Goal: Task Accomplishment & Management: Manage account settings

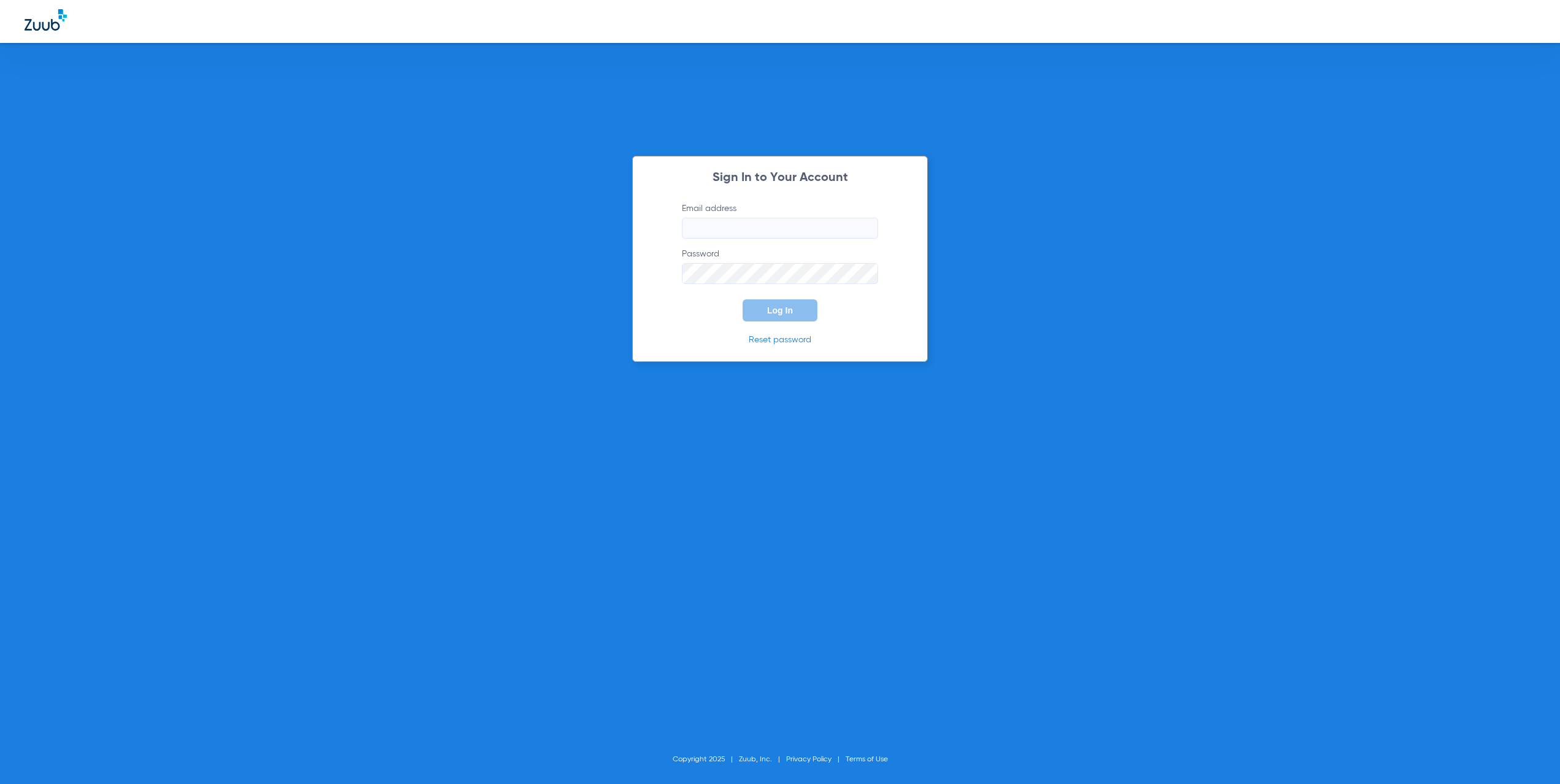
click at [727, 226] on input "Email address" at bounding box center [780, 228] width 196 height 21
type input "[EMAIL_ADDRESS][DOMAIN_NAME]"
click at [751, 313] on button "Log In" at bounding box center [780, 310] width 75 height 22
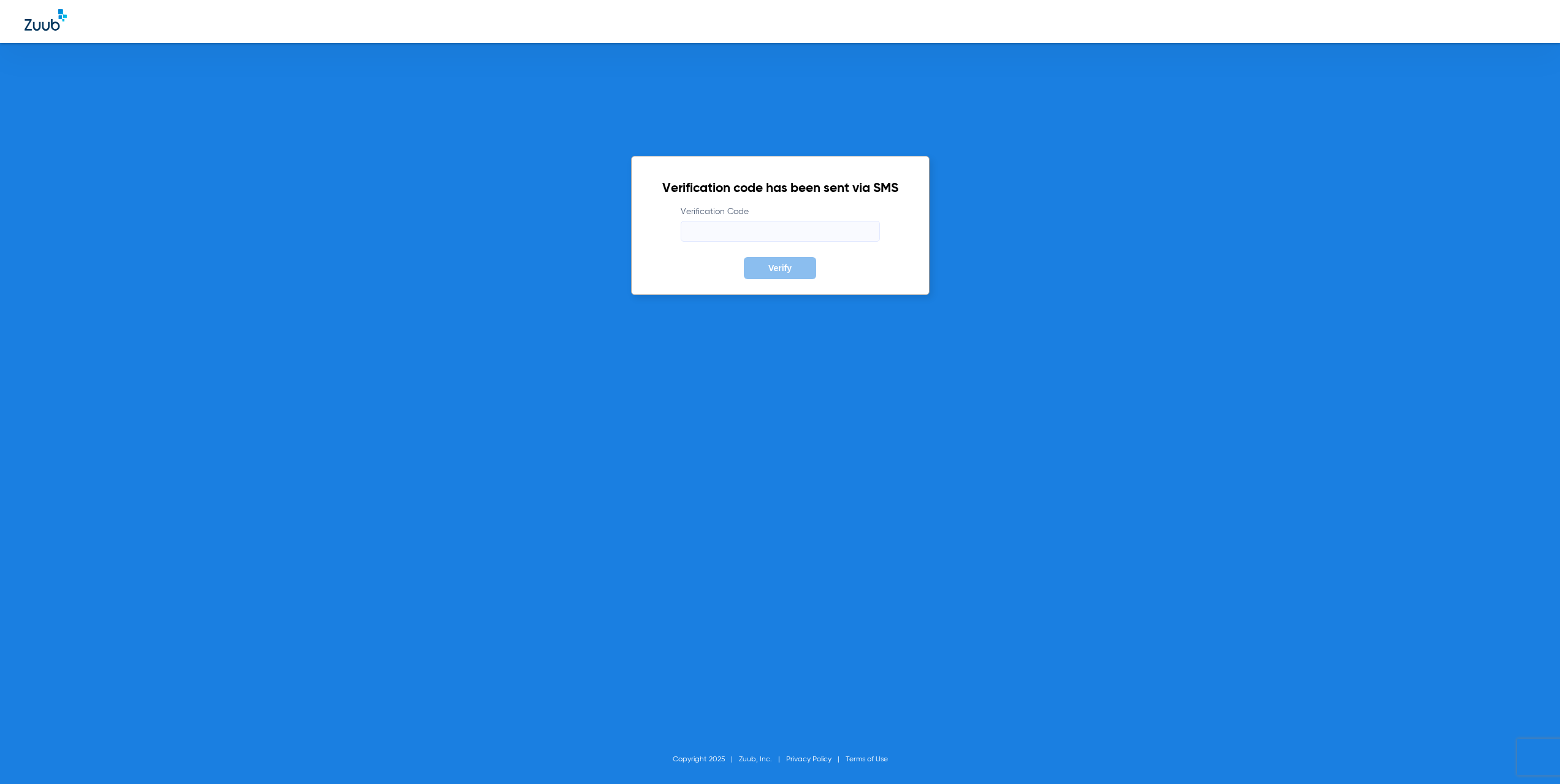
click at [721, 234] on input "Verification Code" at bounding box center [780, 231] width 199 height 21
paste input "009642"
type input "009642"
click at [793, 282] on div "Verification code has been sent via SMS Verification Code 009642 Verify" at bounding box center [780, 225] width 299 height 139
click at [789, 265] on span "Verify" at bounding box center [780, 268] width 23 height 10
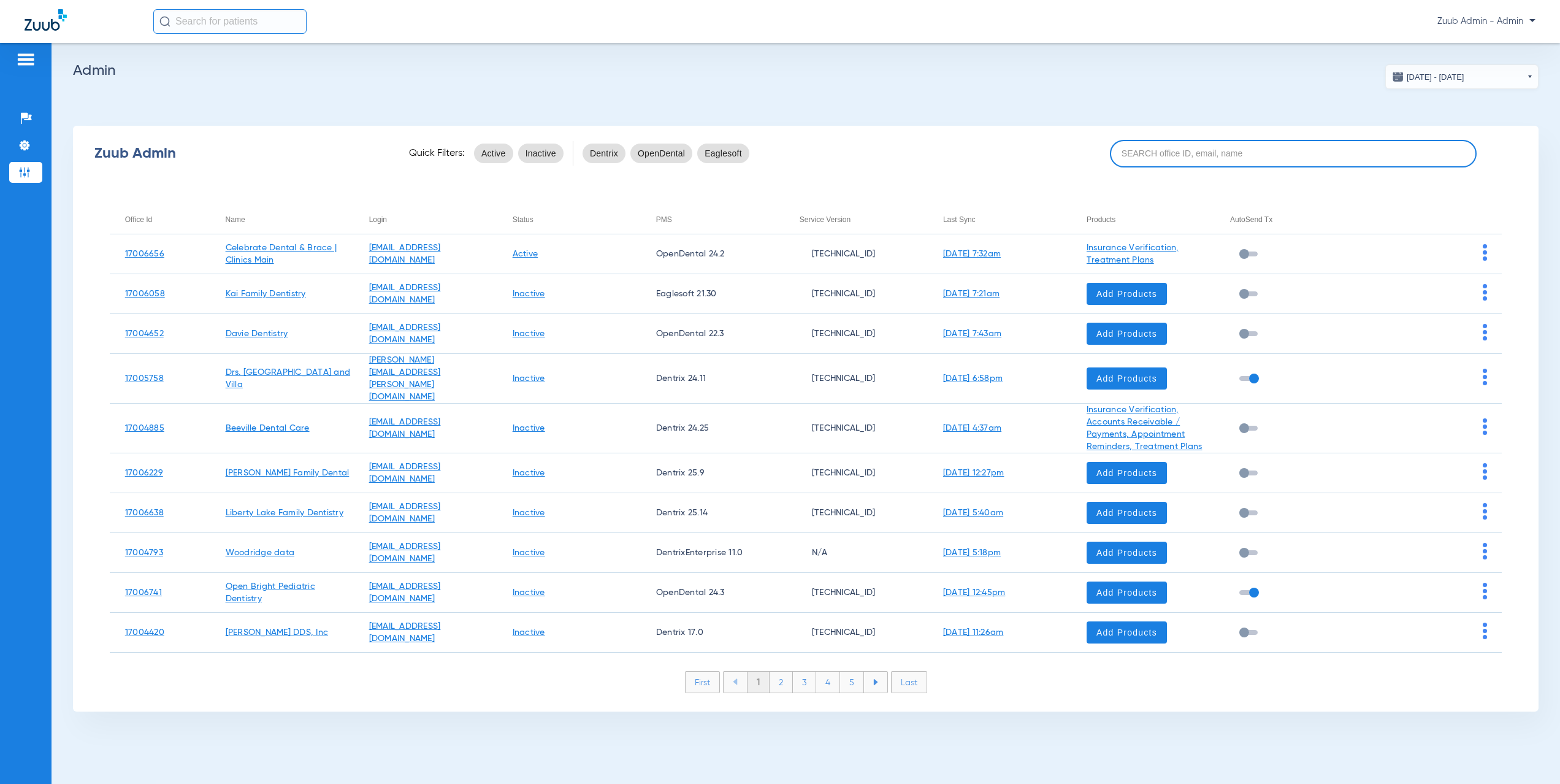
click at [1191, 146] on input at bounding box center [1293, 154] width 367 height 27
paste input "17006513"
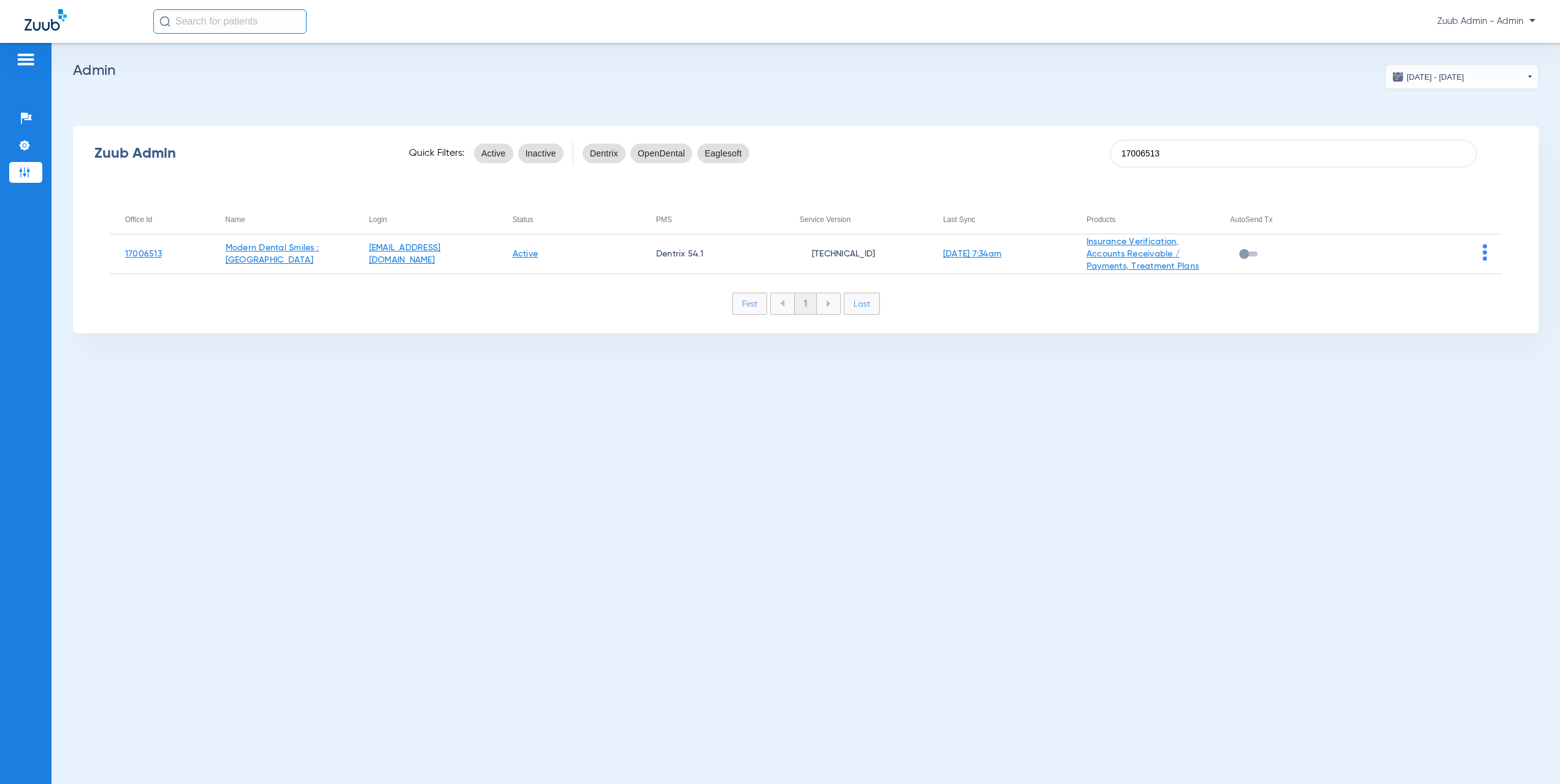
type input "17006513"
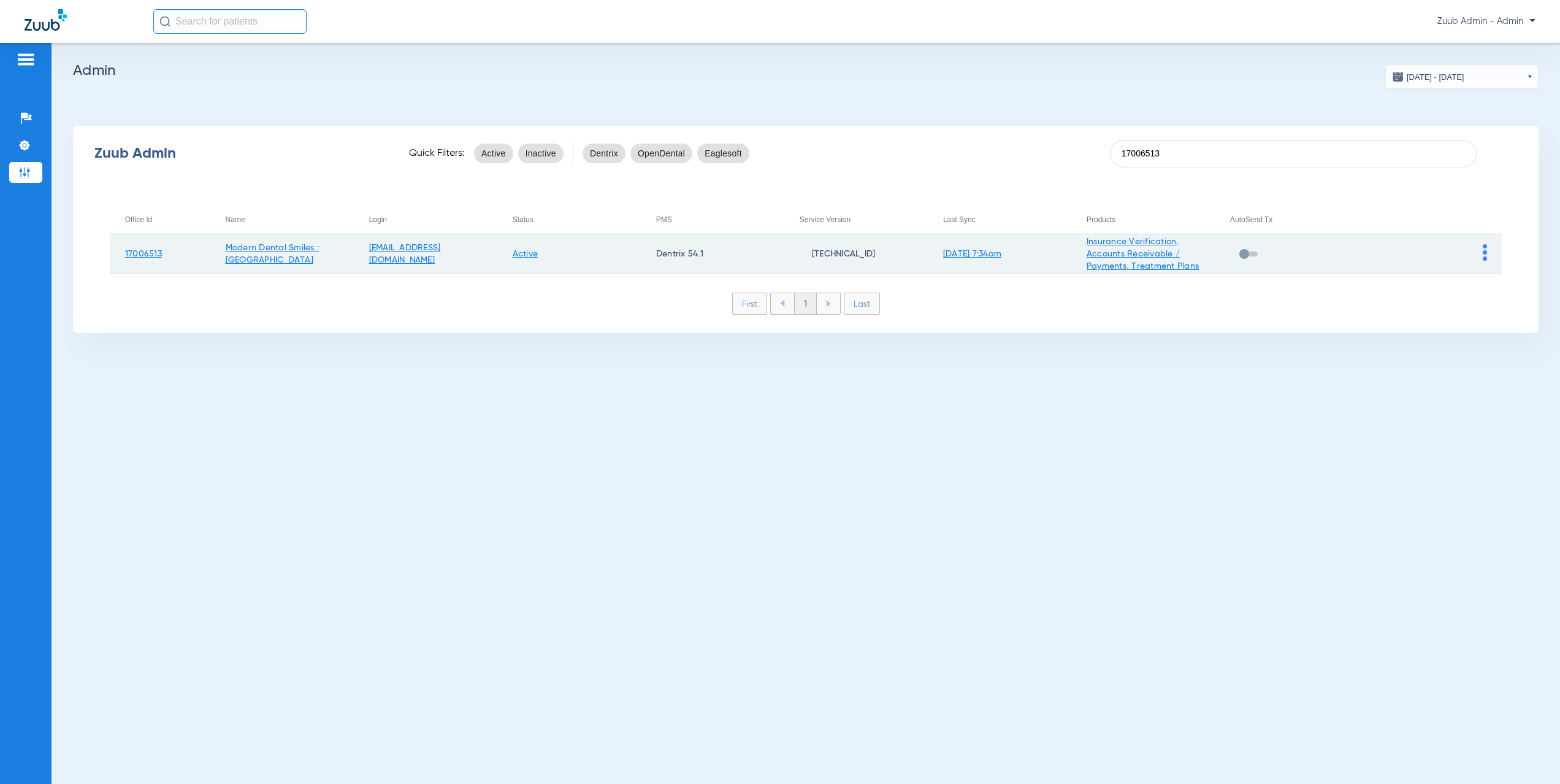
click at [1485, 256] on img at bounding box center [1485, 252] width 4 height 17
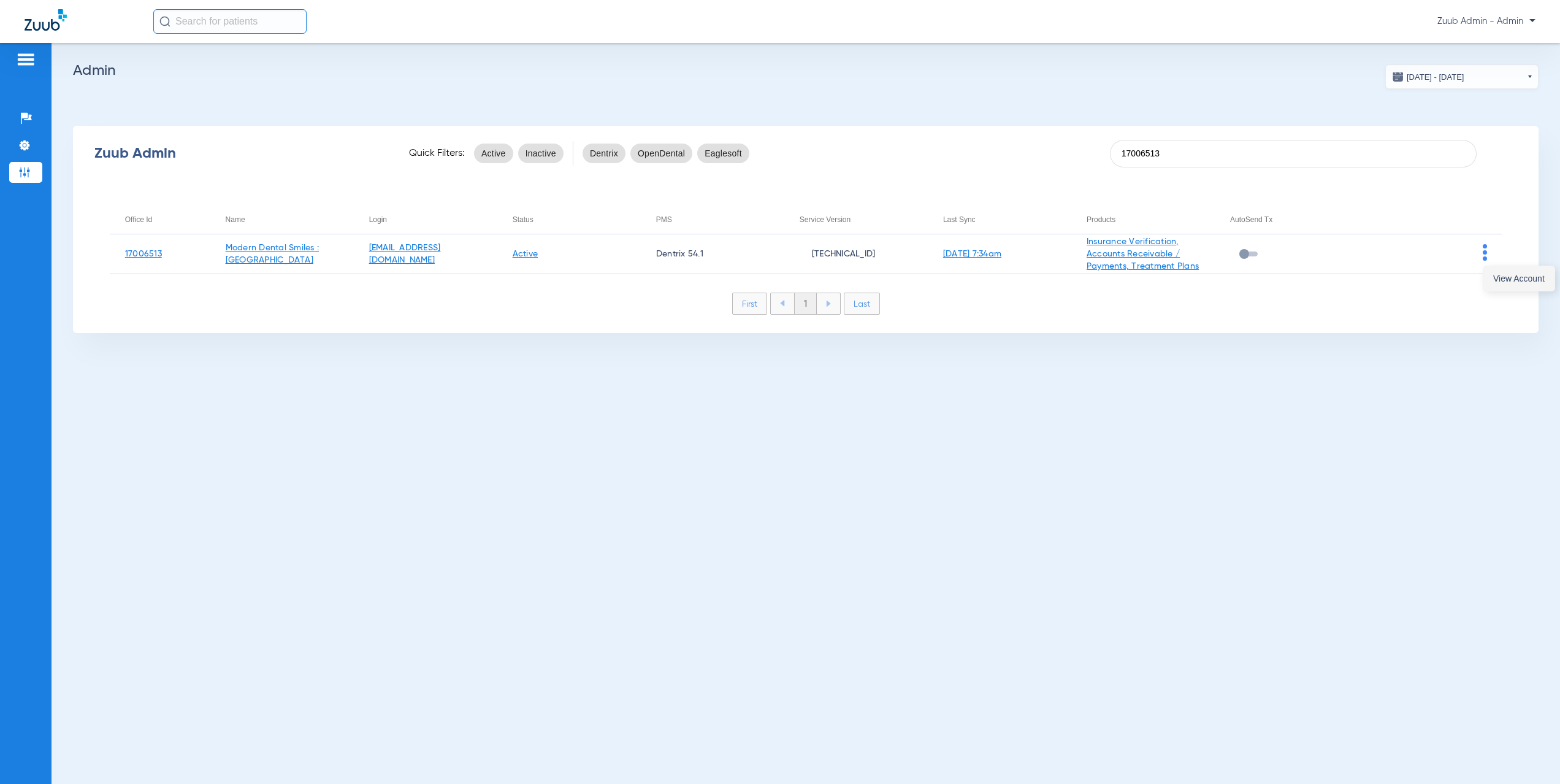
click at [1488, 281] on button "View Account" at bounding box center [1519, 278] width 71 height 24
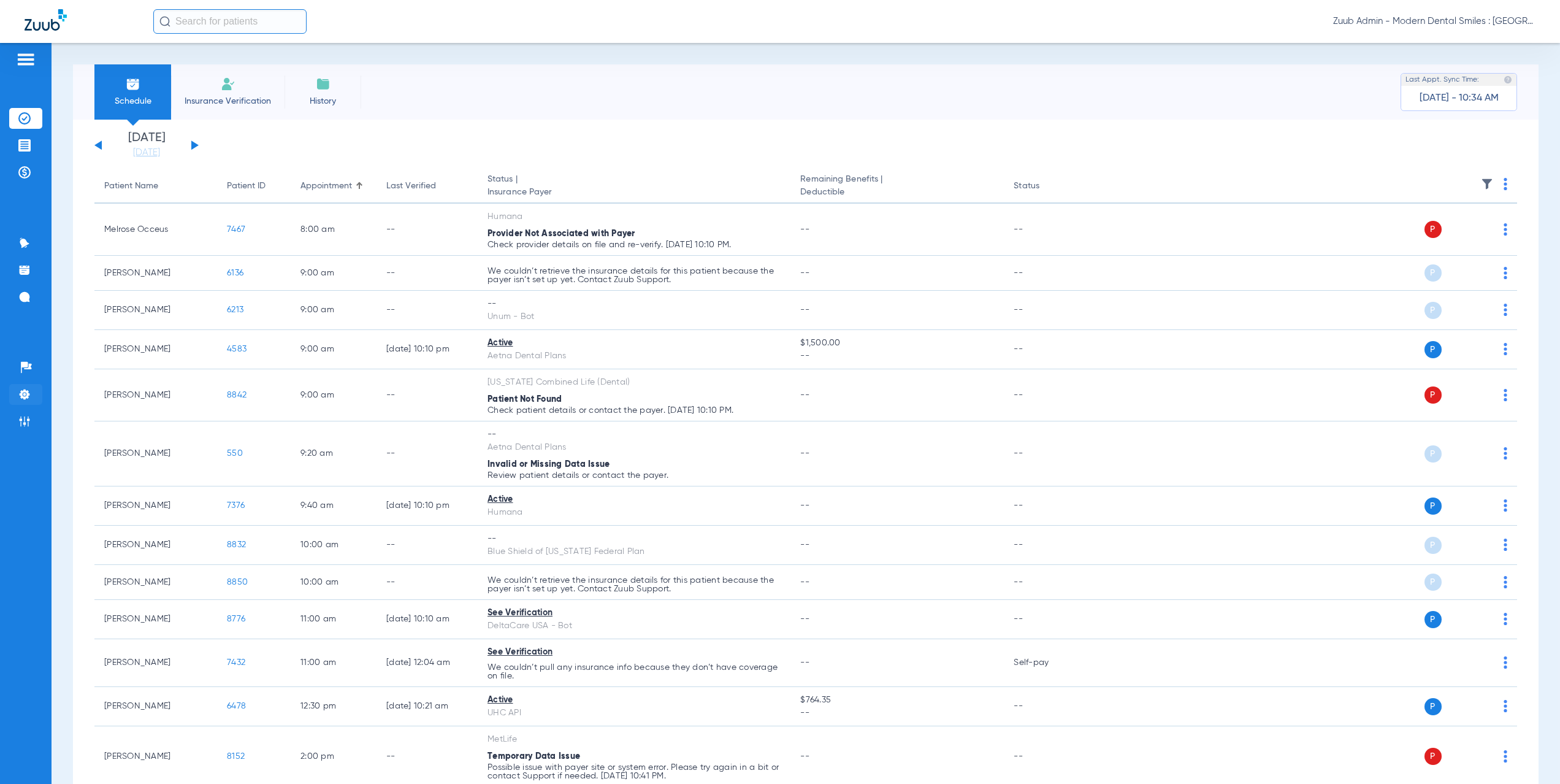
click at [28, 392] on img at bounding box center [25, 394] width 12 height 12
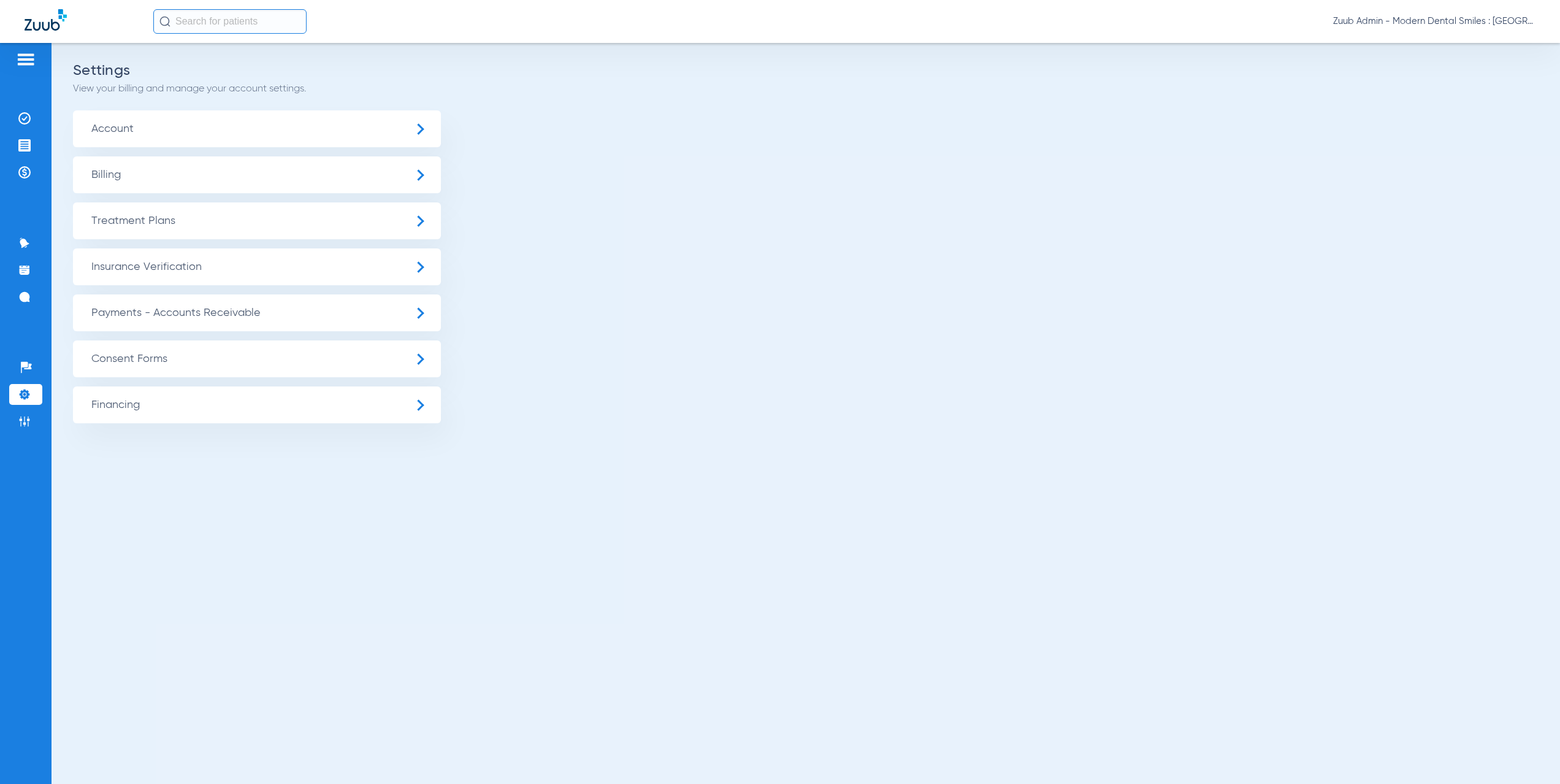
click at [201, 272] on span "Insurance Verification" at bounding box center [257, 267] width 368 height 37
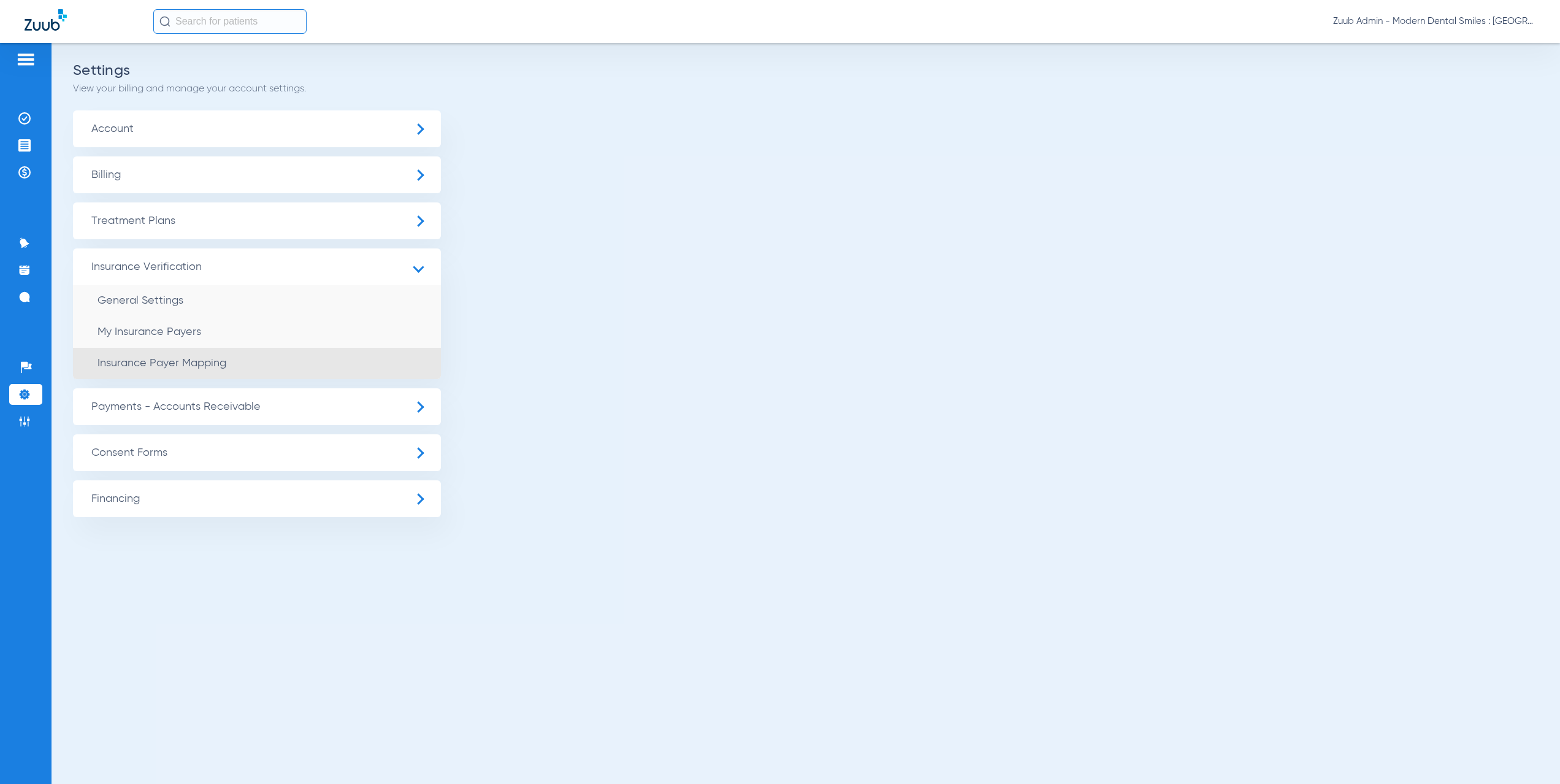
click at [273, 363] on li "Insurance Payer Mapping" at bounding box center [257, 363] width 368 height 31
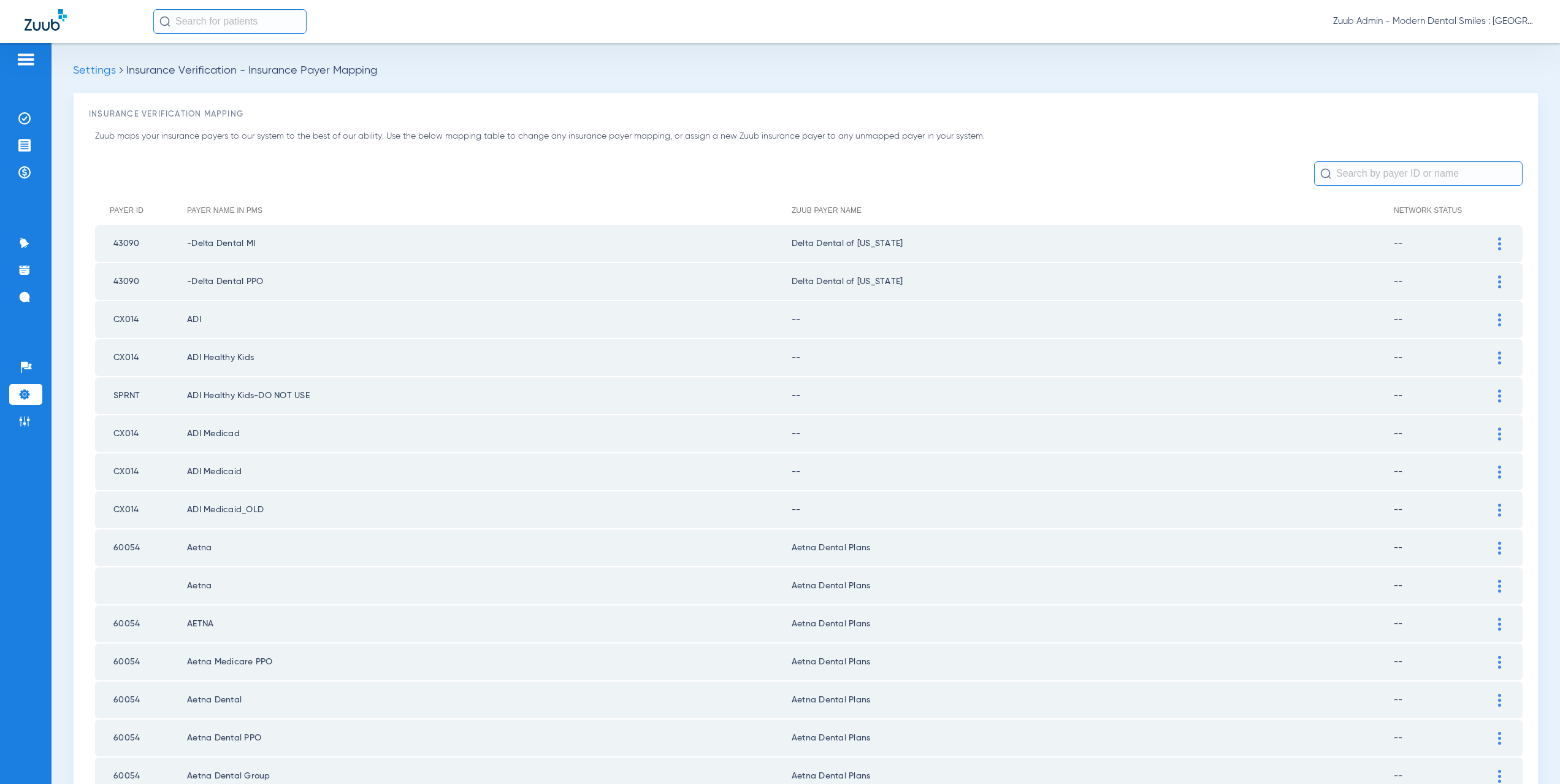
click at [1489, 320] on div at bounding box center [1500, 319] width 21 height 13
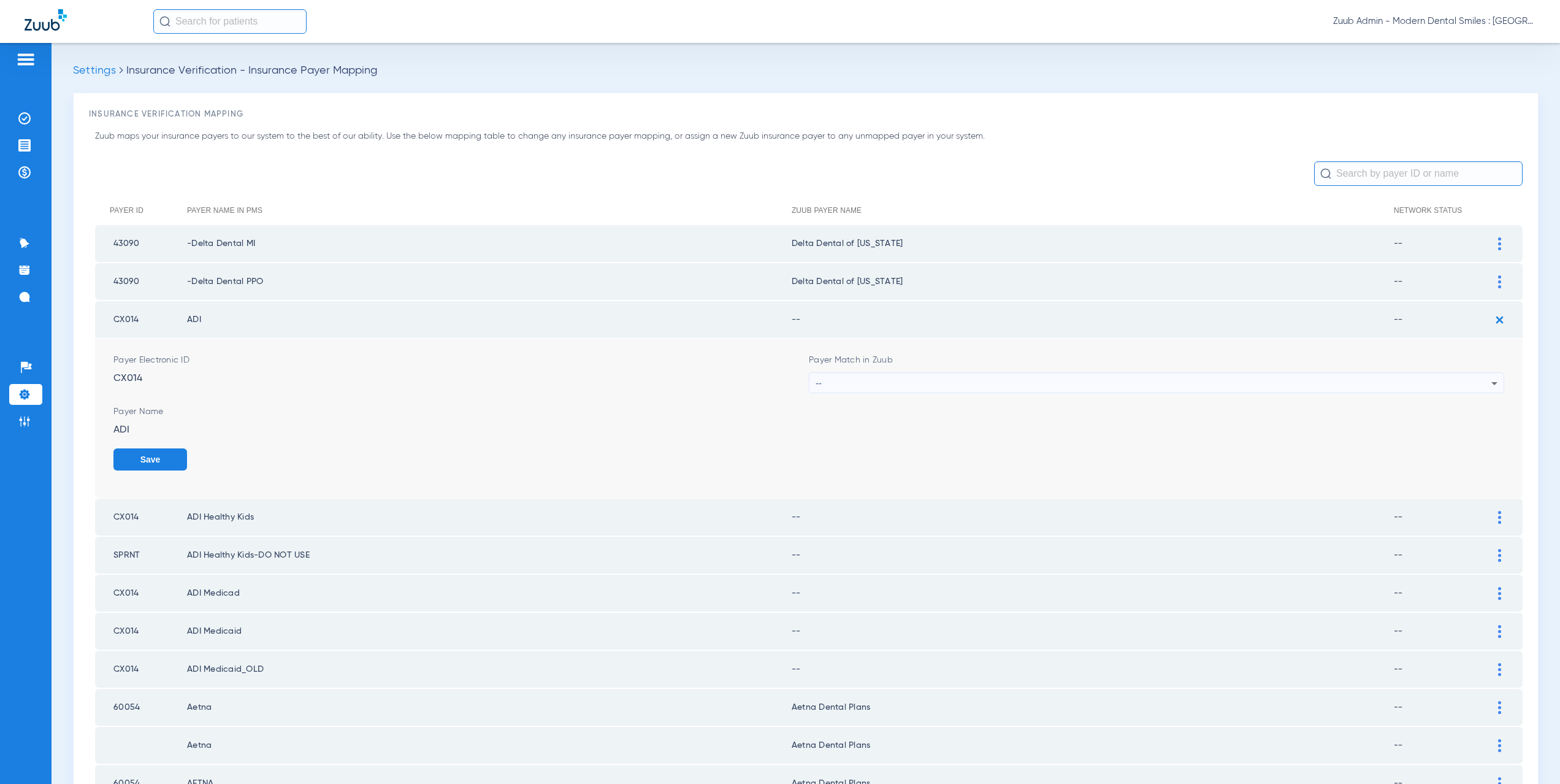
click at [842, 384] on div "--" at bounding box center [1153, 383] width 676 height 21
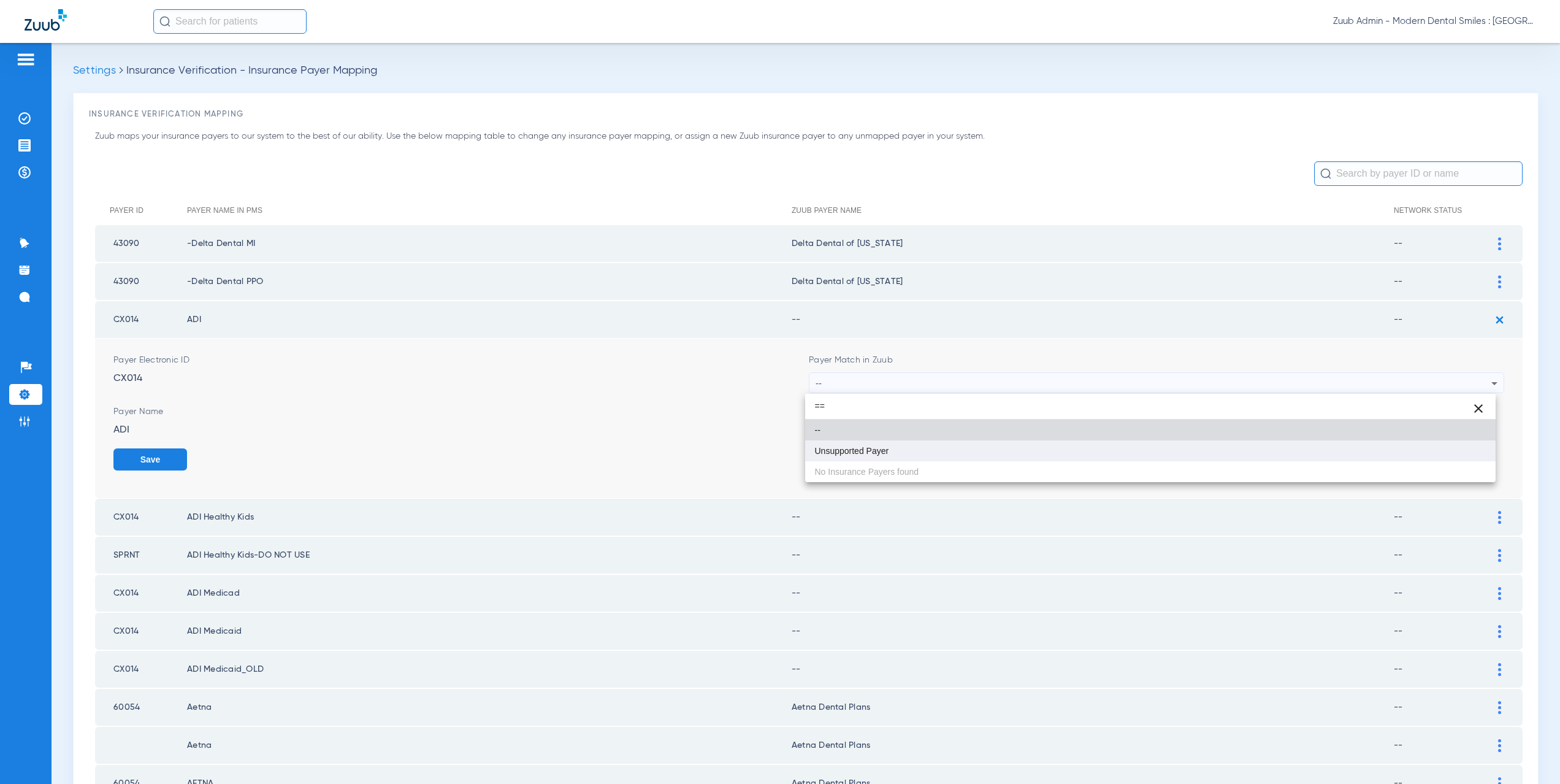
type input "=="
click at [844, 450] on span "Unsupported Payer" at bounding box center [852, 451] width 74 height 9
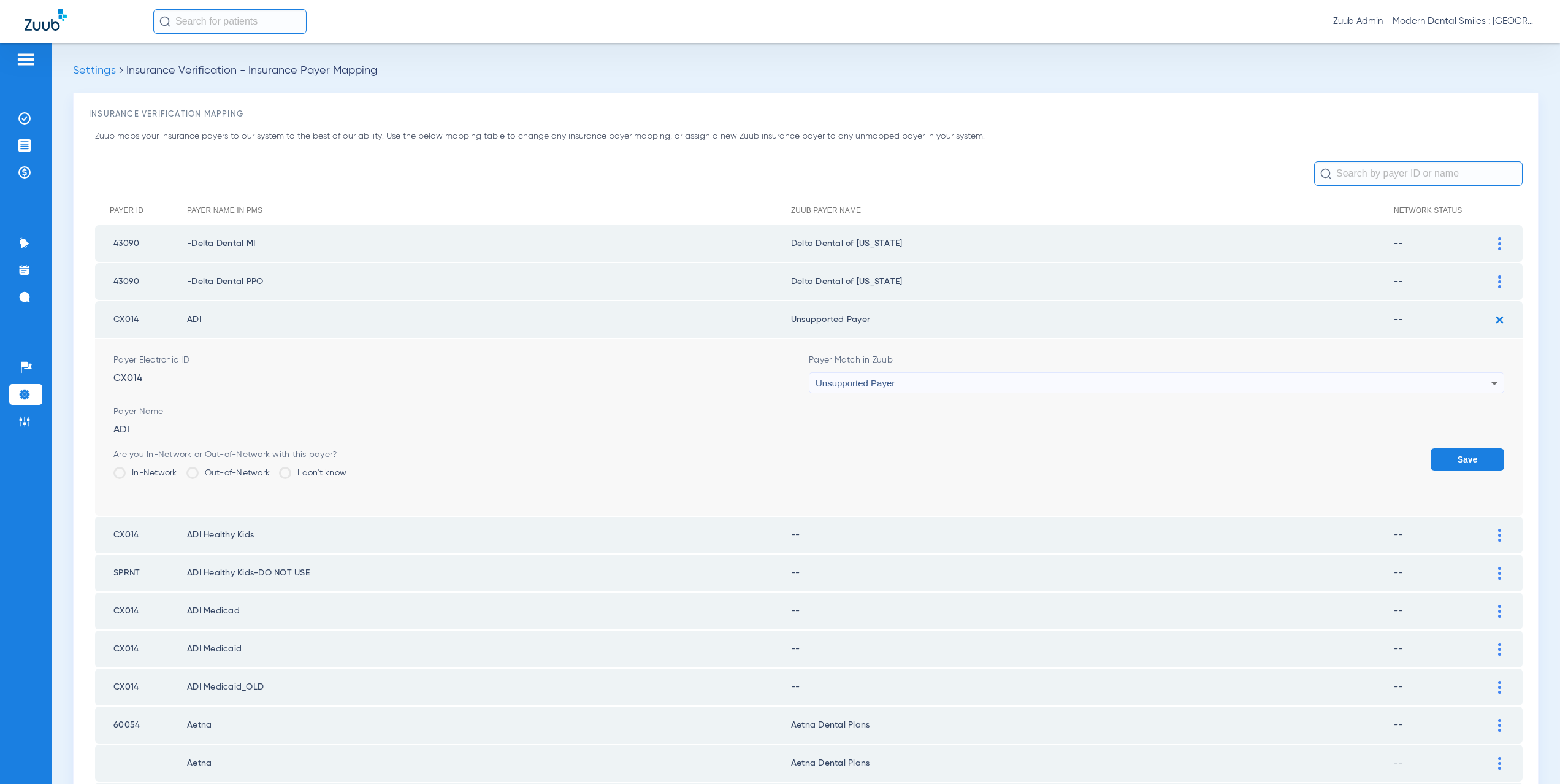
drag, startPoint x: 838, startPoint y: 318, endPoint x: 794, endPoint y: 315, distance: 44.1
click at [794, 315] on td "Unsupported Payer" at bounding box center [1092, 319] width 603 height 37
copy td "nsupported Payer"
click at [1461, 463] on button "Save" at bounding box center [1467, 459] width 73 height 22
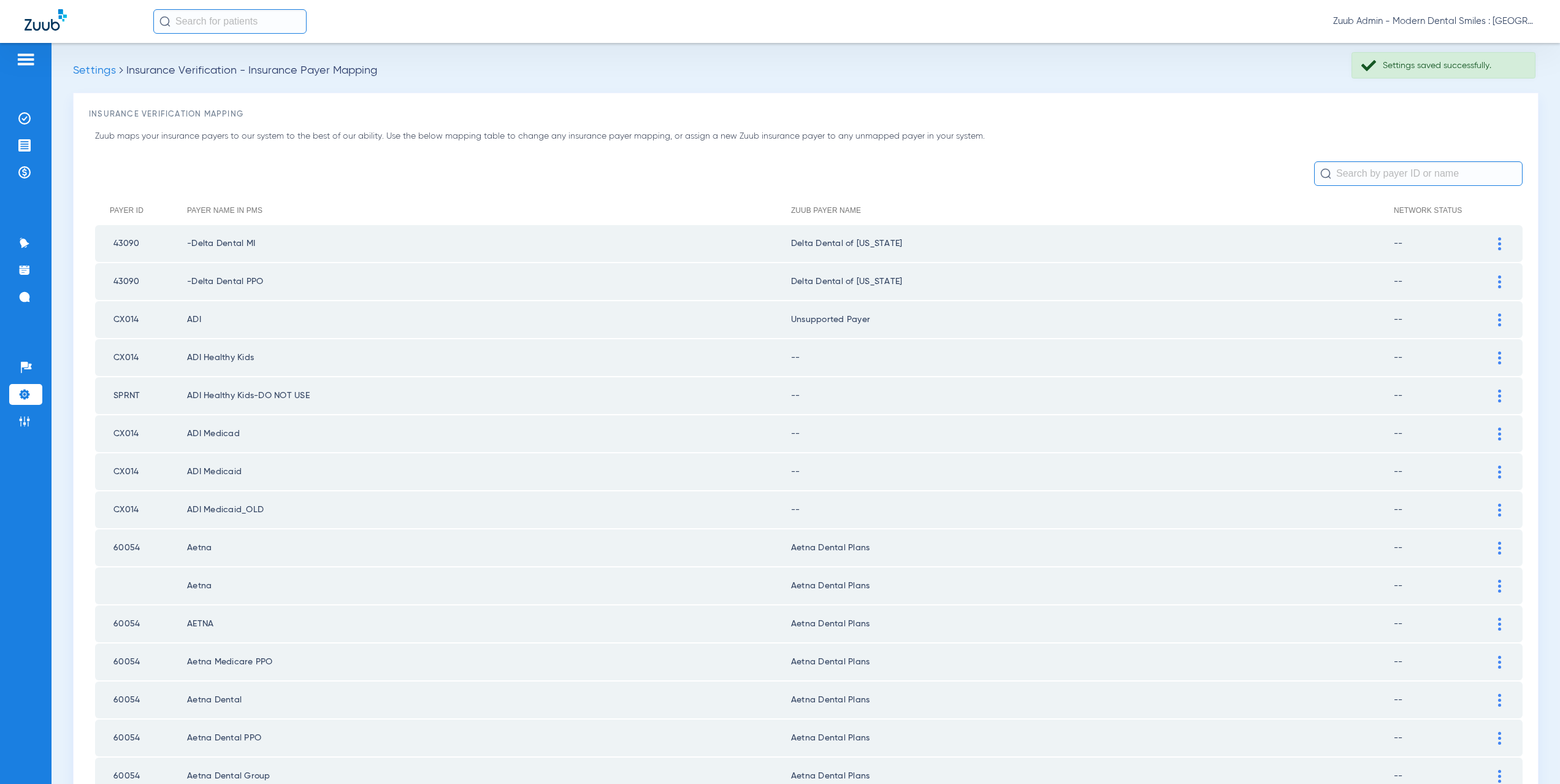
click at [1498, 355] on img at bounding box center [1500, 357] width 3 height 13
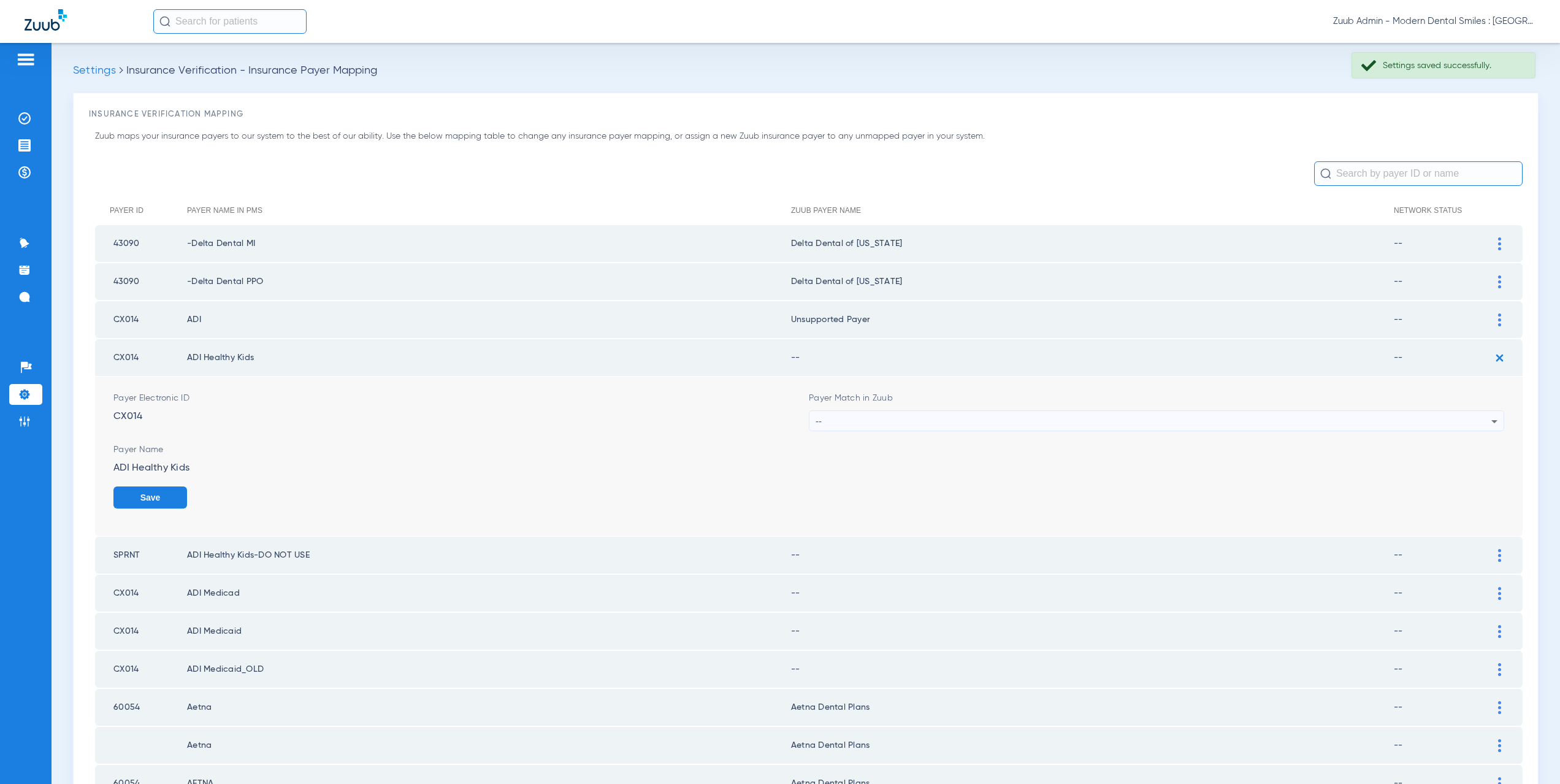
click at [863, 417] on div "--" at bounding box center [1153, 421] width 676 height 21
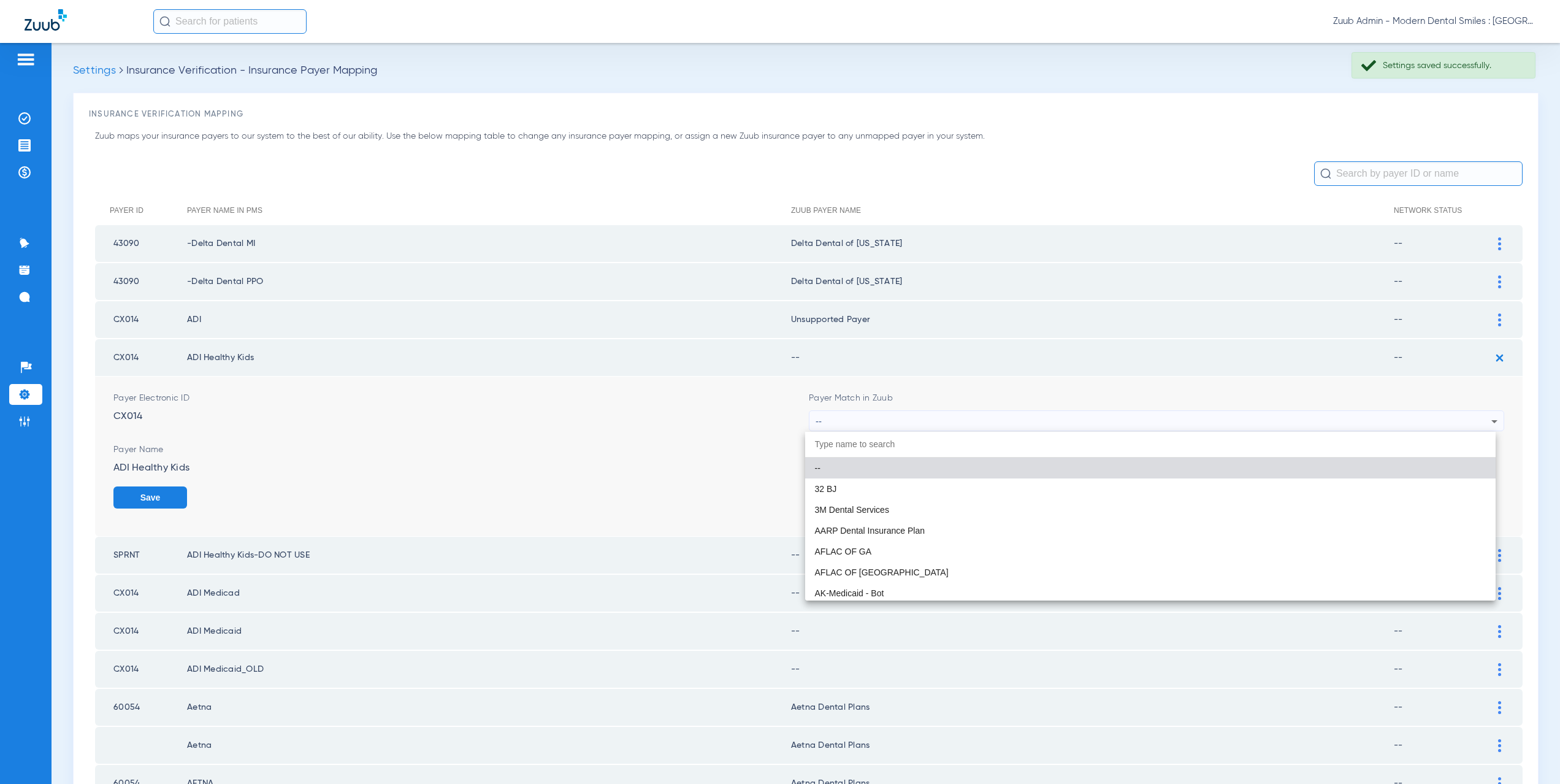
paste input "nsupported Payer"
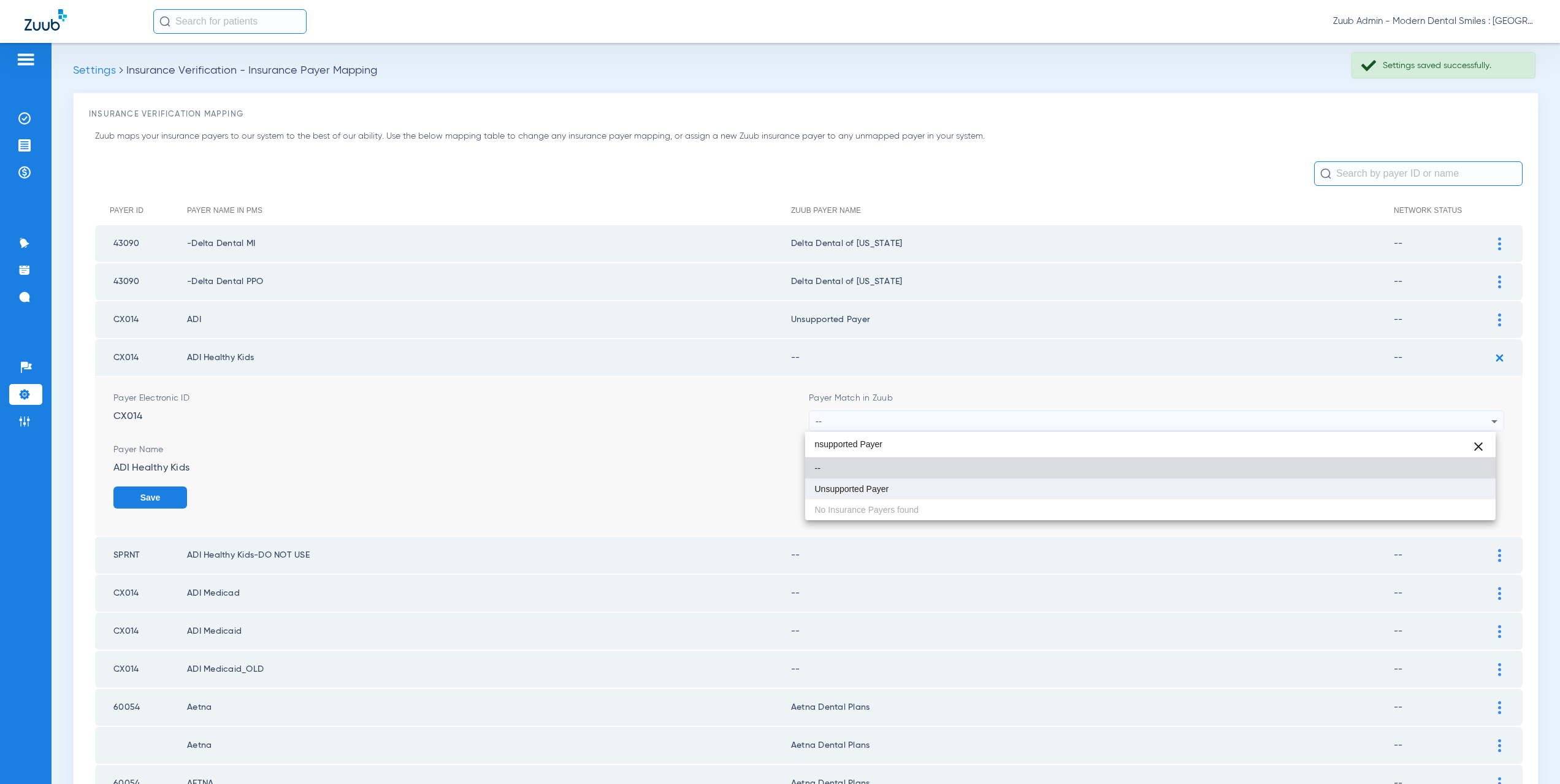
type input "nsupported Payer"
click at [876, 493] on span "Unsupported Payer" at bounding box center [852, 489] width 74 height 9
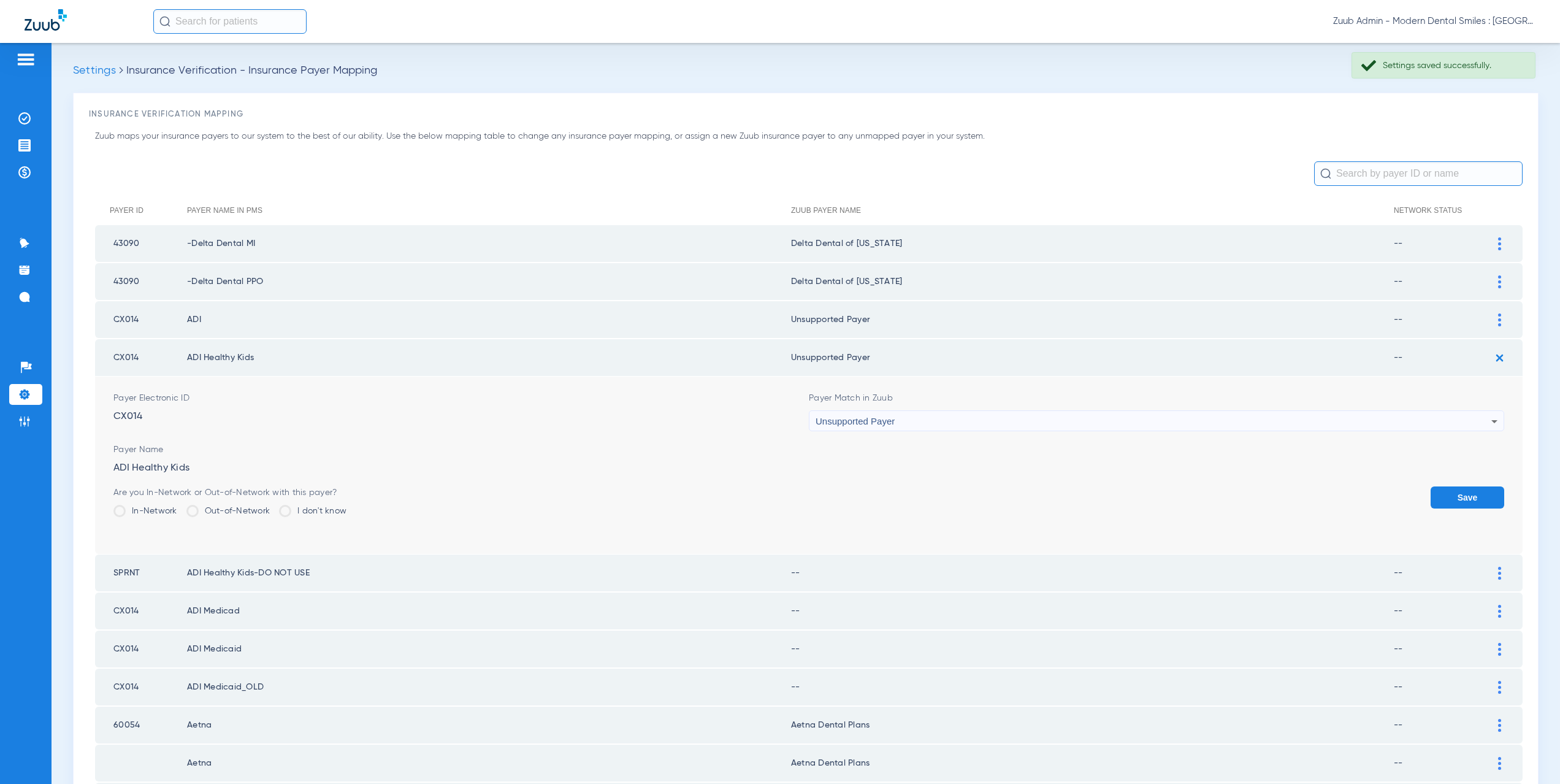
click at [1481, 490] on button "Save" at bounding box center [1467, 497] width 73 height 22
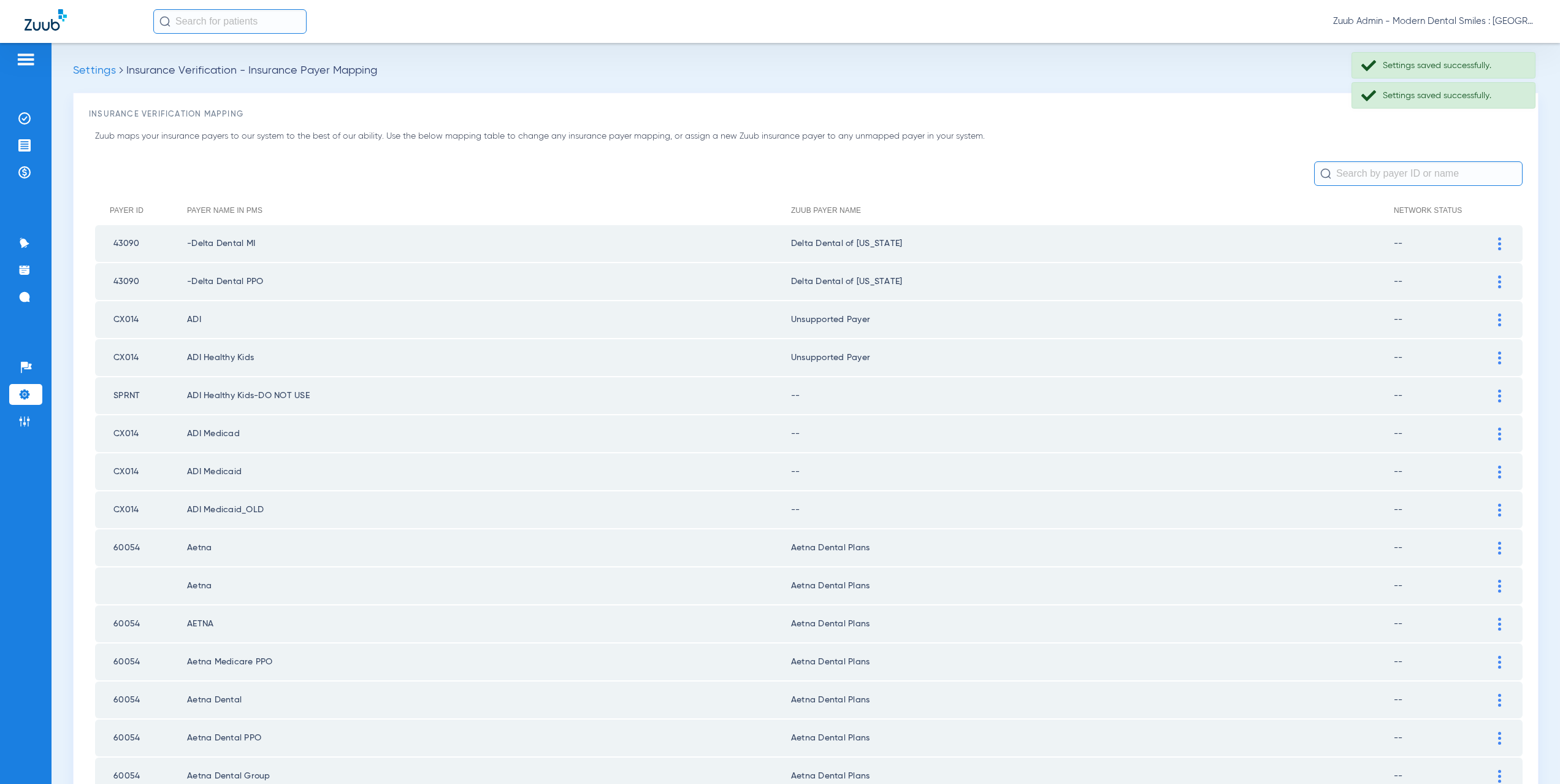
click at [1498, 400] on img at bounding box center [1500, 395] width 3 height 13
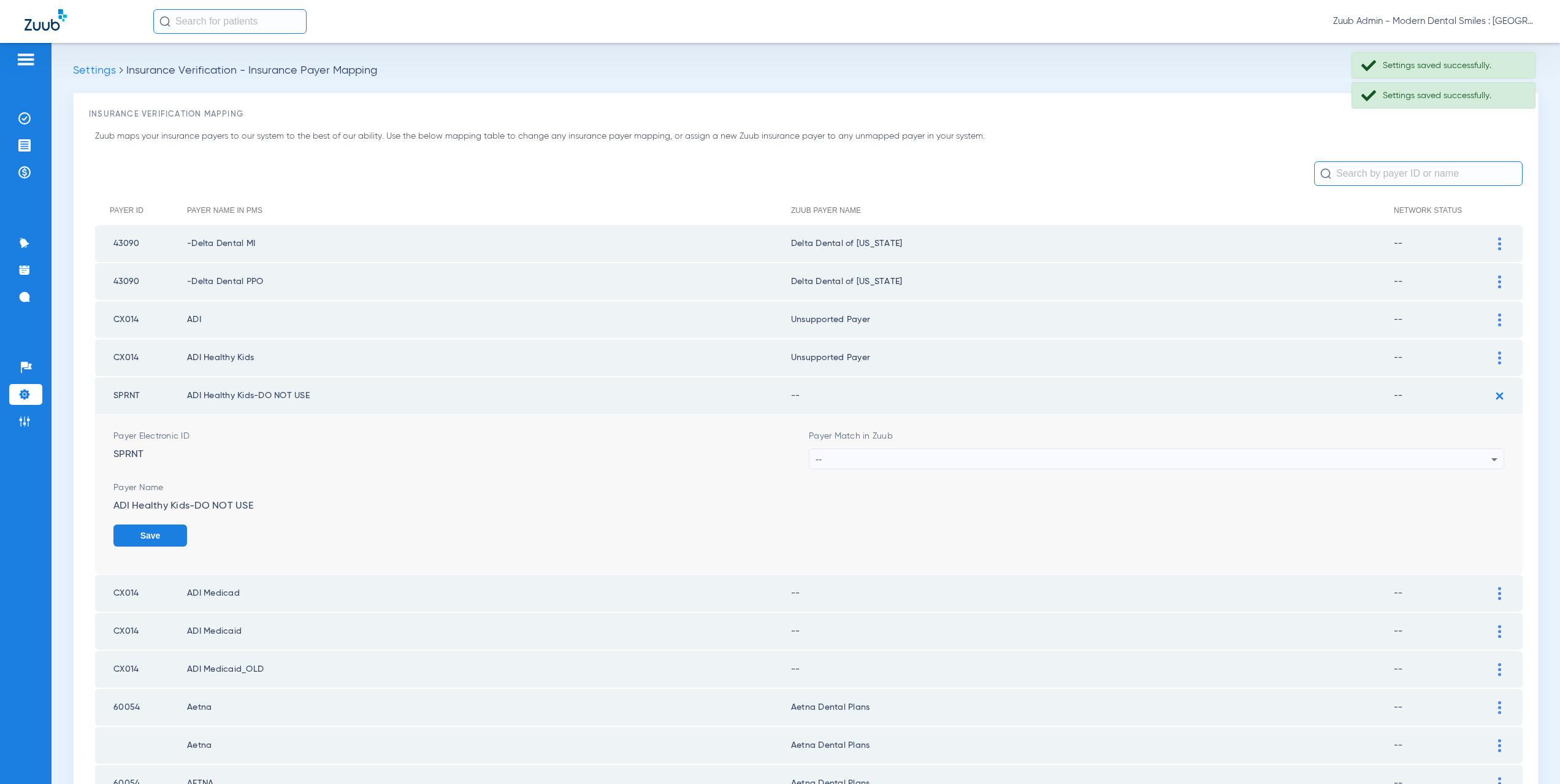
click at [855, 451] on div "--" at bounding box center [1153, 459] width 676 height 21
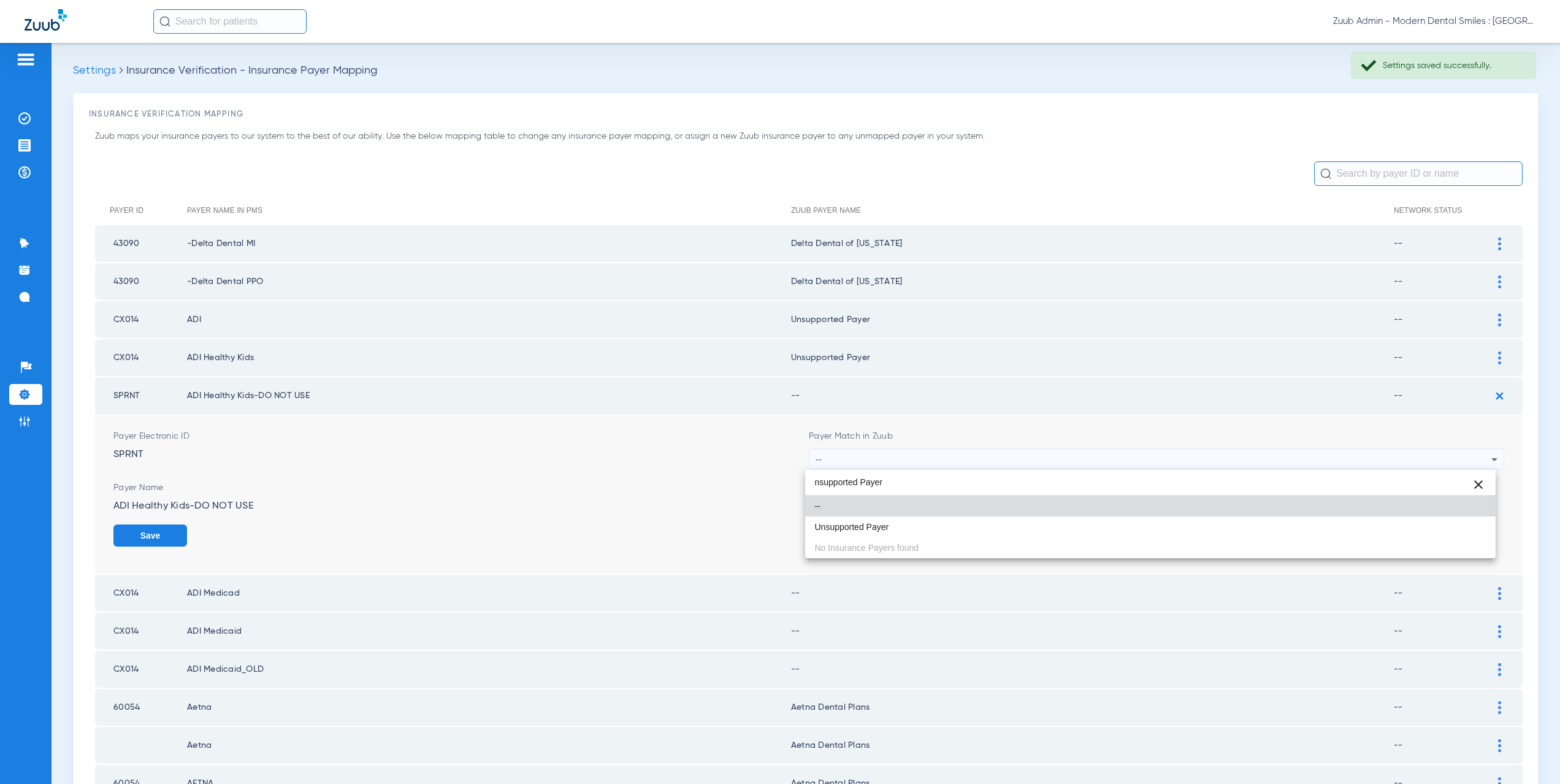
type input "nsupported Payer"
click at [877, 527] on span "Unsupported Payer" at bounding box center [852, 527] width 74 height 9
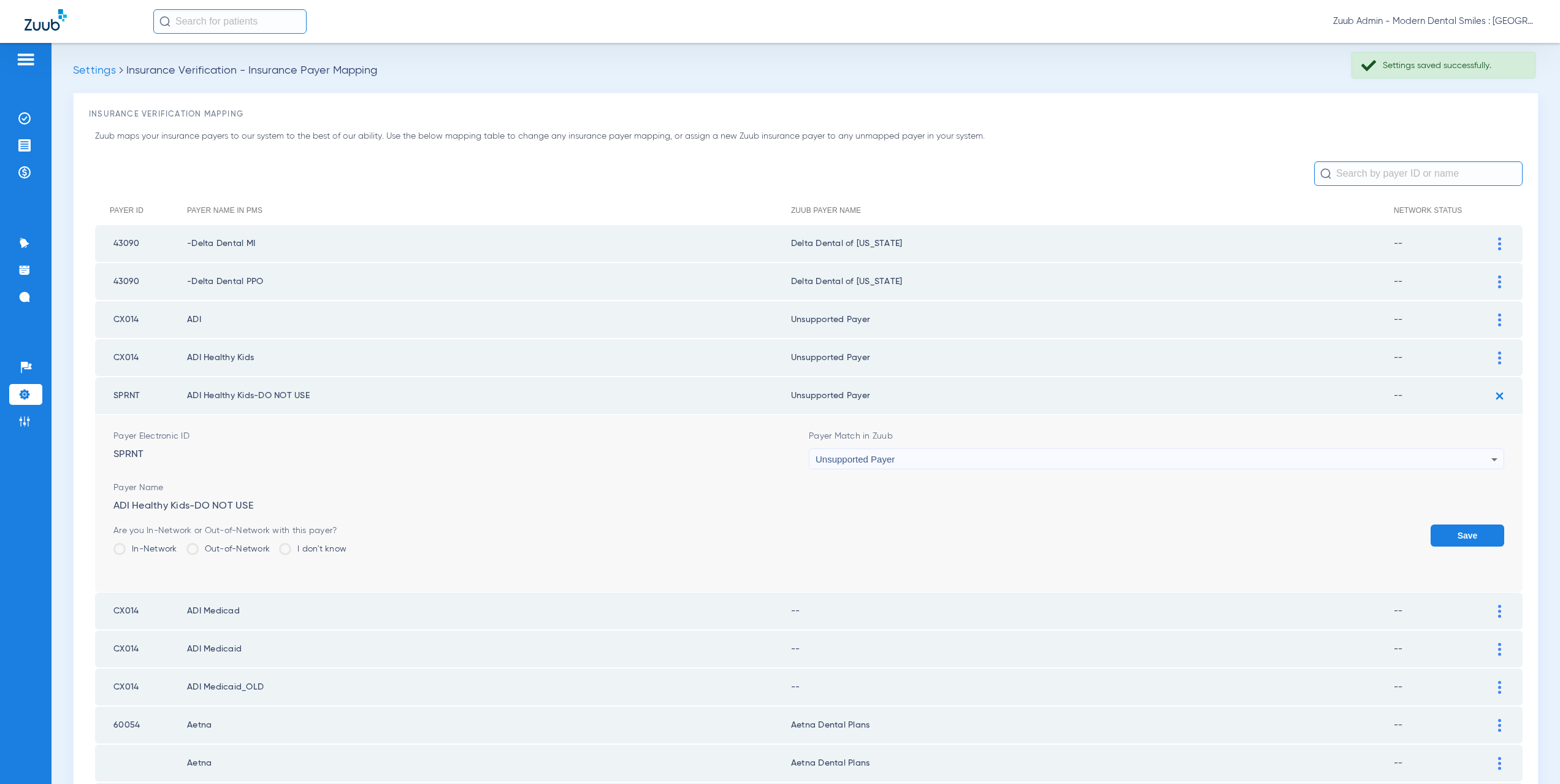
click at [1447, 525] on button "Save" at bounding box center [1467, 535] width 73 height 22
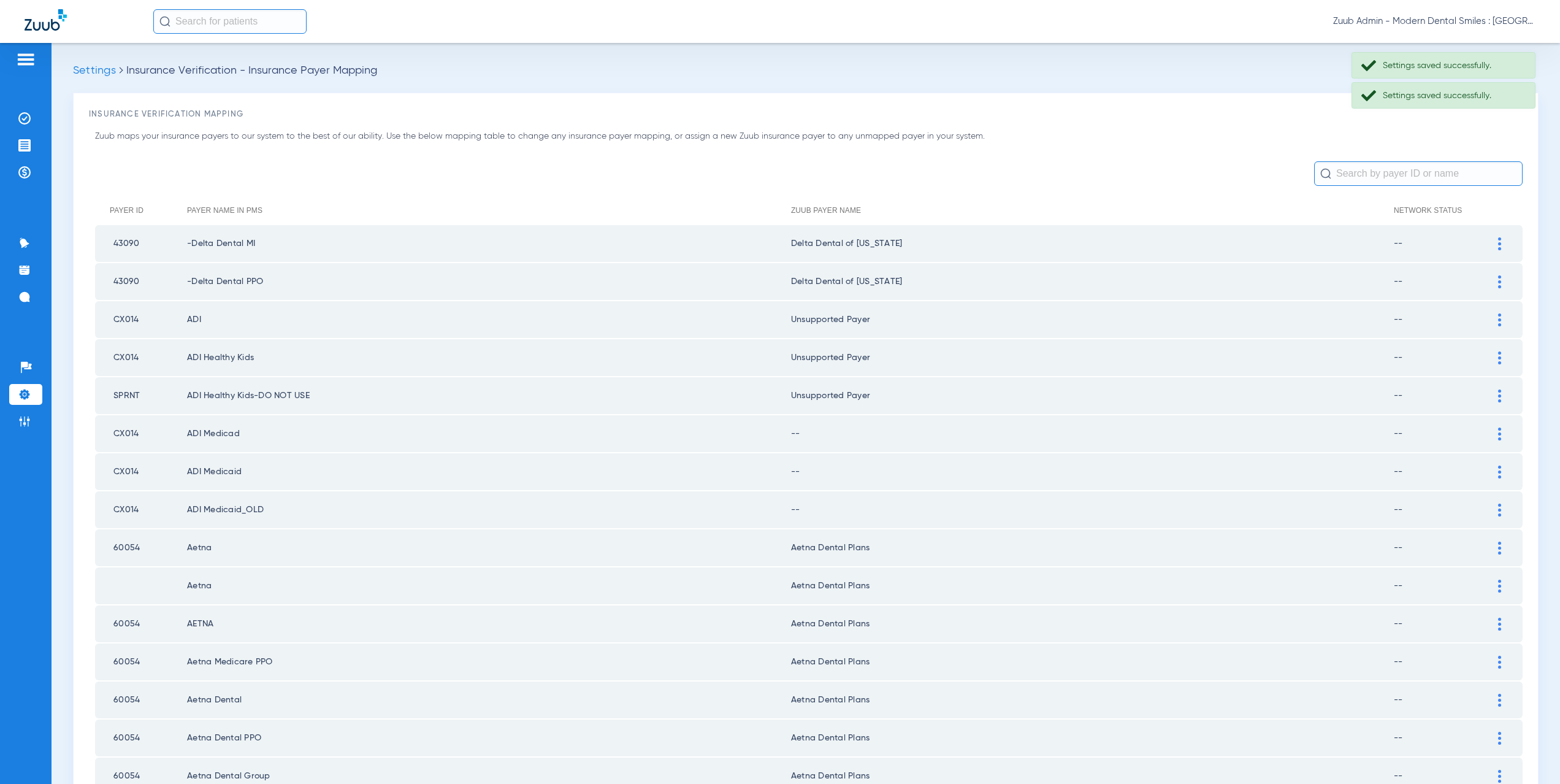
click at [1492, 438] on div at bounding box center [1500, 433] width 21 height 13
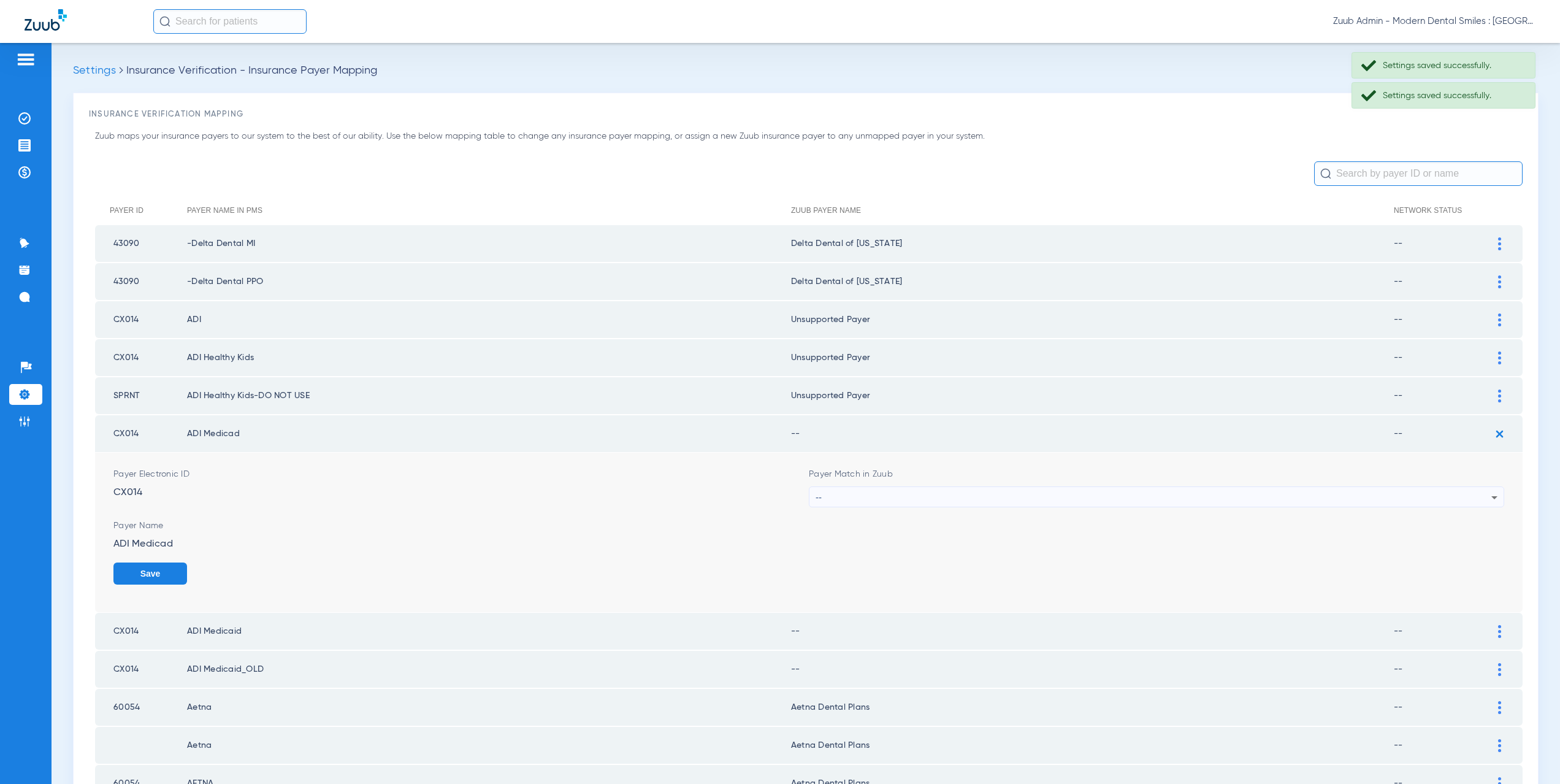
click at [843, 502] on div "--" at bounding box center [1153, 497] width 676 height 21
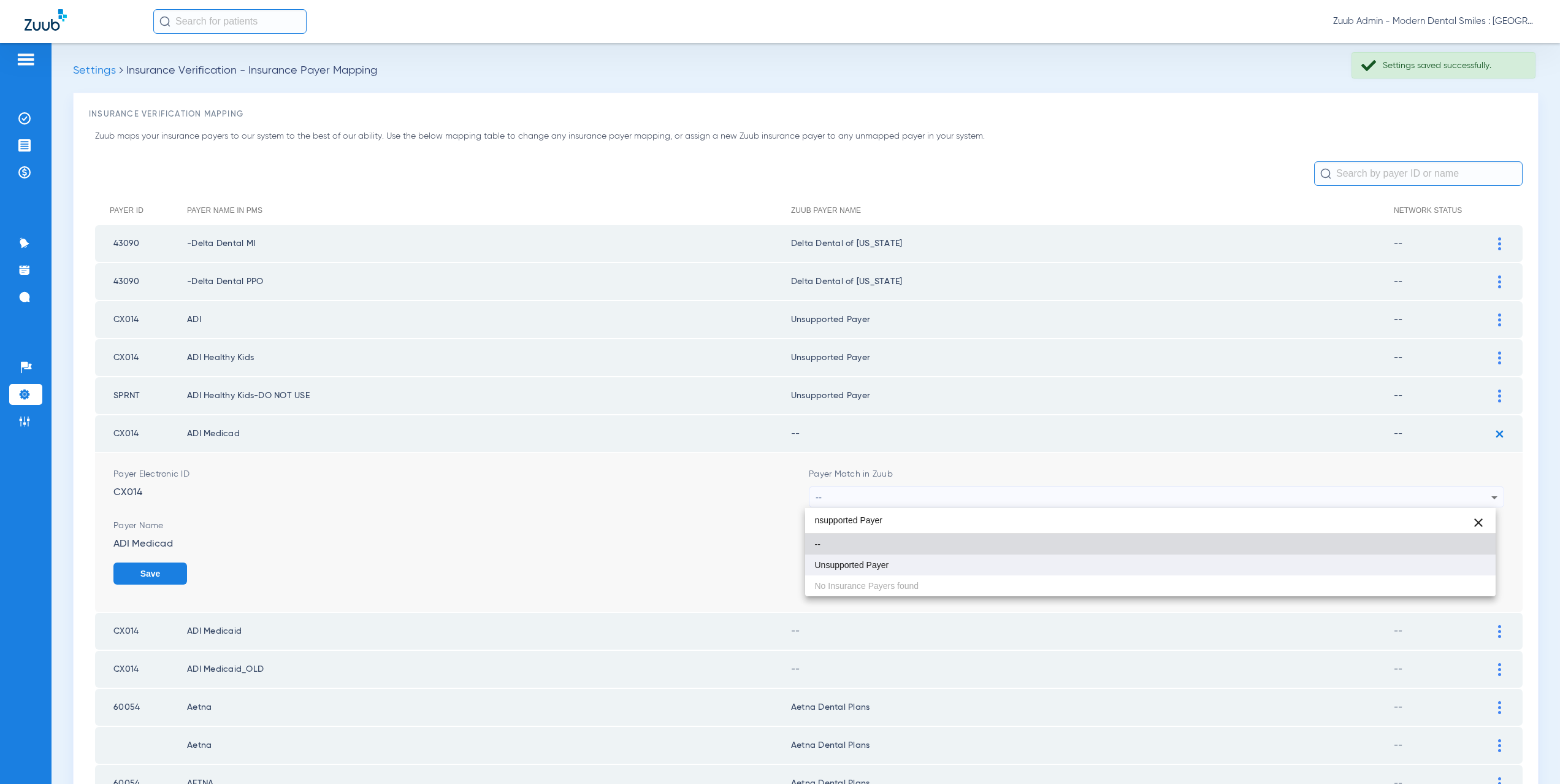
type input "nsupported Payer"
click at [853, 568] on span "Unsupported Payer" at bounding box center [852, 565] width 74 height 9
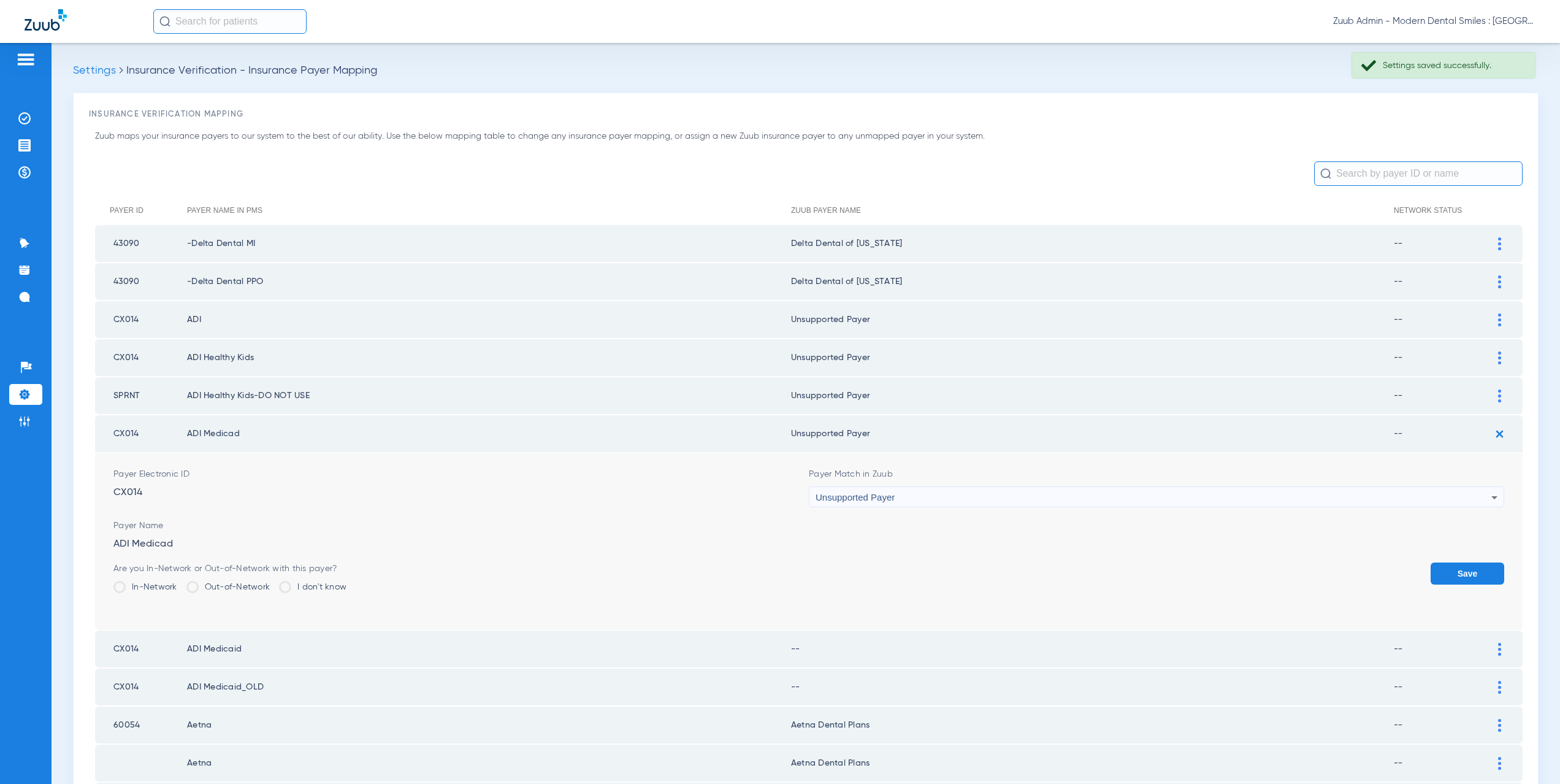
click at [1421, 569] on div "Are you In-Network or Out-of-Network with this payer? In-Network Out-of-Network…" at bounding box center [808, 582] width 1391 height 40
drag, startPoint x: 1463, startPoint y: 575, endPoint x: 1484, endPoint y: 514, distance: 64.5
click at [1463, 572] on button "Save" at bounding box center [1467, 573] width 73 height 22
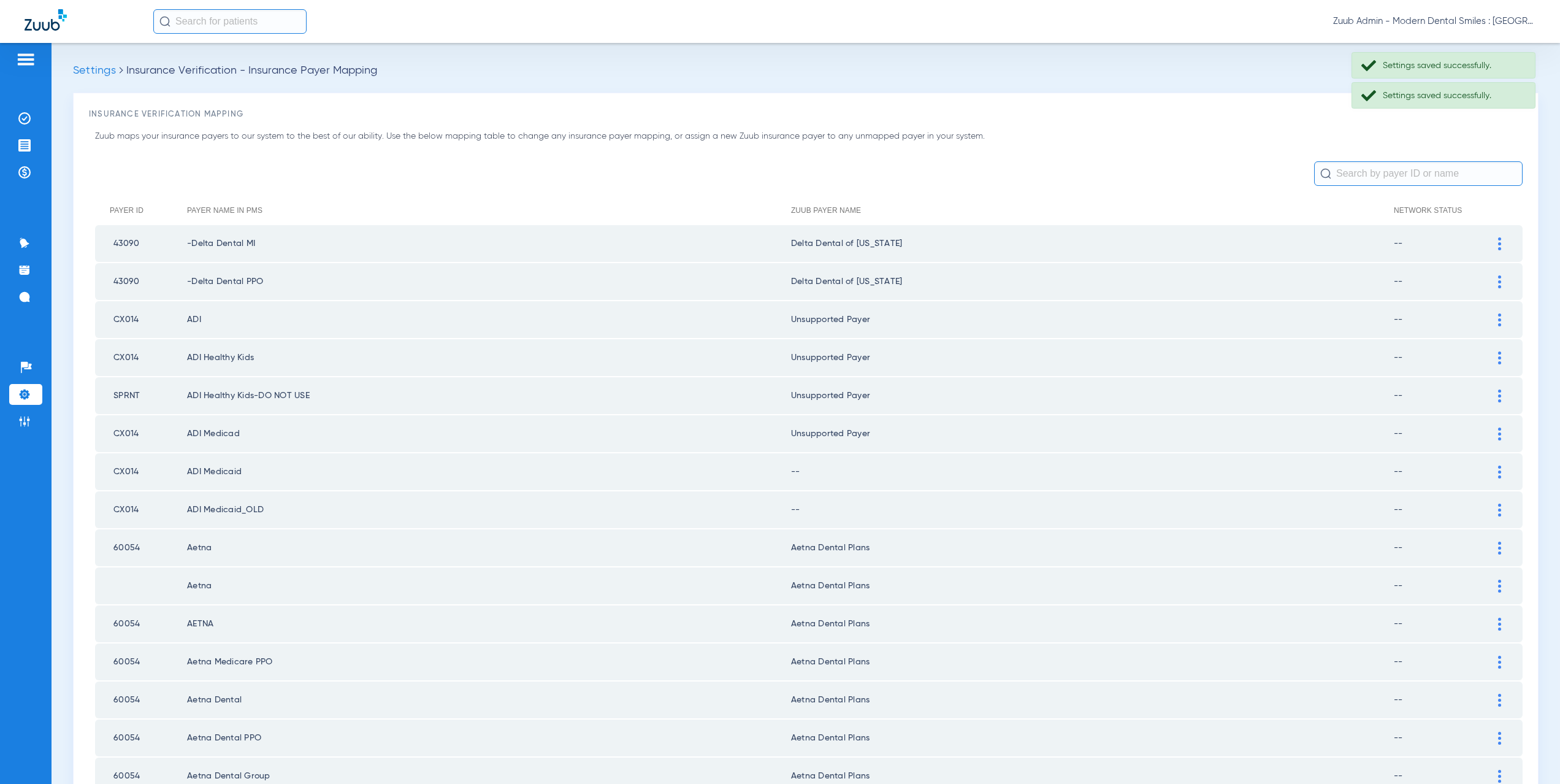
click at [1493, 475] on div at bounding box center [1500, 471] width 21 height 13
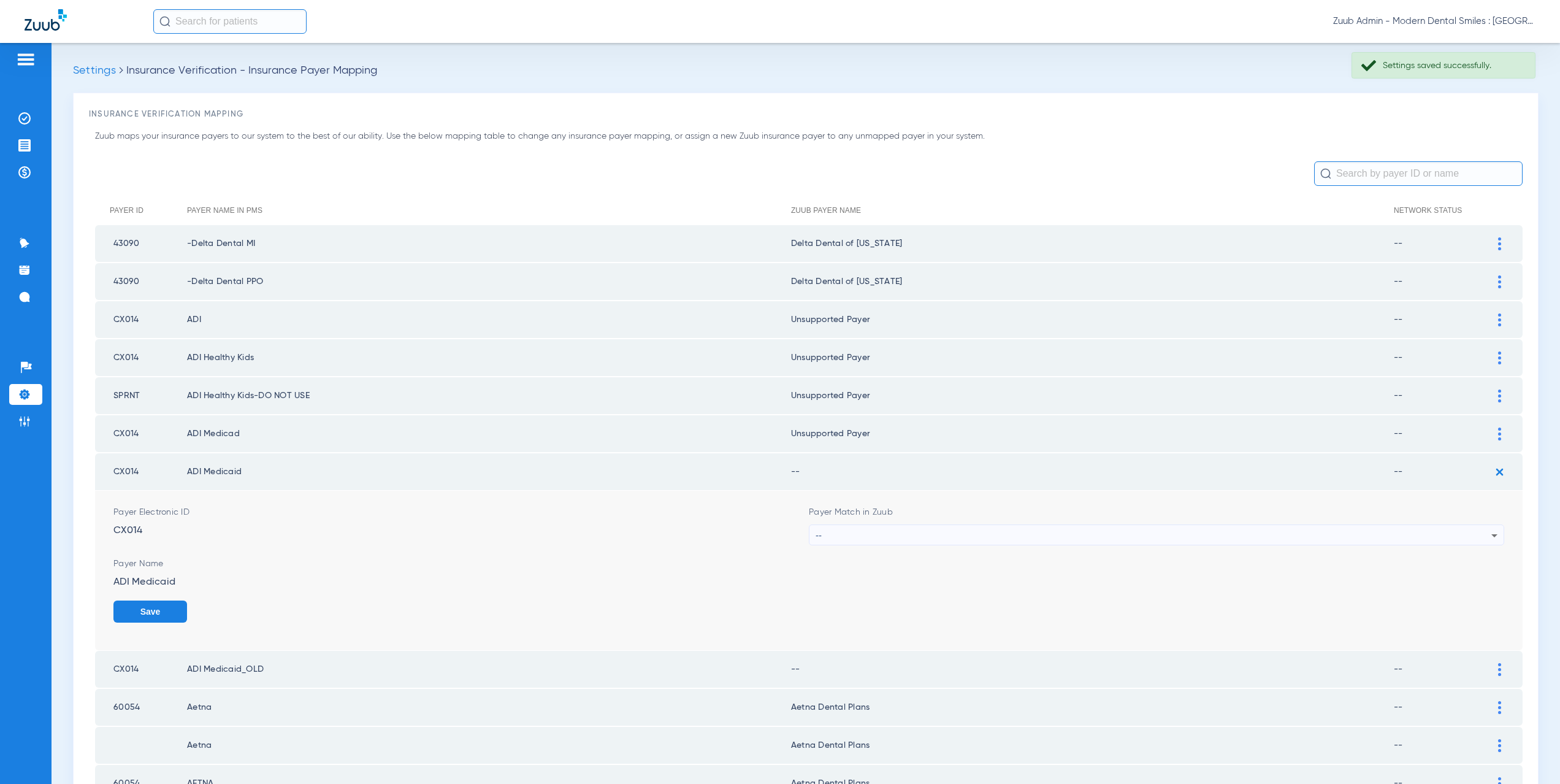
click at [957, 526] on div "--" at bounding box center [1153, 535] width 676 height 21
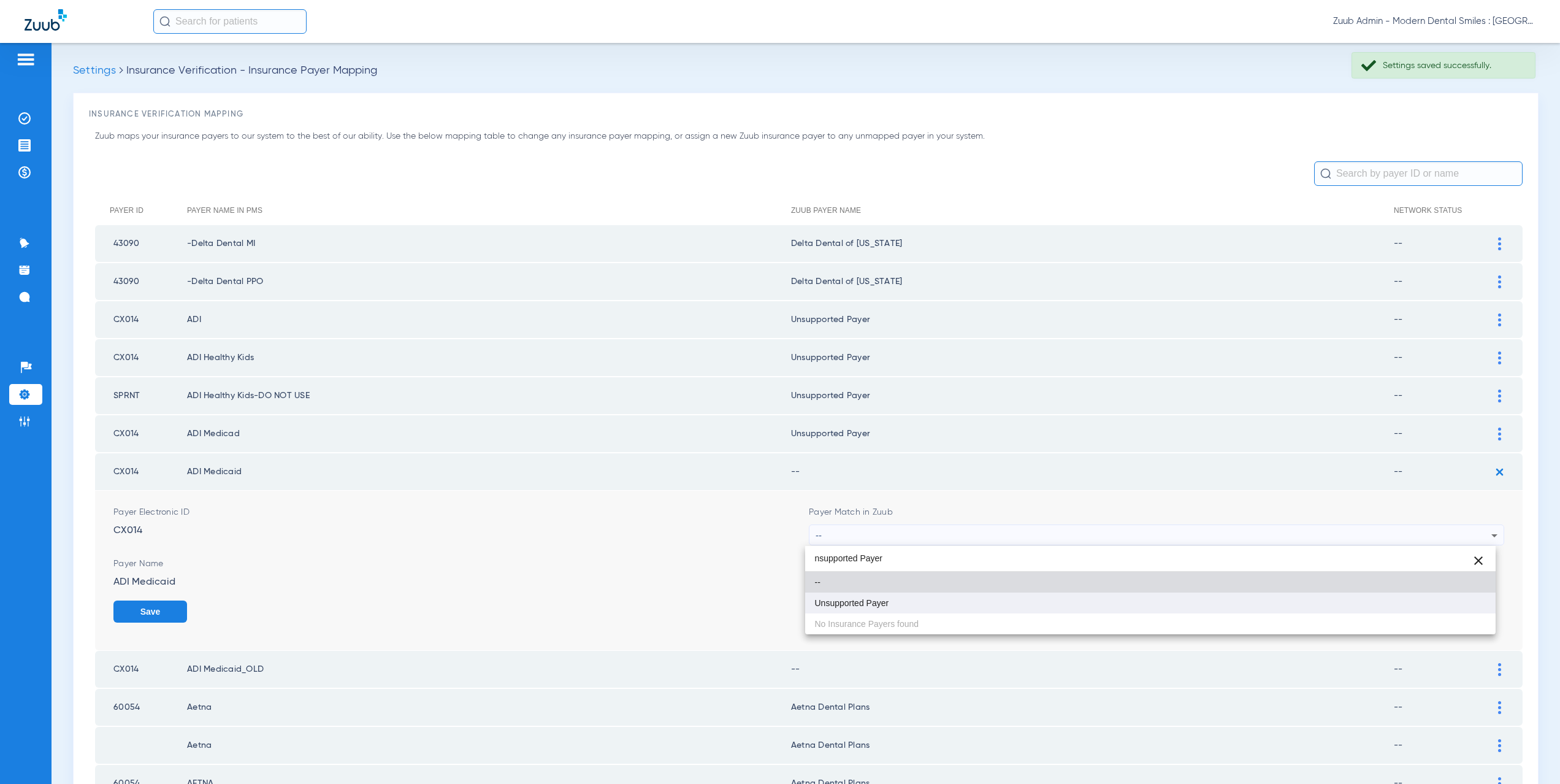
type input "nsupported Payer"
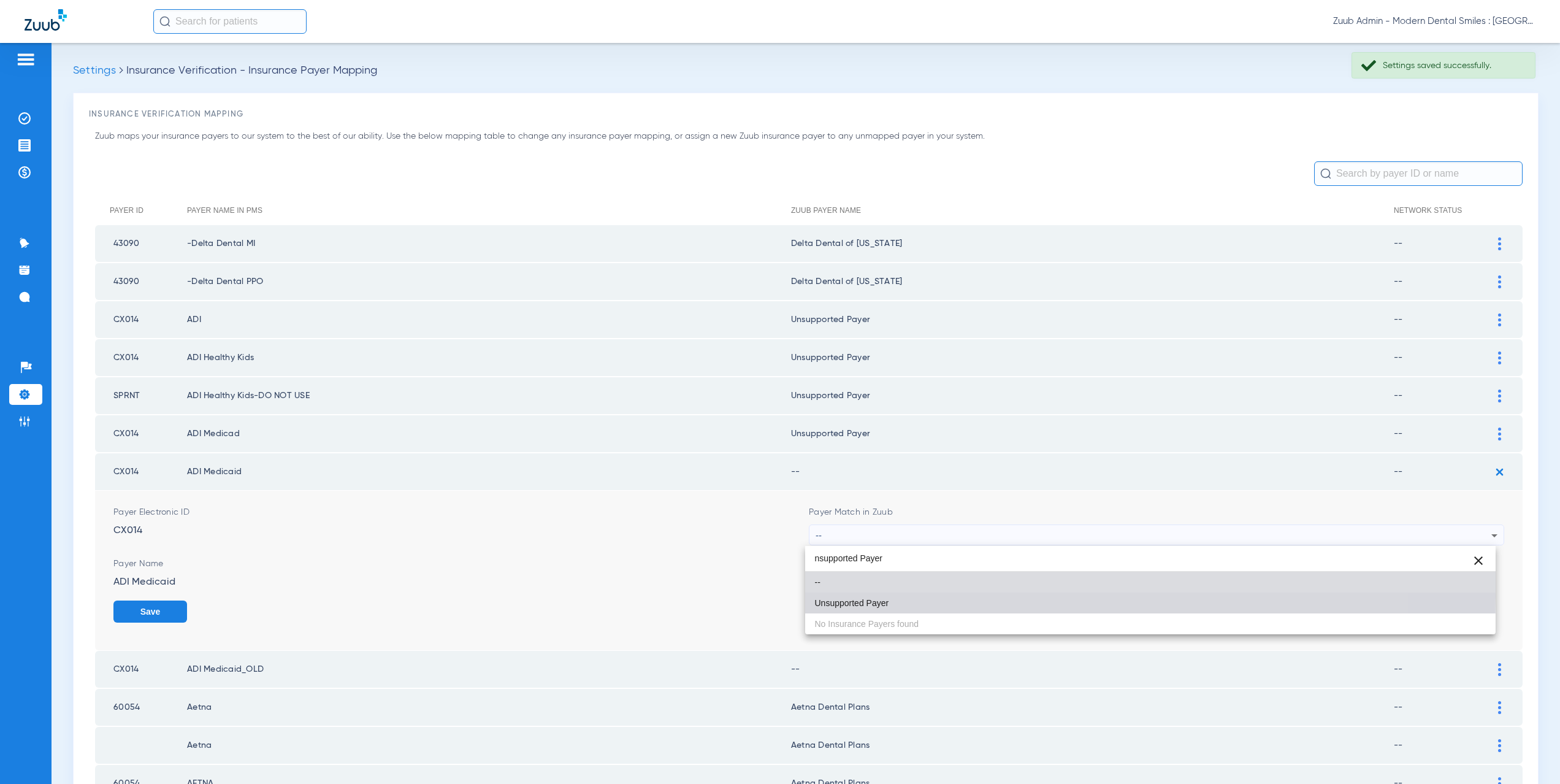
click at [906, 595] on mat-option "Unsupported Payer" at bounding box center [1151, 602] width 691 height 21
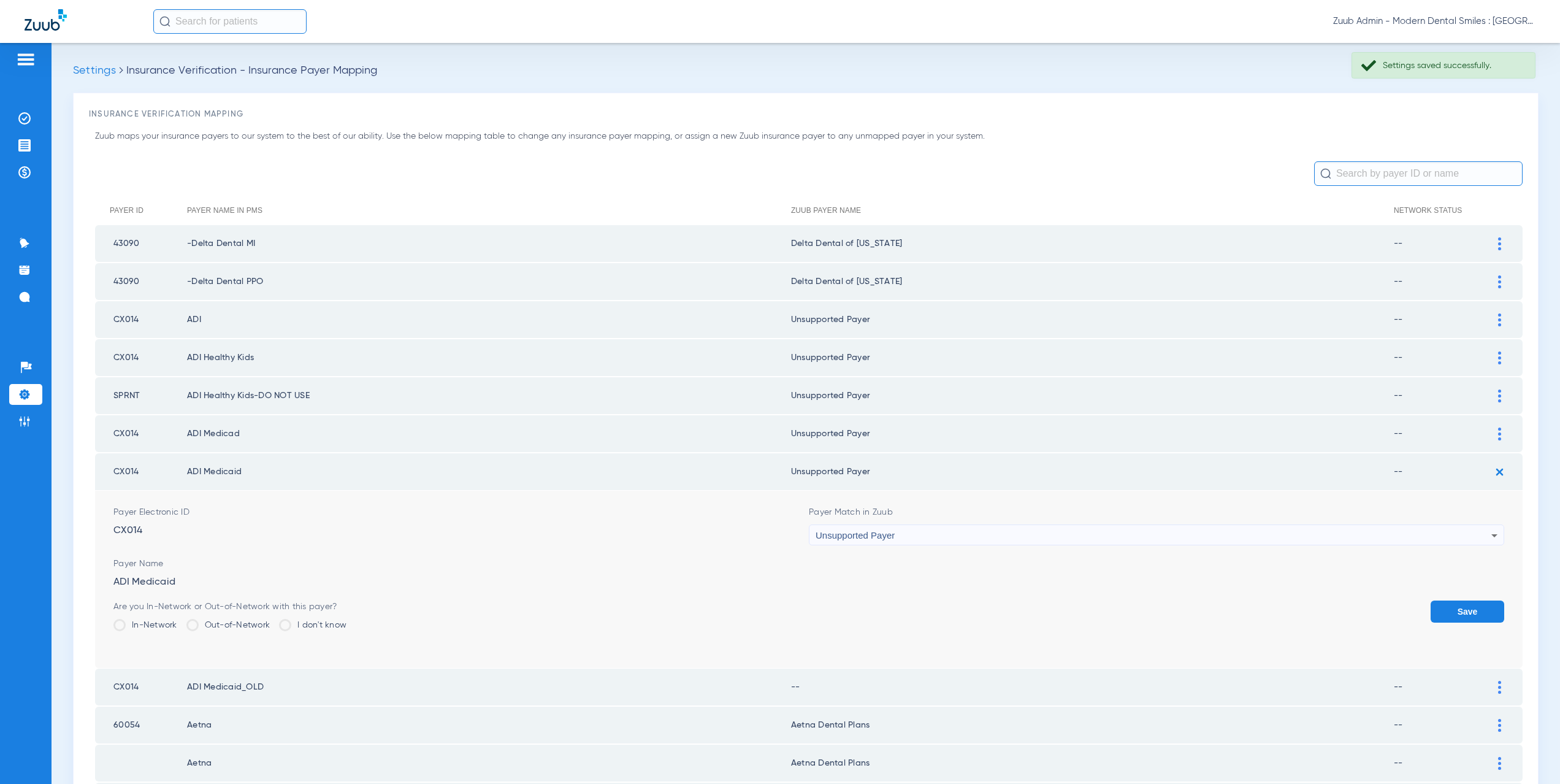
click at [1449, 598] on form "Payer Electronic ID CX014 Payer Match in Zuub Unsupported Payer Payer Name ADI …" at bounding box center [808, 579] width 1391 height 177
click at [1448, 601] on button "Save" at bounding box center [1467, 611] width 73 height 22
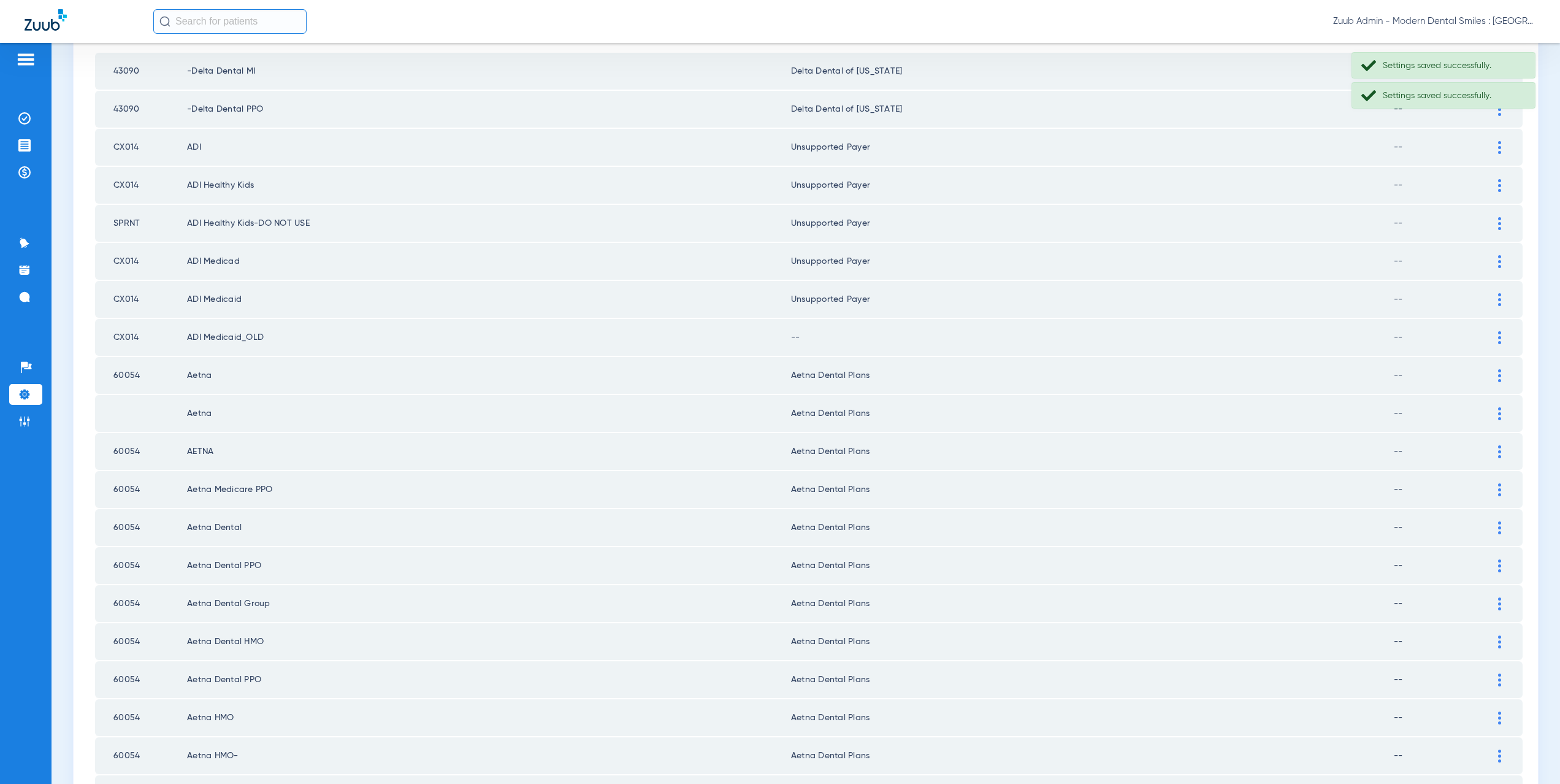
scroll to position [214, 0]
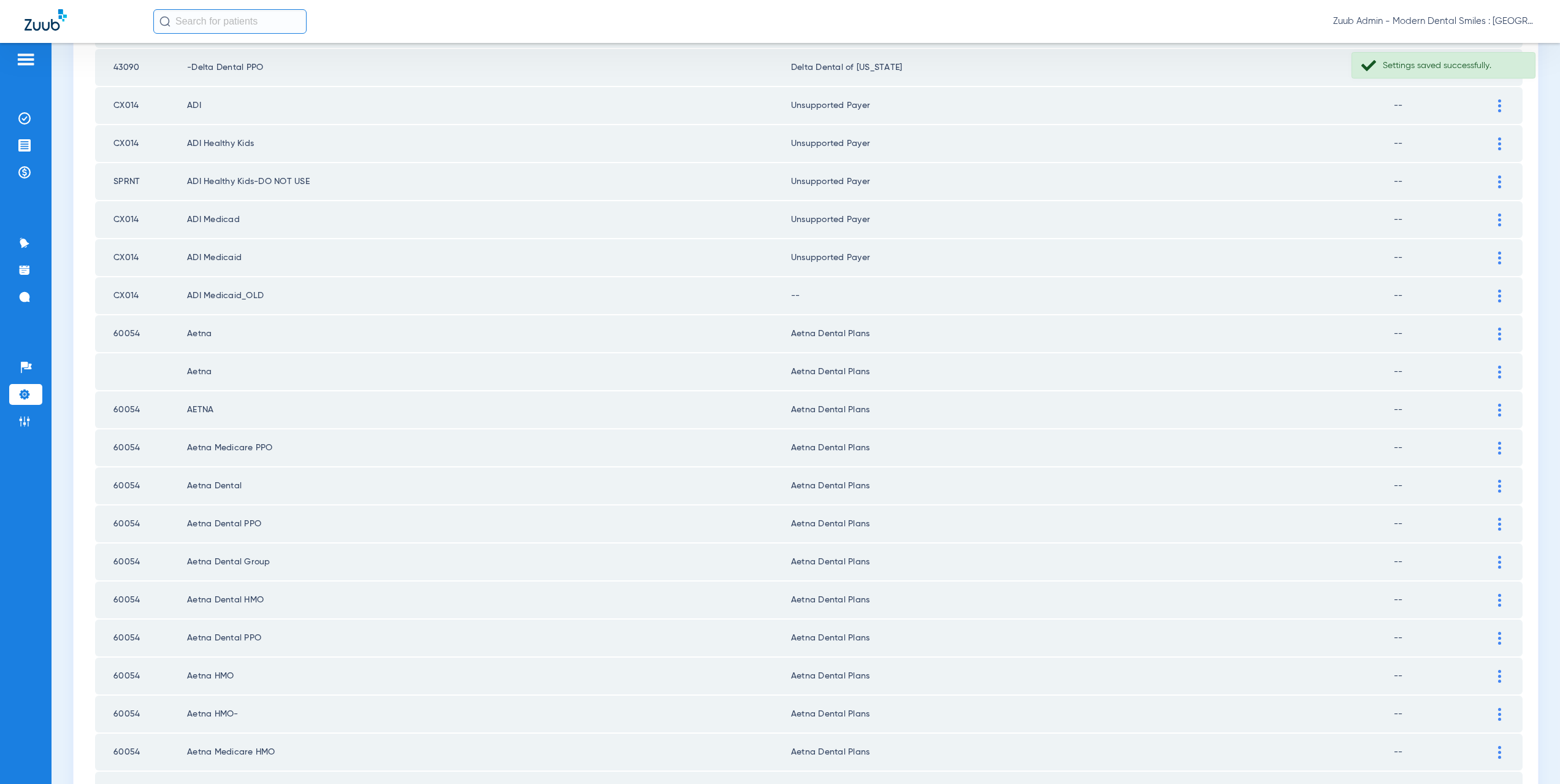
click at [1498, 295] on img at bounding box center [1500, 296] width 3 height 13
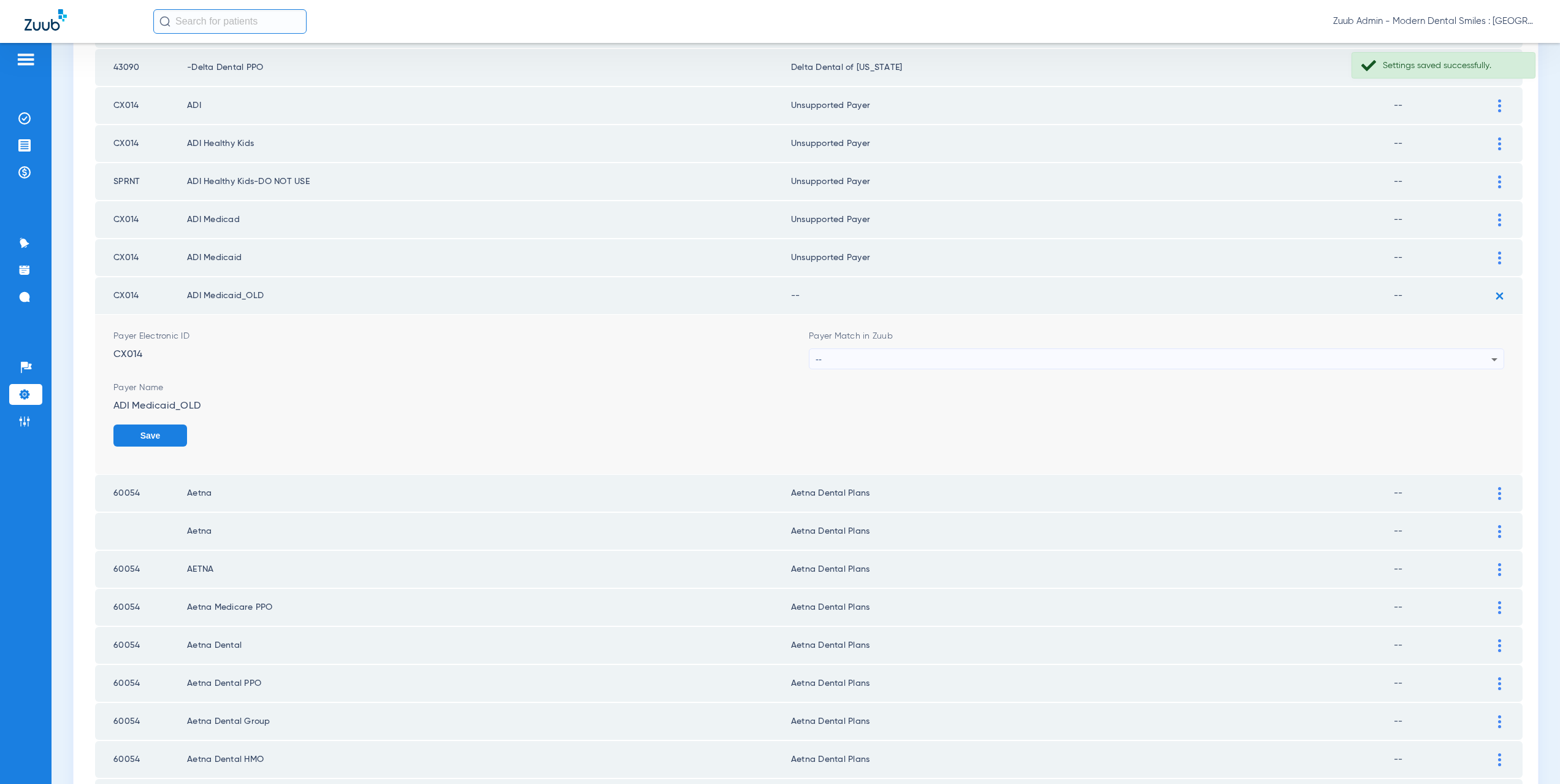
click at [872, 362] on div "--" at bounding box center [1153, 359] width 676 height 21
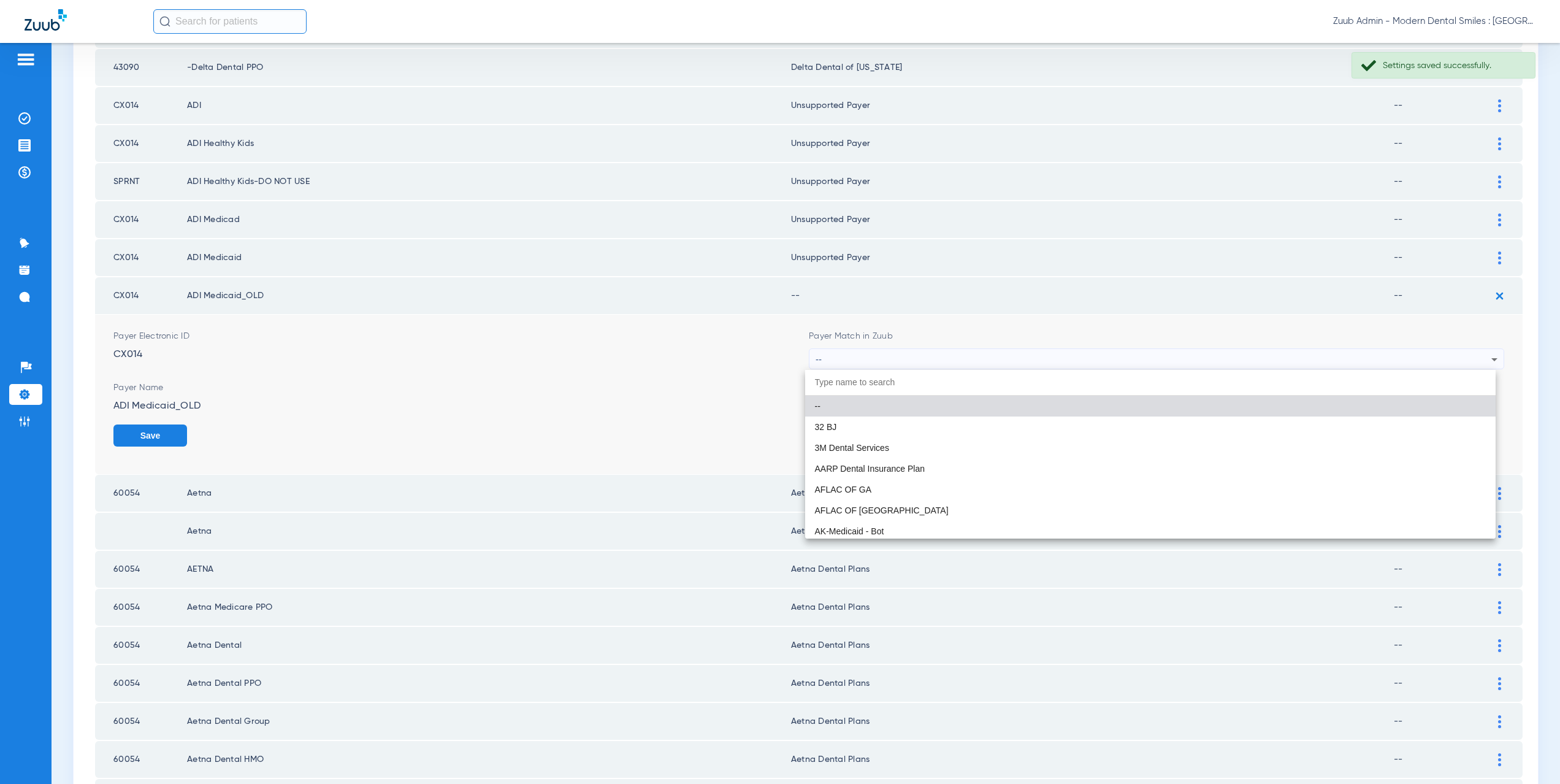
paste input "nsupported Payer"
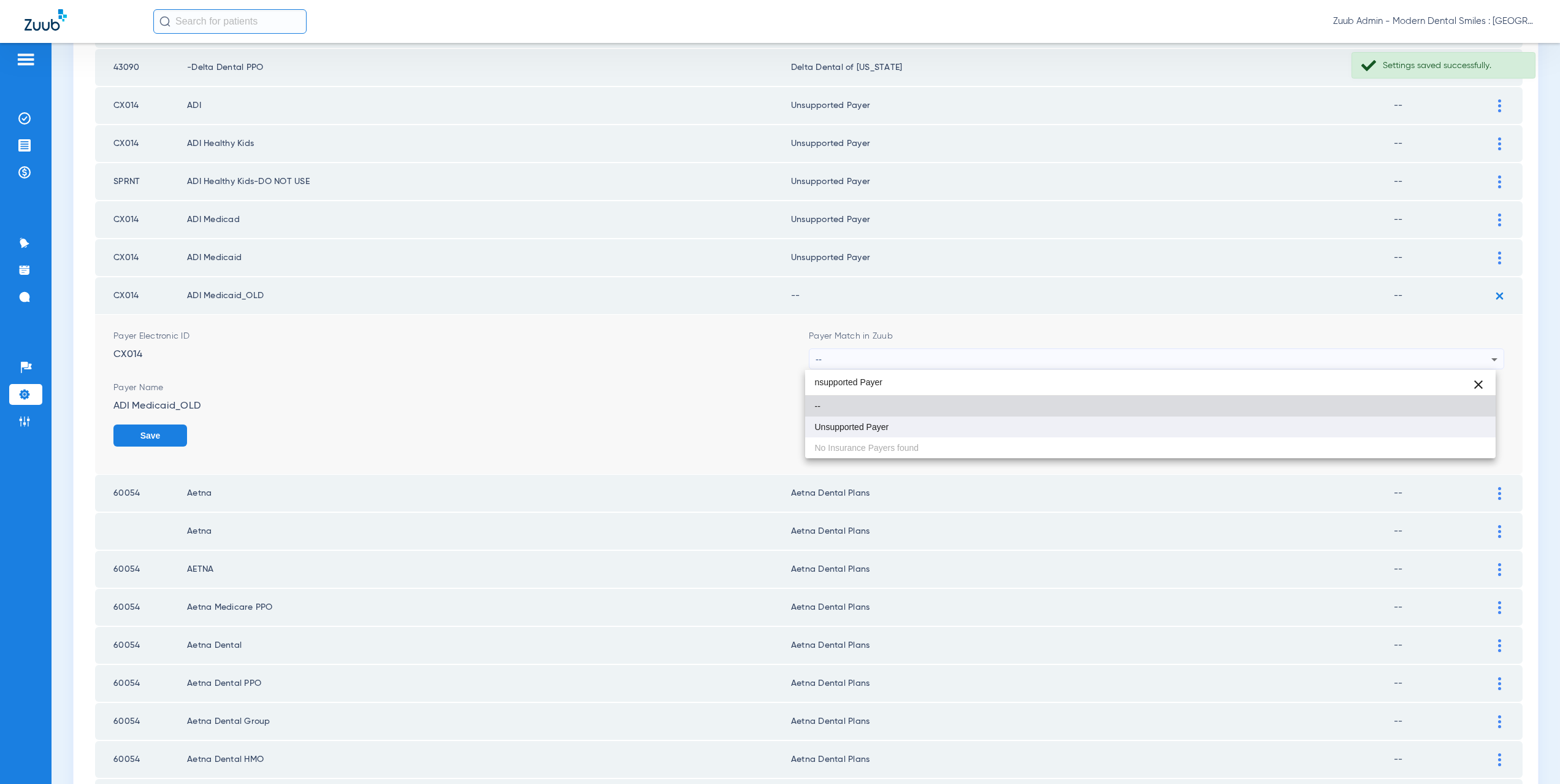
type input "nsupported Payer"
click at [879, 422] on span "Unsupported Payer" at bounding box center [852, 427] width 74 height 9
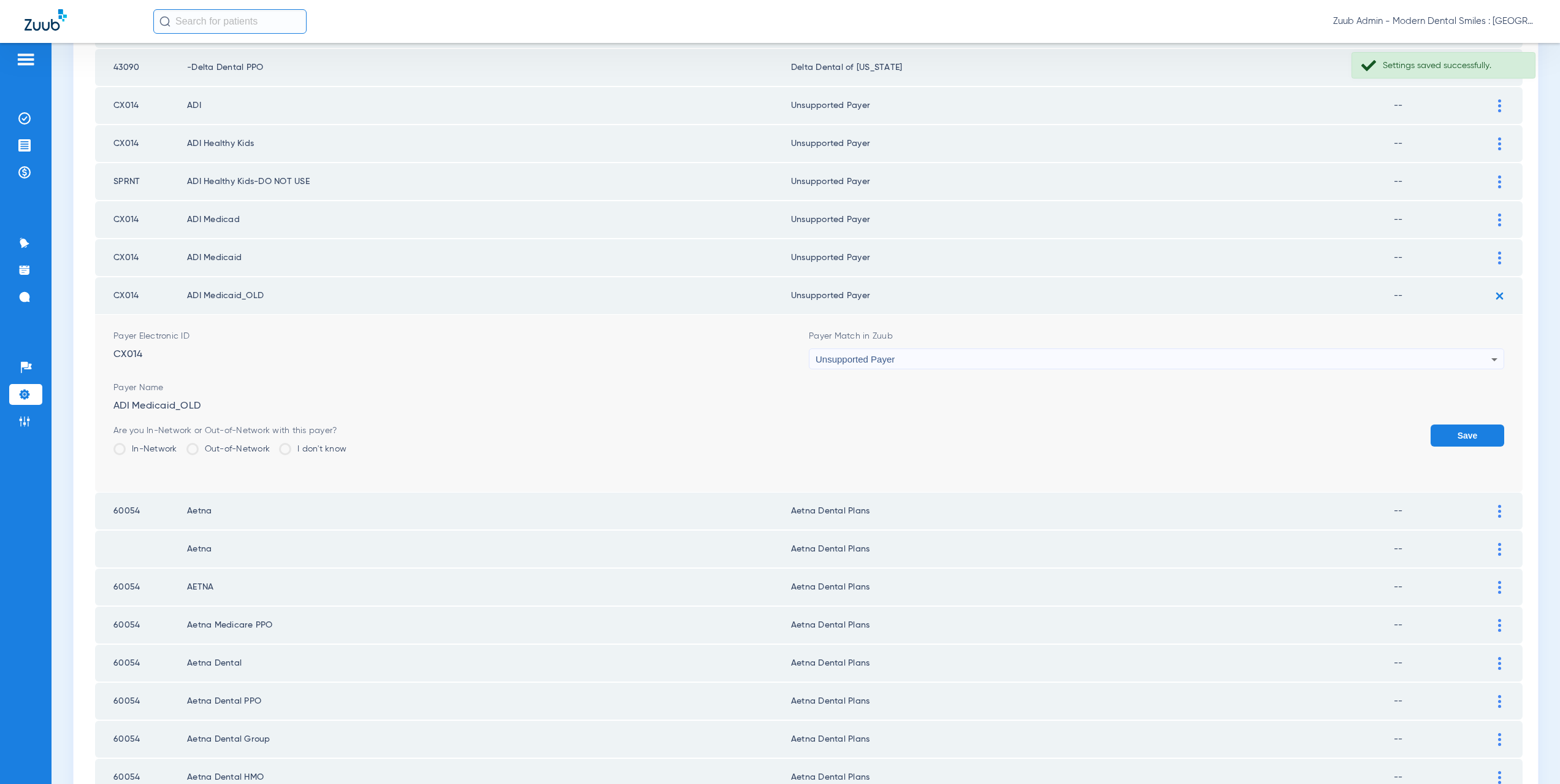
click at [1441, 430] on button "Save" at bounding box center [1467, 435] width 73 height 22
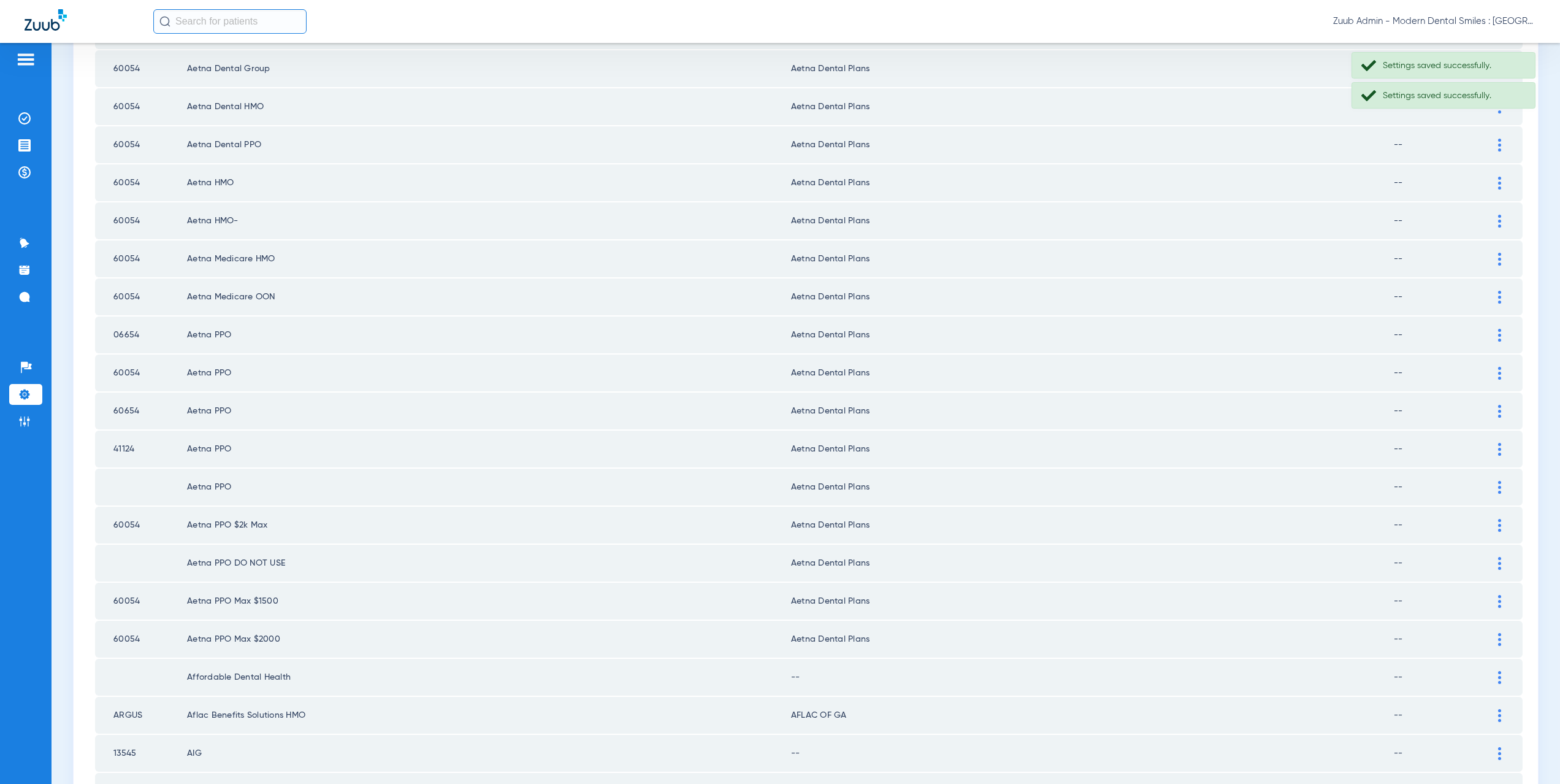
scroll to position [981, 0]
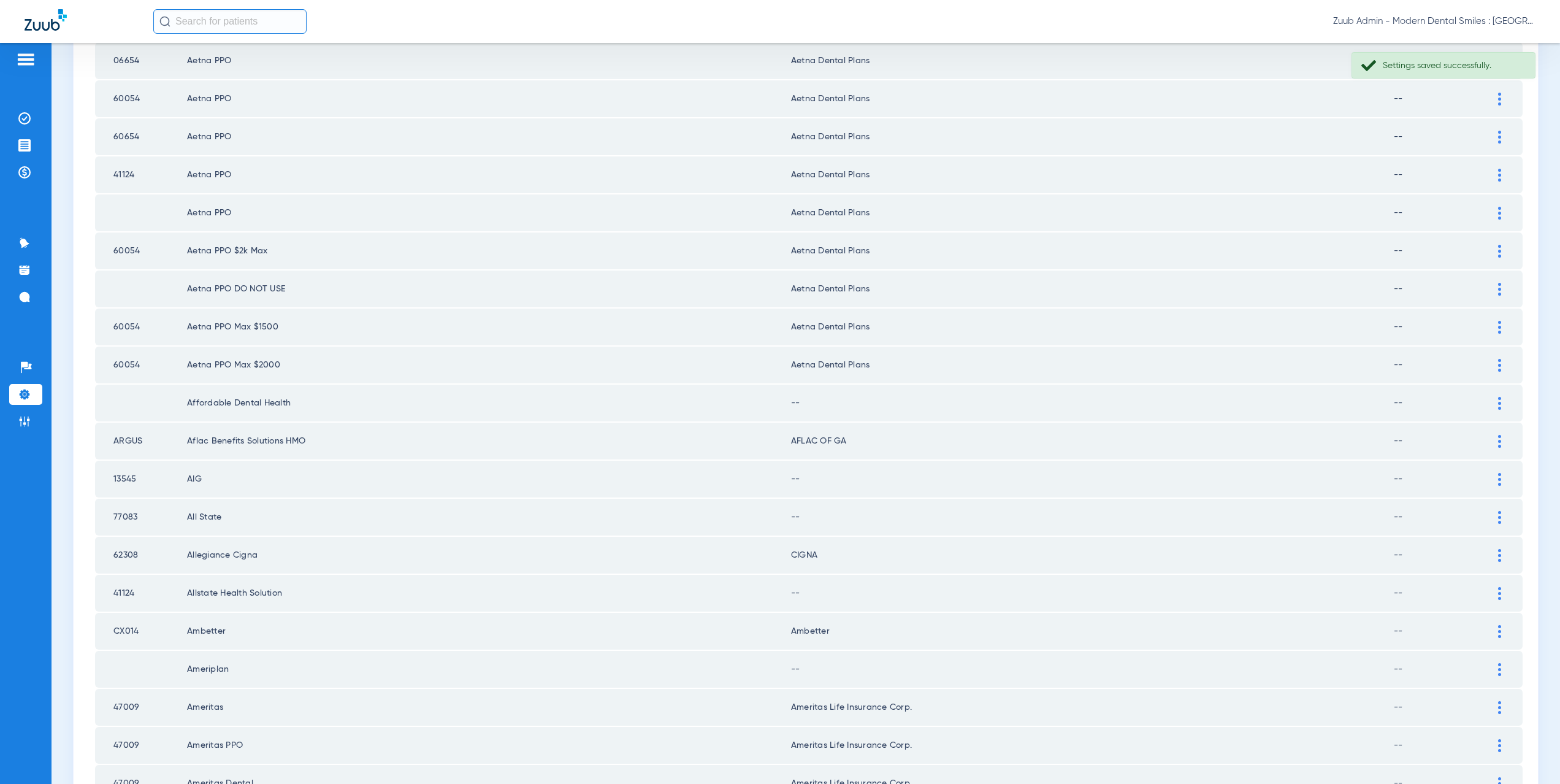
click at [1498, 399] on img at bounding box center [1500, 403] width 3 height 13
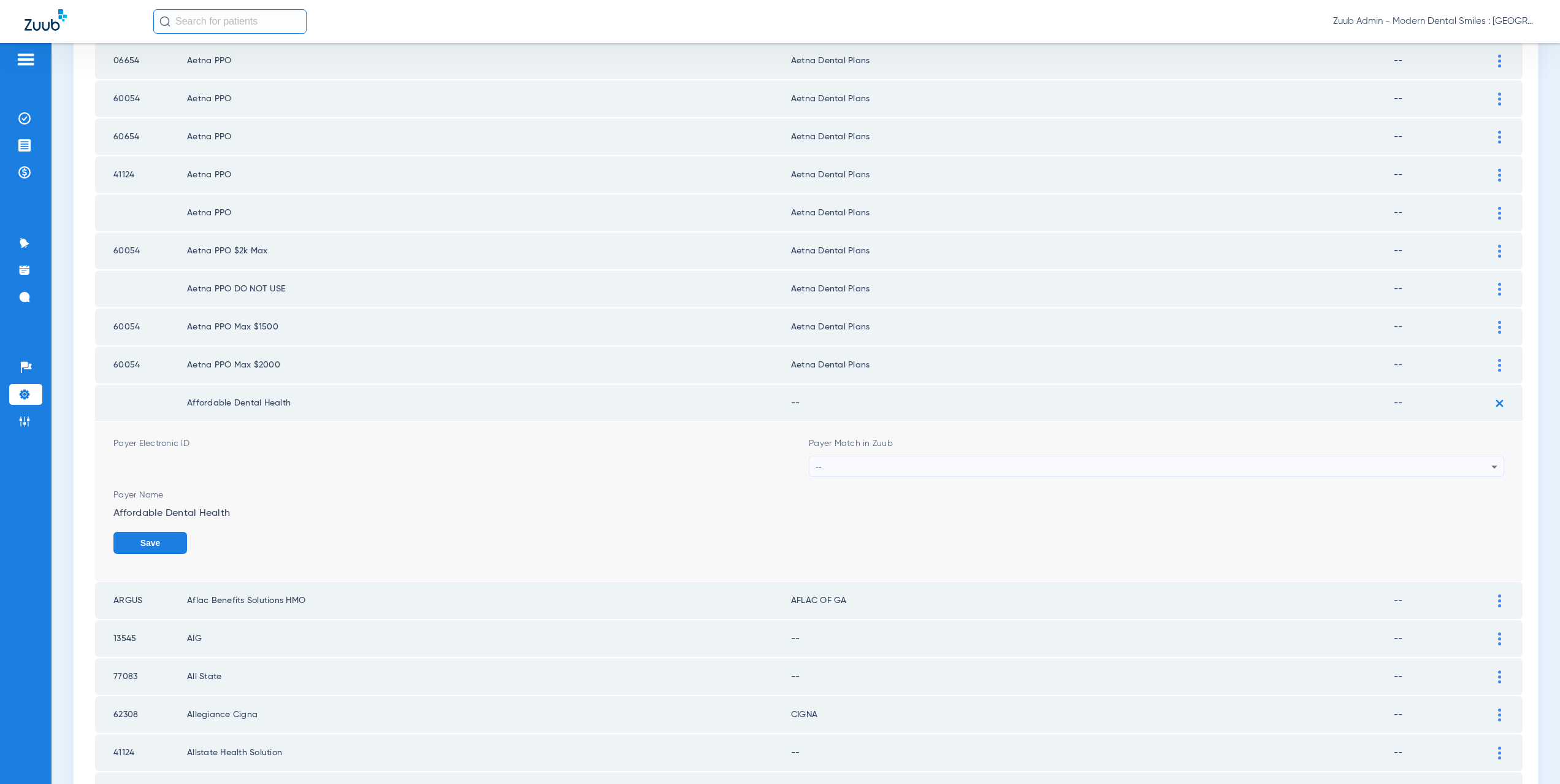
click at [925, 470] on div "--" at bounding box center [1153, 466] width 676 height 21
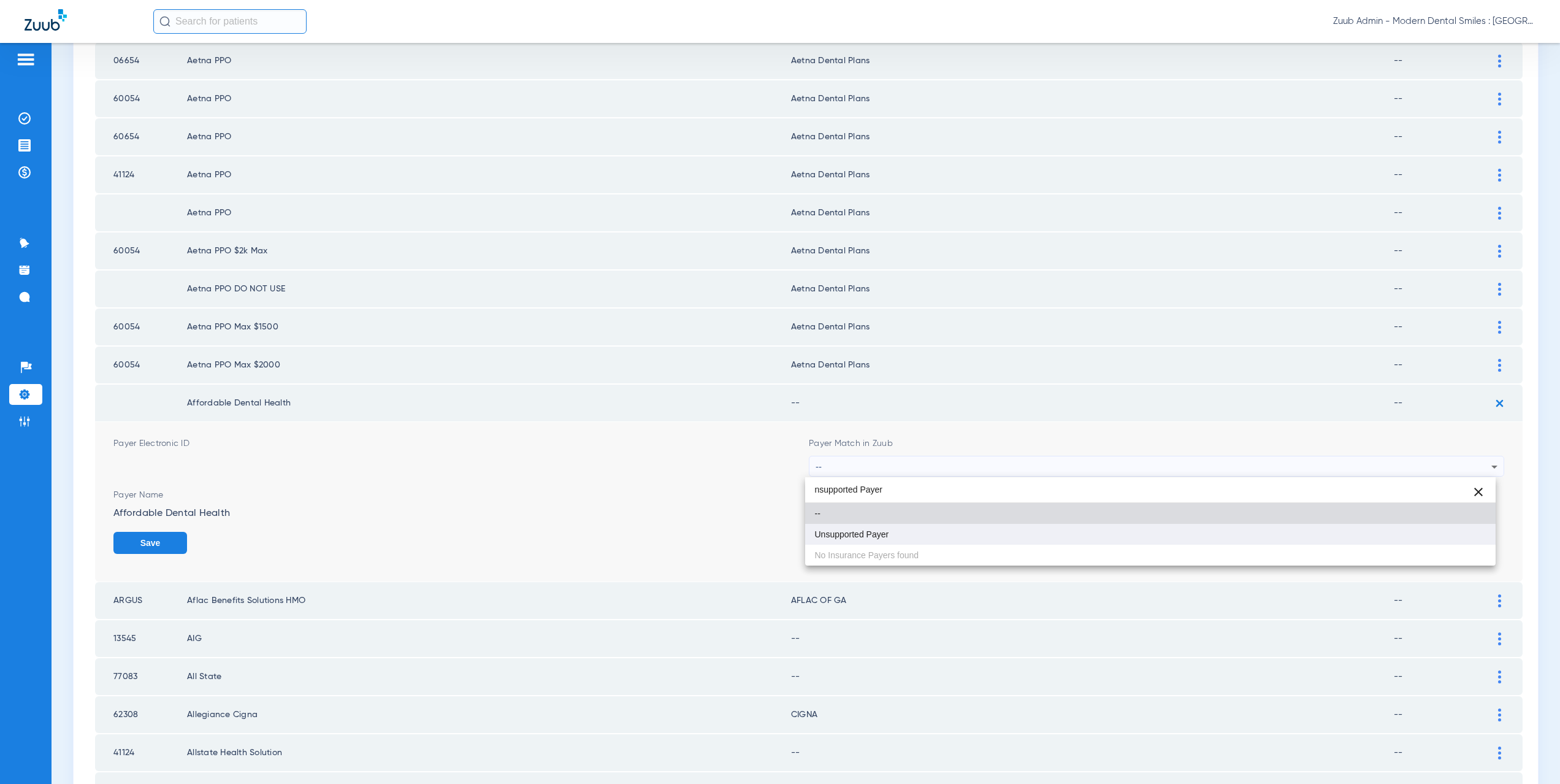
type input "nsupported Payer"
click at [902, 532] on mat-option "Unsupported Payer" at bounding box center [1151, 534] width 691 height 21
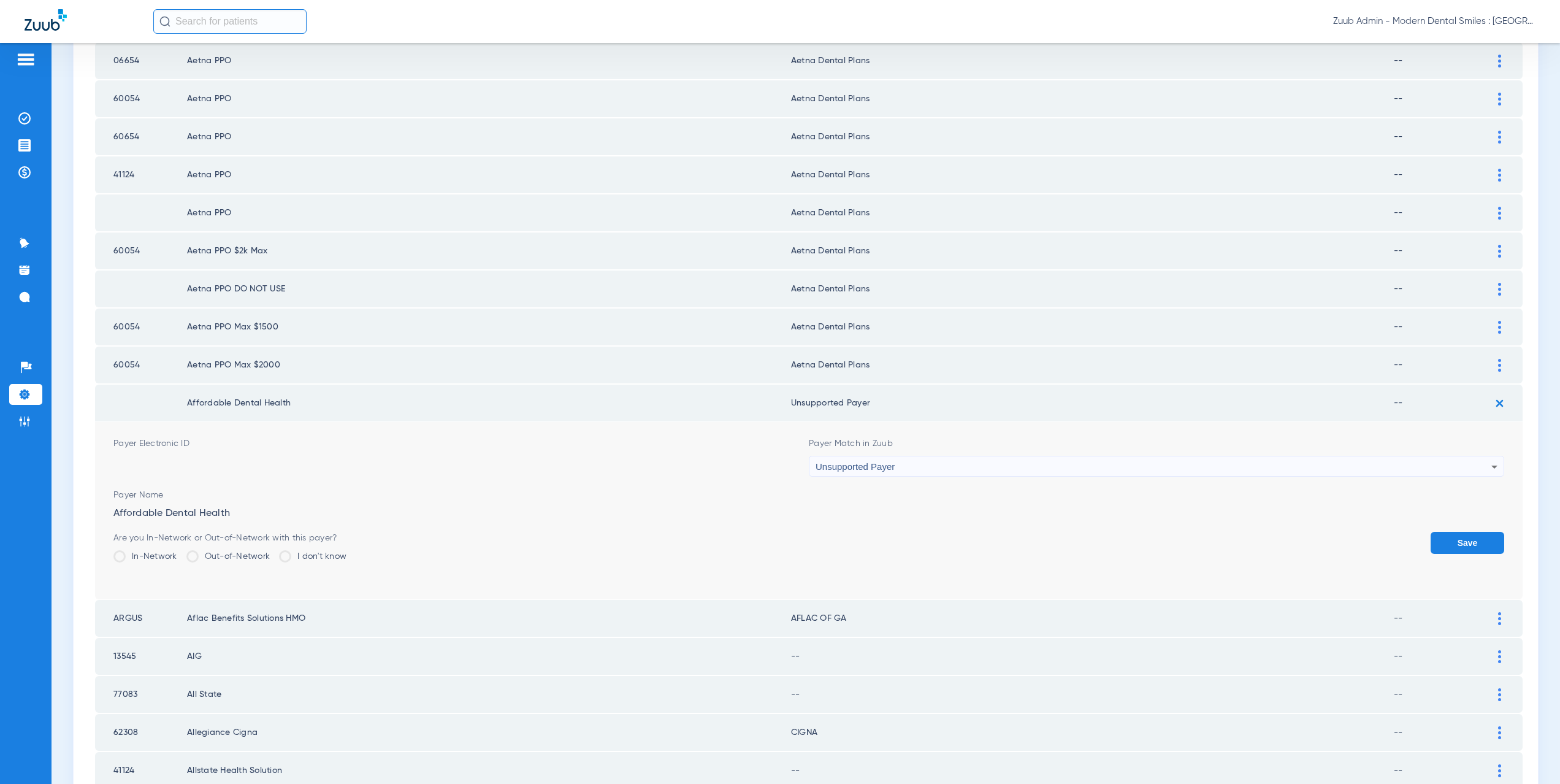
click at [1430, 540] on button "Save" at bounding box center [1467, 542] width 73 height 22
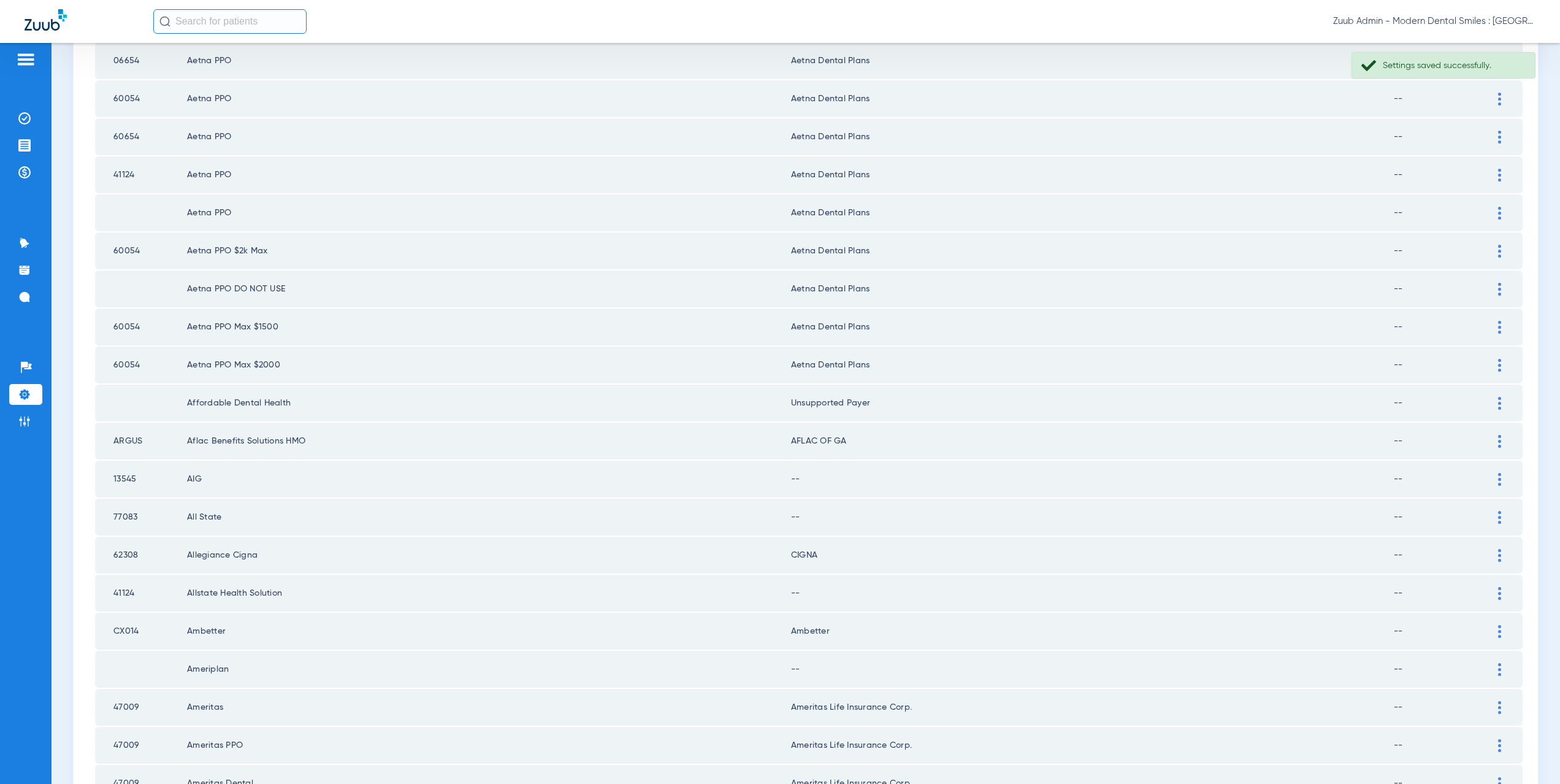
drag, startPoint x: 1495, startPoint y: 436, endPoint x: 1300, endPoint y: 474, distance: 198.7
click at [1493, 436] on div at bounding box center [1500, 441] width 21 height 13
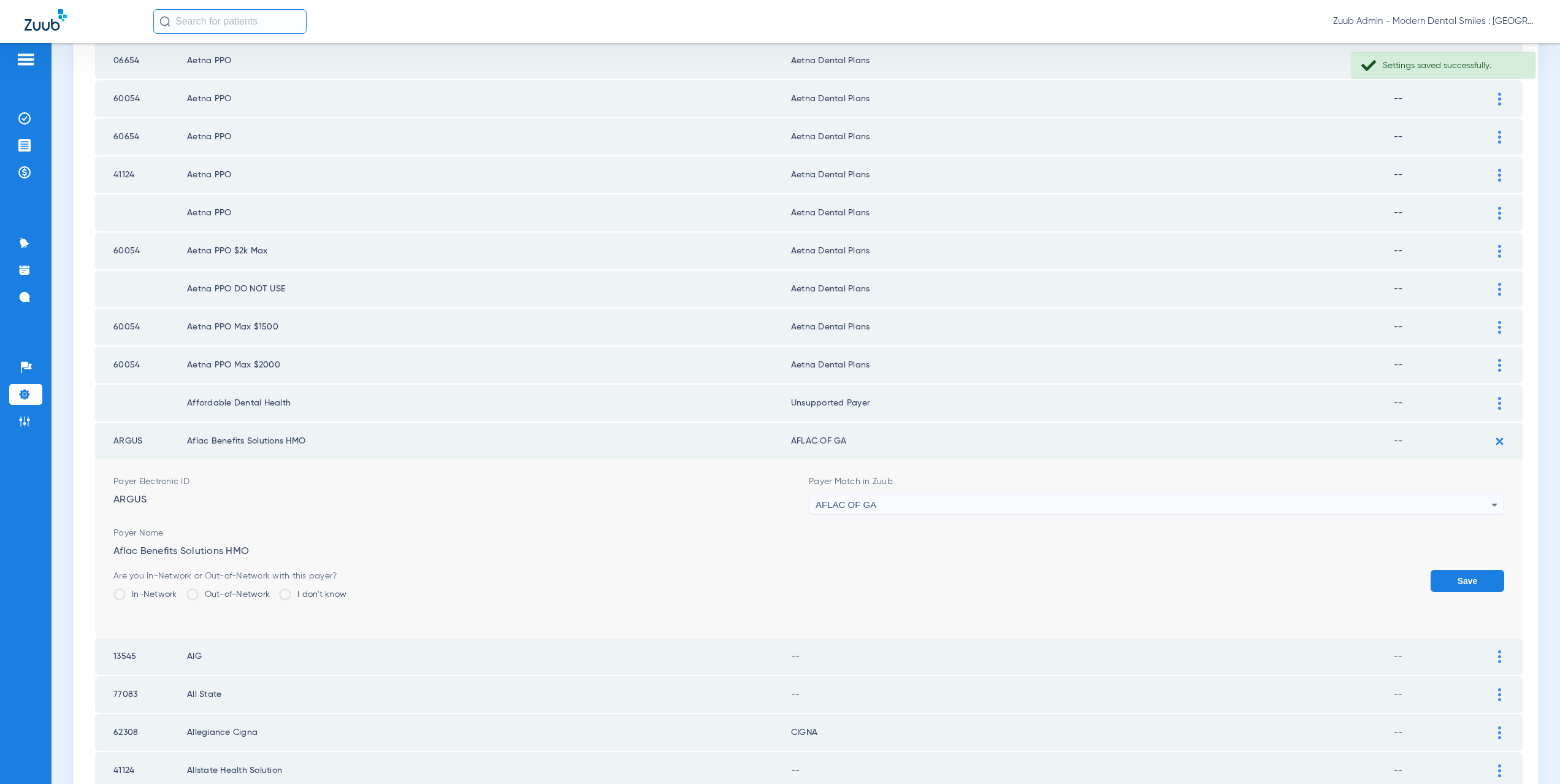
click at [896, 501] on div "AFLAC OF GA" at bounding box center [1153, 504] width 676 height 21
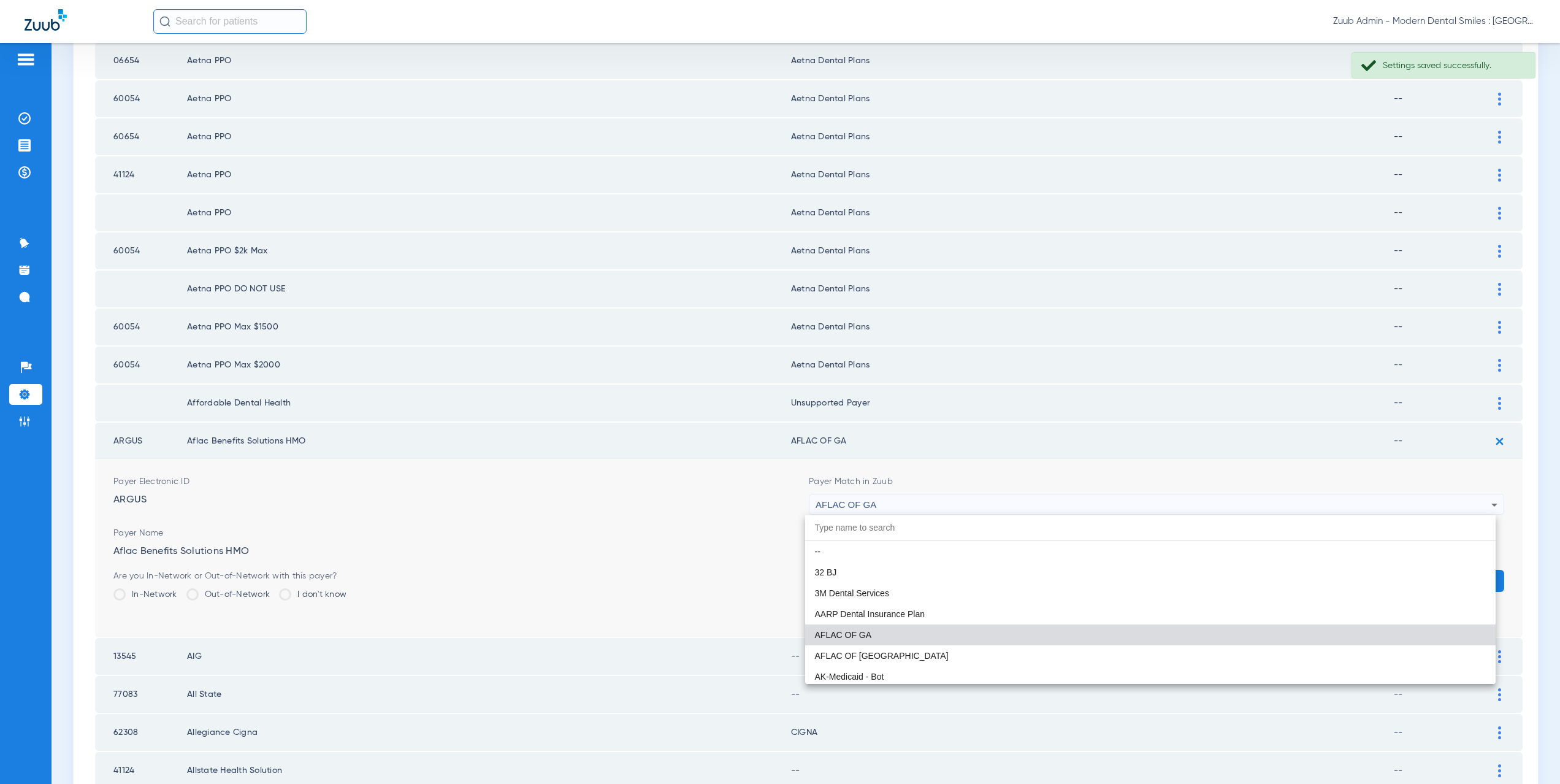
paste input "nsupported Payer"
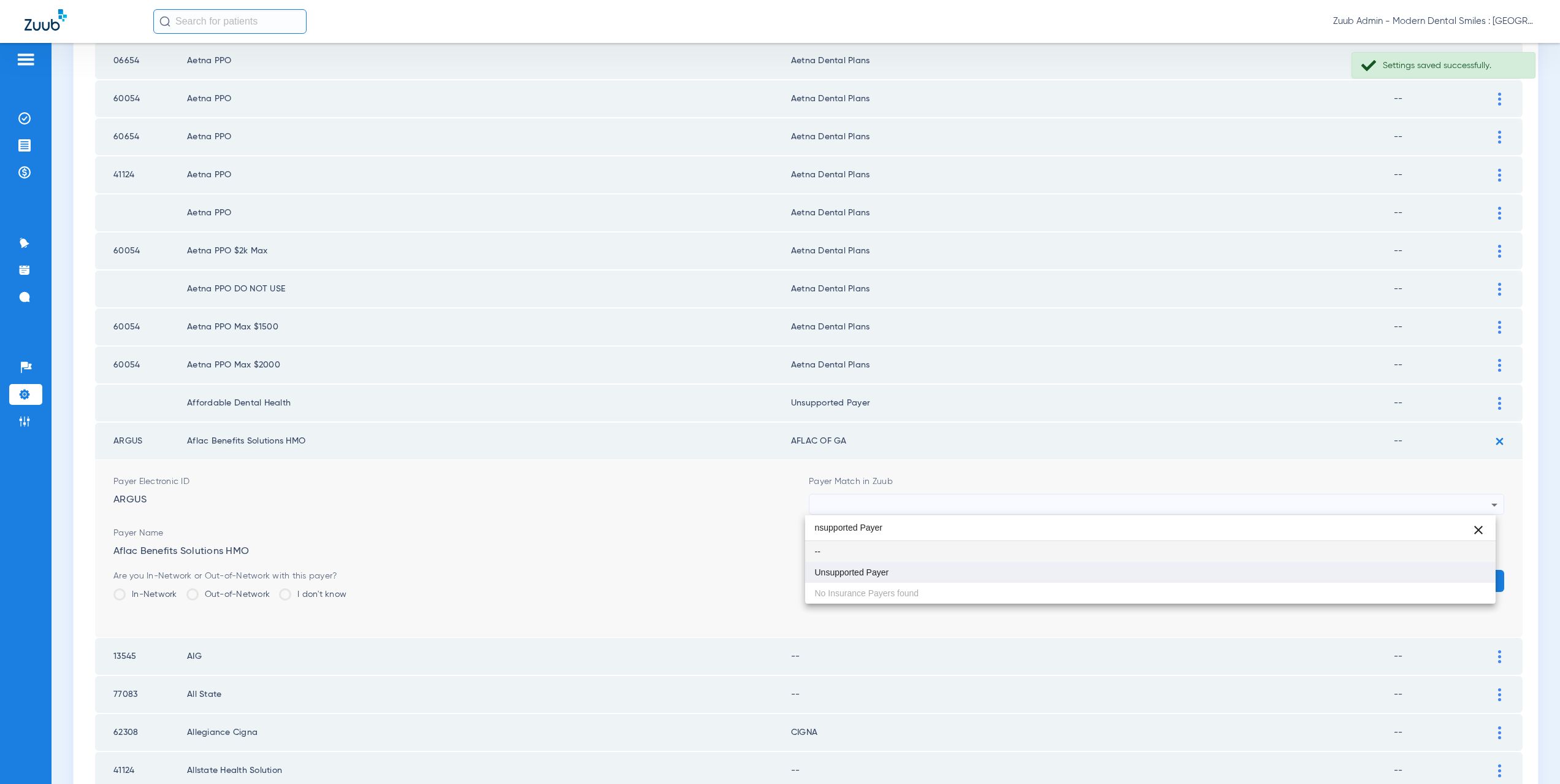
type input "nsupported Payer"
click at [913, 573] on mat-option "Unsupported Payer" at bounding box center [1151, 572] width 691 height 21
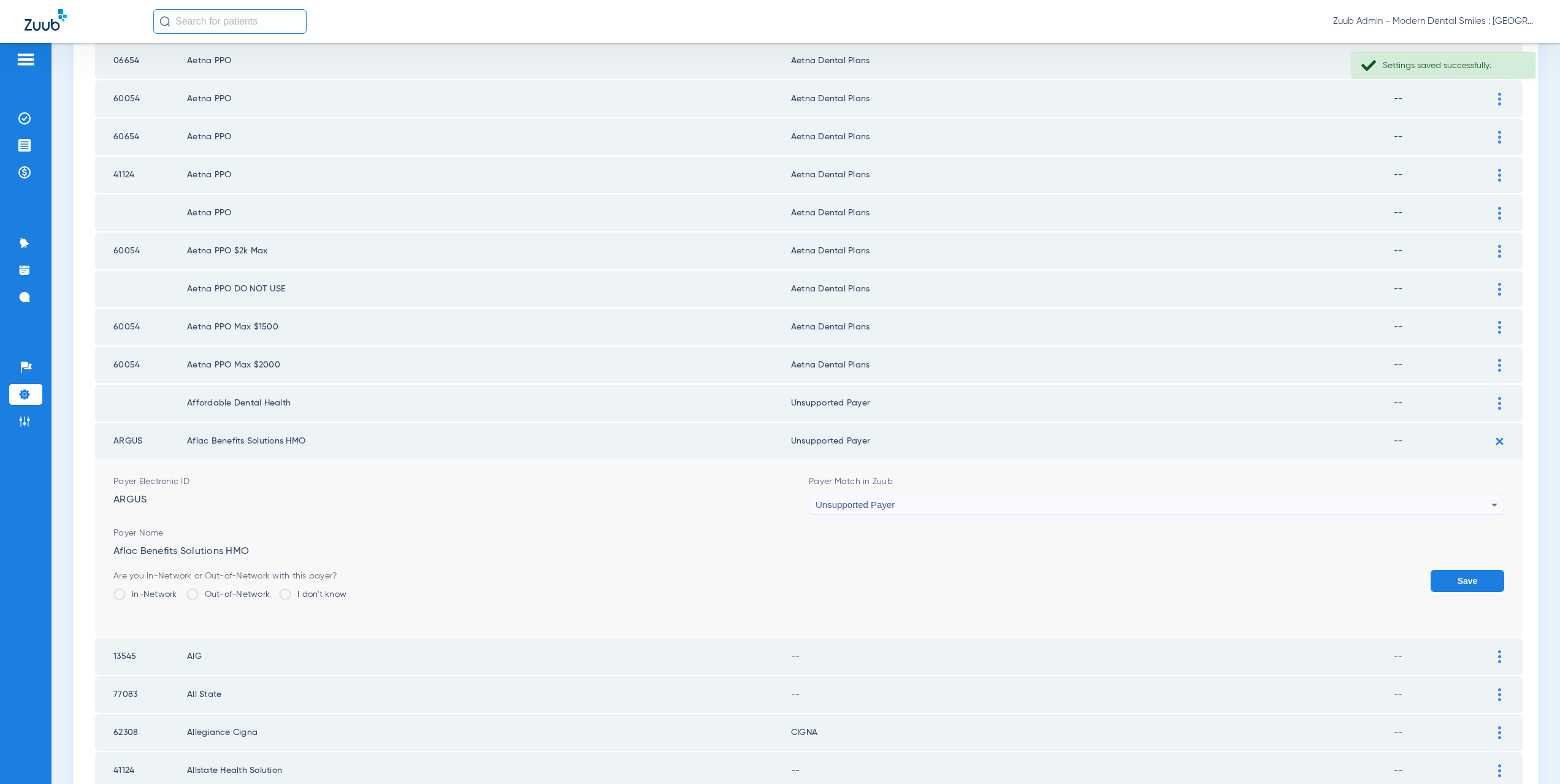
click at [1450, 580] on button "Save" at bounding box center [1467, 580] width 73 height 22
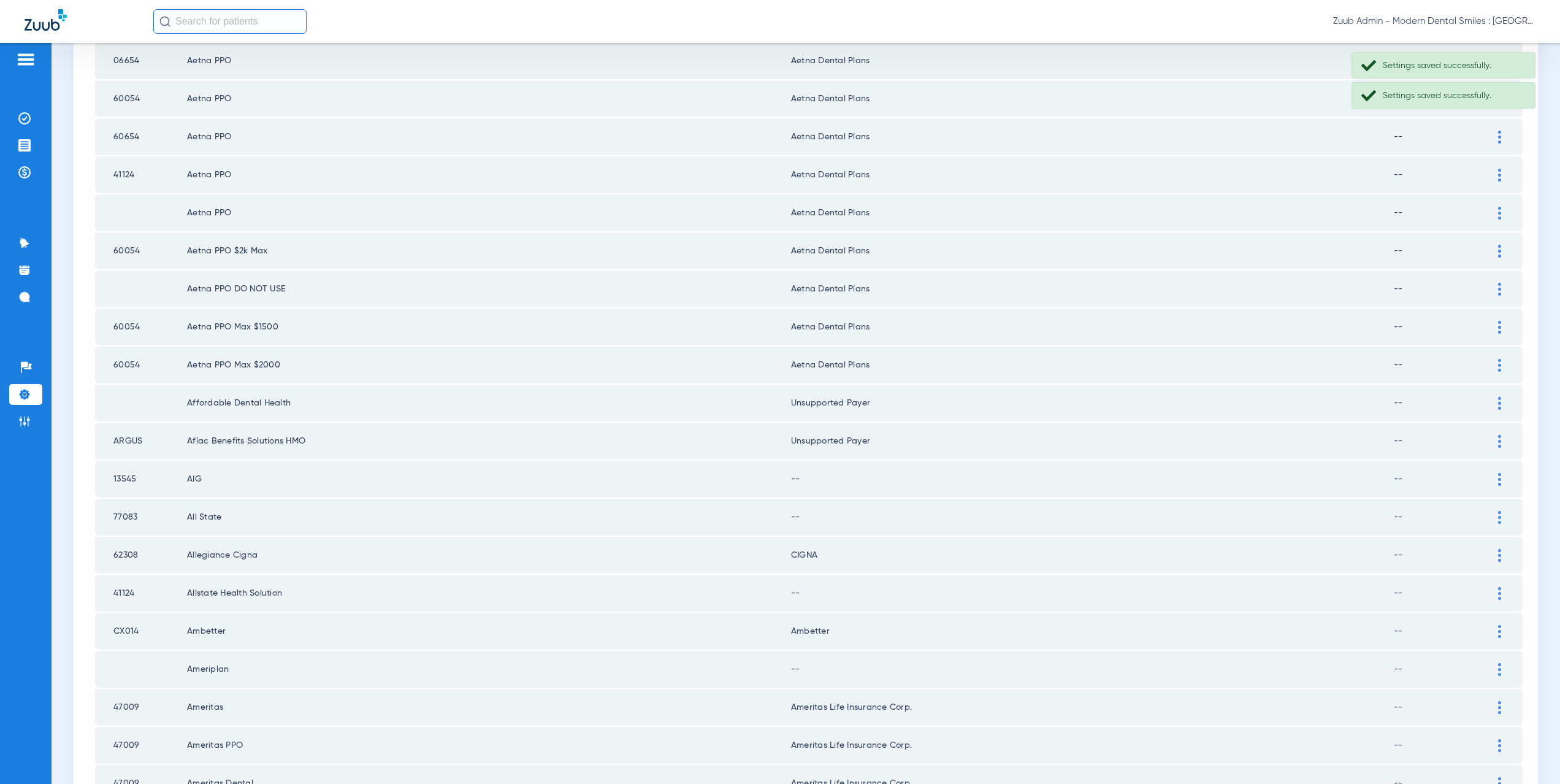
click at [1492, 478] on div at bounding box center [1500, 479] width 21 height 13
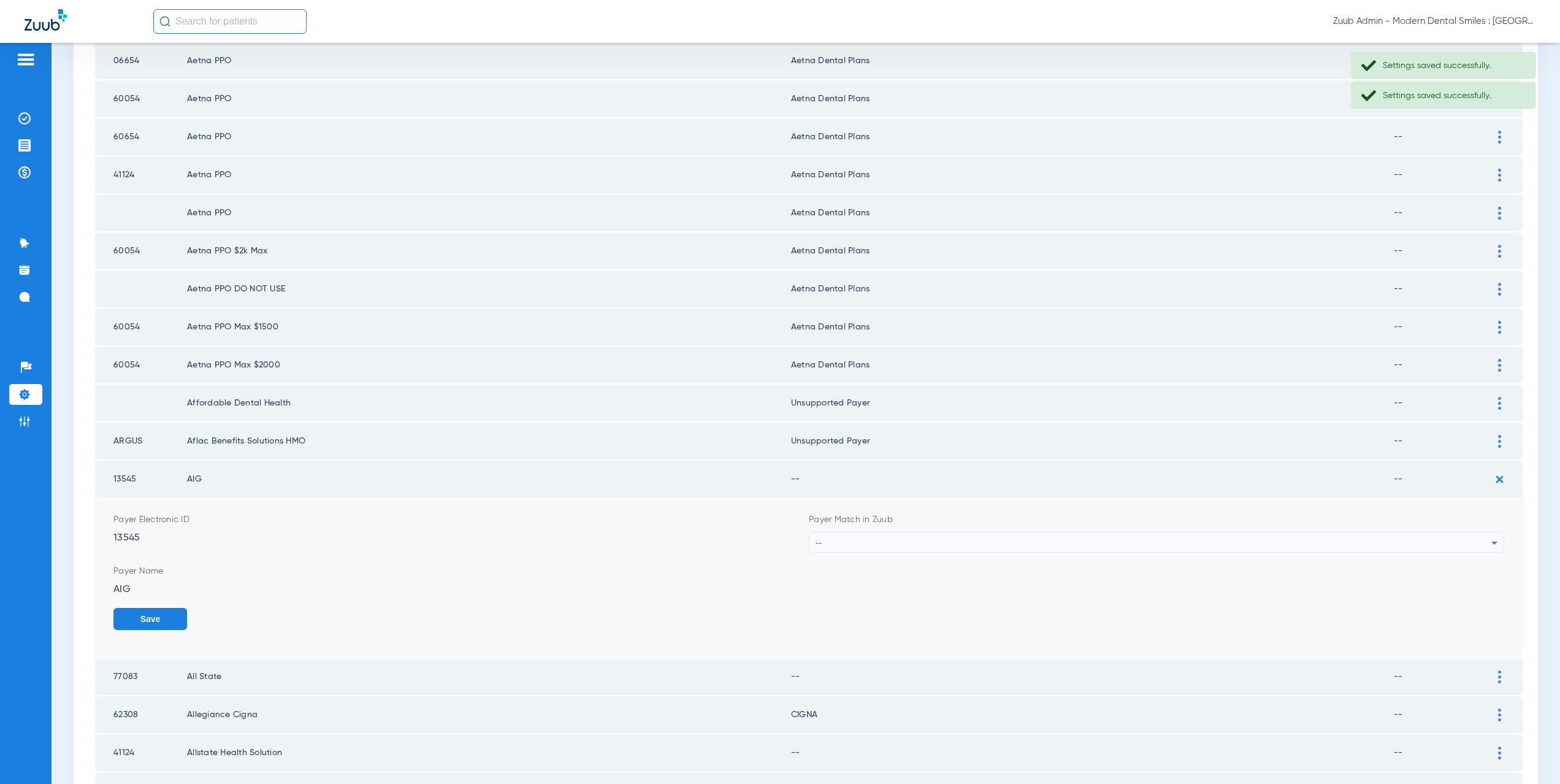
click at [873, 538] on div "--" at bounding box center [1153, 542] width 676 height 21
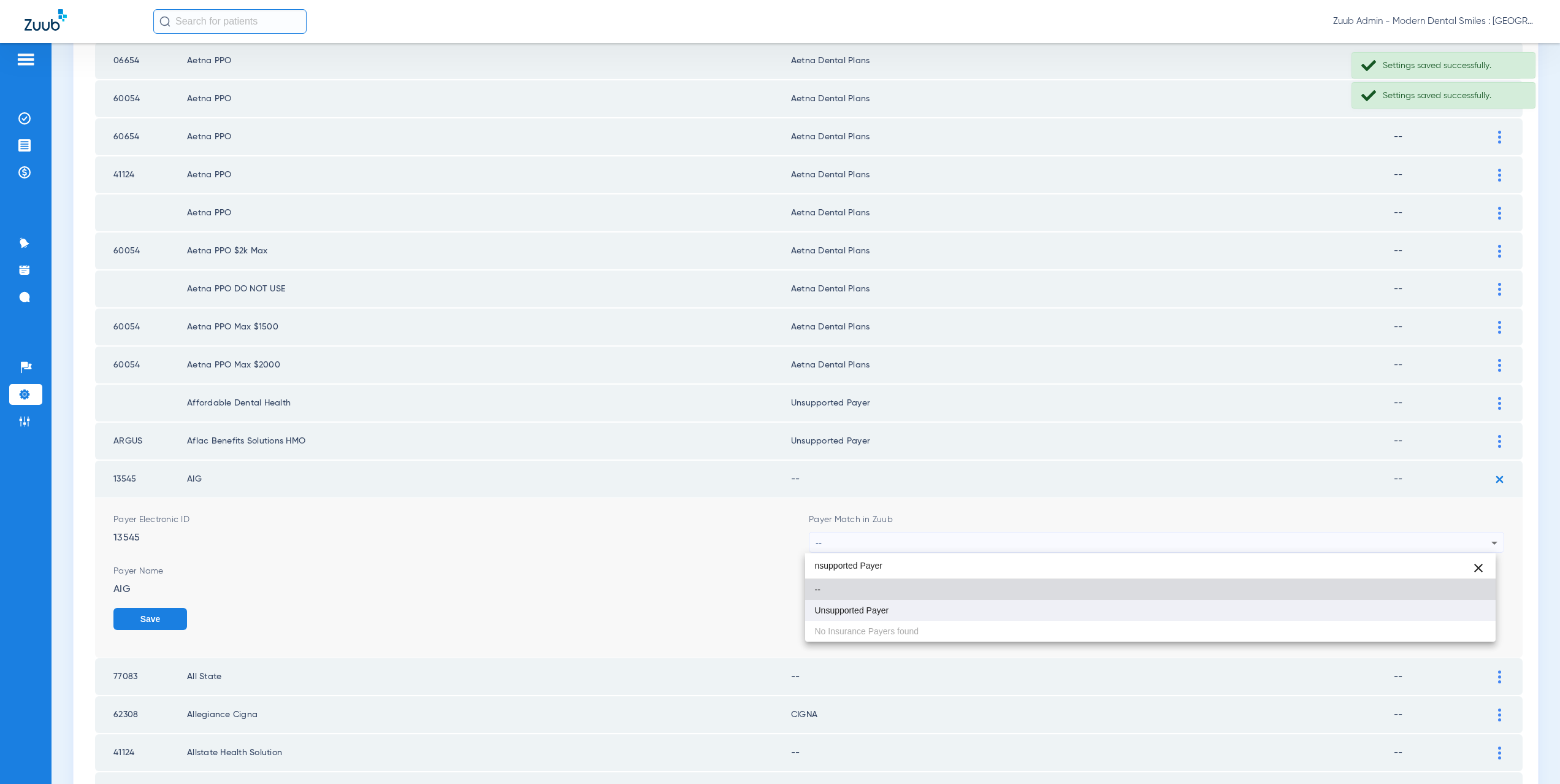
type input "nsupported Payer"
click at [877, 614] on span "Unsupported Payer" at bounding box center [852, 610] width 74 height 9
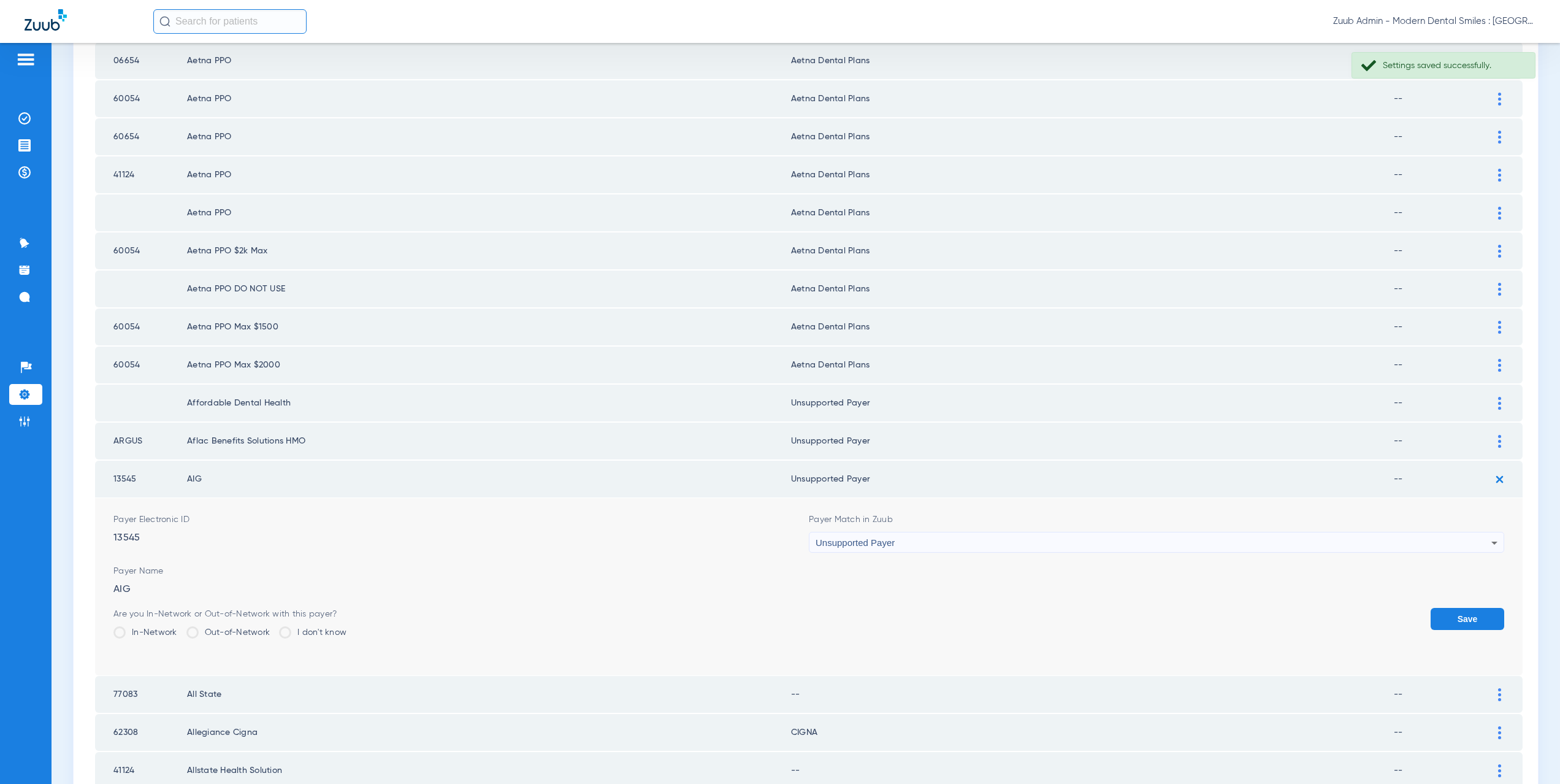
click at [1437, 618] on button "Save" at bounding box center [1467, 618] width 73 height 22
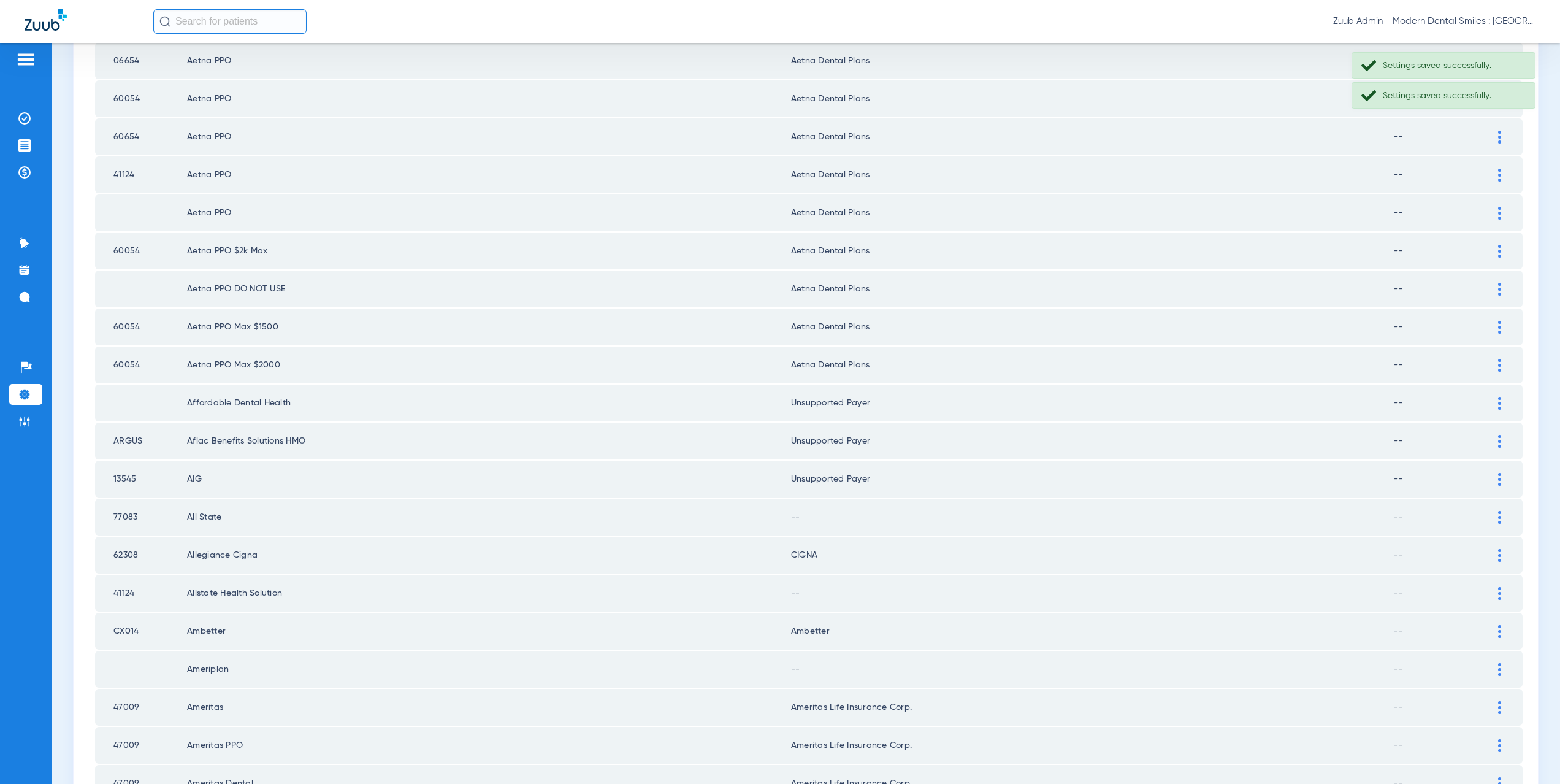
click at [1492, 517] on div at bounding box center [1500, 517] width 21 height 13
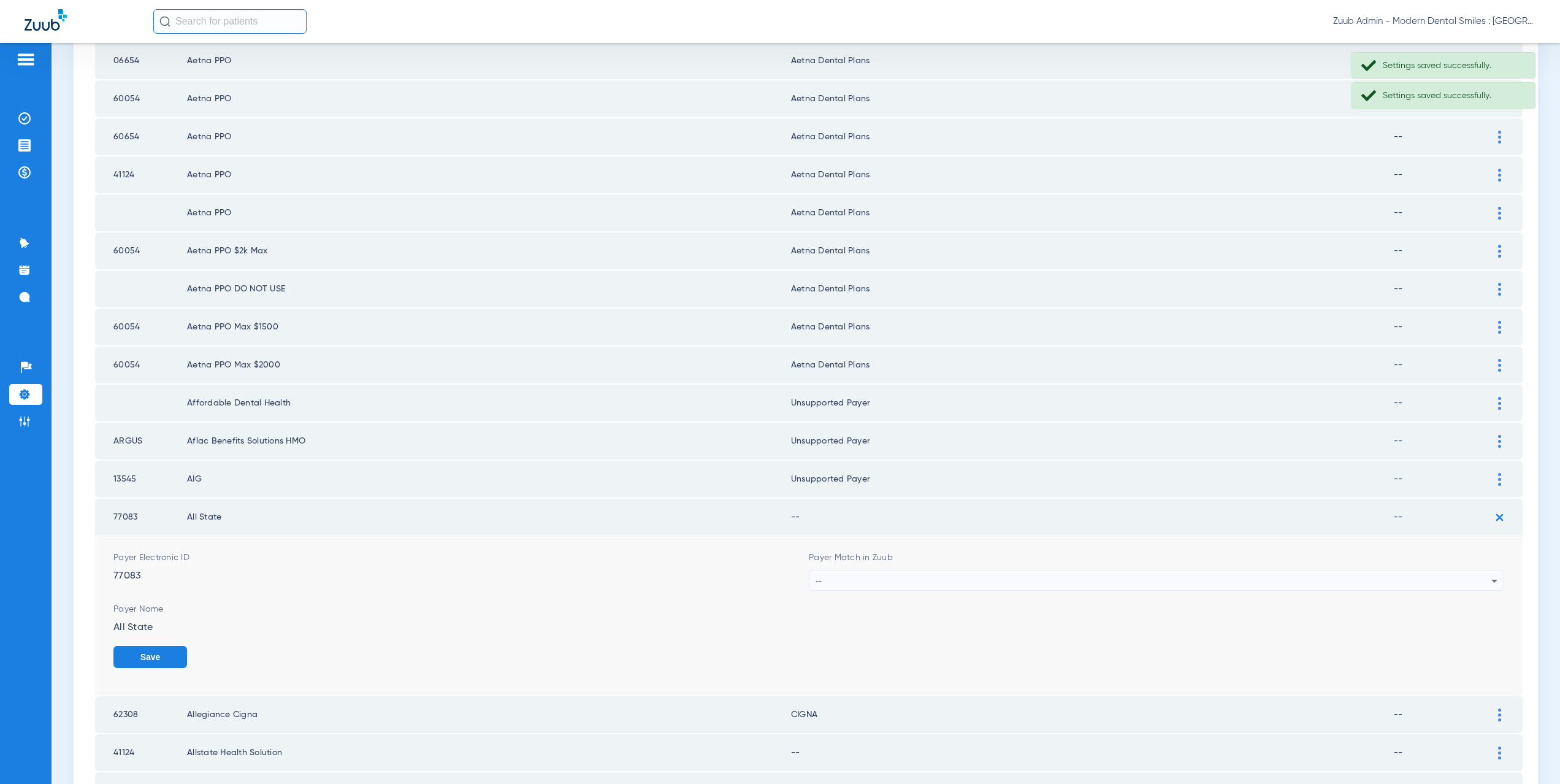
click at [850, 584] on div "--" at bounding box center [1153, 580] width 676 height 21
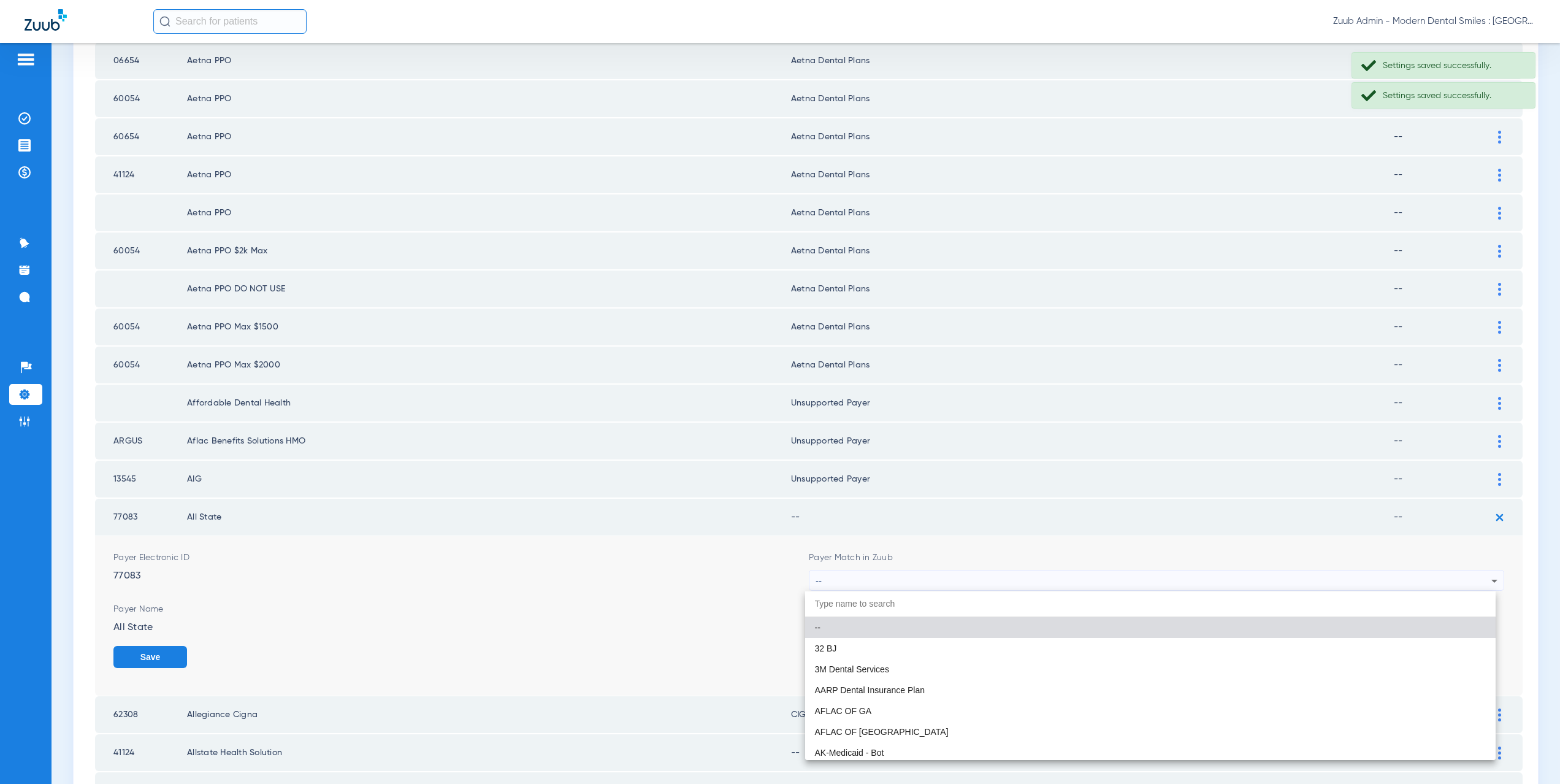
paste input "nsupported Payer"
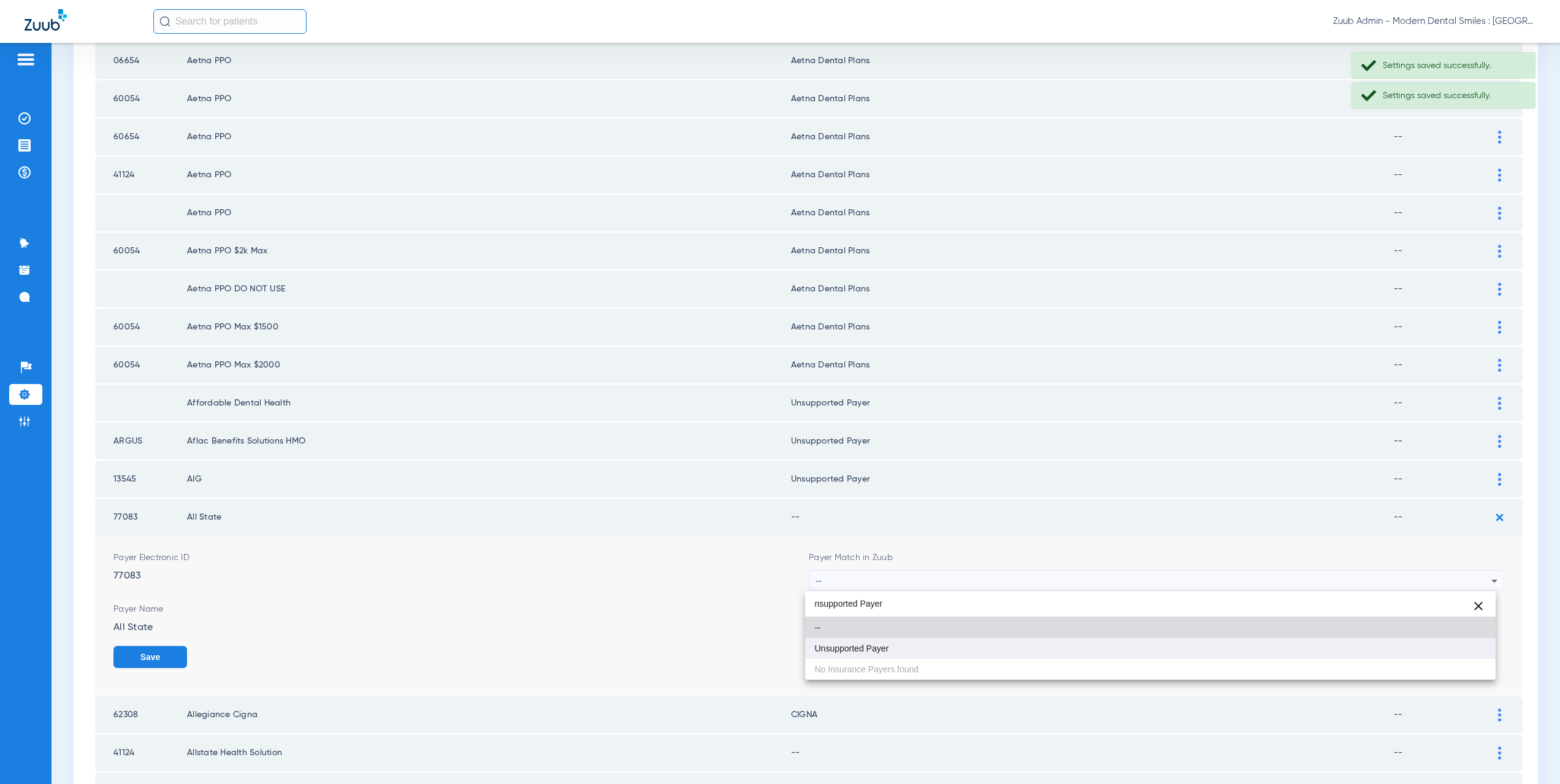
type input "nsupported Payer"
click at [865, 651] on span "Unsupported Payer" at bounding box center [852, 648] width 74 height 9
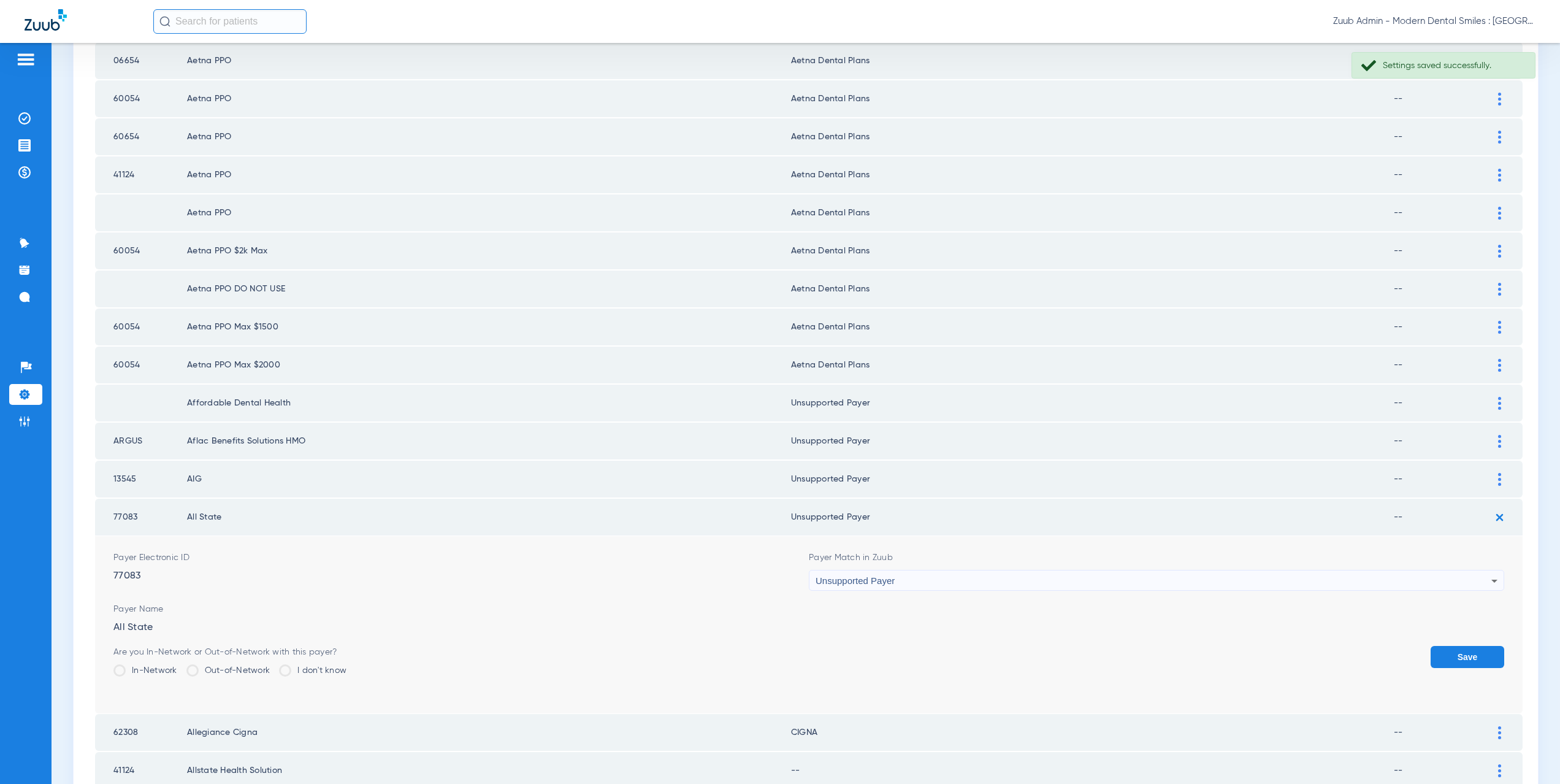
click at [1470, 654] on button "Save" at bounding box center [1467, 656] width 73 height 22
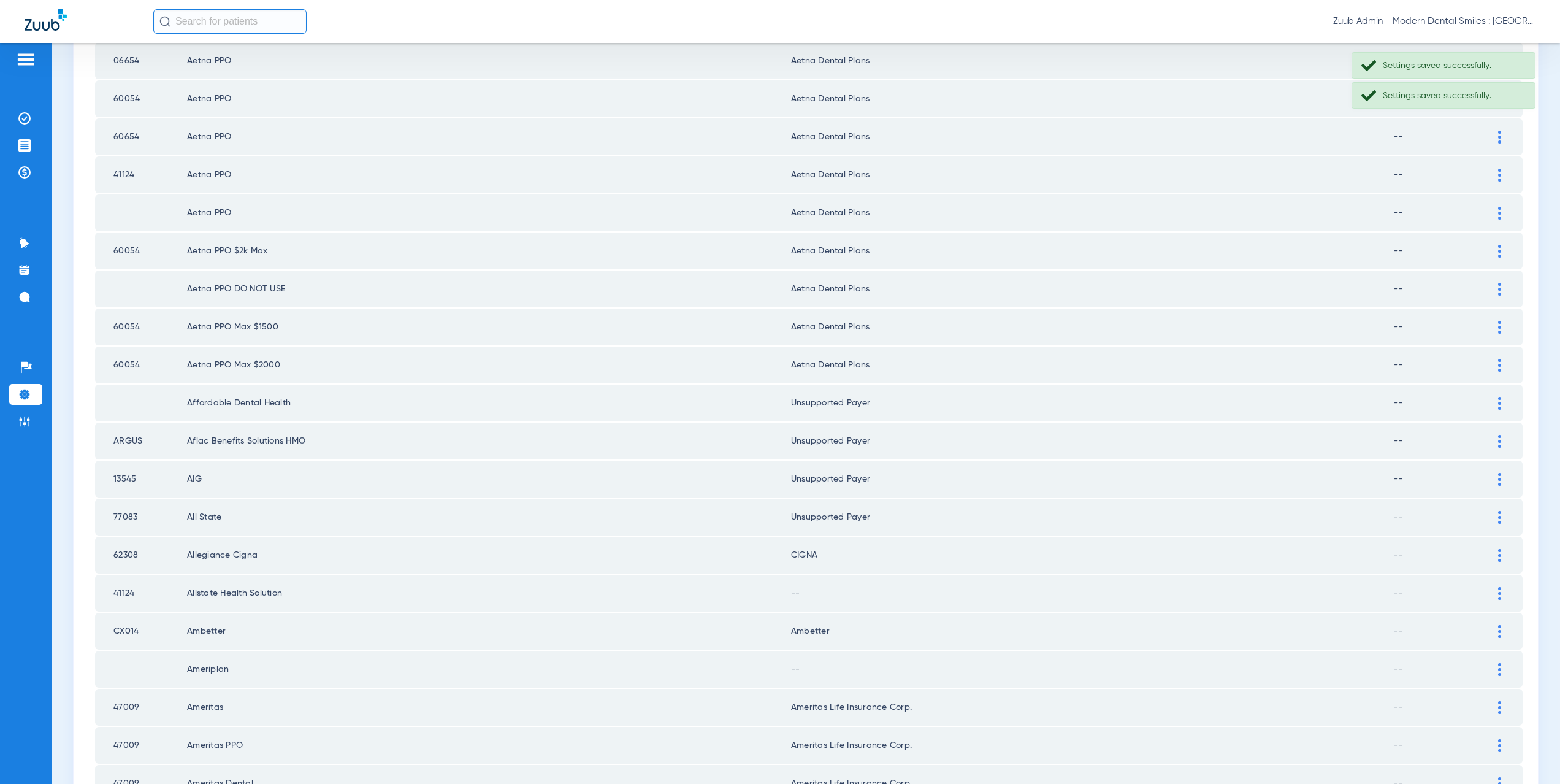
click at [1498, 552] on img at bounding box center [1500, 555] width 3 height 13
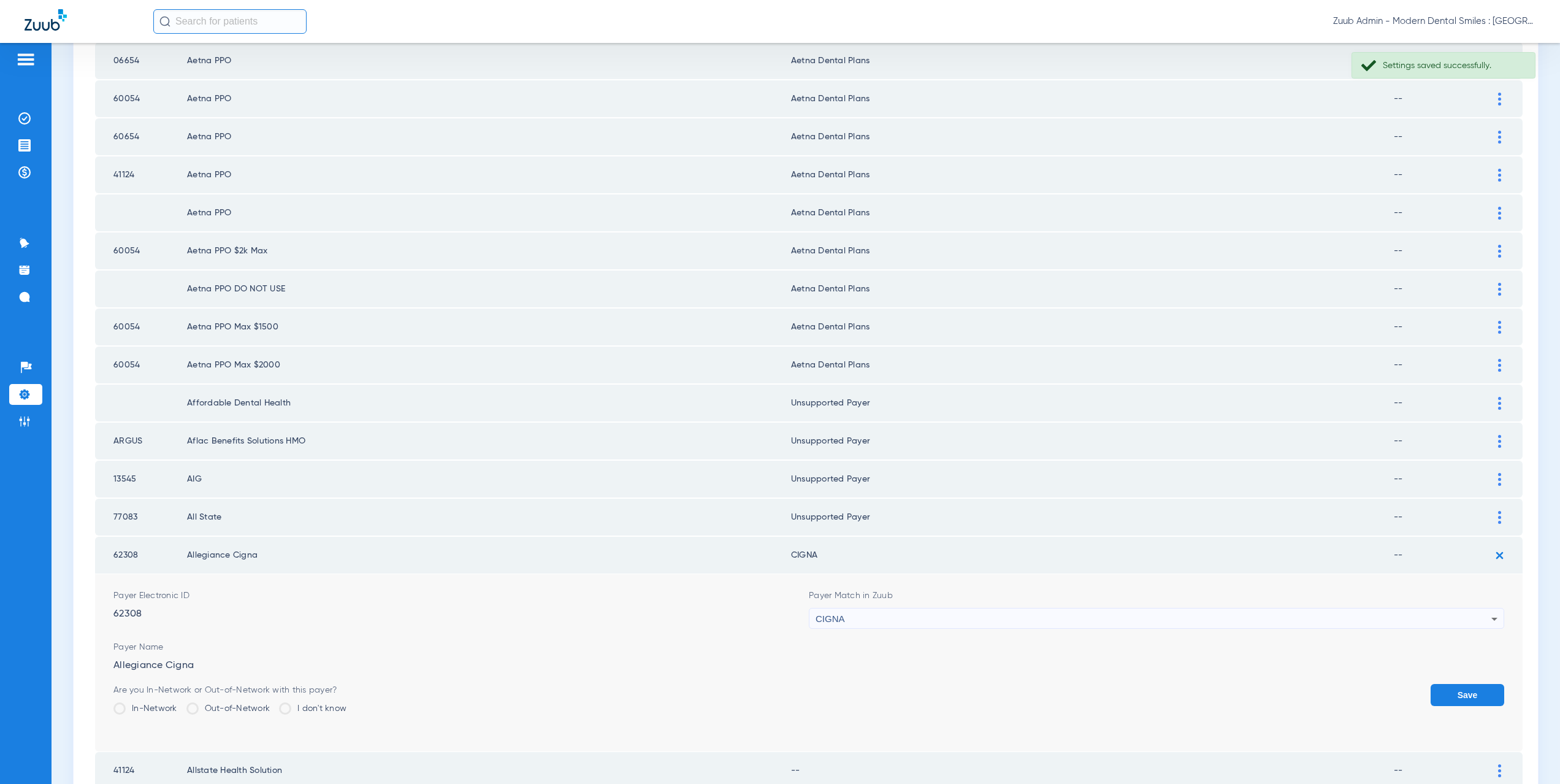
click at [1490, 551] on img at bounding box center [1500, 555] width 20 height 20
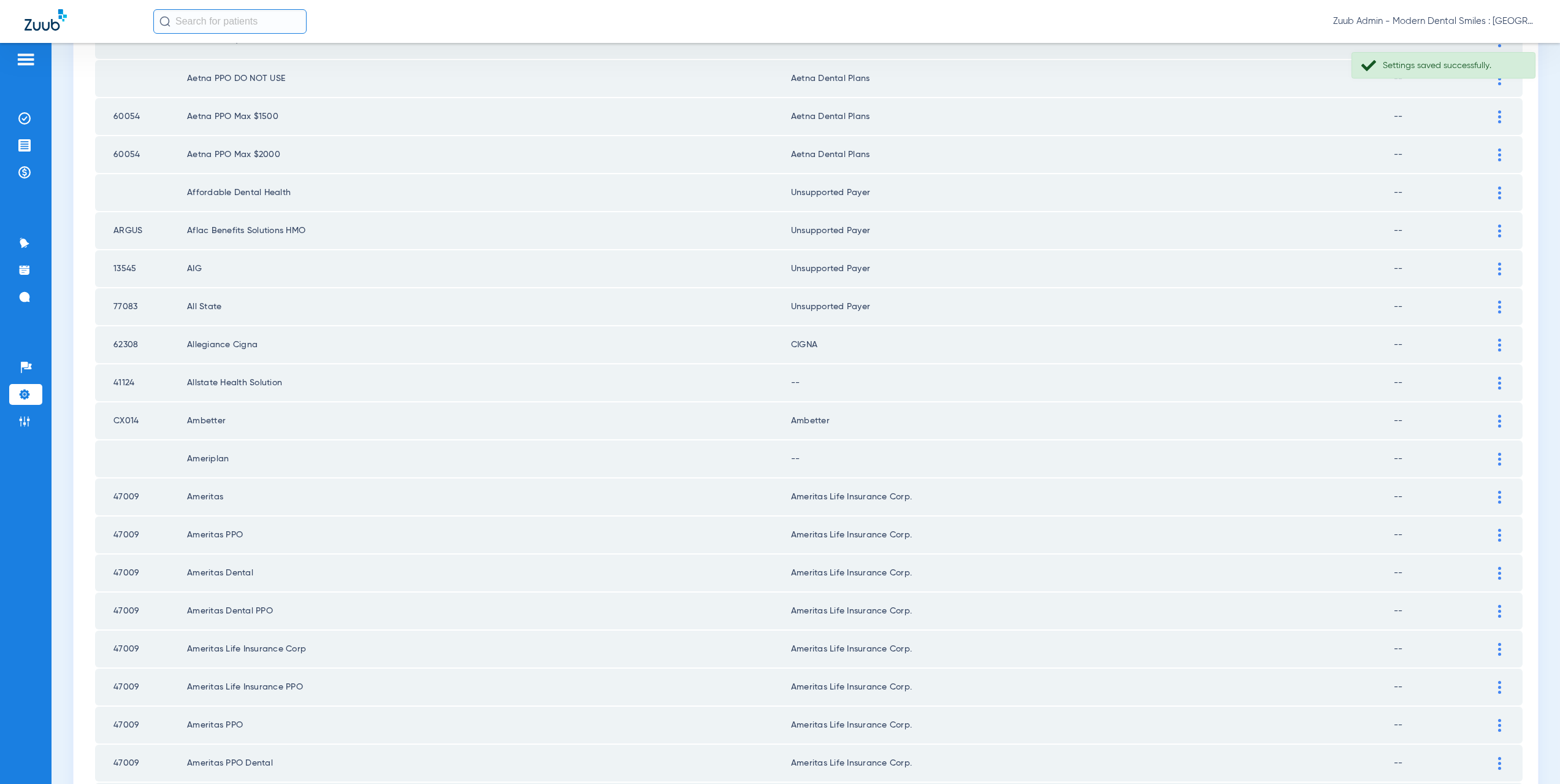
scroll to position [1244, 0]
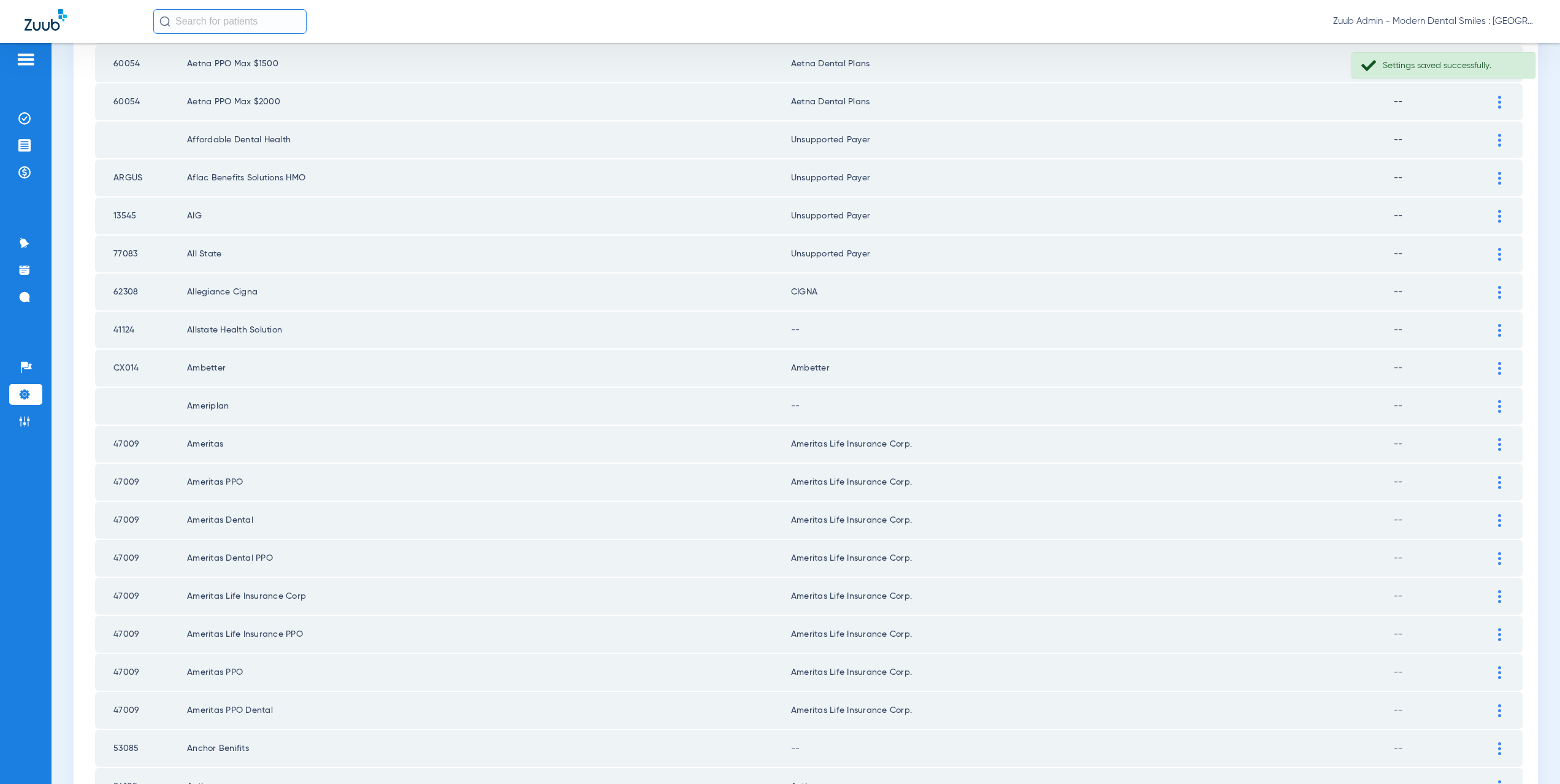
click at [1489, 328] on div at bounding box center [1500, 330] width 21 height 13
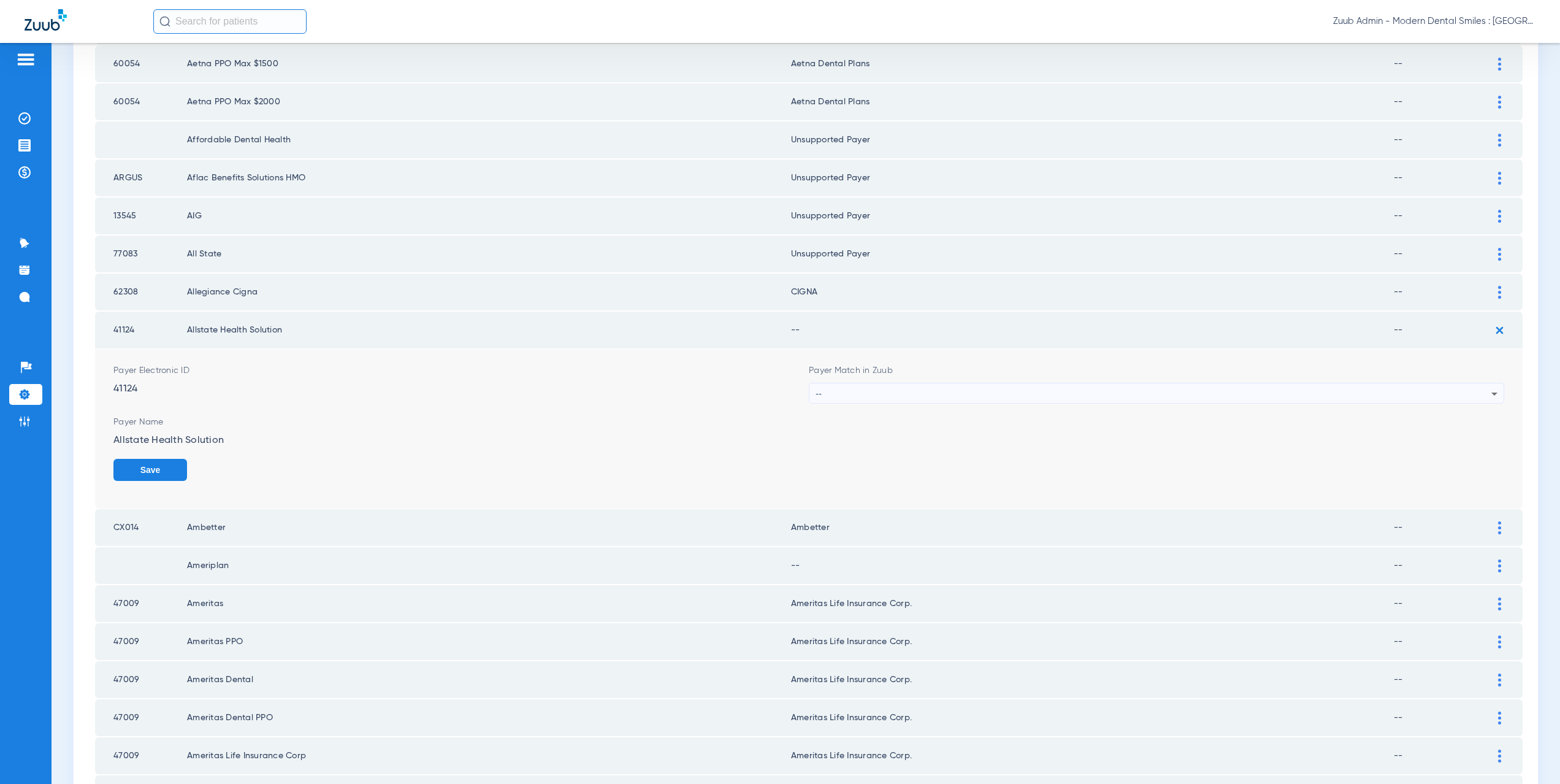
click at [882, 392] on div "--" at bounding box center [1153, 393] width 676 height 21
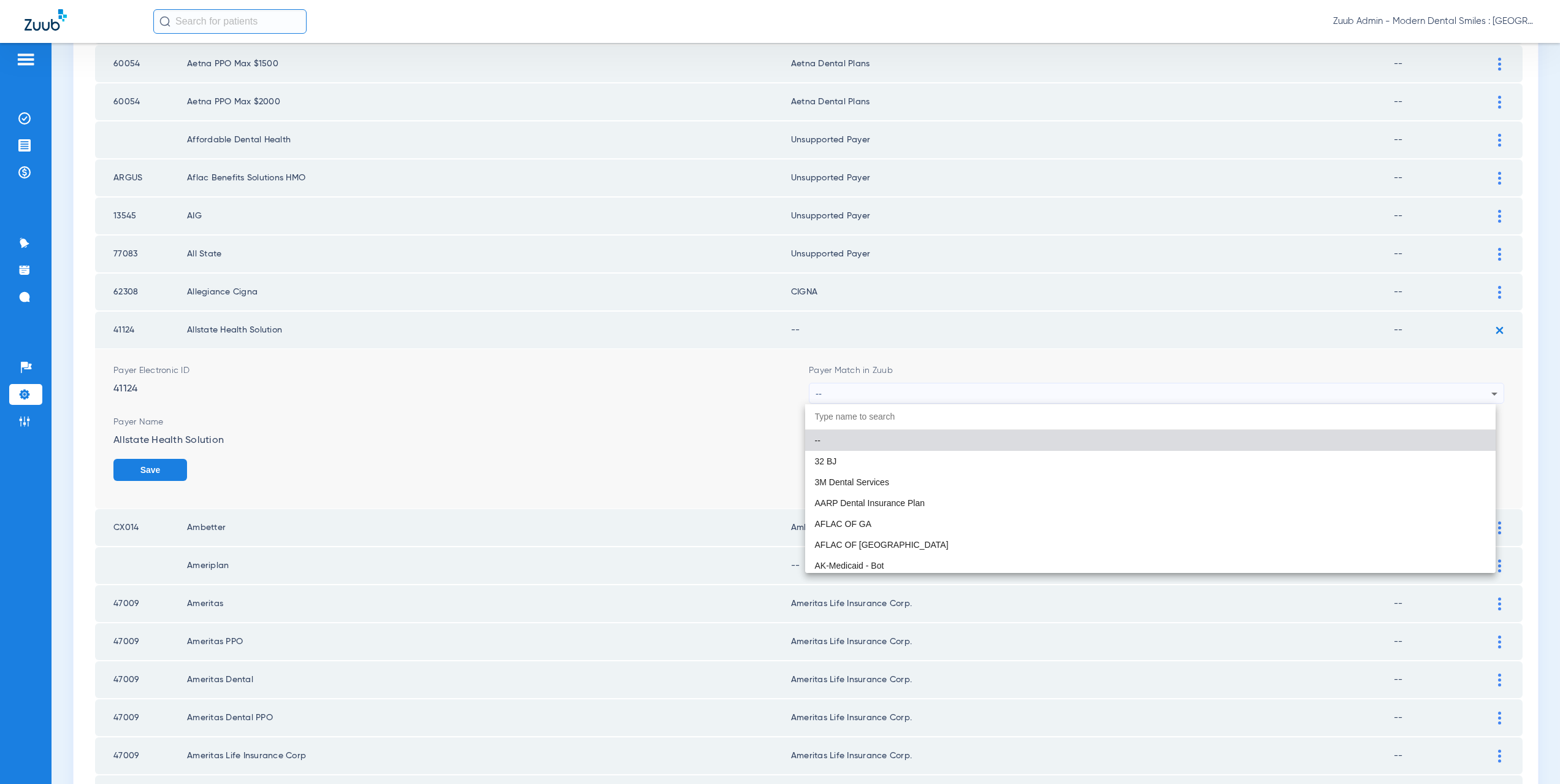
paste input "nsupported Payer"
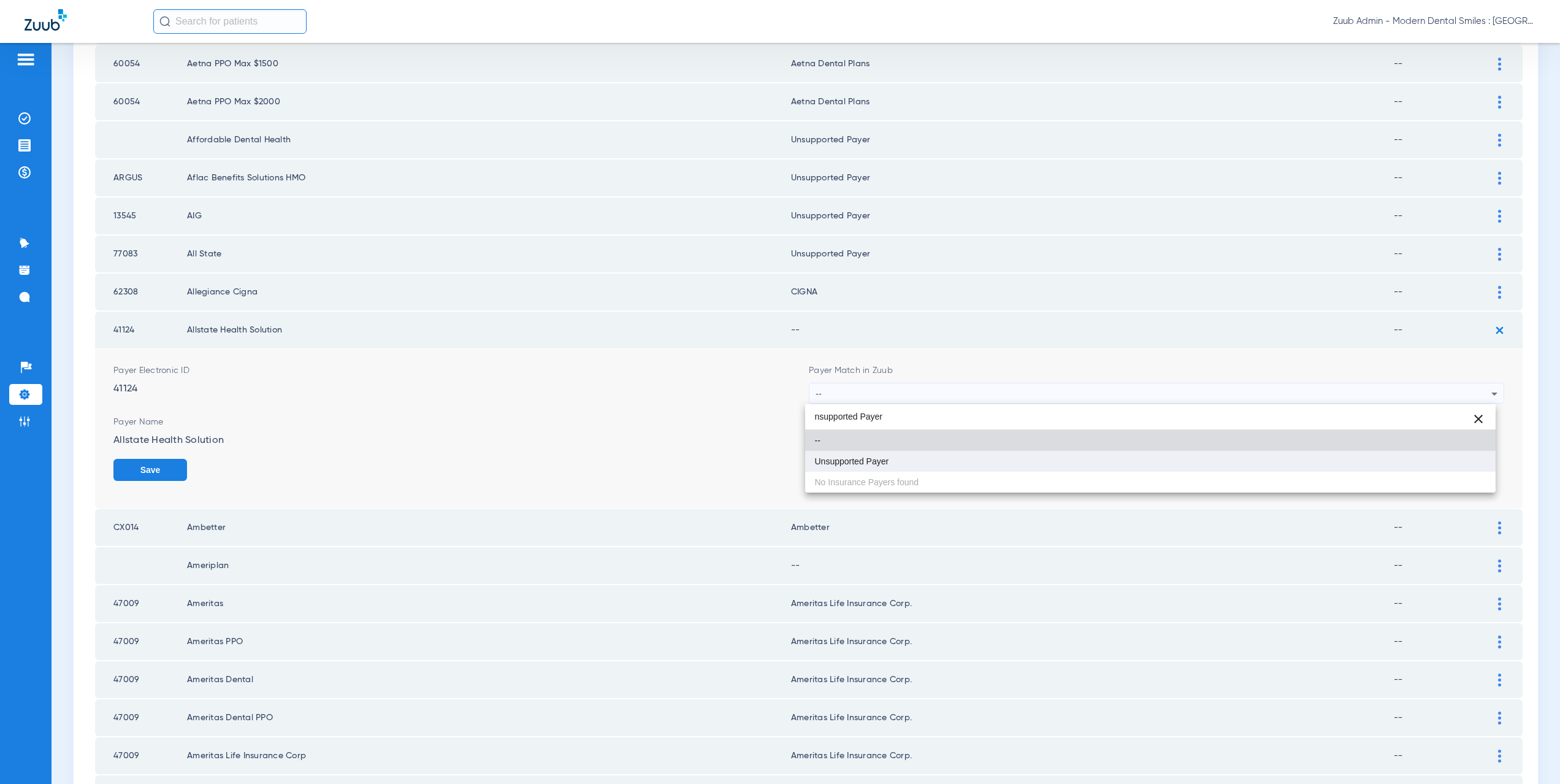
type input "nsupported Payer"
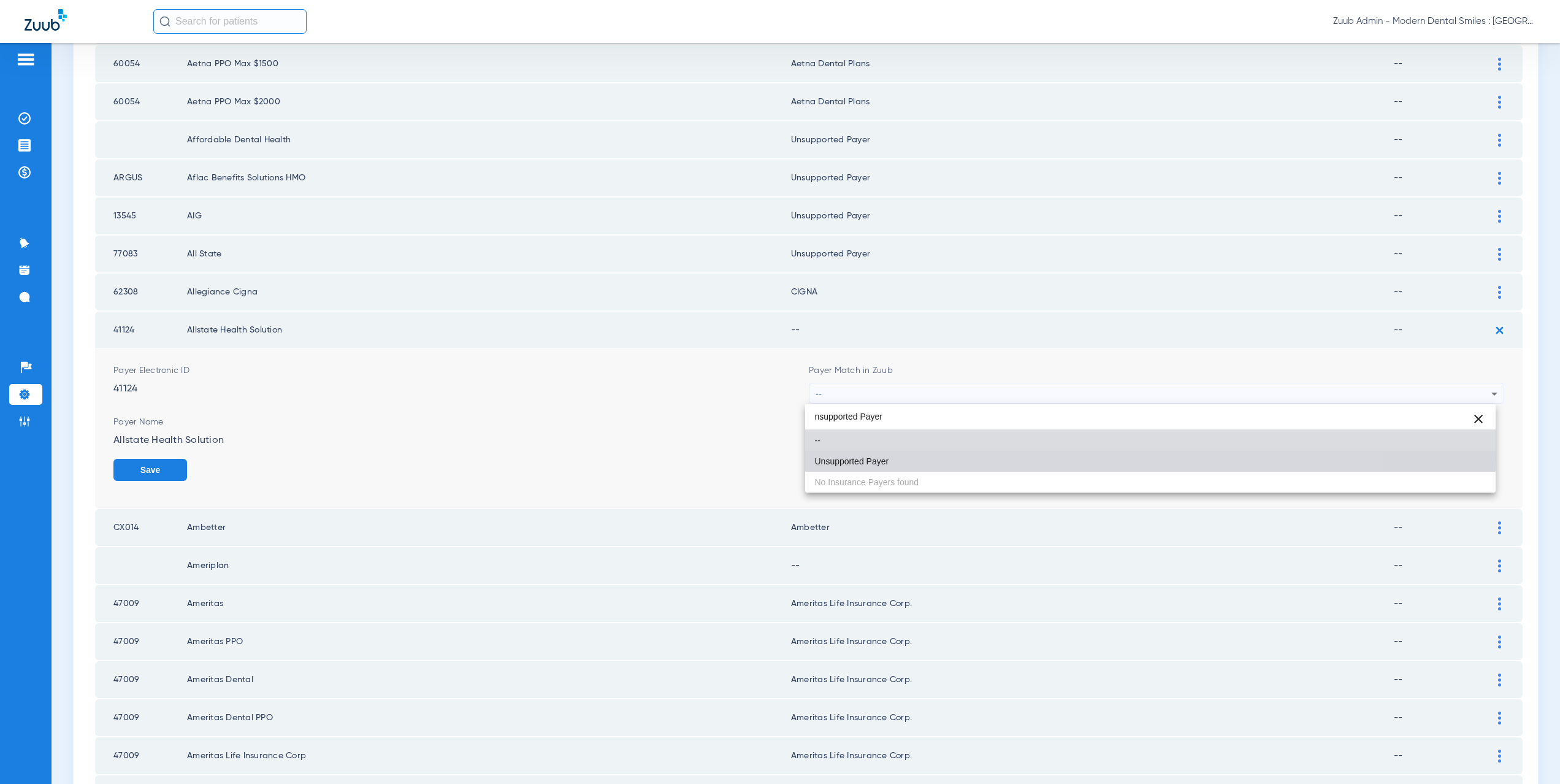
click at [894, 457] on mat-option "Unsupported Payer" at bounding box center [1151, 461] width 691 height 21
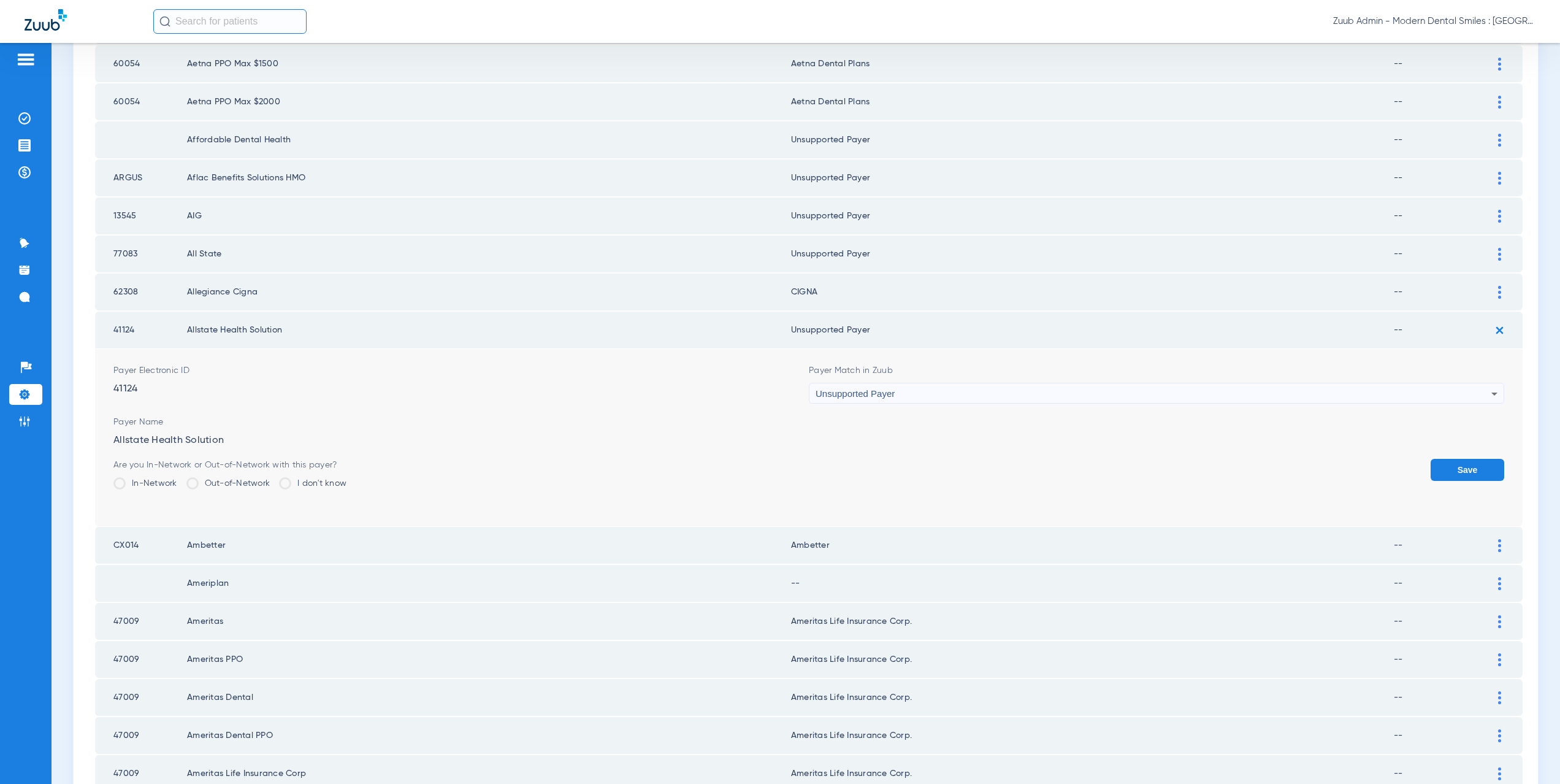
click at [1440, 471] on button "Save" at bounding box center [1467, 470] width 73 height 22
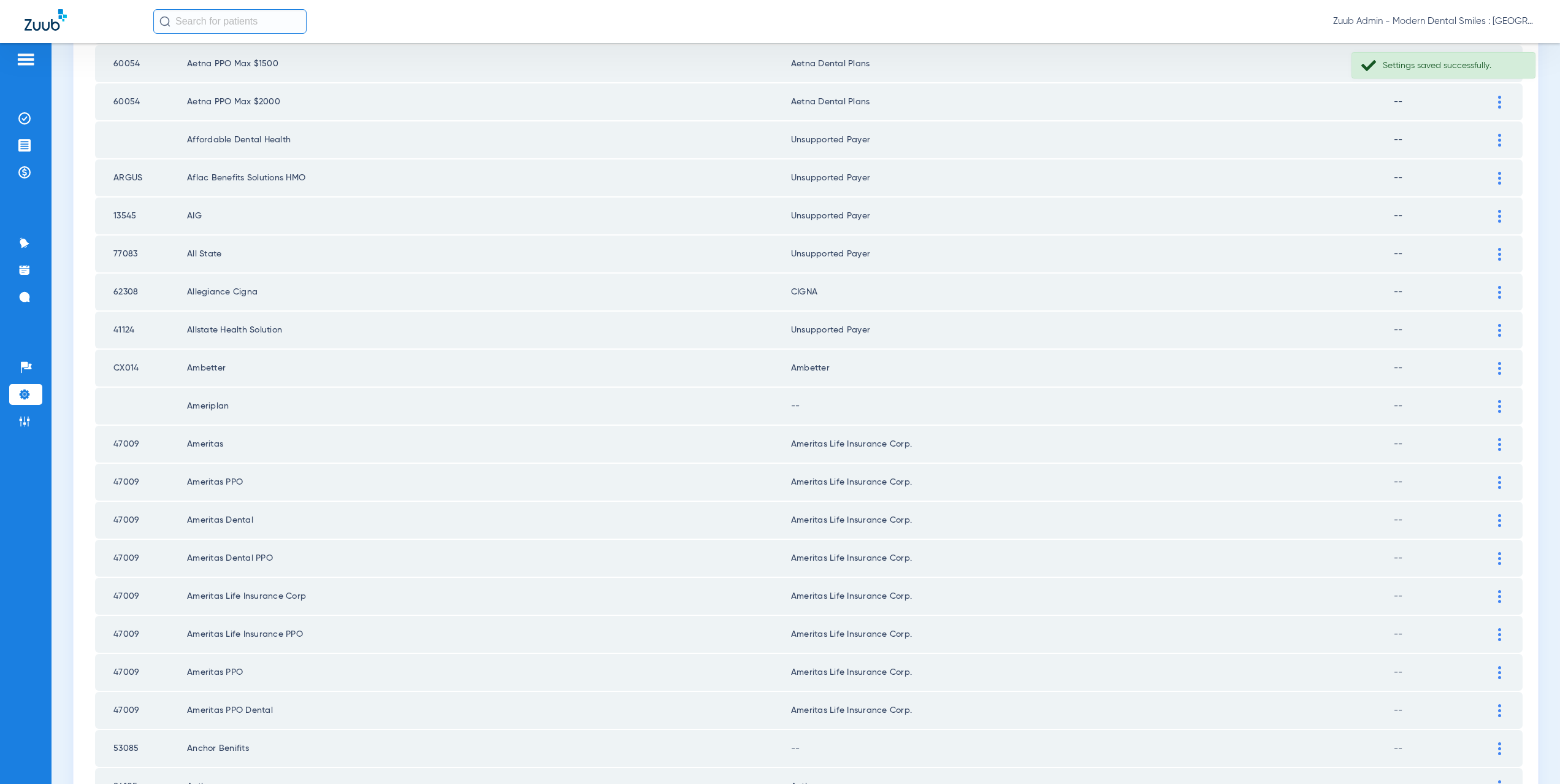
click at [1498, 406] on img at bounding box center [1500, 406] width 3 height 13
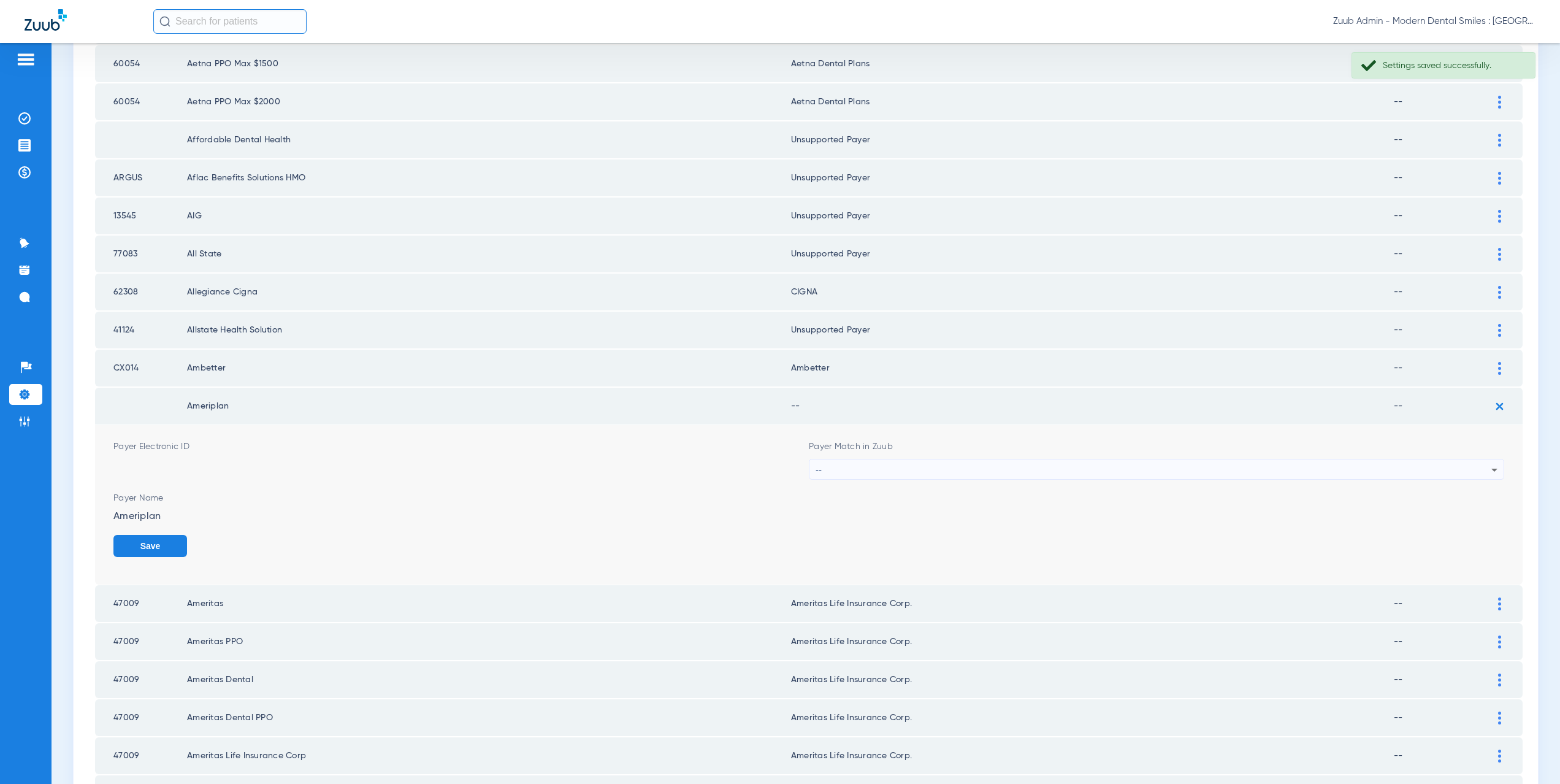
click at [881, 463] on div "--" at bounding box center [1153, 470] width 676 height 21
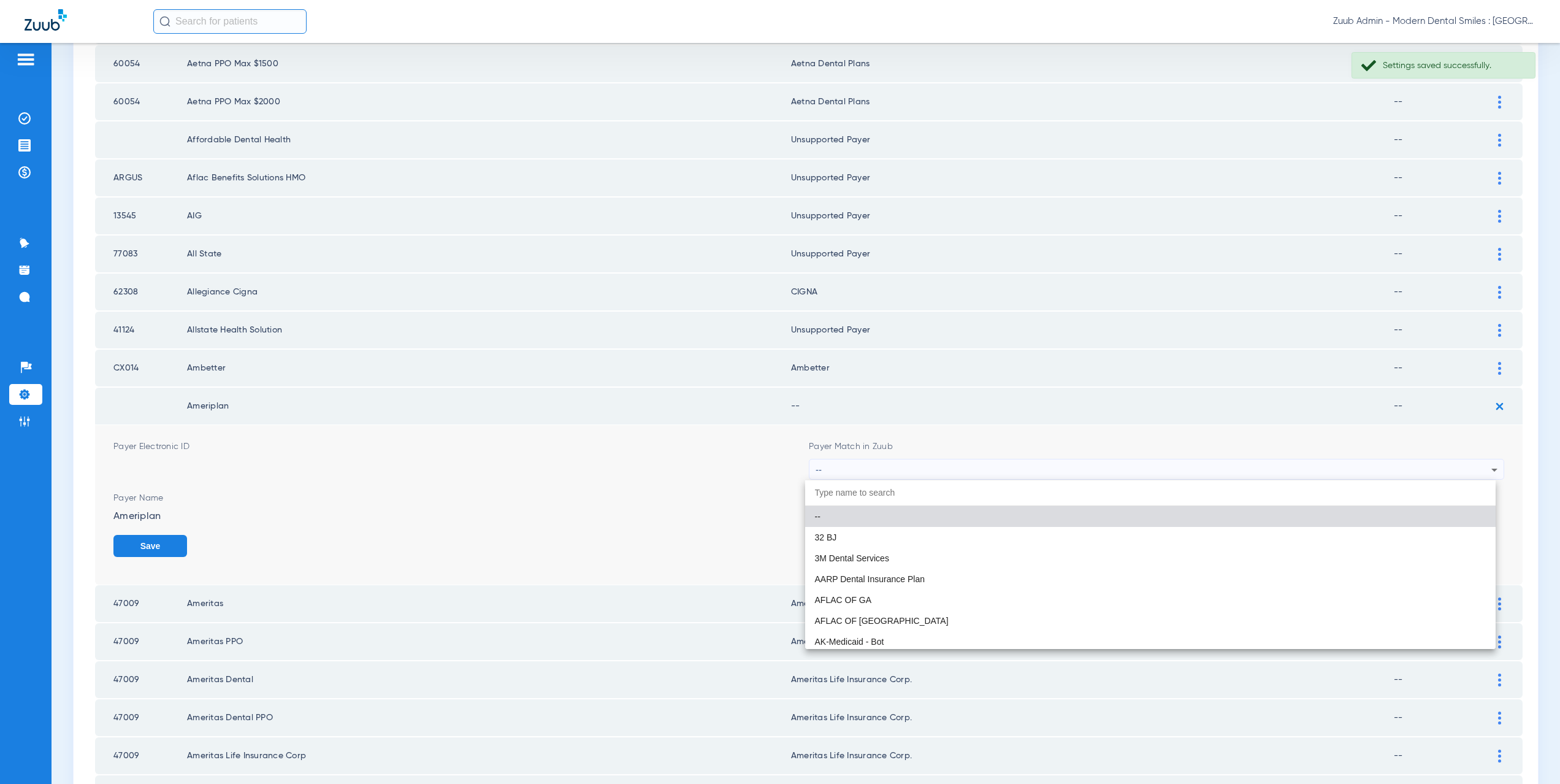
paste input "nsupported Payer"
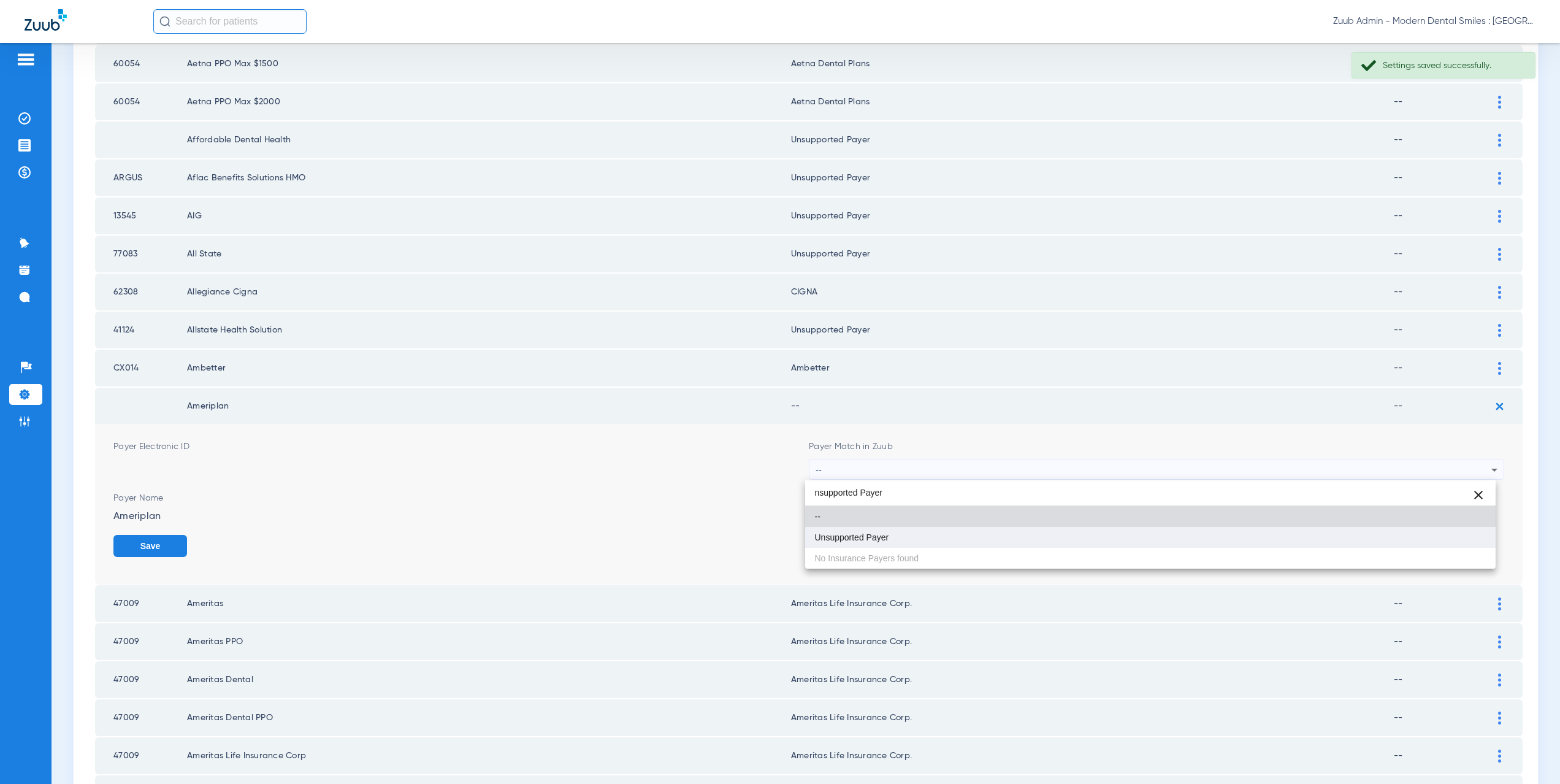
type input "nsupported Payer"
click at [876, 531] on mat-option "Unsupported Payer" at bounding box center [1151, 537] width 691 height 21
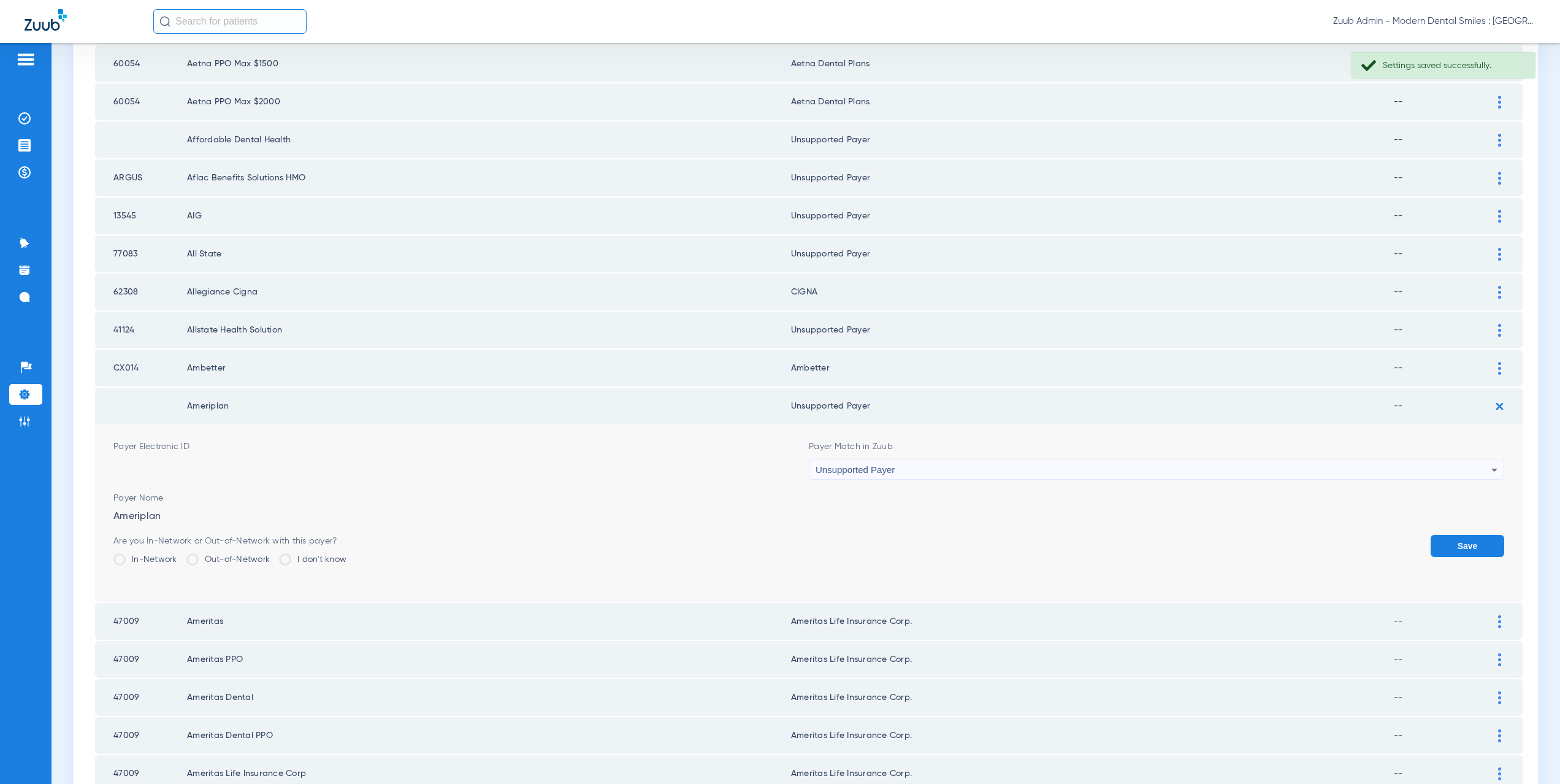
click at [1443, 534] on form "Payer Electronic ID Payer Match in Zuub Unsupported Payer Payer Name Ameriplan …" at bounding box center [808, 513] width 1391 height 177
click at [1430, 542] on button "Save" at bounding box center [1467, 545] width 73 height 22
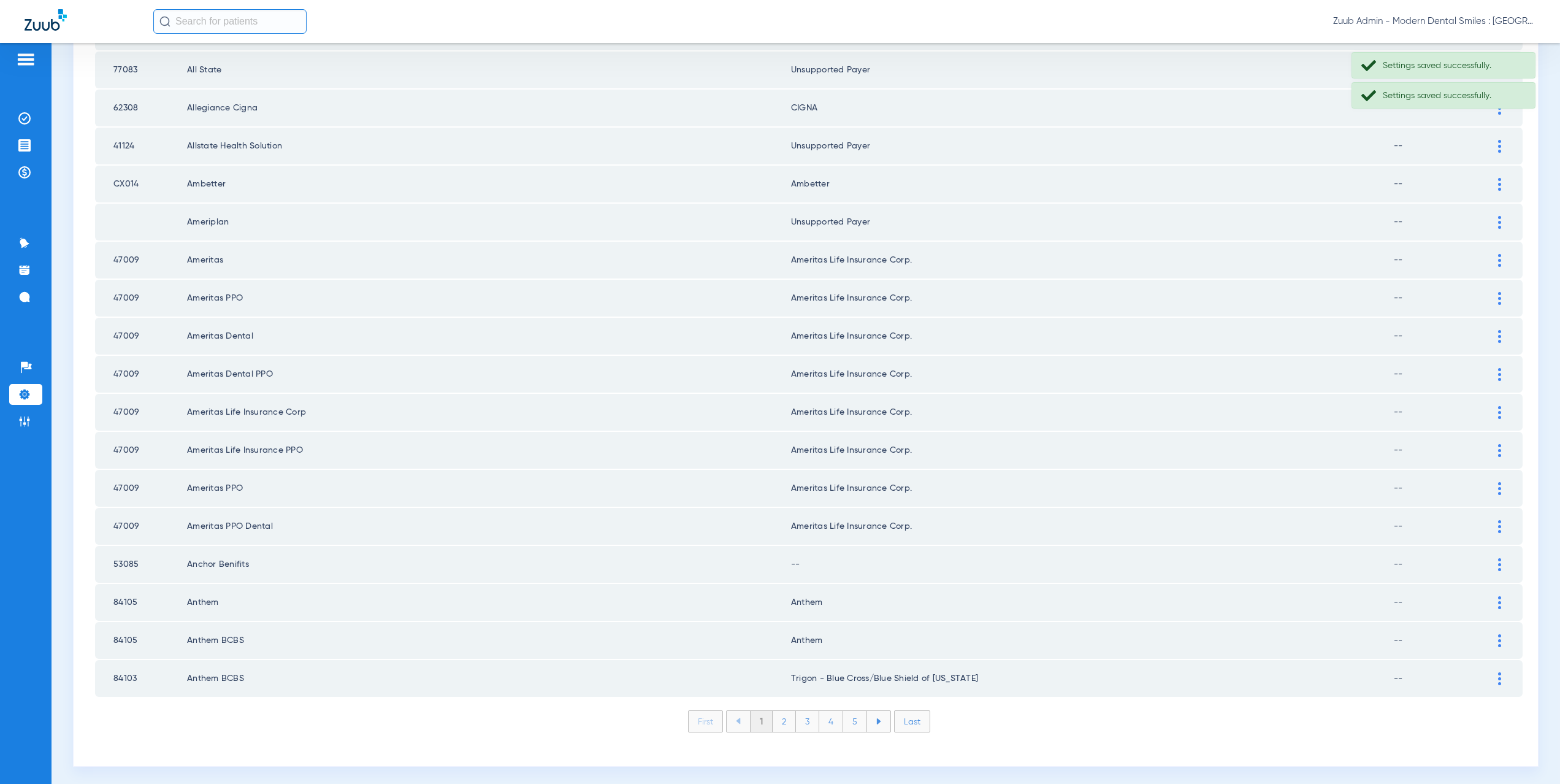
scroll to position [1432, 0]
click at [1489, 559] on div at bounding box center [1500, 560] width 21 height 13
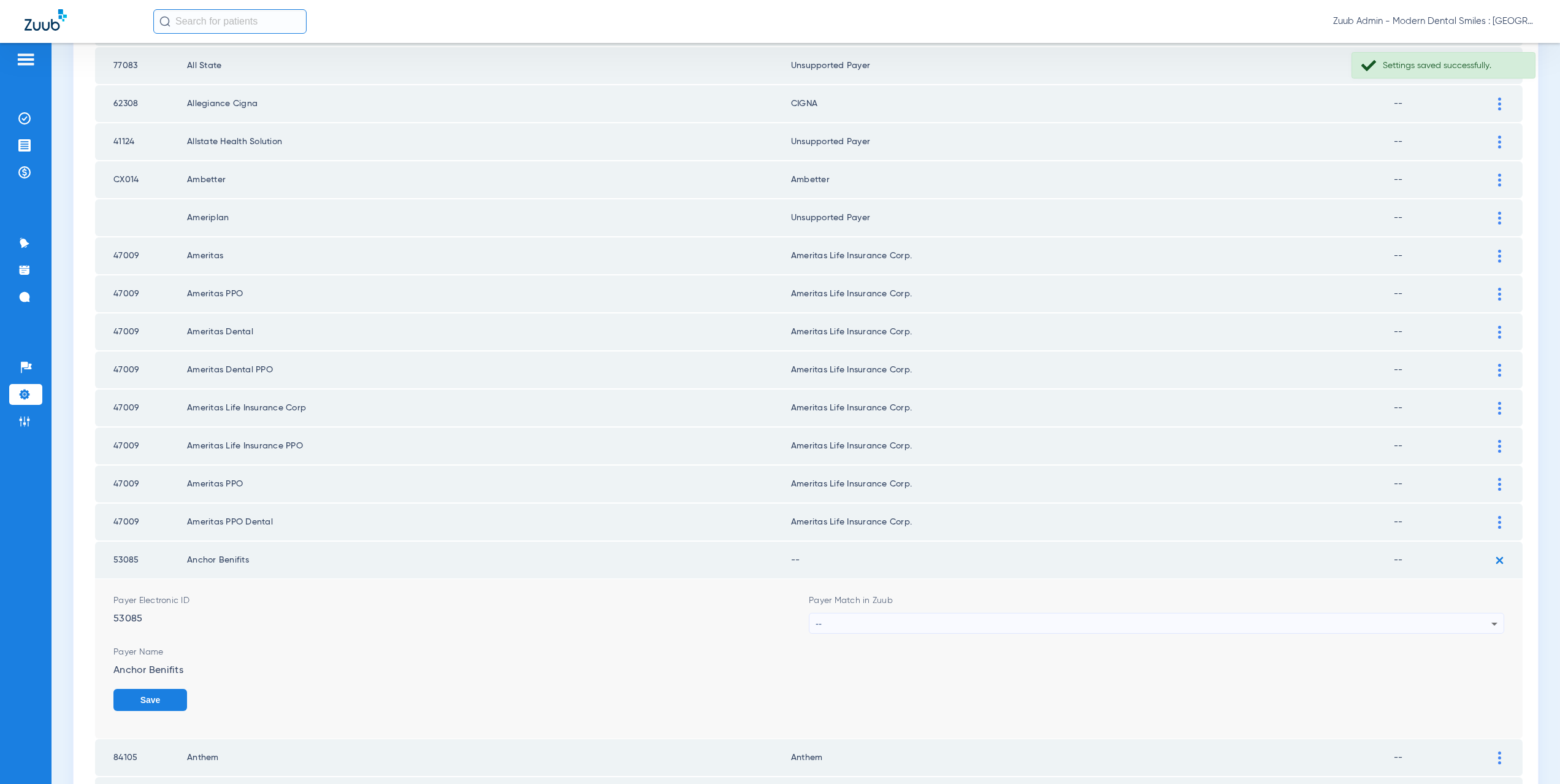
click at [874, 626] on div "--" at bounding box center [1153, 623] width 676 height 21
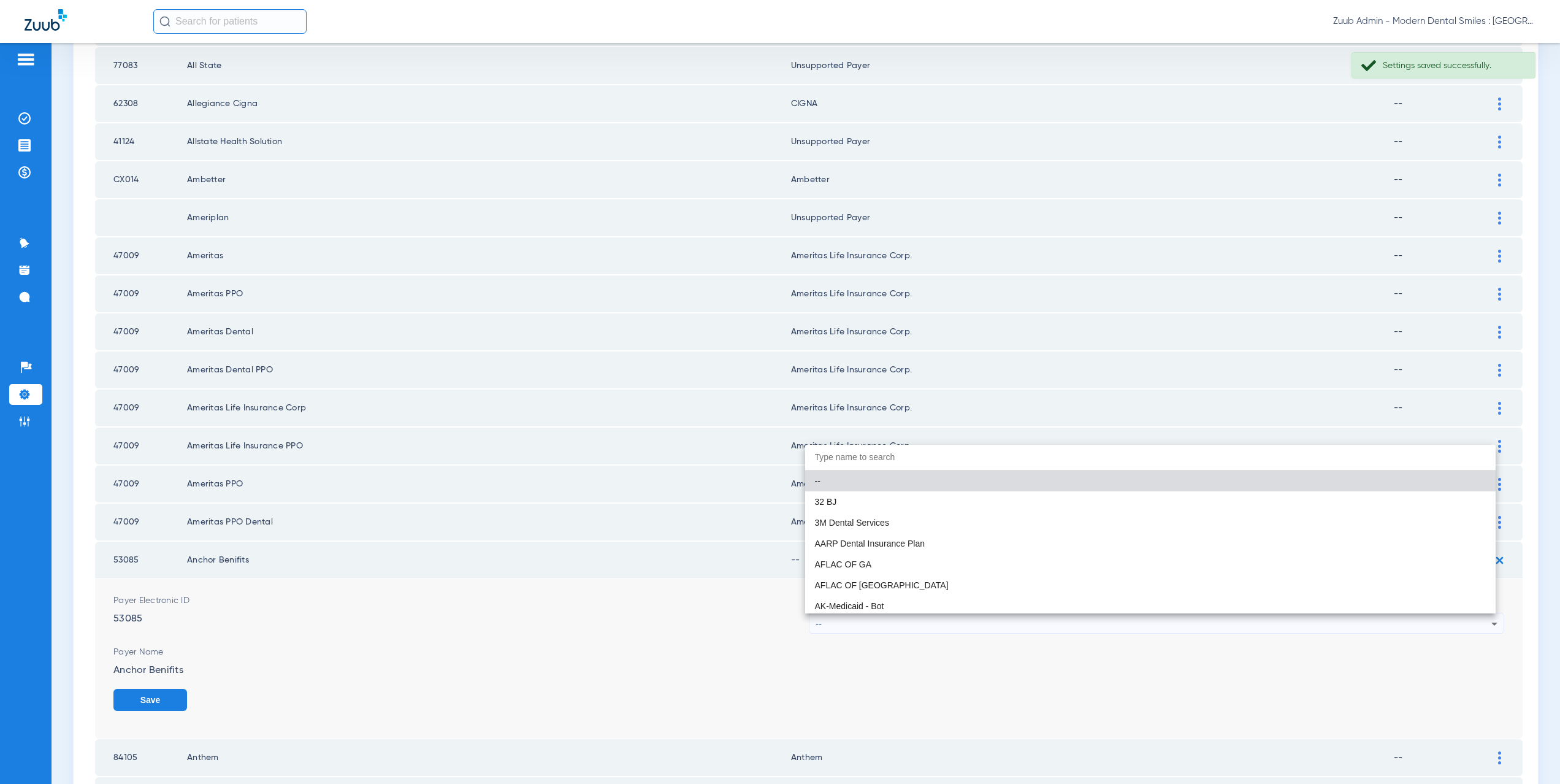
paste input "nsupported Payer"
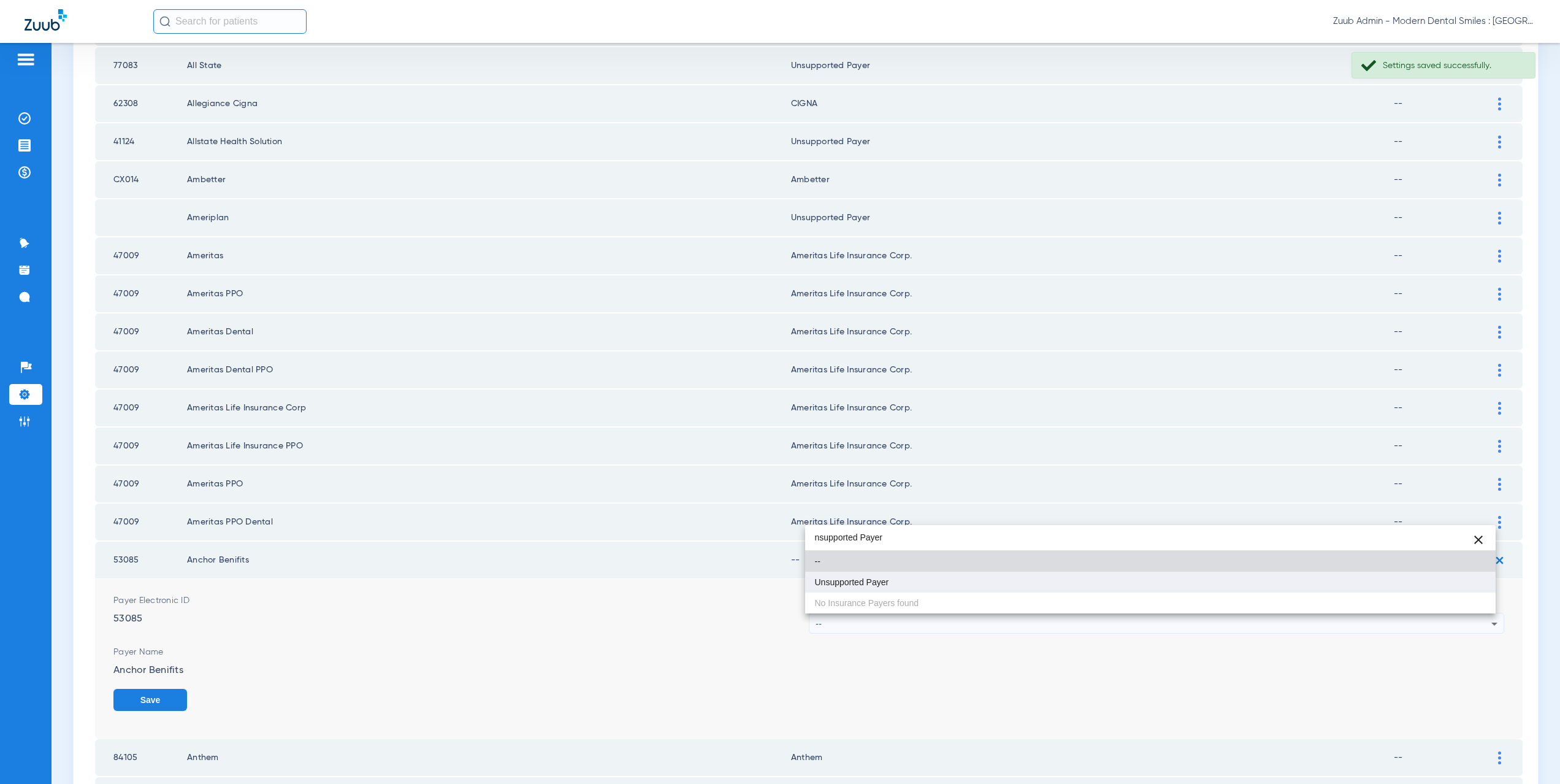
type input "nsupported Payer"
click at [861, 585] on span "Unsupported Payer" at bounding box center [852, 582] width 74 height 9
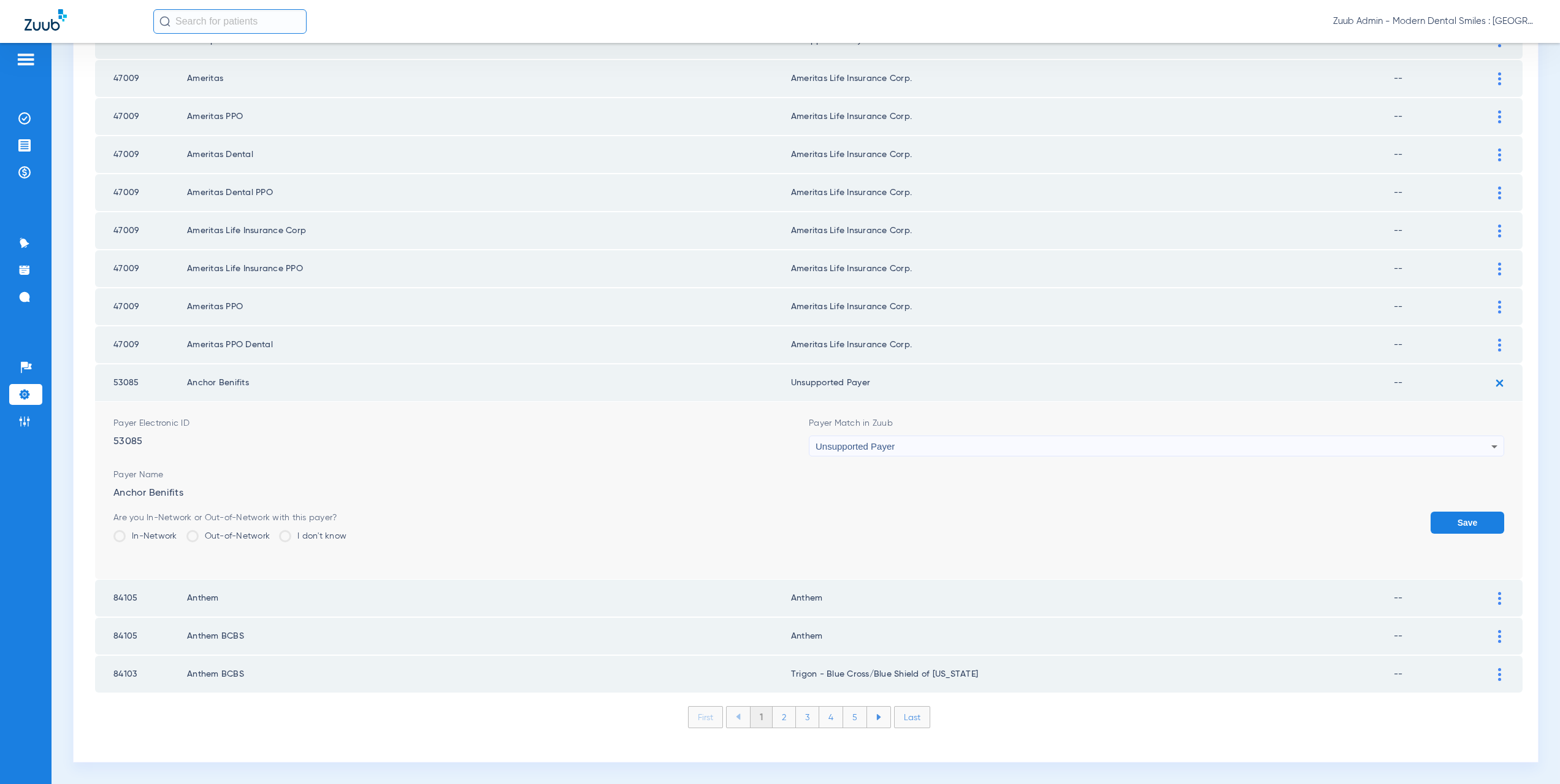
click at [1472, 526] on button "Save" at bounding box center [1467, 522] width 73 height 22
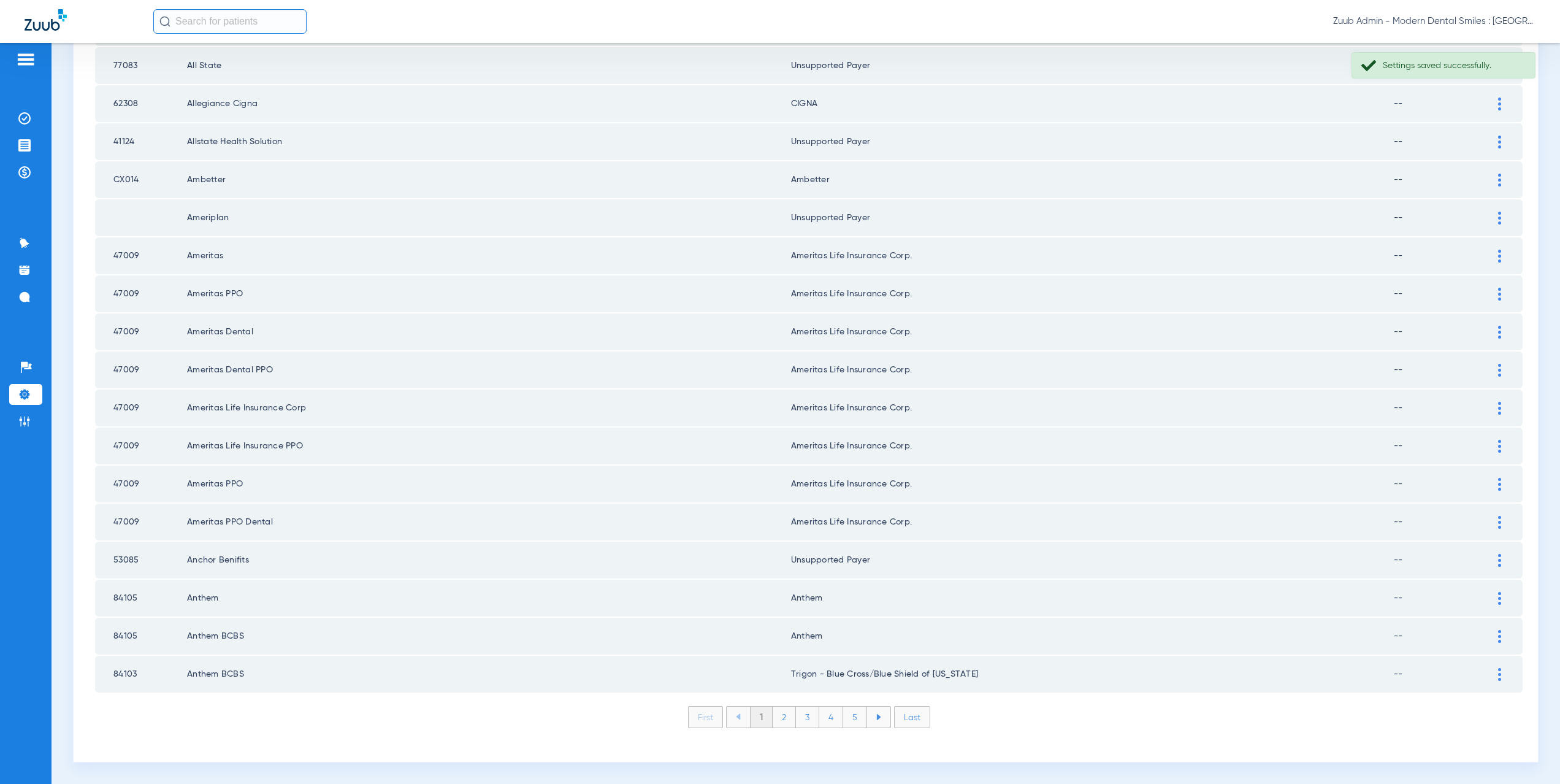
click at [773, 719] on li "2" at bounding box center [784, 716] width 23 height 21
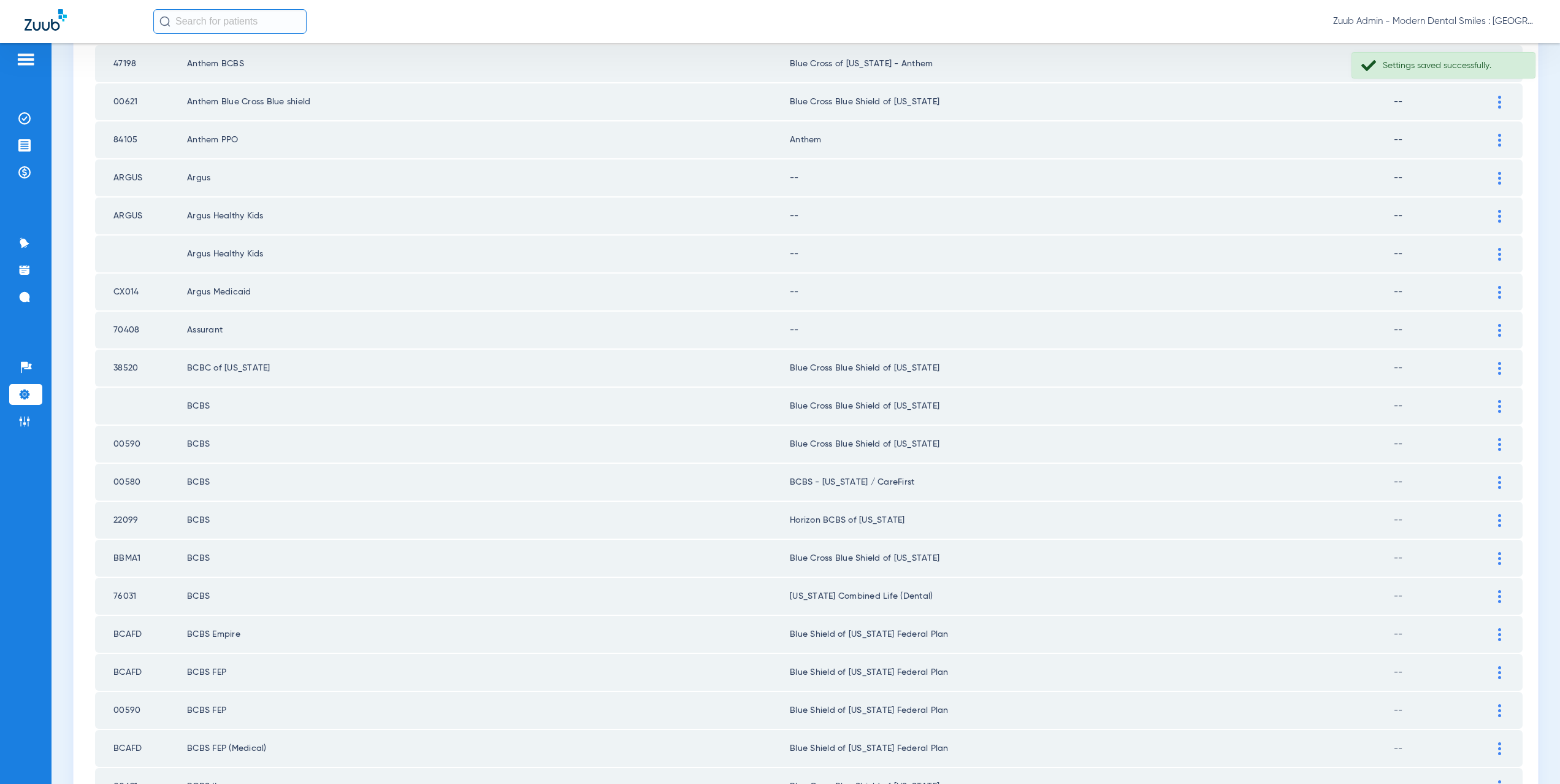
scroll to position [7, 0]
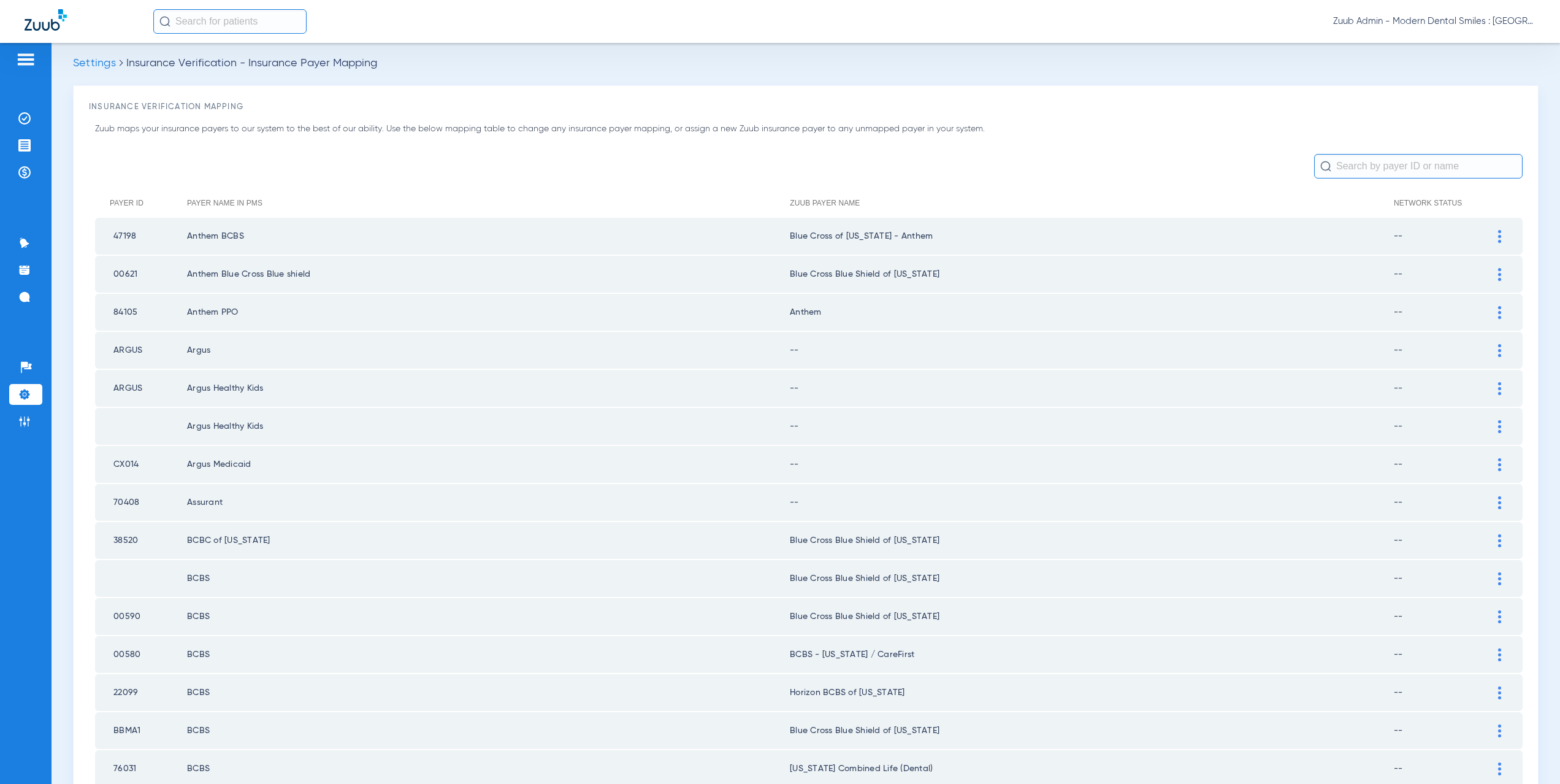
click at [1489, 350] on div at bounding box center [1500, 350] width 21 height 13
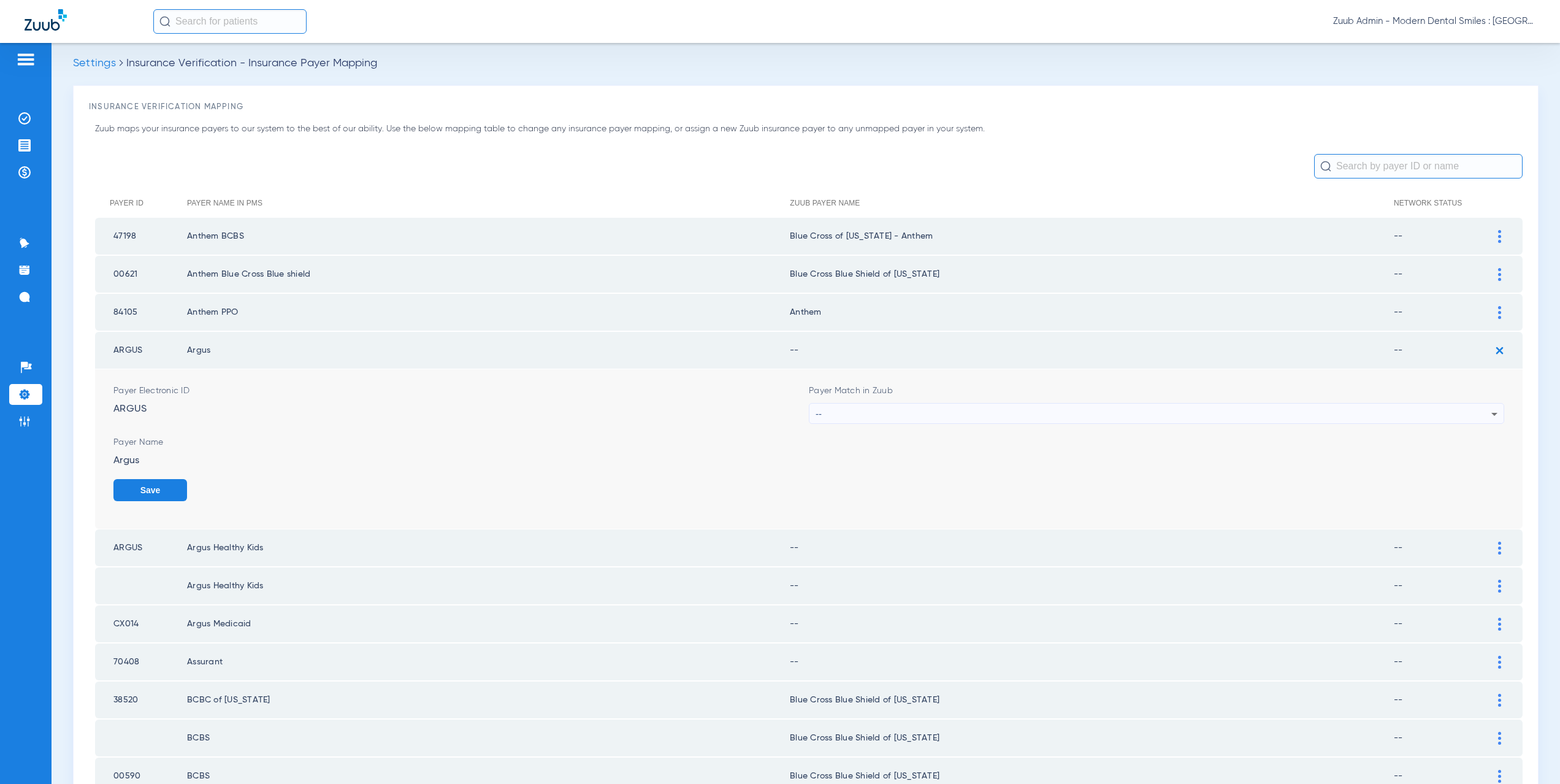
click at [849, 414] on div "--" at bounding box center [1153, 413] width 676 height 21
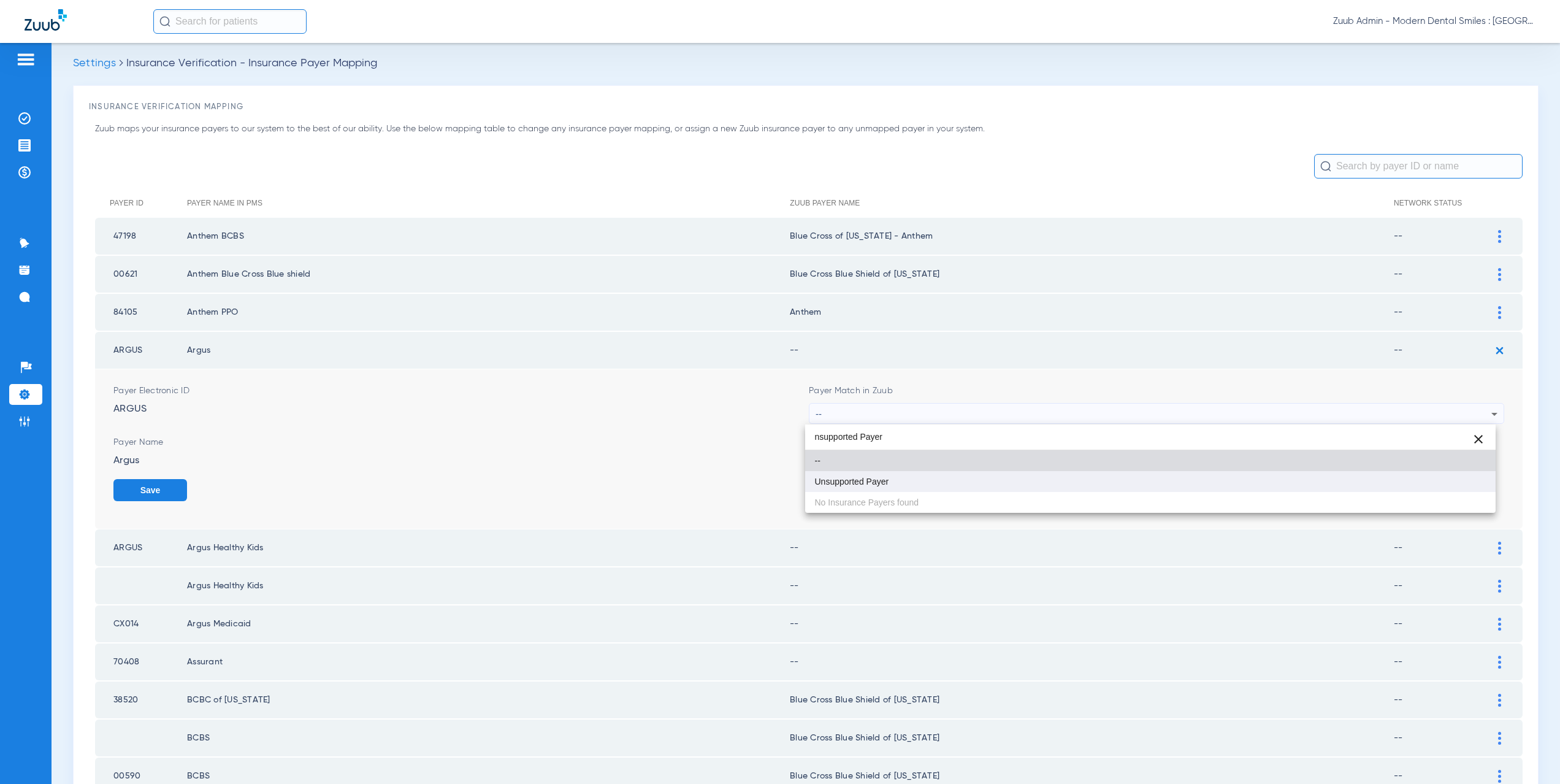
type input "nsupported Payer"
click at [905, 478] on mat-option "Unsupported Payer" at bounding box center [1151, 481] width 691 height 21
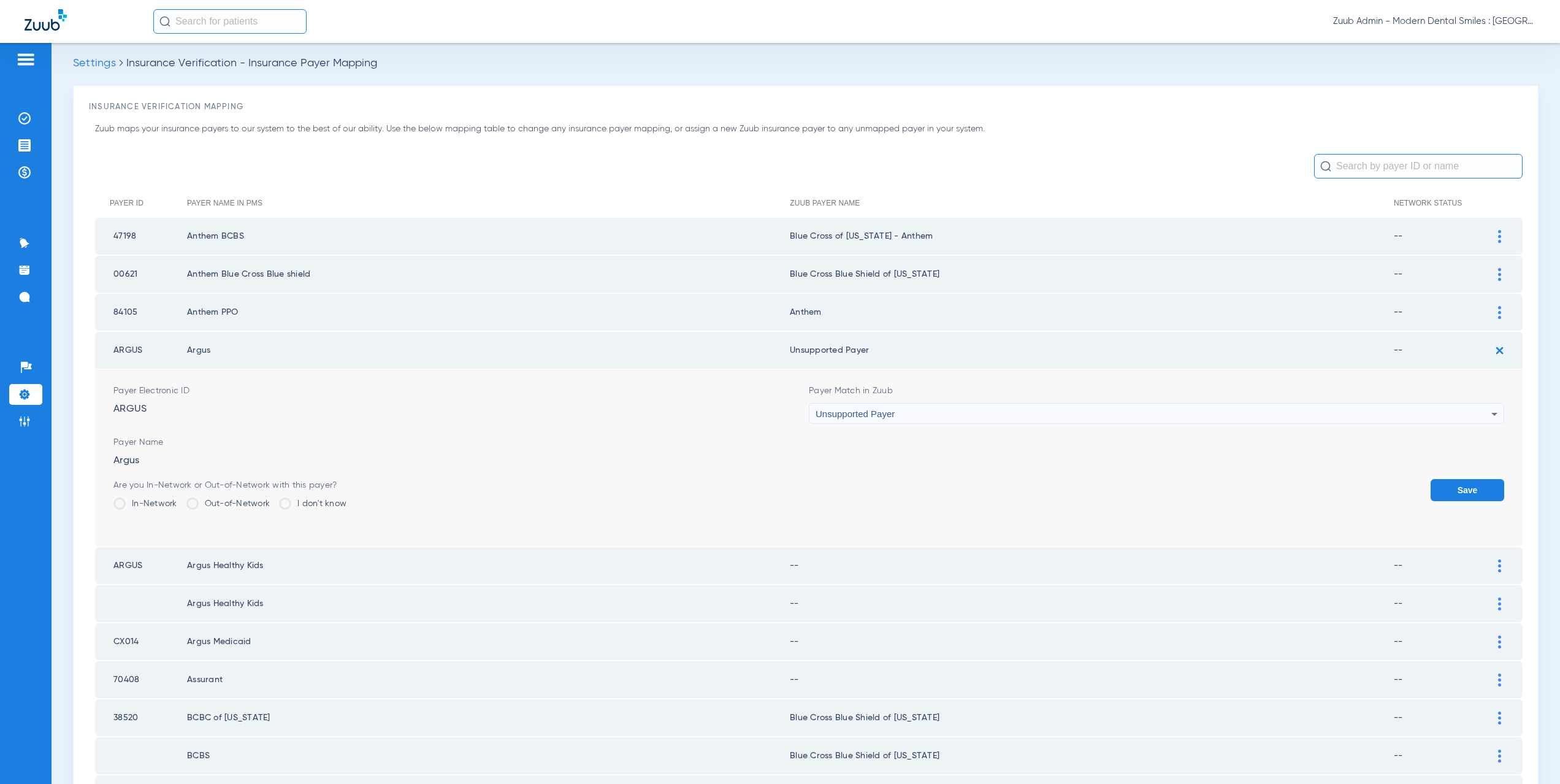
click at [1407, 502] on div "Are you In-Network or Out-of-Network with this payer? In-Network Out-of-Network…" at bounding box center [808, 499] width 1391 height 40
click at [1439, 493] on button "Save" at bounding box center [1467, 489] width 73 height 22
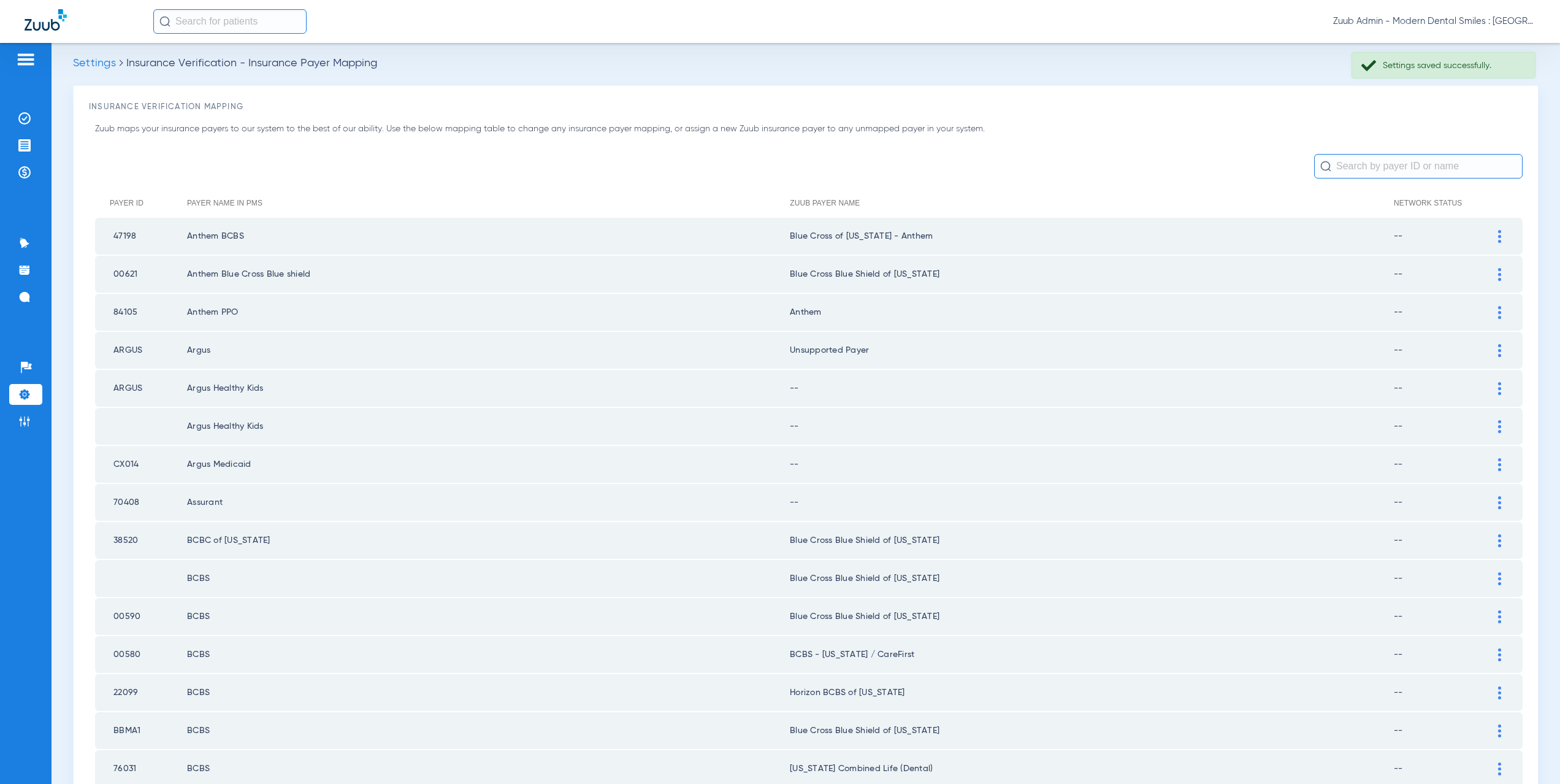
click at [1498, 389] on img at bounding box center [1500, 389] width 3 height 13
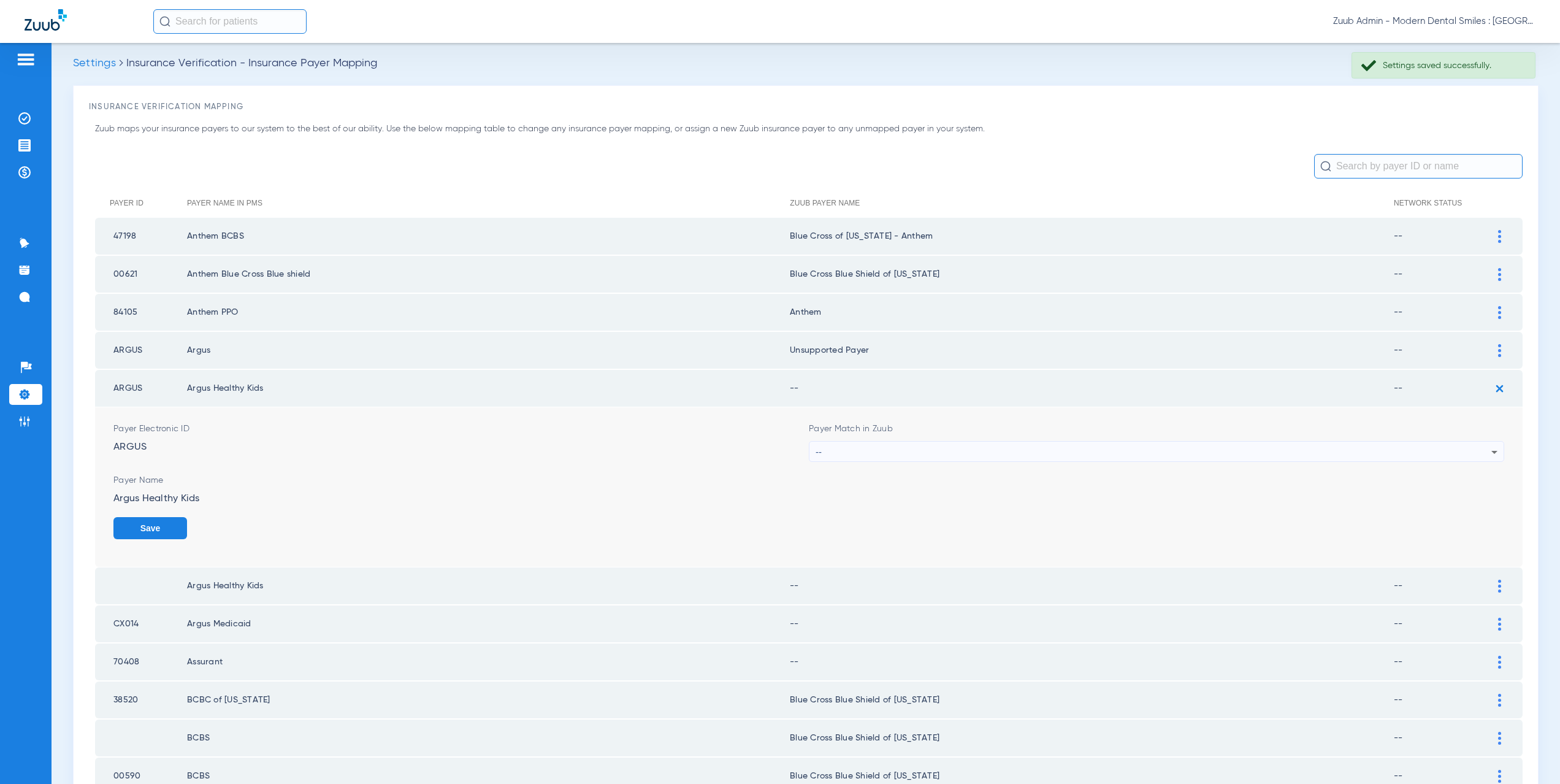
click at [858, 450] on div "--" at bounding box center [1153, 451] width 676 height 21
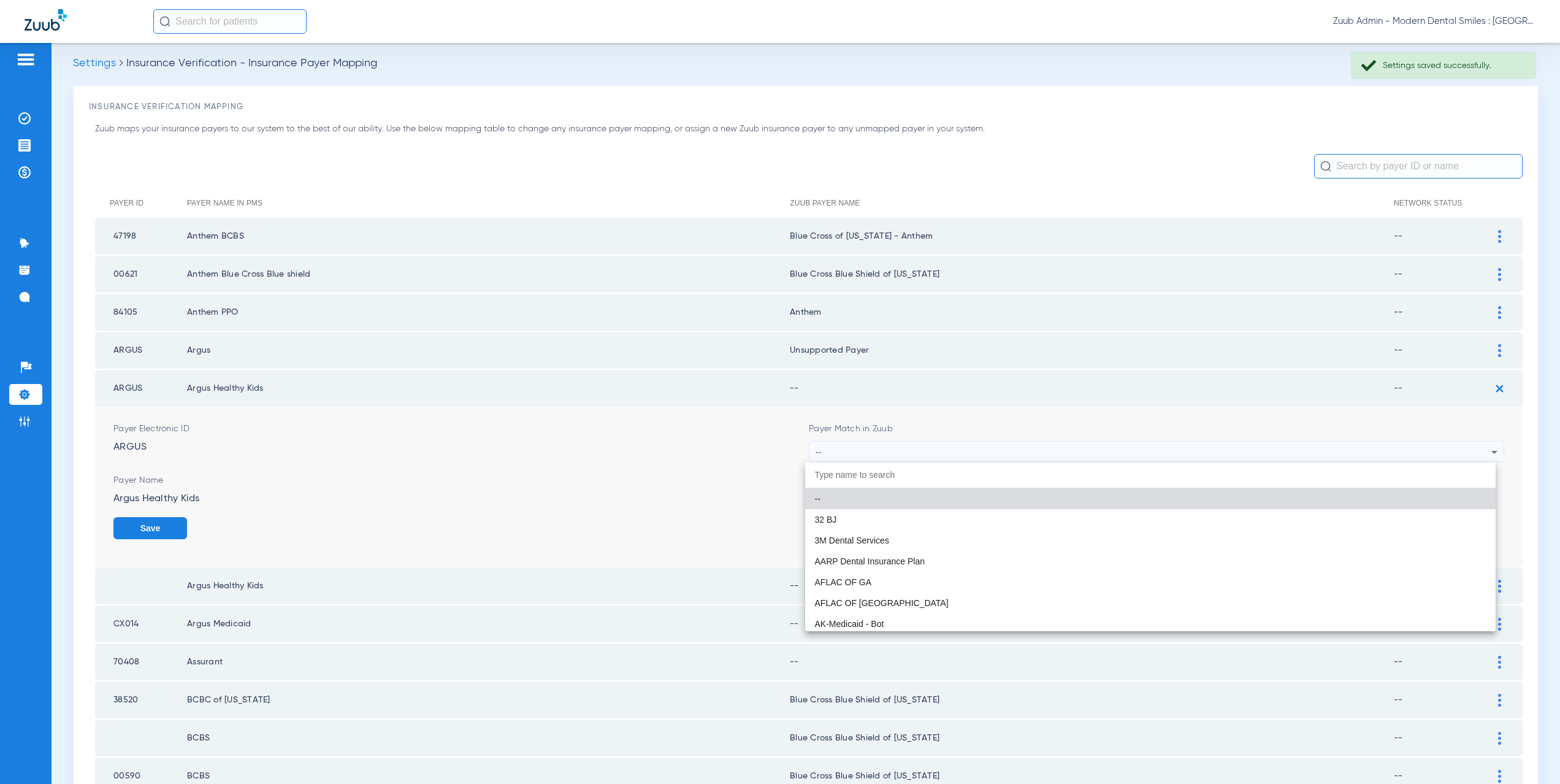
paste input "nsupported Payer"
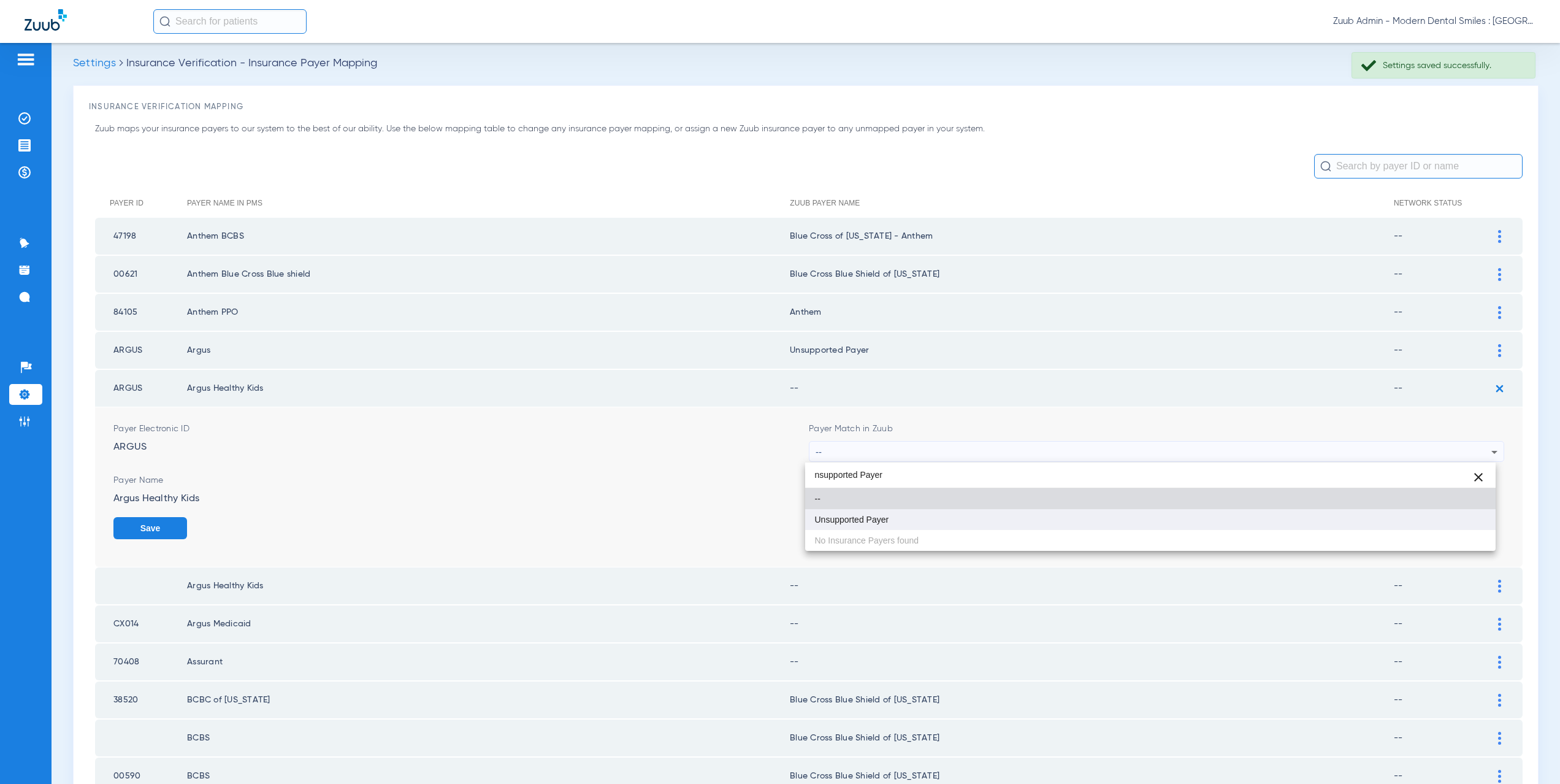
type input "nsupported Payer"
click at [905, 513] on mat-option "Unsupported Payer" at bounding box center [1151, 519] width 691 height 21
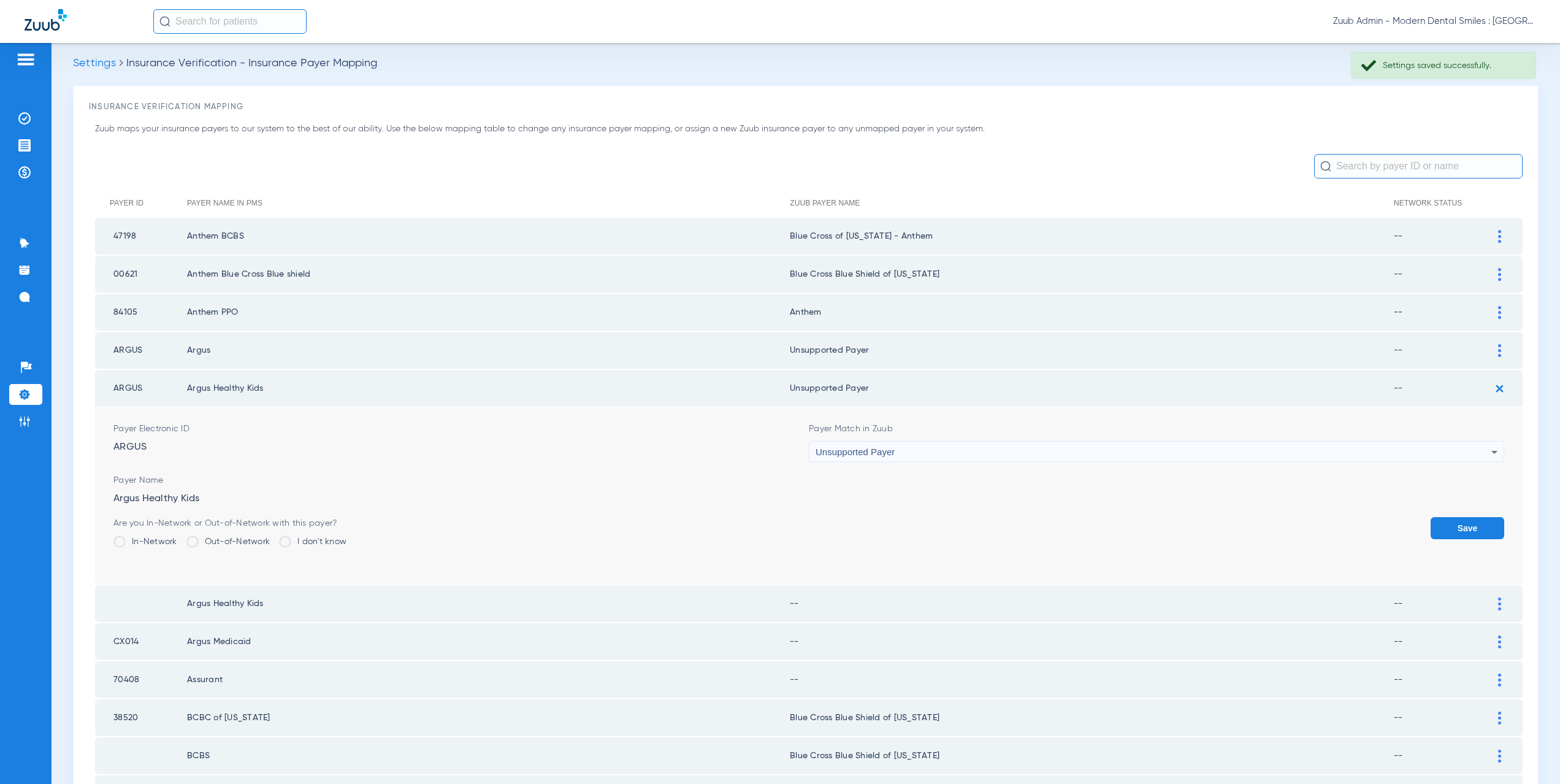
click at [1454, 532] on button "Save" at bounding box center [1467, 527] width 73 height 22
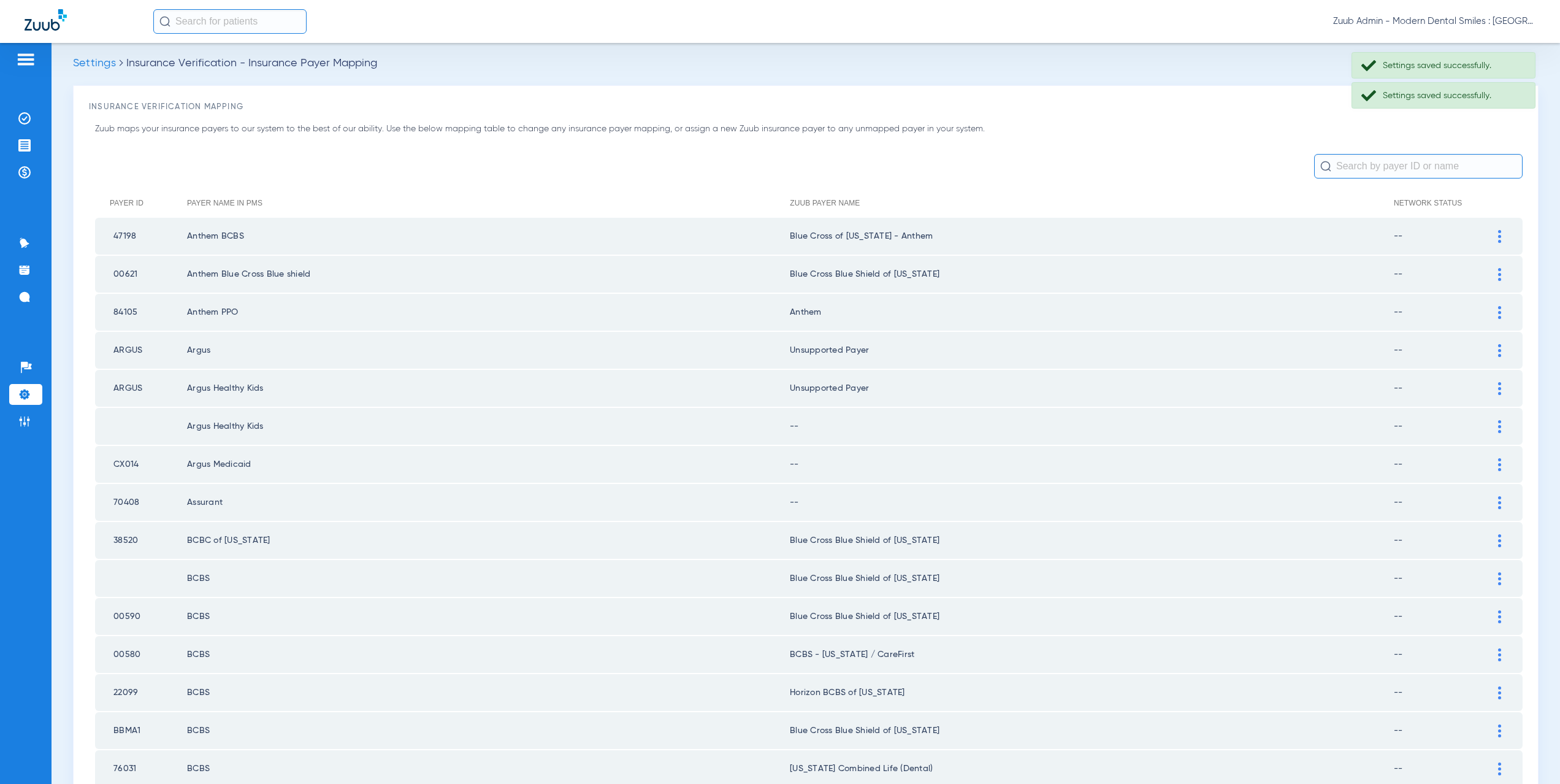
click at [1498, 428] on img at bounding box center [1500, 427] width 3 height 13
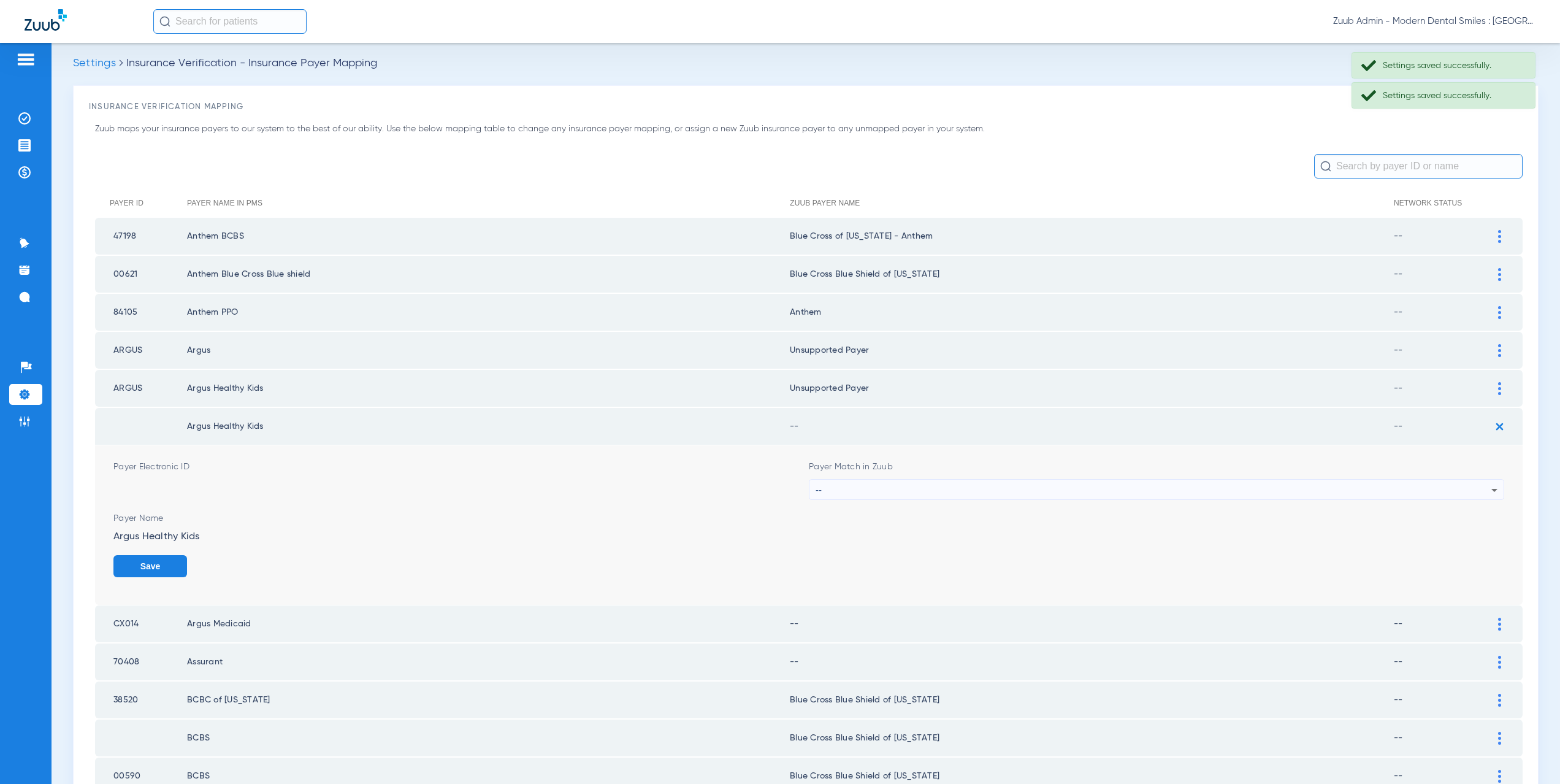
click at [846, 497] on div "--" at bounding box center [1153, 489] width 676 height 21
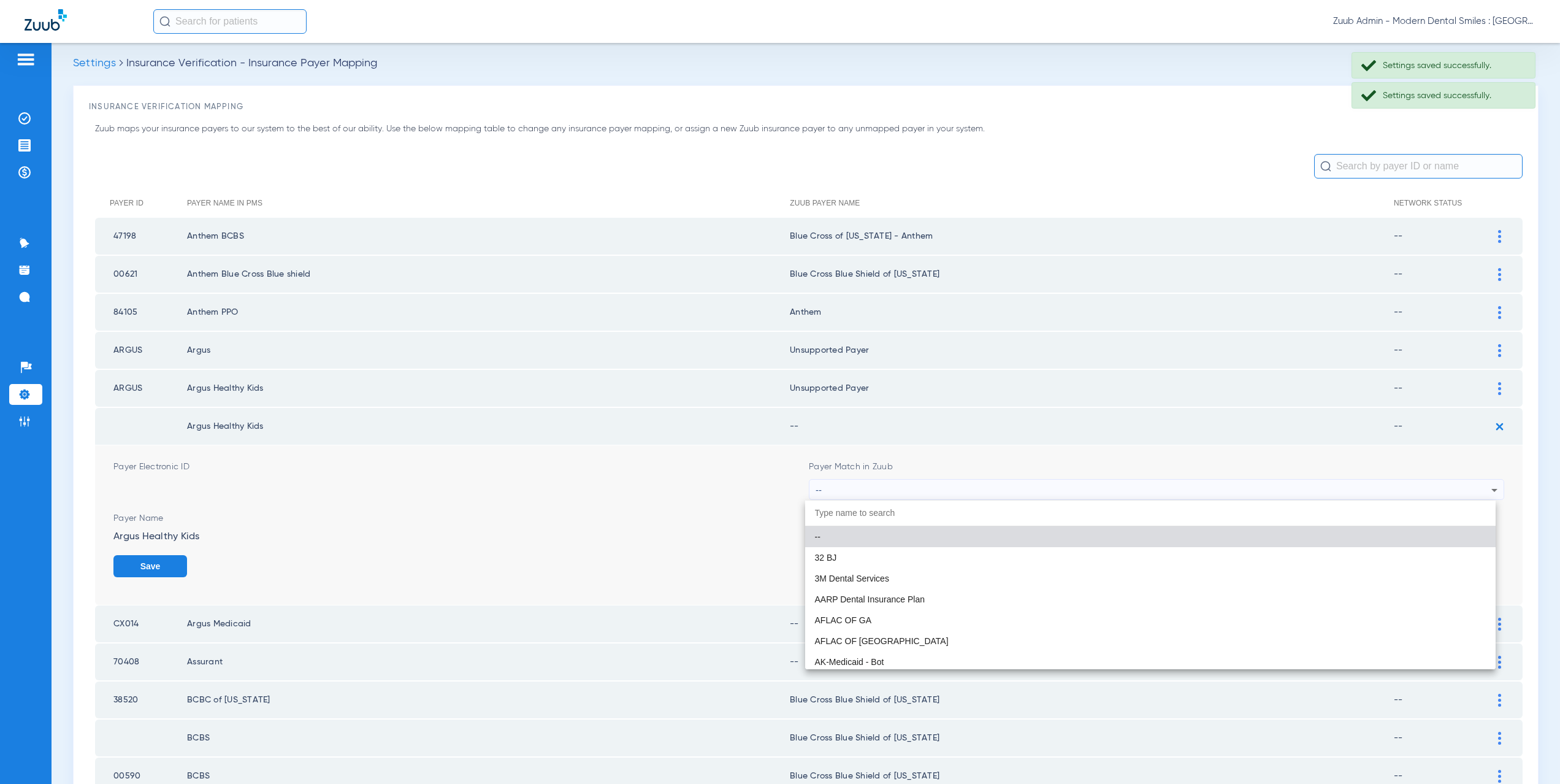
paste input "nsupported Payer"
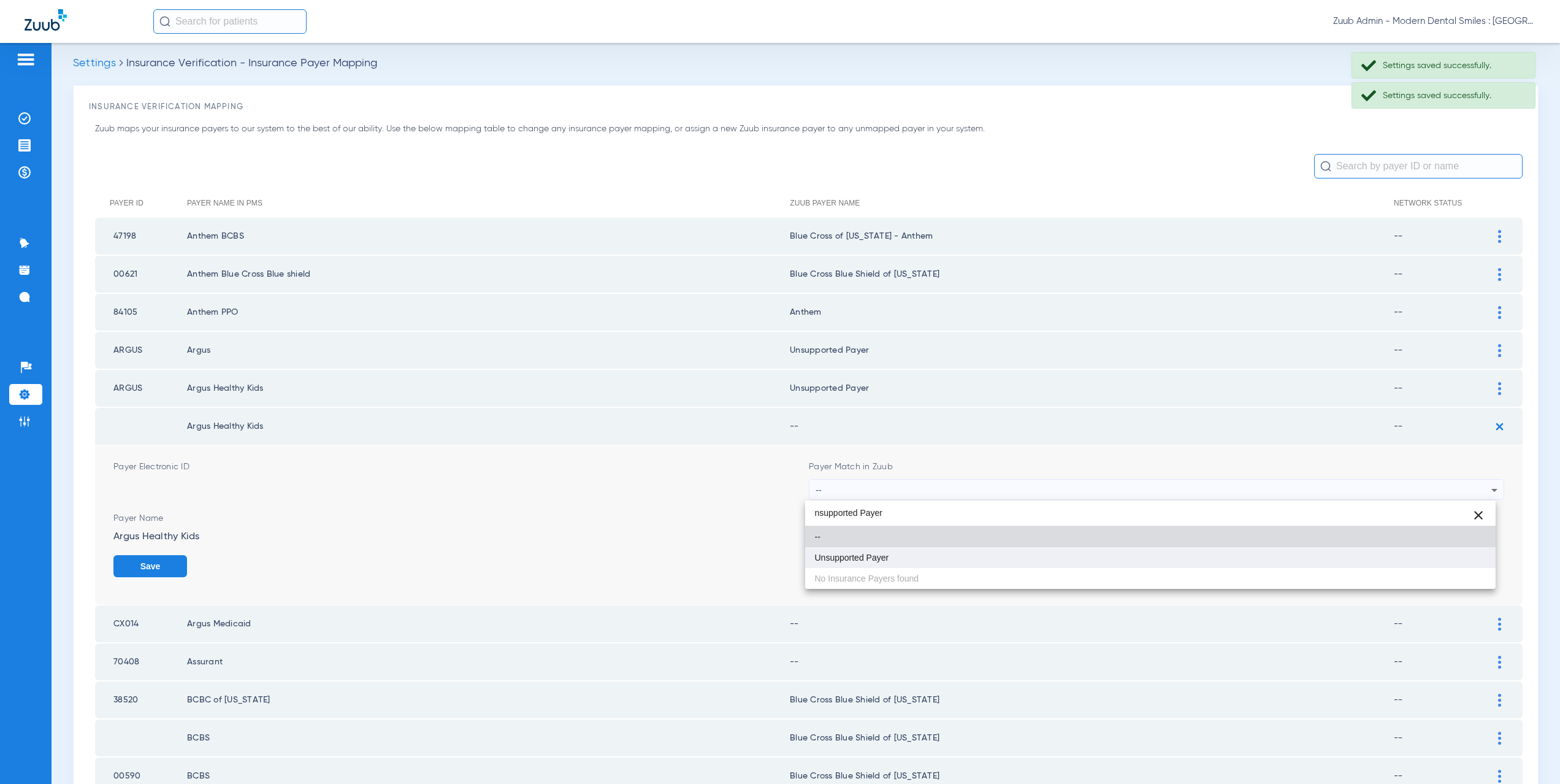
type input "nsupported Payer"
click at [866, 564] on mat-option "Unsupported Payer" at bounding box center [1151, 557] width 691 height 21
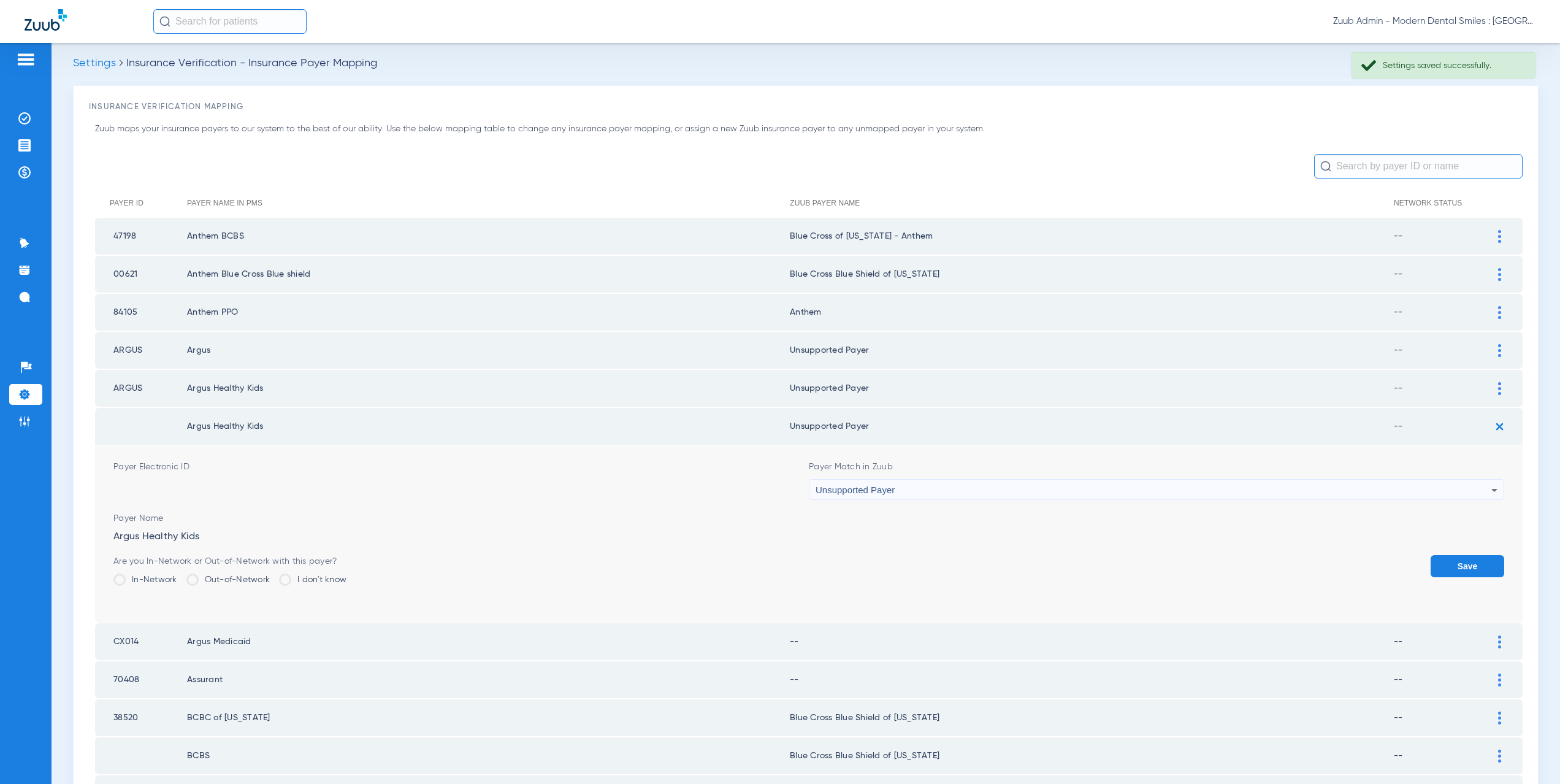
click at [1470, 562] on button "Save" at bounding box center [1467, 565] width 73 height 22
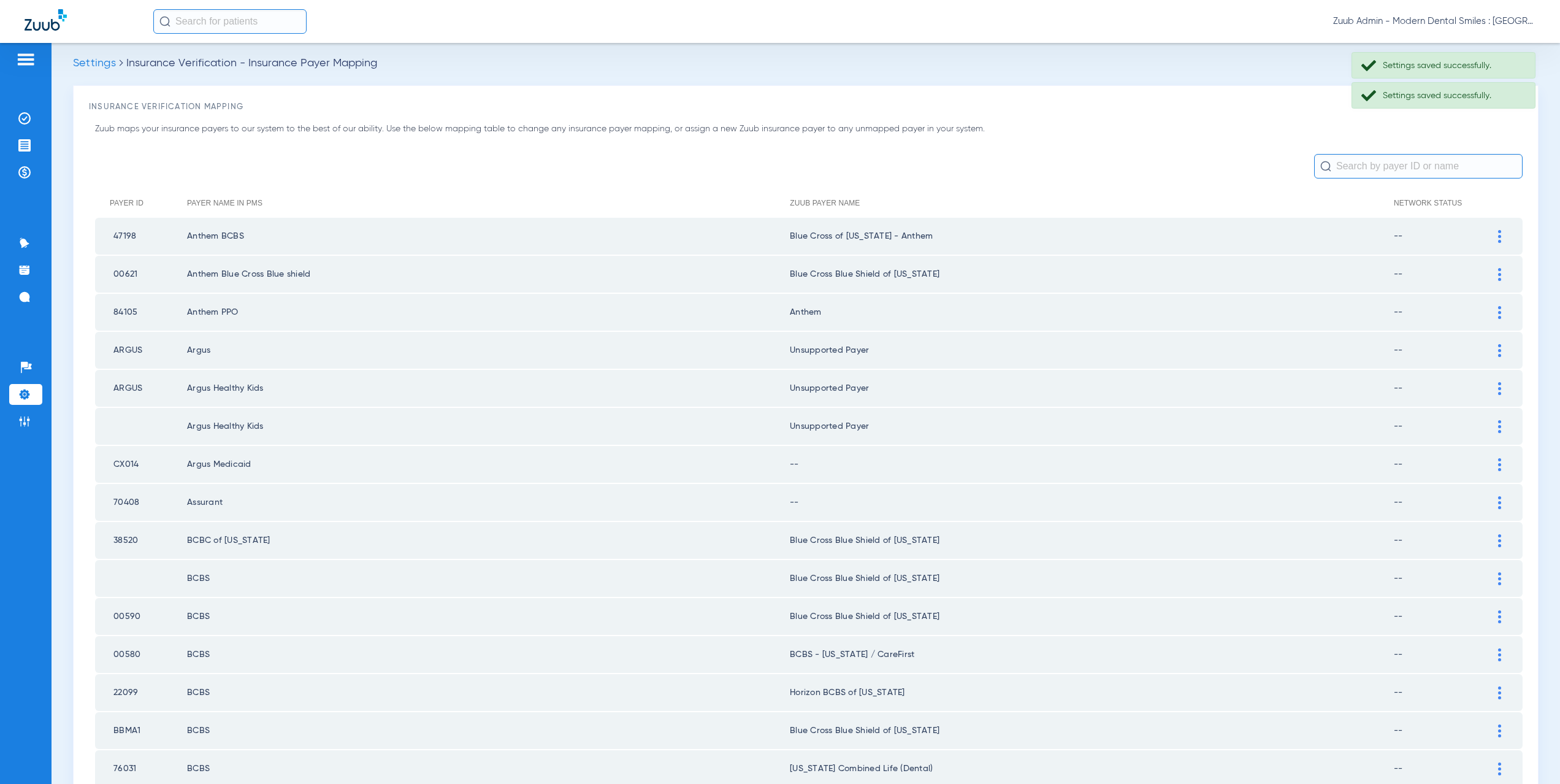
drag, startPoint x: 272, startPoint y: 391, endPoint x: 189, endPoint y: 387, distance: 83.1
click at [189, 387] on td "Argus Healthy Kids" at bounding box center [488, 388] width 603 height 37
copy td "Argus Healthy Kids"
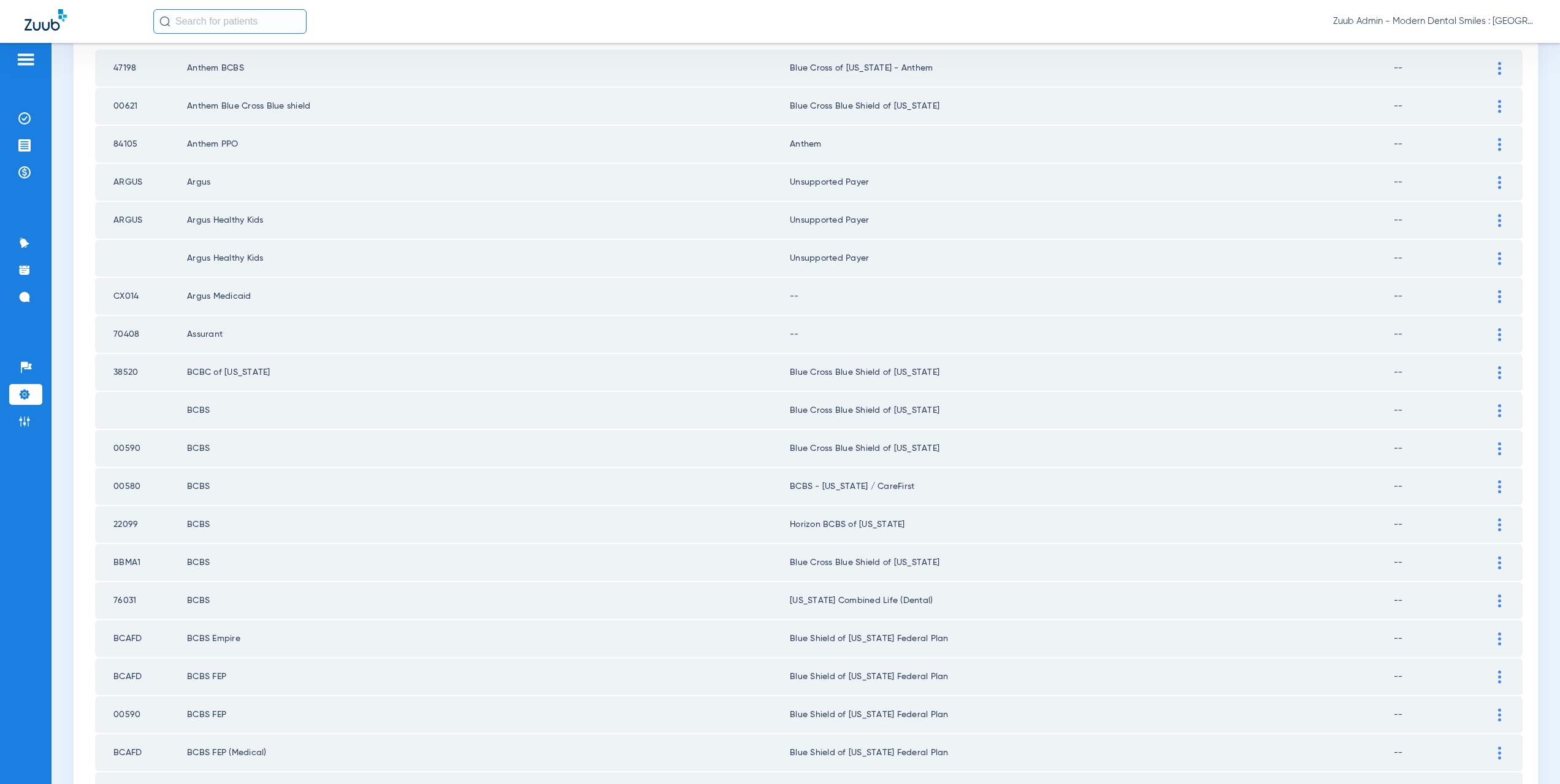
scroll to position [182, 0]
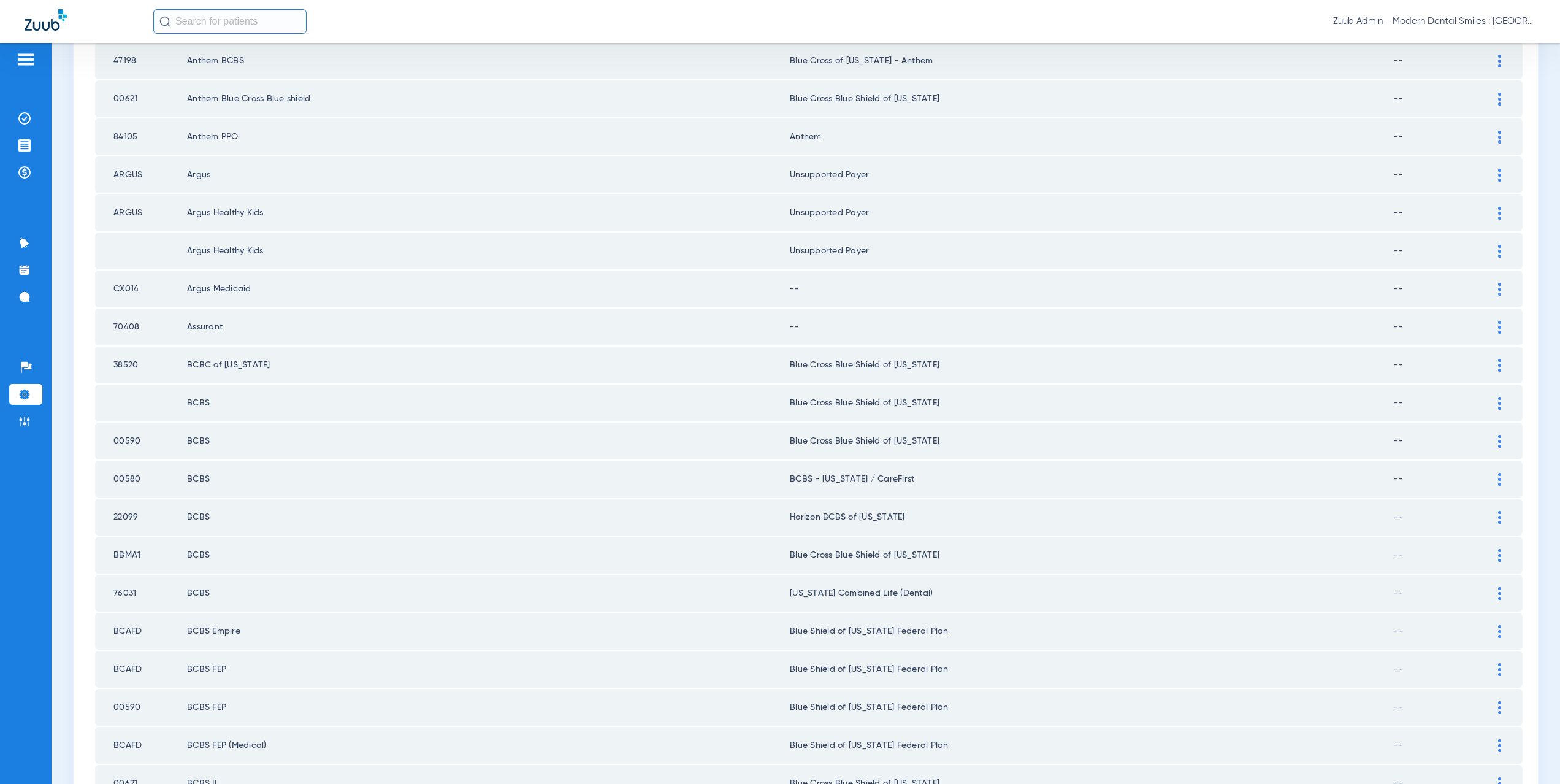
click at [1489, 286] on div at bounding box center [1500, 289] width 21 height 13
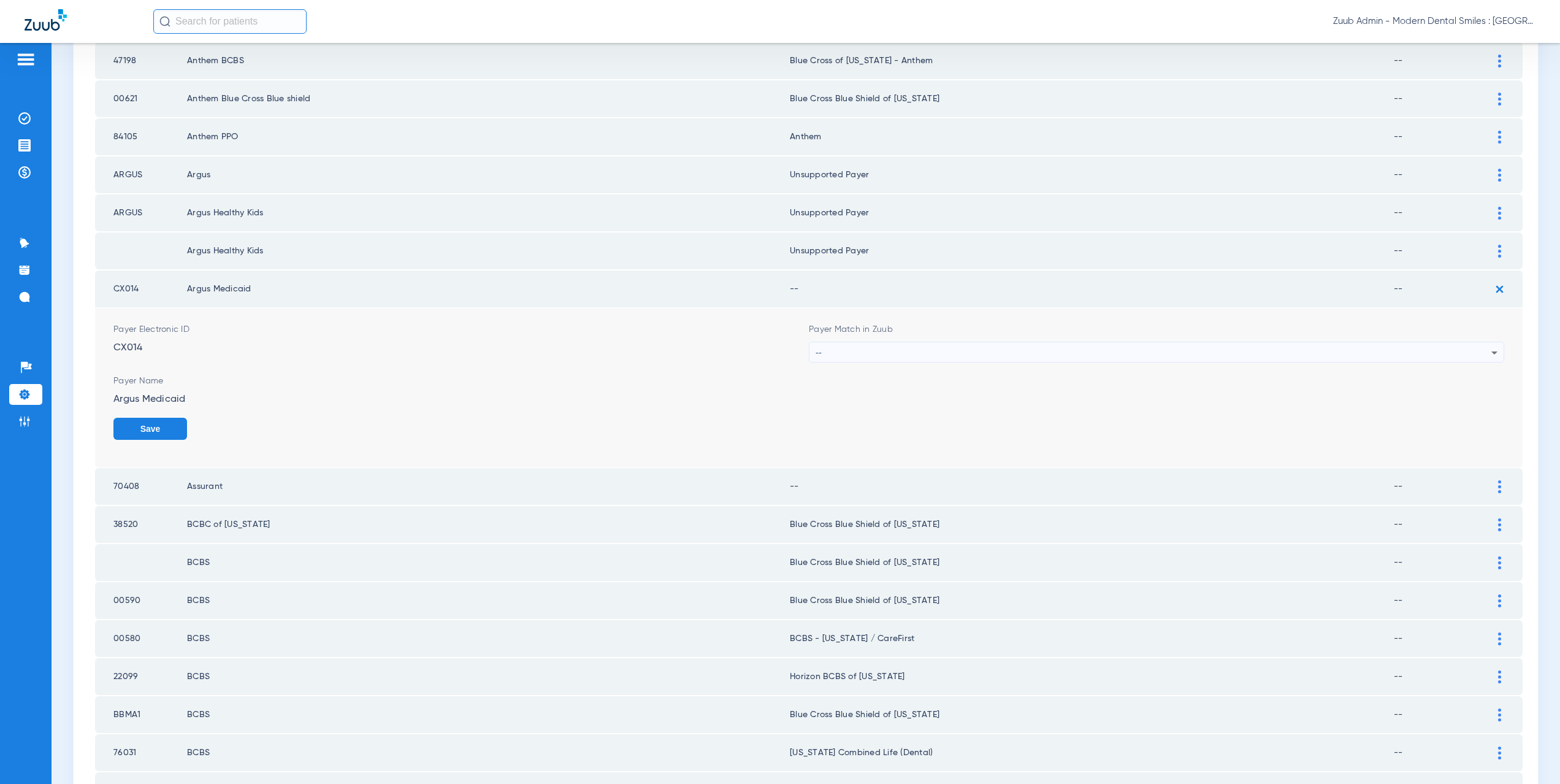
click at [937, 344] on div "--" at bounding box center [1153, 352] width 676 height 21
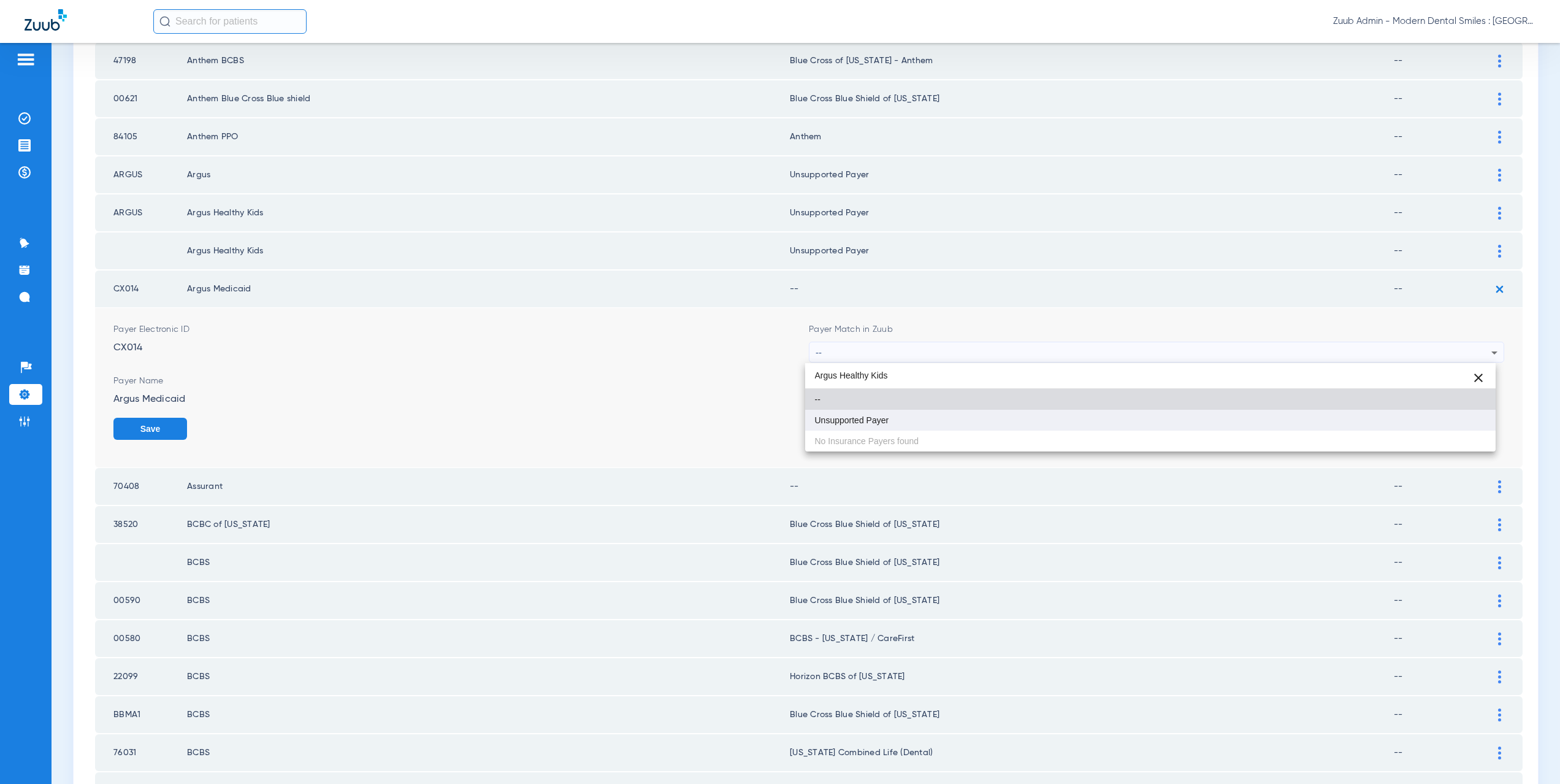
type input "Argus Healthy Kids"
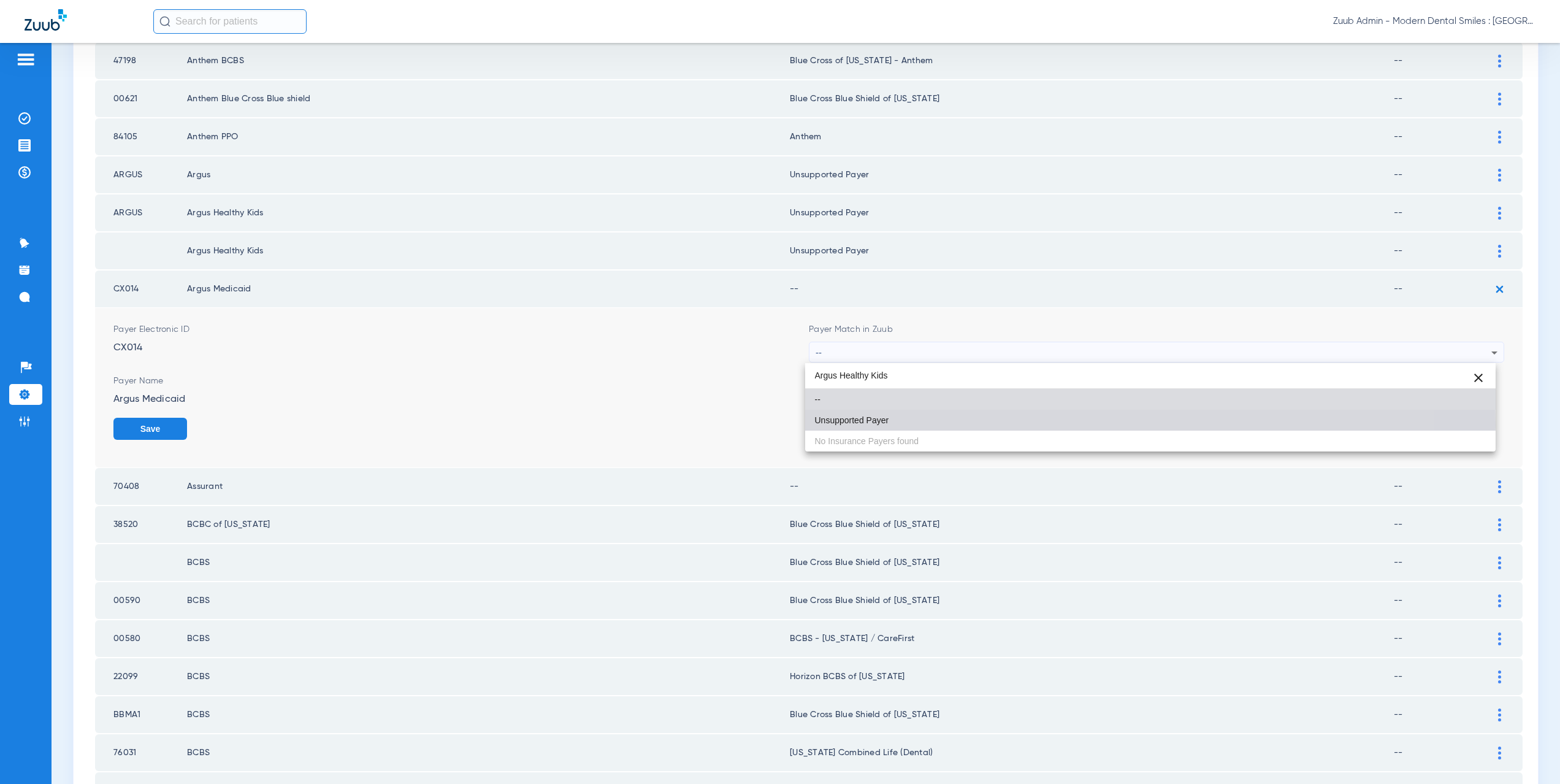
click at [919, 425] on mat-option "Unsupported Payer" at bounding box center [1151, 420] width 691 height 21
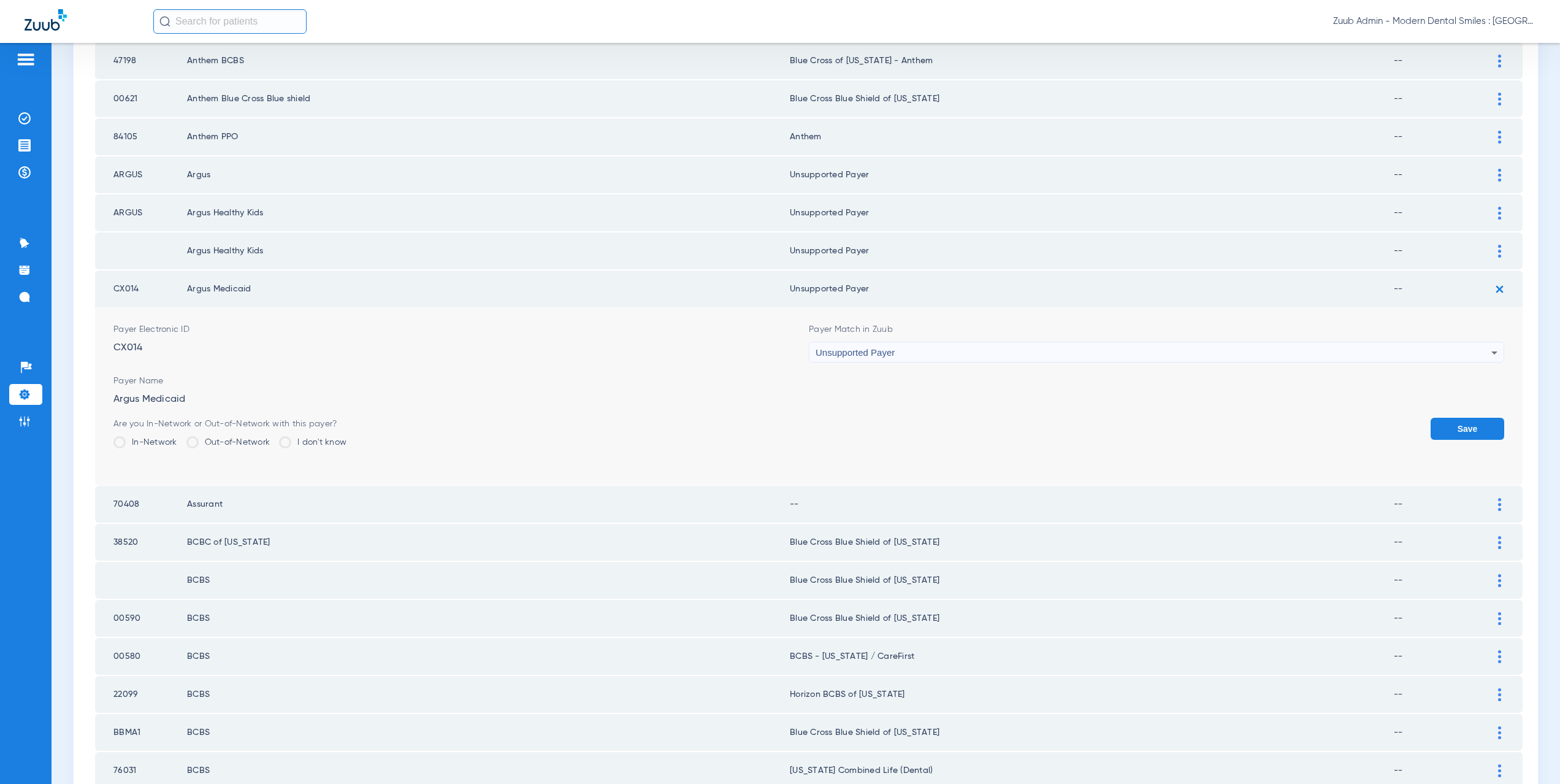
click at [1467, 428] on button "Save" at bounding box center [1467, 428] width 73 height 22
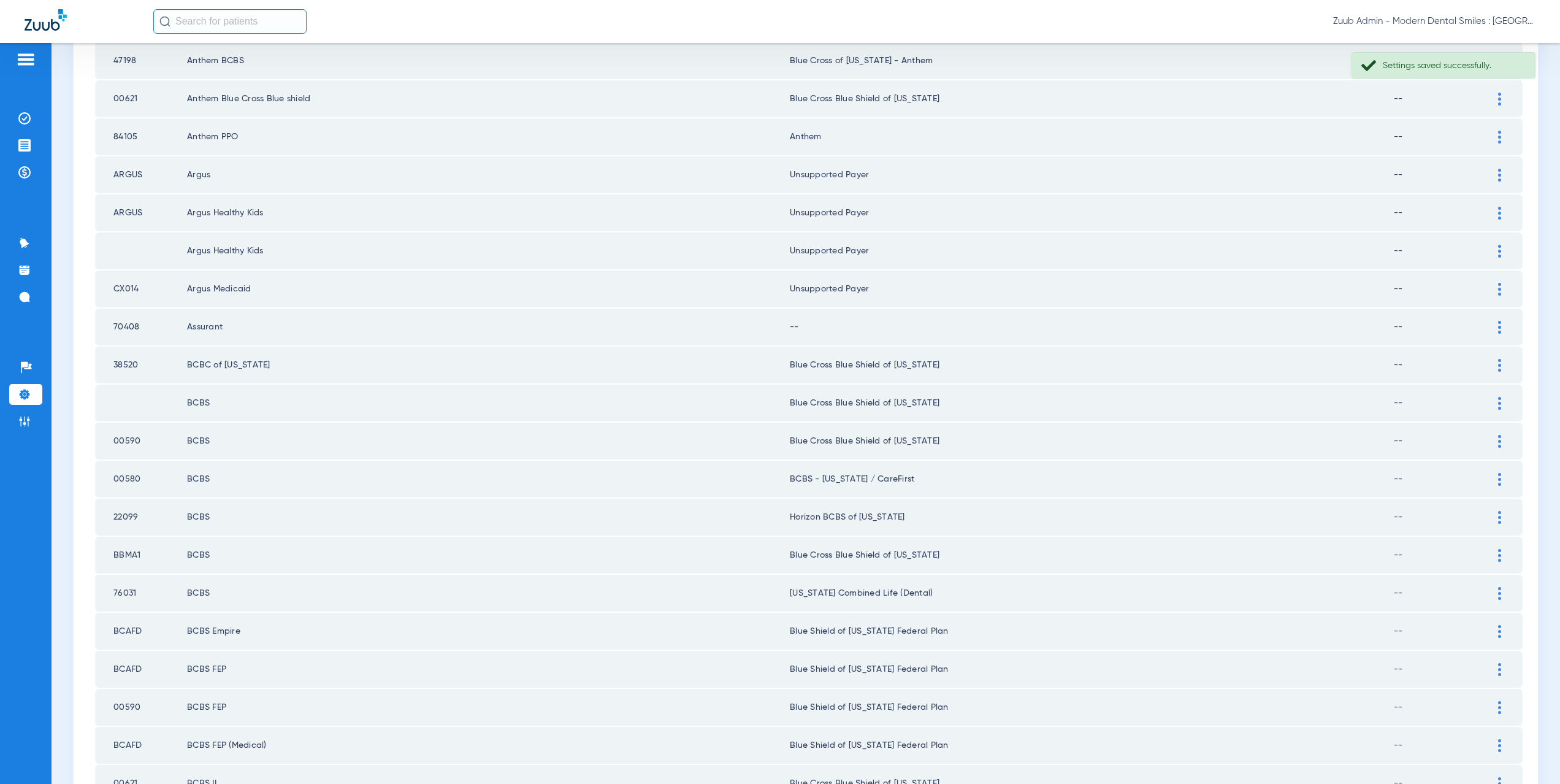
click at [1489, 326] on div at bounding box center [1500, 327] width 21 height 13
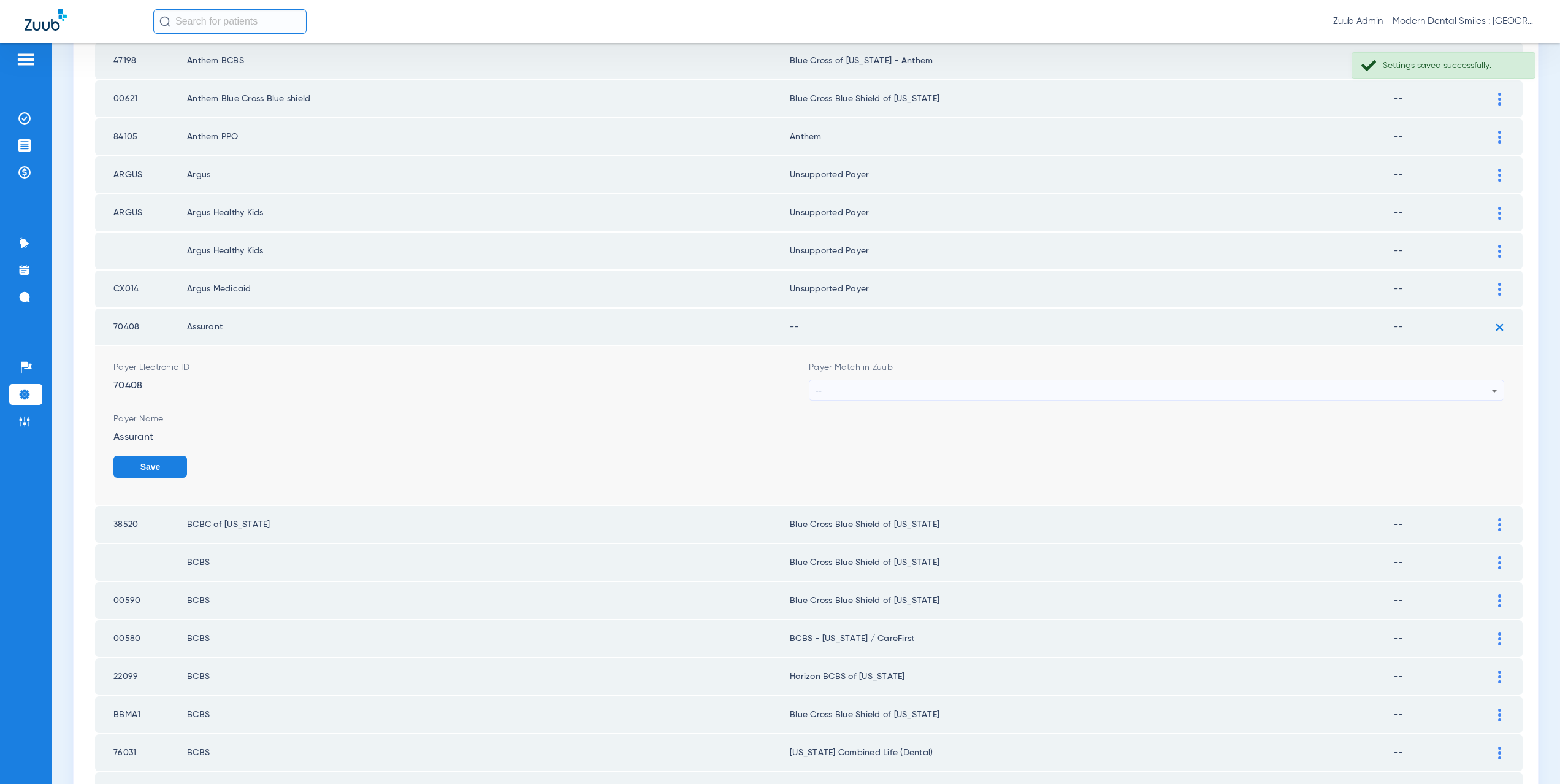
click at [847, 387] on div "--" at bounding box center [1153, 390] width 676 height 21
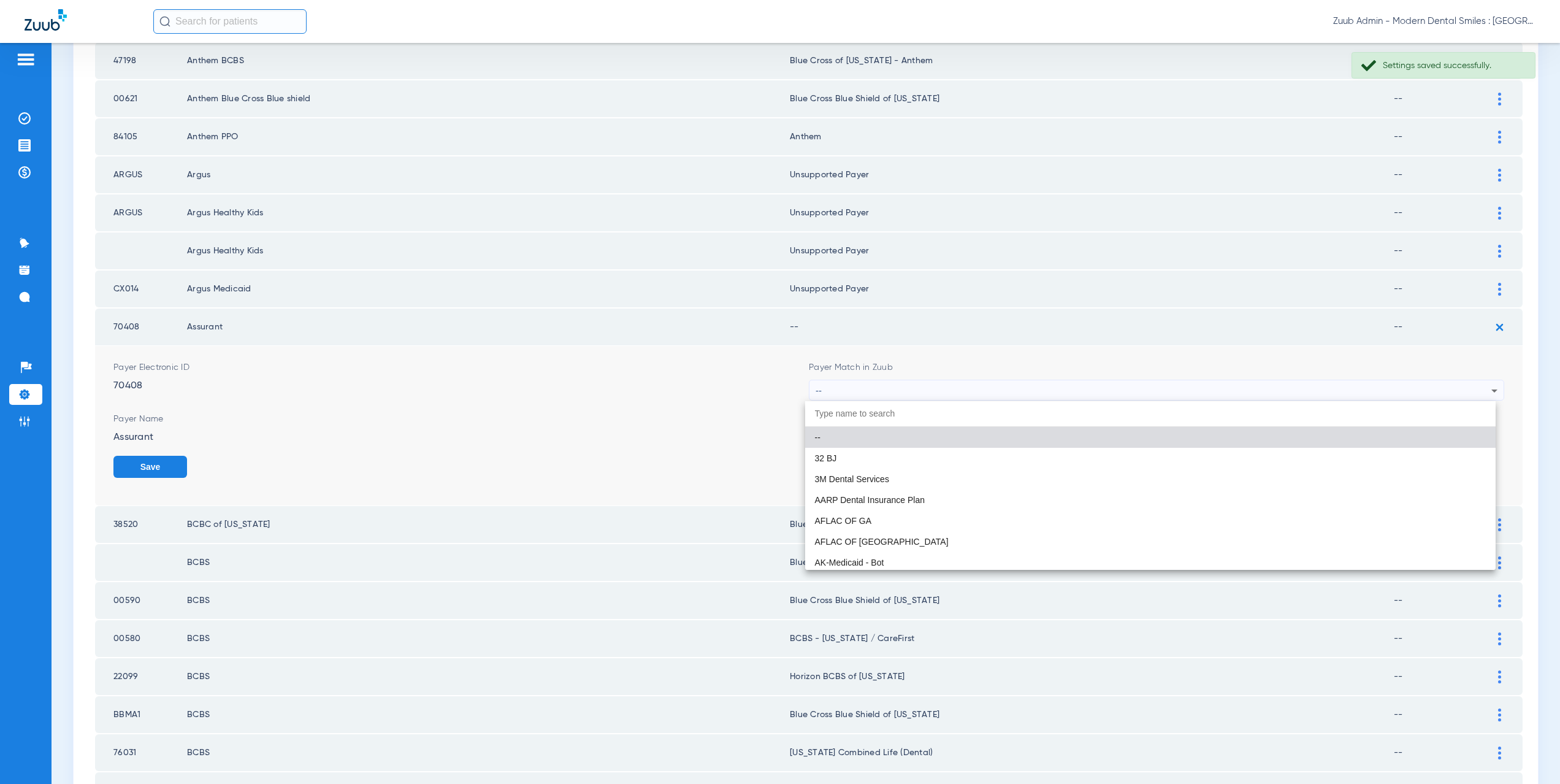
paste input "Argus Healthy Kids"
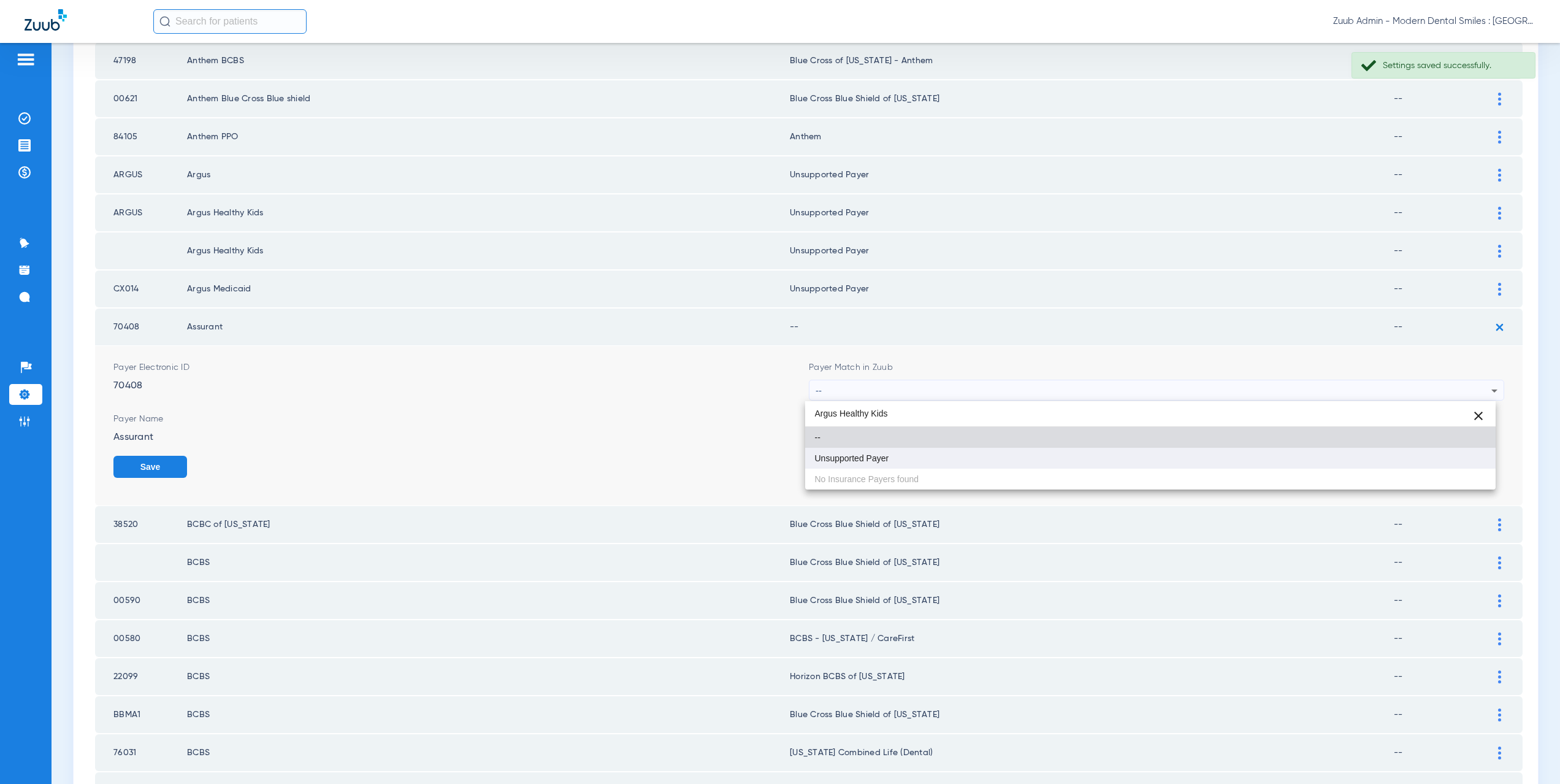
type input "Argus Healthy Kids"
click at [864, 461] on span "Unsupported Payer" at bounding box center [852, 458] width 74 height 9
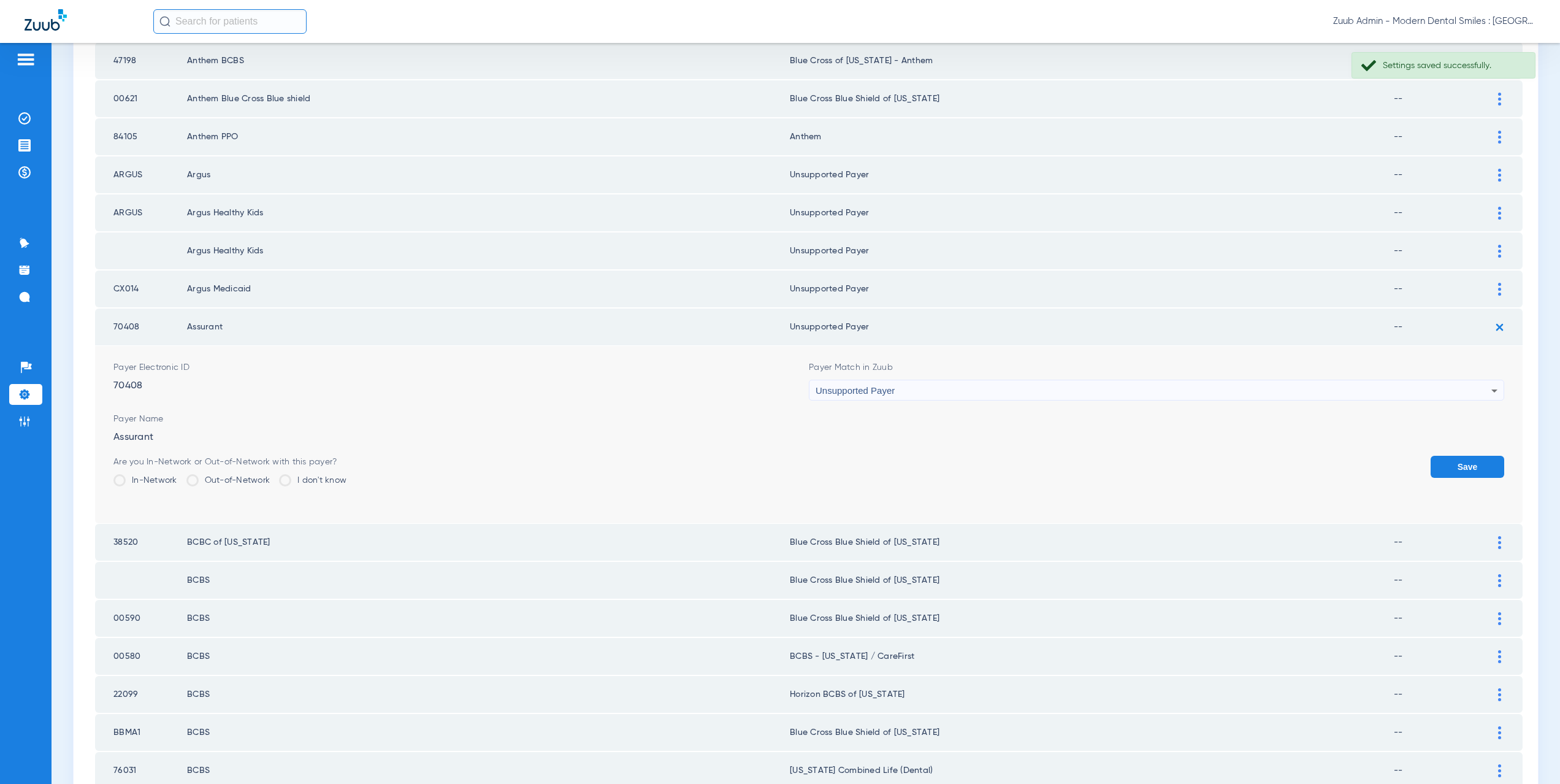
click at [1475, 464] on button "Save" at bounding box center [1467, 466] width 73 height 22
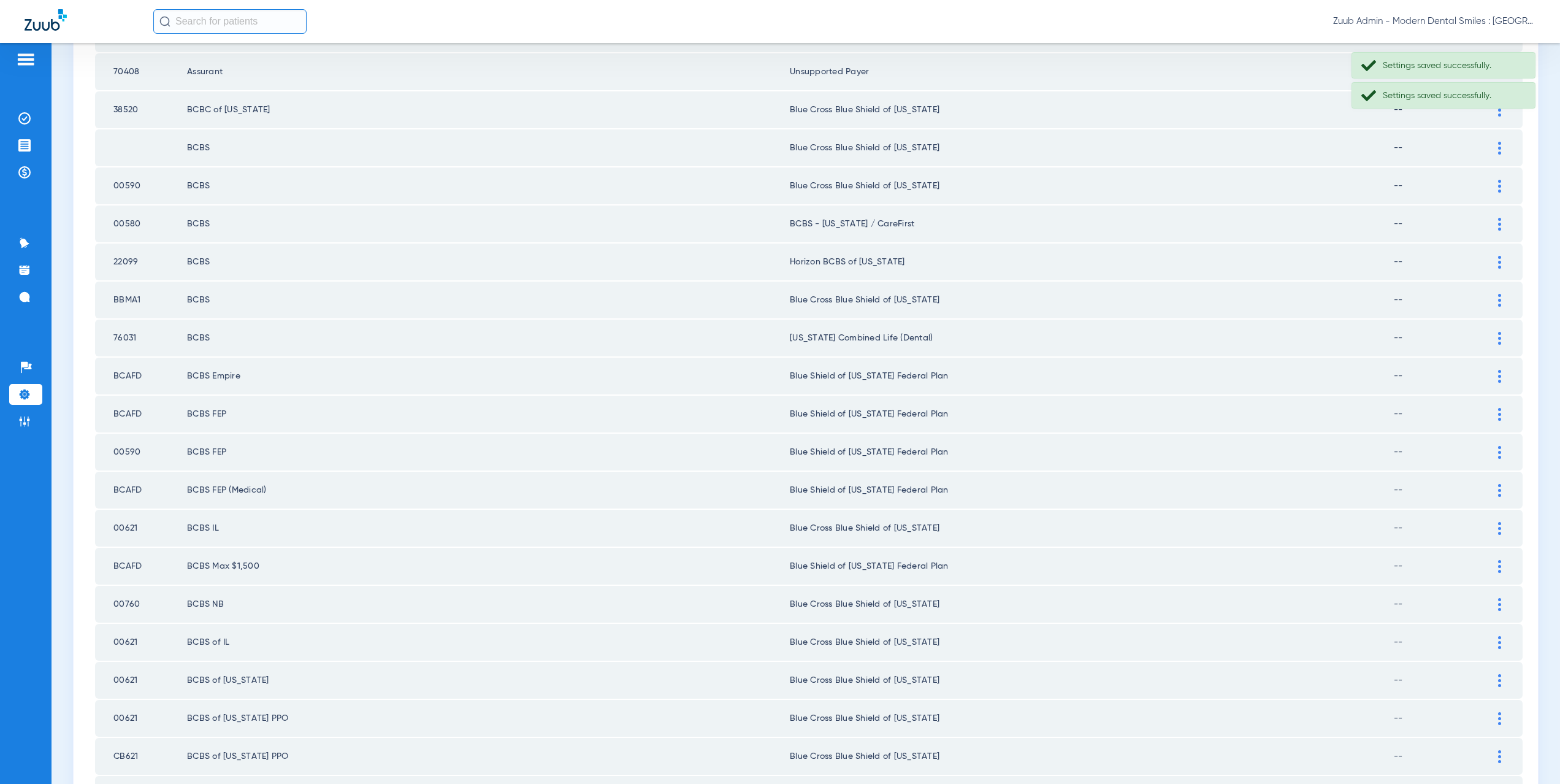
scroll to position [476, 0]
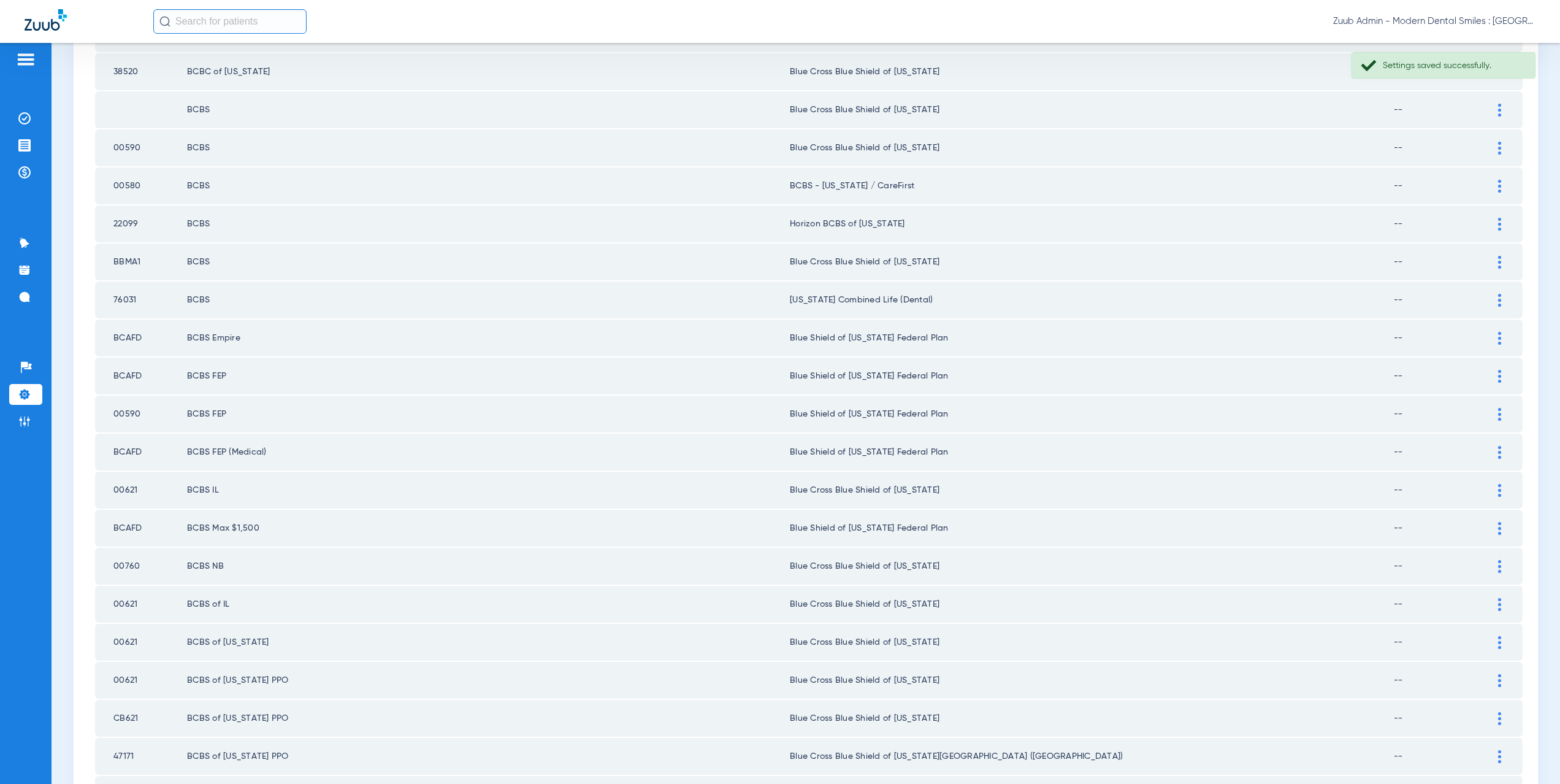
drag, startPoint x: 1483, startPoint y: 335, endPoint x: 1428, endPoint y: 342, distance: 55.4
click at [1489, 335] on div at bounding box center [1500, 338] width 21 height 13
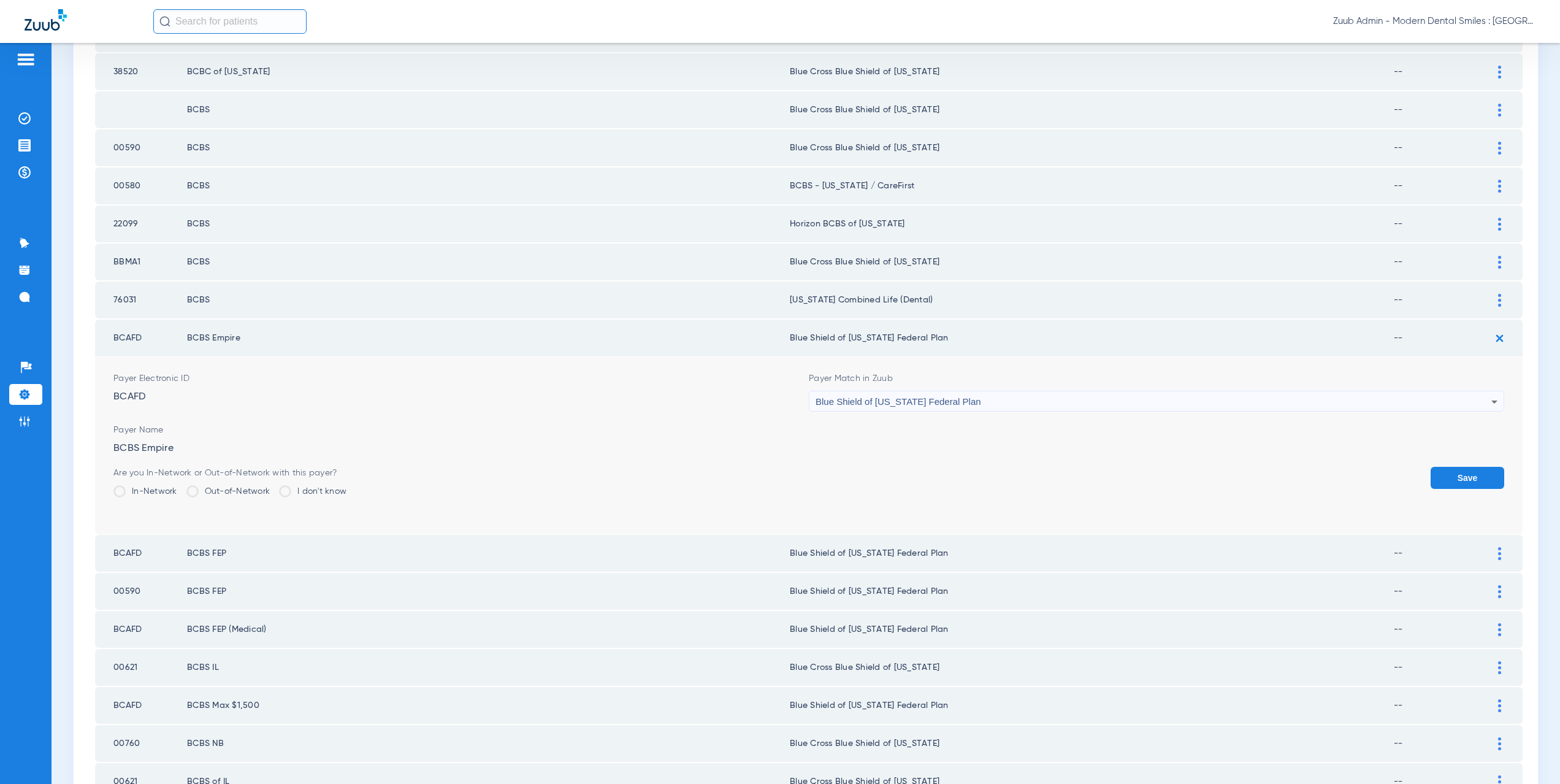
click at [952, 407] on div "Blue Shield of [US_STATE] Federal Plan" at bounding box center [1153, 401] width 676 height 21
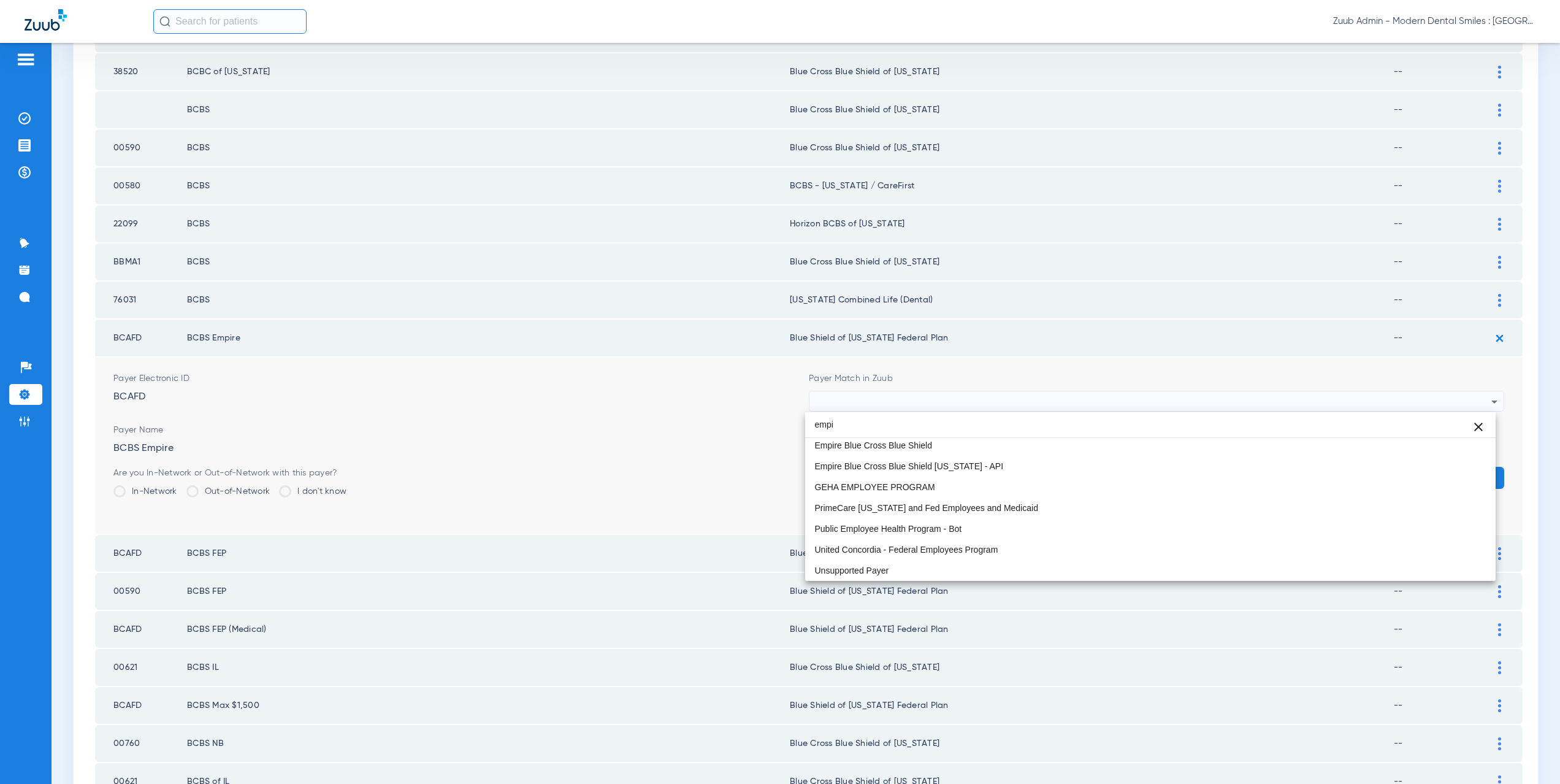
scroll to position [0, 0]
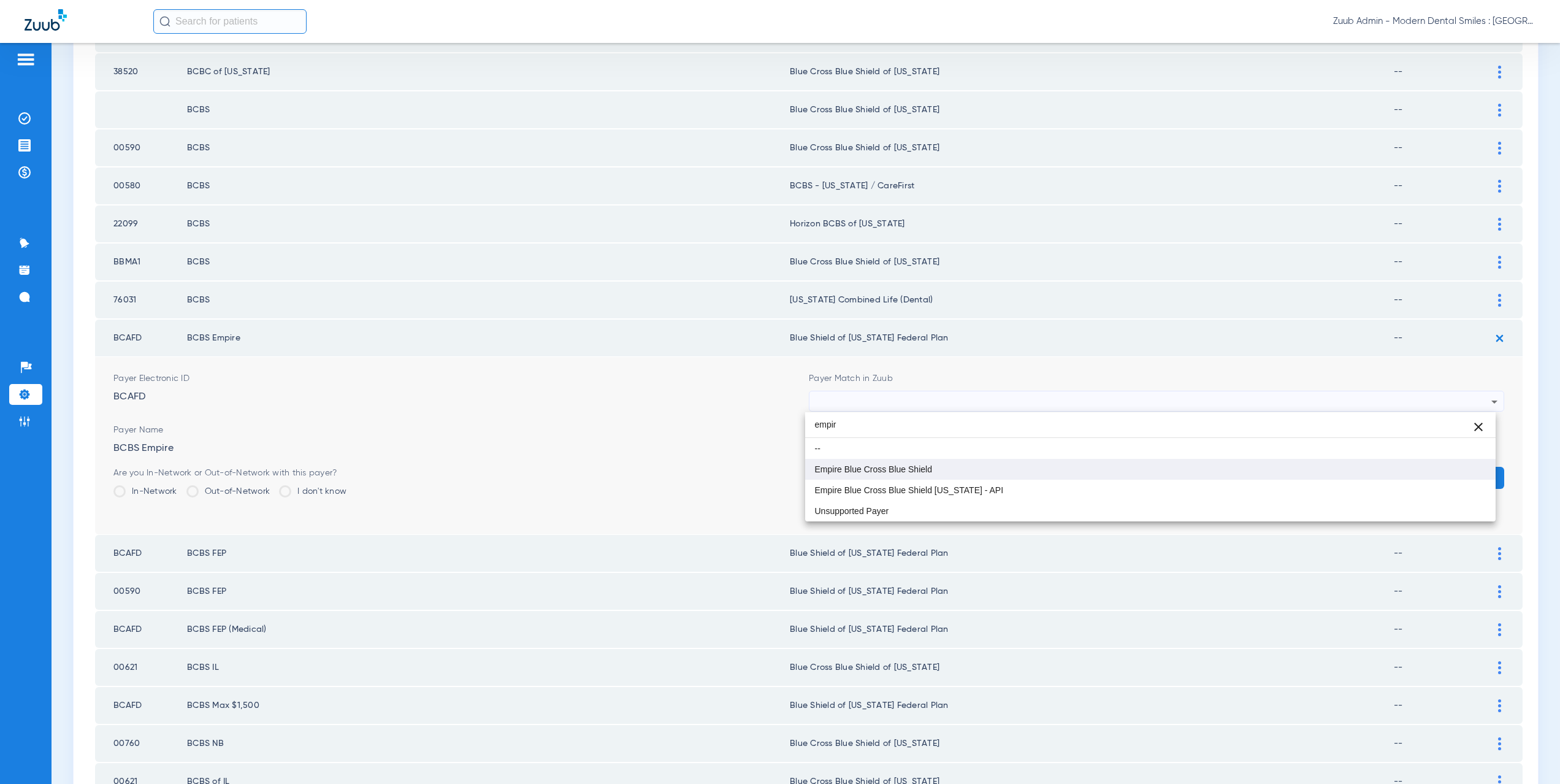
type input "empir"
click at [927, 470] on span "Empire Blue Cross Blue Shield" at bounding box center [874, 469] width 117 height 9
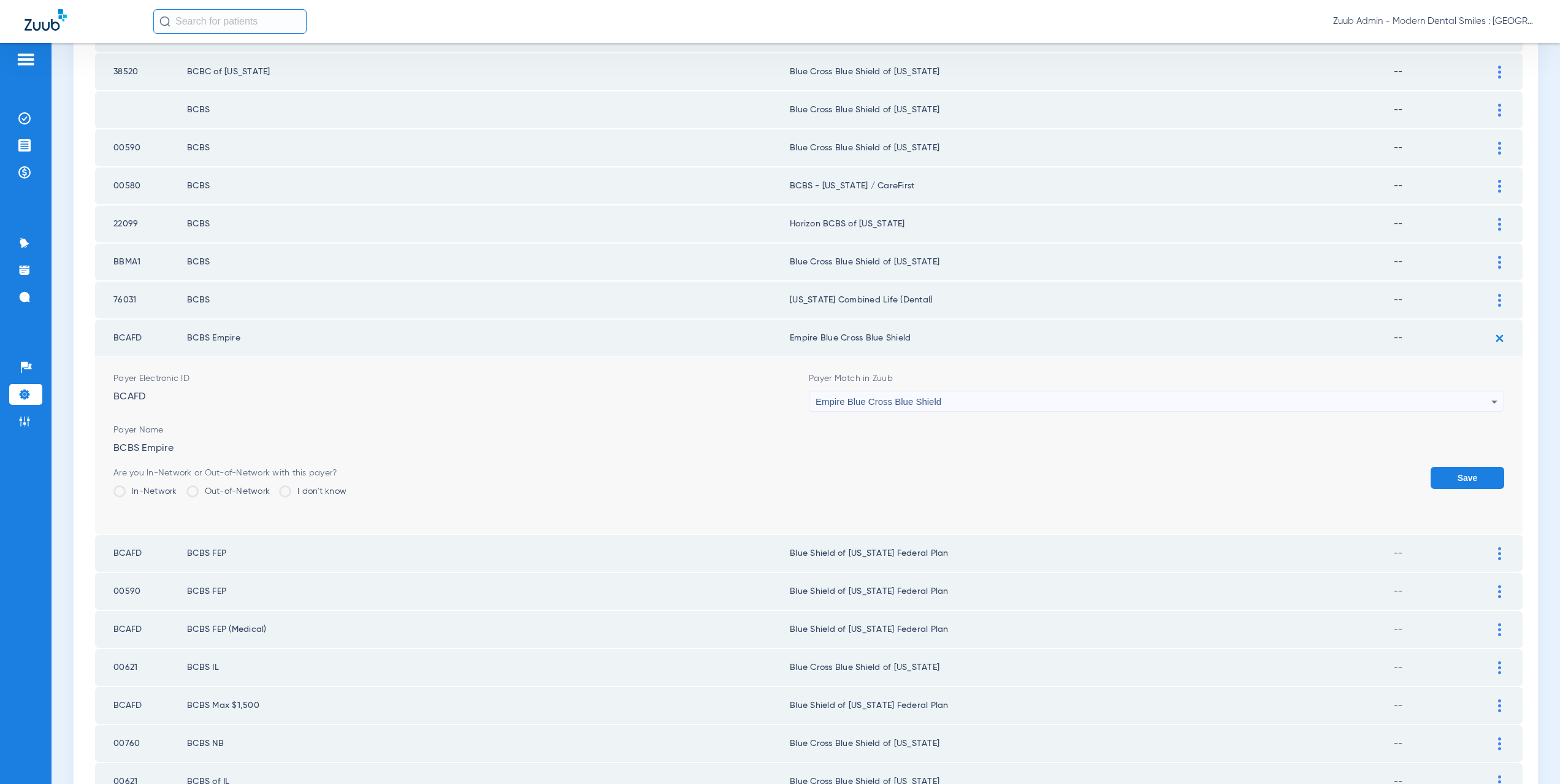
click at [1432, 477] on button "Save" at bounding box center [1467, 477] width 73 height 22
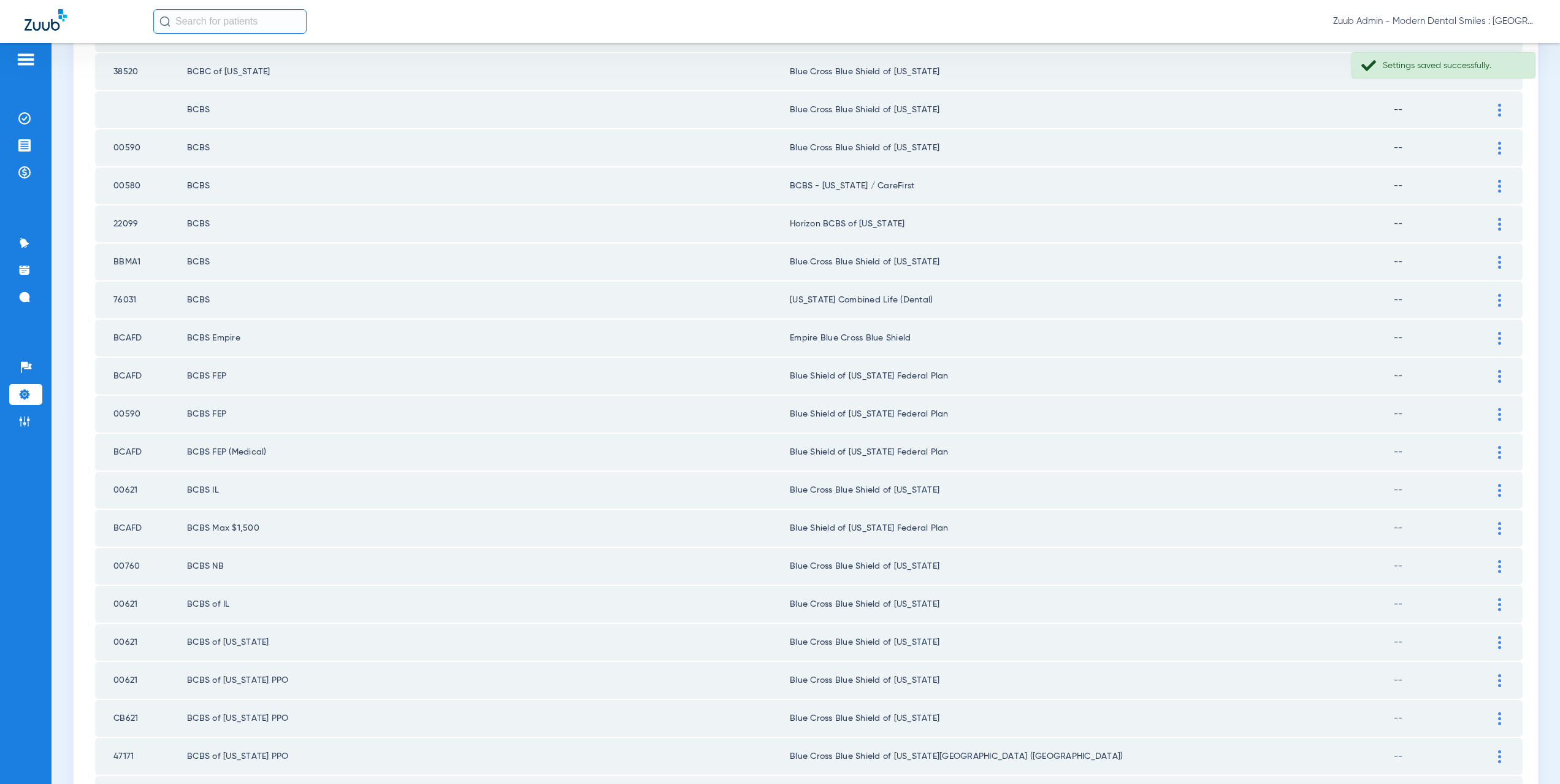
click at [1498, 412] on img at bounding box center [1500, 414] width 3 height 13
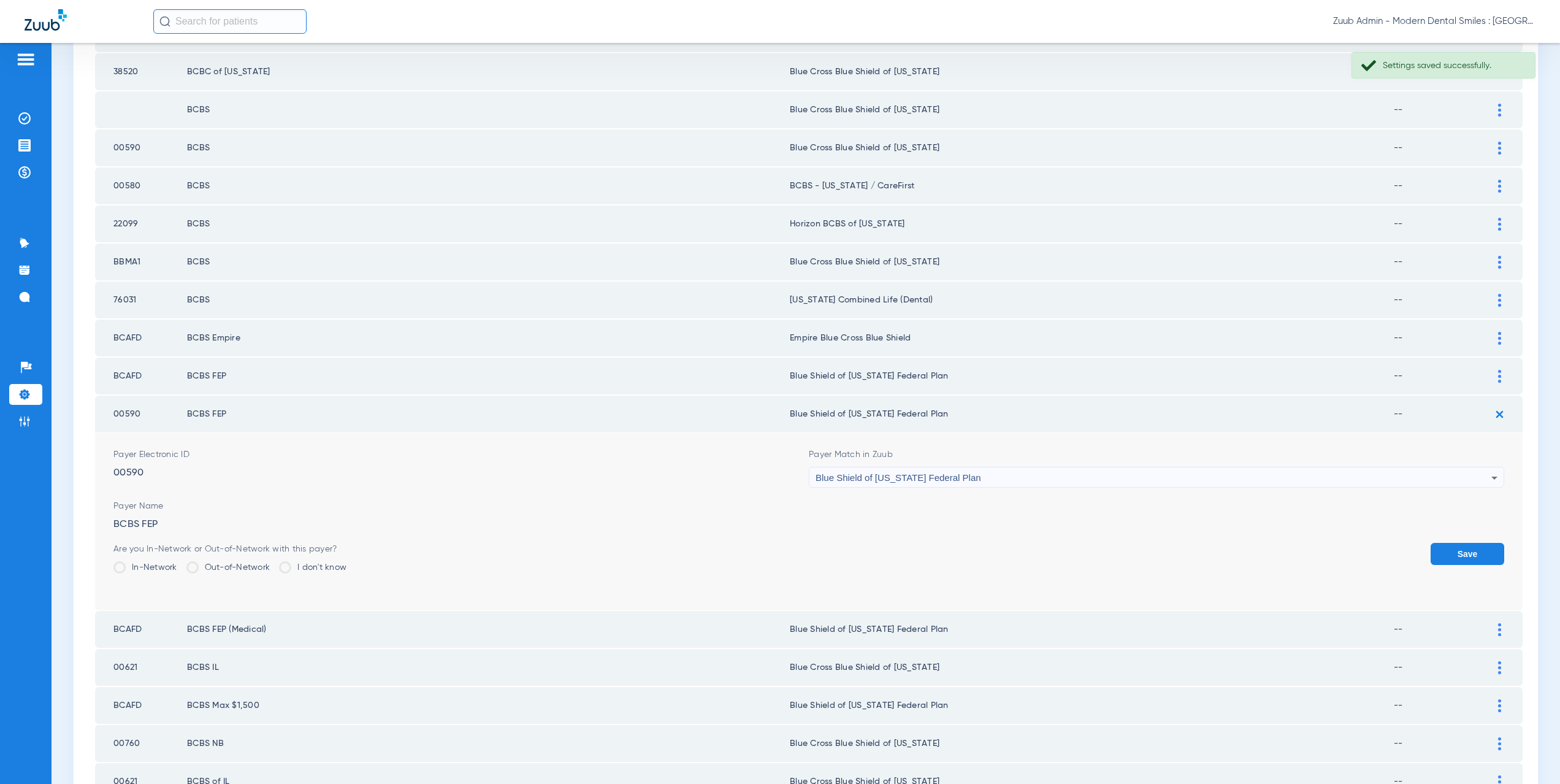
click at [1008, 476] on div "Blue Shield of [US_STATE] Federal Plan" at bounding box center [1153, 477] width 676 height 21
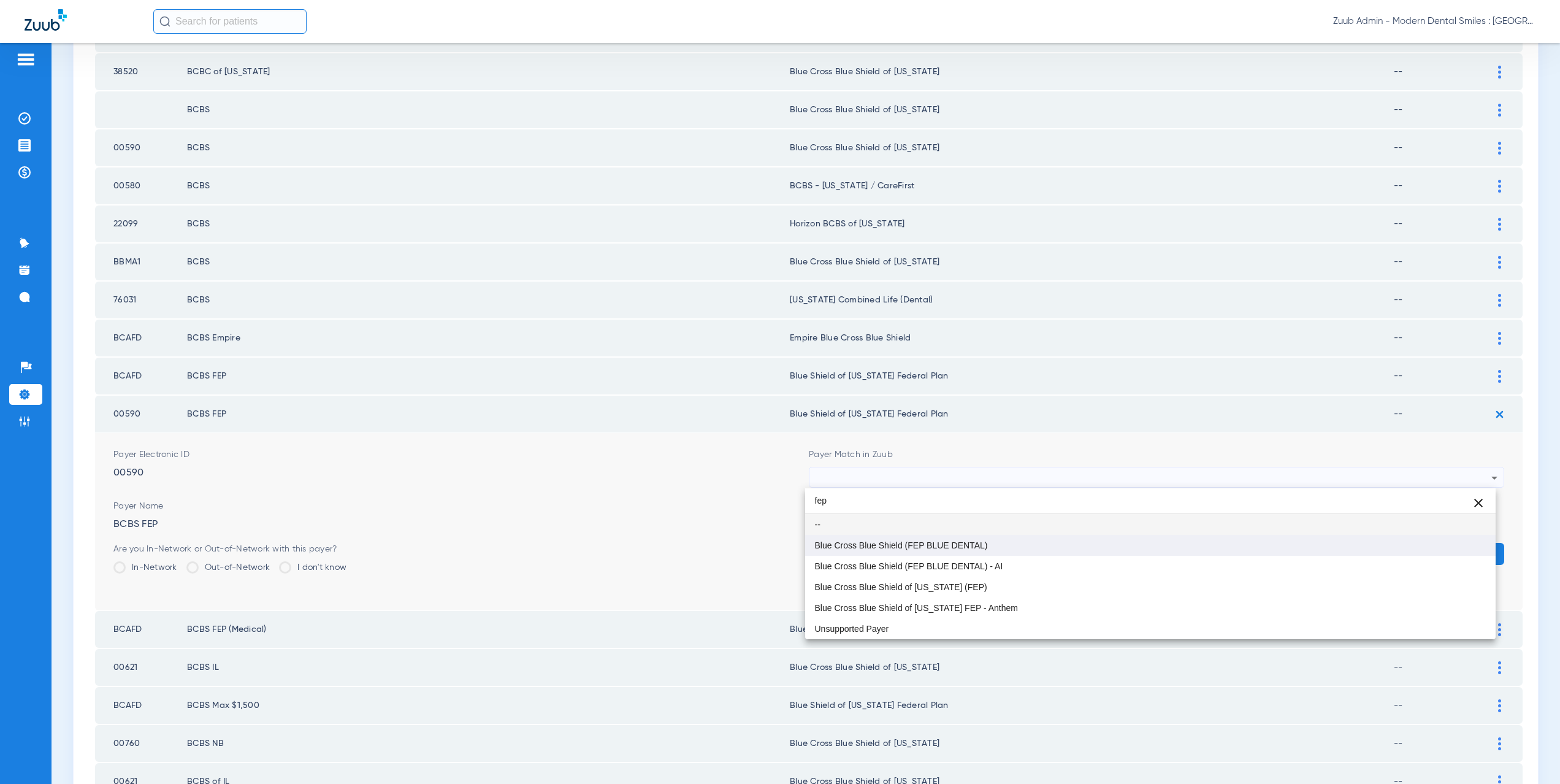
type input "fep"
click at [969, 536] on mat-option "Blue Cross Blue Shield (FEP BLUE DENTAL)" at bounding box center [1151, 545] width 691 height 21
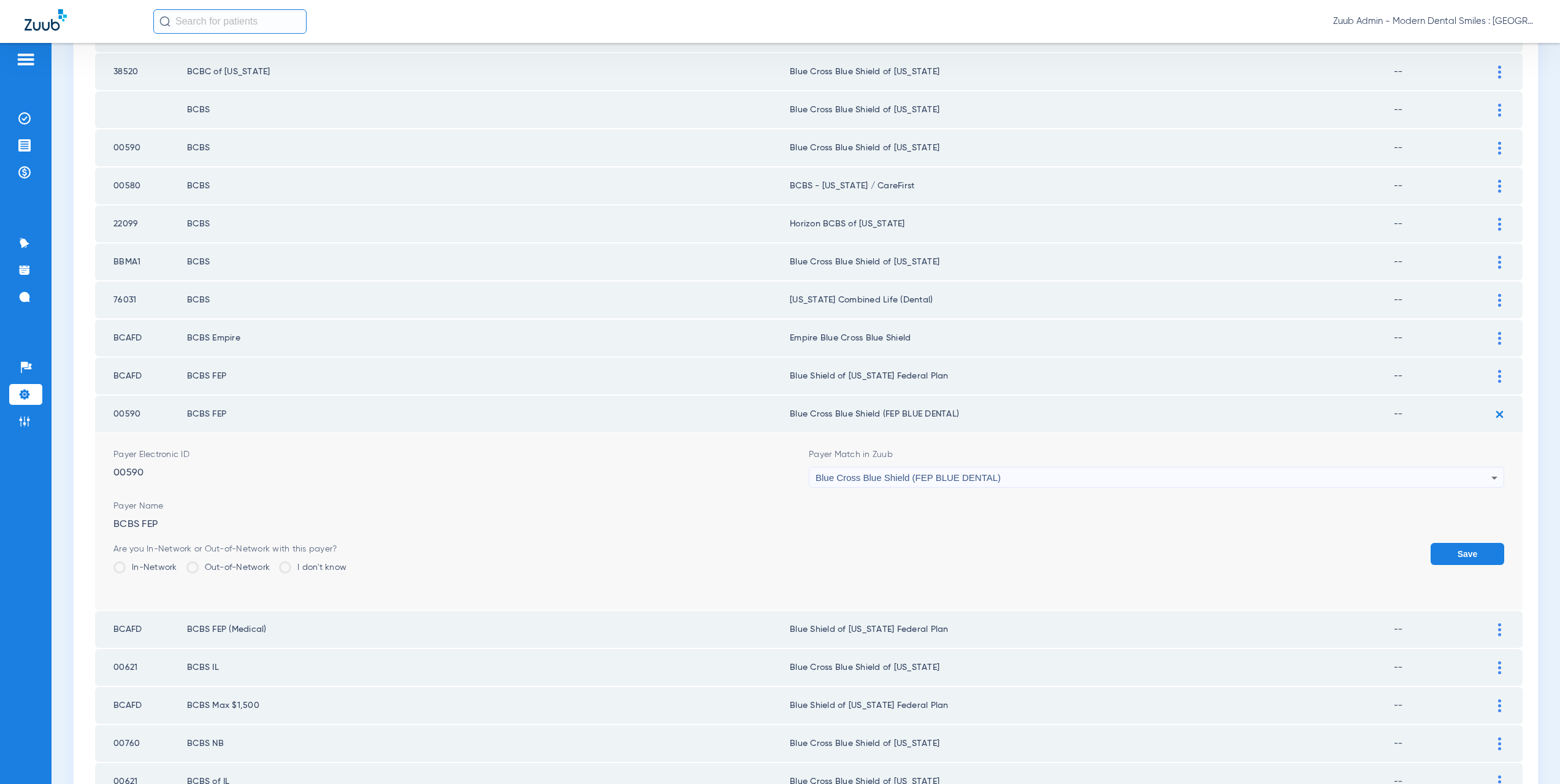
click at [1453, 549] on button "Save" at bounding box center [1467, 554] width 73 height 22
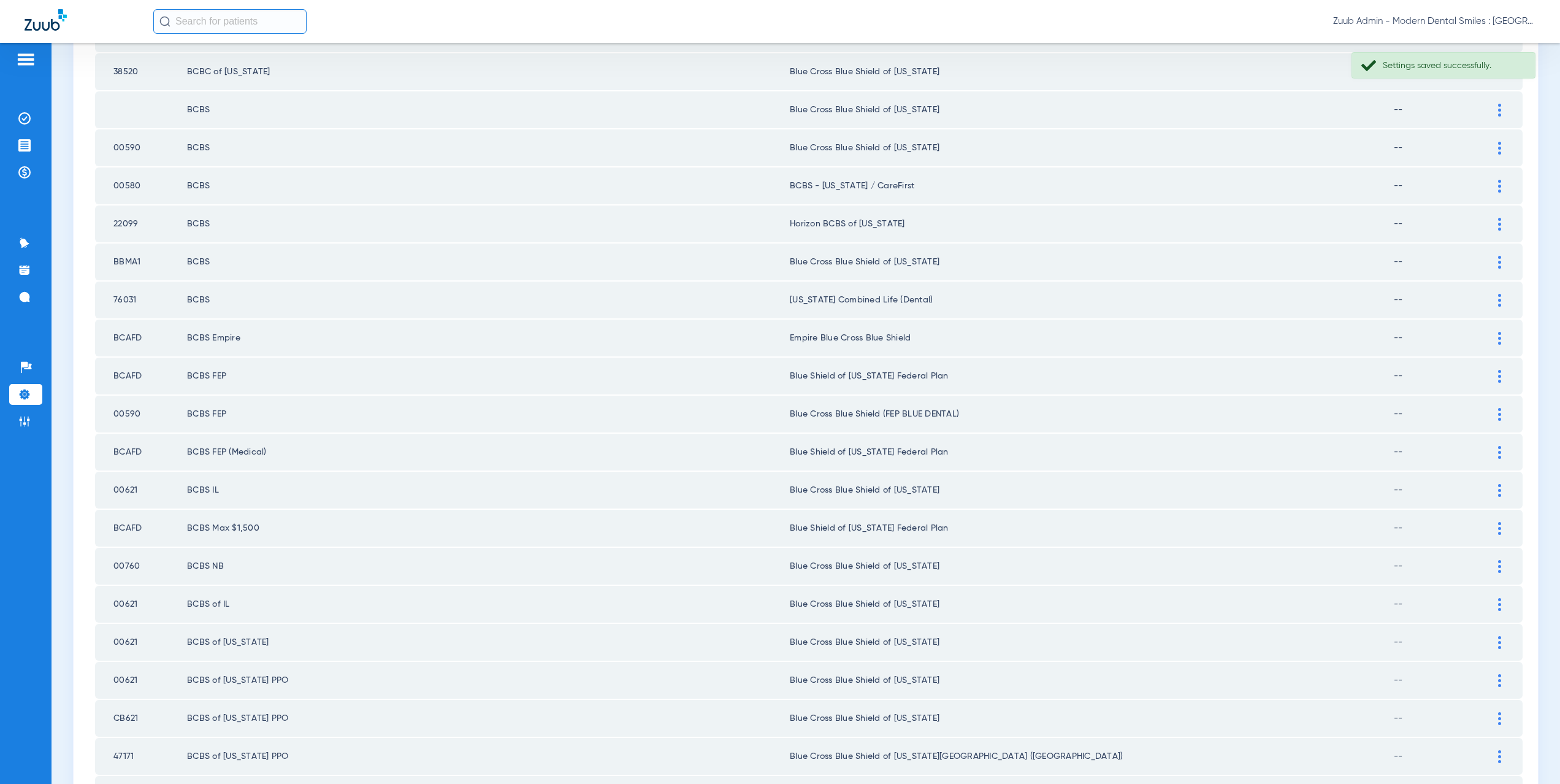
click at [1498, 450] on img at bounding box center [1500, 452] width 3 height 13
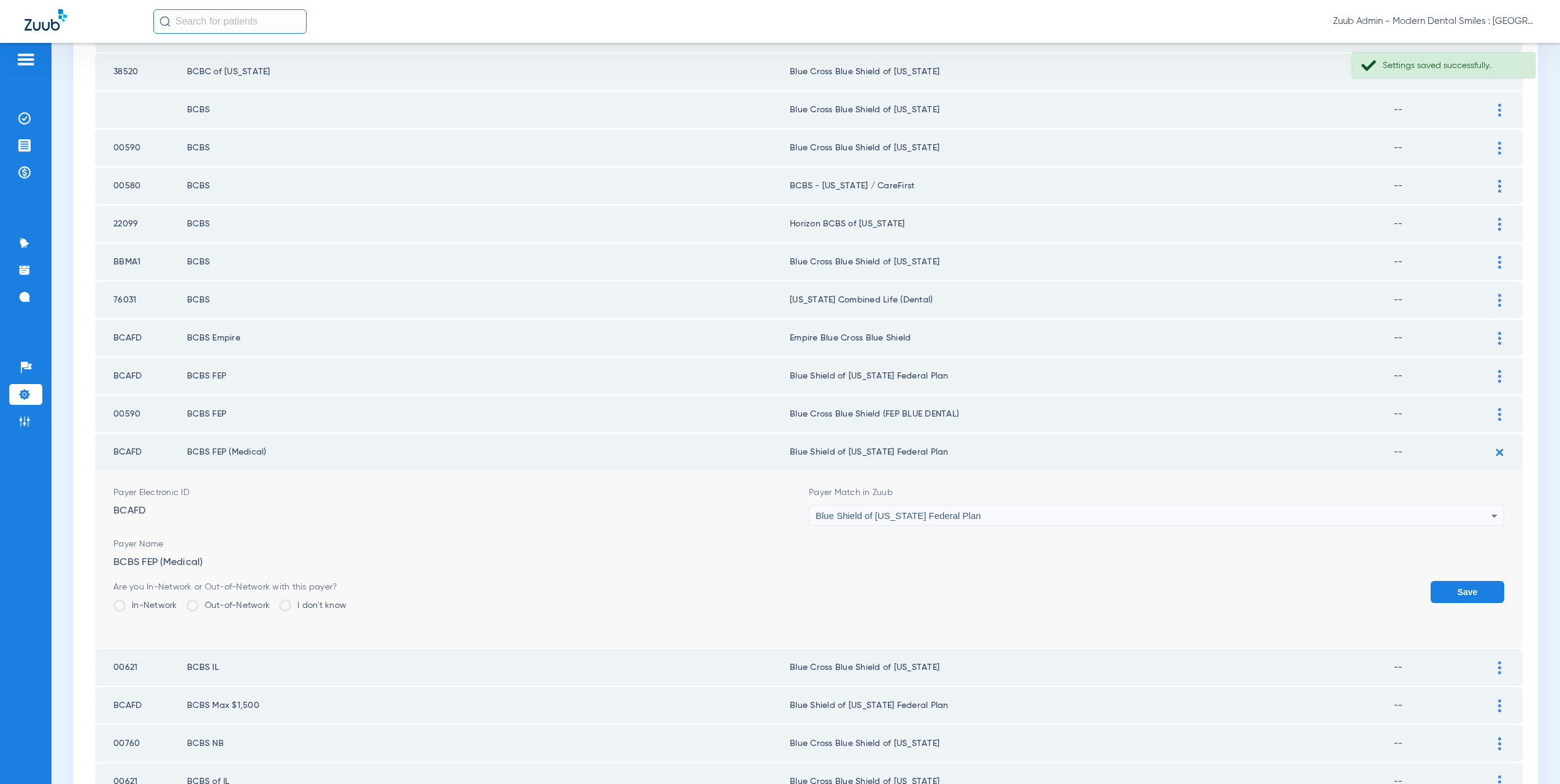
click at [922, 524] on div "Blue Shield of [US_STATE] Federal Plan" at bounding box center [1153, 515] width 676 height 21
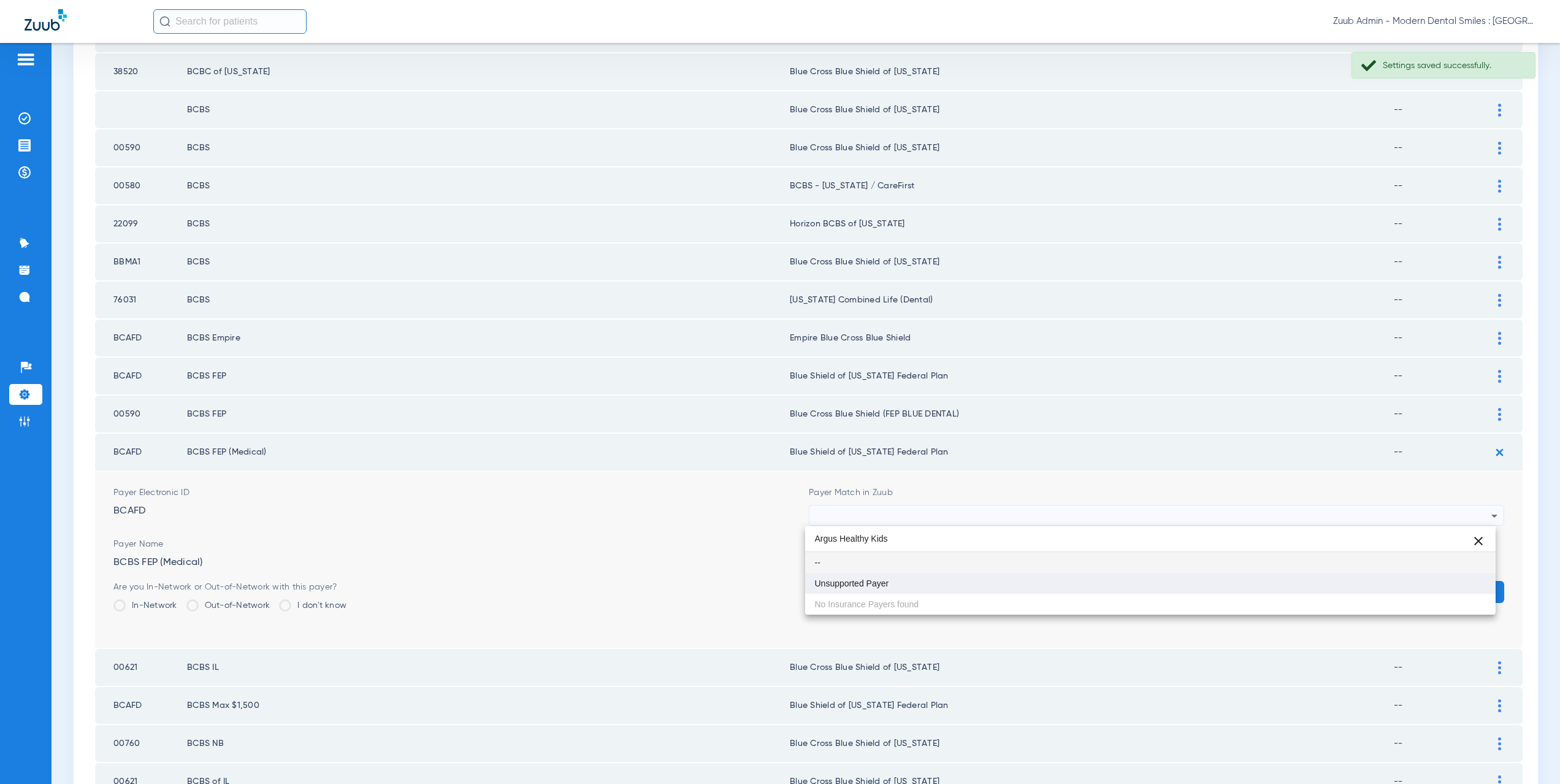
type input "Argus Healthy Kids"
click at [907, 582] on mat-option "Unsupported Payer" at bounding box center [1151, 583] width 691 height 21
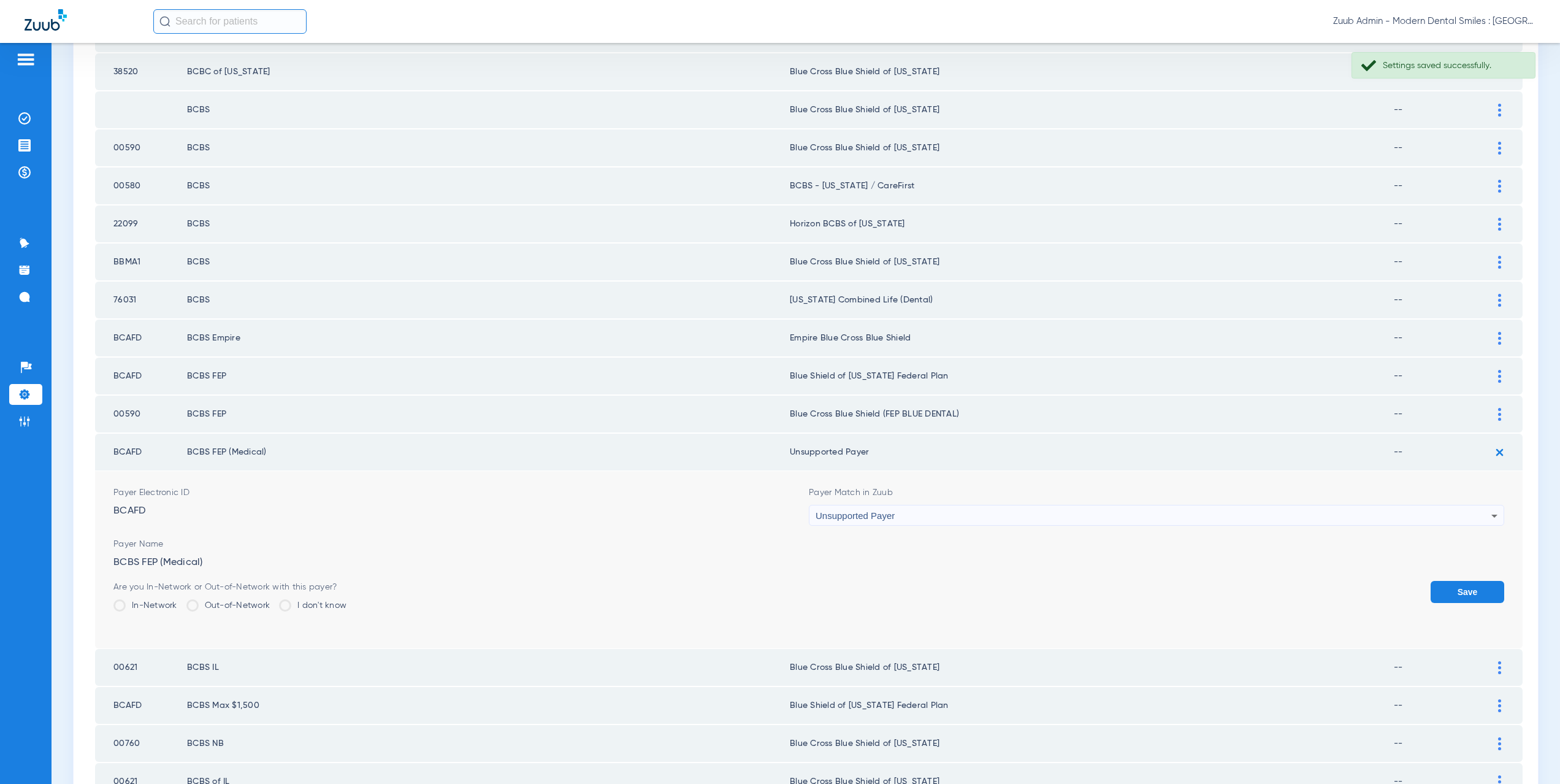
click at [1449, 594] on button "Save" at bounding box center [1467, 592] width 73 height 22
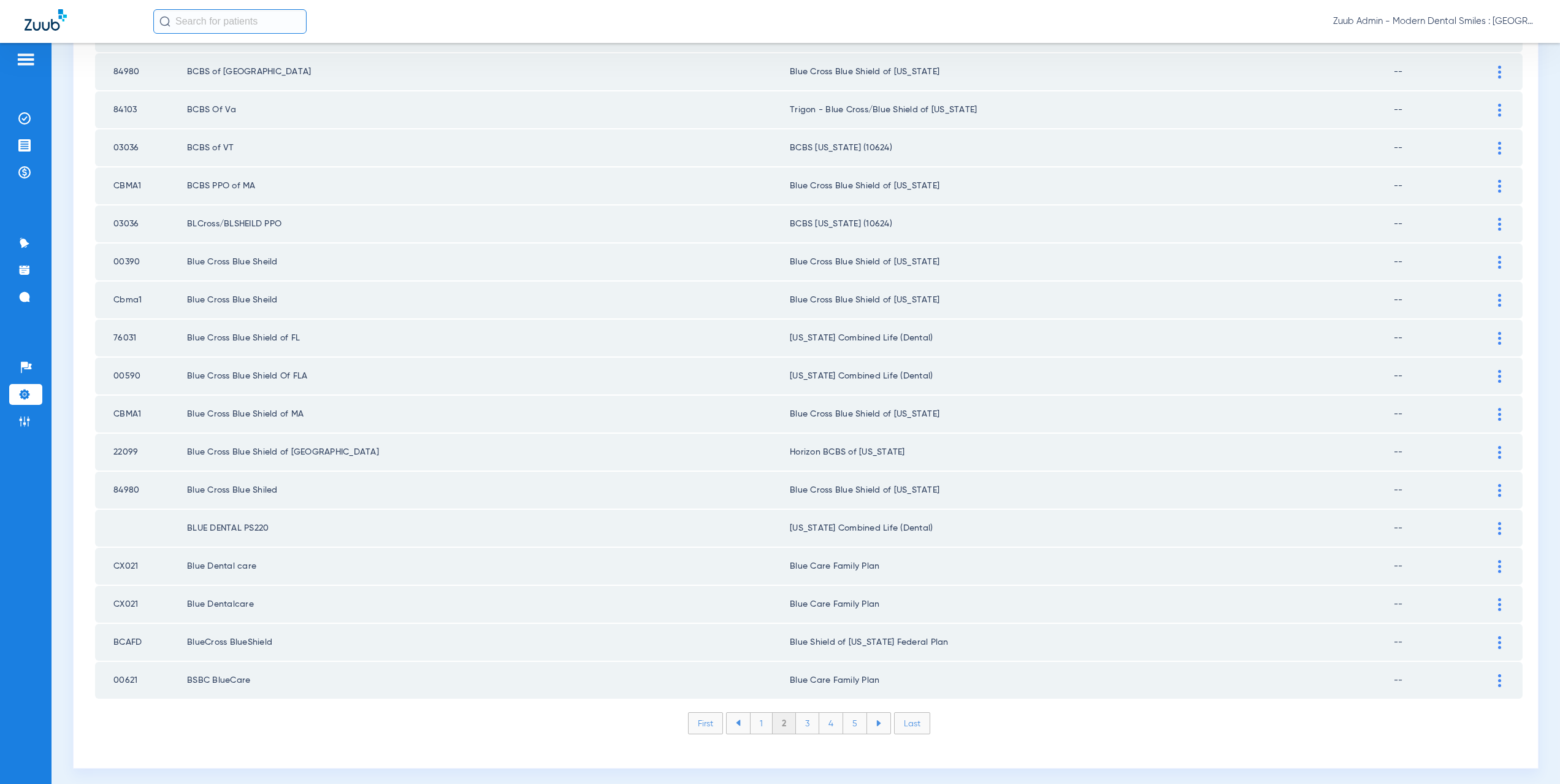
scroll to position [1432, 0]
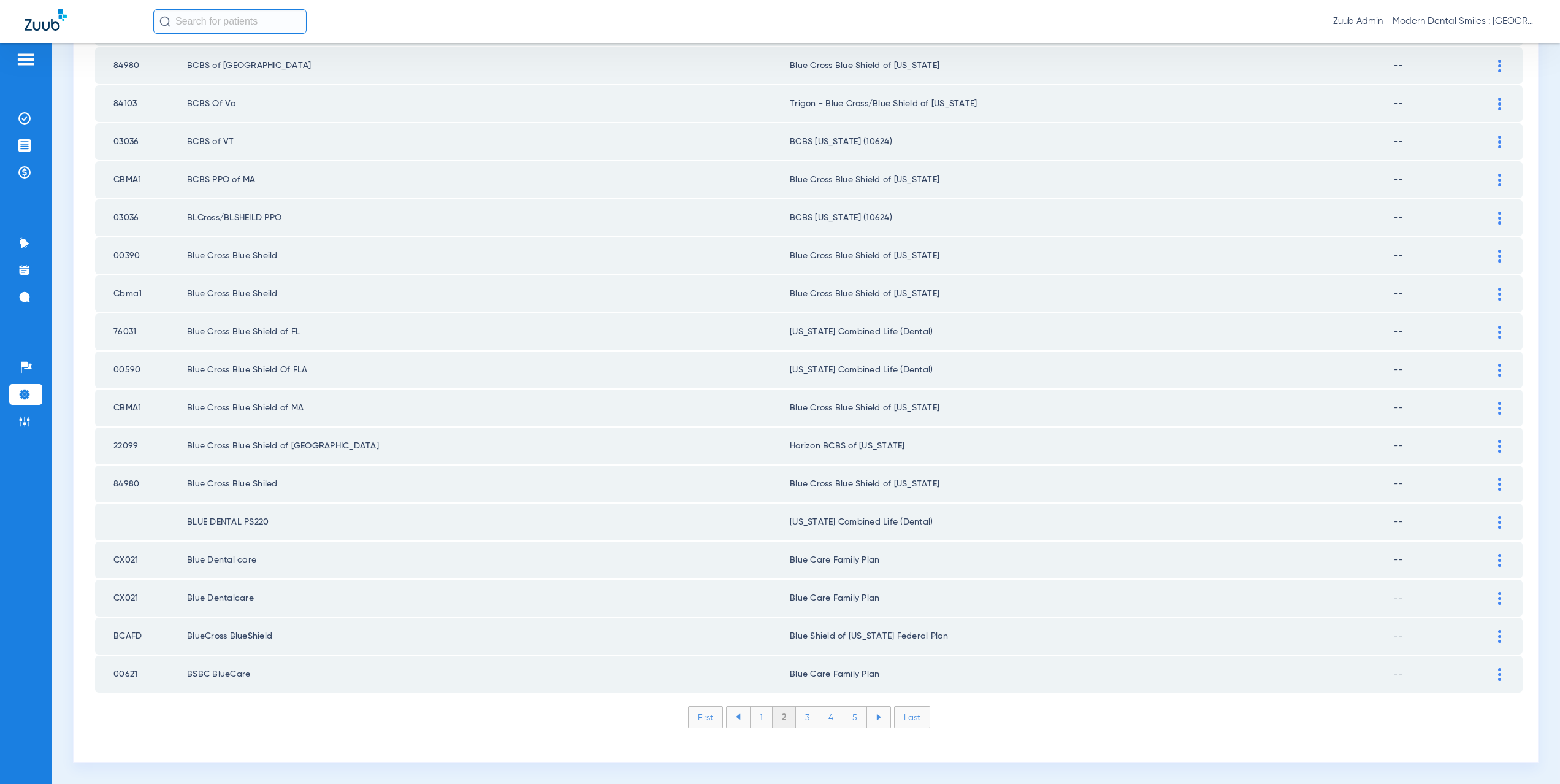
click at [803, 717] on li "3" at bounding box center [807, 716] width 23 height 21
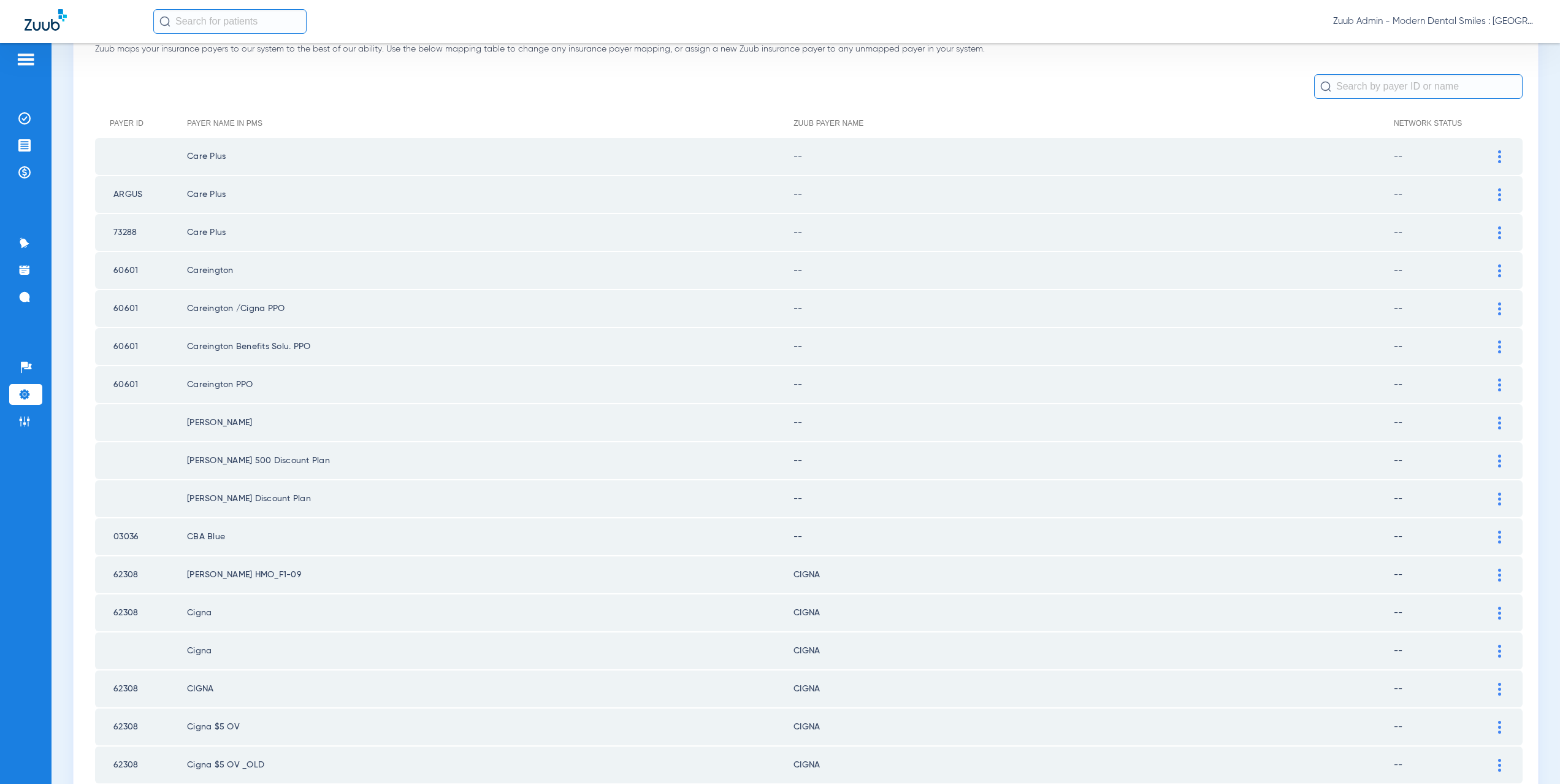
scroll to position [0, 0]
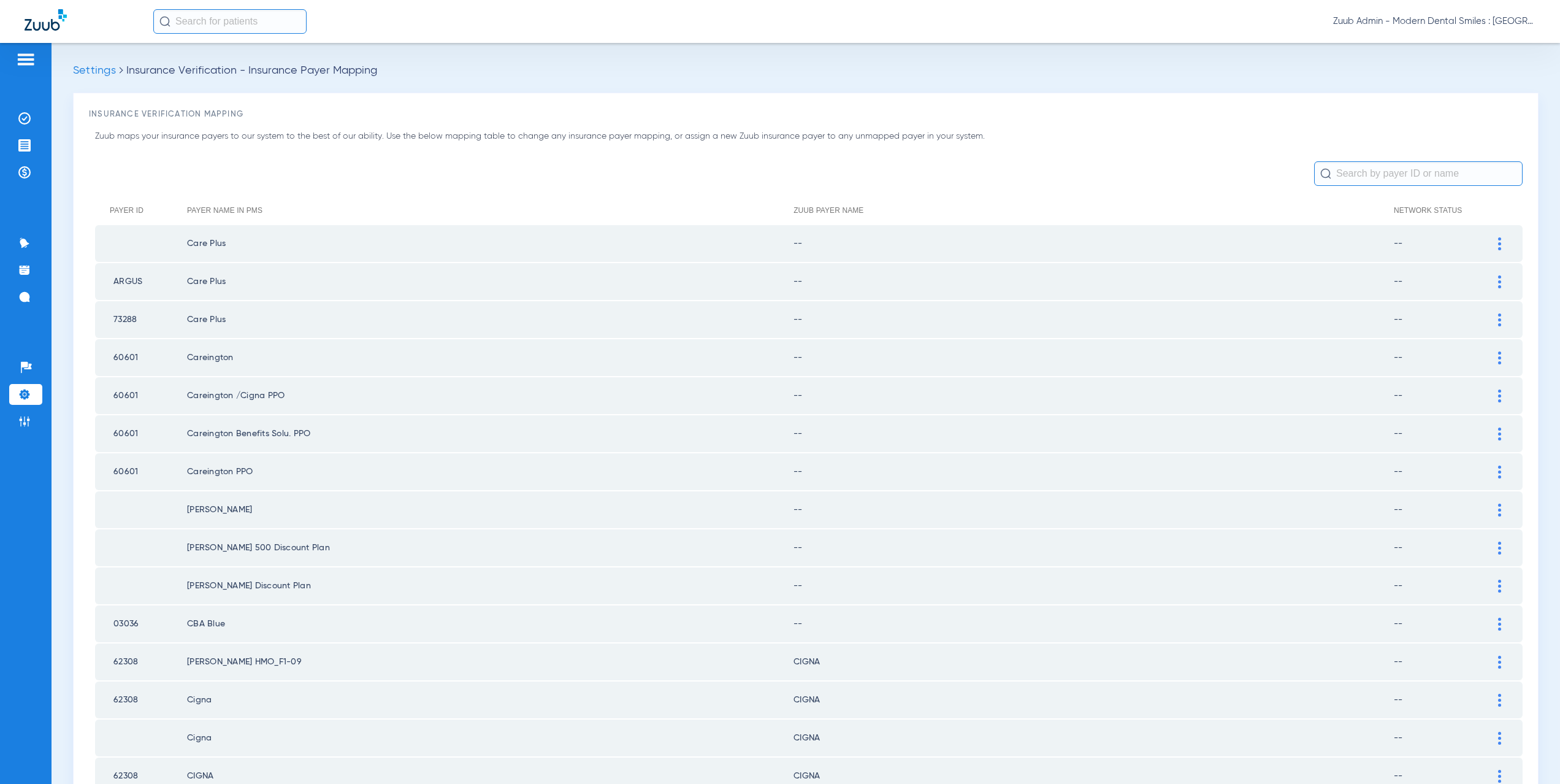
click at [1489, 245] on div at bounding box center [1500, 243] width 21 height 13
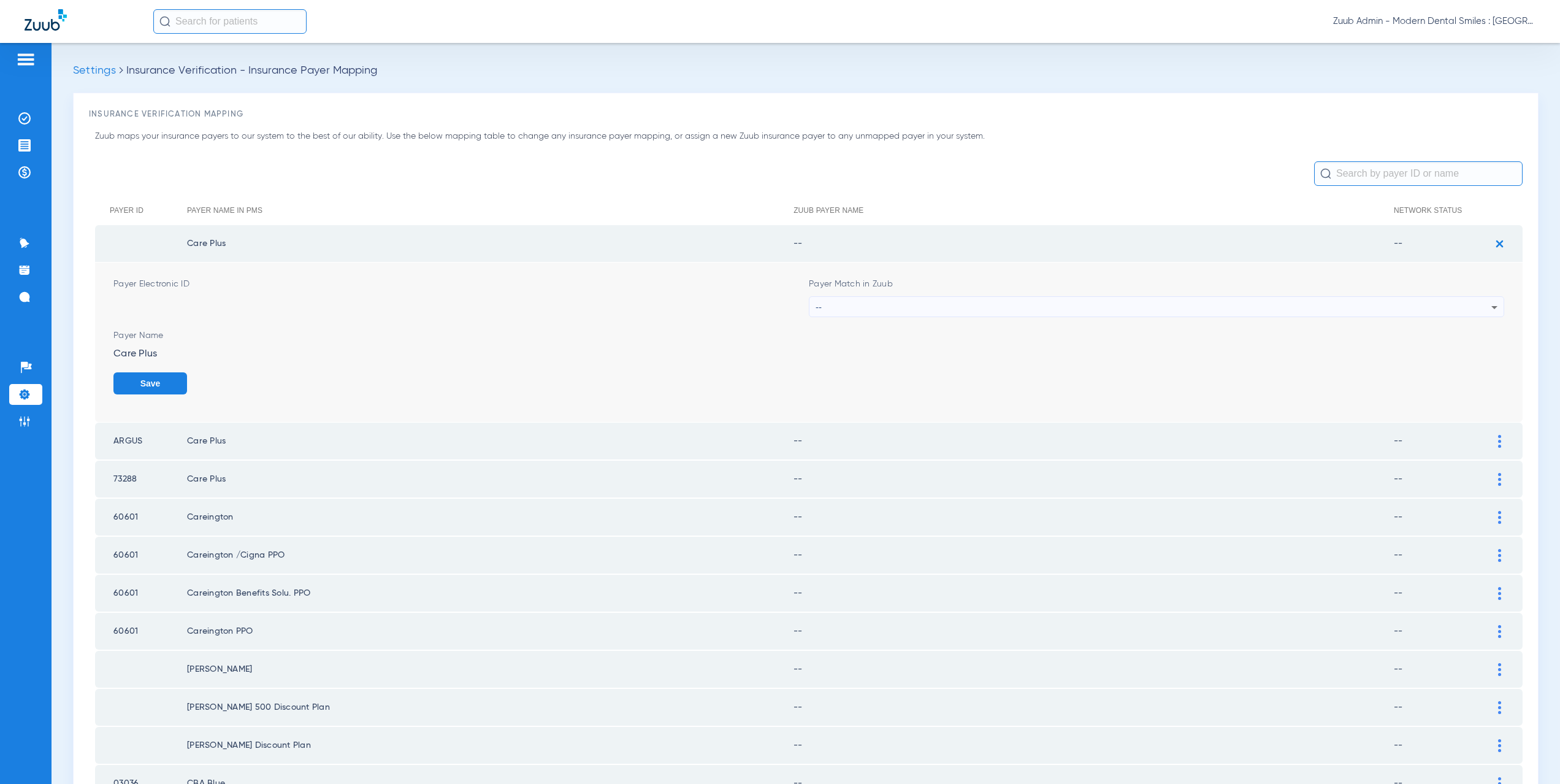
click at [833, 306] on div "--" at bounding box center [1153, 307] width 676 height 21
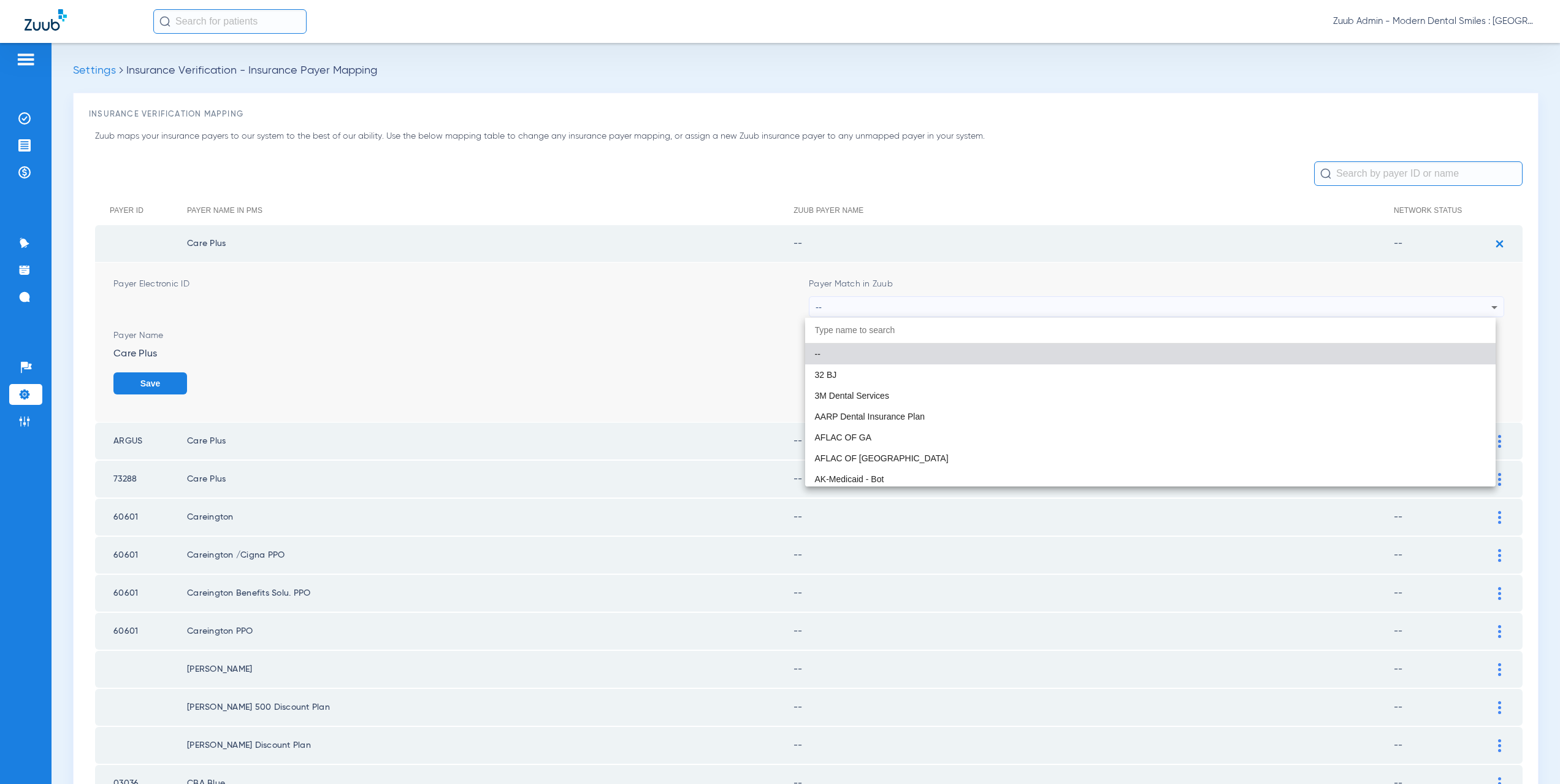
paste input "Argus Healthy Kids"
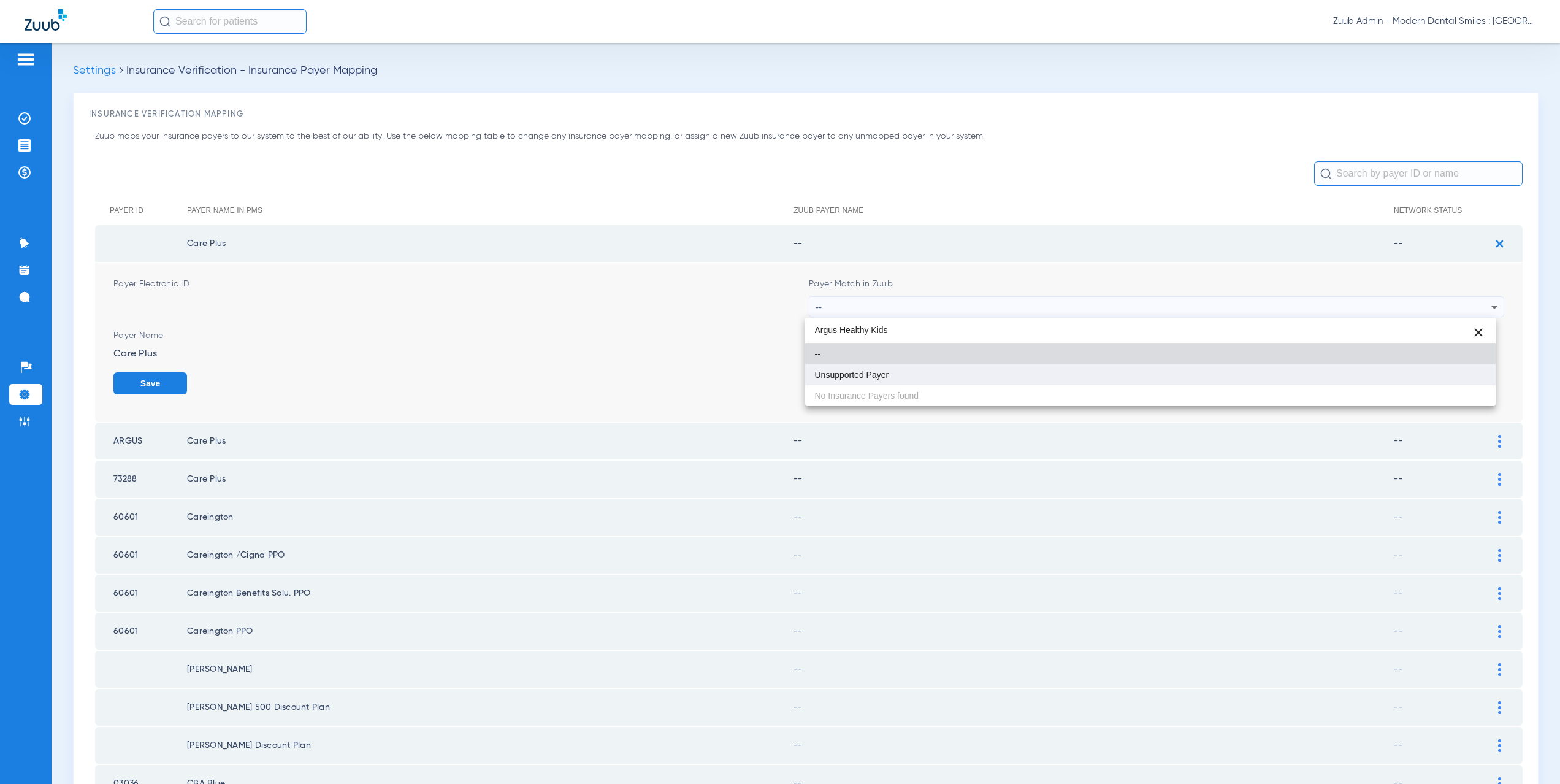
type input "Argus Healthy Kids"
click at [860, 371] on span "Unsupported Payer" at bounding box center [852, 375] width 74 height 9
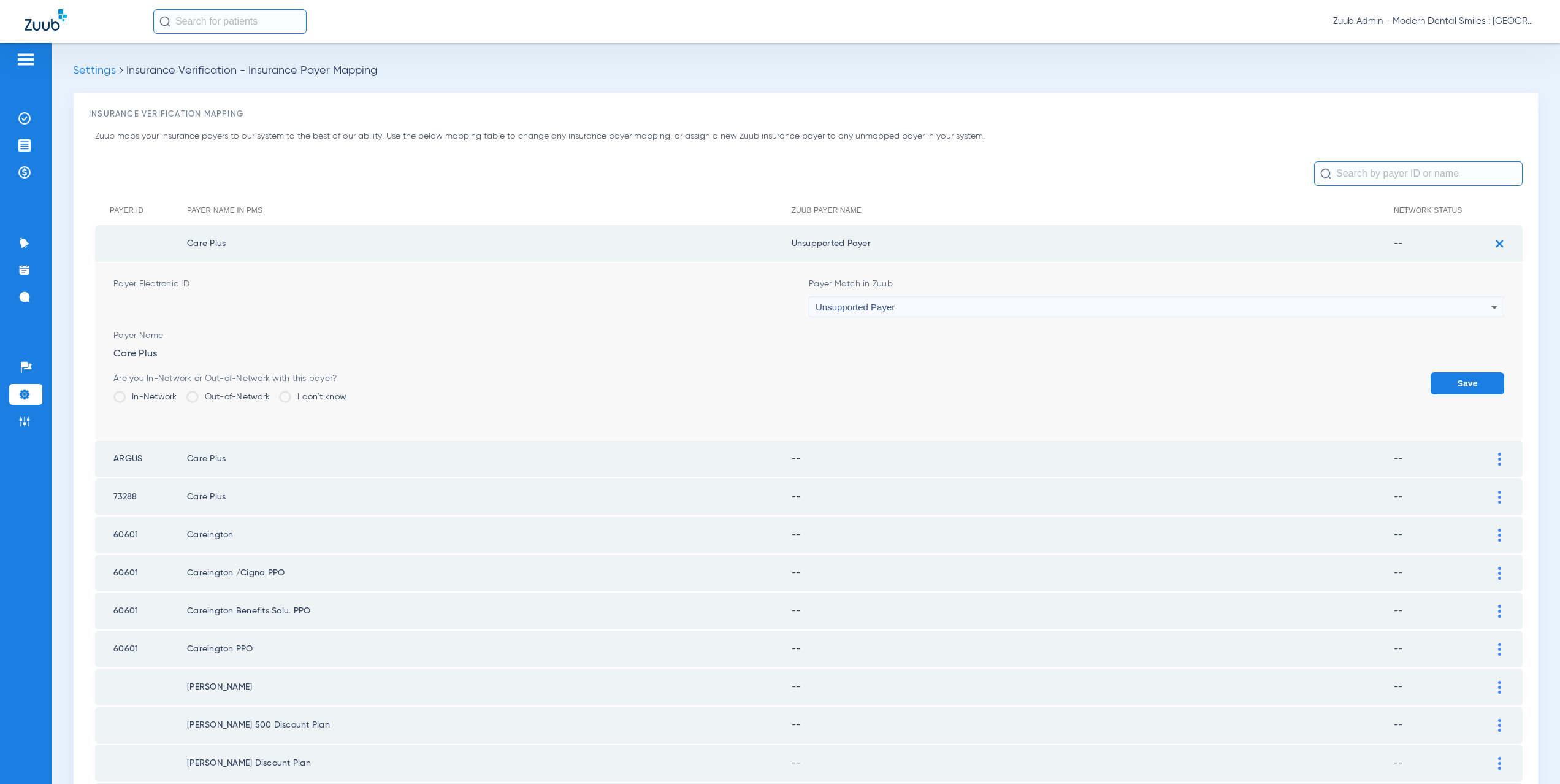
click at [1430, 374] on button "Save" at bounding box center [1467, 383] width 73 height 22
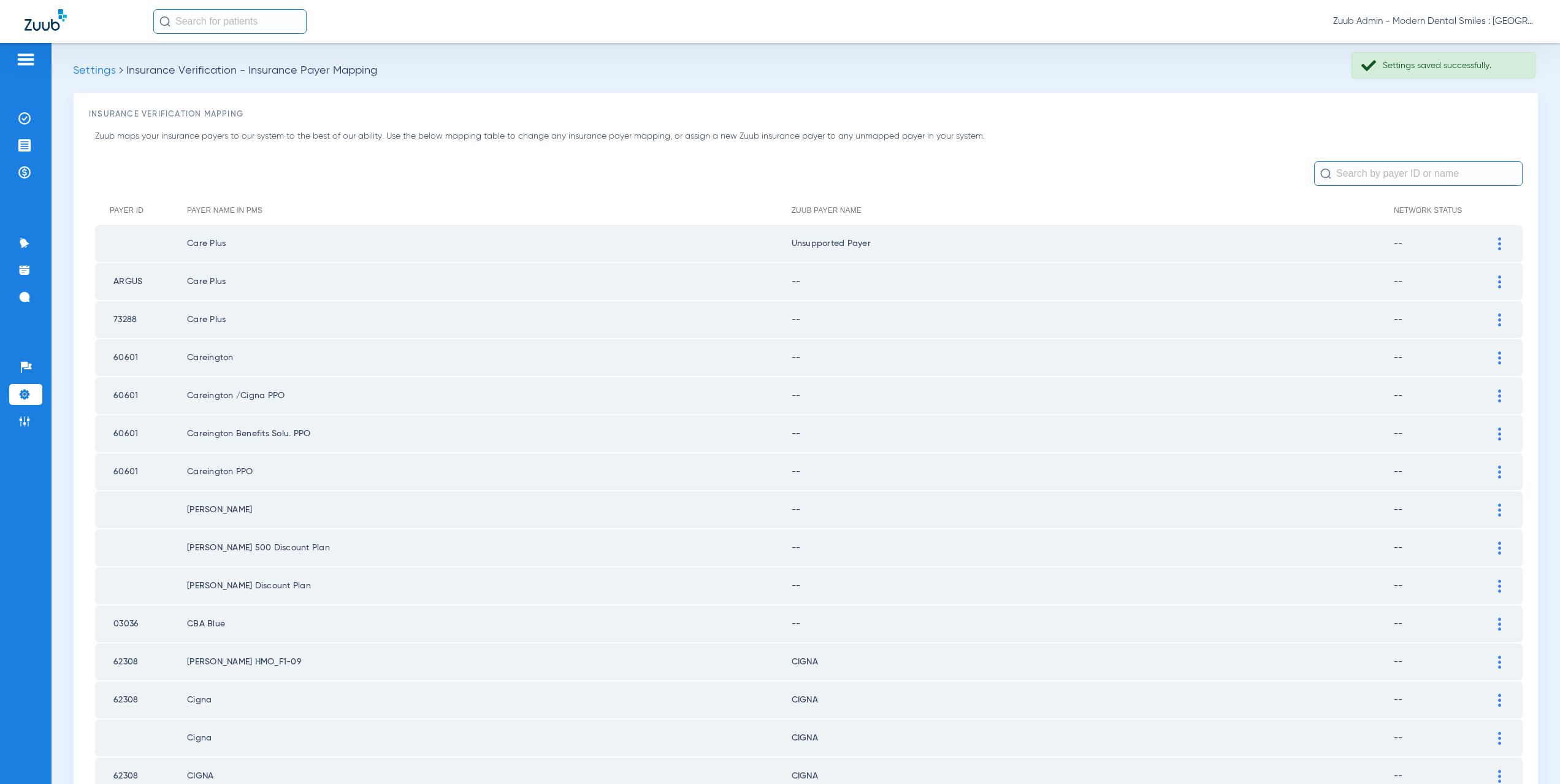
drag, startPoint x: 867, startPoint y: 246, endPoint x: 792, endPoint y: 242, distance: 75.1
click at [792, 242] on td "Unsupported Payer" at bounding box center [1092, 243] width 602 height 37
copy td "nsupported Payer"
click at [1489, 283] on div at bounding box center [1500, 281] width 21 height 13
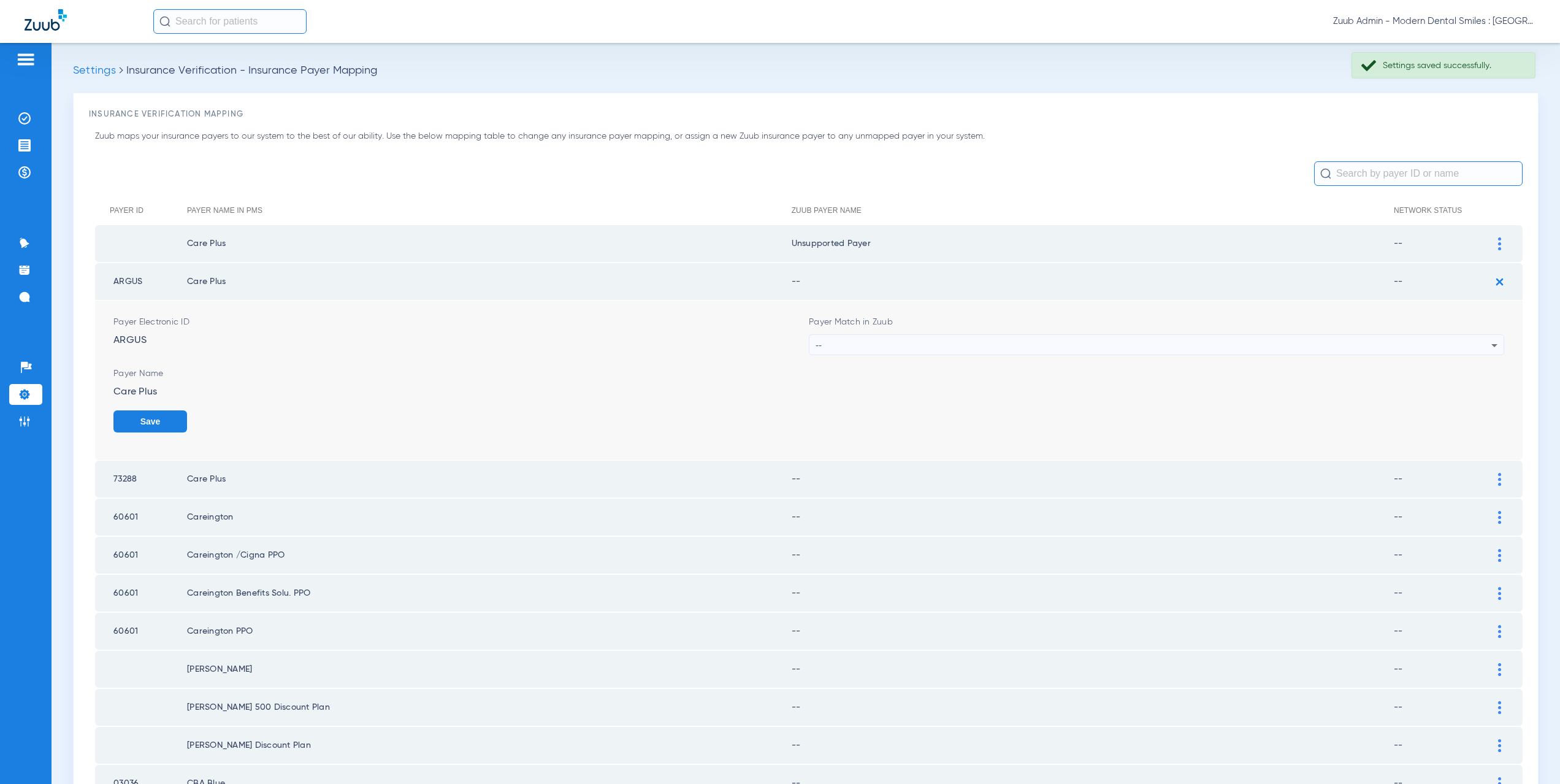
click at [861, 347] on div "--" at bounding box center [1153, 345] width 676 height 21
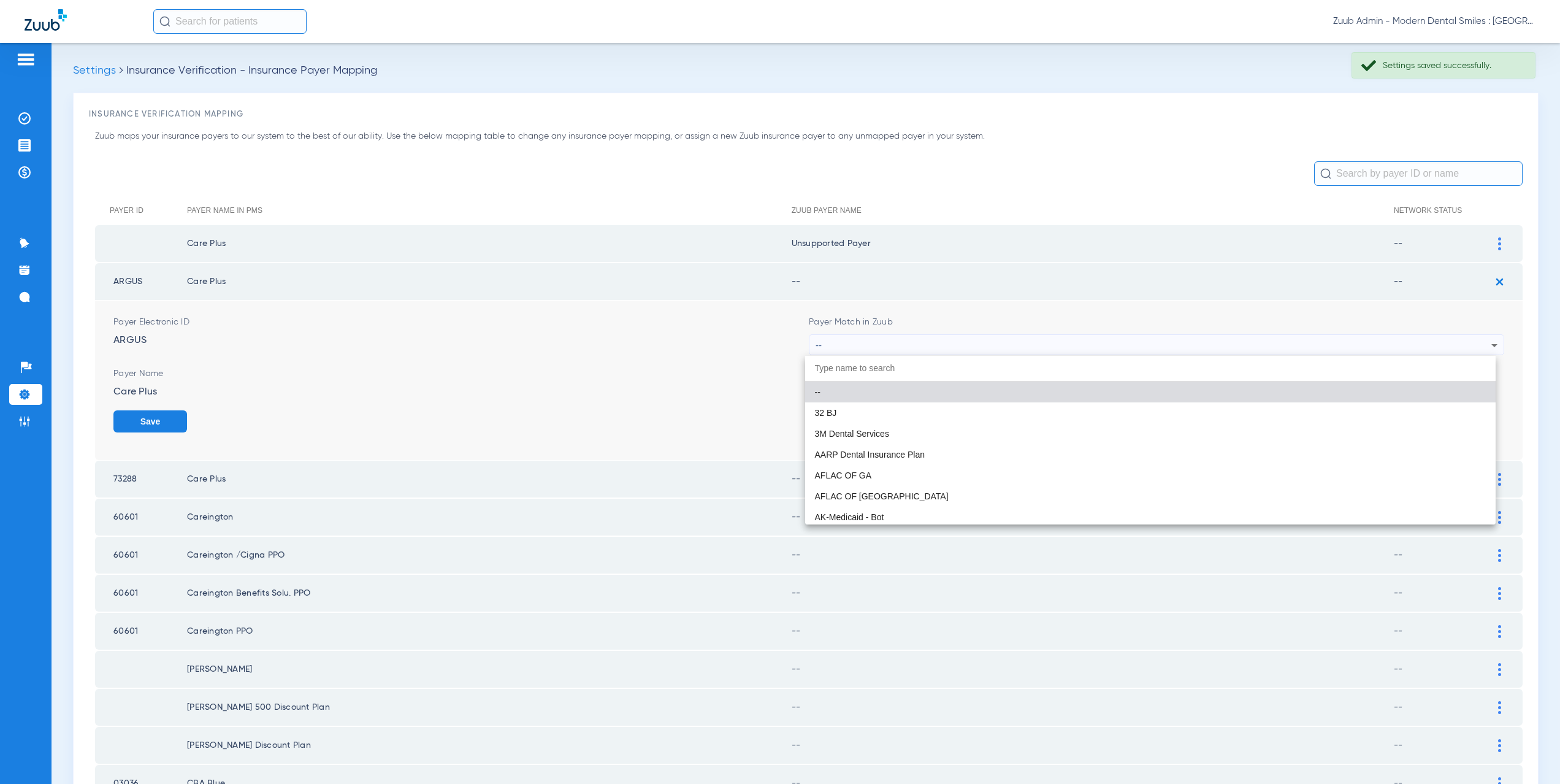
paste input "nsupported Payer"
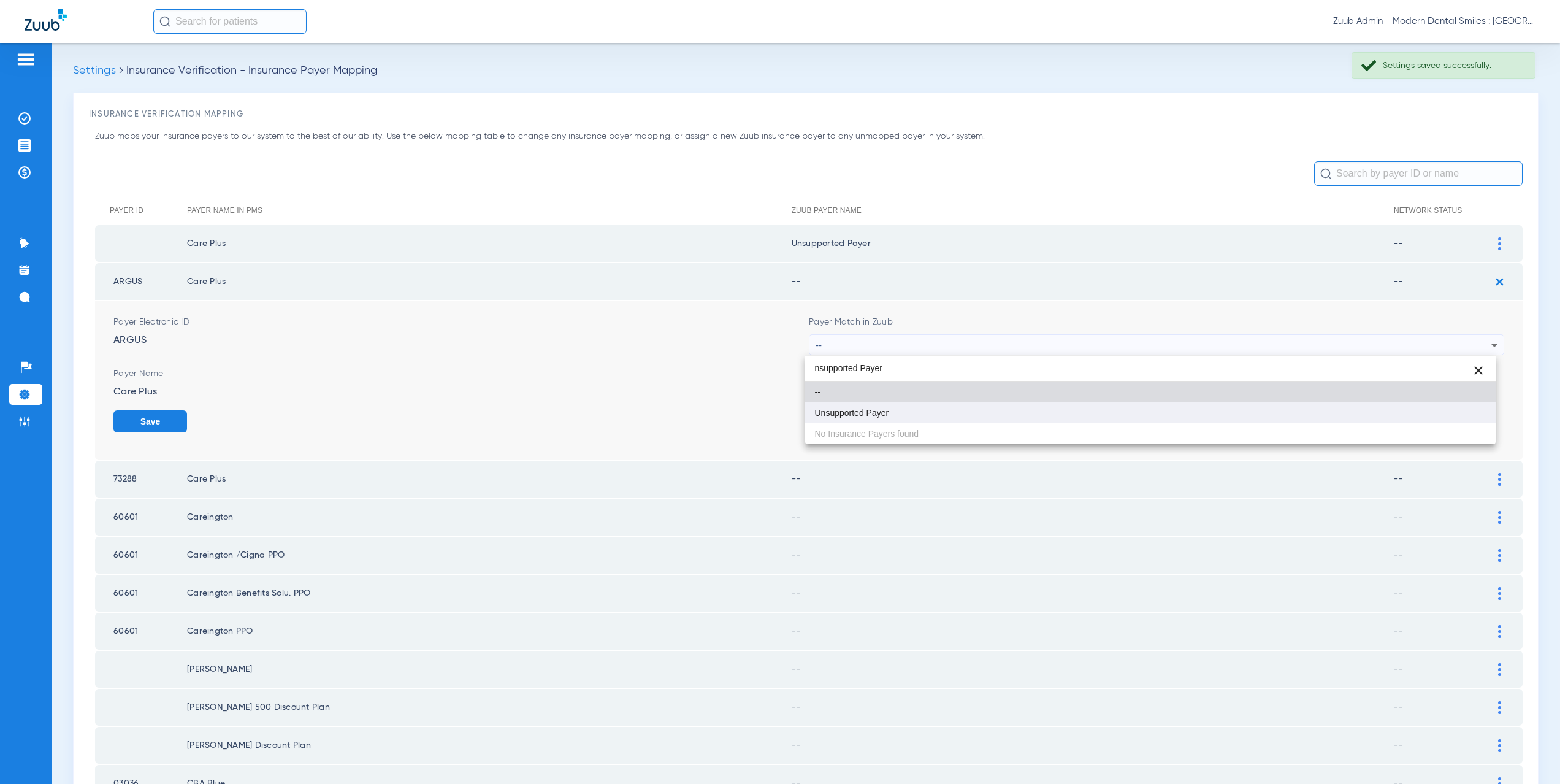
type input "nsupported Payer"
click at [861, 409] on span "Unsupported Payer" at bounding box center [852, 413] width 74 height 9
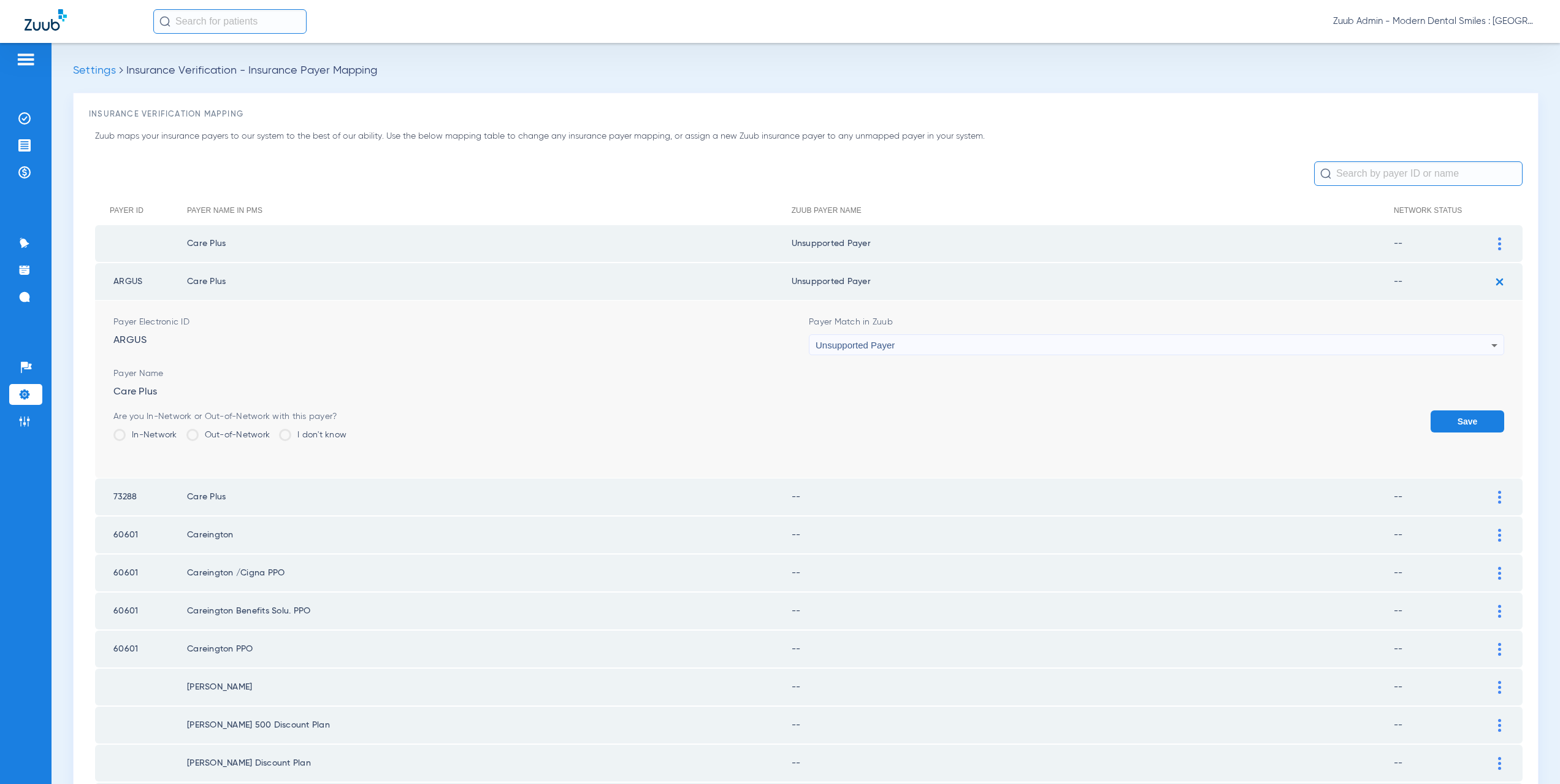
click at [1464, 417] on button "Save" at bounding box center [1467, 421] width 73 height 22
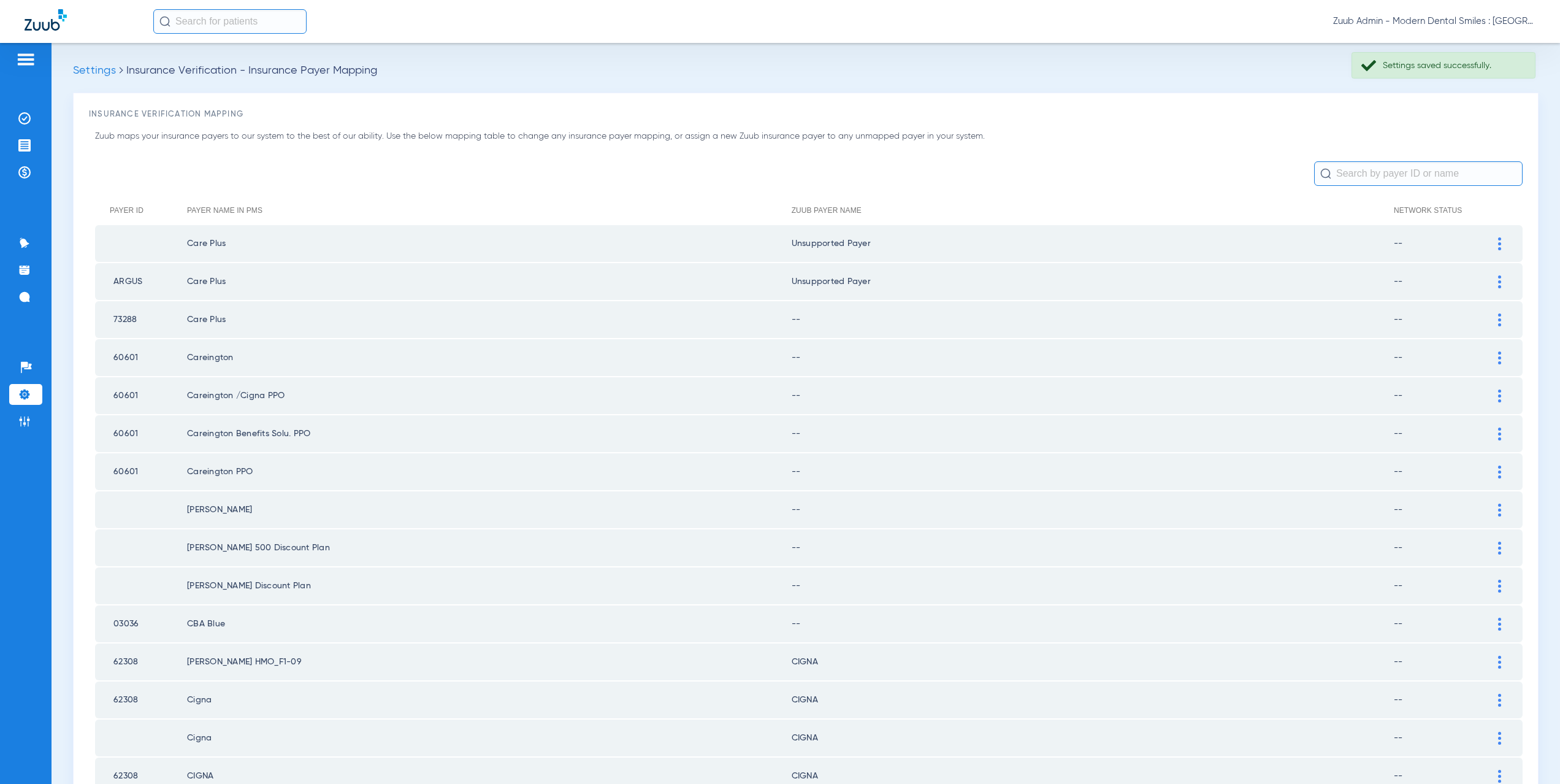
click at [1498, 319] on img at bounding box center [1500, 319] width 3 height 13
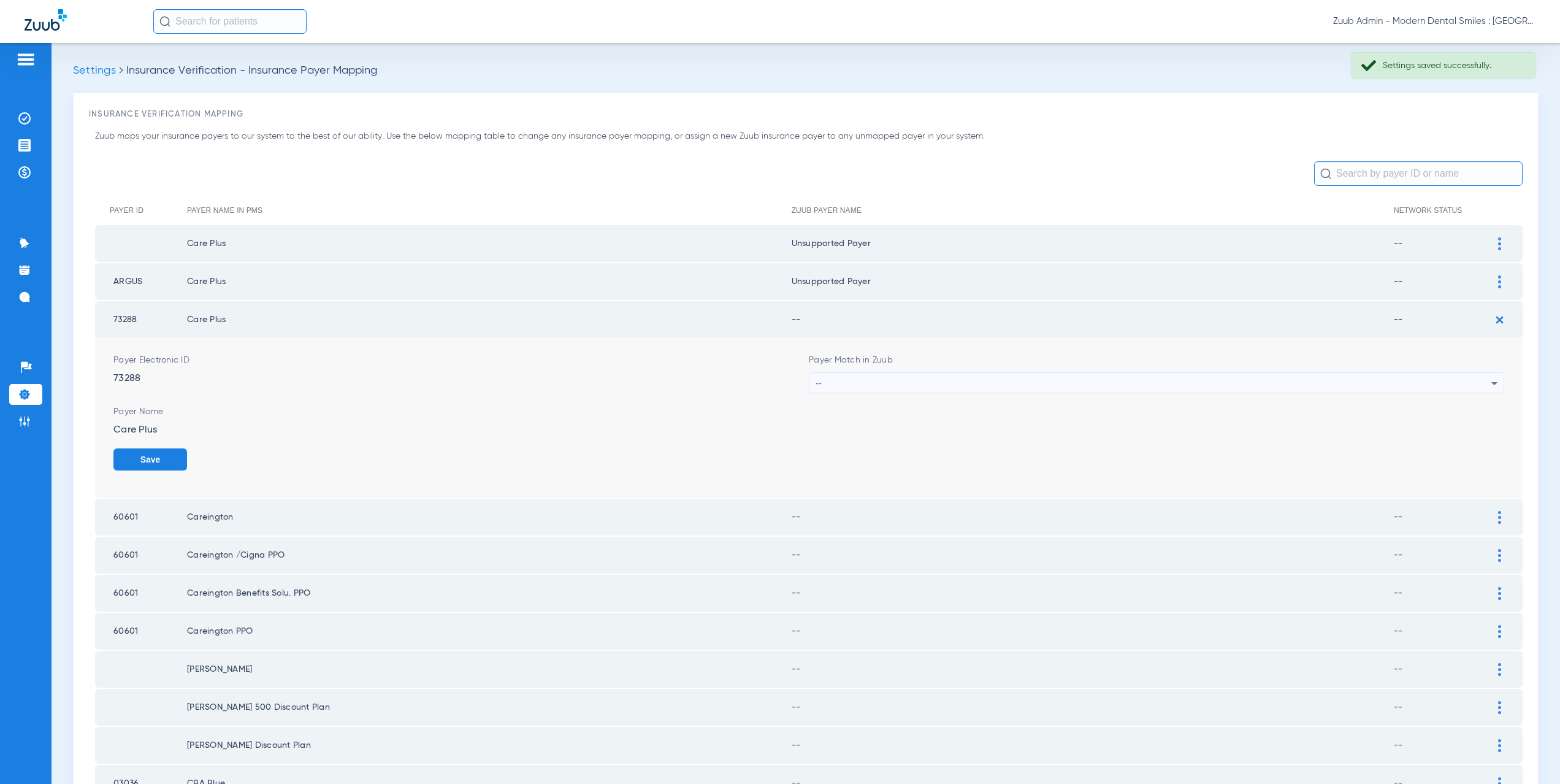
click at [862, 391] on div "--" at bounding box center [1153, 383] width 676 height 21
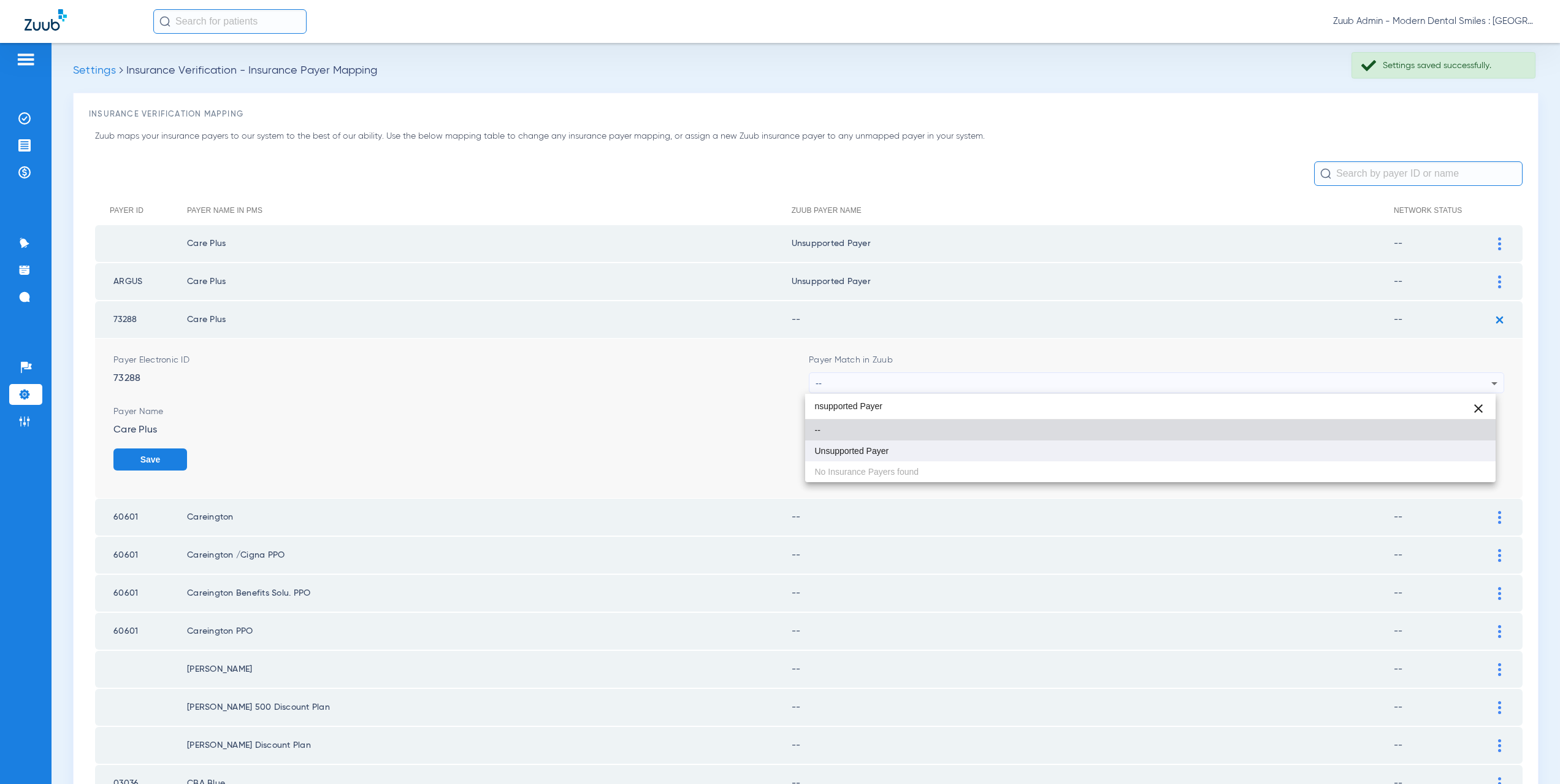
type input "nsupported Payer"
click at [869, 450] on span "Unsupported Payer" at bounding box center [852, 451] width 74 height 9
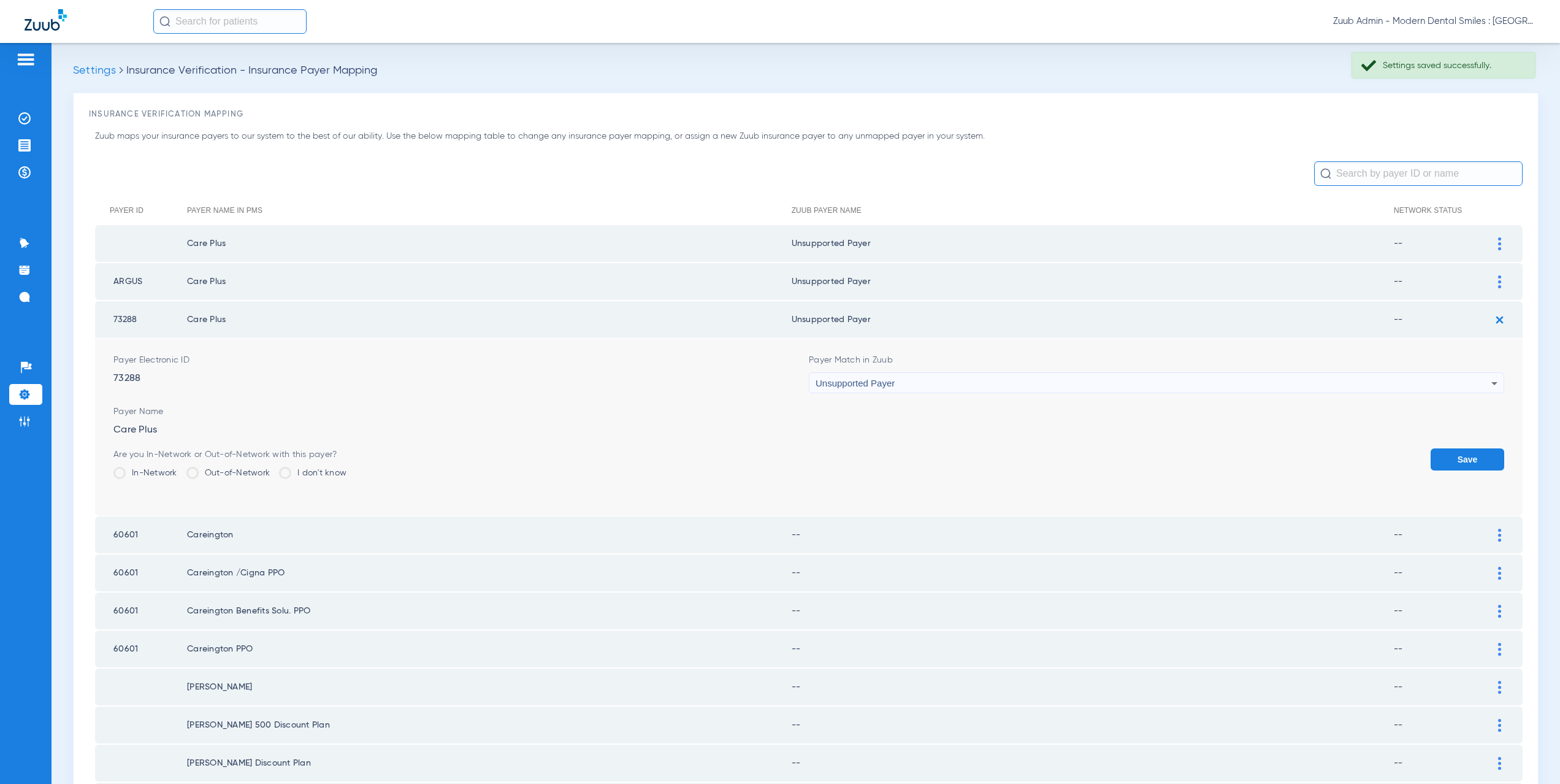
click at [1467, 460] on button "Save" at bounding box center [1467, 459] width 73 height 22
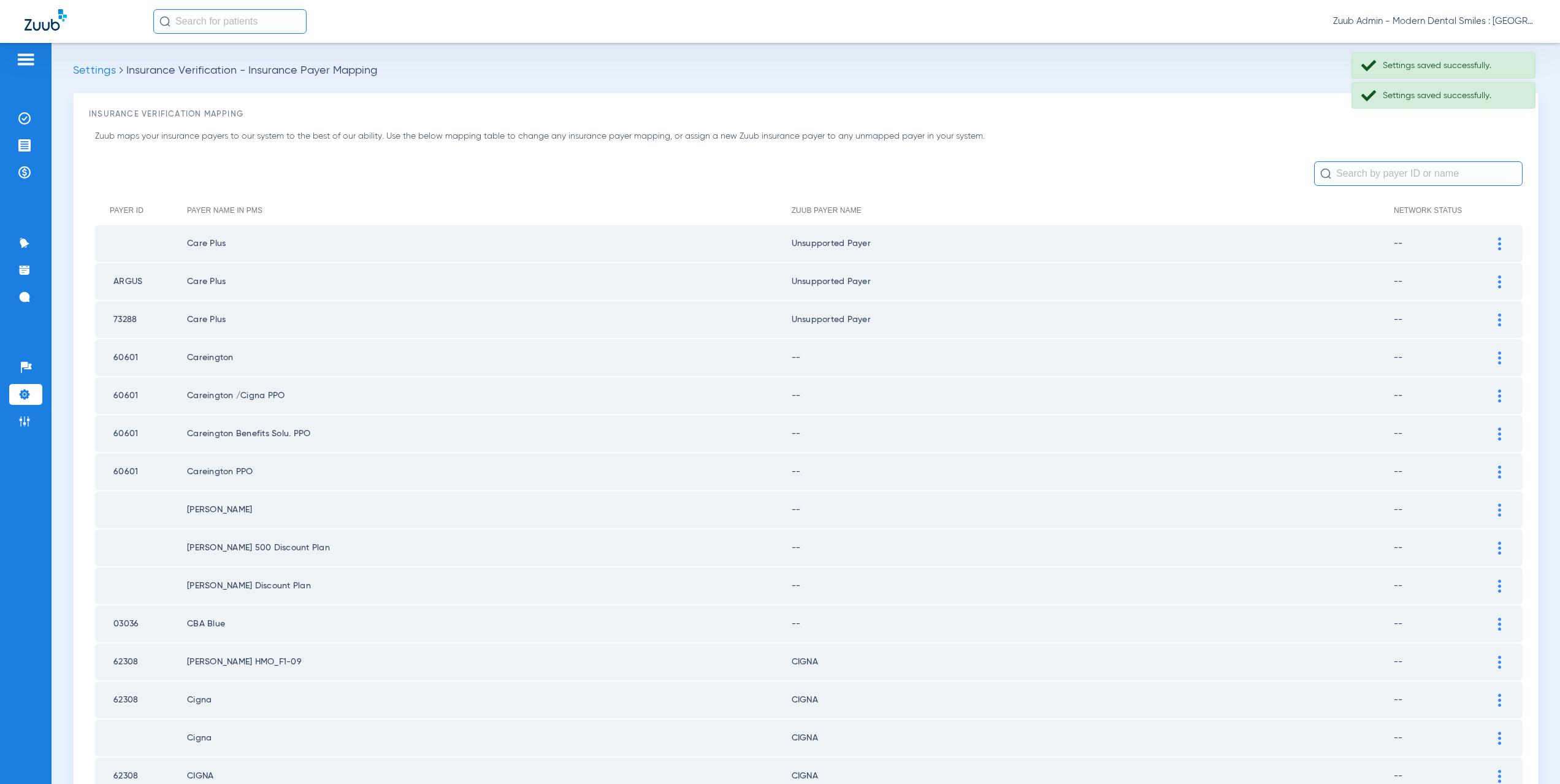
click at [1489, 354] on div at bounding box center [1500, 357] width 21 height 13
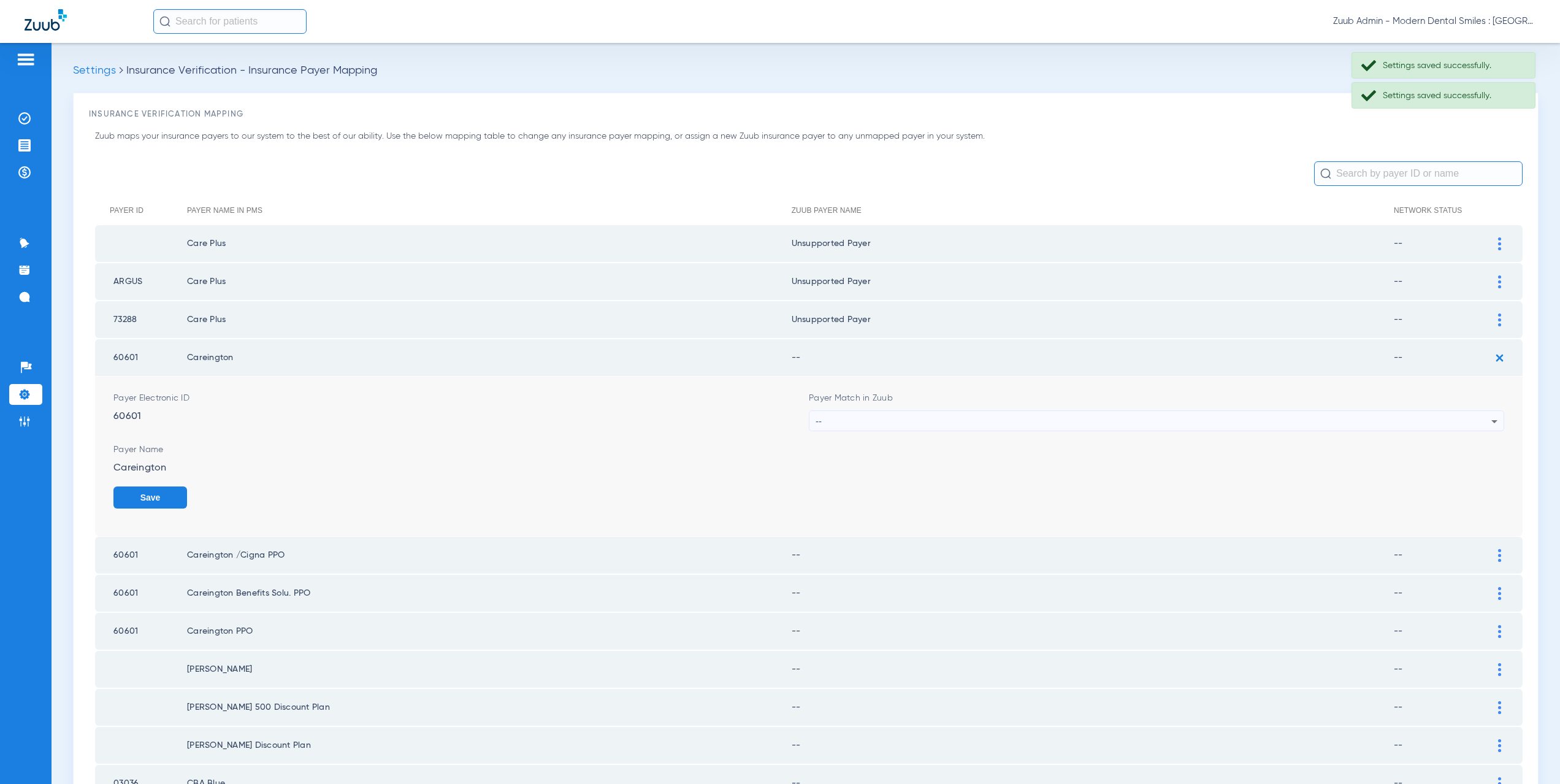
click at [921, 422] on div "--" at bounding box center [1153, 421] width 676 height 21
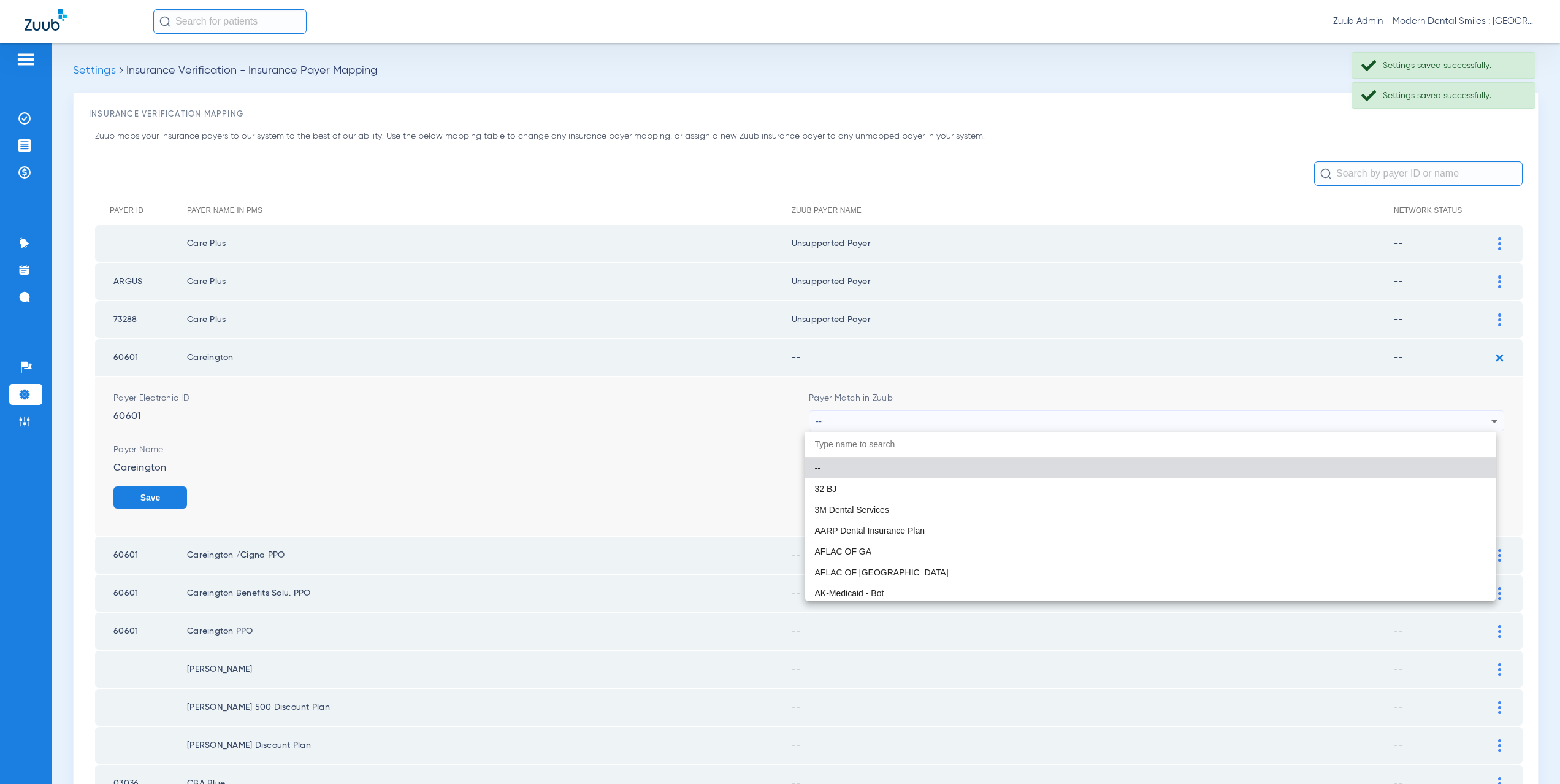
paste input "nsupported Payer"
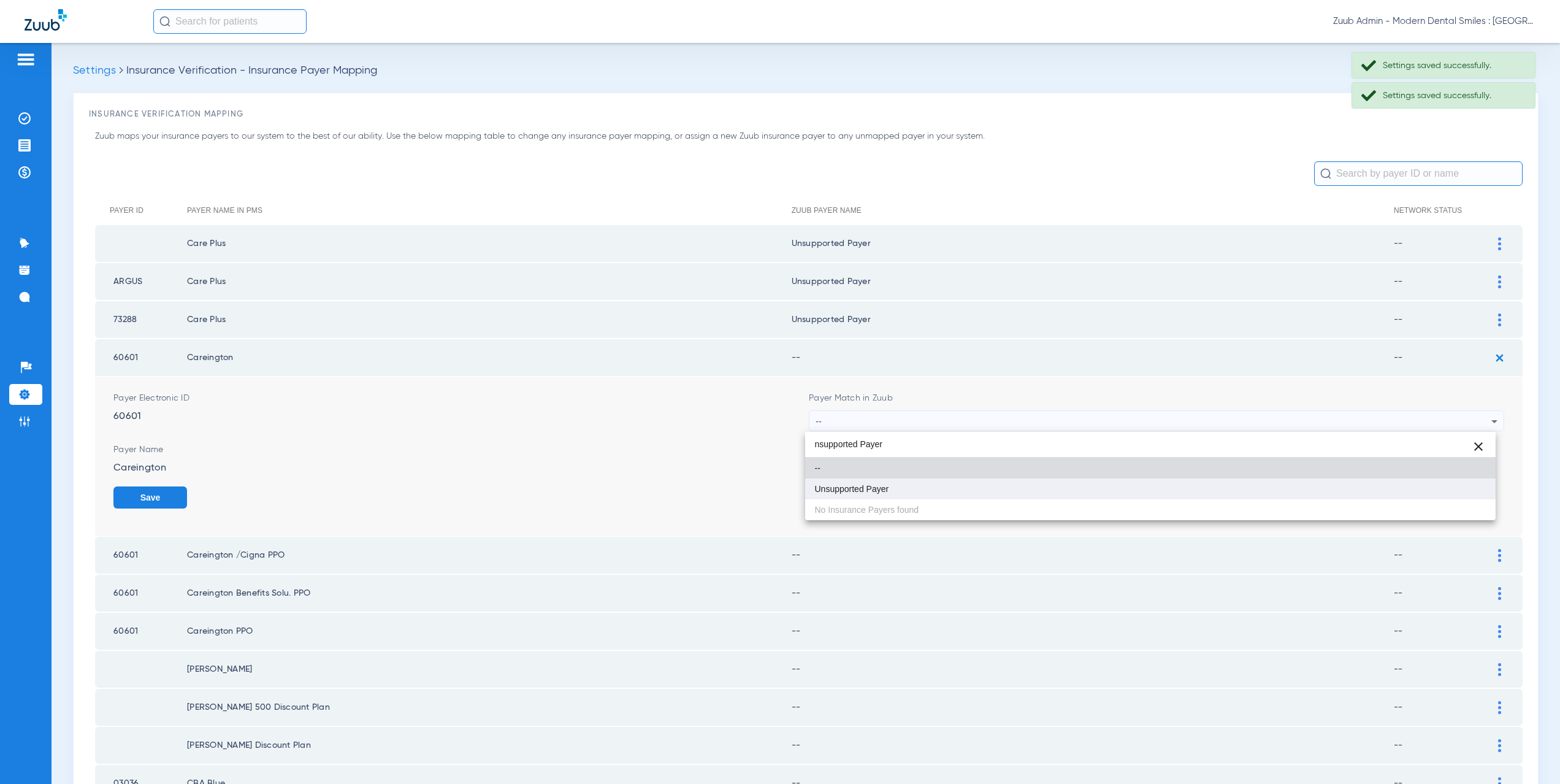
type input "nsupported Payer"
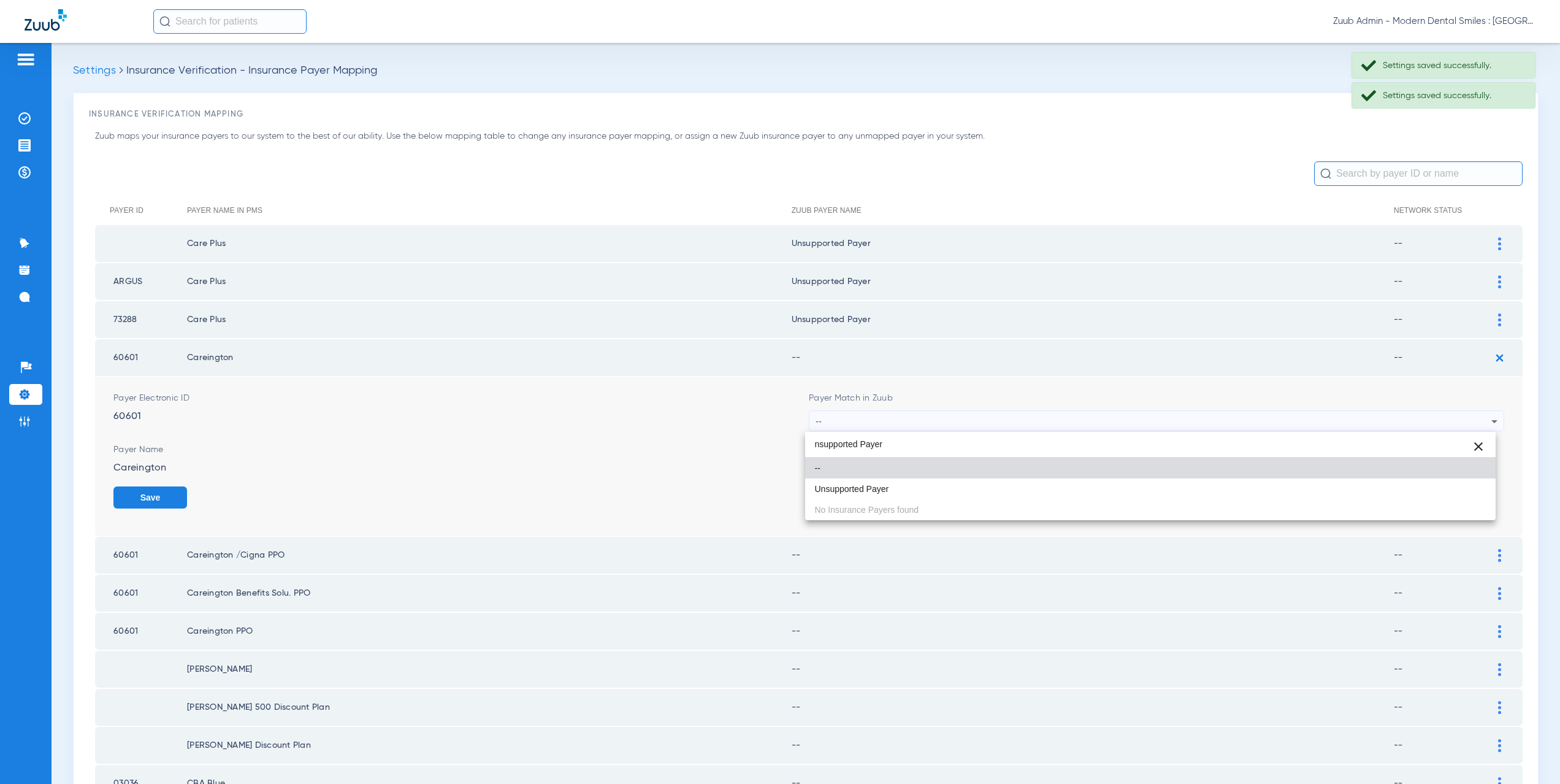
drag, startPoint x: 877, startPoint y: 485, endPoint x: 919, endPoint y: 485, distance: 42.0
click at [877, 485] on span "Unsupported Payer" at bounding box center [852, 489] width 74 height 9
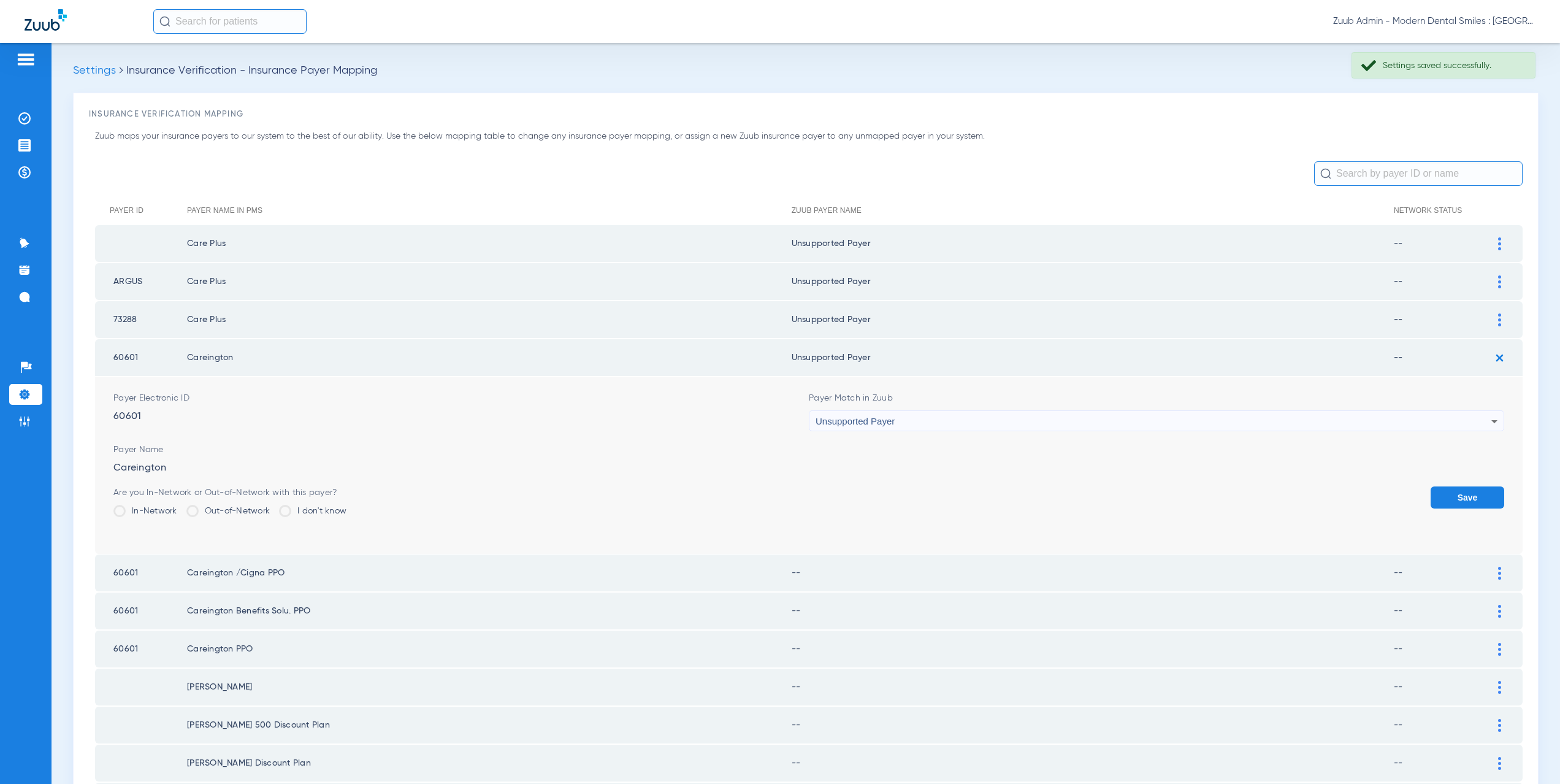
click at [1444, 489] on button "Save" at bounding box center [1467, 497] width 73 height 22
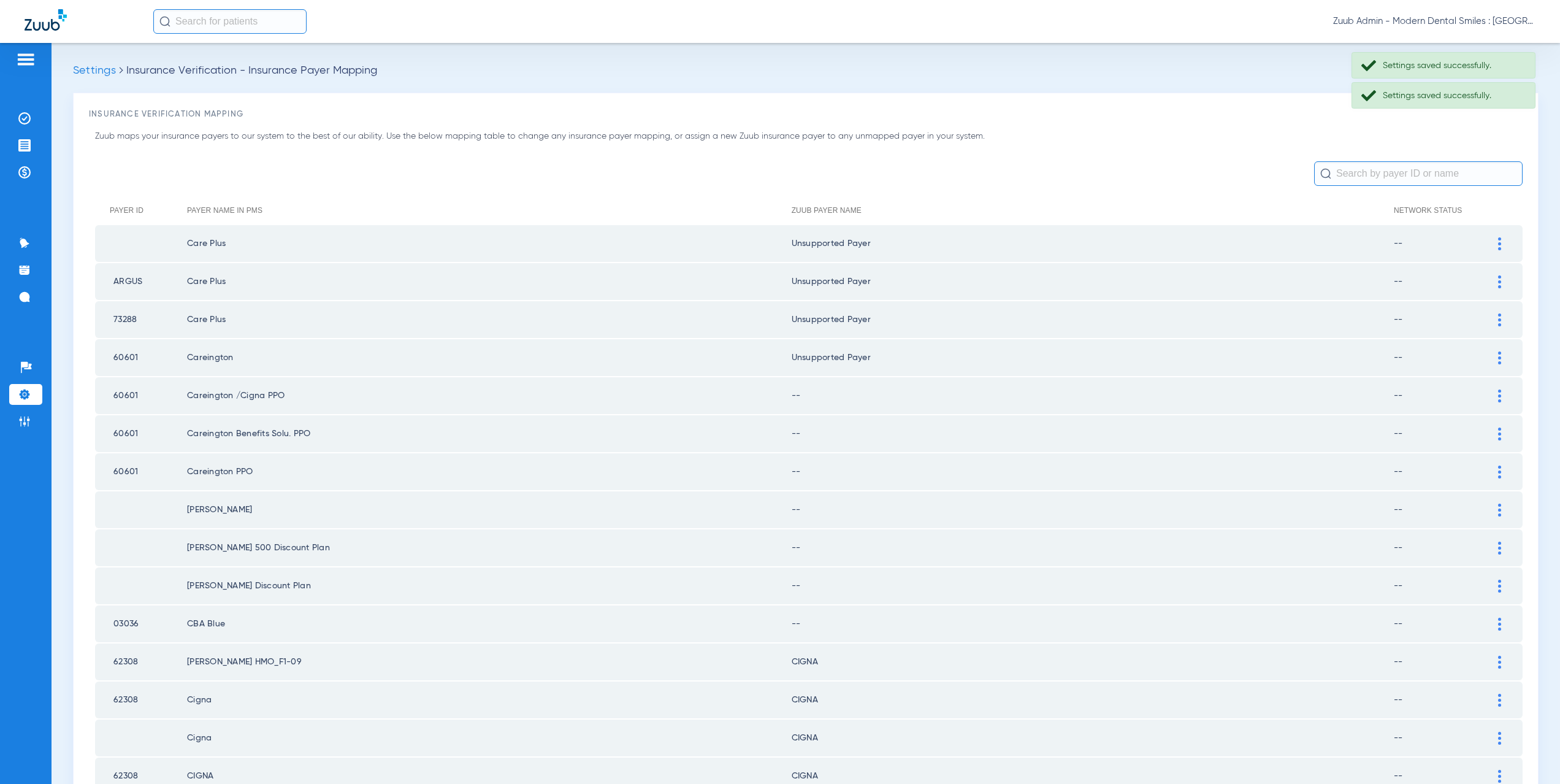
click at [1498, 395] on img at bounding box center [1500, 395] width 3 height 13
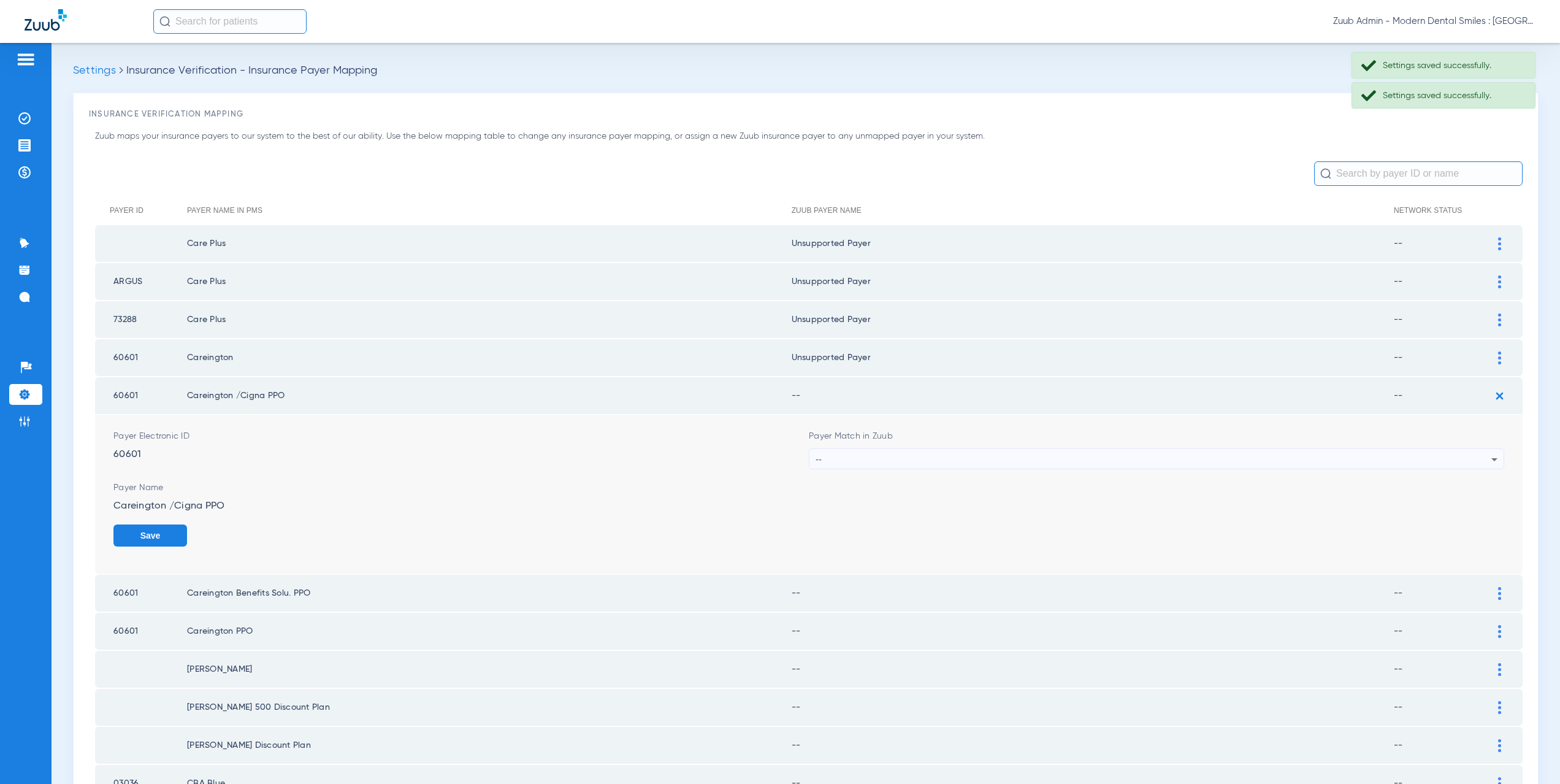
click at [843, 461] on div "--" at bounding box center [1153, 459] width 676 height 21
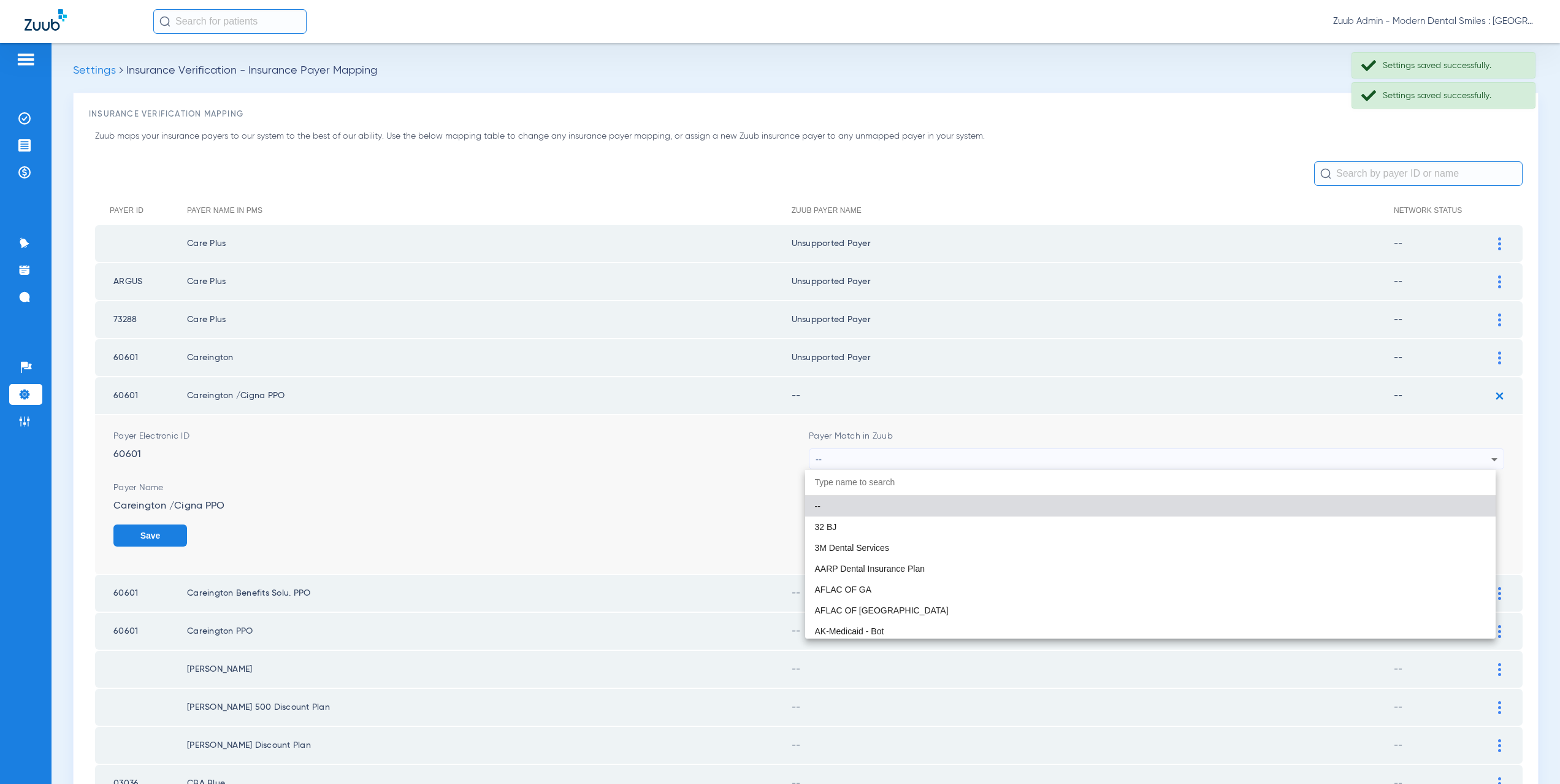
paste input "nsupported Payer"
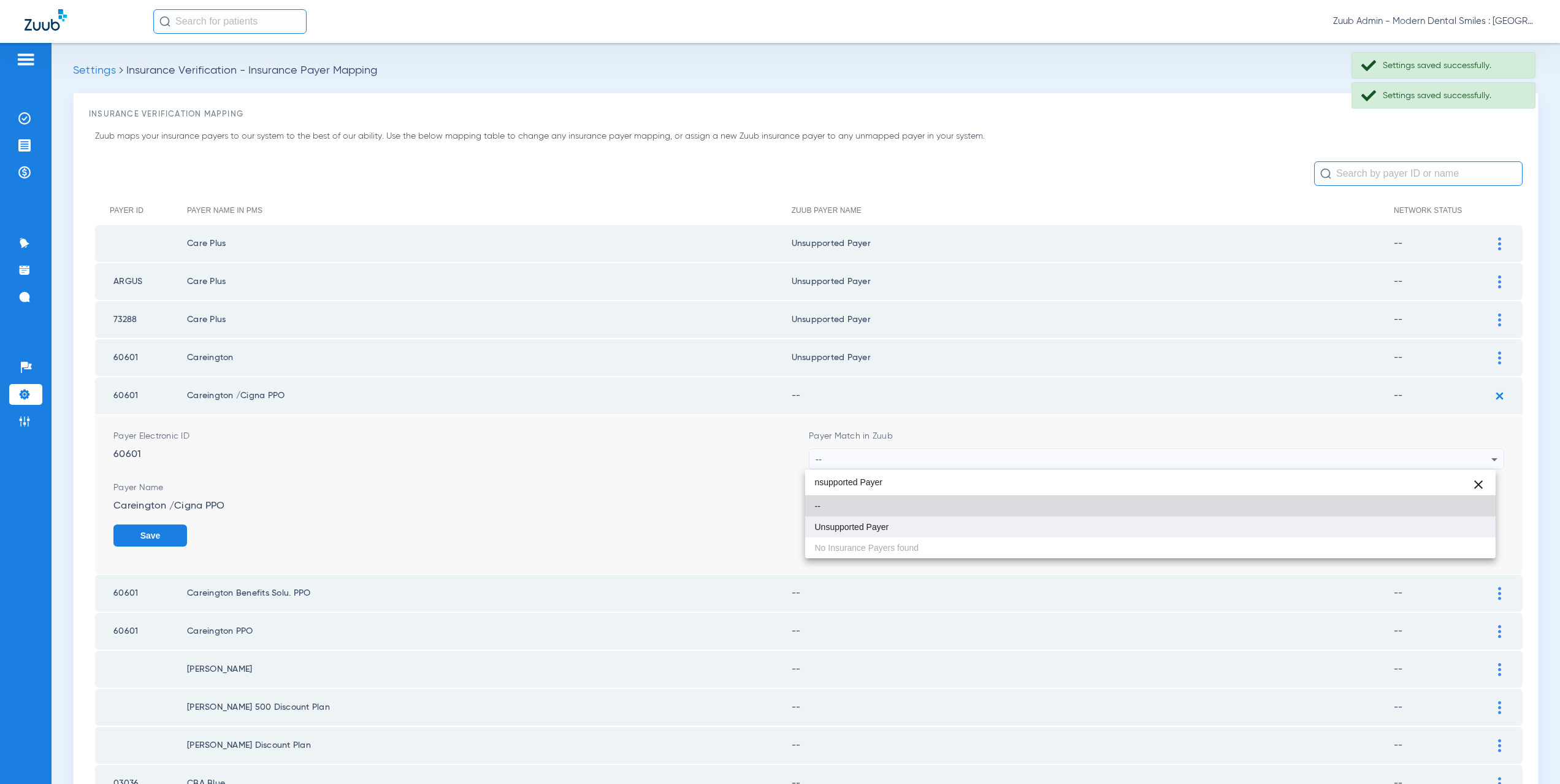
type input "nsupported Payer"
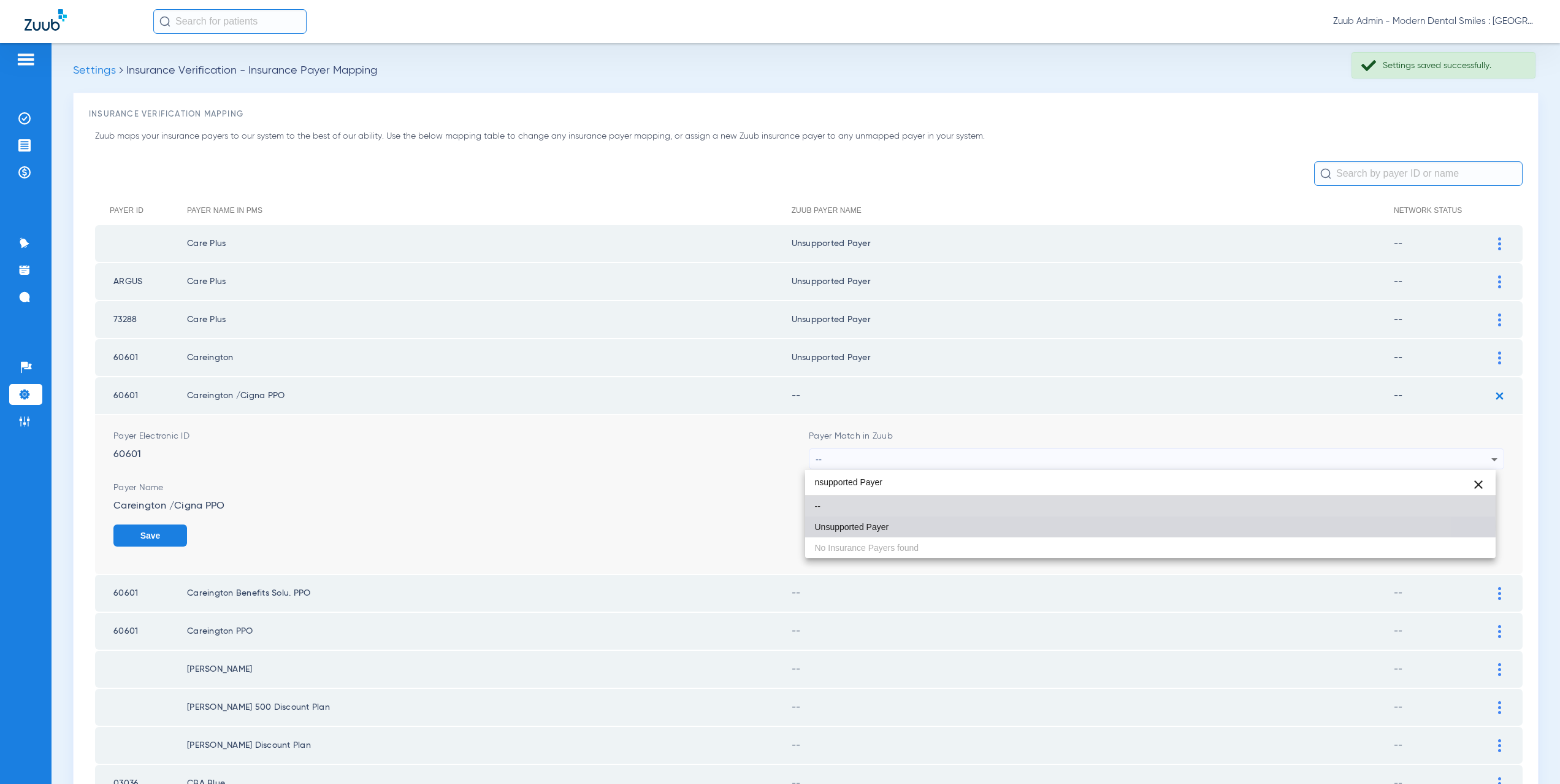
click at [850, 526] on span "Unsupported Payer" at bounding box center [852, 527] width 74 height 9
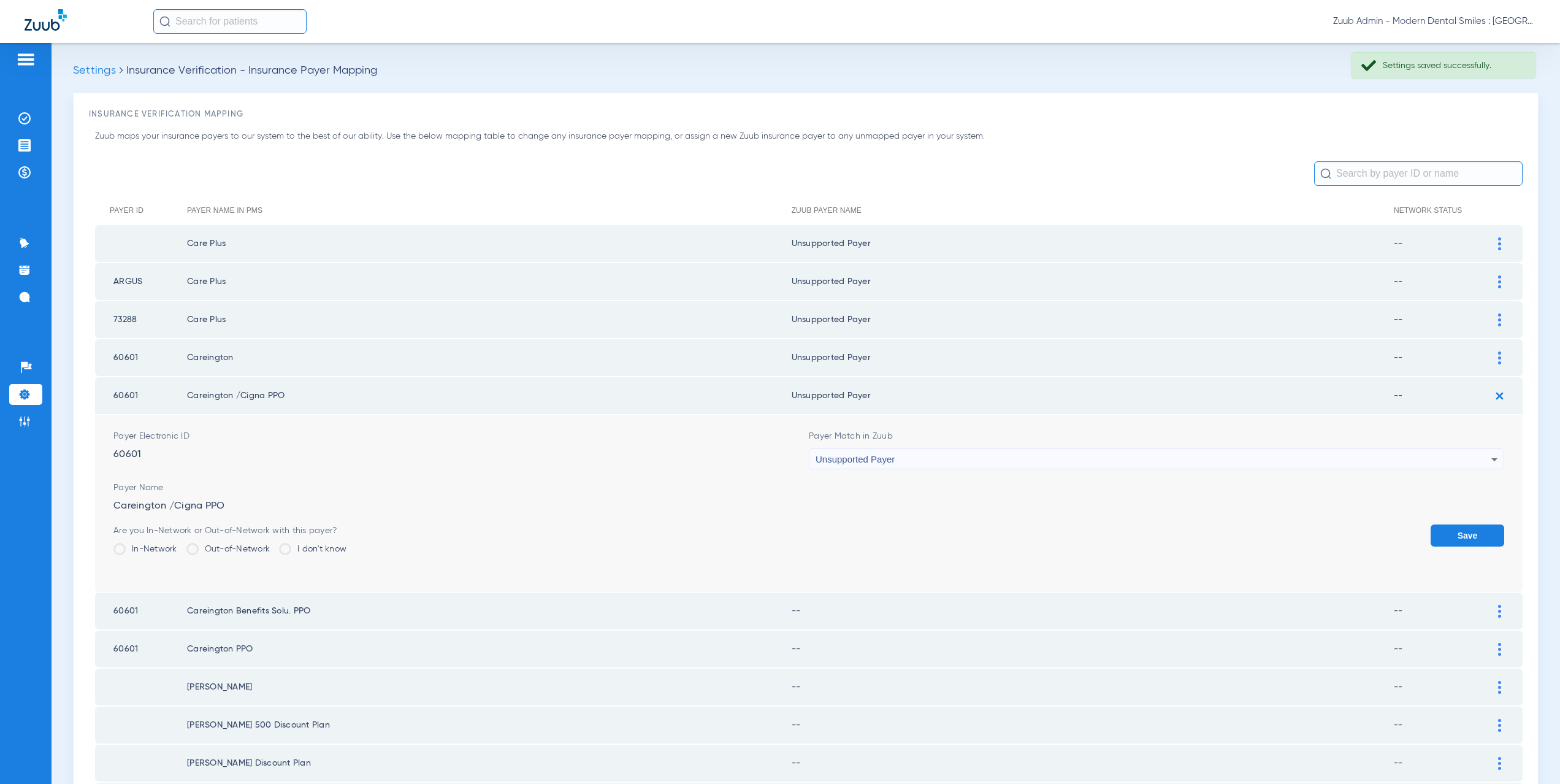
click at [1445, 537] on button "Save" at bounding box center [1467, 535] width 73 height 22
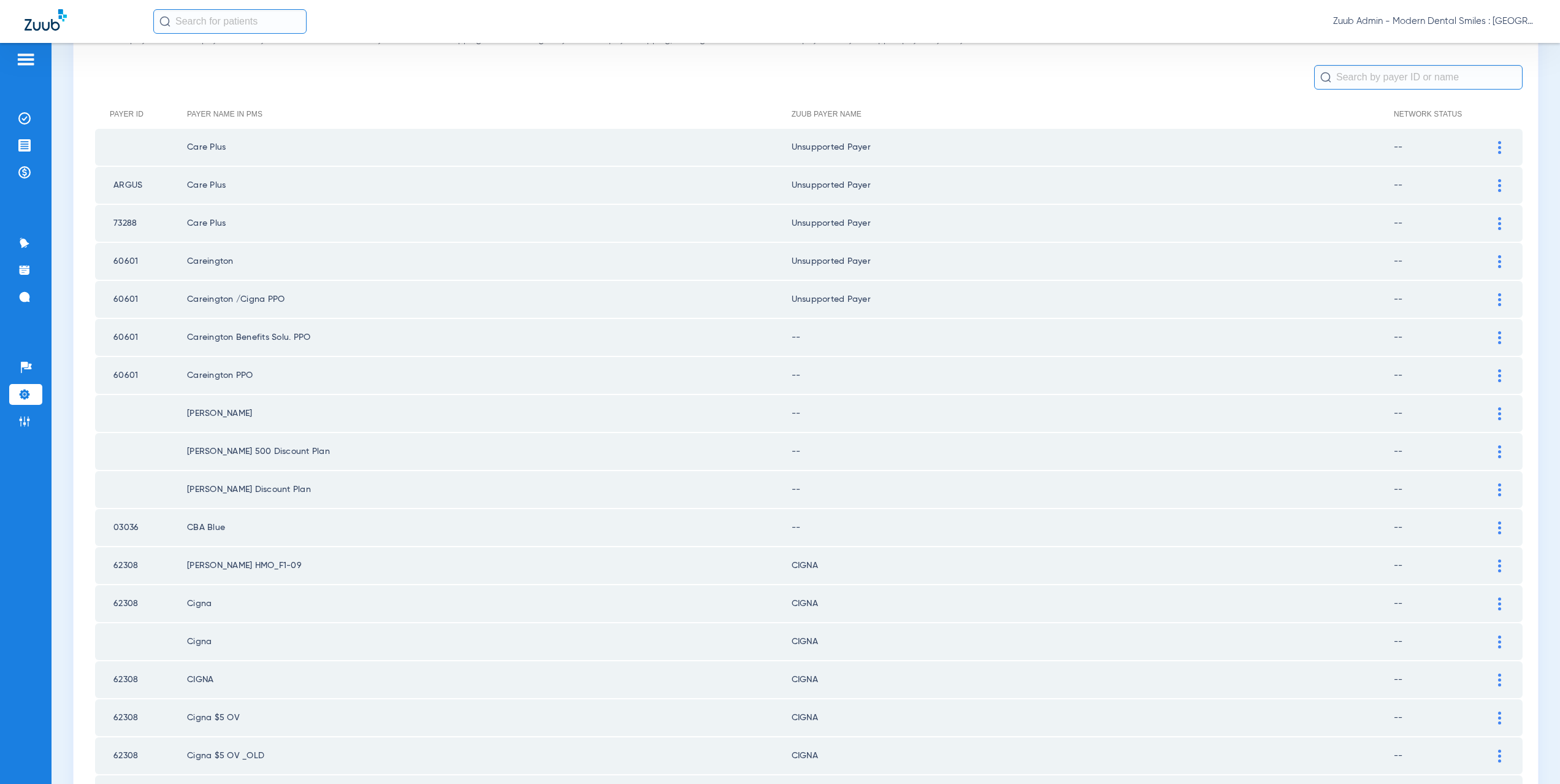
scroll to position [128, 0]
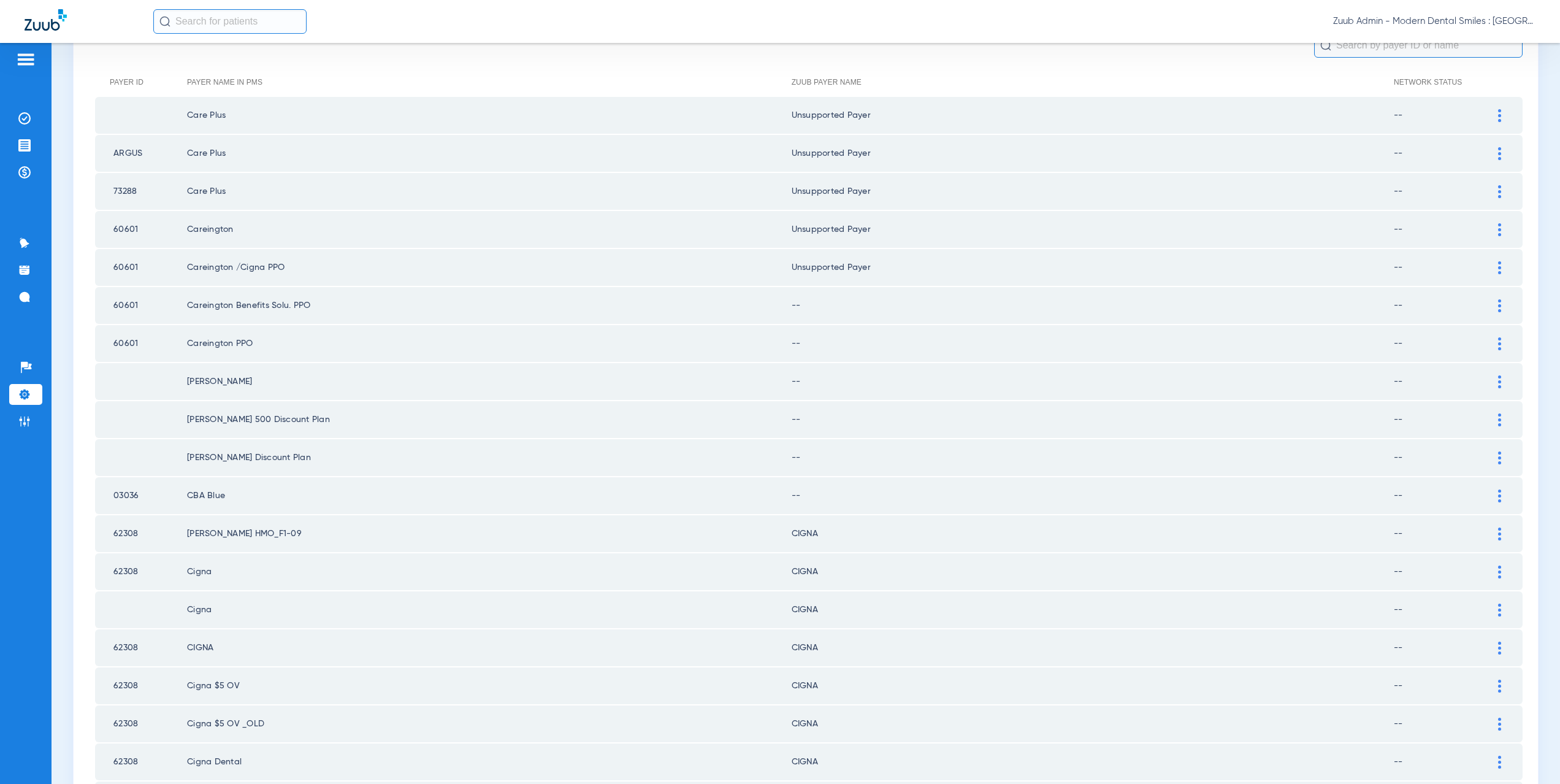
click at [1489, 304] on div at bounding box center [1500, 306] width 21 height 13
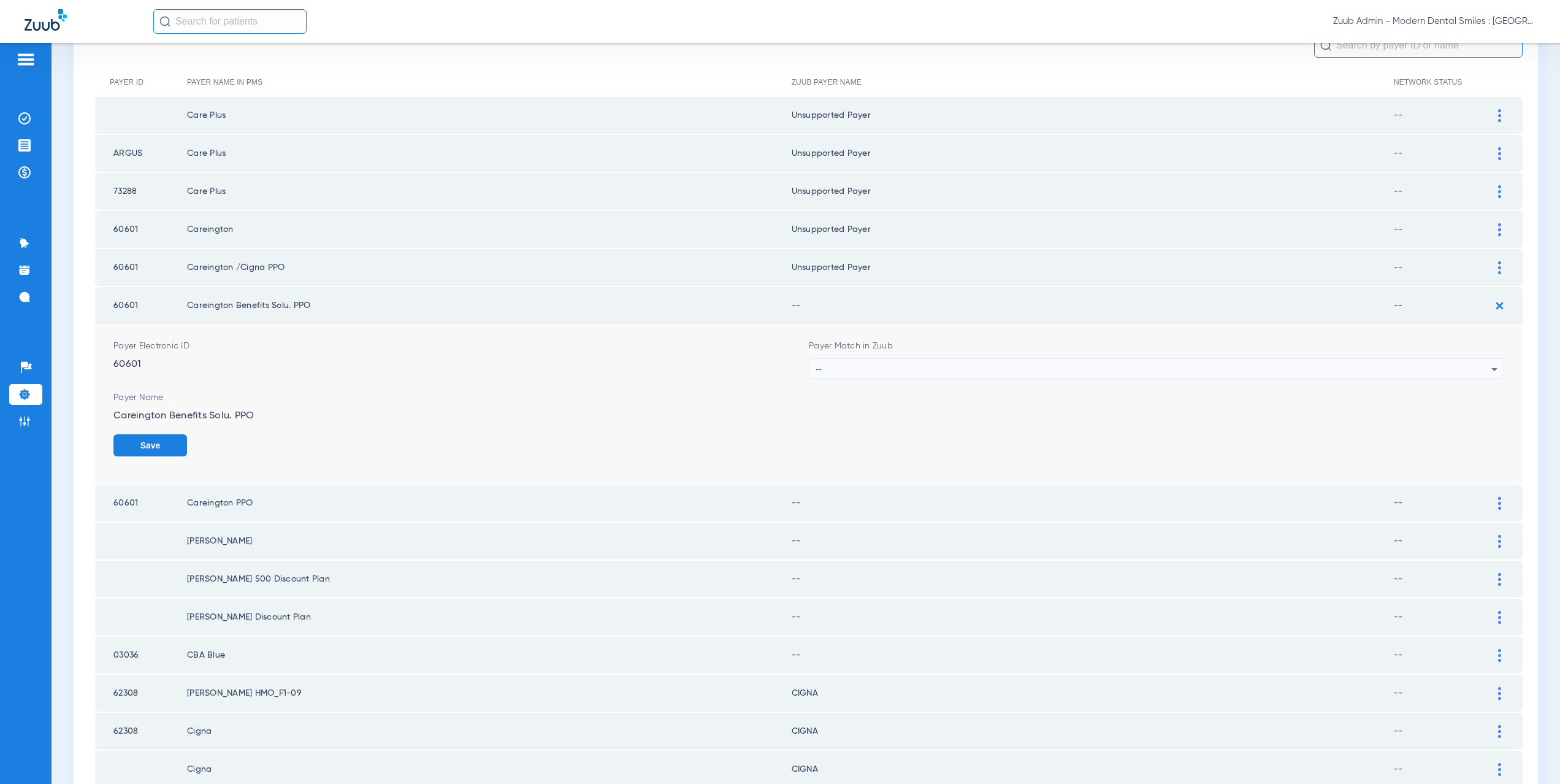
click at [955, 370] on div "--" at bounding box center [1153, 369] width 676 height 21
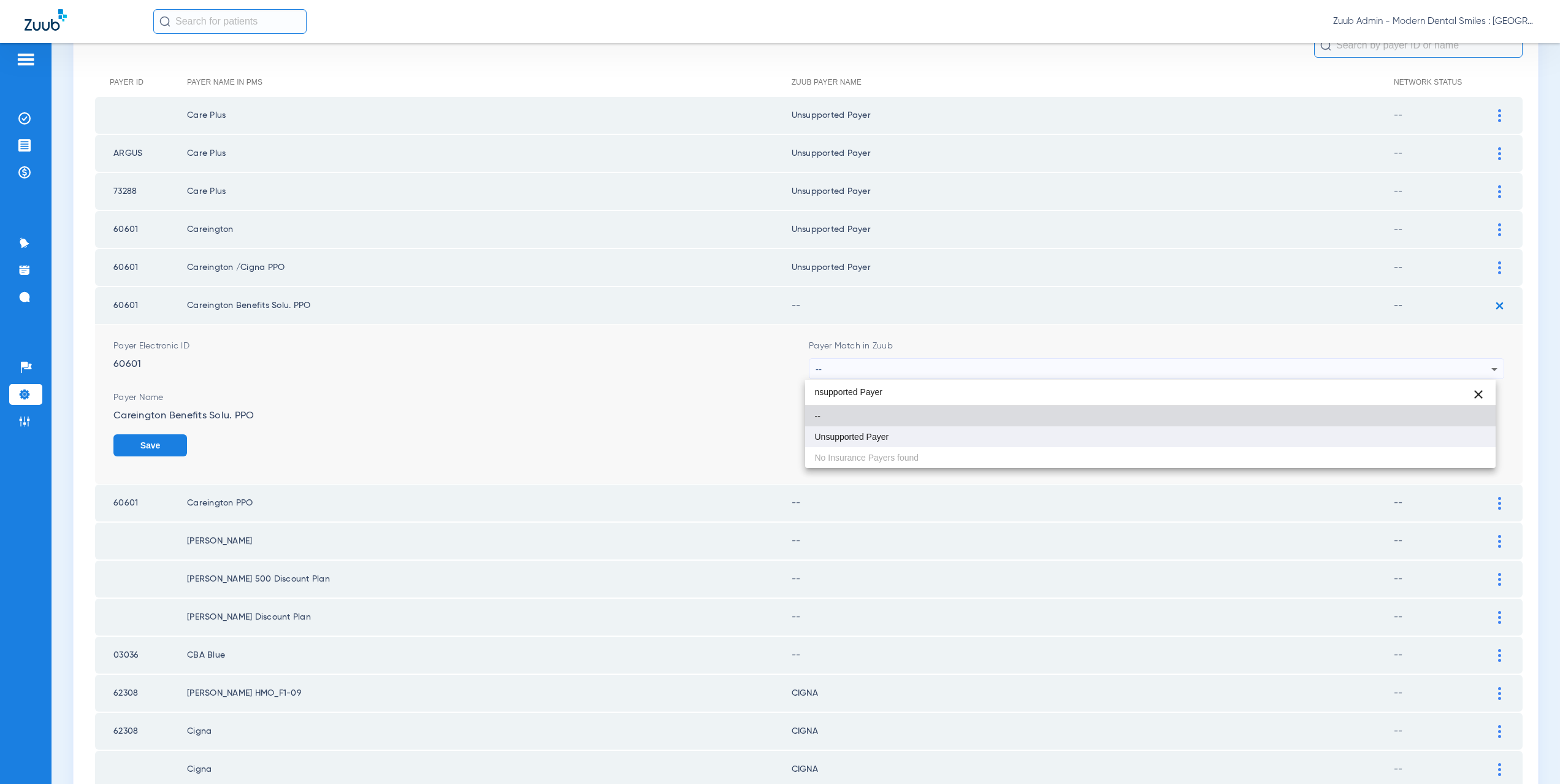
type input "nsupported Payer"
click at [905, 435] on mat-option "Unsupported Payer" at bounding box center [1151, 436] width 691 height 21
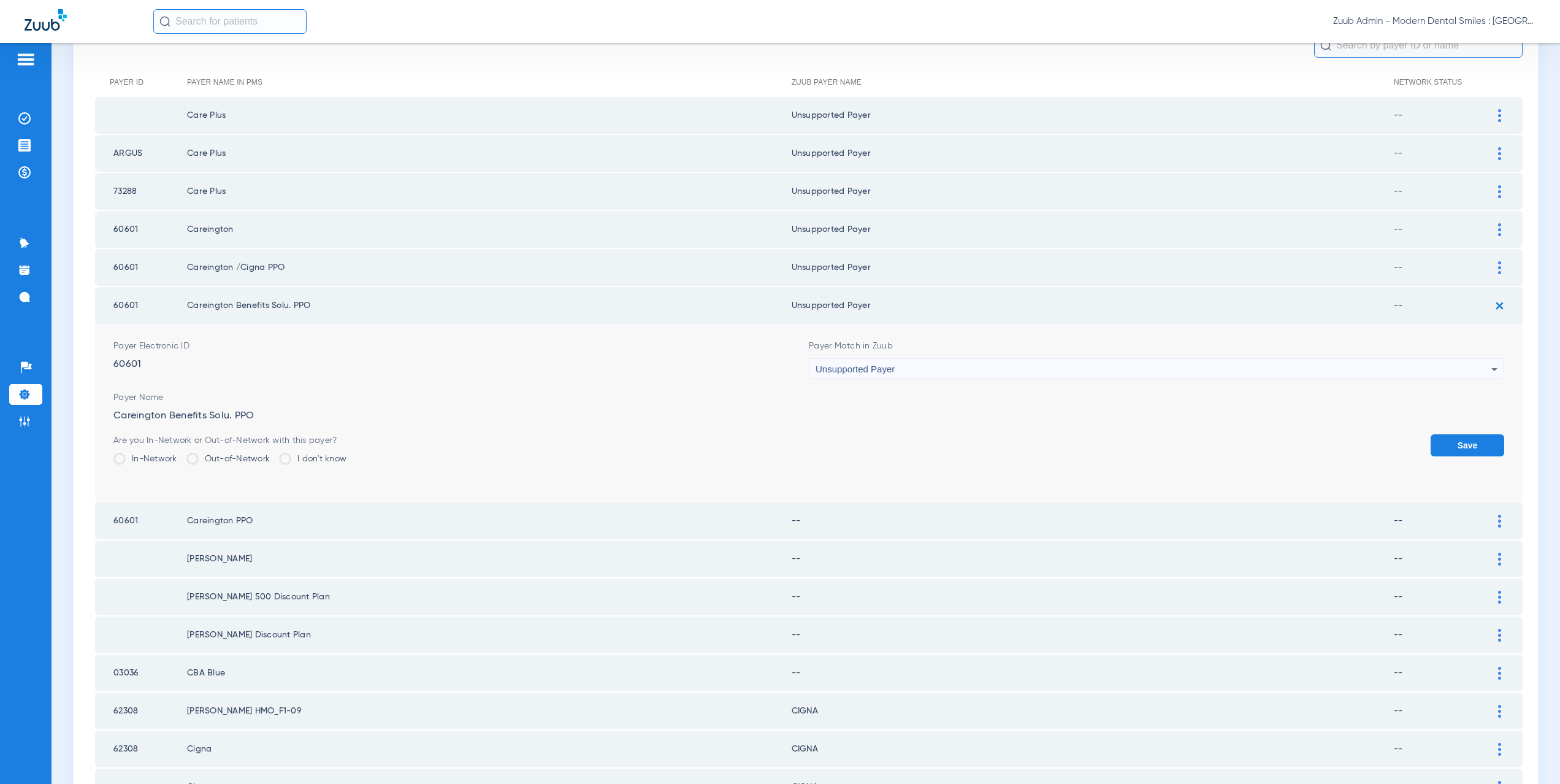
click at [1453, 438] on button "Save" at bounding box center [1467, 445] width 73 height 22
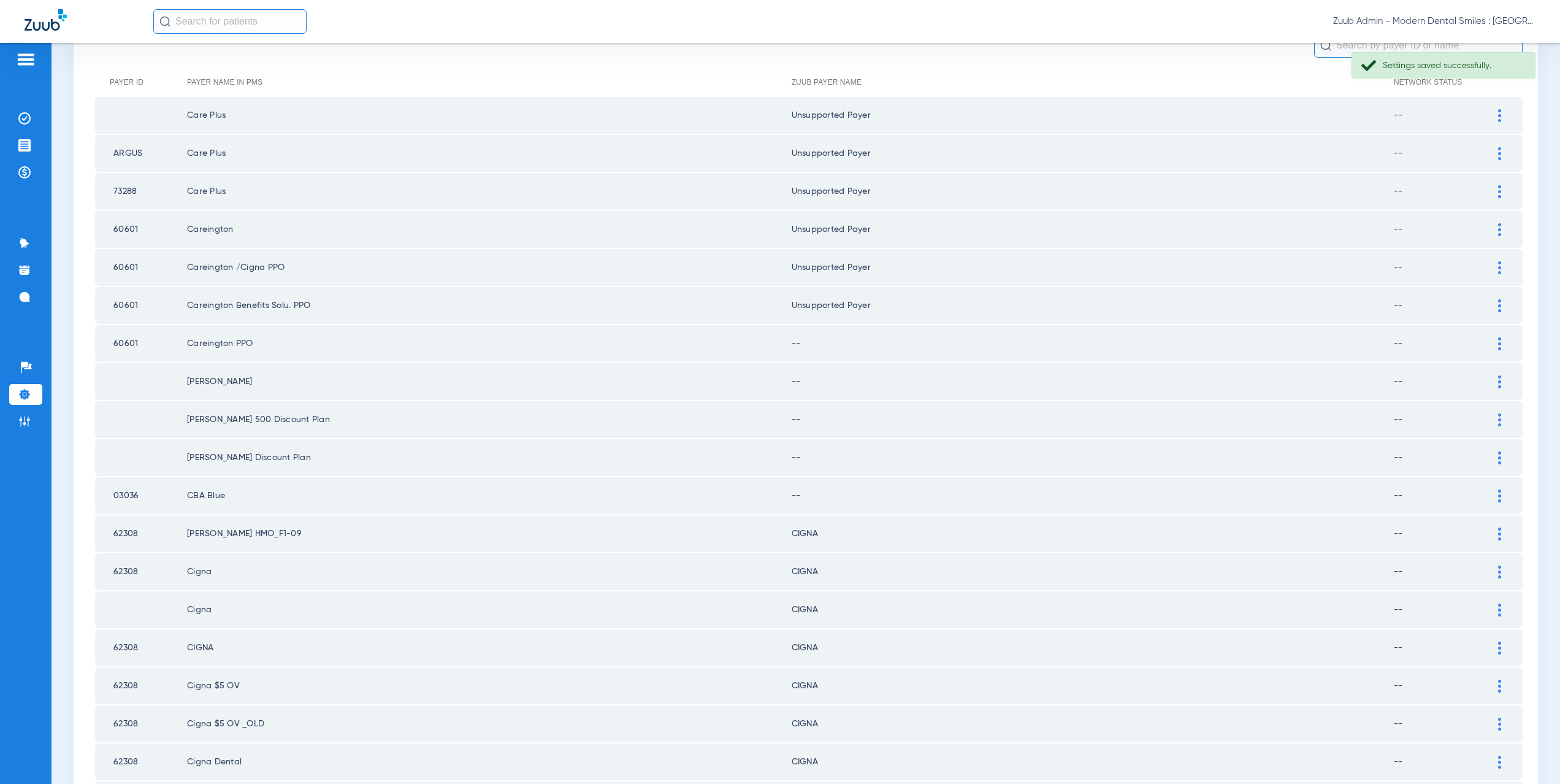
click at [1495, 346] on div at bounding box center [1500, 344] width 21 height 13
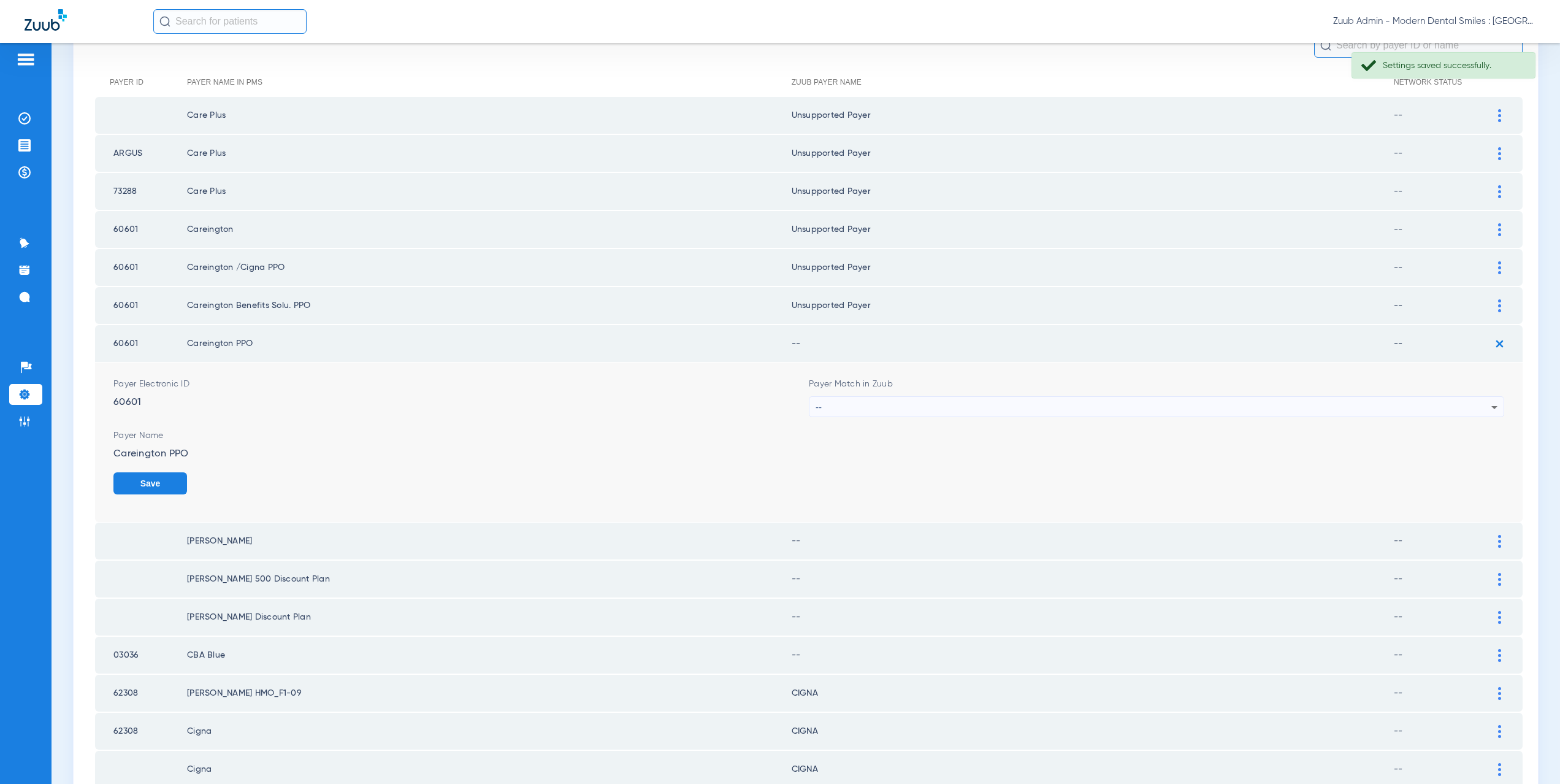
click at [840, 408] on div "--" at bounding box center [1153, 407] width 676 height 21
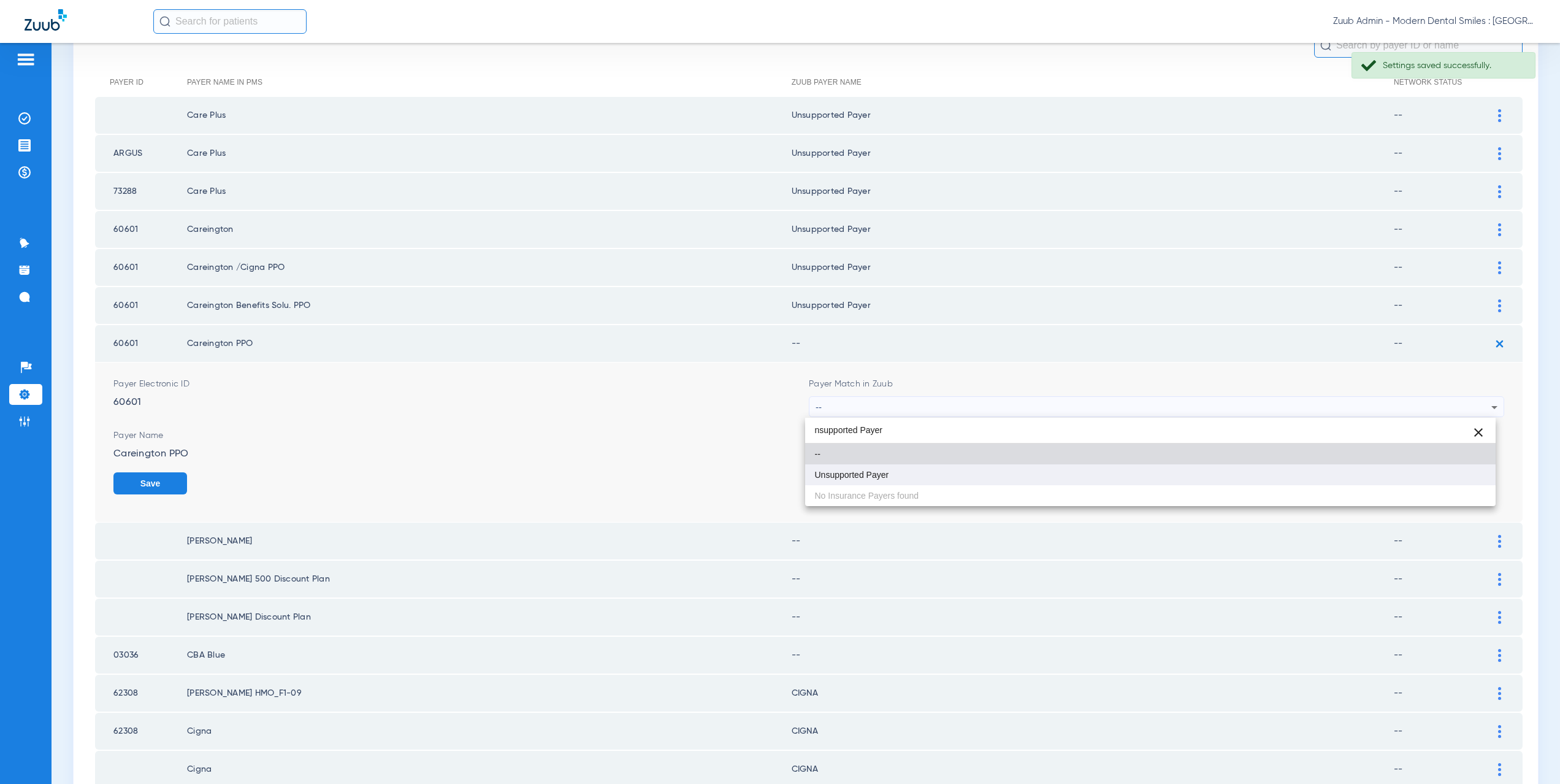
type input "nsupported Payer"
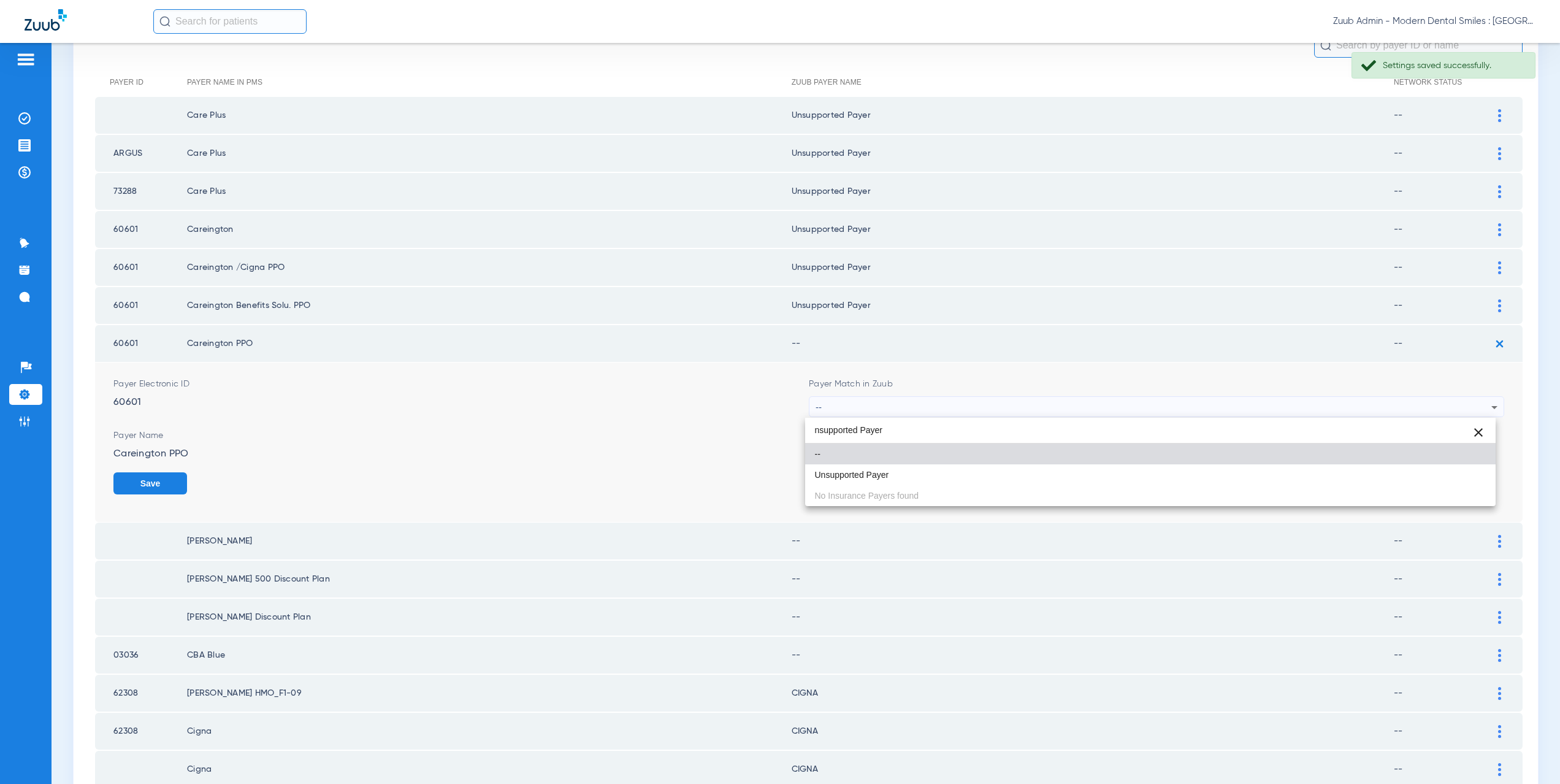
drag, startPoint x: 863, startPoint y: 471, endPoint x: 889, endPoint y: 473, distance: 26.1
click at [863, 471] on span "Unsupported Payer" at bounding box center [852, 475] width 74 height 9
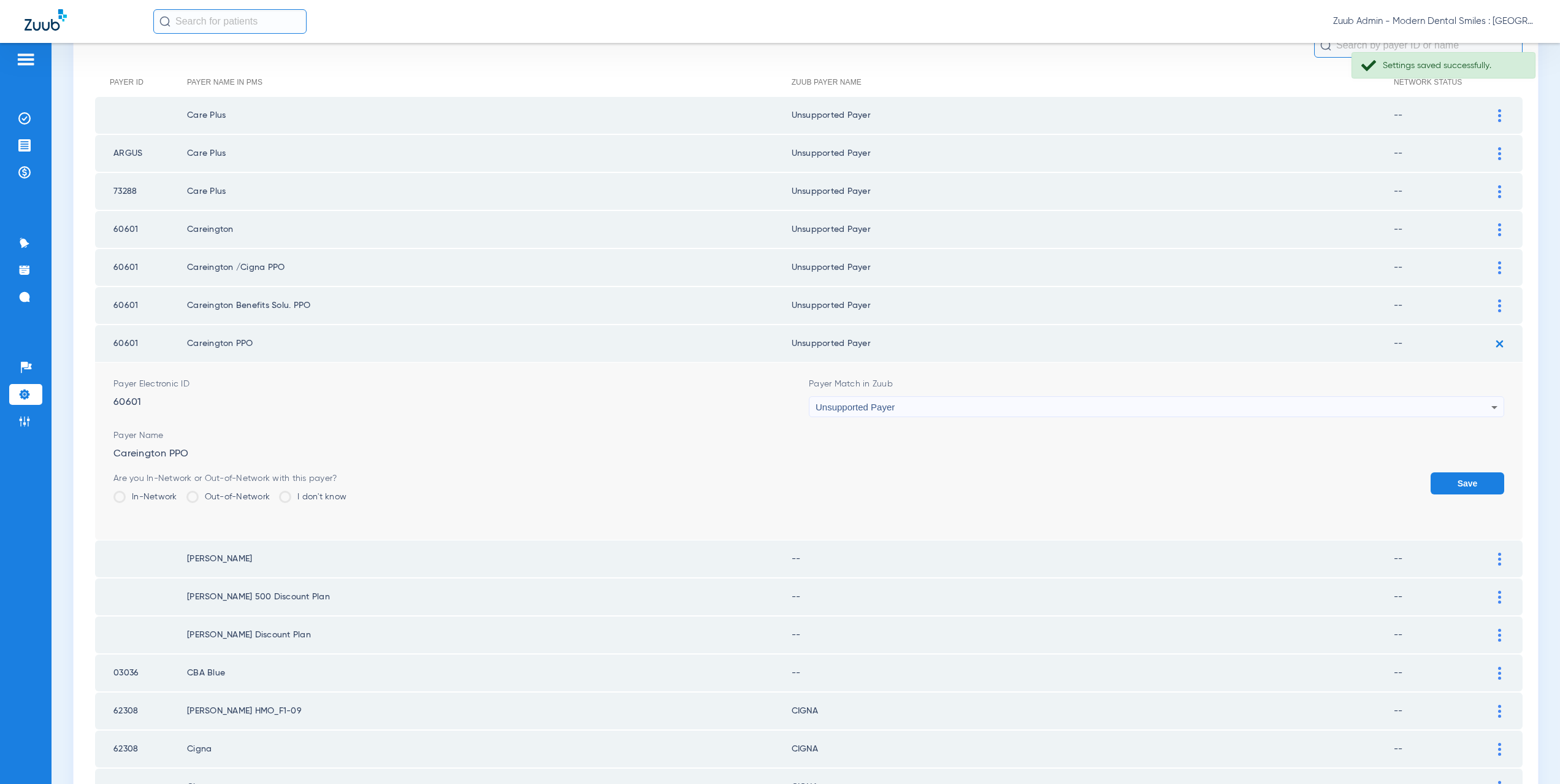
click at [1441, 479] on button "Save" at bounding box center [1467, 483] width 73 height 22
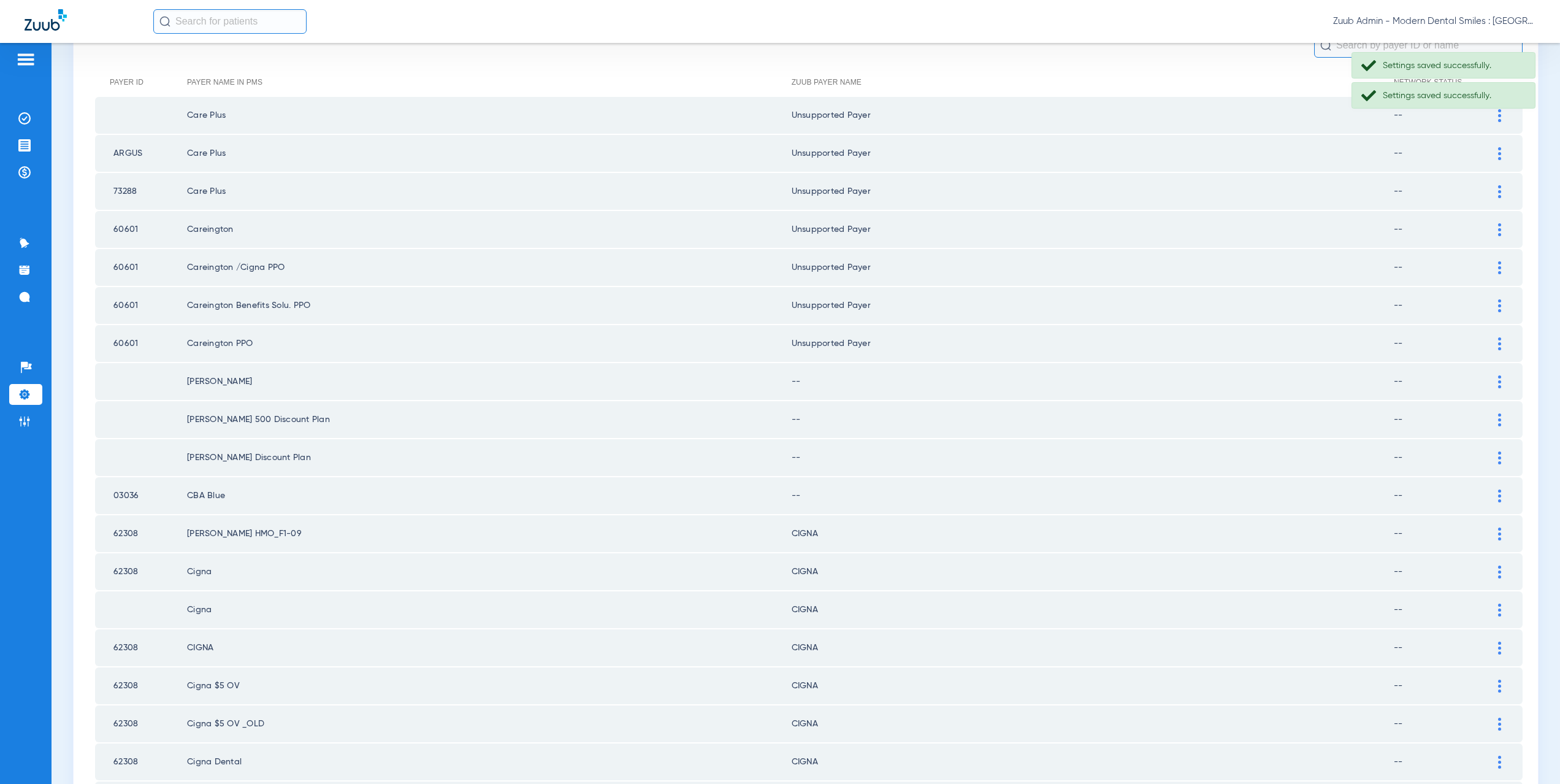
click at [1489, 376] on div at bounding box center [1500, 382] width 21 height 13
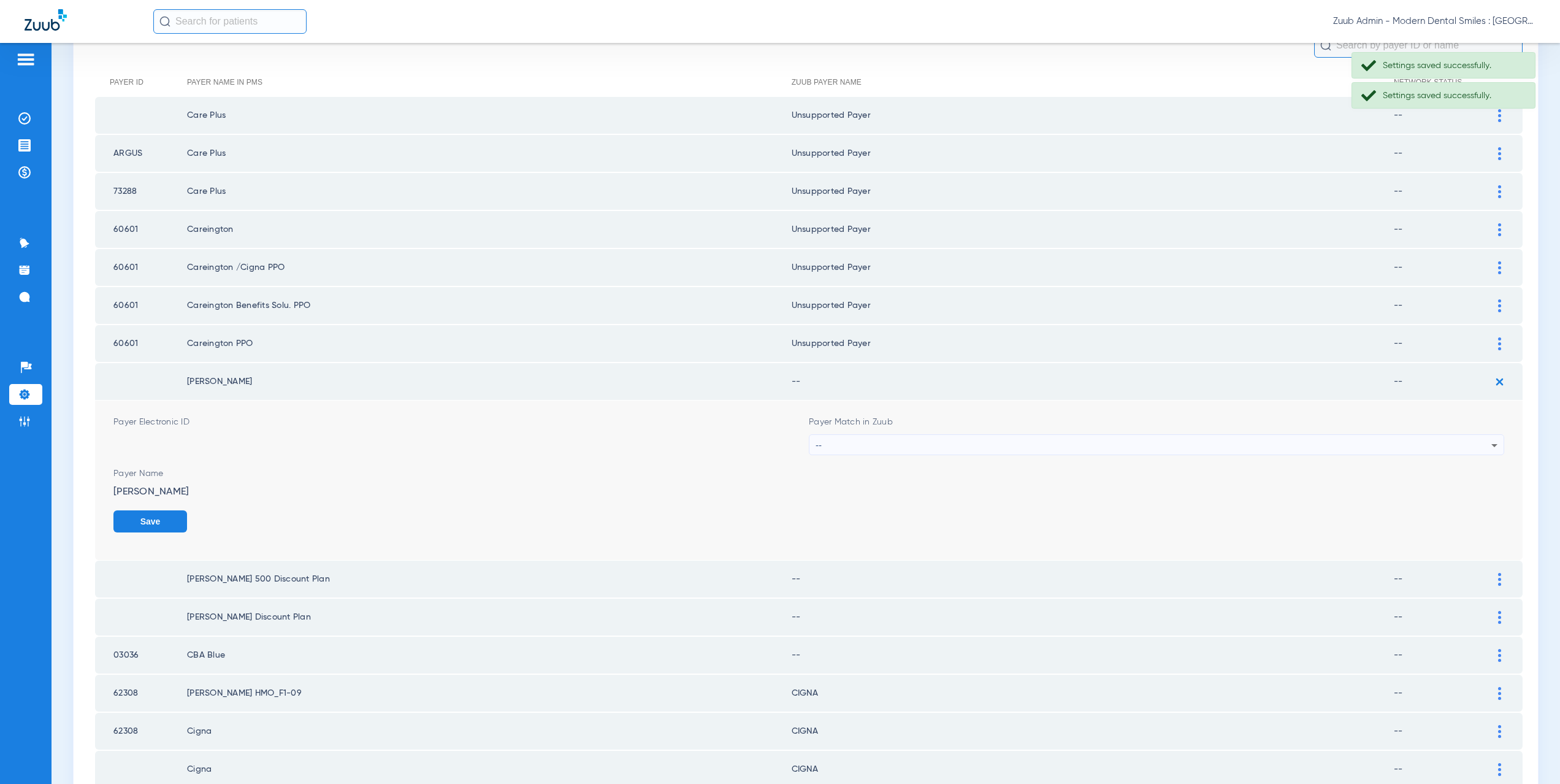
click at [908, 442] on div "--" at bounding box center [1153, 445] width 676 height 21
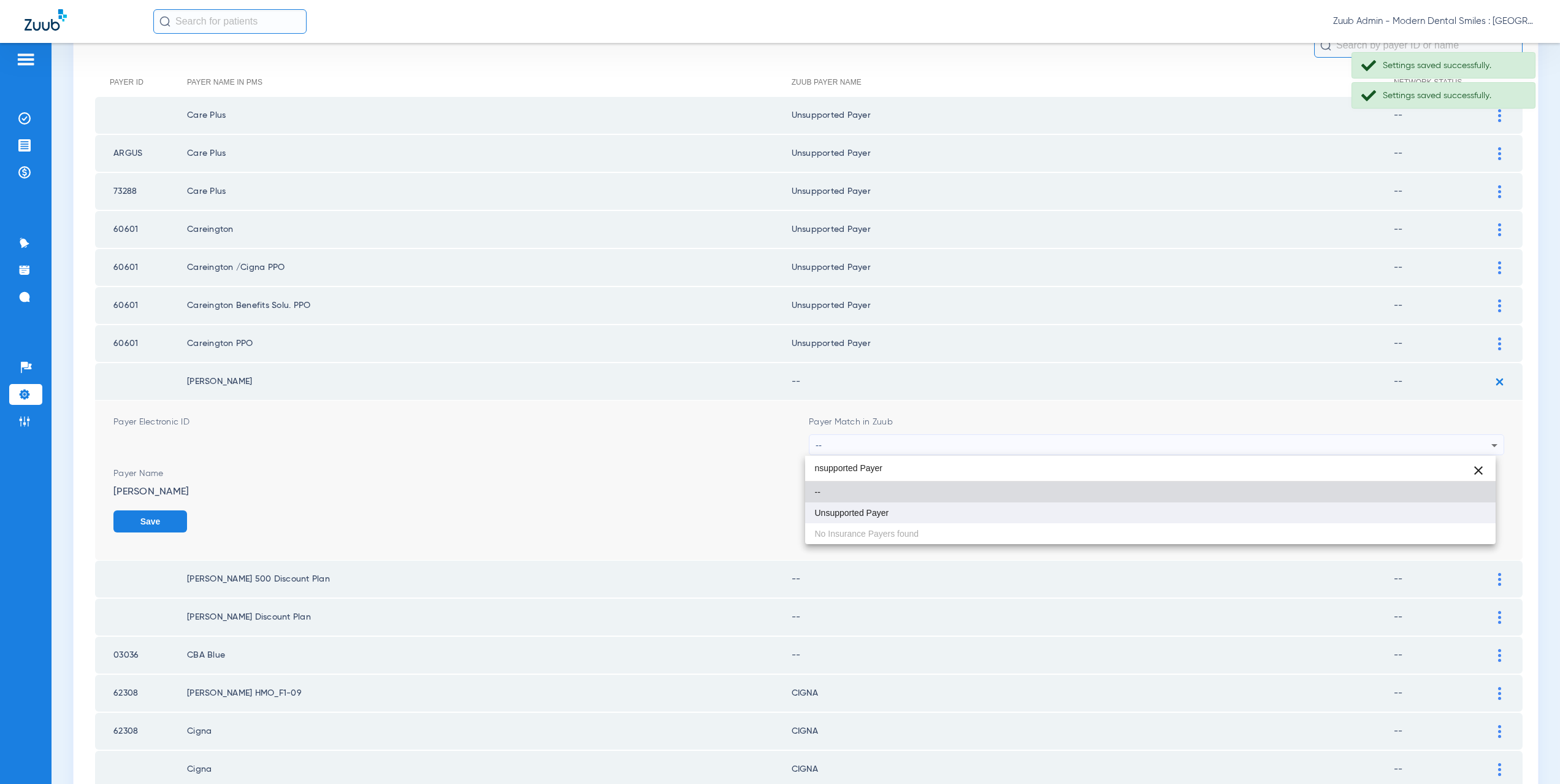
type input "nsupported Payer"
click at [894, 516] on mat-option "Unsupported Payer" at bounding box center [1151, 512] width 691 height 21
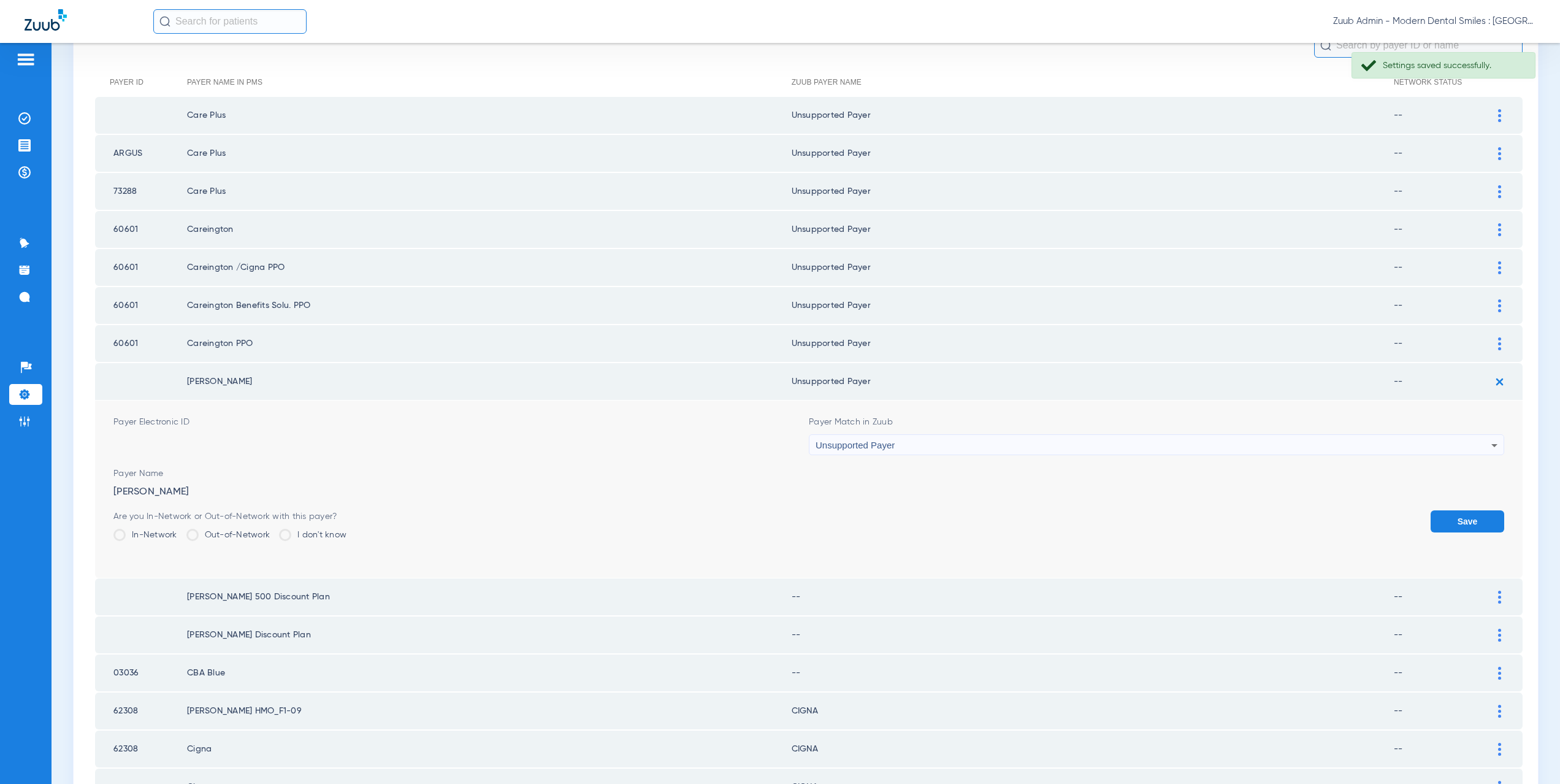
click at [1458, 522] on button "Save" at bounding box center [1467, 521] width 73 height 22
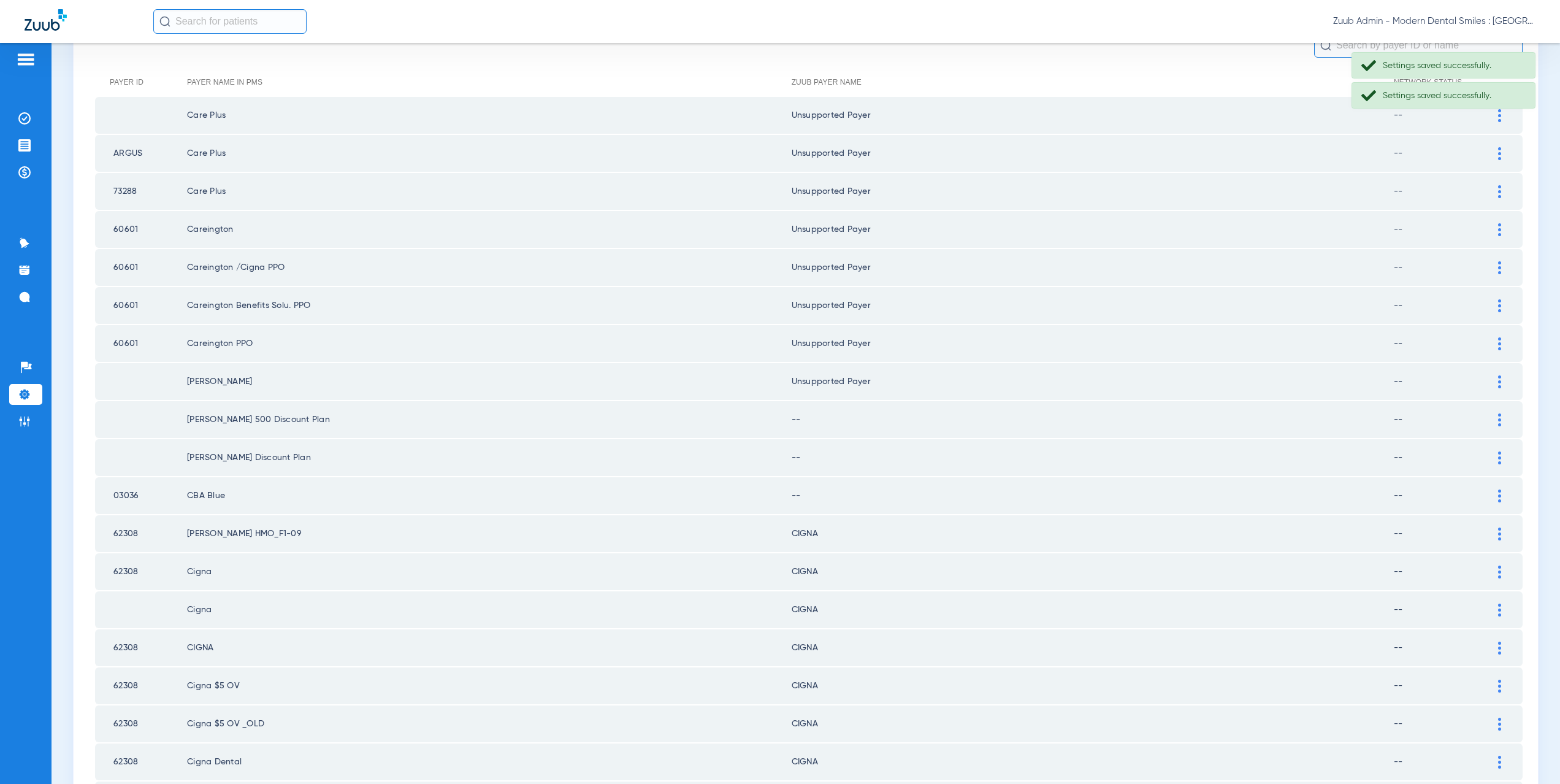
click at [1498, 422] on img at bounding box center [1500, 420] width 3 height 13
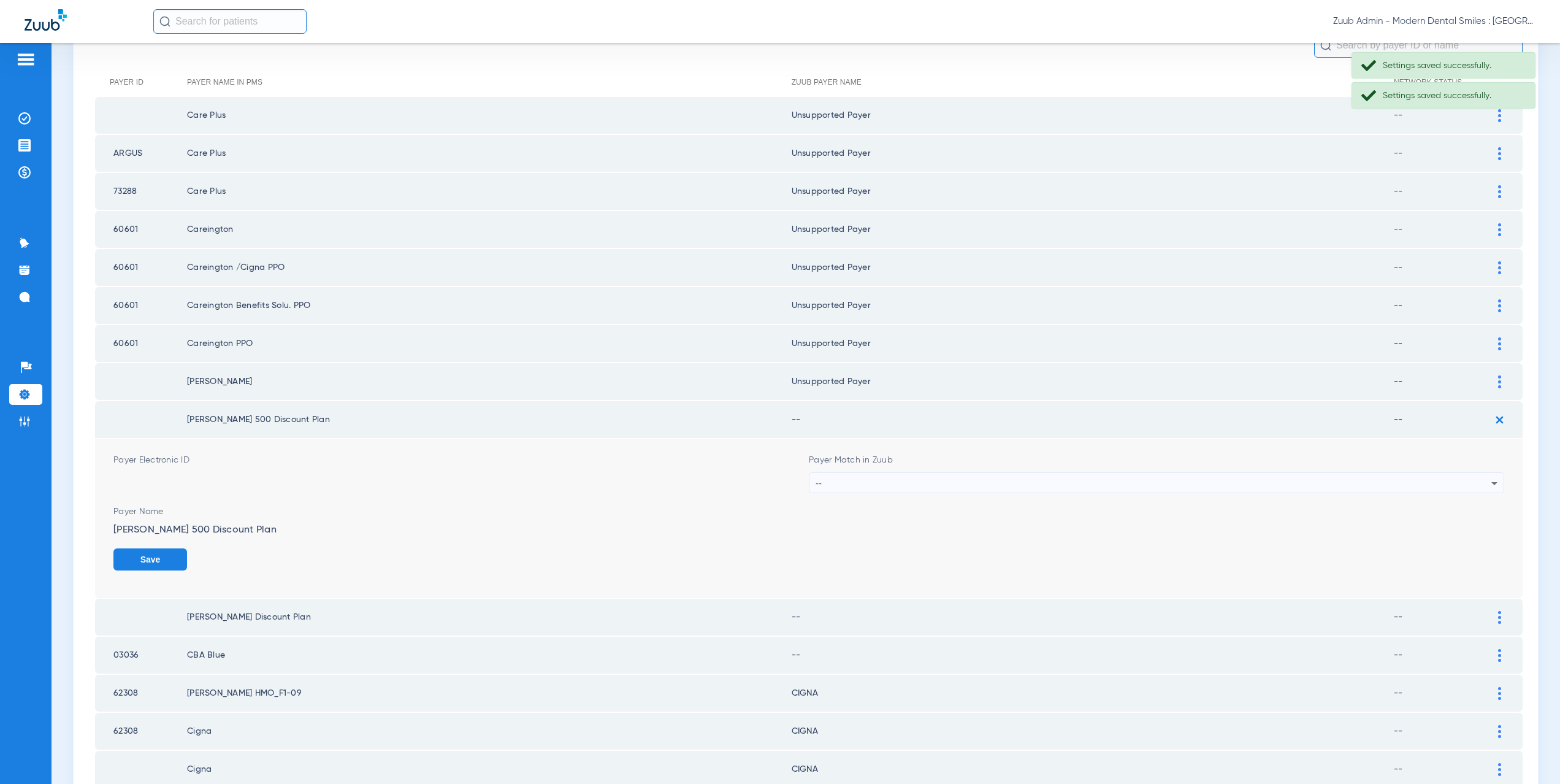
click at [861, 489] on div "--" at bounding box center [1153, 483] width 676 height 21
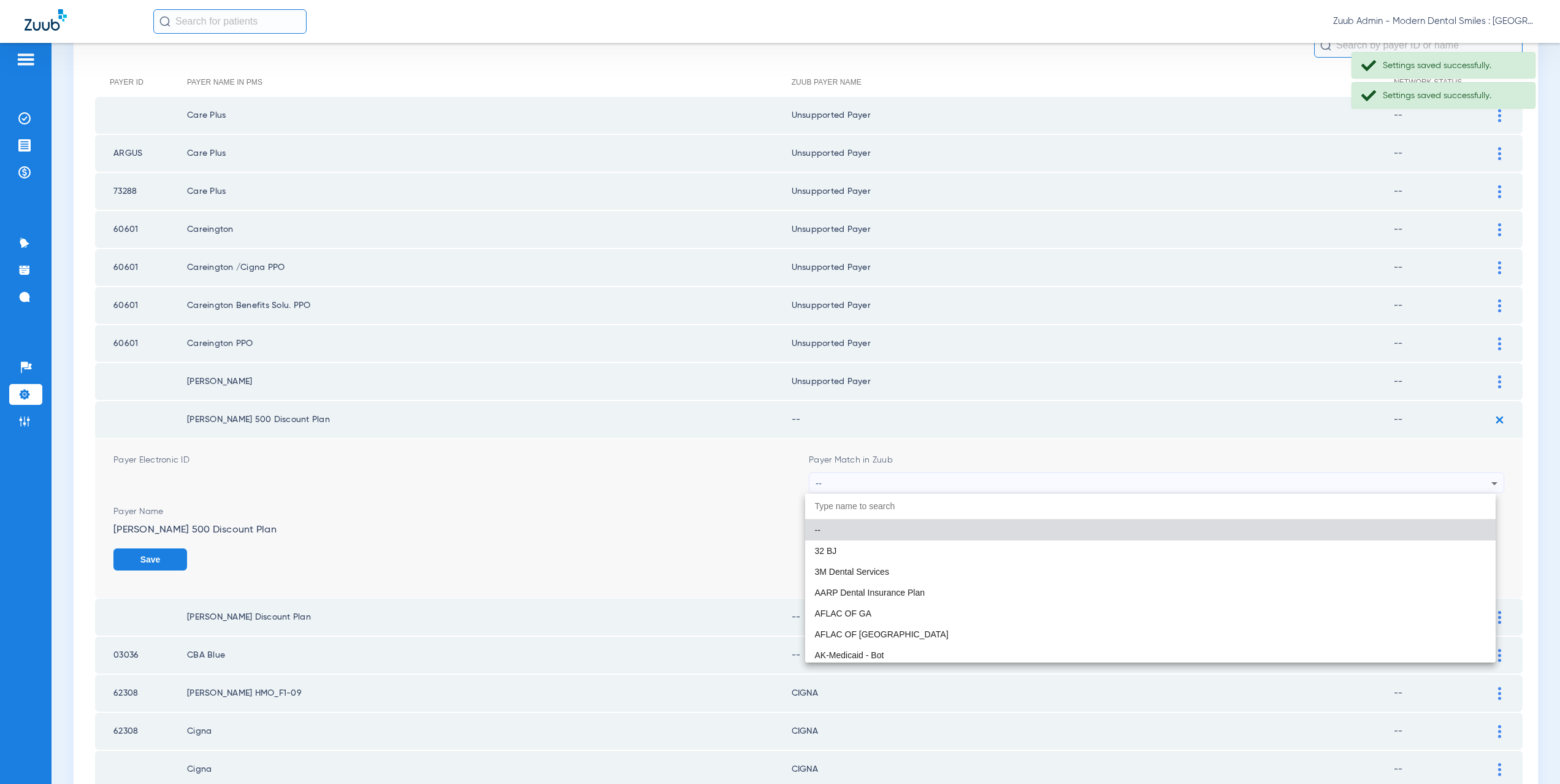
paste input "nsupported Payer"
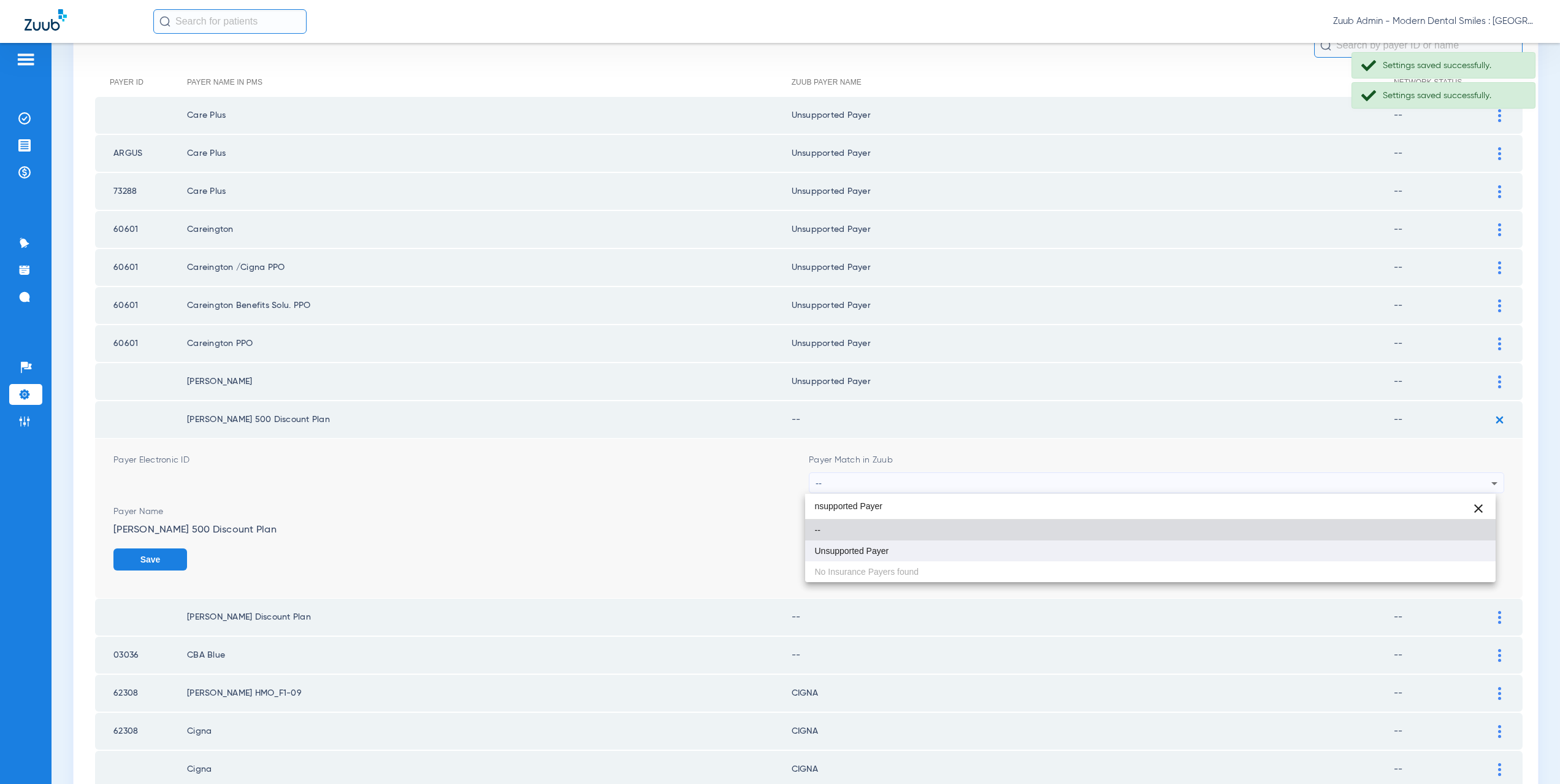
type input "nsupported Payer"
click at [876, 549] on span "Unsupported Payer" at bounding box center [852, 550] width 74 height 9
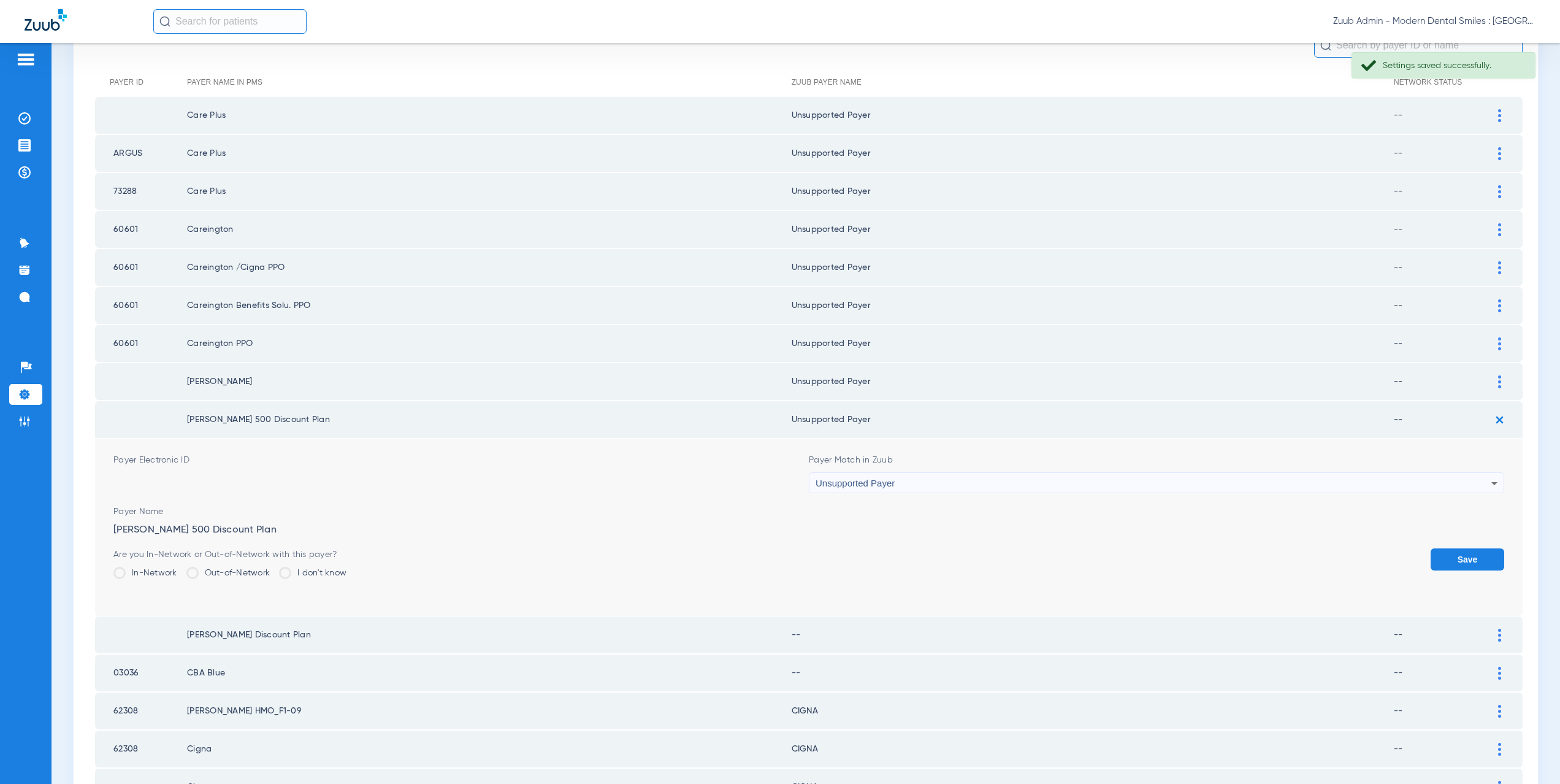
click at [1450, 552] on button "Save" at bounding box center [1467, 559] width 73 height 22
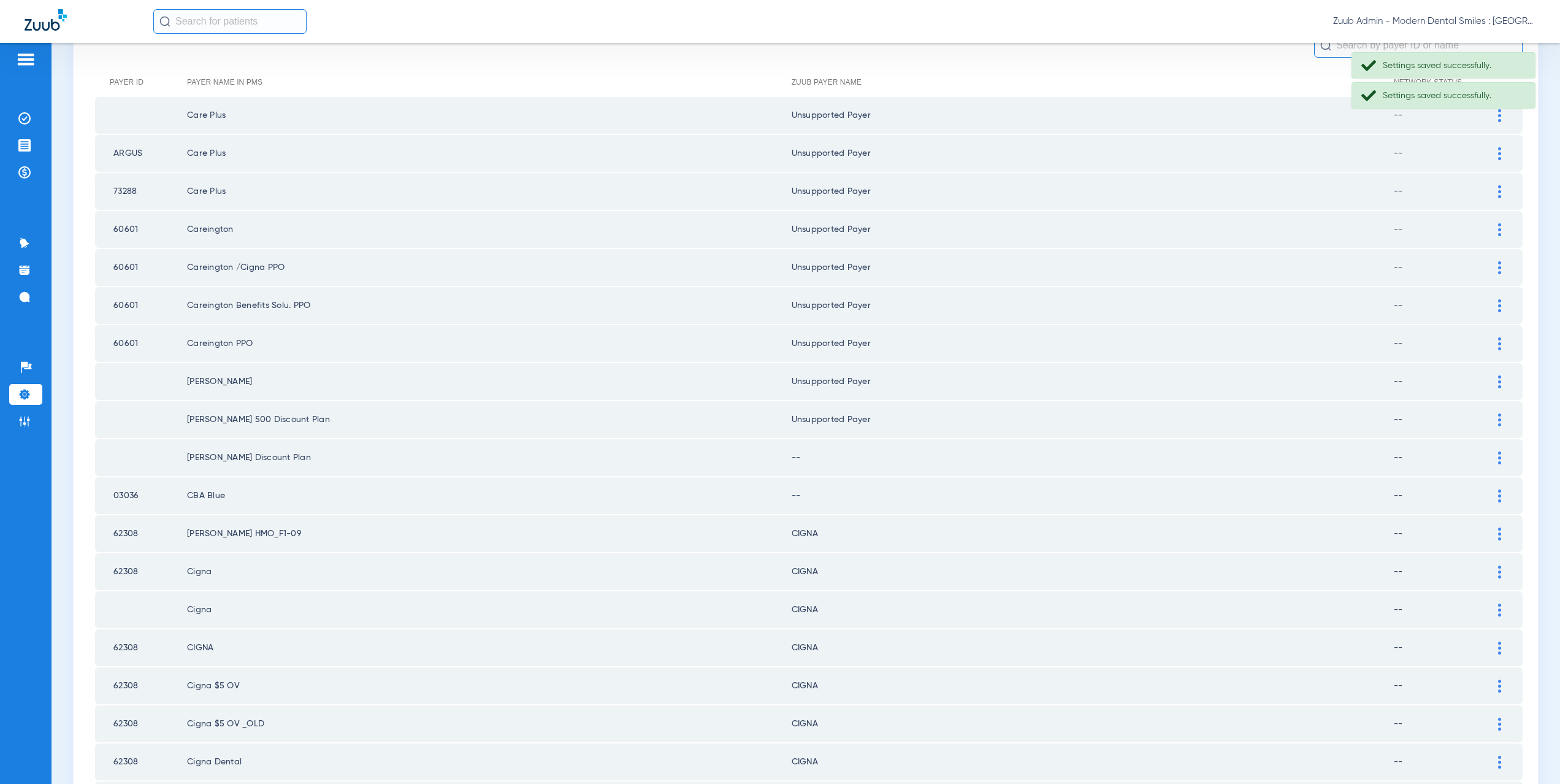
click at [1493, 458] on div at bounding box center [1500, 458] width 21 height 13
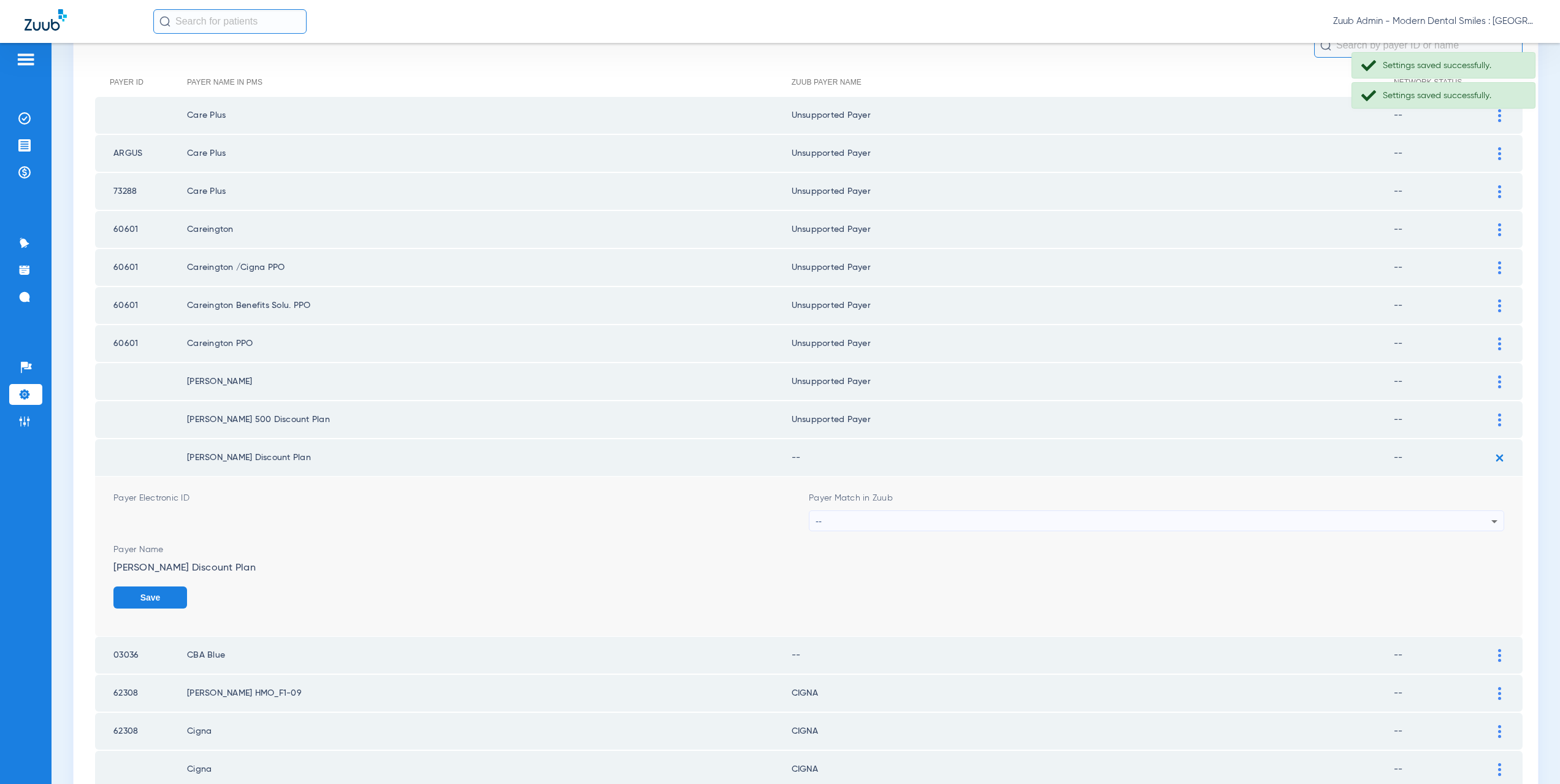
click at [839, 524] on div "--" at bounding box center [1153, 521] width 676 height 21
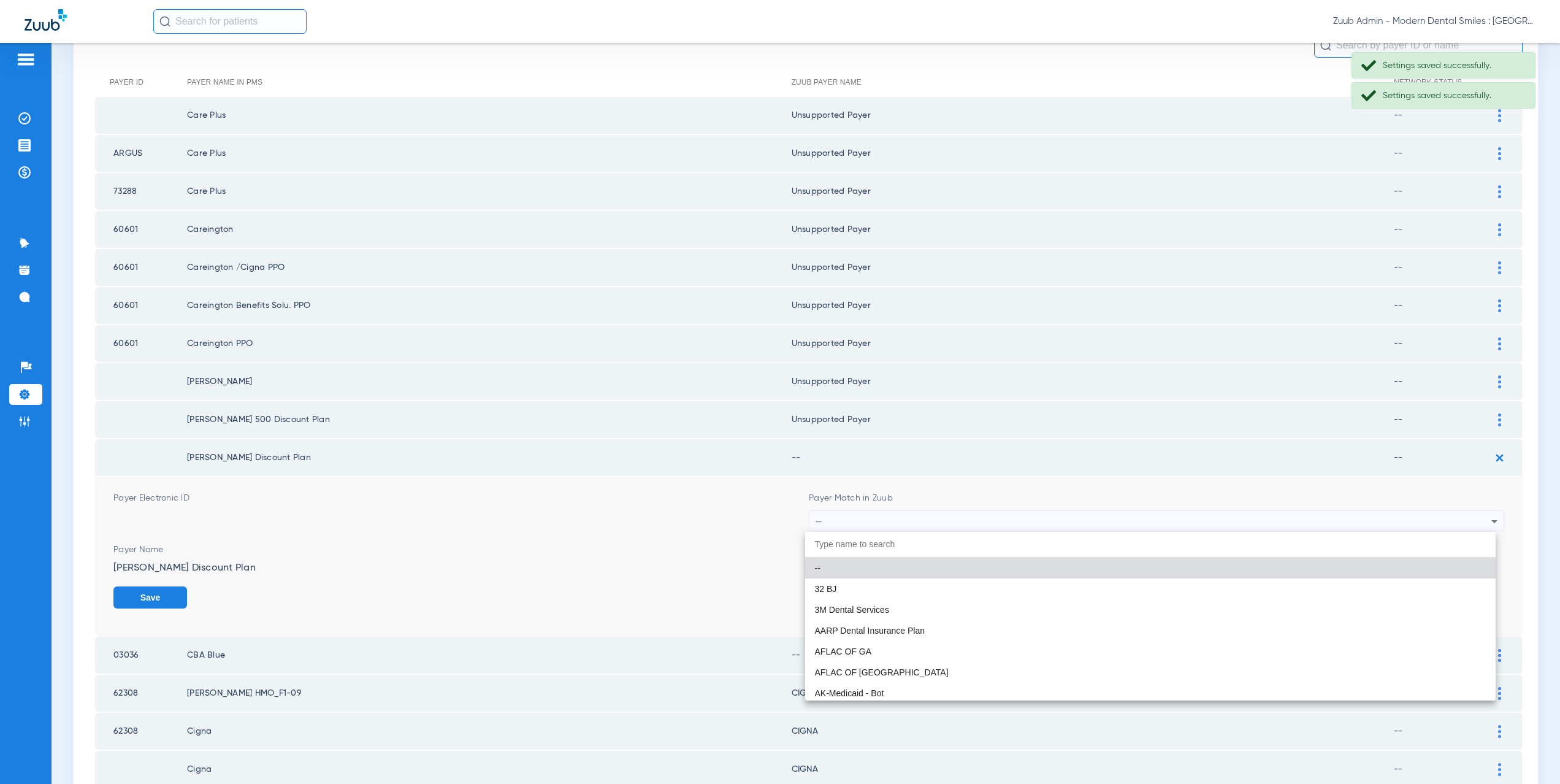
paste input "nsupported Payer"
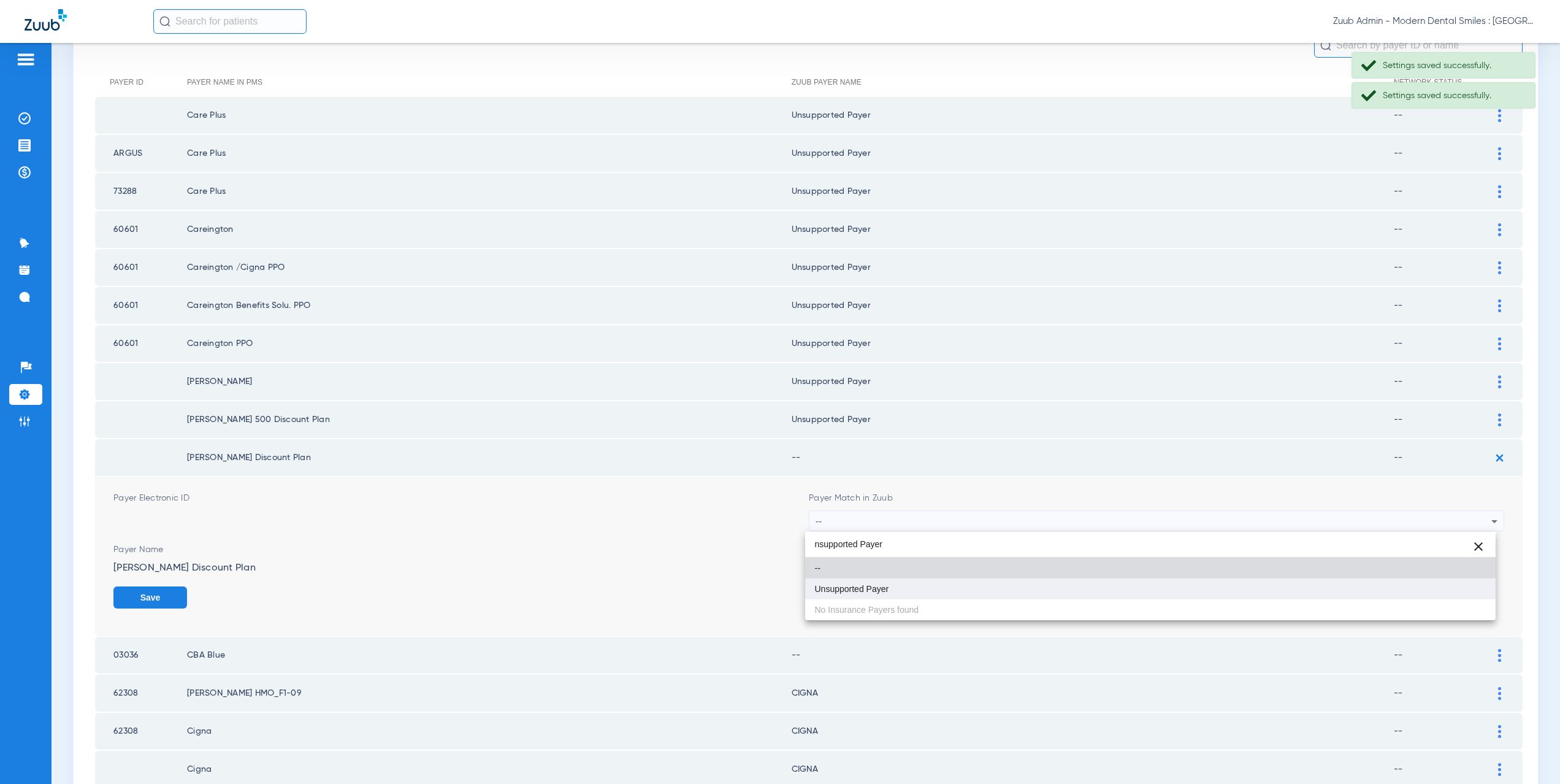
type input "nsupported Payer"
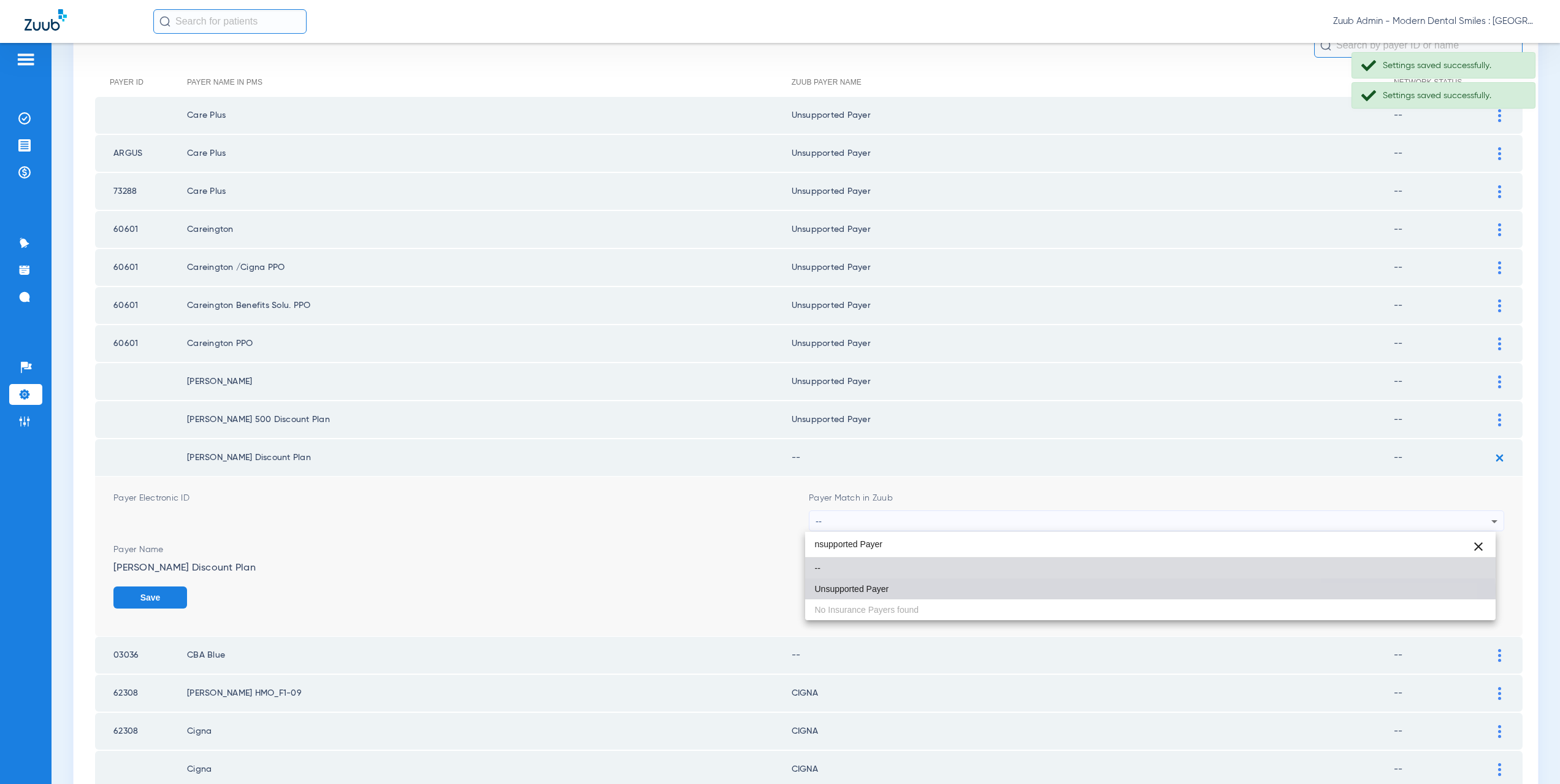
click at [863, 592] on span "Unsupported Payer" at bounding box center [852, 588] width 74 height 9
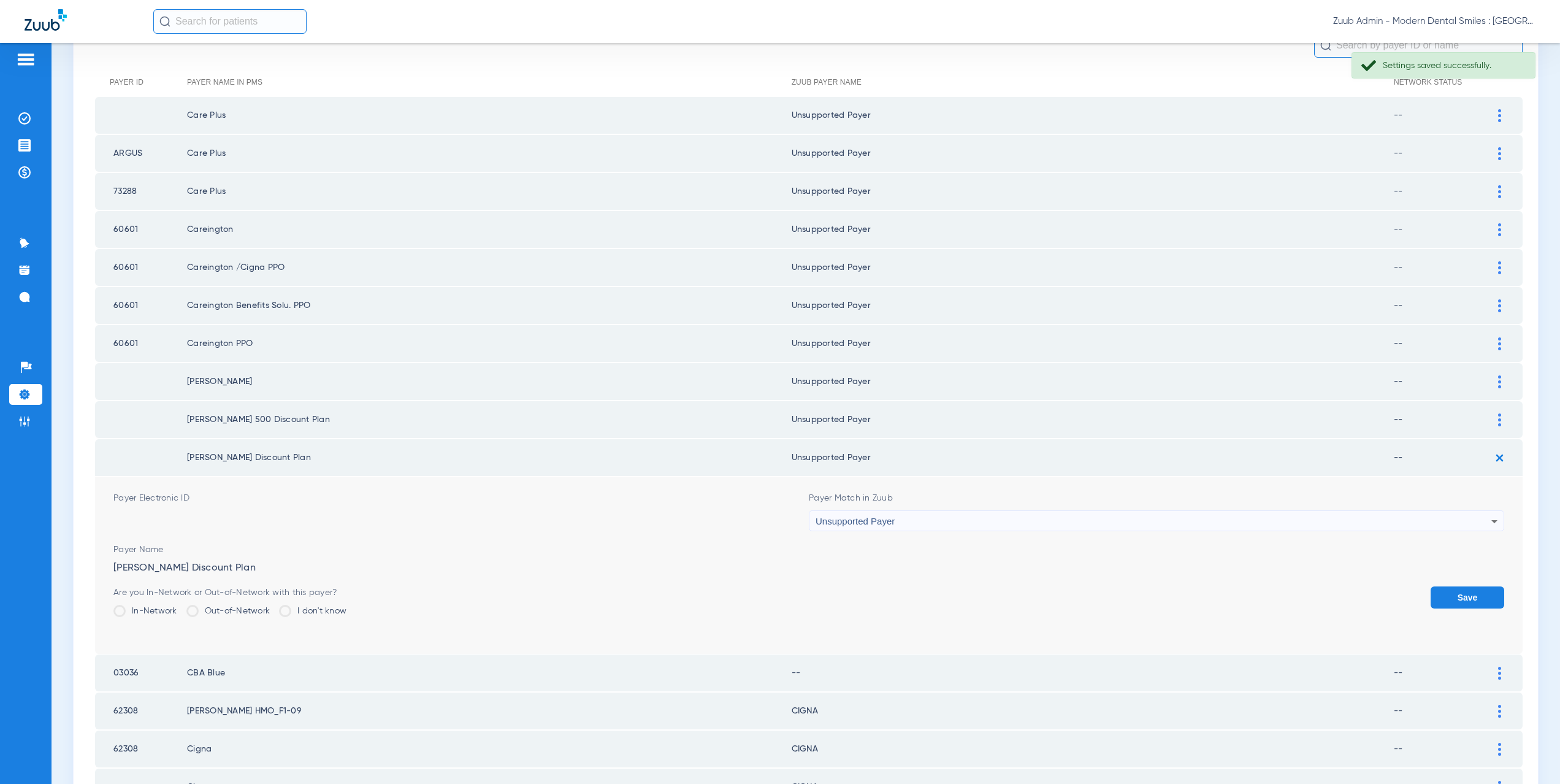
click at [1458, 597] on button "Save" at bounding box center [1467, 597] width 73 height 22
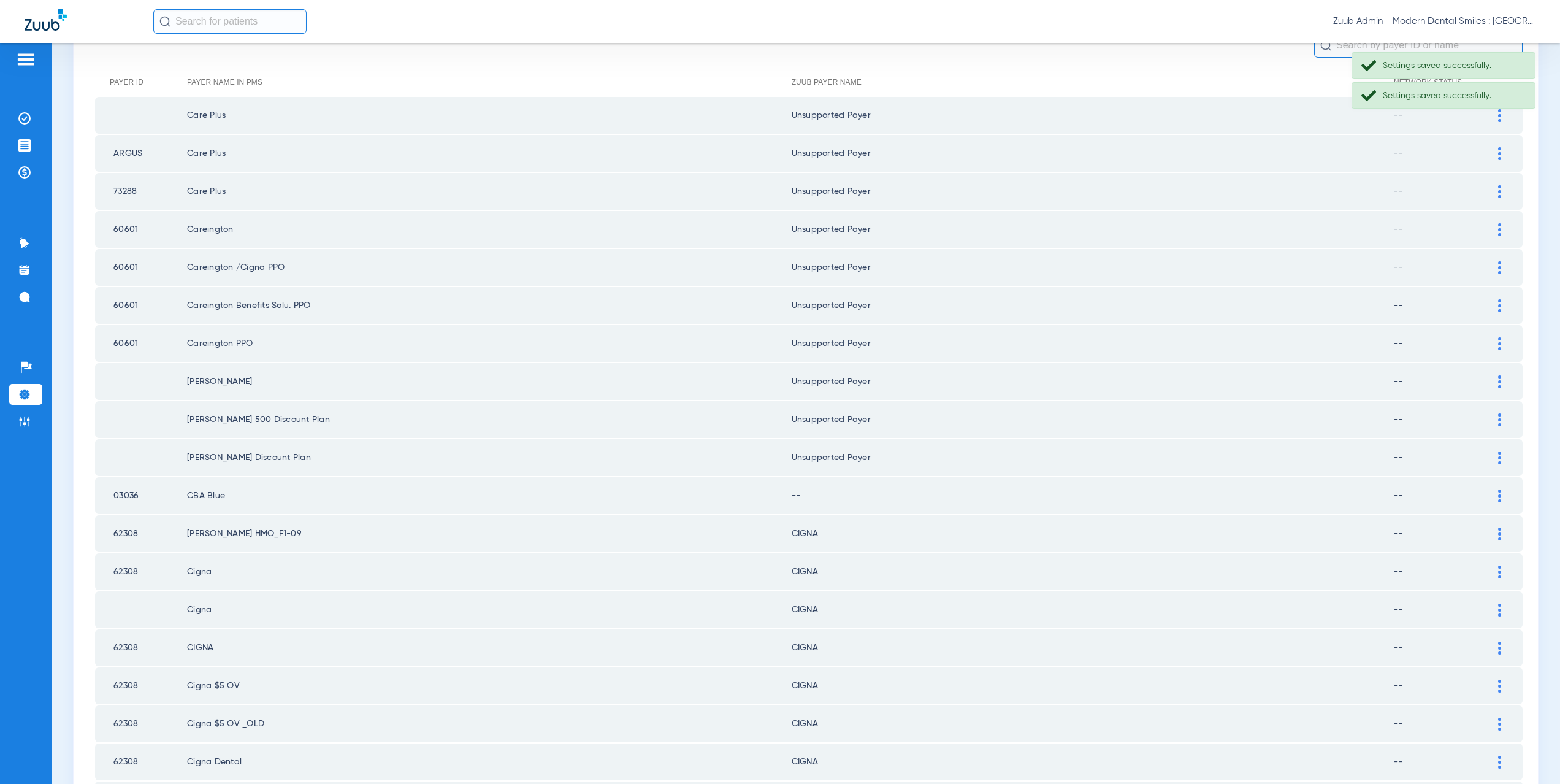
click at [1492, 493] on div at bounding box center [1500, 496] width 21 height 13
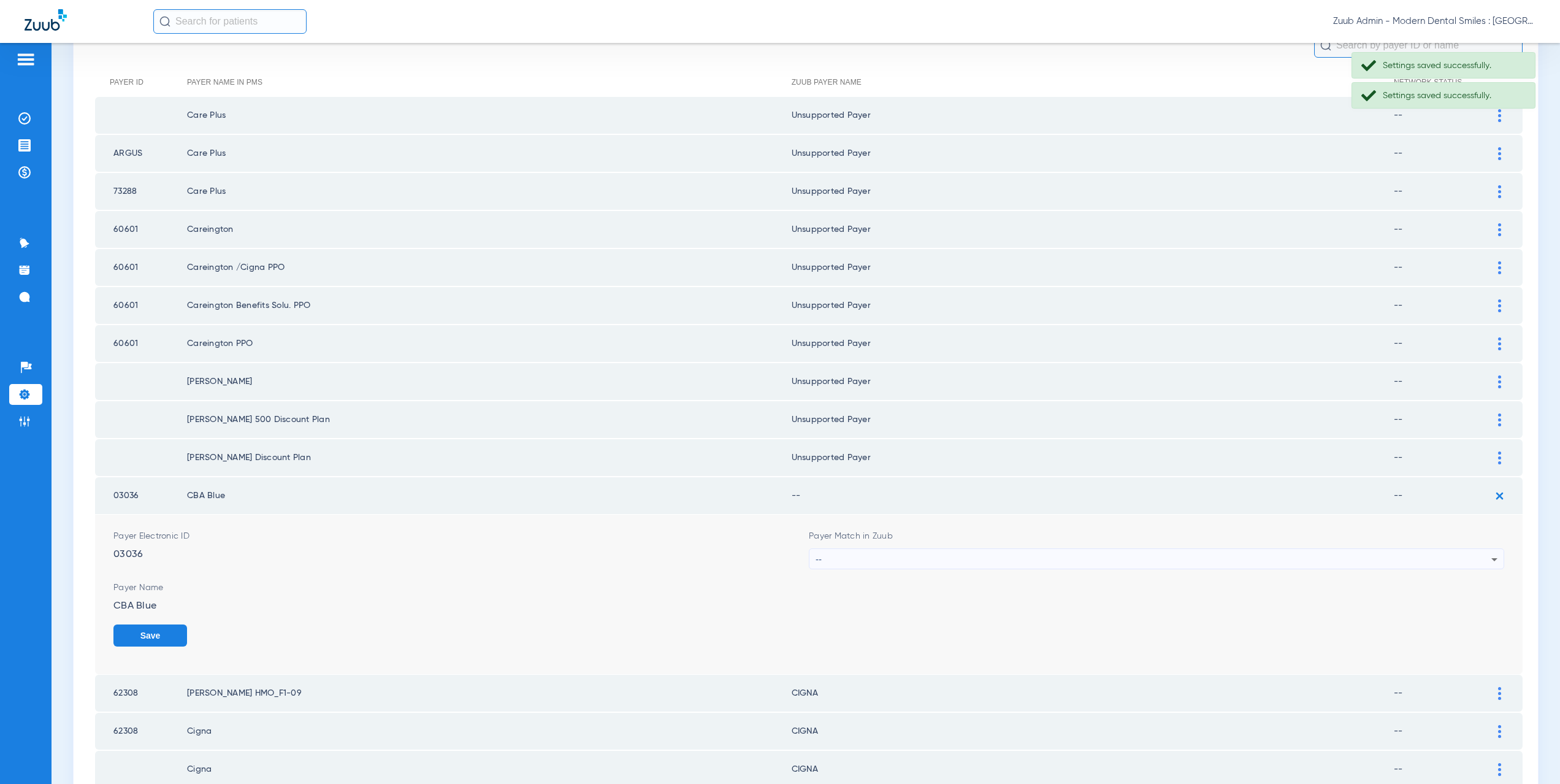
click at [967, 560] on div "--" at bounding box center [1153, 559] width 676 height 21
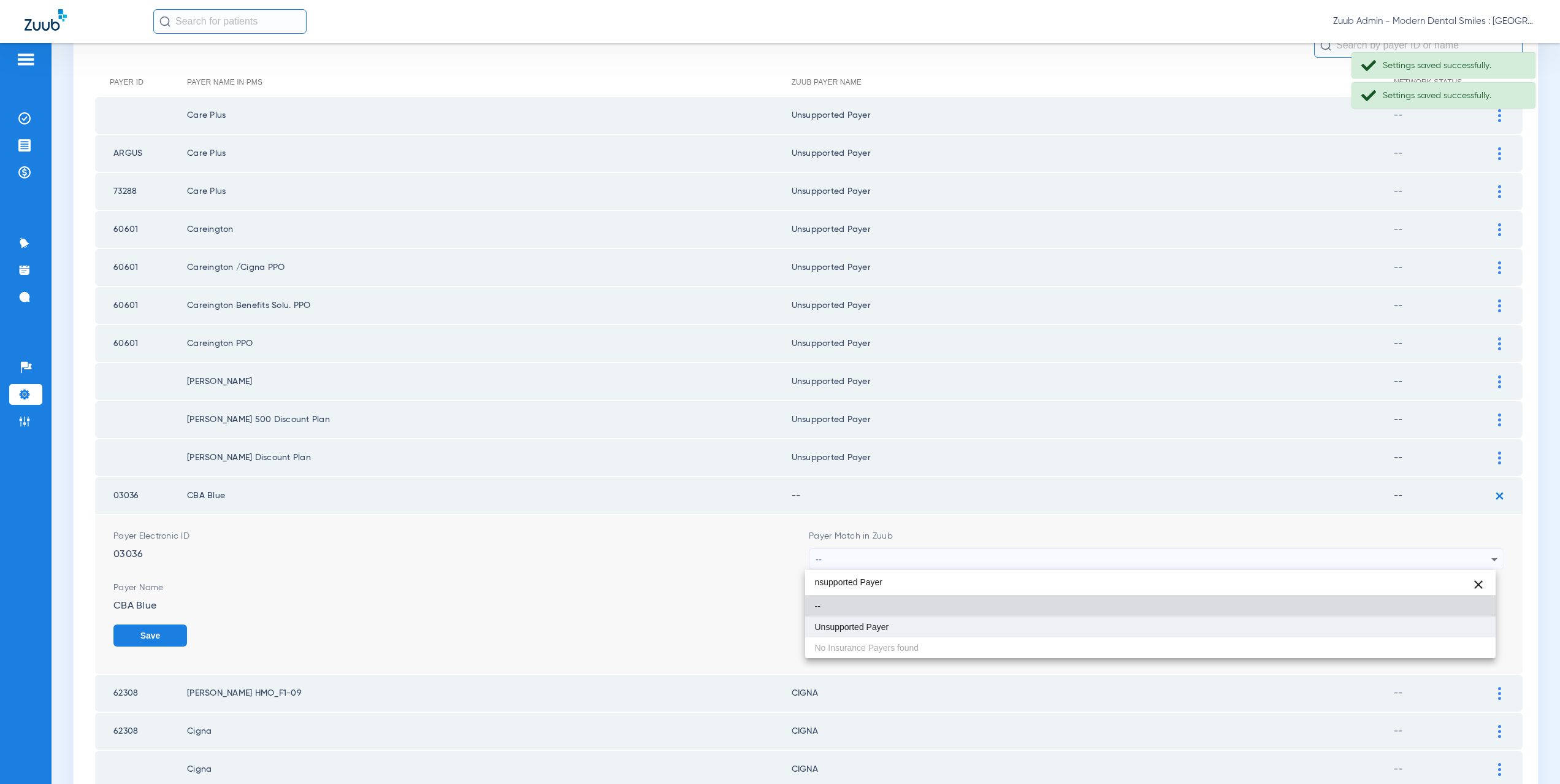
type input "nsupported Payer"
click at [914, 618] on mat-option "Unsupported Payer" at bounding box center [1151, 626] width 691 height 21
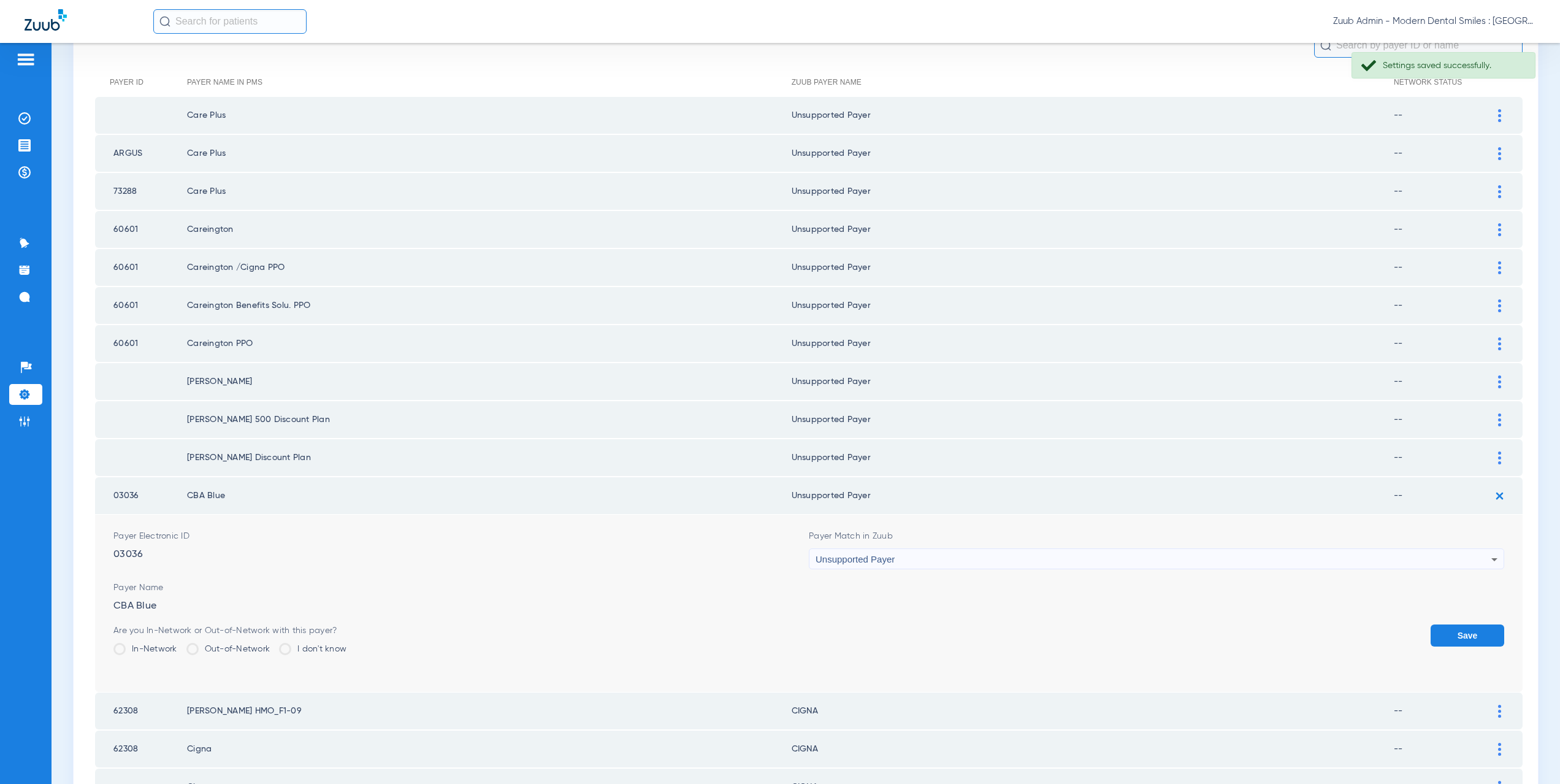
click at [1455, 628] on button "Save" at bounding box center [1467, 635] width 73 height 22
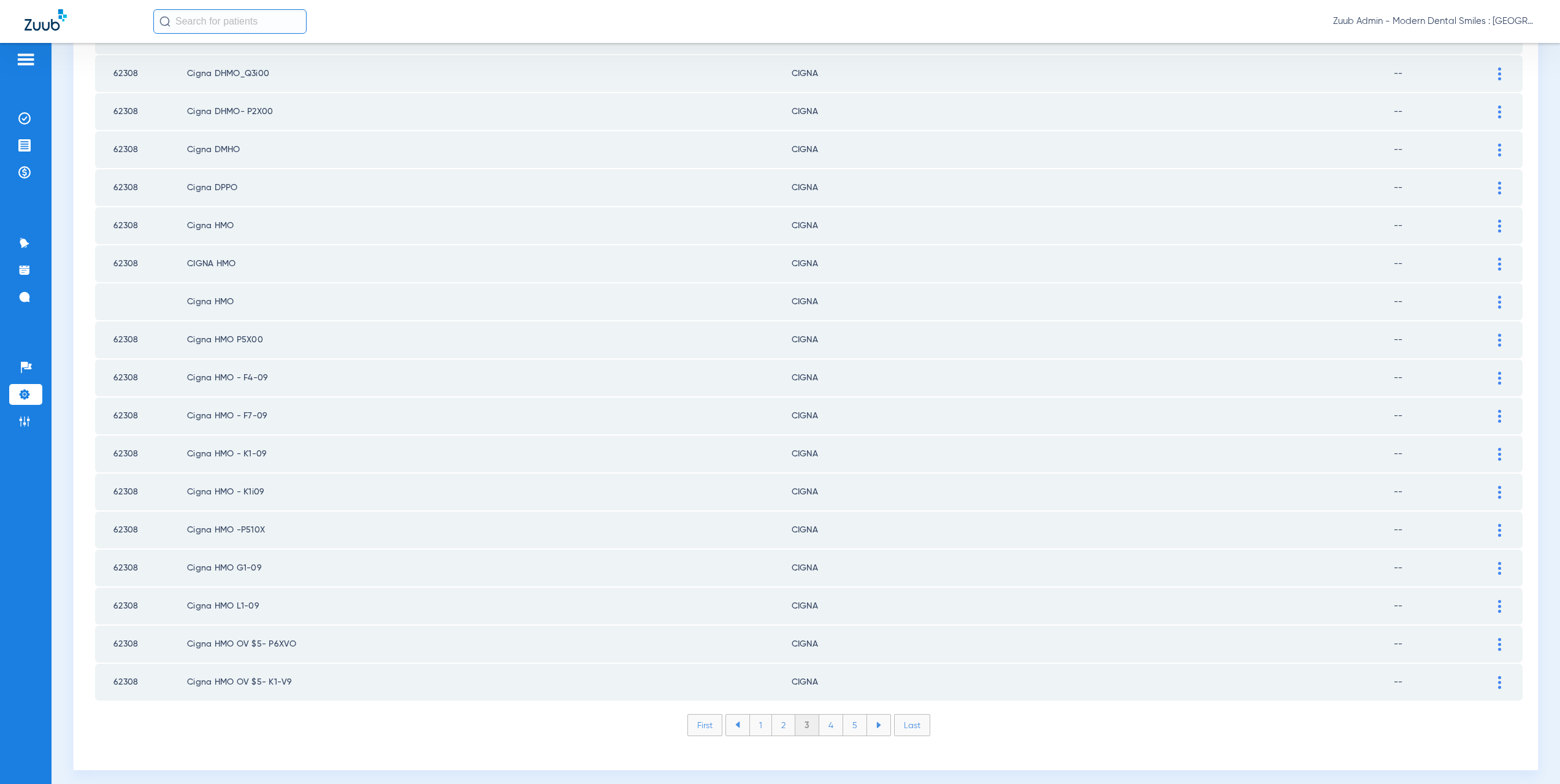
scroll to position [1432, 0]
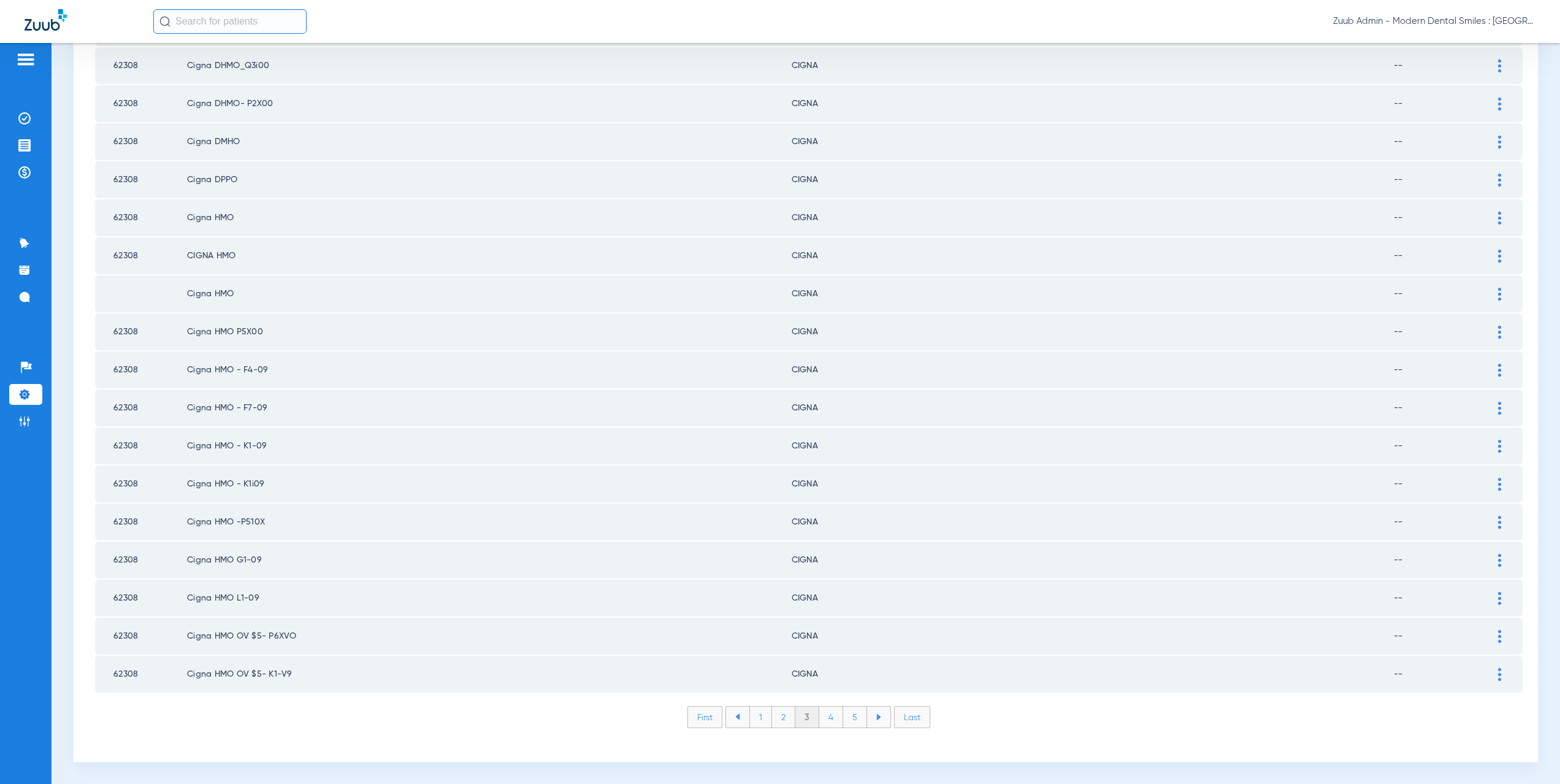
click at [828, 713] on li "4" at bounding box center [831, 716] width 24 height 21
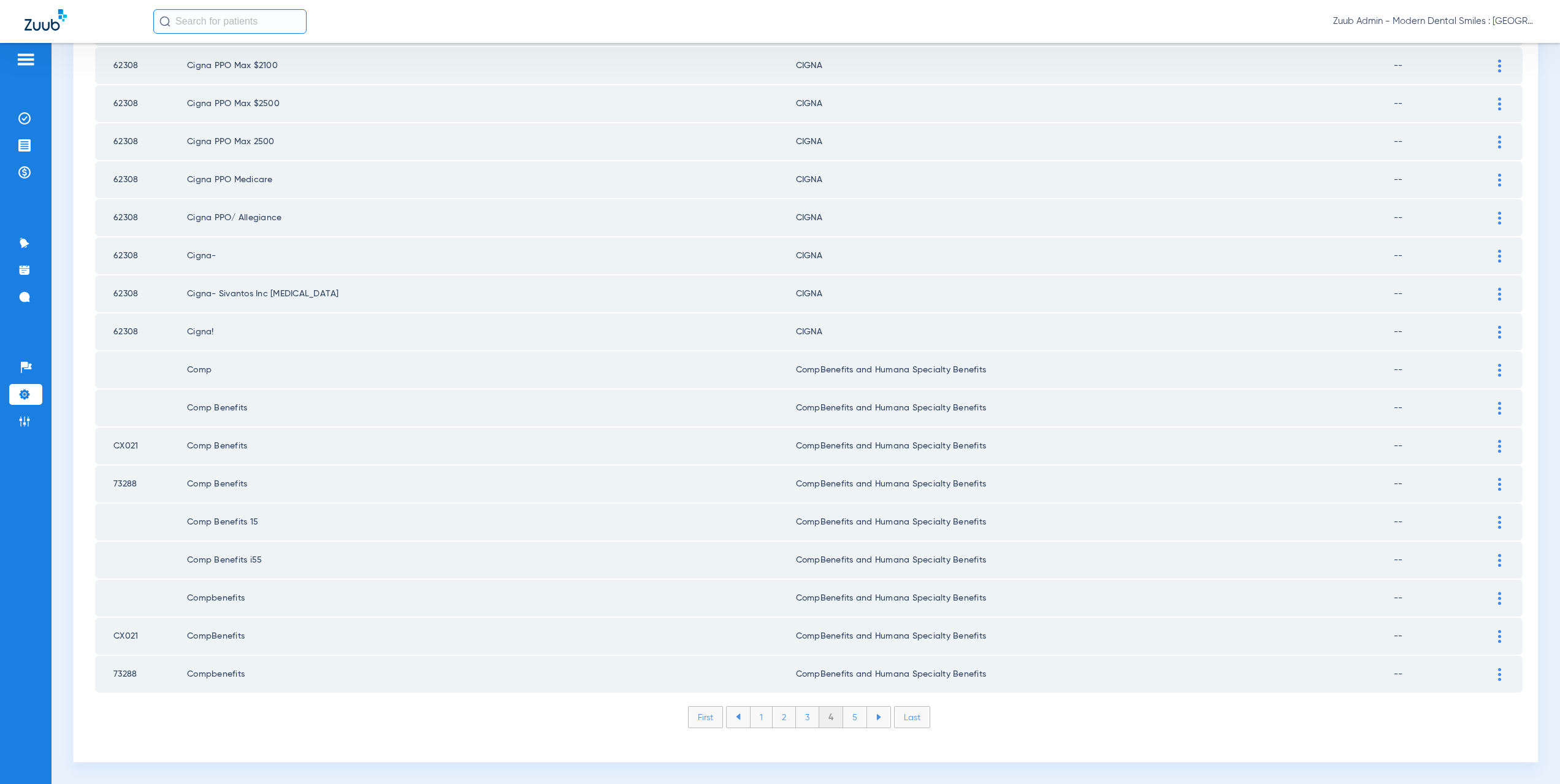
click at [854, 716] on li "5" at bounding box center [855, 716] width 24 height 21
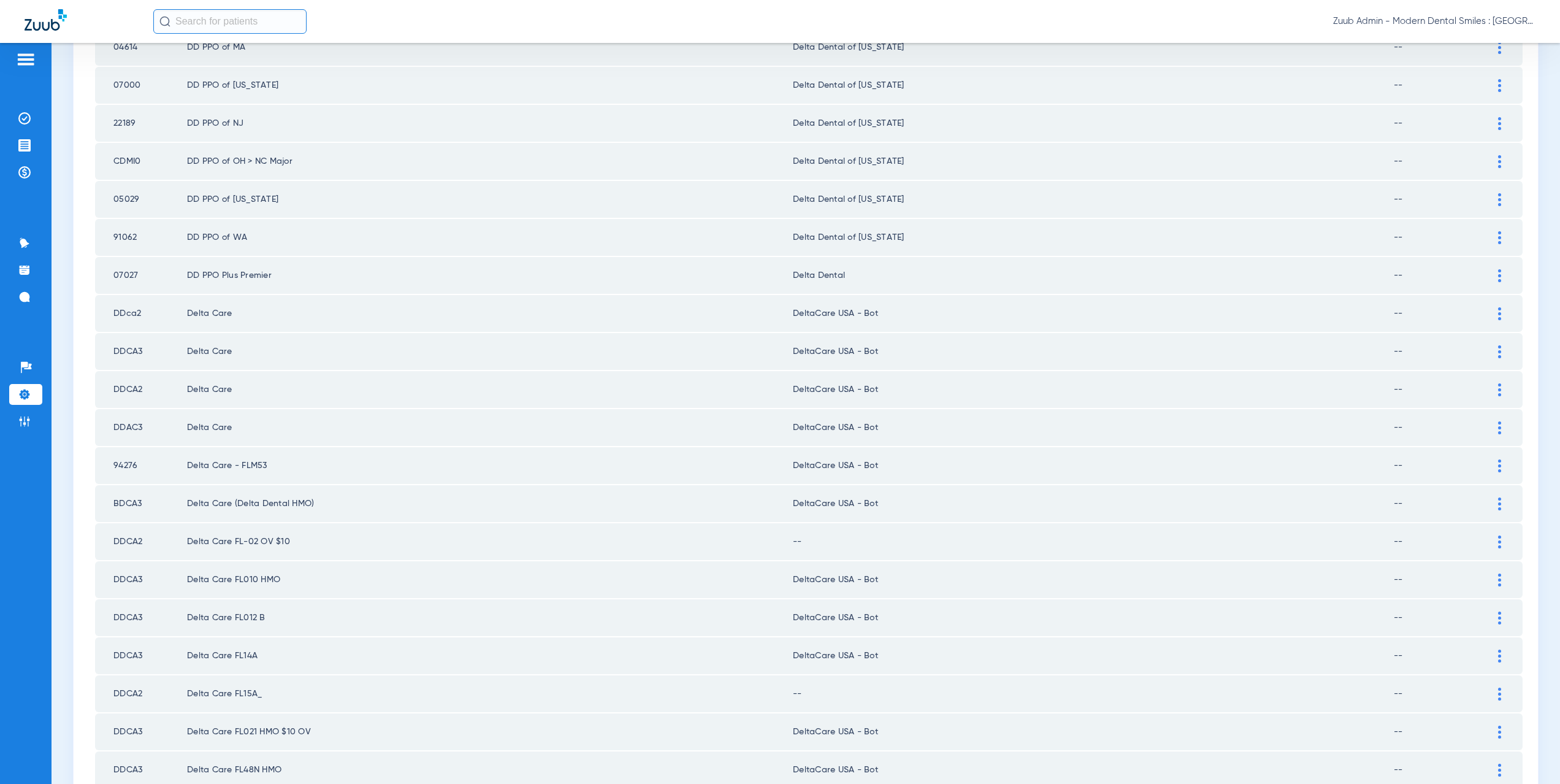
scroll to position [431, 0]
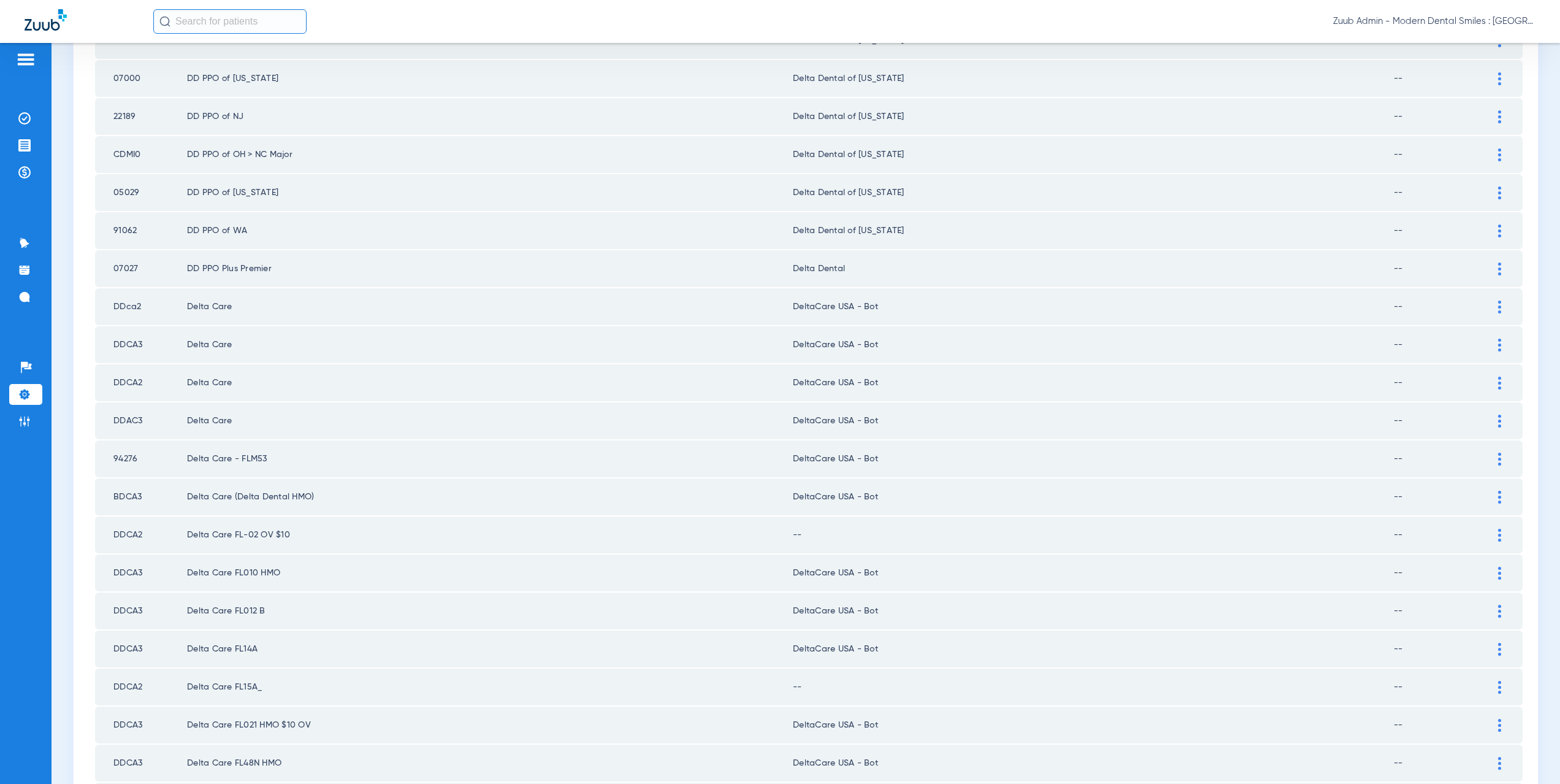
click at [1489, 265] on div at bounding box center [1500, 268] width 21 height 13
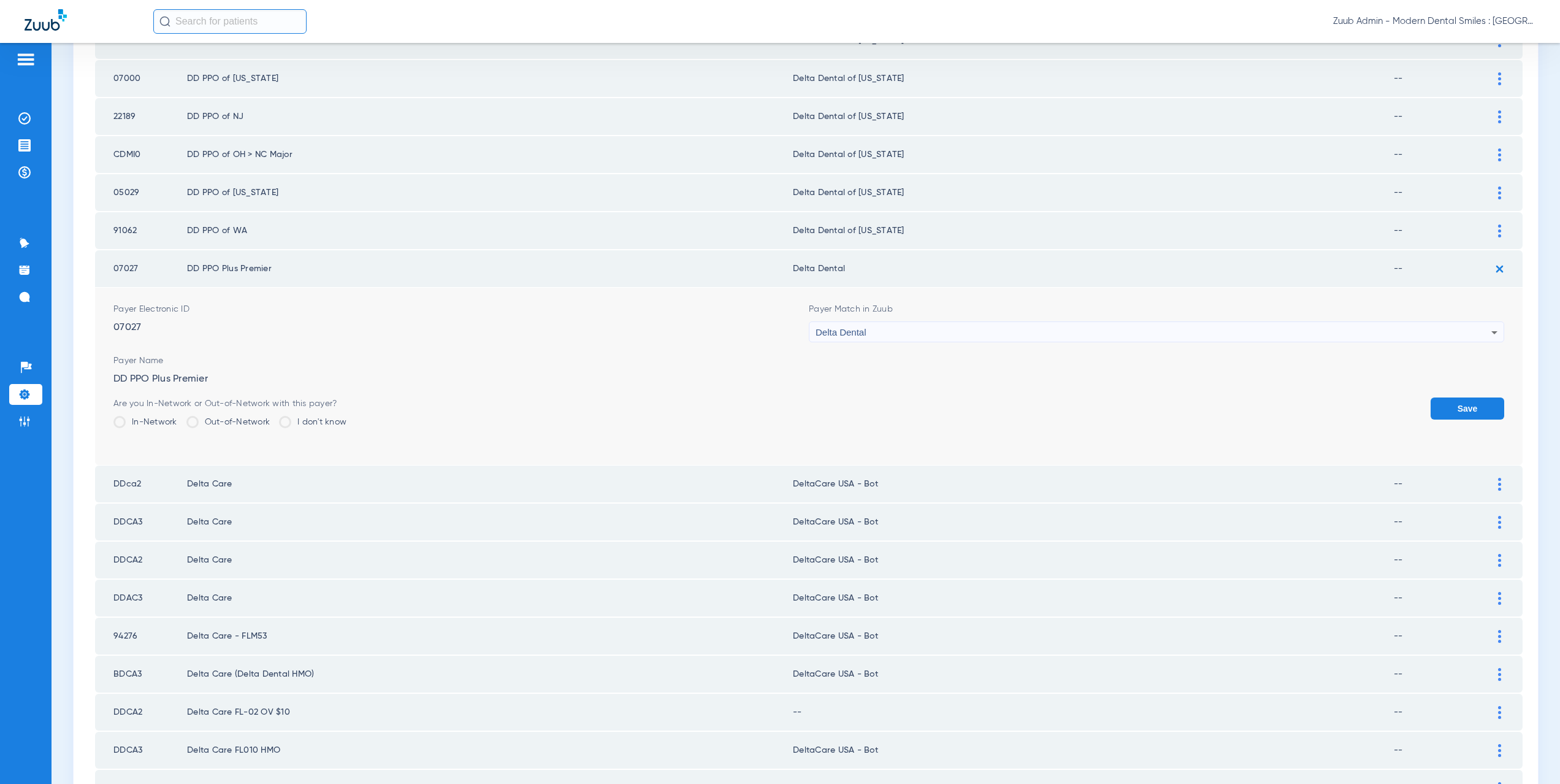
drag, startPoint x: 146, startPoint y: 268, endPoint x: 105, endPoint y: 267, distance: 41.0
click at [105, 267] on td "07027" at bounding box center [141, 268] width 92 height 37
copy td "07027"
click at [928, 332] on div "Delta Dental" at bounding box center [1153, 332] width 676 height 21
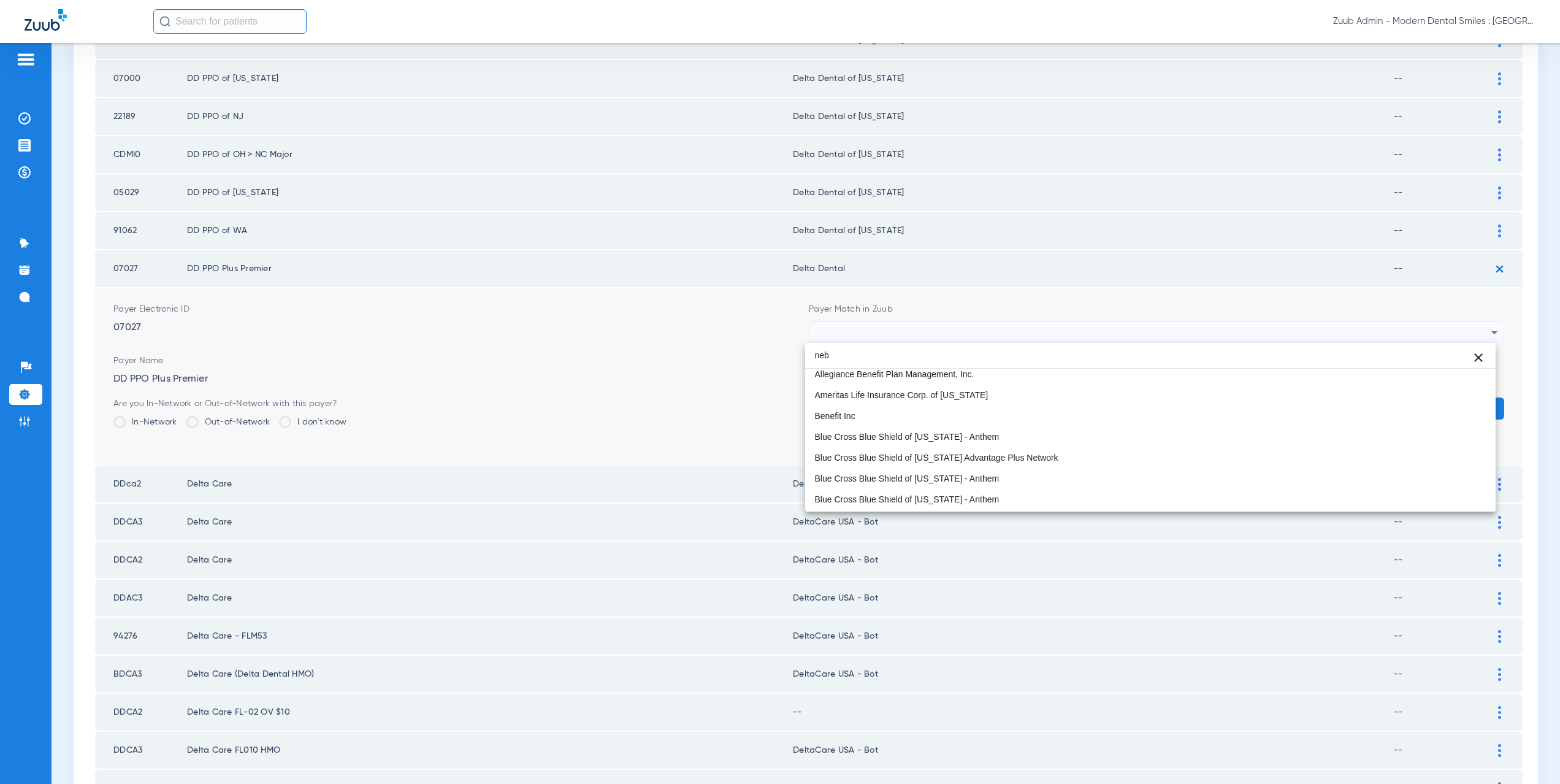
scroll to position [3, 0]
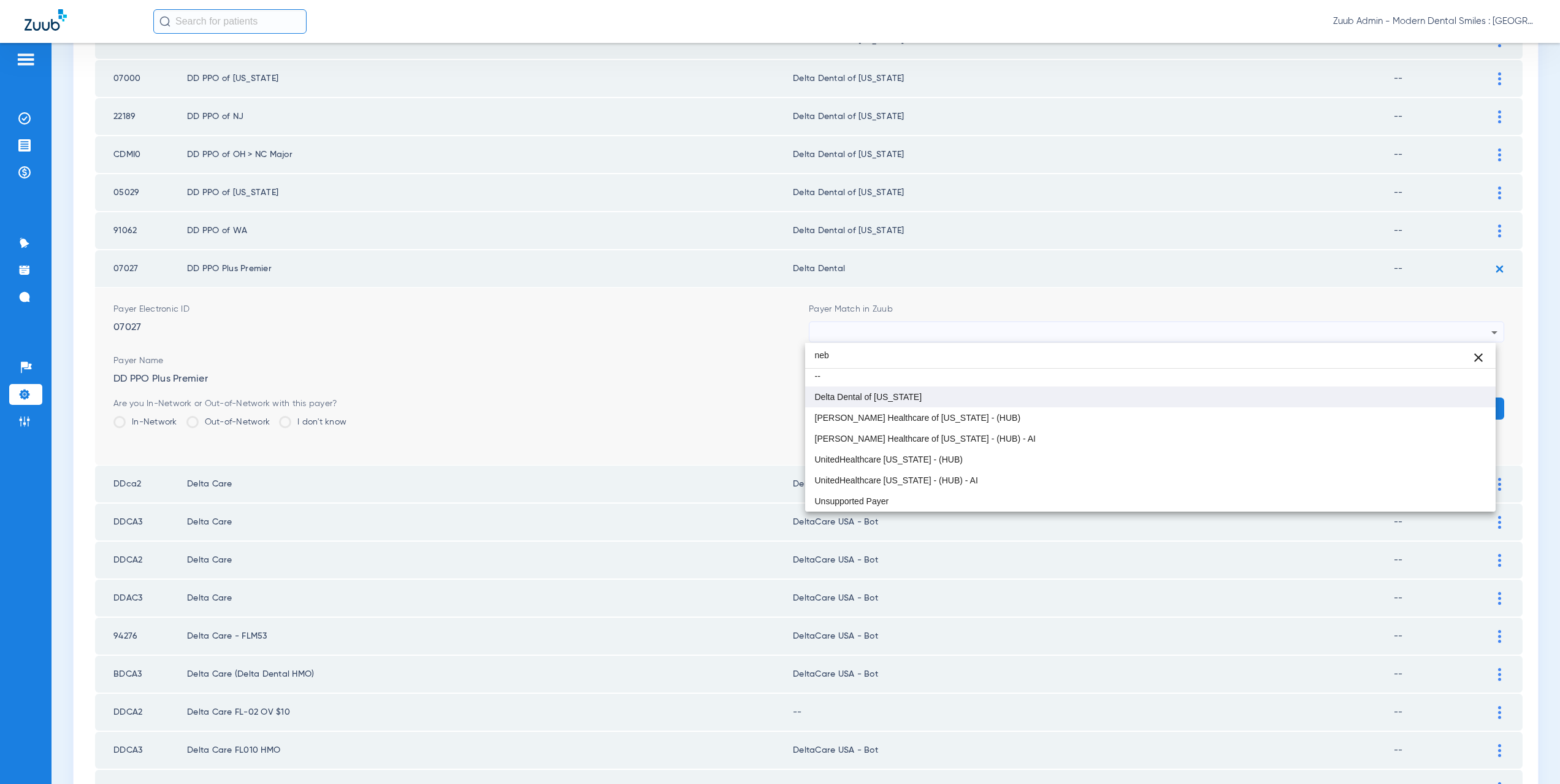
type input "neb"
click at [930, 389] on mat-option "Delta Dental of [US_STATE]" at bounding box center [1151, 396] width 691 height 21
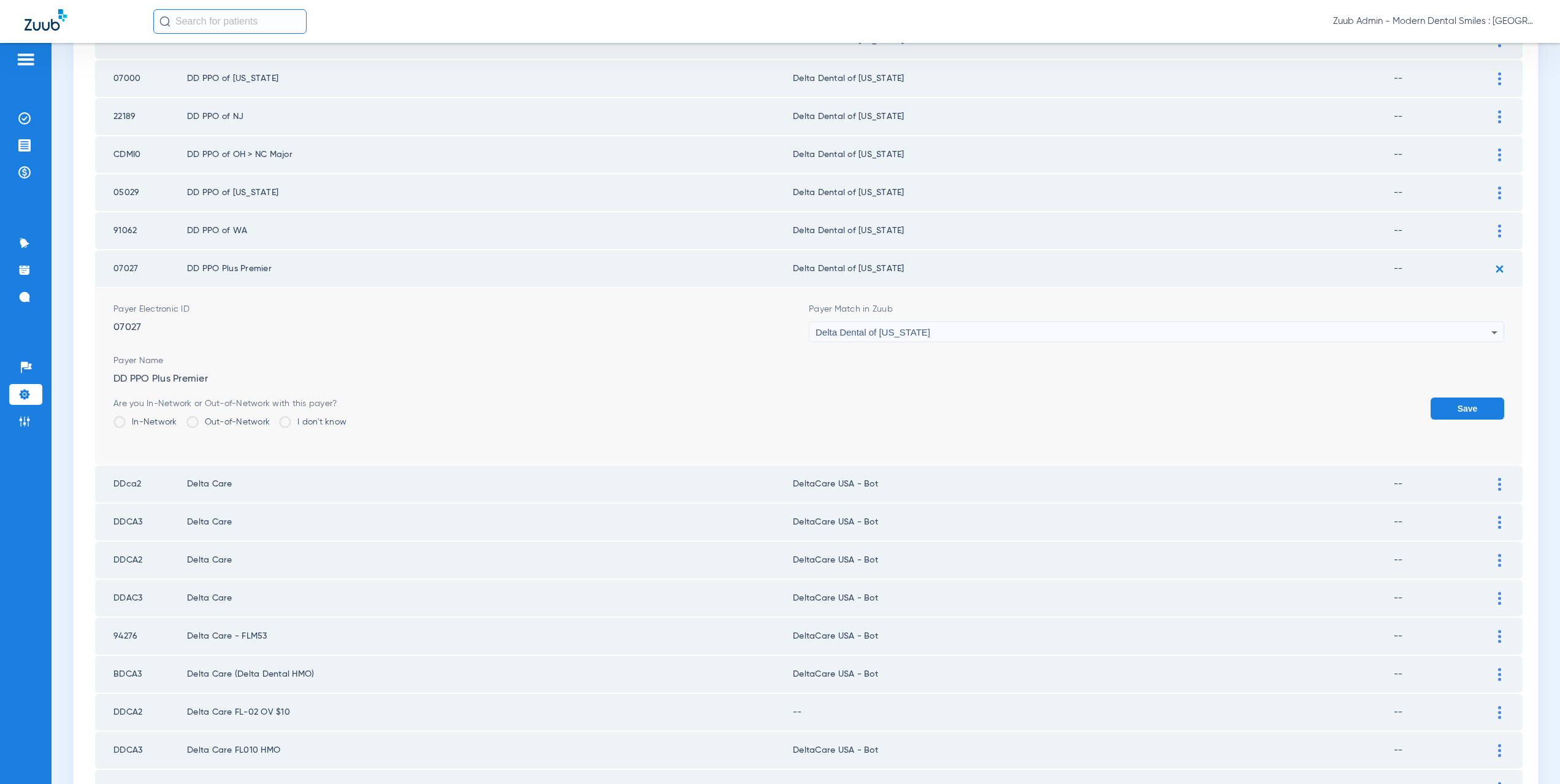
click at [1463, 410] on button "Save" at bounding box center [1467, 408] width 73 height 22
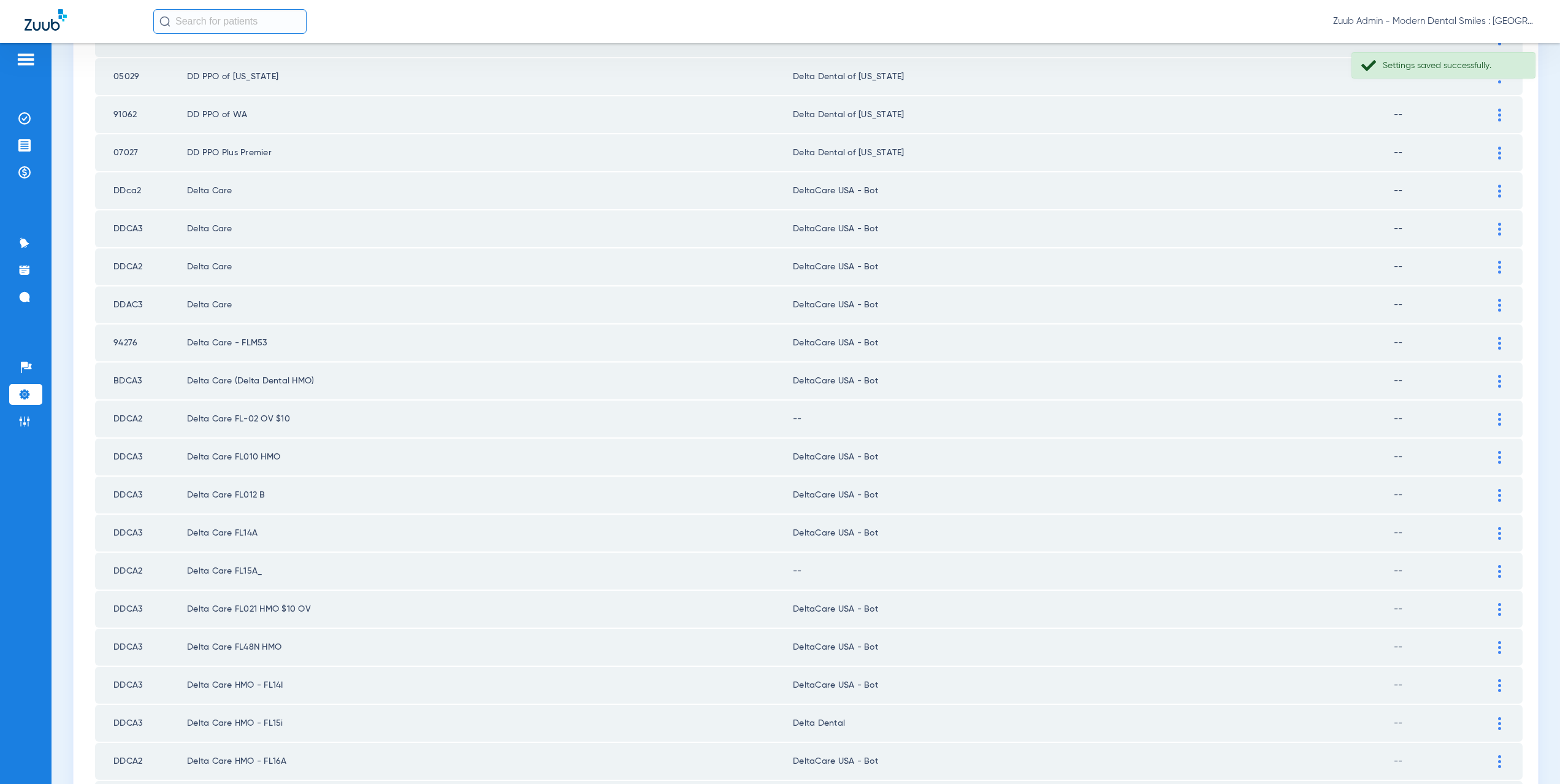
scroll to position [552, 0]
drag, startPoint x: 877, startPoint y: 378, endPoint x: 805, endPoint y: 374, distance: 72.1
click at [805, 374] on td "DeltaCare USA - Bot" at bounding box center [1093, 375] width 601 height 37
copy td "aCare USA - Bot"
click at [1498, 409] on img at bounding box center [1500, 413] width 3 height 13
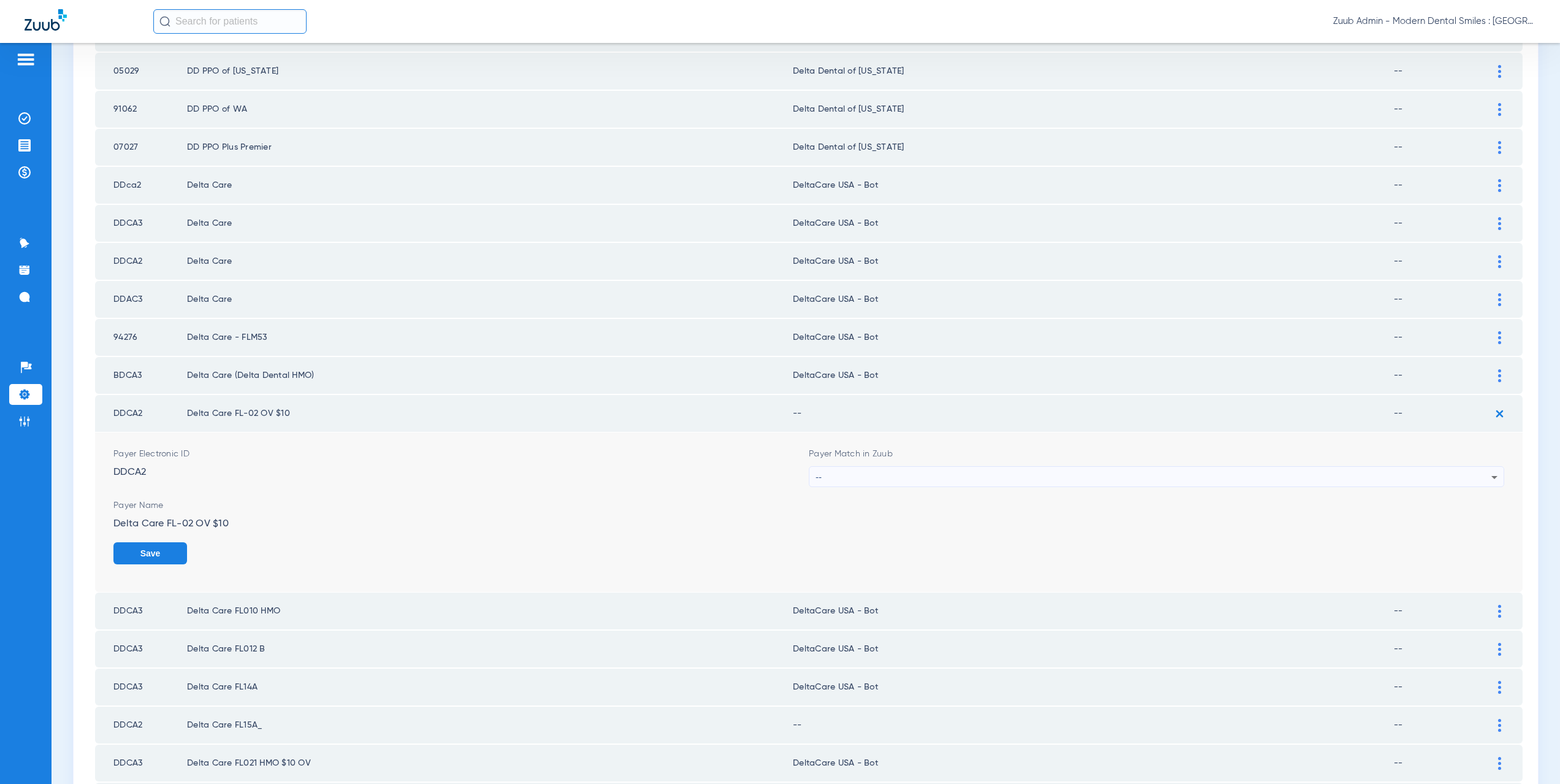
click at [919, 466] on mat-select "--" at bounding box center [1156, 476] width 696 height 21
click at [919, 478] on div "--" at bounding box center [1153, 476] width 676 height 21
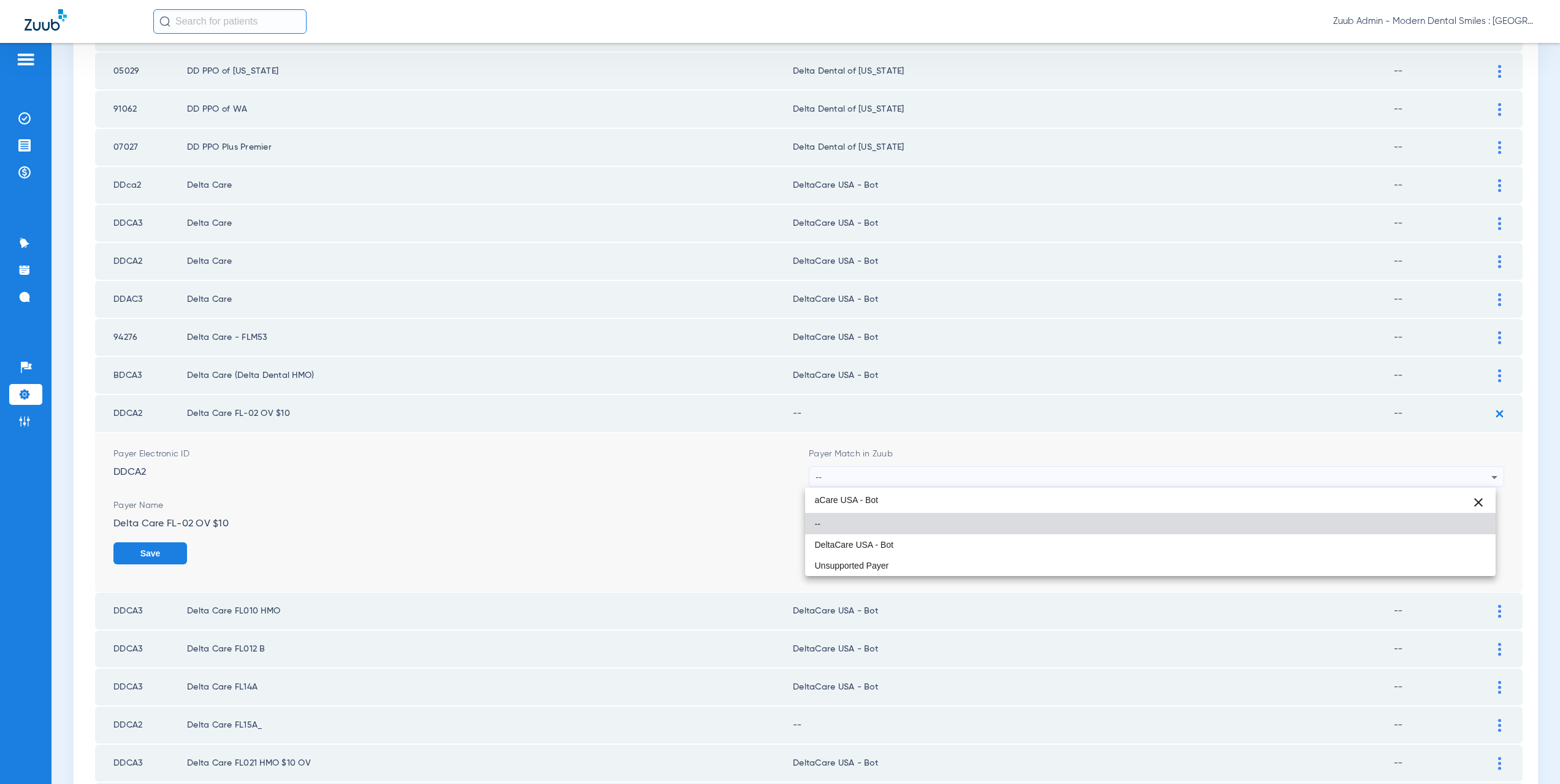
type input "aCare USA - Bot"
click at [888, 552] on mat-option "DeltaCare USA - Bot" at bounding box center [1151, 544] width 691 height 21
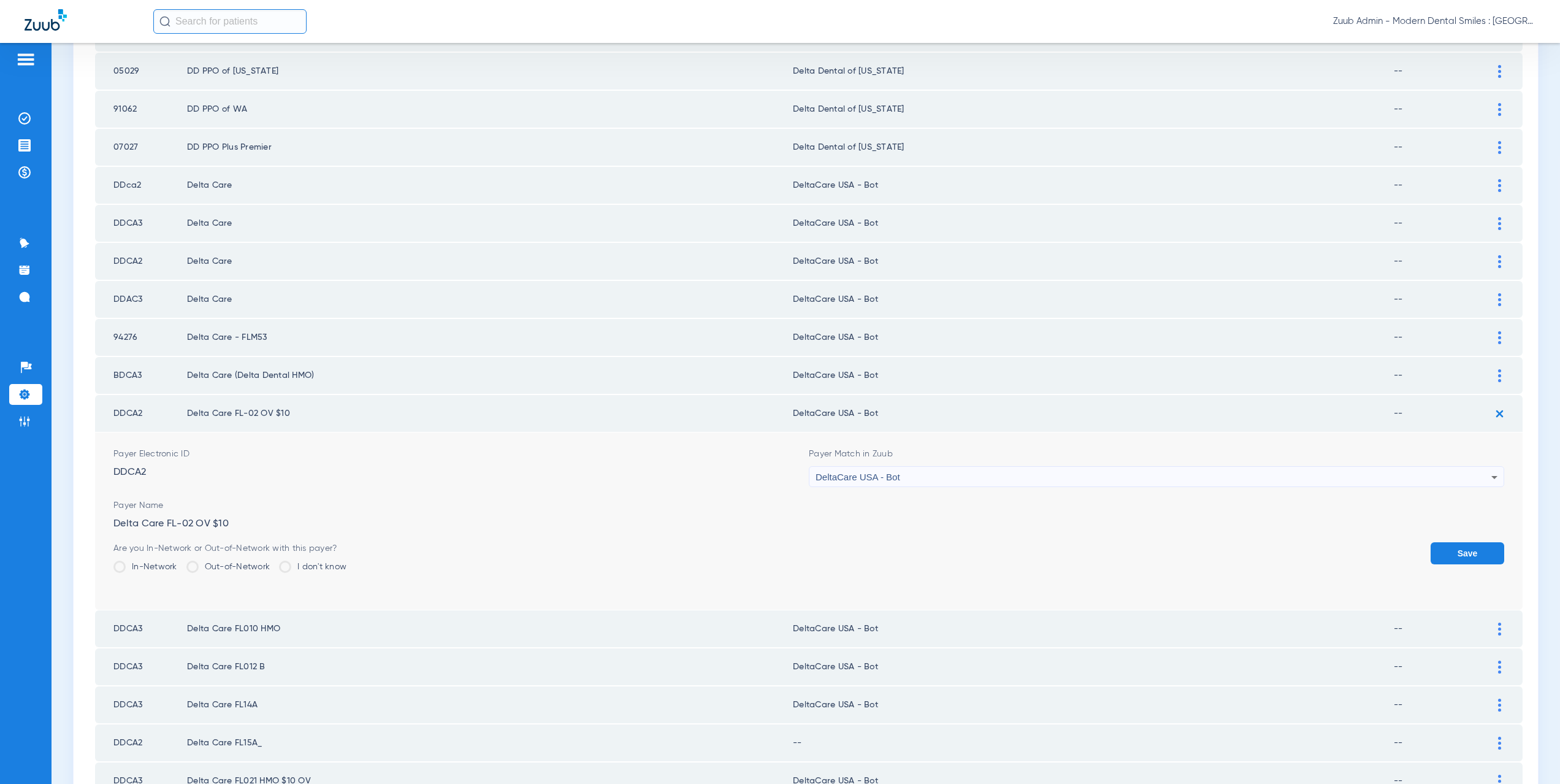
click at [1455, 553] on button "Save" at bounding box center [1467, 553] width 73 height 22
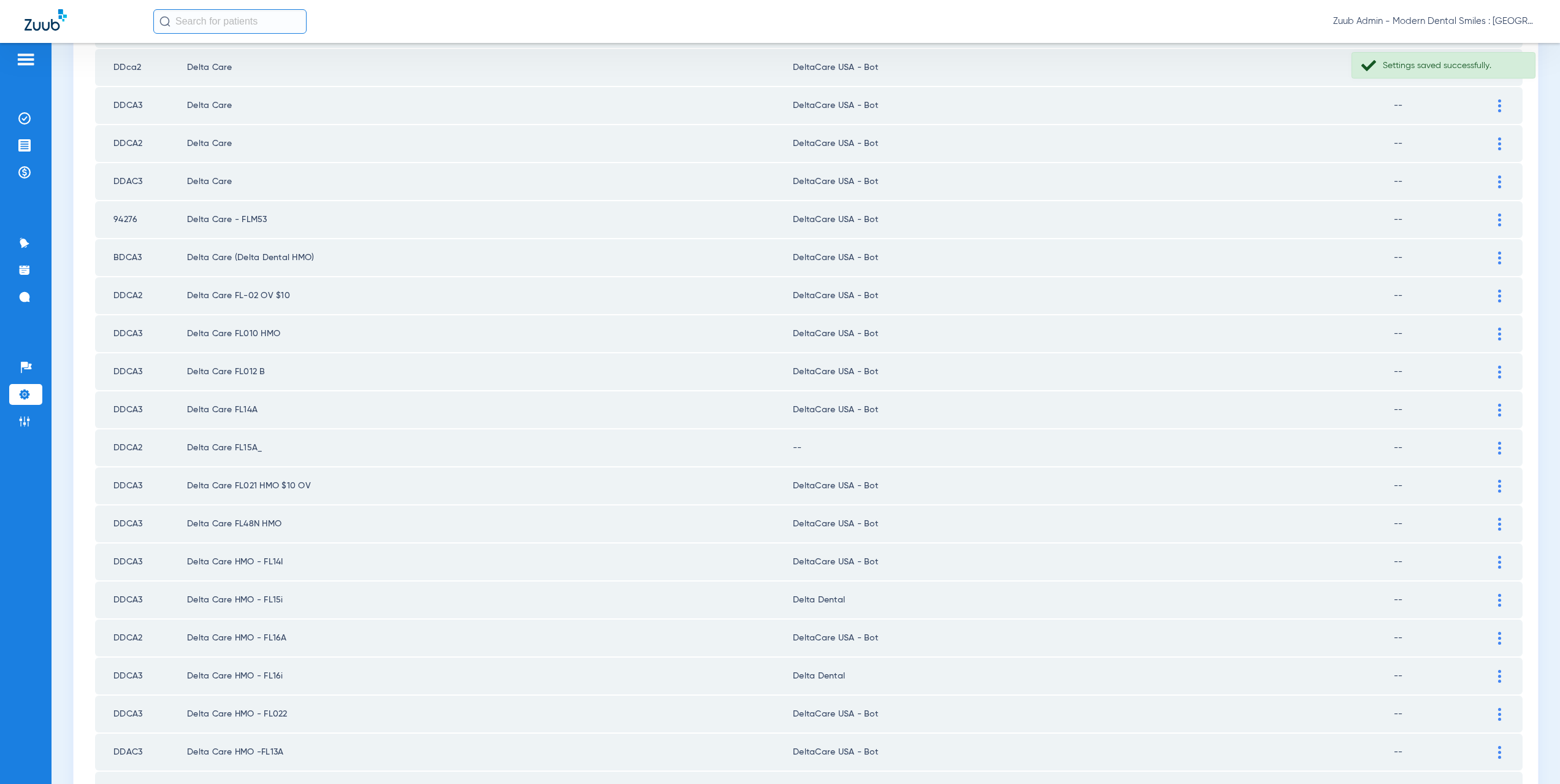
scroll to position [741, 0]
click at [1498, 375] on img at bounding box center [1500, 377] width 3 height 13
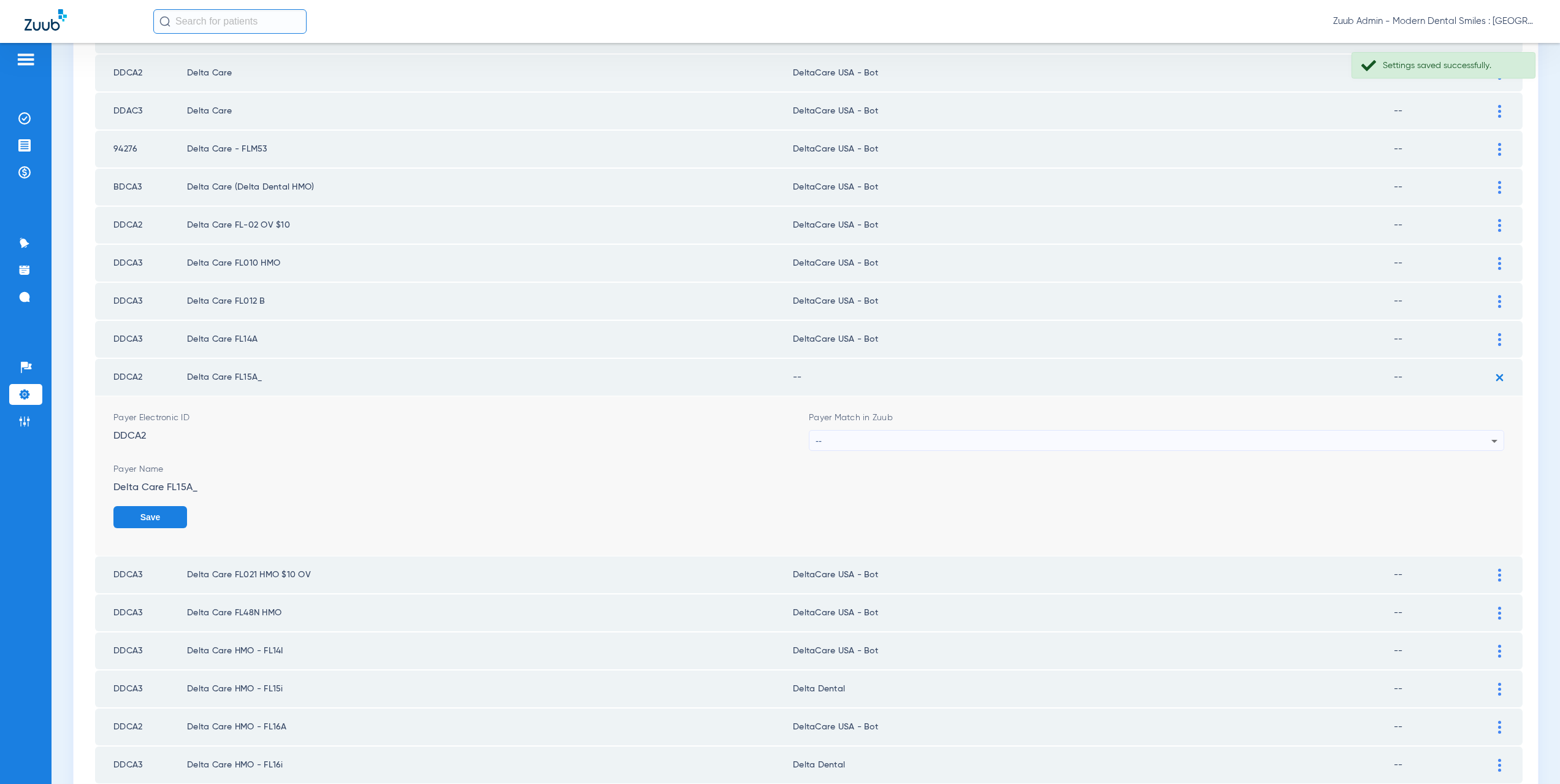
click at [870, 440] on div "--" at bounding box center [1153, 440] width 676 height 21
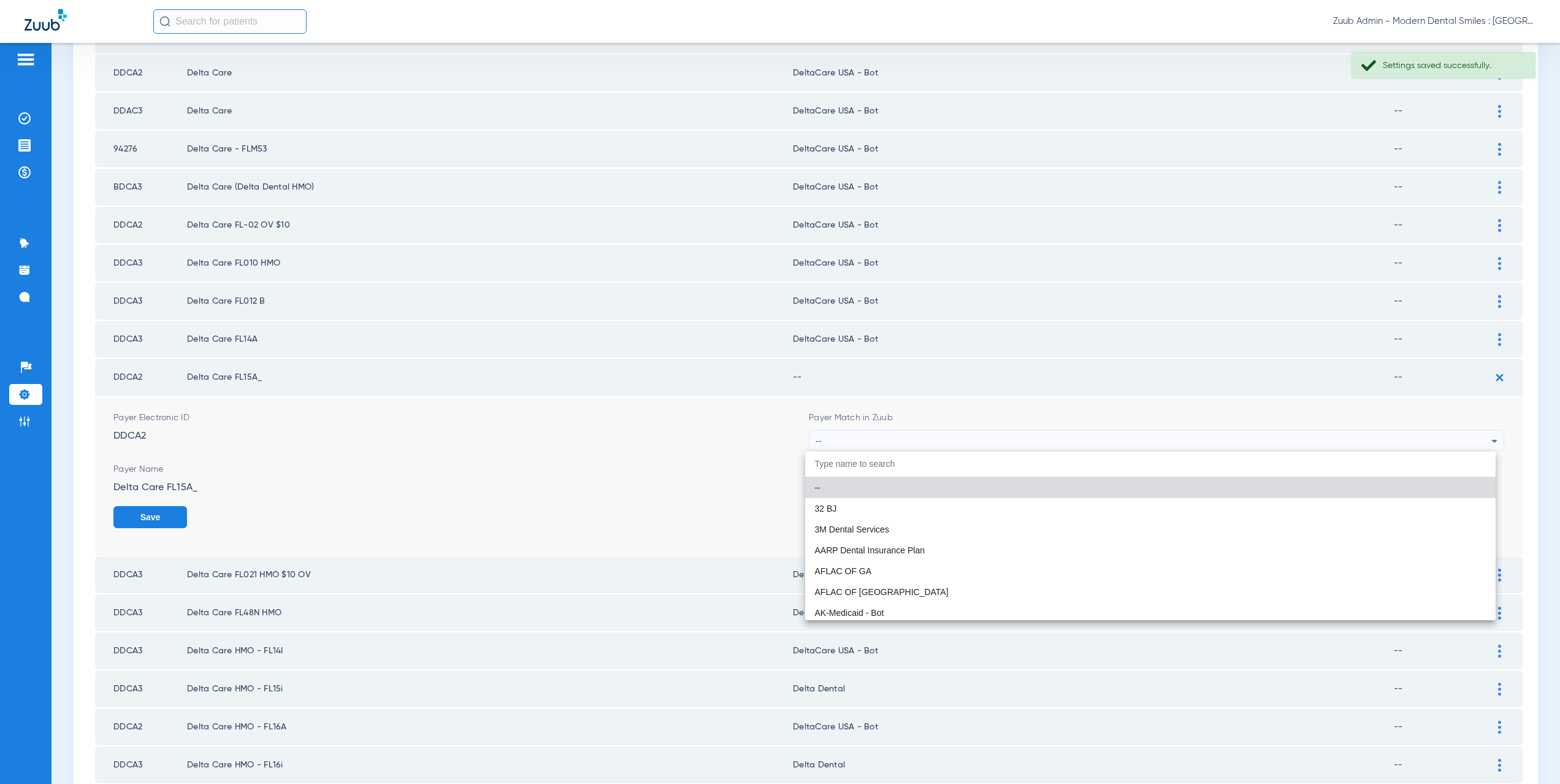
paste input "aCare USA - Bot"
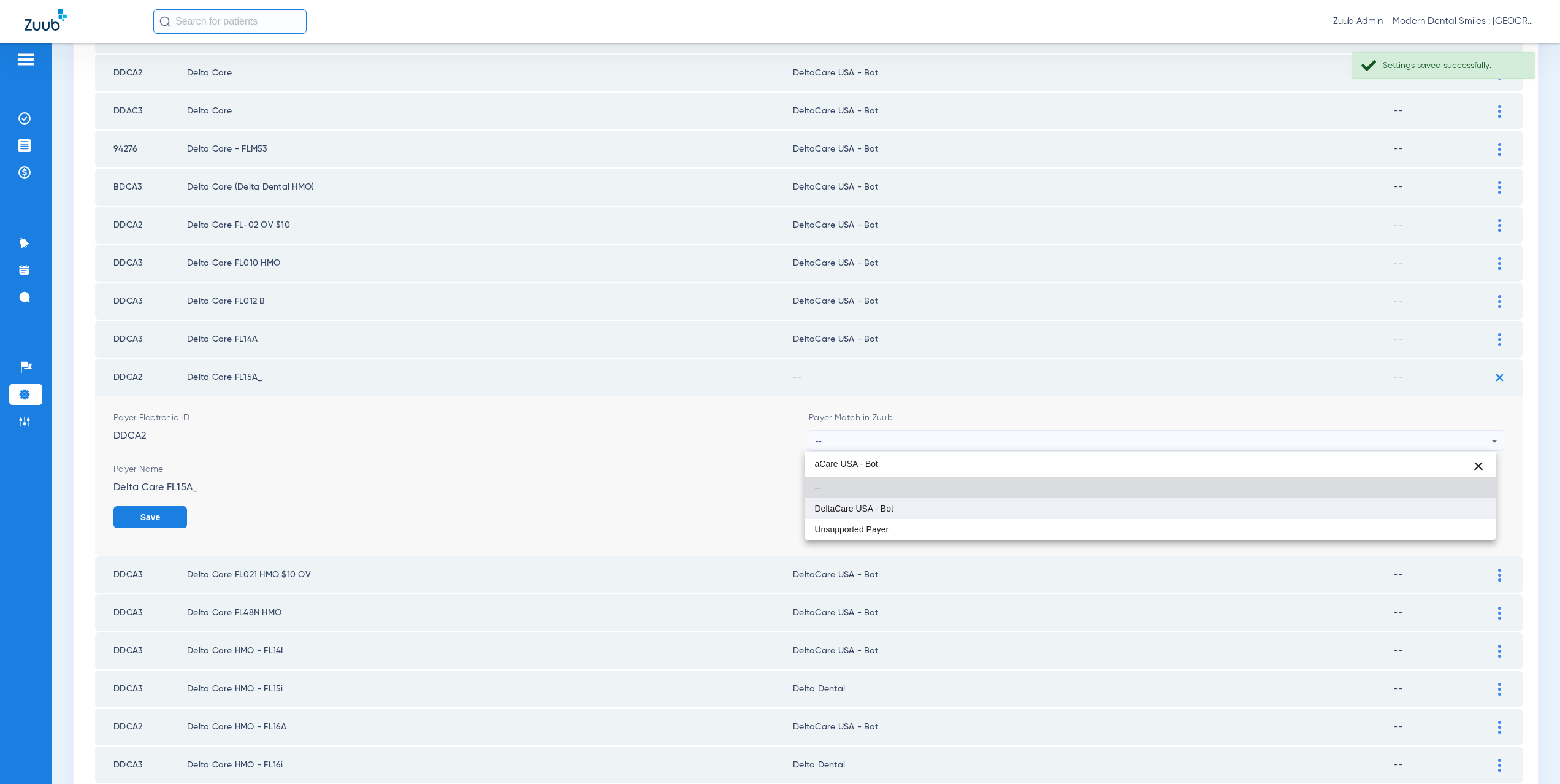
type input "aCare USA - Bot"
click at [881, 498] on mat-option "DeltaCare USA - Bot" at bounding box center [1151, 508] width 691 height 21
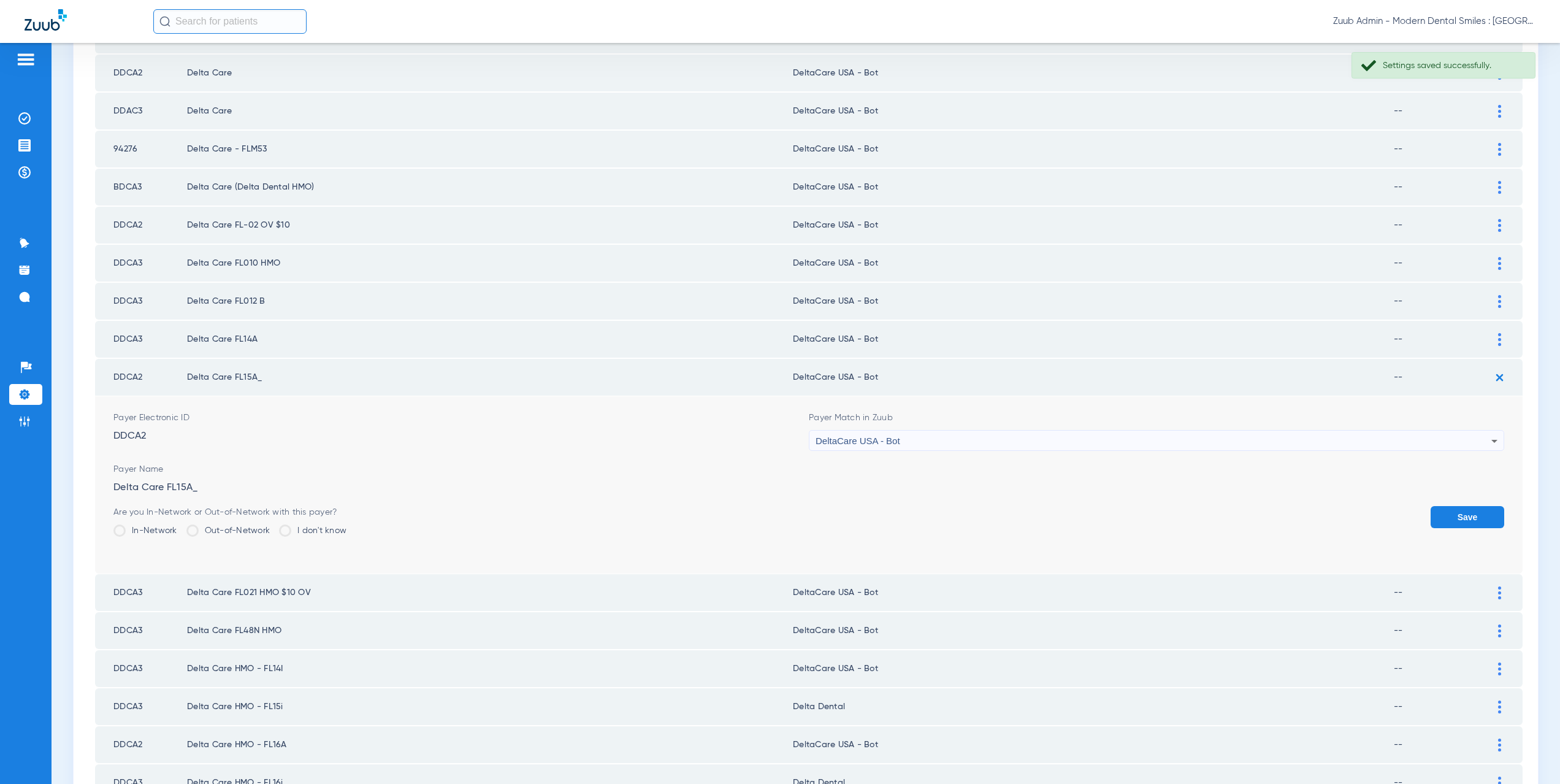
click at [1432, 514] on button "Save" at bounding box center [1467, 516] width 73 height 22
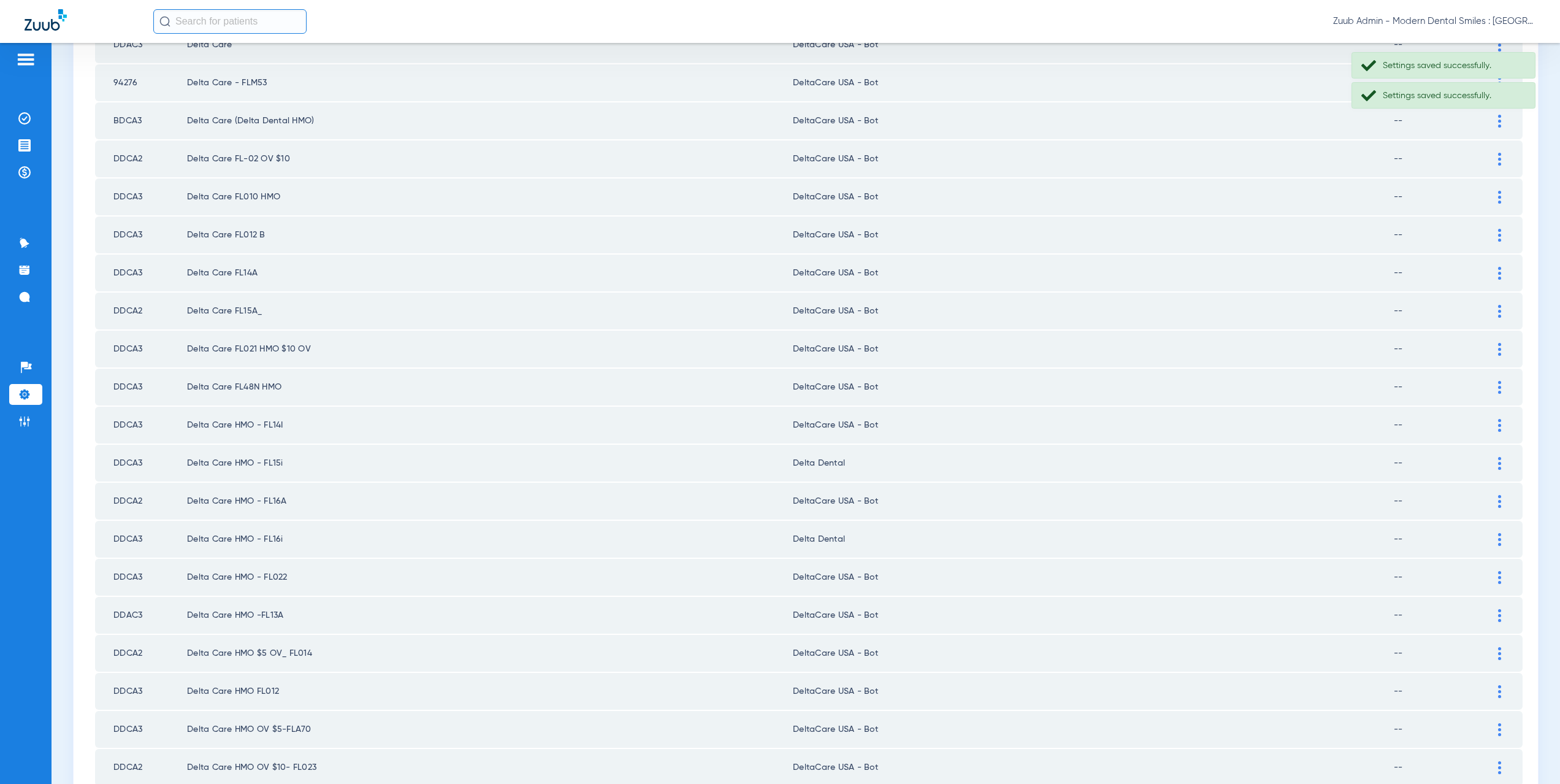
scroll to position [902, 0]
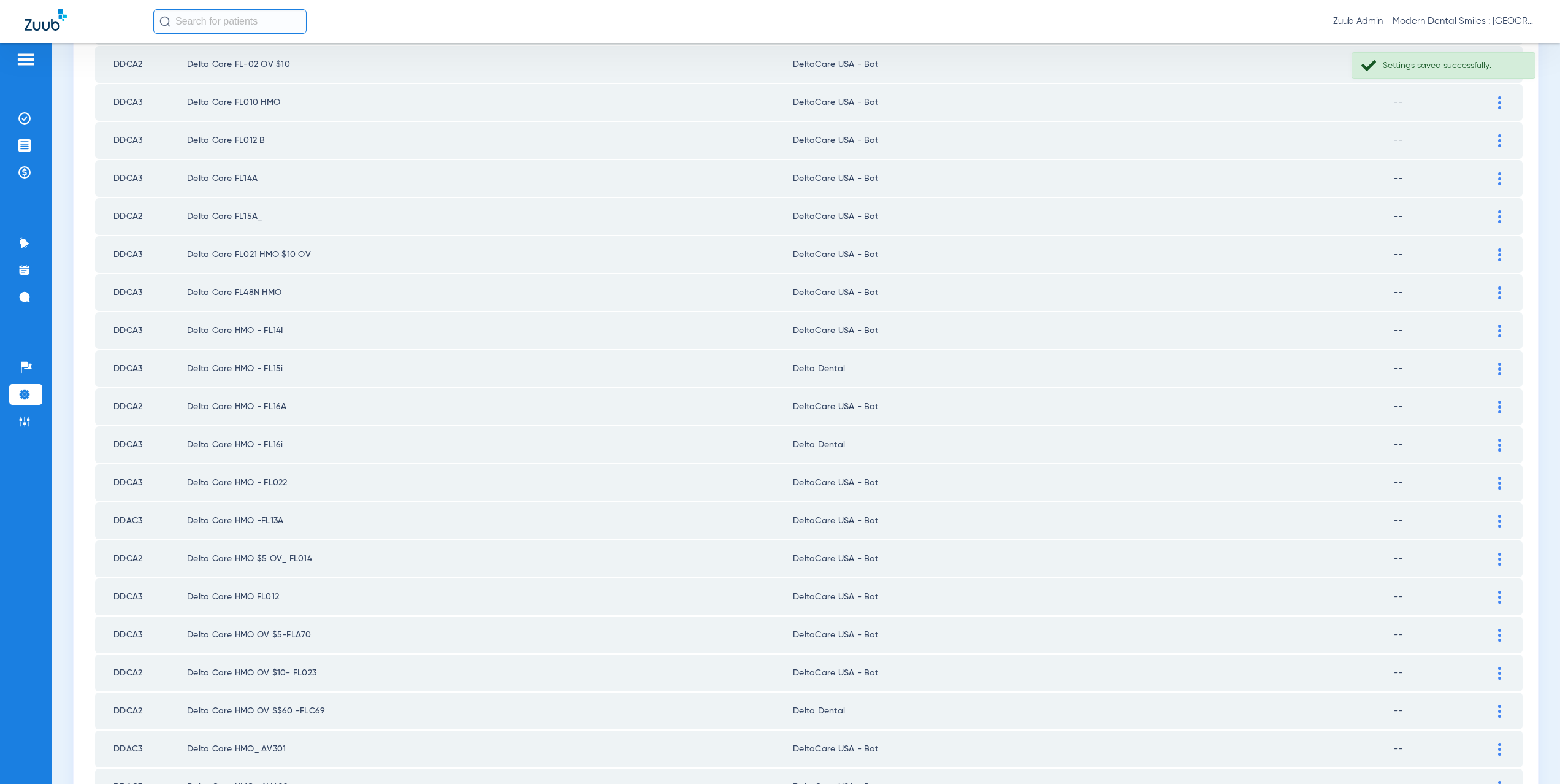
click at [1498, 369] on img at bounding box center [1500, 369] width 3 height 13
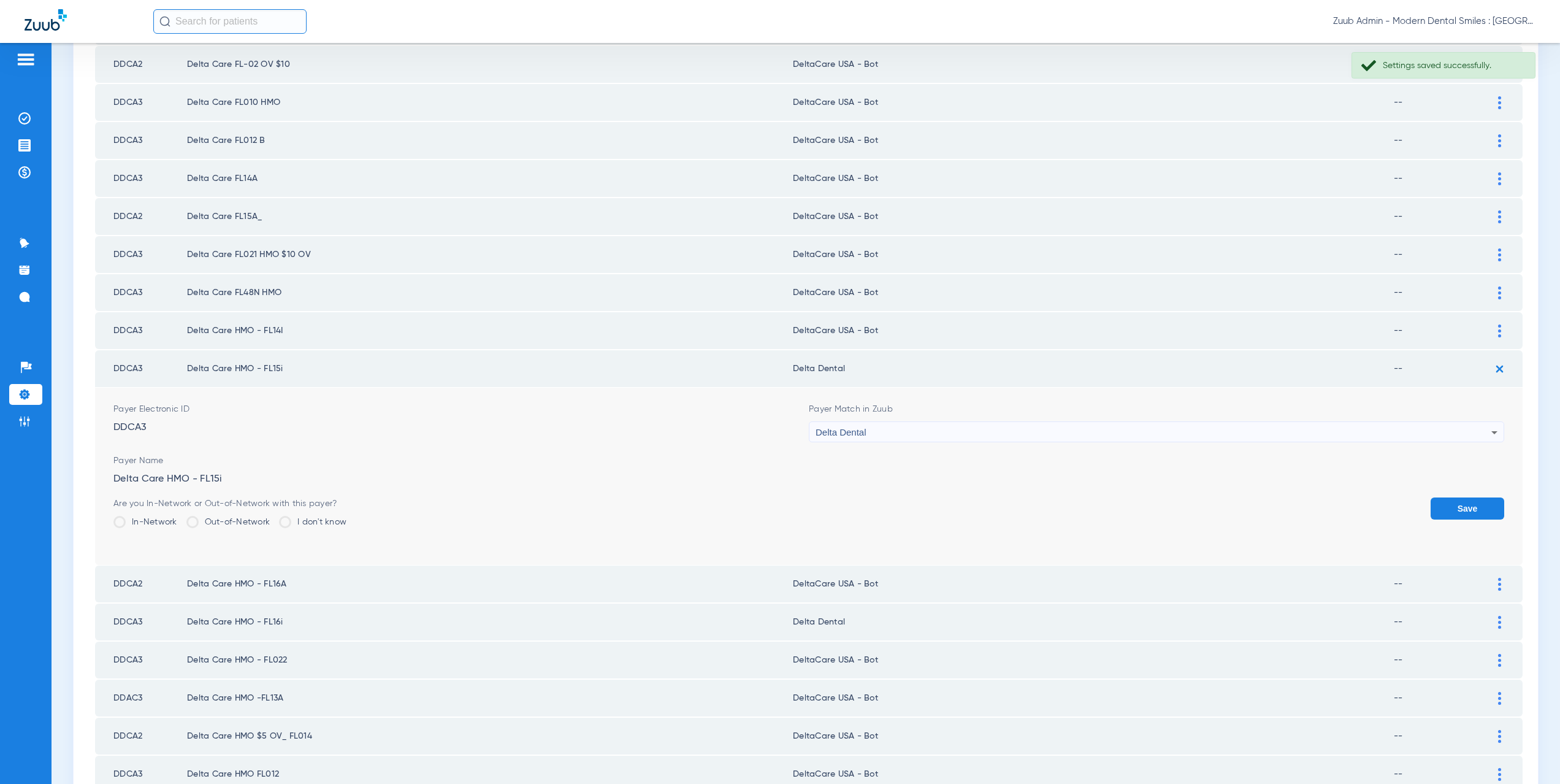
click at [977, 433] on div "Delta Dental" at bounding box center [1153, 432] width 676 height 21
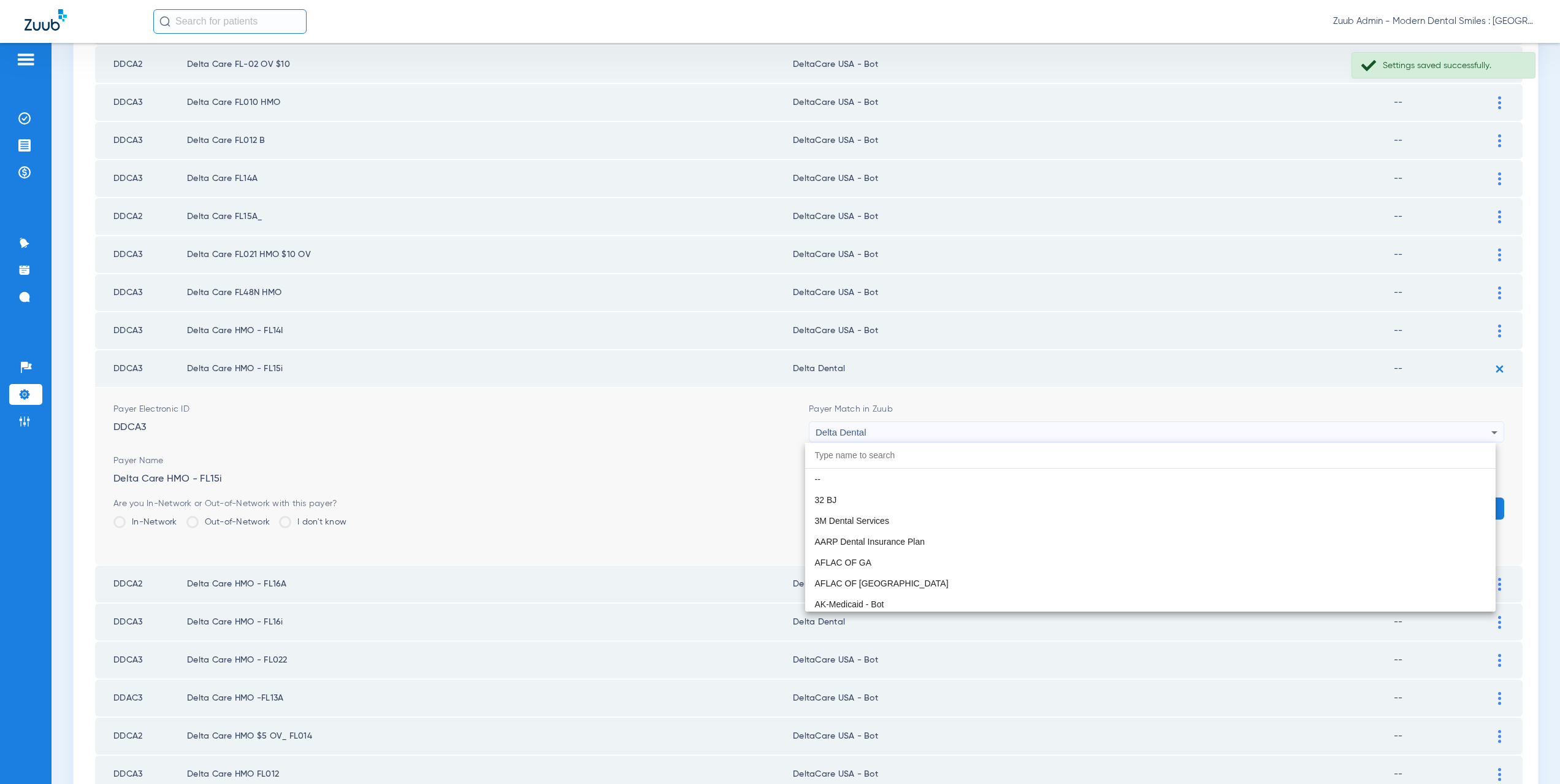
scroll to position [2088, 0]
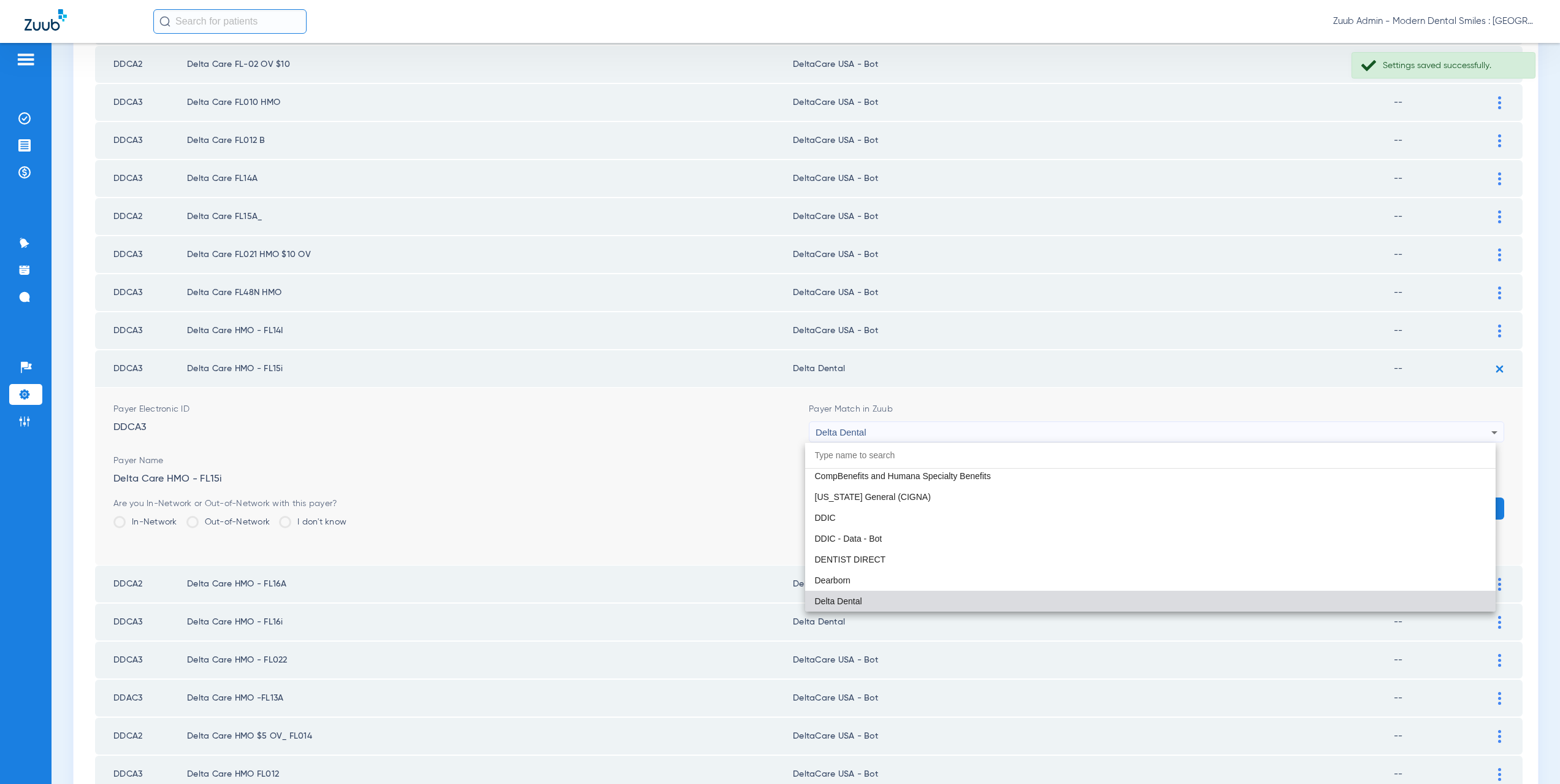
paste input "aCare USA - Bot"
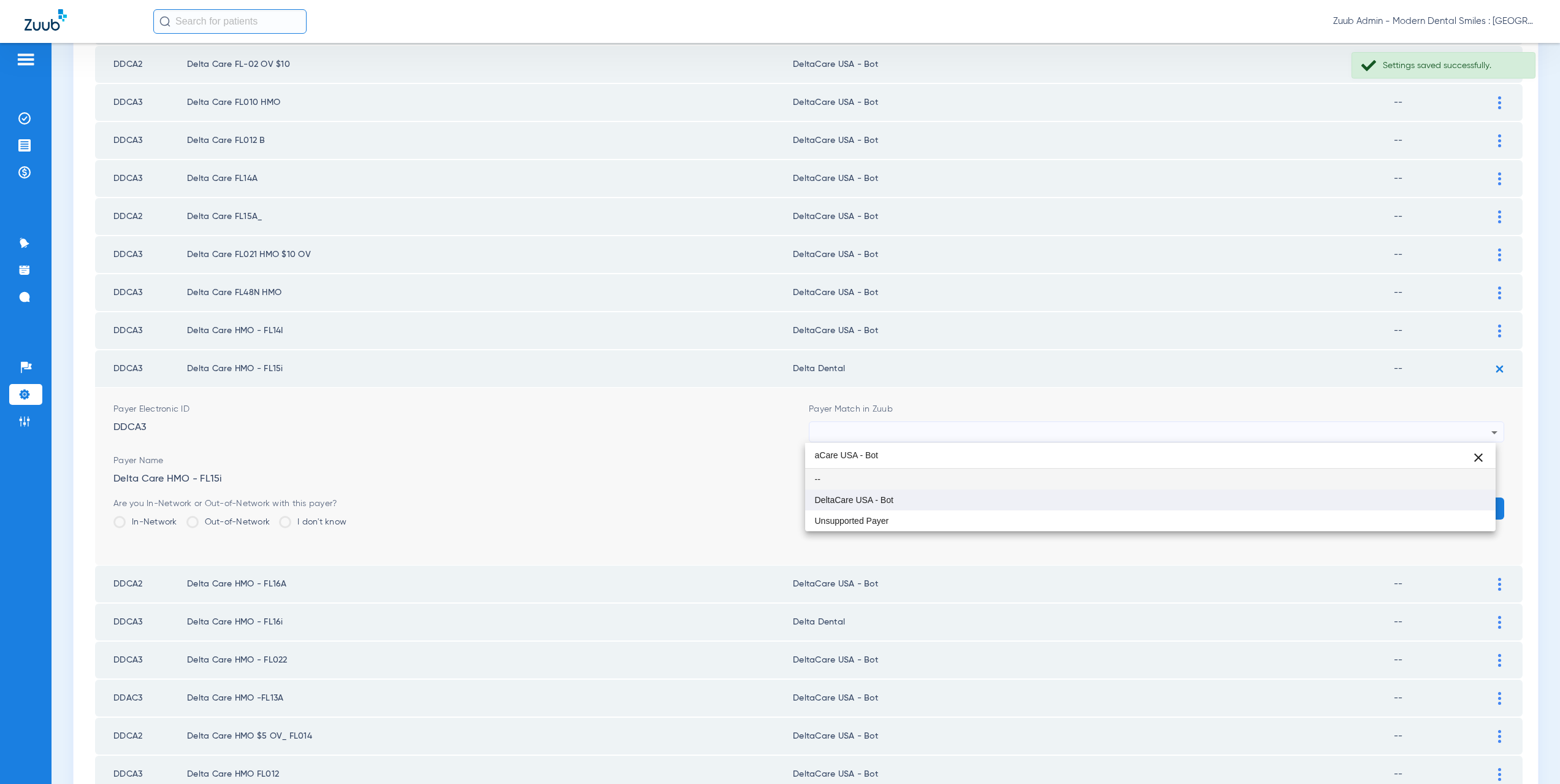
type input "aCare USA - Bot"
click at [939, 491] on mat-option "DeltaCare USA - Bot" at bounding box center [1151, 499] width 691 height 21
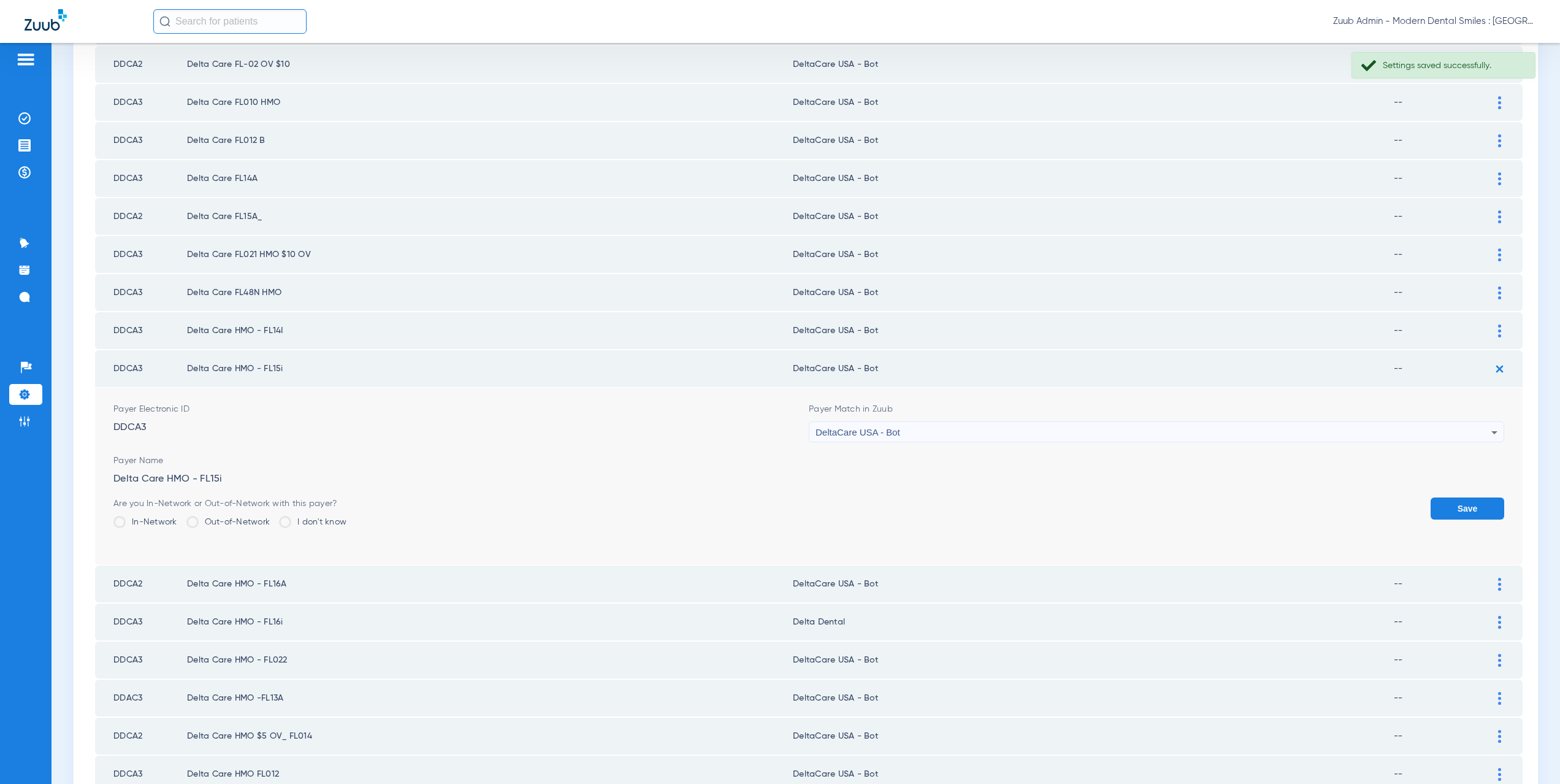
click at [1441, 506] on button "Save" at bounding box center [1467, 508] width 73 height 22
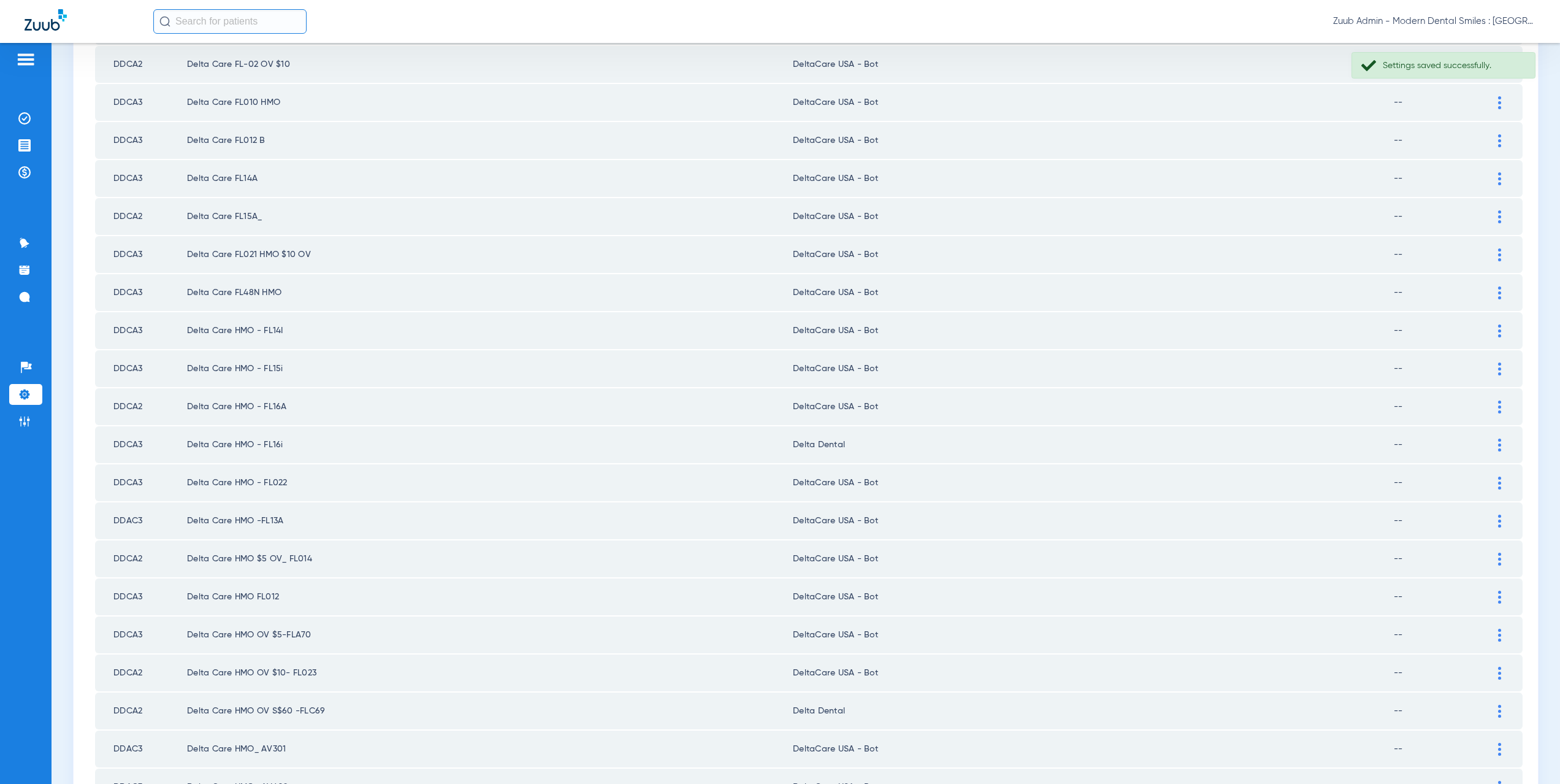
click at [1489, 443] on div at bounding box center [1500, 445] width 21 height 13
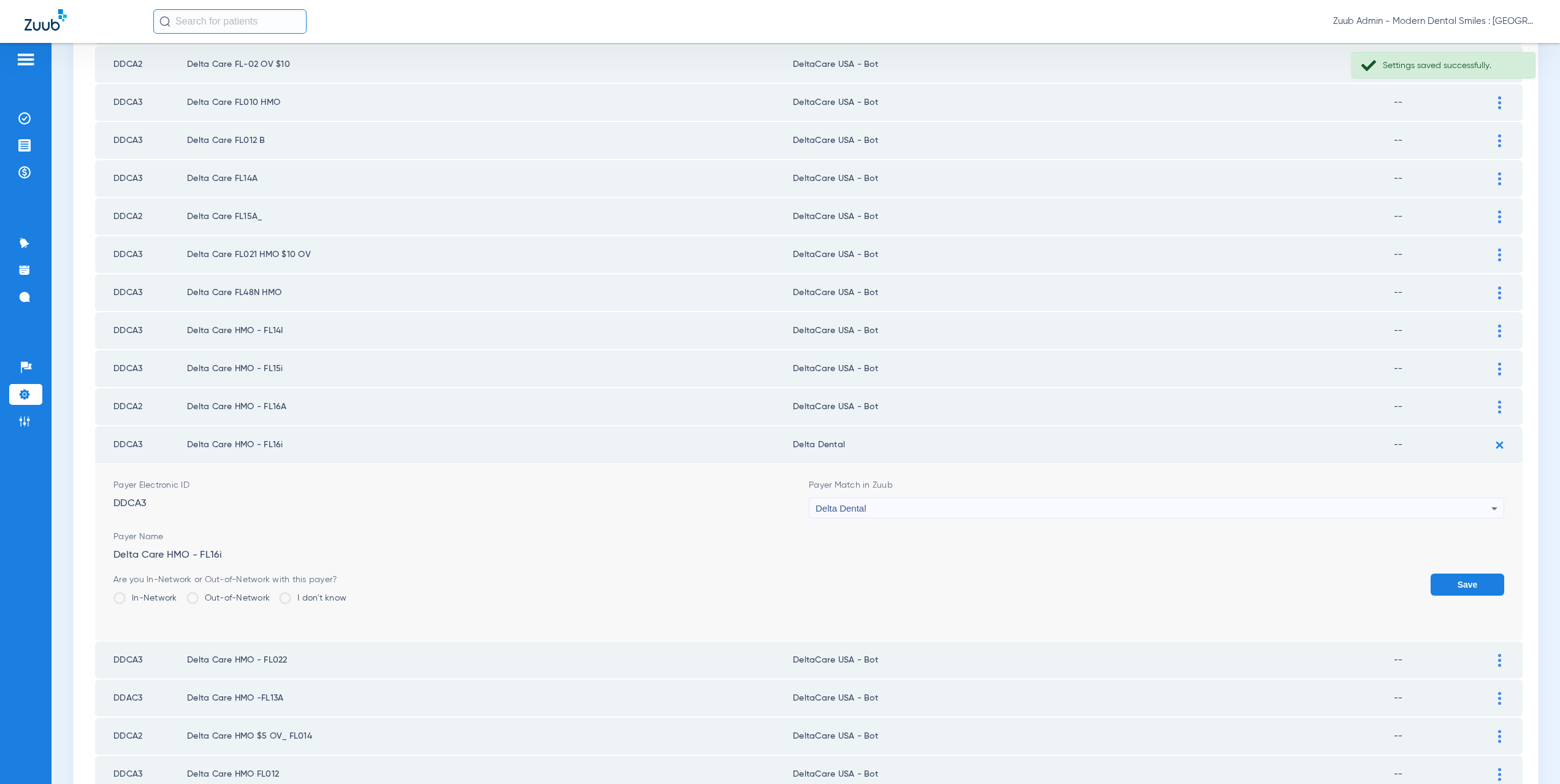
click at [879, 503] on div "Delta Dental" at bounding box center [1153, 508] width 676 height 21
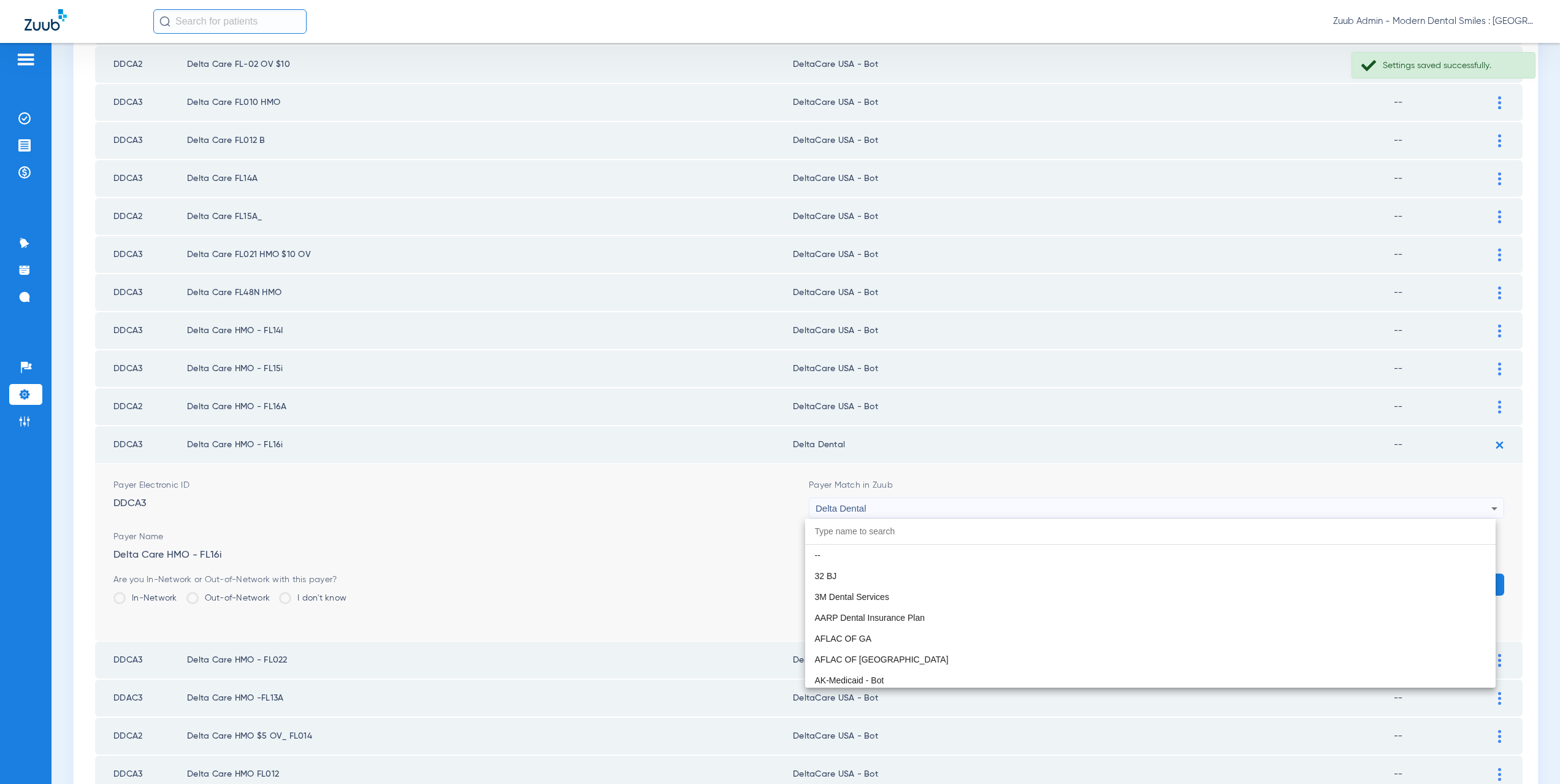
scroll to position [2088, 0]
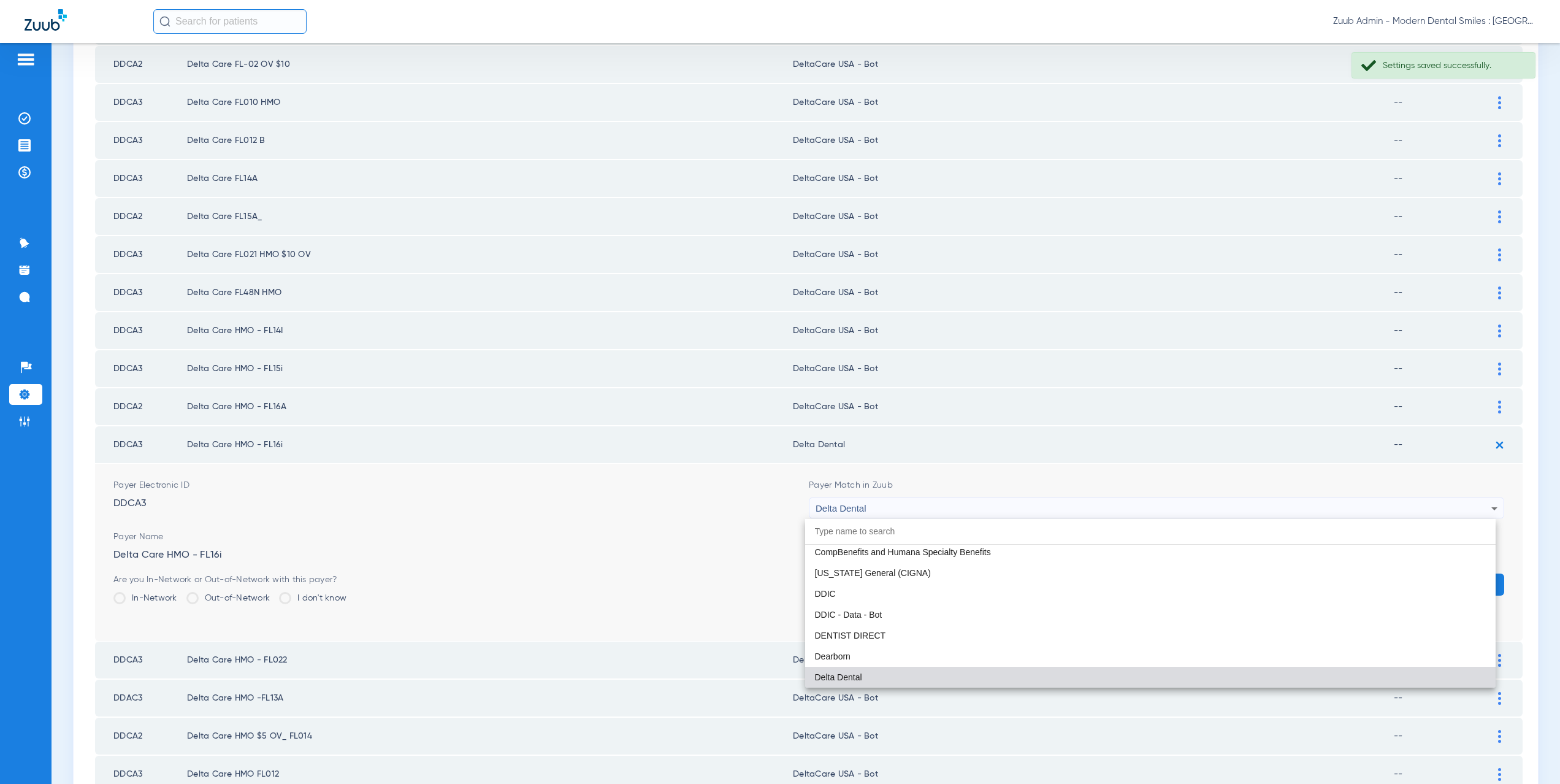
paste input "aCare USA - Bot"
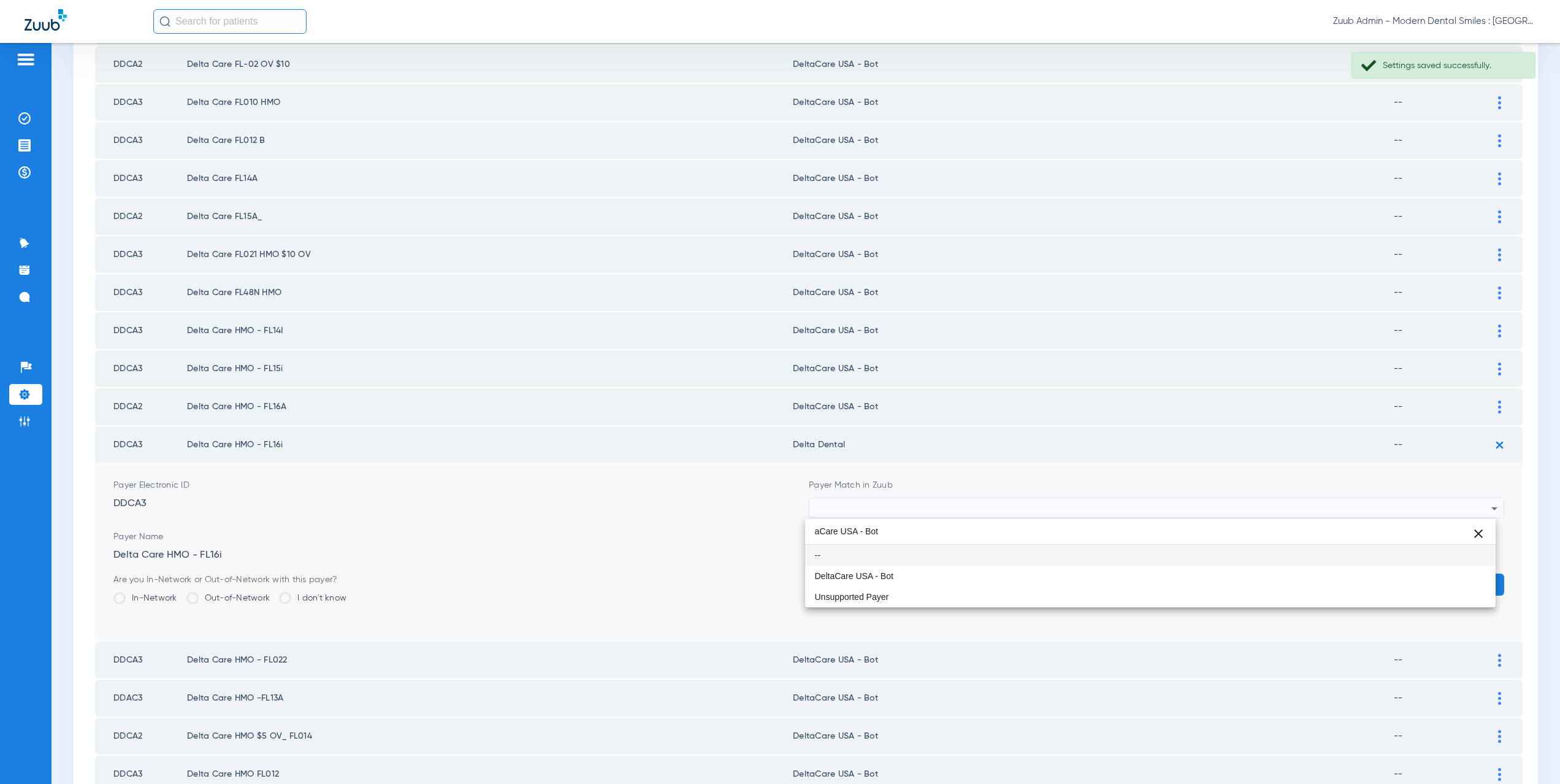
scroll to position [0, 0]
type input "aCare USA - Bot"
click at [881, 574] on span "DeltaCare USA - Bot" at bounding box center [854, 576] width 78 height 9
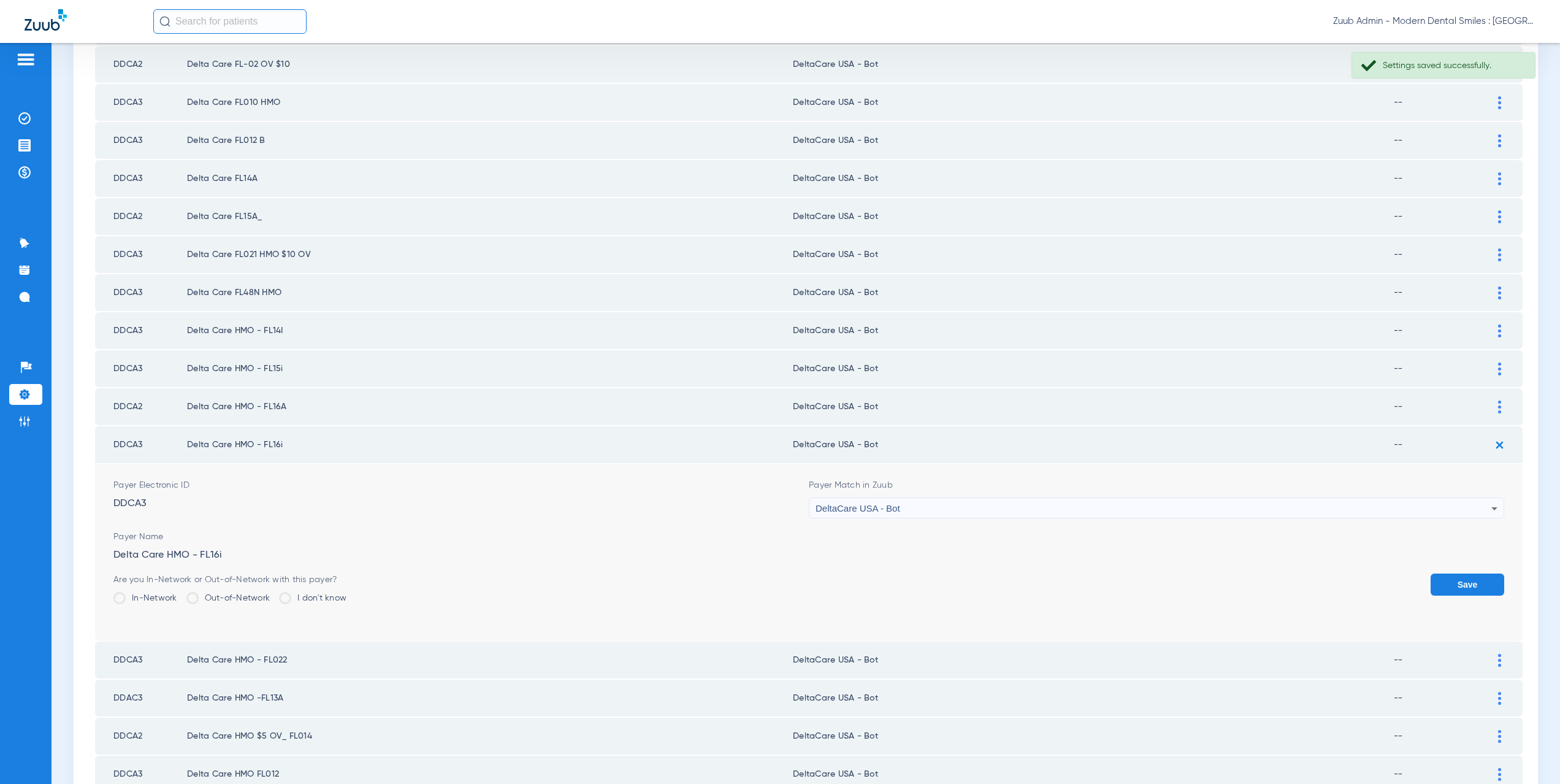
click at [1453, 587] on button "Save" at bounding box center [1467, 584] width 73 height 22
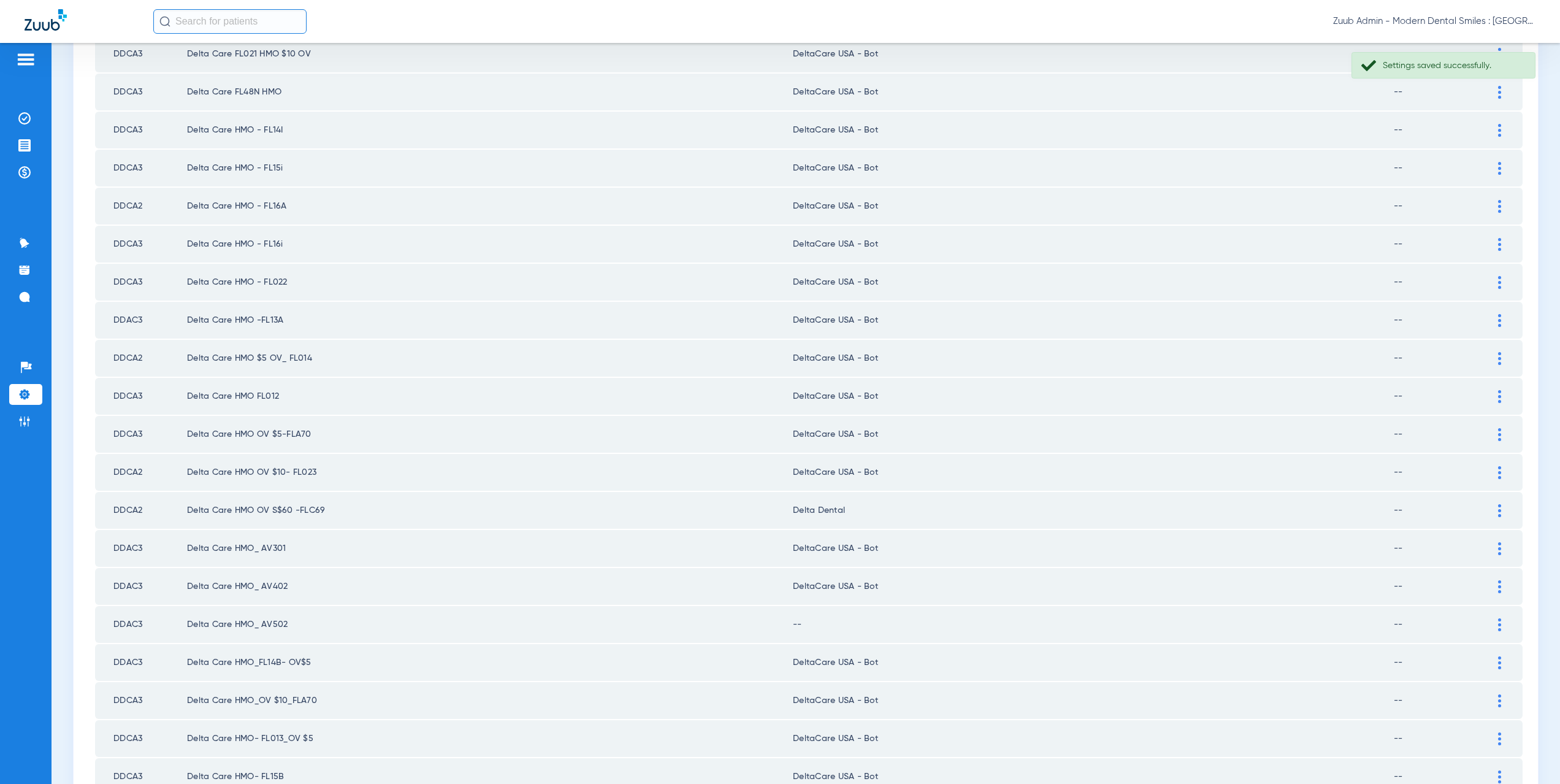
scroll to position [1201, 0]
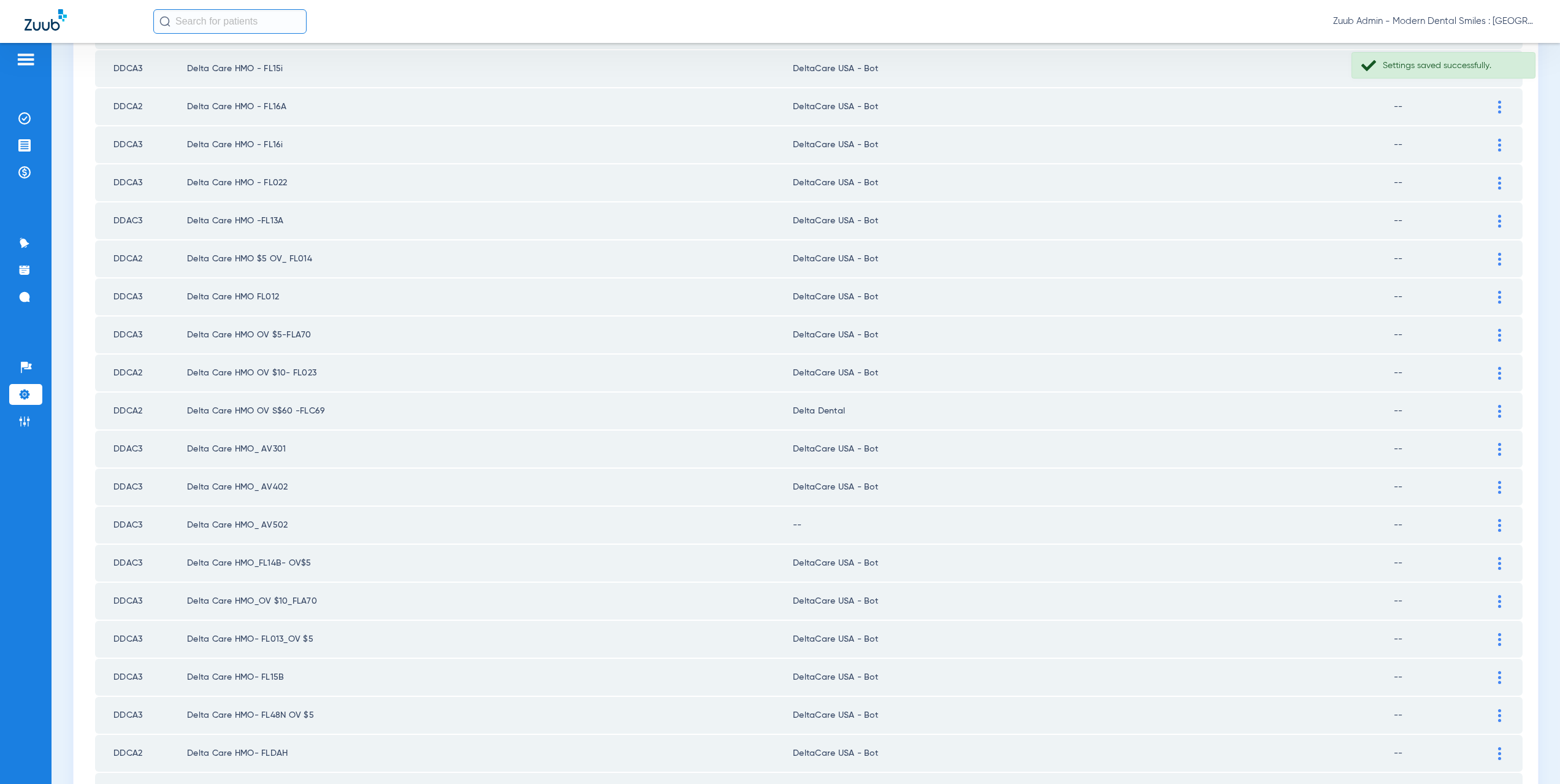
click at [1498, 410] on img at bounding box center [1500, 411] width 3 height 13
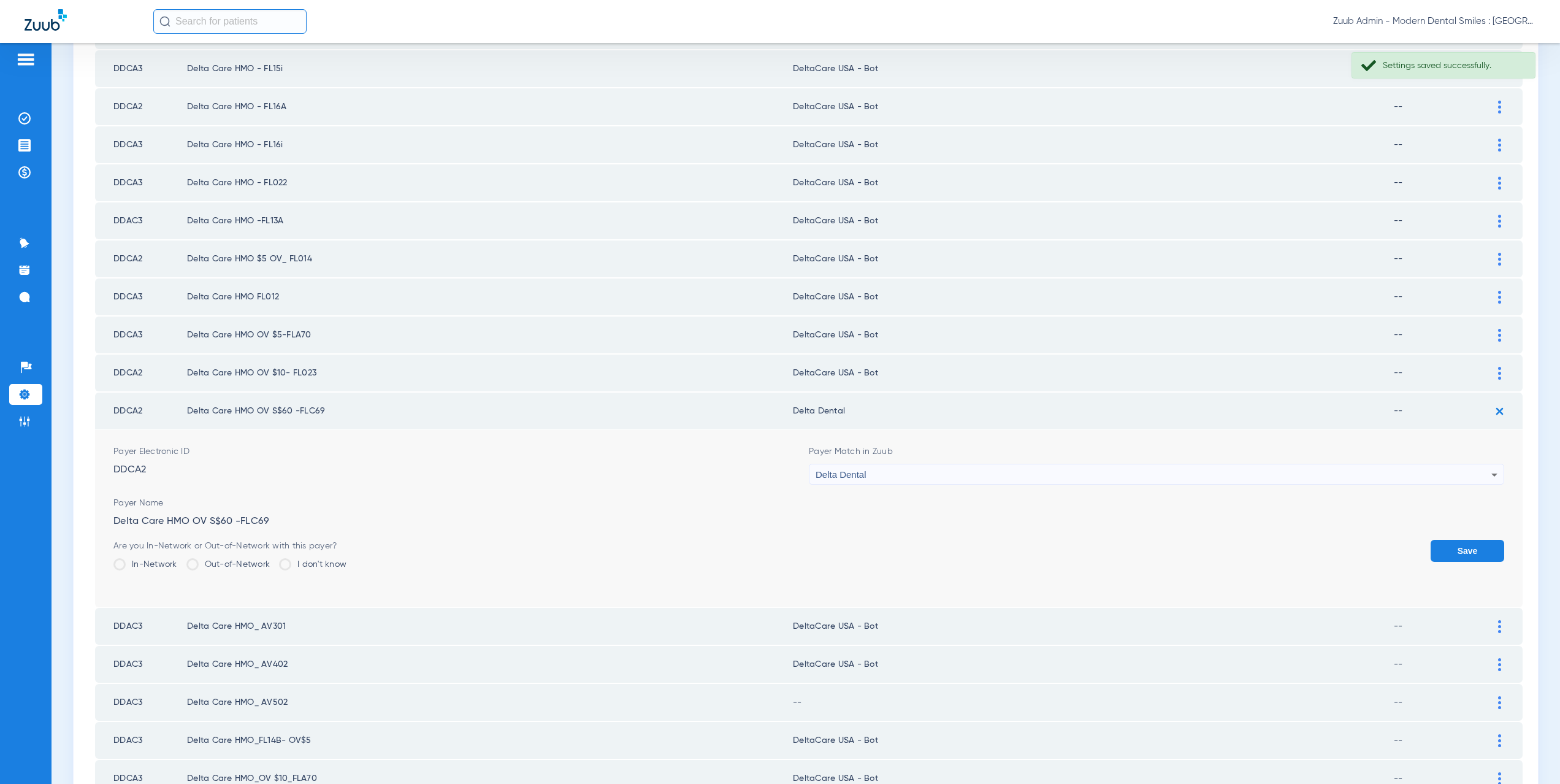
click at [893, 478] on div "Delta Dental" at bounding box center [1153, 474] width 676 height 21
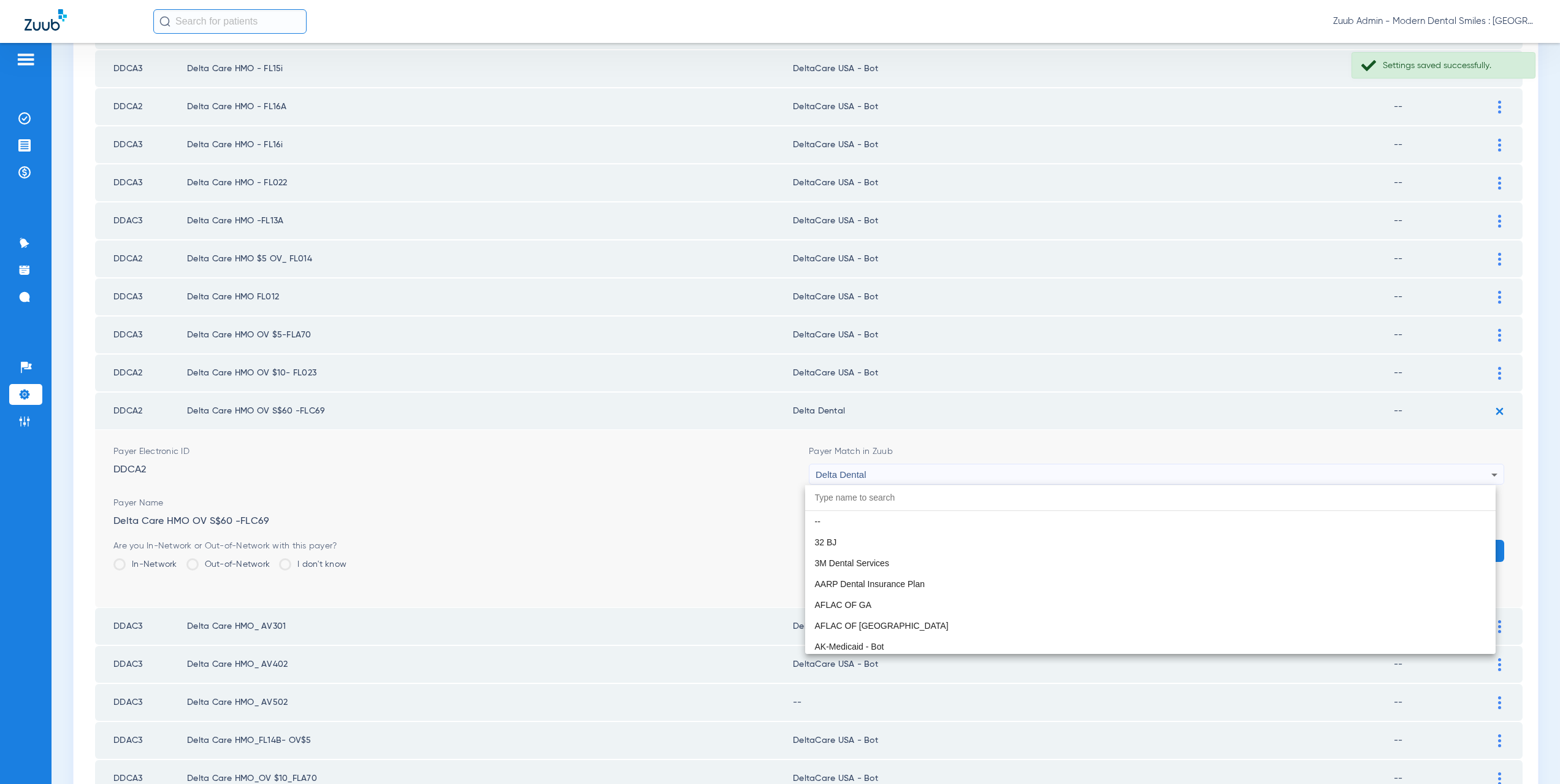
scroll to position [2088, 0]
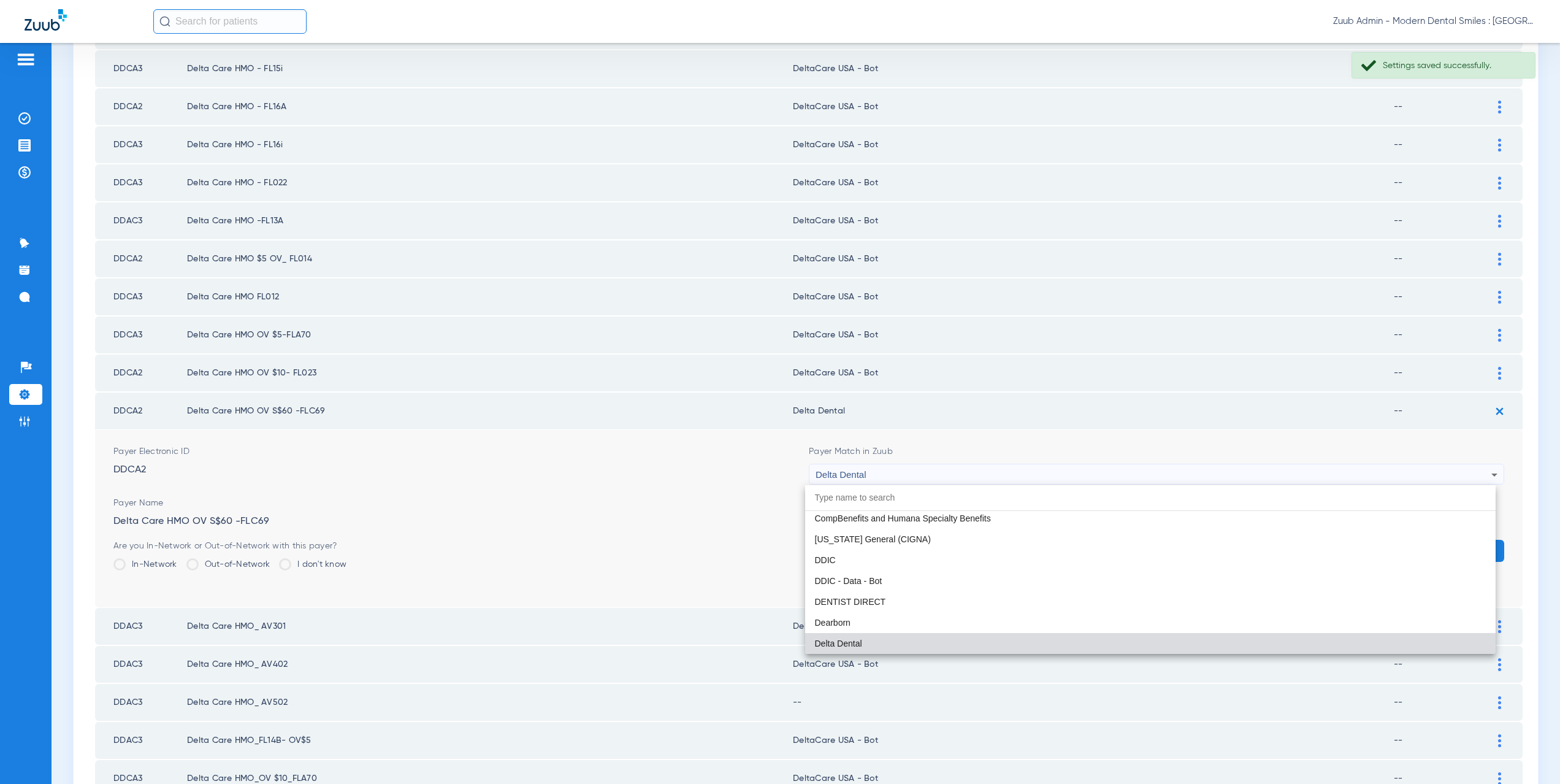
paste input "aCare USA - Bot"
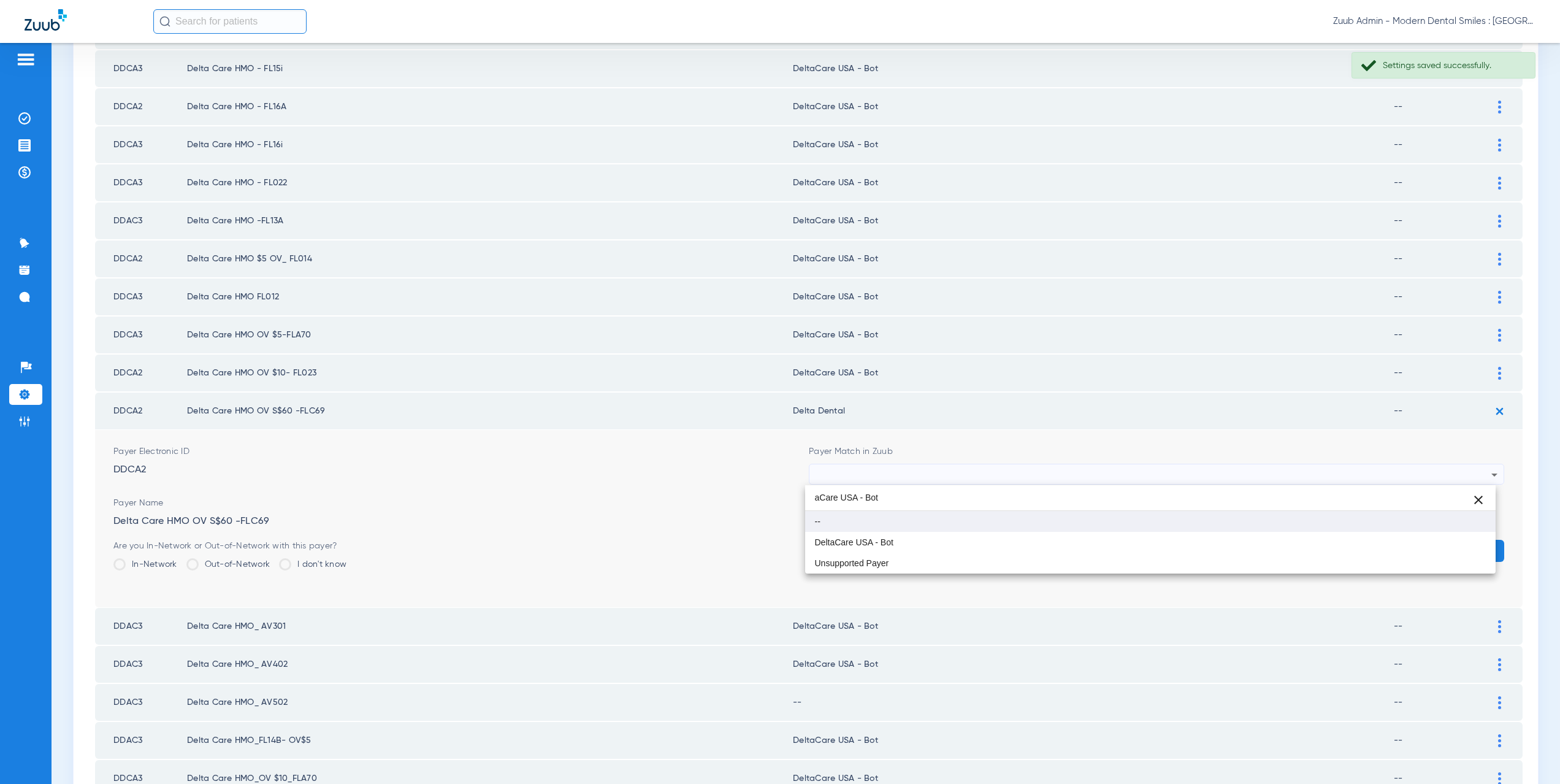
scroll to position [0, 0]
type input "aCare USA - Bot"
click at [887, 538] on span "DeltaCare USA - Bot" at bounding box center [854, 542] width 78 height 9
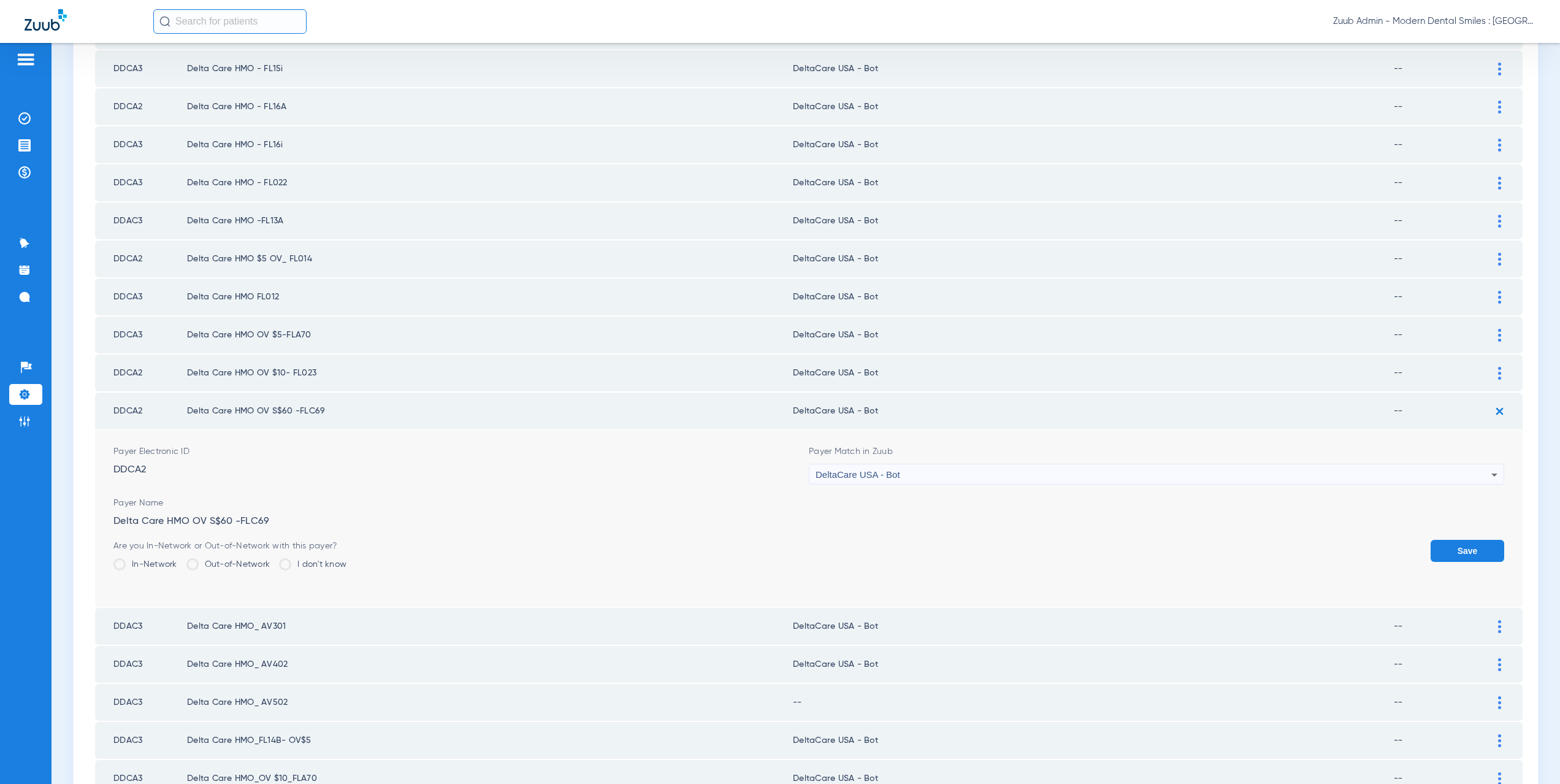
click at [1463, 555] on button "Save" at bounding box center [1467, 550] width 73 height 22
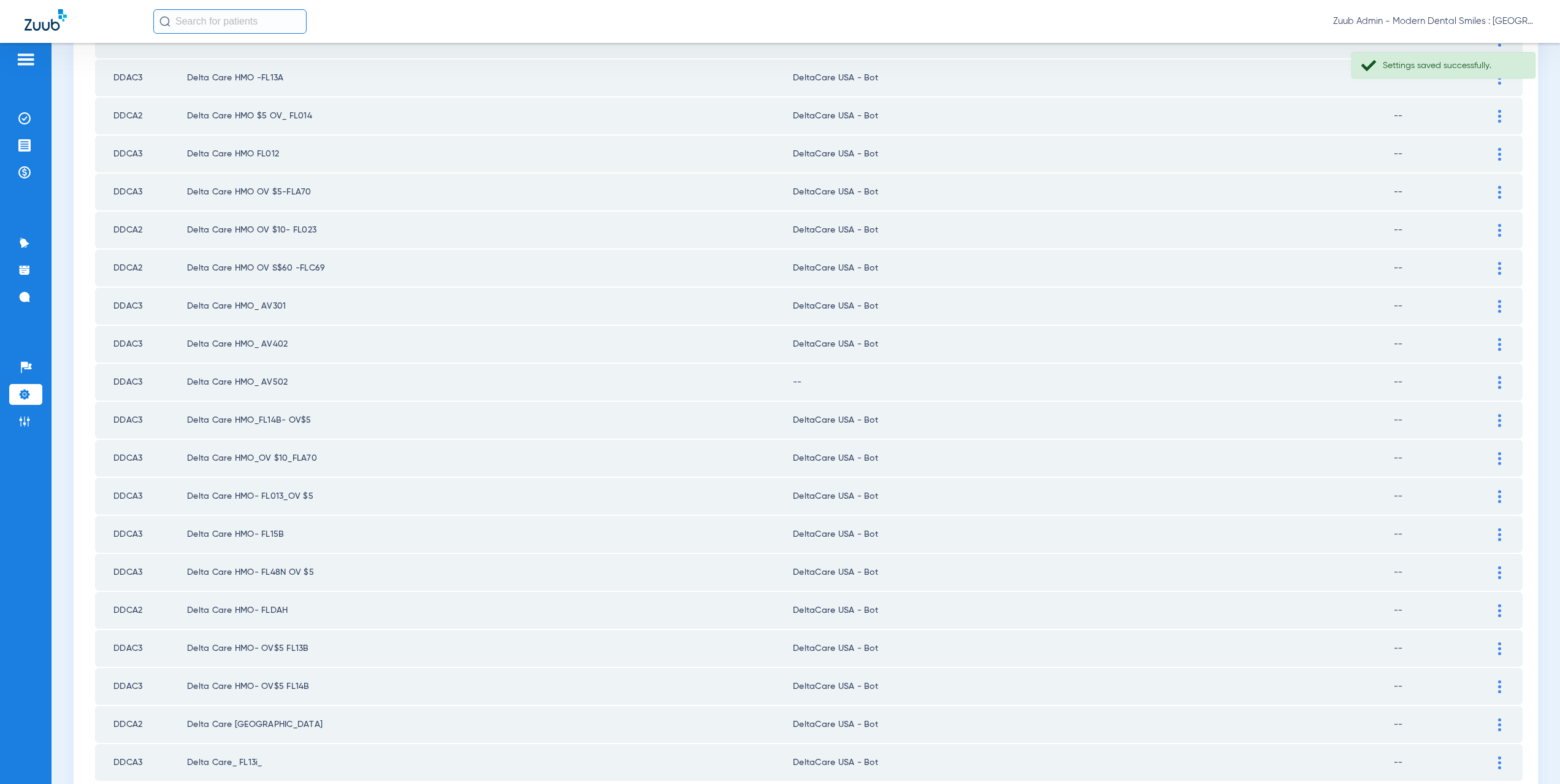
scroll to position [1390, 0]
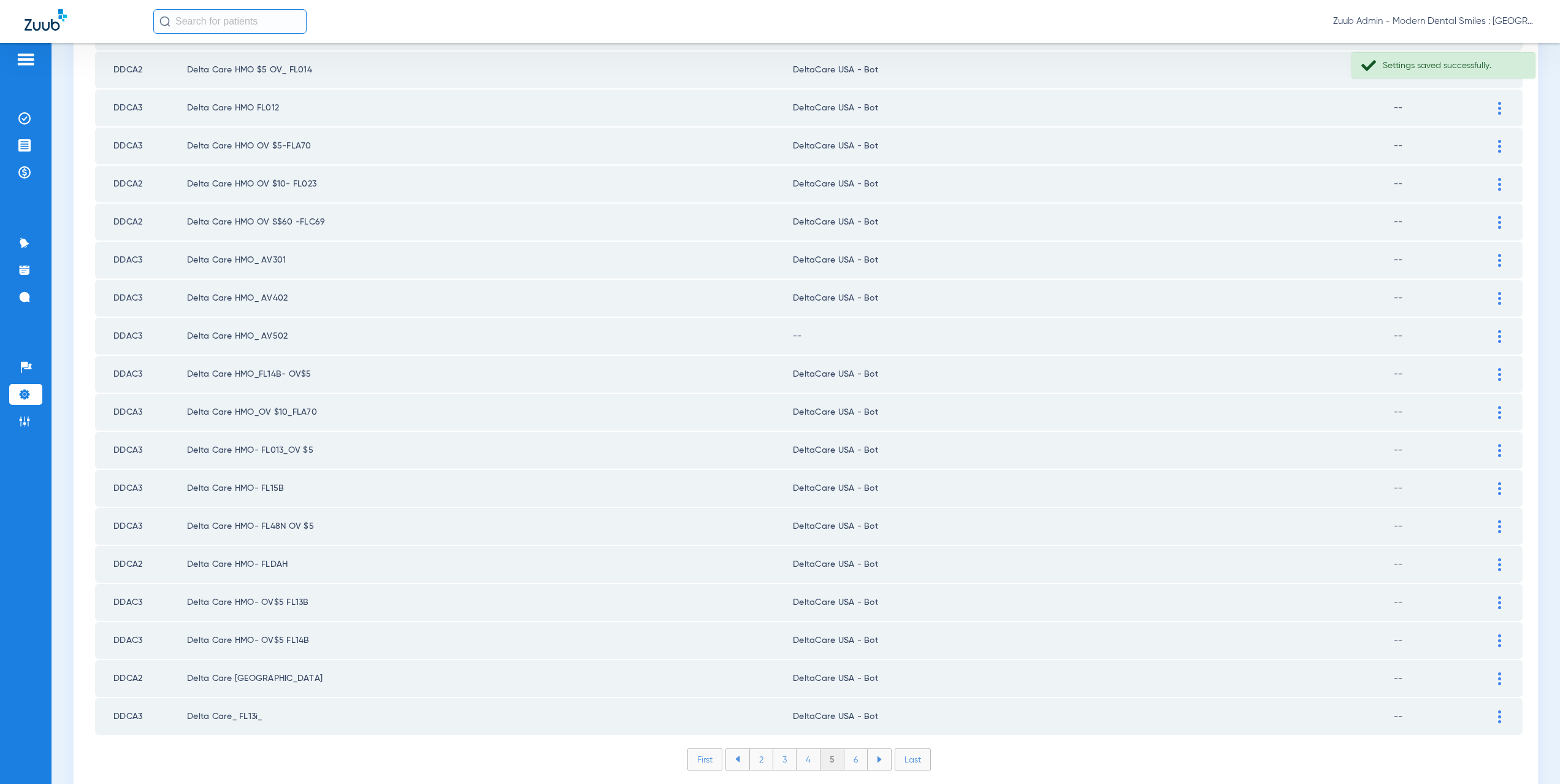
click at [1493, 334] on div at bounding box center [1500, 336] width 21 height 13
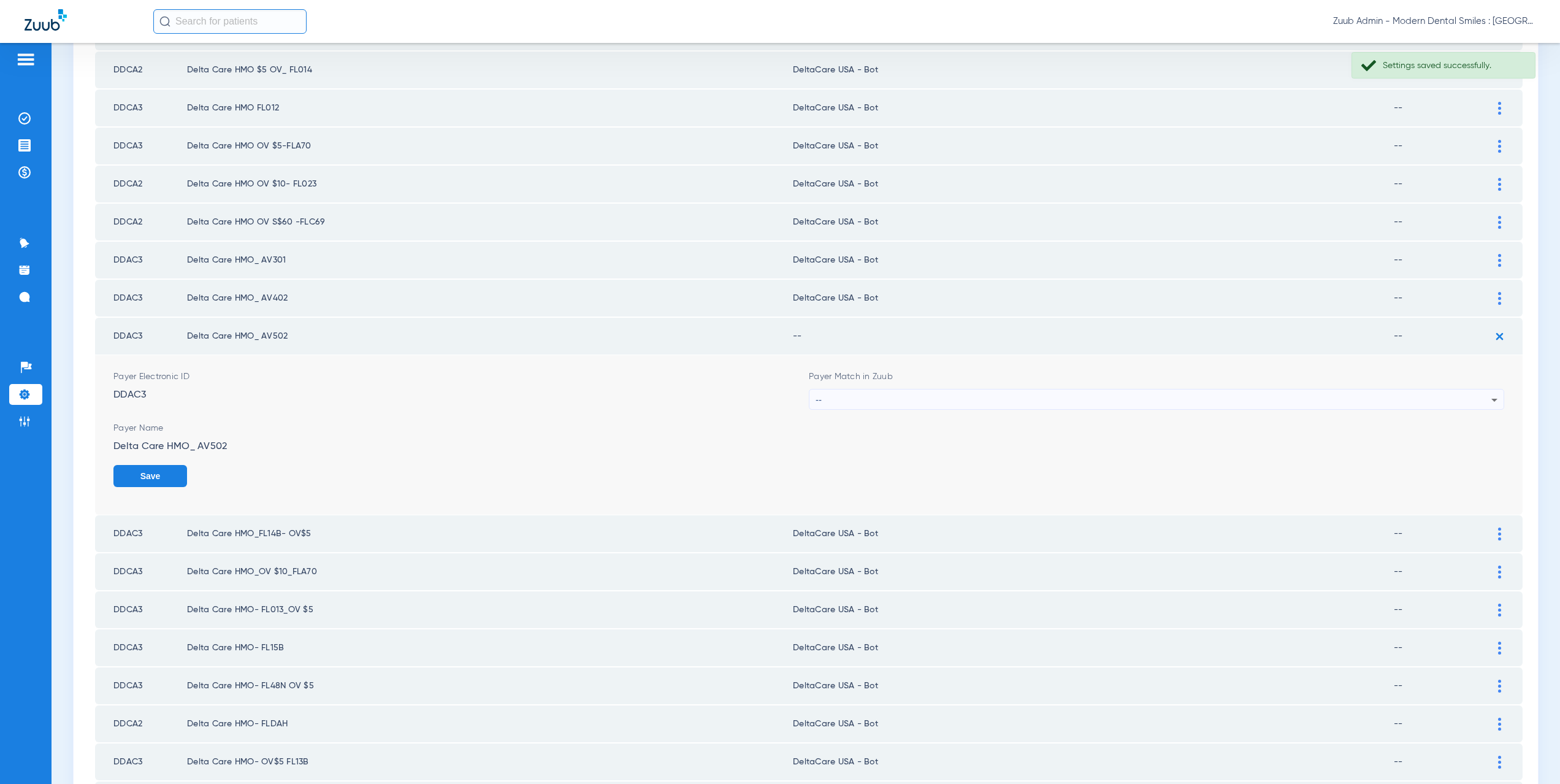
click at [833, 403] on div "--" at bounding box center [1153, 399] width 676 height 21
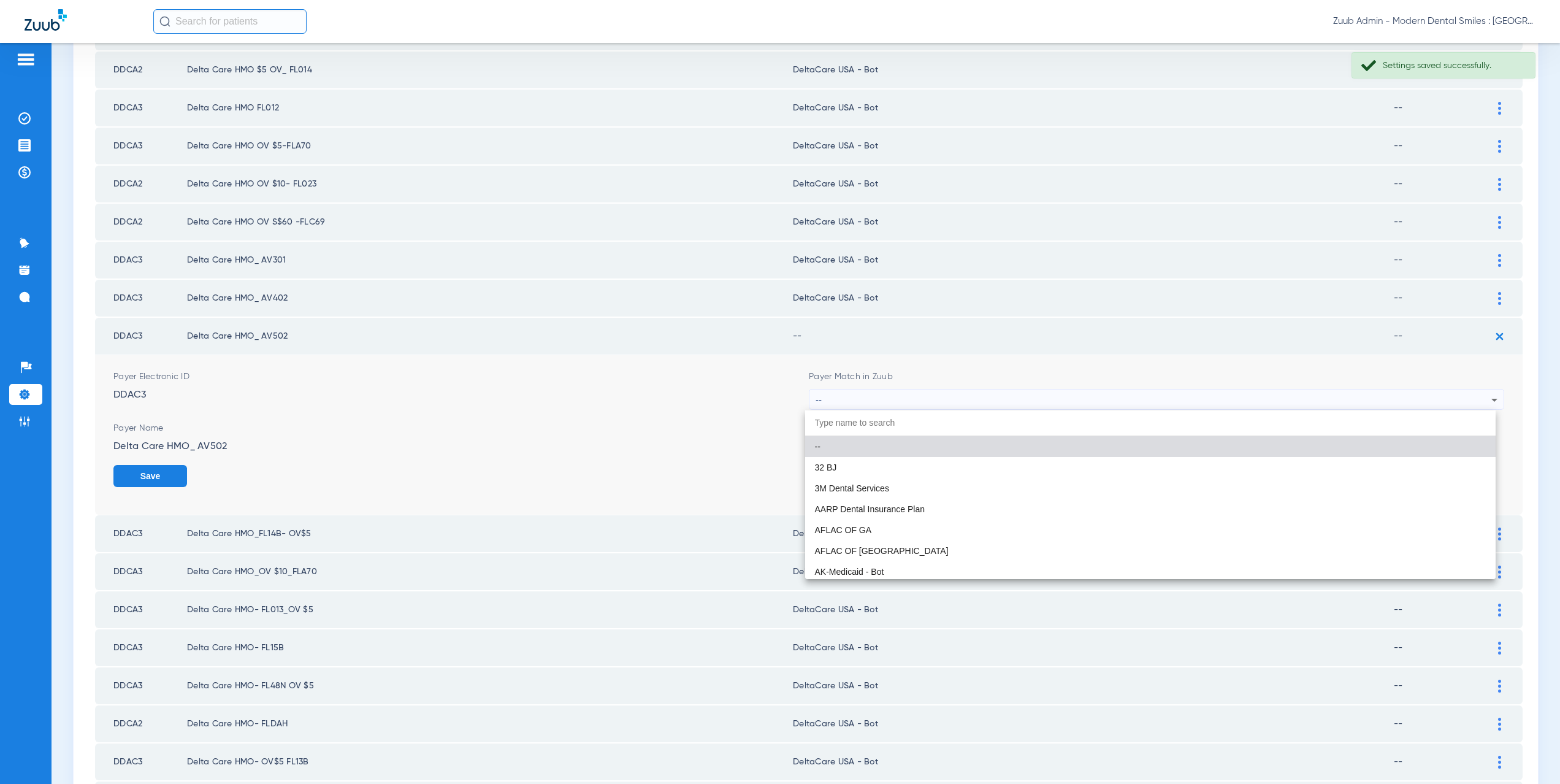
paste input "aCare USA - Bot"
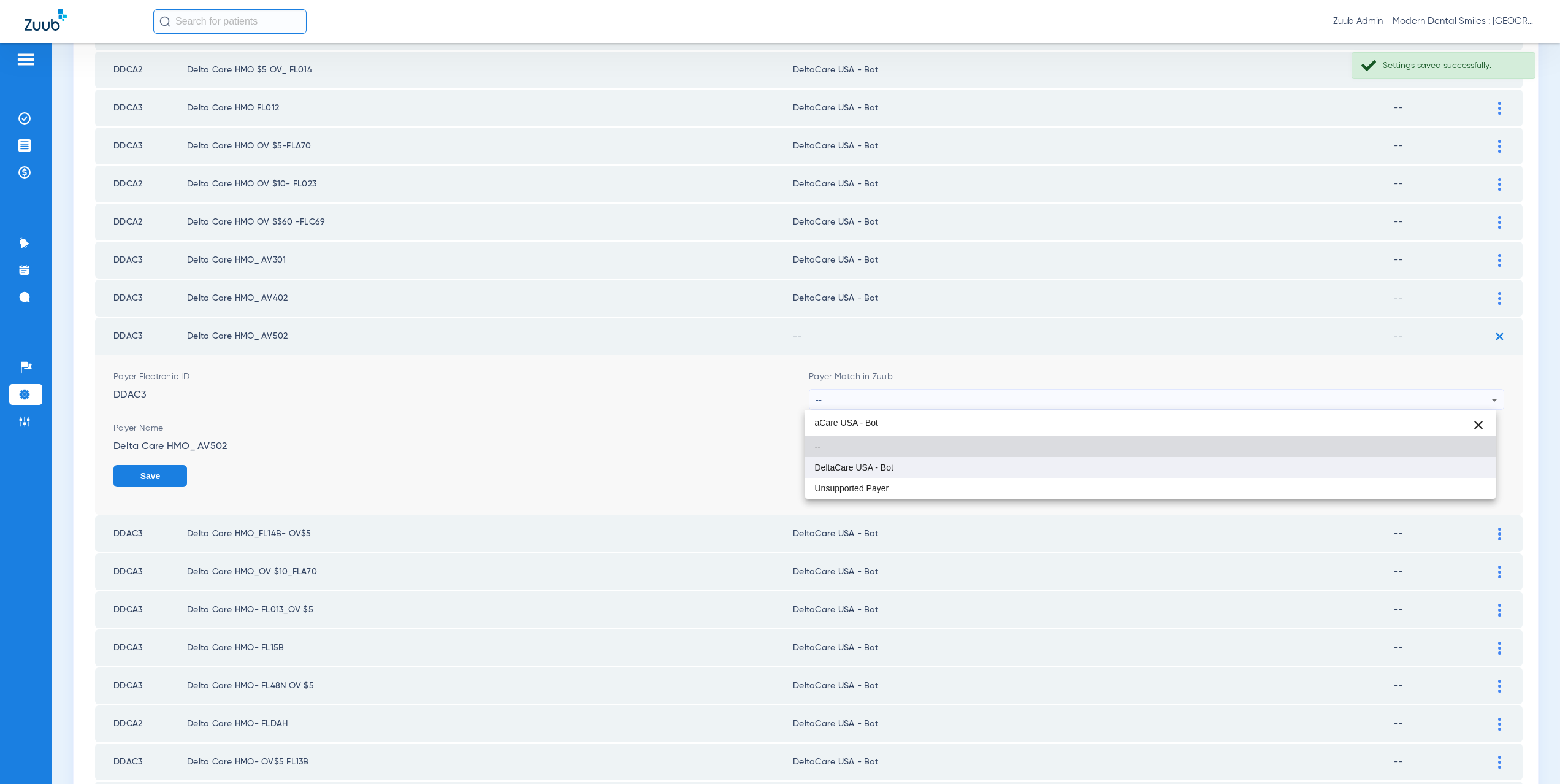
type input "aCare USA - Bot"
click at [843, 465] on span "DeltaCare USA - Bot" at bounding box center [854, 467] width 78 height 9
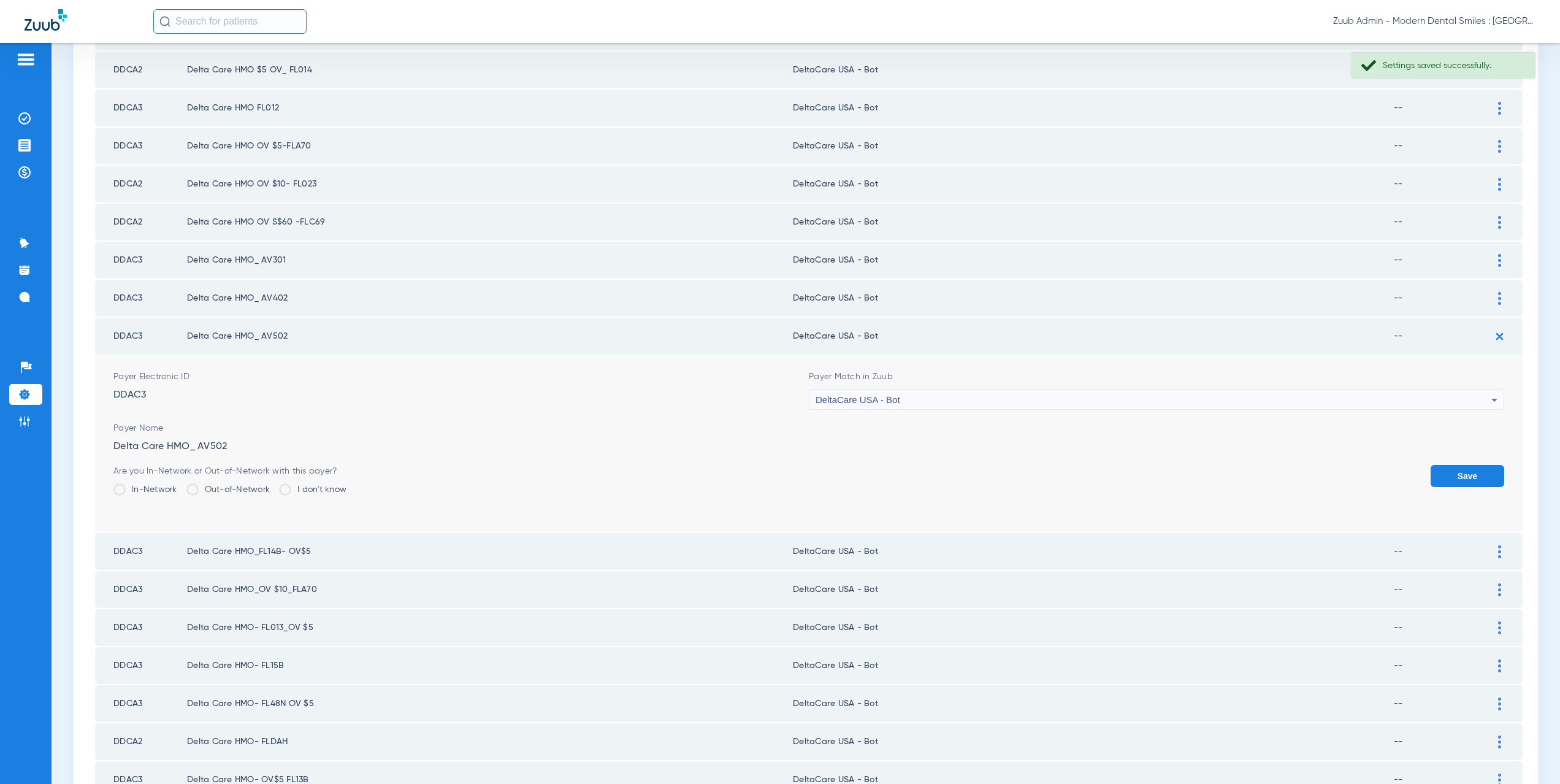
click at [1447, 476] on button "Save" at bounding box center [1467, 475] width 73 height 22
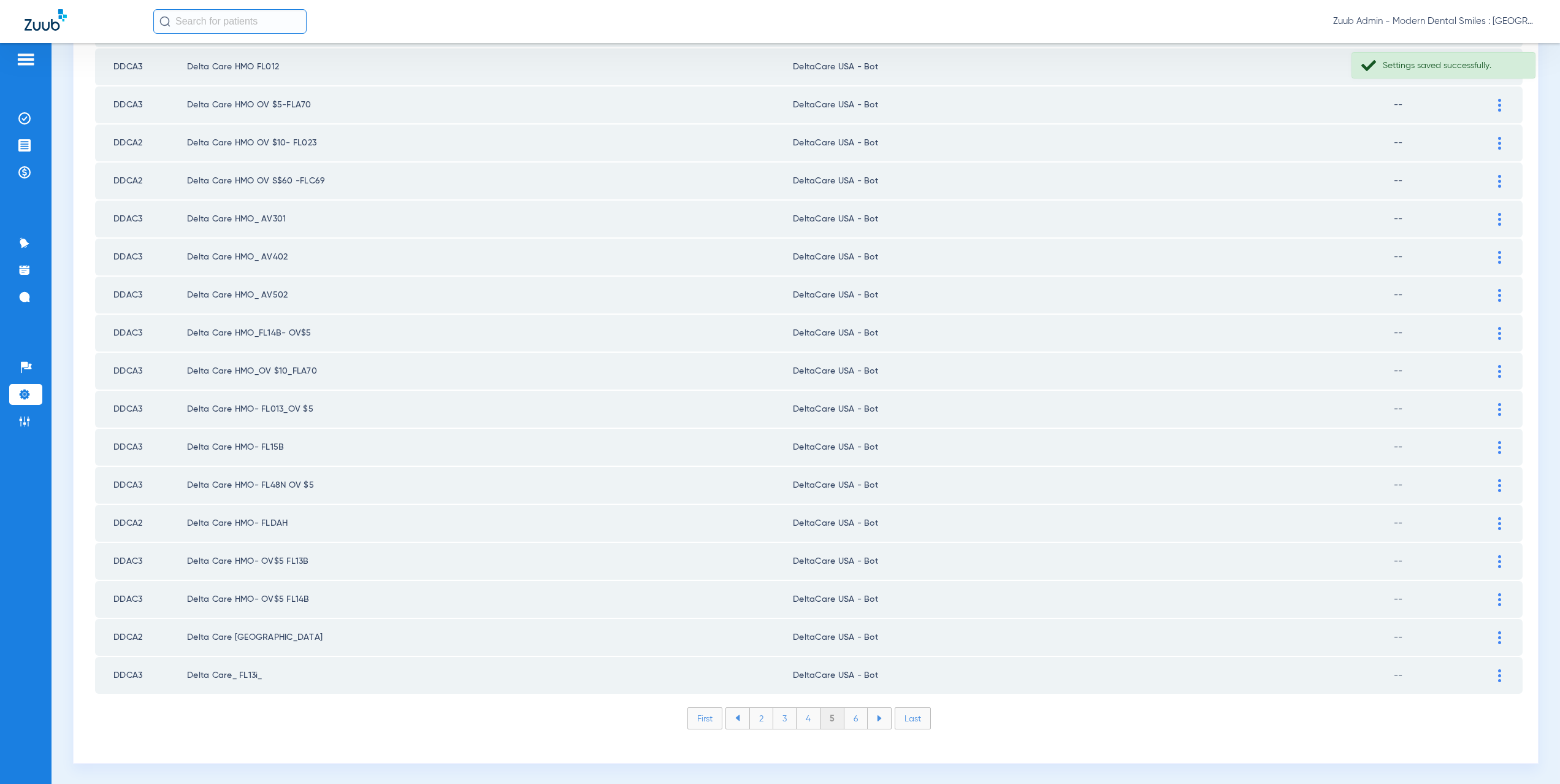
scroll to position [1432, 0]
click at [851, 718] on li "6" at bounding box center [856, 716] width 23 height 21
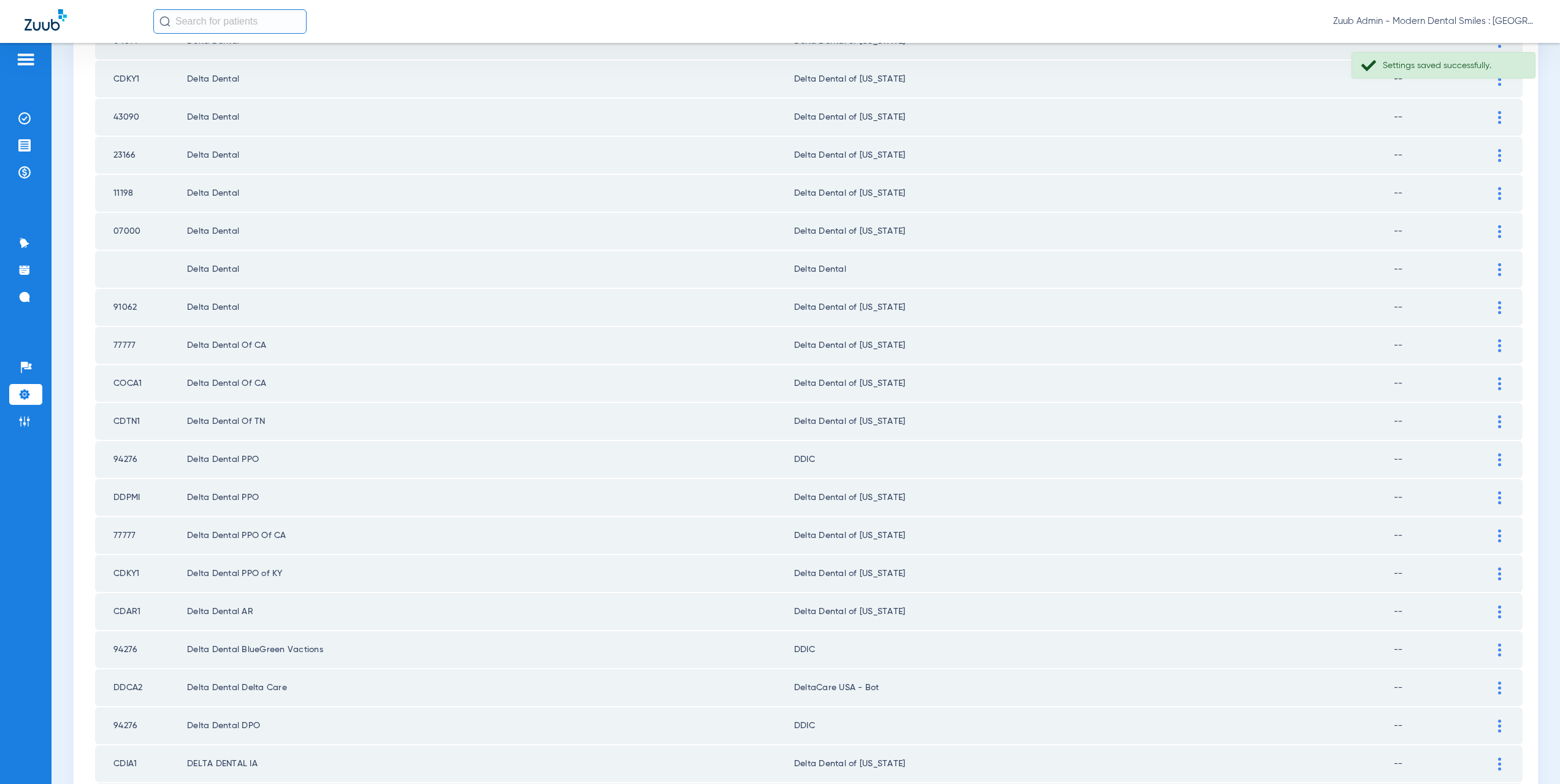
scroll to position [0, 0]
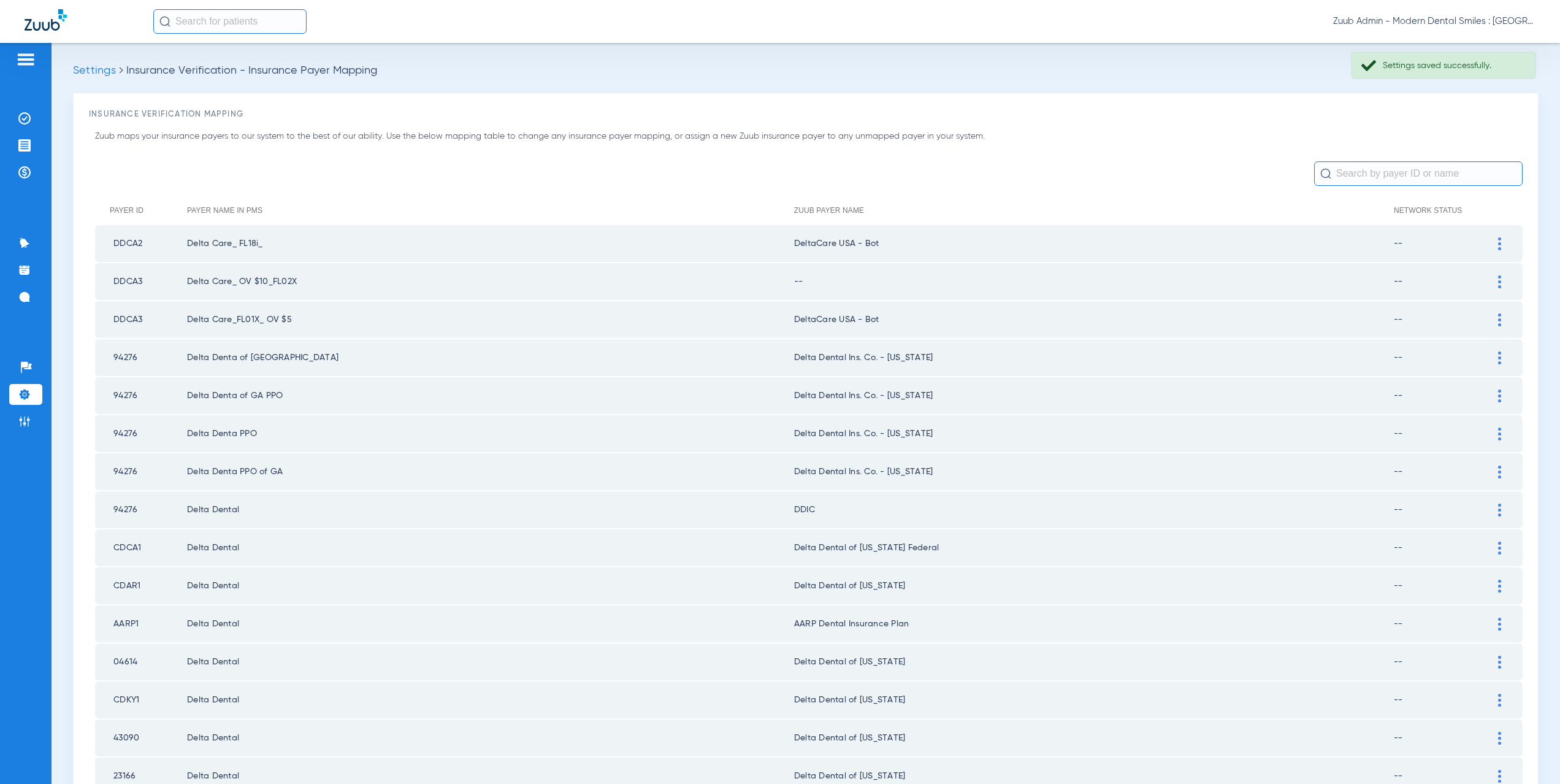
click at [1493, 278] on div at bounding box center [1500, 281] width 21 height 13
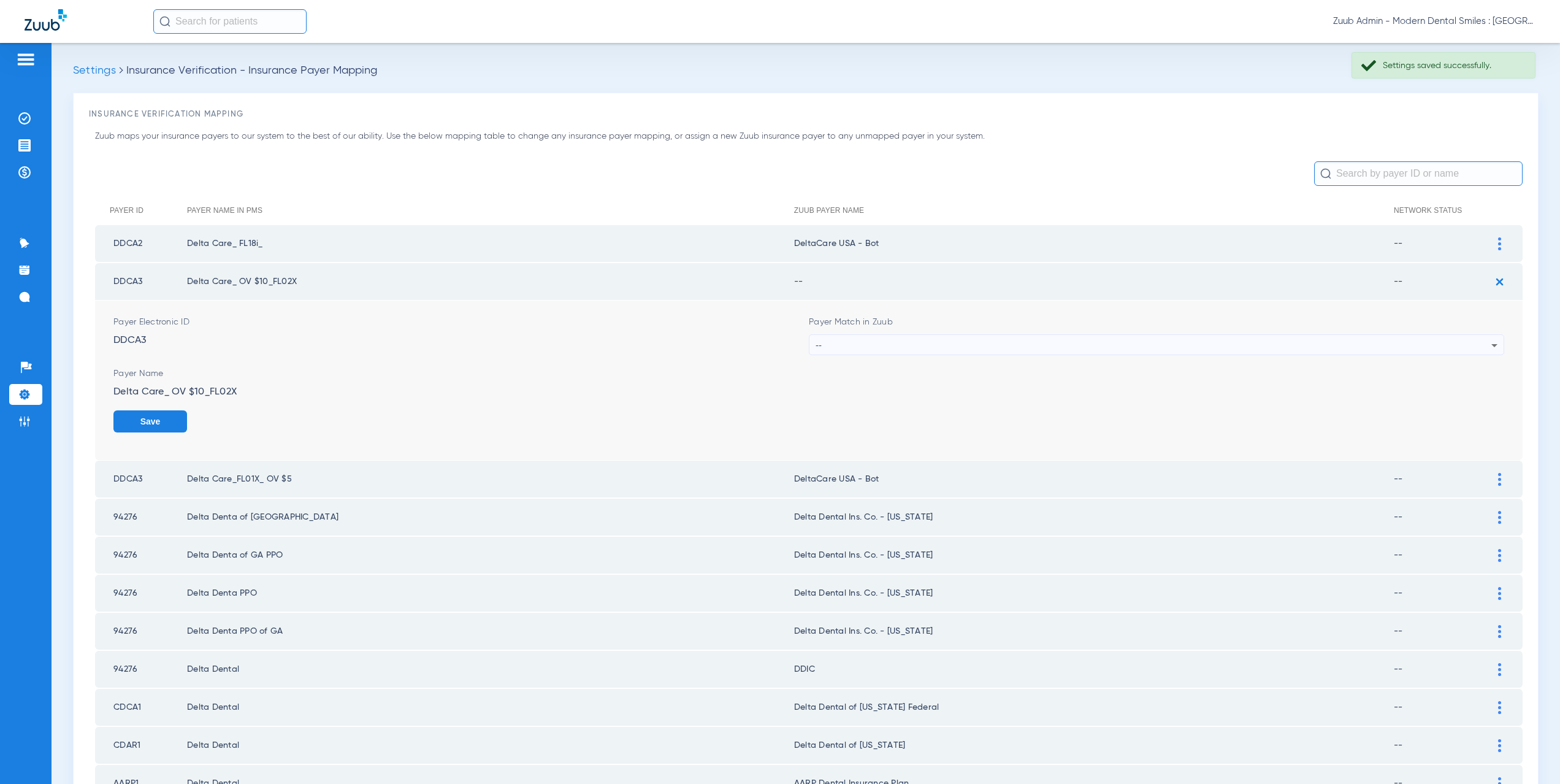
click at [886, 342] on div "--" at bounding box center [1153, 345] width 676 height 21
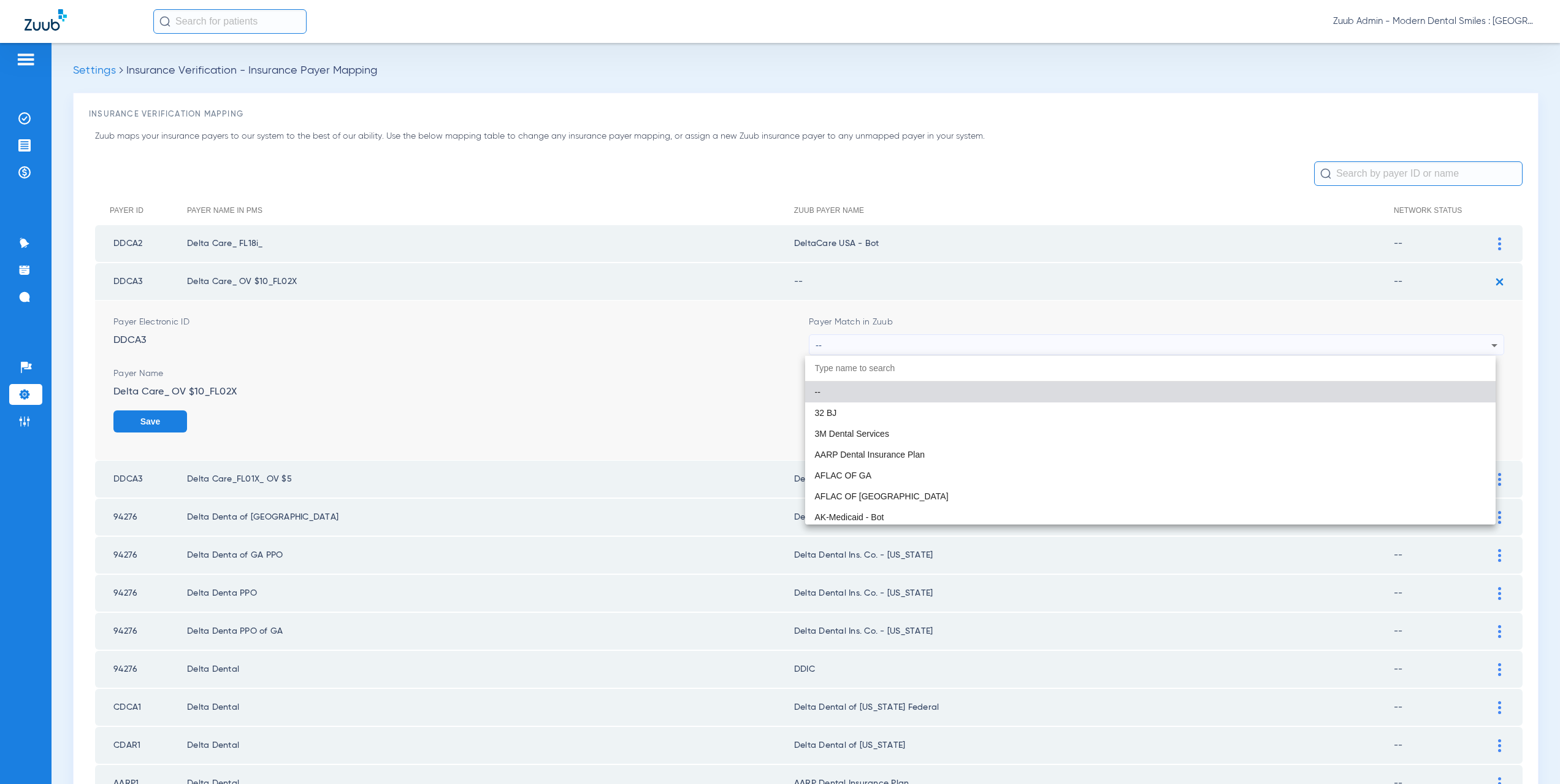
paste input "aCare USA - Bot"
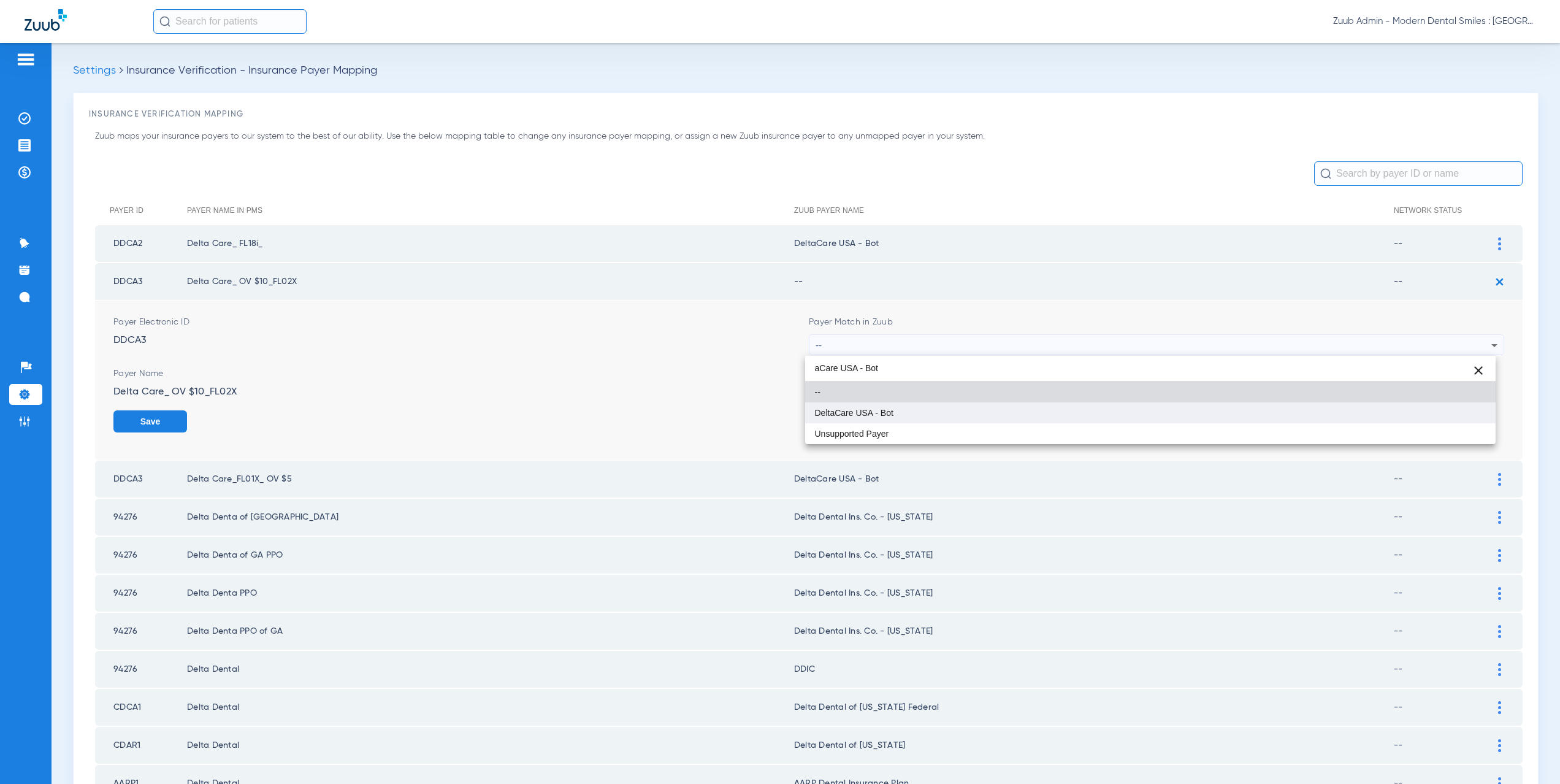
type input "aCare USA - Bot"
click at [882, 409] on span "DeltaCare USA - Bot" at bounding box center [854, 413] width 78 height 9
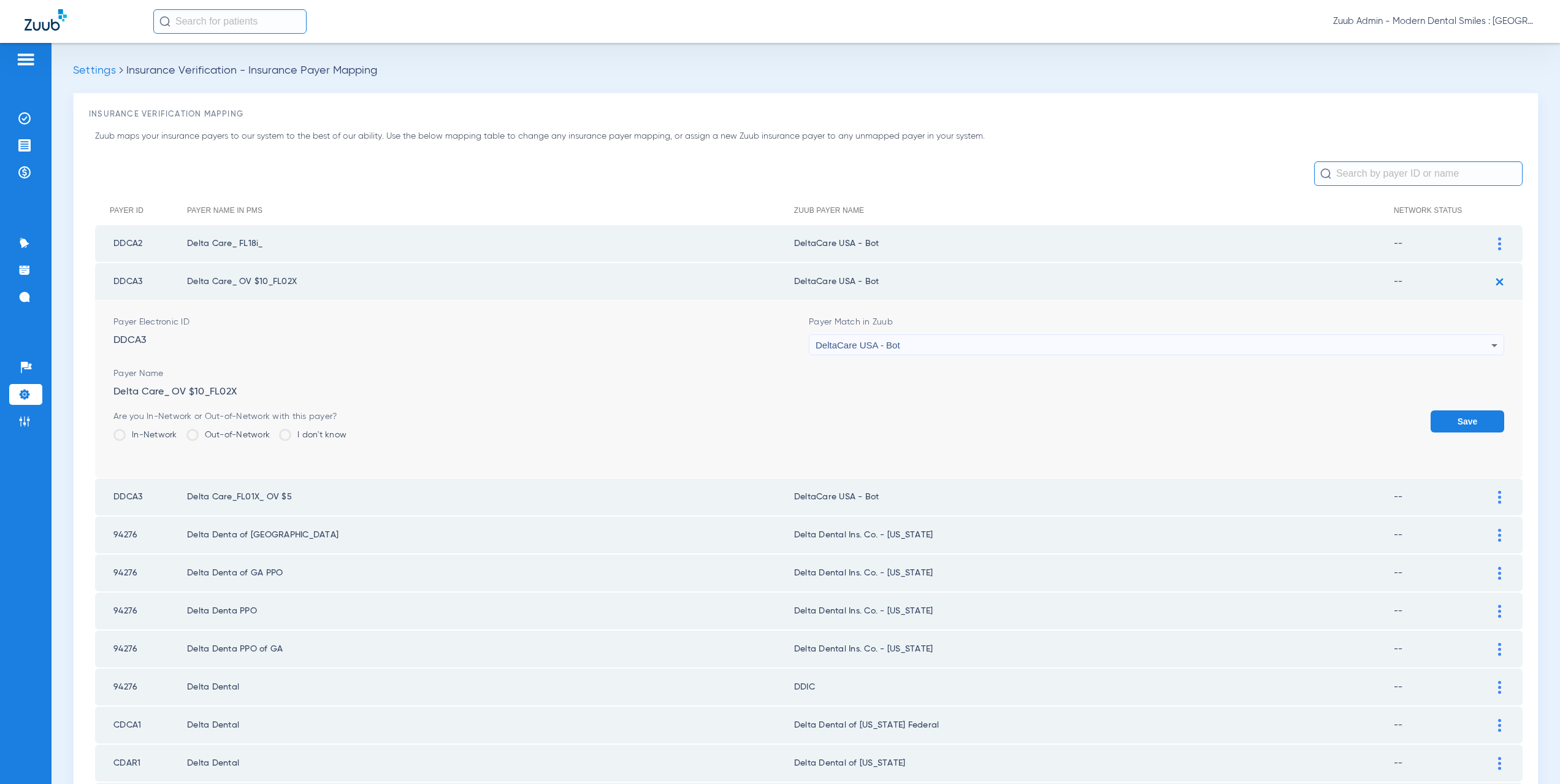
click at [1446, 421] on button "Save" at bounding box center [1467, 421] width 73 height 22
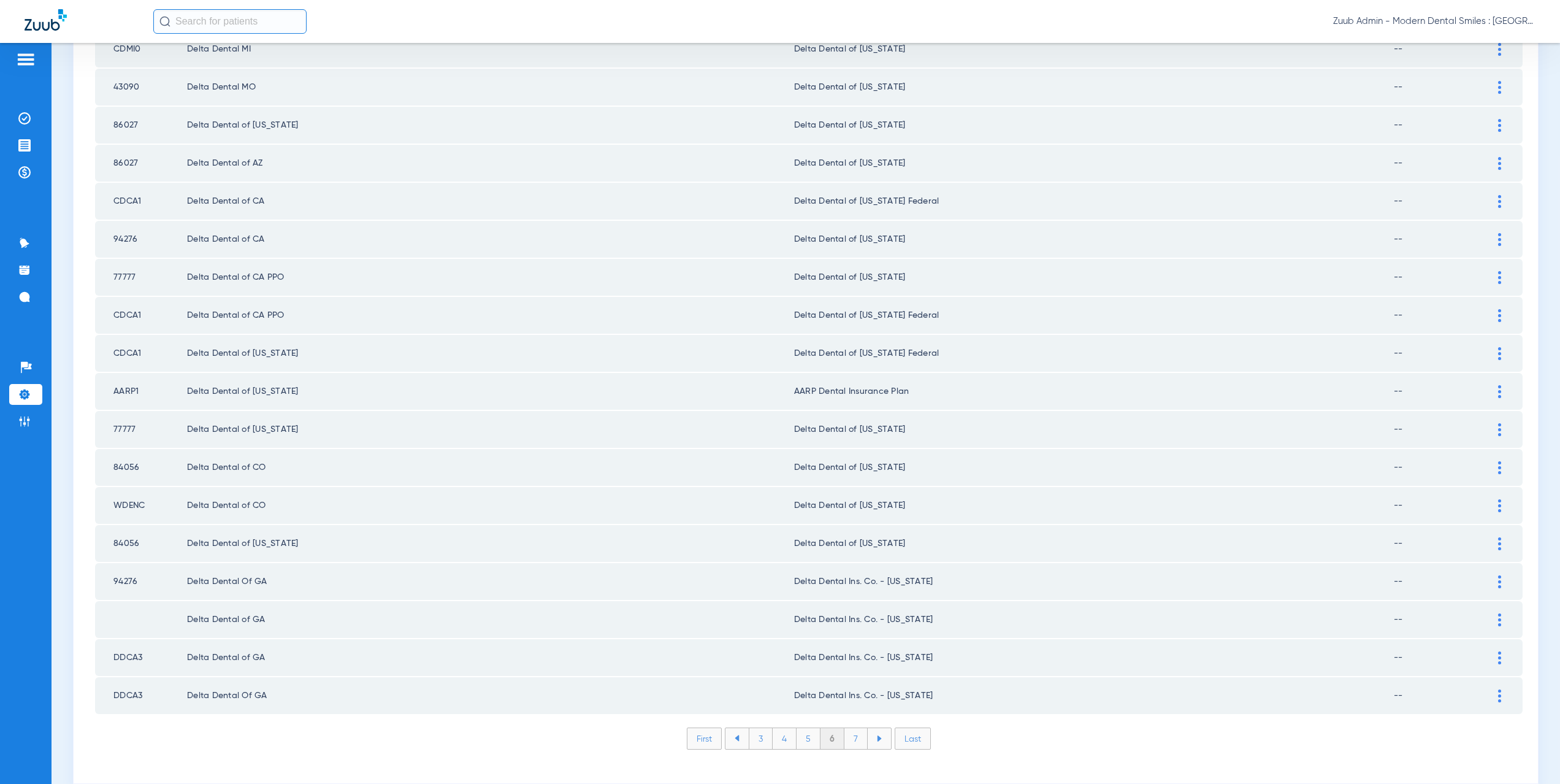
scroll to position [1432, 0]
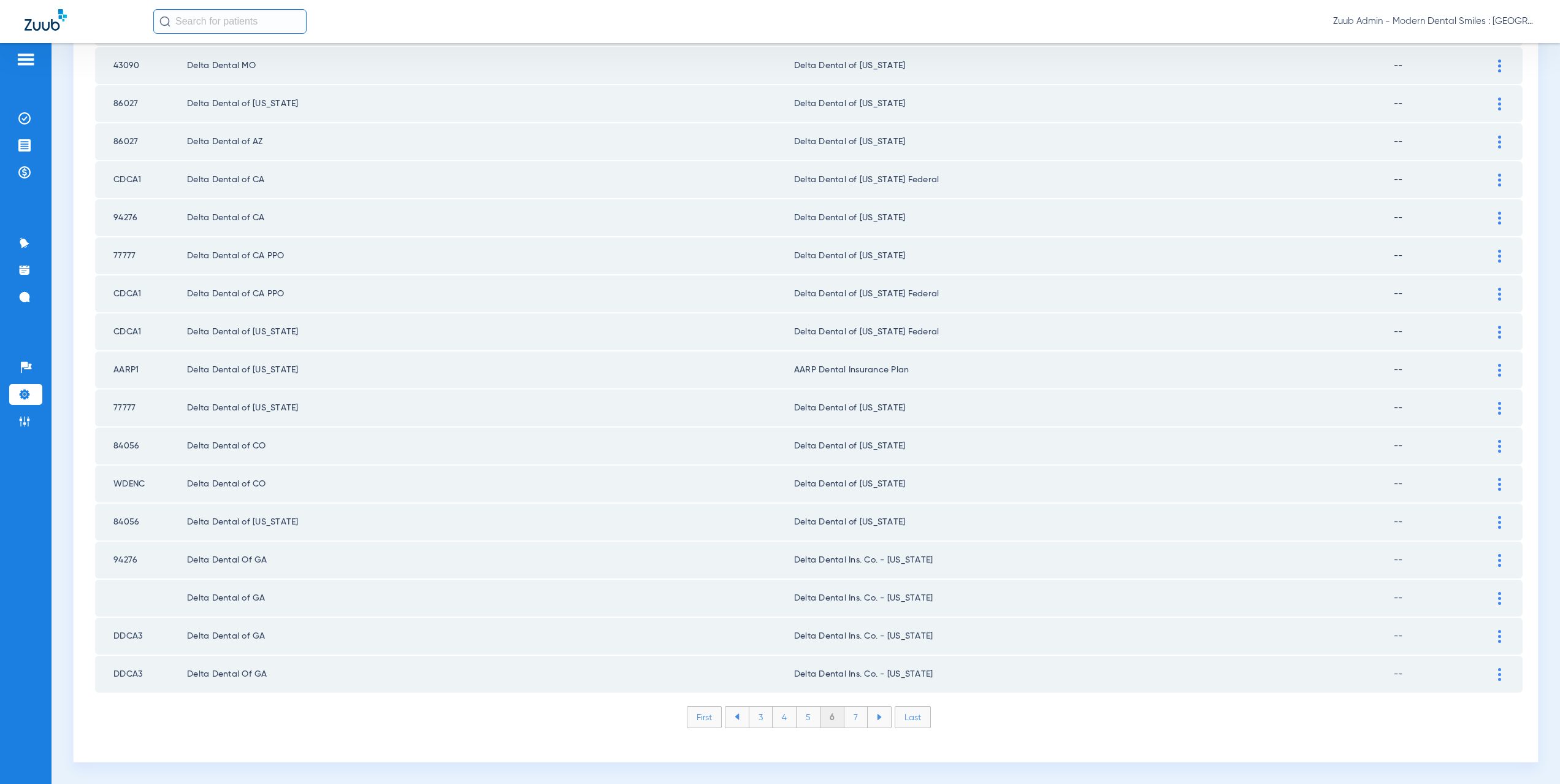
click at [852, 720] on li "7" at bounding box center [856, 716] width 23 height 21
click at [859, 719] on li "8" at bounding box center [856, 716] width 24 height 21
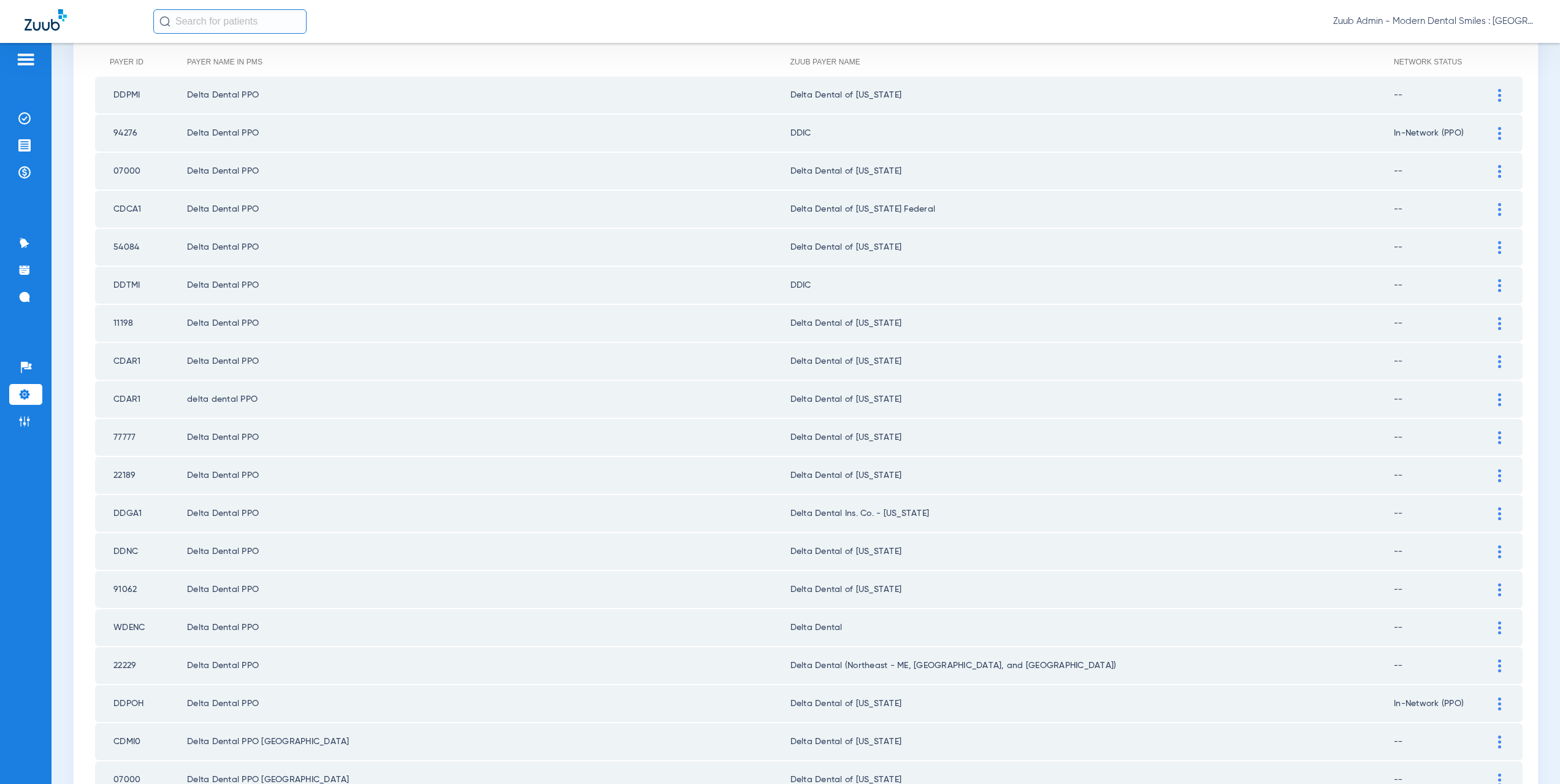
scroll to position [267, 0]
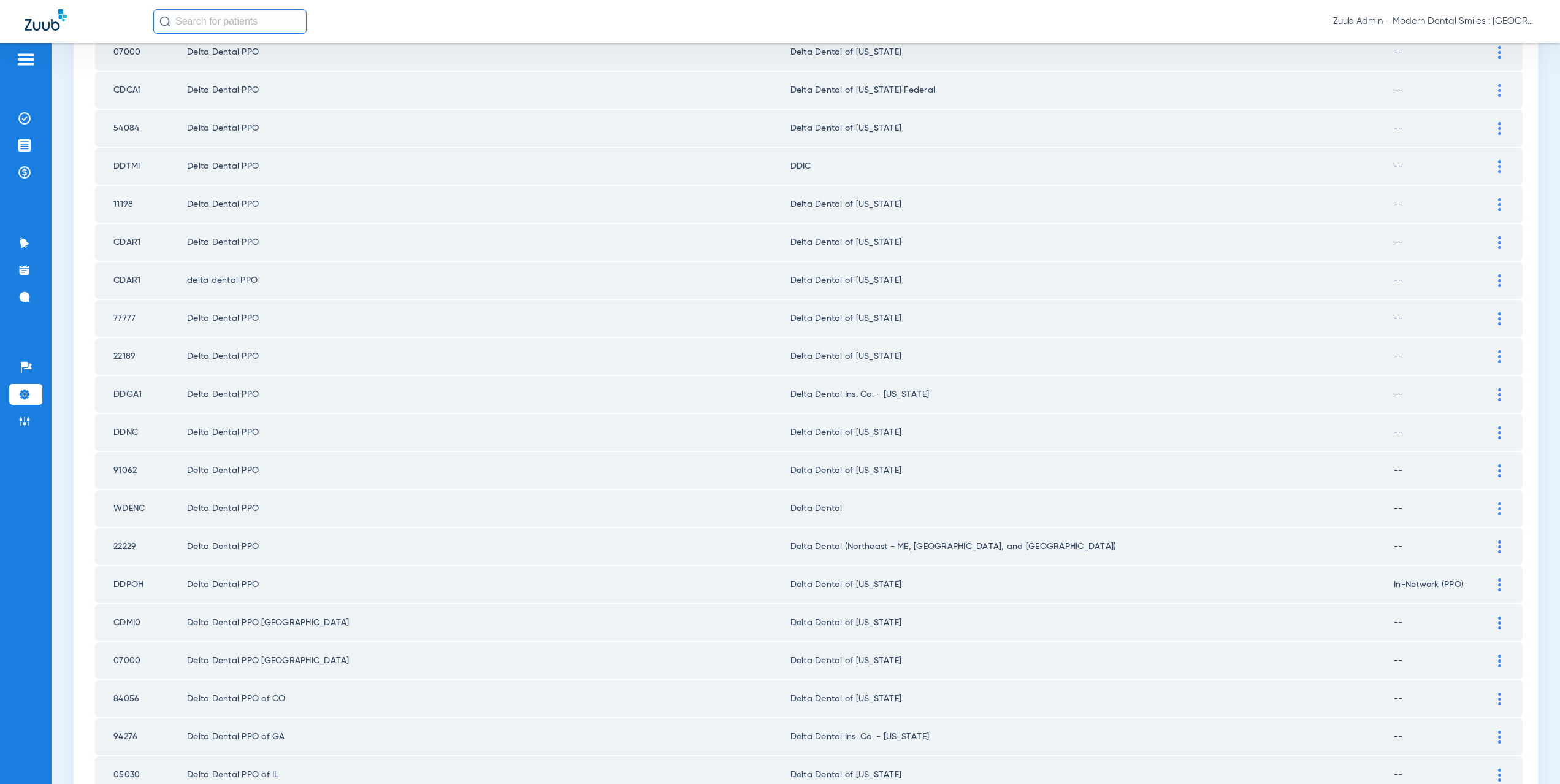
click at [1498, 503] on img at bounding box center [1500, 509] width 3 height 13
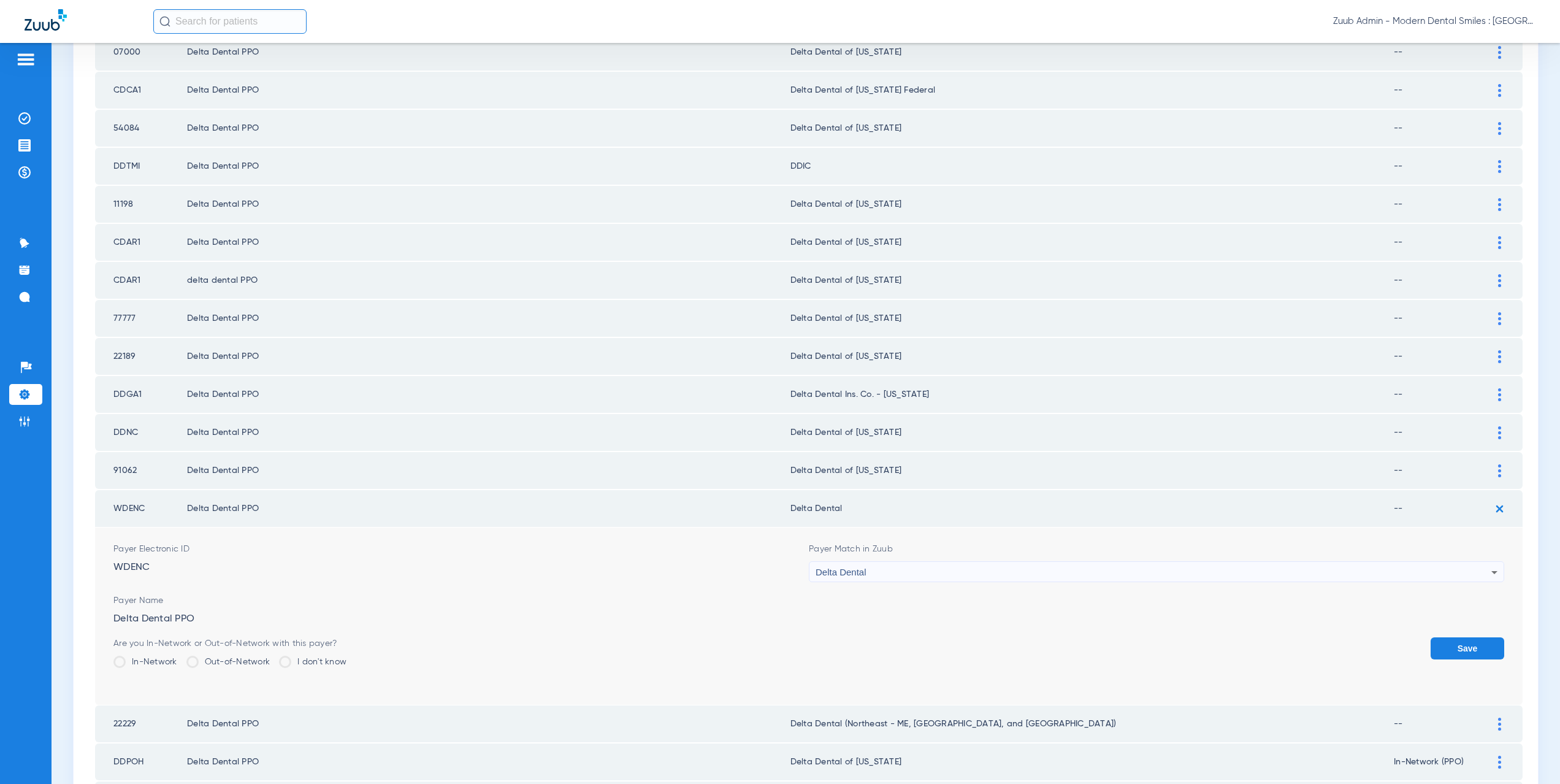
click at [877, 570] on div "Delta Dental" at bounding box center [1153, 572] width 676 height 21
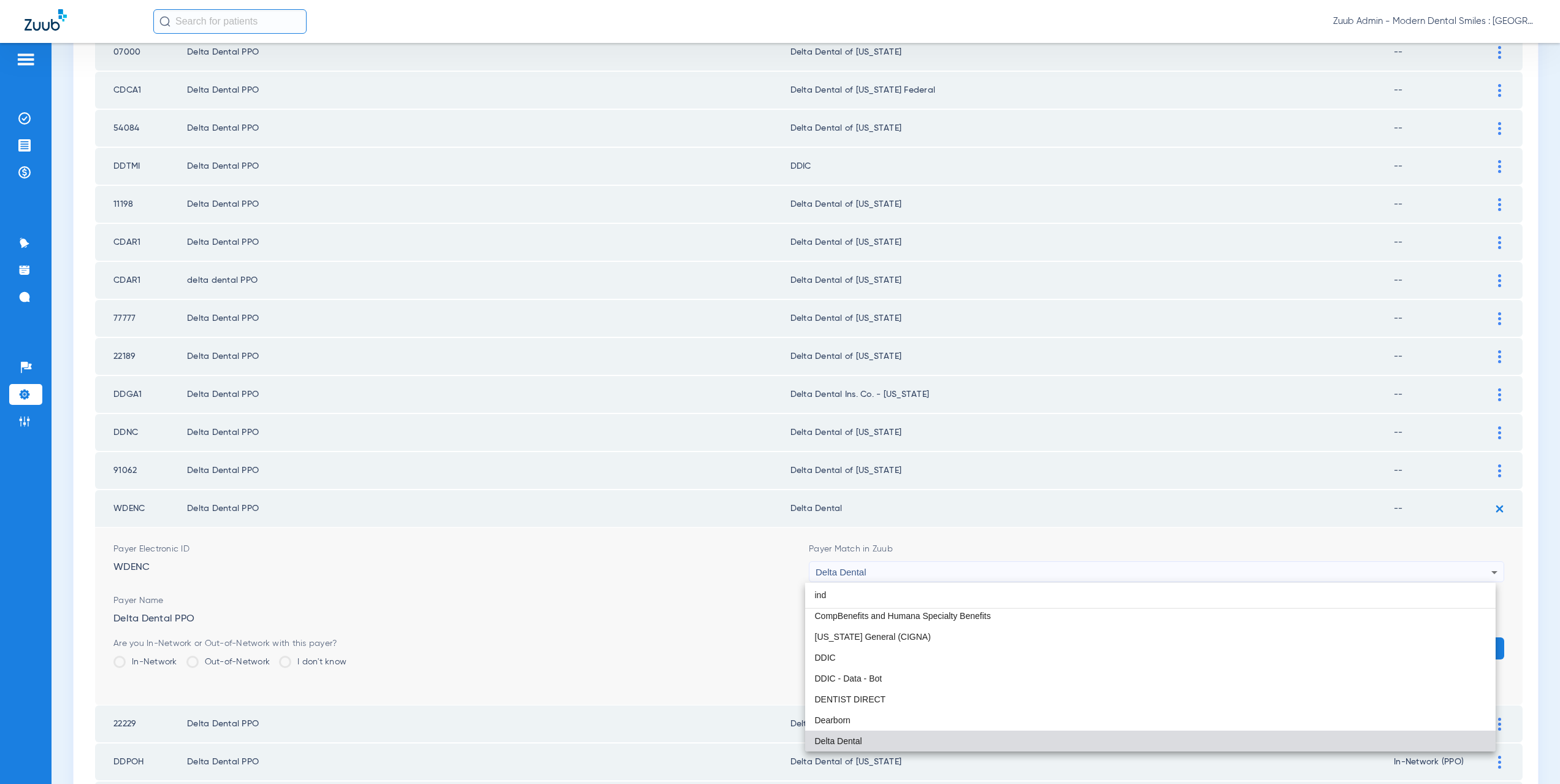
scroll to position [0, 0]
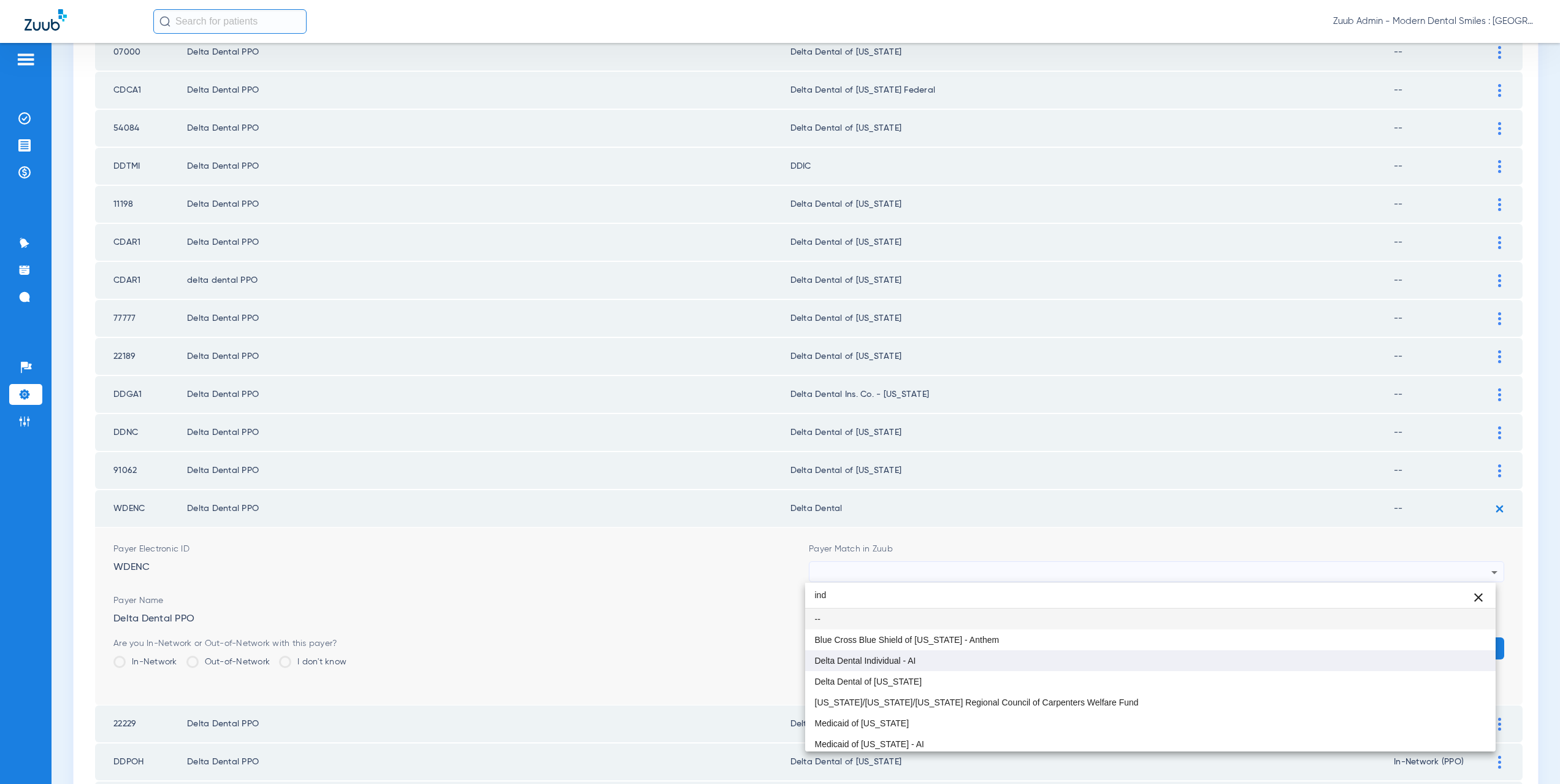
type input "ind"
click at [890, 659] on span "Delta Dental Individual - AI" at bounding box center [866, 661] width 101 height 9
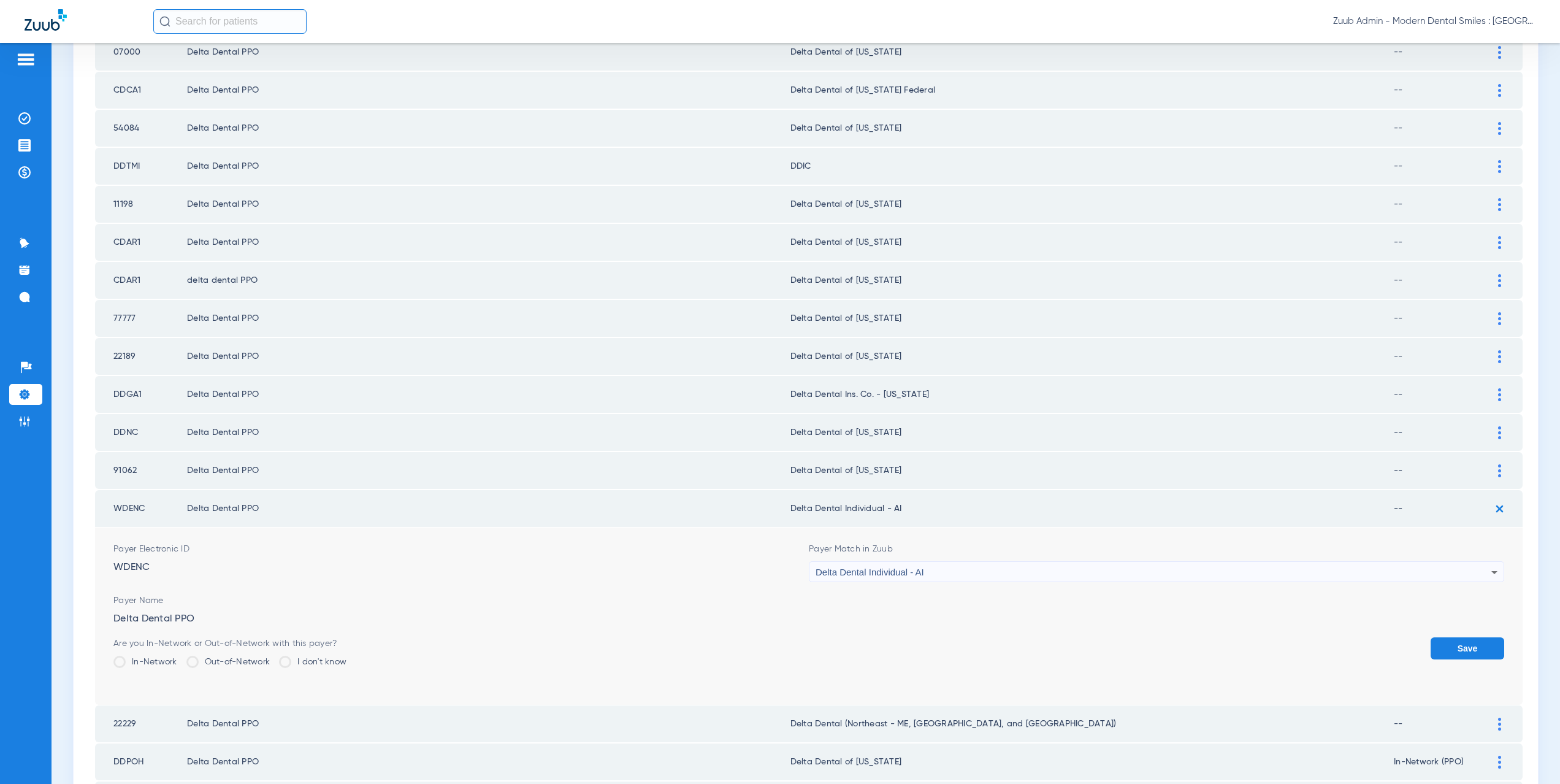
click at [1468, 650] on button "Save" at bounding box center [1467, 648] width 73 height 22
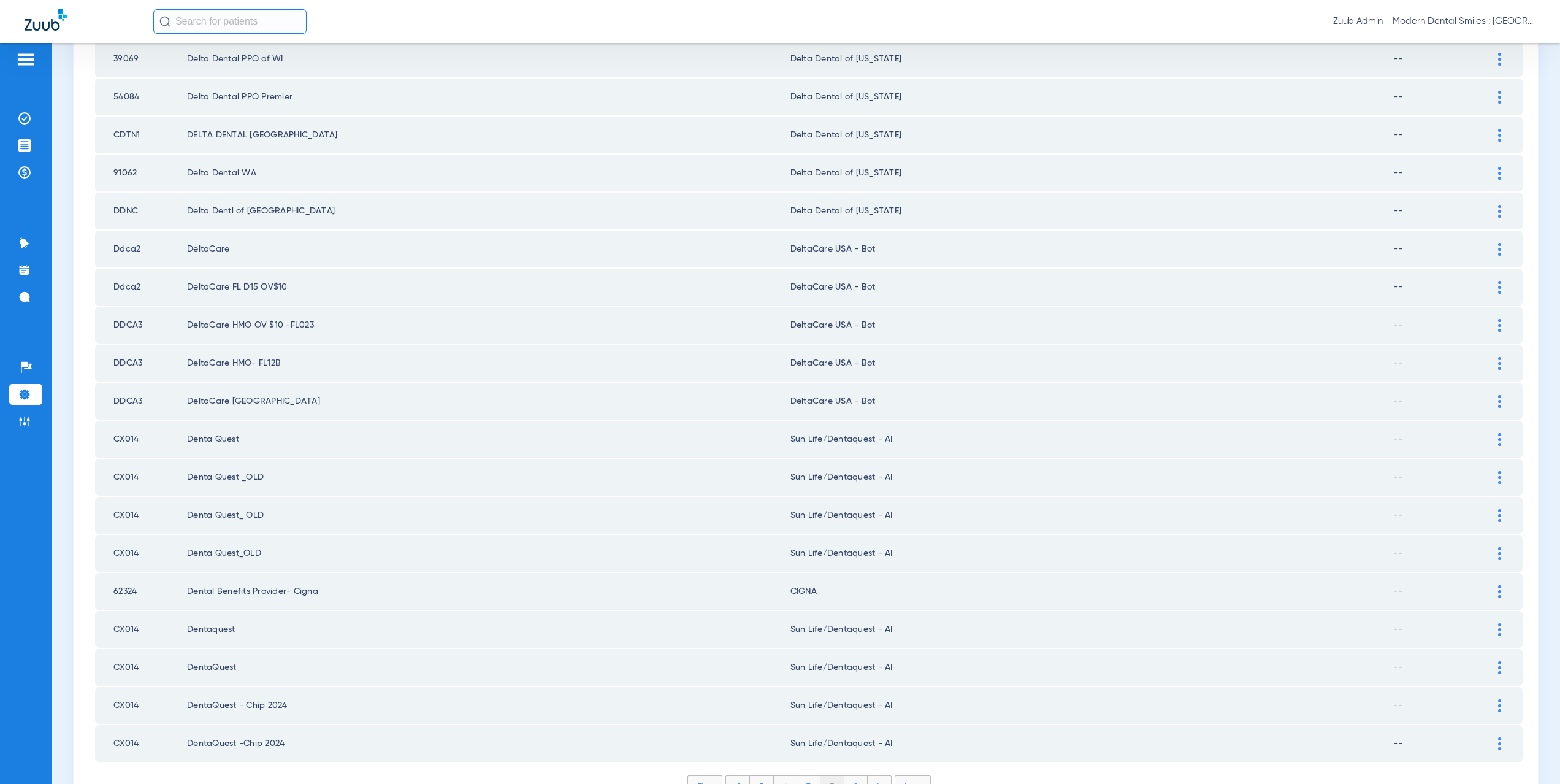
scroll to position [1417, 0]
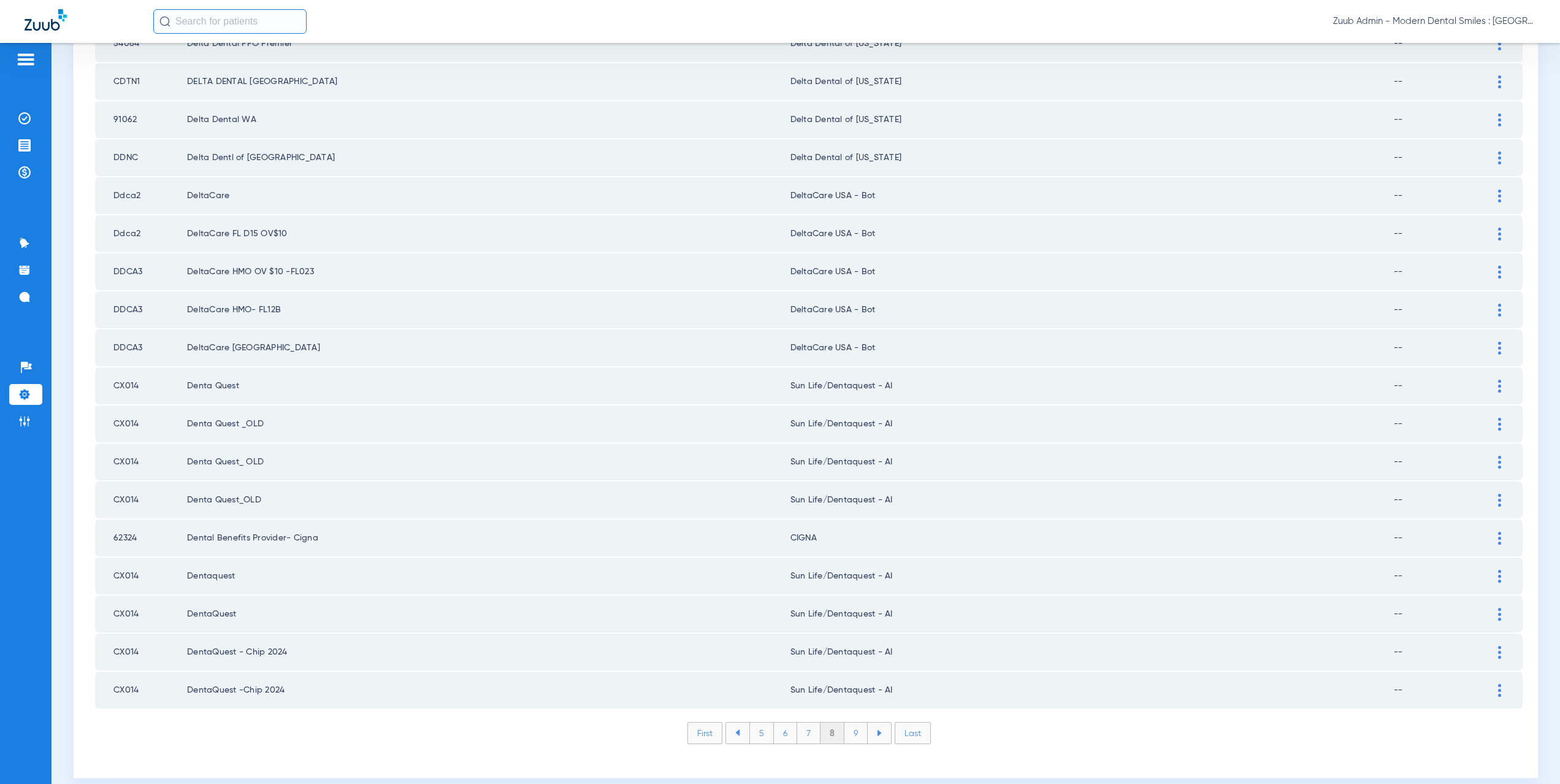
click at [846, 737] on li "9" at bounding box center [856, 732] width 23 height 21
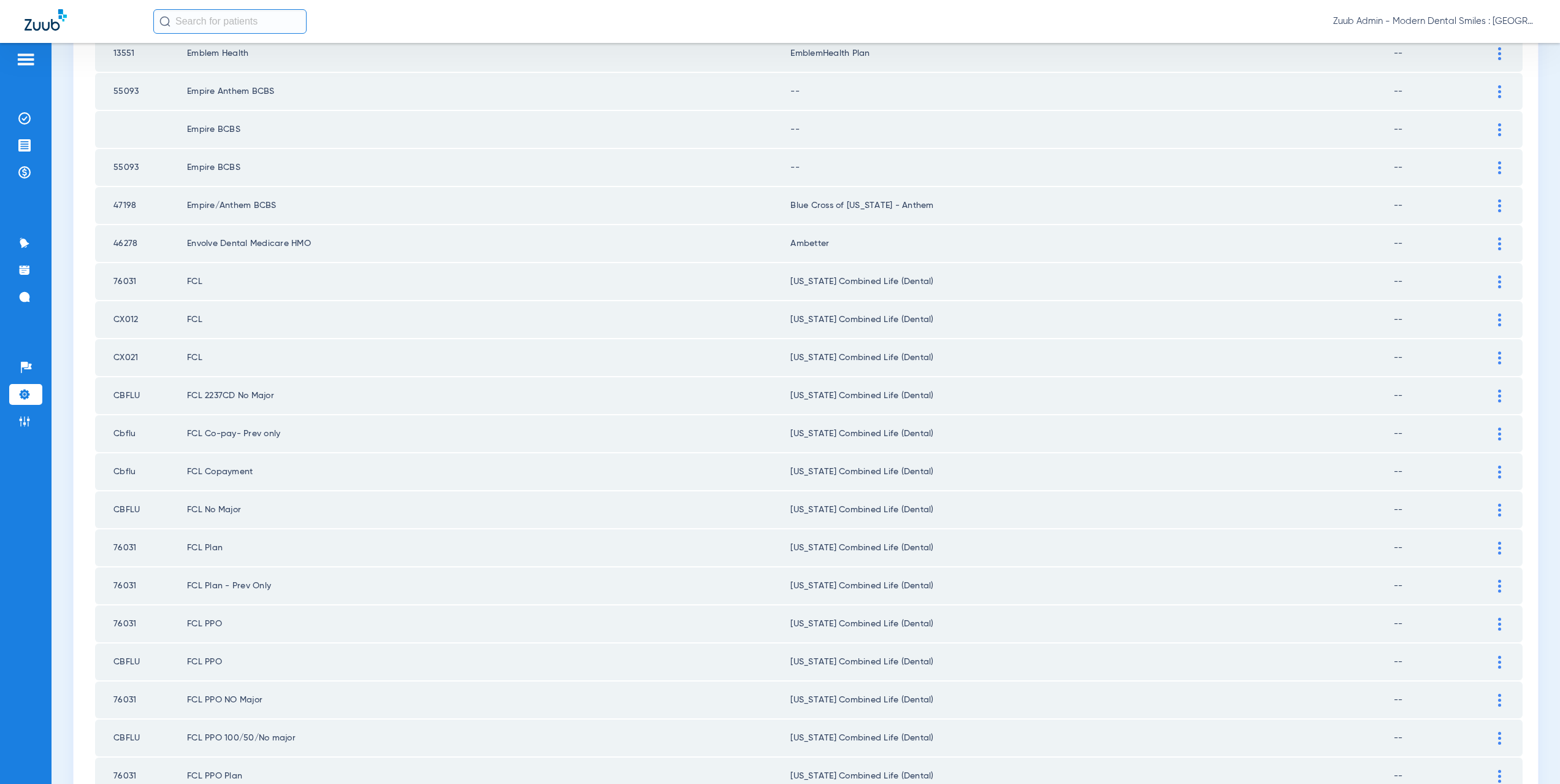
scroll to position [0, 0]
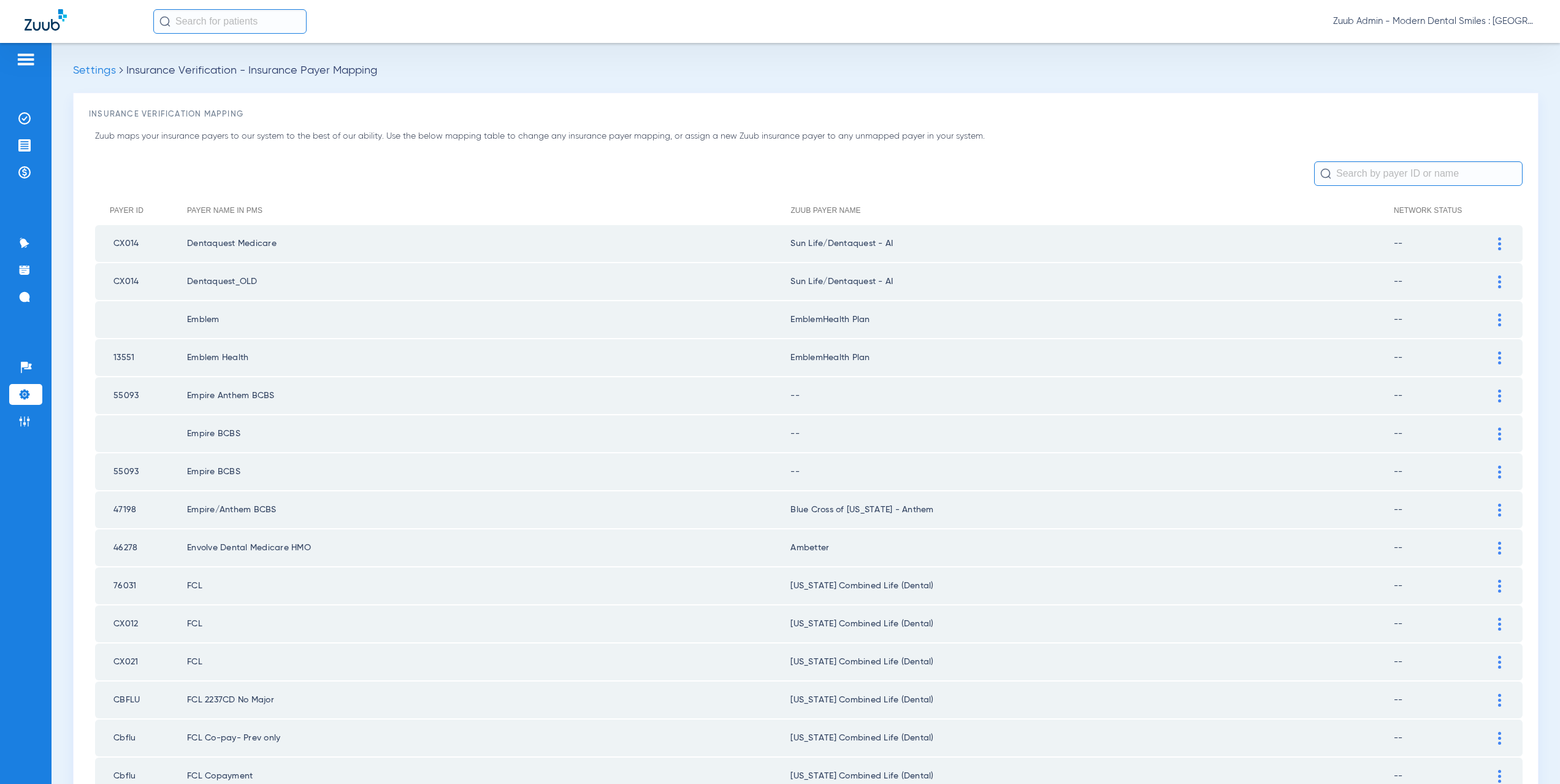
click at [1492, 390] on div at bounding box center [1500, 395] width 21 height 13
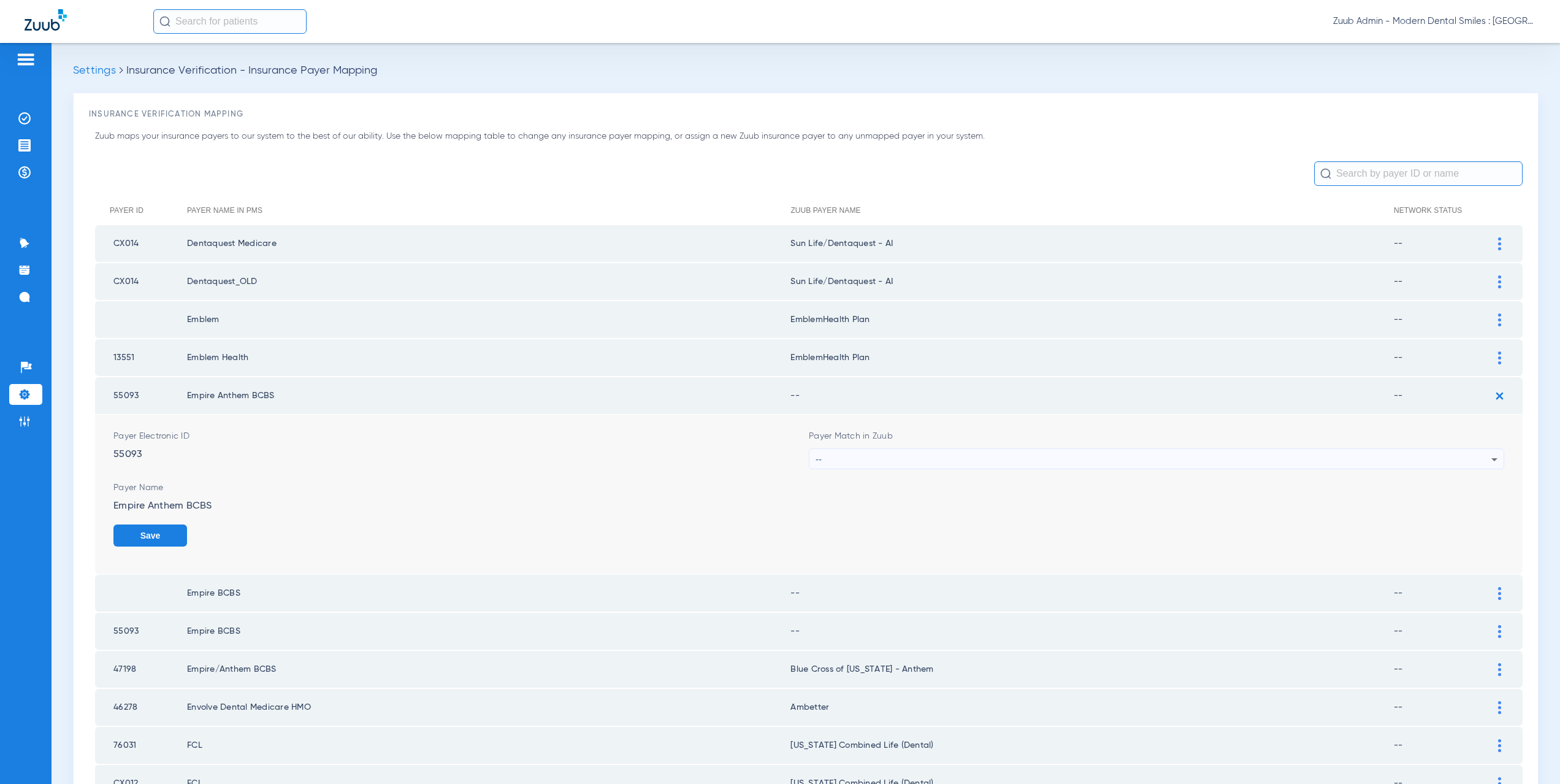
click at [871, 456] on div "--" at bounding box center [1153, 459] width 676 height 21
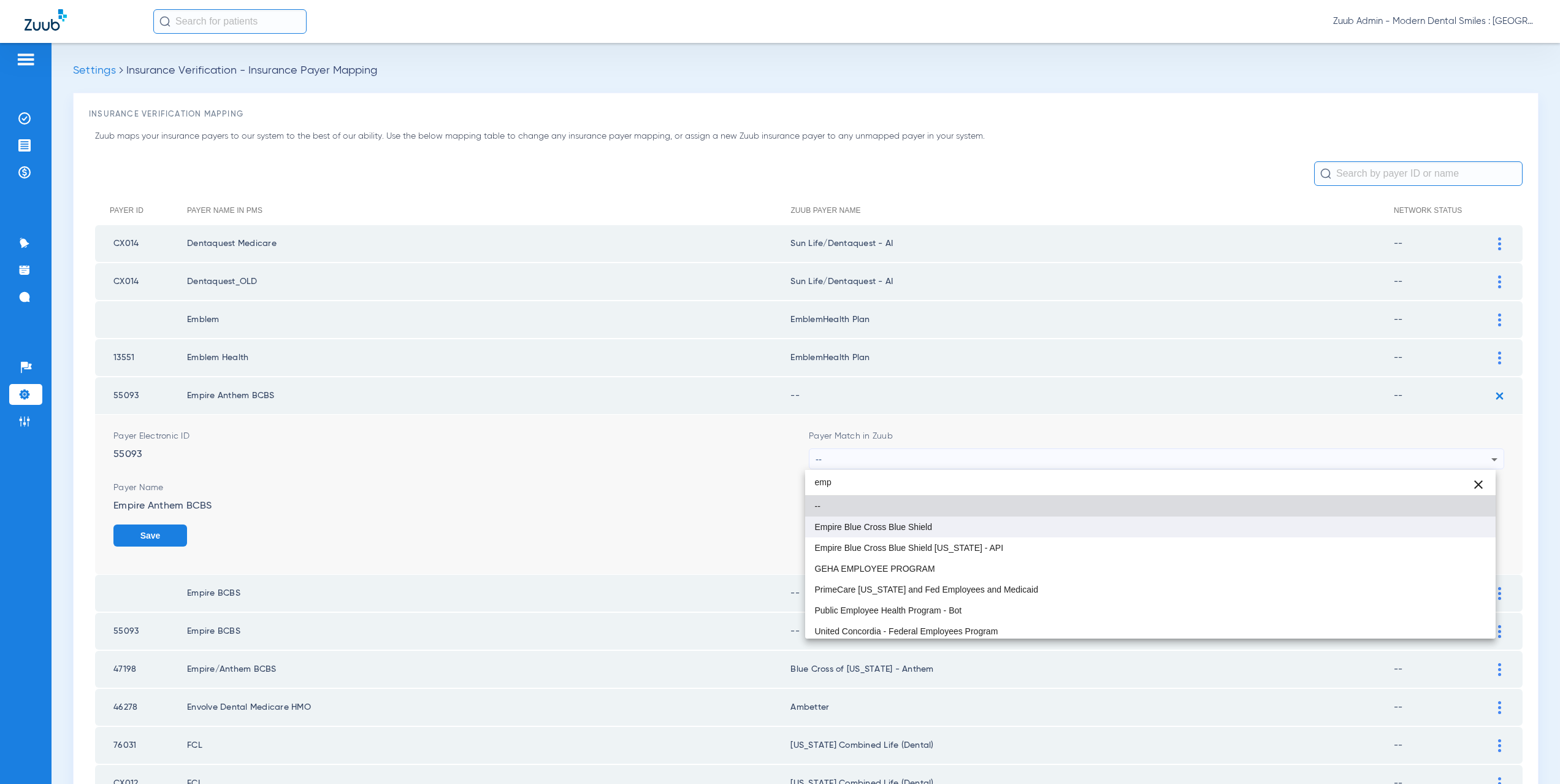
type input "emp"
click at [835, 530] on span "Empire Blue Cross Blue Shield" at bounding box center [874, 527] width 117 height 9
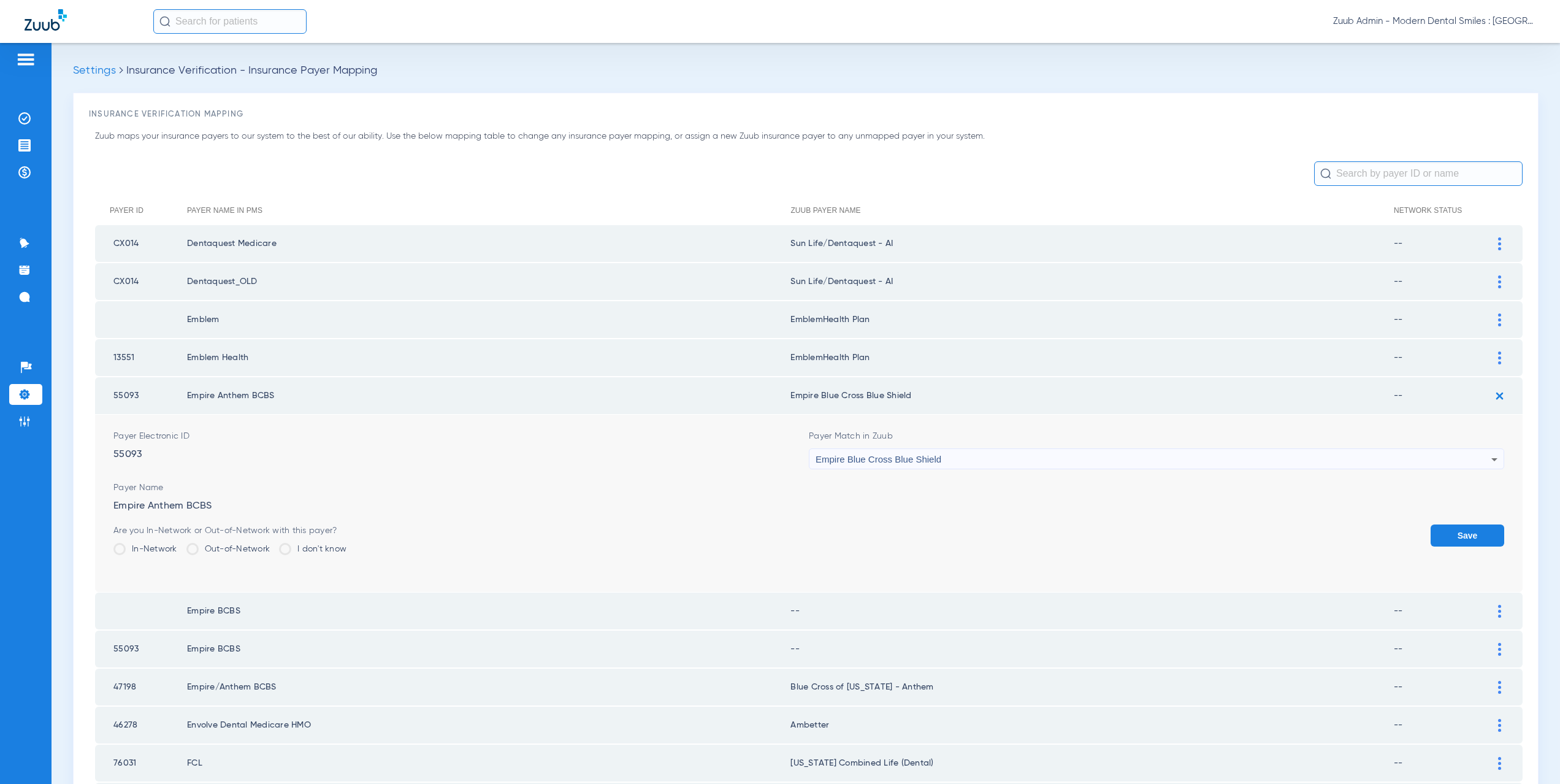
click at [1454, 542] on button "Save" at bounding box center [1467, 535] width 73 height 22
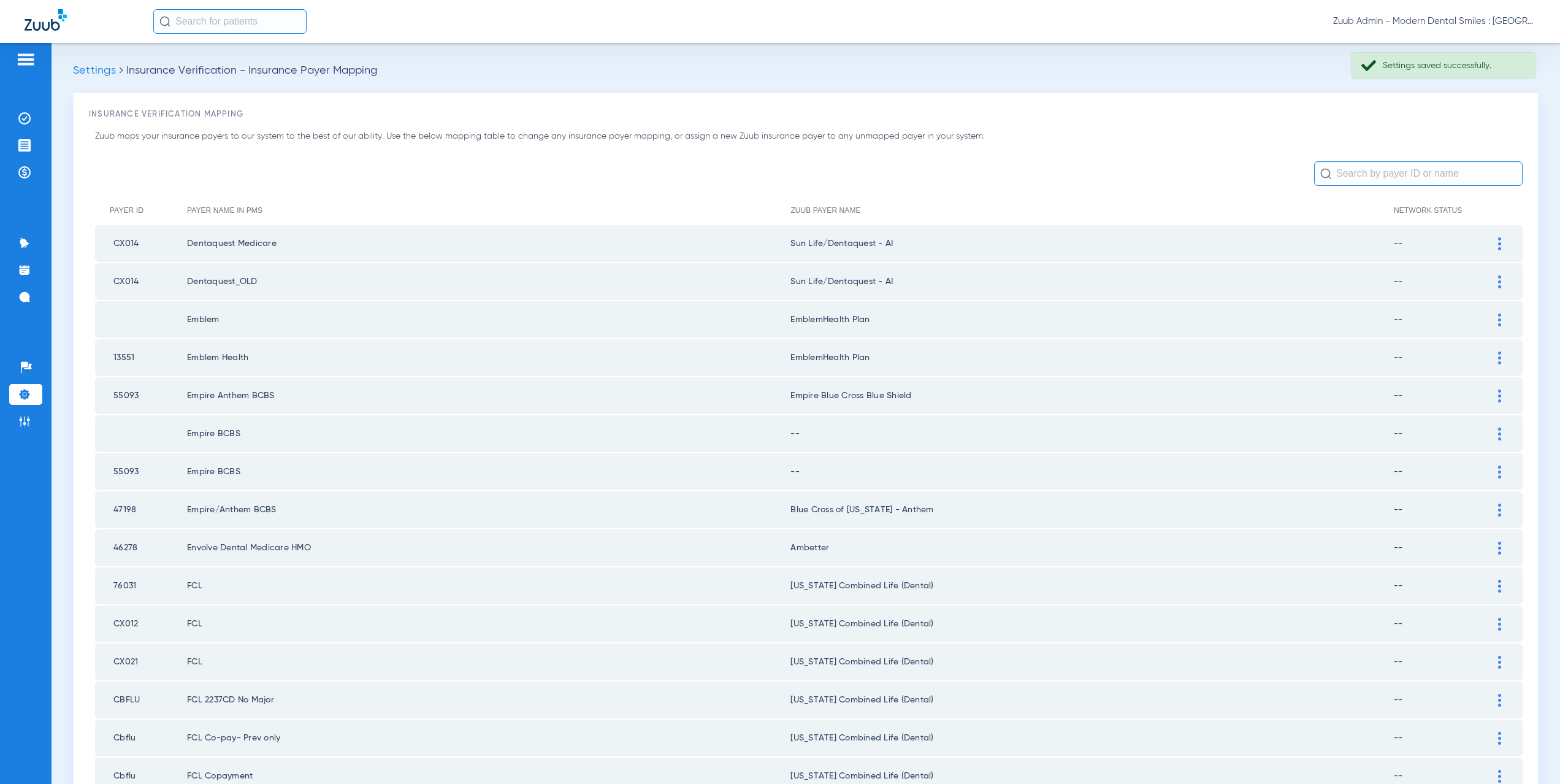
click at [1492, 432] on div at bounding box center [1500, 433] width 21 height 13
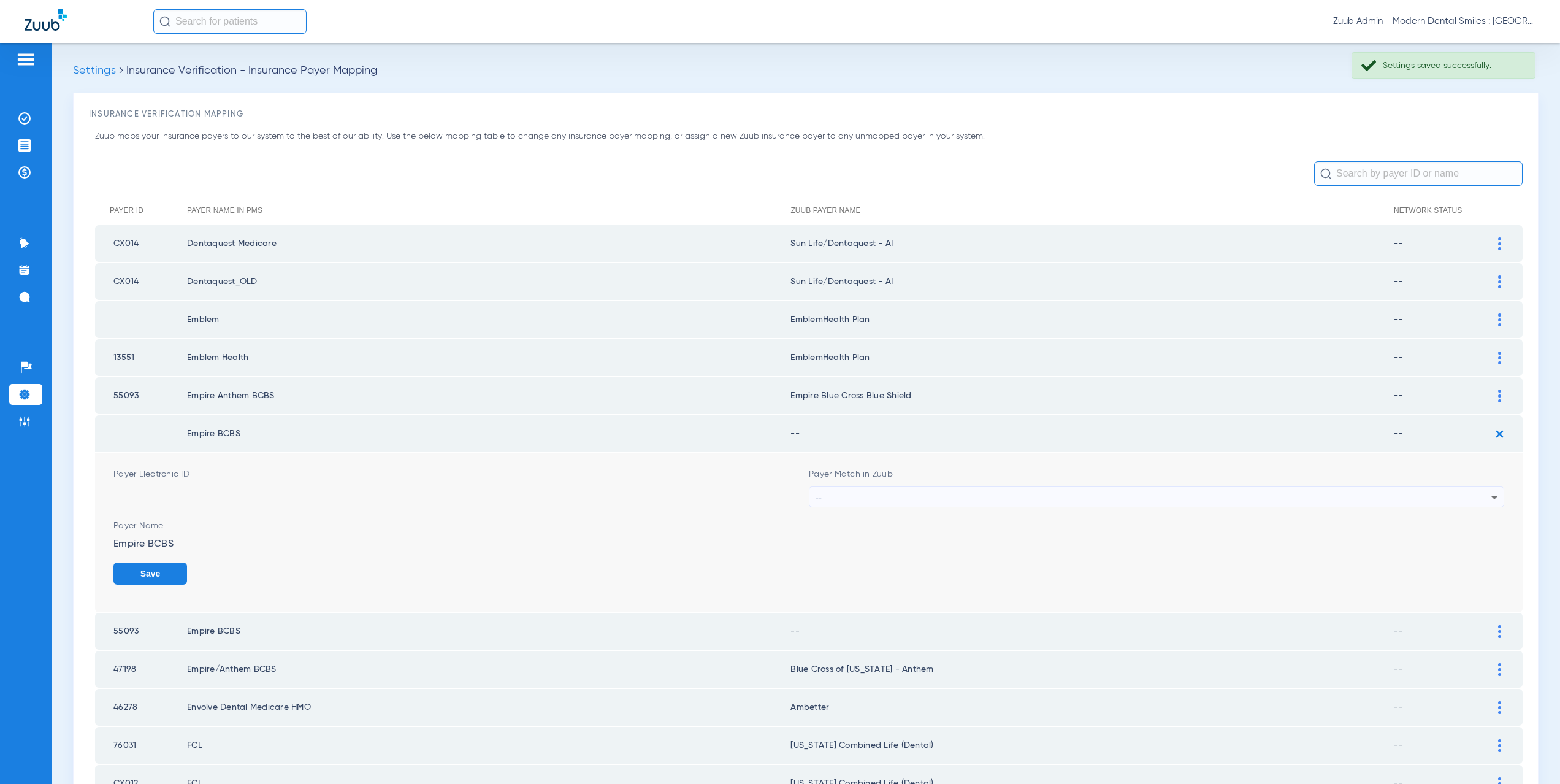
click at [927, 495] on div "--" at bounding box center [1153, 497] width 676 height 21
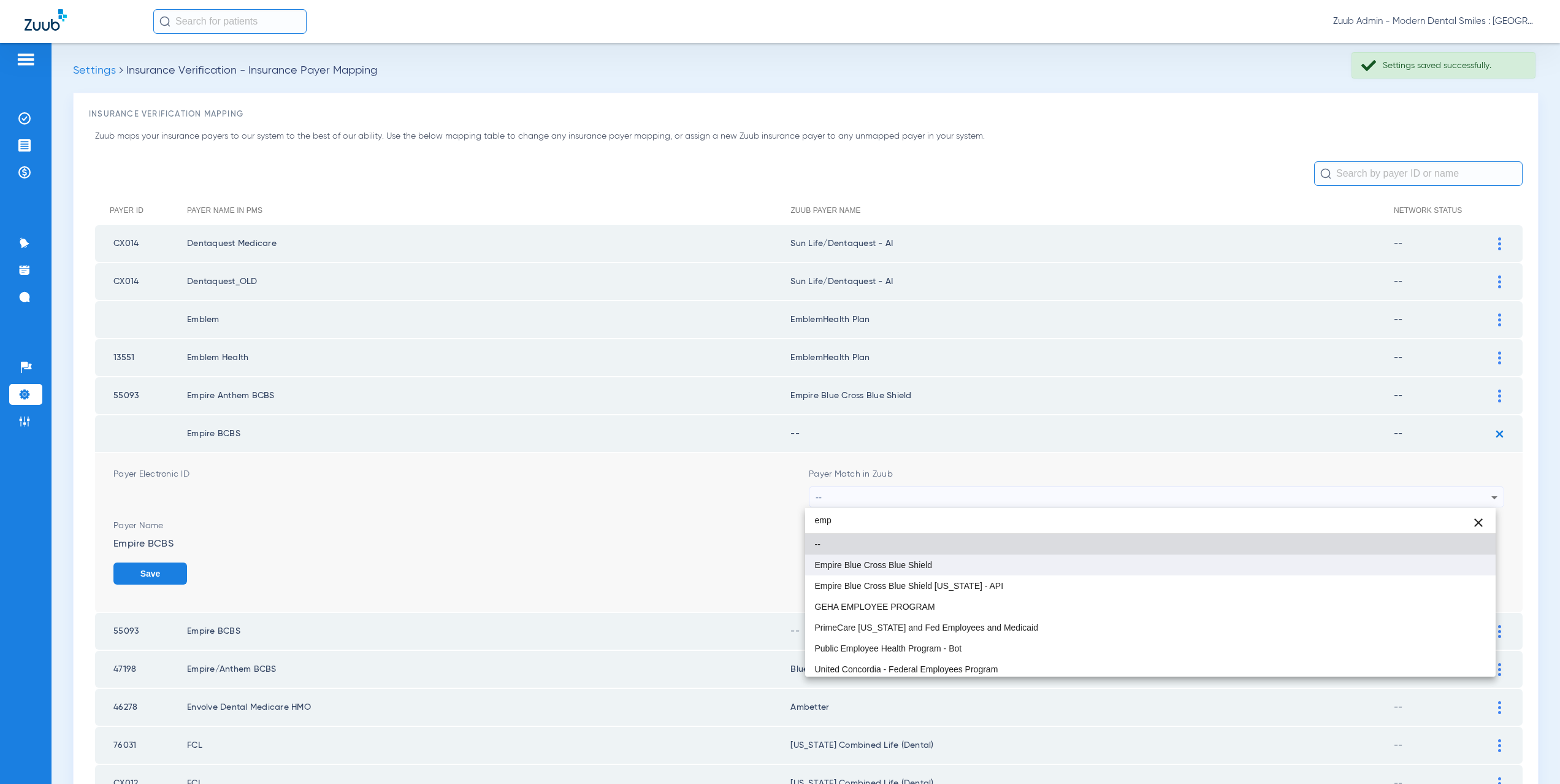
type input "emp"
click at [908, 562] on span "Empire Blue Cross Blue Shield" at bounding box center [874, 565] width 117 height 9
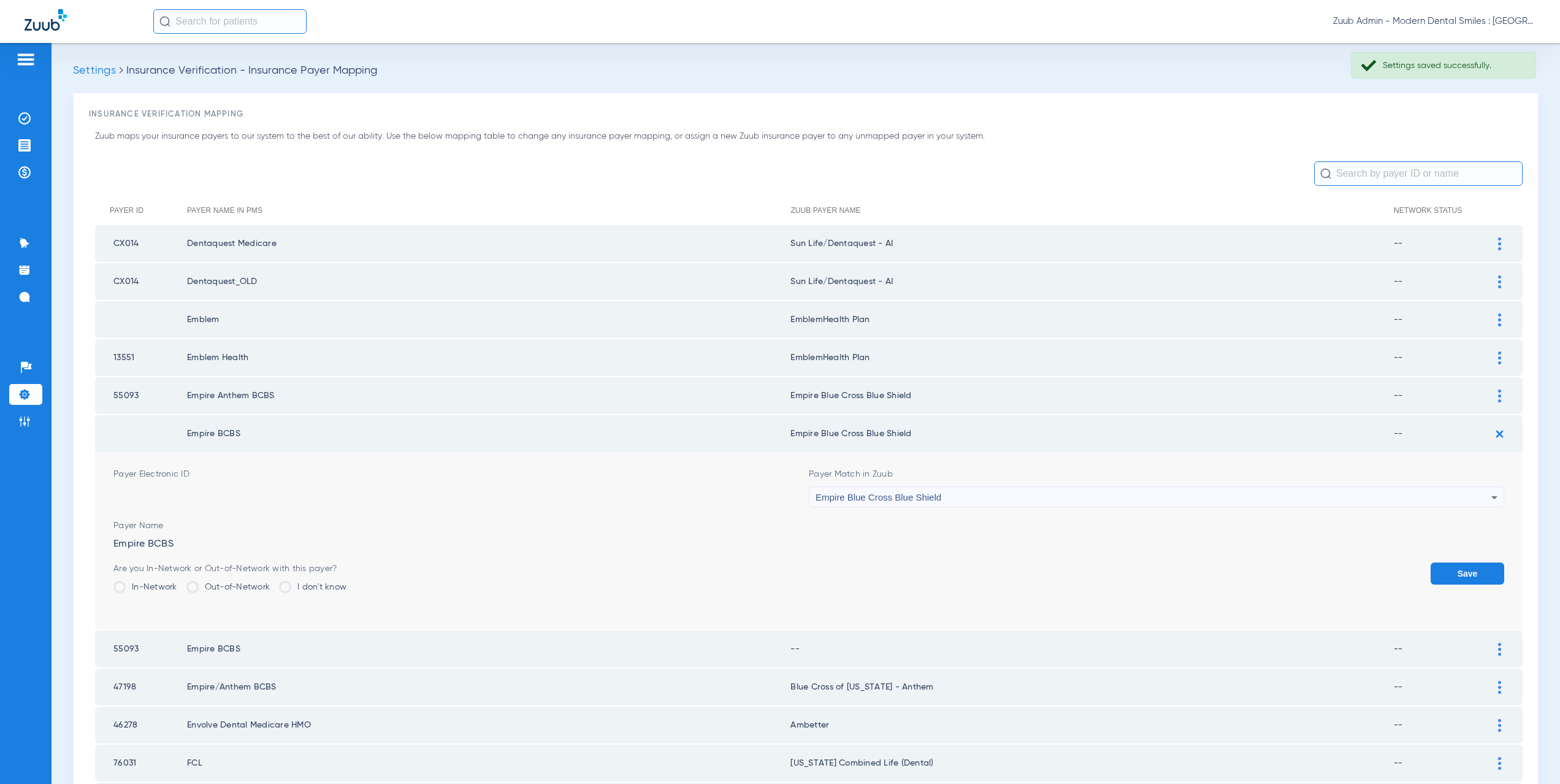
click at [1452, 570] on button "Save" at bounding box center [1467, 573] width 73 height 22
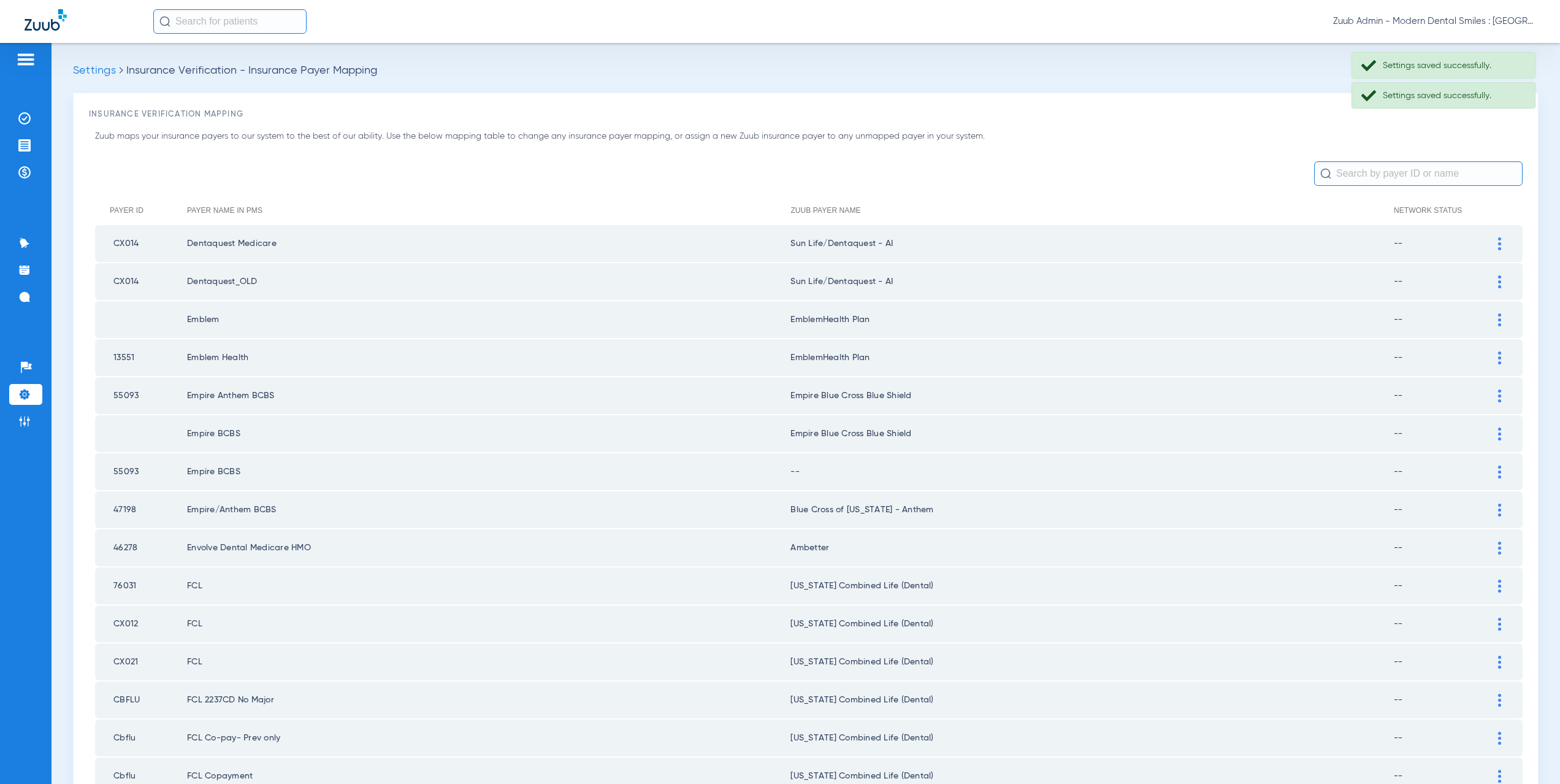
click at [1493, 470] on div at bounding box center [1500, 471] width 21 height 13
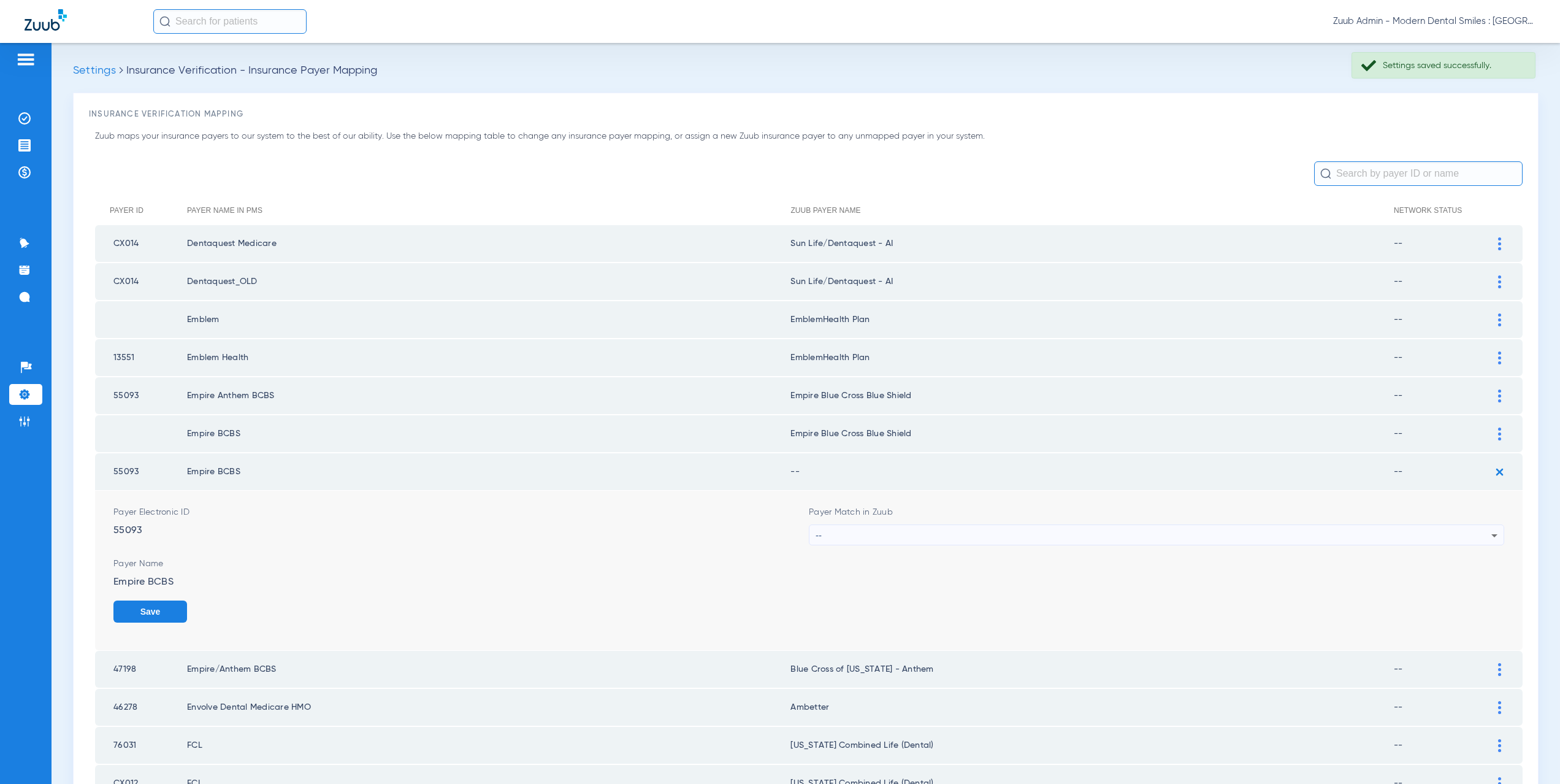
click at [882, 536] on div "--" at bounding box center [1153, 535] width 676 height 21
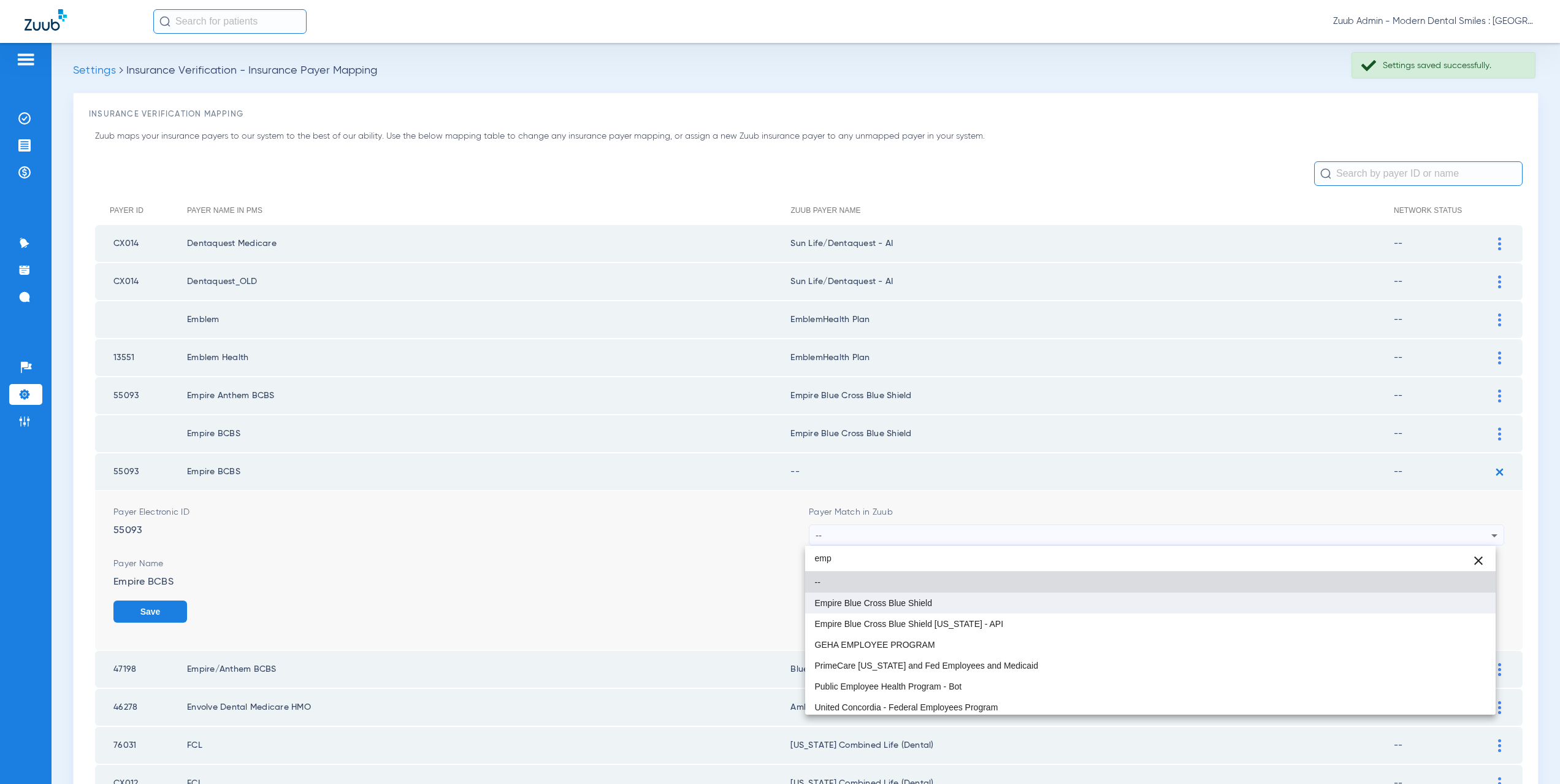
type input "emp"
click at [887, 600] on span "Empire Blue Cross Blue Shield" at bounding box center [874, 603] width 117 height 9
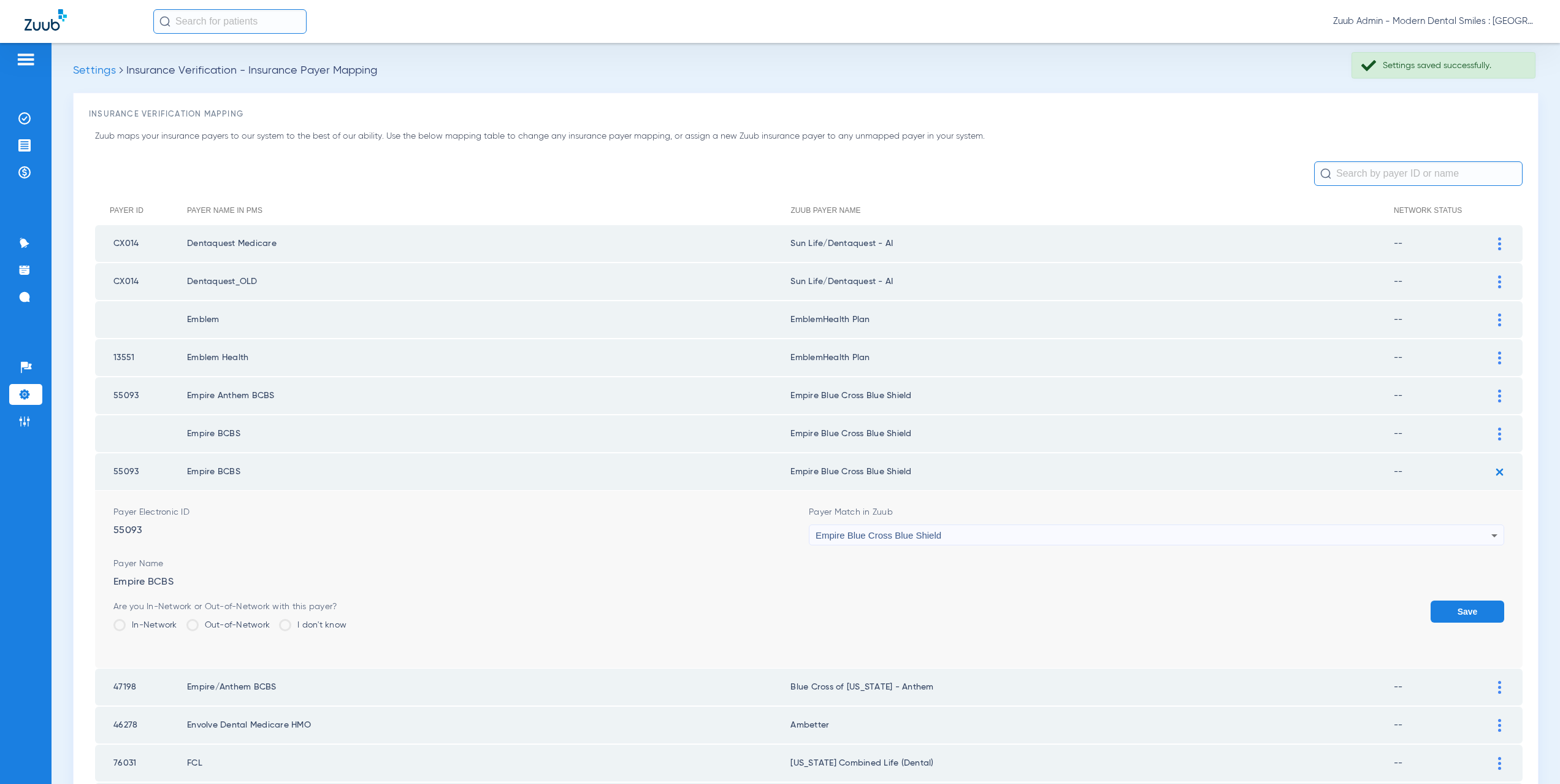
click at [1437, 612] on button "Save" at bounding box center [1467, 611] width 73 height 22
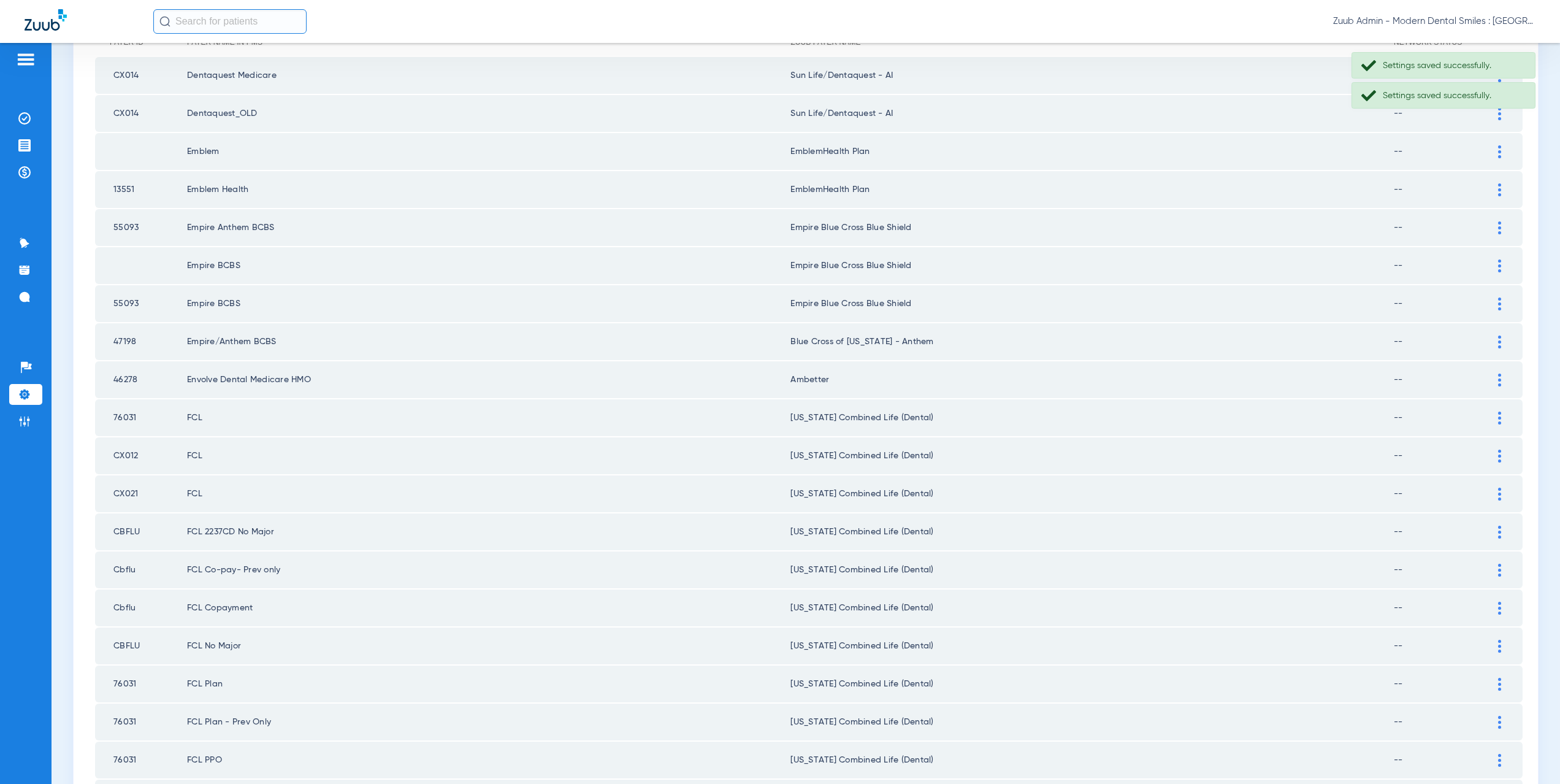
scroll to position [176, 0]
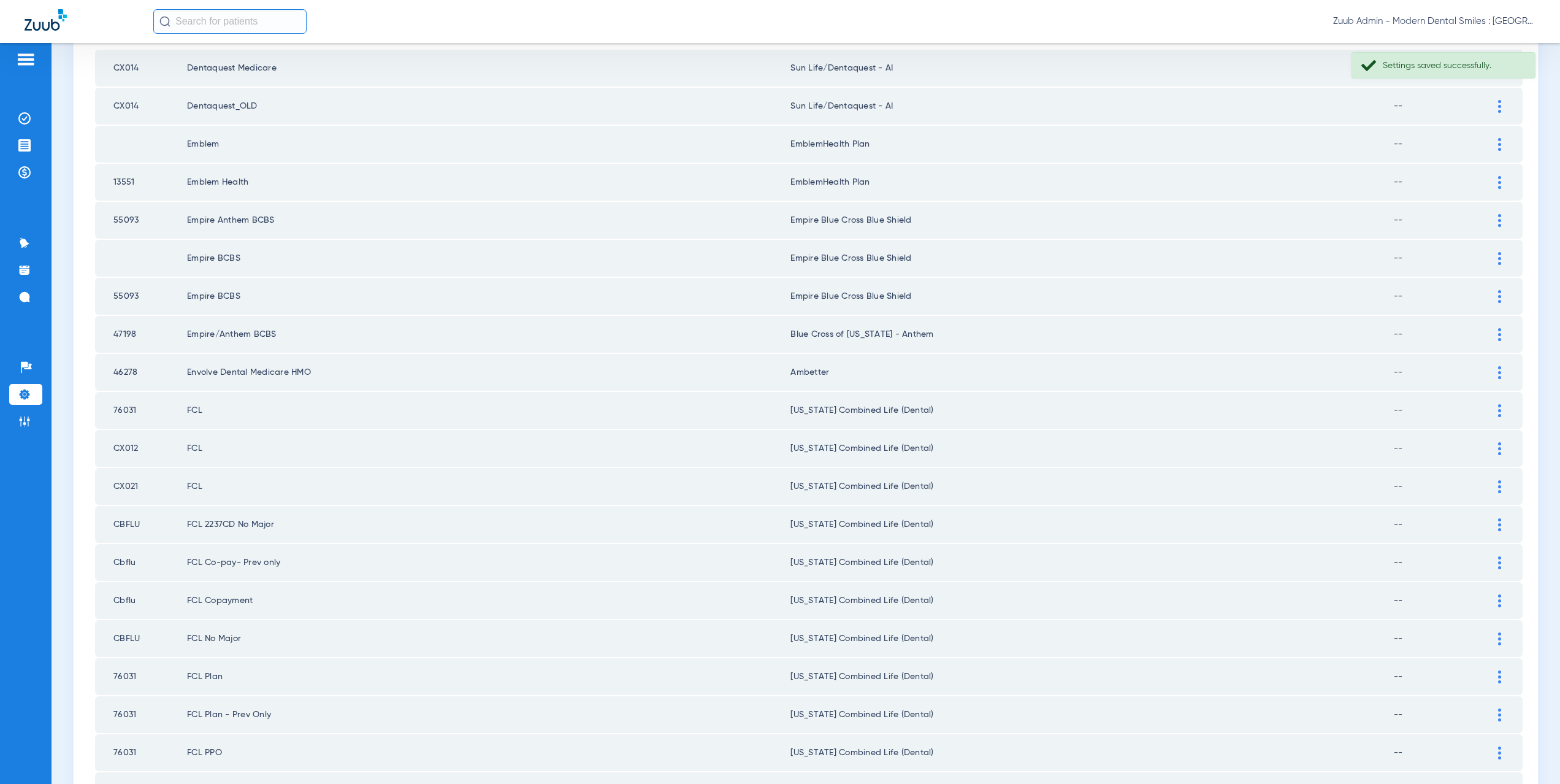
click at [1489, 331] on div at bounding box center [1500, 334] width 21 height 13
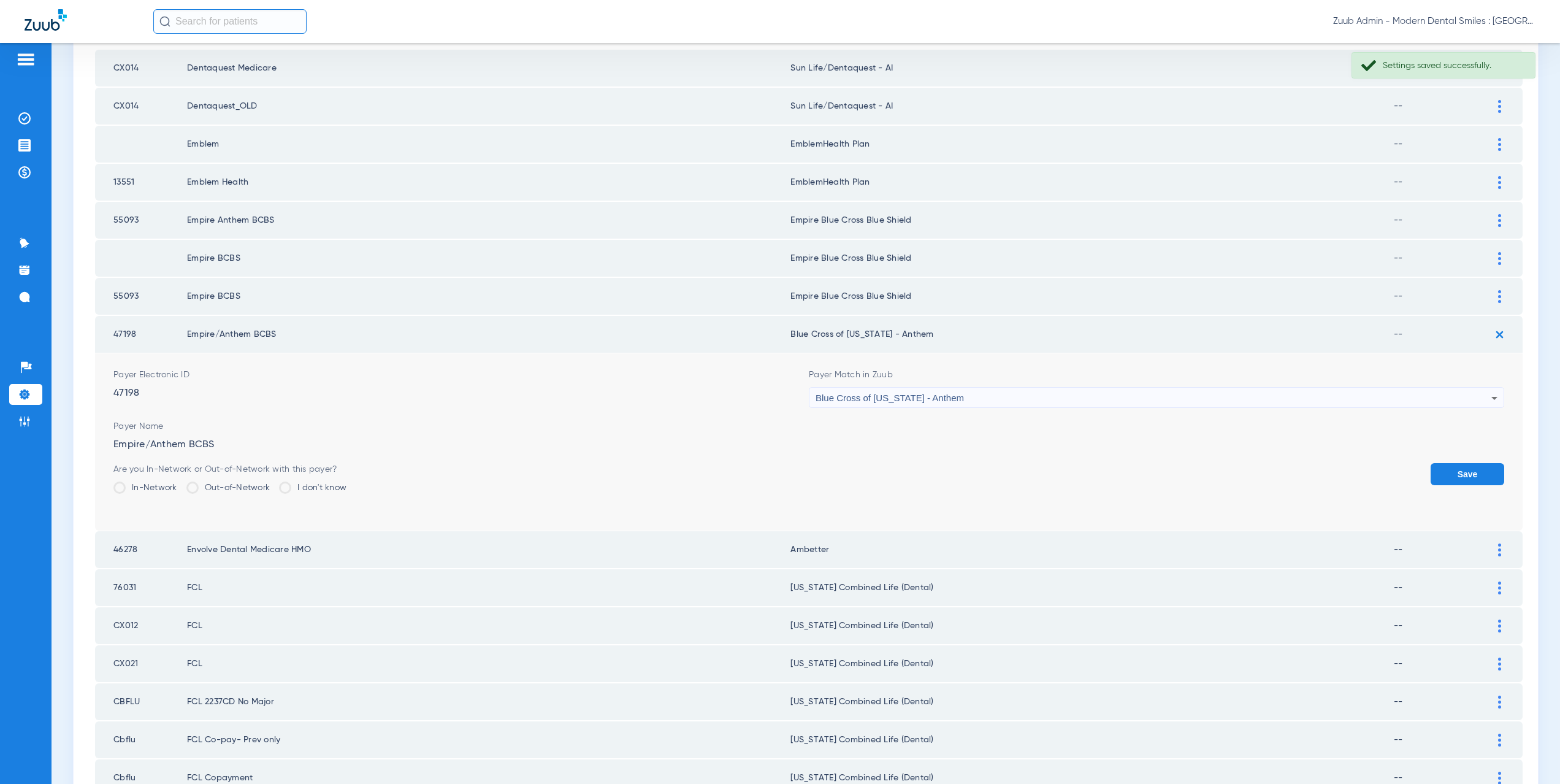
click at [866, 409] on form "Payer Electronic ID 47198 Payer Match in Zuub Blue Cross of California - Anthem…" at bounding box center [808, 442] width 1391 height 177
click at [866, 399] on span "Blue Cross of [US_STATE] - Anthem" at bounding box center [890, 397] width 148 height 11
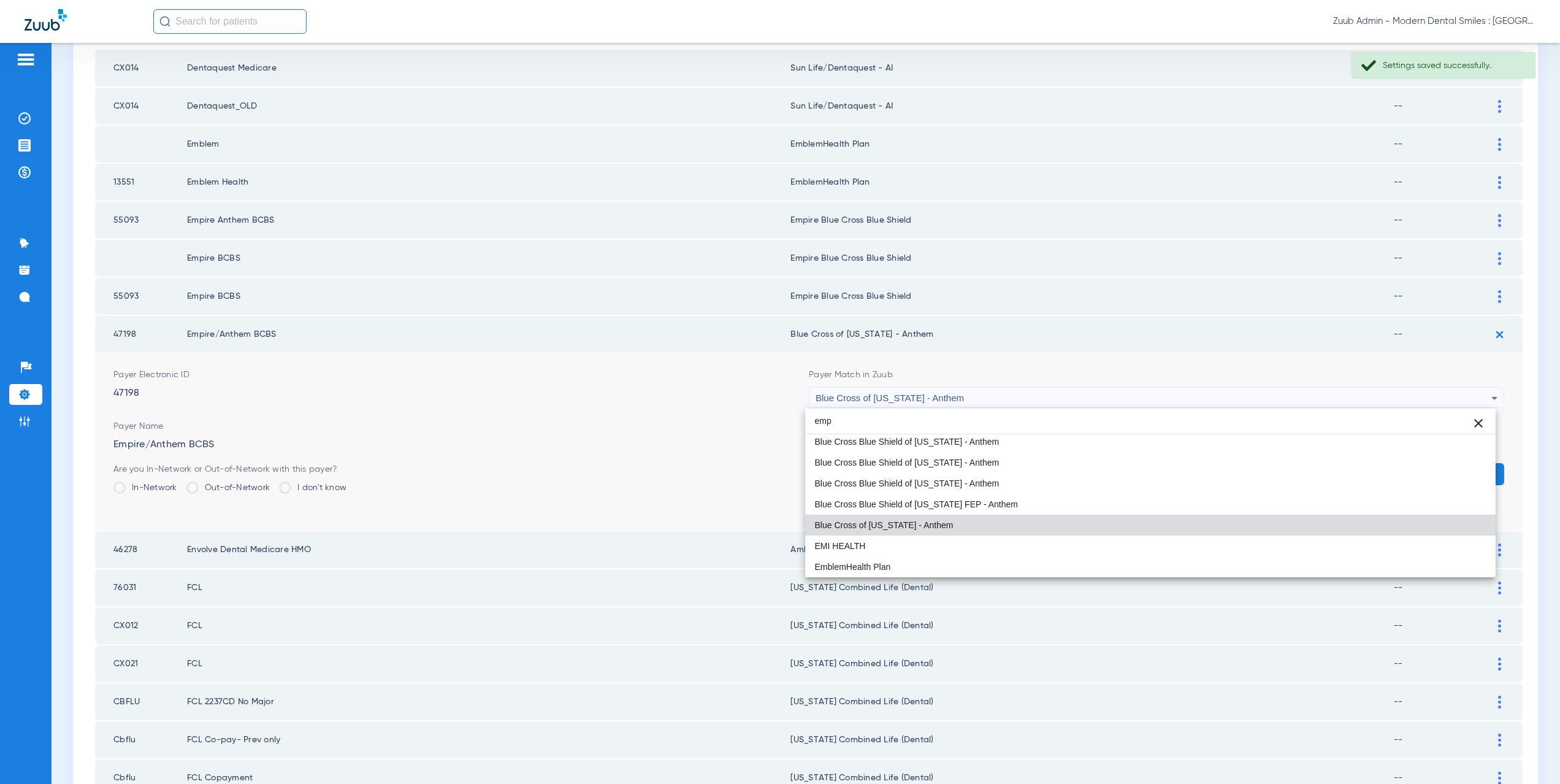
scroll to position [24, 0]
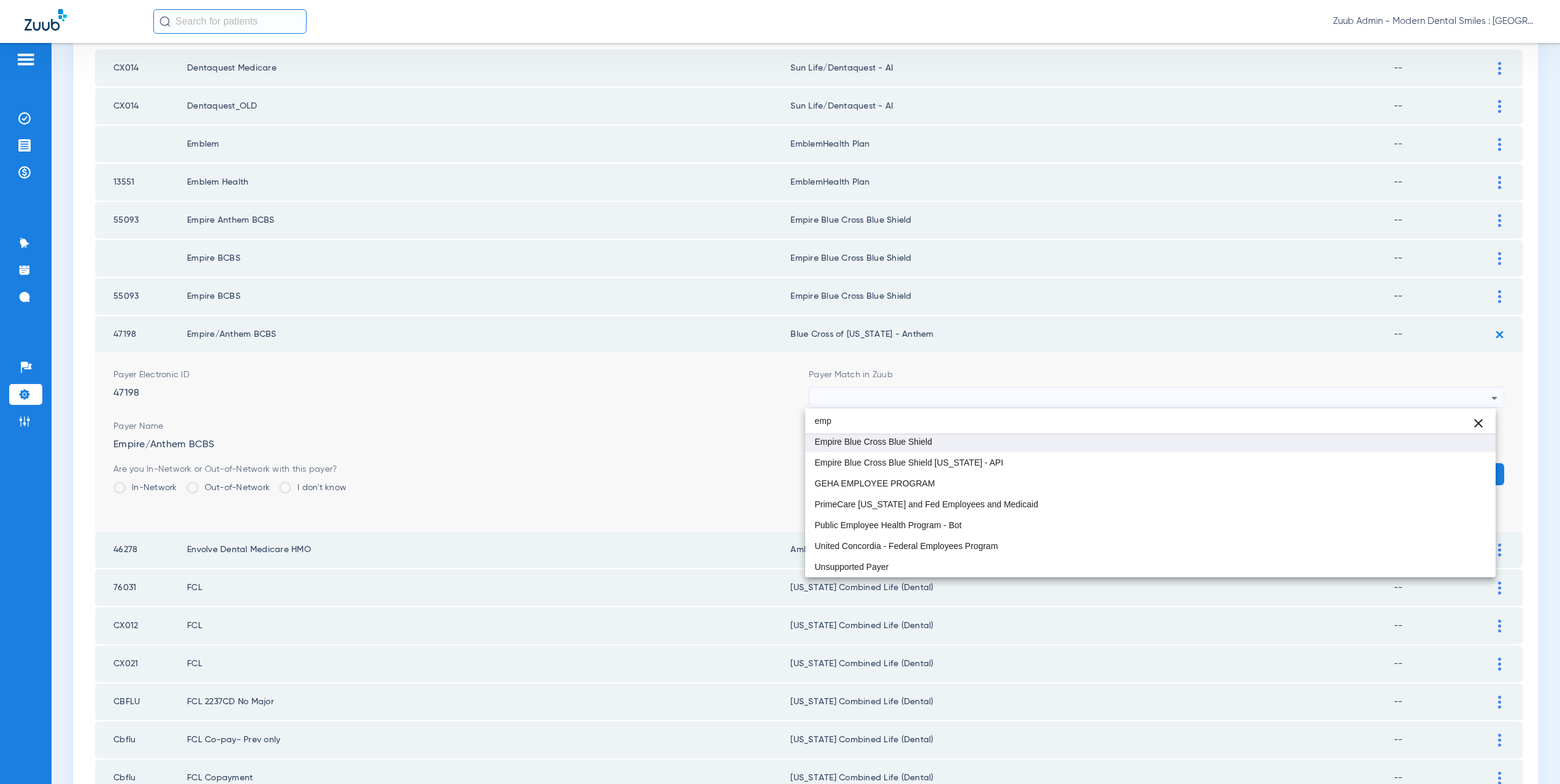
type input "emp"
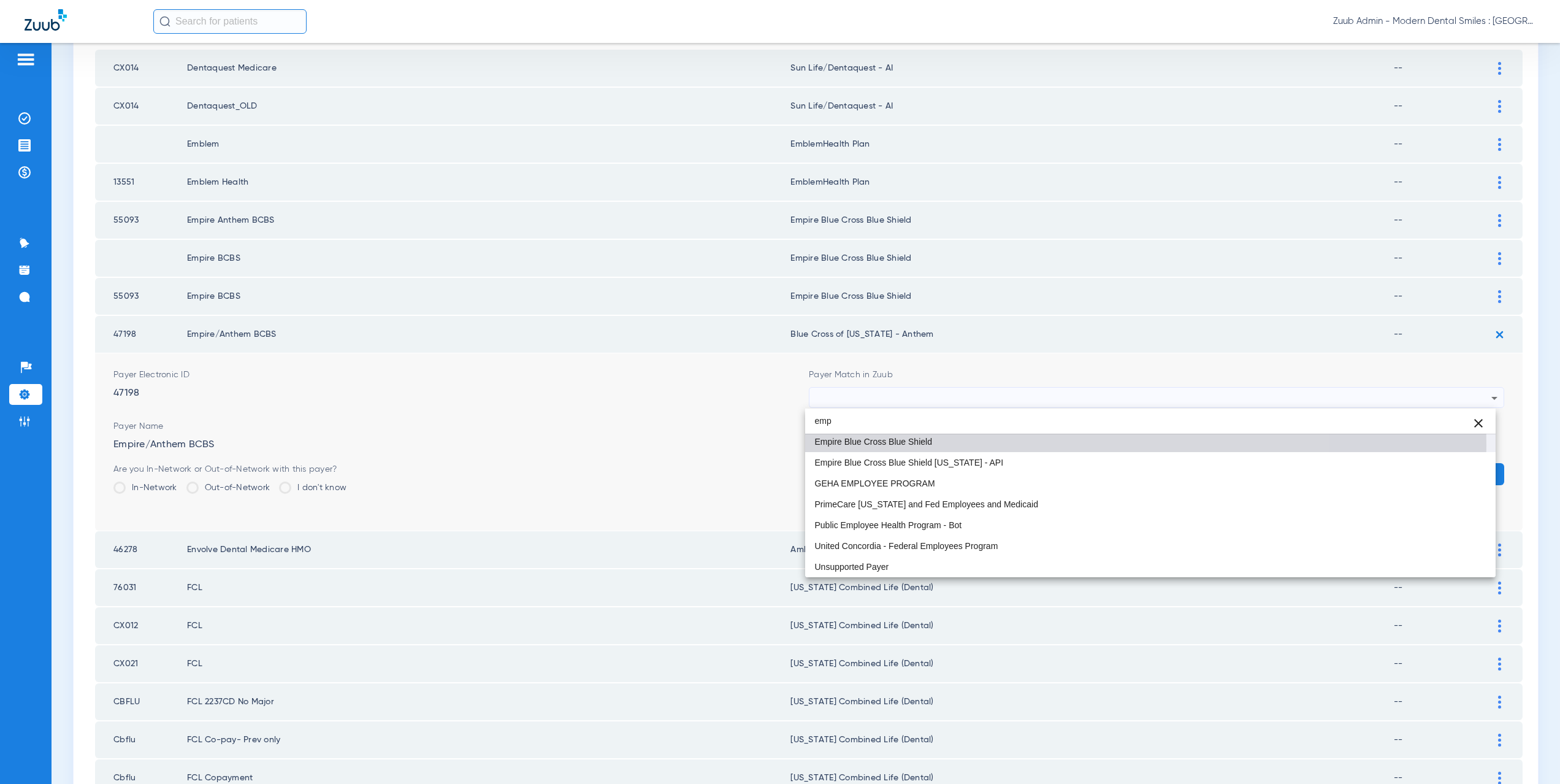
click at [863, 445] on span "Empire Blue Cross Blue Shield" at bounding box center [874, 442] width 117 height 9
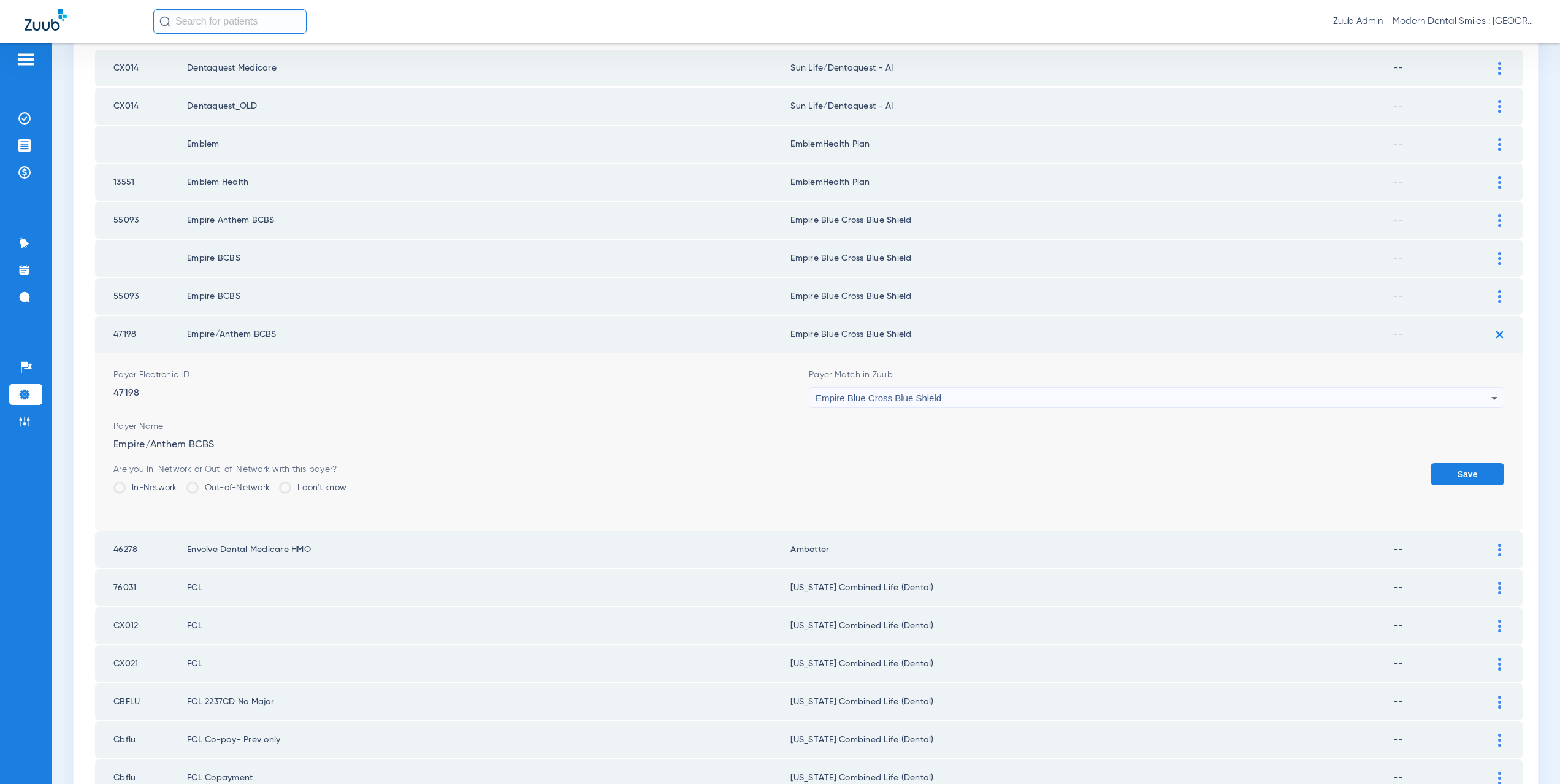
click at [1458, 471] on button "Save" at bounding box center [1467, 473] width 73 height 22
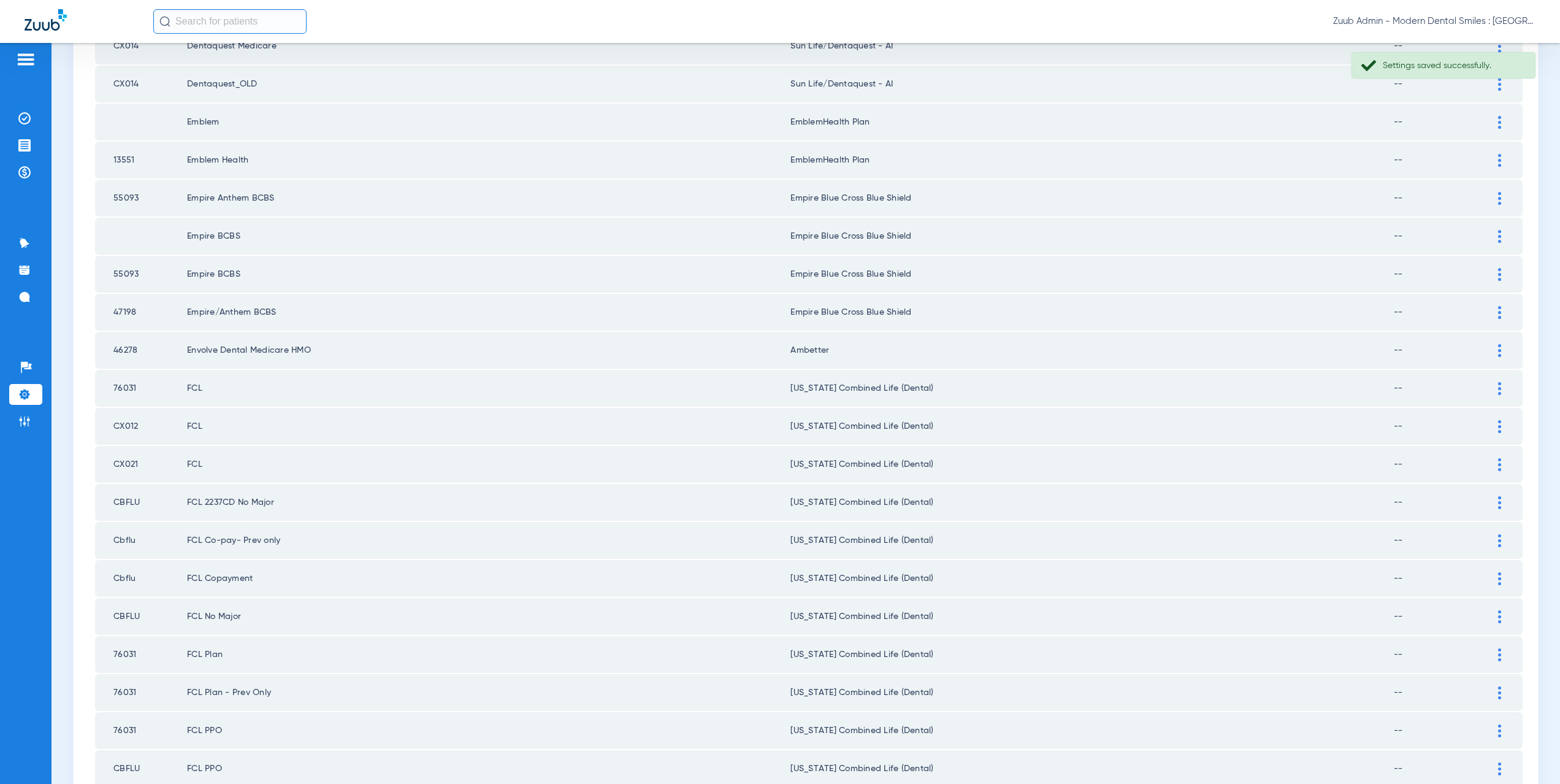
scroll to position [232, 0]
drag, startPoint x: 139, startPoint y: 354, endPoint x: 113, endPoint y: 352, distance: 26.1
click at [113, 352] on td "76031" at bounding box center [141, 354] width 92 height 37
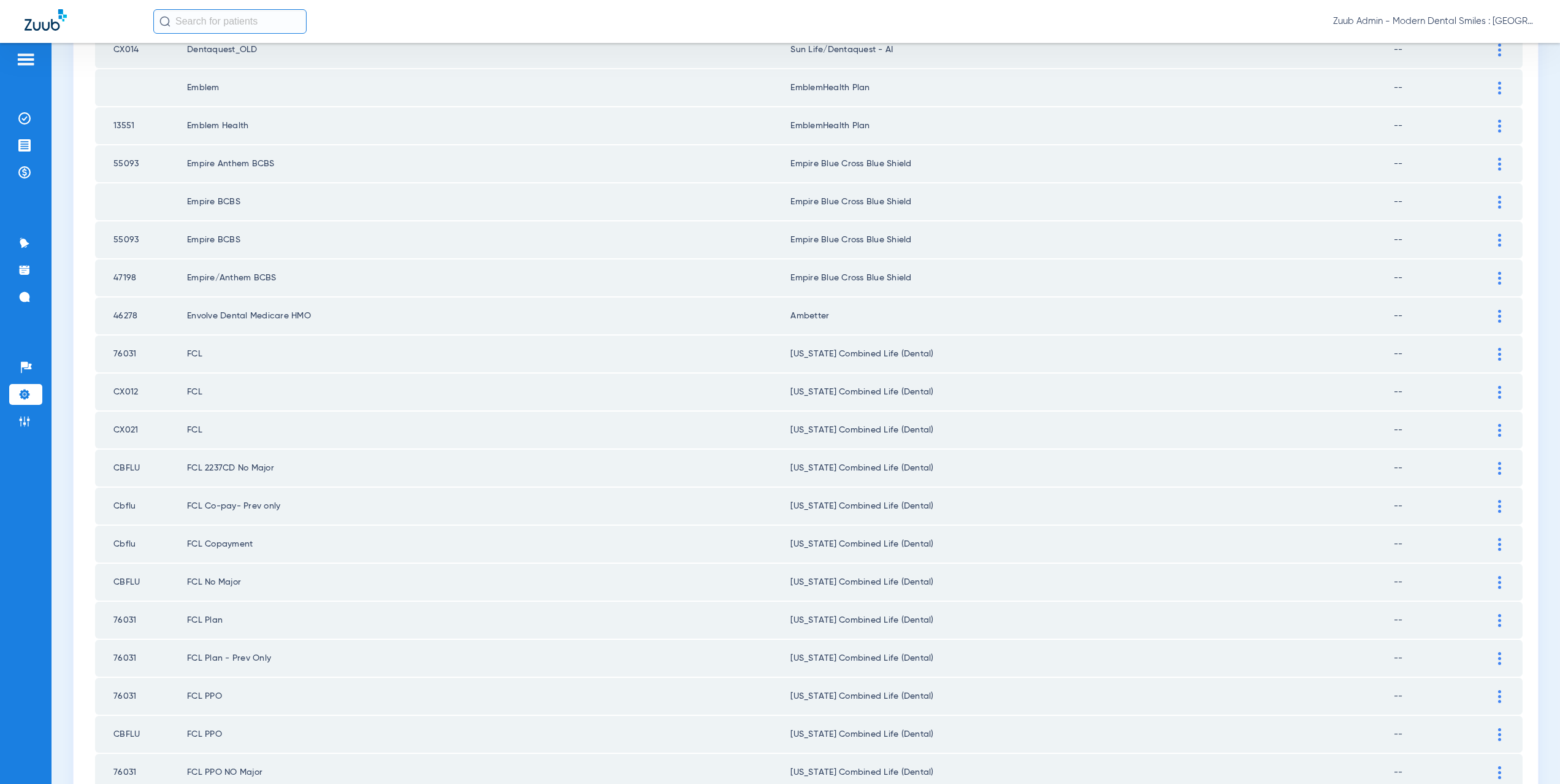
copy td "76031"
drag, startPoint x: 142, startPoint y: 391, endPoint x: 110, endPoint y: 390, distance: 32.0
click at [110, 390] on td "CX012" at bounding box center [141, 392] width 92 height 37
copy td "CX012"
drag, startPoint x: 141, startPoint y: 430, endPoint x: 101, endPoint y: 430, distance: 40.0
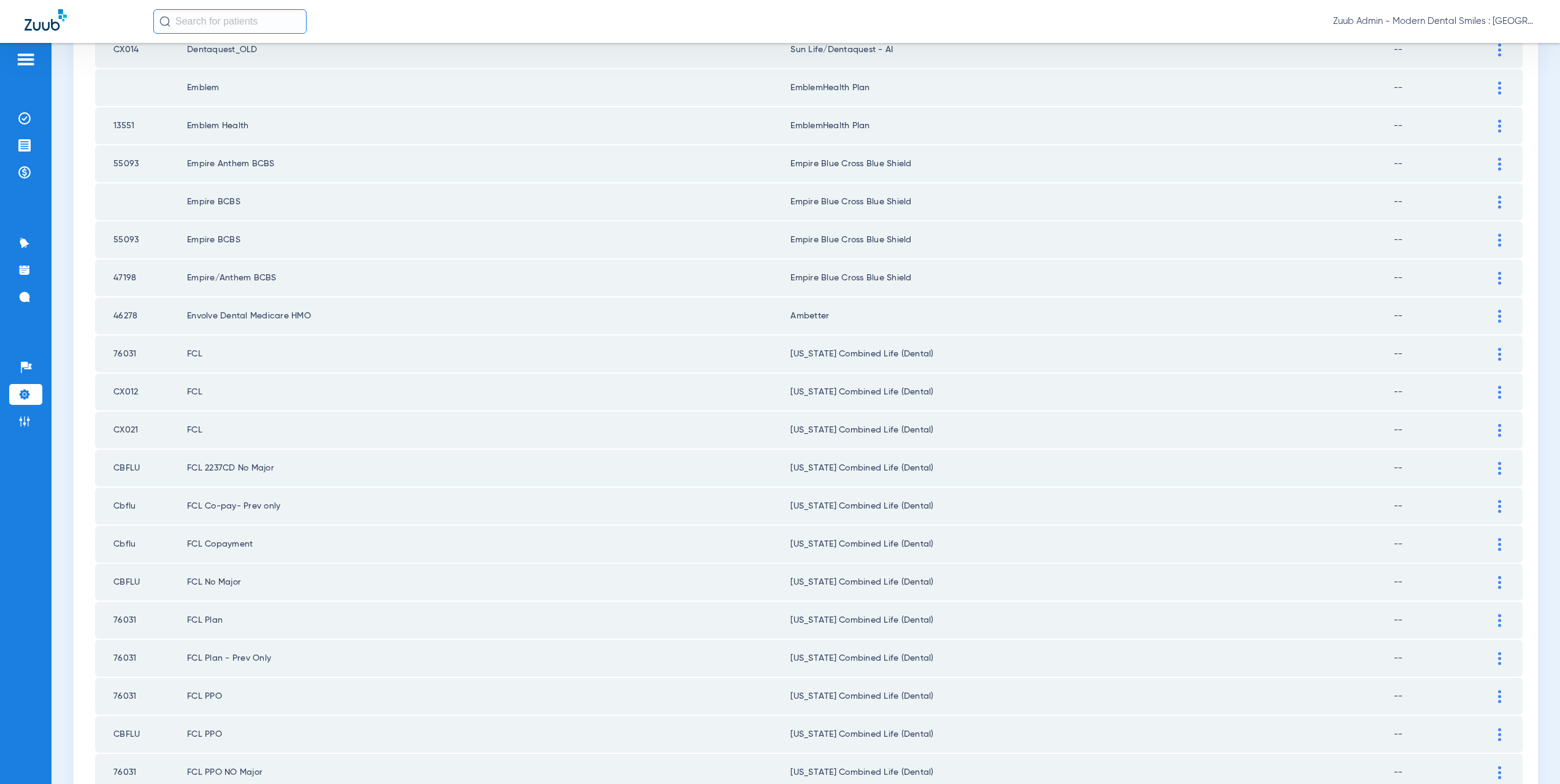
click at [101, 430] on td "CX021" at bounding box center [141, 430] width 92 height 37
copy td "CX021"
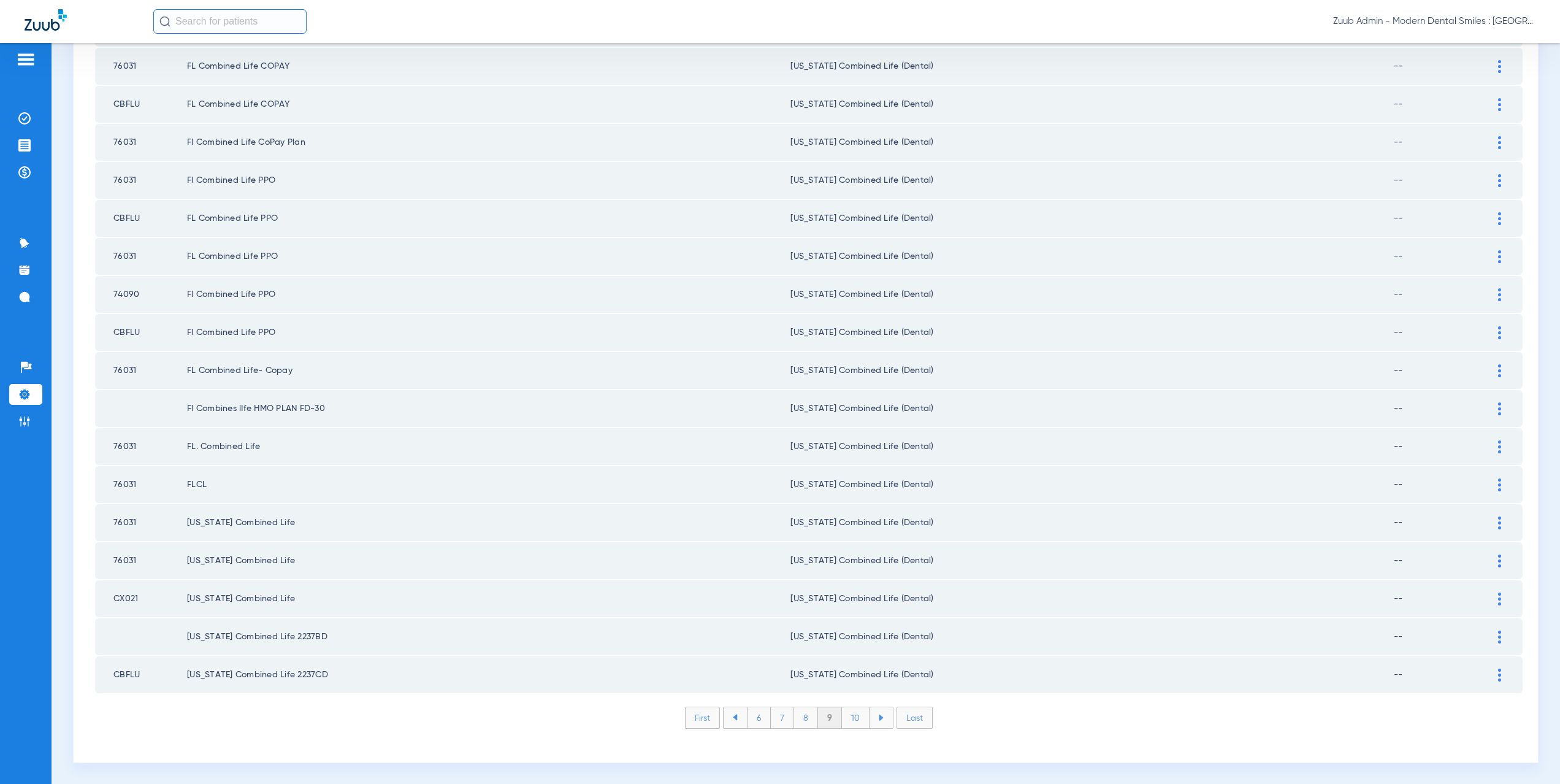
scroll to position [1432, 0]
click at [852, 713] on li "10" at bounding box center [856, 716] width 27 height 21
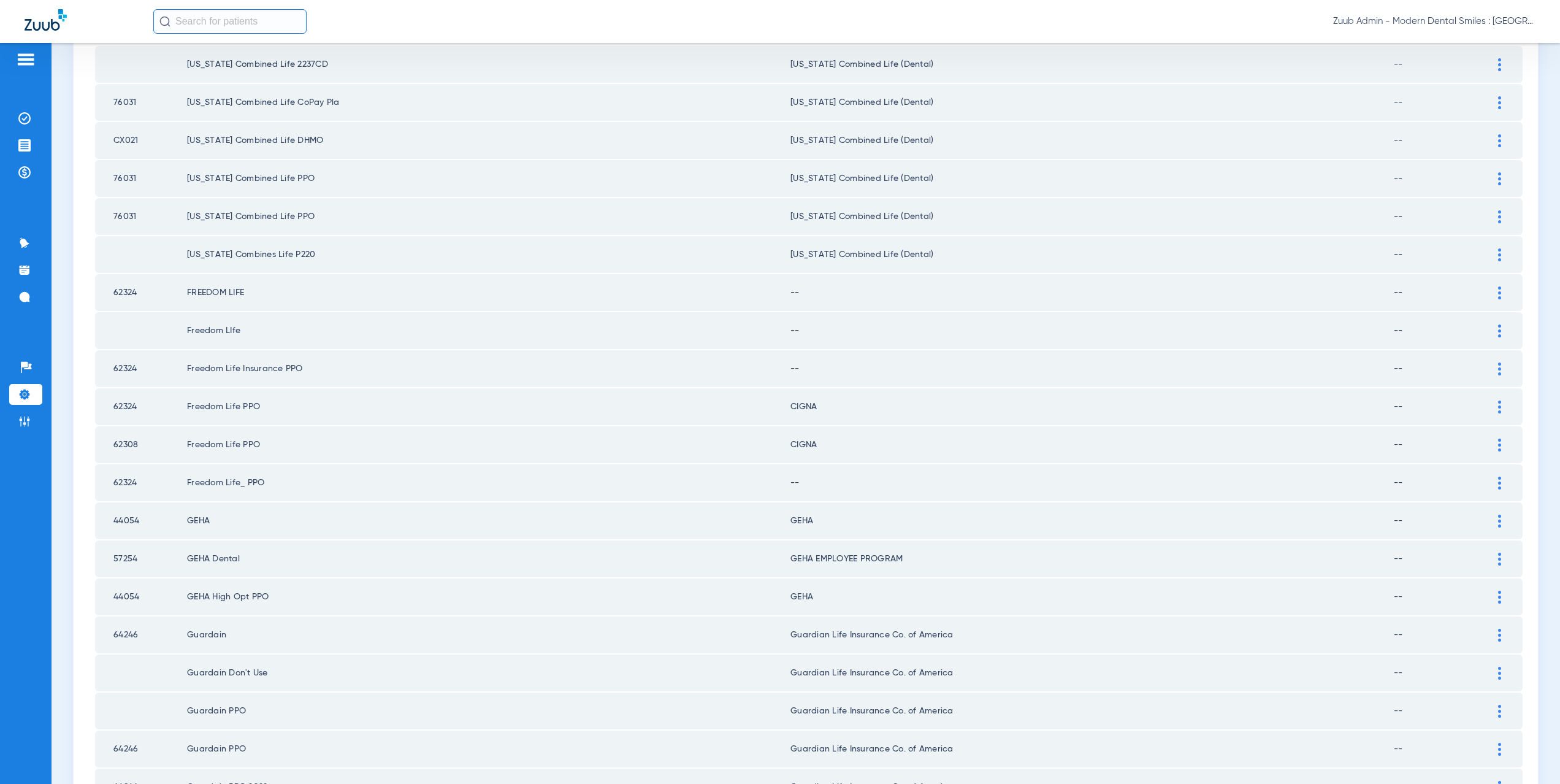
scroll to position [181, 0]
click at [1489, 288] on div at bounding box center [1500, 291] width 21 height 13
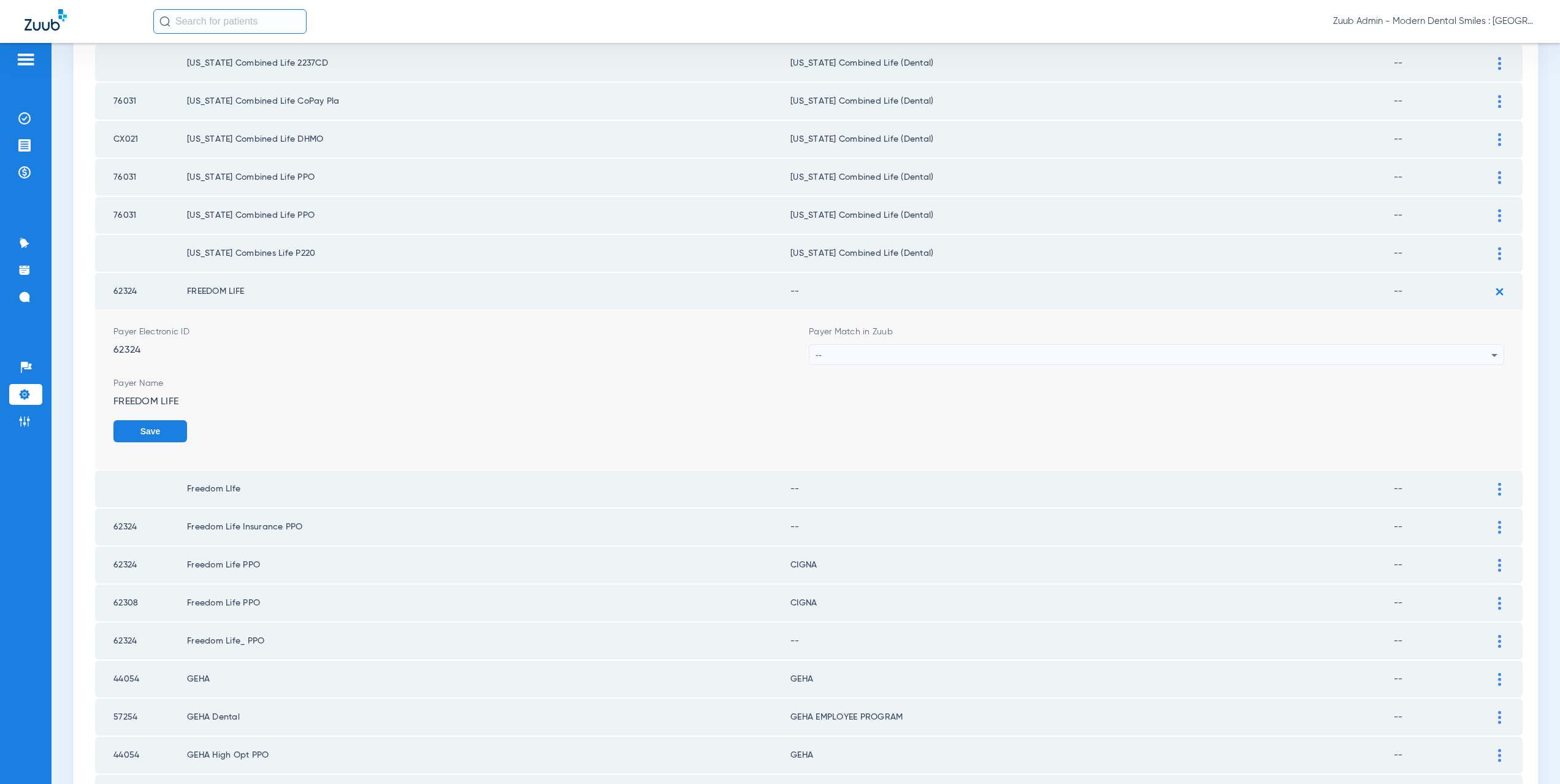
click at [912, 352] on div "--" at bounding box center [1153, 354] width 676 height 21
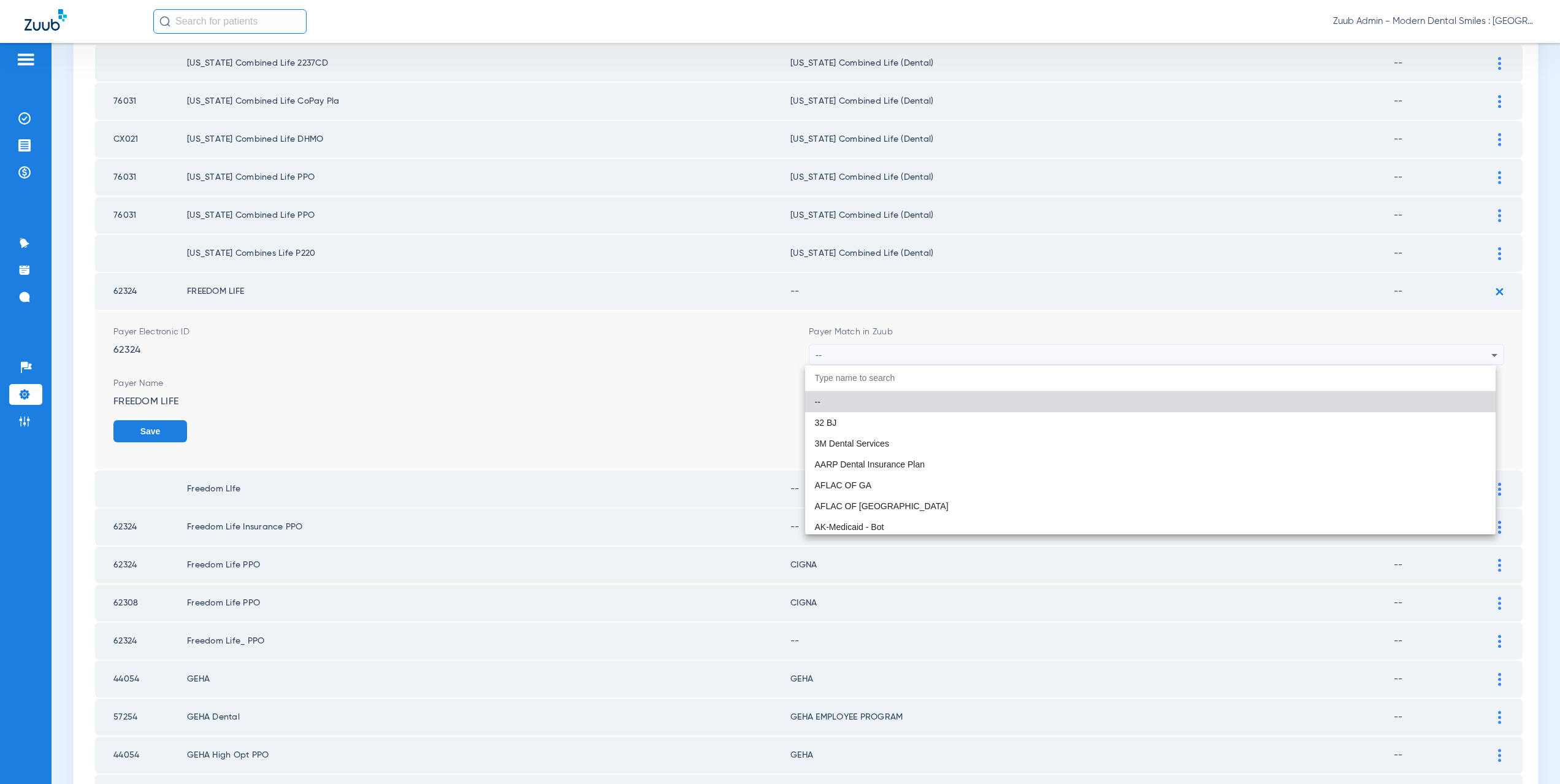
paste input "CX021"
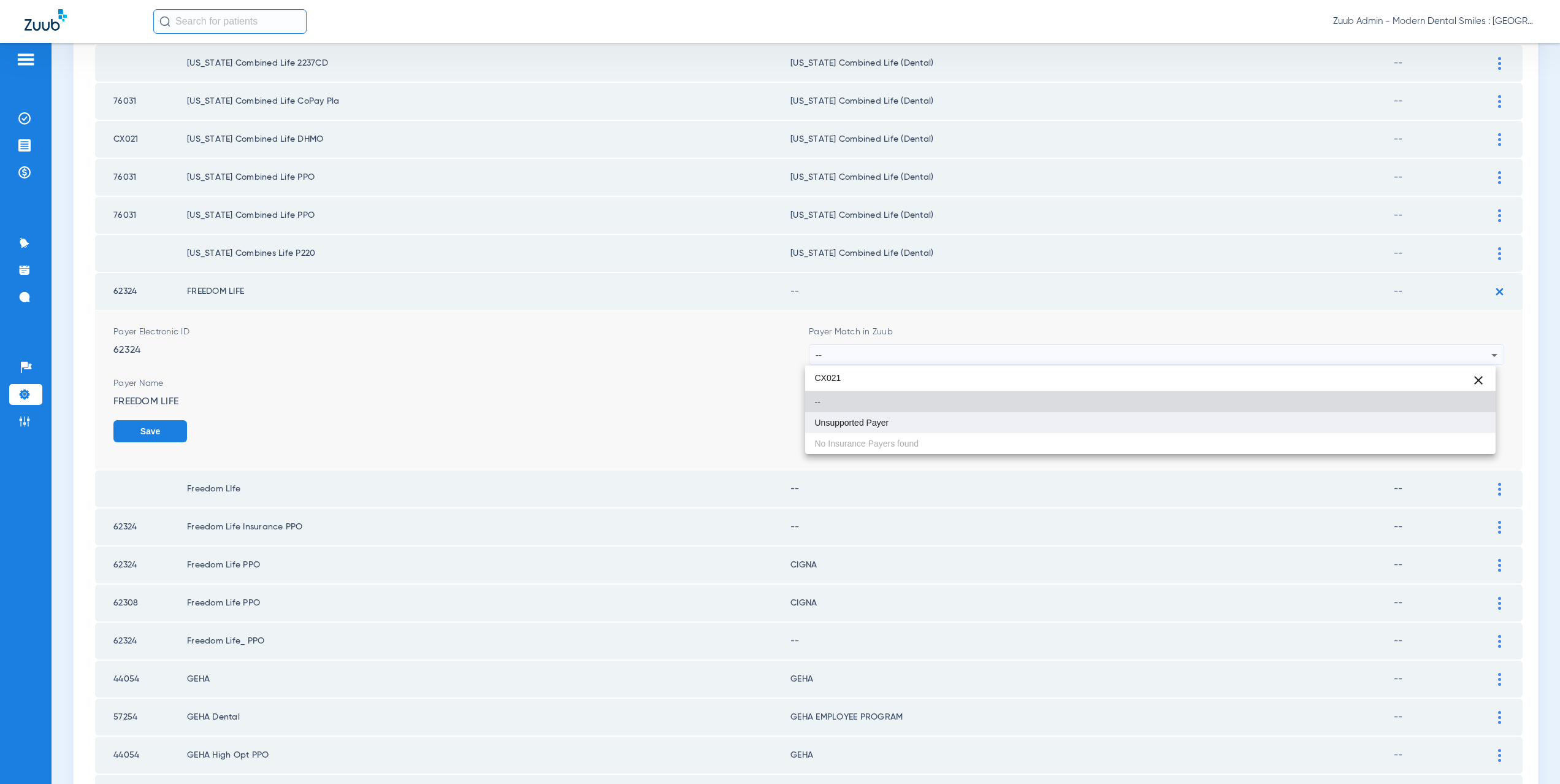
type input "CX021"
click at [892, 420] on mat-option "Unsupported Payer" at bounding box center [1151, 422] width 691 height 21
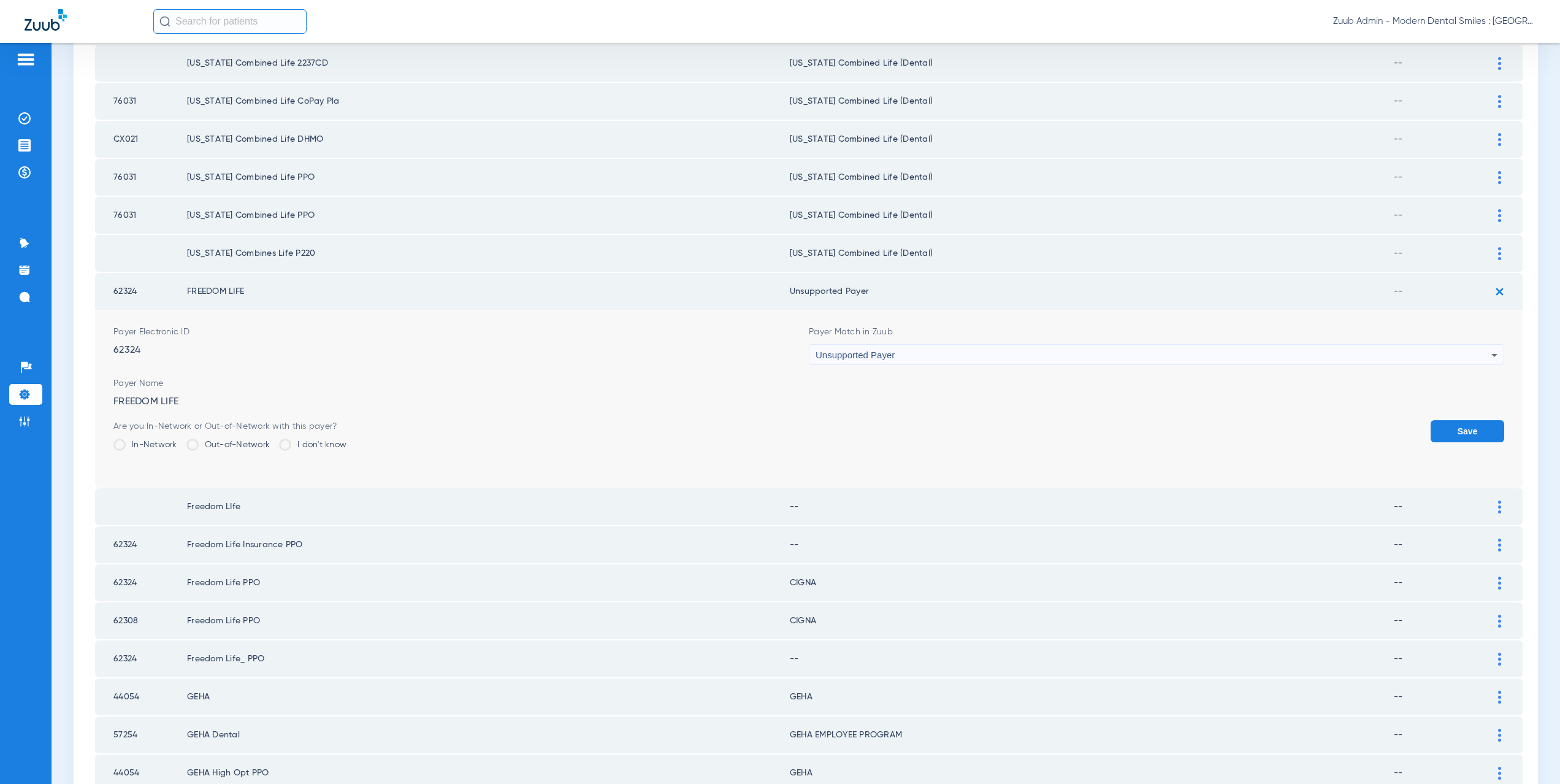
click at [1436, 426] on button "Save" at bounding box center [1467, 431] width 73 height 22
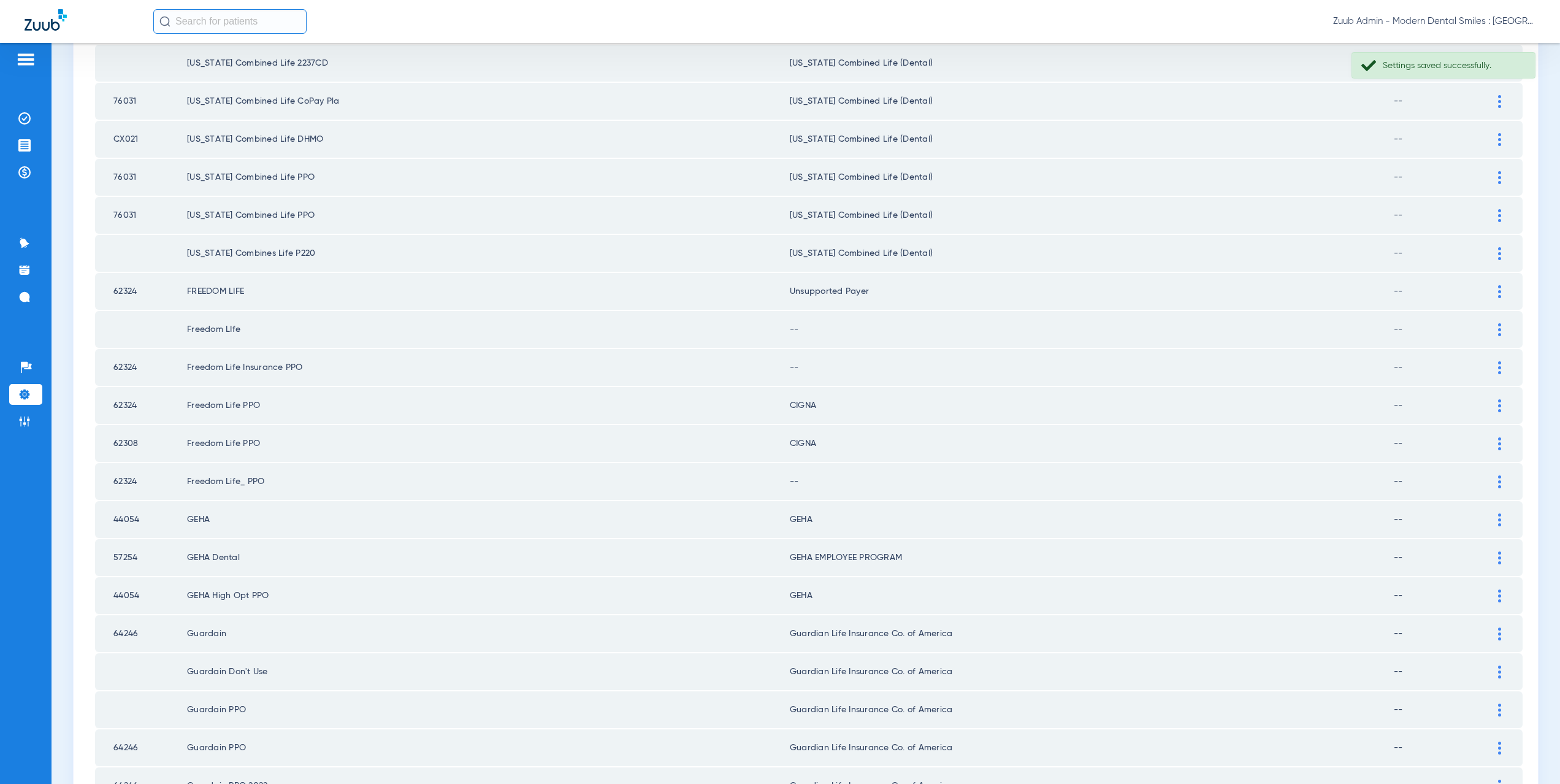
click at [1498, 331] on img at bounding box center [1500, 329] width 3 height 13
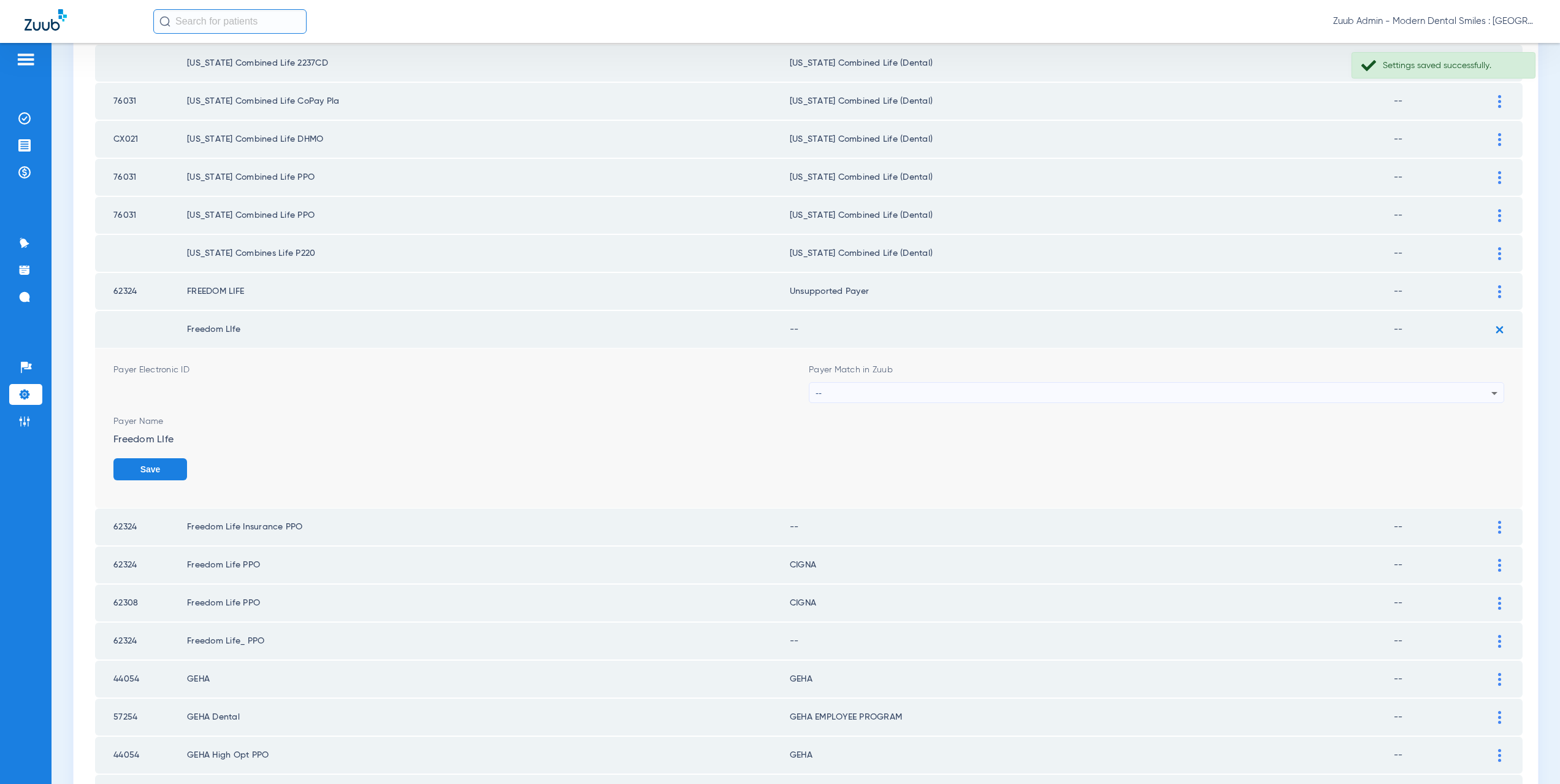
click at [895, 389] on div "--" at bounding box center [1153, 392] width 676 height 21
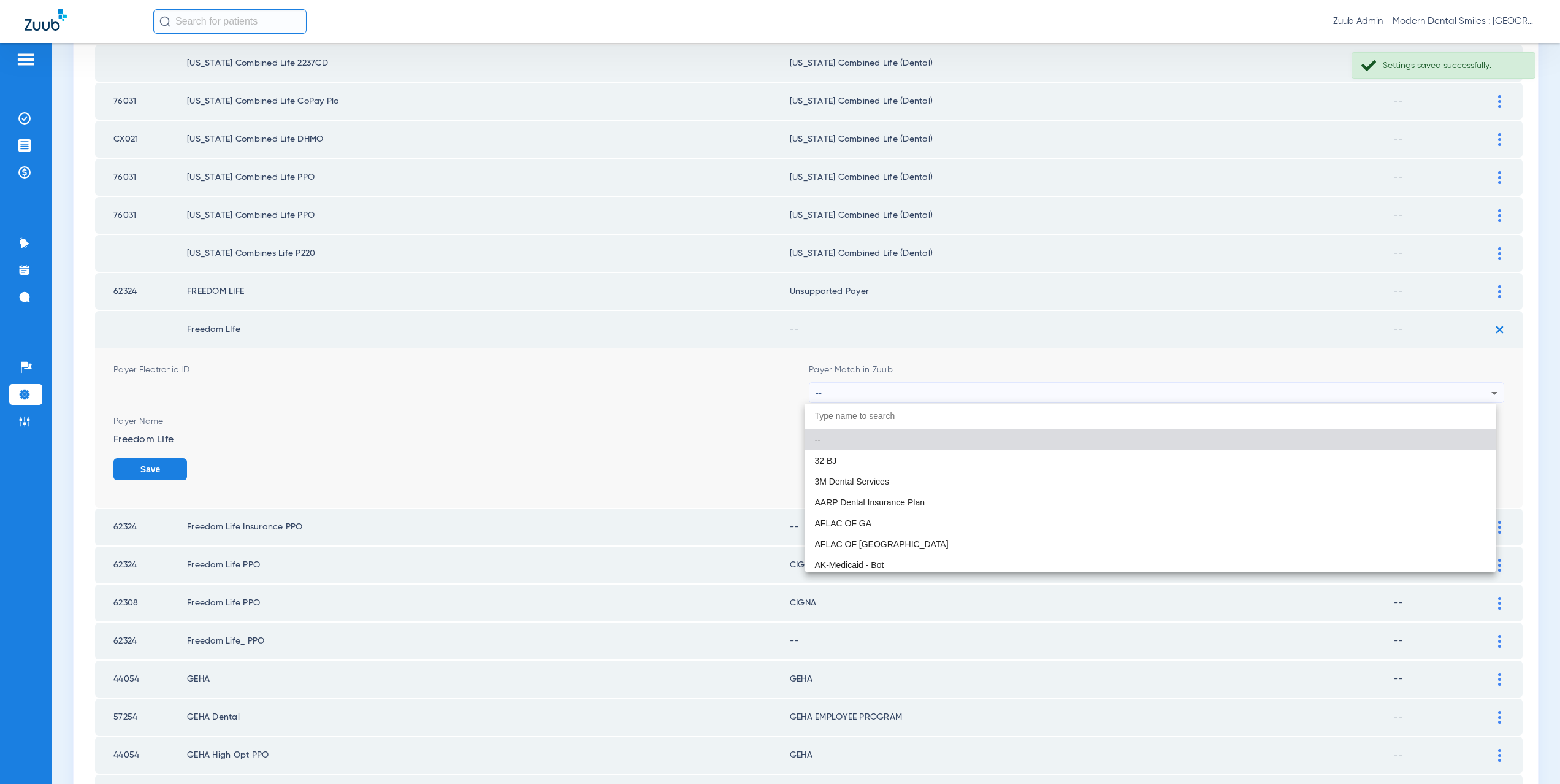
paste input "CX021"
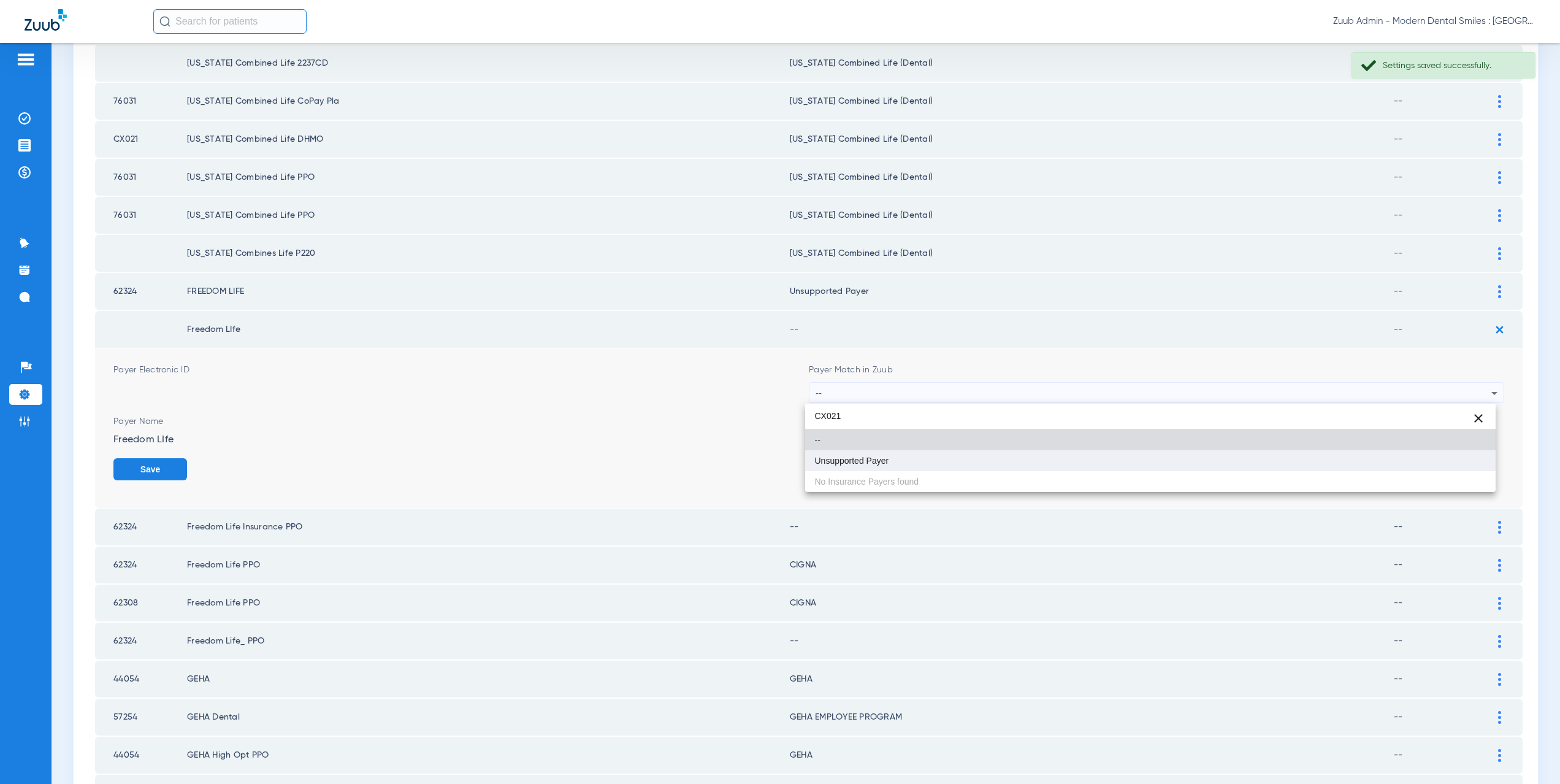
type input "CX021"
click at [892, 458] on mat-option "Unsupported Payer" at bounding box center [1151, 460] width 691 height 21
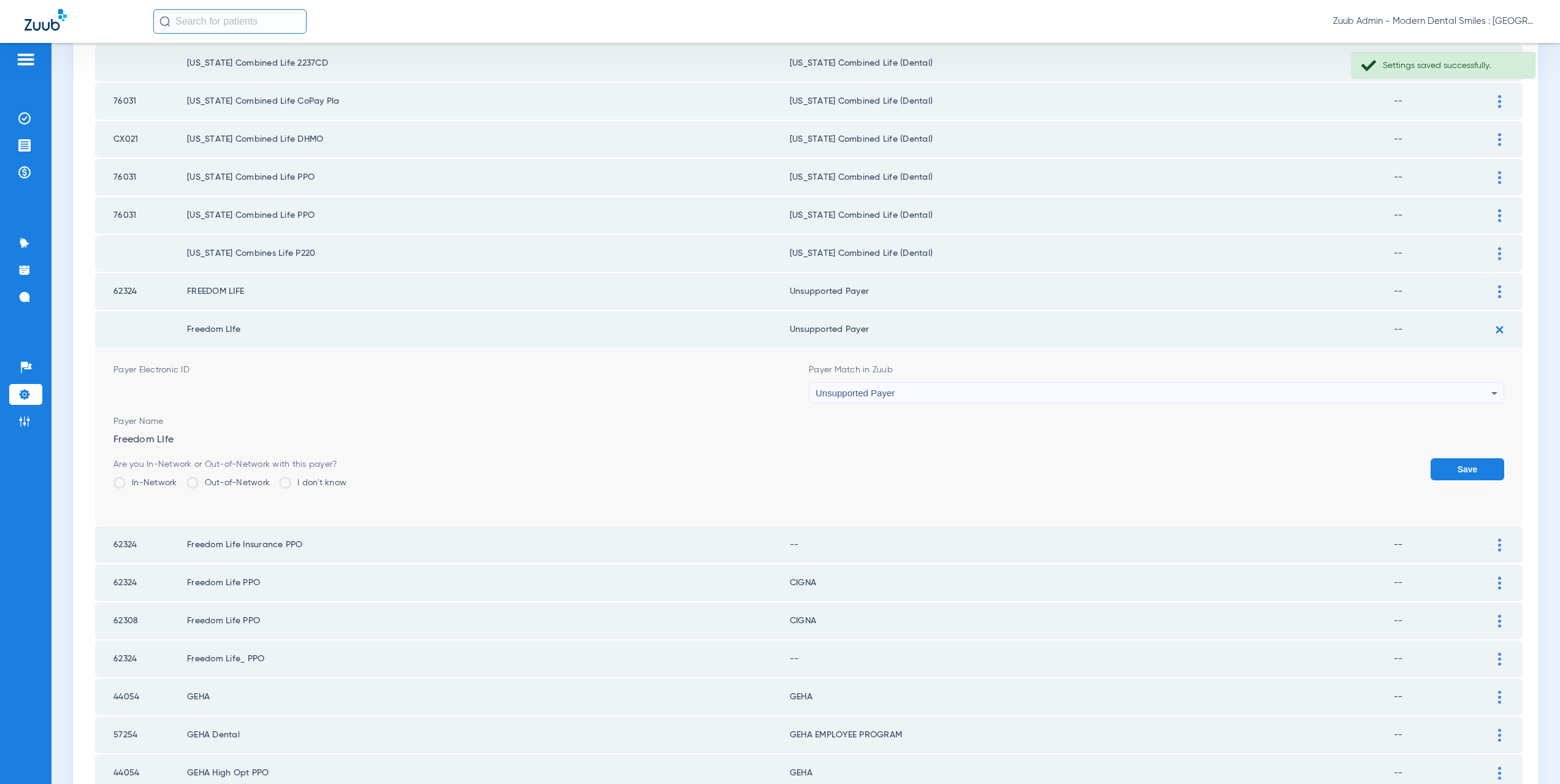
click at [1467, 470] on button "Save" at bounding box center [1467, 469] width 73 height 22
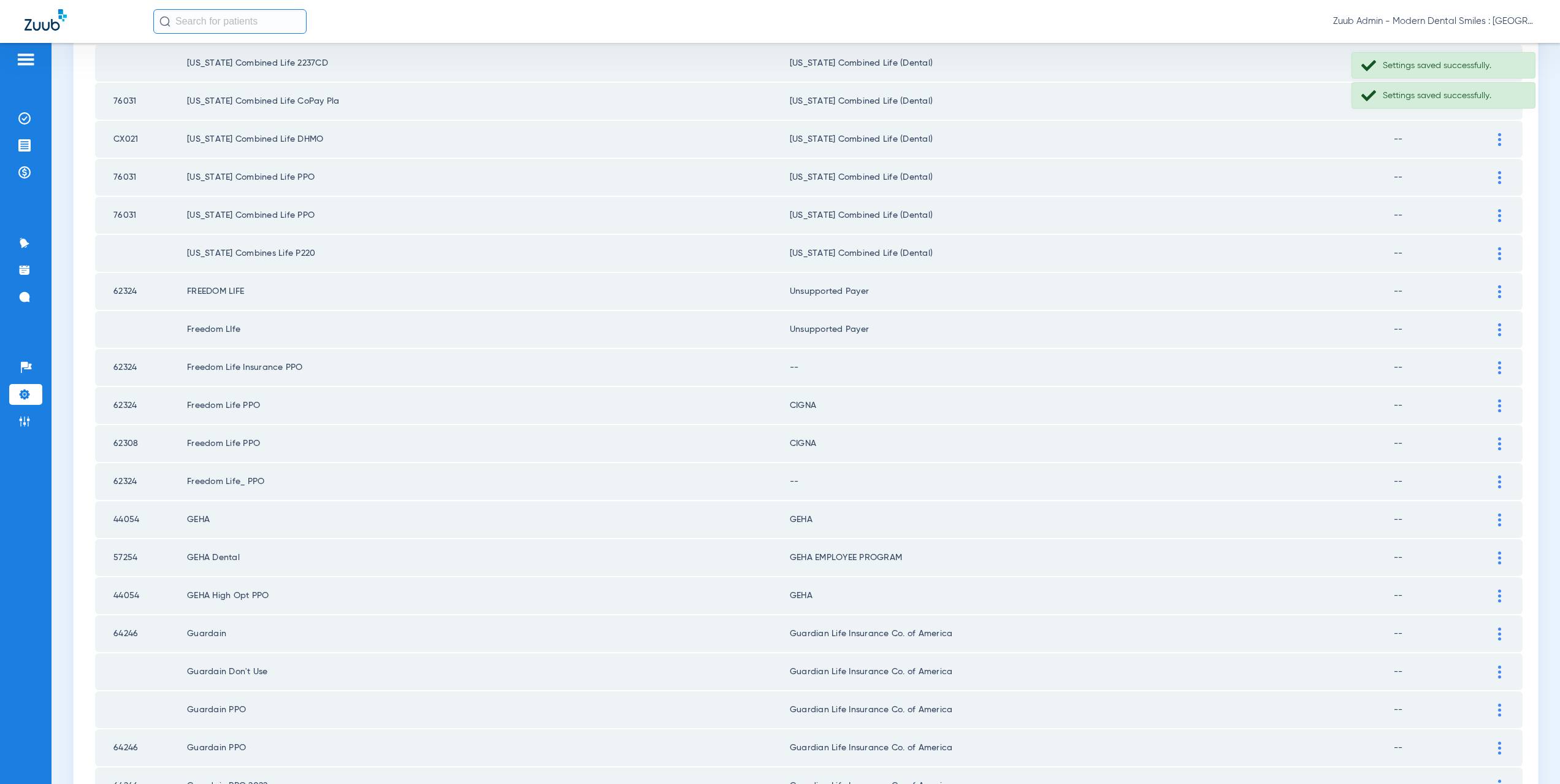
click at [1498, 367] on img at bounding box center [1500, 367] width 3 height 13
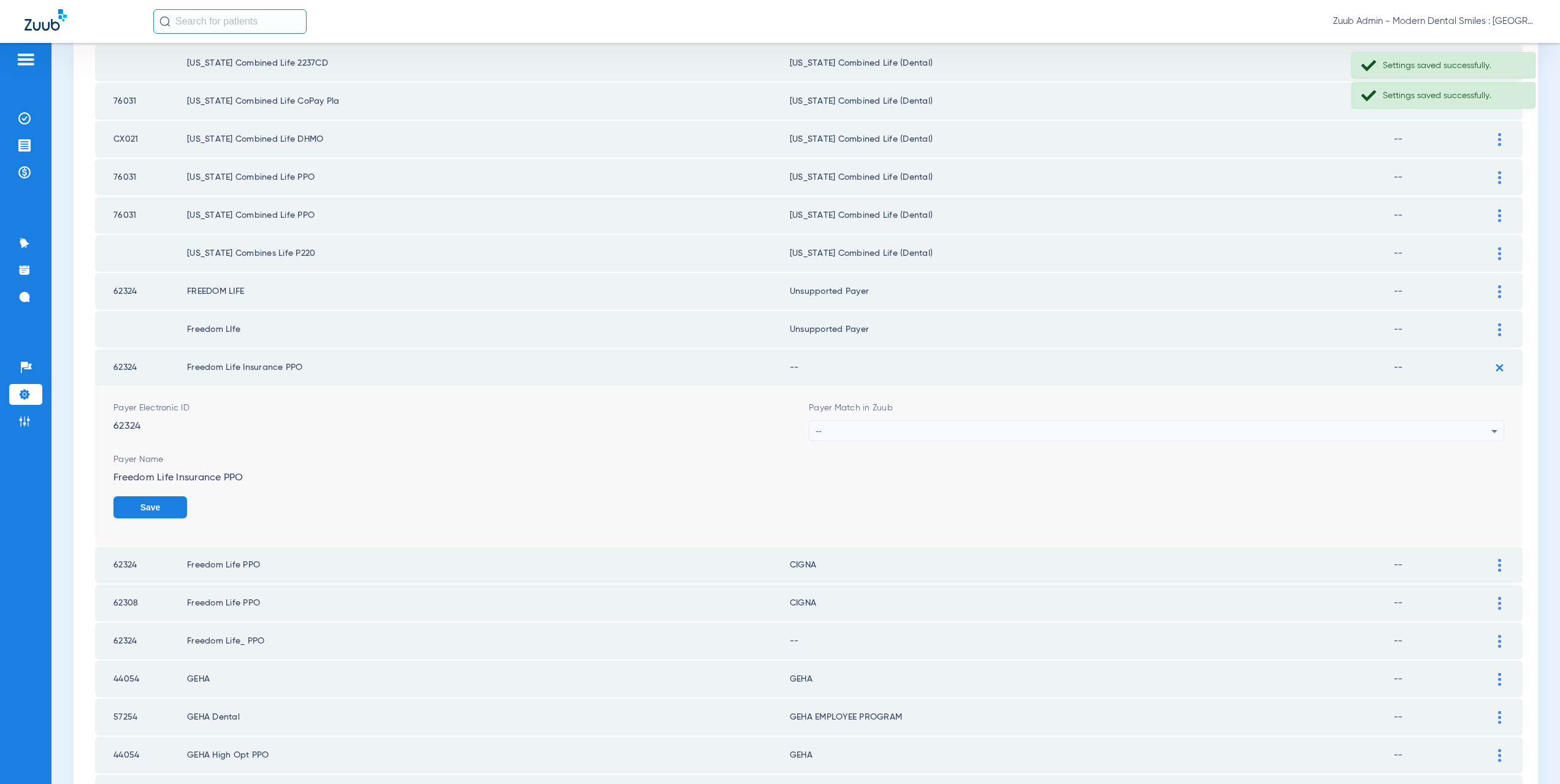
click at [872, 432] on div "--" at bounding box center [1153, 431] width 676 height 21
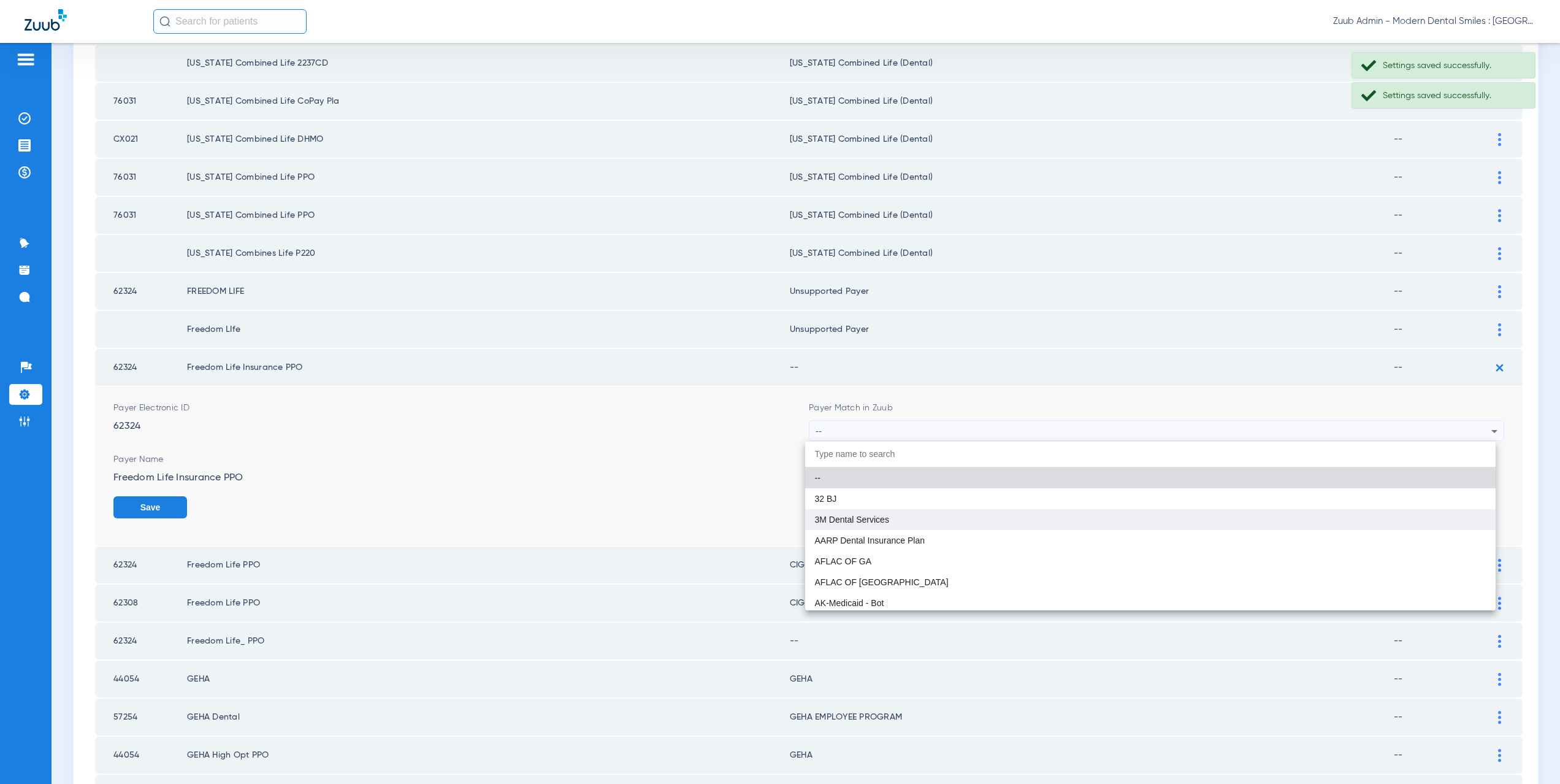
paste input "CX021"
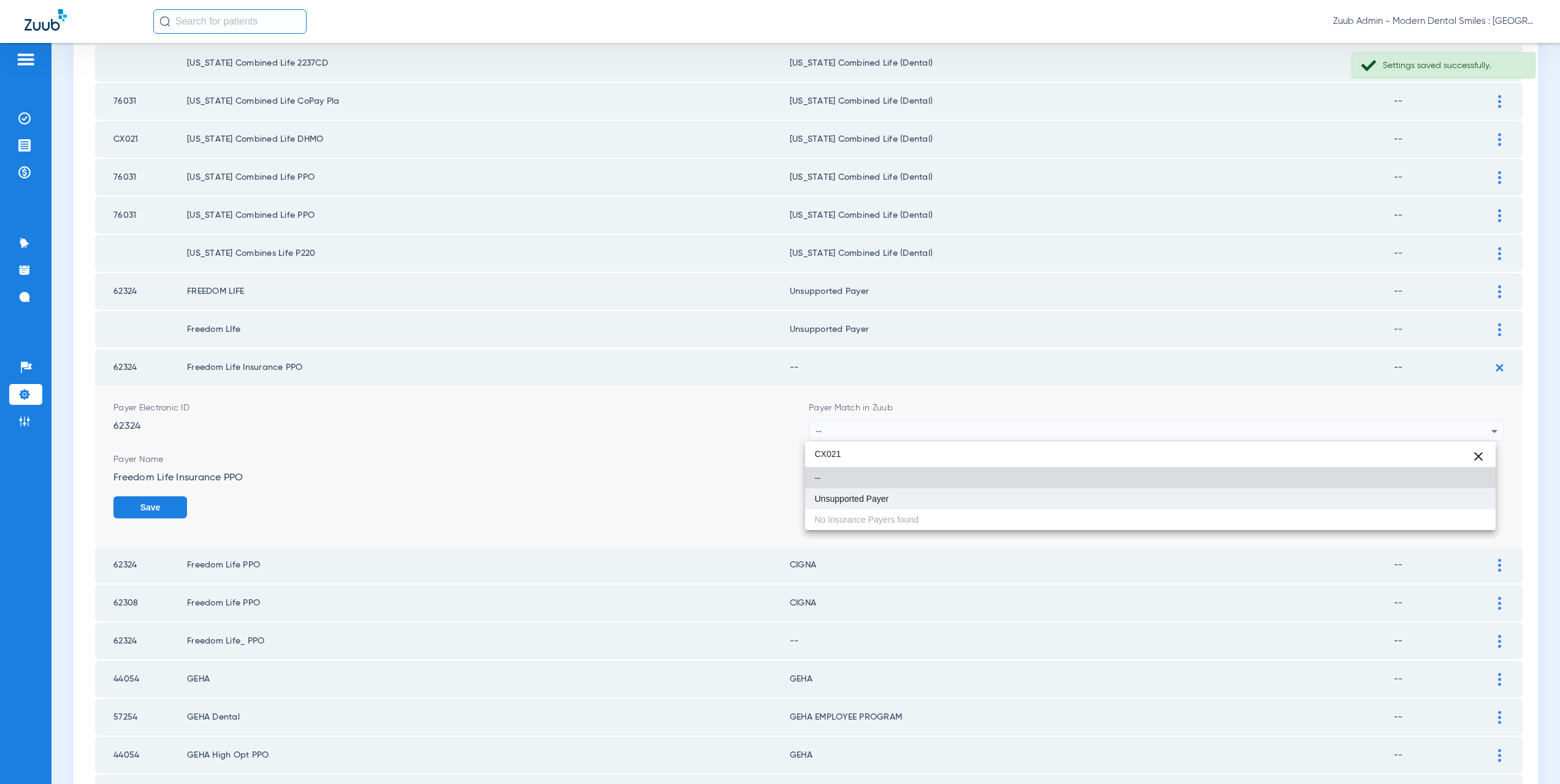
type input "CX021"
click at [884, 501] on span "Unsupported Payer" at bounding box center [852, 499] width 74 height 9
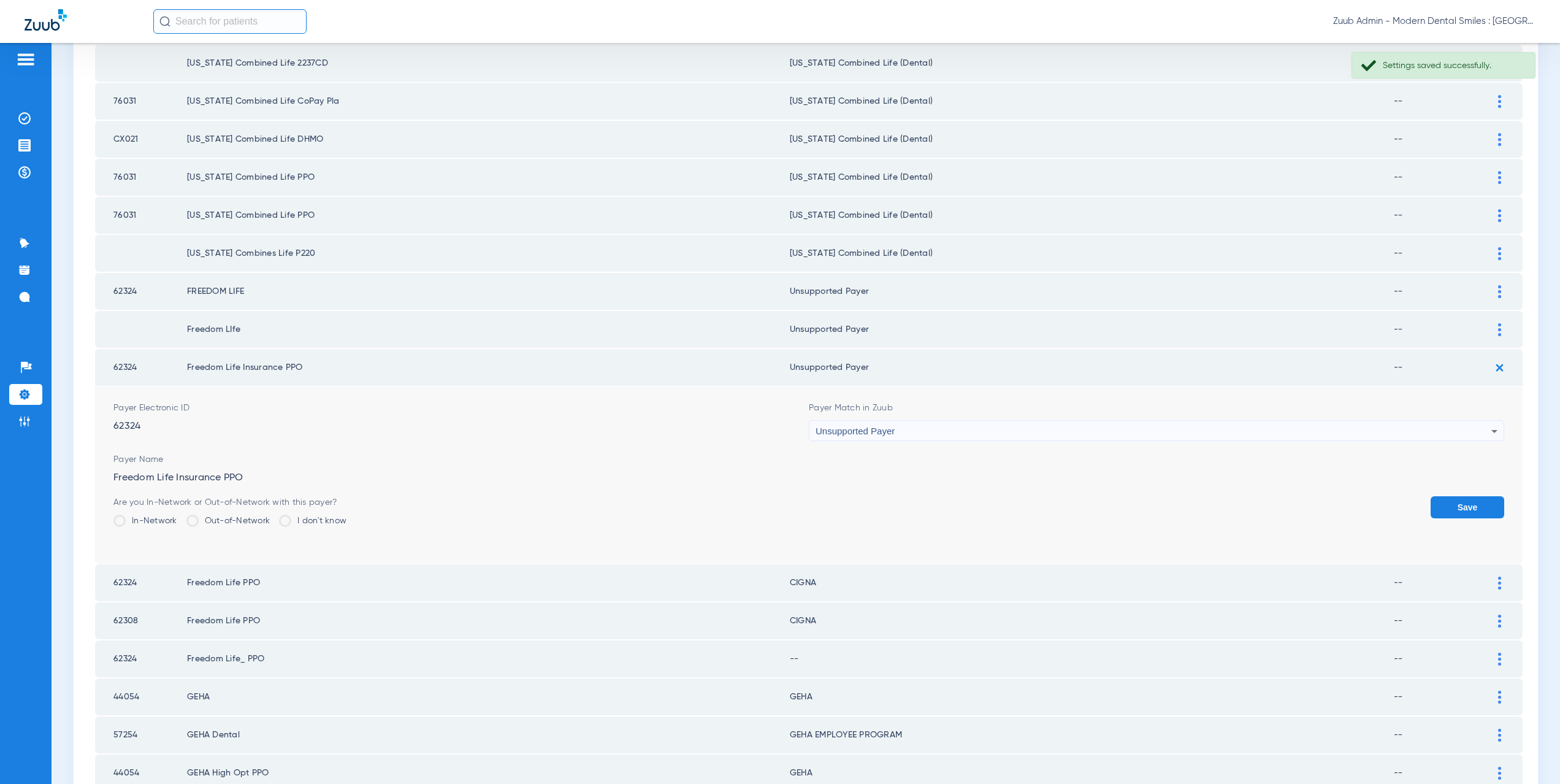
click at [1443, 512] on button "Save" at bounding box center [1467, 507] width 73 height 22
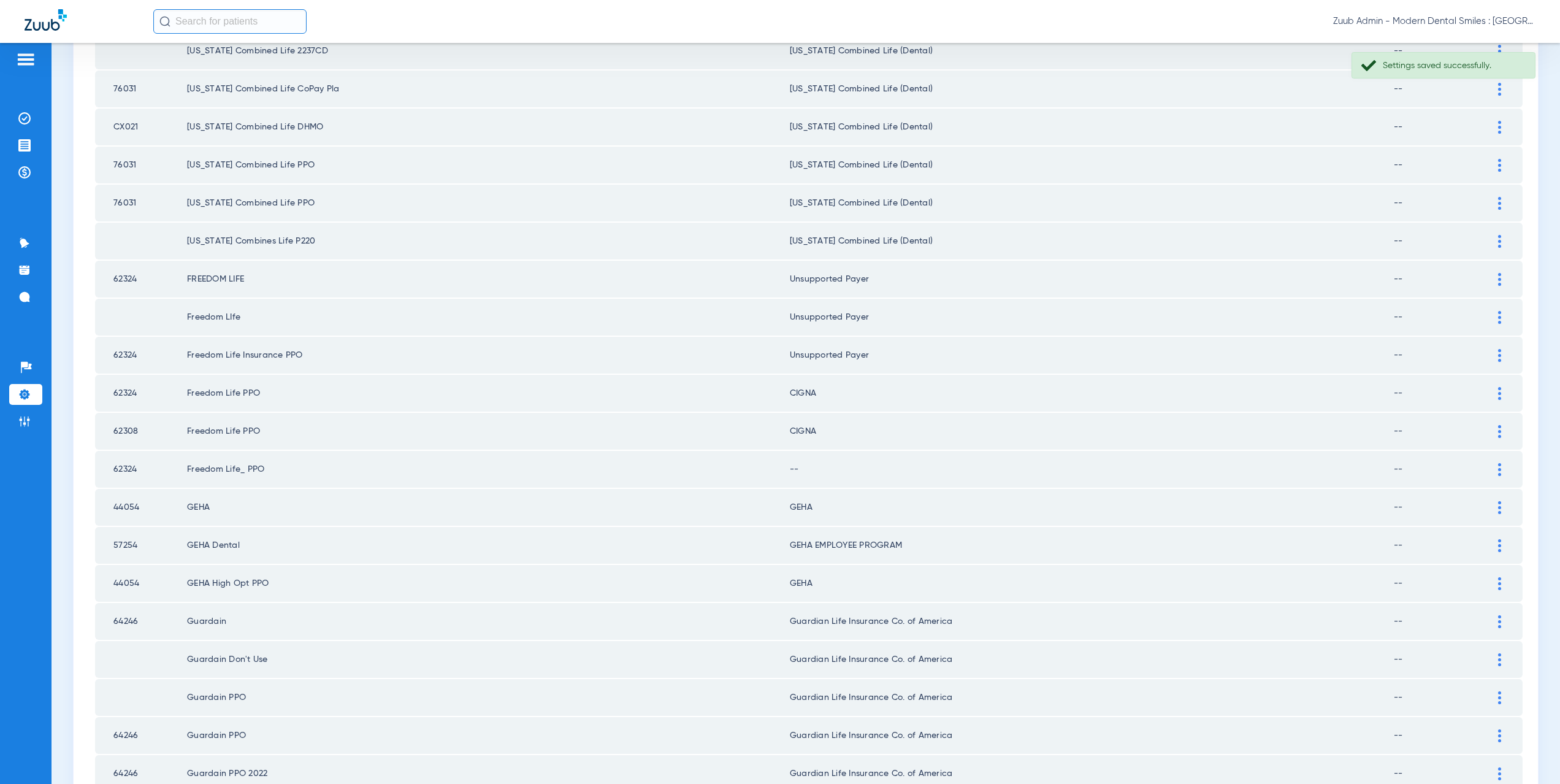
scroll to position [195, 0]
click at [1489, 393] on div at bounding box center [1500, 390] width 21 height 13
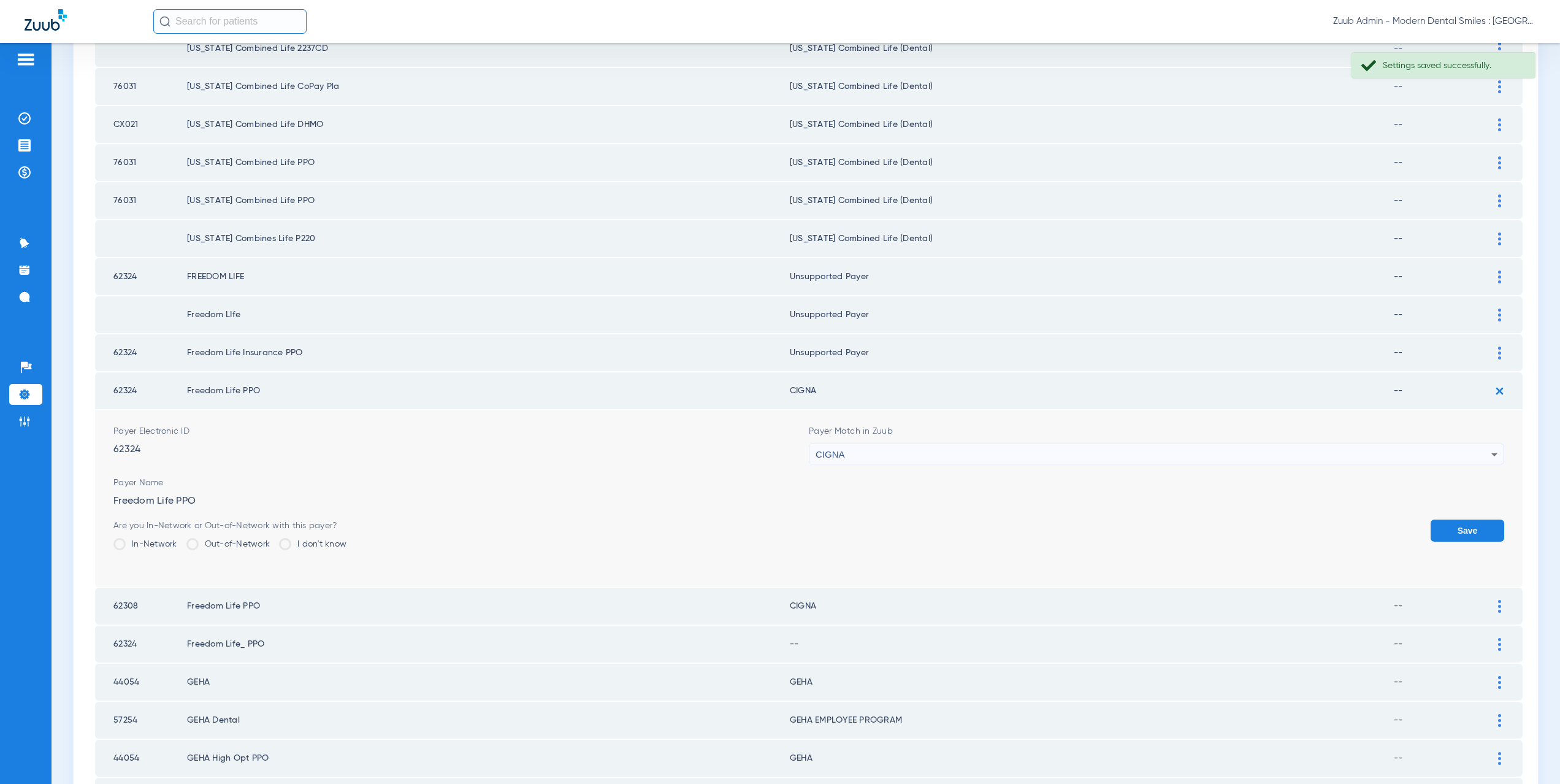
click at [845, 452] on div "CIGNA" at bounding box center [1153, 454] width 676 height 21
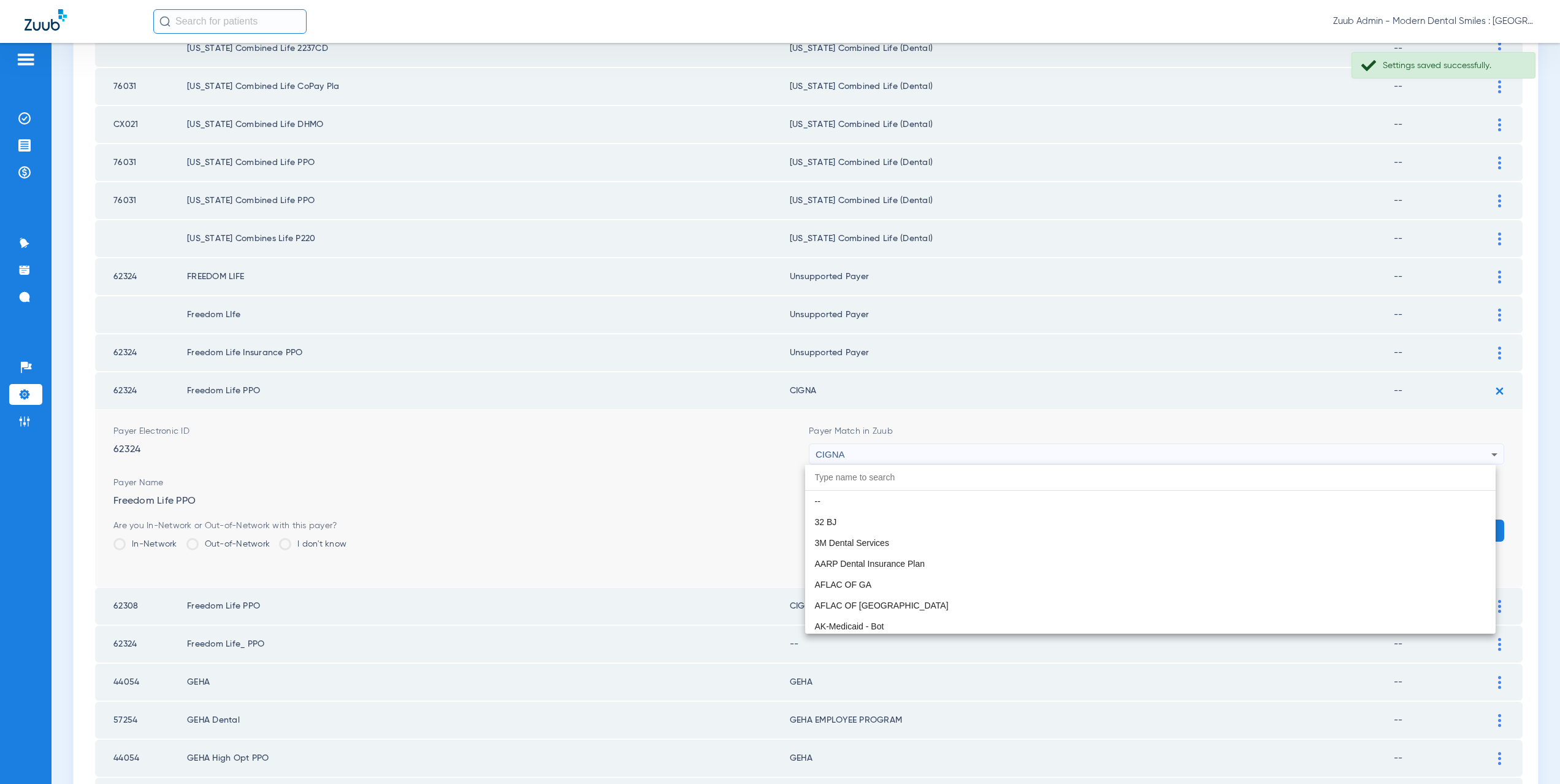
scroll to position [1838, 0]
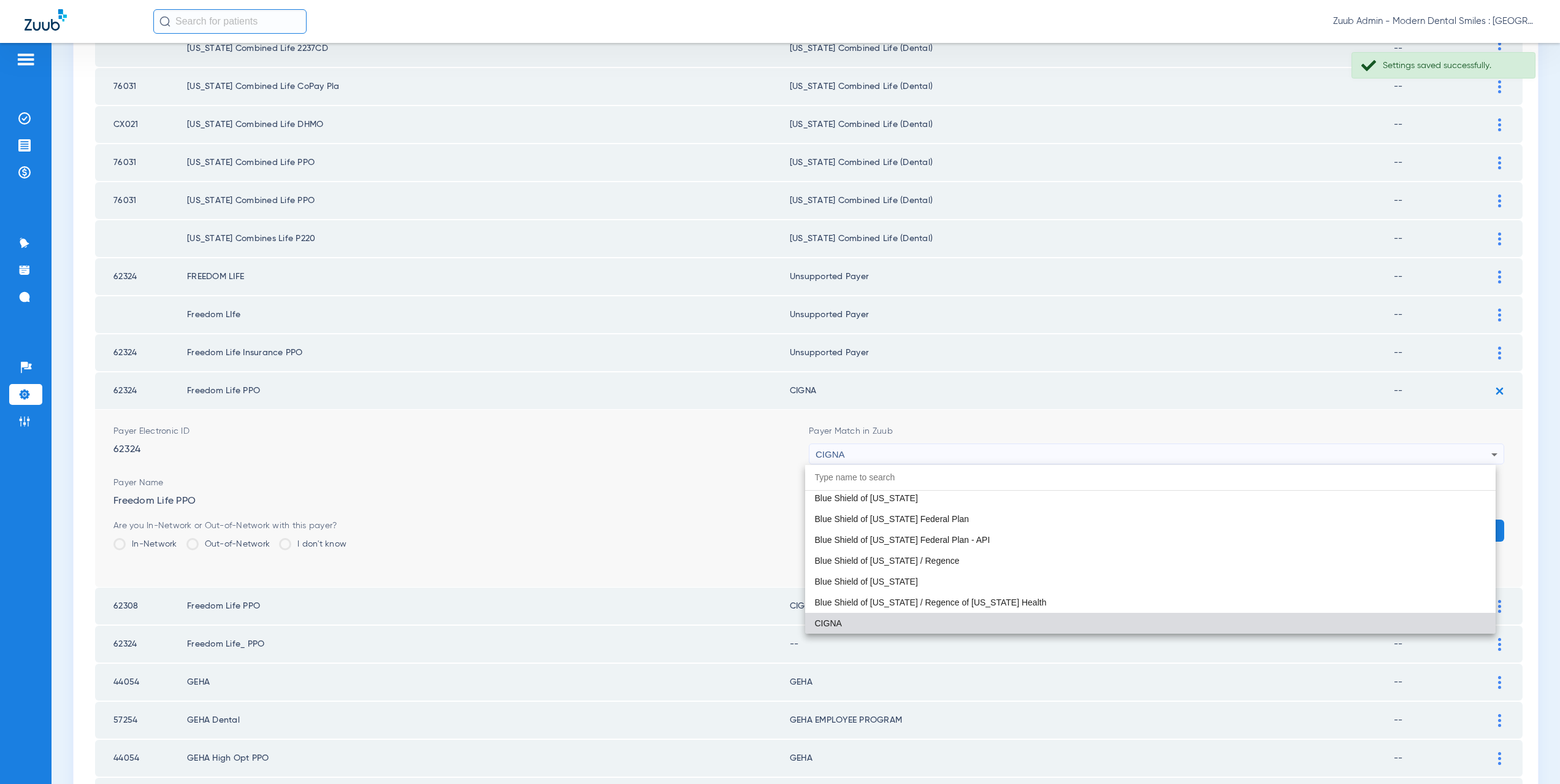
paste input "CX021"
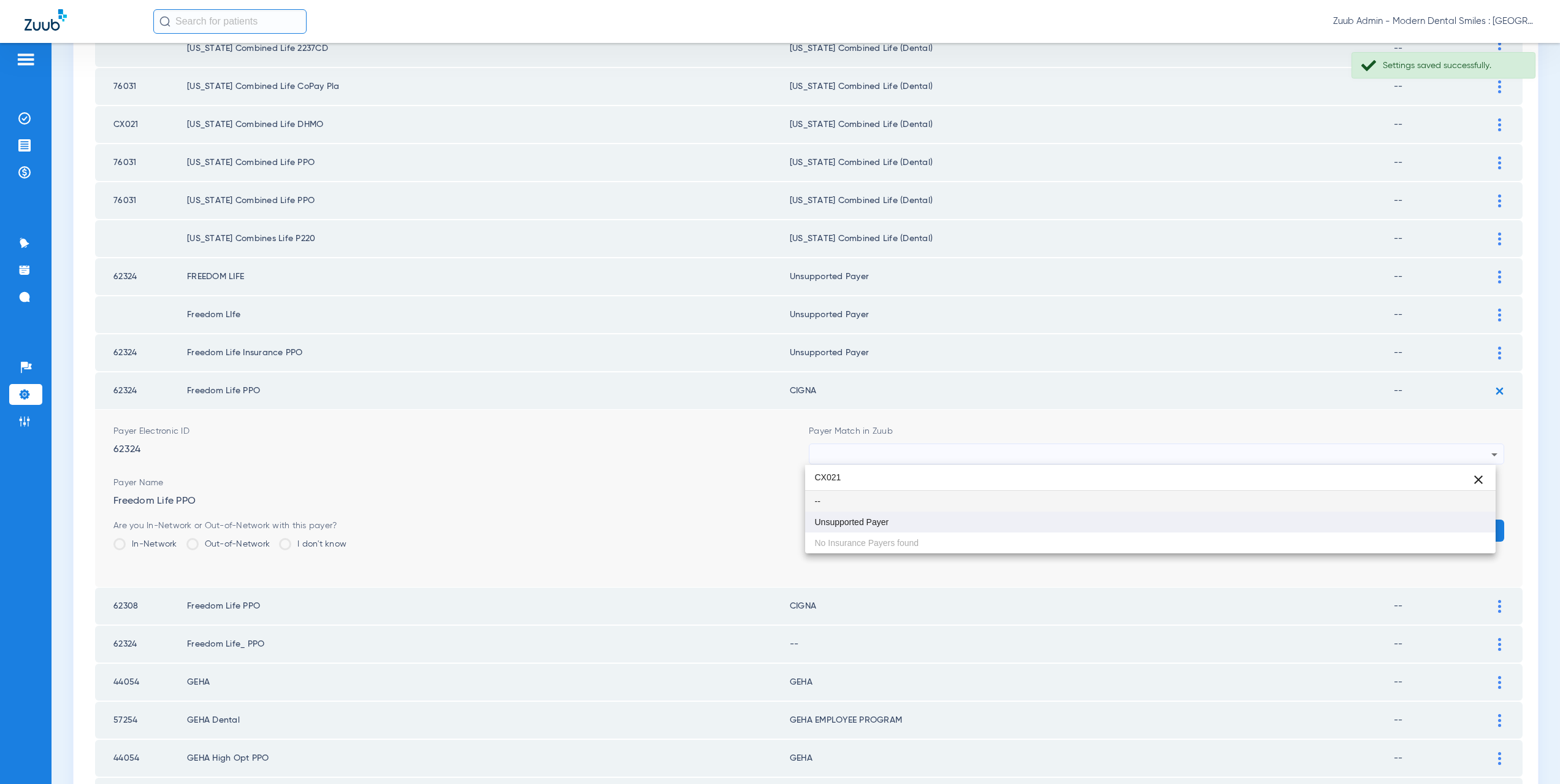
scroll to position [0, 0]
type input "CX021"
click at [876, 515] on mat-option "Unsupported Payer" at bounding box center [1151, 521] width 691 height 21
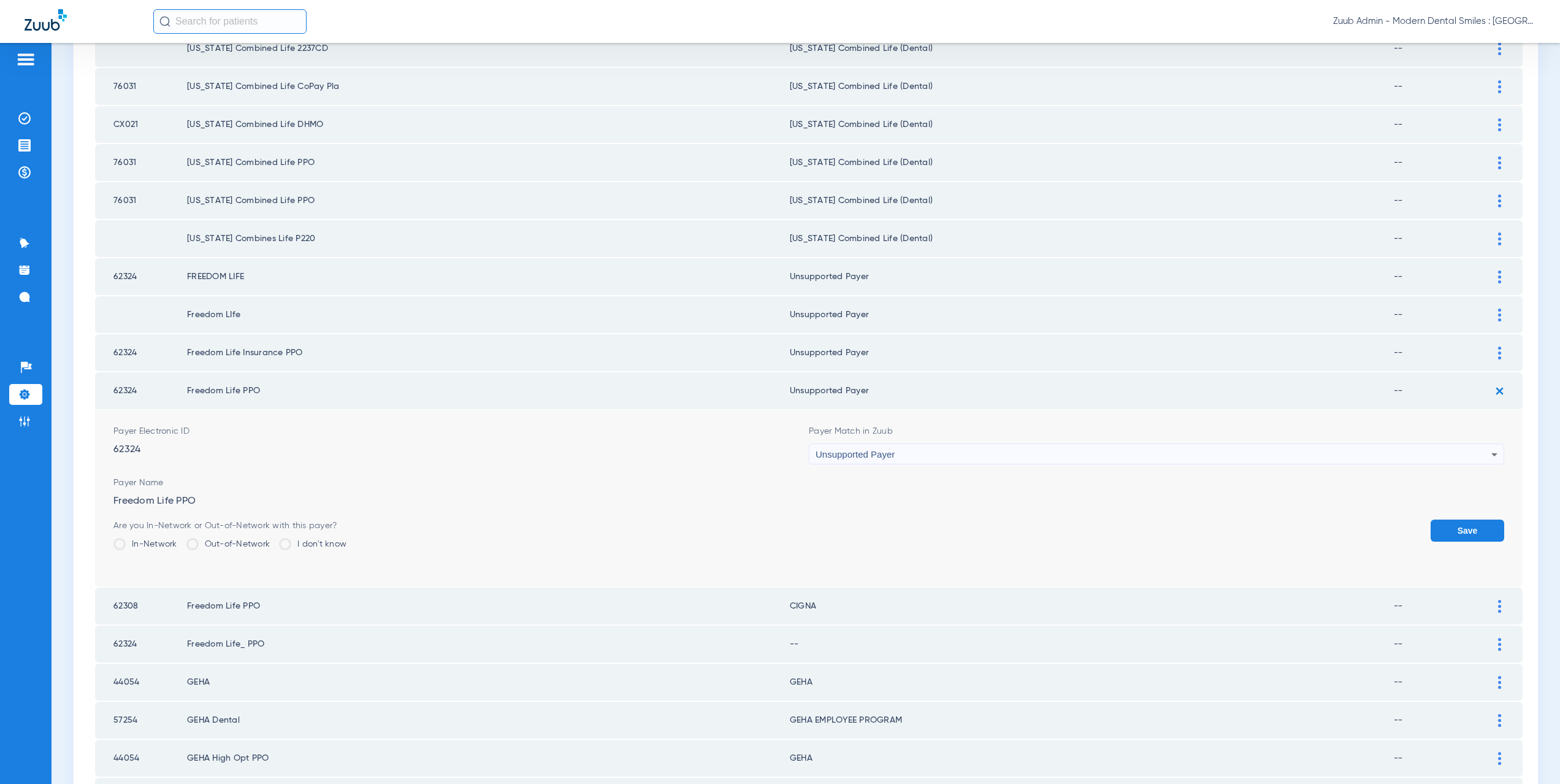
click at [1467, 522] on button "Save" at bounding box center [1467, 530] width 73 height 22
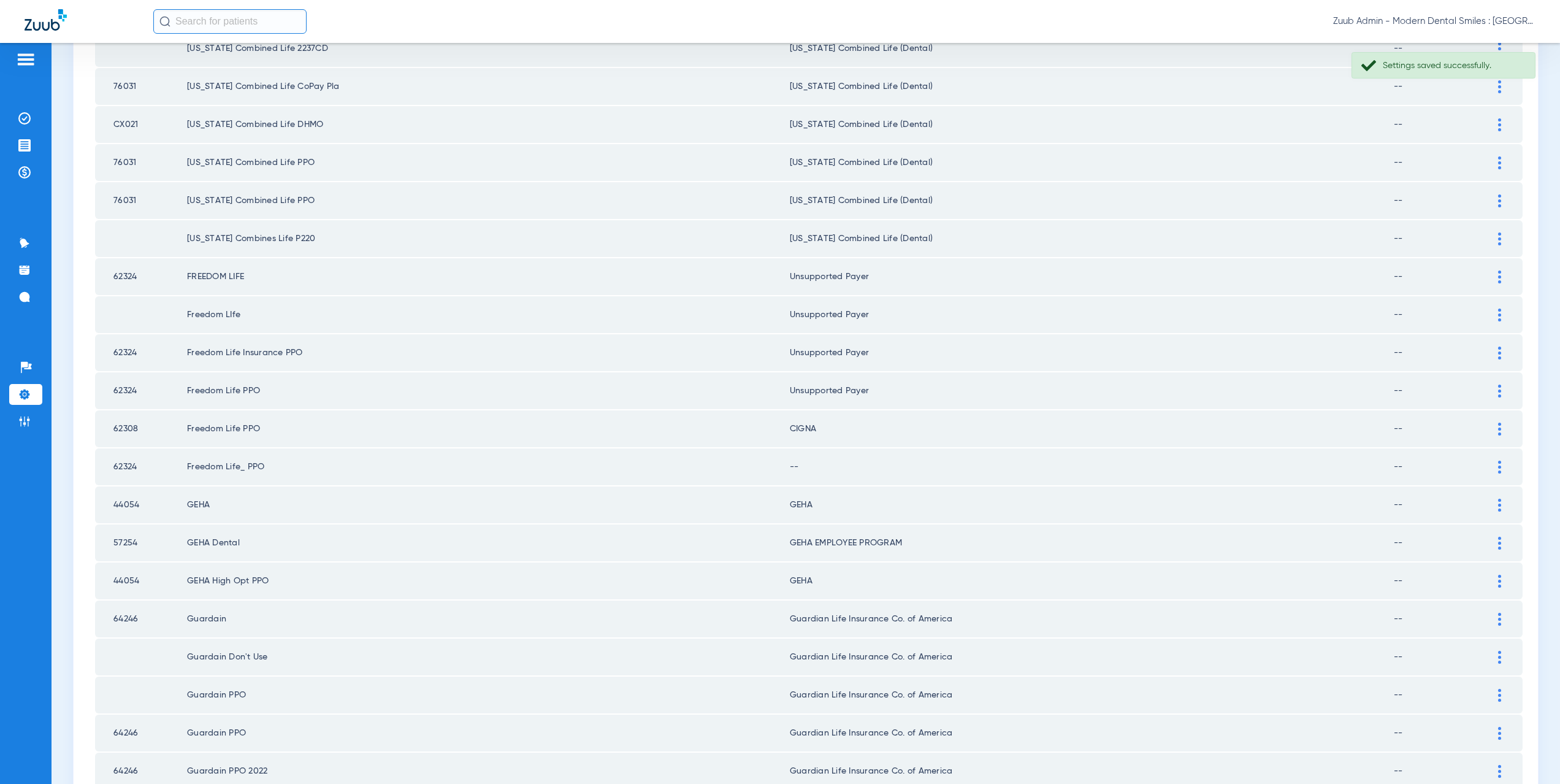
click at [1493, 429] on div at bounding box center [1500, 428] width 21 height 13
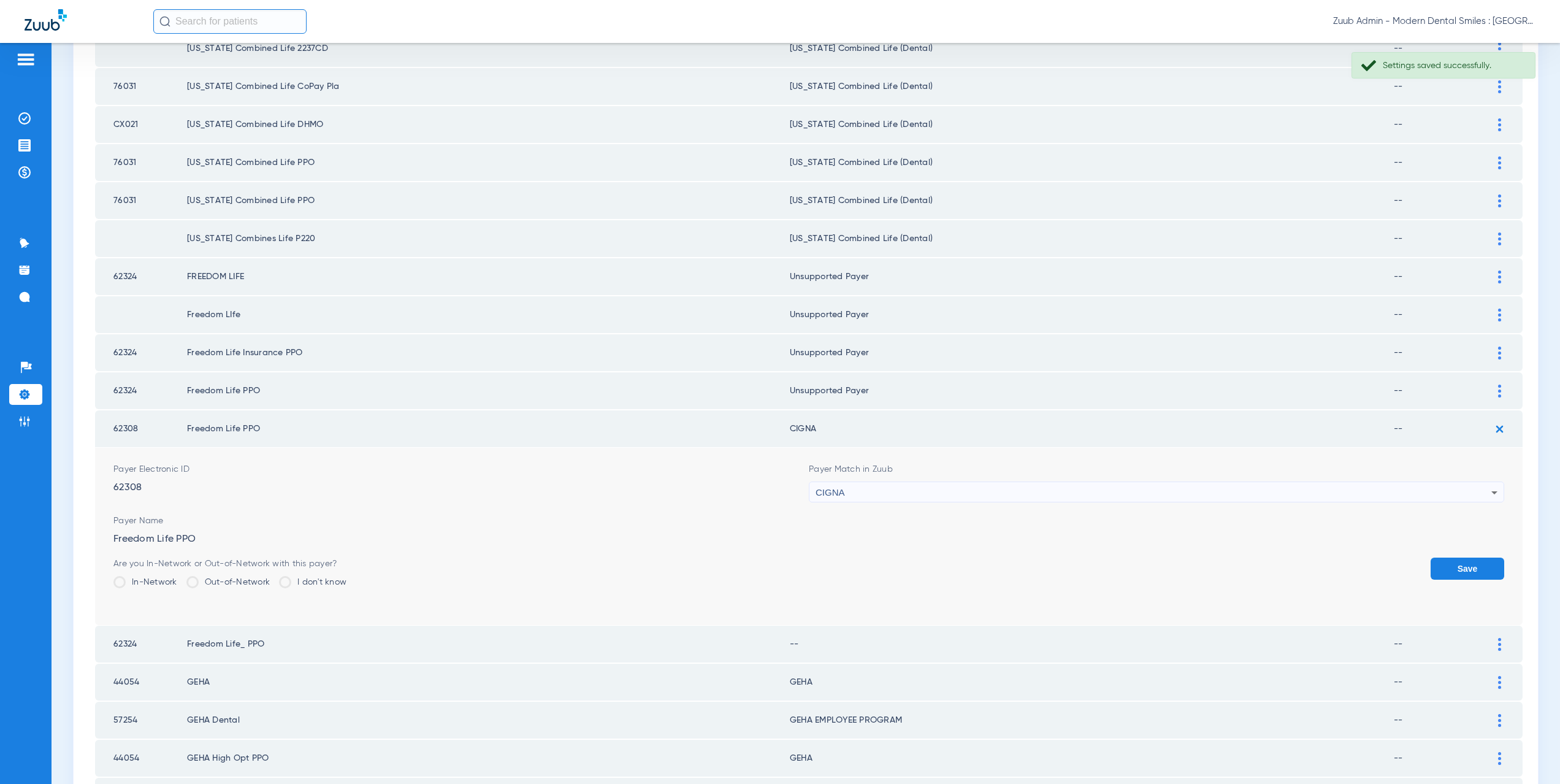
click at [871, 489] on div "CIGNA" at bounding box center [1153, 492] width 676 height 21
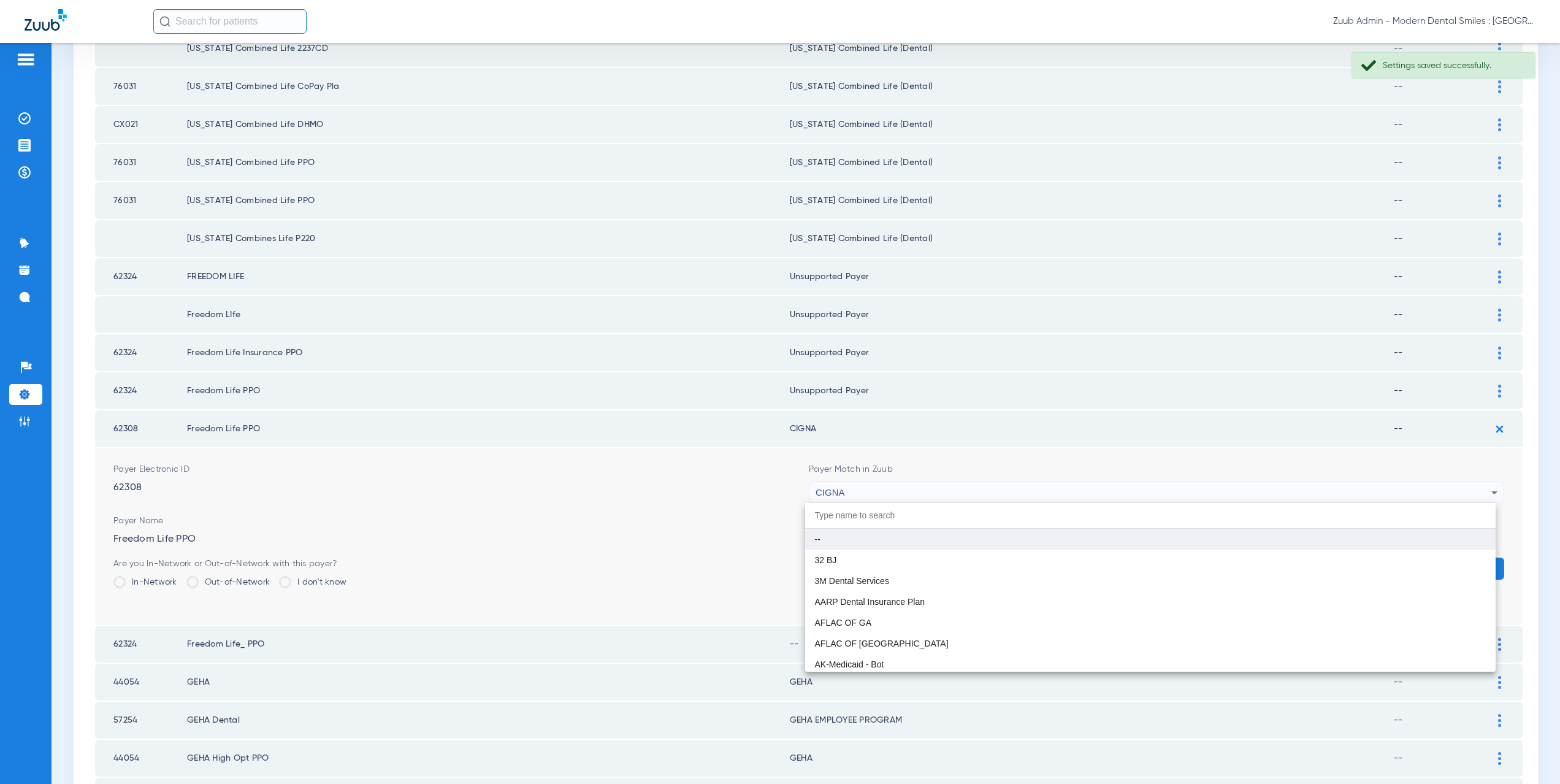
paste input "CX021"
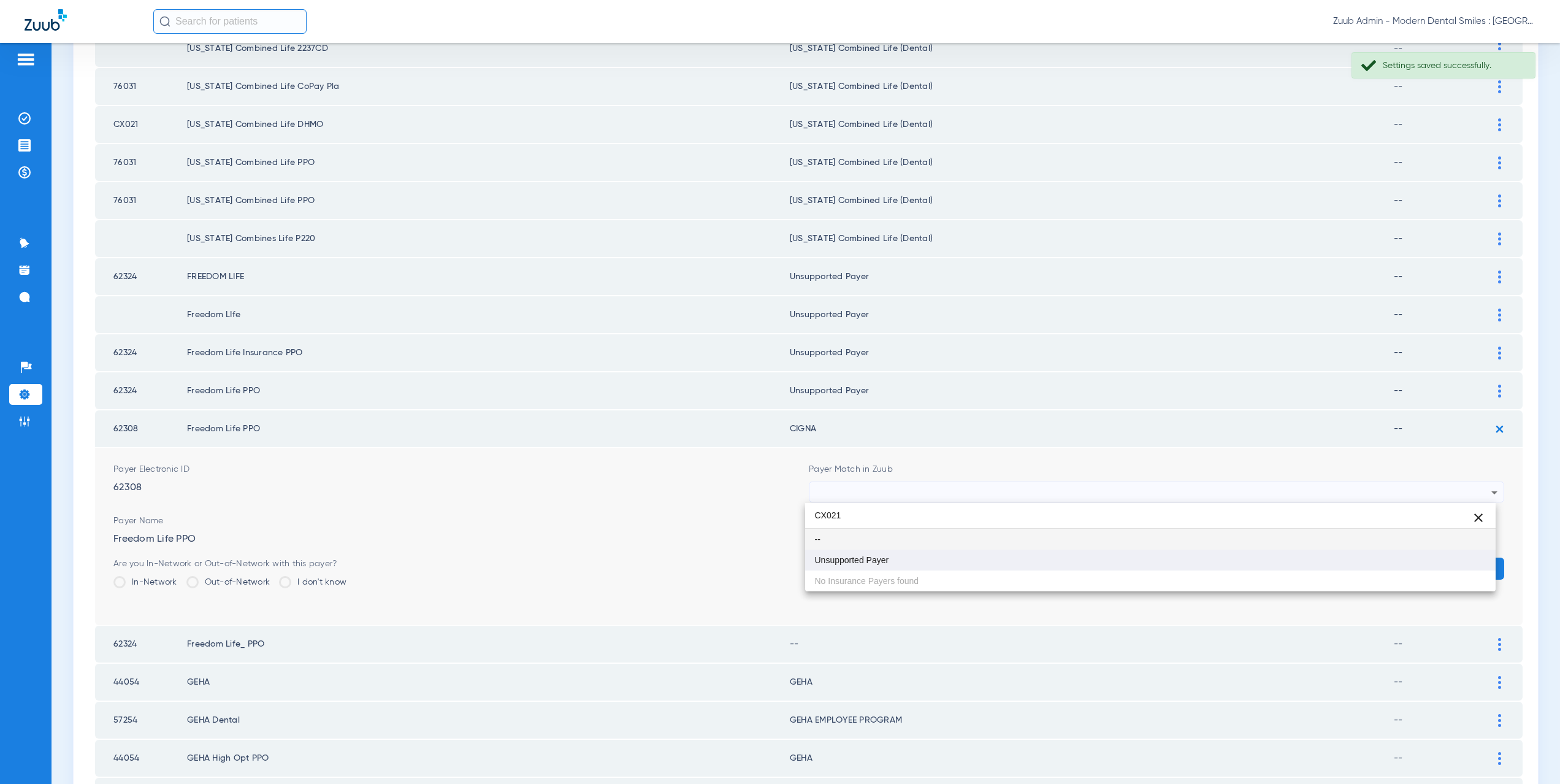
type input "CX021"
click at [882, 551] on mat-option "Unsupported Payer" at bounding box center [1151, 559] width 691 height 21
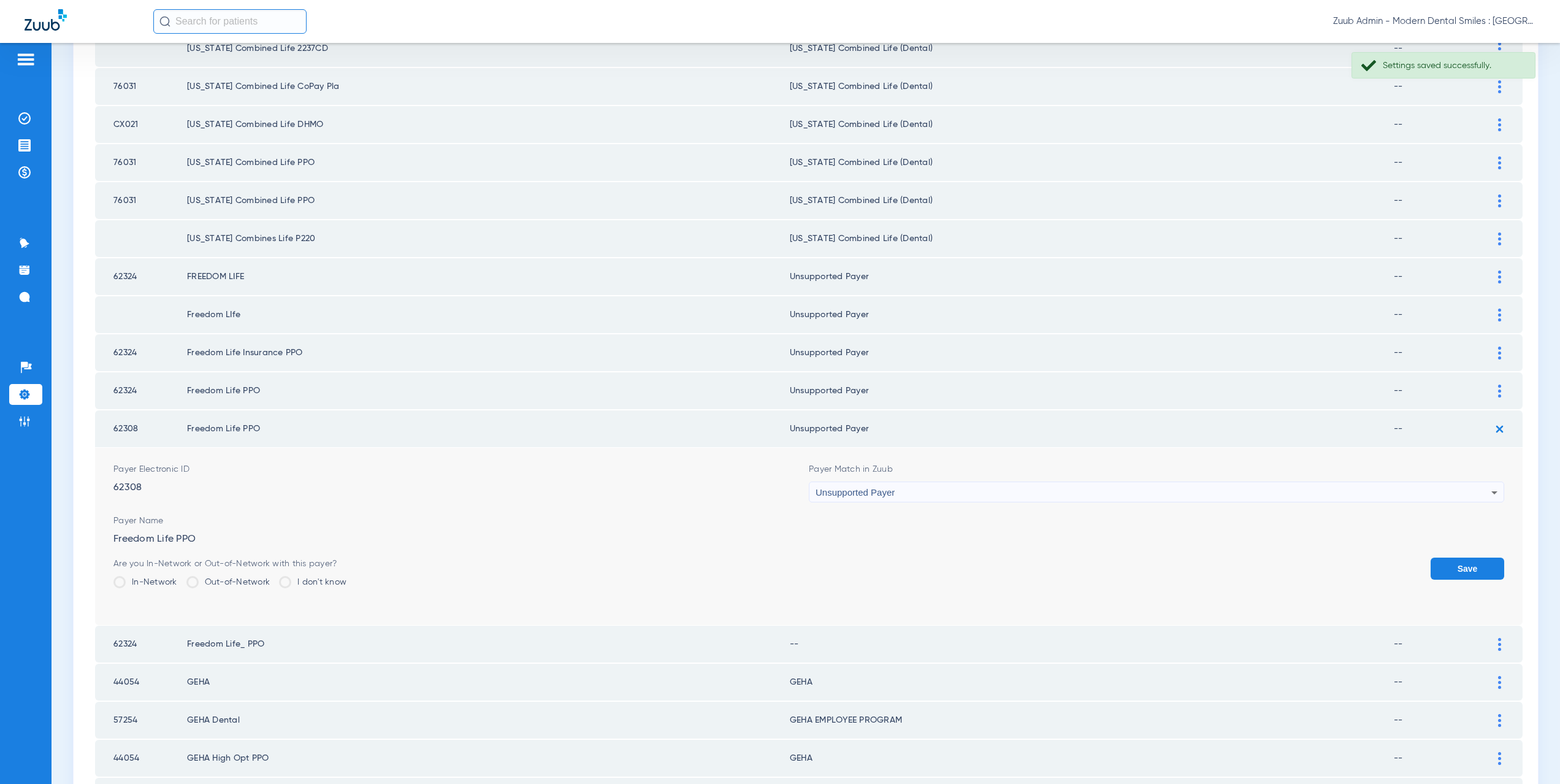
click at [1460, 571] on button "Save" at bounding box center [1467, 568] width 73 height 22
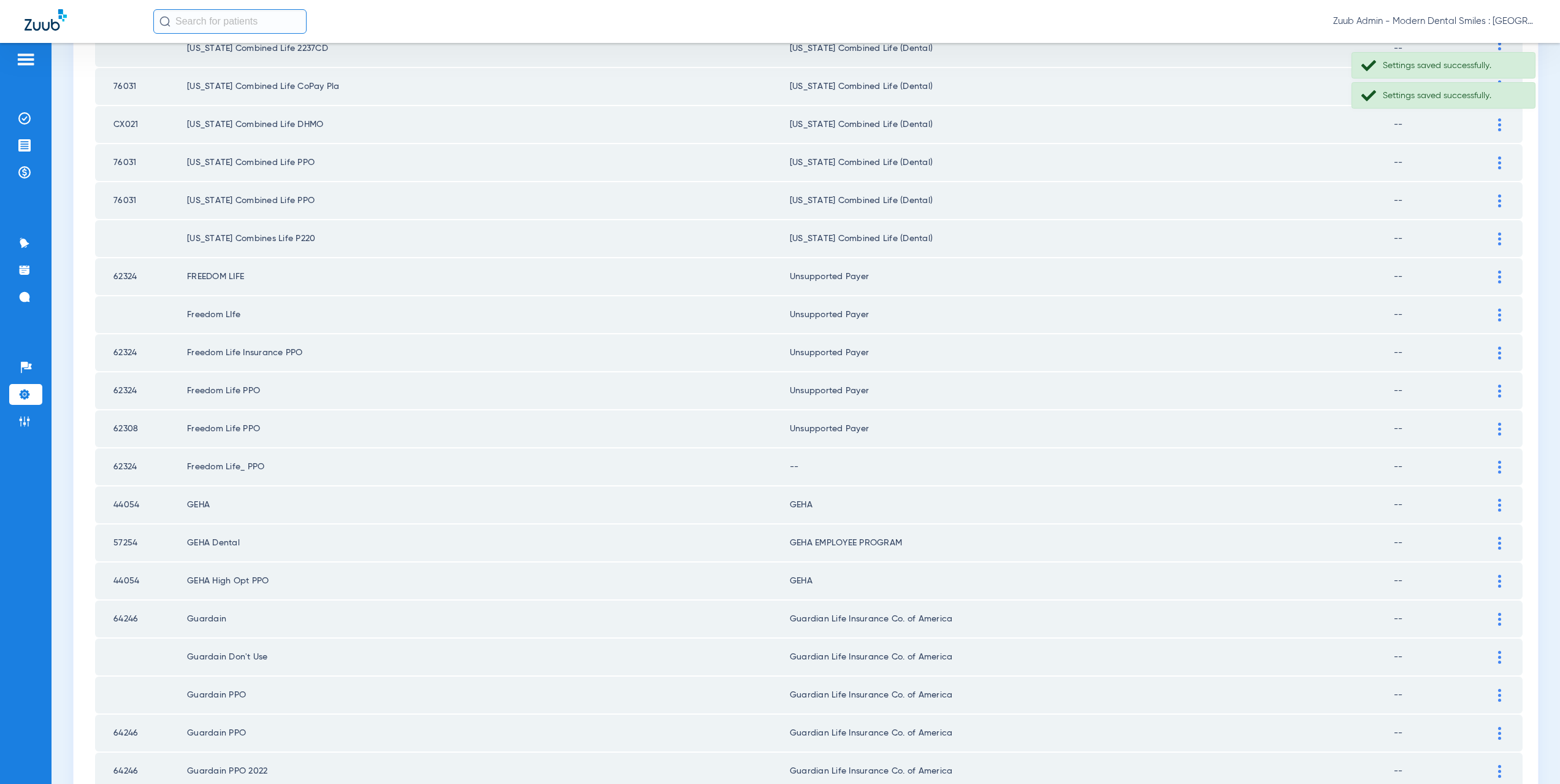
click at [1489, 467] on div at bounding box center [1500, 467] width 21 height 13
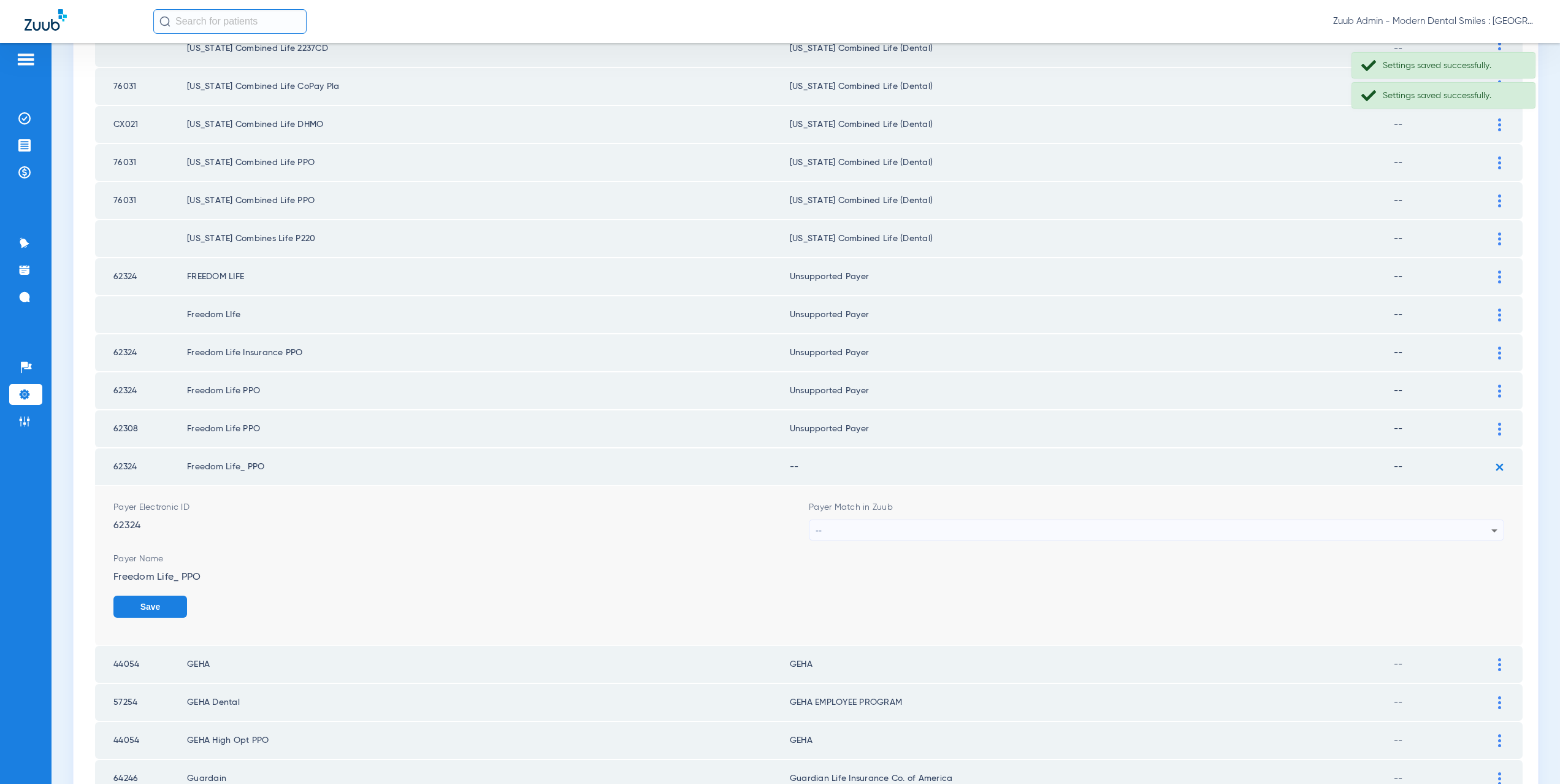
click at [877, 530] on div "--" at bounding box center [1153, 530] width 676 height 21
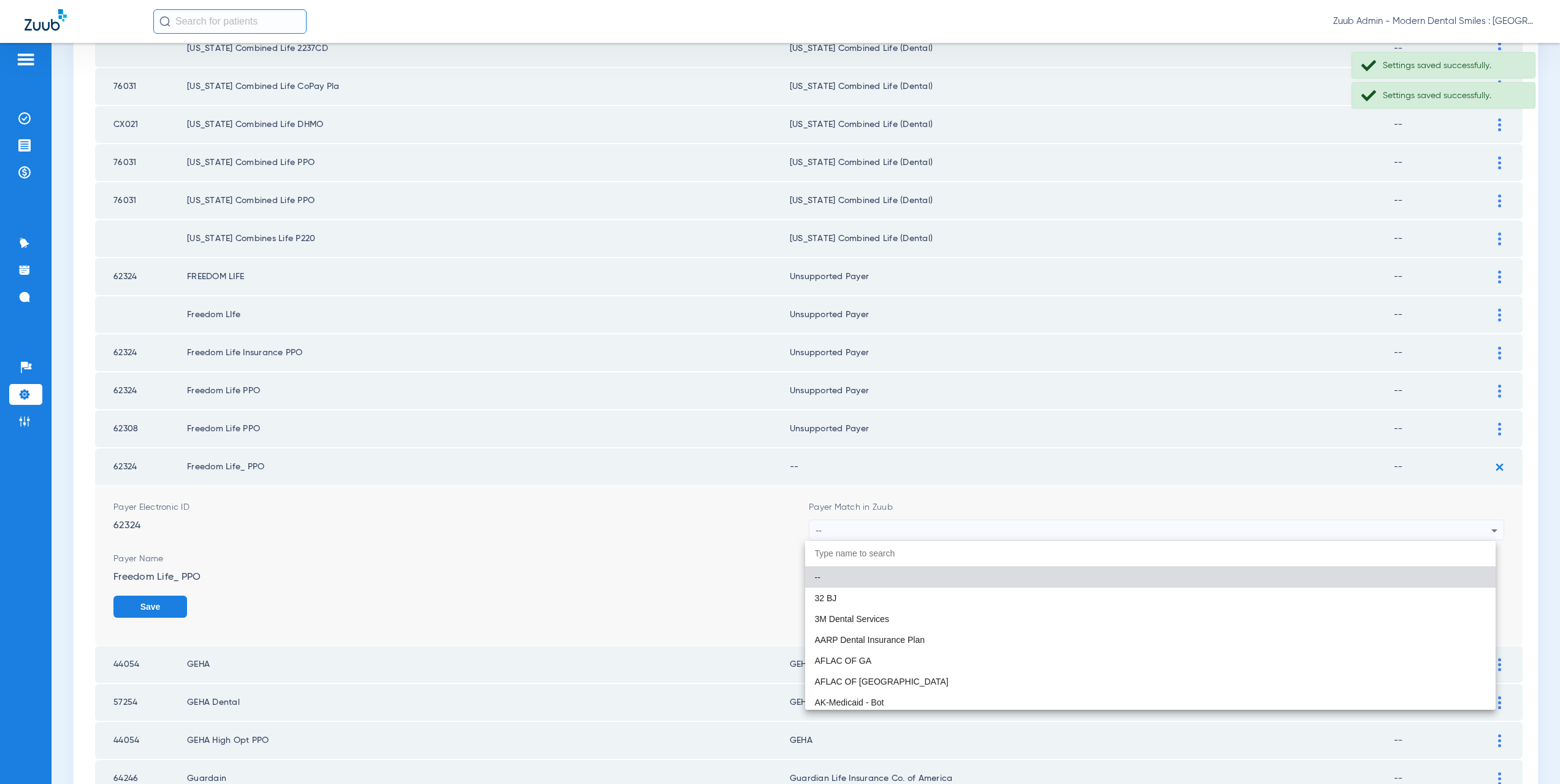
paste input "CX021"
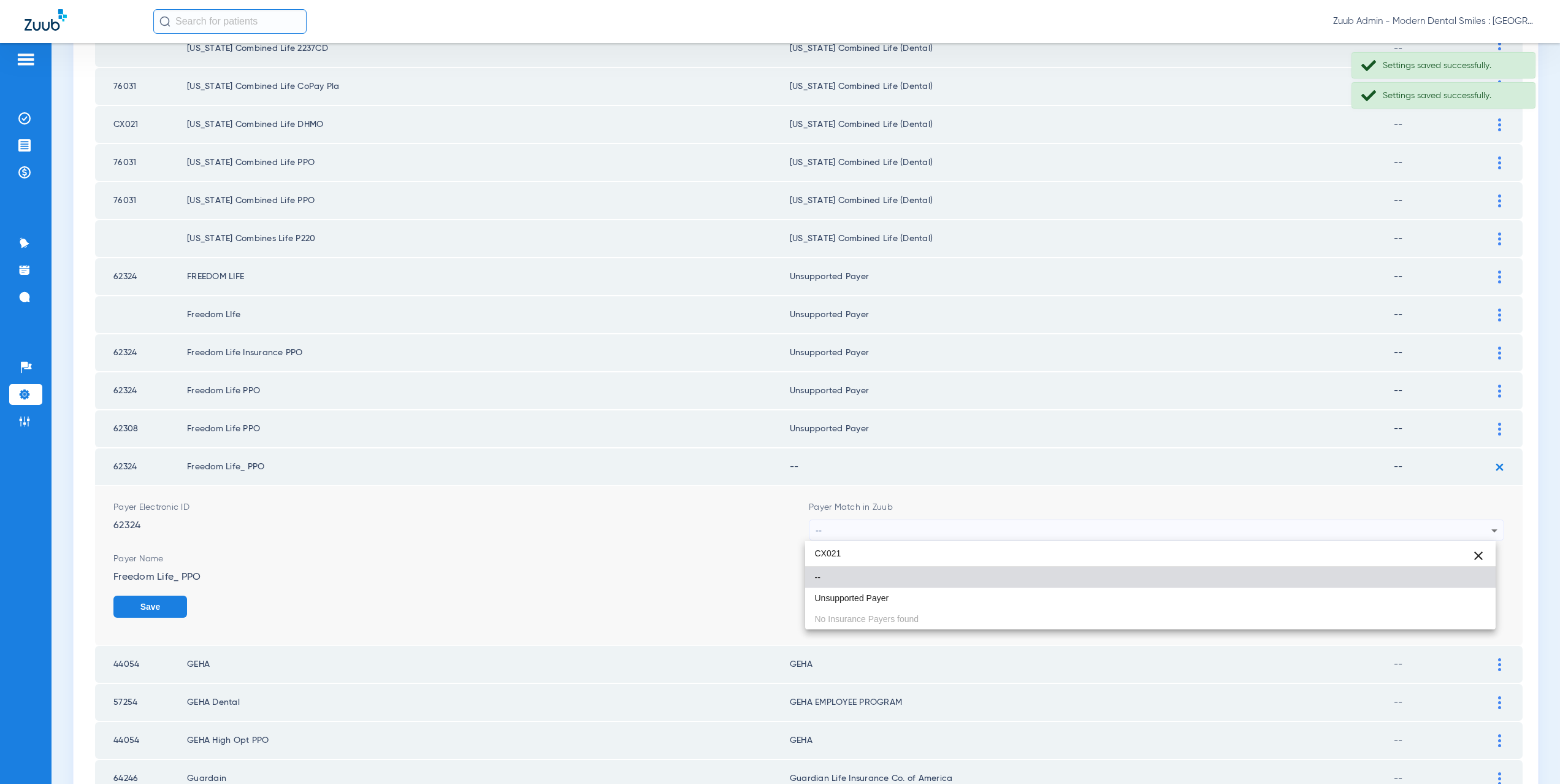
type input "CX021"
click at [899, 593] on mat-option "Unsupported Payer" at bounding box center [1151, 597] width 691 height 21
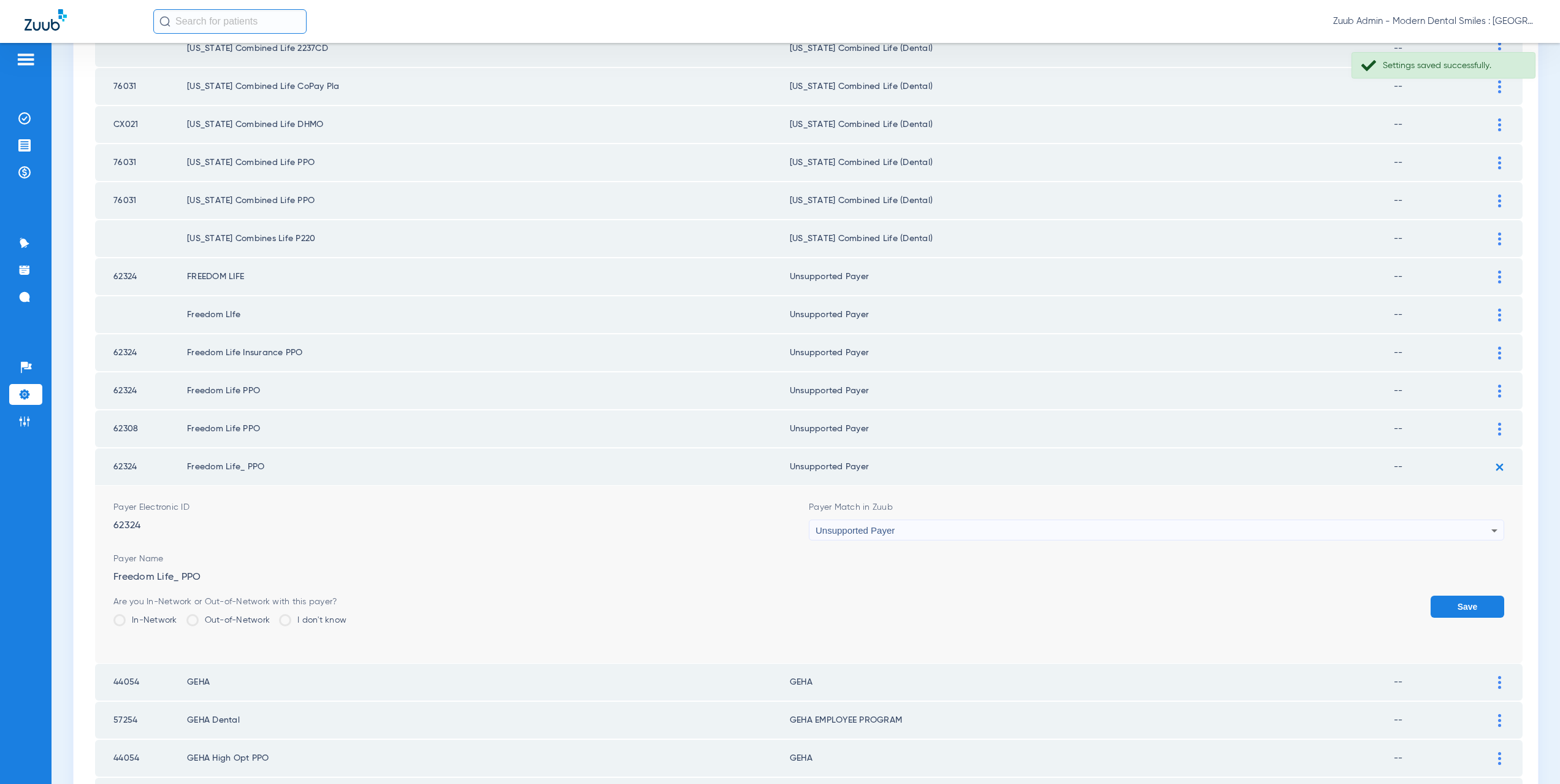
click at [1471, 598] on button "Save" at bounding box center [1467, 606] width 73 height 22
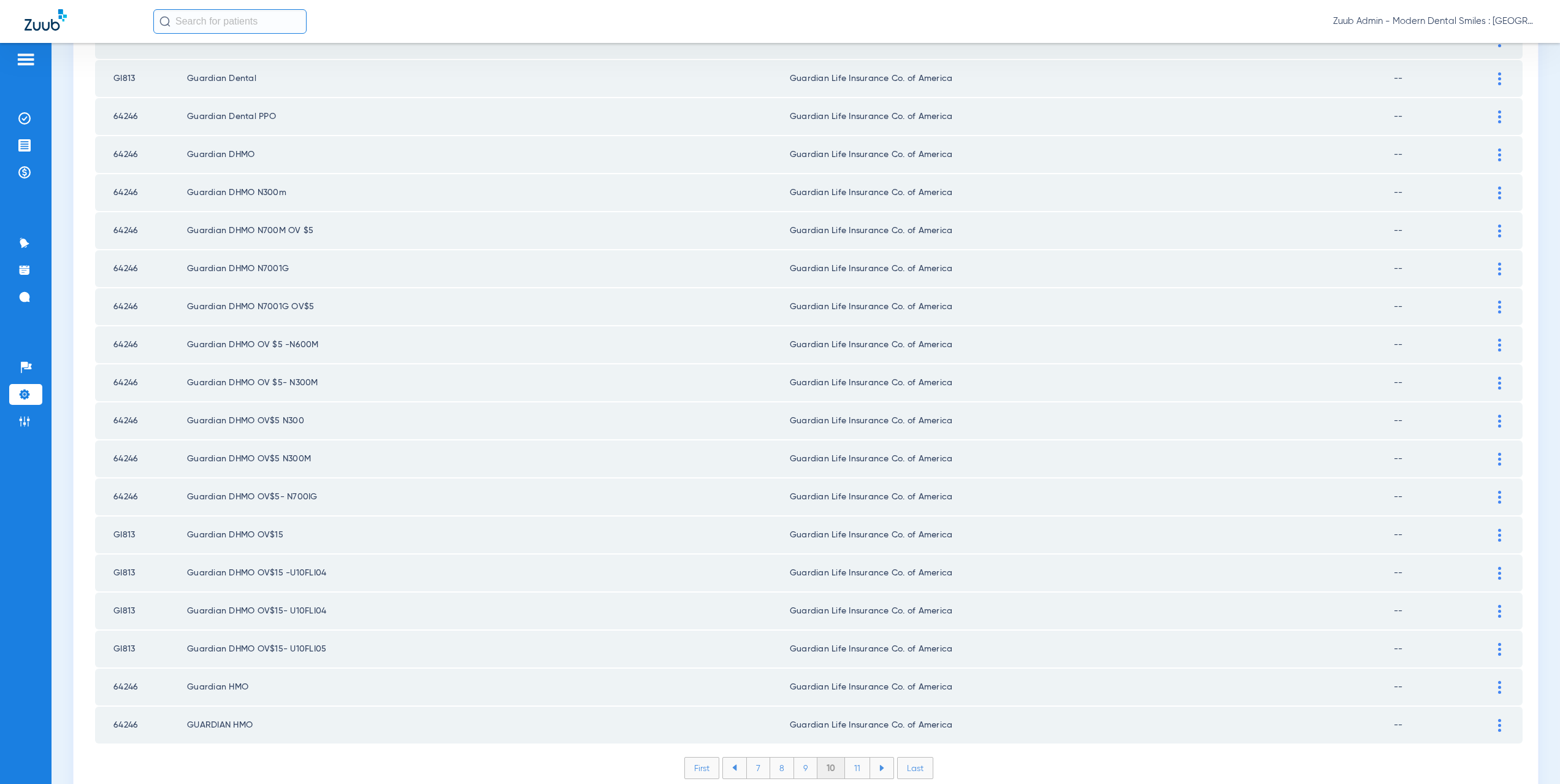
scroll to position [1397, 0]
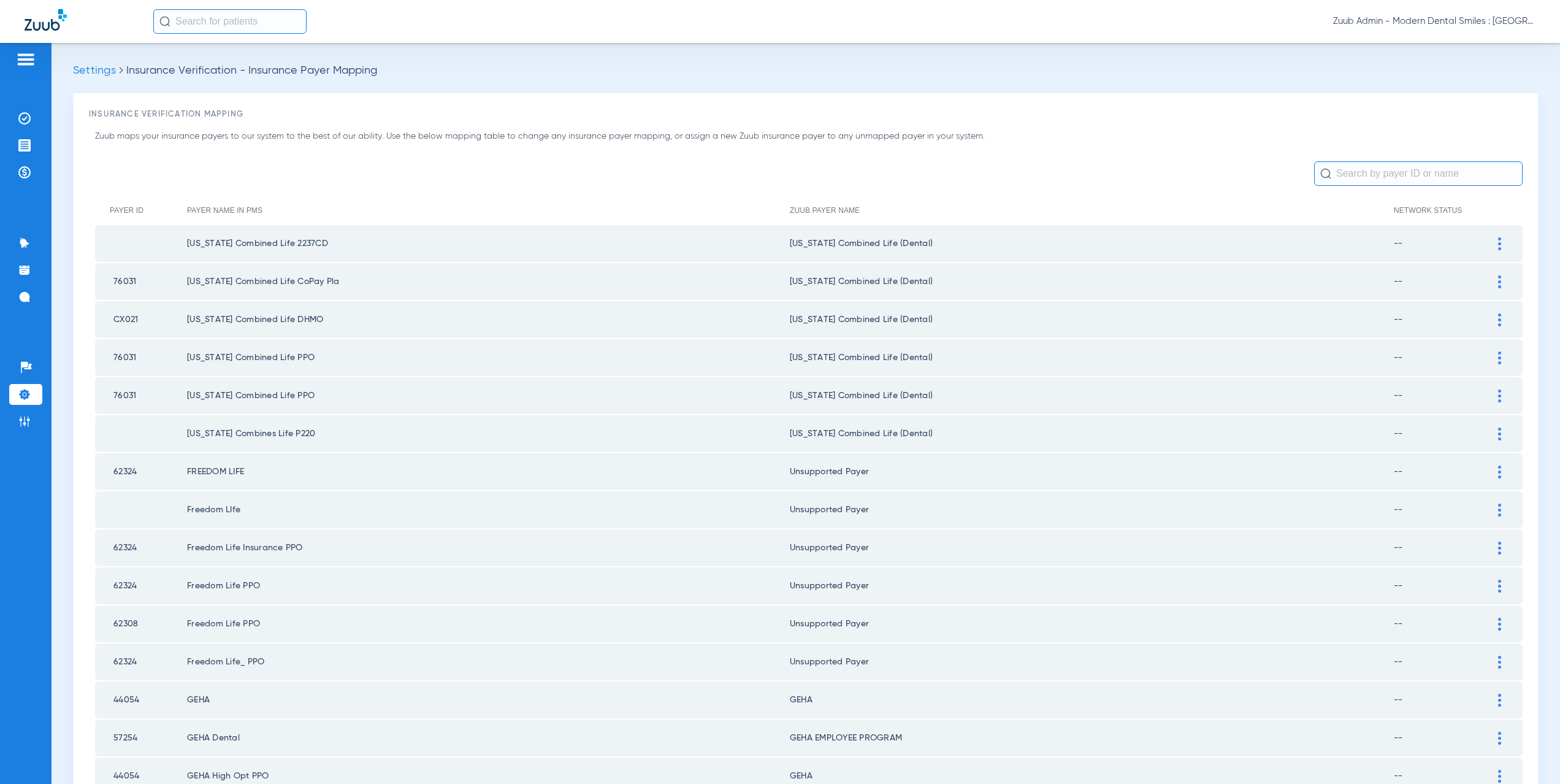
scroll to position [1432, 0]
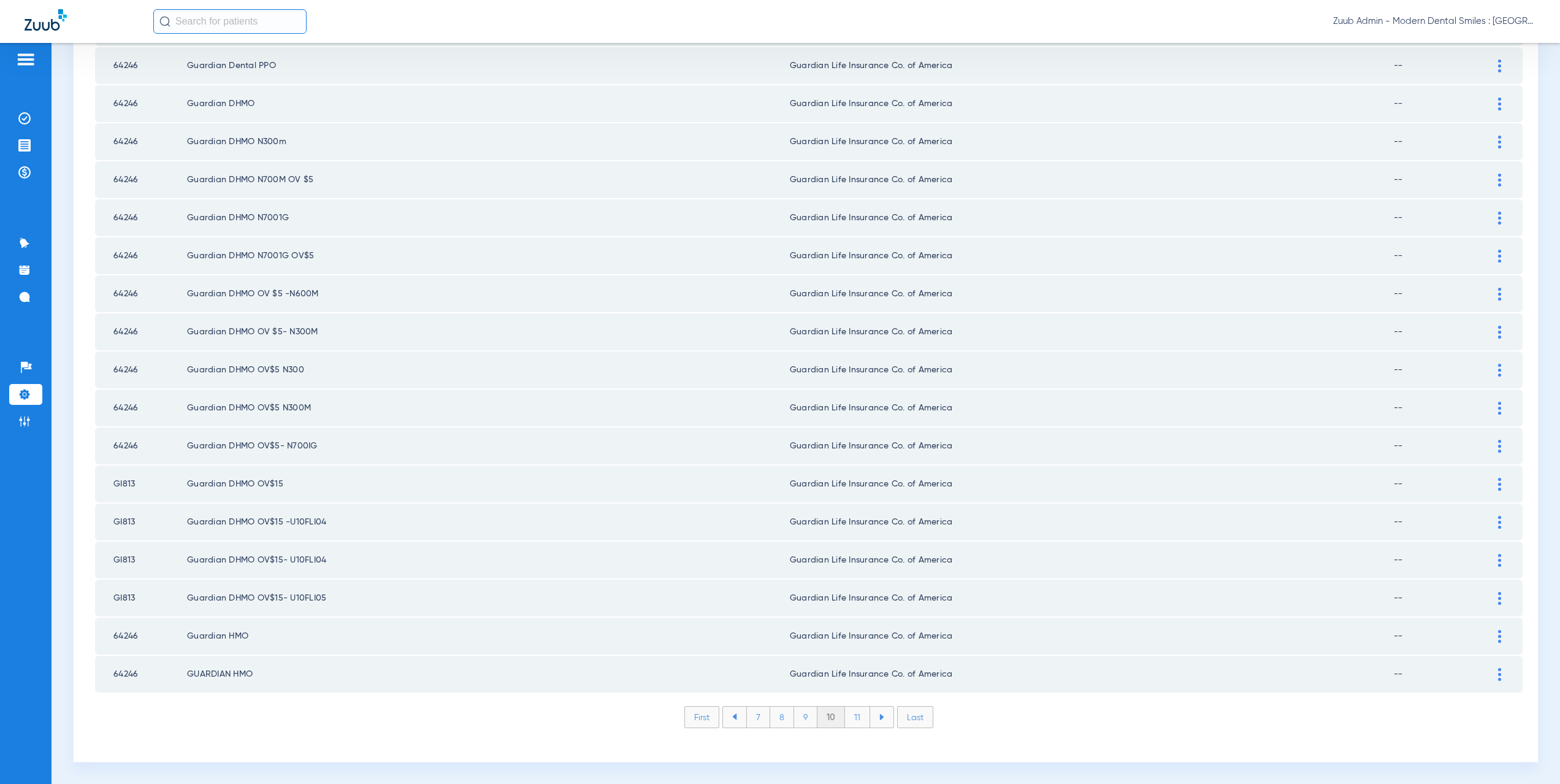
click at [853, 722] on li "11" at bounding box center [858, 716] width 25 height 21
click at [851, 719] on li "12" at bounding box center [859, 716] width 26 height 21
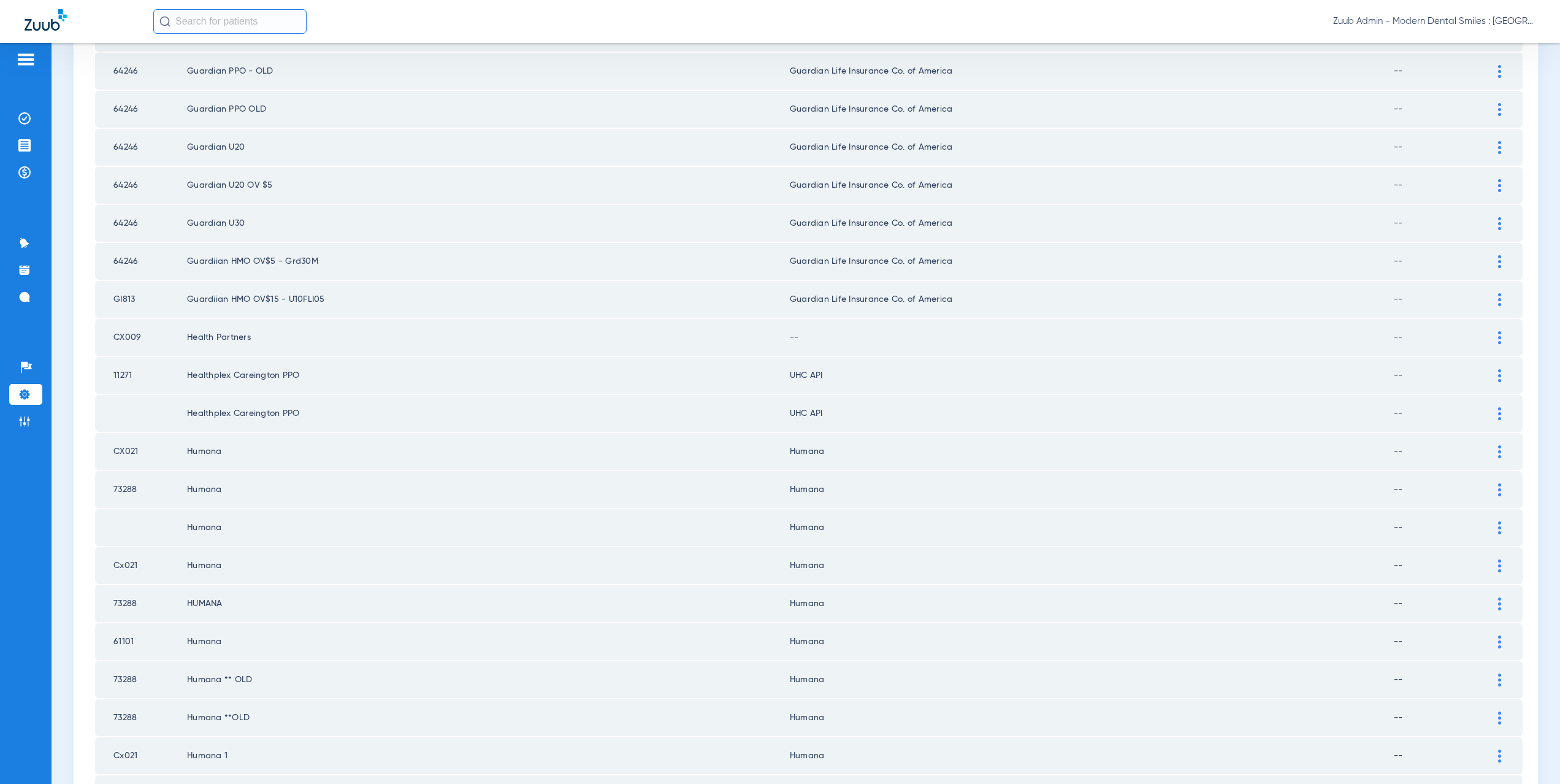
scroll to position [821, 0]
click at [1489, 334] on div at bounding box center [1500, 335] width 21 height 13
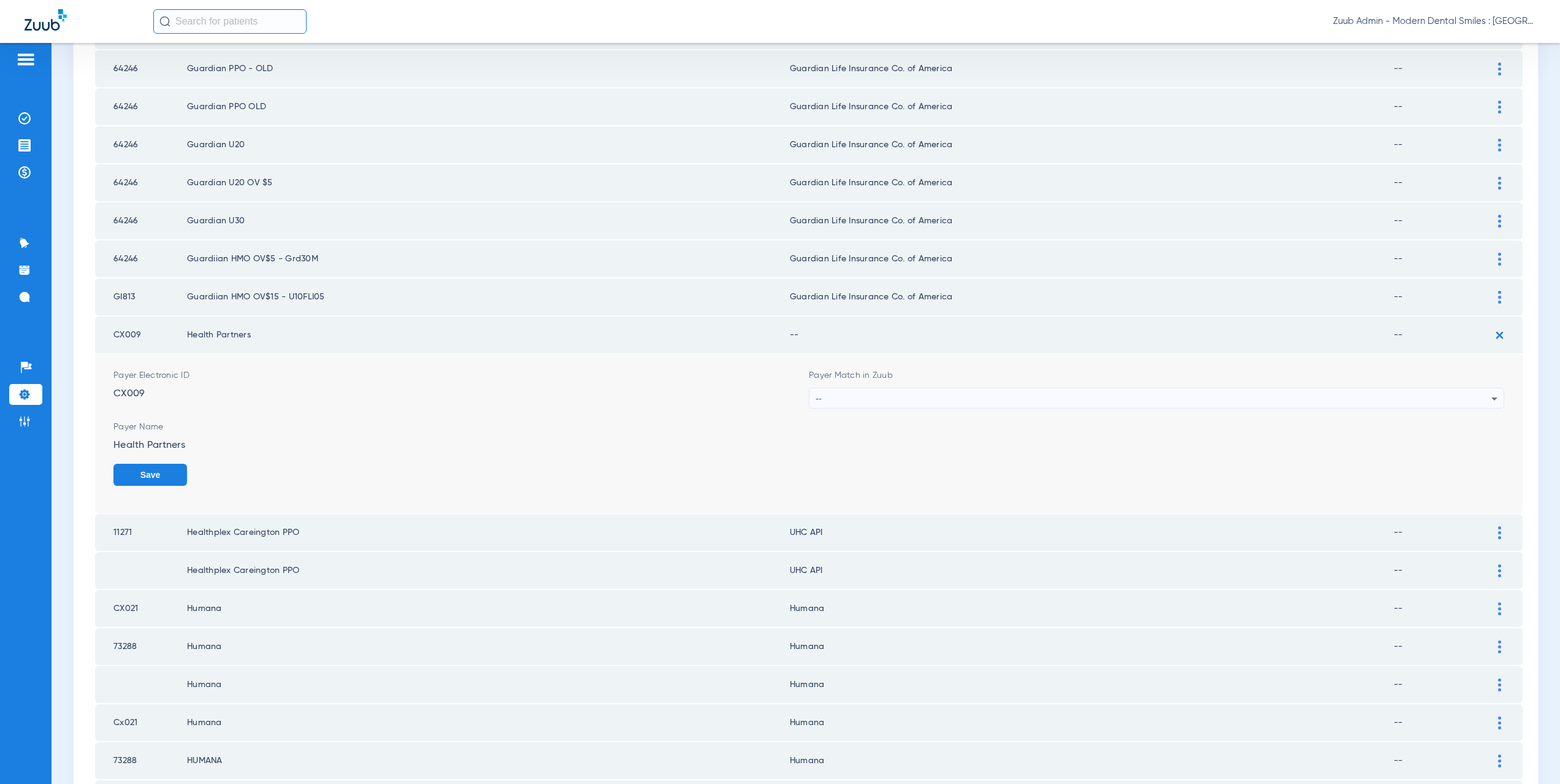
click at [896, 400] on div "--" at bounding box center [1153, 398] width 676 height 21
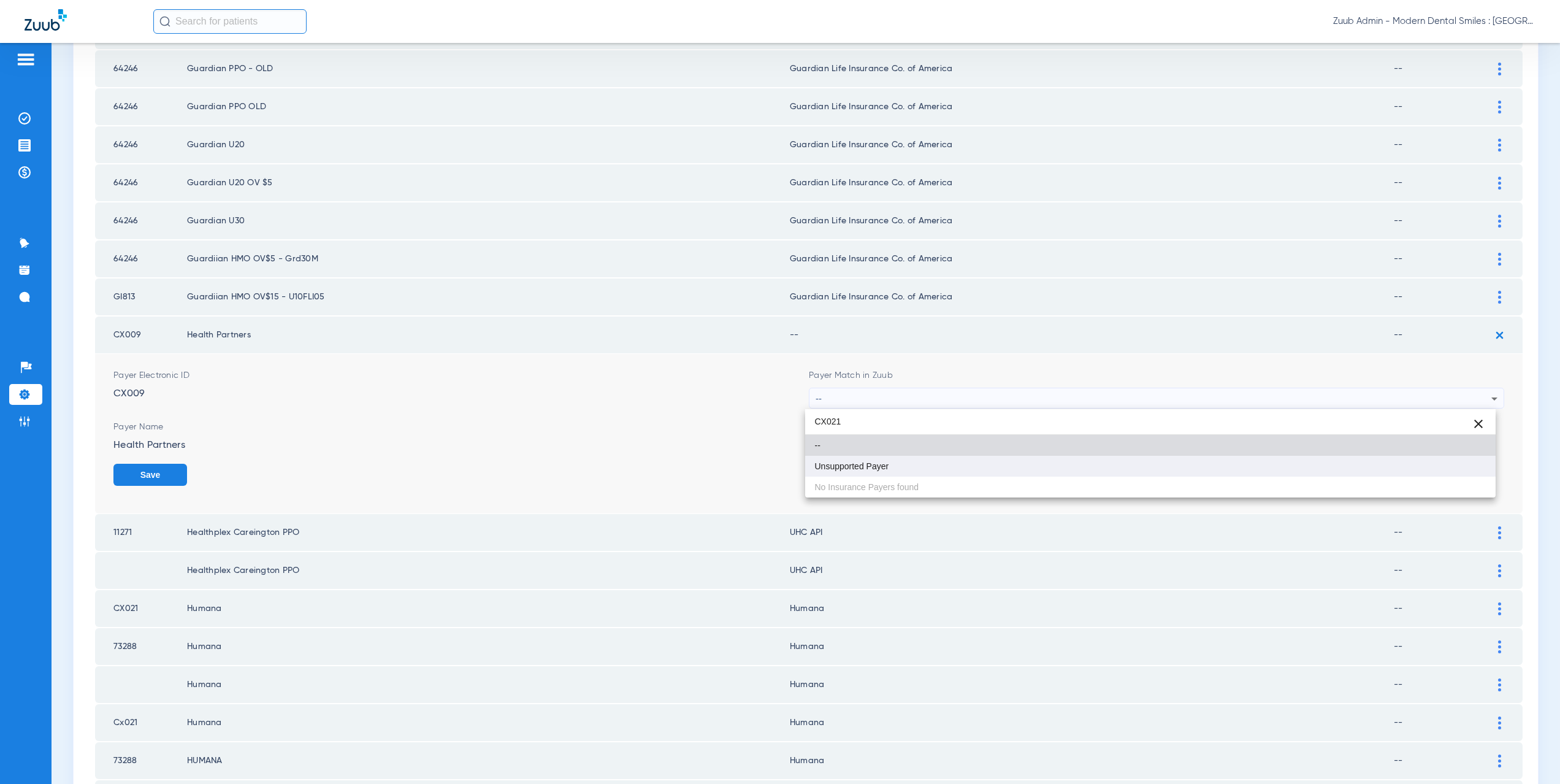
type input "CX021"
click at [884, 458] on mat-option "Unsupported Payer" at bounding box center [1151, 466] width 691 height 21
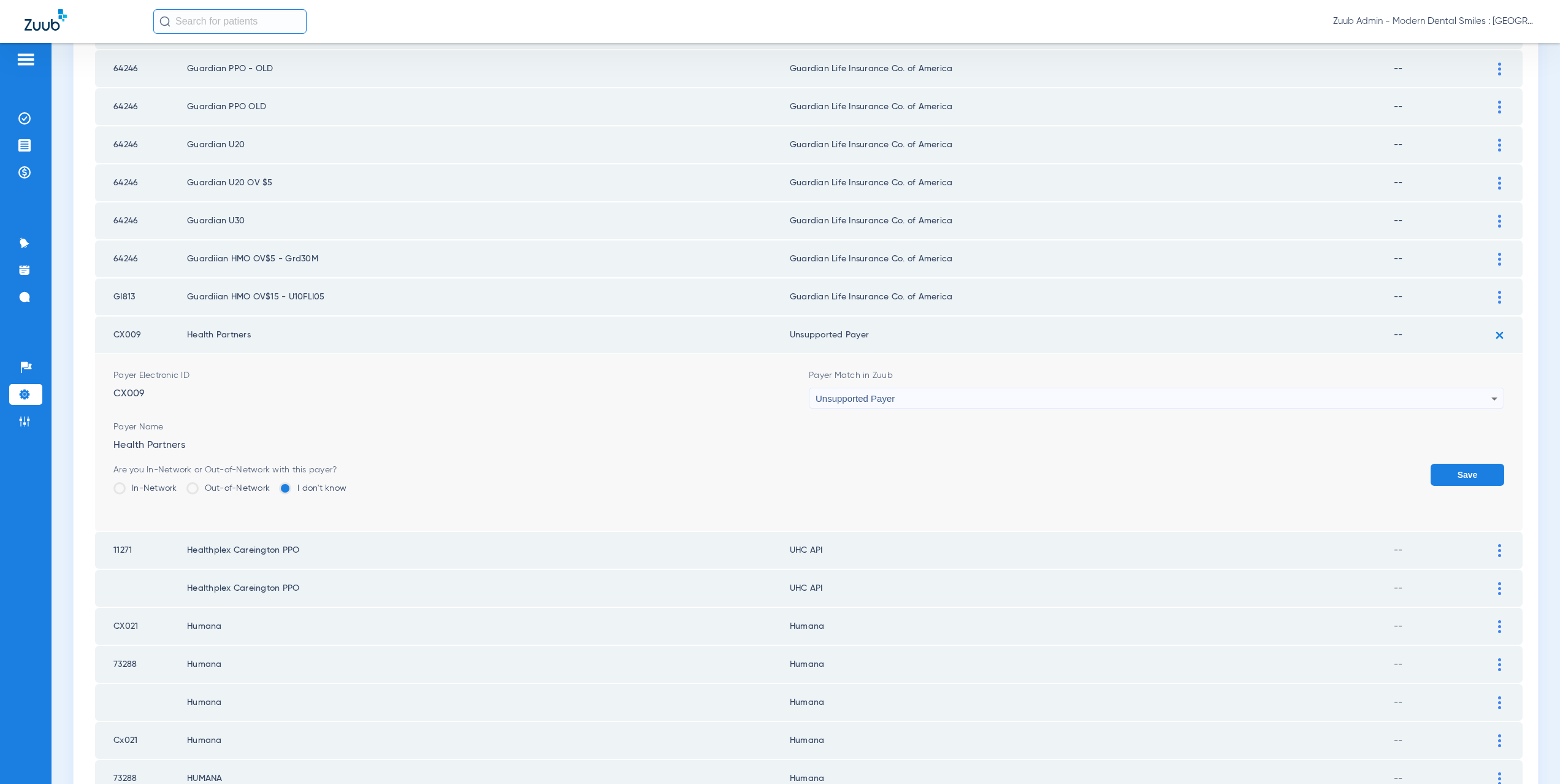
click at [1439, 475] on button "Save" at bounding box center [1467, 474] width 73 height 22
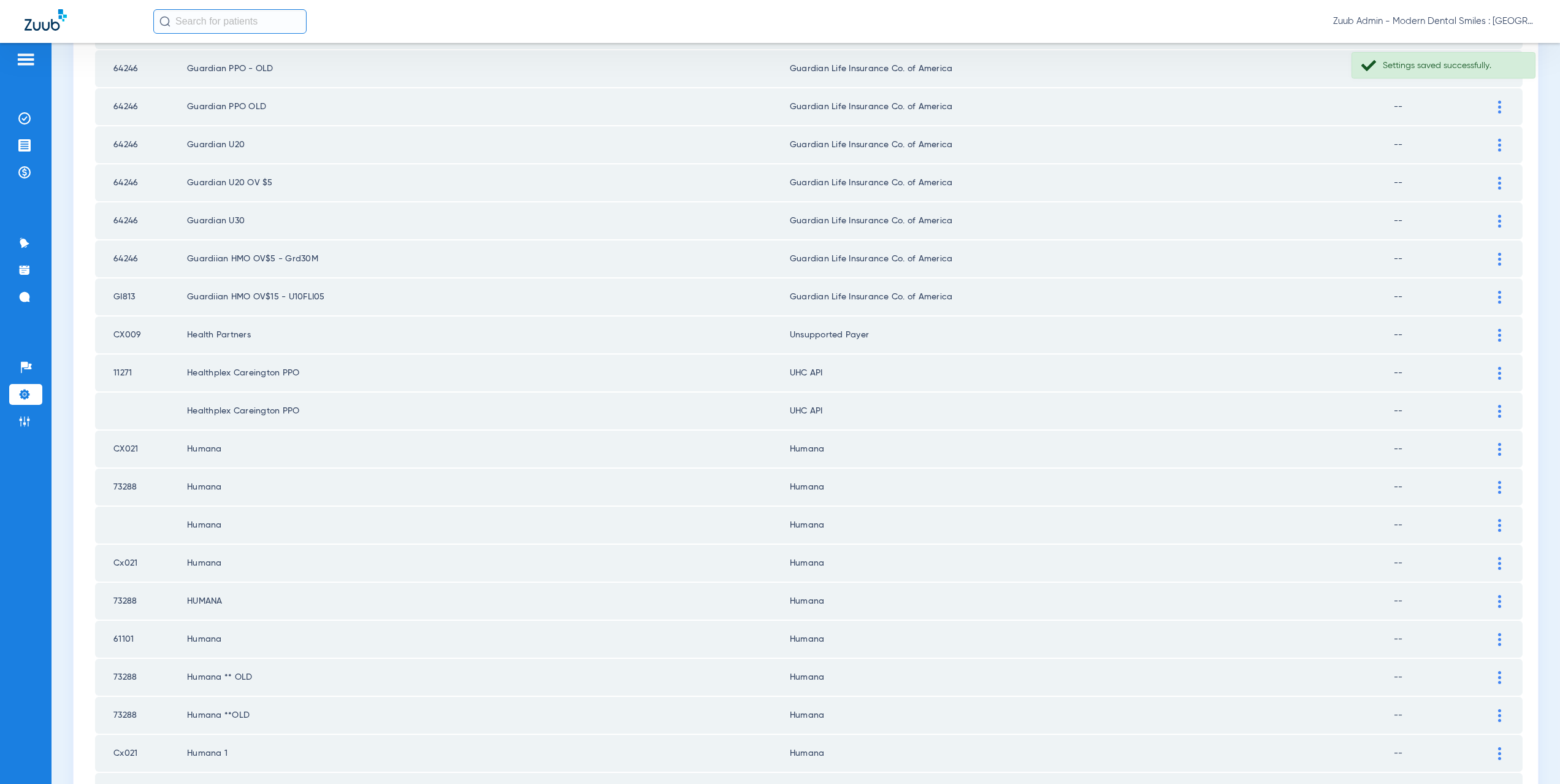
click at [1498, 374] on img at bounding box center [1500, 373] width 3 height 13
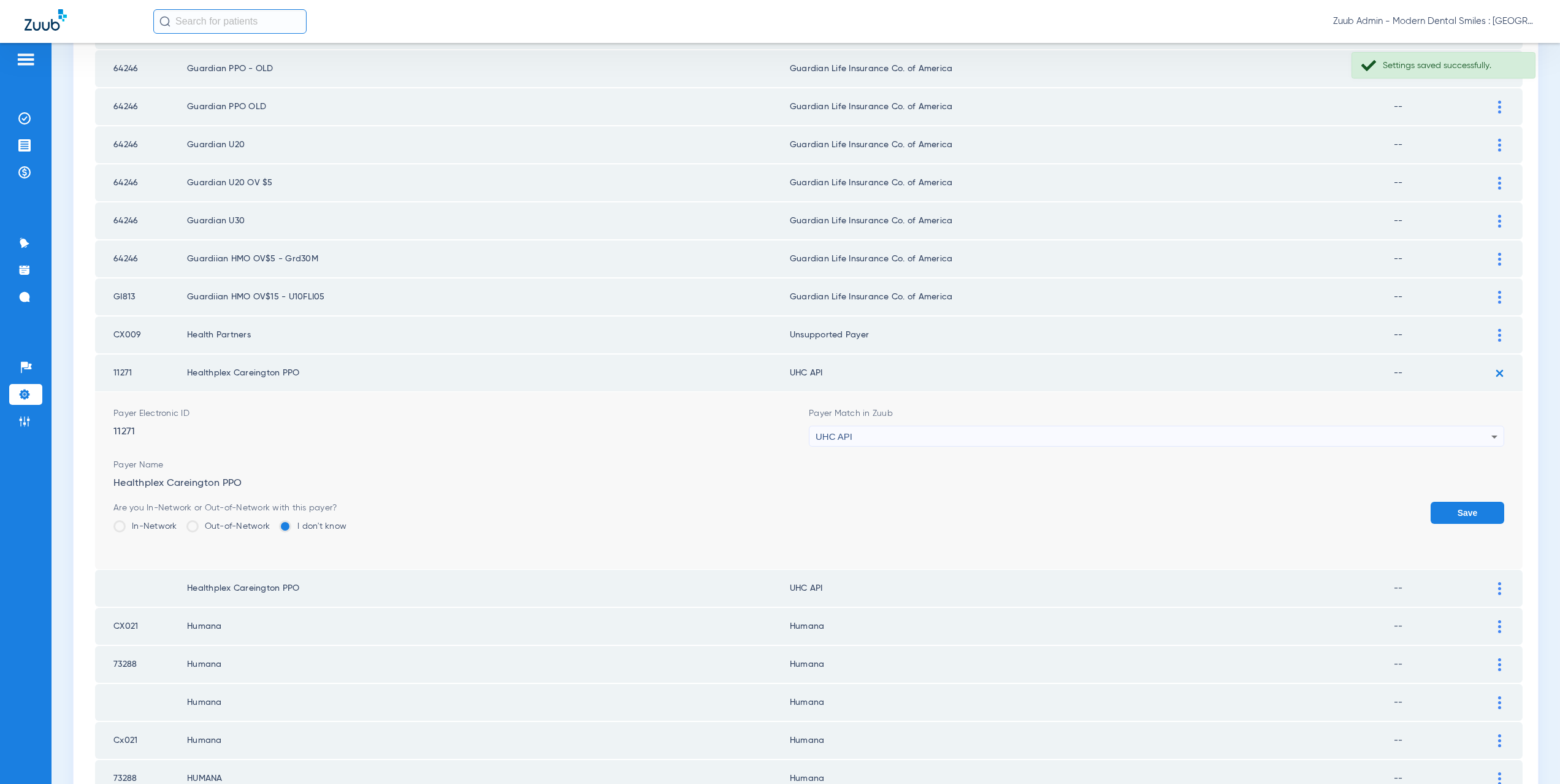
click at [887, 438] on div "UHC API" at bounding box center [1153, 436] width 676 height 21
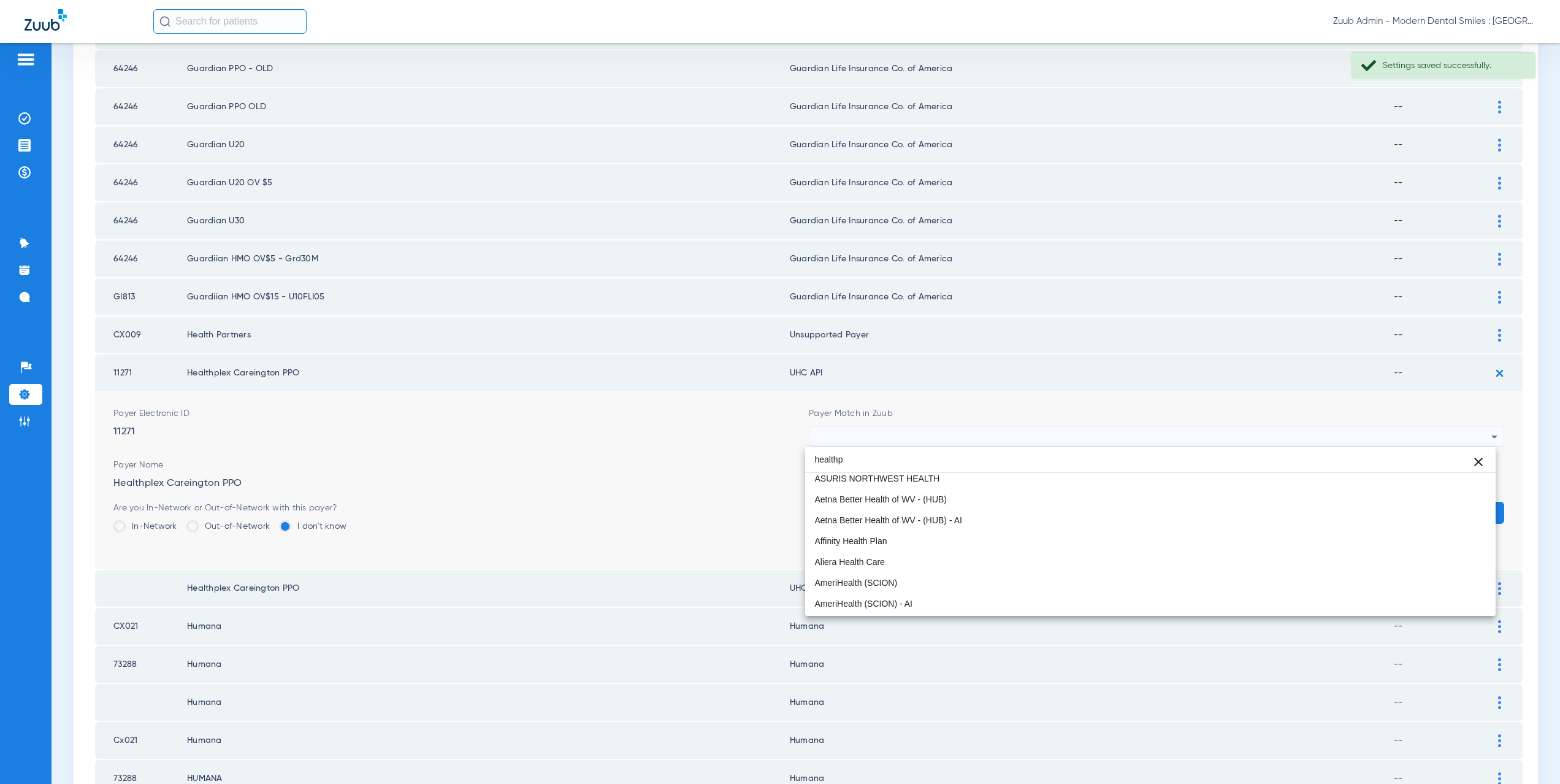
scroll to position [0, 0]
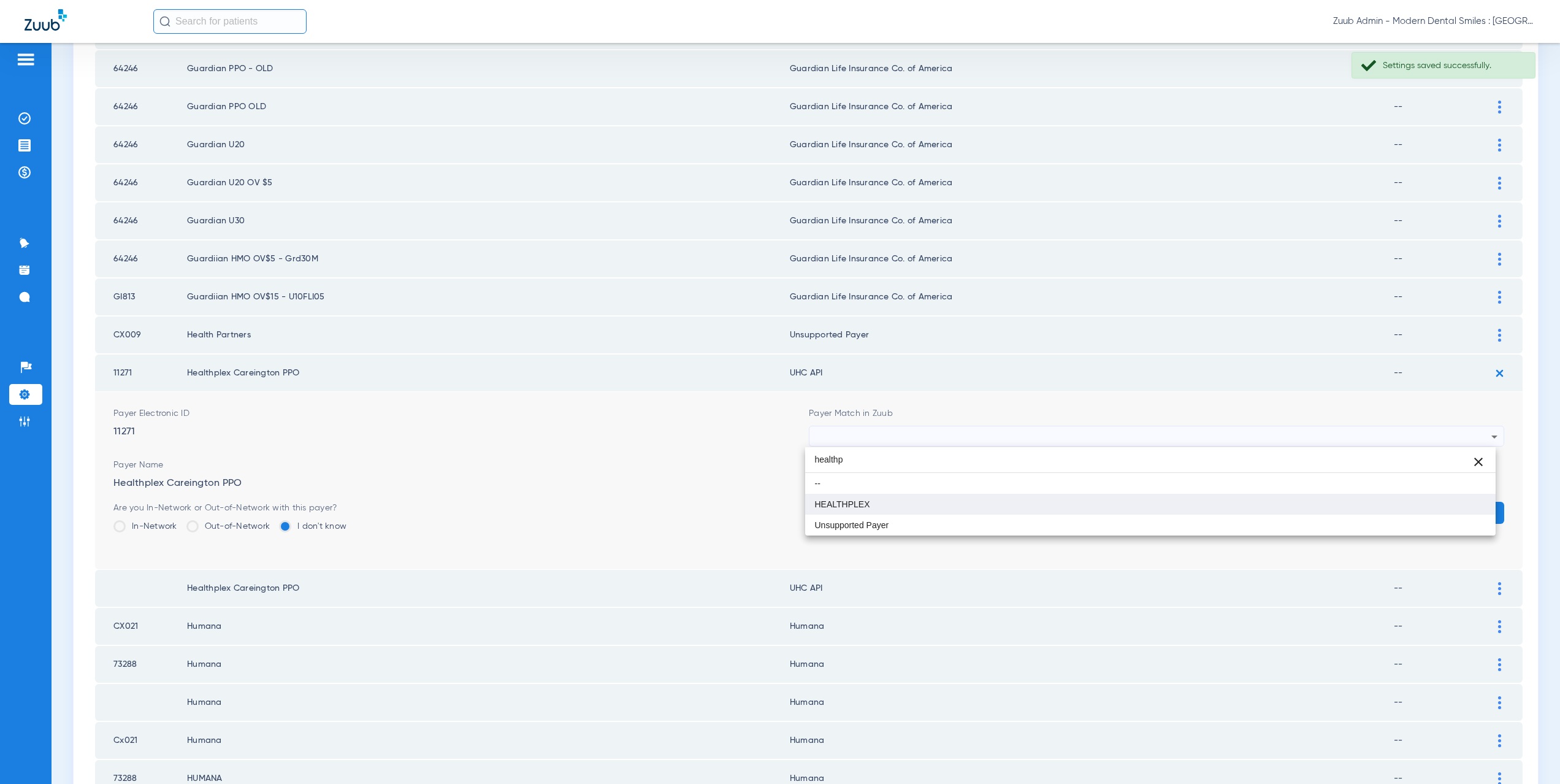
type input "healthp"
click at [854, 507] on span "HEALTHPLEX" at bounding box center [843, 504] width 55 height 9
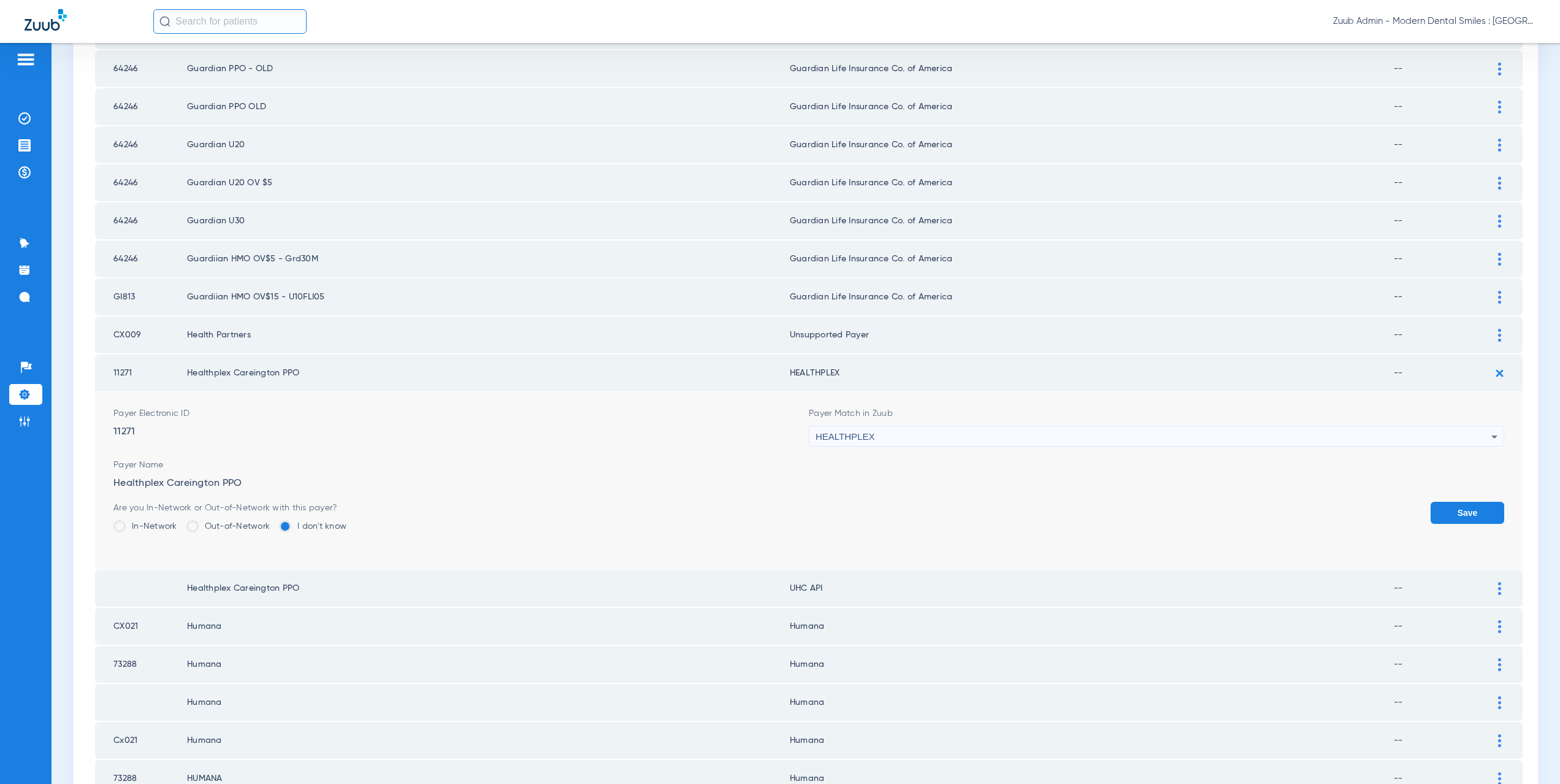
click at [1457, 514] on button "Save" at bounding box center [1467, 512] width 73 height 22
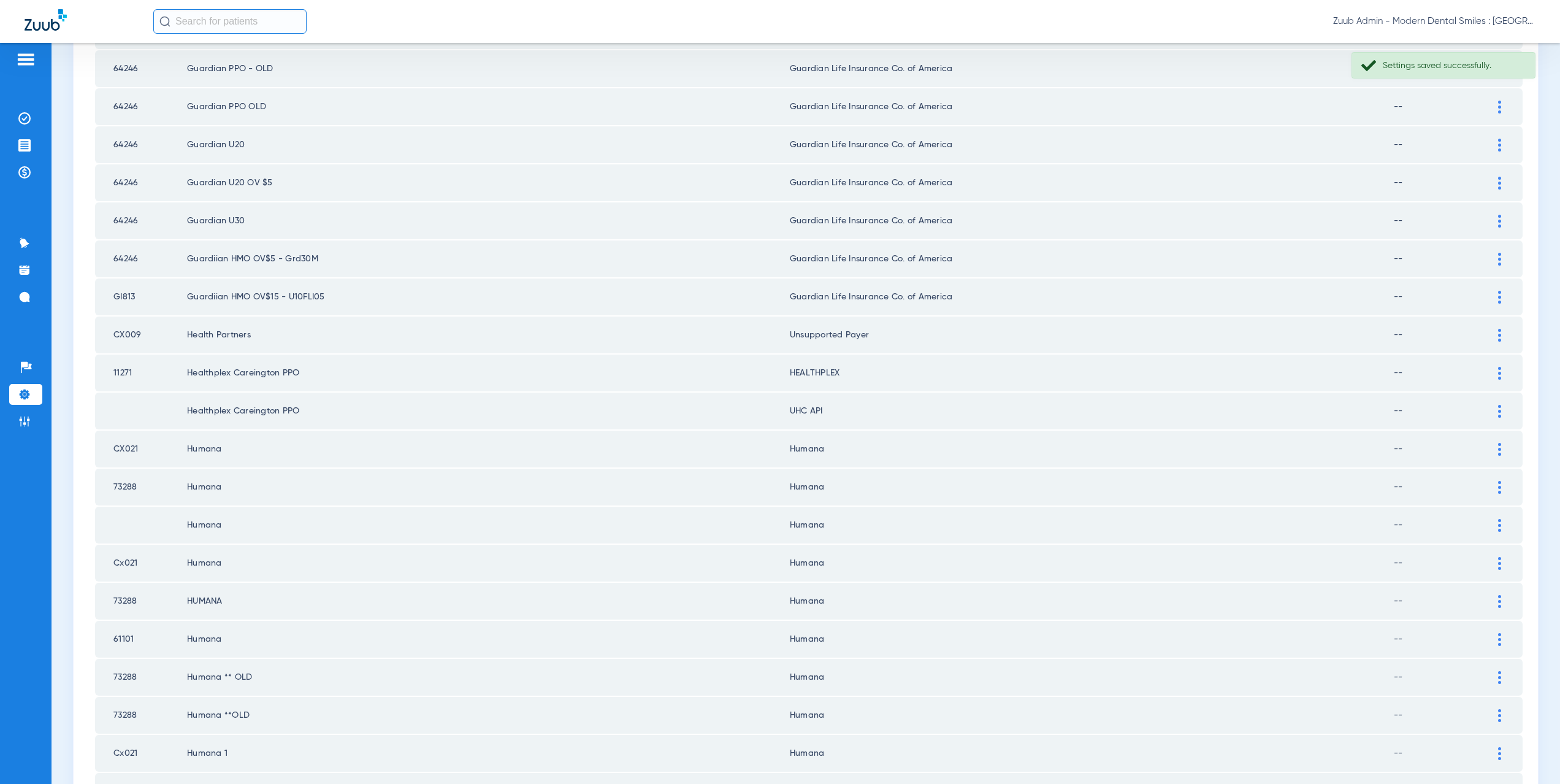
click at [1494, 415] on div at bounding box center [1500, 411] width 21 height 13
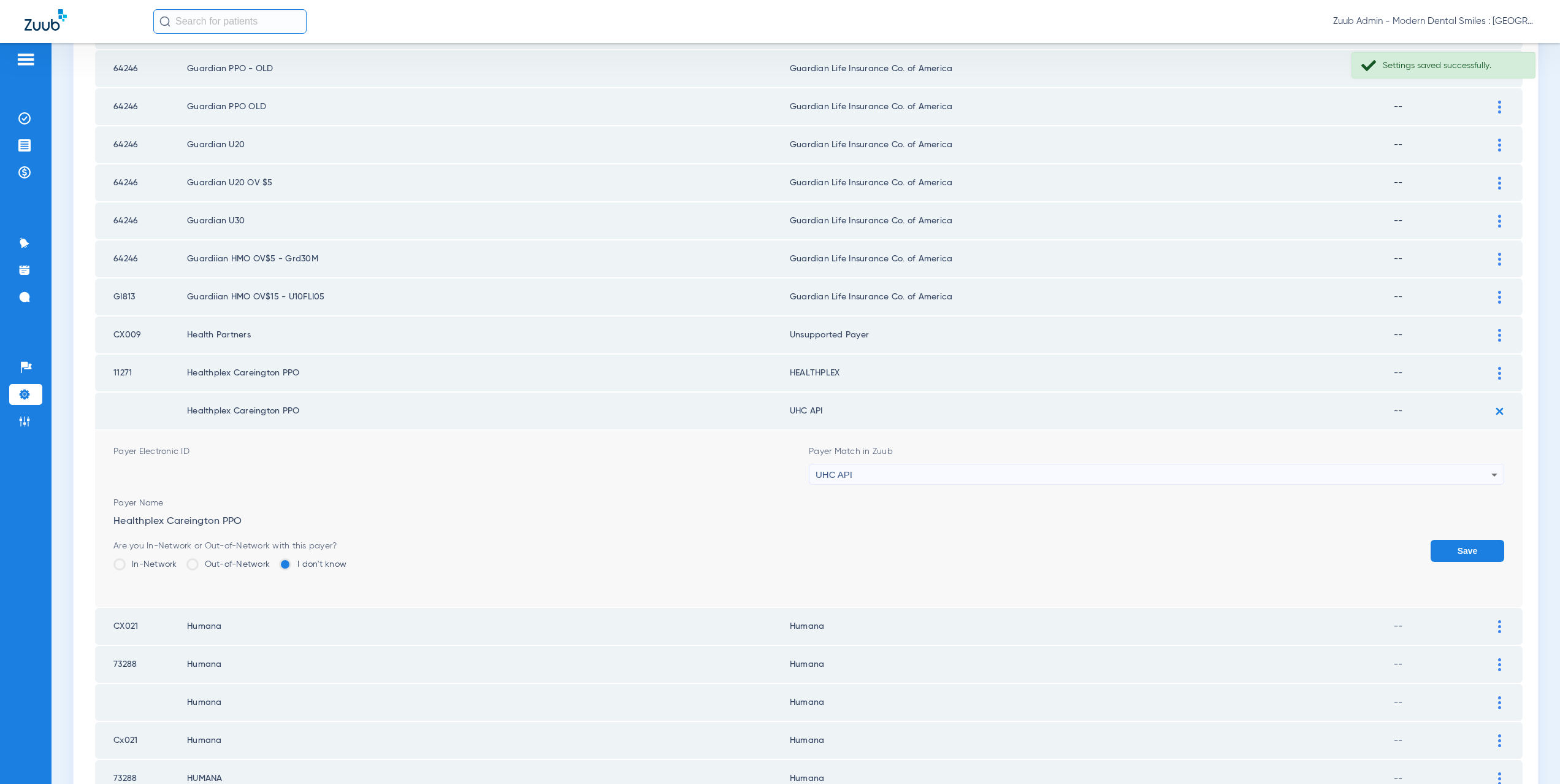
click at [930, 473] on div "UHC API" at bounding box center [1153, 474] width 676 height 21
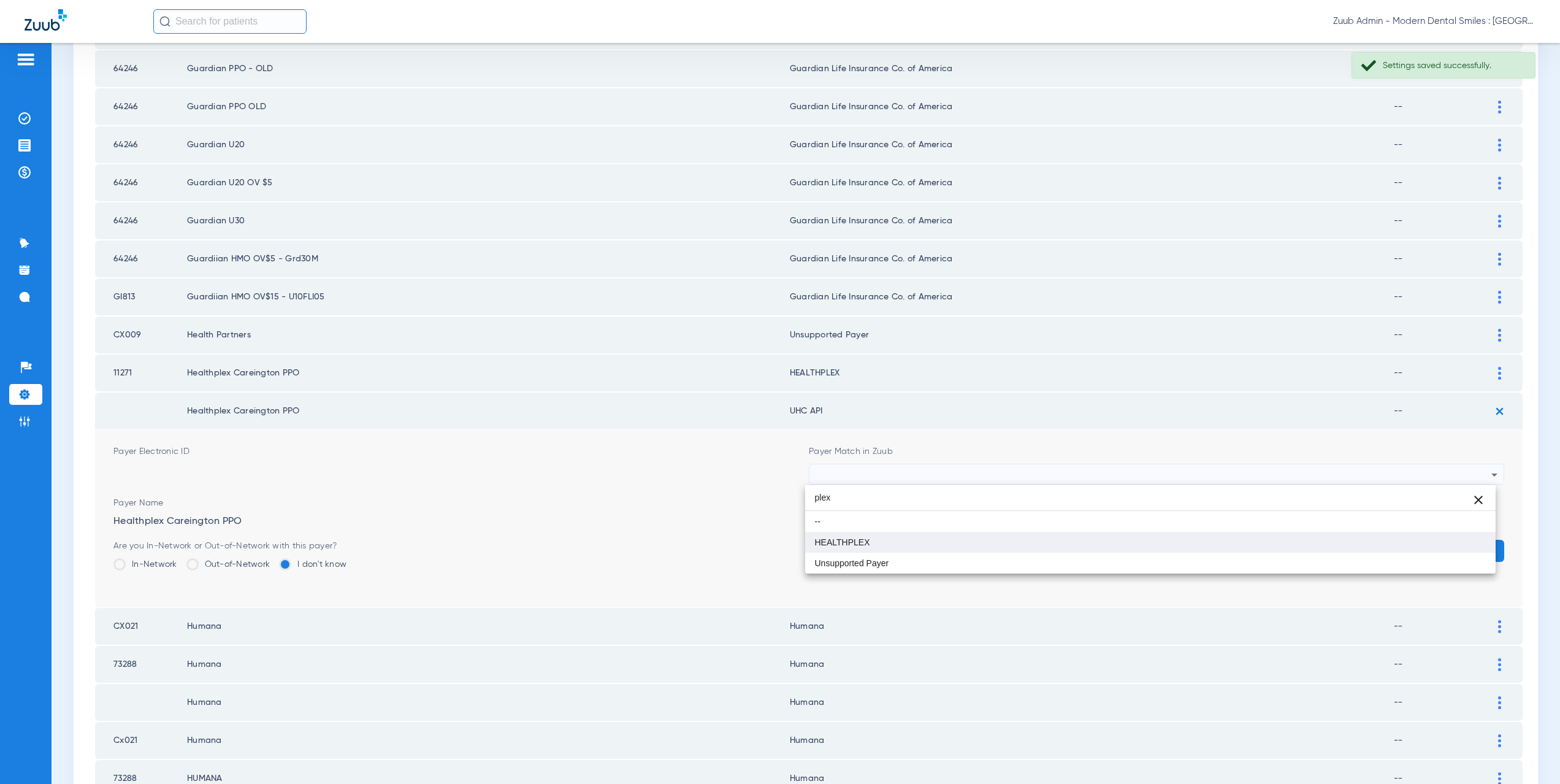
type input "plex"
click at [902, 541] on mat-option "HEALTHPLEX" at bounding box center [1151, 542] width 691 height 21
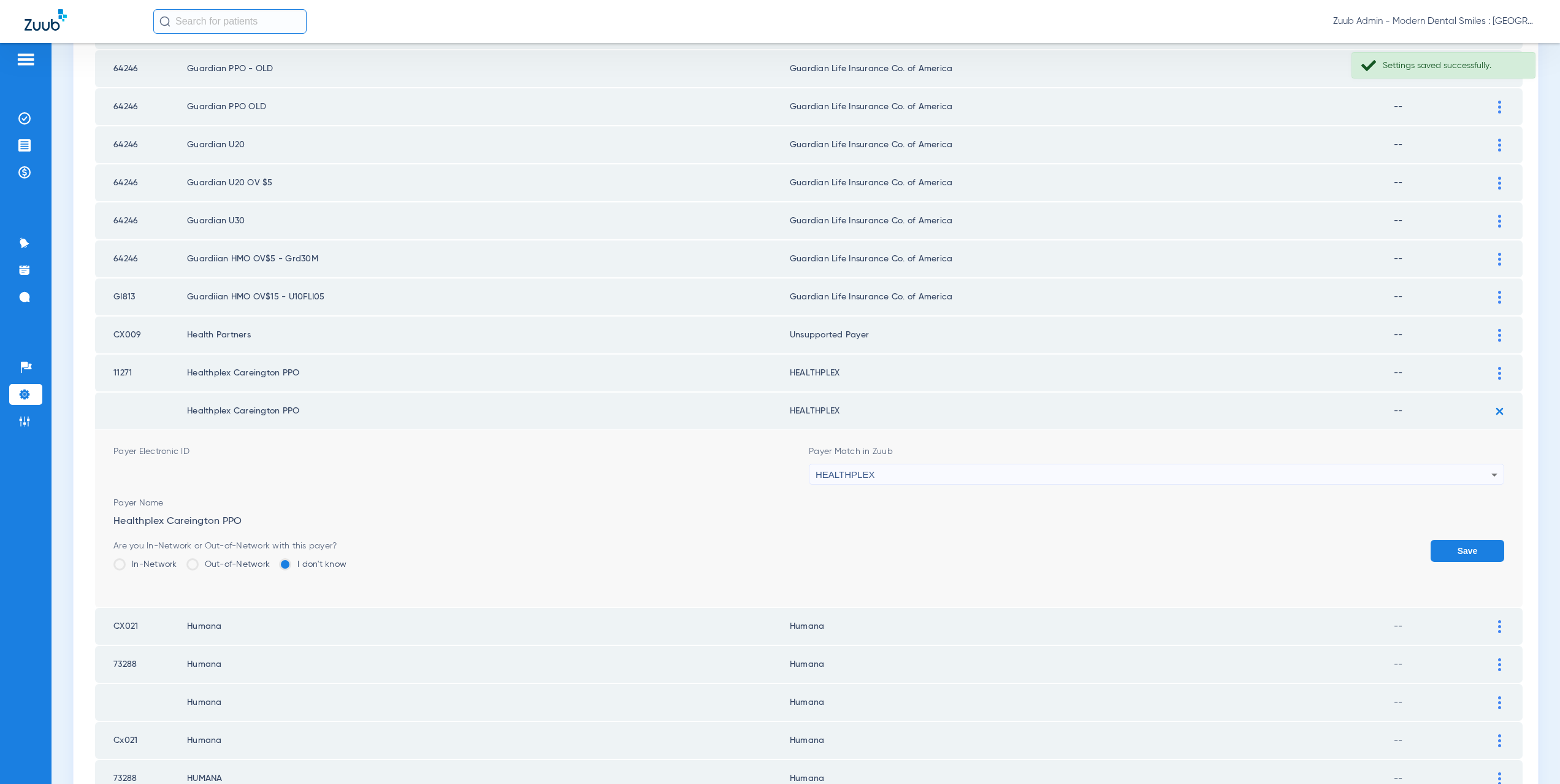
click at [1471, 560] on button "Save" at bounding box center [1467, 550] width 73 height 22
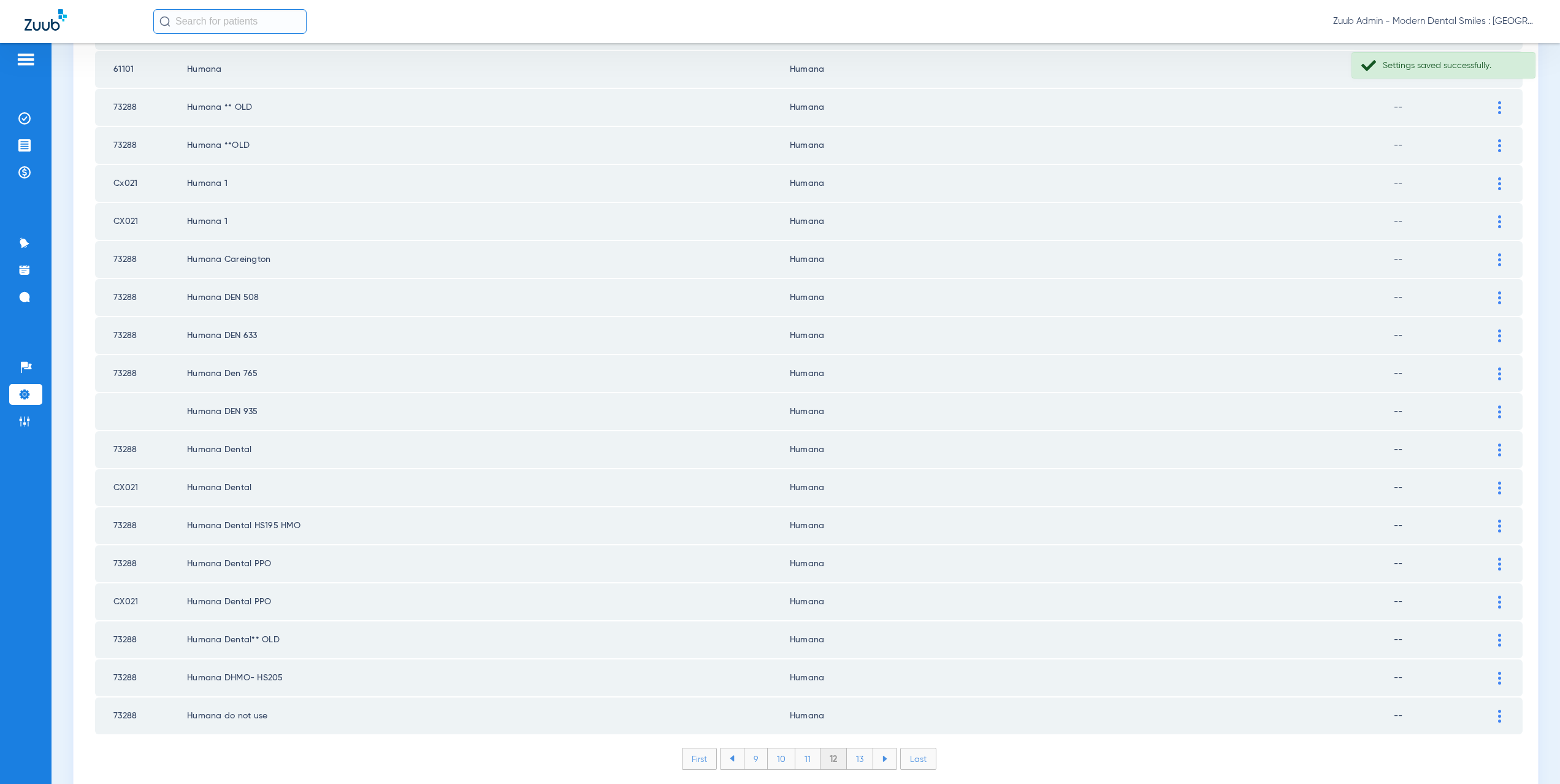
scroll to position [1432, 0]
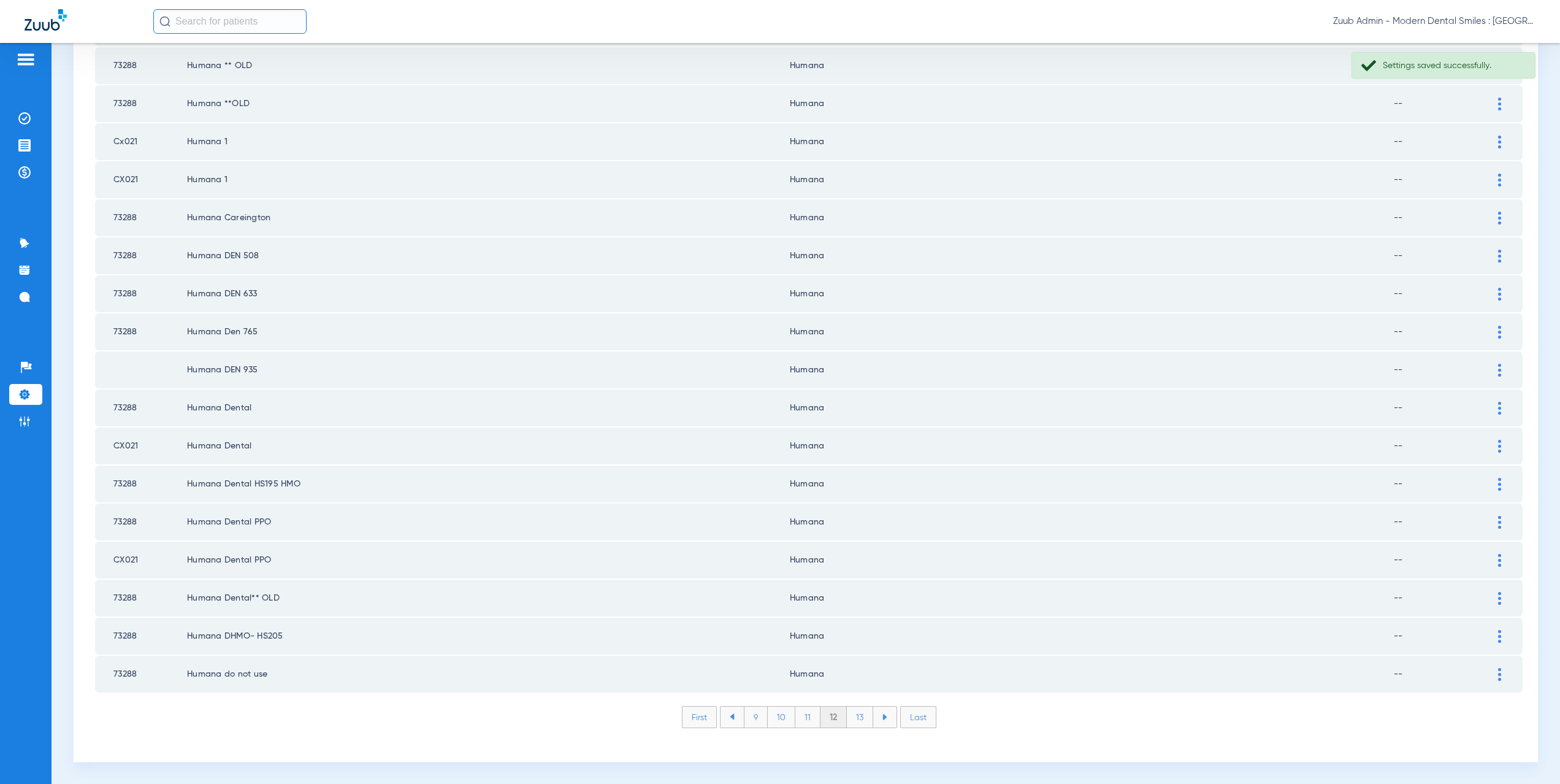
click at [853, 718] on li "13" at bounding box center [860, 716] width 26 height 21
drag, startPoint x: 857, startPoint y: 718, endPoint x: 858, endPoint y: 709, distance: 9.1
click at [858, 709] on li "14" at bounding box center [861, 716] width 27 height 21
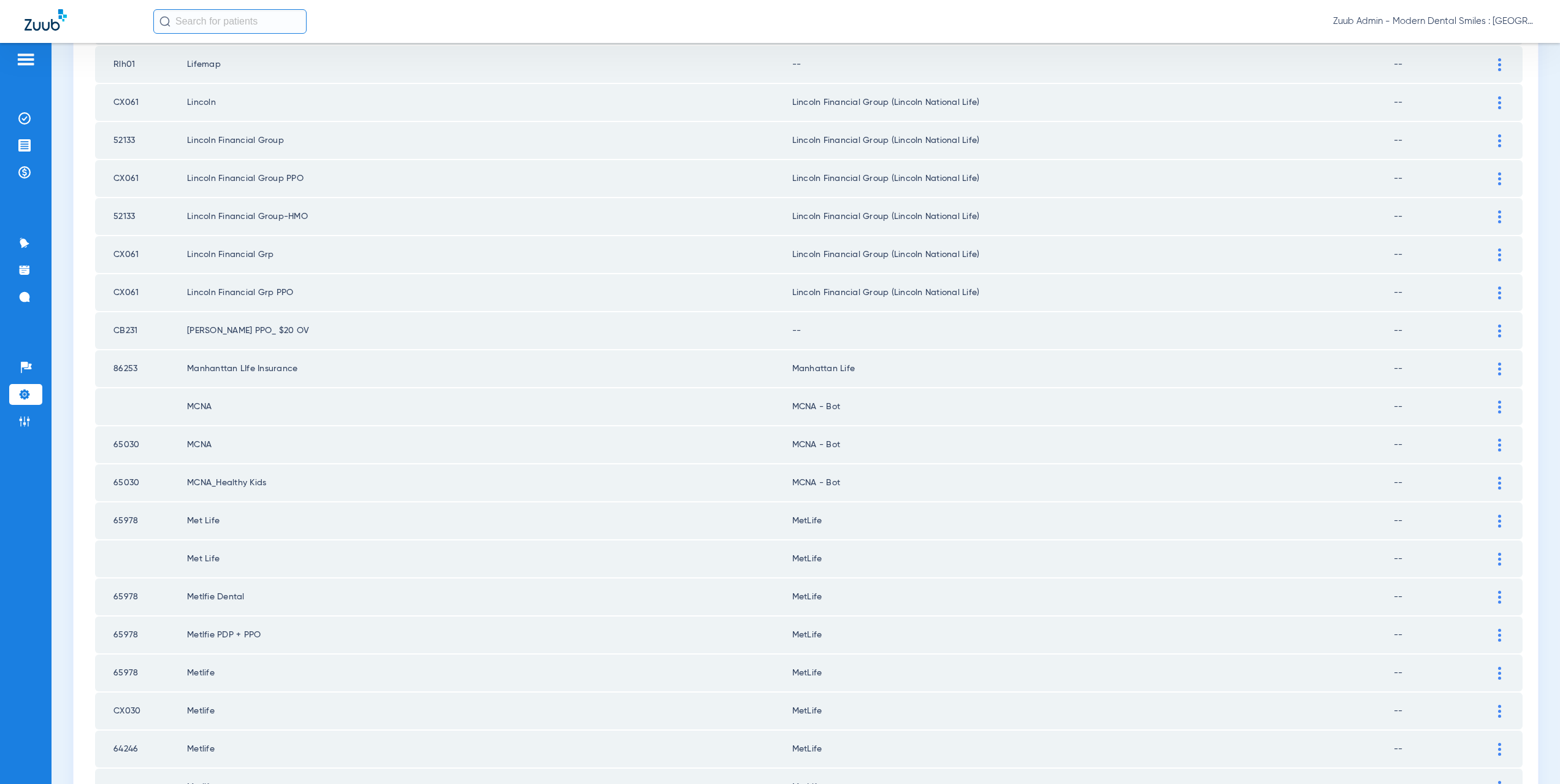
scroll to position [0, 0]
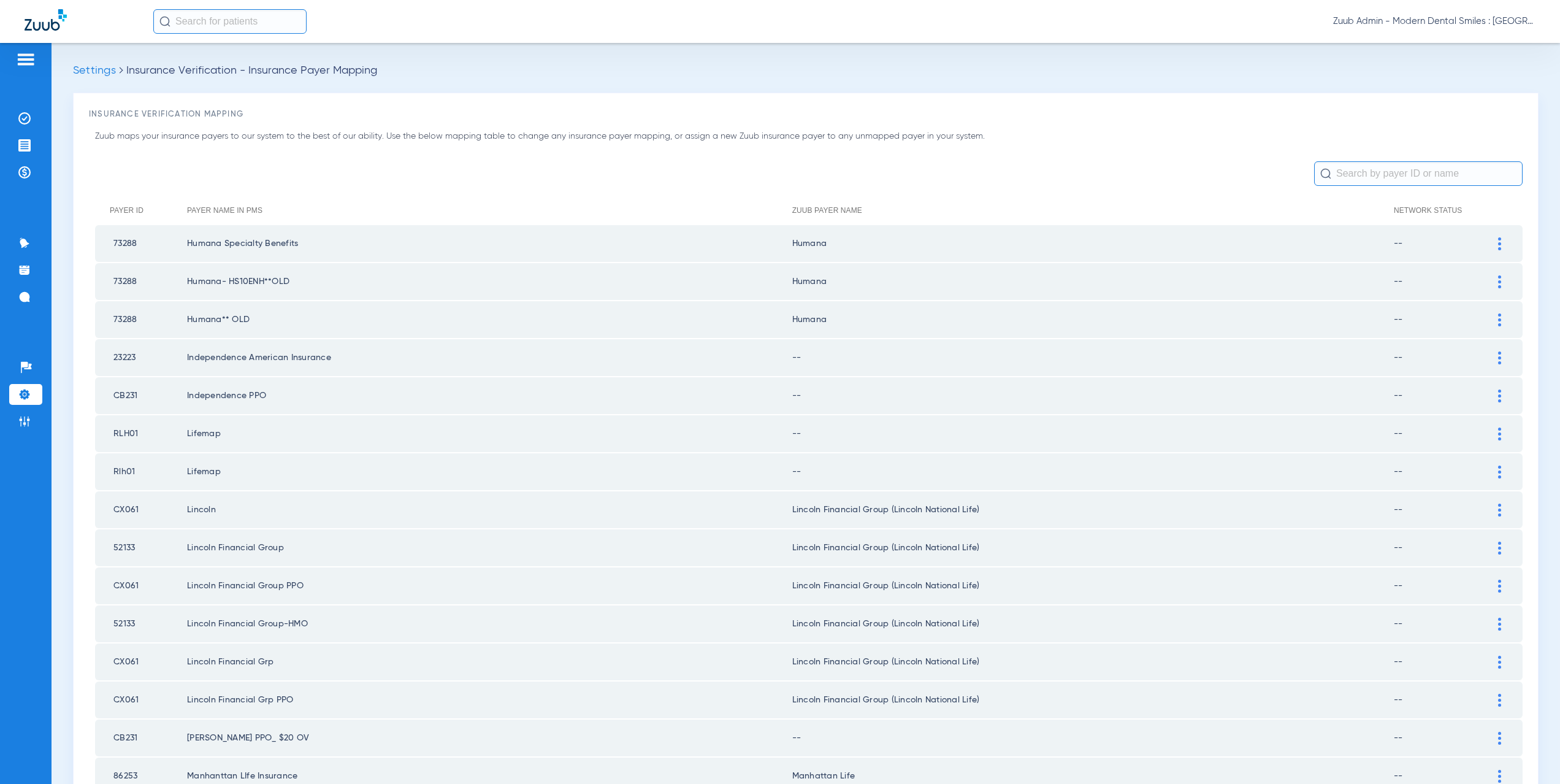
click at [1498, 356] on img at bounding box center [1500, 357] width 3 height 13
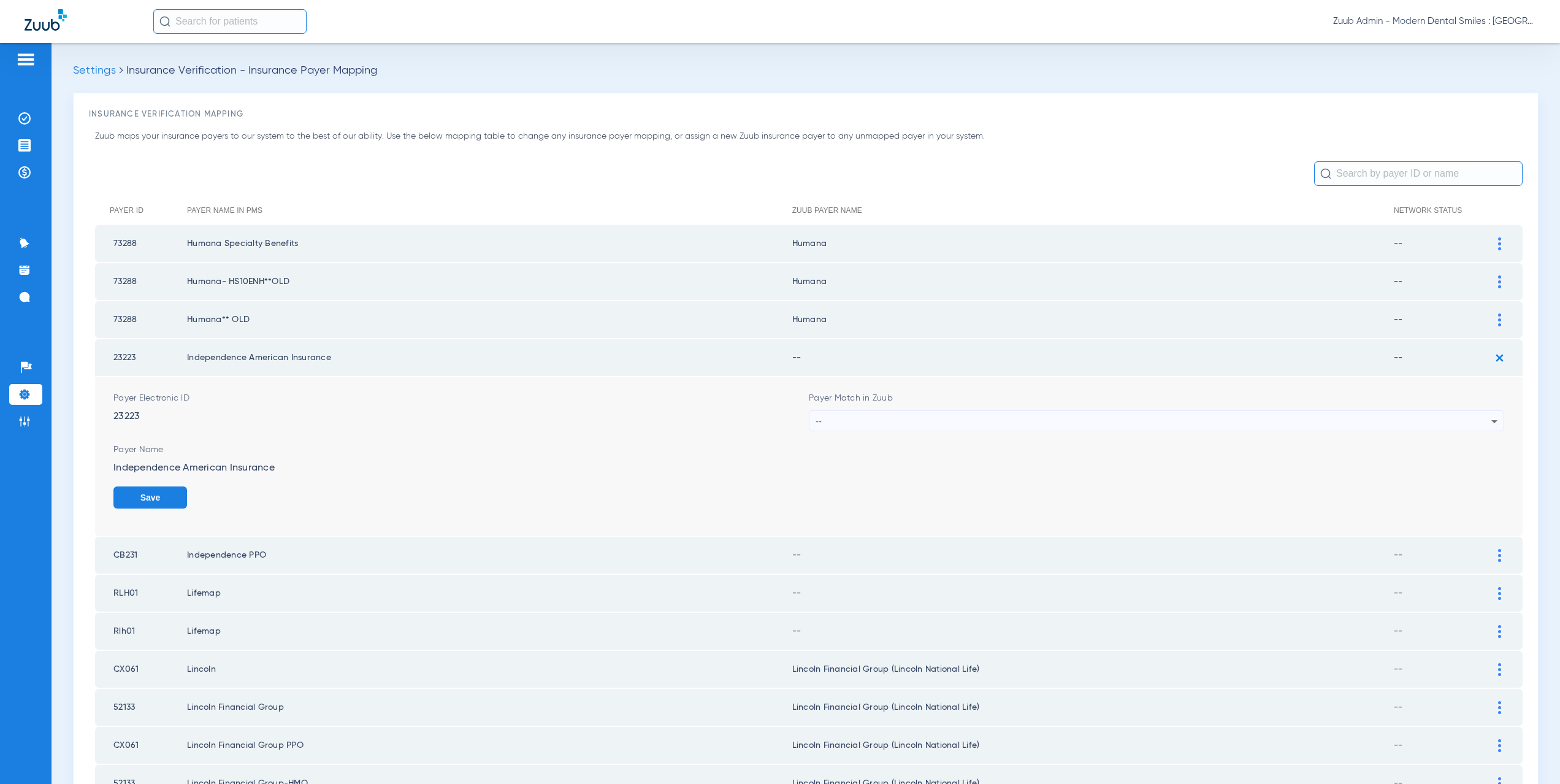
click at [889, 425] on div "--" at bounding box center [1153, 421] width 676 height 21
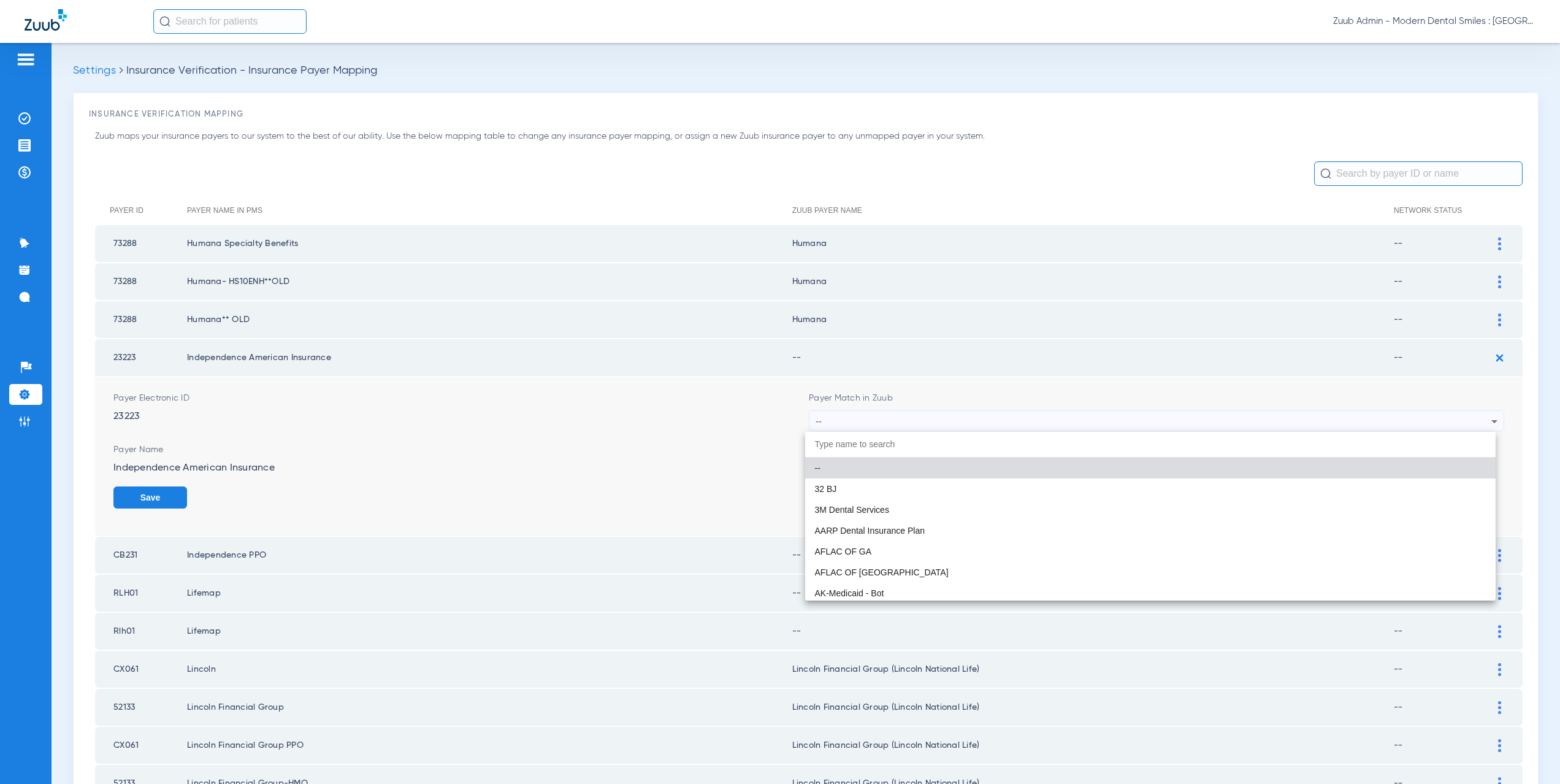
paste input "CX021"
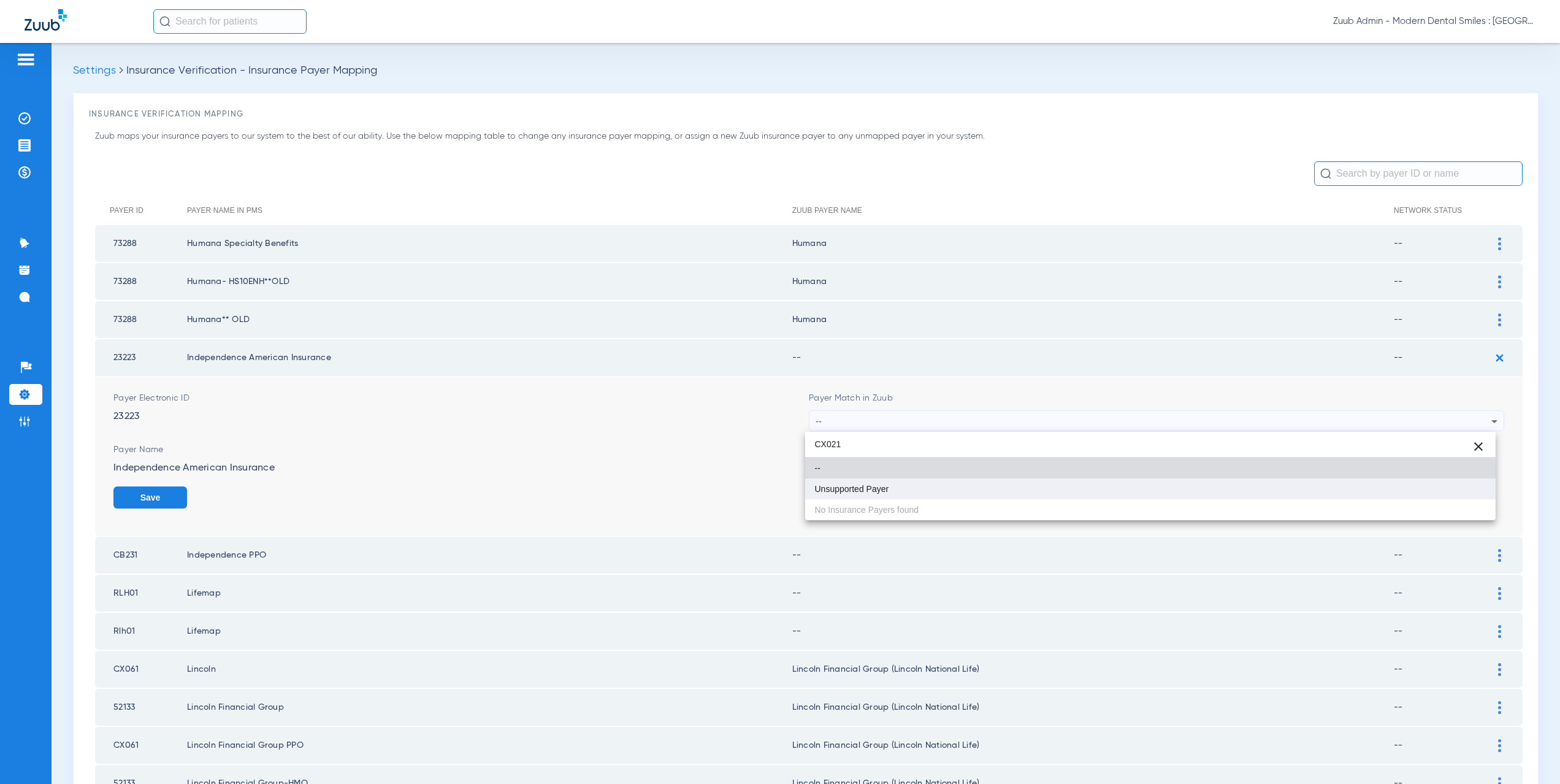
type input "CX021"
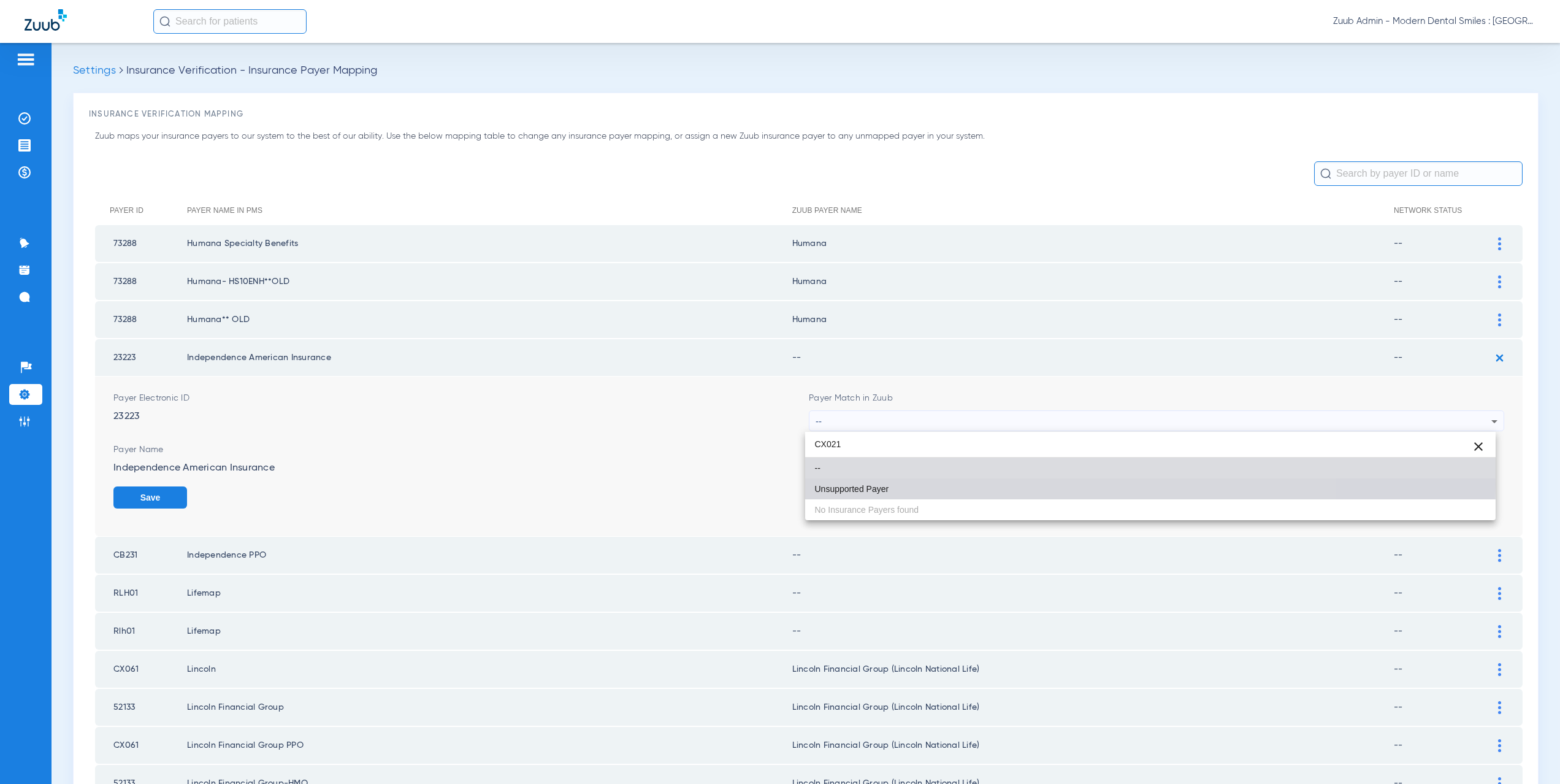
click at [870, 484] on span "Unsupported Payer" at bounding box center [852, 489] width 74 height 9
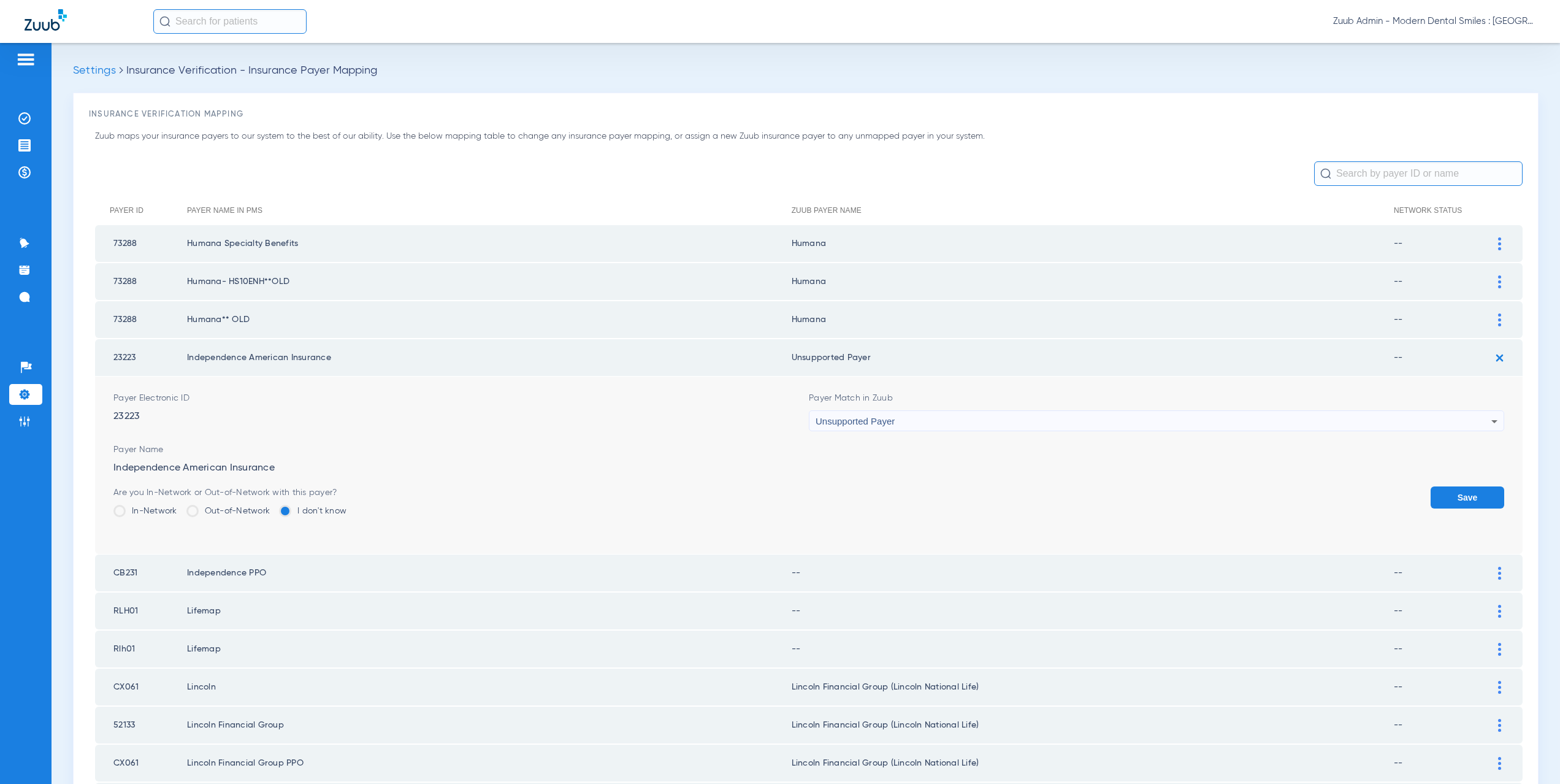
click at [1472, 495] on button "Save" at bounding box center [1467, 497] width 73 height 22
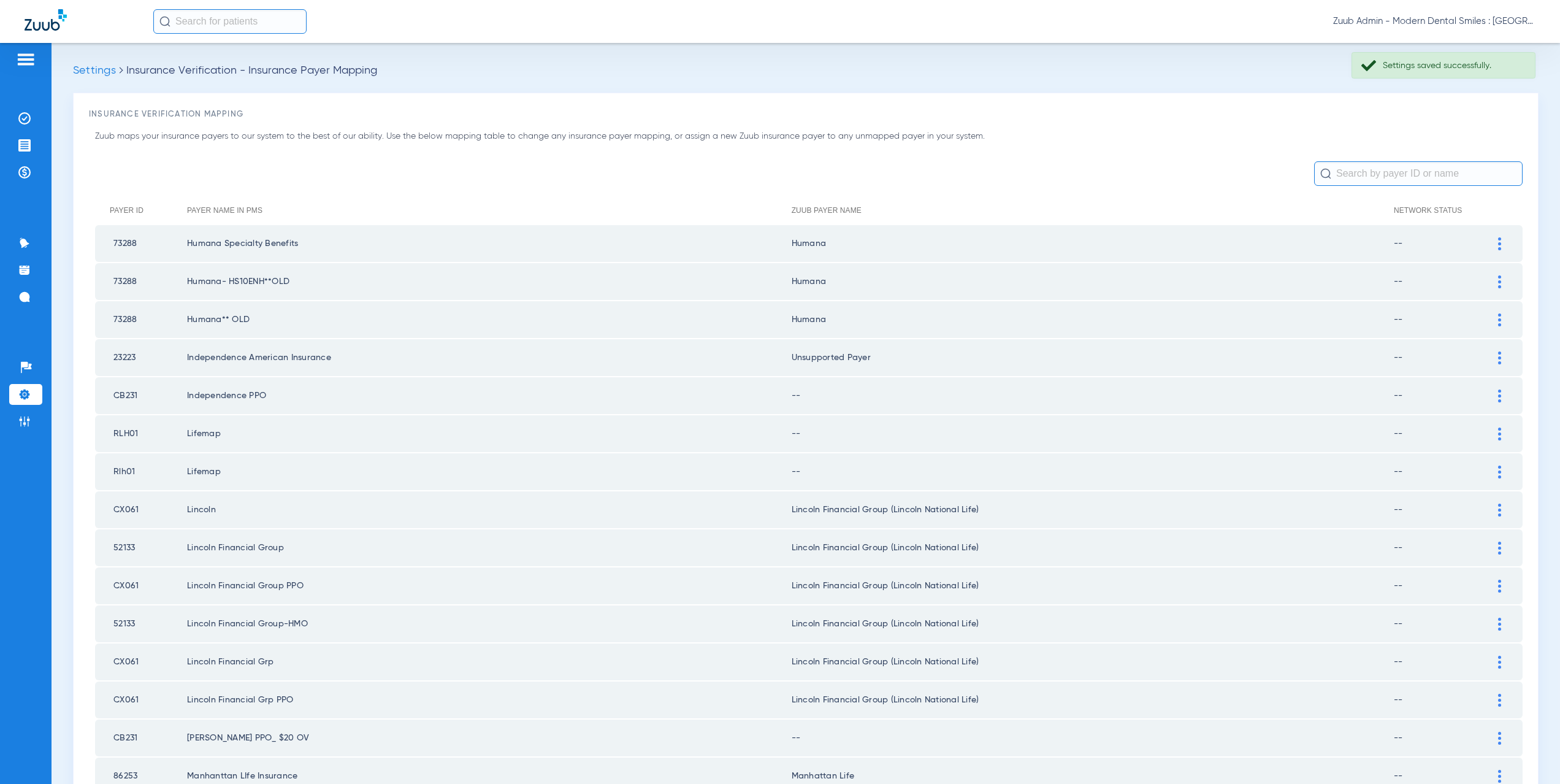
click at [1493, 398] on div at bounding box center [1500, 395] width 21 height 13
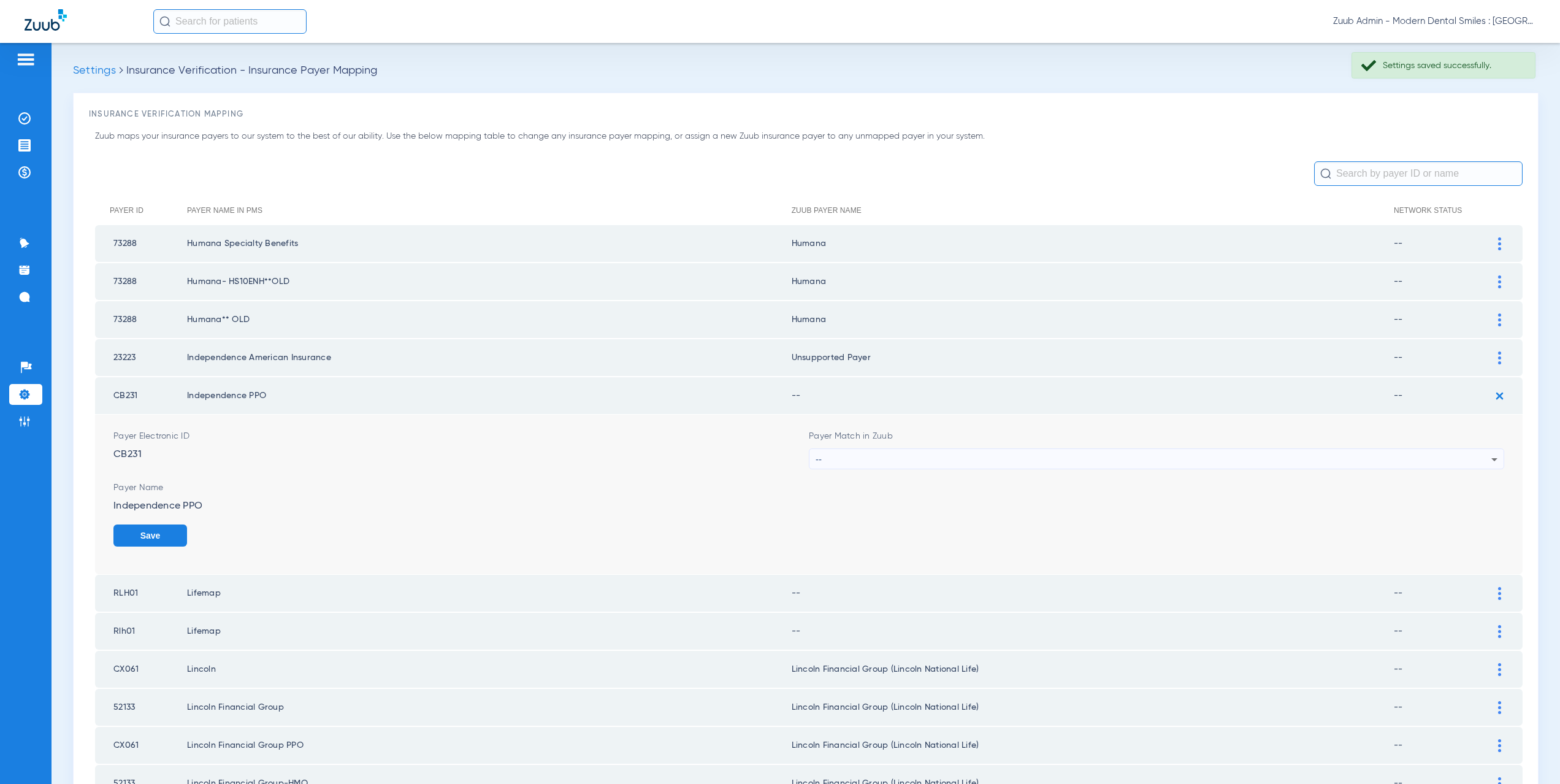
click at [865, 463] on div "--" at bounding box center [1153, 459] width 676 height 21
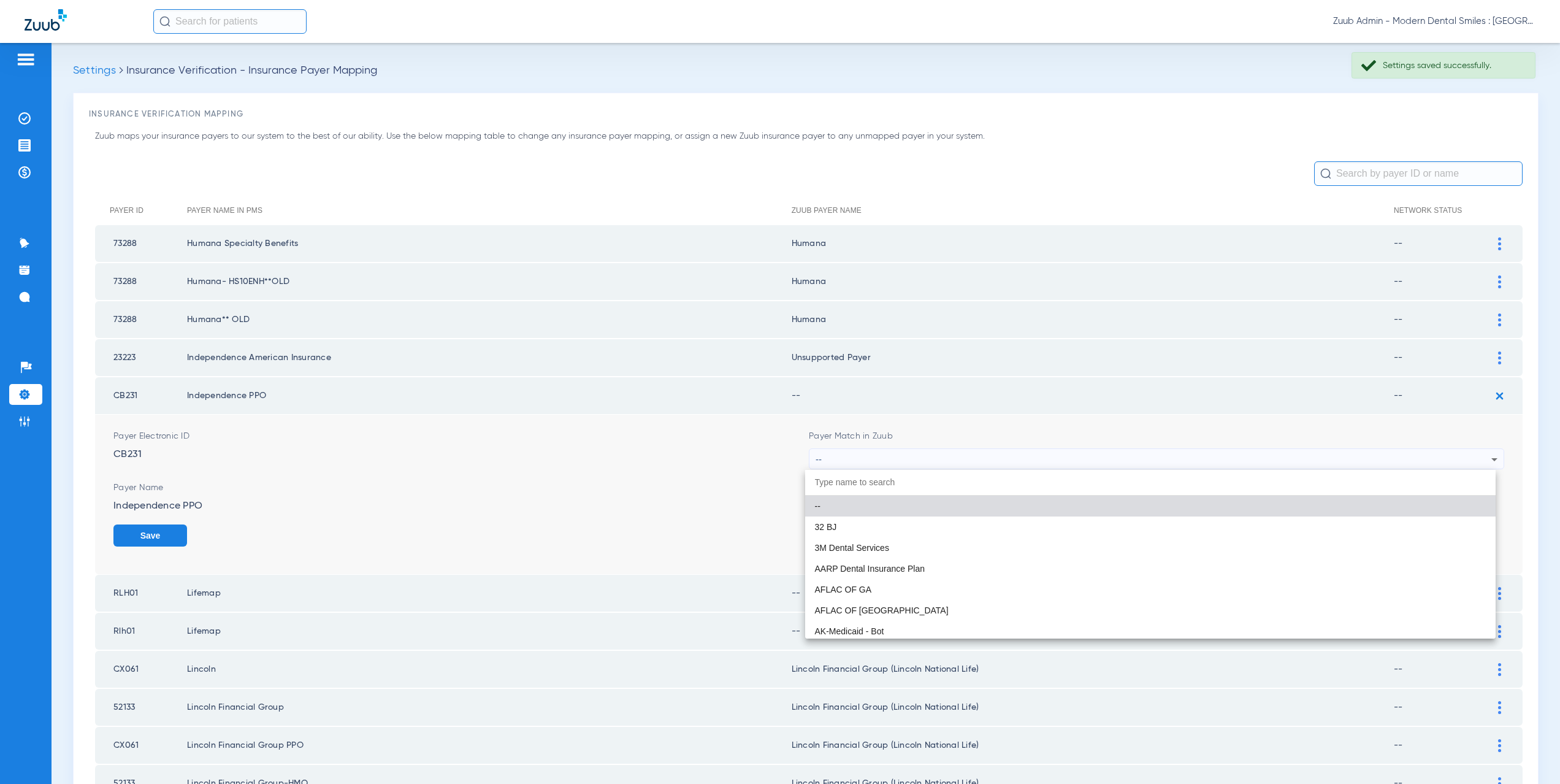
paste input "CX021"
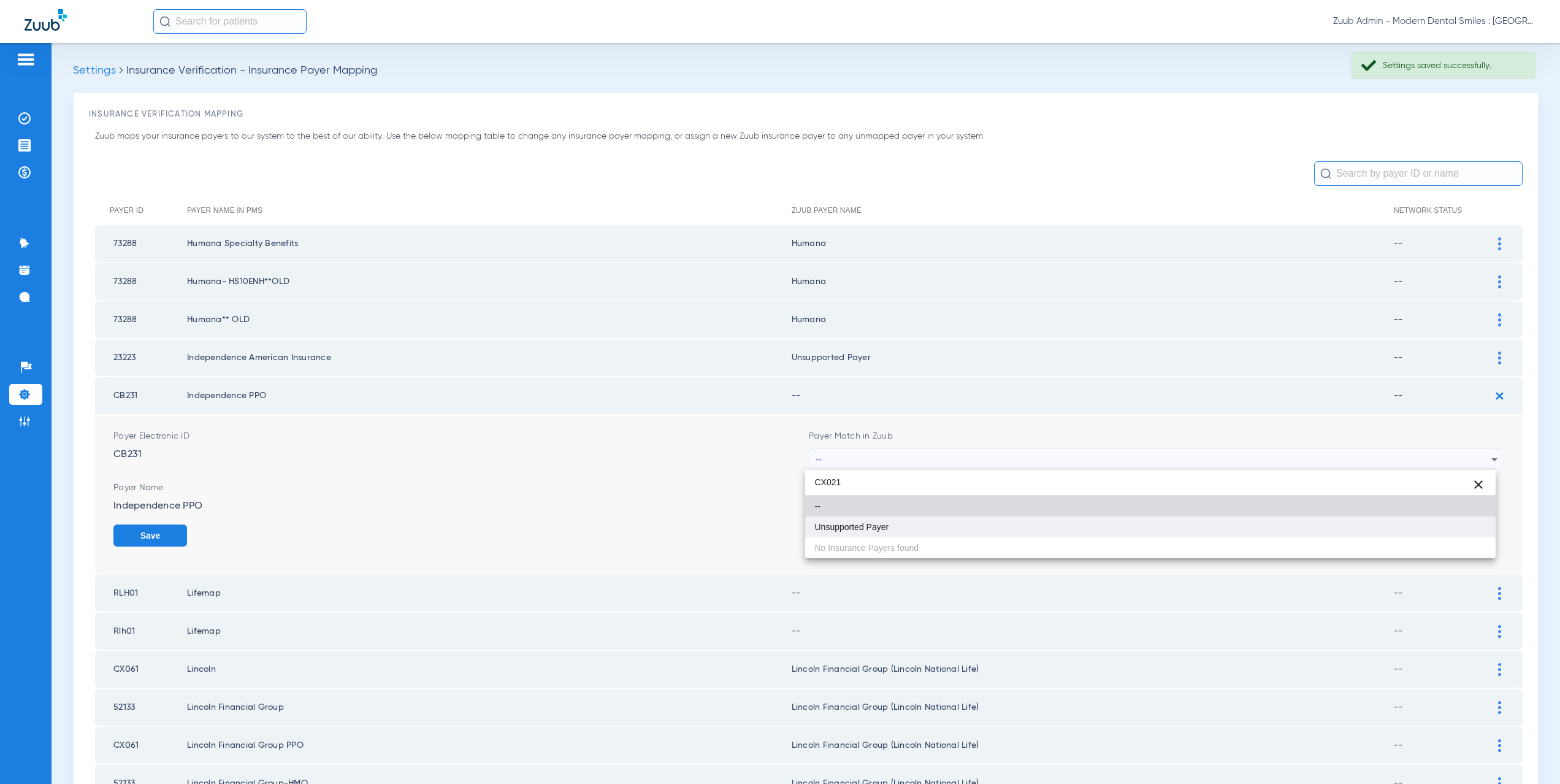
type input "CX021"
click at [866, 520] on mat-option "Unsupported Payer" at bounding box center [1151, 526] width 691 height 21
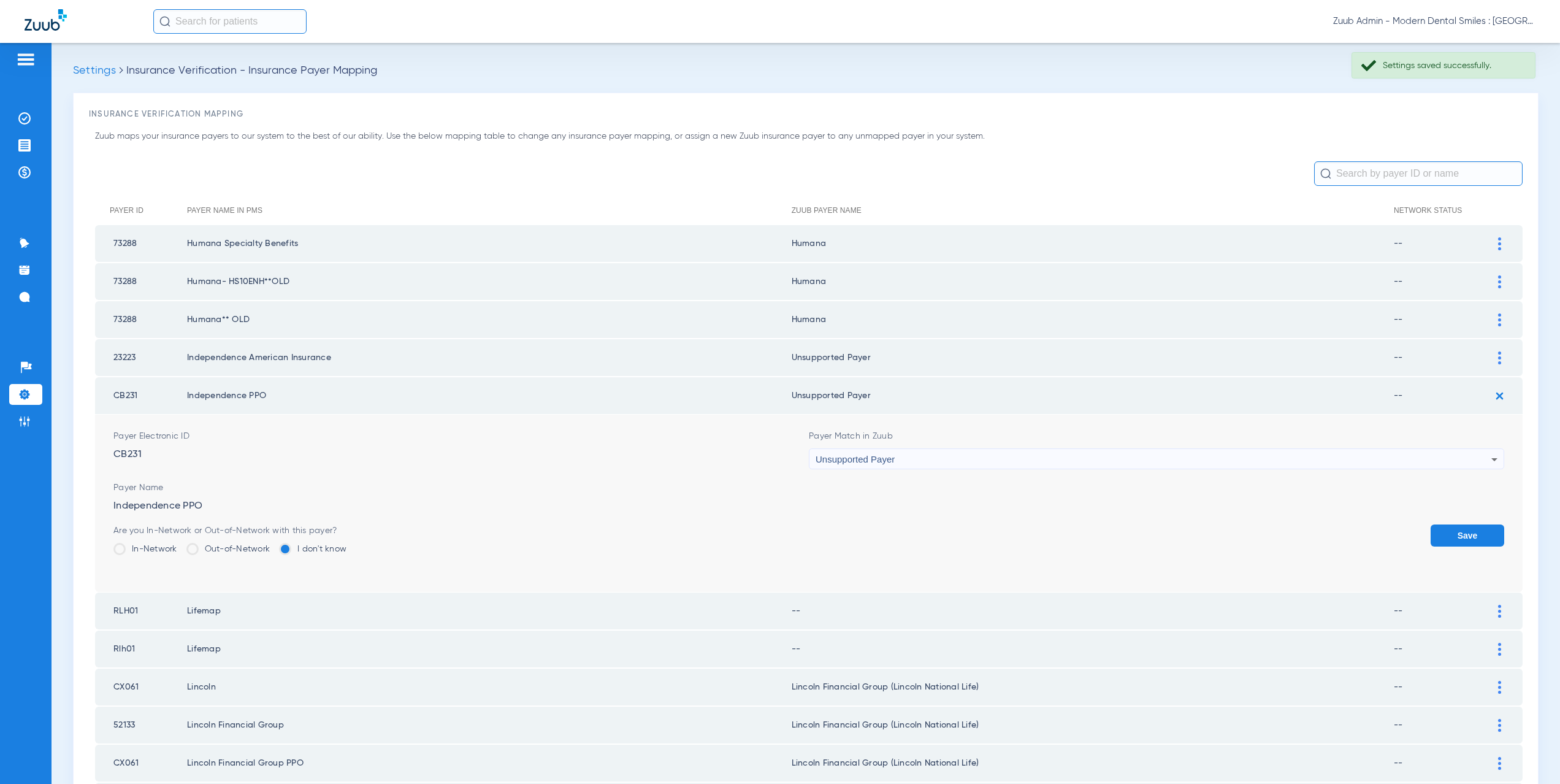
click at [1477, 537] on button "Save" at bounding box center [1467, 535] width 73 height 22
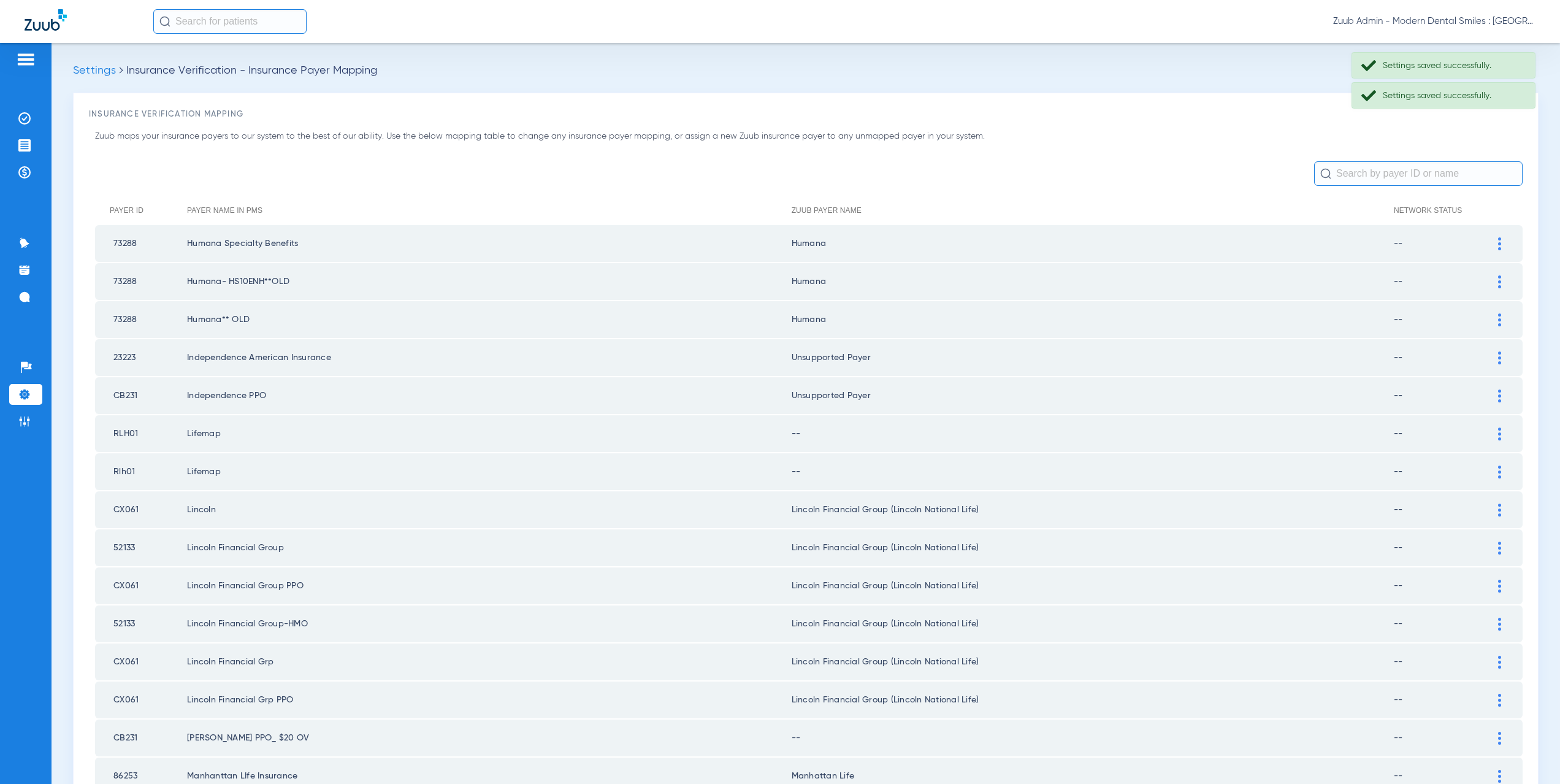
click at [1489, 428] on div at bounding box center [1500, 433] width 21 height 13
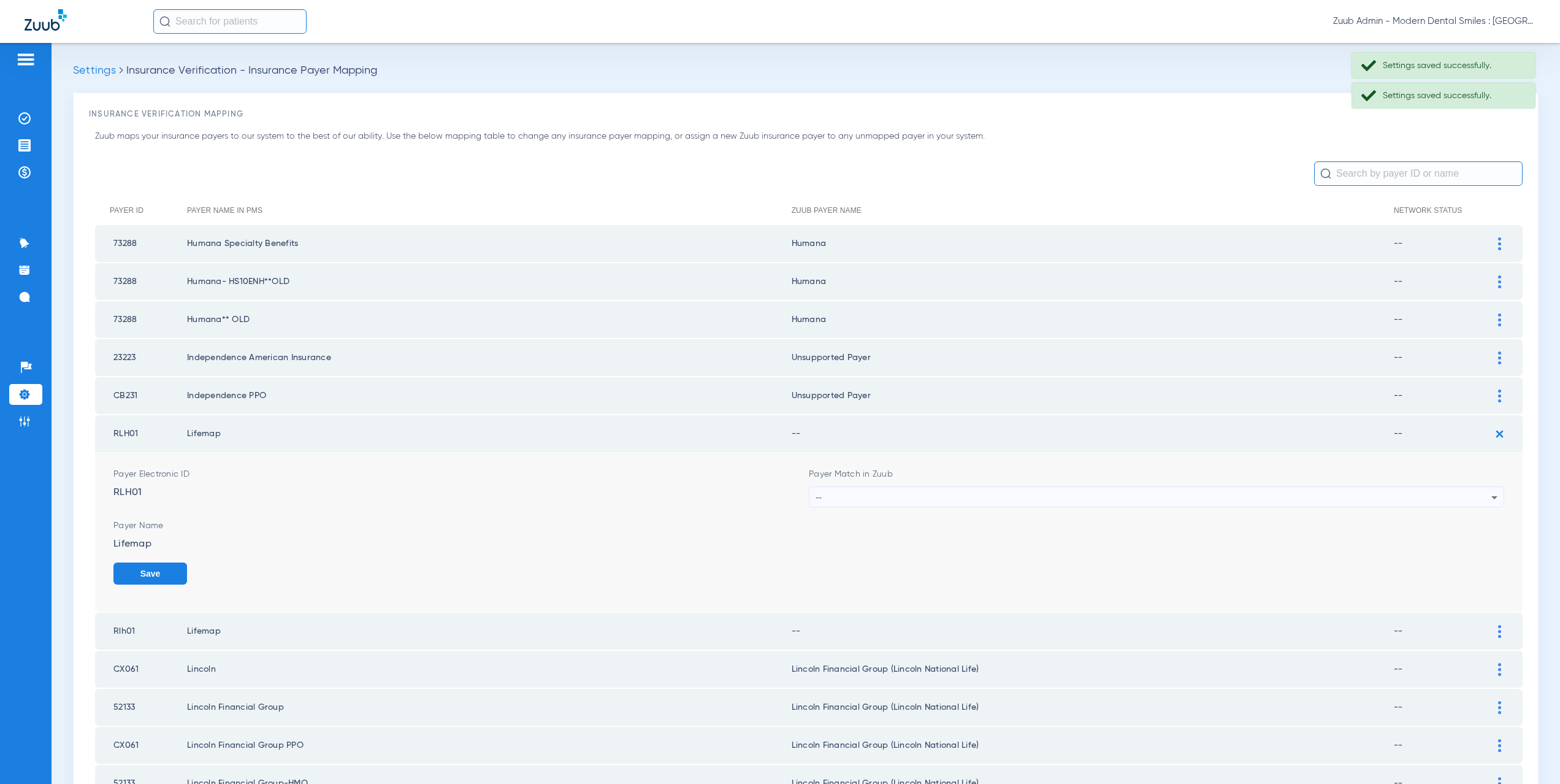
click at [855, 487] on div "--" at bounding box center [1153, 497] width 676 height 21
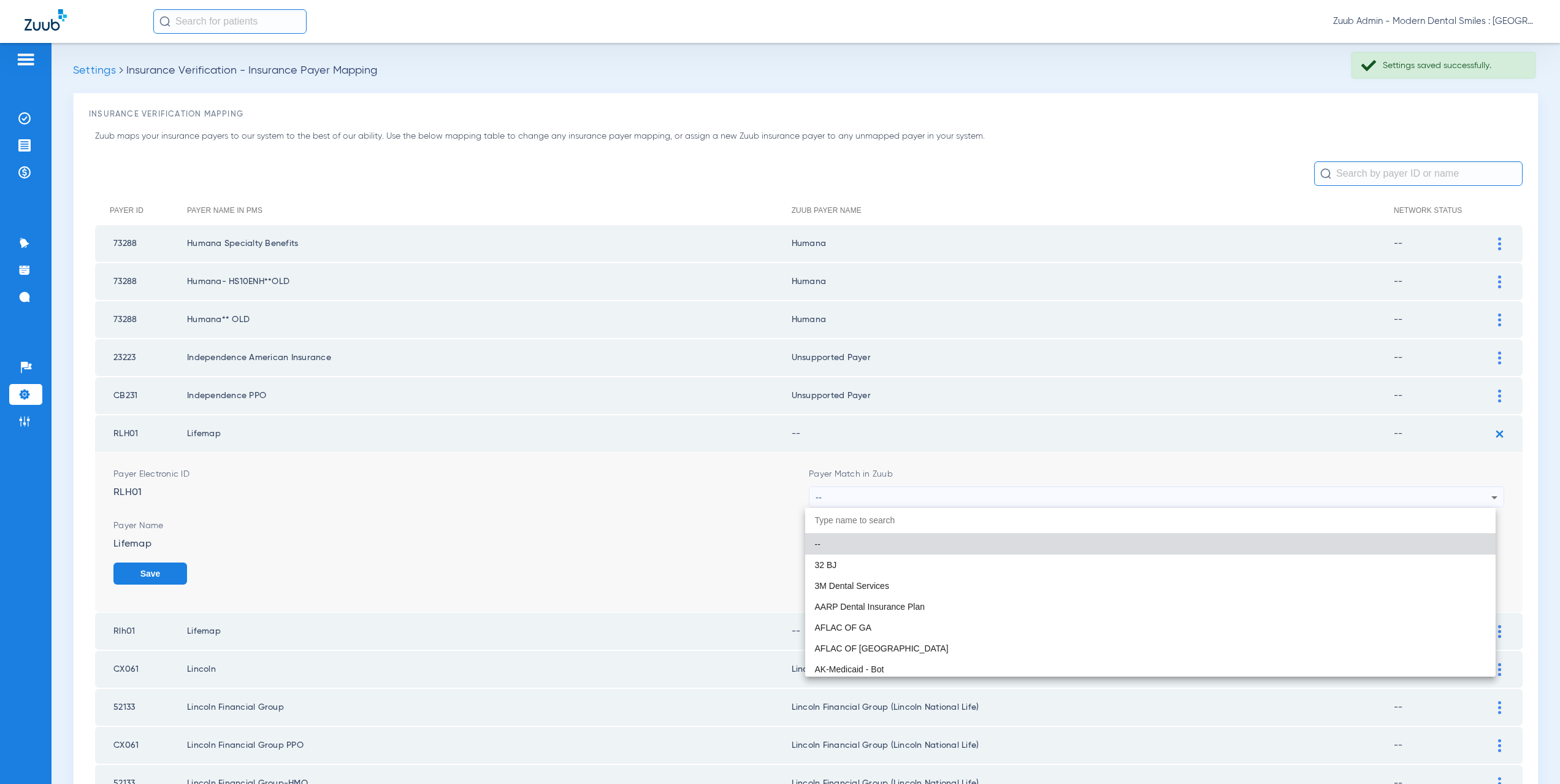
paste input "CX021"
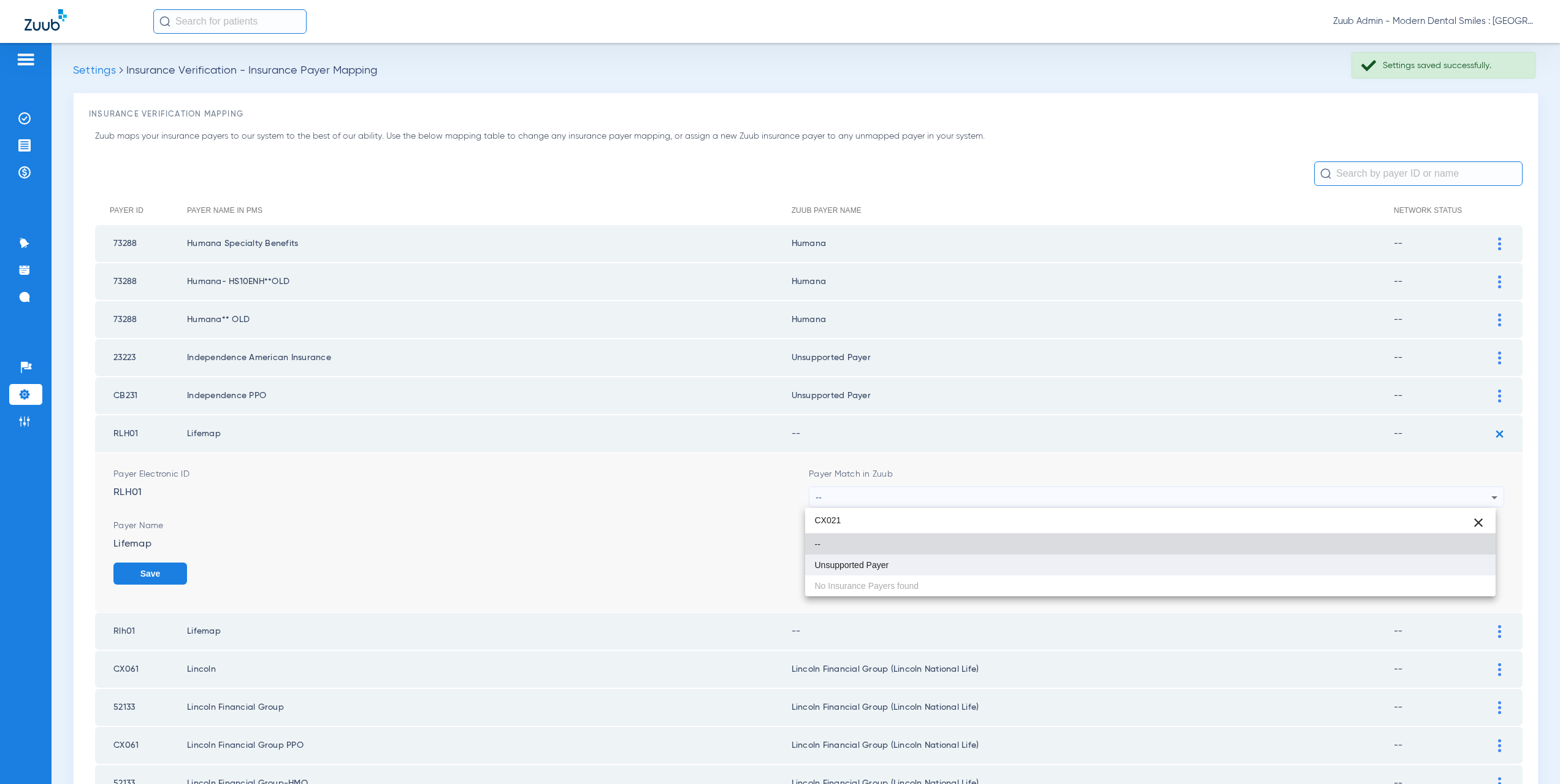
type input "CX021"
click at [859, 556] on mat-option "Unsupported Payer" at bounding box center [1151, 564] width 691 height 21
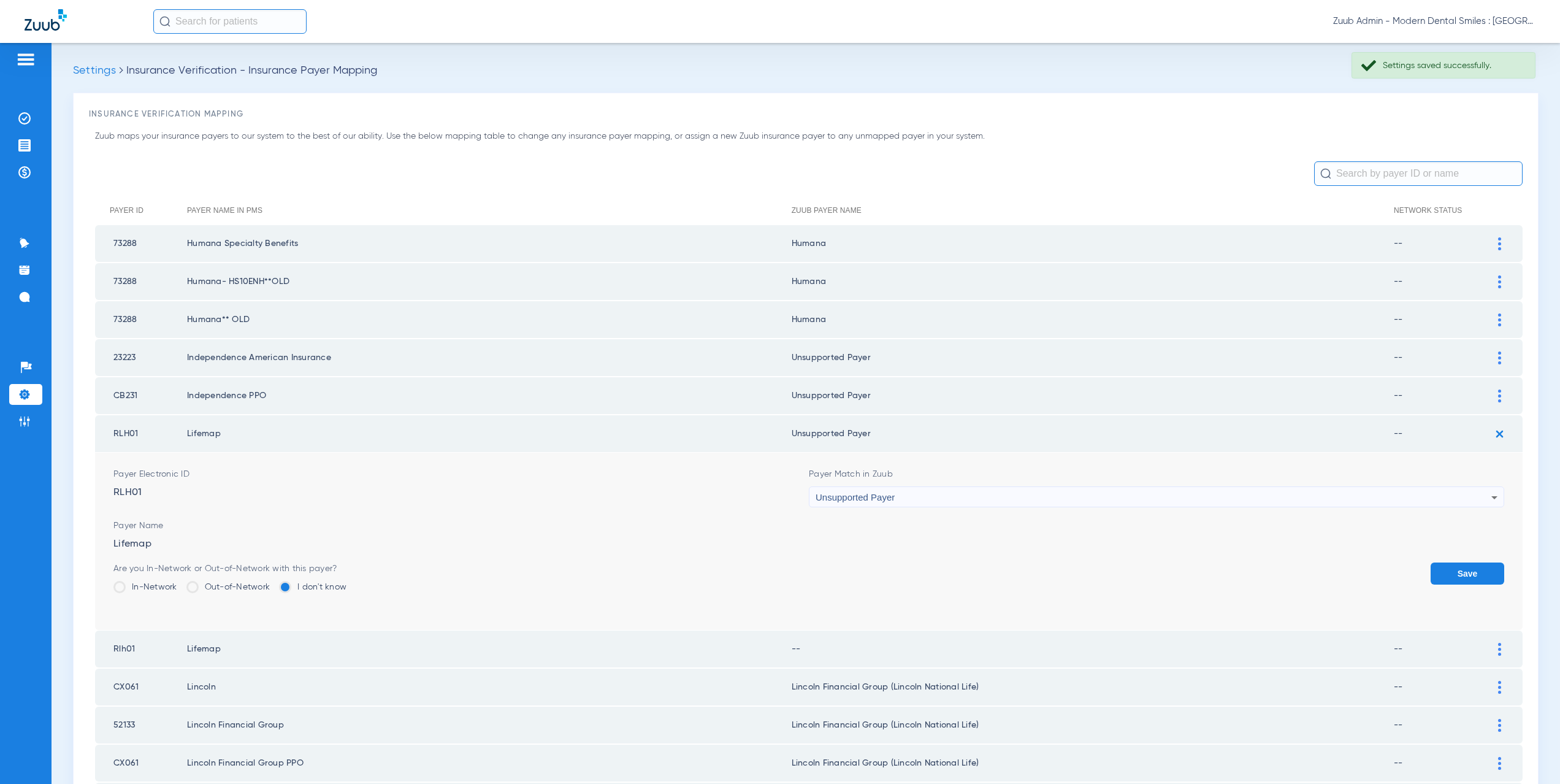
click at [1454, 565] on button "Save" at bounding box center [1467, 573] width 73 height 22
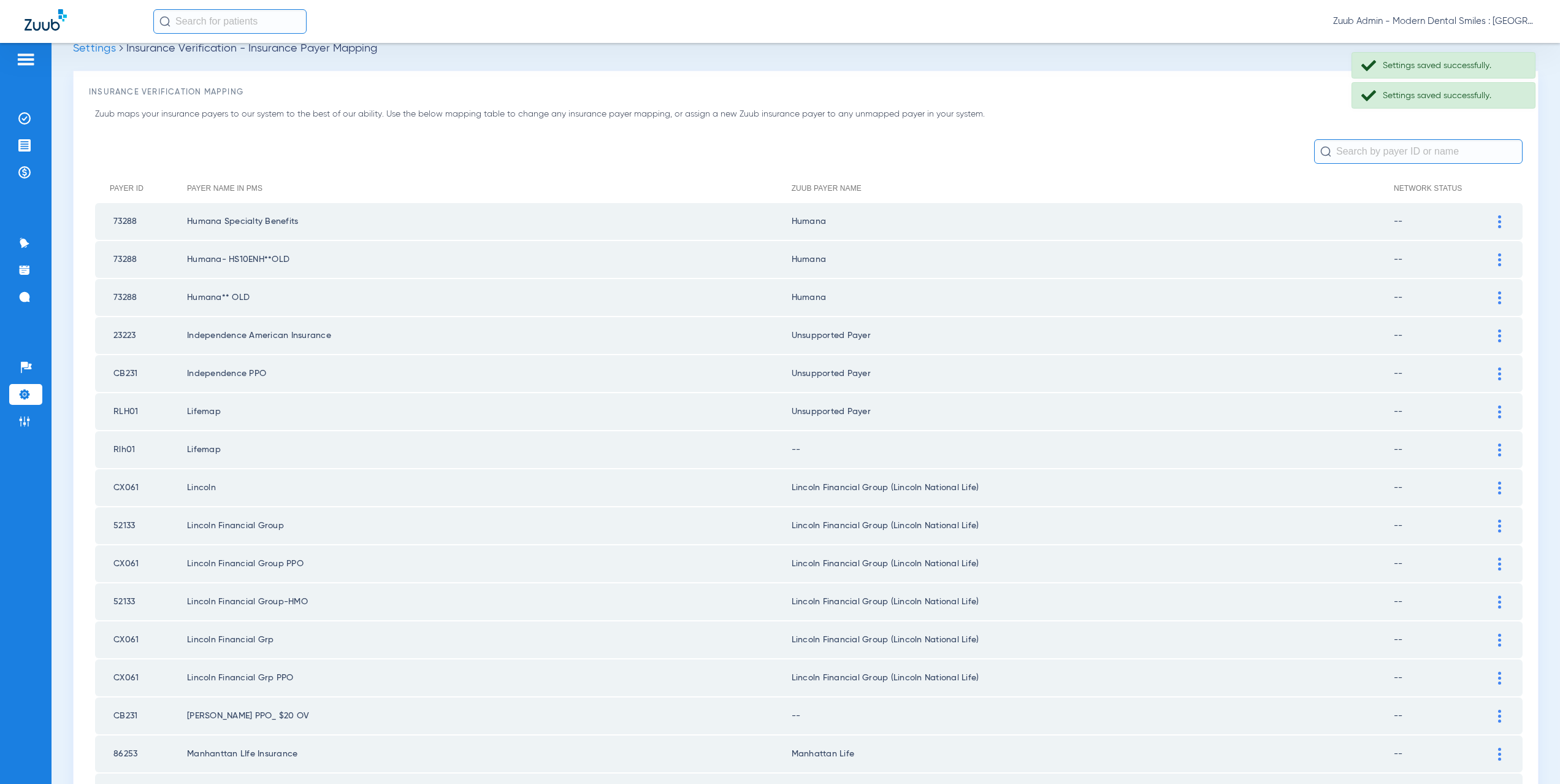
scroll to position [32, 0]
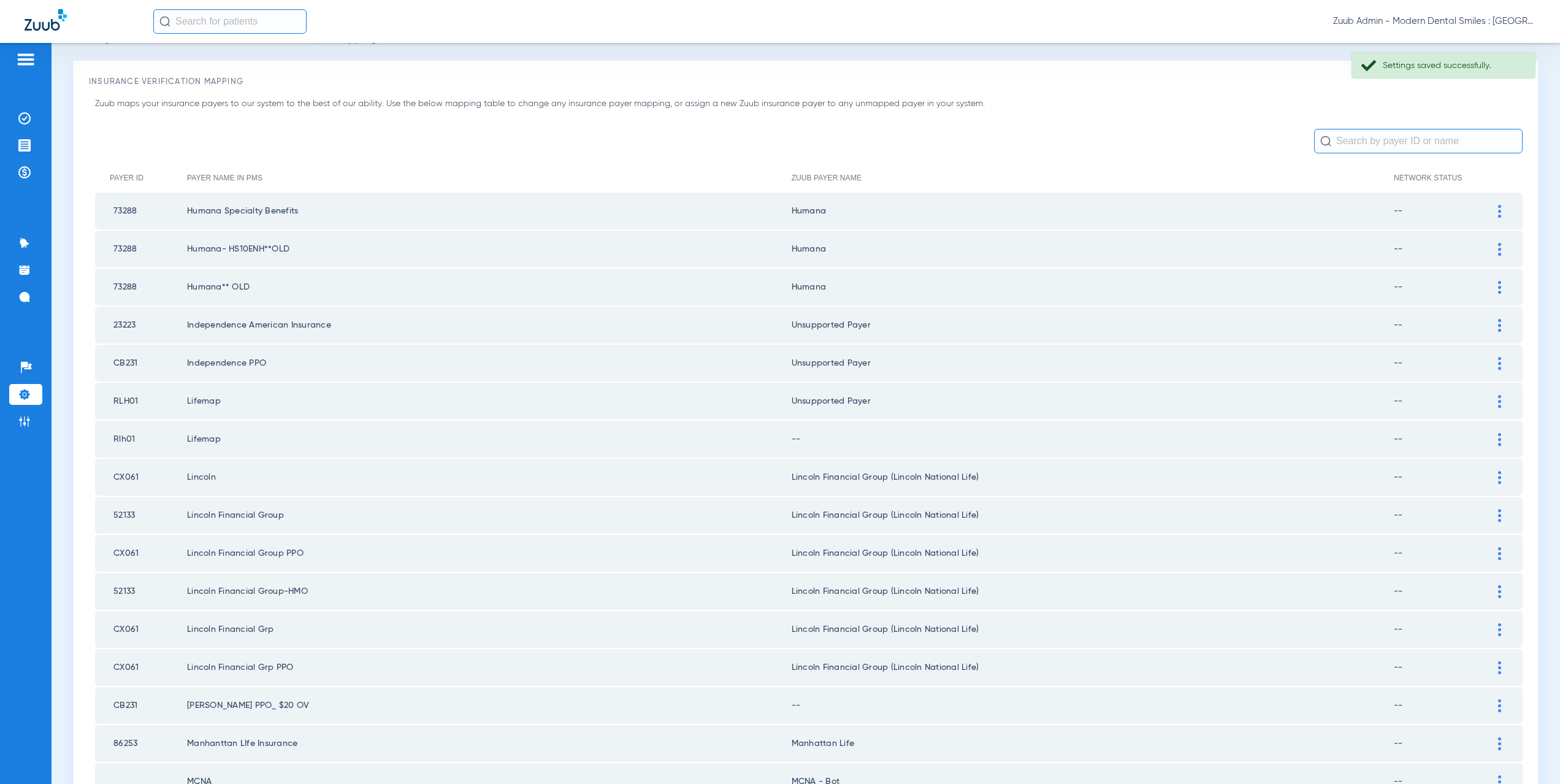
click at [1498, 438] on img at bounding box center [1500, 439] width 3 height 13
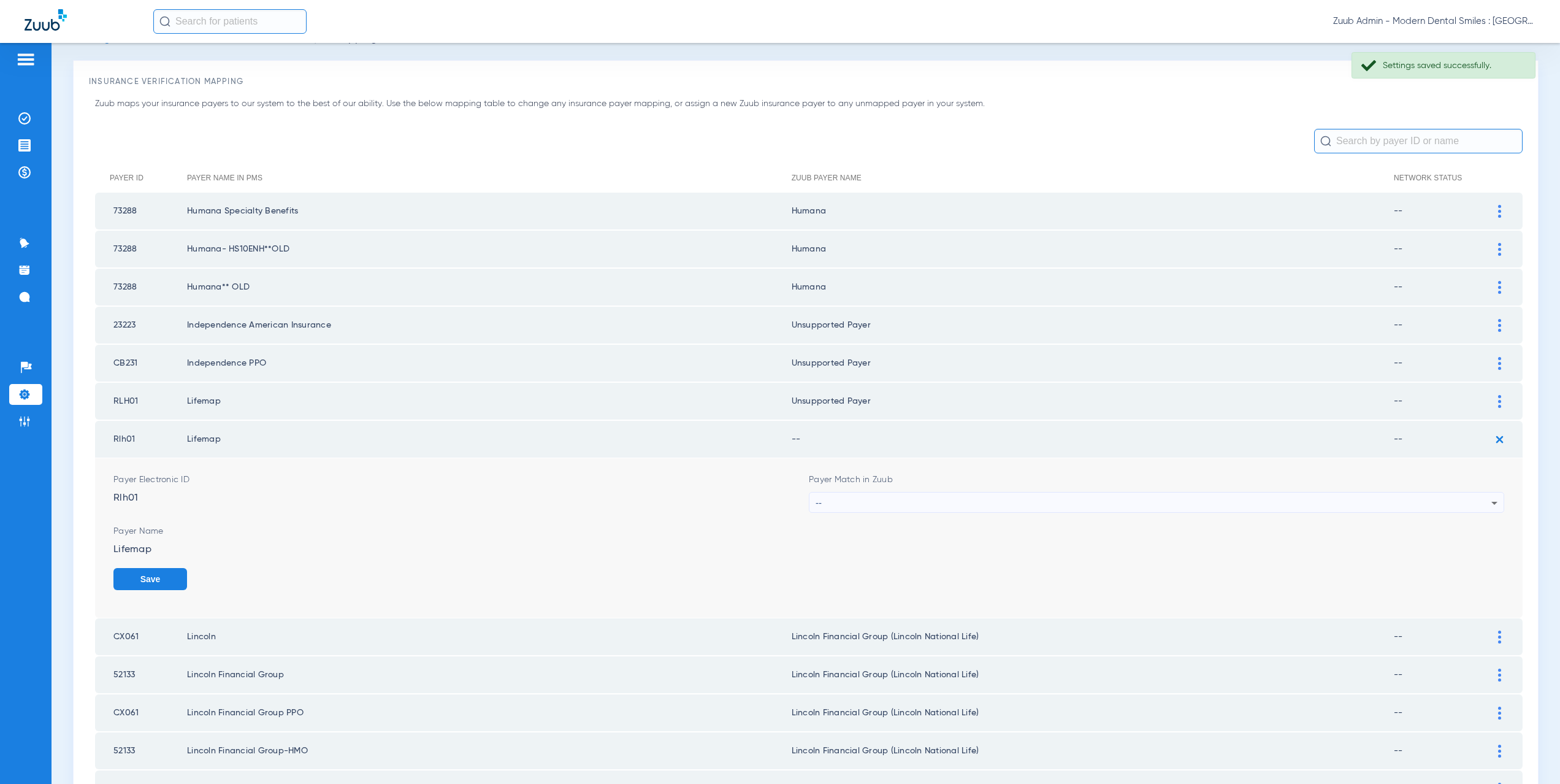
click at [874, 505] on div "--" at bounding box center [1153, 503] width 676 height 21
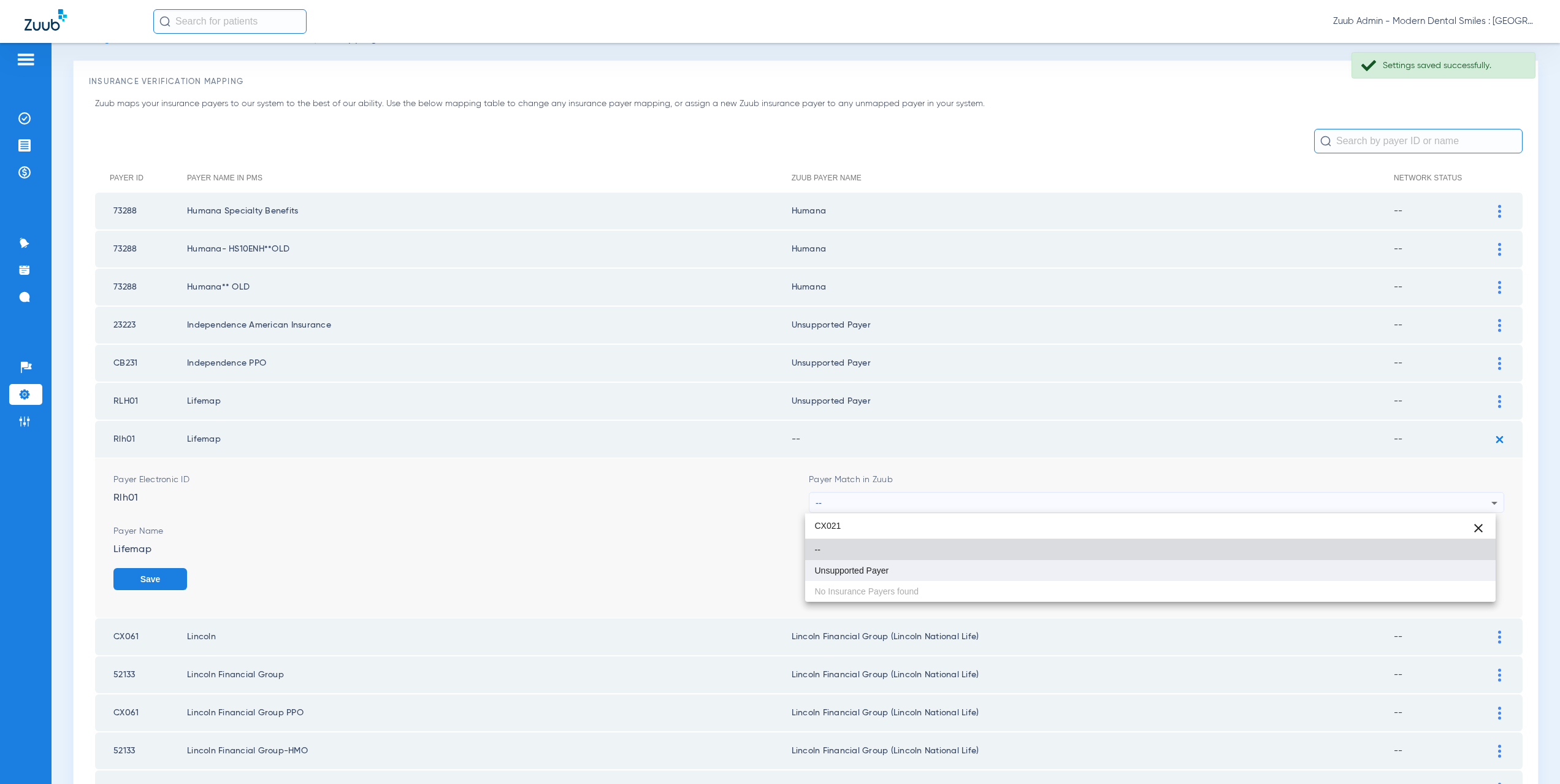
type input "CX021"
click at [877, 568] on span "Unsupported Payer" at bounding box center [852, 570] width 74 height 9
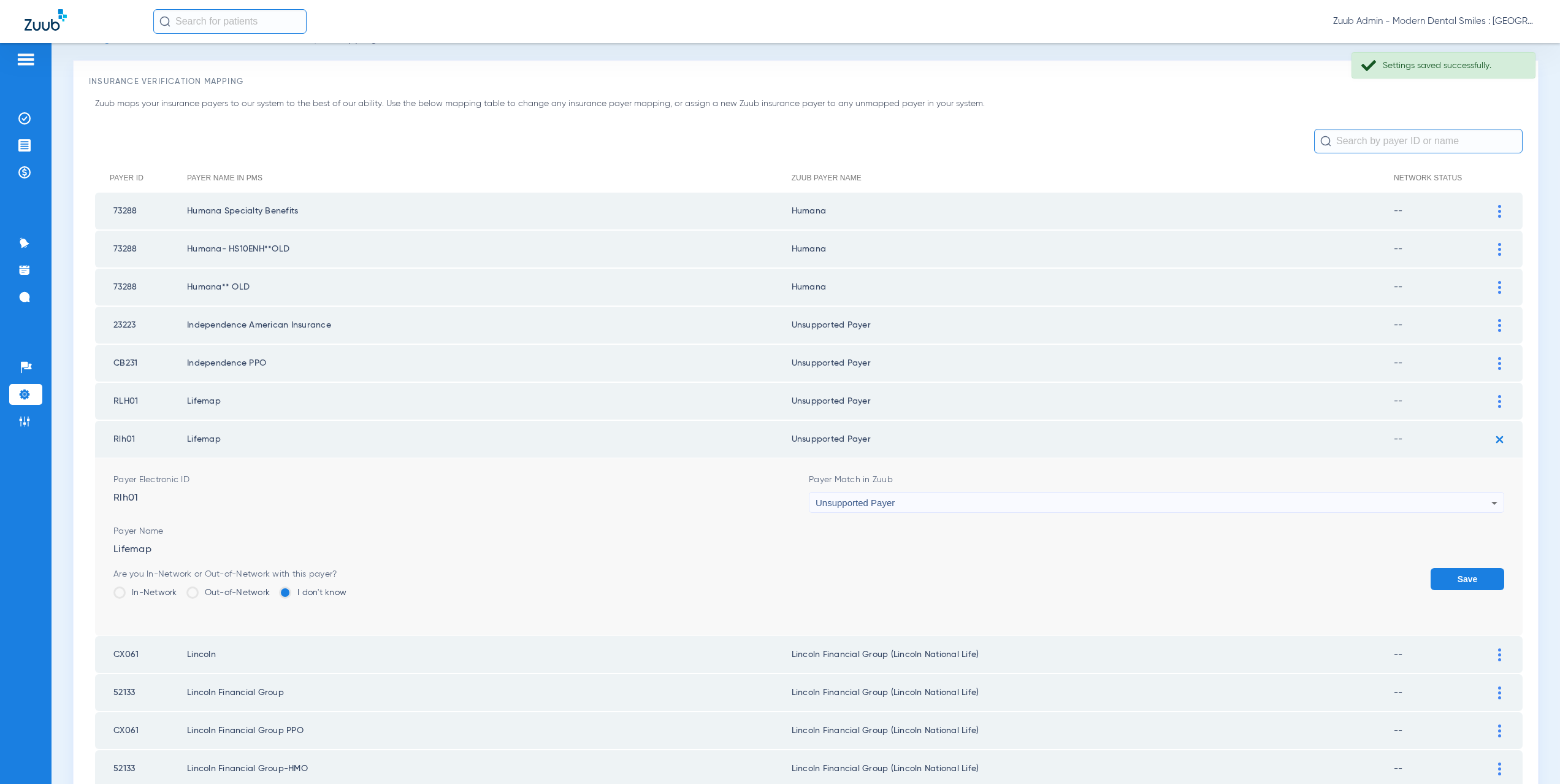
click at [1439, 582] on button "Save" at bounding box center [1467, 579] width 73 height 22
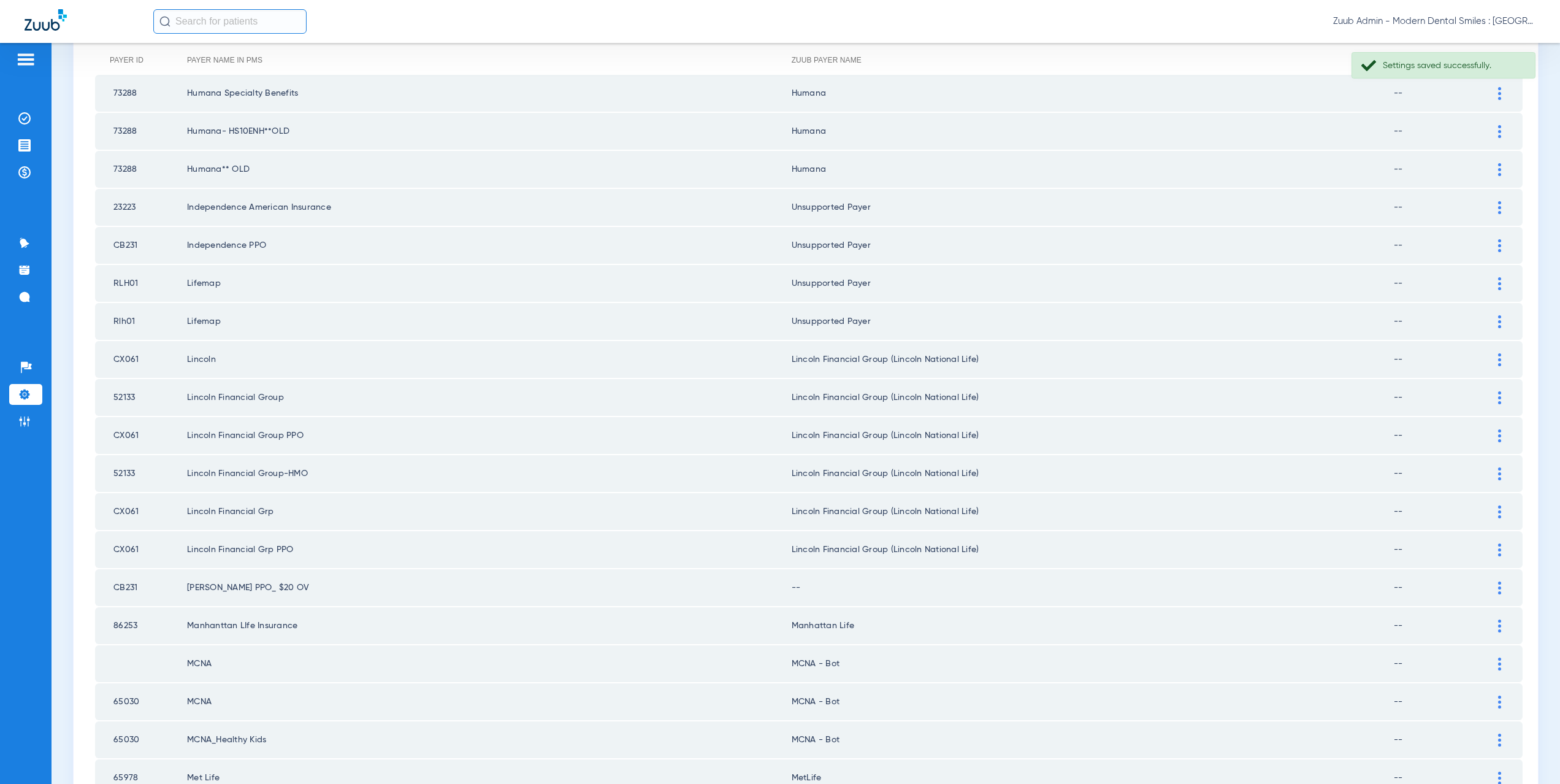
scroll to position [298, 0]
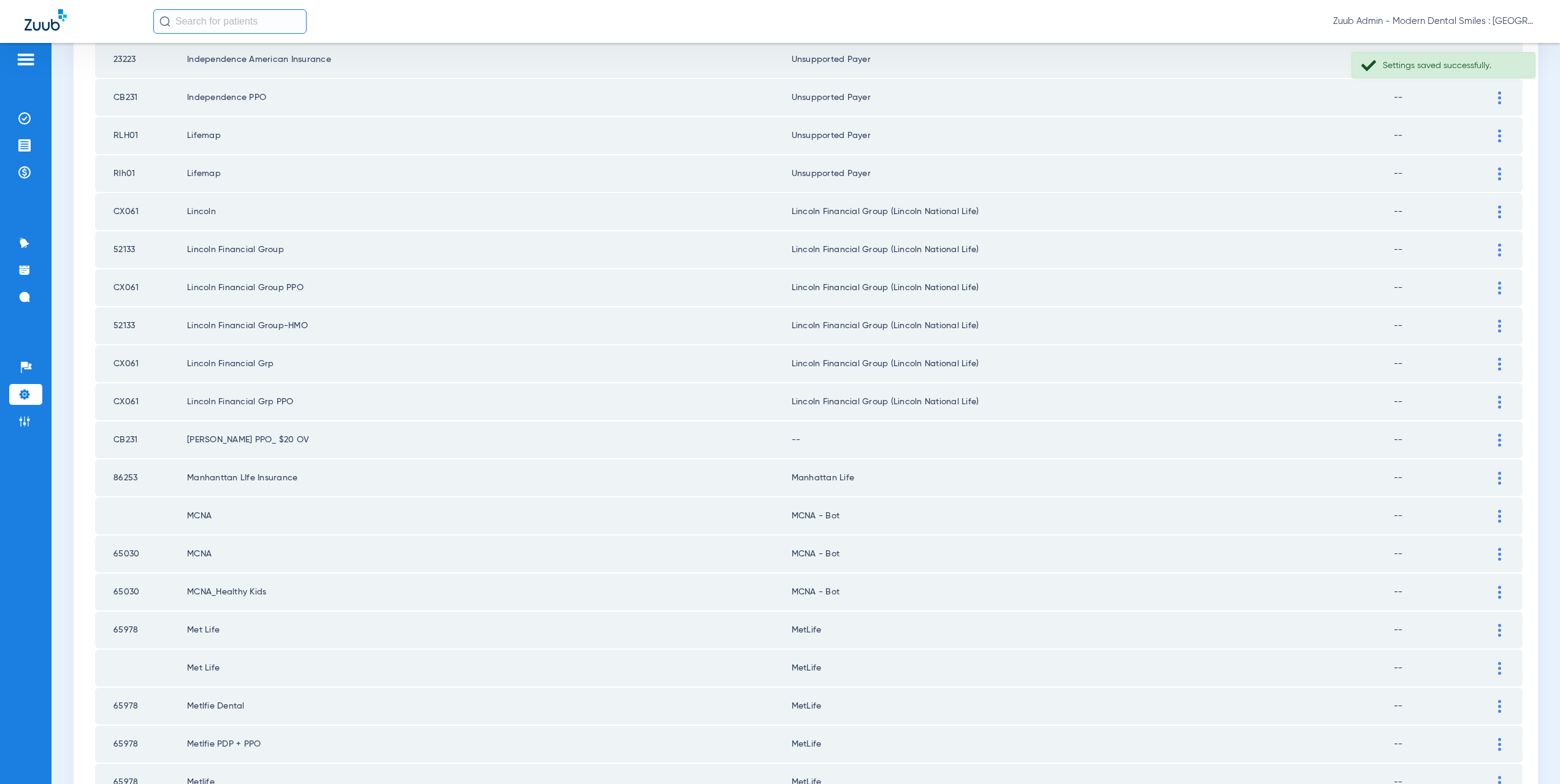
click at [1498, 445] on div at bounding box center [1500, 440] width 21 height 13
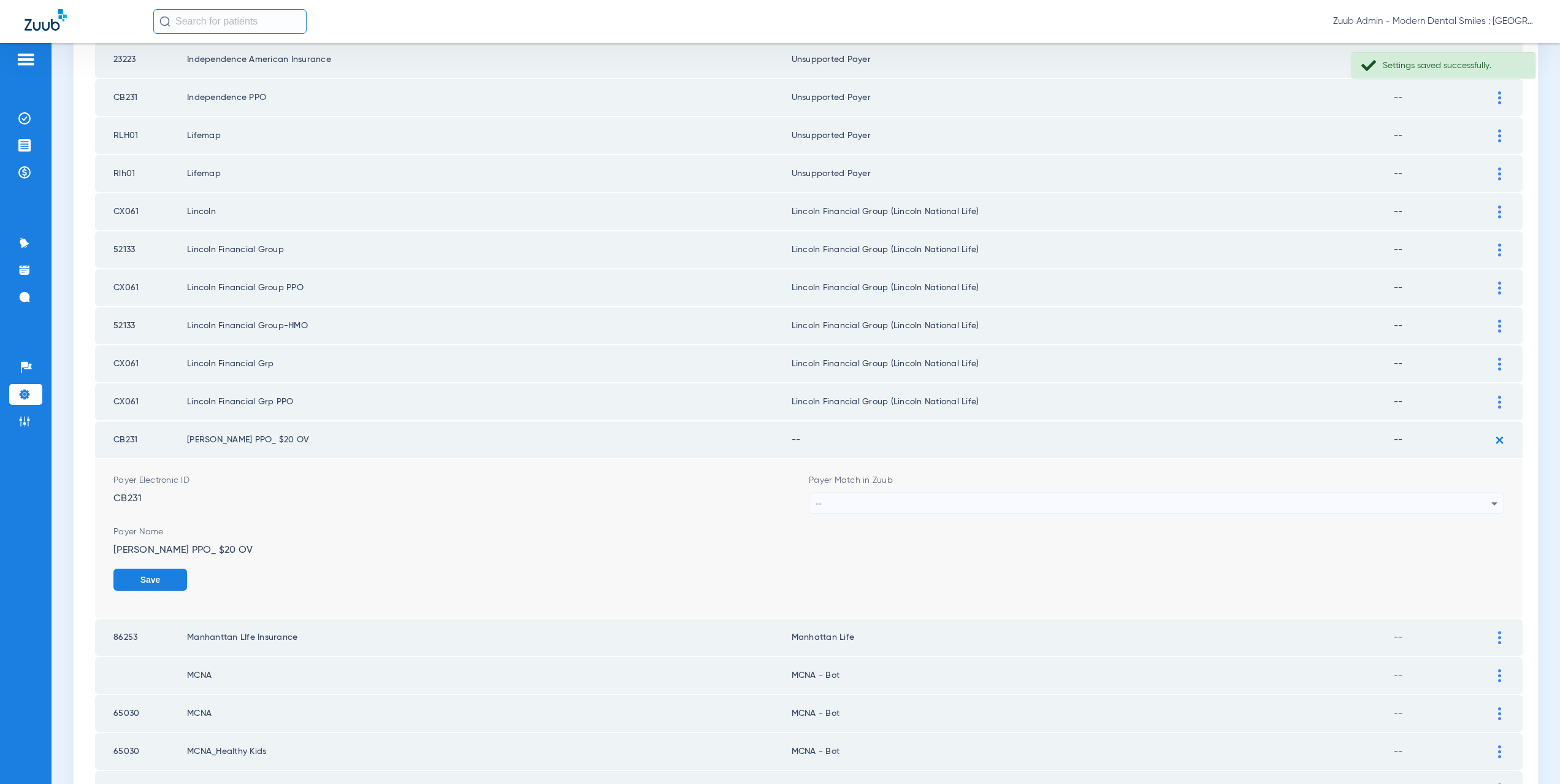
click at [899, 504] on div "--" at bounding box center [1153, 503] width 676 height 21
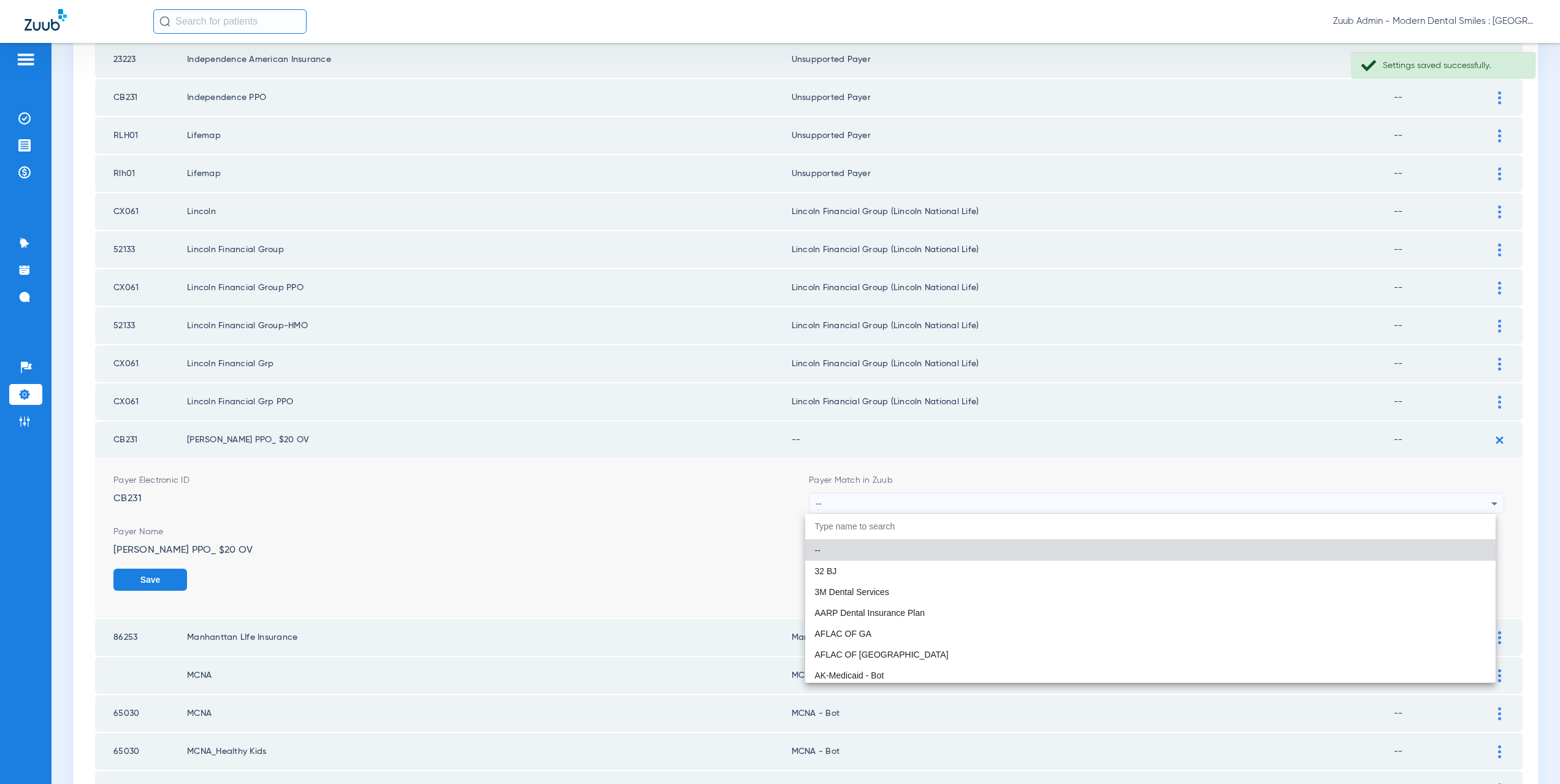
paste input "CX021"
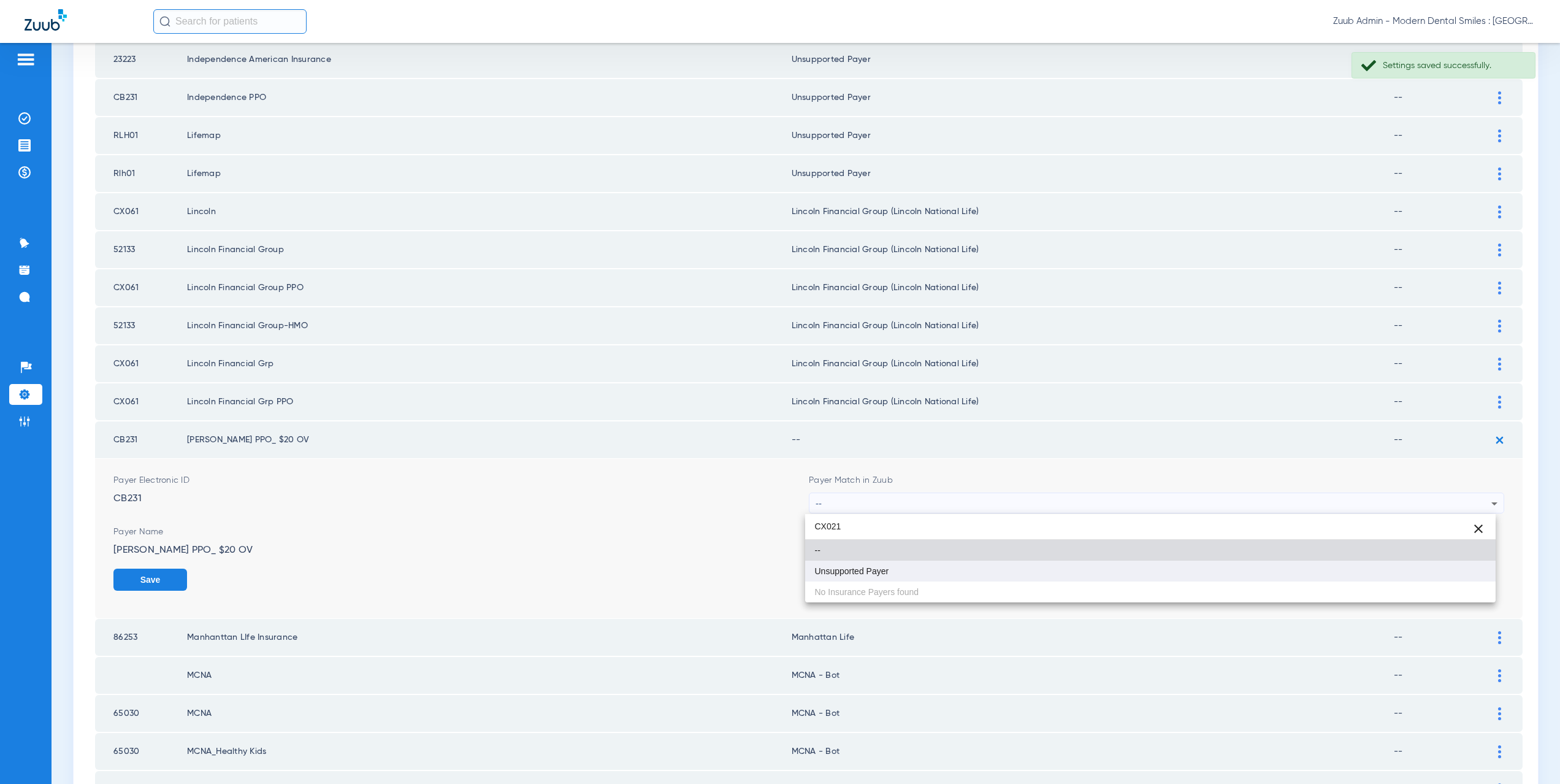
type input "CX021"
click at [900, 575] on mat-option "Unsupported Payer" at bounding box center [1151, 570] width 691 height 21
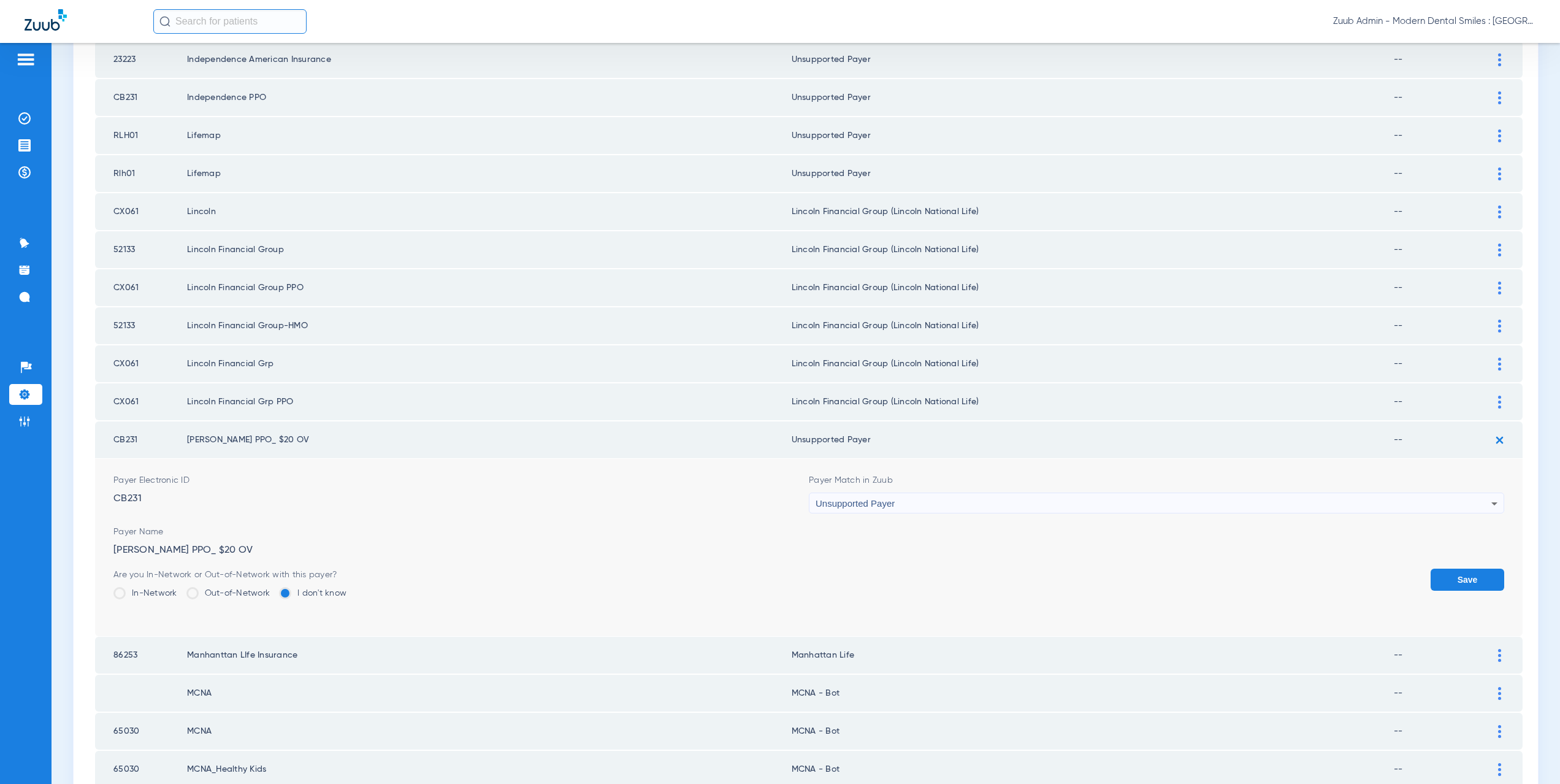
click at [1440, 579] on button "Save" at bounding box center [1467, 579] width 73 height 22
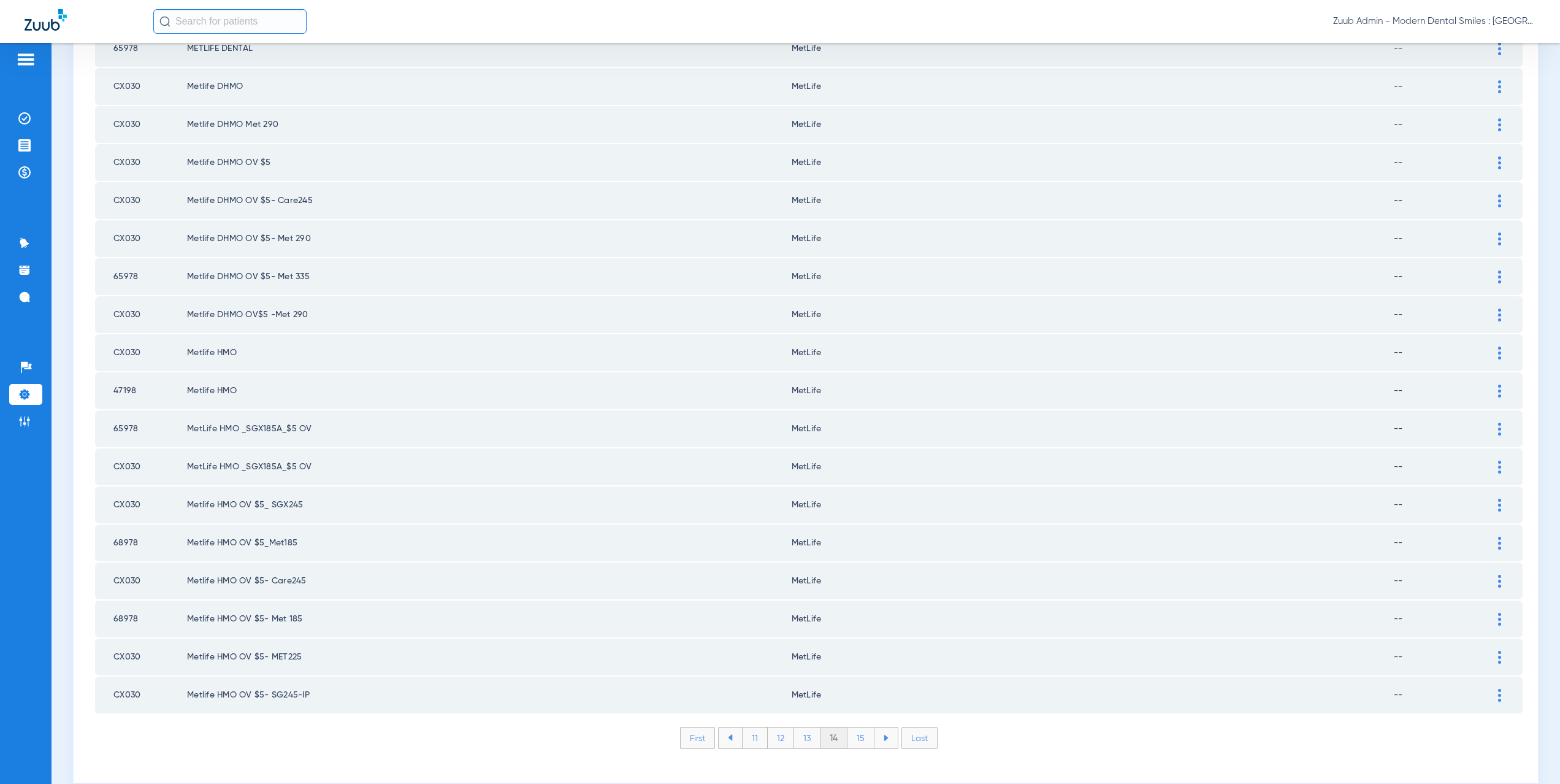
scroll to position [1432, 0]
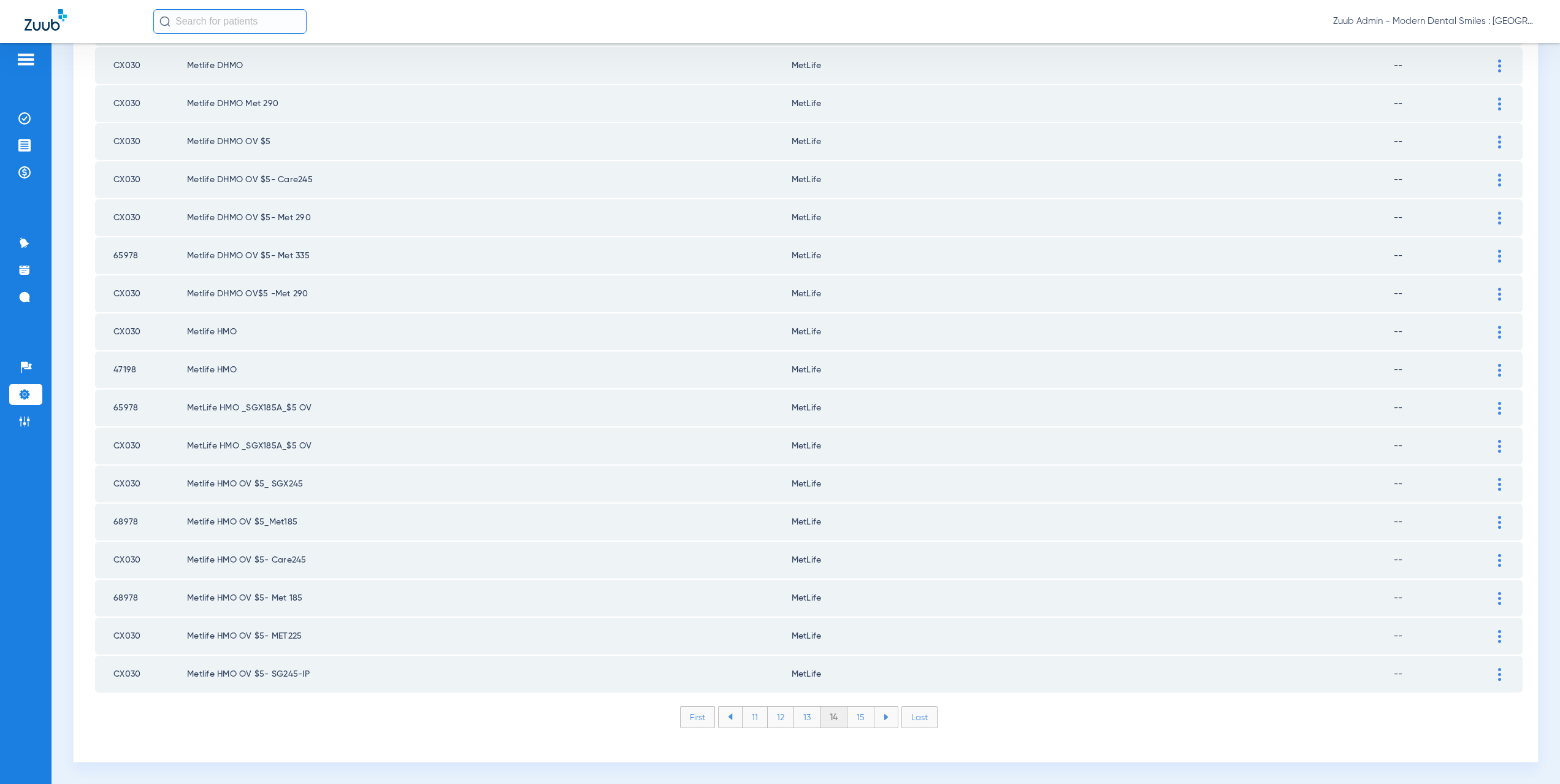
click at [857, 719] on li "15" at bounding box center [861, 716] width 27 height 21
click at [1498, 558] on img at bounding box center [1500, 560] width 3 height 13
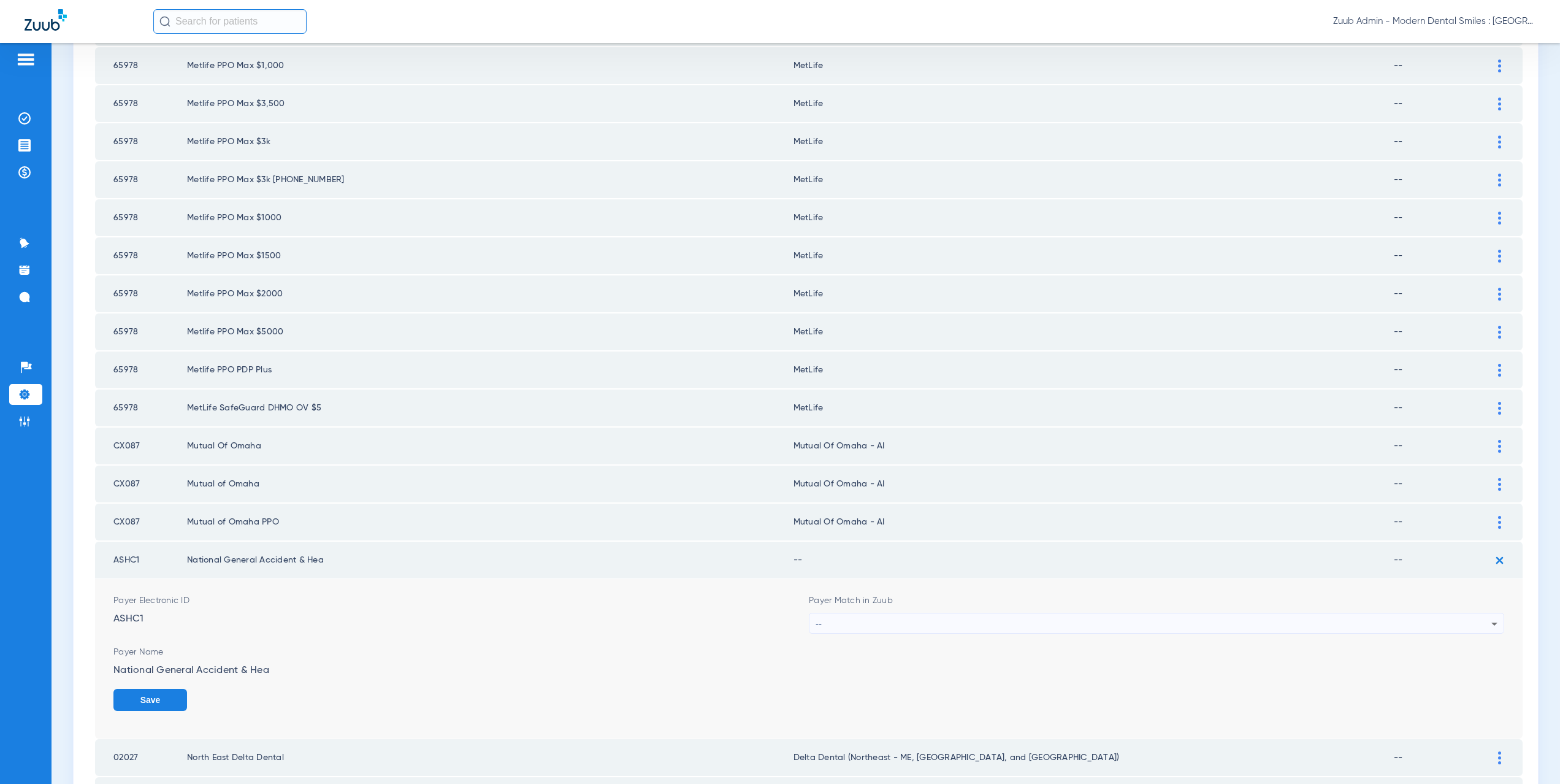
click at [897, 624] on div "--" at bounding box center [1153, 623] width 676 height 21
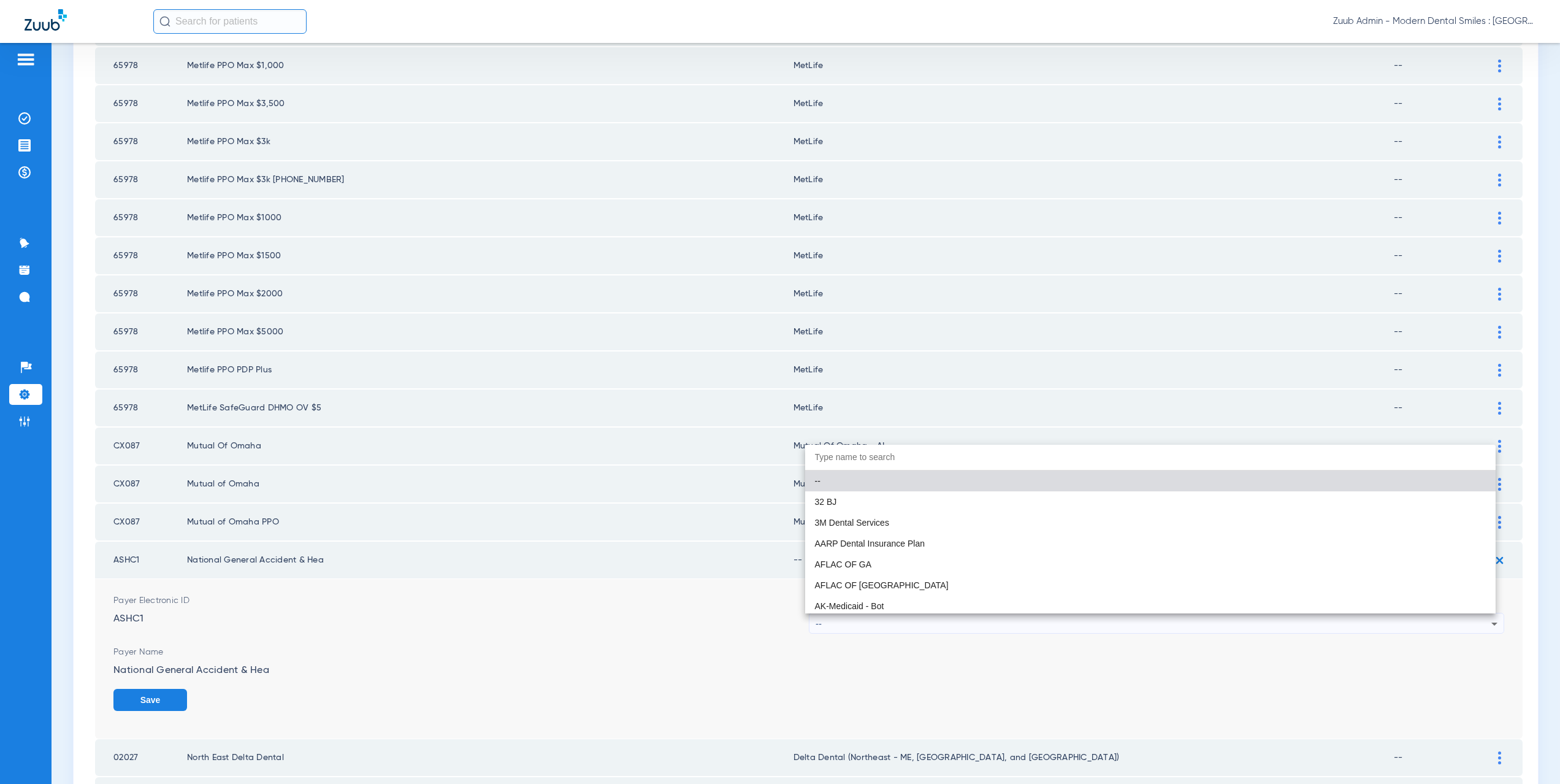
paste input "CX021"
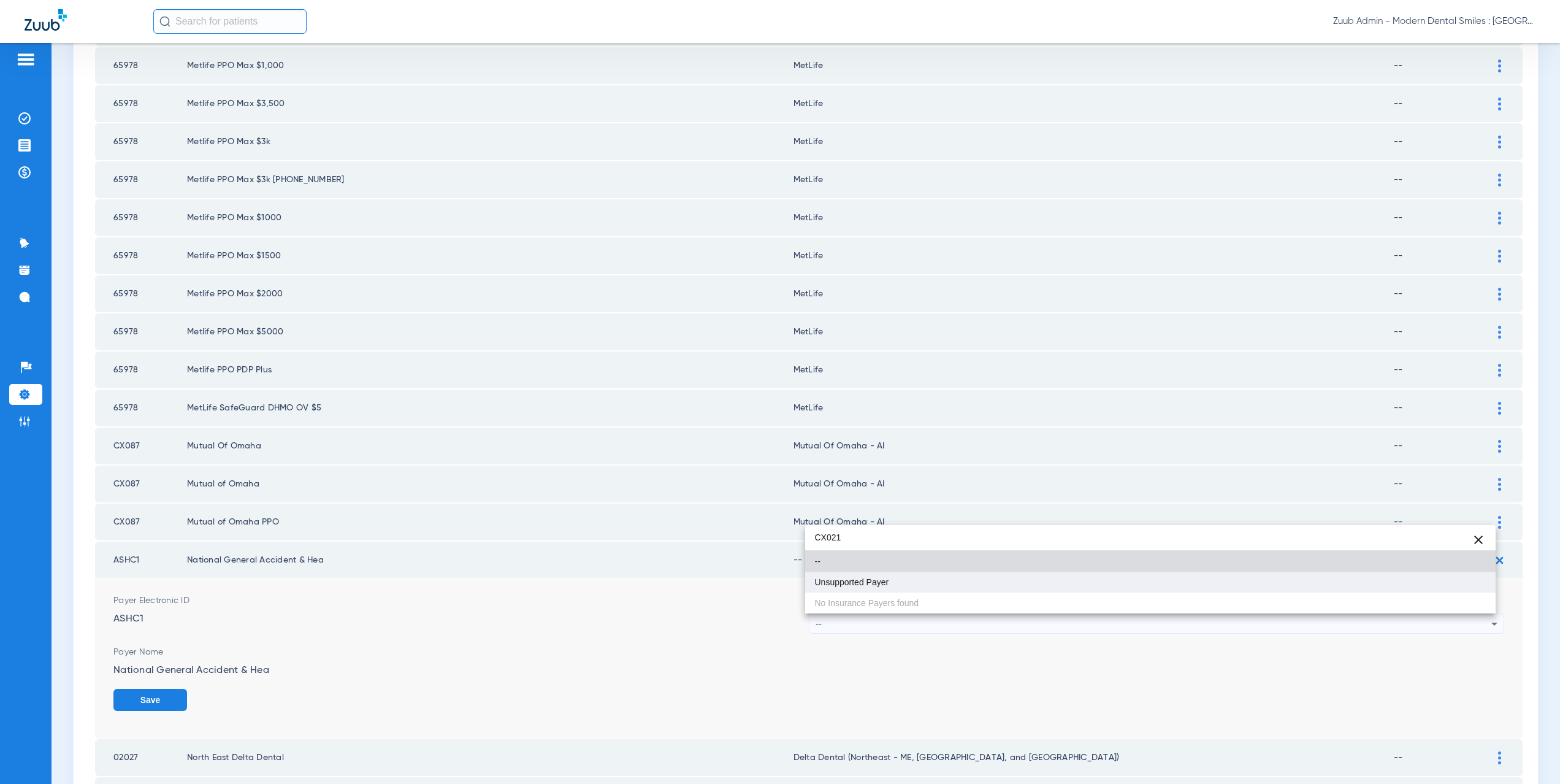
type input "CX021"
click at [873, 574] on mat-option "Unsupported Payer" at bounding box center [1151, 582] width 691 height 21
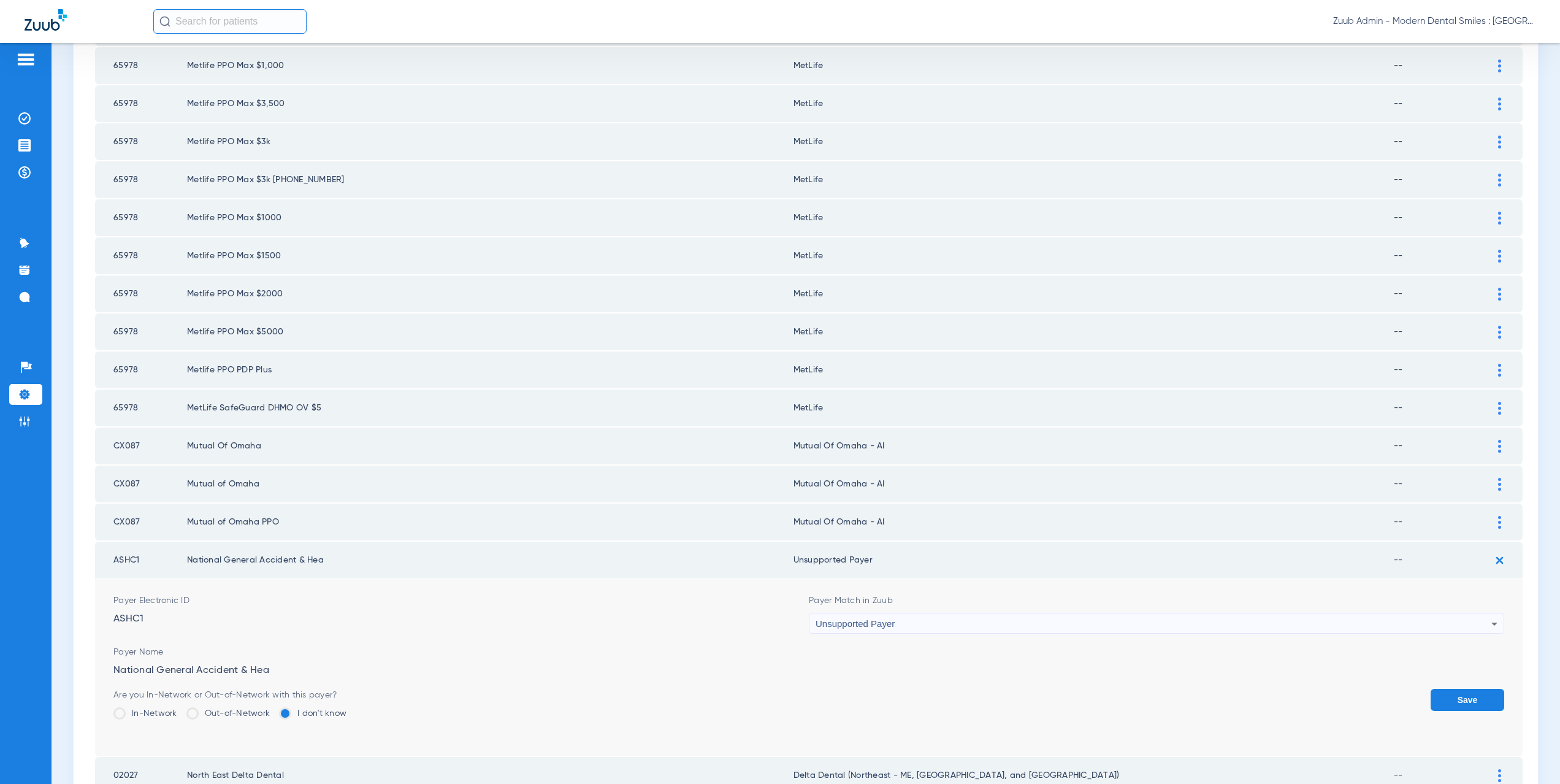
click at [1464, 692] on button "Save" at bounding box center [1467, 699] width 73 height 22
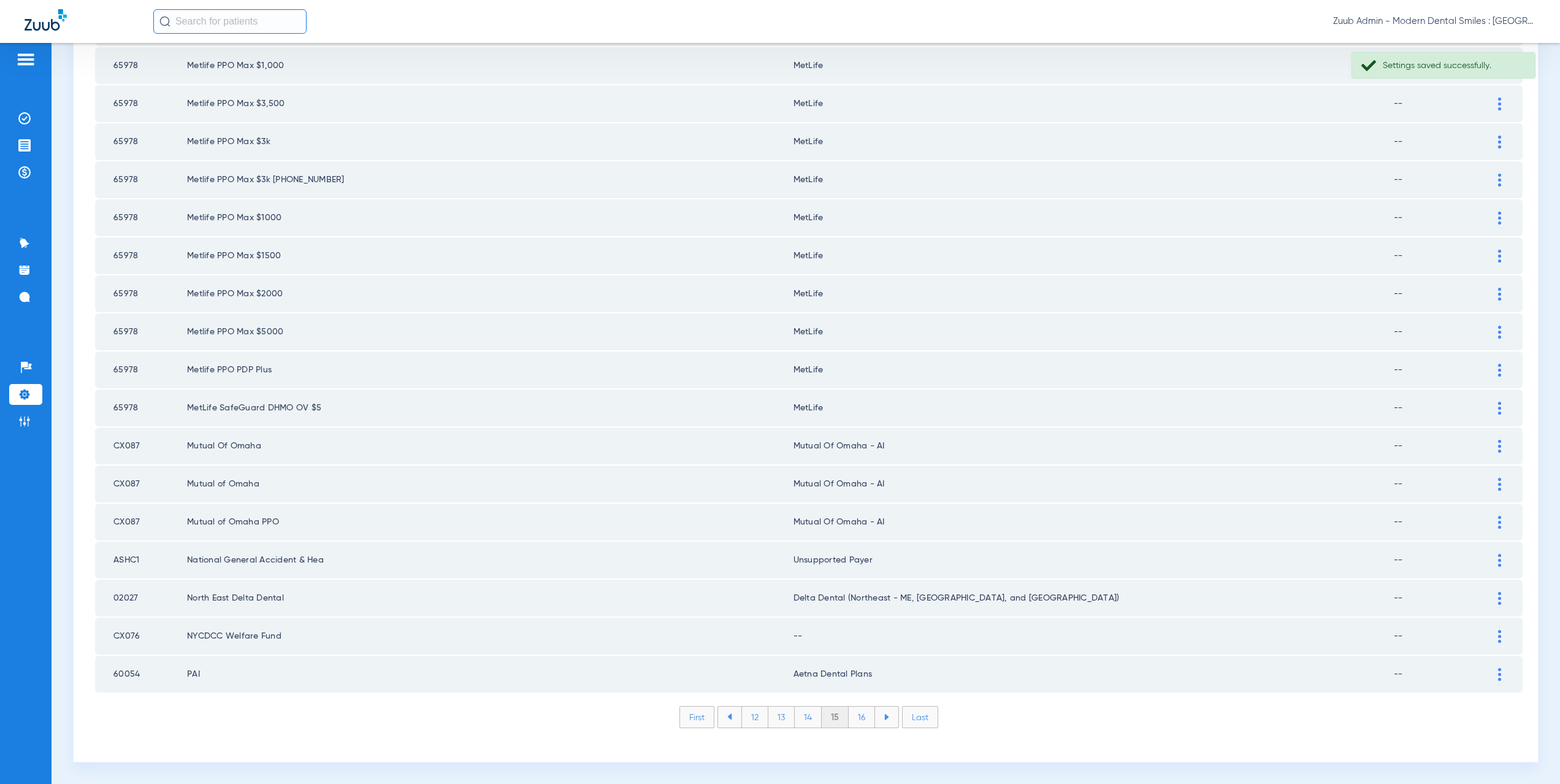
click at [1498, 635] on img at bounding box center [1500, 636] width 3 height 13
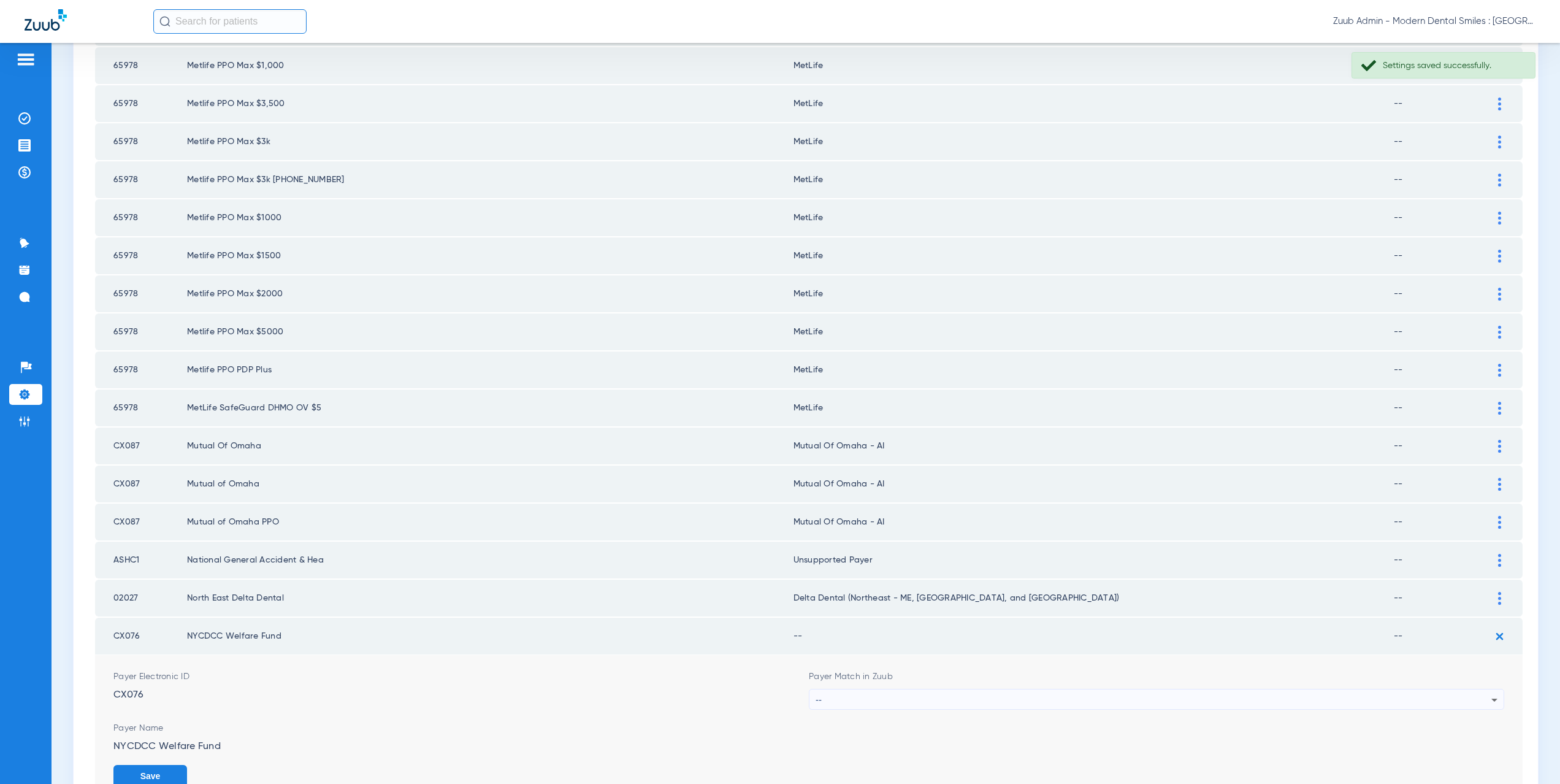
click at [896, 695] on div "--" at bounding box center [1153, 699] width 676 height 21
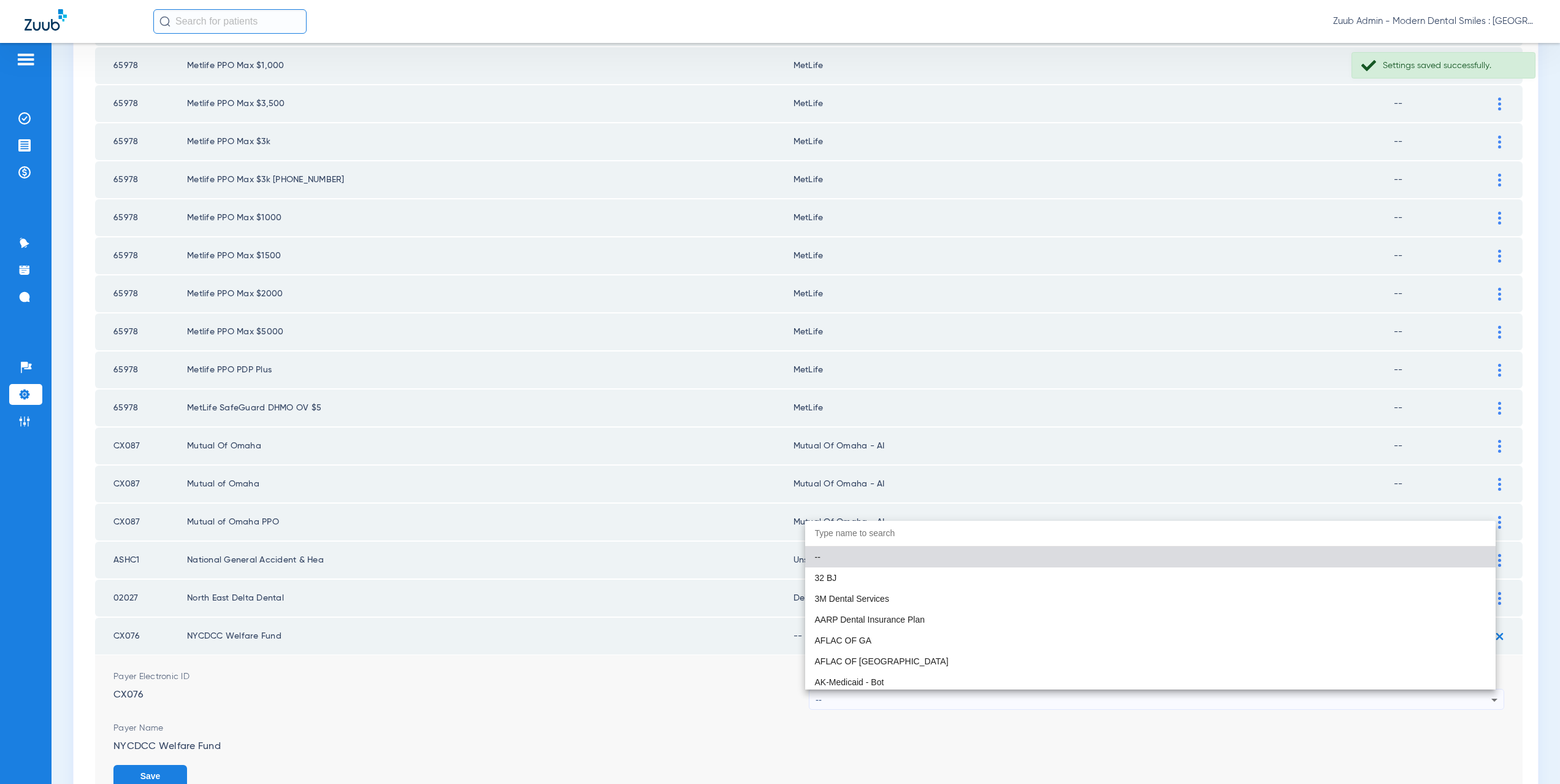
paste input "CX021"
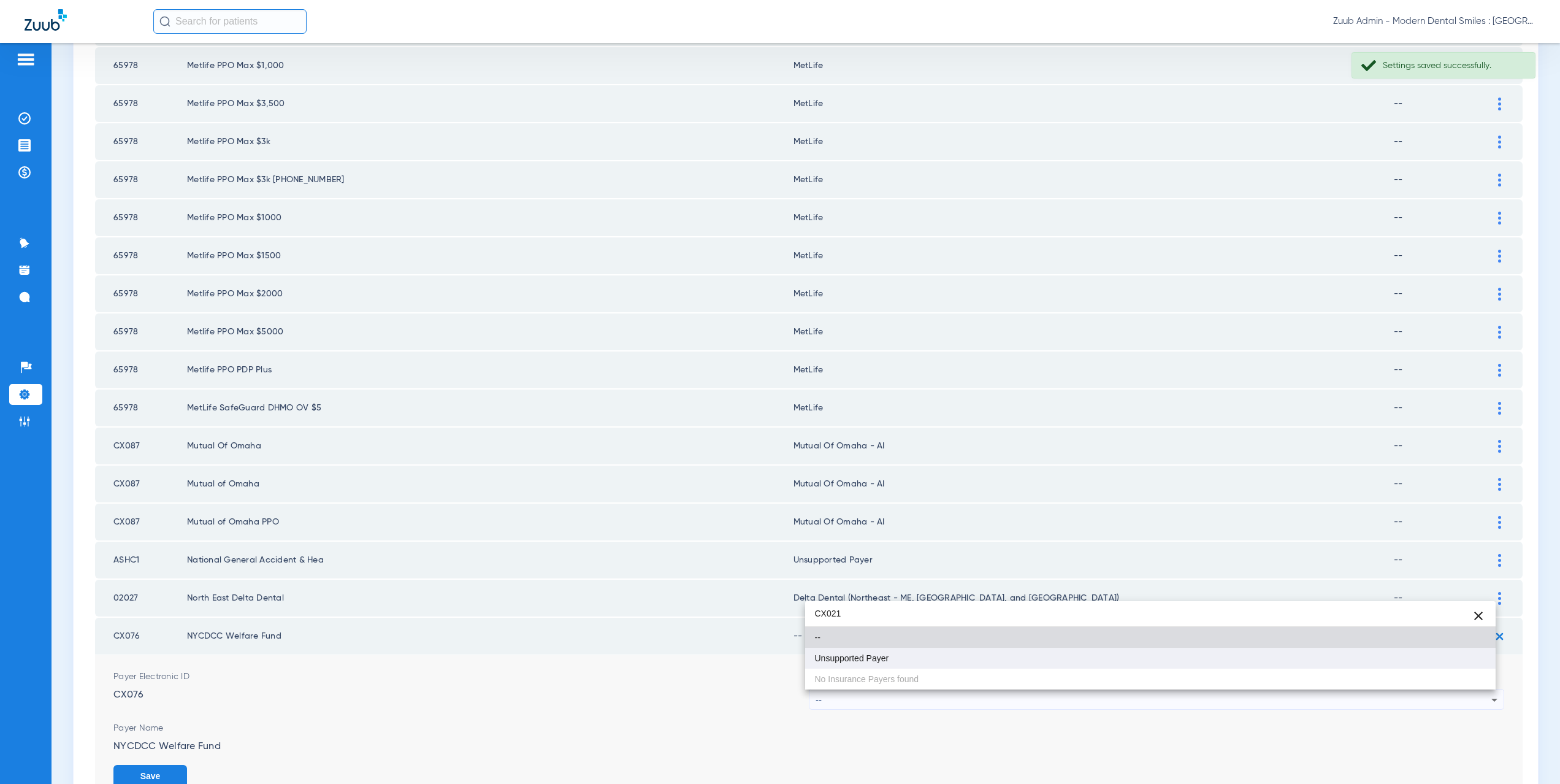
type input "CX021"
click at [879, 660] on span "Unsupported Payer" at bounding box center [852, 658] width 74 height 9
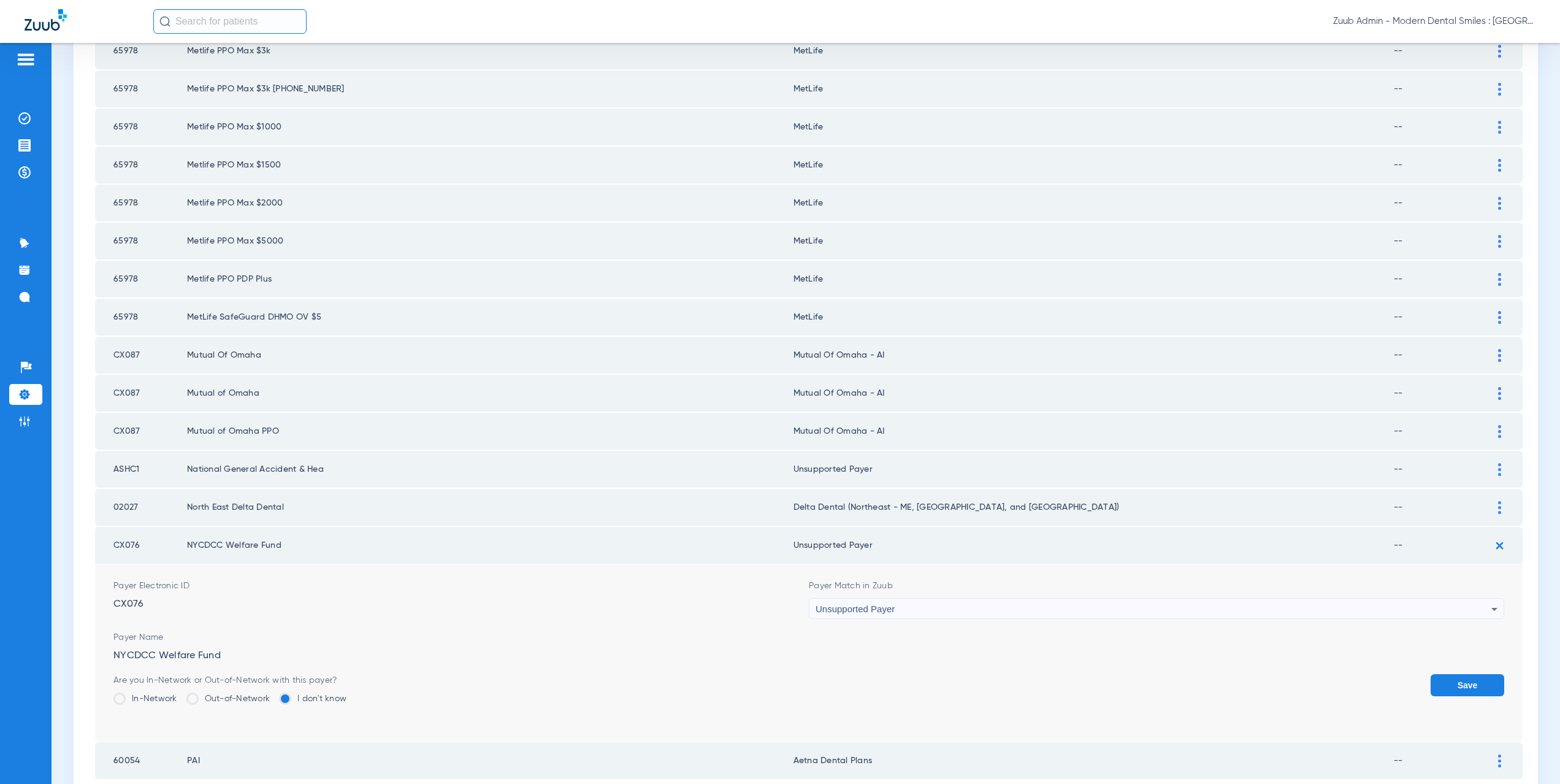
click at [1449, 691] on button "Save" at bounding box center [1467, 684] width 73 height 22
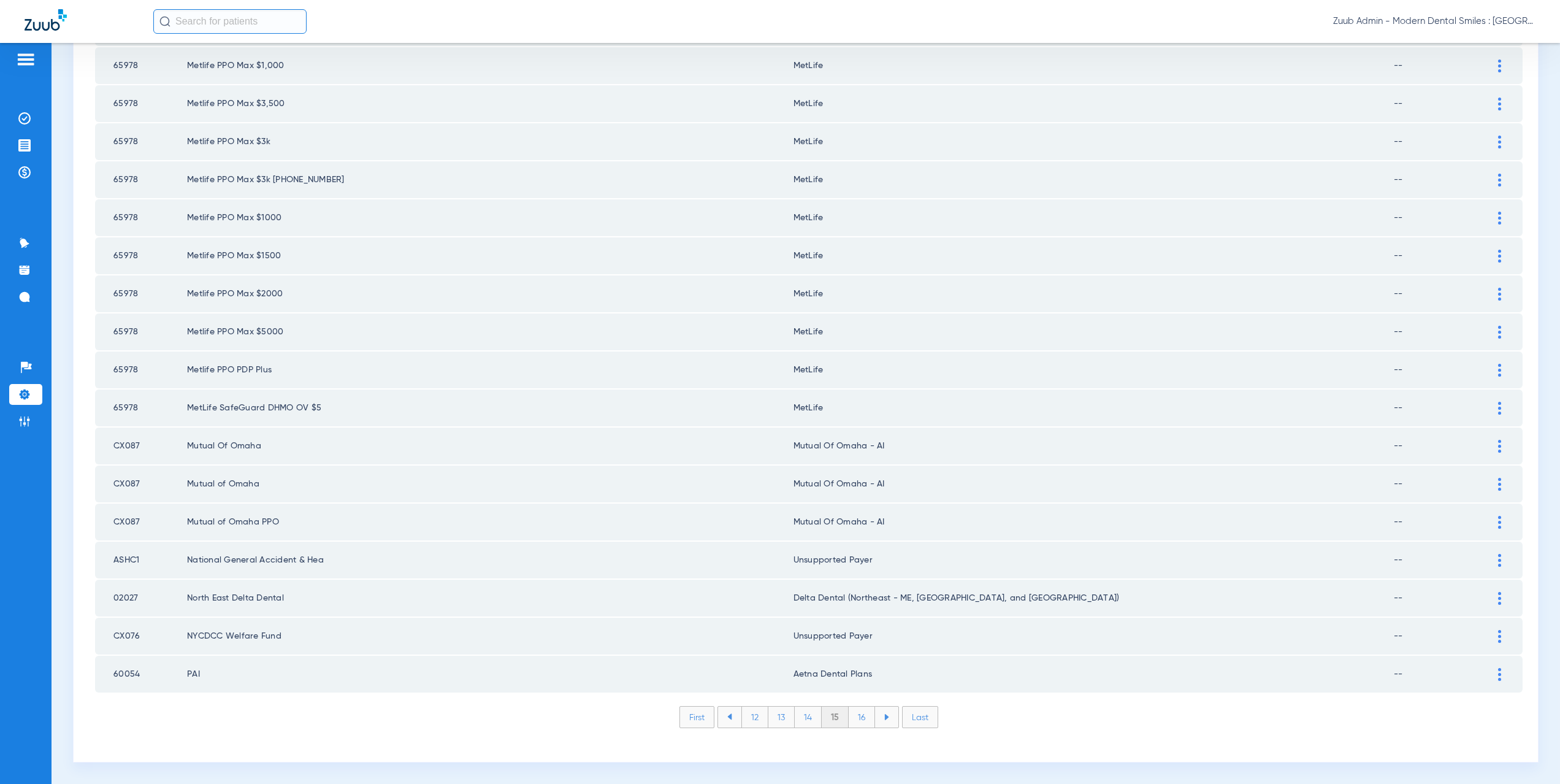
click at [1498, 675] on img at bounding box center [1500, 674] width 3 height 13
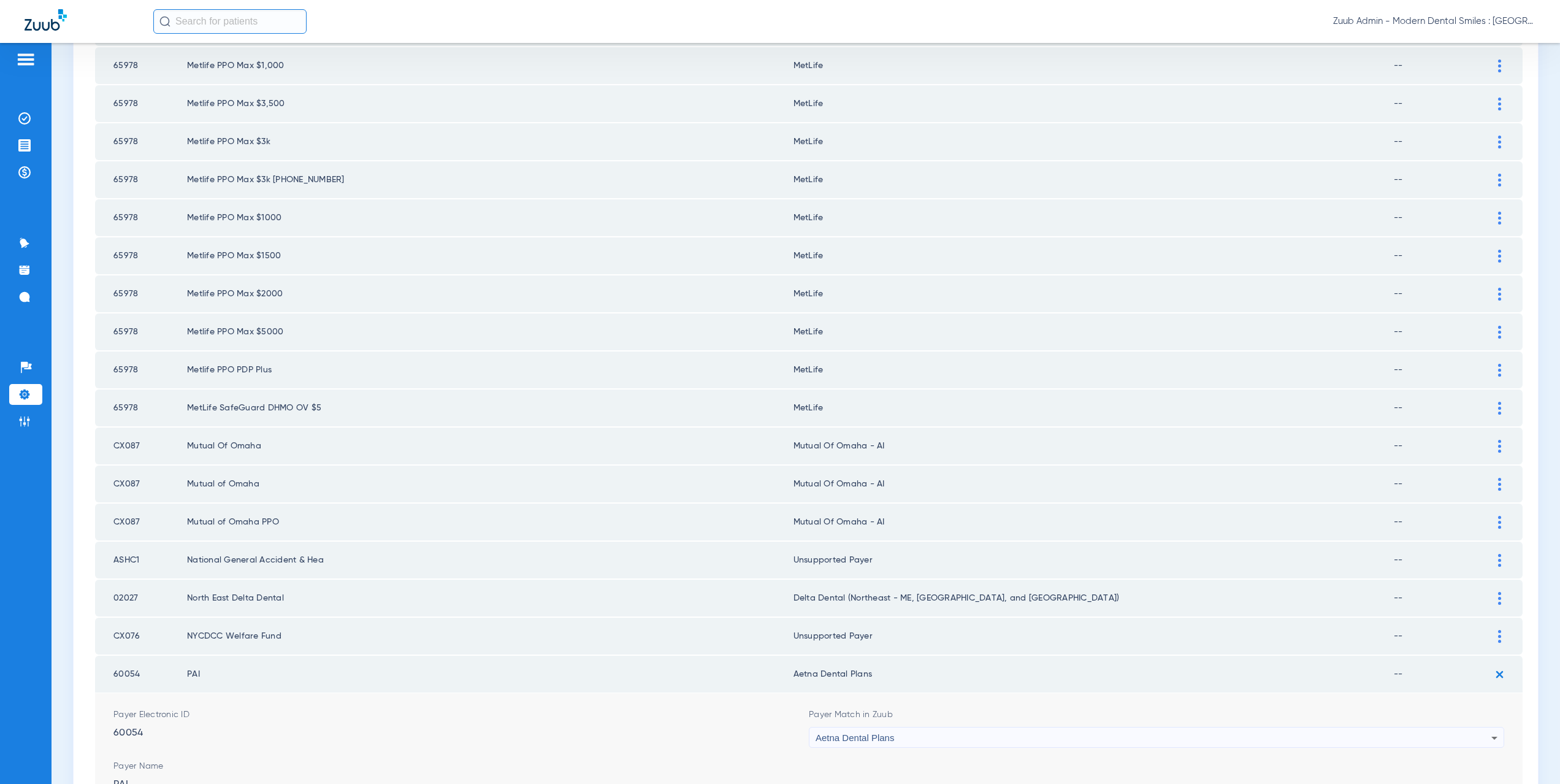
click at [927, 739] on div "Aetna Dental Plans" at bounding box center [1153, 737] width 676 height 21
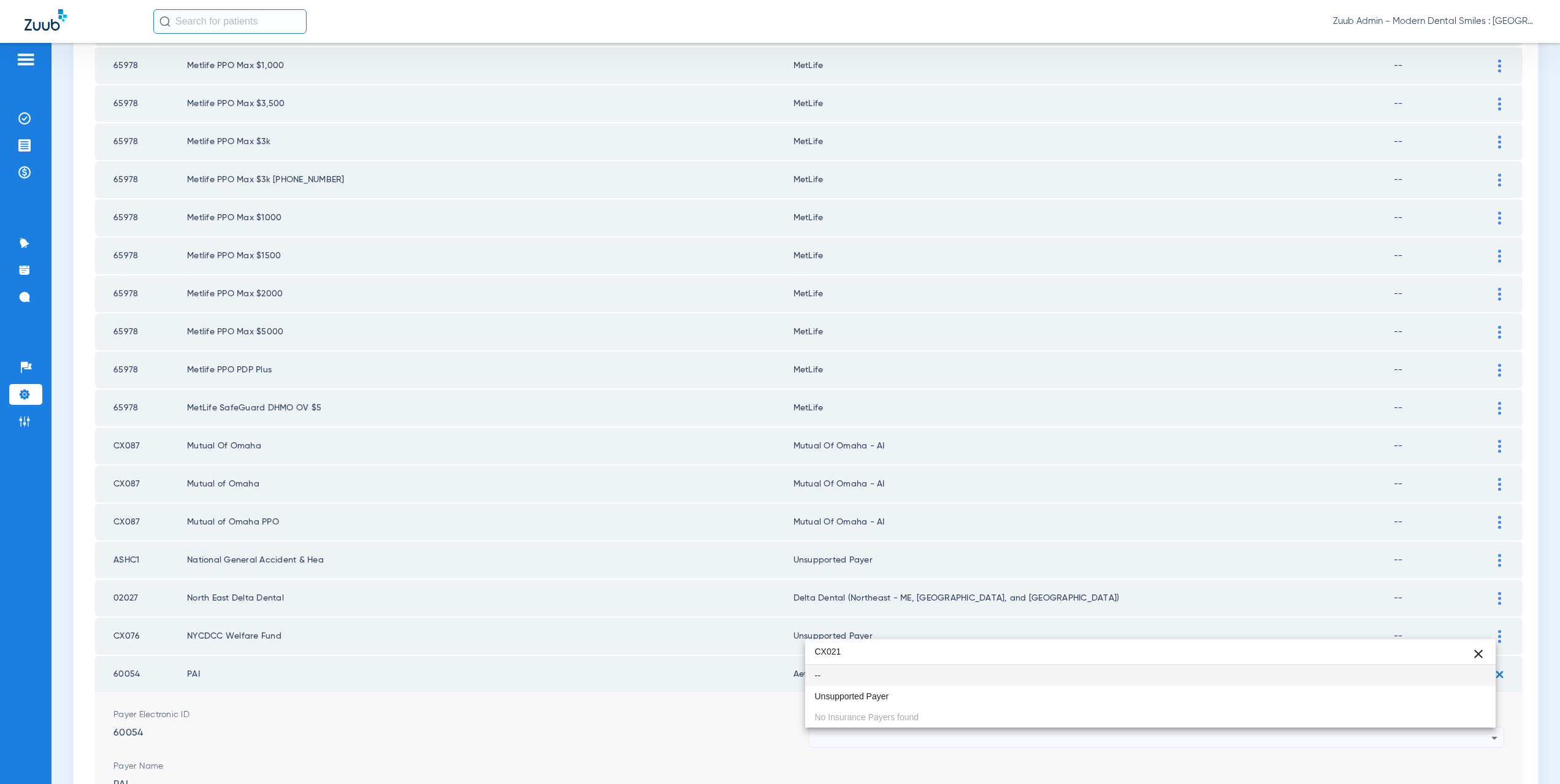
scroll to position [0, 0]
type input "CX021"
click at [894, 696] on mat-option "Unsupported Payer" at bounding box center [1151, 696] width 691 height 21
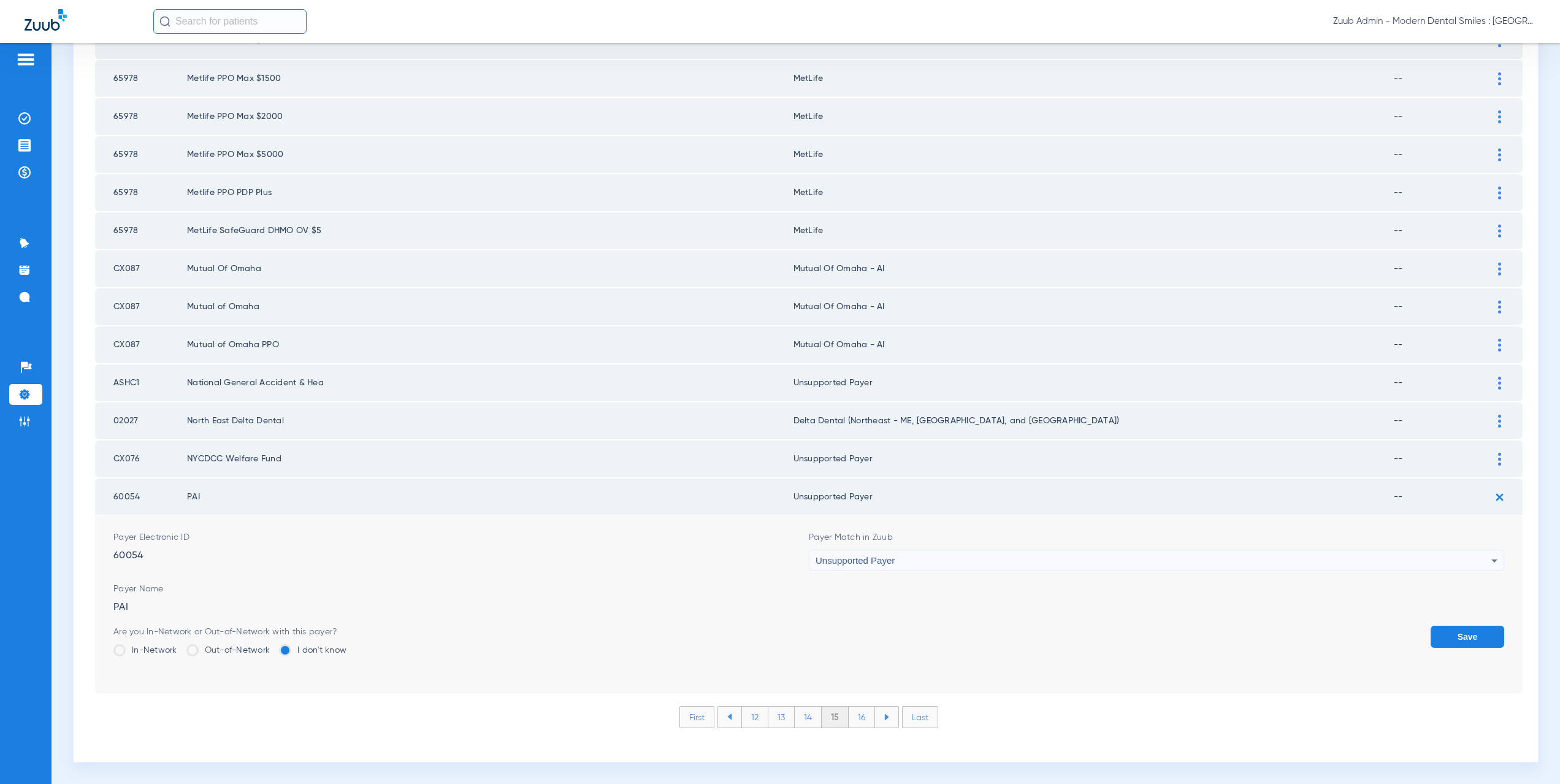
click at [1449, 635] on button "Save" at bounding box center [1467, 636] width 73 height 22
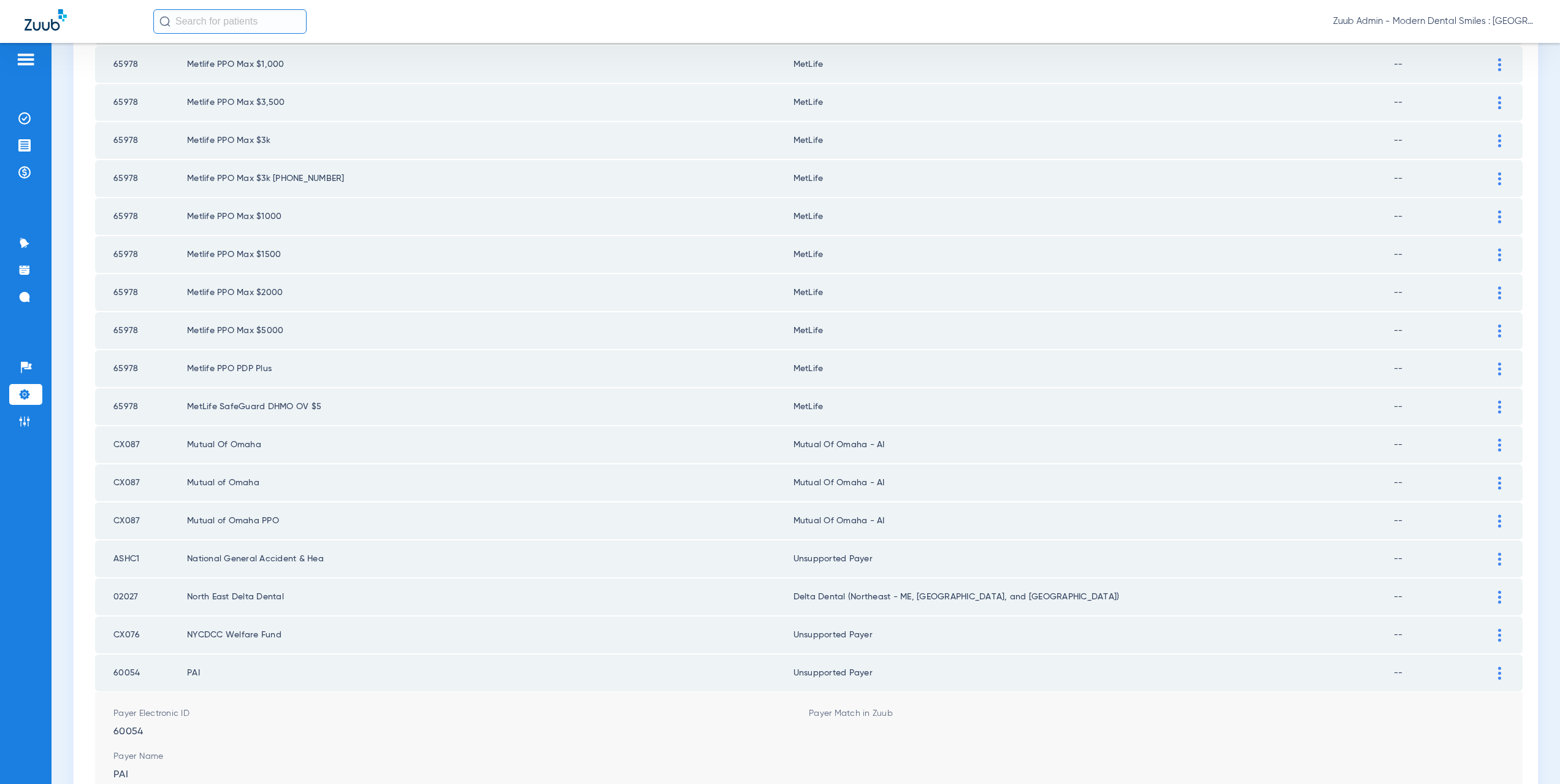
scroll to position [1432, 0]
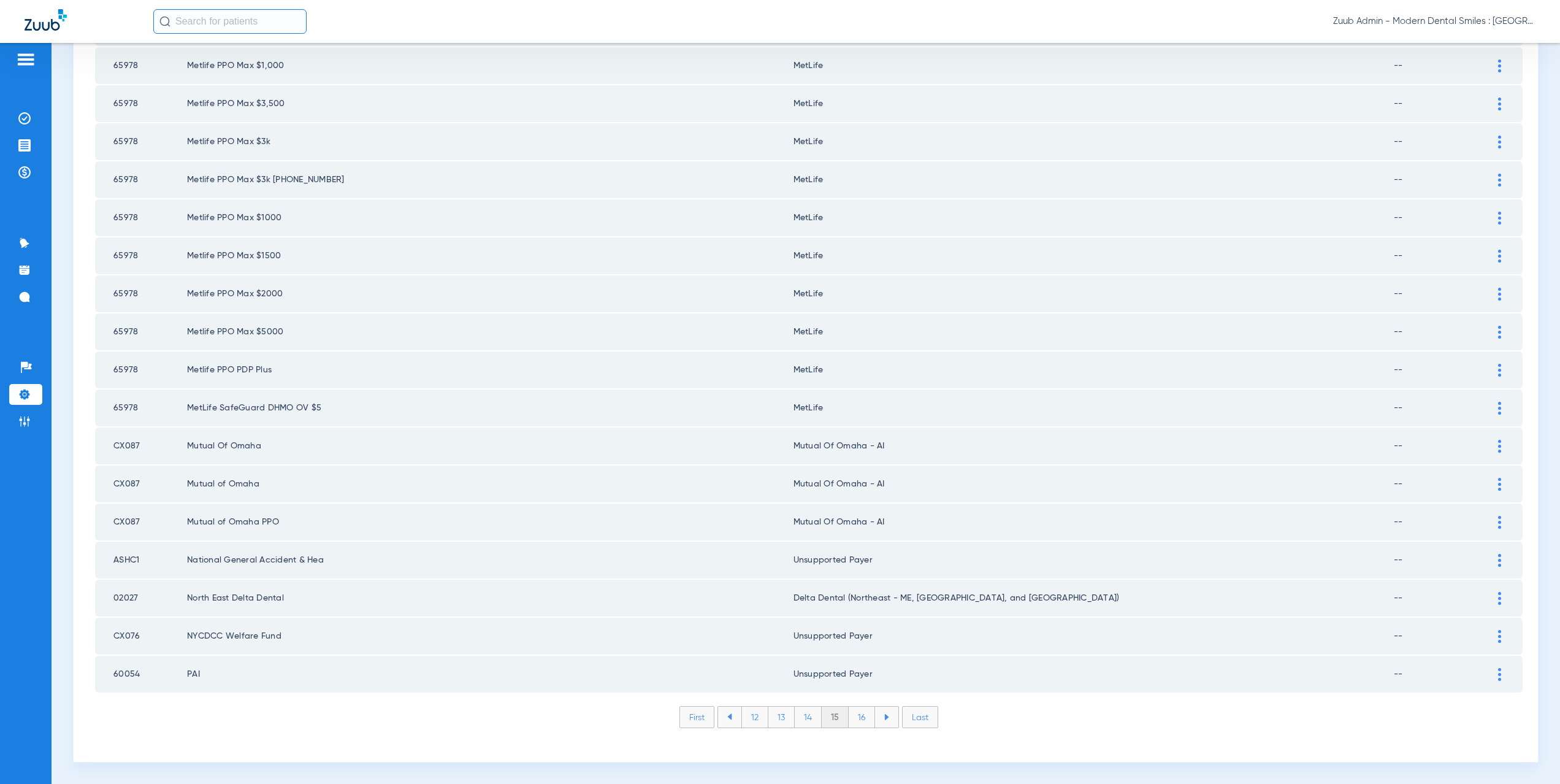
click at [859, 721] on li "16" at bounding box center [862, 716] width 26 height 21
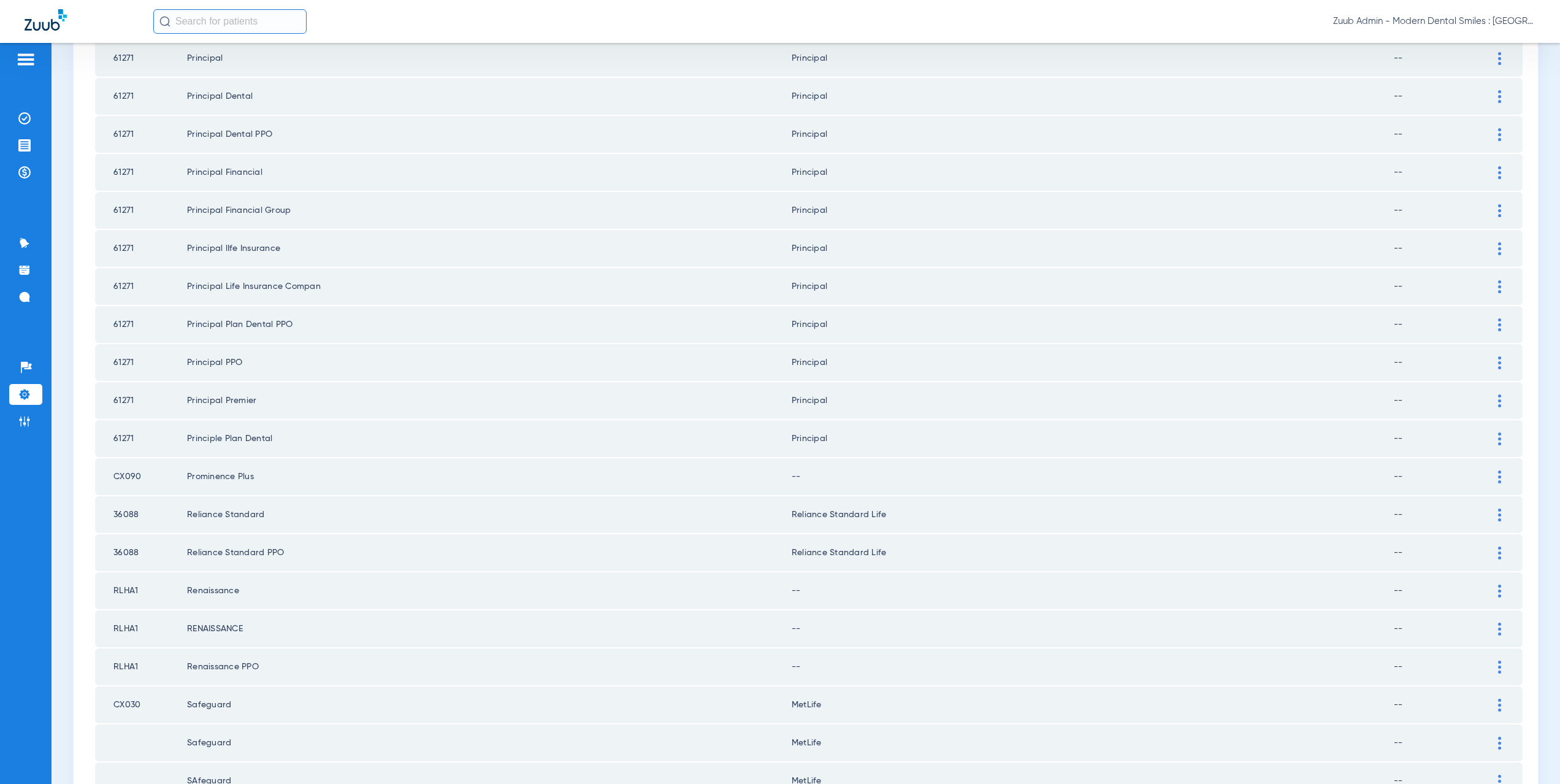
scroll to position [242, 0]
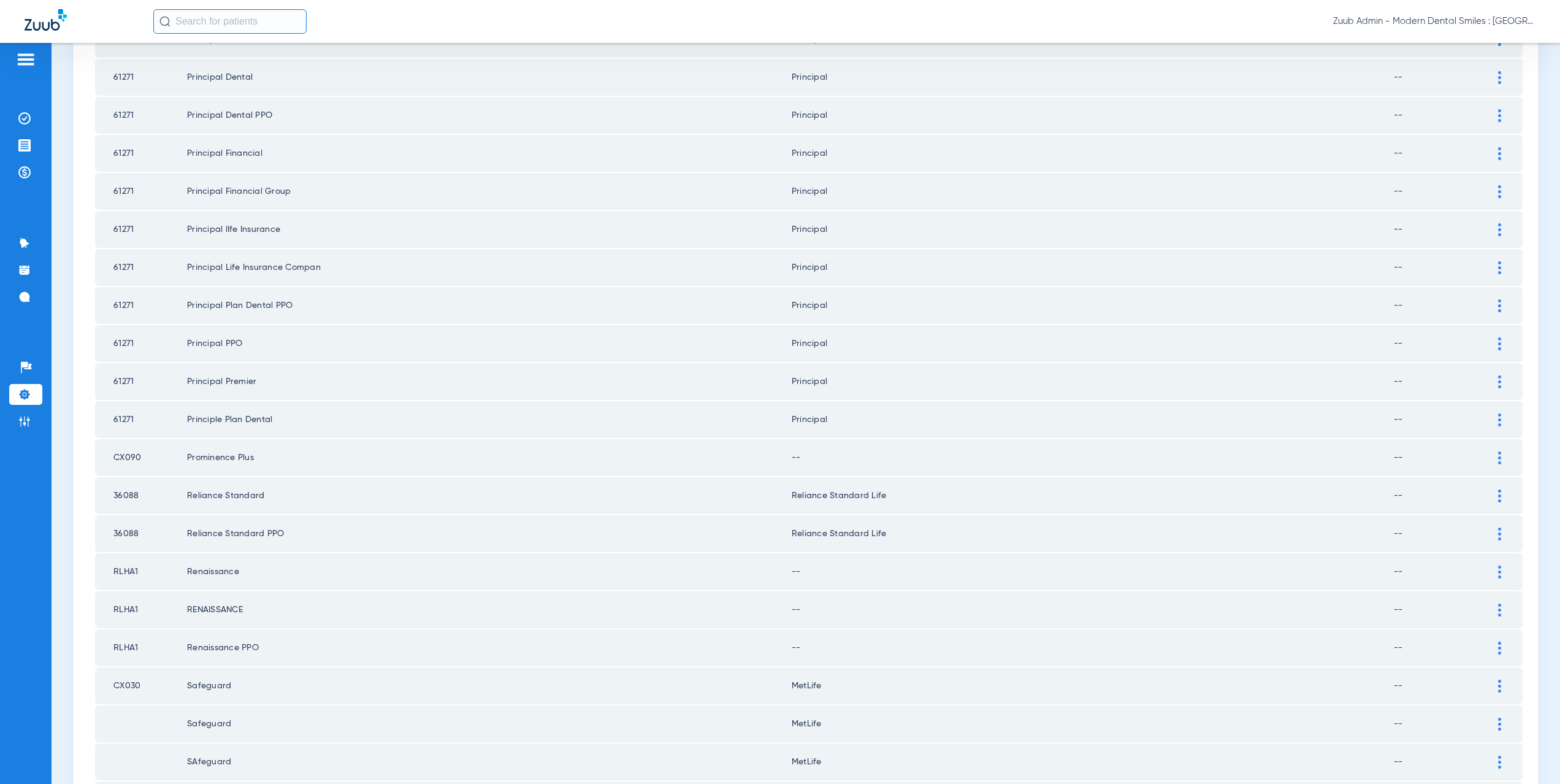
click at [1498, 460] on img at bounding box center [1500, 458] width 3 height 13
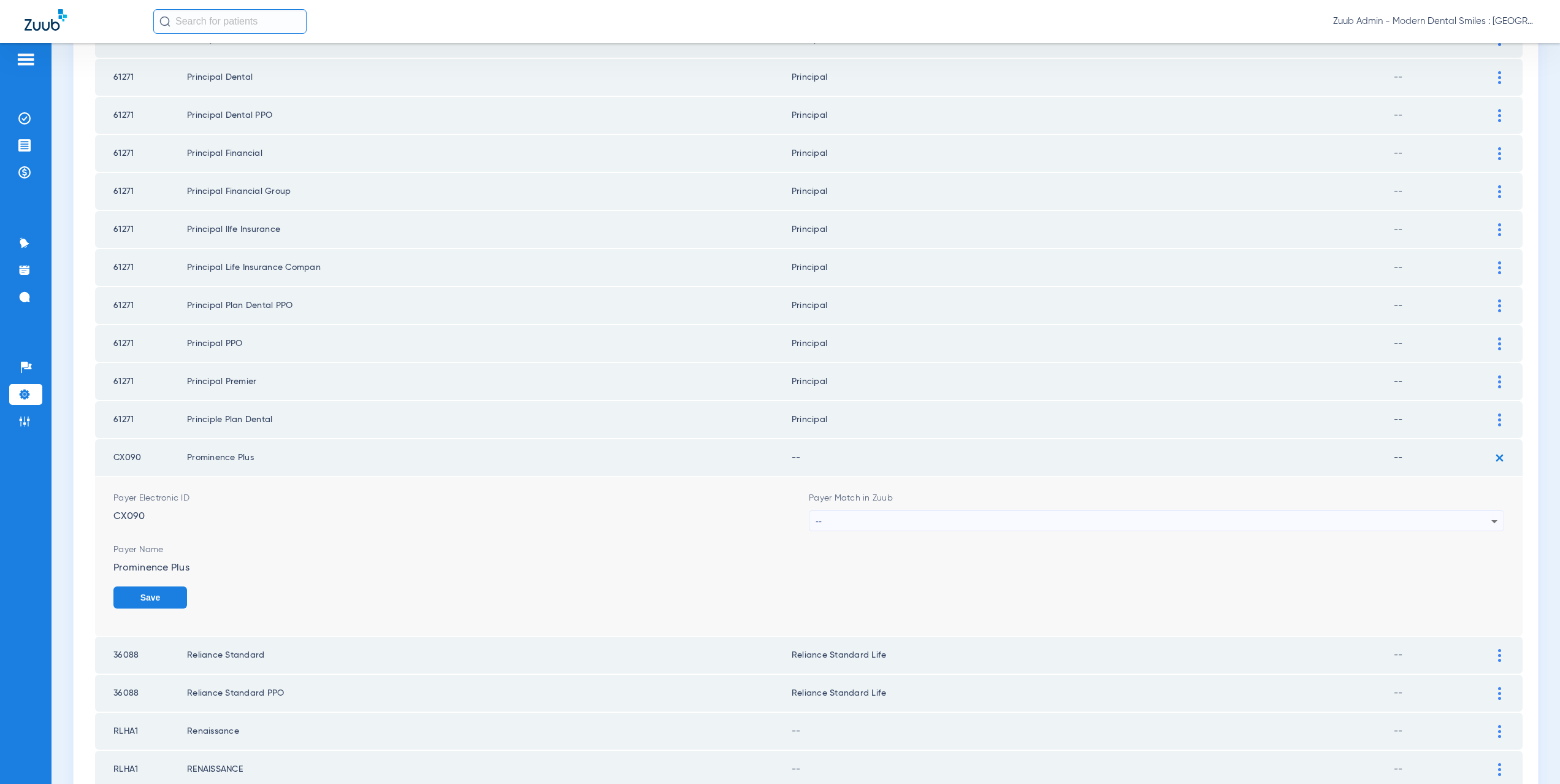
click at [821, 524] on div "--" at bounding box center [1153, 521] width 676 height 21
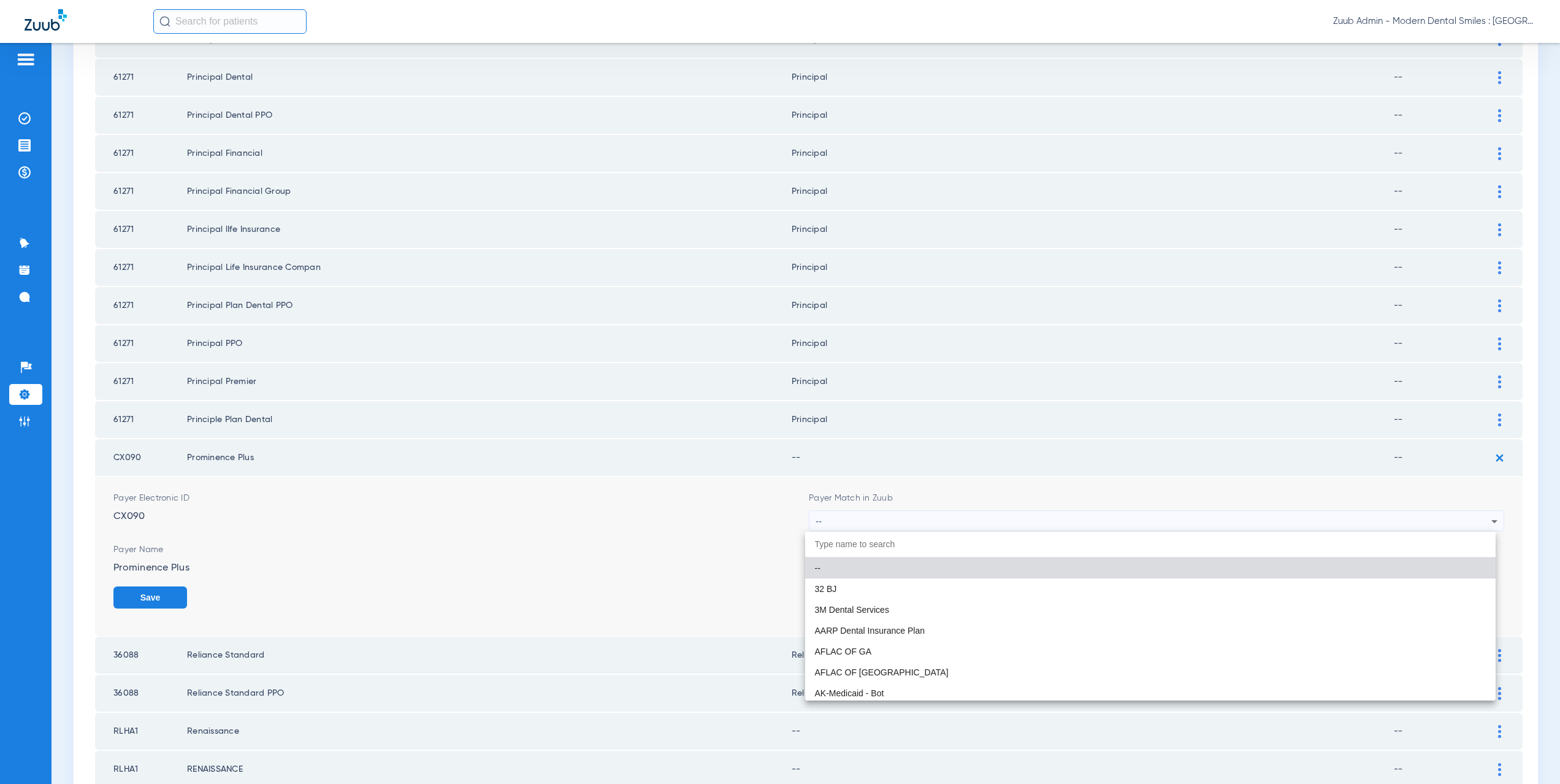
paste input "CX021"
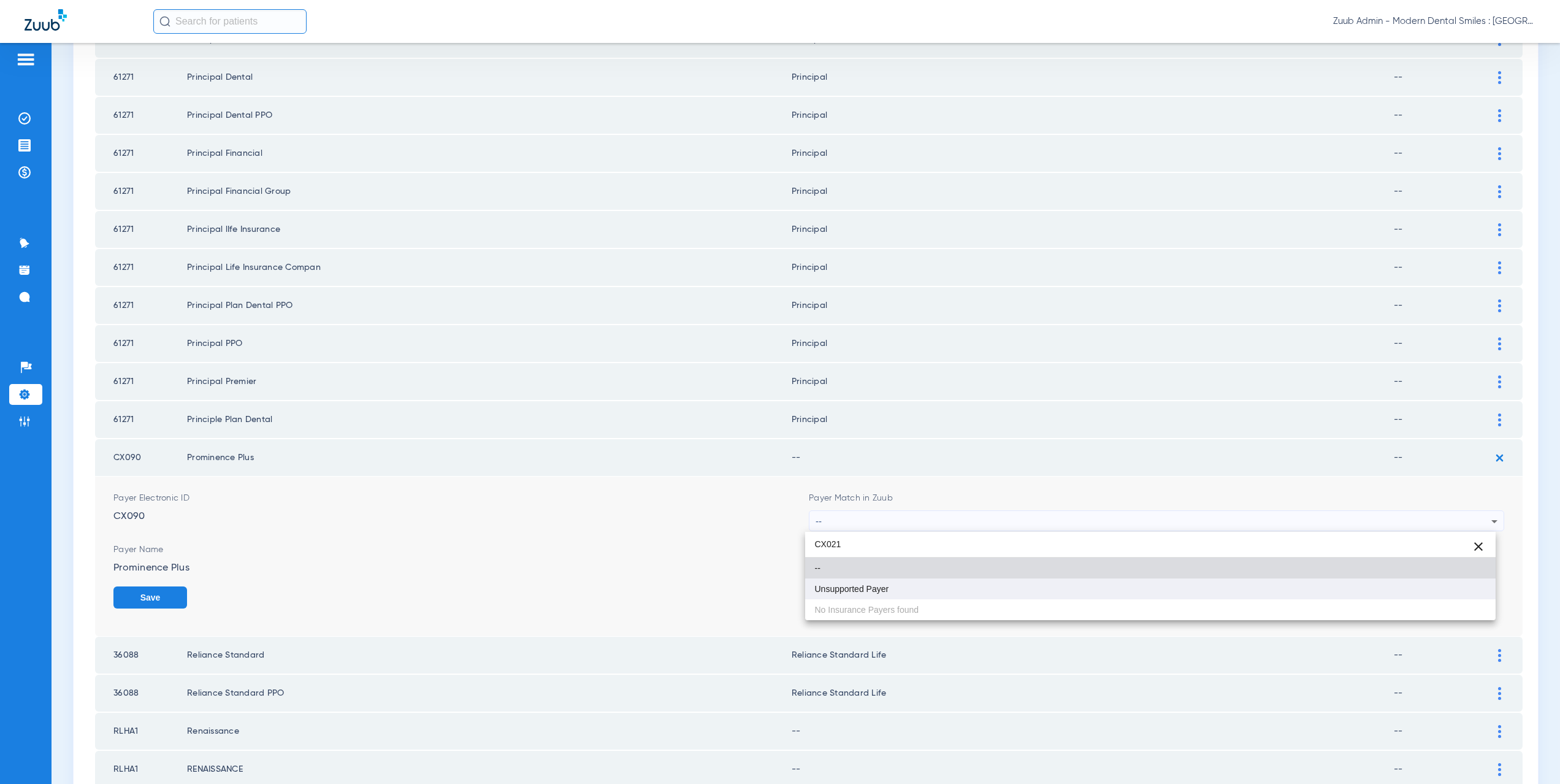
type input "CX021"
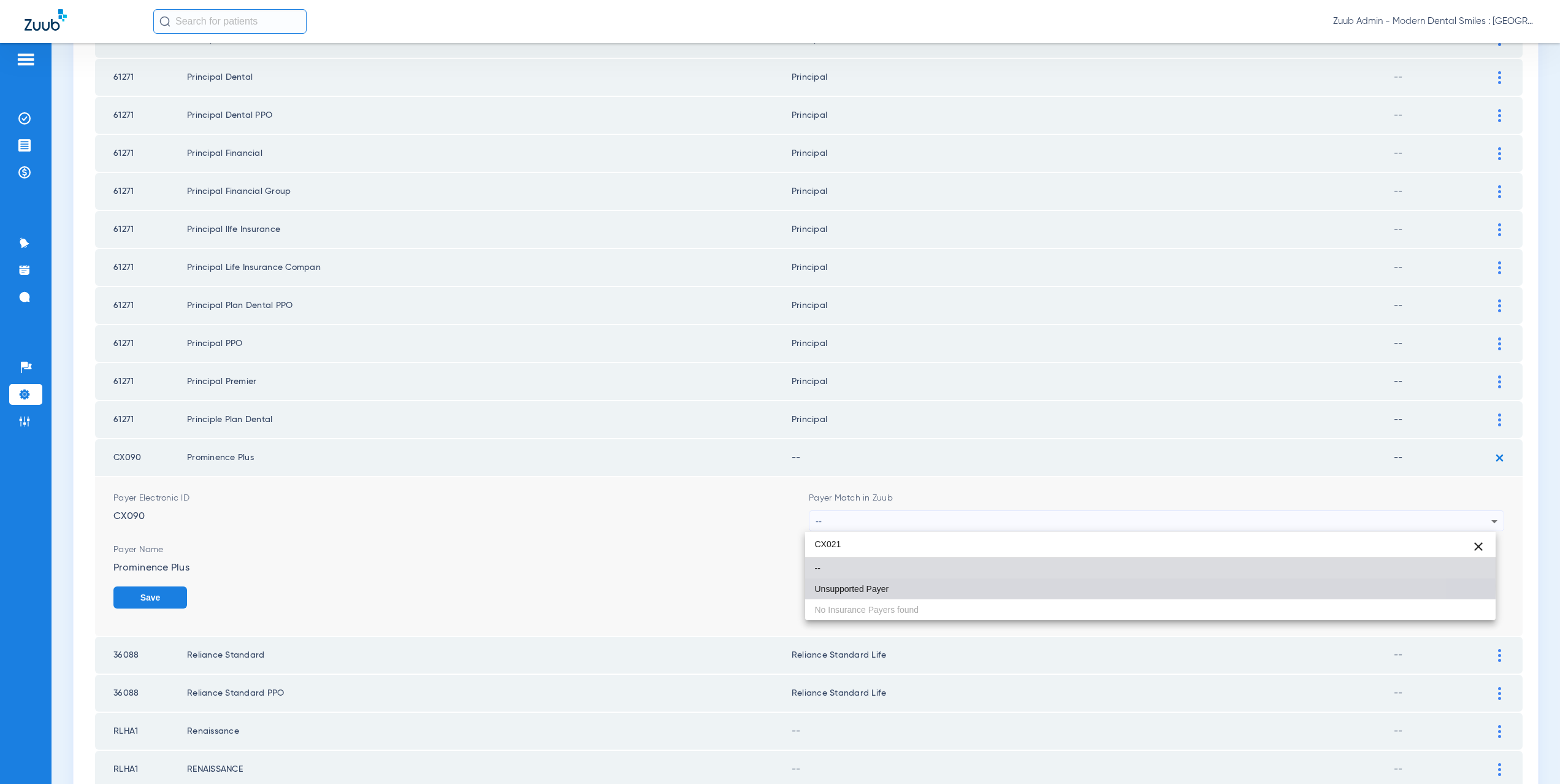
click at [848, 585] on span "Unsupported Payer" at bounding box center [852, 588] width 74 height 9
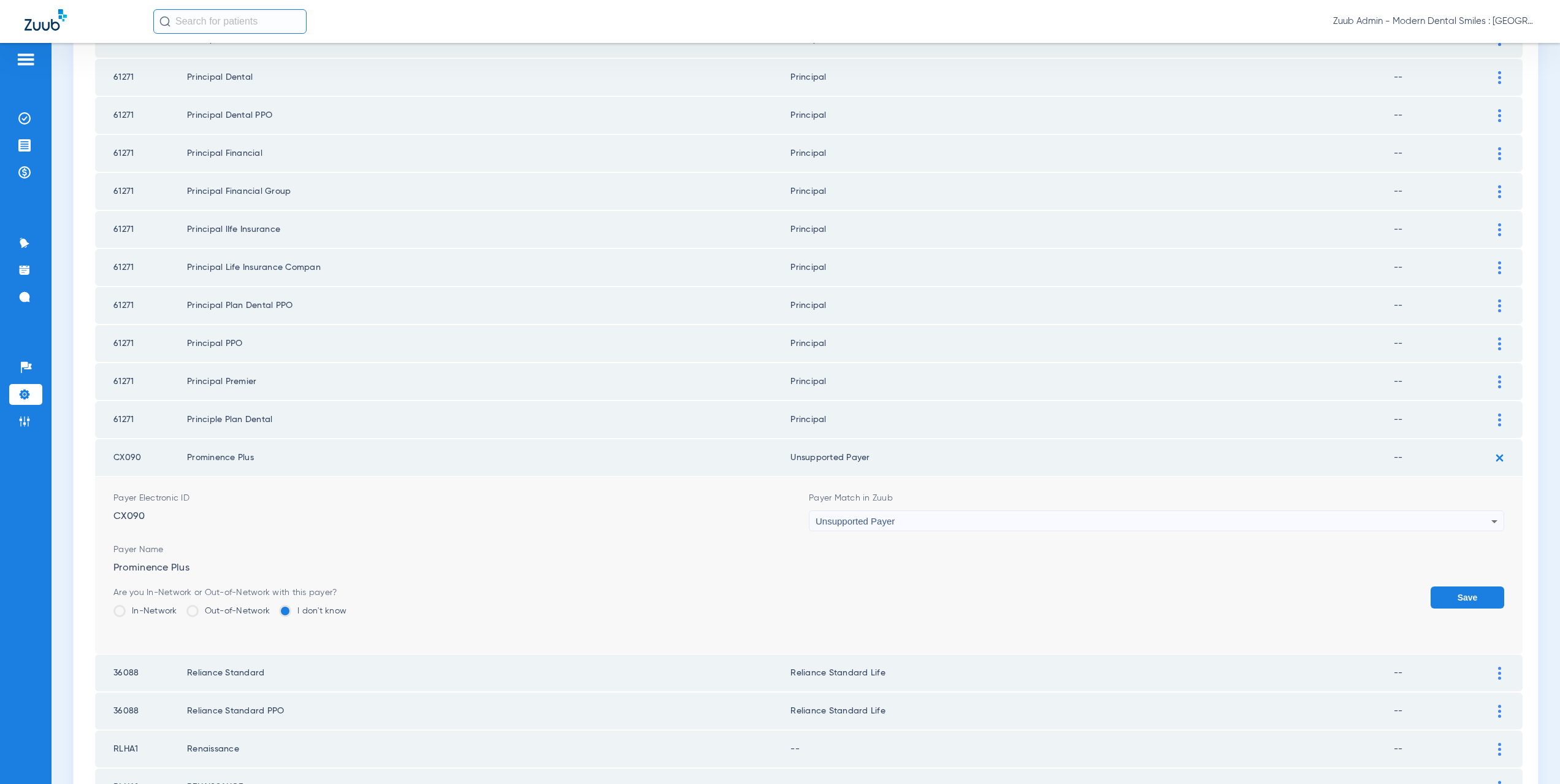
click at [1448, 594] on button "Save" at bounding box center [1467, 597] width 73 height 22
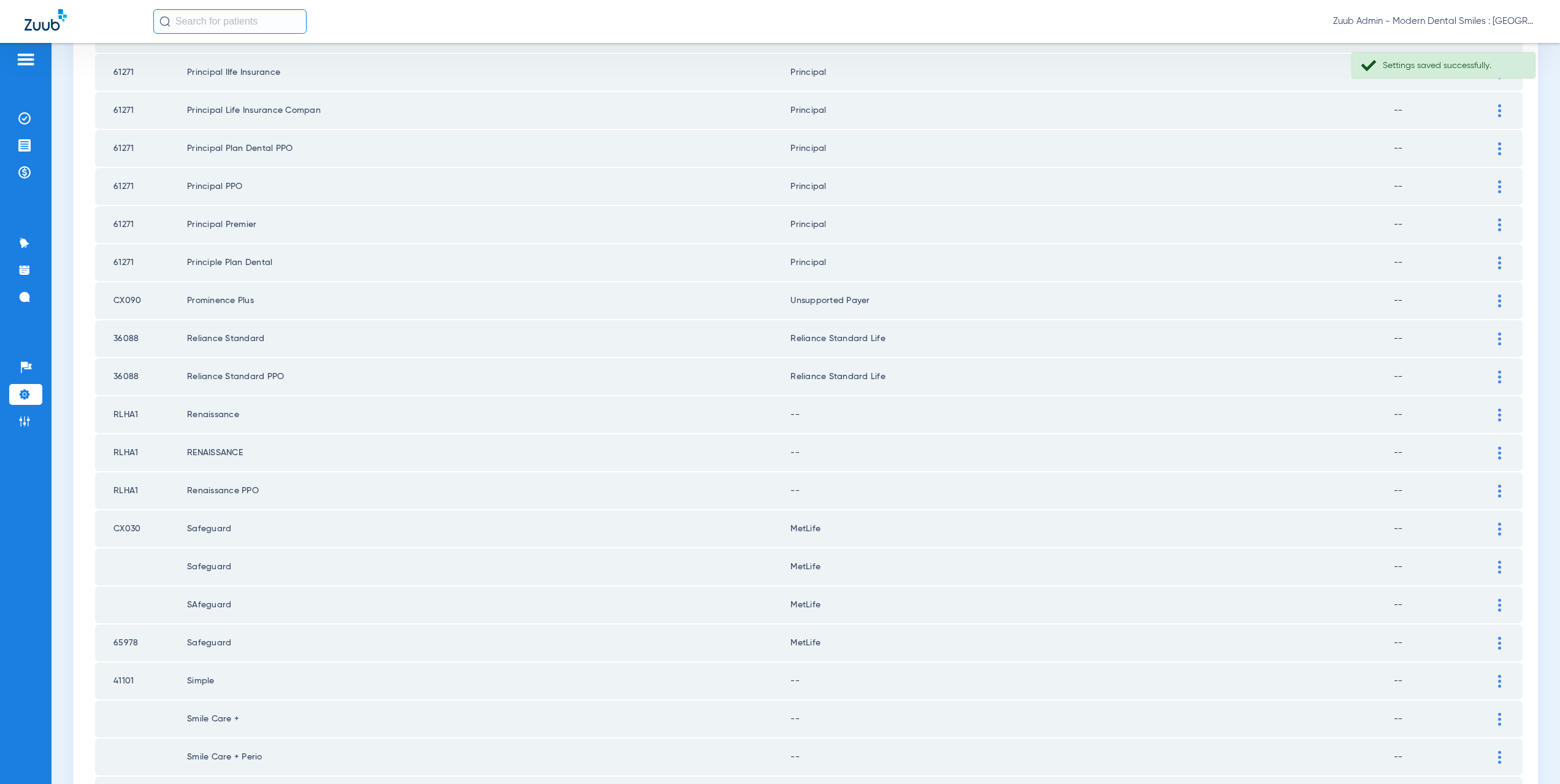
scroll to position [433, 0]
click at [1489, 384] on div at bounding box center [1500, 381] width 21 height 13
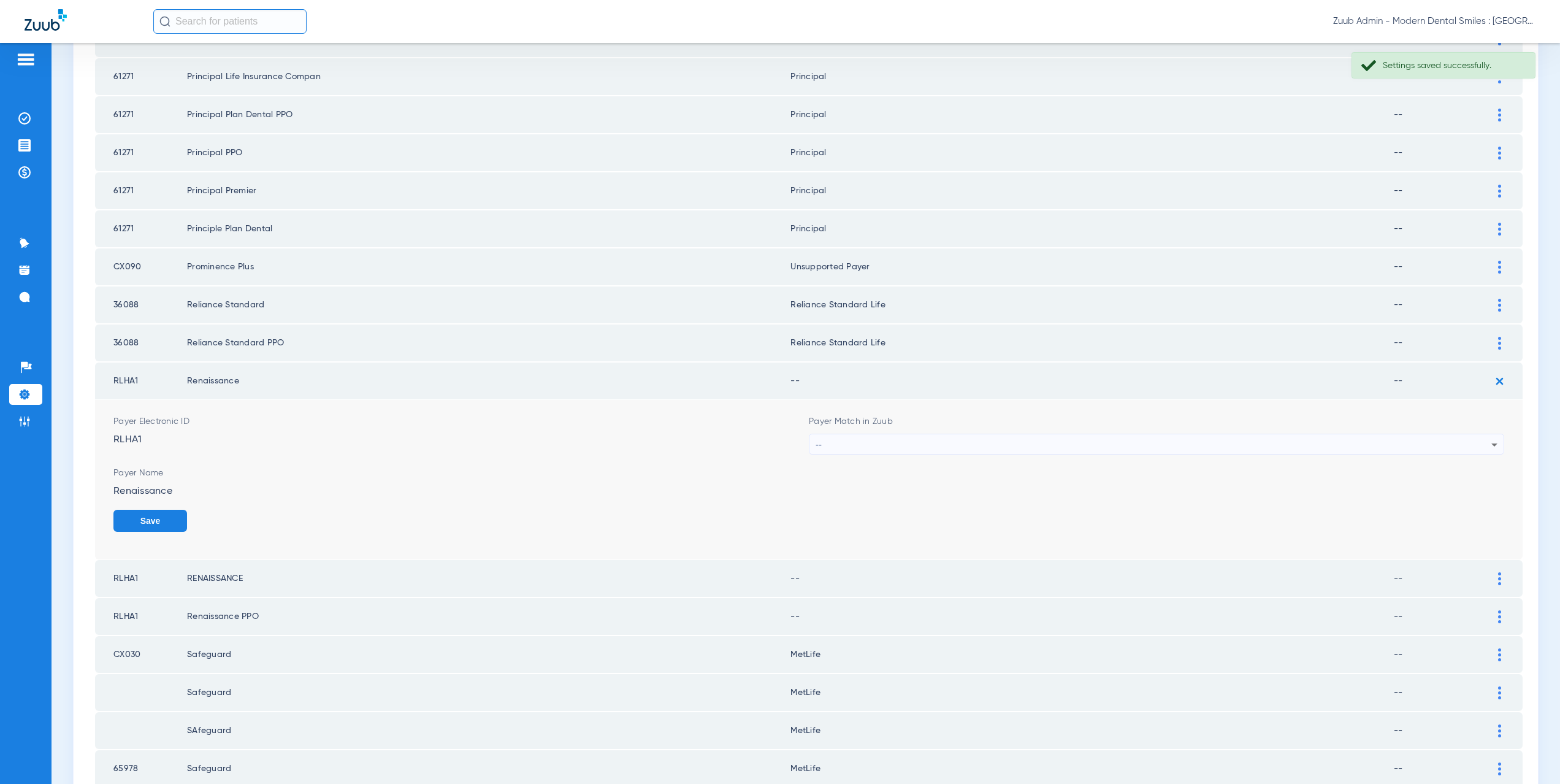
click at [861, 449] on div "--" at bounding box center [1153, 444] width 676 height 21
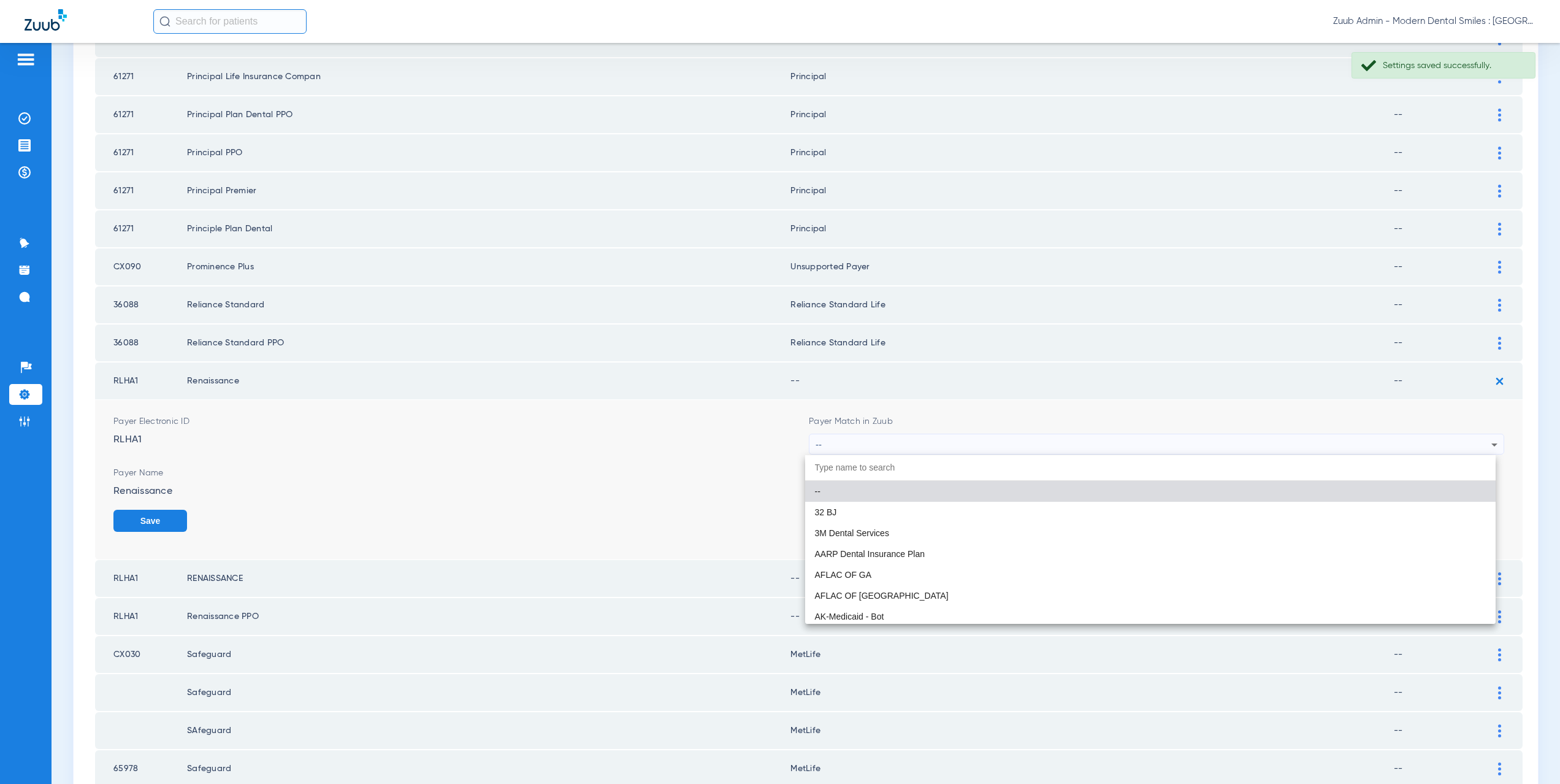
paste input "CX021"
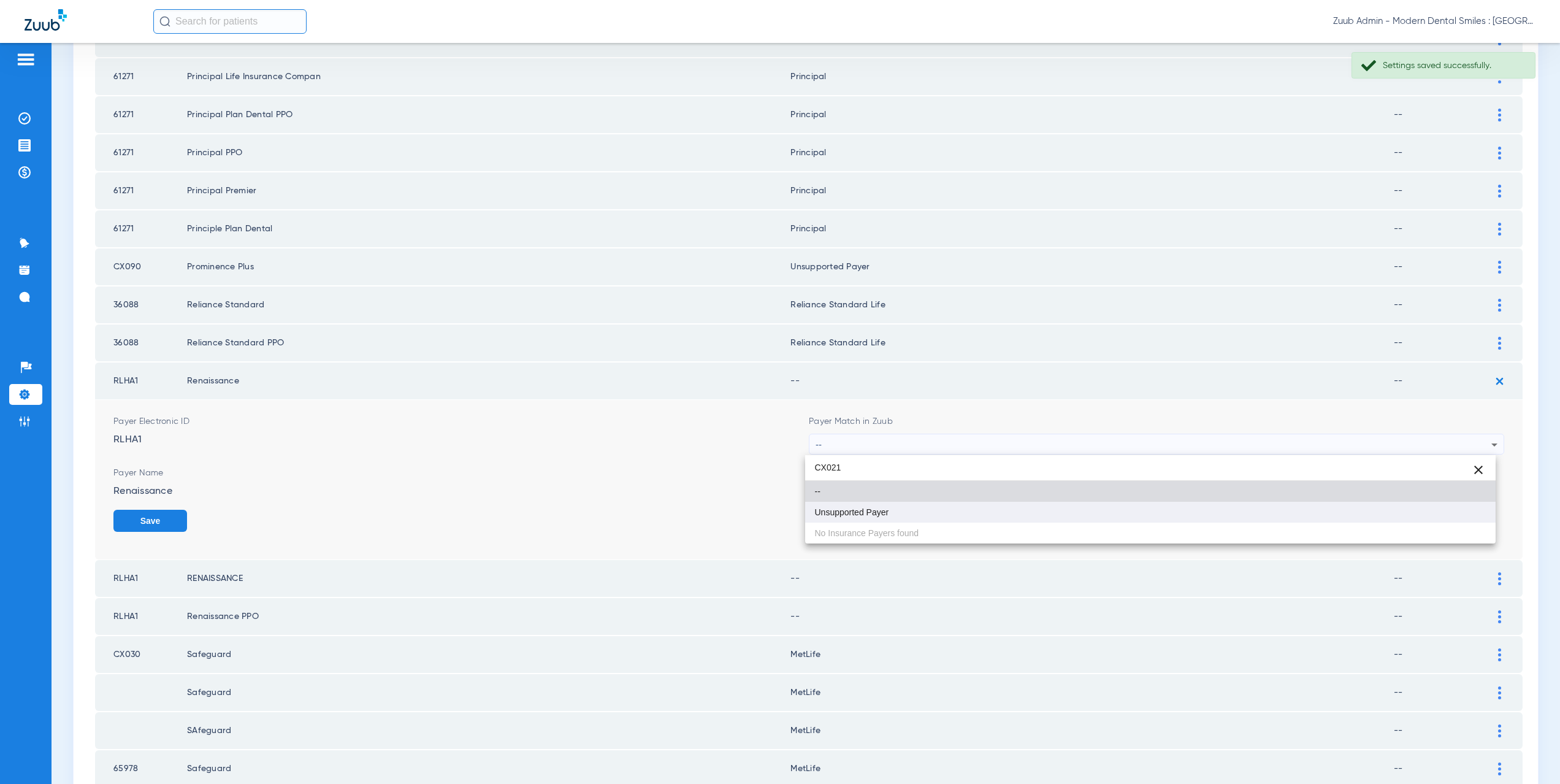
type input "CX021"
click at [866, 514] on span "Unsupported Payer" at bounding box center [852, 512] width 74 height 9
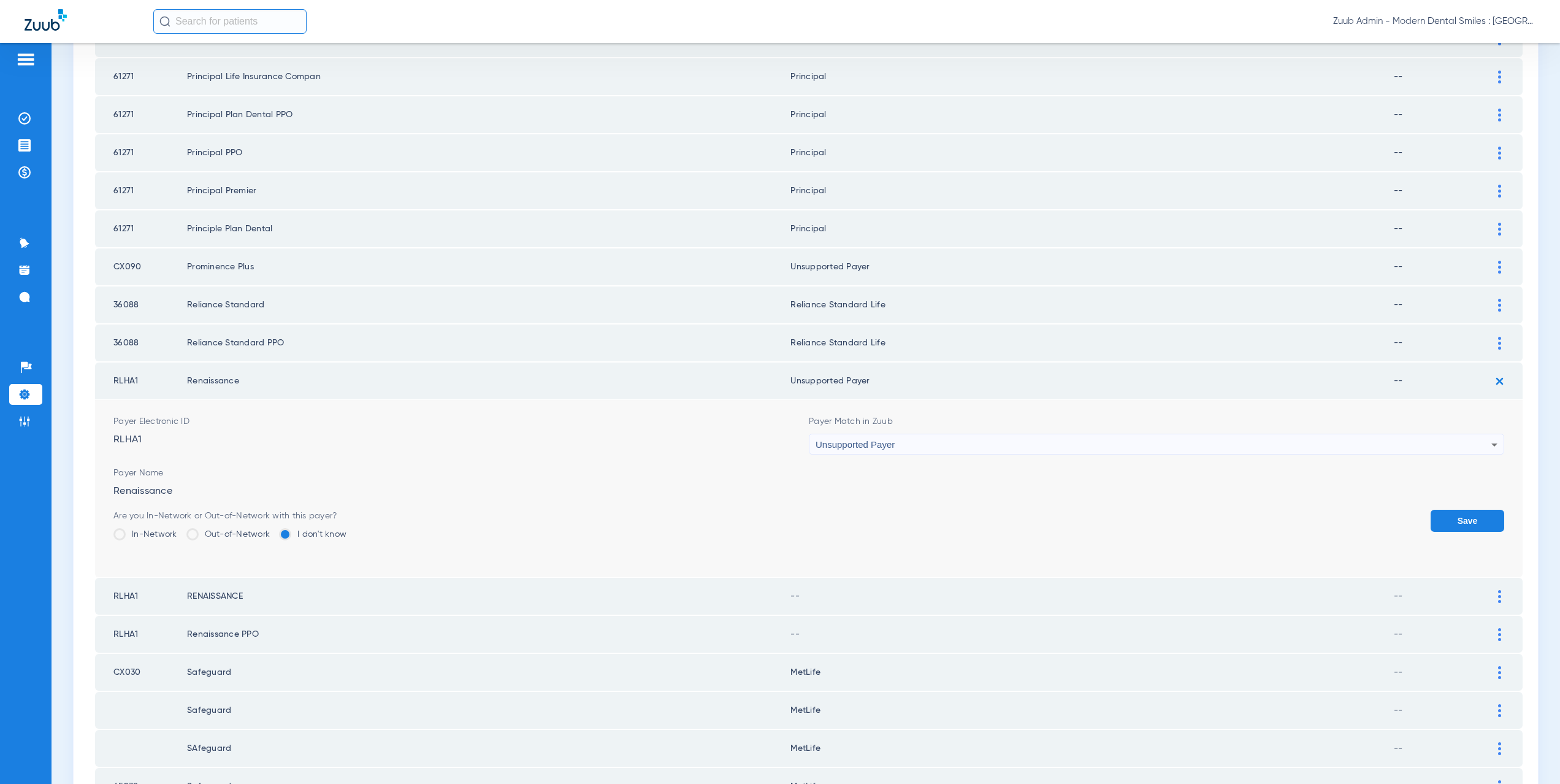
click at [1454, 514] on button "Save" at bounding box center [1467, 520] width 73 height 22
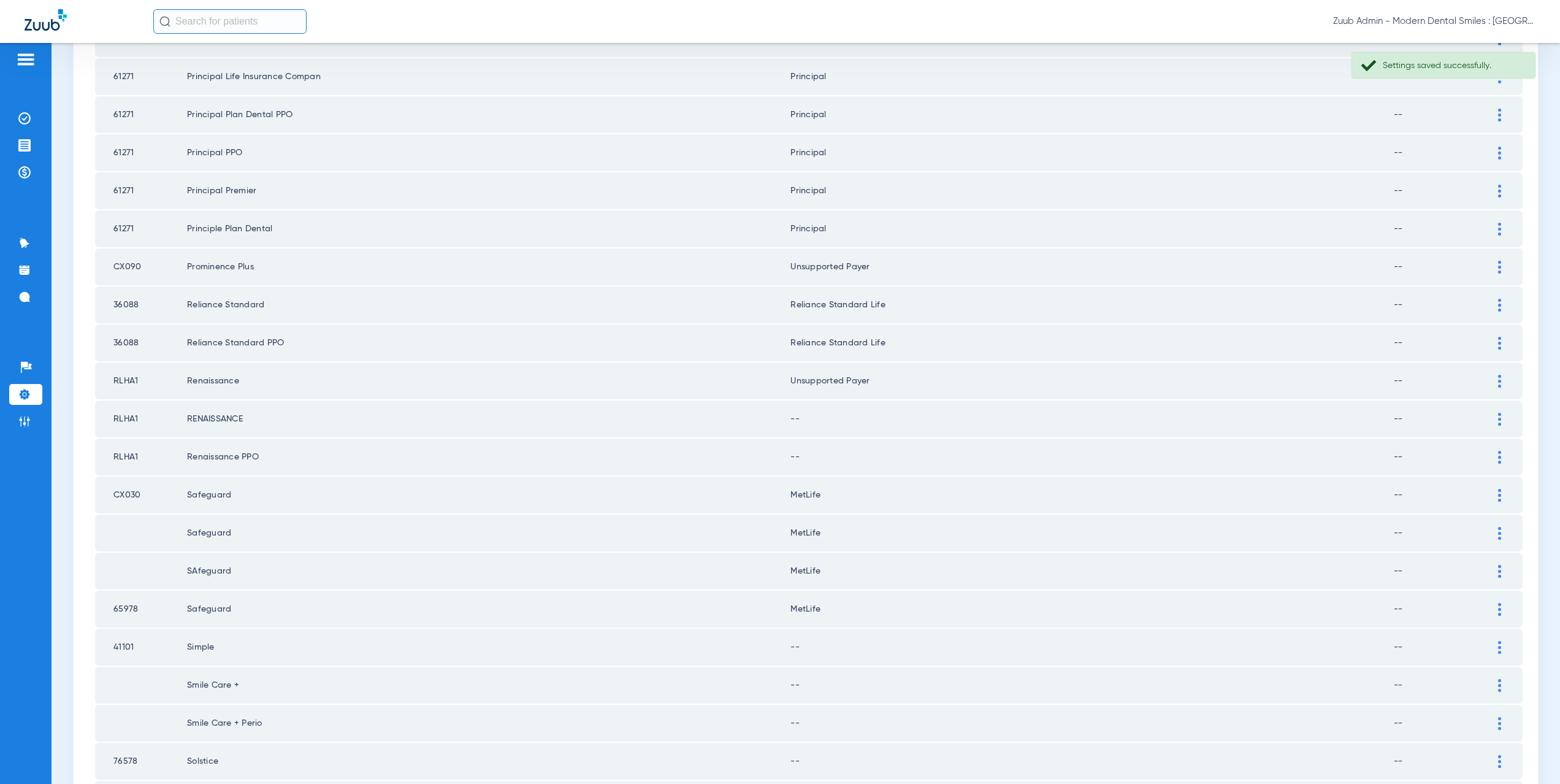
click at [1495, 423] on div at bounding box center [1500, 419] width 21 height 13
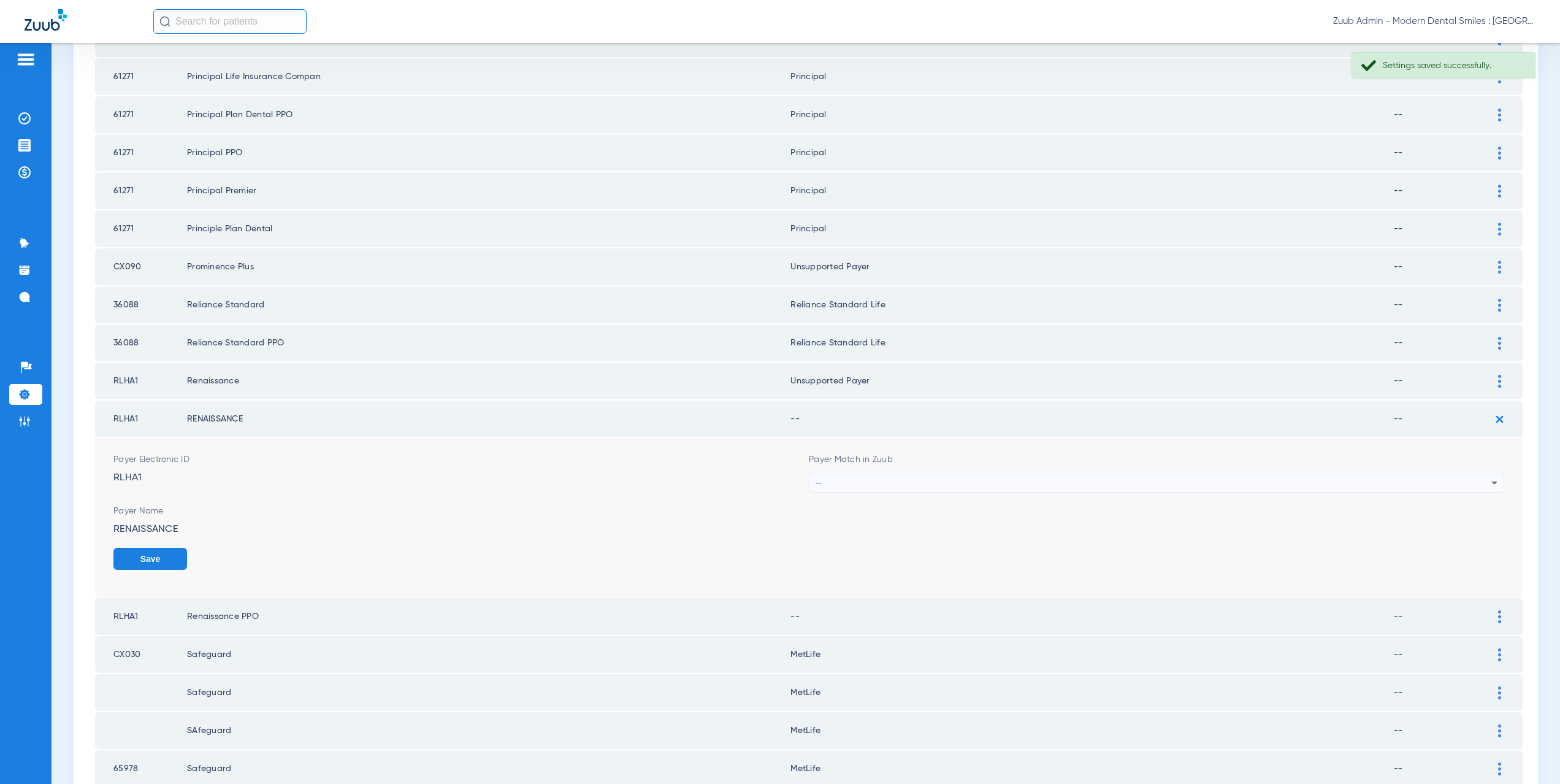
click at [904, 486] on div "--" at bounding box center [1153, 482] width 676 height 21
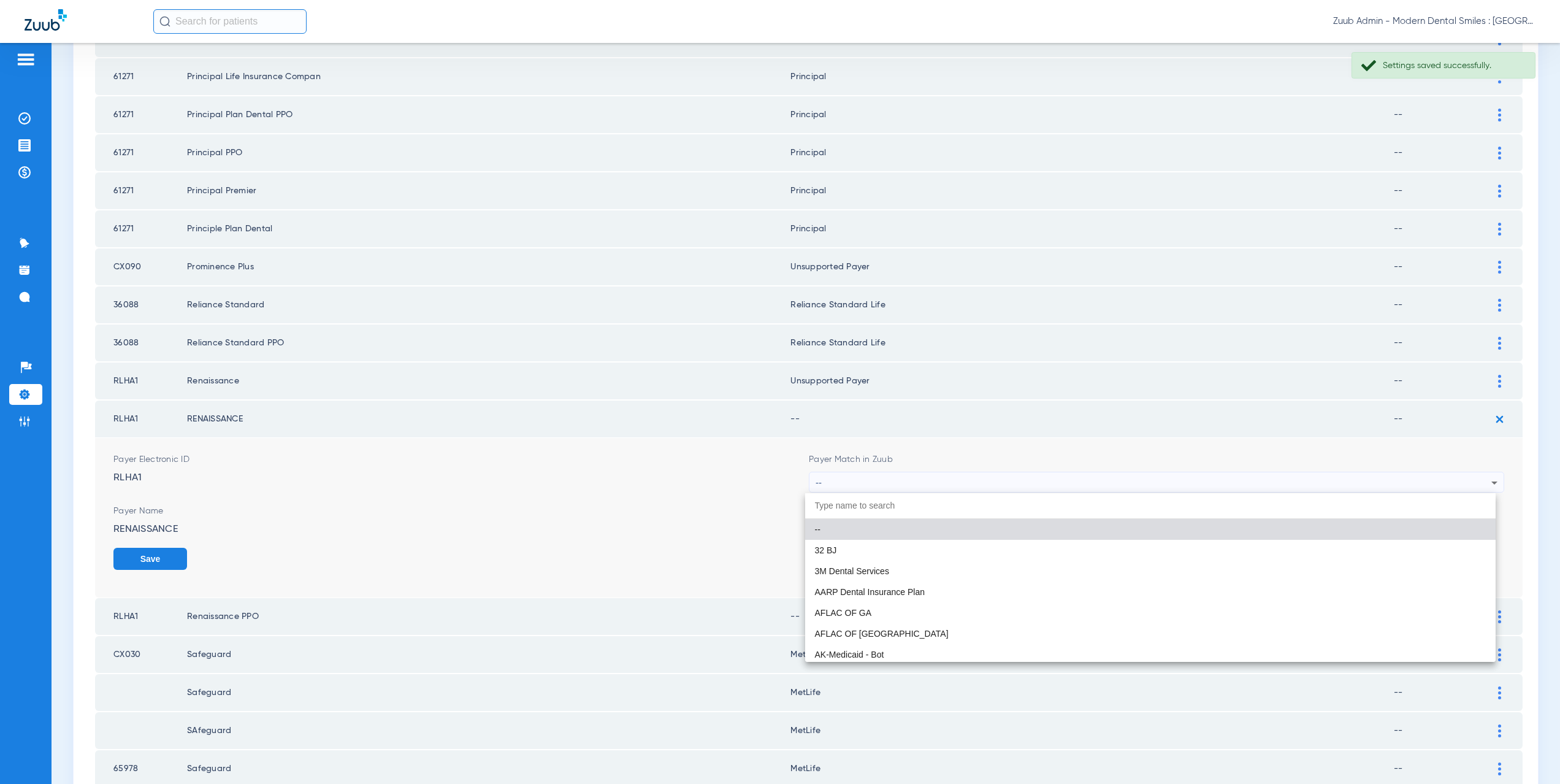
paste input "CX021"
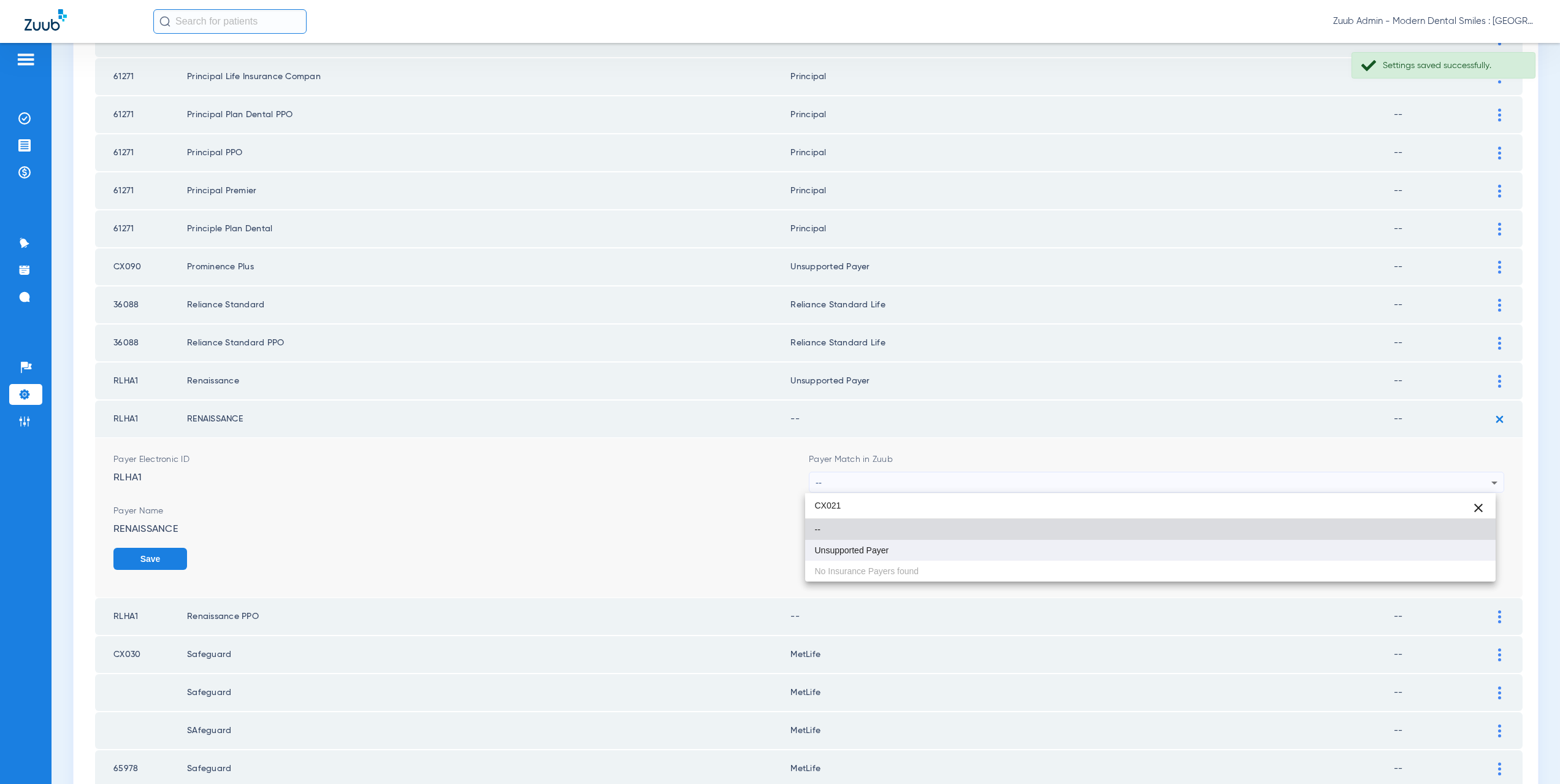
type input "CX021"
click at [893, 555] on mat-option "Unsupported Payer" at bounding box center [1151, 550] width 691 height 21
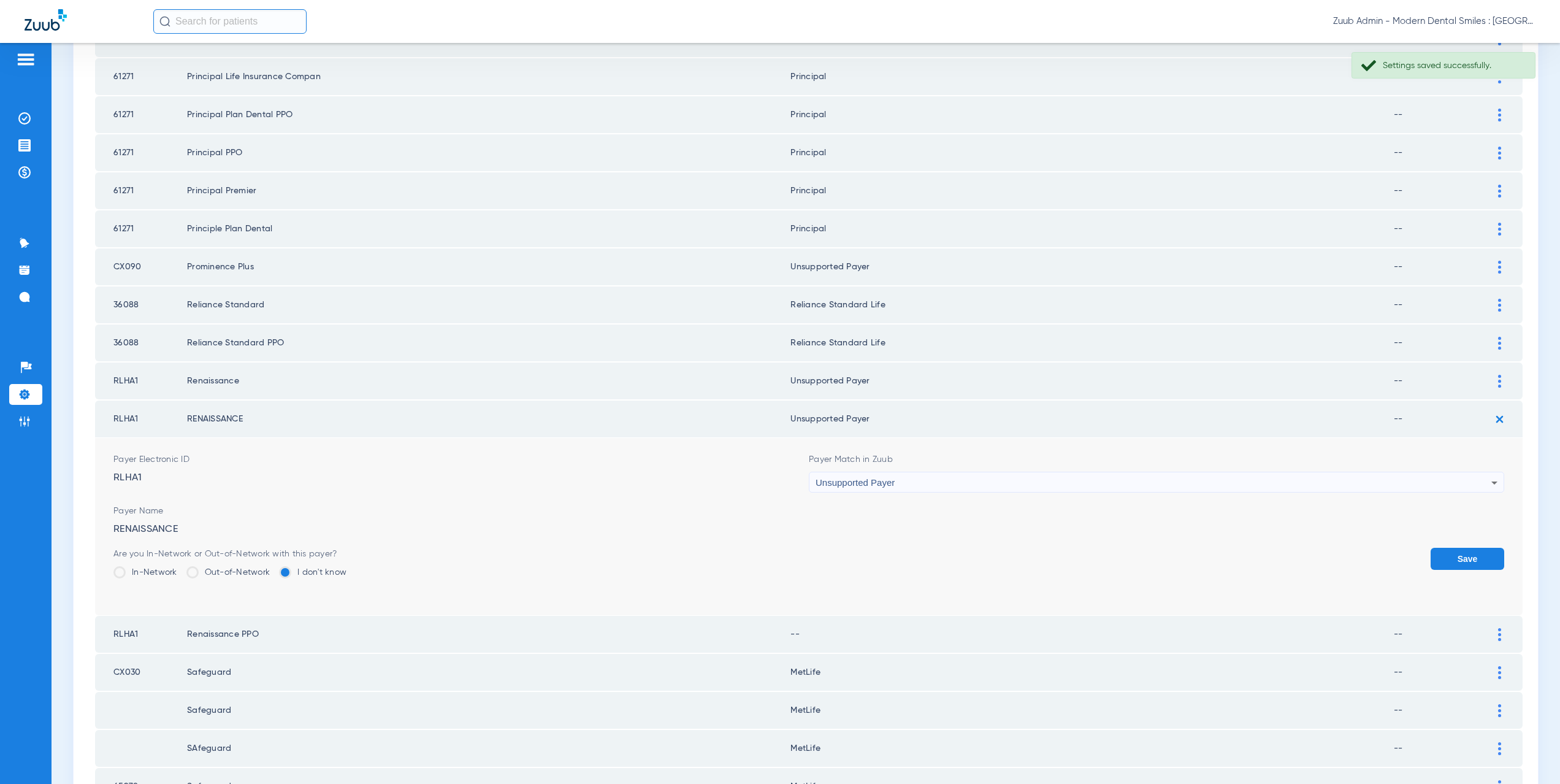
click at [1445, 564] on button "Save" at bounding box center [1467, 558] width 73 height 22
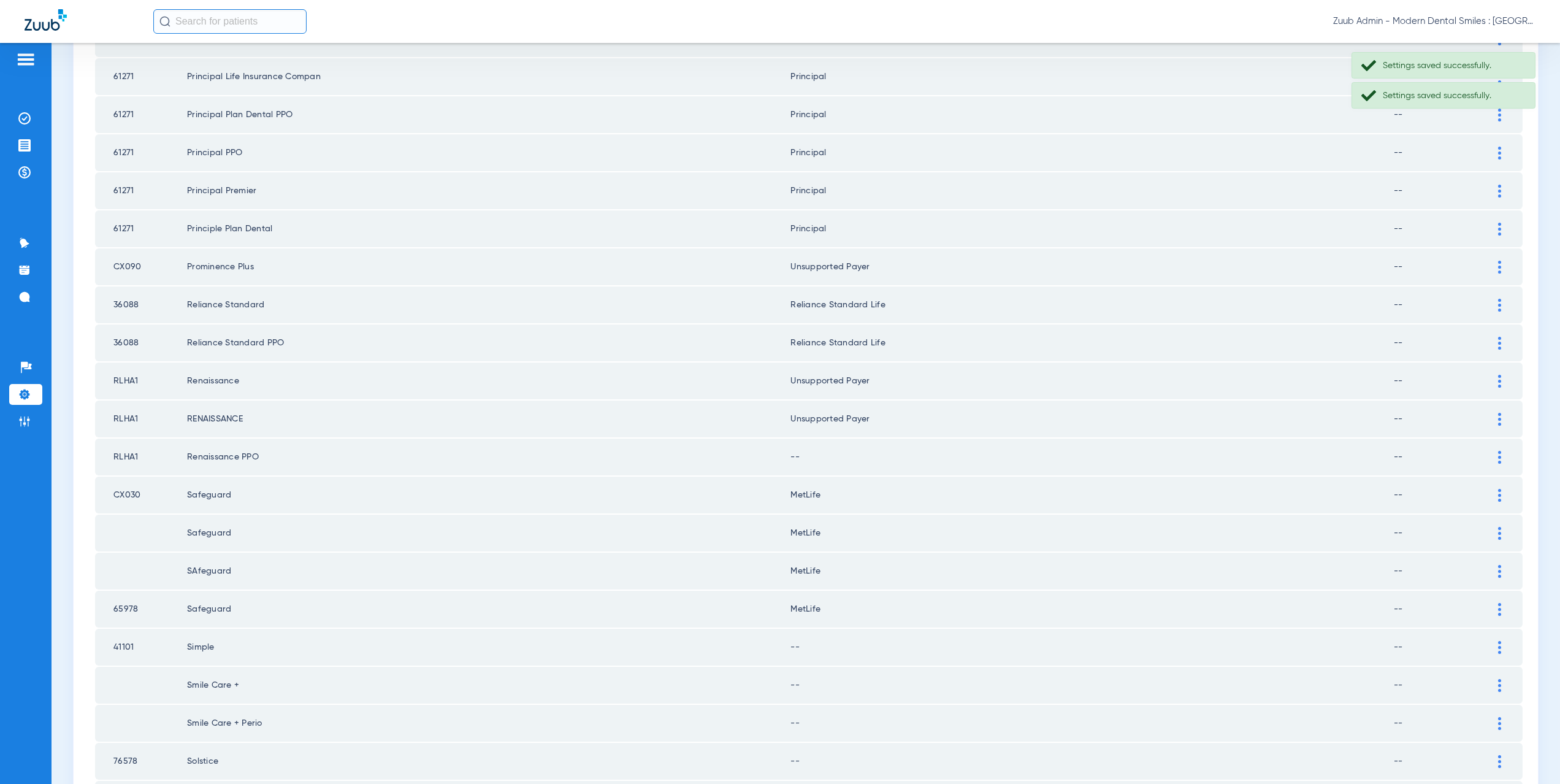
click at [1492, 458] on div at bounding box center [1500, 457] width 21 height 13
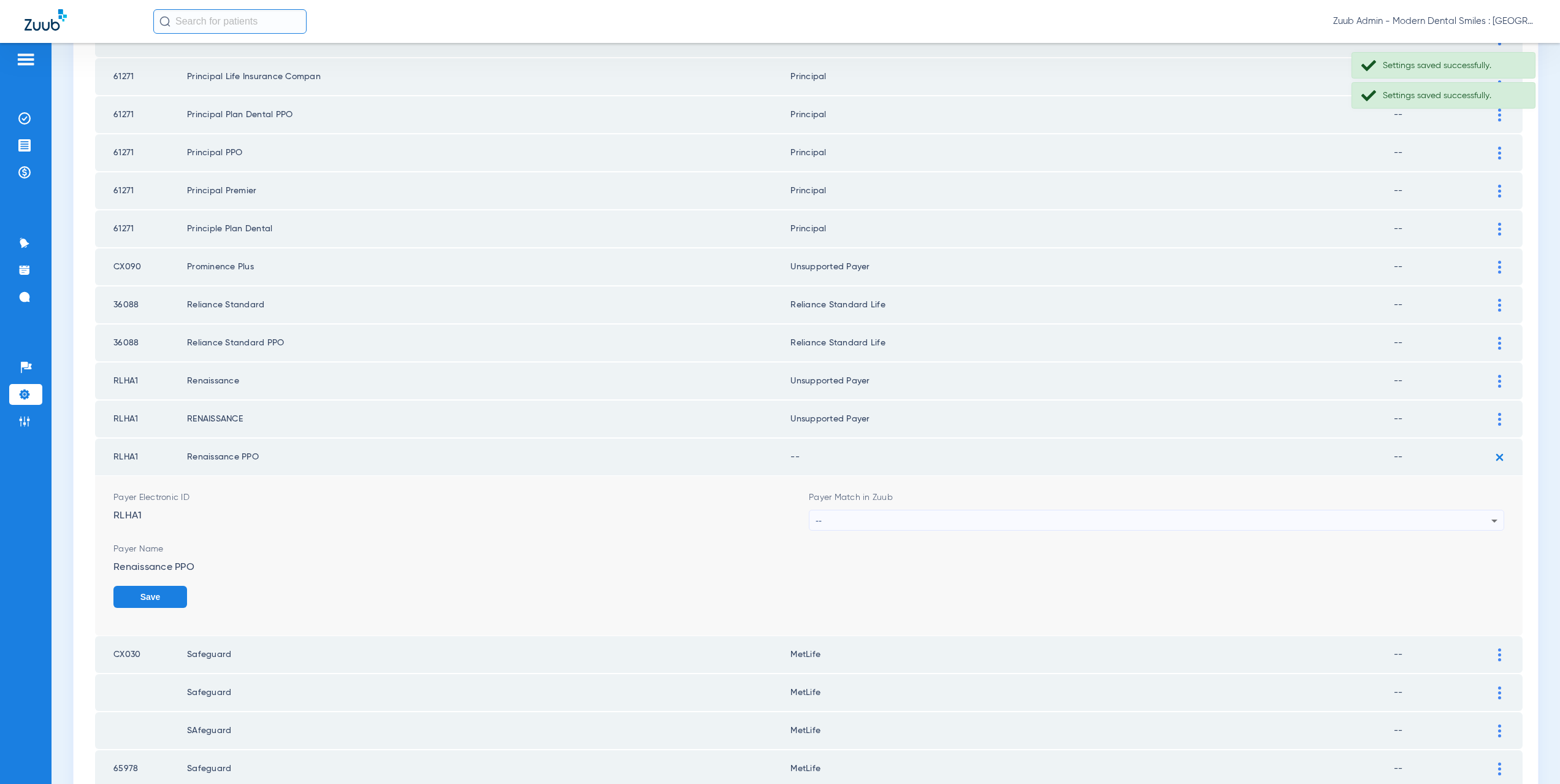
click at [892, 521] on div "--" at bounding box center [1153, 520] width 676 height 21
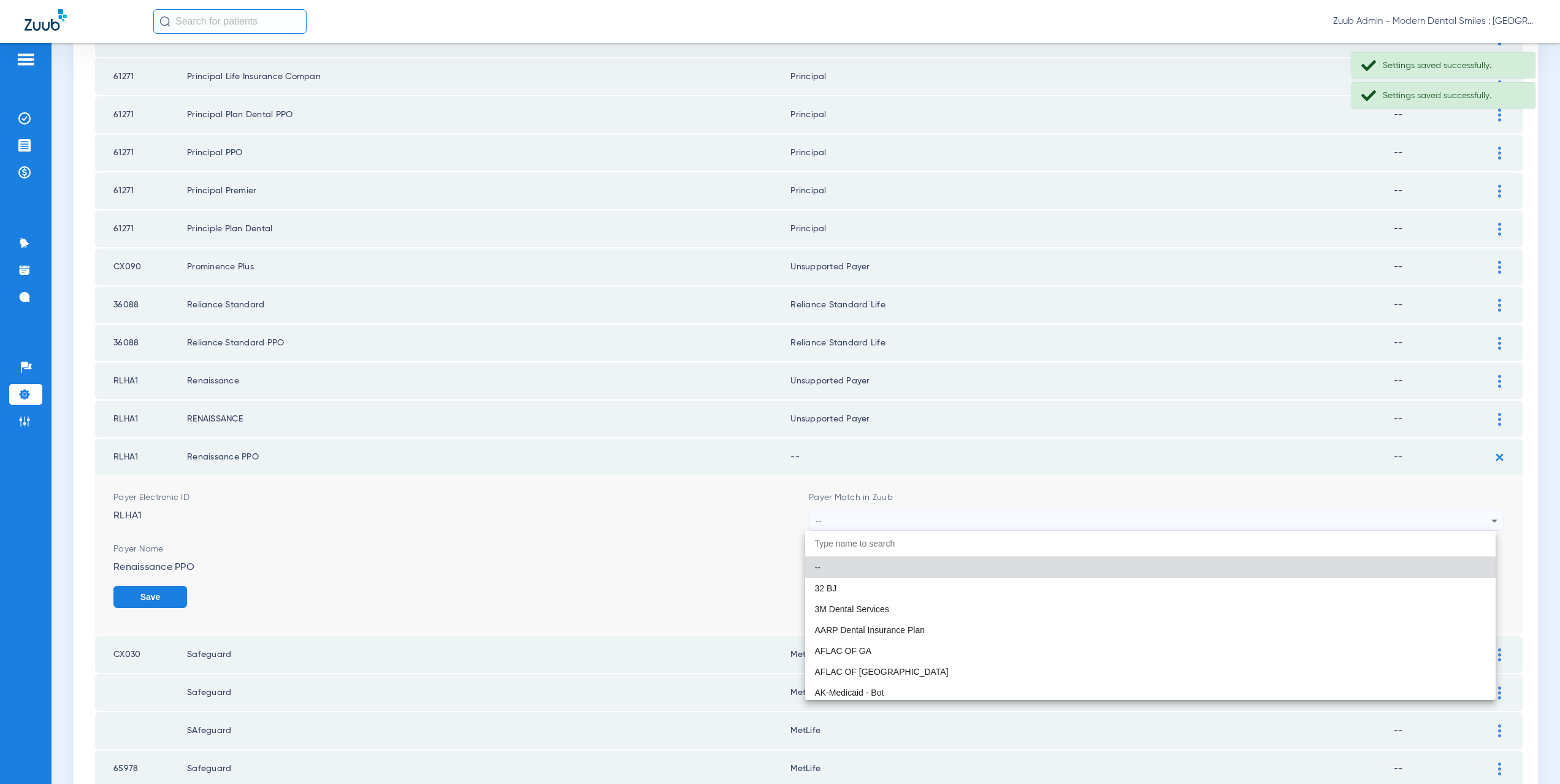
paste input "CX021"
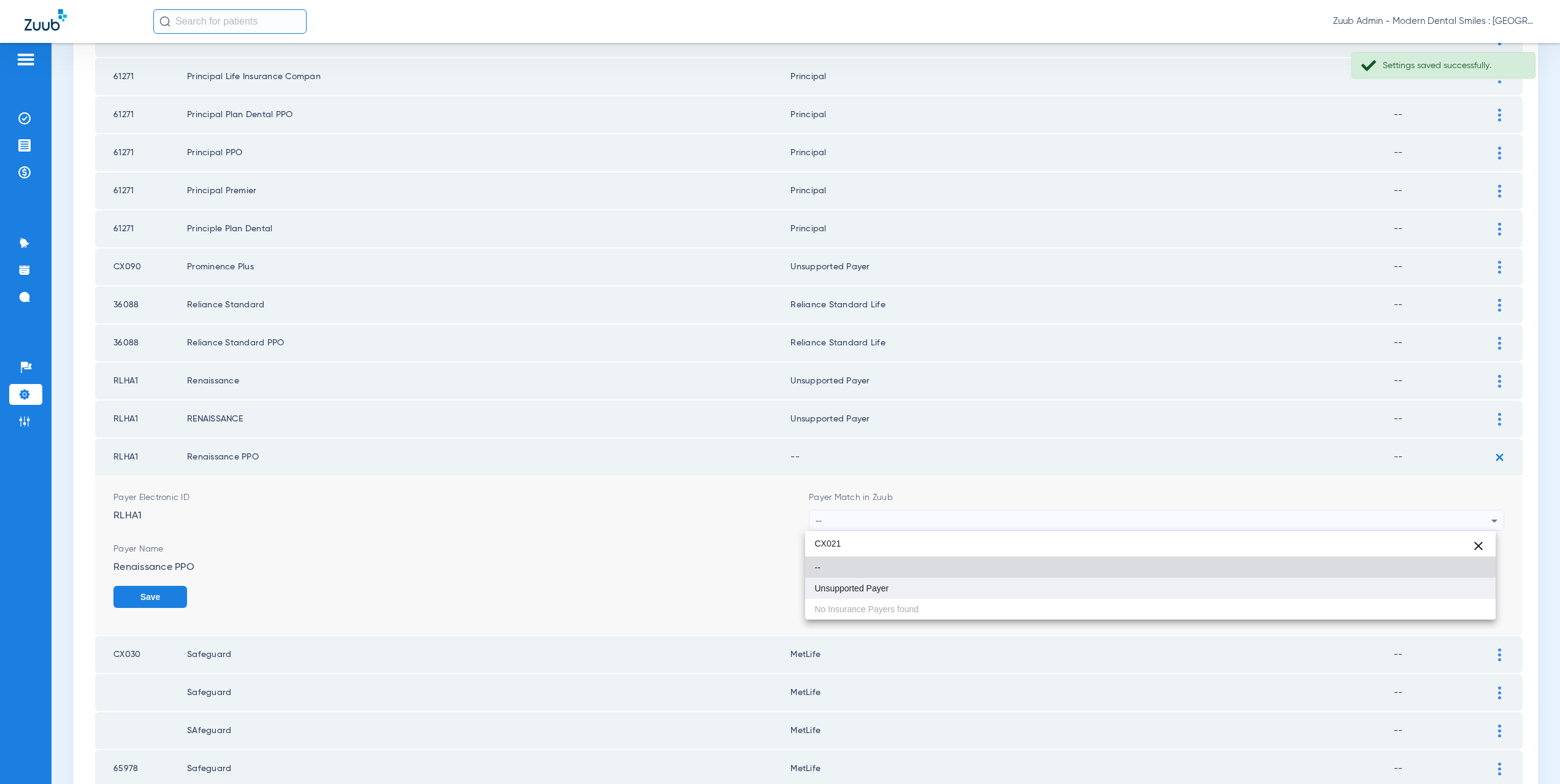
type input "CX021"
click at [885, 590] on span "Unsupported Payer" at bounding box center [852, 588] width 74 height 9
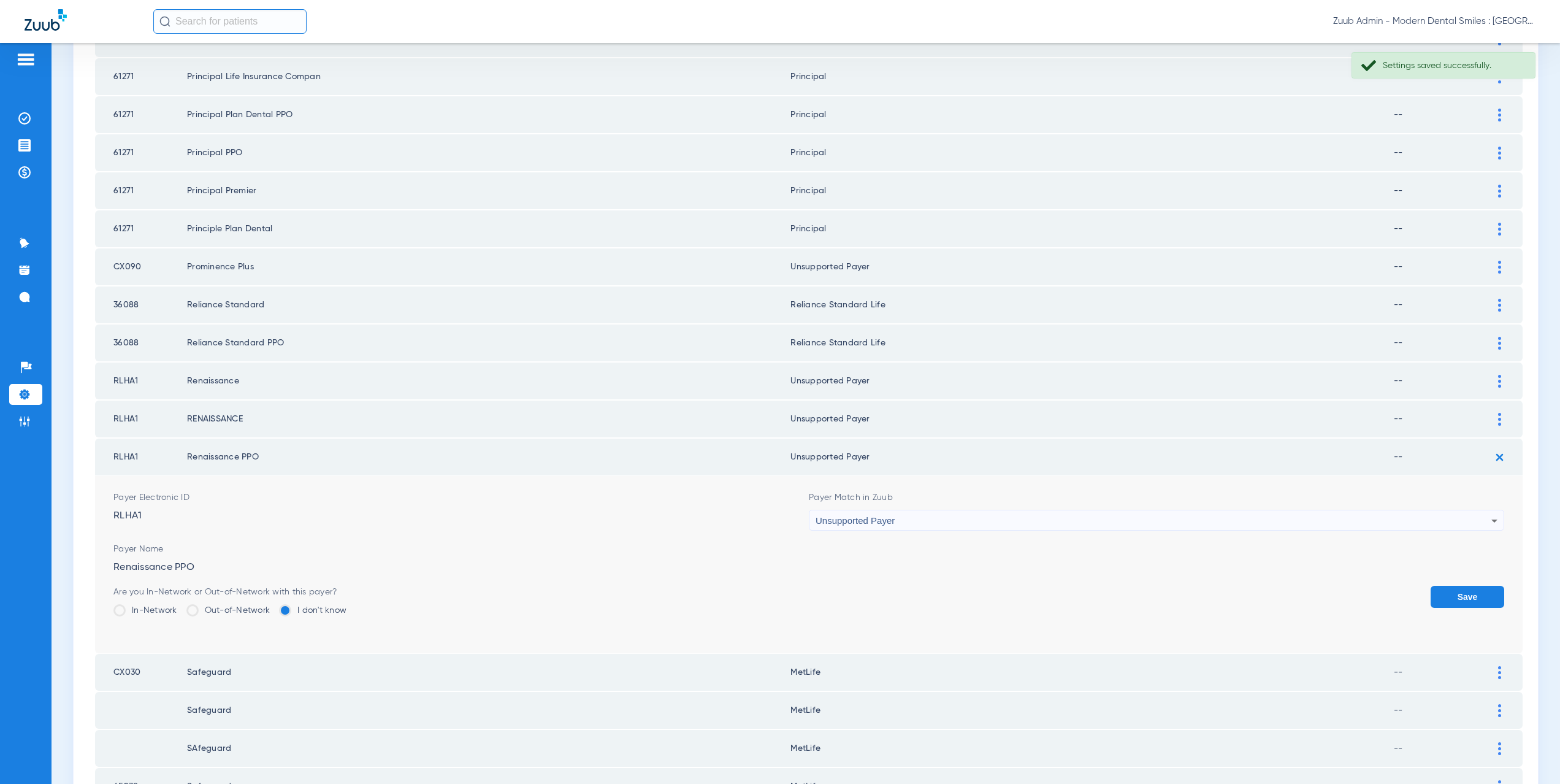
click at [1450, 595] on button "Save" at bounding box center [1467, 596] width 73 height 22
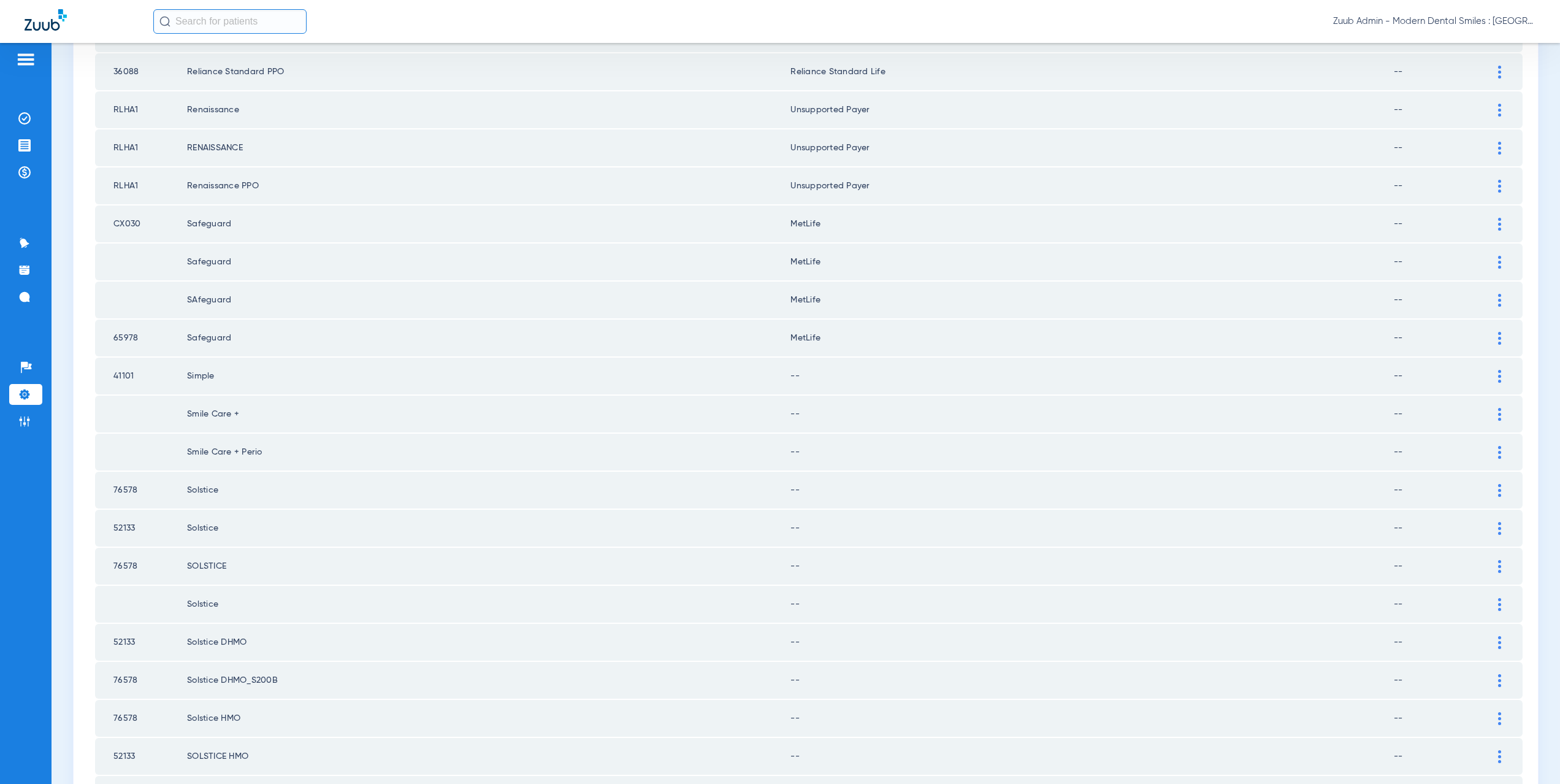
scroll to position [725, 0]
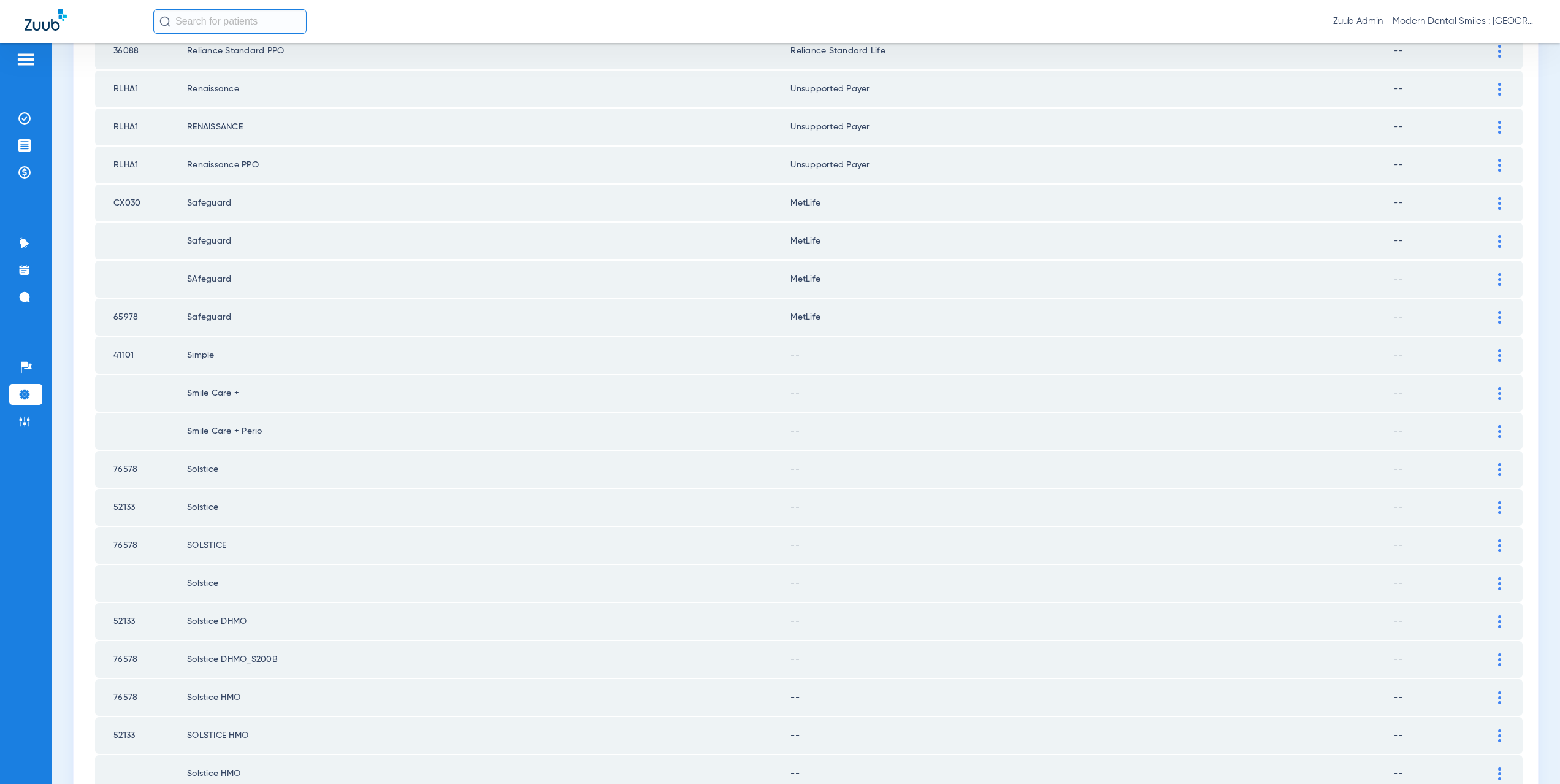
click at [1495, 351] on div at bounding box center [1500, 355] width 21 height 13
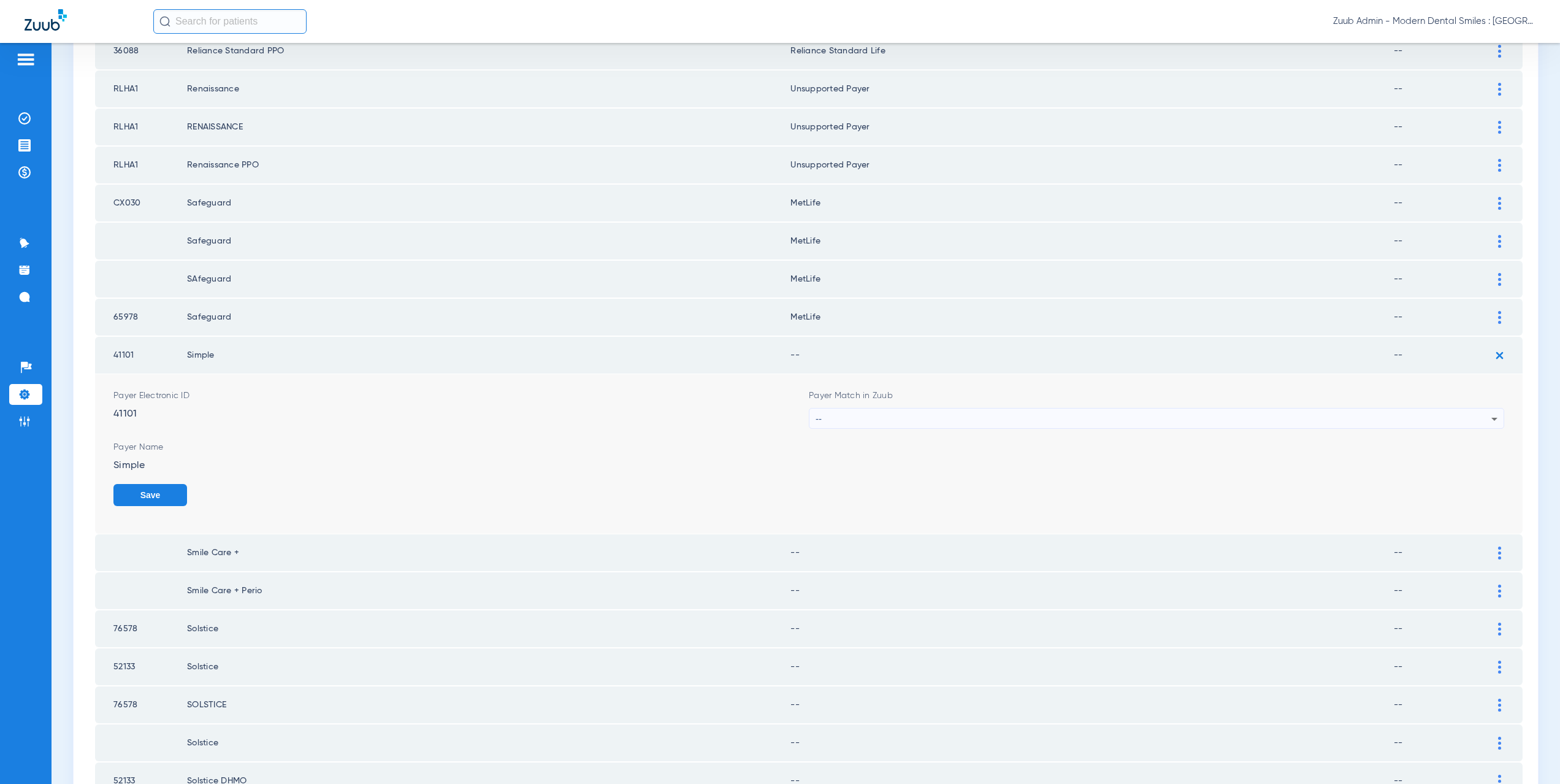
click at [963, 418] on div "--" at bounding box center [1153, 418] width 676 height 21
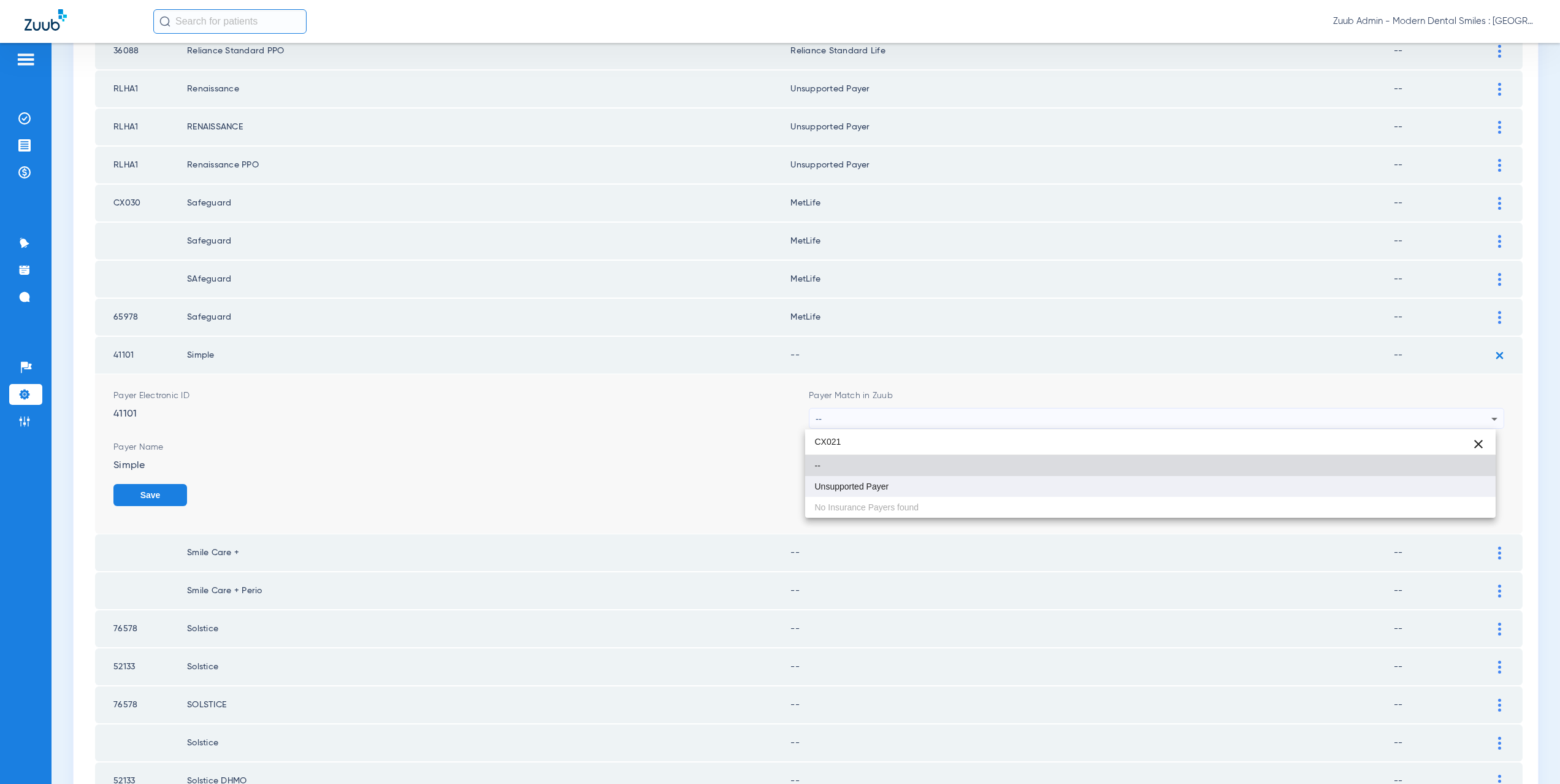
type input "CX021"
click at [917, 482] on mat-option "Unsupported Payer" at bounding box center [1151, 486] width 691 height 21
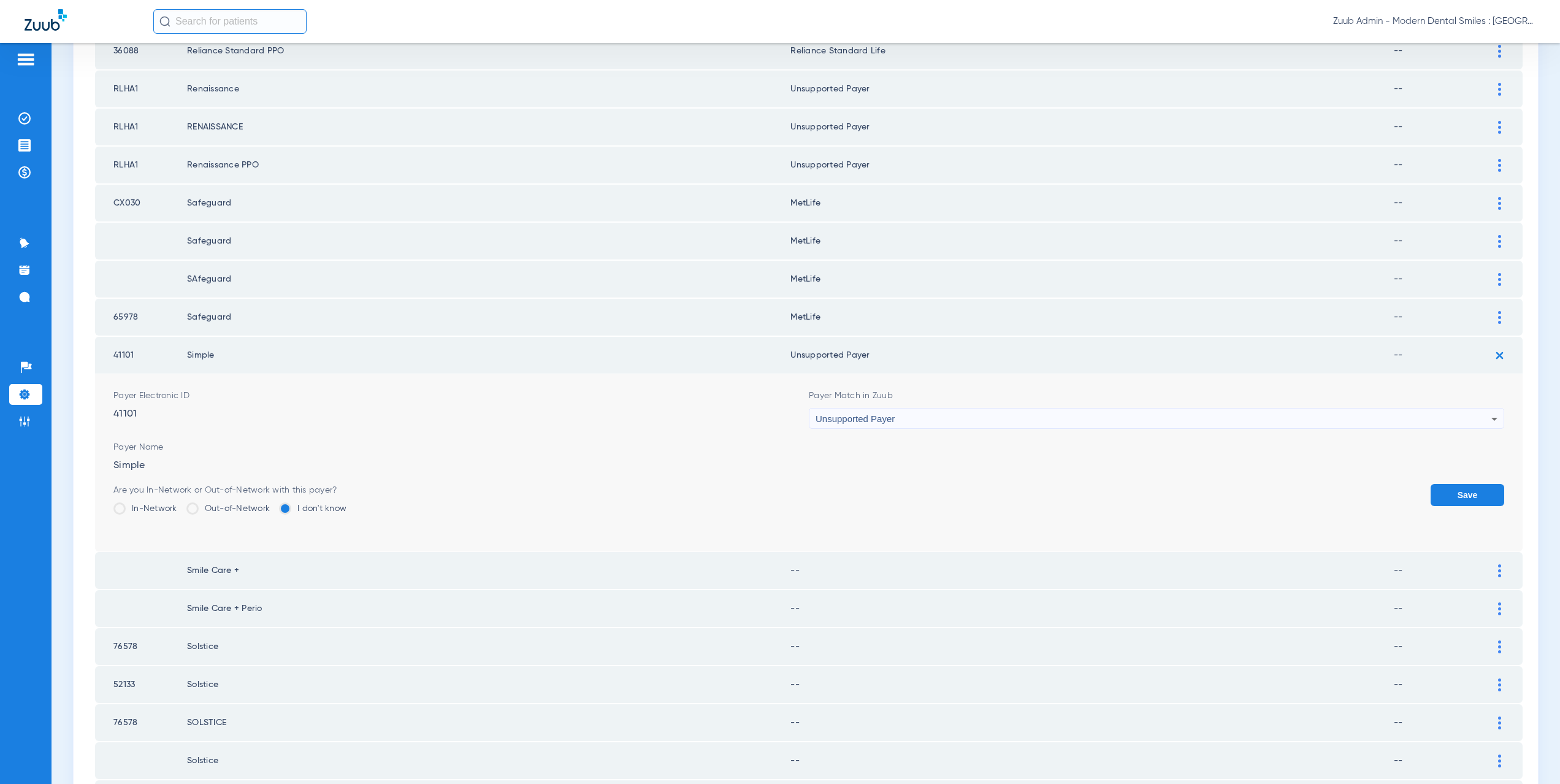
click at [1450, 491] on button "Save" at bounding box center [1467, 494] width 73 height 22
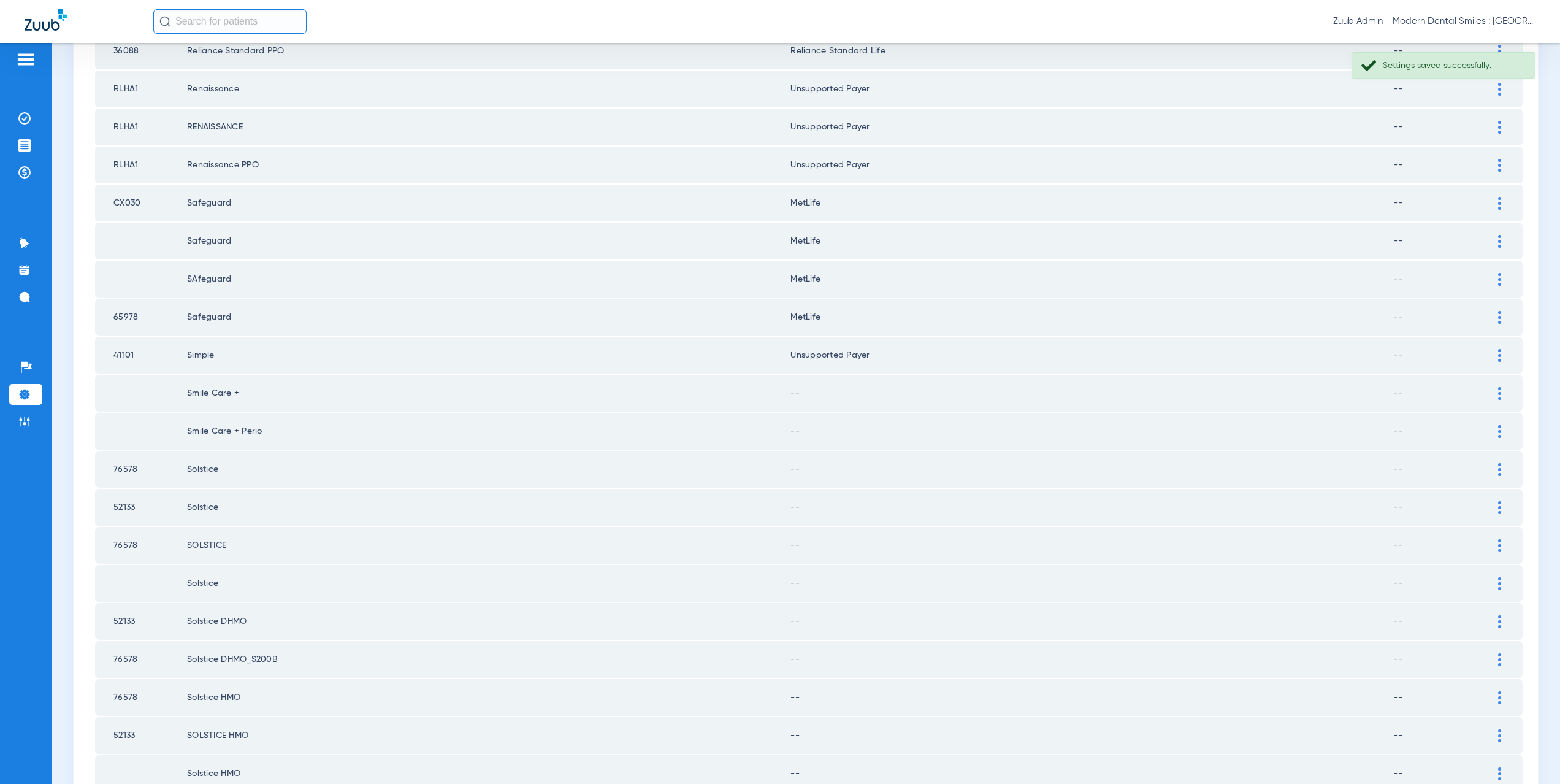
click at [1495, 390] on div at bounding box center [1500, 393] width 21 height 13
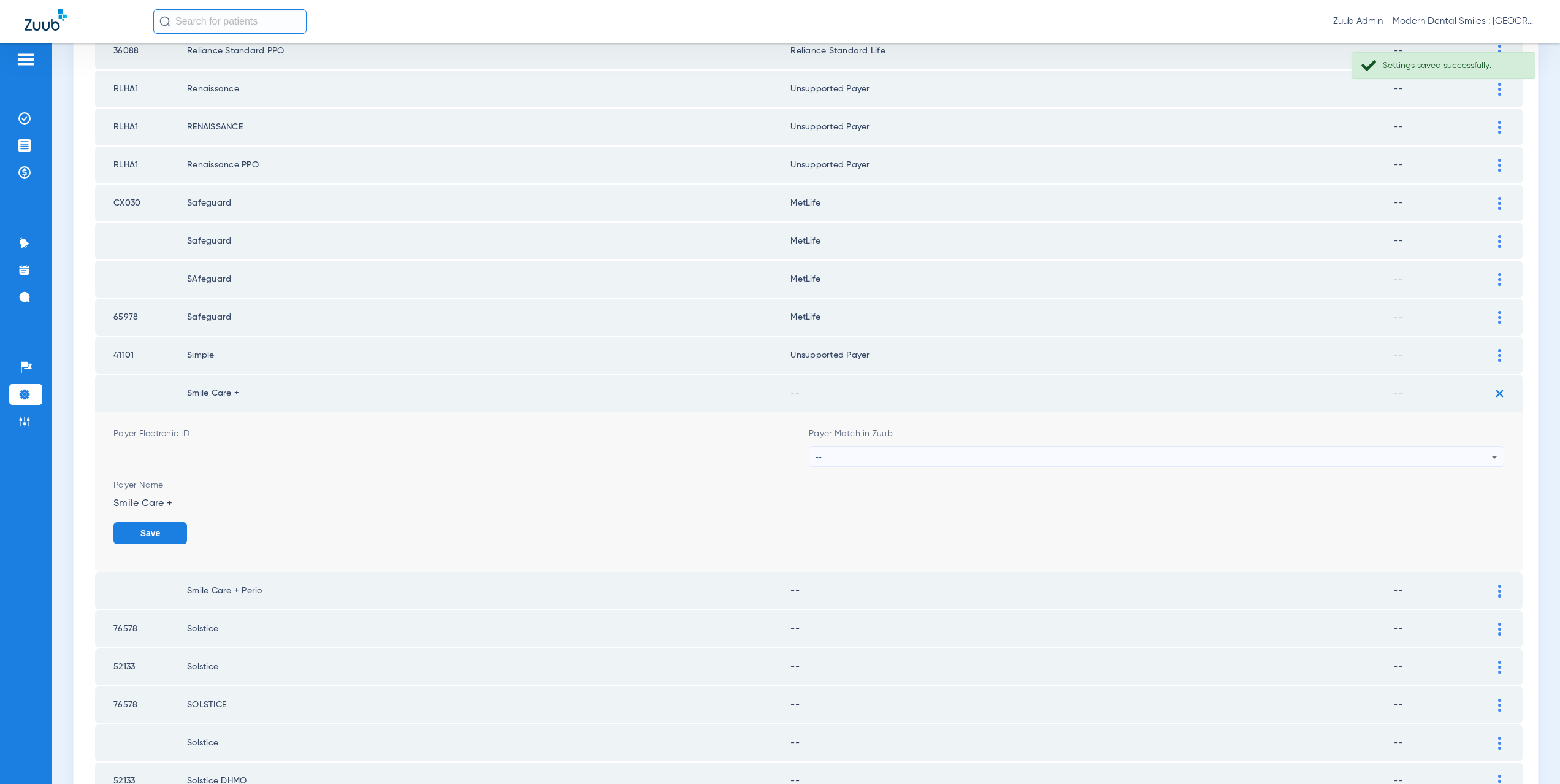
click at [975, 454] on div "--" at bounding box center [1153, 456] width 676 height 21
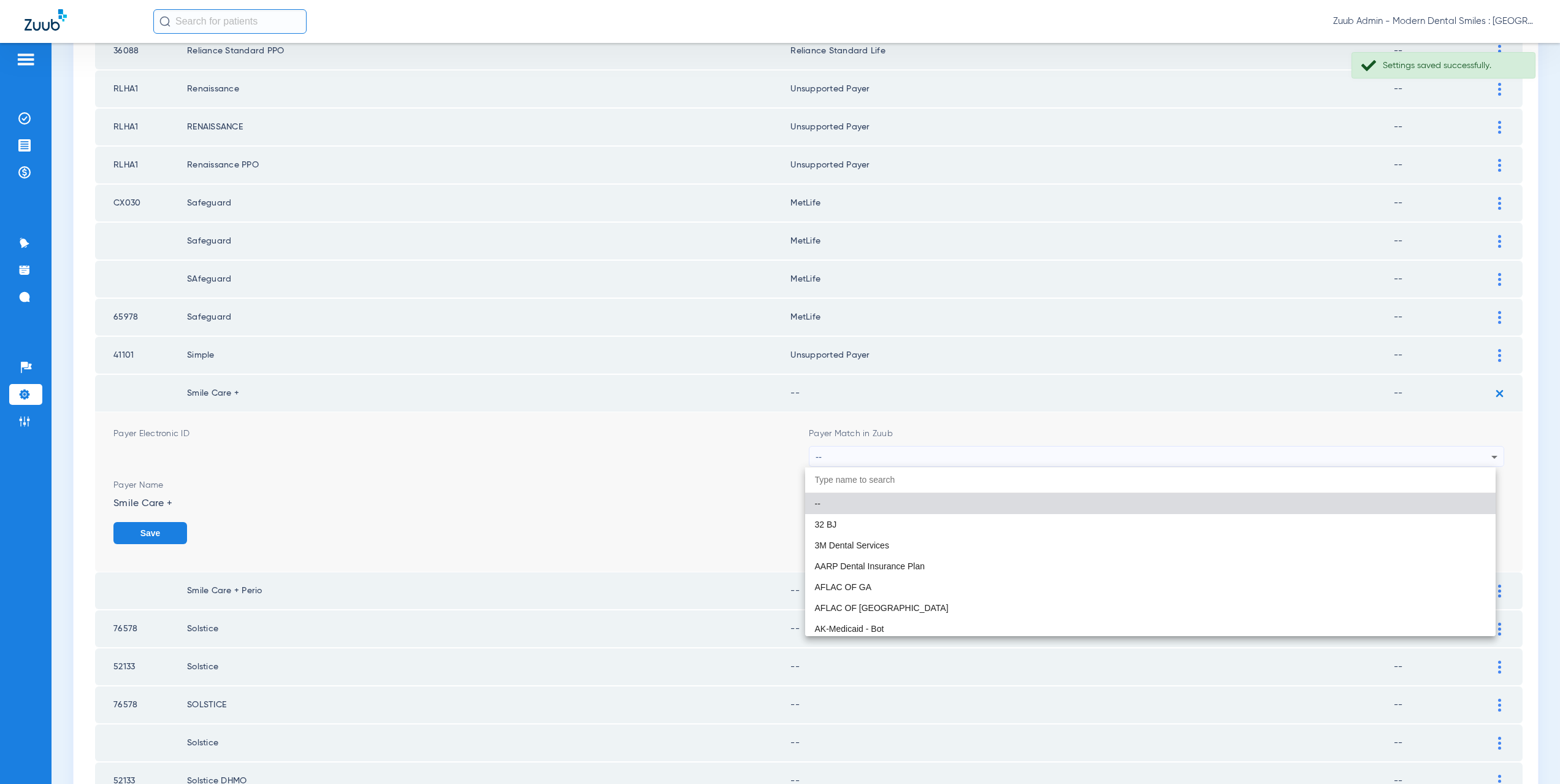
paste input "CX021"
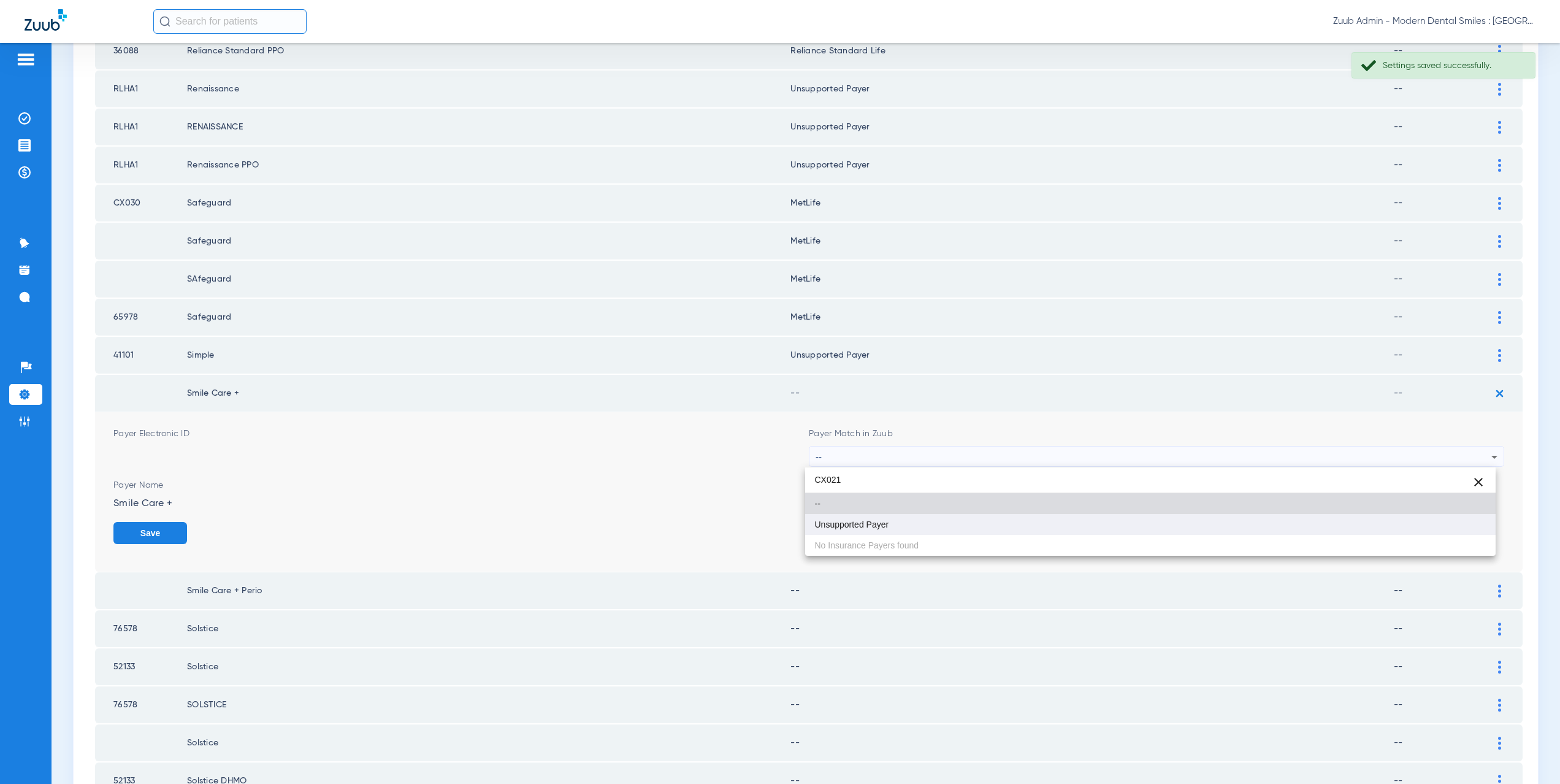
type input "CX021"
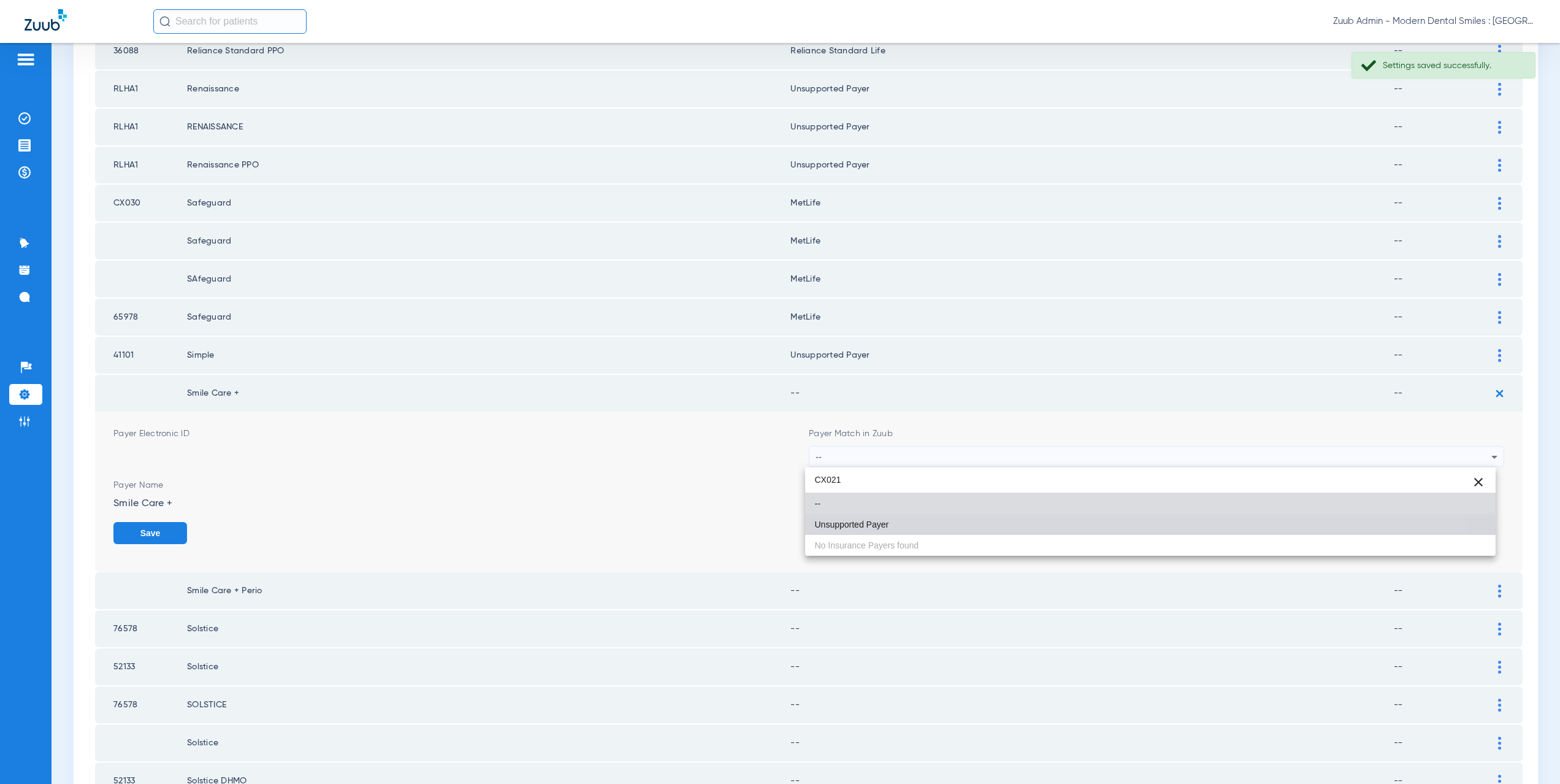
click at [935, 528] on mat-option "Unsupported Payer" at bounding box center [1151, 524] width 691 height 21
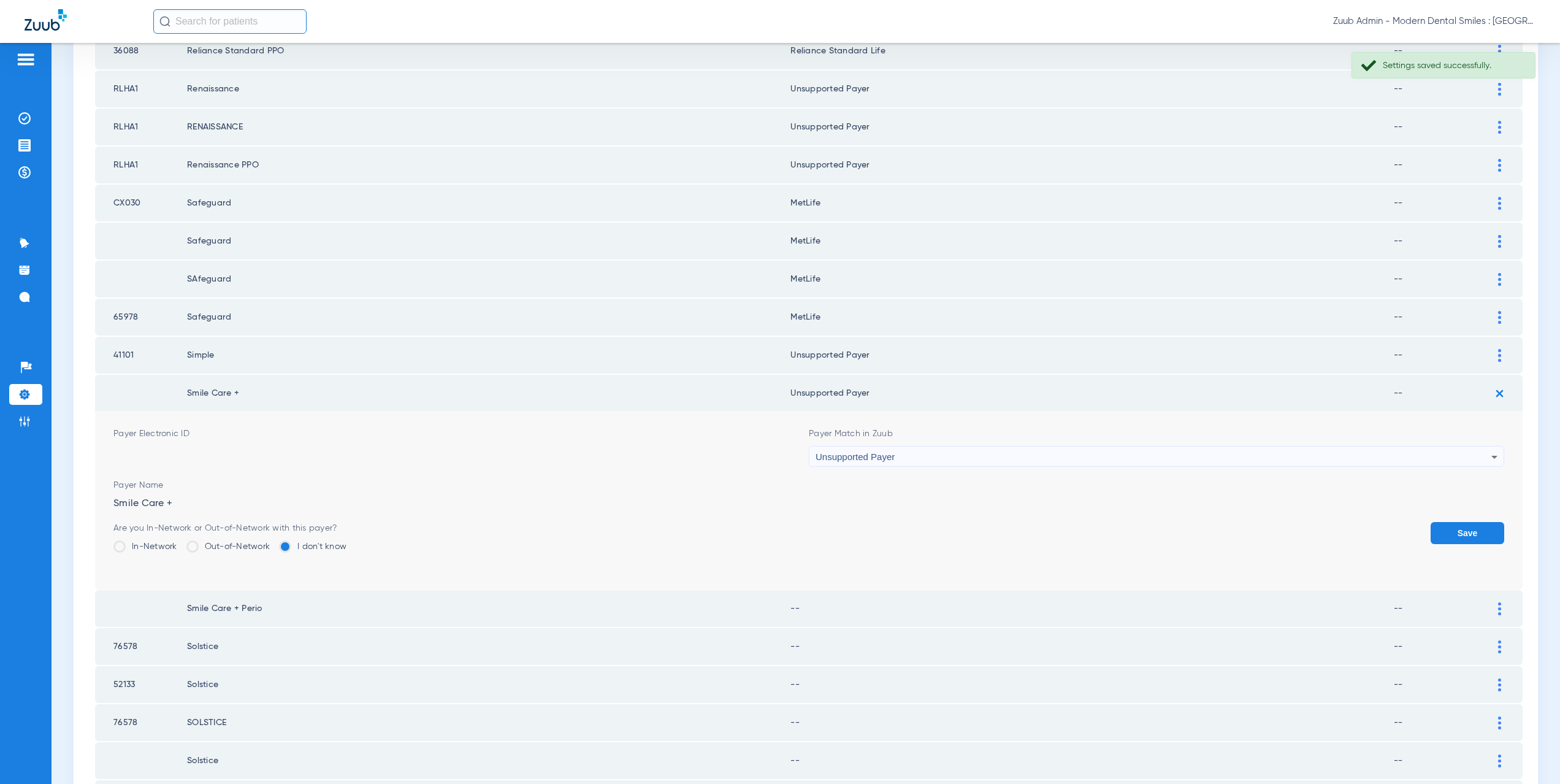
click at [1447, 530] on button "Save" at bounding box center [1467, 532] width 73 height 22
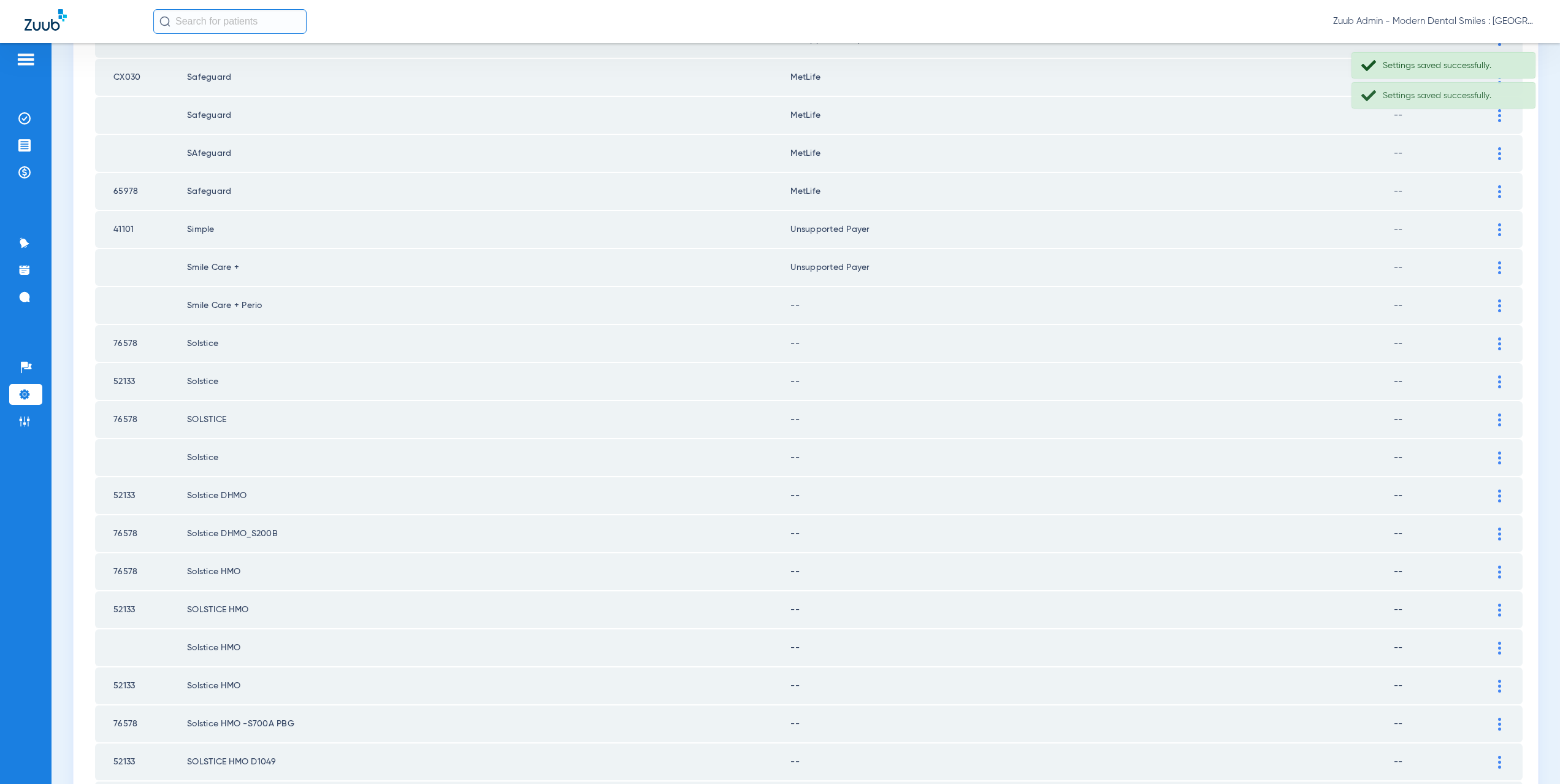
scroll to position [896, 0]
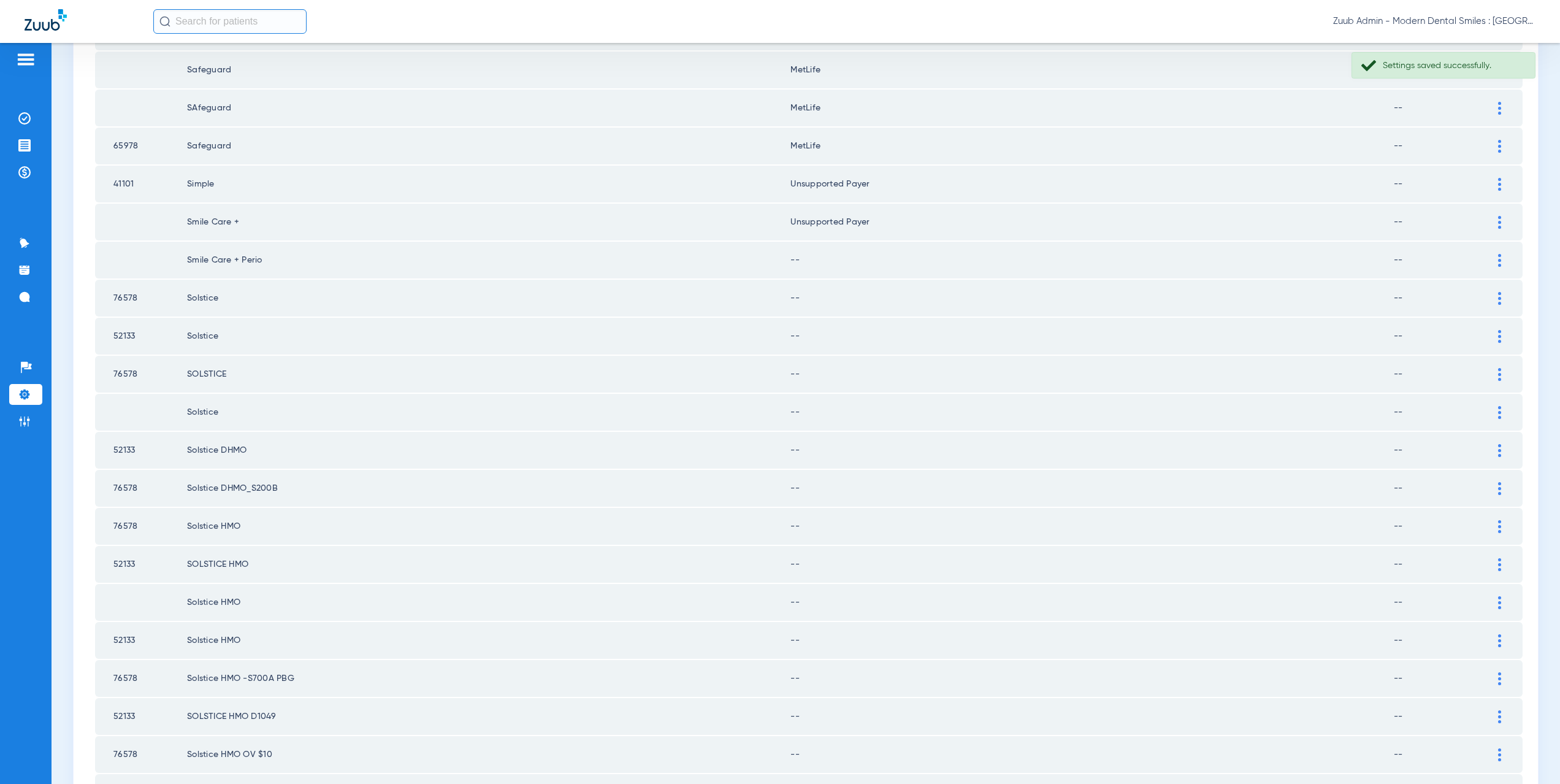
click at [1498, 255] on img at bounding box center [1500, 260] width 3 height 13
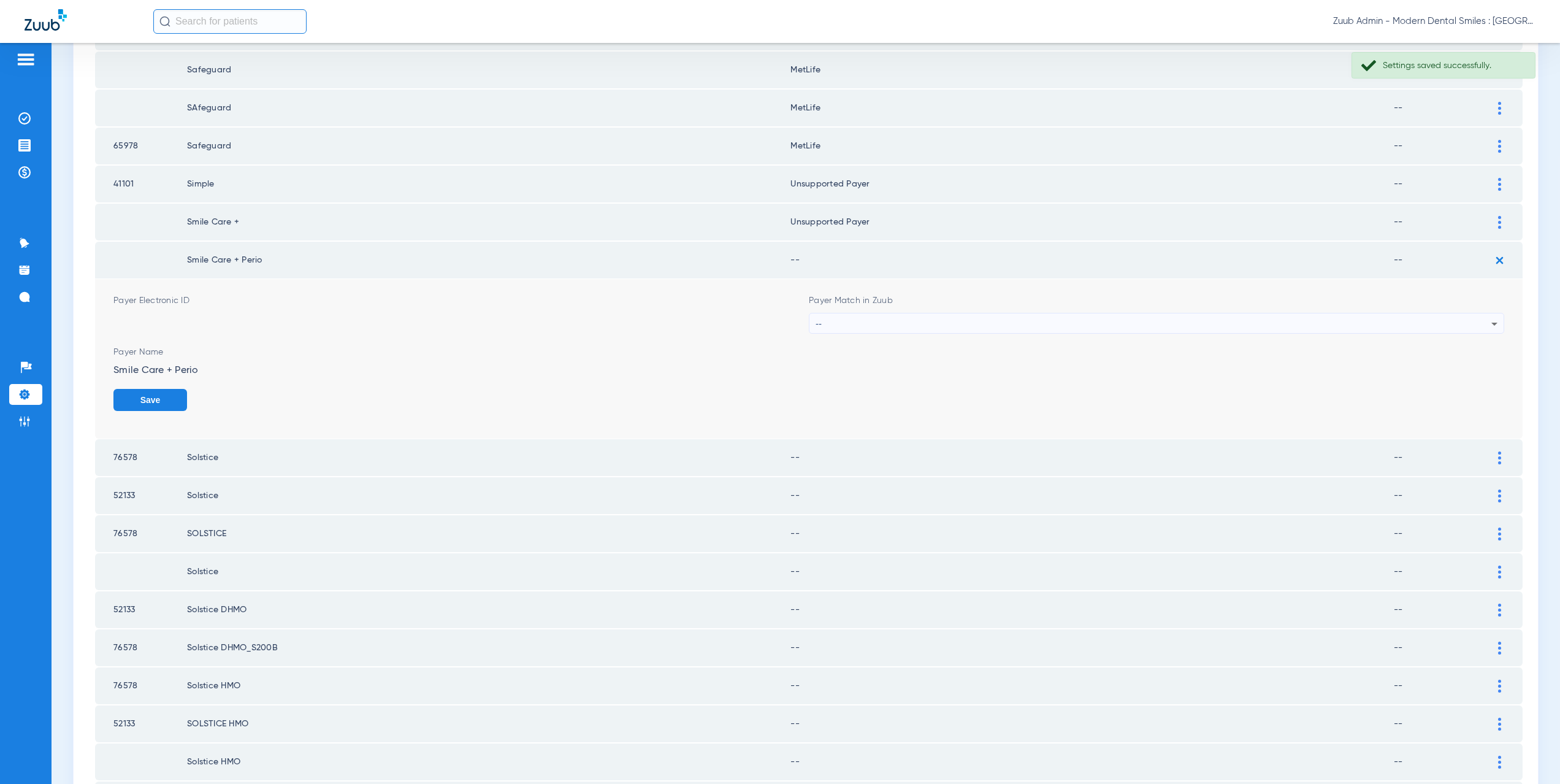
click at [825, 323] on div "--" at bounding box center [1153, 323] width 676 height 21
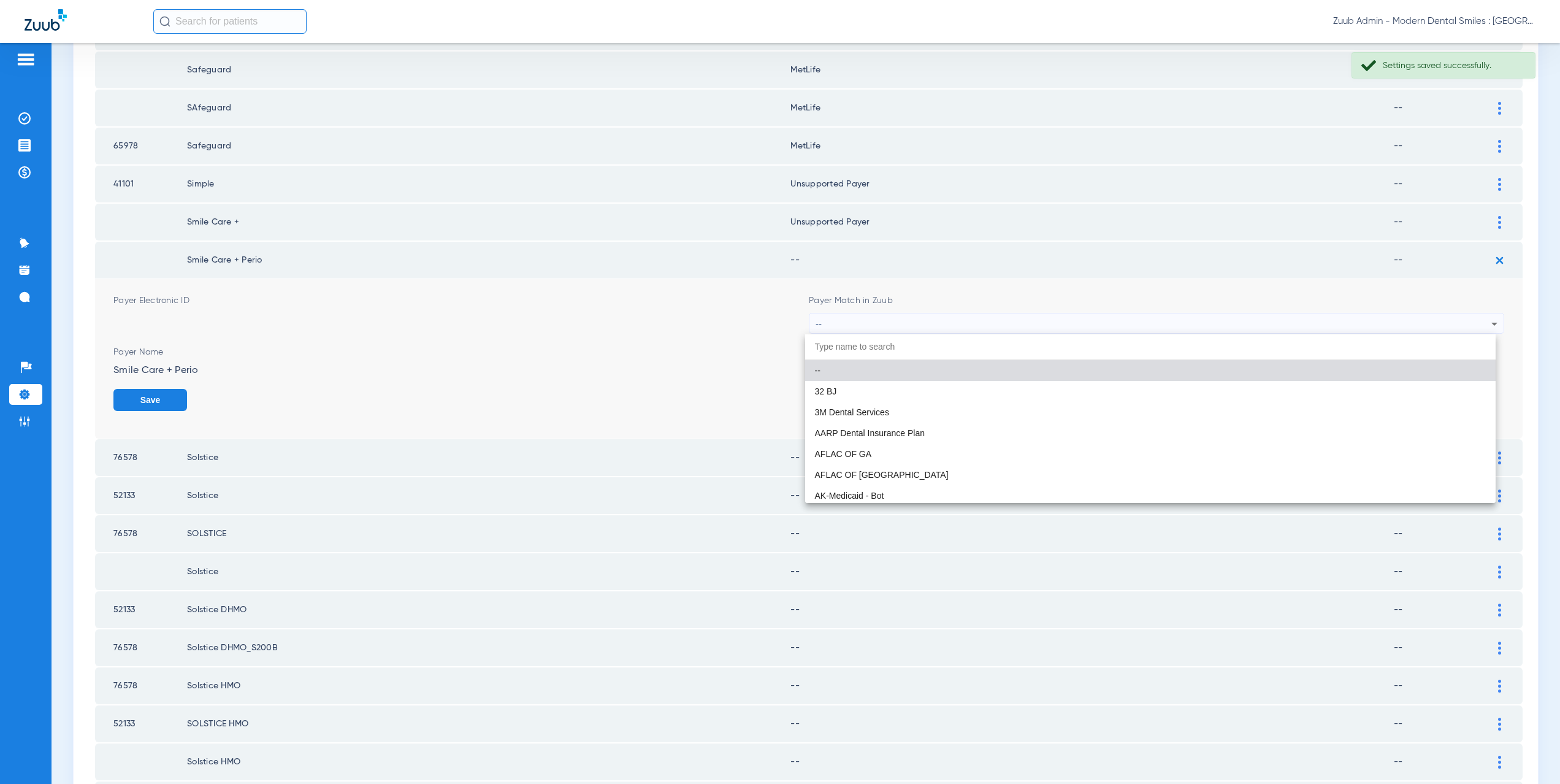
paste input "CX021"
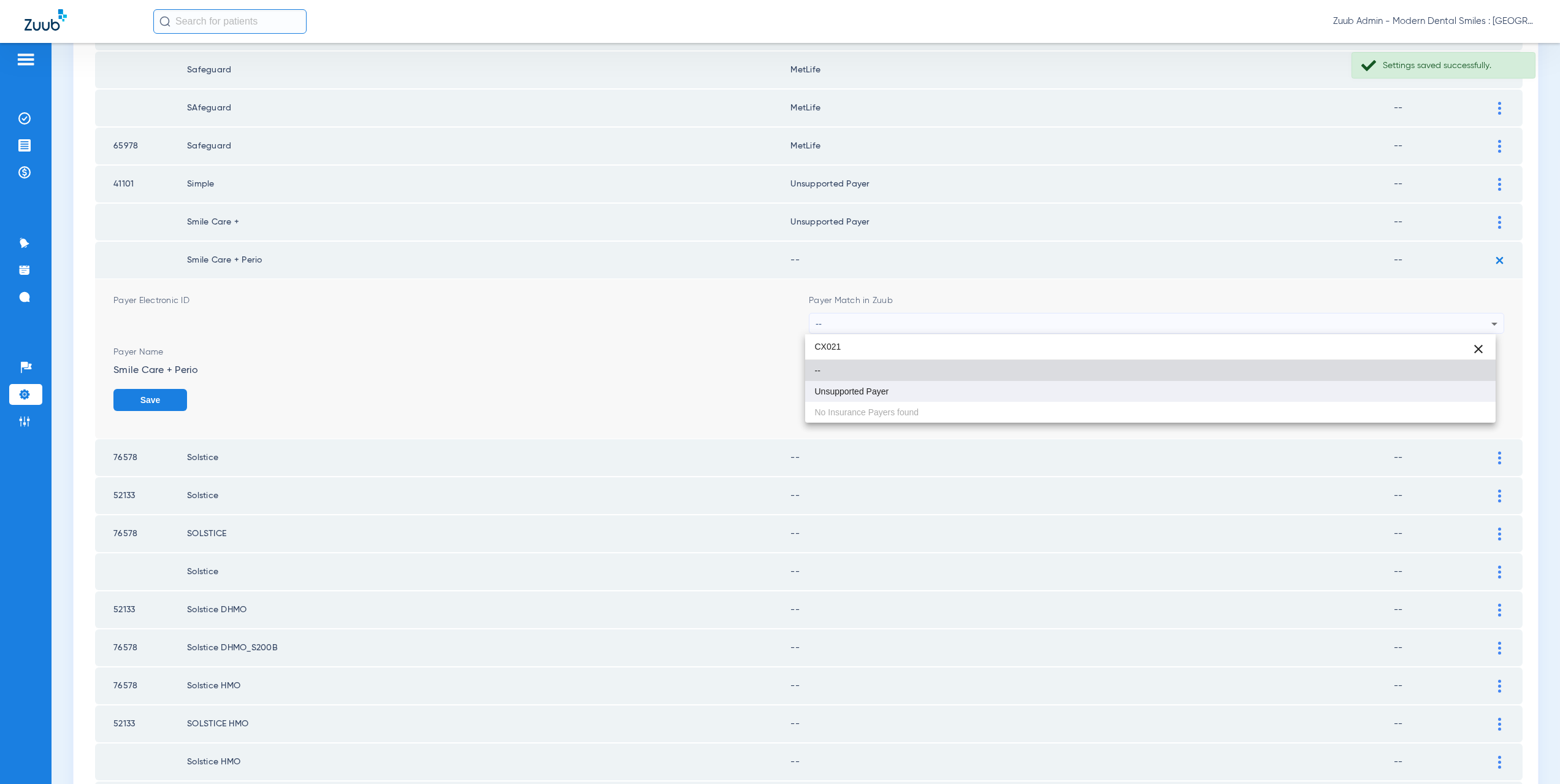
type input "CX021"
click at [862, 394] on span "Unsupported Payer" at bounding box center [852, 391] width 74 height 9
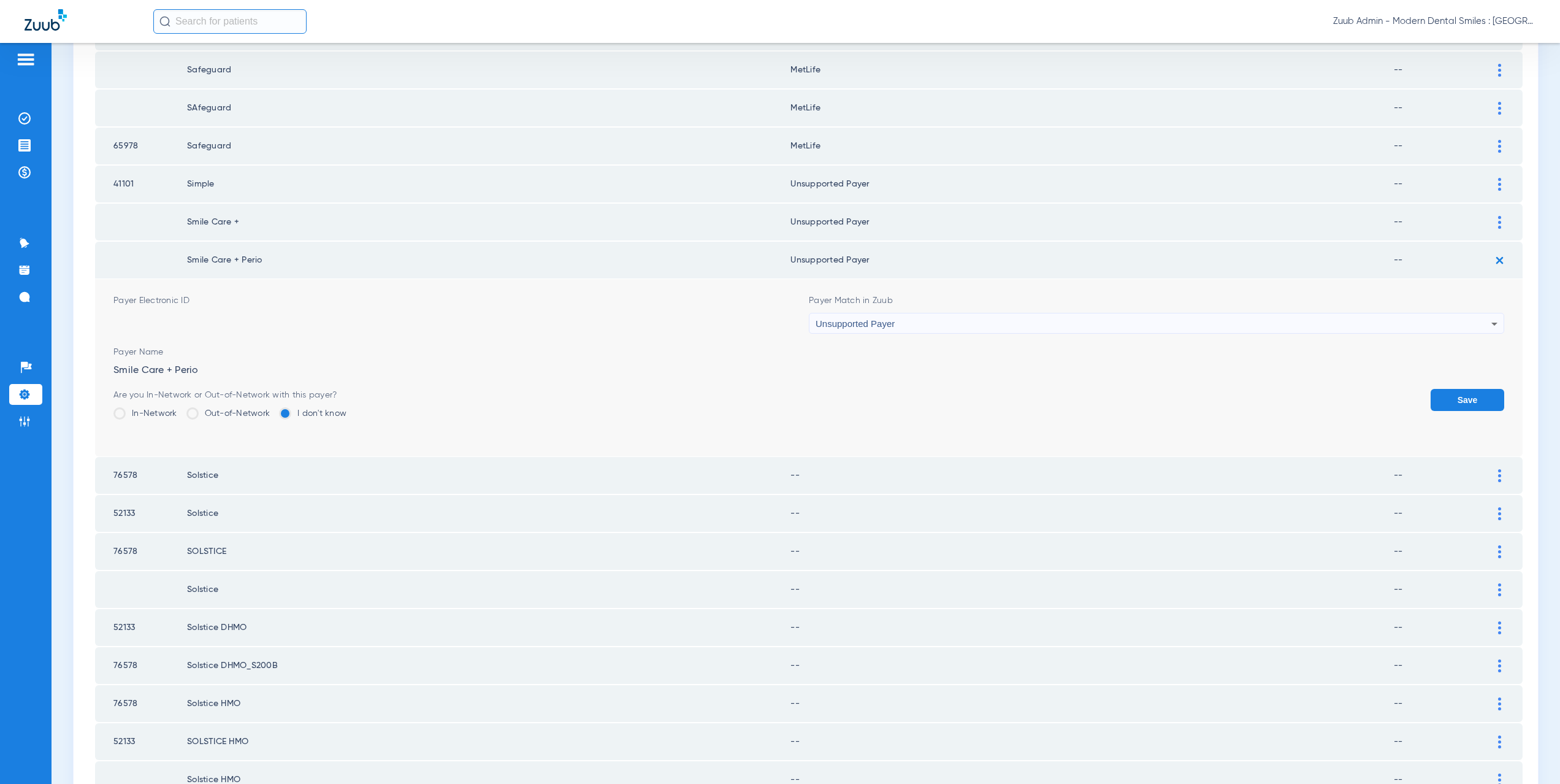
click at [1430, 395] on button "Save" at bounding box center [1467, 399] width 73 height 22
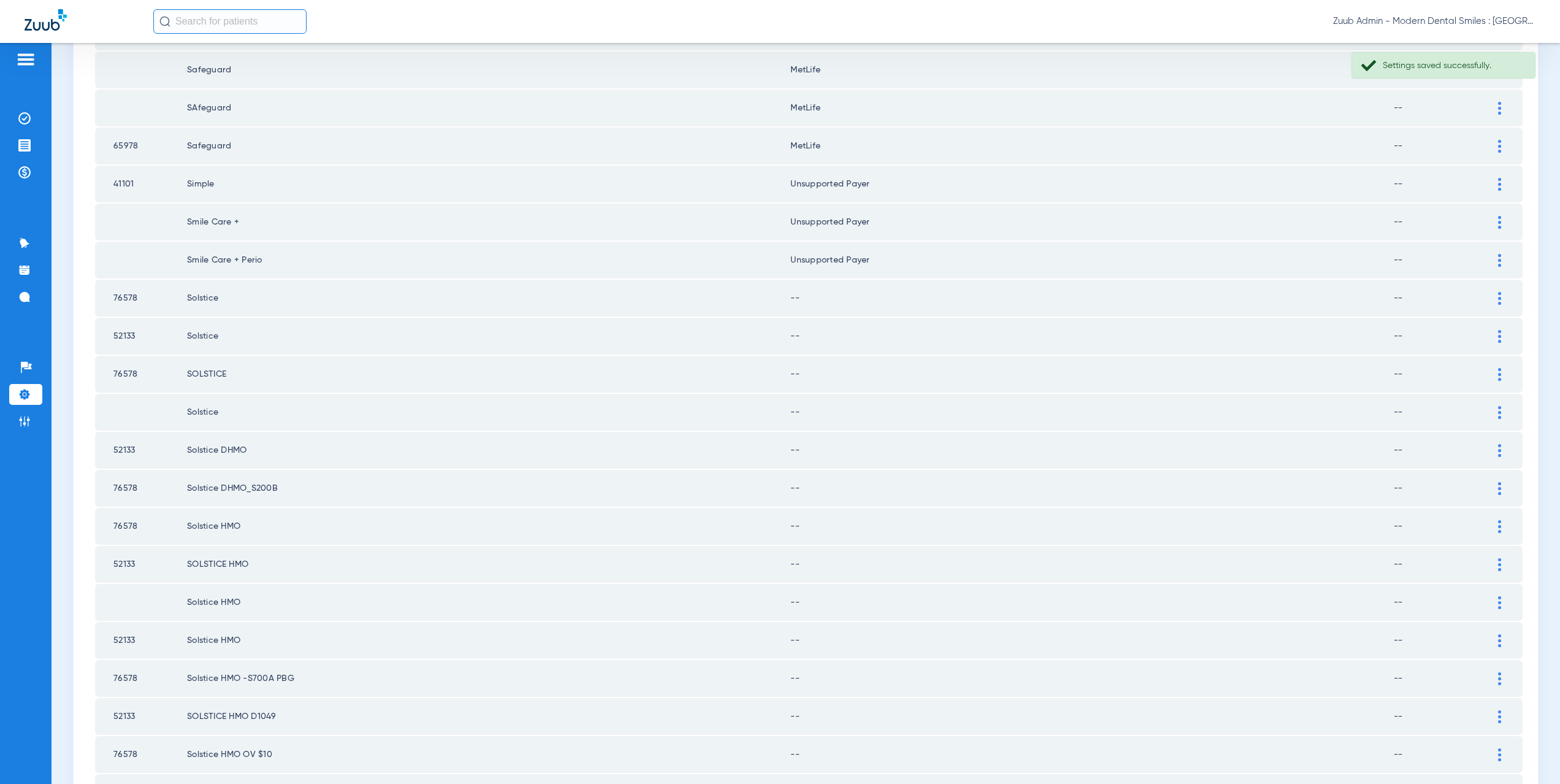
click at [1498, 296] on img at bounding box center [1500, 298] width 3 height 13
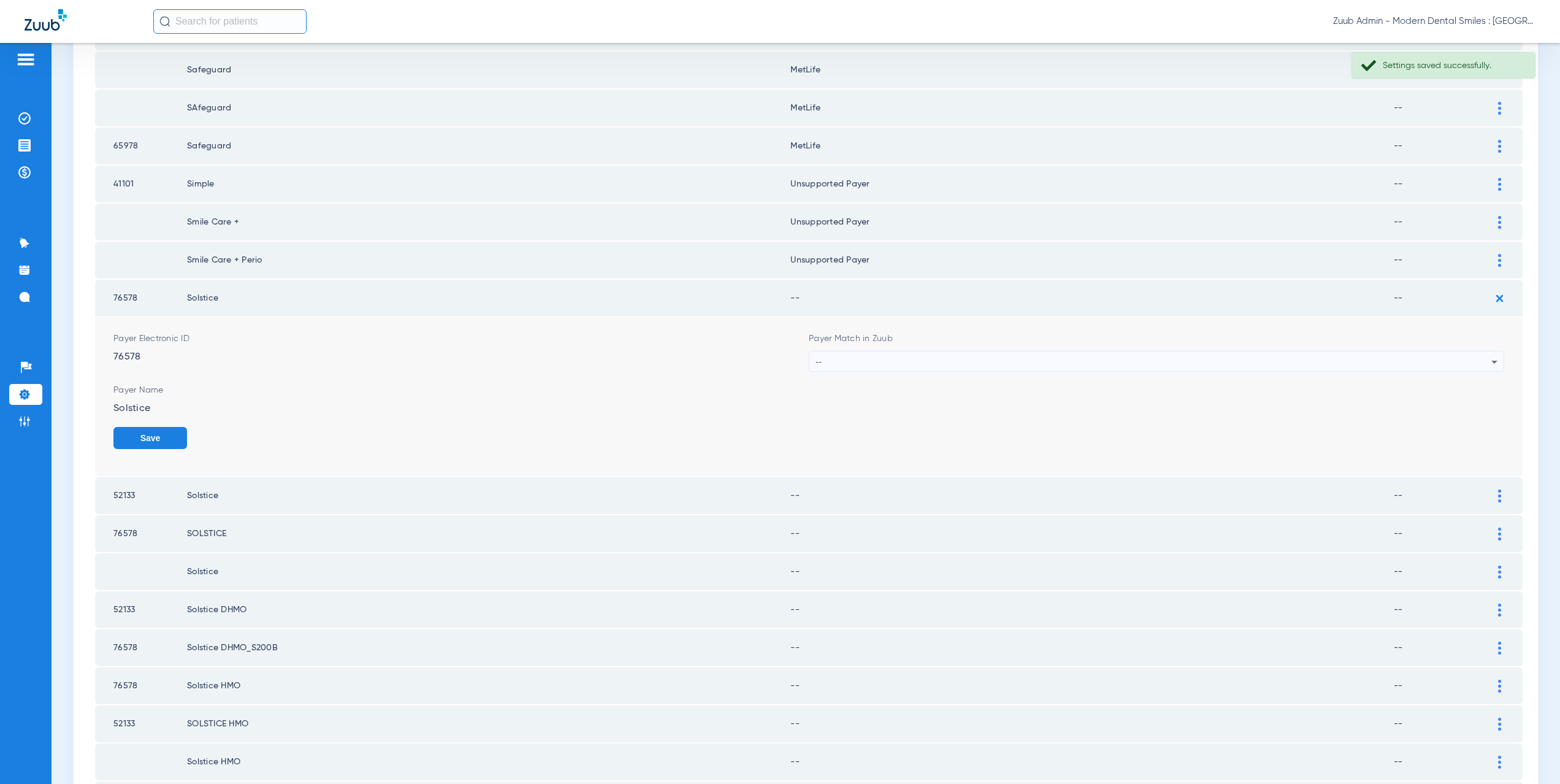
click at [841, 358] on div "--" at bounding box center [1153, 361] width 676 height 21
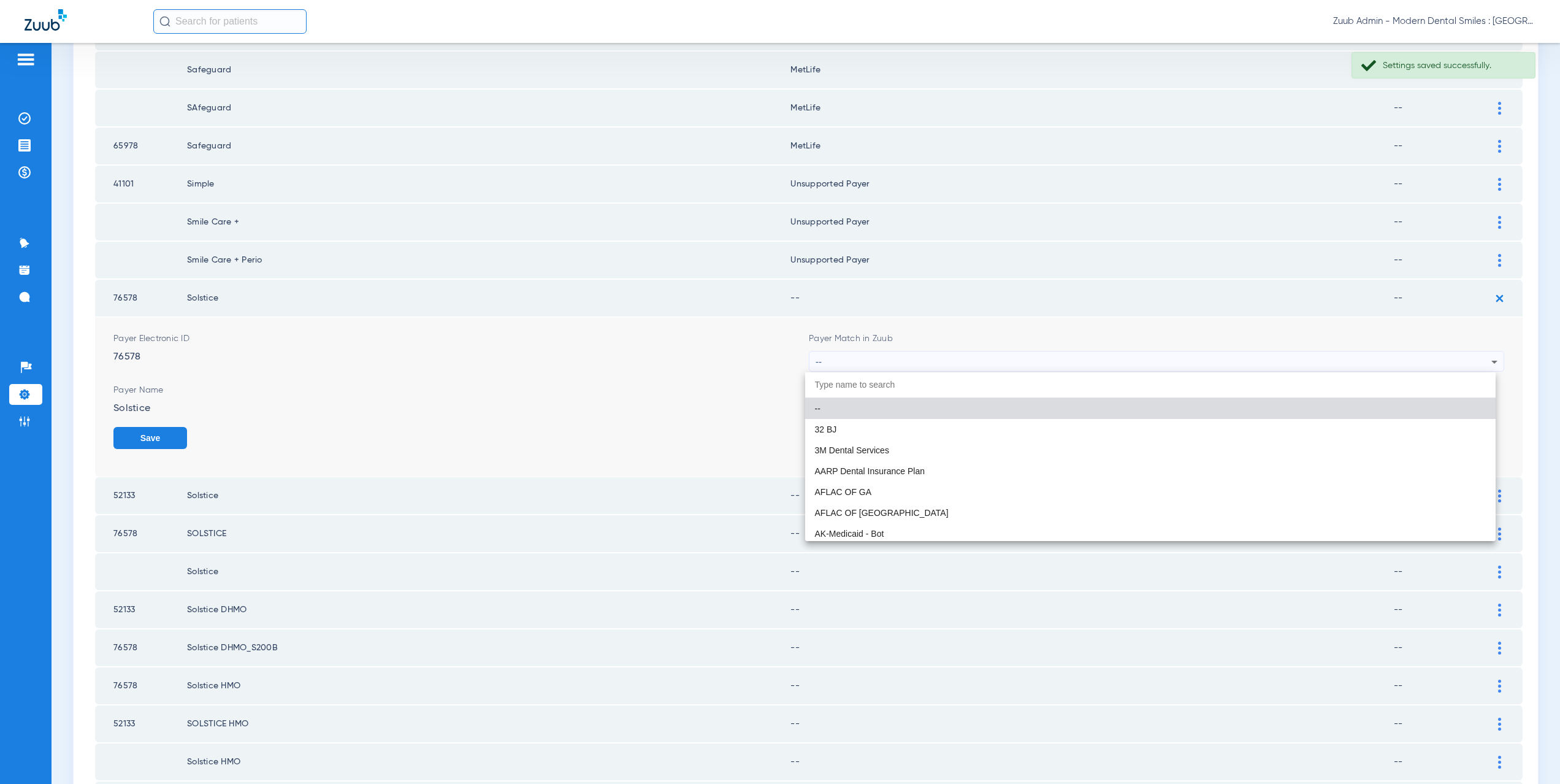
paste input "CX021"
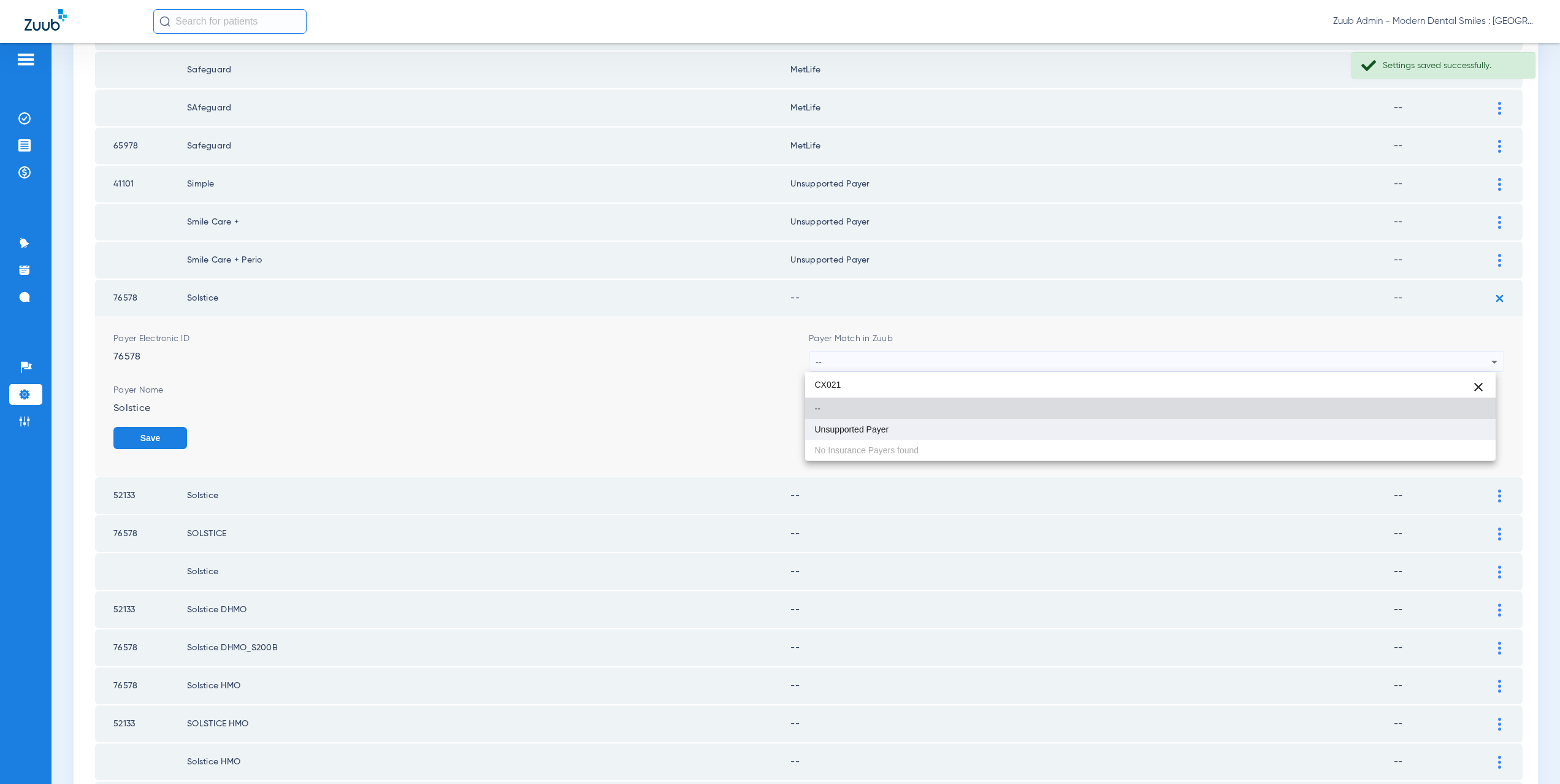
type input "CX021"
click at [858, 428] on span "Unsupported Payer" at bounding box center [852, 429] width 74 height 9
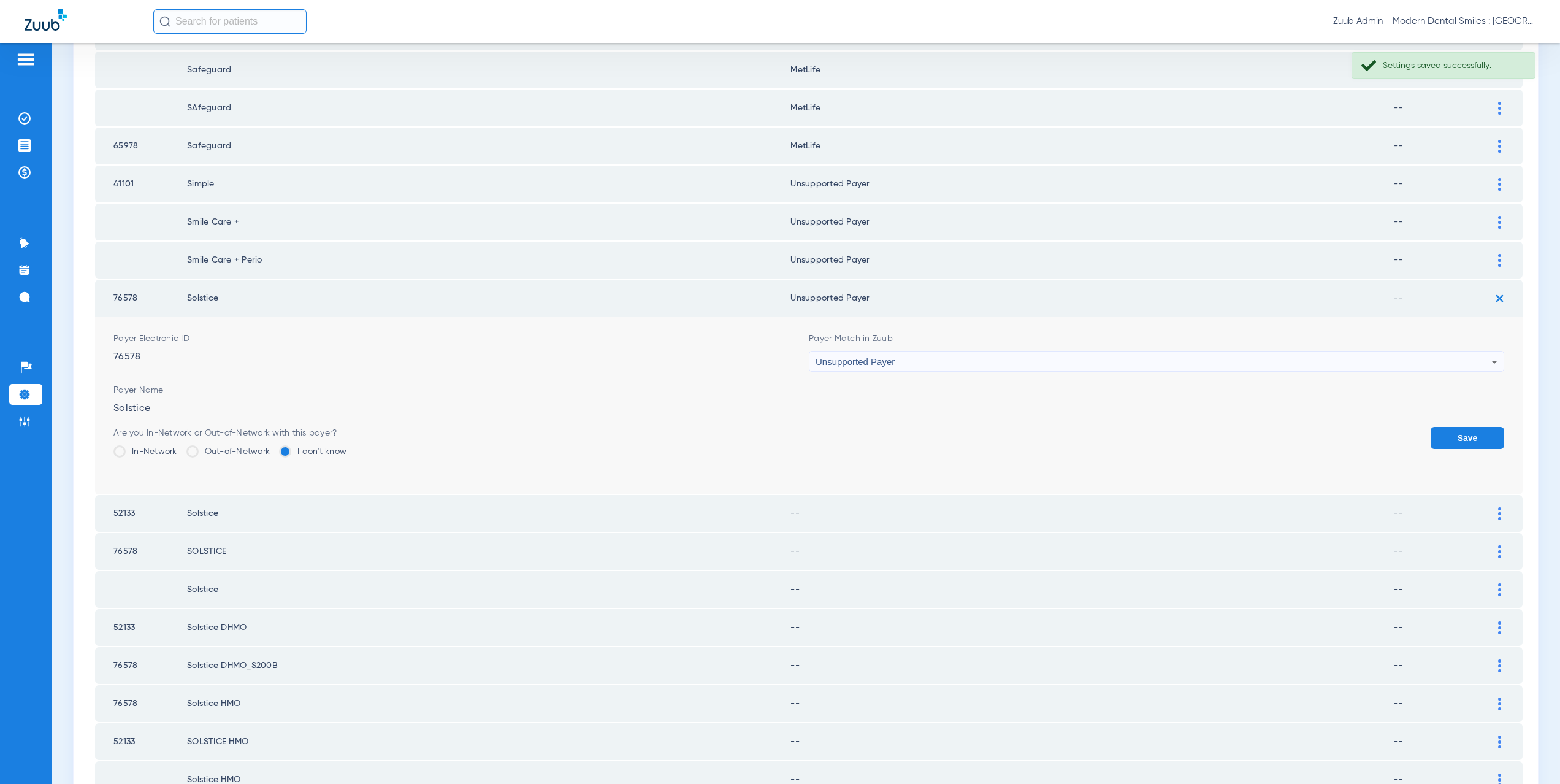
click at [1440, 435] on button "Save" at bounding box center [1467, 437] width 73 height 22
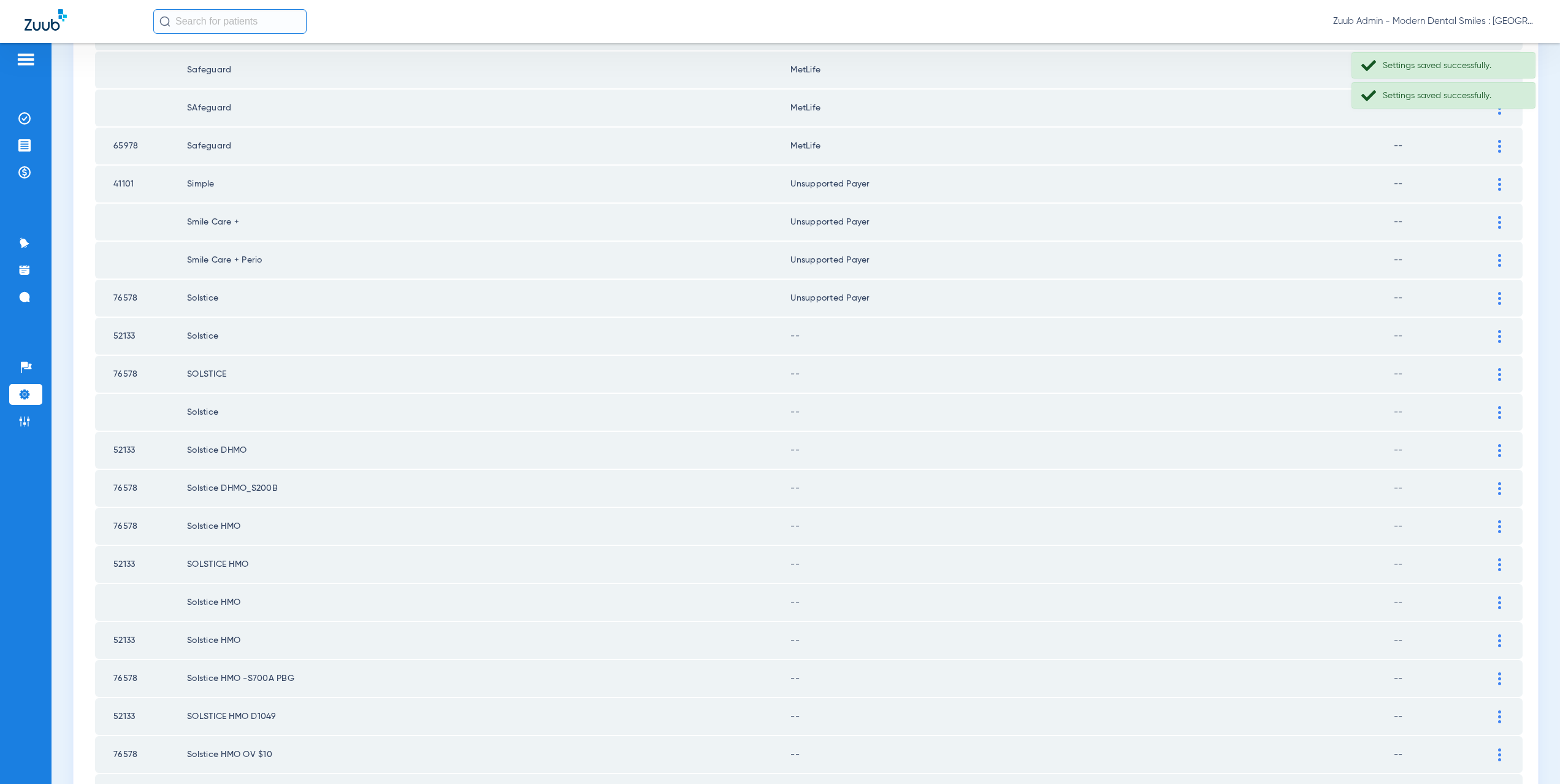
click at [1498, 340] on img at bounding box center [1500, 336] width 3 height 13
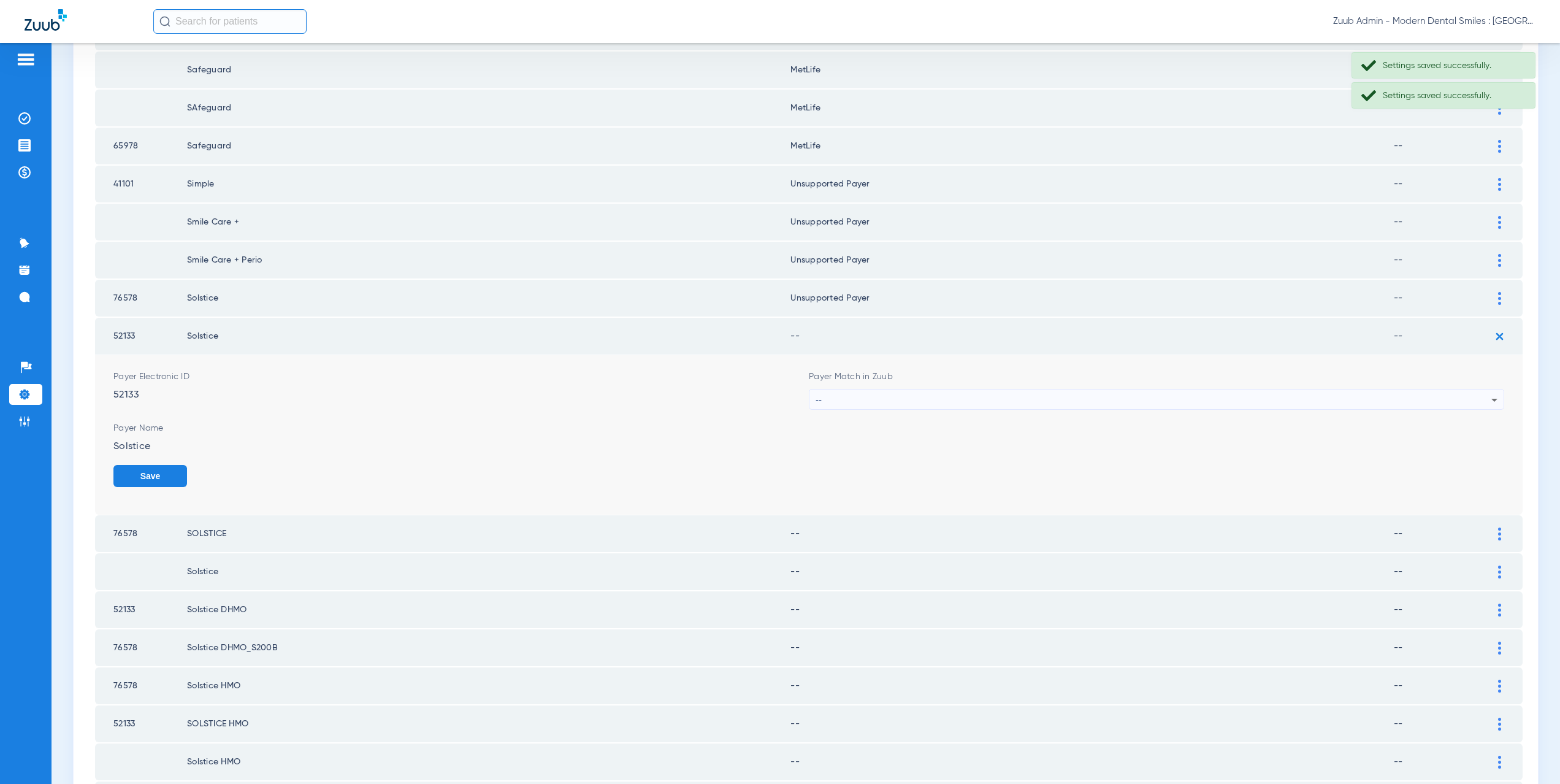
click at [892, 393] on div "--" at bounding box center [1153, 399] width 676 height 21
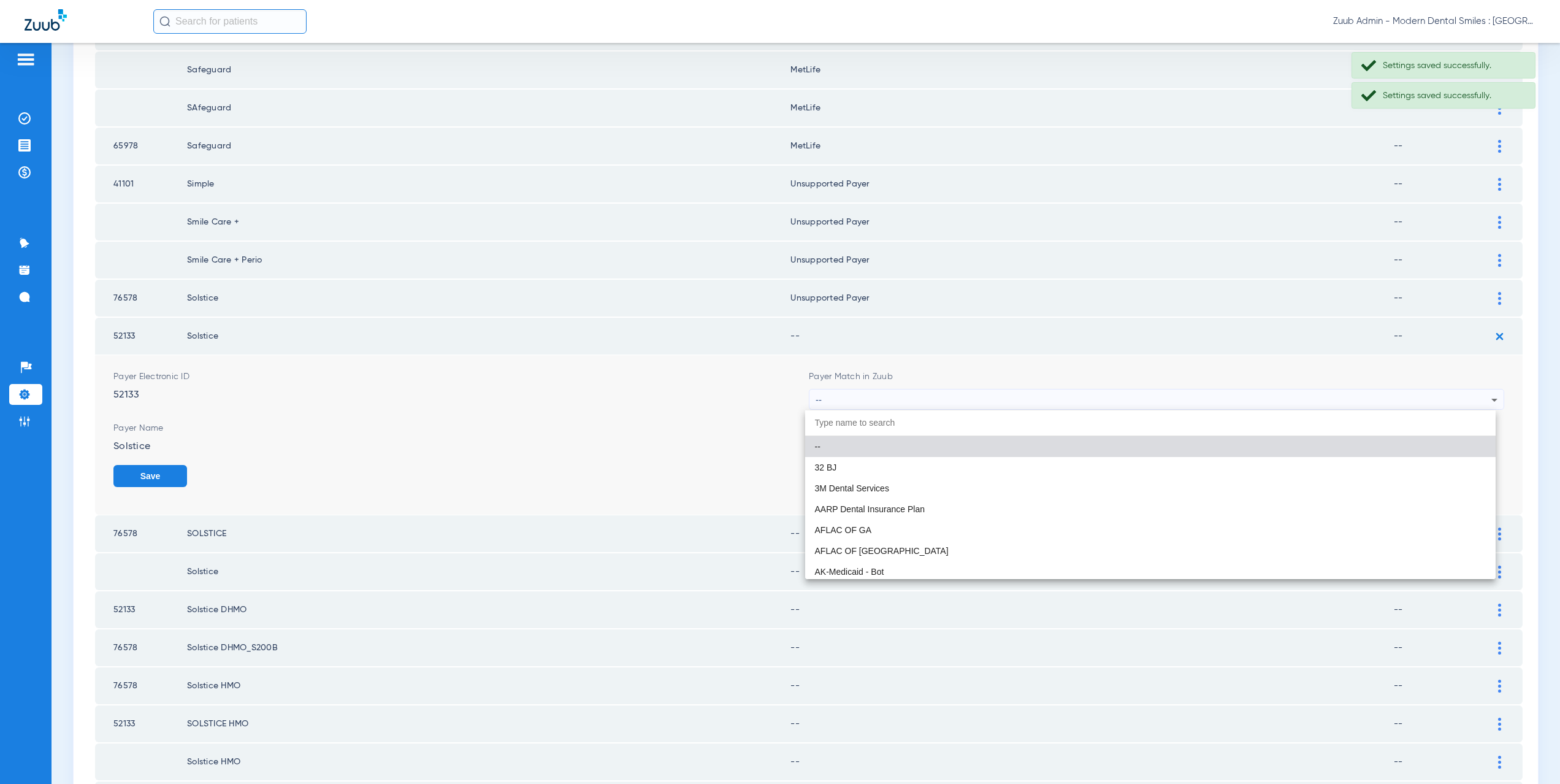
paste input "CX021"
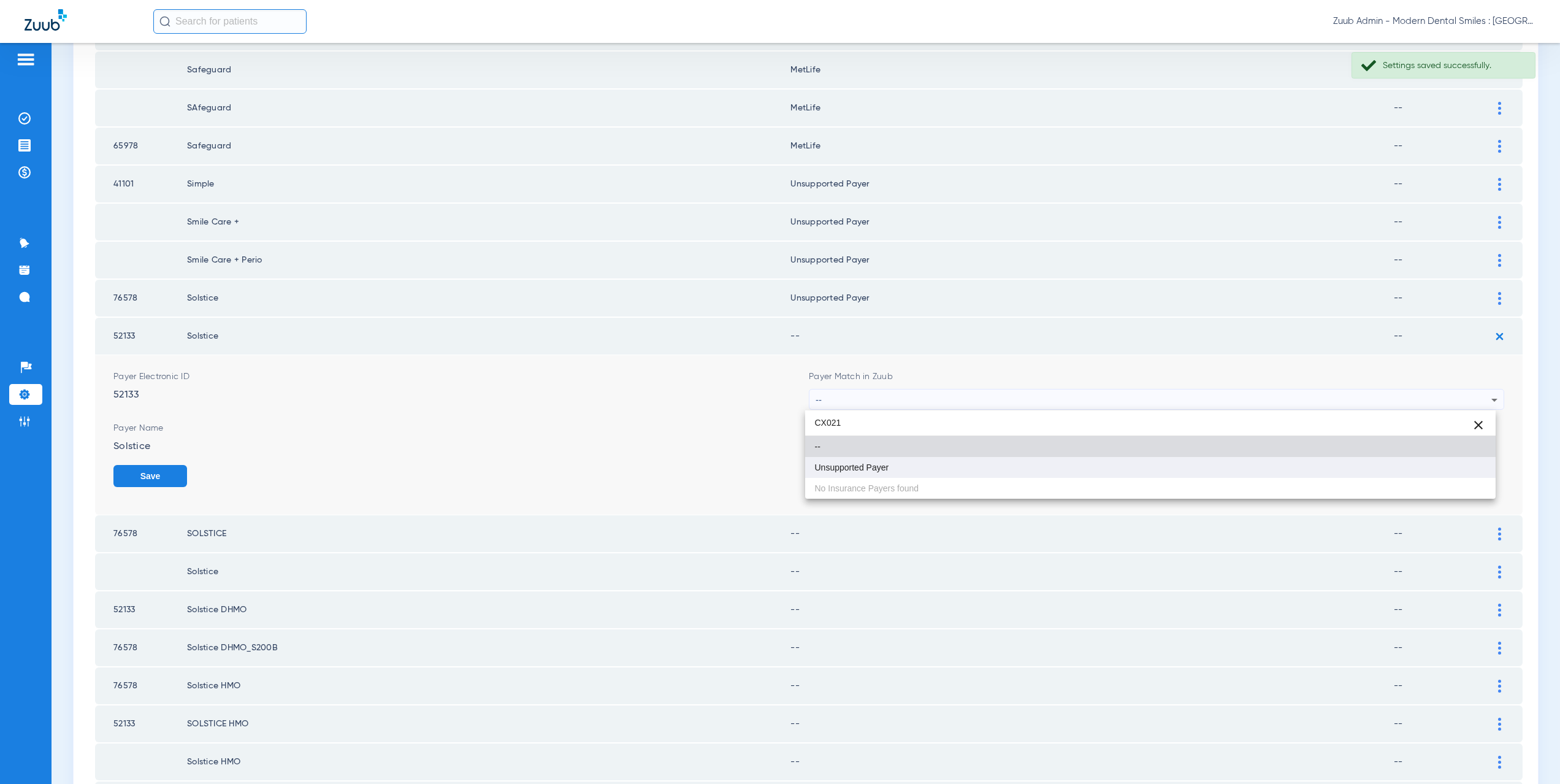
type input "CX021"
click at [888, 460] on mat-option "Unsupported Payer" at bounding box center [1151, 467] width 691 height 21
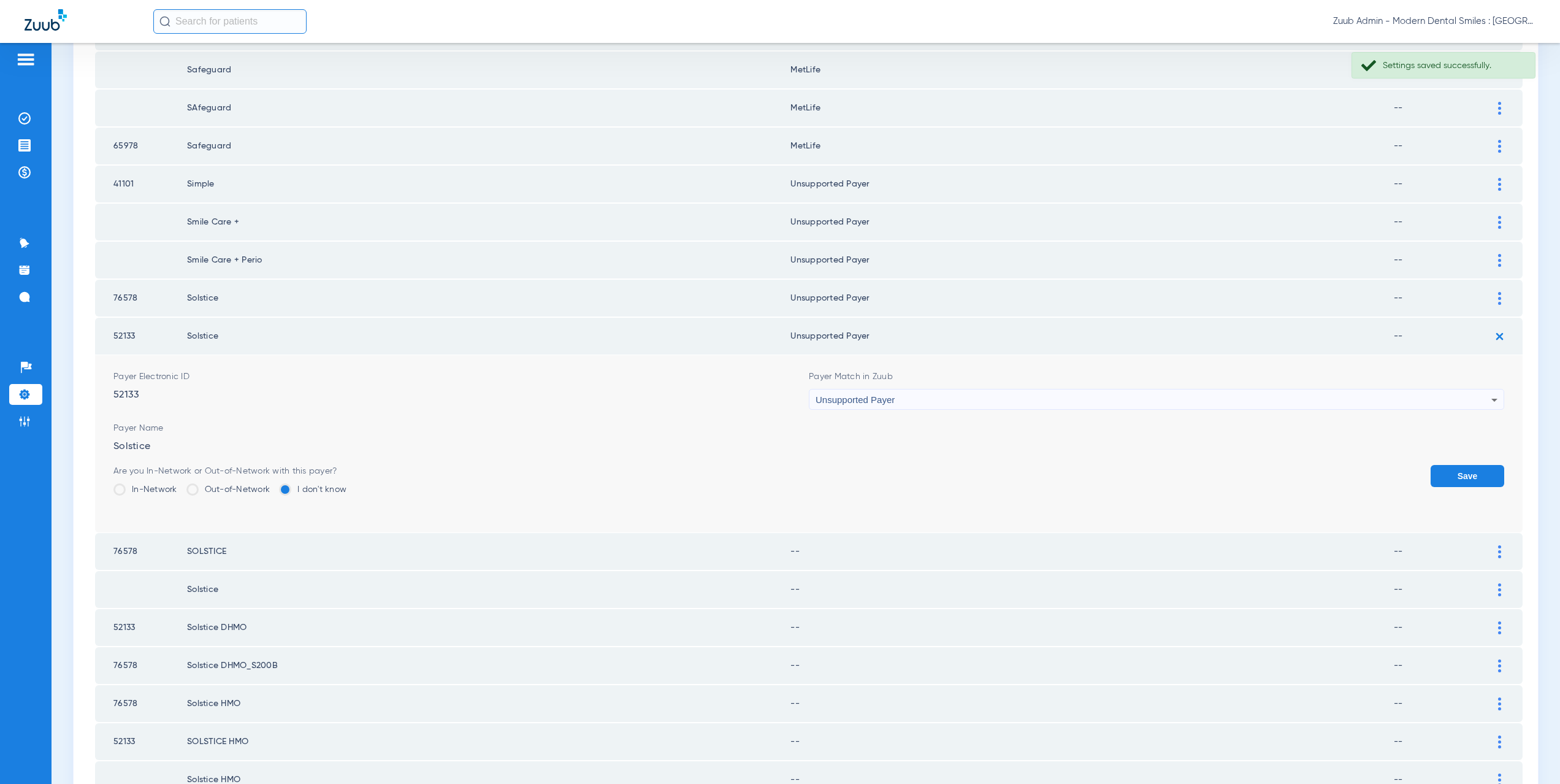
click at [1473, 479] on button "Save" at bounding box center [1467, 475] width 73 height 22
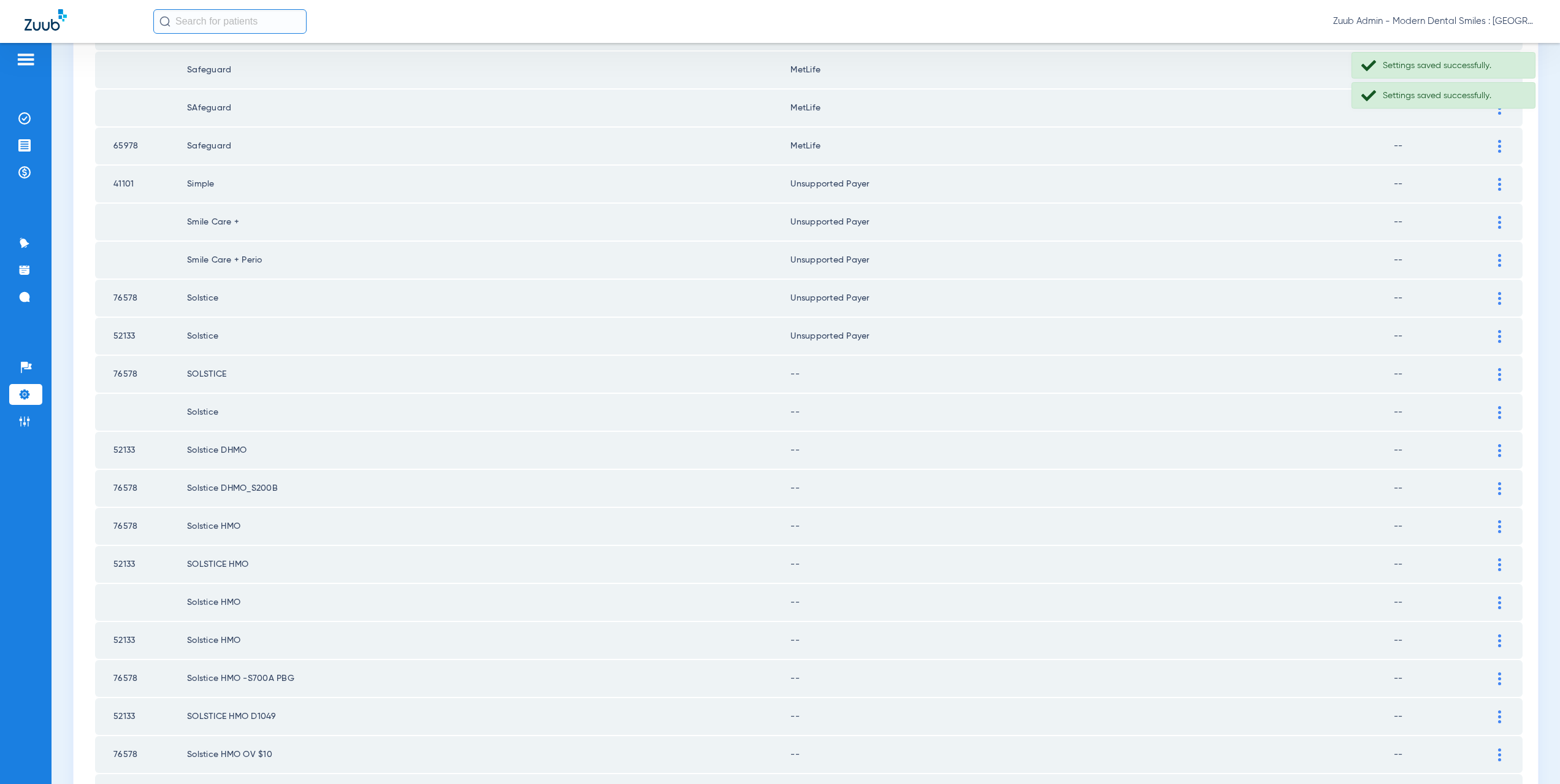
click at [1495, 375] on div at bounding box center [1500, 374] width 21 height 13
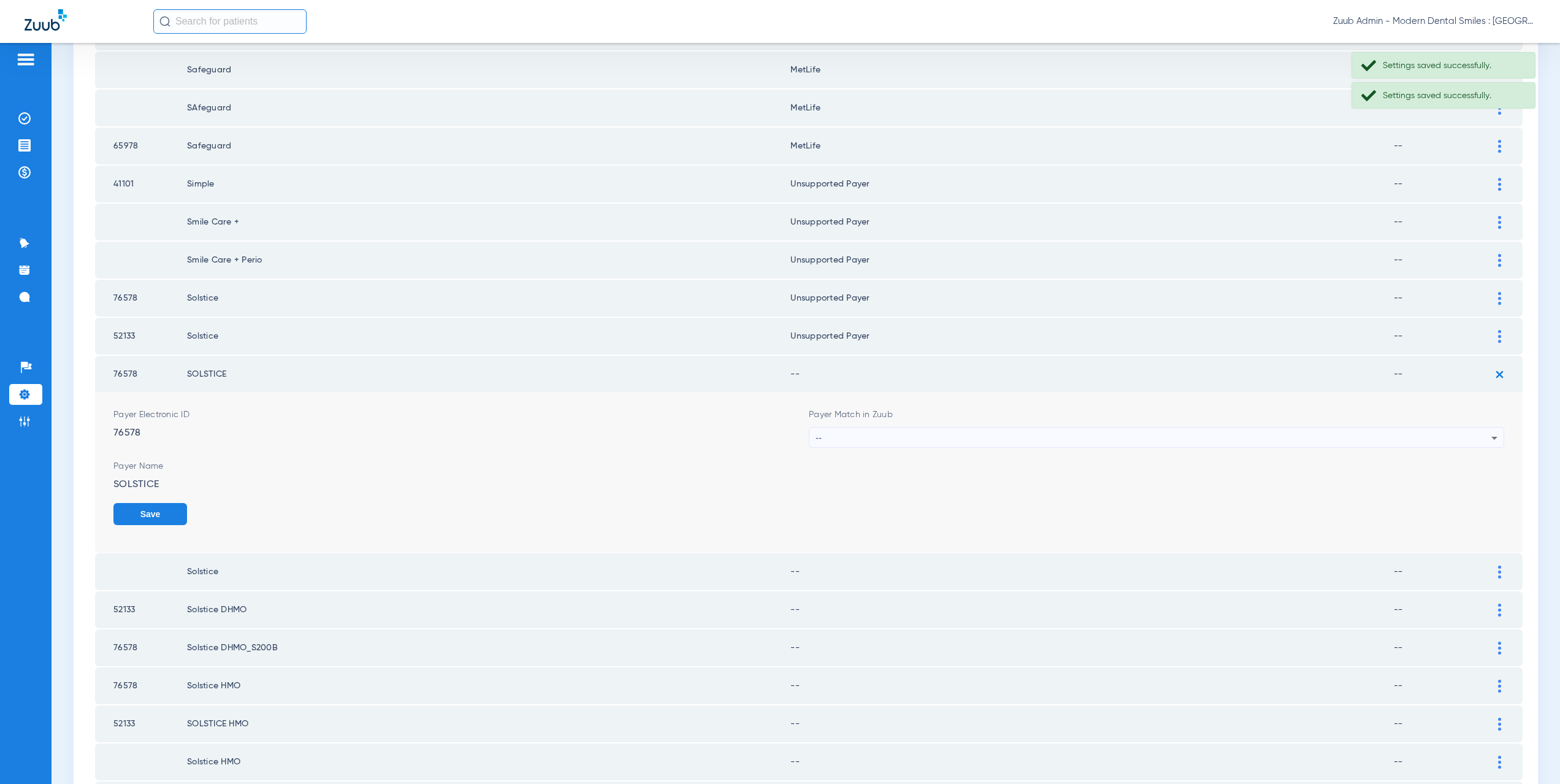
click at [851, 433] on div "--" at bounding box center [1153, 437] width 676 height 21
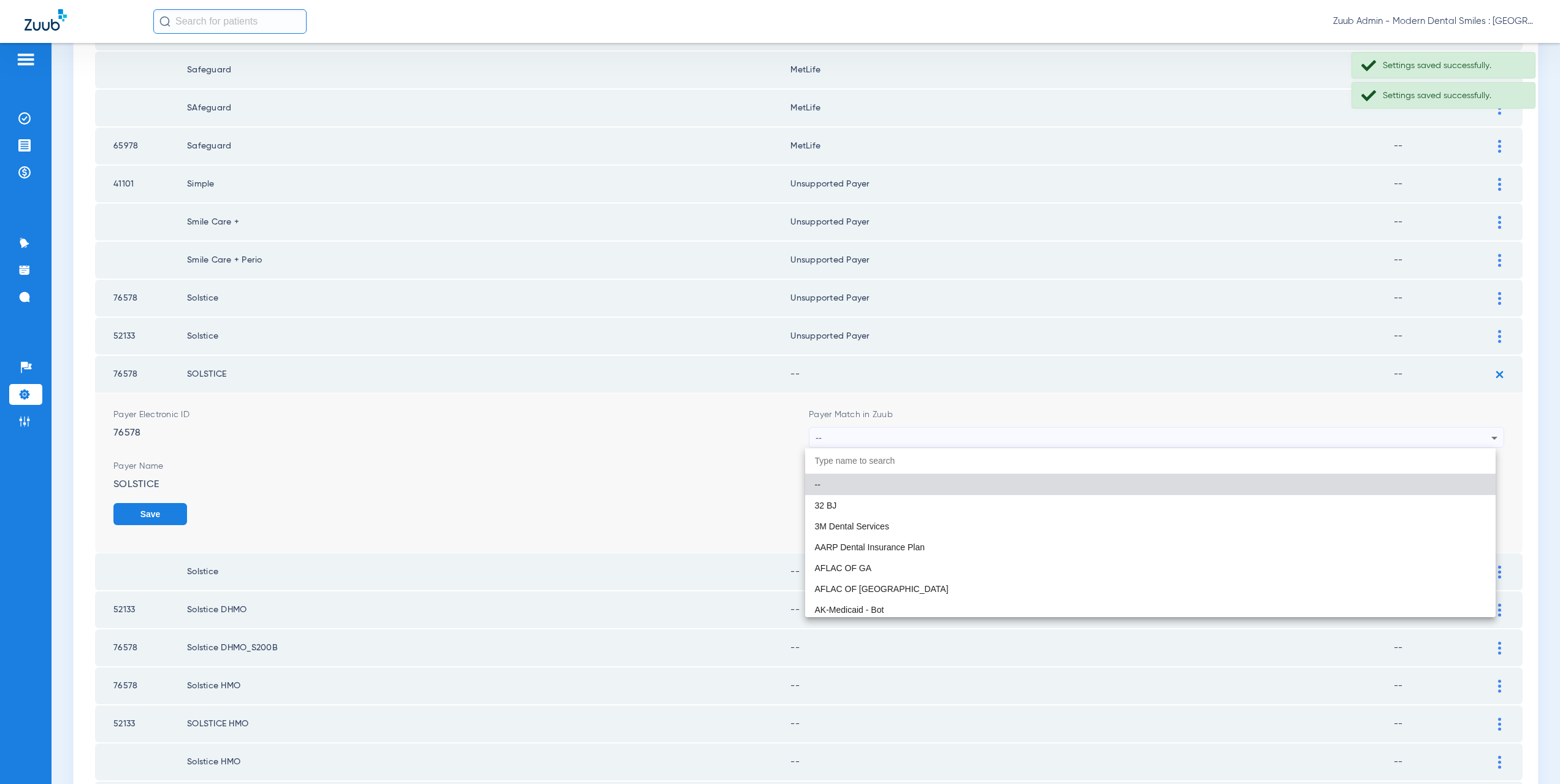
paste input "CX021"
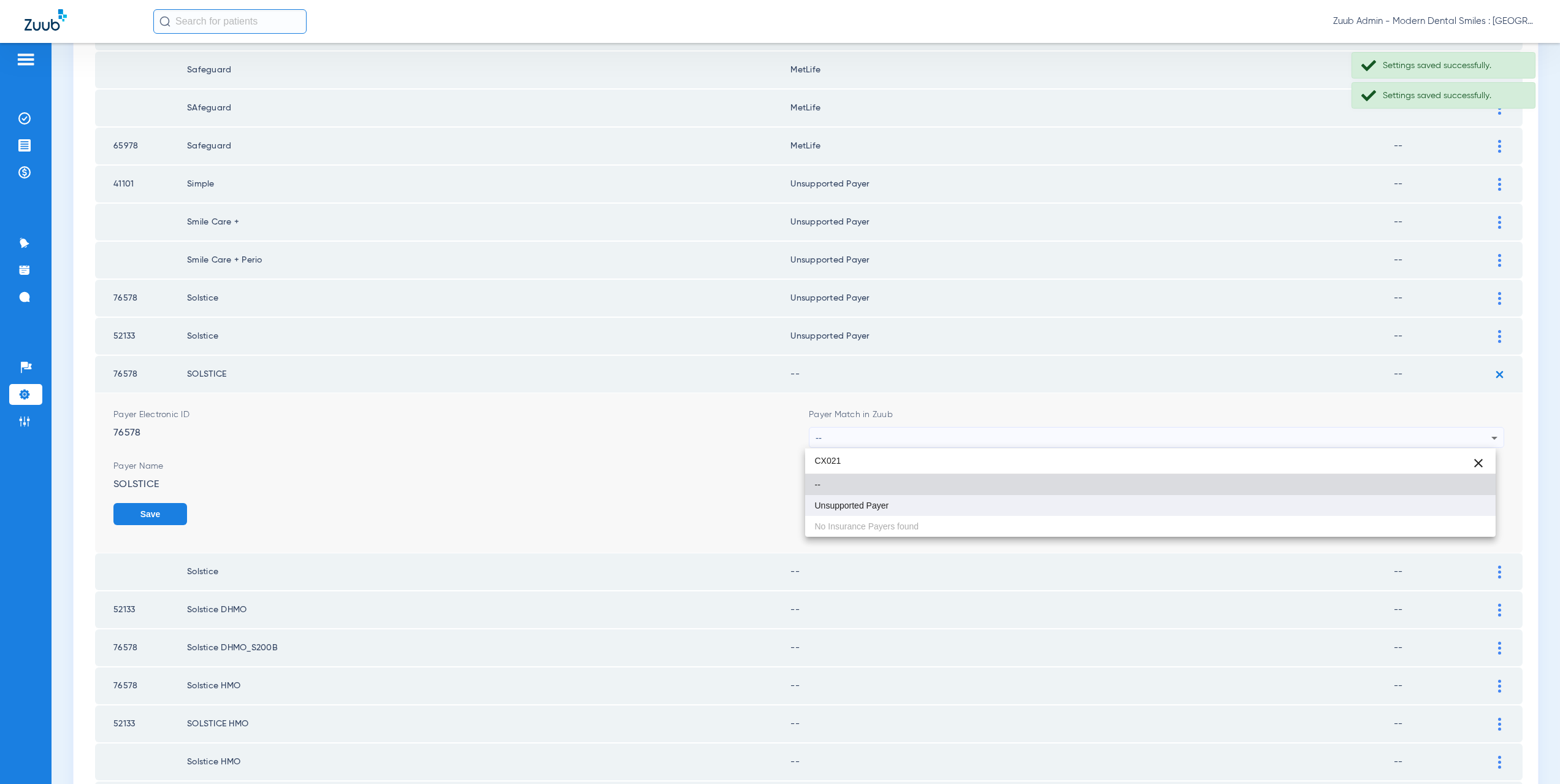
type input "CX021"
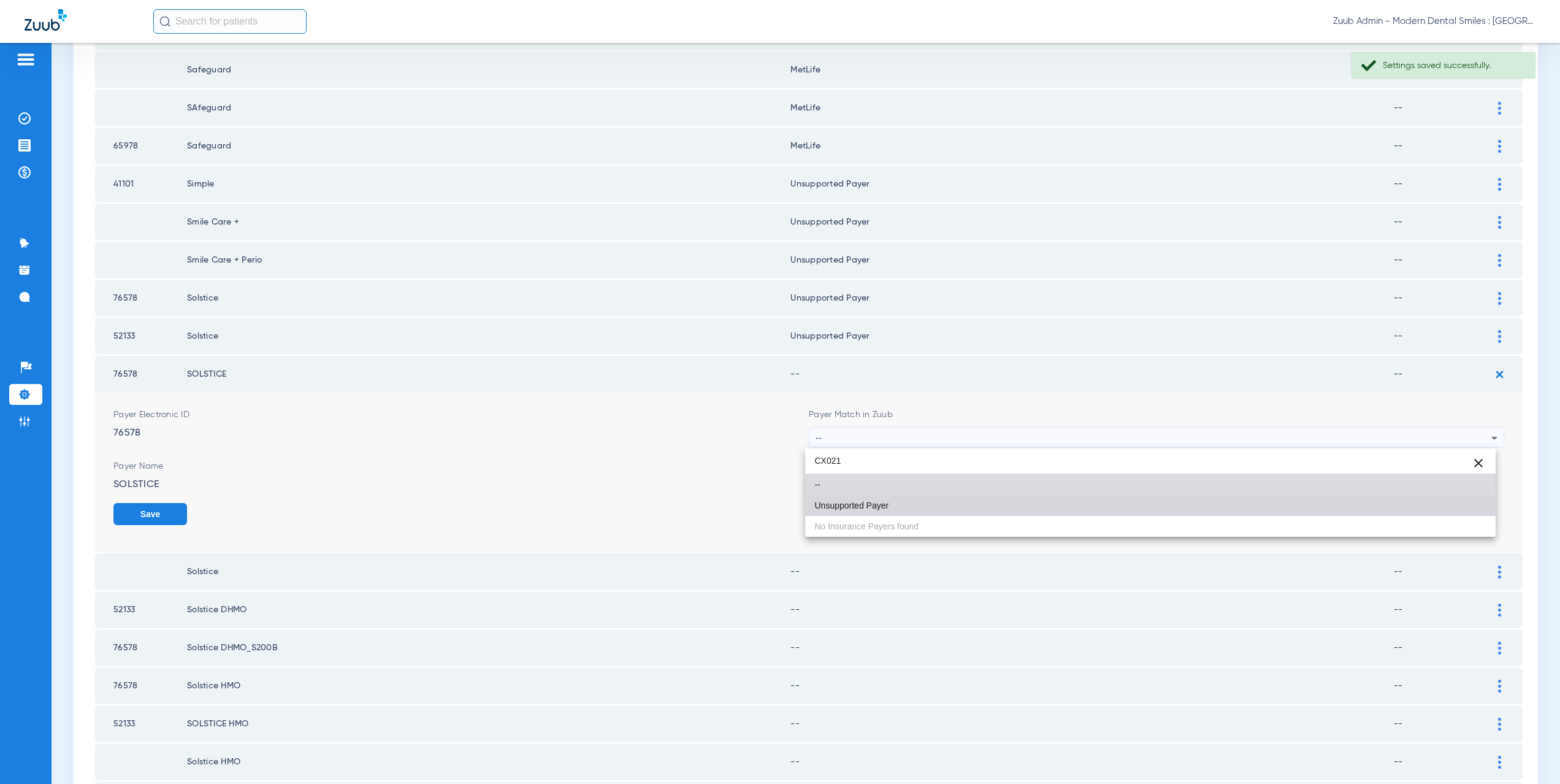
click at [863, 499] on mat-option "Unsupported Payer" at bounding box center [1151, 505] width 691 height 21
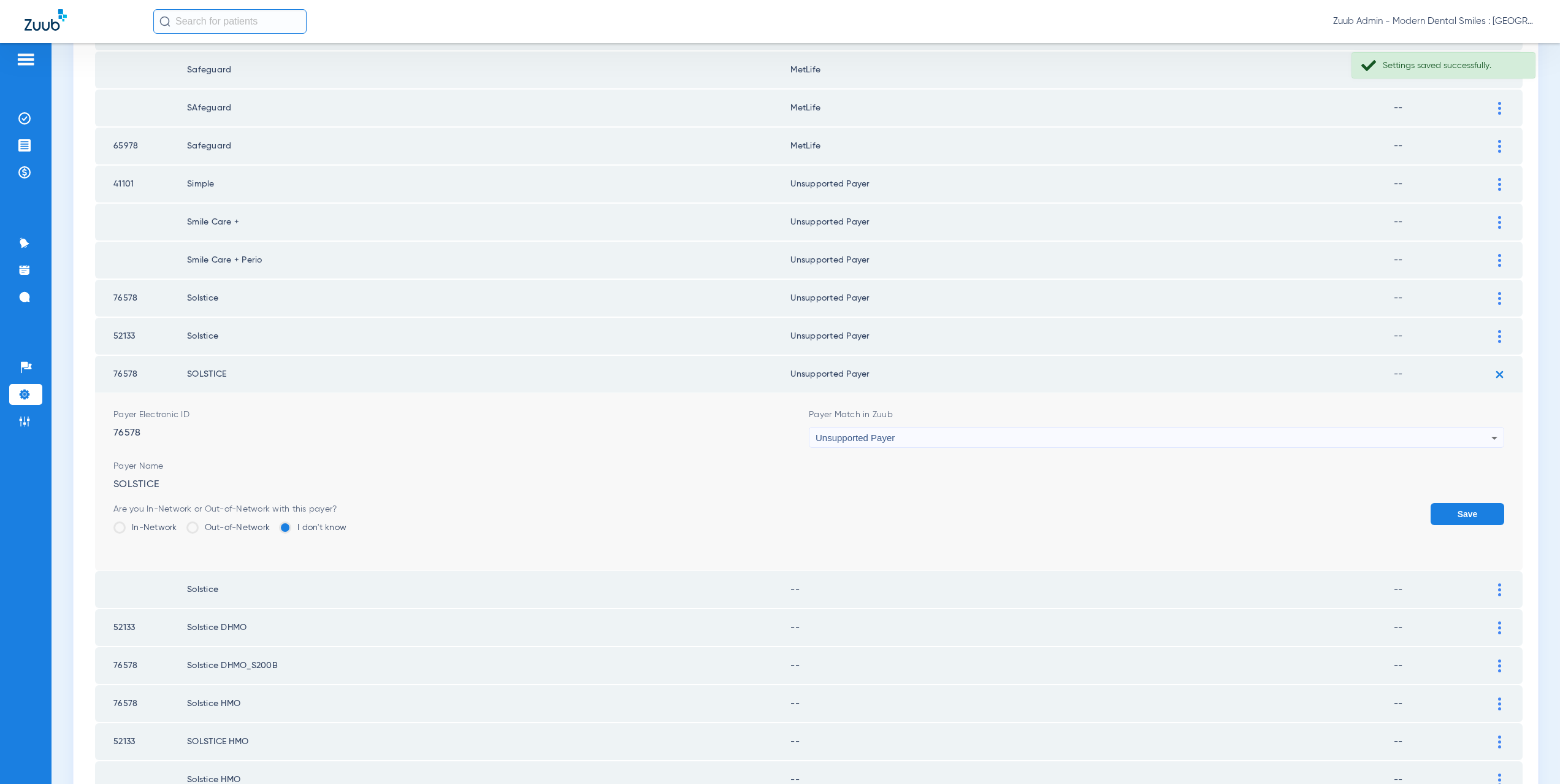
click at [1472, 506] on button "Save" at bounding box center [1467, 514] width 73 height 22
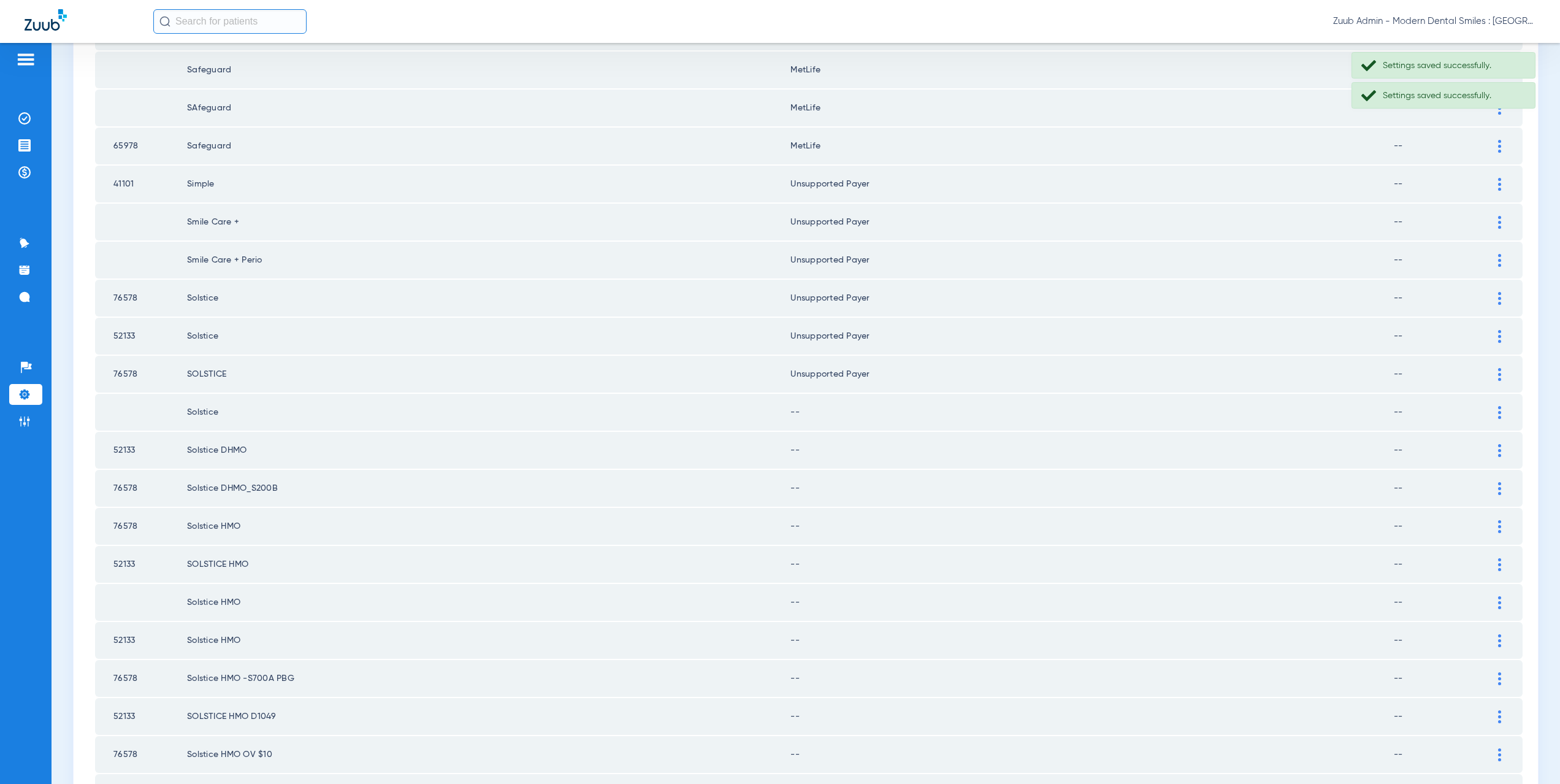
click at [1489, 408] on div at bounding box center [1500, 412] width 21 height 13
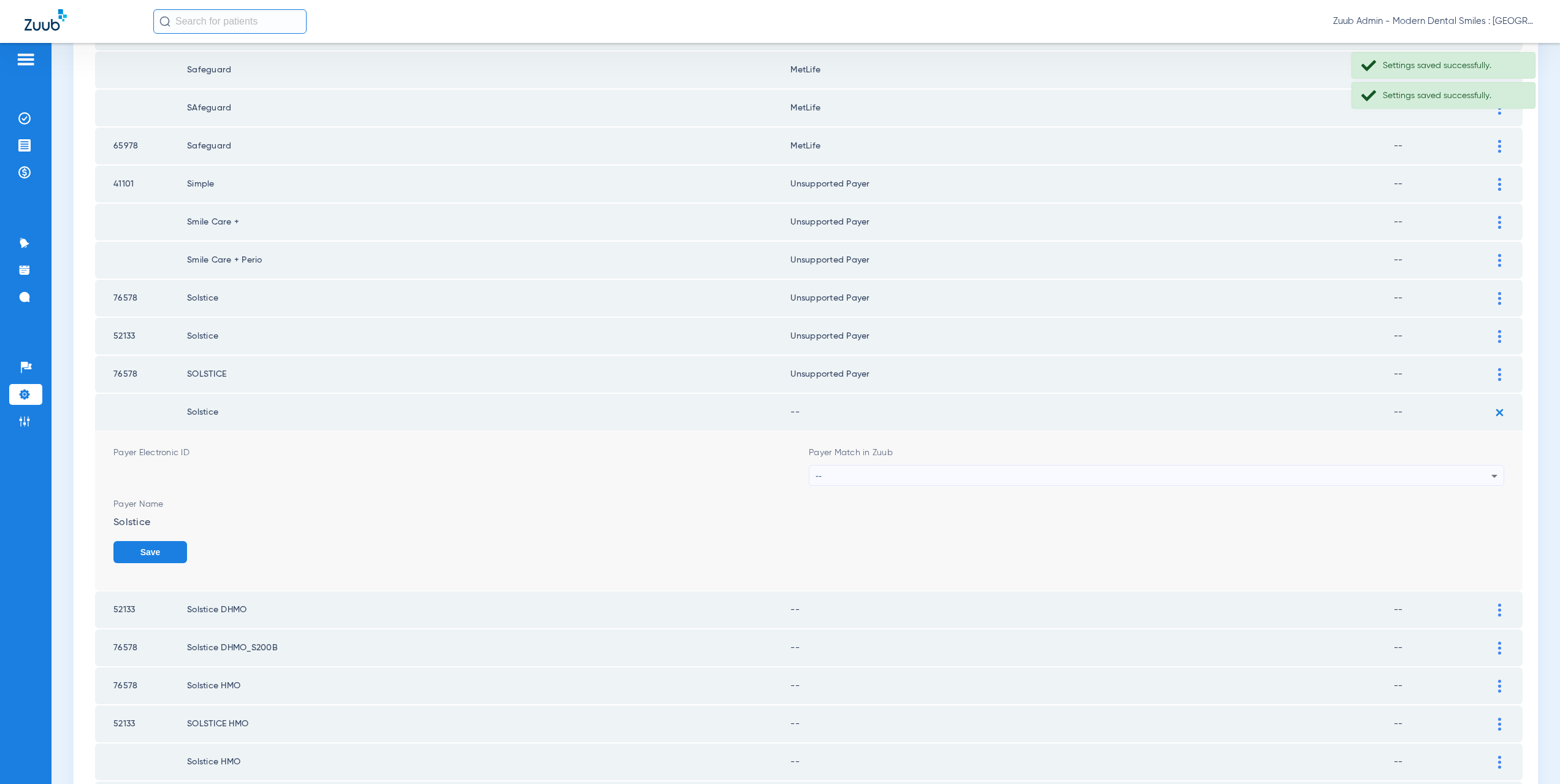
click at [905, 469] on div "--" at bounding box center [1153, 475] width 676 height 21
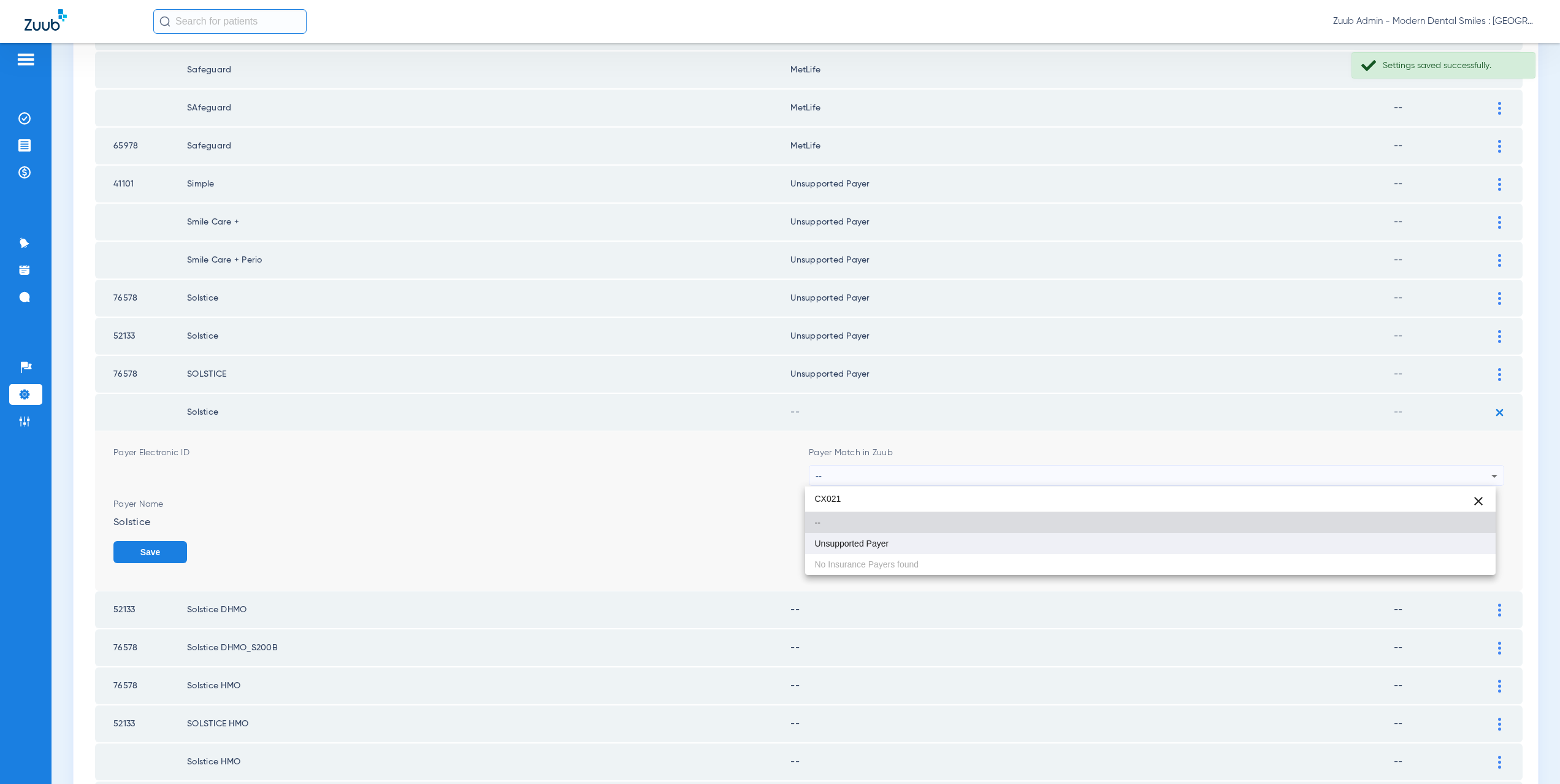
type input "CX021"
click at [909, 535] on mat-option "Unsupported Payer" at bounding box center [1151, 543] width 691 height 21
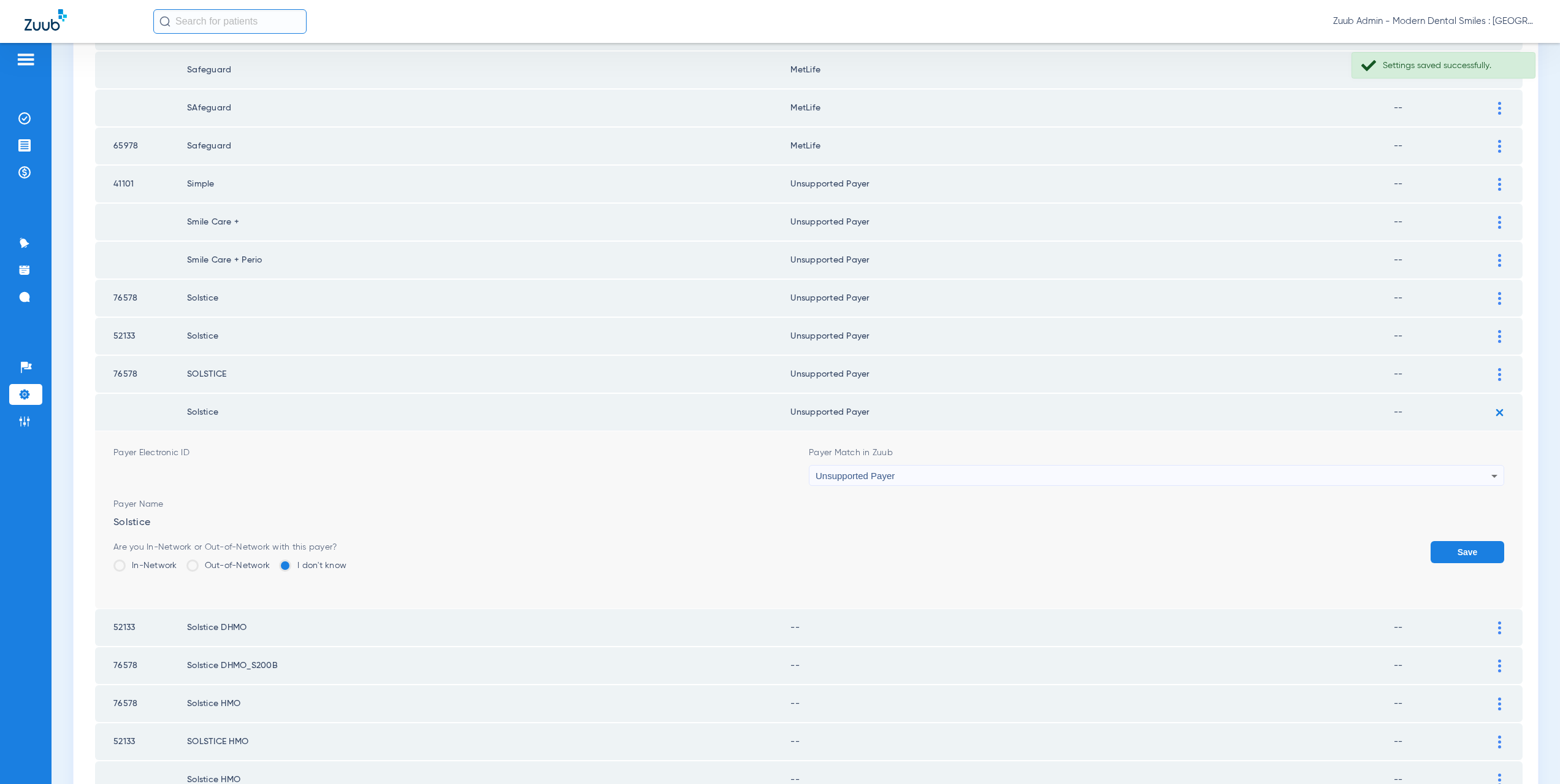
click at [1451, 551] on button "Save" at bounding box center [1467, 552] width 73 height 22
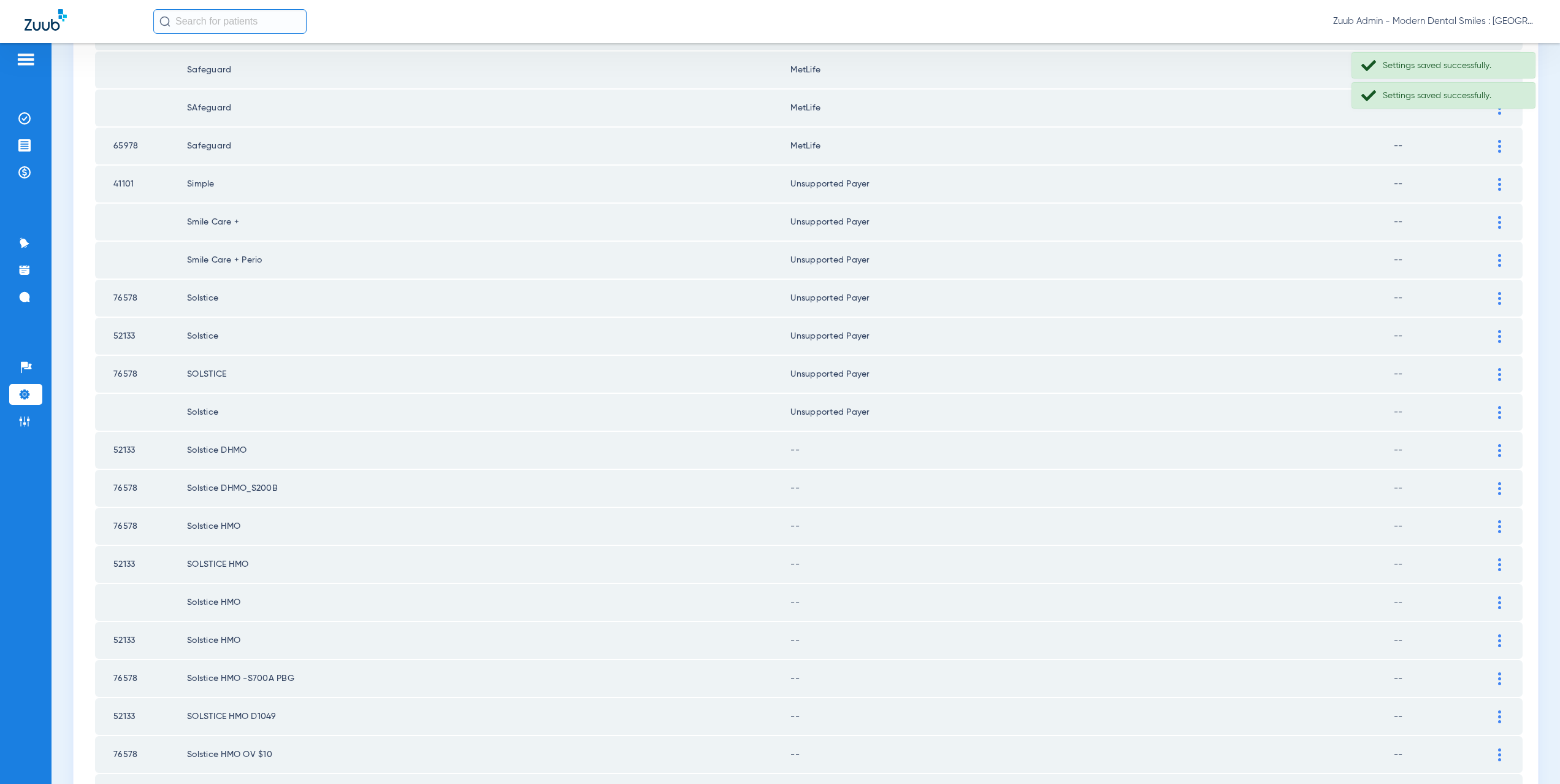
click at [1498, 454] on img at bounding box center [1500, 450] width 3 height 13
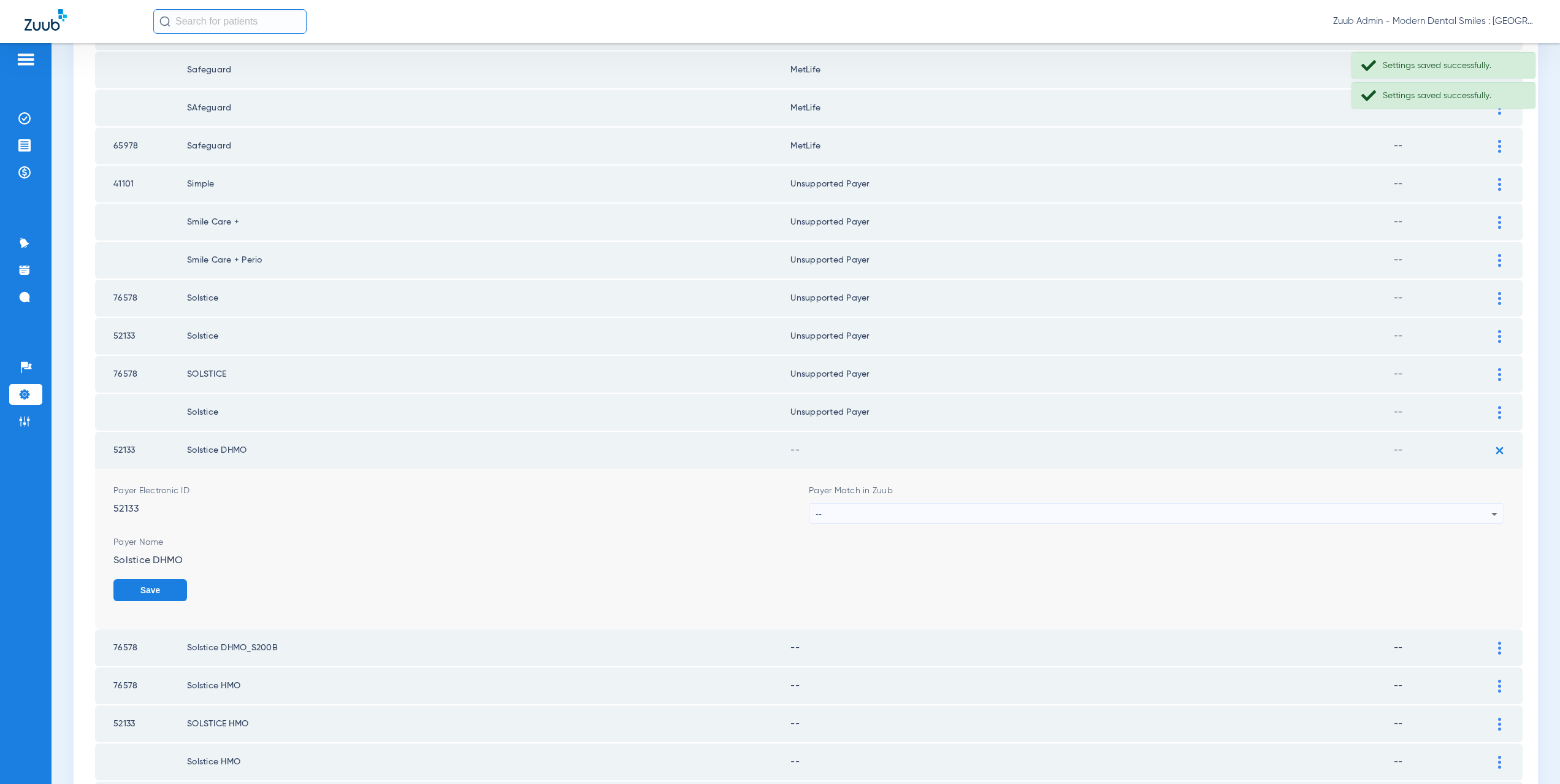
click at [879, 517] on div "--" at bounding box center [1153, 513] width 676 height 21
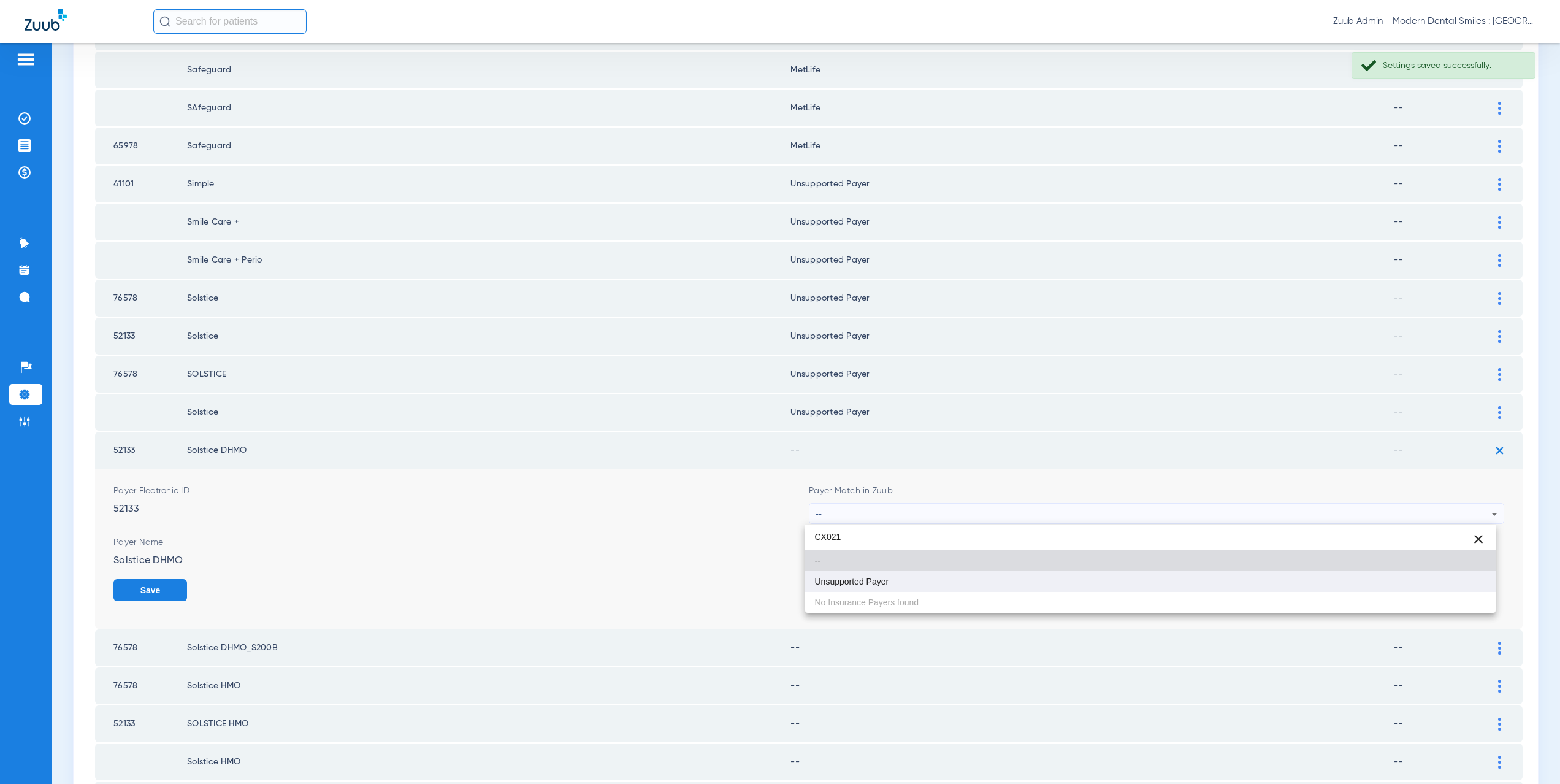
type input "CX021"
click at [891, 579] on mat-option "Unsupported Payer" at bounding box center [1151, 581] width 691 height 21
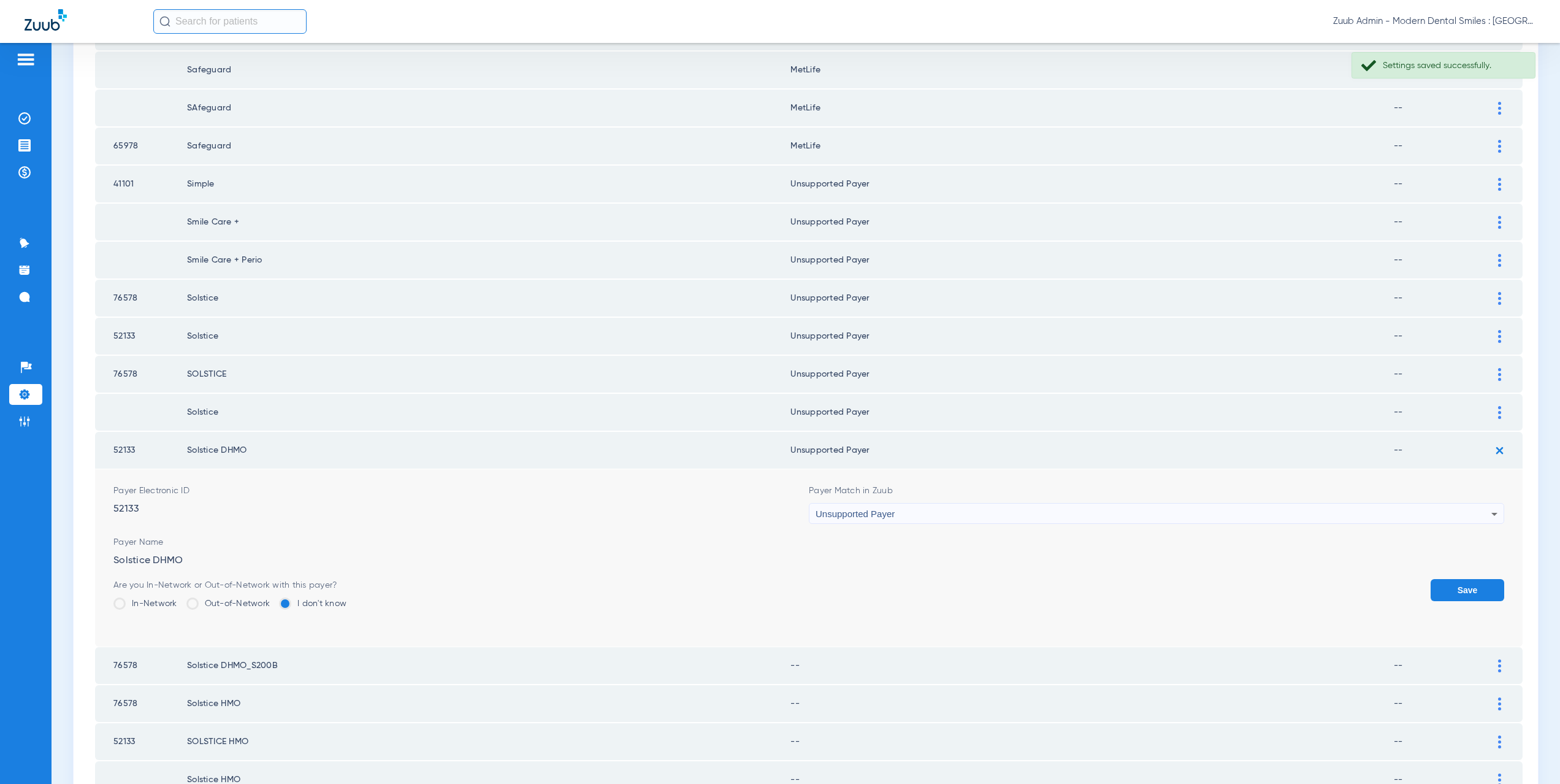
click at [1440, 590] on button "Save" at bounding box center [1467, 590] width 73 height 22
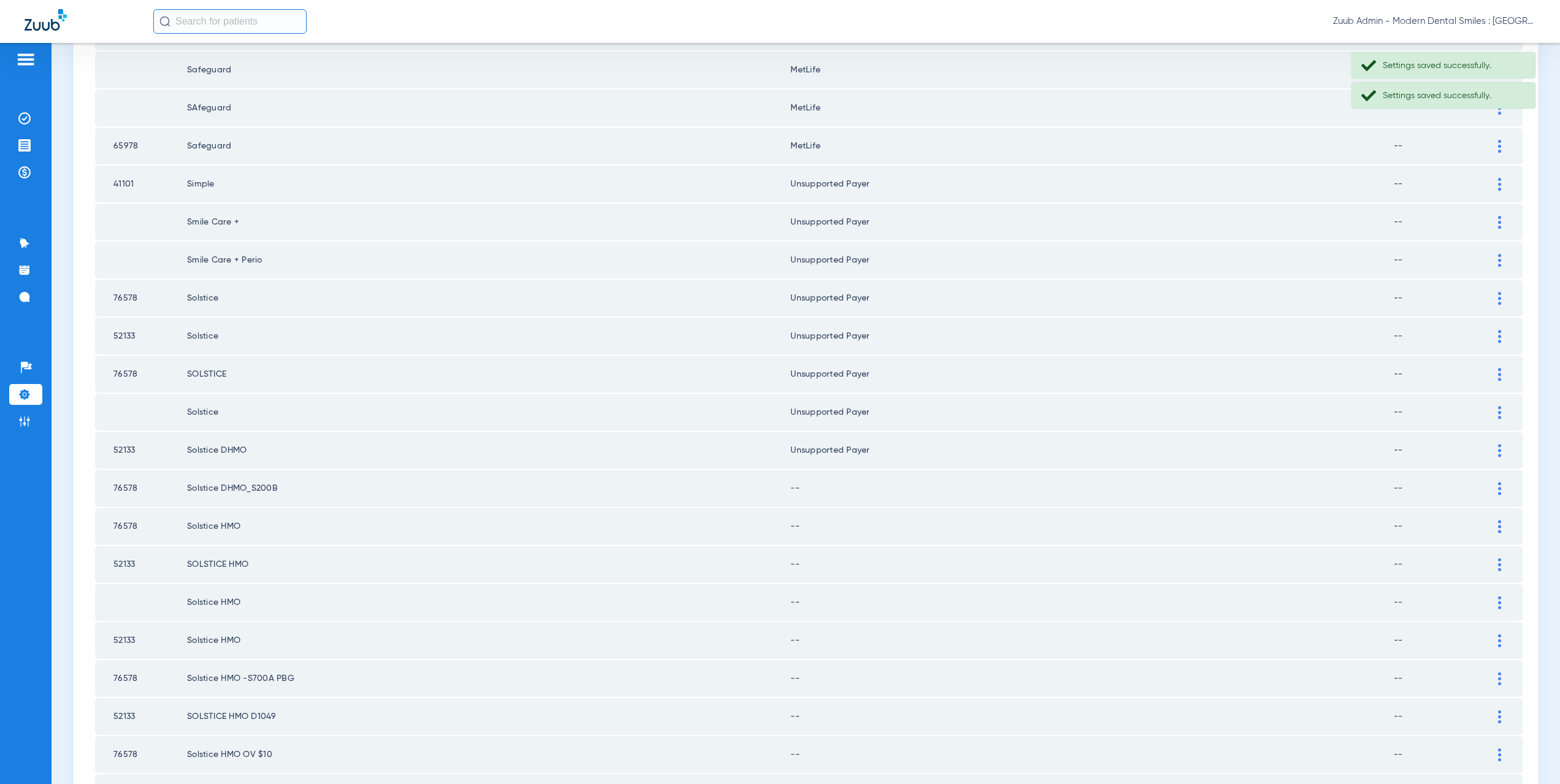
click at [1498, 490] on img at bounding box center [1500, 488] width 3 height 13
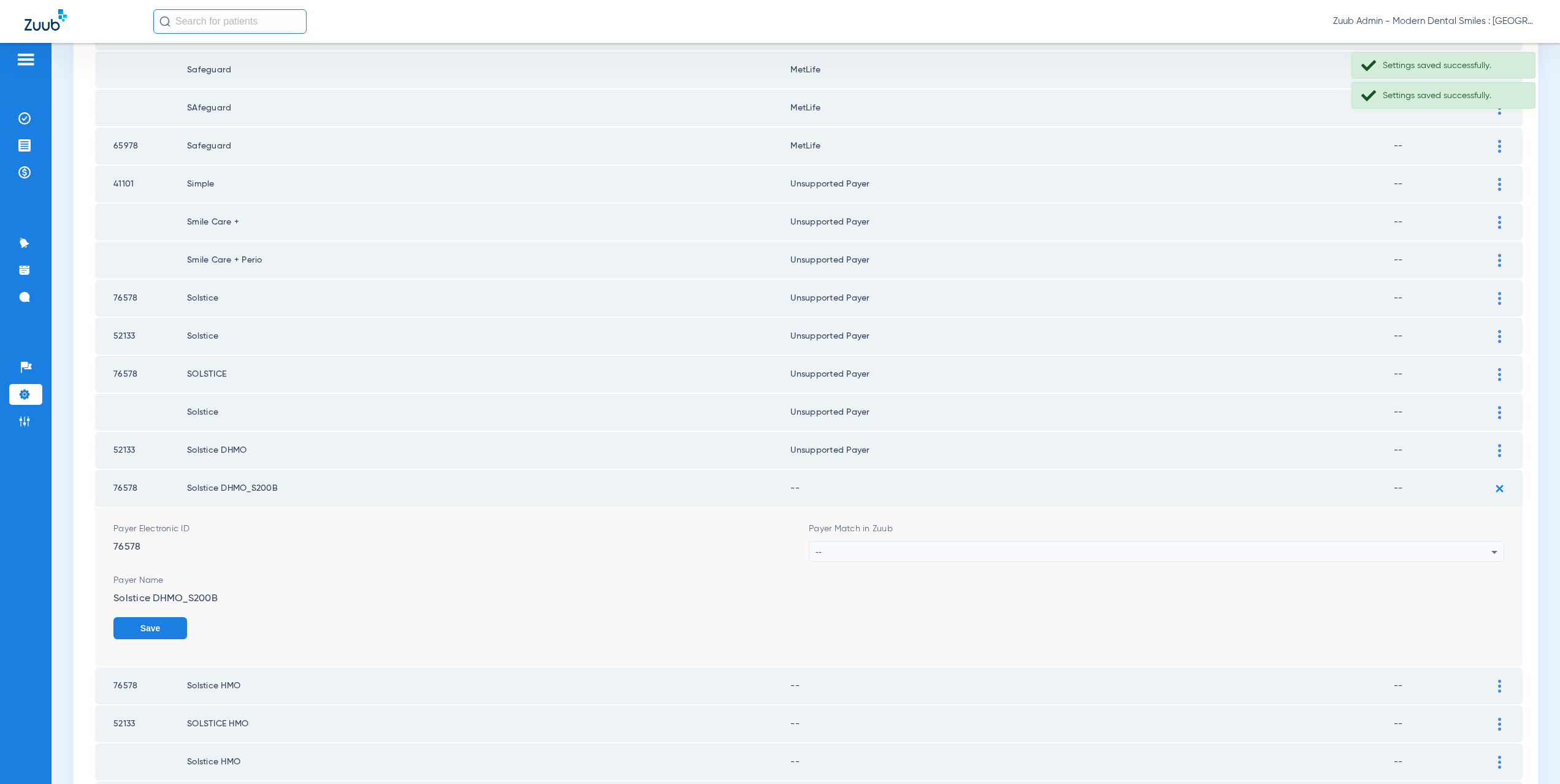
click at [836, 556] on div "--" at bounding box center [1153, 552] width 676 height 21
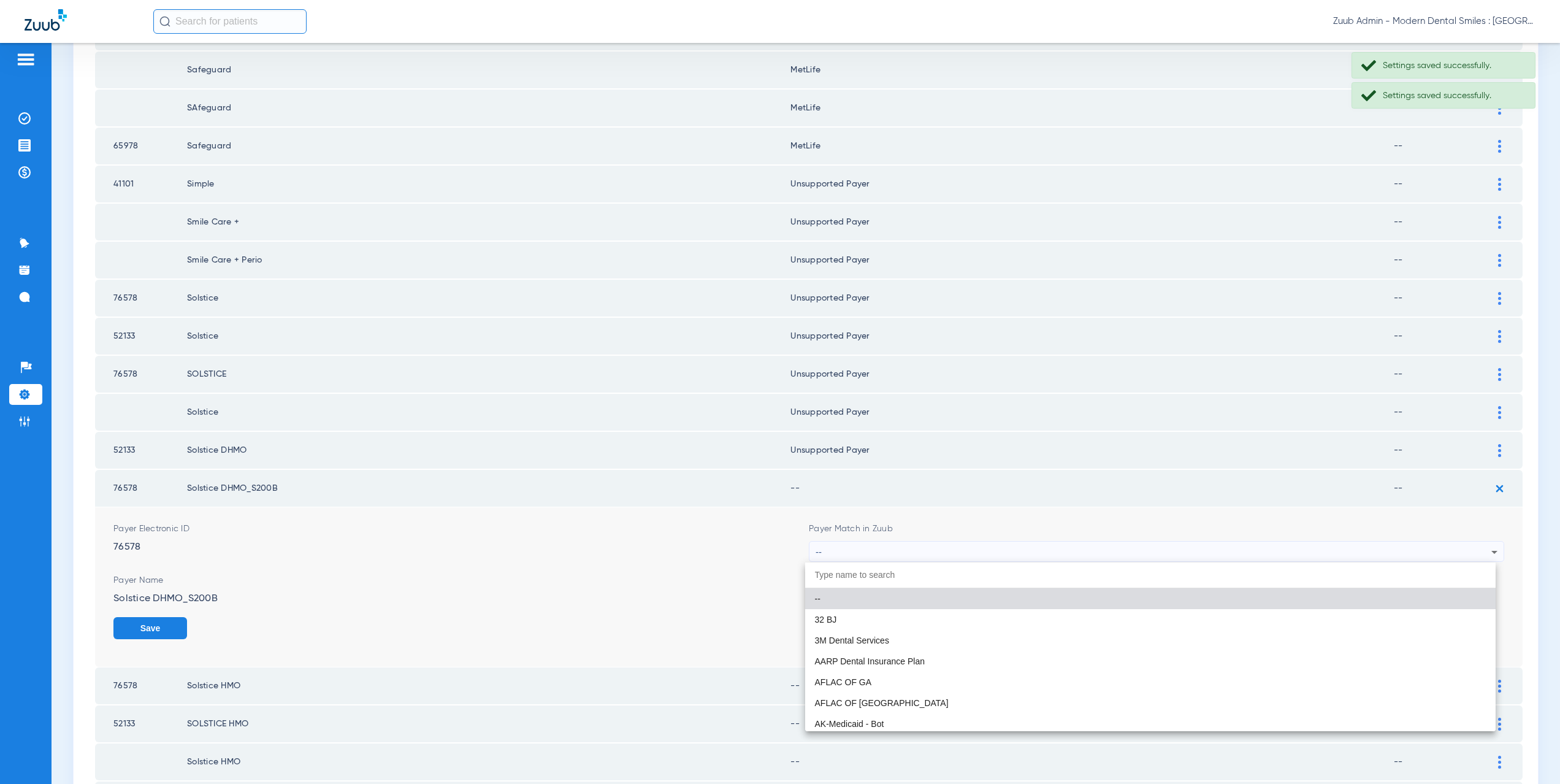
paste input "CX021"
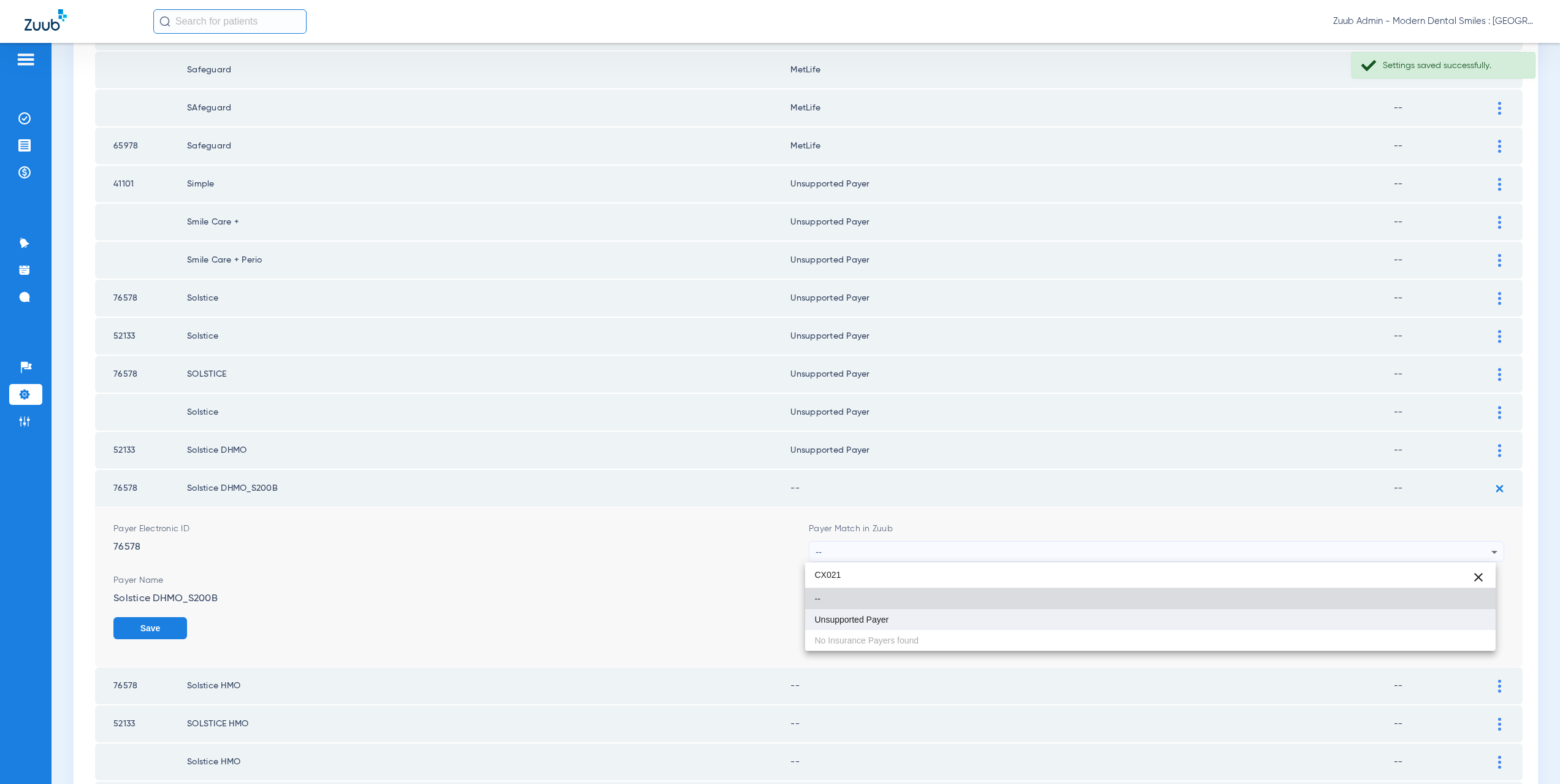
type input "CX021"
click at [843, 615] on span "Unsupported Payer" at bounding box center [852, 620] width 74 height 9
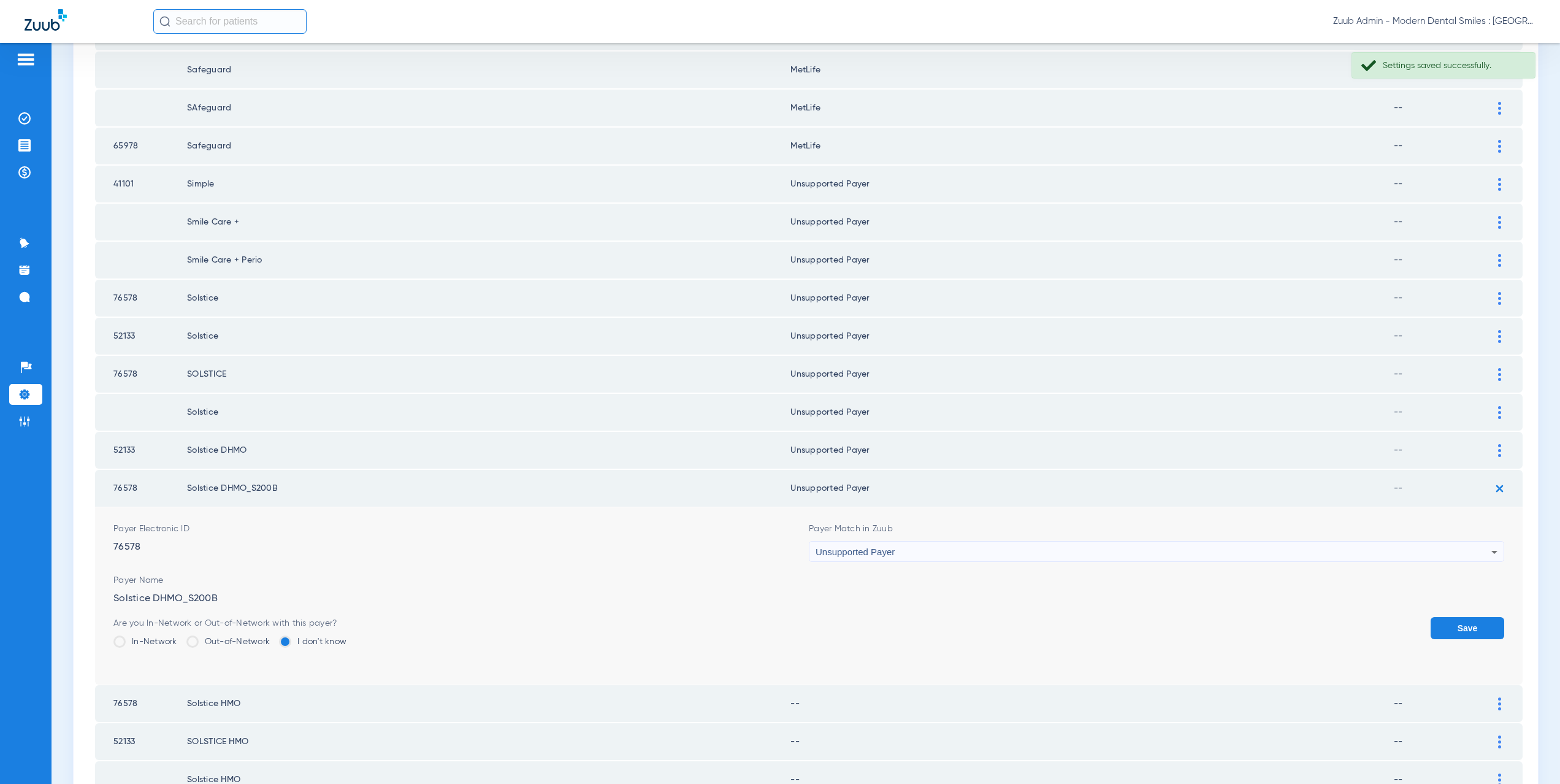
click at [1443, 633] on button "Save" at bounding box center [1467, 628] width 73 height 22
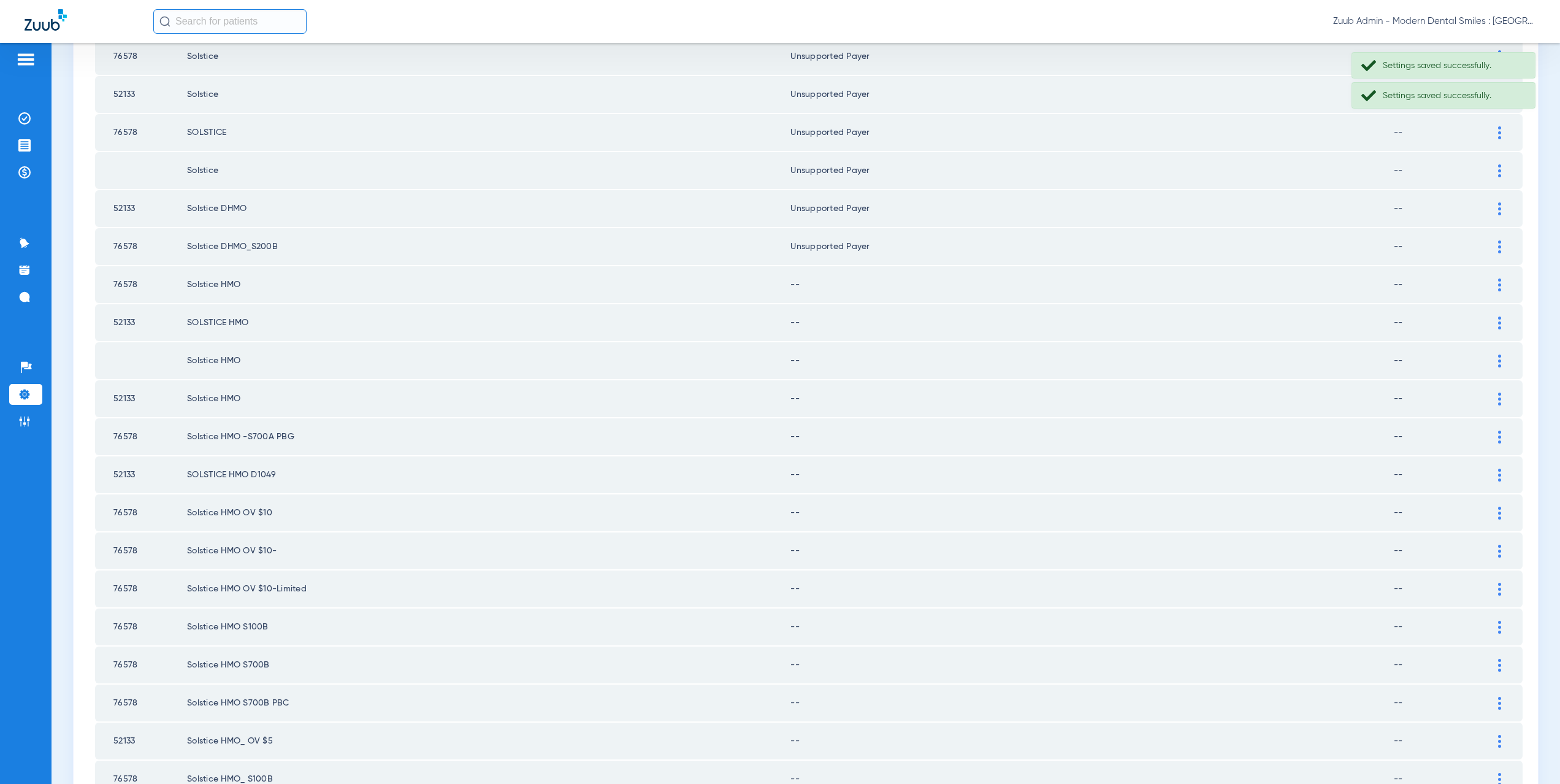
scroll to position [1140, 0]
click at [1498, 281] on img at bounding box center [1500, 283] width 3 height 13
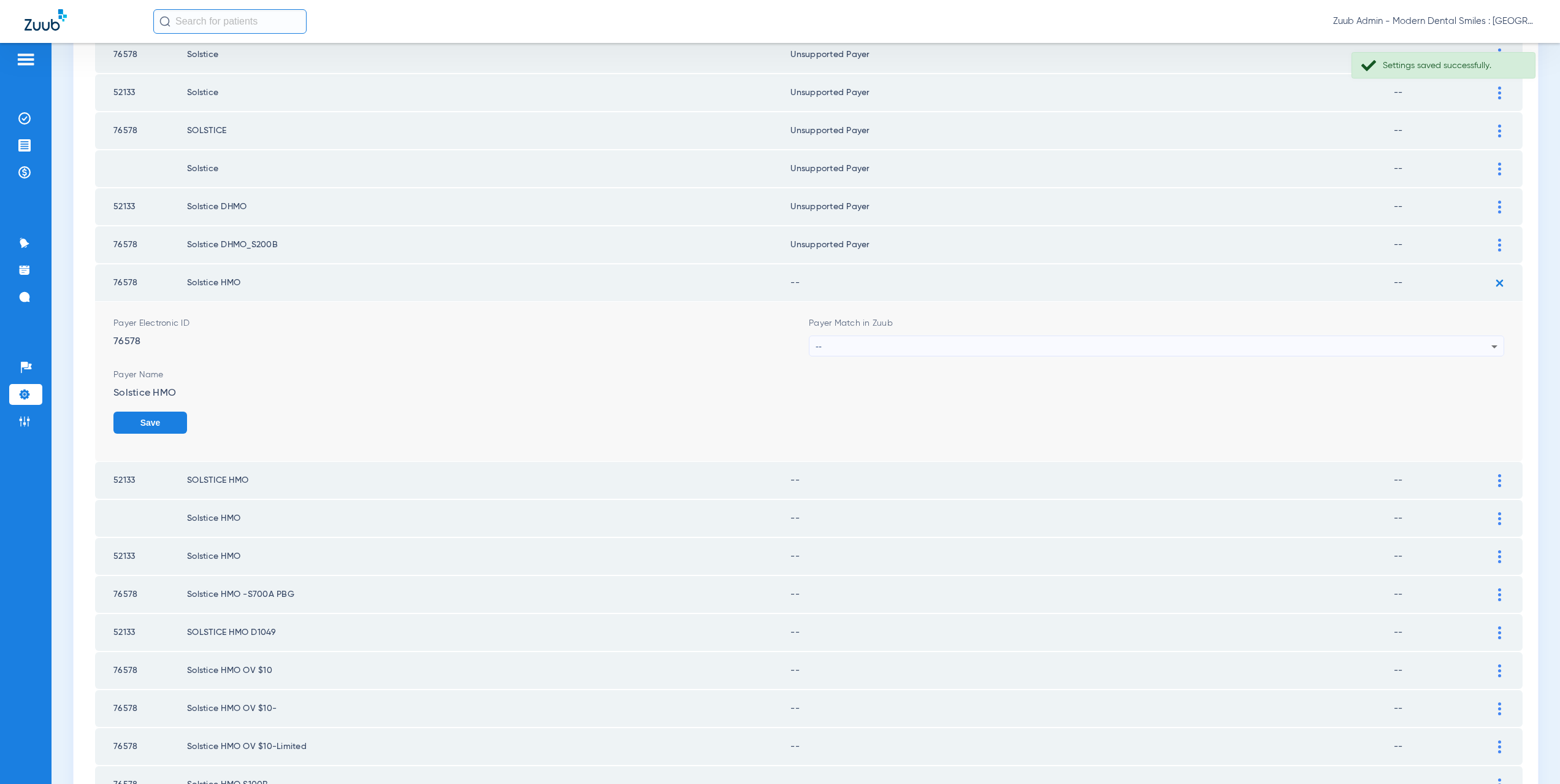
click at [915, 346] on div "--" at bounding box center [1153, 346] width 676 height 21
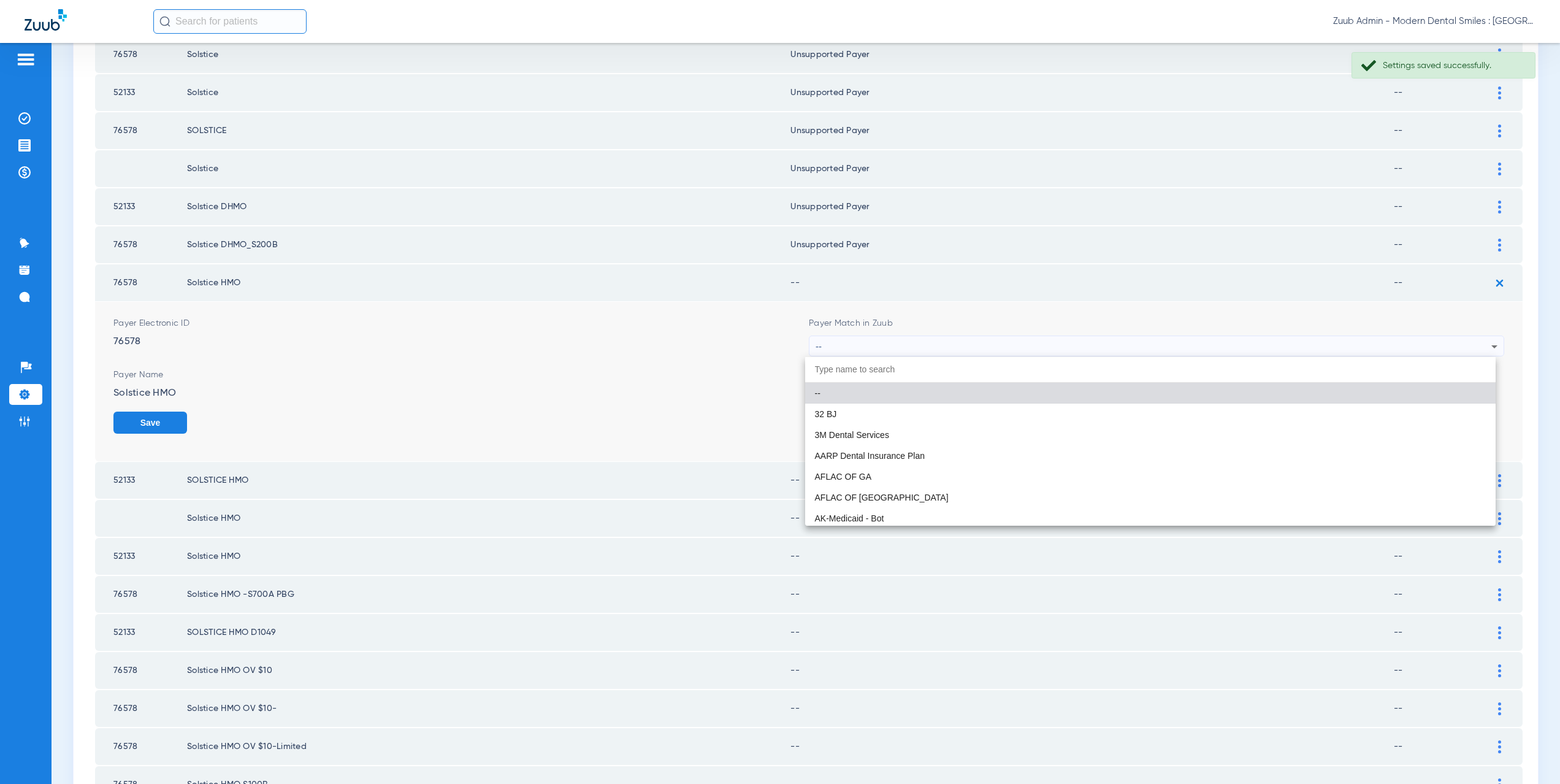
paste input "CX021"
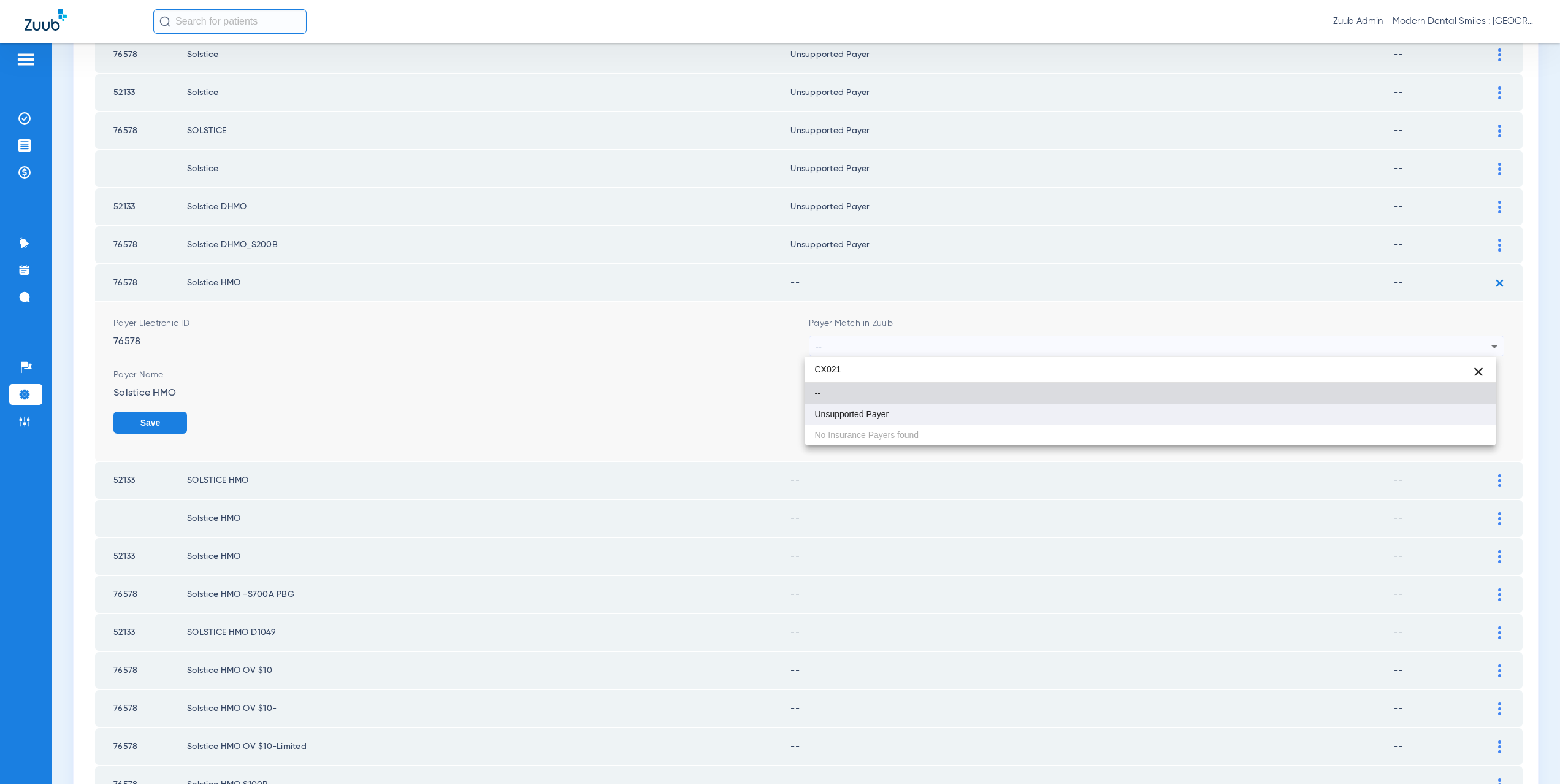
type input "CX021"
click at [899, 409] on mat-option "Unsupported Payer" at bounding box center [1151, 413] width 691 height 21
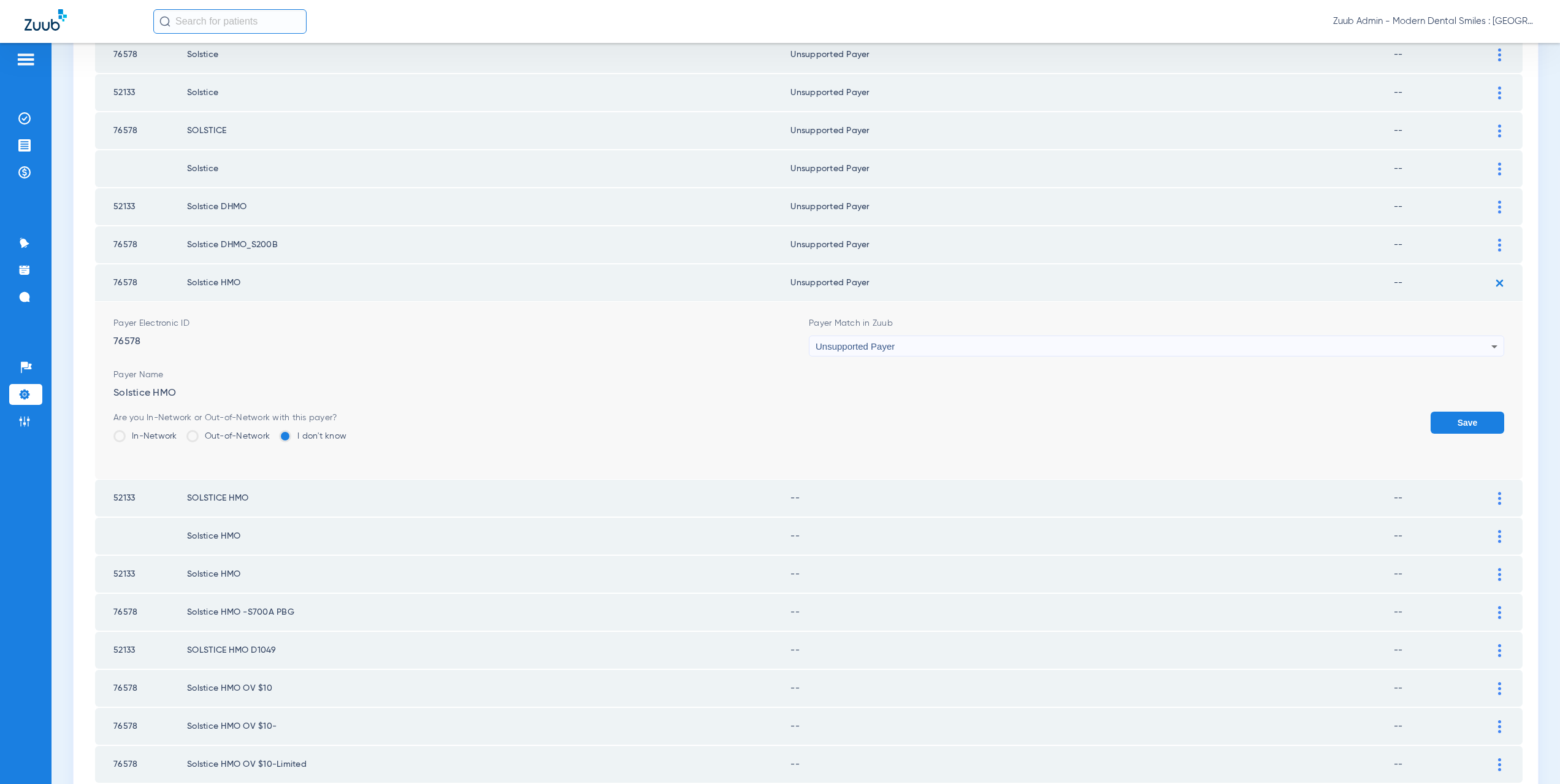
click at [1440, 423] on button "Save" at bounding box center [1467, 422] width 73 height 22
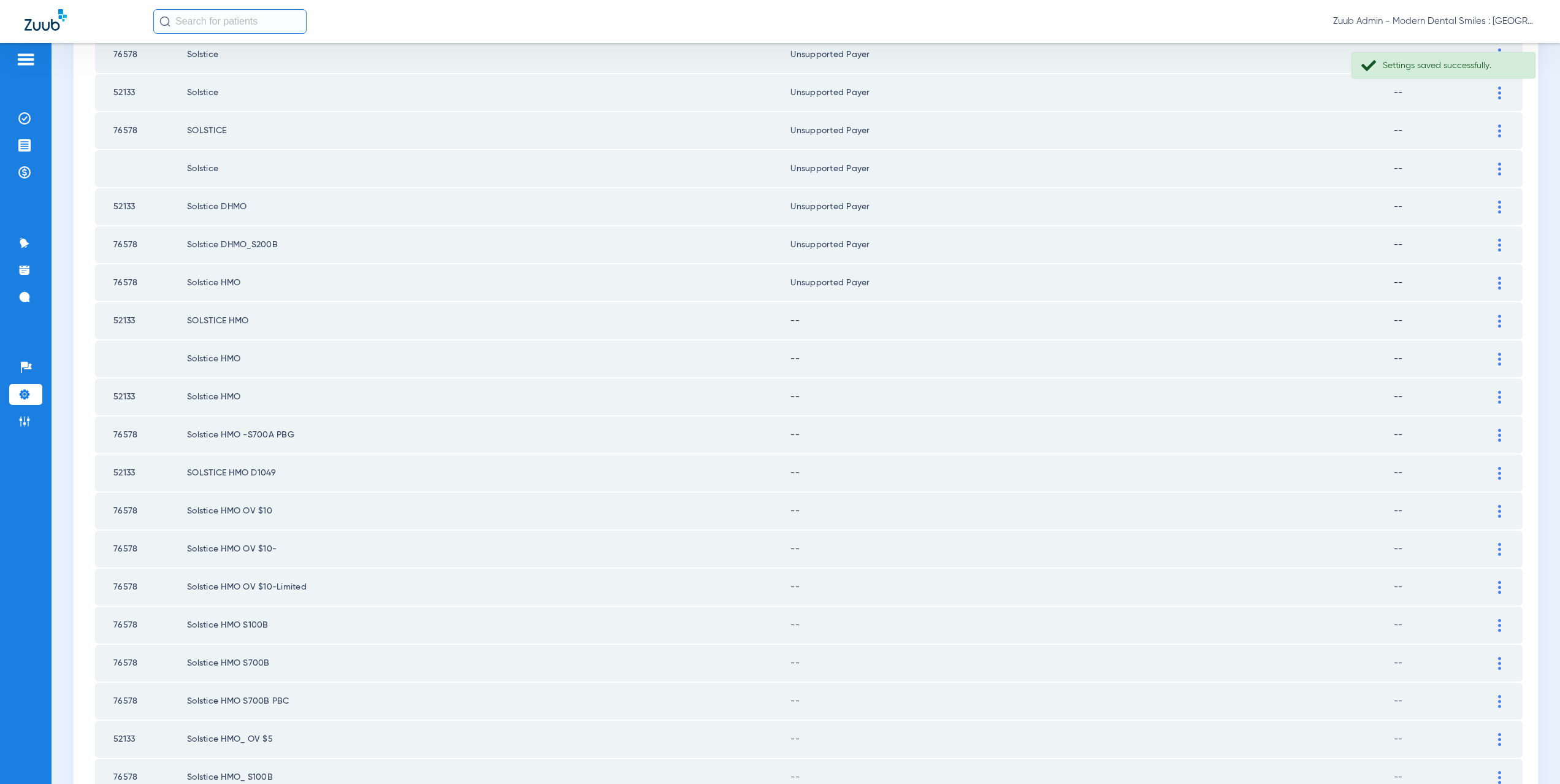
click at [1489, 319] on div at bounding box center [1500, 321] width 21 height 13
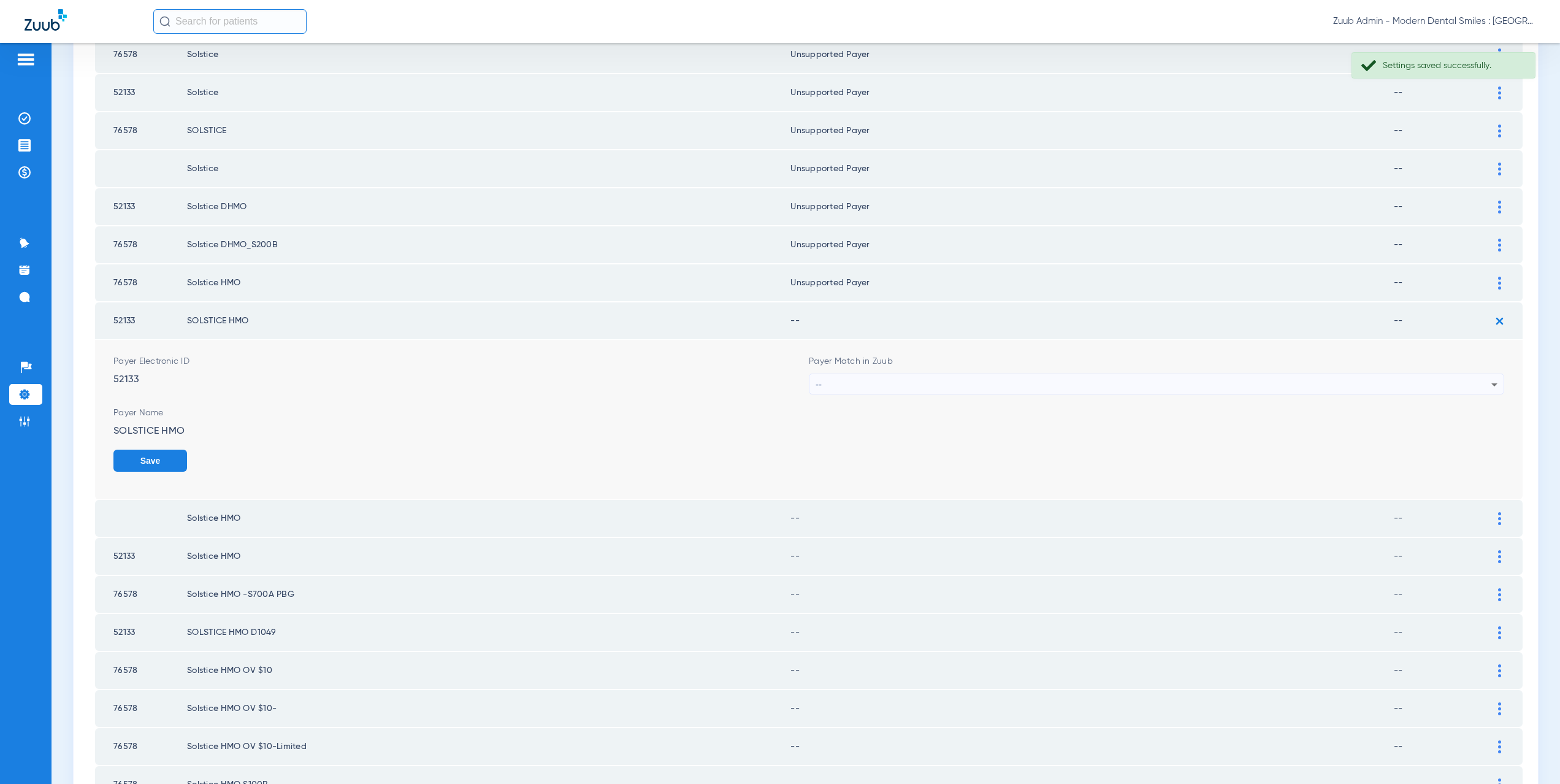
click at [906, 383] on div "--" at bounding box center [1153, 384] width 676 height 21
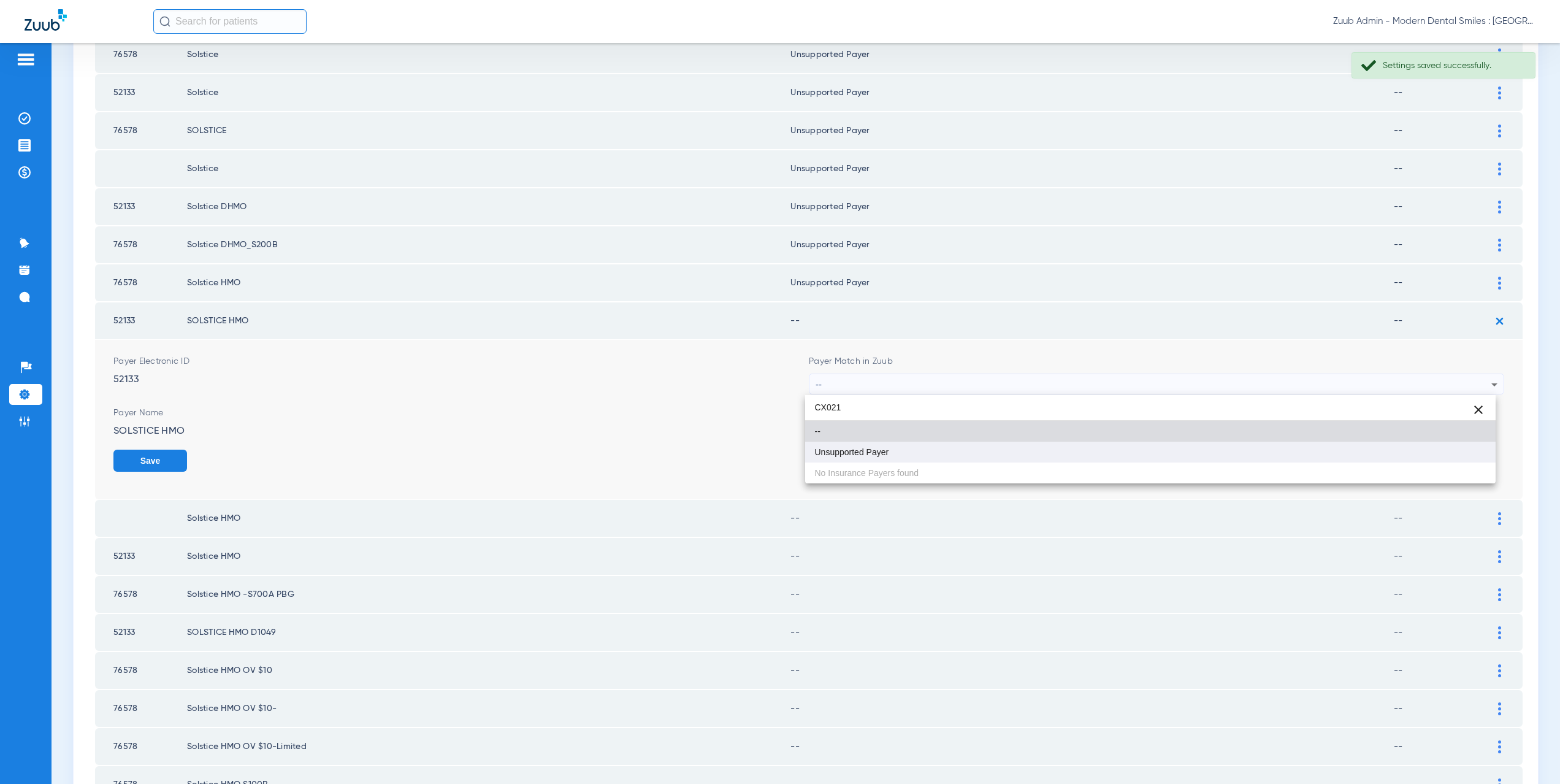
type input "CX021"
click at [889, 455] on mat-option "Unsupported Payer" at bounding box center [1151, 451] width 691 height 21
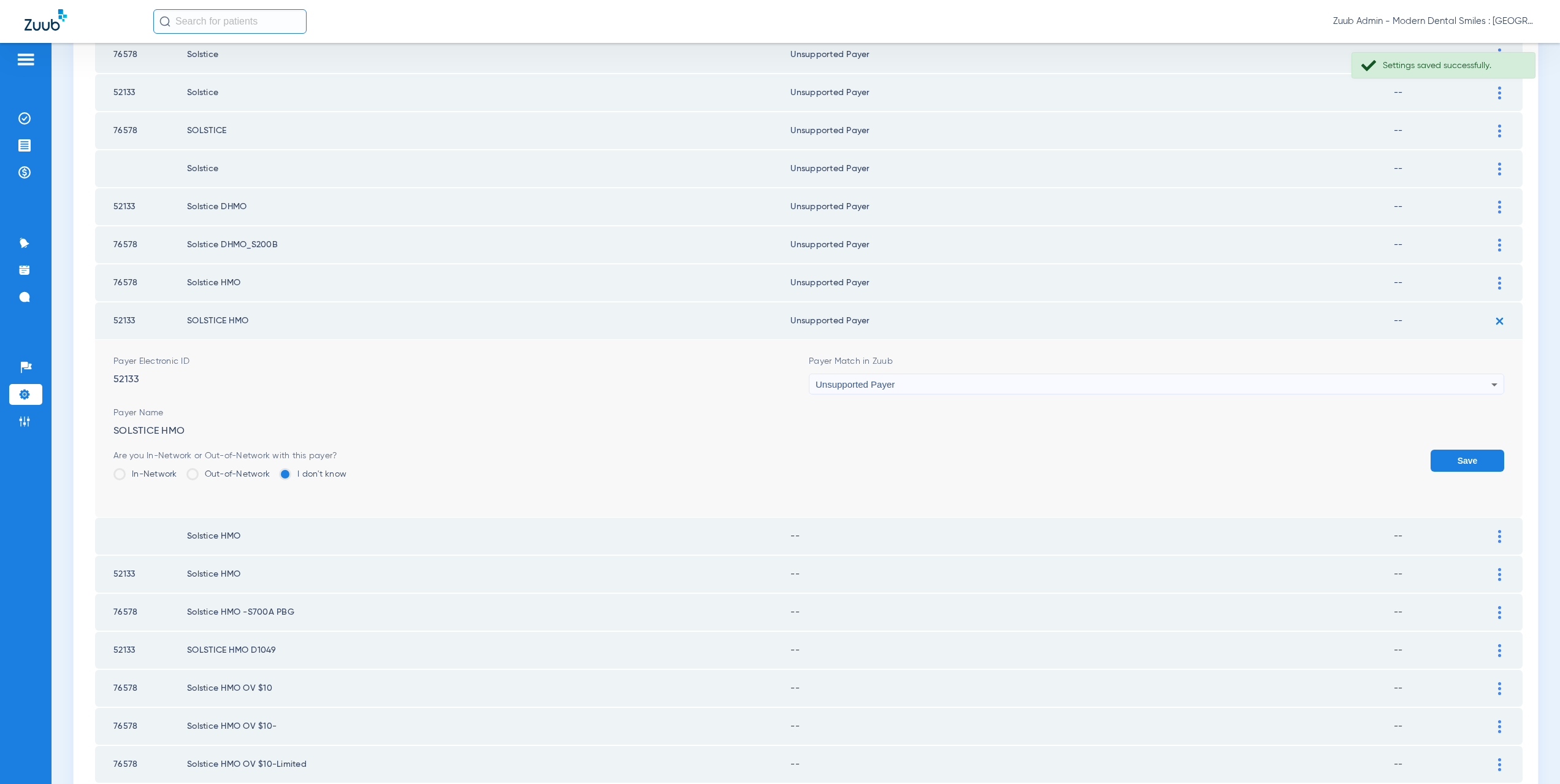
click at [1467, 460] on button "Save" at bounding box center [1467, 460] width 73 height 22
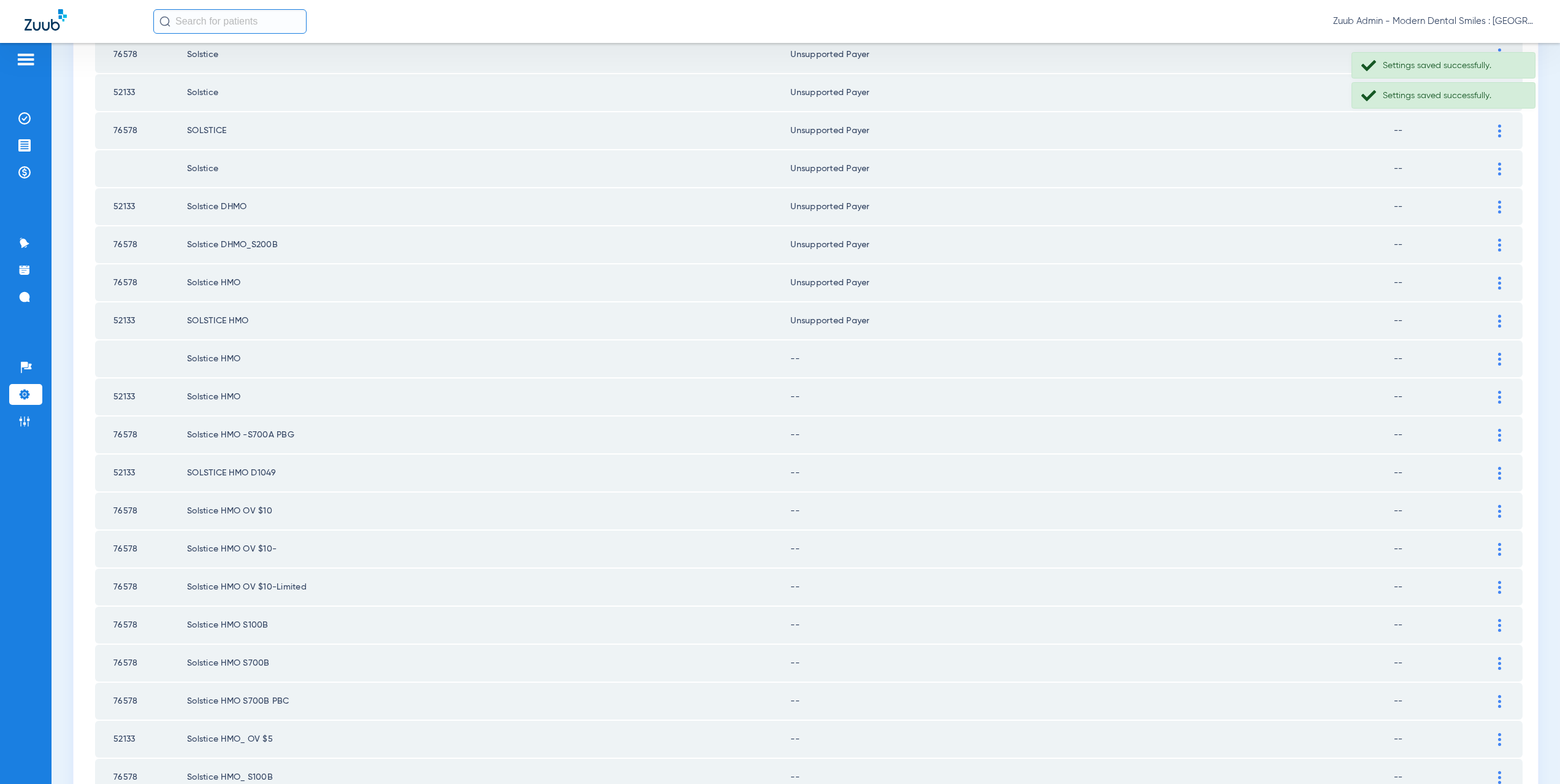
click at [1498, 362] on img at bounding box center [1500, 359] width 3 height 13
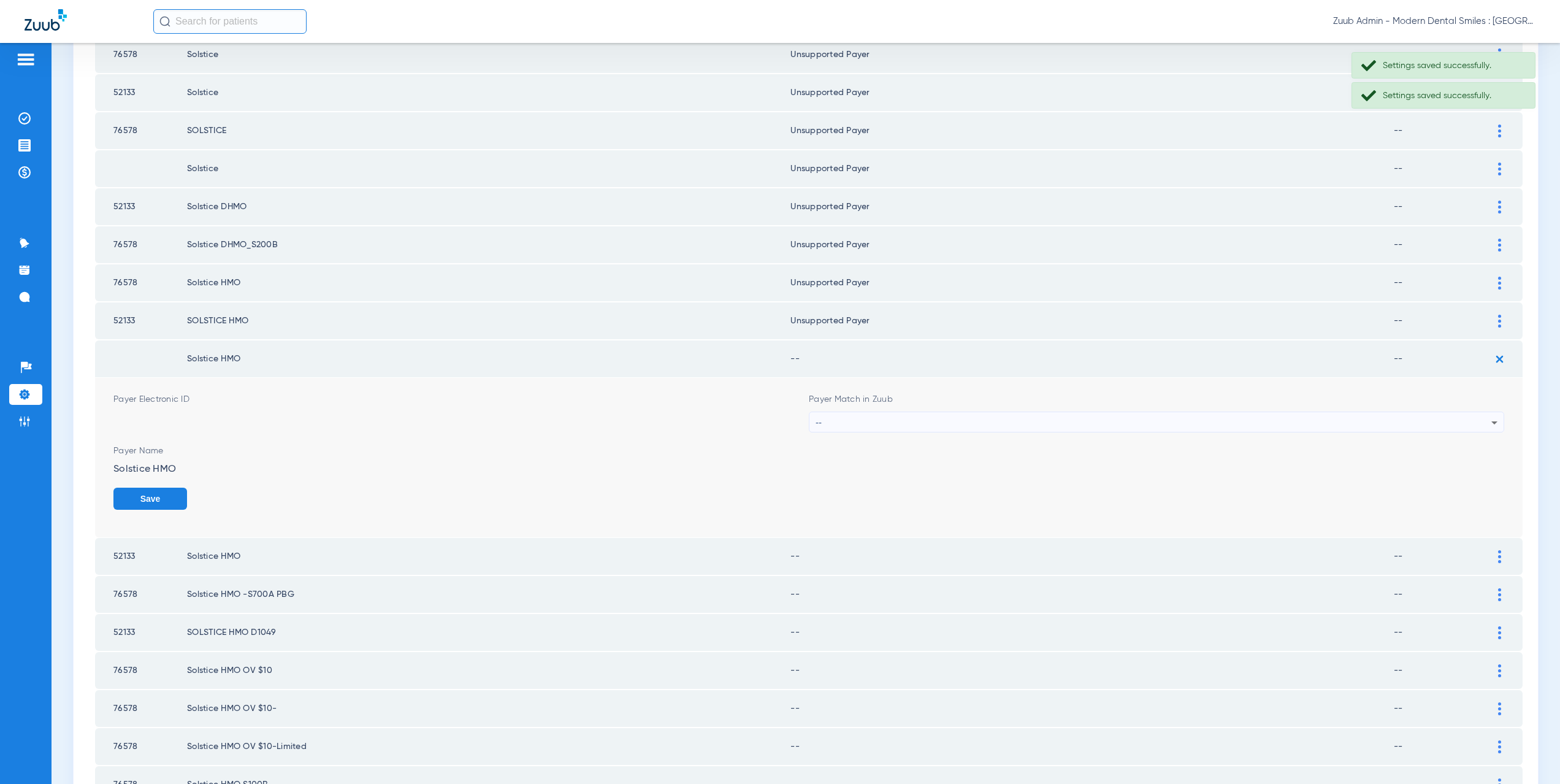
click at [851, 425] on div "--" at bounding box center [1153, 422] width 676 height 21
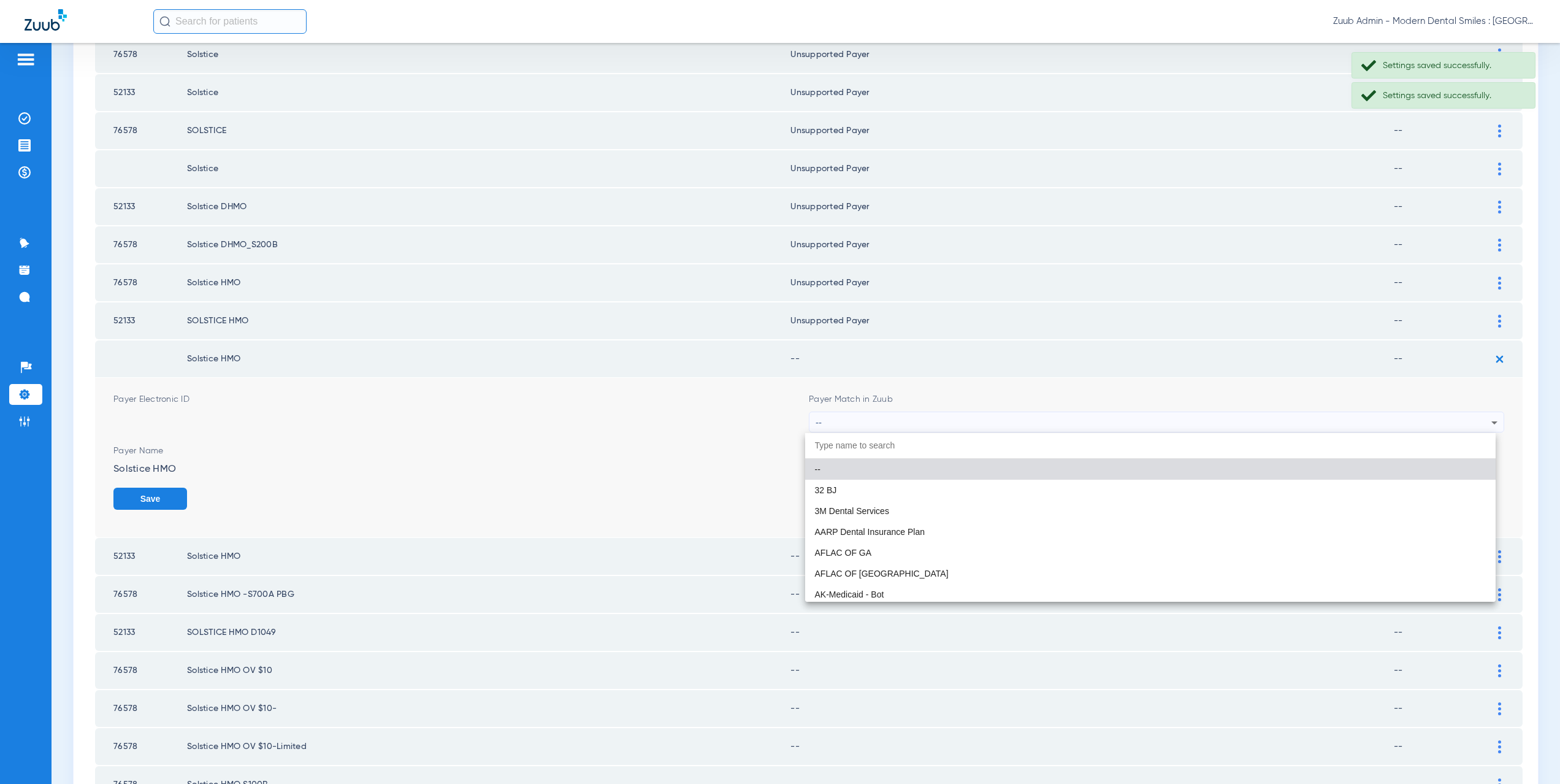
paste input "CX021"
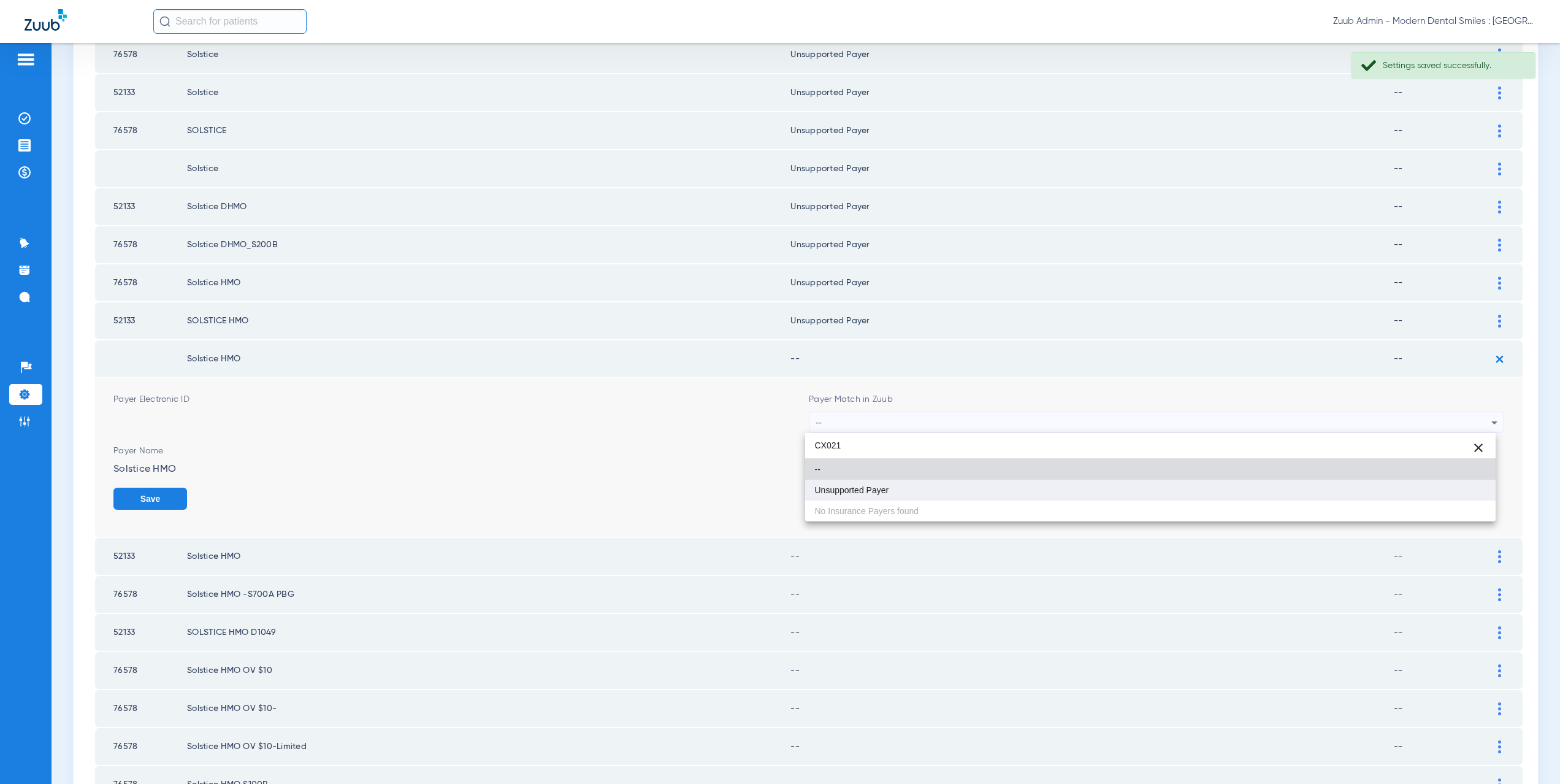
type input "CX021"
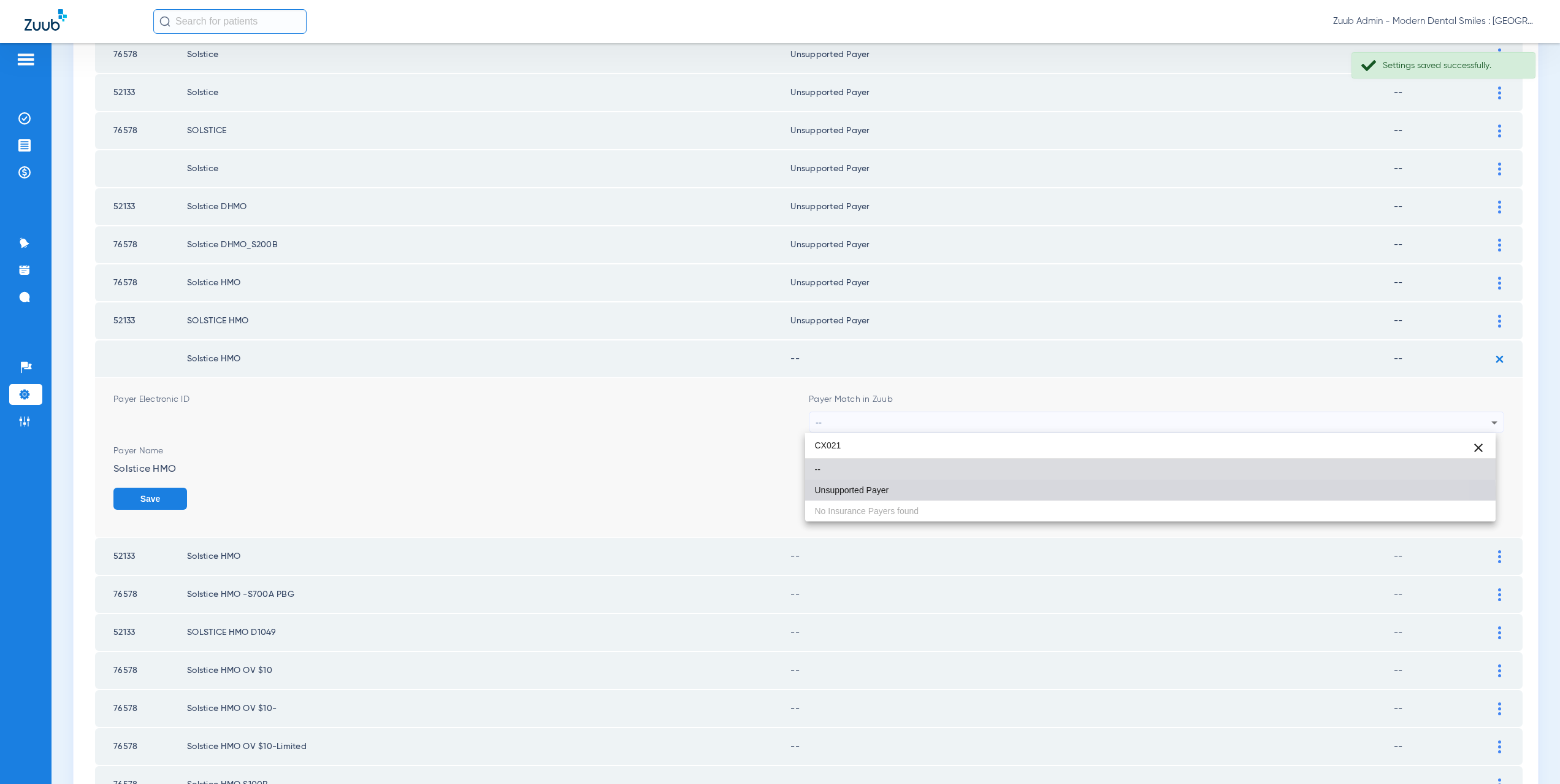
click at [859, 494] on span "Unsupported Payer" at bounding box center [852, 490] width 74 height 9
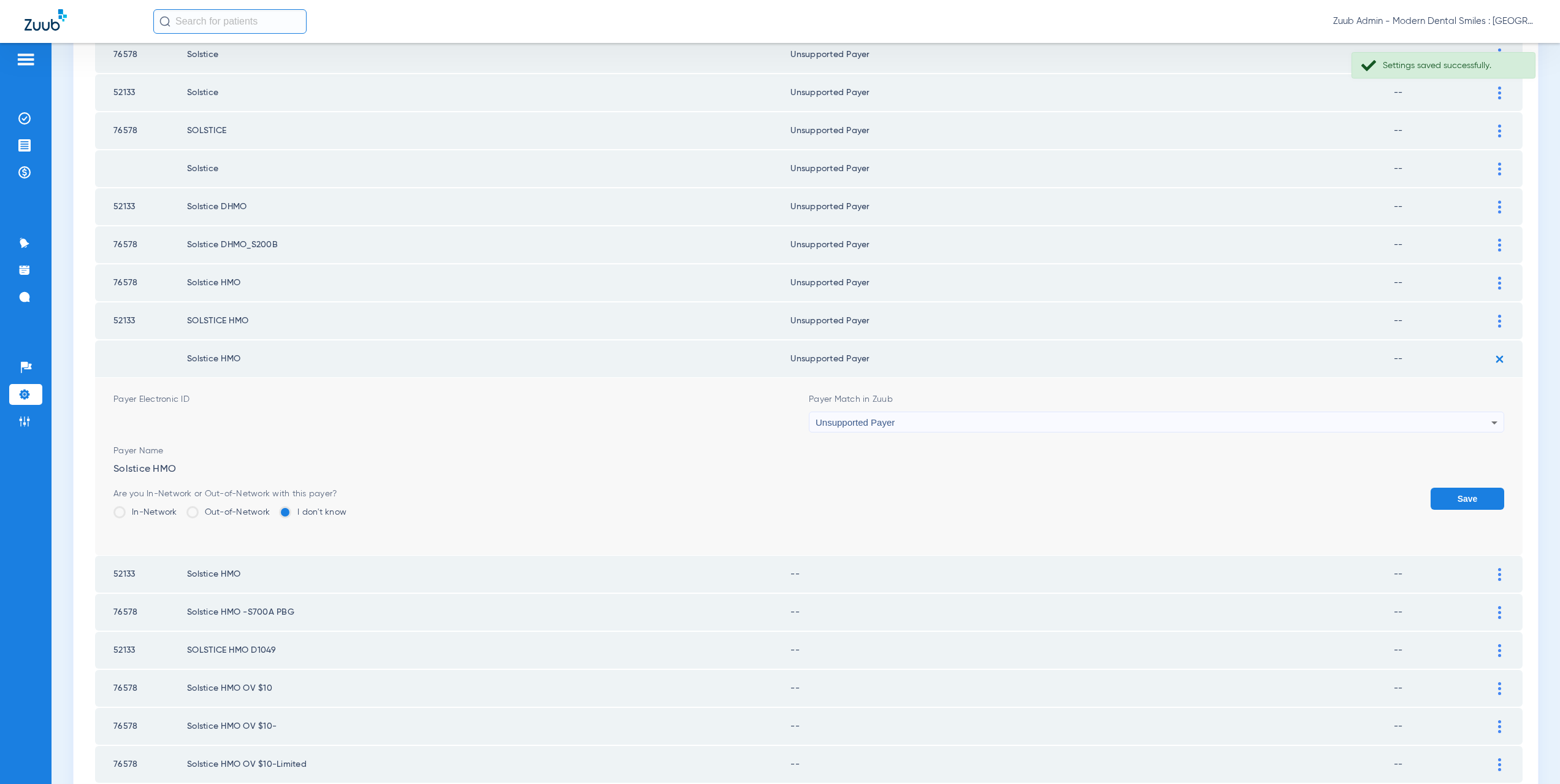
click at [1447, 495] on button "Save" at bounding box center [1467, 498] width 73 height 22
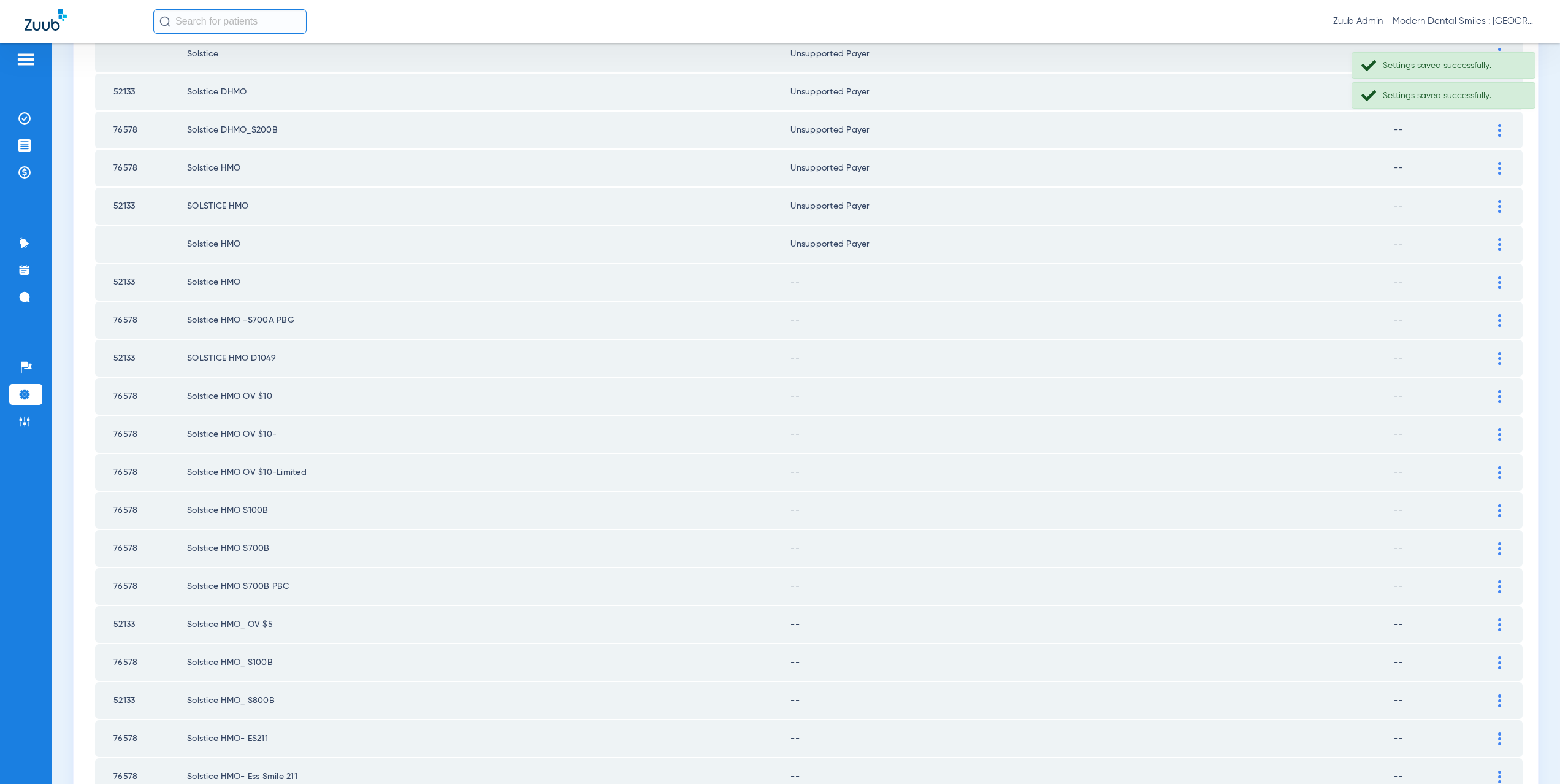
scroll to position [1255, 0]
click at [1493, 282] on div at bounding box center [1500, 281] width 21 height 13
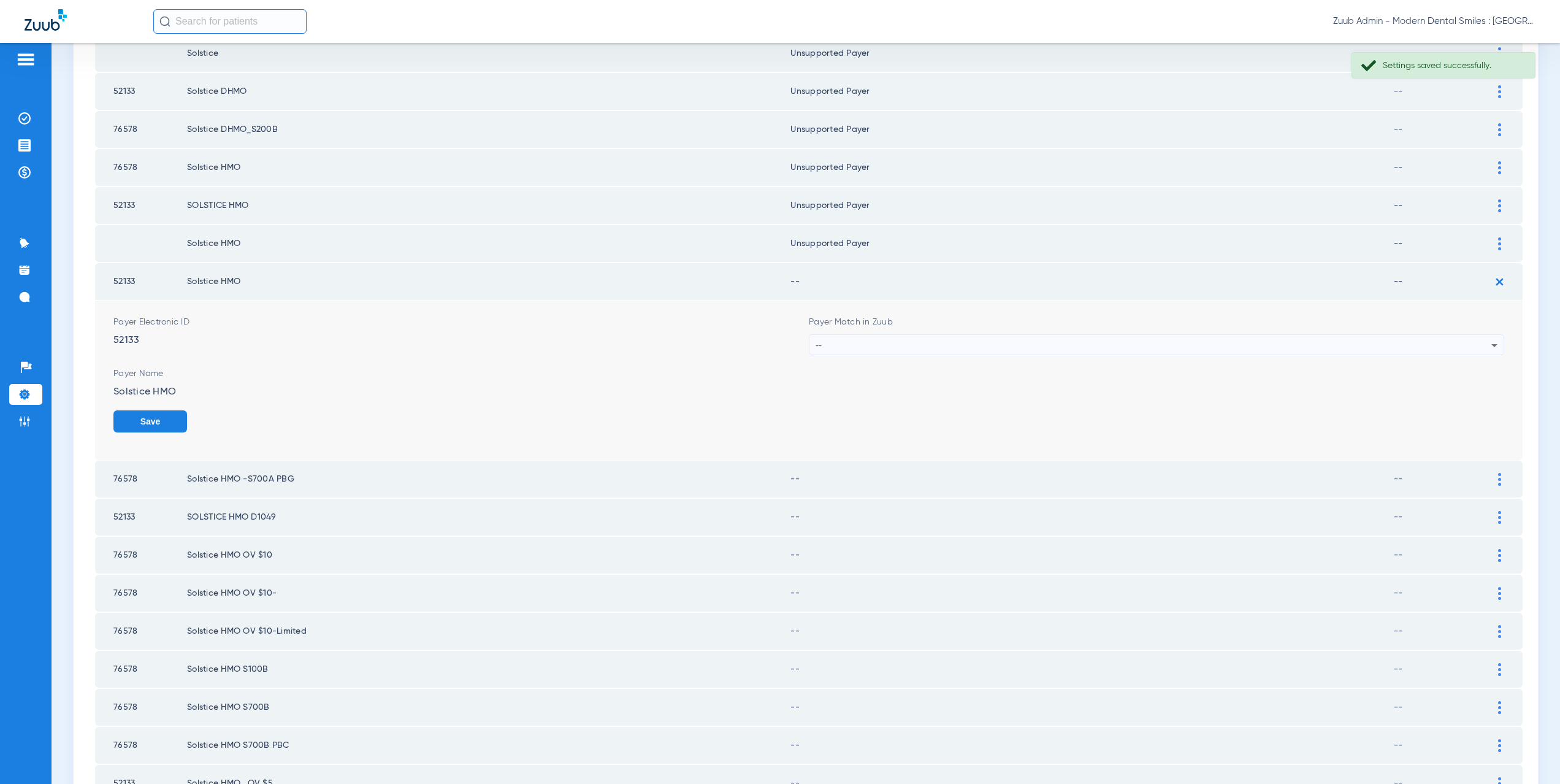
click at [887, 347] on div "--" at bounding box center [1153, 345] width 676 height 21
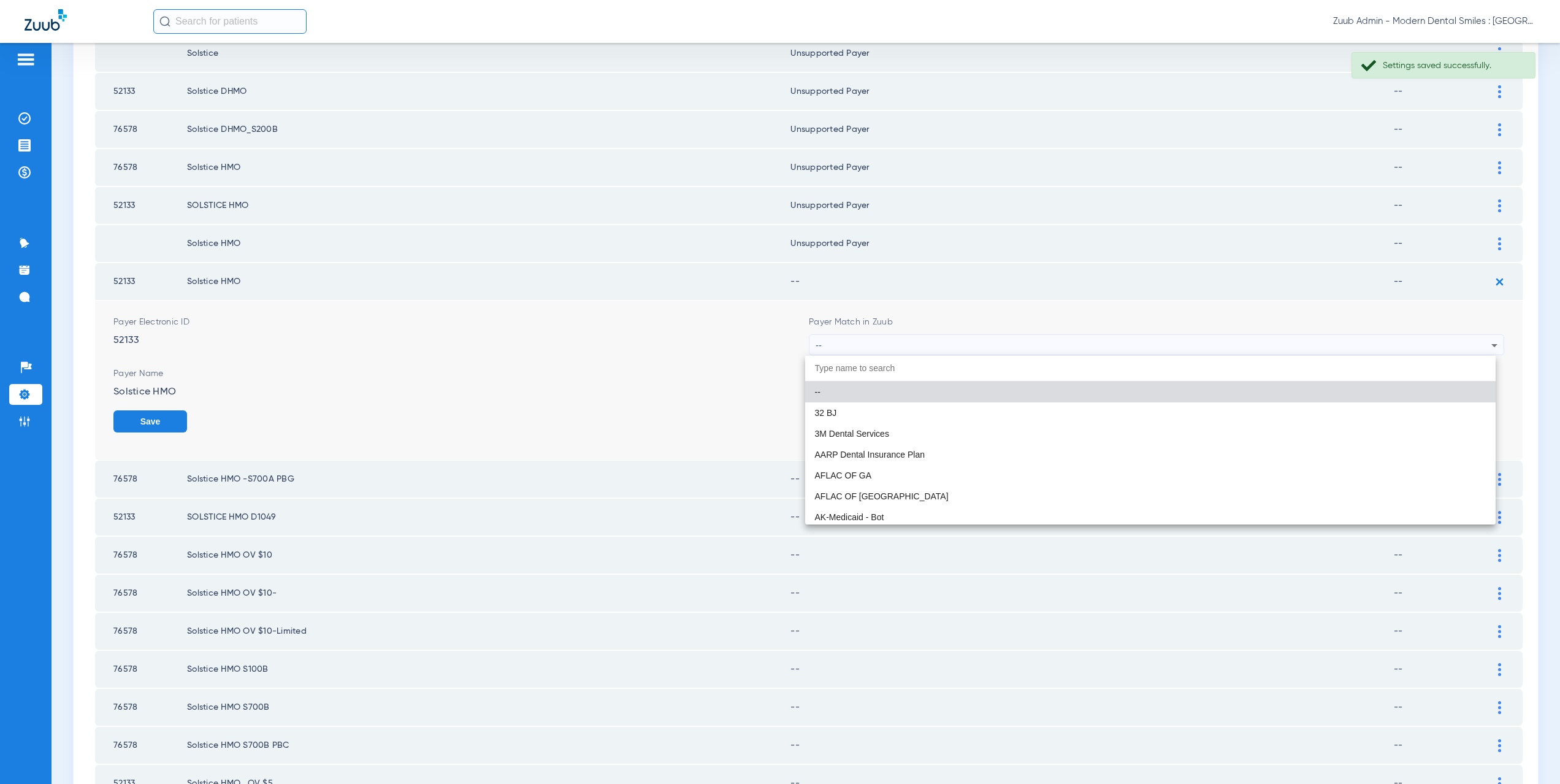
paste input "CX021"
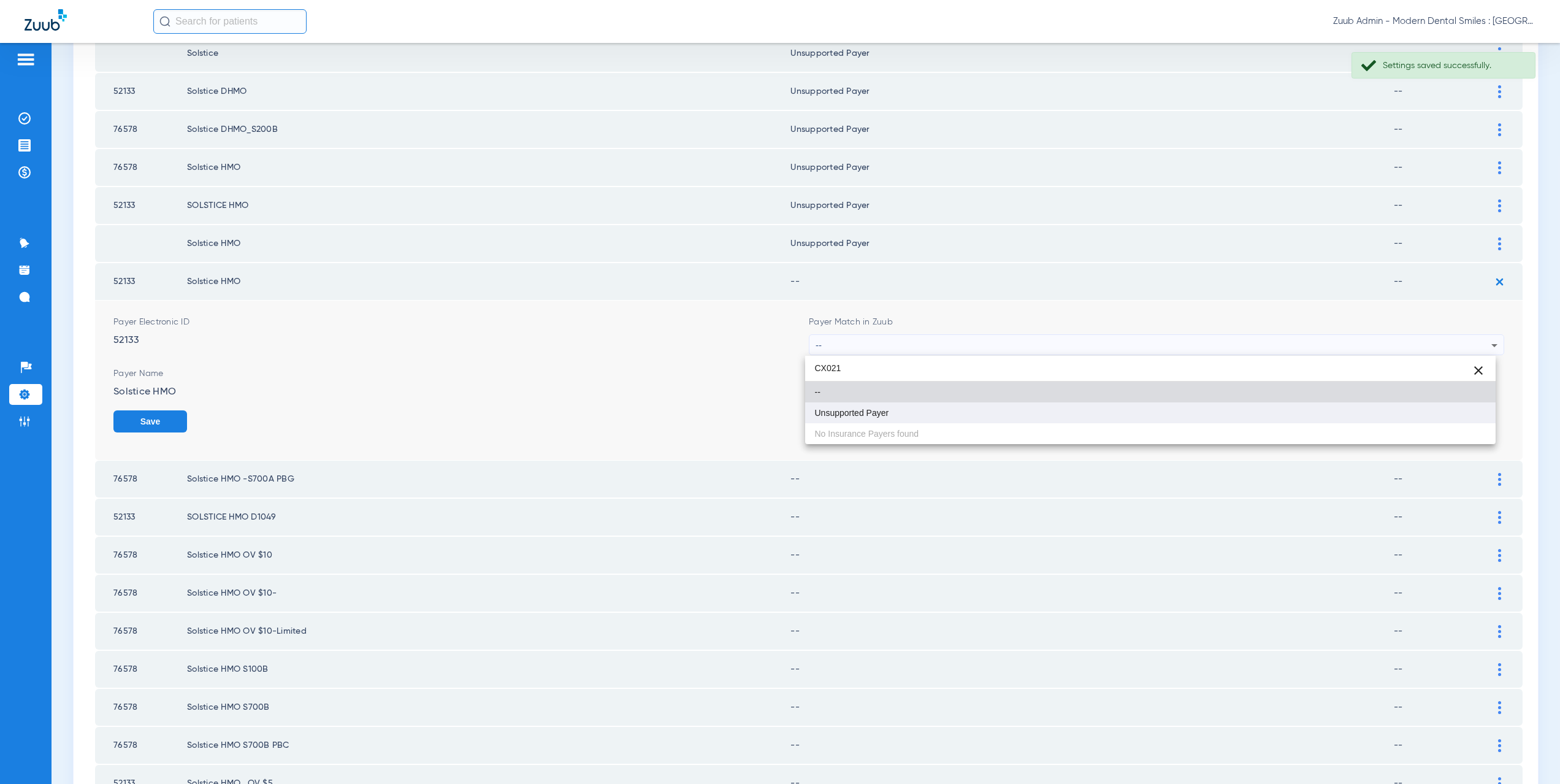
type input "CX021"
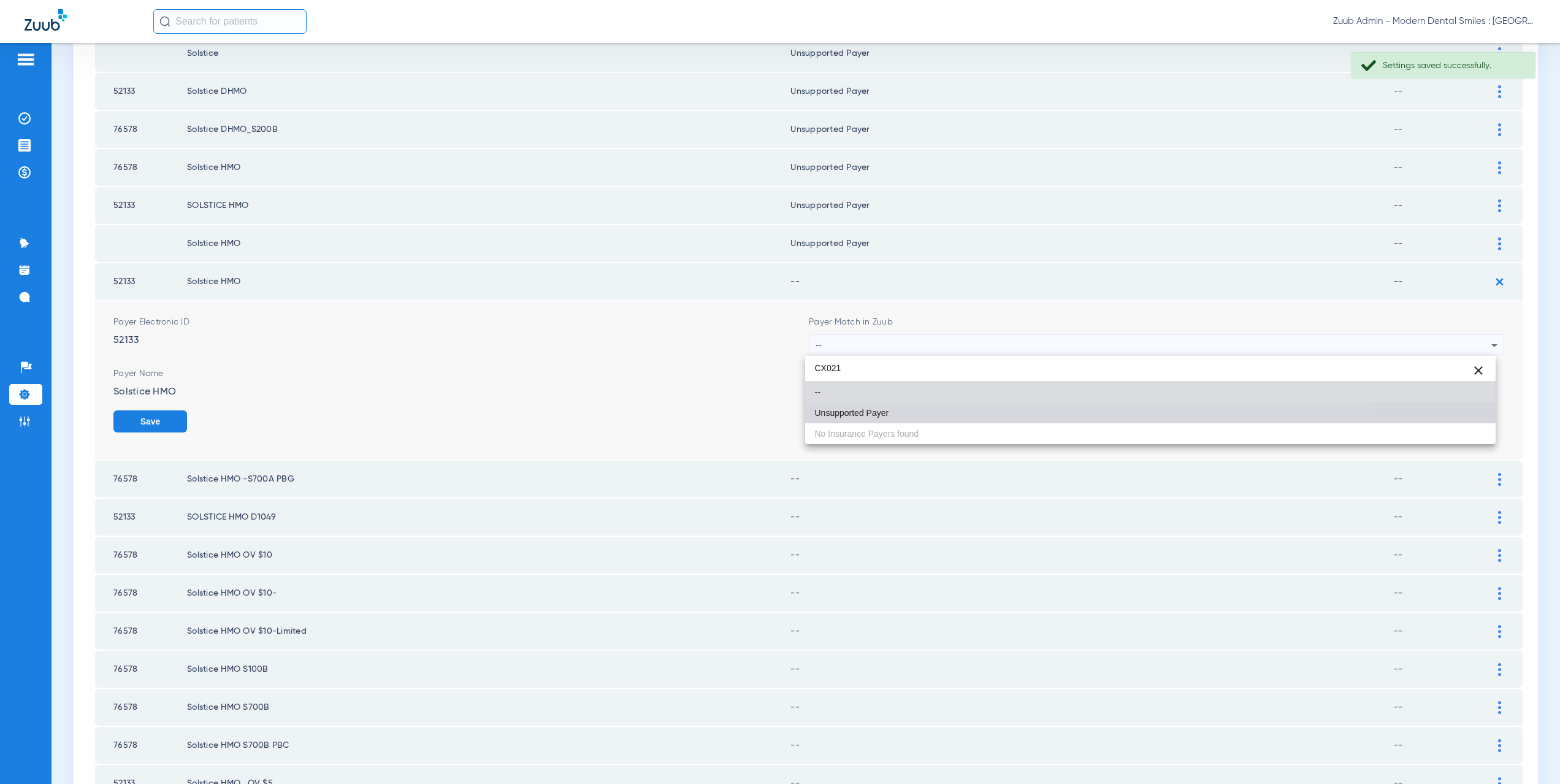
click at [890, 419] on mat-option "Unsupported Payer" at bounding box center [1151, 412] width 691 height 21
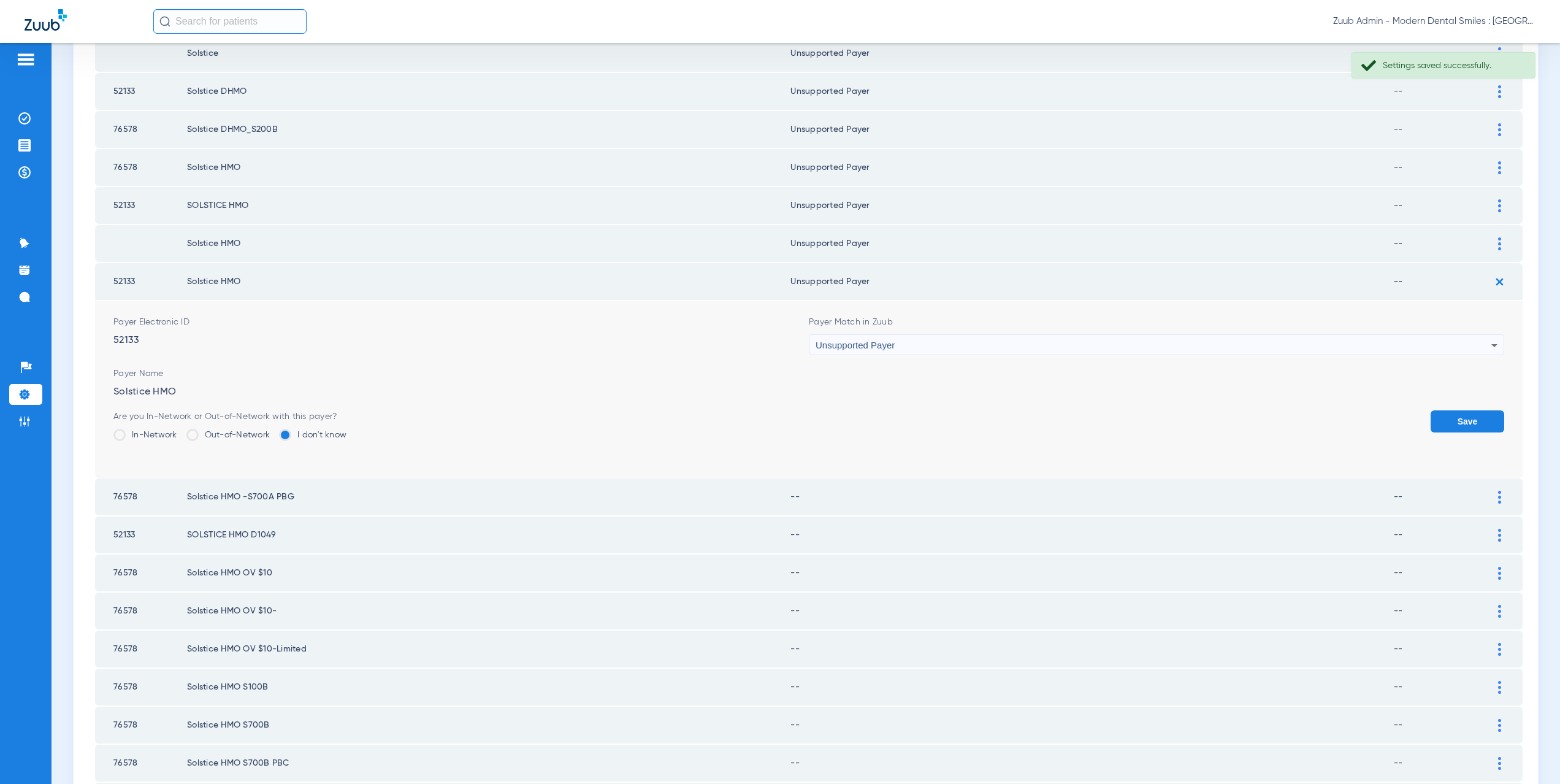
click at [1445, 418] on button "Save" at bounding box center [1467, 421] width 73 height 22
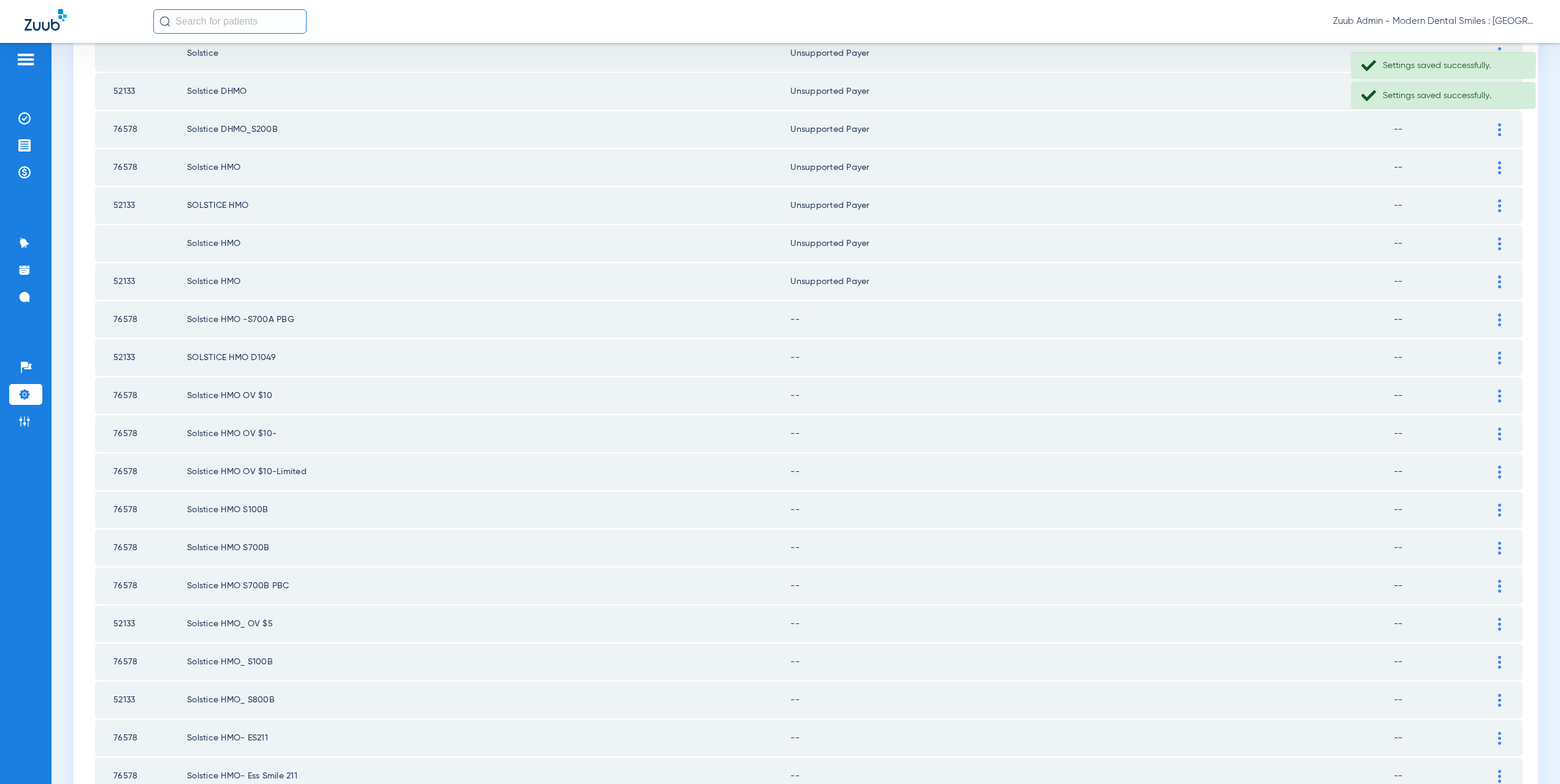
click at [1494, 317] on div at bounding box center [1500, 319] width 21 height 13
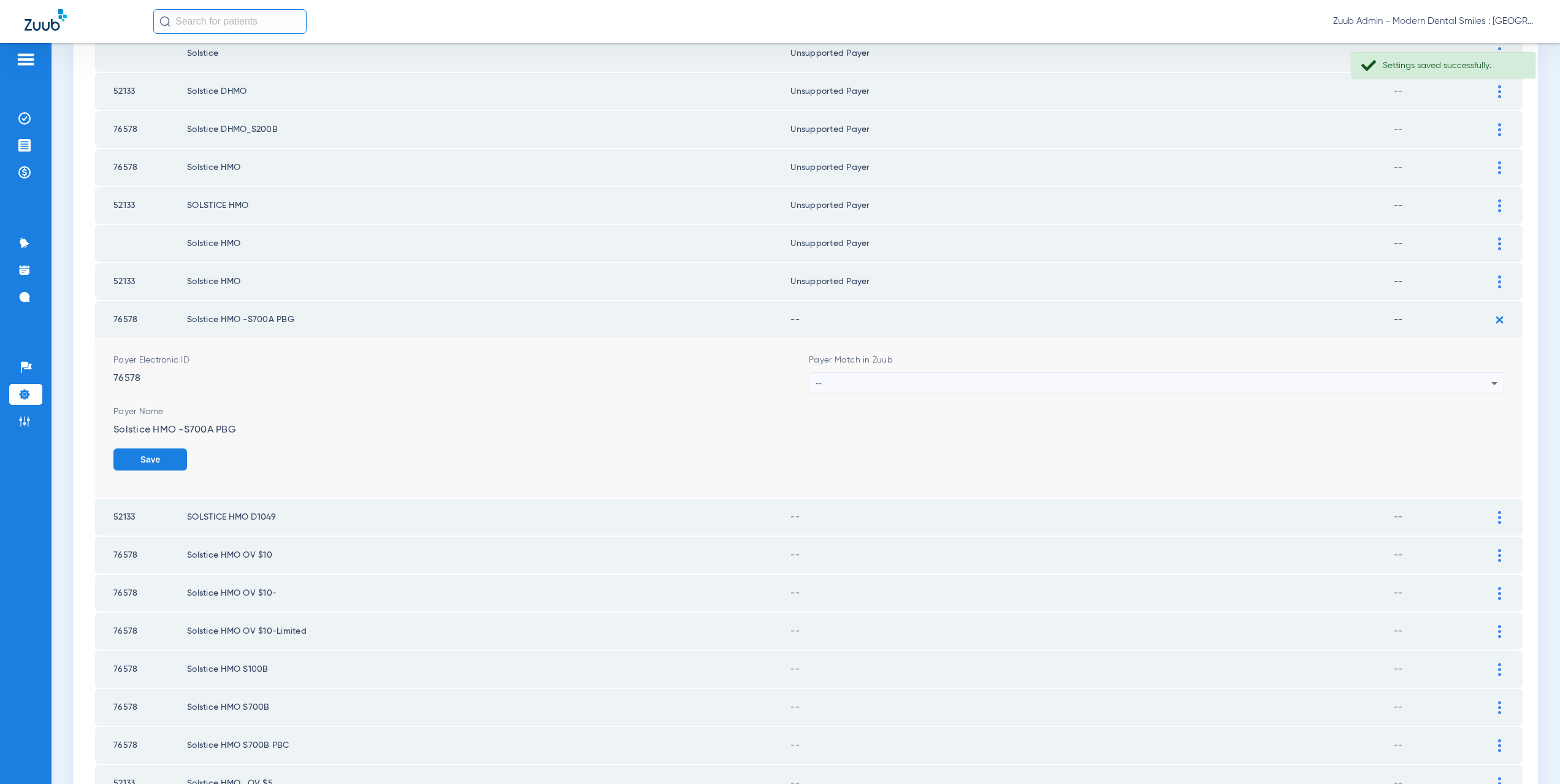
click at [890, 381] on div "--" at bounding box center [1153, 383] width 676 height 21
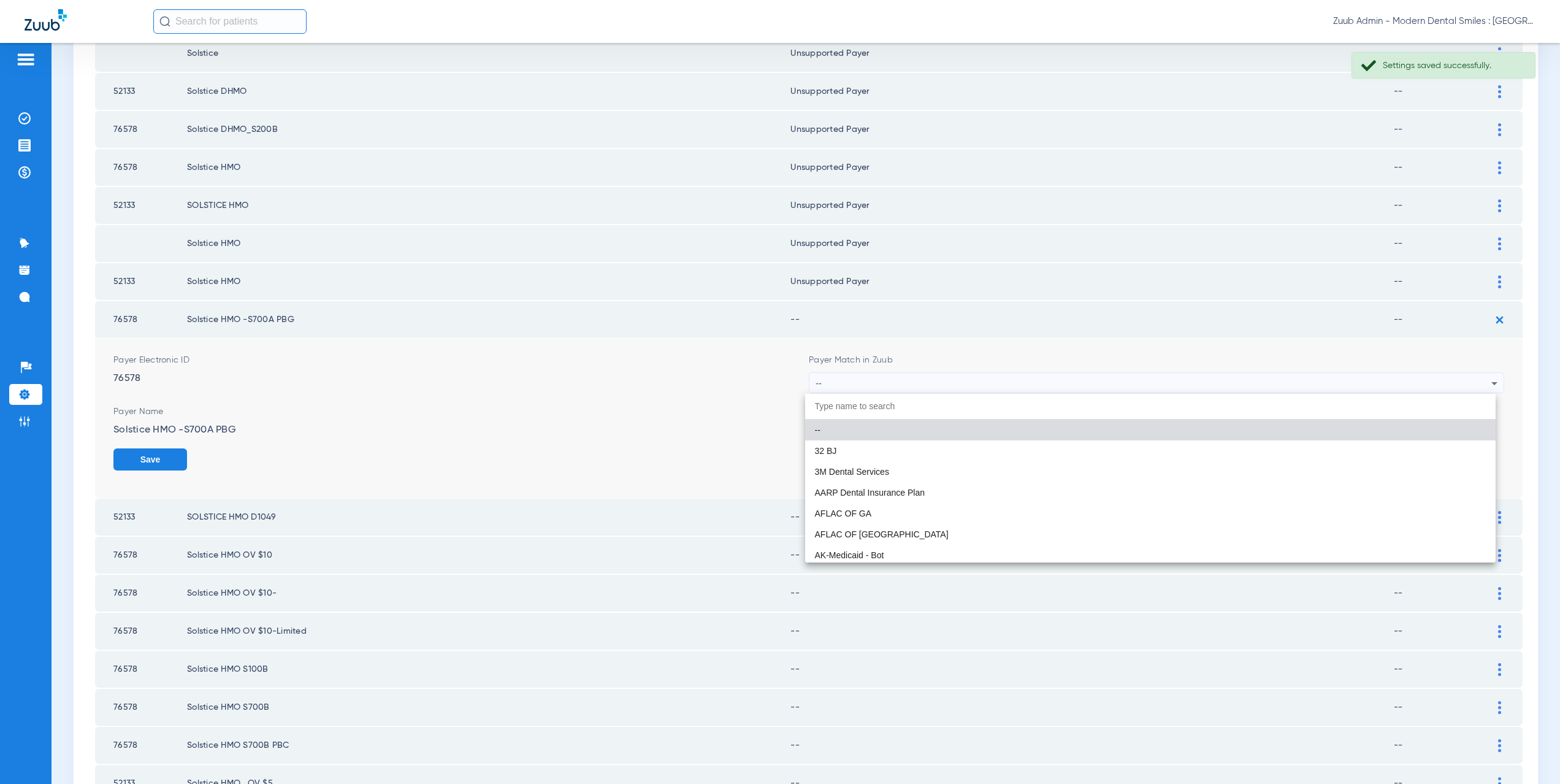
paste input "CX021"
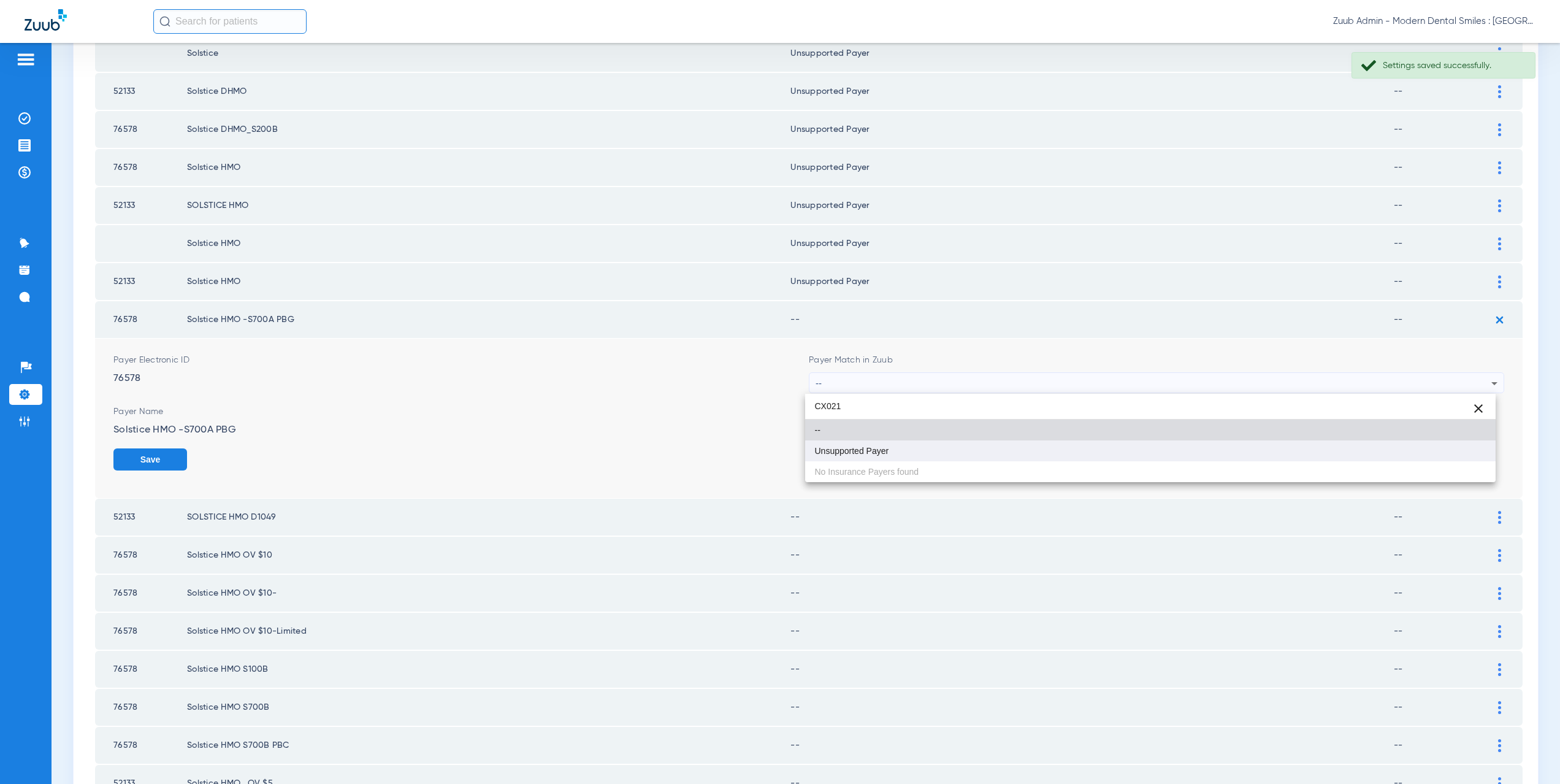
type input "CX021"
click at [889, 449] on span "Unsupported Payer" at bounding box center [852, 451] width 74 height 9
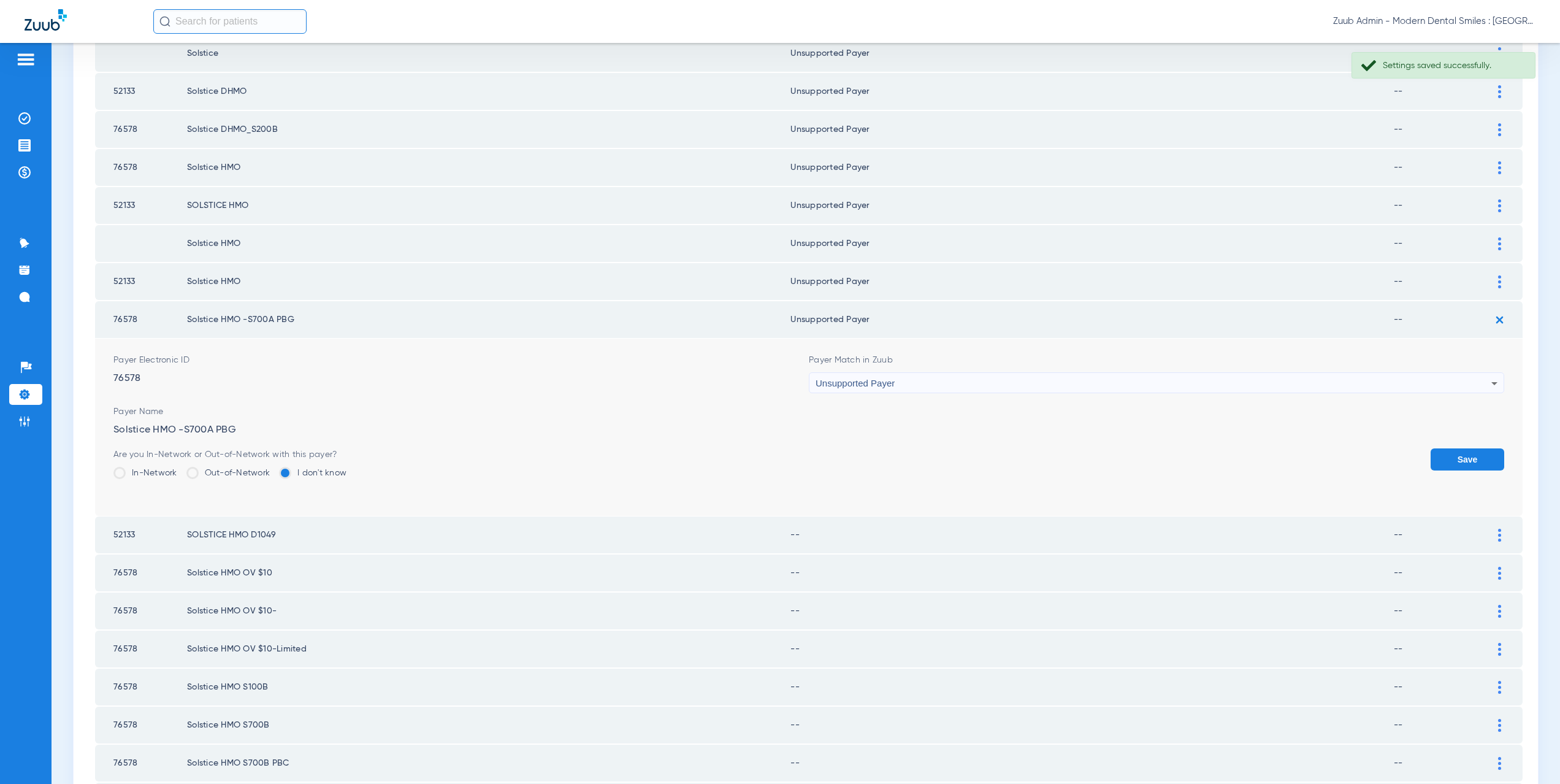
click at [1445, 459] on button "Save" at bounding box center [1467, 459] width 73 height 22
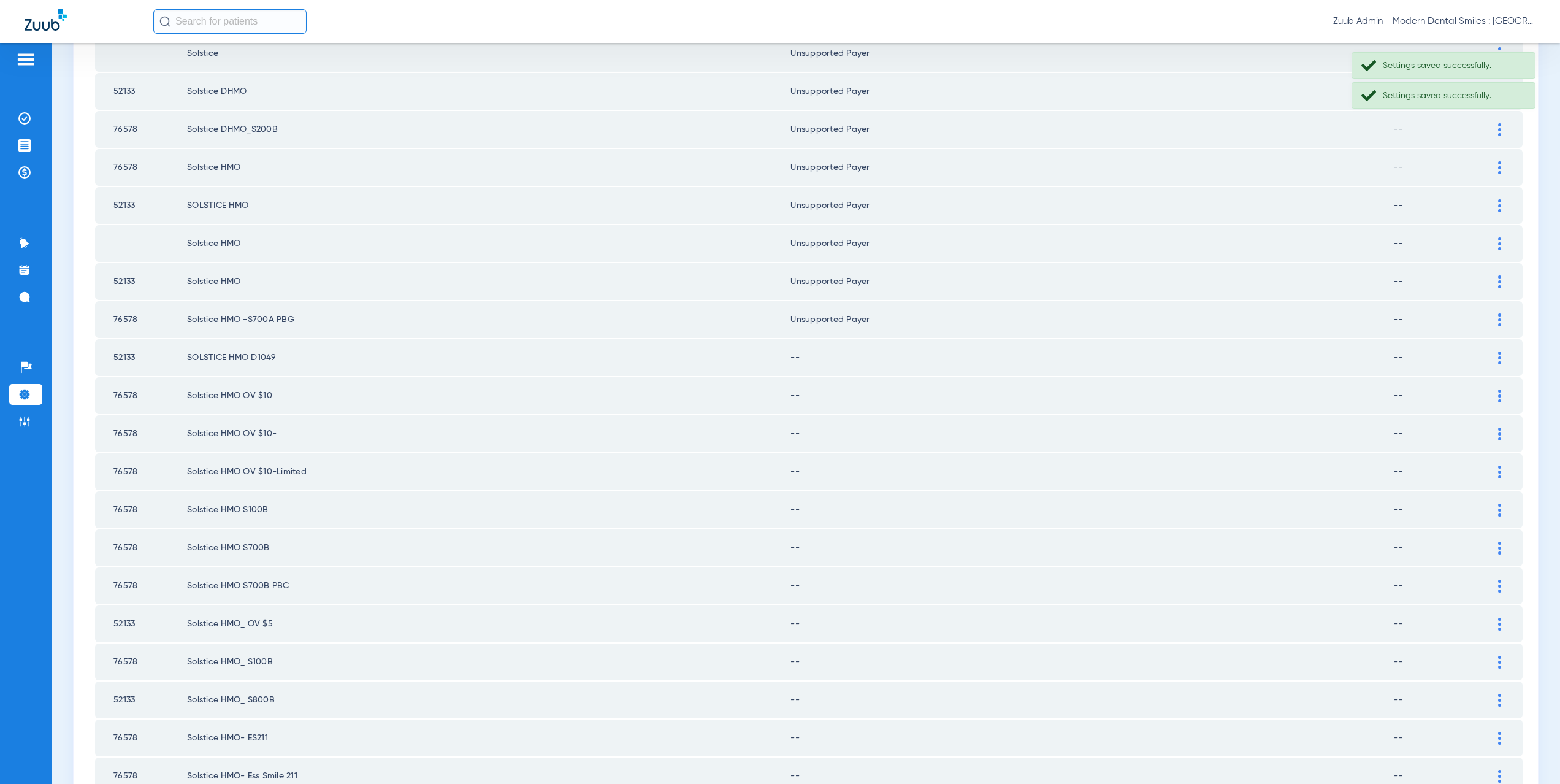
click at [1492, 359] on div at bounding box center [1500, 357] width 21 height 13
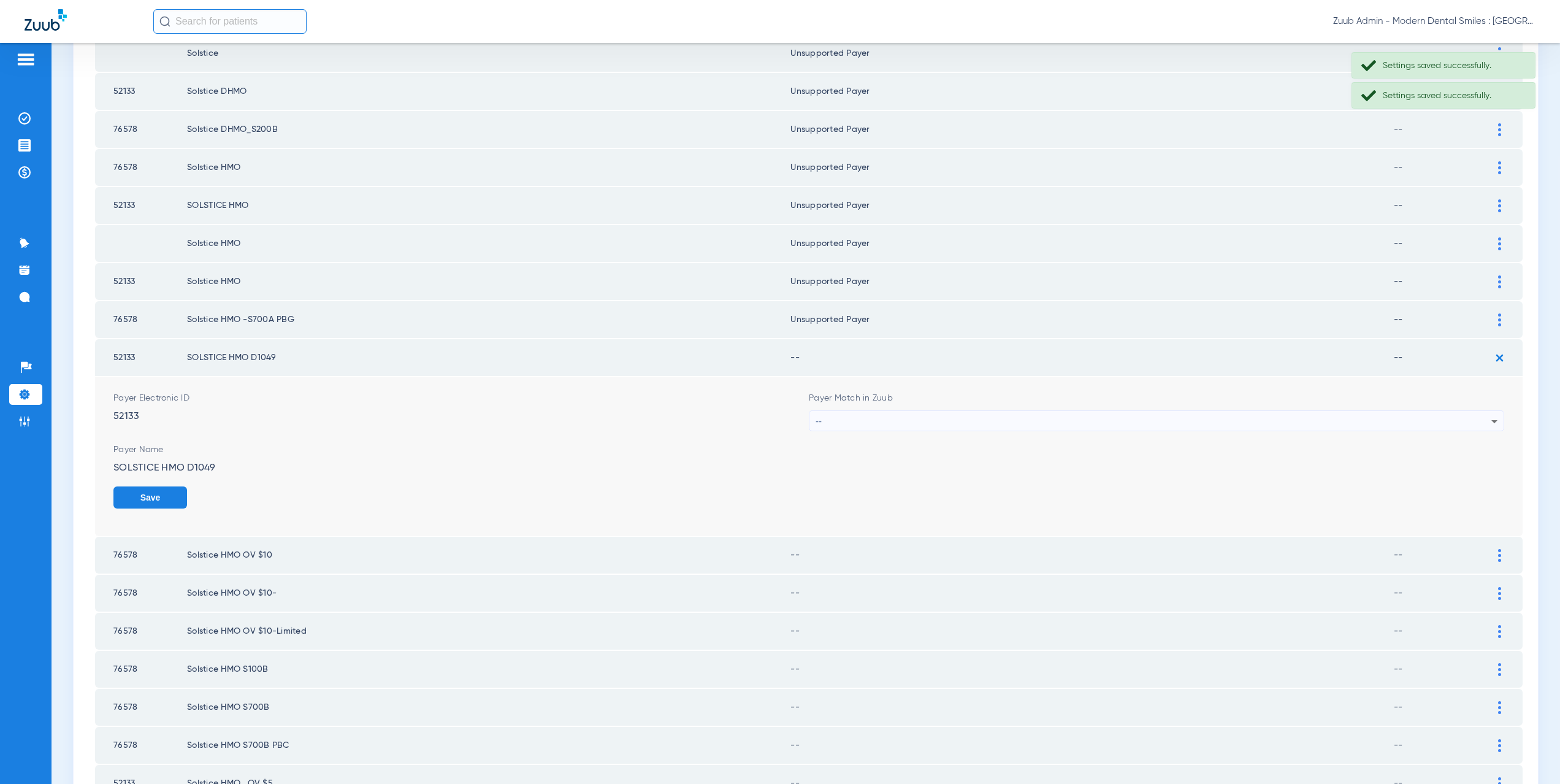
click at [861, 420] on div "--" at bounding box center [1153, 421] width 676 height 21
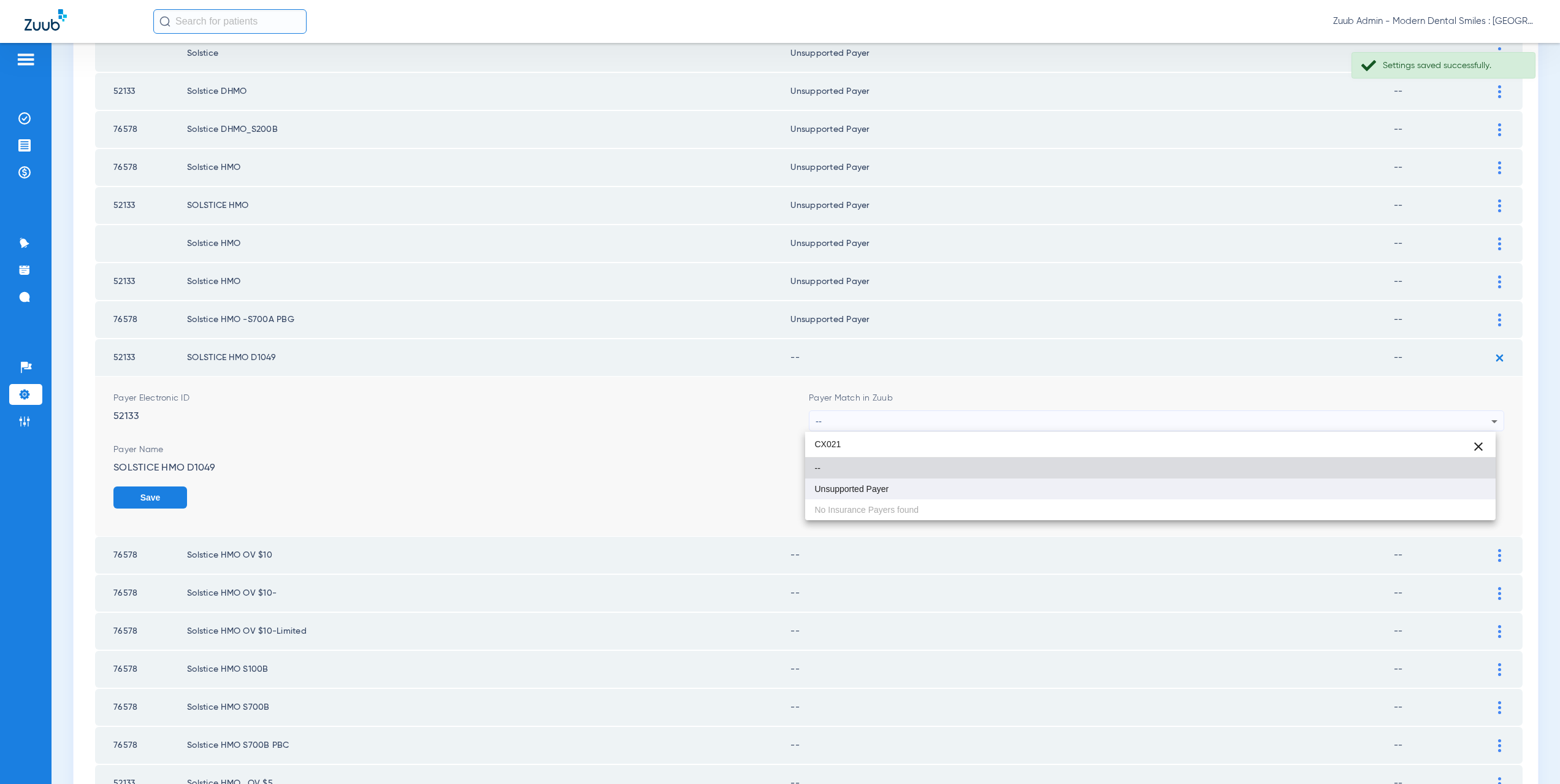
type input "CX021"
click at [863, 483] on mat-option "Unsupported Payer" at bounding box center [1151, 488] width 691 height 21
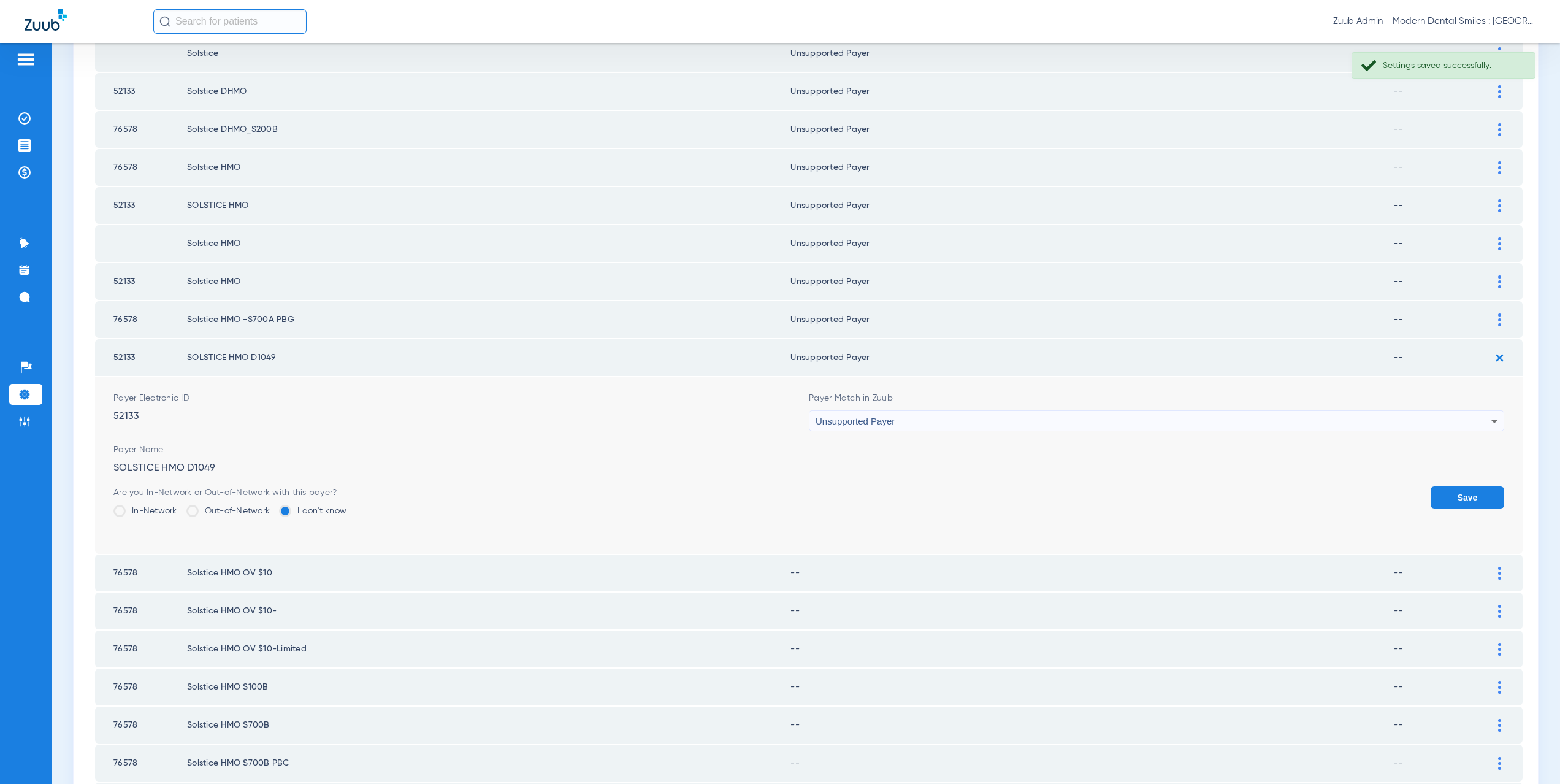
click at [1445, 494] on button "Save" at bounding box center [1467, 497] width 73 height 22
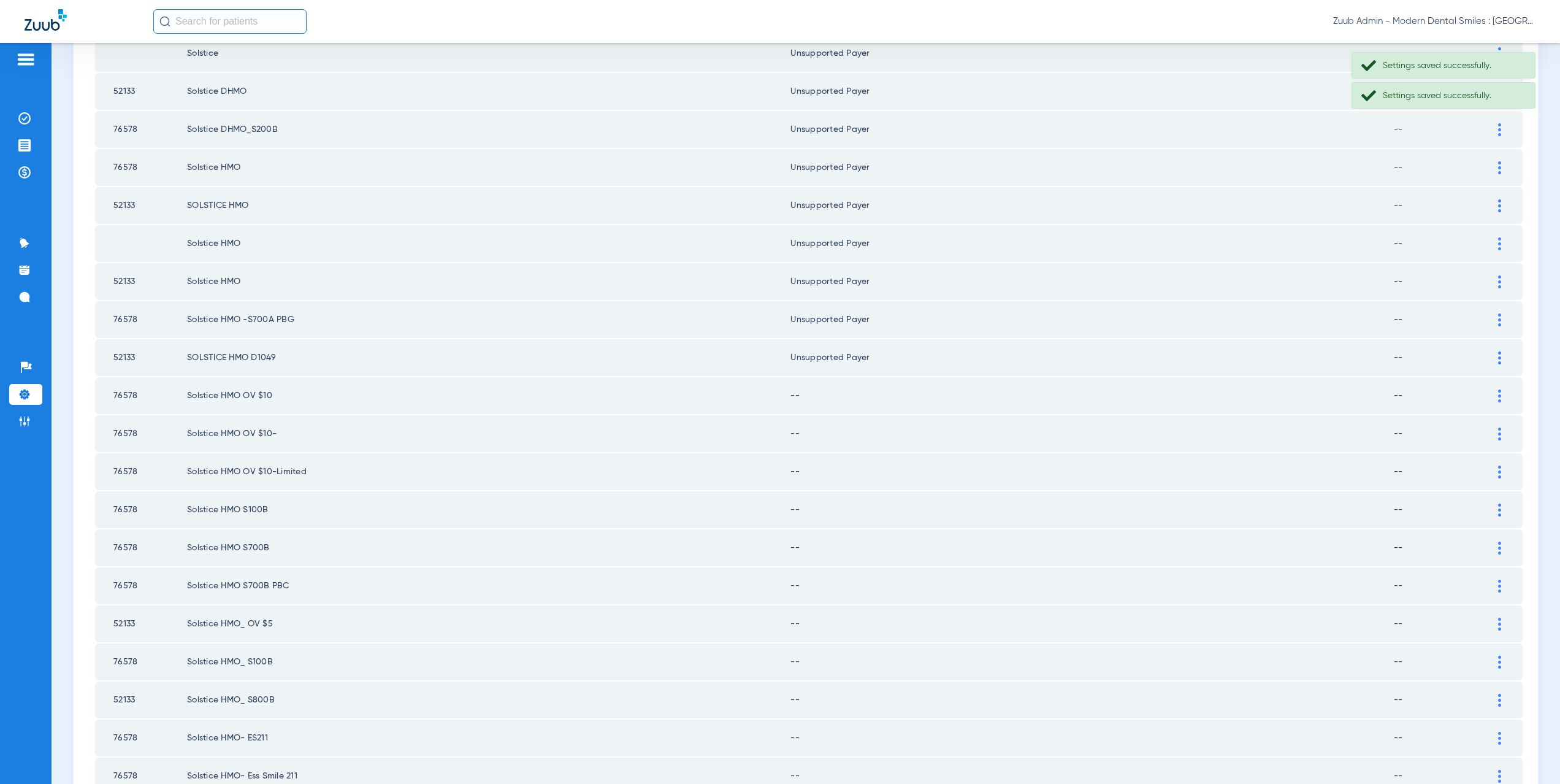
click at [1489, 394] on div at bounding box center [1500, 395] width 21 height 13
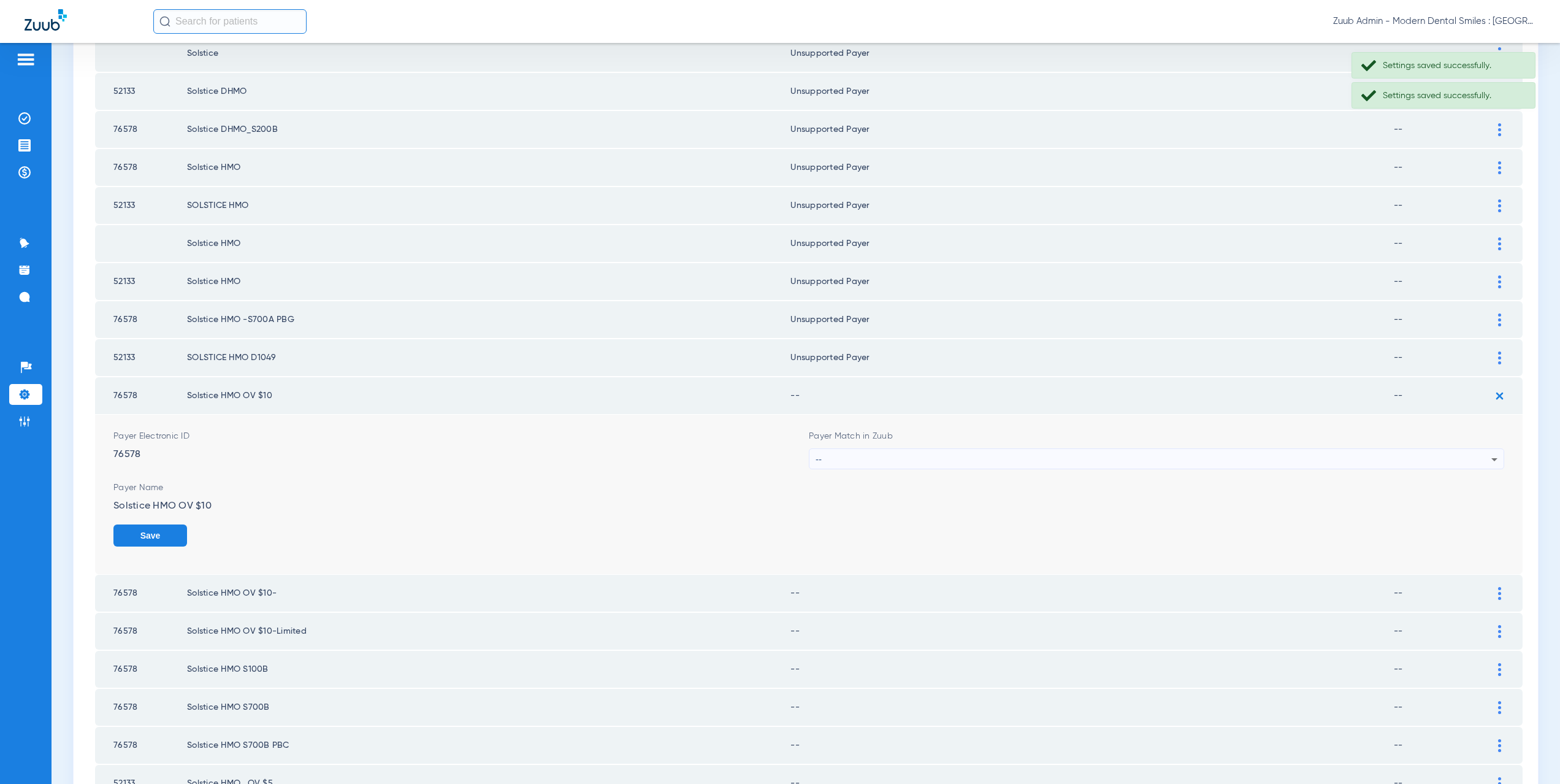
click at [906, 463] on div "--" at bounding box center [1153, 459] width 676 height 21
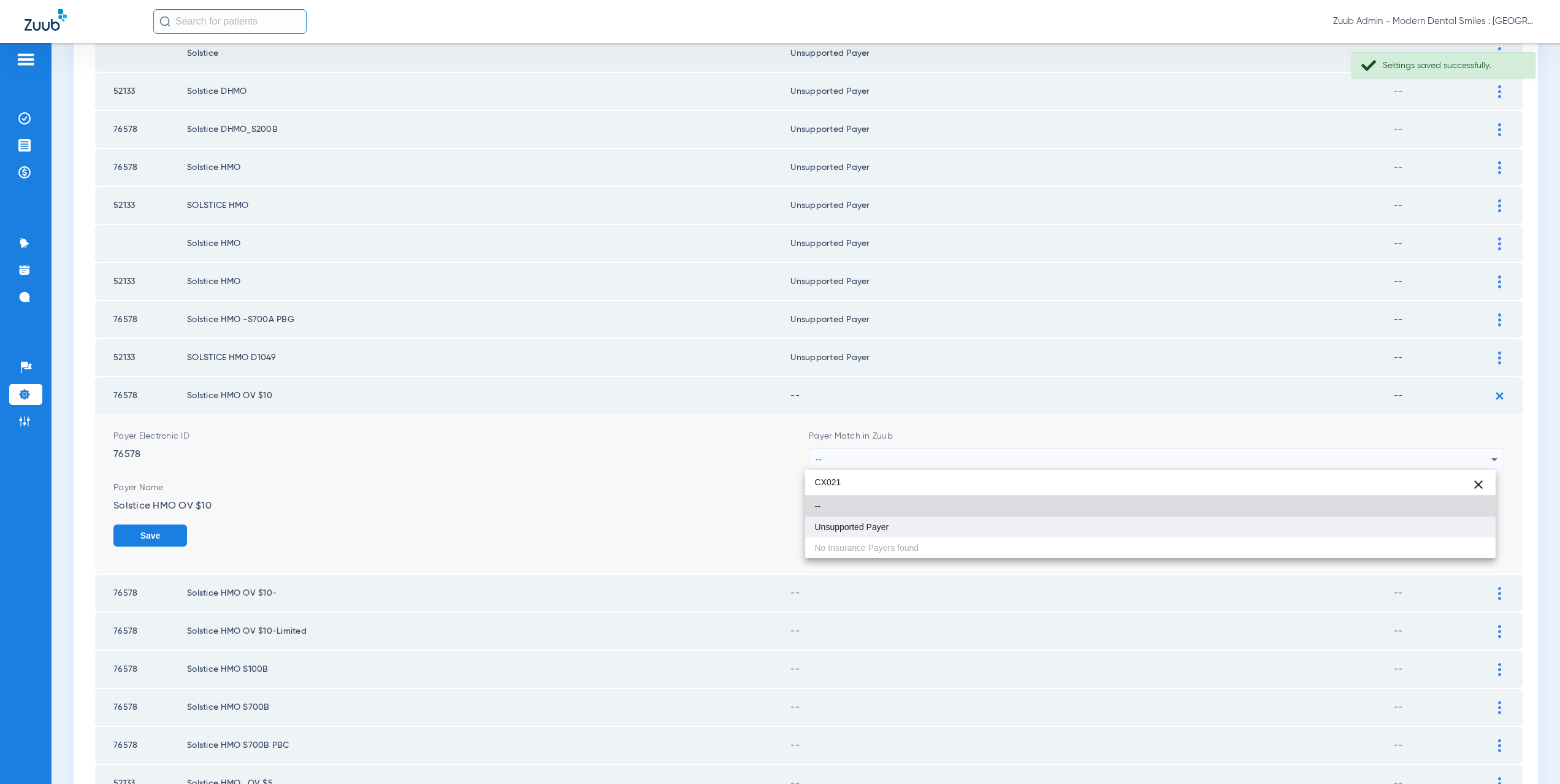
type input "CX021"
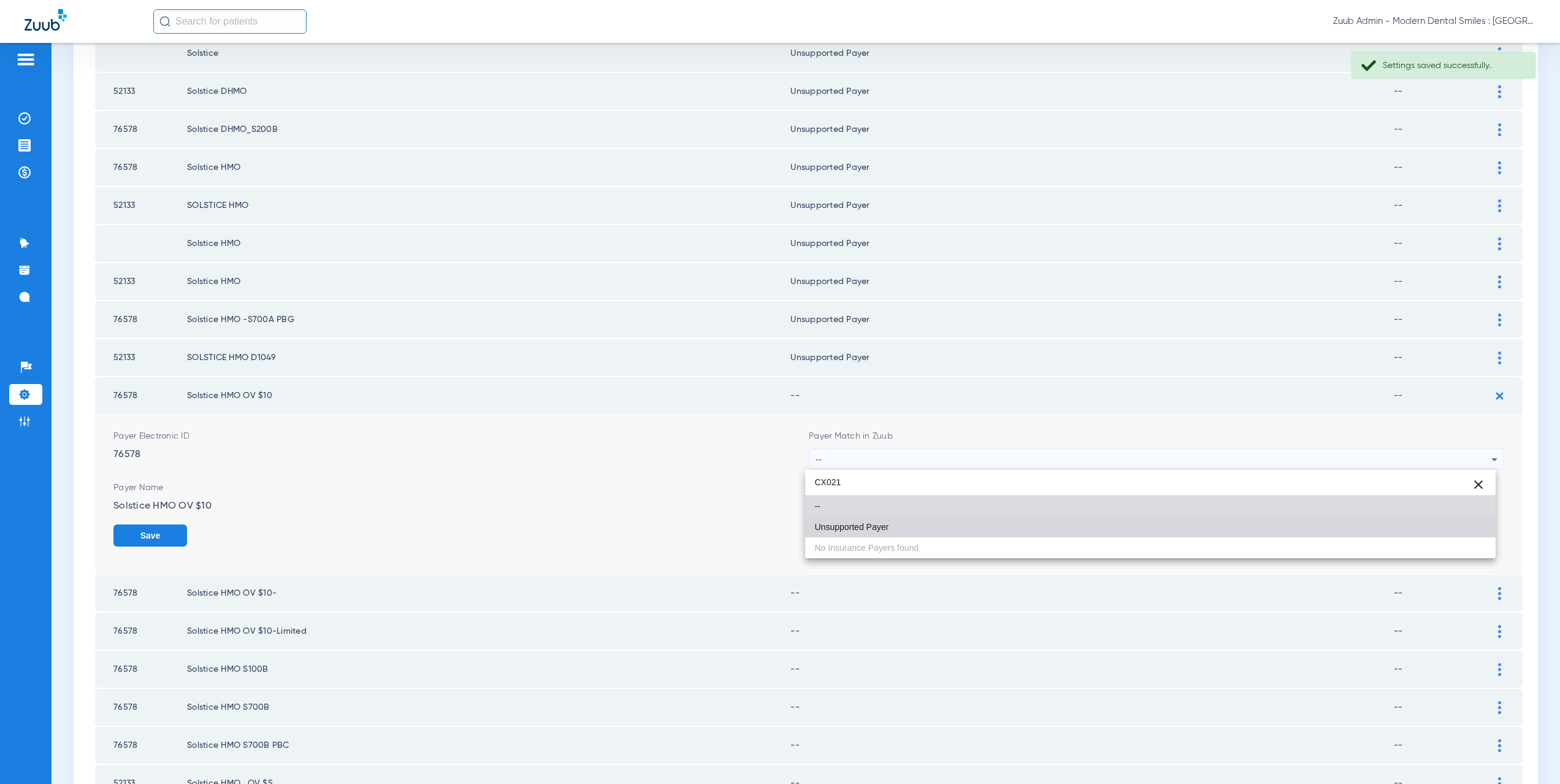
click at [903, 519] on mat-option "Unsupported Payer" at bounding box center [1151, 526] width 691 height 21
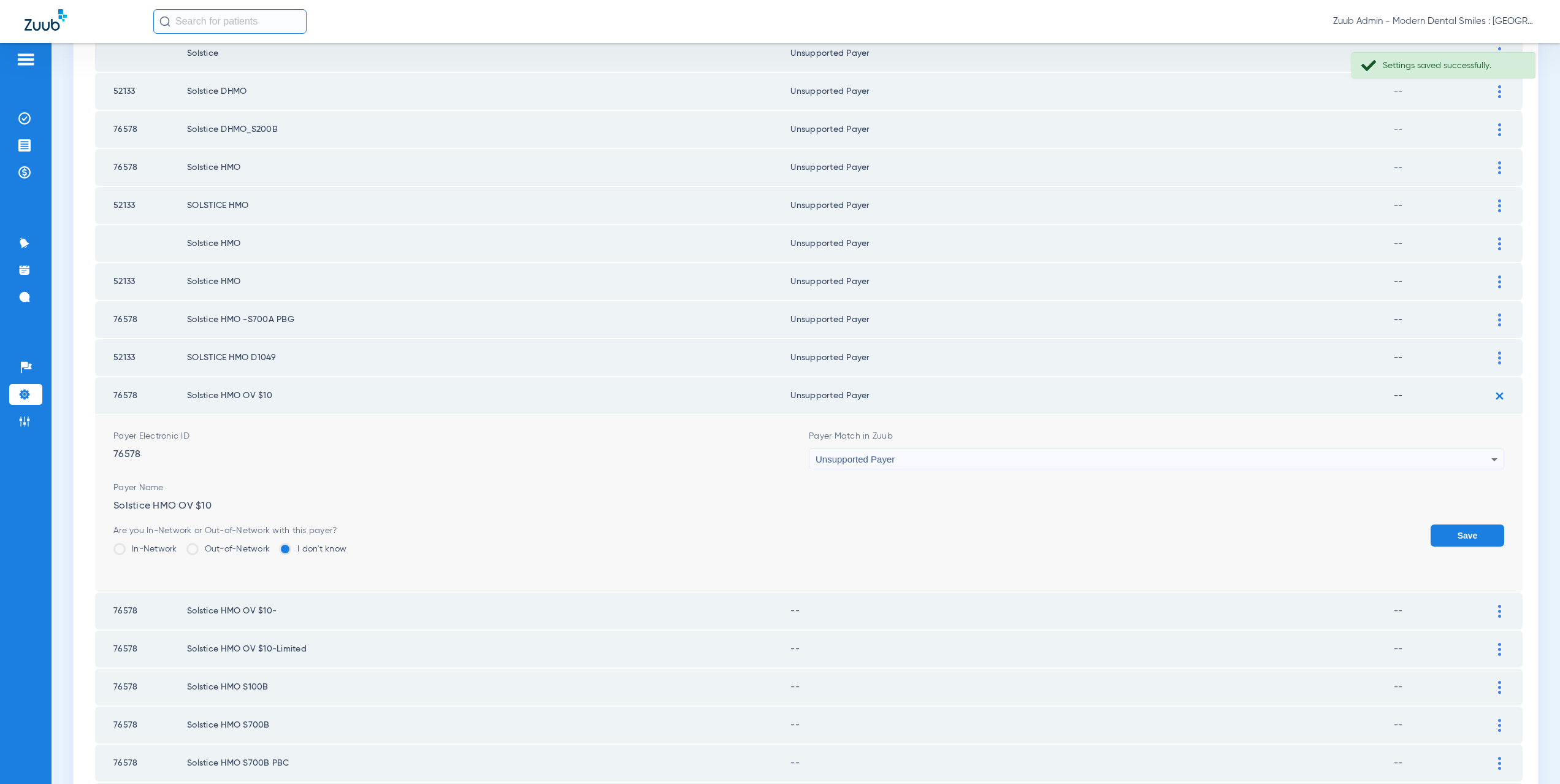
click at [1445, 534] on button "Save" at bounding box center [1467, 535] width 73 height 22
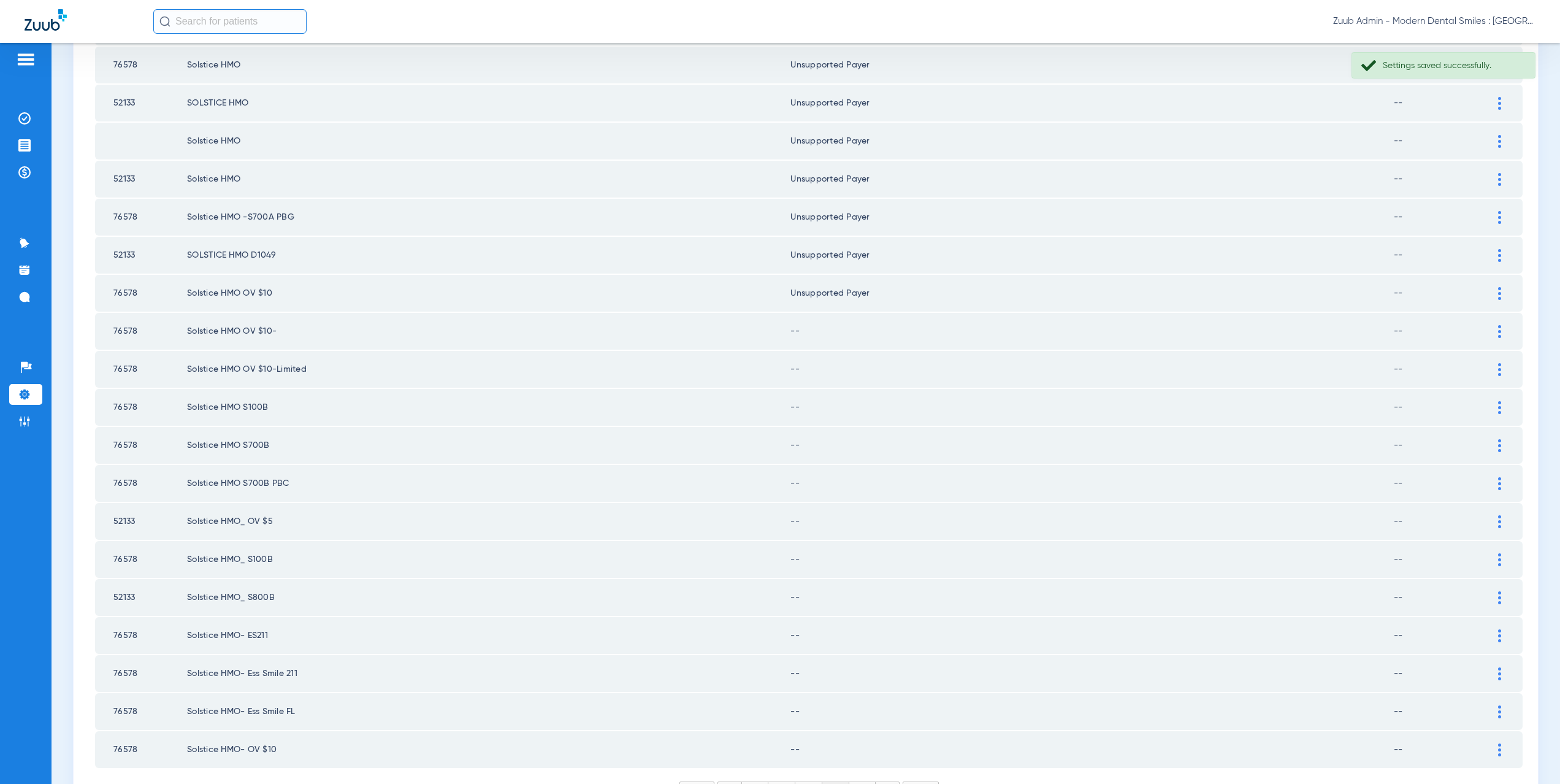
scroll to position [1392, 0]
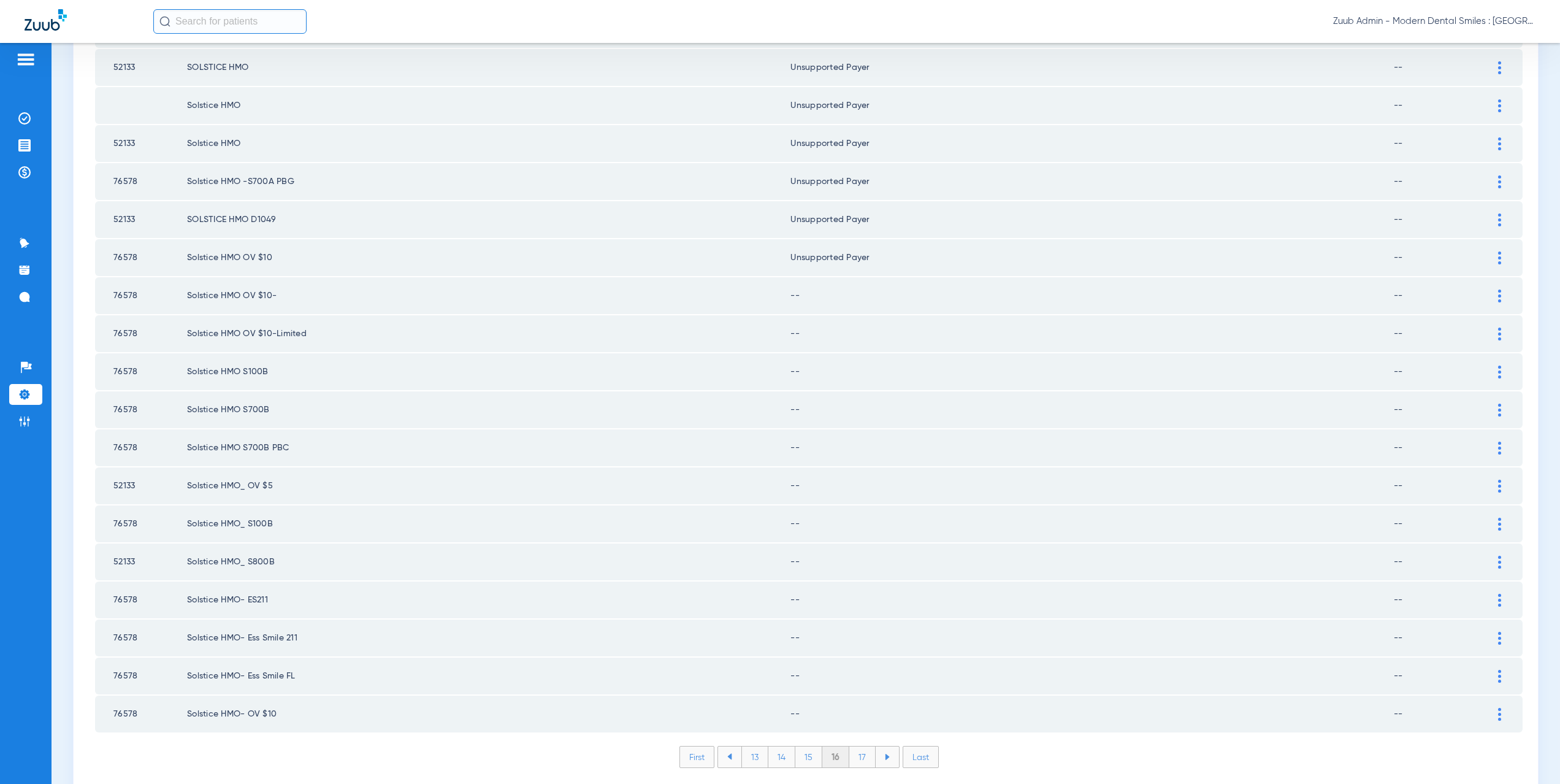
click at [1498, 299] on img at bounding box center [1500, 296] width 3 height 13
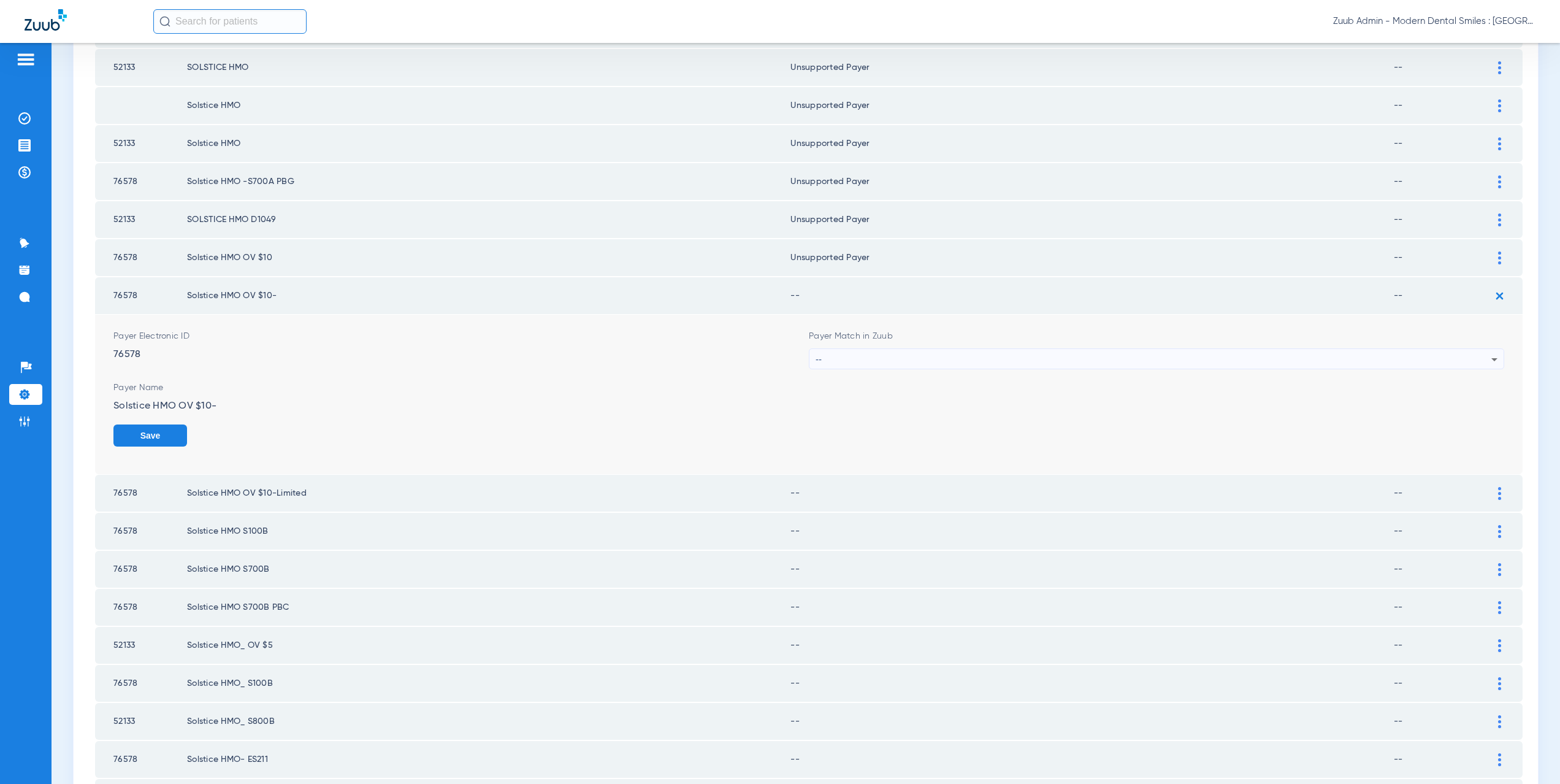
click at [834, 362] on div "--" at bounding box center [1153, 359] width 676 height 21
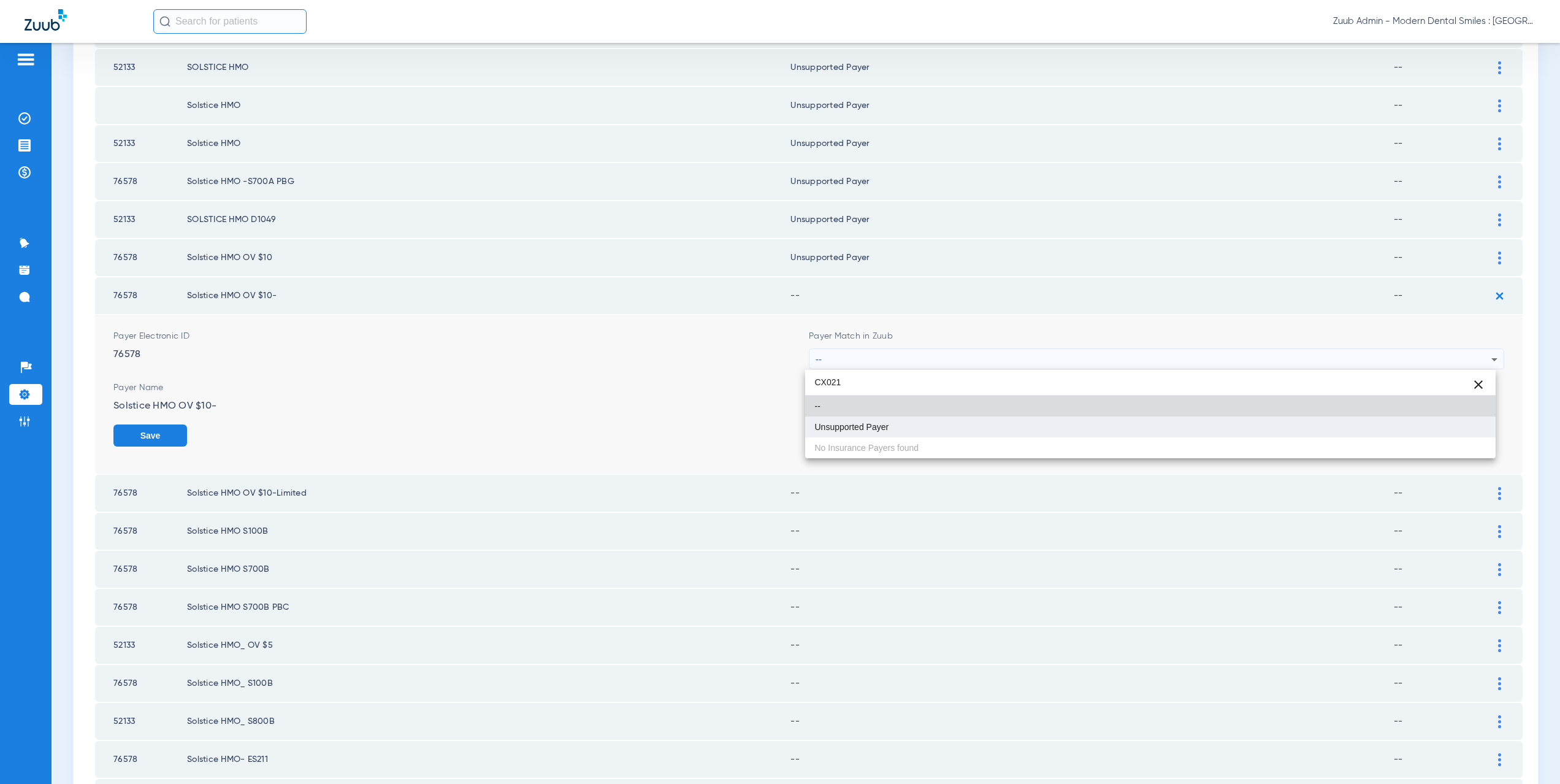
type input "CX021"
click at [863, 427] on span "Unsupported Payer" at bounding box center [852, 427] width 74 height 9
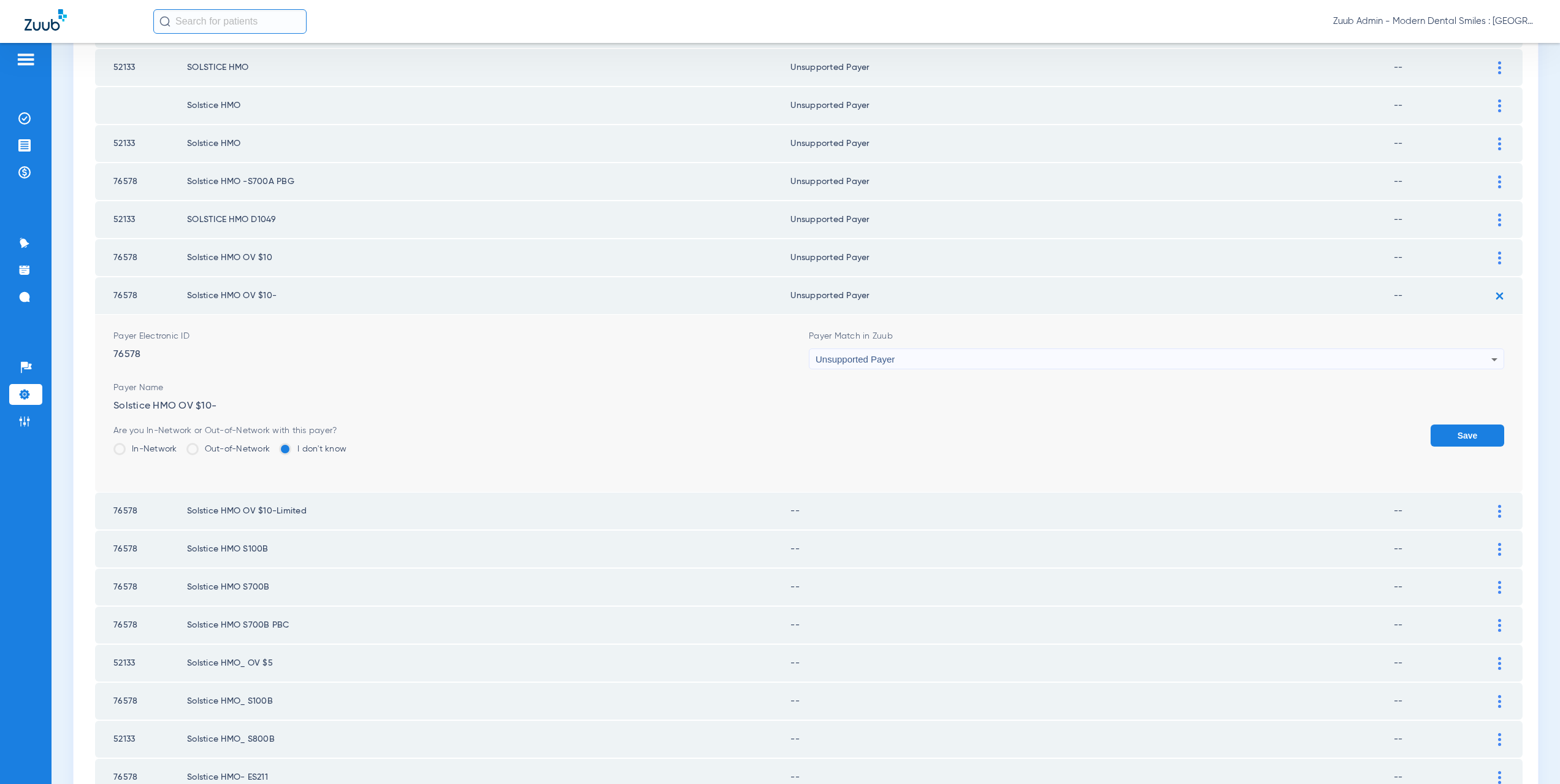
click at [1468, 432] on button "Save" at bounding box center [1467, 435] width 73 height 22
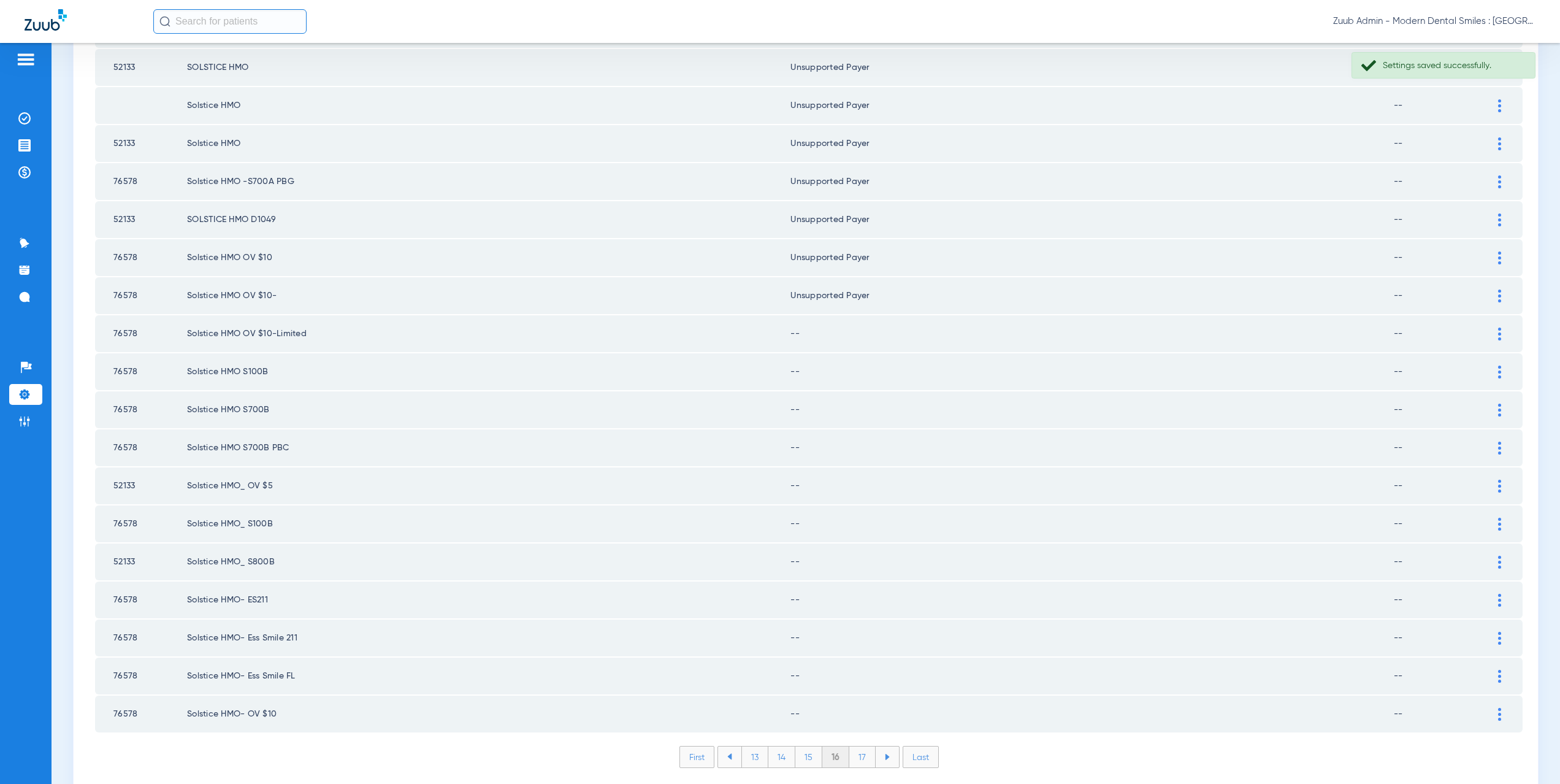
click at [1489, 323] on td at bounding box center [1506, 333] width 34 height 37
click at [1498, 330] on img at bounding box center [1500, 334] width 3 height 13
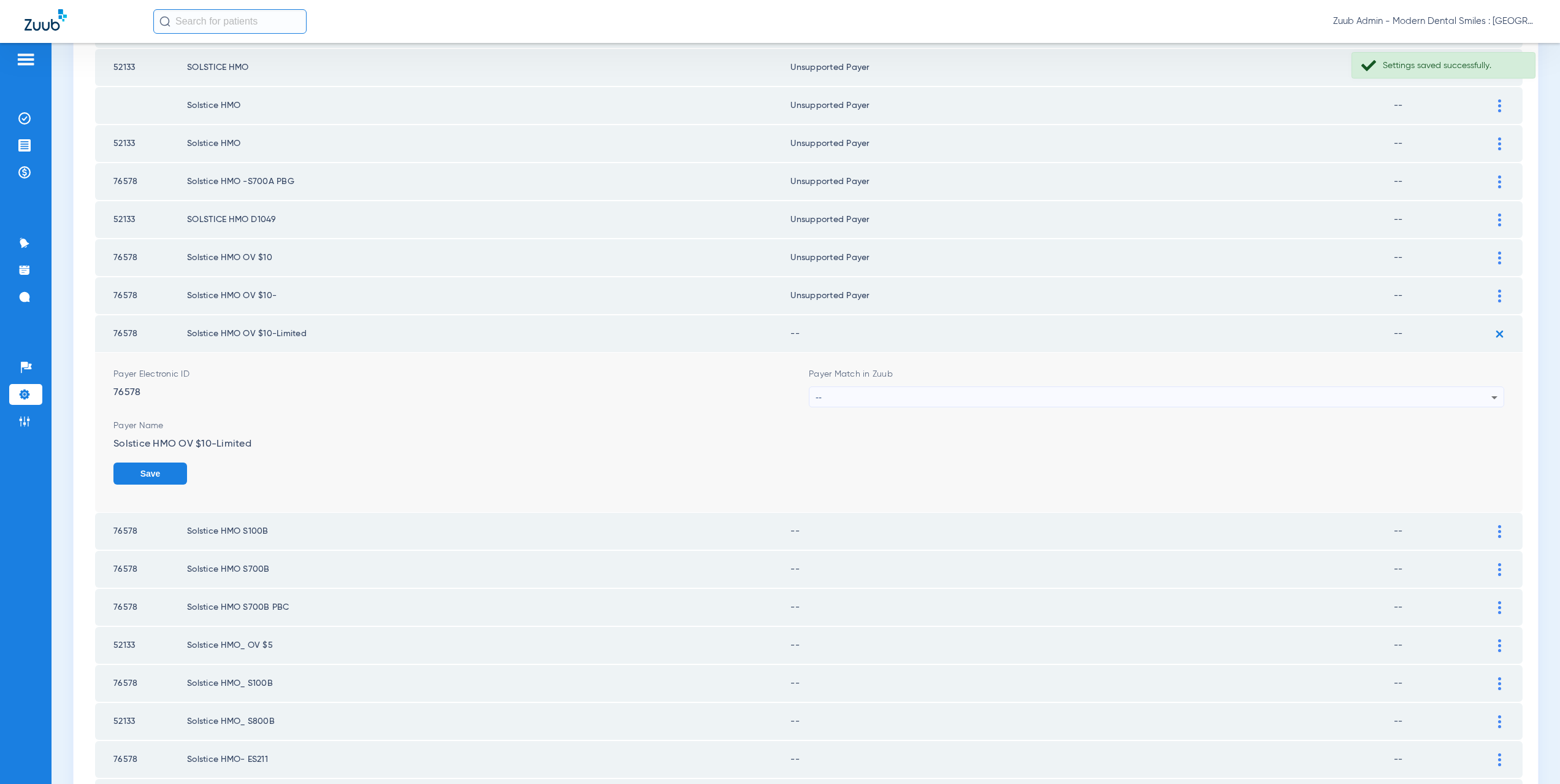
click at [862, 399] on div "--" at bounding box center [1153, 397] width 676 height 21
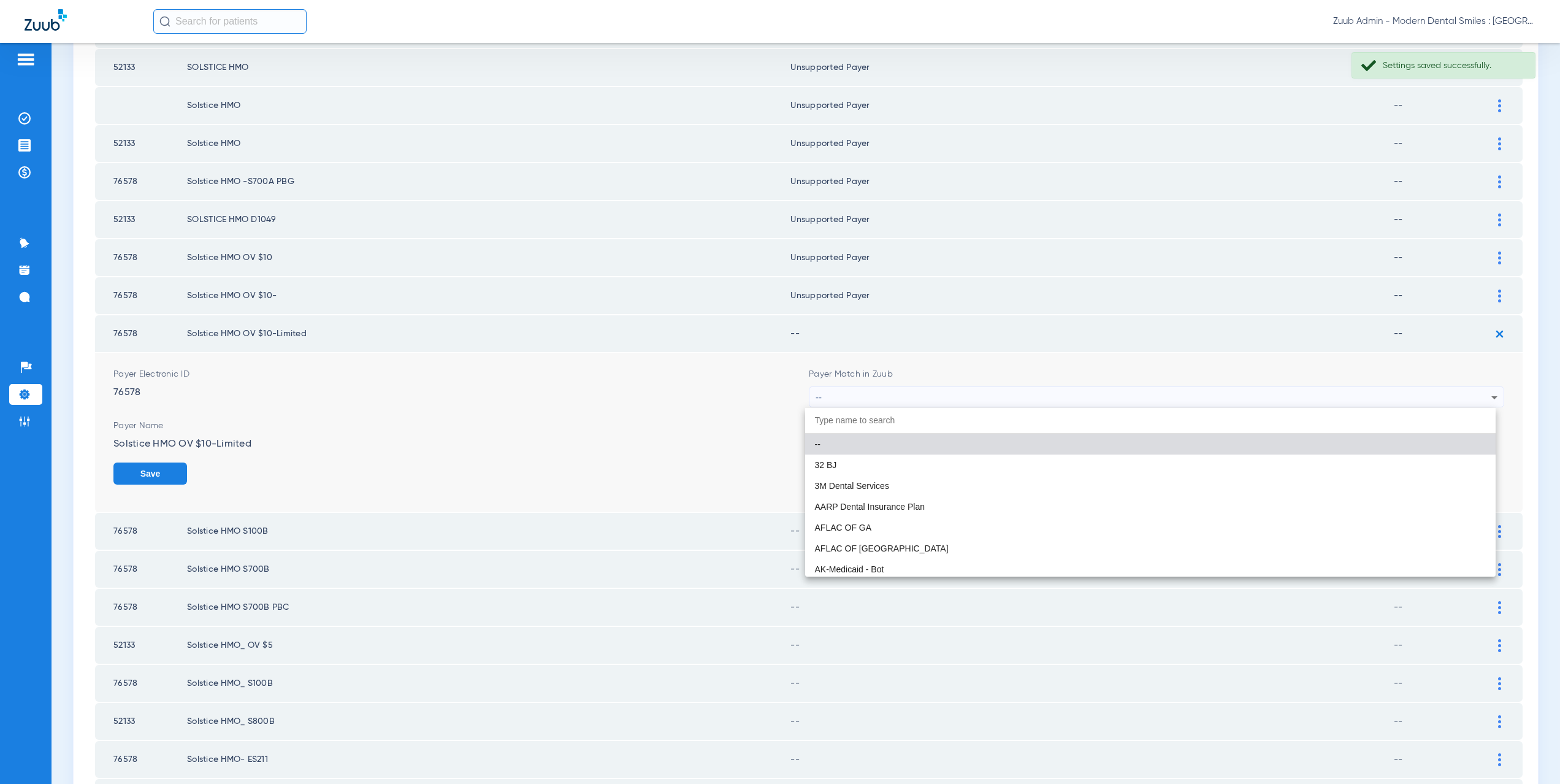
paste input "CX021"
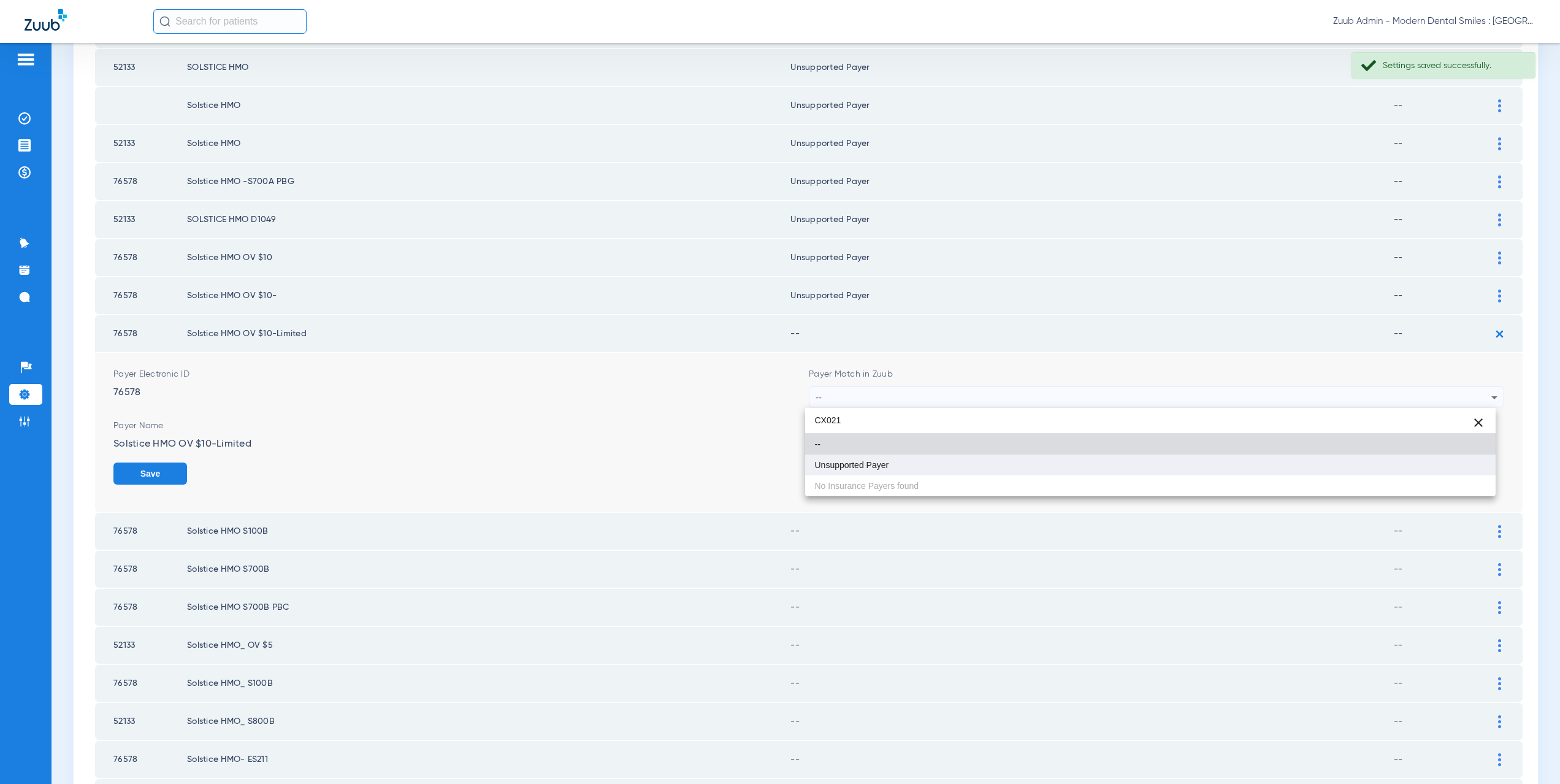
type input "CX021"
click at [892, 468] on mat-option "Unsupported Payer" at bounding box center [1151, 465] width 691 height 21
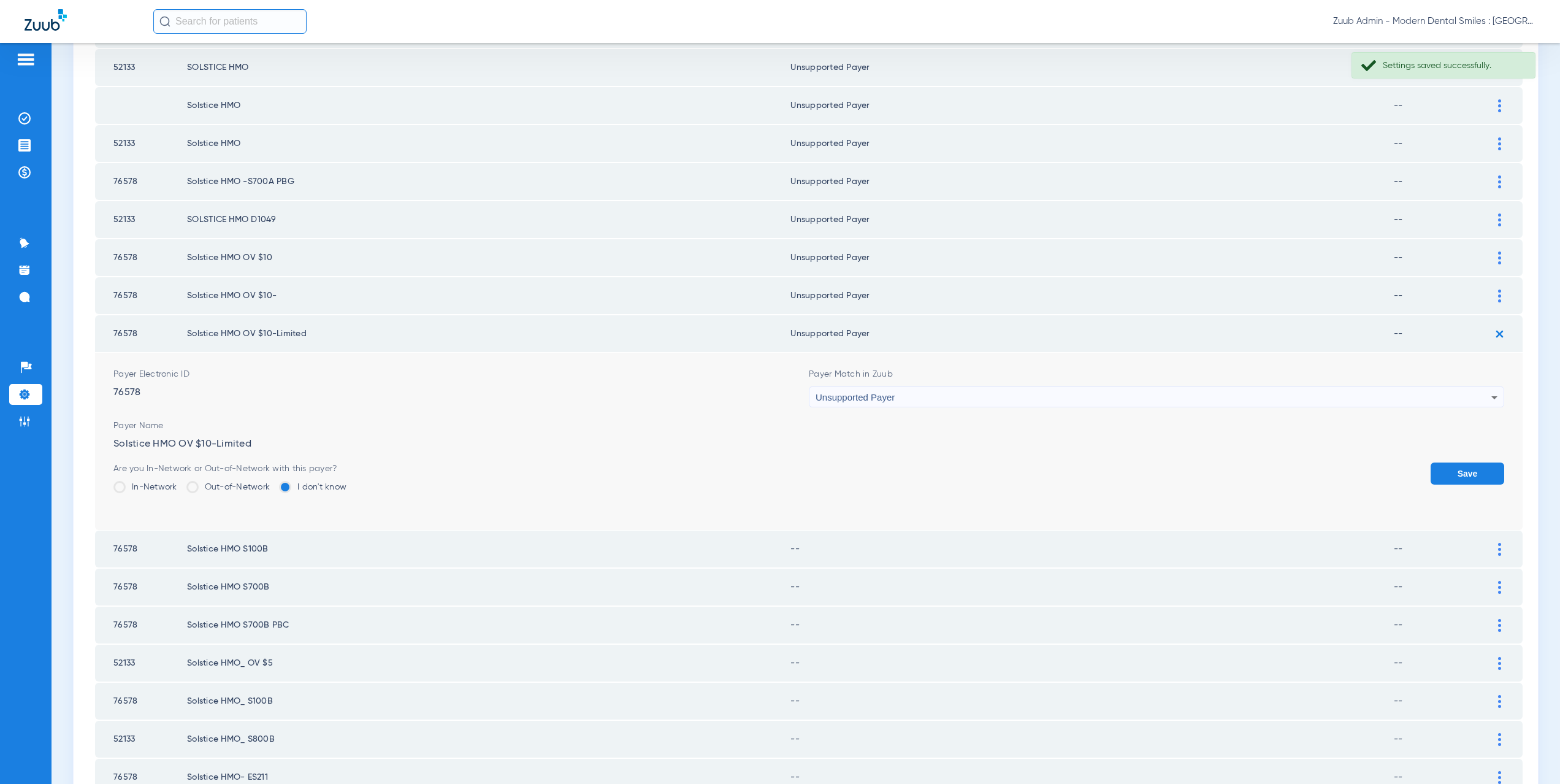
click at [1469, 466] on button "Save" at bounding box center [1467, 473] width 73 height 22
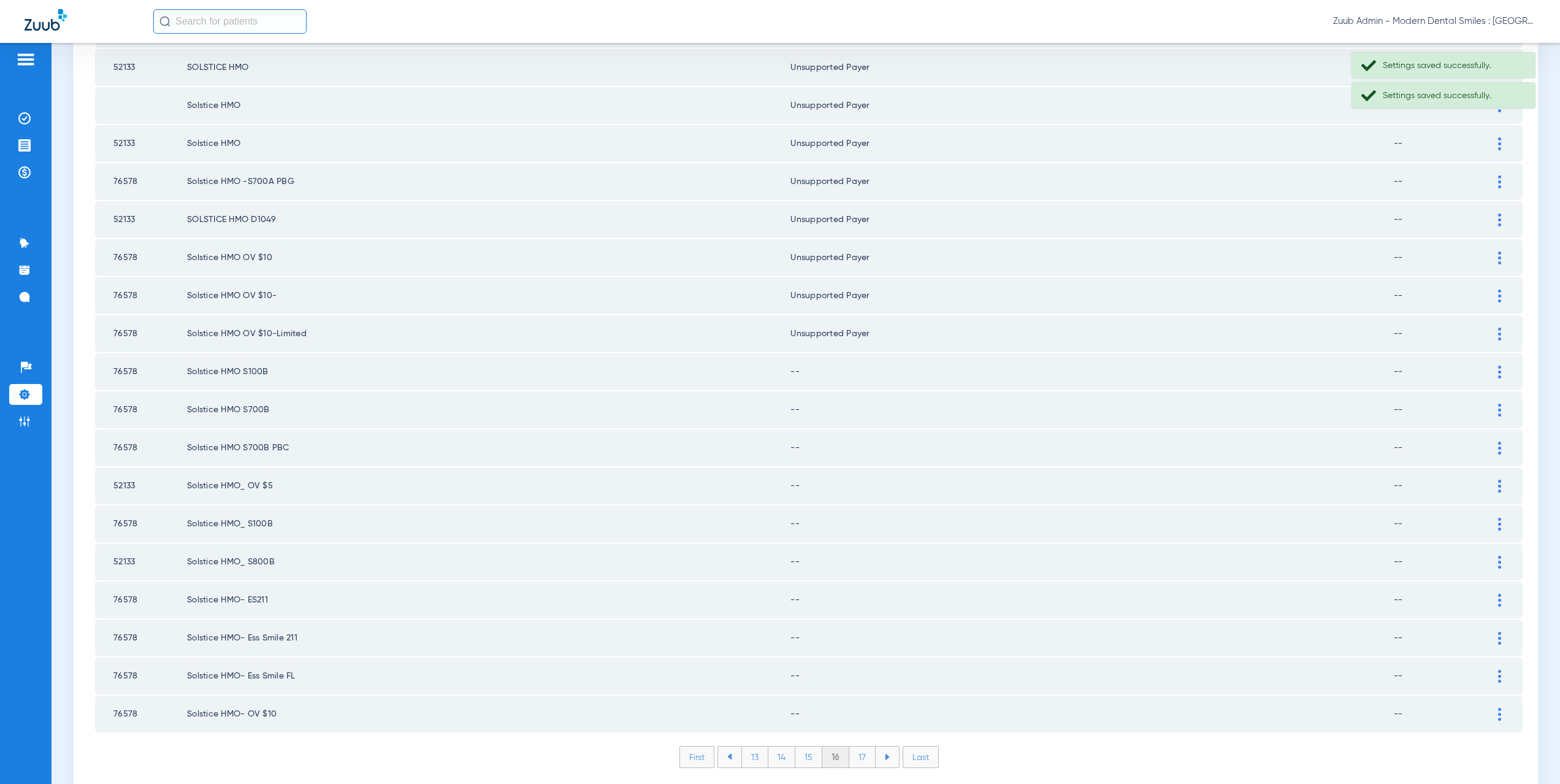
click at [1489, 361] on td at bounding box center [1506, 371] width 34 height 37
click at [1489, 373] on div at bounding box center [1500, 372] width 21 height 13
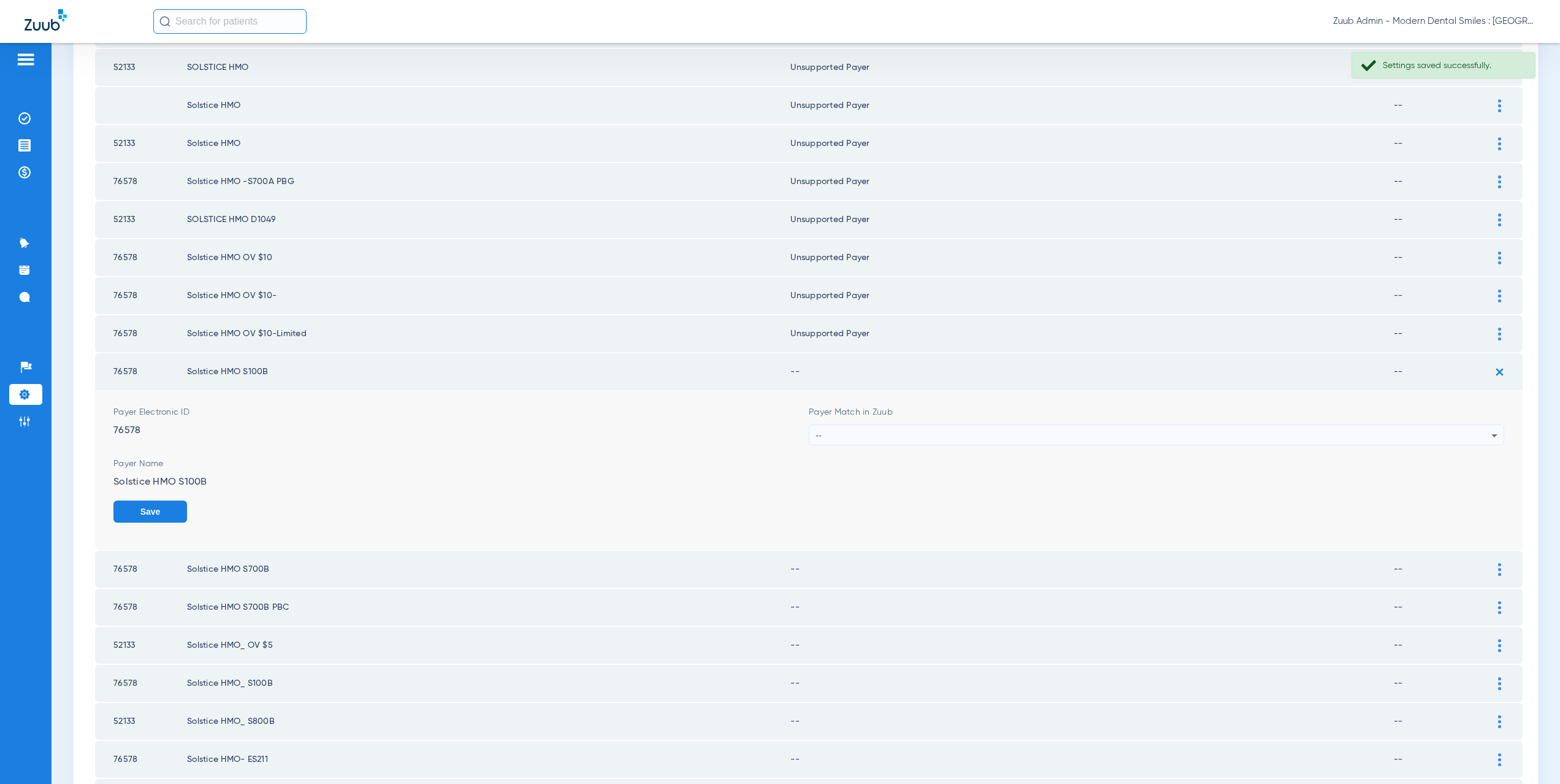
click at [871, 440] on div "--" at bounding box center [1153, 435] width 676 height 21
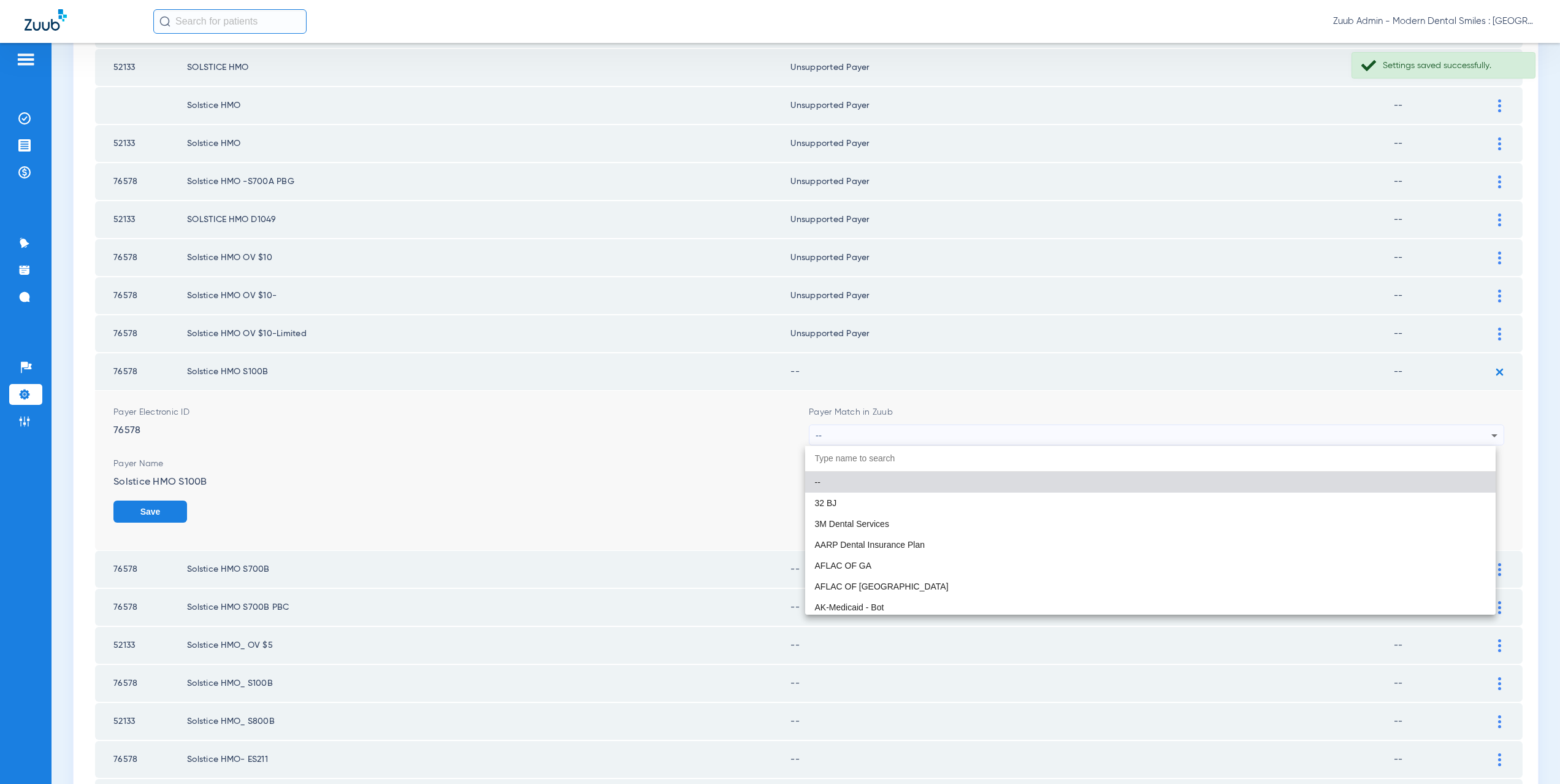
paste input "CX021"
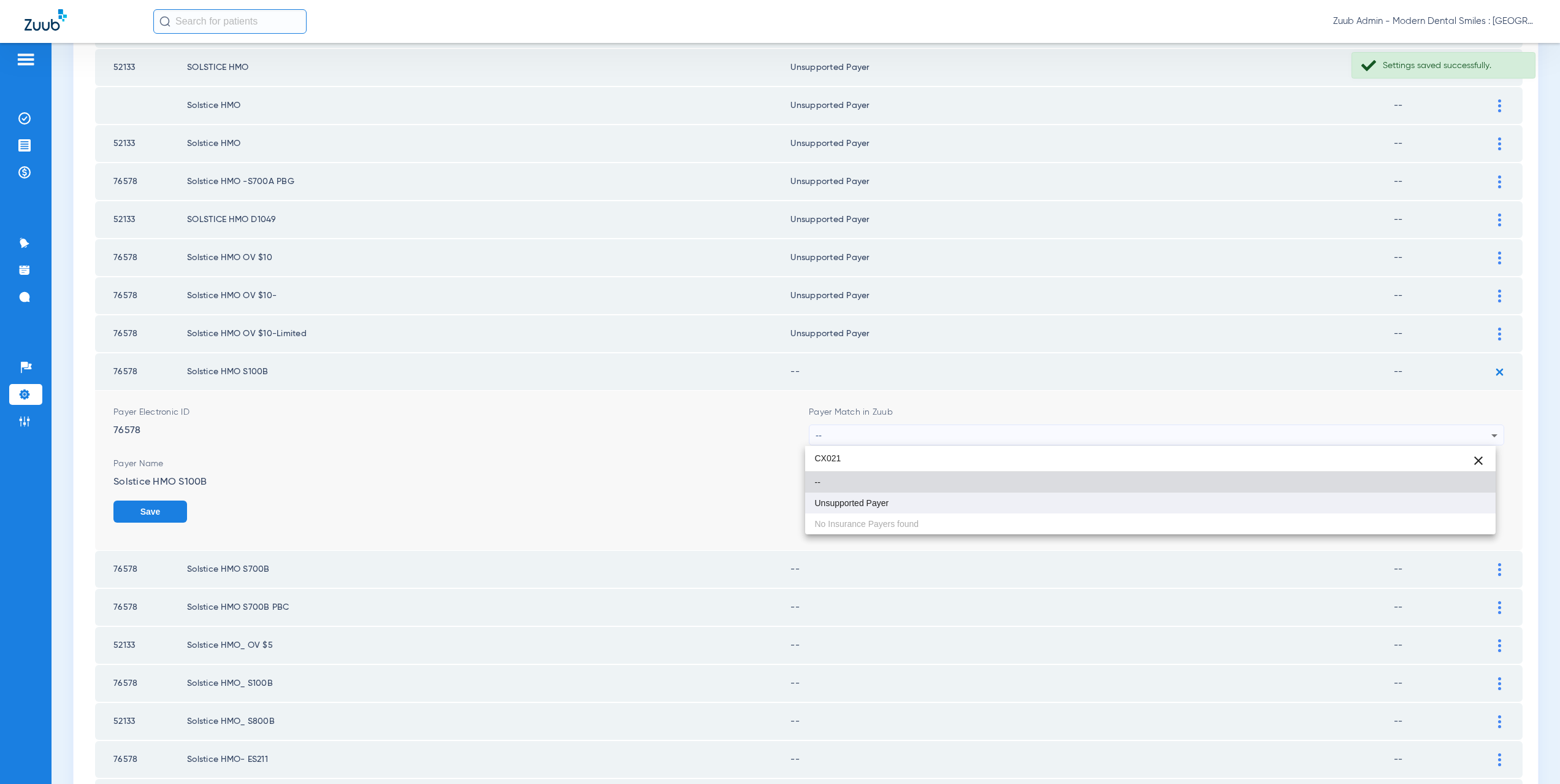
type input "CX021"
click at [876, 499] on span "Unsupported Payer" at bounding box center [852, 503] width 74 height 9
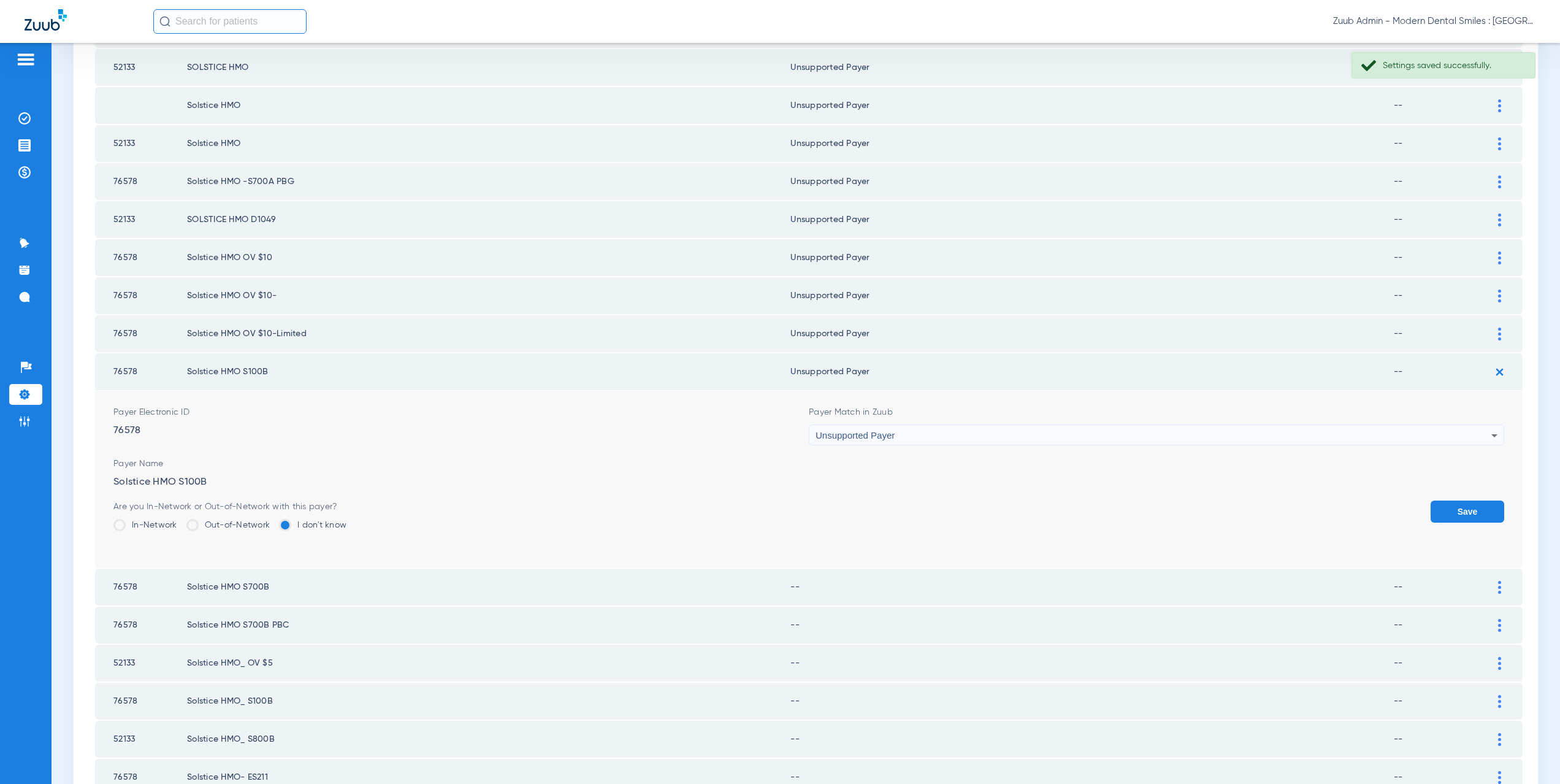
click at [1452, 512] on button "Save" at bounding box center [1467, 511] width 73 height 22
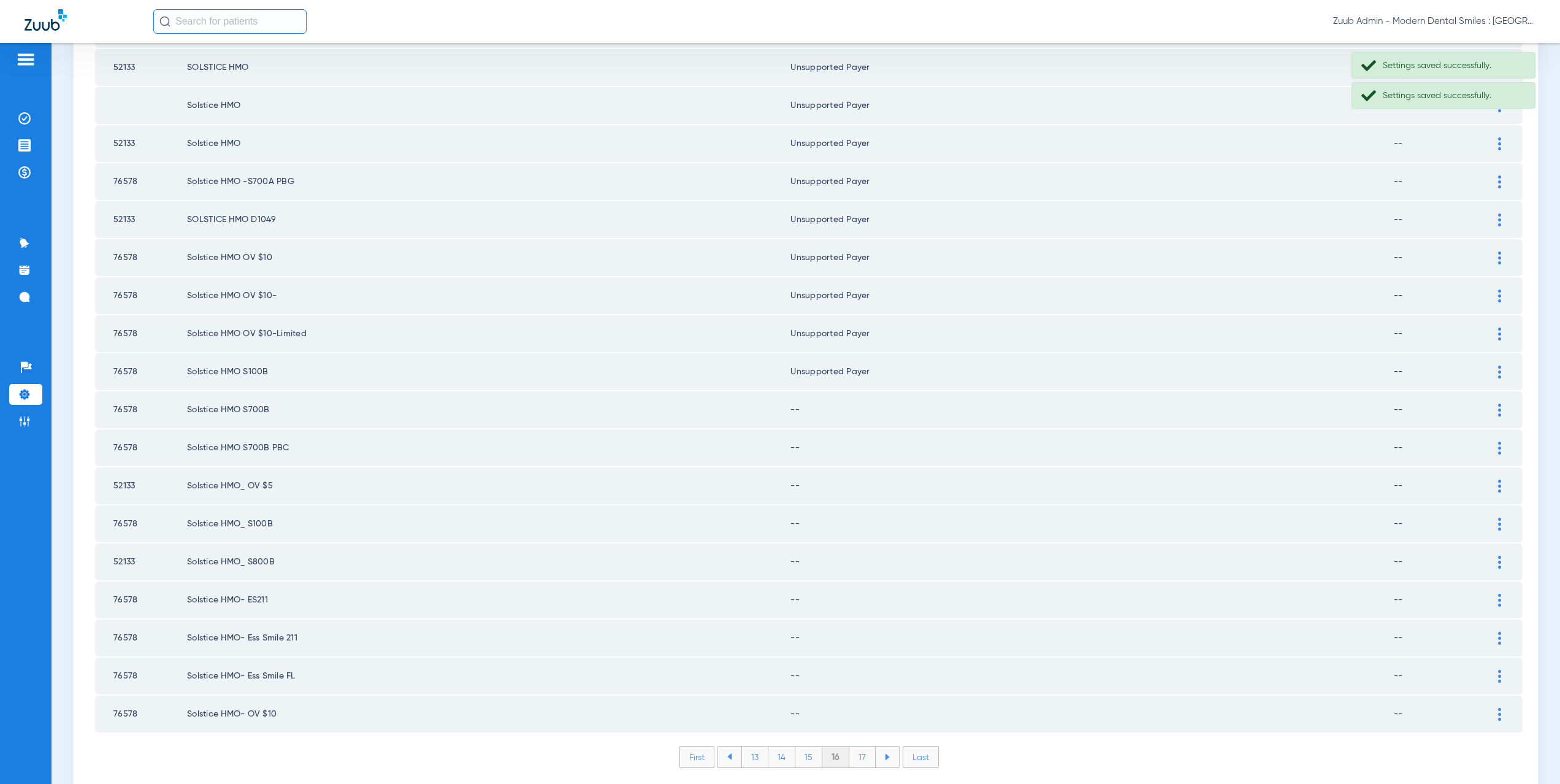
click at [1491, 420] on td at bounding box center [1506, 409] width 34 height 37
click at [1498, 411] on img at bounding box center [1500, 410] width 3 height 13
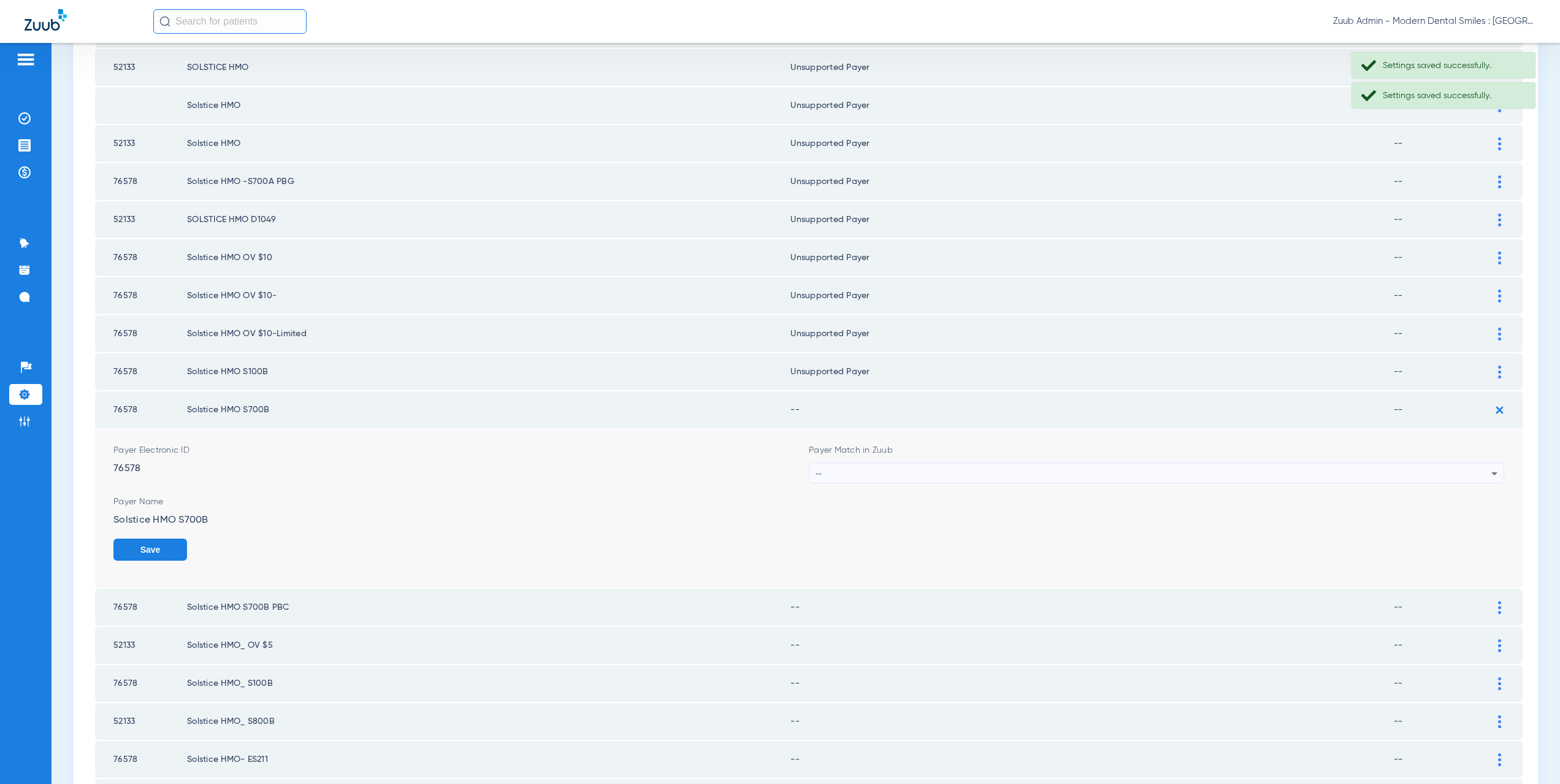
click at [838, 478] on div "--" at bounding box center [1153, 473] width 676 height 21
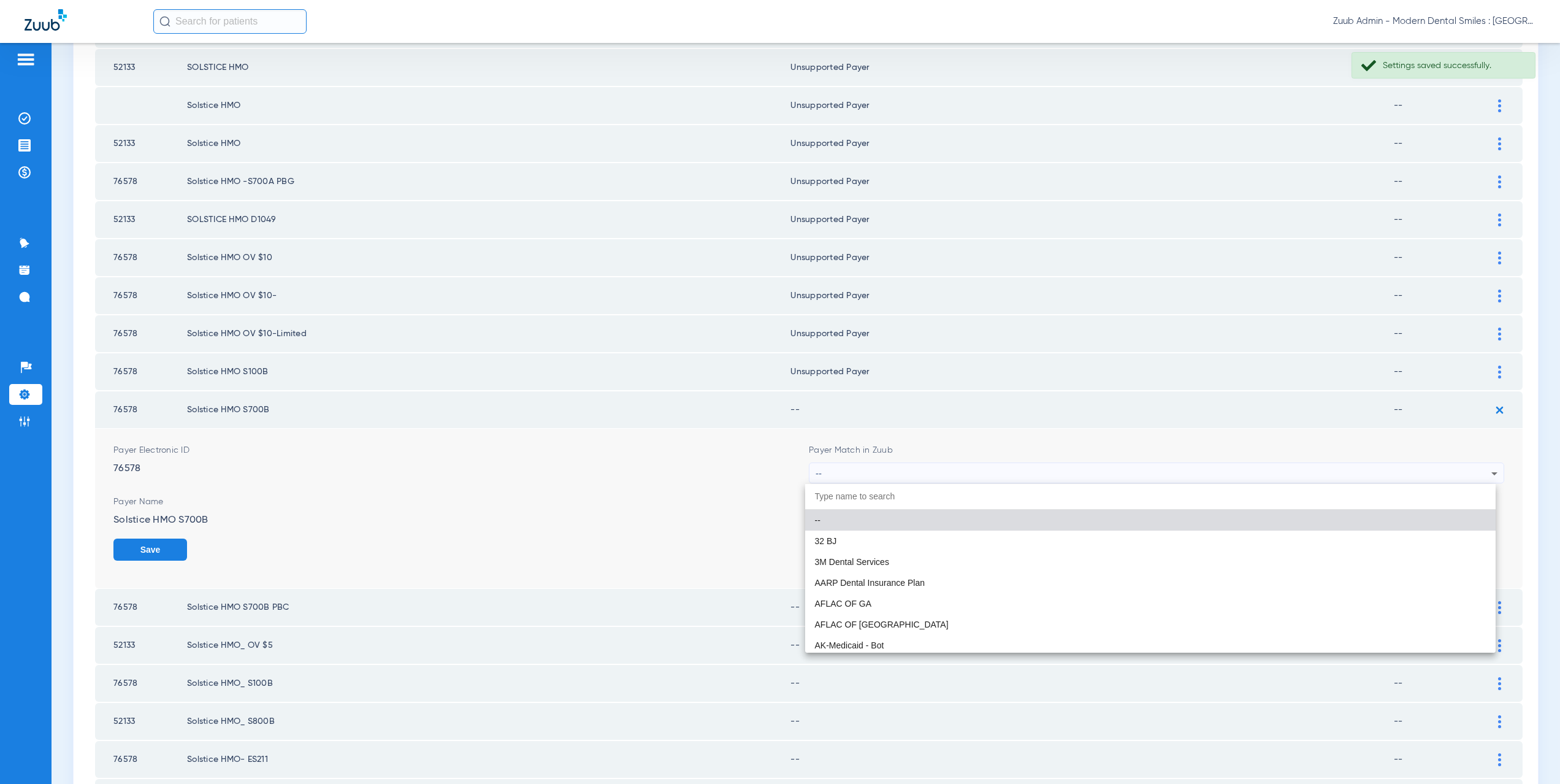
paste input "CX021"
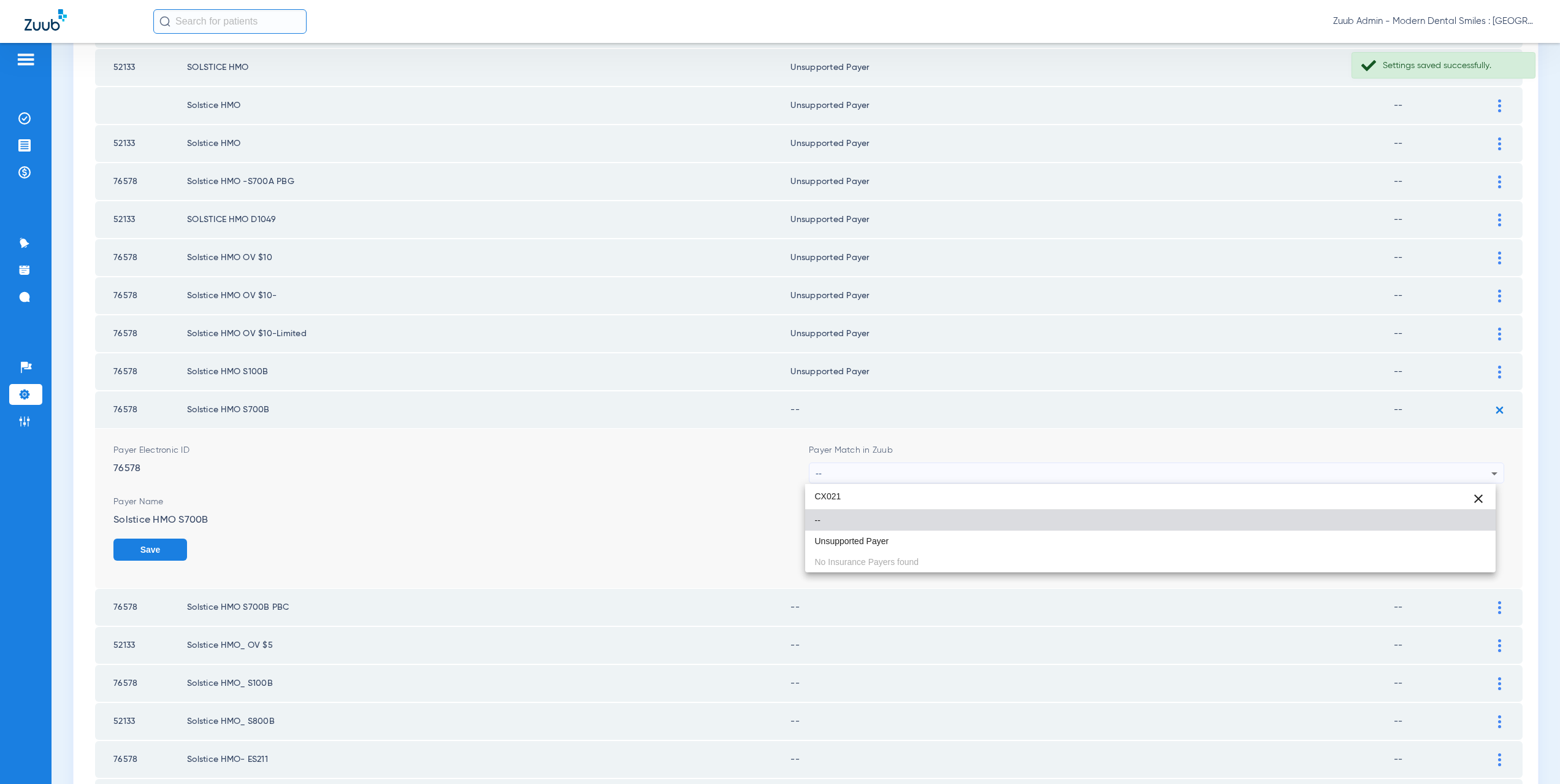
type input "CX021"
click at [867, 529] on mat-option "--" at bounding box center [1151, 519] width 691 height 21
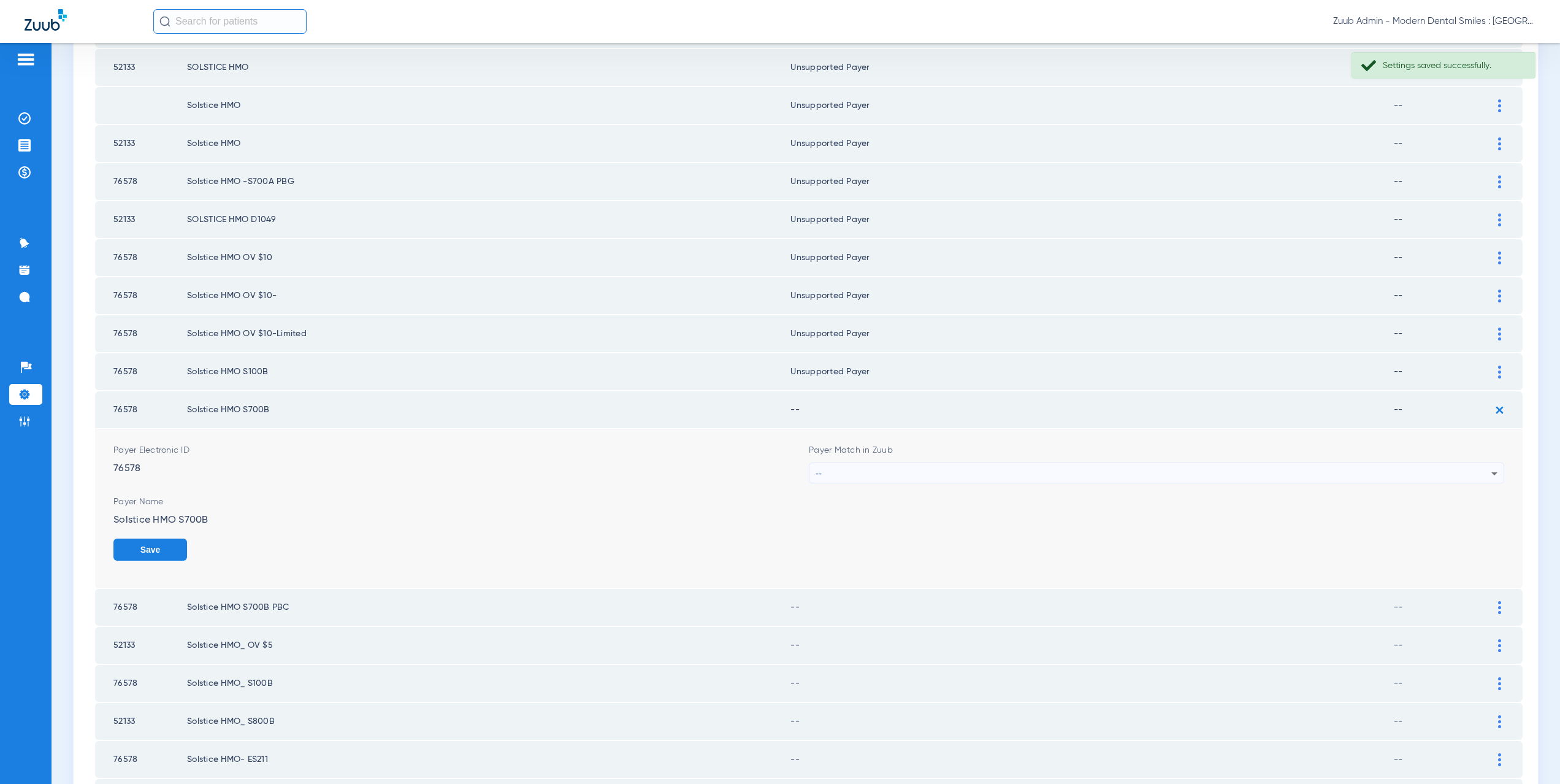
click at [863, 476] on div "--" at bounding box center [1153, 473] width 676 height 21
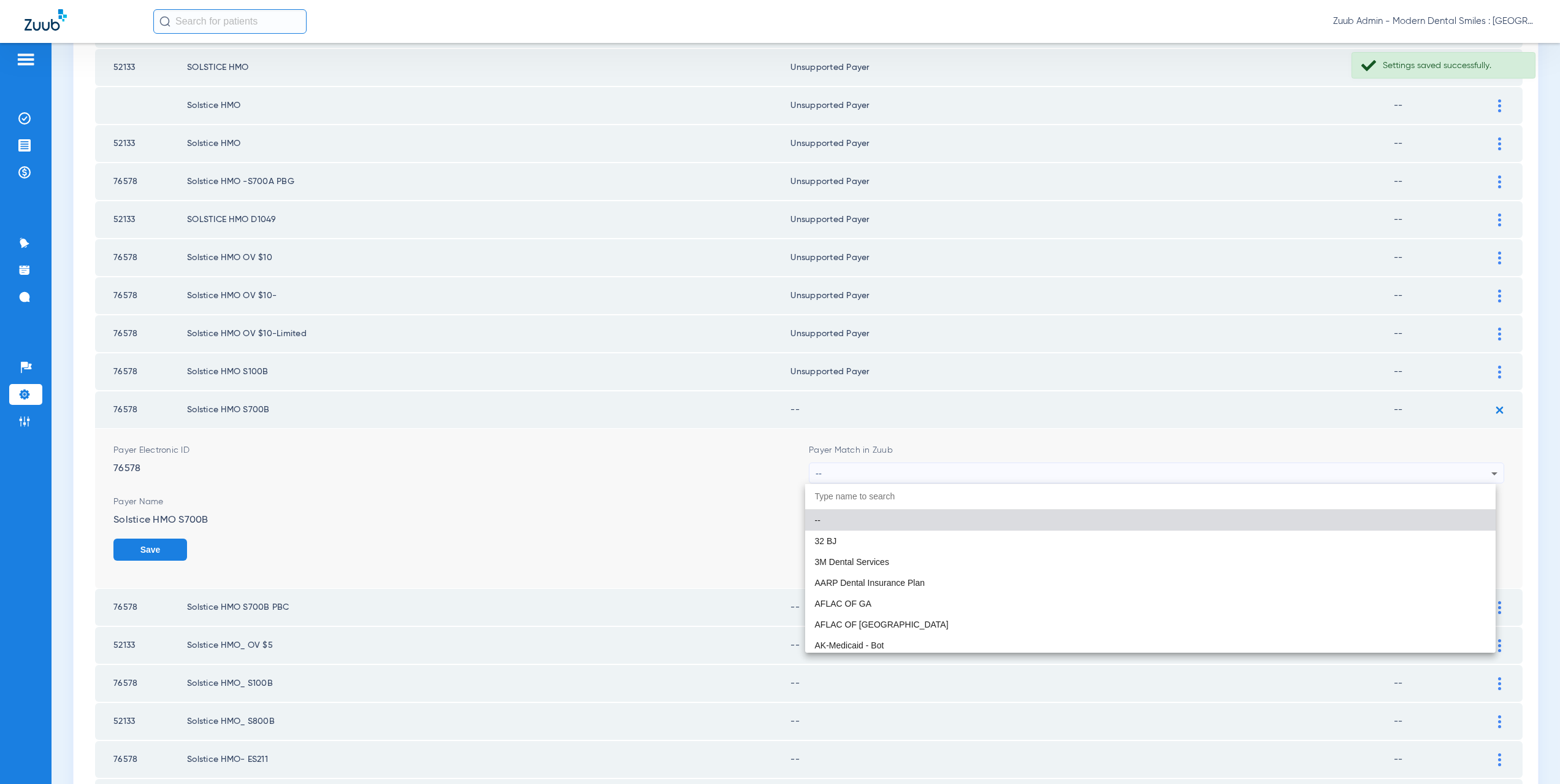
paste input "CX021"
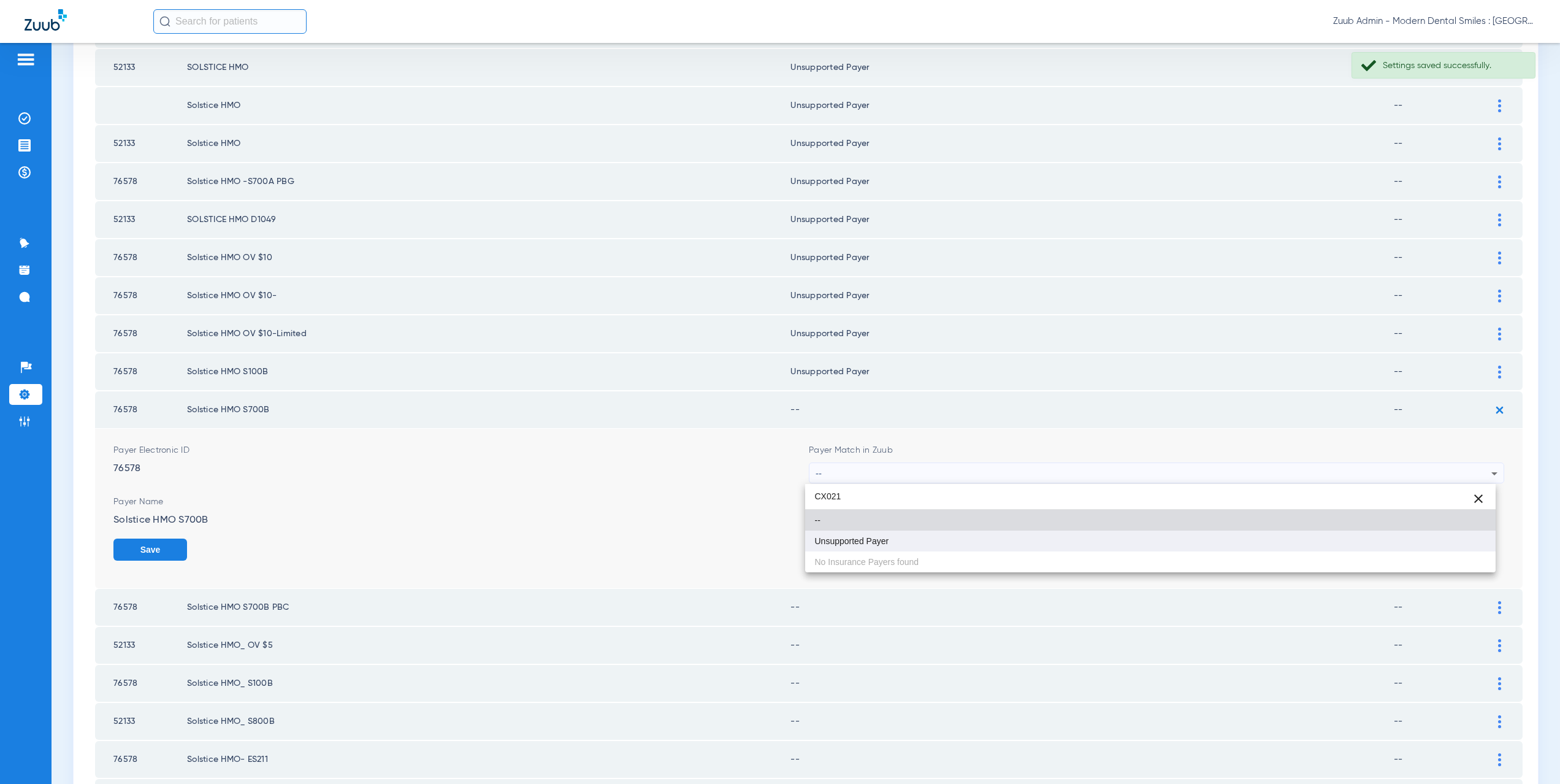
type input "CX021"
click at [866, 540] on span "Unsupported Payer" at bounding box center [852, 541] width 74 height 9
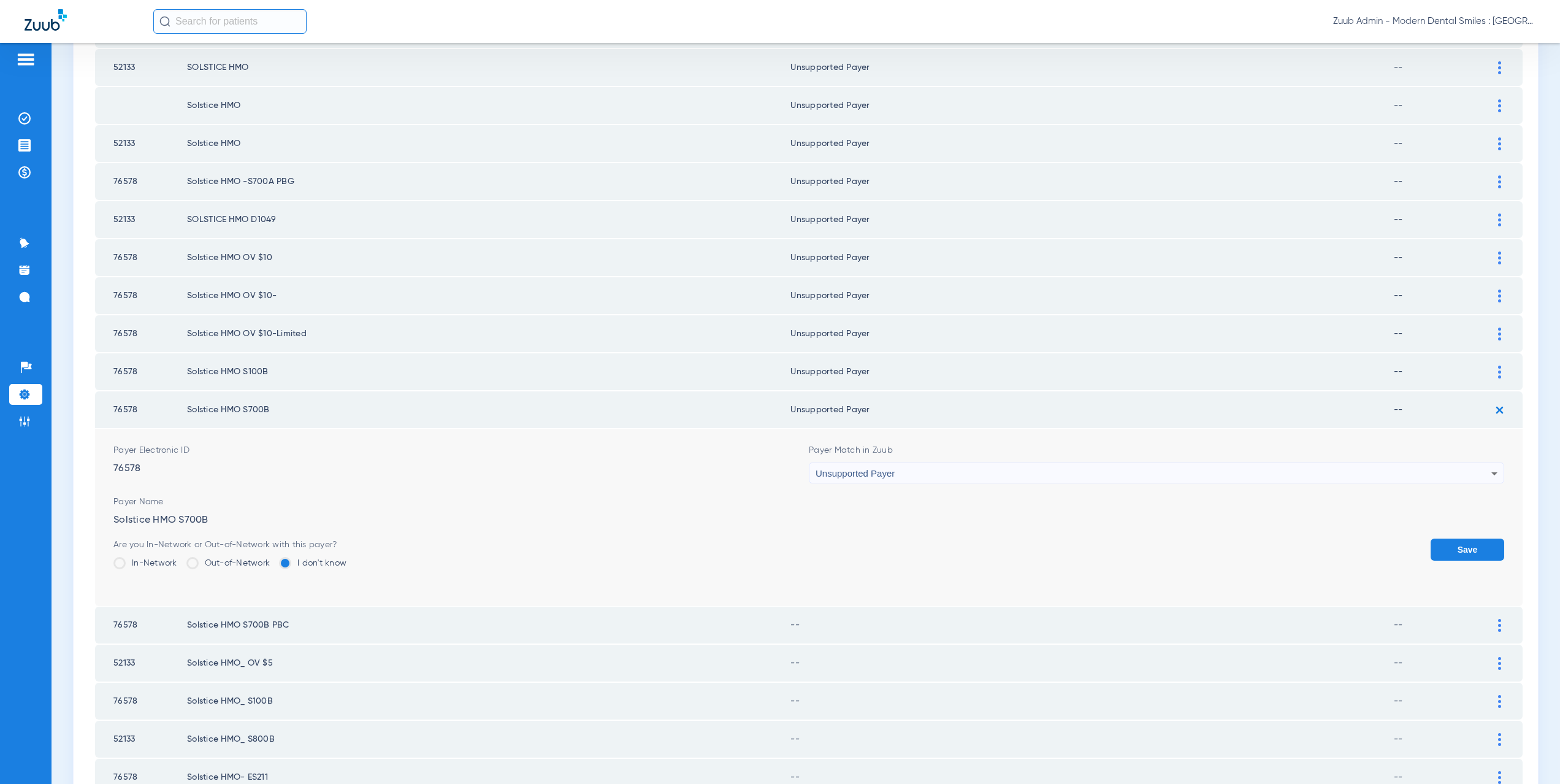
click at [1438, 544] on button "Save" at bounding box center [1467, 549] width 73 height 22
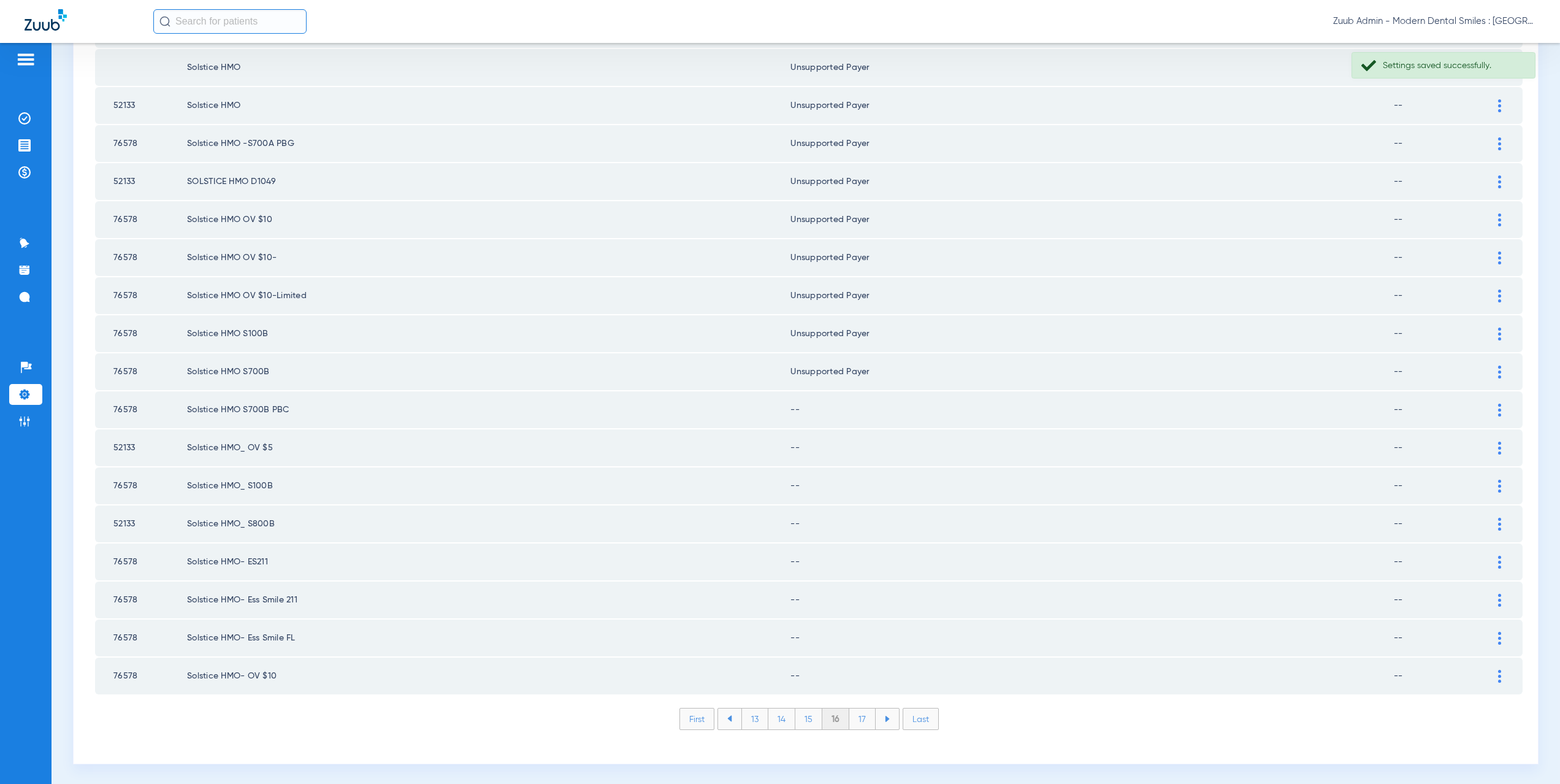
scroll to position [1432, 0]
click at [1493, 408] on div at bounding box center [1500, 408] width 21 height 13
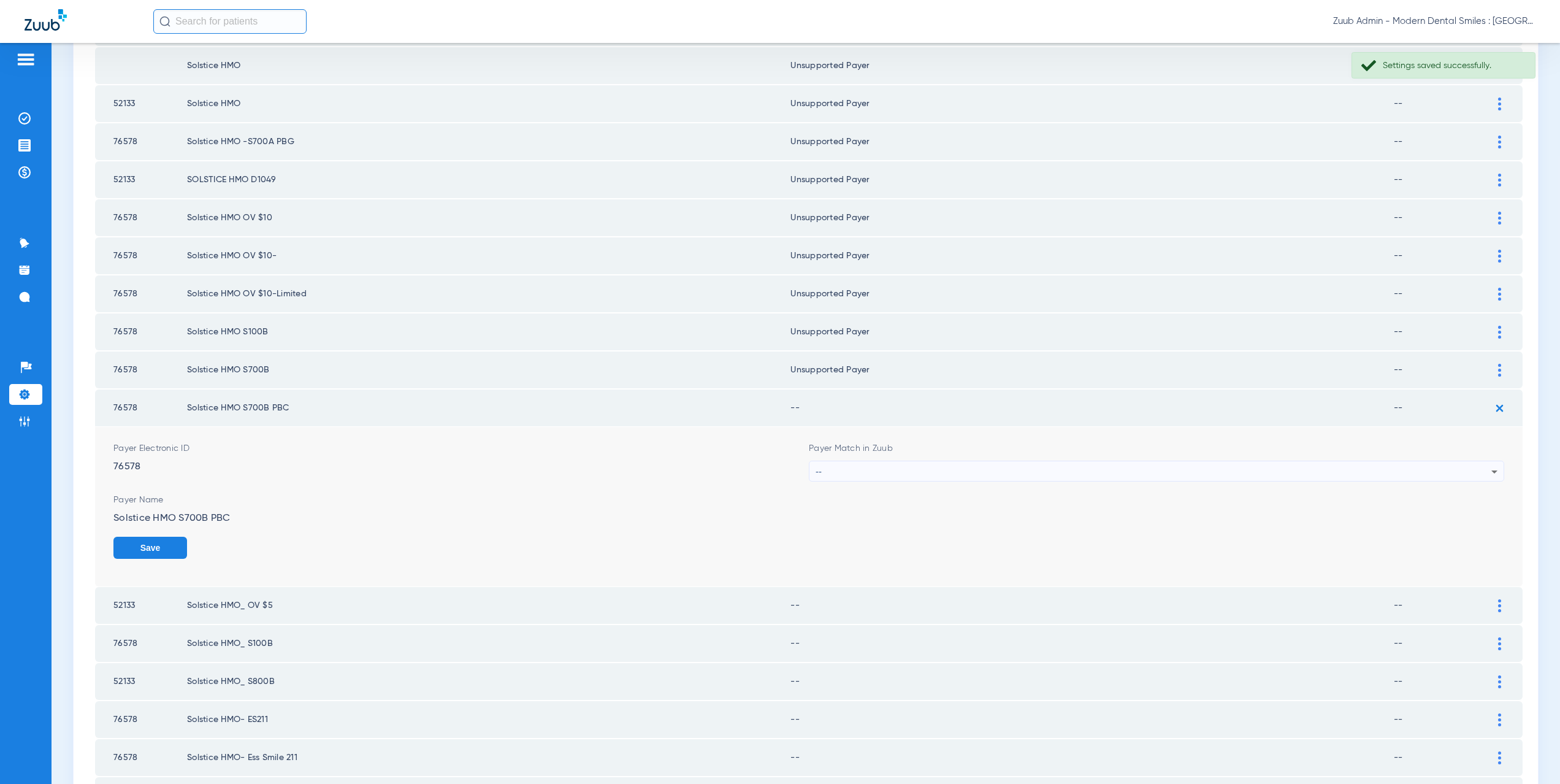
click at [875, 470] on div "--" at bounding box center [1153, 471] width 676 height 21
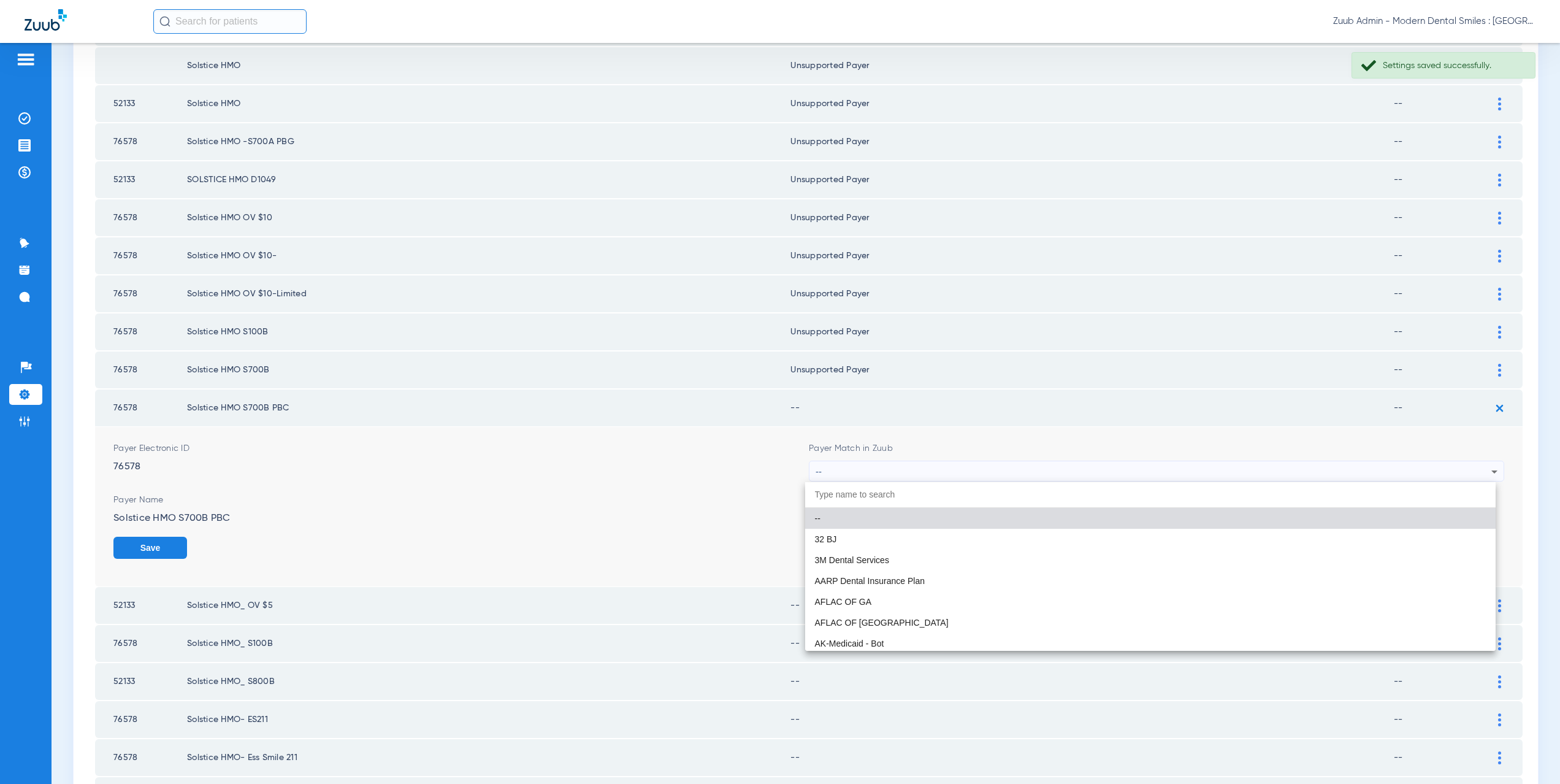
paste input "CX021"
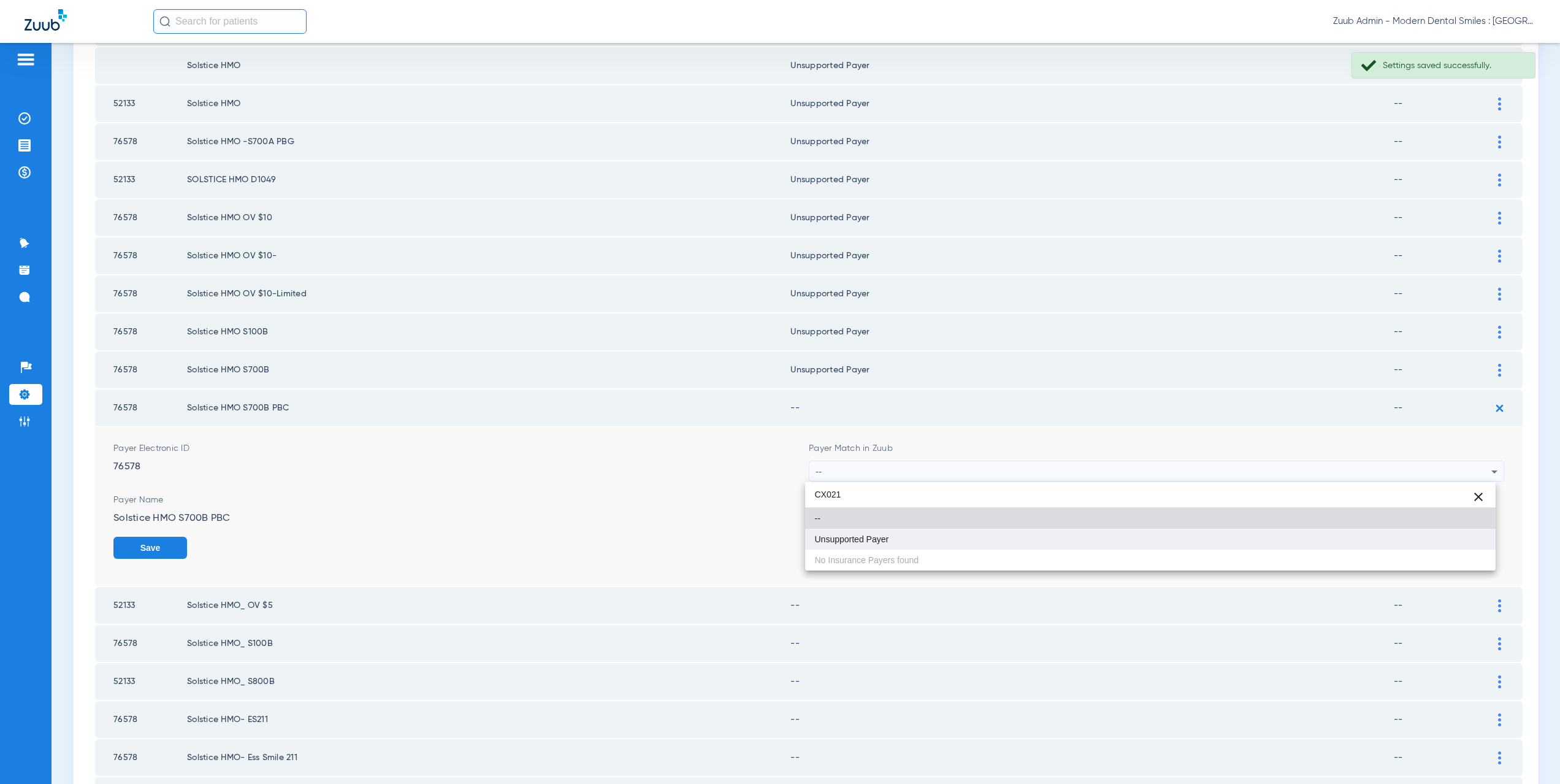
type input "CX021"
click at [881, 544] on mat-option "Unsupported Payer" at bounding box center [1151, 539] width 691 height 21
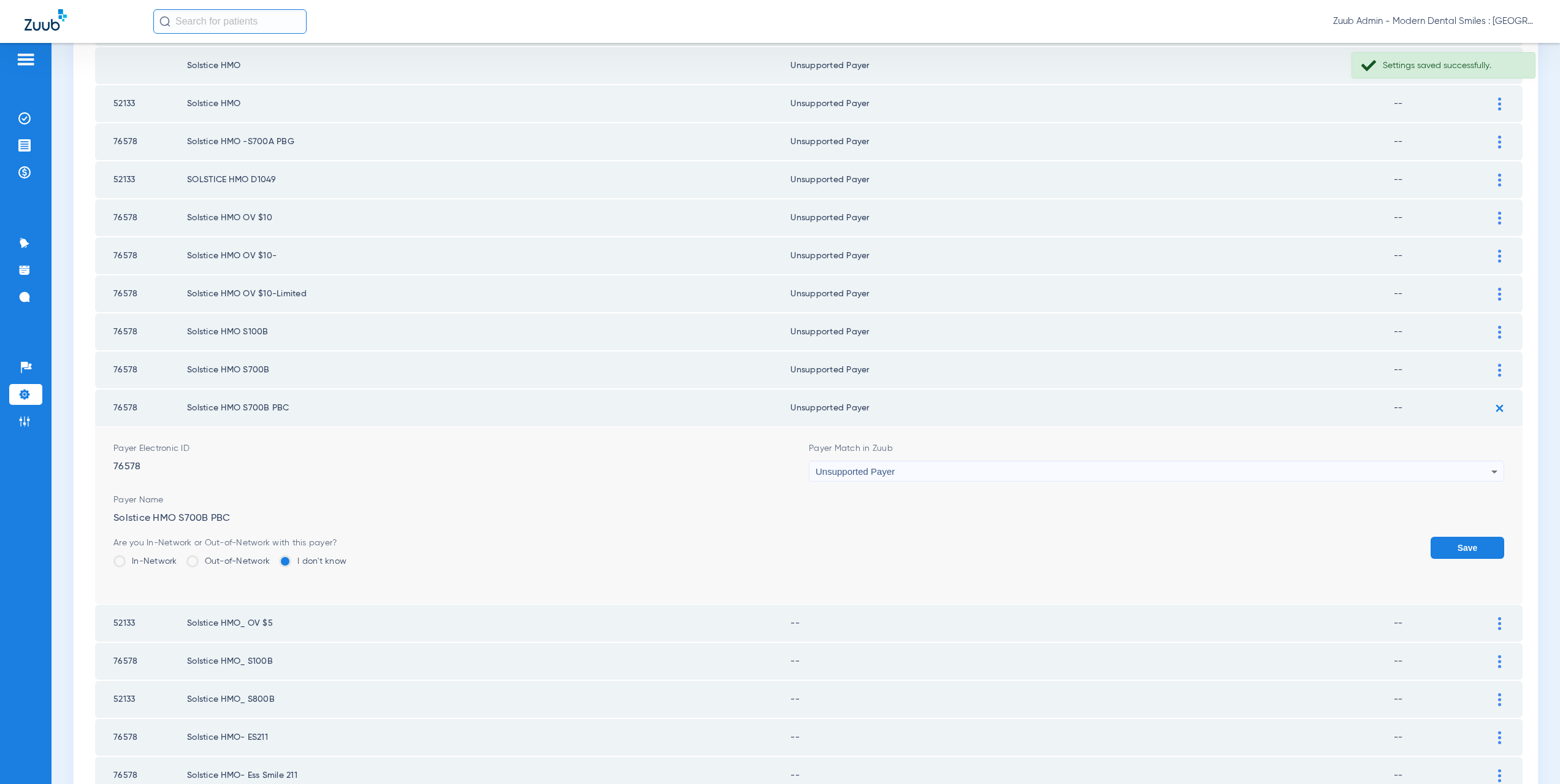
click at [1464, 549] on button "Save" at bounding box center [1467, 547] width 73 height 22
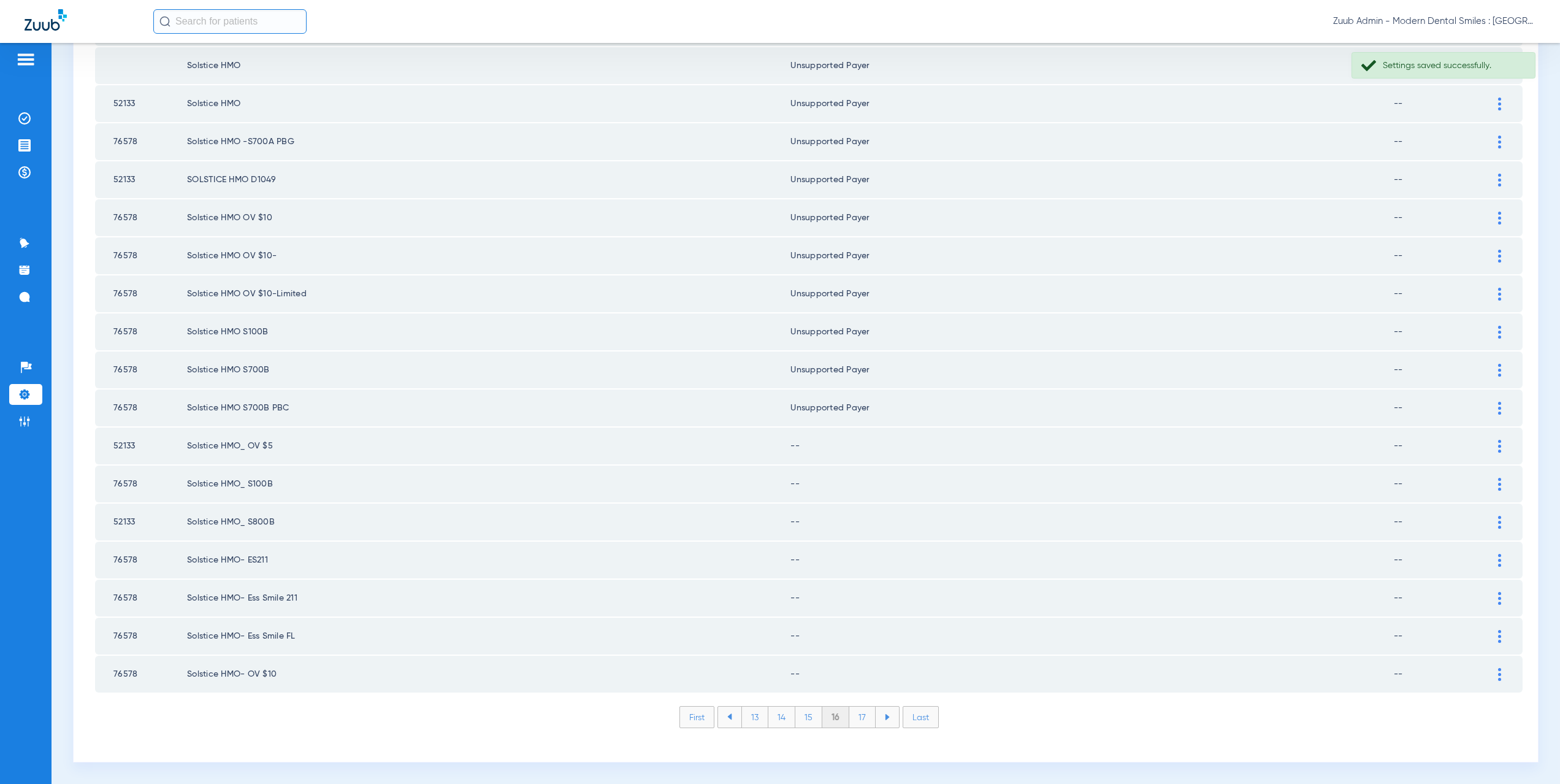
click at [1498, 443] on img at bounding box center [1500, 446] width 3 height 13
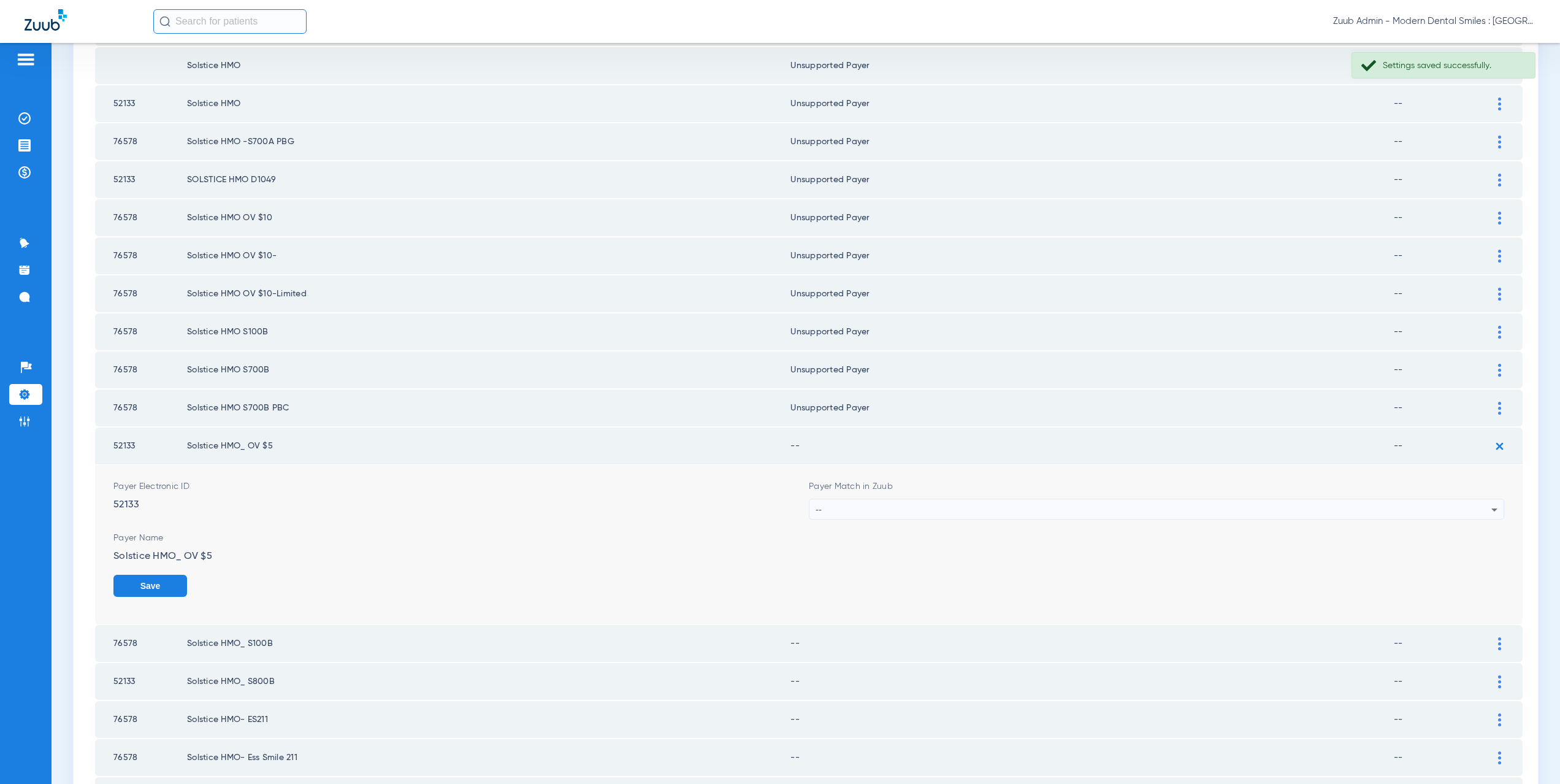
click at [864, 509] on div "--" at bounding box center [1153, 509] width 676 height 21
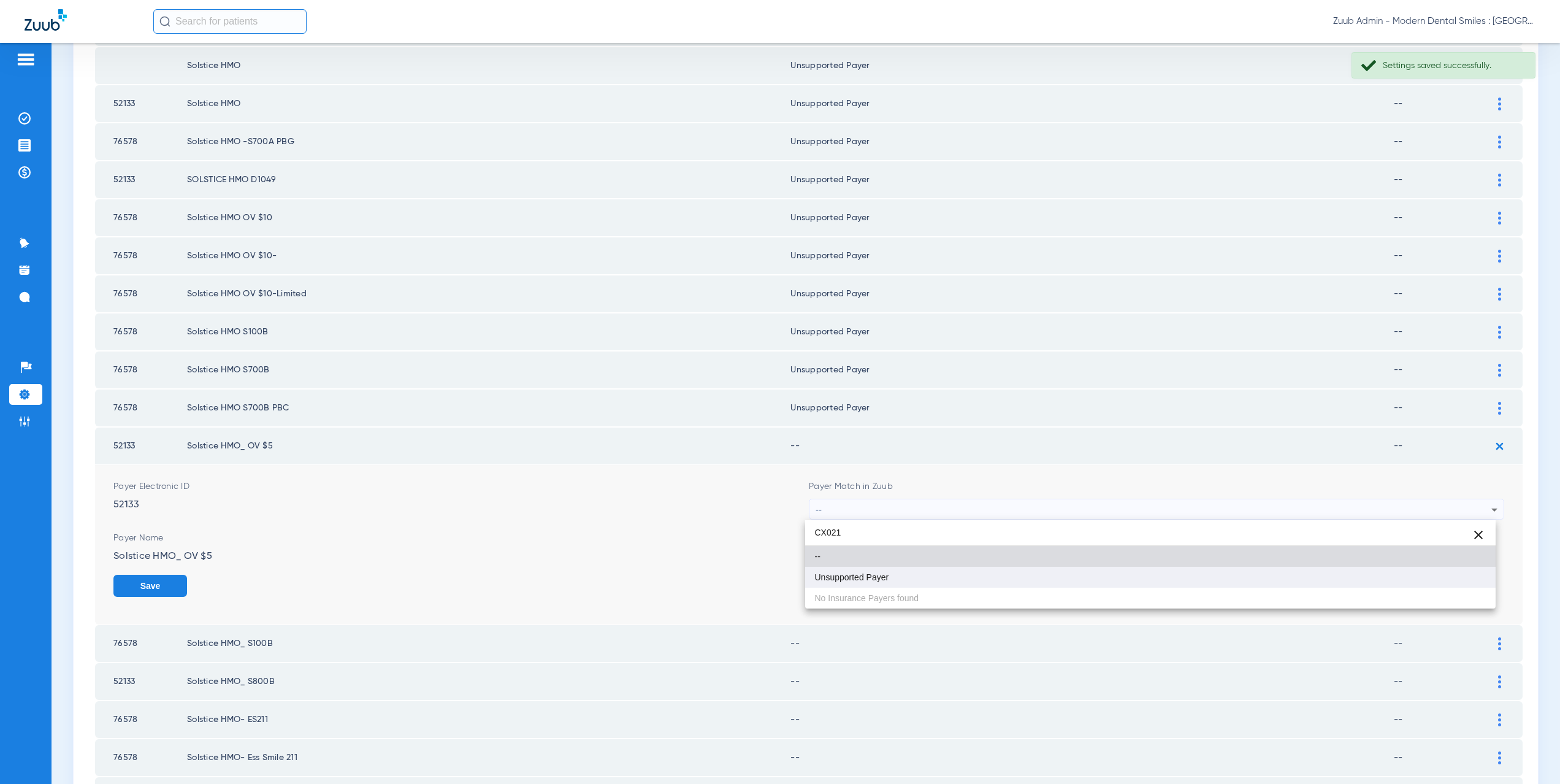
type input "CX021"
click at [862, 586] on mat-option "Unsupported Payer" at bounding box center [1151, 577] width 691 height 21
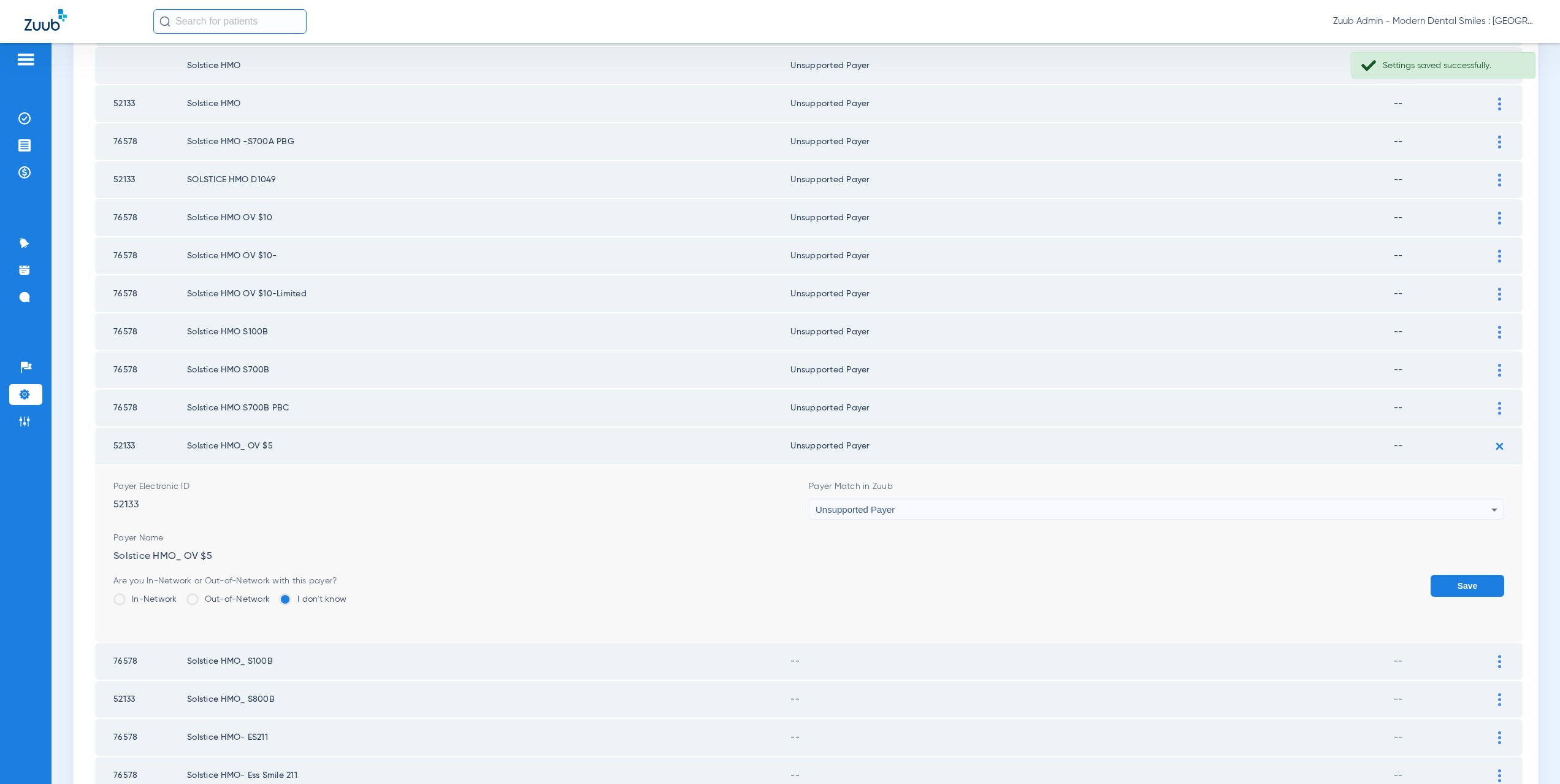
click at [1446, 585] on button "Save" at bounding box center [1467, 585] width 73 height 22
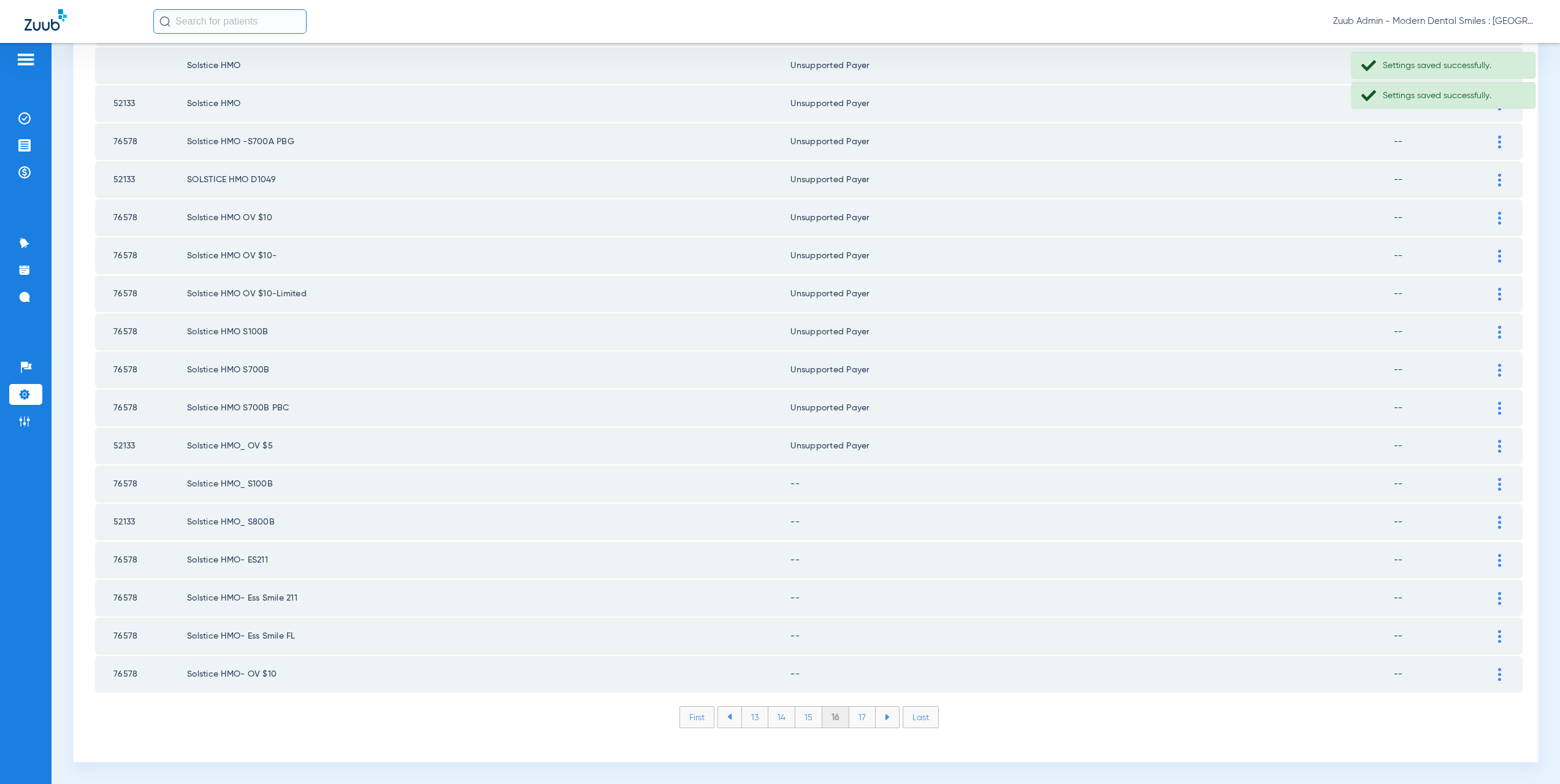
click at [1494, 486] on div at bounding box center [1500, 484] width 21 height 13
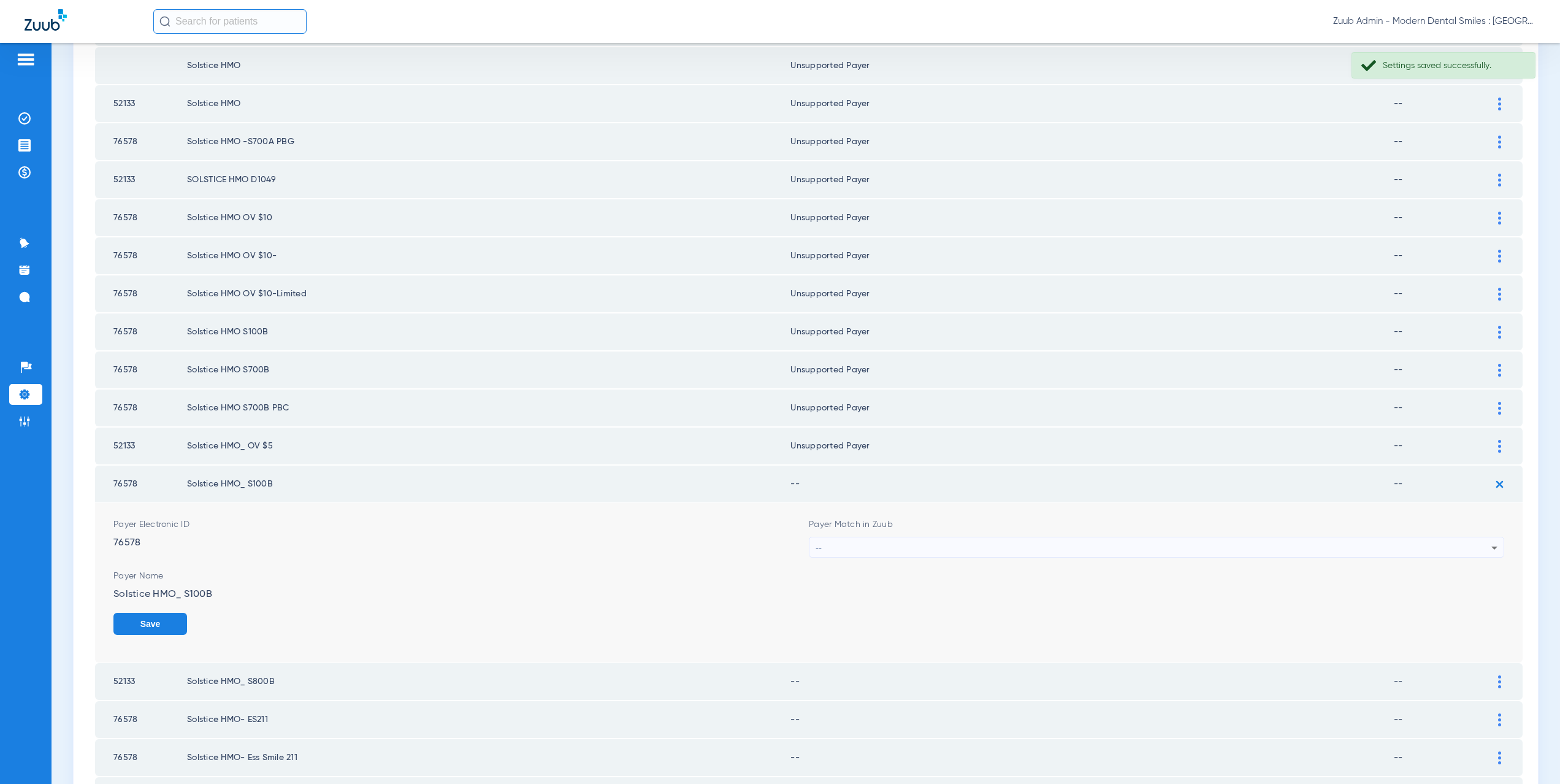
click at [905, 542] on div "--" at bounding box center [1153, 547] width 676 height 21
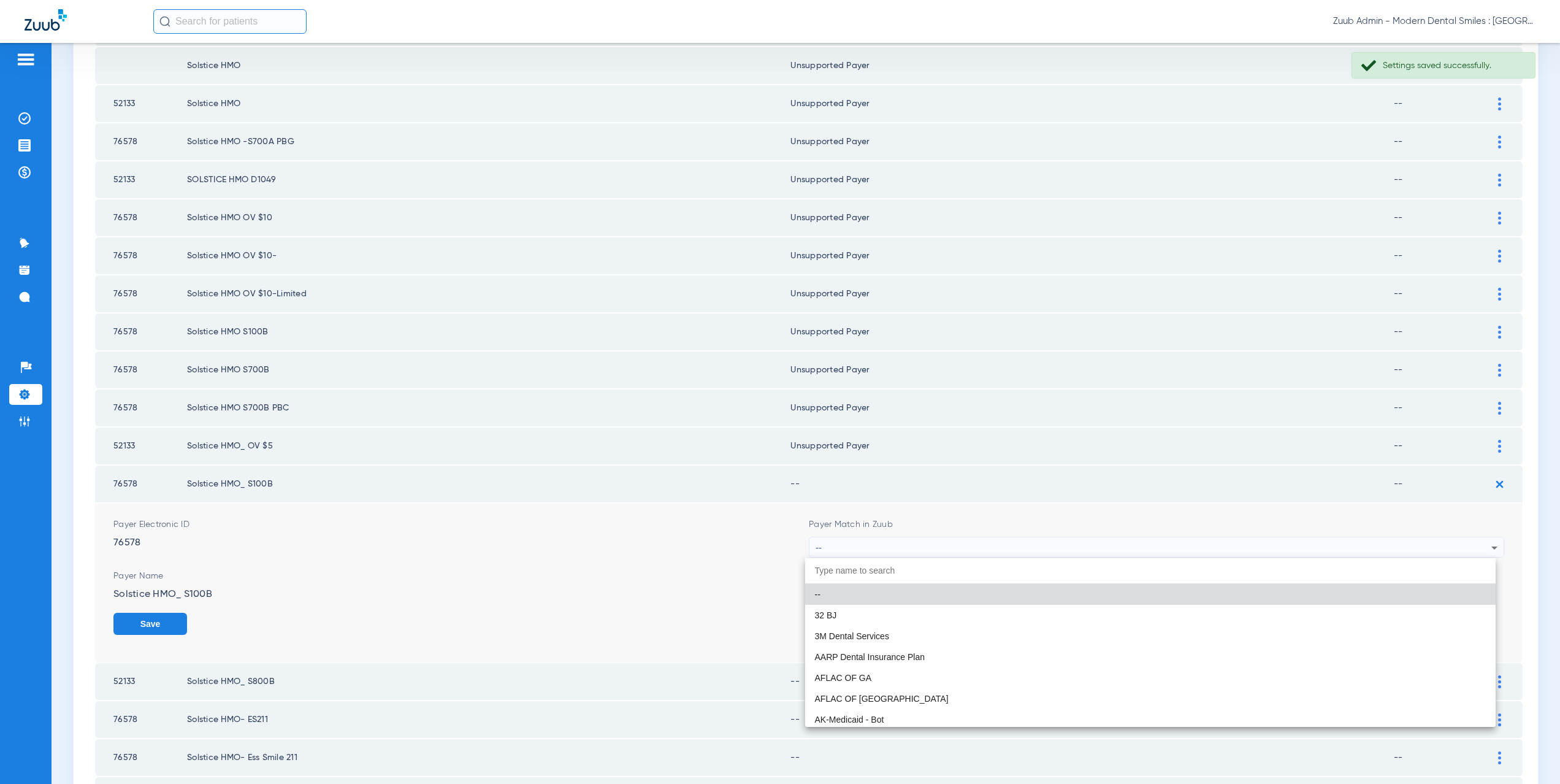
paste input "CX021"
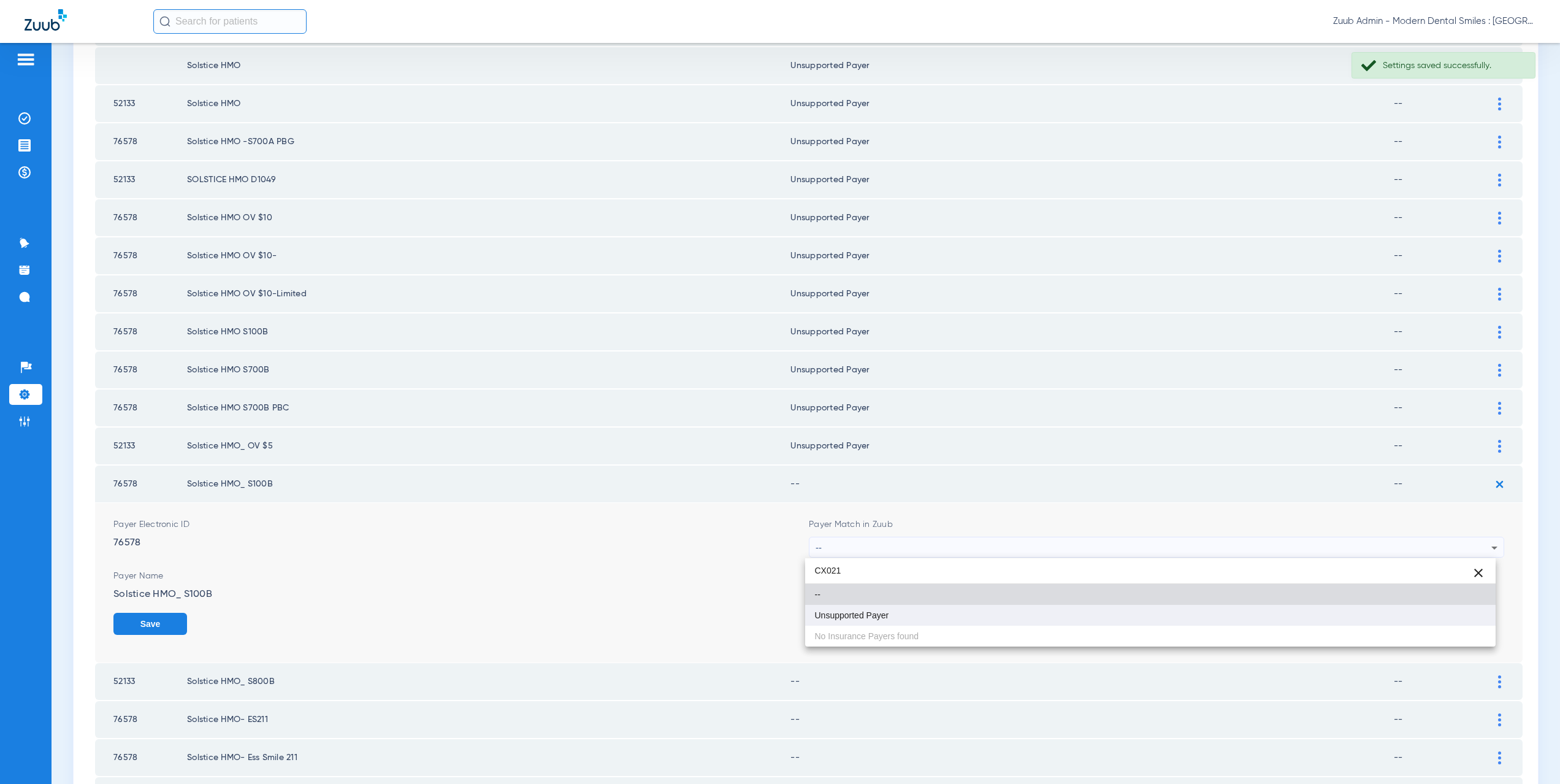
type input "CX021"
click at [897, 609] on mat-option "Unsupported Payer" at bounding box center [1151, 615] width 691 height 21
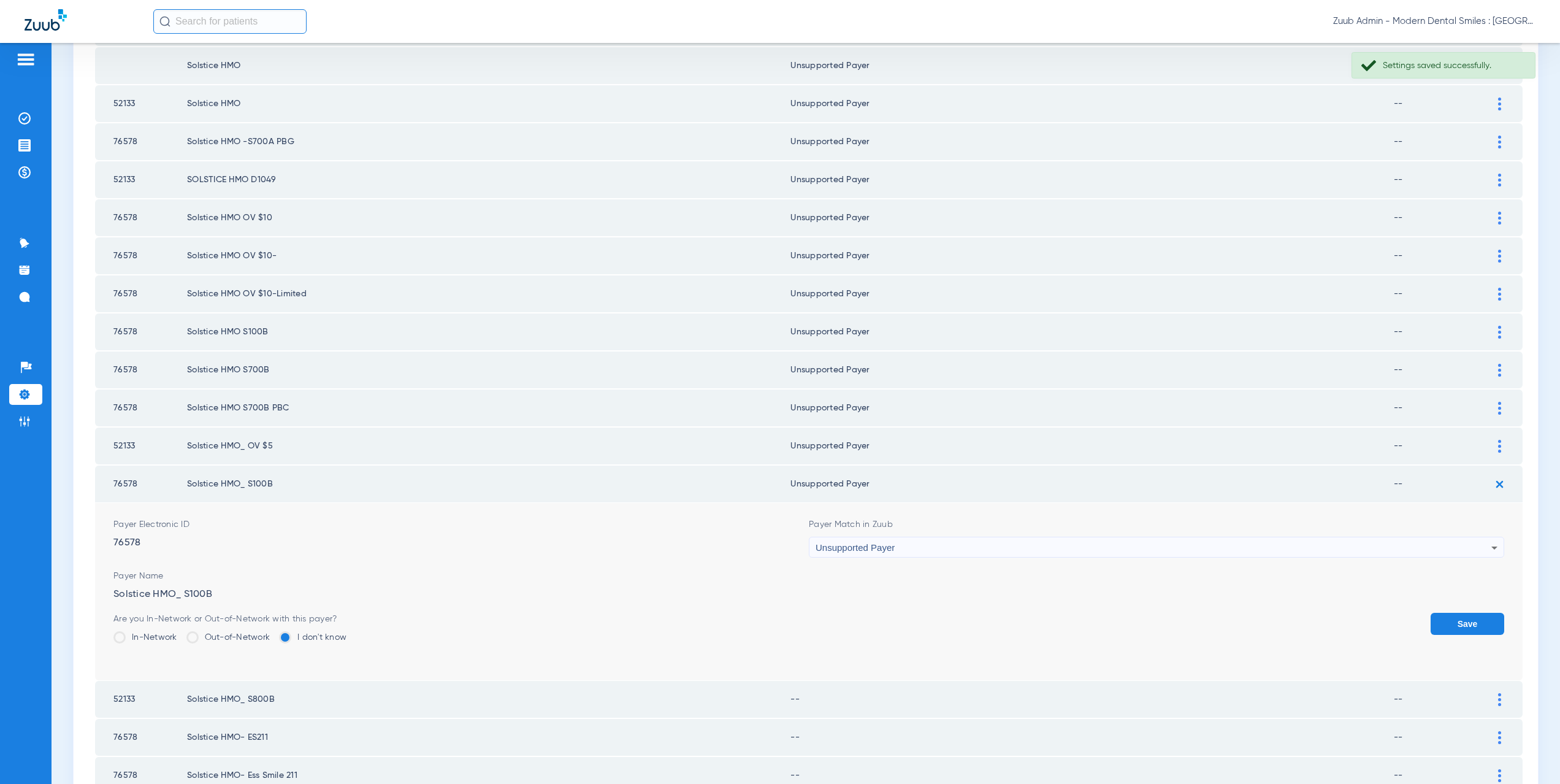
click at [1442, 618] on button "Save" at bounding box center [1467, 623] width 73 height 22
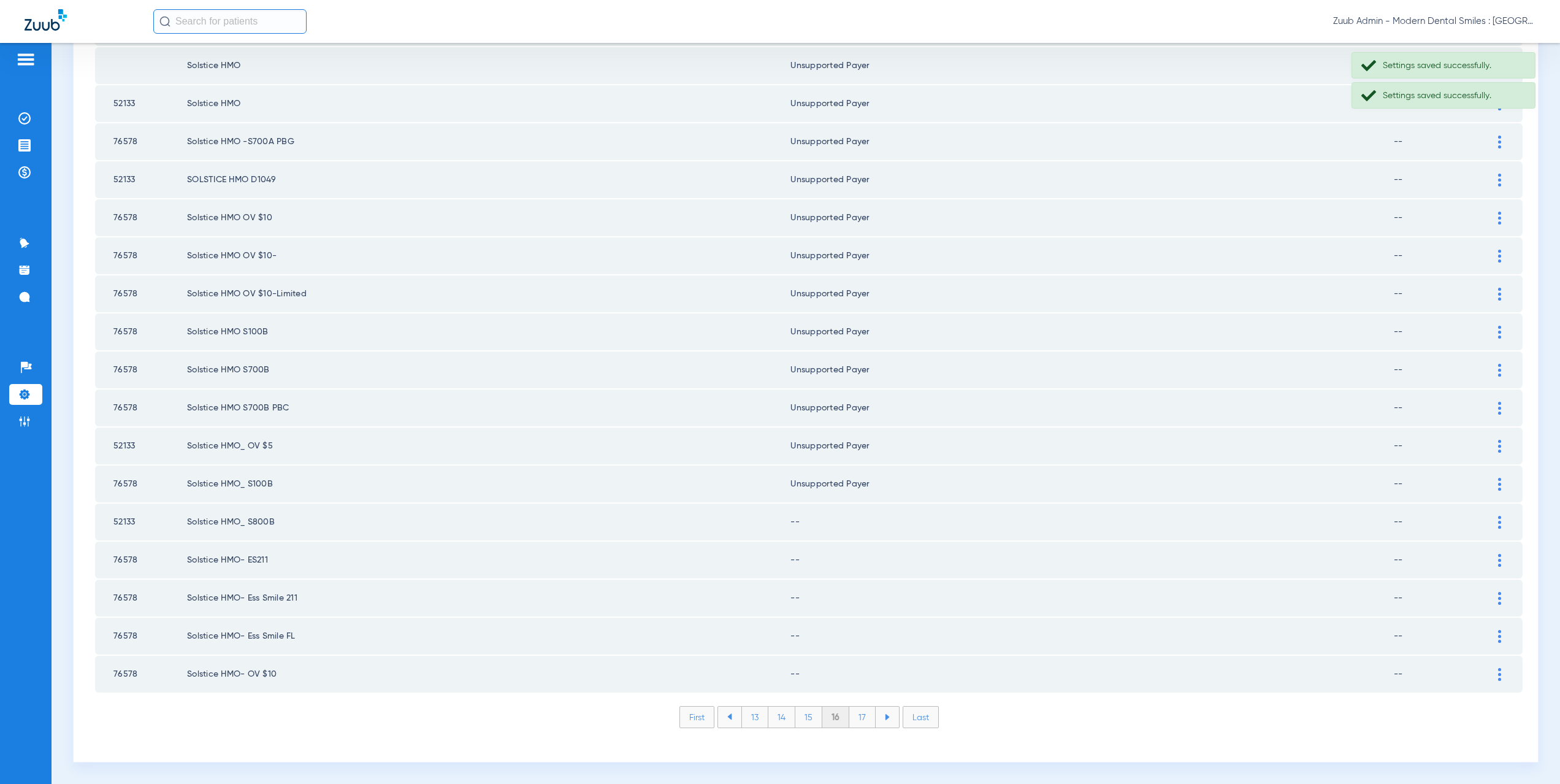
click at [1498, 524] on img at bounding box center [1500, 522] width 3 height 13
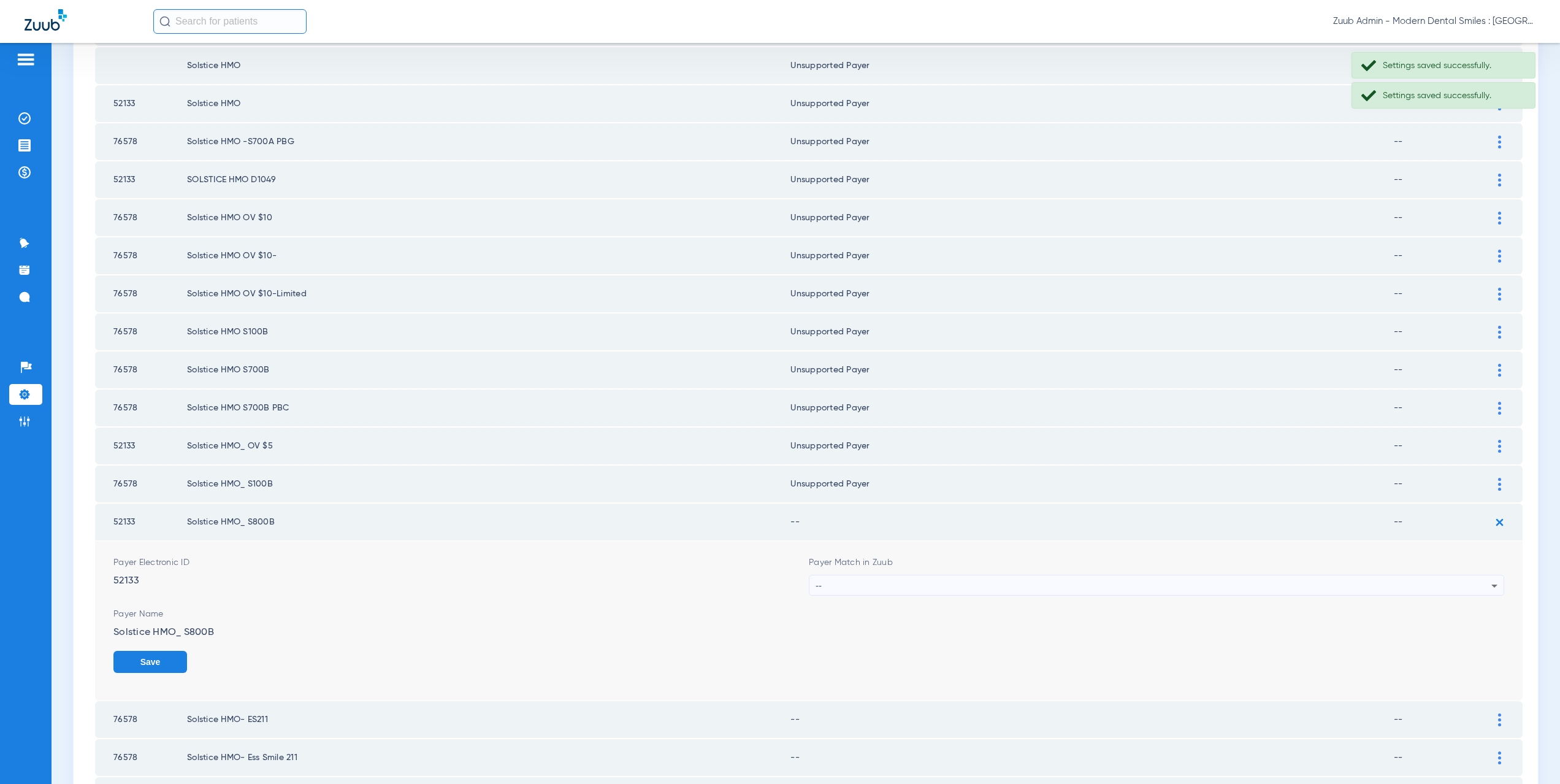
click at [879, 587] on div "--" at bounding box center [1153, 585] width 676 height 21
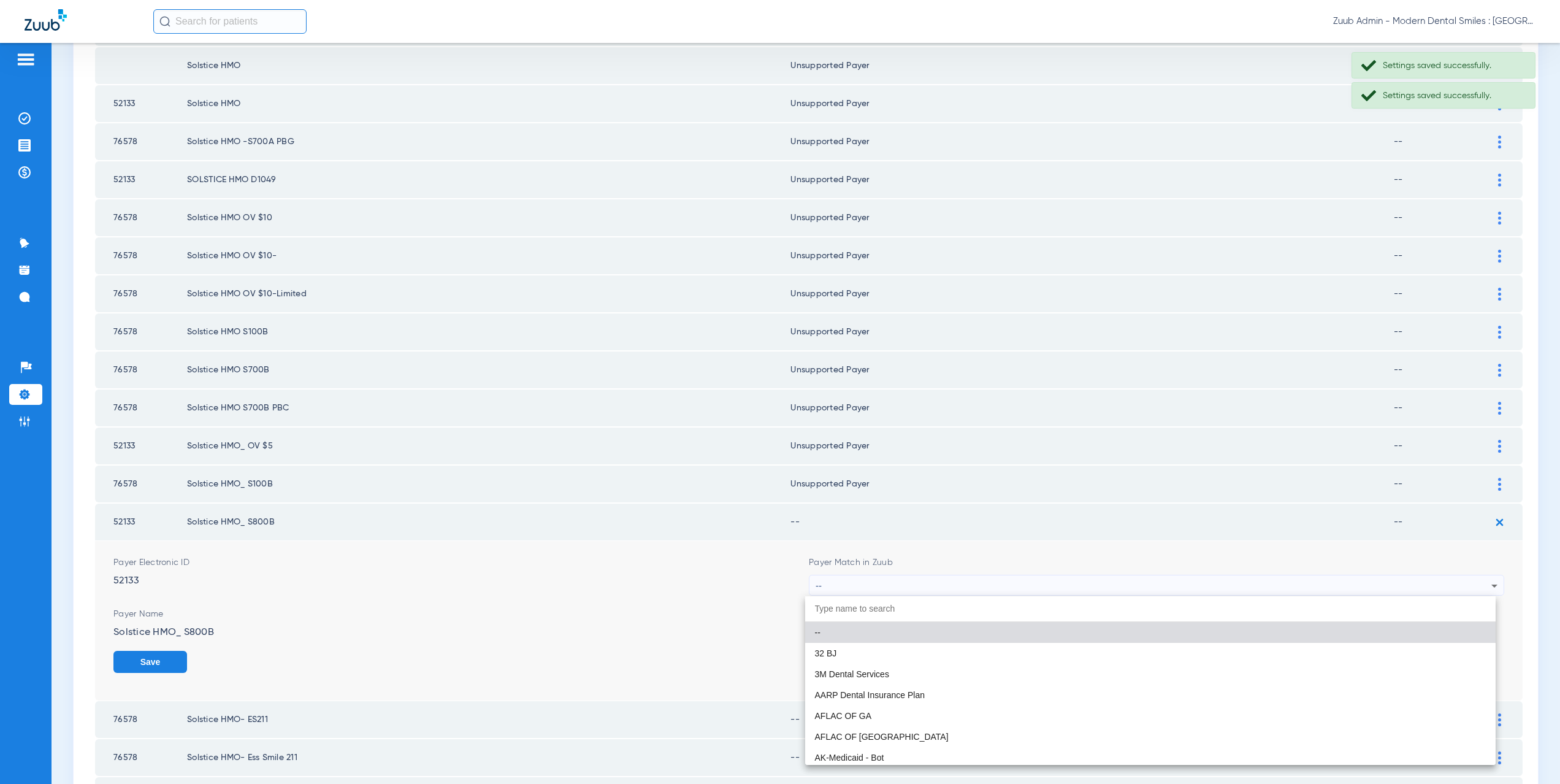
paste input "CX021"
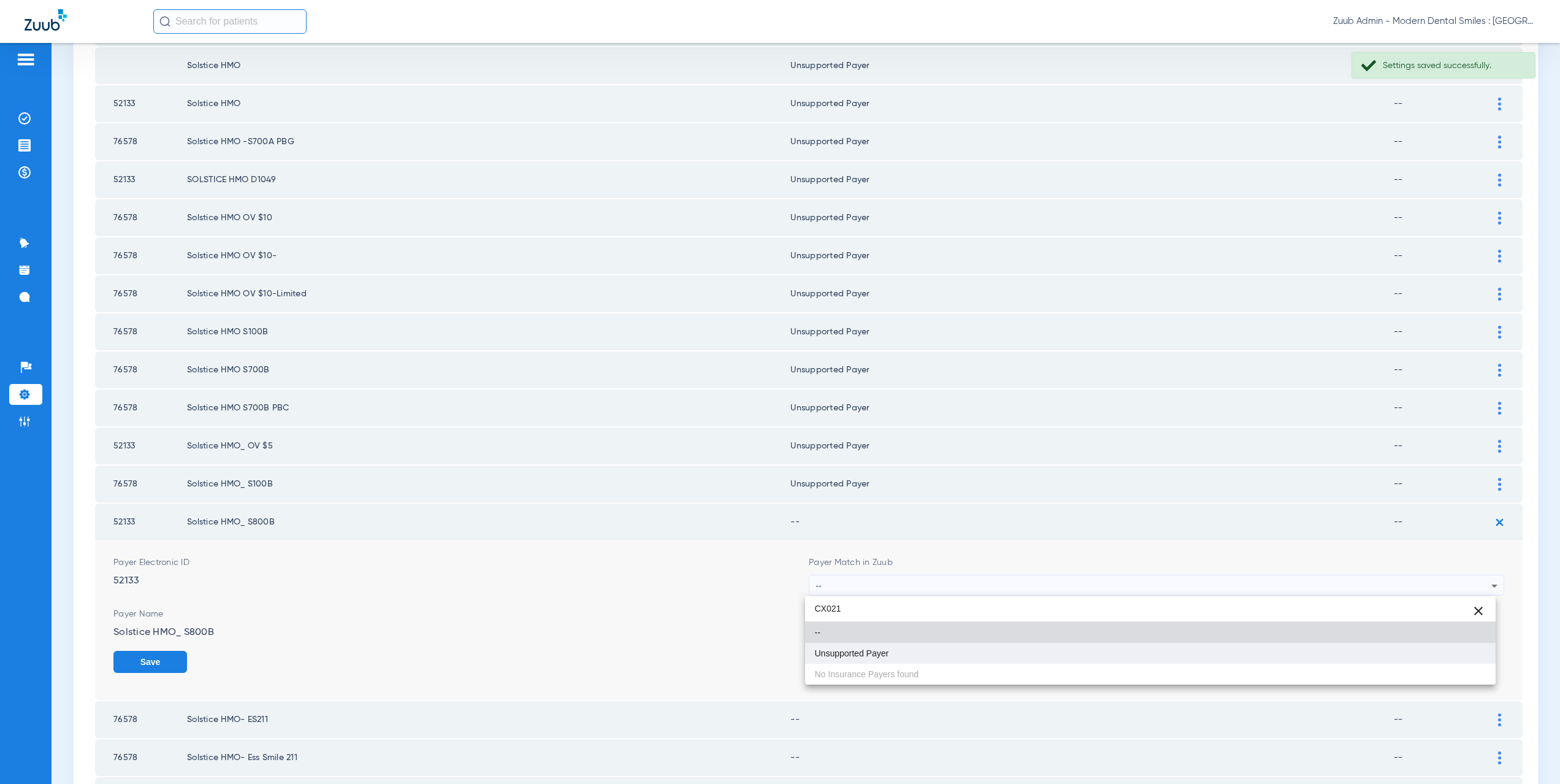
type input "CX021"
click at [886, 649] on span "Unsupported Payer" at bounding box center [852, 653] width 74 height 9
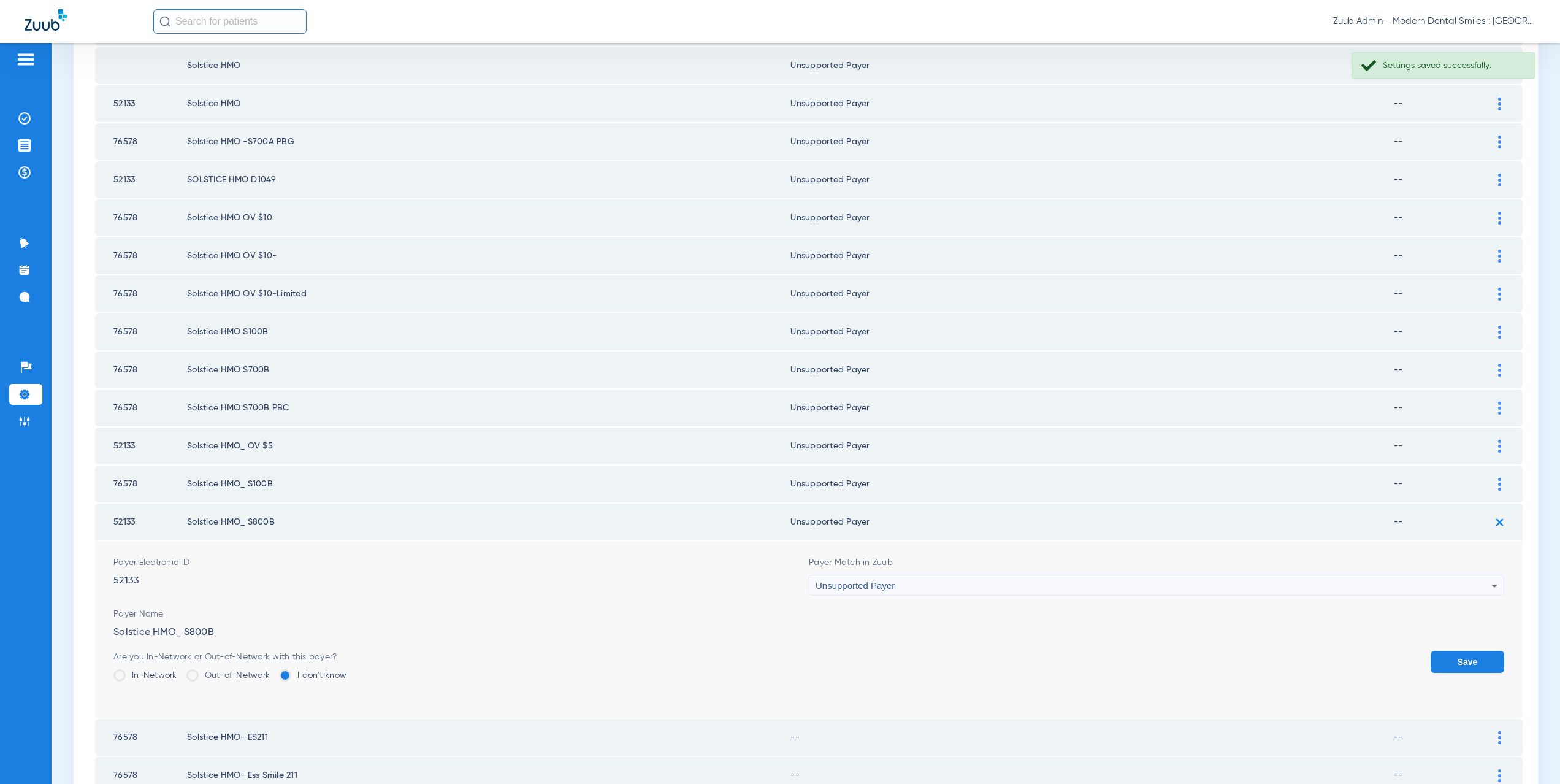
click at [1447, 658] on button "Save" at bounding box center [1467, 661] width 73 height 22
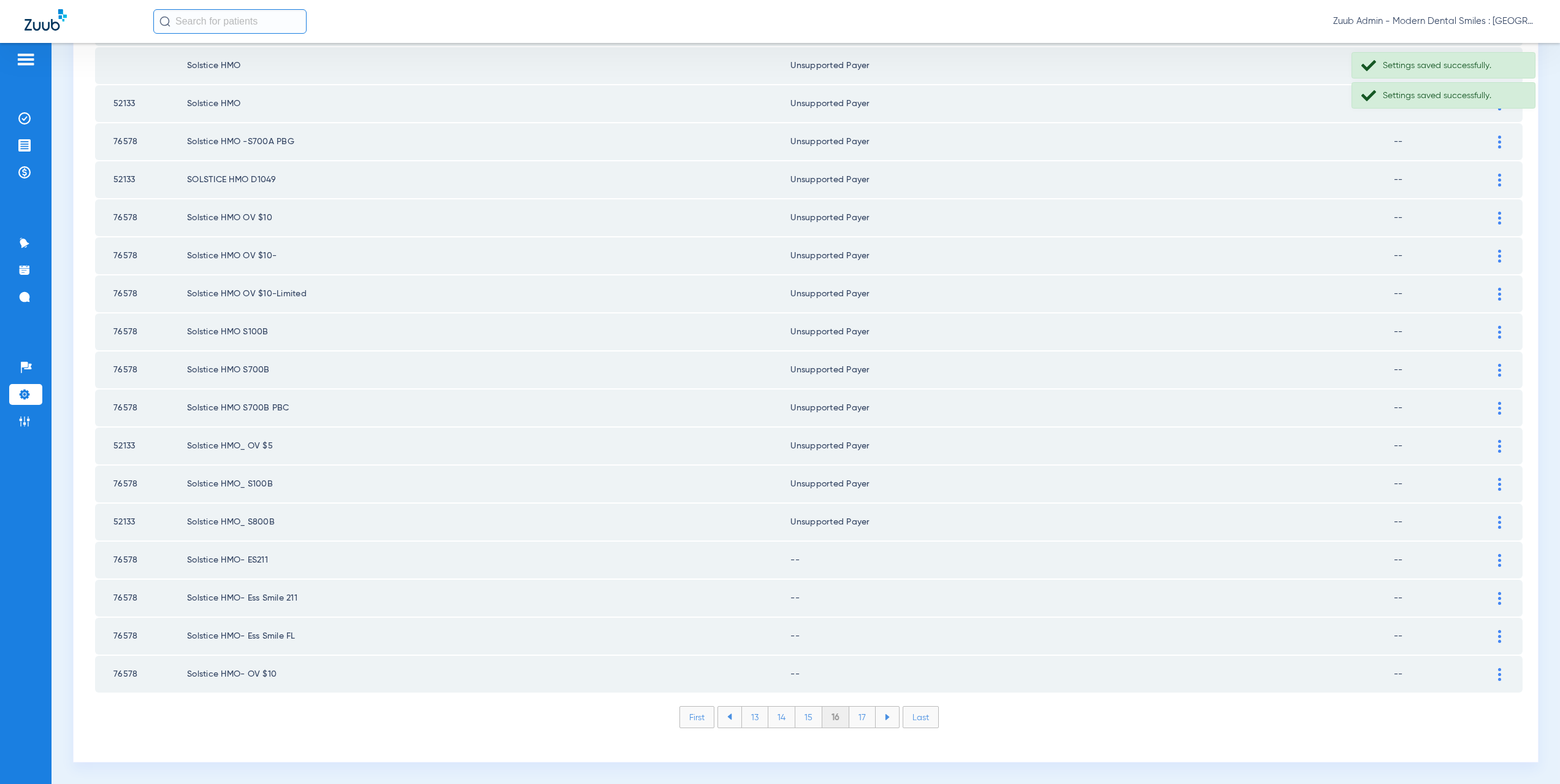
click at [1489, 559] on div at bounding box center [1500, 560] width 21 height 13
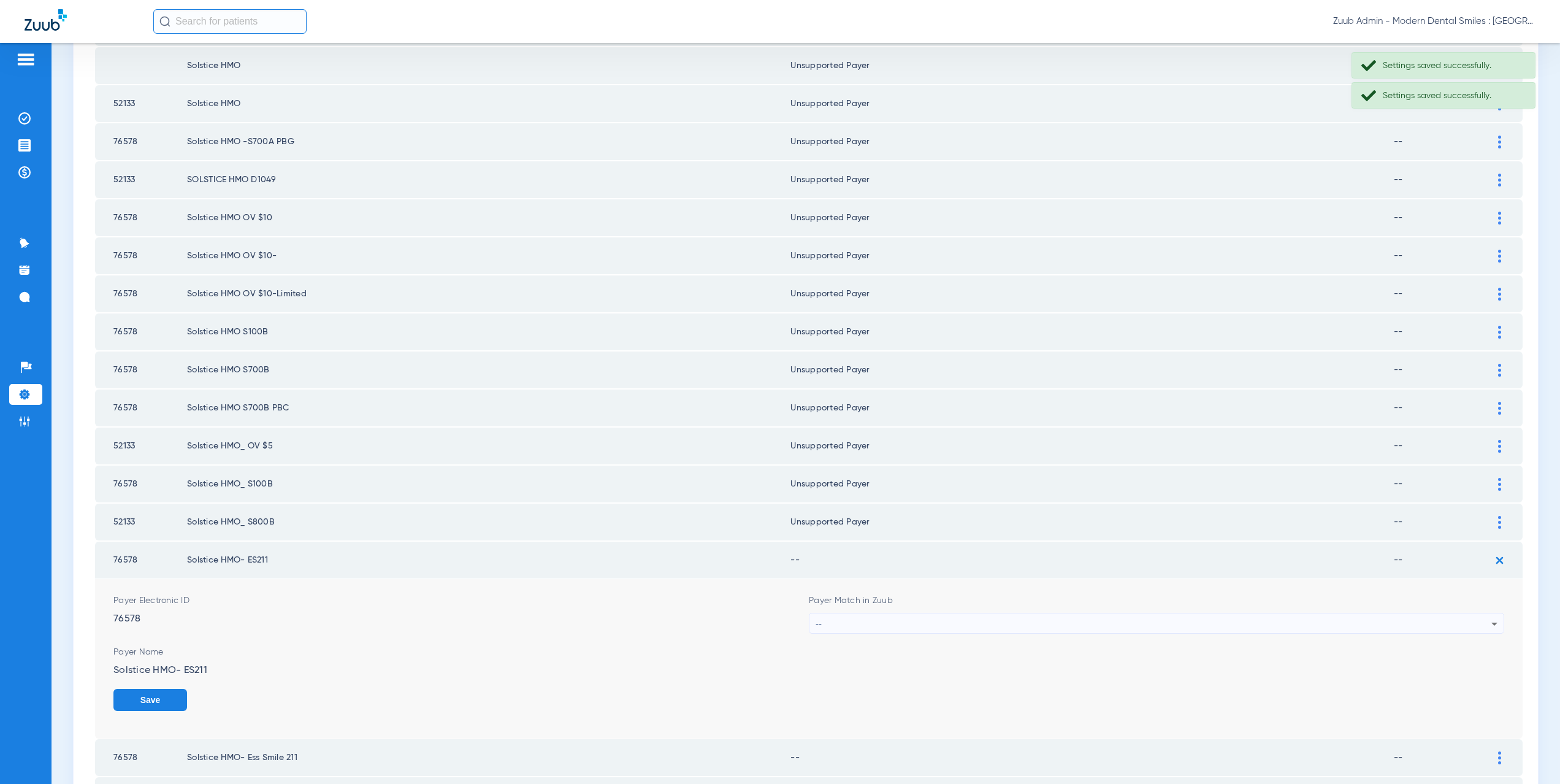
click at [914, 623] on div "--" at bounding box center [1153, 623] width 676 height 21
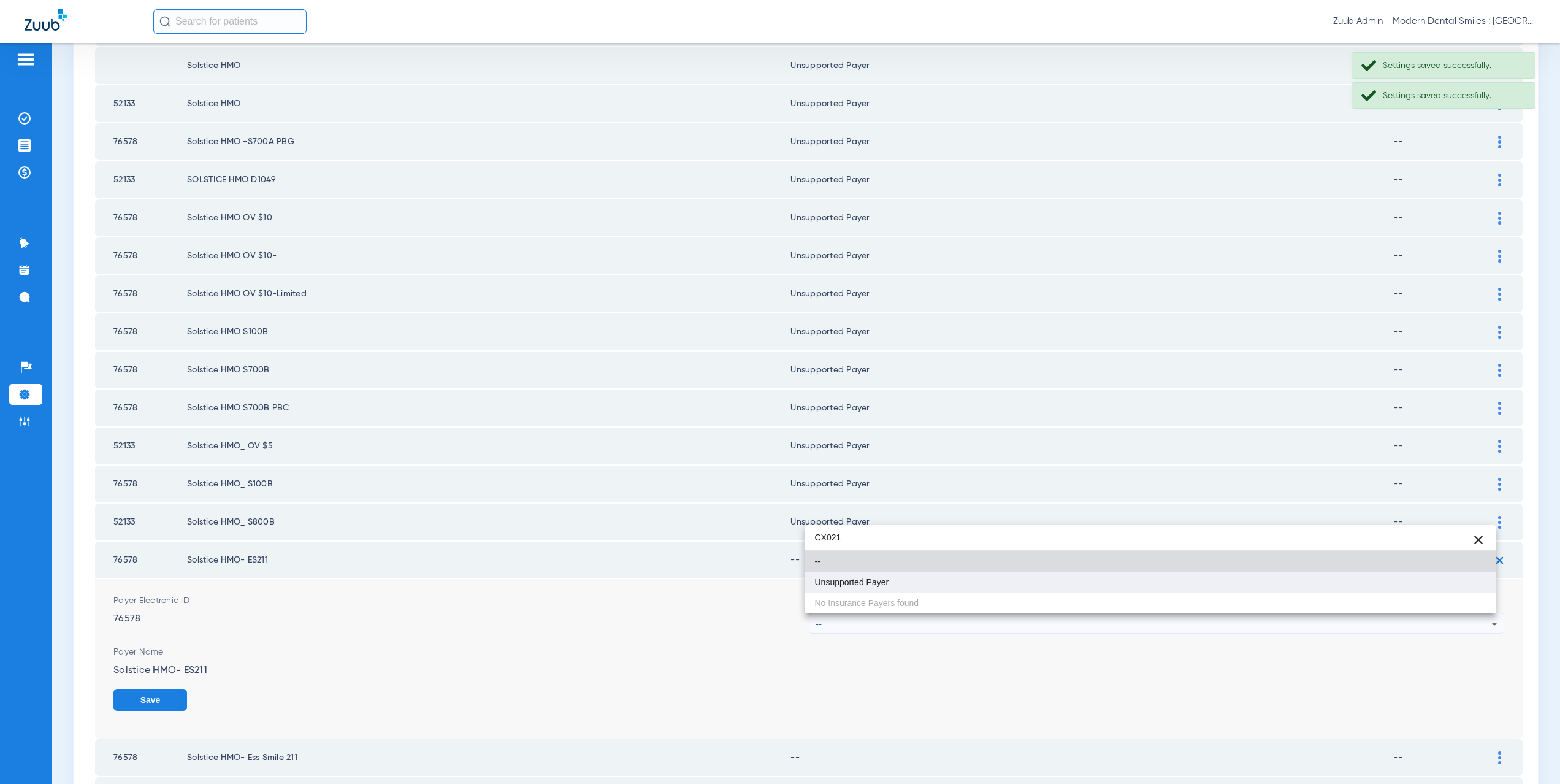
type input "CX021"
click at [874, 587] on mat-option "Unsupported Payer" at bounding box center [1151, 582] width 691 height 21
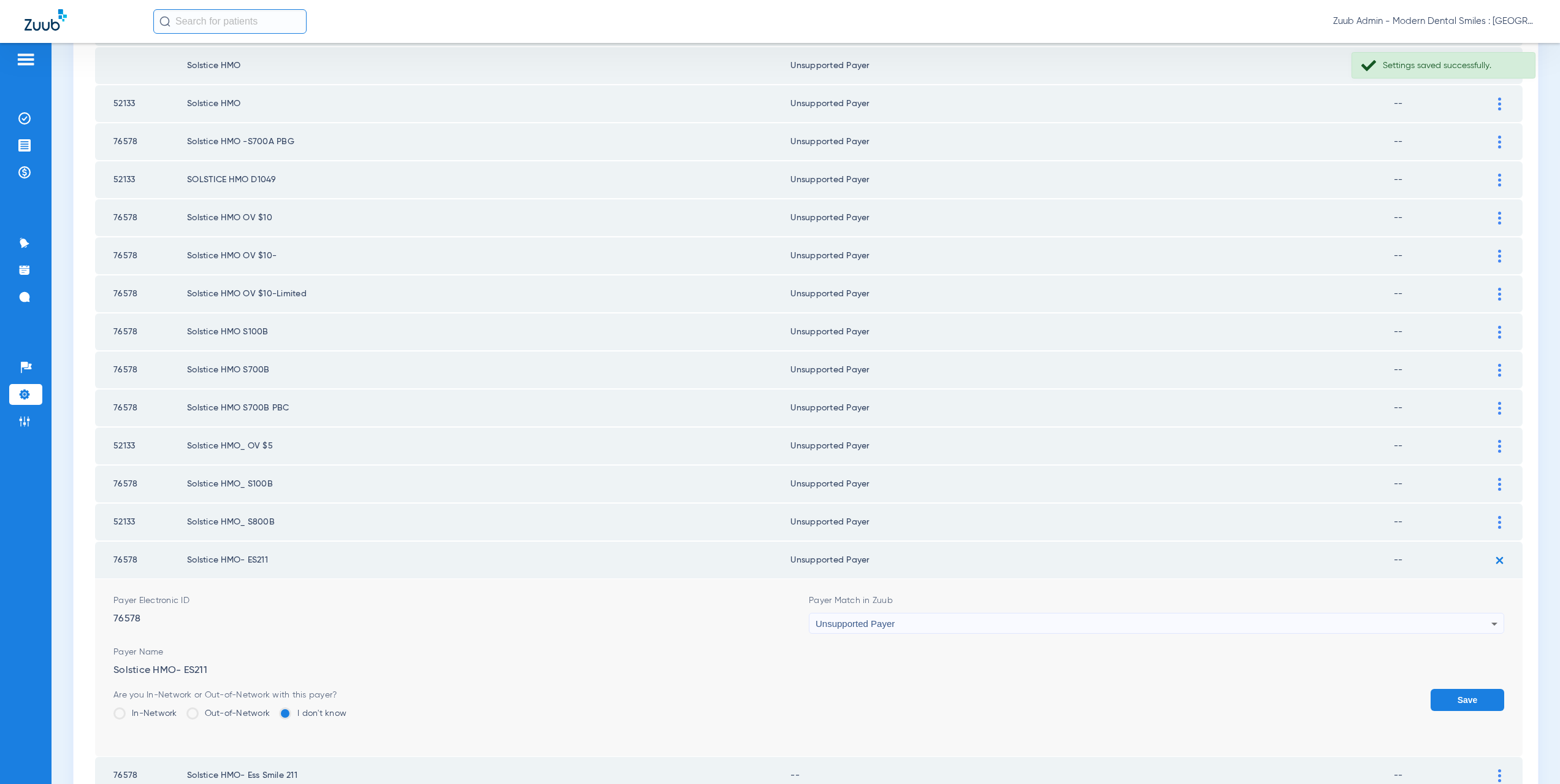
click at [1442, 689] on button "Save" at bounding box center [1467, 699] width 73 height 22
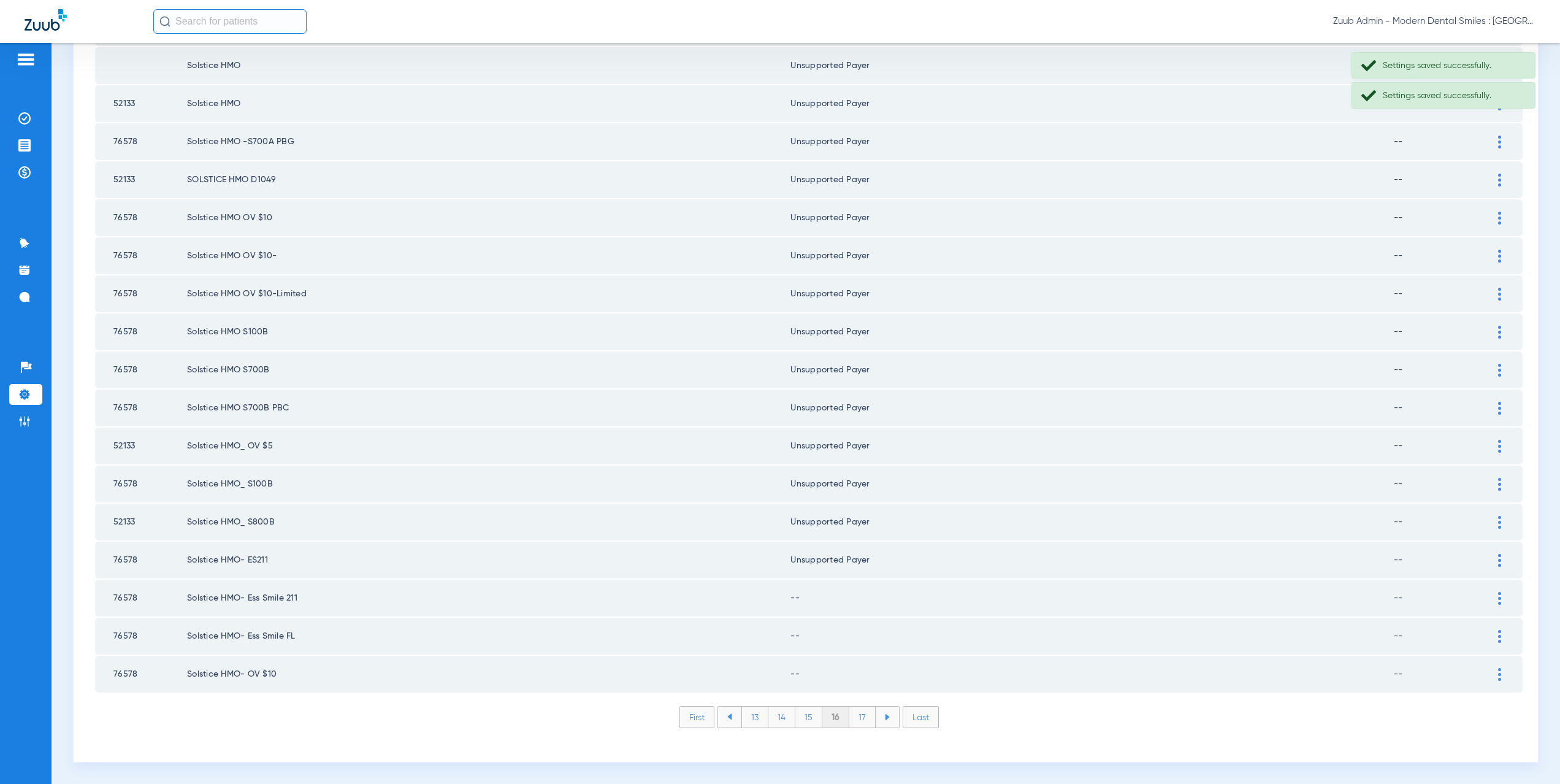
click at [1489, 594] on div at bounding box center [1500, 598] width 21 height 13
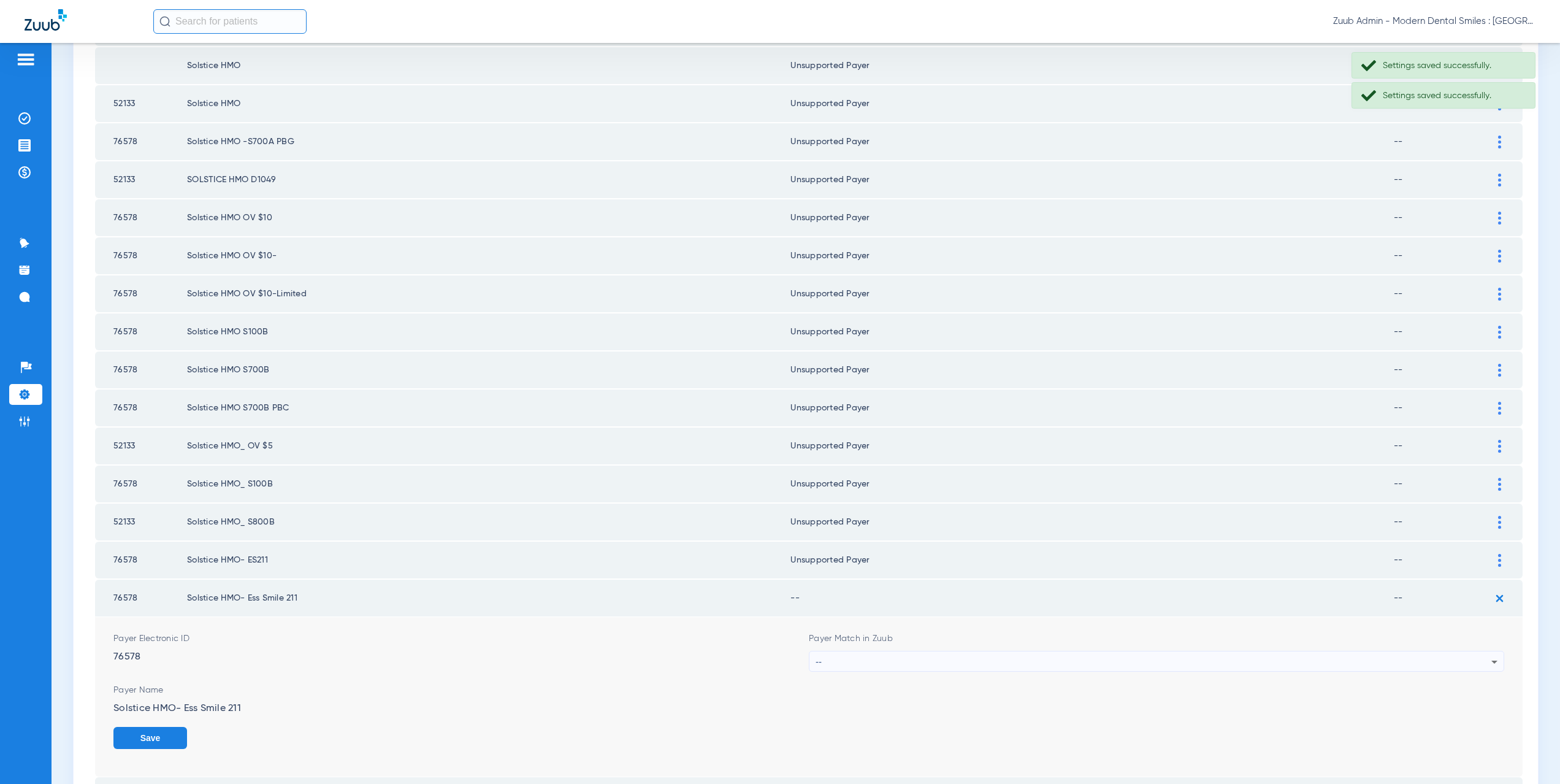
click at [843, 663] on div "--" at bounding box center [1153, 661] width 676 height 21
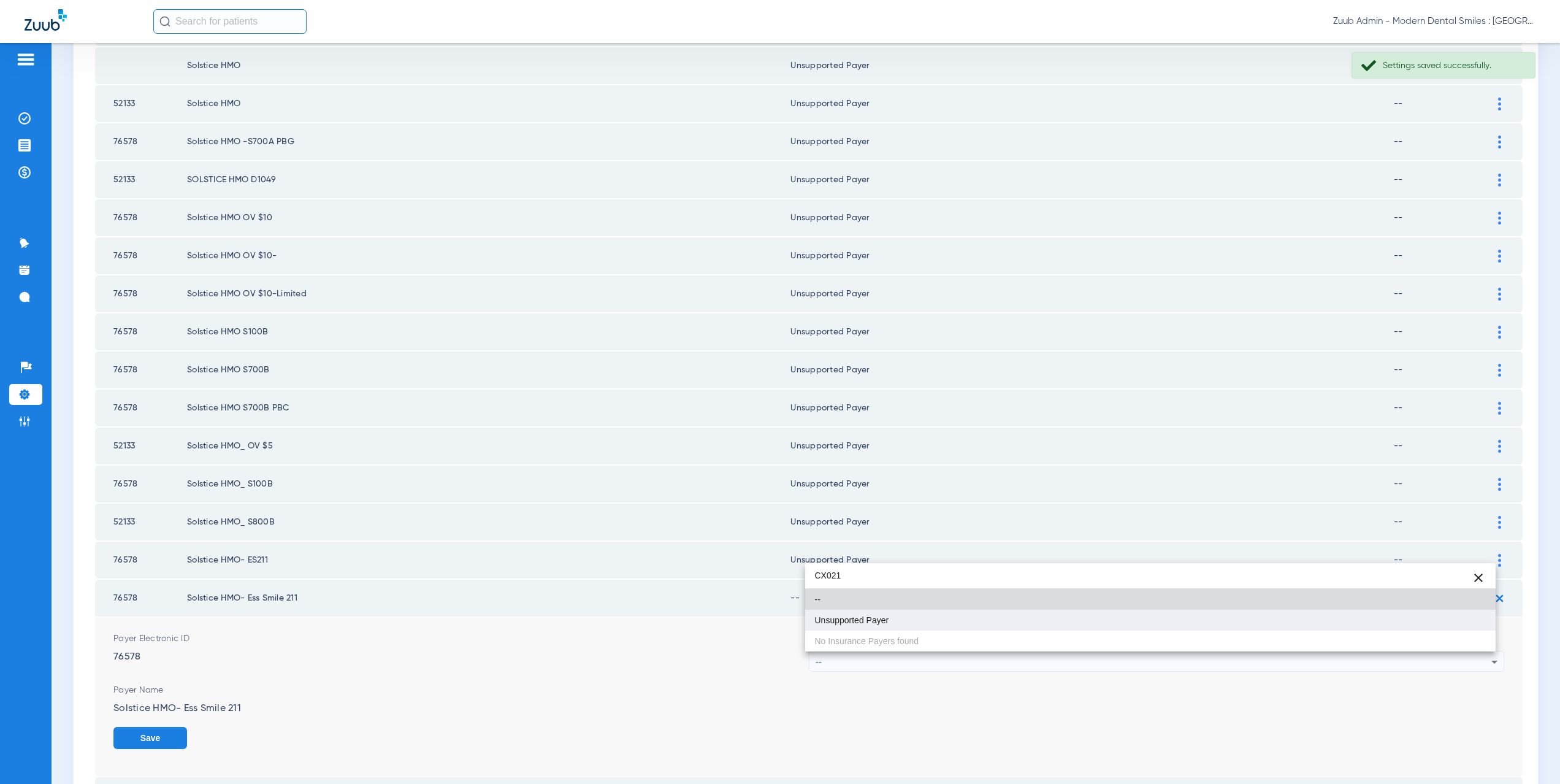
type input "CX021"
click at [824, 616] on span "Unsupported Payer" at bounding box center [852, 620] width 74 height 9
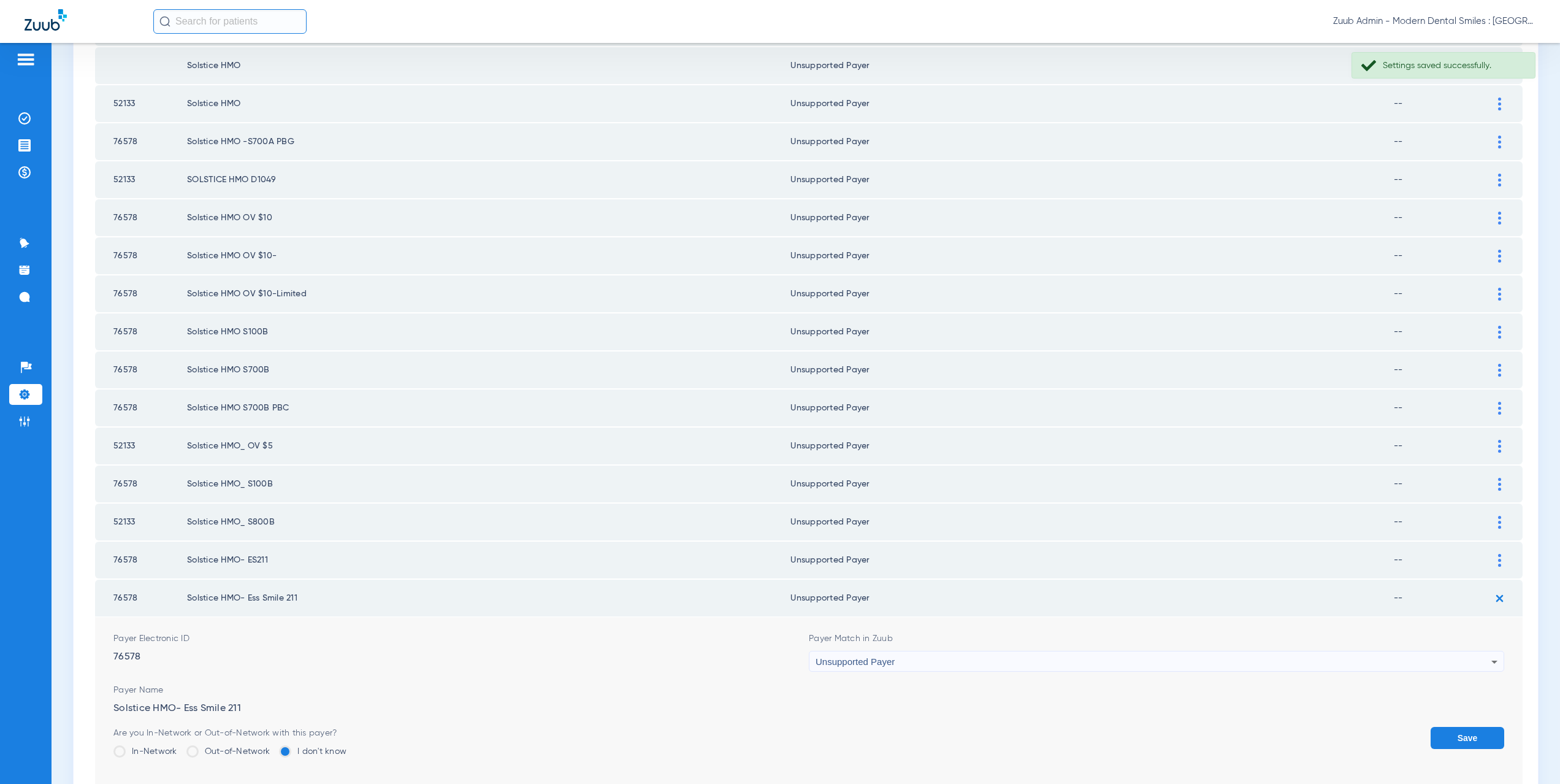
click at [1448, 745] on button "Save" at bounding box center [1467, 737] width 73 height 22
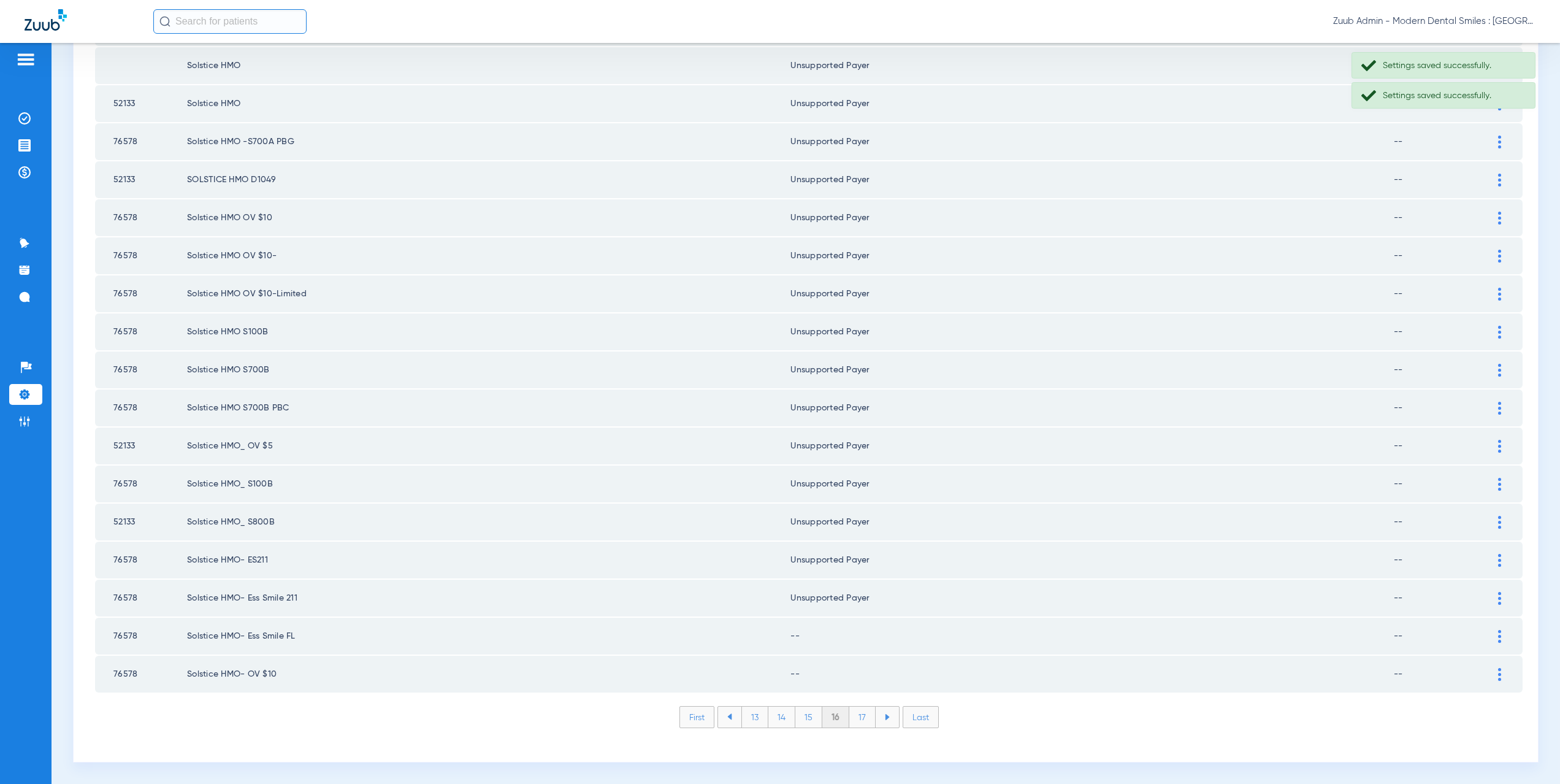
click at [1498, 638] on img at bounding box center [1500, 636] width 3 height 13
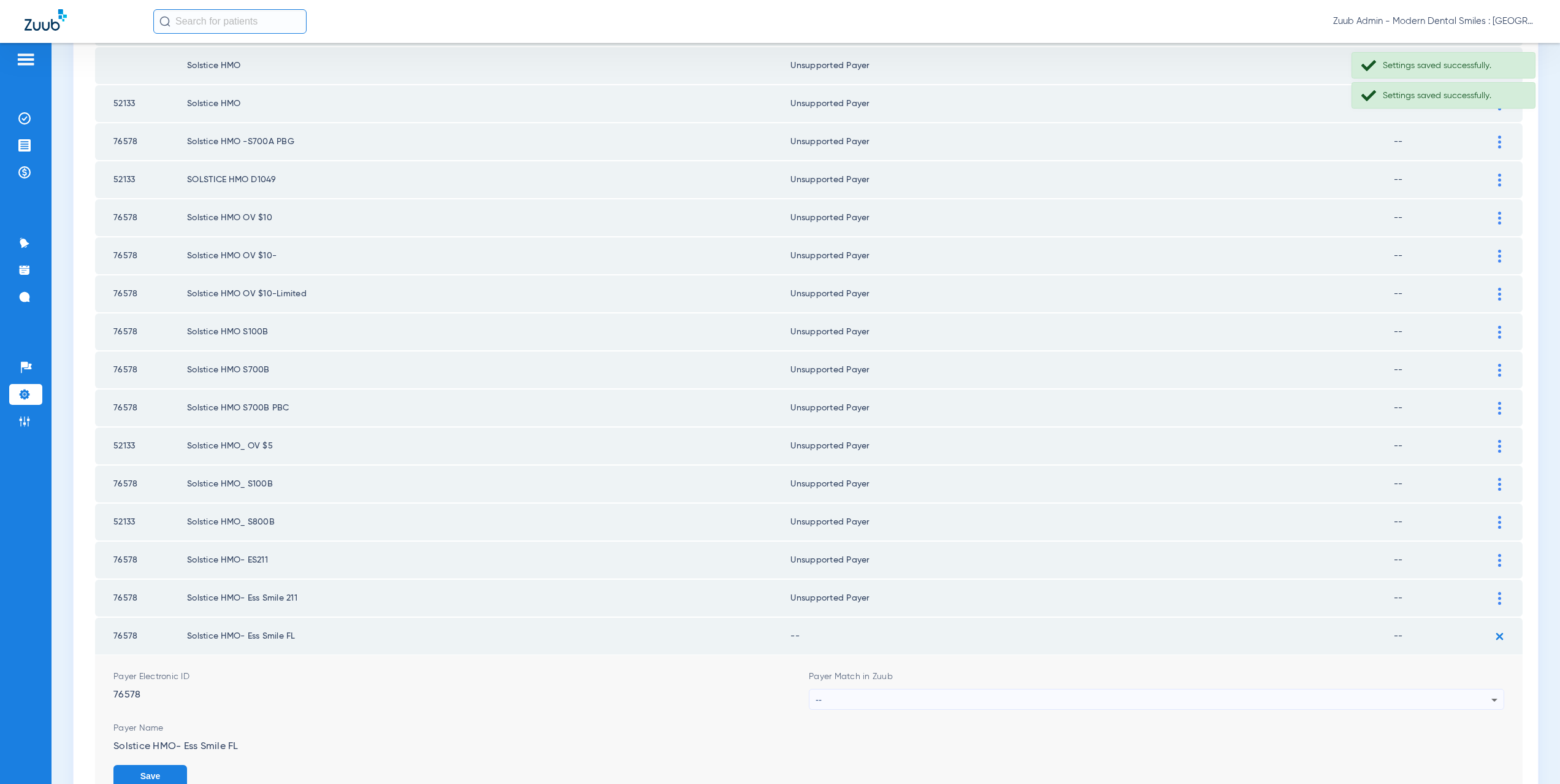
click at [879, 703] on div "--" at bounding box center [1153, 699] width 676 height 21
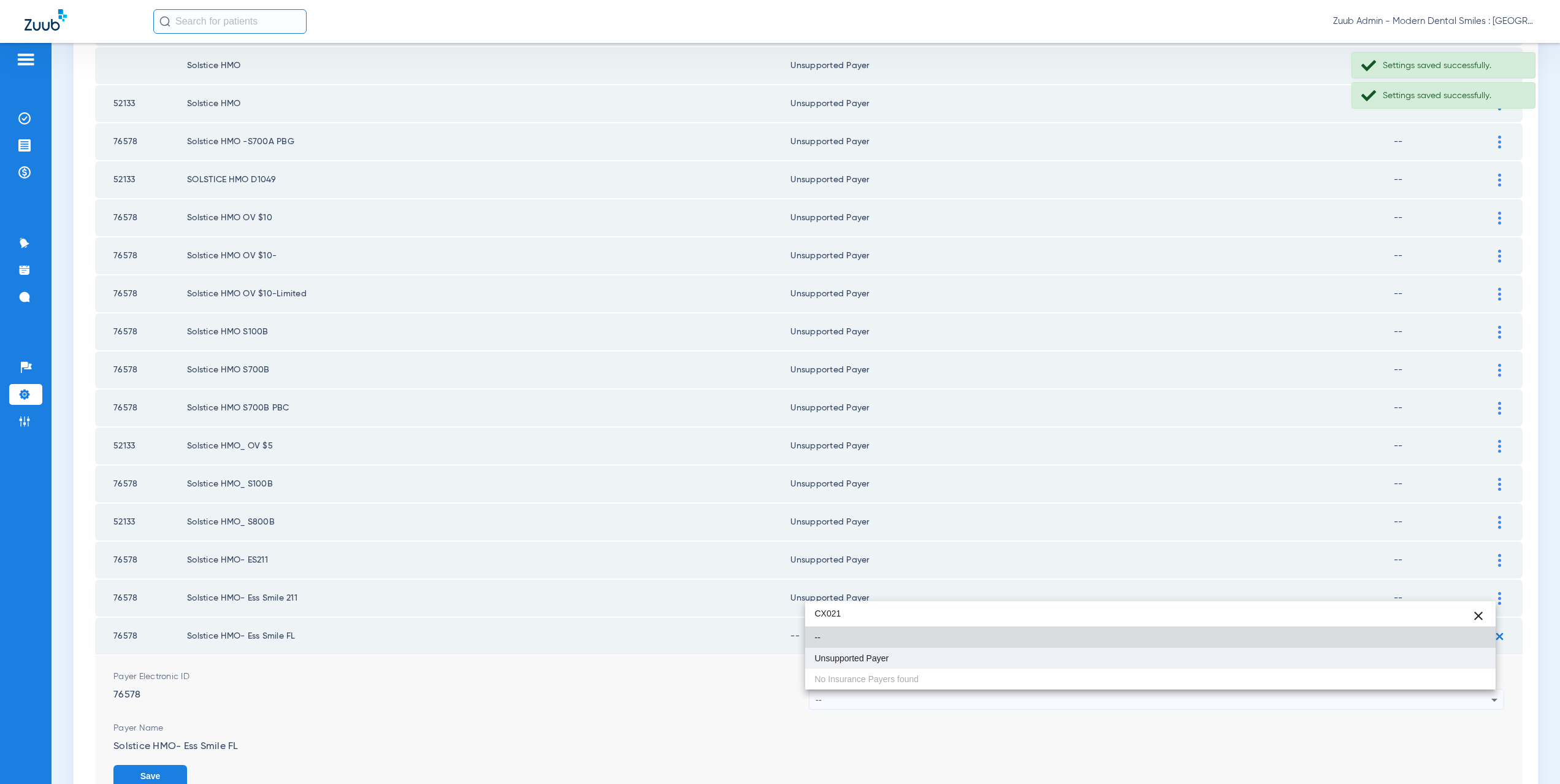
type input "CX021"
click at [873, 663] on mat-option "Unsupported Payer" at bounding box center [1151, 658] width 691 height 21
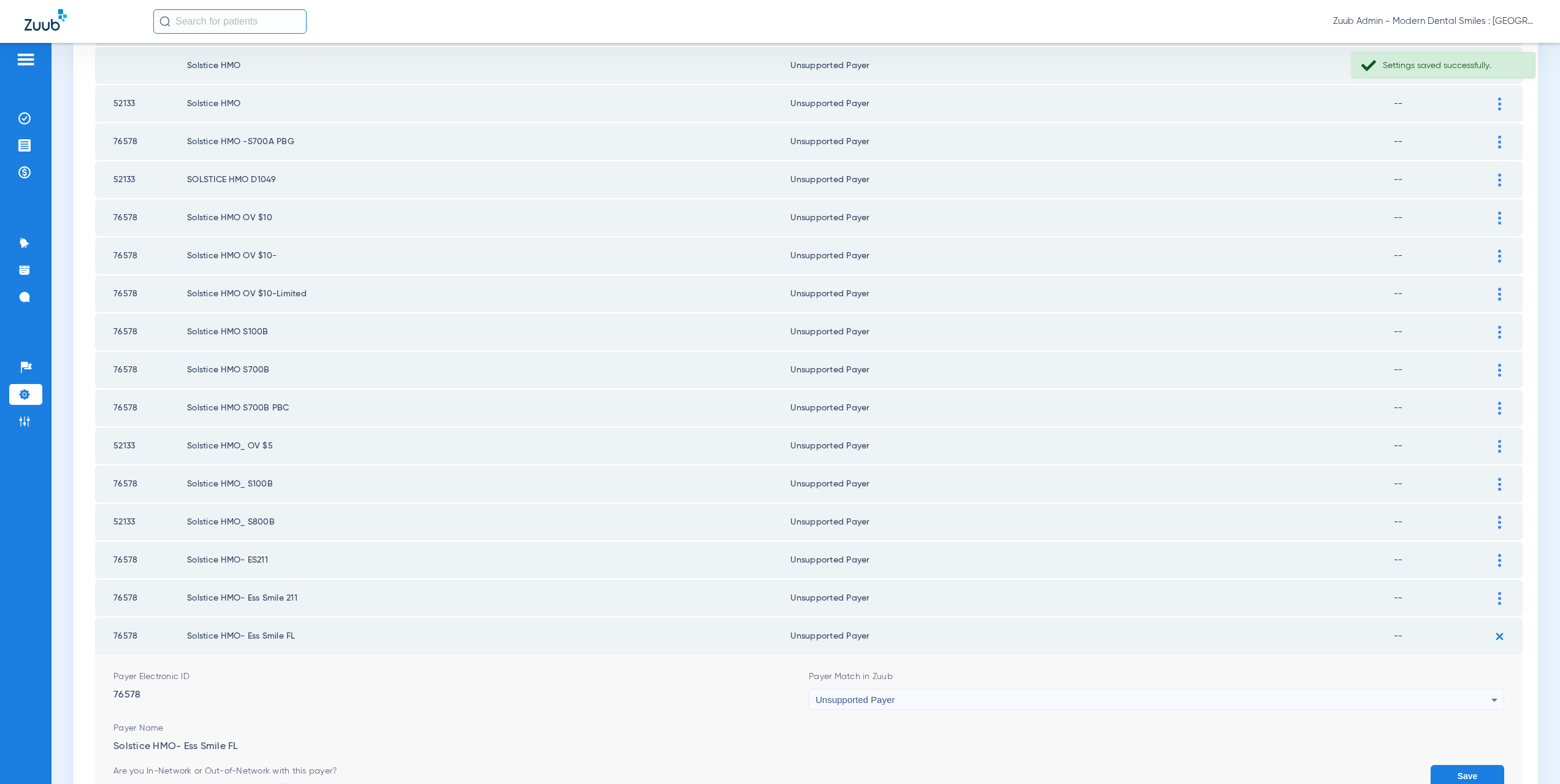
click at [1436, 765] on button "Save" at bounding box center [1467, 775] width 73 height 22
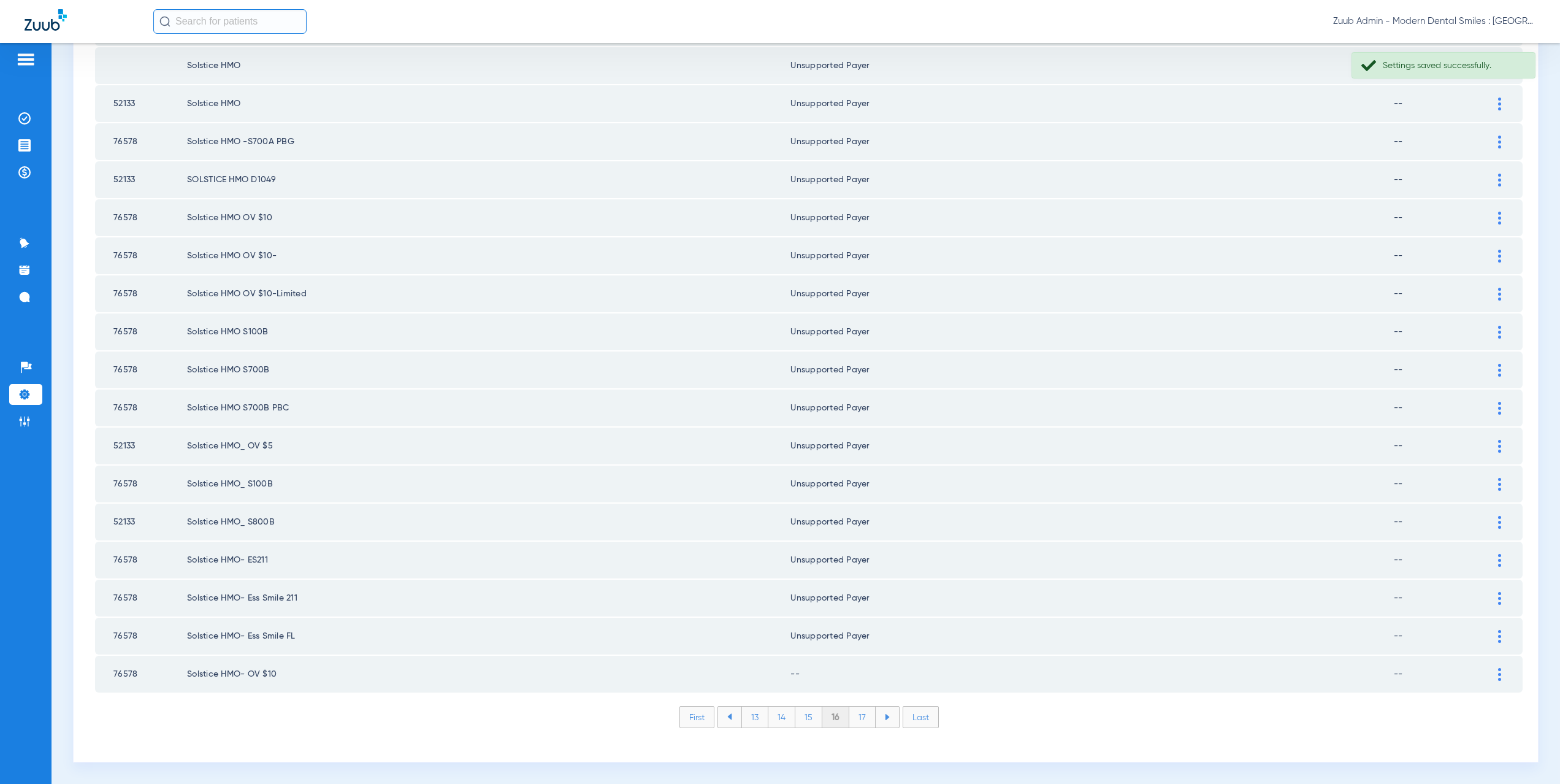
click at [1498, 673] on img at bounding box center [1500, 674] width 3 height 13
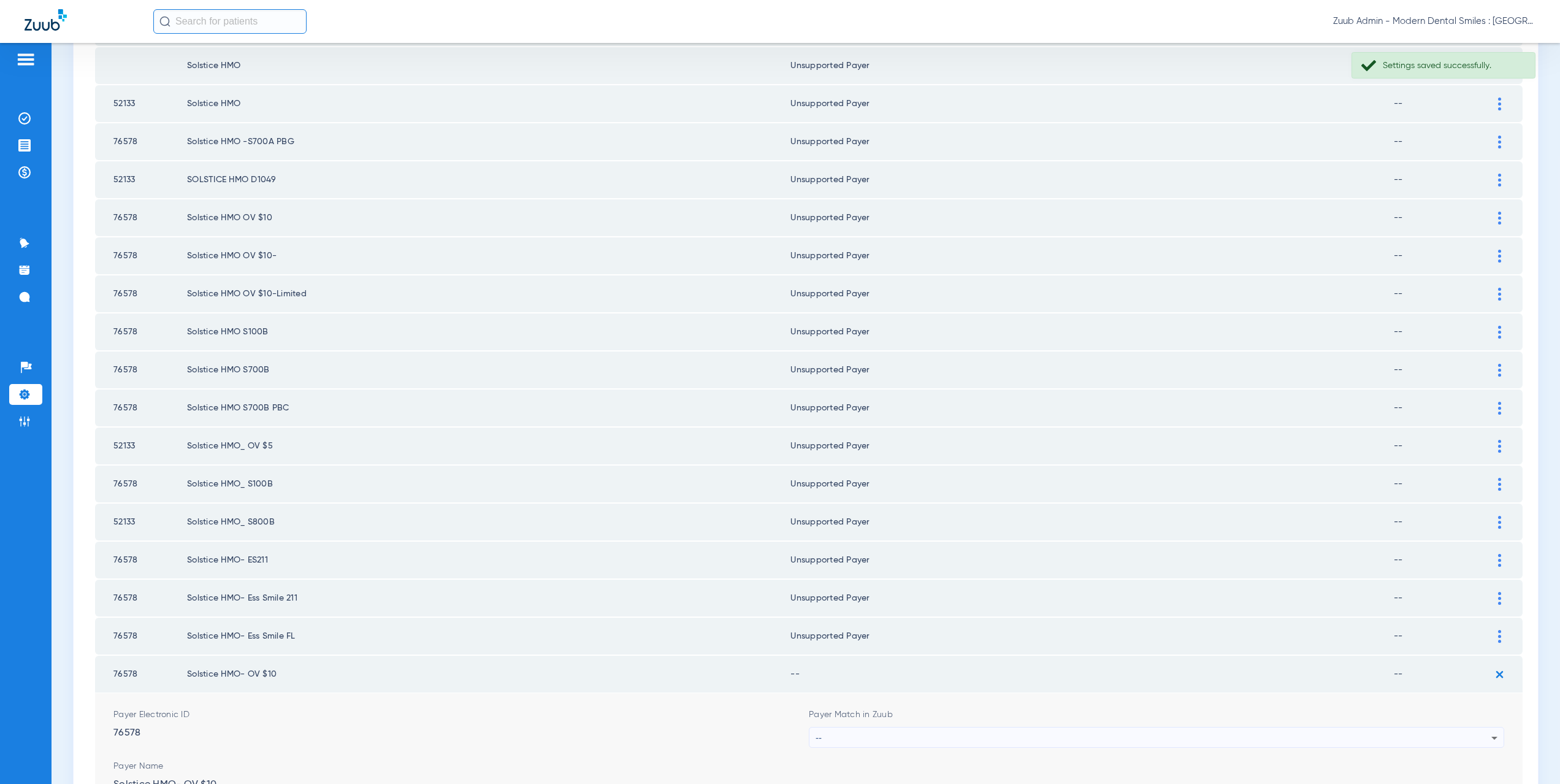
click at [834, 732] on div "--" at bounding box center [1153, 737] width 676 height 21
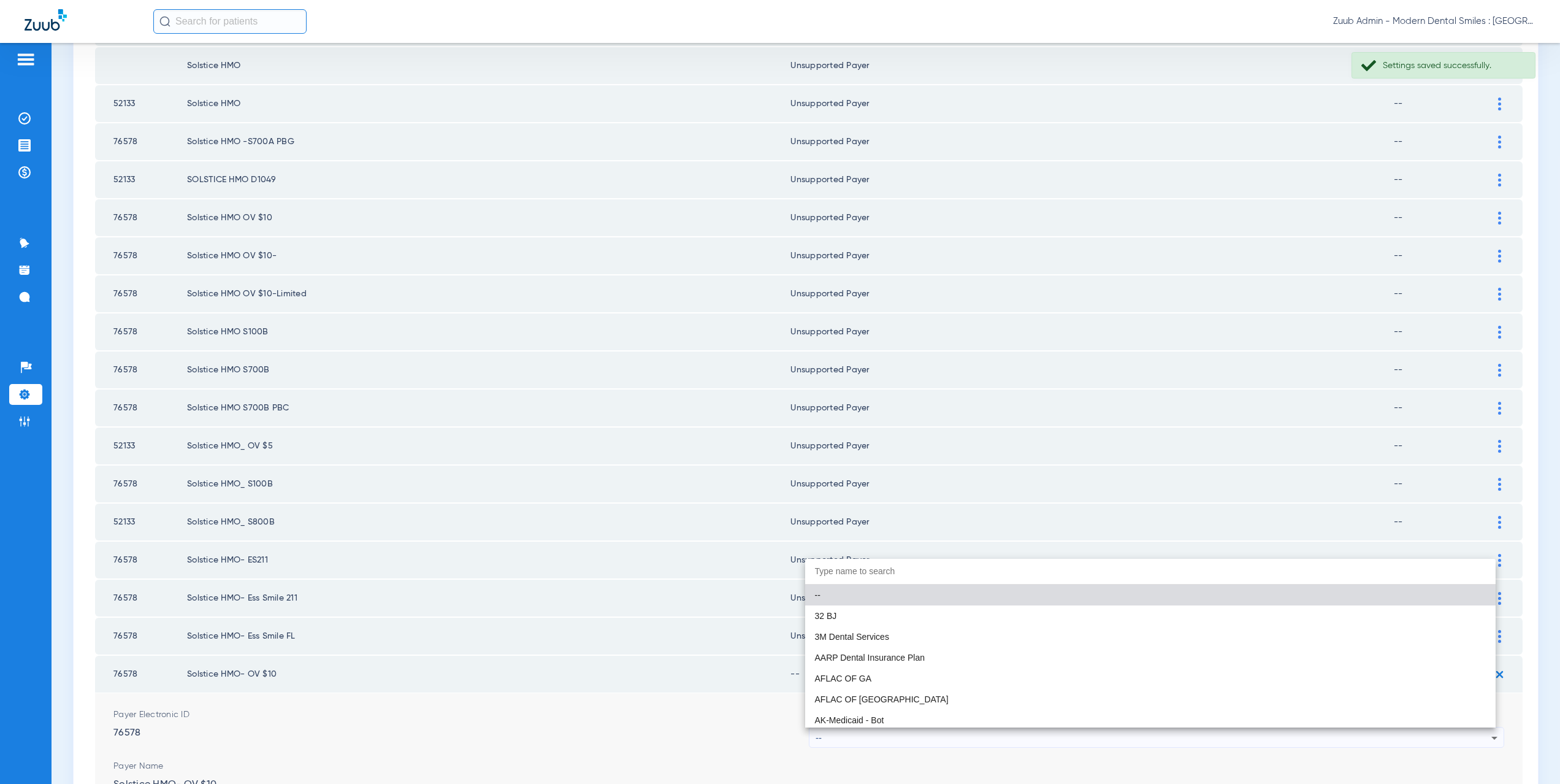
paste input "CX021"
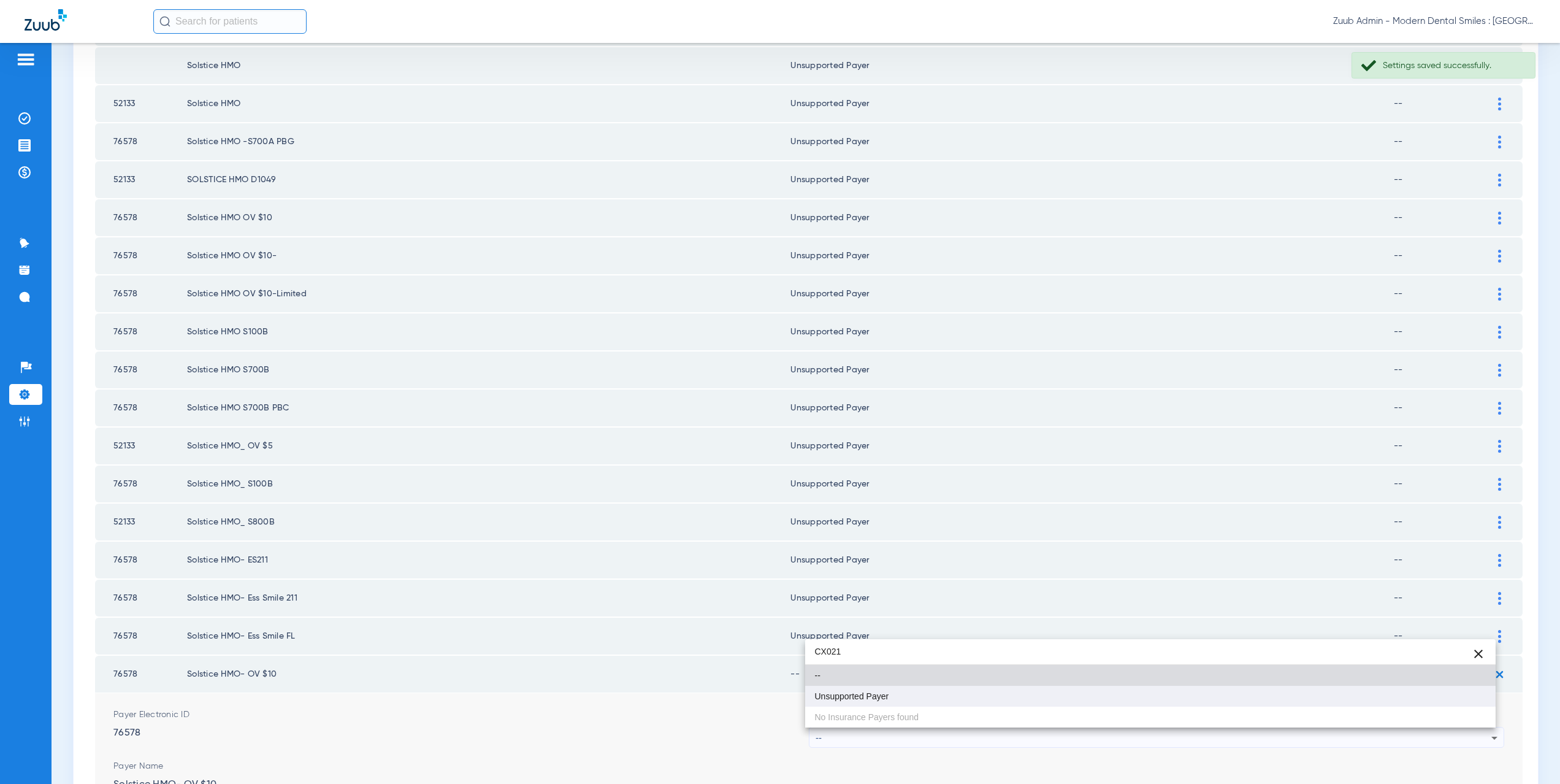
type input "CX021"
click at [833, 692] on span "Unsupported Payer" at bounding box center [852, 696] width 74 height 9
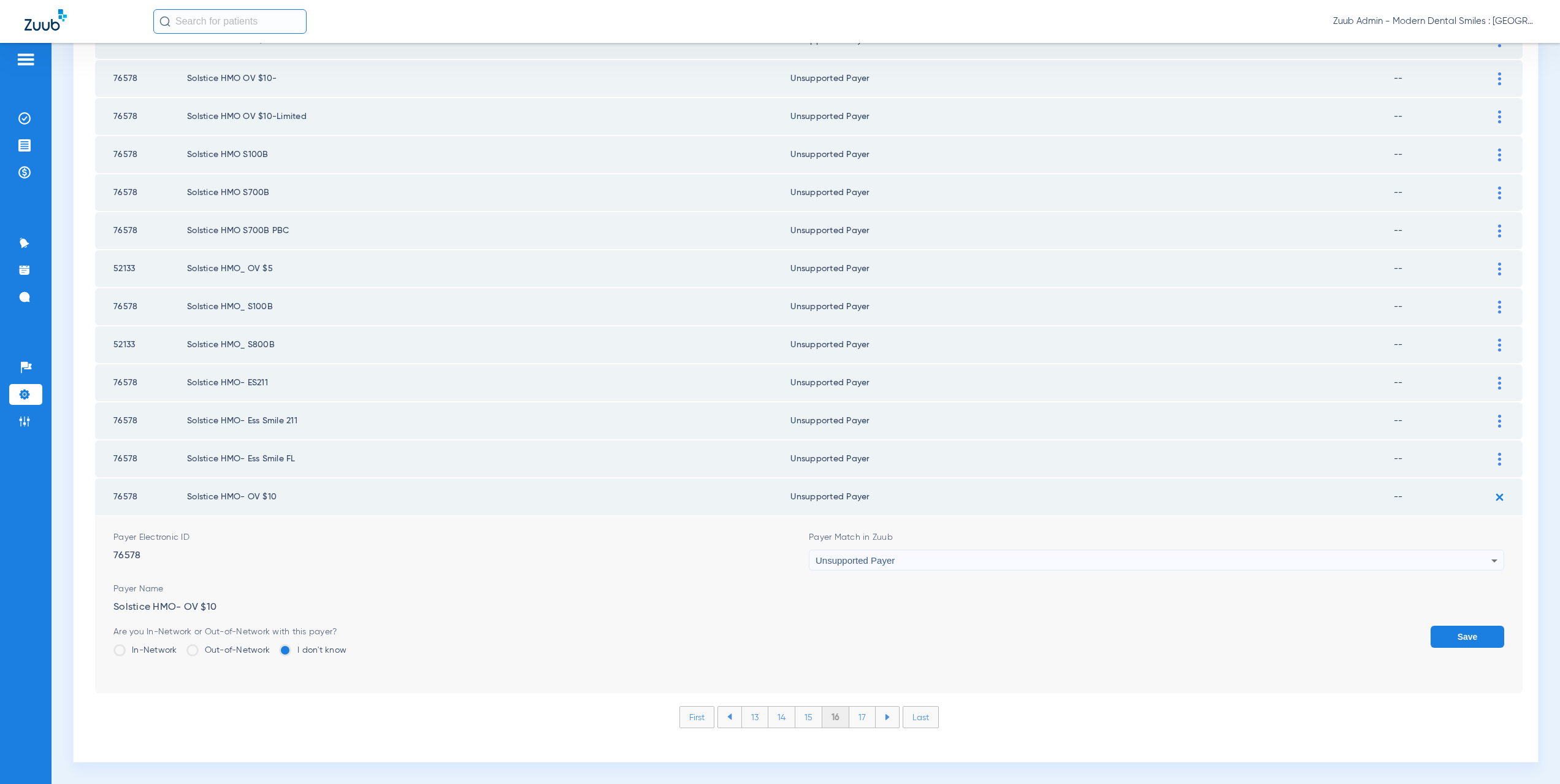
click at [1454, 638] on button "Save" at bounding box center [1467, 636] width 73 height 22
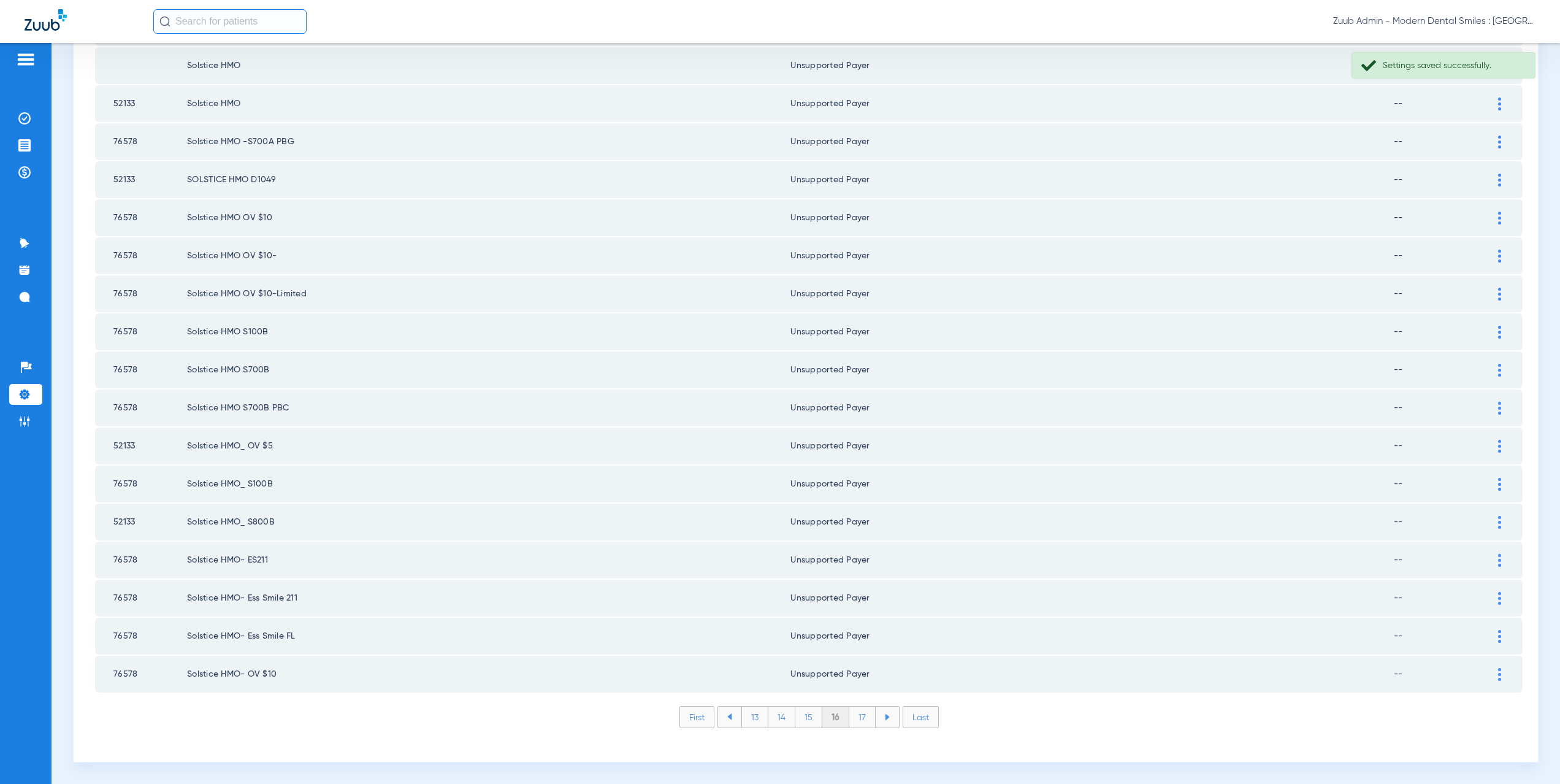
click at [851, 719] on li "17" at bounding box center [863, 716] width 26 height 21
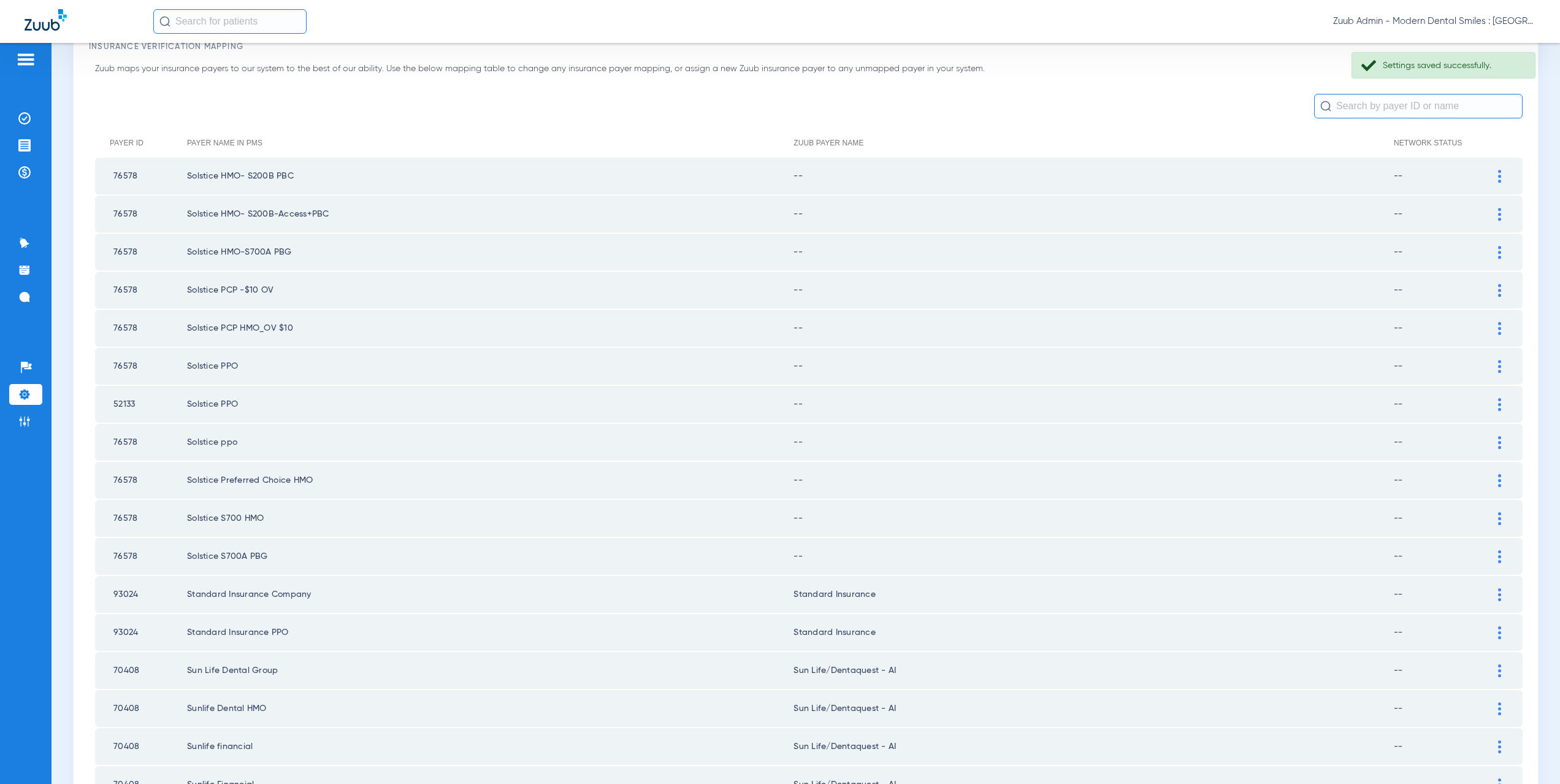
scroll to position [0, 0]
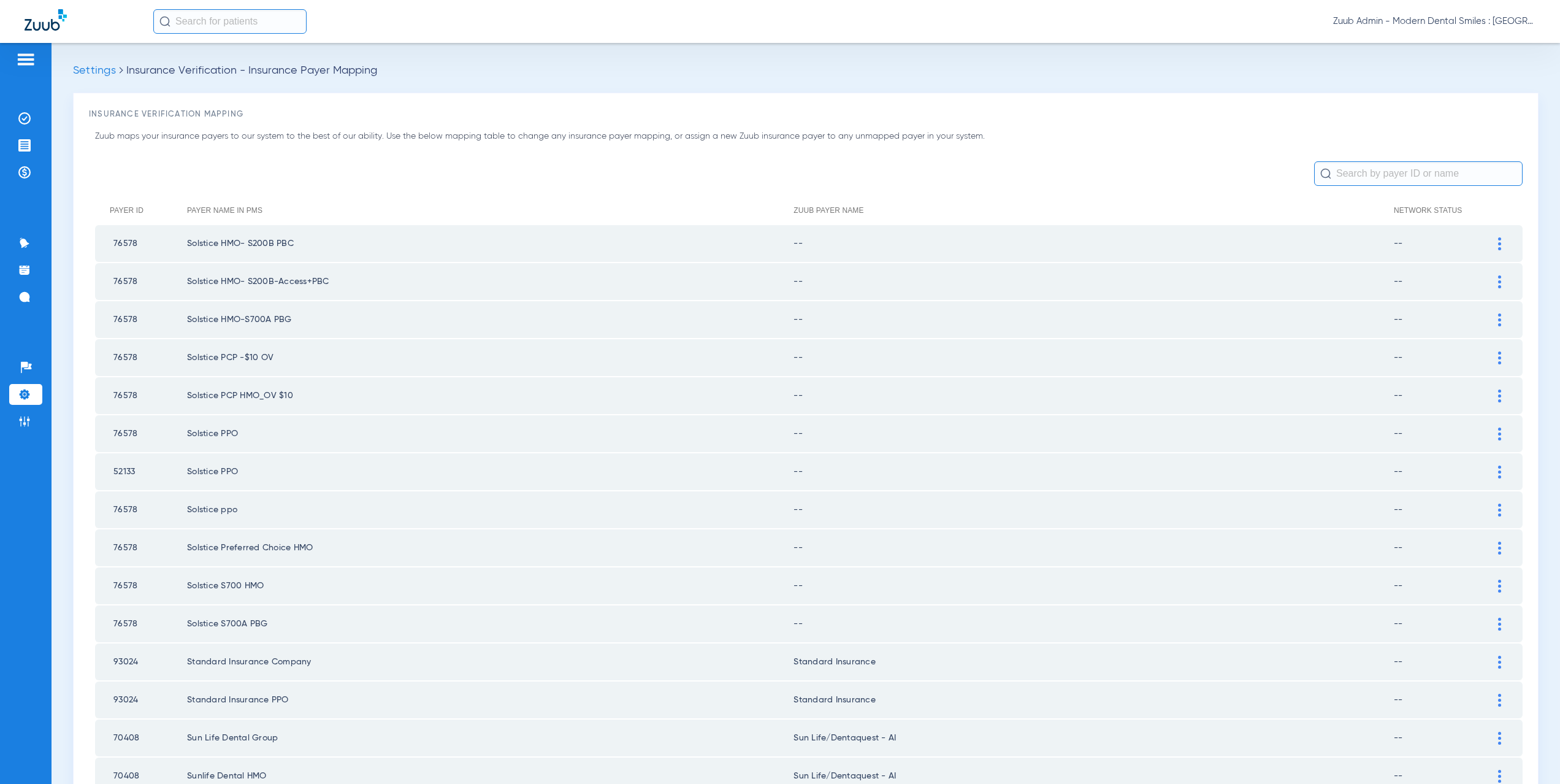
click at [1498, 241] on img at bounding box center [1500, 243] width 3 height 13
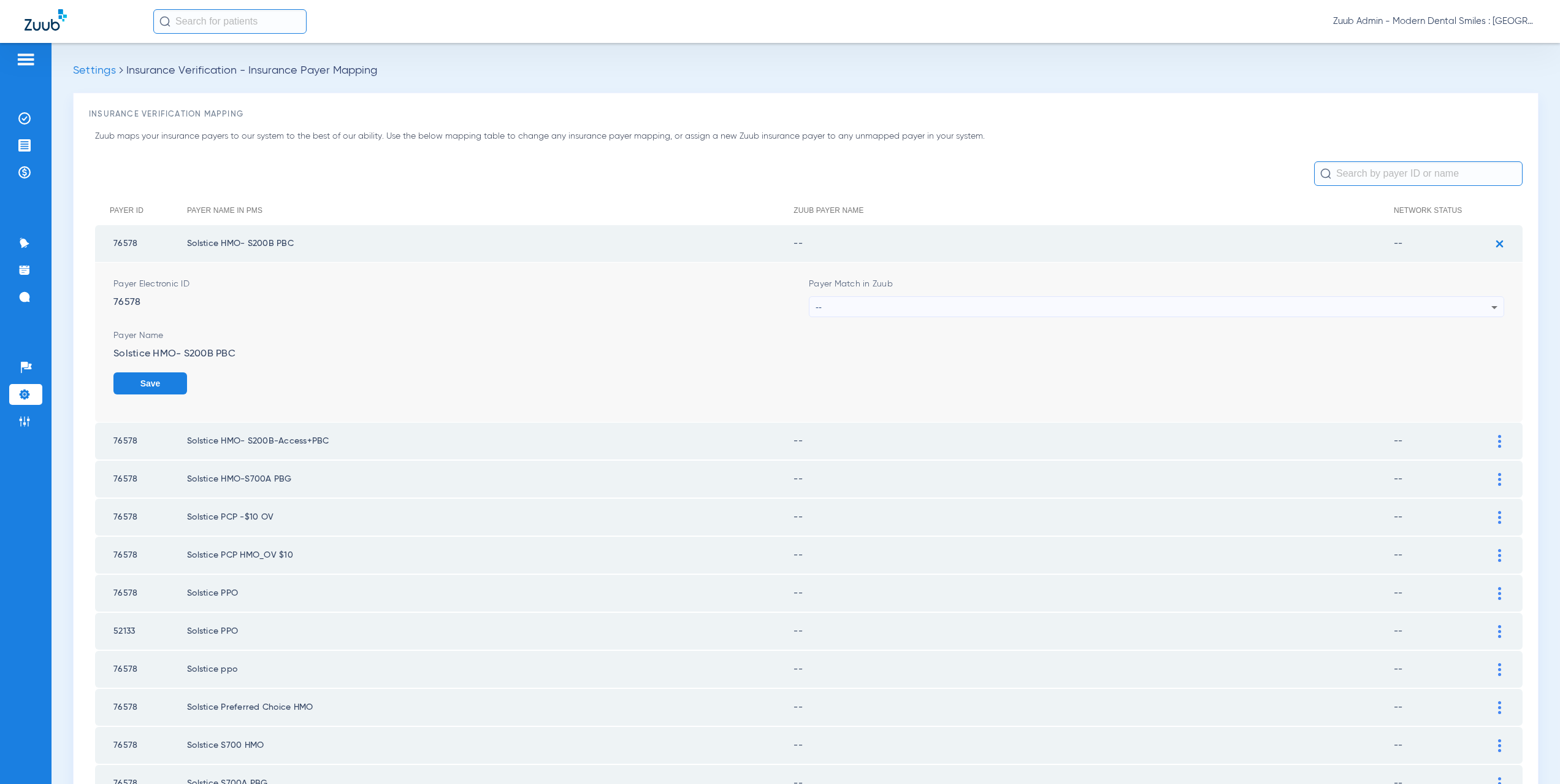
click at [865, 301] on div "--" at bounding box center [1153, 307] width 676 height 21
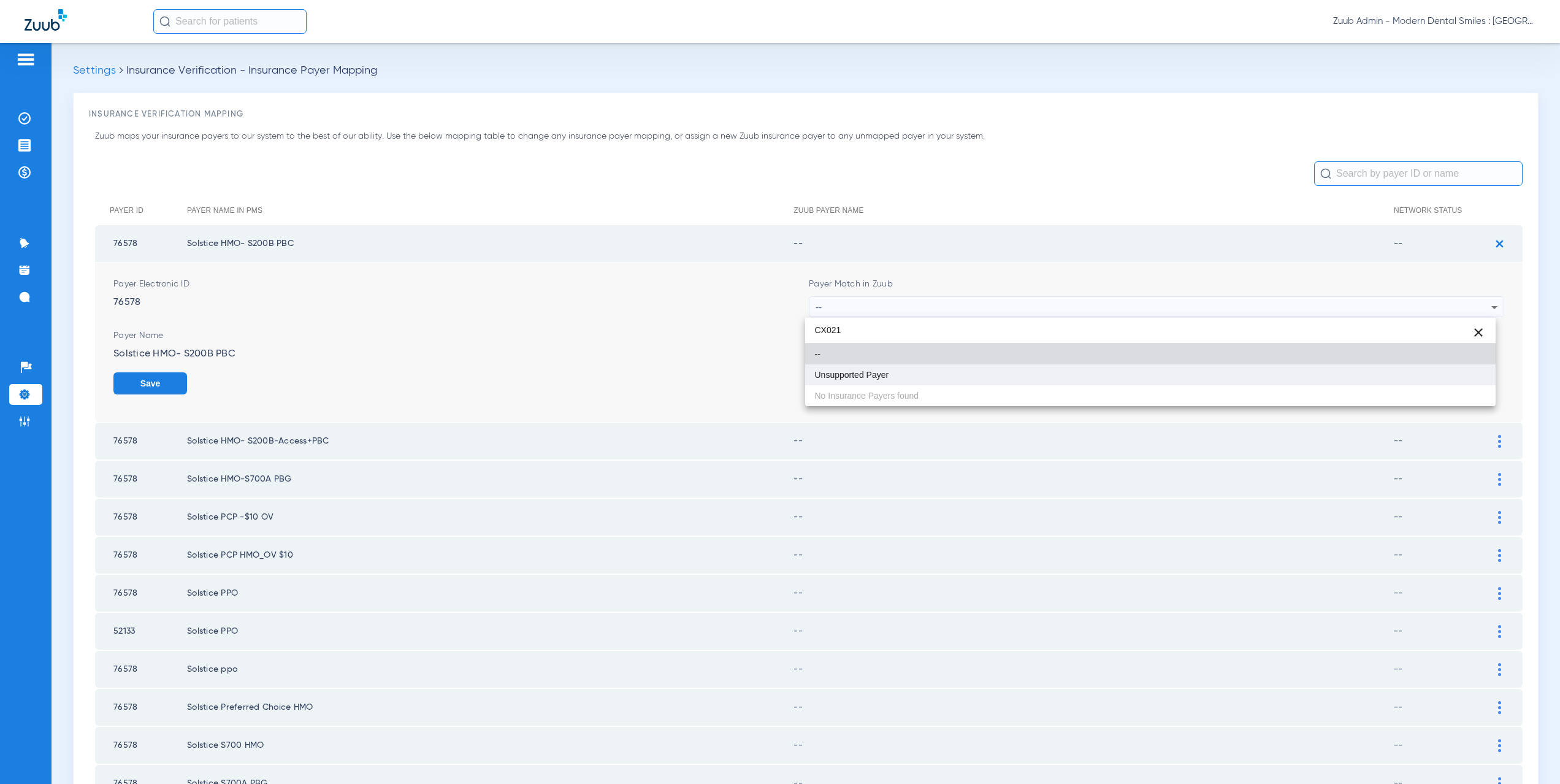
type input "CX021"
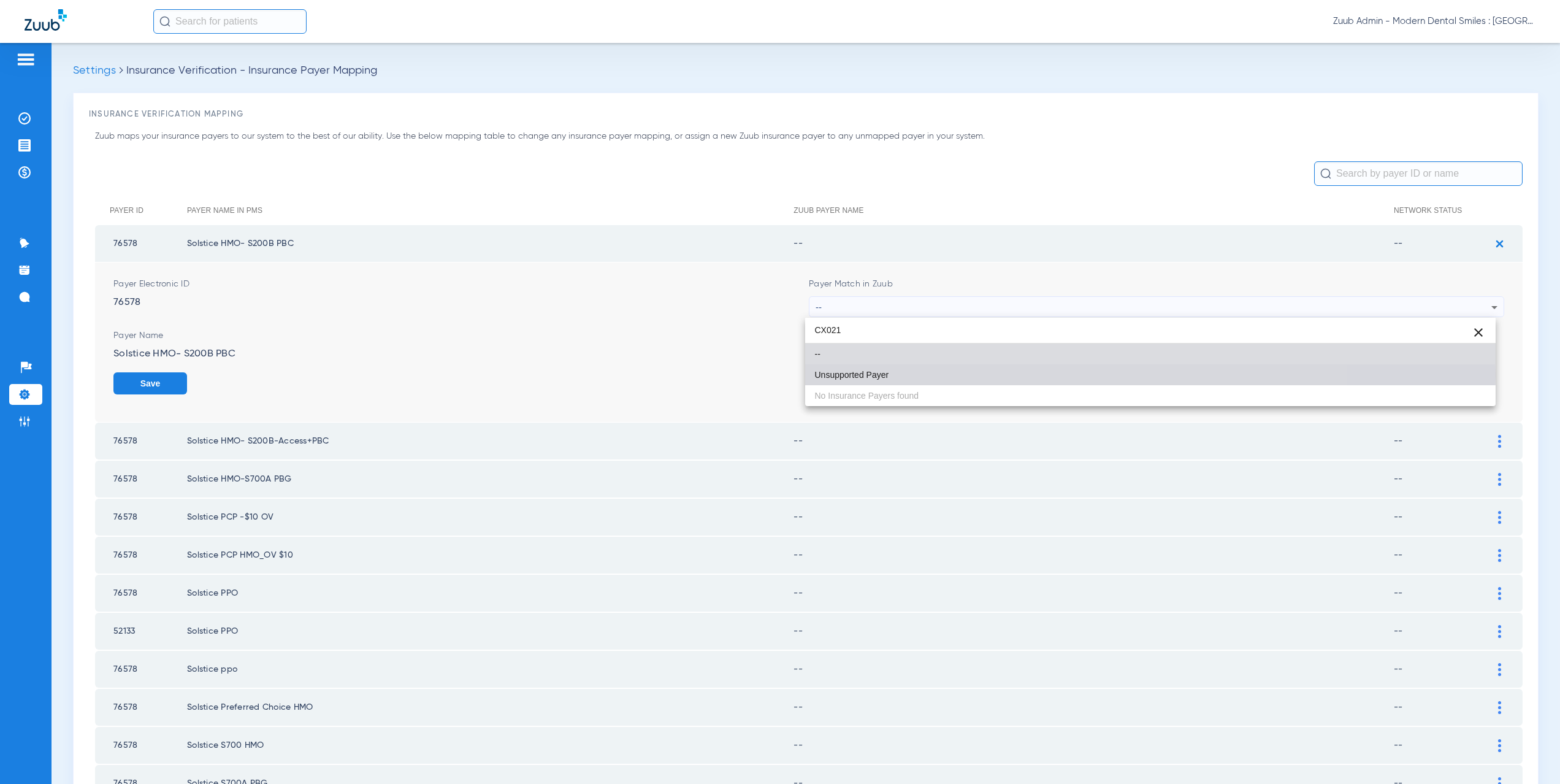
click at [876, 374] on span "Unsupported Payer" at bounding box center [852, 375] width 74 height 9
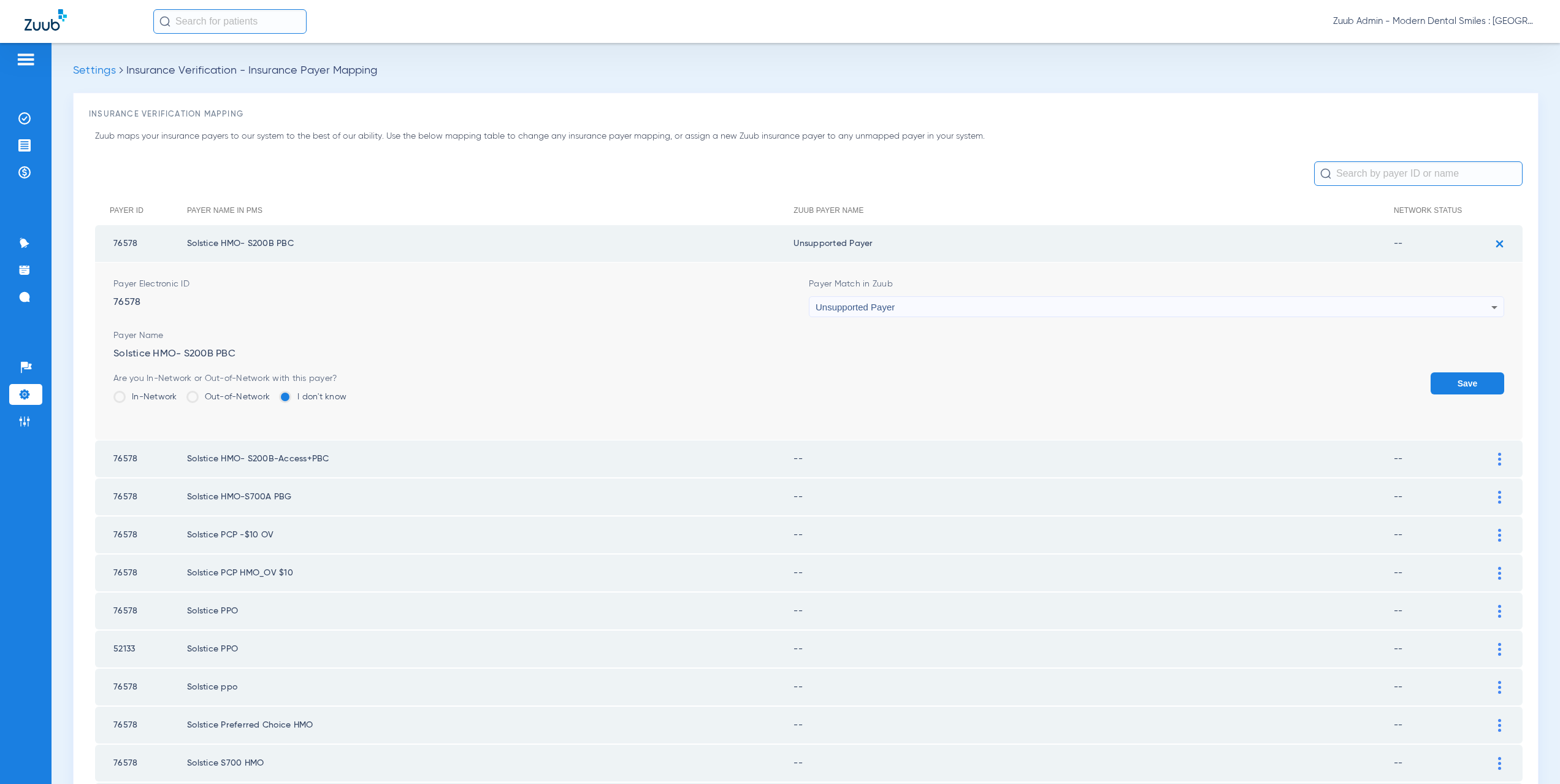
click at [1468, 375] on button "Save" at bounding box center [1467, 383] width 73 height 22
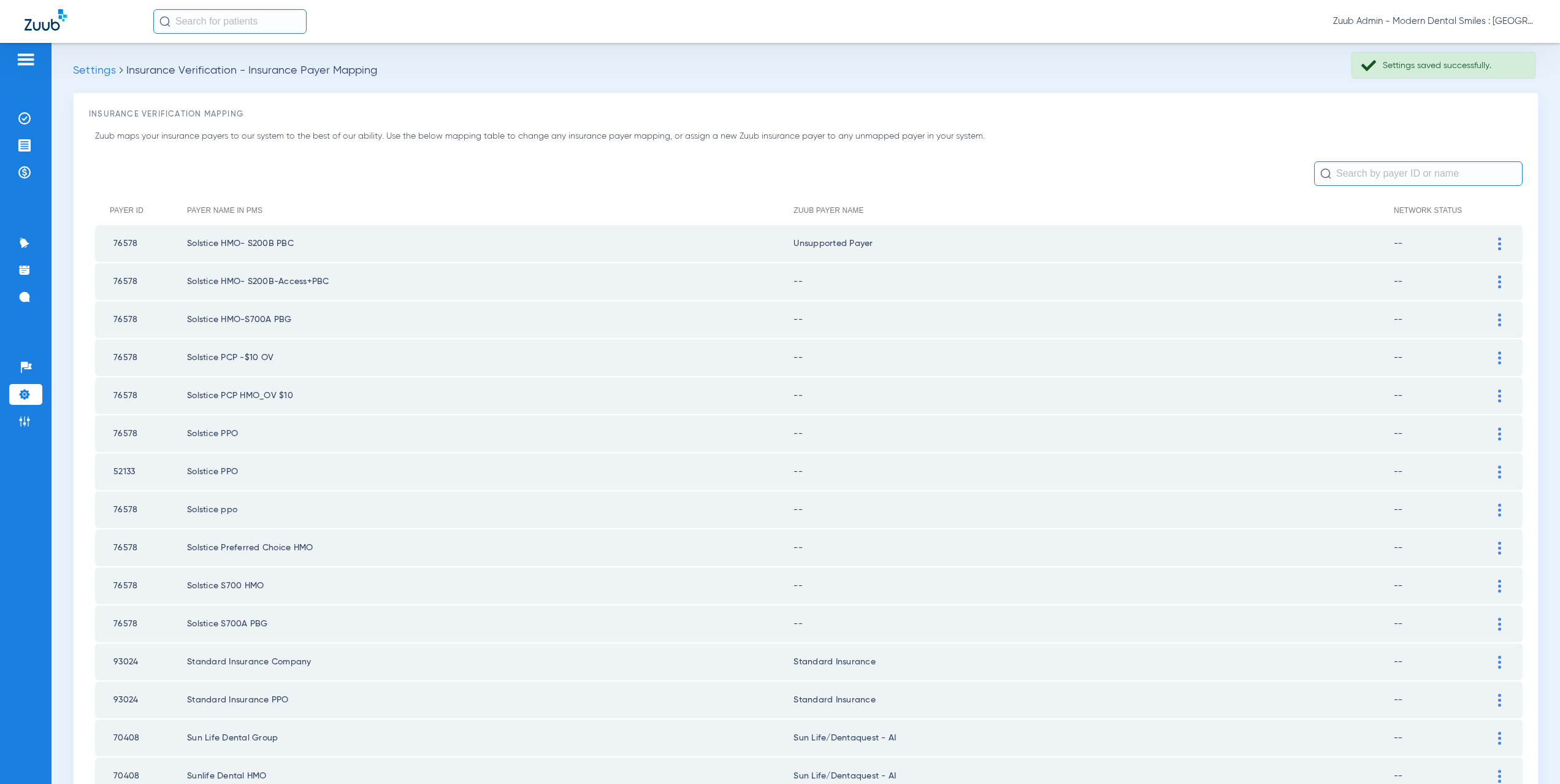
click at [1489, 285] on div at bounding box center [1500, 281] width 21 height 13
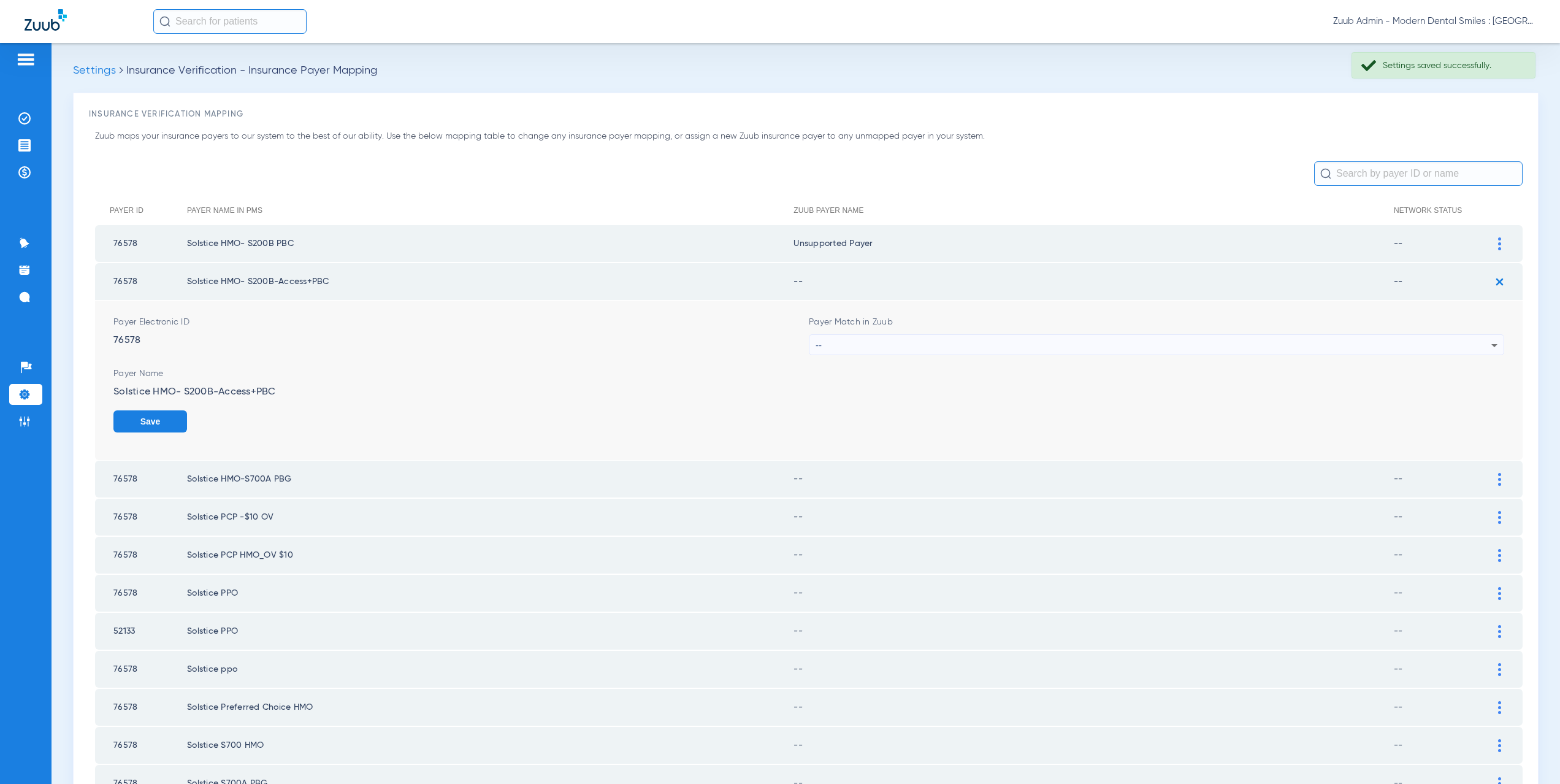
click at [823, 345] on div "--" at bounding box center [1153, 345] width 676 height 21
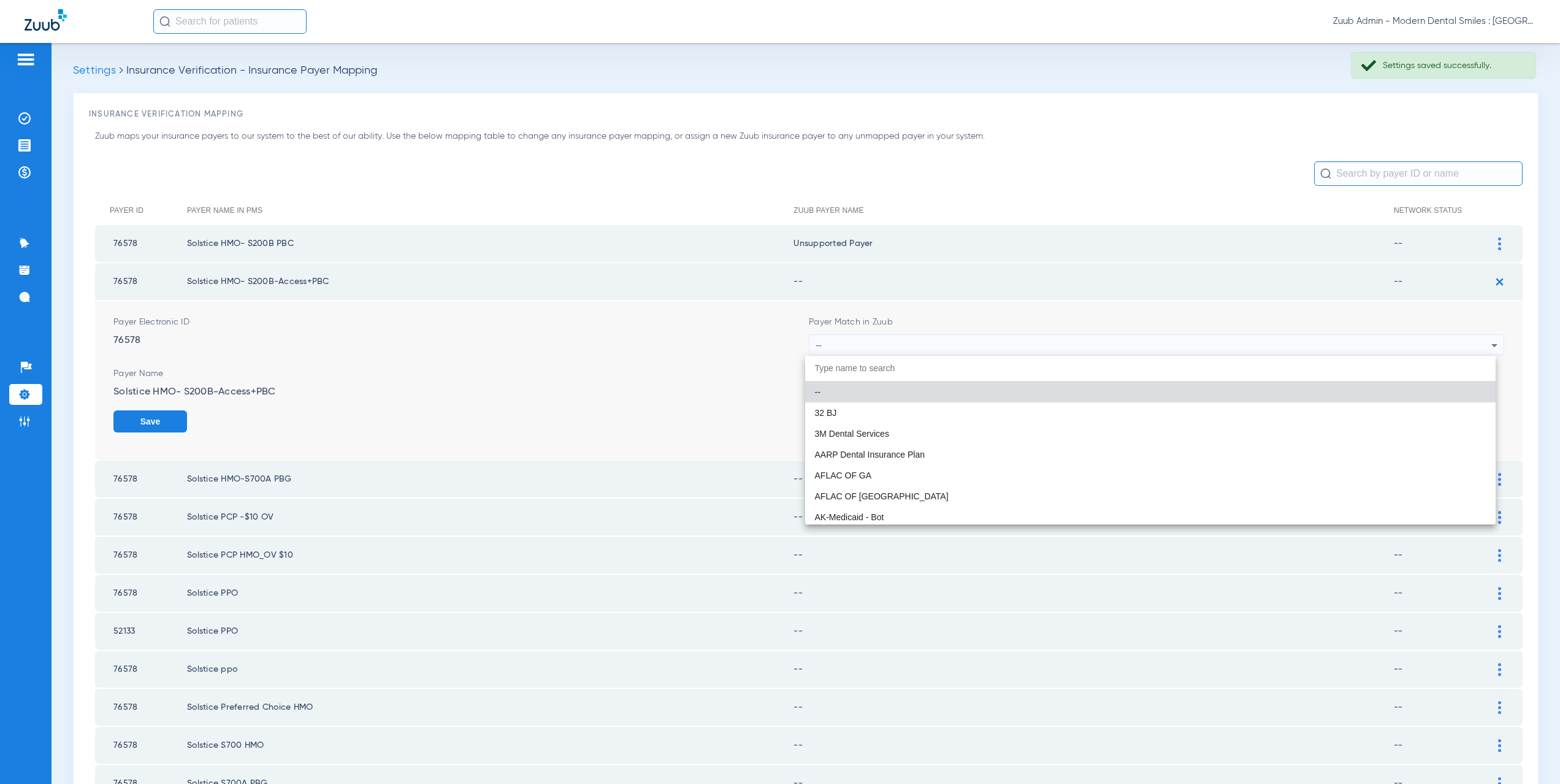
paste input "CX021"
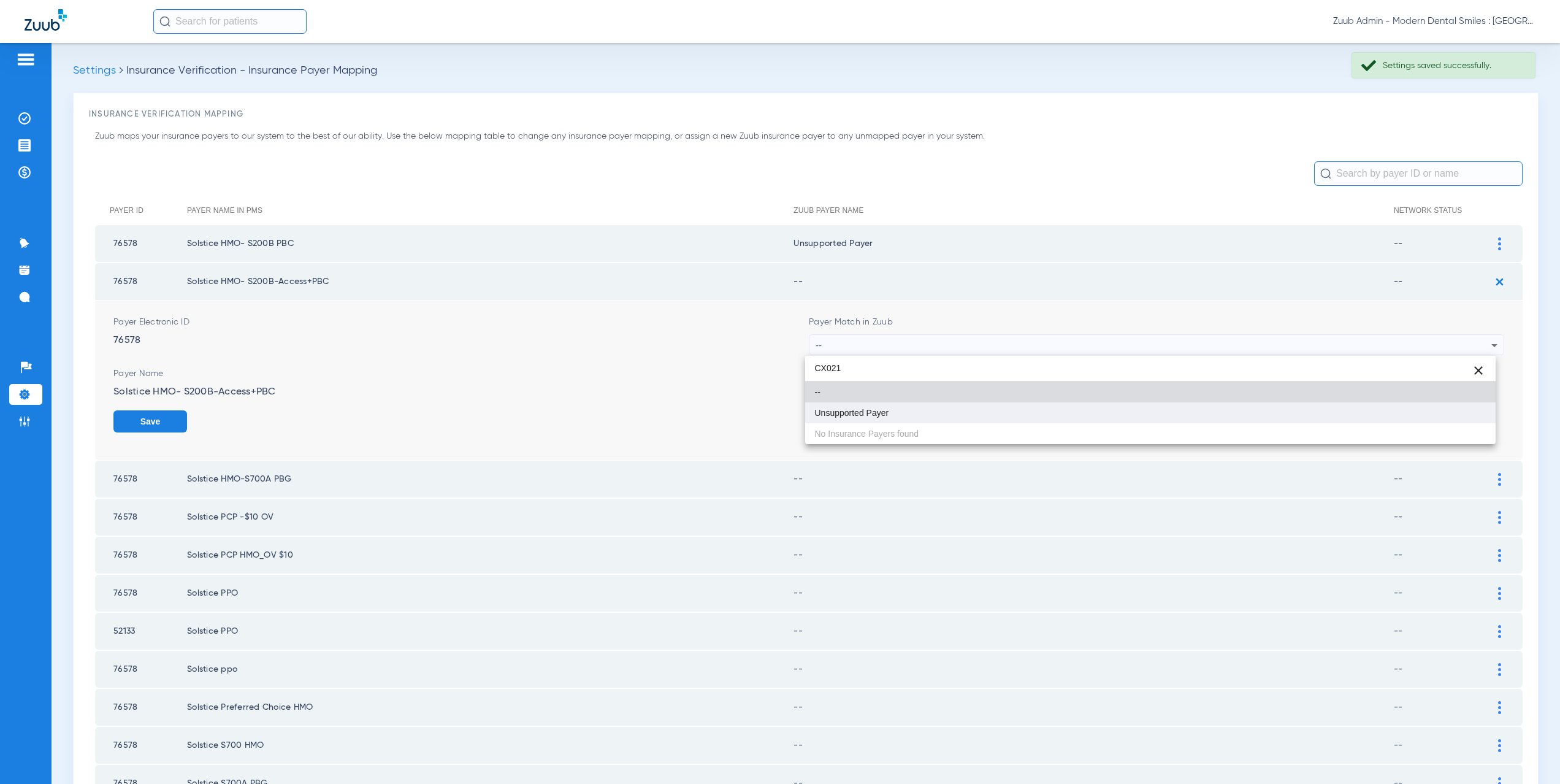
type input "CX021"
click at [855, 407] on mat-option "Unsupported Payer" at bounding box center [1151, 412] width 691 height 21
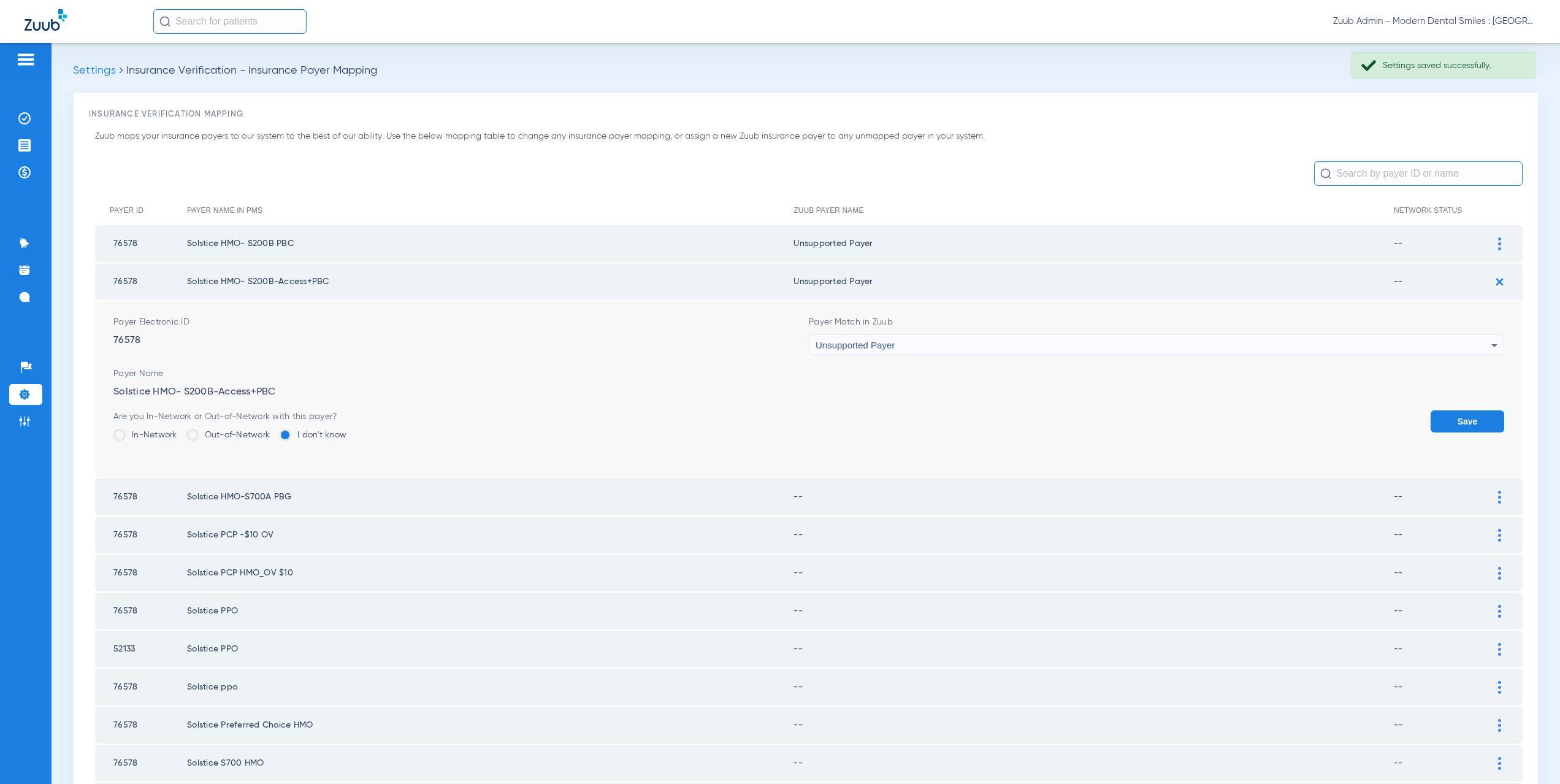
click at [1440, 418] on button "Save" at bounding box center [1467, 421] width 73 height 22
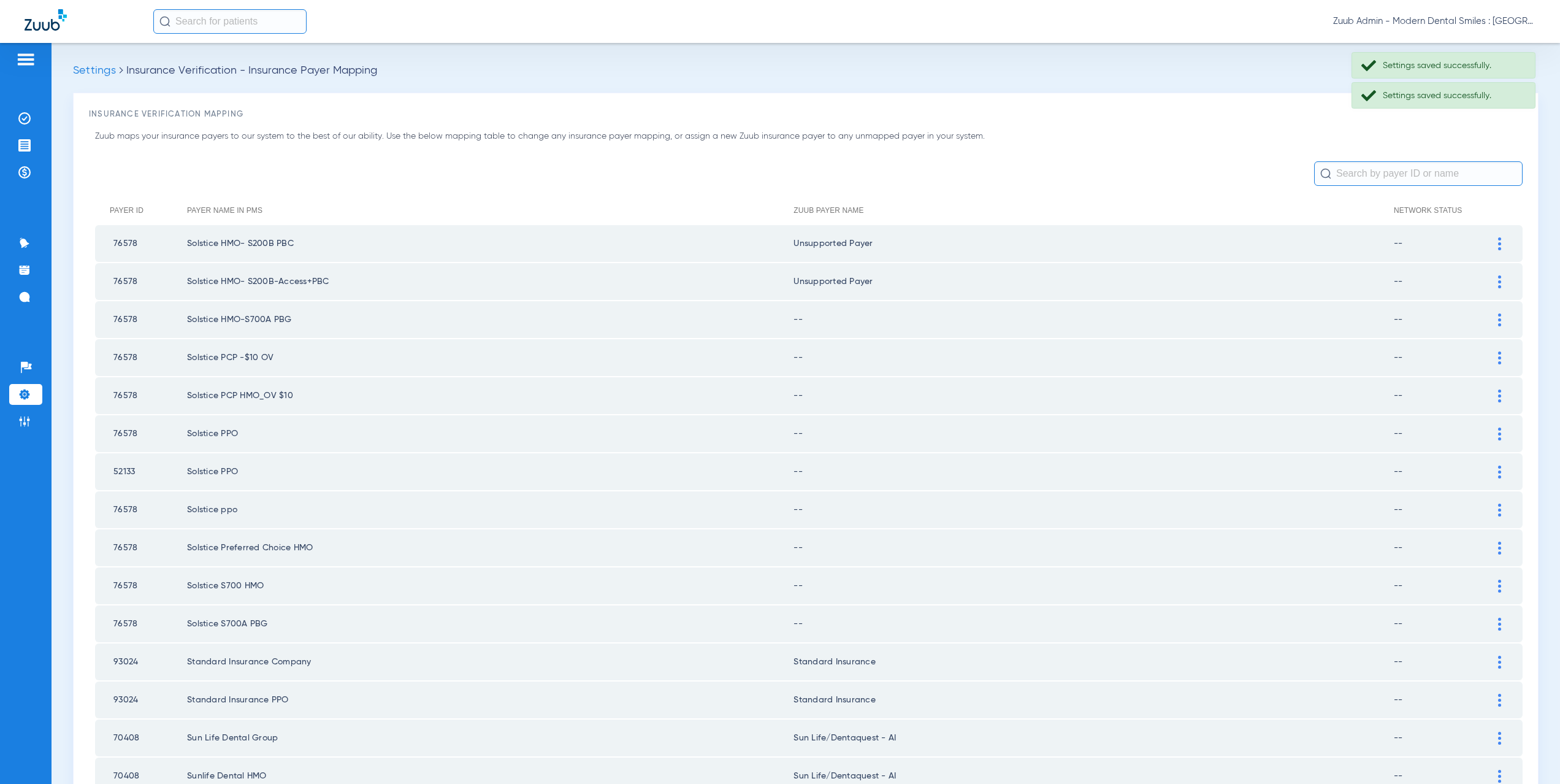
click at [1496, 321] on div at bounding box center [1500, 319] width 21 height 13
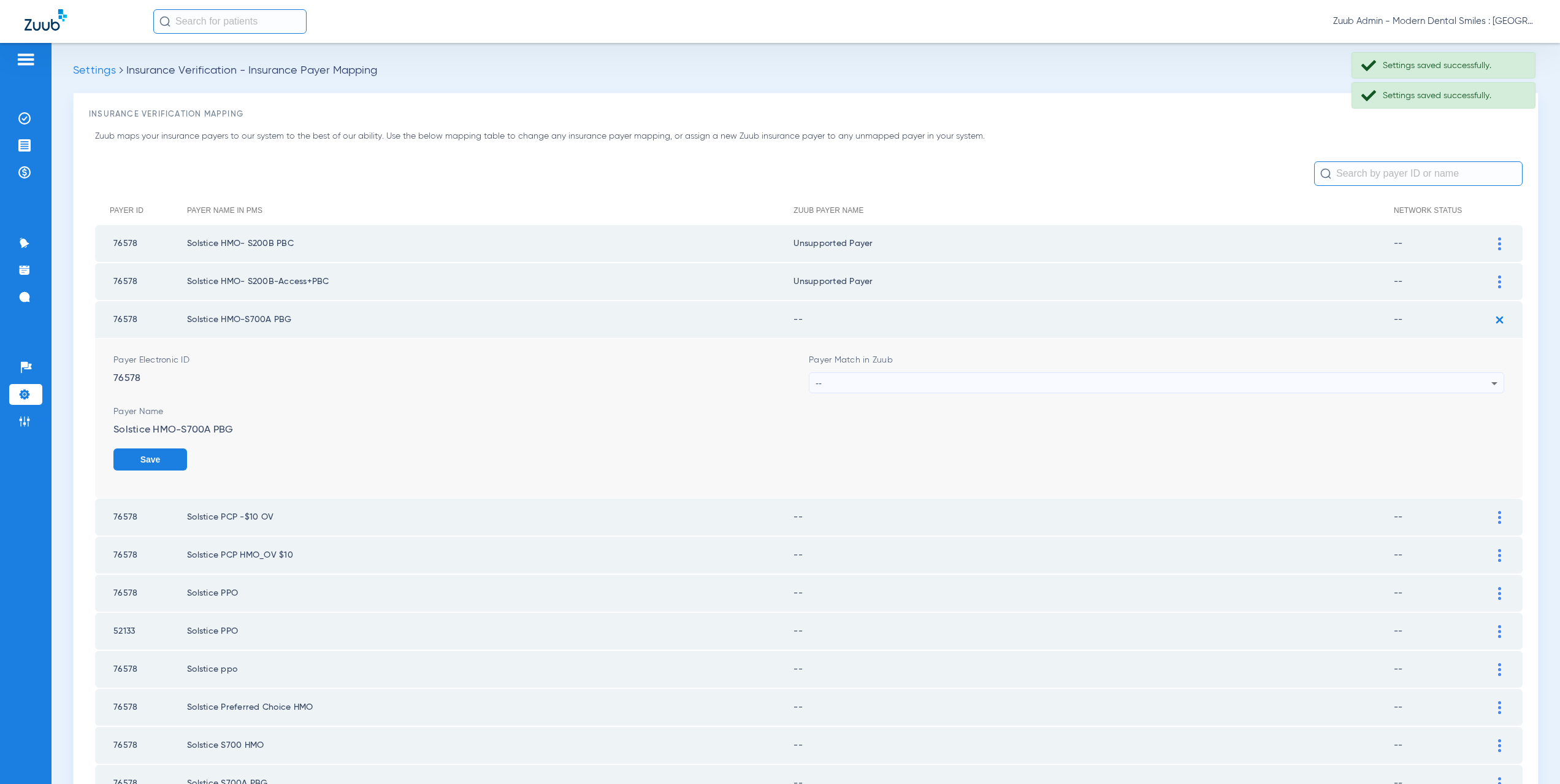
click at [866, 388] on div "--" at bounding box center [1153, 383] width 676 height 21
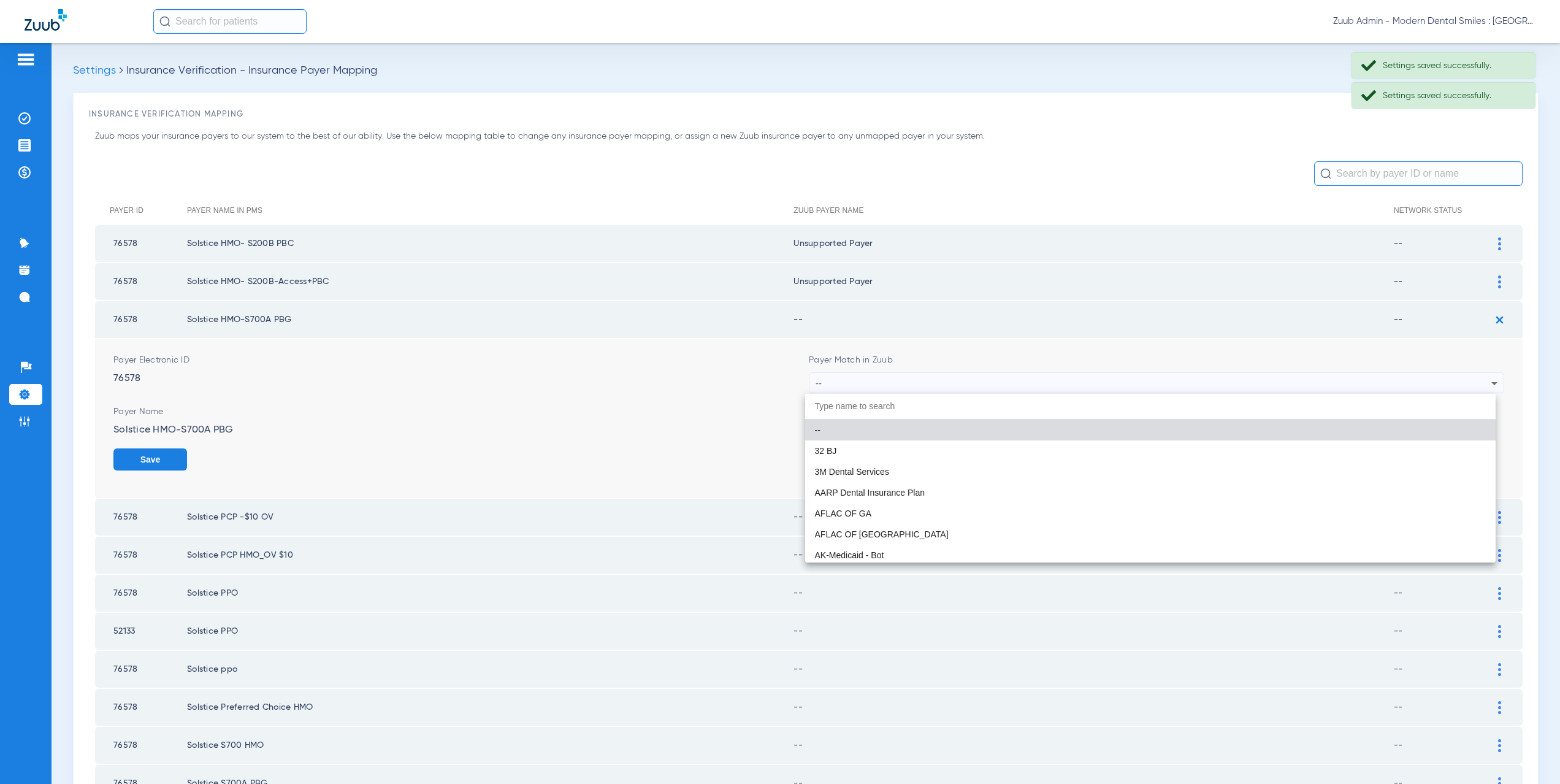
paste input "CX021"
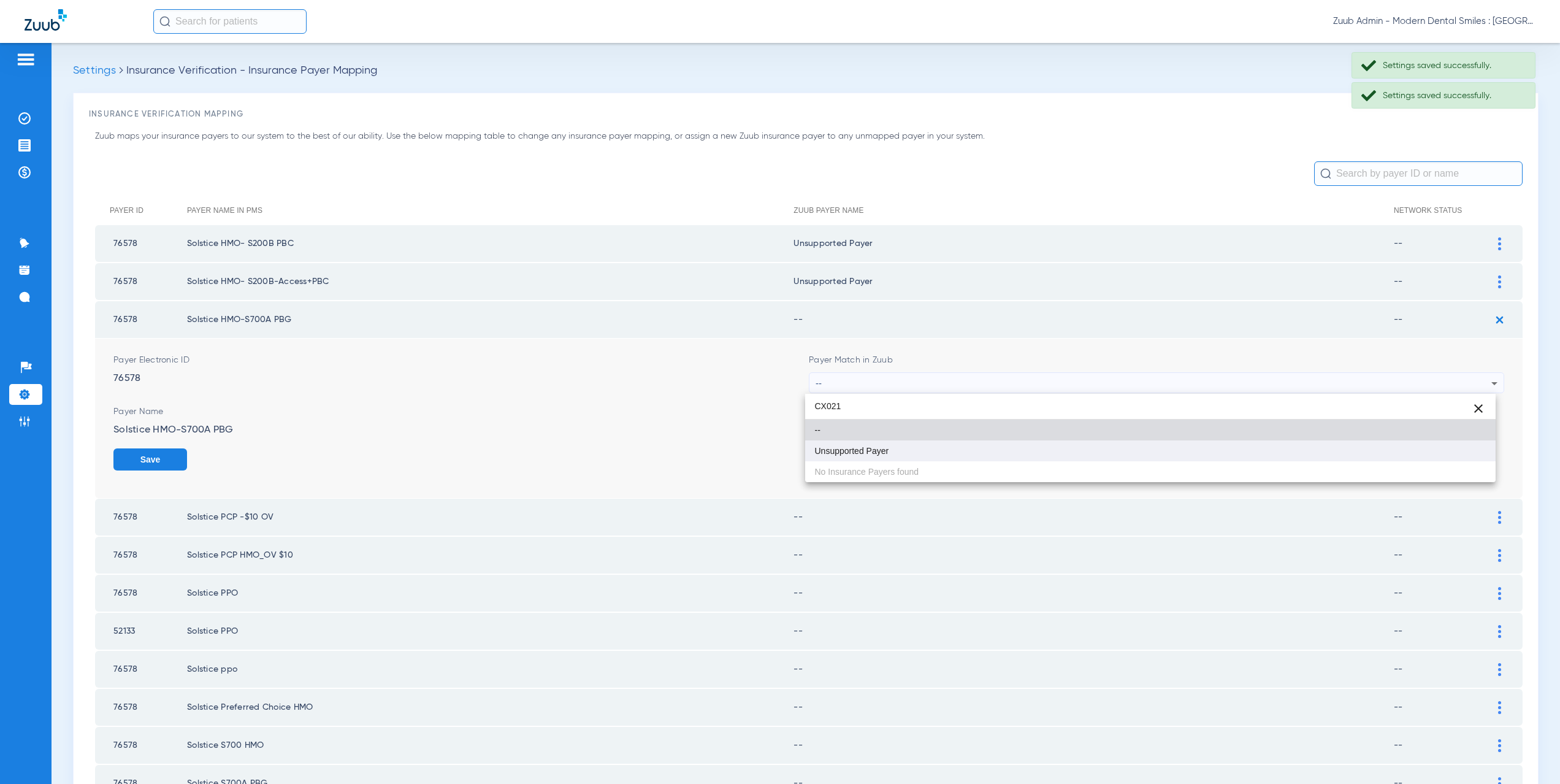
type input "CX021"
click at [871, 447] on span "Unsupported Payer" at bounding box center [852, 451] width 74 height 9
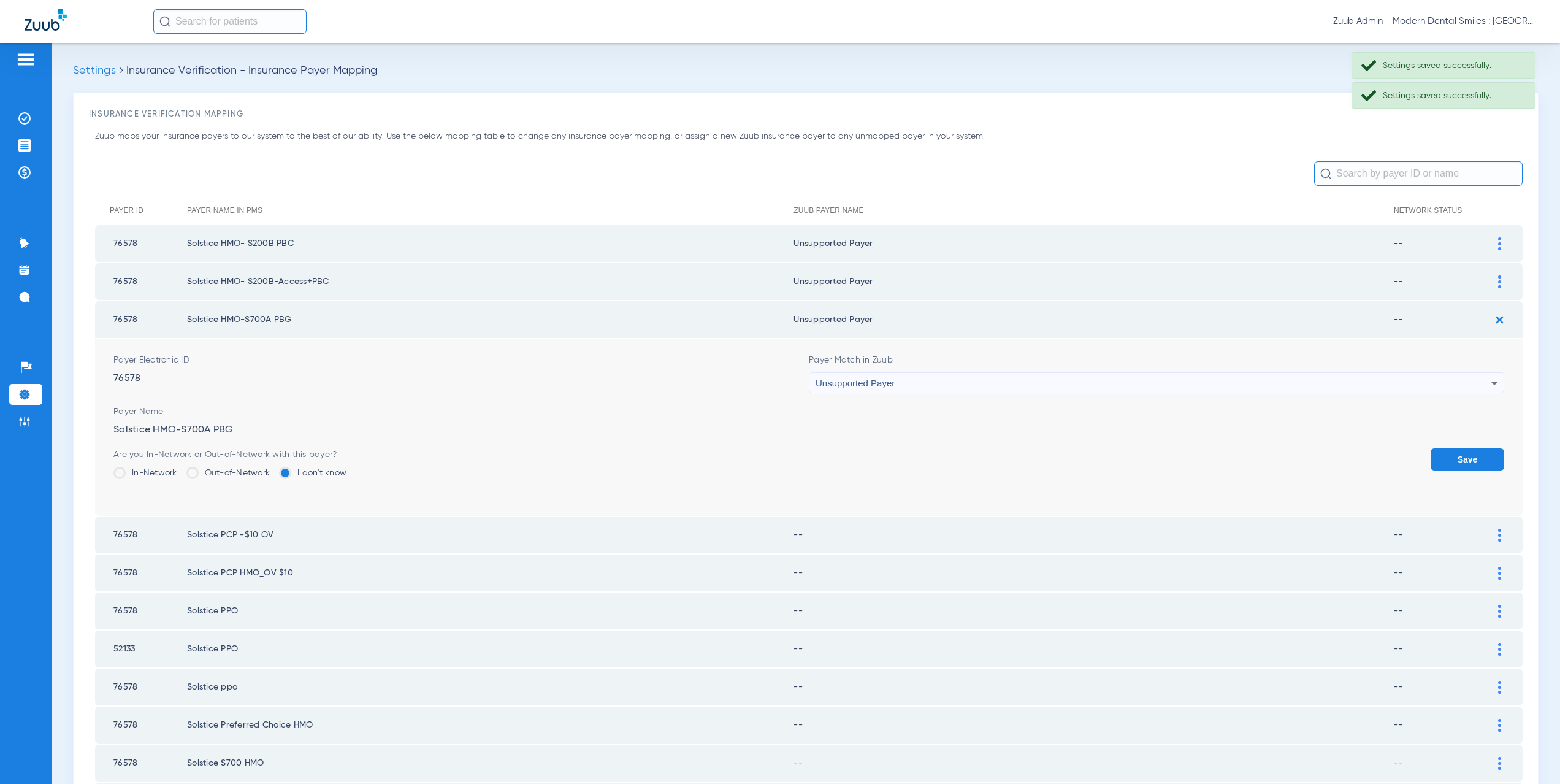
click at [1470, 456] on button "Save" at bounding box center [1467, 459] width 73 height 22
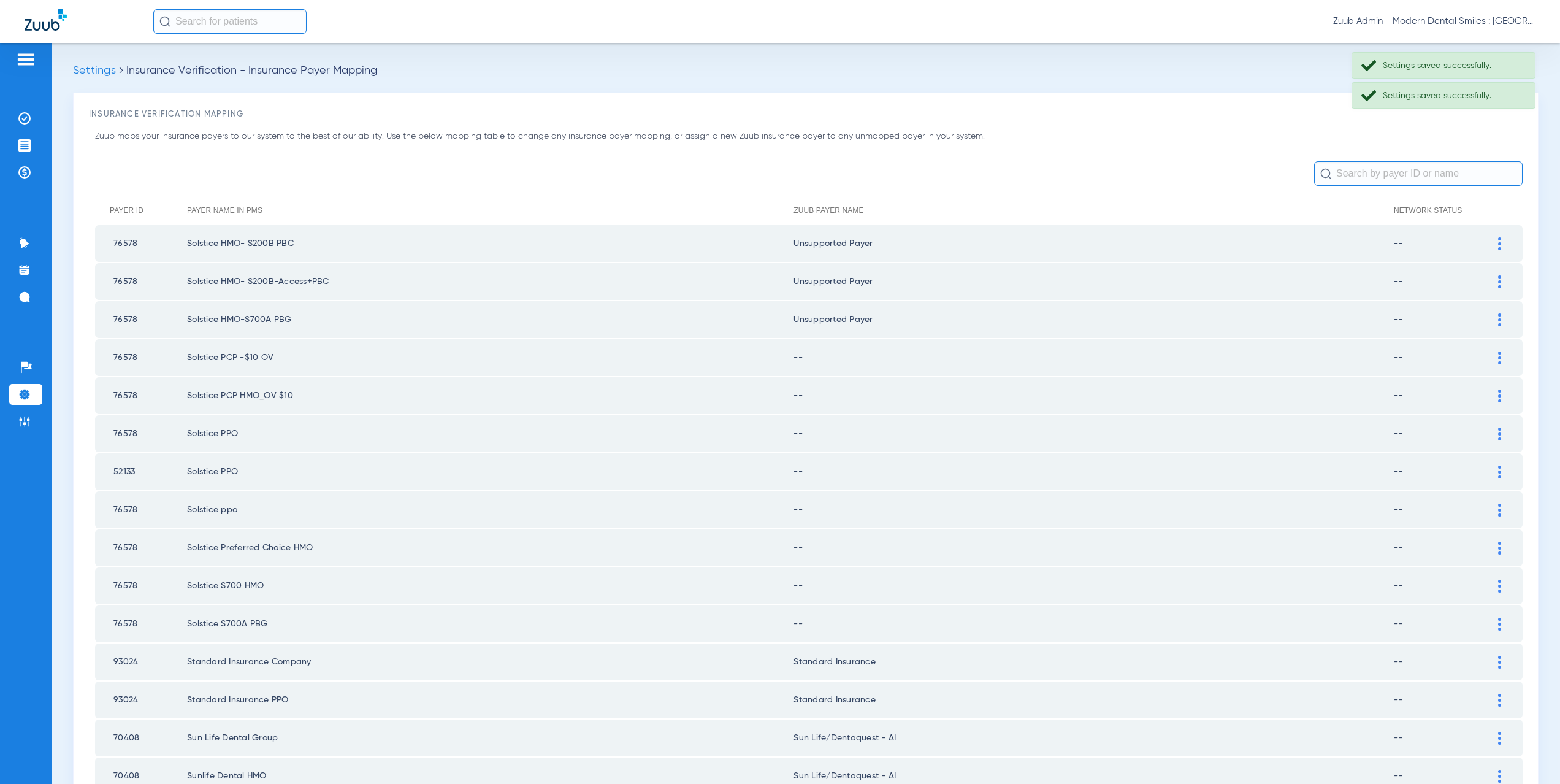
click at [1496, 360] on div at bounding box center [1500, 357] width 21 height 13
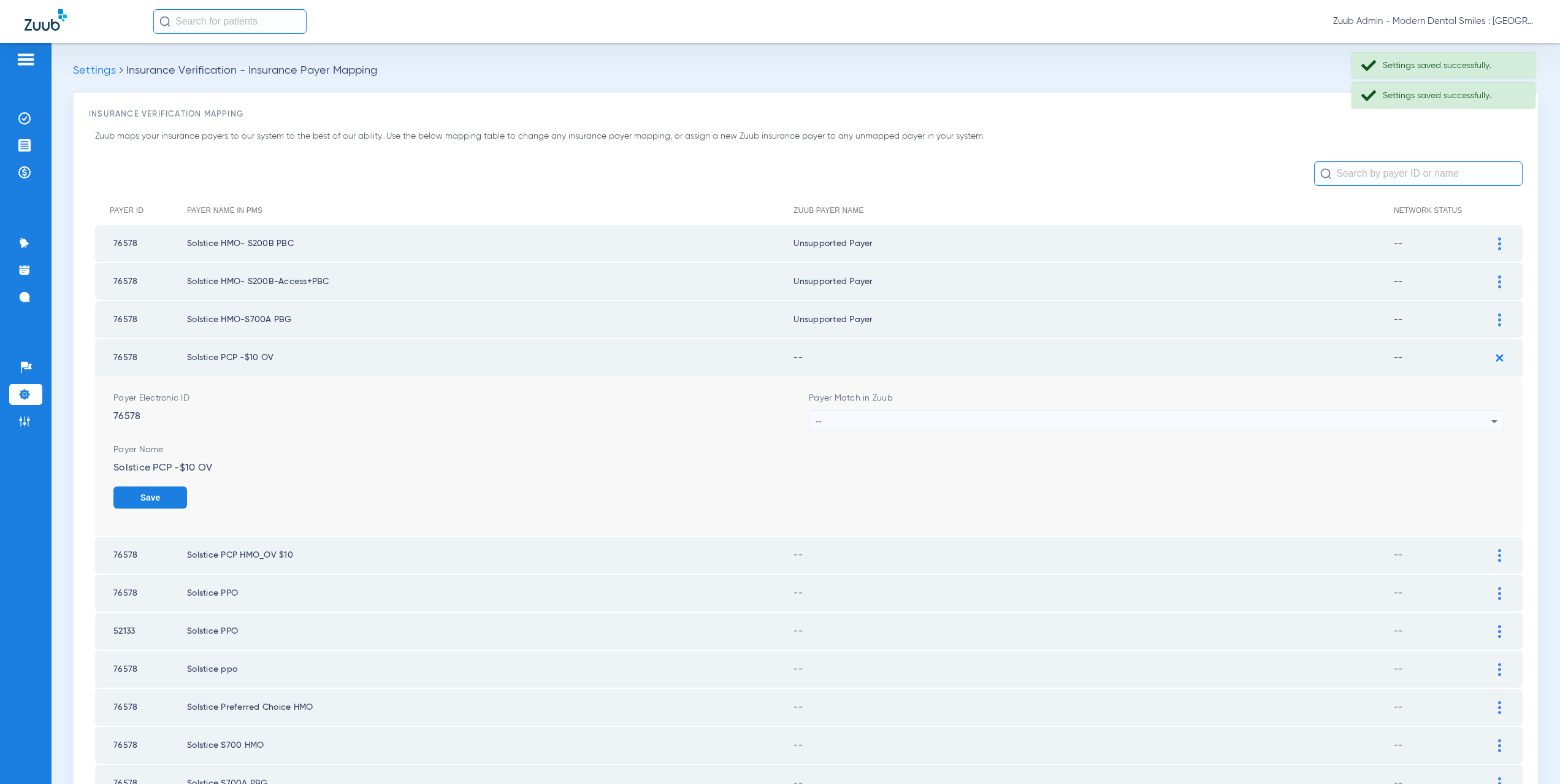
click at [843, 418] on div "--" at bounding box center [1153, 421] width 676 height 21
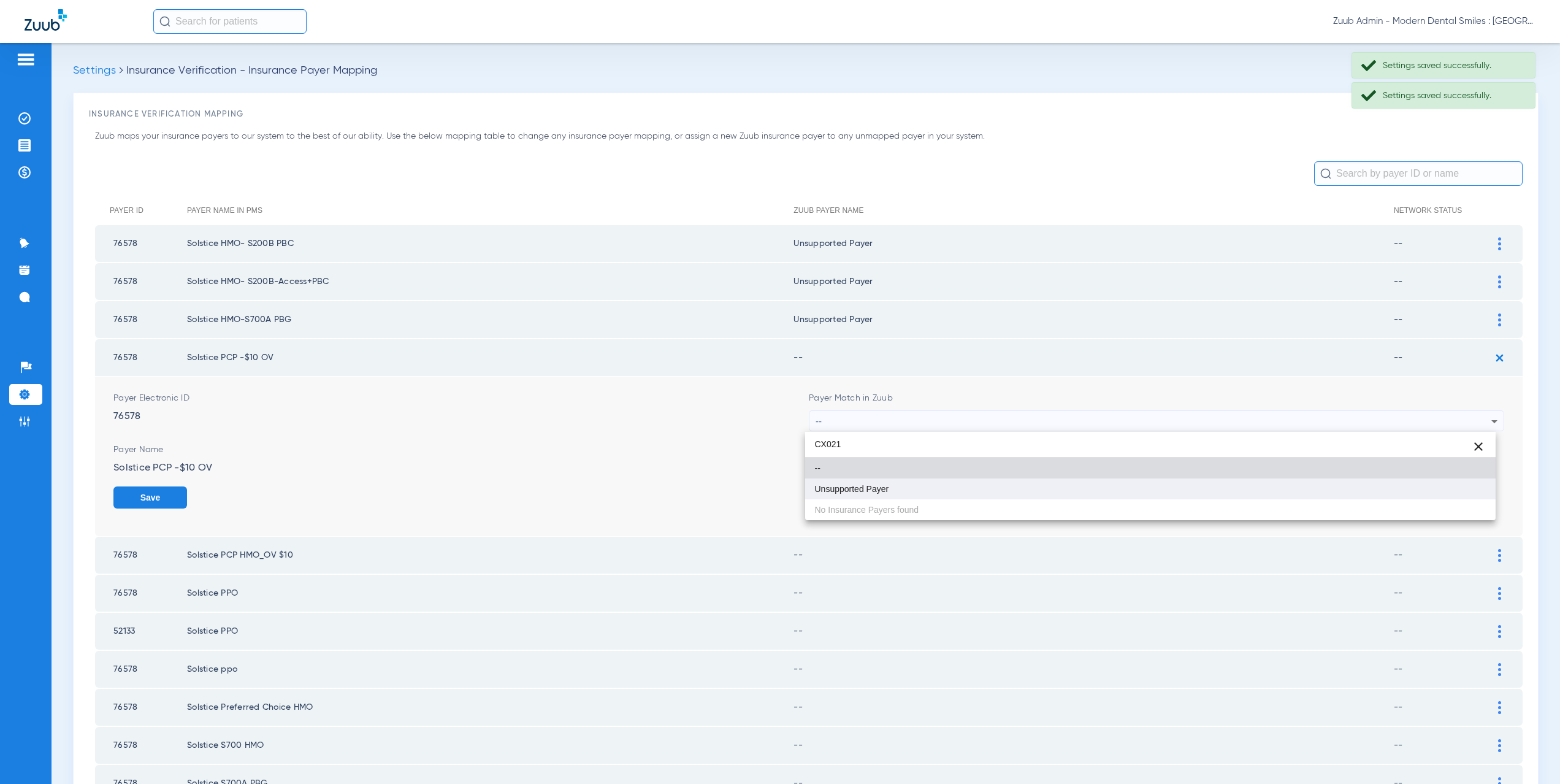
type input "CX021"
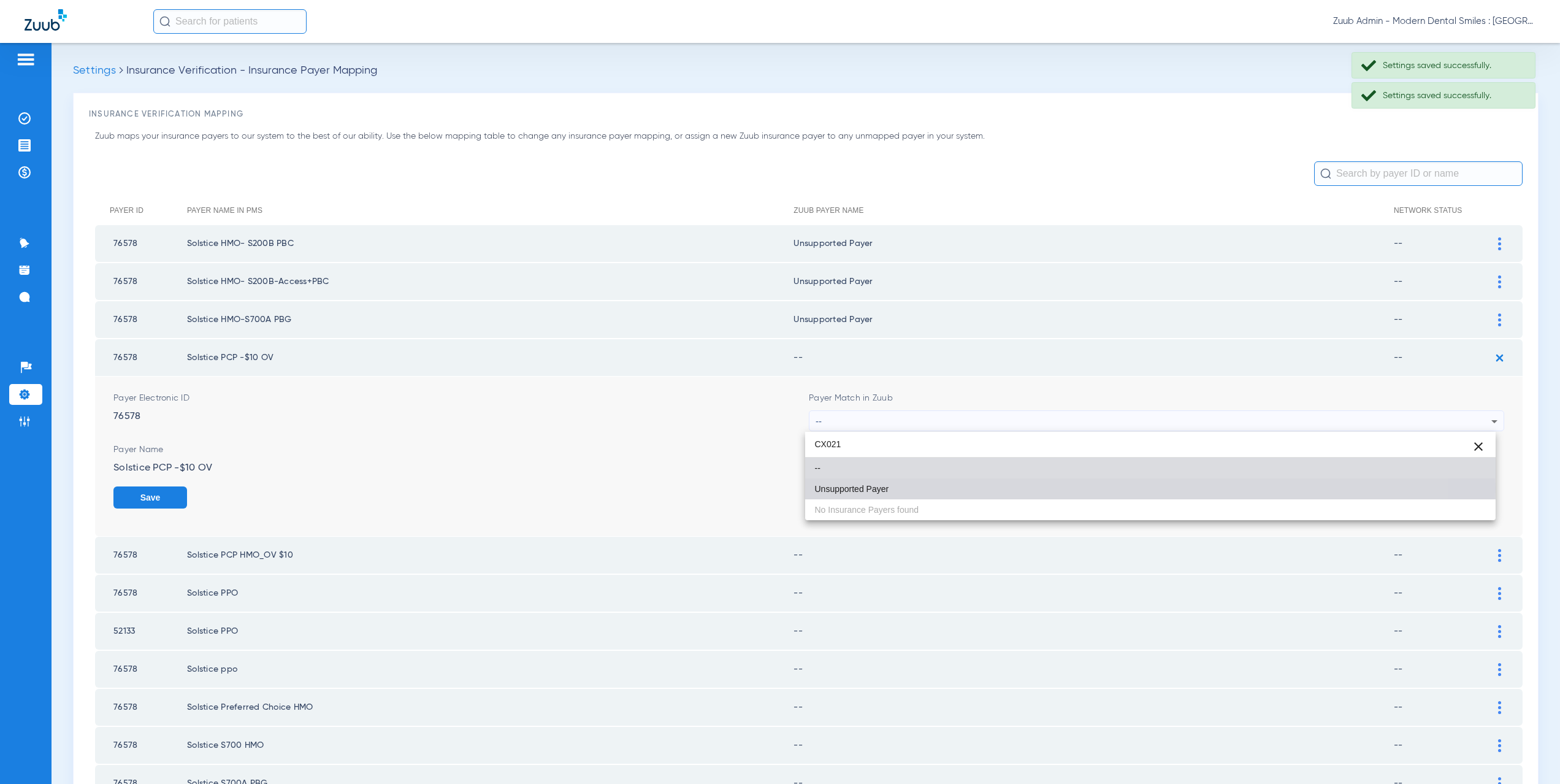
click at [849, 488] on span "Unsupported Payer" at bounding box center [852, 489] width 74 height 9
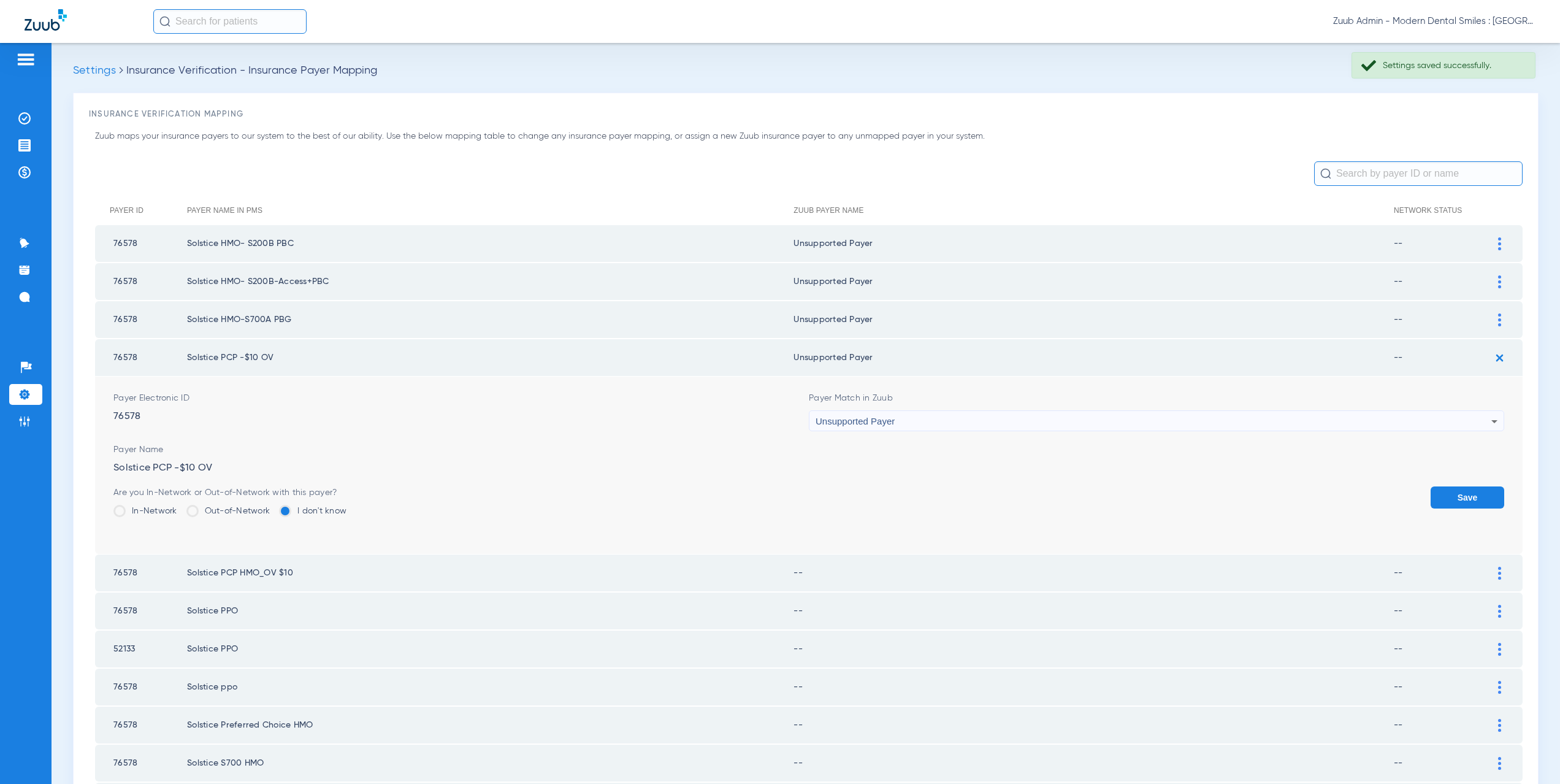
click at [1451, 496] on button "Save" at bounding box center [1467, 497] width 73 height 22
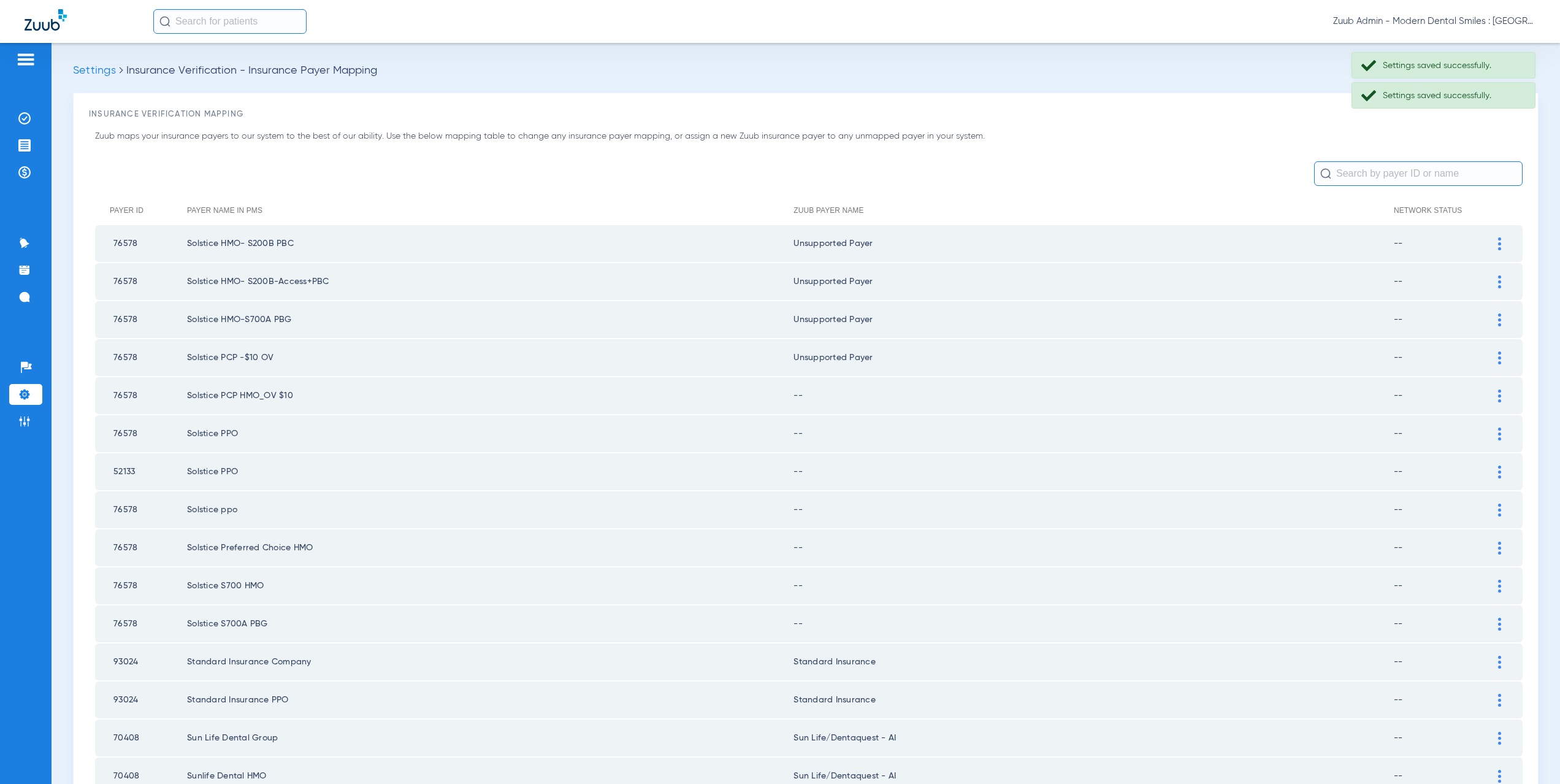
click at [1489, 393] on div at bounding box center [1500, 395] width 21 height 13
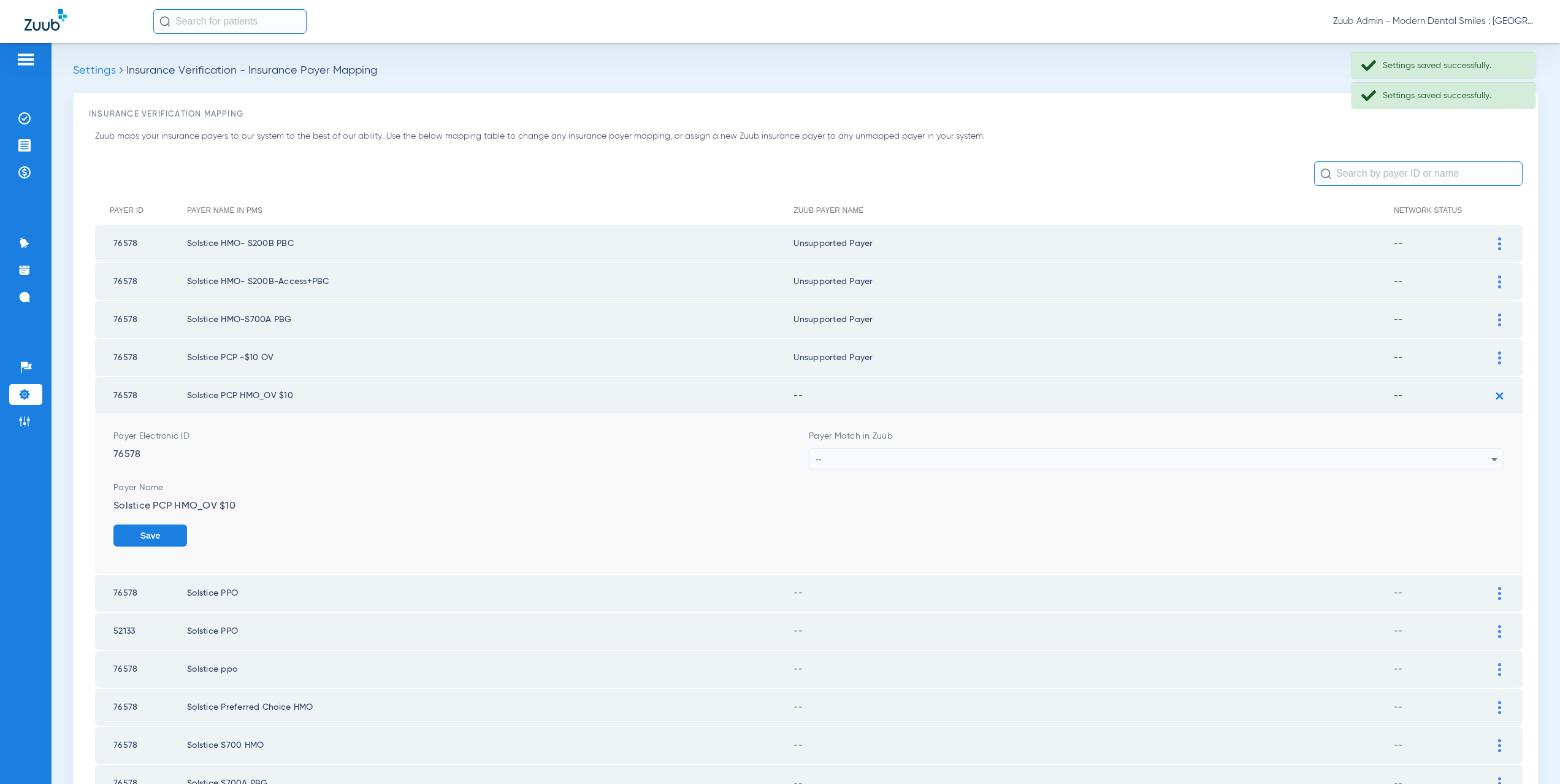
click at [862, 458] on div "--" at bounding box center [1153, 459] width 676 height 21
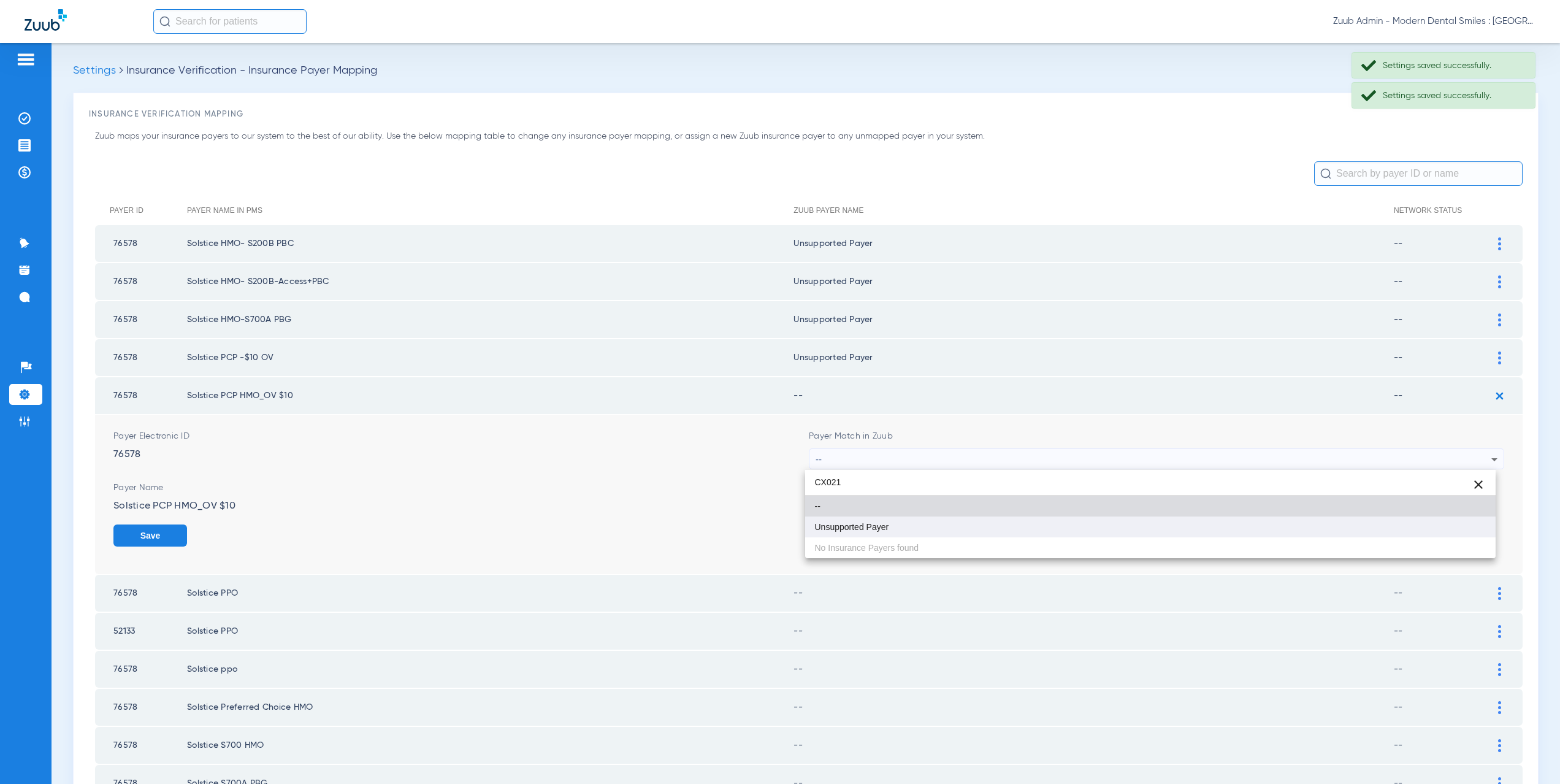
type input "CX021"
click at [862, 531] on span "Unsupported Payer" at bounding box center [852, 527] width 74 height 9
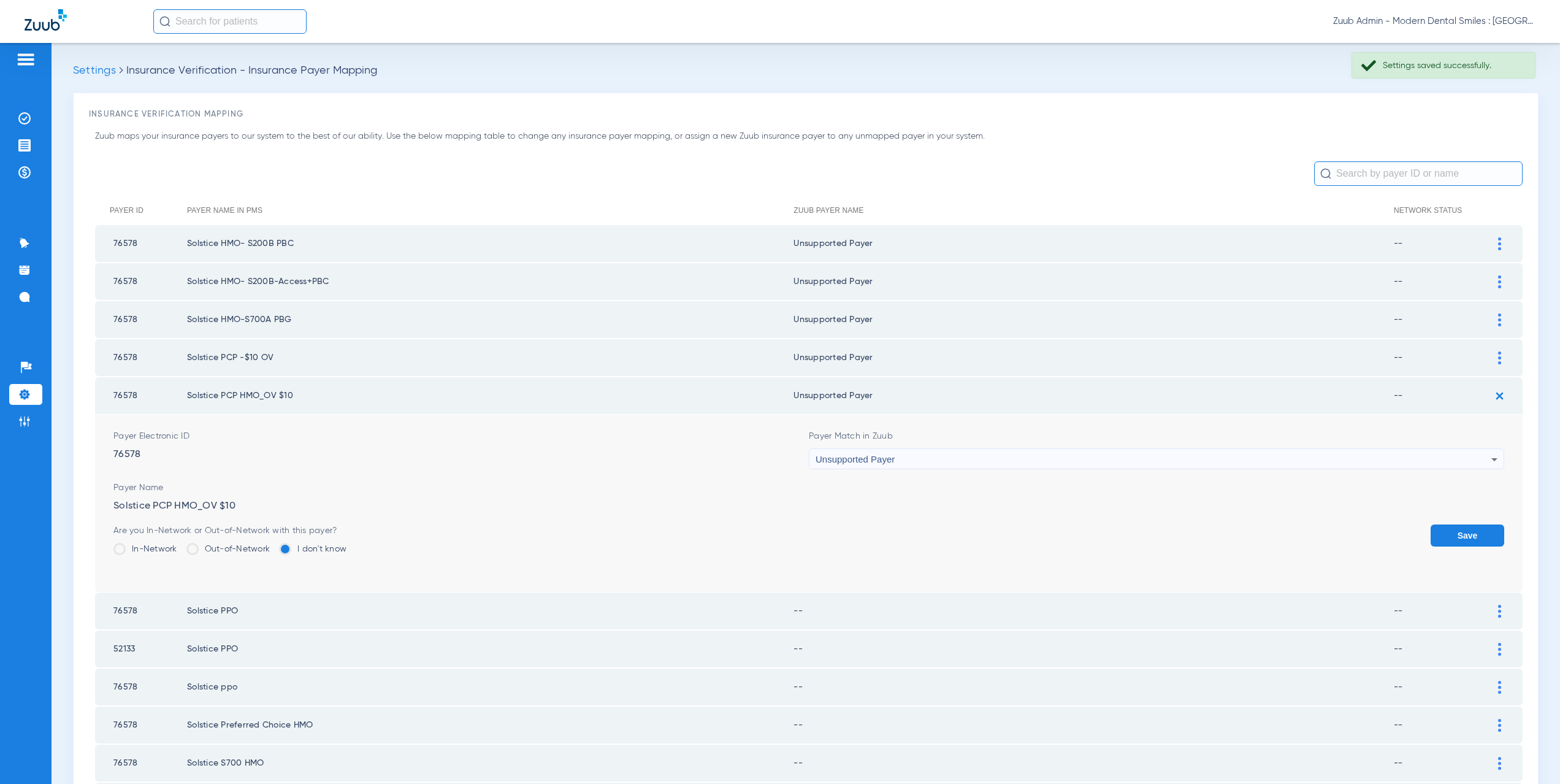
click at [1444, 540] on button "Save" at bounding box center [1467, 535] width 73 height 22
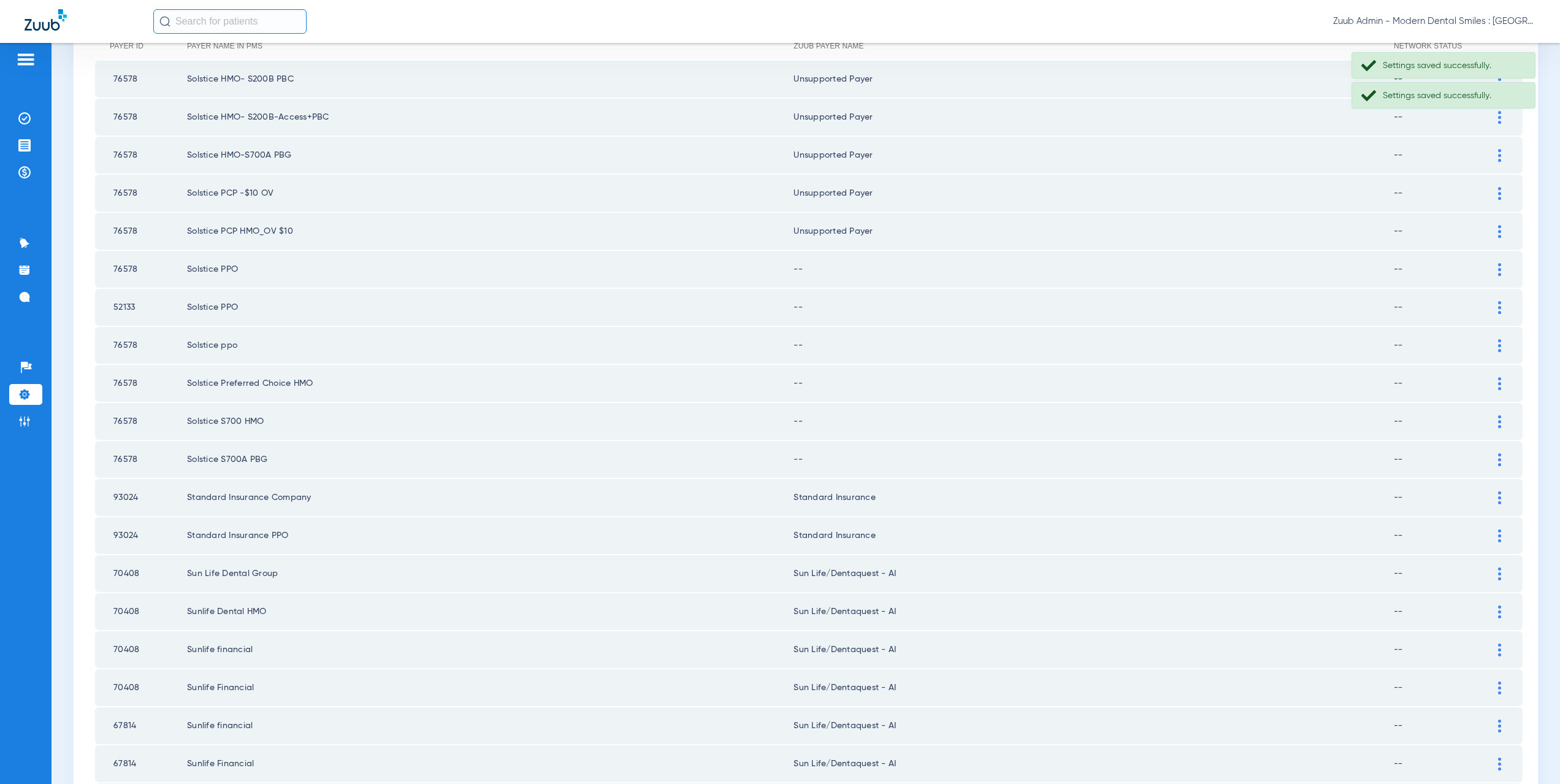
scroll to position [186, 0]
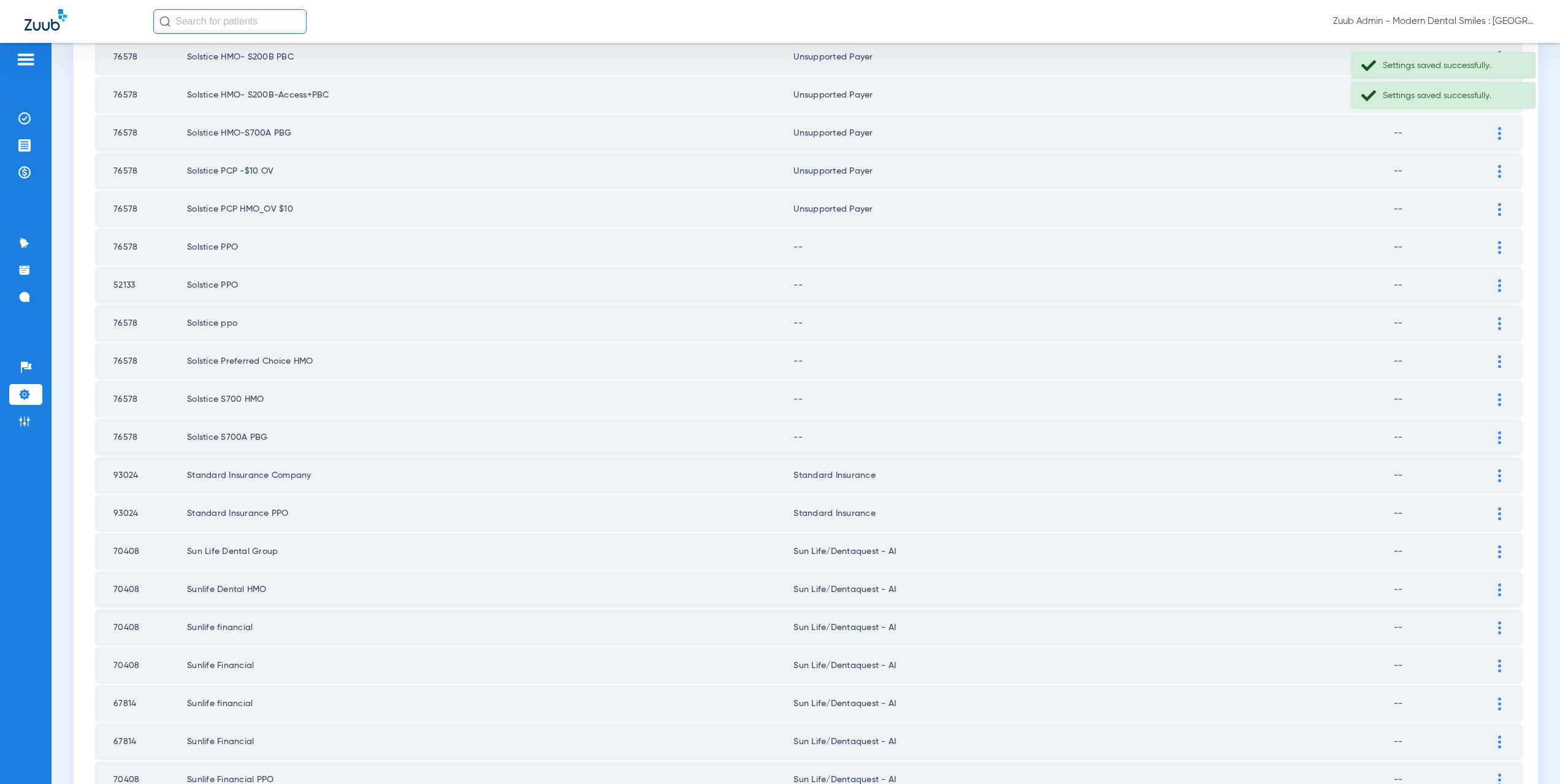
drag, startPoint x: 1488, startPoint y: 248, endPoint x: 1014, endPoint y: 296, distance: 476.4
click at [1489, 248] on div at bounding box center [1500, 247] width 21 height 13
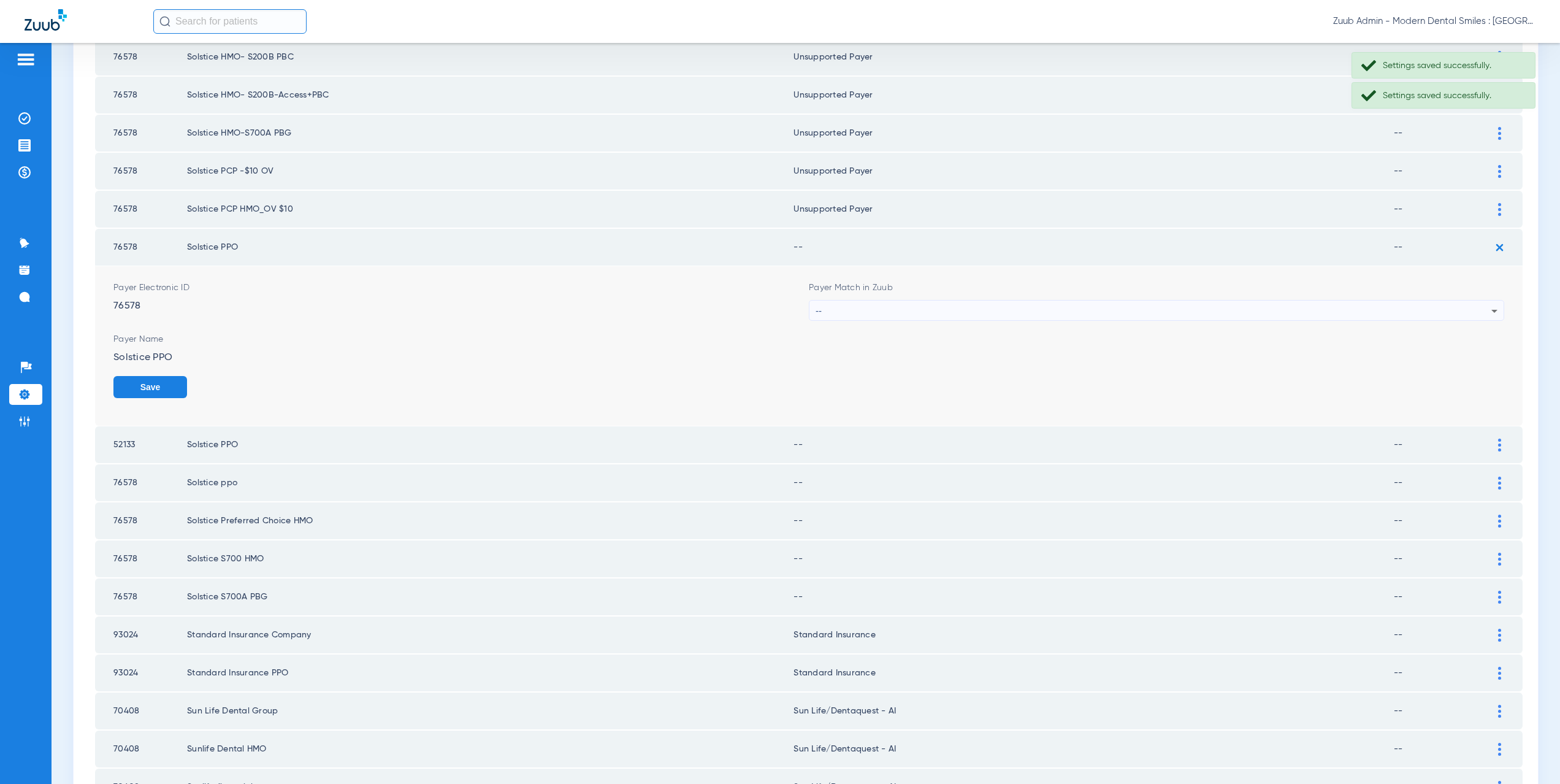
click at [872, 316] on div "--" at bounding box center [1153, 311] width 676 height 21
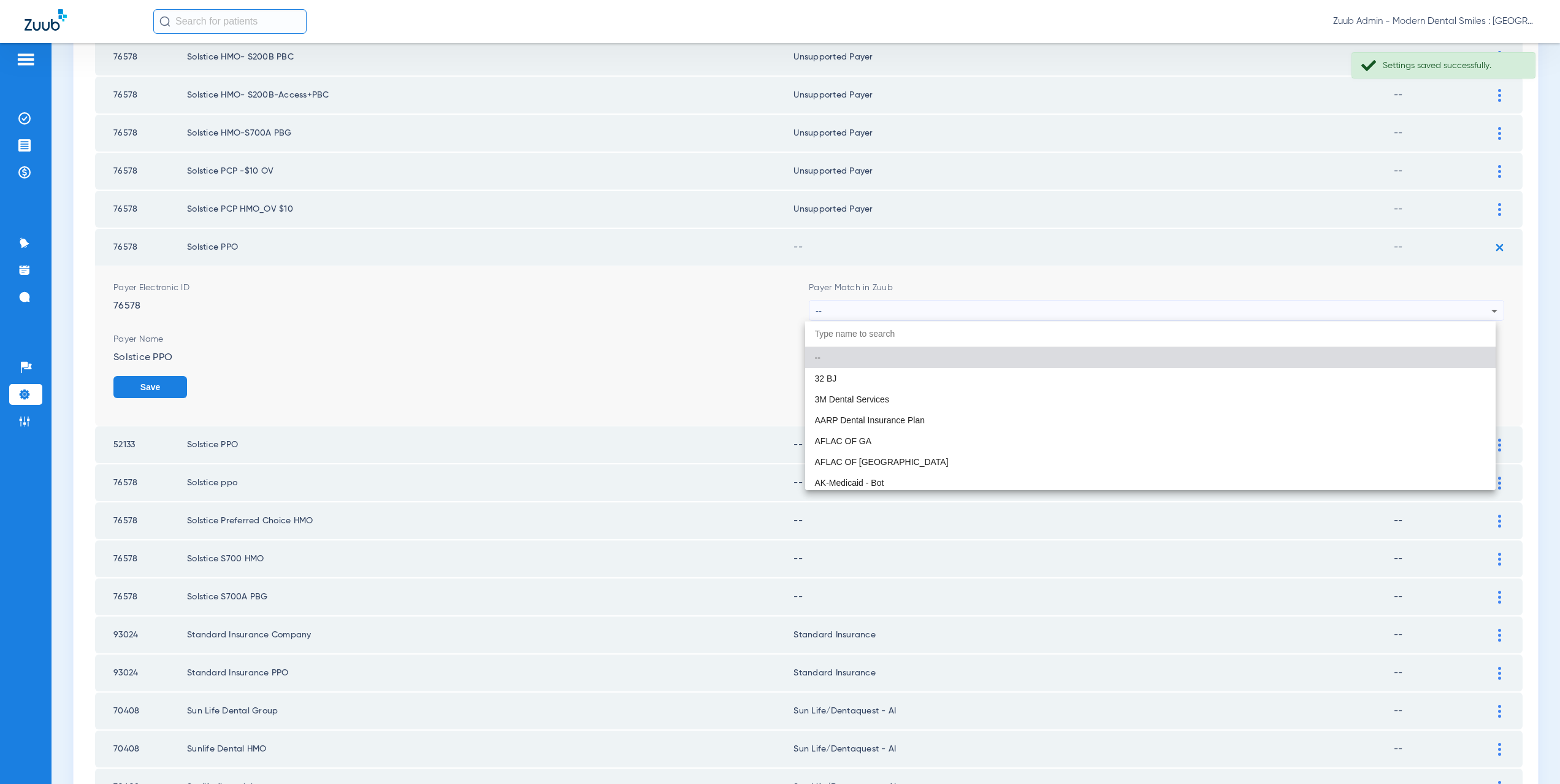
paste input "CX021"
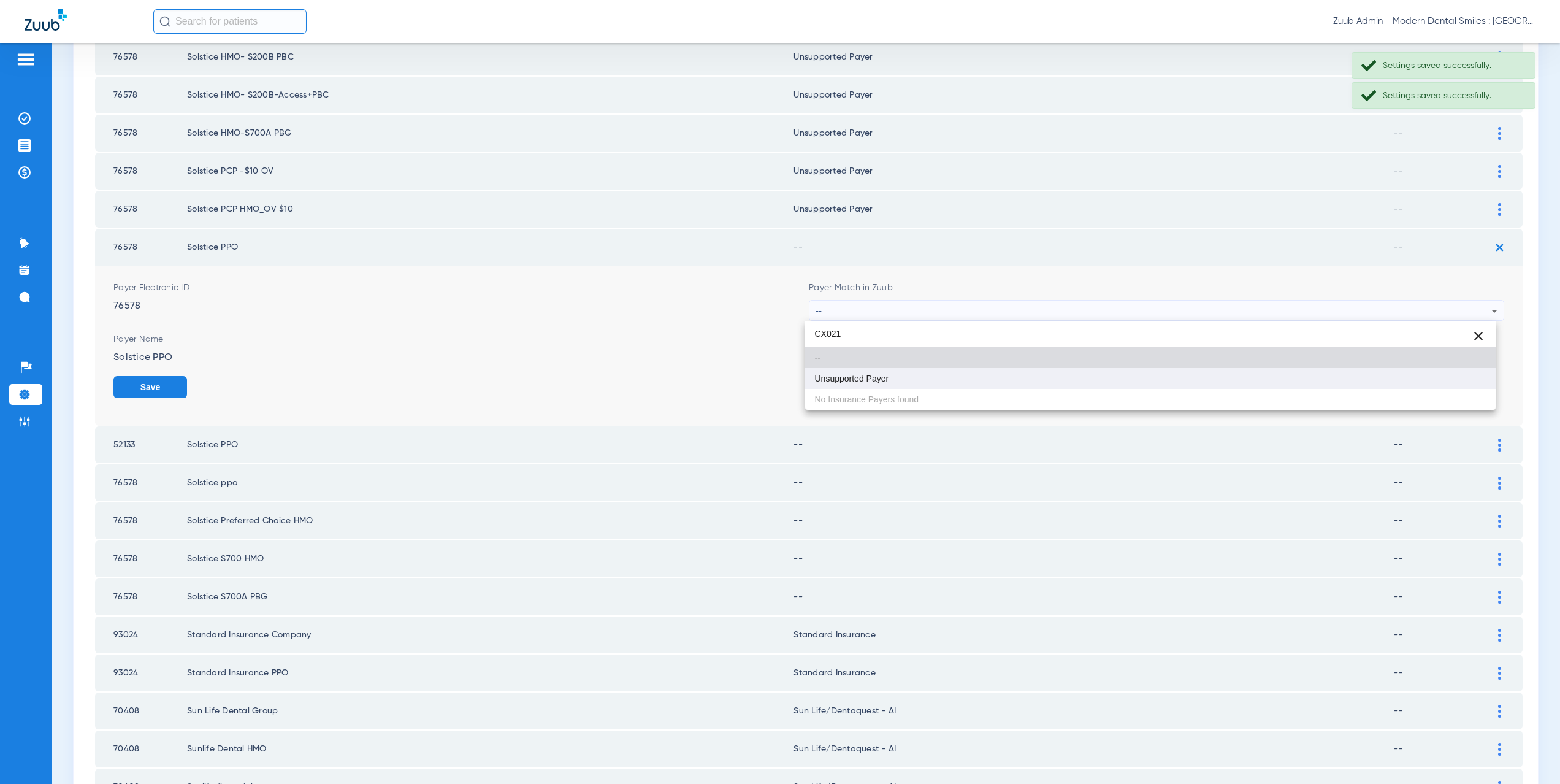
type input "CX021"
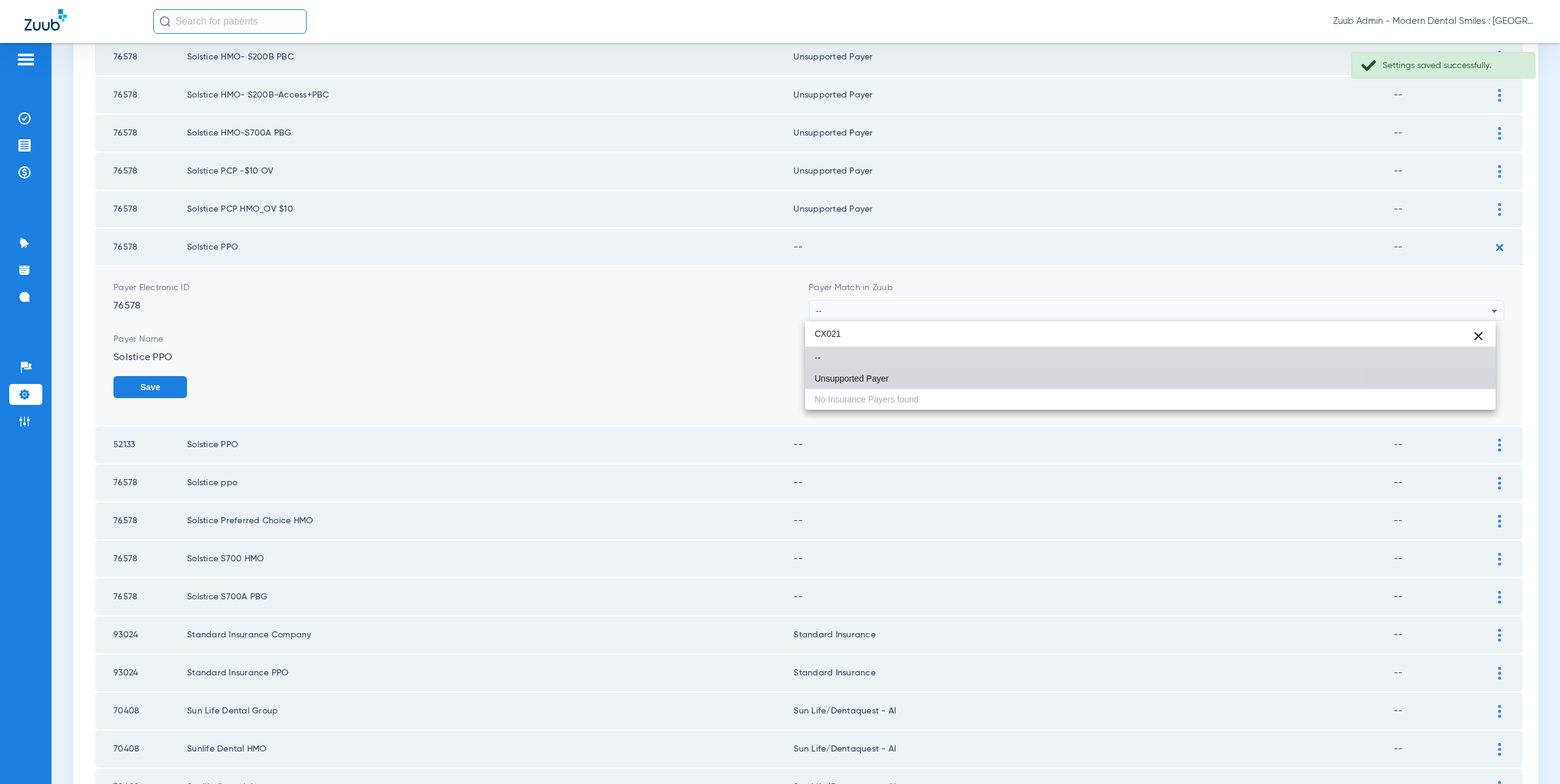
click at [884, 381] on span "Unsupported Payer" at bounding box center [852, 379] width 74 height 9
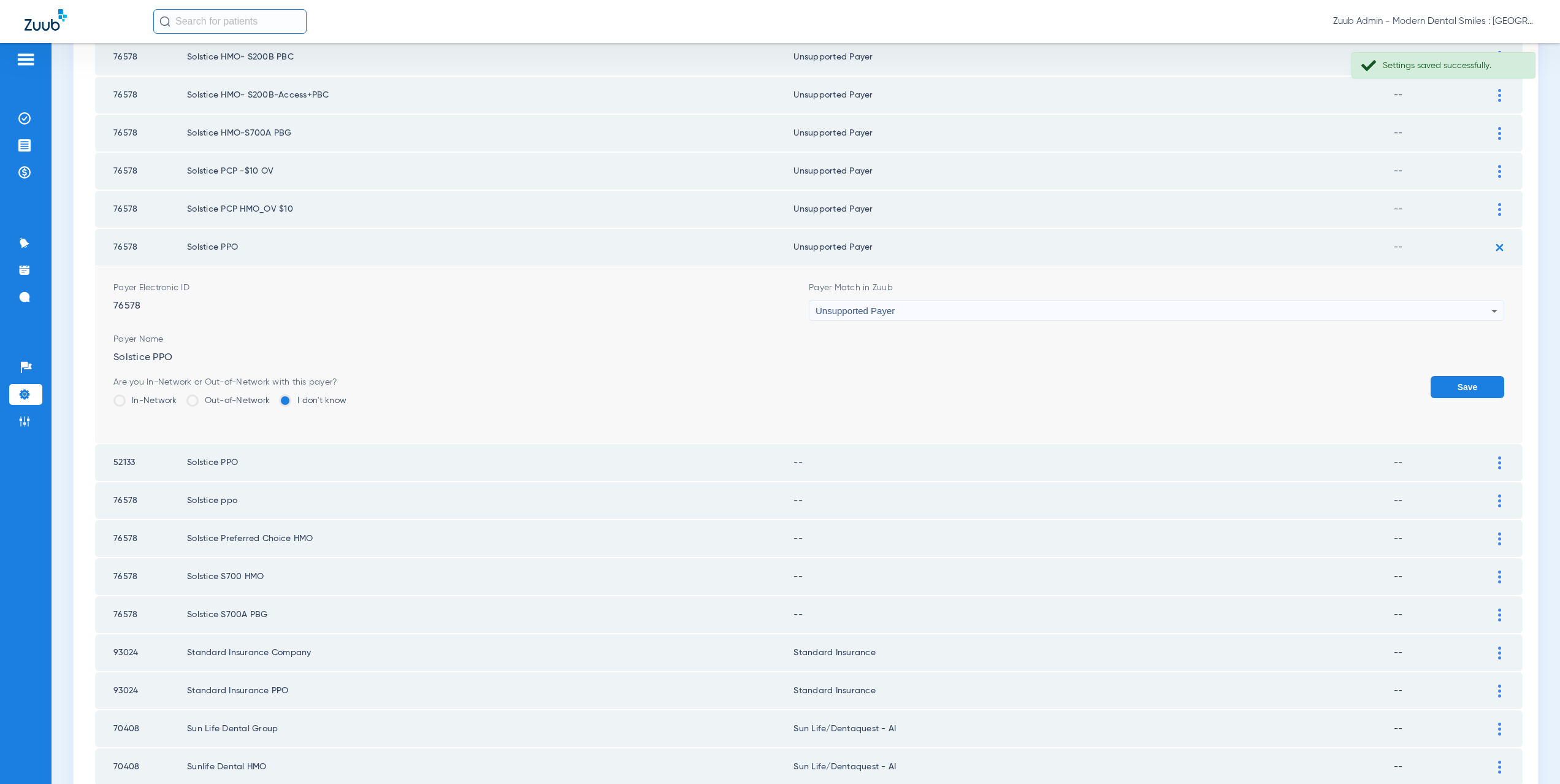
click at [1430, 380] on button "Save" at bounding box center [1467, 387] width 73 height 22
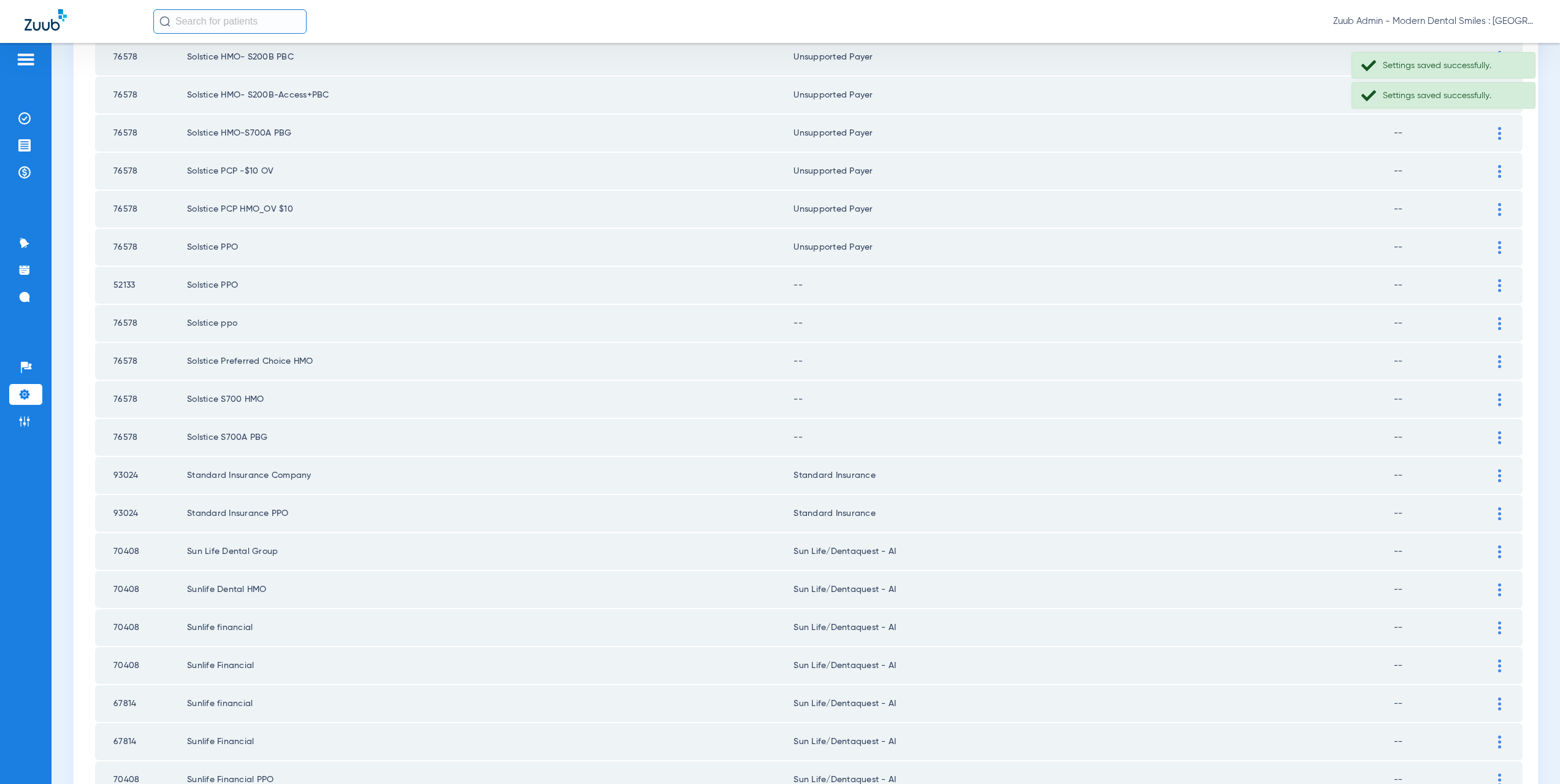
click at [1498, 283] on img at bounding box center [1500, 285] width 3 height 13
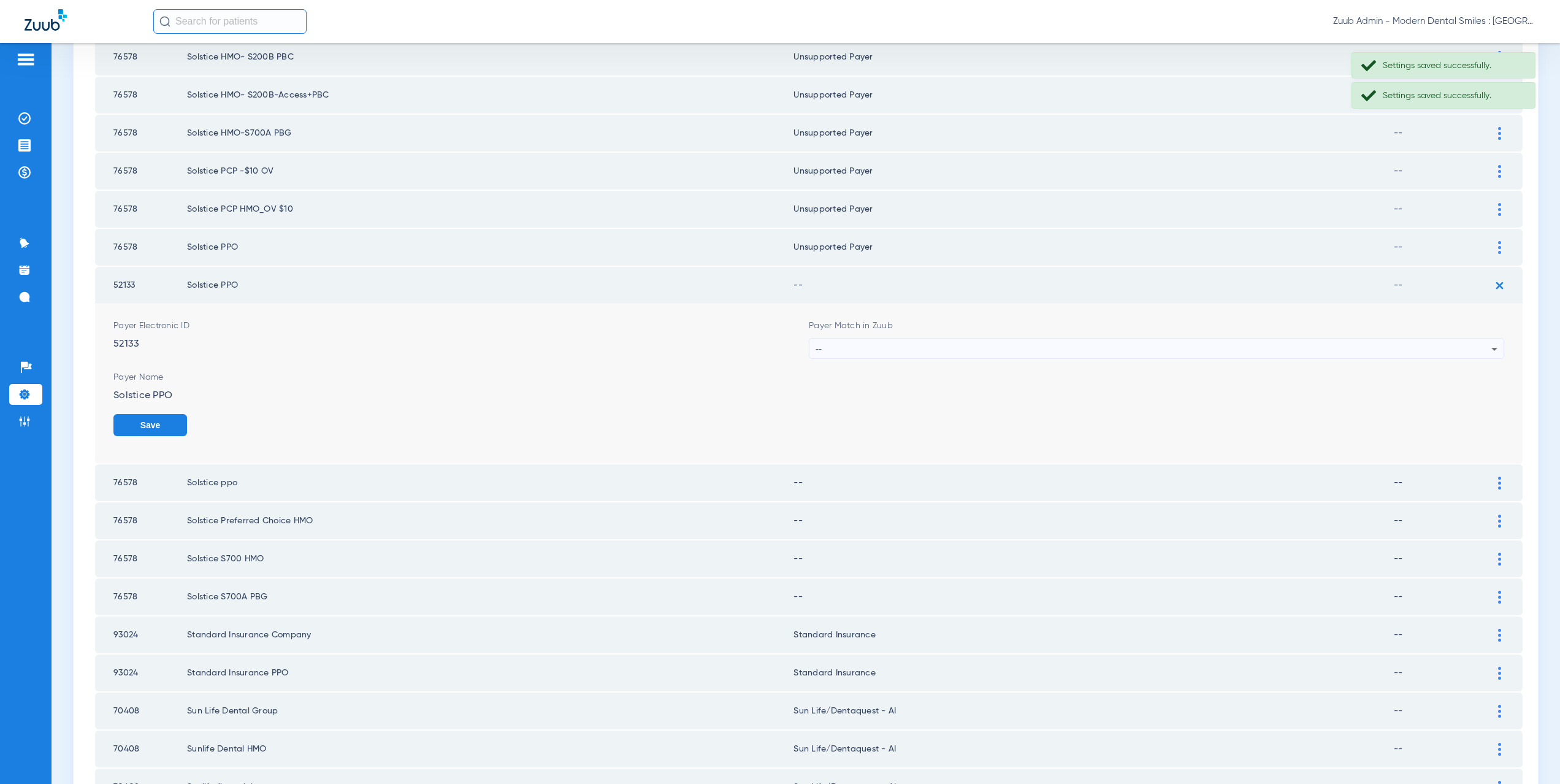
click at [859, 346] on div "--" at bounding box center [1153, 349] width 676 height 21
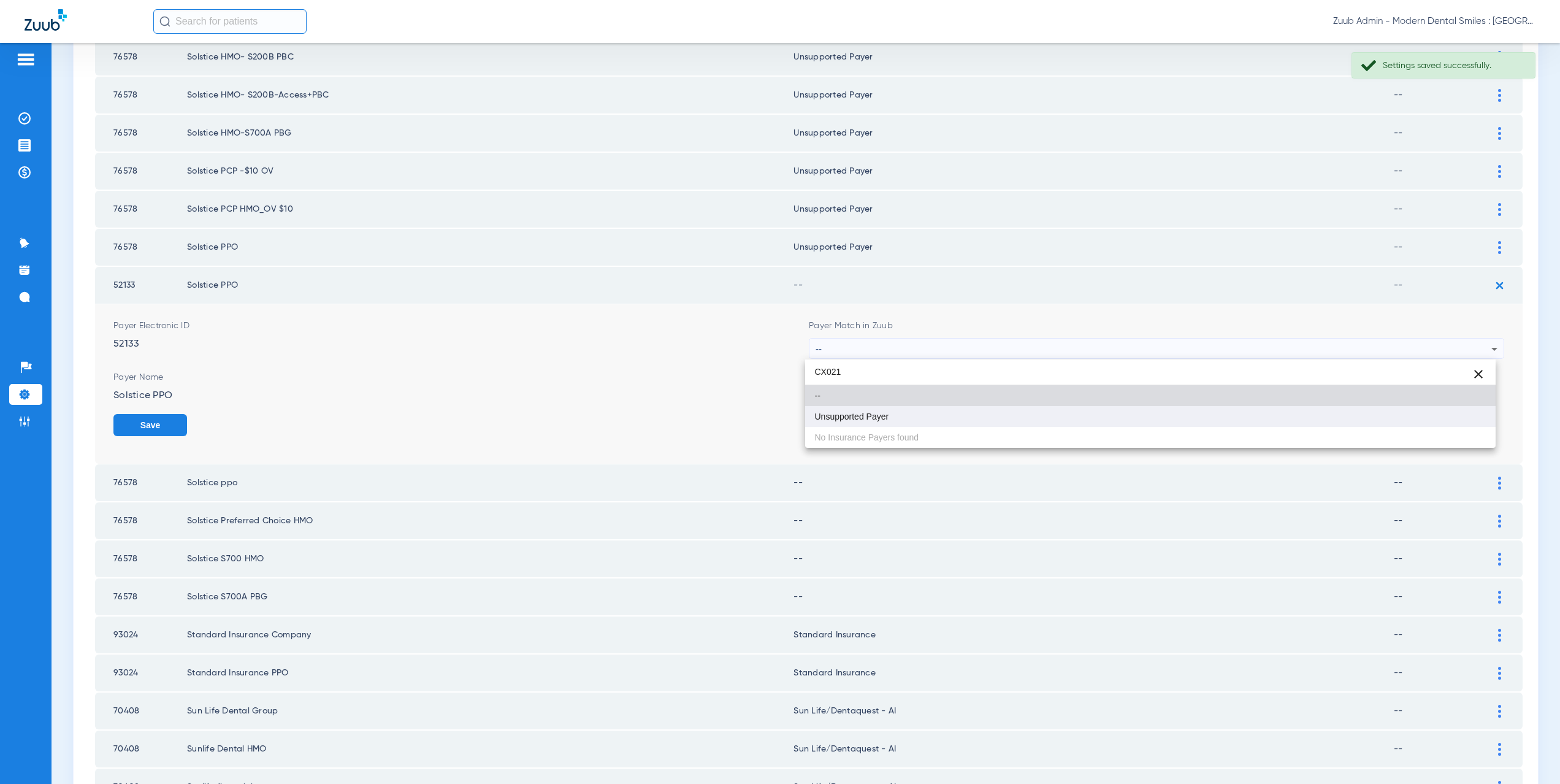
type input "CX021"
click at [851, 419] on span "Unsupported Payer" at bounding box center [852, 417] width 74 height 9
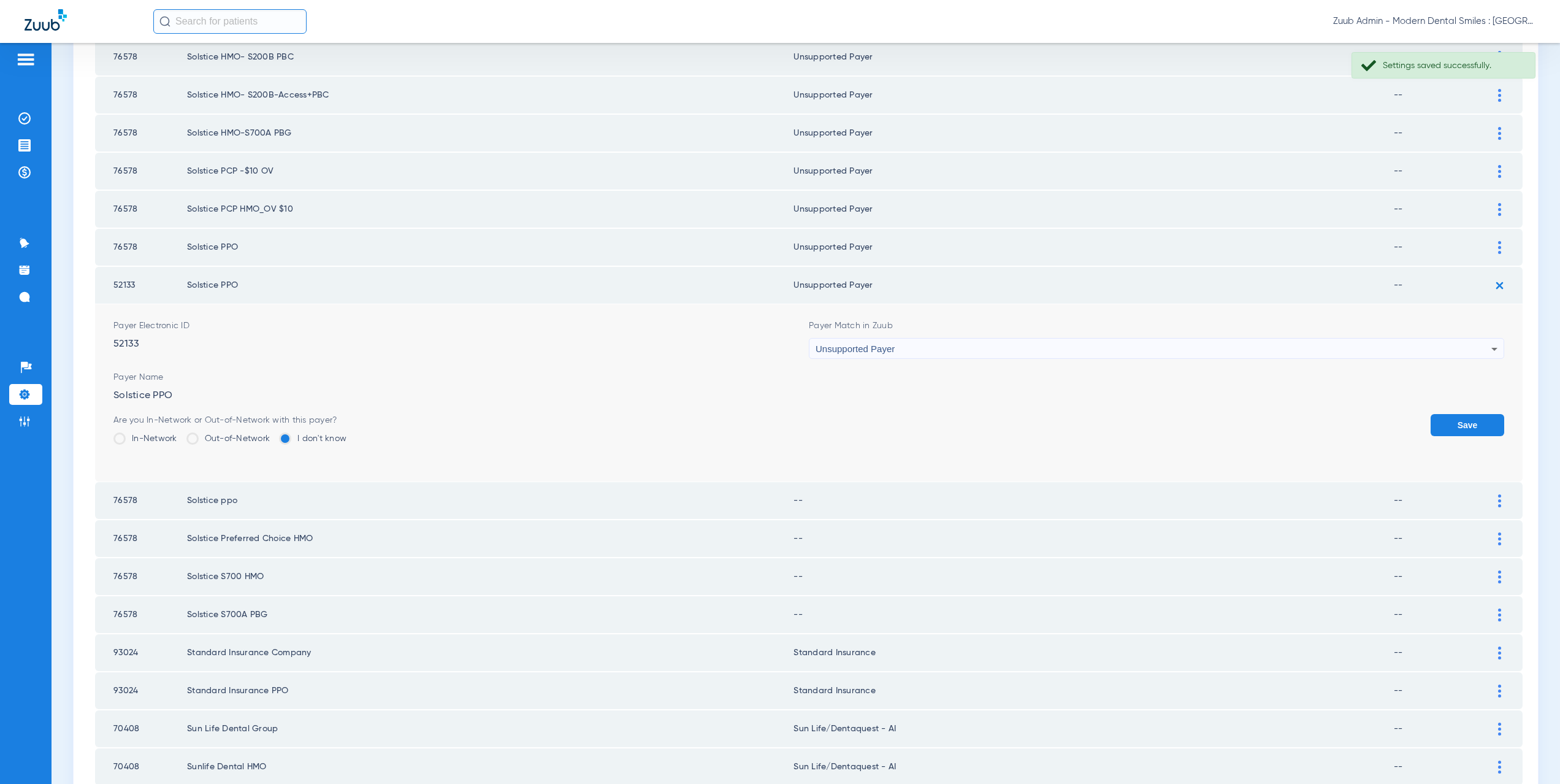
click at [1432, 424] on button "Save" at bounding box center [1467, 425] width 73 height 22
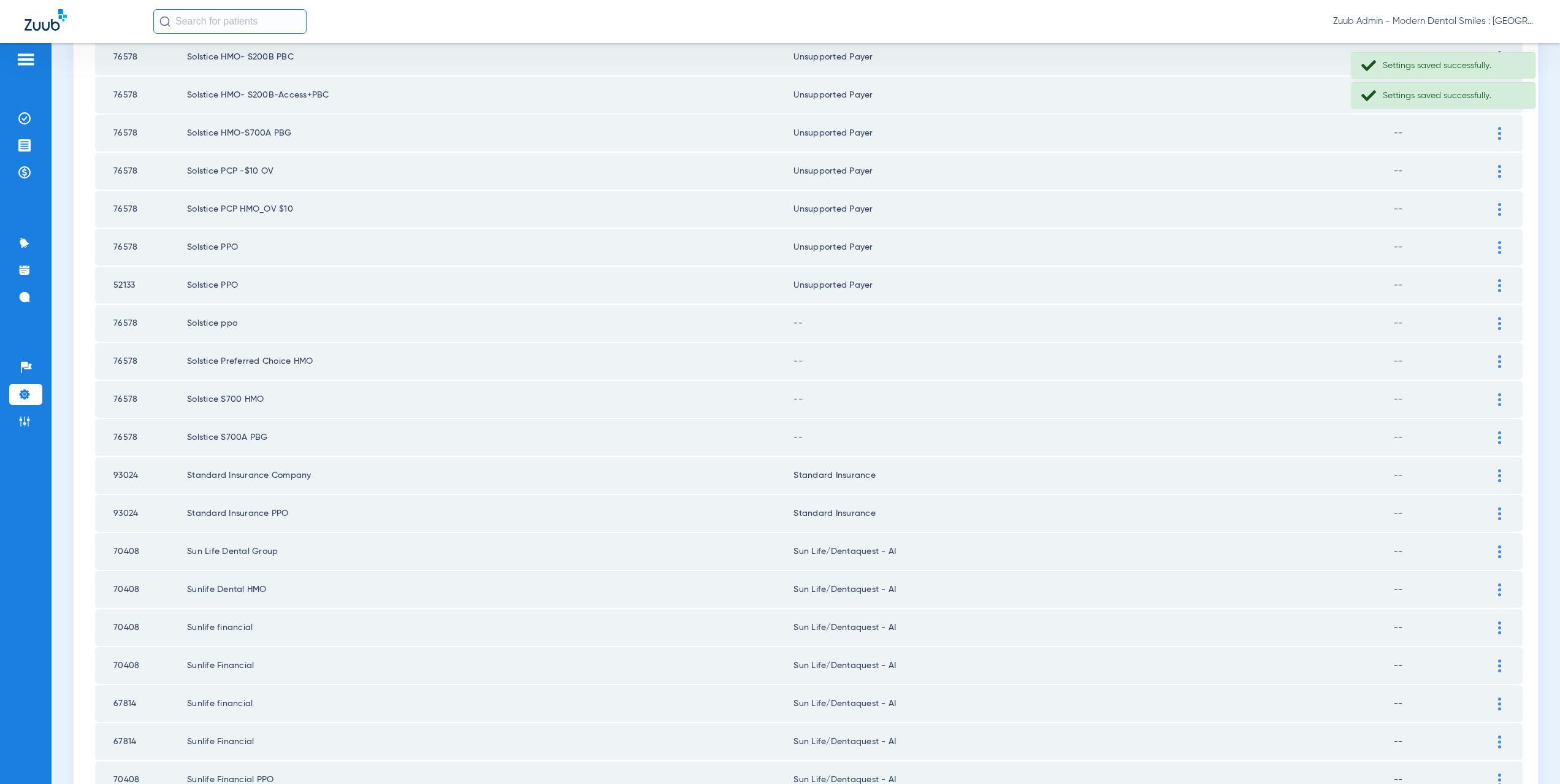
click at [1498, 328] on img at bounding box center [1500, 323] width 3 height 13
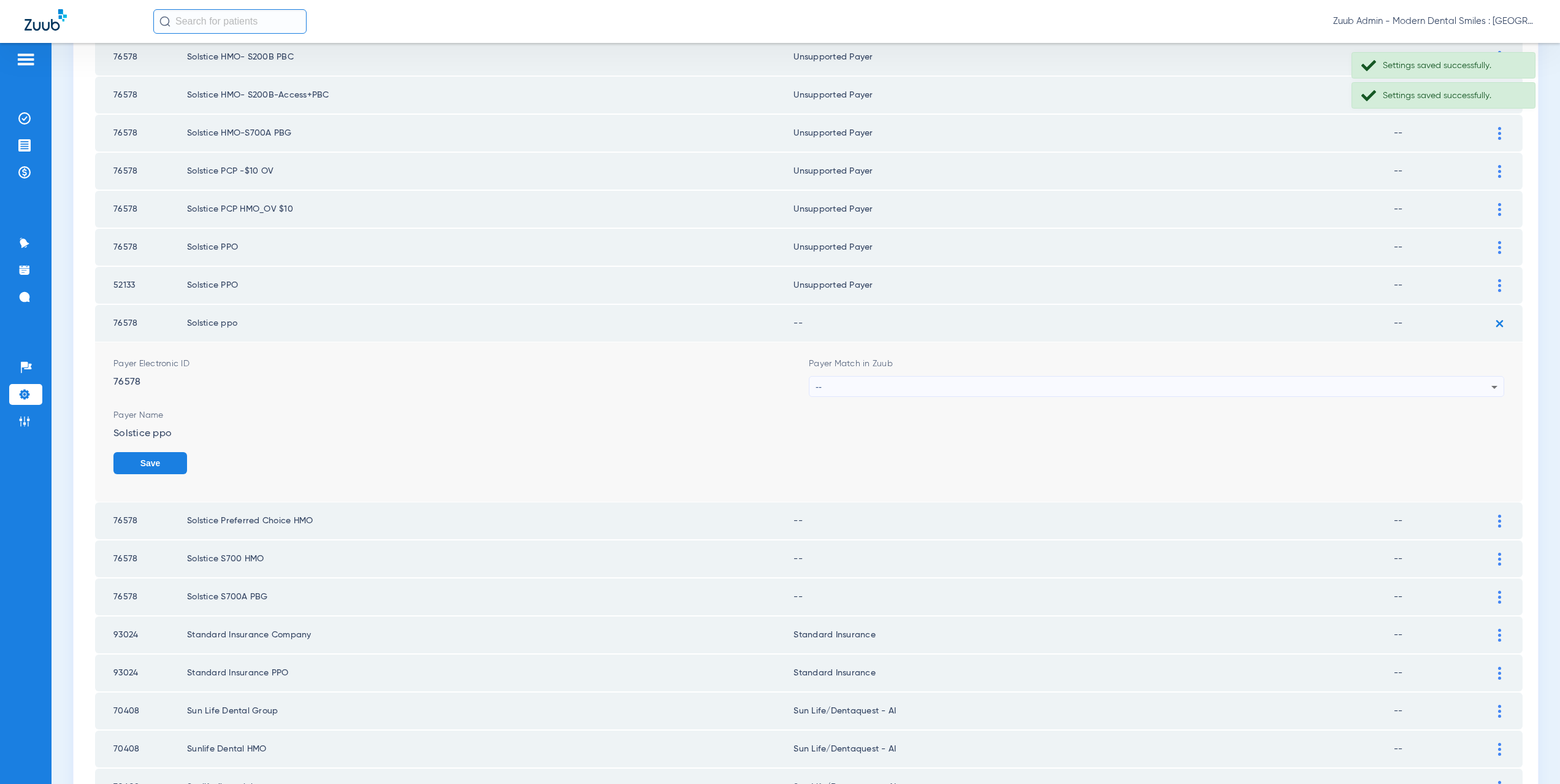
click at [913, 383] on div "--" at bounding box center [1153, 387] width 676 height 21
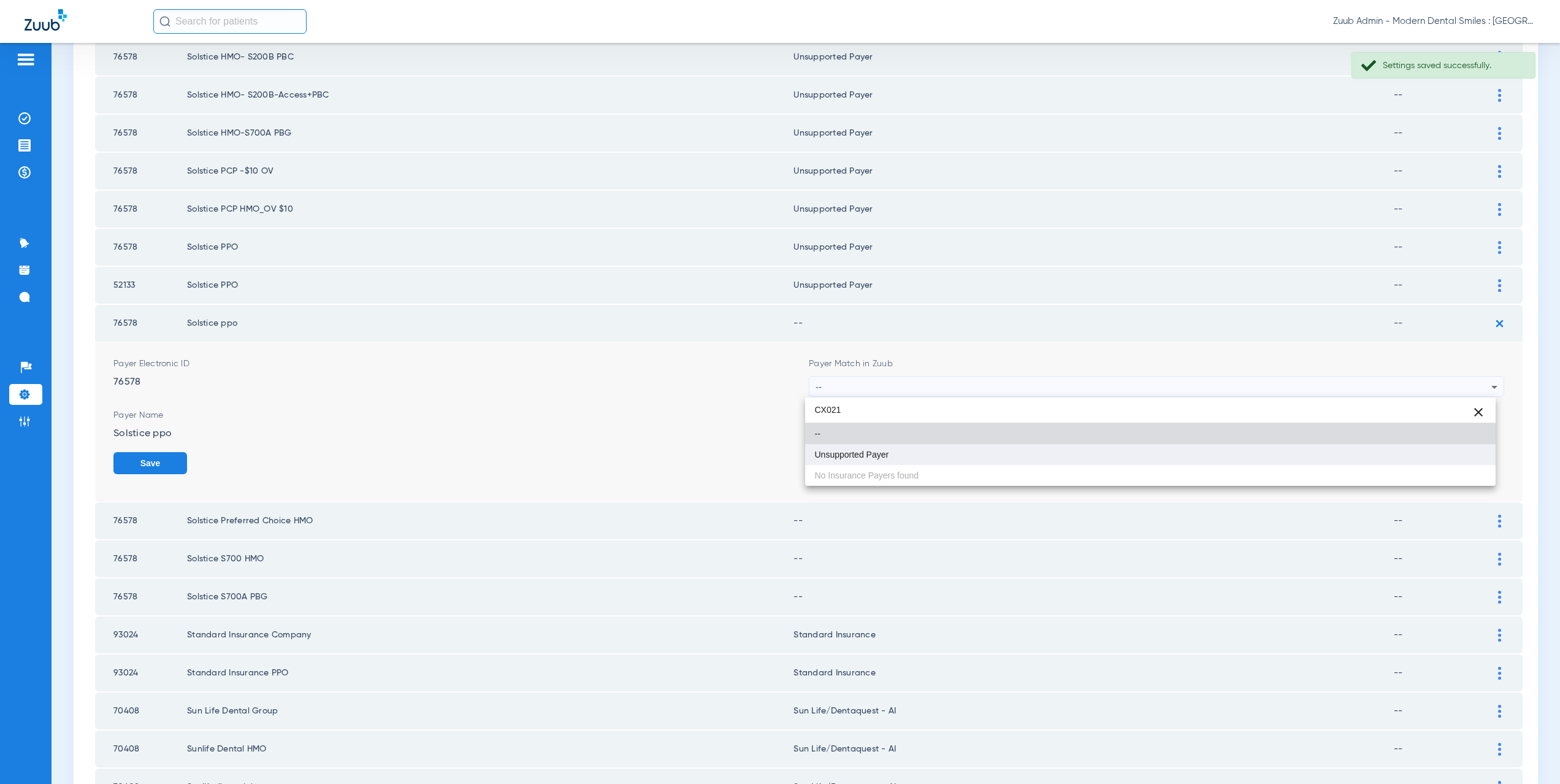
type input "CX021"
click at [899, 447] on mat-option "Unsupported Payer" at bounding box center [1151, 454] width 691 height 21
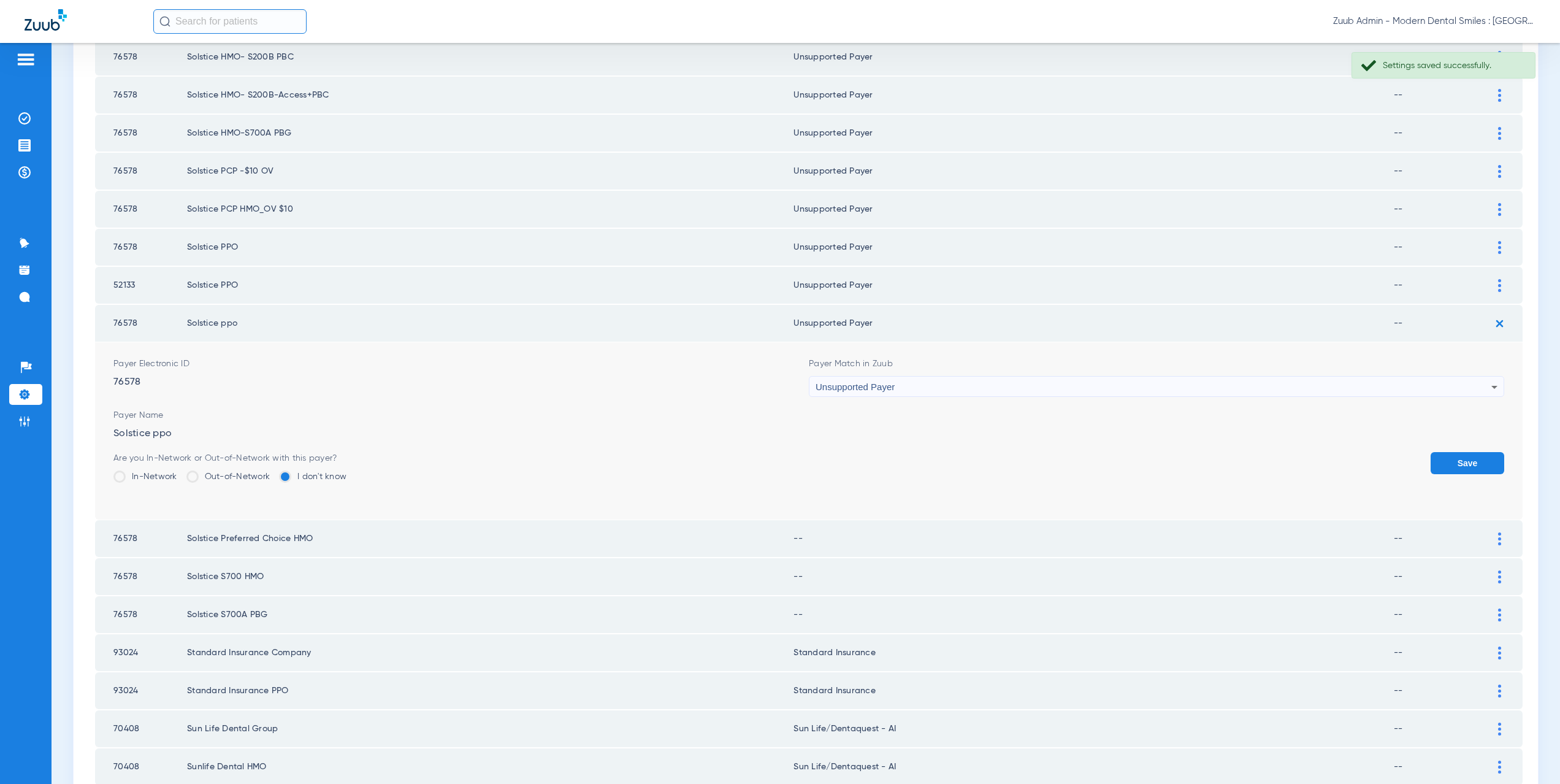
click at [1458, 463] on button "Save" at bounding box center [1467, 463] width 73 height 22
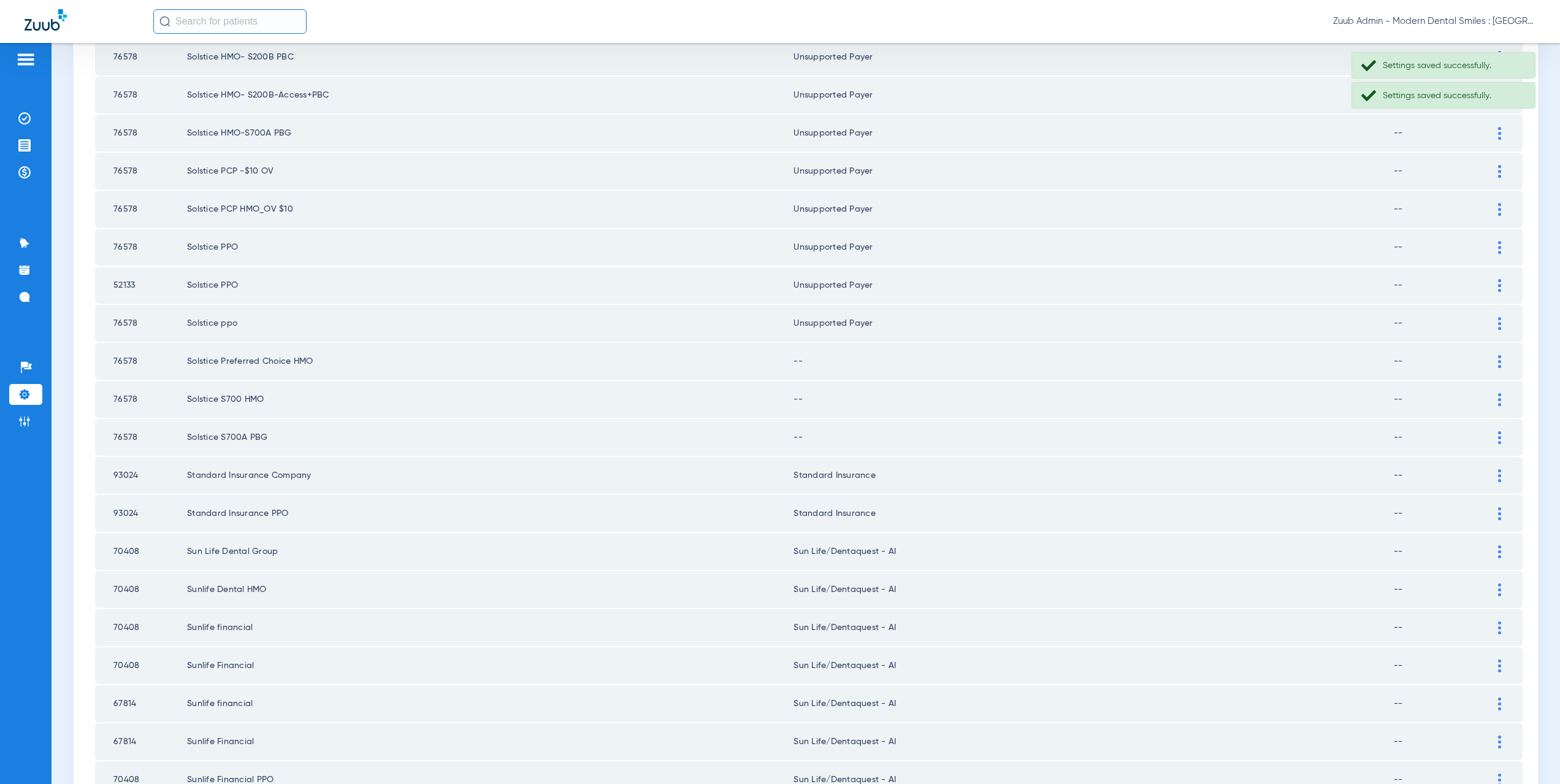
click at [1489, 352] on td at bounding box center [1506, 361] width 34 height 37
click at [1489, 358] on div at bounding box center [1500, 361] width 21 height 13
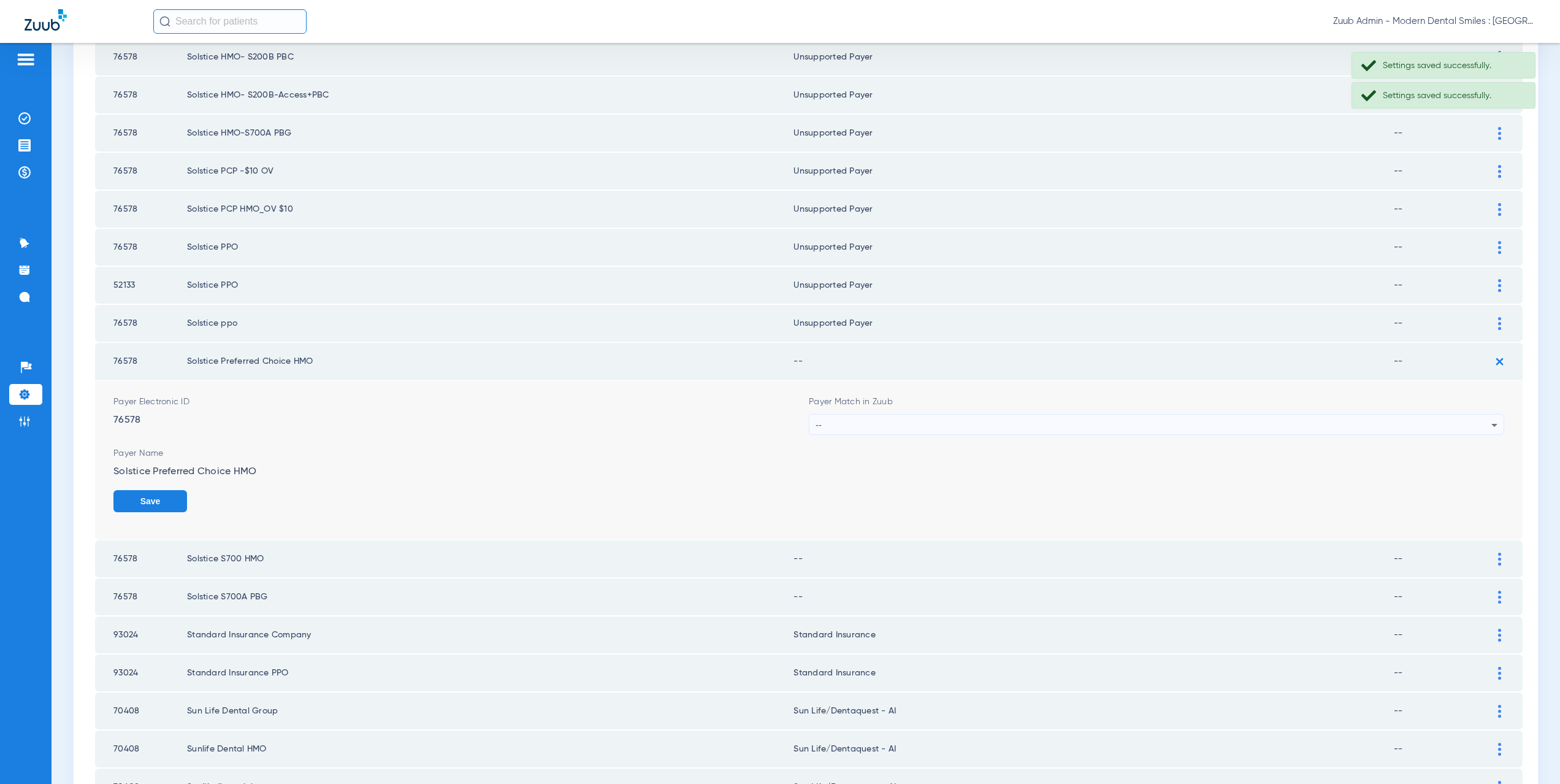
click at [877, 420] on div "--" at bounding box center [1153, 425] width 676 height 21
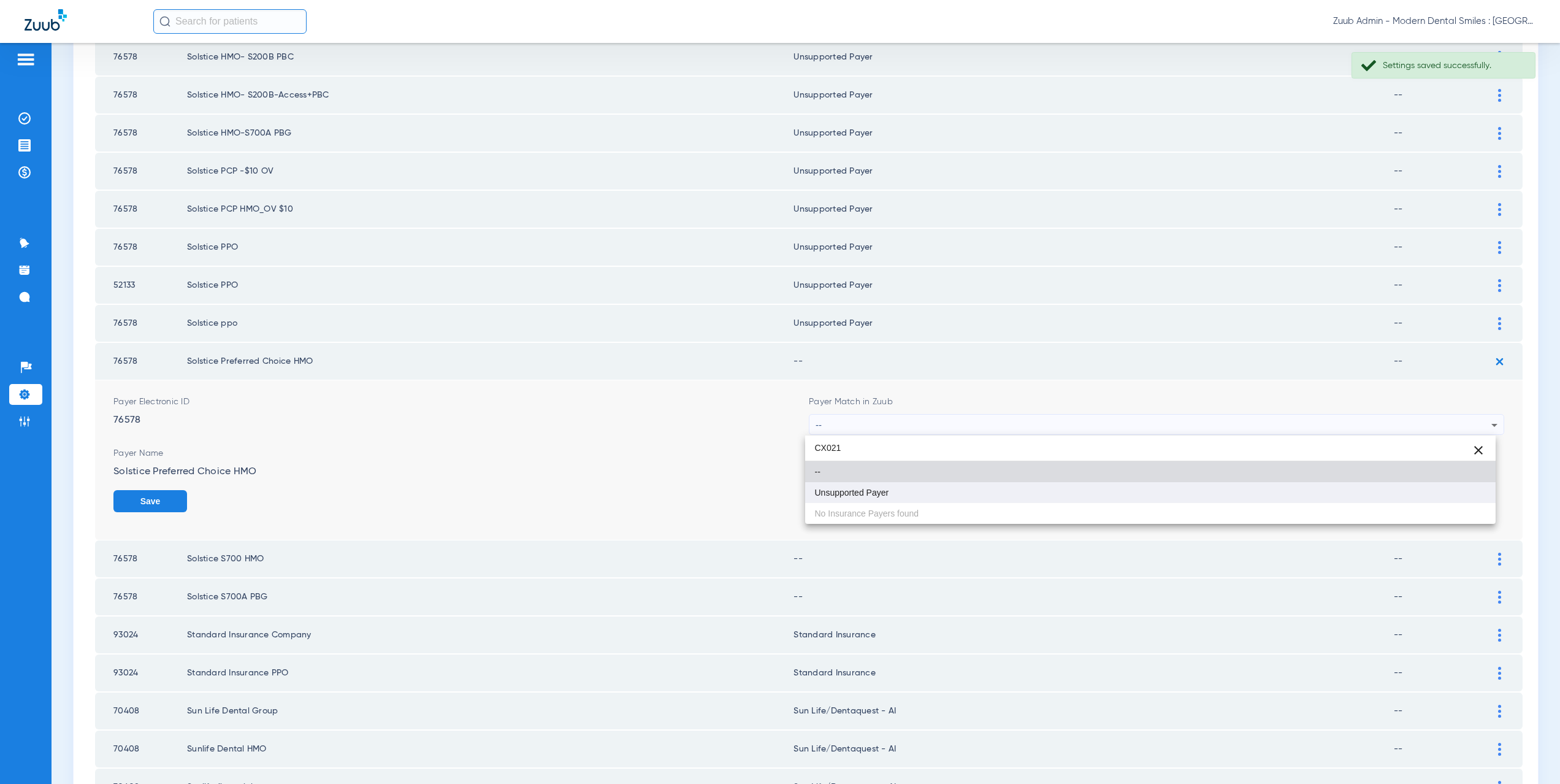
type input "CX021"
click at [877, 486] on mat-option "Unsupported Payer" at bounding box center [1151, 492] width 691 height 21
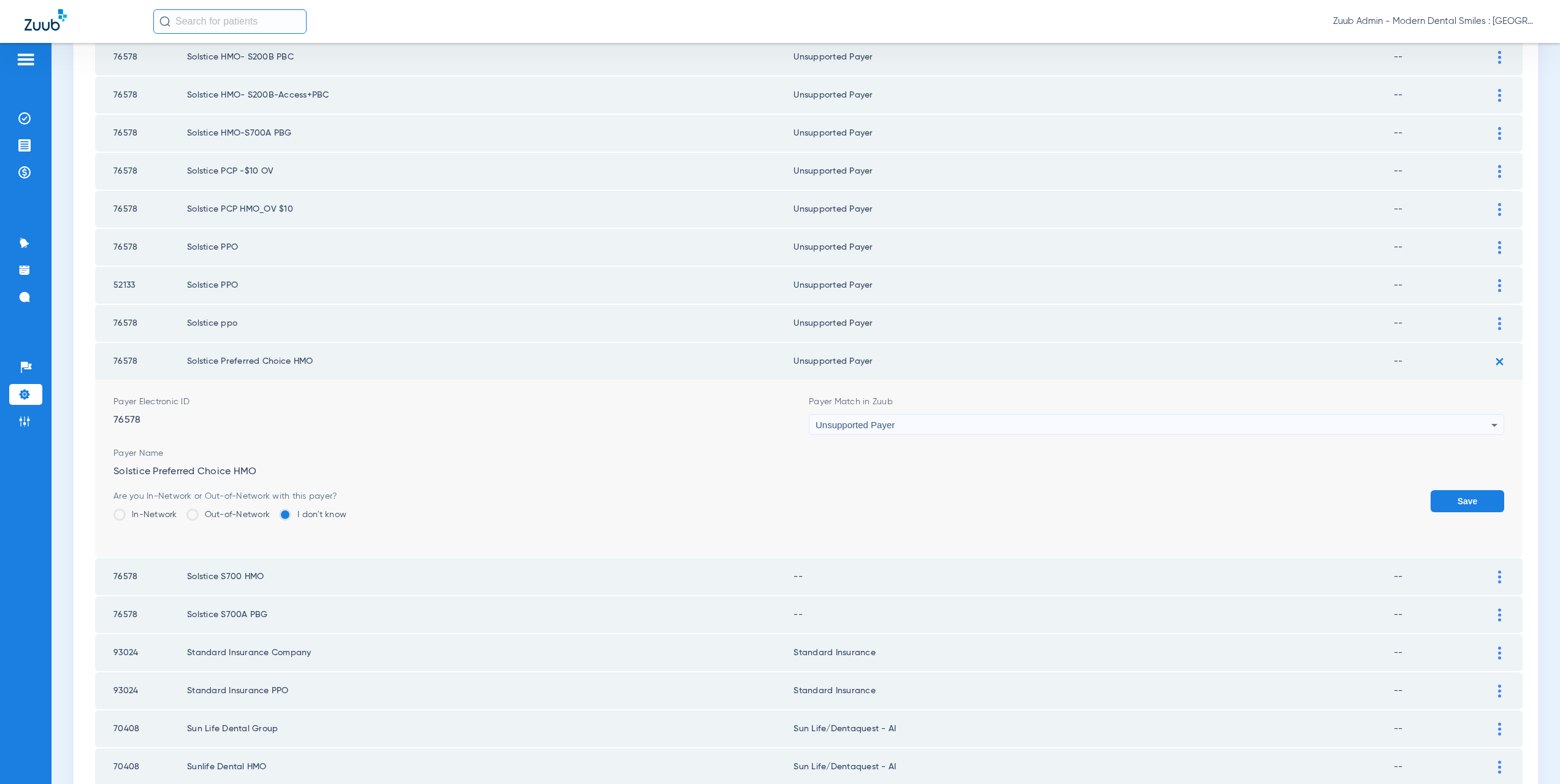
click at [1445, 497] on button "Save" at bounding box center [1467, 501] width 73 height 22
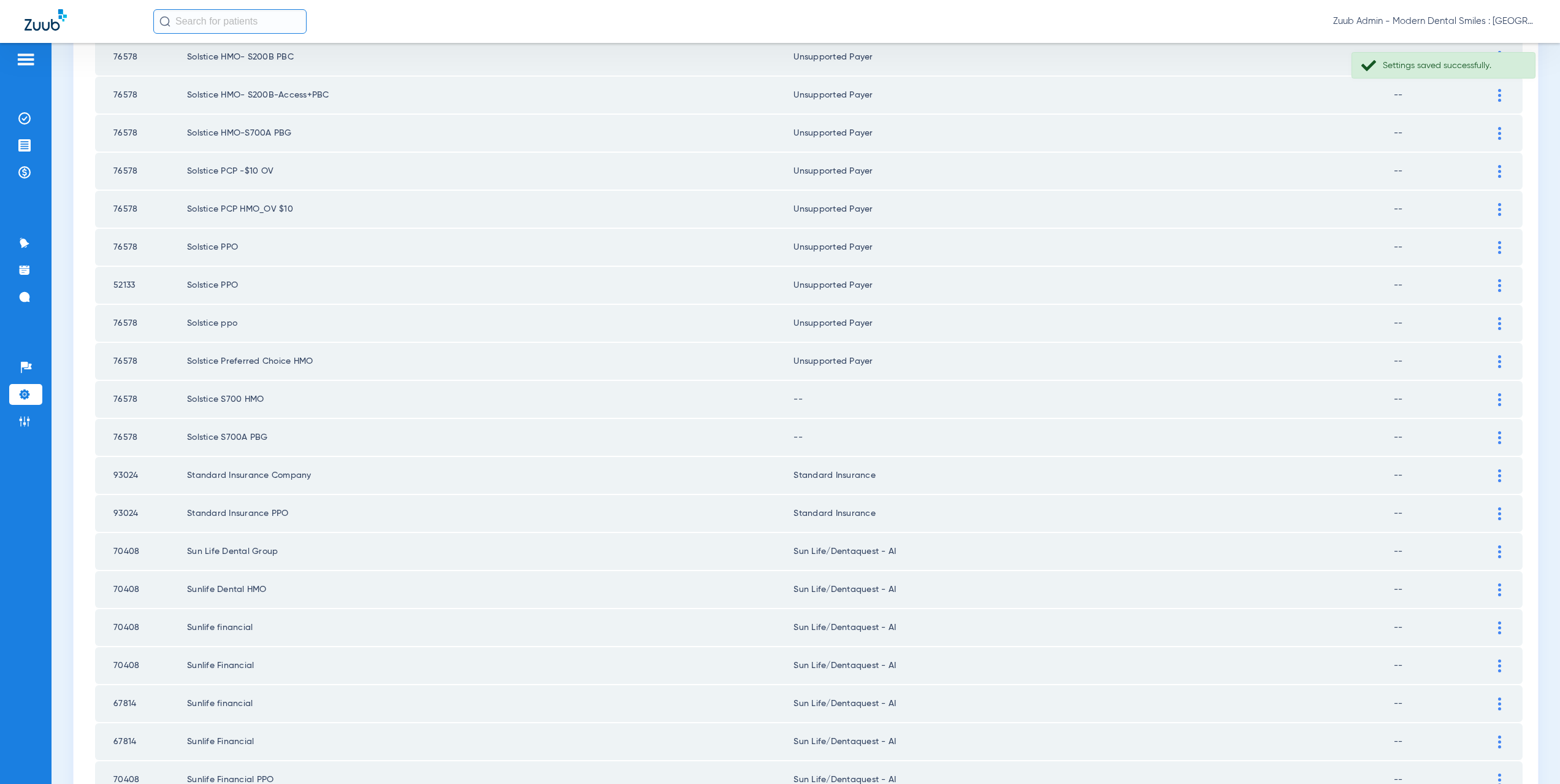
click at [1498, 400] on img at bounding box center [1500, 399] width 3 height 13
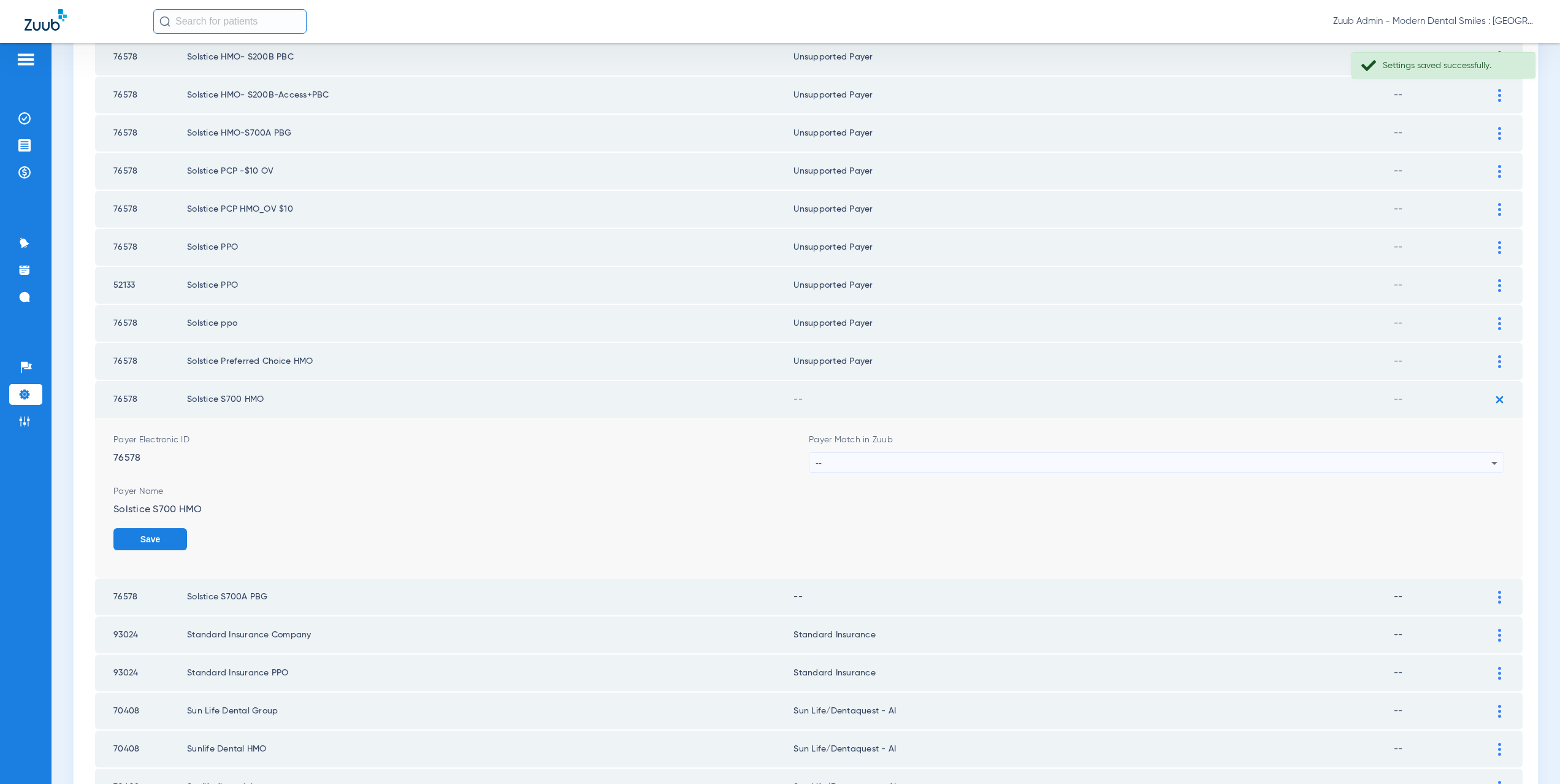
click at [836, 461] on div "--" at bounding box center [1153, 463] width 676 height 21
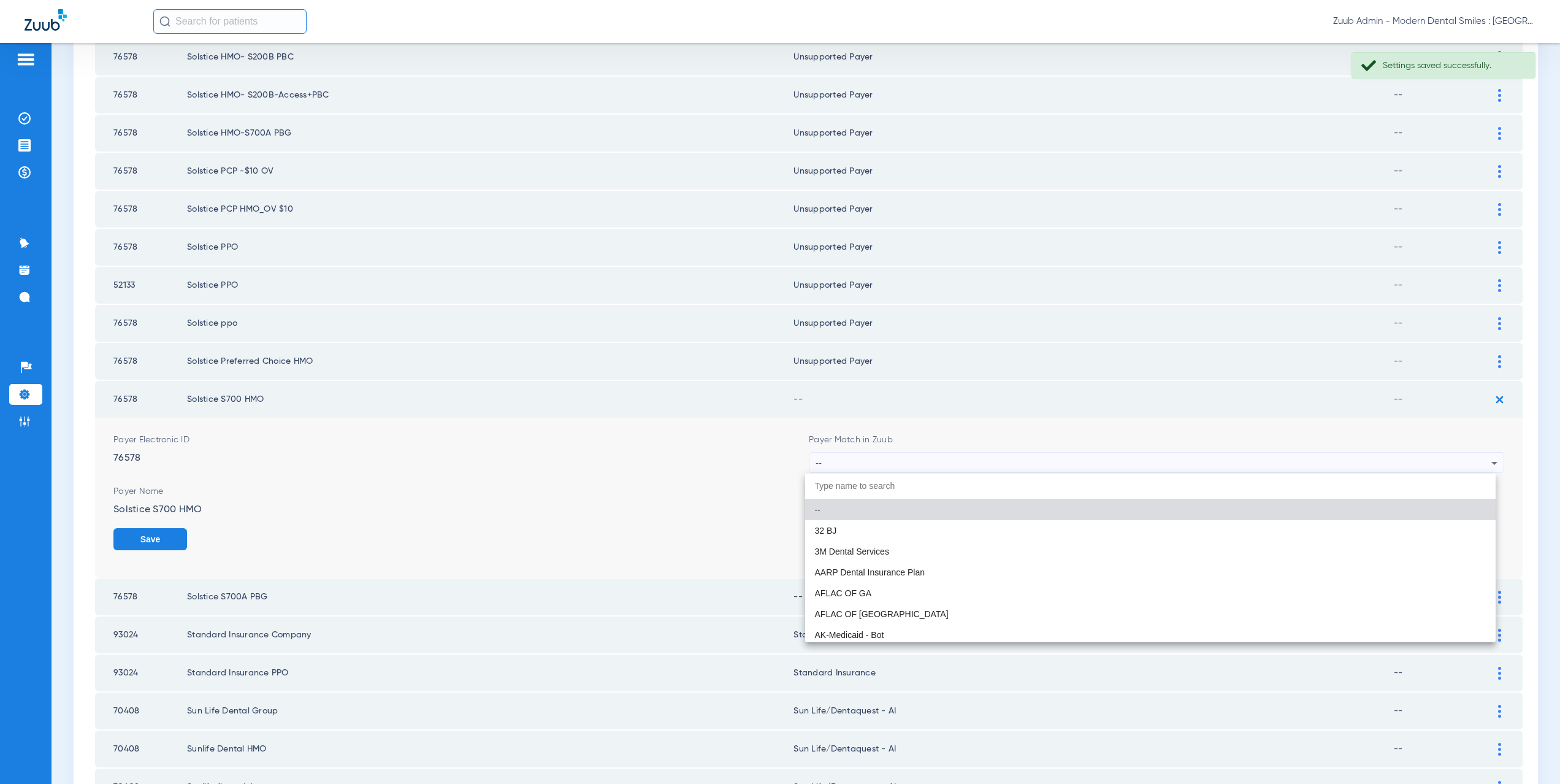
paste input "CX021"
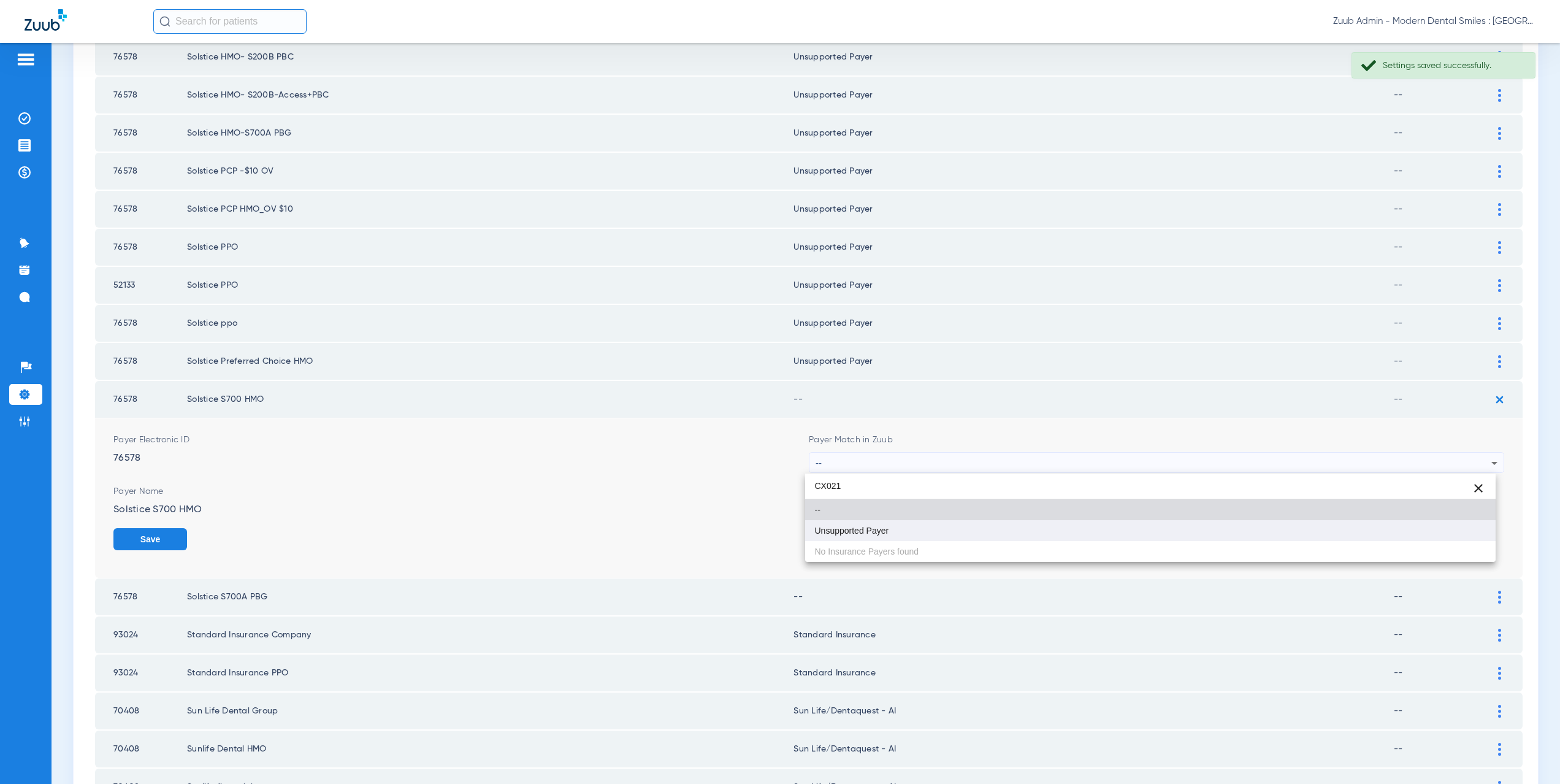
type input "CX021"
click at [879, 531] on span "Unsupported Payer" at bounding box center [852, 531] width 74 height 9
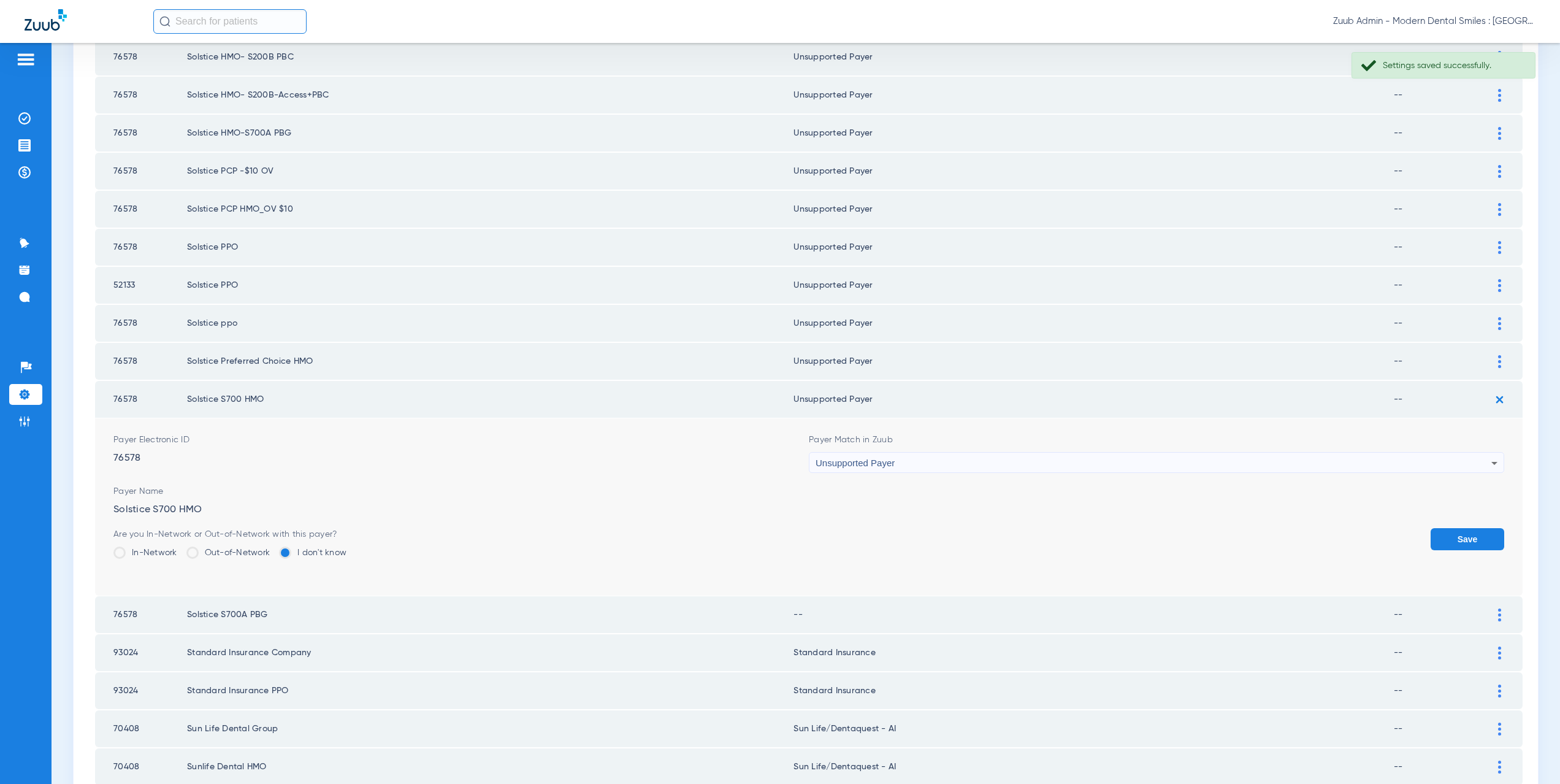
click at [1457, 537] on button "Save" at bounding box center [1467, 539] width 73 height 22
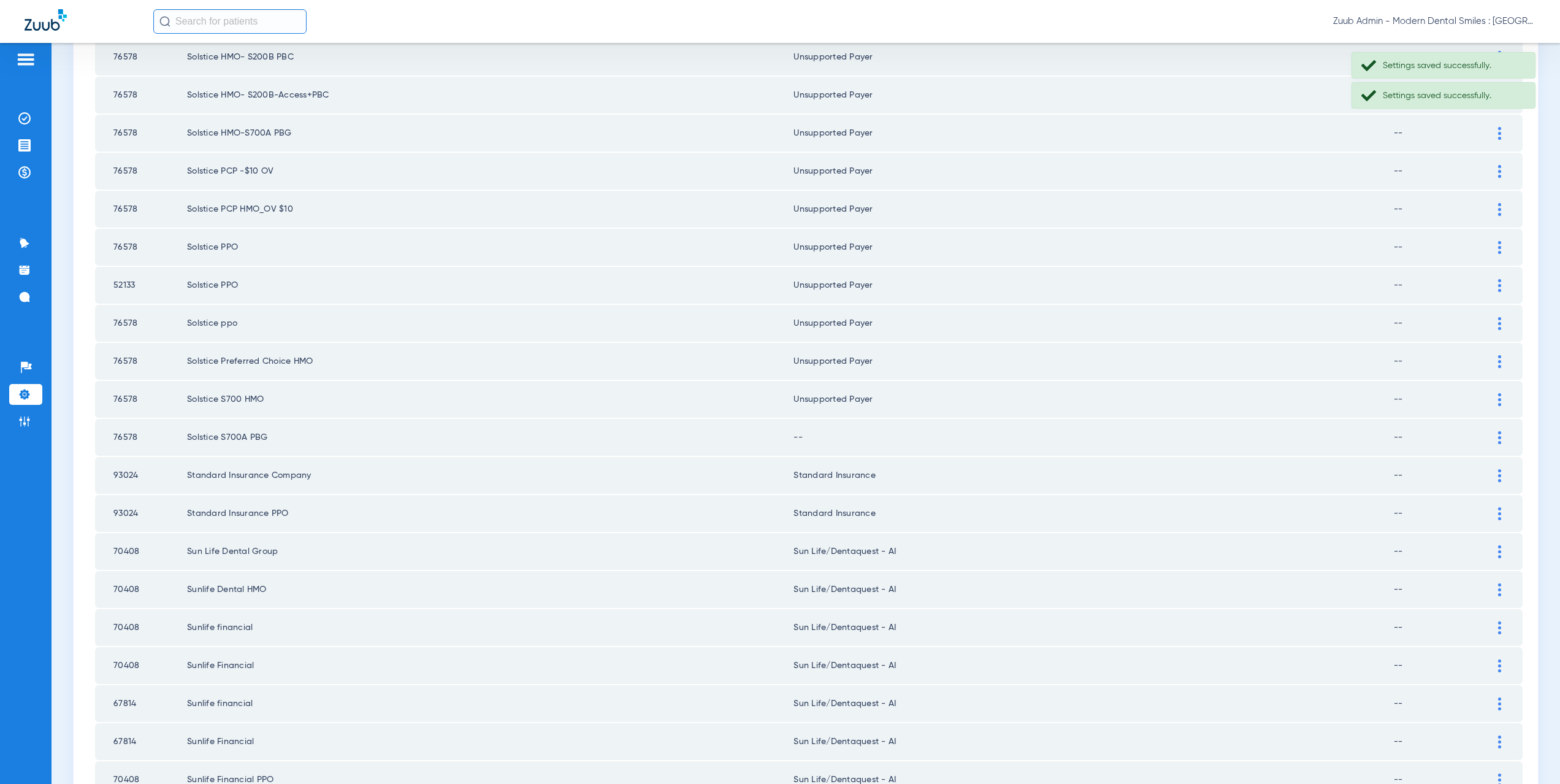
click at [1498, 436] on img at bounding box center [1500, 437] width 3 height 13
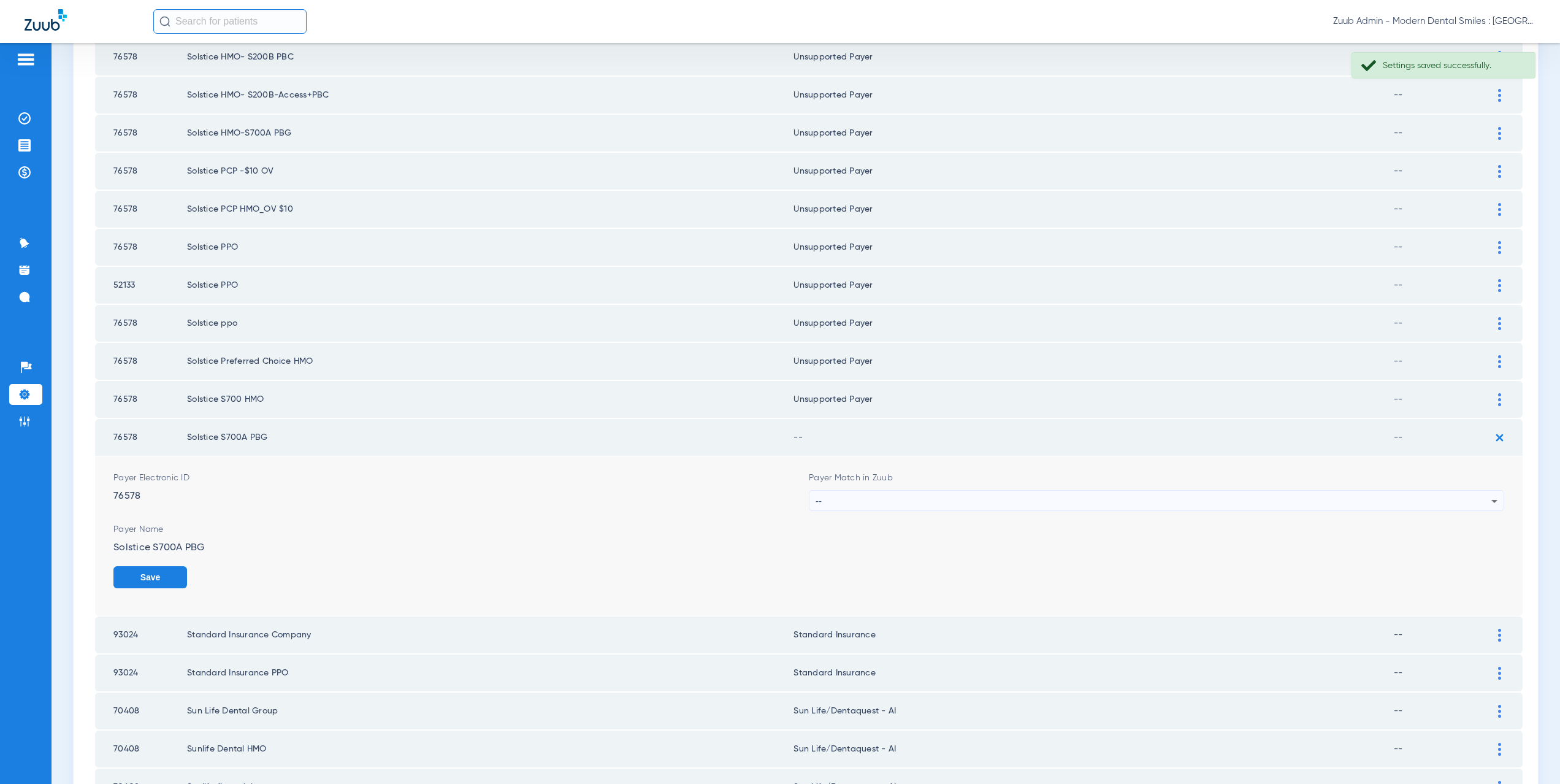
click at [890, 509] on div "--" at bounding box center [1153, 501] width 676 height 21
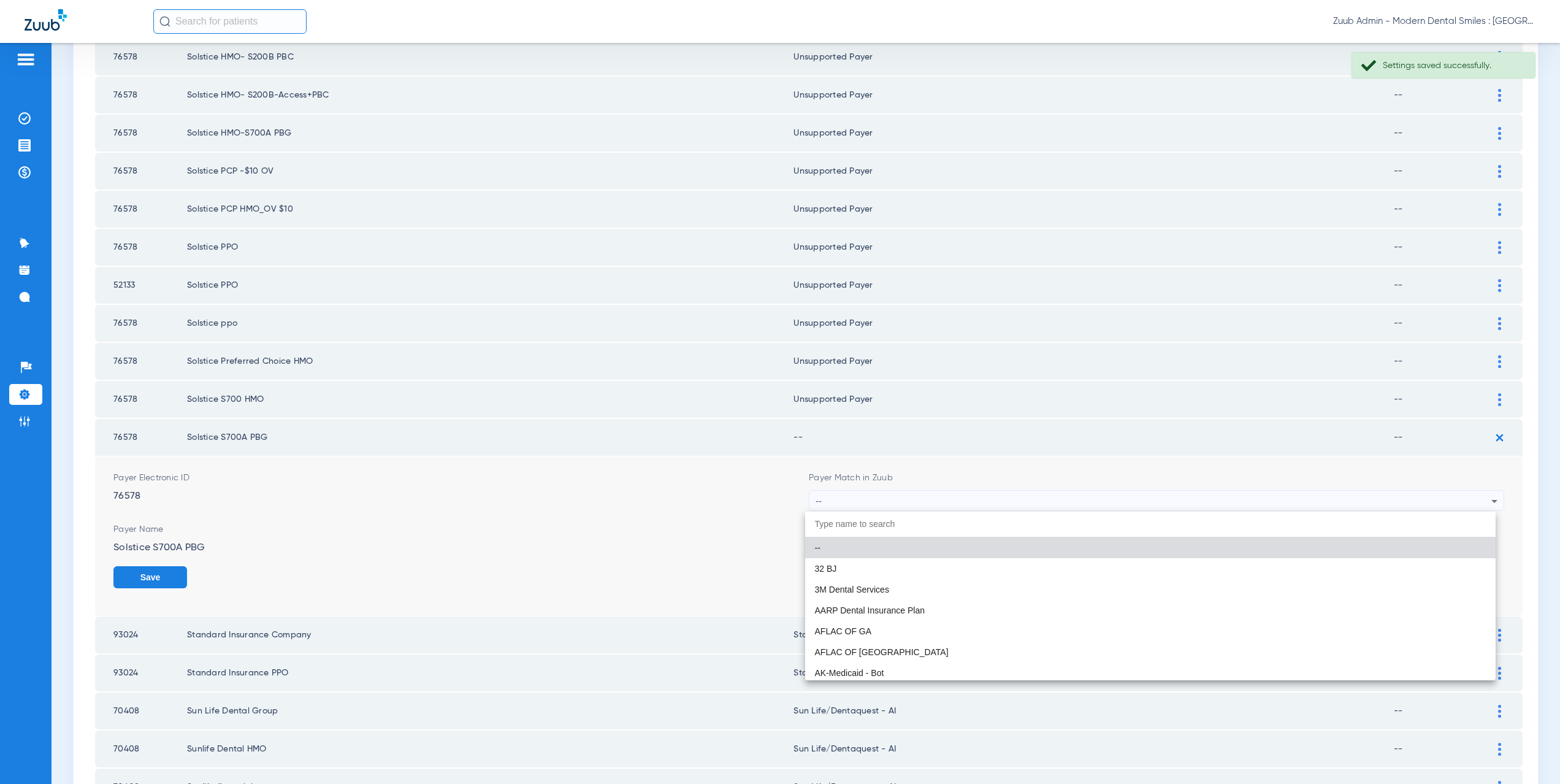
paste input "CX021"
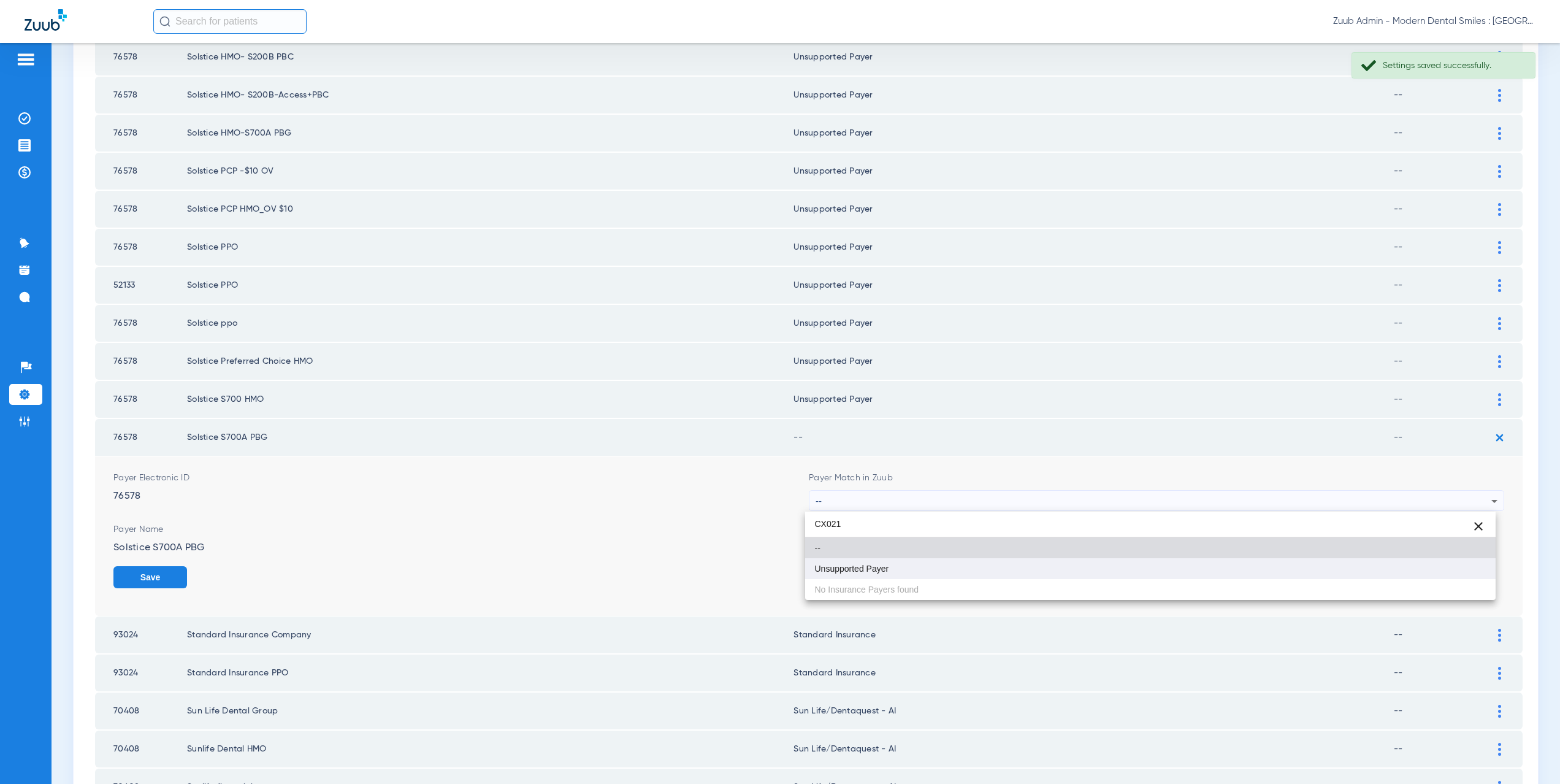
type input "CX021"
click at [880, 564] on span "Unsupported Payer" at bounding box center [852, 569] width 74 height 9
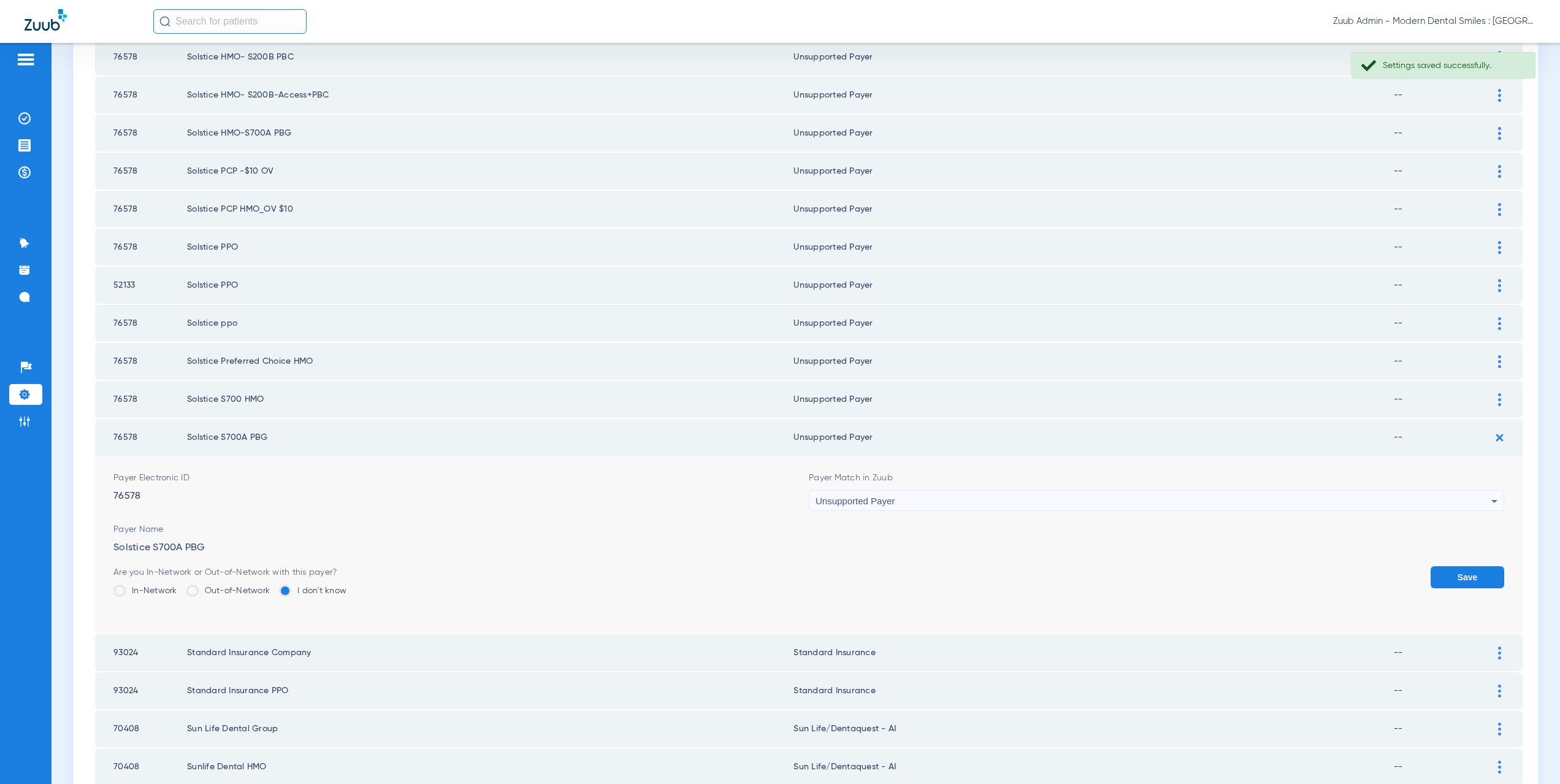
click at [1430, 571] on button "Save" at bounding box center [1467, 577] width 73 height 22
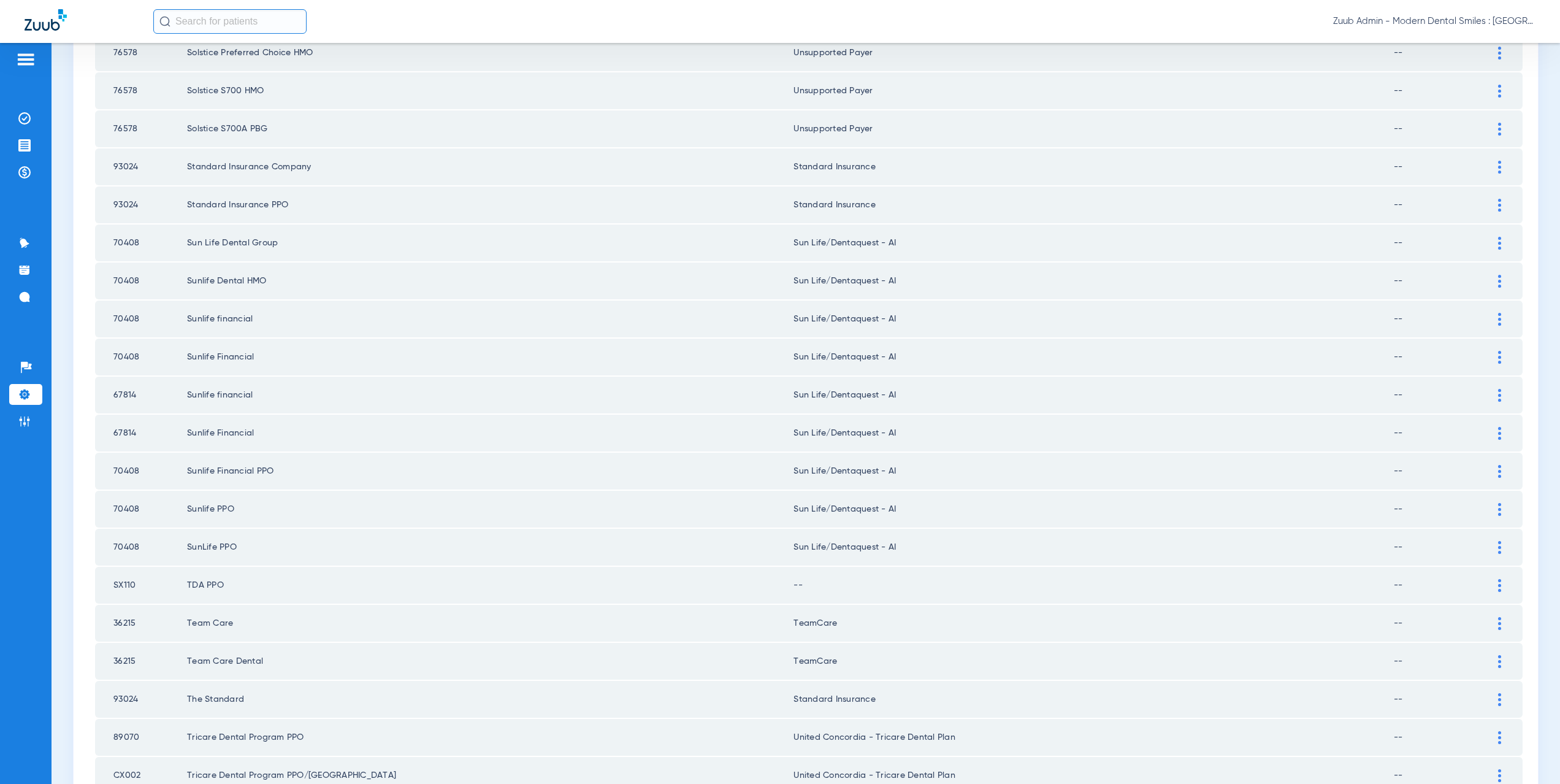
scroll to position [577, 0]
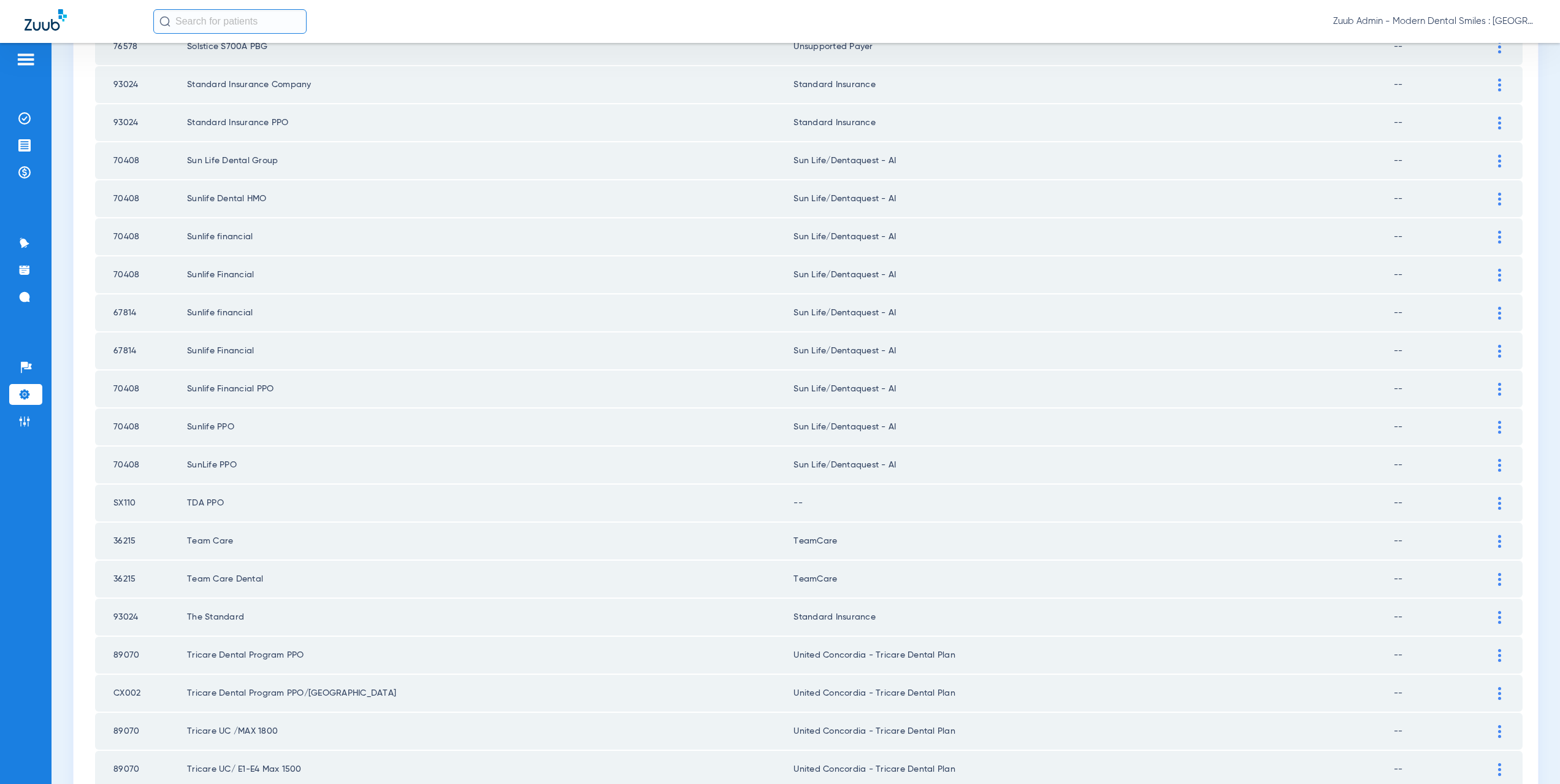
click at [1489, 504] on div at bounding box center [1500, 503] width 21 height 13
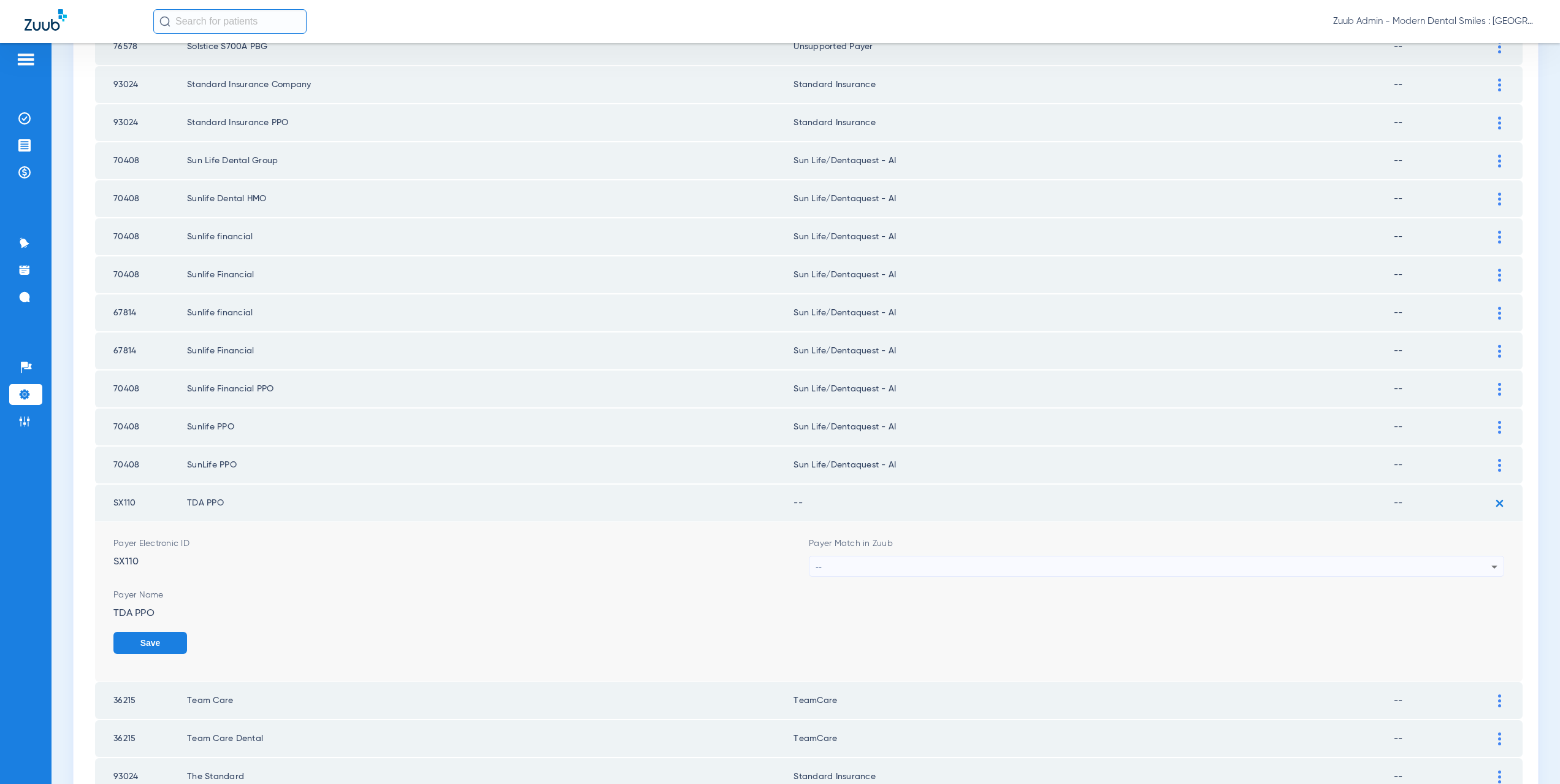
click at [869, 562] on div "--" at bounding box center [1153, 566] width 676 height 21
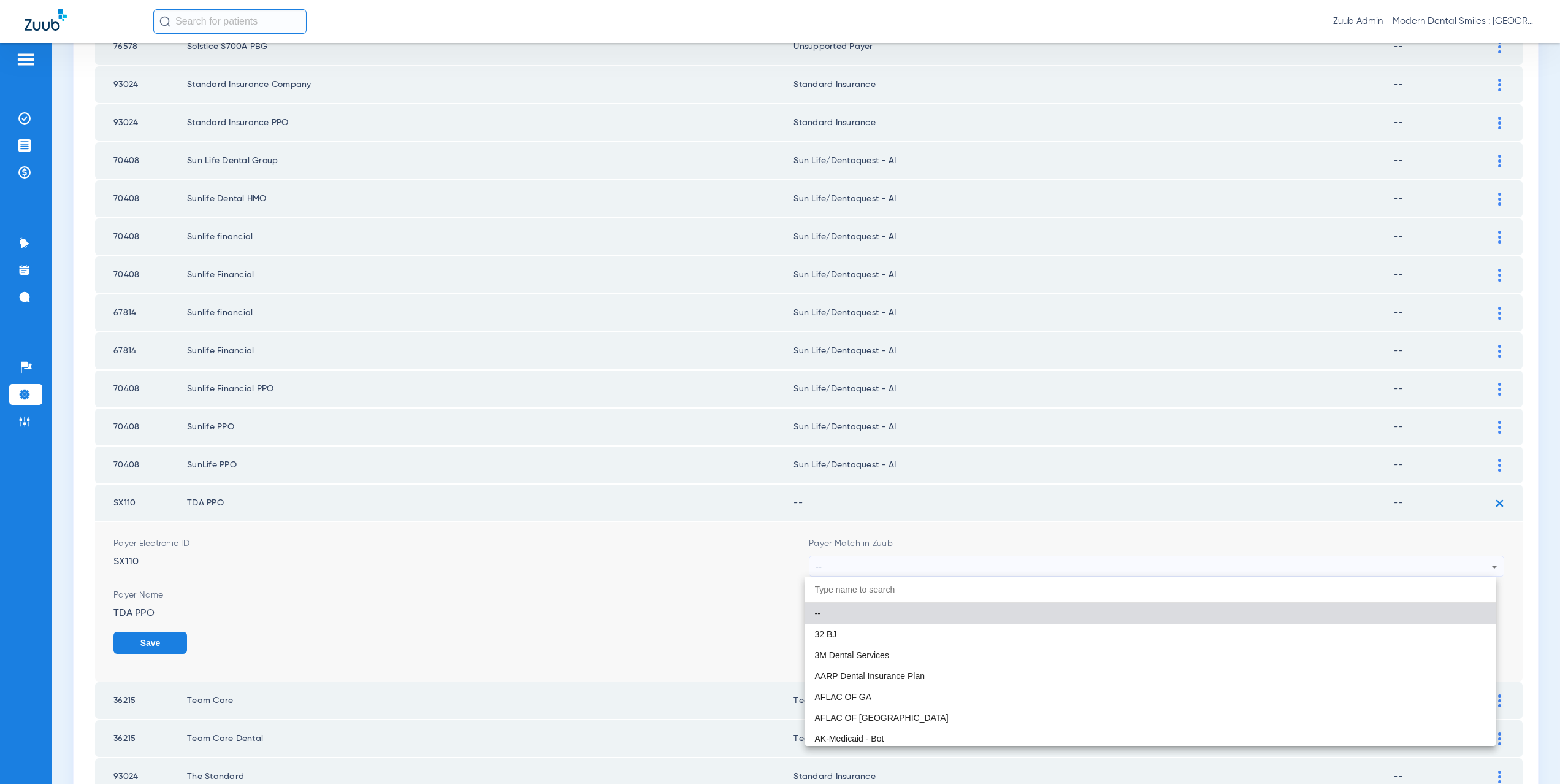
paste input "CX021"
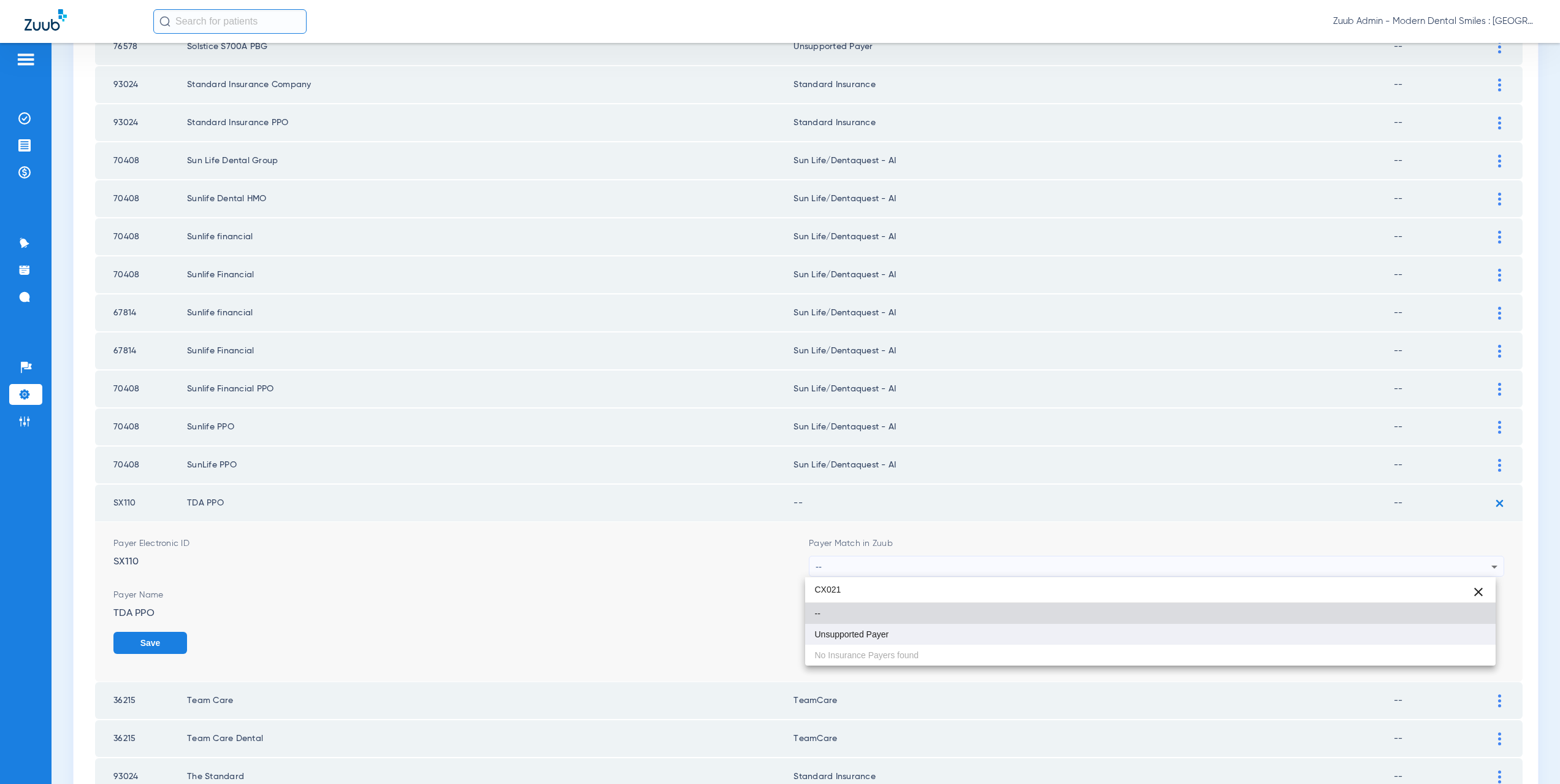
type input "CX021"
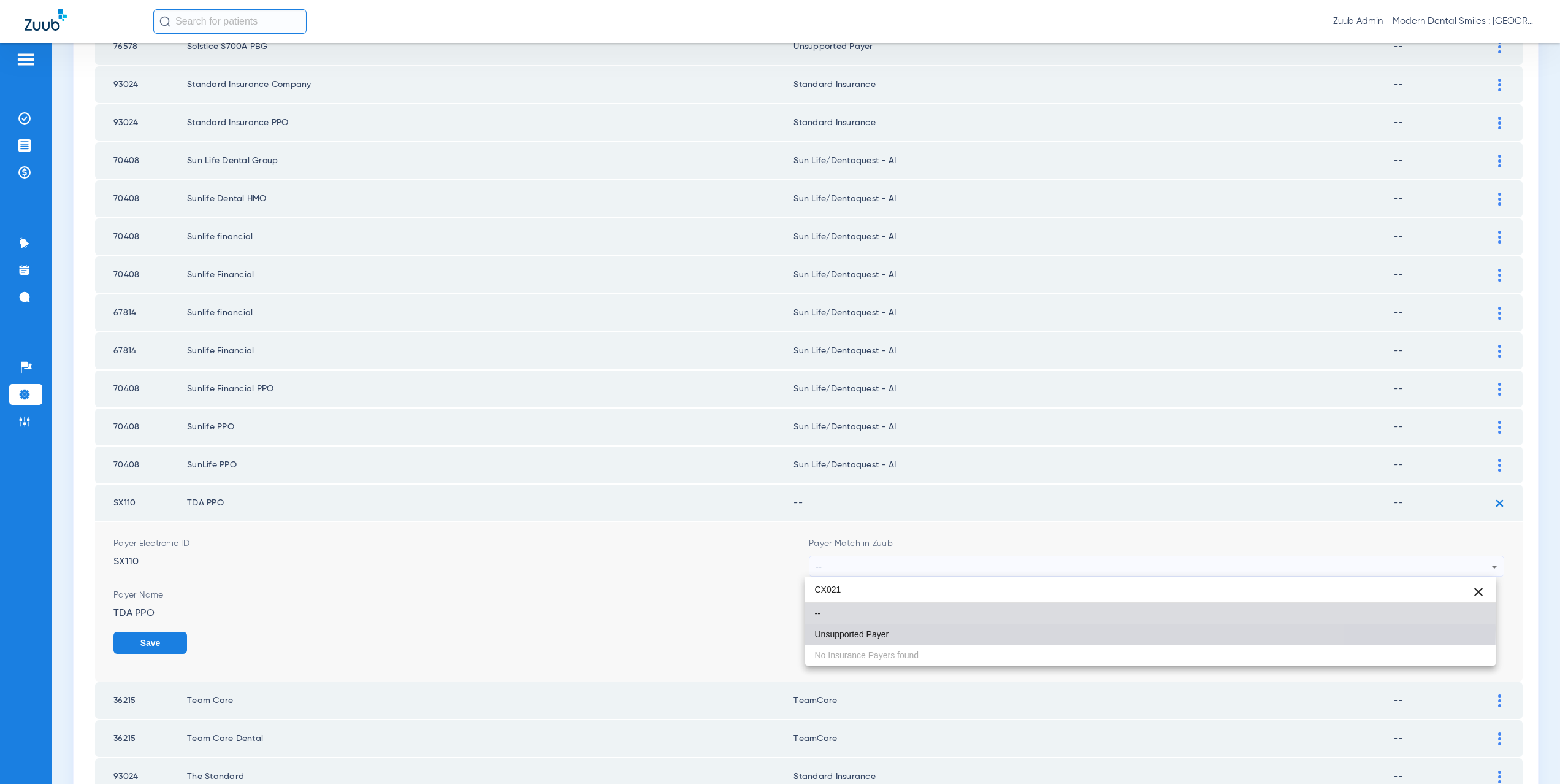
click at [874, 627] on mat-option "Unsupported Payer" at bounding box center [1151, 633] width 691 height 21
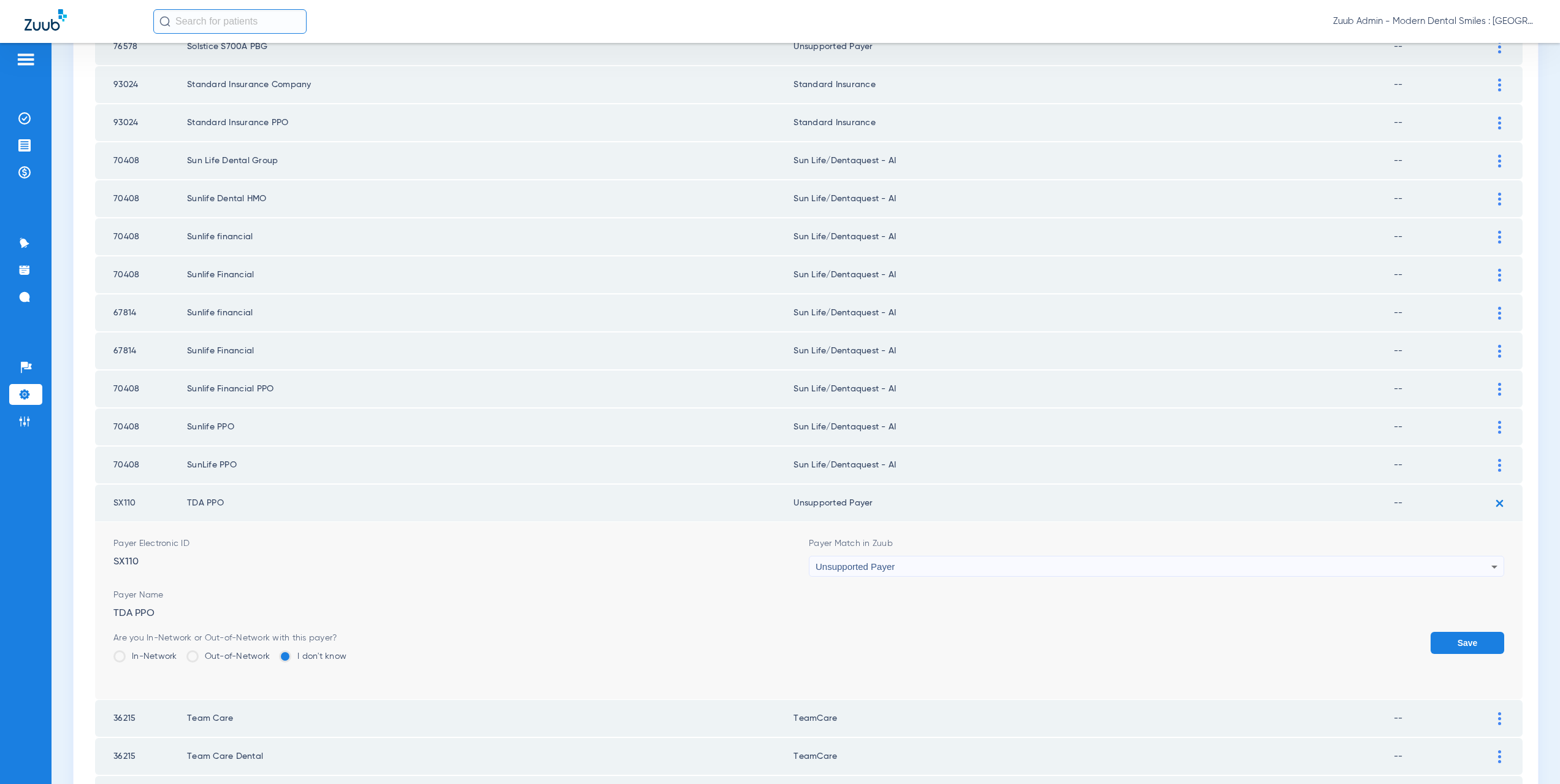
drag, startPoint x: 1462, startPoint y: 646, endPoint x: 1067, endPoint y: 566, distance: 403.0
click at [1460, 645] on button "Save" at bounding box center [1467, 642] width 73 height 22
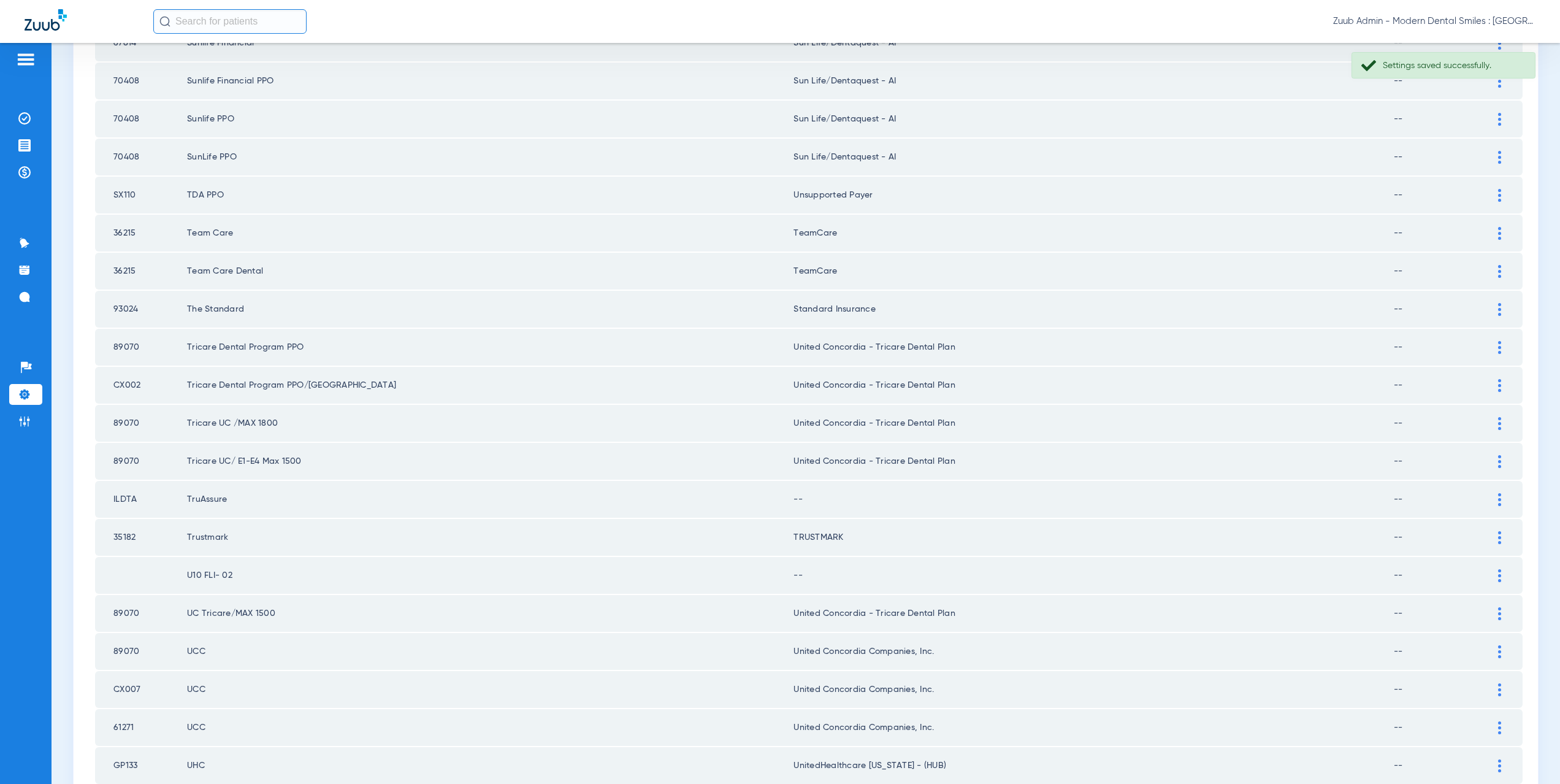
scroll to position [917, 0]
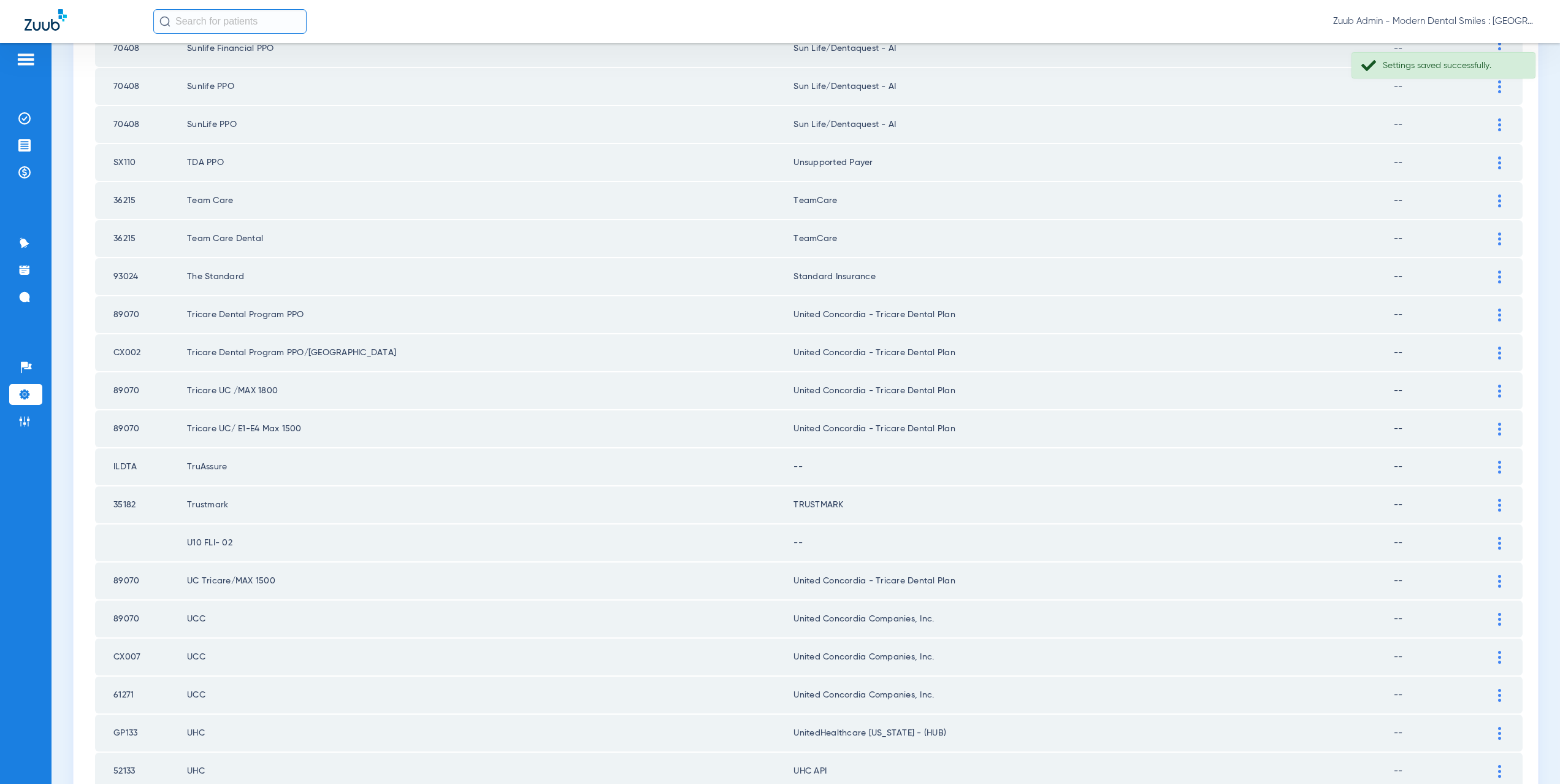
click at [1499, 464] on div at bounding box center [1500, 467] width 21 height 13
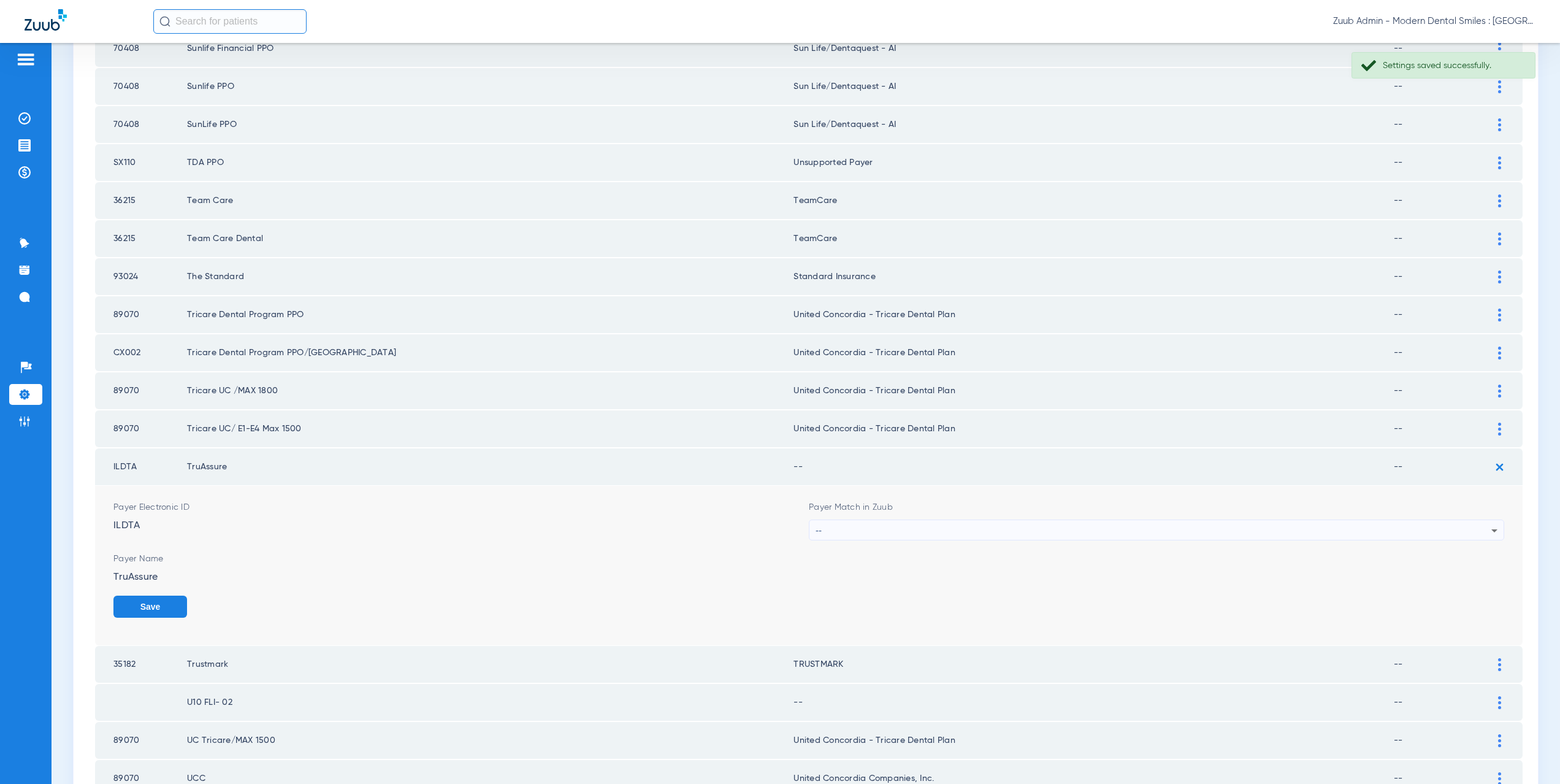
click at [910, 521] on div "--" at bounding box center [1153, 530] width 676 height 21
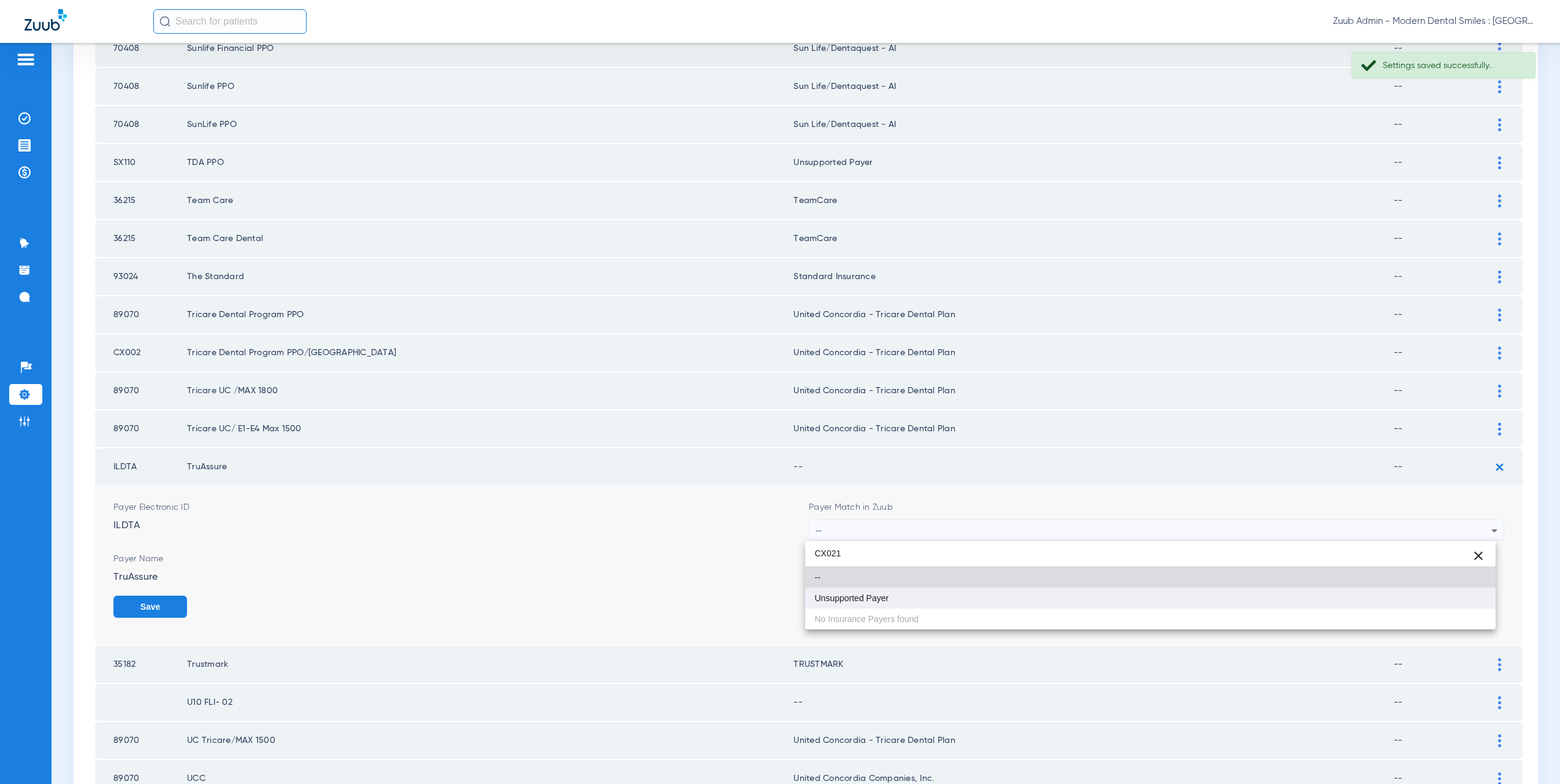
type input "CX021"
click at [897, 588] on mat-option "Unsupported Payer" at bounding box center [1151, 597] width 691 height 21
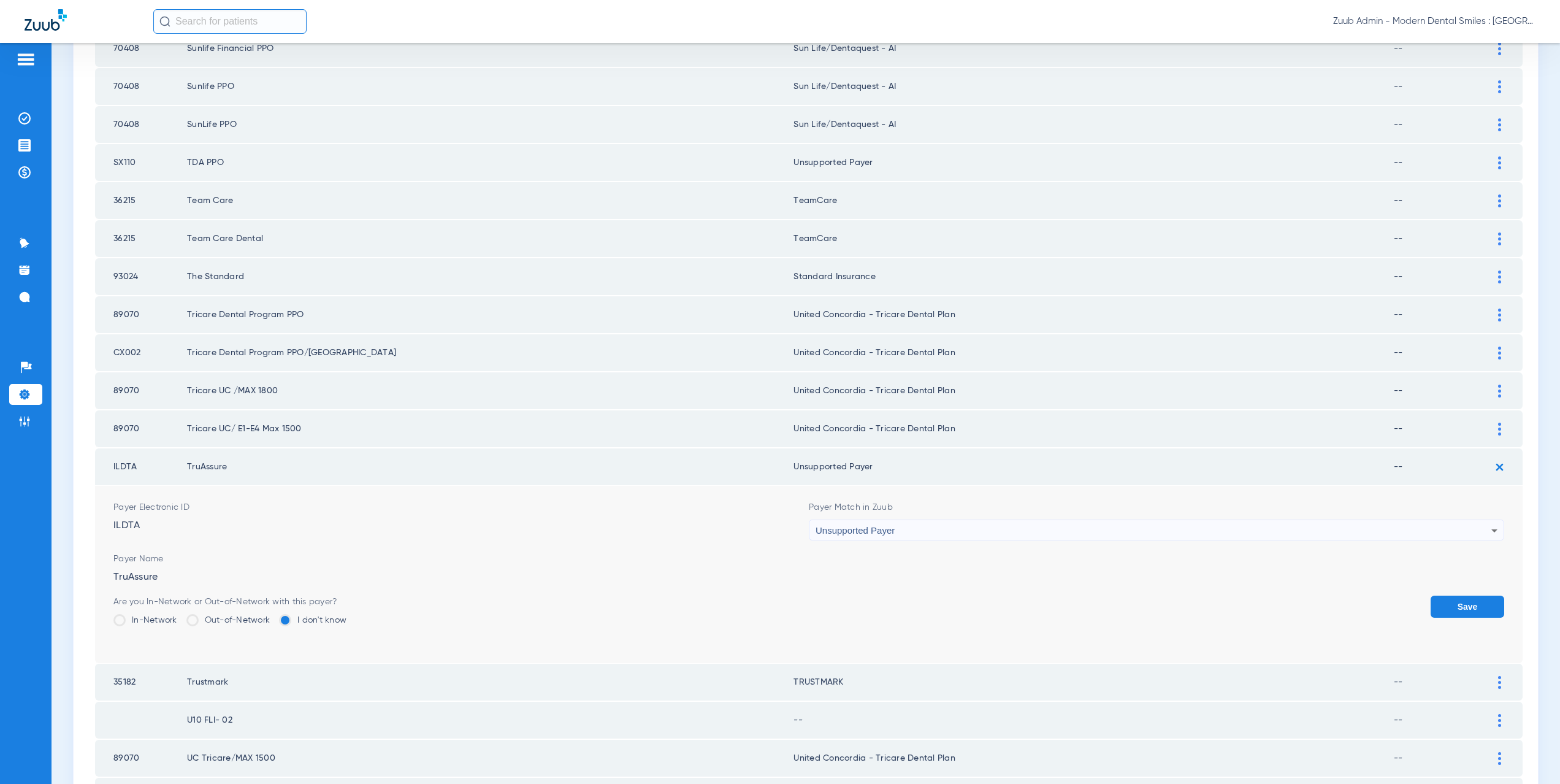
click at [1475, 612] on button "Save" at bounding box center [1467, 606] width 73 height 22
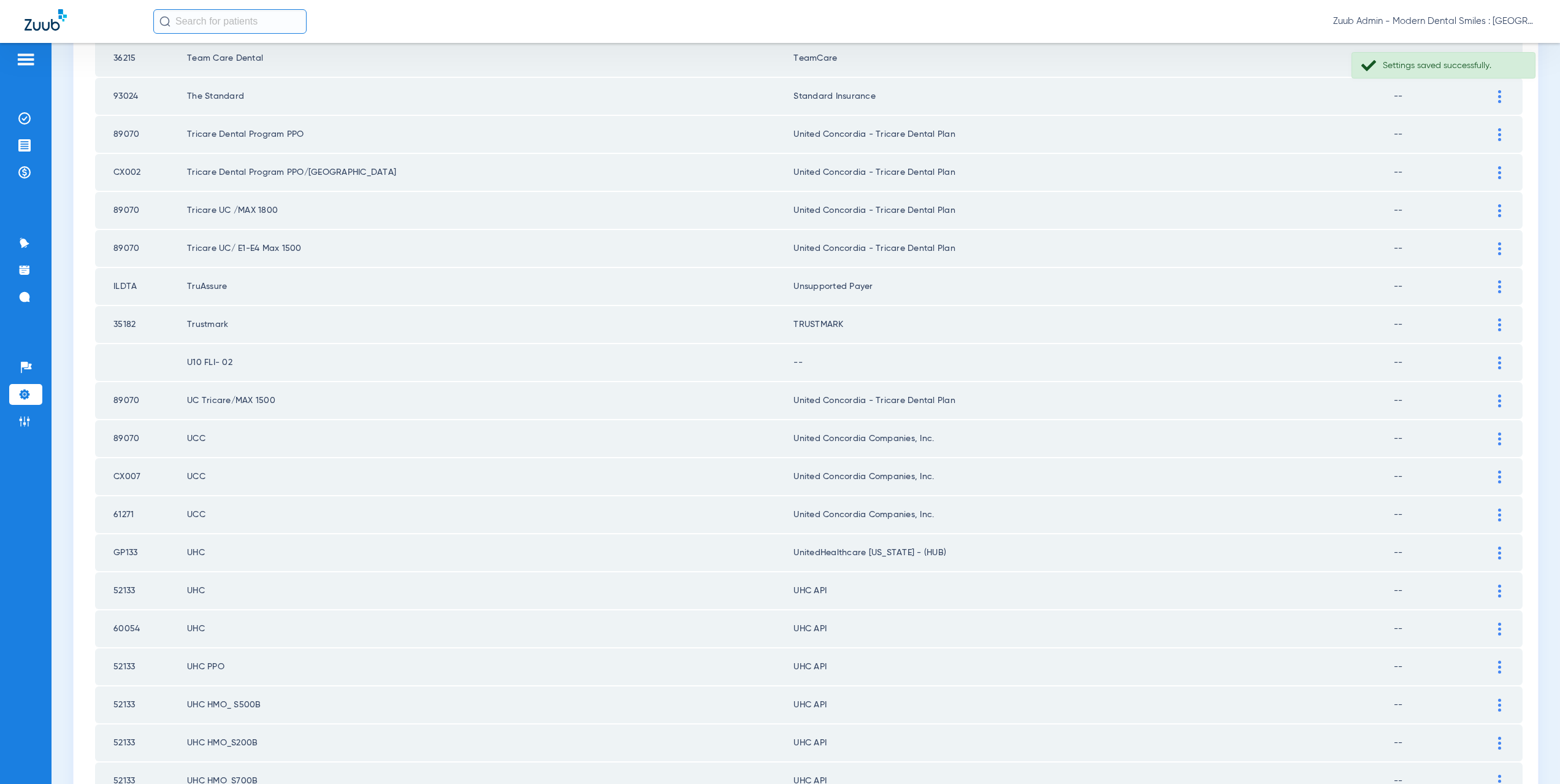
scroll to position [1121, 0]
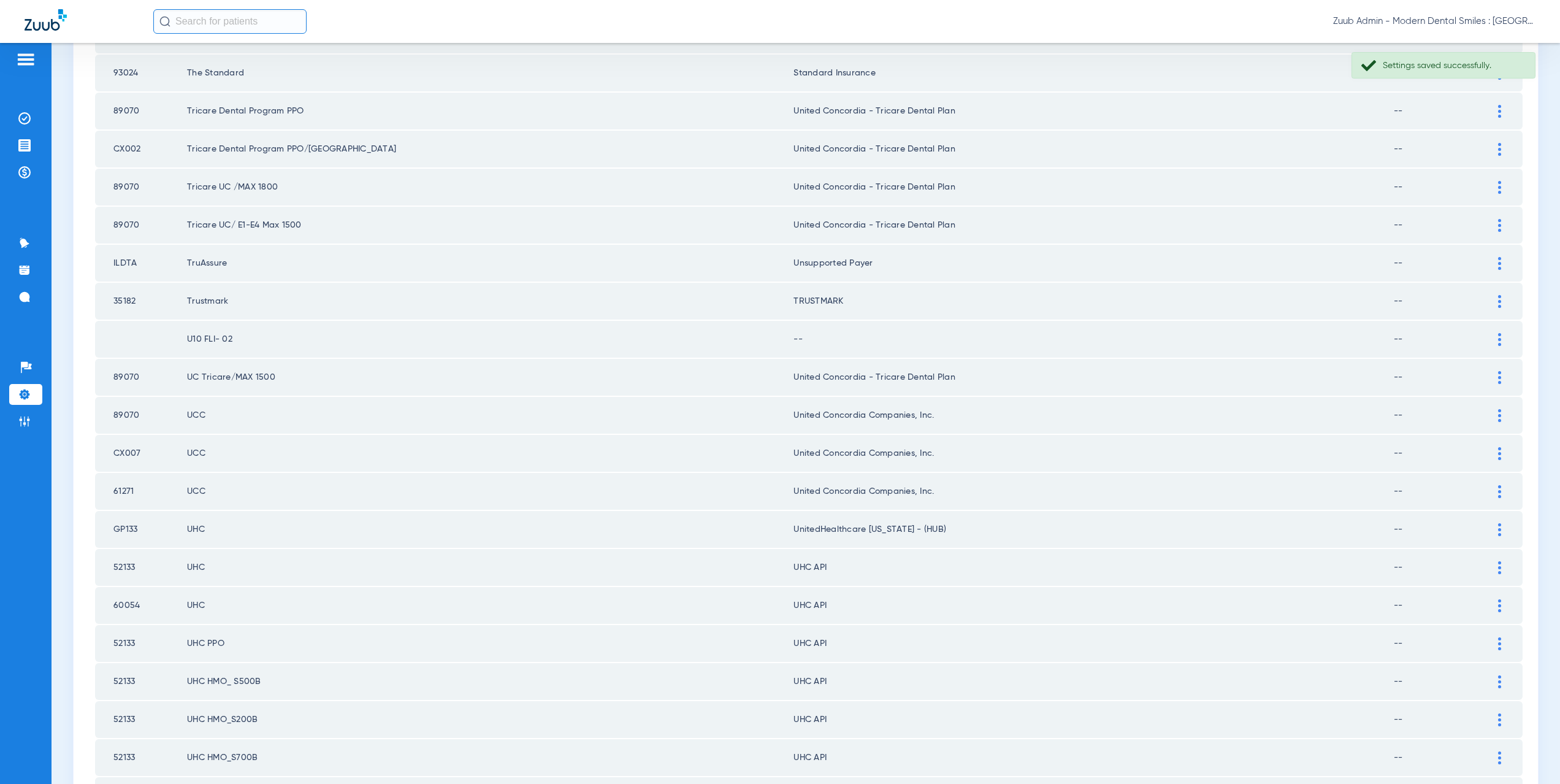
click at [1498, 335] on img at bounding box center [1500, 339] width 3 height 13
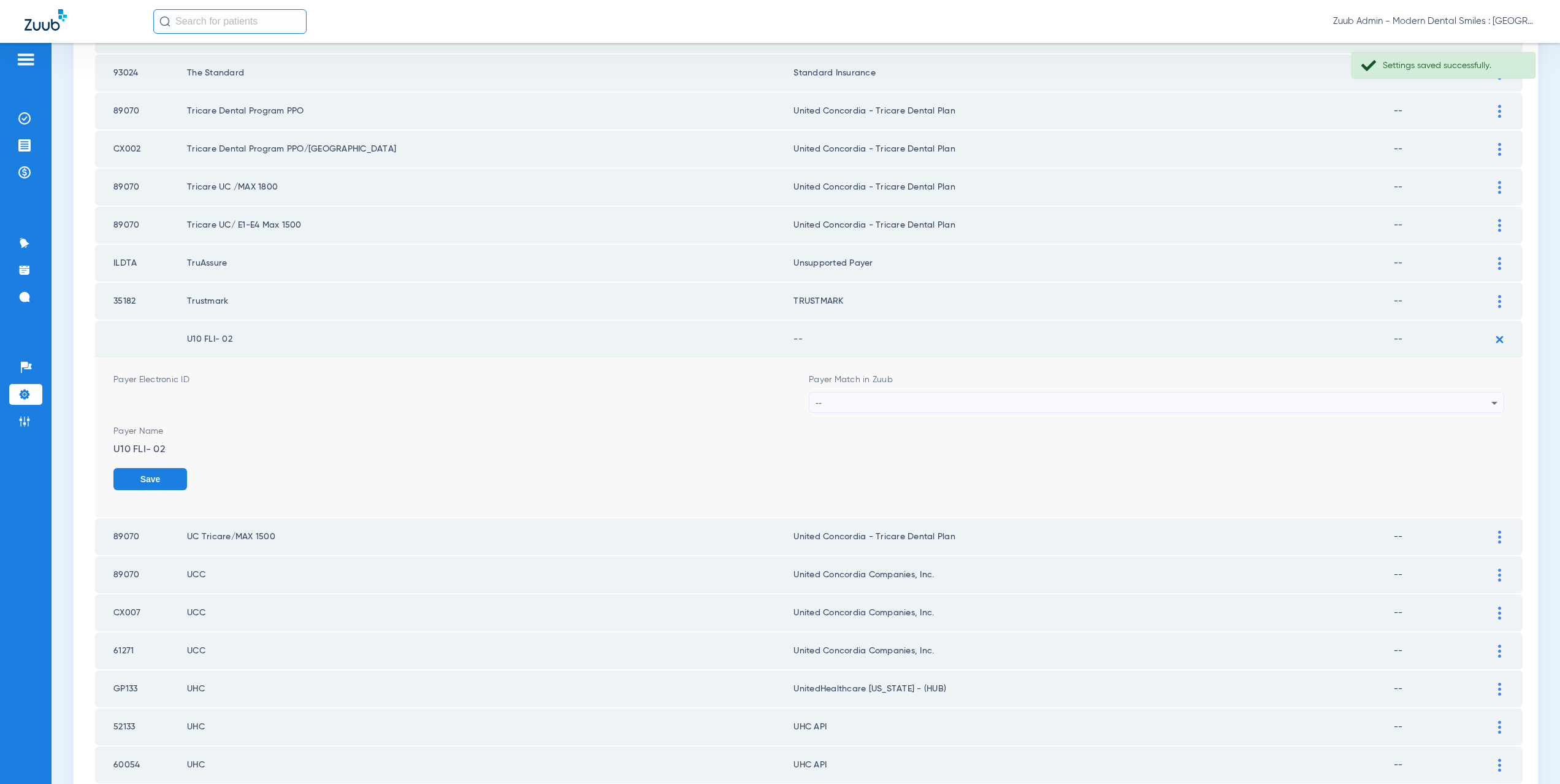
click at [903, 396] on div "--" at bounding box center [1153, 402] width 676 height 21
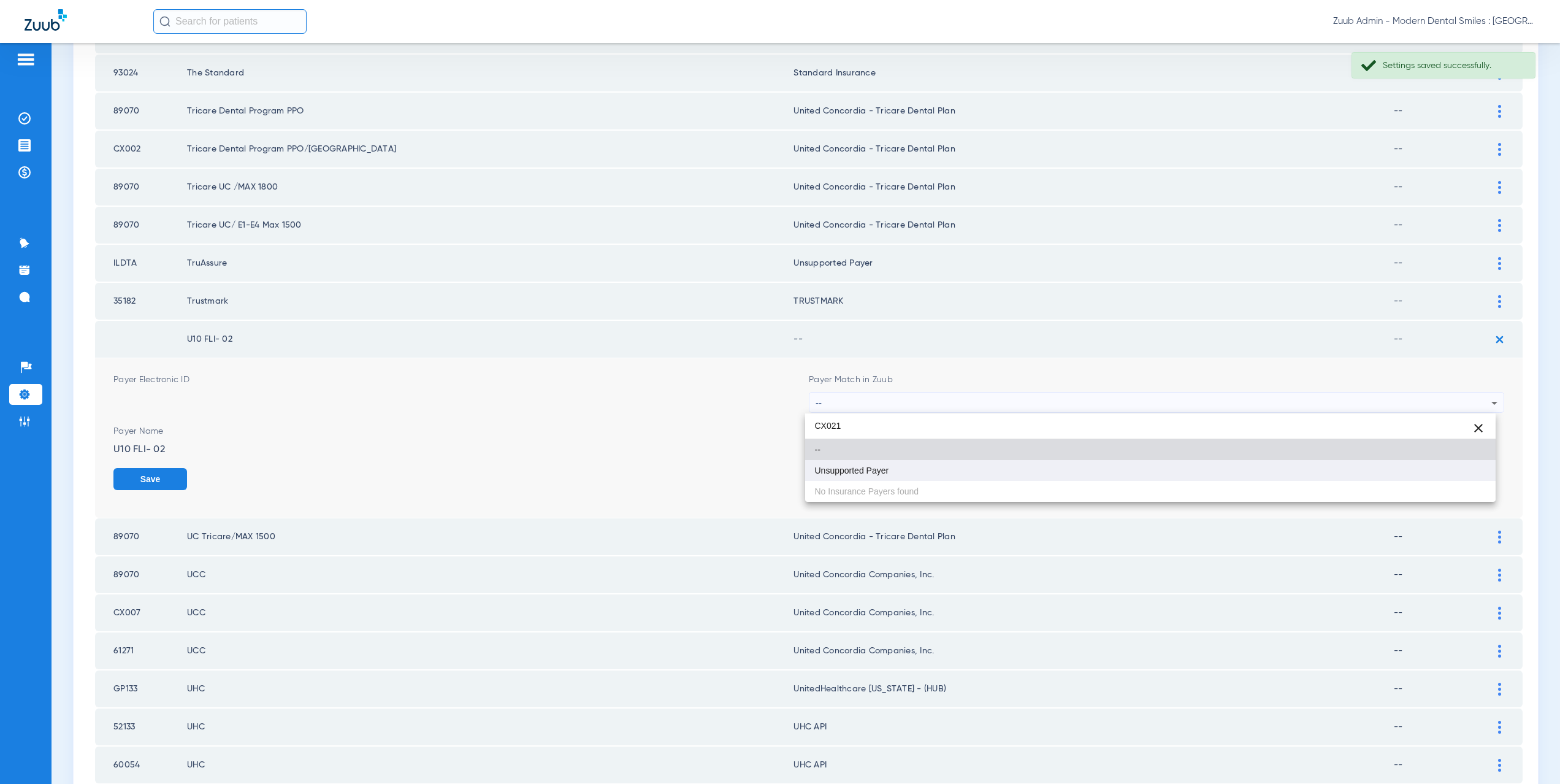
type input "CX021"
click at [899, 465] on mat-option "Unsupported Payer" at bounding box center [1151, 470] width 691 height 21
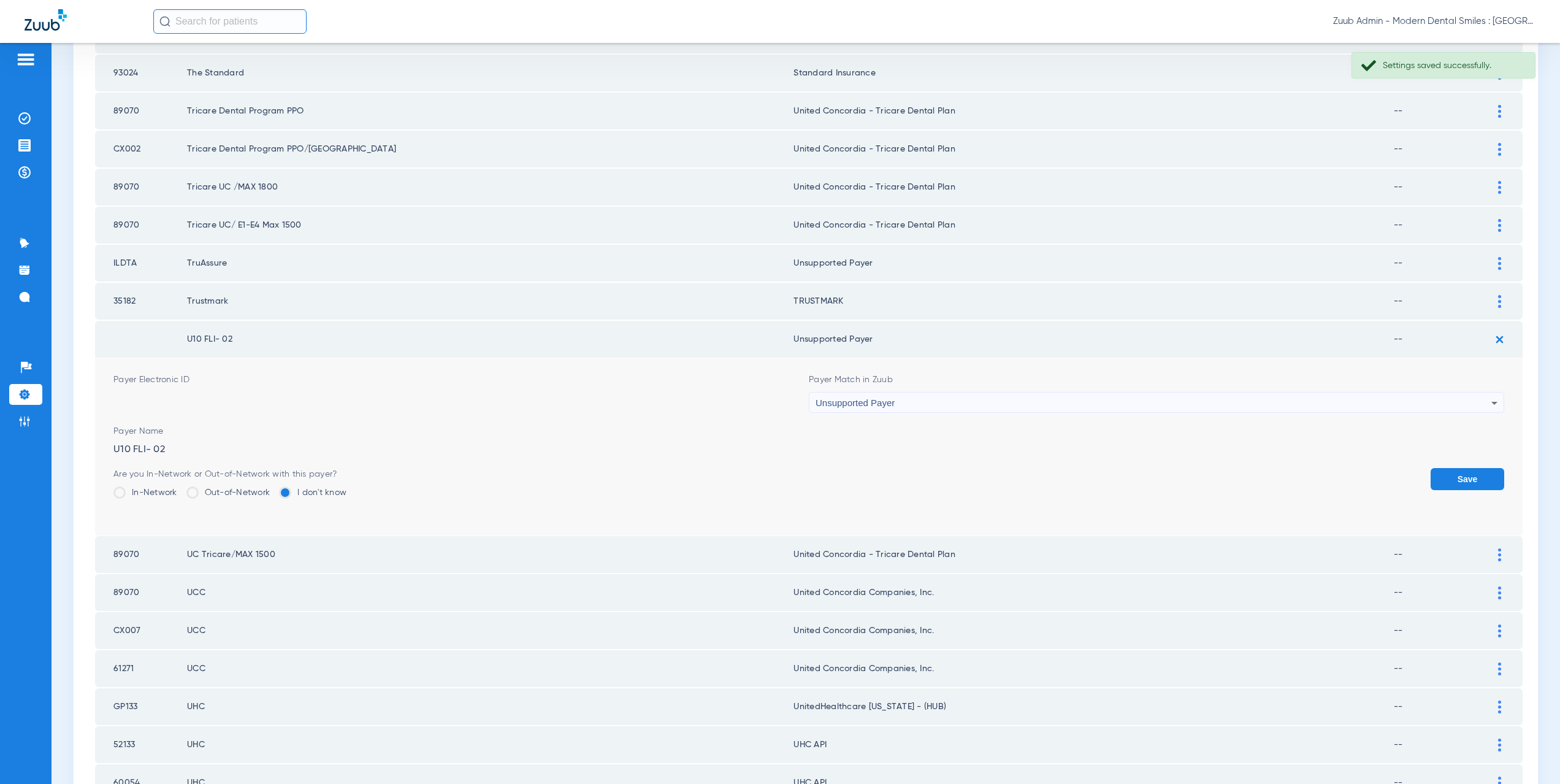
click at [1442, 479] on button "Save" at bounding box center [1467, 478] width 73 height 22
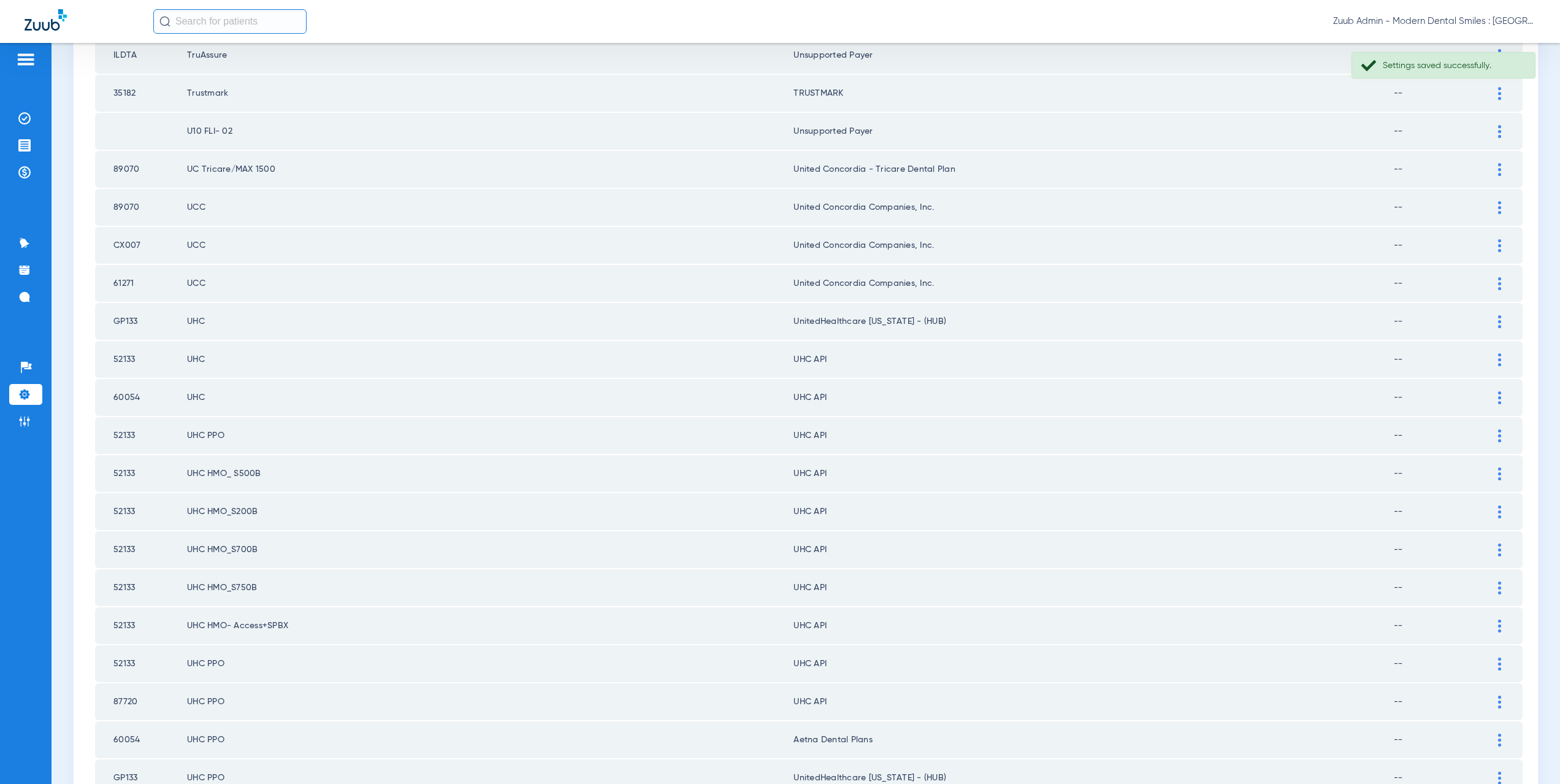
scroll to position [1338, 0]
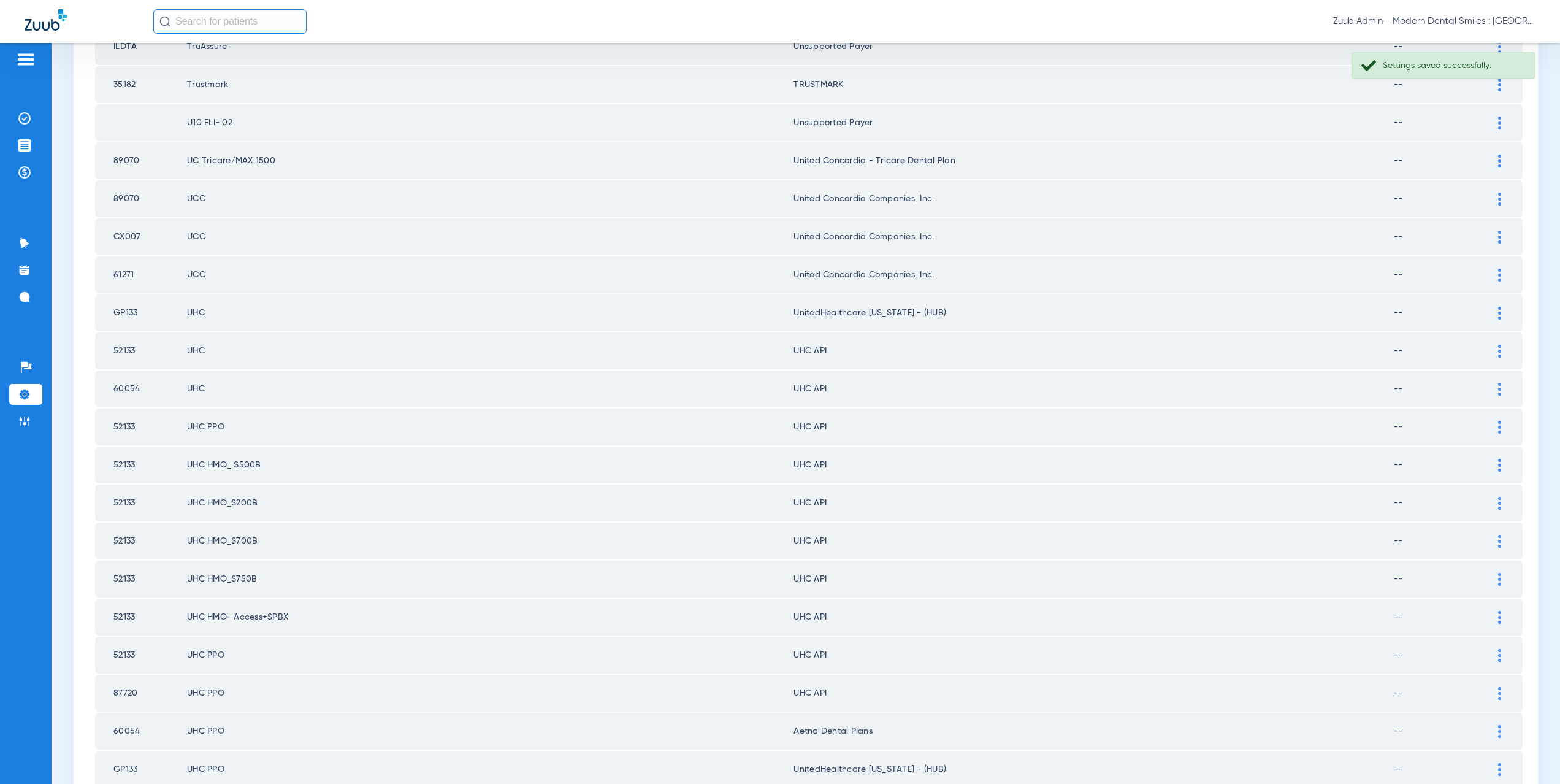
click at [1498, 351] on img at bounding box center [1500, 351] width 3 height 13
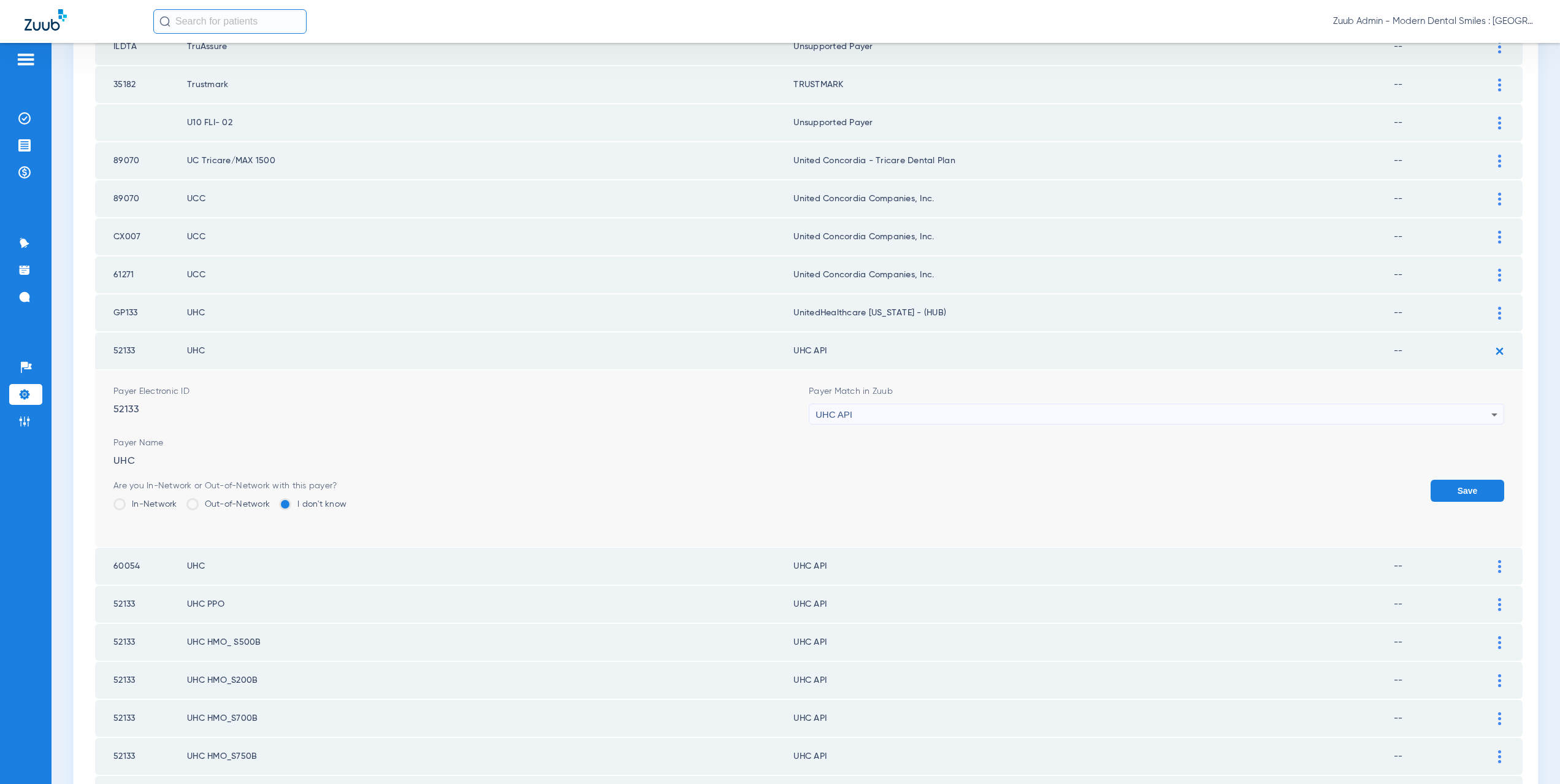
click at [862, 419] on div "UHC API" at bounding box center [1153, 414] width 676 height 21
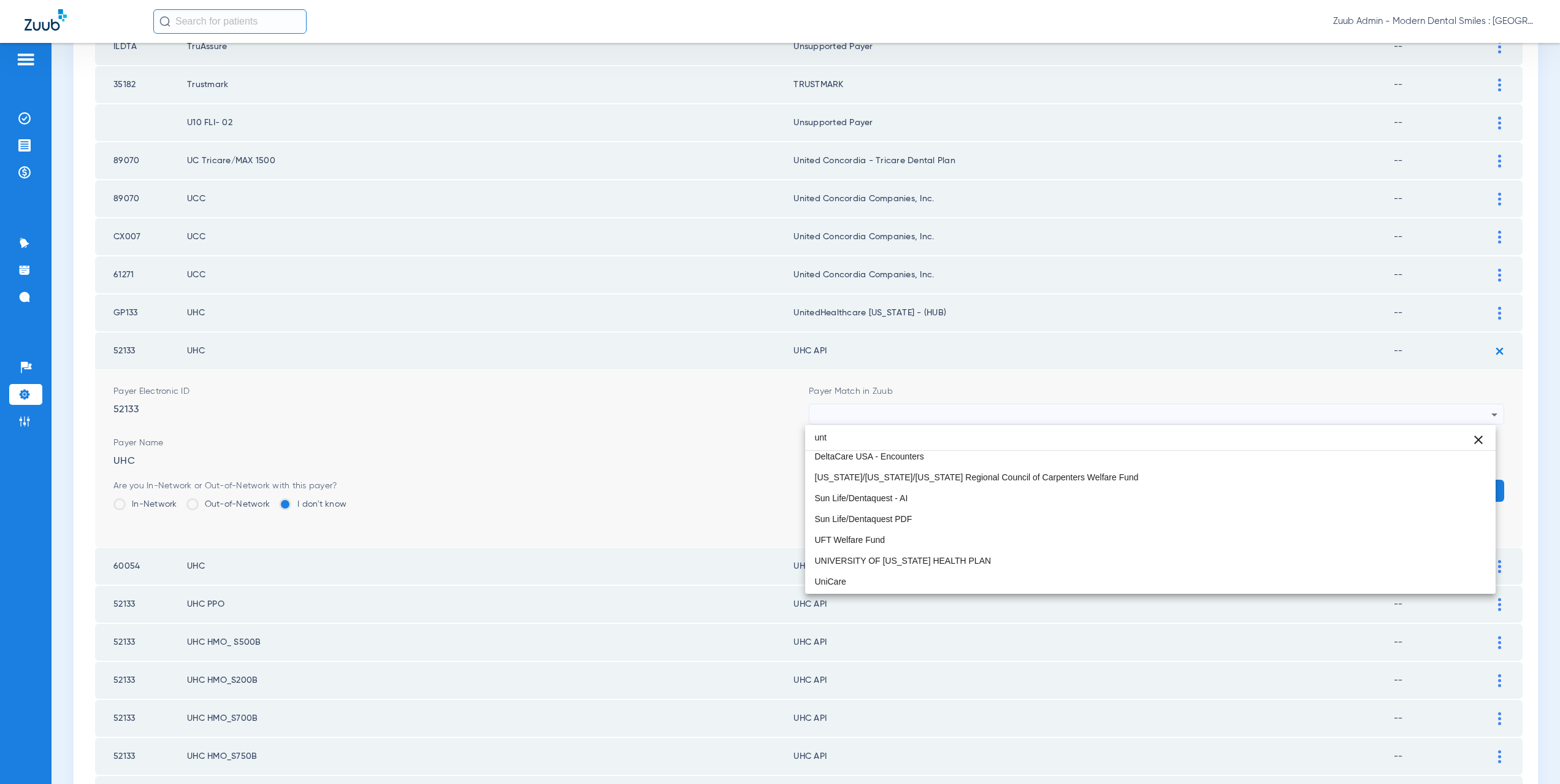
scroll to position [0, 0]
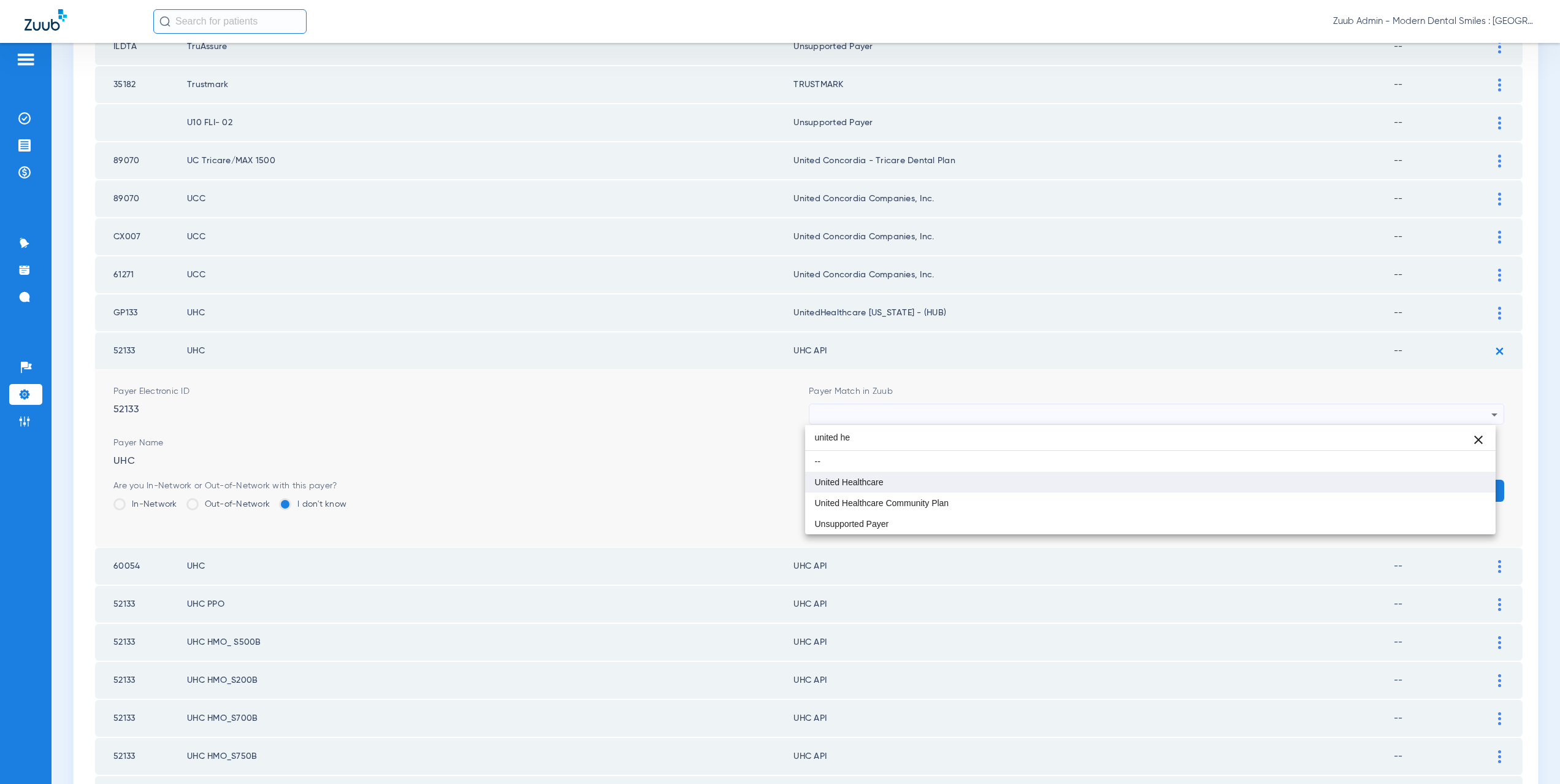
type input "united he"
click at [852, 479] on span "United Healthcare" at bounding box center [849, 482] width 69 height 9
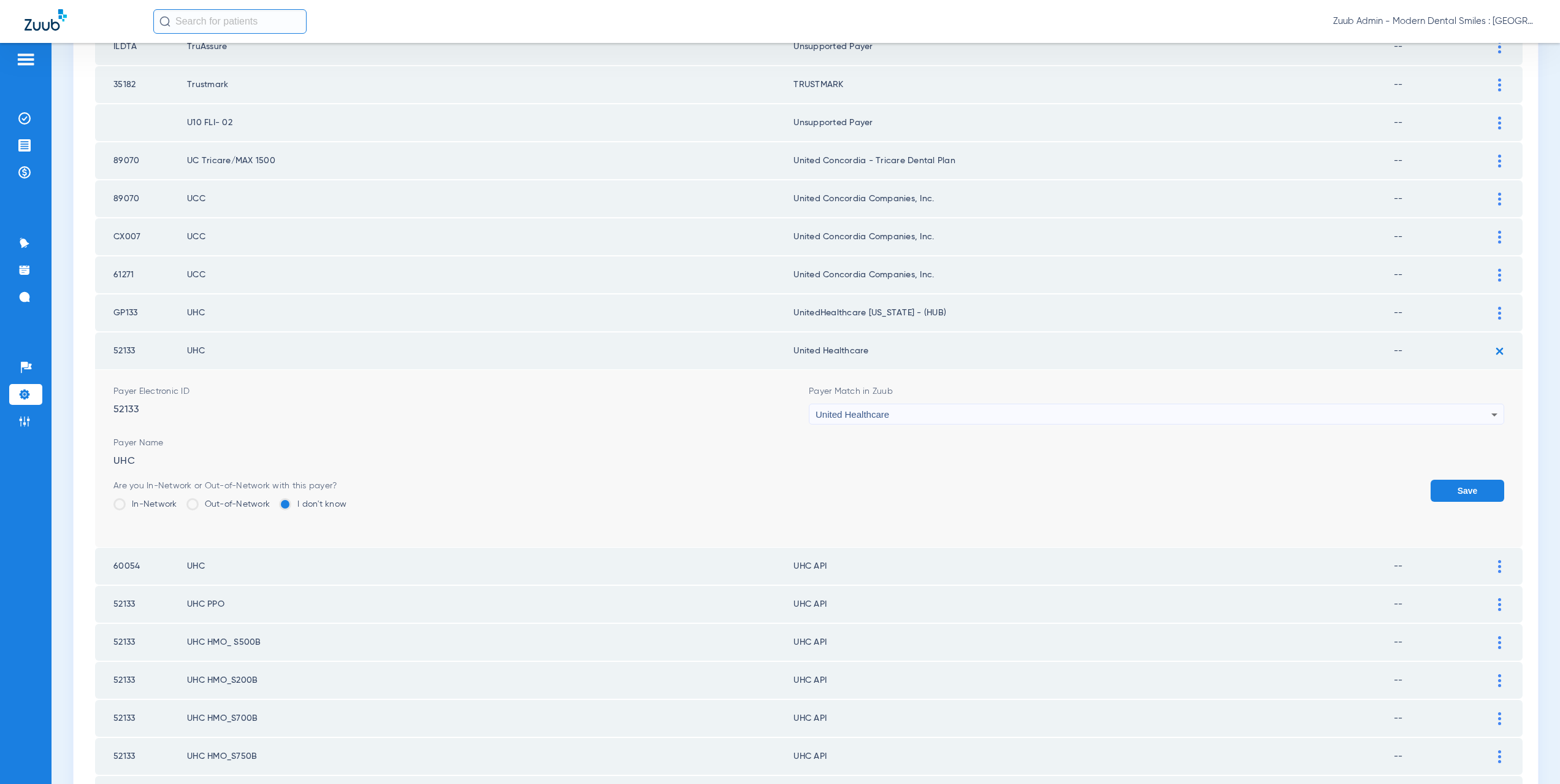
drag, startPoint x: 864, startPoint y: 348, endPoint x: 788, endPoint y: 347, distance: 76.0
click at [793, 347] on td "United Healthcare" at bounding box center [1094, 351] width 600 height 37
copy td "nited Healthcare"
click at [1479, 491] on button "Save" at bounding box center [1467, 490] width 73 height 22
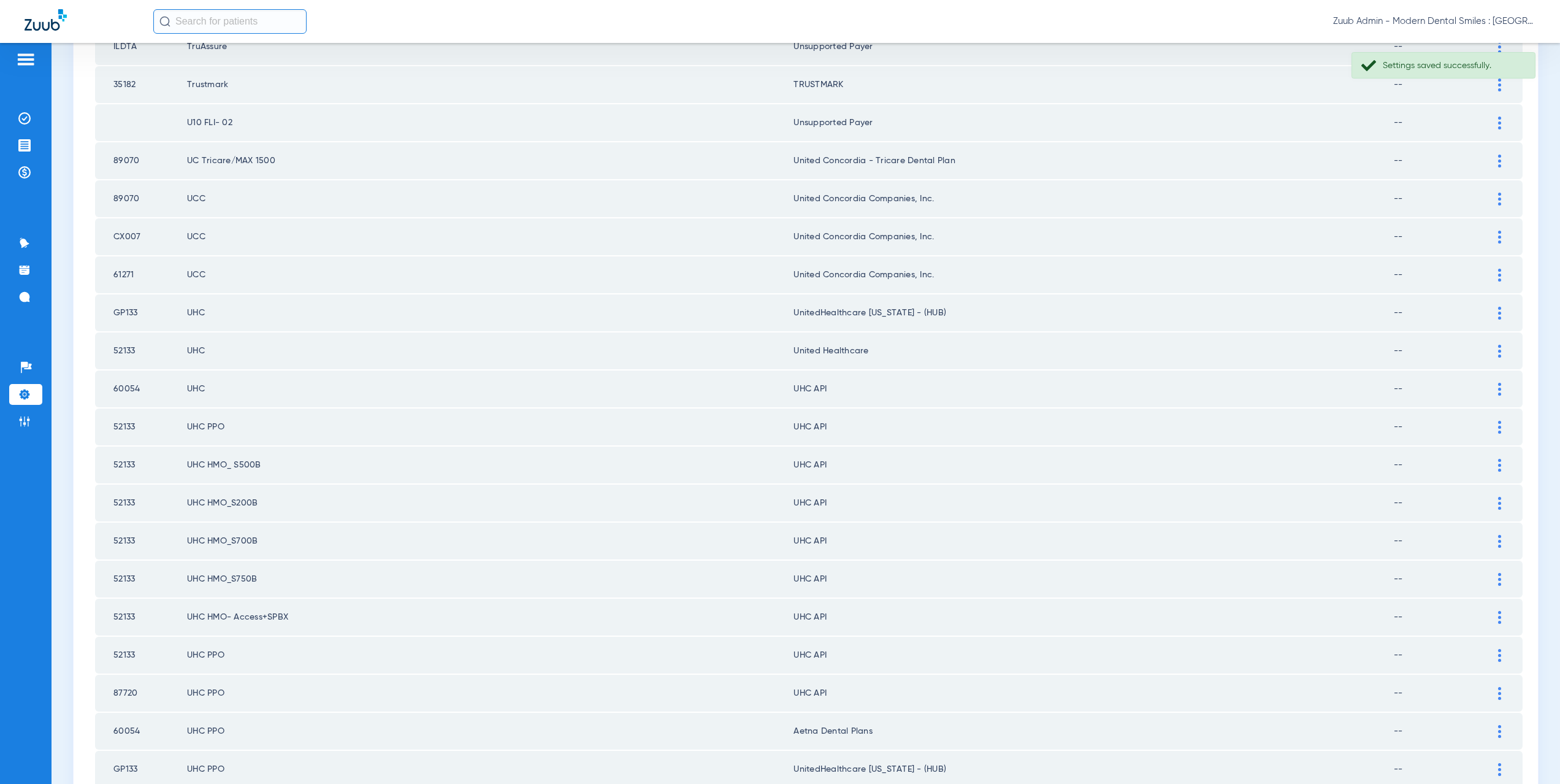
click at [1498, 387] on img at bounding box center [1500, 389] width 3 height 13
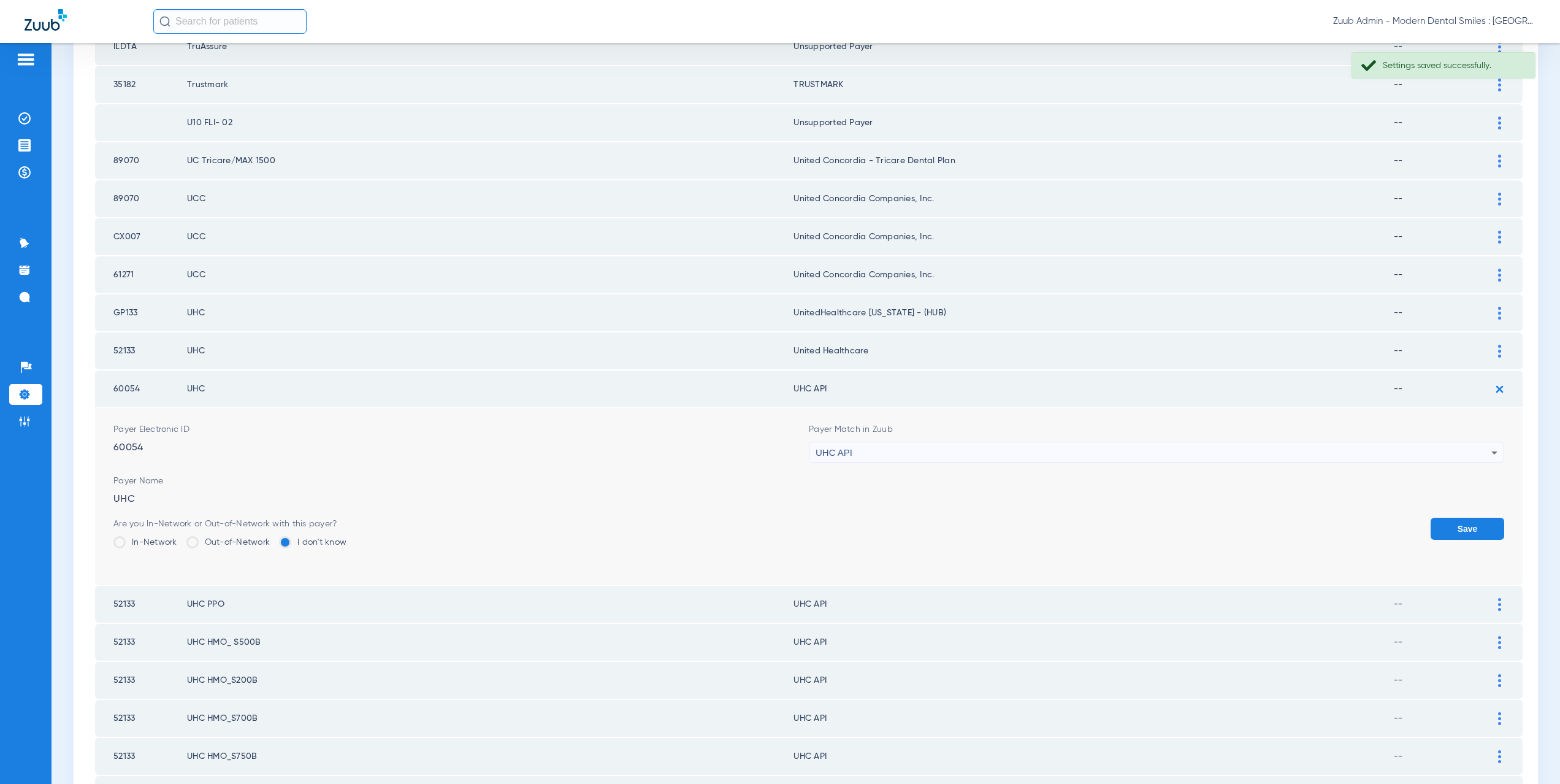
click at [906, 448] on div "UHC API" at bounding box center [1153, 452] width 676 height 21
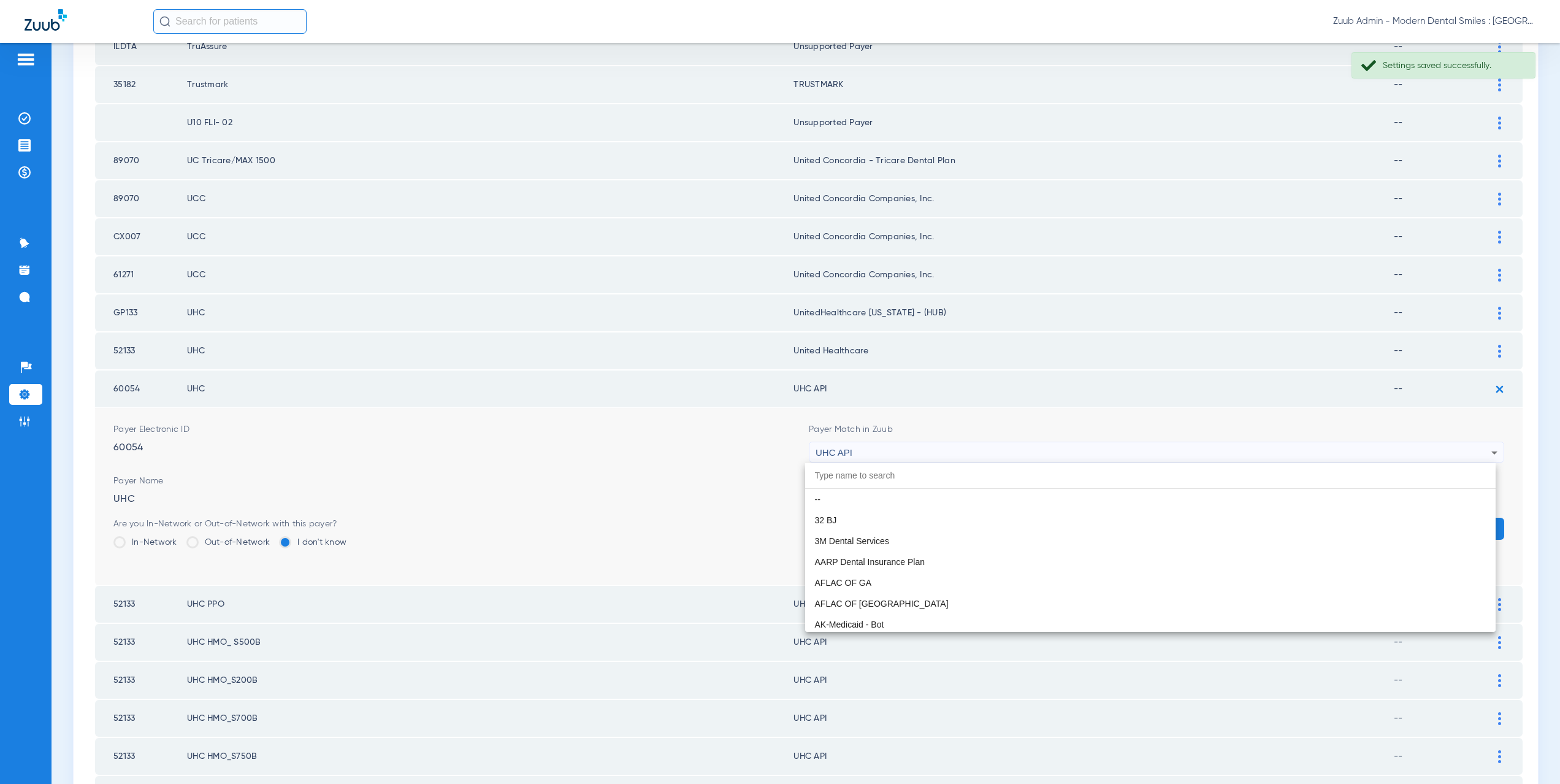
paste input "nited Healthcare"
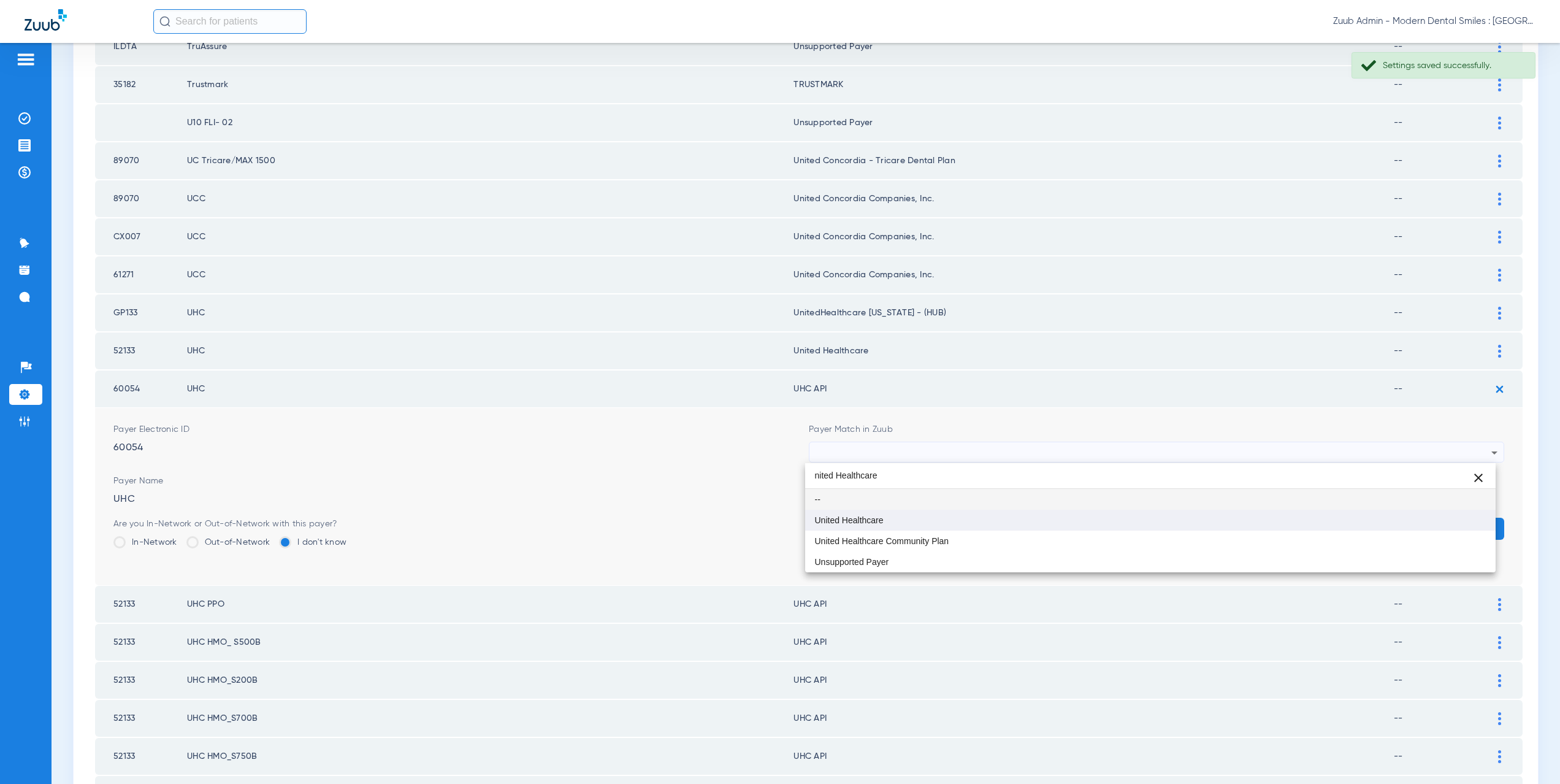
type input "nited Healthcare"
click at [899, 516] on mat-option "United Healthcare" at bounding box center [1151, 519] width 691 height 21
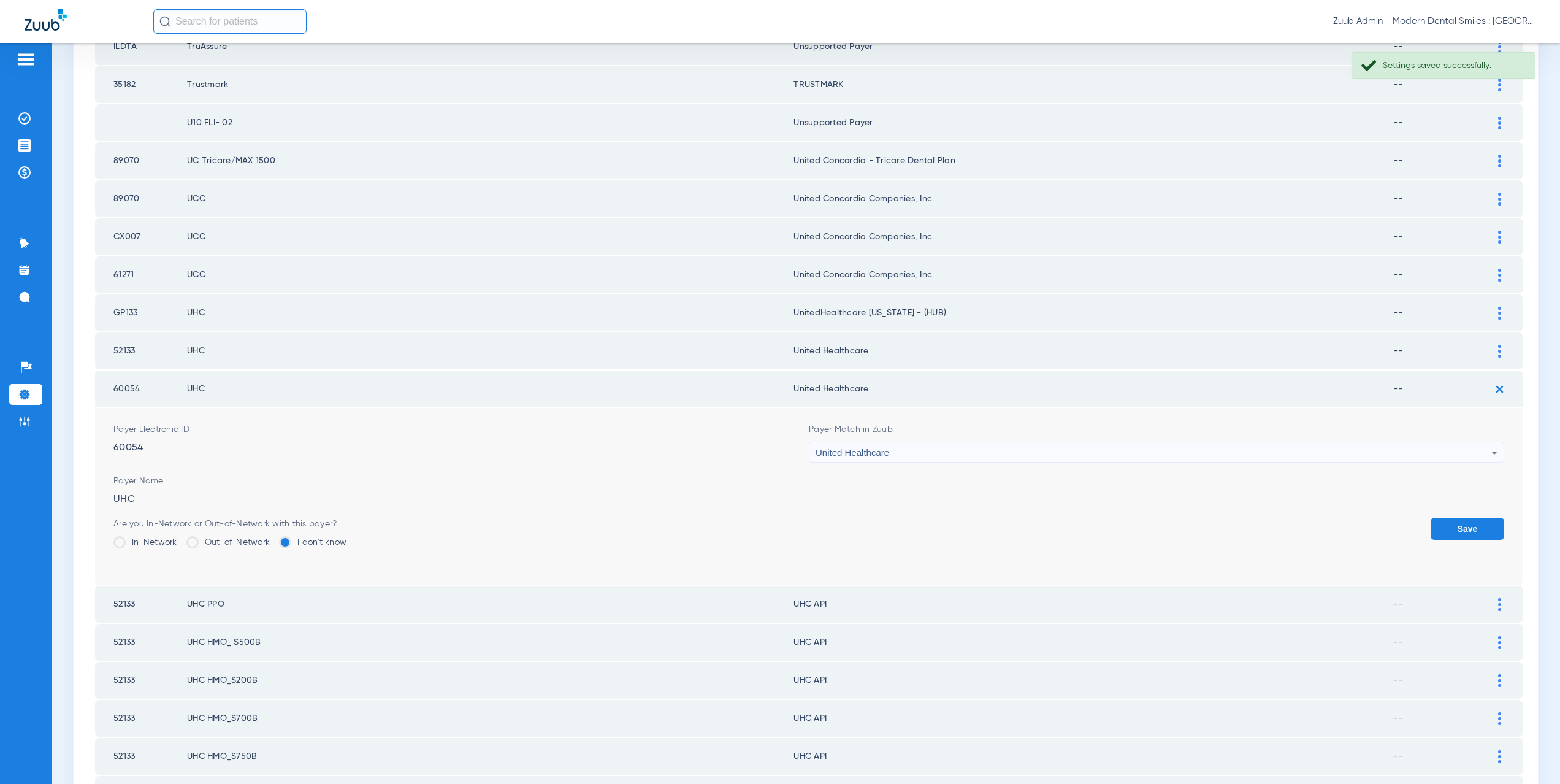
click at [1438, 524] on button "Save" at bounding box center [1467, 528] width 73 height 22
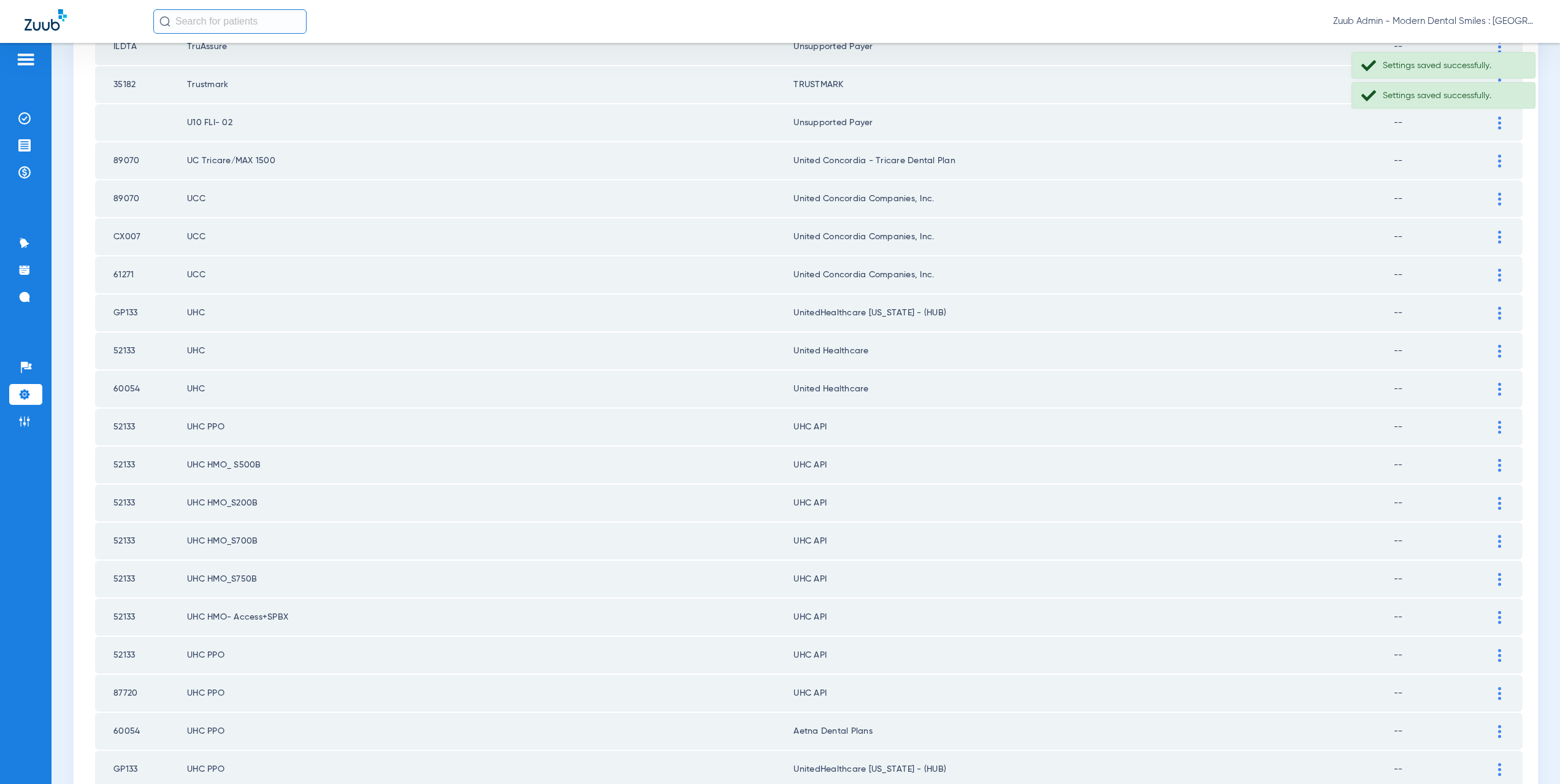
click at [1495, 426] on div at bounding box center [1500, 427] width 21 height 13
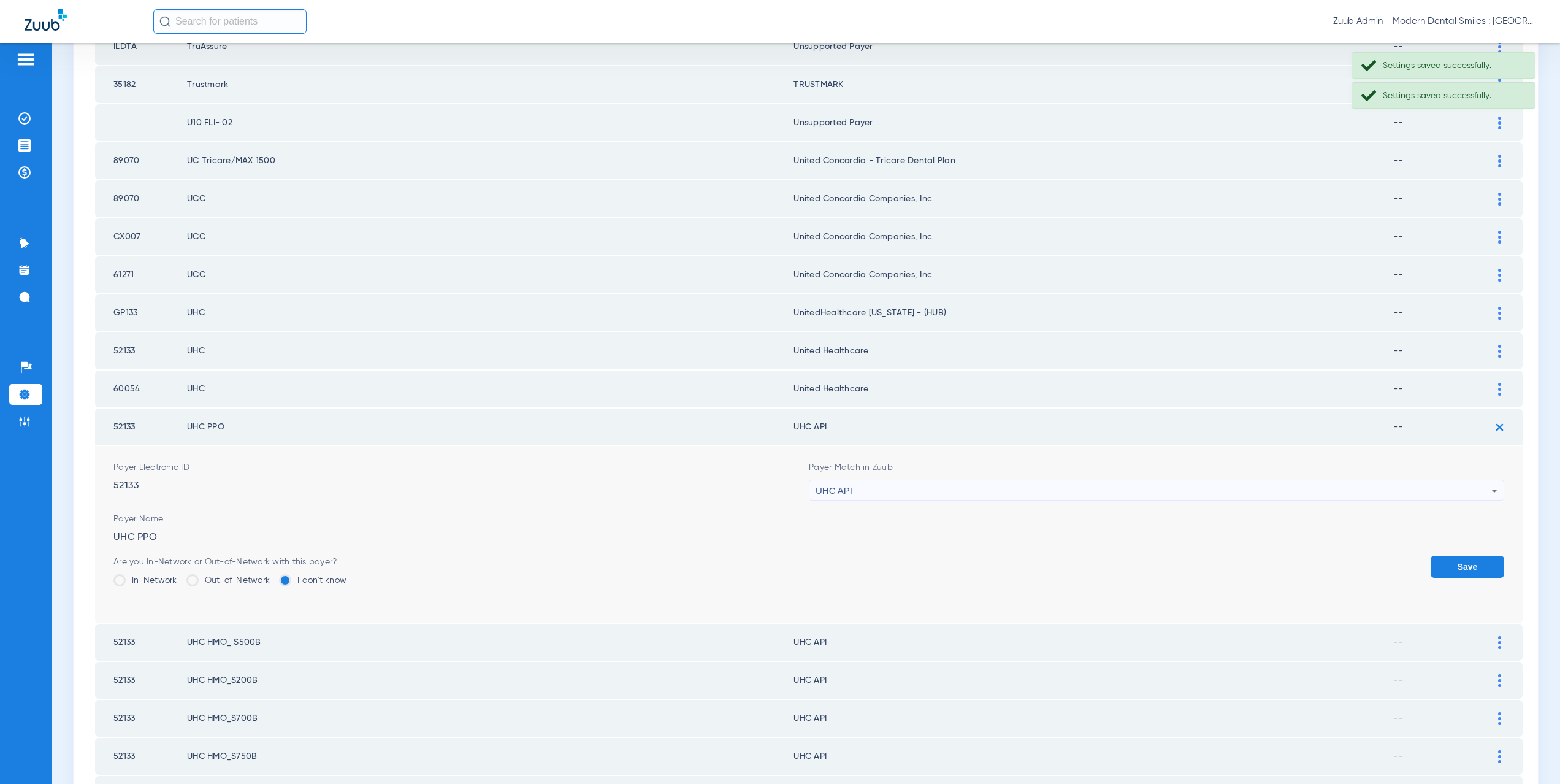
click at [905, 501] on div "UHC API" at bounding box center [1153, 490] width 676 height 21
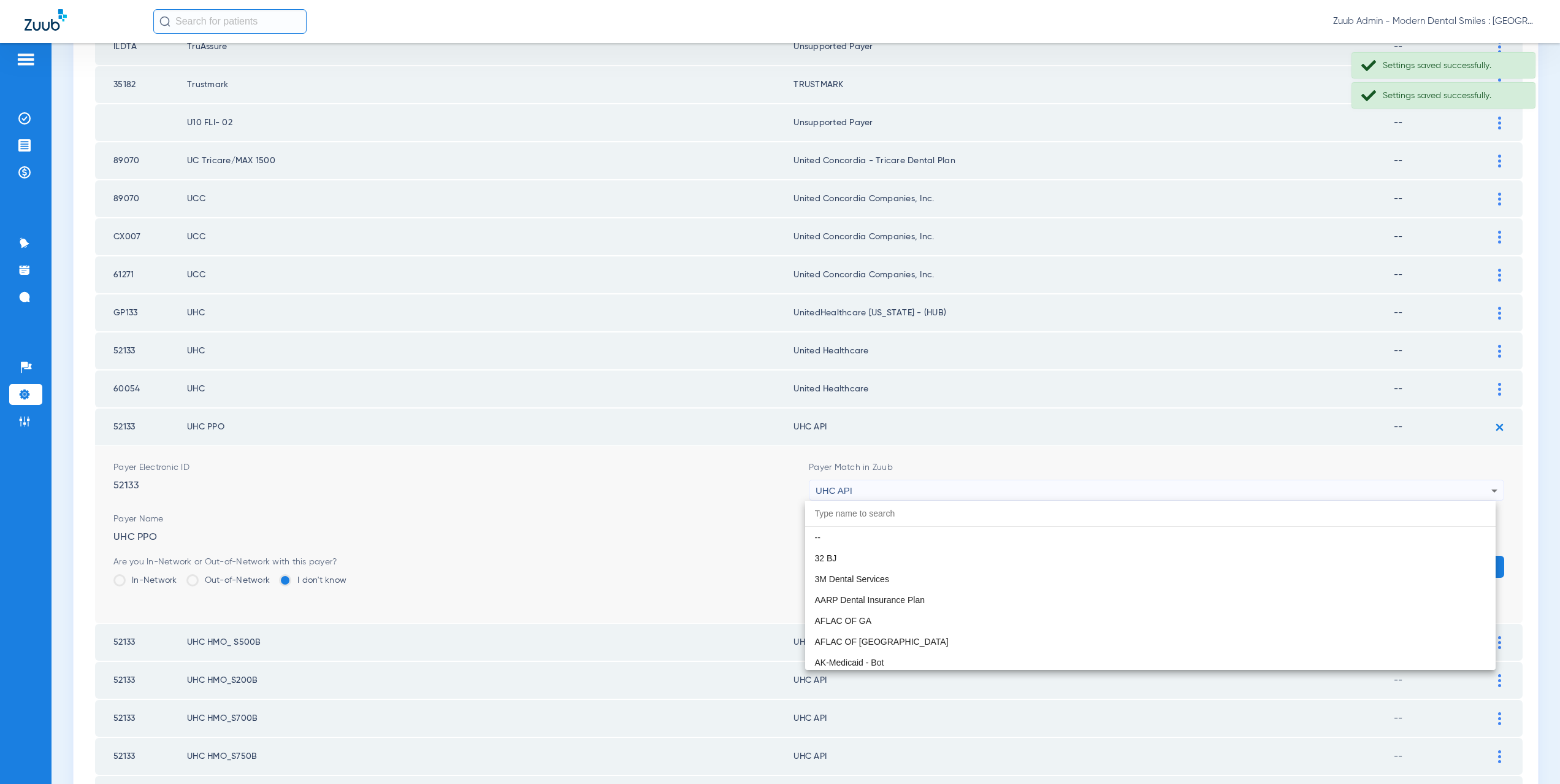
scroll to position [7530, 0]
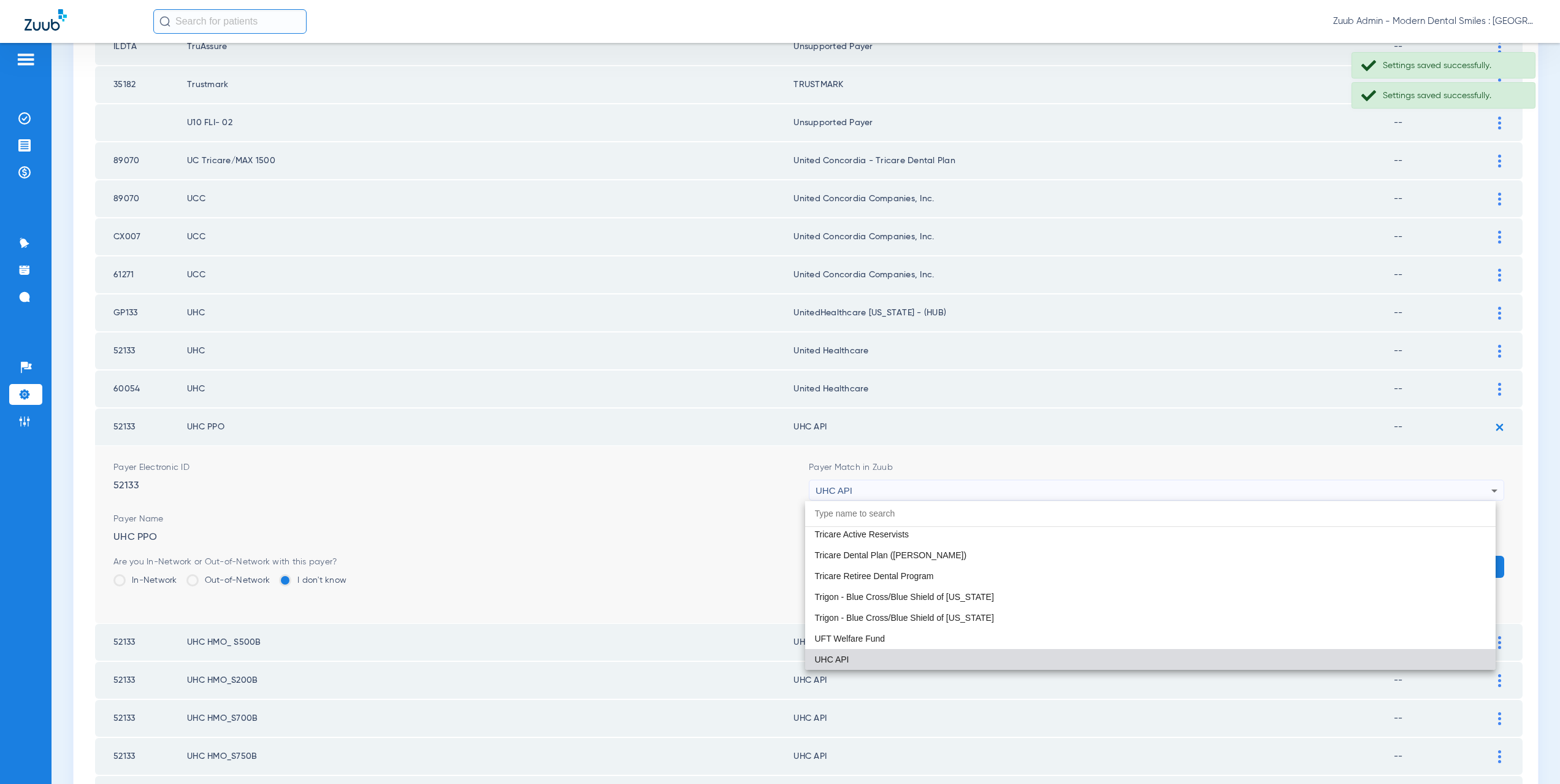
paste input "nited Healthcare"
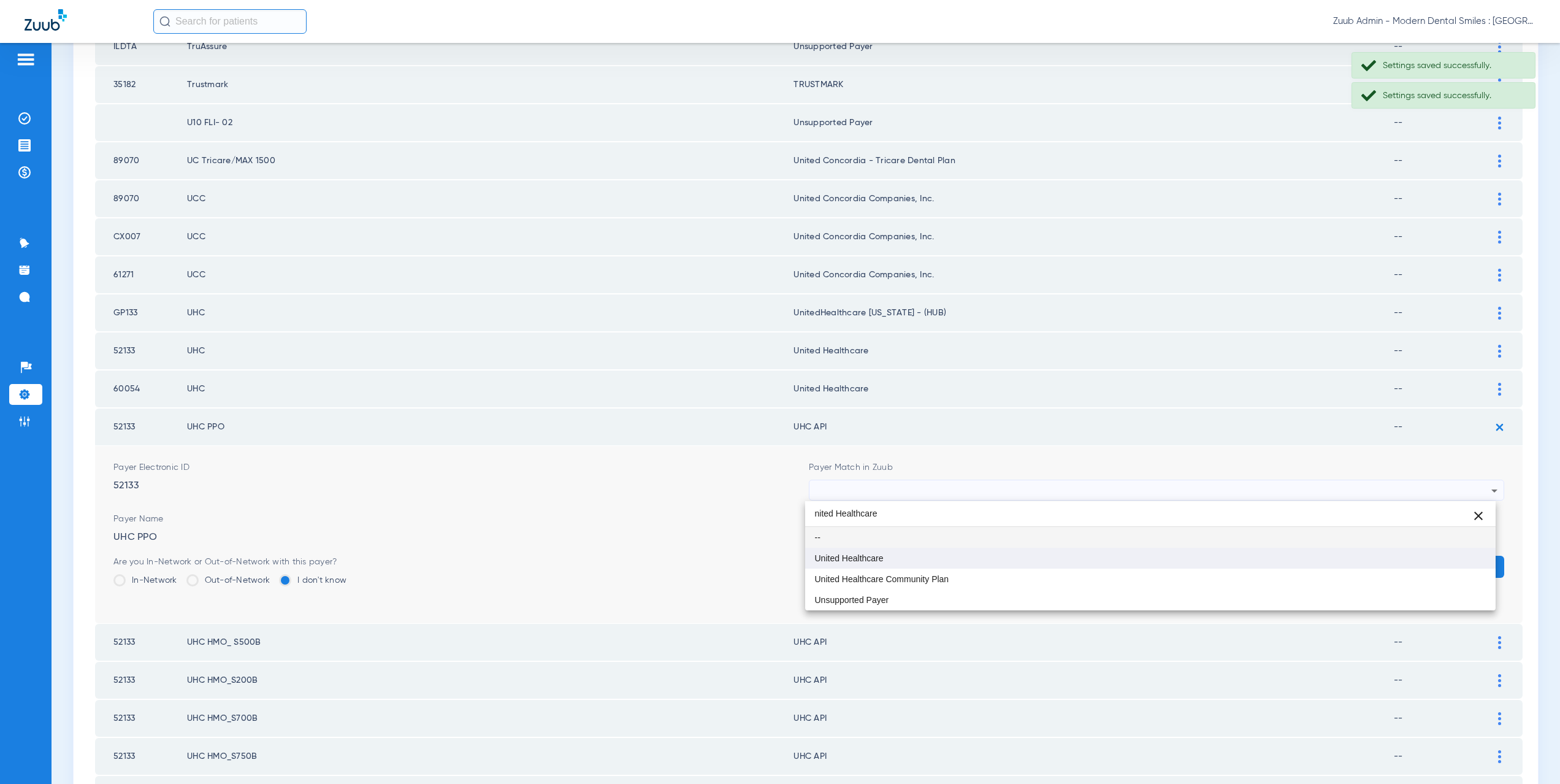
type input "nited Healthcare"
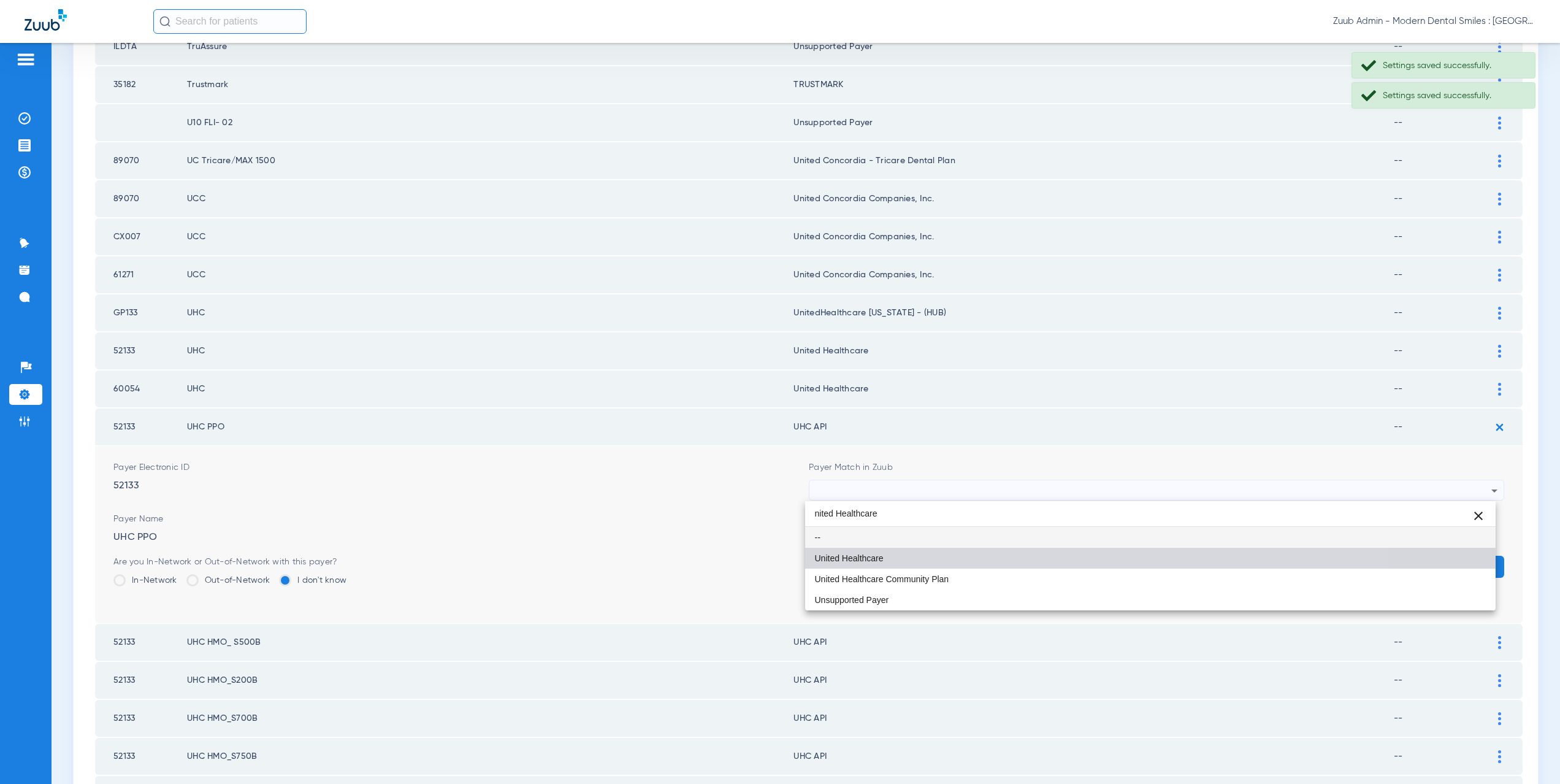
click at [897, 557] on mat-option "United Healthcare" at bounding box center [1151, 557] width 691 height 21
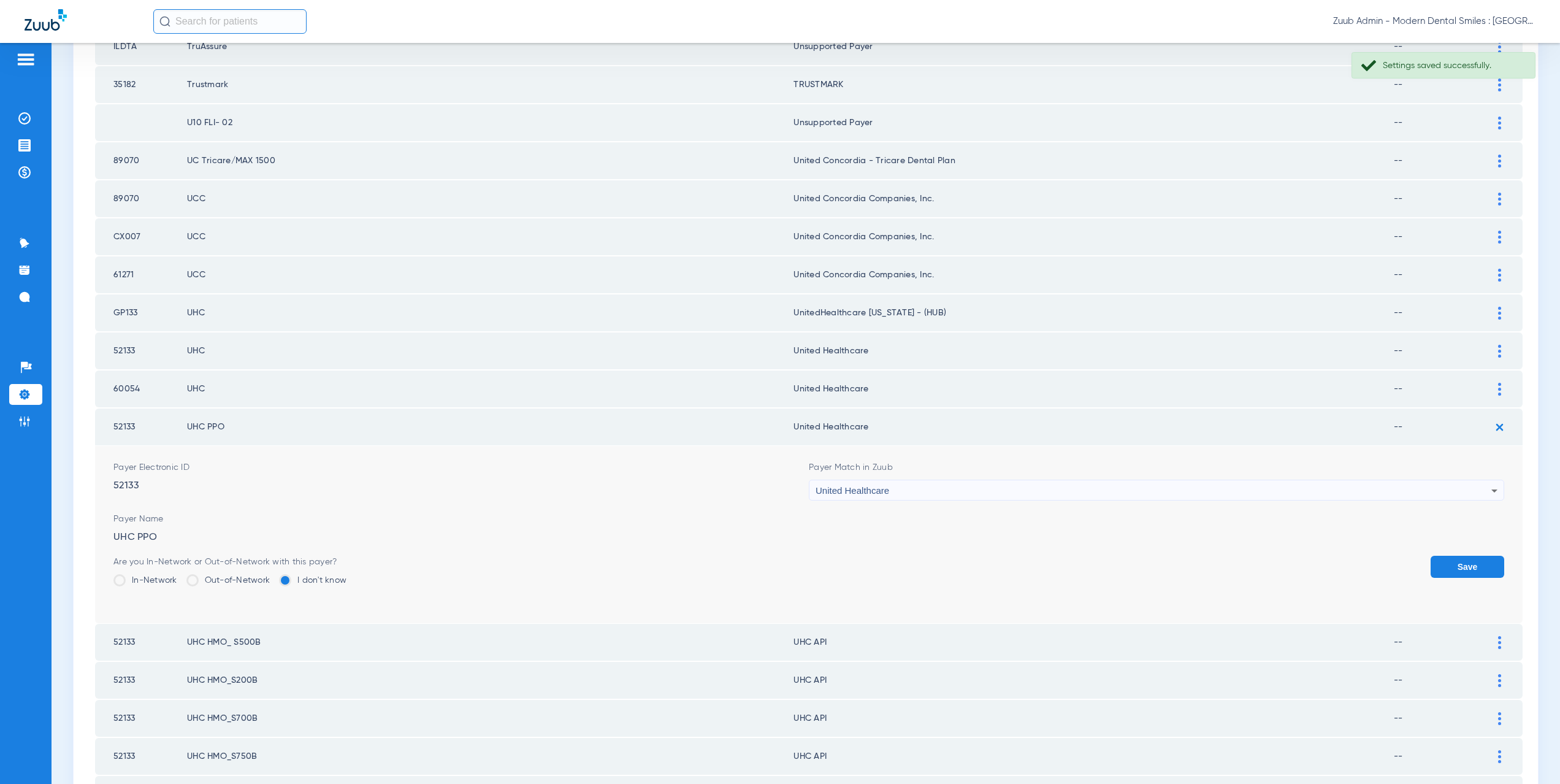
click at [1438, 572] on button "Save" at bounding box center [1467, 566] width 73 height 22
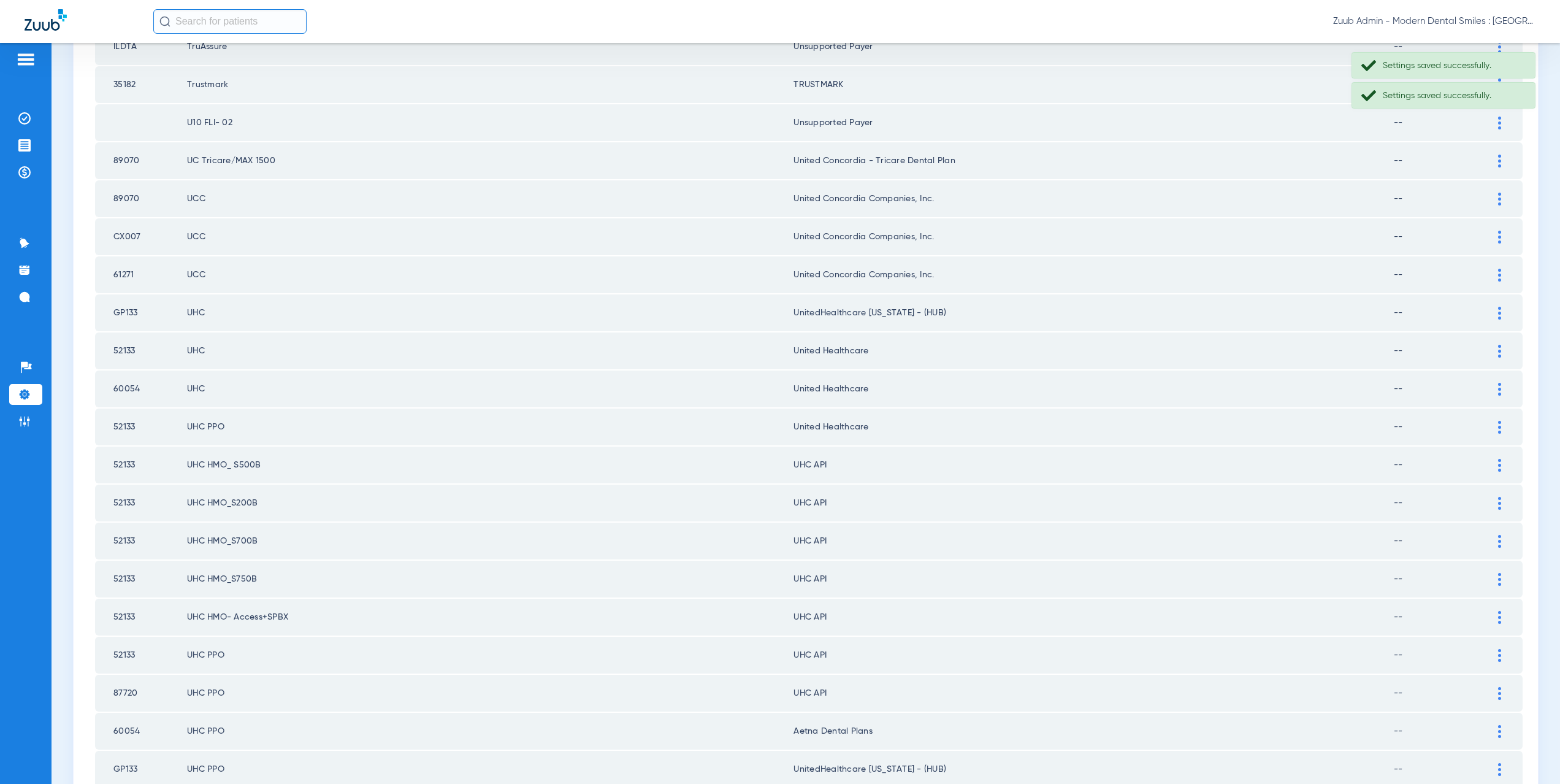
click at [1494, 466] on div at bounding box center [1500, 465] width 21 height 13
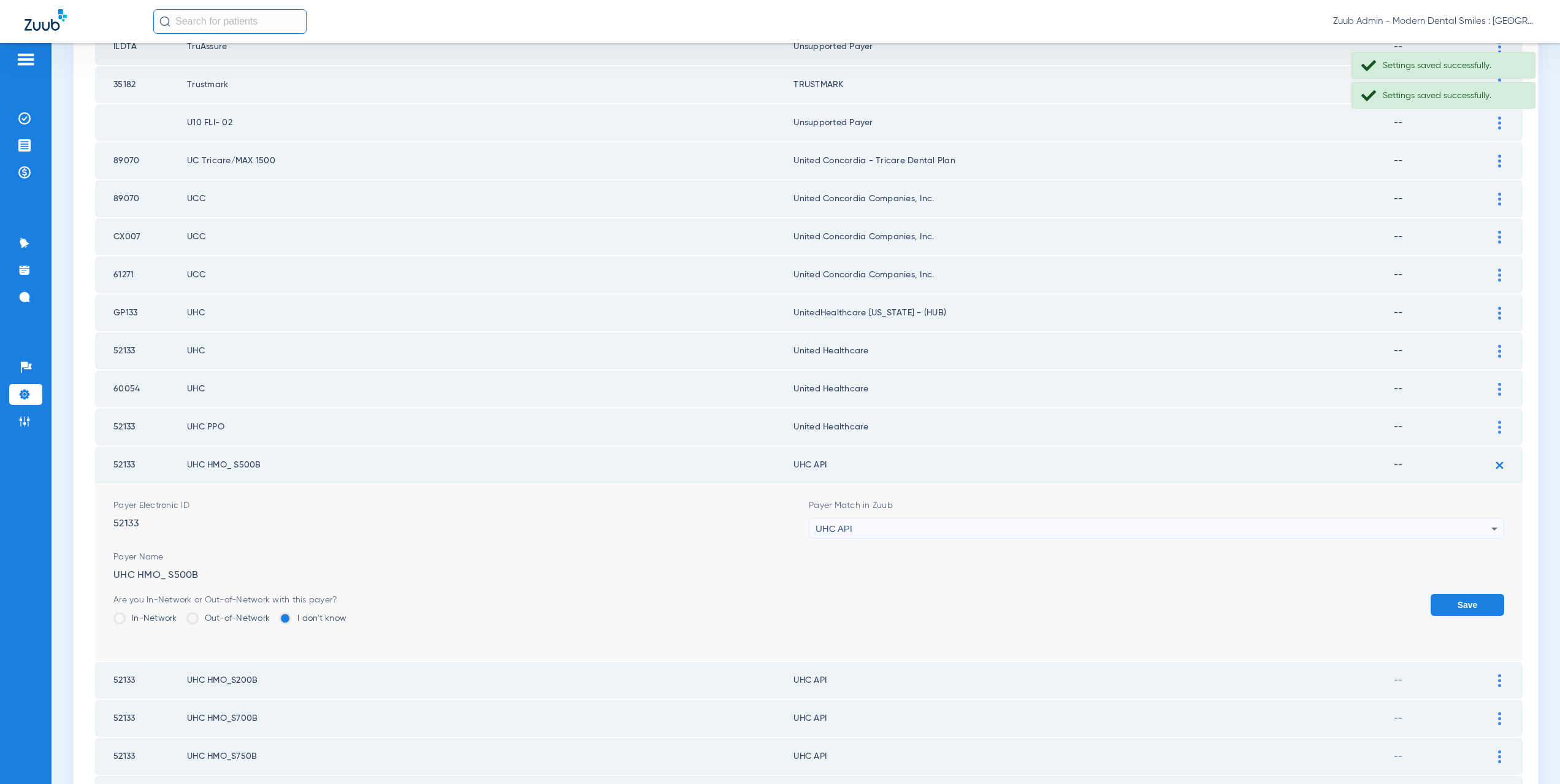
click at [872, 524] on div "UHC API" at bounding box center [1153, 528] width 676 height 21
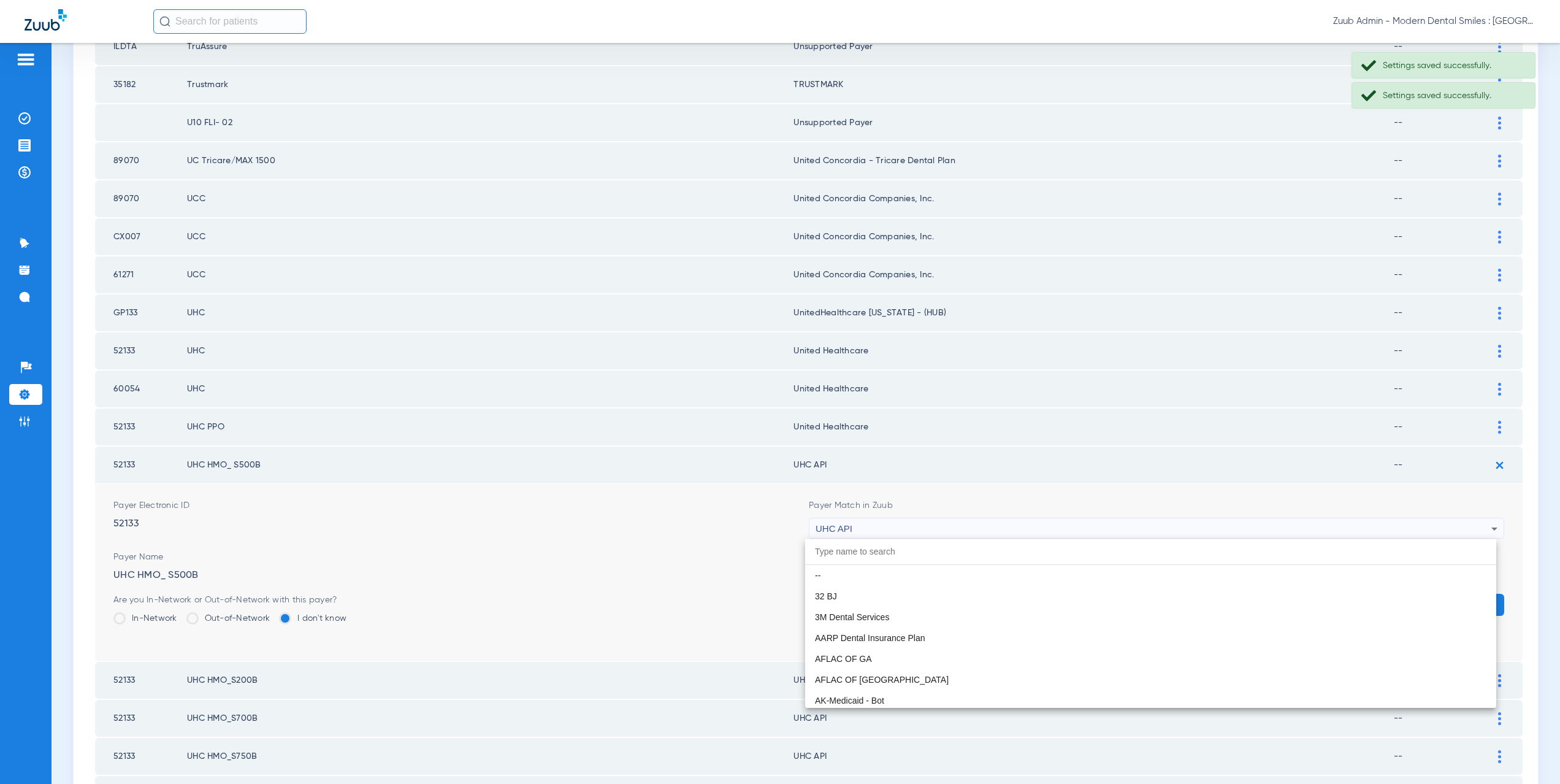
scroll to position [7530, 0]
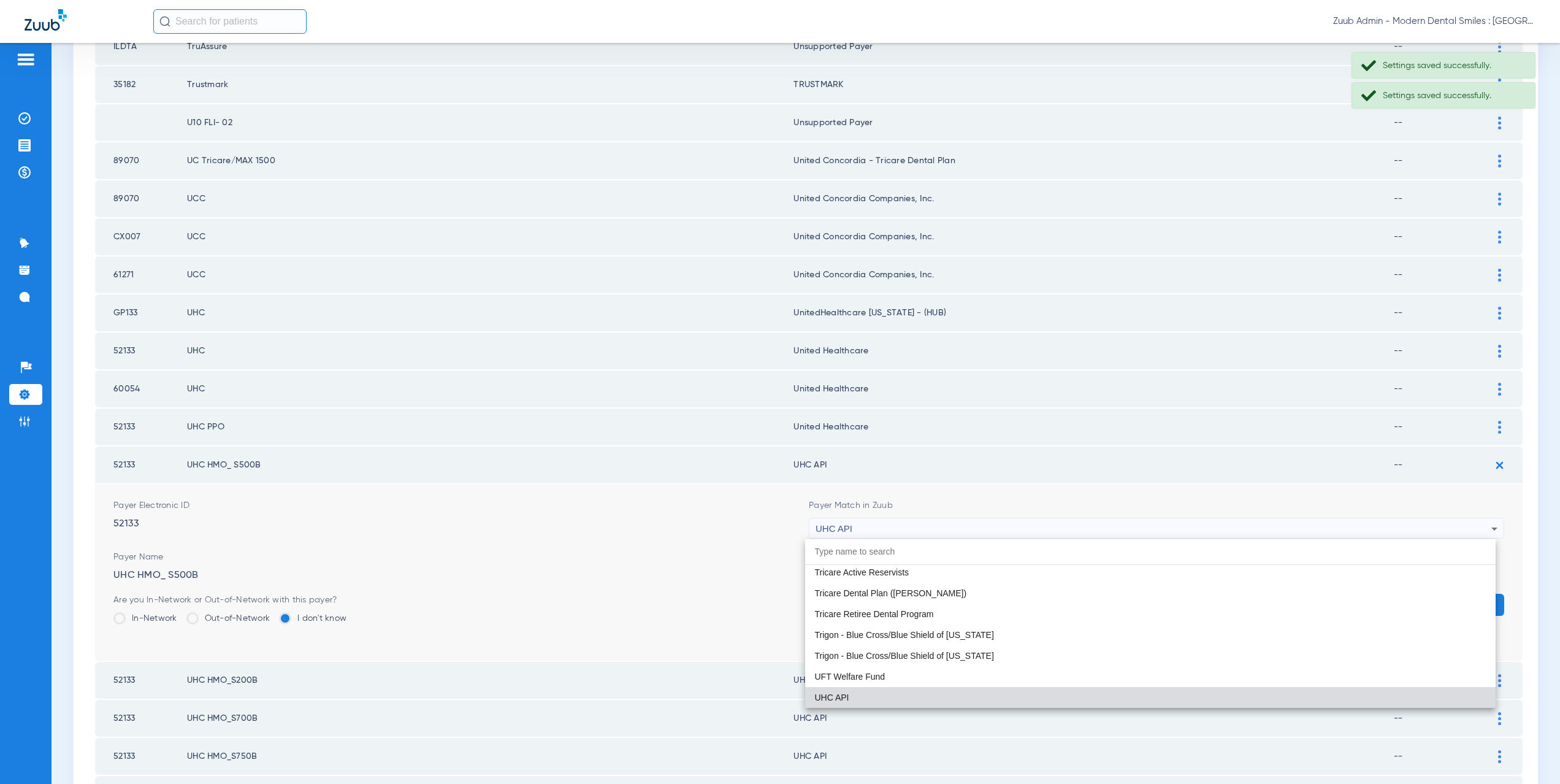
paste input "nited Healthcare"
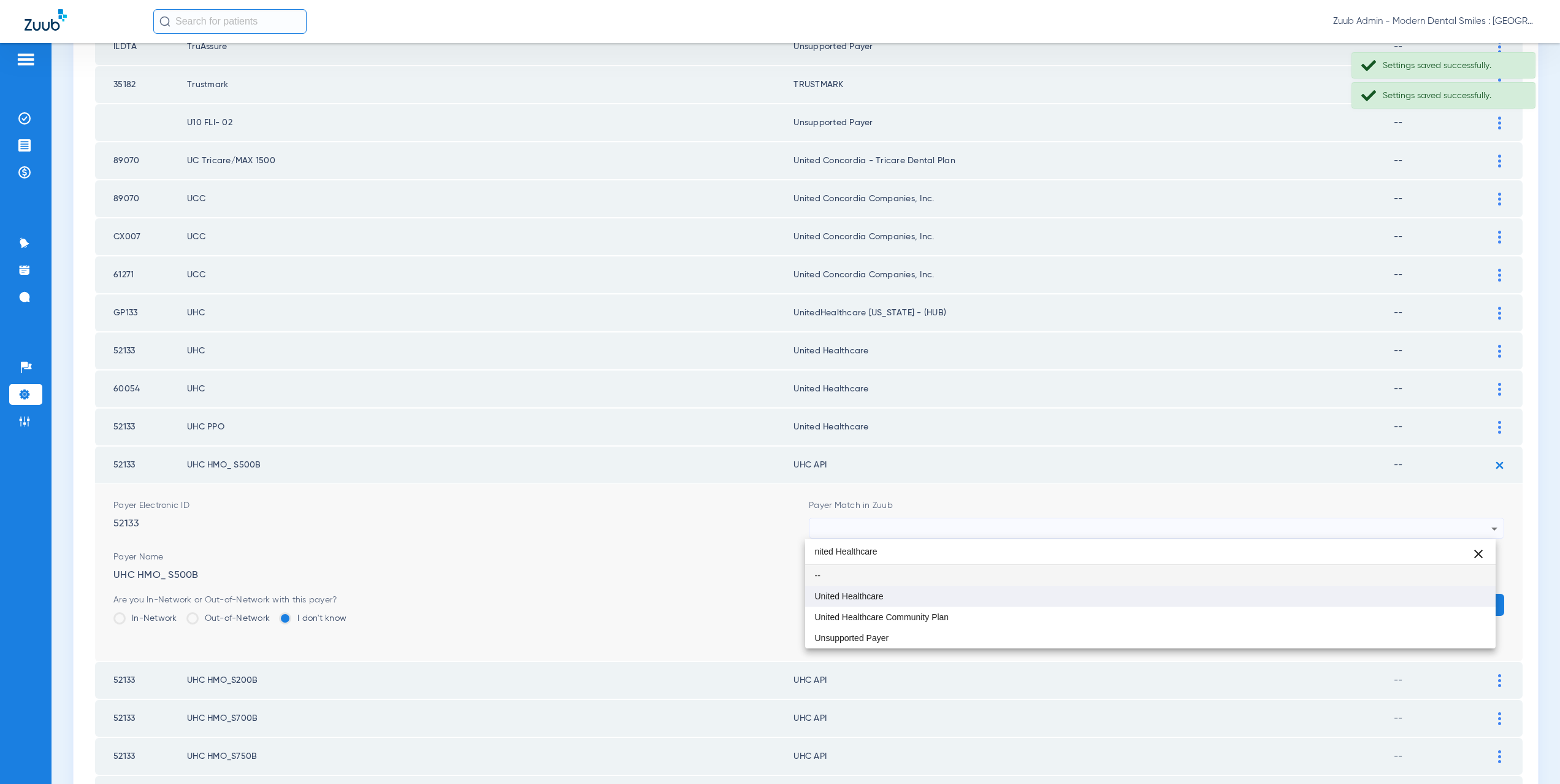
type input "nited Healthcare"
click at [878, 594] on span "United Healthcare" at bounding box center [849, 596] width 69 height 9
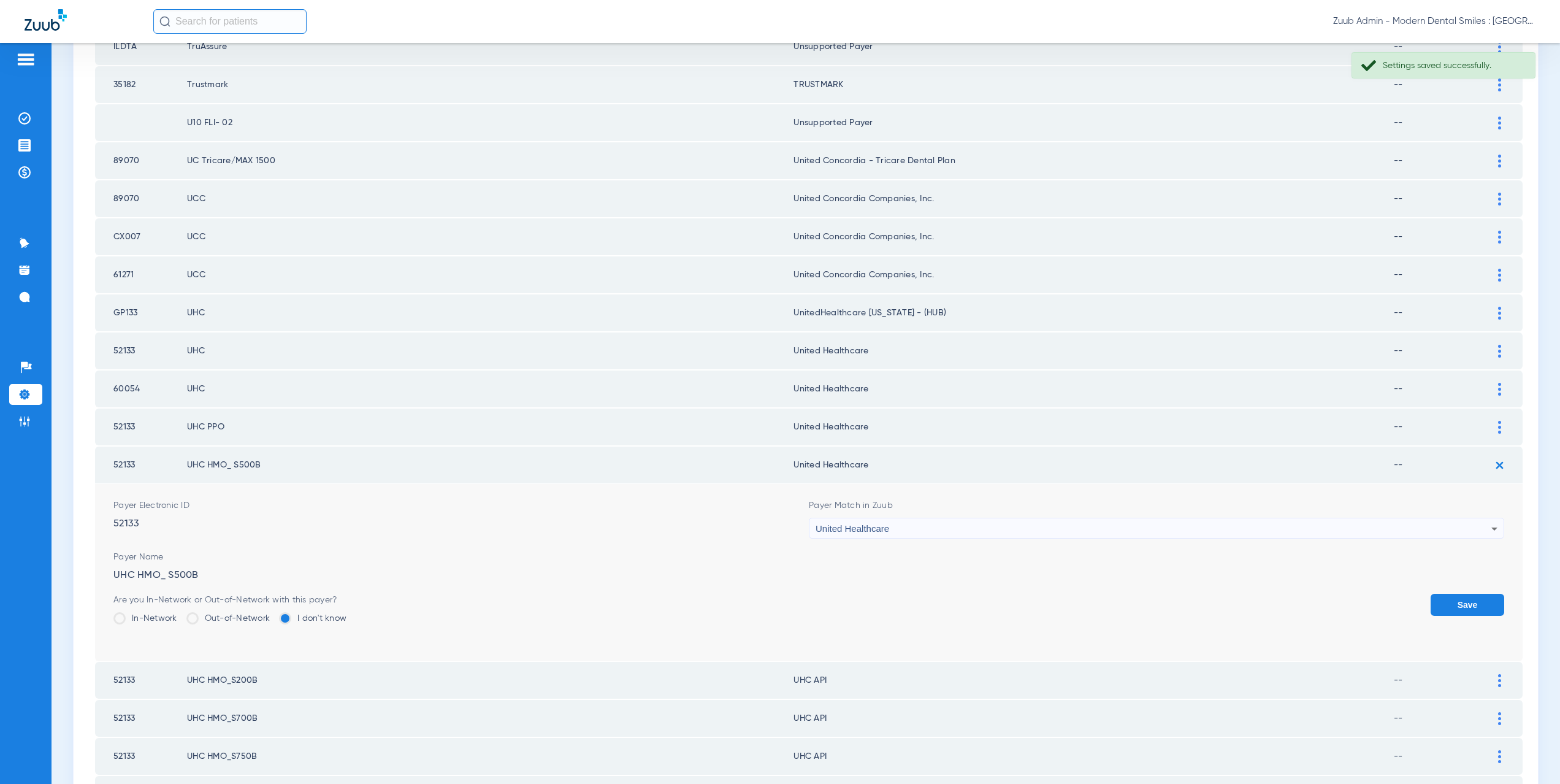
click at [1483, 613] on button "Save" at bounding box center [1467, 604] width 73 height 22
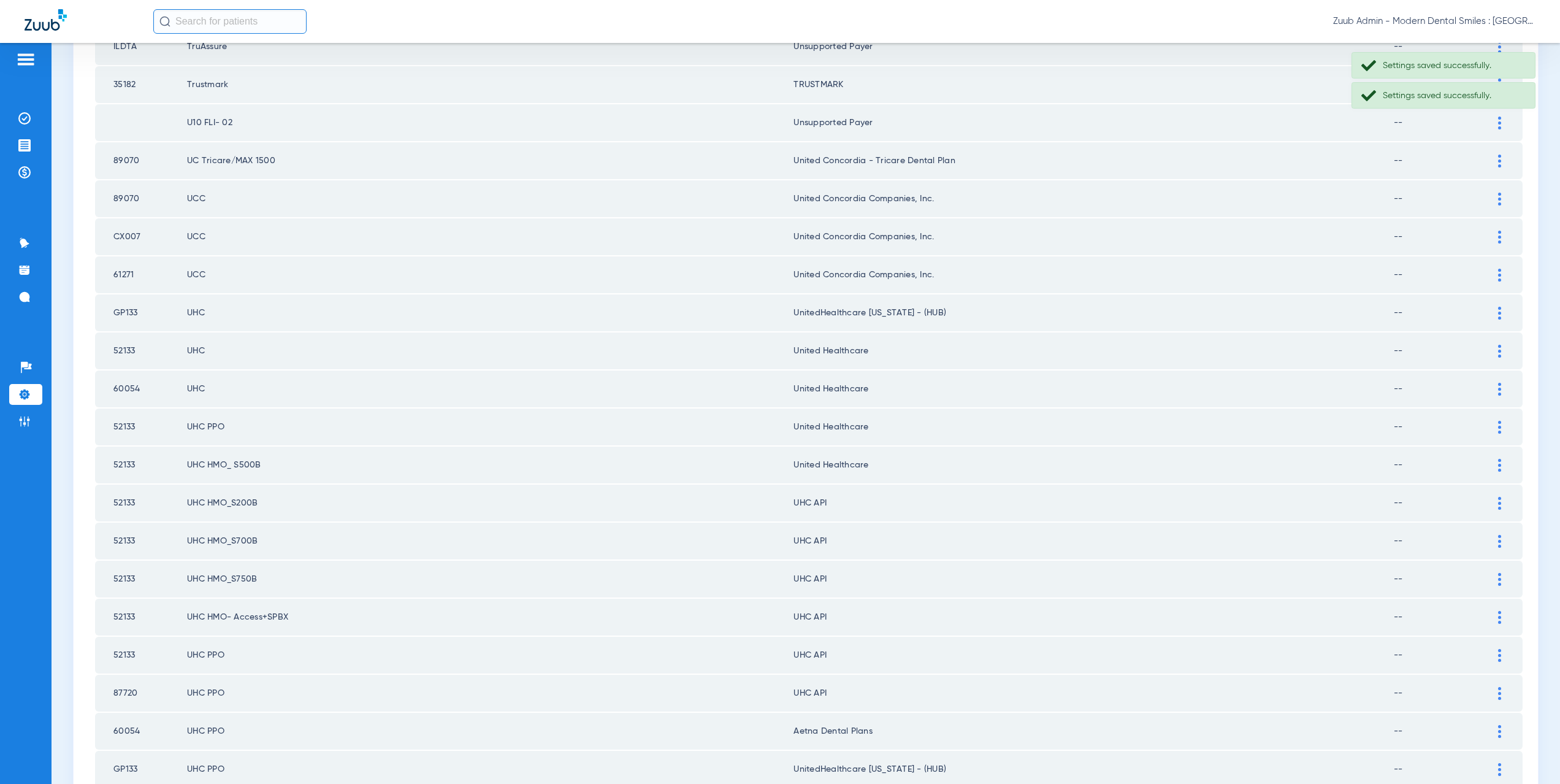
click at [1489, 498] on div at bounding box center [1500, 503] width 21 height 13
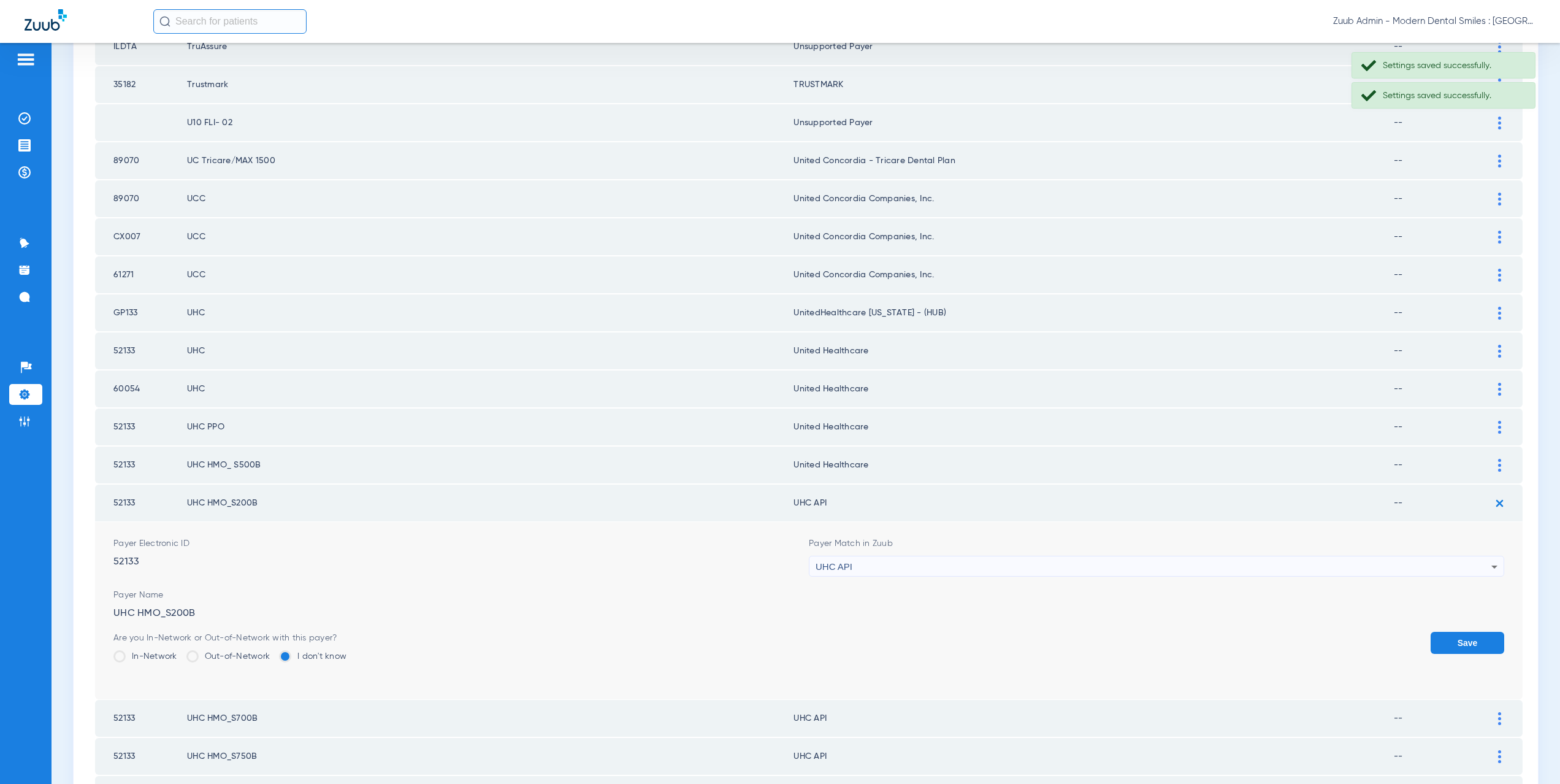
click at [912, 572] on div "UHC API" at bounding box center [1153, 566] width 676 height 21
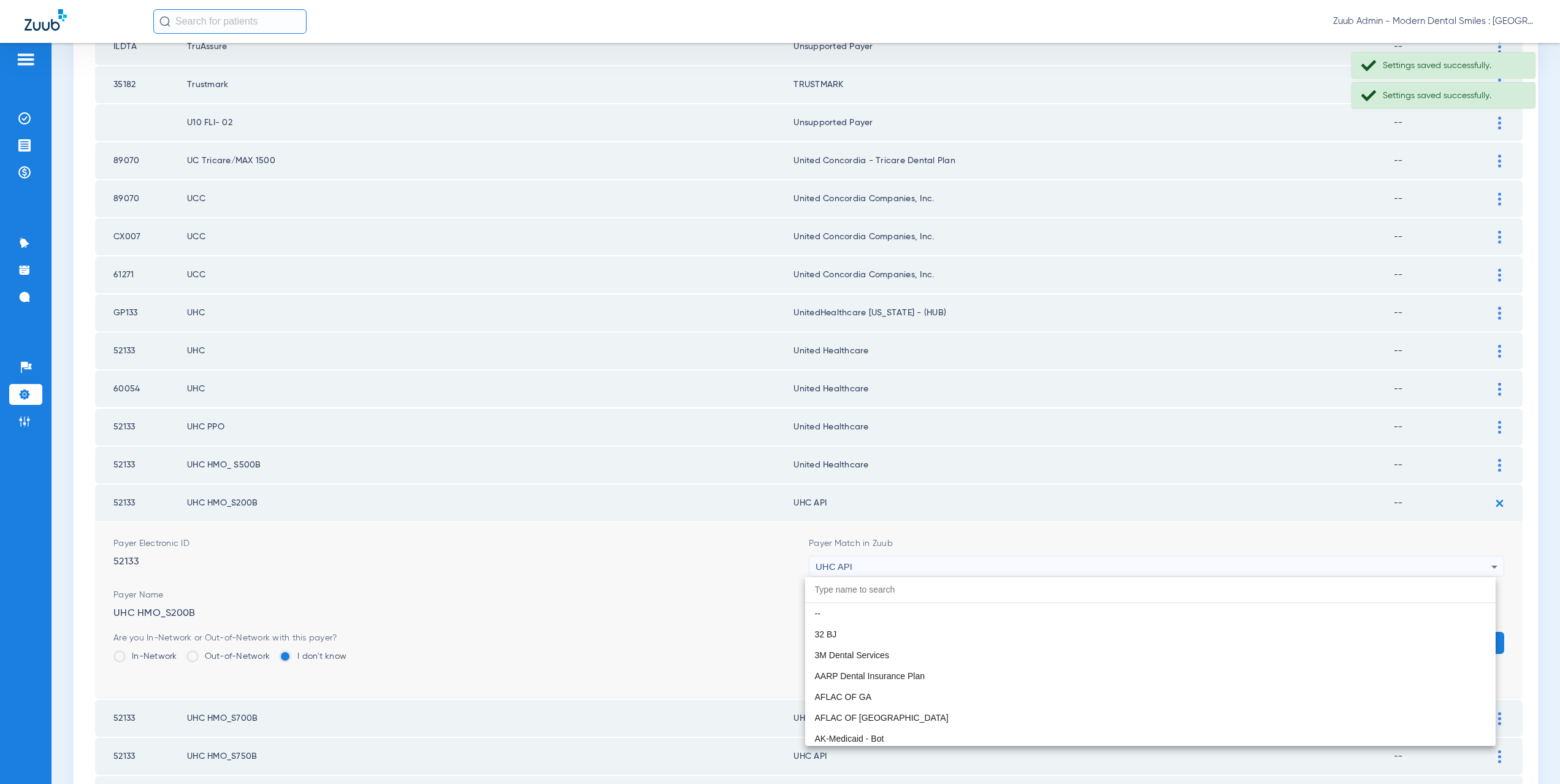
scroll to position [7530, 0]
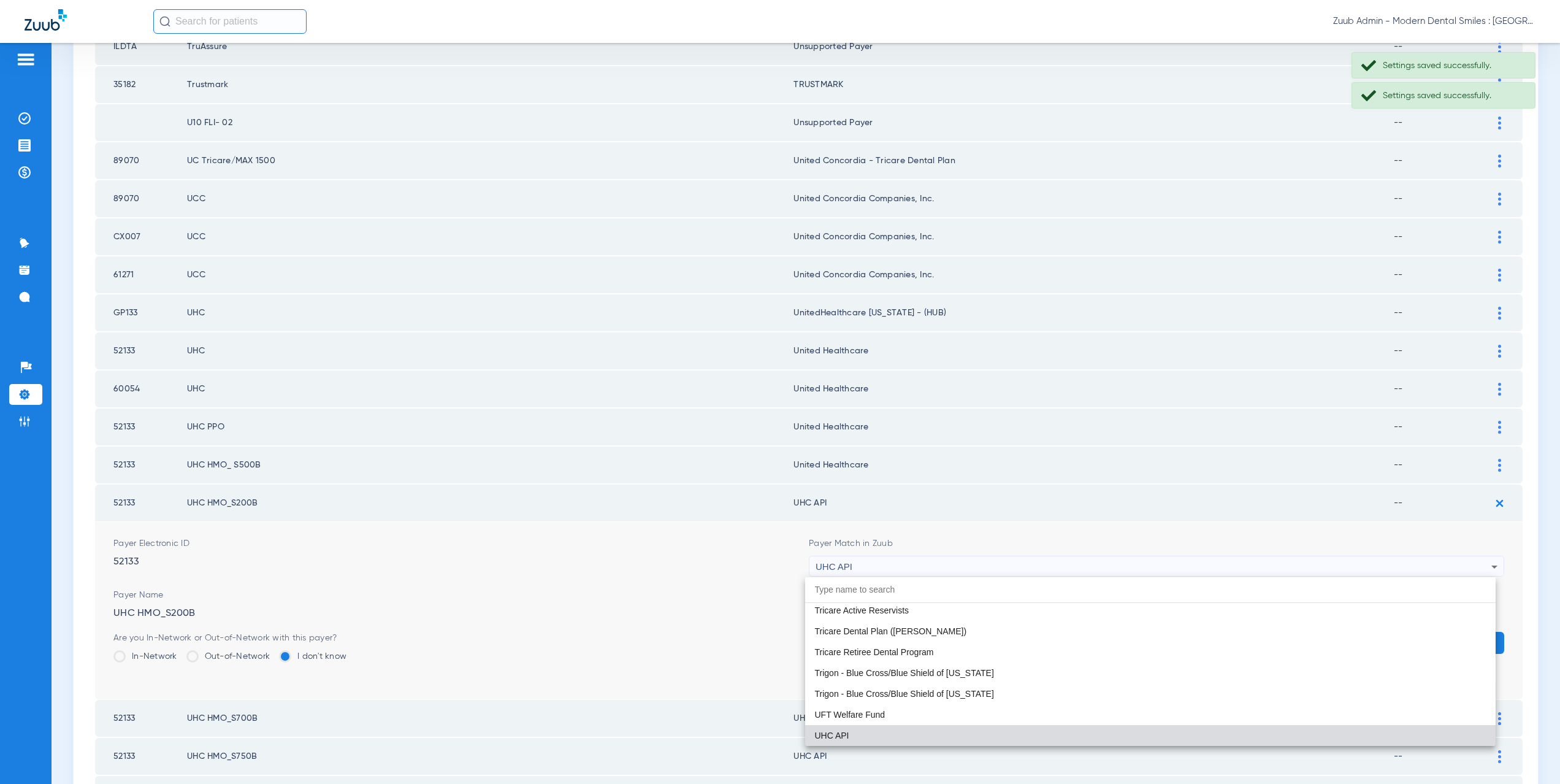
paste input "nited Healthcare"
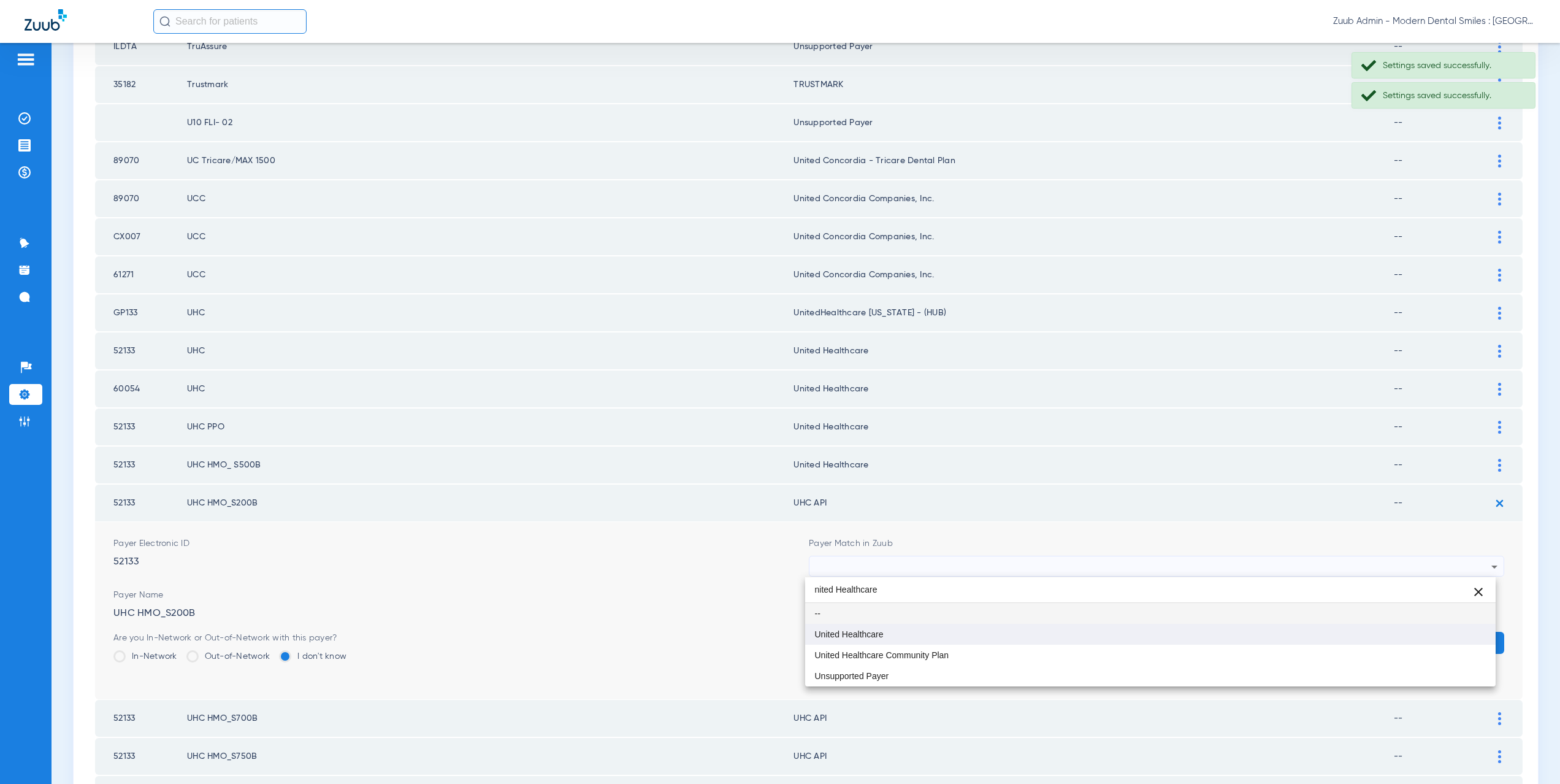
type input "nited Healthcare"
click at [901, 630] on mat-option "United Healthcare" at bounding box center [1151, 633] width 691 height 21
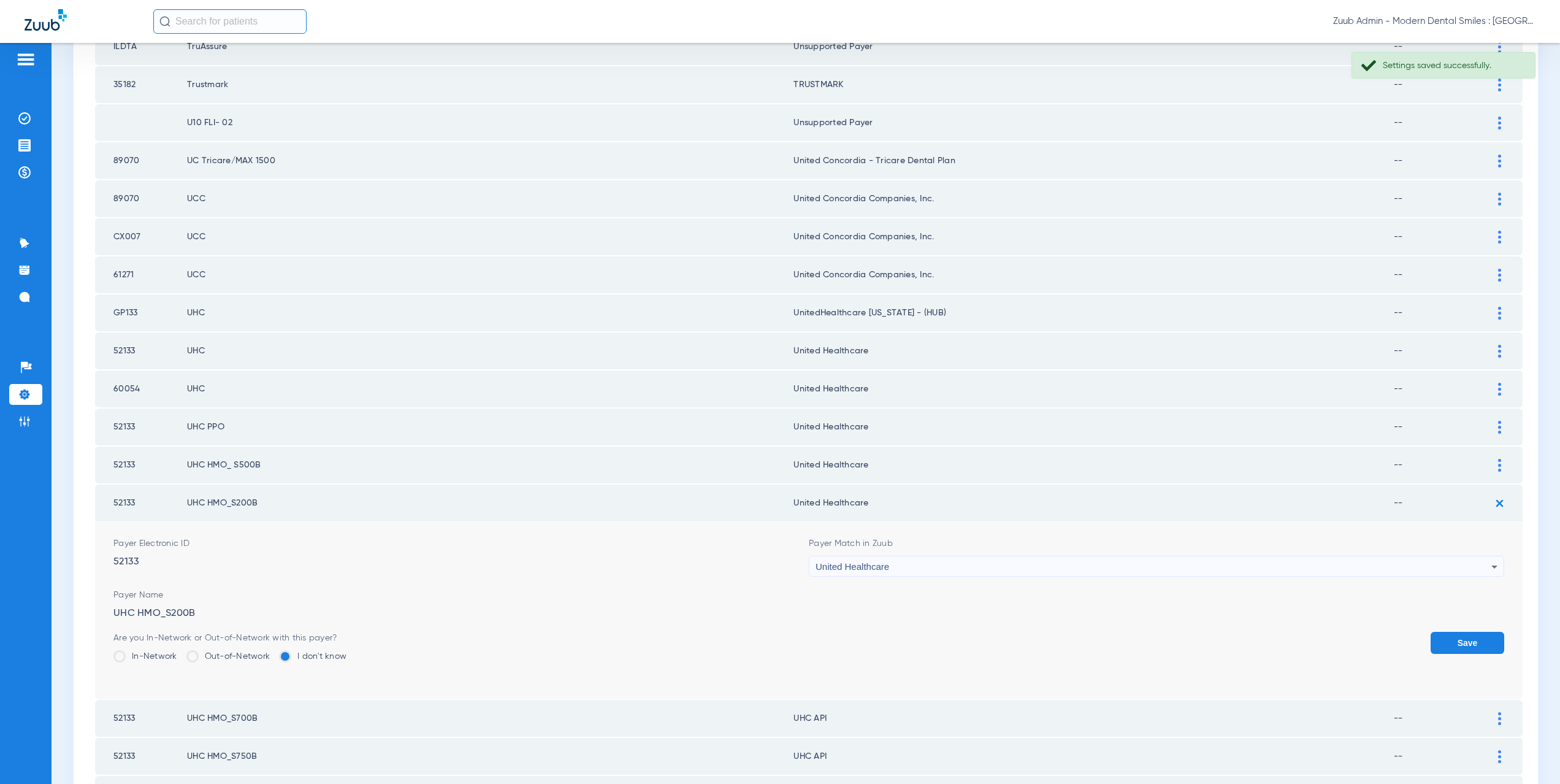
click at [1479, 643] on button "Save" at bounding box center [1467, 642] width 73 height 22
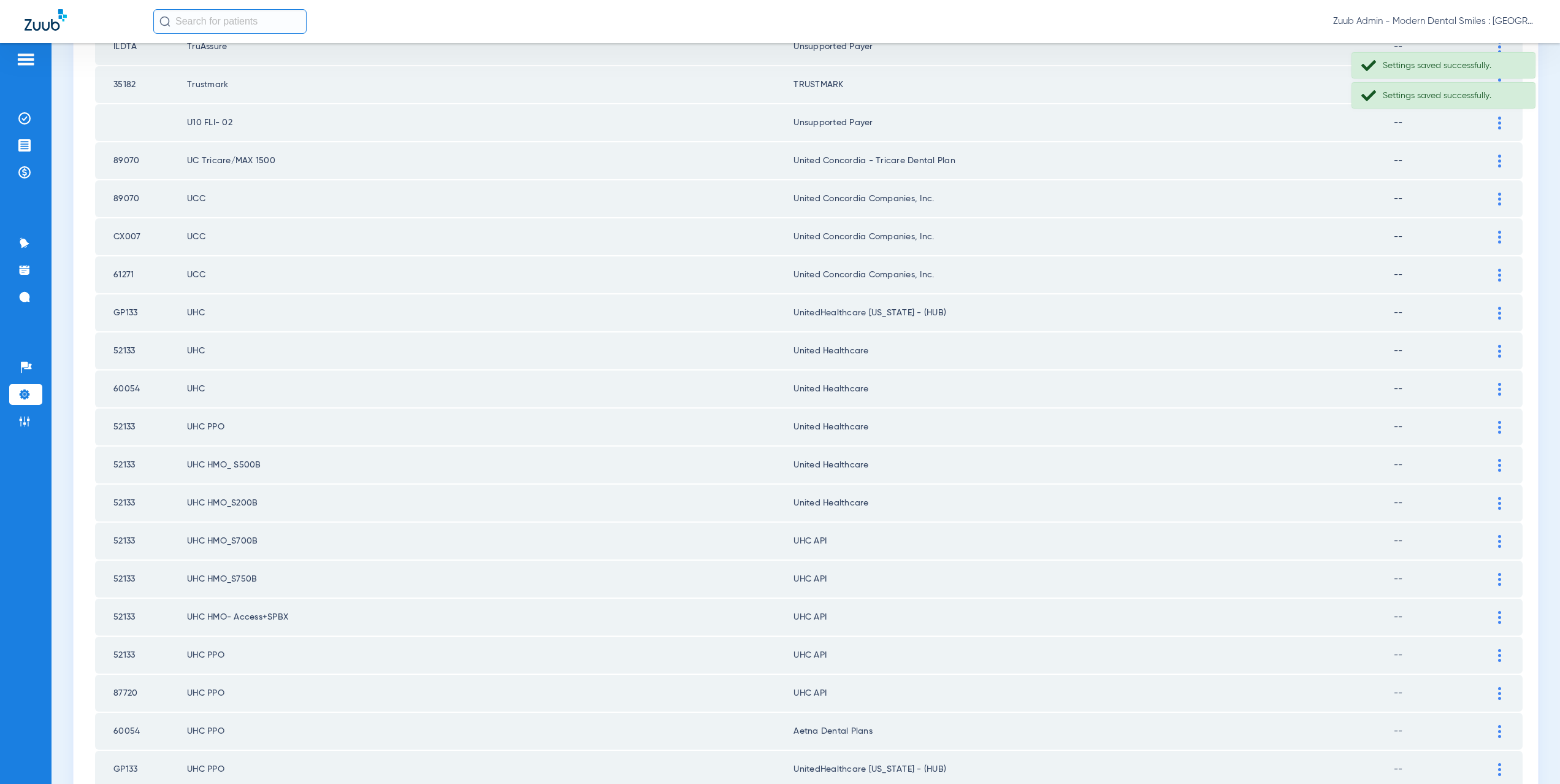
click at [1498, 546] on img at bounding box center [1500, 541] width 3 height 13
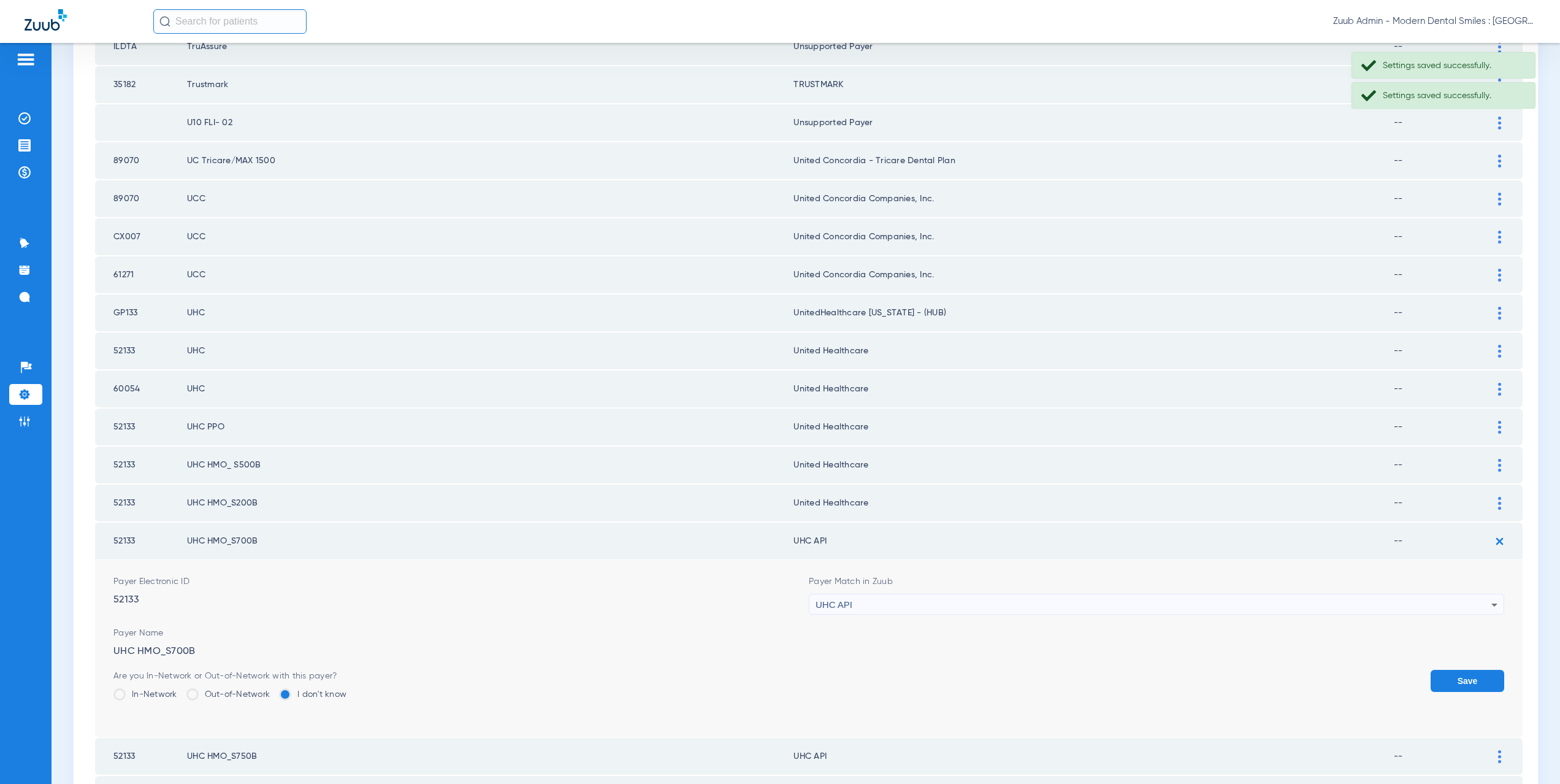
click at [901, 607] on div "UHC API" at bounding box center [1153, 604] width 676 height 21
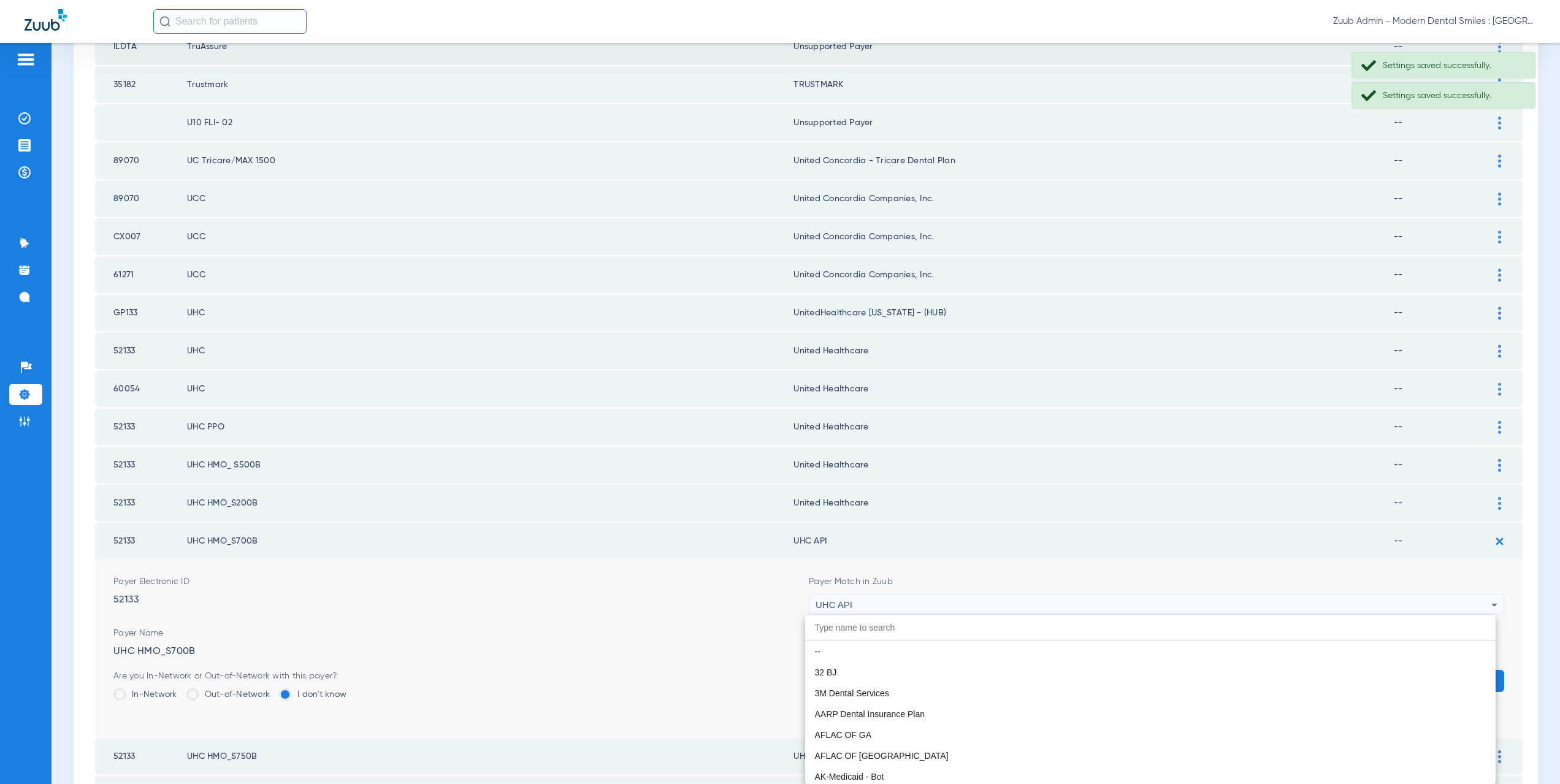
scroll to position [7530, 0]
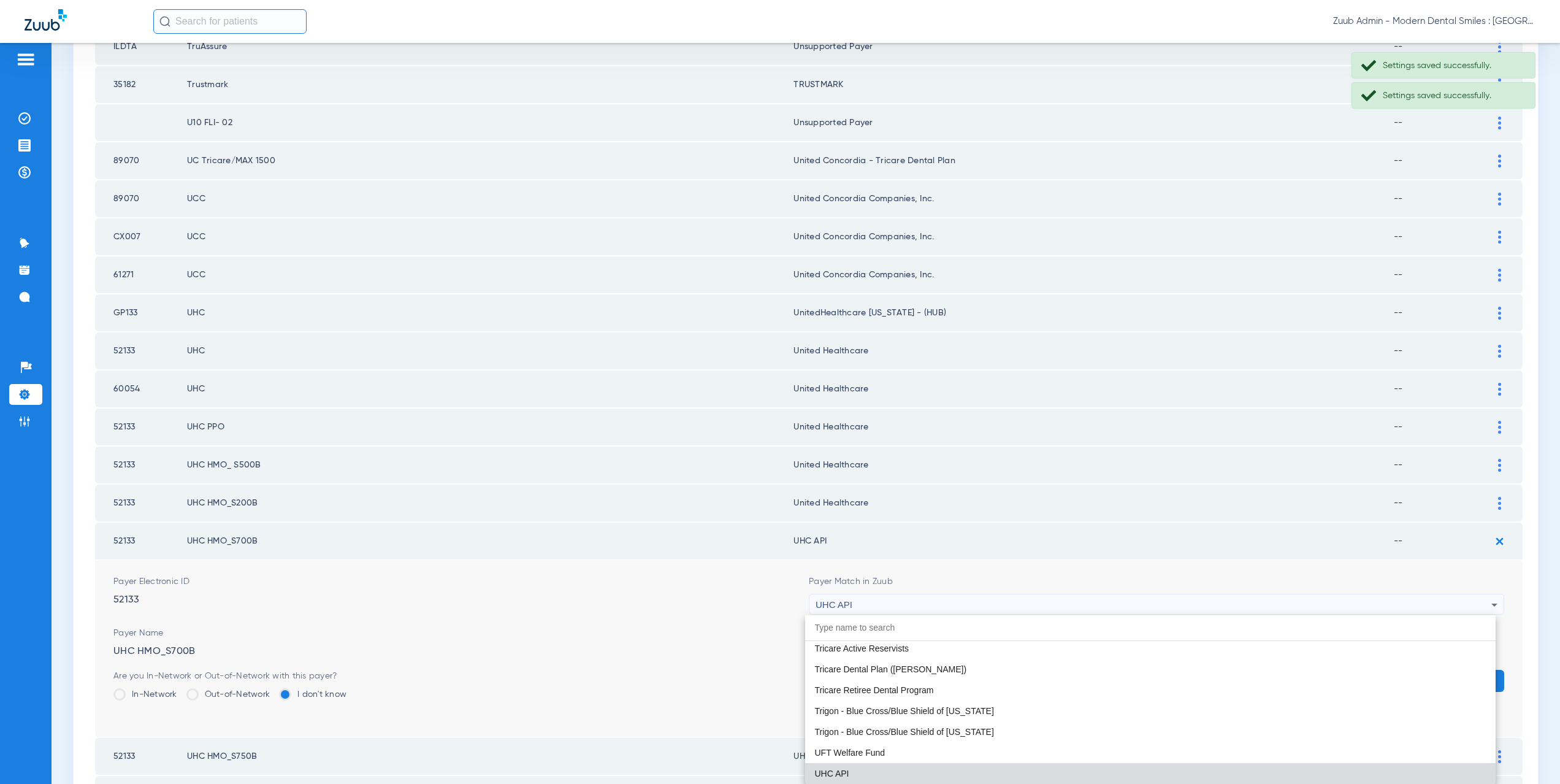
paste input "nited Healthcare"
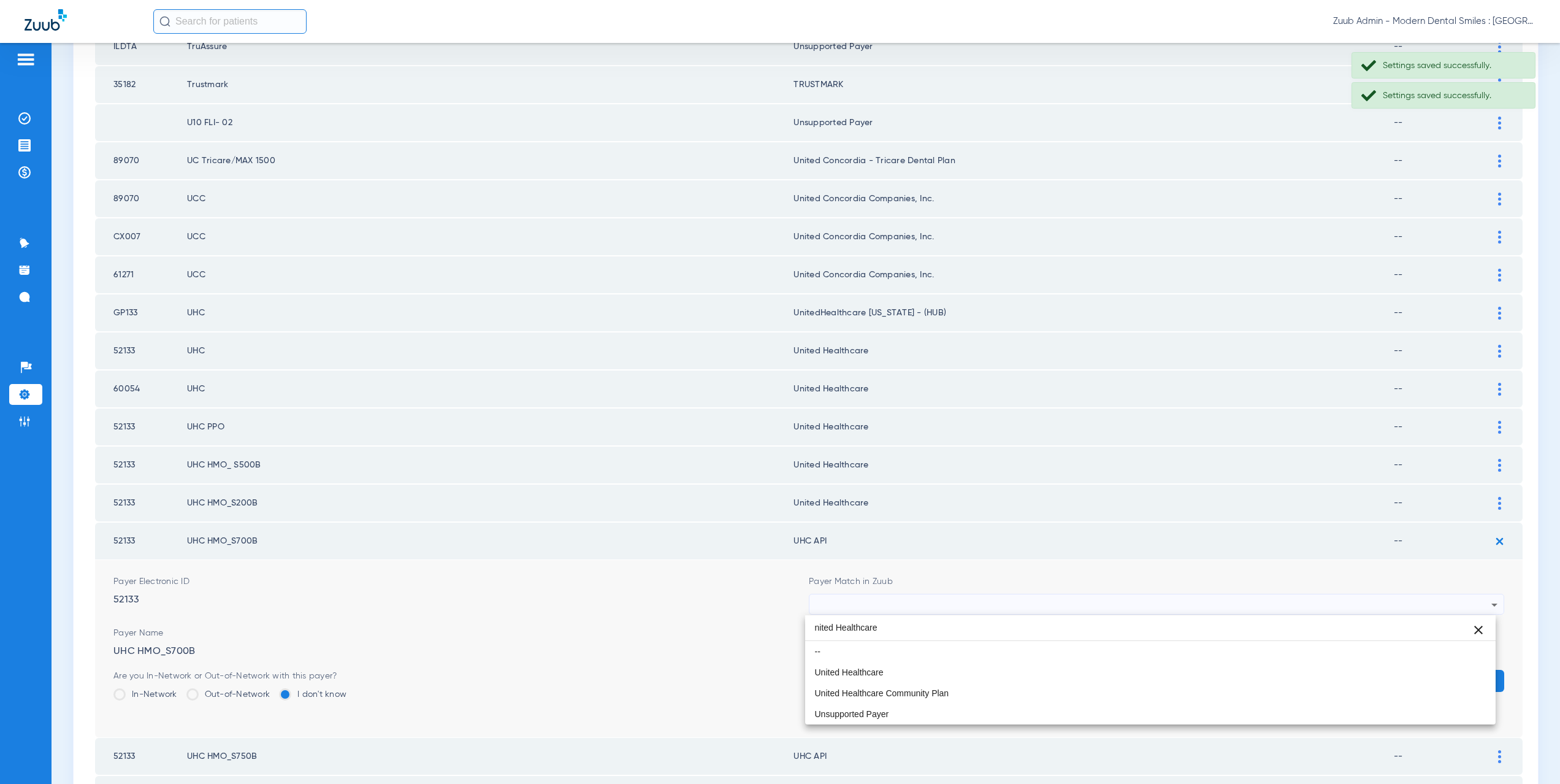
scroll to position [0, 0]
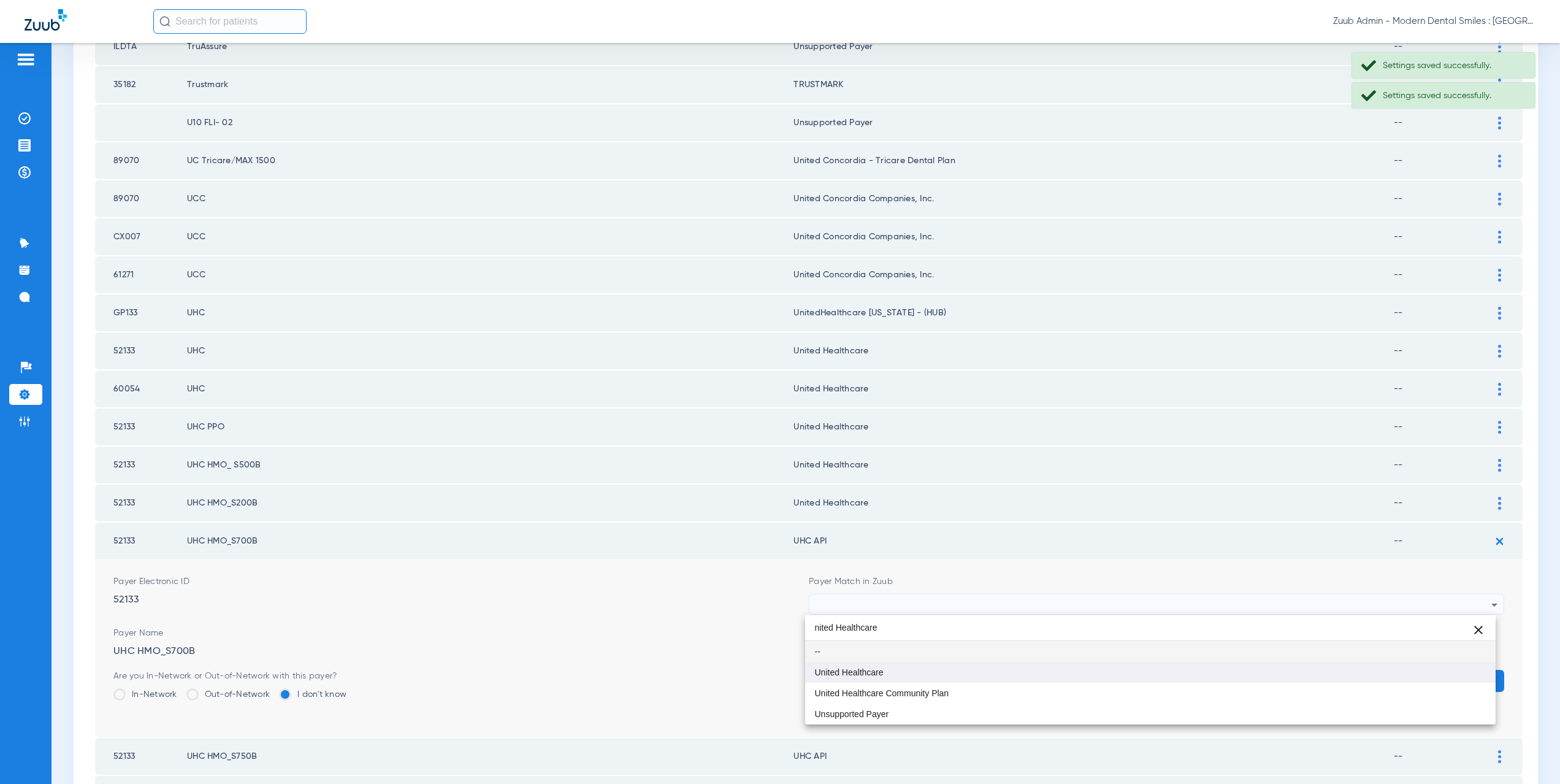
type input "nited Healthcare"
click at [888, 673] on mat-option "United Healthcare" at bounding box center [1151, 672] width 691 height 21
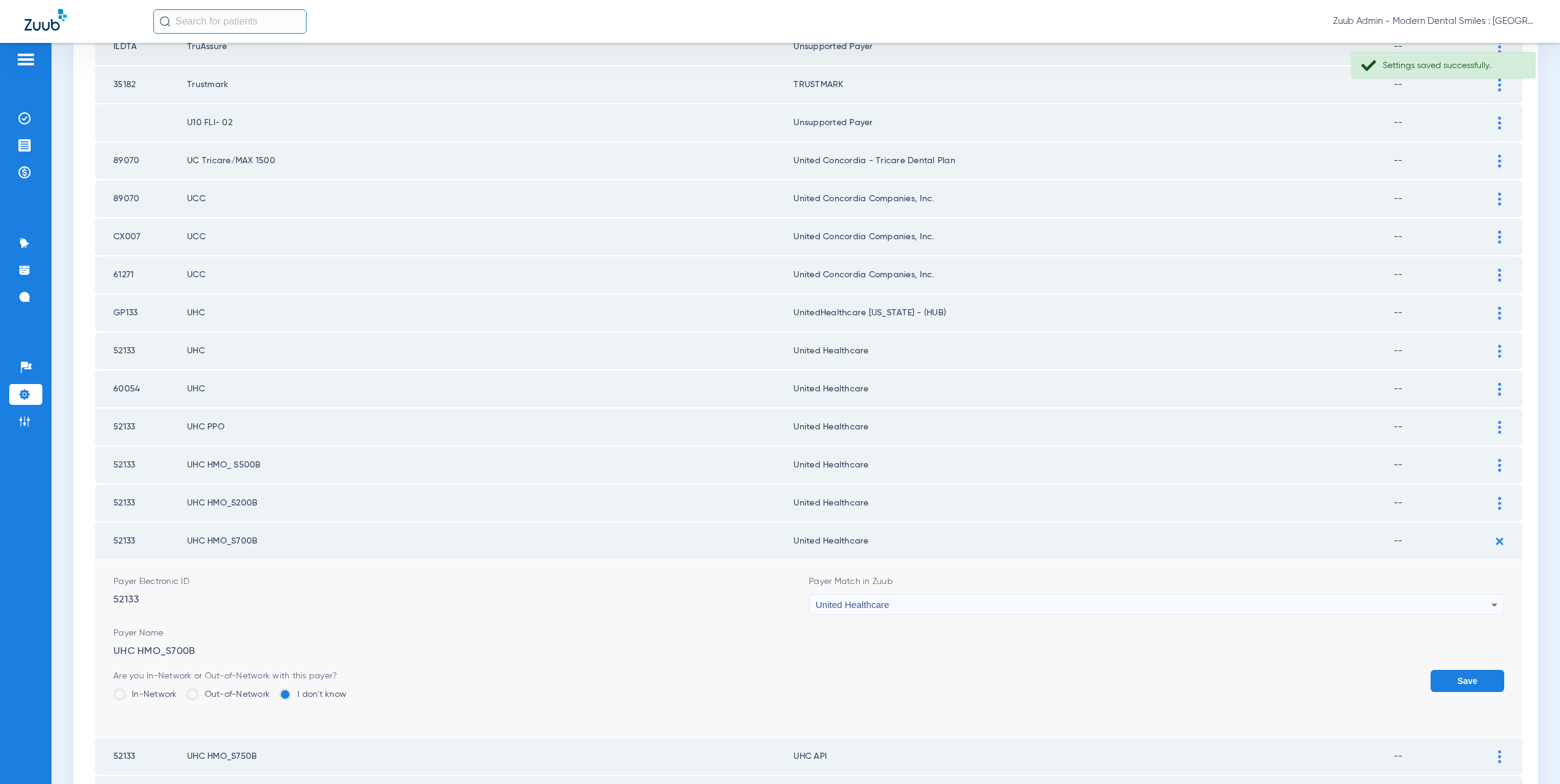
click at [1470, 681] on button "Save" at bounding box center [1467, 680] width 73 height 22
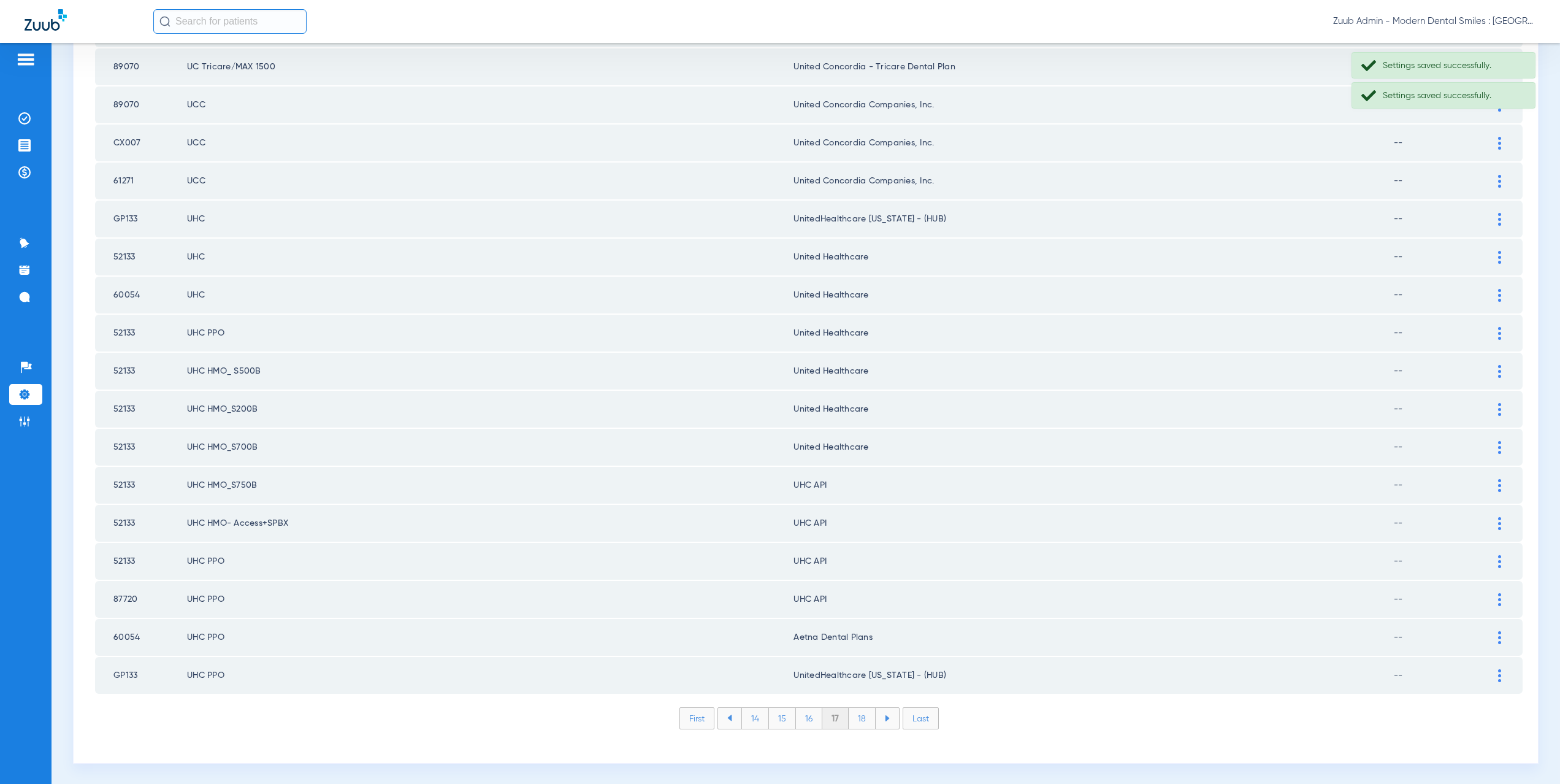
scroll to position [1432, 0]
click at [1494, 483] on div at bounding box center [1500, 484] width 21 height 13
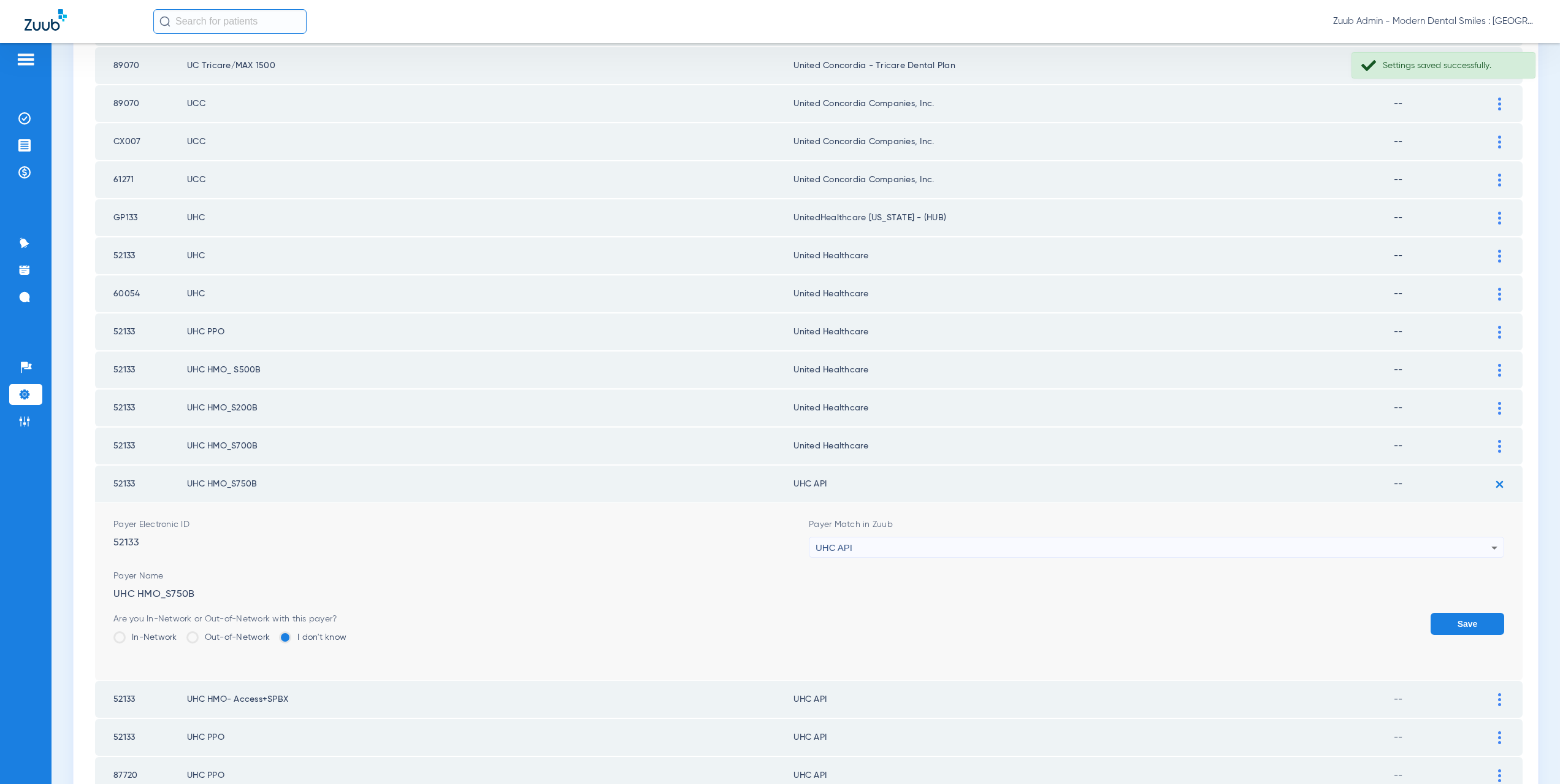
click at [925, 549] on div "UHC API" at bounding box center [1153, 547] width 676 height 21
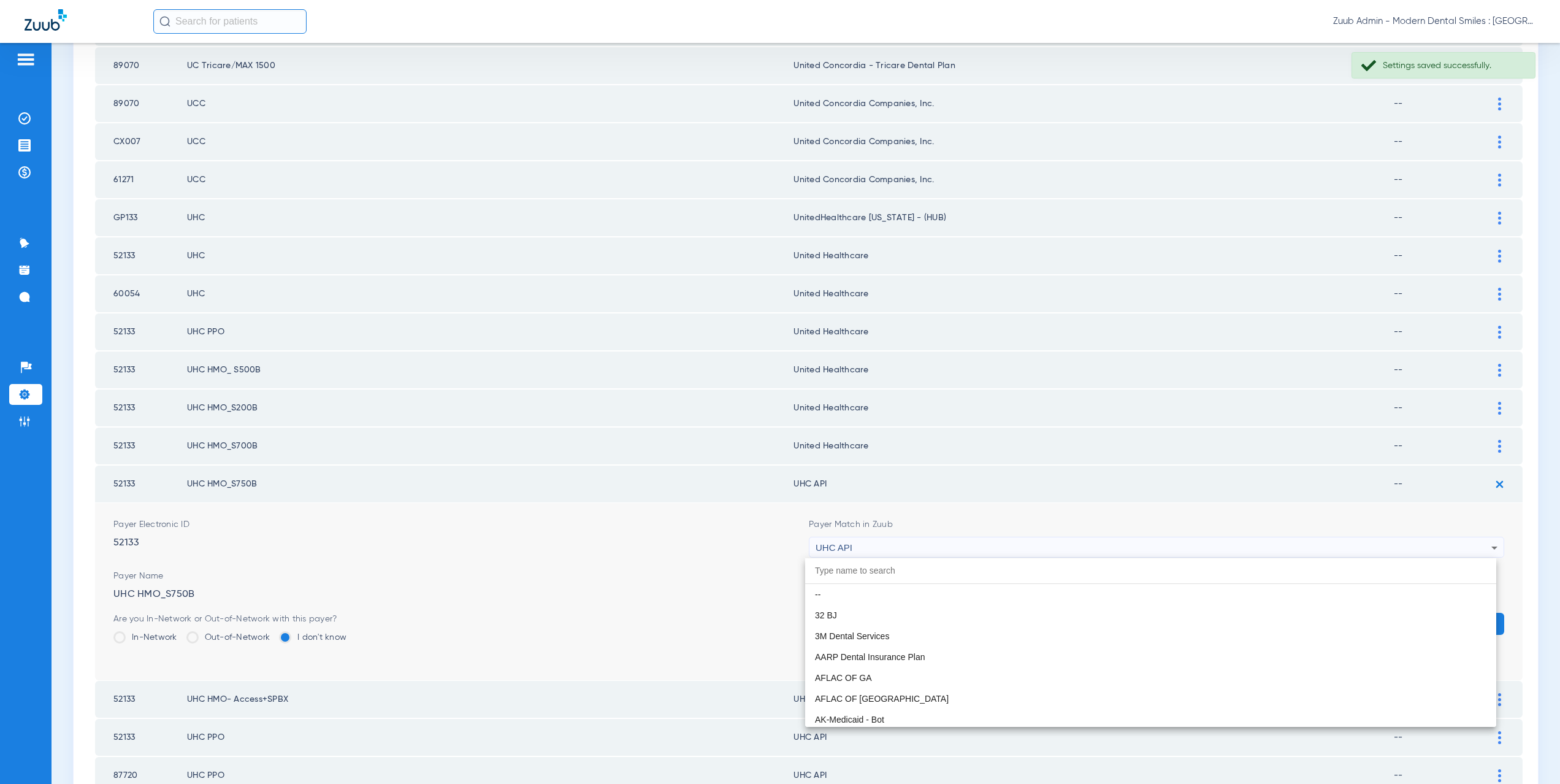
scroll to position [7530, 0]
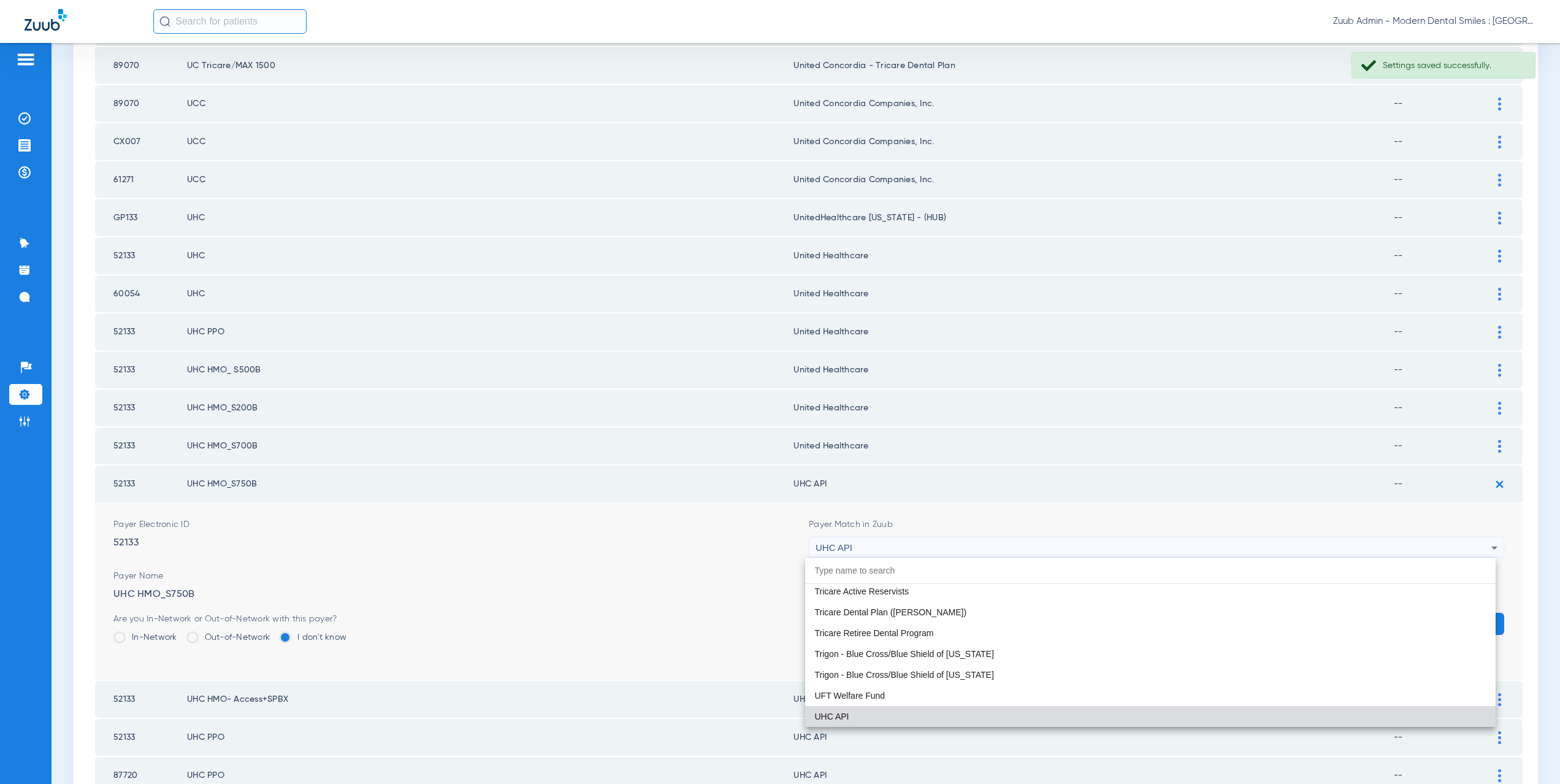
paste input "nited Healthcare"
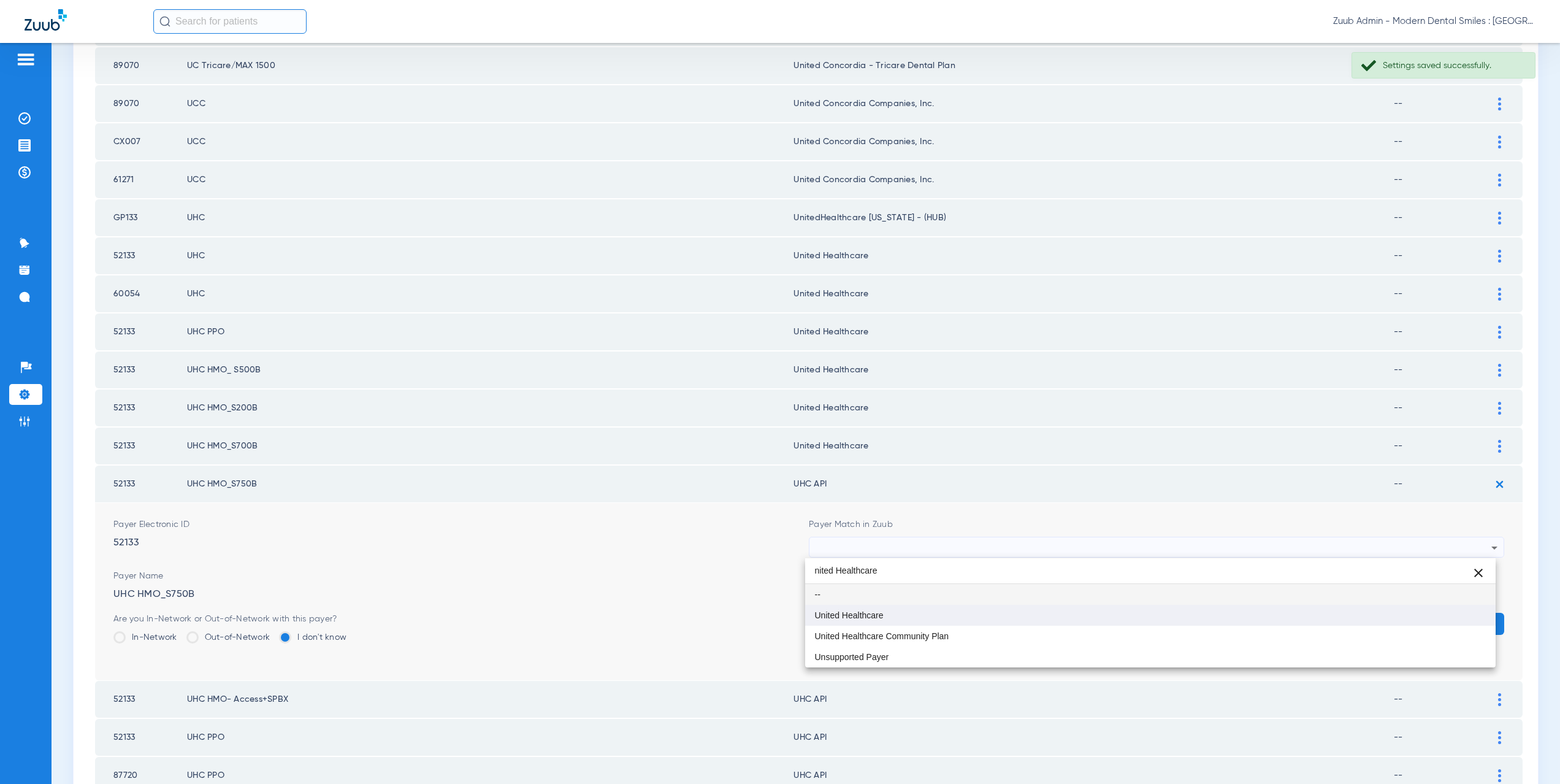
type input "nited Healthcare"
drag, startPoint x: 915, startPoint y: 607, endPoint x: 1106, endPoint y: 624, distance: 191.8
click at [916, 607] on mat-option "United Healthcare" at bounding box center [1151, 615] width 691 height 21
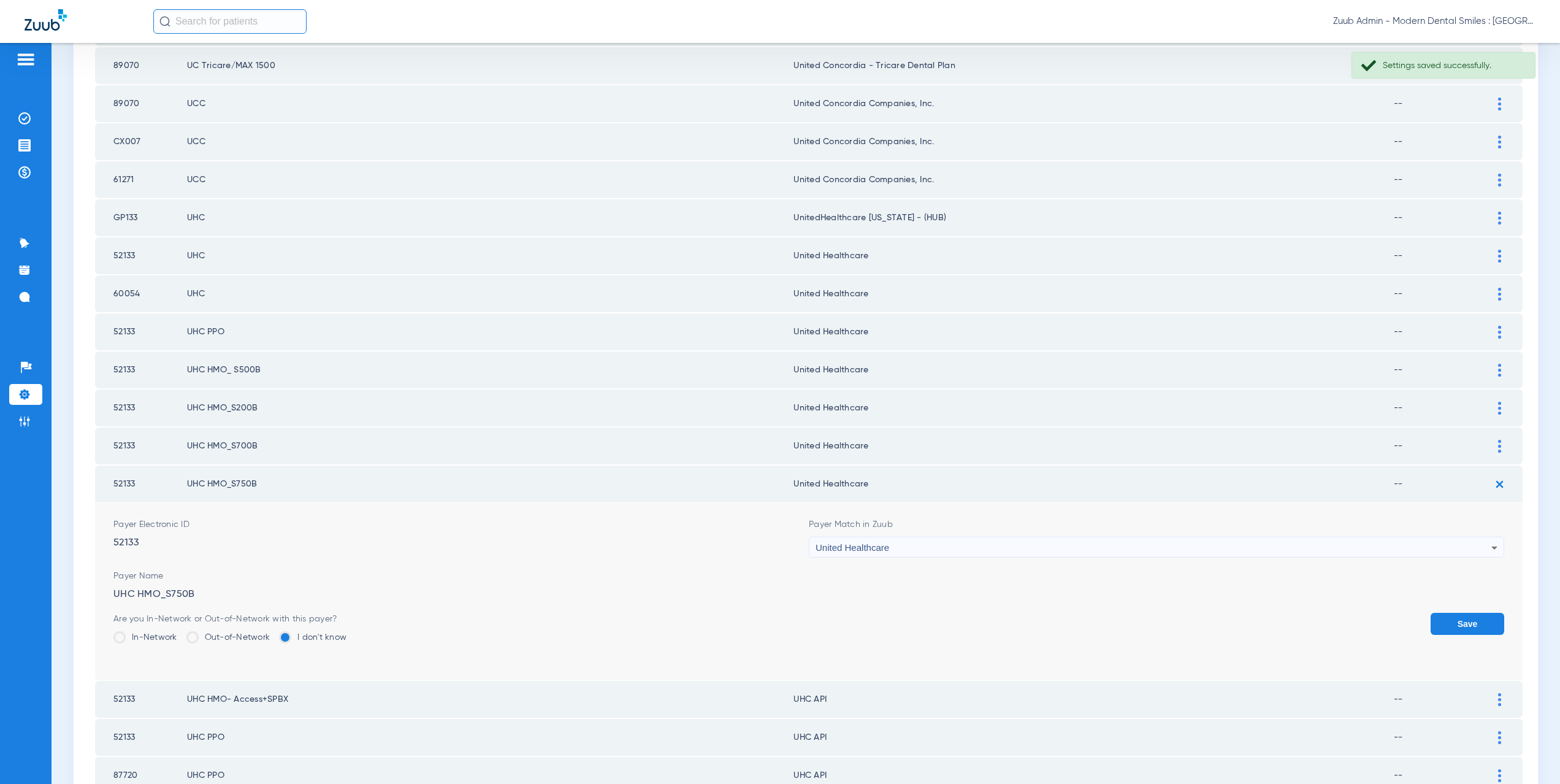
click at [1468, 623] on button "Save" at bounding box center [1467, 623] width 73 height 22
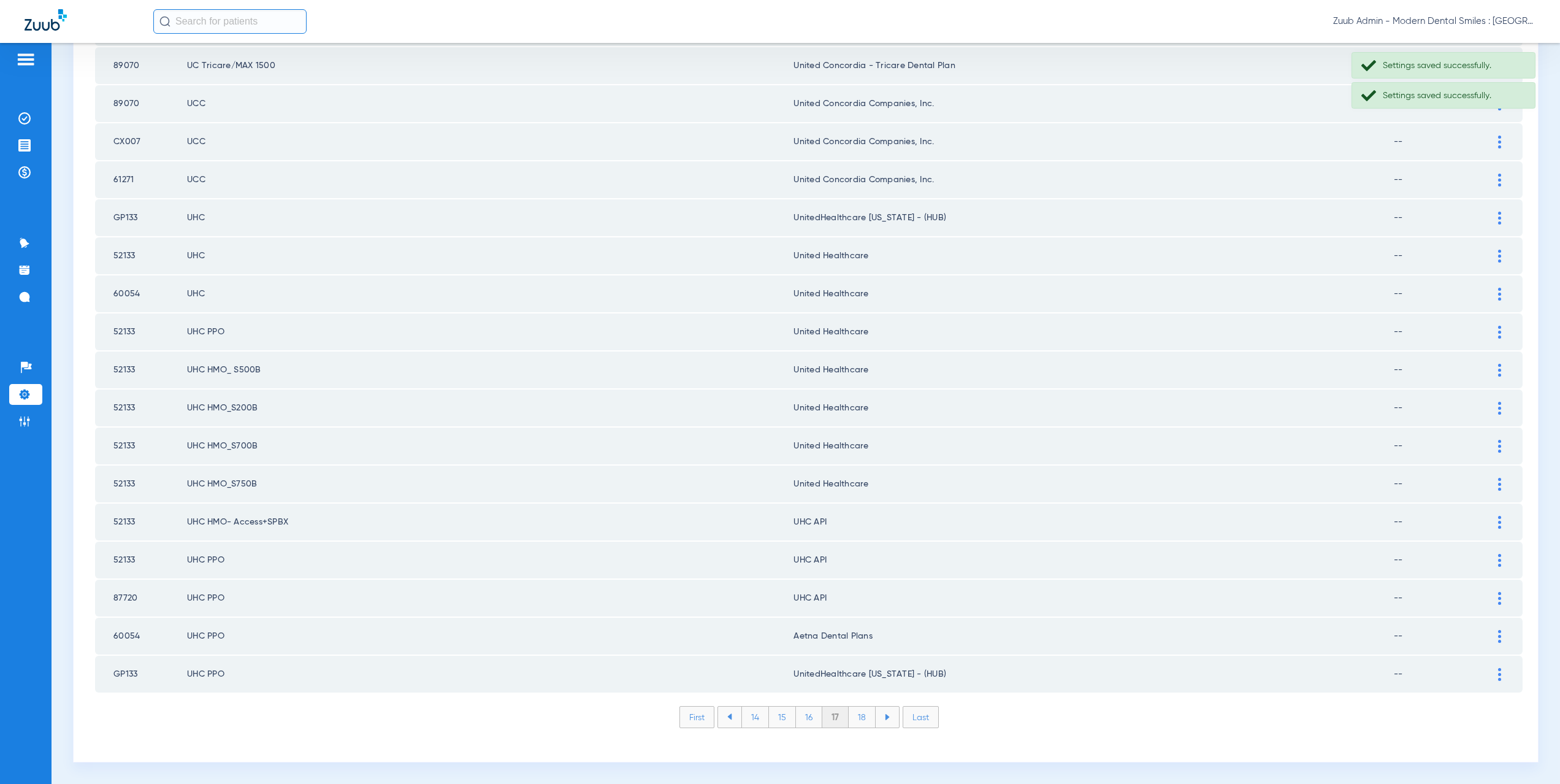
click at [1498, 523] on img at bounding box center [1500, 522] width 3 height 13
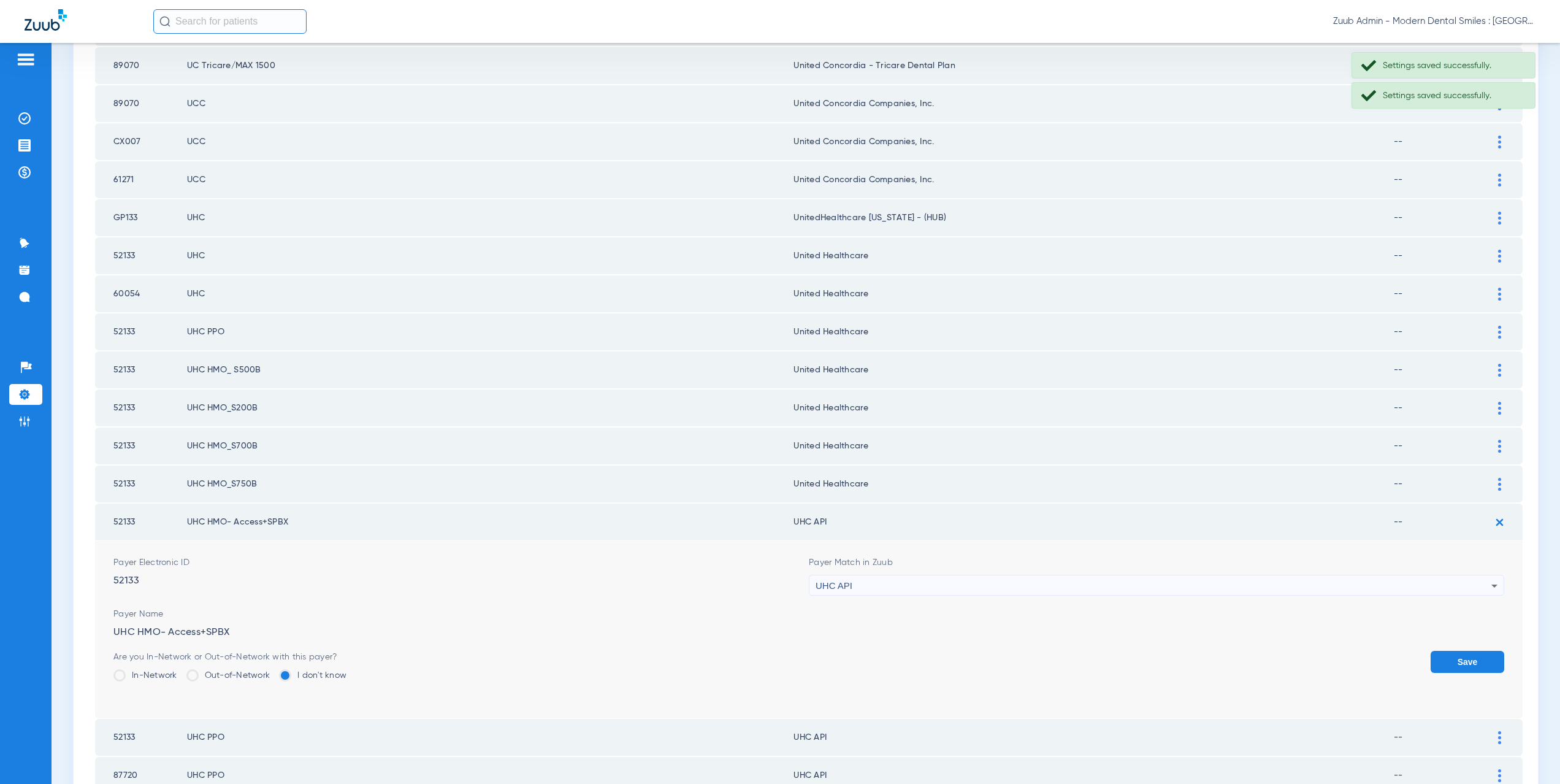
click at [894, 583] on div "UHC API" at bounding box center [1153, 585] width 676 height 21
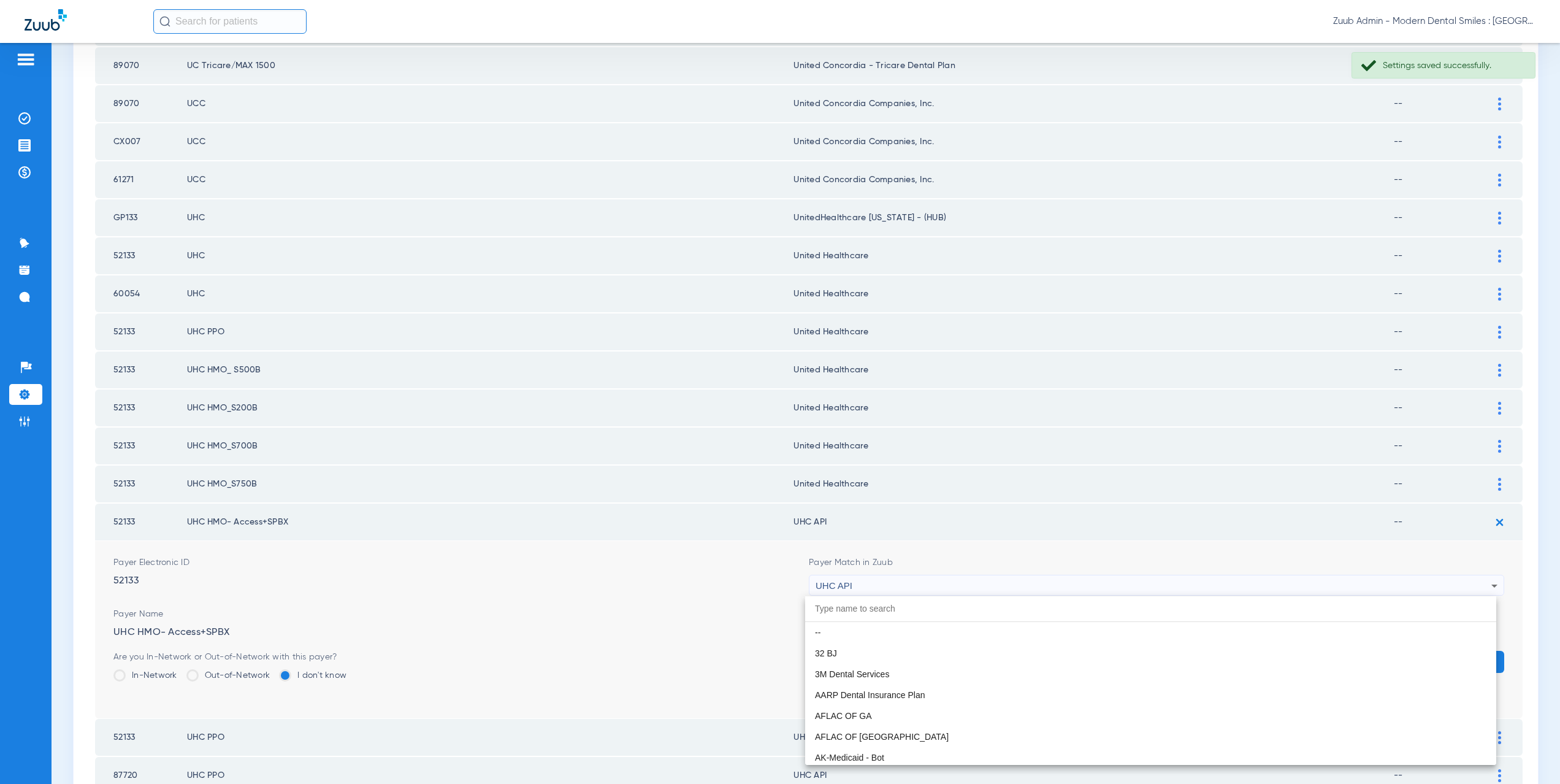
scroll to position [7530, 0]
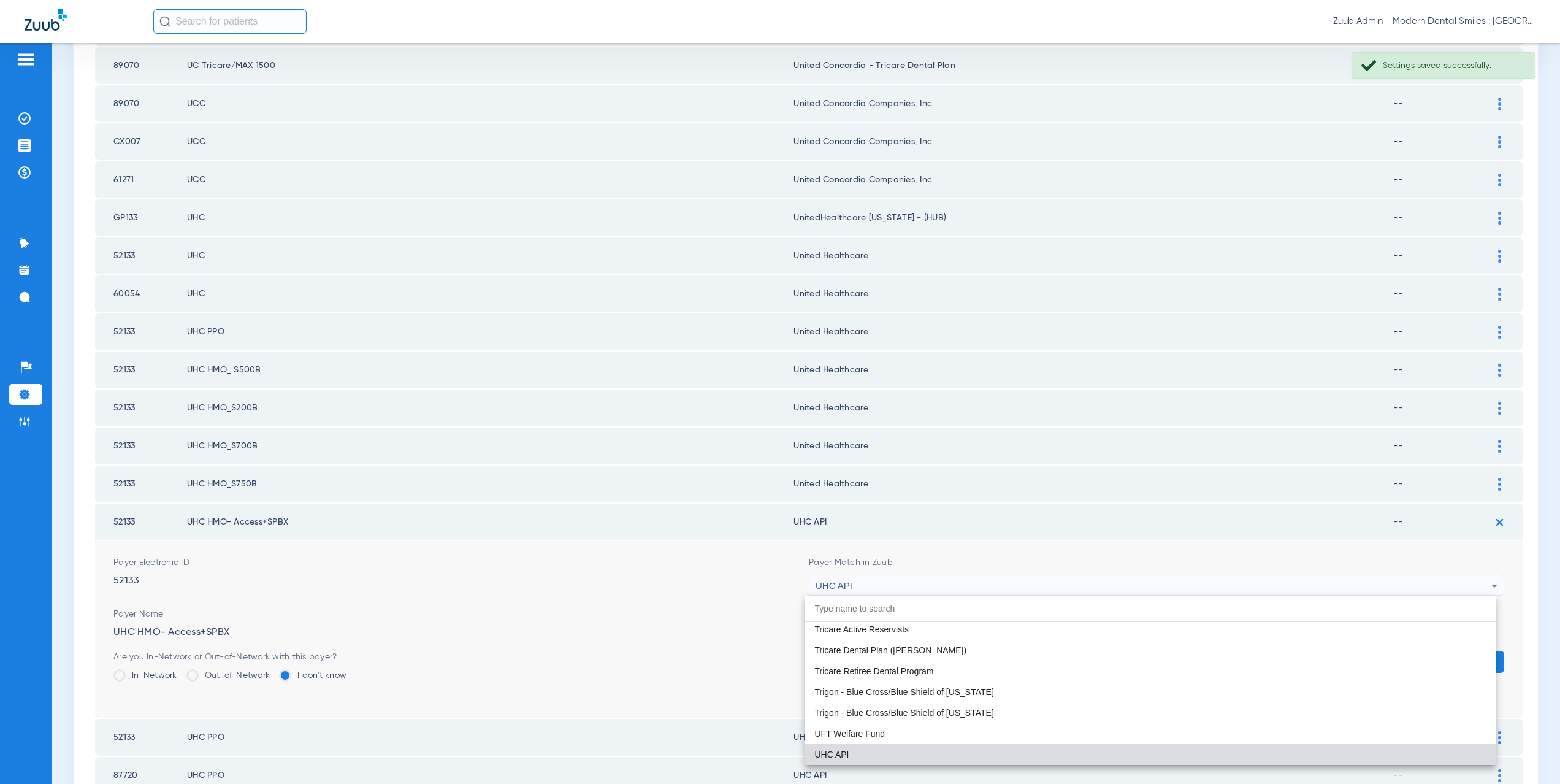
paste input "nited Healthcare"
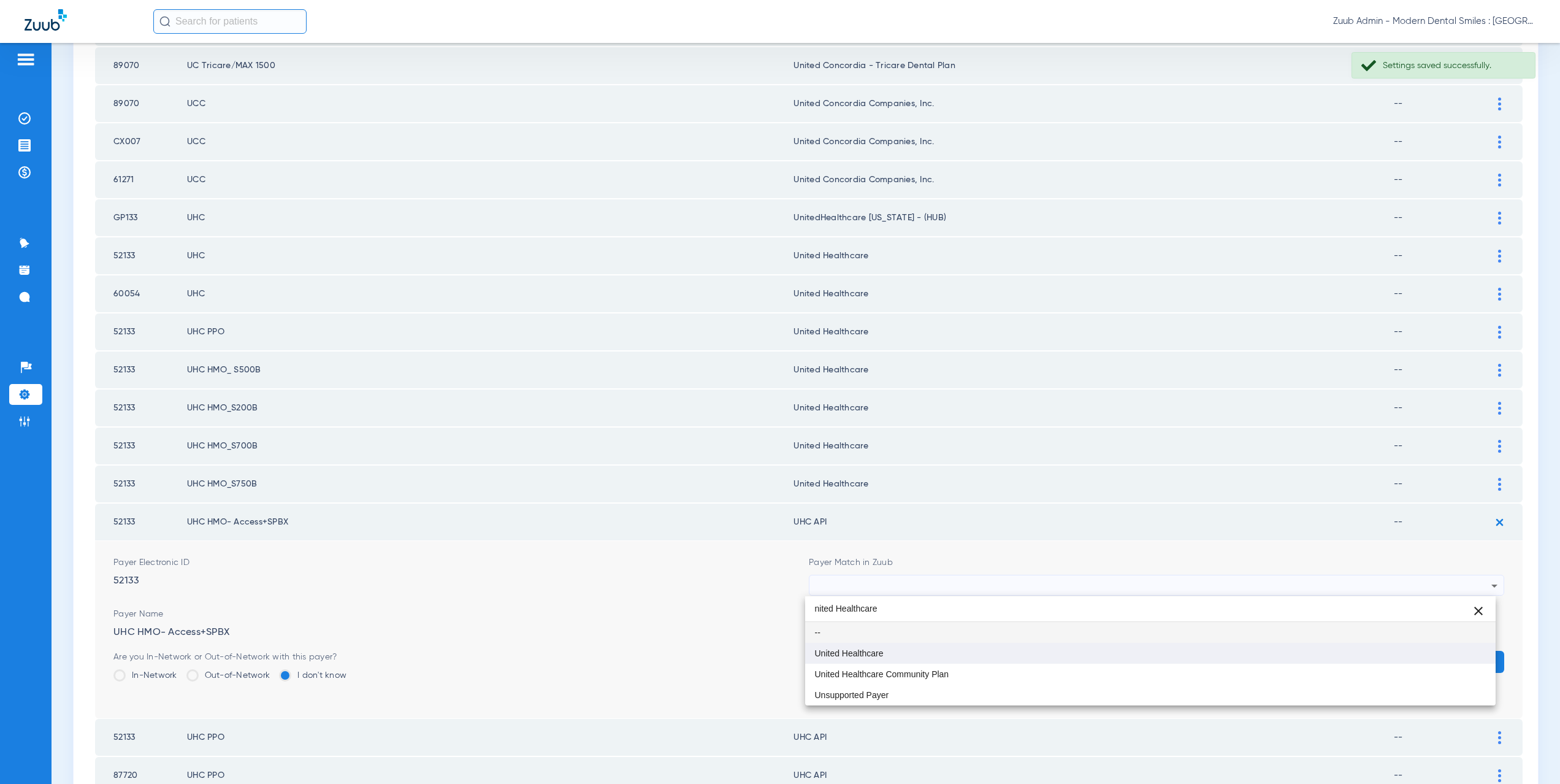
type input "nited Healthcare"
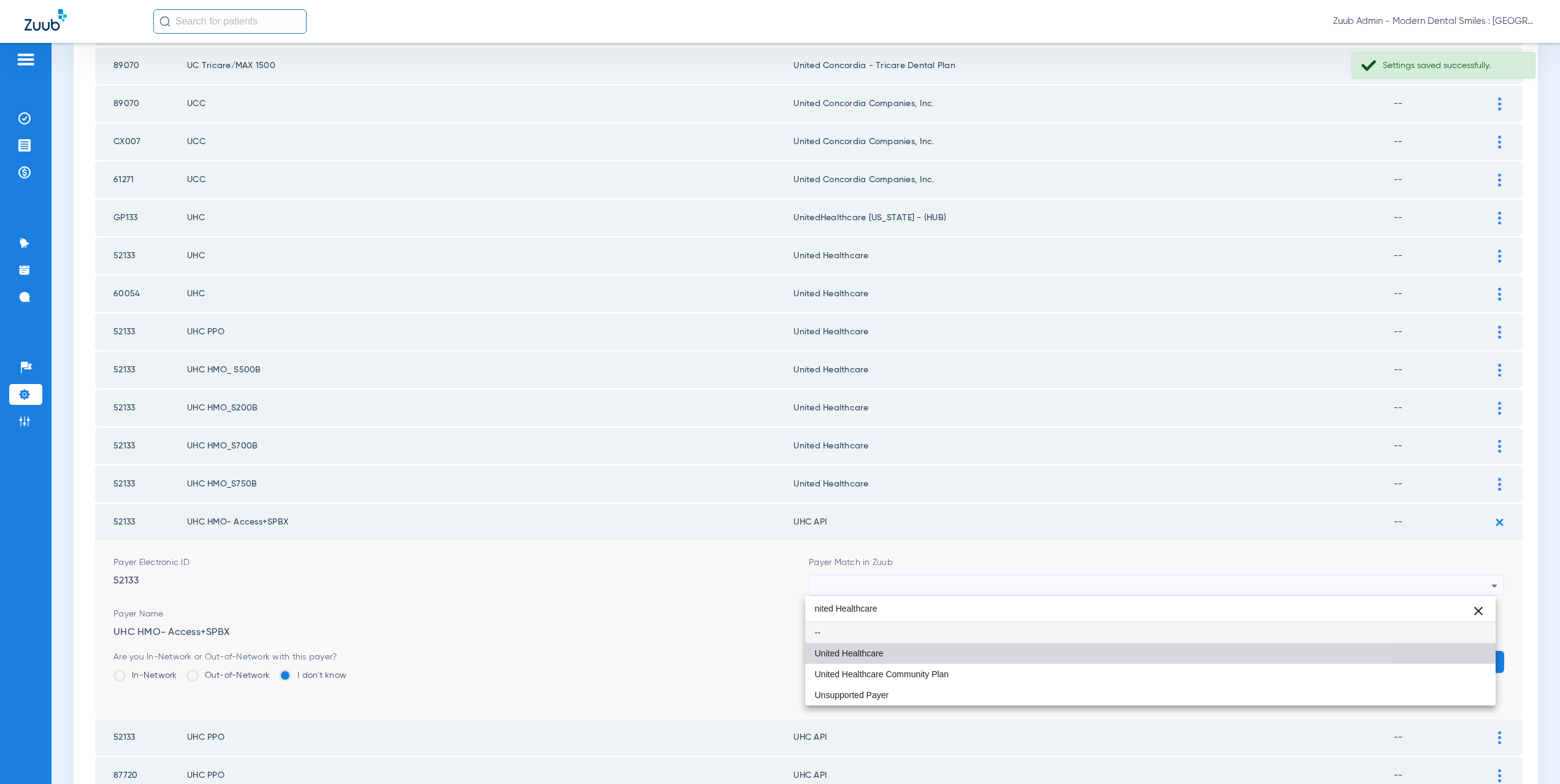
click at [898, 645] on mat-option "United Healthcare" at bounding box center [1151, 653] width 691 height 21
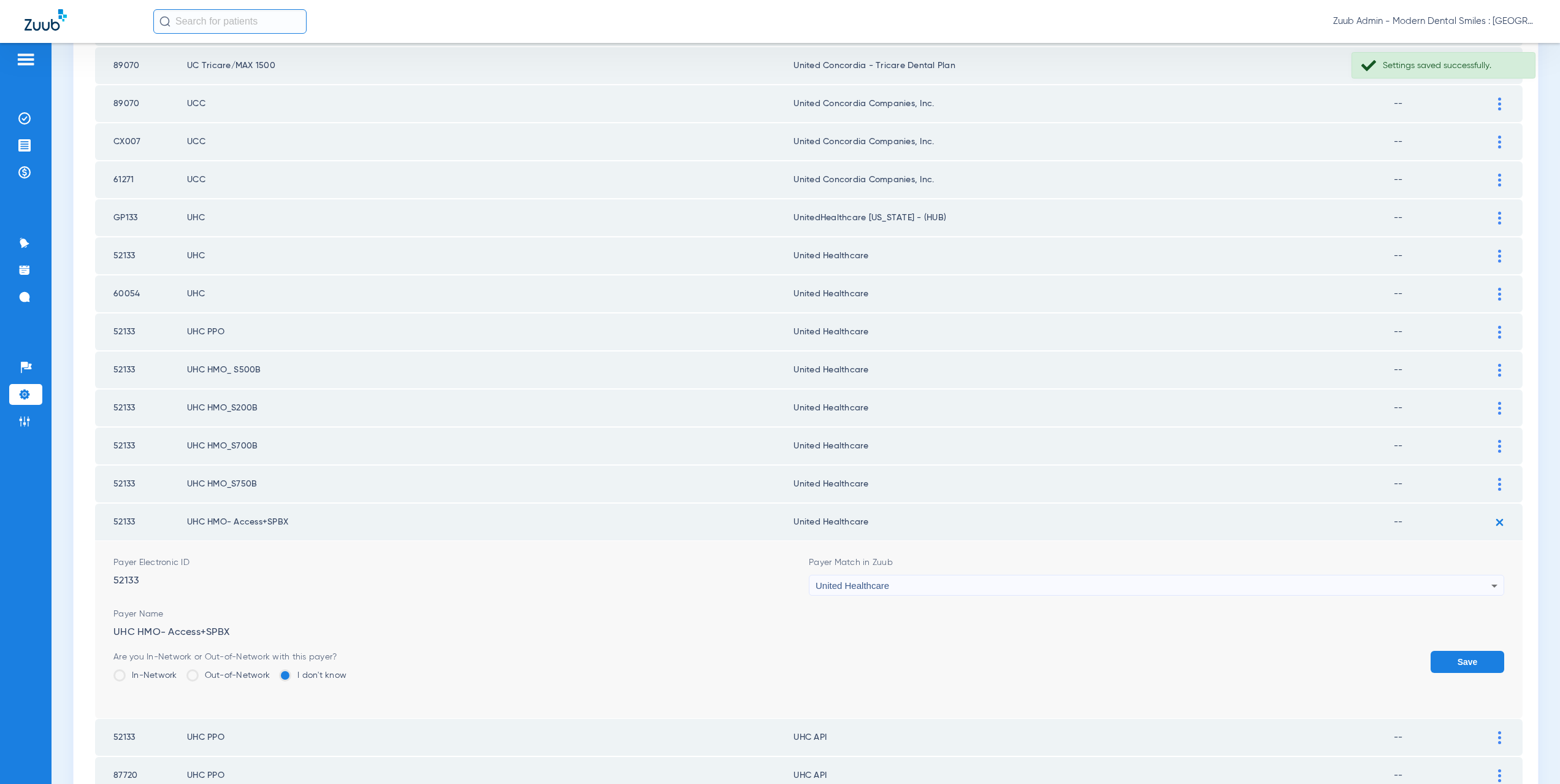
click at [1467, 669] on button "Save" at bounding box center [1467, 661] width 73 height 22
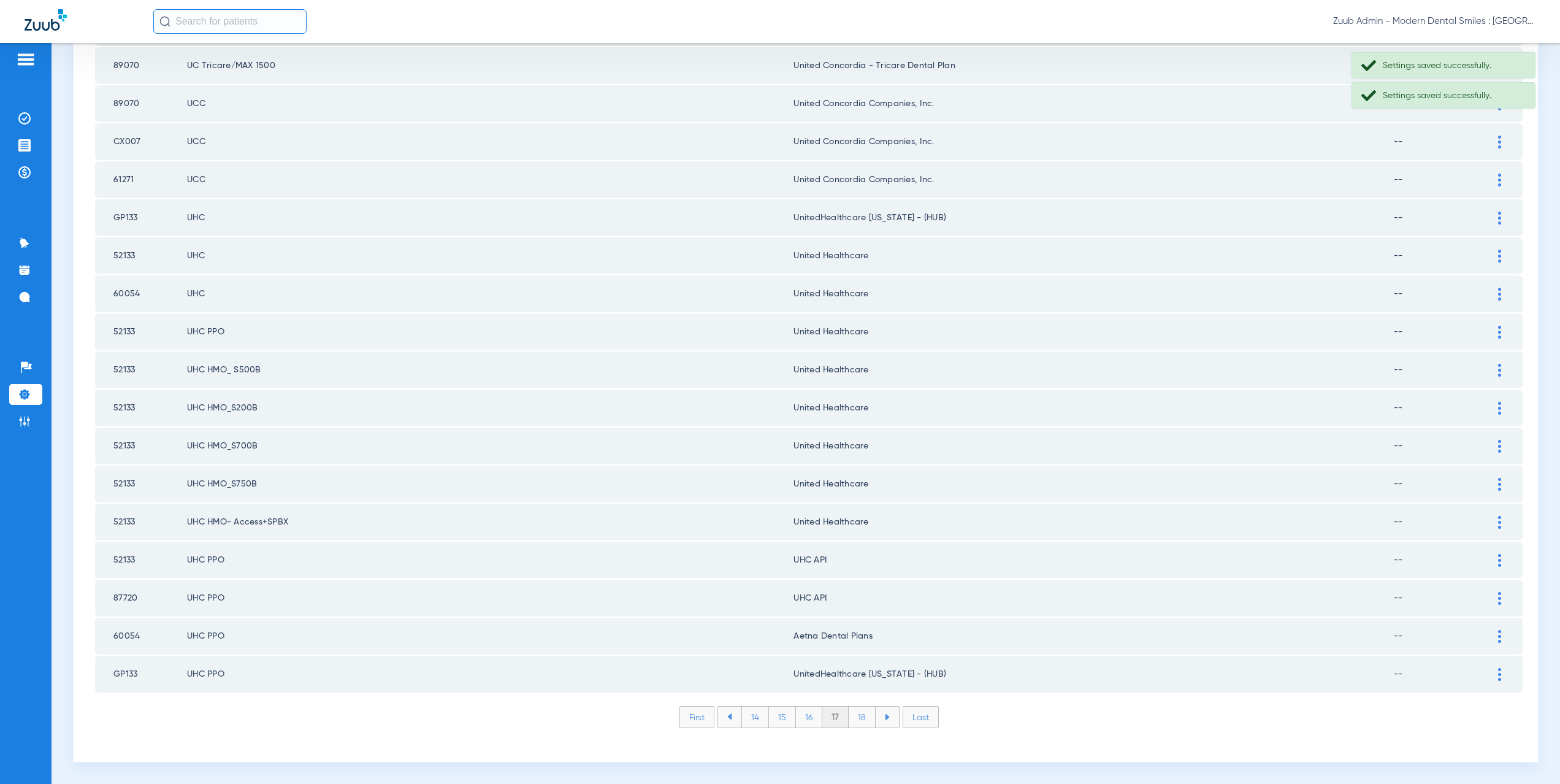
click at [1498, 564] on img at bounding box center [1500, 560] width 3 height 13
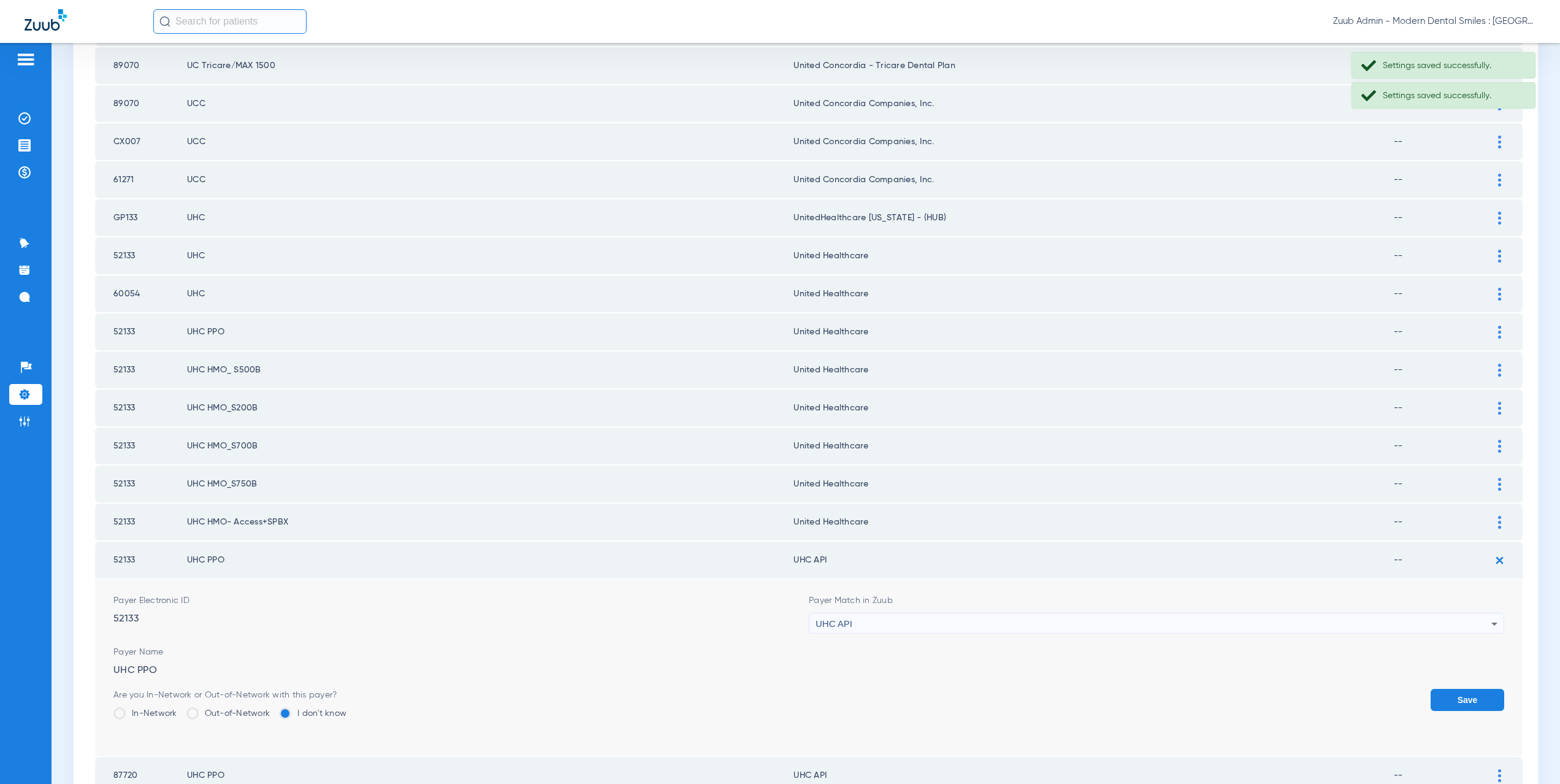
click at [867, 626] on div "UHC API" at bounding box center [1153, 623] width 676 height 21
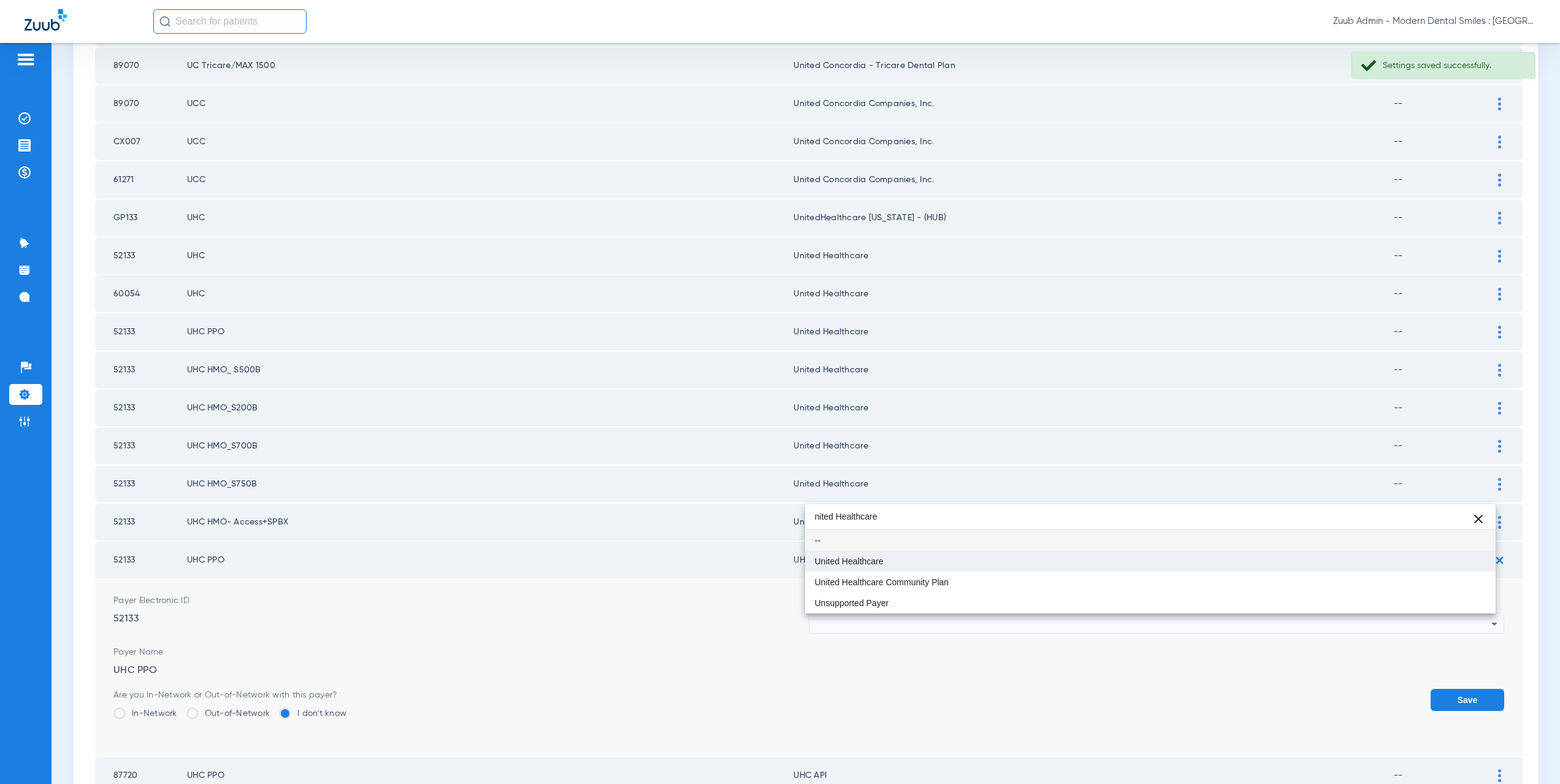
type input "nited Healthcare"
click at [863, 562] on span "United Healthcare" at bounding box center [849, 561] width 69 height 9
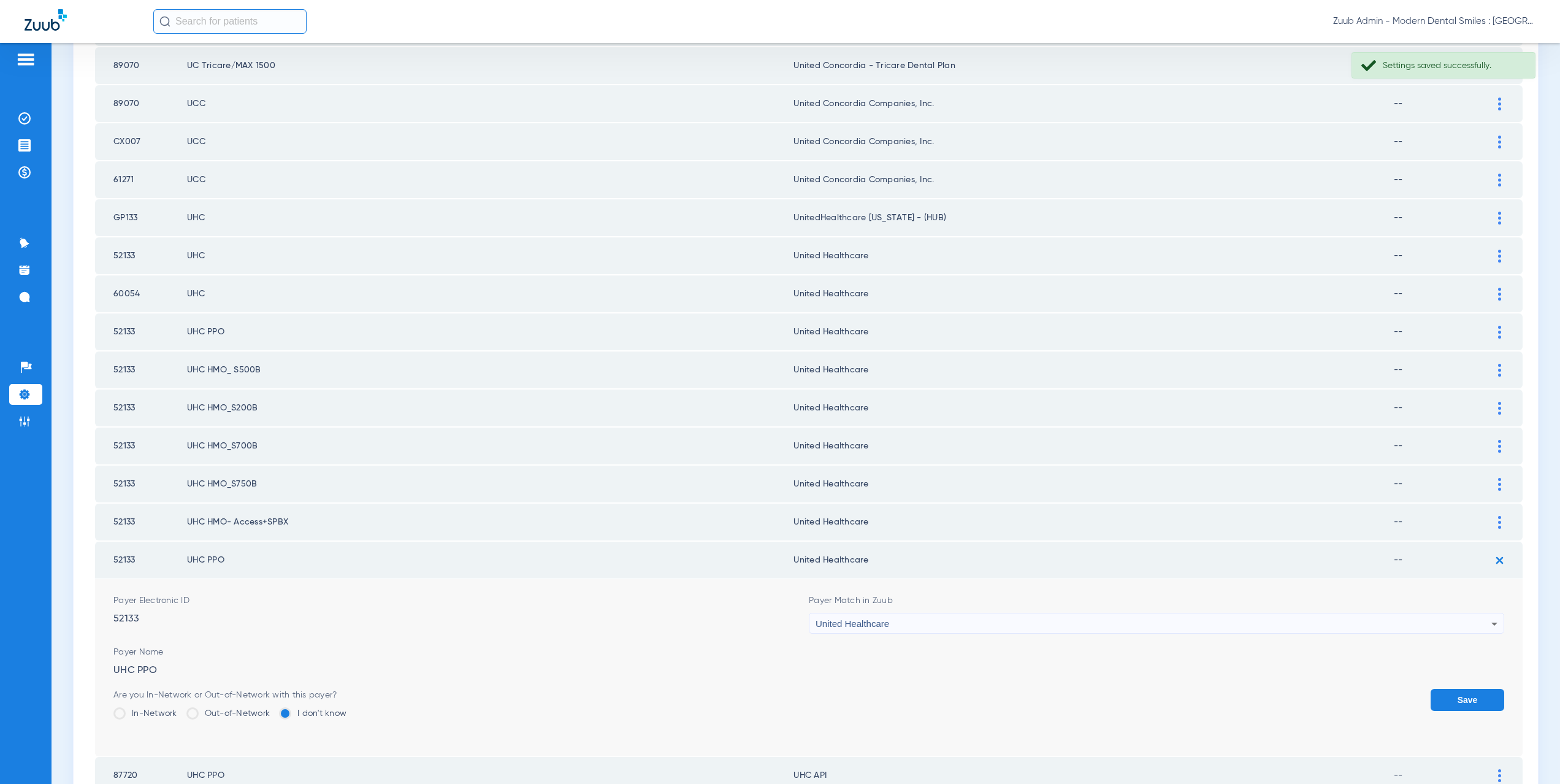
click at [1444, 701] on button "Save" at bounding box center [1467, 699] width 73 height 22
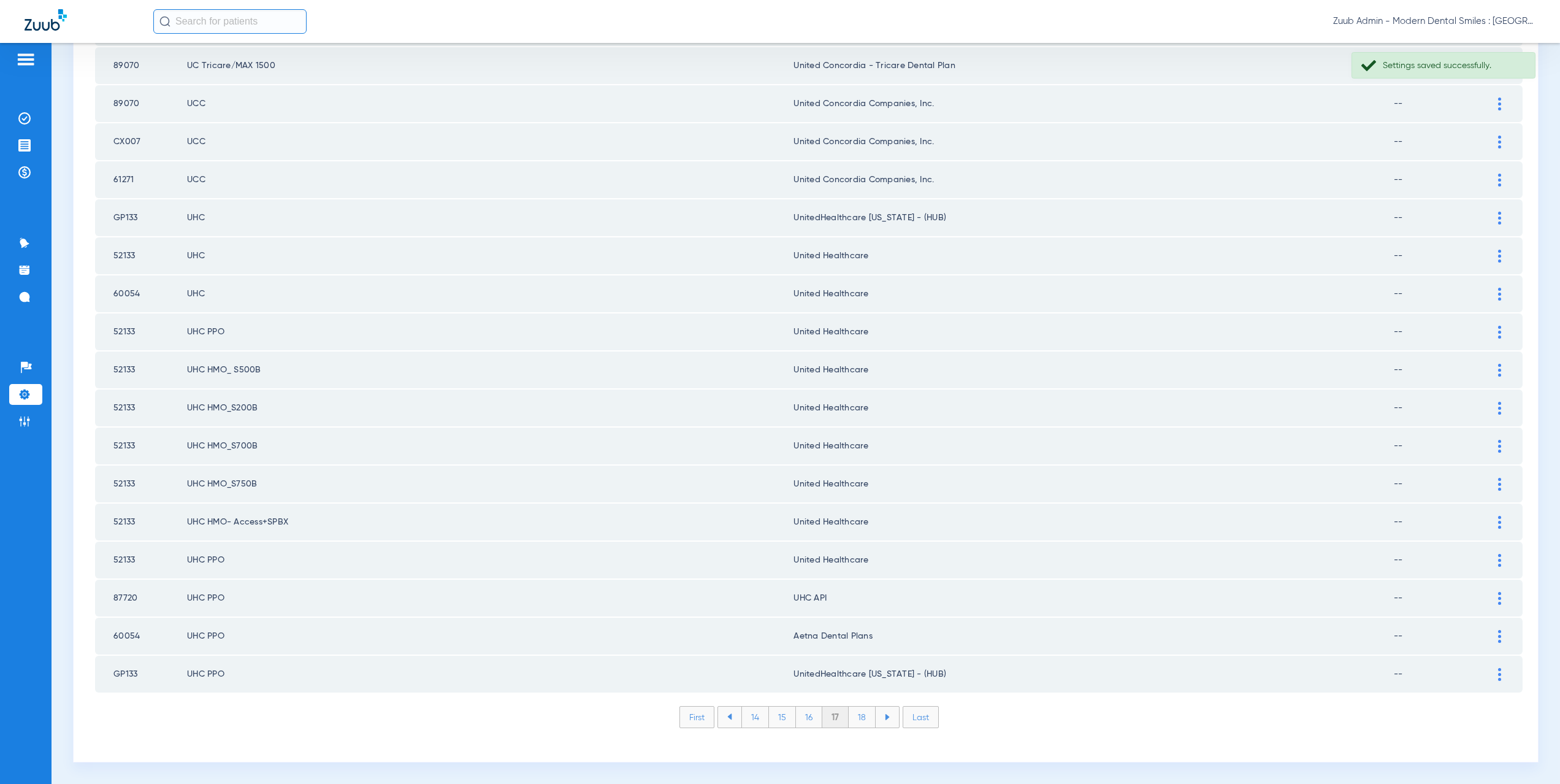
click at [1498, 601] on img at bounding box center [1500, 598] width 3 height 13
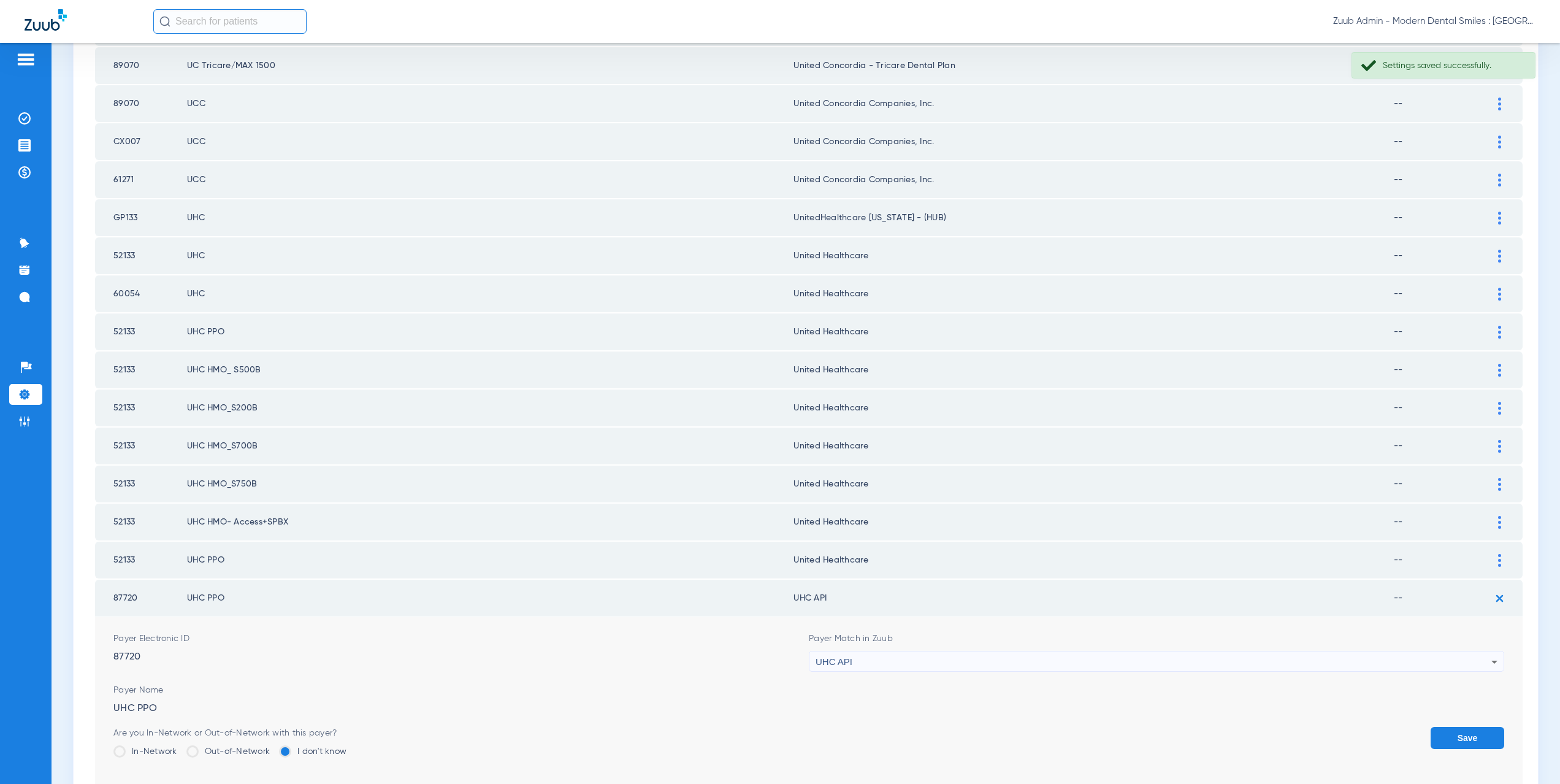
click at [883, 663] on div "UHC API" at bounding box center [1153, 661] width 676 height 21
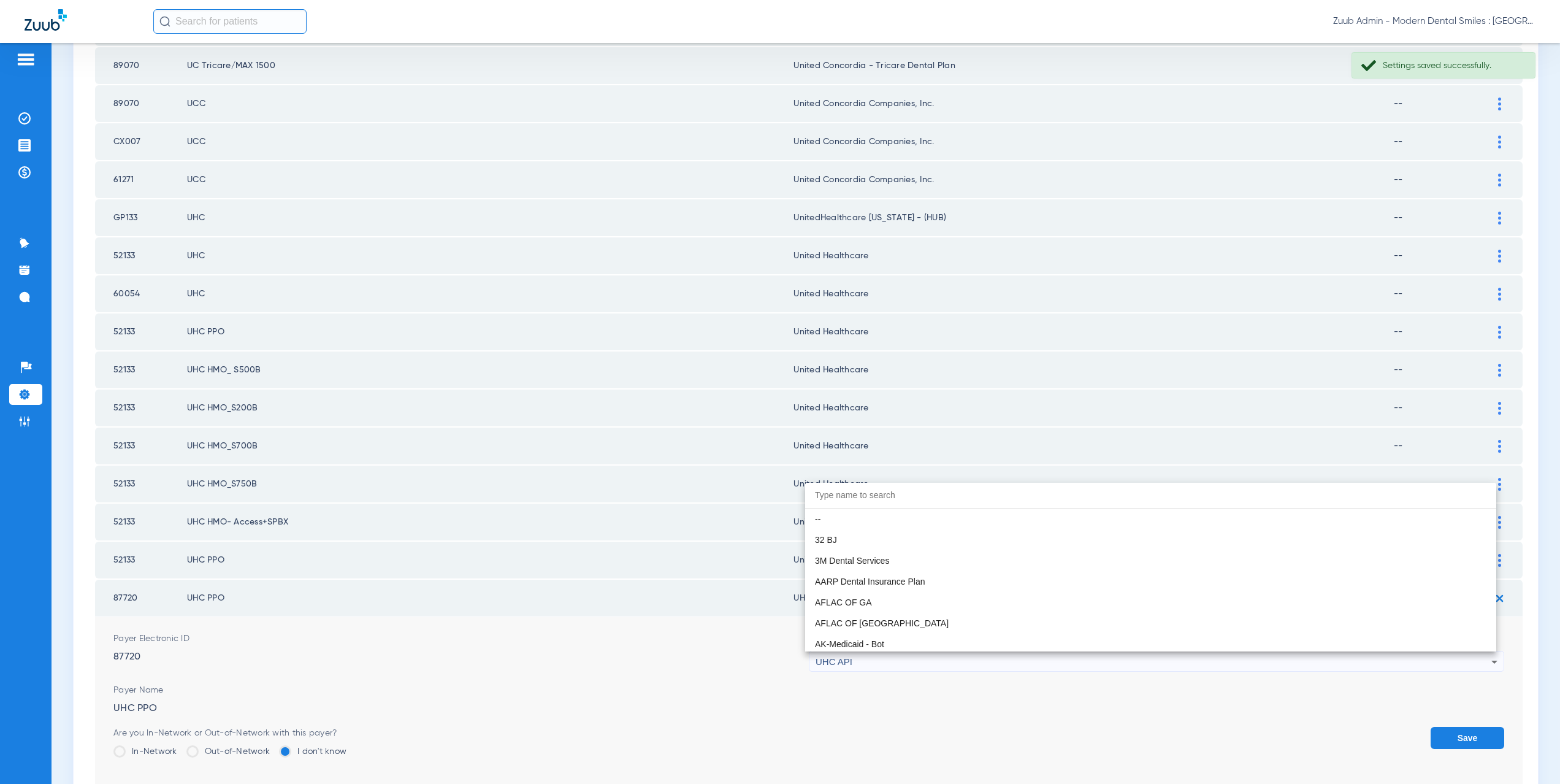
scroll to position [7530, 0]
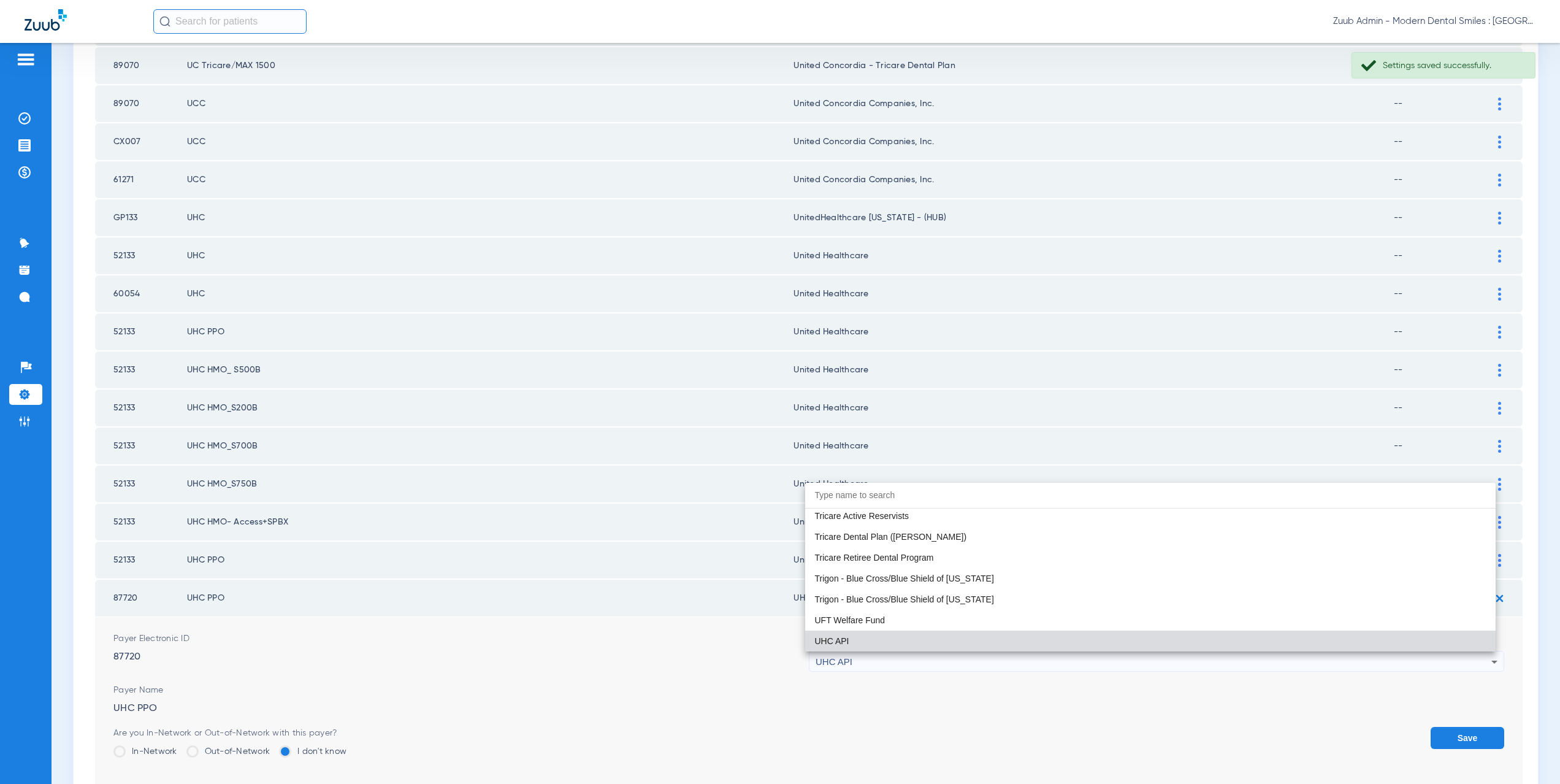
paste input "nited Healthcare"
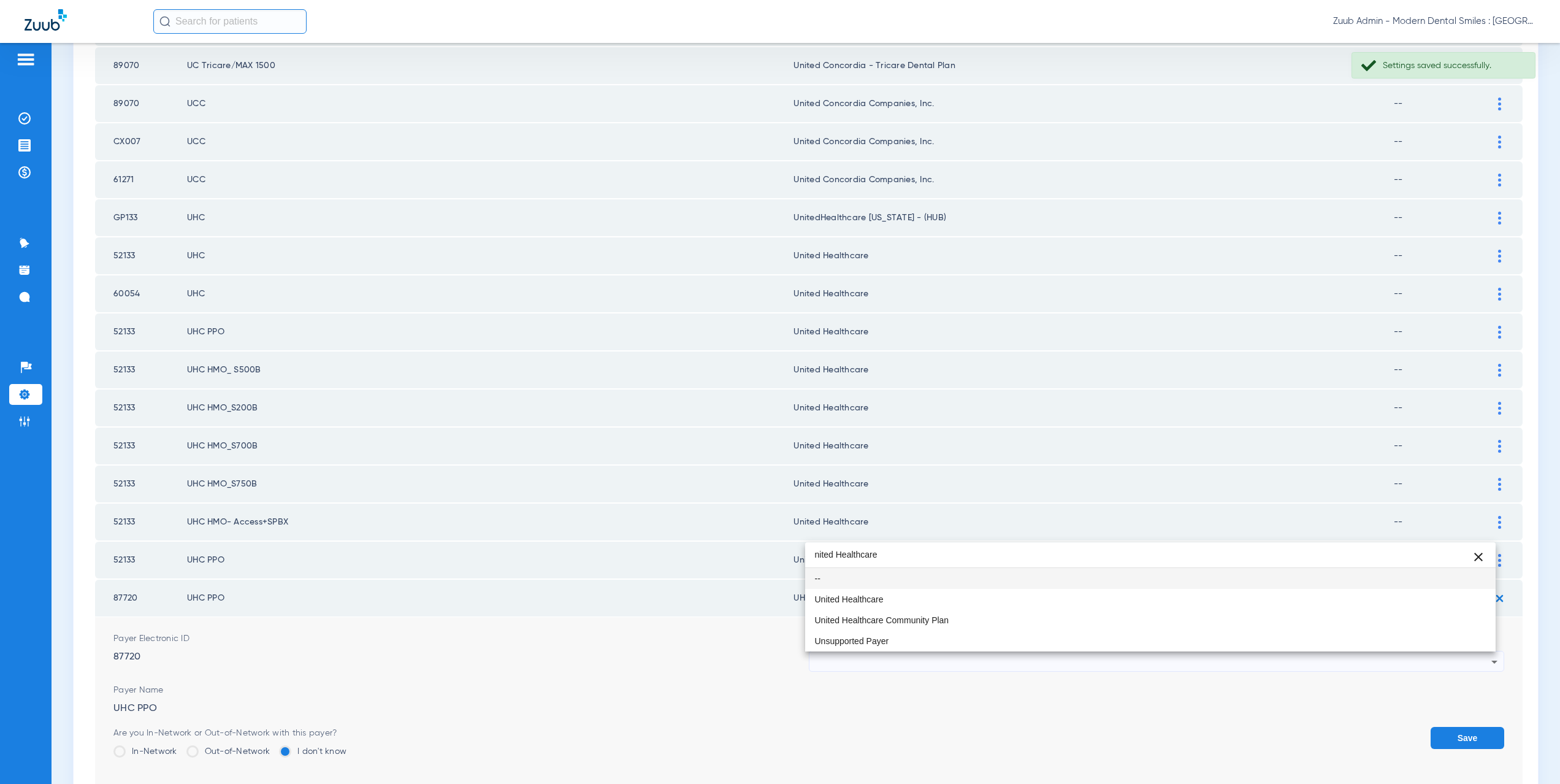
scroll to position [0, 0]
type input "nited Healthcare"
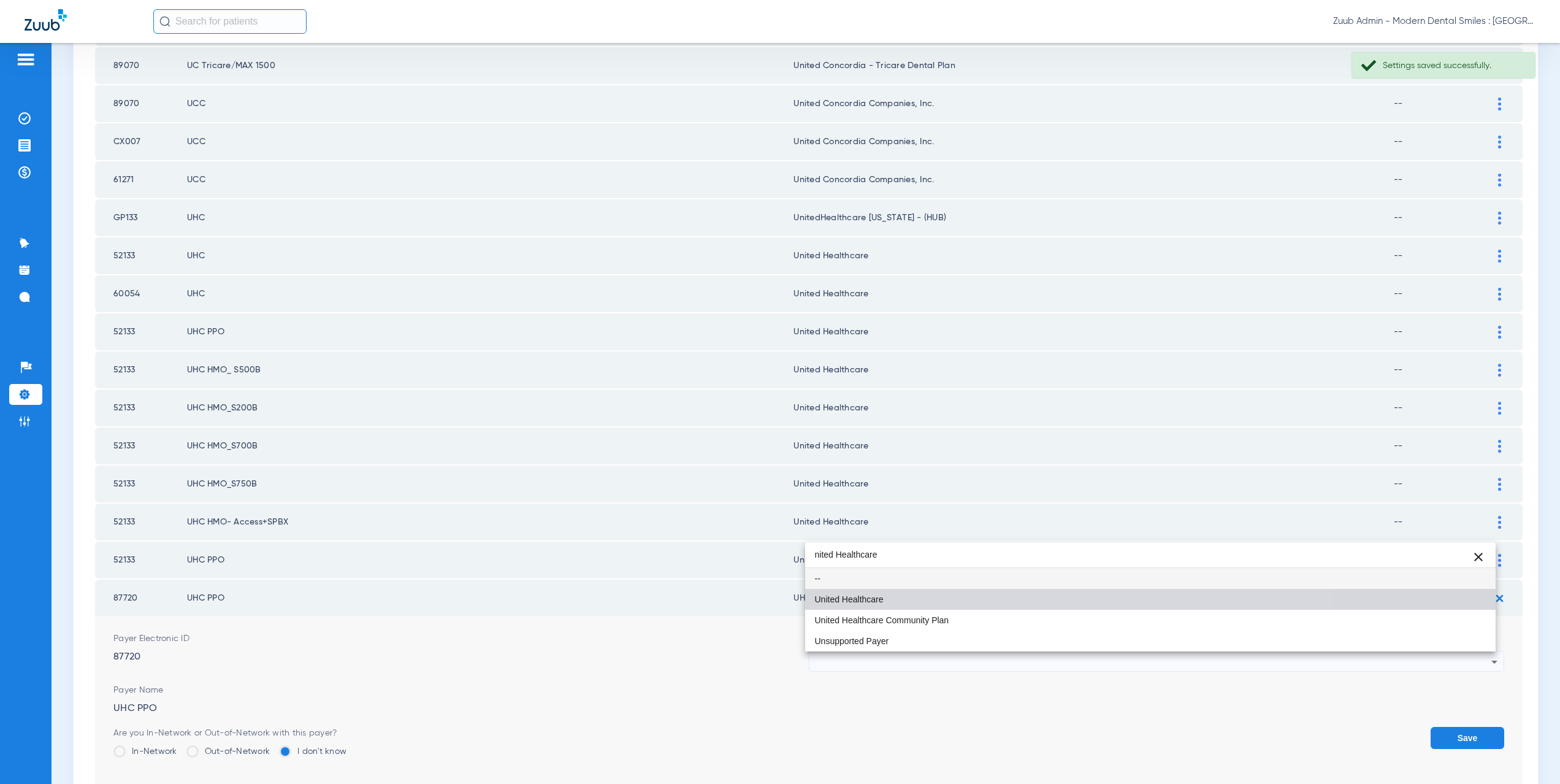
click at [869, 604] on mat-option "United Healthcare" at bounding box center [1151, 598] width 691 height 21
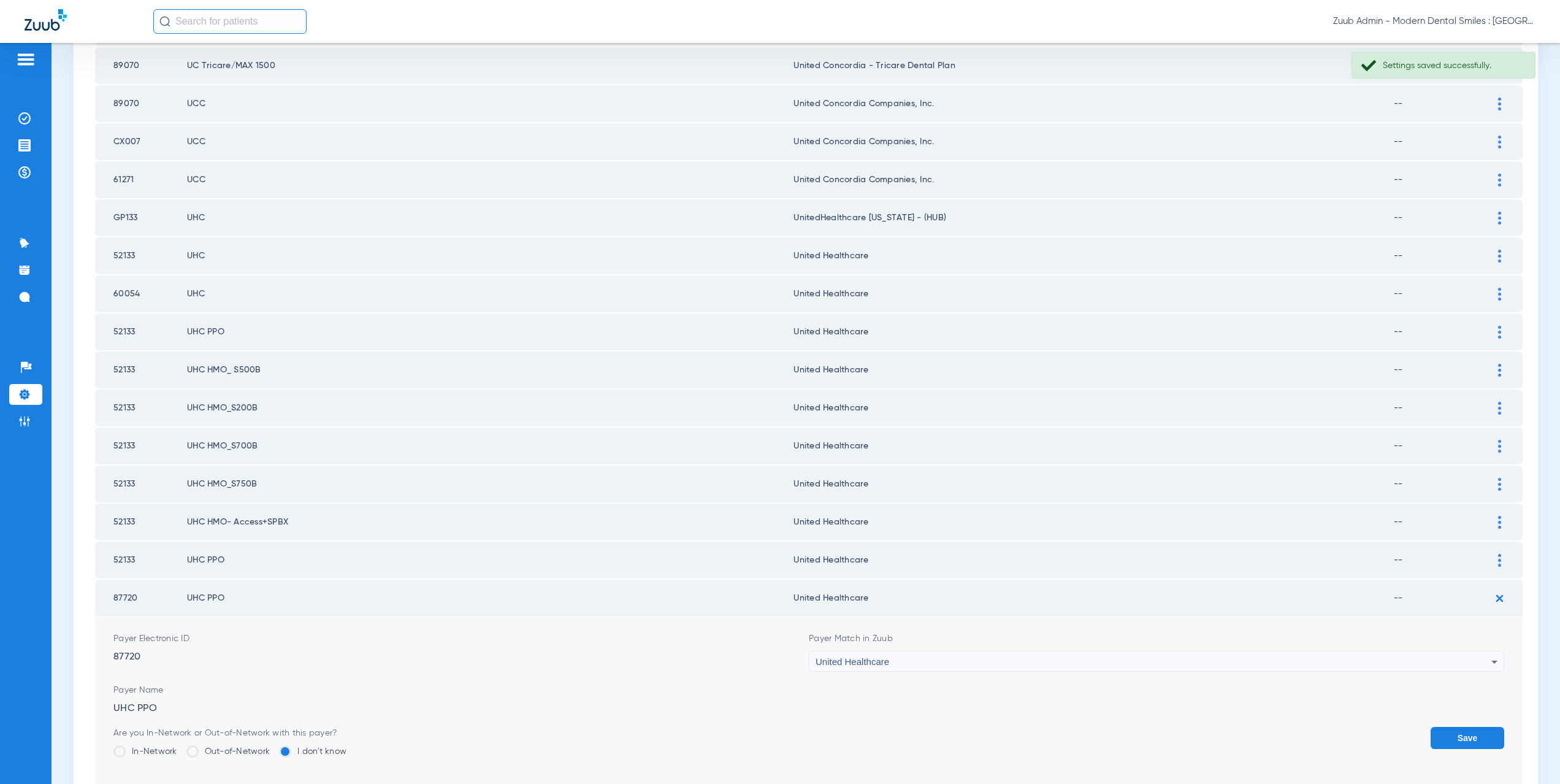
click at [1457, 733] on button "Save" at bounding box center [1467, 737] width 73 height 22
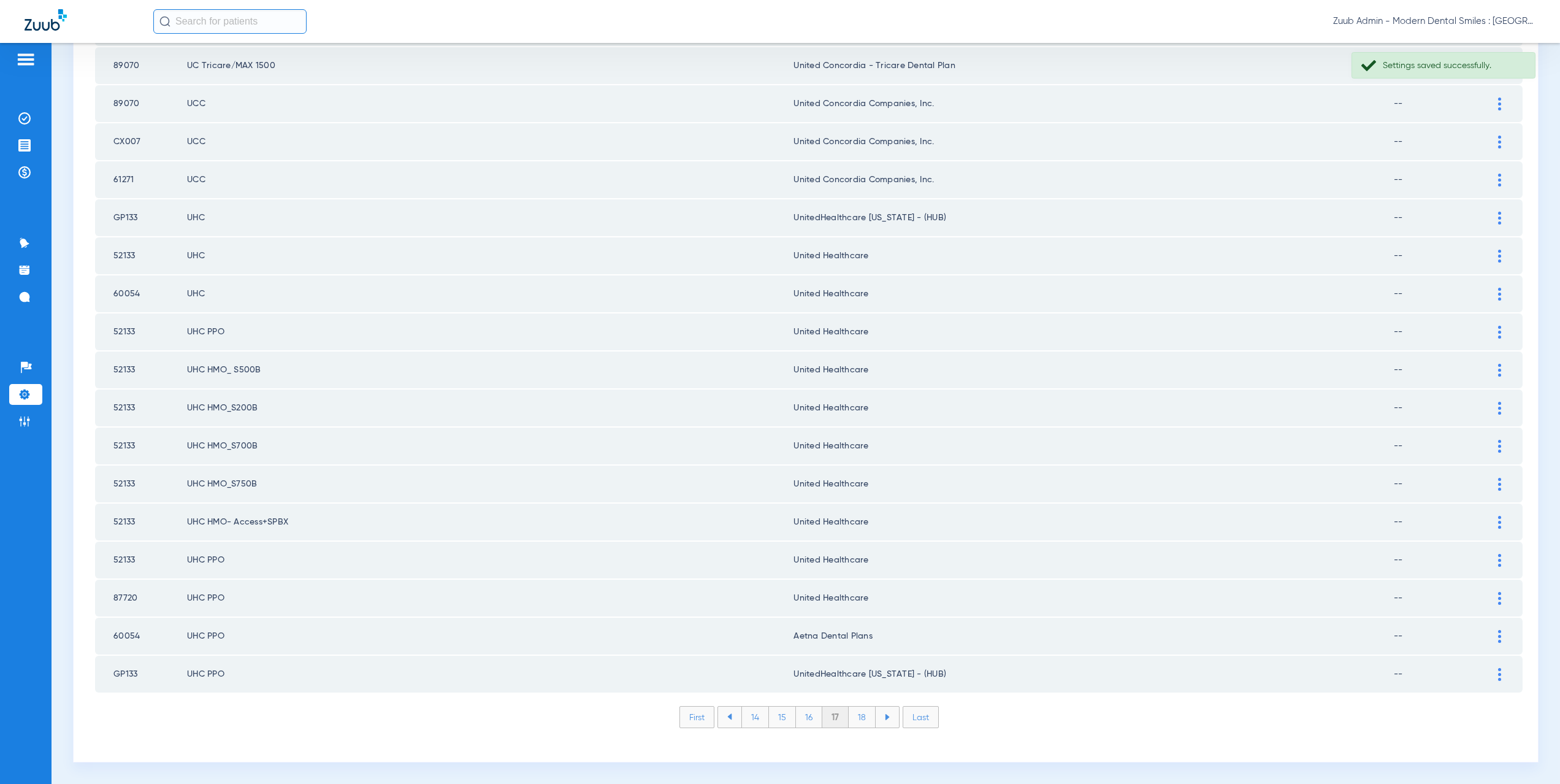
click at [1495, 636] on div at bounding box center [1500, 636] width 21 height 13
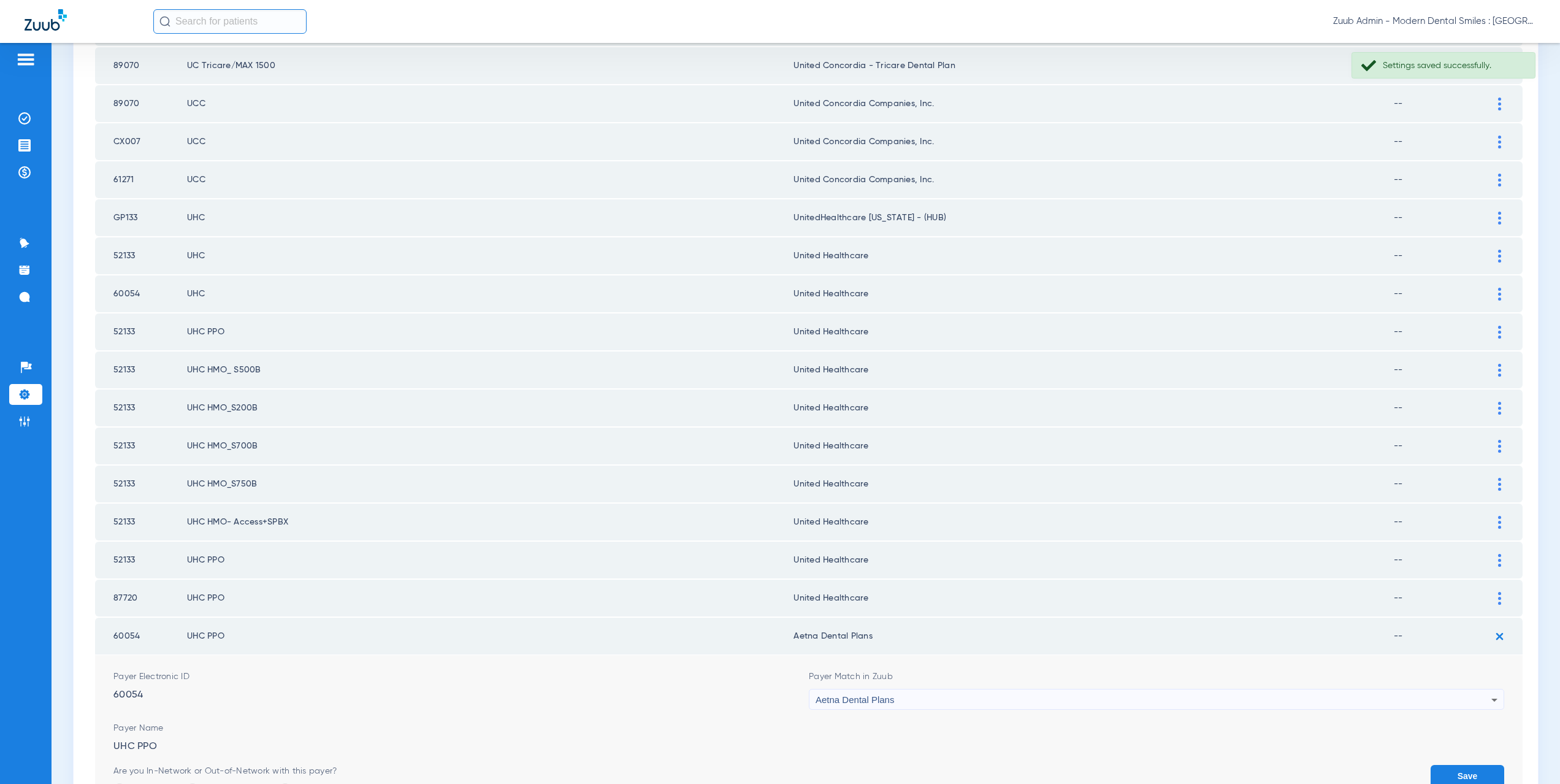
click at [881, 699] on span "Aetna Dental Plans" at bounding box center [855, 699] width 78 height 11
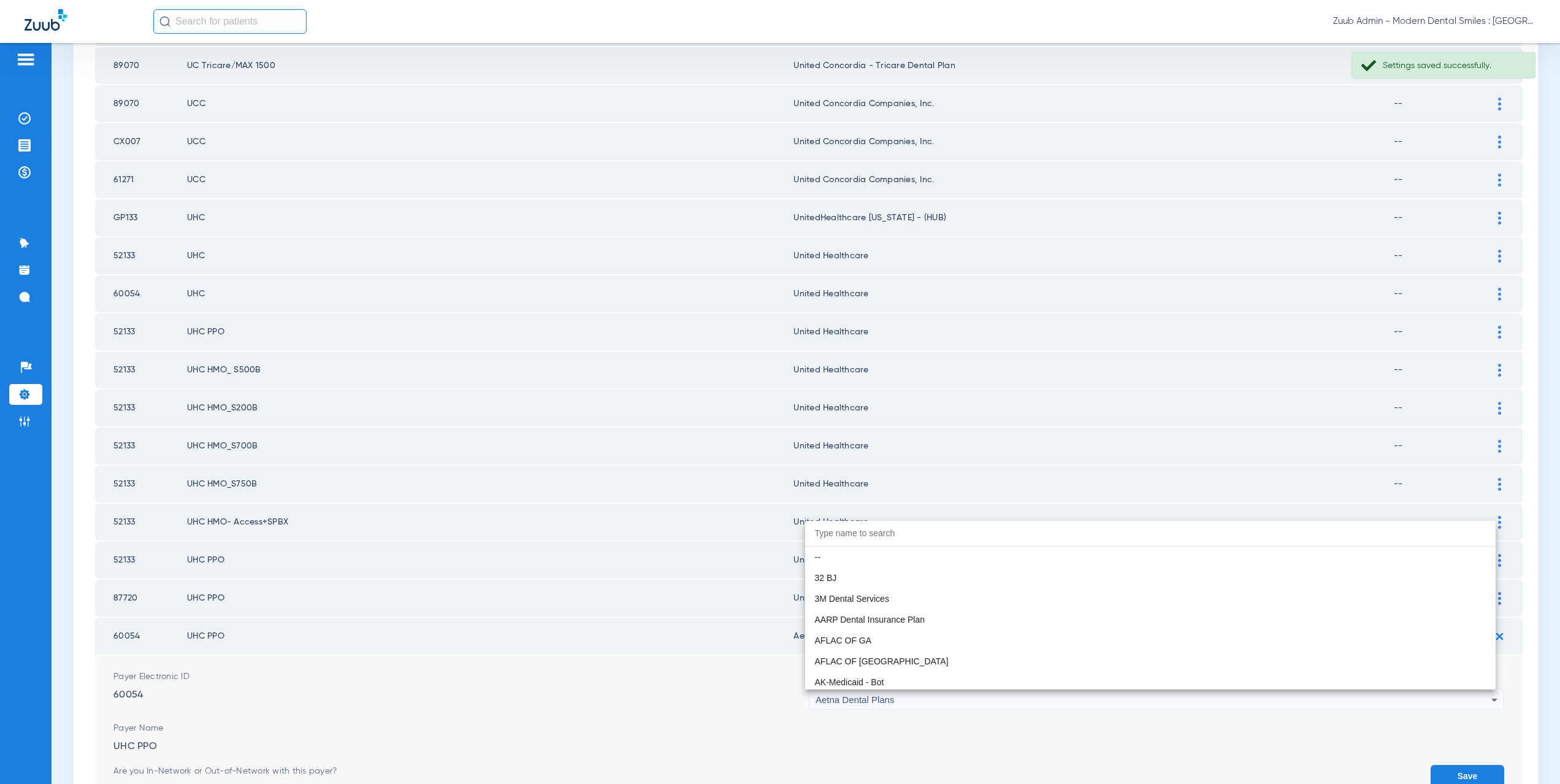
scroll to position [128, 0]
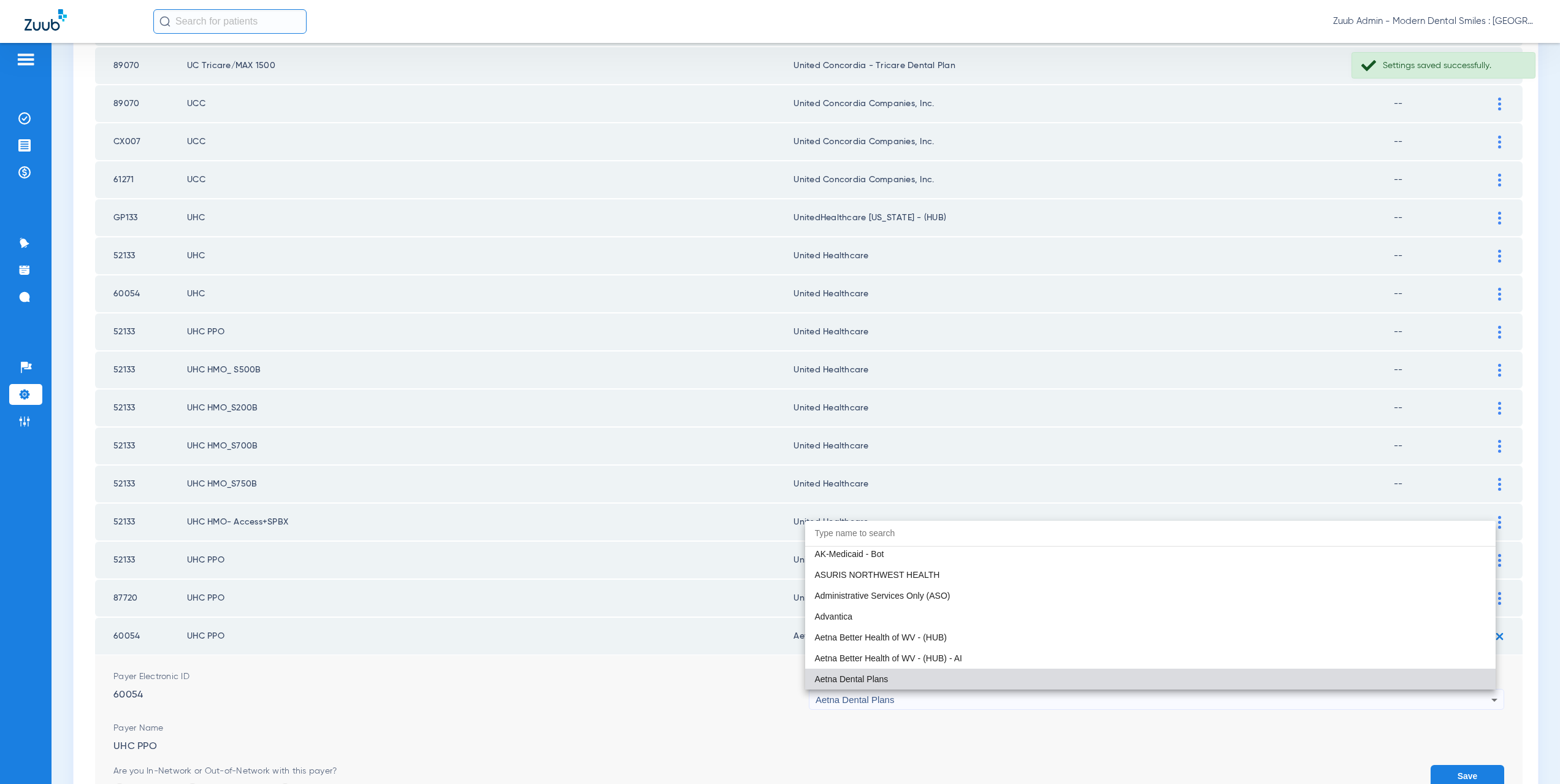
paste input "nited Healthcare"
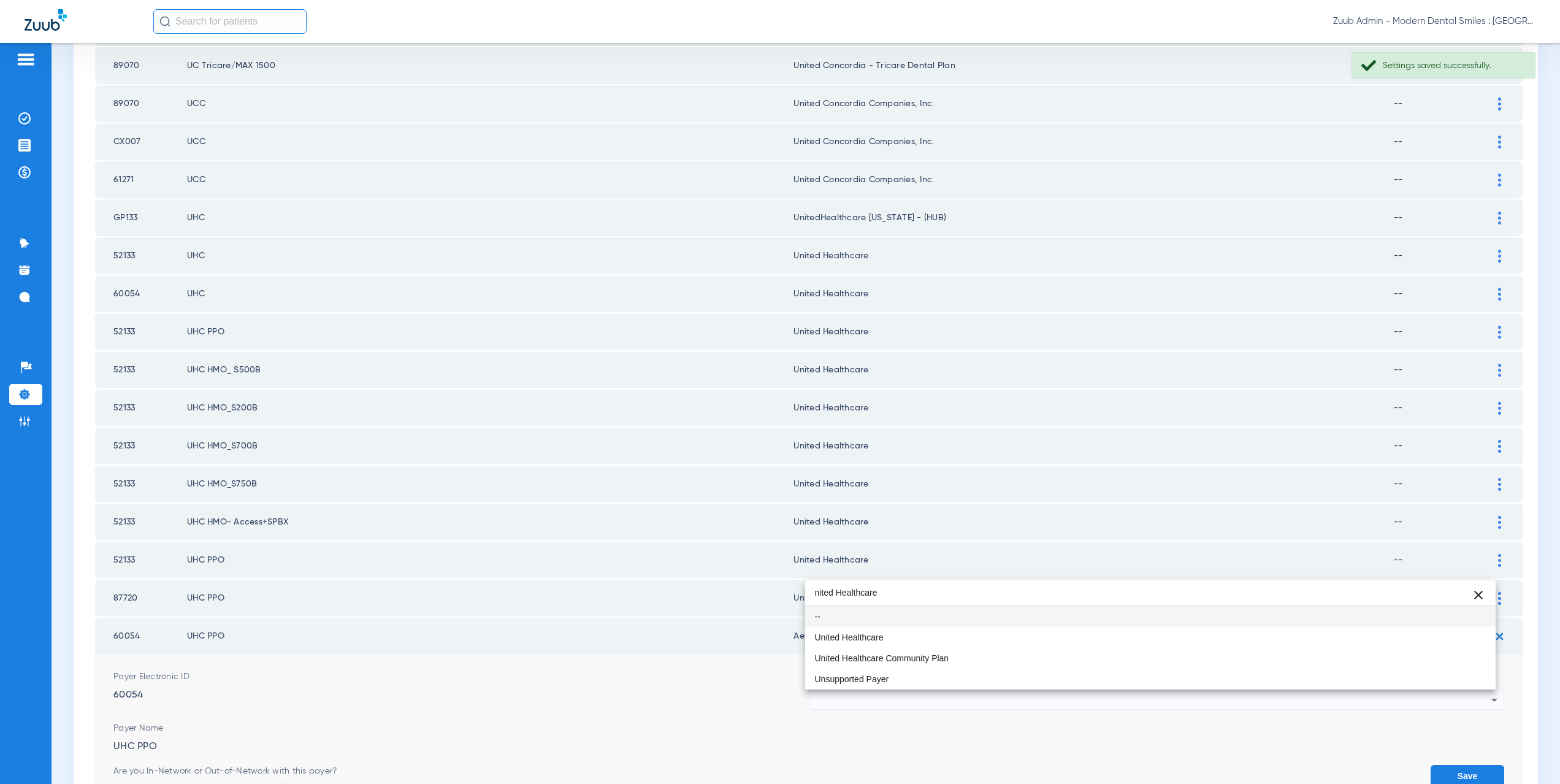
scroll to position [0, 0]
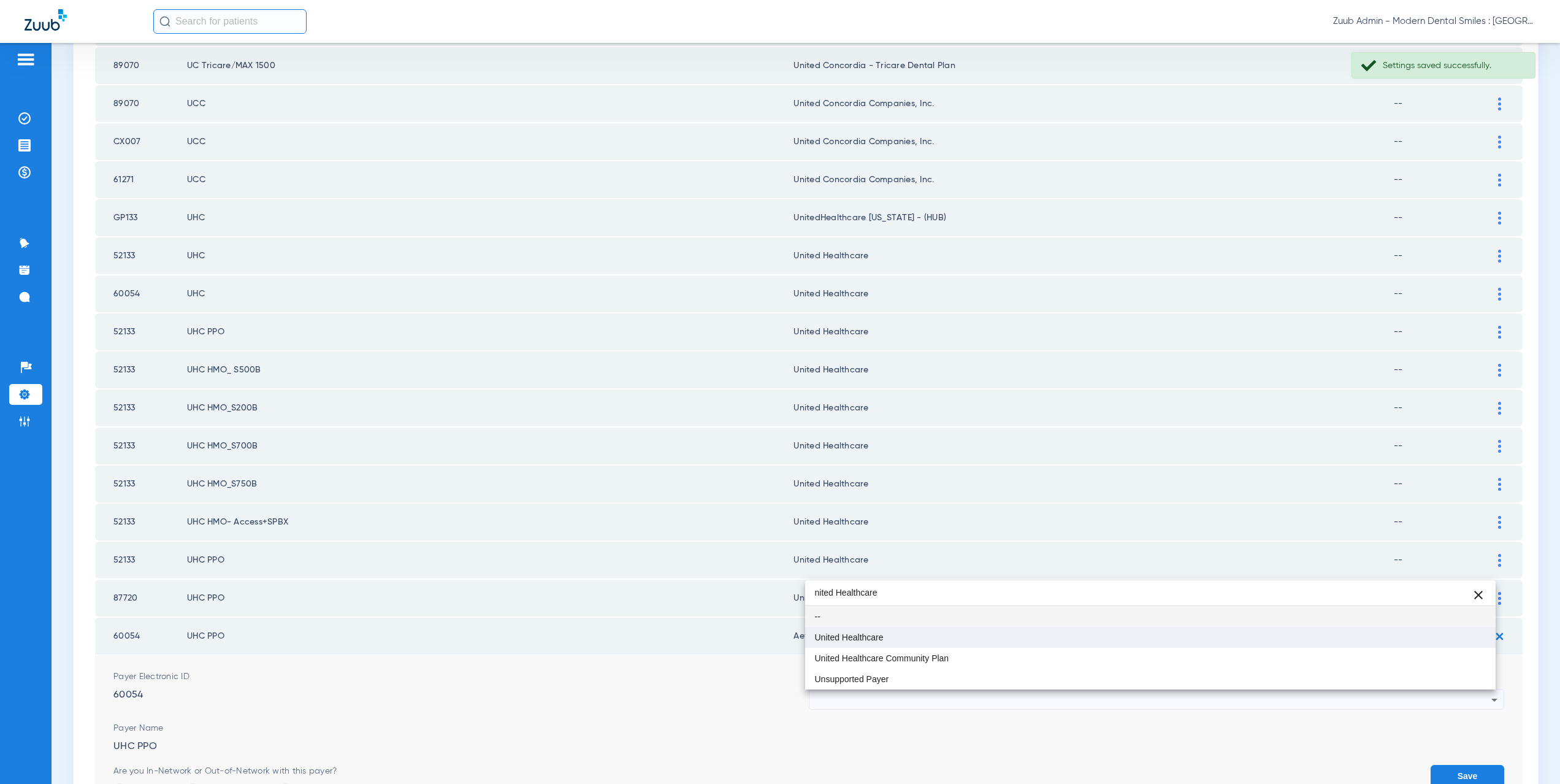
type input "nited Healthcare"
click at [873, 643] on mat-option "United Healthcare" at bounding box center [1151, 636] width 691 height 21
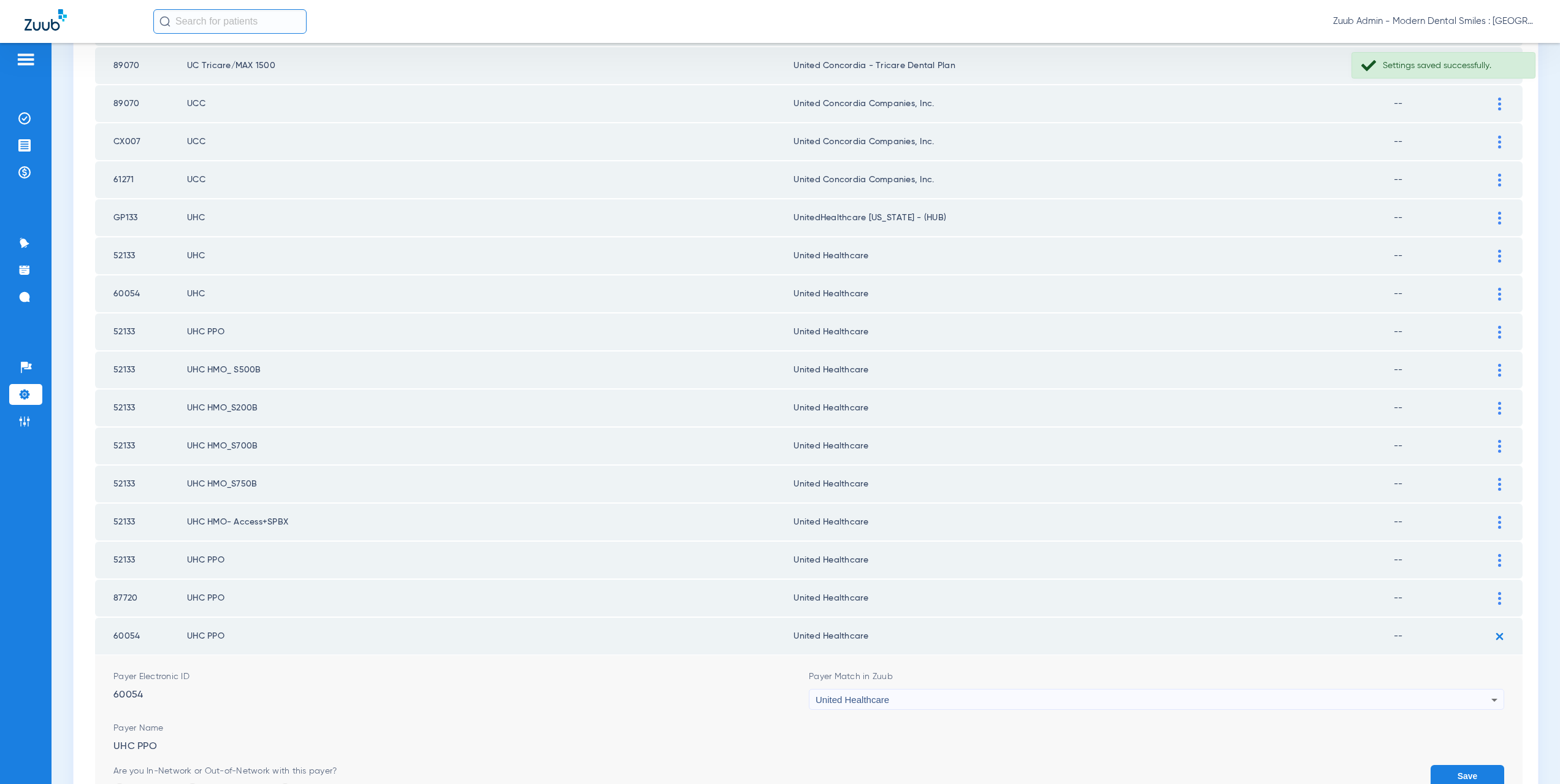
click at [1430, 770] on button "Save" at bounding box center [1467, 775] width 73 height 22
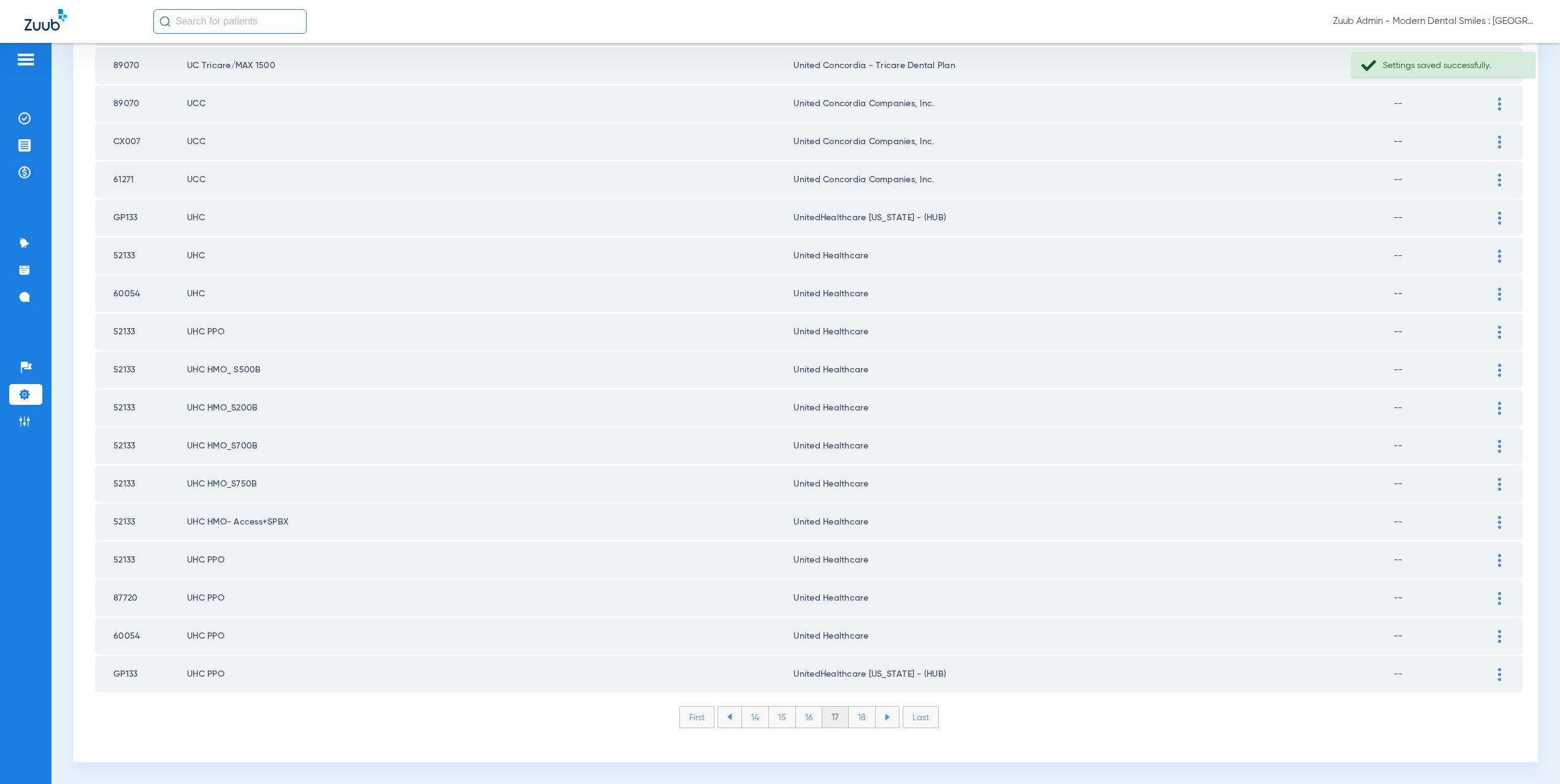
click at [854, 718] on li "18" at bounding box center [862, 716] width 27 height 21
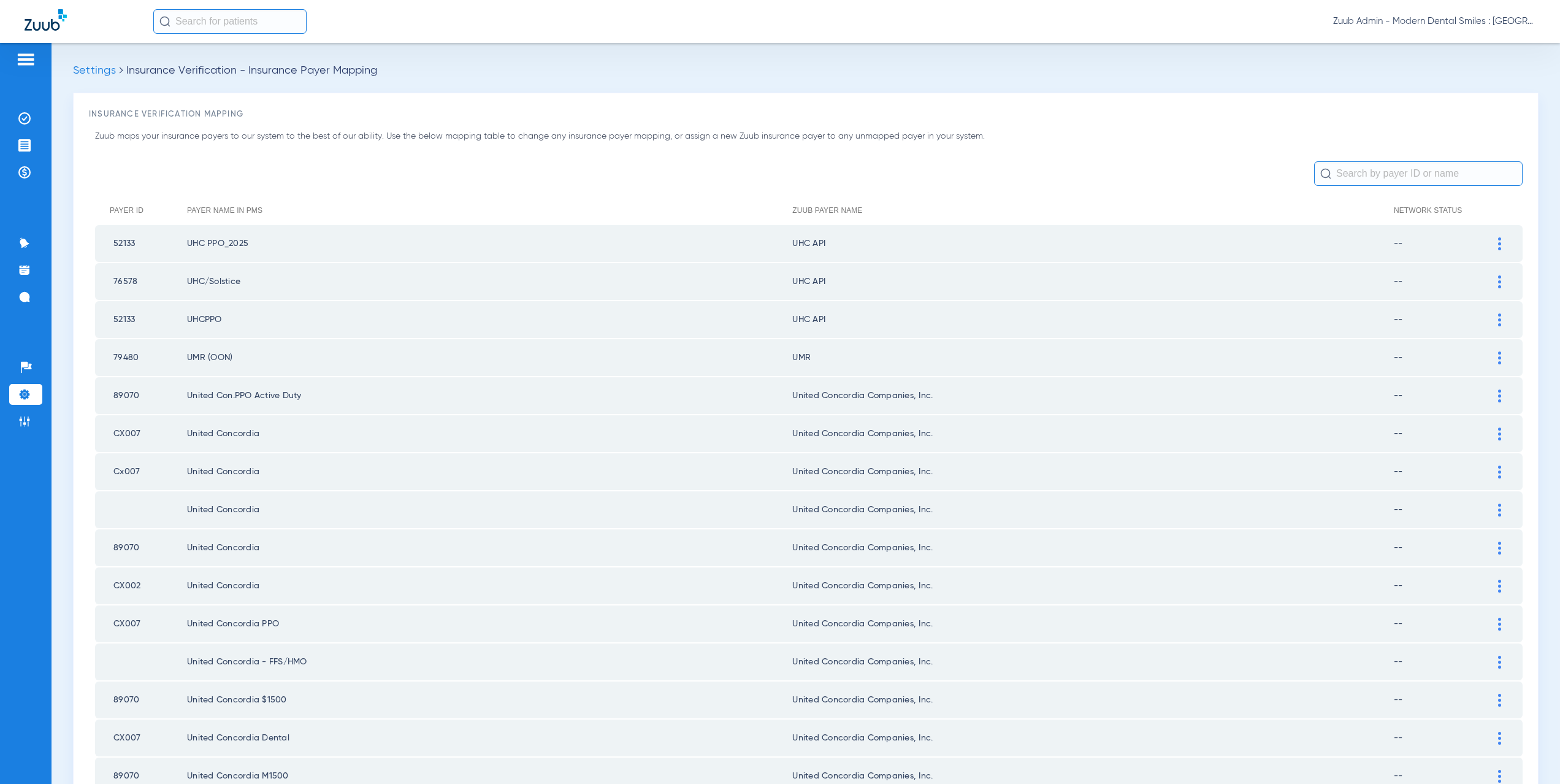
click at [1495, 244] on div at bounding box center [1500, 243] width 21 height 13
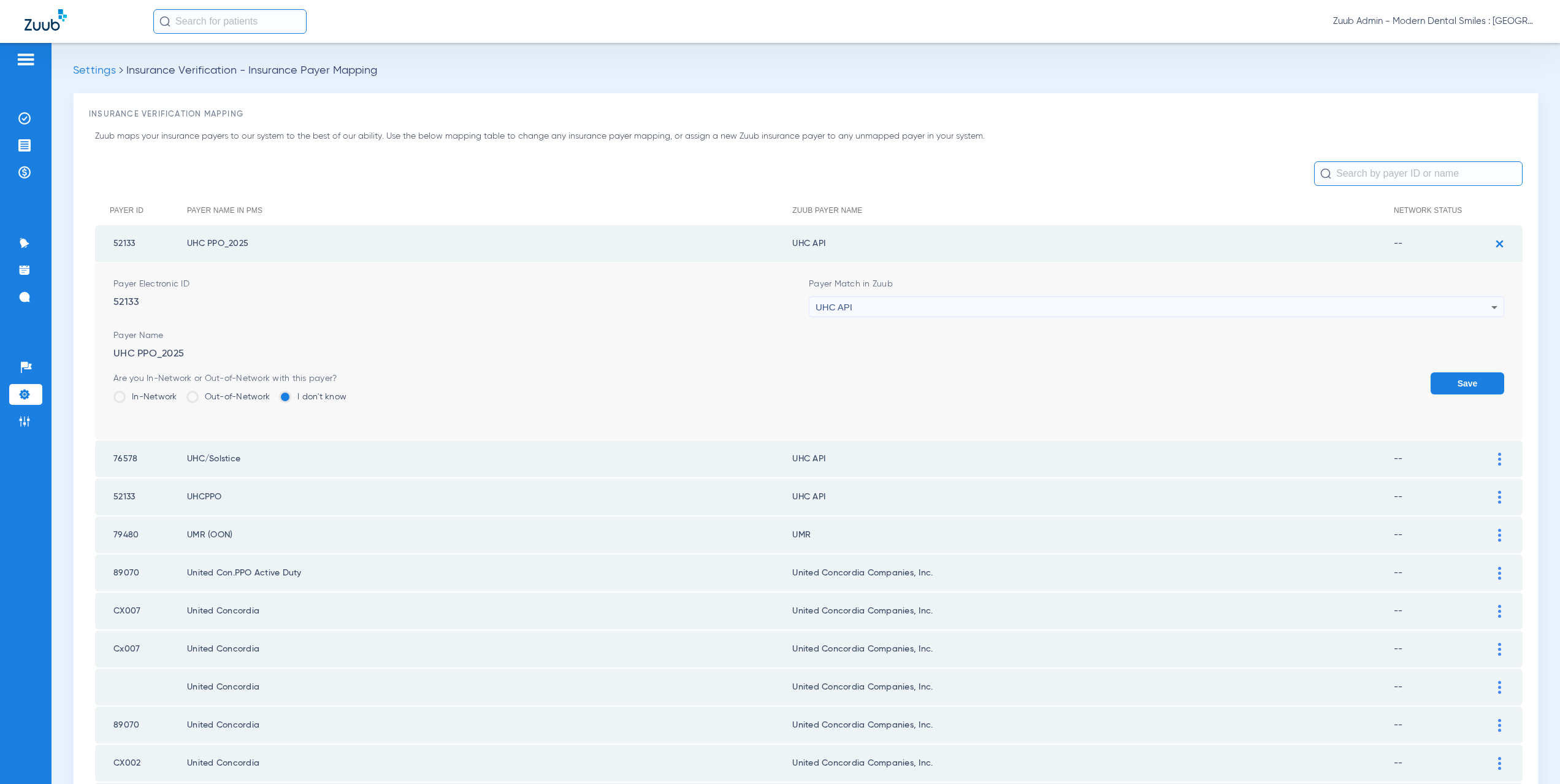
click at [869, 310] on div "UHC API" at bounding box center [1153, 307] width 676 height 21
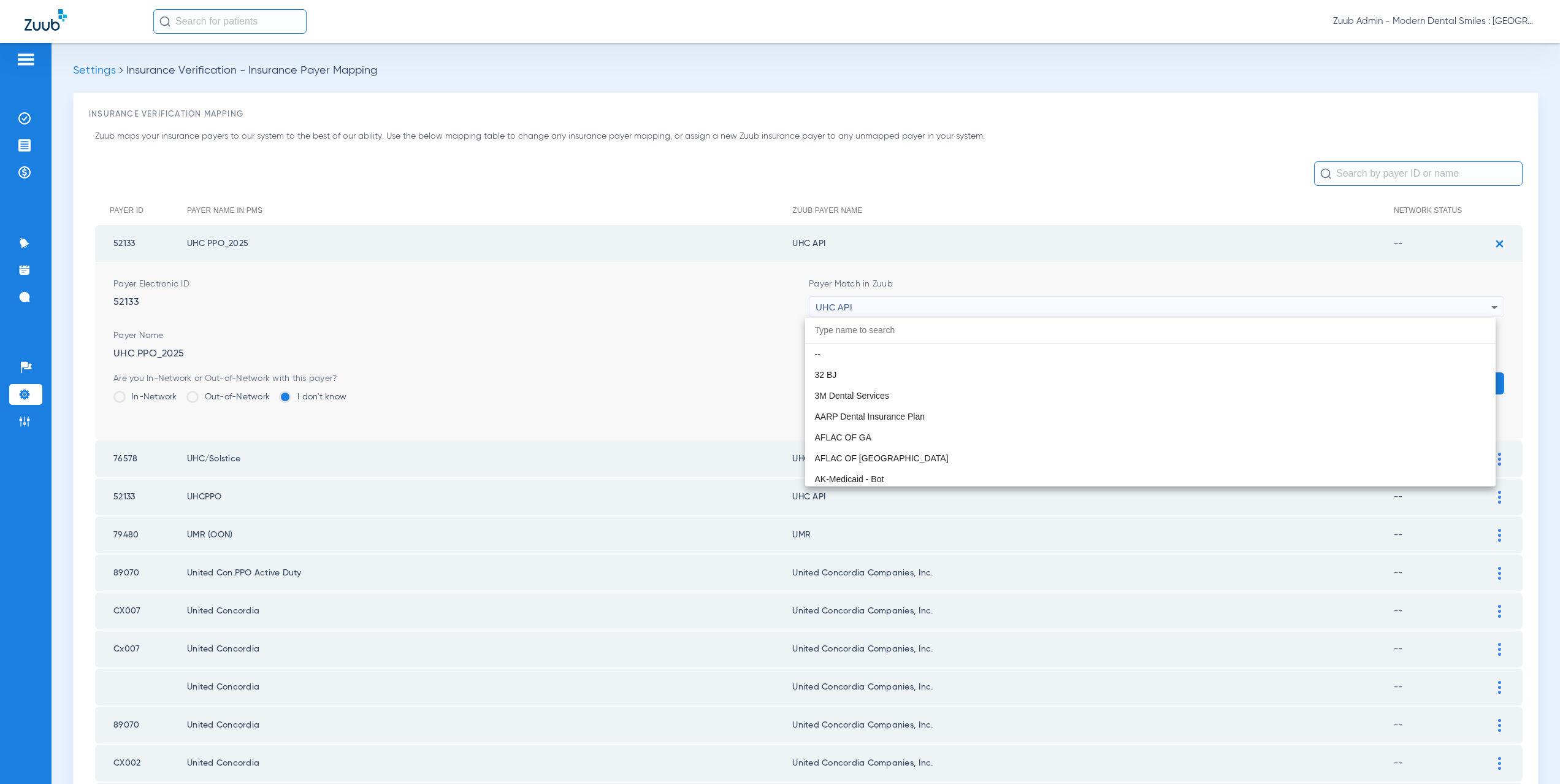
scroll to position [7530, 0]
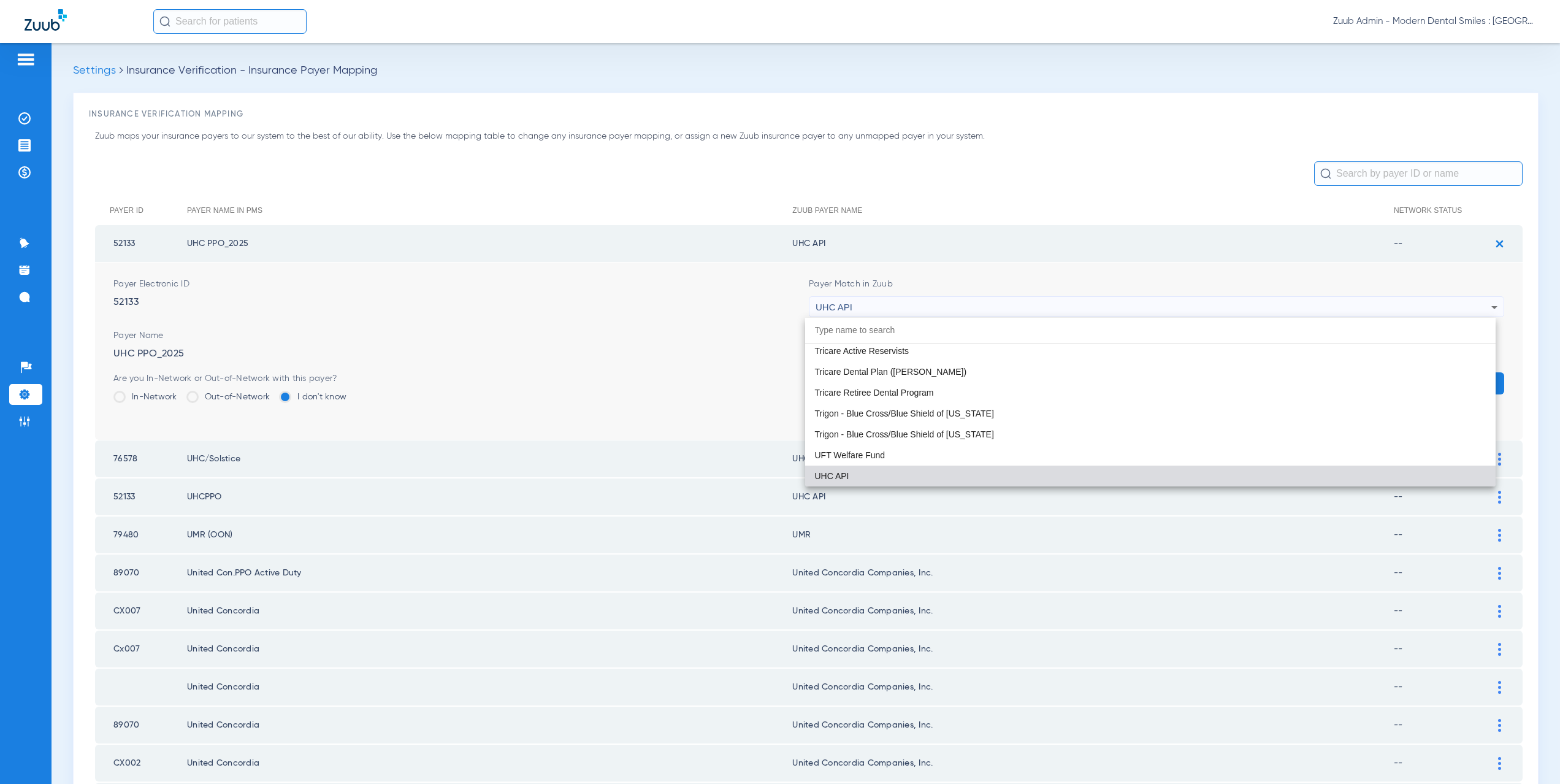
paste input "nited Healthcare"
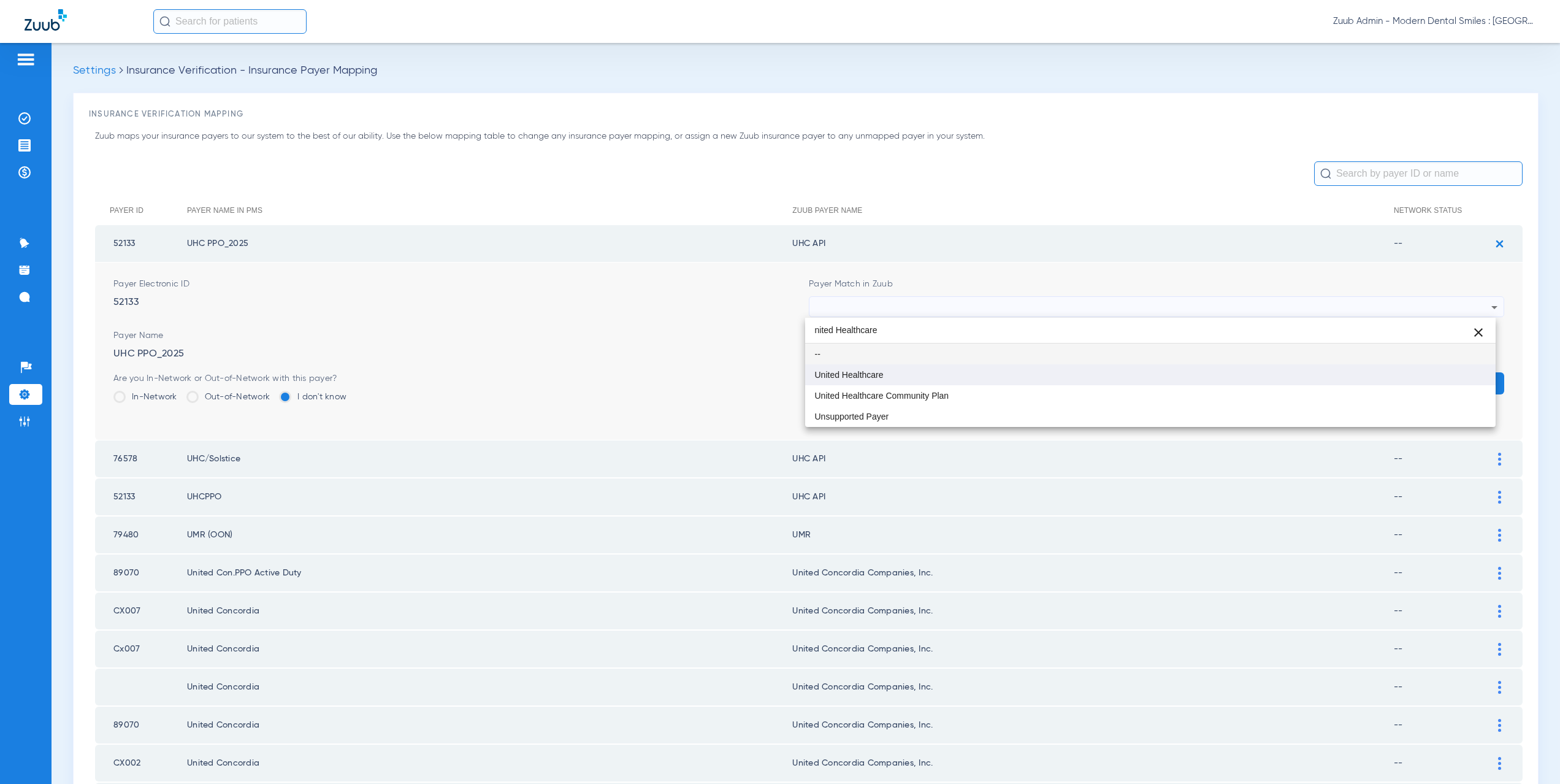
type input "nited Healthcare"
click at [869, 382] on mat-option "United Healthcare" at bounding box center [1151, 374] width 691 height 21
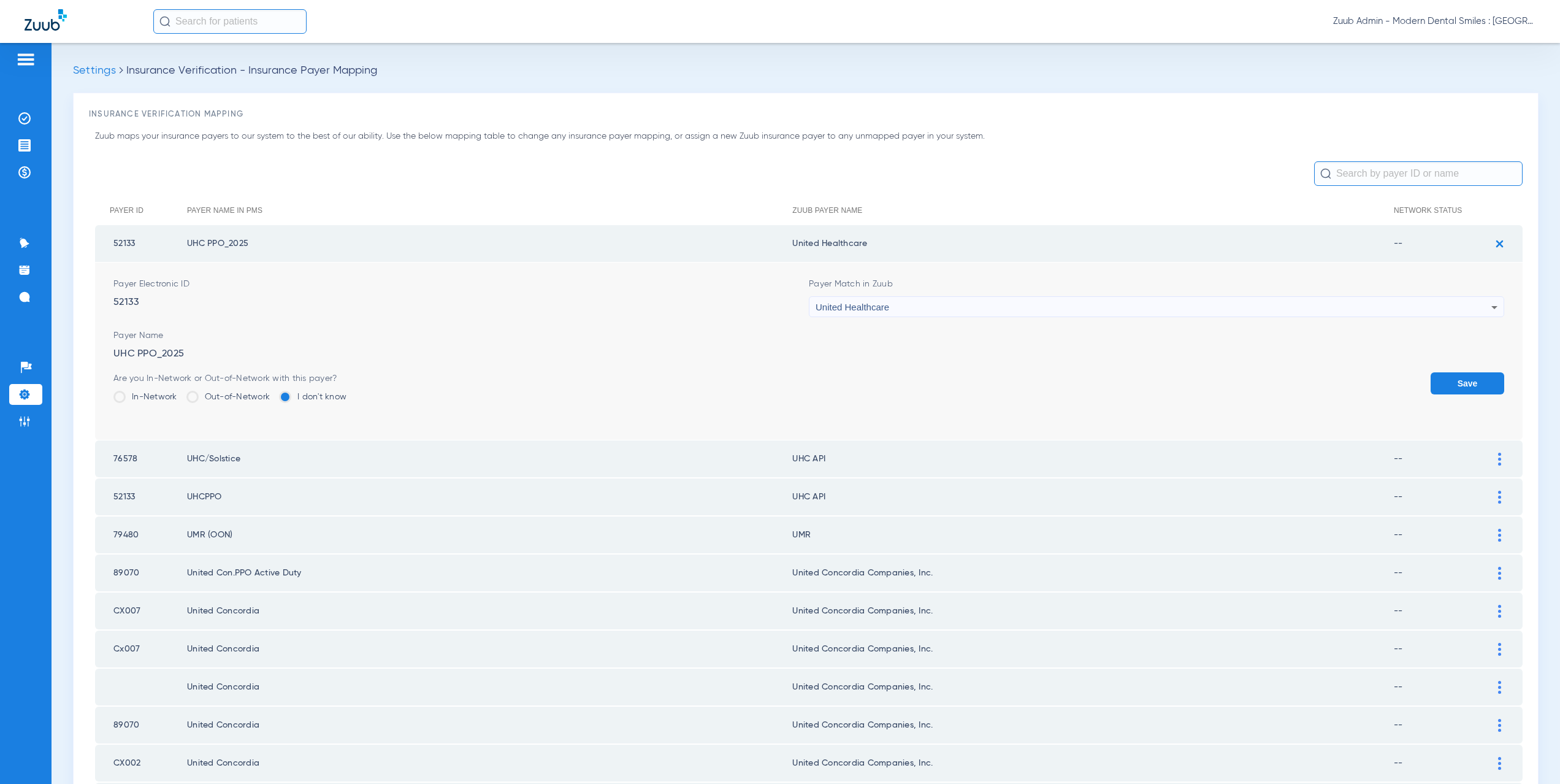
click at [1430, 384] on button "Save" at bounding box center [1467, 383] width 73 height 22
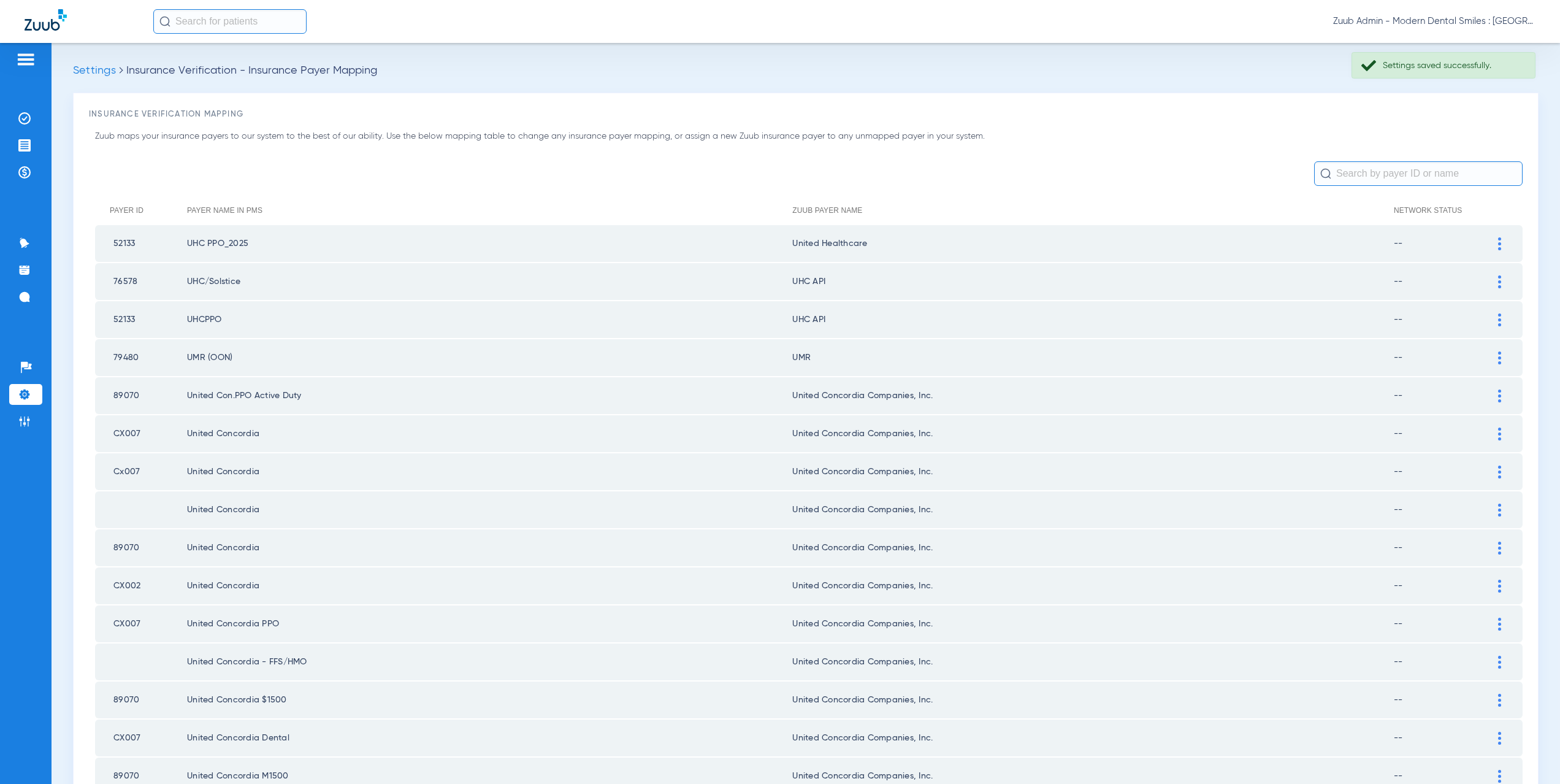
click at [1498, 285] on img at bounding box center [1500, 281] width 3 height 13
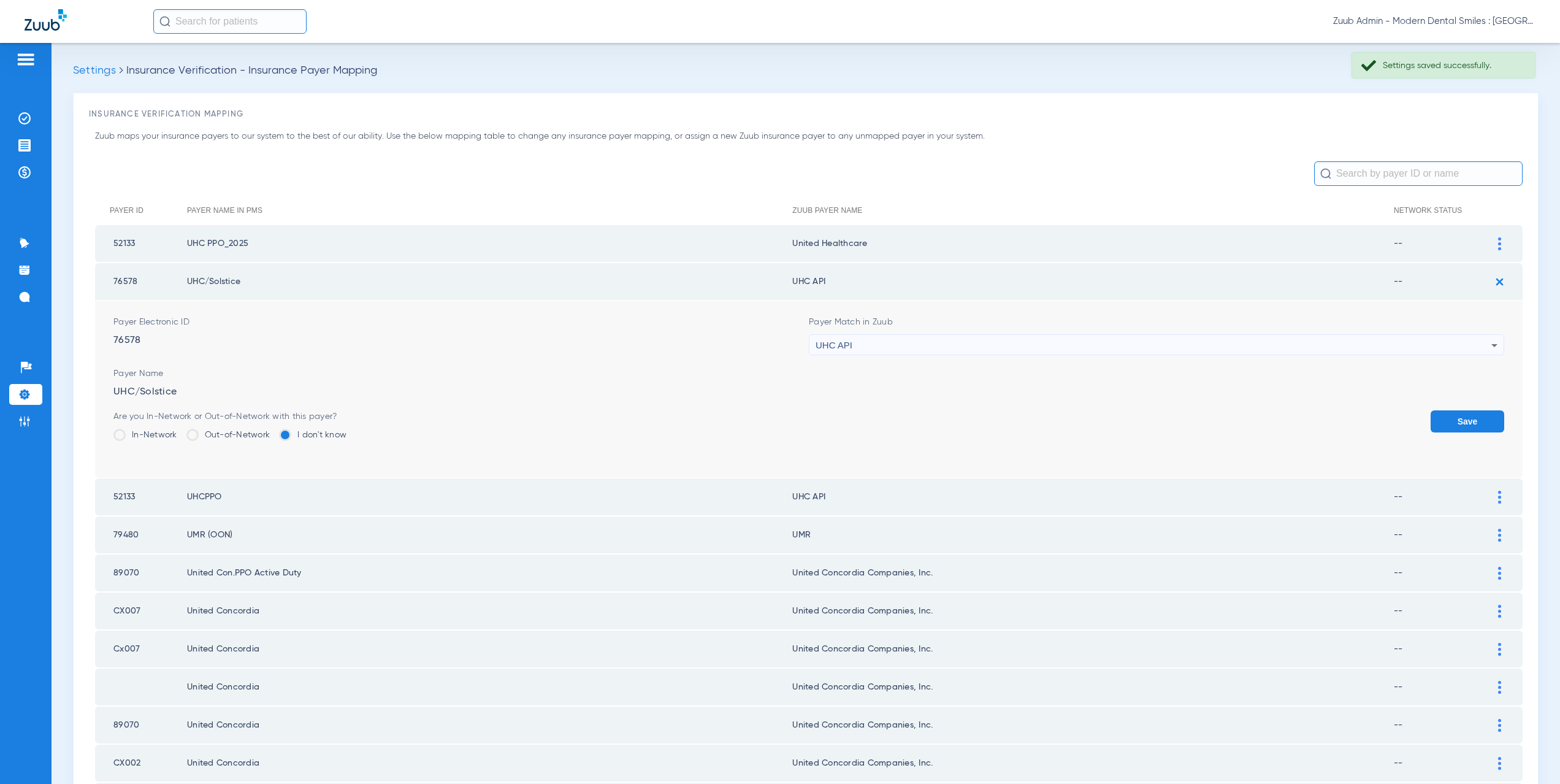
click at [861, 349] on div "UHC API" at bounding box center [1153, 345] width 676 height 21
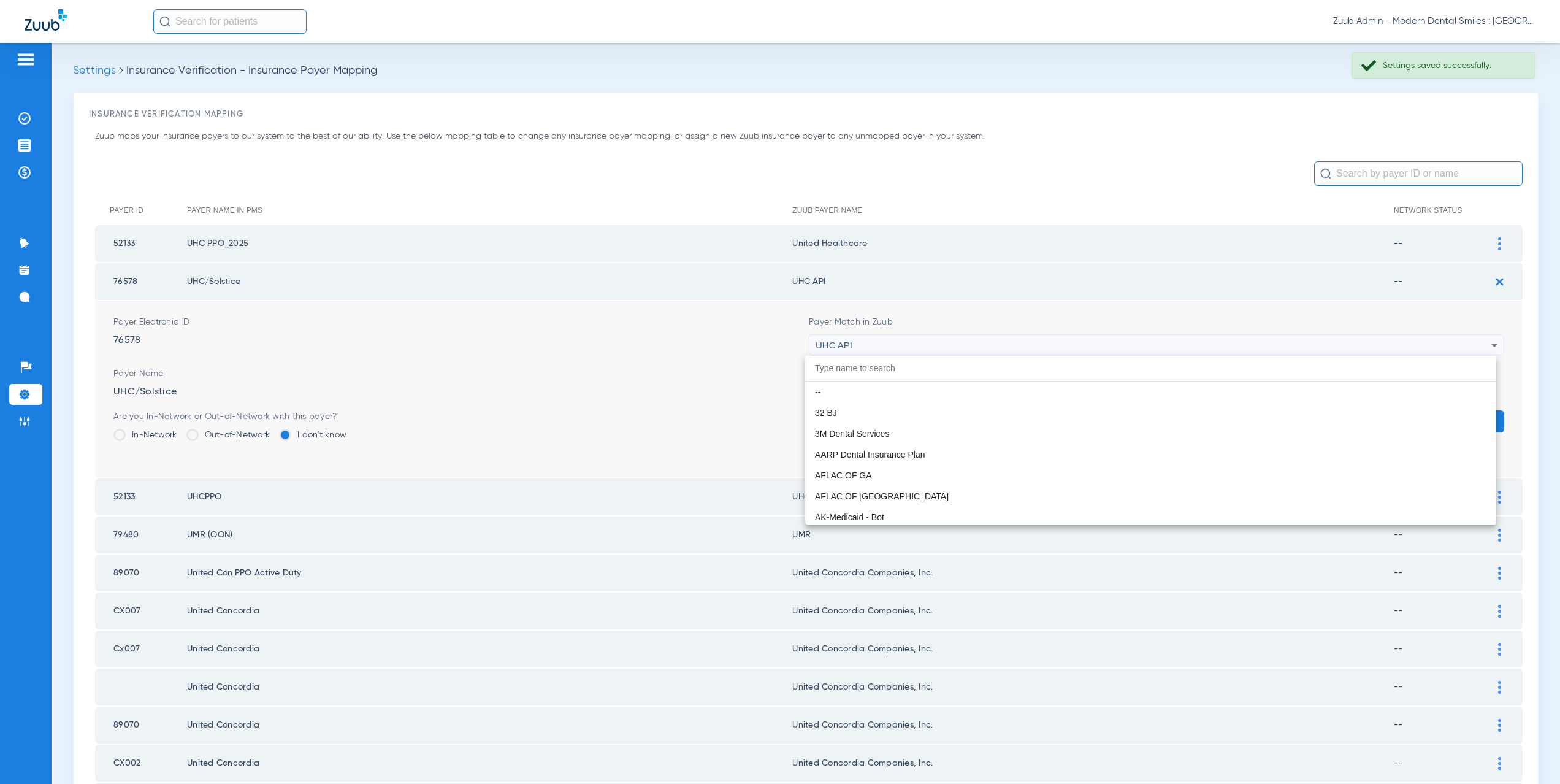
scroll to position [7530, 0]
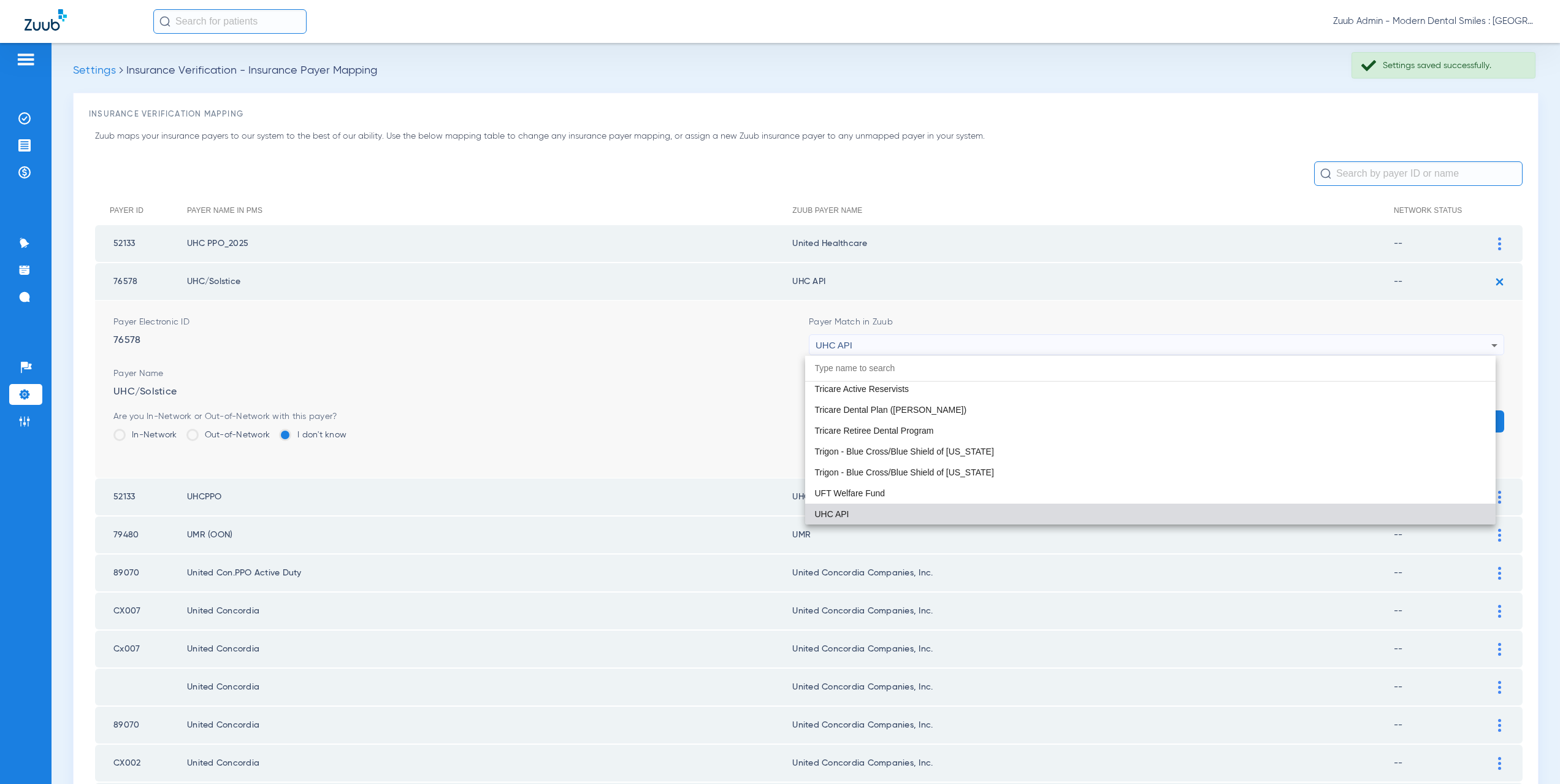
paste input "nited Healthcare"
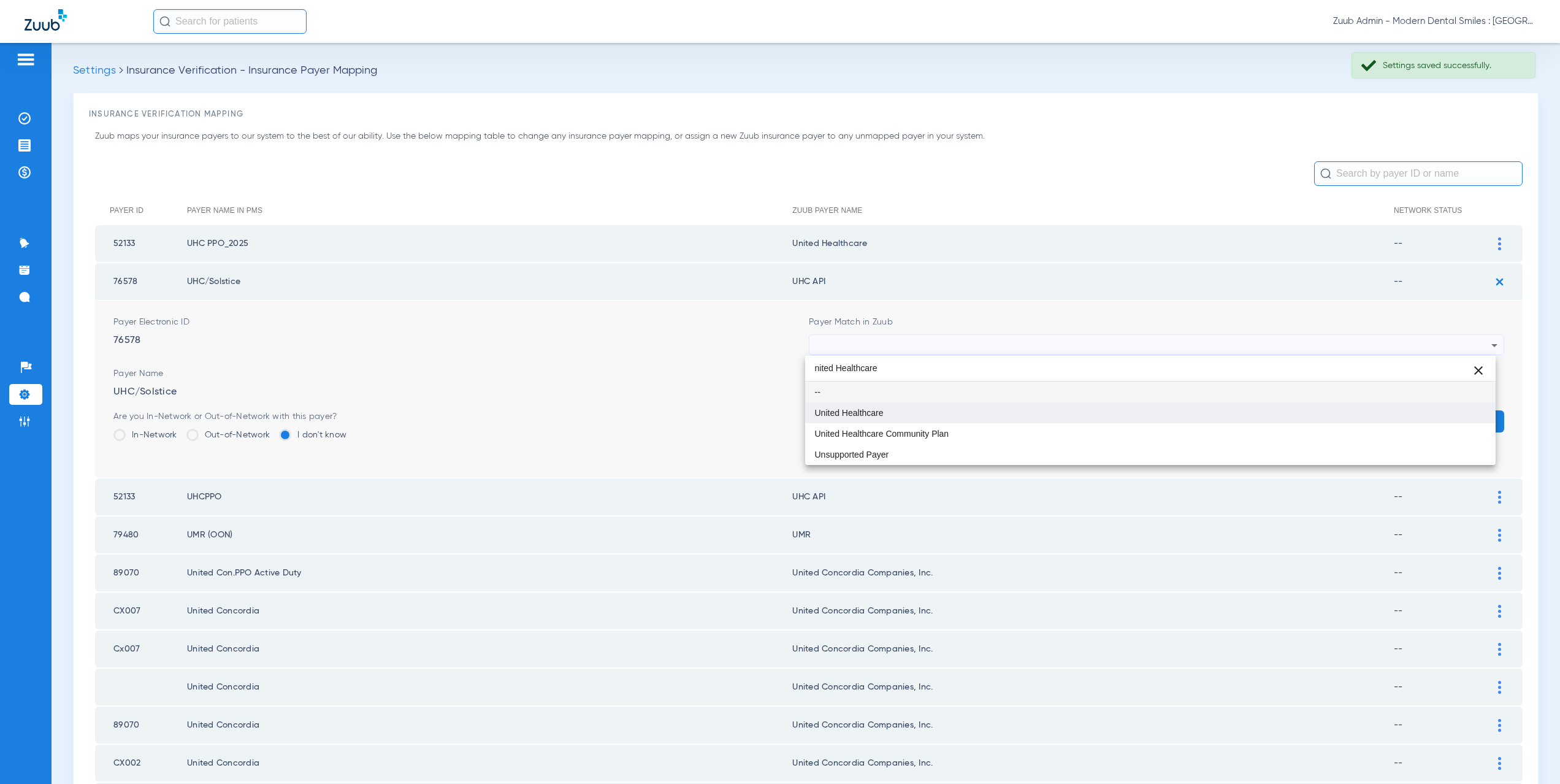
type input "nited Healthcare"
click at [867, 409] on span "United Healthcare" at bounding box center [849, 413] width 69 height 9
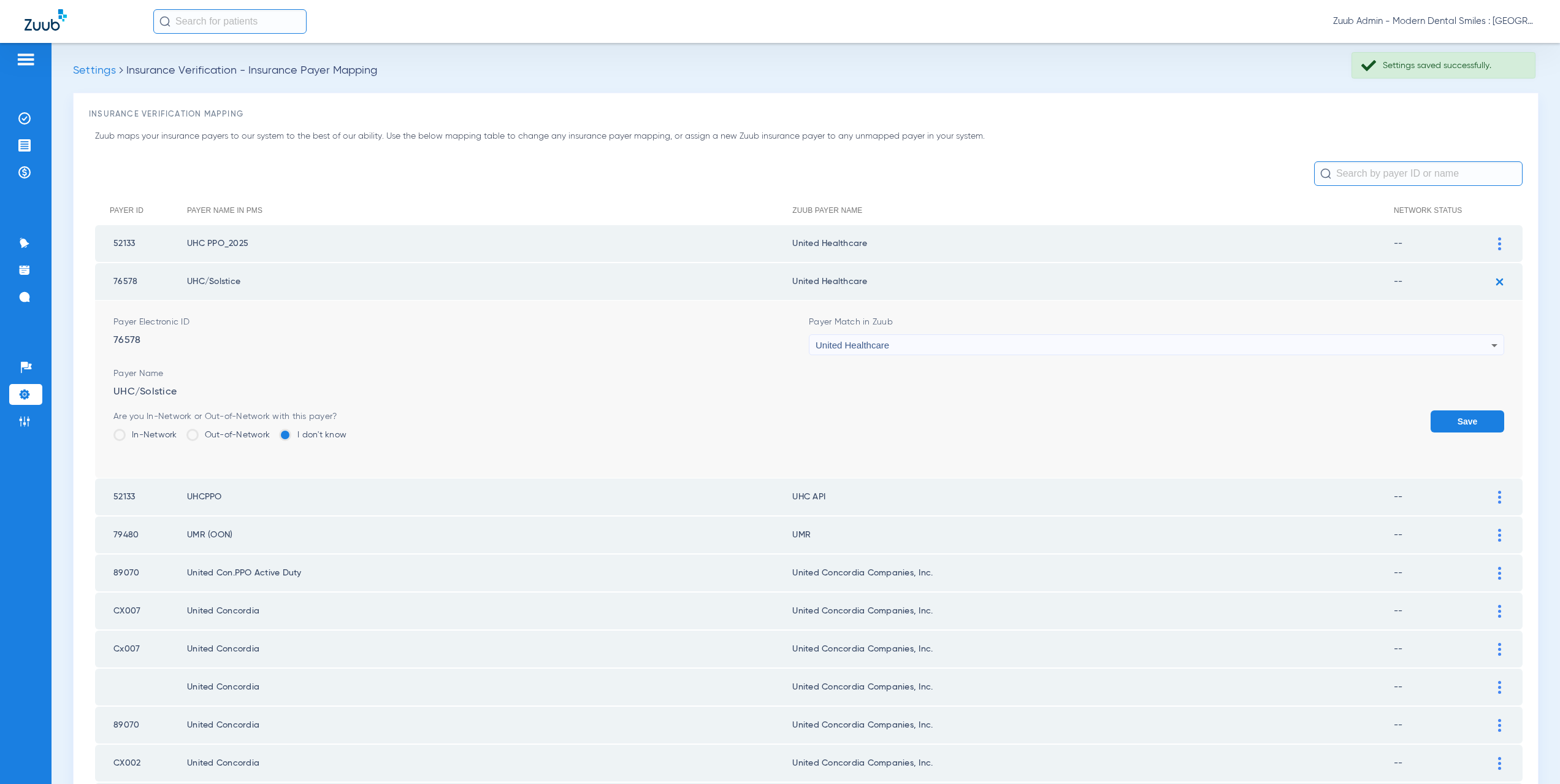
click at [1442, 417] on button "Save" at bounding box center [1467, 421] width 73 height 22
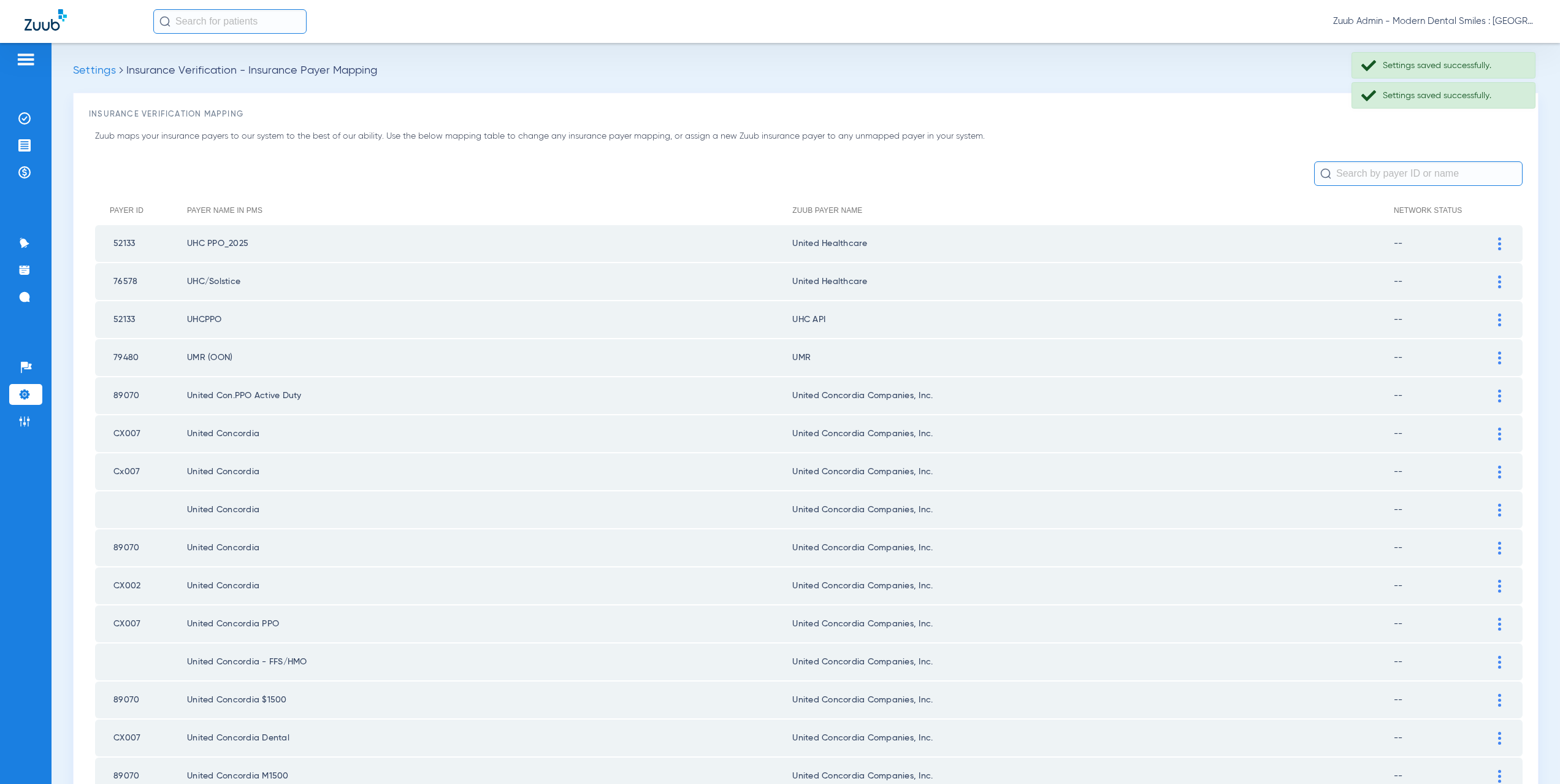
click at [1495, 315] on div at bounding box center [1500, 319] width 21 height 13
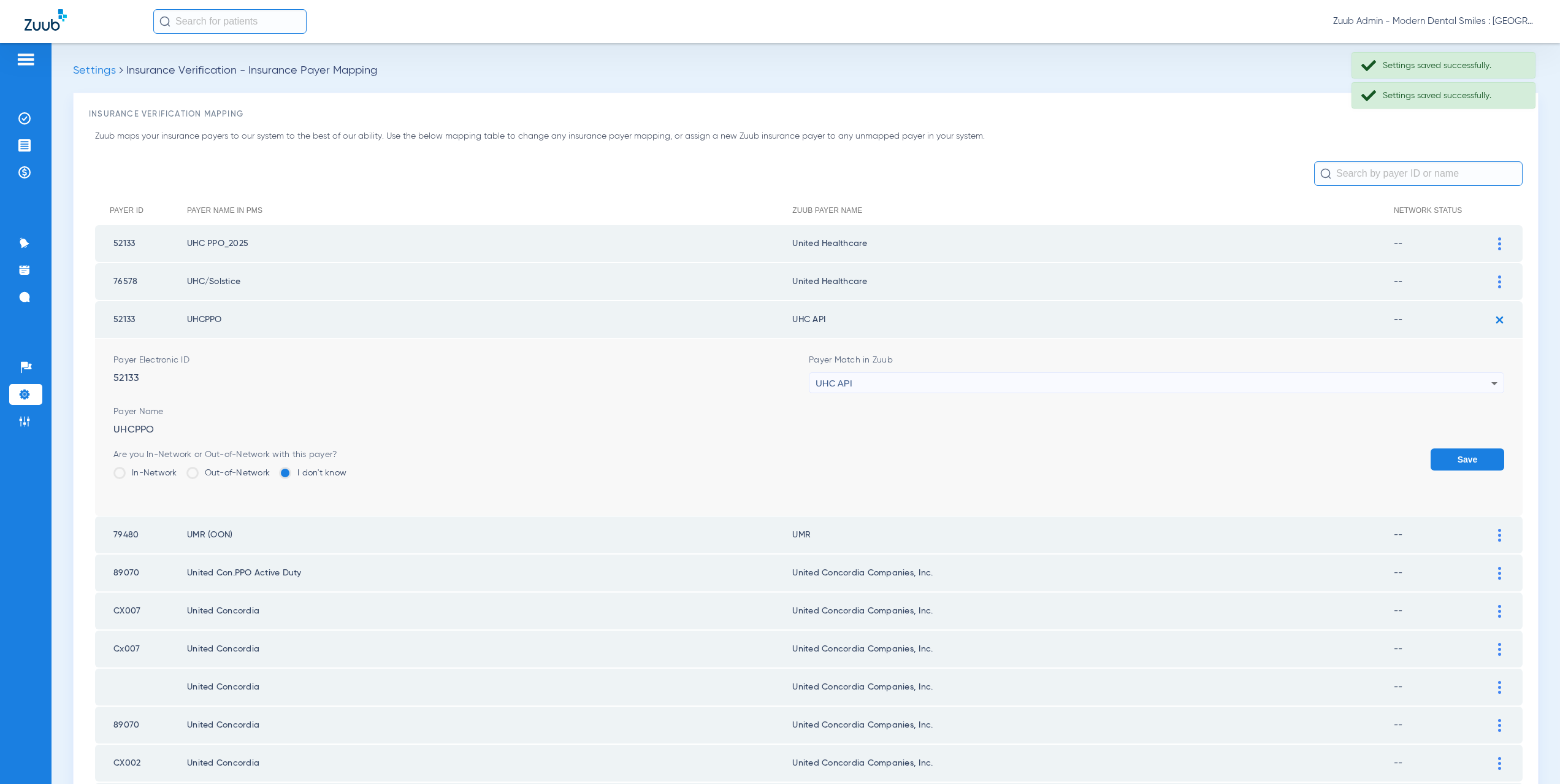
click at [878, 385] on div "UHC API" at bounding box center [1153, 383] width 676 height 21
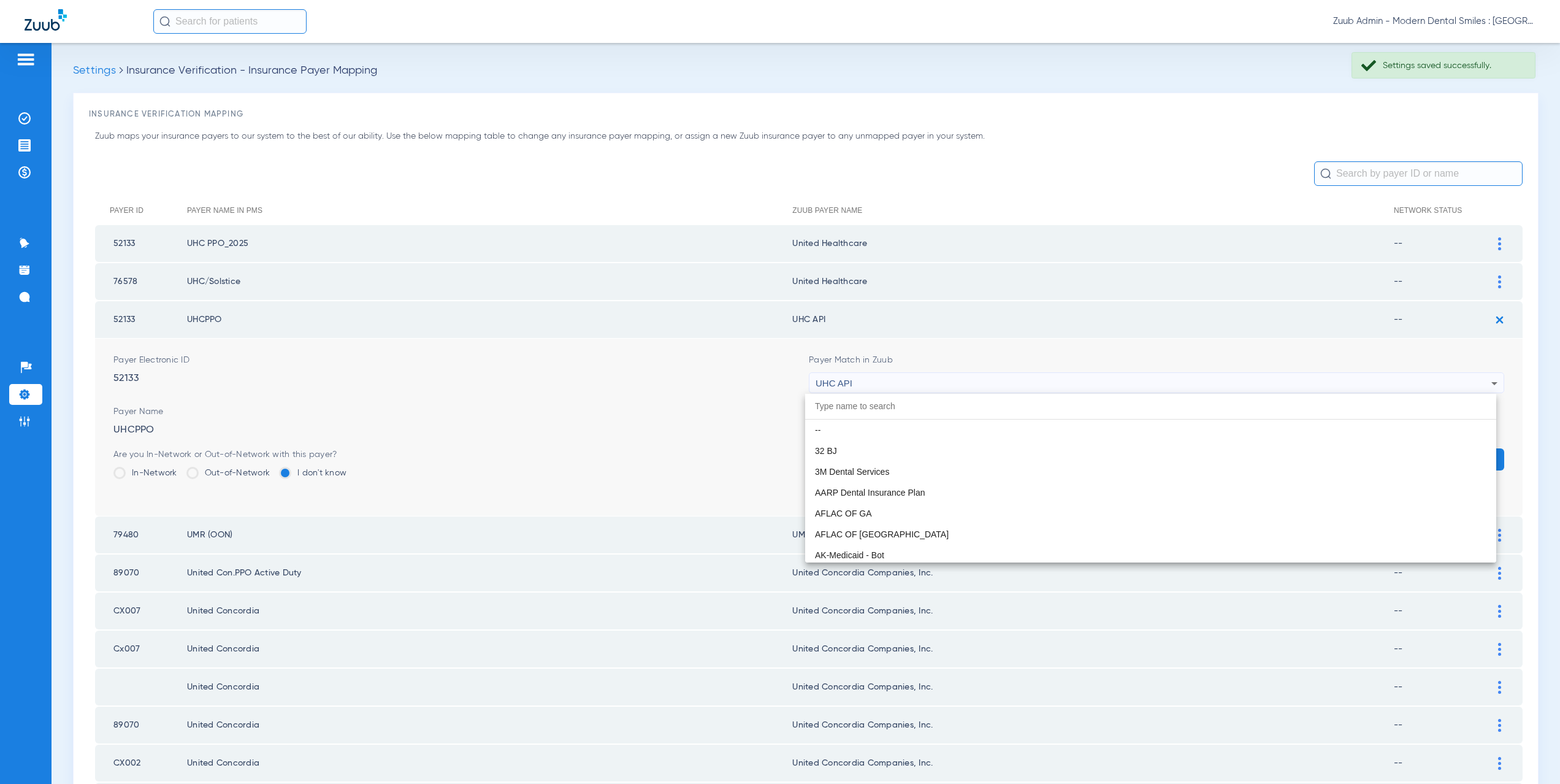
scroll to position [7530, 0]
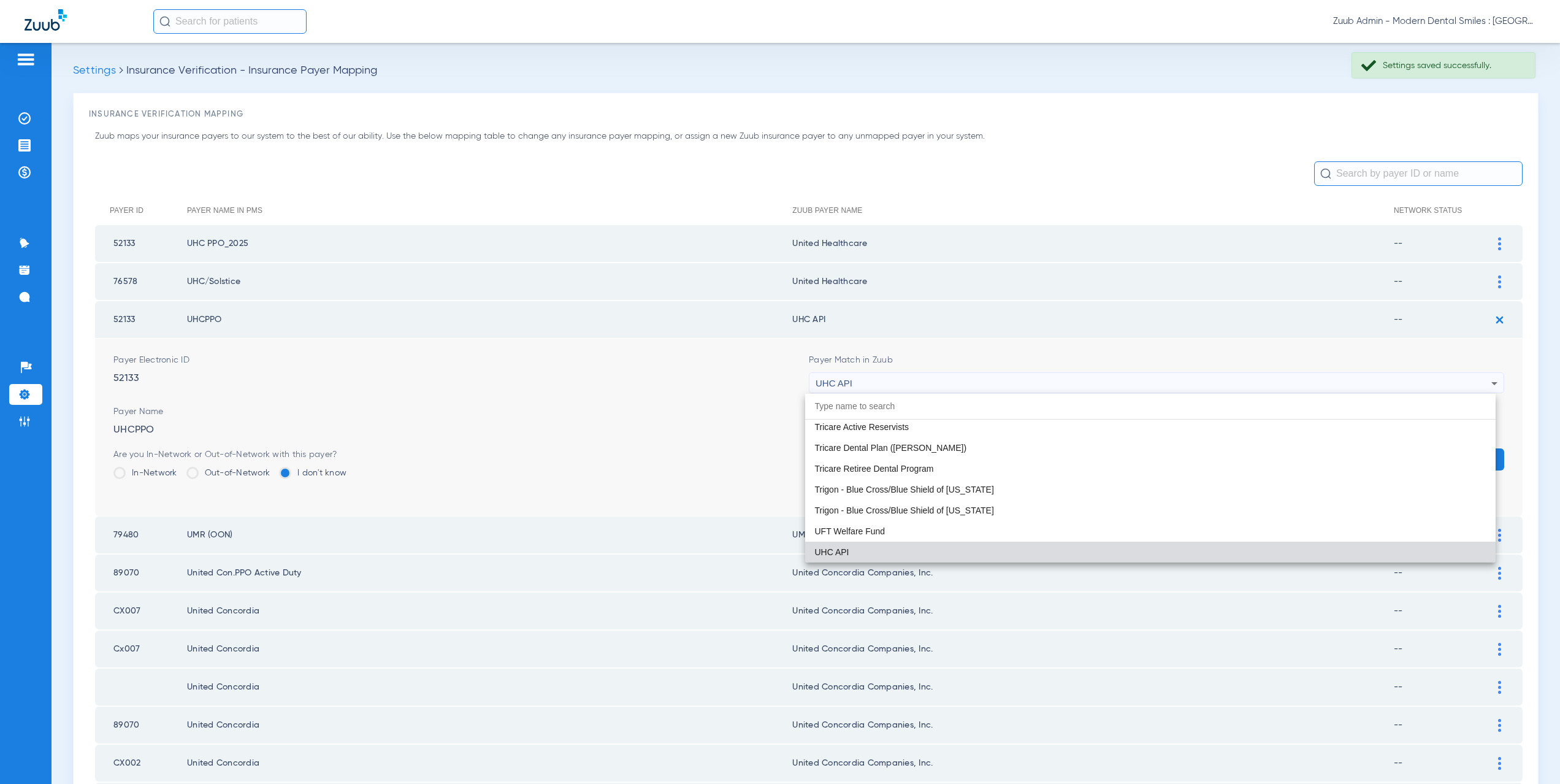
paste input "nited Healthcare"
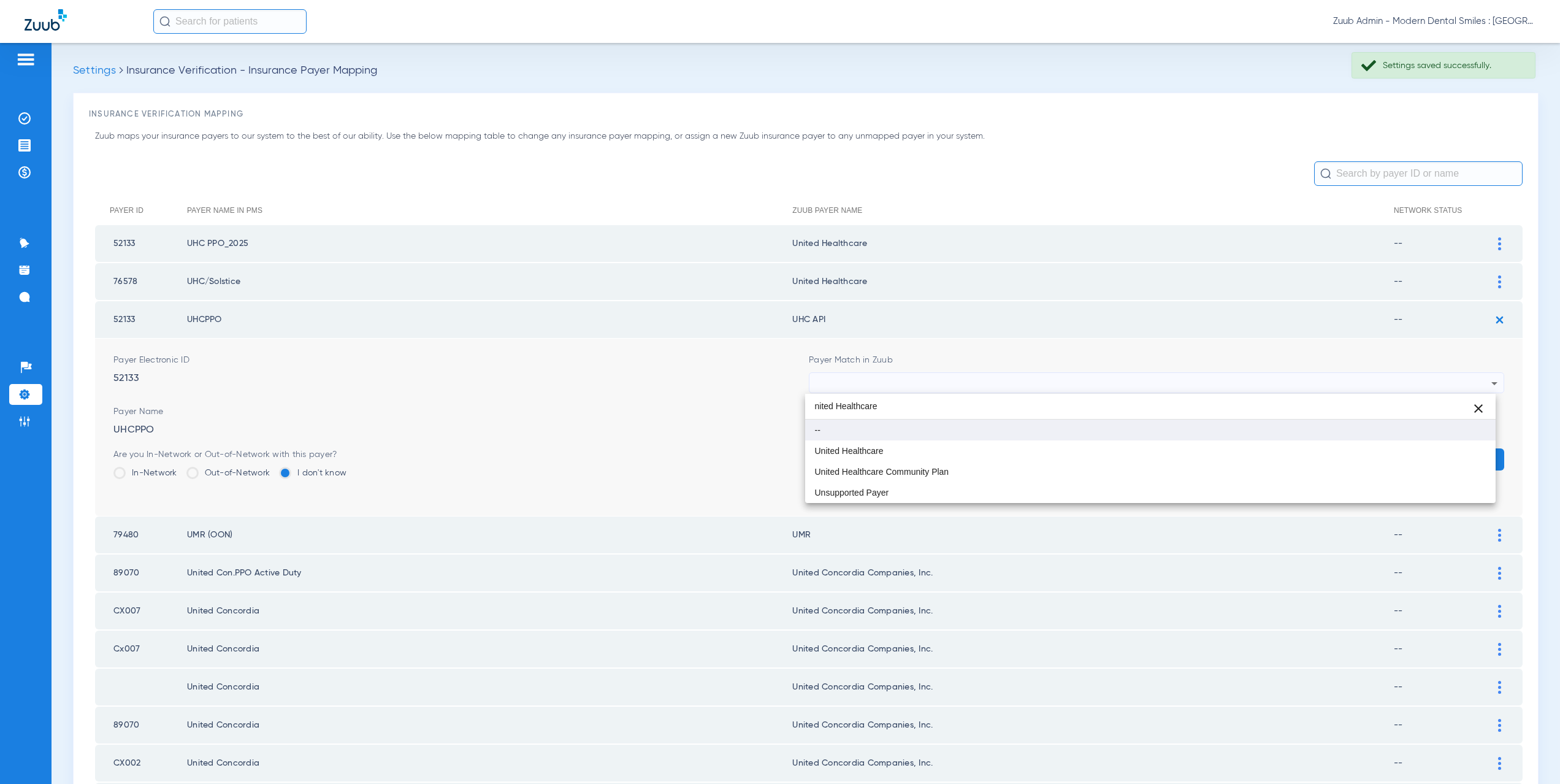
scroll to position [0, 0]
type input "nited Healthcare"
click at [887, 443] on mat-option "United Healthcare" at bounding box center [1151, 450] width 691 height 21
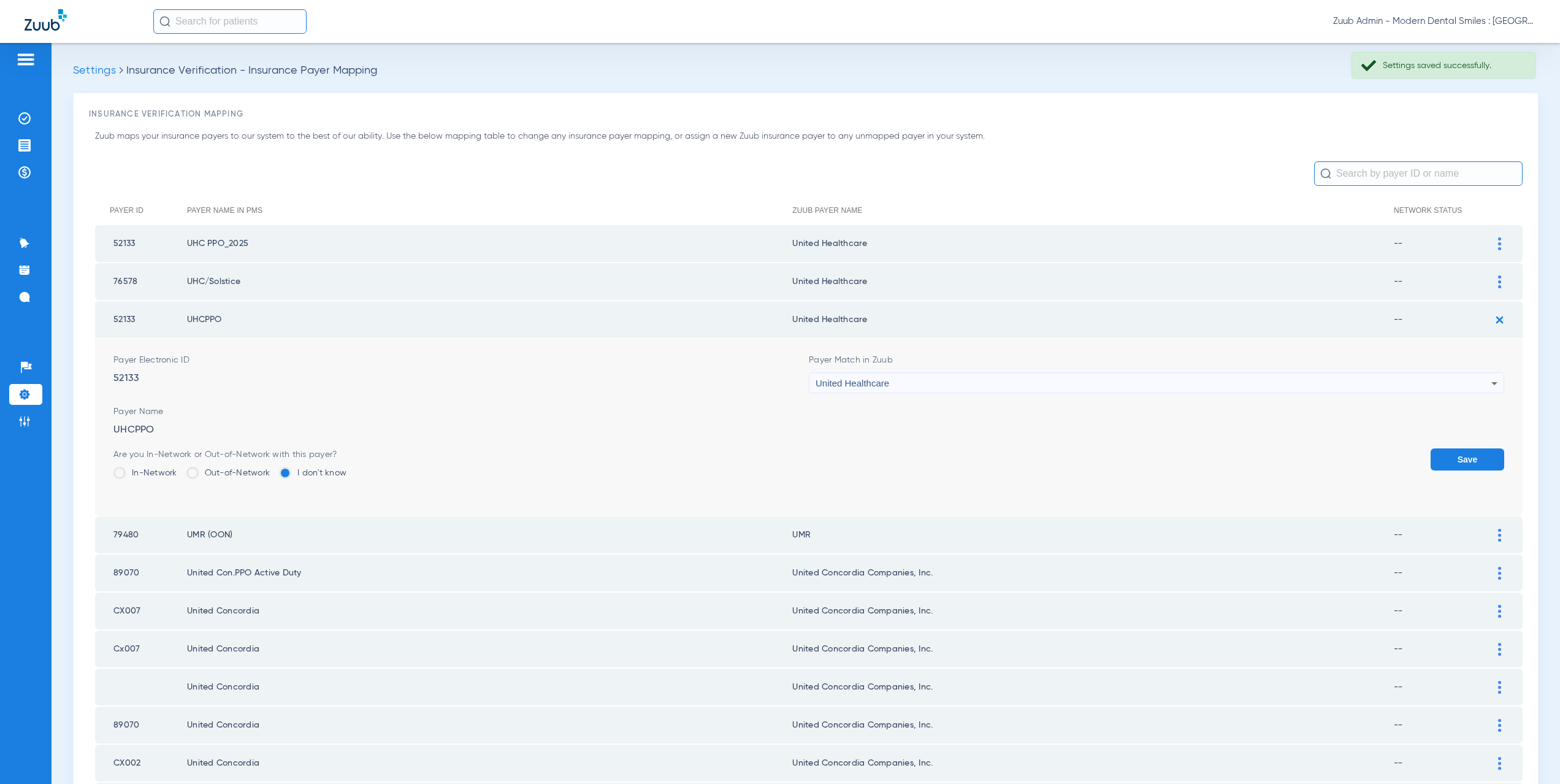
click at [1465, 464] on button "Save" at bounding box center [1467, 459] width 73 height 22
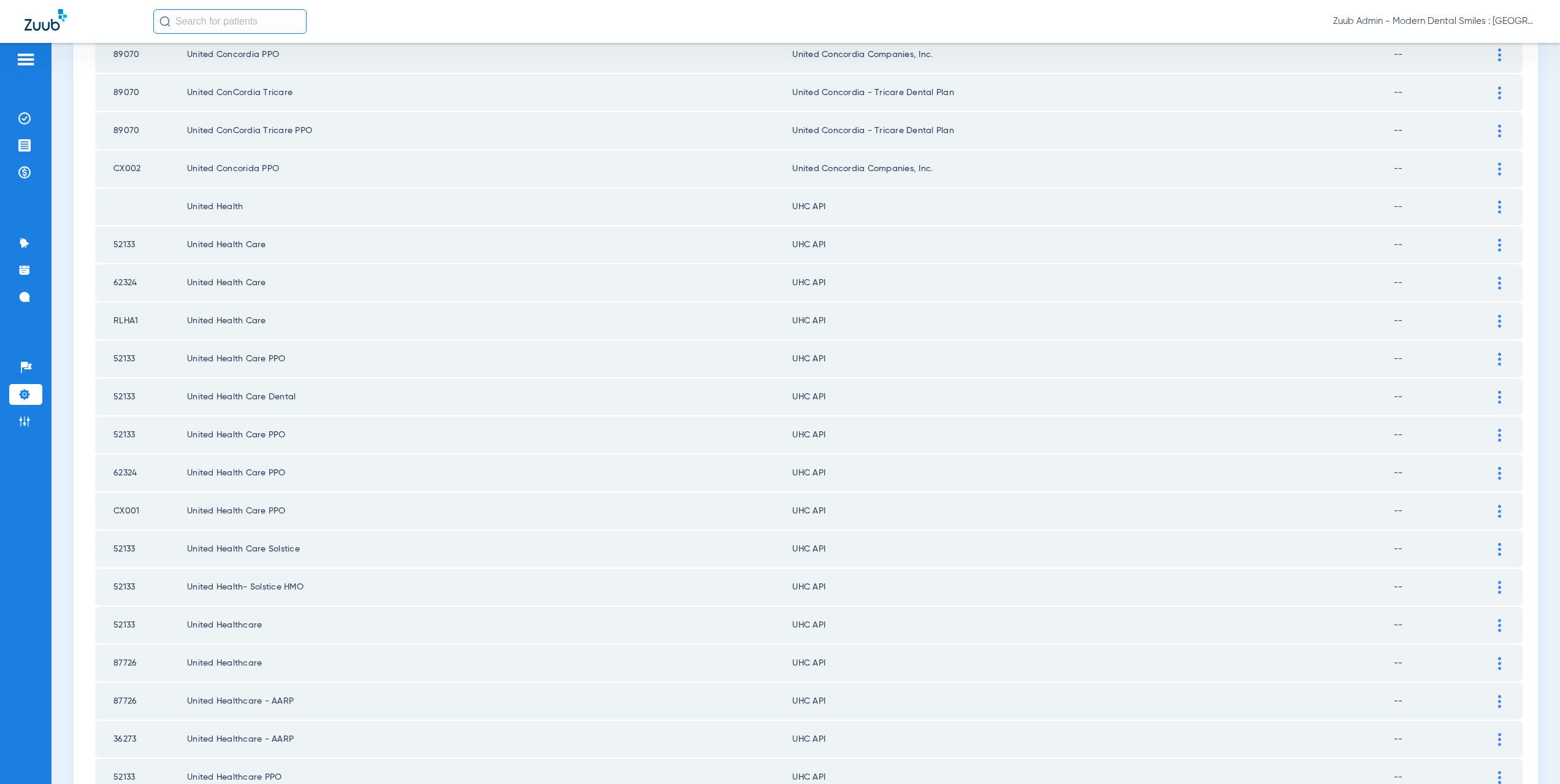
scroll to position [800, 0]
click at [1492, 202] on div at bounding box center [1500, 204] width 21 height 13
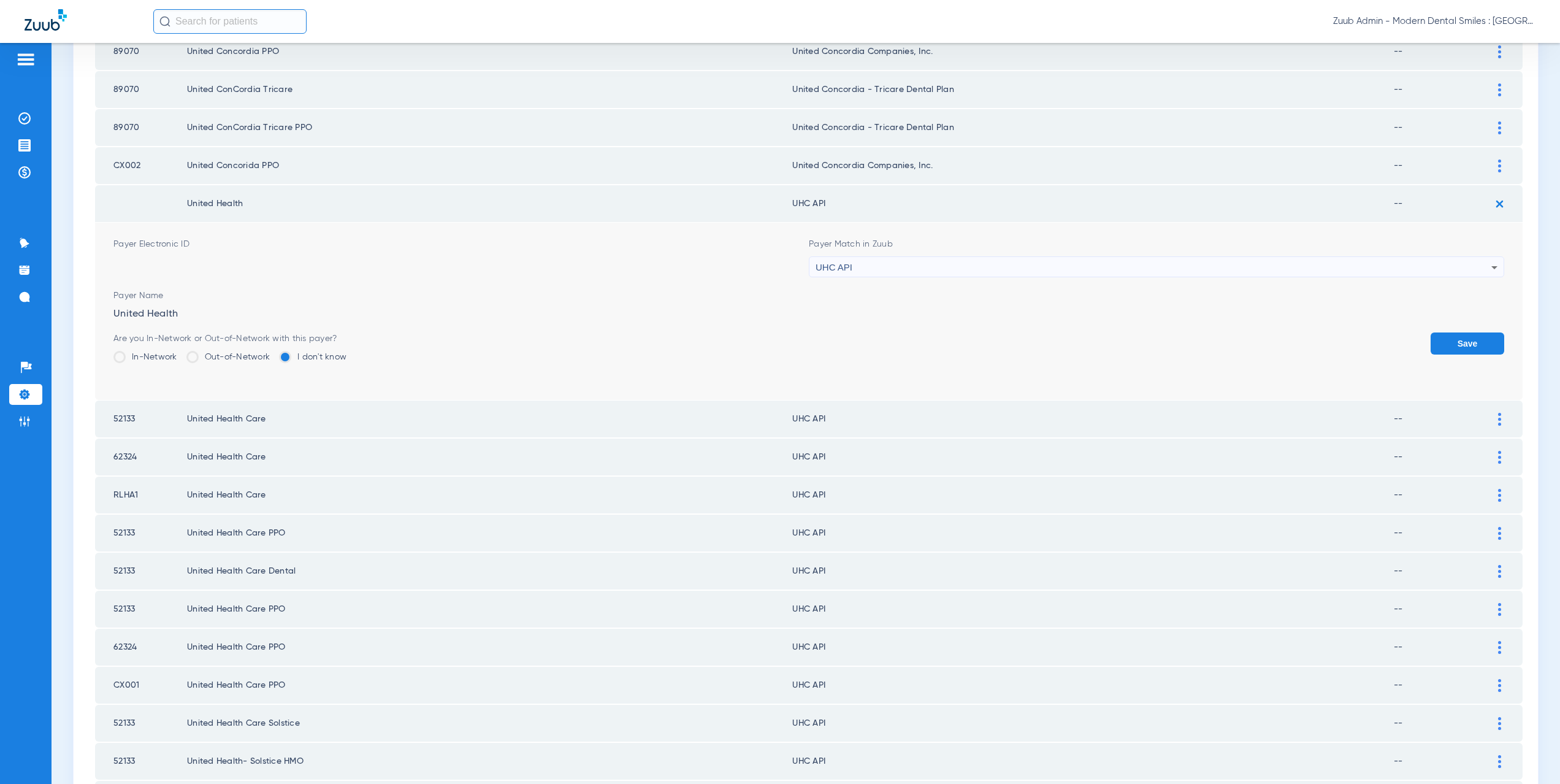
click at [879, 267] on div "UHC API" at bounding box center [1153, 267] width 676 height 21
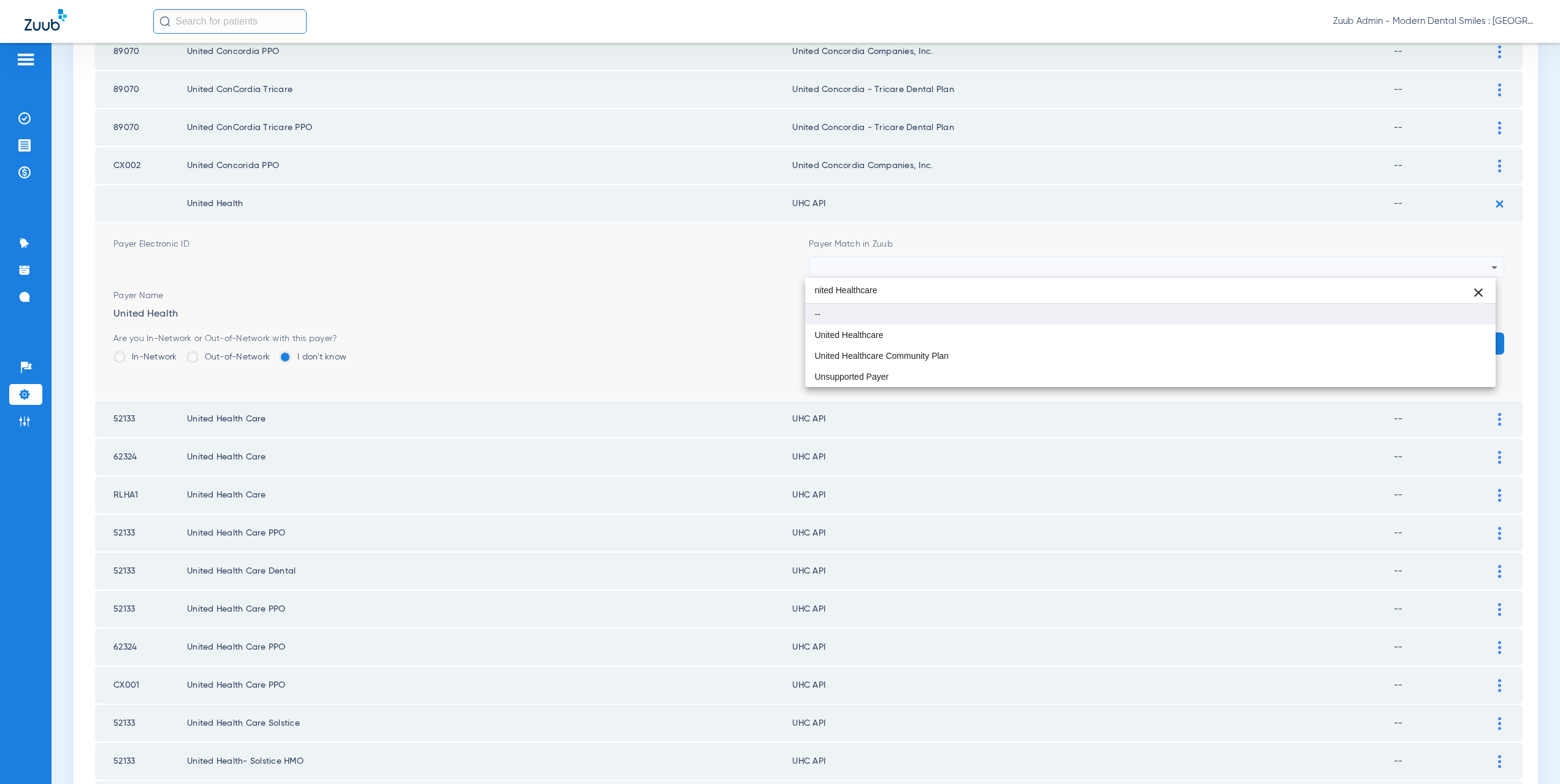
scroll to position [0, 0]
type input "nited Healthcare"
click at [879, 334] on span "United Healthcare" at bounding box center [849, 335] width 69 height 9
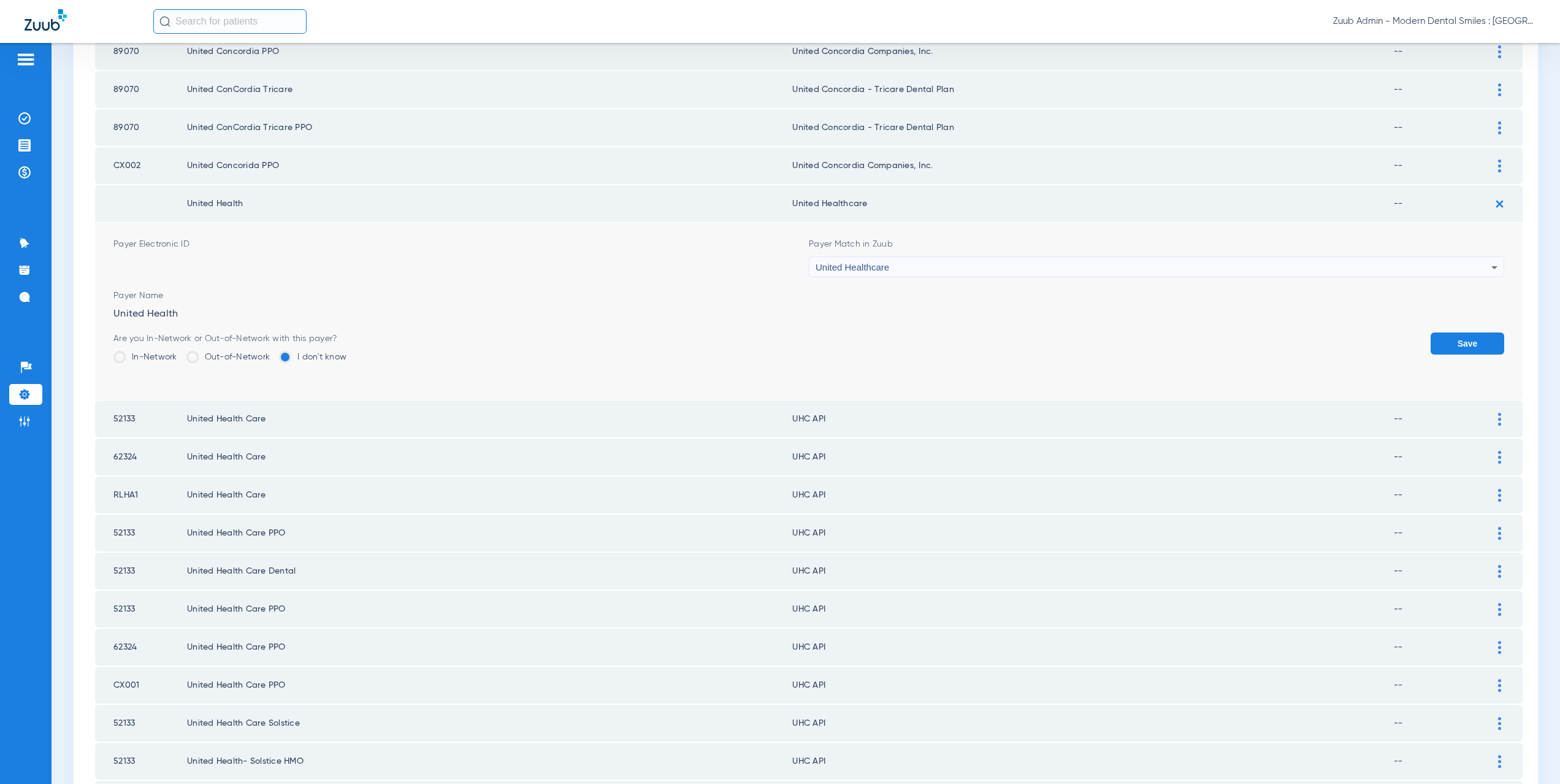
click at [1440, 342] on button "Save" at bounding box center [1467, 343] width 73 height 22
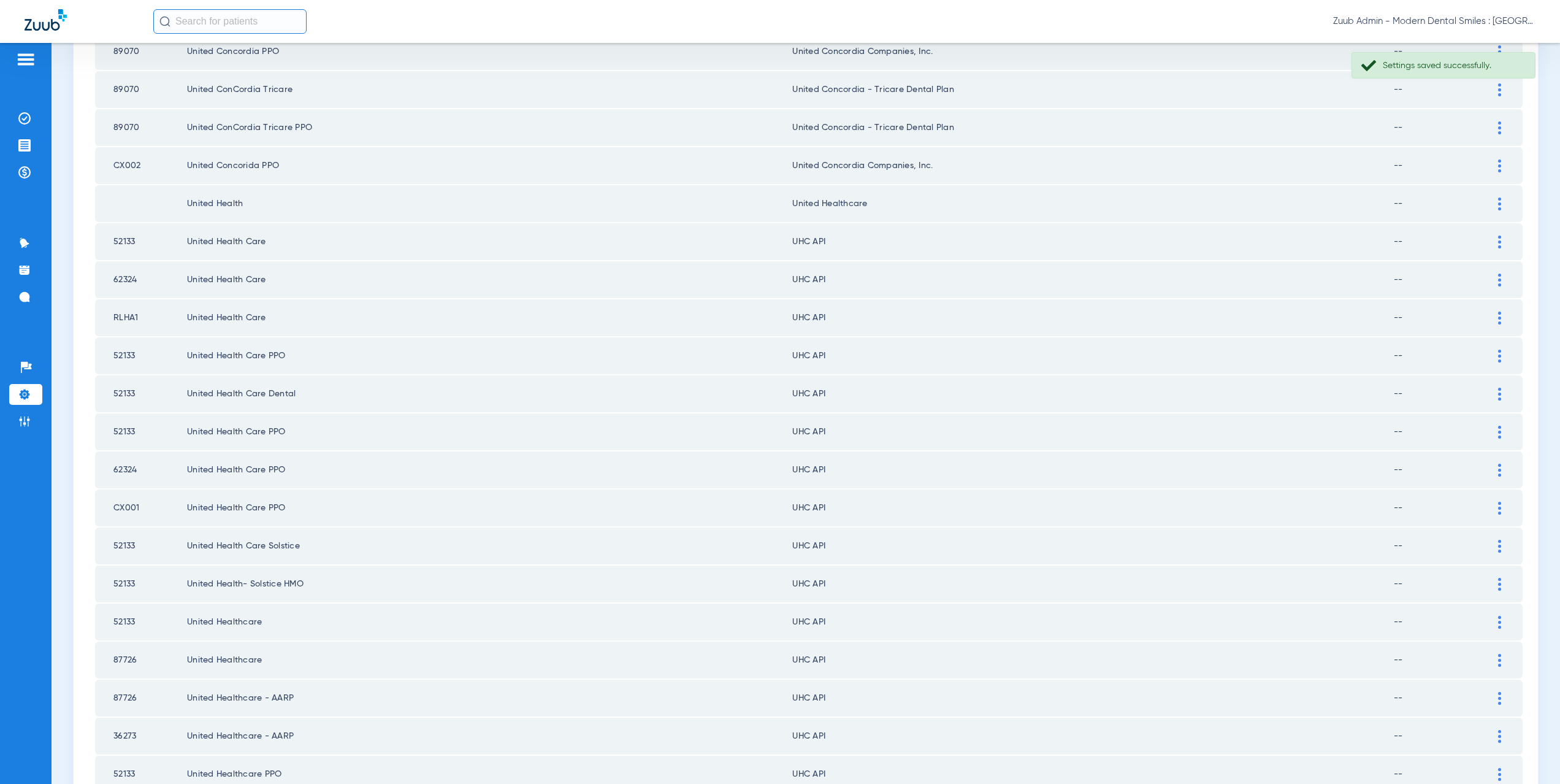
click at [1489, 240] on div at bounding box center [1500, 242] width 21 height 13
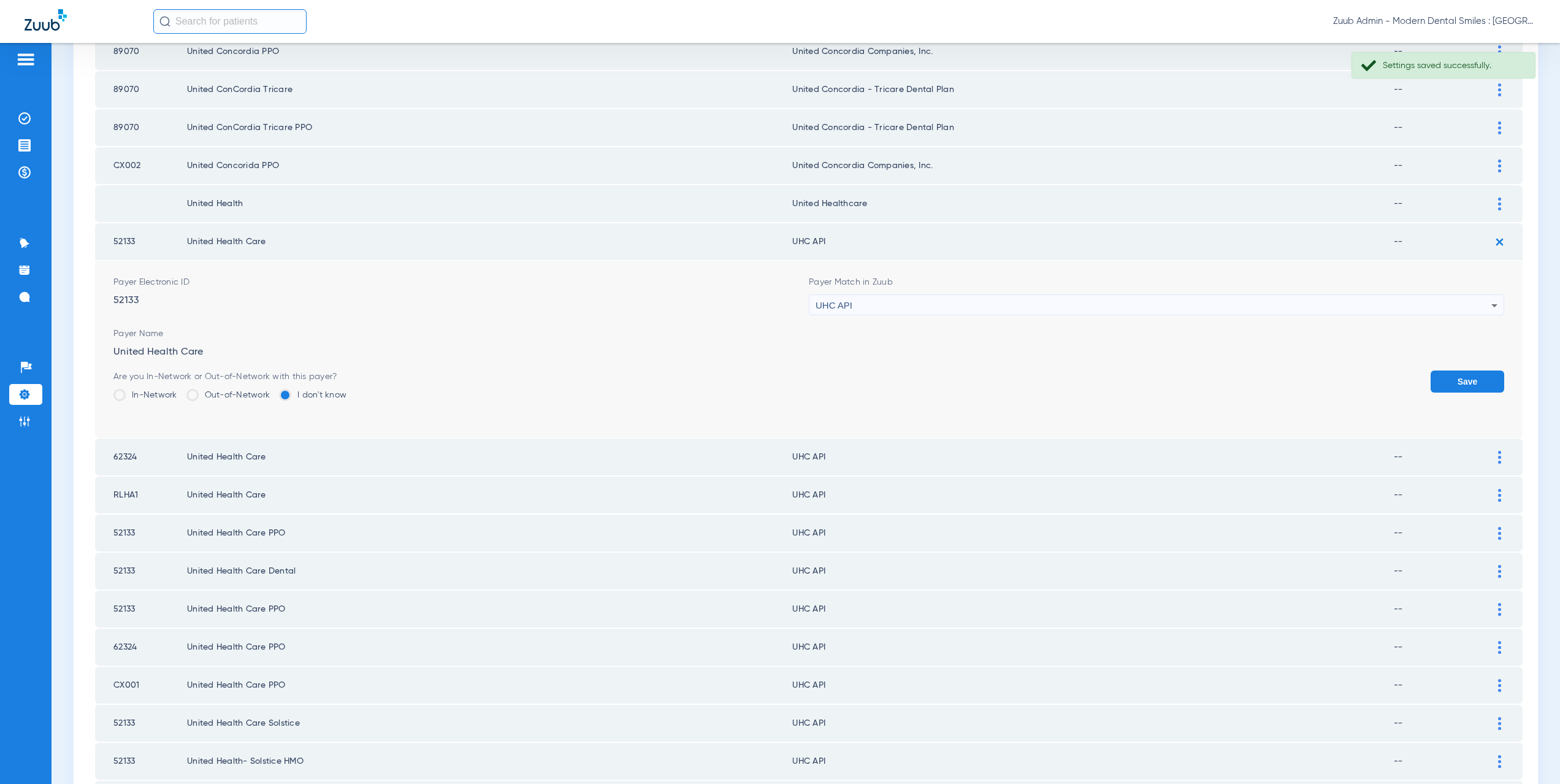
click at [866, 305] on div "UHC API" at bounding box center [1153, 305] width 676 height 21
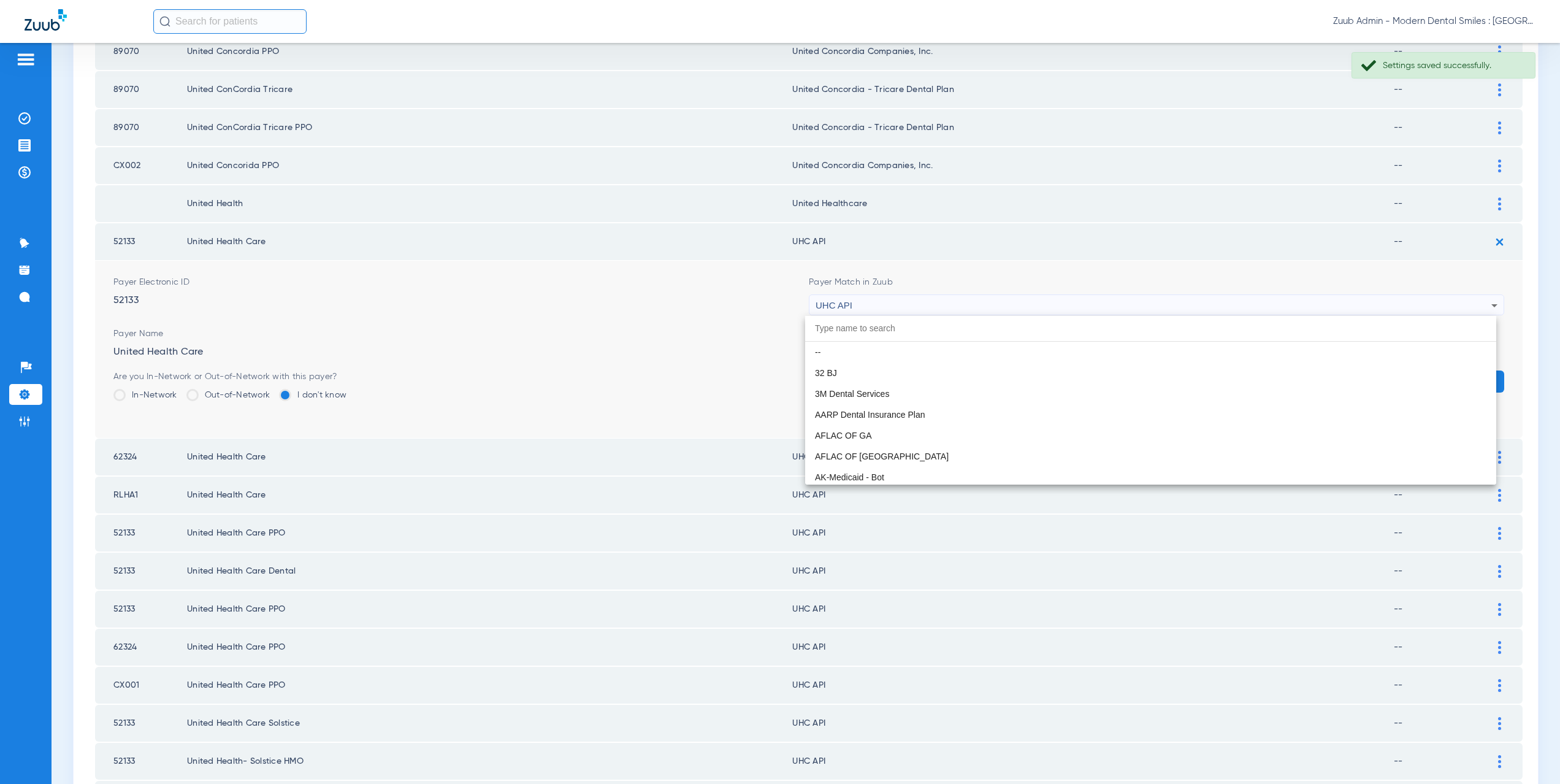
scroll to position [7530, 0]
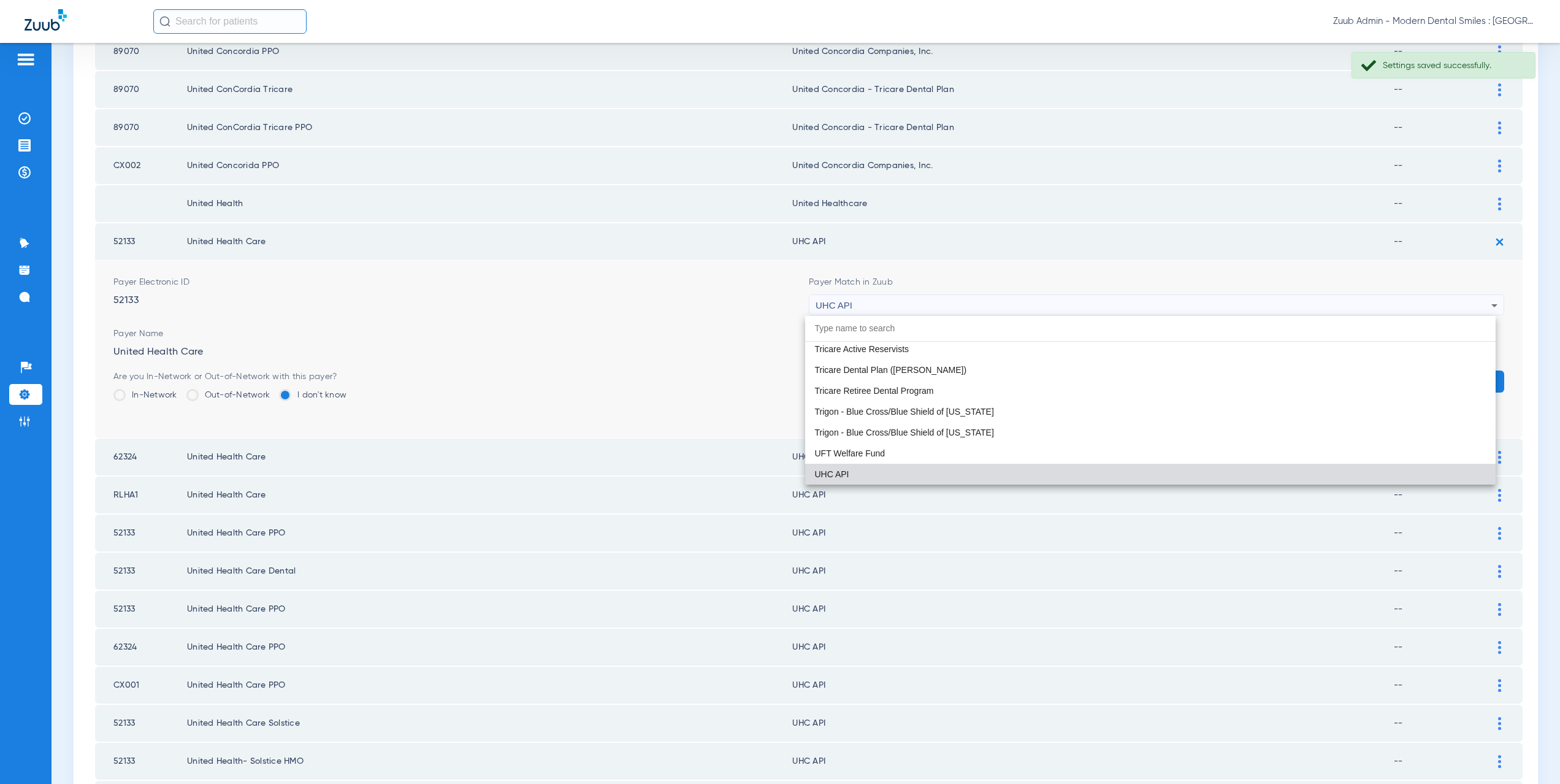
paste input "nited Healthcare"
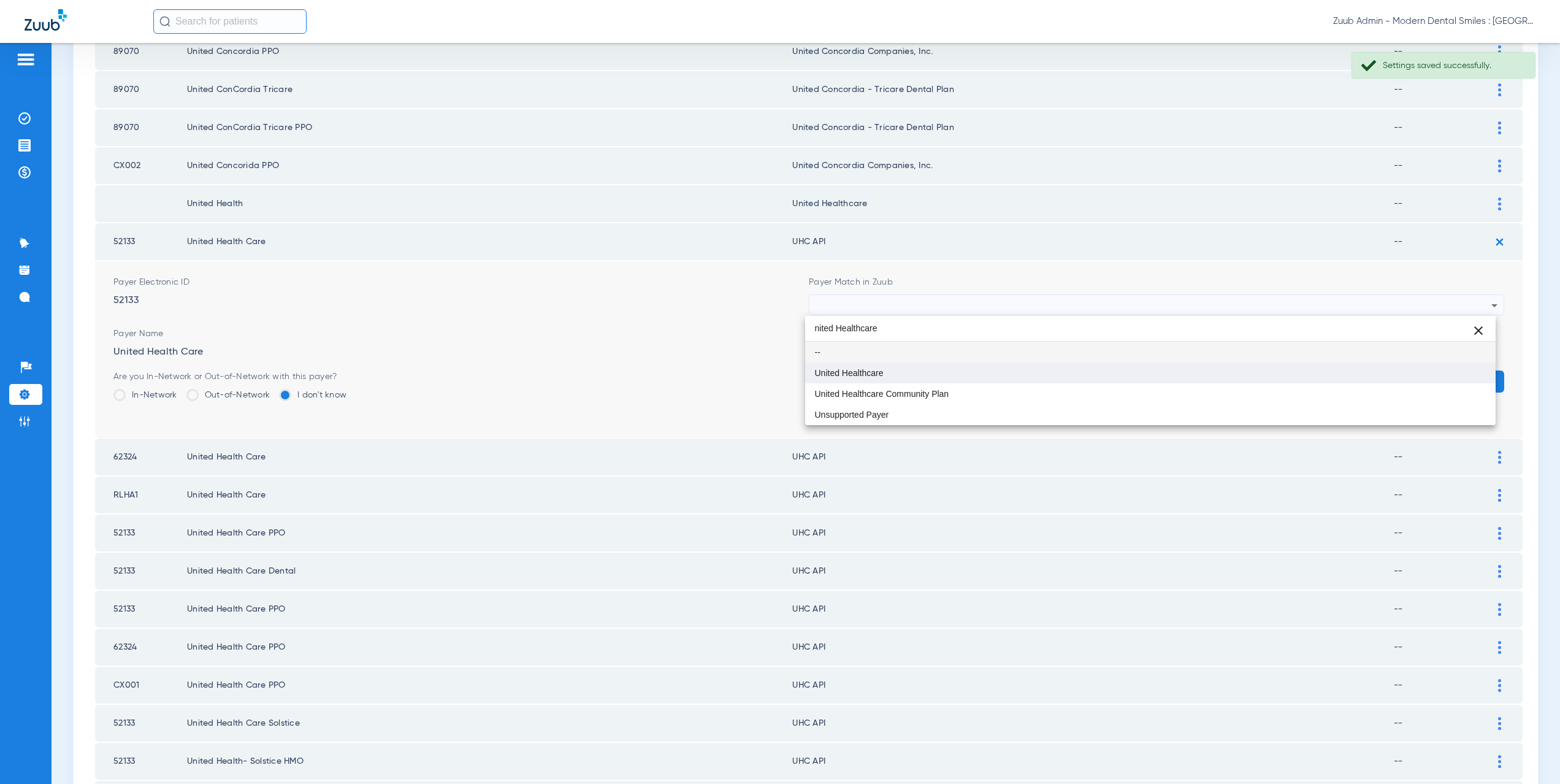
type input "nited Healthcare"
click at [875, 369] on span "United Healthcare" at bounding box center [849, 373] width 69 height 9
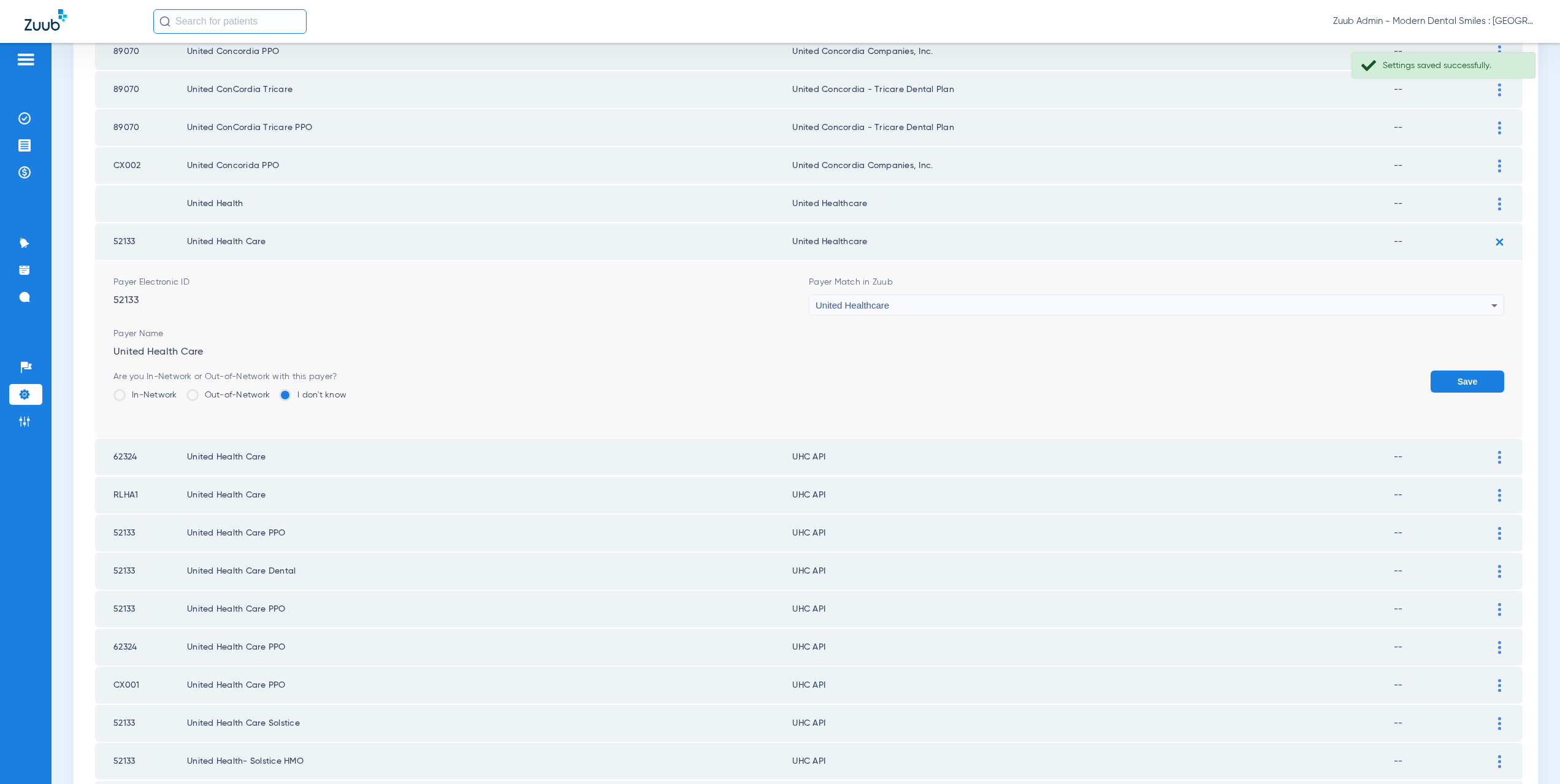
click at [1460, 384] on button "Save" at bounding box center [1467, 381] width 73 height 22
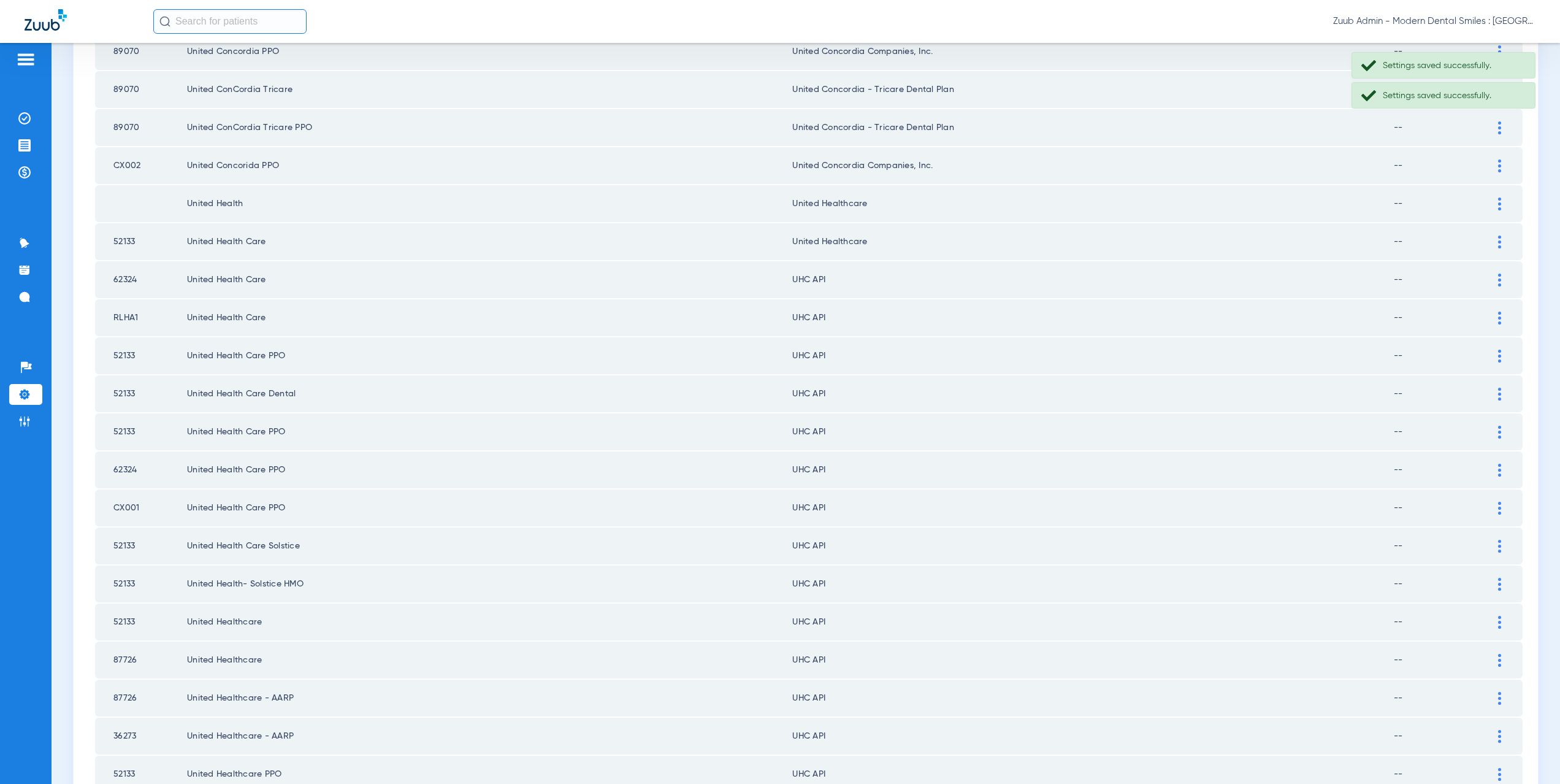
click at [1498, 275] on img at bounding box center [1500, 280] width 3 height 13
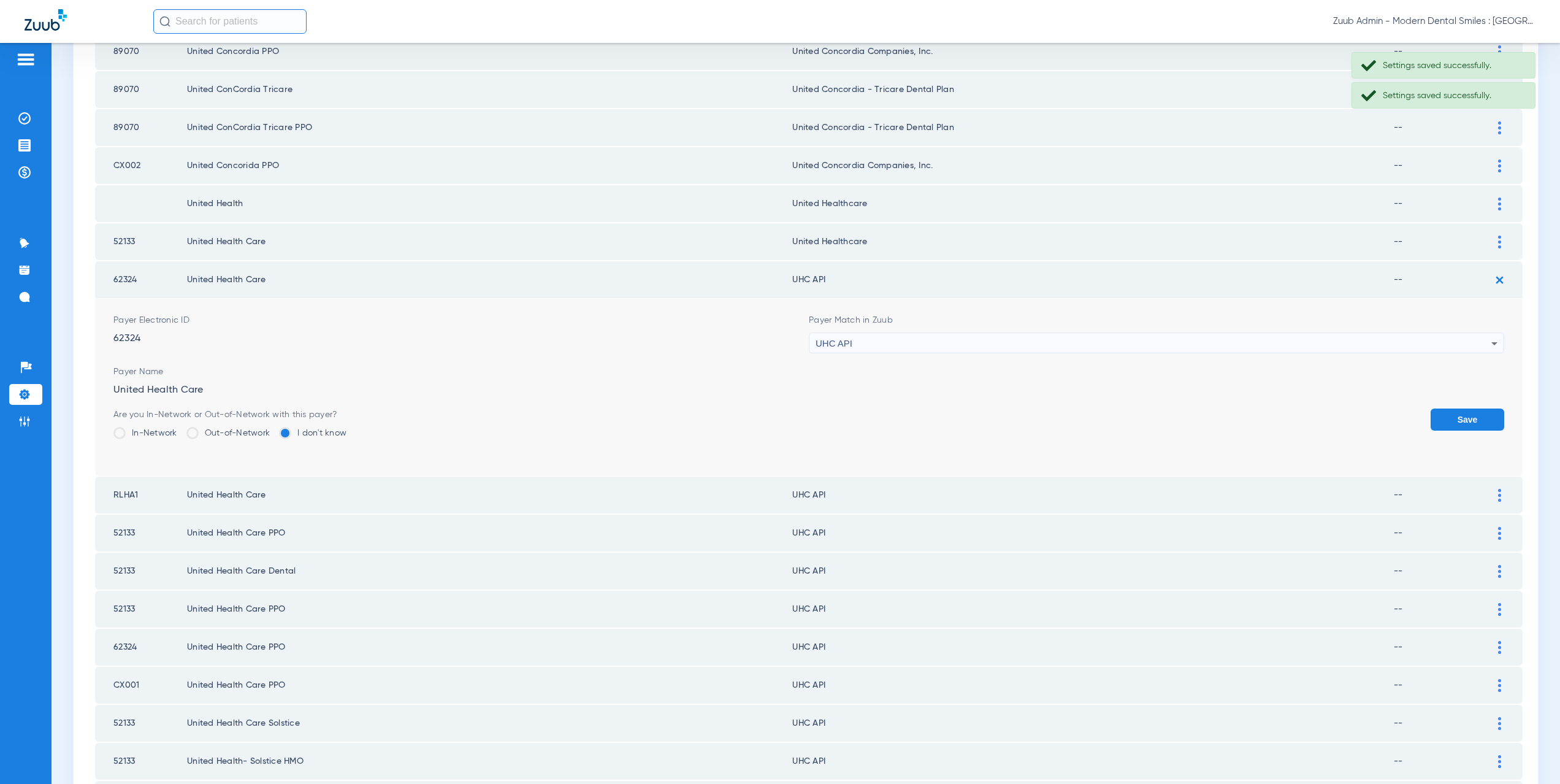
click at [939, 336] on div "UHC API" at bounding box center [1153, 343] width 676 height 21
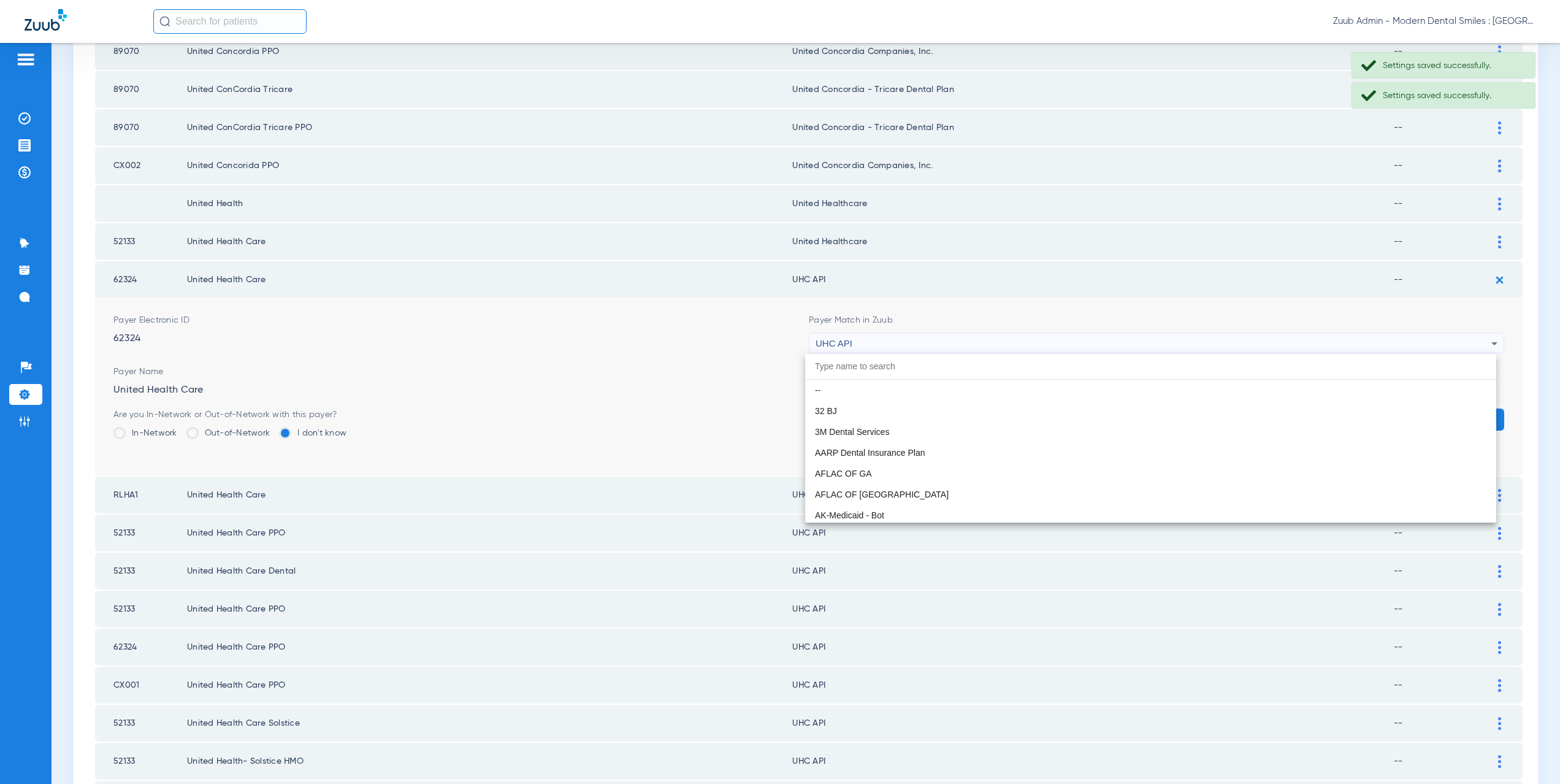
scroll to position [7530, 0]
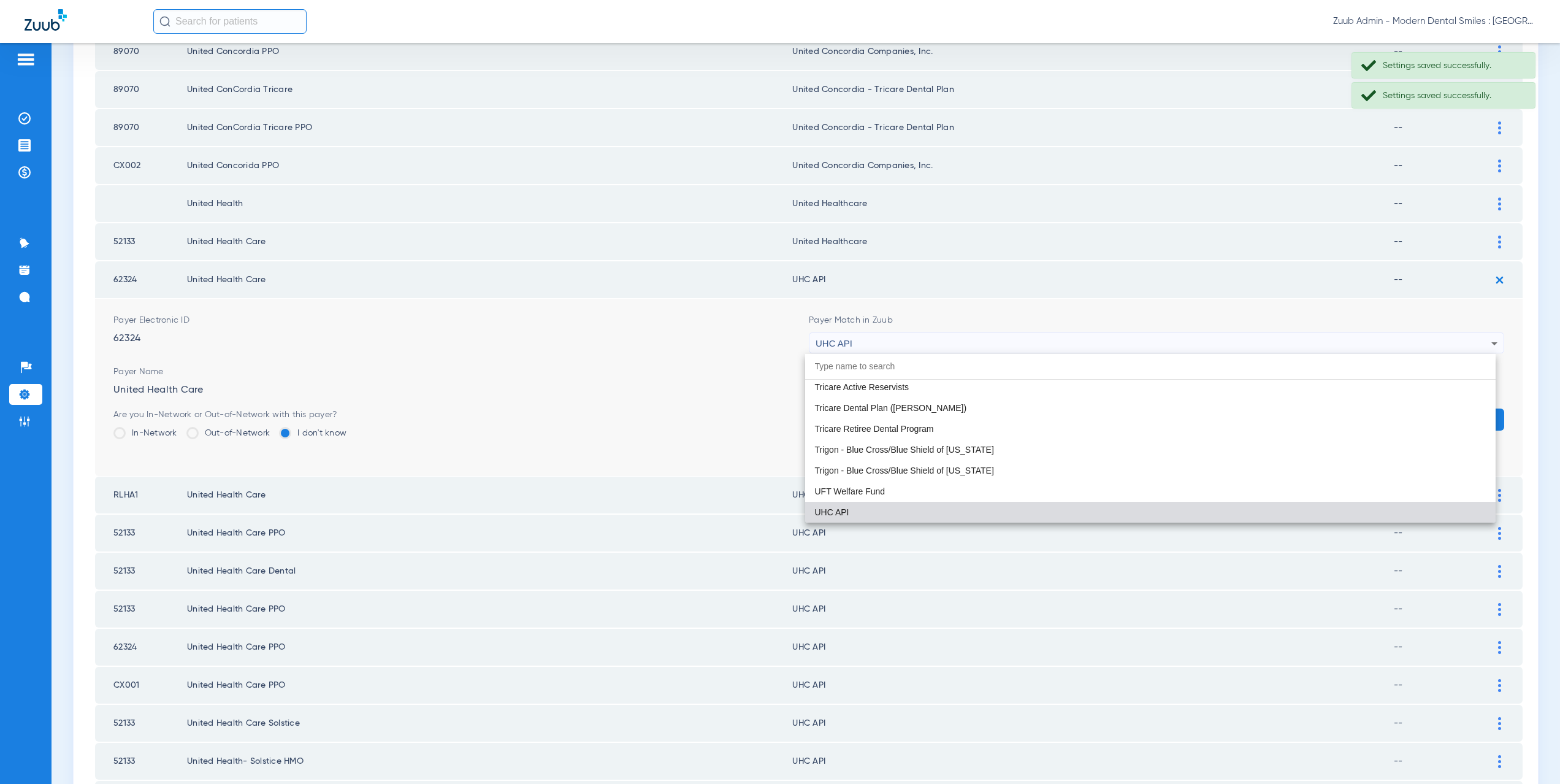
paste input "nited Healthcare"
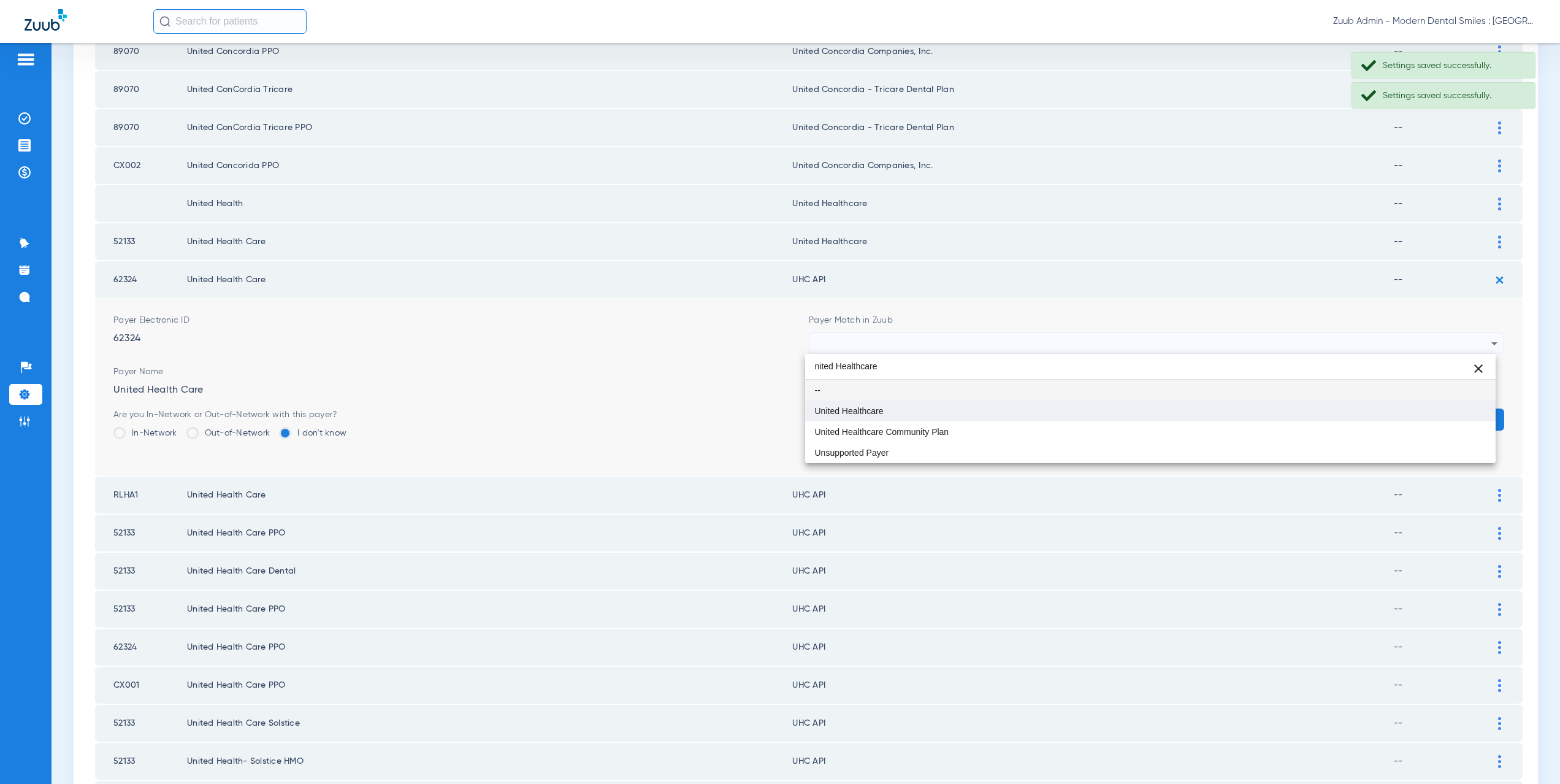
type input "nited Healthcare"
click at [924, 407] on mat-option "United Healthcare" at bounding box center [1151, 410] width 691 height 21
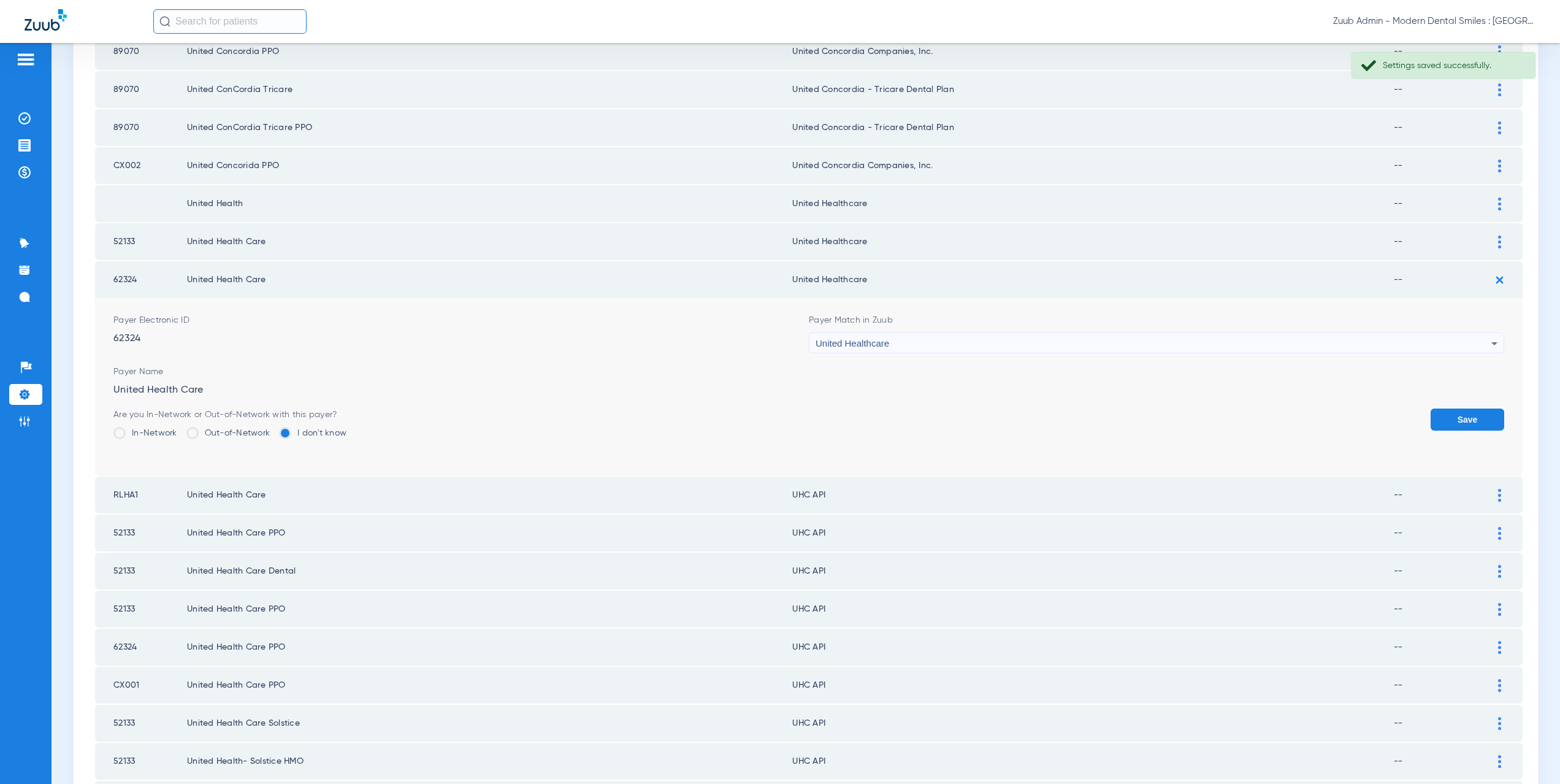
click at [1457, 413] on button "Save" at bounding box center [1467, 419] width 73 height 22
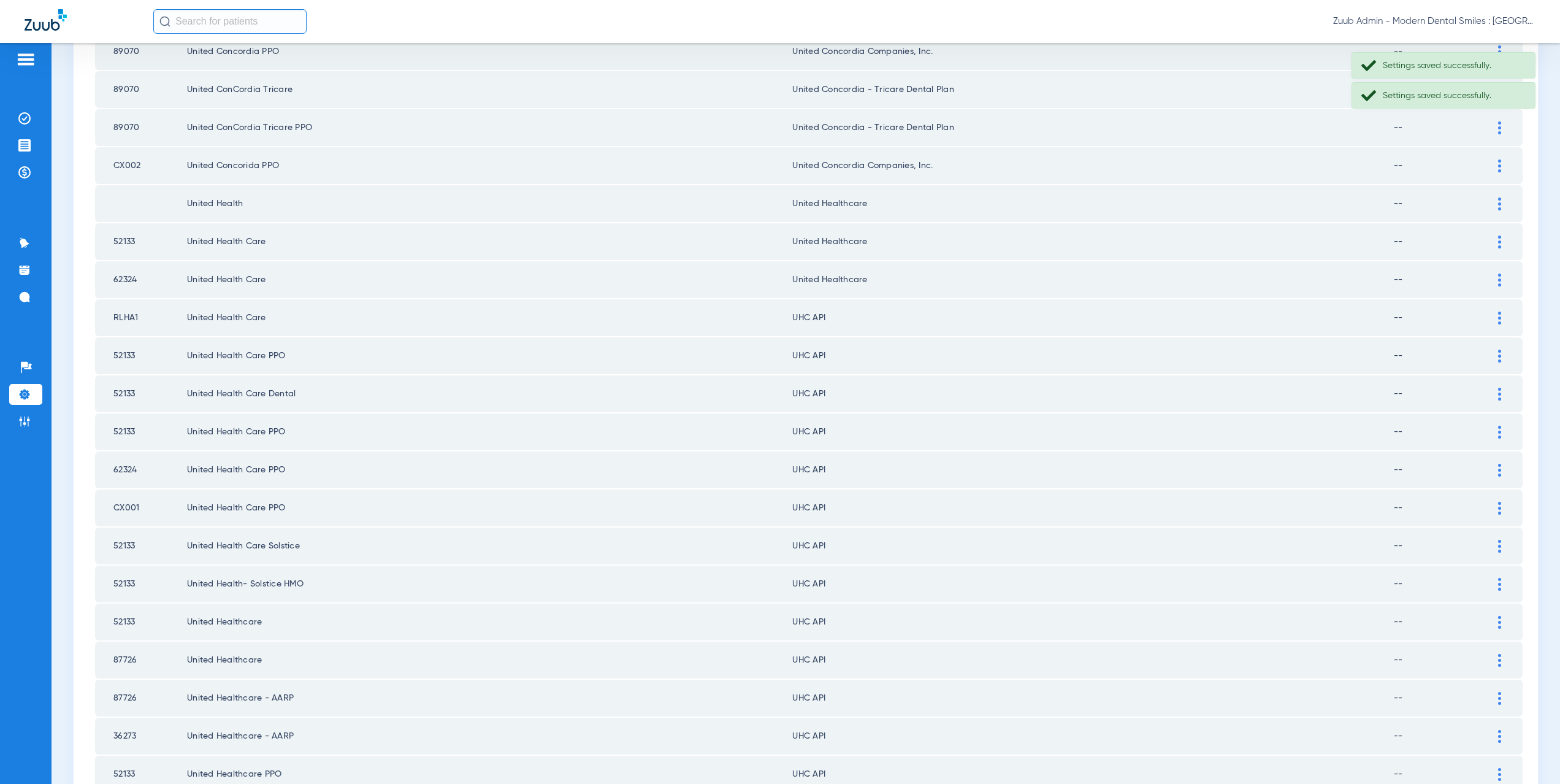
click at [1498, 317] on img at bounding box center [1500, 318] width 3 height 13
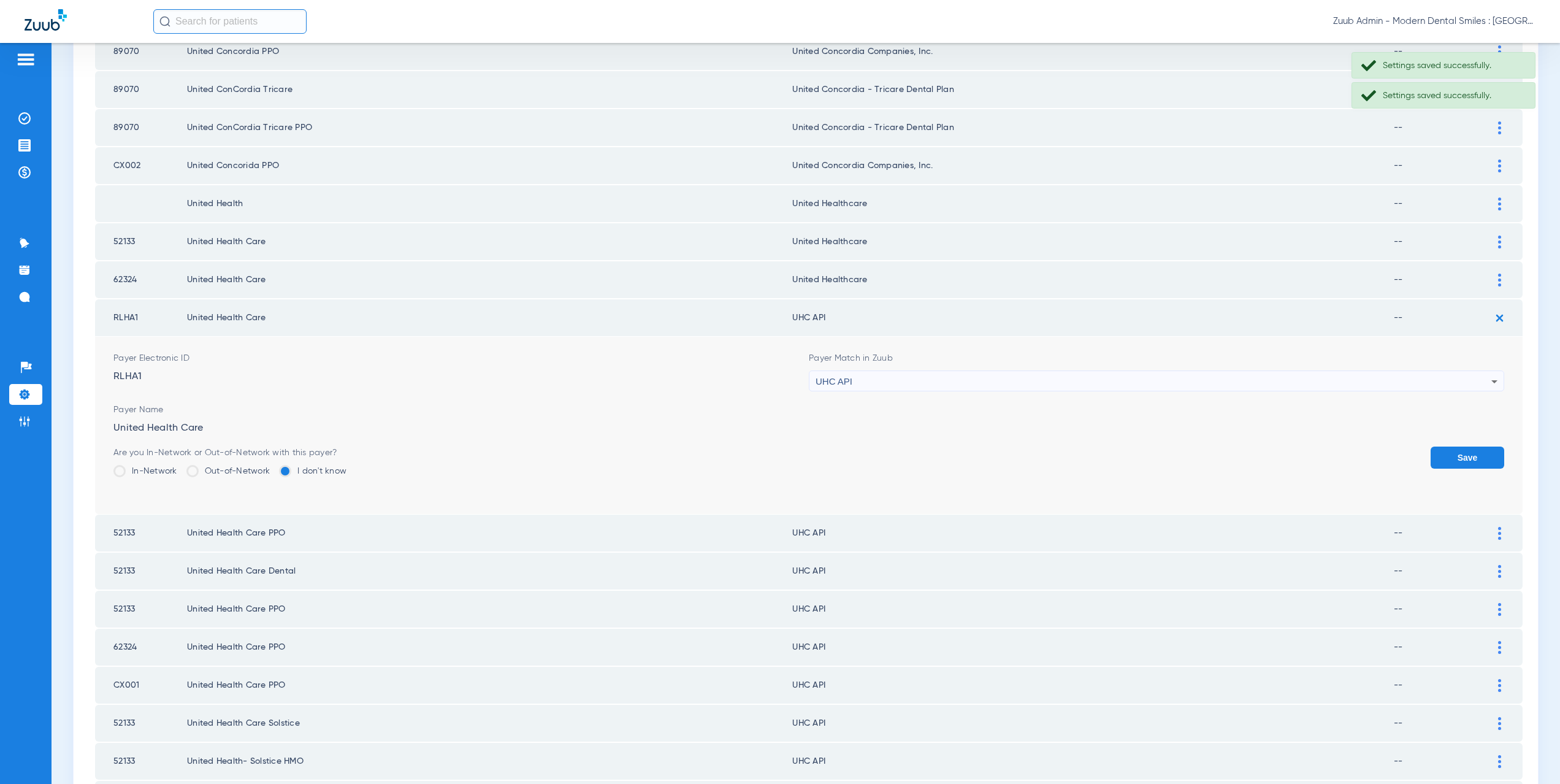
click at [893, 382] on div "UHC API" at bounding box center [1153, 381] width 676 height 21
type input "nited Healthcare"
click at [887, 440] on mat-option "United Healthcare" at bounding box center [1151, 448] width 691 height 21
click at [1447, 457] on button "Save" at bounding box center [1467, 457] width 73 height 22
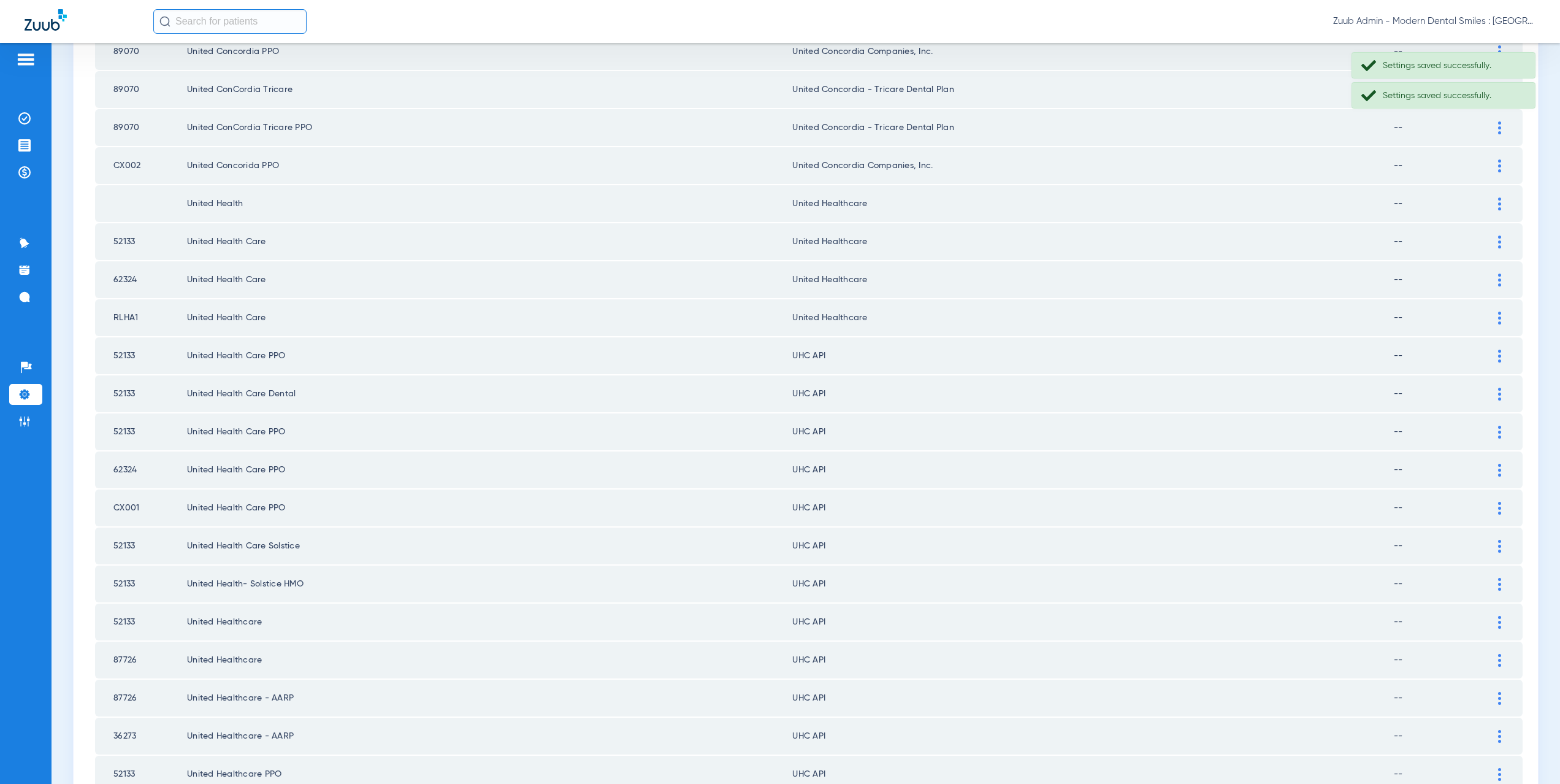
click at [1489, 352] on div at bounding box center [1500, 356] width 21 height 13
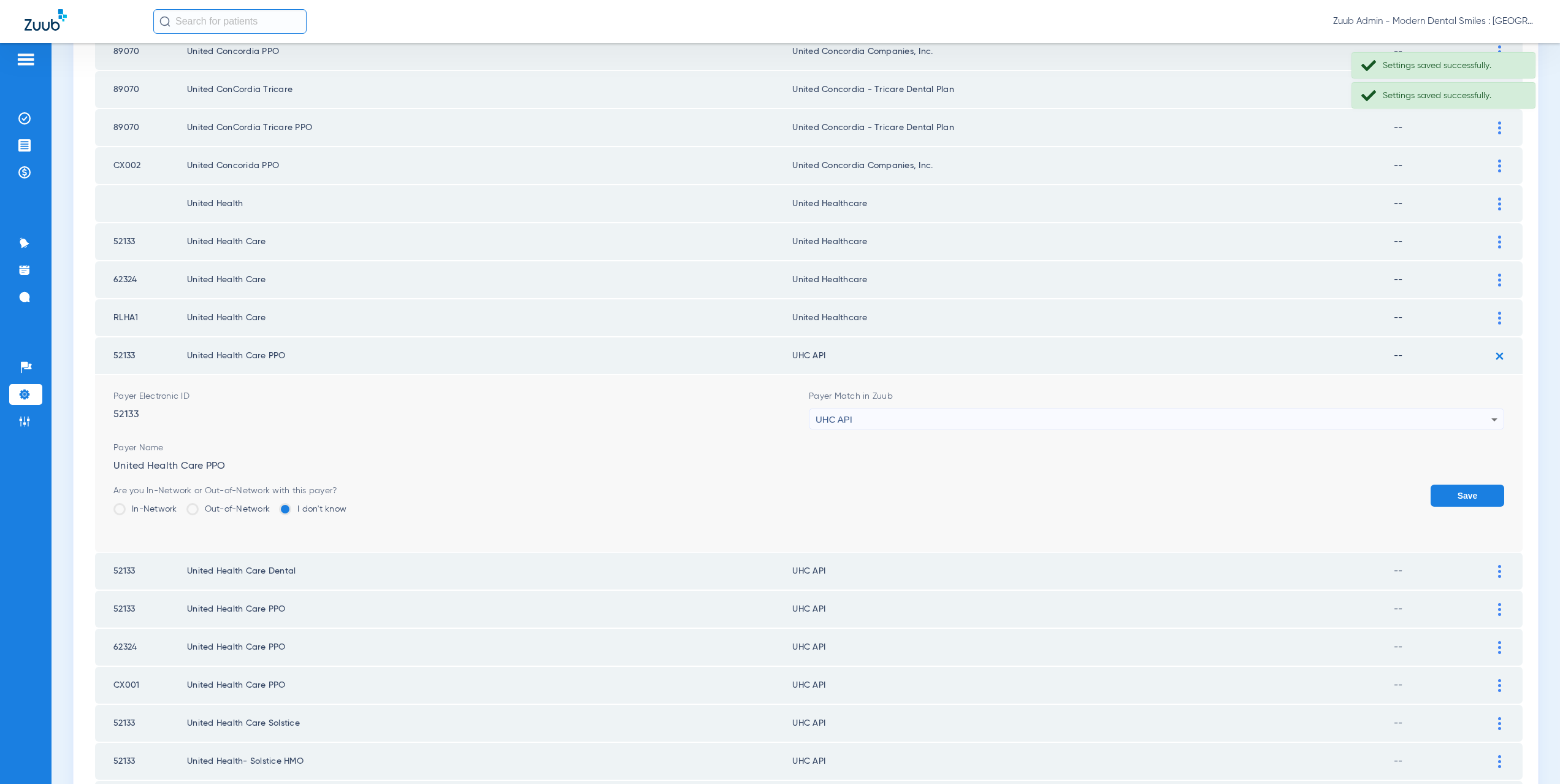
click at [848, 419] on div "UHC API" at bounding box center [1153, 419] width 676 height 21
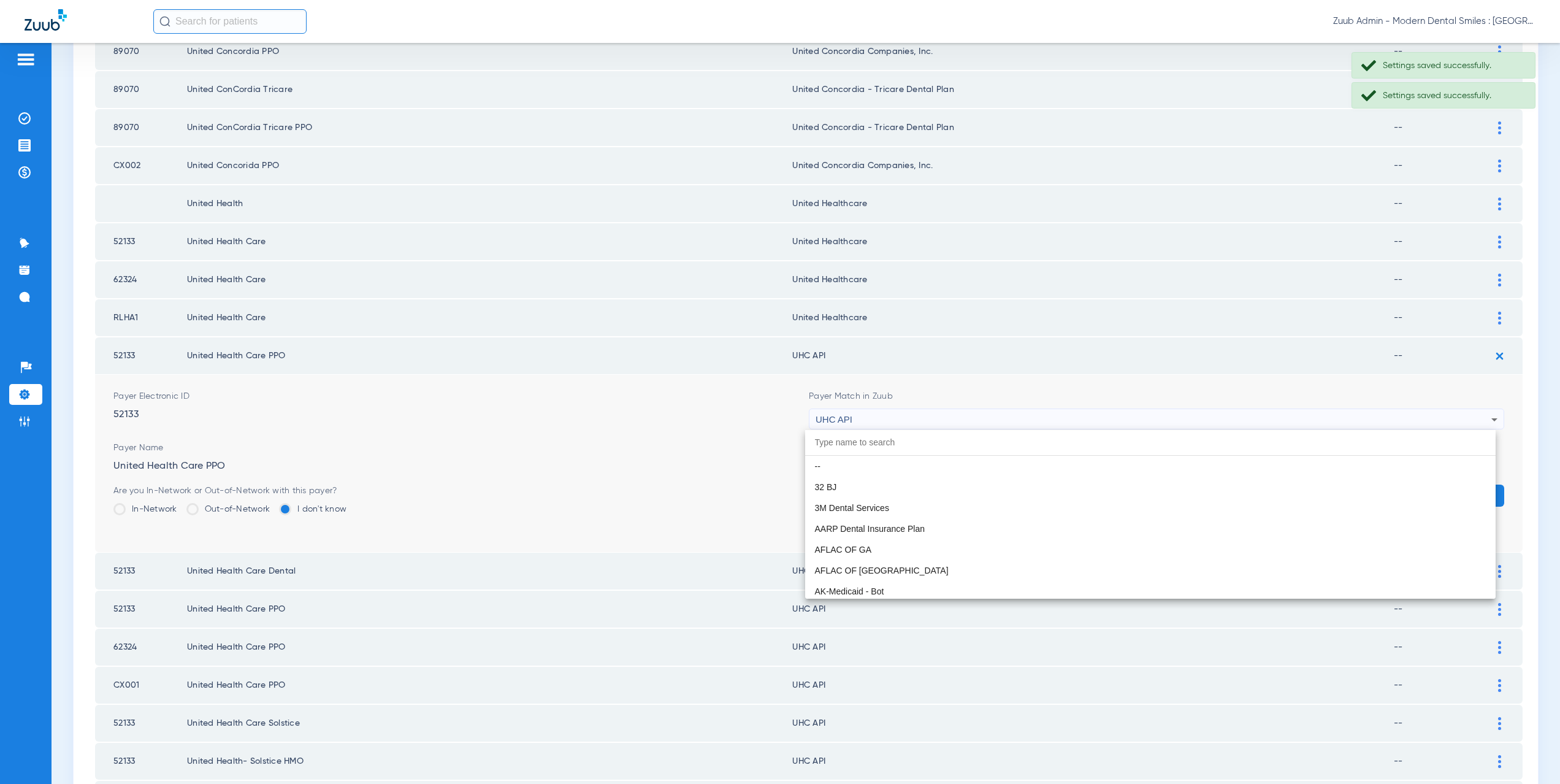
scroll to position [7530, 0]
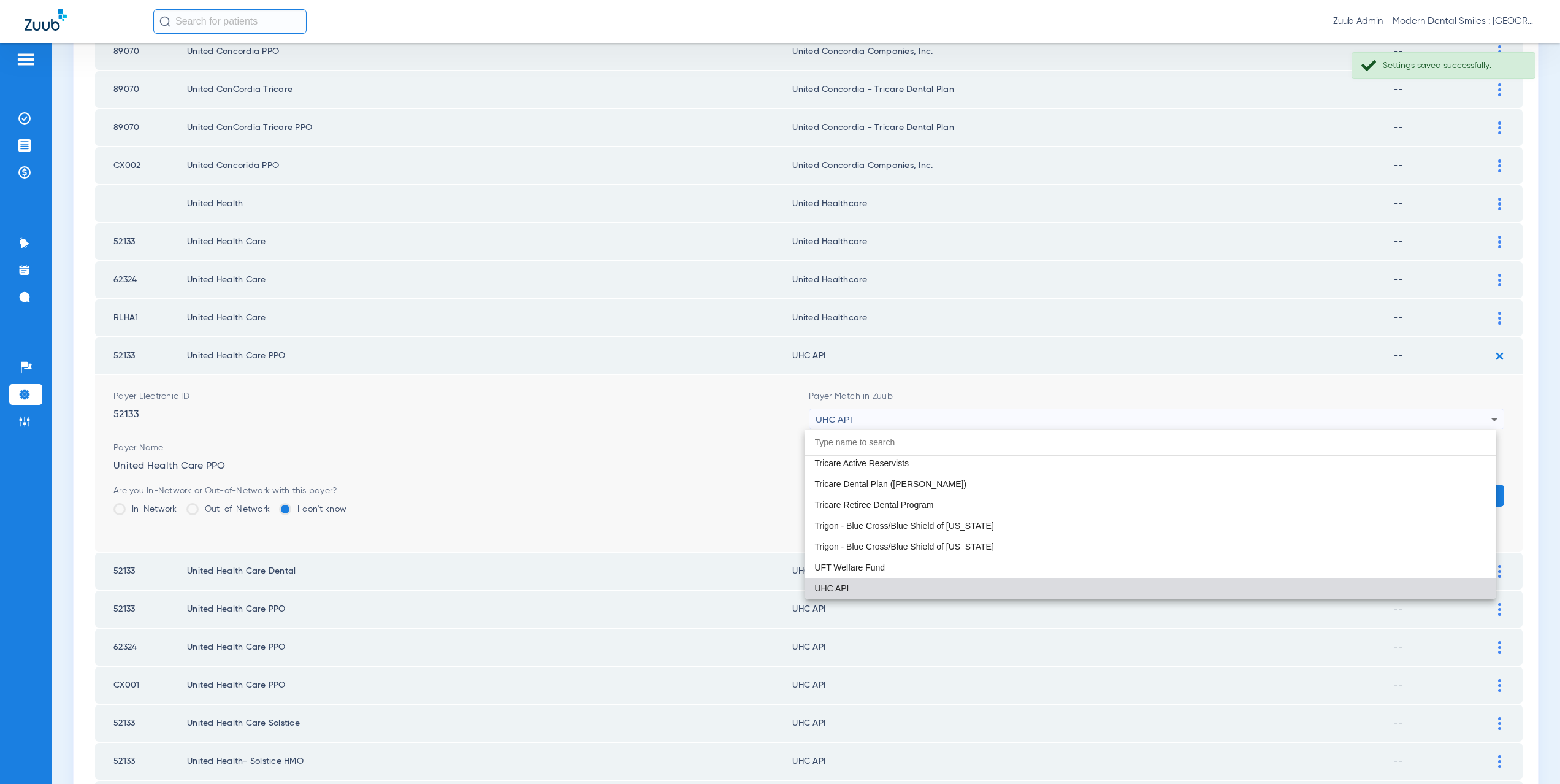
paste input "nited Healthcare"
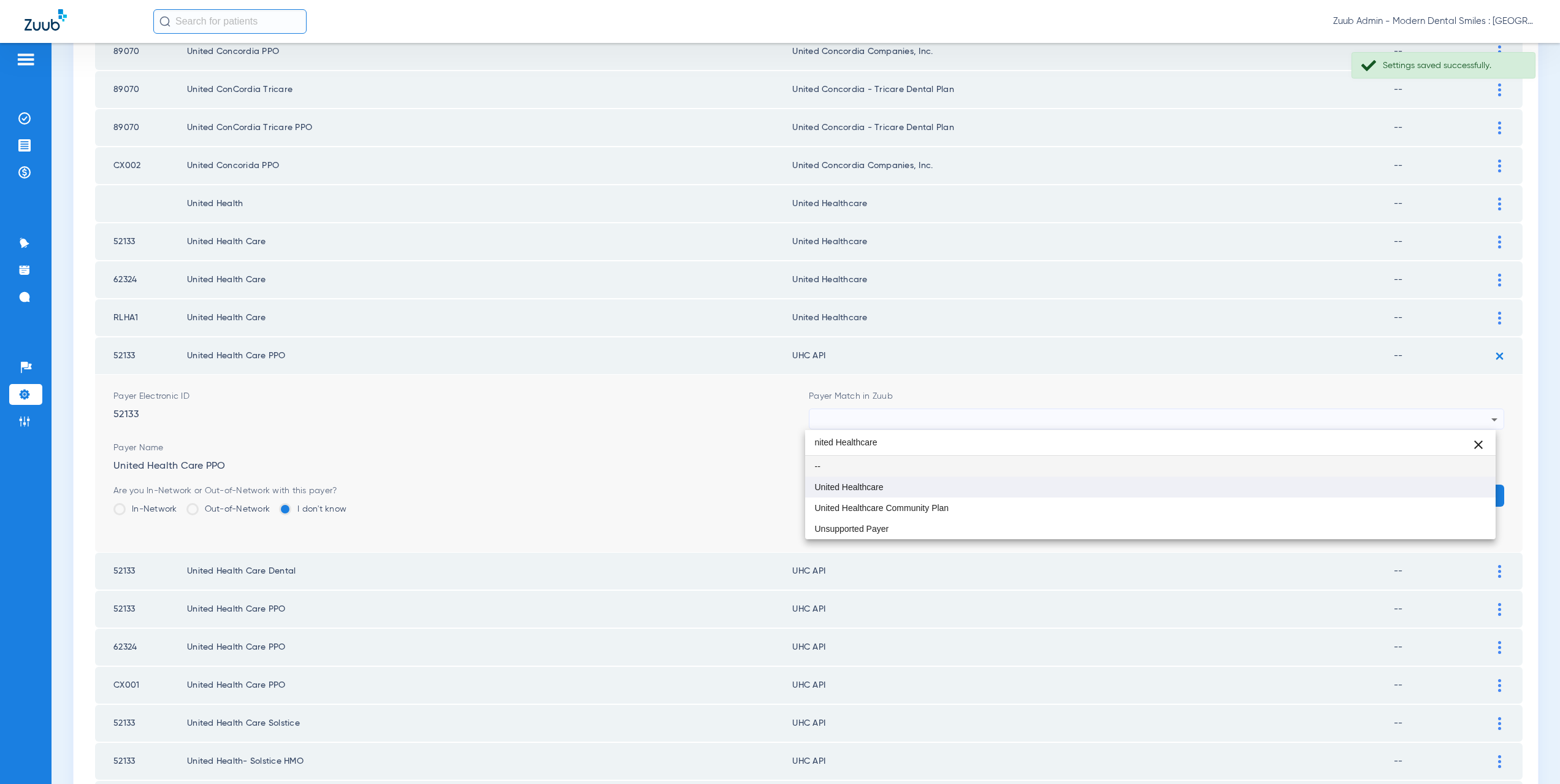
type input "nited Healthcare"
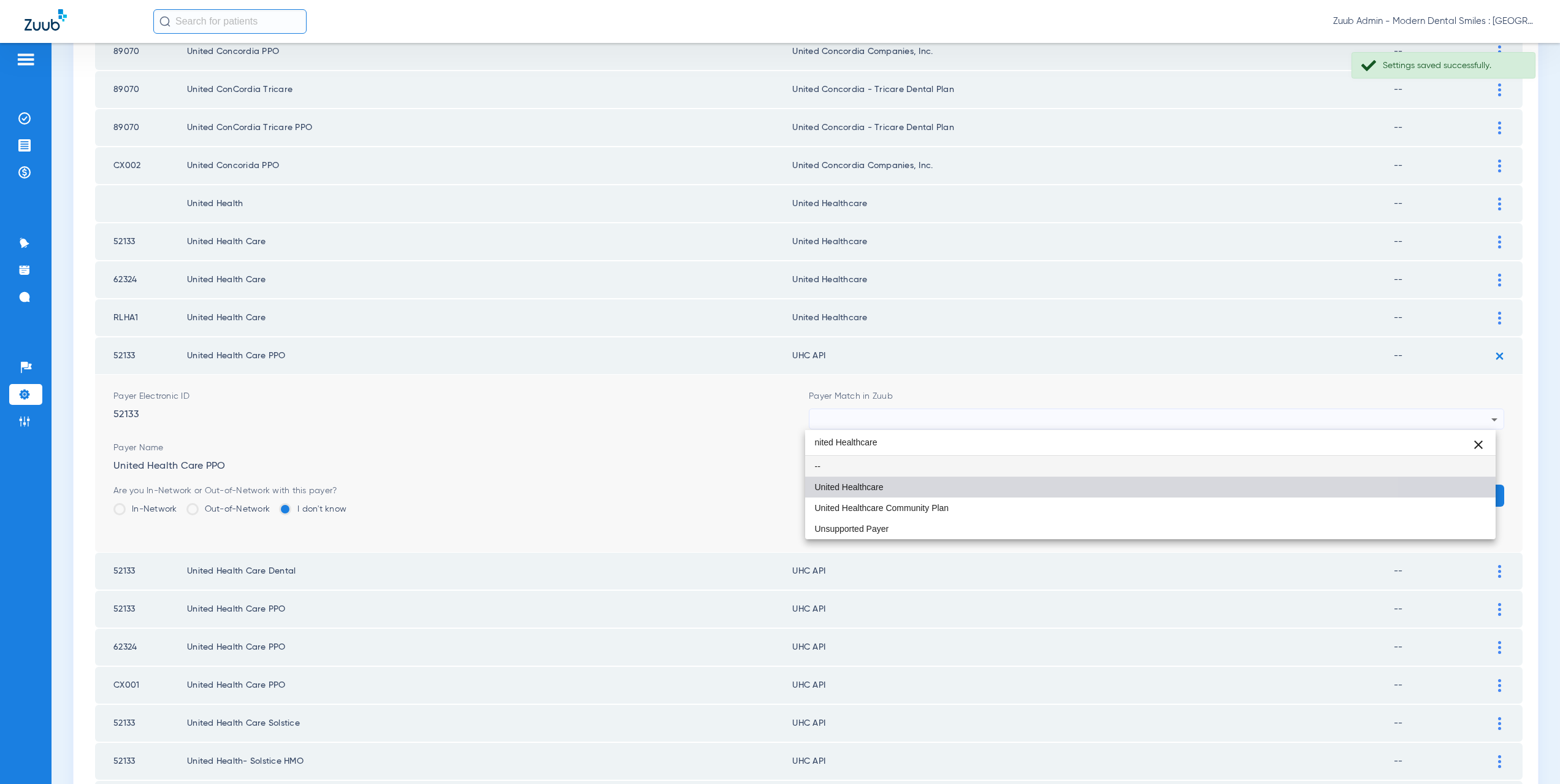
click at [902, 486] on mat-option "United Healthcare" at bounding box center [1151, 486] width 691 height 21
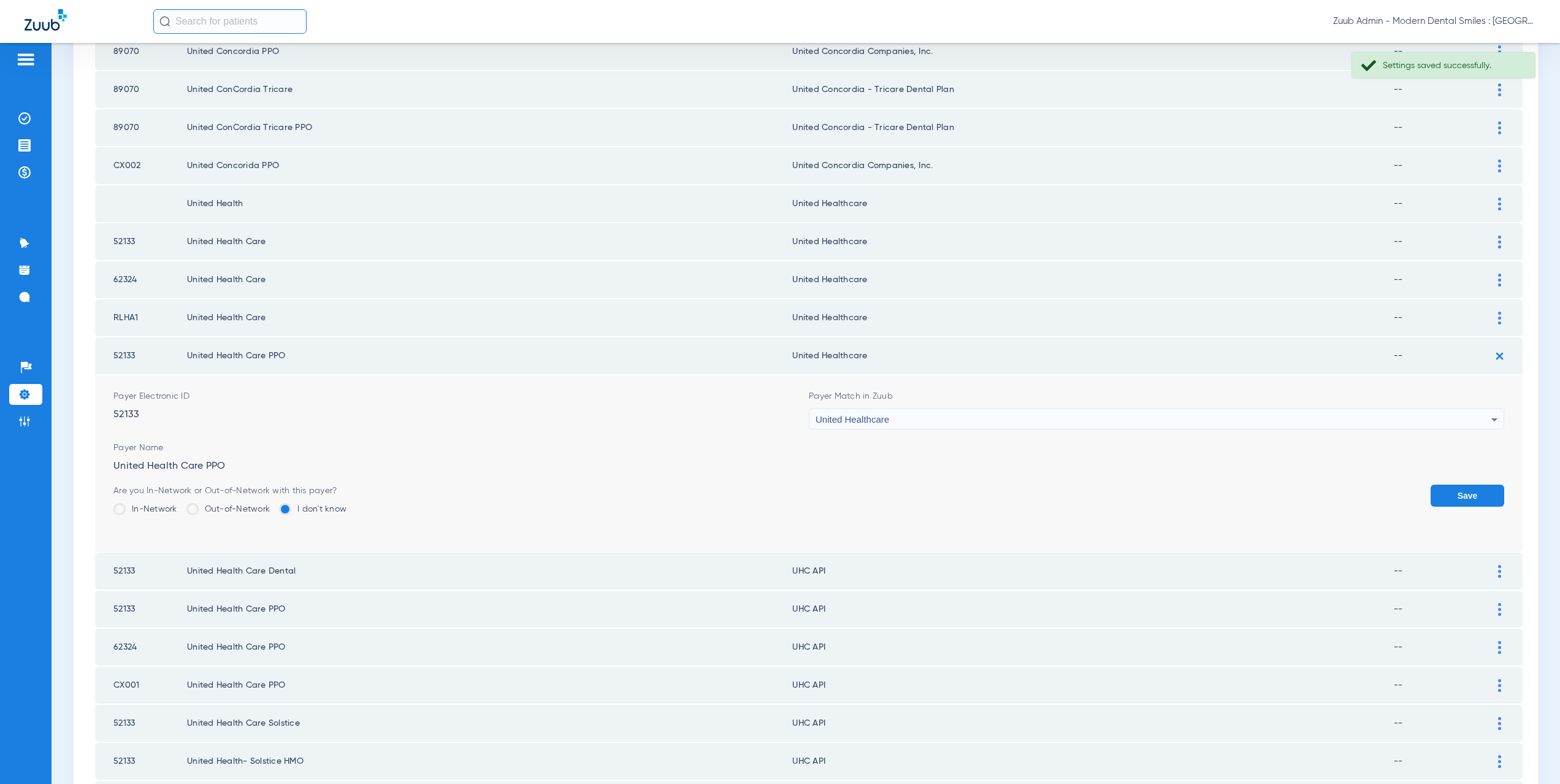
click at [1430, 496] on button "Save" at bounding box center [1467, 495] width 73 height 22
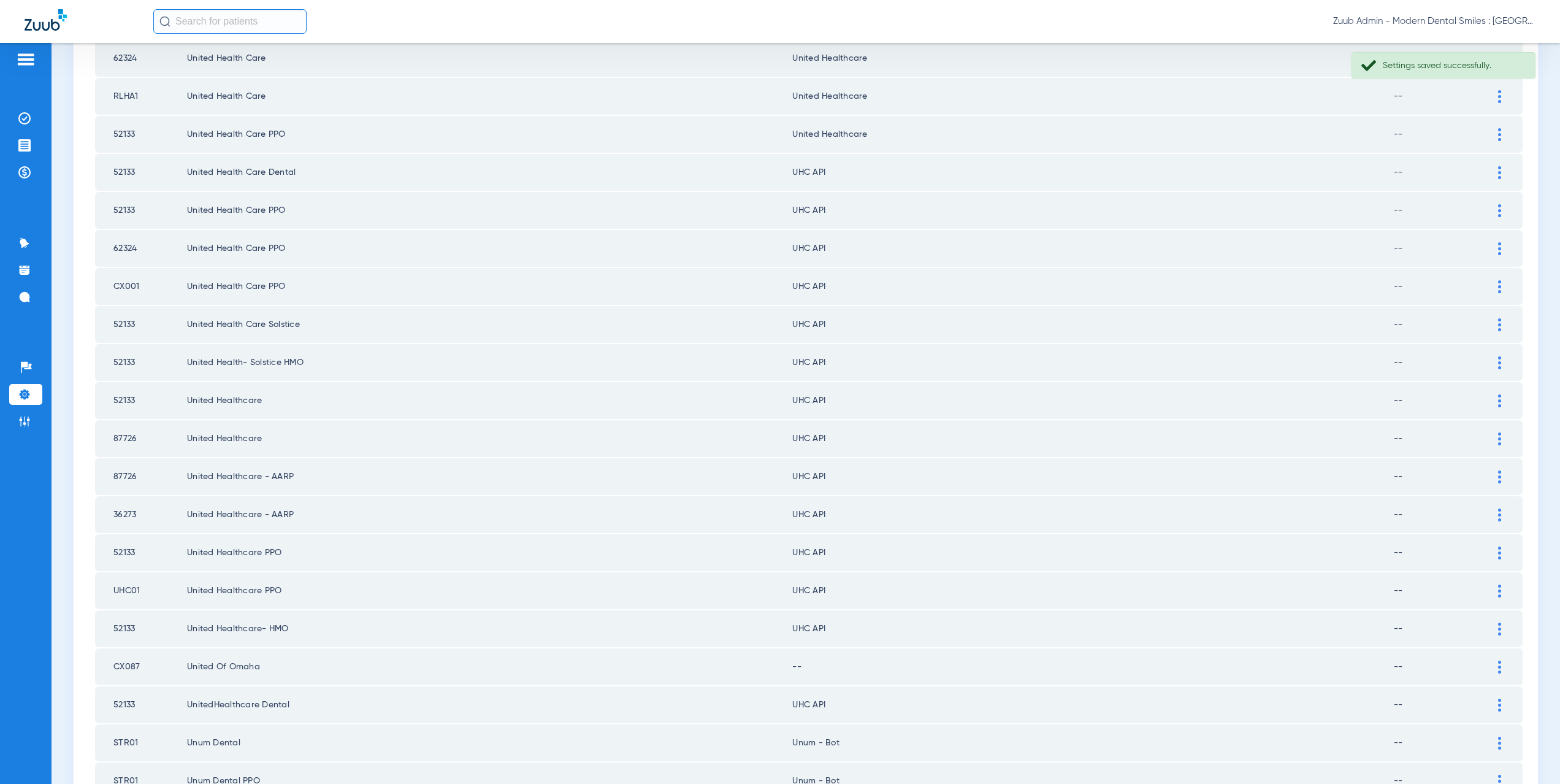
scroll to position [1023, 0]
click at [1494, 174] on div at bounding box center [1500, 171] width 21 height 13
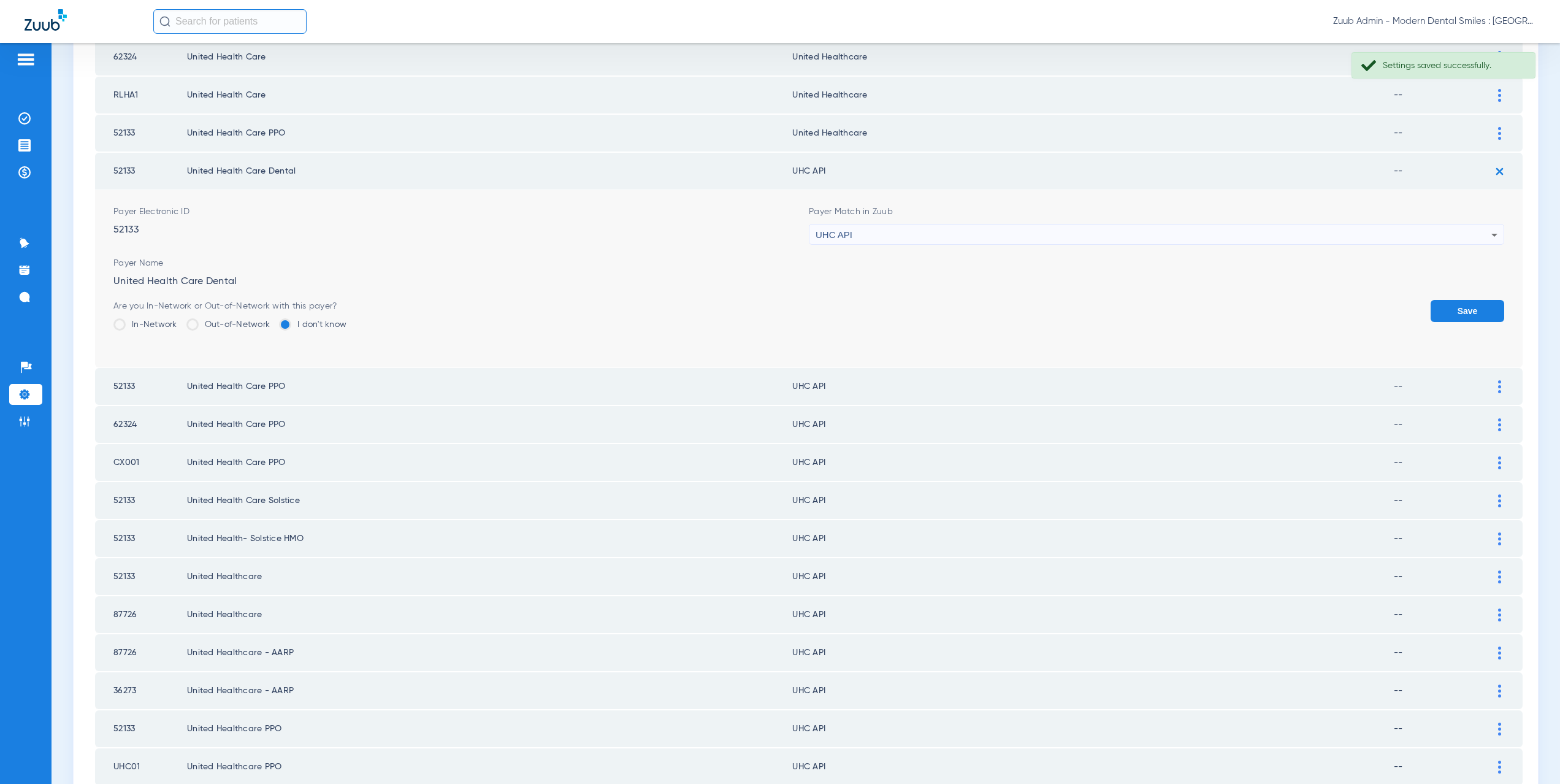
click at [937, 240] on div "UHC API" at bounding box center [1153, 234] width 676 height 21
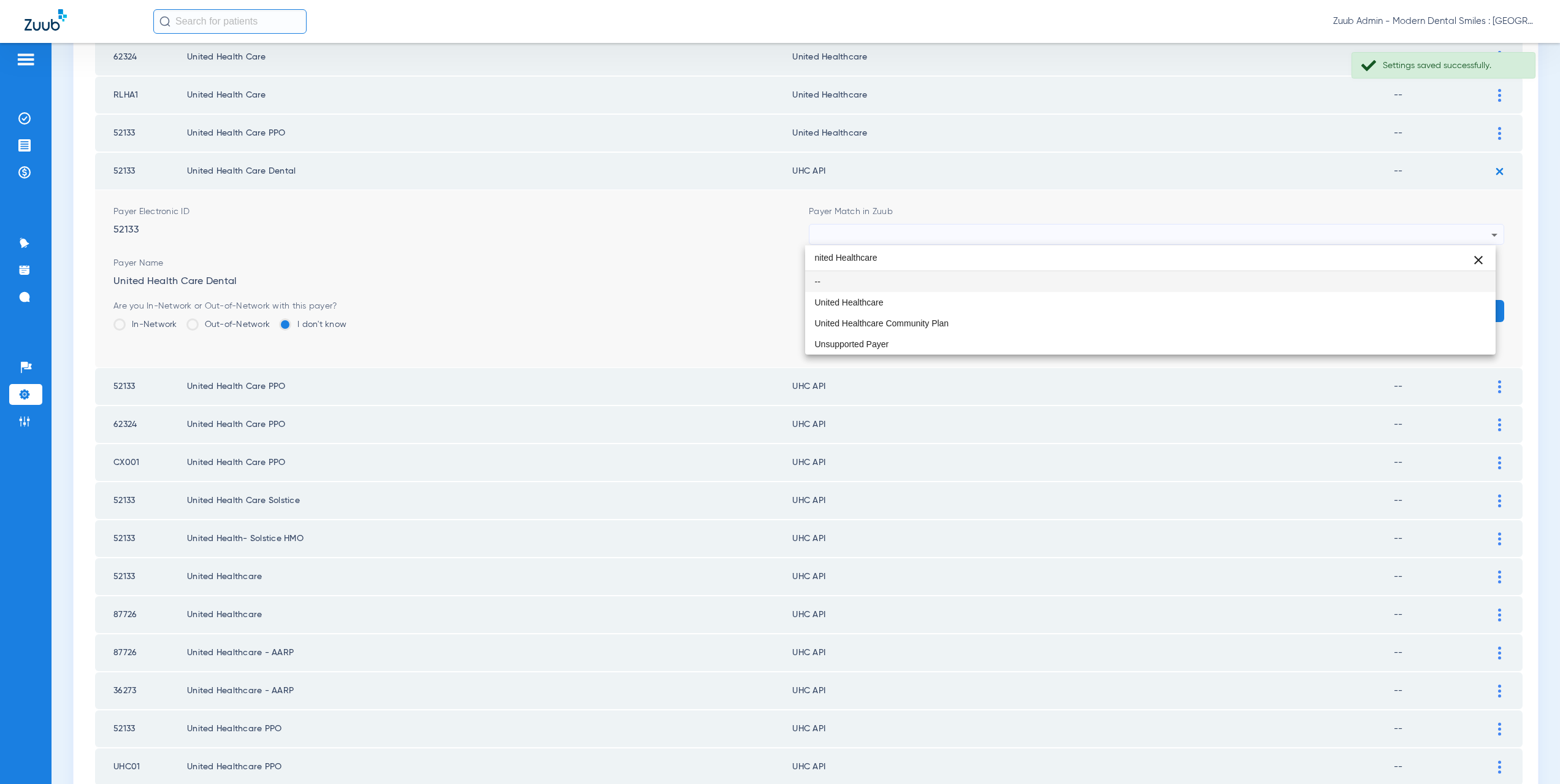
scroll to position [0, 0]
type input "nited Healthcare"
click at [915, 299] on mat-option "United Healthcare" at bounding box center [1151, 302] width 691 height 21
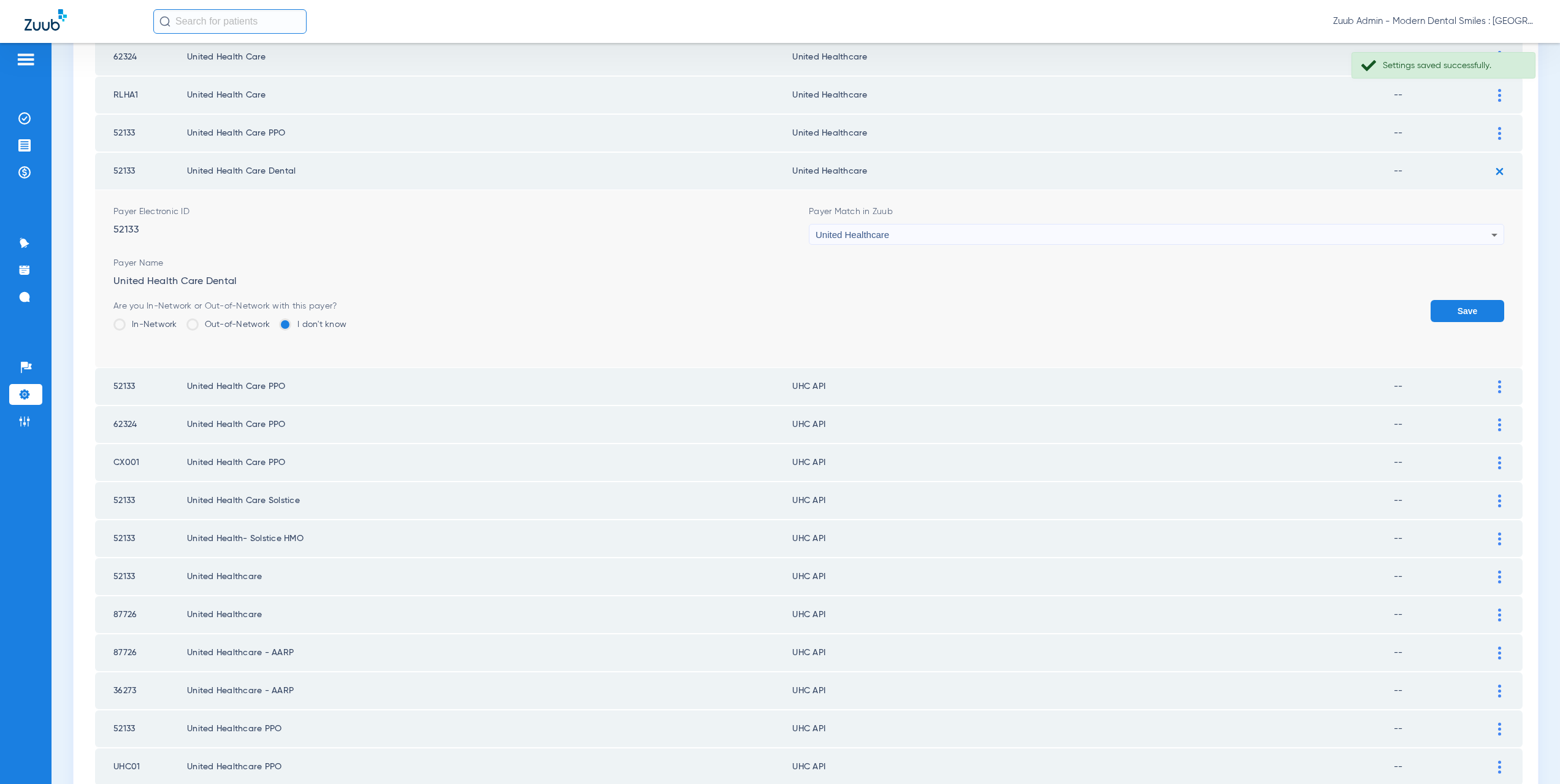
click at [1437, 309] on button "Save" at bounding box center [1467, 311] width 73 height 22
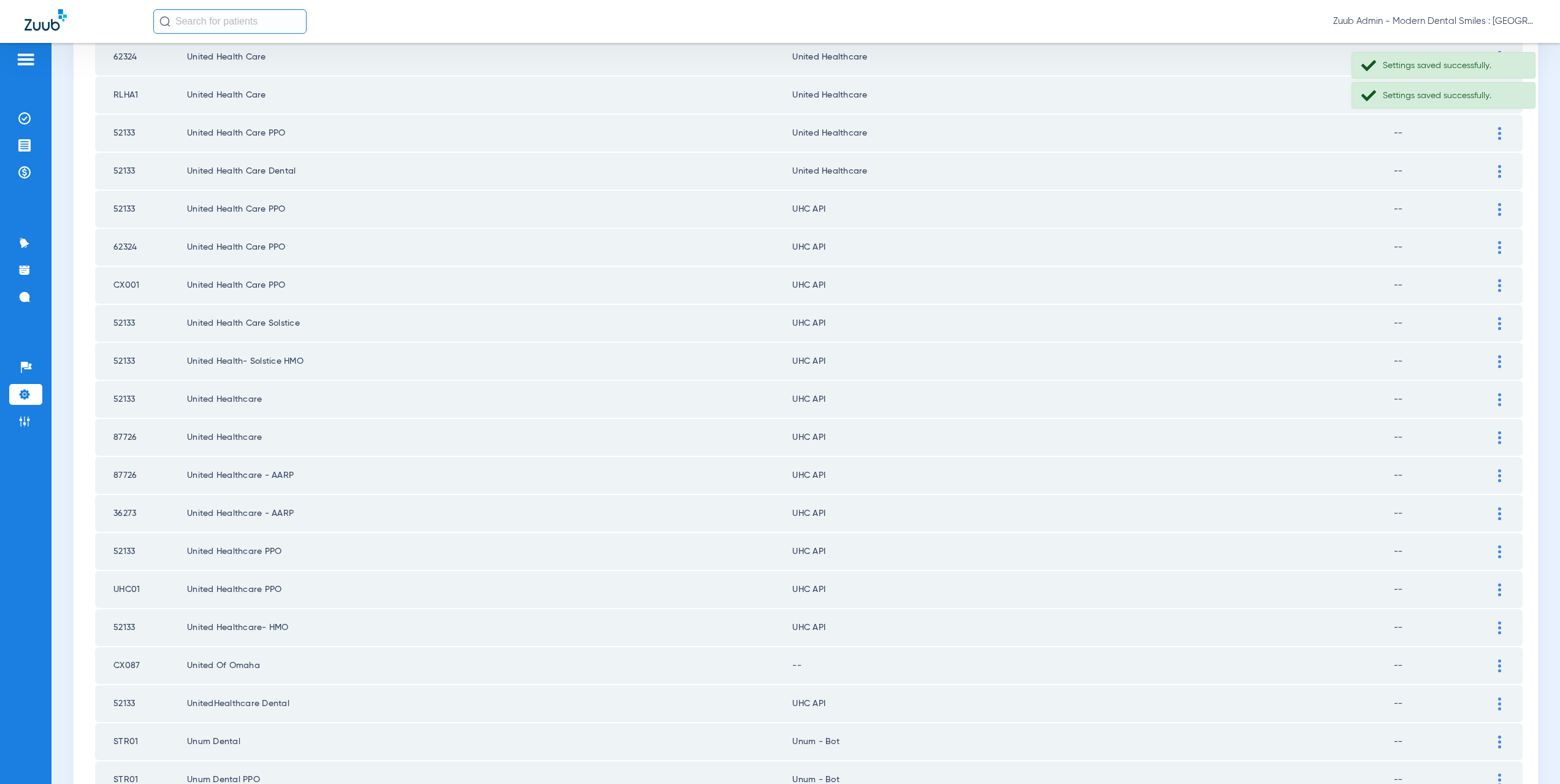
click at [1498, 212] on img at bounding box center [1500, 209] width 3 height 13
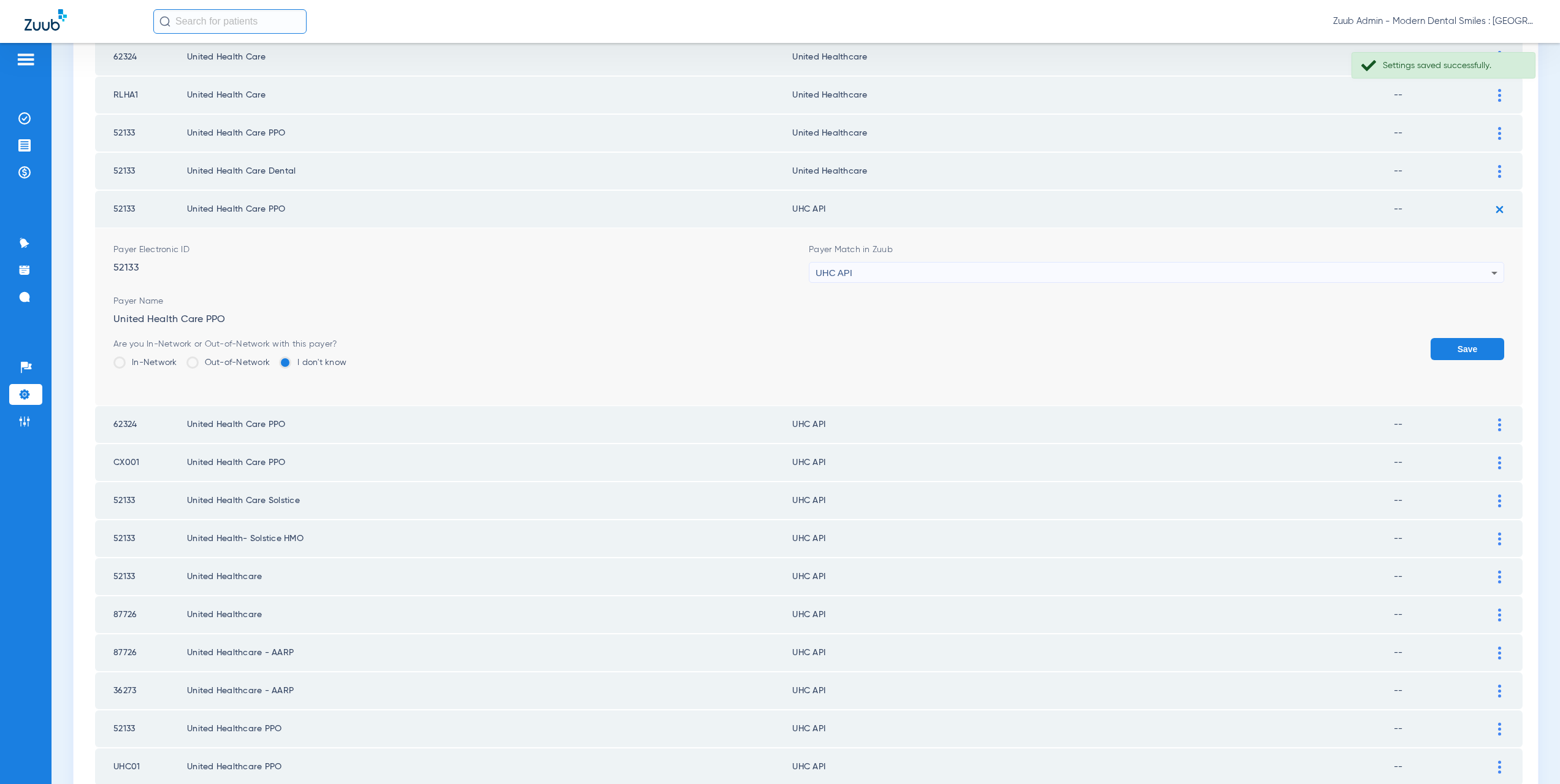
click at [904, 268] on div "UHC API" at bounding box center [1153, 272] width 676 height 21
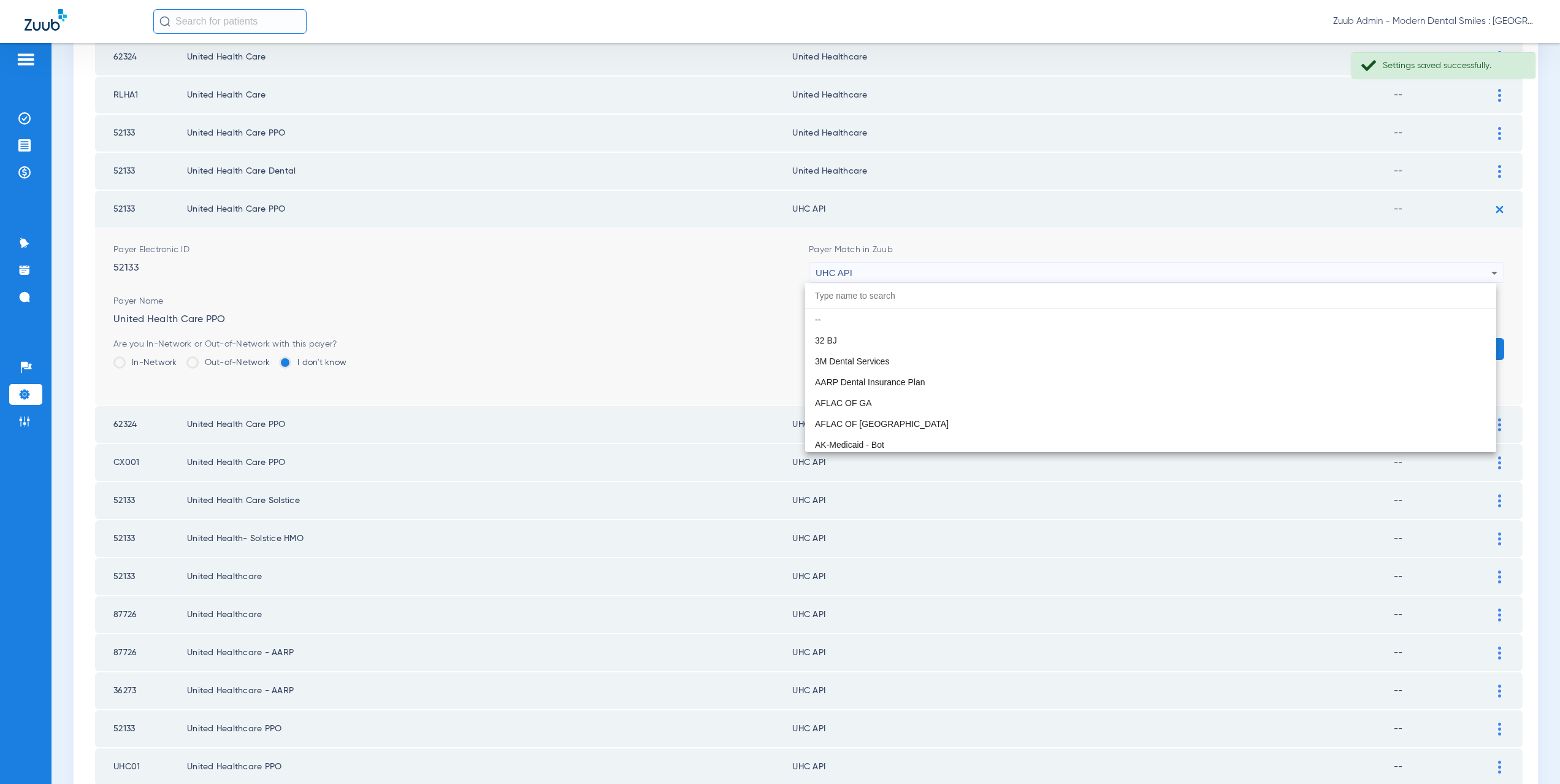
scroll to position [7530, 0]
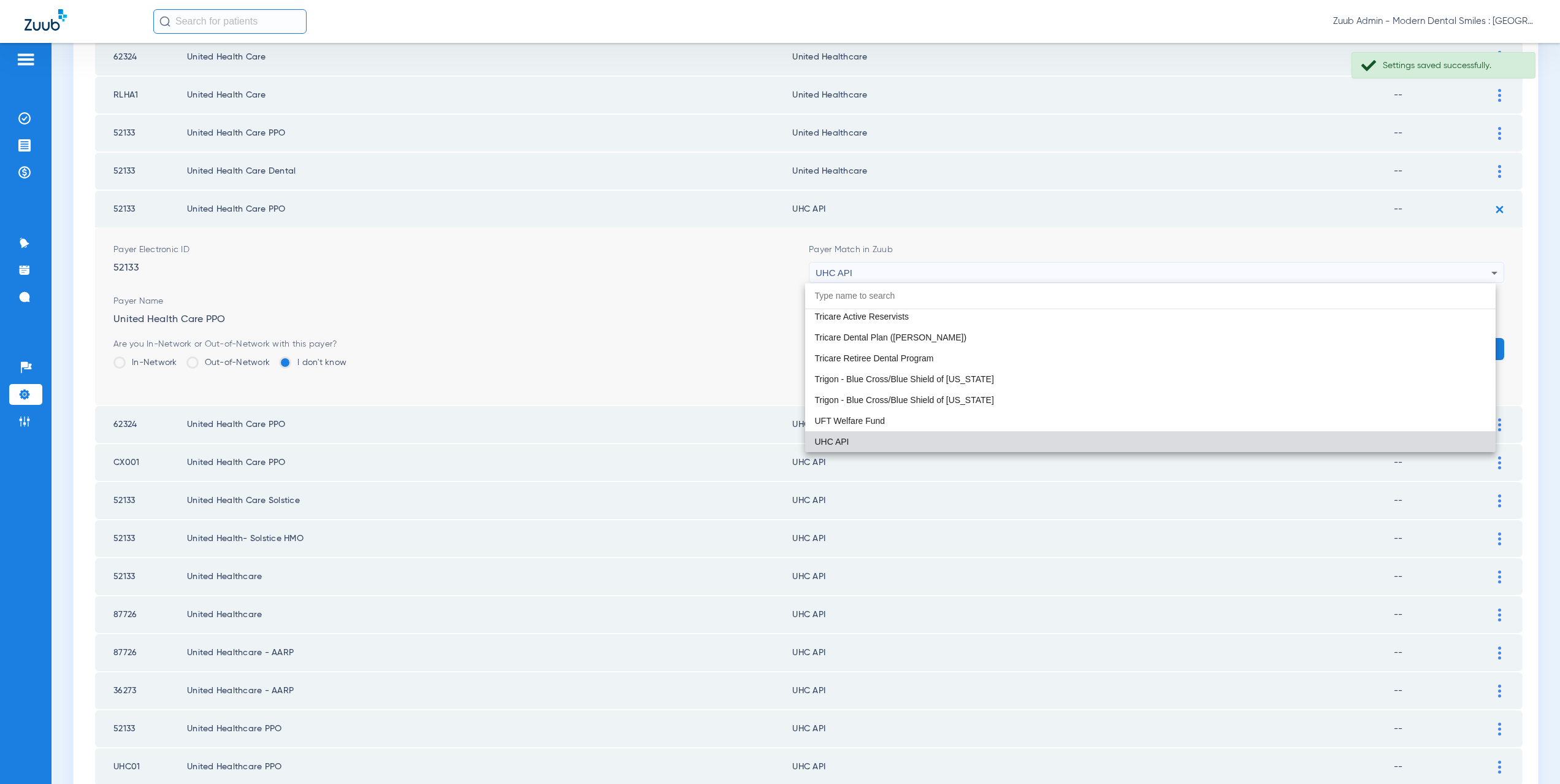
paste input "nited Healthcare"
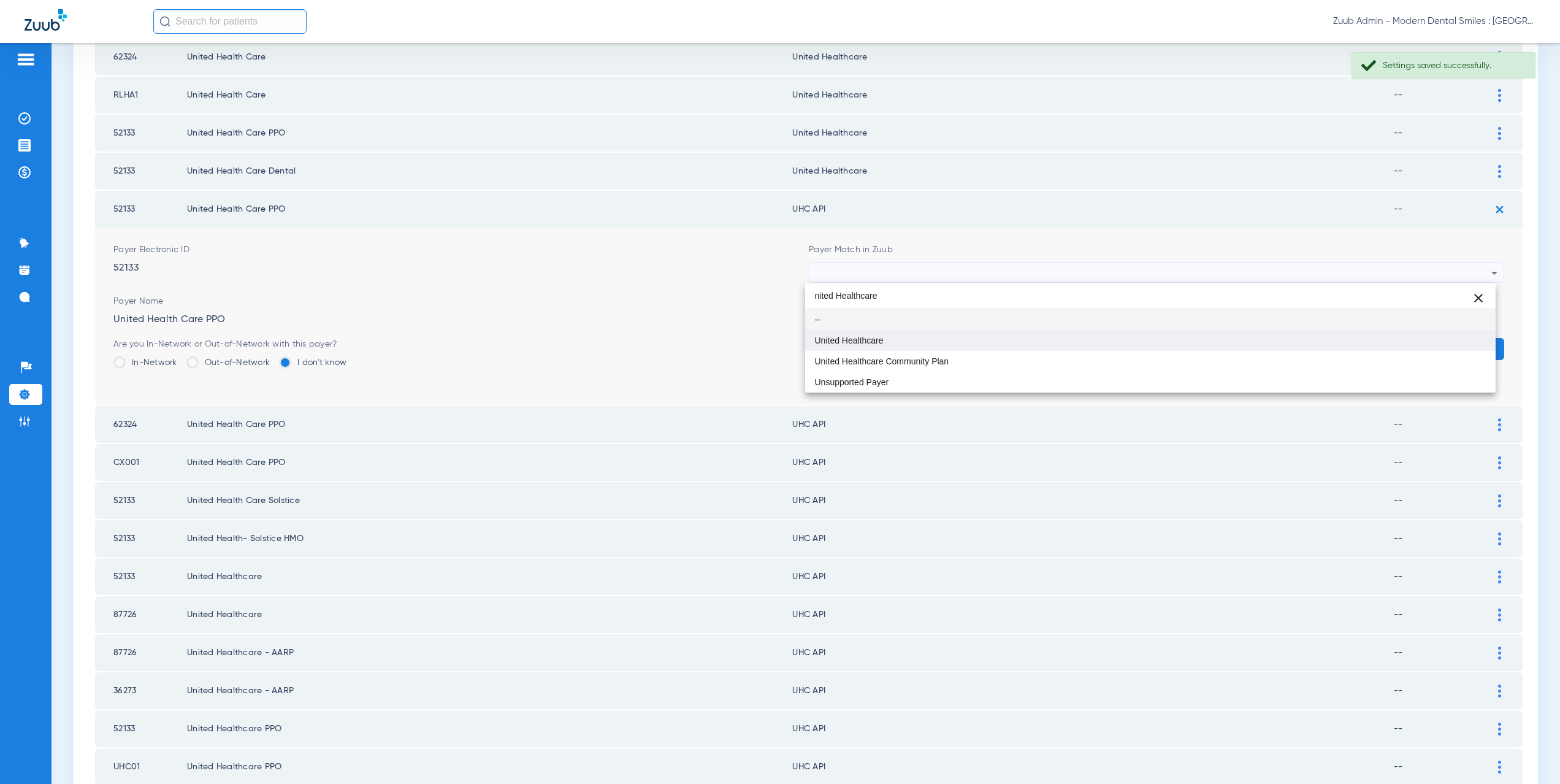
type input "nited Healthcare"
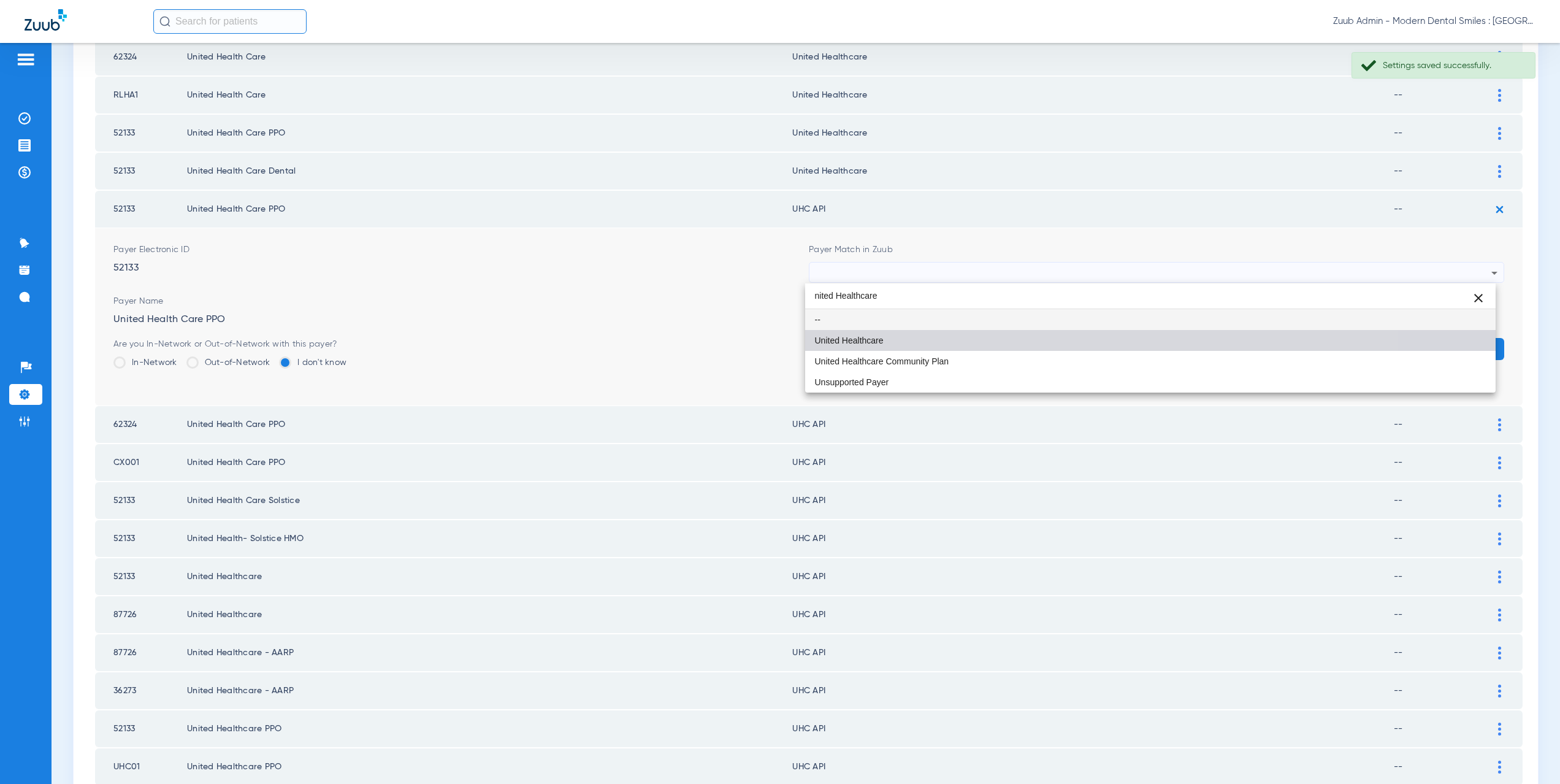
click at [902, 331] on mat-option "United Healthcare" at bounding box center [1151, 340] width 691 height 21
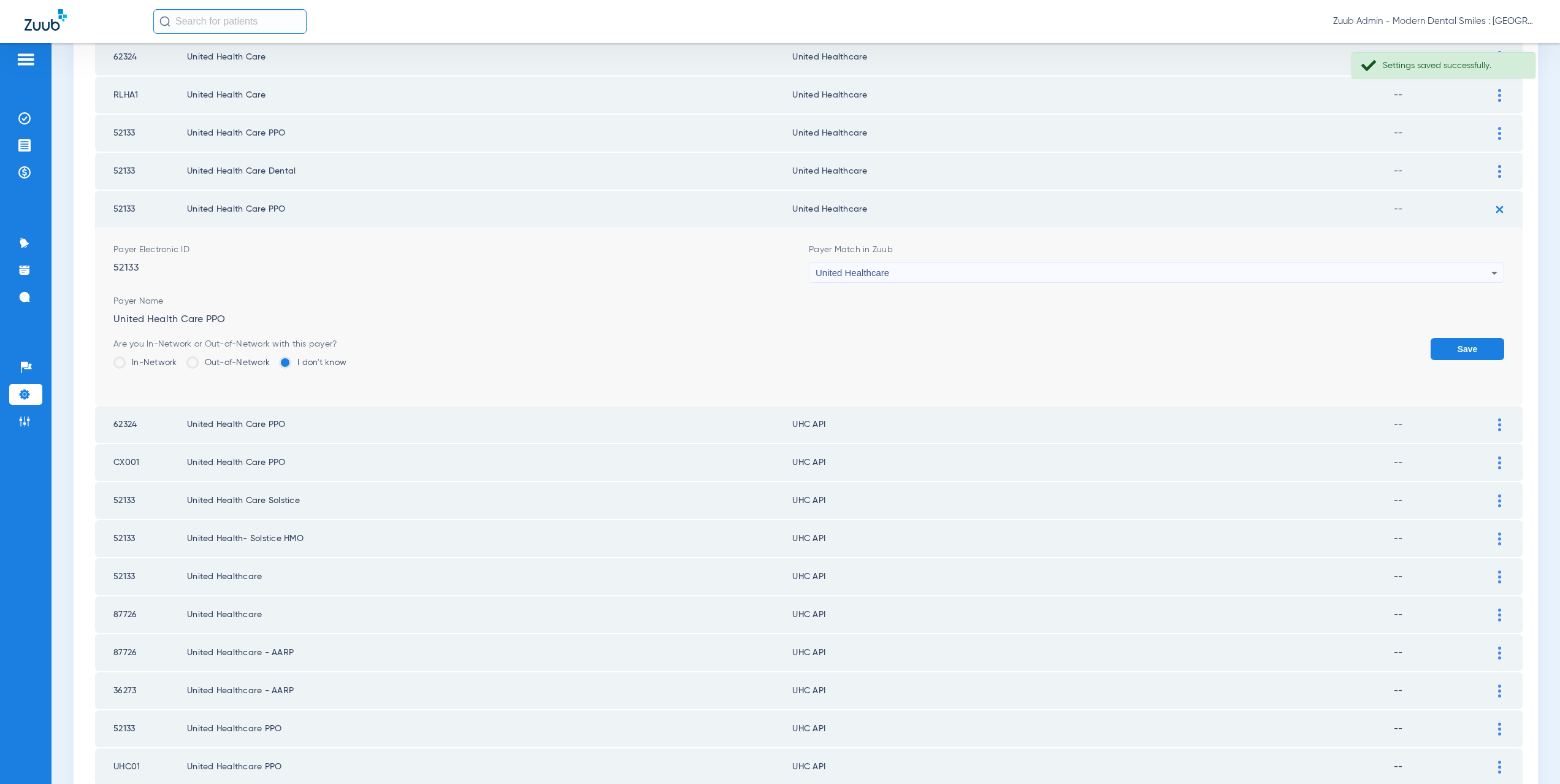
click at [1465, 347] on button "Save" at bounding box center [1467, 349] width 73 height 22
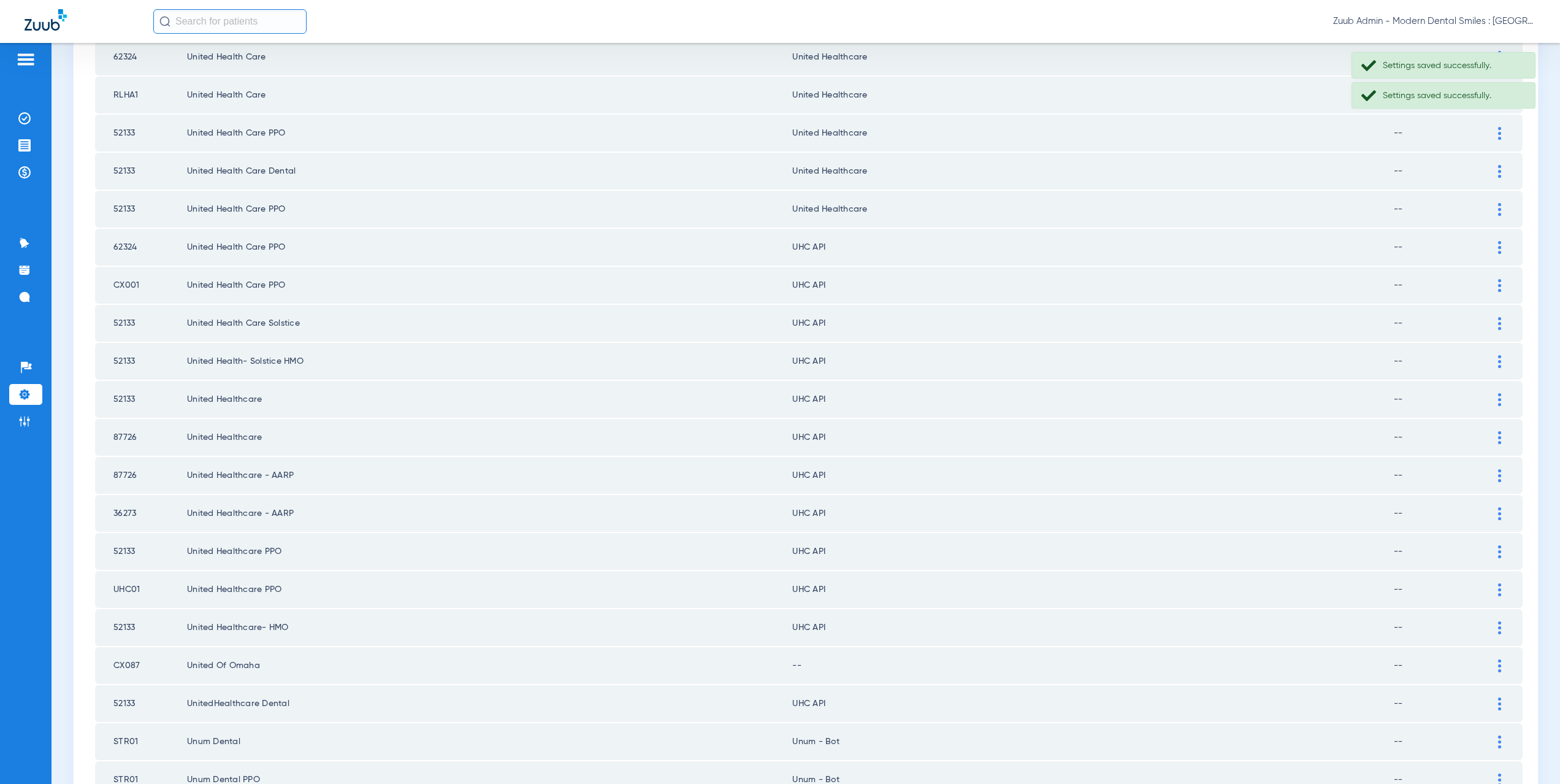
click at [1493, 247] on div at bounding box center [1500, 247] width 21 height 13
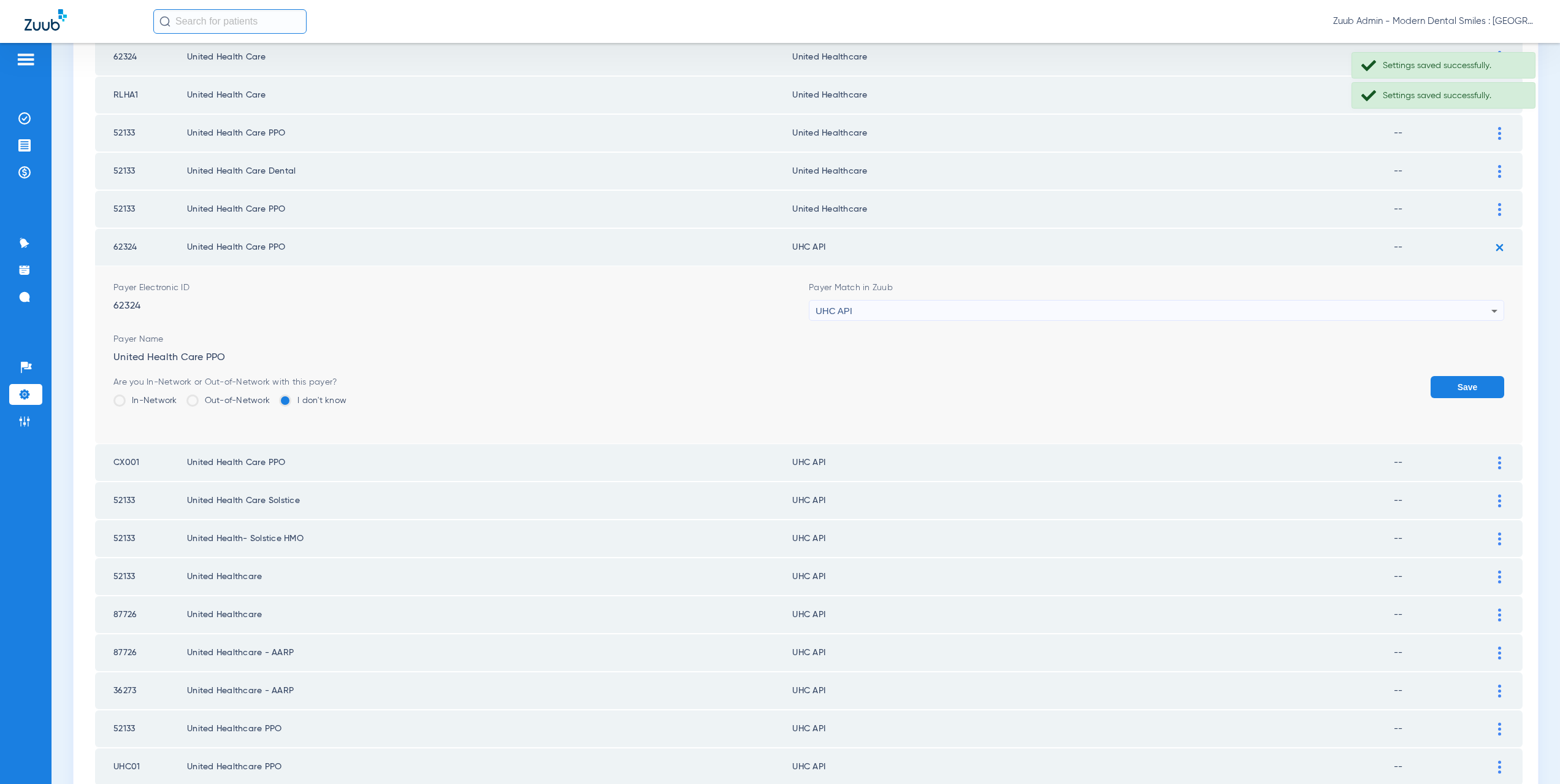
click at [865, 314] on div "UHC API" at bounding box center [1153, 311] width 676 height 21
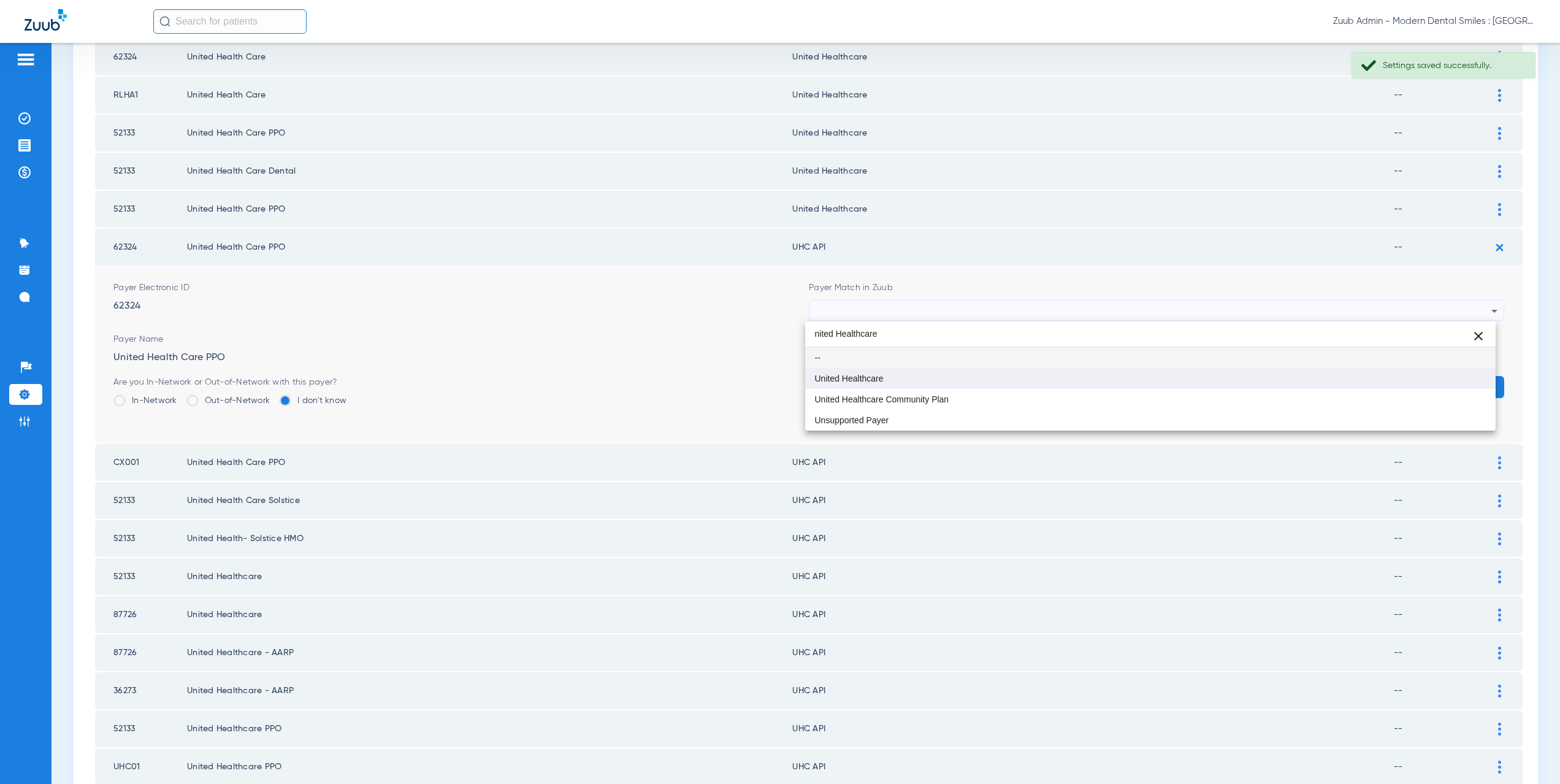
type input "nited Healthcare"
click at [864, 376] on span "United Healthcare" at bounding box center [849, 379] width 69 height 9
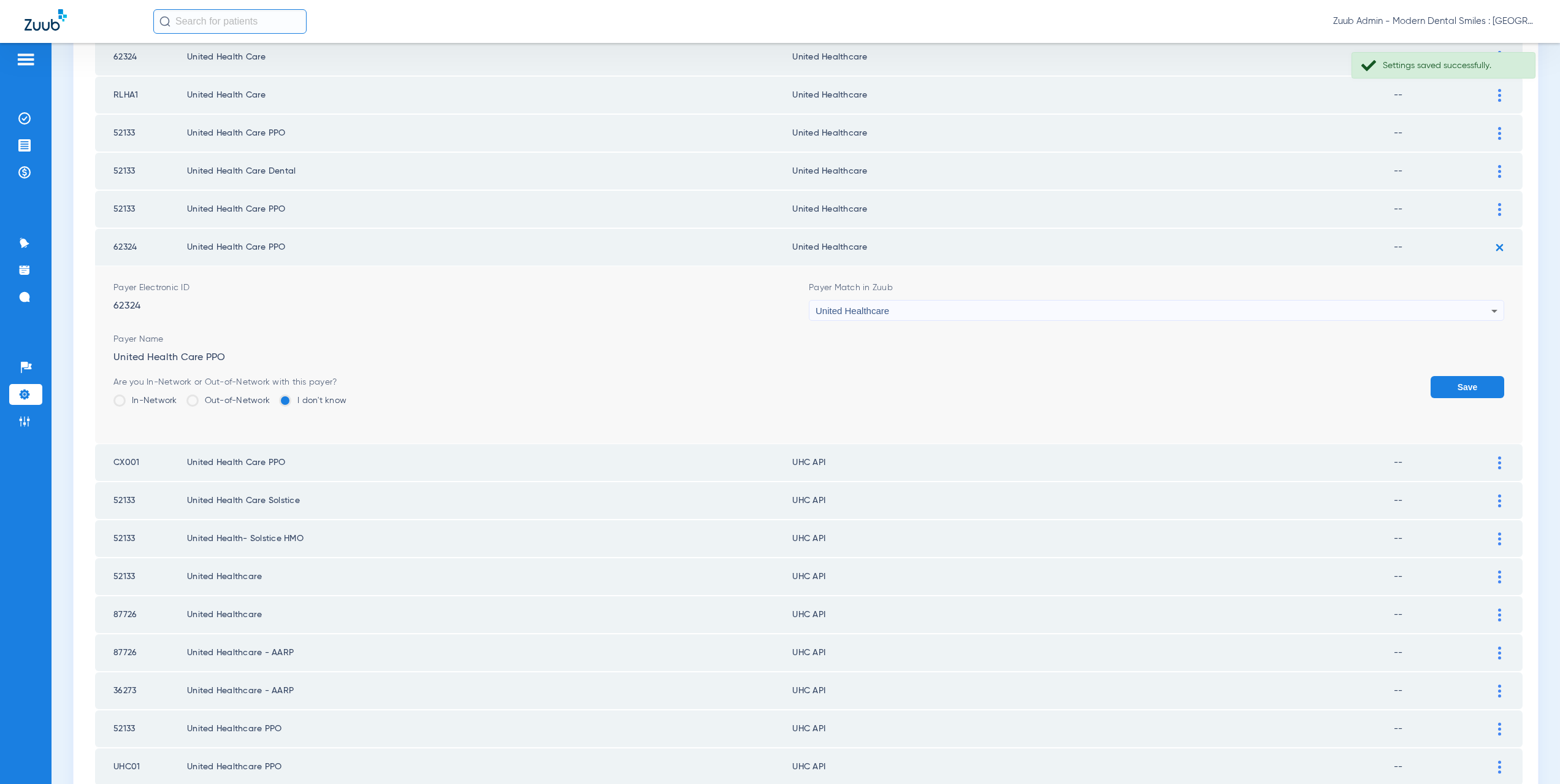
drag, startPoint x: 1453, startPoint y: 386, endPoint x: 1480, endPoint y: 312, distance: 78.8
click at [1453, 384] on button "Save" at bounding box center [1467, 387] width 73 height 22
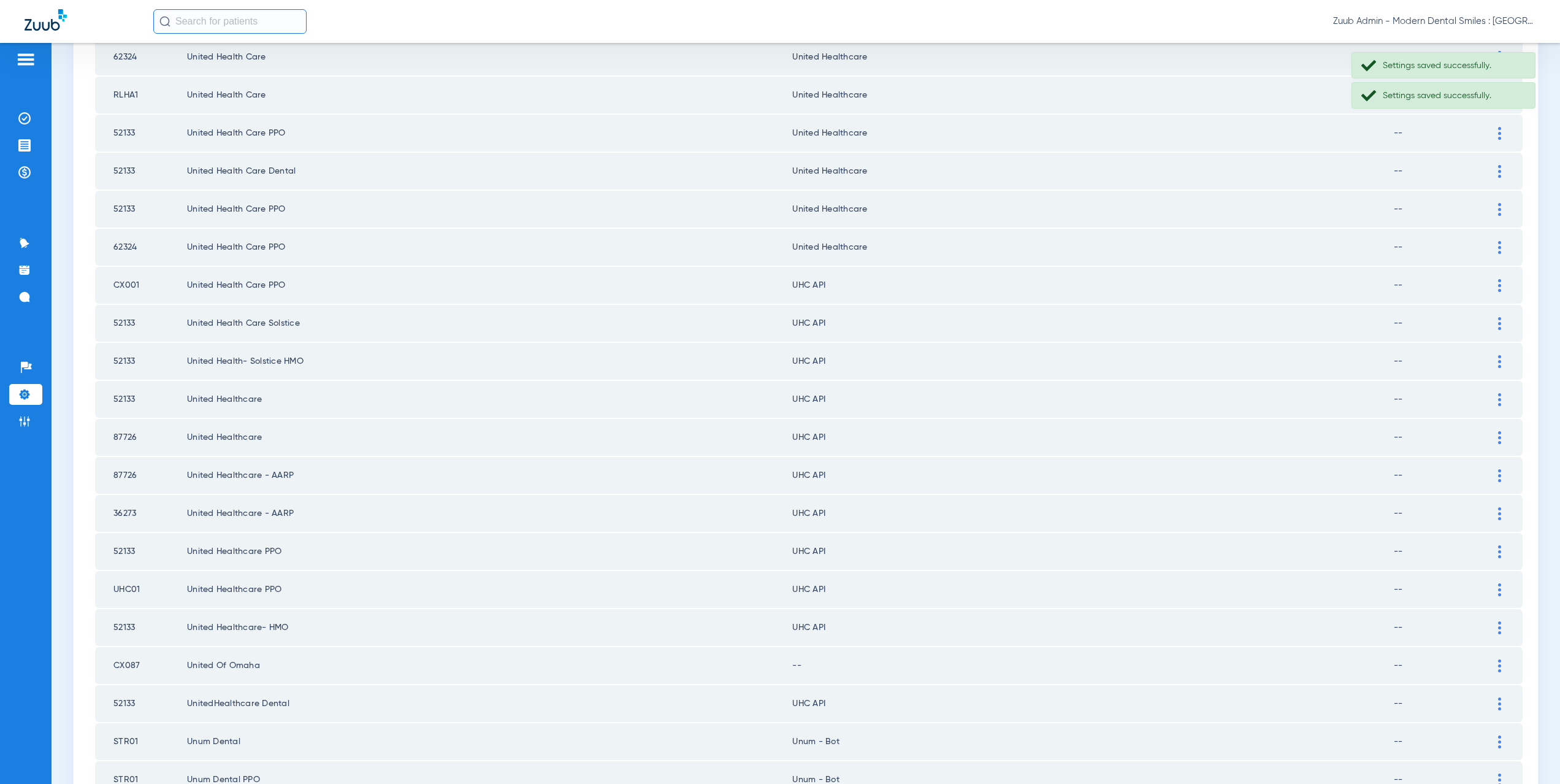
click at [1498, 283] on img at bounding box center [1500, 285] width 3 height 13
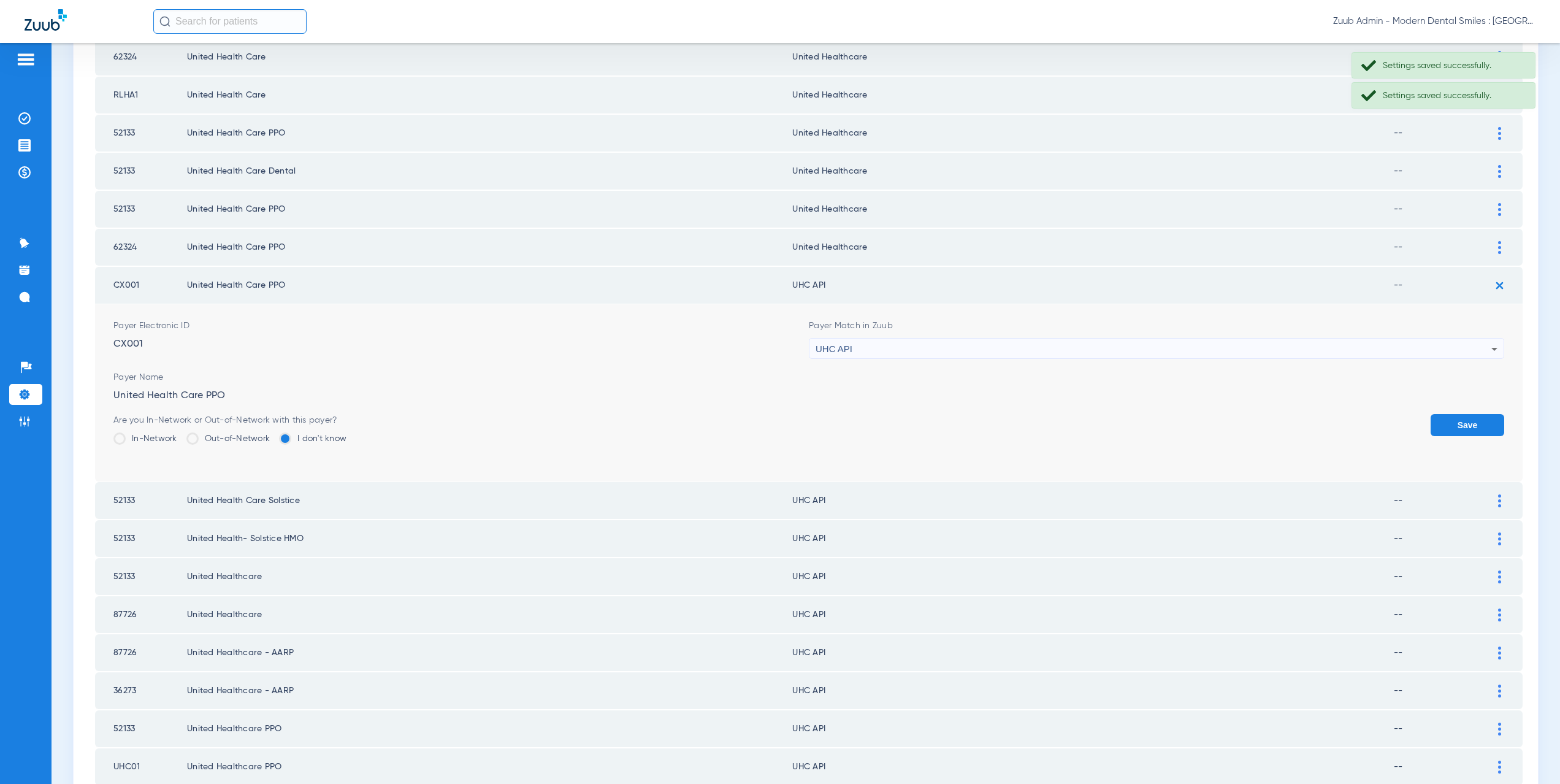
click at [876, 349] on div "UHC API" at bounding box center [1153, 349] width 676 height 21
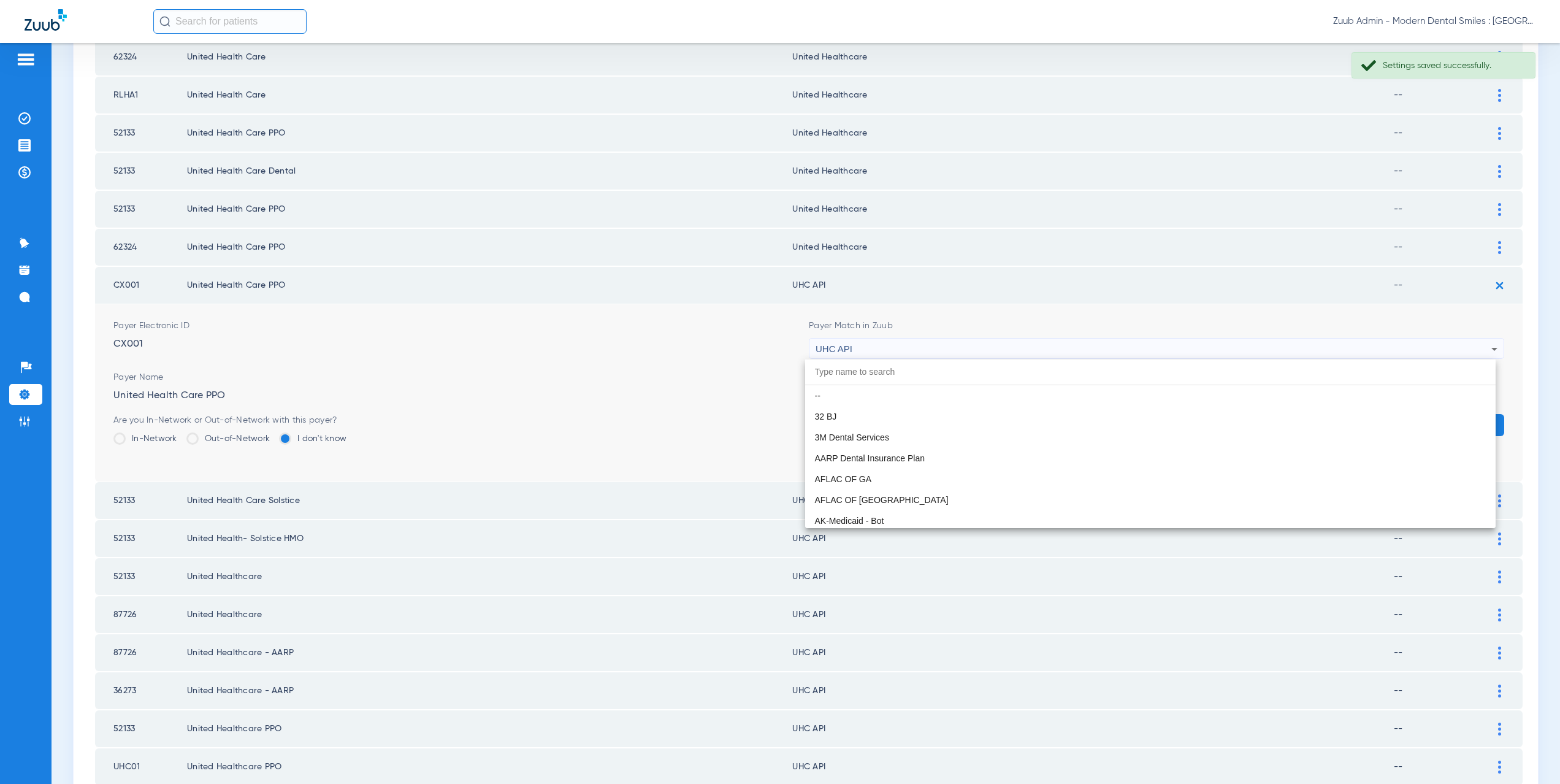
scroll to position [7530, 0]
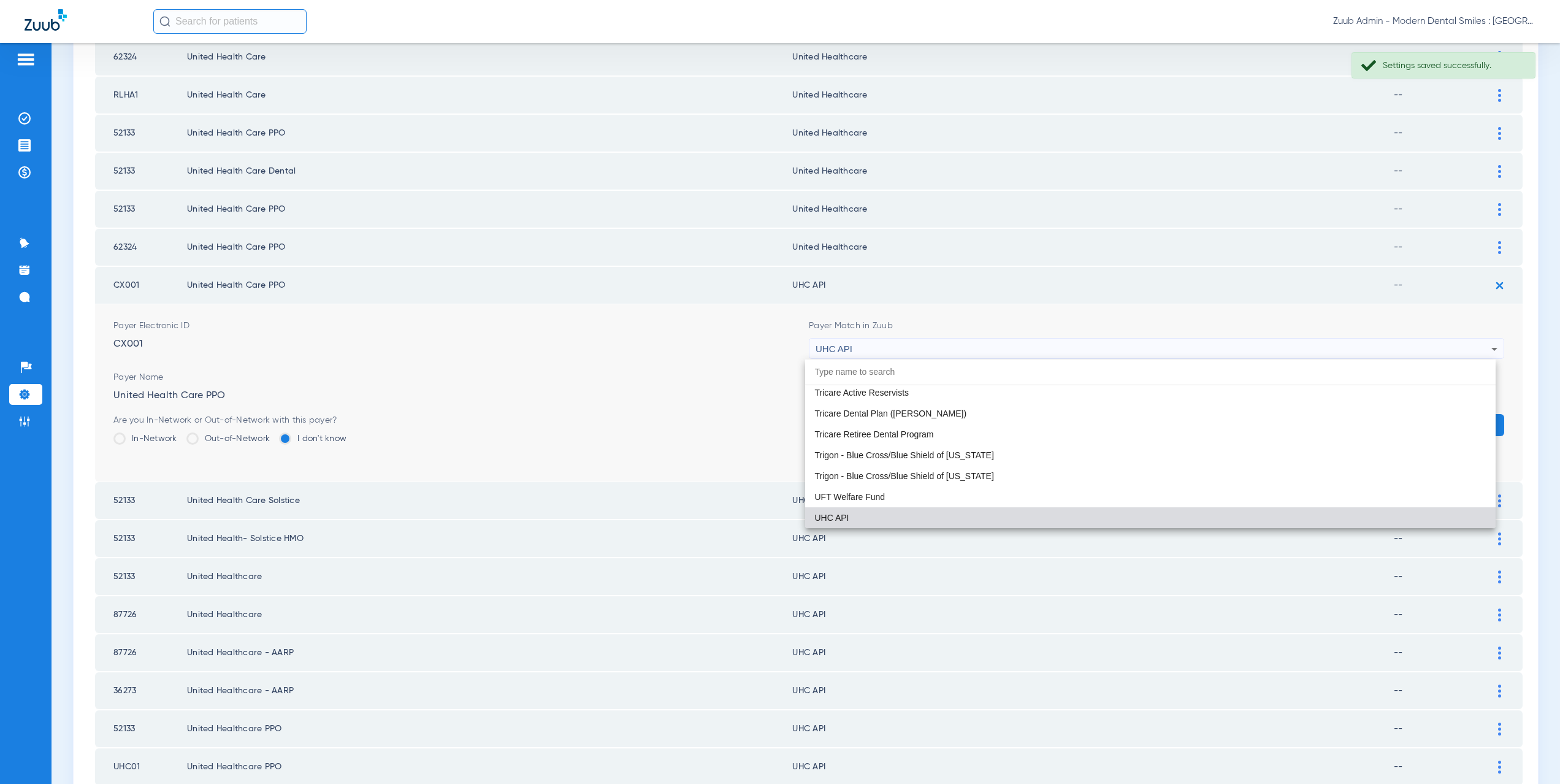
paste input "nited Healthcare"
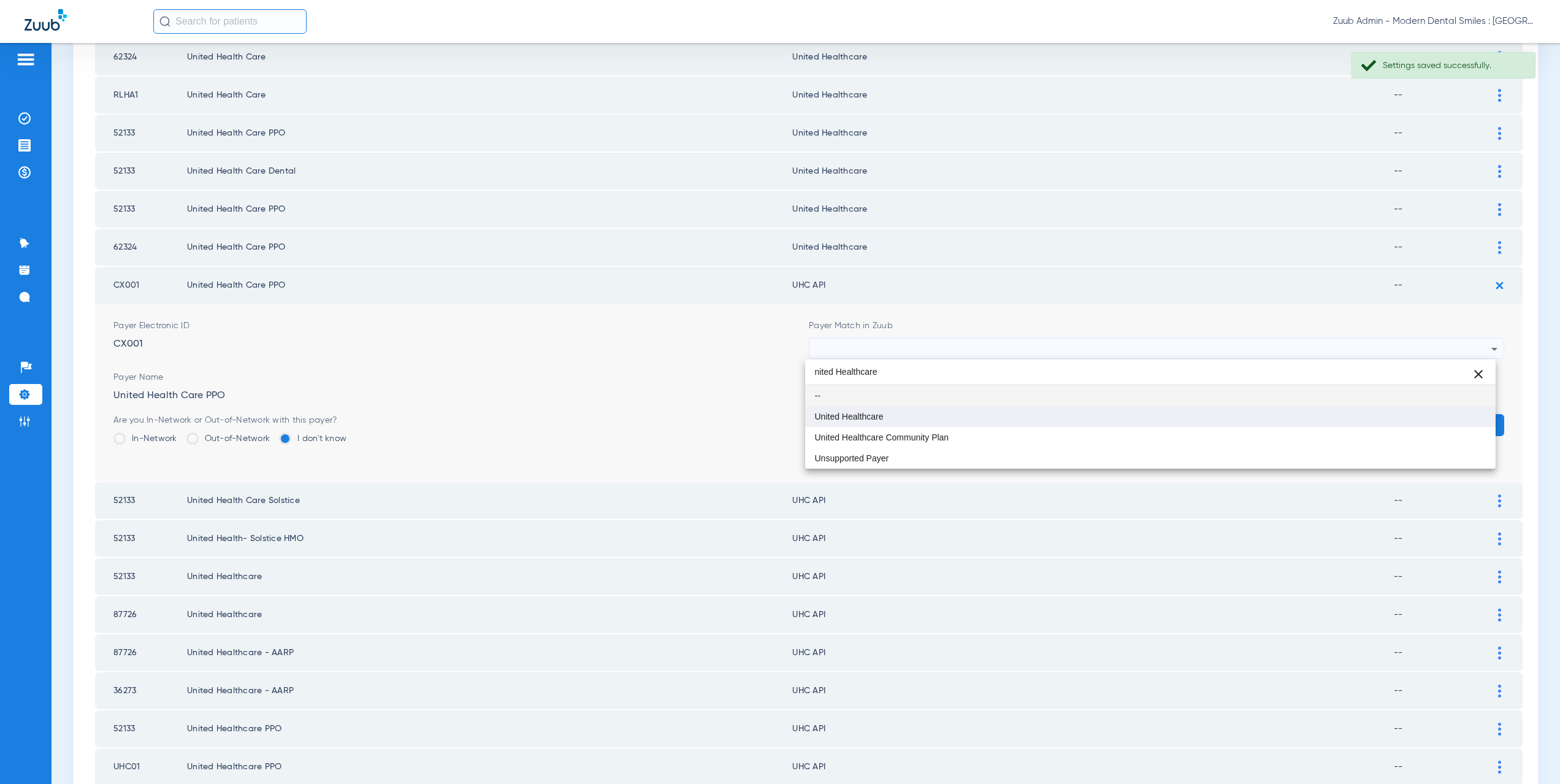
type input "nited Healthcare"
click at [881, 415] on span "United Healthcare" at bounding box center [849, 417] width 69 height 9
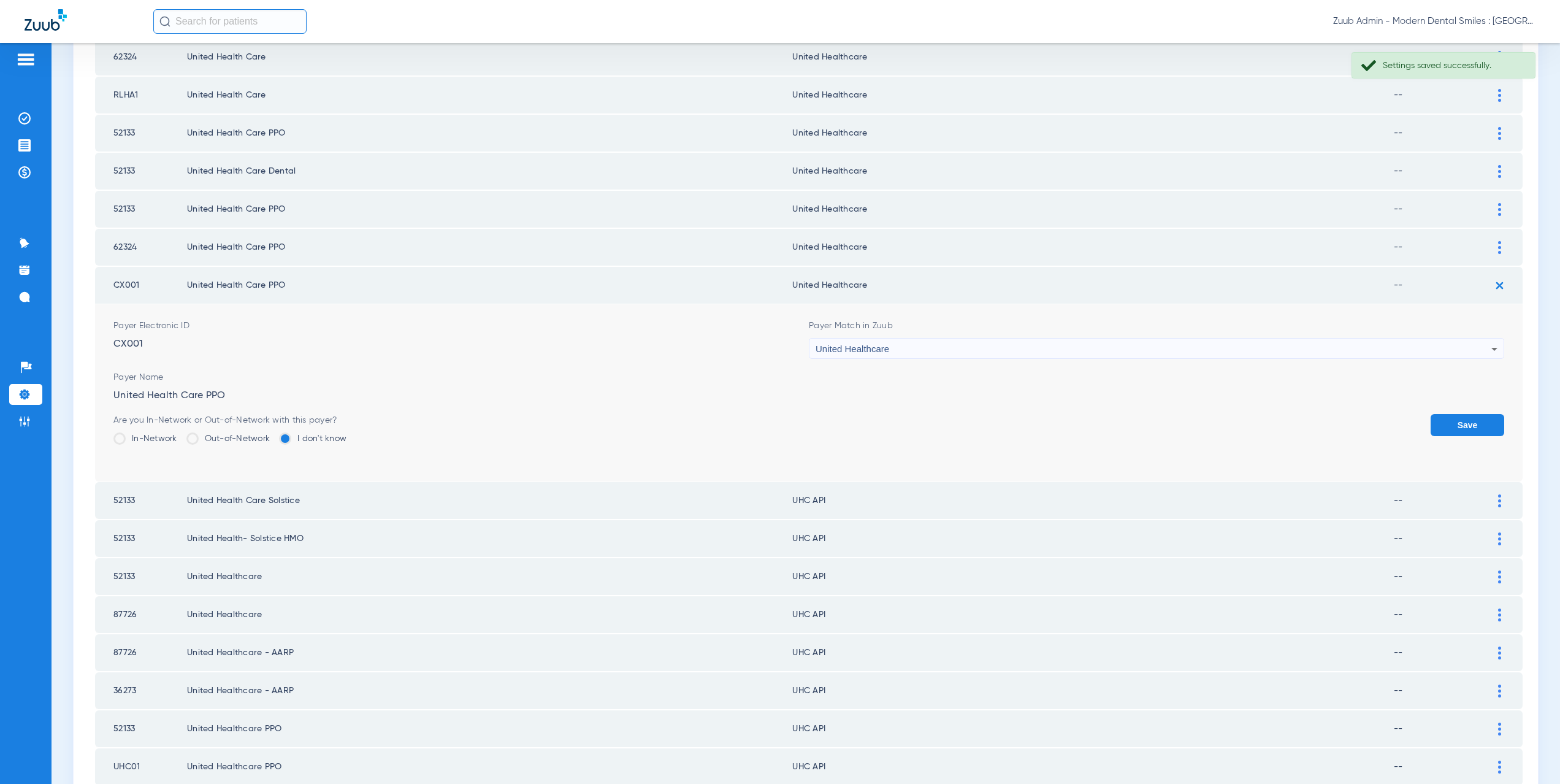
click at [1500, 432] on td "Payer Electronic ID CX001 Payer Match in Zuub United Healthcare Payer Name Unit…" at bounding box center [809, 392] width 1428 height 177
click at [1470, 423] on button "Save" at bounding box center [1467, 425] width 73 height 22
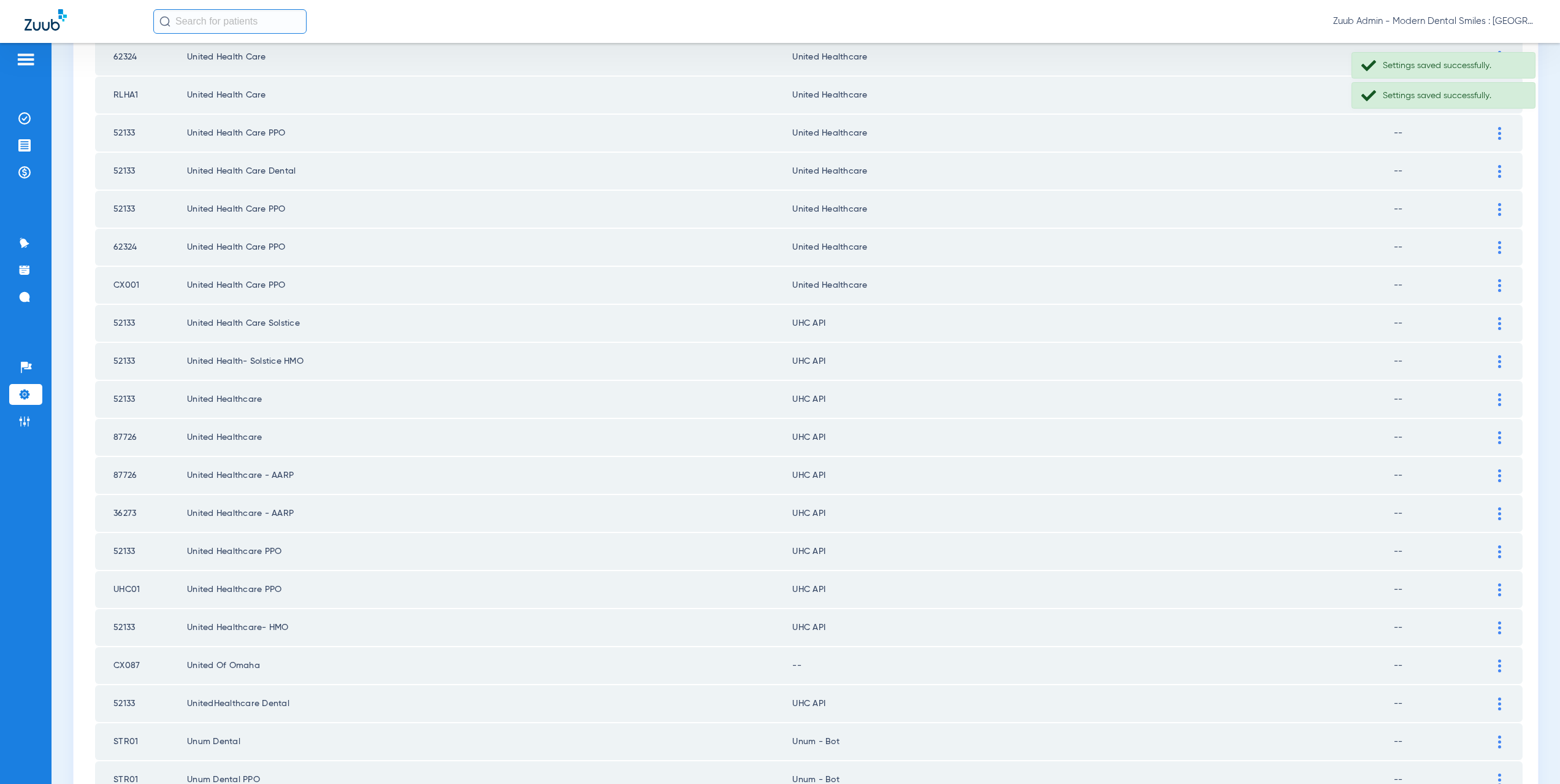
click at [1493, 323] on div at bounding box center [1500, 323] width 21 height 13
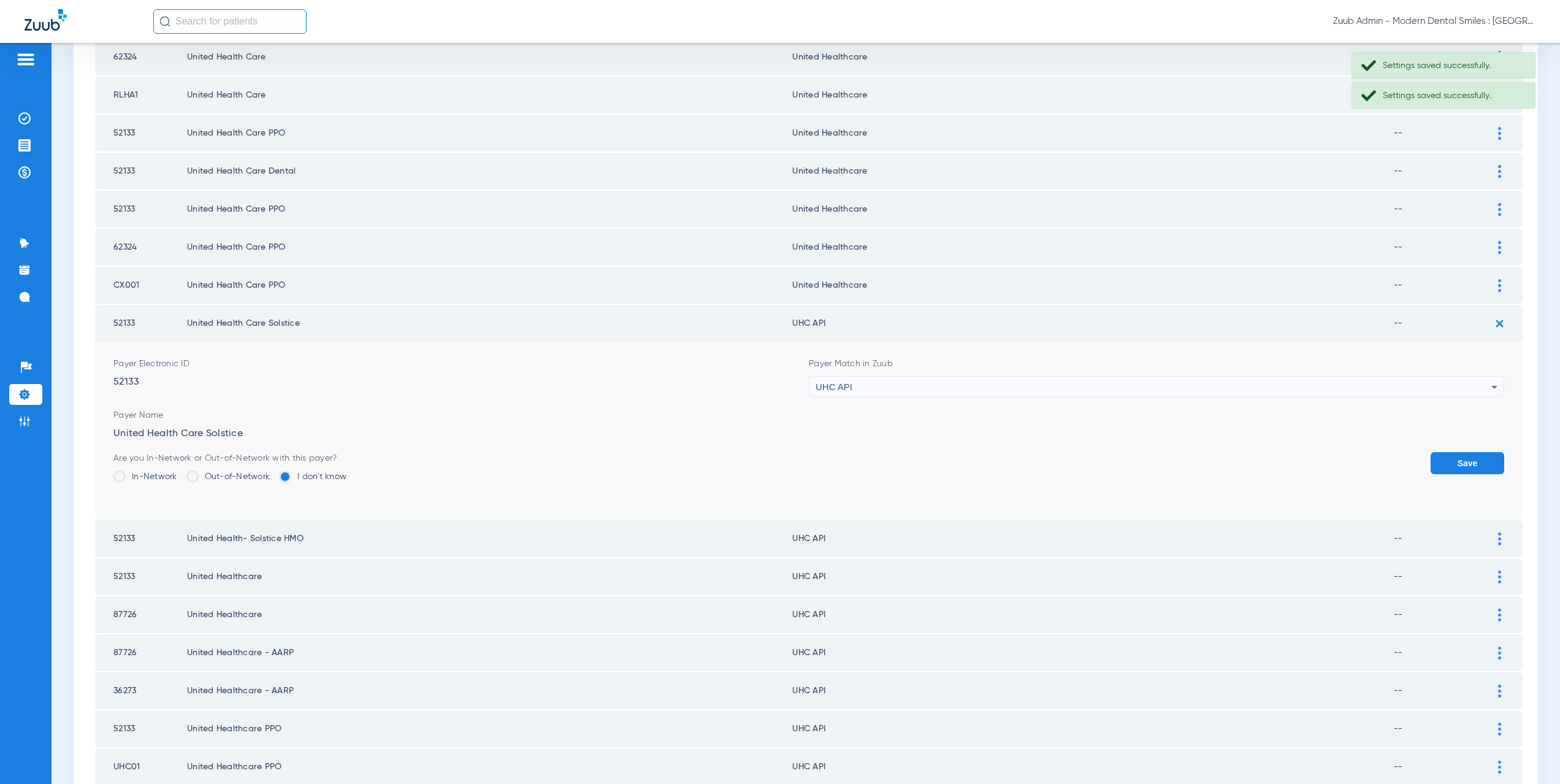
click at [886, 384] on div "UHC API" at bounding box center [1153, 387] width 676 height 21
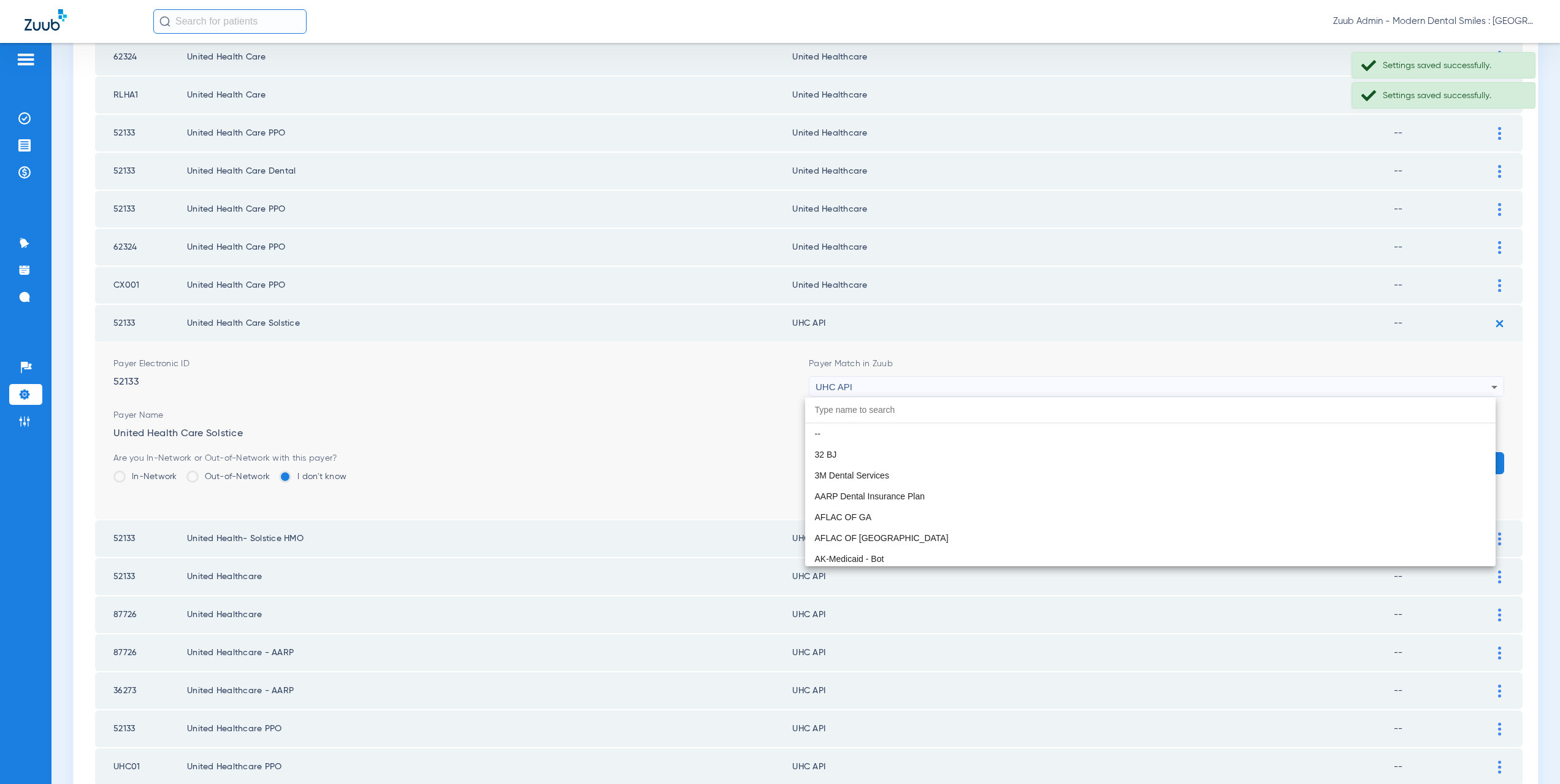
scroll to position [7530, 0]
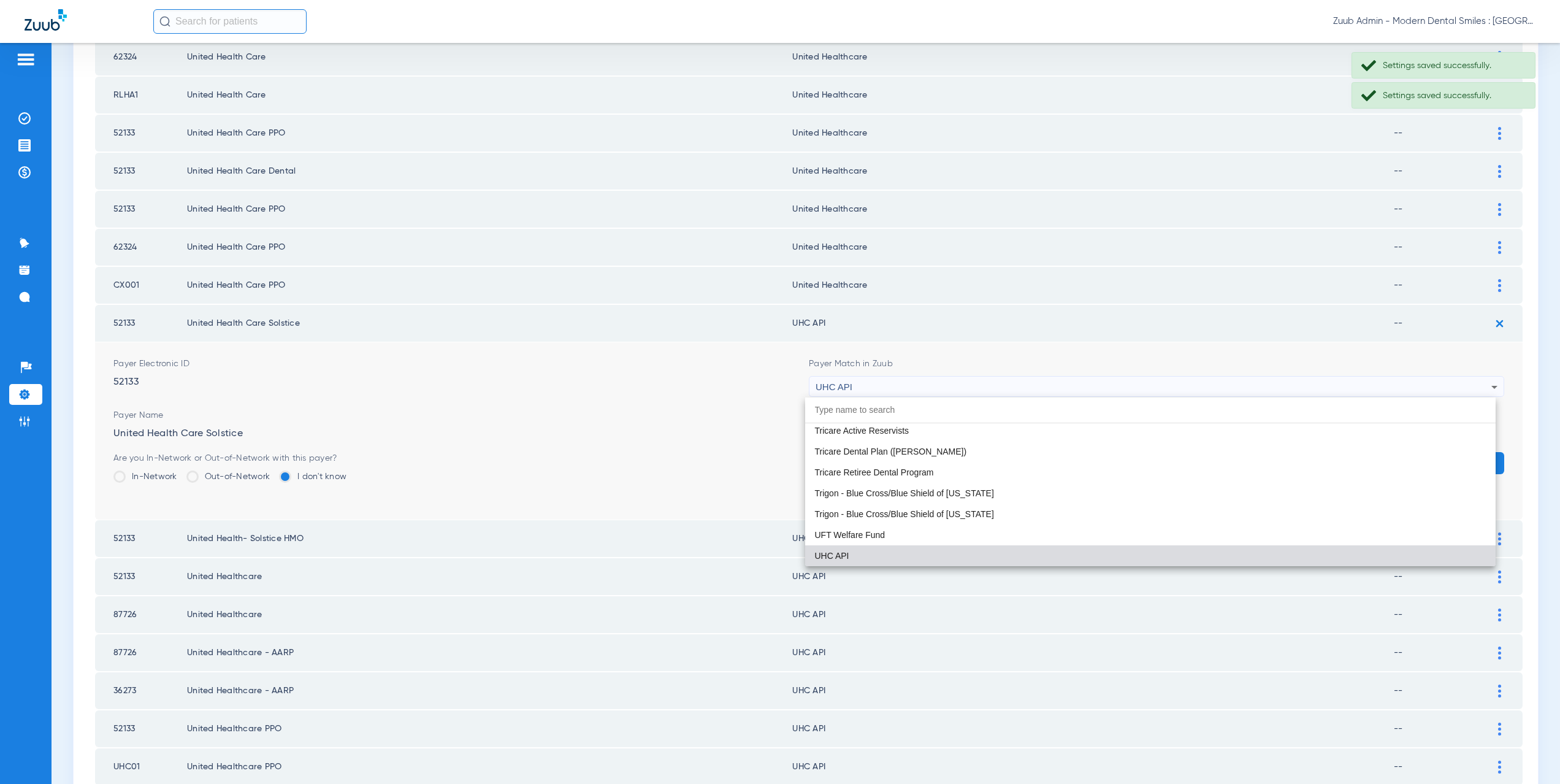
paste input "nited Healthcare"
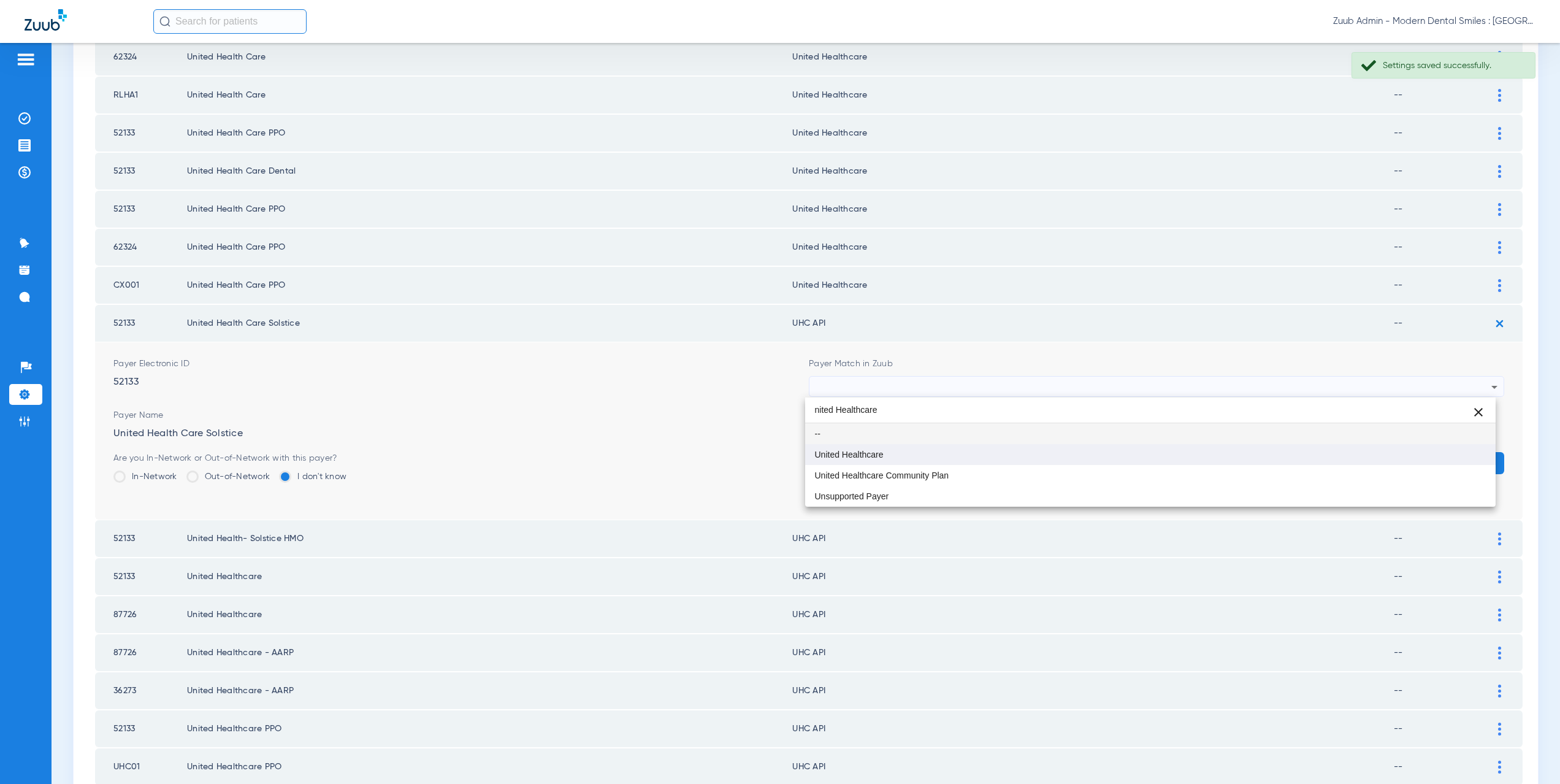
type input "nited Healthcare"
click at [882, 450] on span "United Healthcare" at bounding box center [849, 455] width 69 height 9
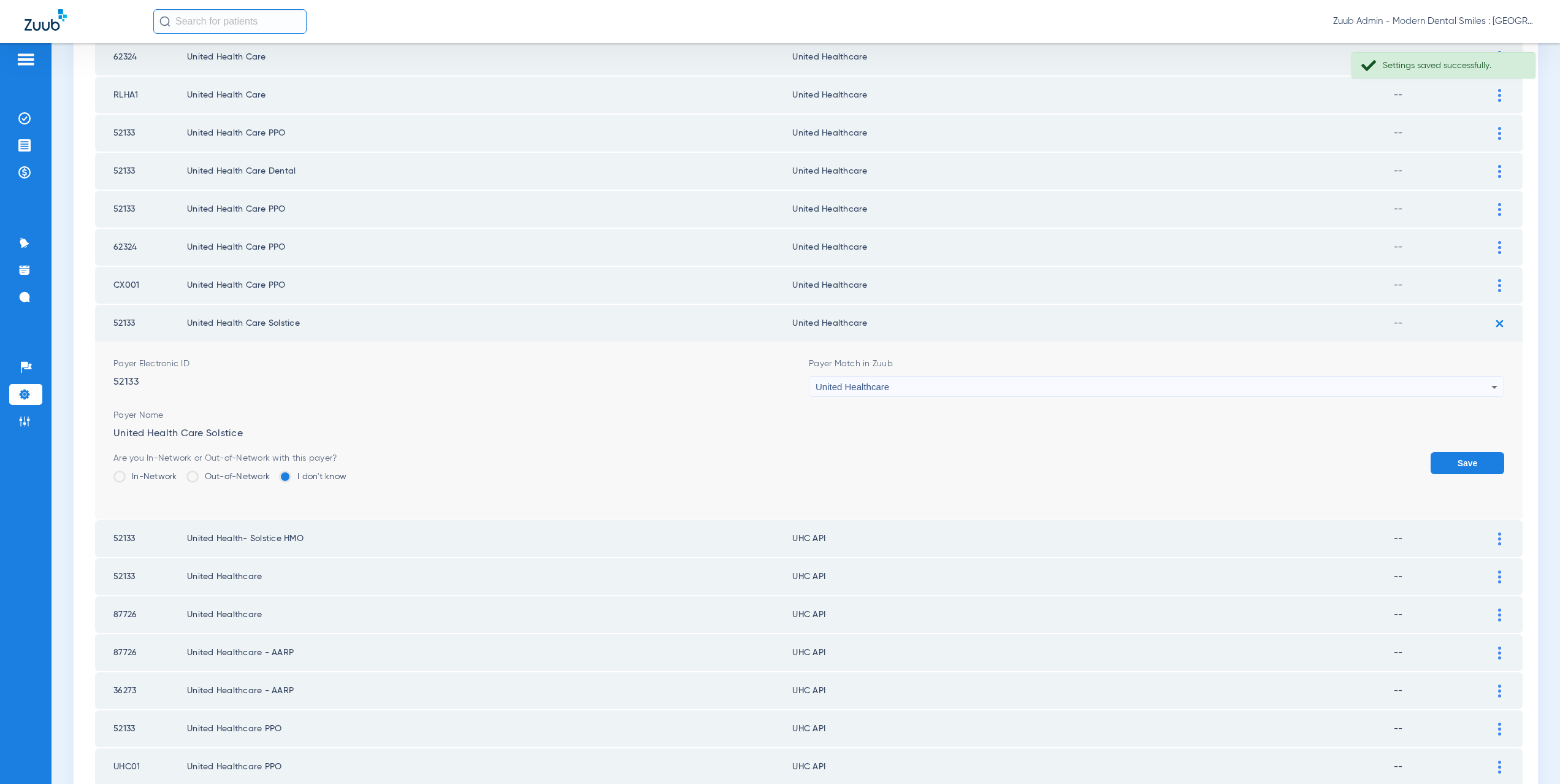
click at [1437, 458] on button "Save" at bounding box center [1467, 463] width 73 height 22
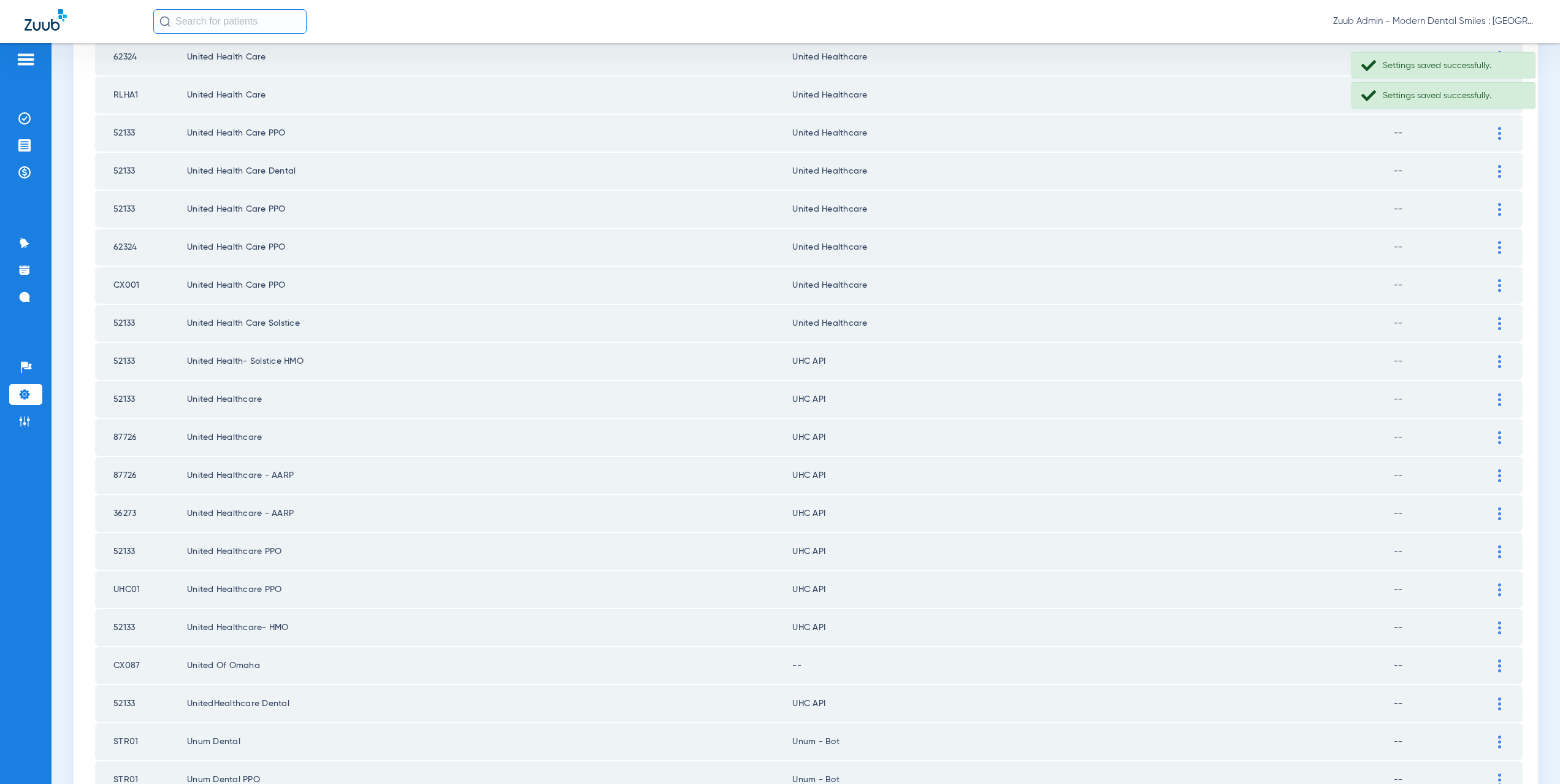
click at [1489, 362] on div at bounding box center [1500, 361] width 21 height 13
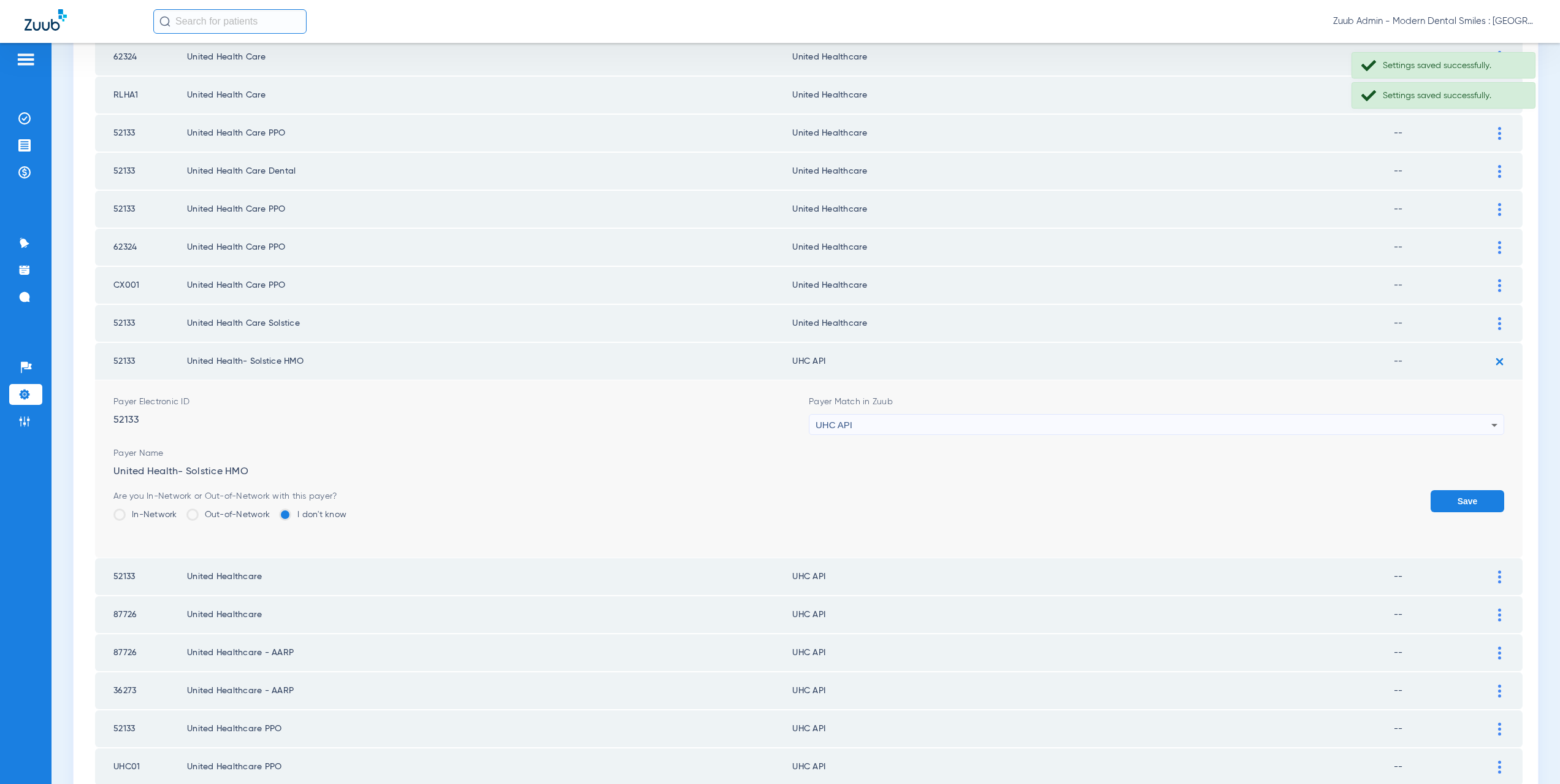
click at [861, 422] on div "UHC API" at bounding box center [1153, 425] width 676 height 21
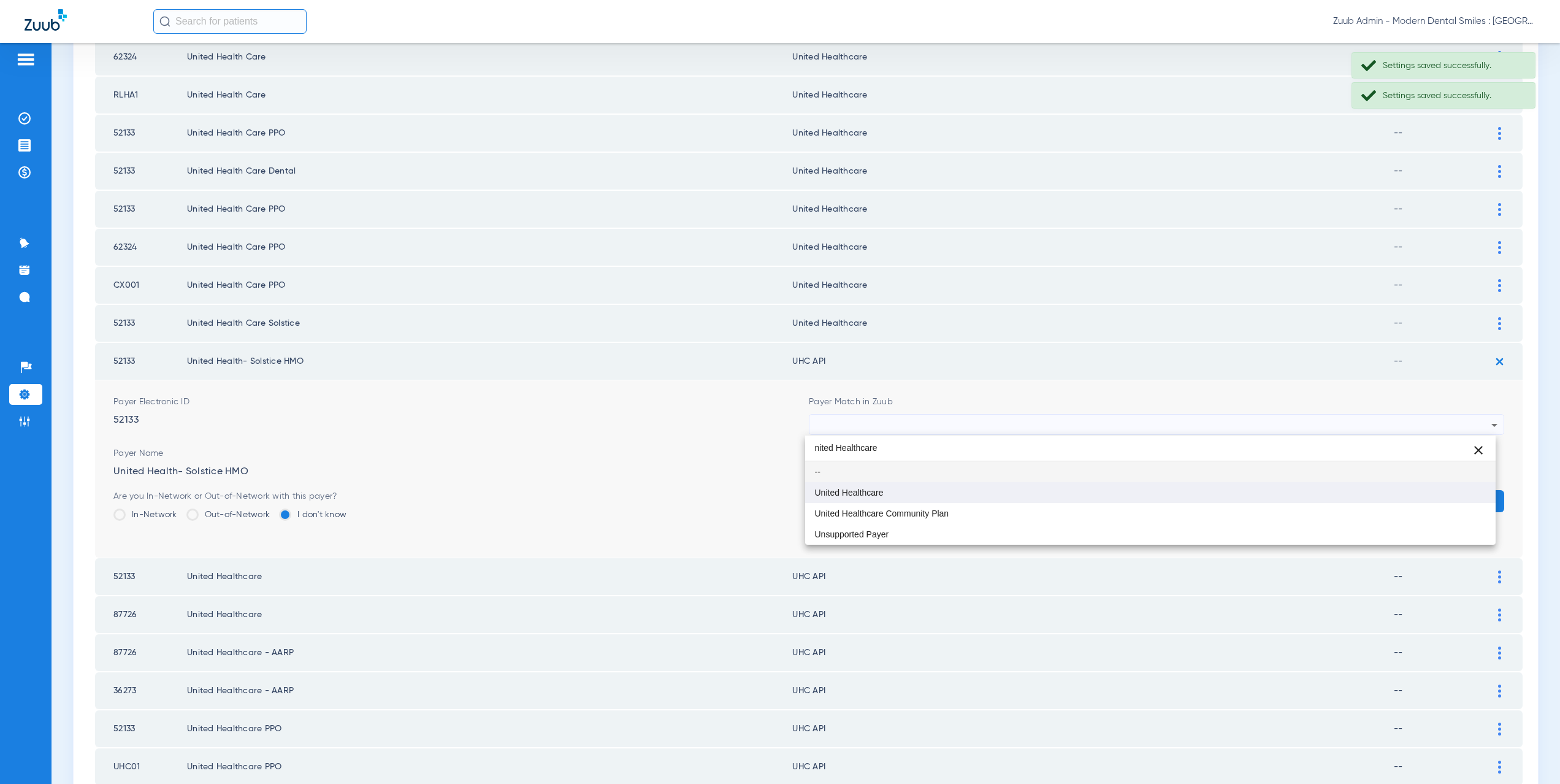
type input "nited Healthcare"
click at [864, 485] on mat-option "United Healthcare" at bounding box center [1151, 492] width 691 height 21
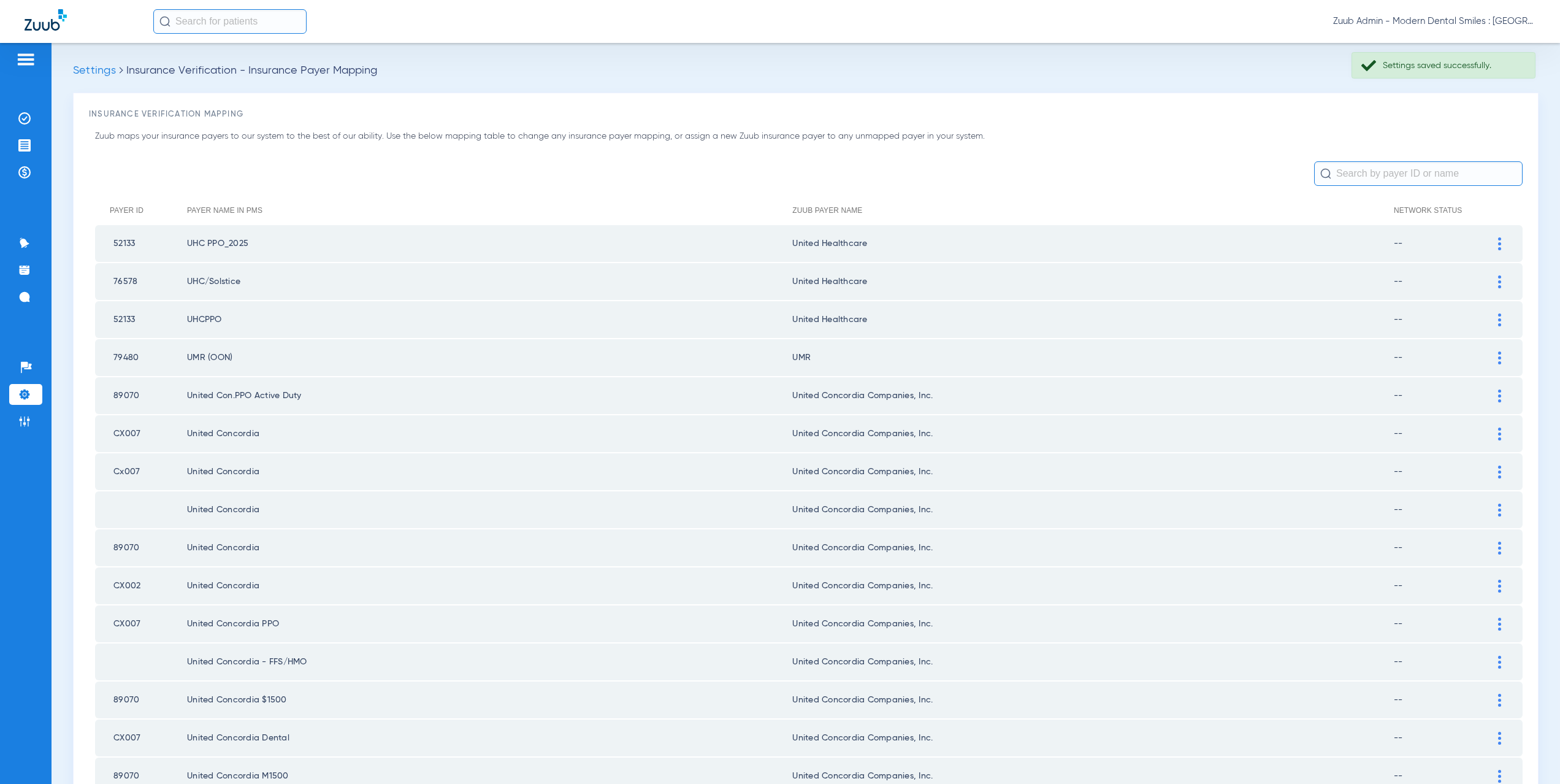
scroll to position [1023, 0]
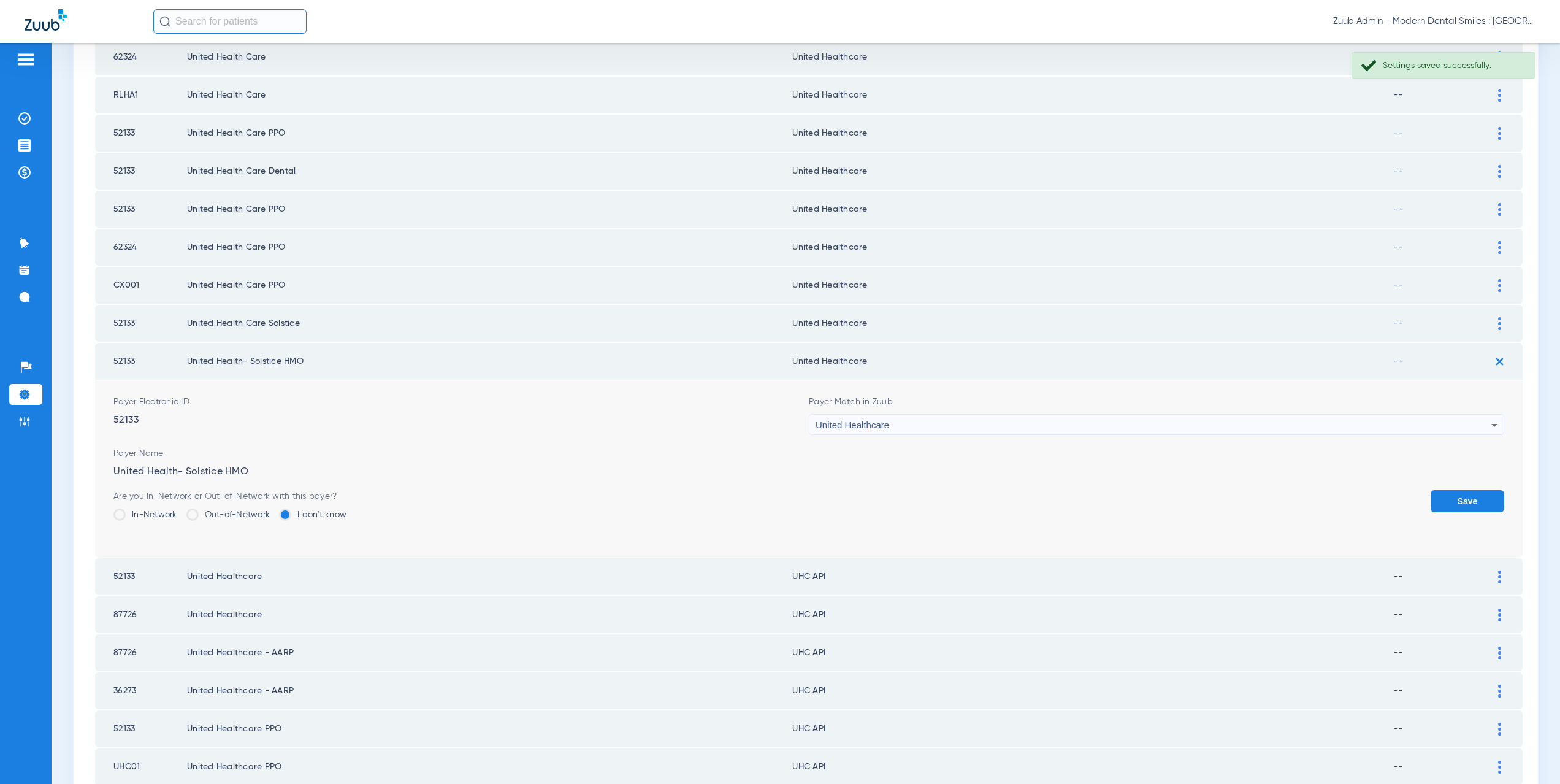
click at [1458, 493] on button "Save" at bounding box center [1467, 501] width 73 height 22
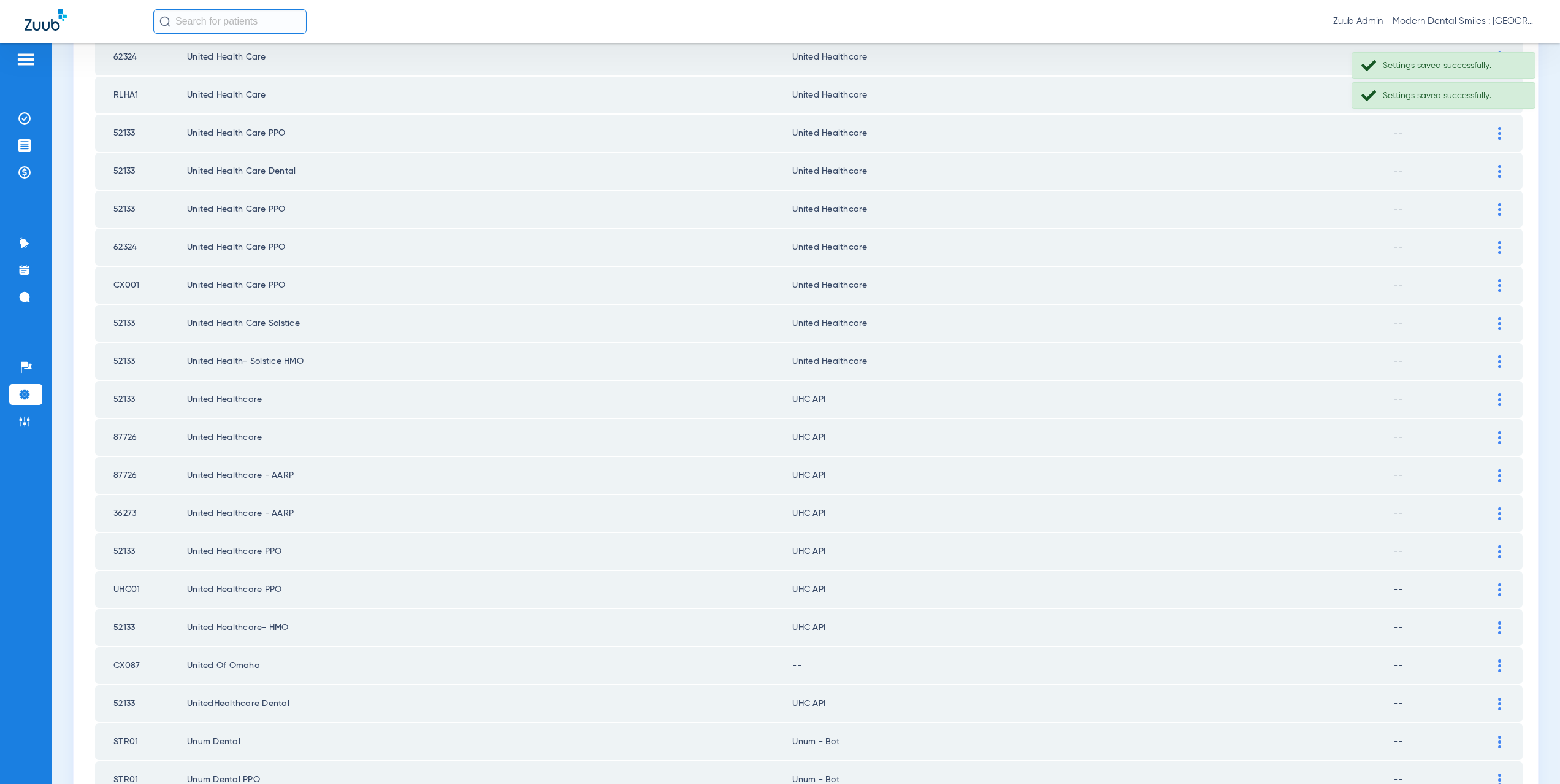
click at [1489, 397] on div at bounding box center [1500, 399] width 21 height 13
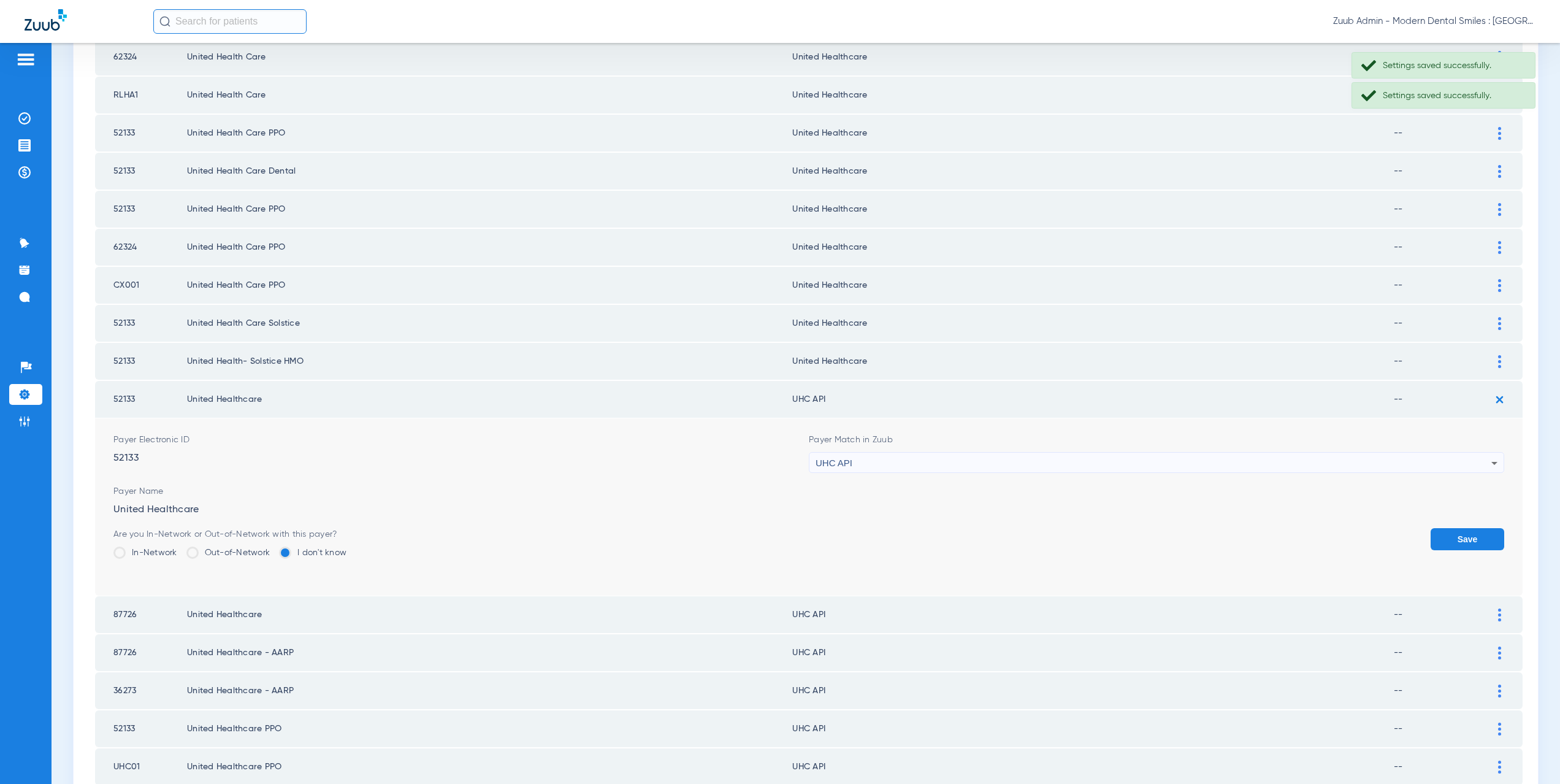
click at [819, 462] on span "UHC API" at bounding box center [834, 463] width 37 height 11
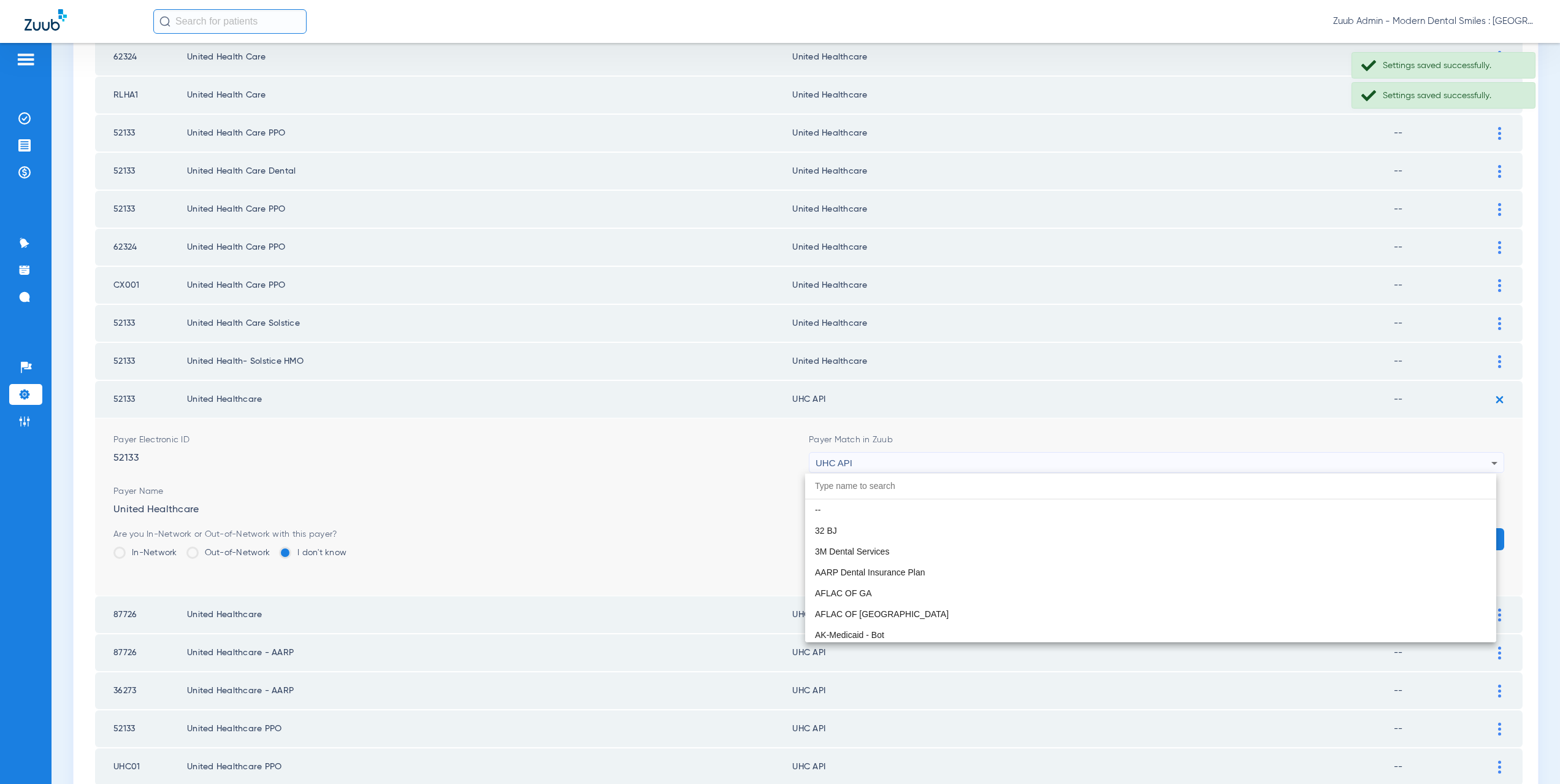
scroll to position [7530, 0]
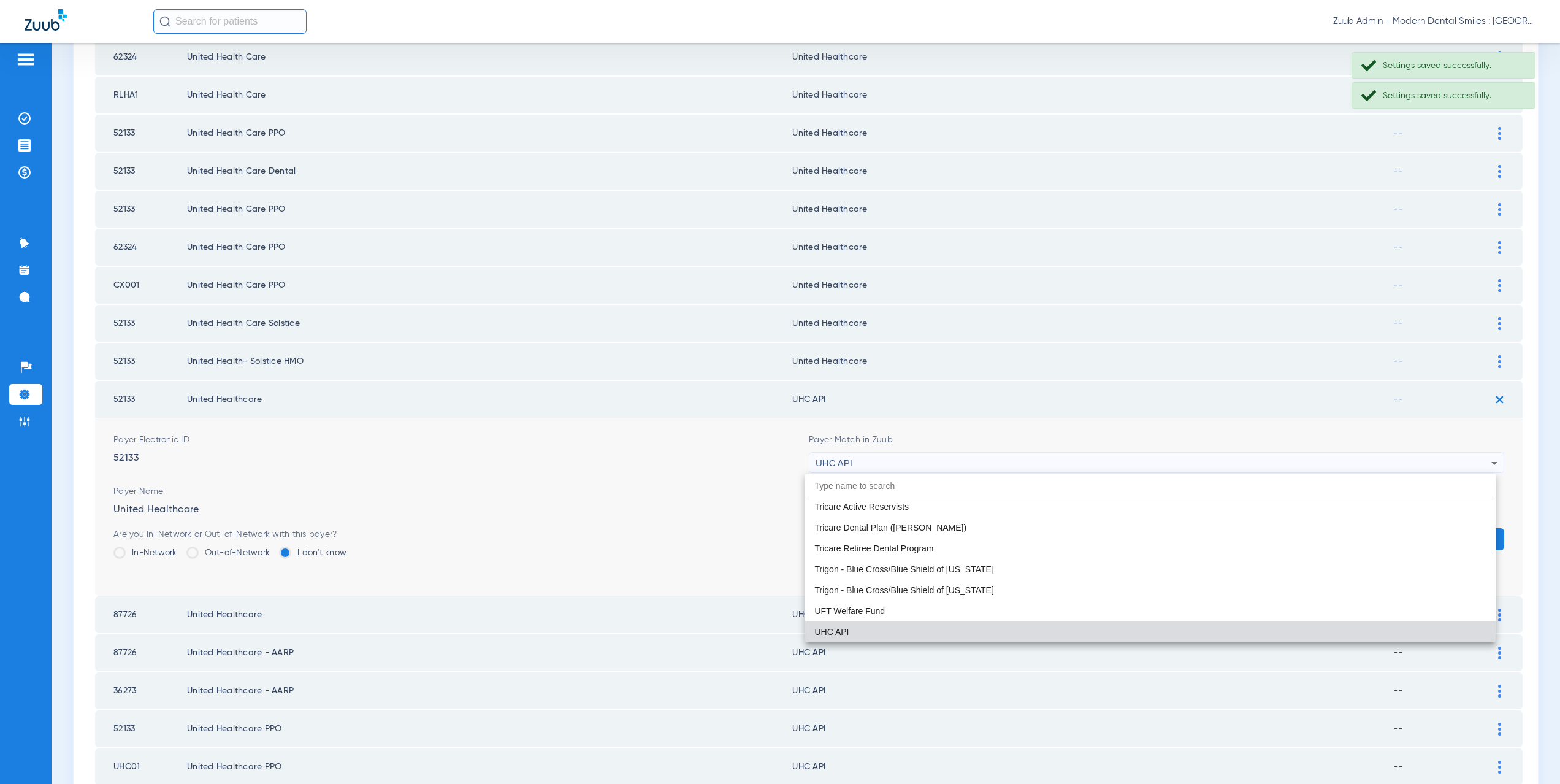
paste input "nited Healthcare"
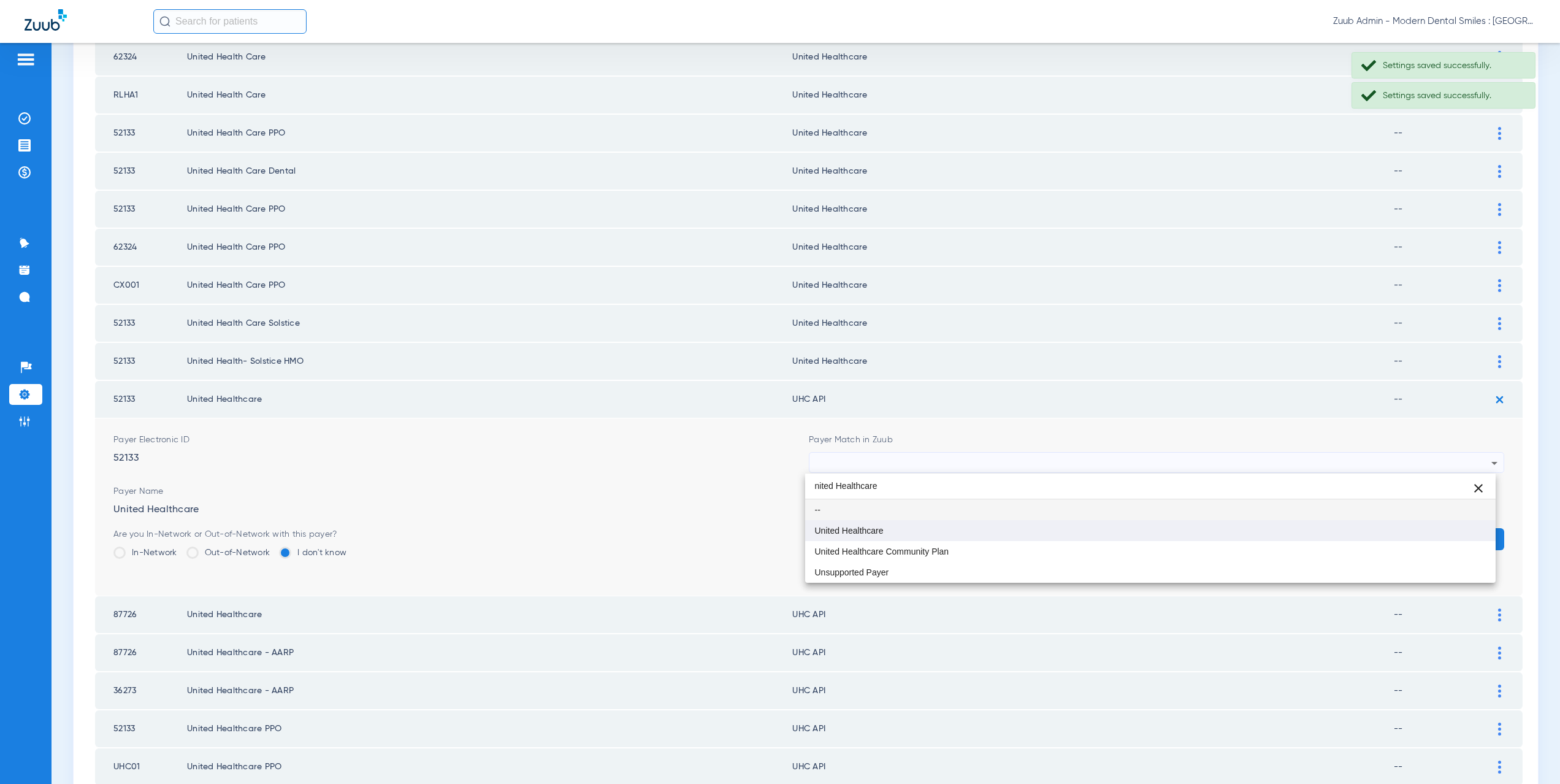
scroll to position [0, 0]
type input "nited Healthcare"
click at [867, 529] on span "United Healthcare" at bounding box center [849, 531] width 69 height 9
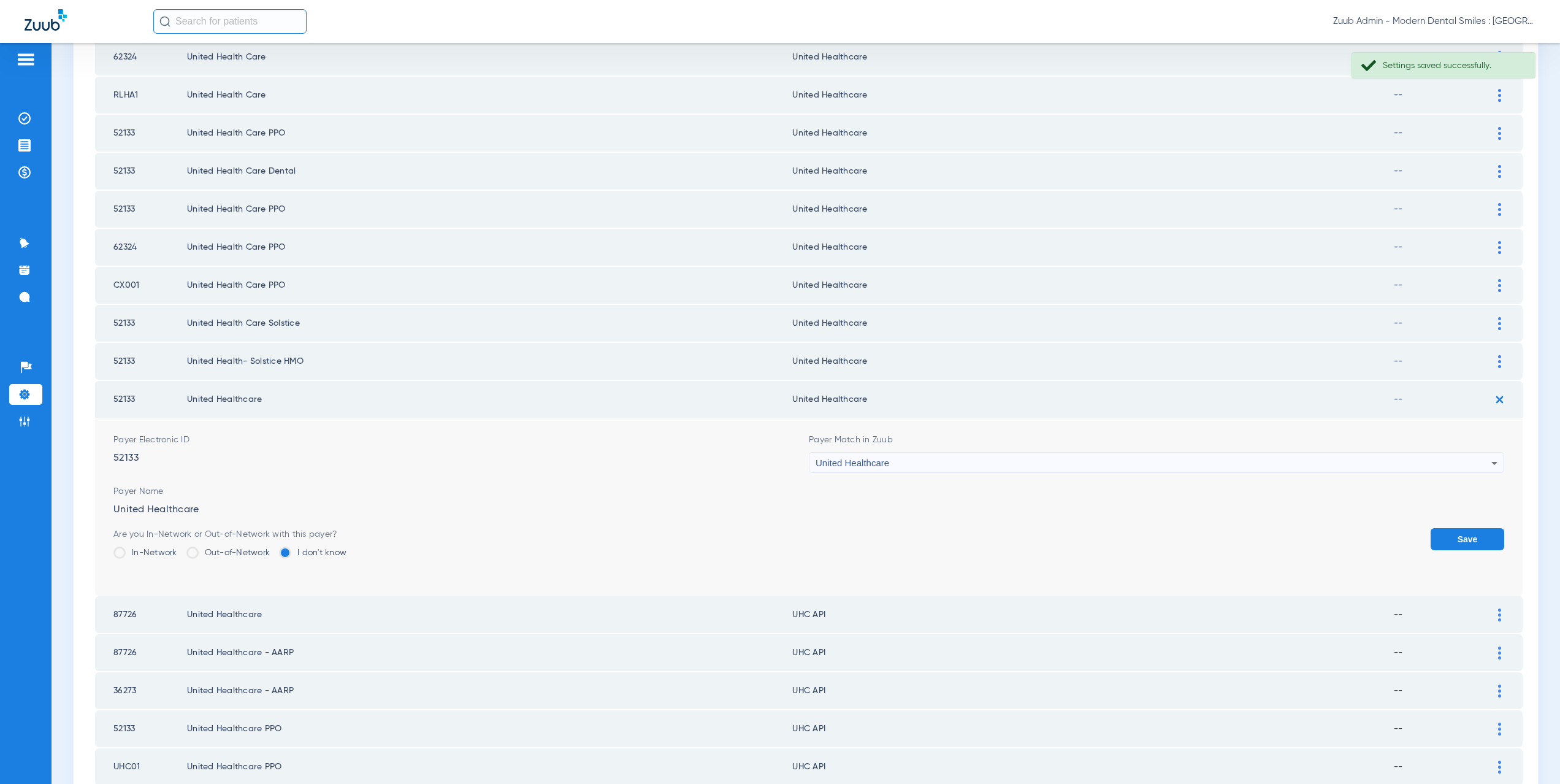
click at [1449, 540] on button "Save" at bounding box center [1467, 539] width 73 height 22
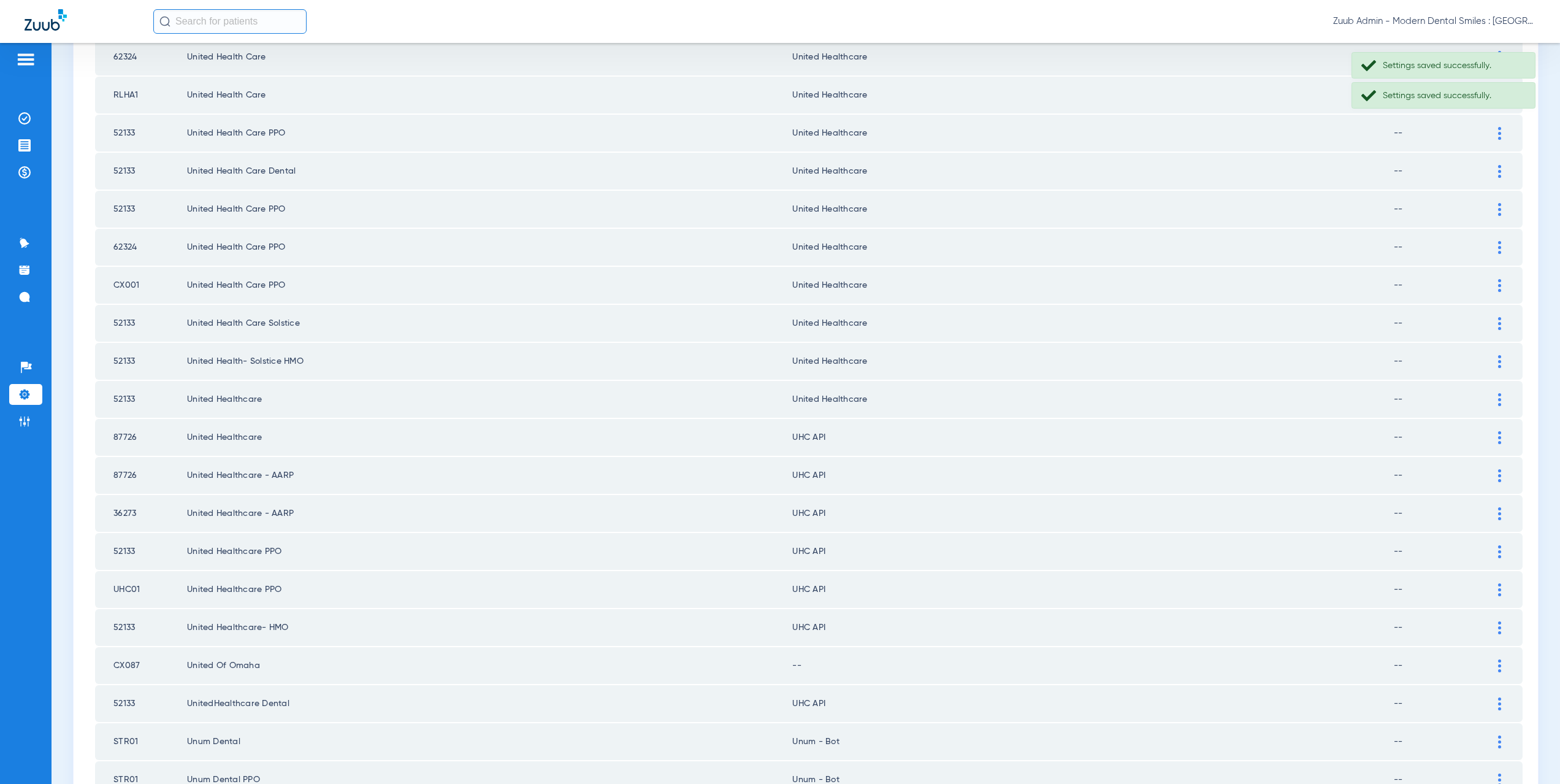
click at [1492, 445] on td at bounding box center [1506, 437] width 34 height 37
click at [1498, 441] on img at bounding box center [1500, 437] width 3 height 13
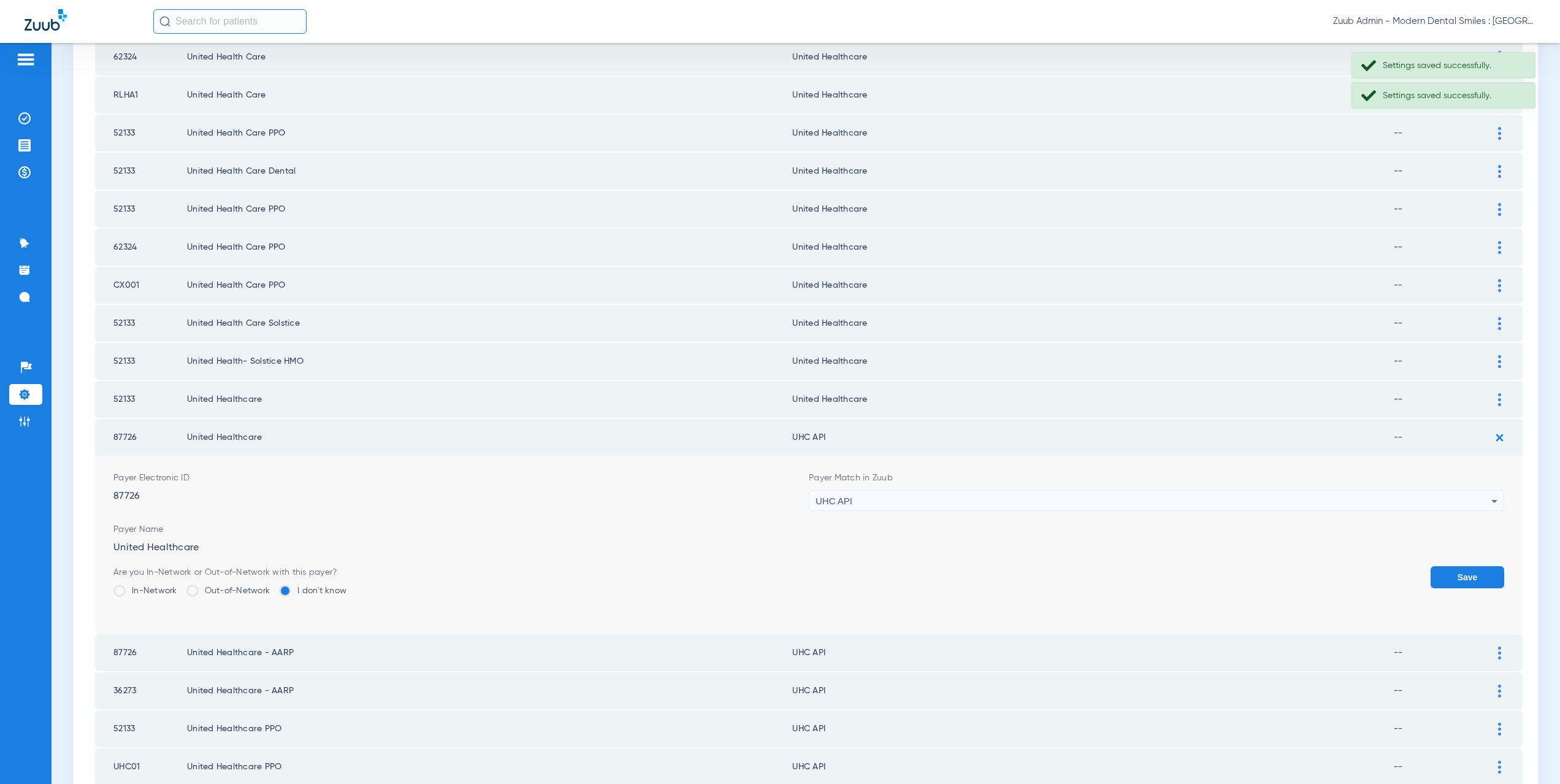
click at [953, 508] on div "UHC API" at bounding box center [1153, 501] width 676 height 21
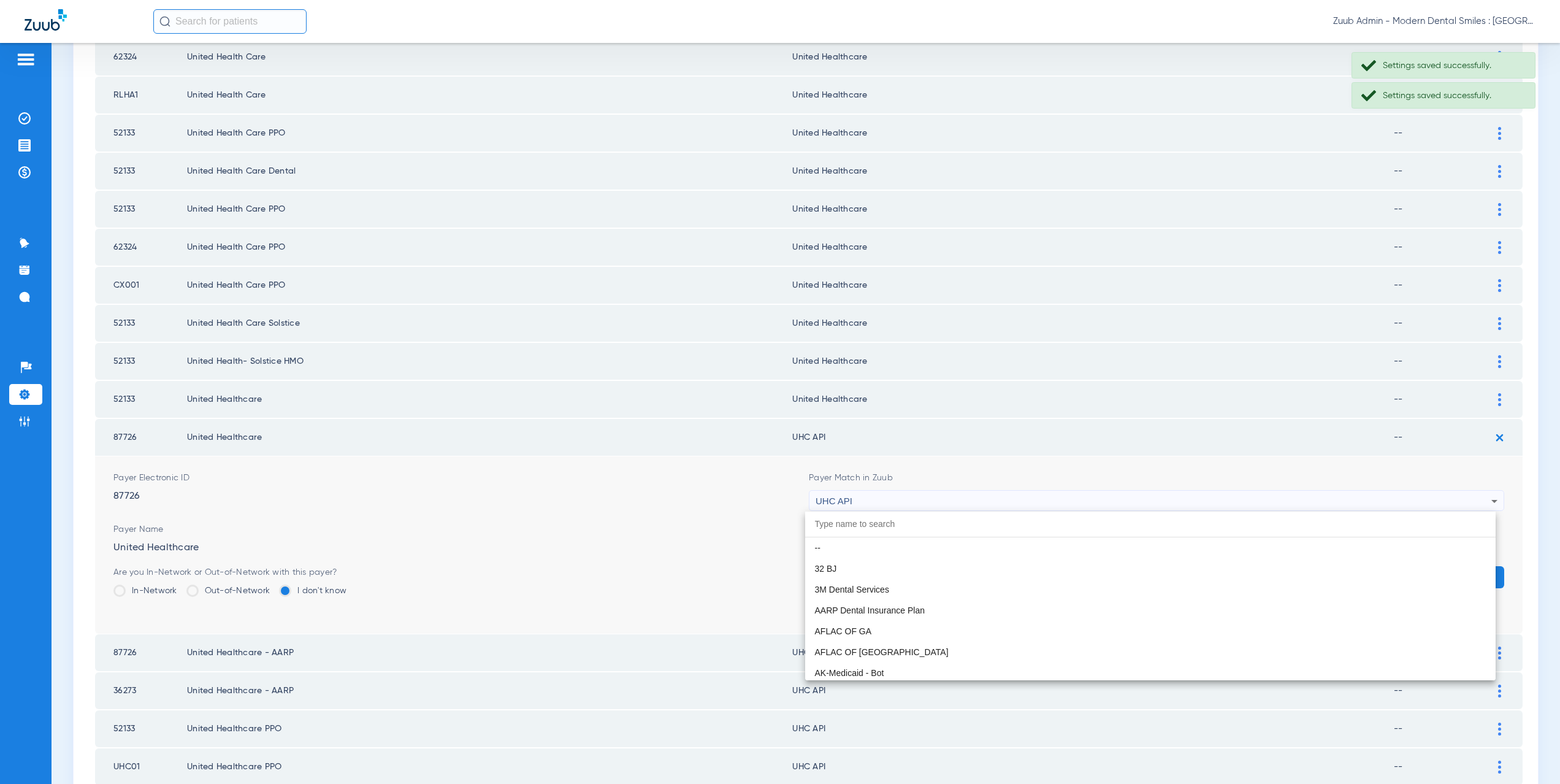
scroll to position [7530, 0]
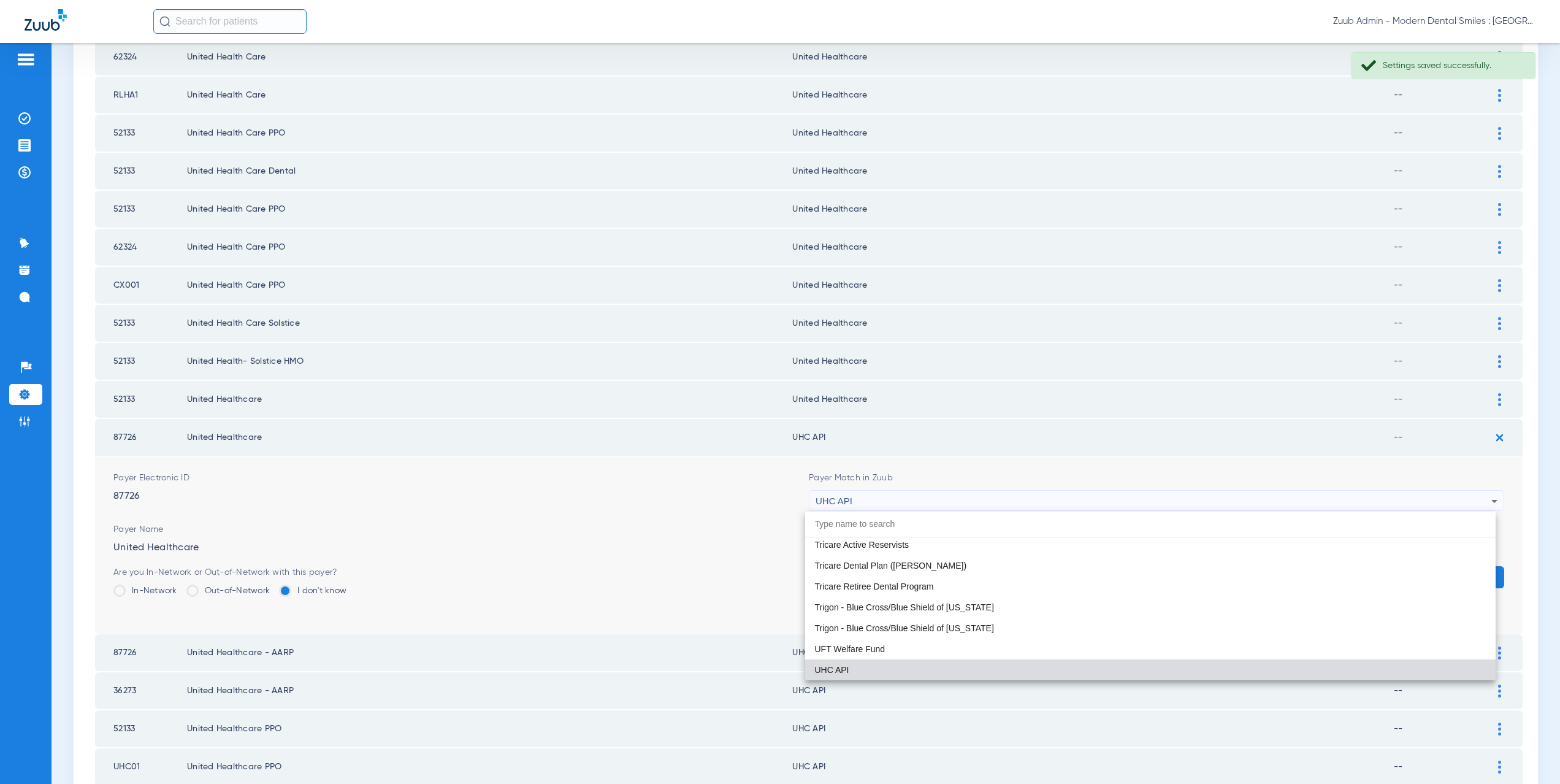
paste input "nited Healthcare"
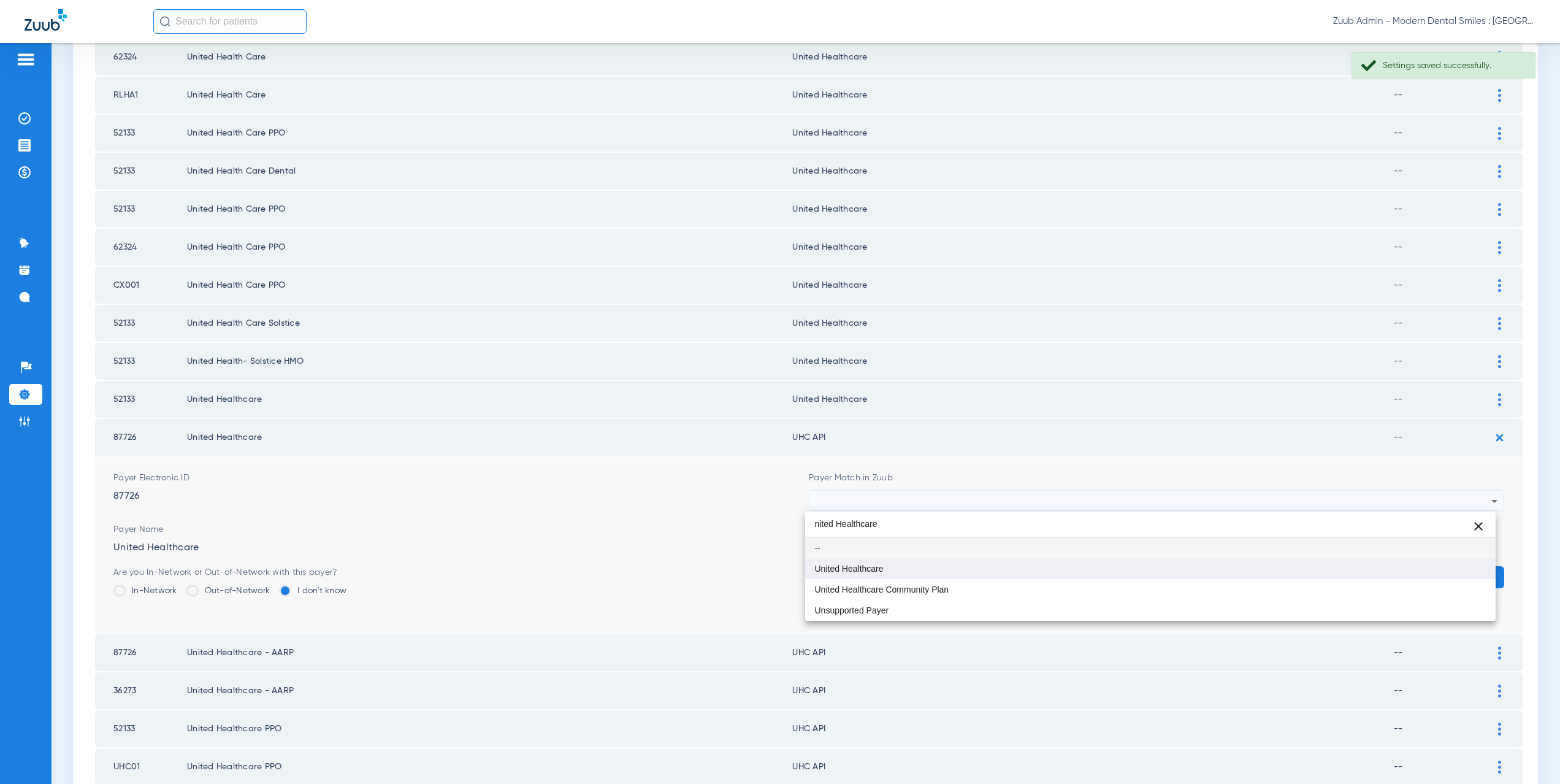
type input "nited Healthcare"
click at [940, 562] on mat-option "United Healthcare" at bounding box center [1151, 568] width 691 height 21
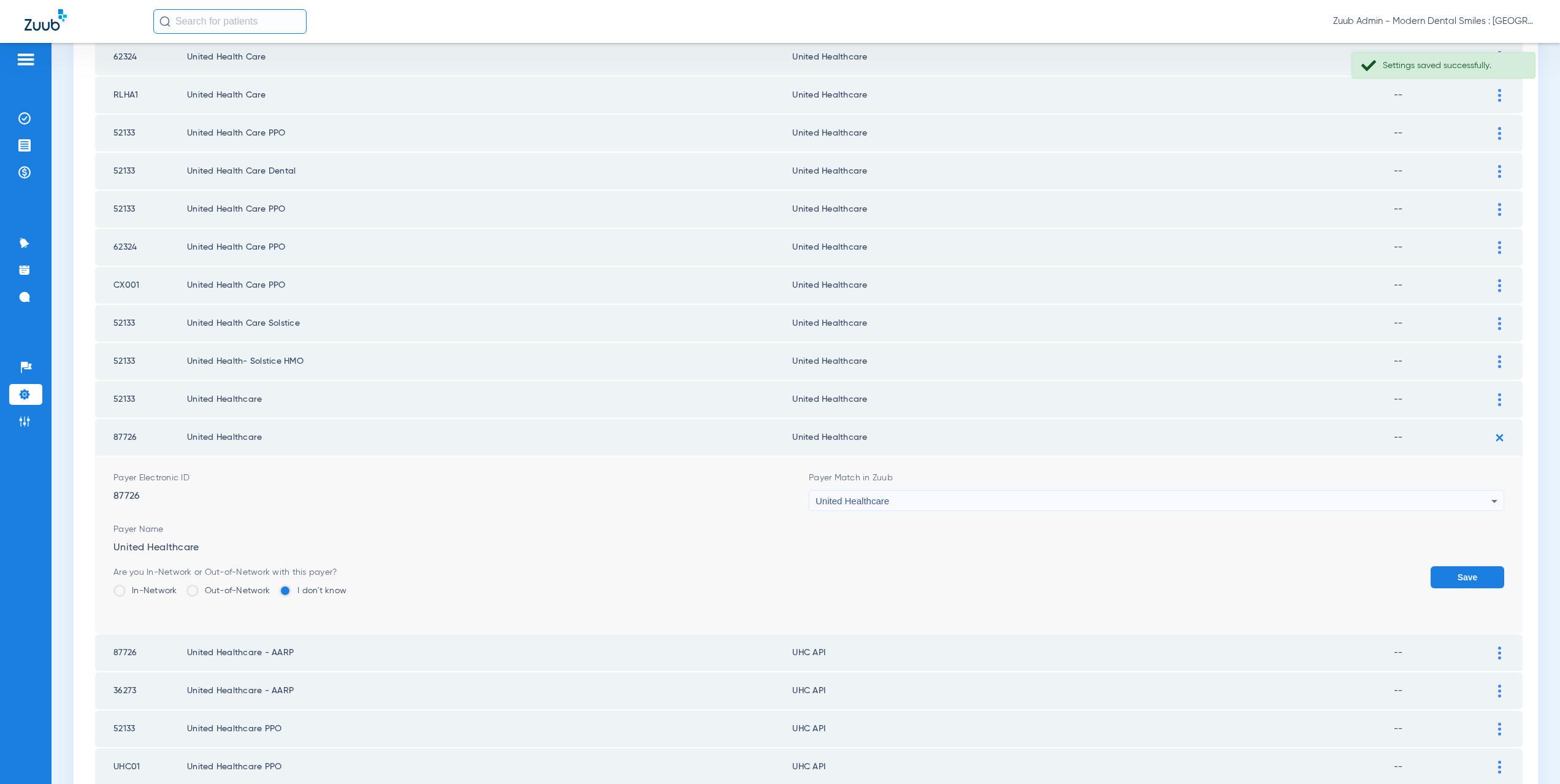
click at [1435, 574] on button "Save" at bounding box center [1467, 577] width 73 height 22
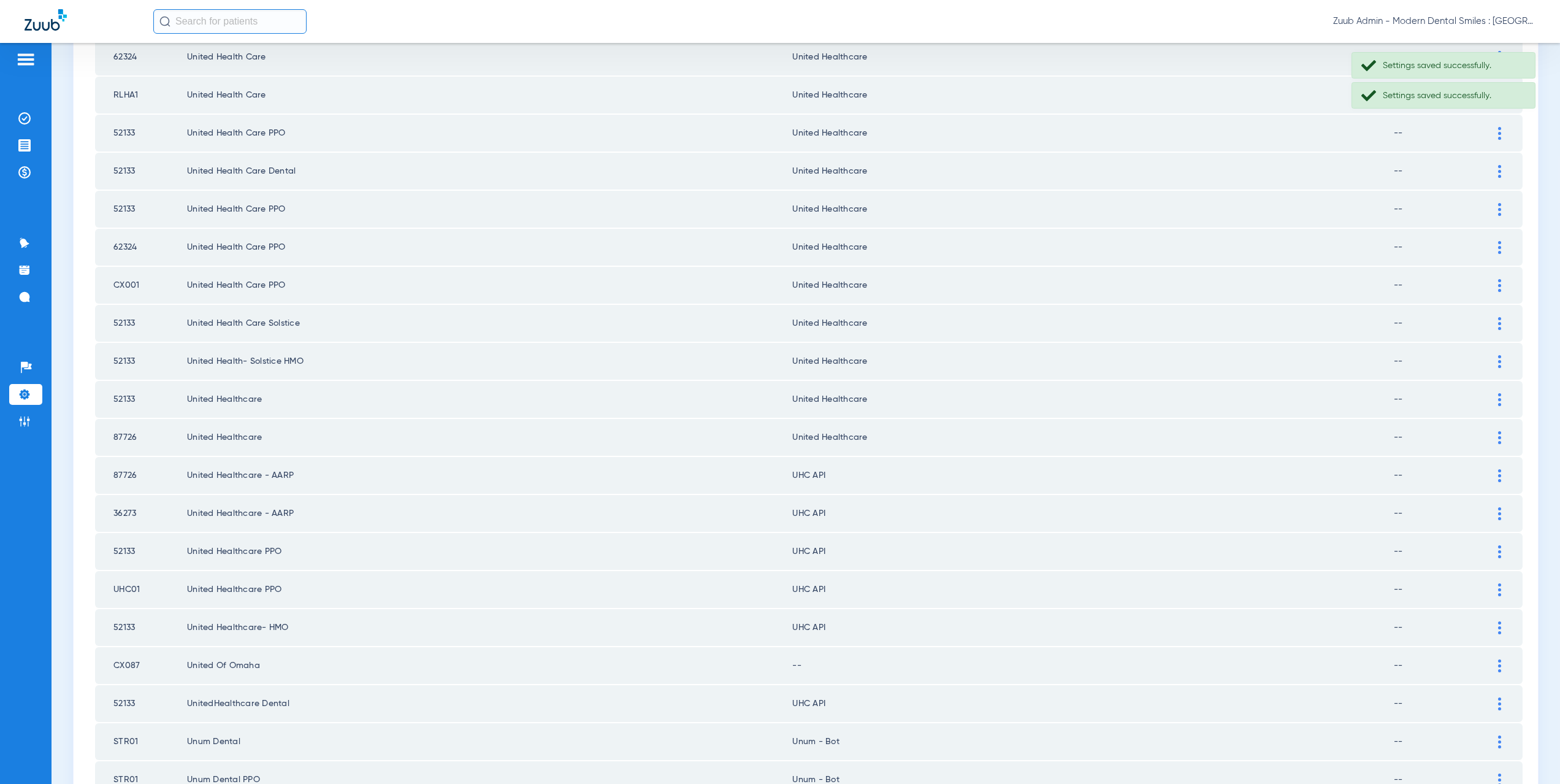
click at [1493, 471] on div at bounding box center [1500, 475] width 21 height 13
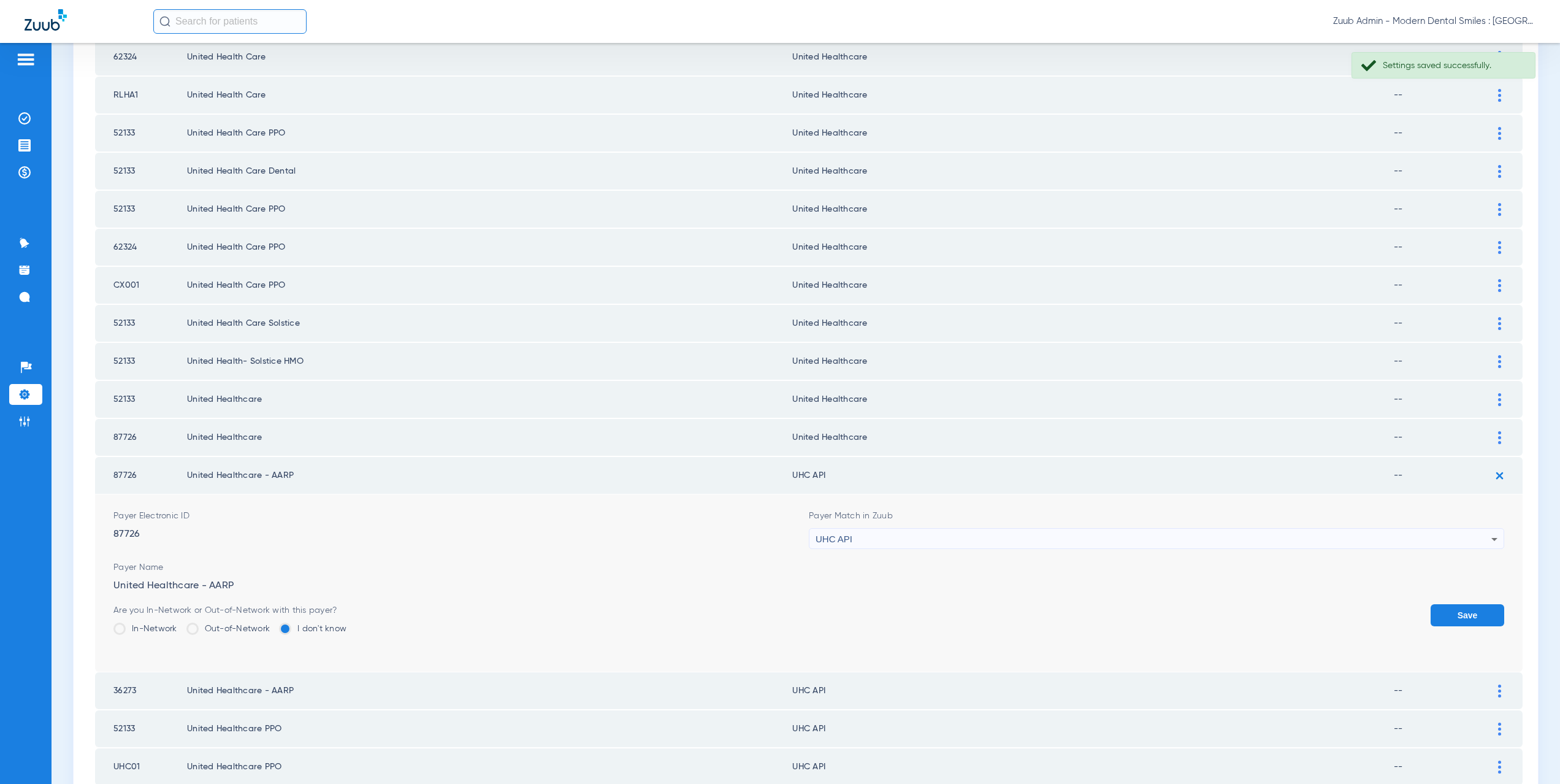
click at [835, 538] on span "UHC API" at bounding box center [834, 539] width 37 height 11
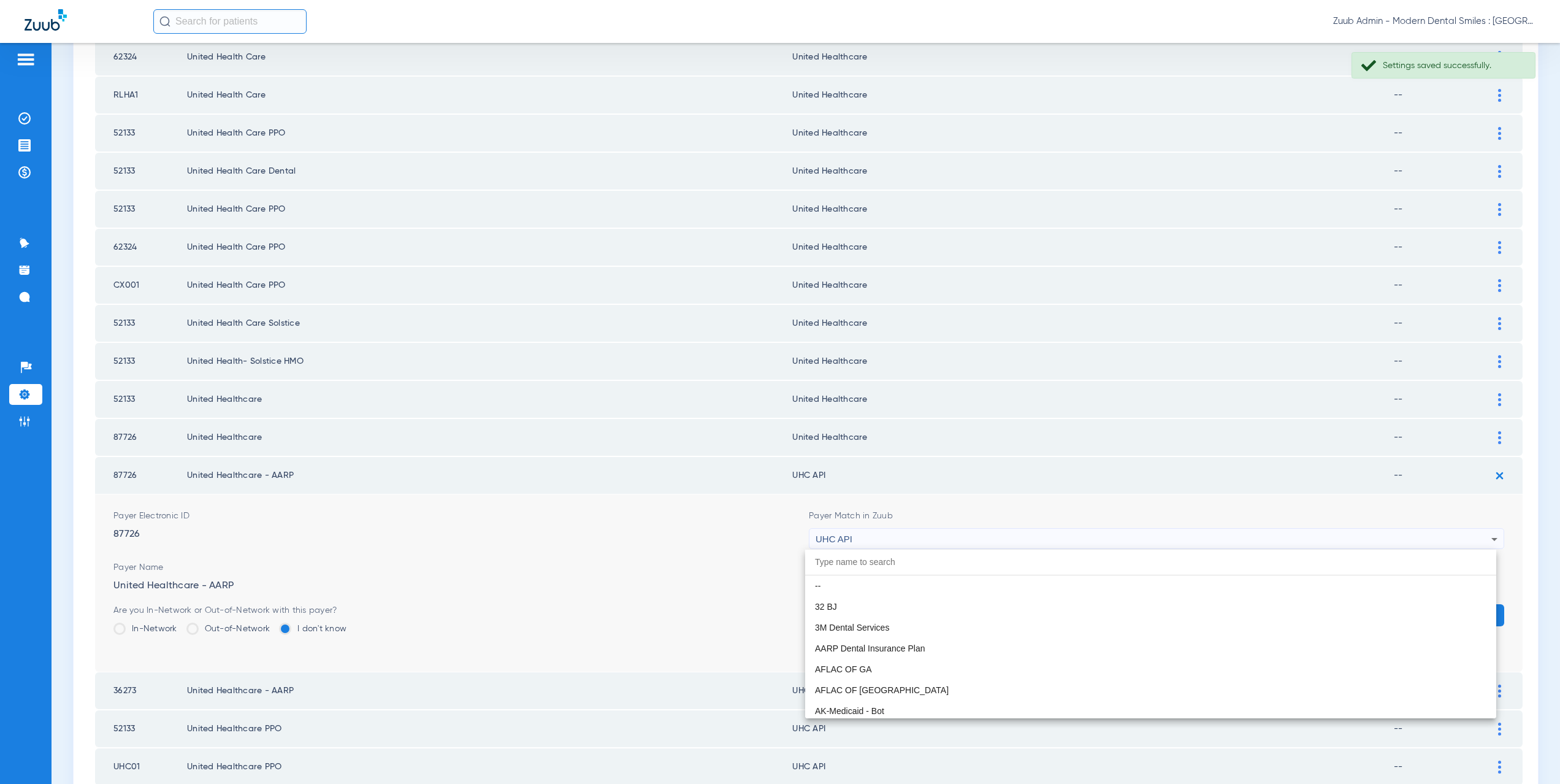
scroll to position [7530, 0]
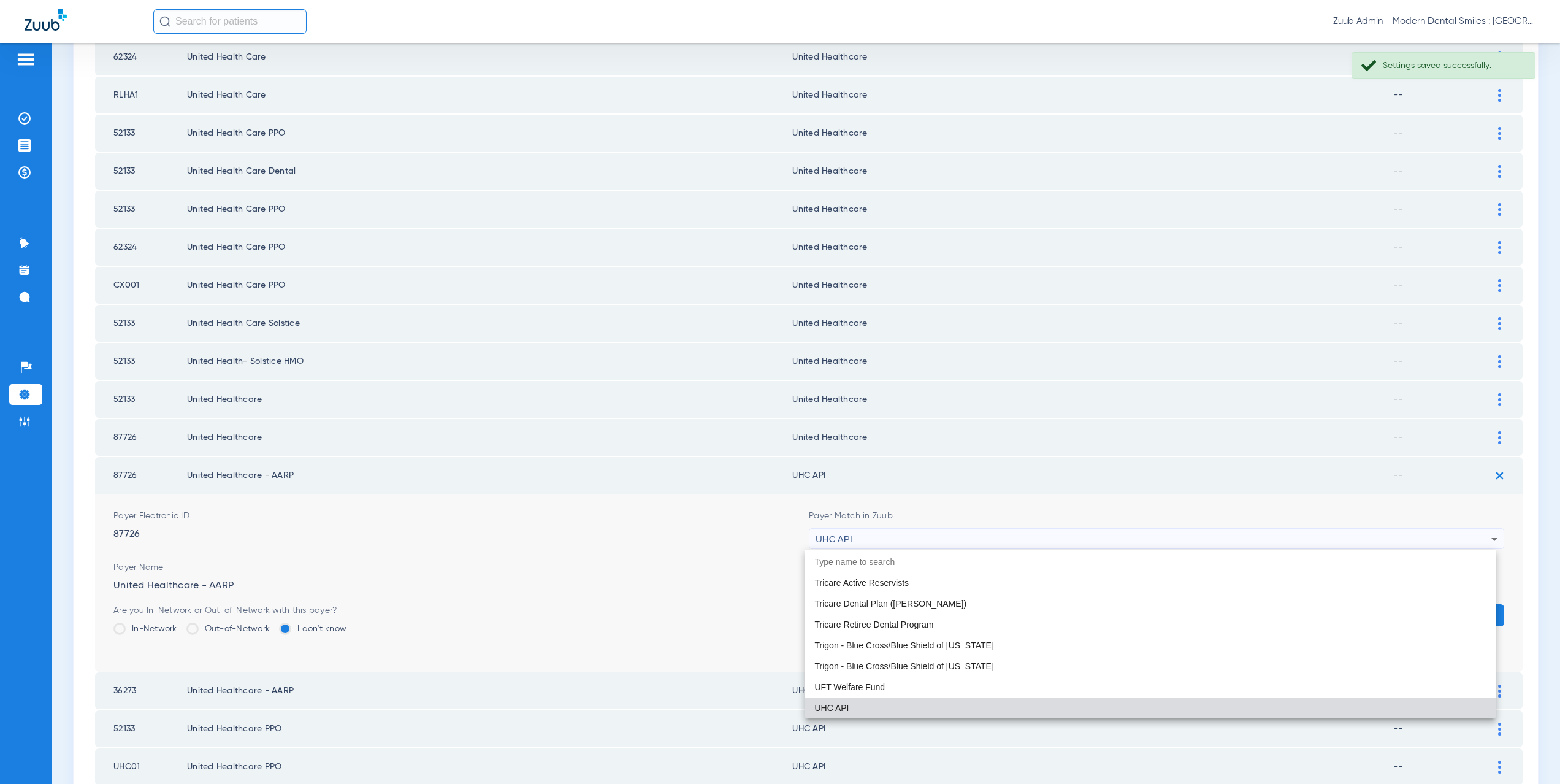
paste input "nited Healthcare"
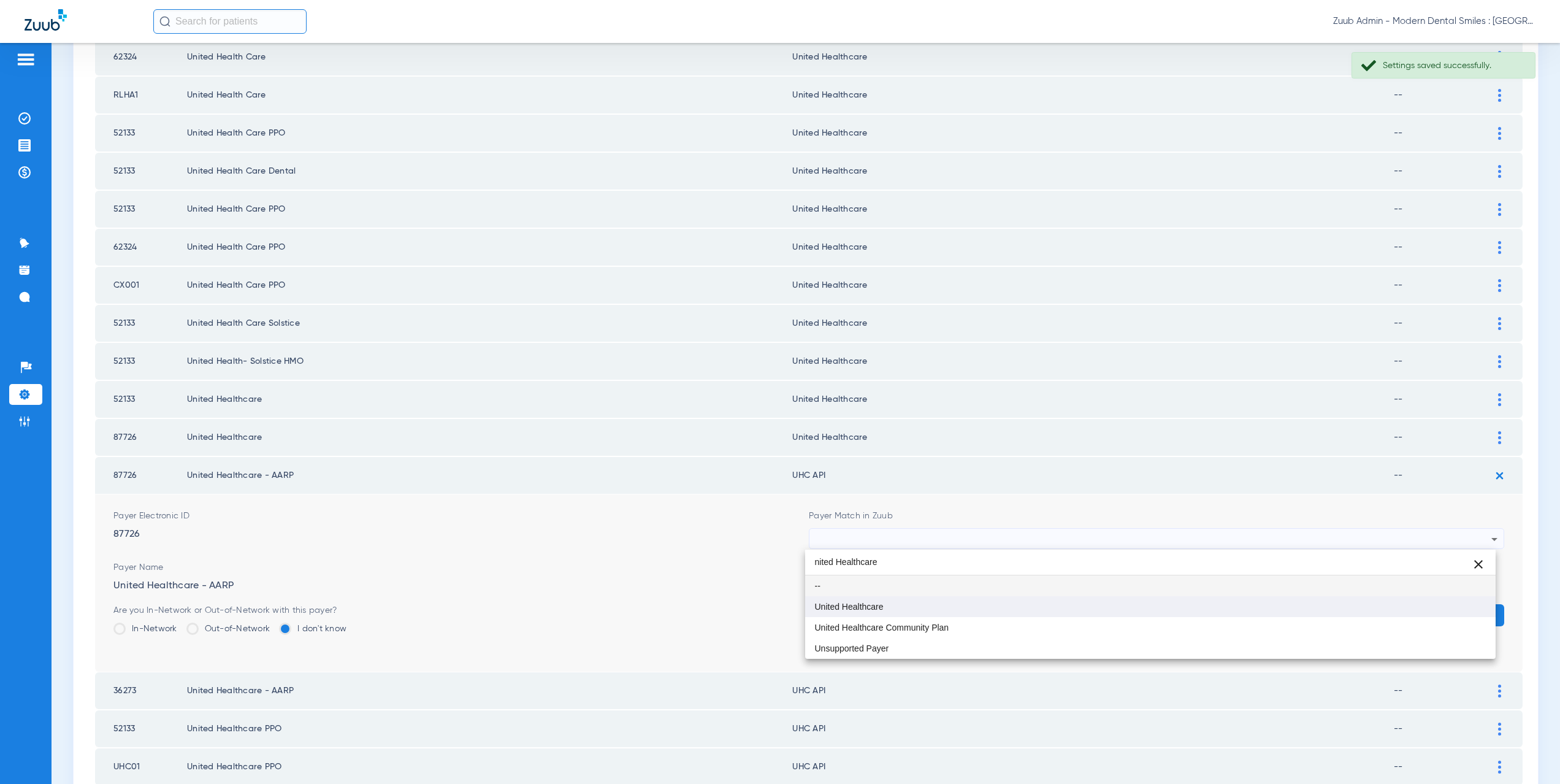
type input "nited Healthcare"
click at [844, 603] on span "United Healthcare" at bounding box center [849, 607] width 69 height 9
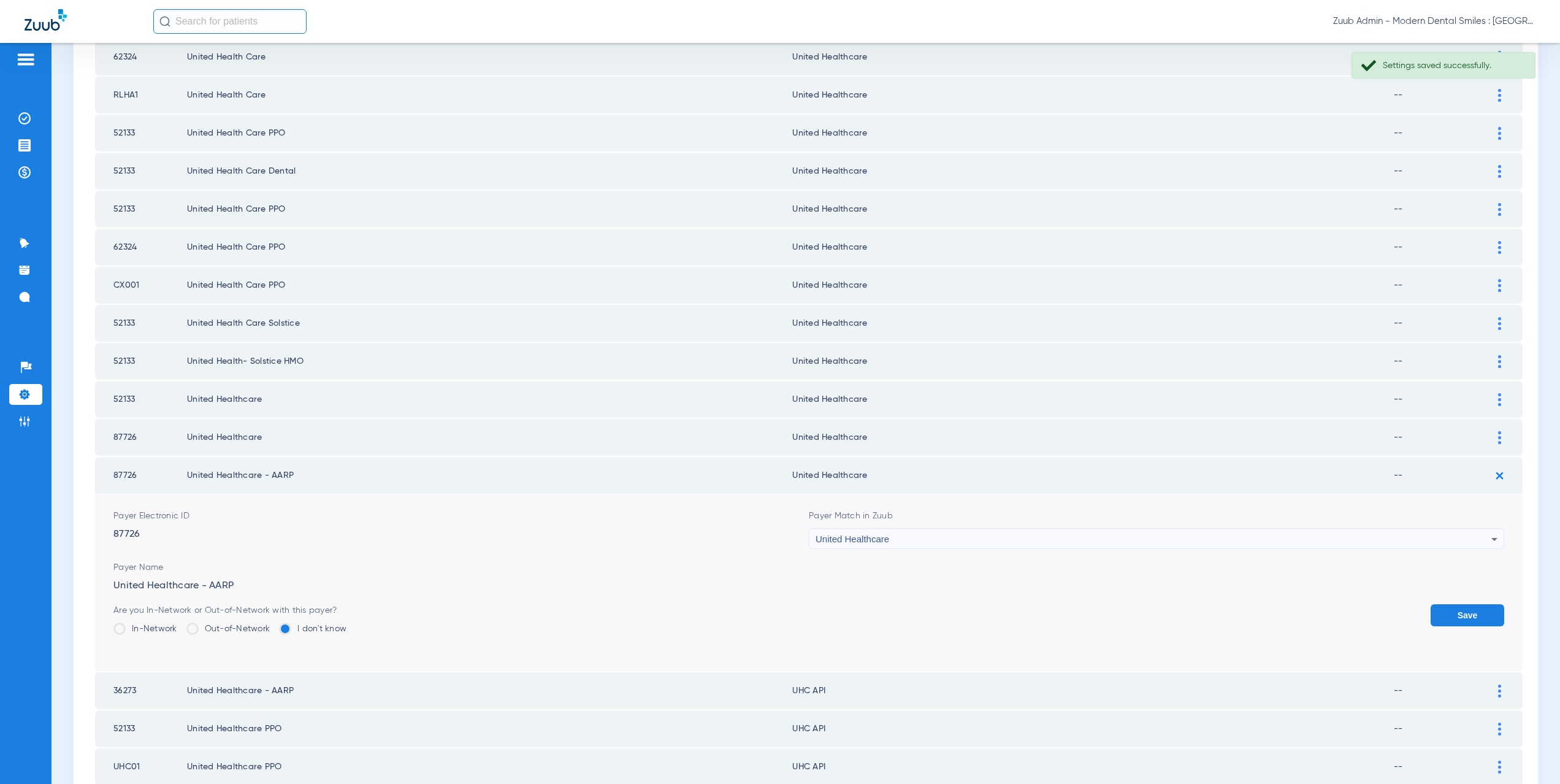
click at [1438, 607] on button "Save" at bounding box center [1467, 615] width 73 height 22
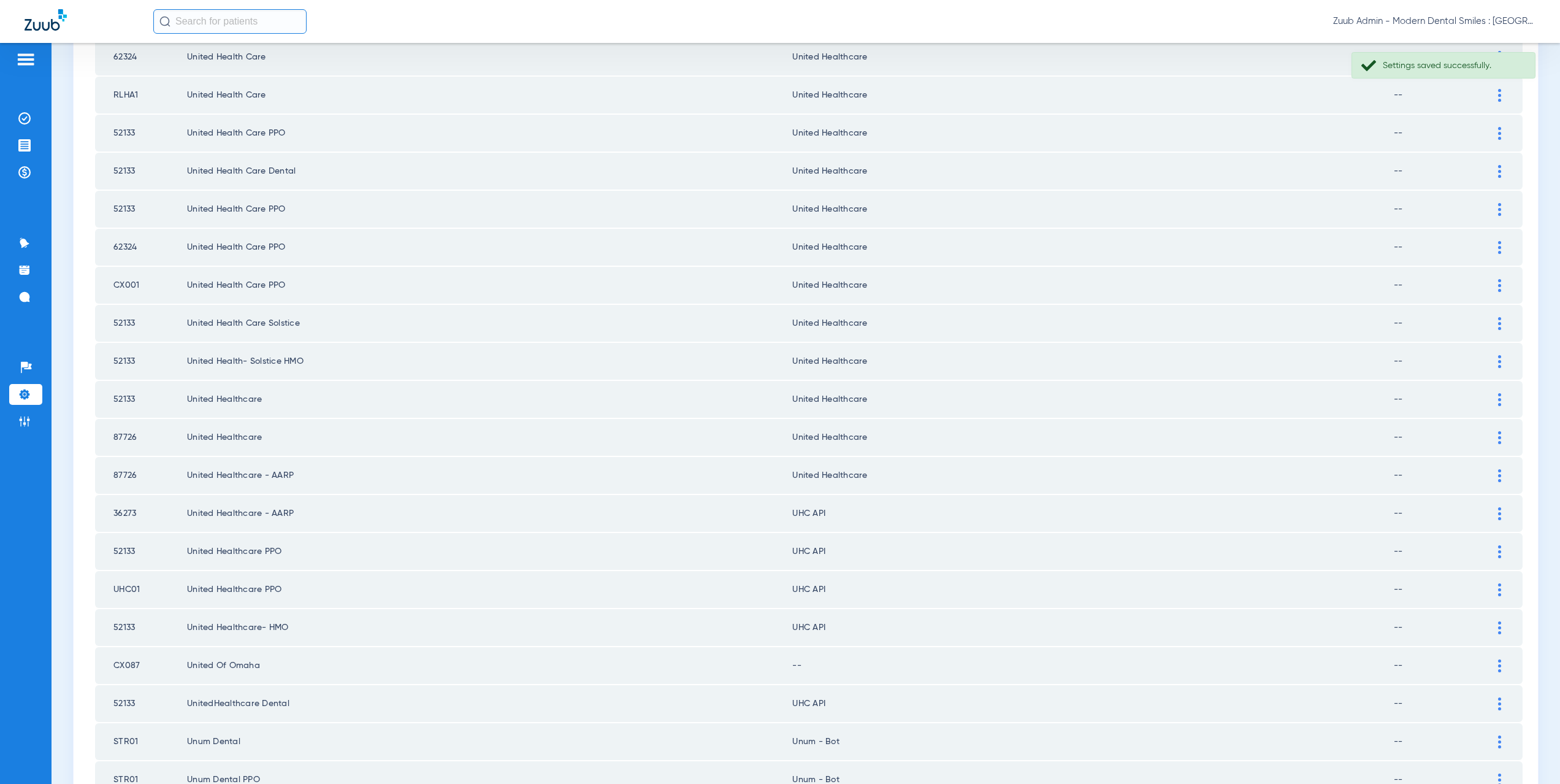
click at [1493, 513] on div at bounding box center [1500, 513] width 21 height 13
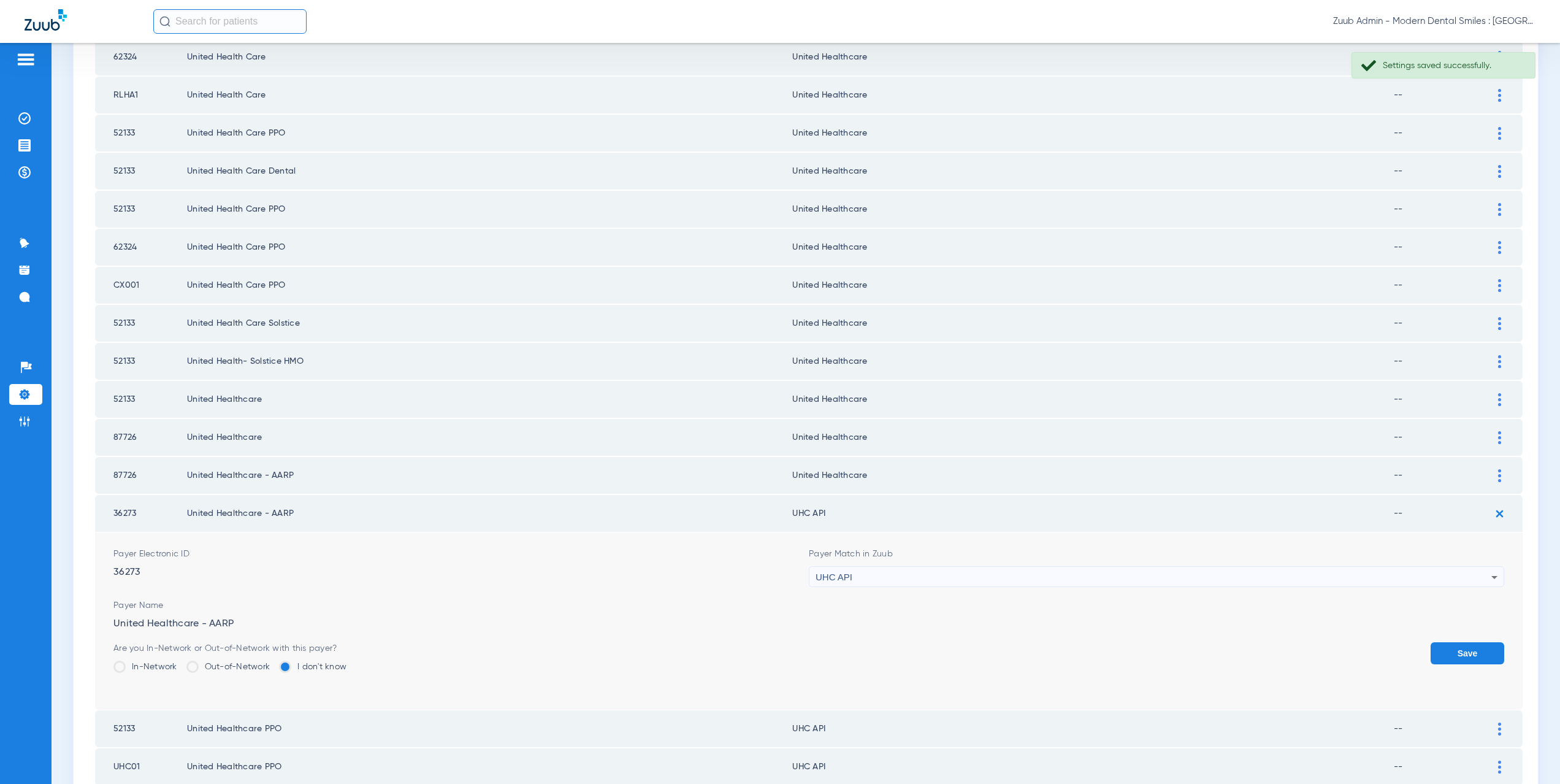
click at [855, 580] on div "UHC API" at bounding box center [1153, 577] width 676 height 21
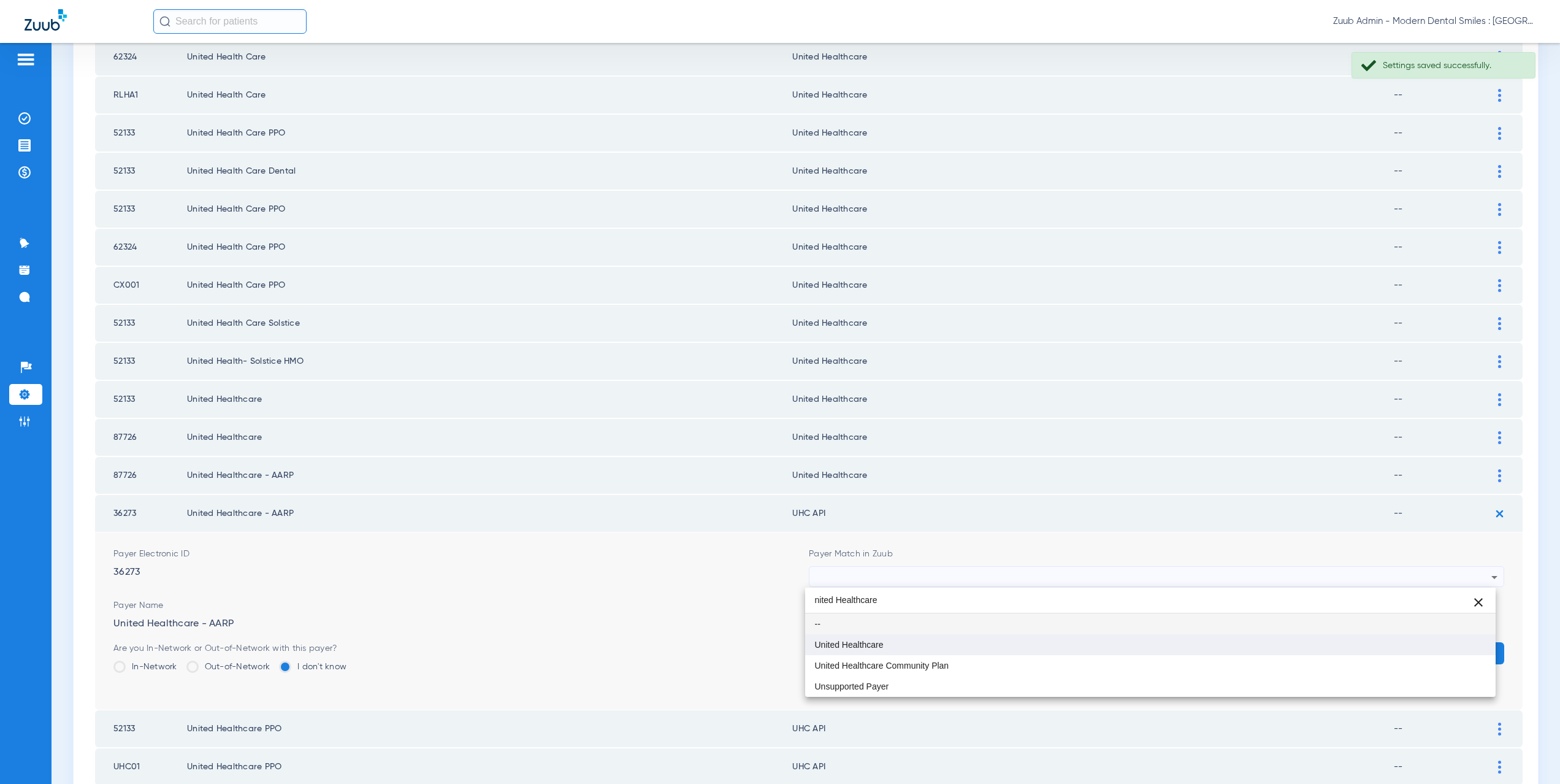
type input "nited Healthcare"
click at [859, 642] on span "United Healthcare" at bounding box center [849, 645] width 69 height 9
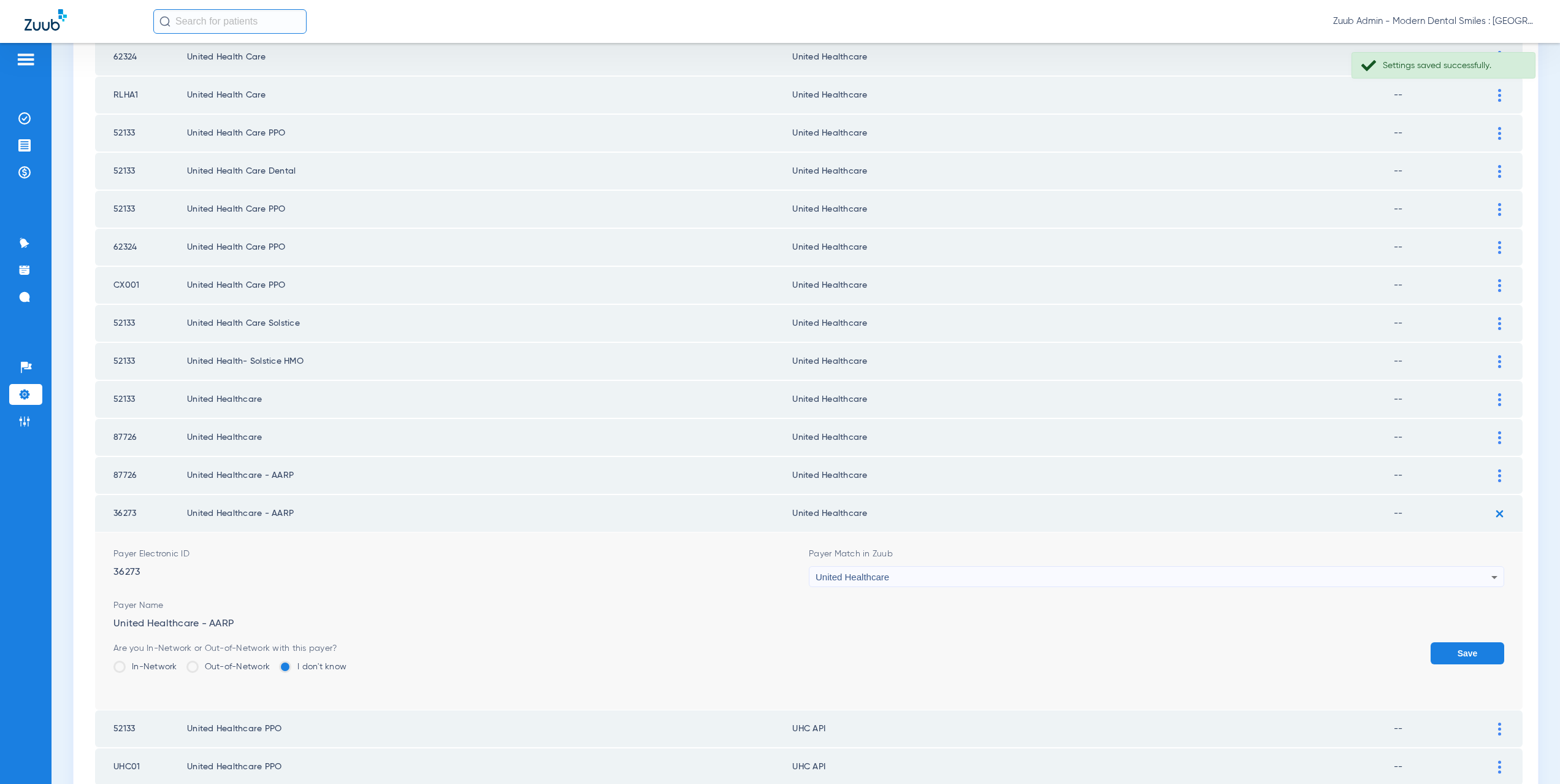
click at [1448, 643] on button "Save" at bounding box center [1467, 653] width 73 height 22
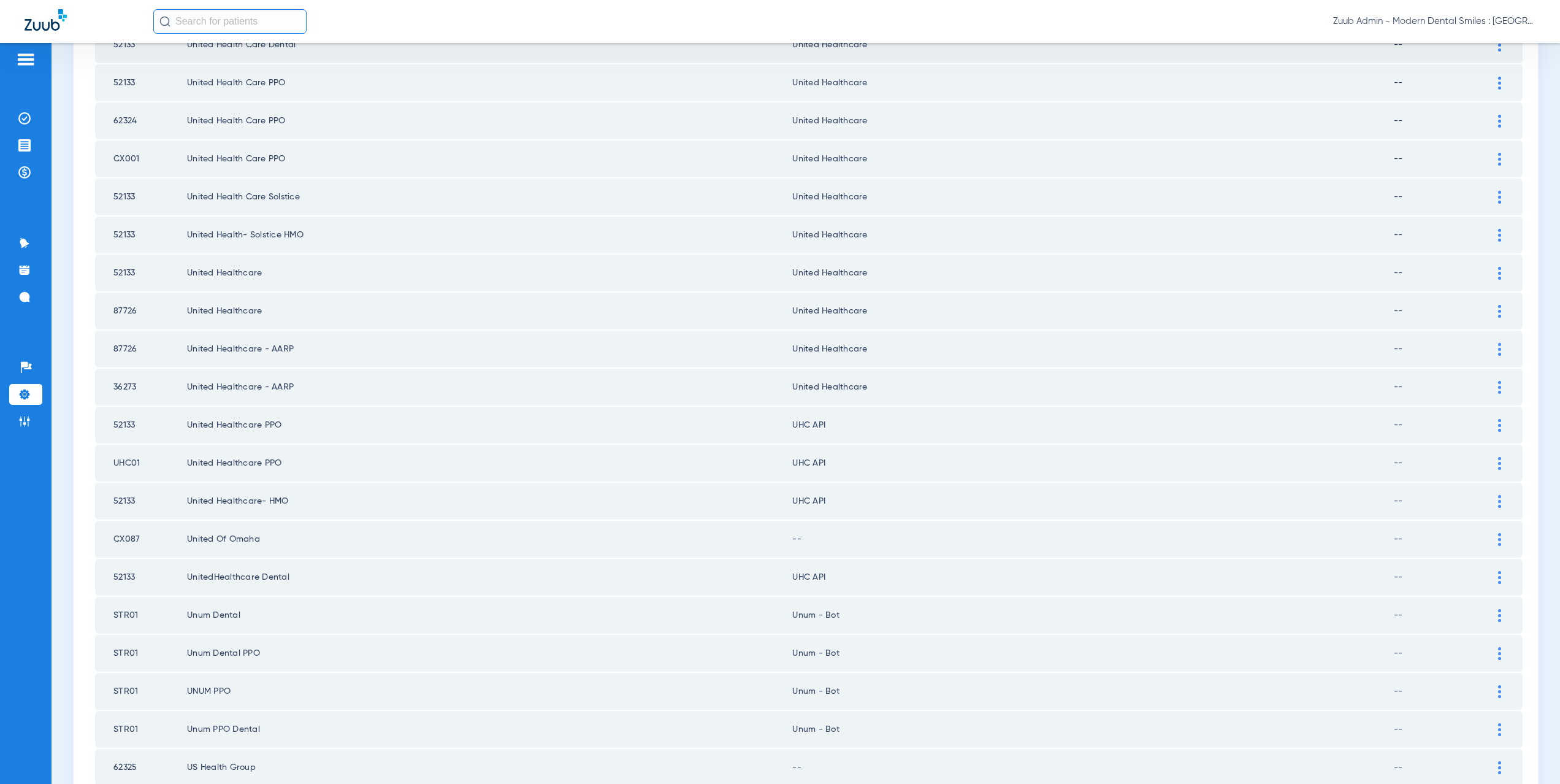
scroll to position [1223, 0]
drag, startPoint x: 867, startPoint y: 314, endPoint x: 797, endPoint y: 310, distance: 70.1
click at [797, 310] on td "United Healthcare" at bounding box center [1093, 313] width 602 height 37
copy td "ited Healthcare"
click at [1489, 352] on div at bounding box center [1500, 351] width 21 height 13
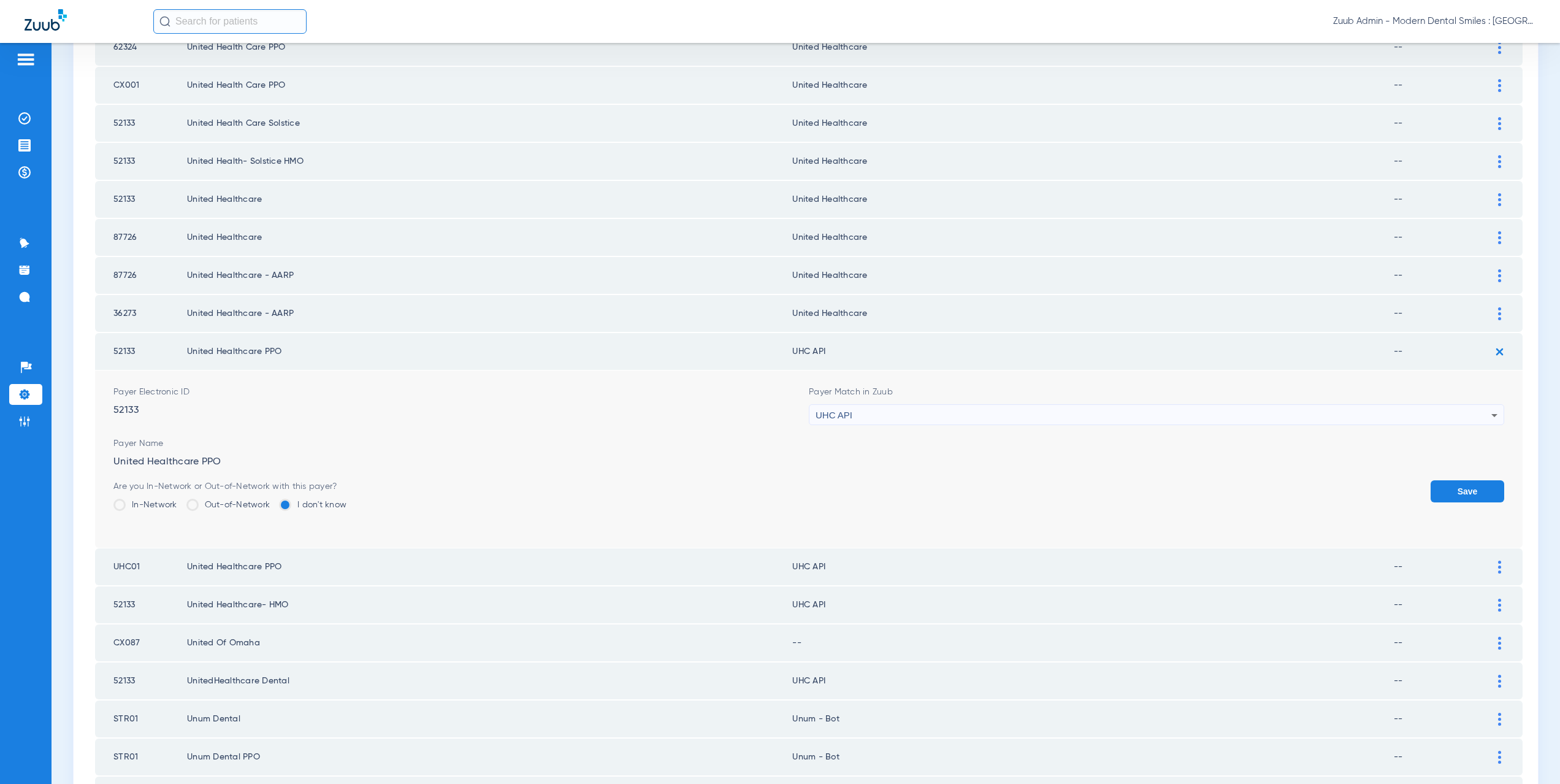
click at [843, 413] on span "UHC API" at bounding box center [834, 415] width 37 height 11
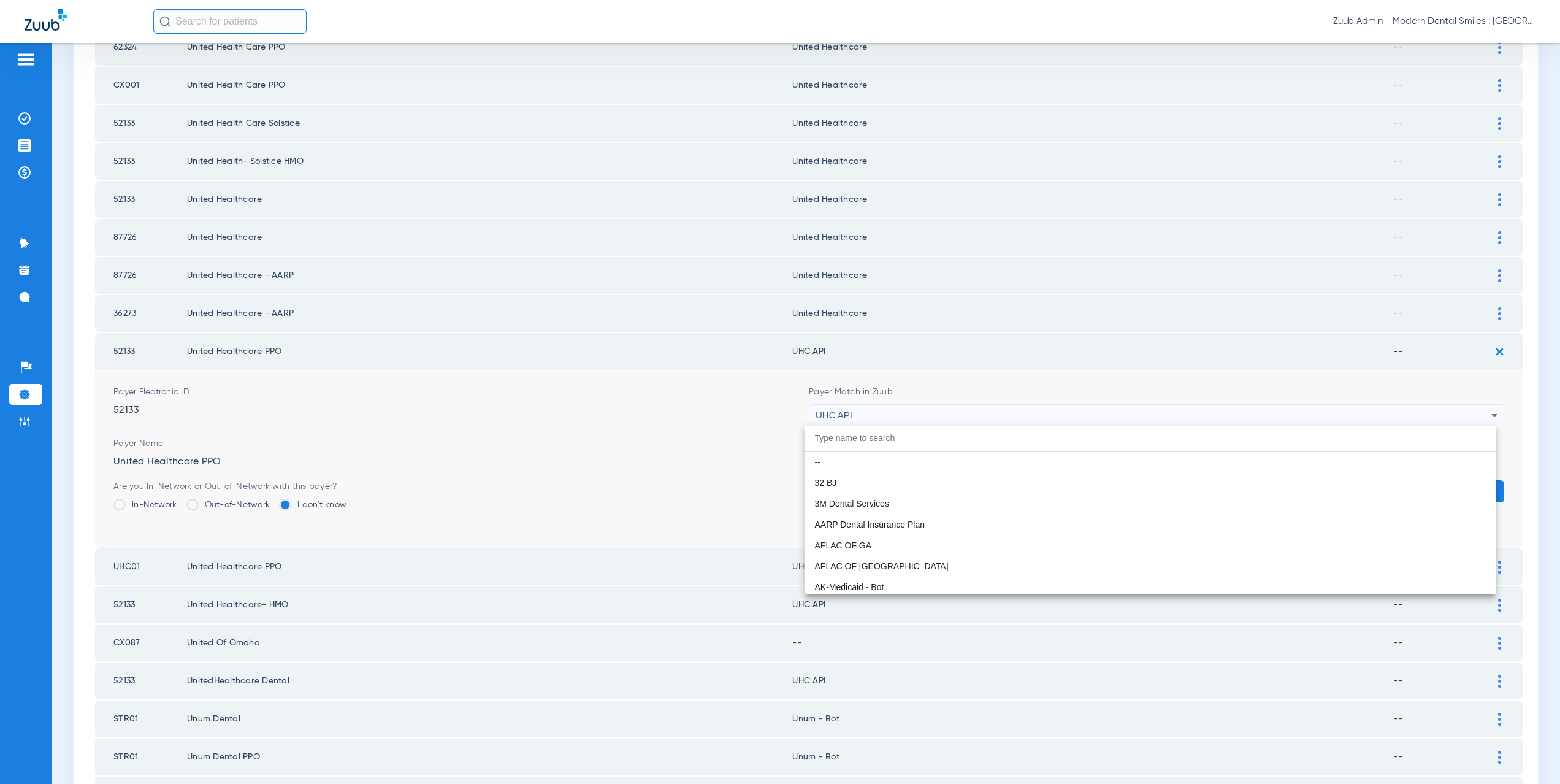
scroll to position [0, 0]
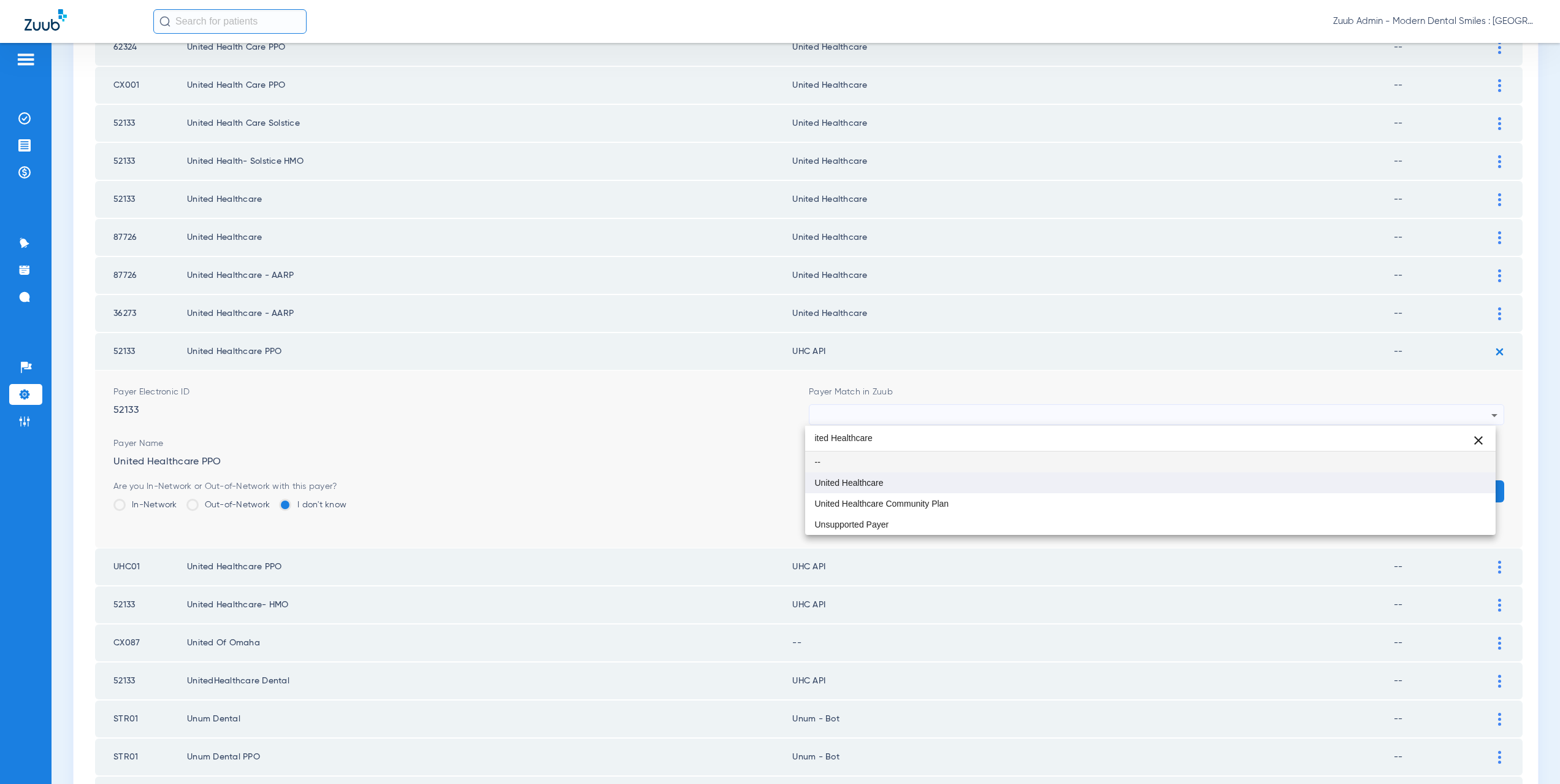
type input "ited Healthcare"
click at [867, 476] on mat-option "United Healthcare" at bounding box center [1151, 482] width 691 height 21
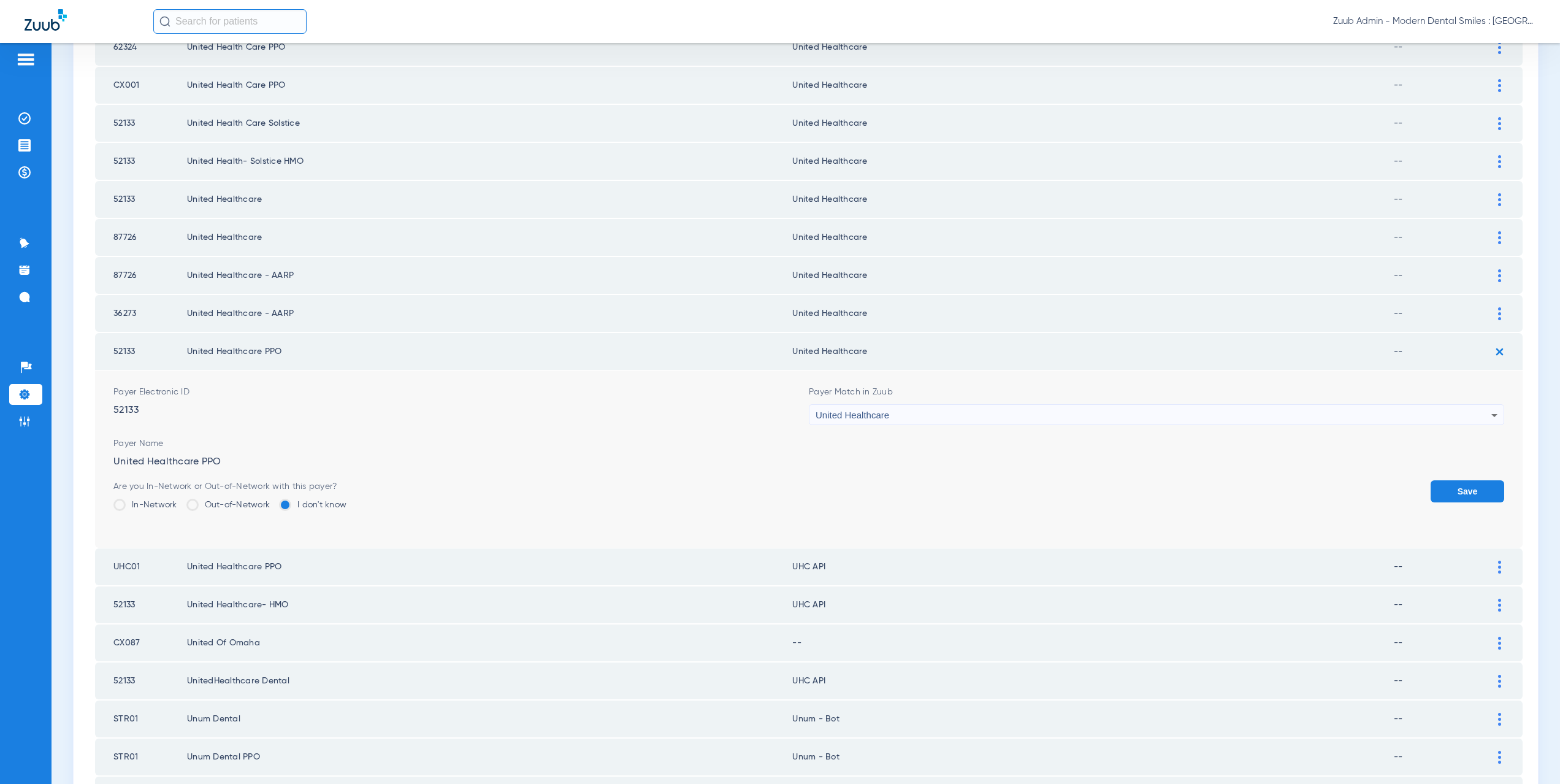
click at [1460, 488] on button "Save" at bounding box center [1467, 491] width 73 height 22
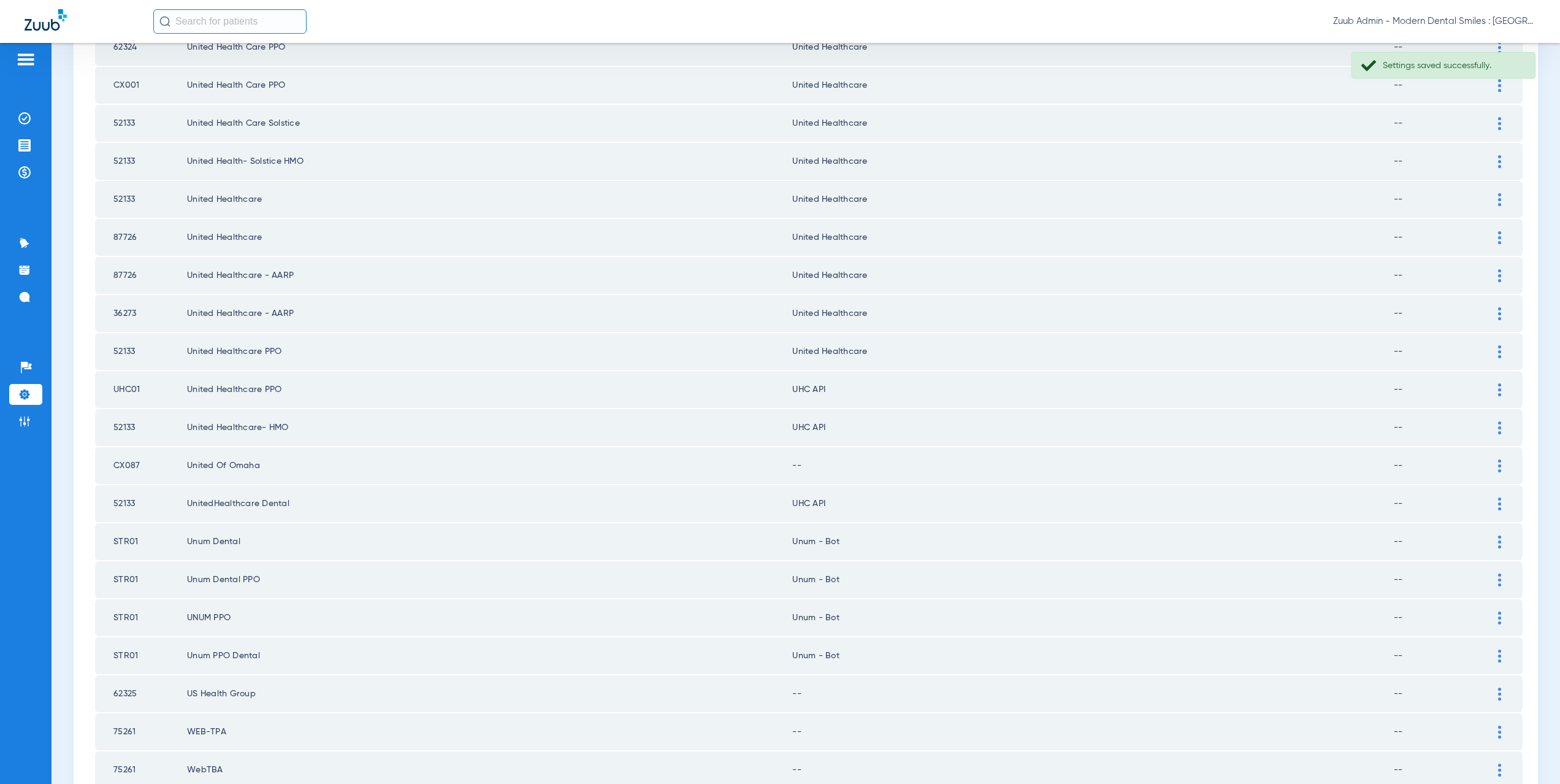
click at [1493, 389] on div at bounding box center [1500, 389] width 21 height 13
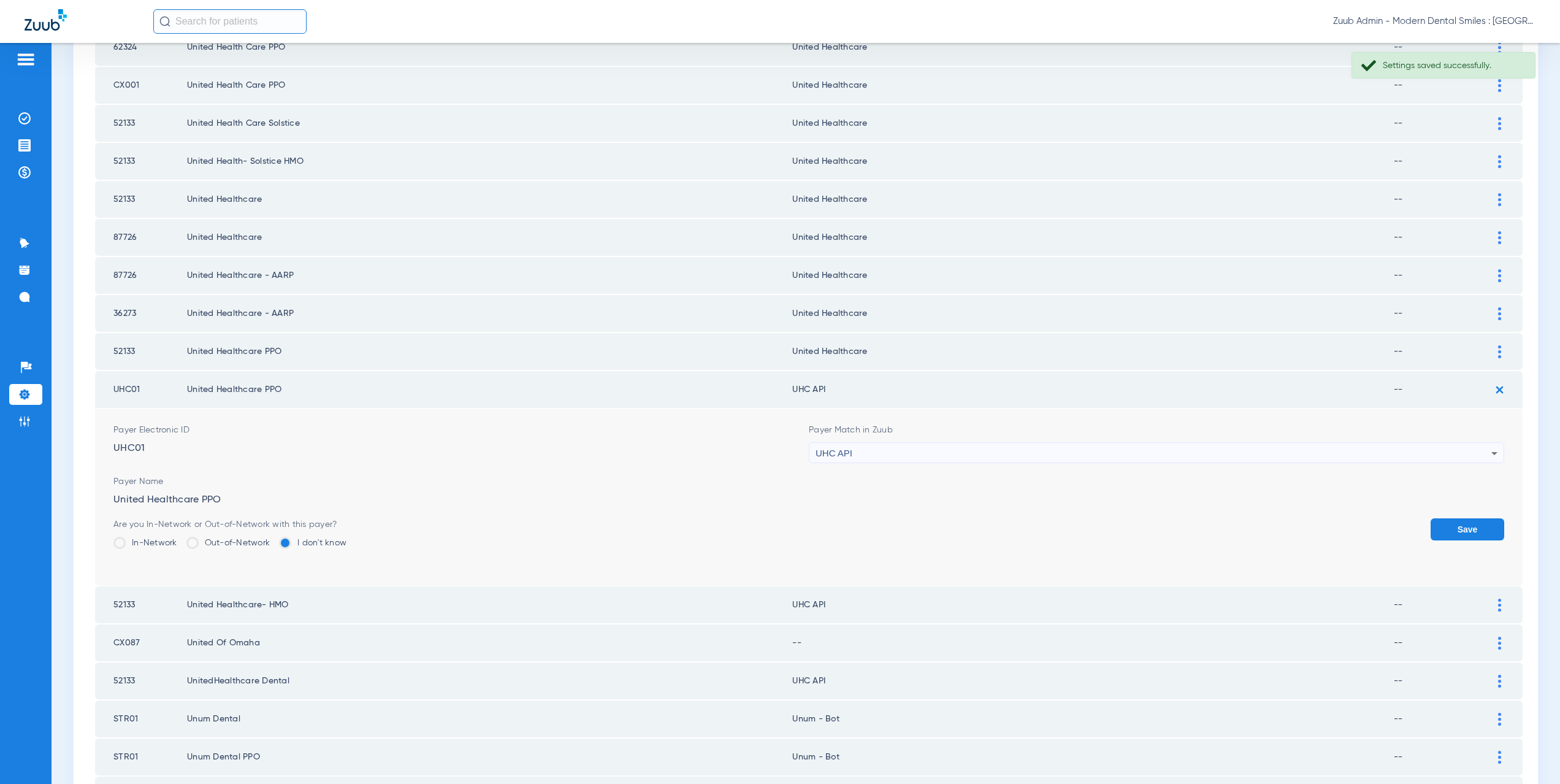
click at [843, 456] on span "UHC API" at bounding box center [834, 453] width 37 height 11
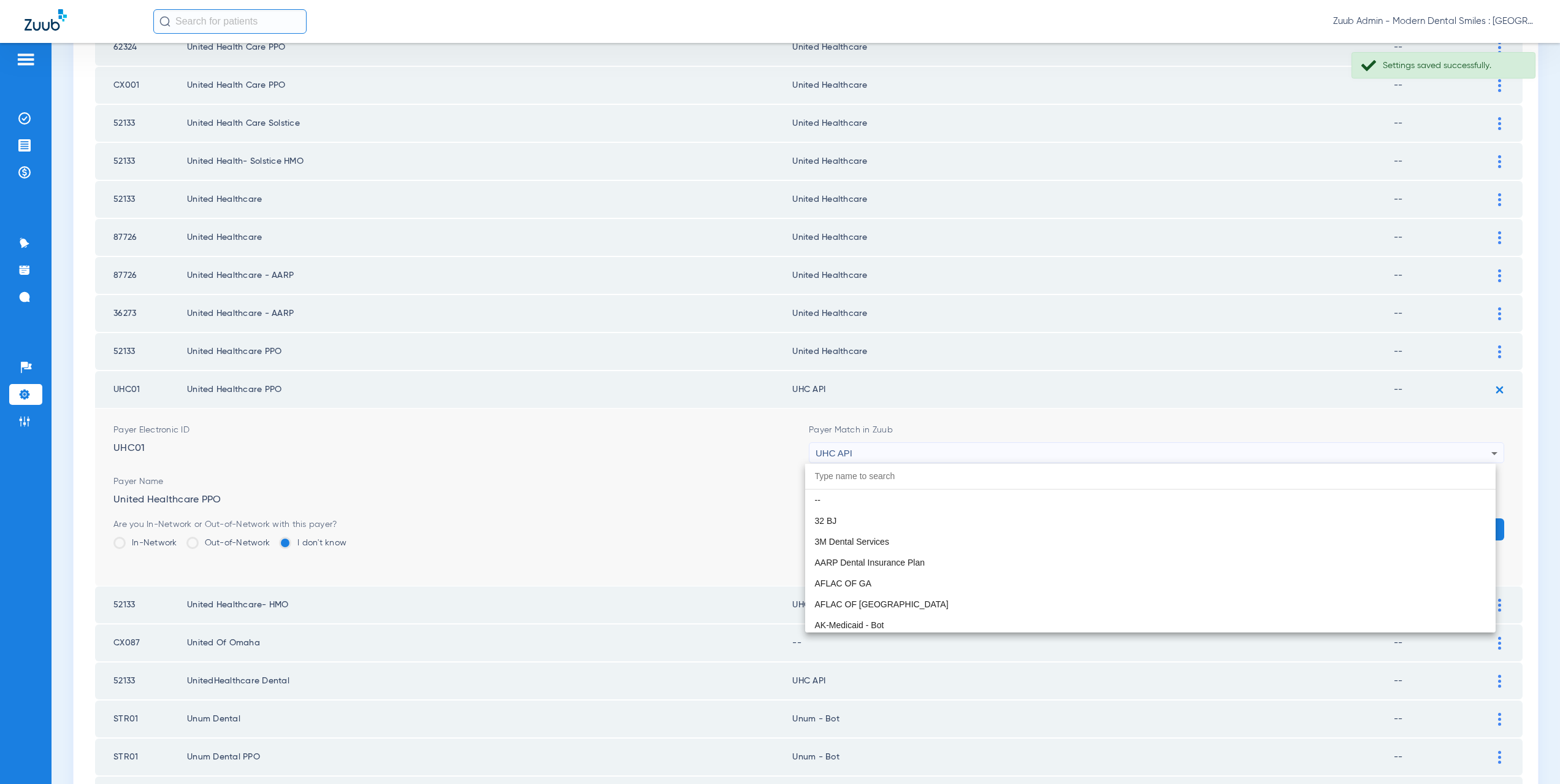
scroll to position [7530, 0]
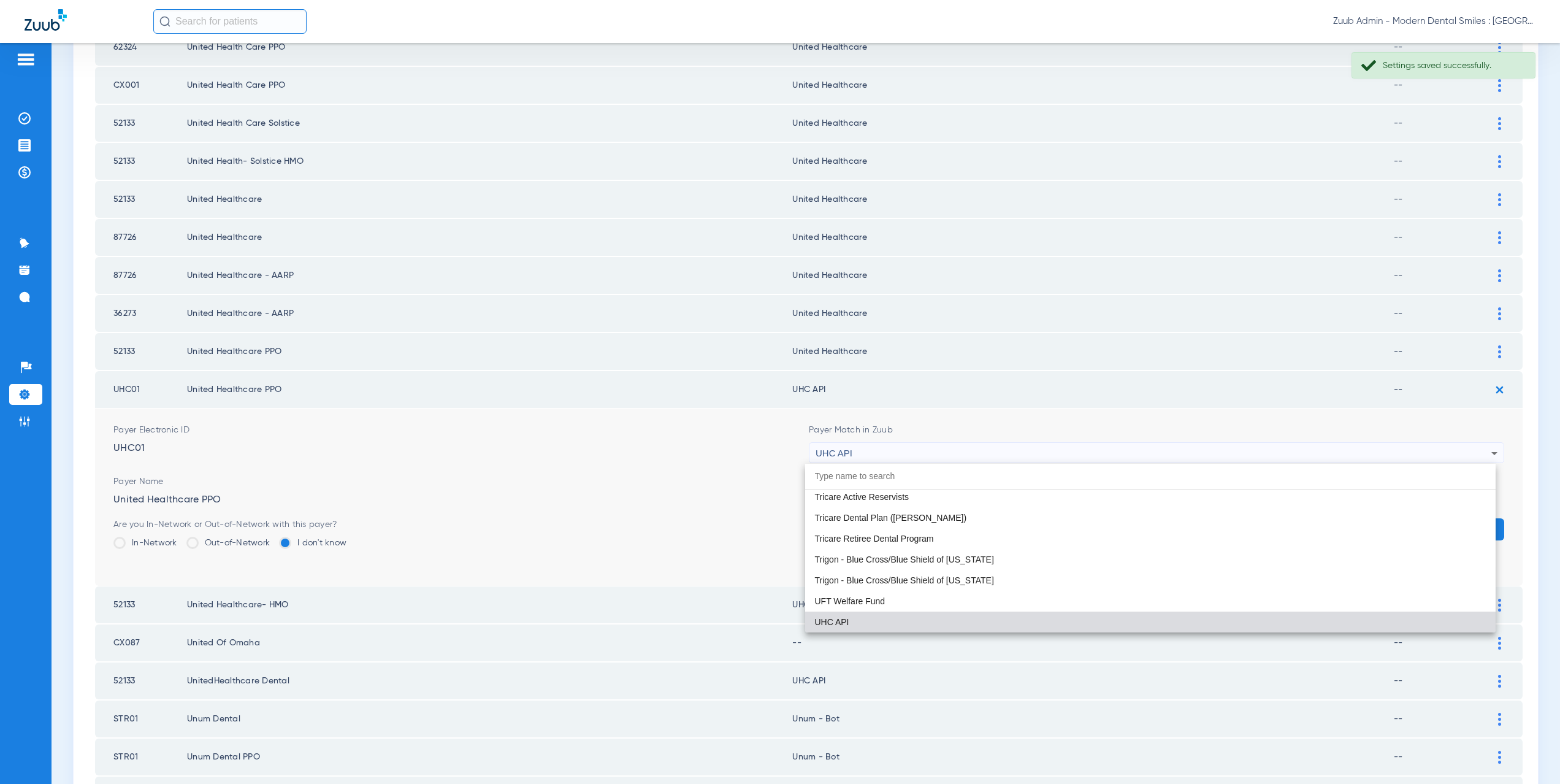
paste input "ited Healthcare"
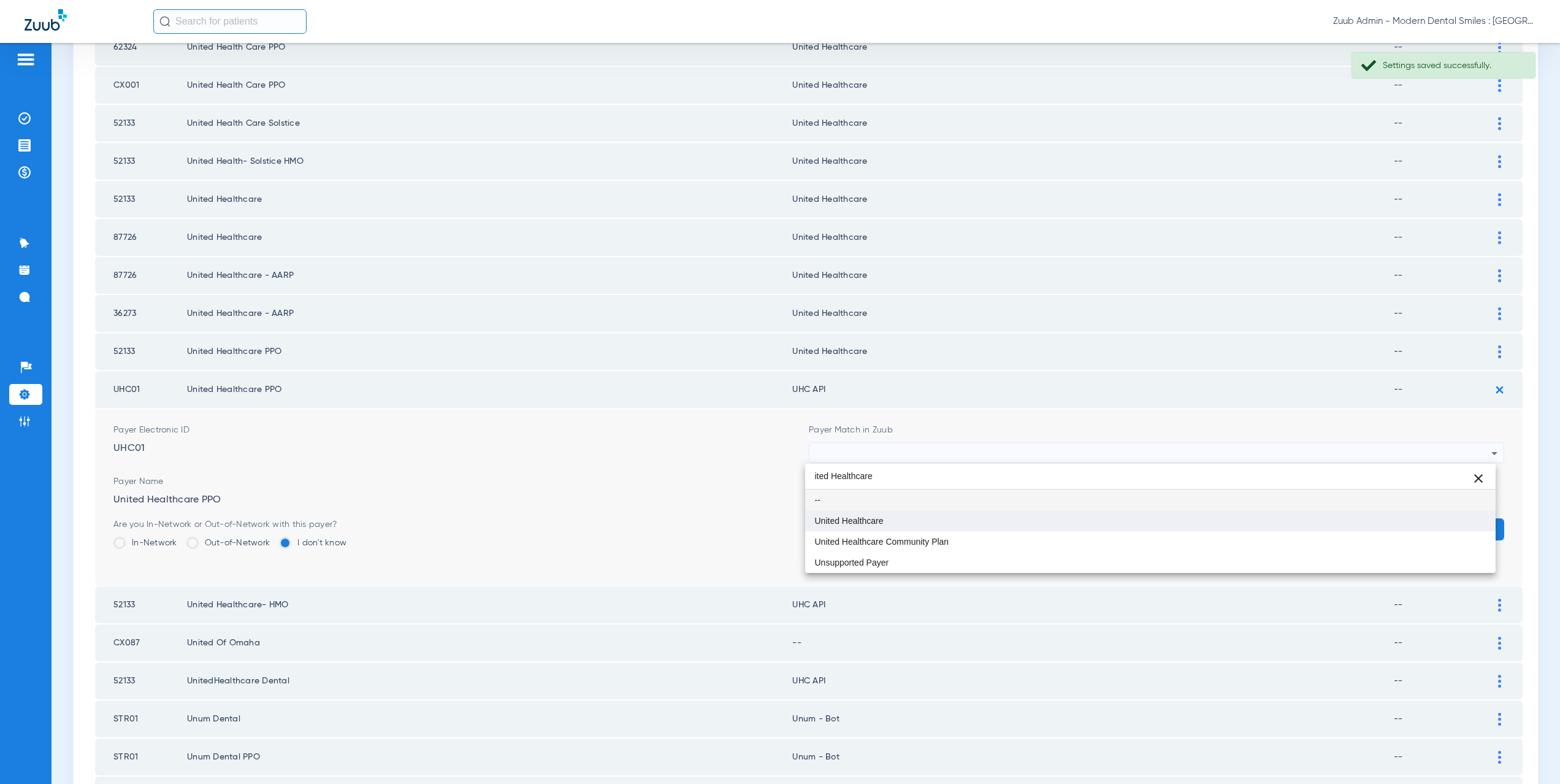
scroll to position [0, 0]
type input "ited Healthcare"
click at [874, 521] on span "United Healthcare" at bounding box center [849, 521] width 69 height 9
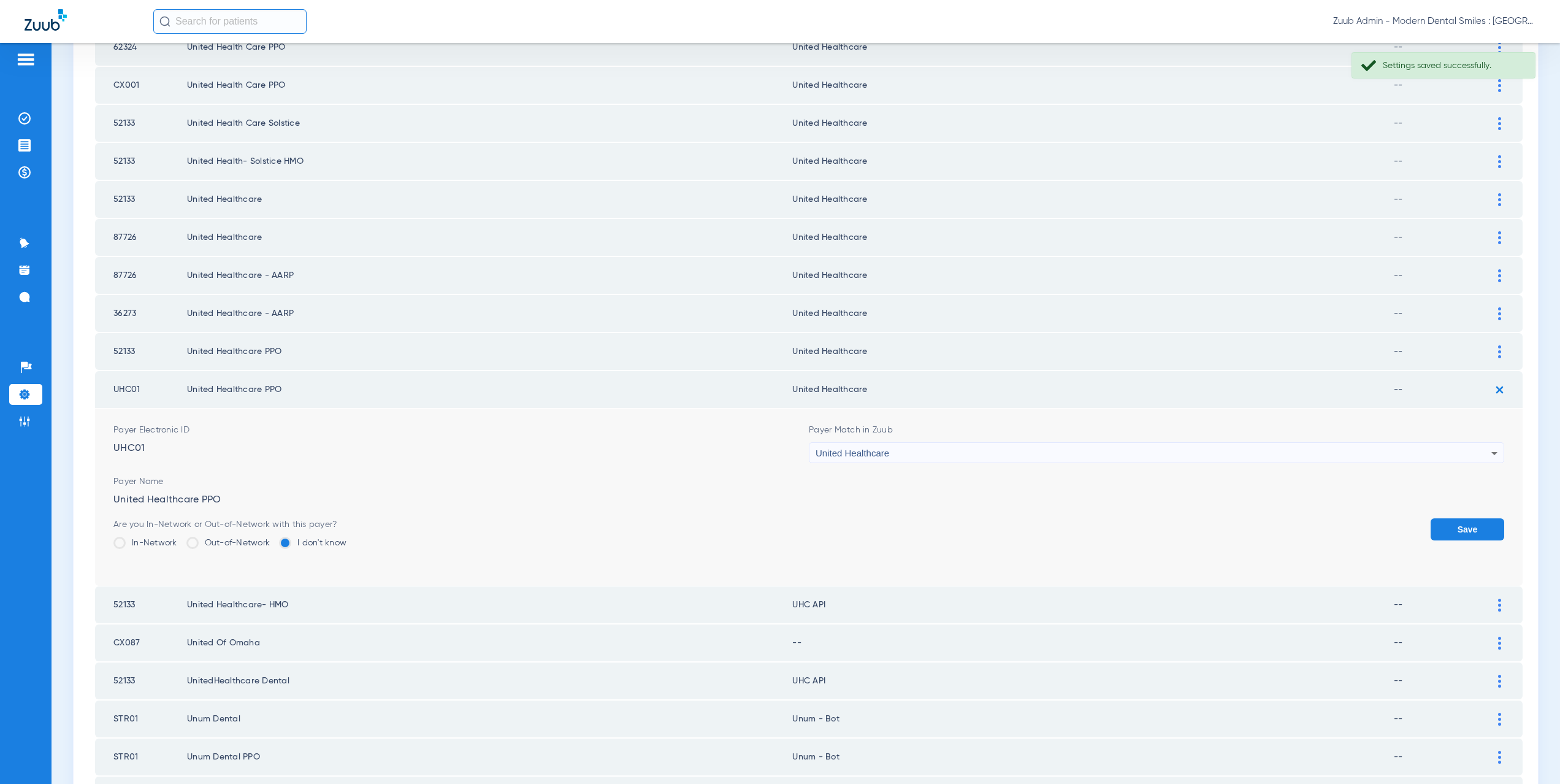
click at [1432, 534] on button "Save" at bounding box center [1467, 529] width 73 height 22
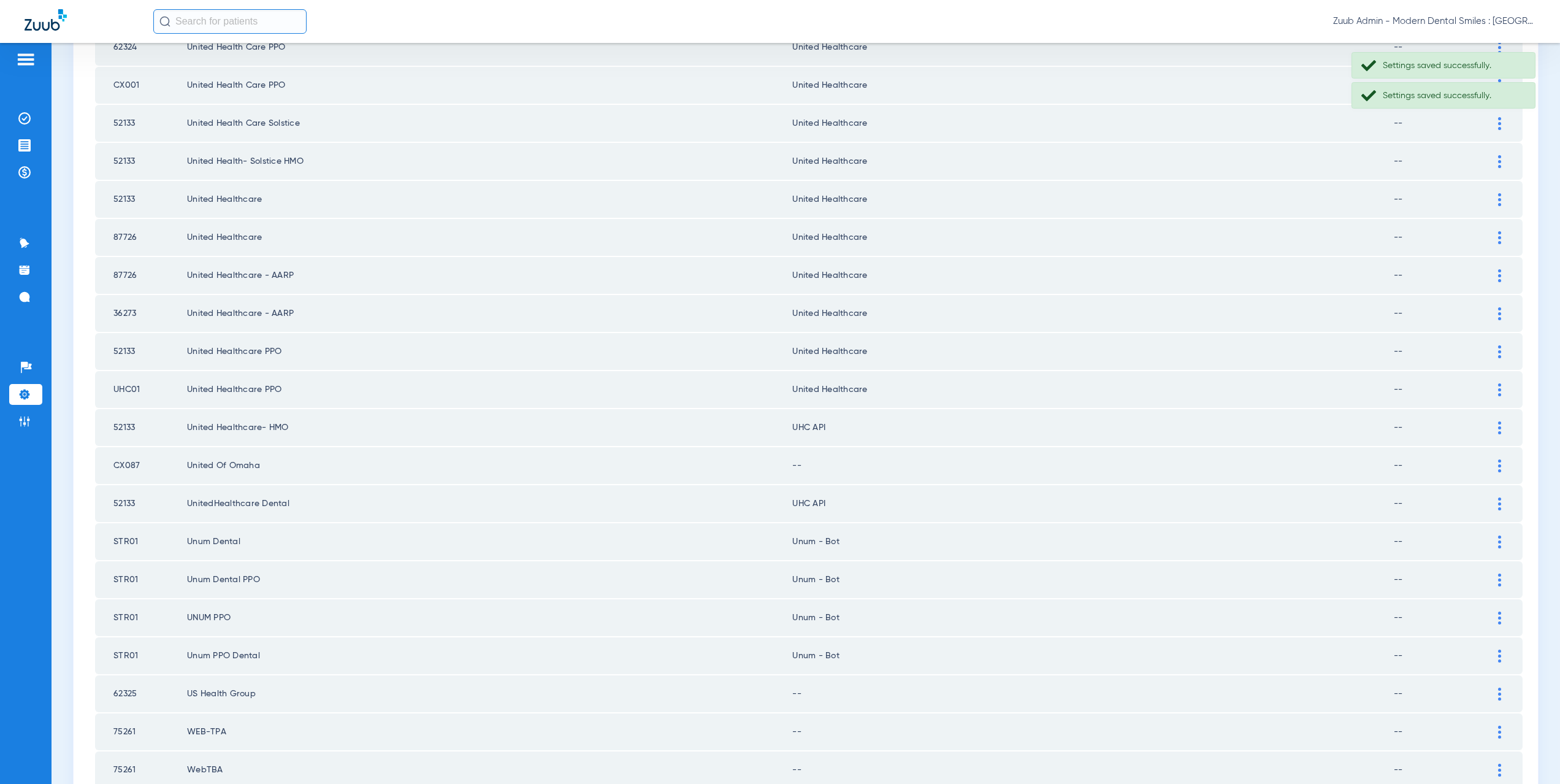
click at [1495, 425] on div at bounding box center [1500, 428] width 21 height 13
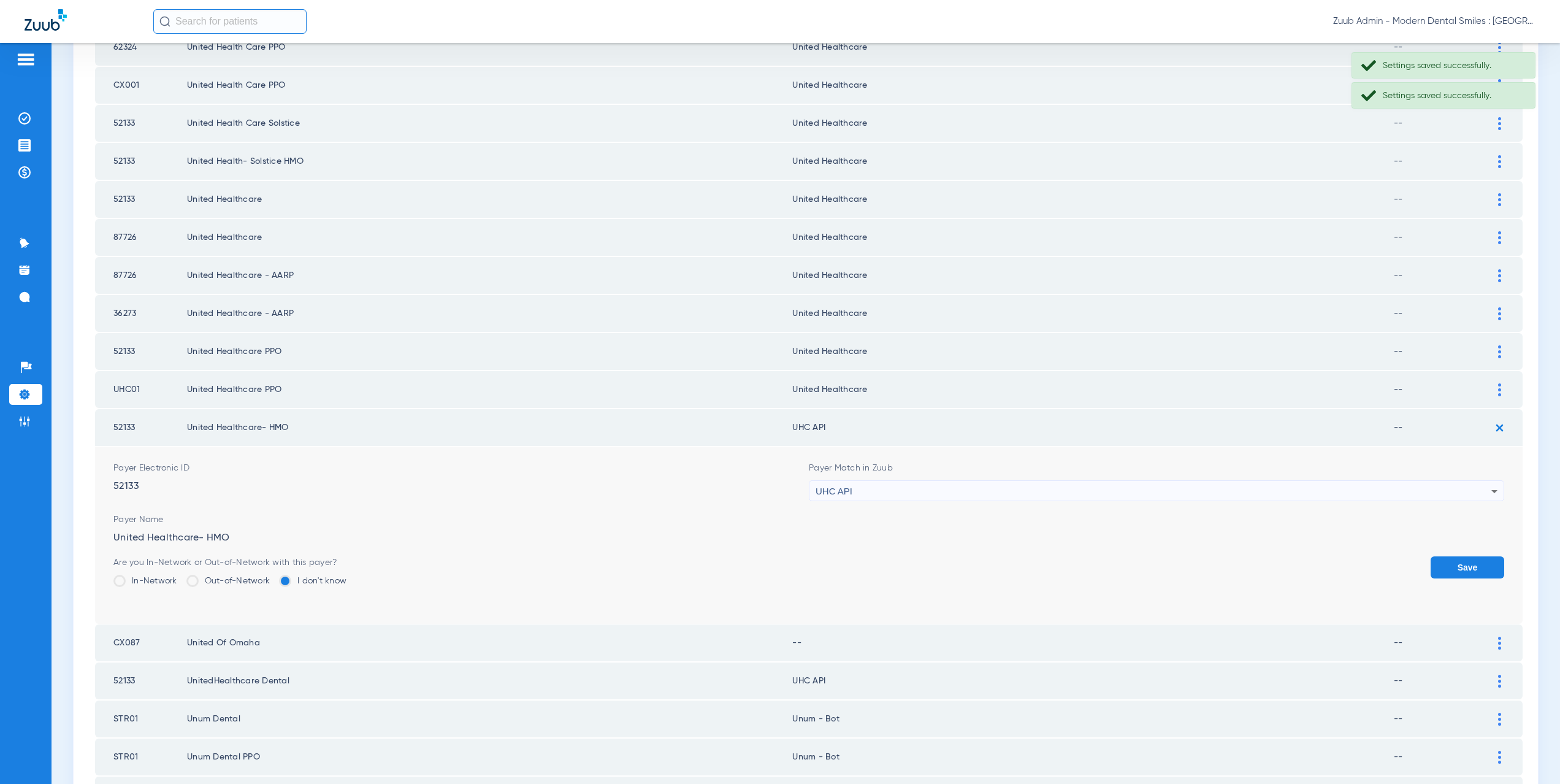
click at [856, 493] on div "UHC API" at bounding box center [1153, 491] width 676 height 21
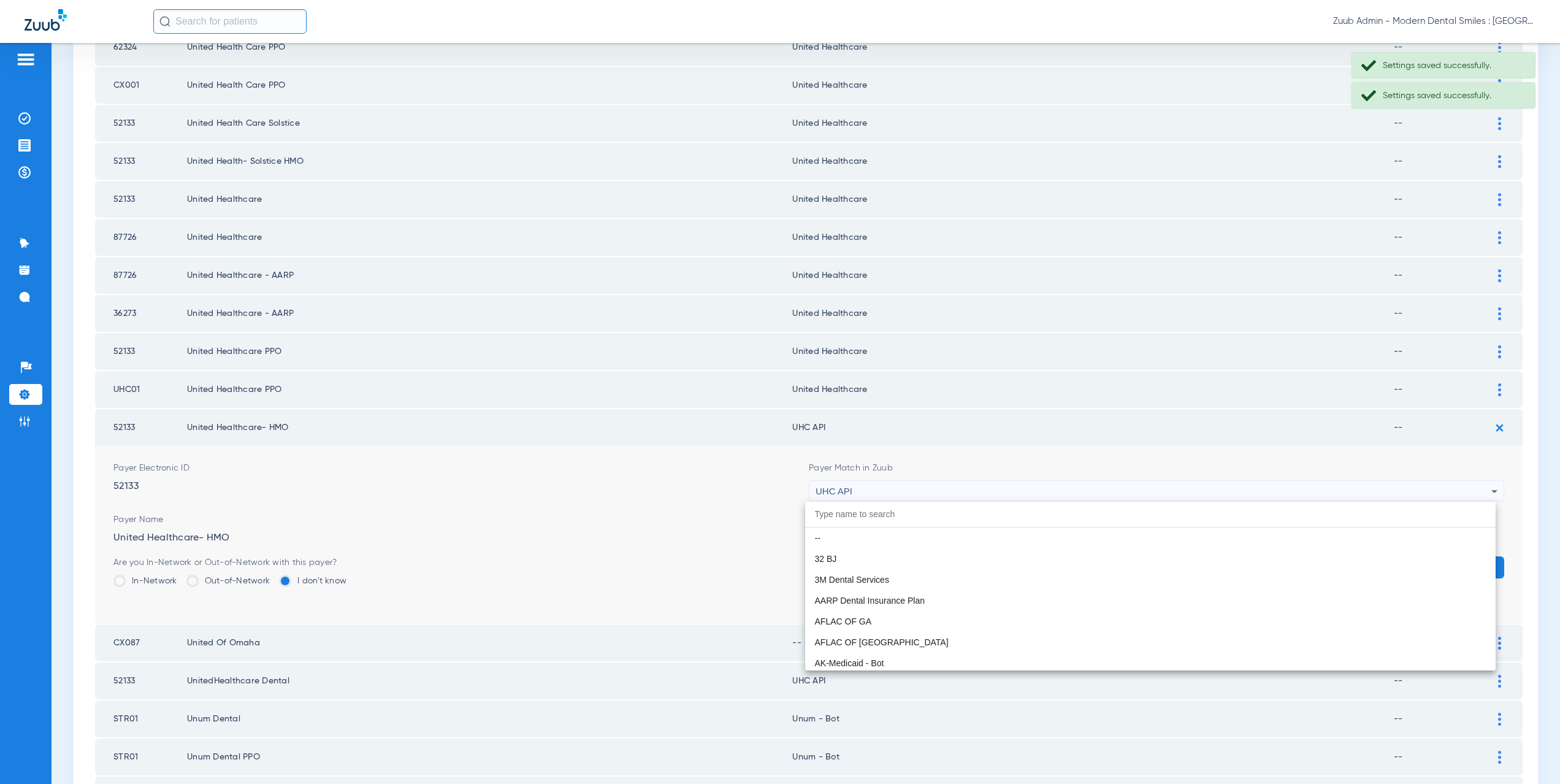
scroll to position [7530, 0]
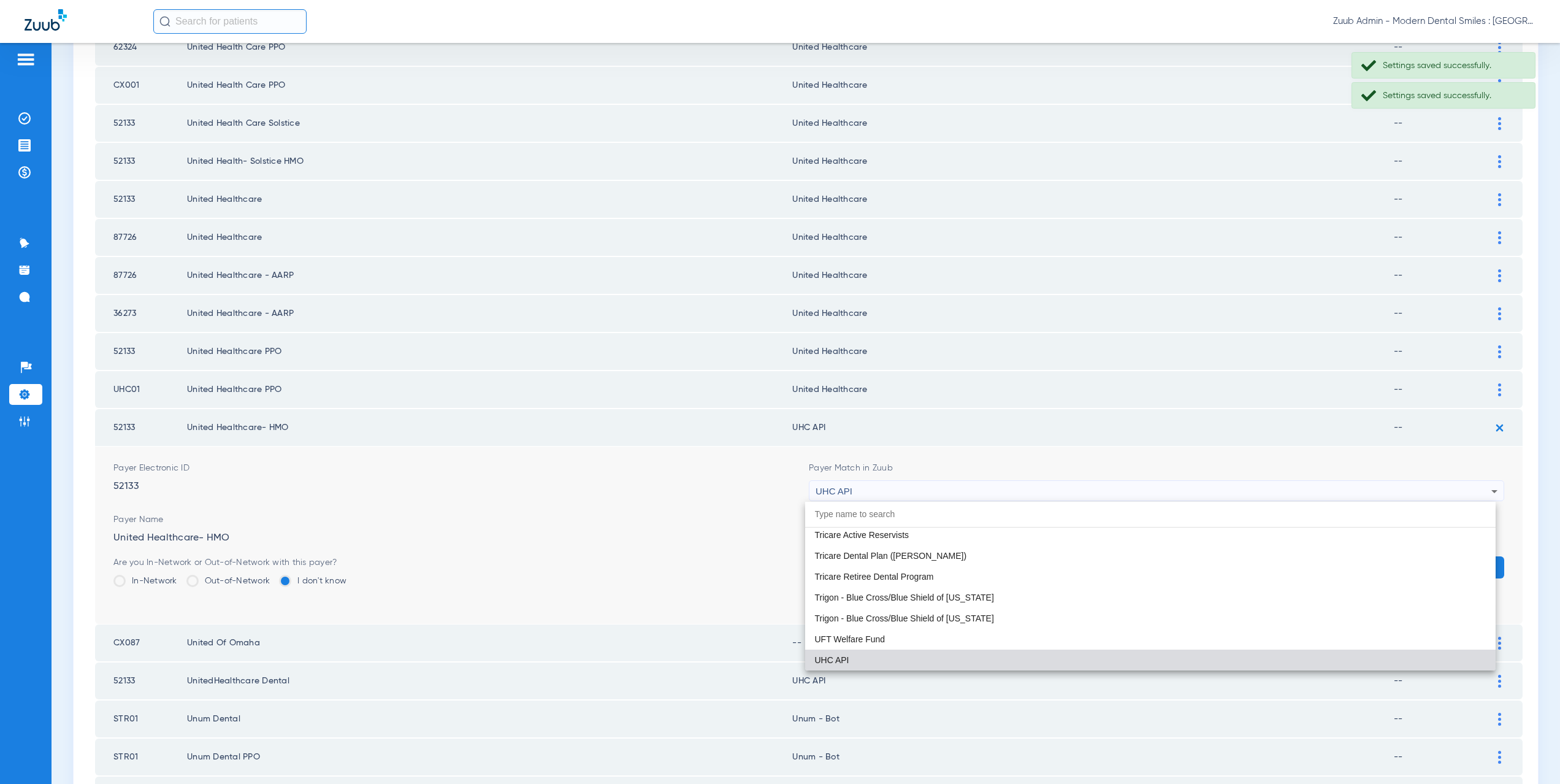
paste input "ited Healthcare"
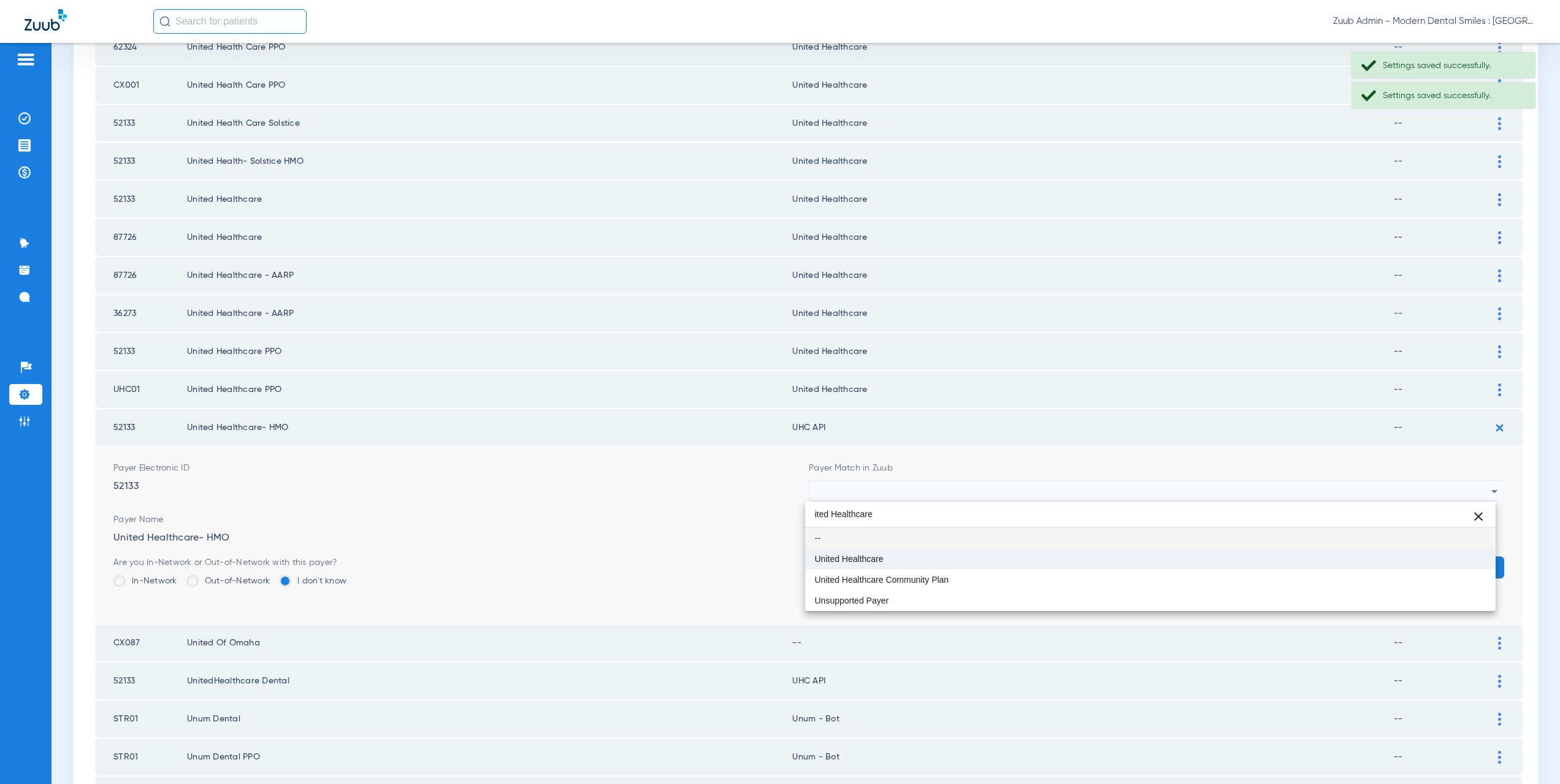
scroll to position [0, 0]
type input "ited Healthcare"
click at [884, 554] on mat-option "United Healthcare" at bounding box center [1151, 558] width 691 height 21
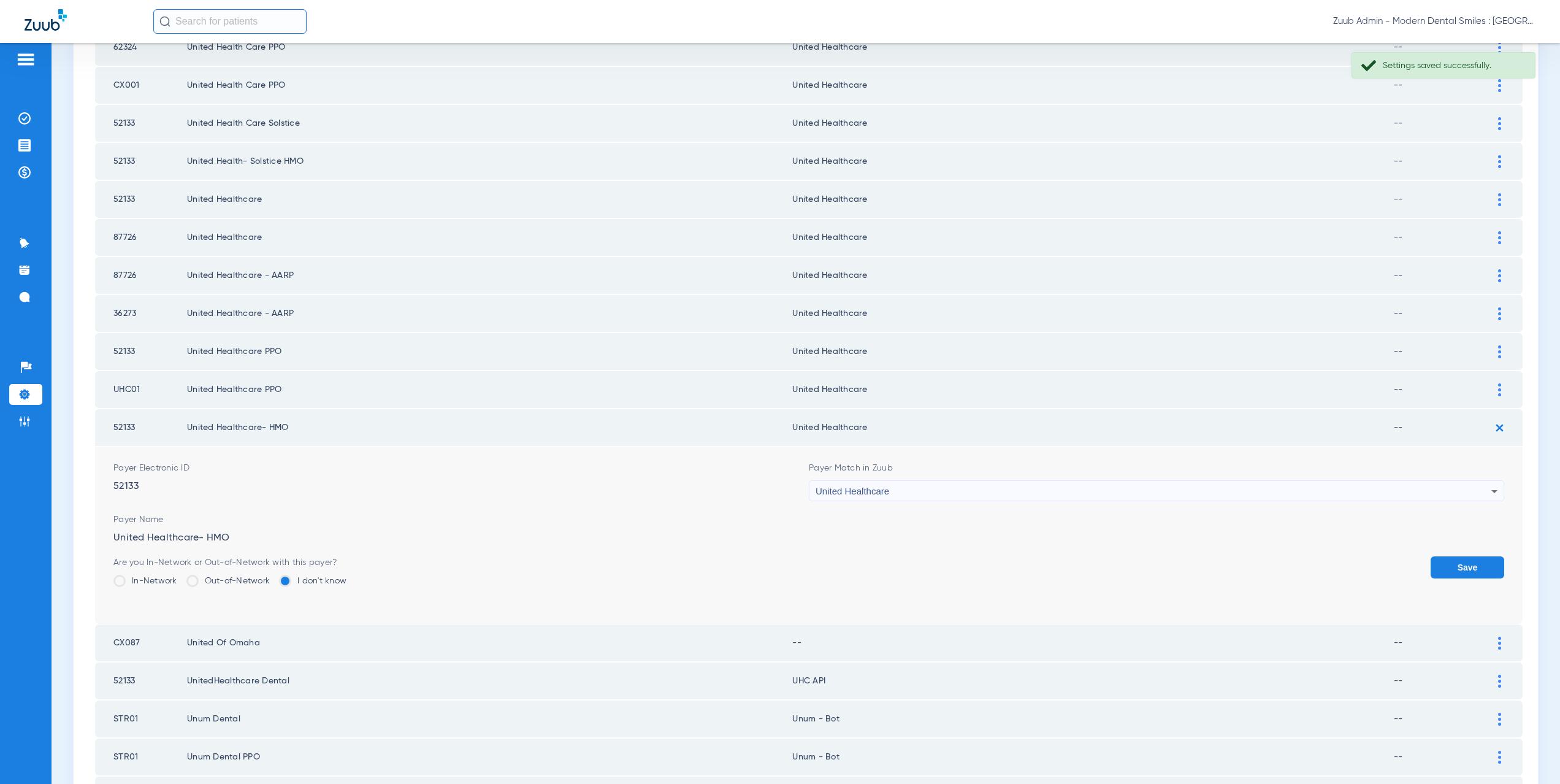
click at [1455, 561] on button "Save" at bounding box center [1467, 567] width 73 height 22
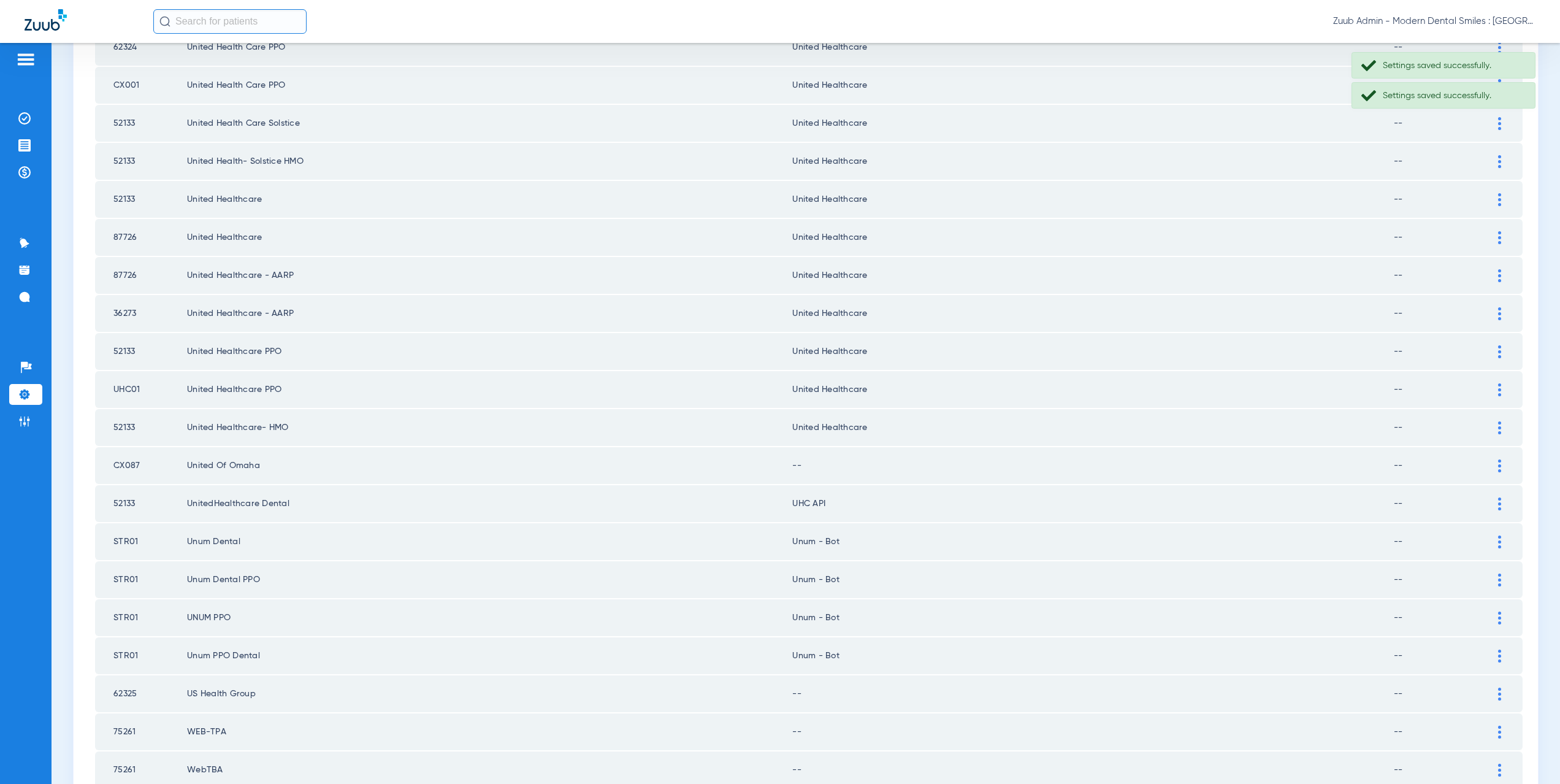
click at [1489, 461] on div at bounding box center [1500, 466] width 21 height 13
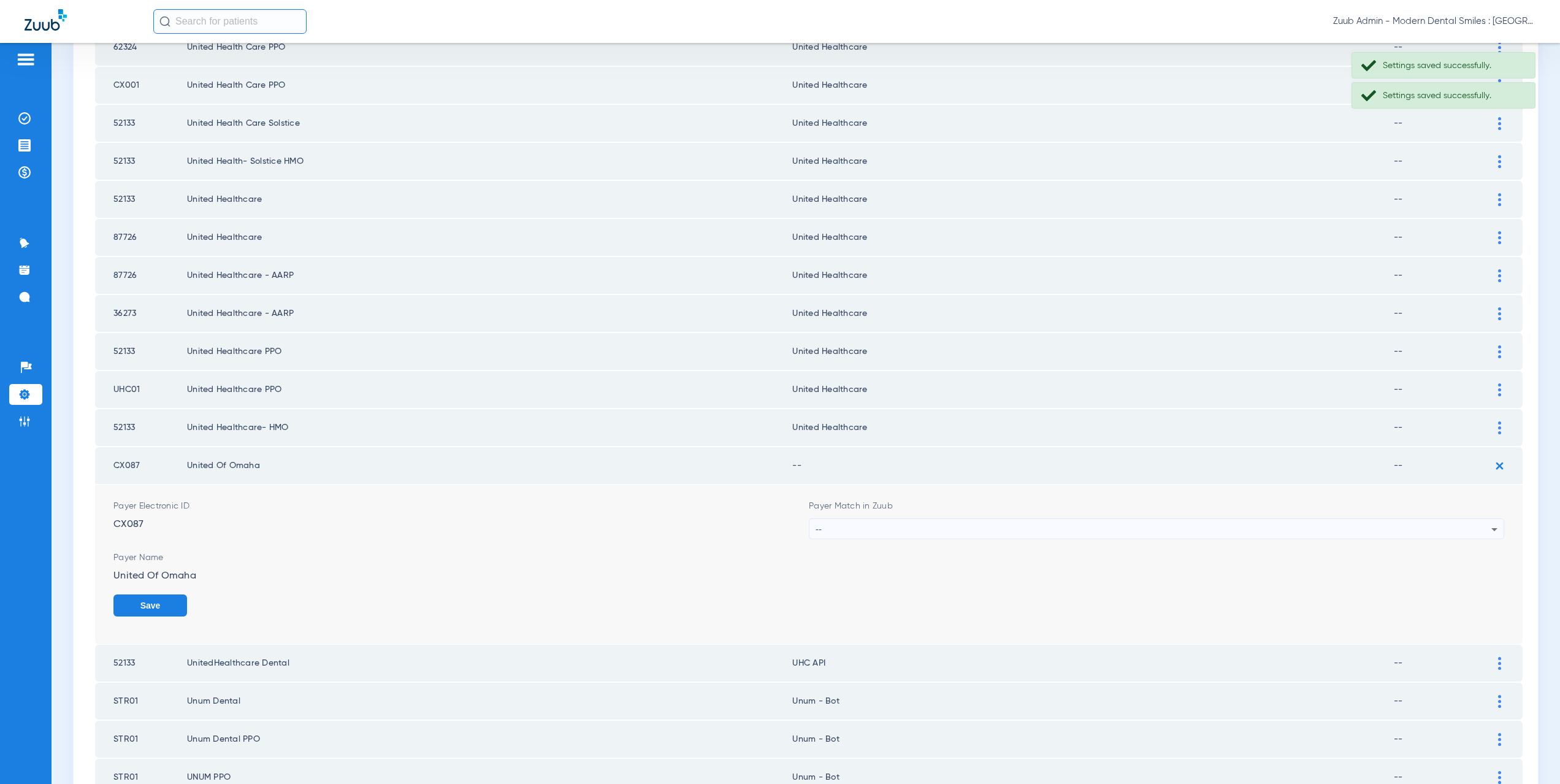
click at [830, 531] on div "--" at bounding box center [1153, 529] width 676 height 21
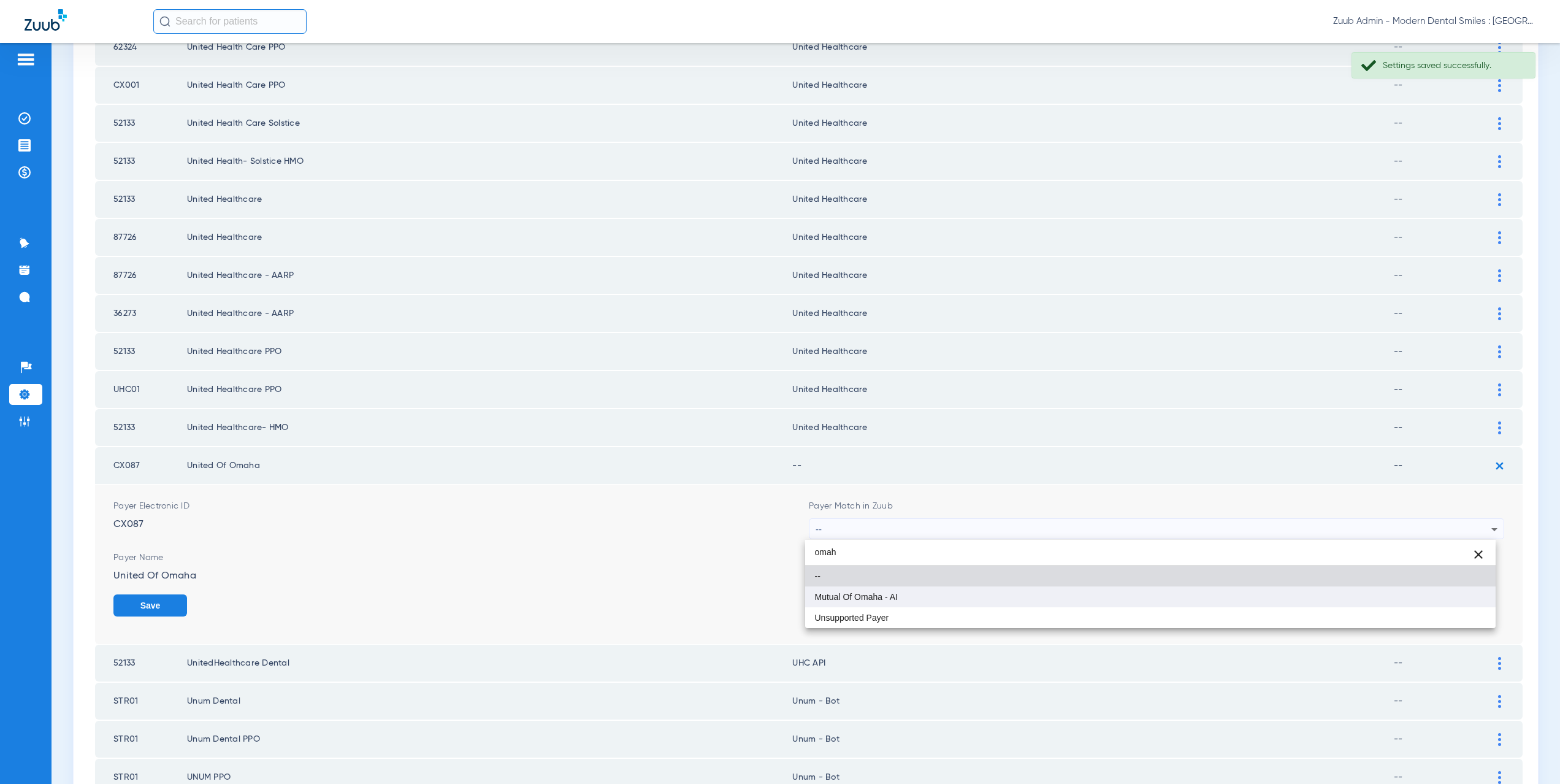
type input "omah"
click at [834, 592] on span "Mutual Of Omaha - AI" at bounding box center [856, 597] width 83 height 9
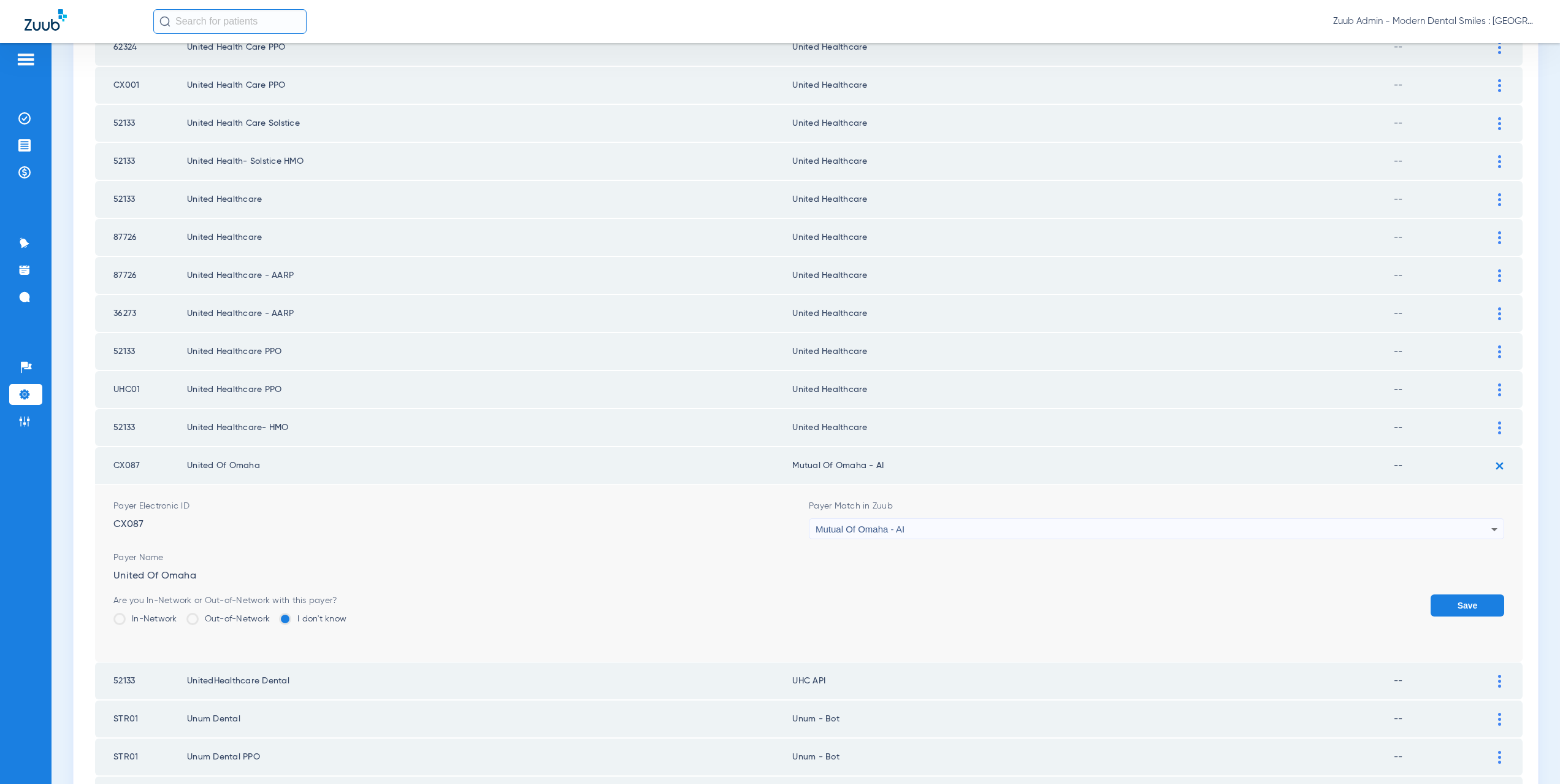
click at [1430, 602] on button "Save" at bounding box center [1467, 605] width 73 height 22
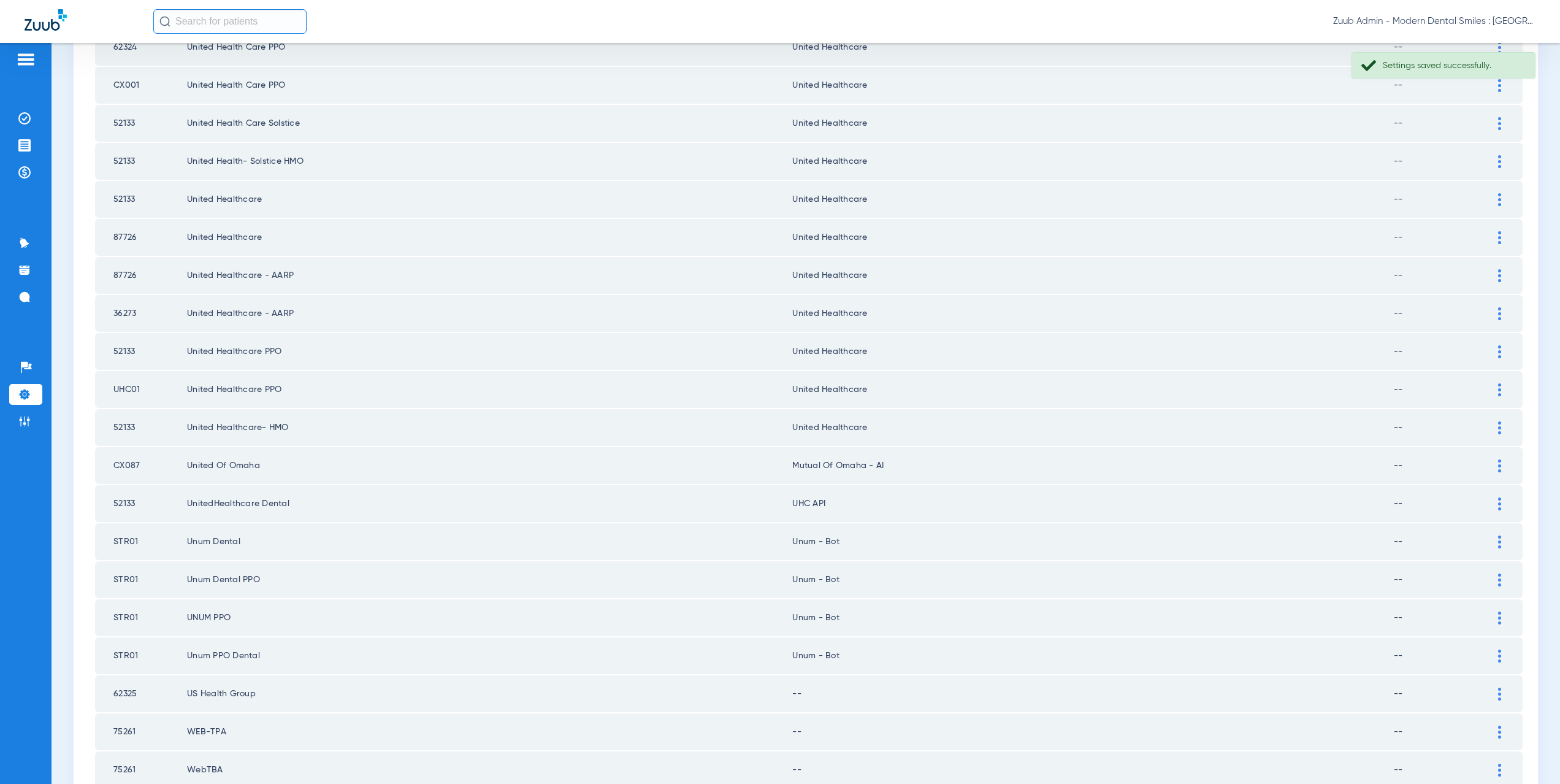
click at [1494, 504] on div at bounding box center [1500, 504] width 21 height 13
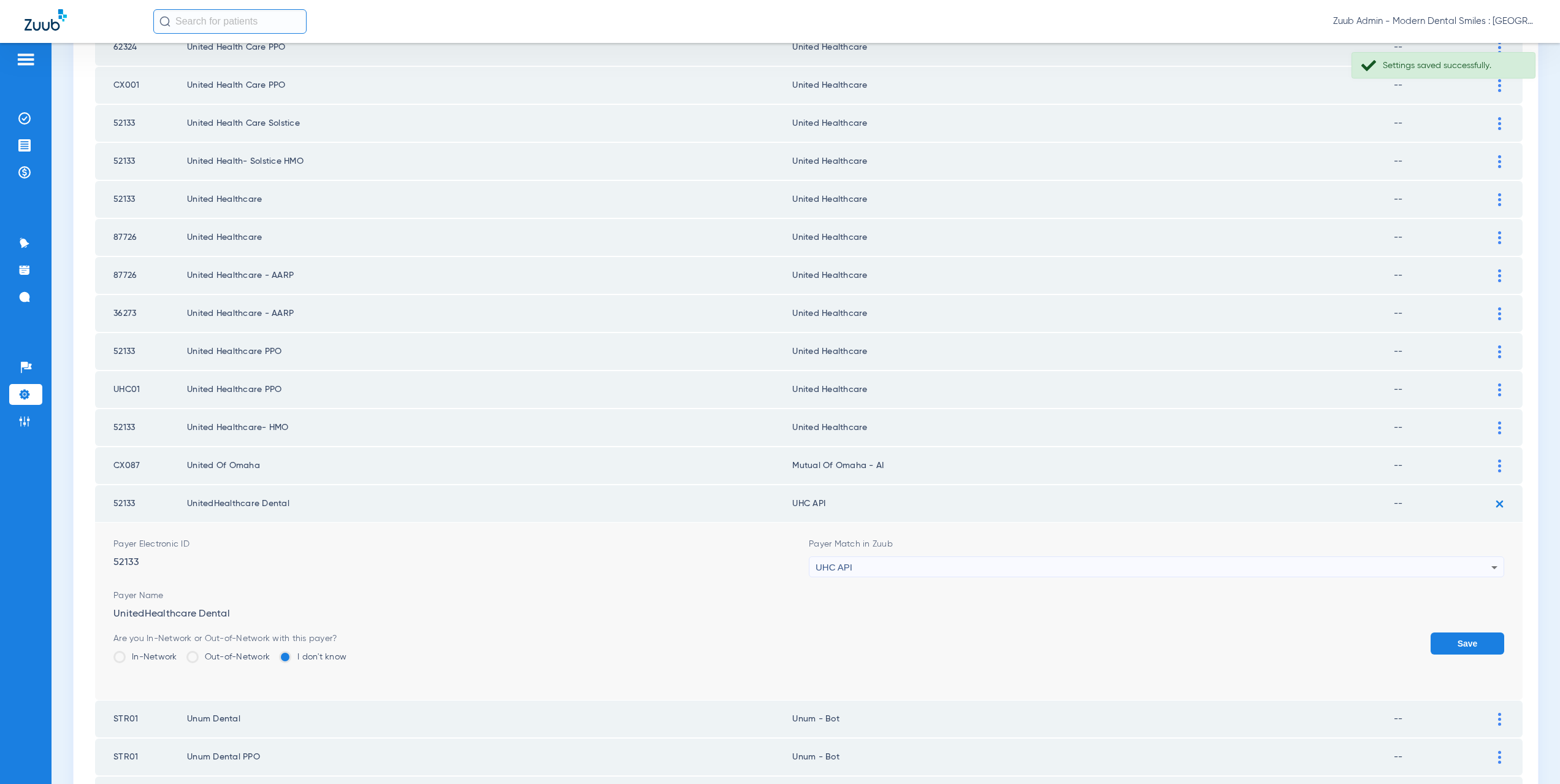
click at [828, 565] on span "UHC API" at bounding box center [834, 567] width 37 height 11
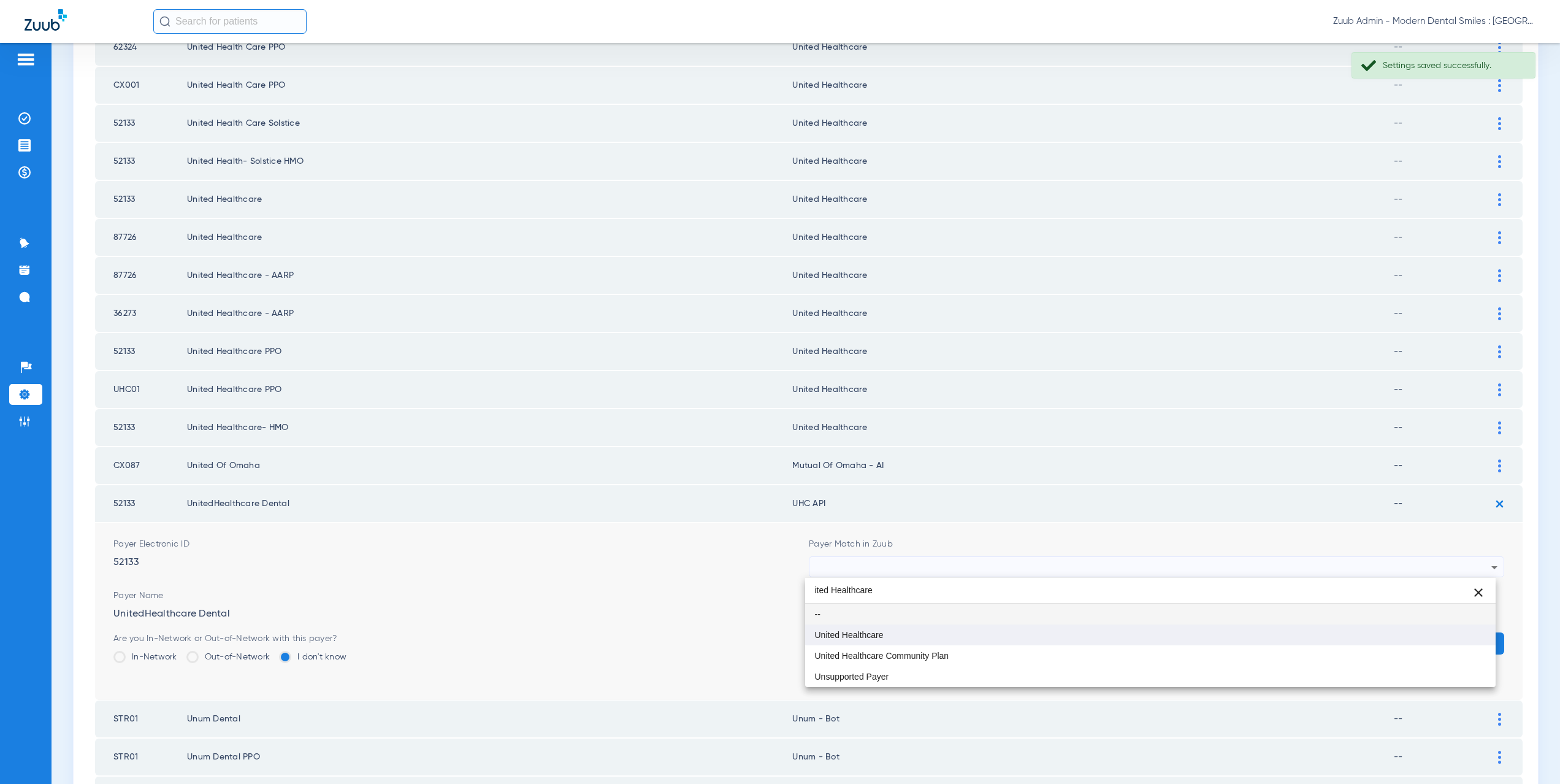
type input "ited Healthcare"
click at [869, 638] on span "United Healthcare" at bounding box center [849, 635] width 69 height 9
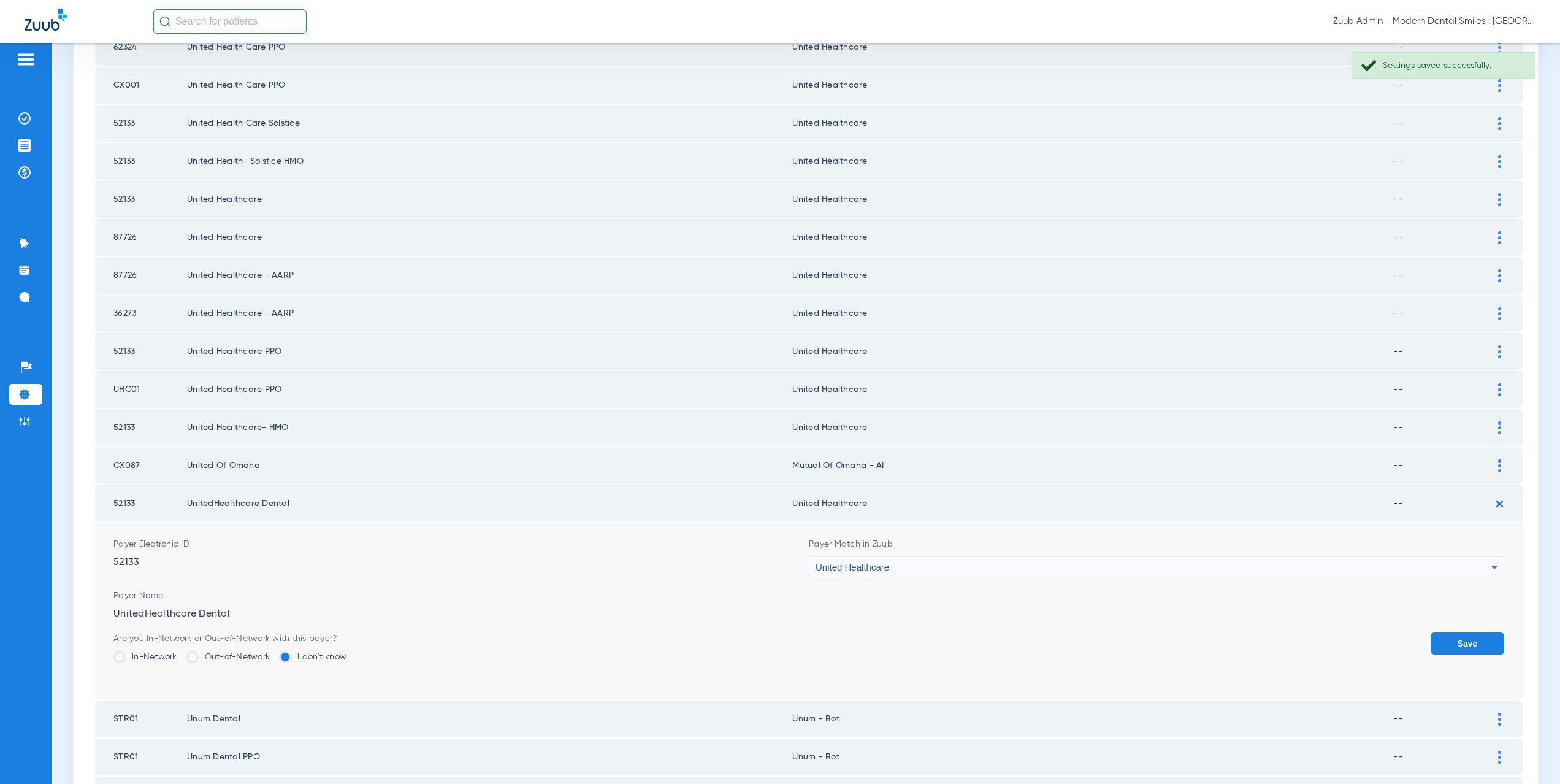
click at [1459, 641] on button "Save" at bounding box center [1467, 643] width 73 height 22
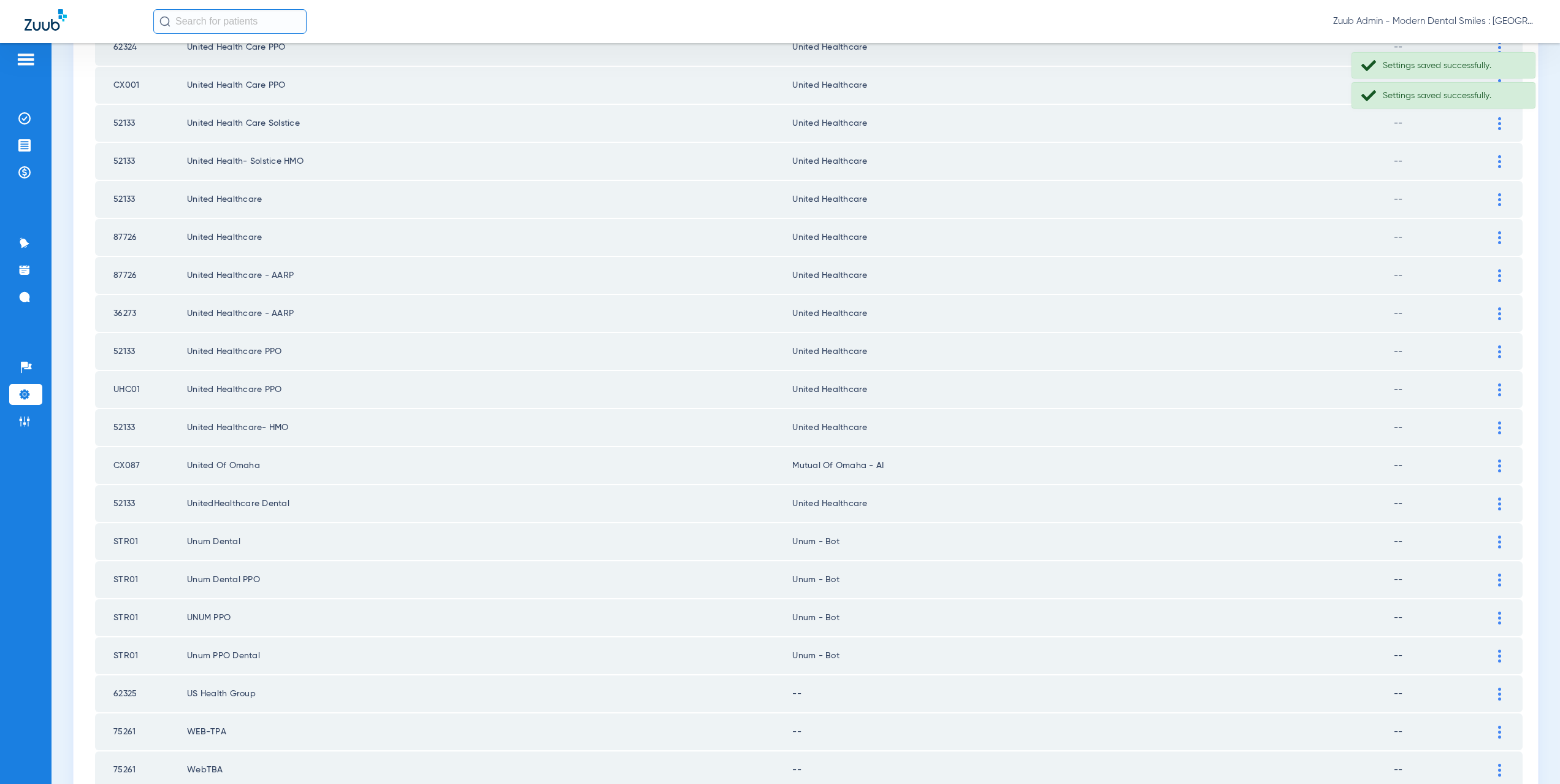
click at [1498, 544] on img at bounding box center [1500, 542] width 3 height 13
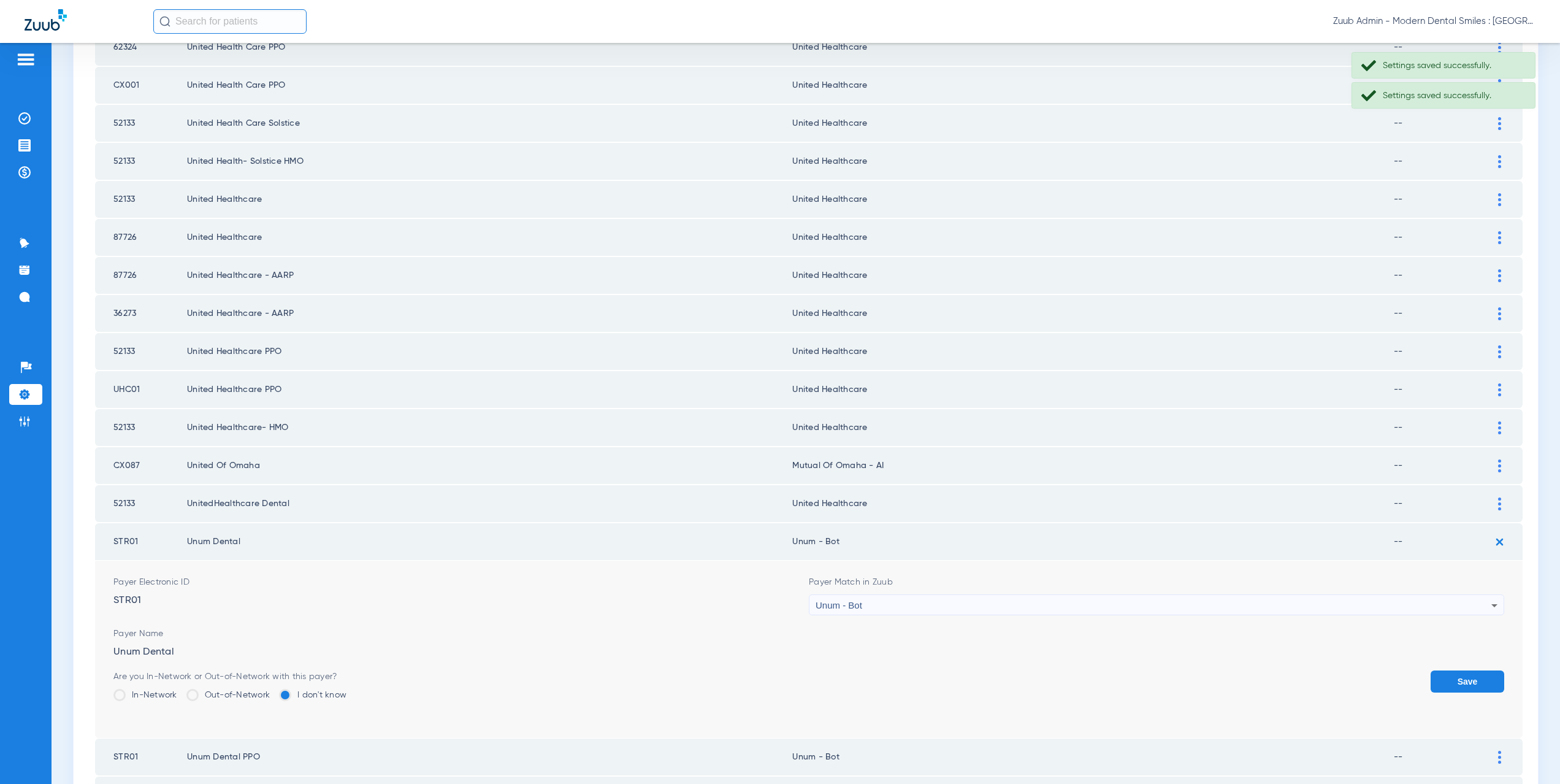
click at [917, 600] on div "Unum - Bot" at bounding box center [1153, 605] width 676 height 21
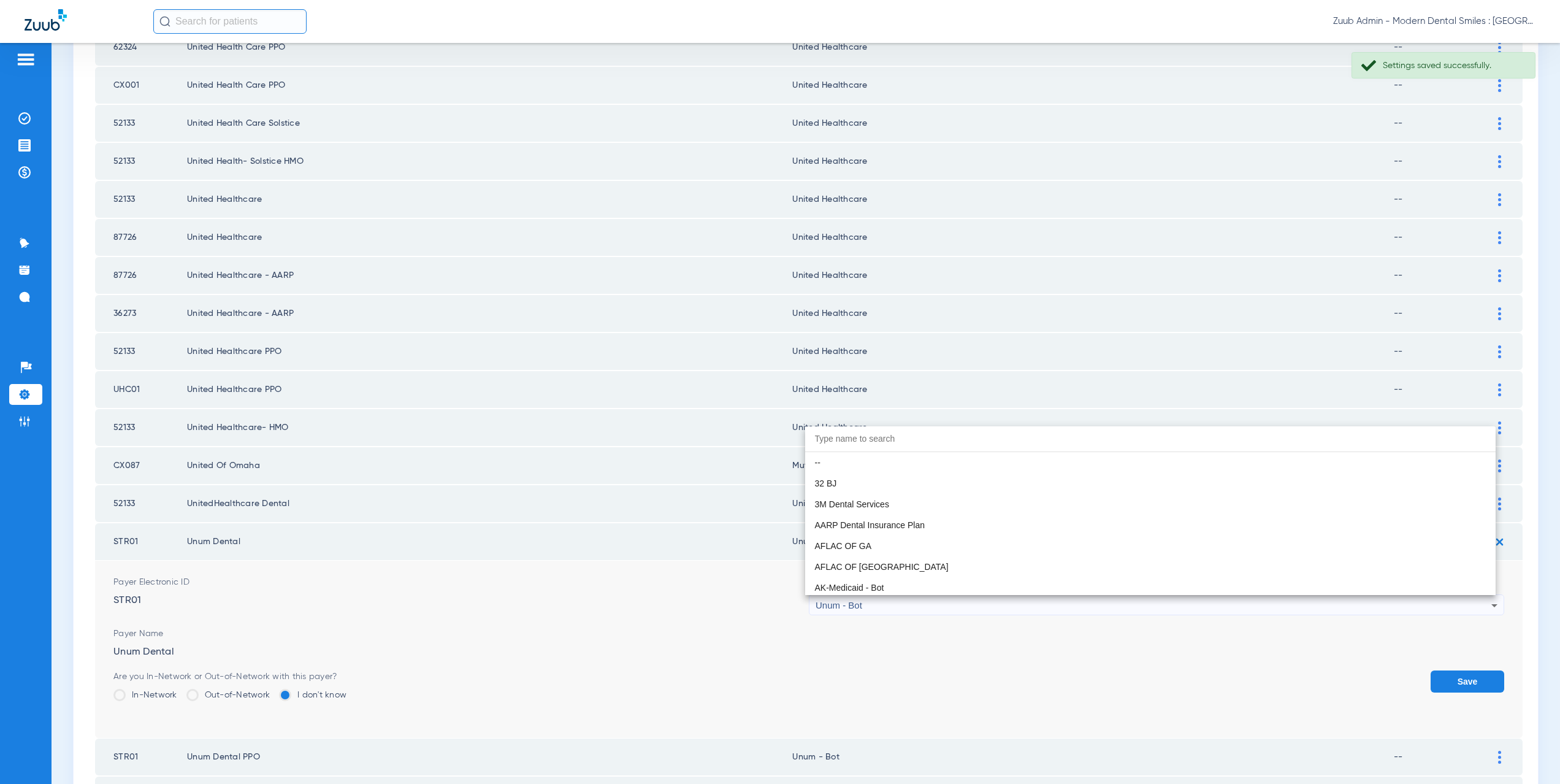
scroll to position [9844, 0]
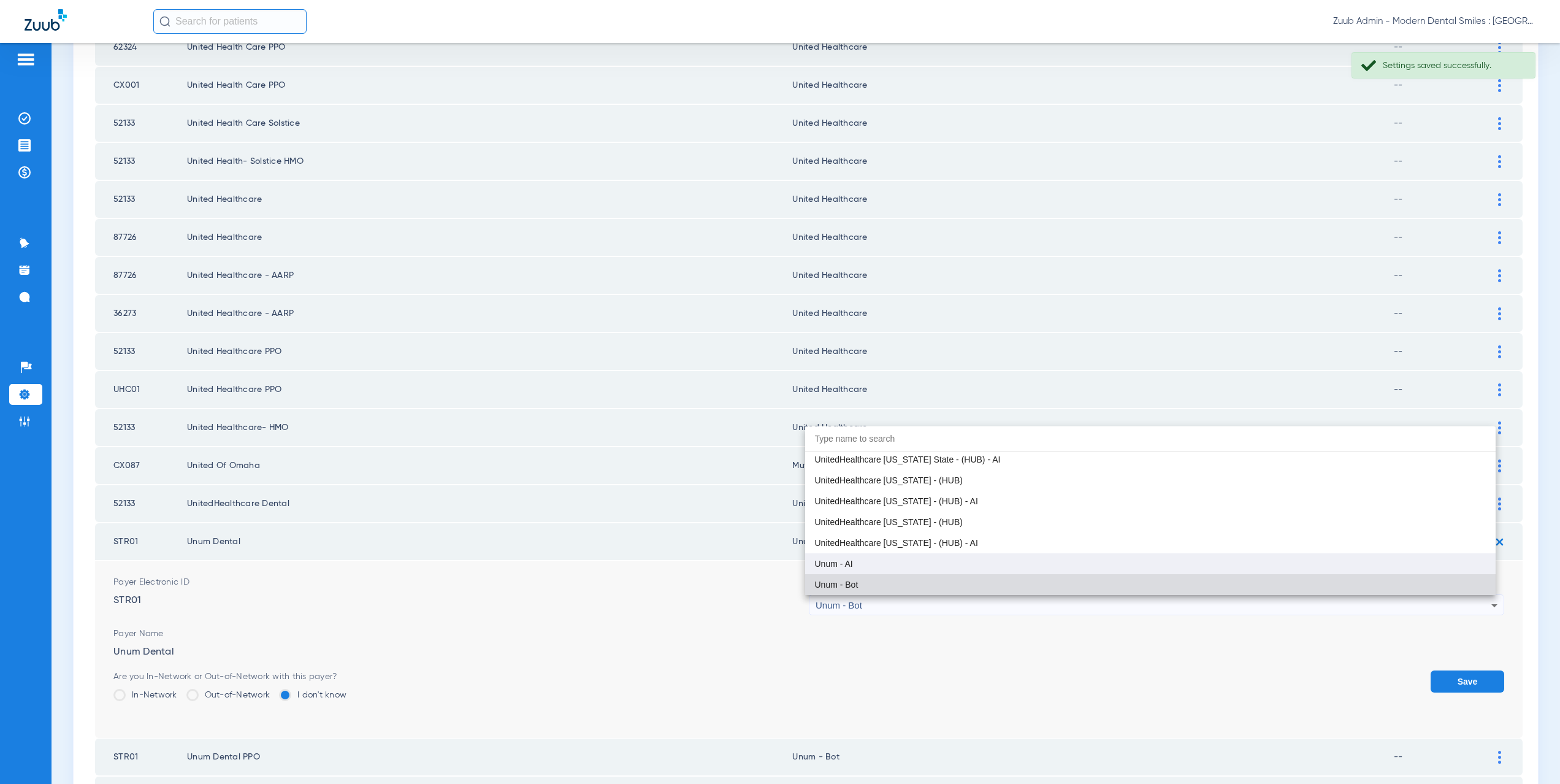
click at [849, 565] on span "Unum - AI" at bounding box center [834, 564] width 38 height 9
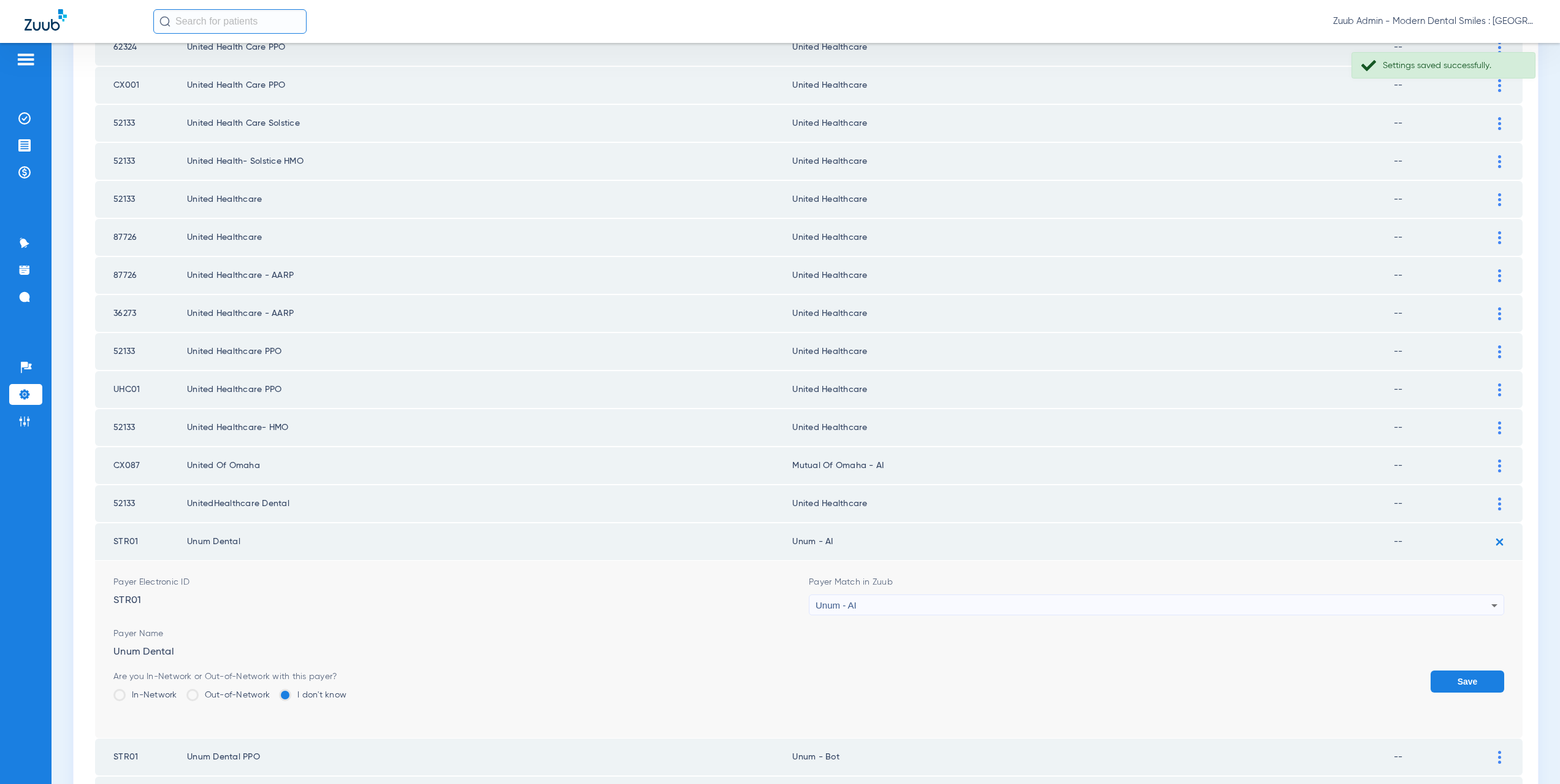
click at [1468, 682] on button "Save" at bounding box center [1467, 681] width 73 height 22
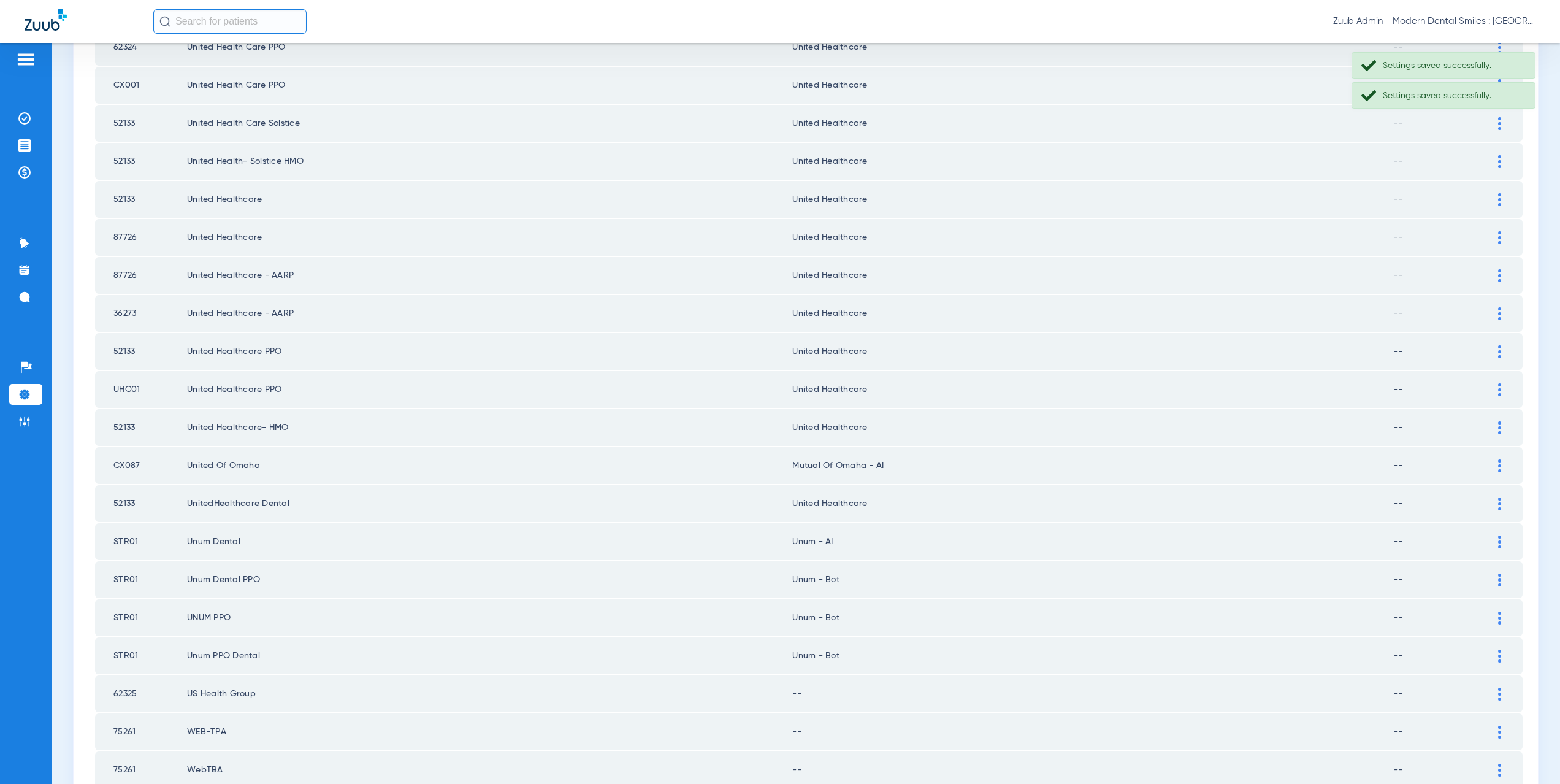
click at [1489, 575] on div at bounding box center [1500, 580] width 21 height 13
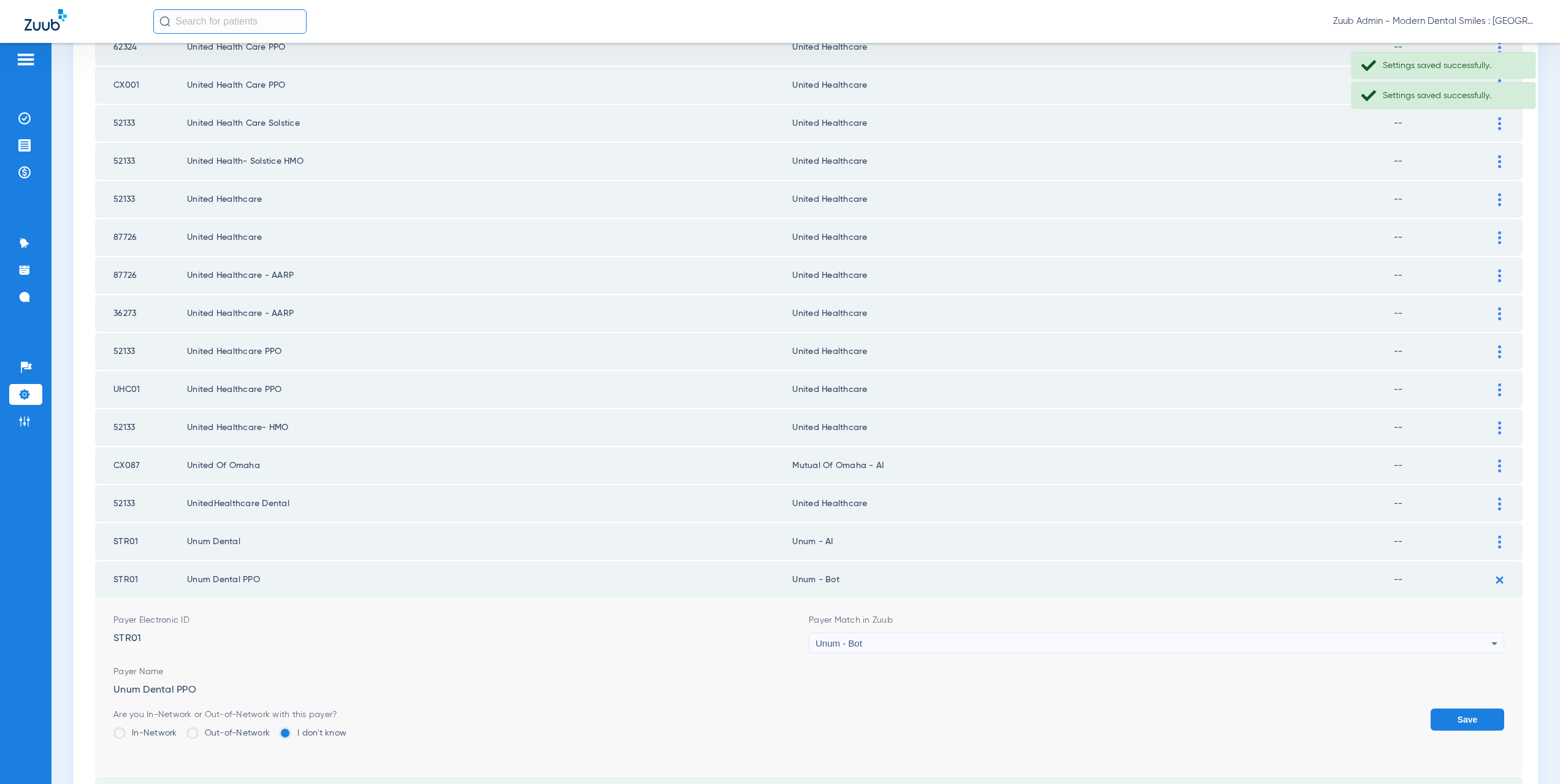
click at [879, 638] on div "Unum - Bot" at bounding box center [1153, 643] width 676 height 21
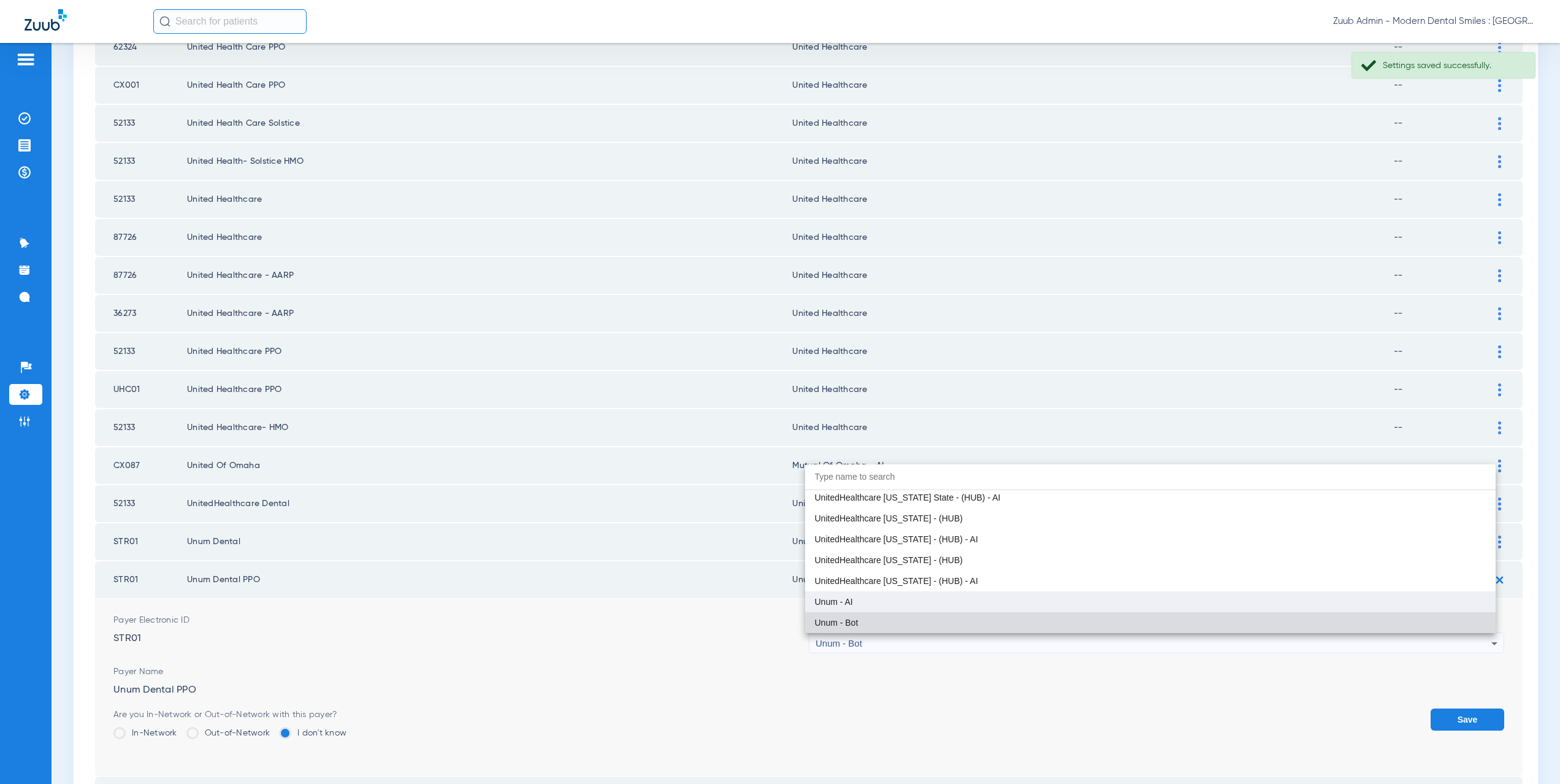
click at [843, 605] on span "Unum - AI" at bounding box center [834, 602] width 38 height 9
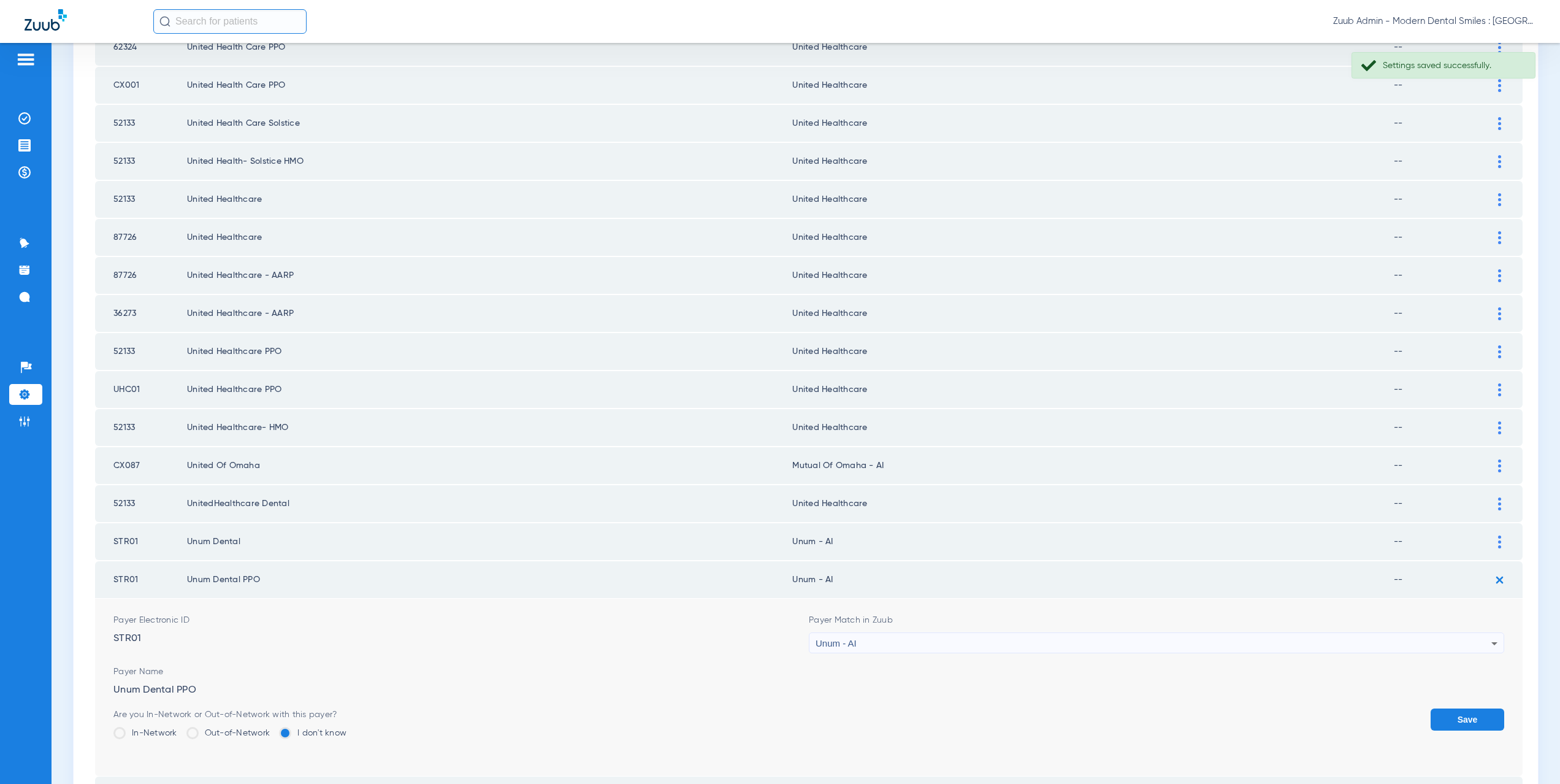
click at [1455, 724] on button "Save" at bounding box center [1467, 719] width 73 height 22
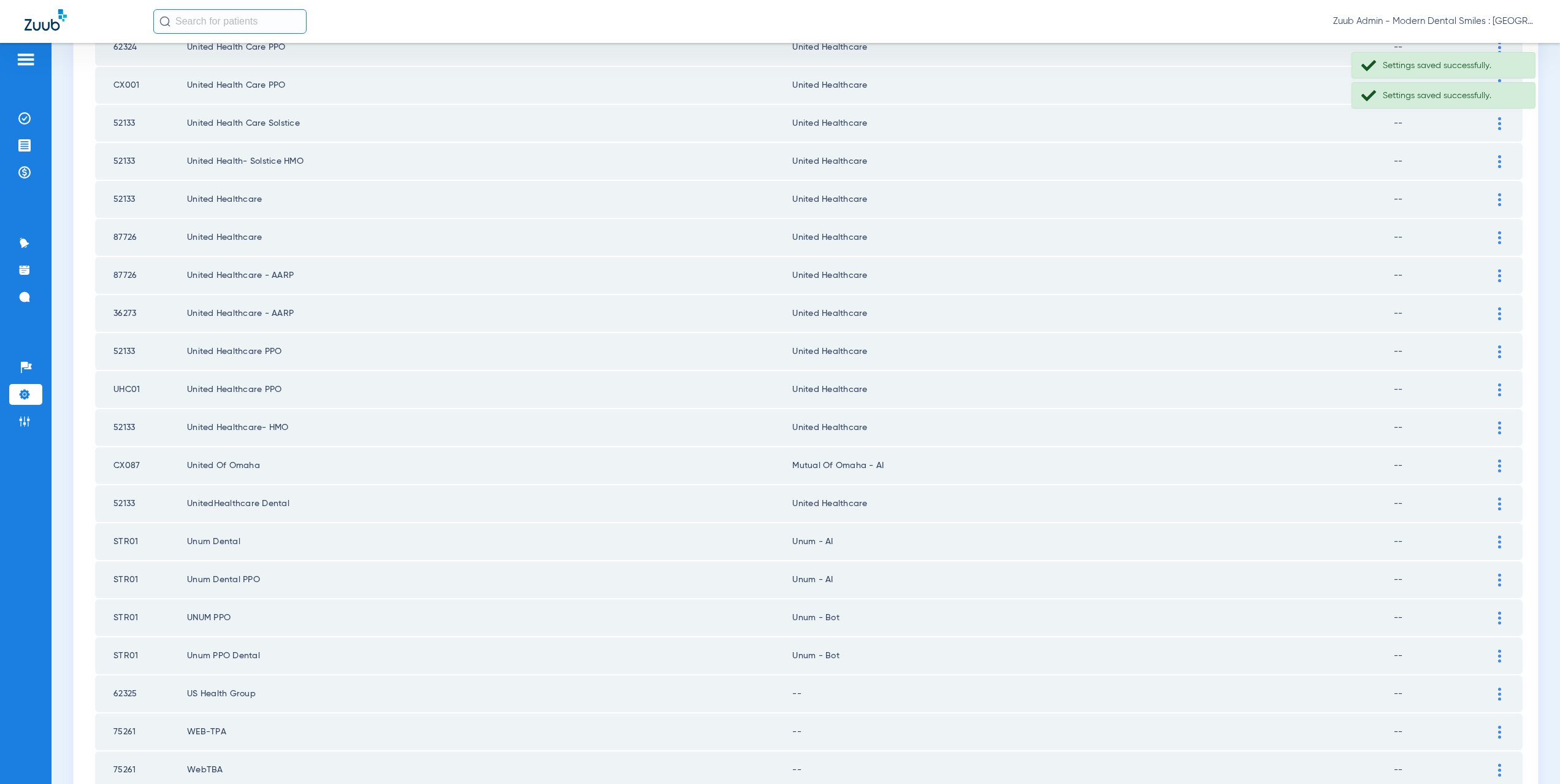
click at [1493, 620] on div at bounding box center [1500, 618] width 21 height 13
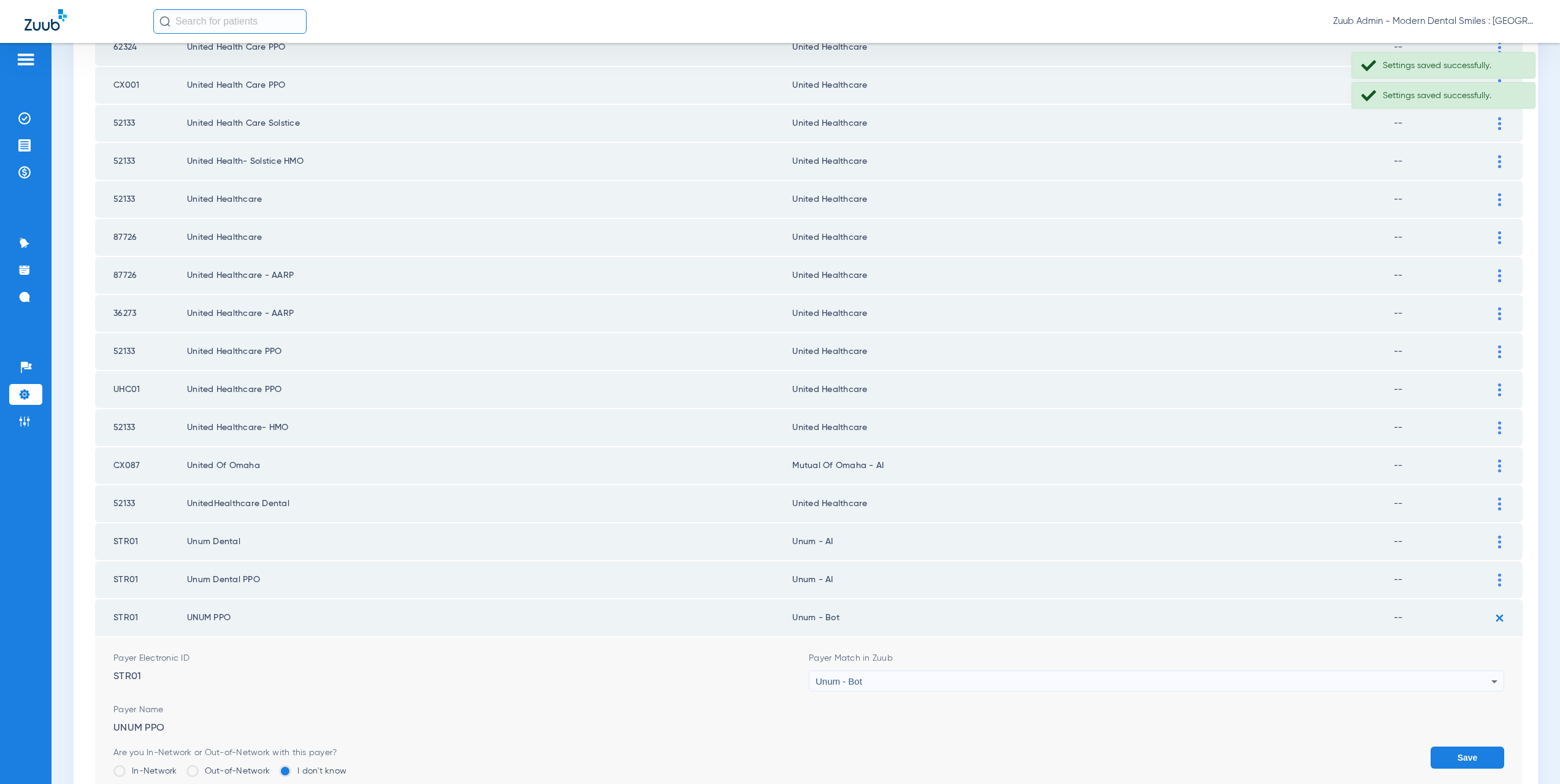
click at [885, 683] on div "Unum - Bot" at bounding box center [1153, 681] width 676 height 21
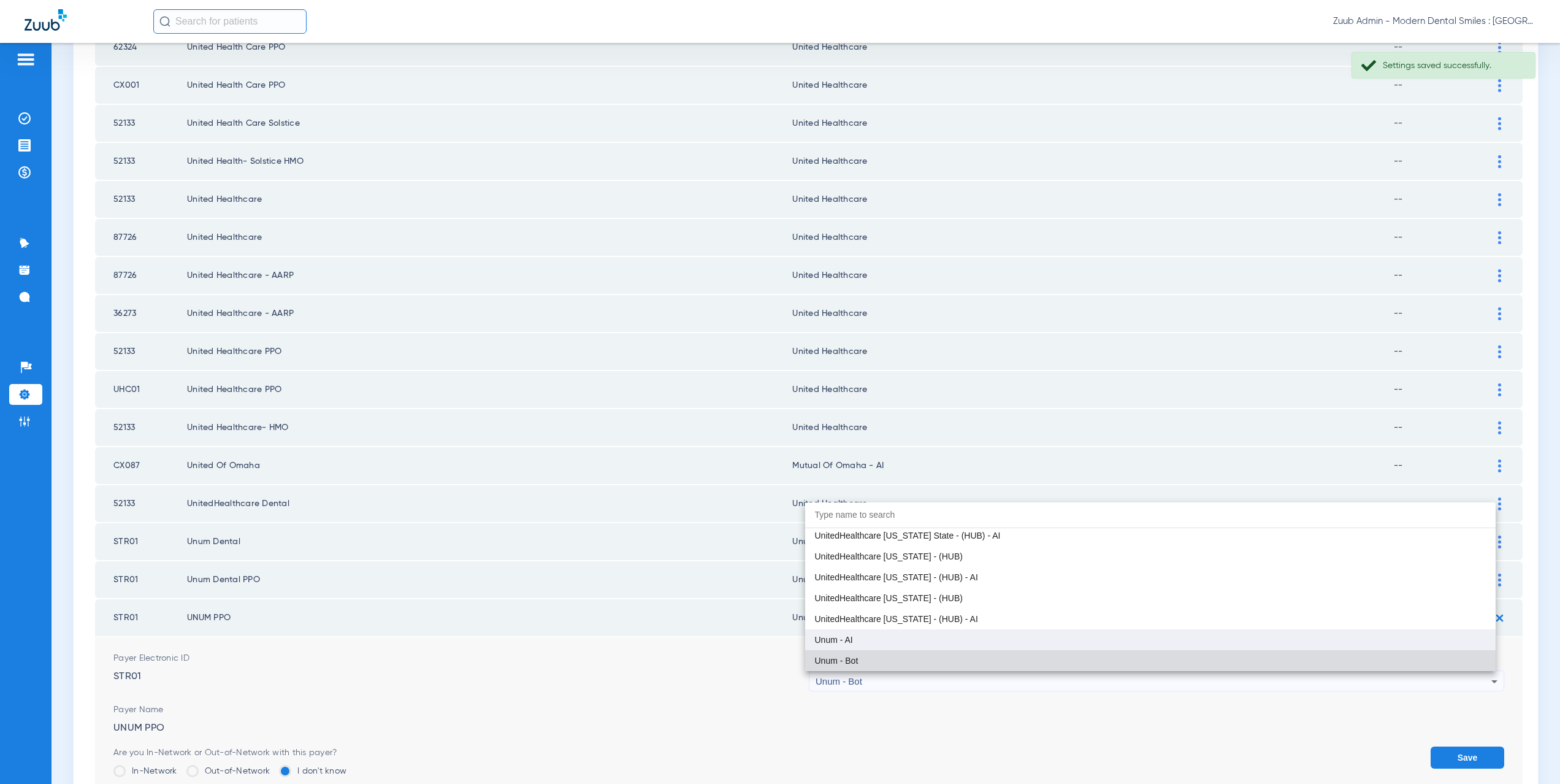
click at [843, 635] on span "Unum - AI" at bounding box center [834, 640] width 38 height 9
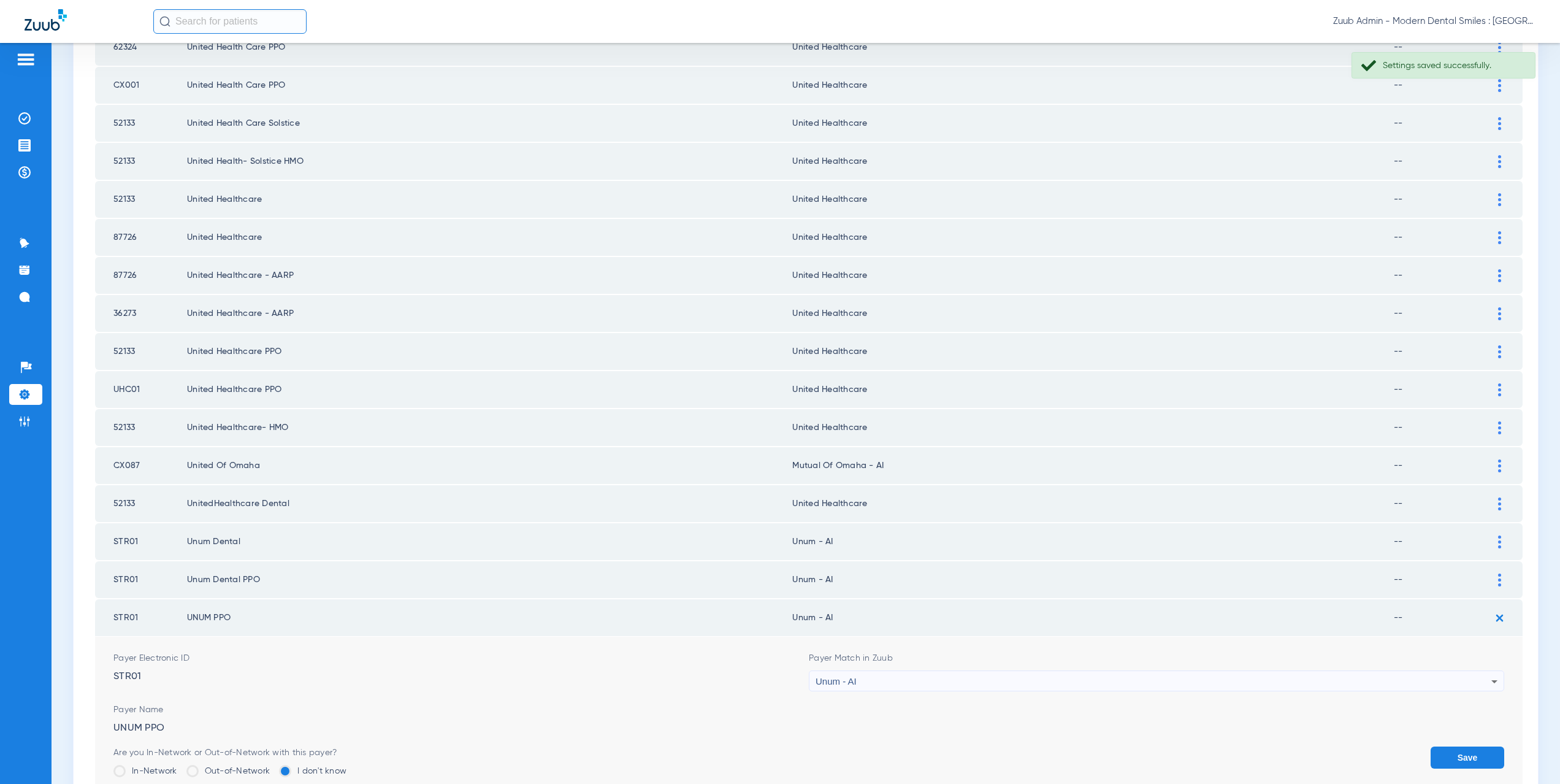
click at [1444, 752] on button "Save" at bounding box center [1467, 757] width 73 height 22
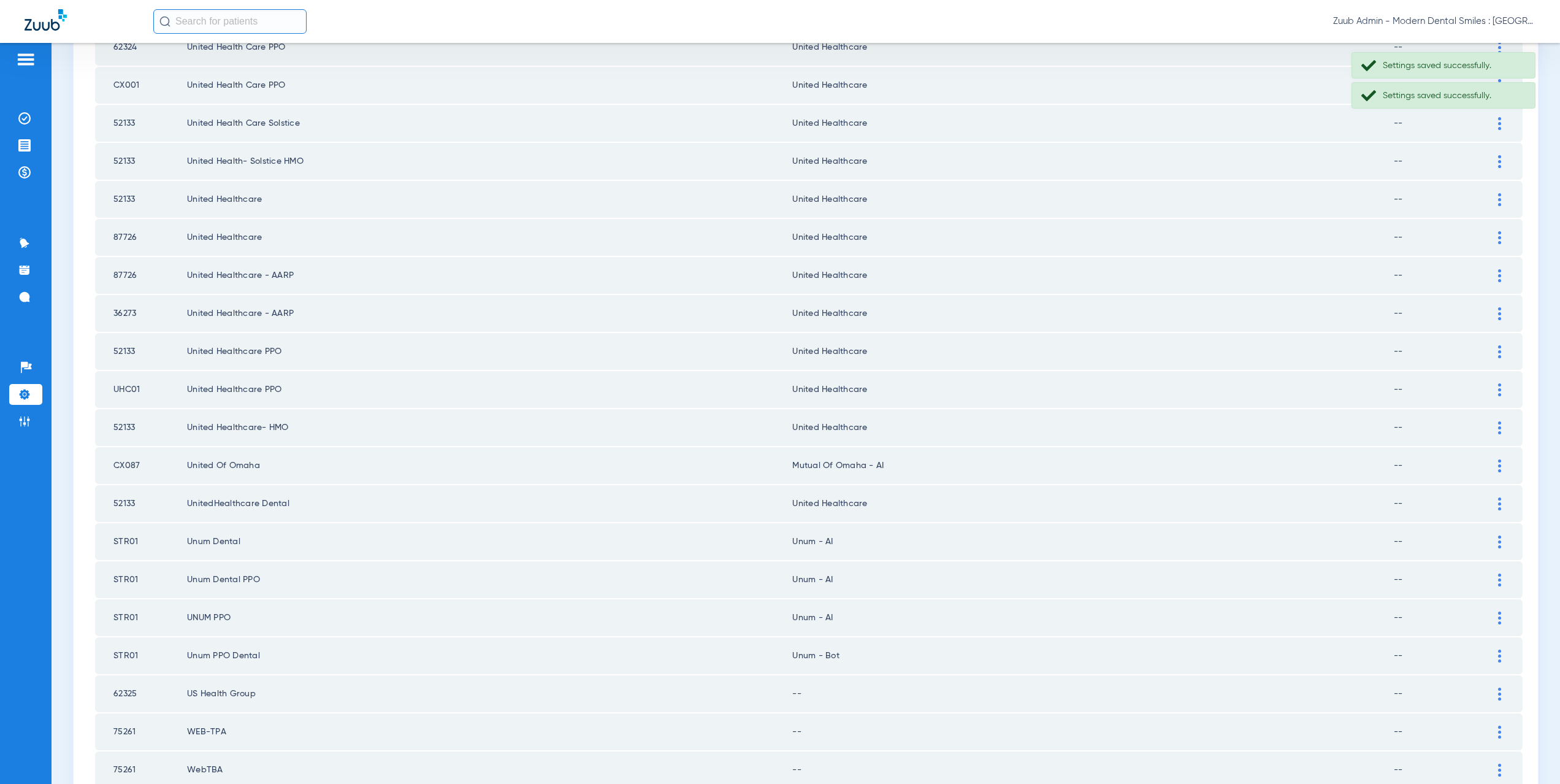
click at [1498, 659] on img at bounding box center [1500, 656] width 3 height 13
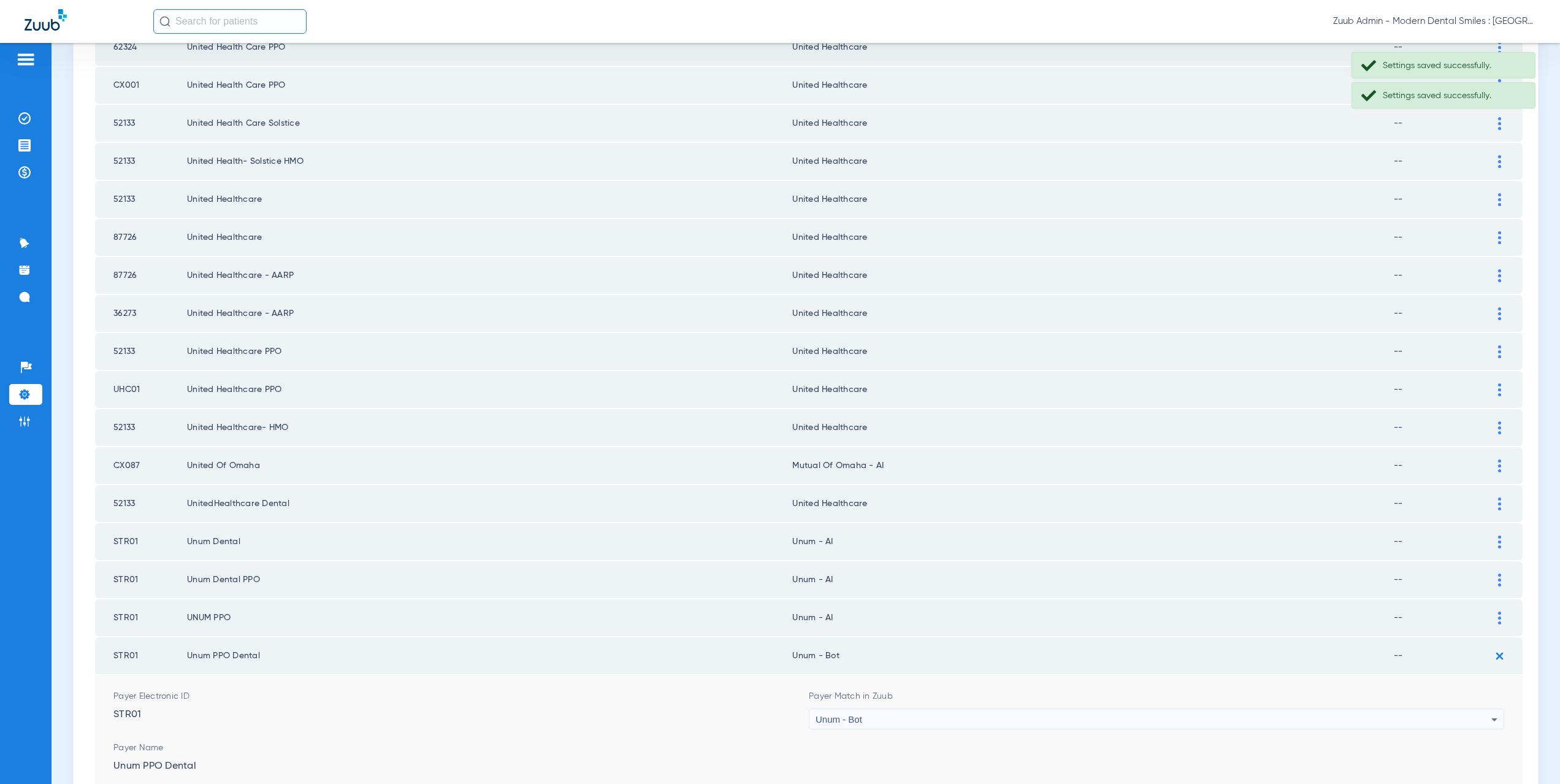
click at [865, 724] on div "Unum - Bot" at bounding box center [1153, 719] width 676 height 21
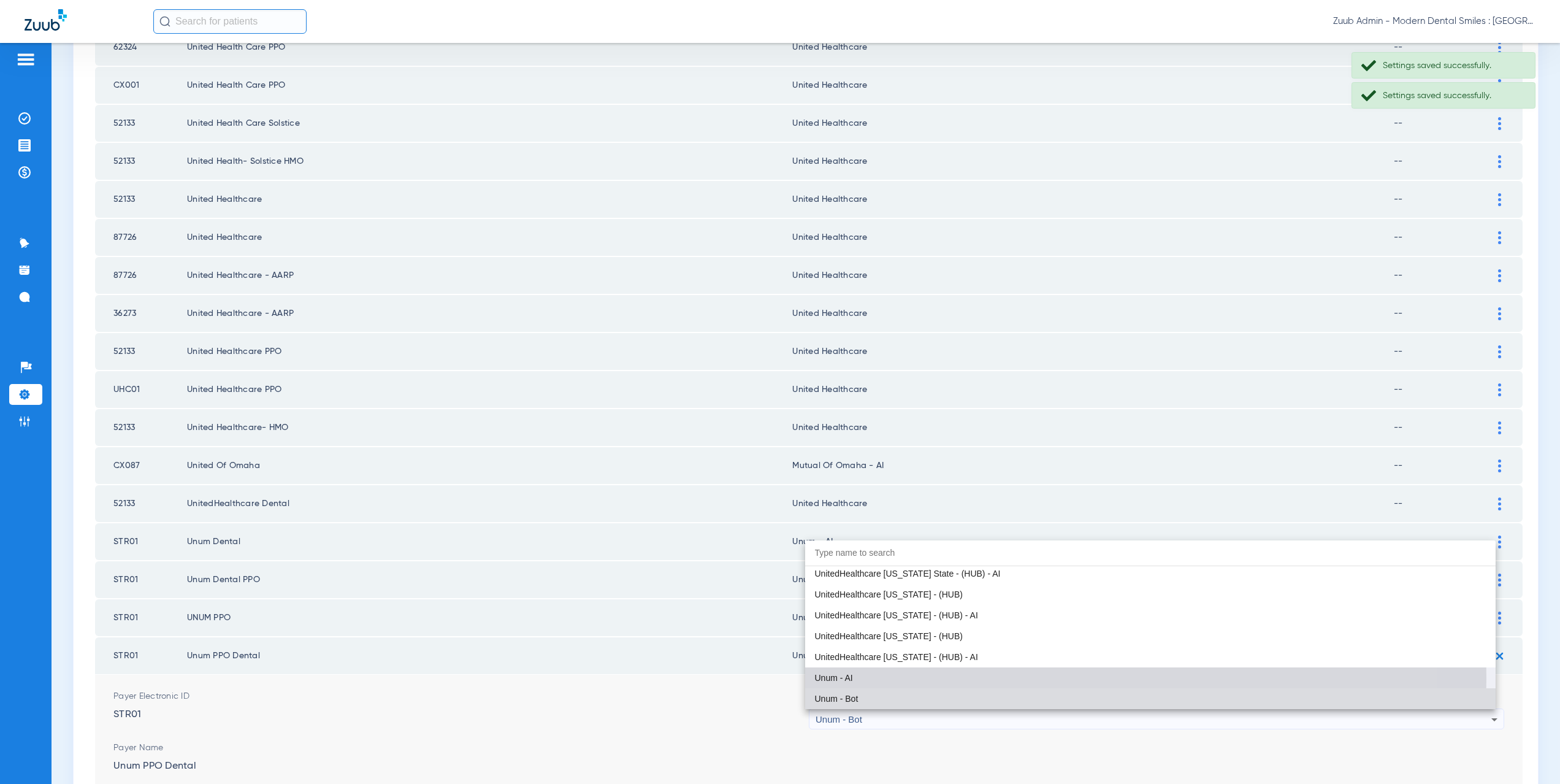
click at [838, 678] on span "Unum - AI" at bounding box center [834, 678] width 38 height 9
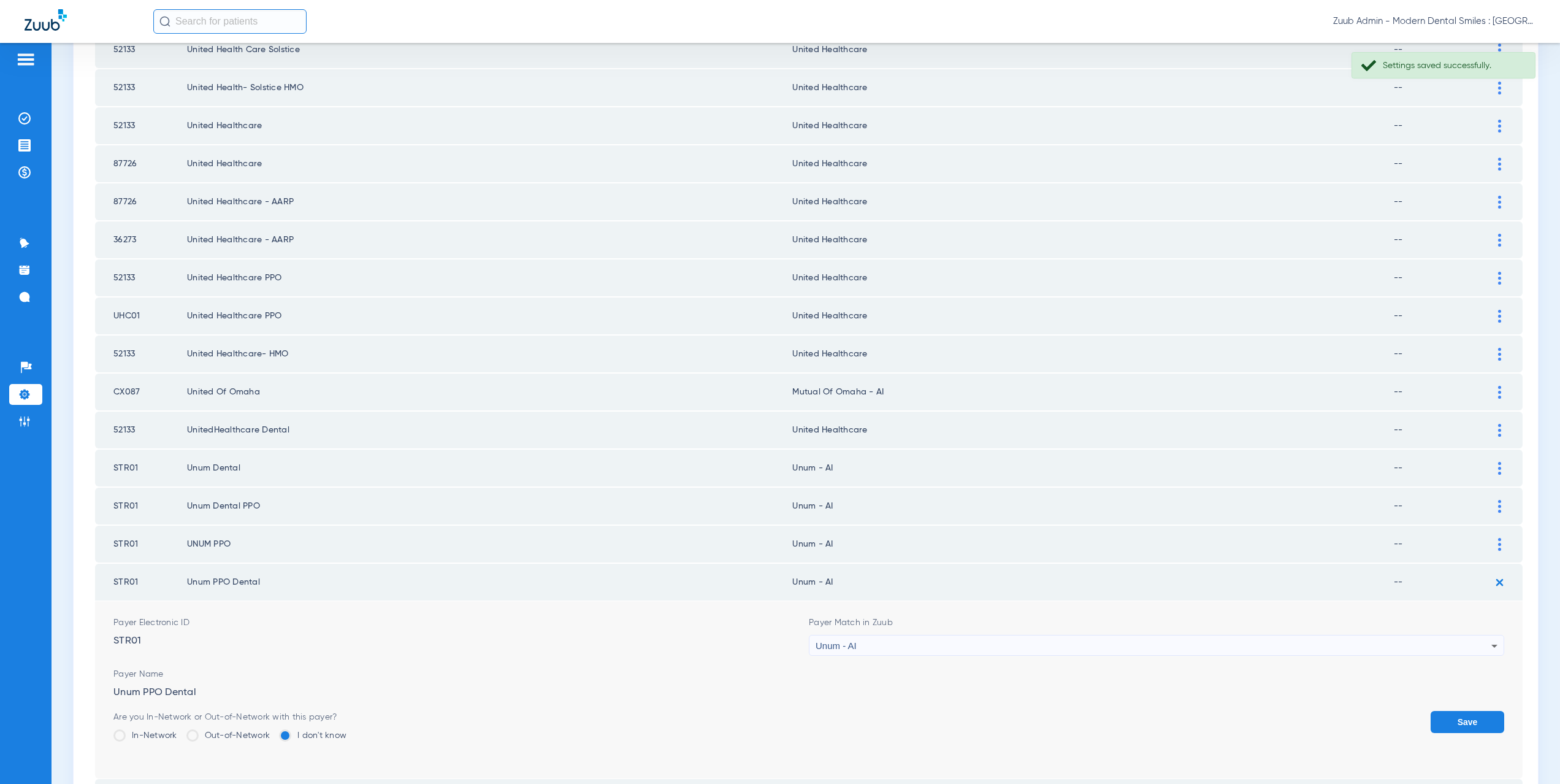
scroll to position [1310, 0]
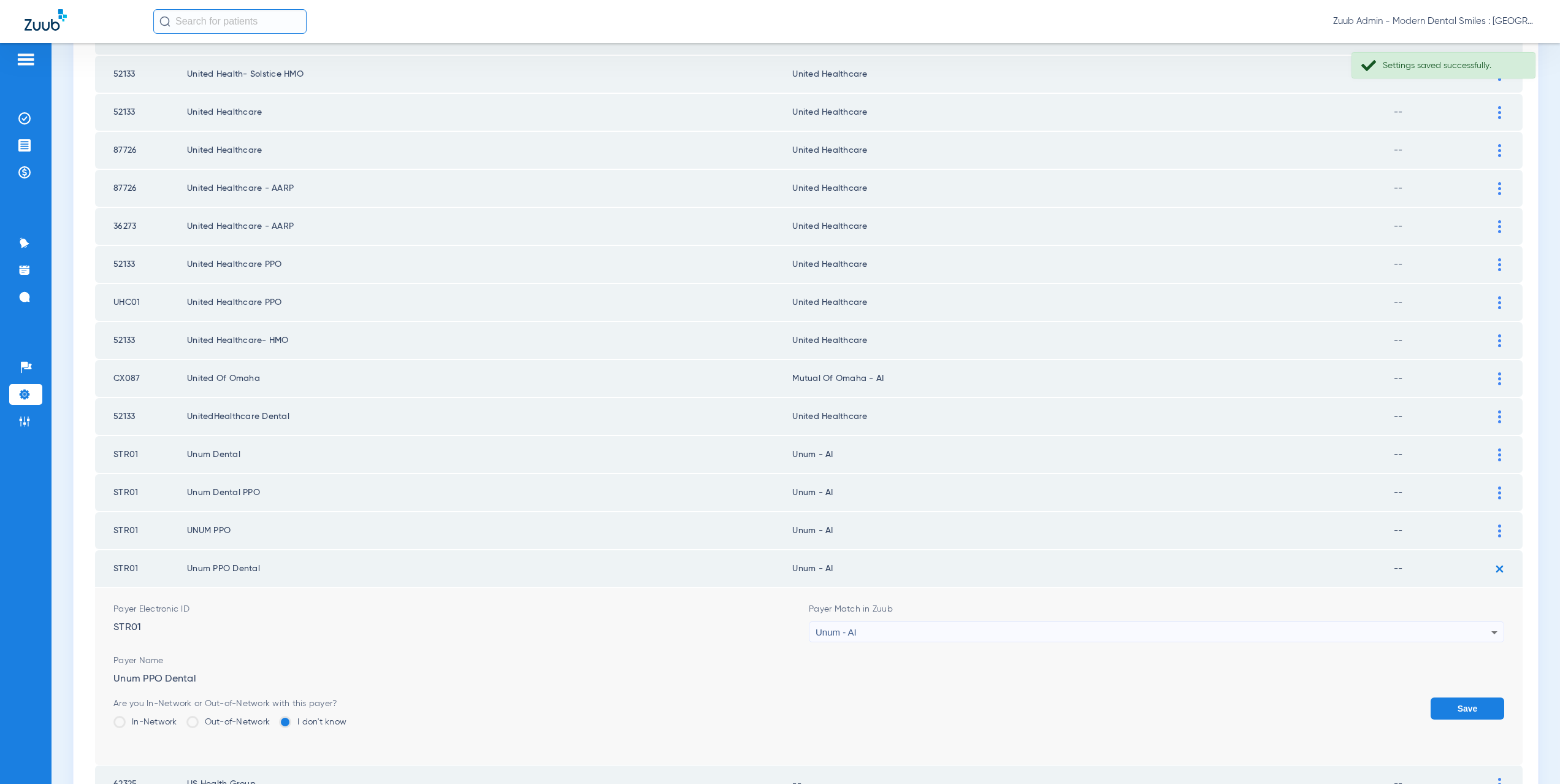
click at [1456, 704] on button "Save" at bounding box center [1467, 708] width 73 height 22
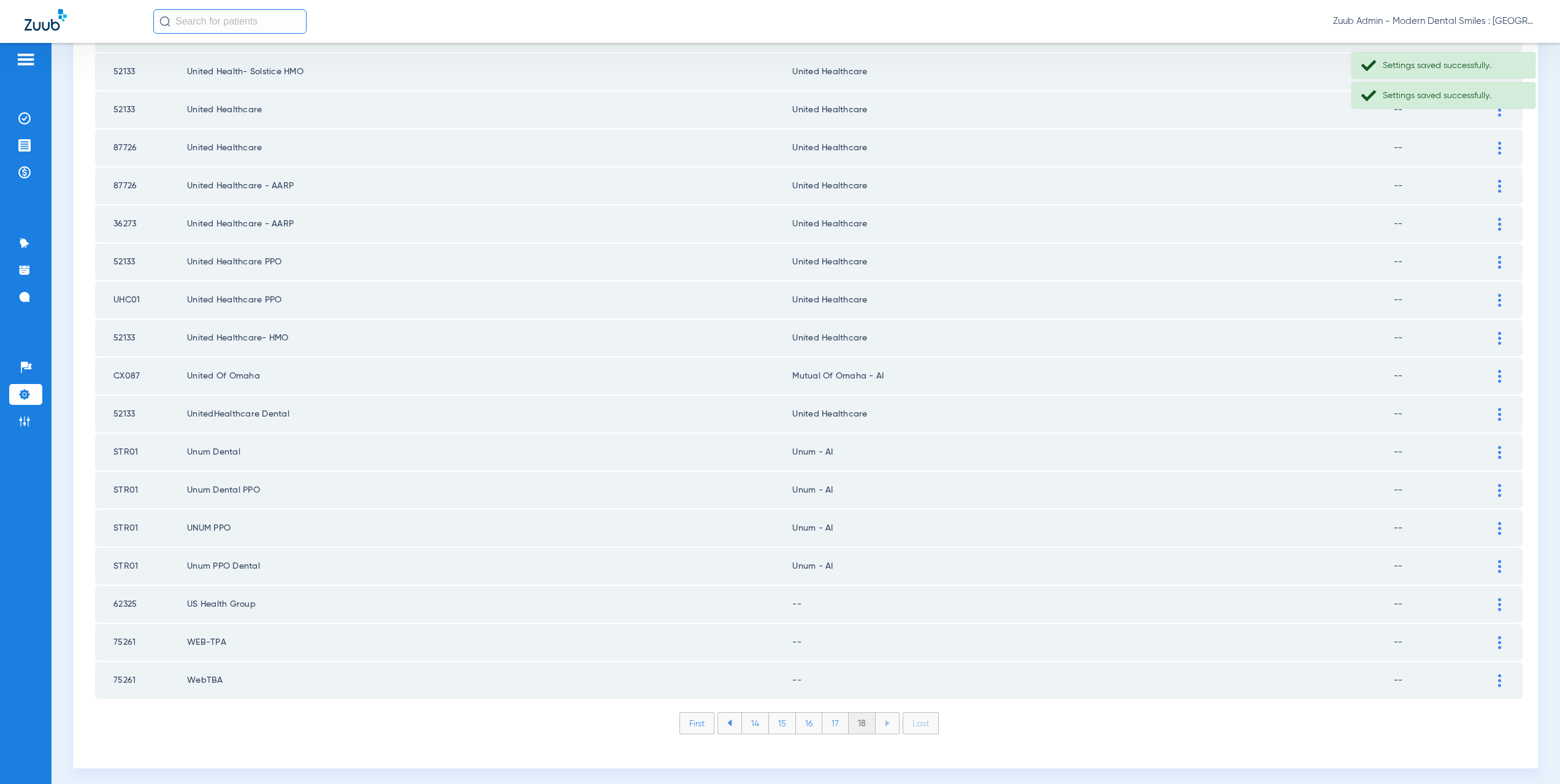
scroll to position [1318, 0]
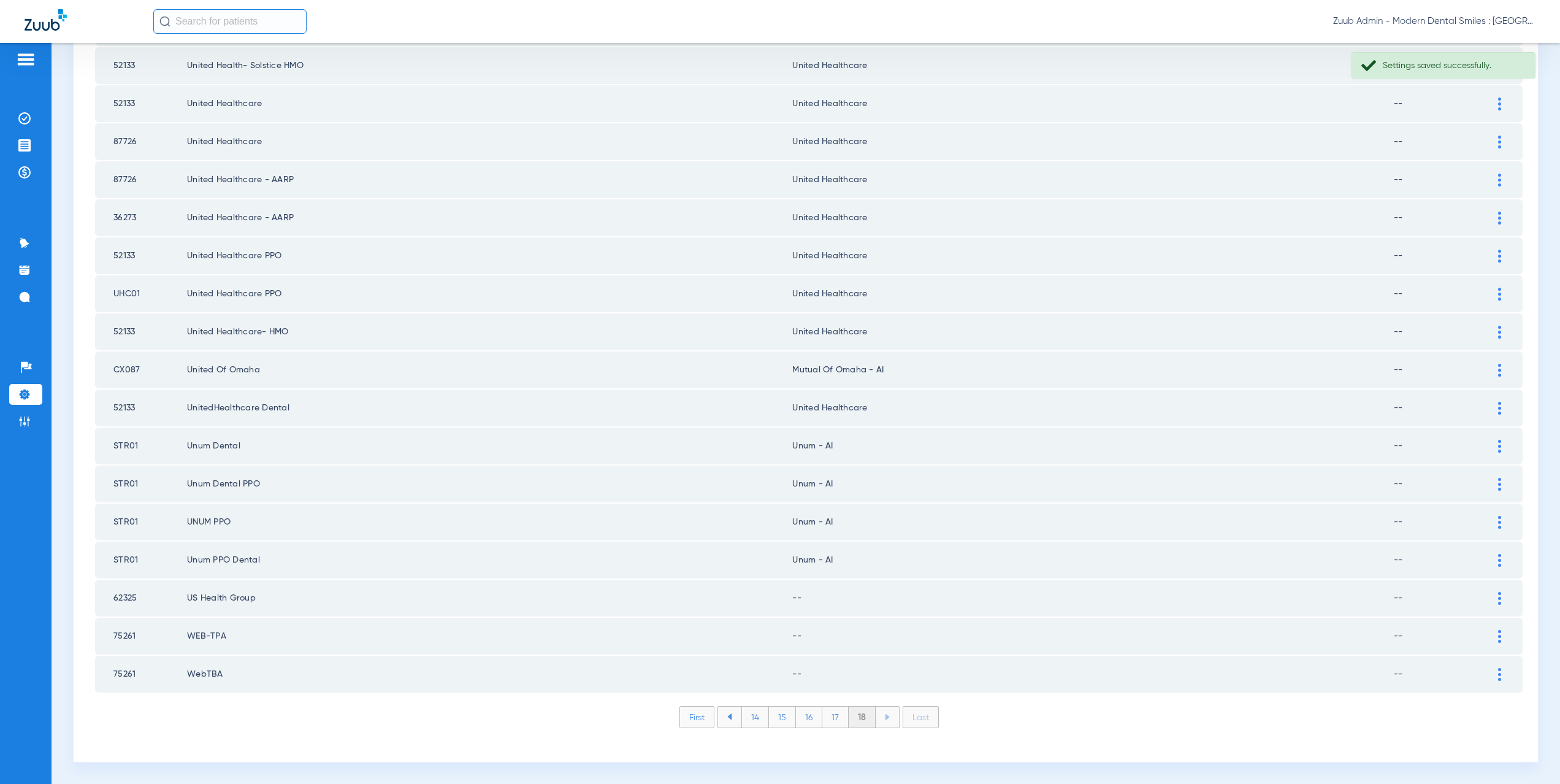
click at [1489, 596] on div at bounding box center [1500, 598] width 21 height 13
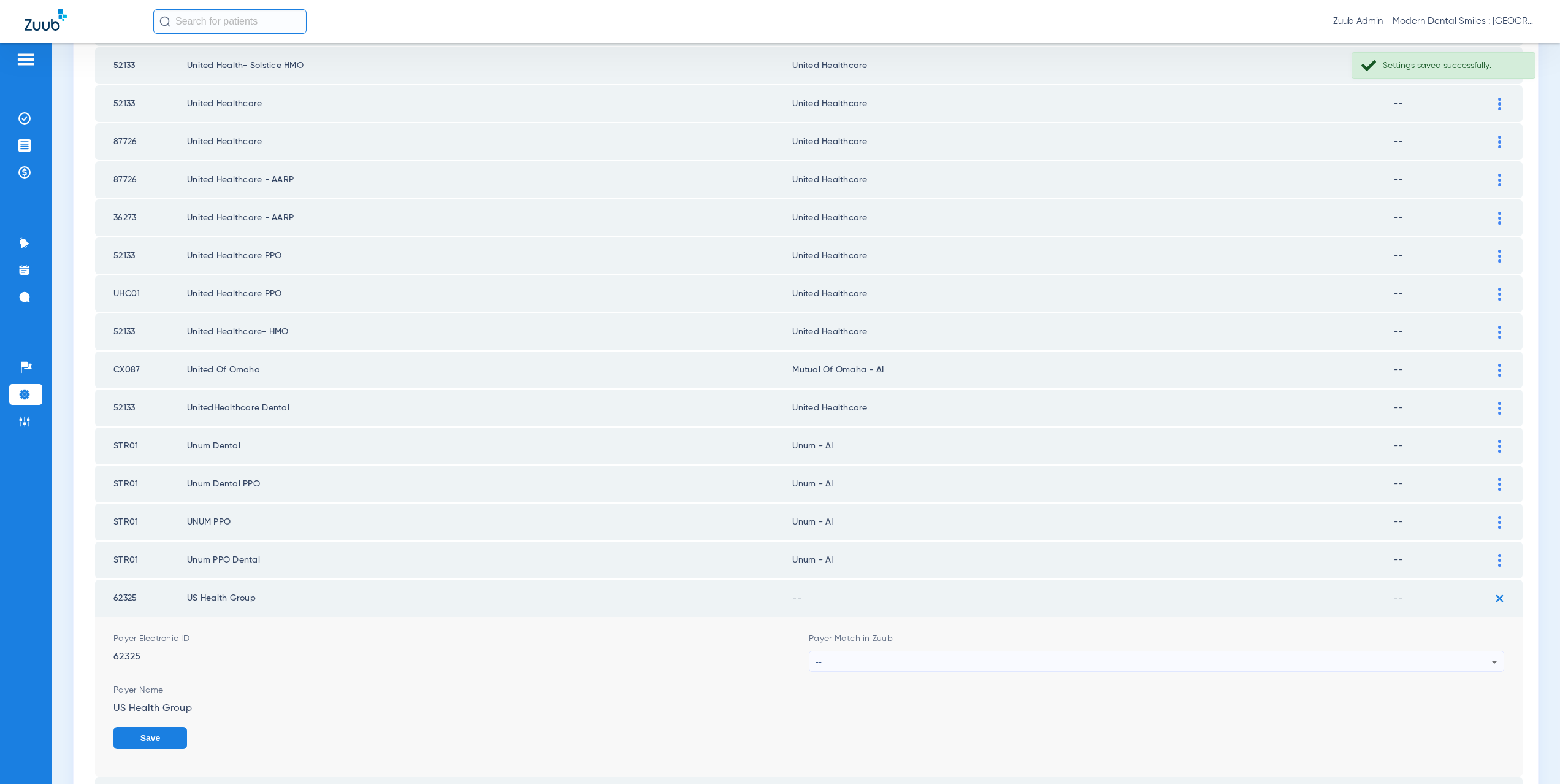
click at [939, 665] on div "--" at bounding box center [1153, 661] width 676 height 21
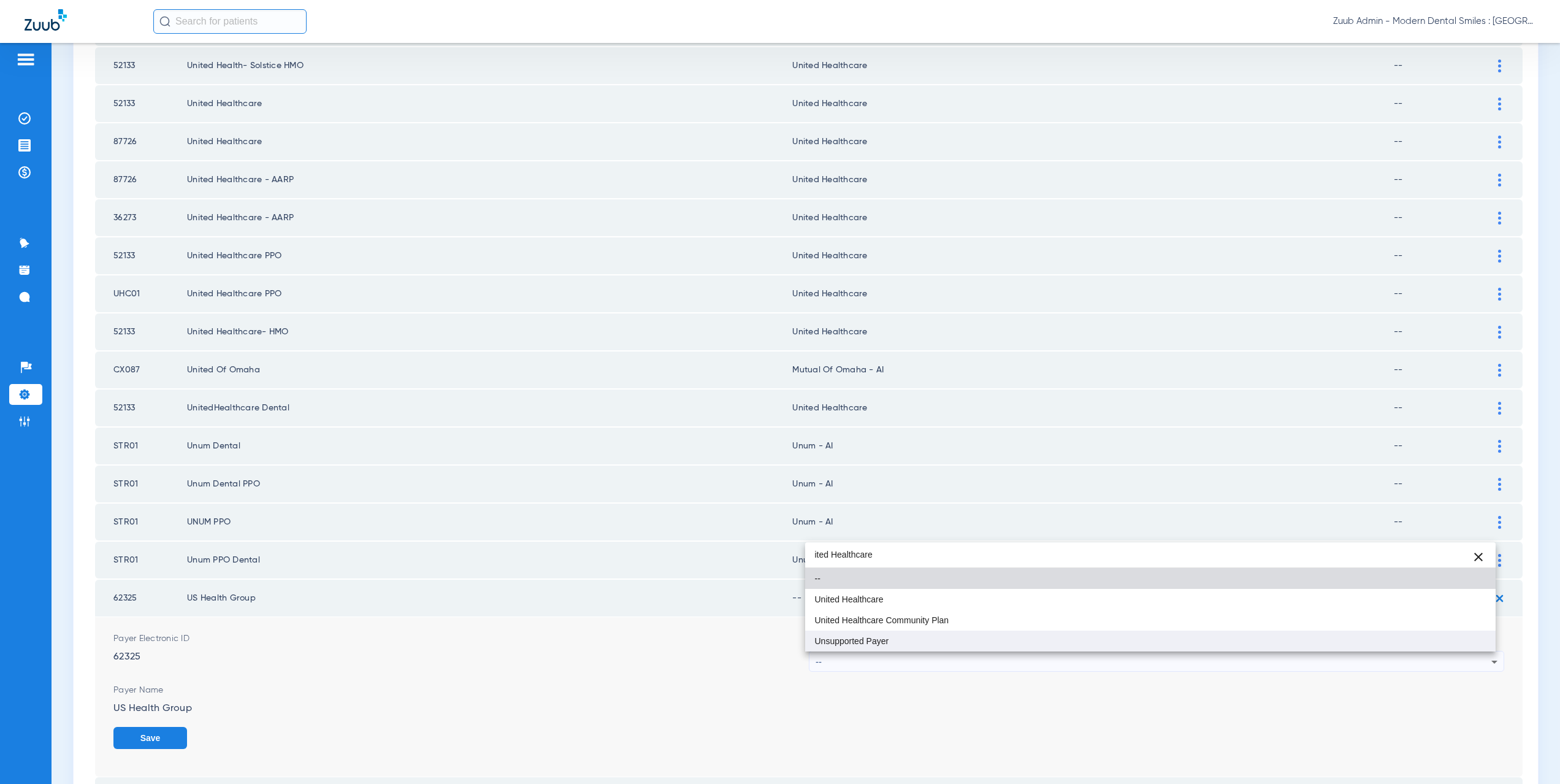
type input "ited Healthcare"
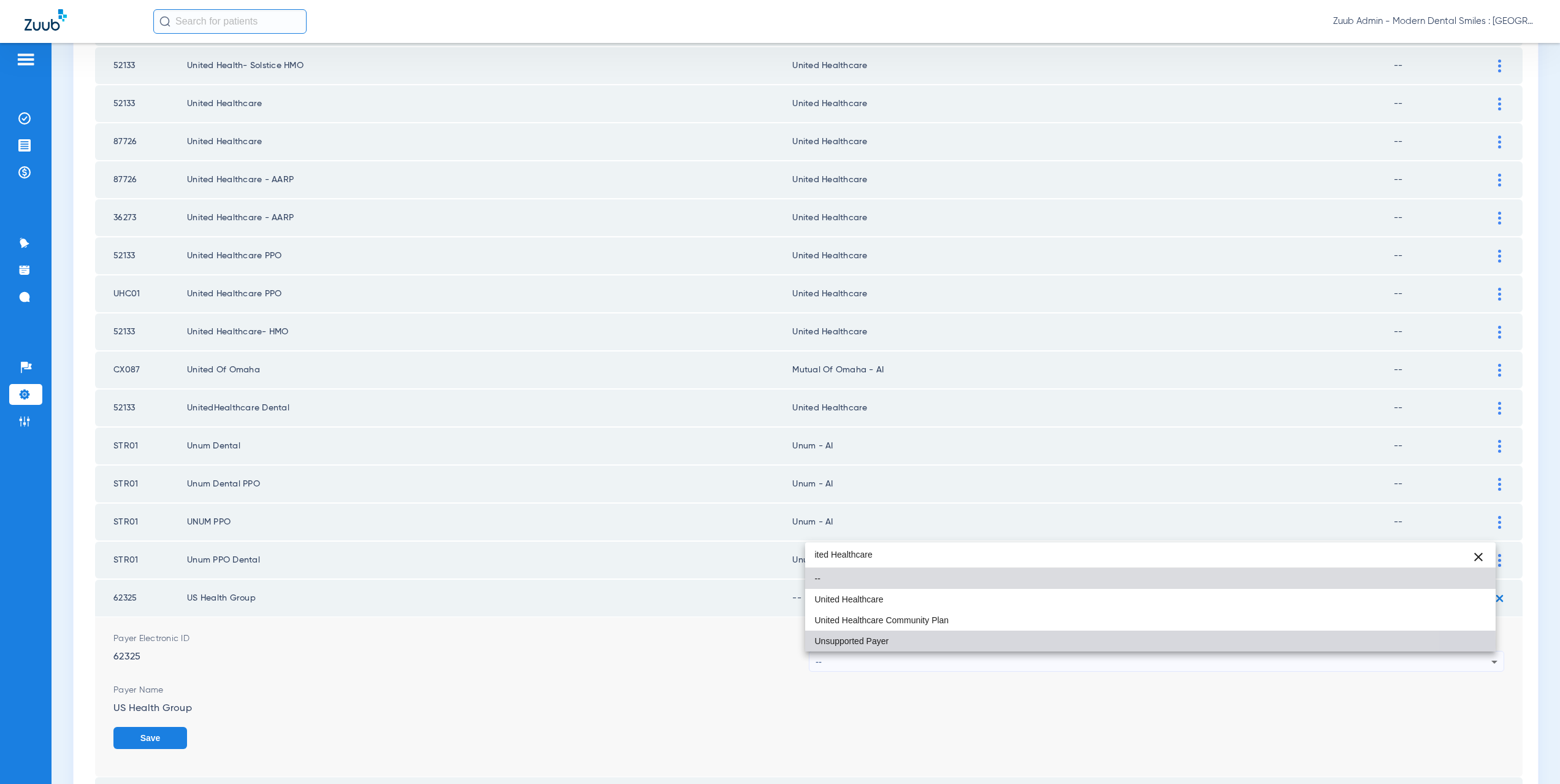
click at [844, 644] on span "Unsupported Payer" at bounding box center [852, 641] width 74 height 9
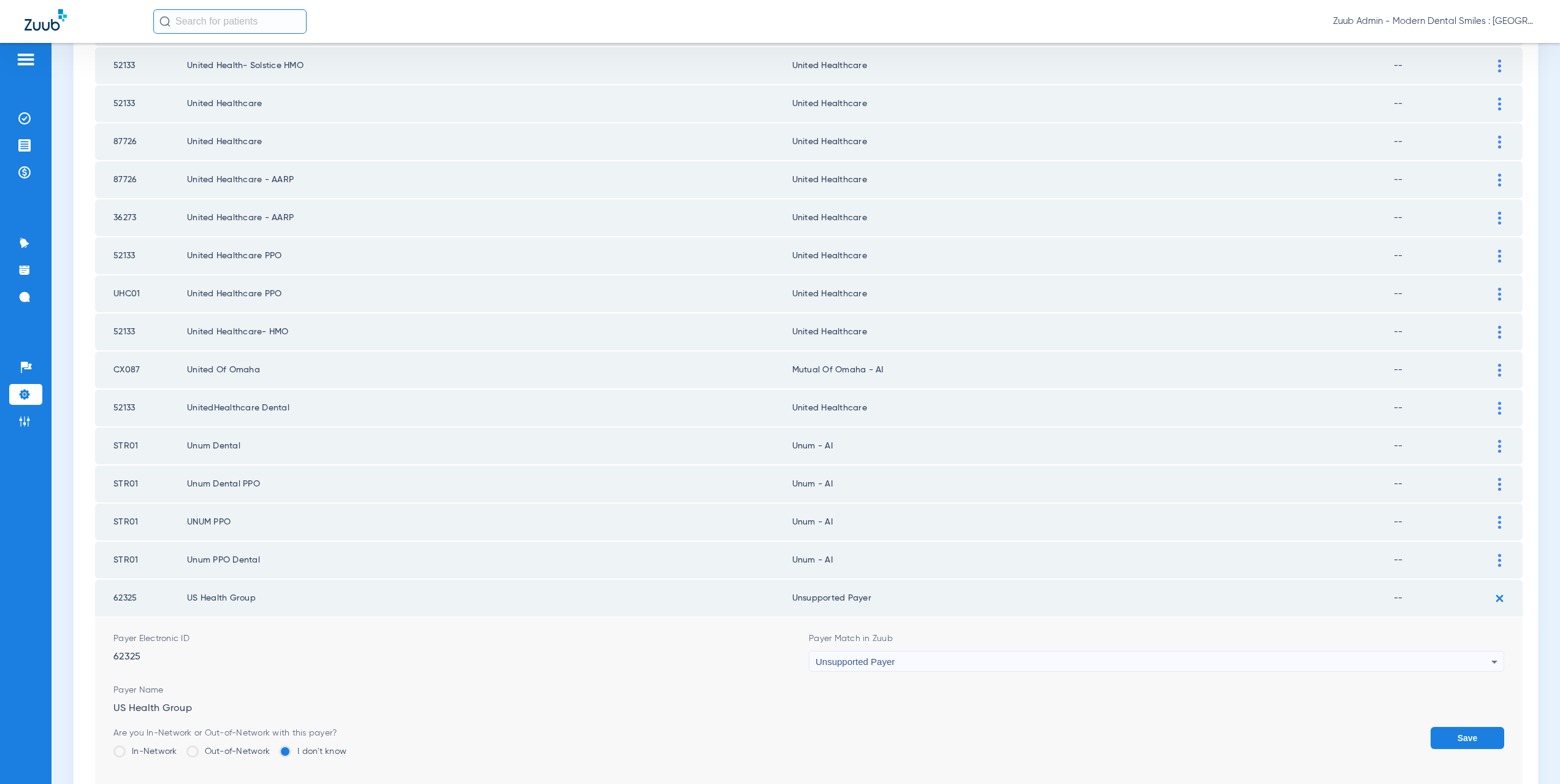
drag, startPoint x: 850, startPoint y: 601, endPoint x: 797, endPoint y: 598, distance: 53.1
click at [797, 598] on td "Unsupported Payer" at bounding box center [1093, 598] width 602 height 37
copy td "supported Payer"
click at [1469, 733] on button "Save" at bounding box center [1467, 737] width 73 height 22
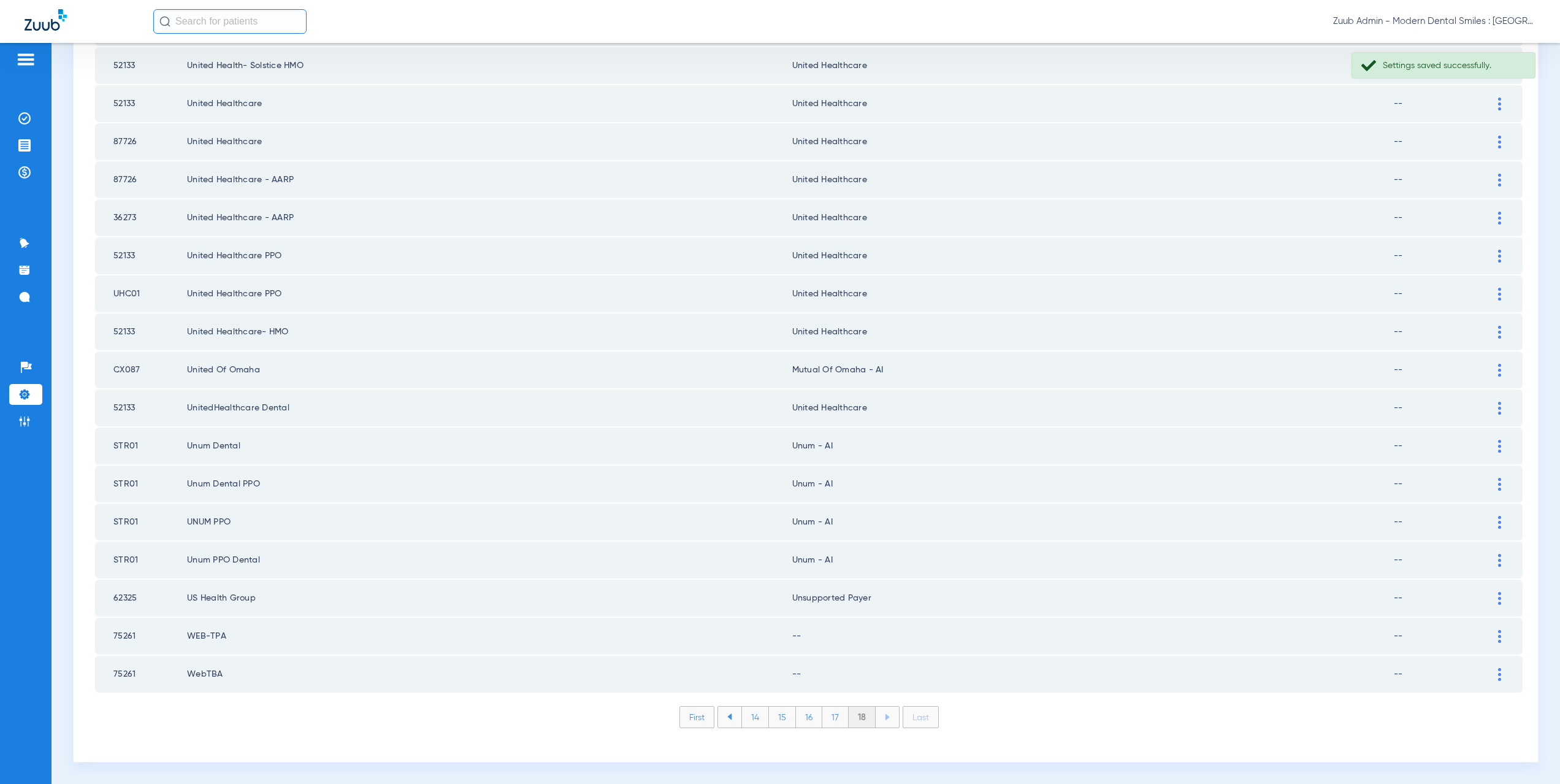
click at [1489, 632] on div at bounding box center [1500, 636] width 21 height 13
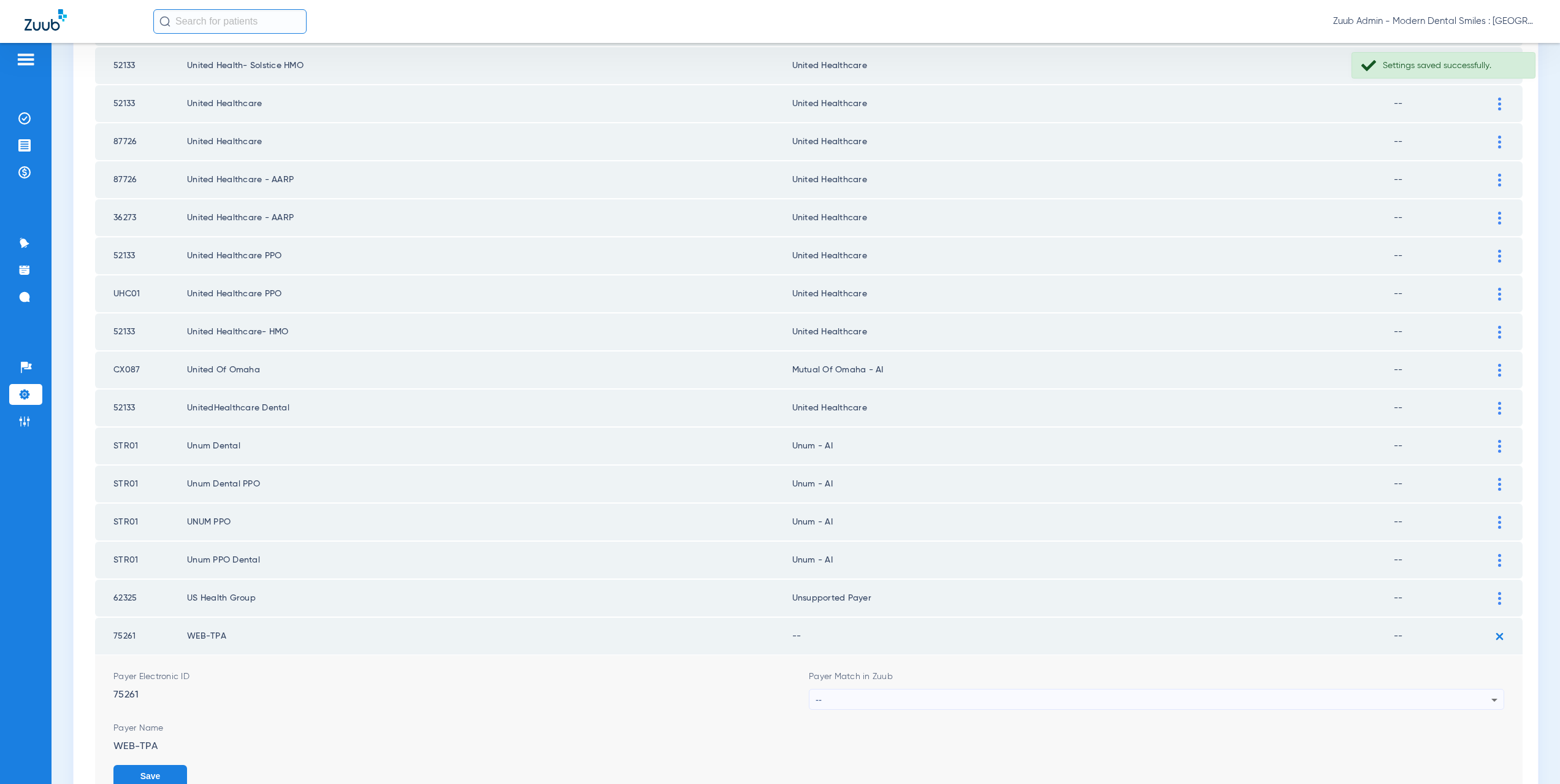
click at [863, 699] on div "--" at bounding box center [1153, 699] width 676 height 21
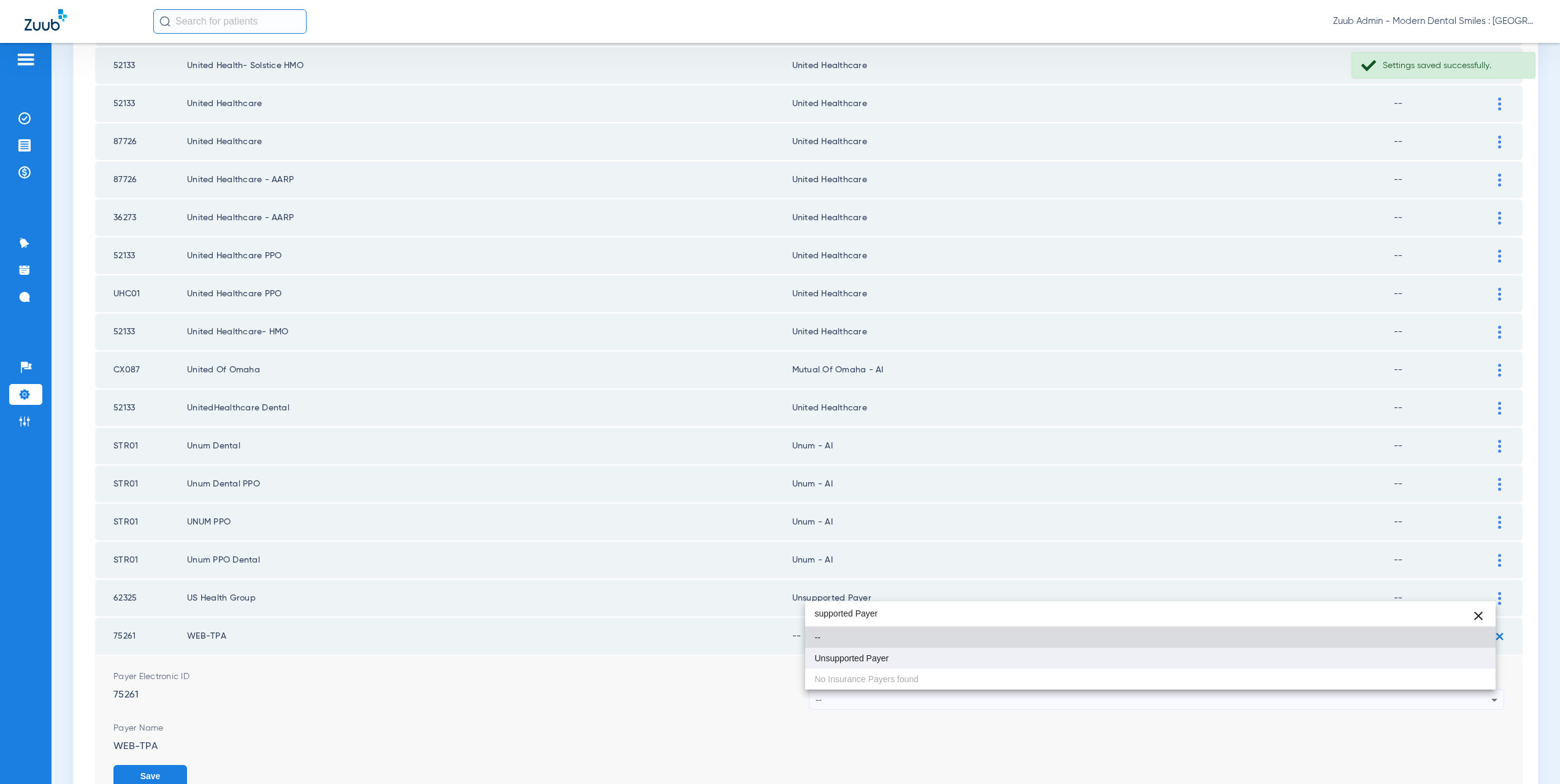
type input "supported Payer"
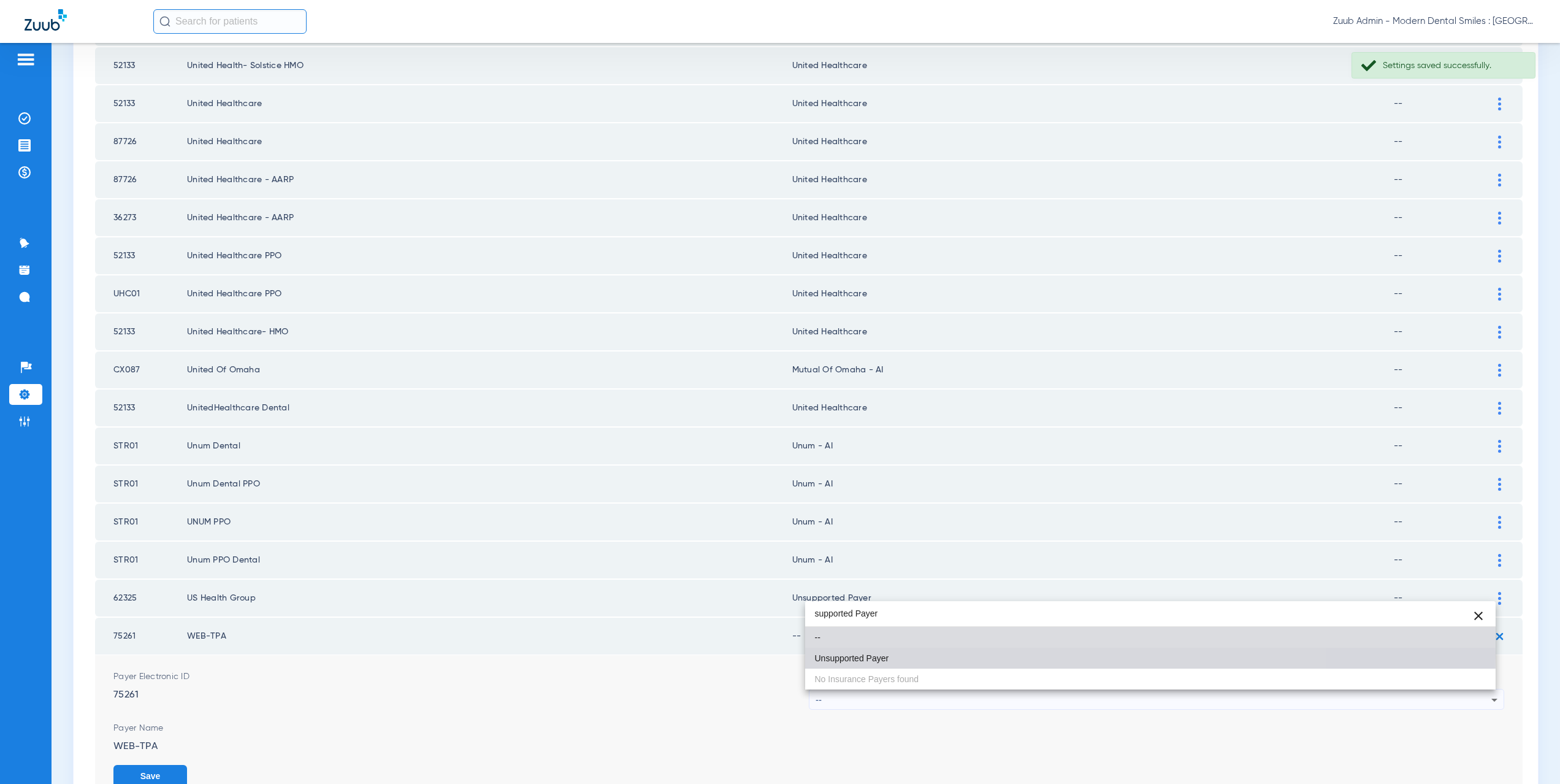
click at [865, 655] on span "Unsupported Payer" at bounding box center [852, 658] width 74 height 9
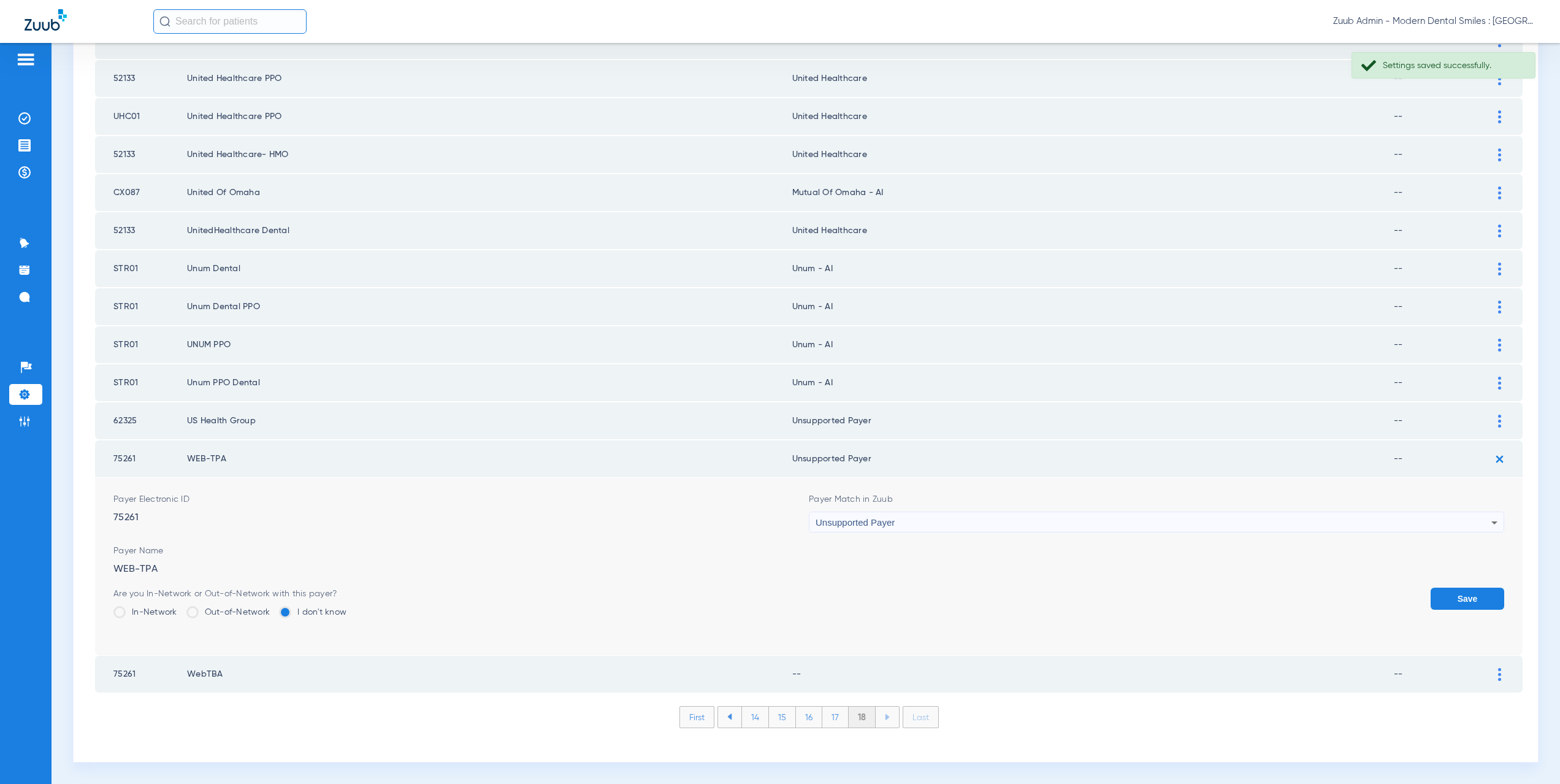
click at [1443, 604] on button "Save" at bounding box center [1467, 598] width 73 height 22
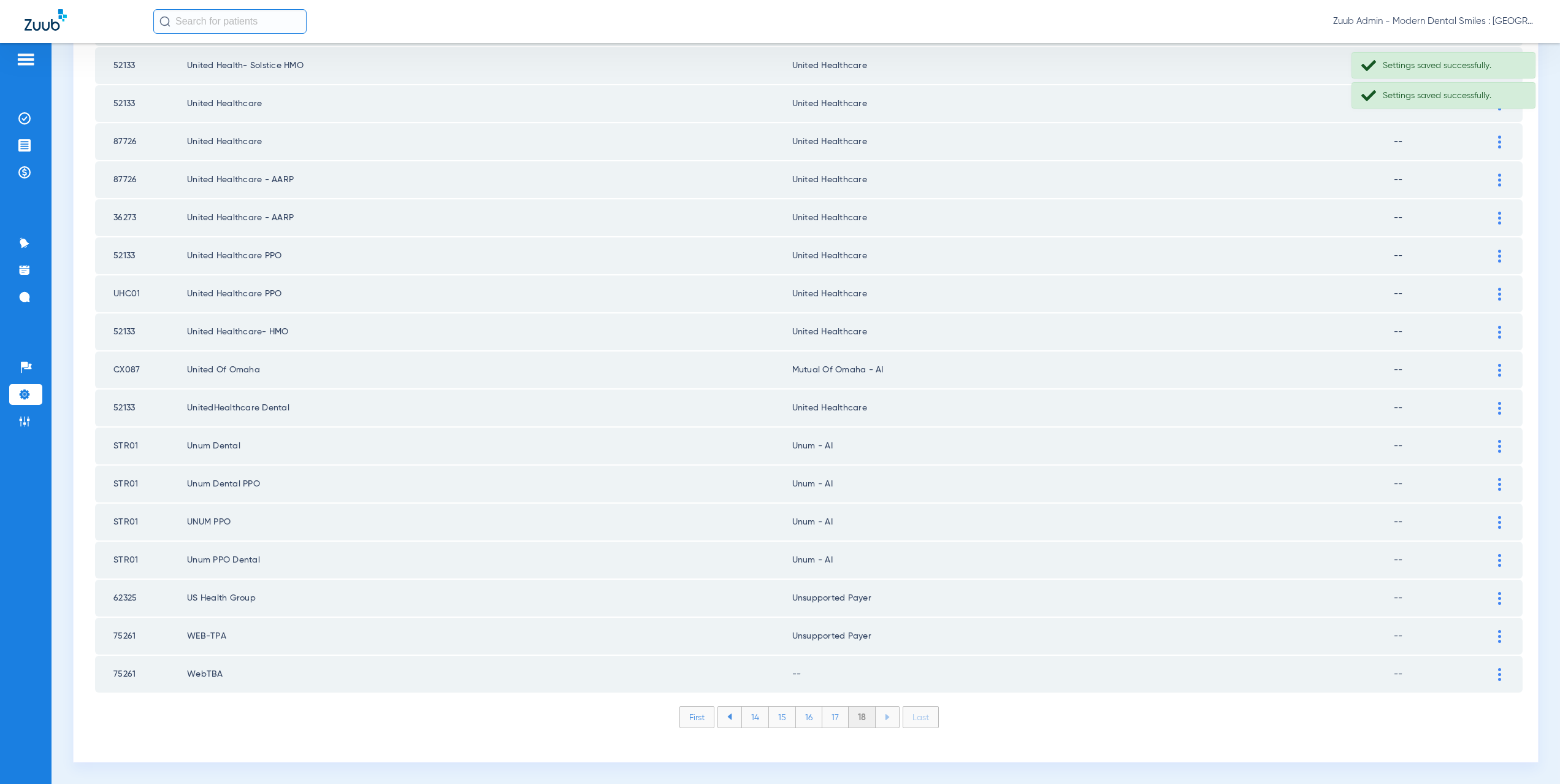
click at [1495, 673] on div at bounding box center [1500, 674] width 21 height 13
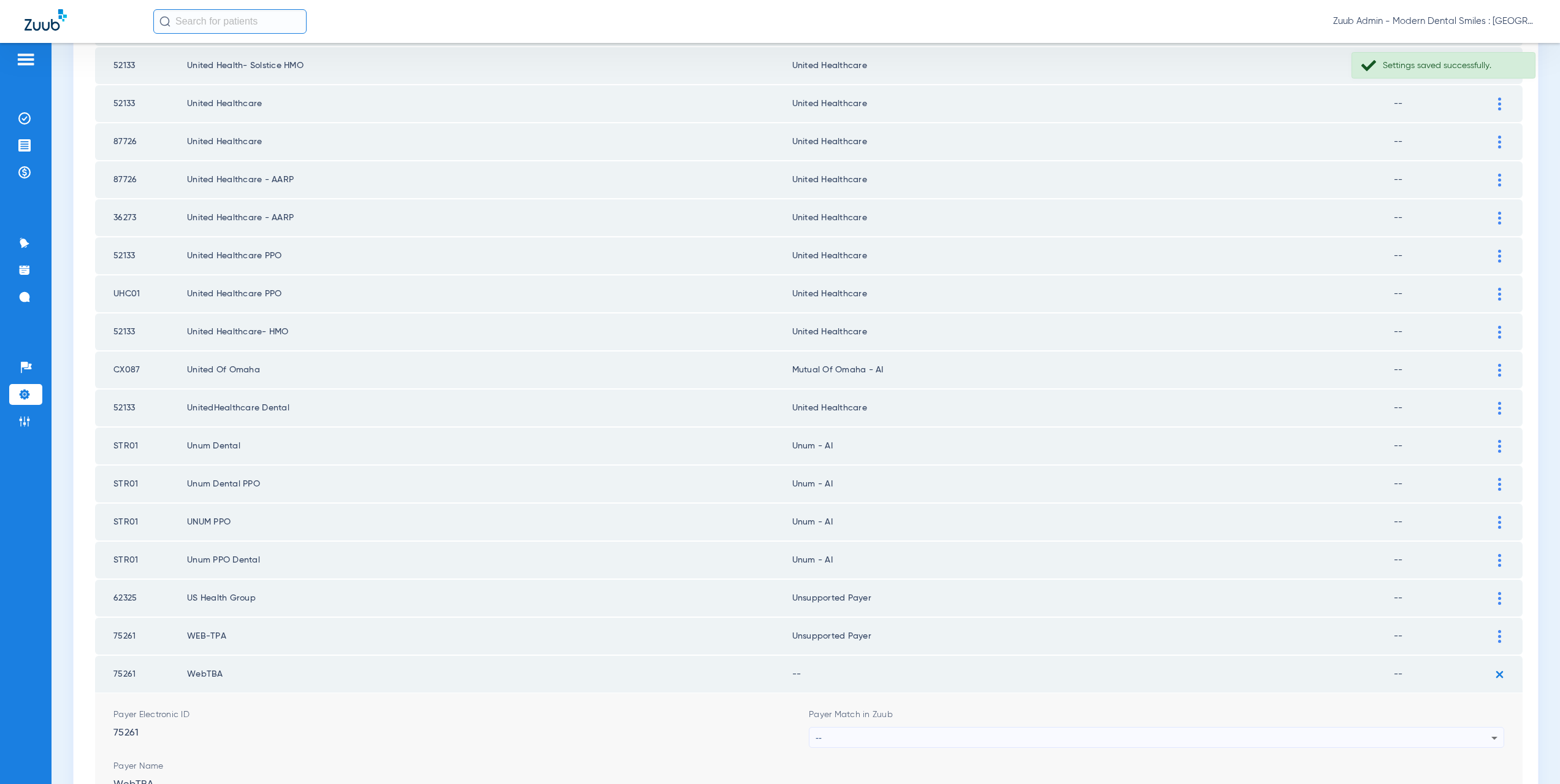
click at [877, 730] on div "--" at bounding box center [1153, 737] width 676 height 21
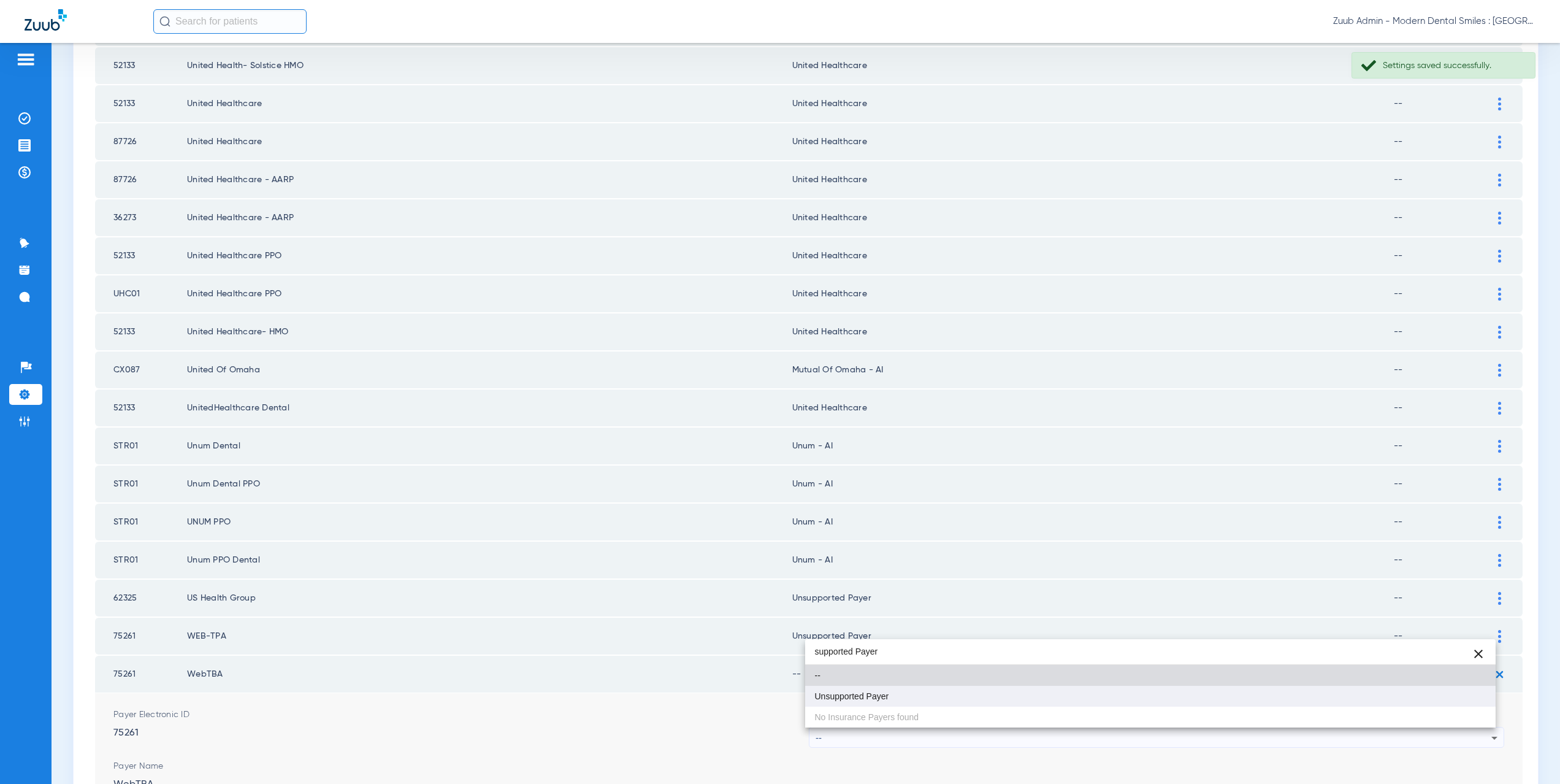
type input "supported Payer"
click at [869, 699] on span "Unsupported Payer" at bounding box center [852, 696] width 74 height 9
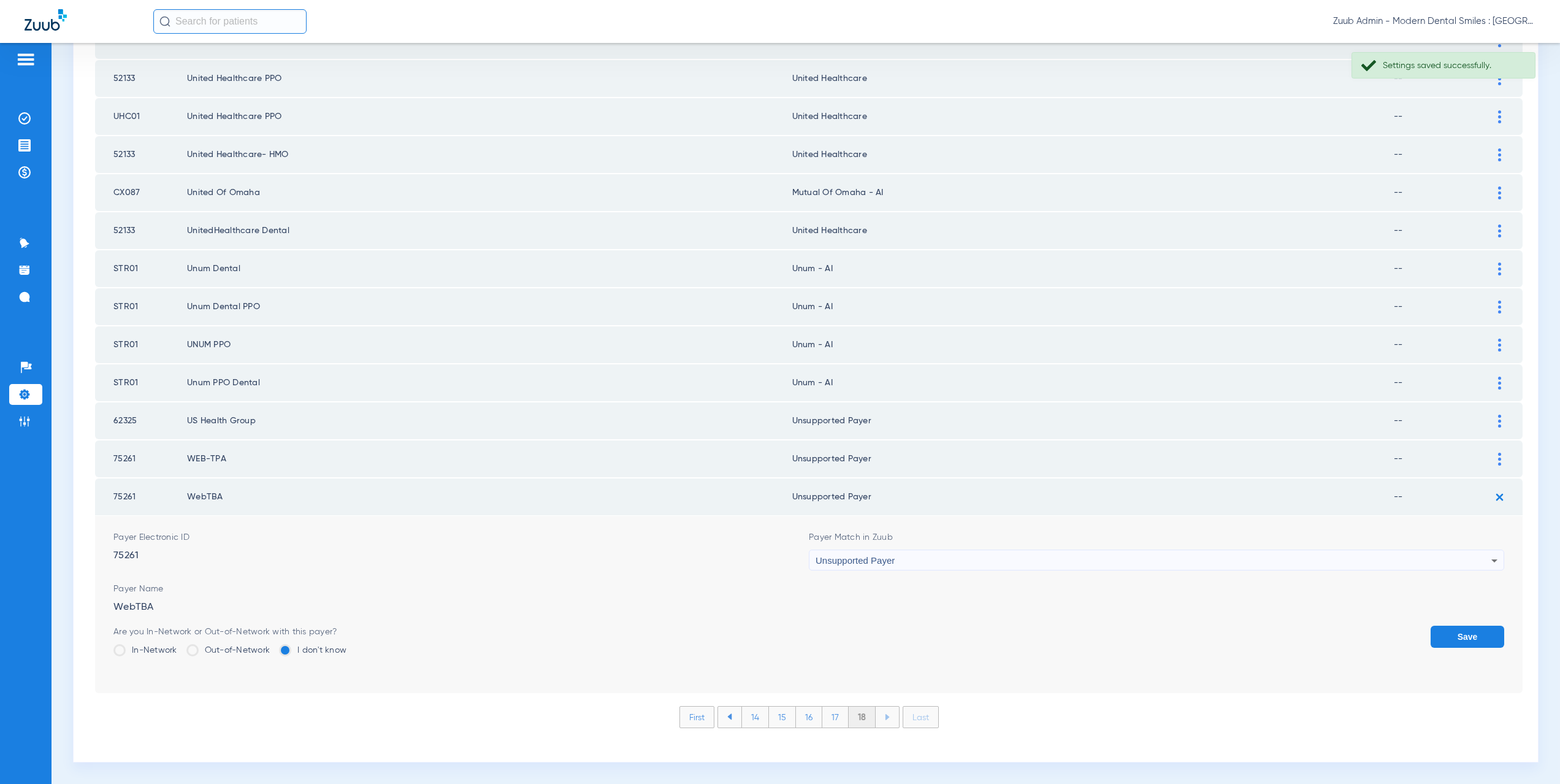
click at [1450, 642] on button "Save" at bounding box center [1467, 636] width 73 height 22
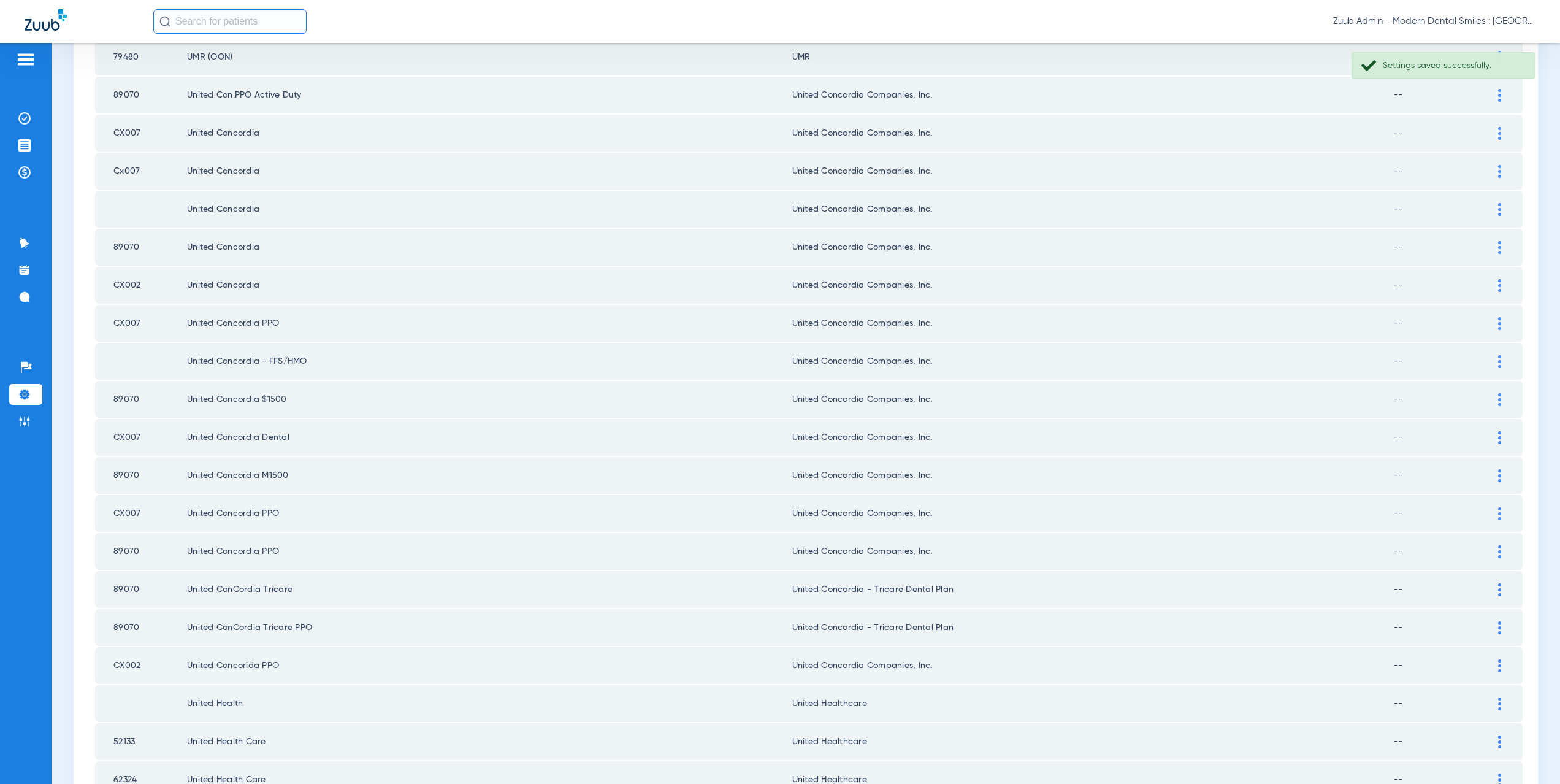
scroll to position [0, 0]
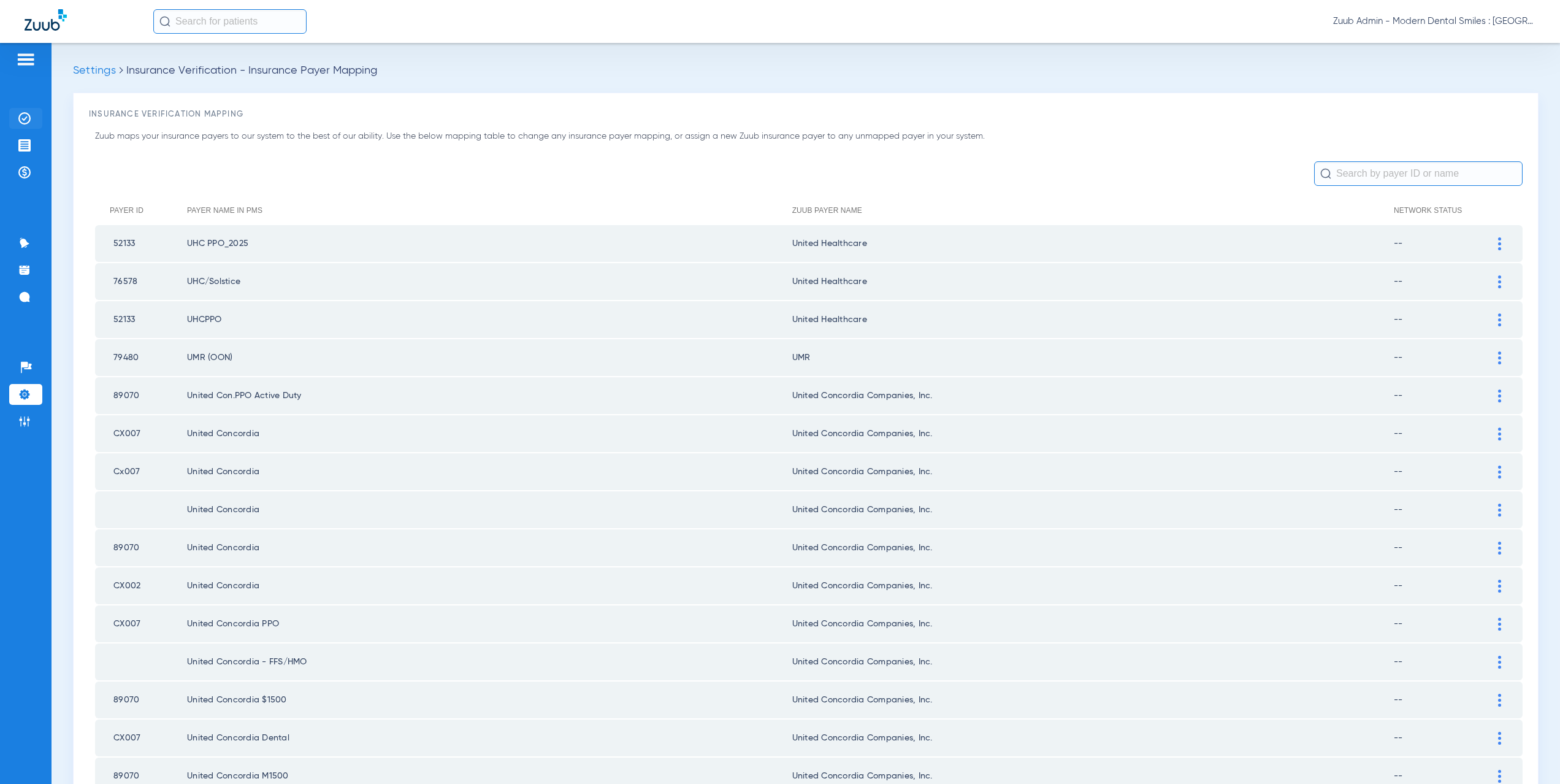
click at [32, 123] on li "Insurance Verification" at bounding box center [26, 118] width 33 height 21
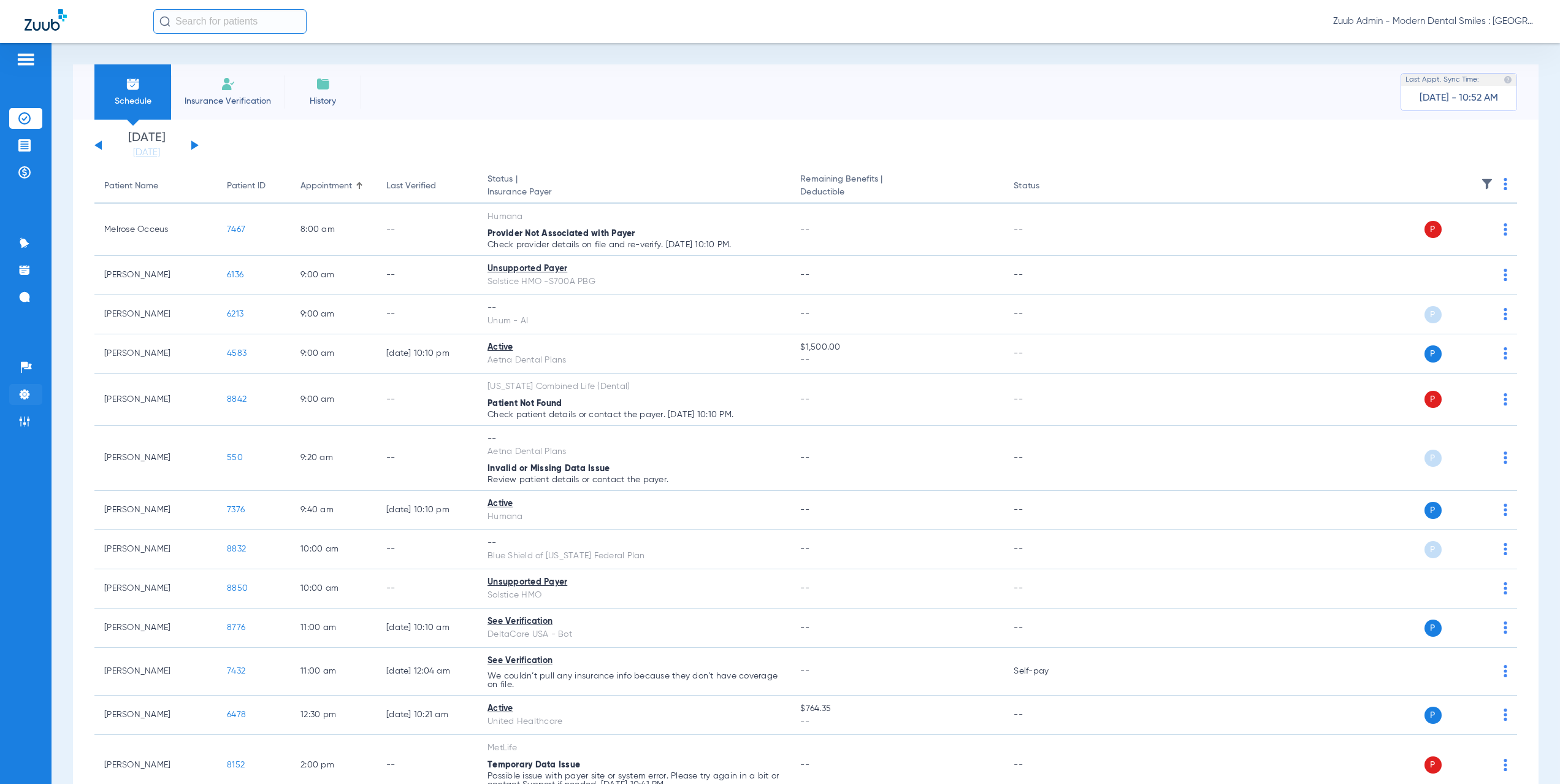
click at [20, 399] on img at bounding box center [25, 394] width 12 height 12
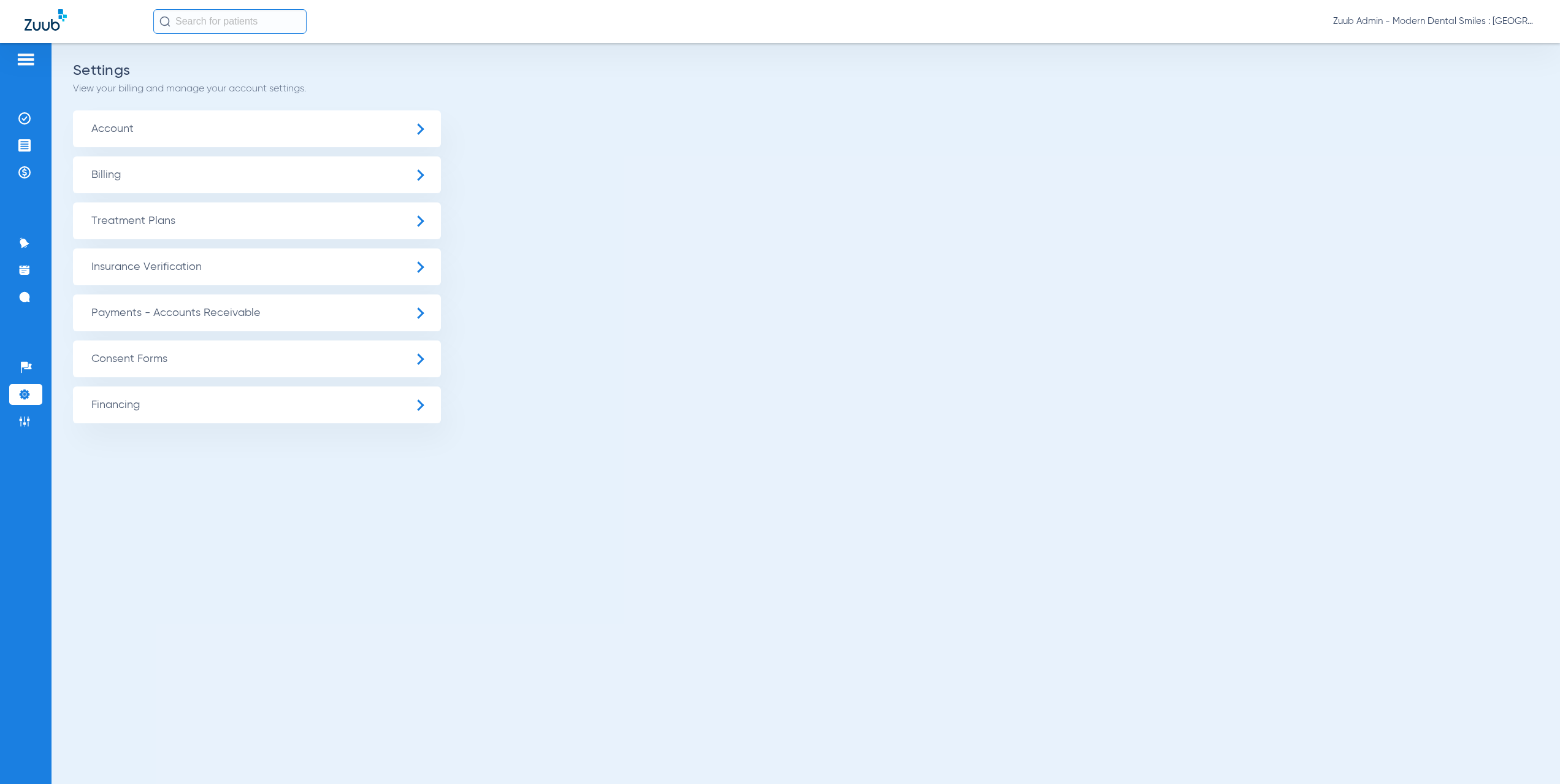
click at [194, 266] on span "Insurance Verification" at bounding box center [257, 267] width 368 height 37
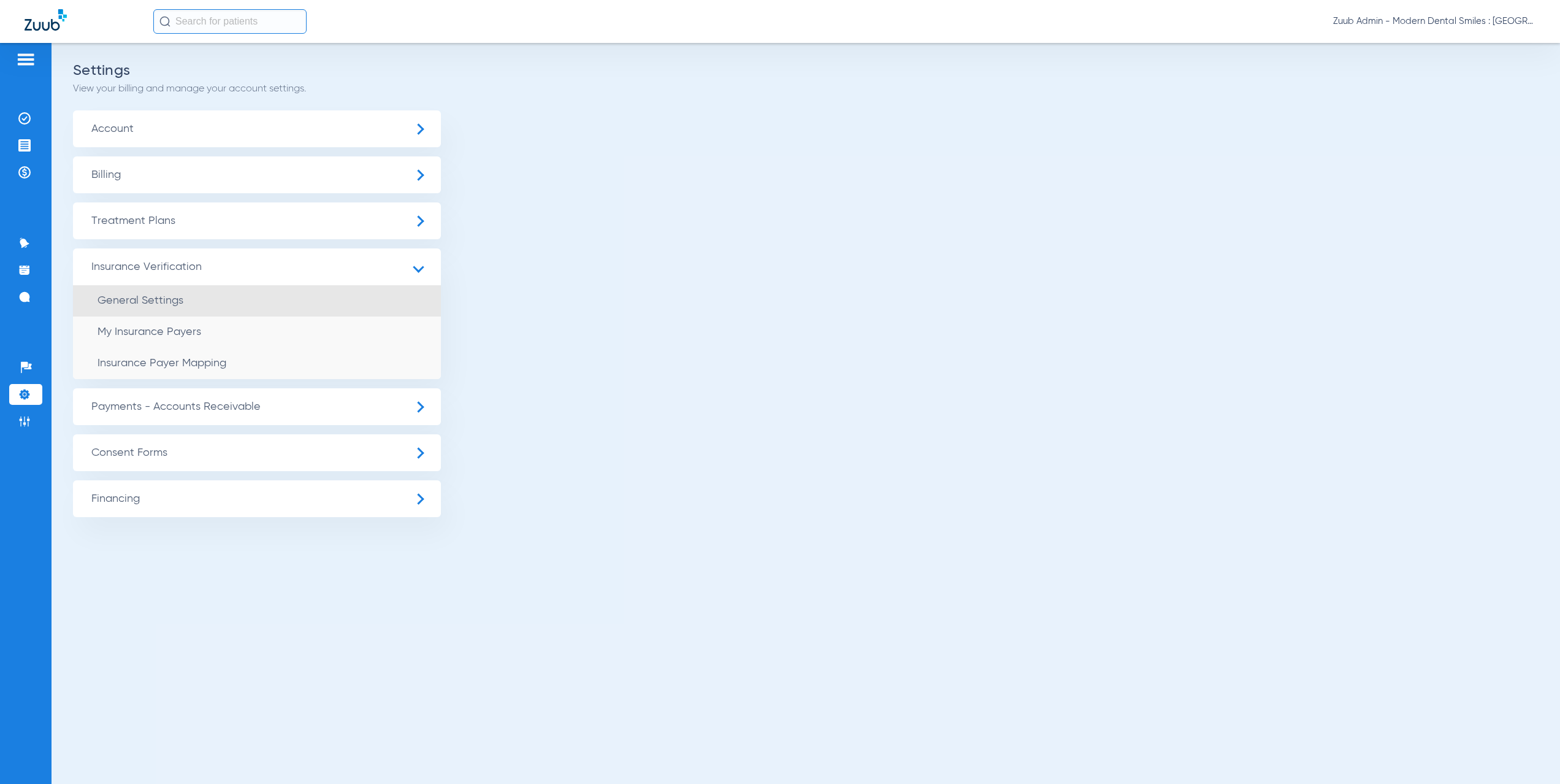
click at [253, 299] on li "General Settings" at bounding box center [257, 301] width 368 height 31
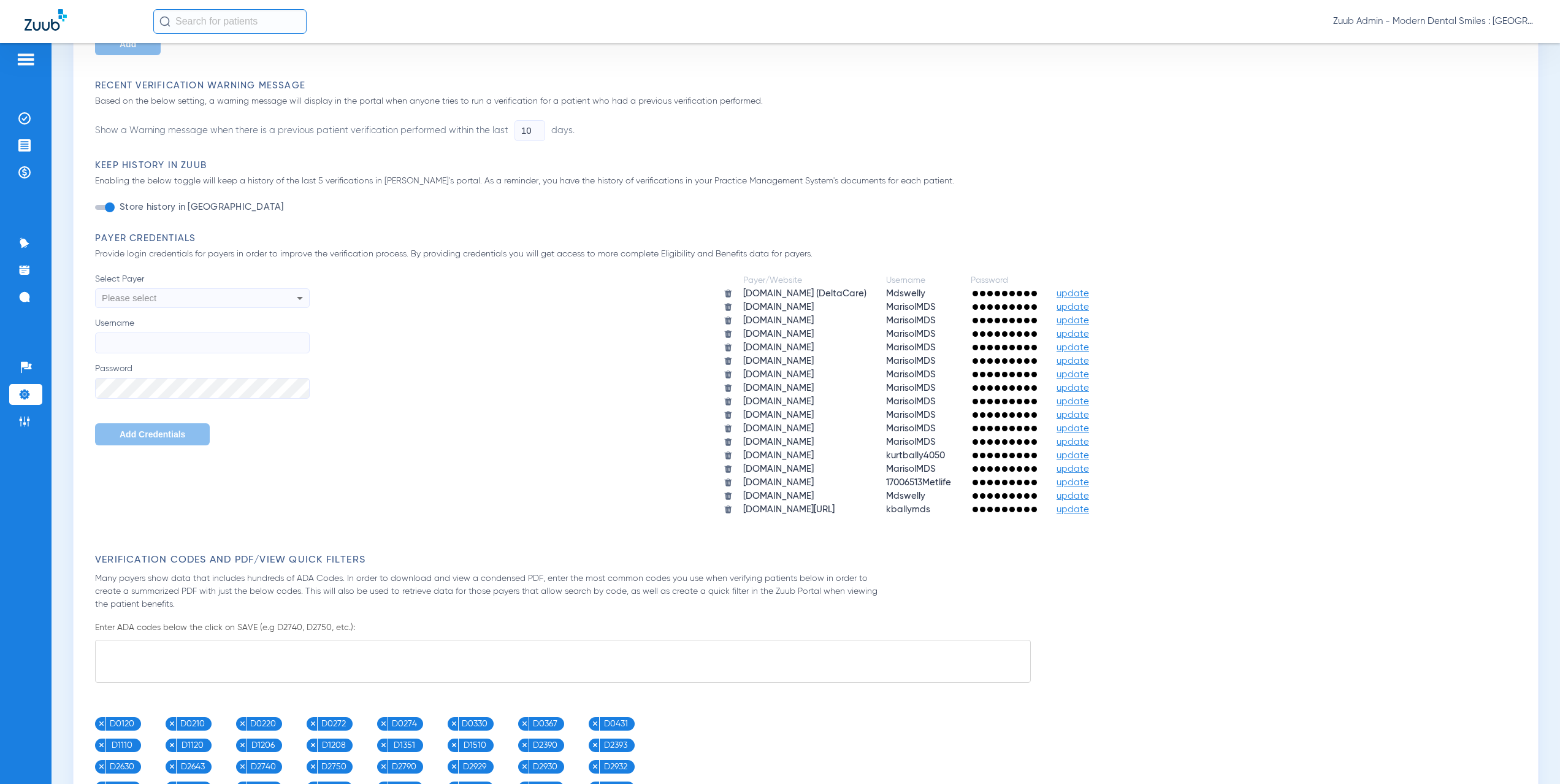
scroll to position [371, 0]
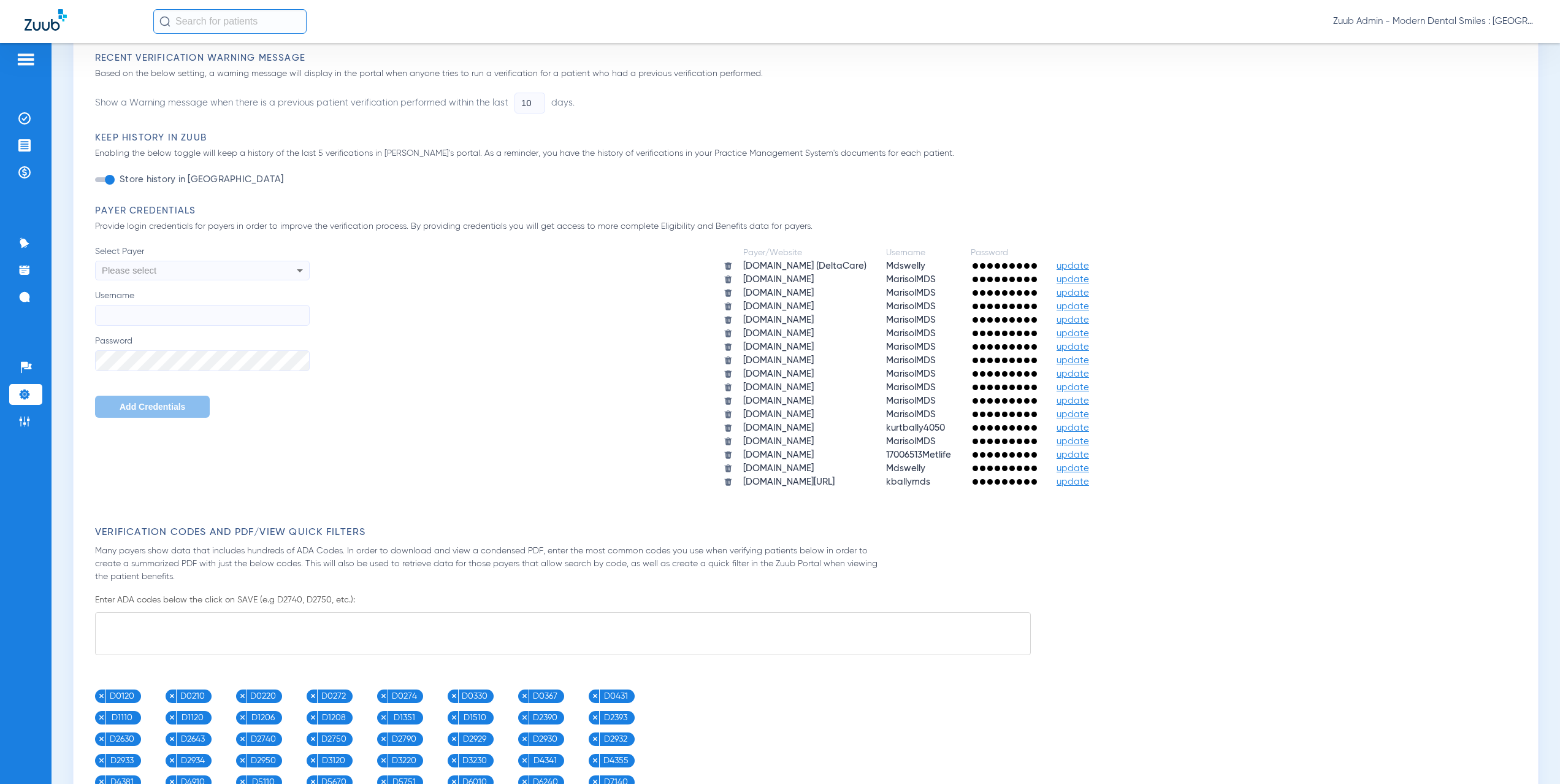
click at [206, 265] on div "Please select" at bounding box center [182, 270] width 161 height 21
click at [22, 119] on div at bounding box center [780, 392] width 1560 height 784
click at [26, 120] on img at bounding box center [25, 118] width 12 height 12
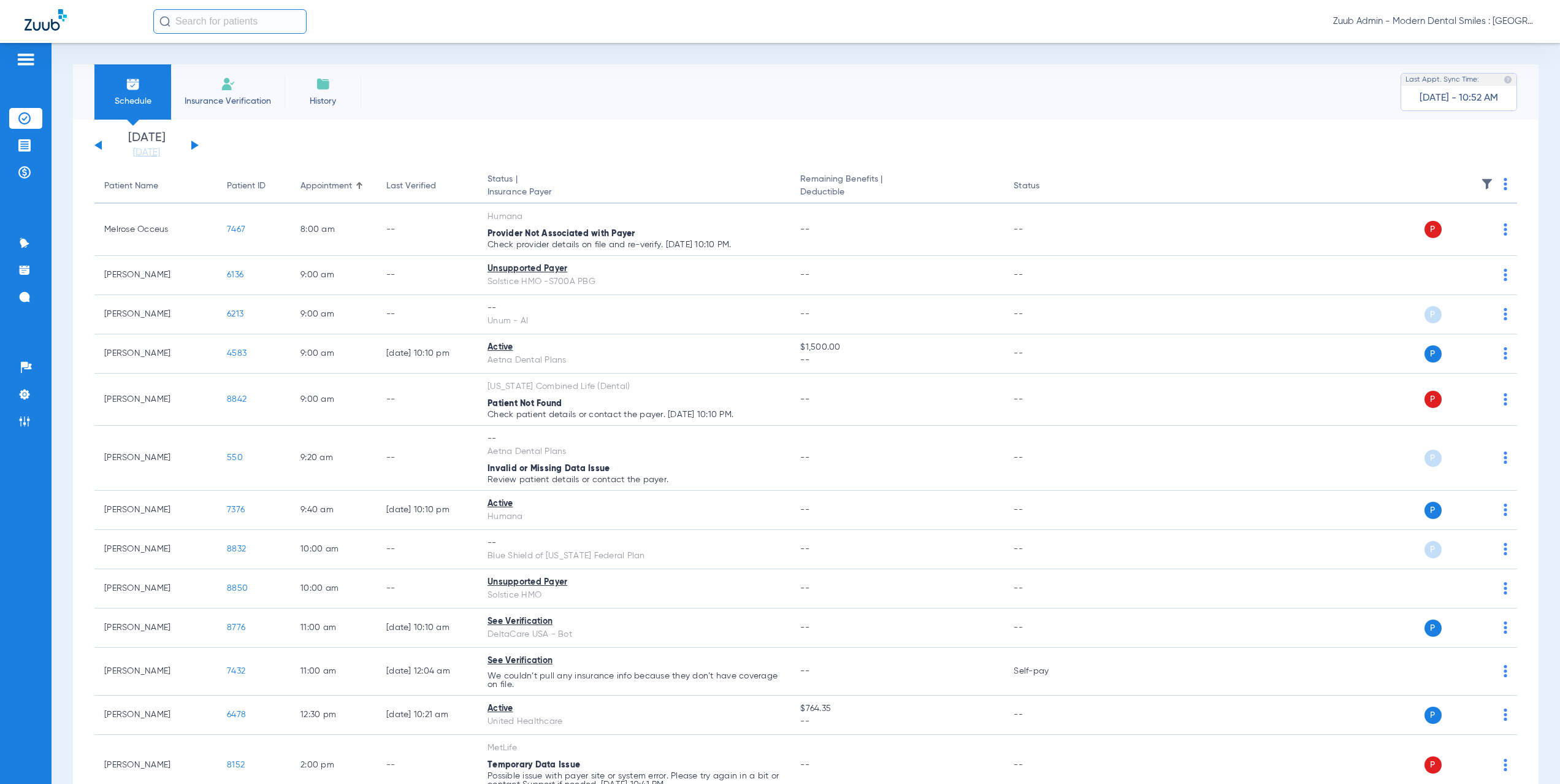
click at [195, 145] on button at bounding box center [195, 145] width 7 height 9
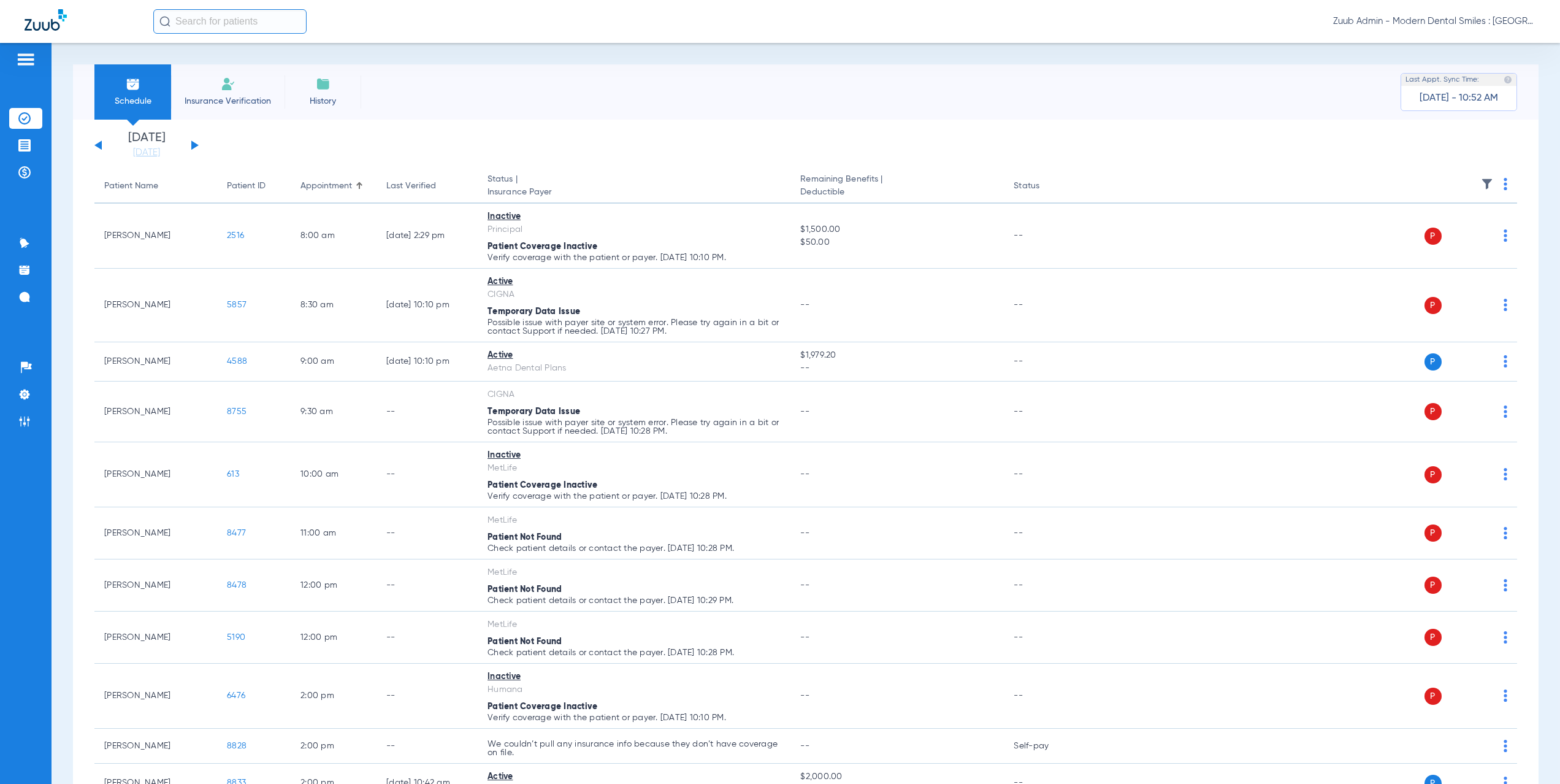
click at [193, 144] on button at bounding box center [195, 145] width 7 height 9
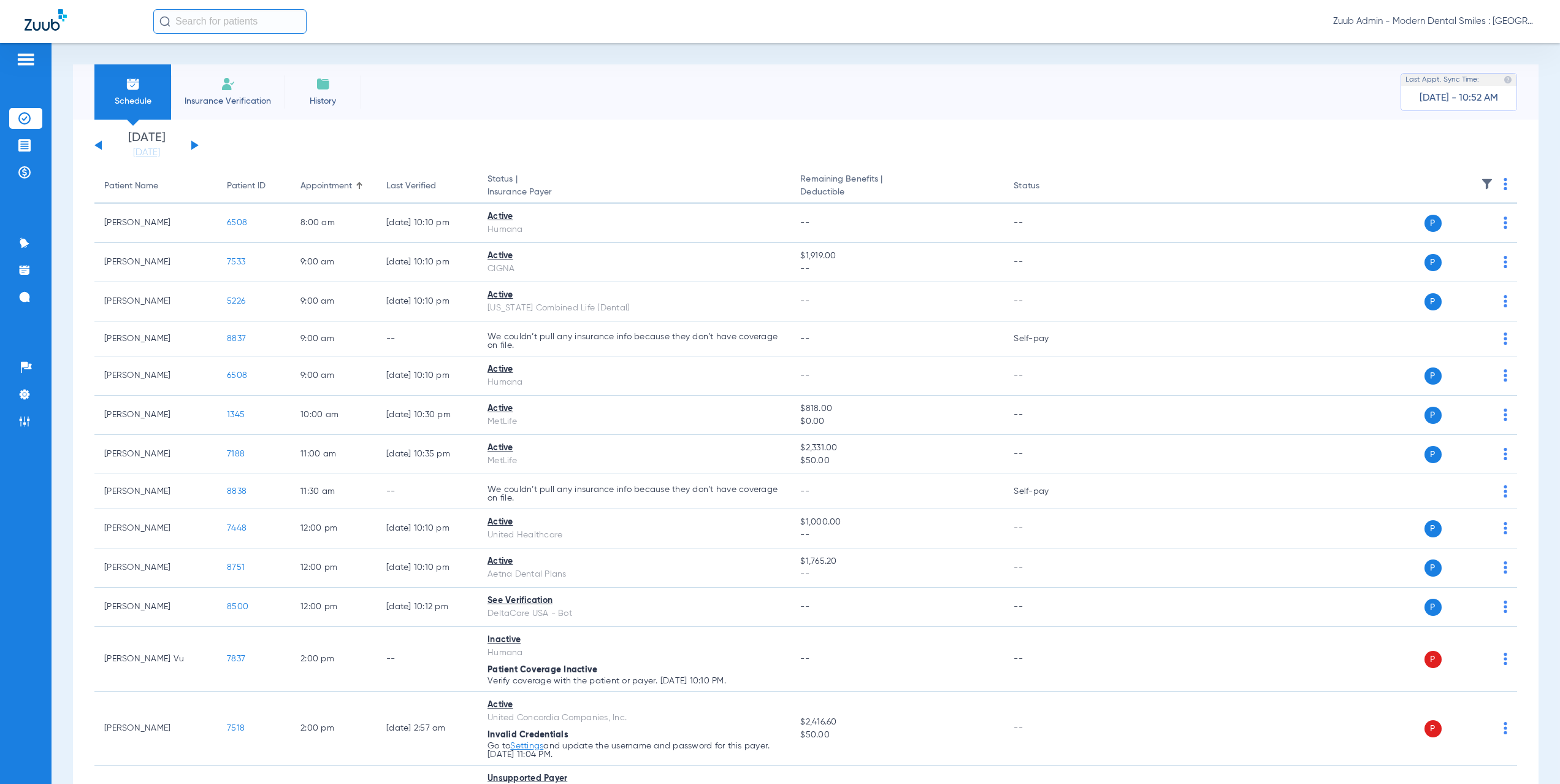
click at [193, 146] on button at bounding box center [195, 145] width 7 height 9
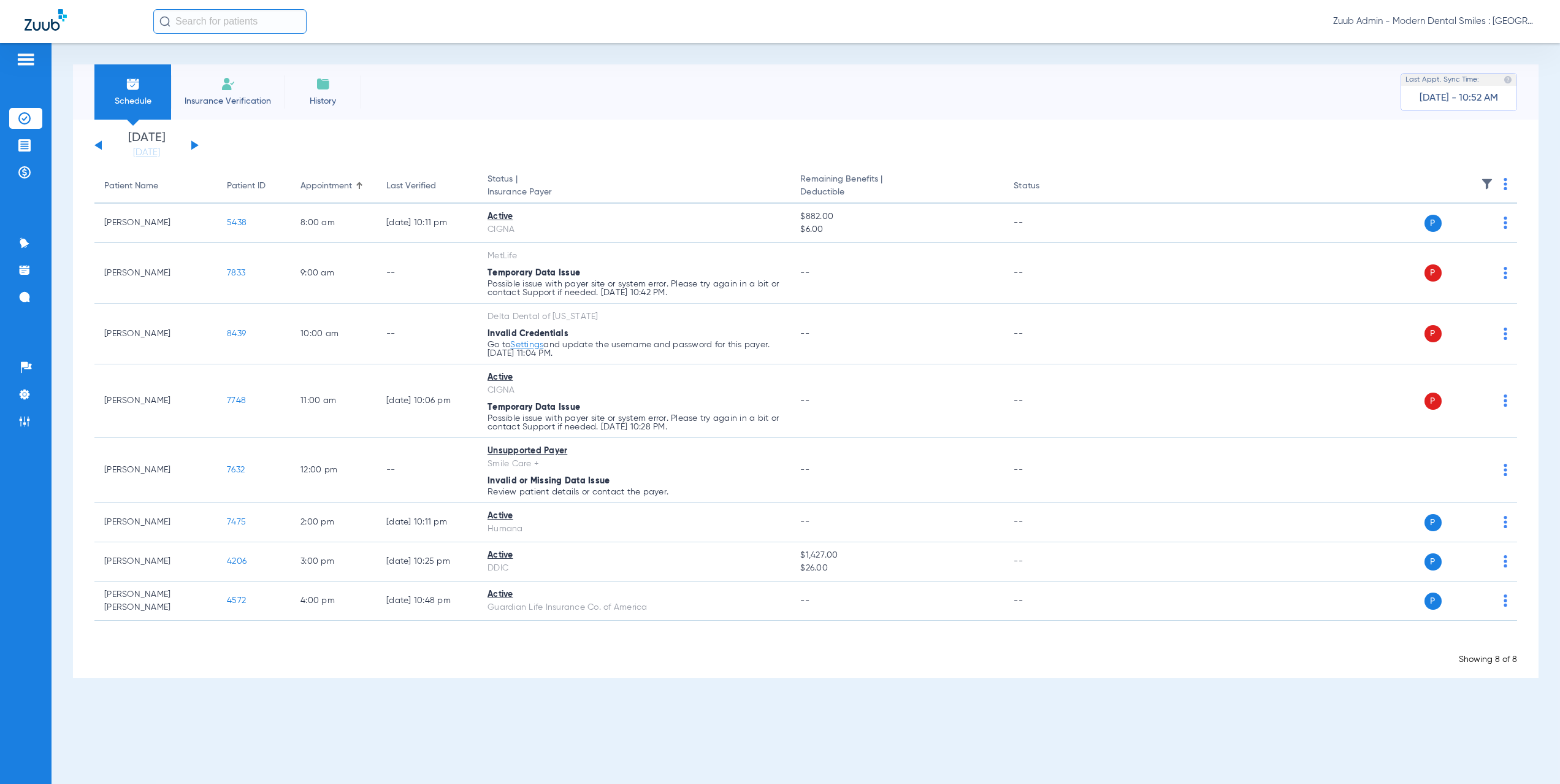
click at [195, 146] on button at bounding box center [195, 145] width 7 height 9
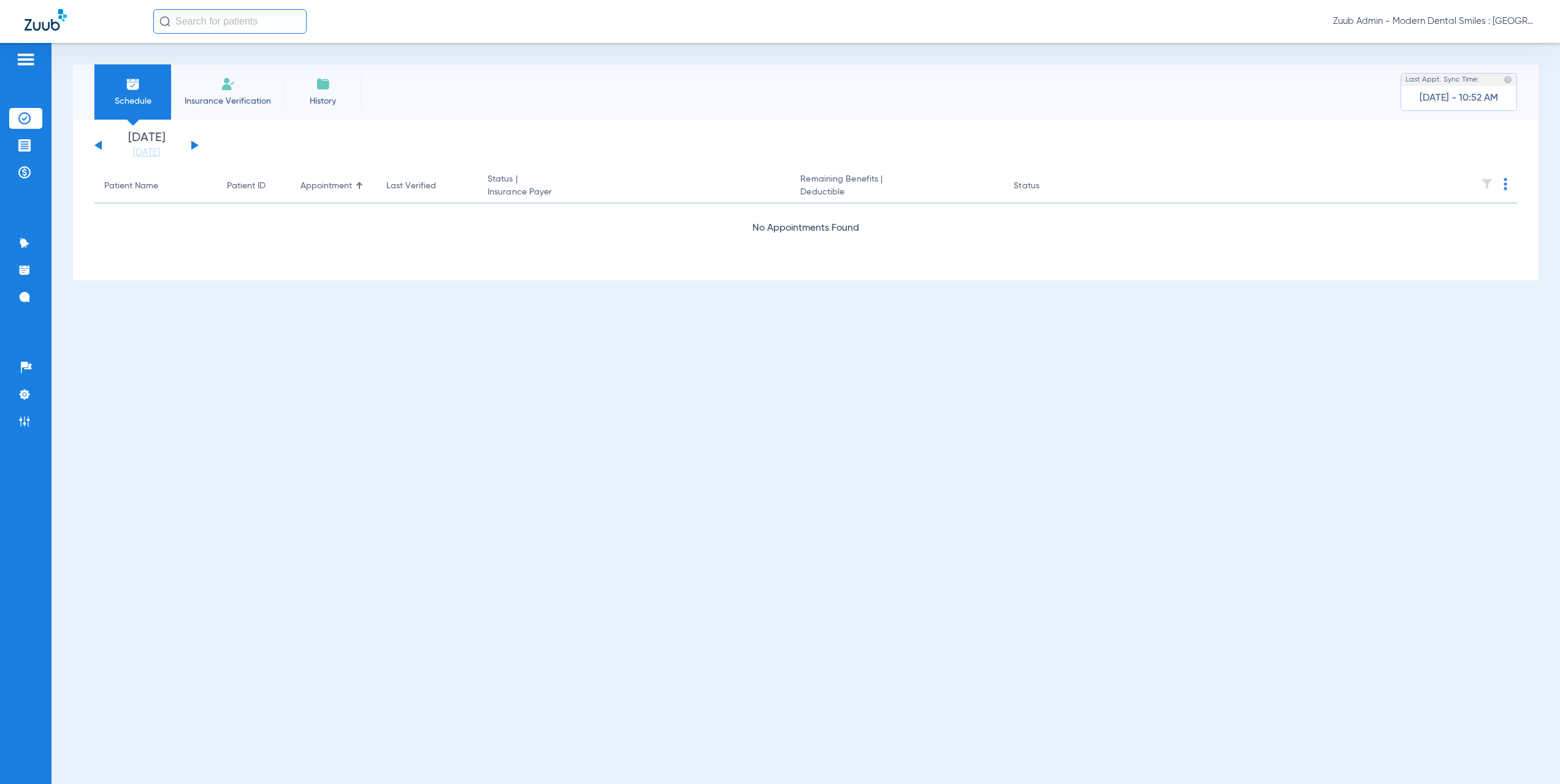
click at [195, 146] on button at bounding box center [195, 145] width 7 height 9
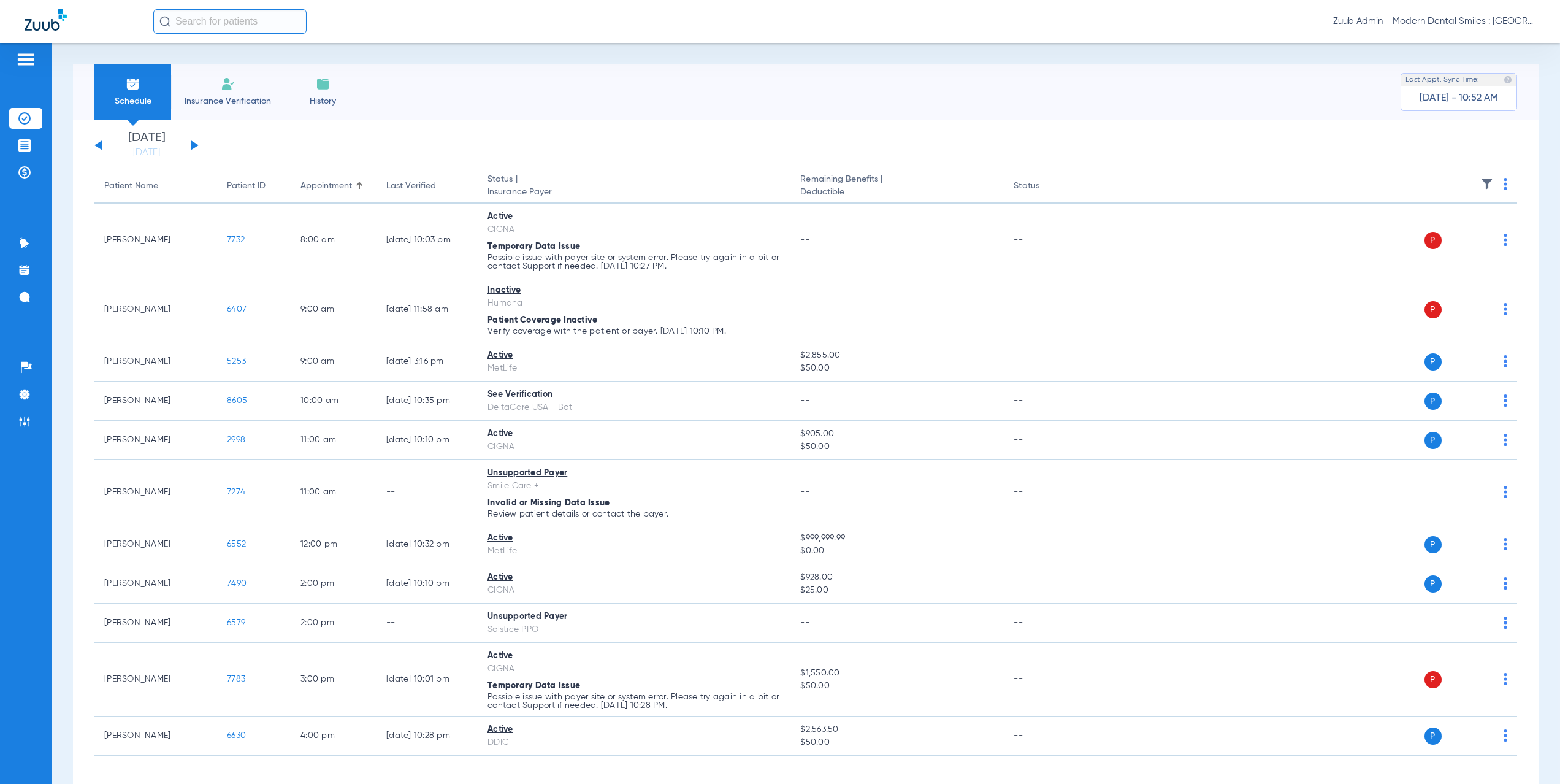
click at [194, 144] on button at bounding box center [195, 145] width 7 height 9
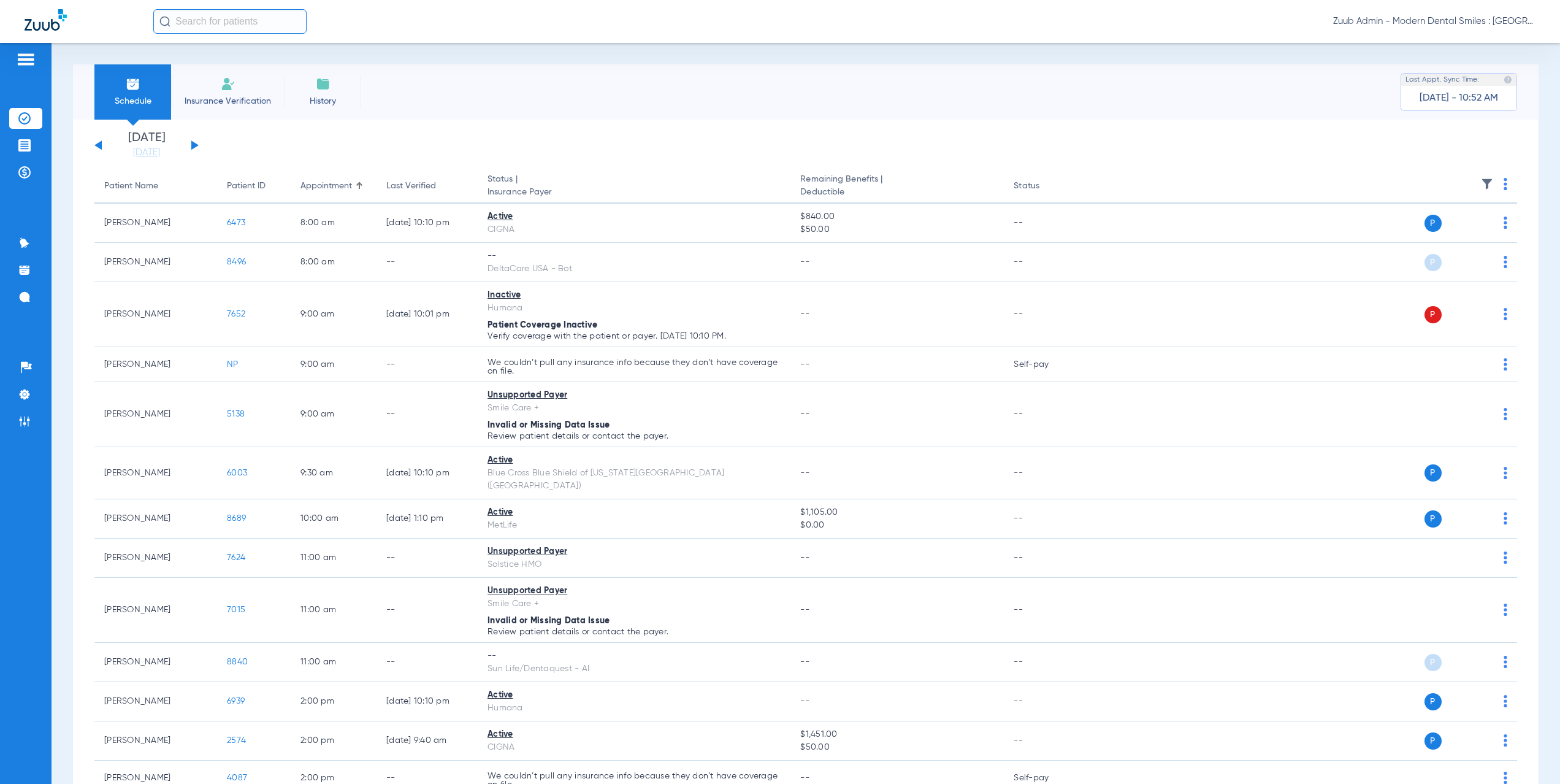
click at [194, 143] on button at bounding box center [195, 145] width 7 height 9
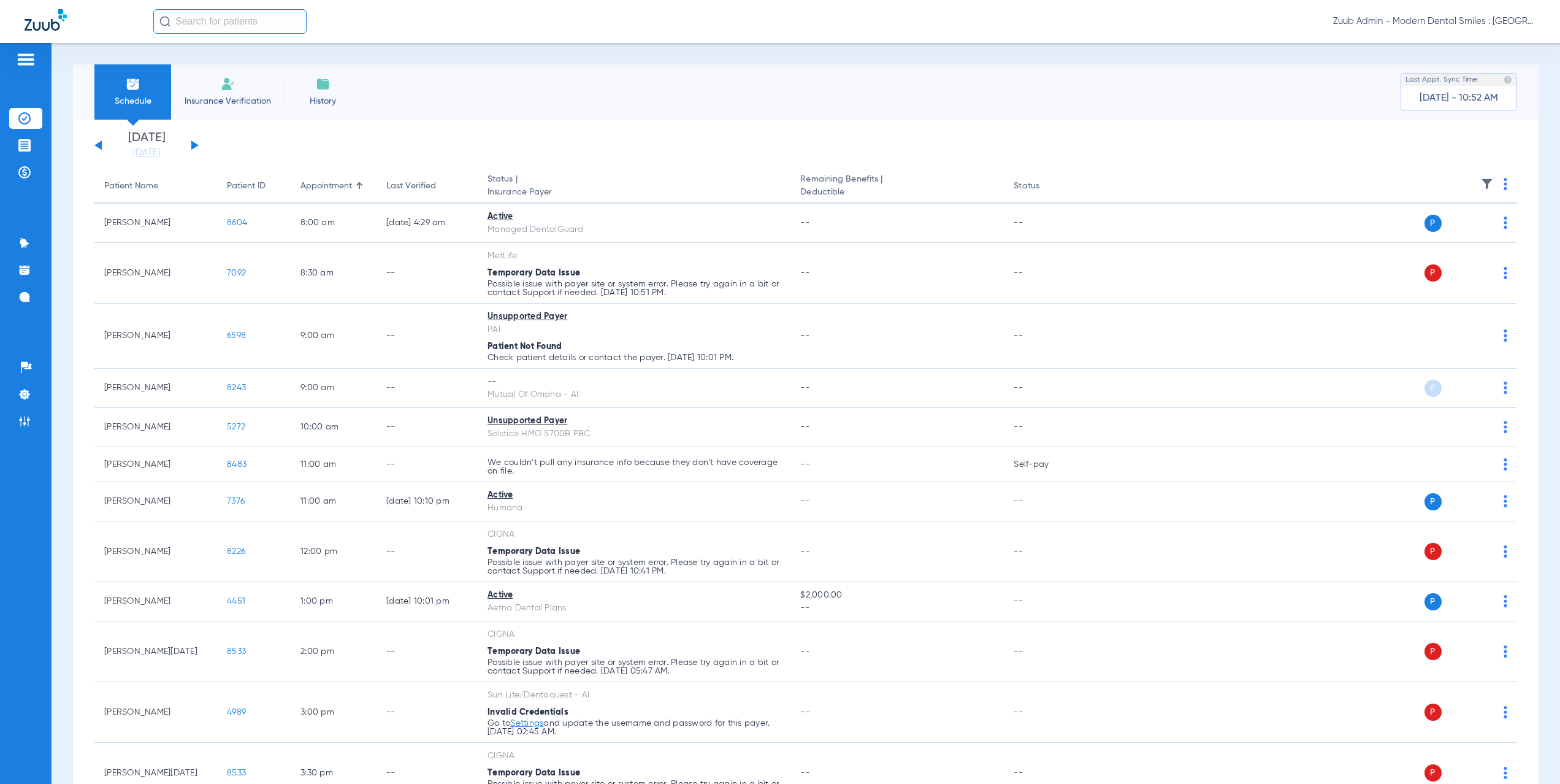
click at [194, 143] on button at bounding box center [195, 145] width 7 height 9
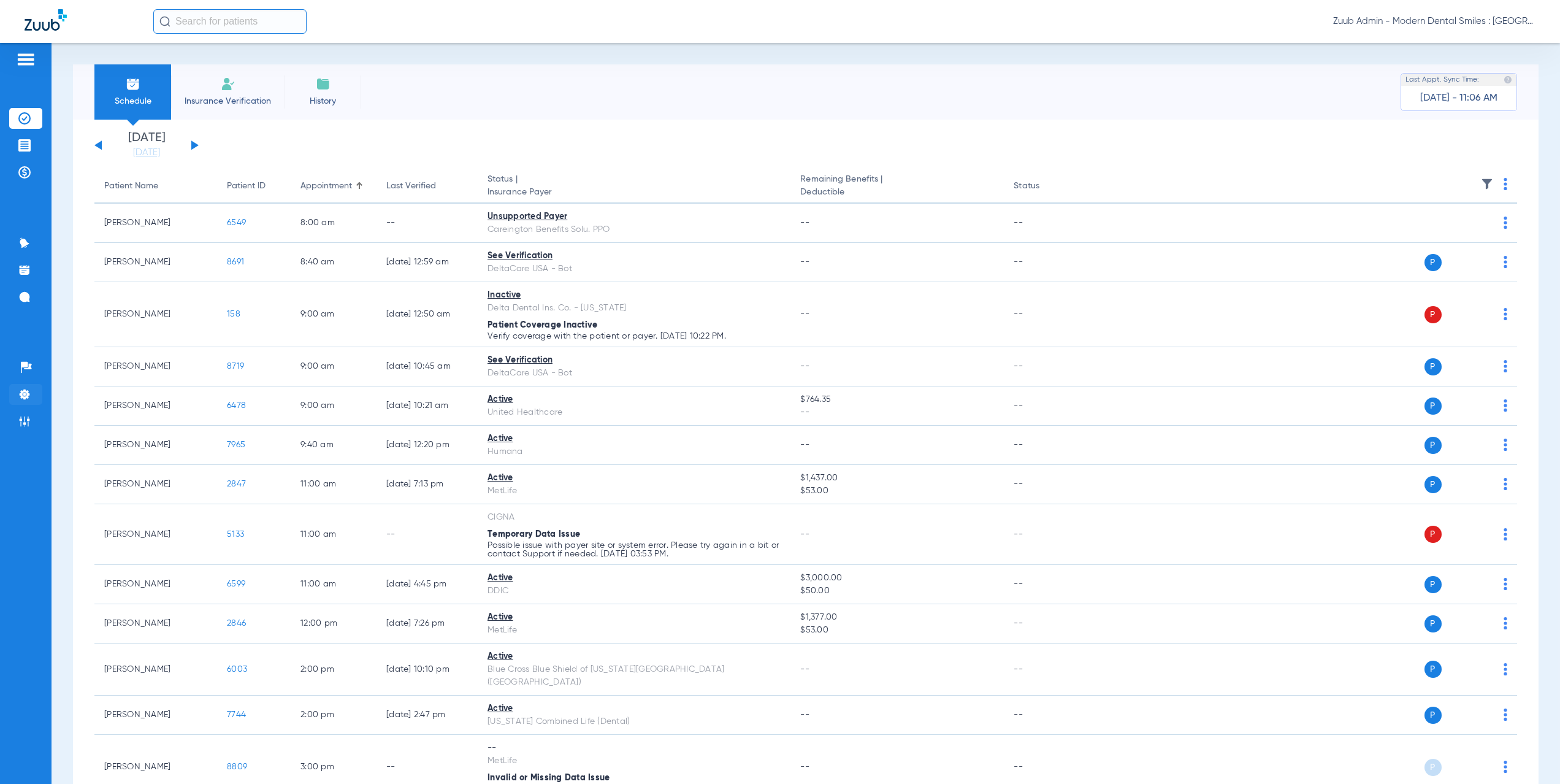
click at [29, 399] on img at bounding box center [25, 394] width 12 height 12
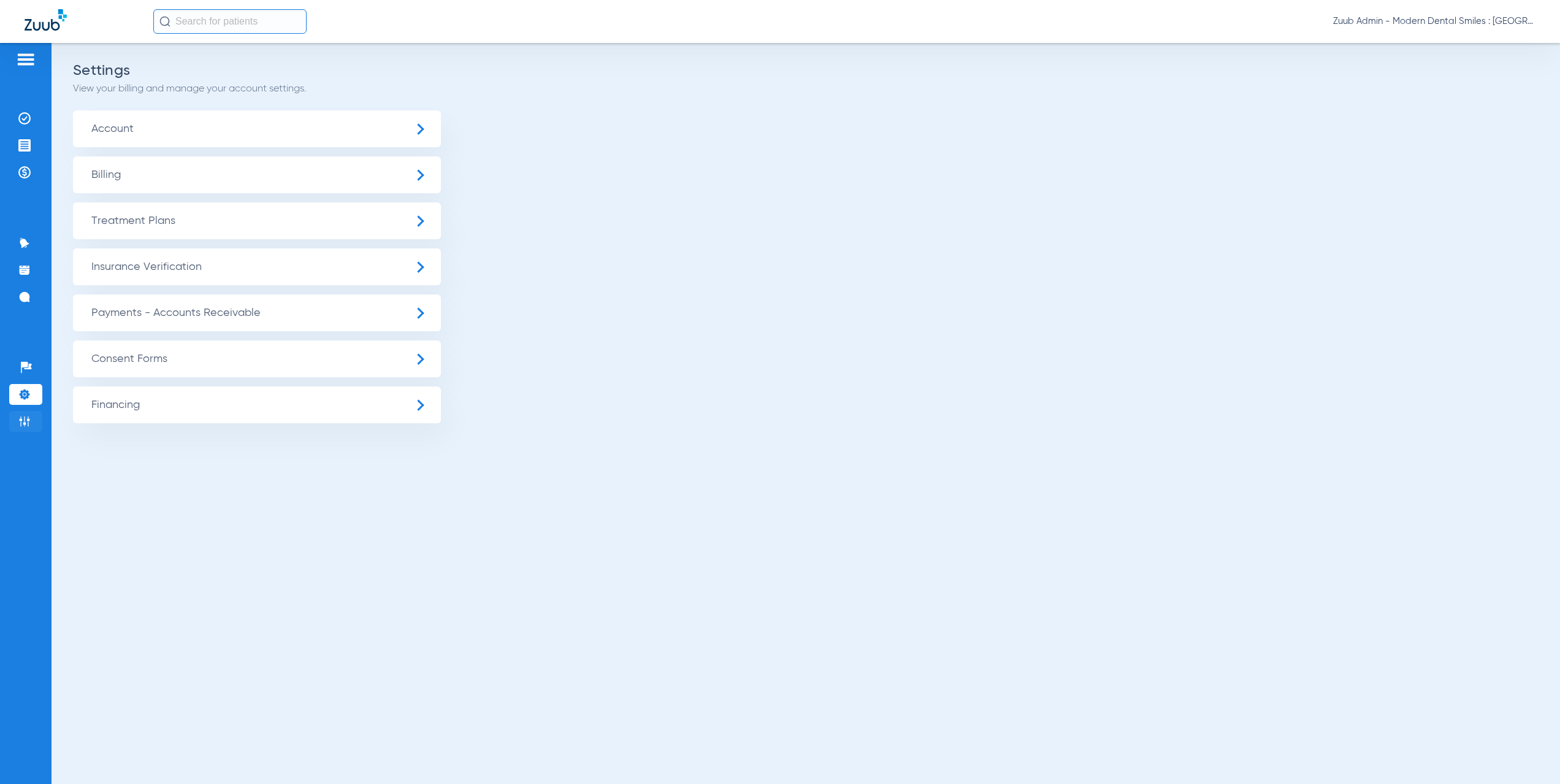
click at [26, 428] on li "Admin" at bounding box center [26, 421] width 33 height 21
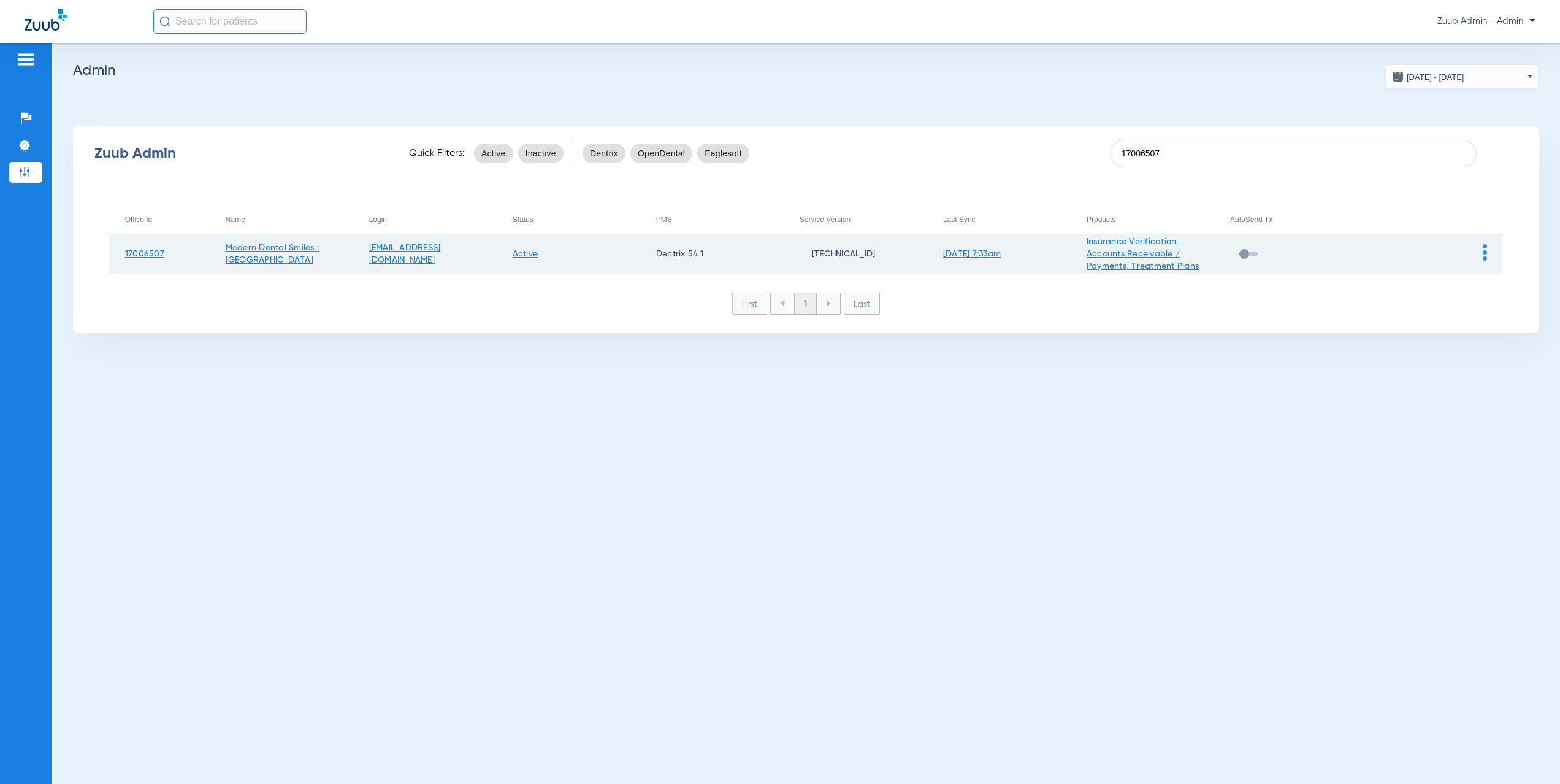
type input "17006507"
click at [1487, 257] on img at bounding box center [1485, 252] width 4 height 17
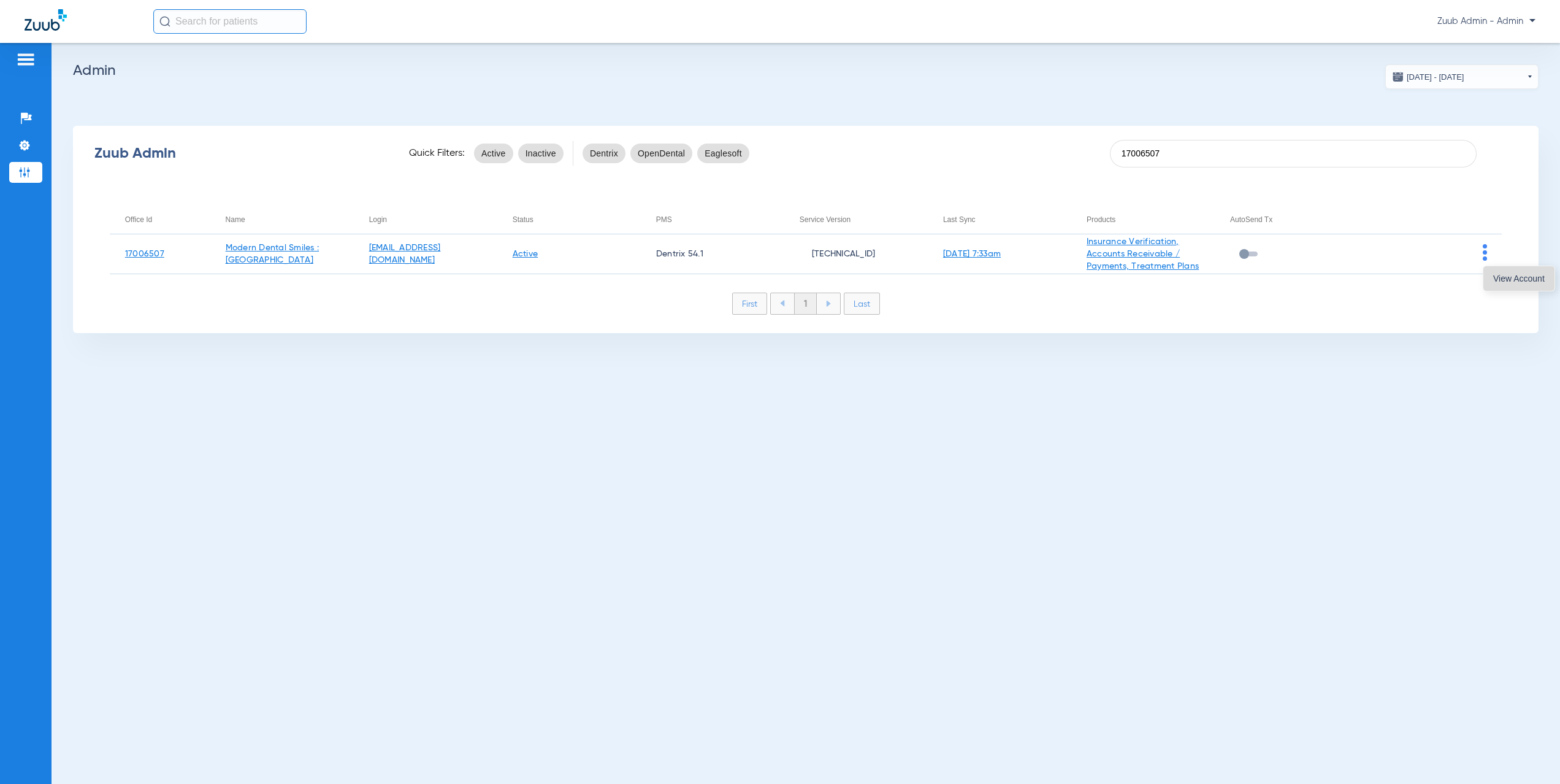
click at [1505, 283] on span "View Account" at bounding box center [1519, 278] width 52 height 9
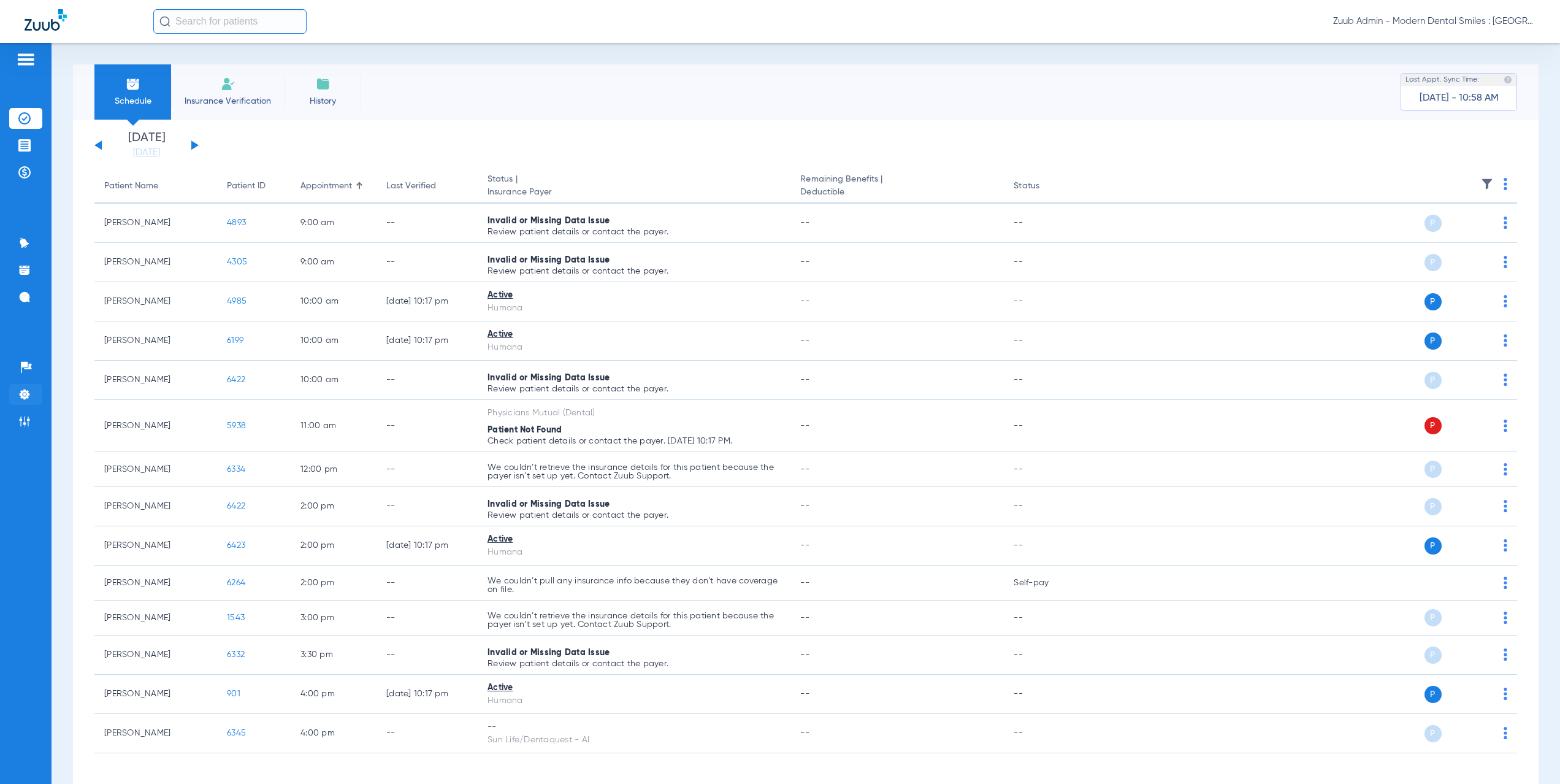
click at [27, 395] on img at bounding box center [25, 394] width 12 height 12
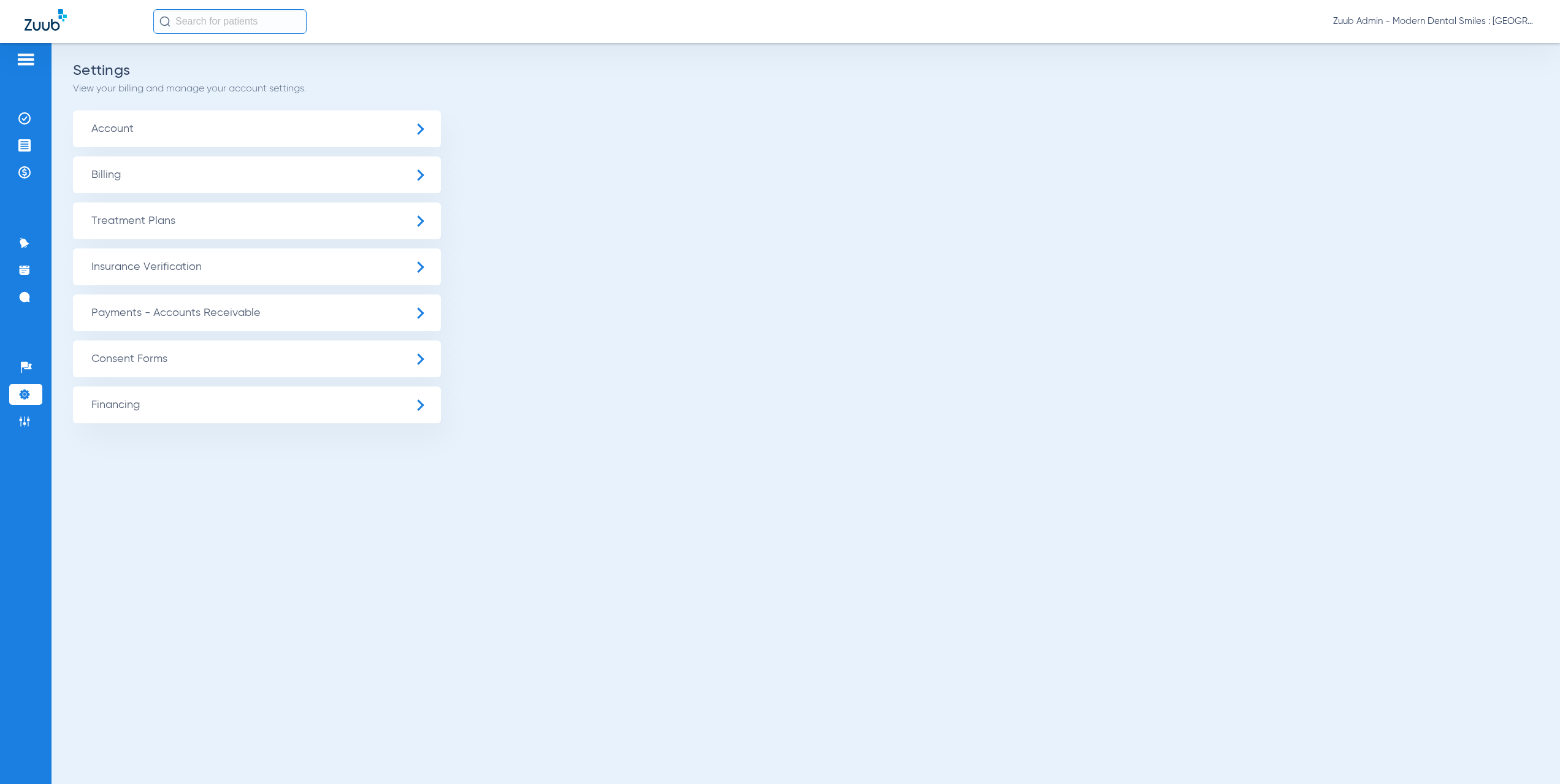
click at [230, 272] on span "Insurance Verification" at bounding box center [257, 267] width 368 height 37
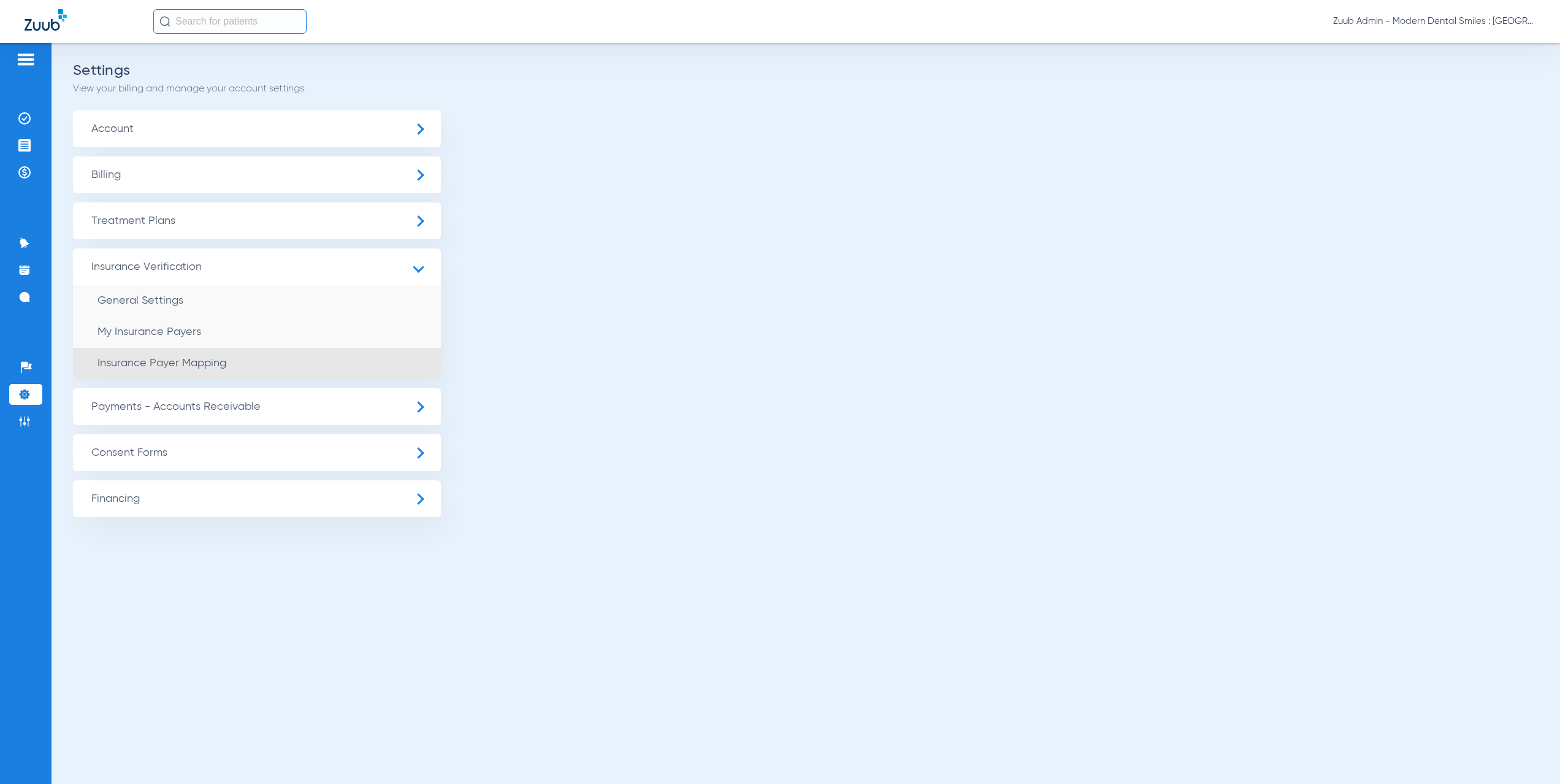
click at [244, 366] on li "Insurance Payer Mapping" at bounding box center [257, 363] width 368 height 31
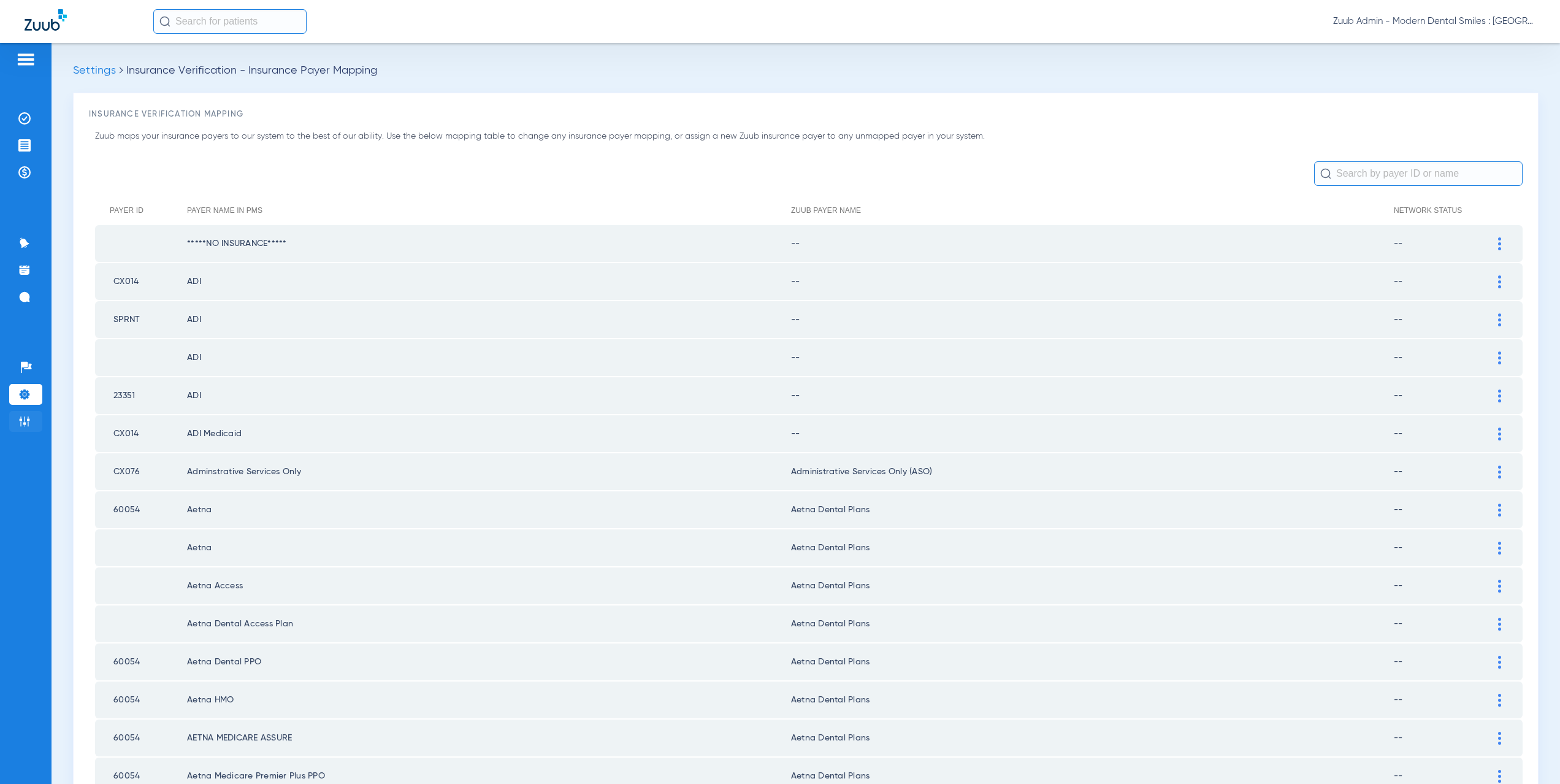
click at [25, 422] on img at bounding box center [25, 422] width 12 height 12
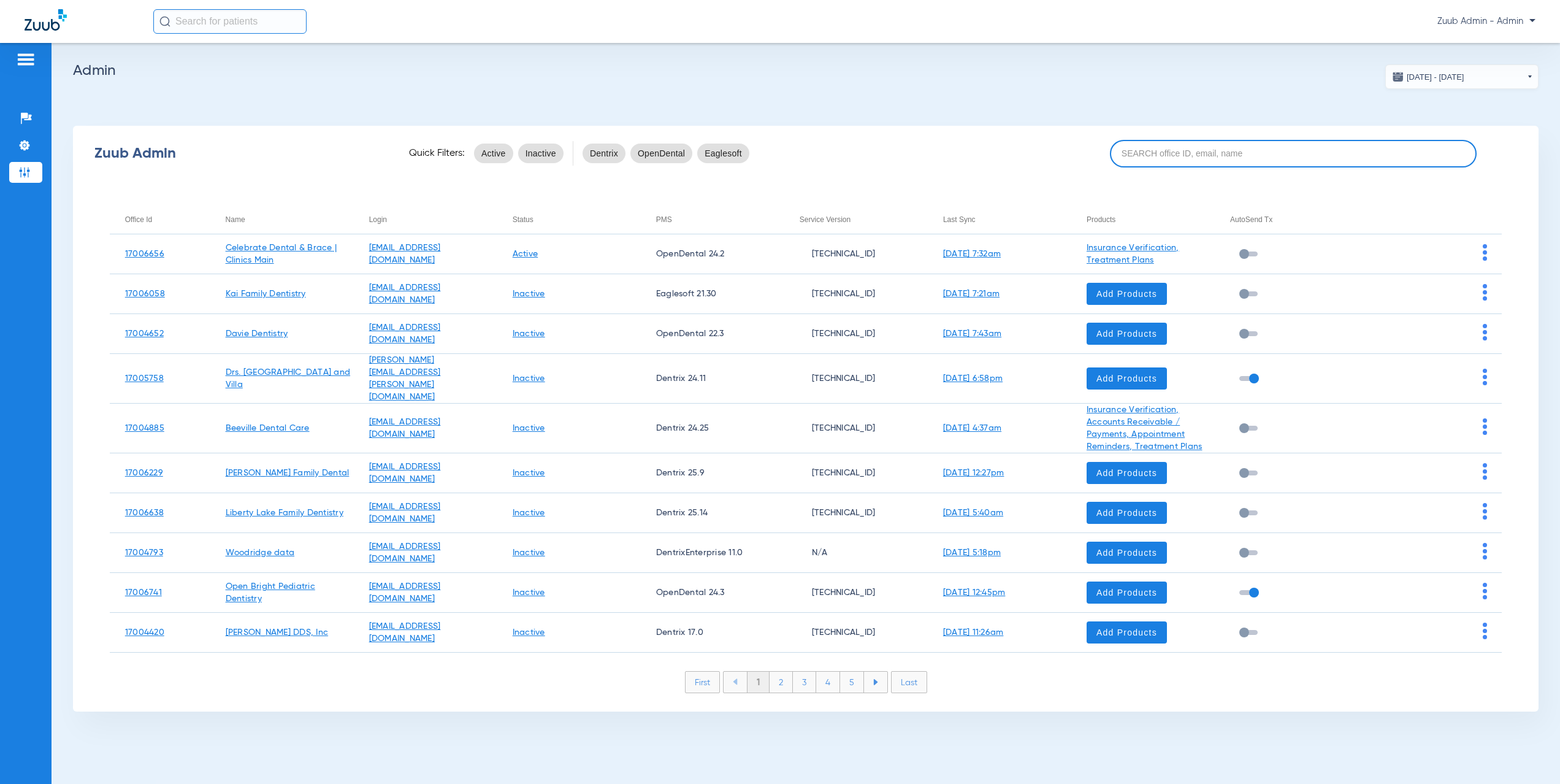
click at [1217, 156] on input at bounding box center [1293, 154] width 367 height 27
paste input "17006513"
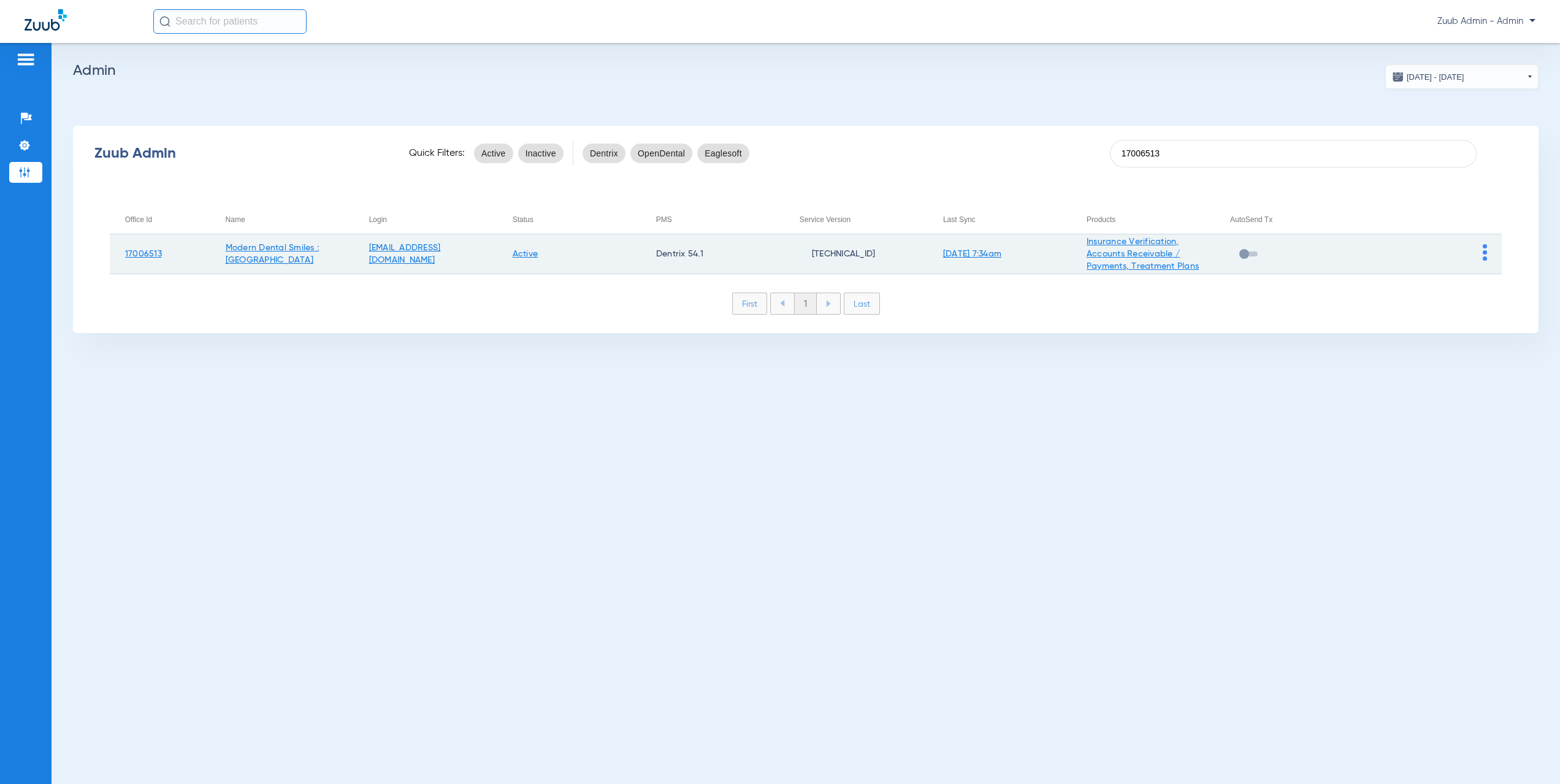
type input "17006513"
click at [1484, 254] on img at bounding box center [1485, 252] width 4 height 17
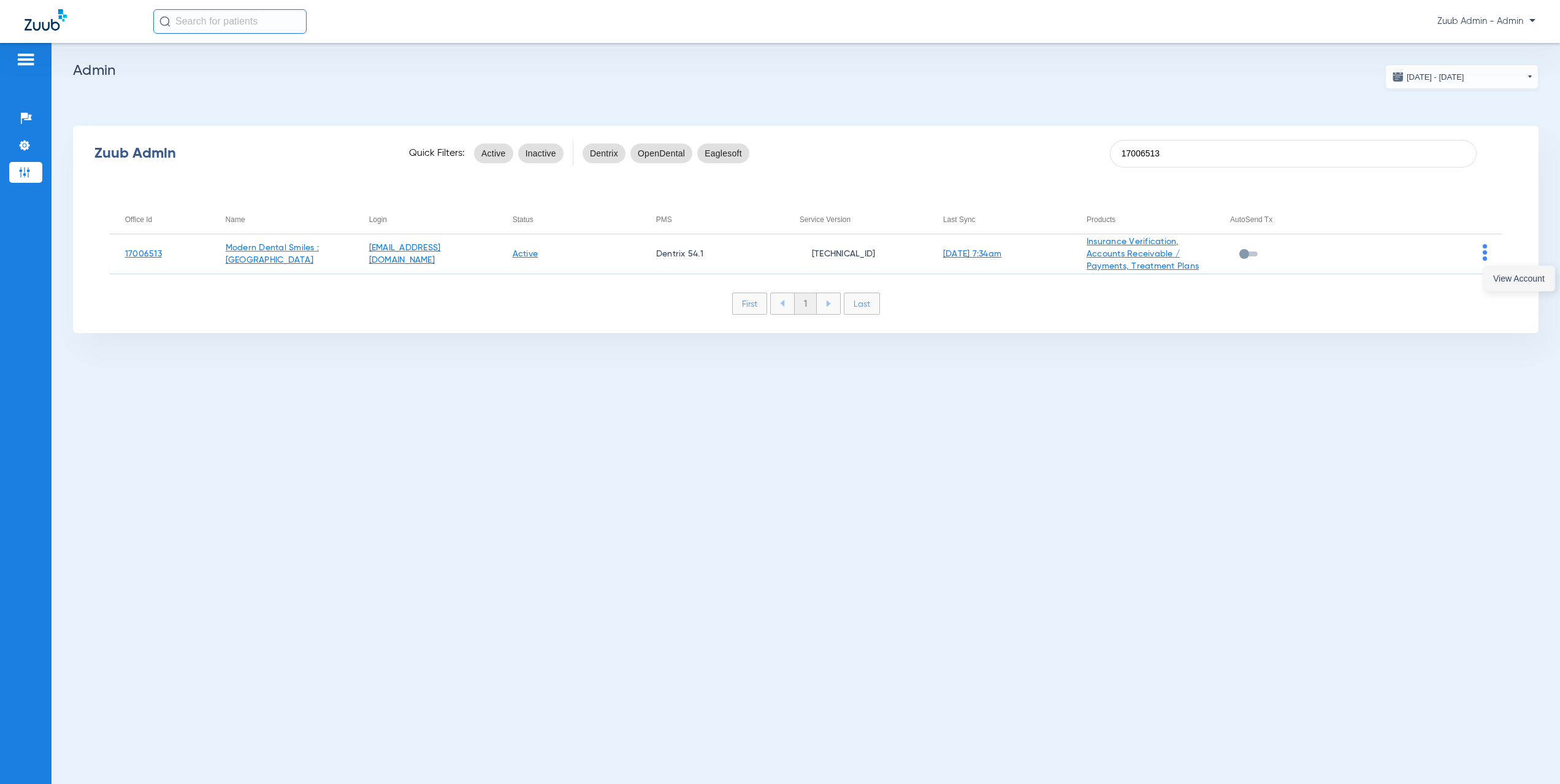
click at [1488, 275] on button "View Account" at bounding box center [1519, 278] width 71 height 24
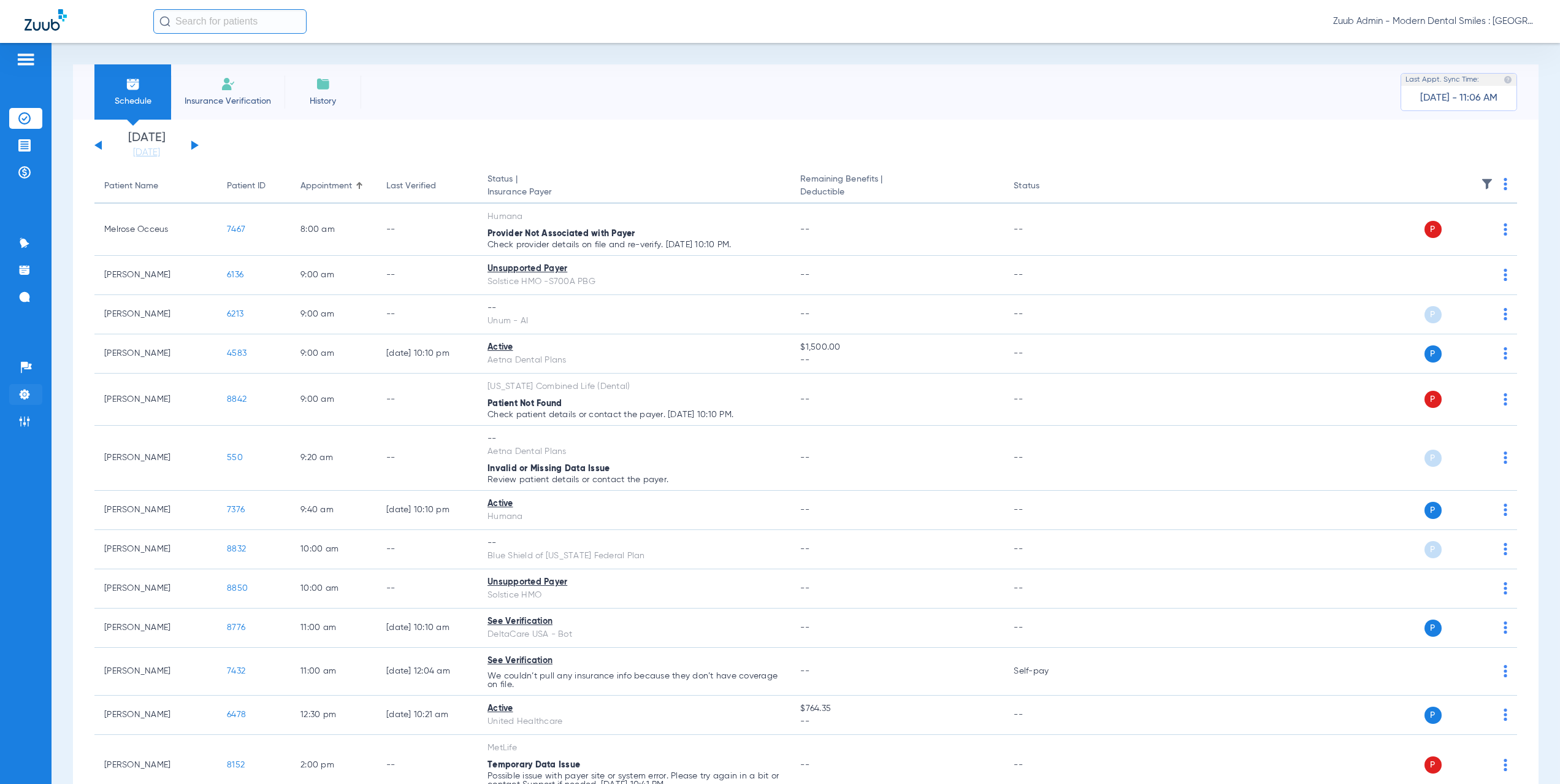
click at [28, 394] on img at bounding box center [25, 394] width 12 height 12
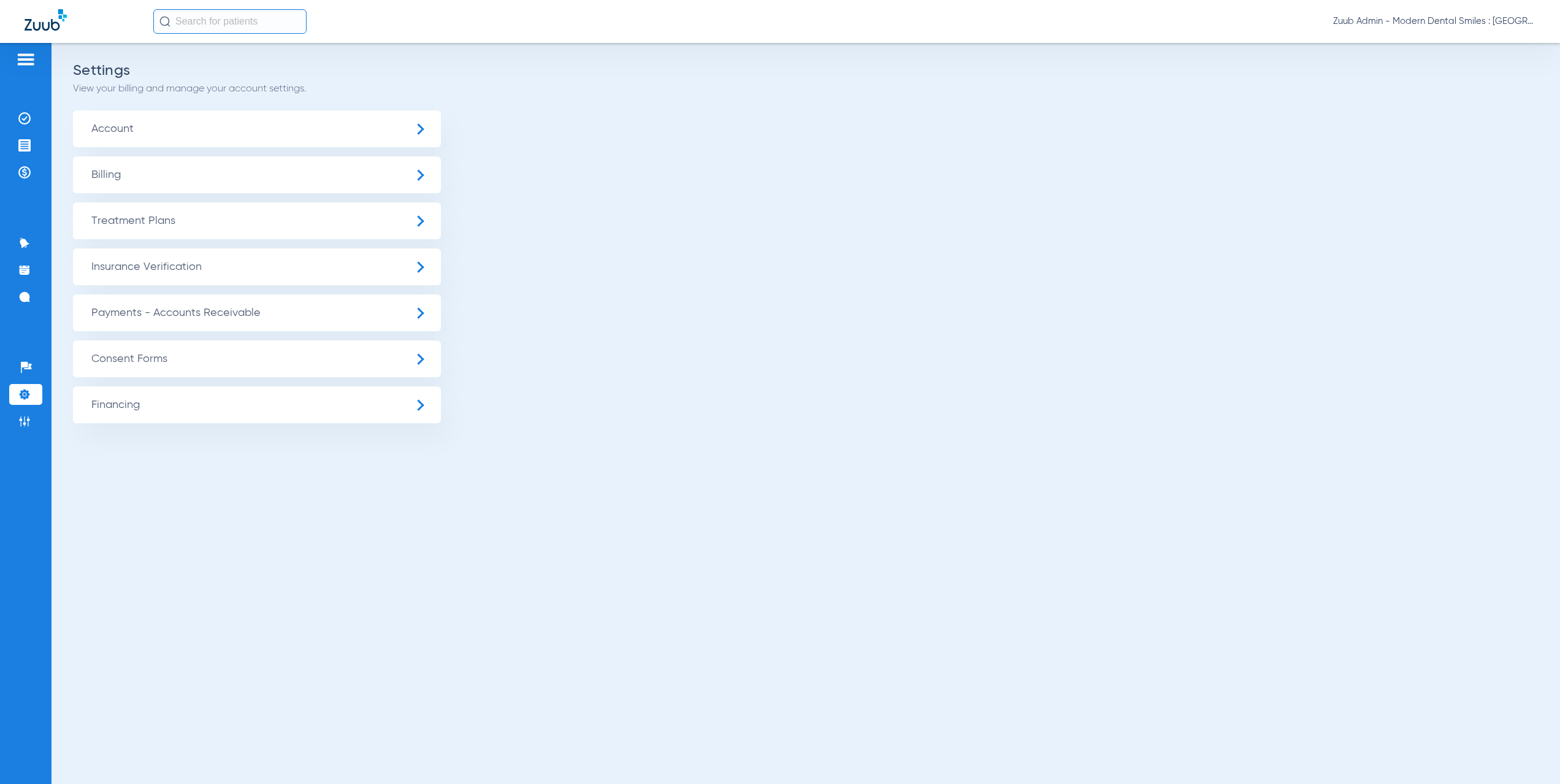
click at [225, 272] on span "Insurance Verification" at bounding box center [257, 267] width 368 height 37
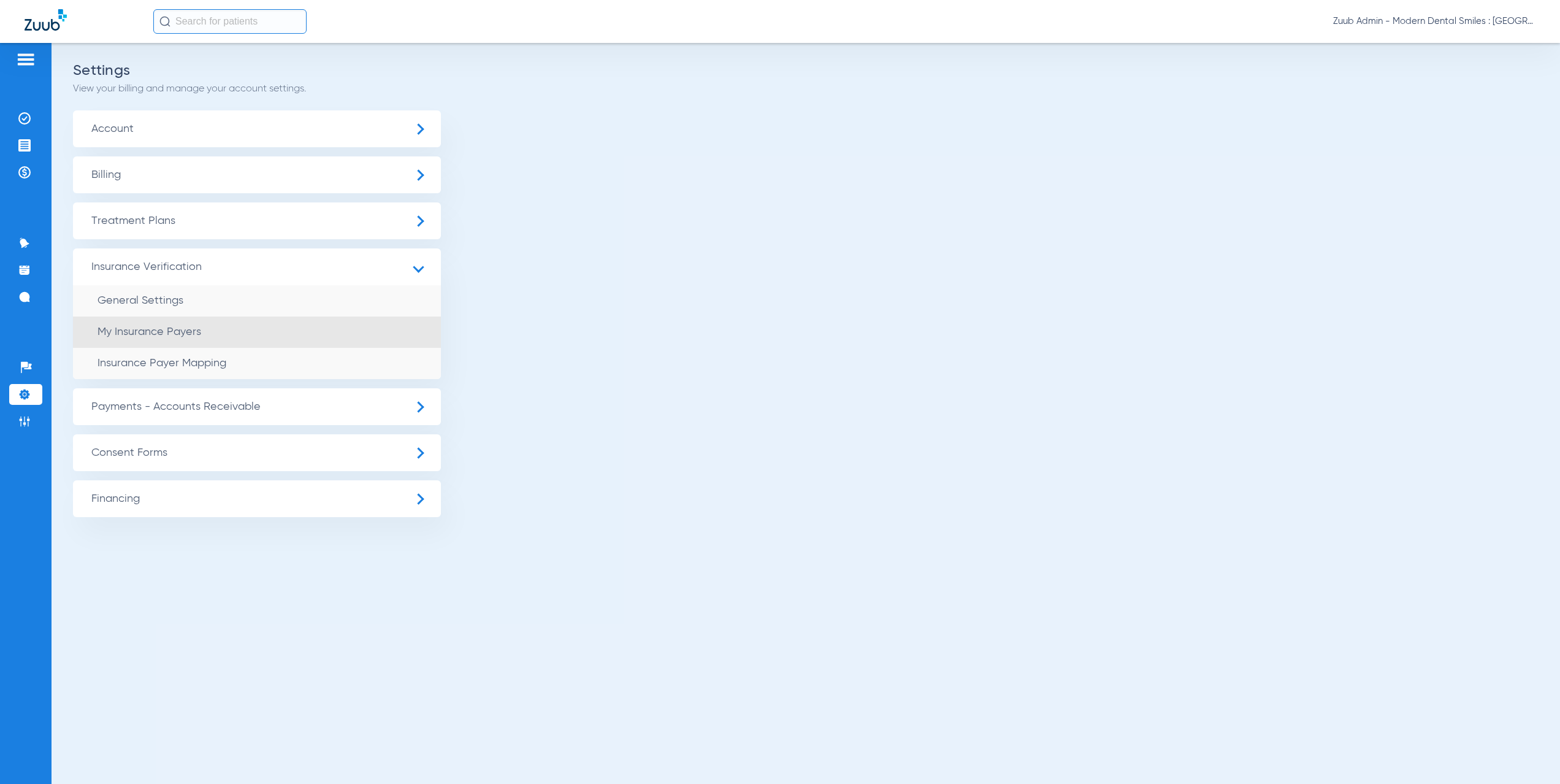
click at [219, 334] on li "My Insurance Payers" at bounding box center [257, 332] width 368 height 31
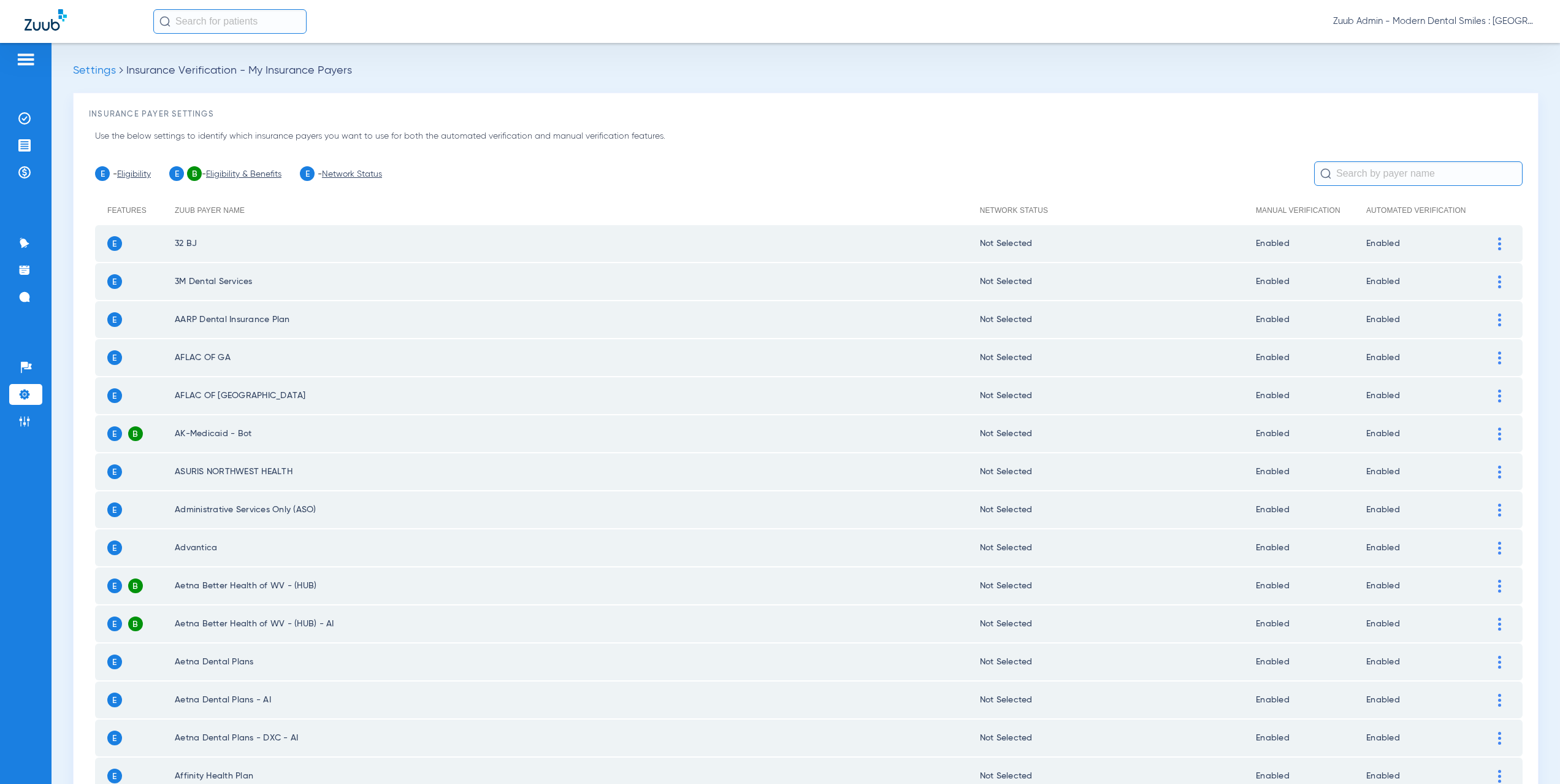
click at [361, 177] on link "Network Status" at bounding box center [352, 174] width 60 height 9
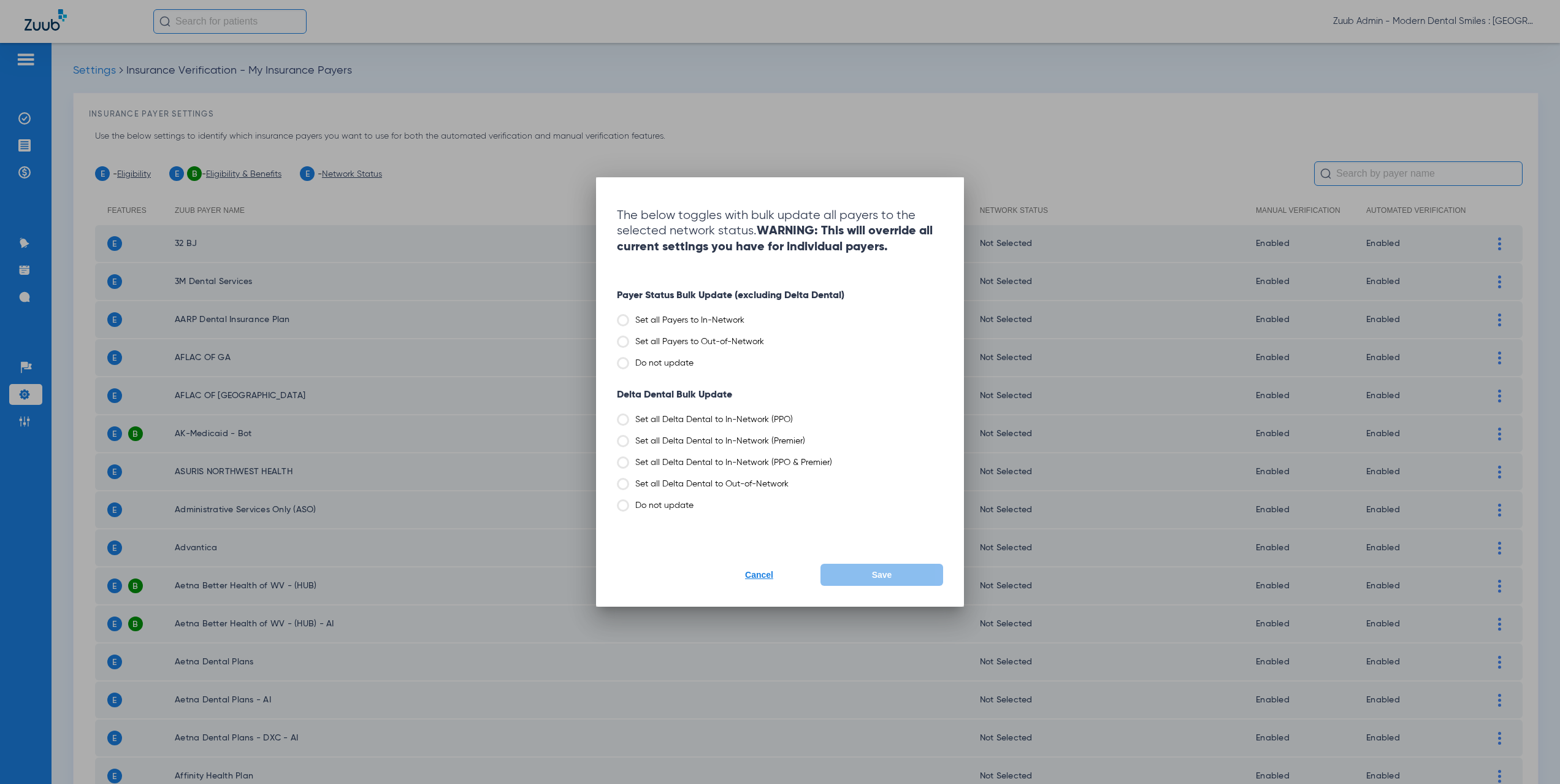
click at [686, 340] on label "Set all Payers to Out-of-Network" at bounding box center [780, 342] width 326 height 12
click at [767, 338] on input "Set all Payers to Out-of-Network" at bounding box center [767, 338] width 0 height 0
click at [757, 483] on label "Set all Delta Dental to Out-of-Network" at bounding box center [780, 484] width 326 height 12
click at [792, 479] on input "Set all Delta Dental to Out-of-Network" at bounding box center [792, 479] width 0 height 0
click at [889, 576] on span "Save" at bounding box center [882, 575] width 20 height 10
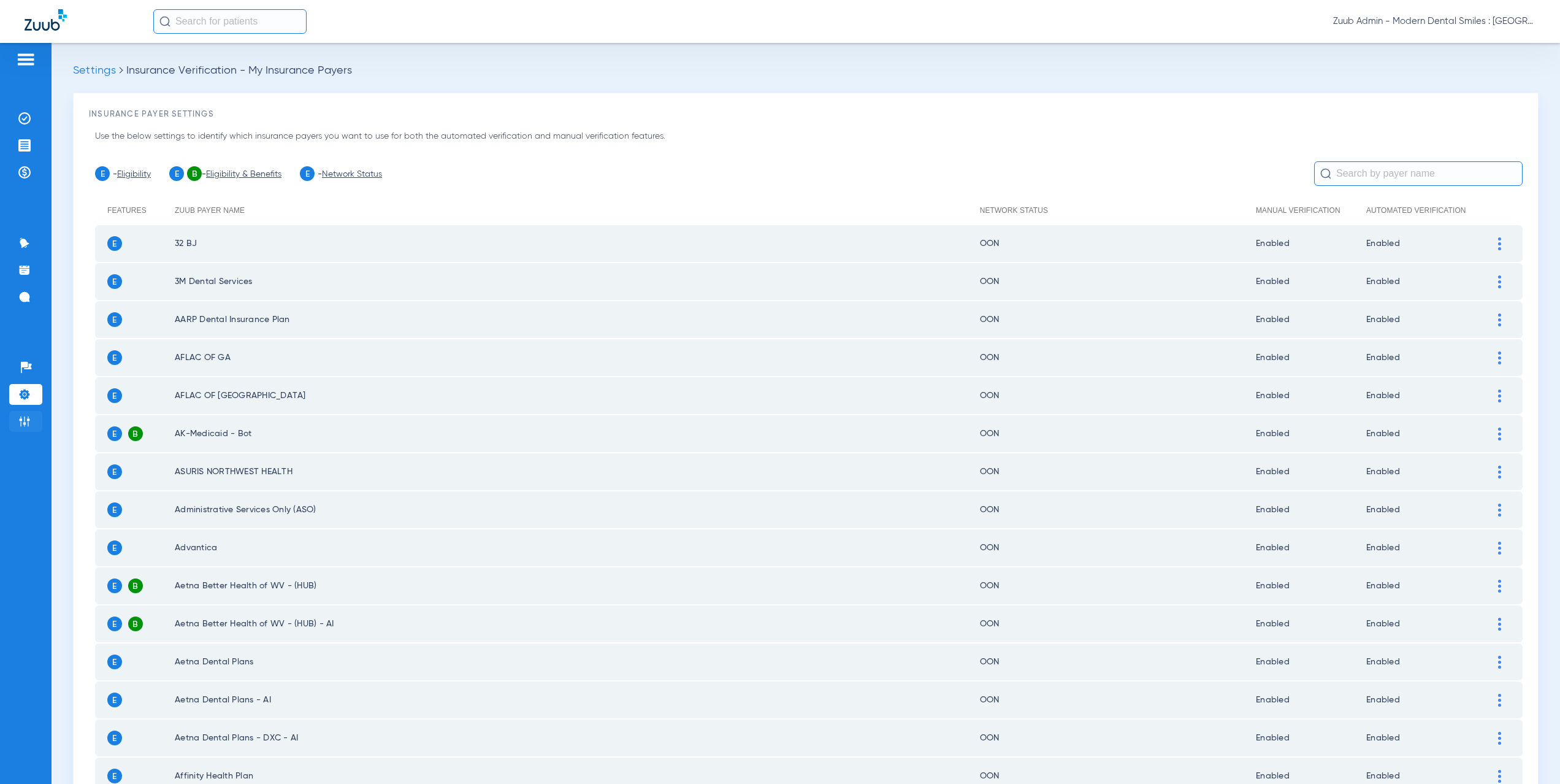
click at [27, 422] on img at bounding box center [25, 422] width 12 height 12
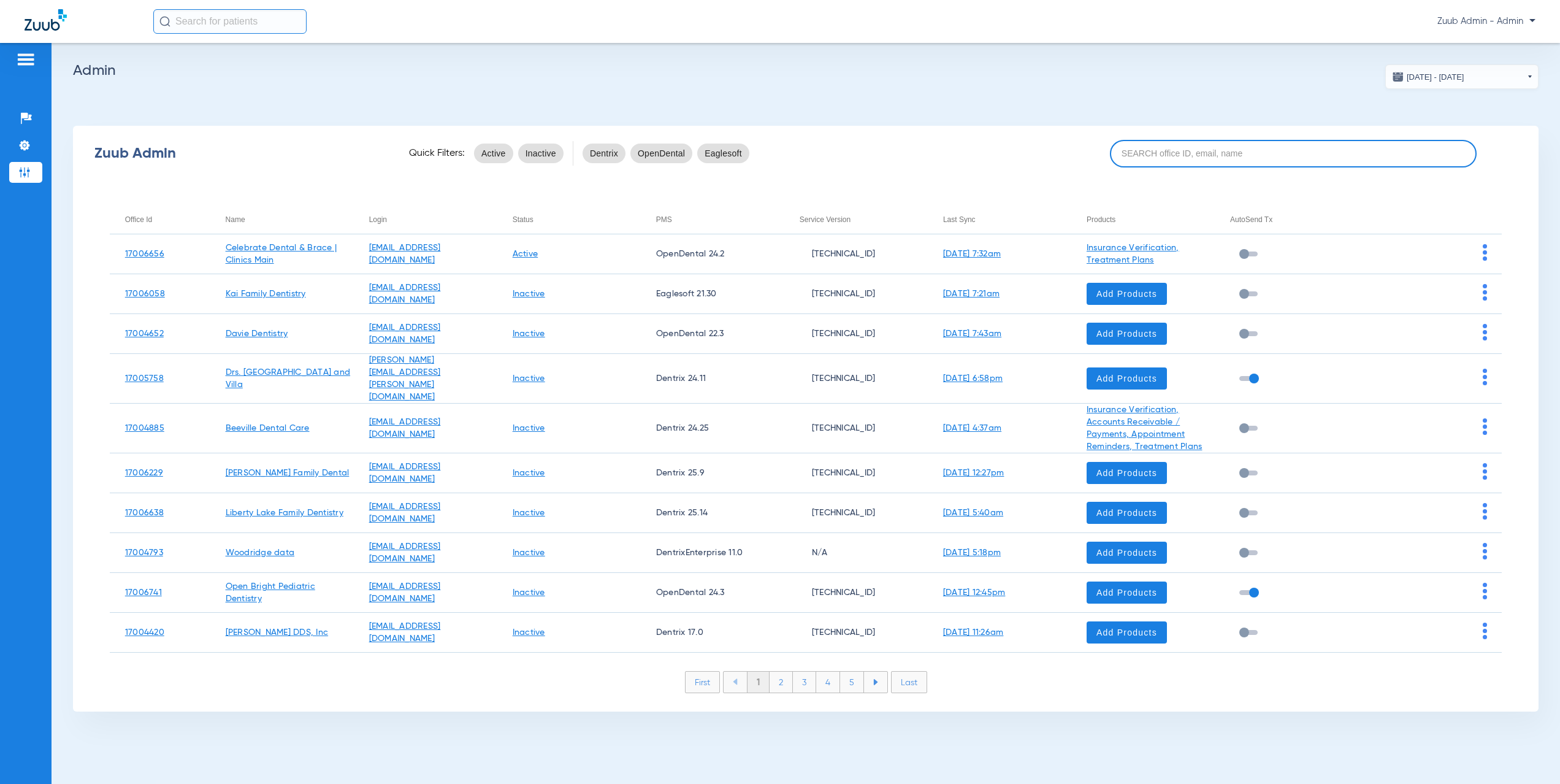
click at [1198, 153] on input at bounding box center [1293, 154] width 367 height 27
paste input "17006507"
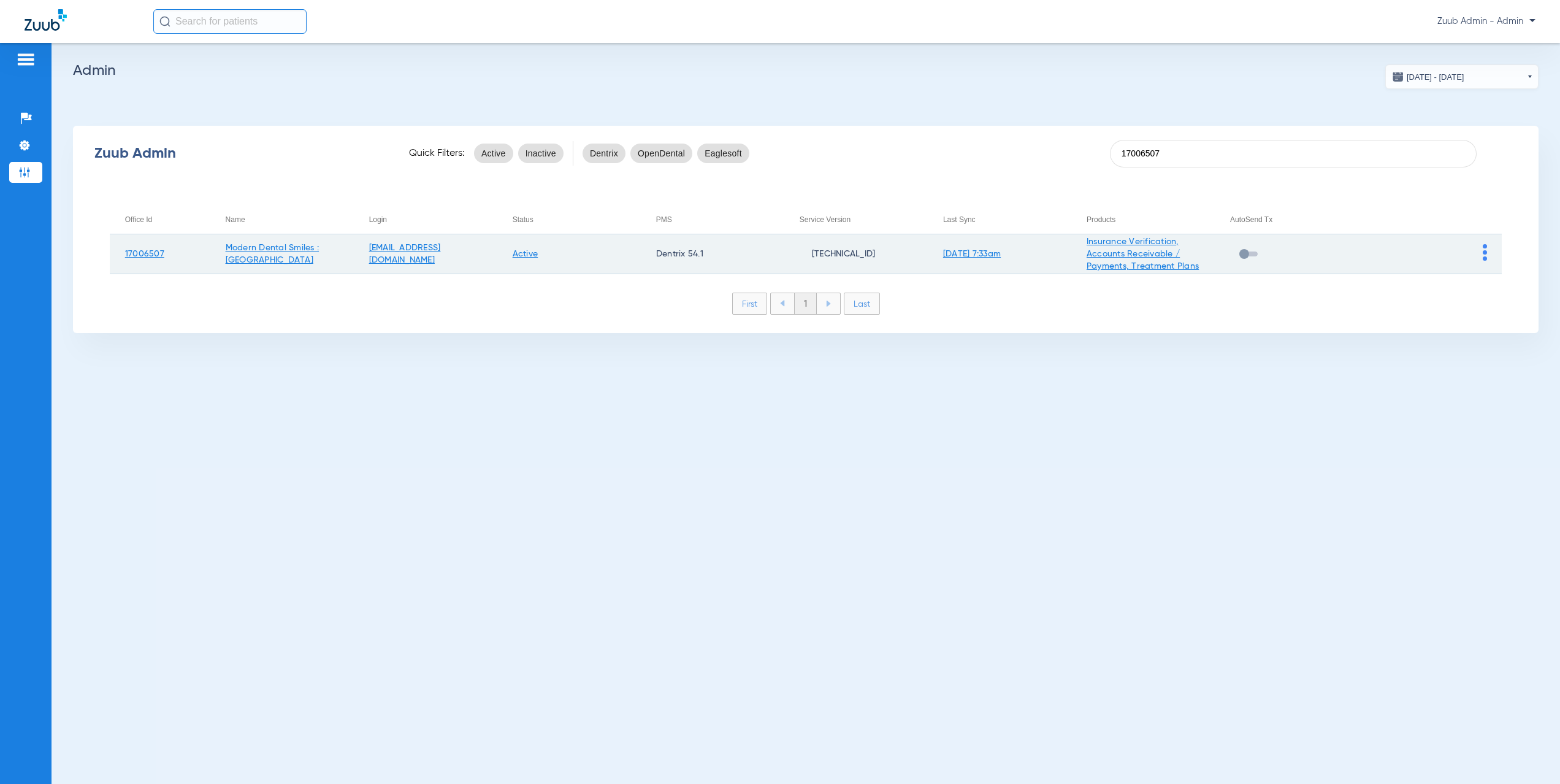
type input "17006507"
click at [1484, 252] on img at bounding box center [1485, 252] width 4 height 17
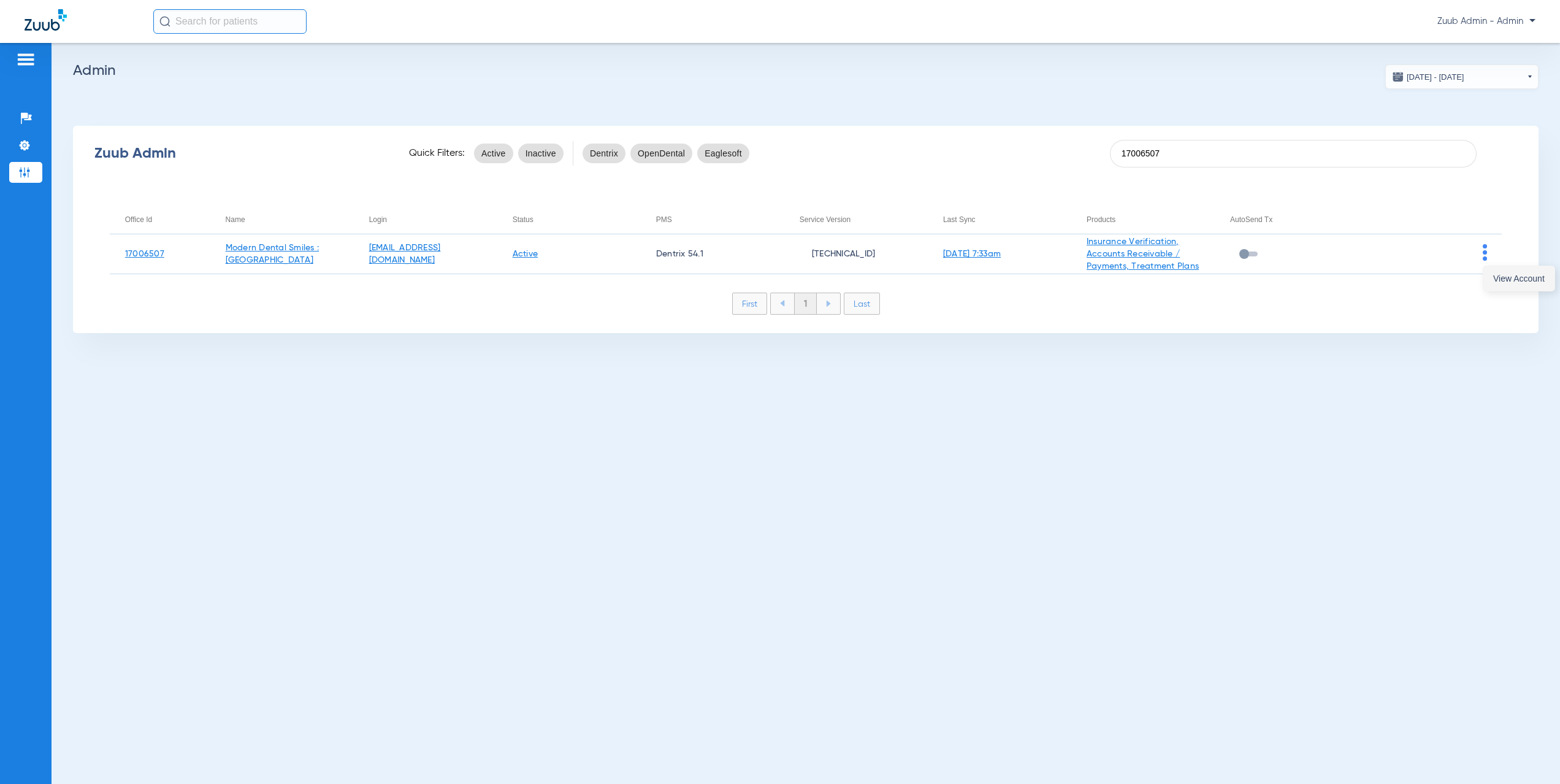
click at [1491, 280] on button "View Account" at bounding box center [1519, 278] width 71 height 24
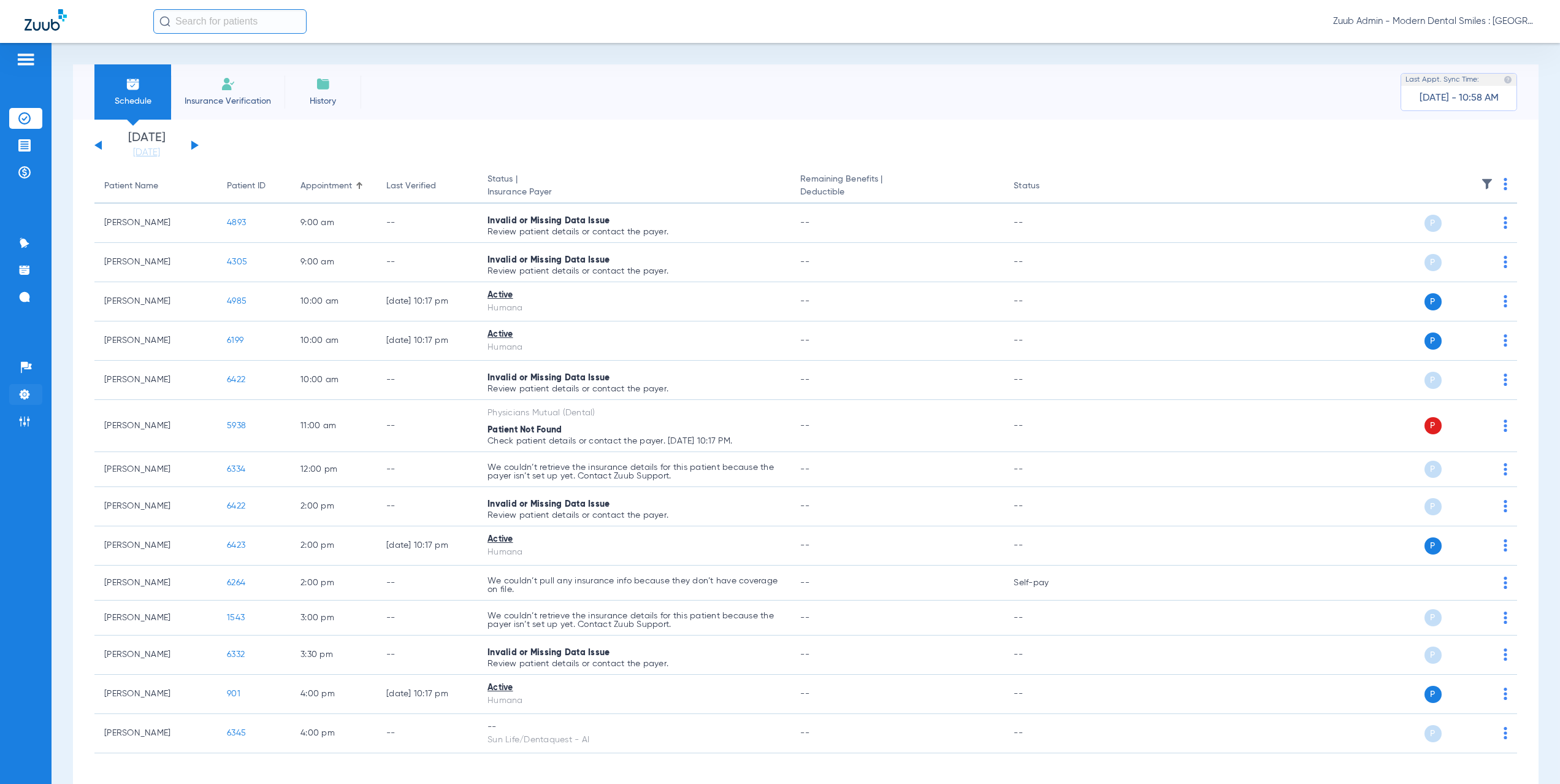
click at [40, 395] on li "Settings" at bounding box center [26, 394] width 33 height 21
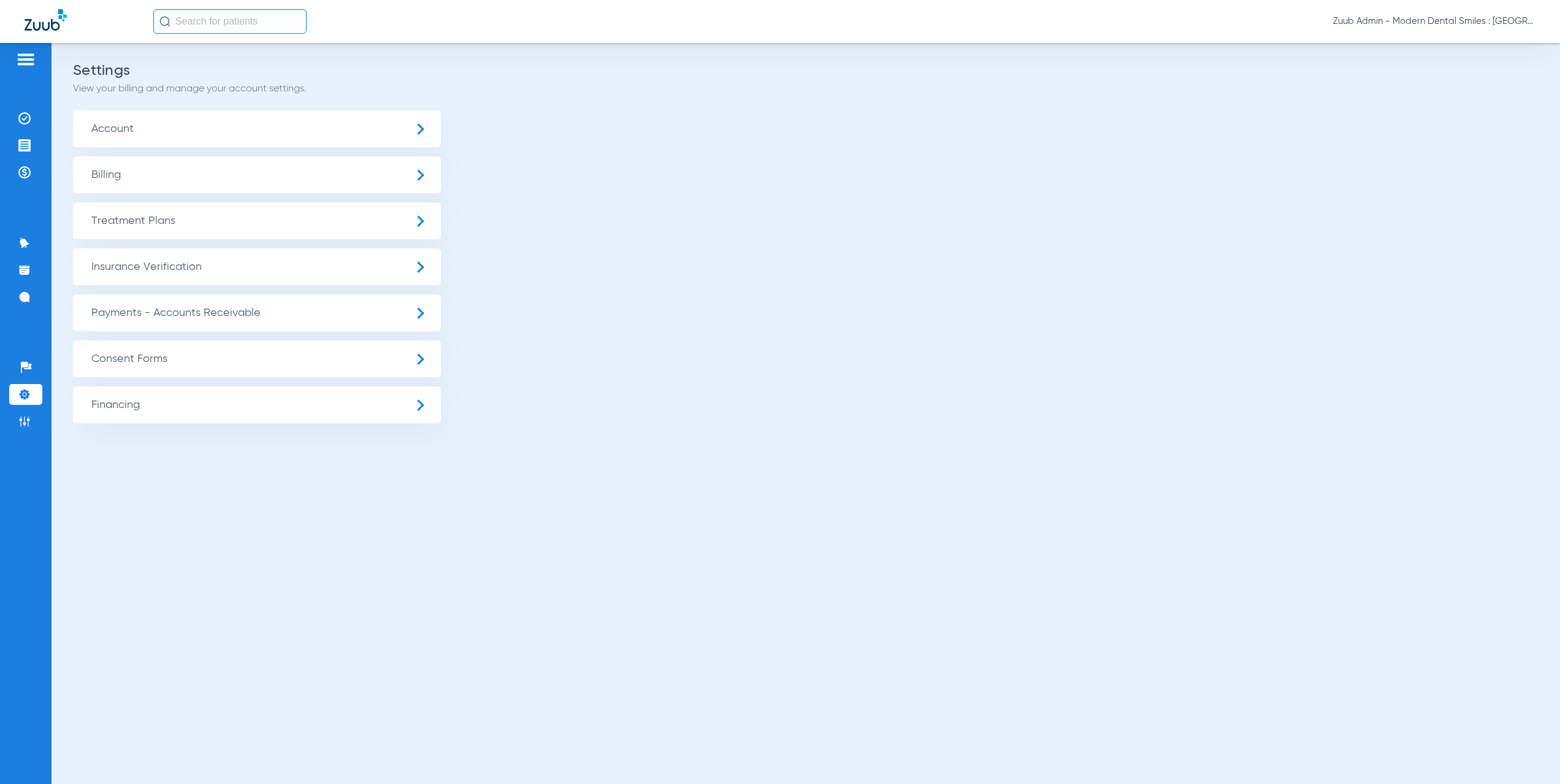
click at [188, 270] on span "Insurance Verification" at bounding box center [257, 267] width 368 height 37
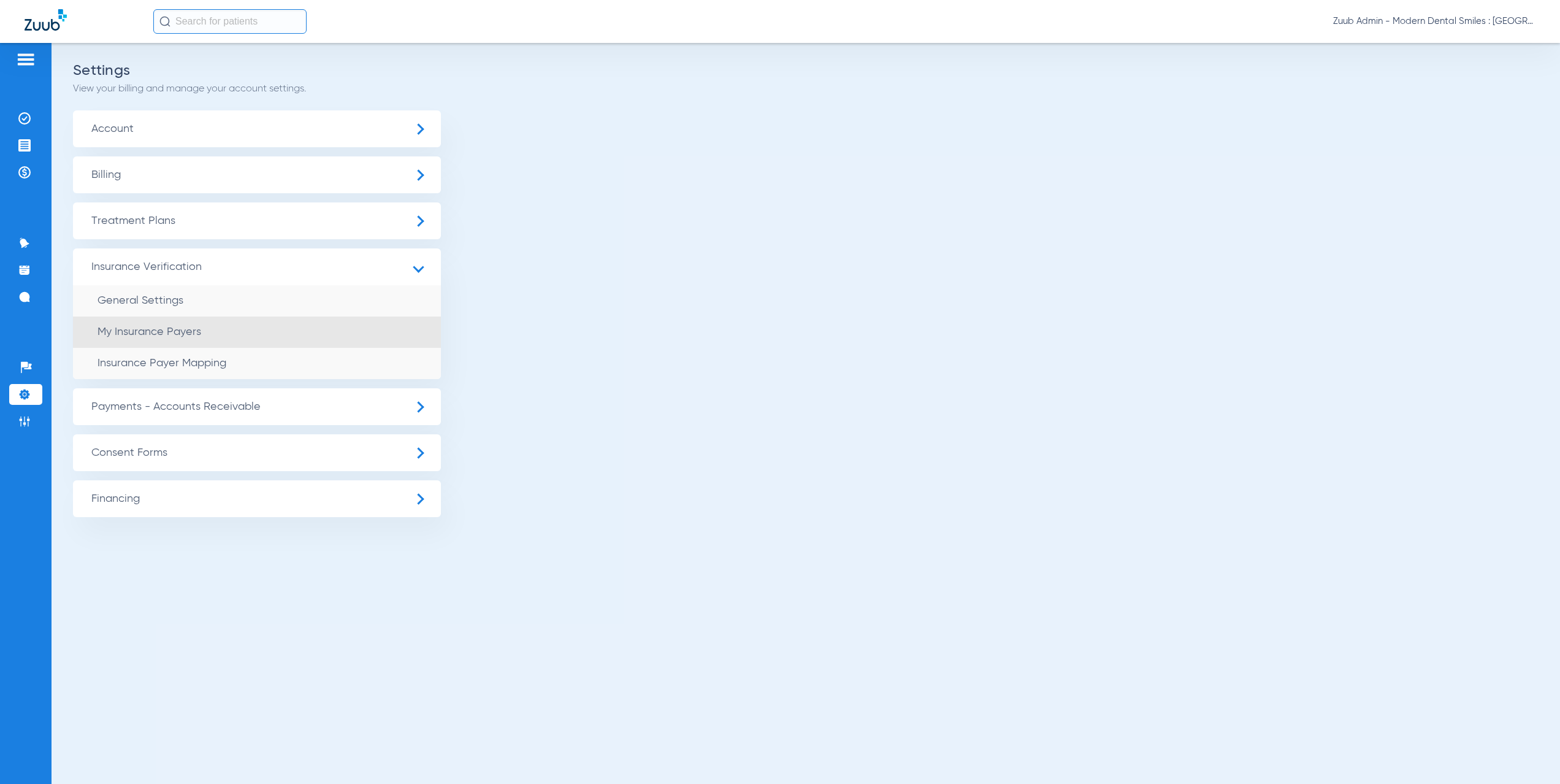
click at [187, 338] on li "My Insurance Payers" at bounding box center [257, 332] width 368 height 31
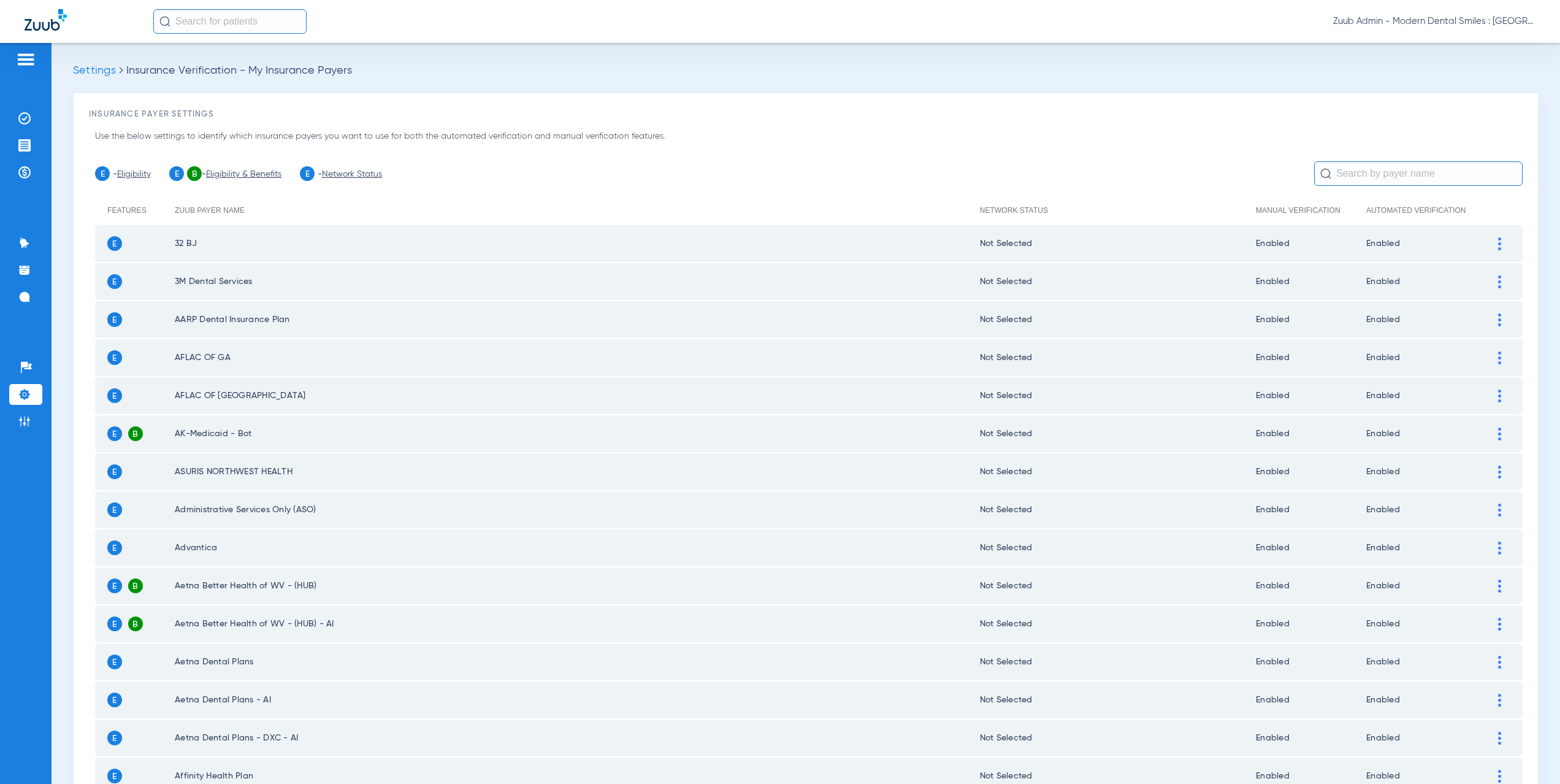
click at [371, 180] on li "E - Network Status" at bounding box center [341, 174] width 82 height 15
click at [371, 172] on link "Network Status" at bounding box center [352, 174] width 60 height 9
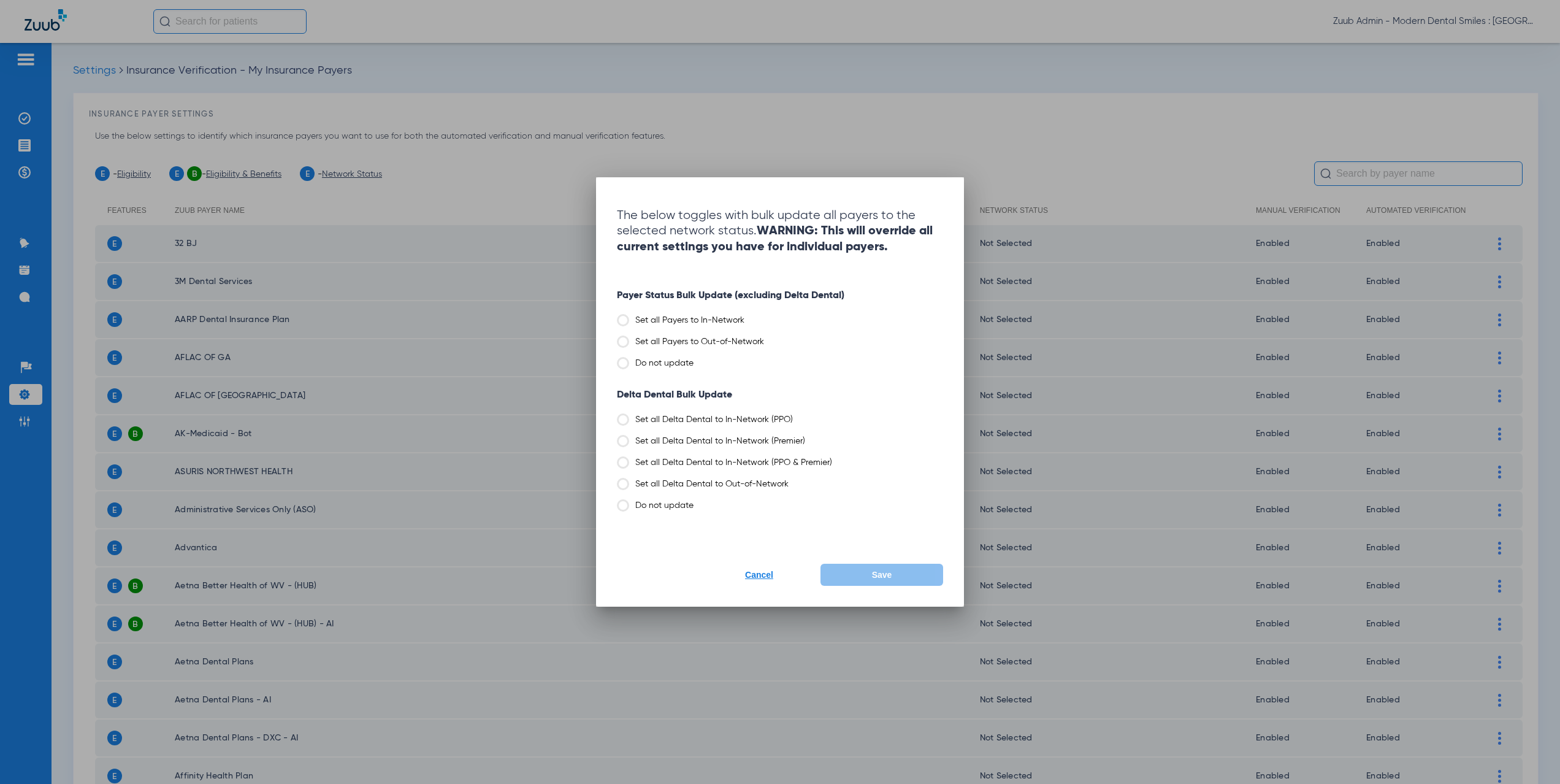
click at [744, 340] on label "Set all Payers to Out-of-Network" at bounding box center [780, 342] width 326 height 12
click at [767, 338] on input "Set all Payers to Out-of-Network" at bounding box center [767, 338] width 0 height 0
click at [753, 481] on label "Set all Delta Dental to Out-of-Network" at bounding box center [780, 484] width 326 height 12
click at [792, 479] on input "Set all Delta Dental to Out-of-Network" at bounding box center [792, 479] width 0 height 0
click at [886, 572] on span "Save" at bounding box center [882, 575] width 20 height 10
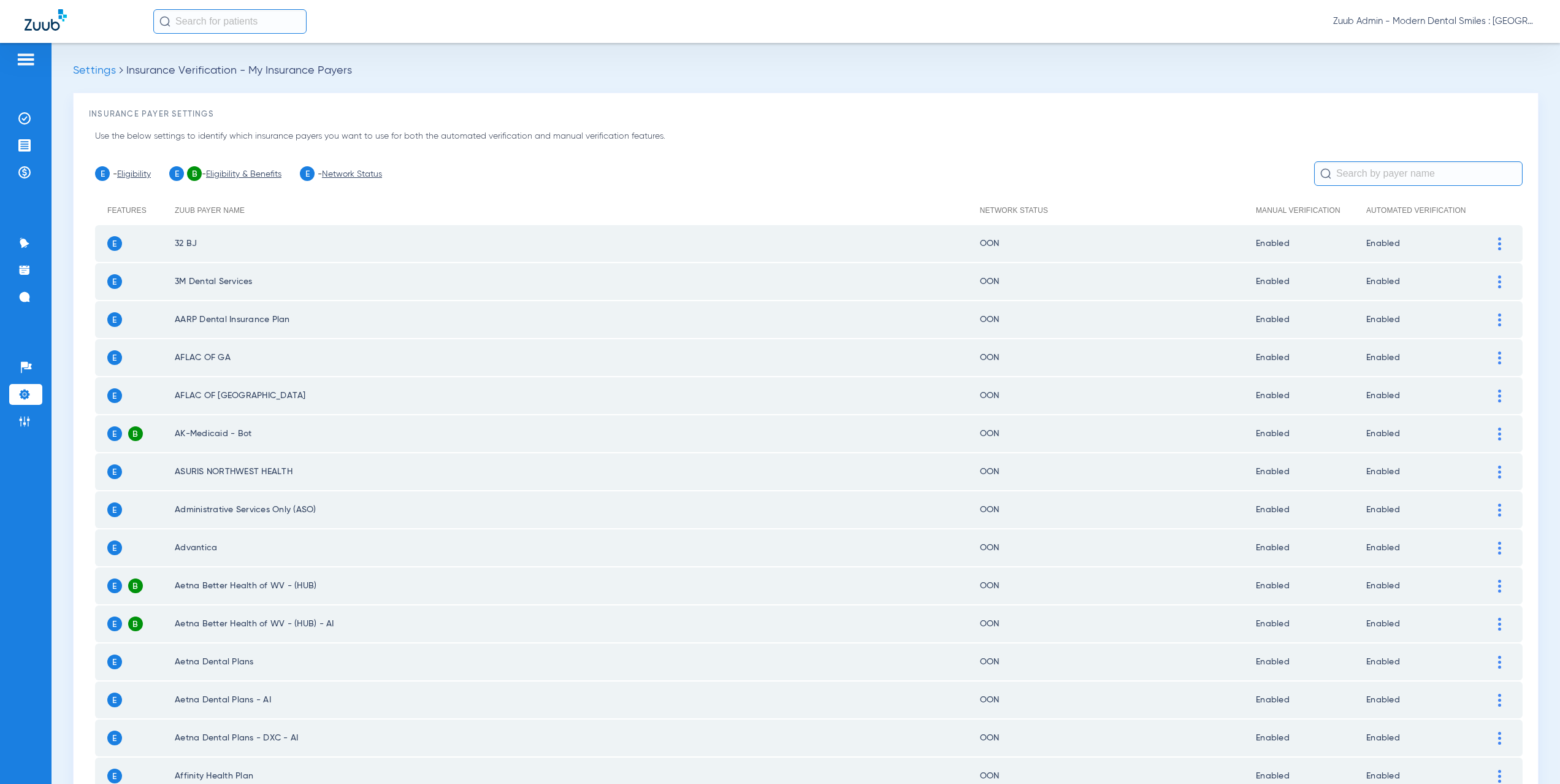
click at [32, 405] on ul "Help Center Settings Admin" at bounding box center [26, 400] width 33 height 87
click at [28, 388] on img at bounding box center [25, 394] width 12 height 12
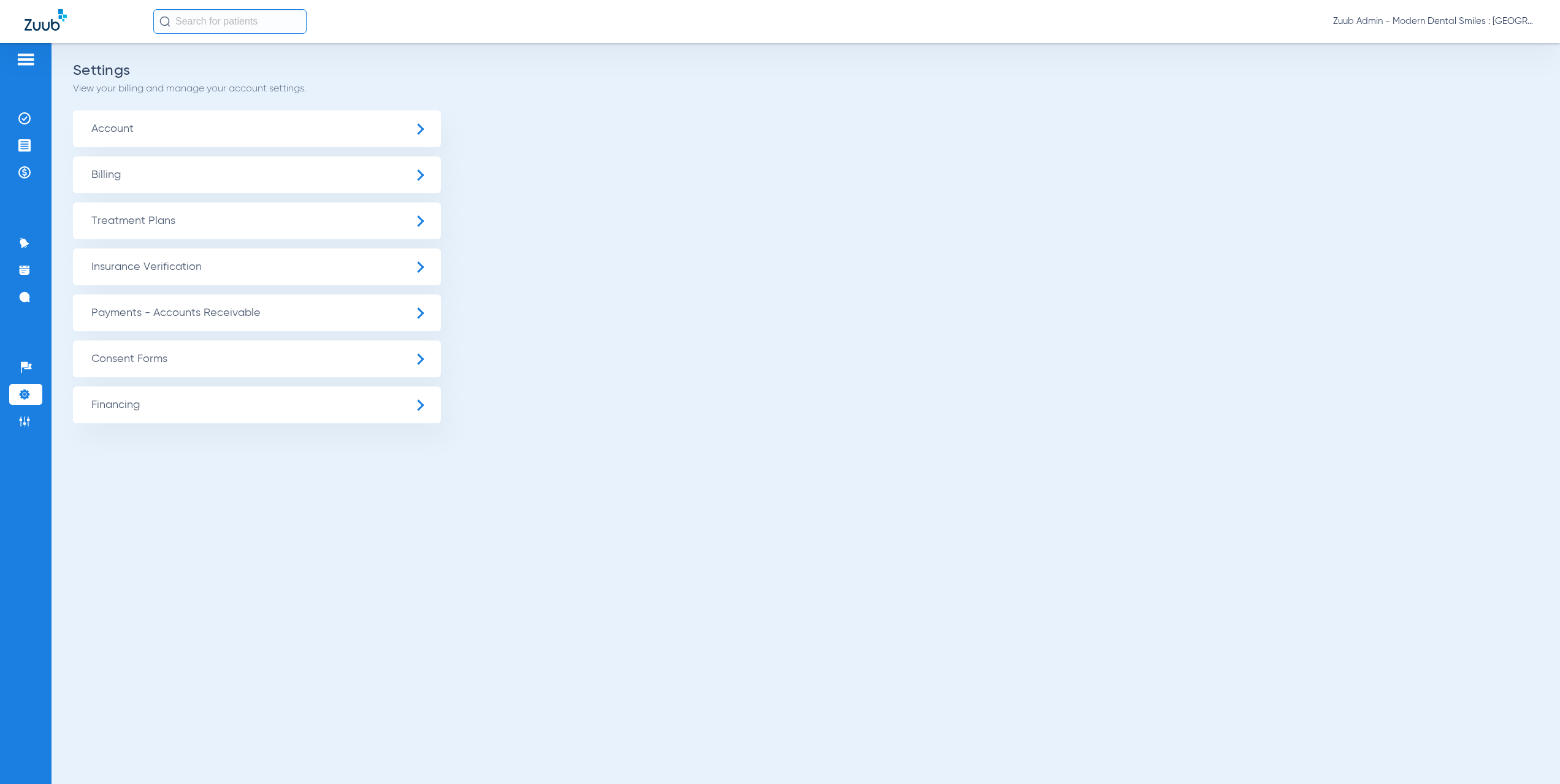
click at [211, 275] on span "Insurance Verification" at bounding box center [257, 267] width 368 height 37
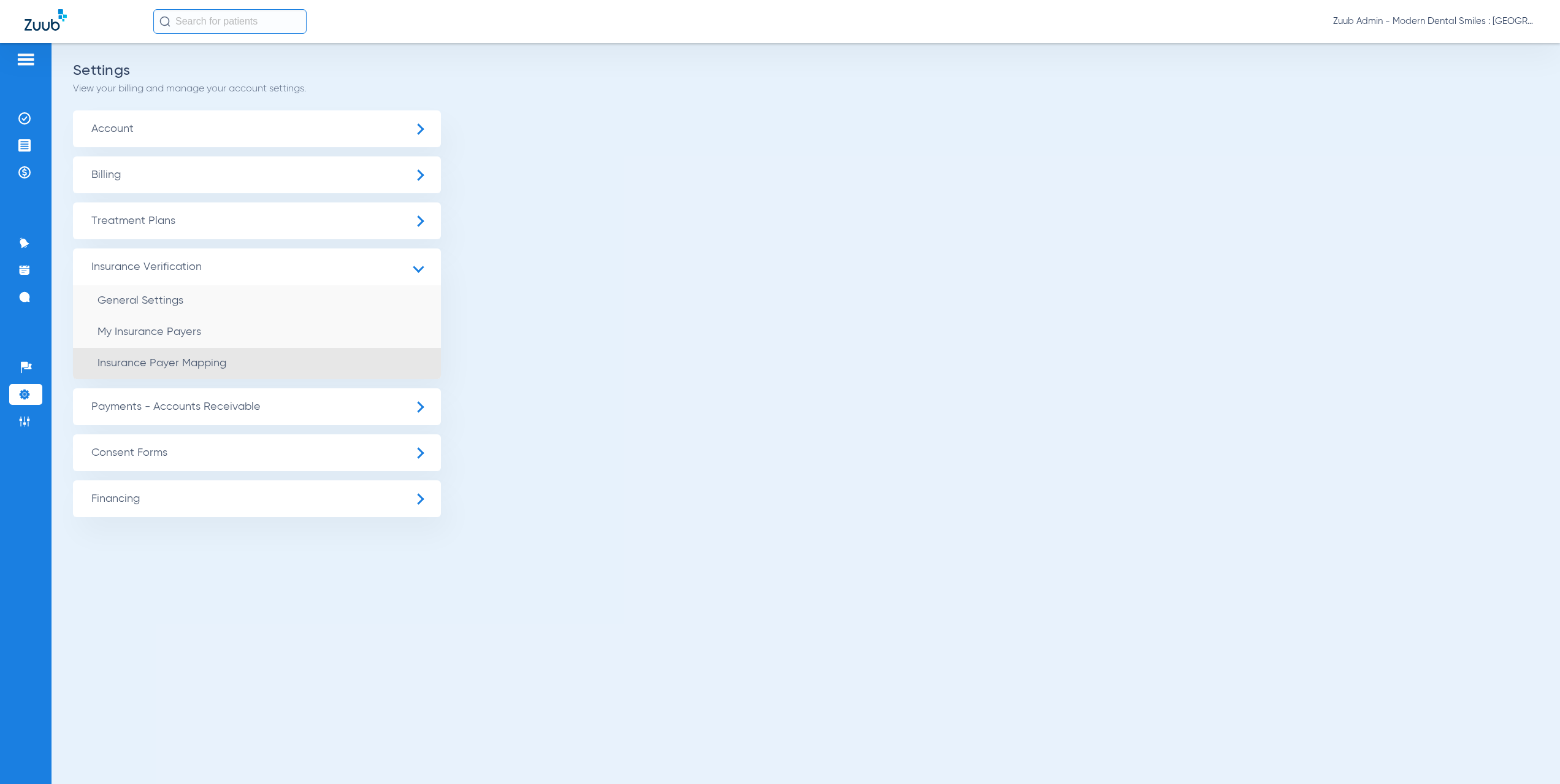
click at [237, 361] on li "Insurance Payer Mapping" at bounding box center [257, 363] width 368 height 31
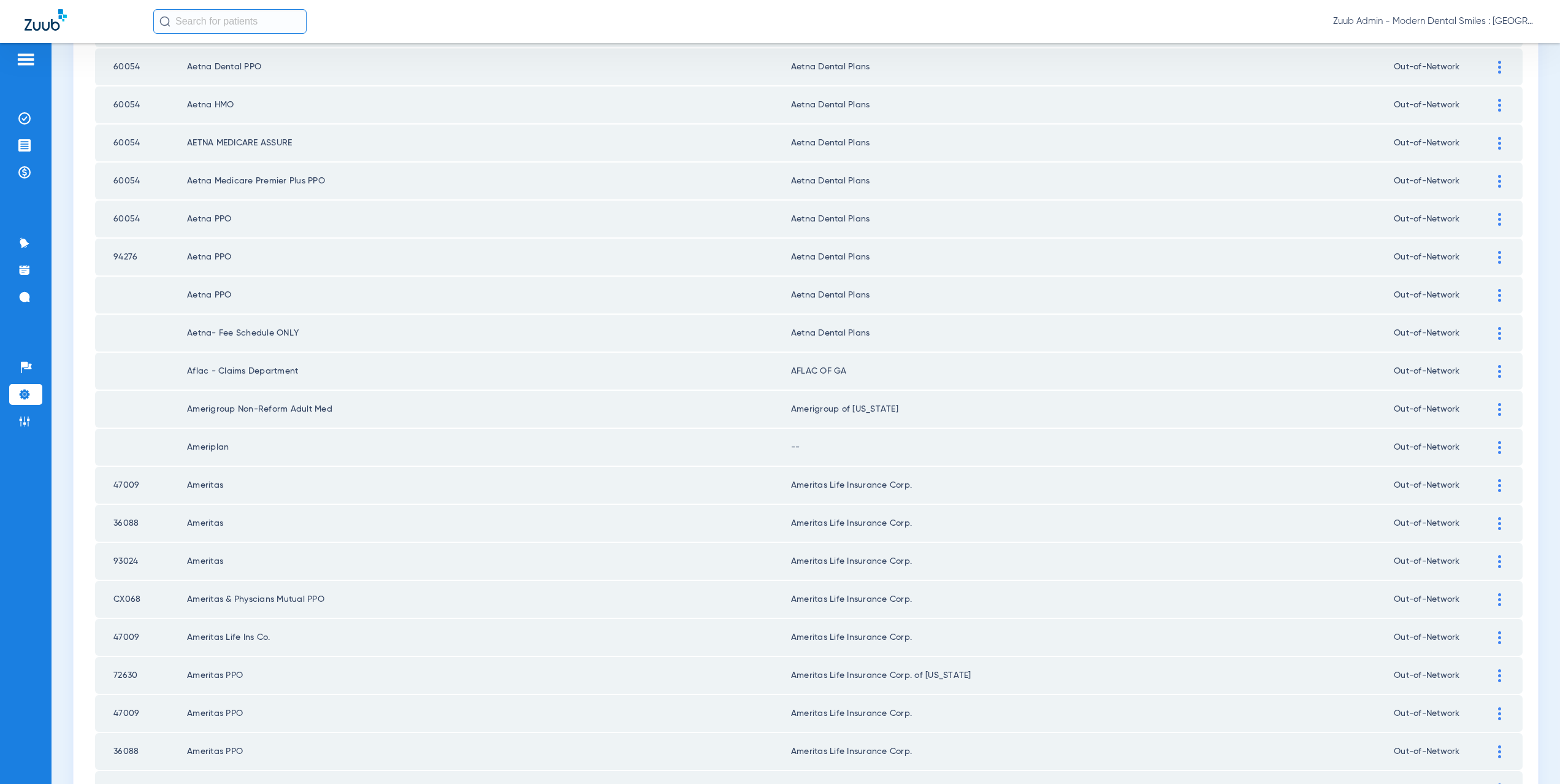
scroll to position [603, 0]
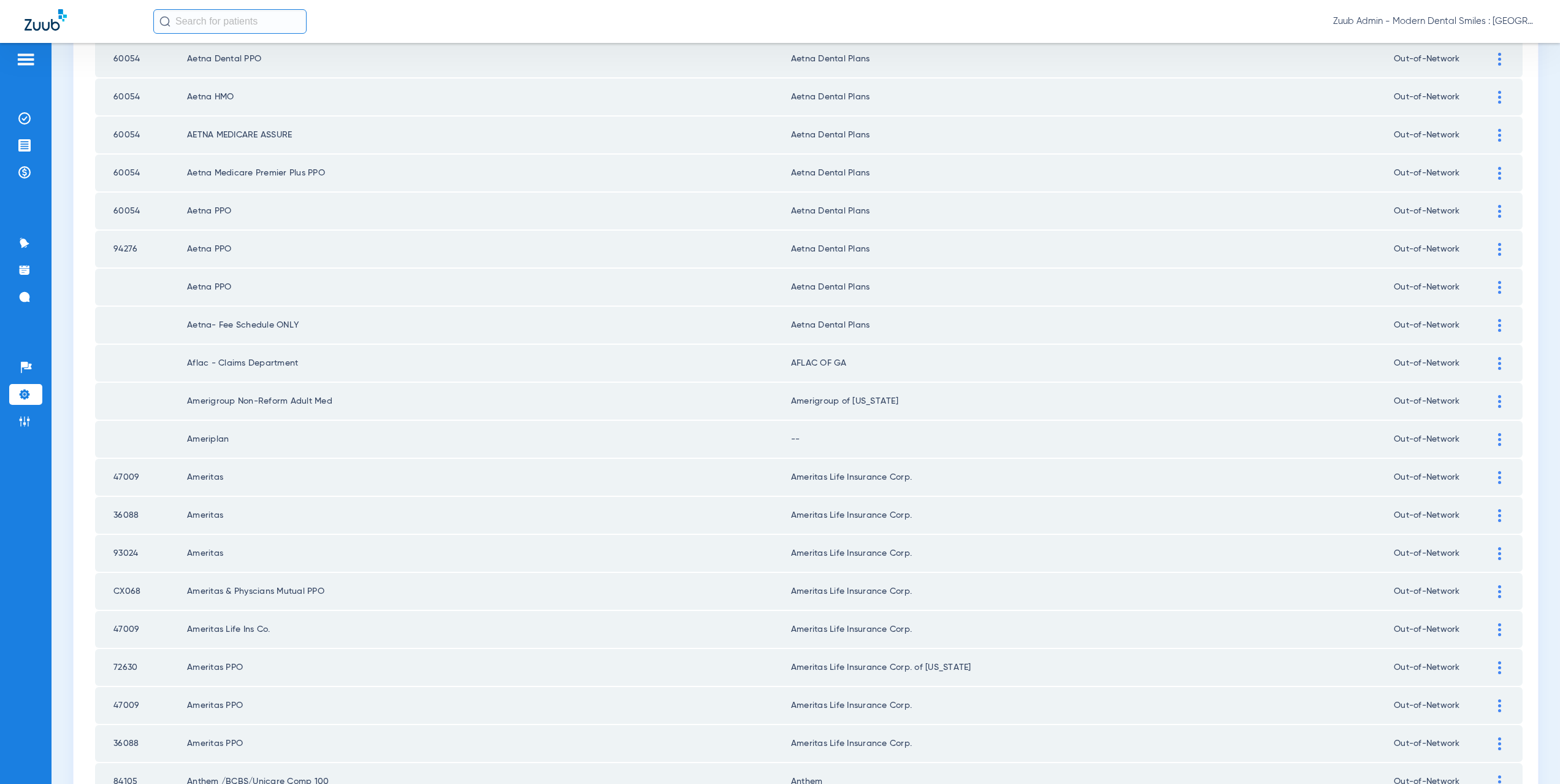
click at [1498, 441] on img at bounding box center [1500, 439] width 3 height 13
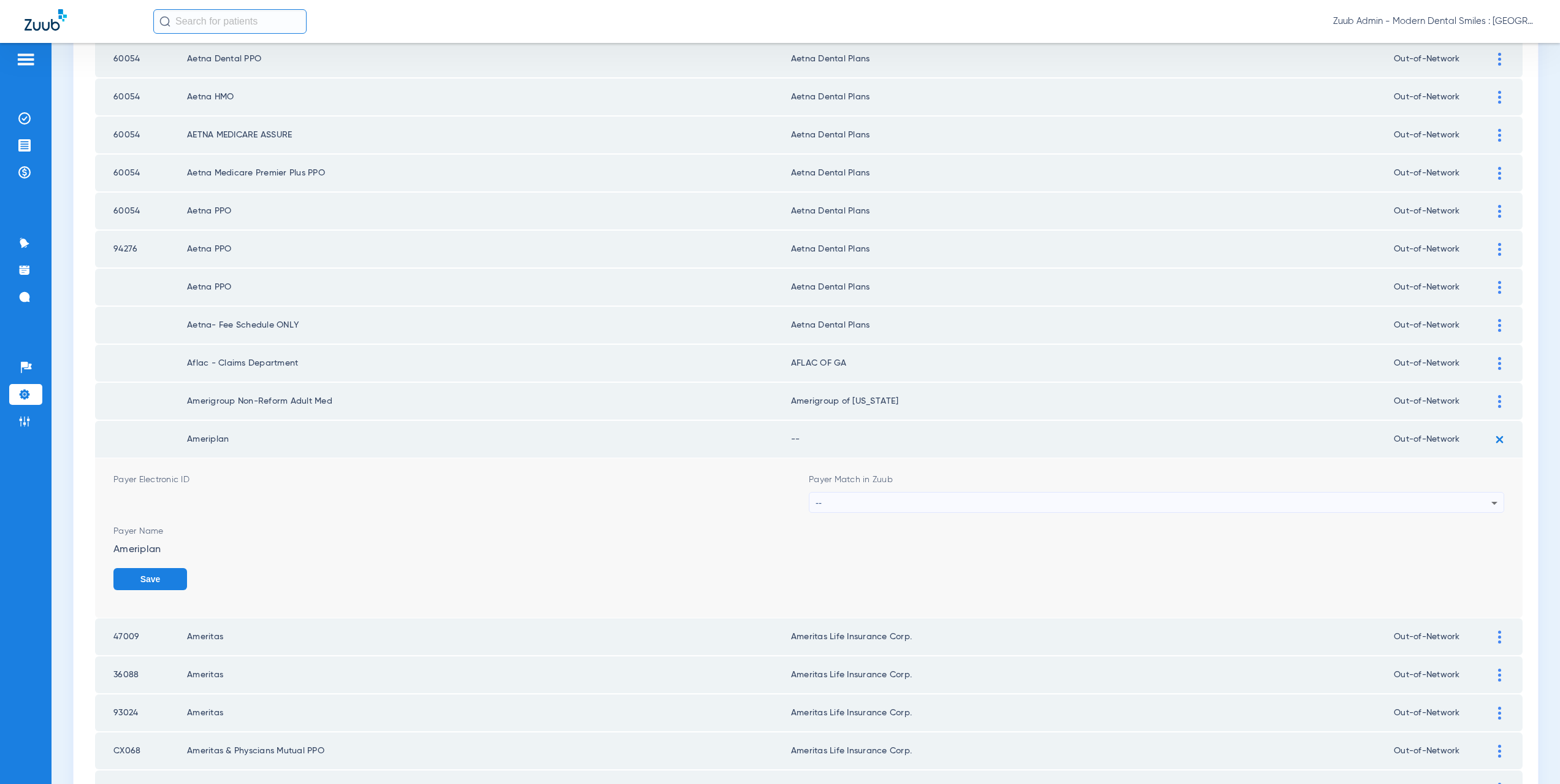
click at [938, 512] on div "--" at bounding box center [1153, 503] width 676 height 21
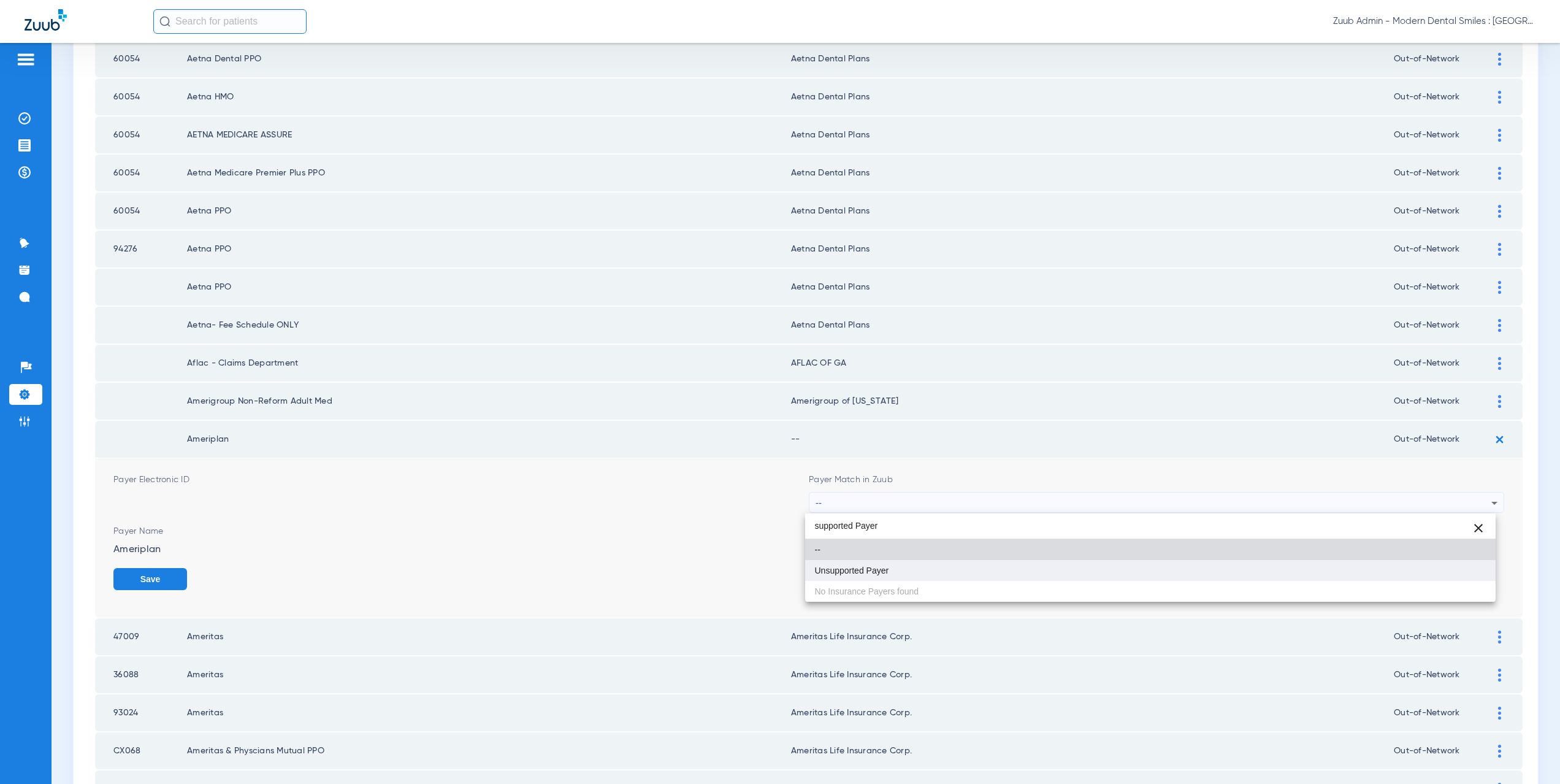
type input "supported Payer"
click at [896, 576] on mat-option "Unsupported Payer" at bounding box center [1151, 570] width 691 height 21
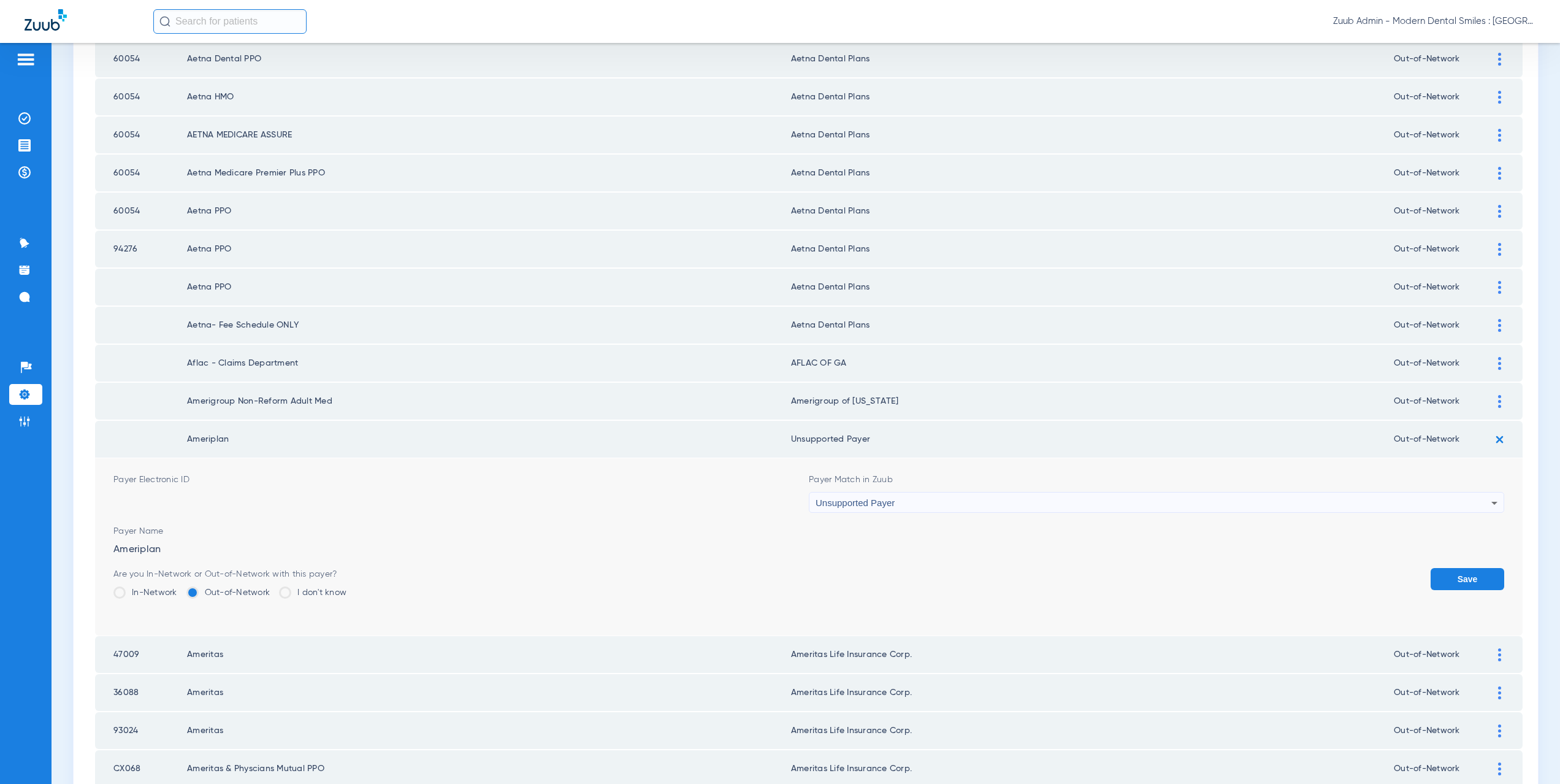
click at [1446, 577] on button "Save" at bounding box center [1467, 579] width 73 height 22
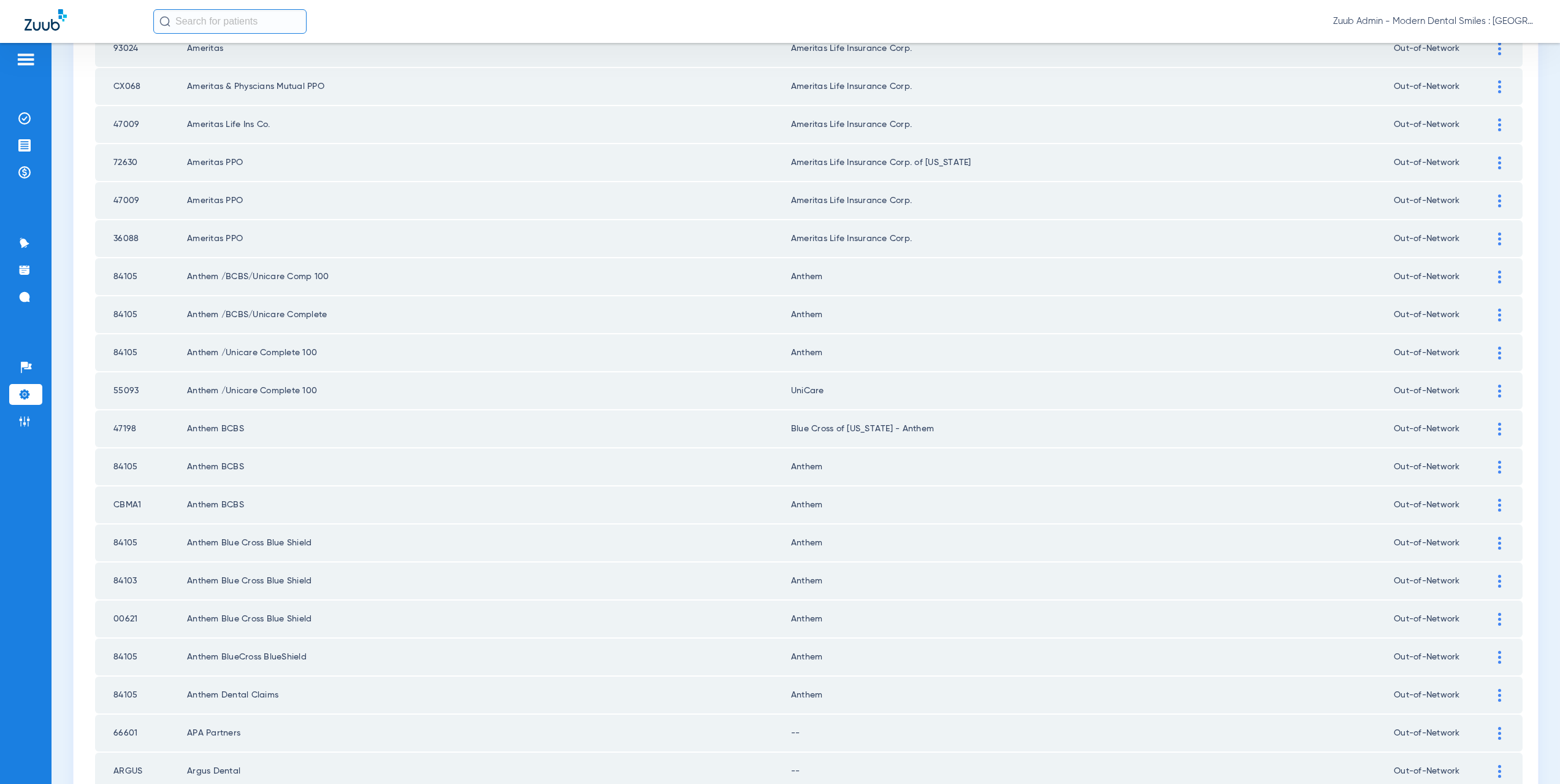
scroll to position [1176, 0]
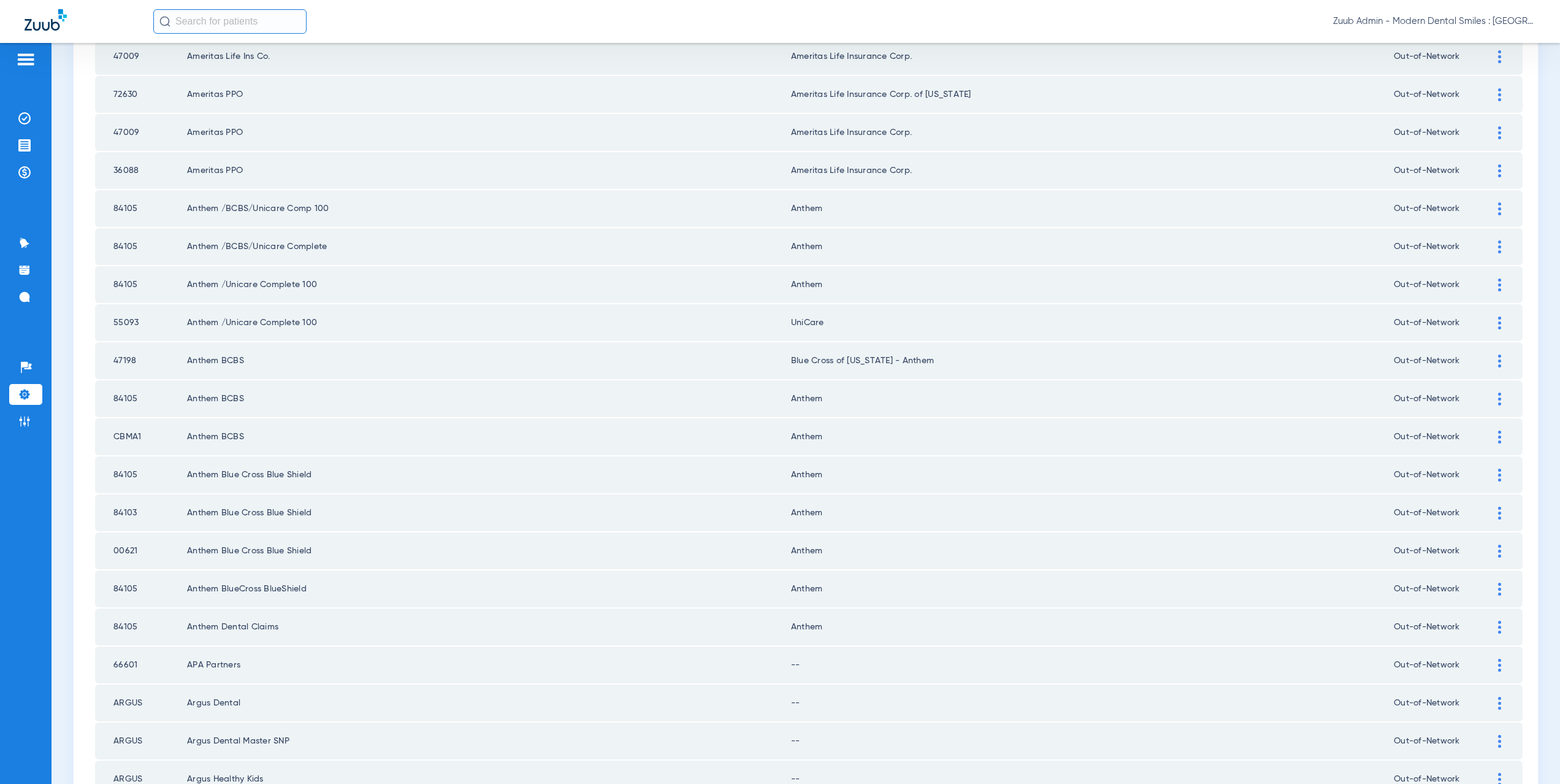
click at [1494, 438] on div at bounding box center [1500, 437] width 21 height 13
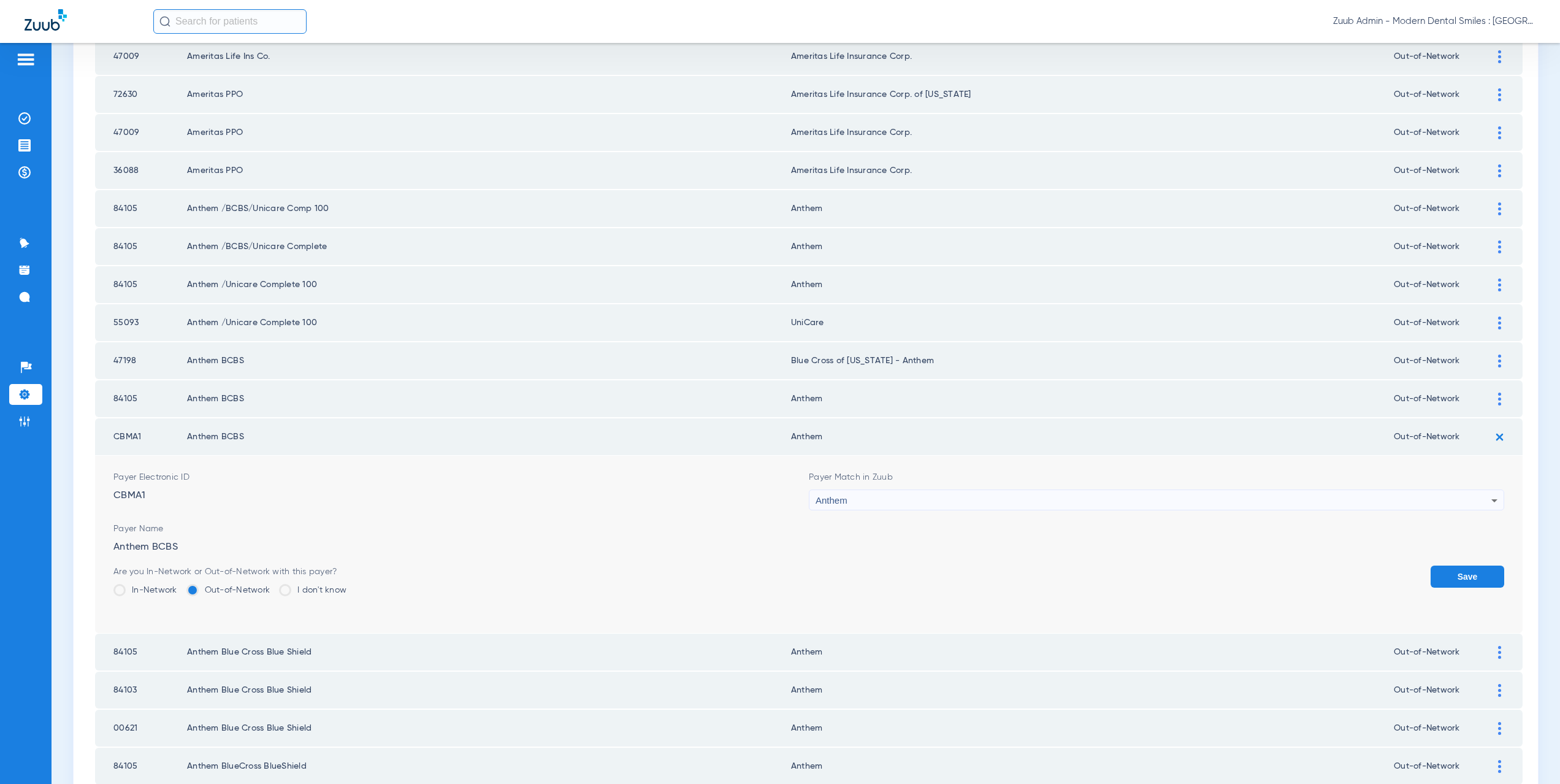
click at [847, 498] on div "Anthem" at bounding box center [1153, 500] width 676 height 21
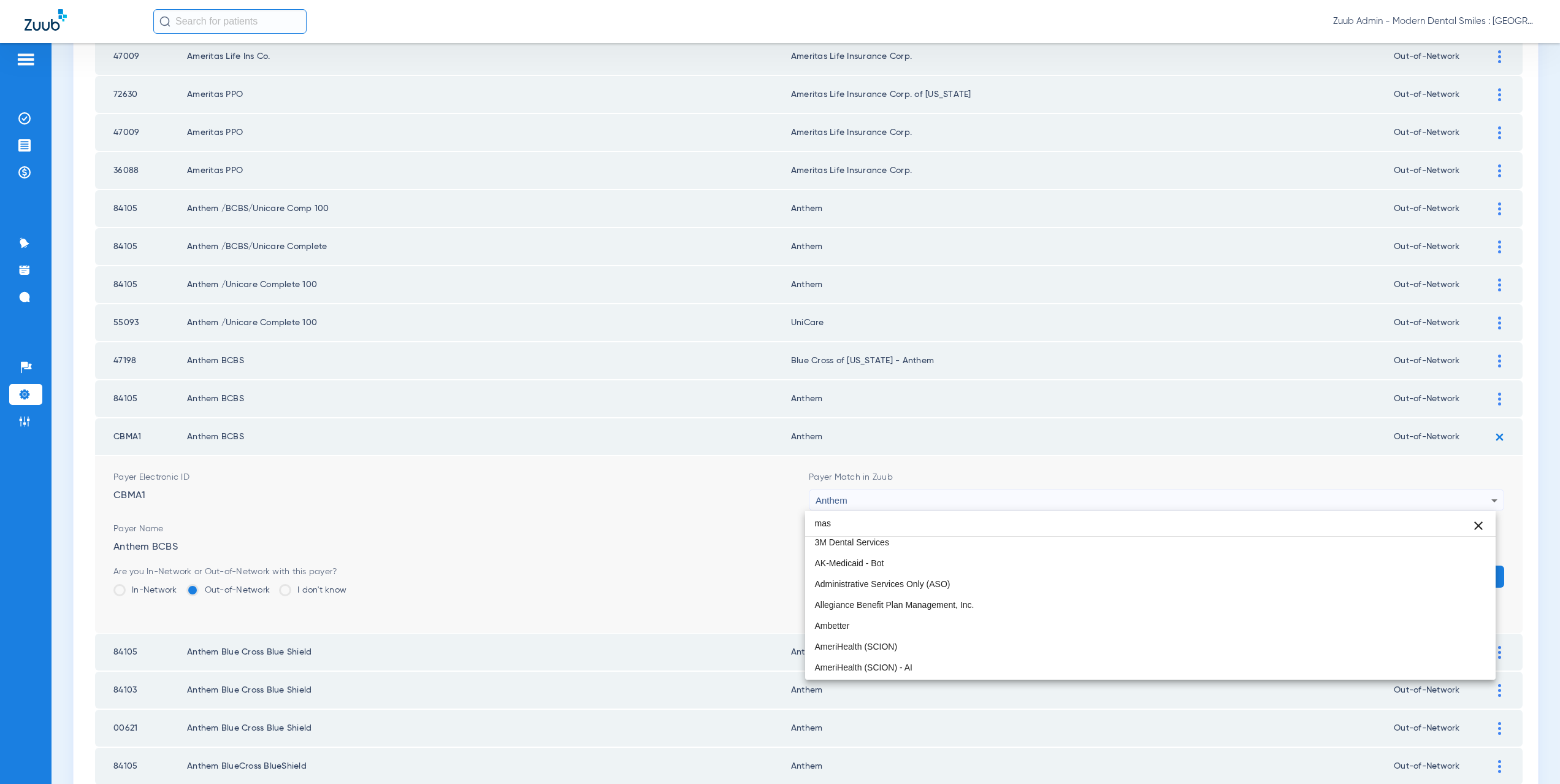
scroll to position [24, 0]
type input "mass"
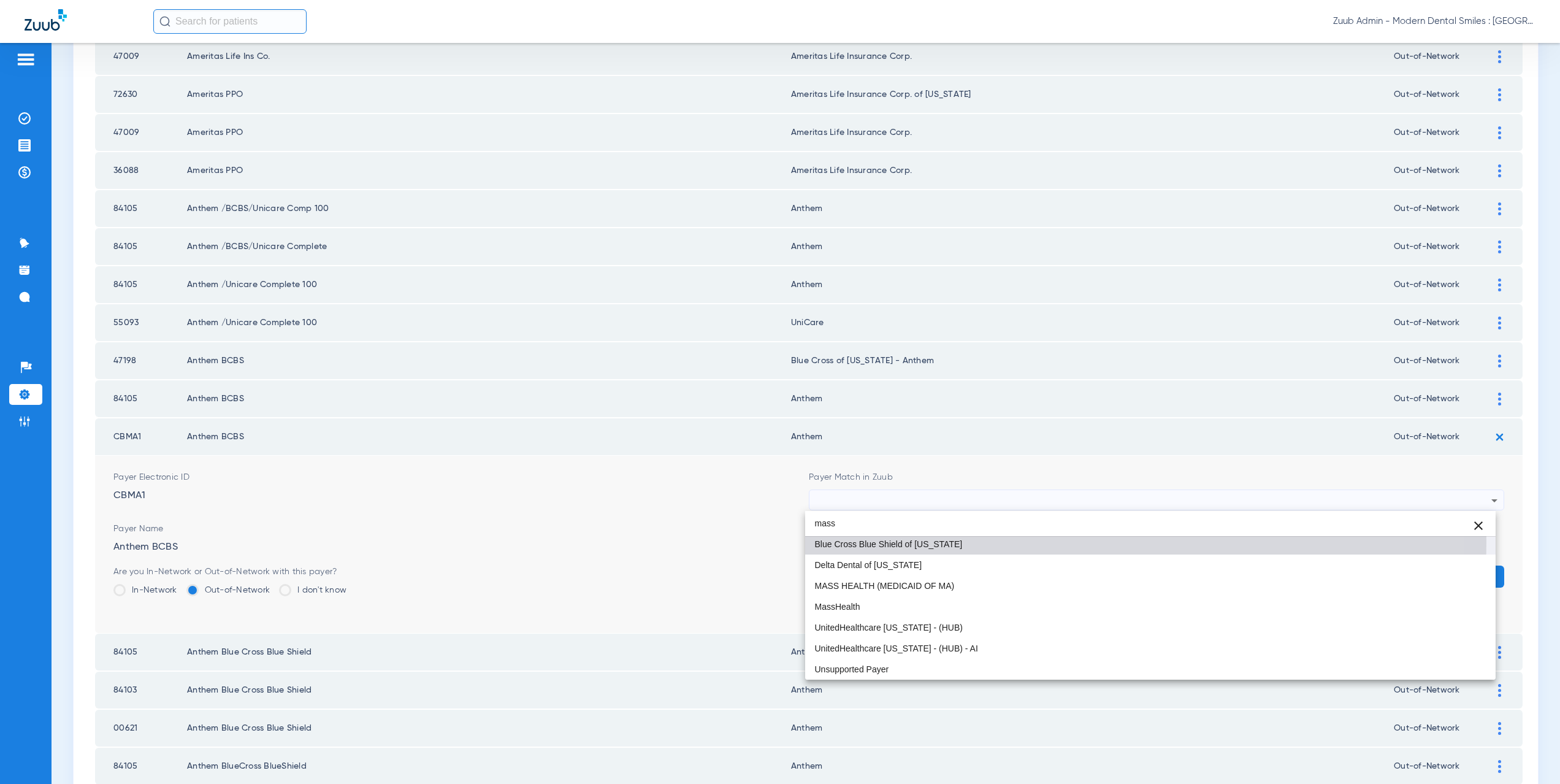
click at [852, 542] on span "Blue Cross Blue Shield of [US_STATE]" at bounding box center [889, 544] width 148 height 9
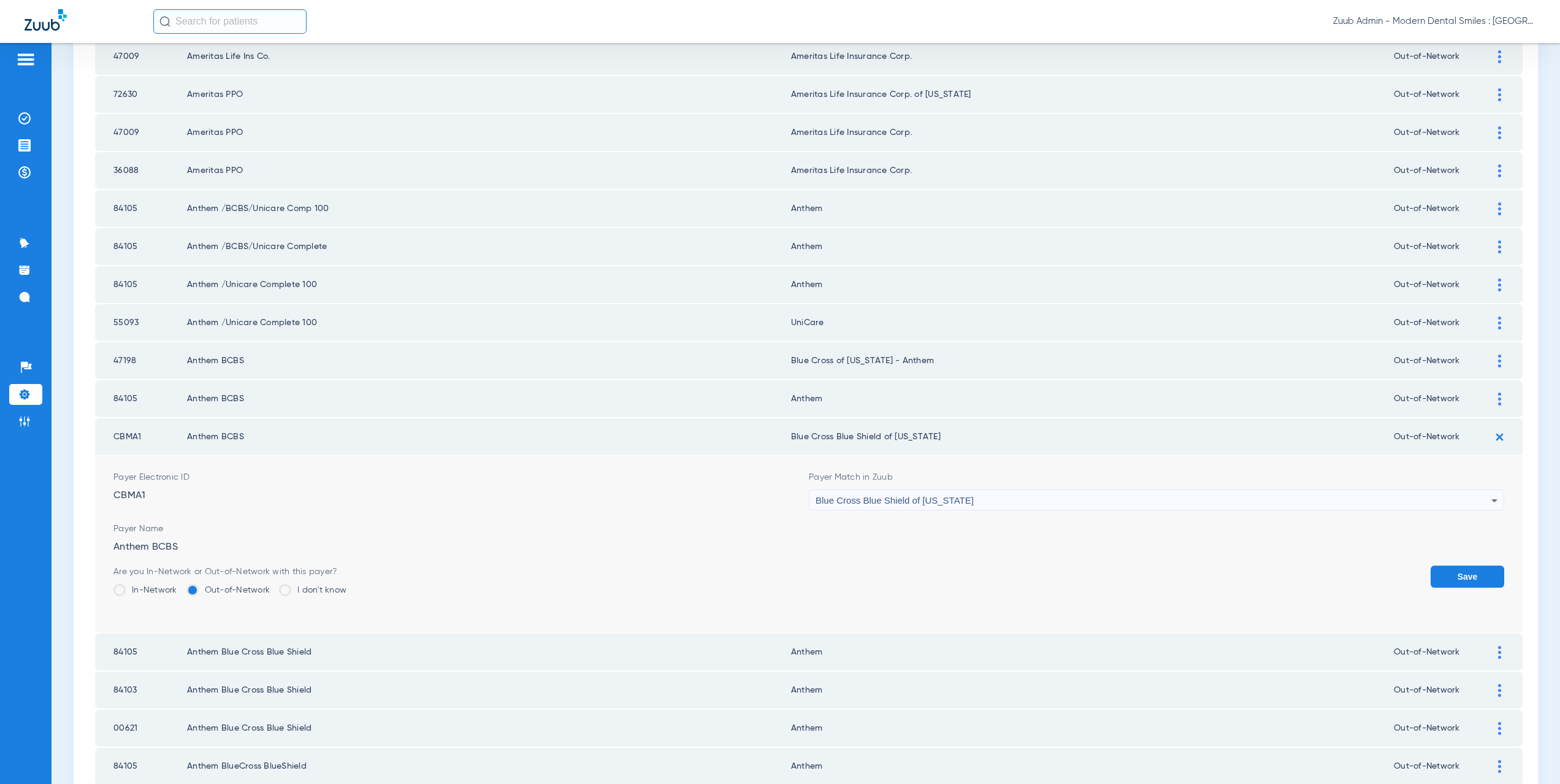
click at [1450, 574] on button "Save" at bounding box center [1467, 576] width 73 height 22
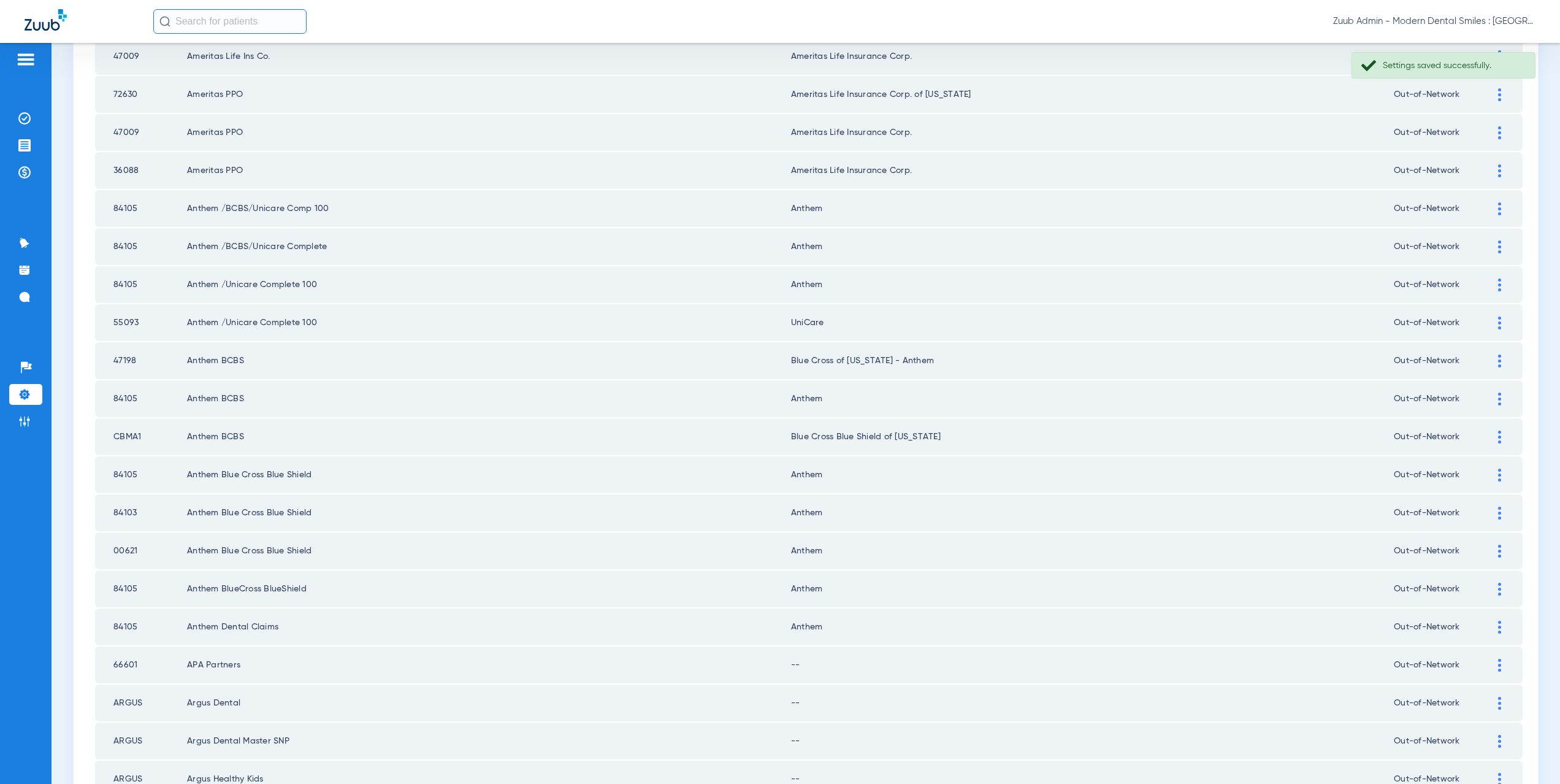
scroll to position [1178, 0]
click at [1493, 509] on div at bounding box center [1500, 510] width 21 height 13
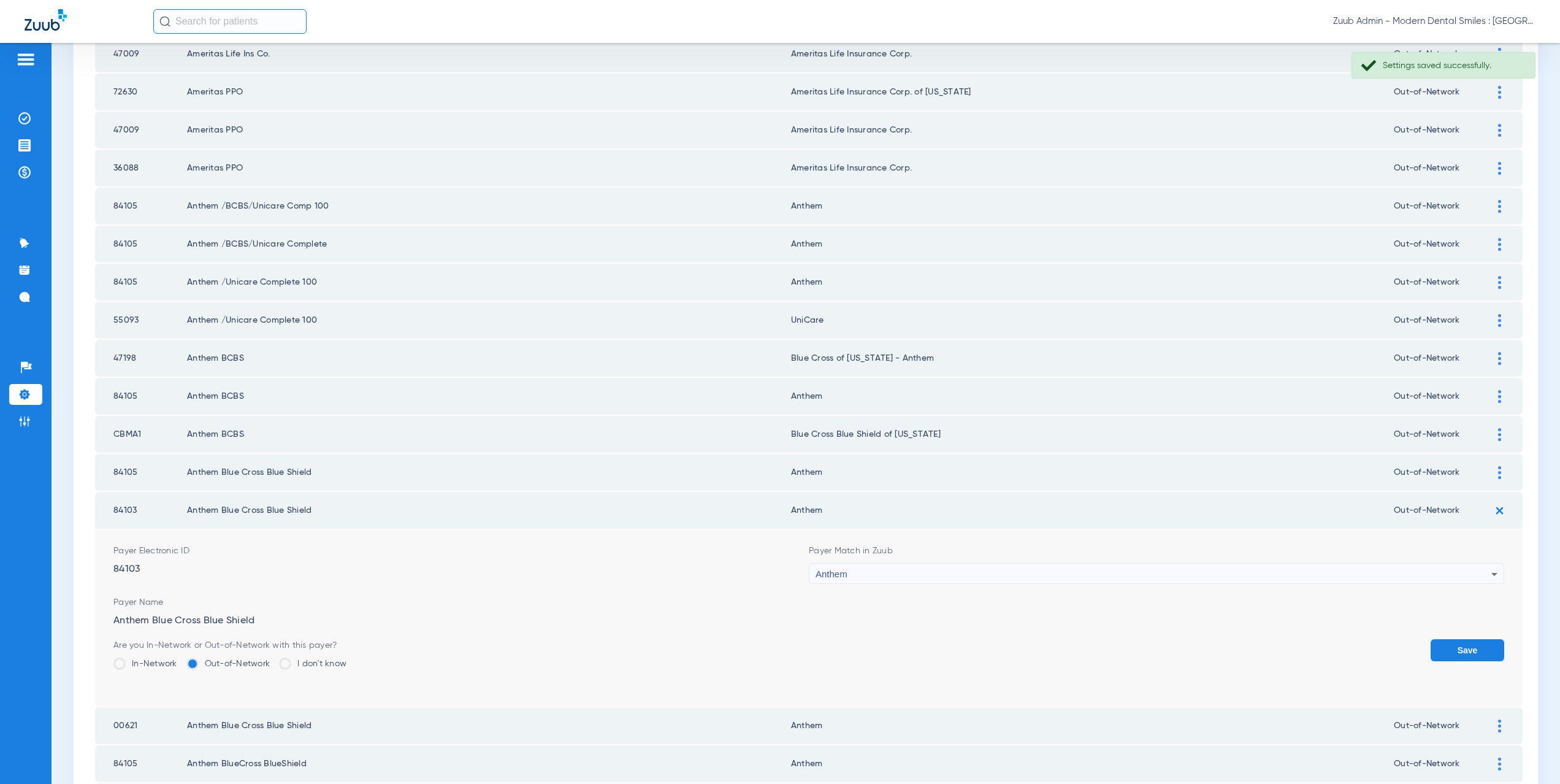
click at [821, 572] on span "Anthem" at bounding box center [831, 574] width 32 height 11
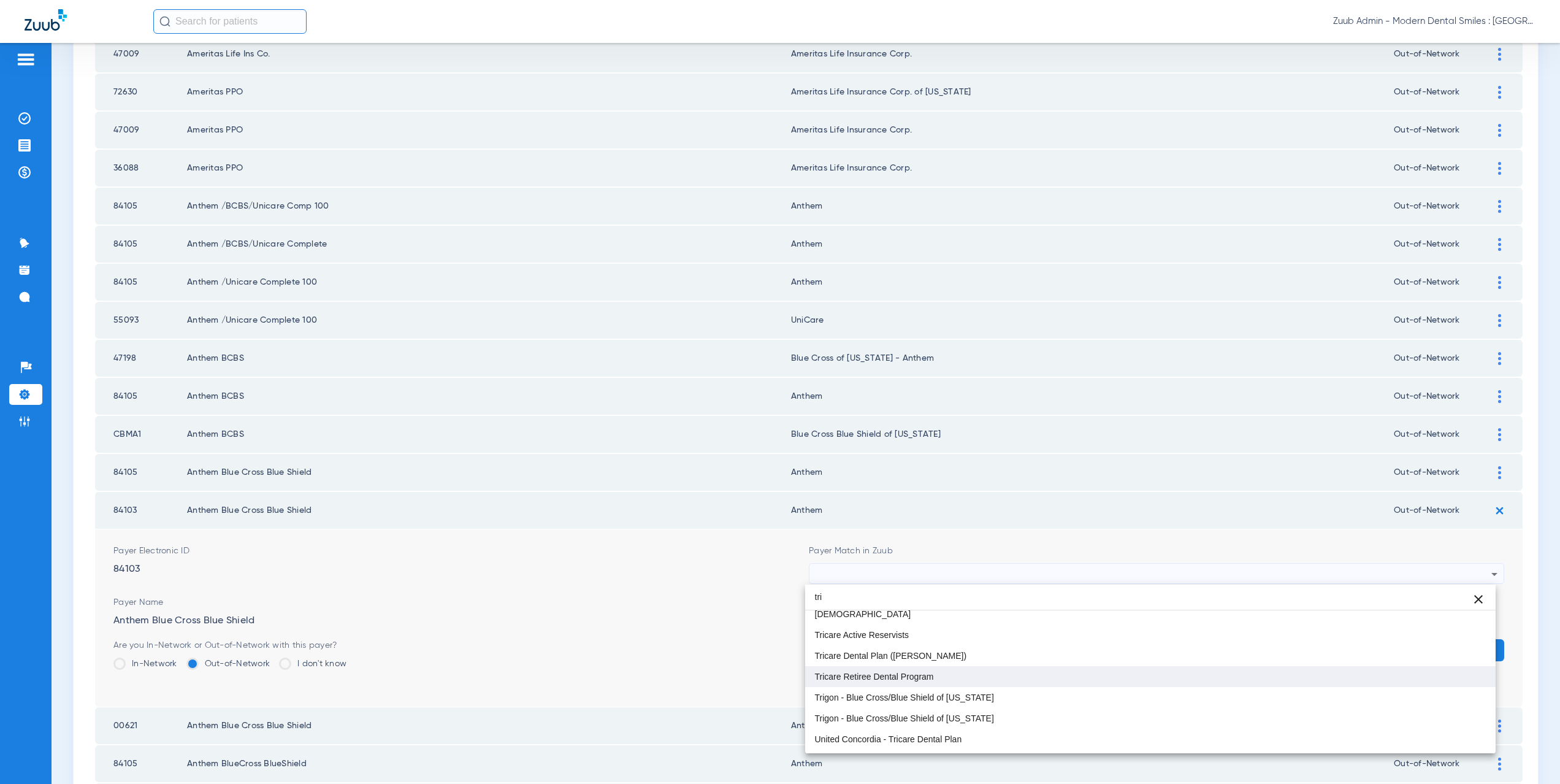
scroll to position [87, 0]
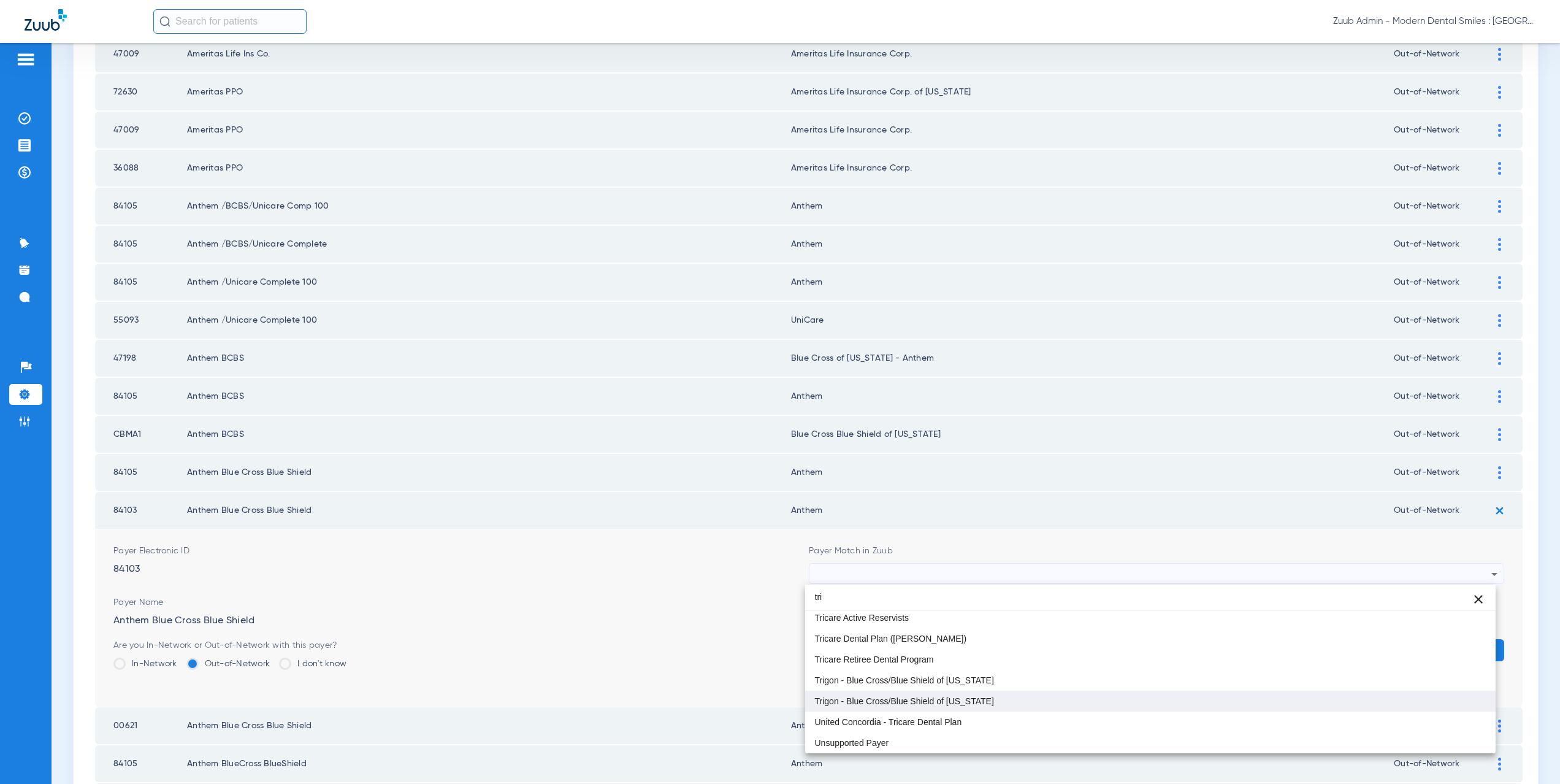
type input "tri"
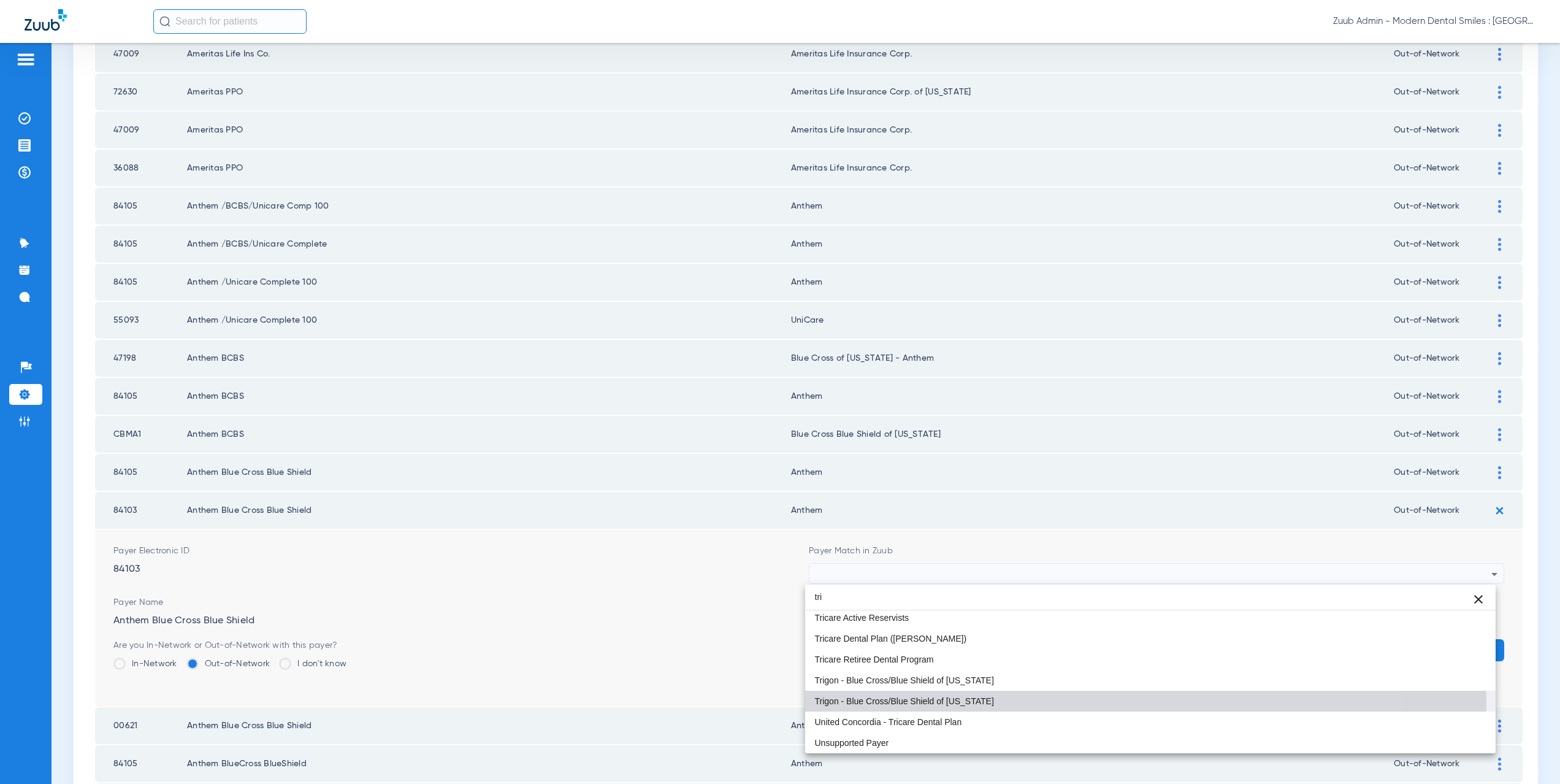
click at [977, 699] on mat-option "Trigon - Blue Cross/Blue Shield of [US_STATE]" at bounding box center [1151, 701] width 691 height 21
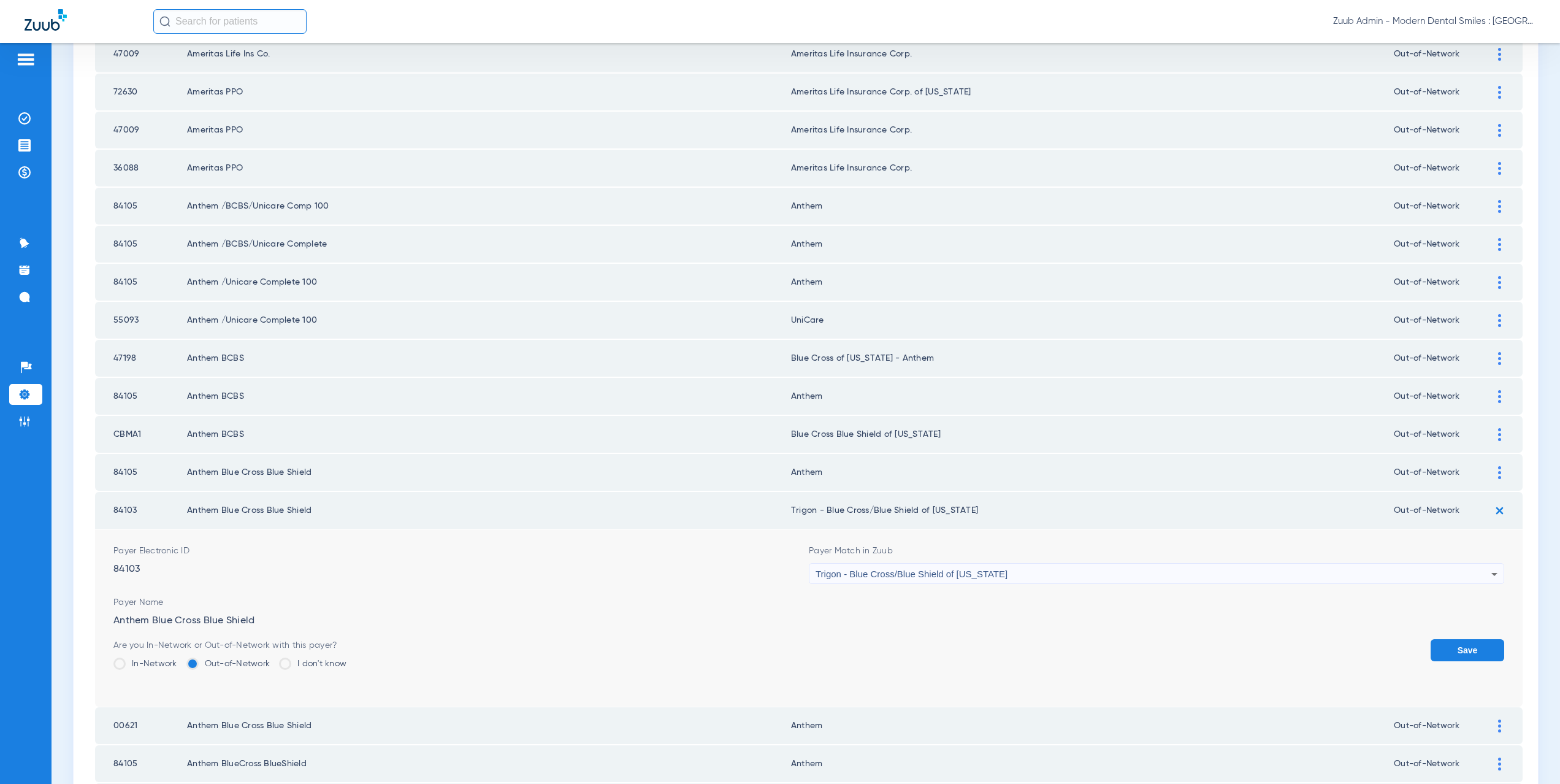
click at [1444, 656] on button "Save" at bounding box center [1467, 649] width 73 height 22
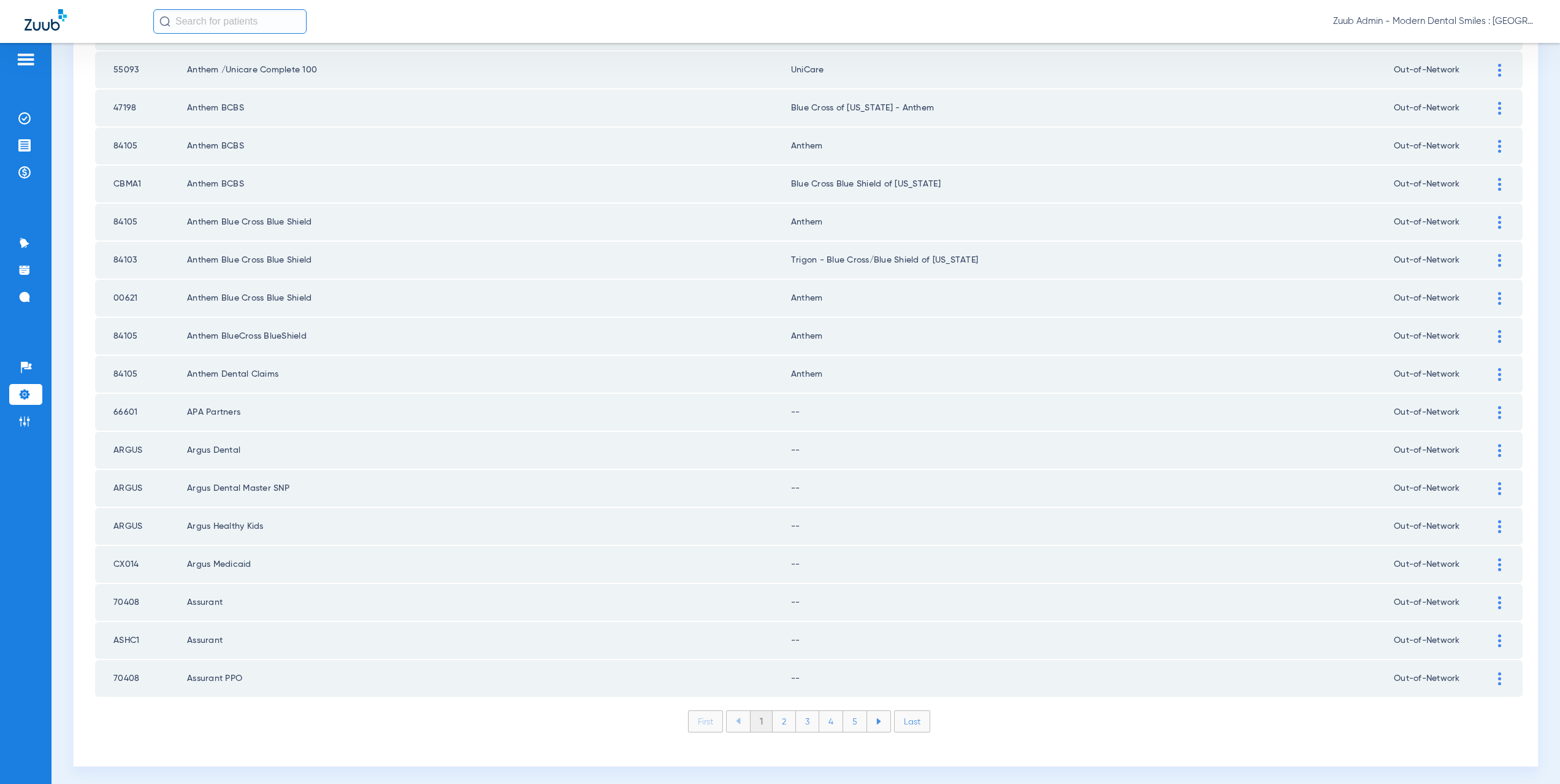
scroll to position [1432, 0]
click at [1493, 407] on div at bounding box center [1500, 408] width 21 height 13
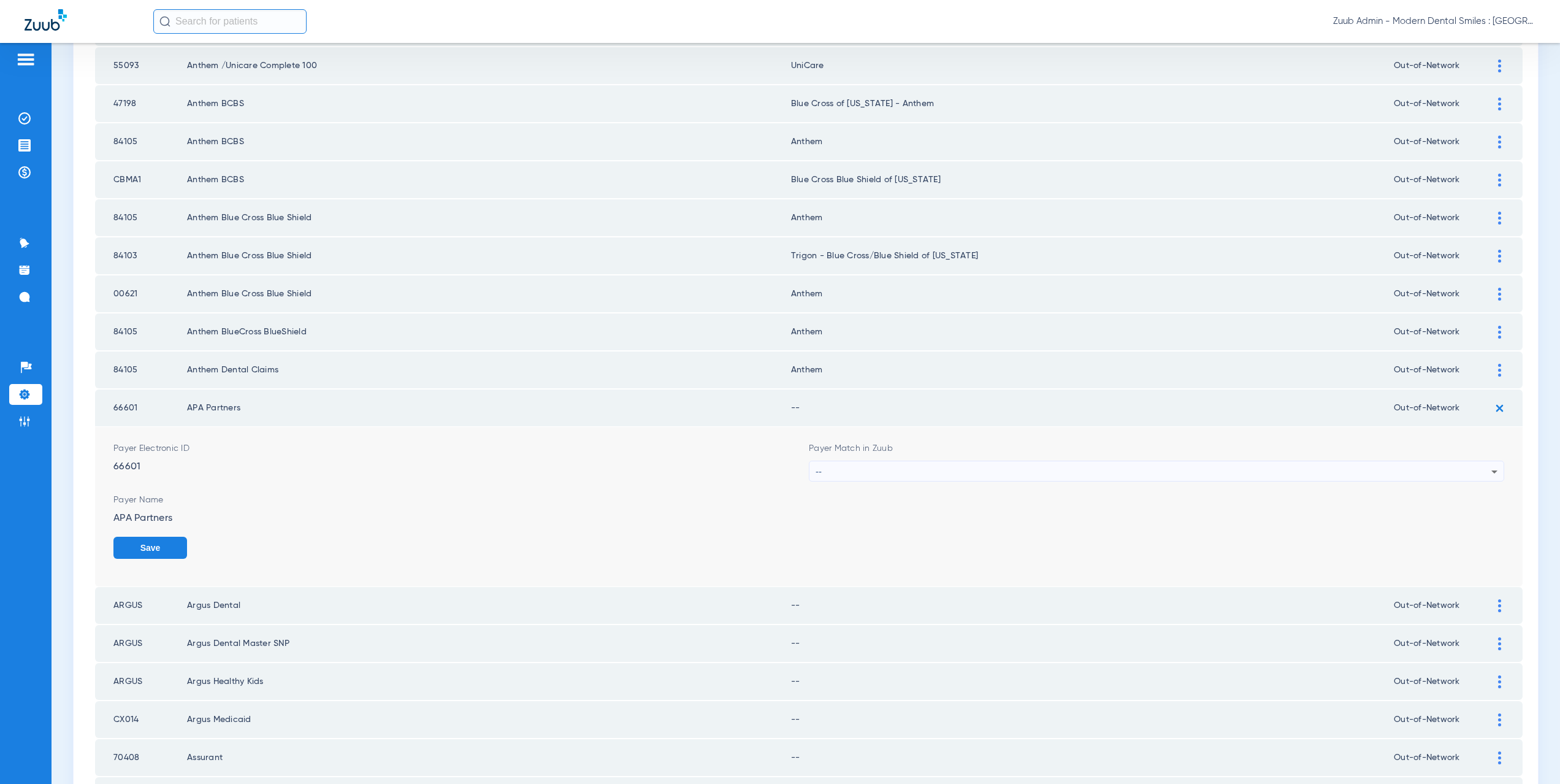
click at [896, 475] on div "--" at bounding box center [1153, 471] width 676 height 21
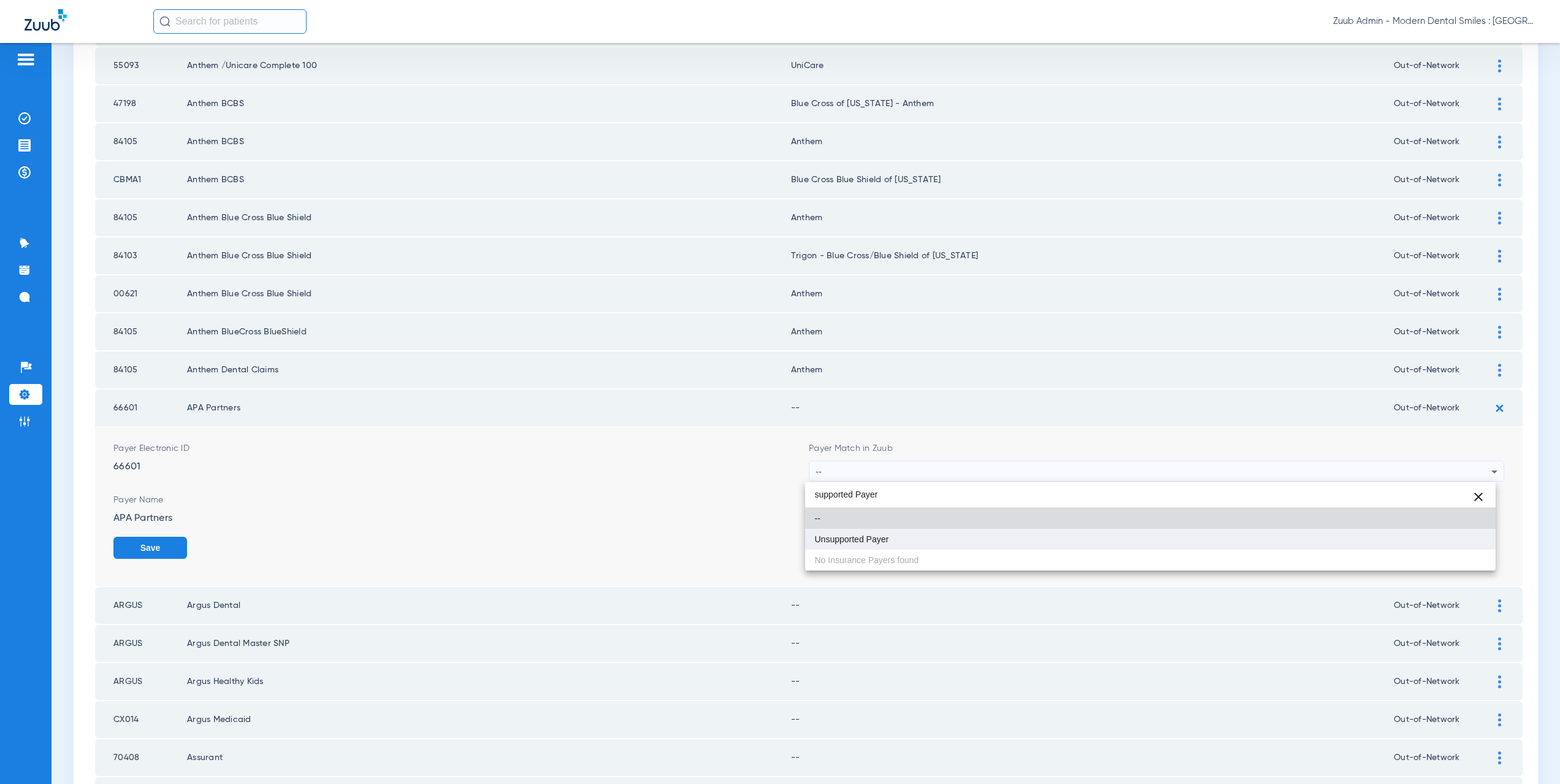
type input "supported Payer"
click at [886, 545] on mat-option "Unsupported Payer" at bounding box center [1151, 539] width 691 height 21
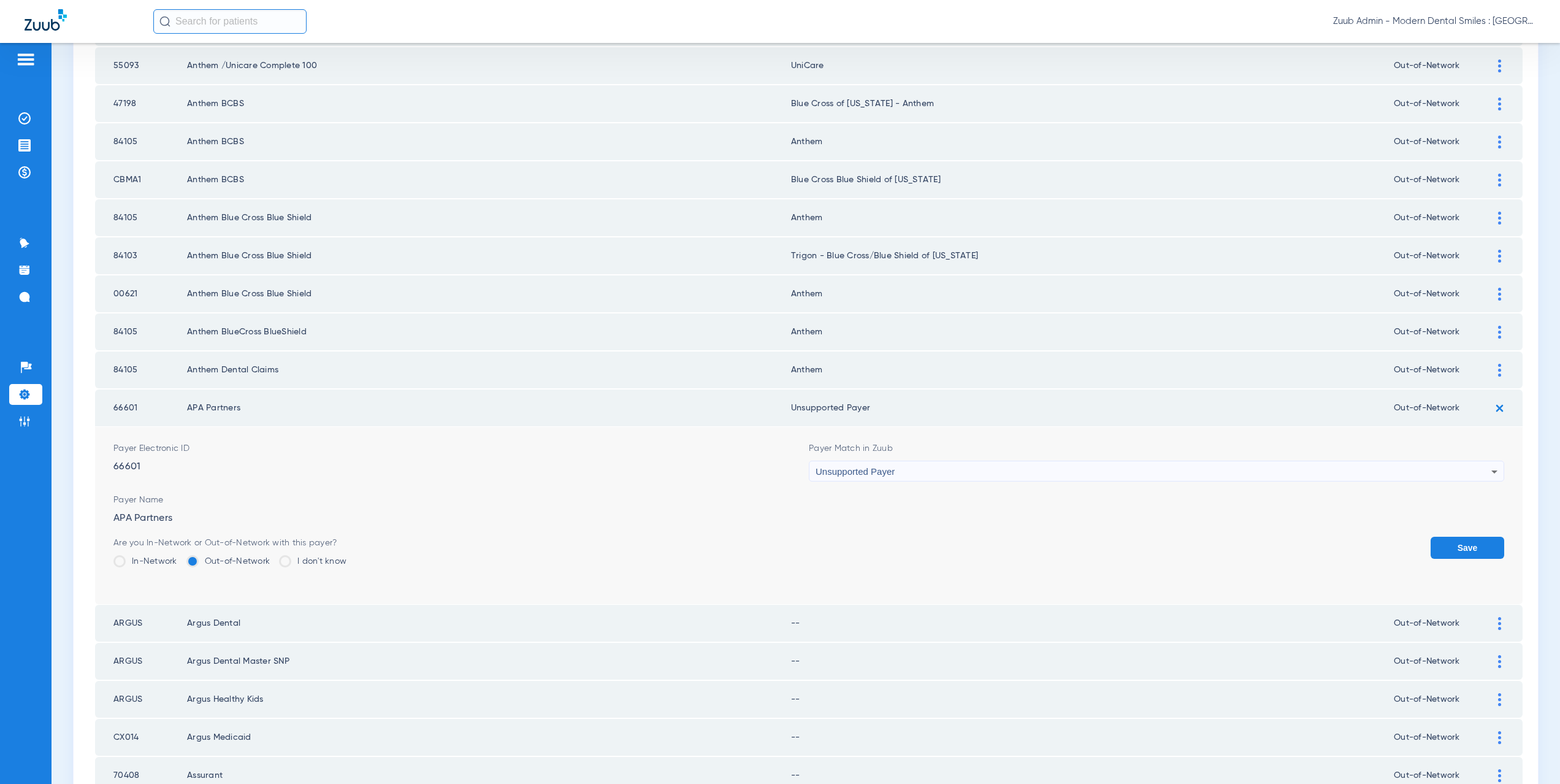
click at [1474, 548] on button "Save" at bounding box center [1467, 547] width 73 height 22
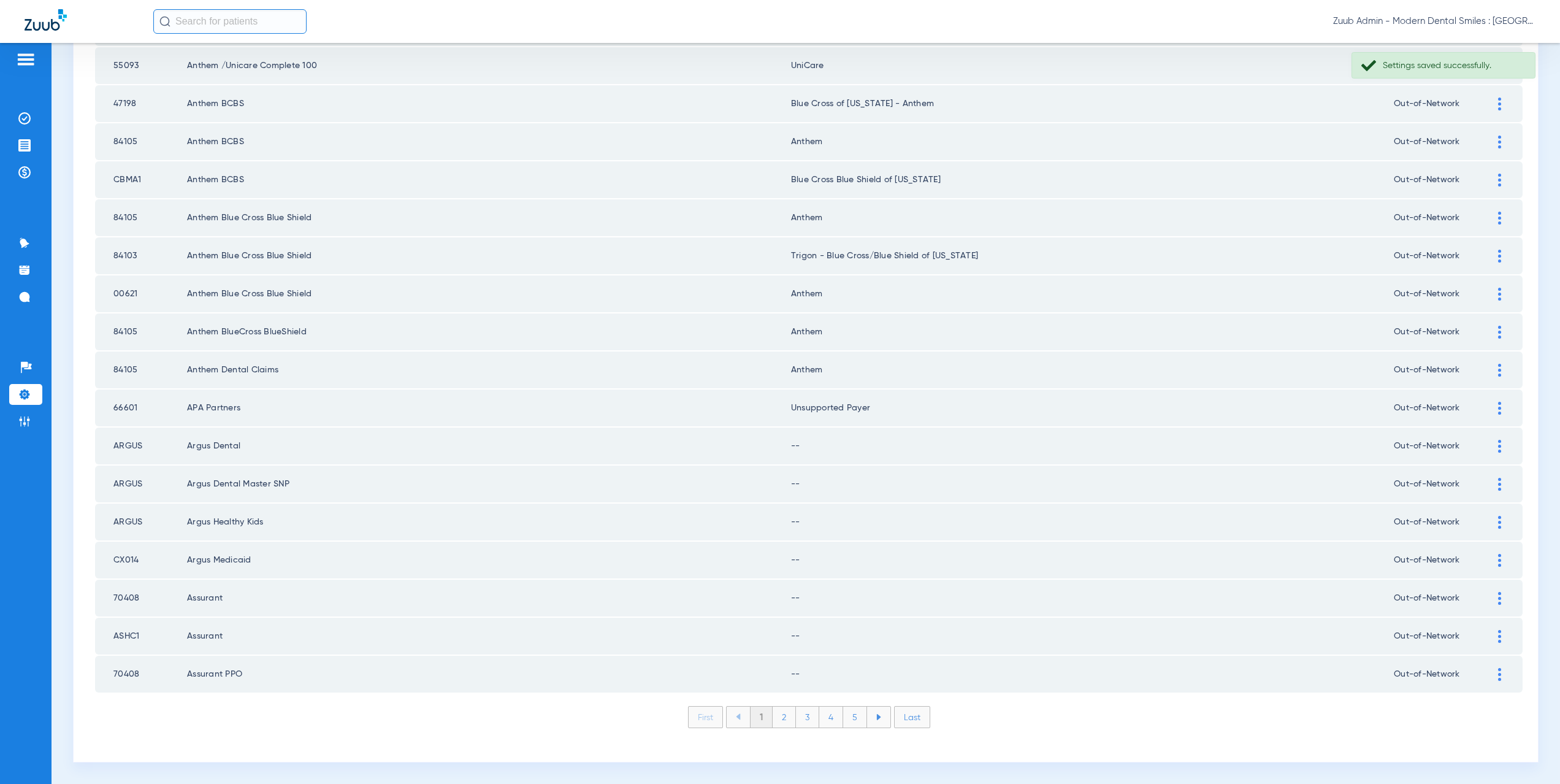
click at [1493, 446] on div at bounding box center [1500, 446] width 21 height 13
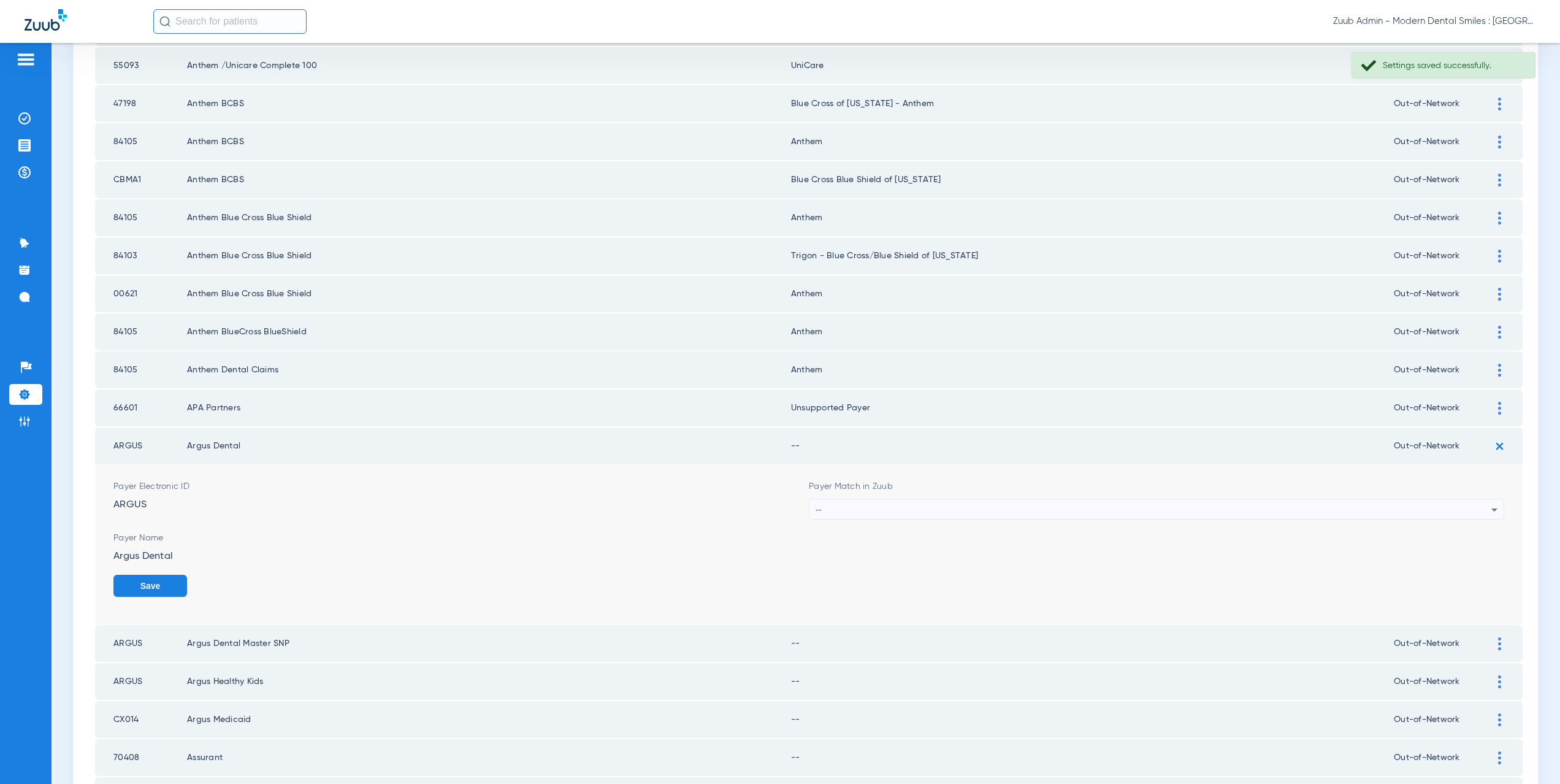
click at [843, 504] on div "--" at bounding box center [1153, 509] width 676 height 21
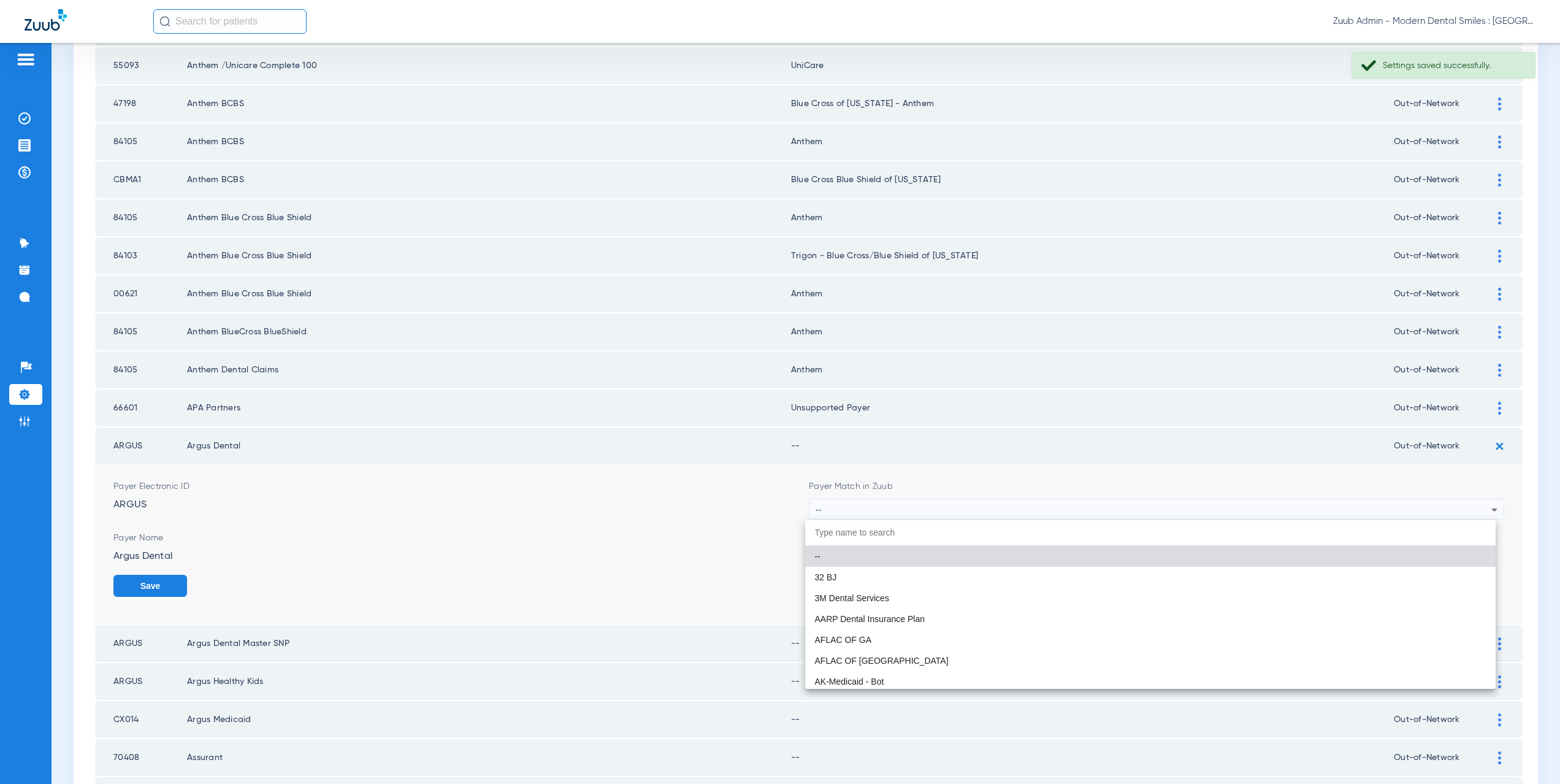
paste input "supported Payer"
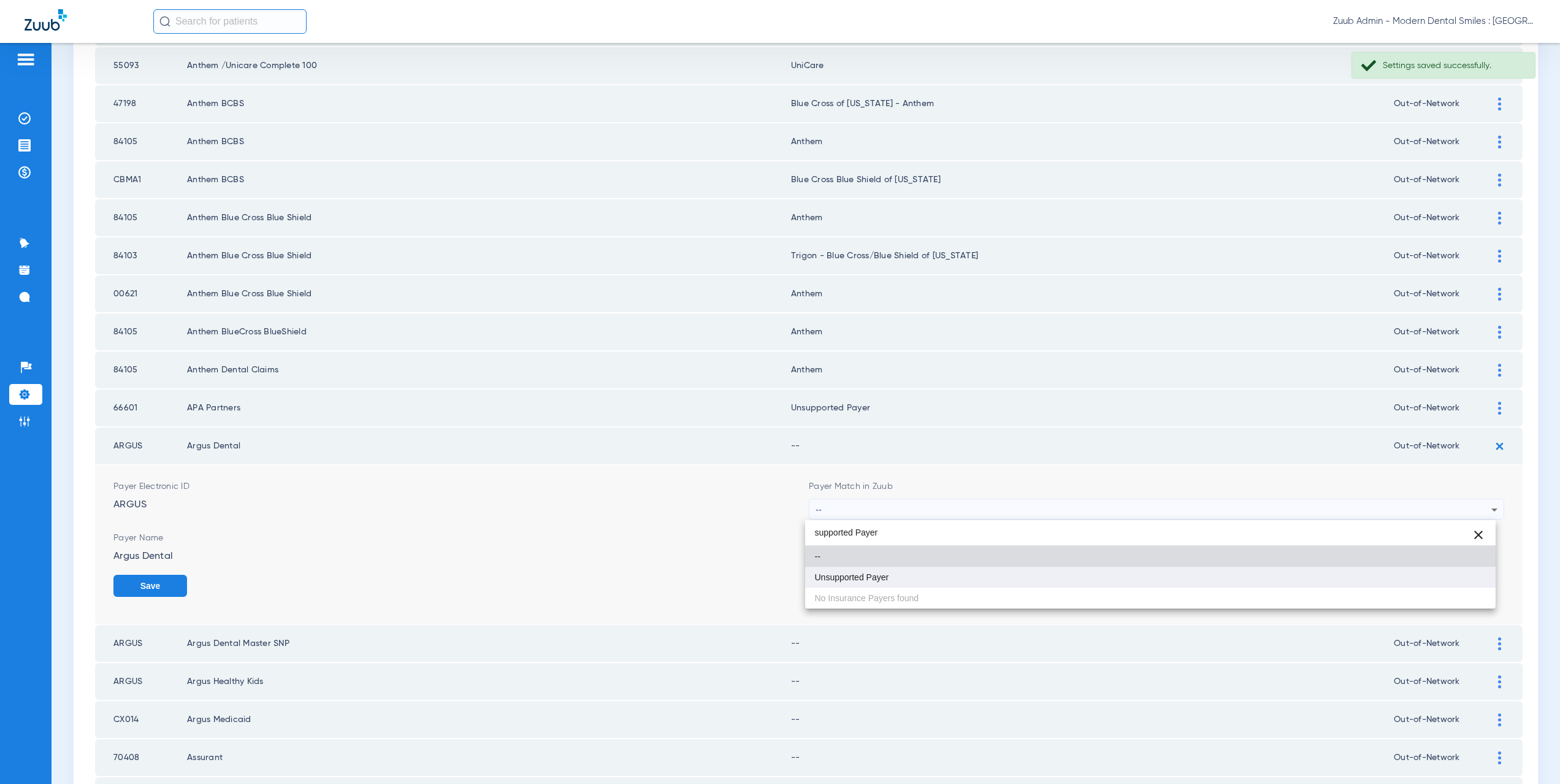
type input "supported Payer"
click at [869, 578] on span "Unsupported Payer" at bounding box center [852, 577] width 74 height 9
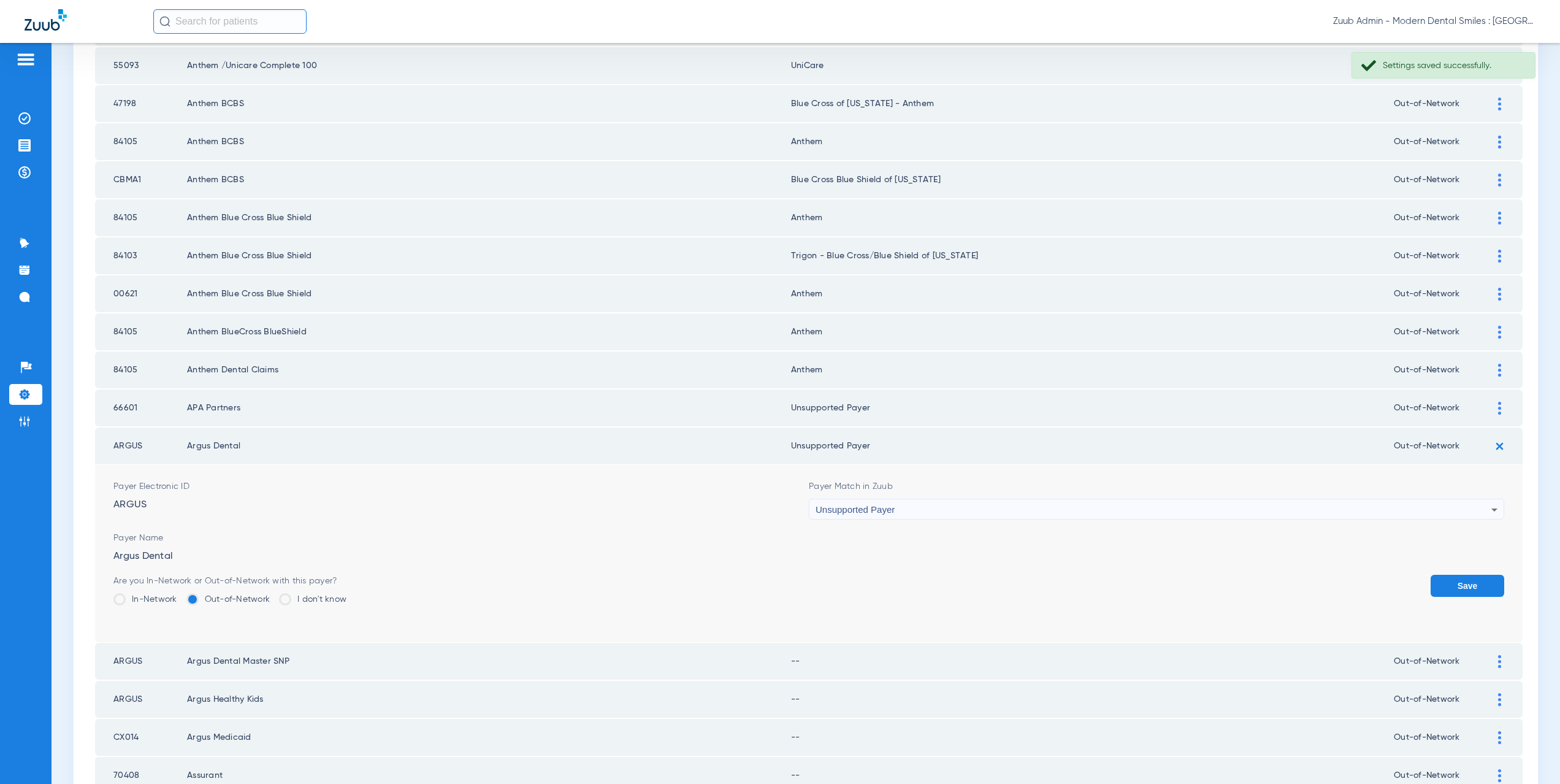
click at [1442, 589] on button "Save" at bounding box center [1467, 585] width 73 height 22
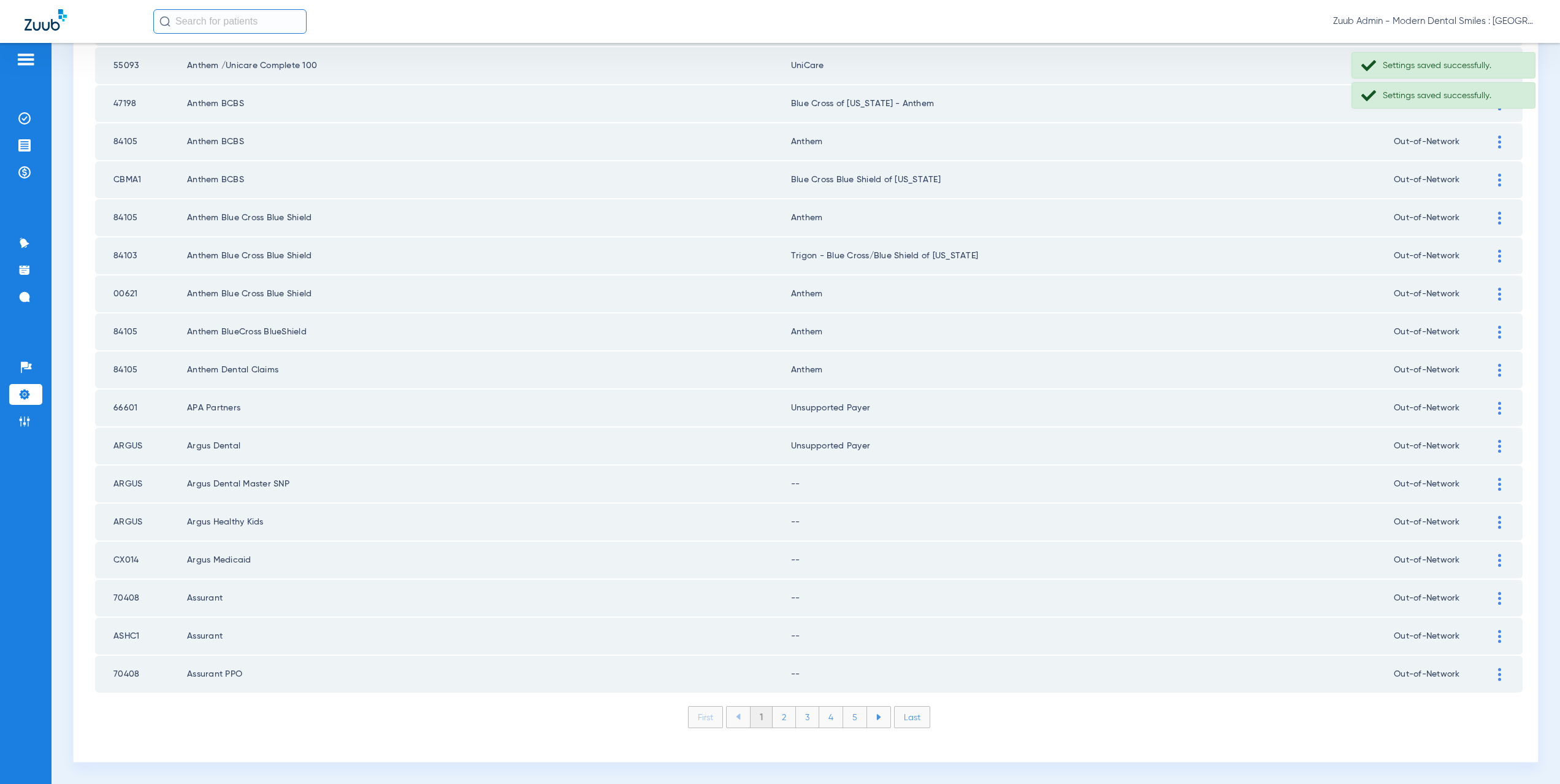
click at [1489, 480] on div at bounding box center [1500, 484] width 21 height 13
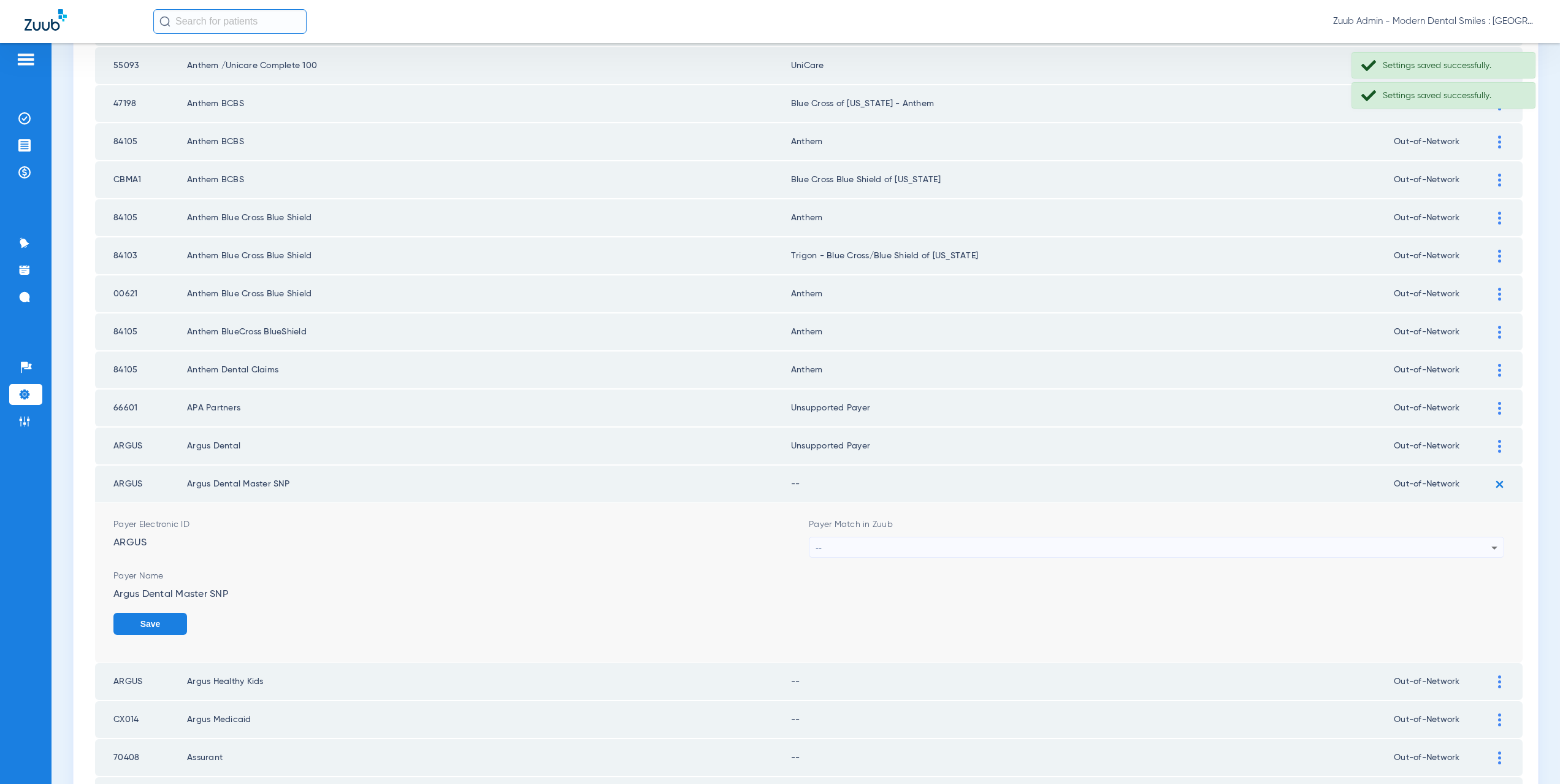
click at [839, 543] on div "--" at bounding box center [1153, 547] width 676 height 21
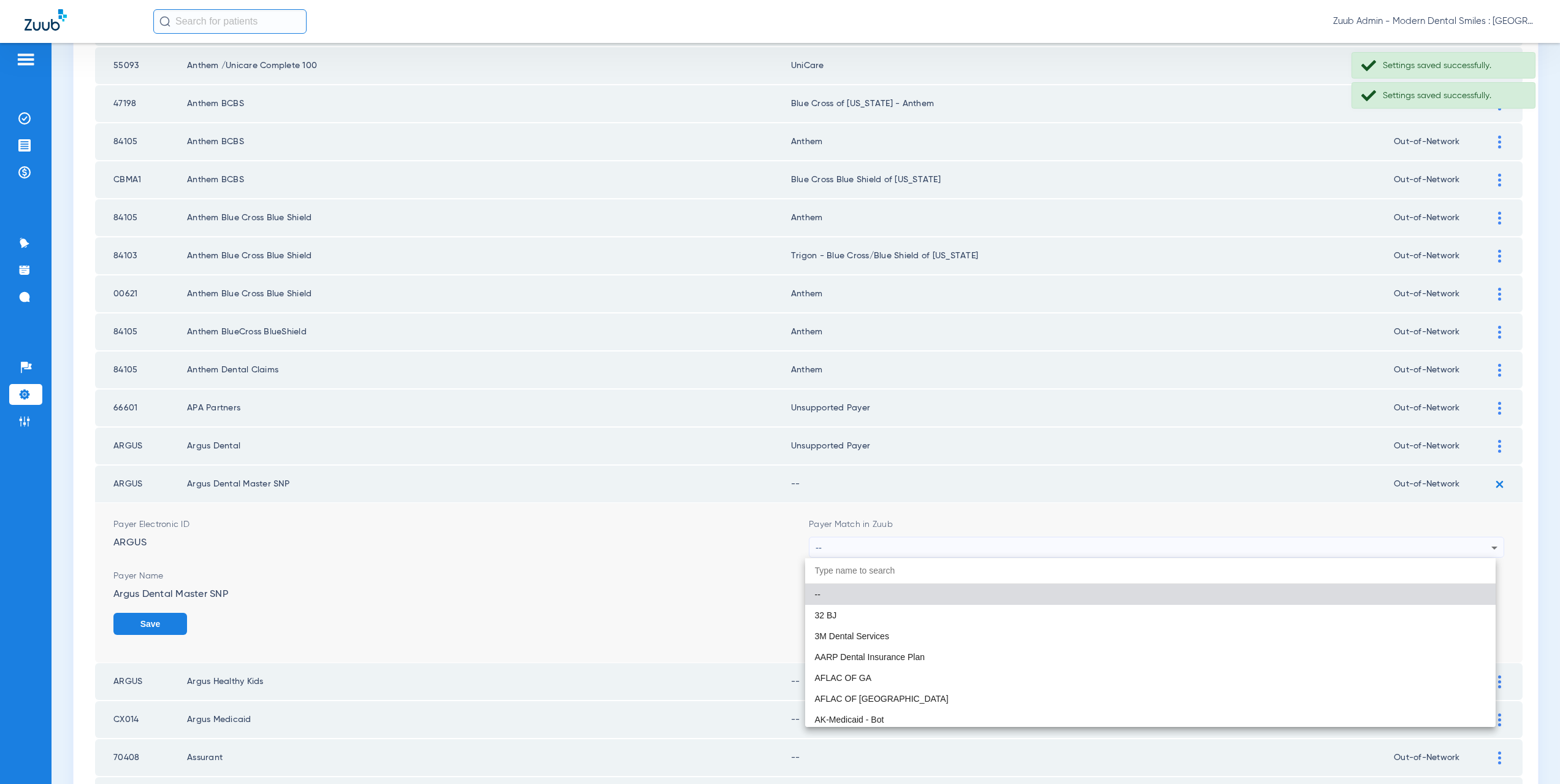
paste input "supported Payer"
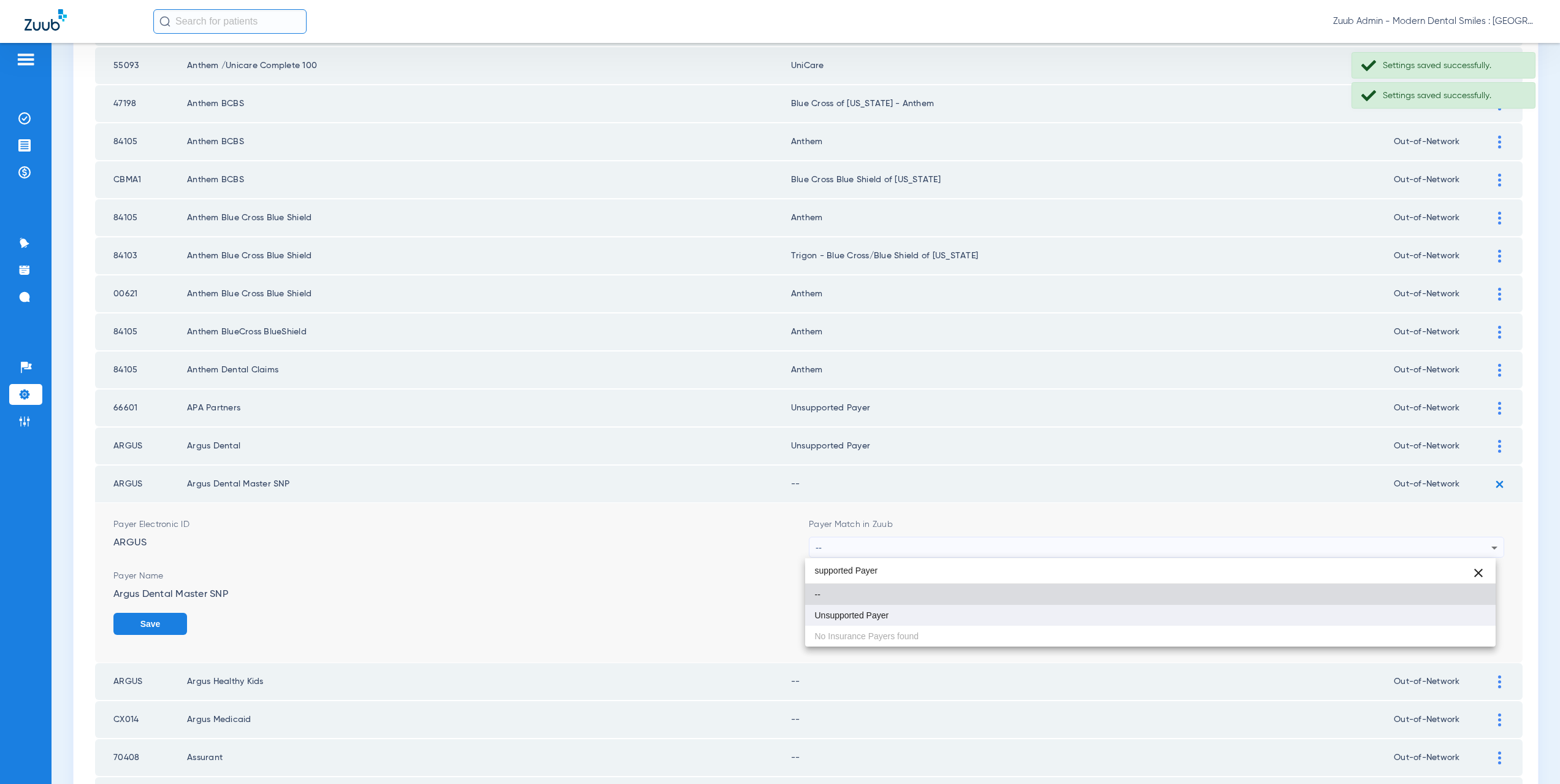
type input "supported Payer"
click at [846, 611] on span "Unsupported Payer" at bounding box center [852, 615] width 74 height 9
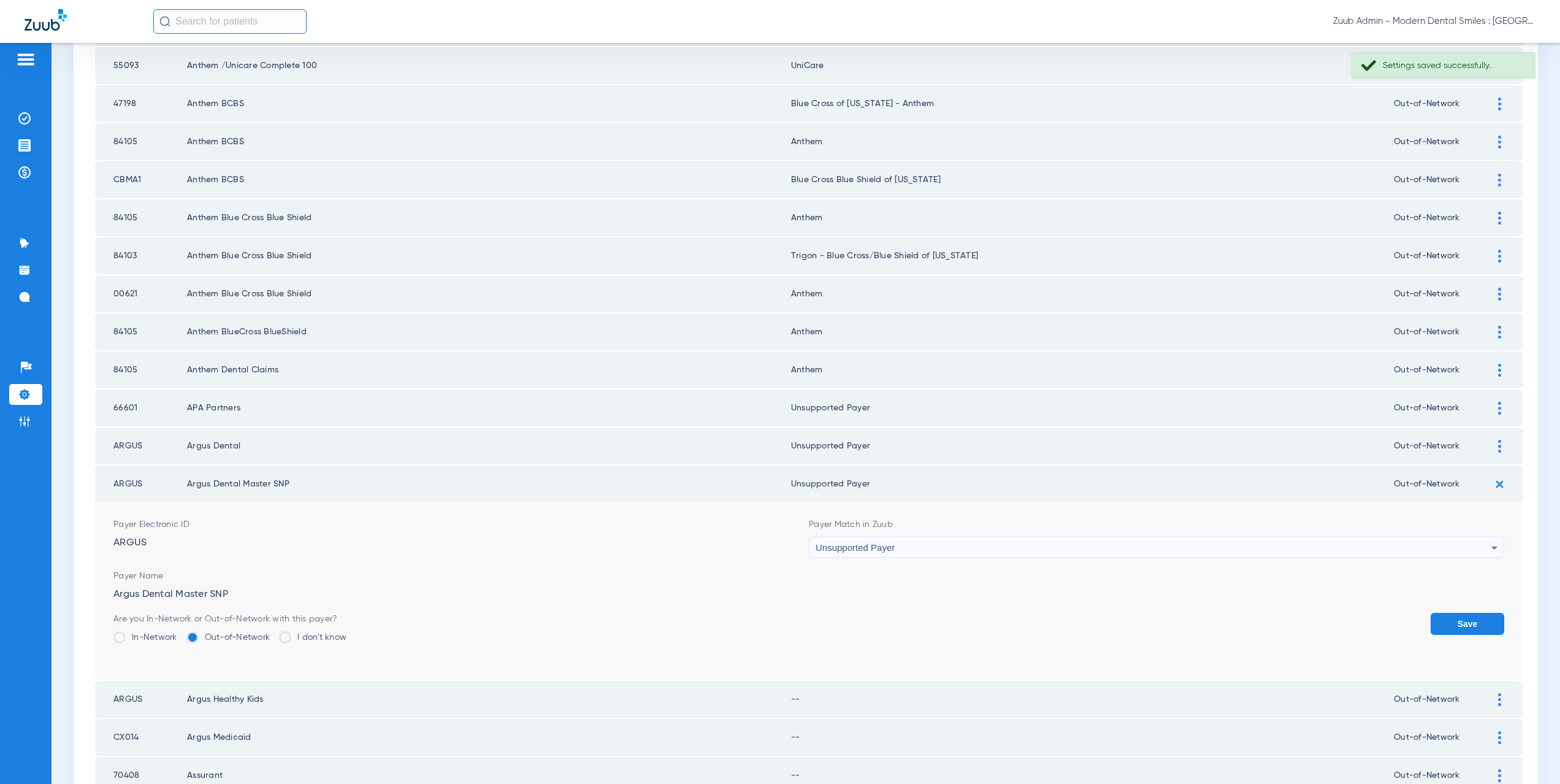
click at [1452, 620] on button "Save" at bounding box center [1467, 623] width 73 height 22
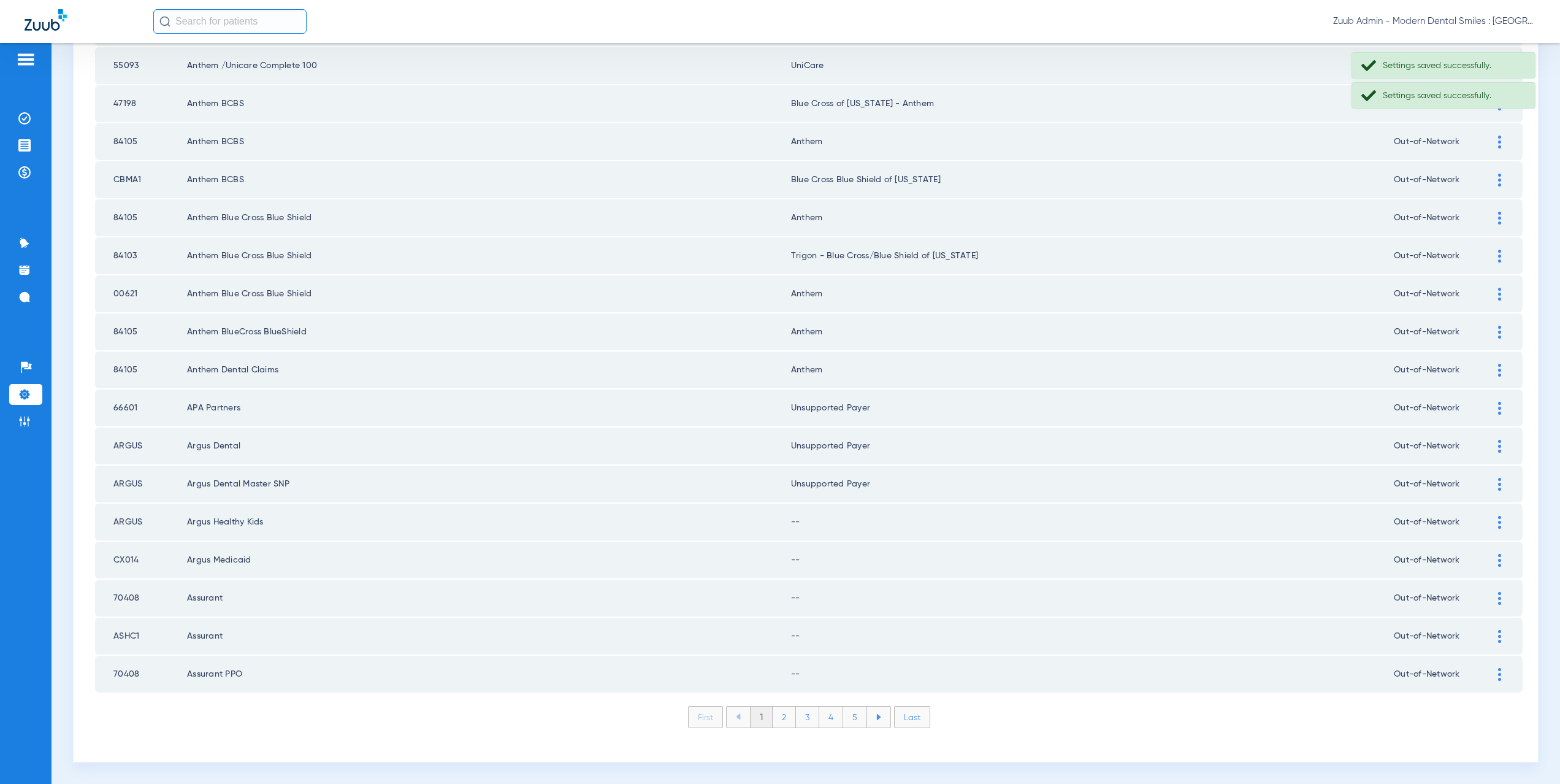
click at [1493, 521] on div at bounding box center [1500, 522] width 21 height 13
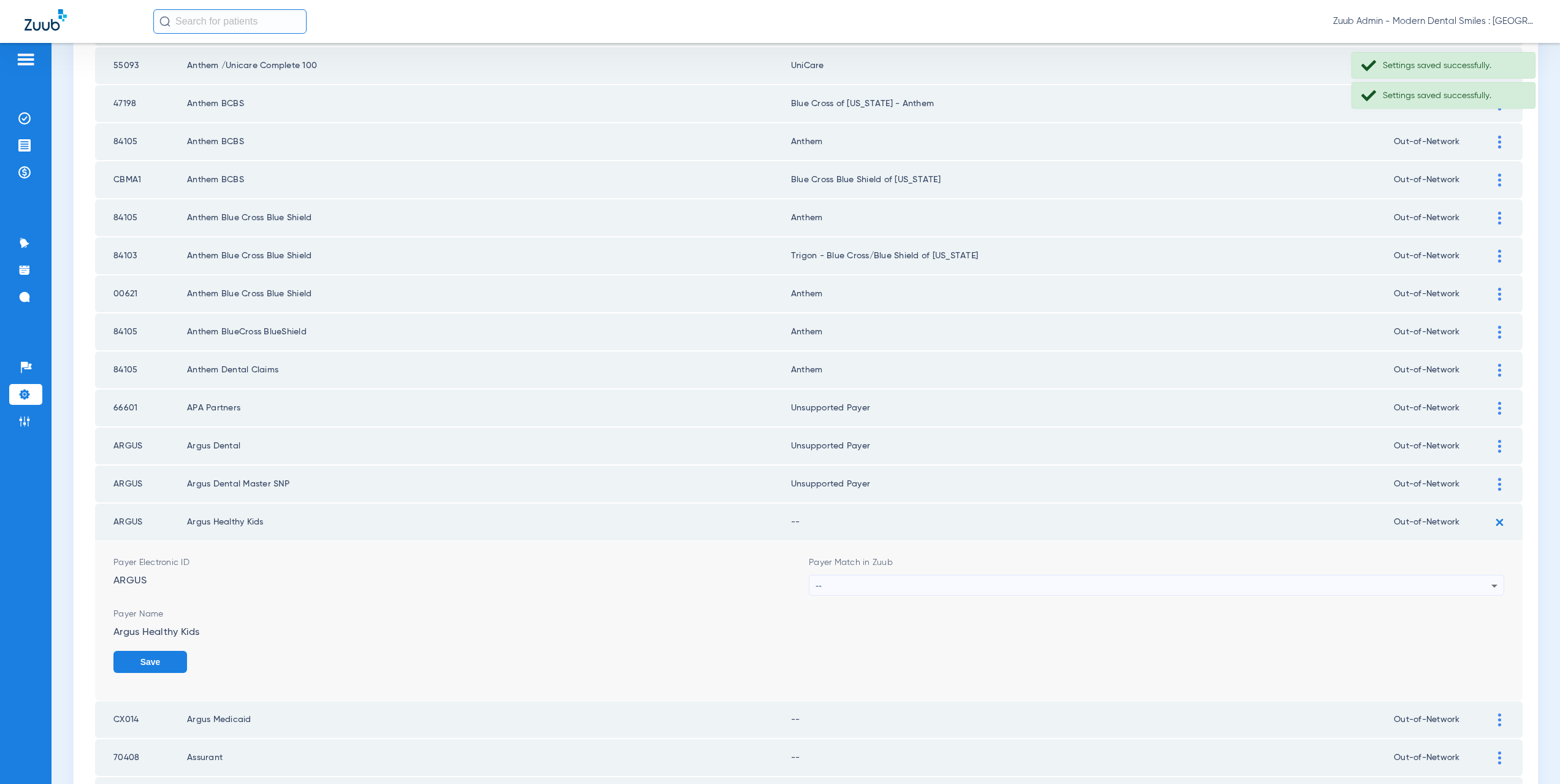
click at [843, 583] on div "--" at bounding box center [1153, 585] width 676 height 21
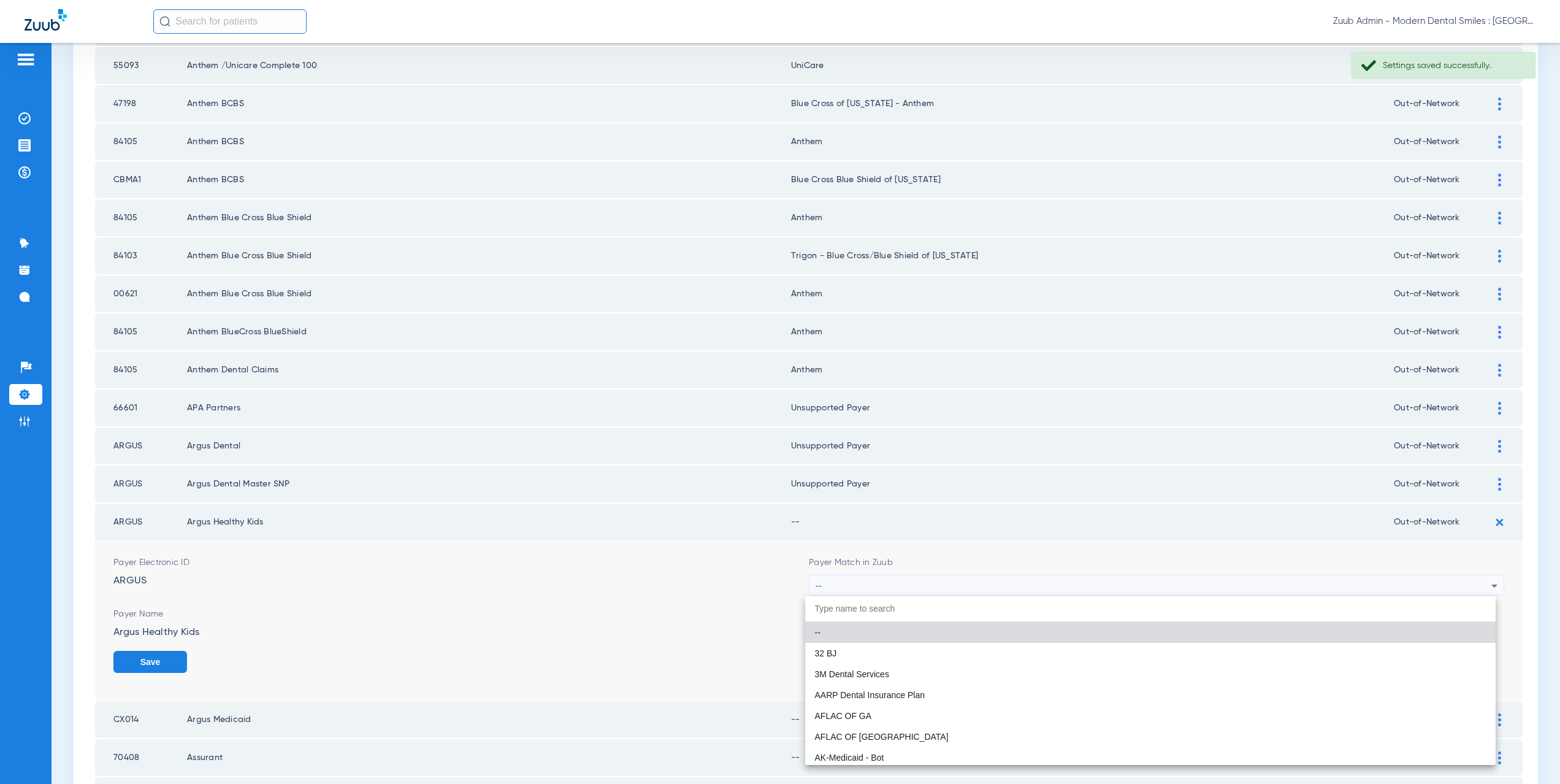
paste input "supported Payer"
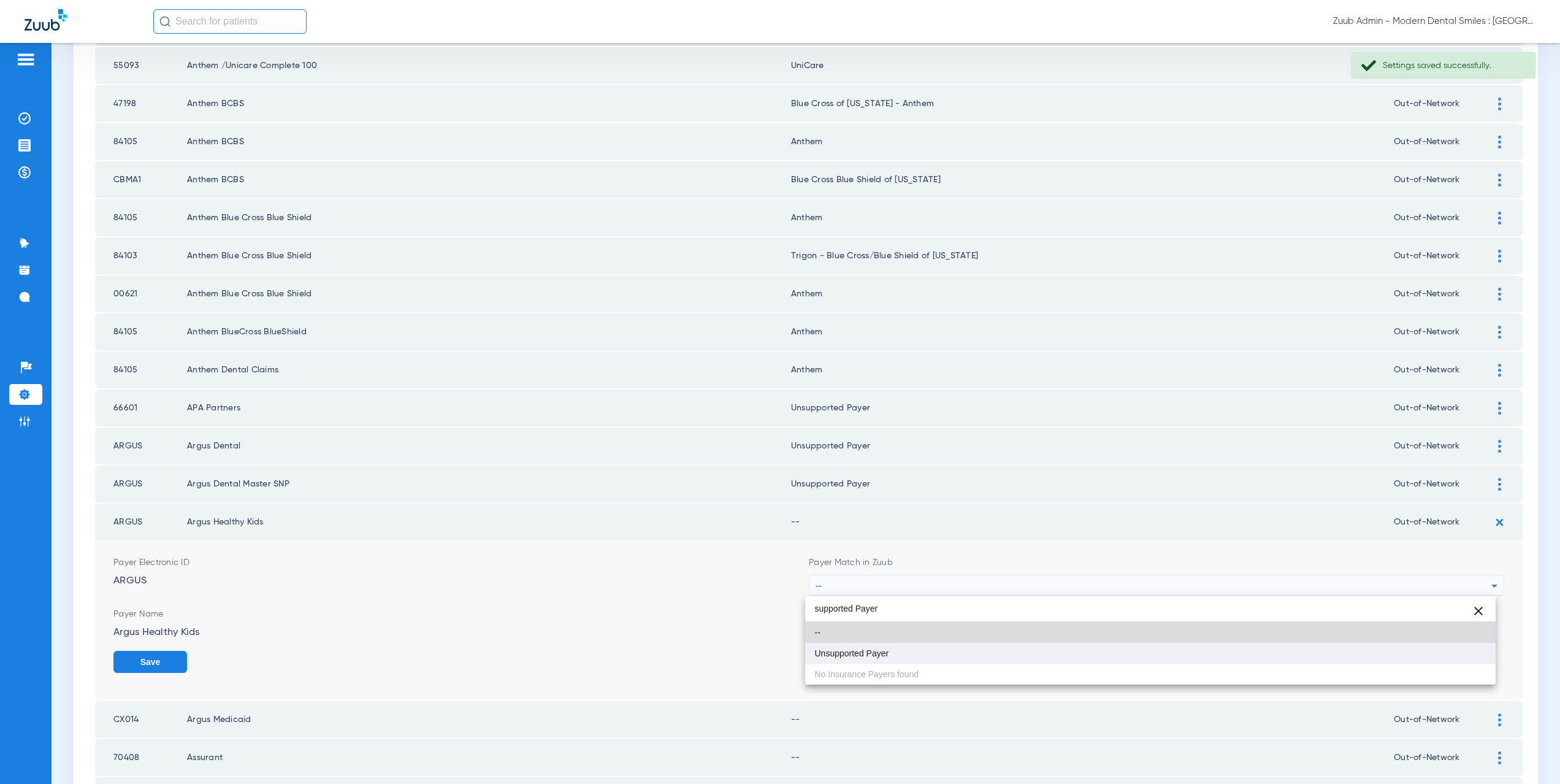
type input "supported Payer"
click at [869, 645] on mat-option "Unsupported Payer" at bounding box center [1151, 653] width 691 height 21
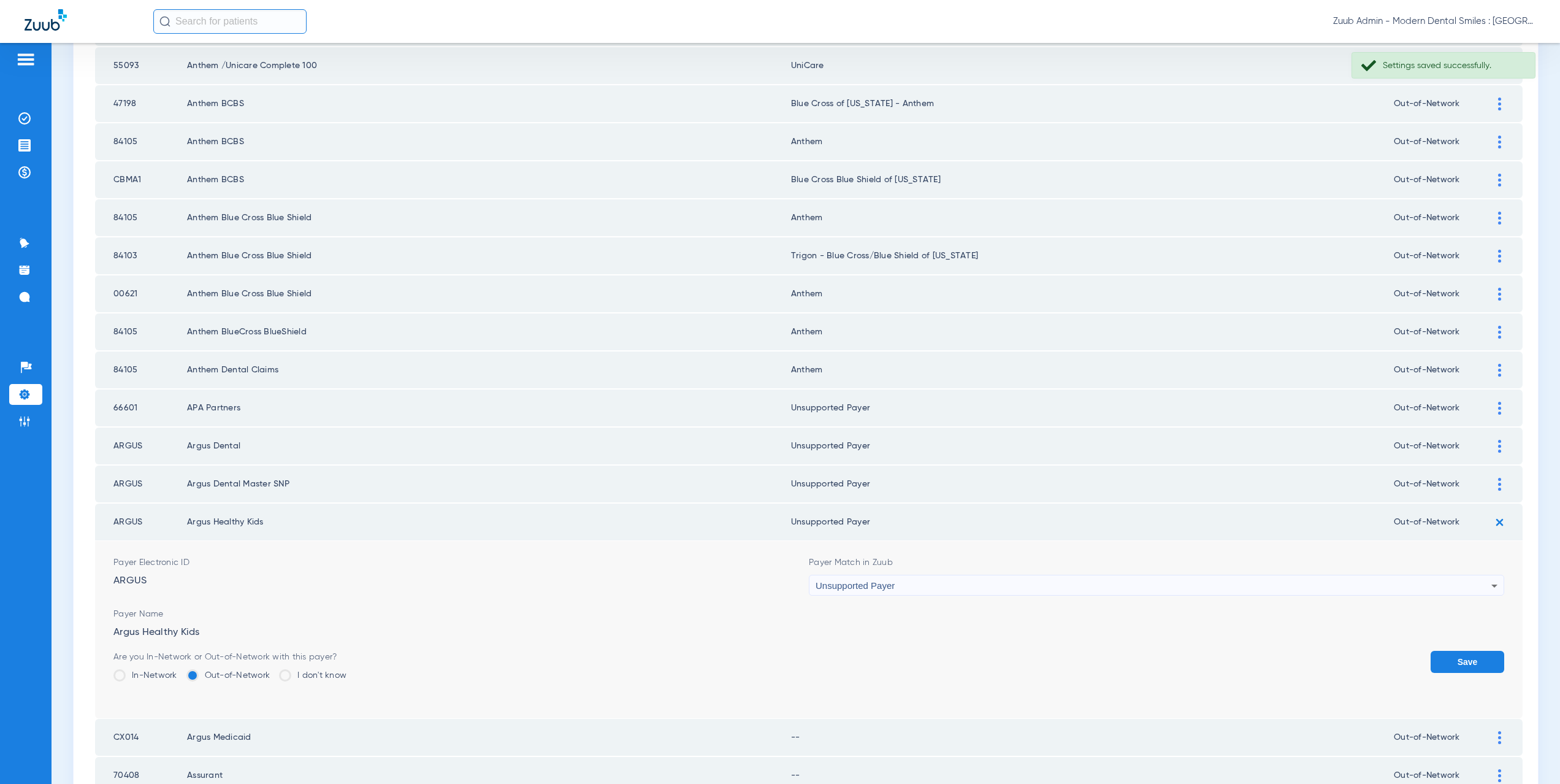
click at [1446, 659] on button "Save" at bounding box center [1467, 661] width 73 height 22
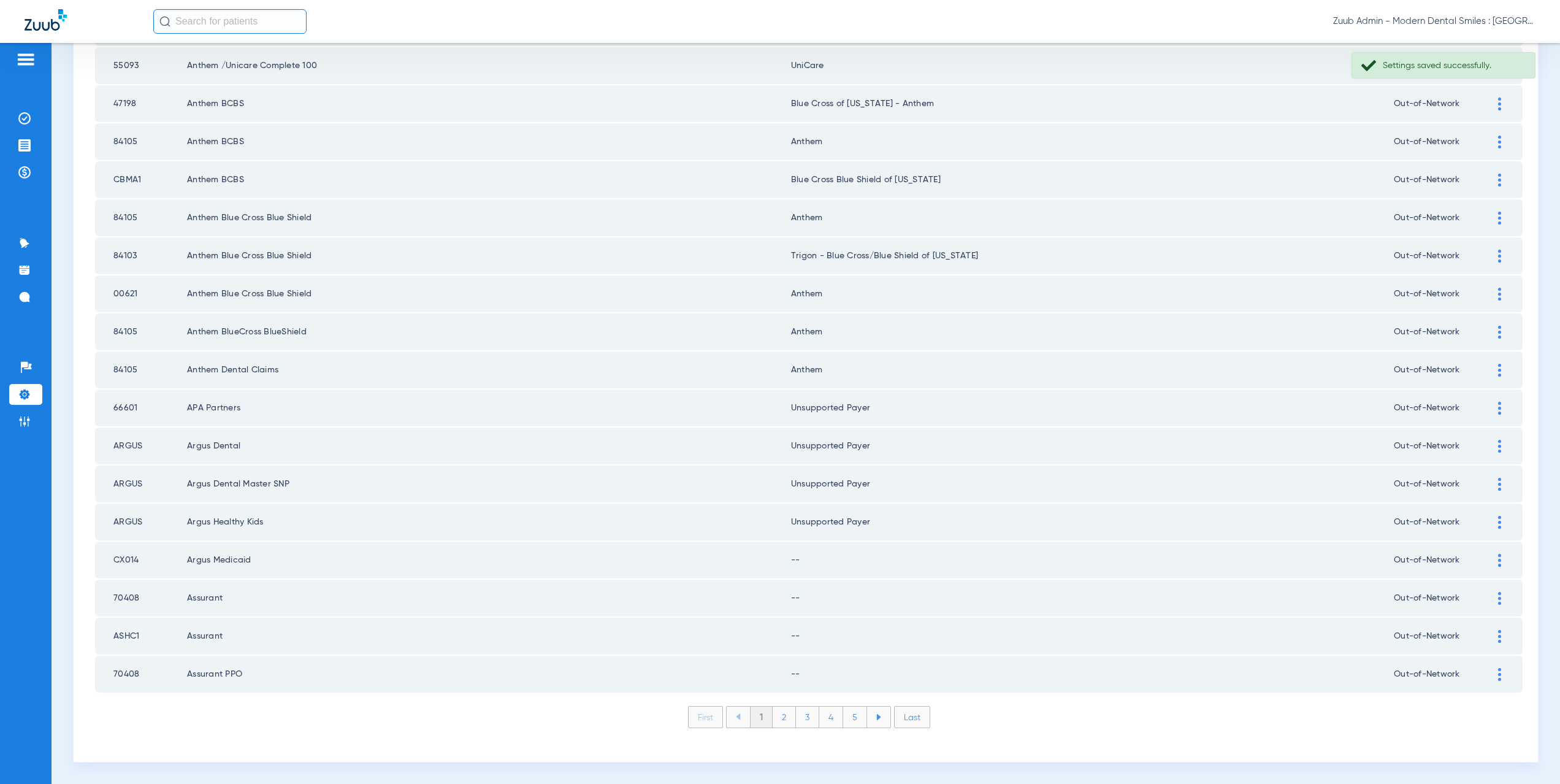
click at [1498, 559] on img at bounding box center [1500, 560] width 3 height 13
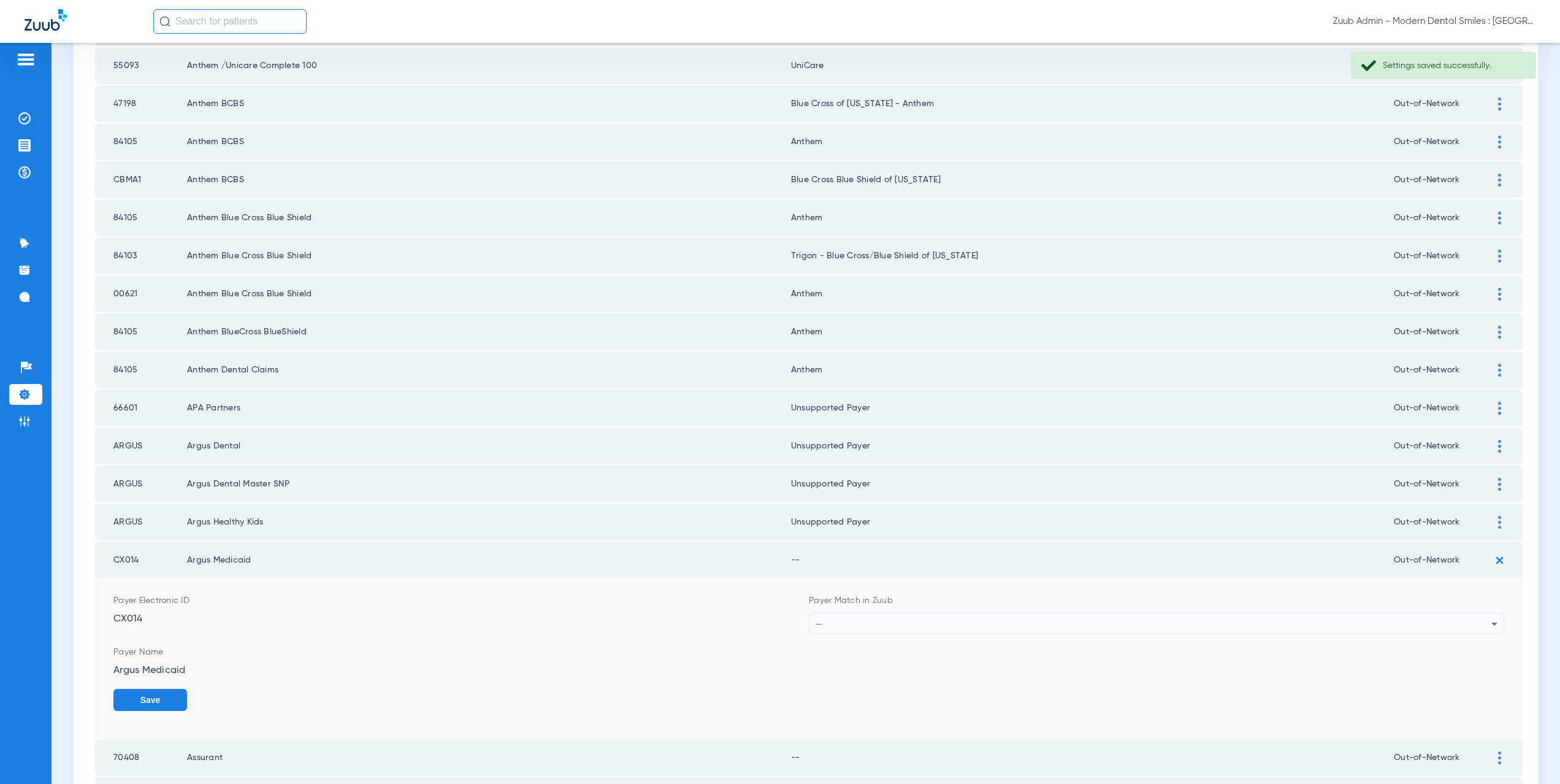
click at [818, 626] on div "--" at bounding box center [1153, 623] width 676 height 21
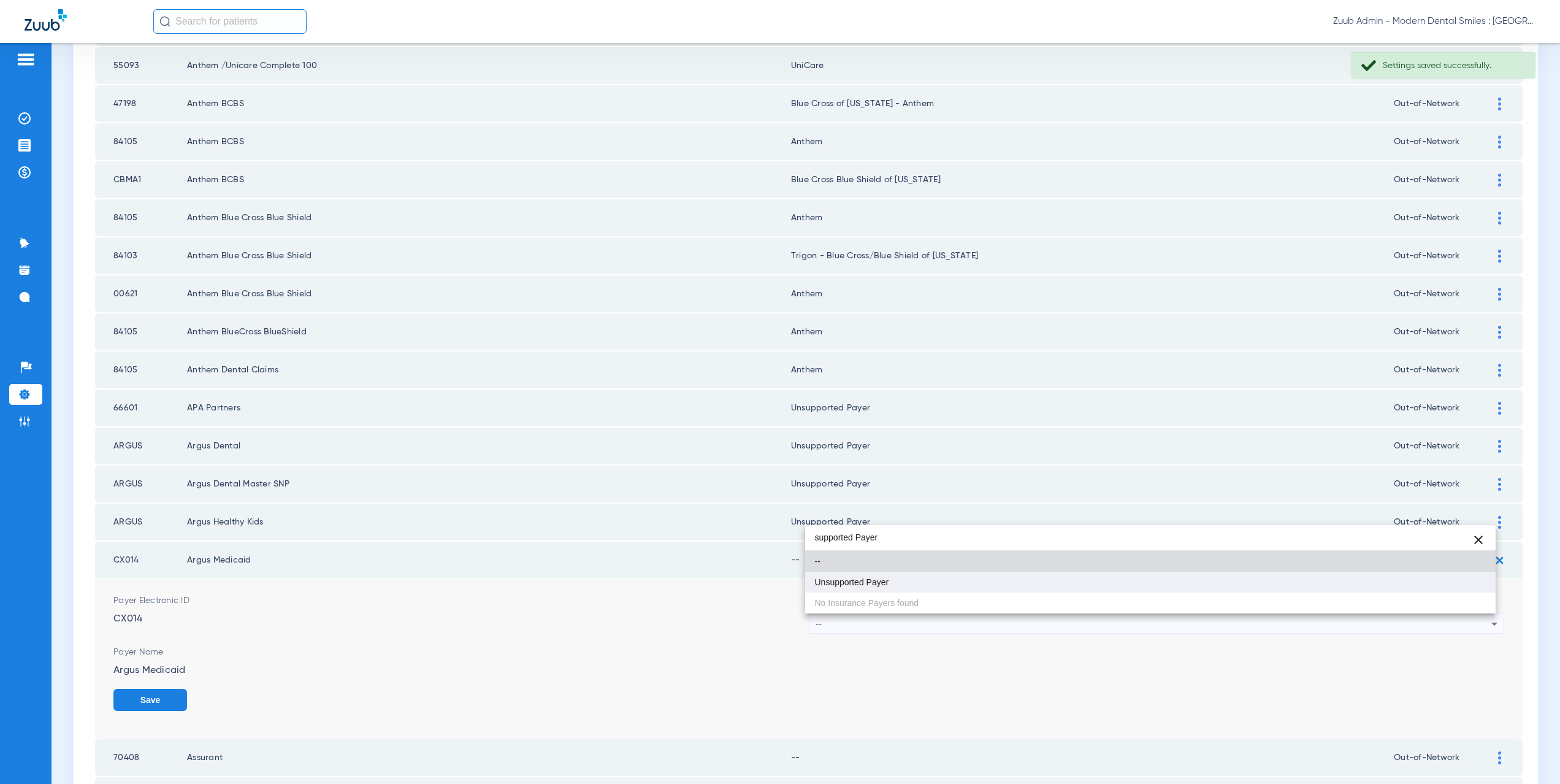
type input "supported Payer"
click at [879, 587] on mat-option "Unsupported Payer" at bounding box center [1151, 582] width 691 height 21
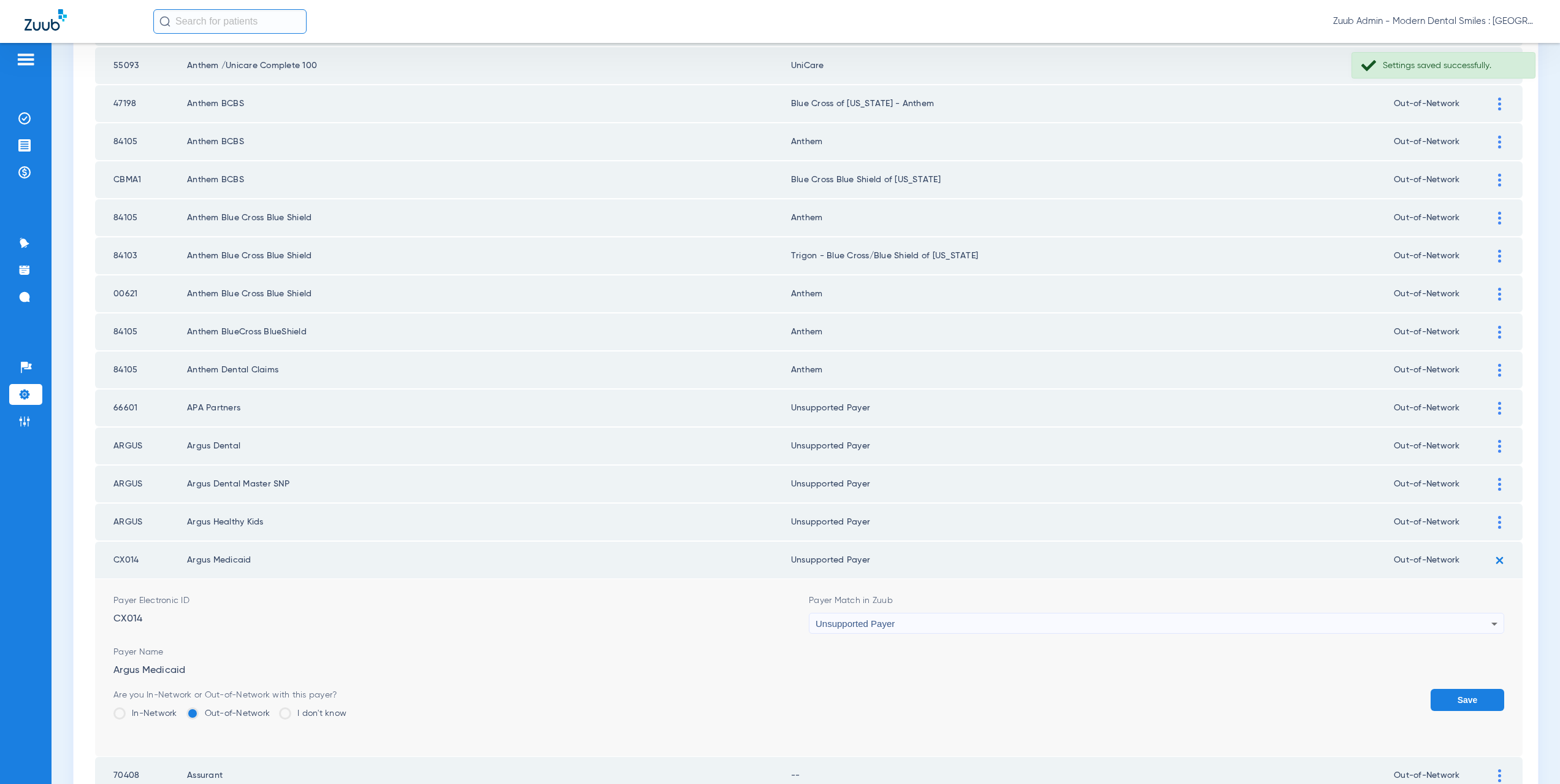
click at [1470, 696] on button "Save" at bounding box center [1467, 699] width 73 height 22
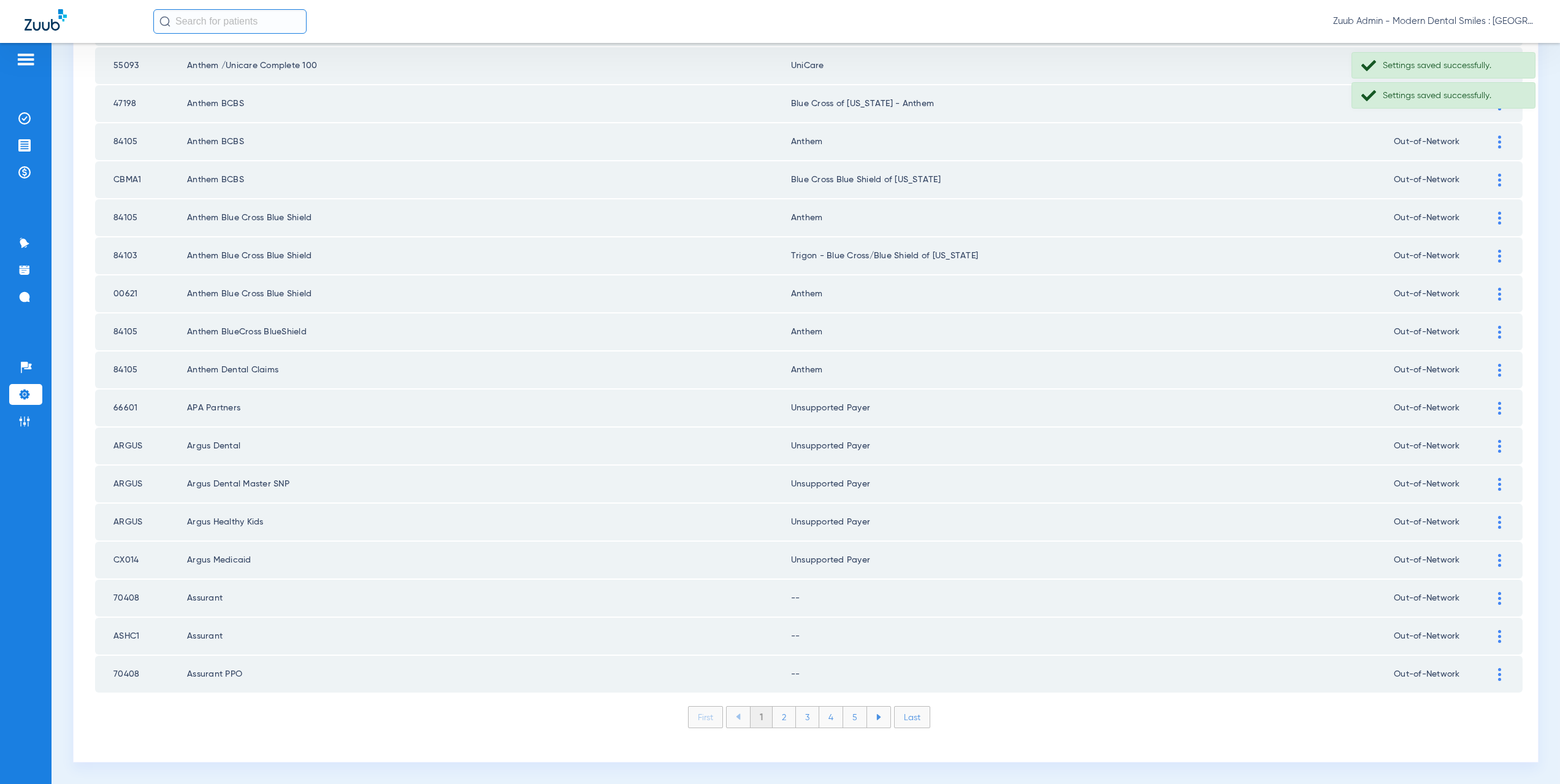
drag, startPoint x: 1485, startPoint y: 593, endPoint x: 1444, endPoint y: 598, distance: 41.3
click at [1489, 593] on div at bounding box center [1500, 598] width 21 height 13
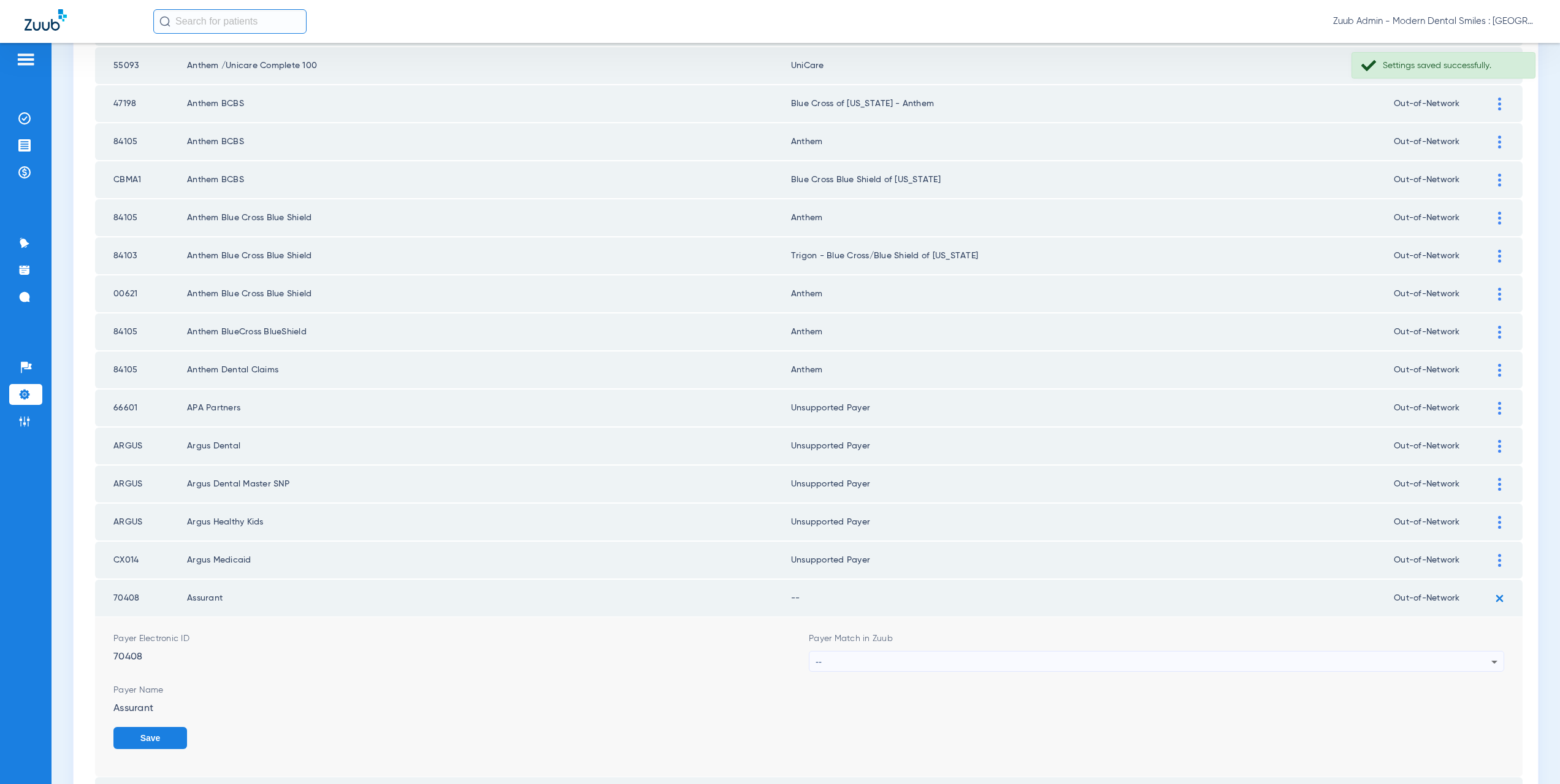
click at [862, 659] on div "--" at bounding box center [1153, 661] width 676 height 21
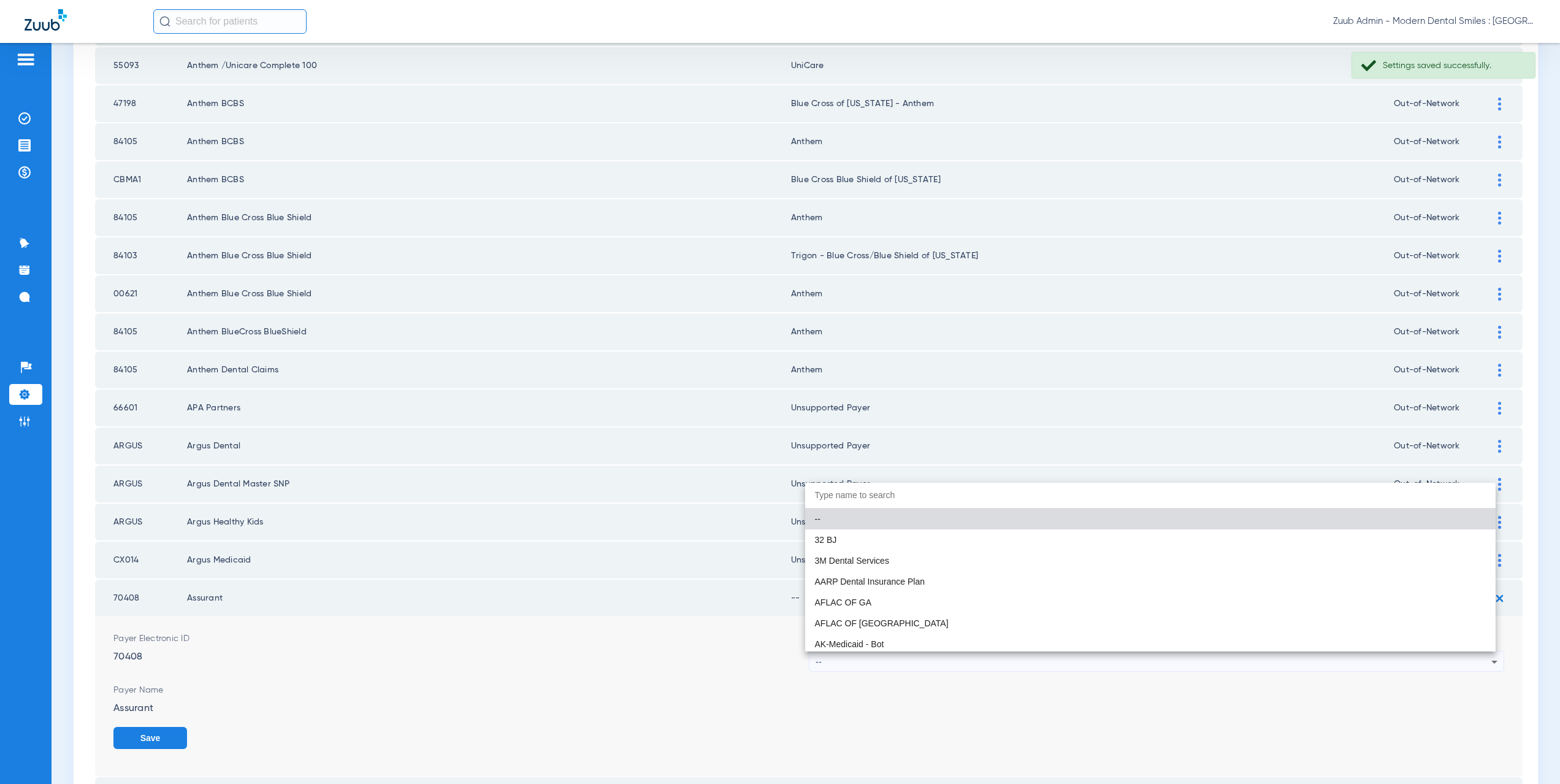
paste input "supported Payer"
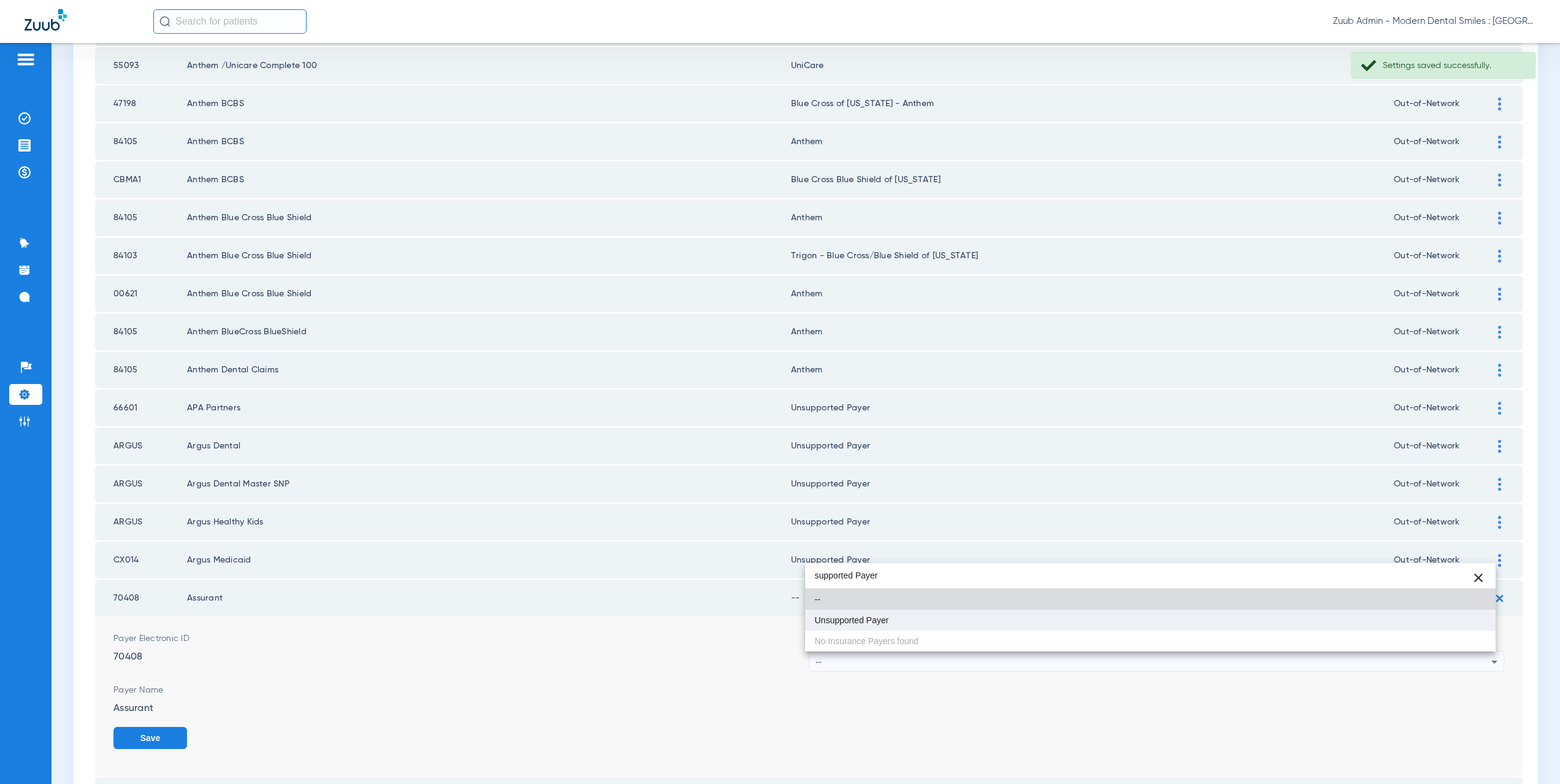
type input "supported Payer"
click at [856, 621] on span "Unsupported Payer" at bounding box center [852, 620] width 74 height 9
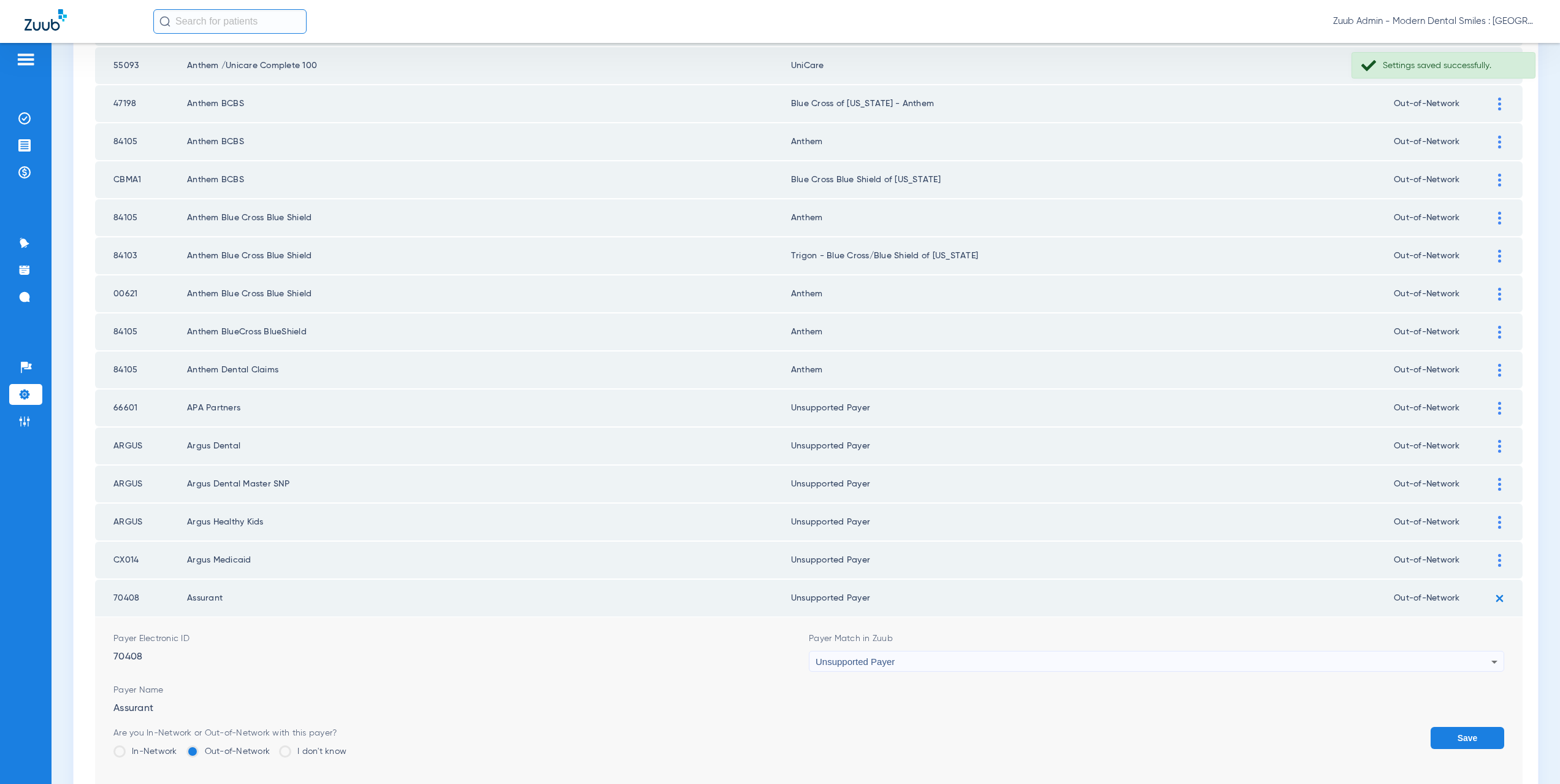
click at [1431, 738] on button "Save" at bounding box center [1467, 737] width 73 height 22
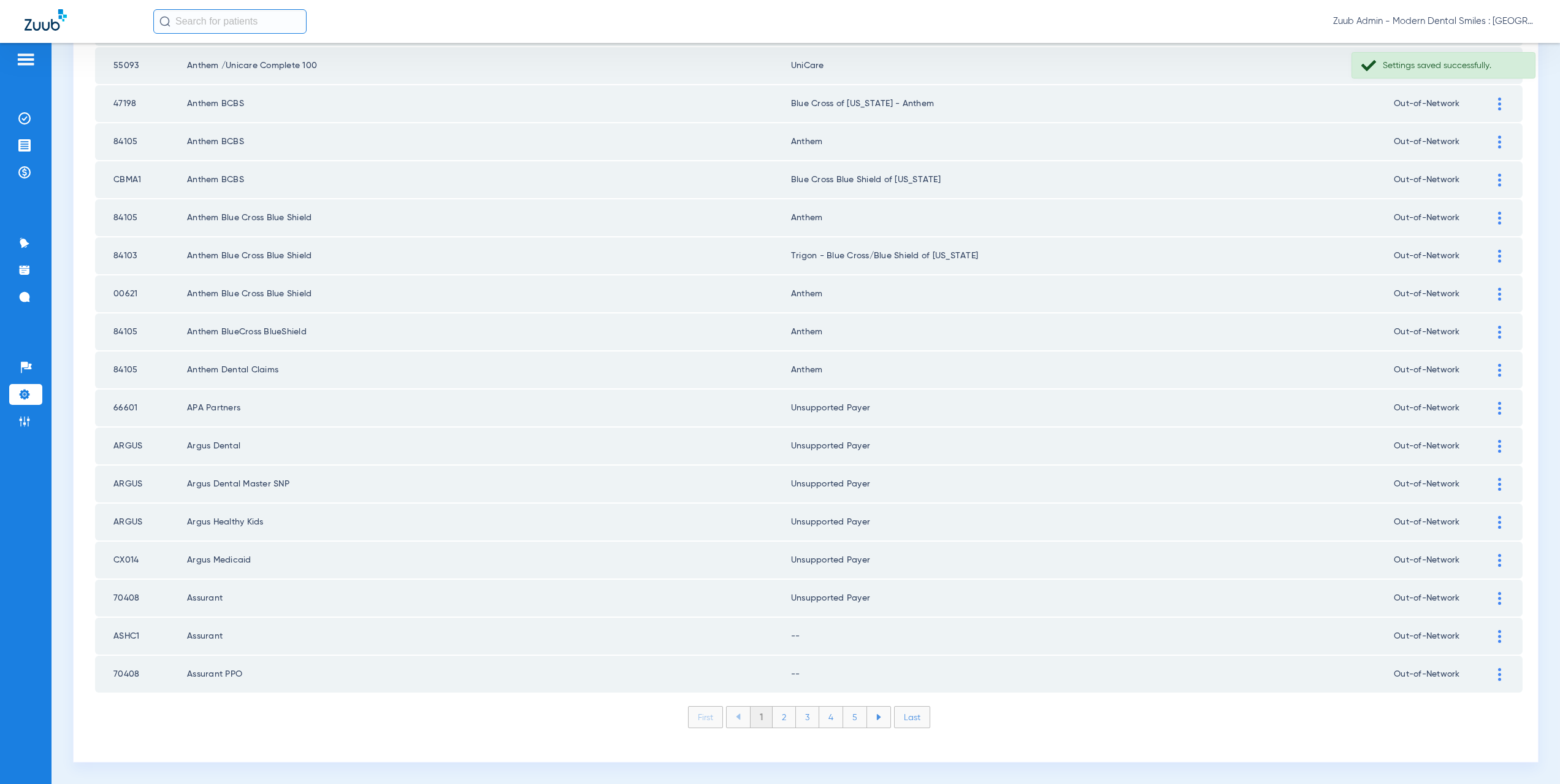
click at [1498, 635] on img at bounding box center [1500, 636] width 3 height 13
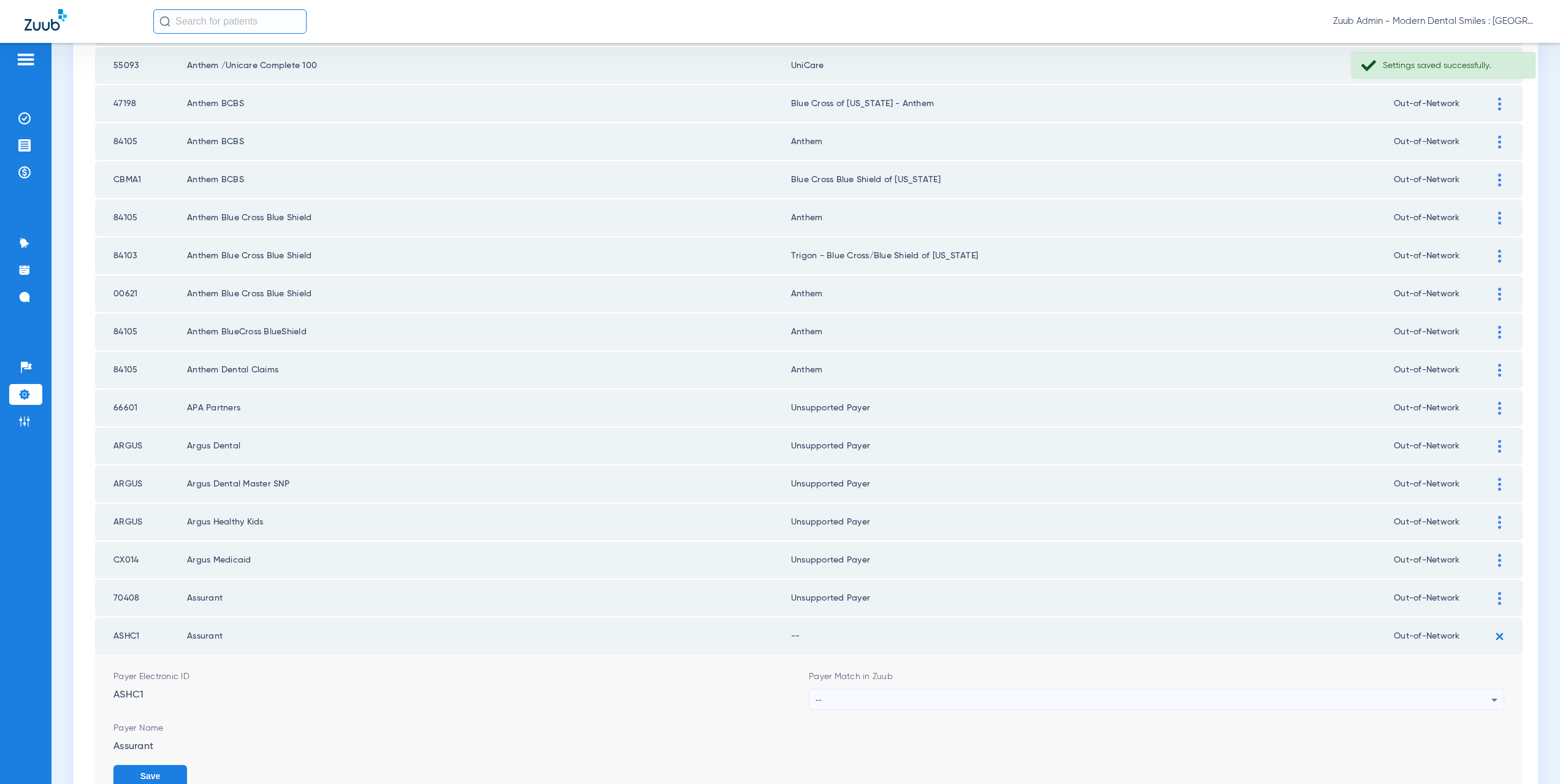
click at [859, 699] on div "--" at bounding box center [1153, 699] width 676 height 21
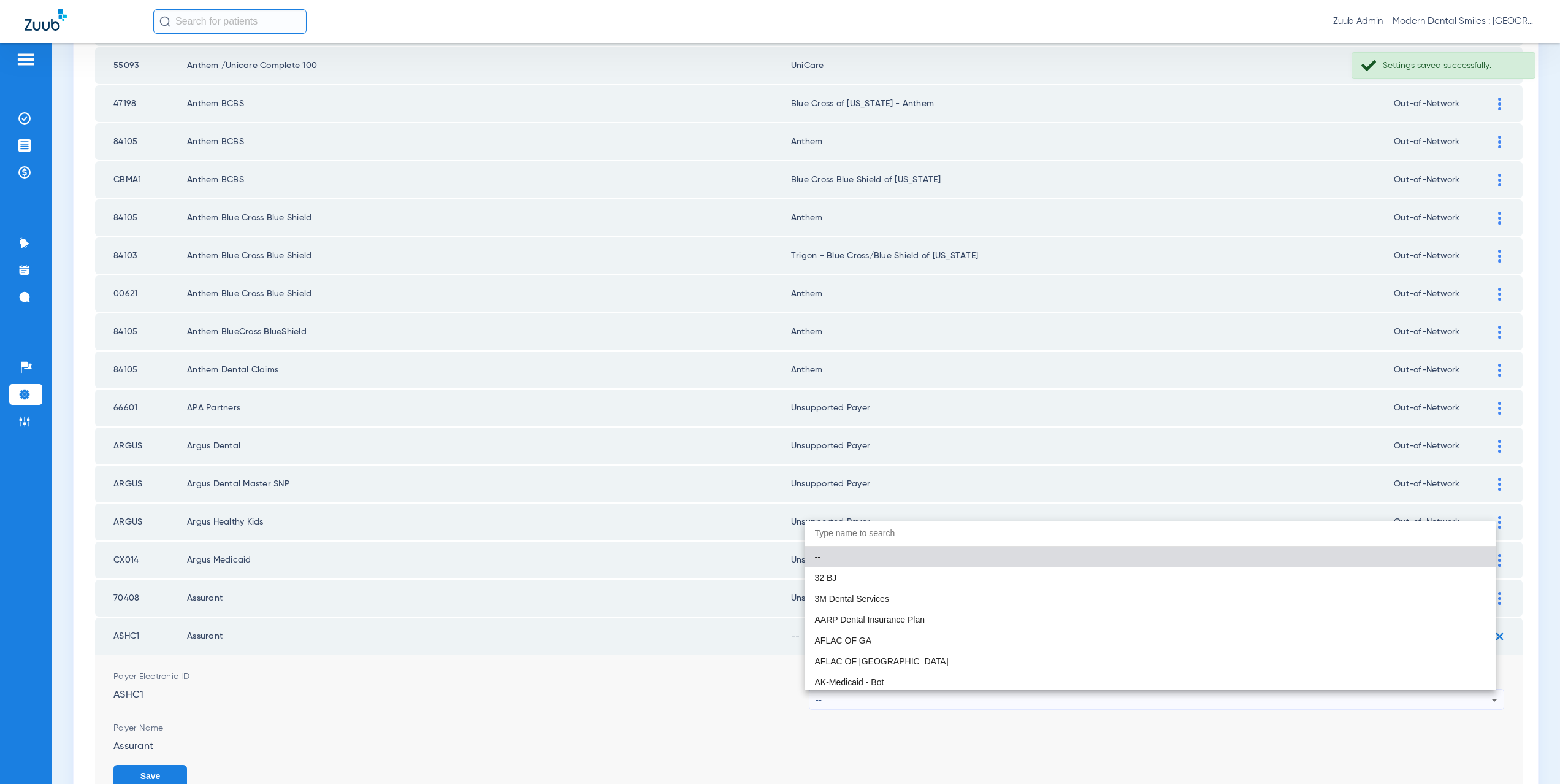
paste input "supported Payer"
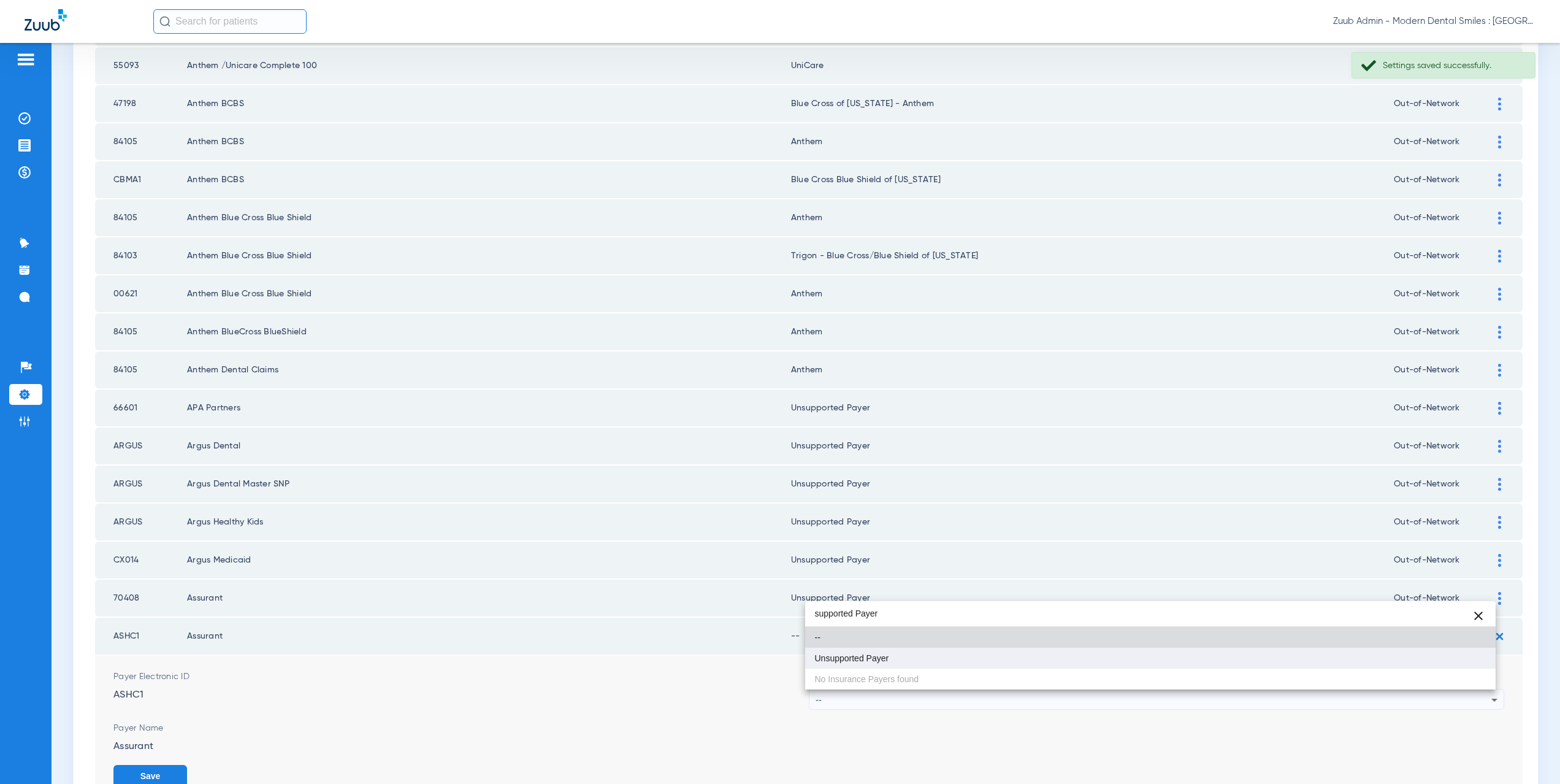
type input "supported Payer"
click at [861, 656] on span "Unsupported Payer" at bounding box center [852, 658] width 74 height 9
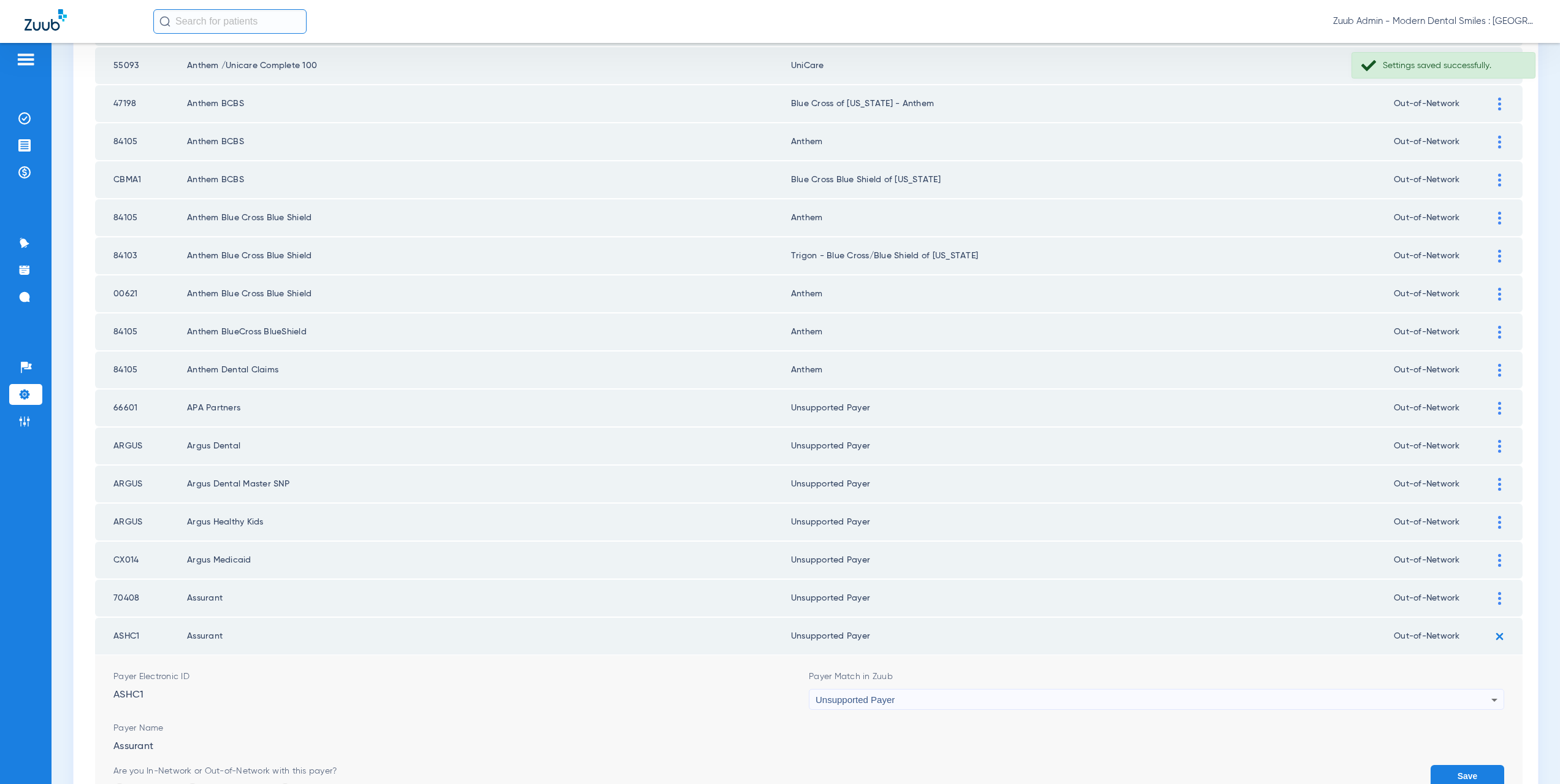
click at [1458, 772] on button "Save" at bounding box center [1467, 775] width 73 height 22
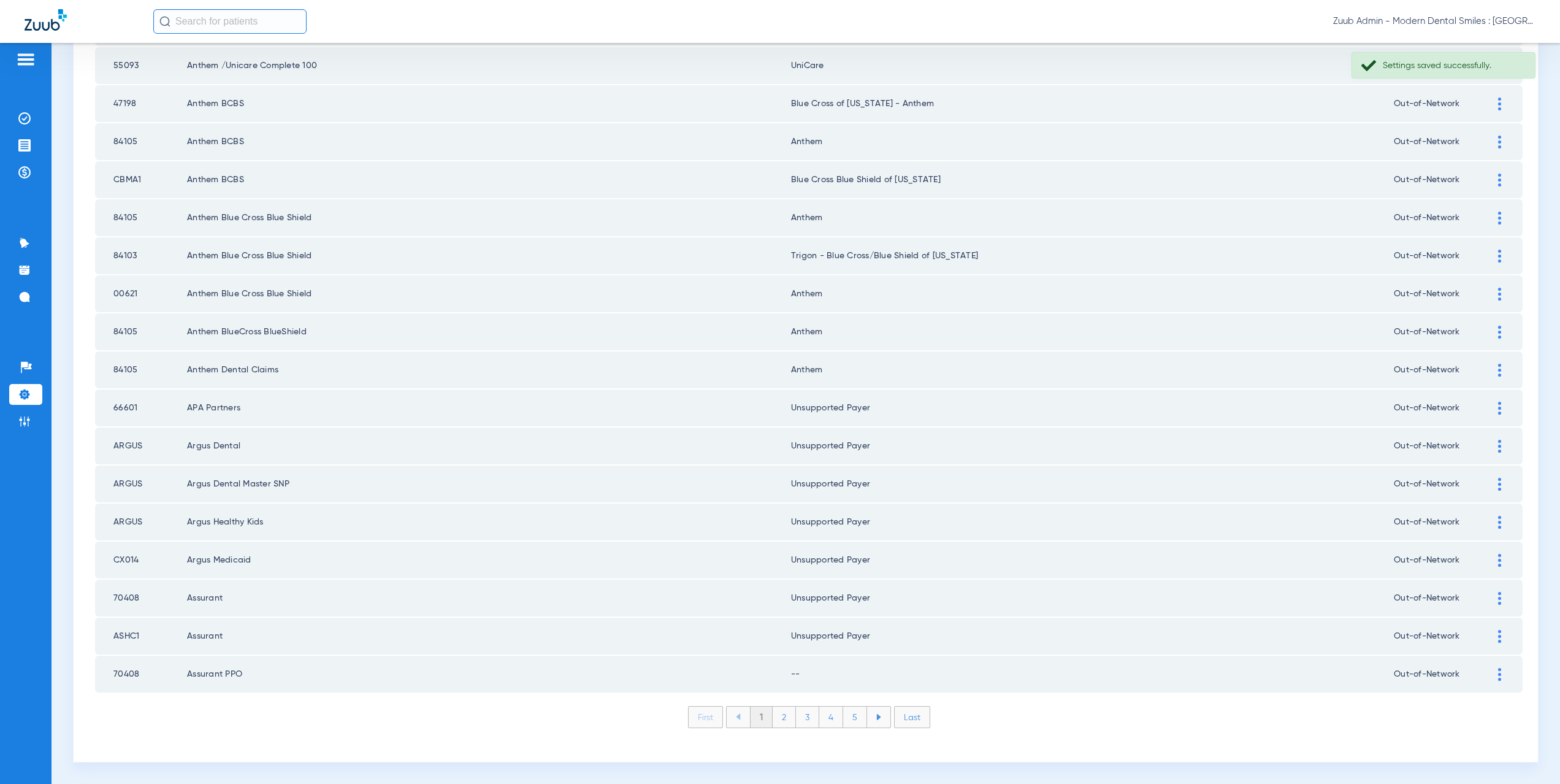
click at [1492, 679] on div at bounding box center [1500, 674] width 21 height 13
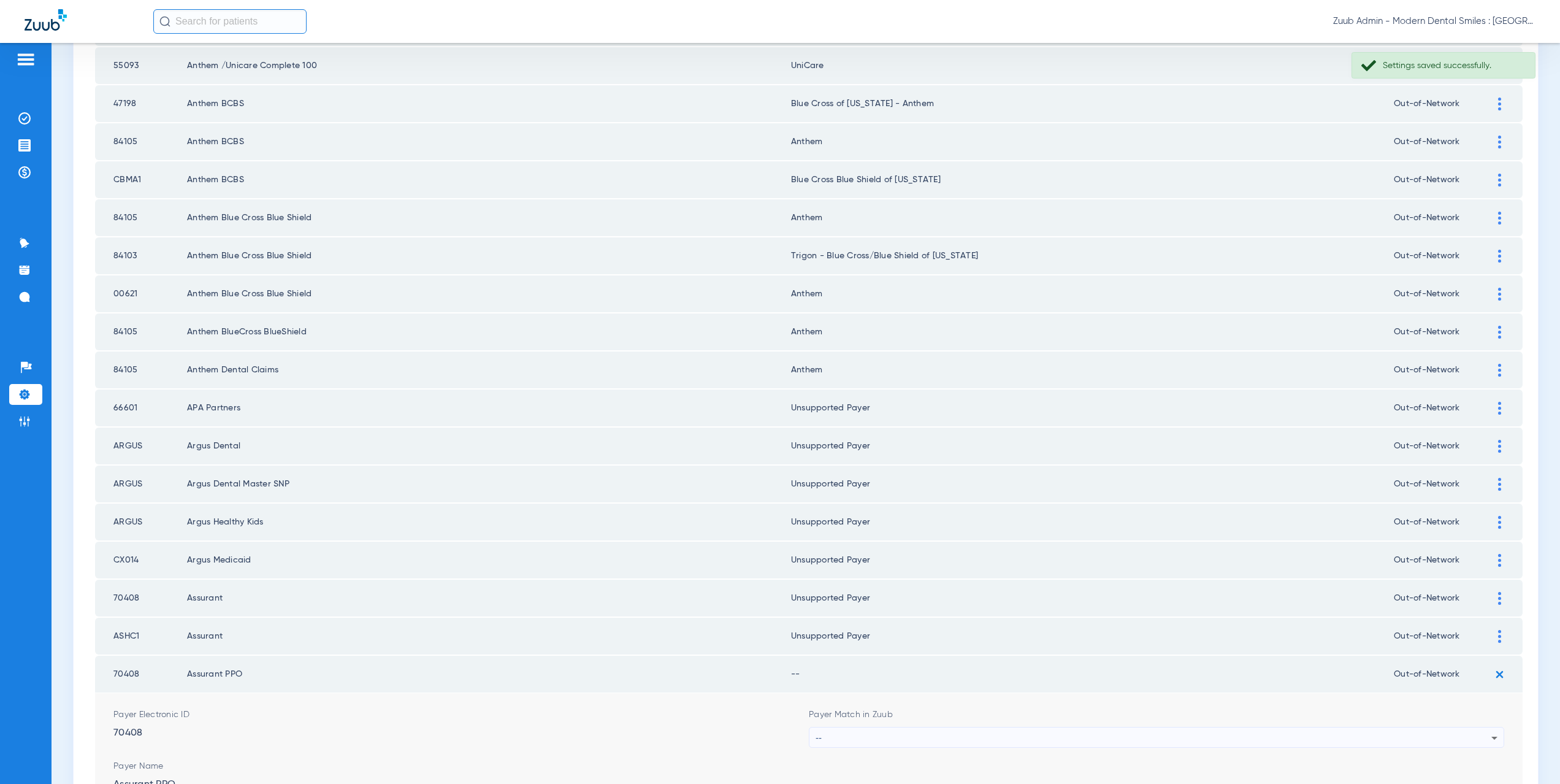
click at [850, 739] on div "--" at bounding box center [1153, 737] width 676 height 21
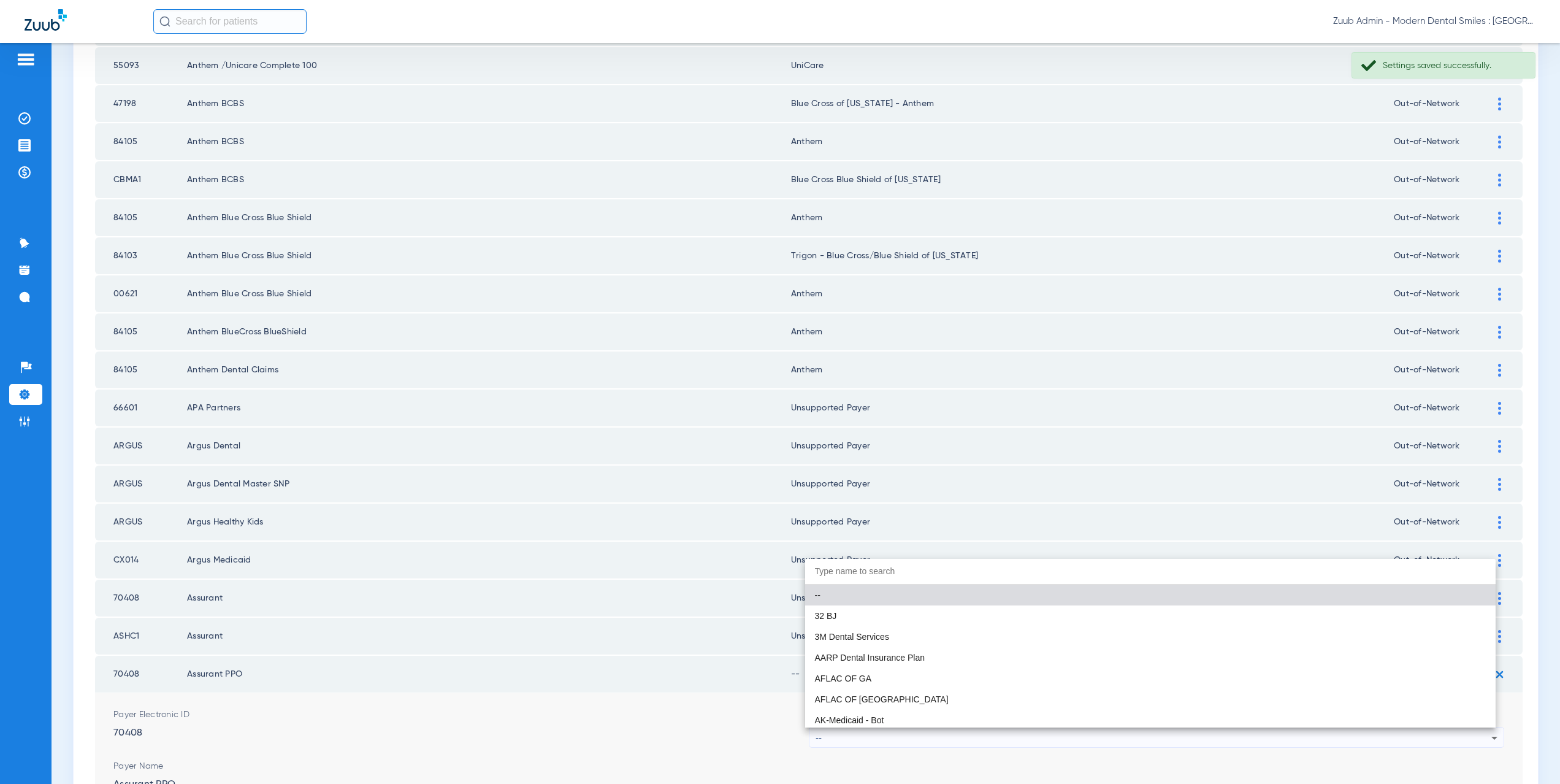
paste input "supported Payer"
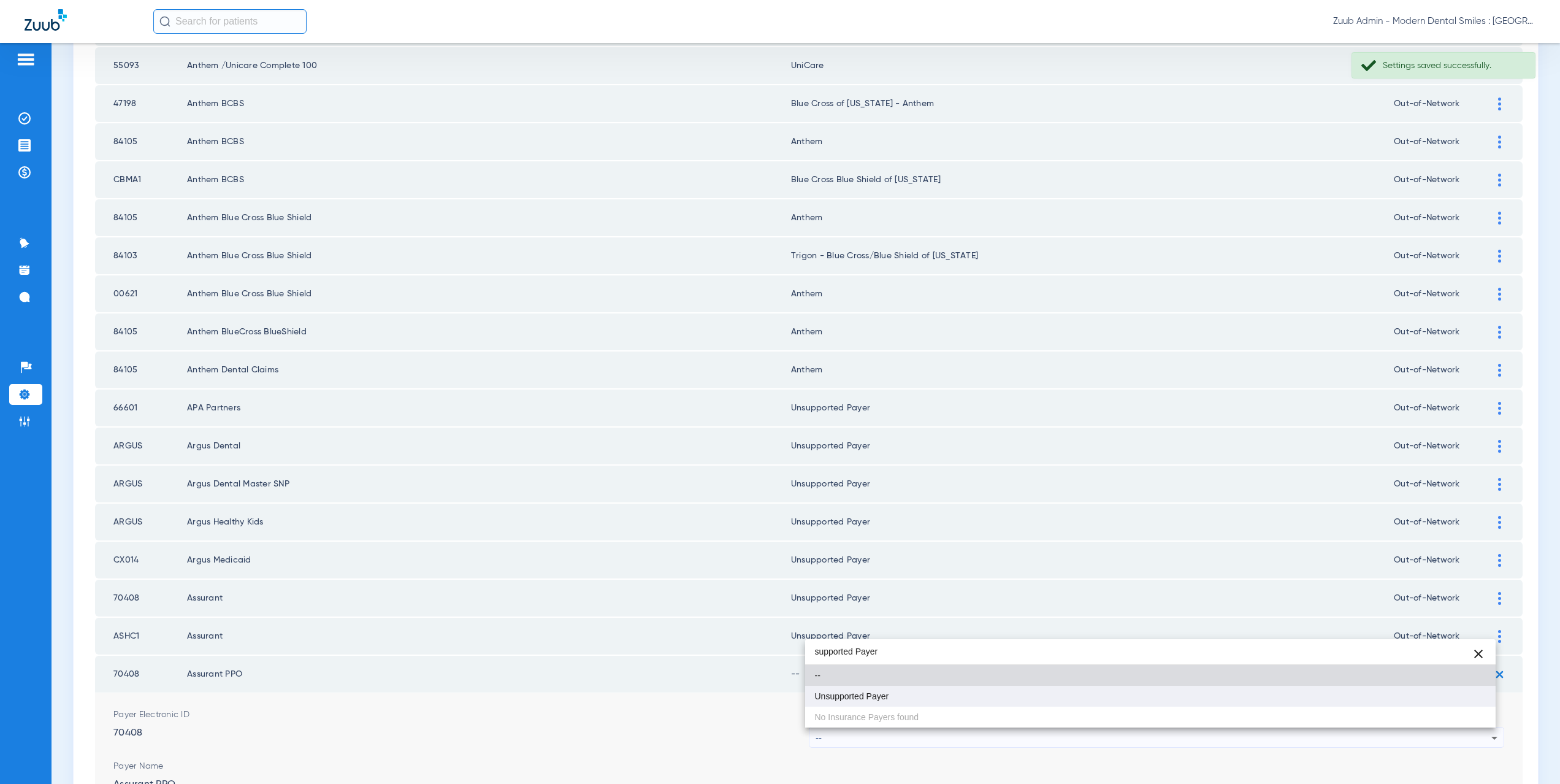
type input "supported Payer"
click at [849, 700] on span "Unsupported Payer" at bounding box center [852, 696] width 74 height 9
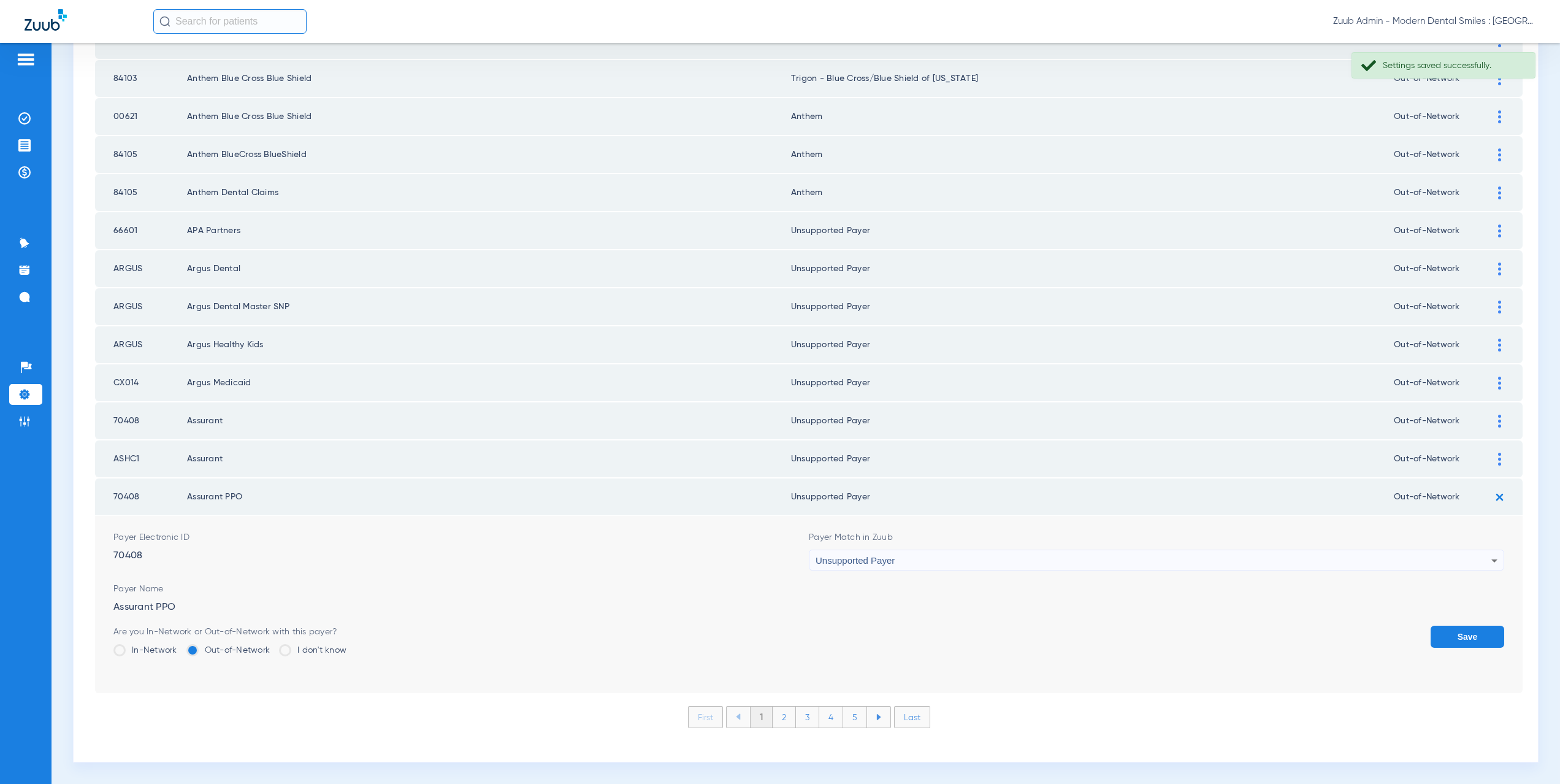
click at [1463, 636] on button "Save" at bounding box center [1467, 636] width 73 height 22
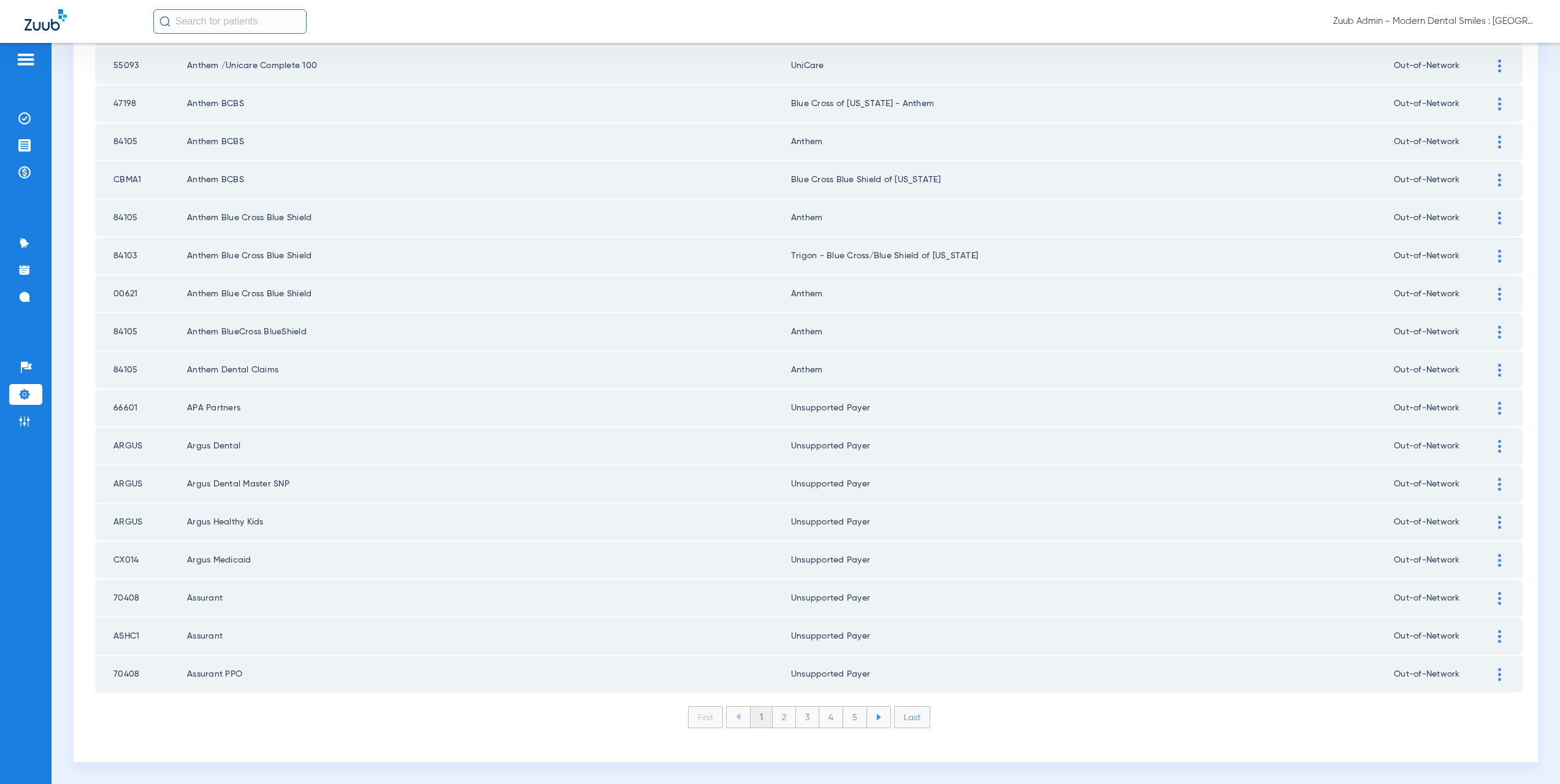
click at [783, 716] on li "2" at bounding box center [784, 716] width 23 height 21
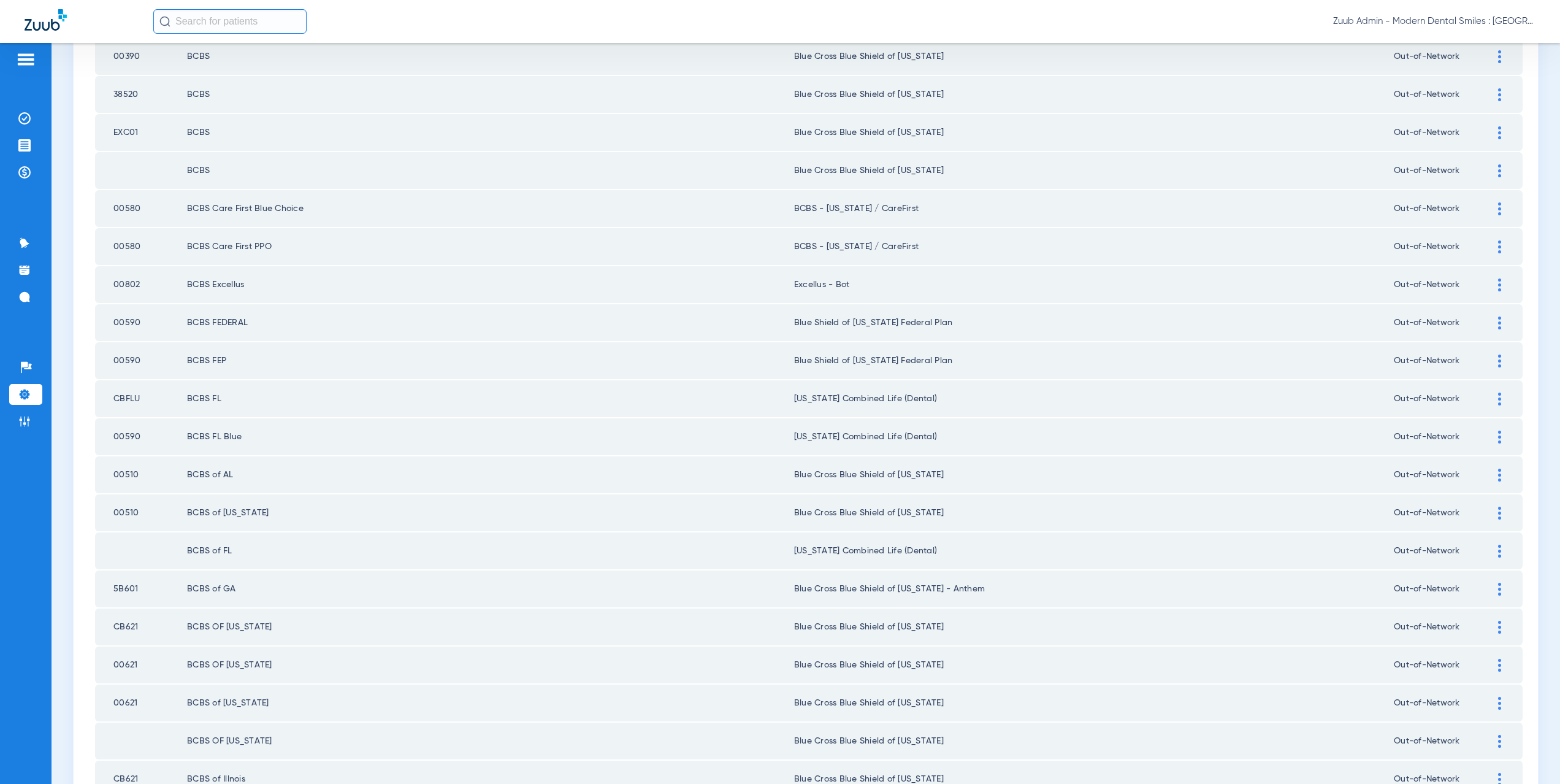
scroll to position [291, 0]
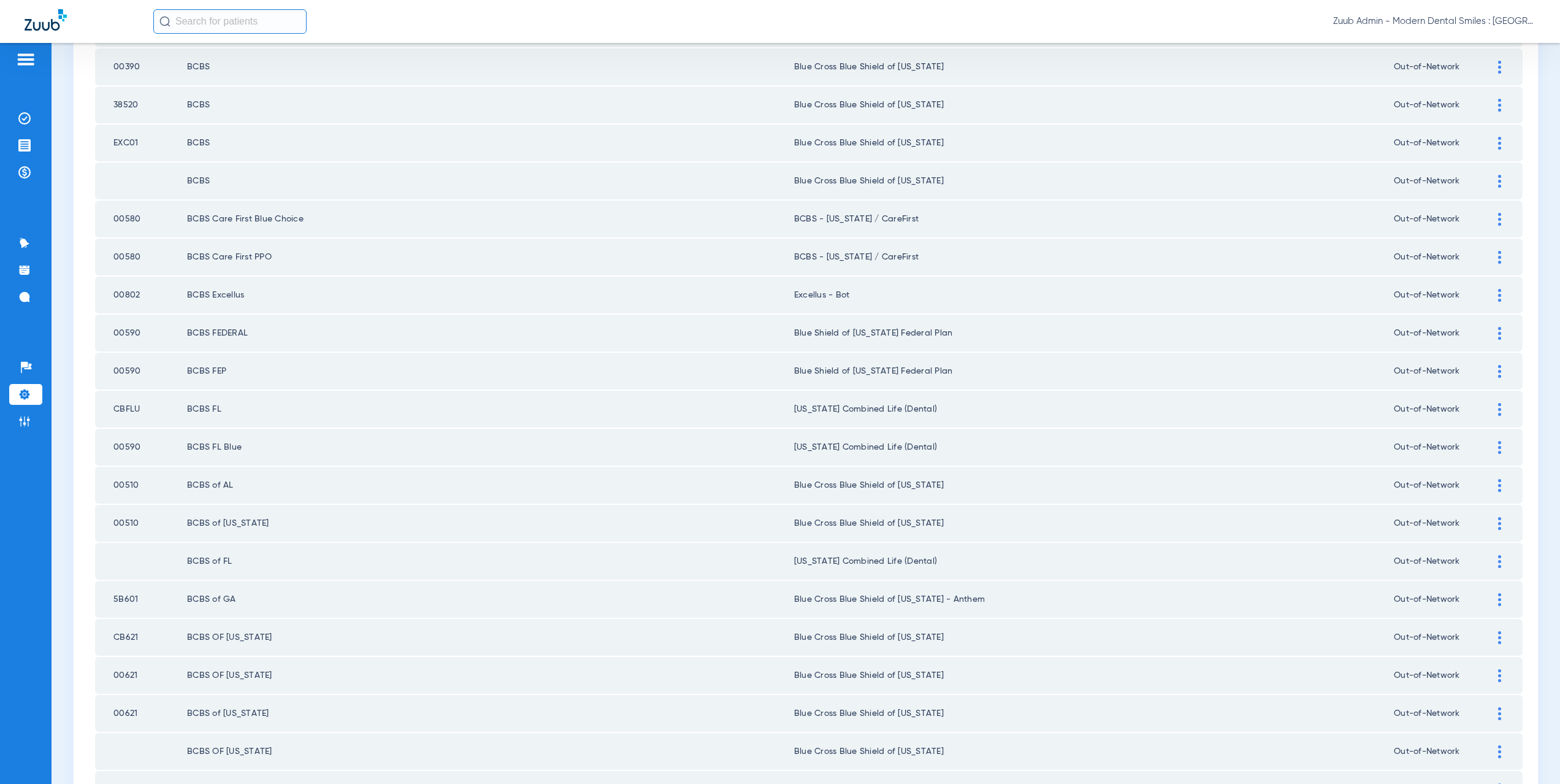
click at [1493, 371] on div at bounding box center [1500, 371] width 21 height 13
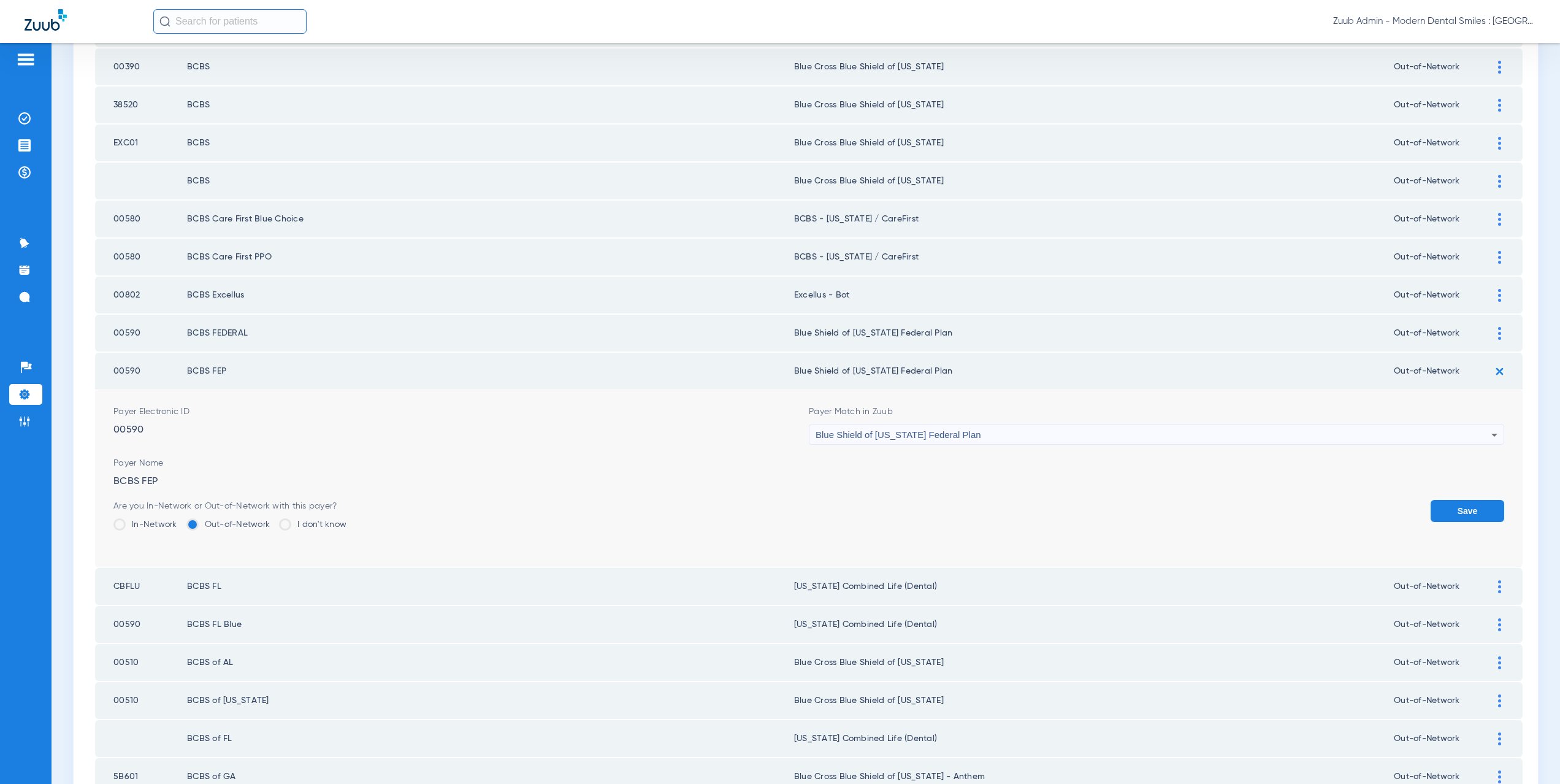
click at [848, 435] on span "Blue Shield of [US_STATE] Federal Plan" at bounding box center [899, 434] width 166 height 11
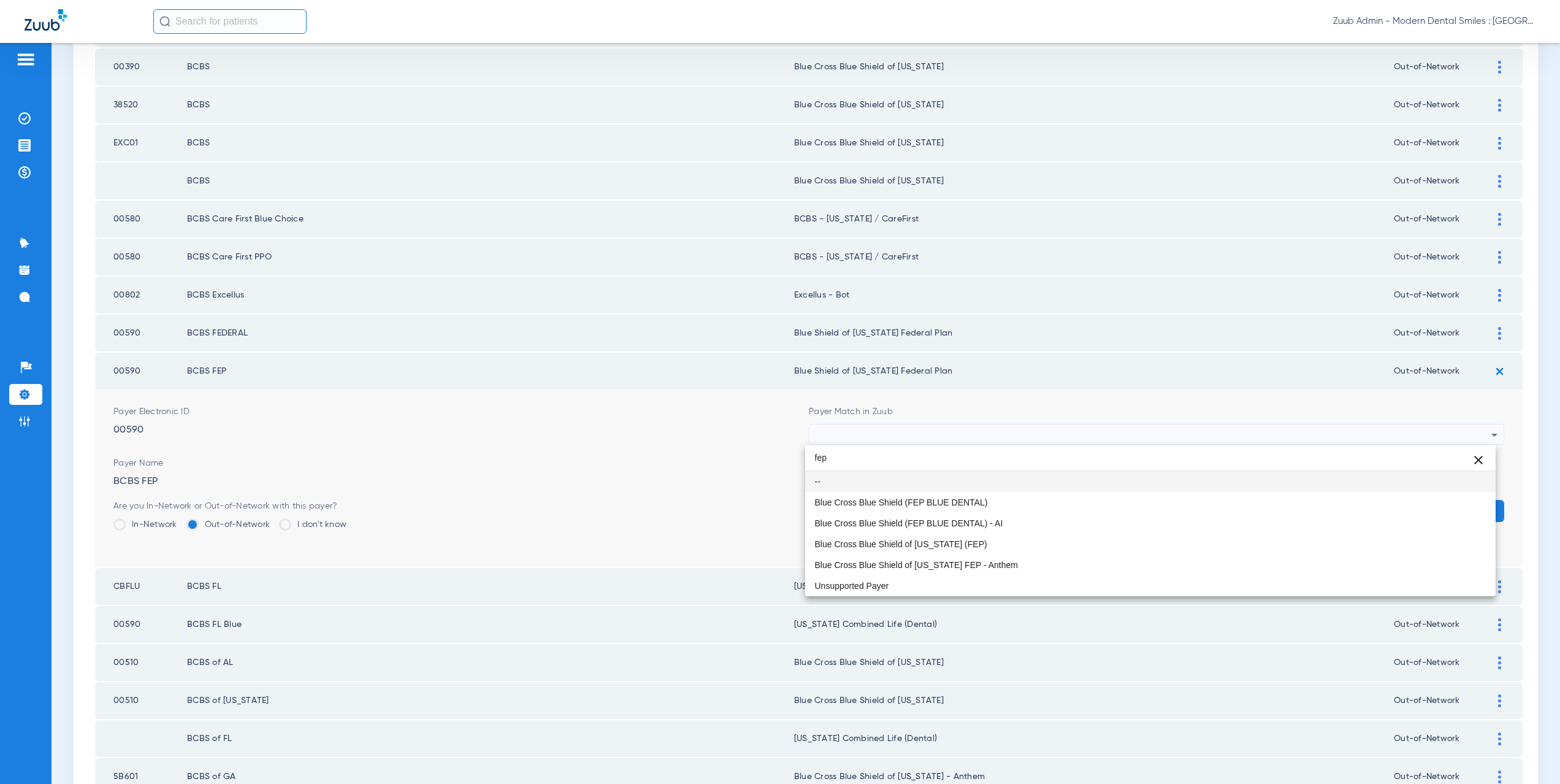
scroll to position [0, 0]
type input "fep"
click at [871, 498] on span "Blue Cross Blue Shield (FEP BLUE DENTAL)" at bounding box center [902, 503] width 173 height 9
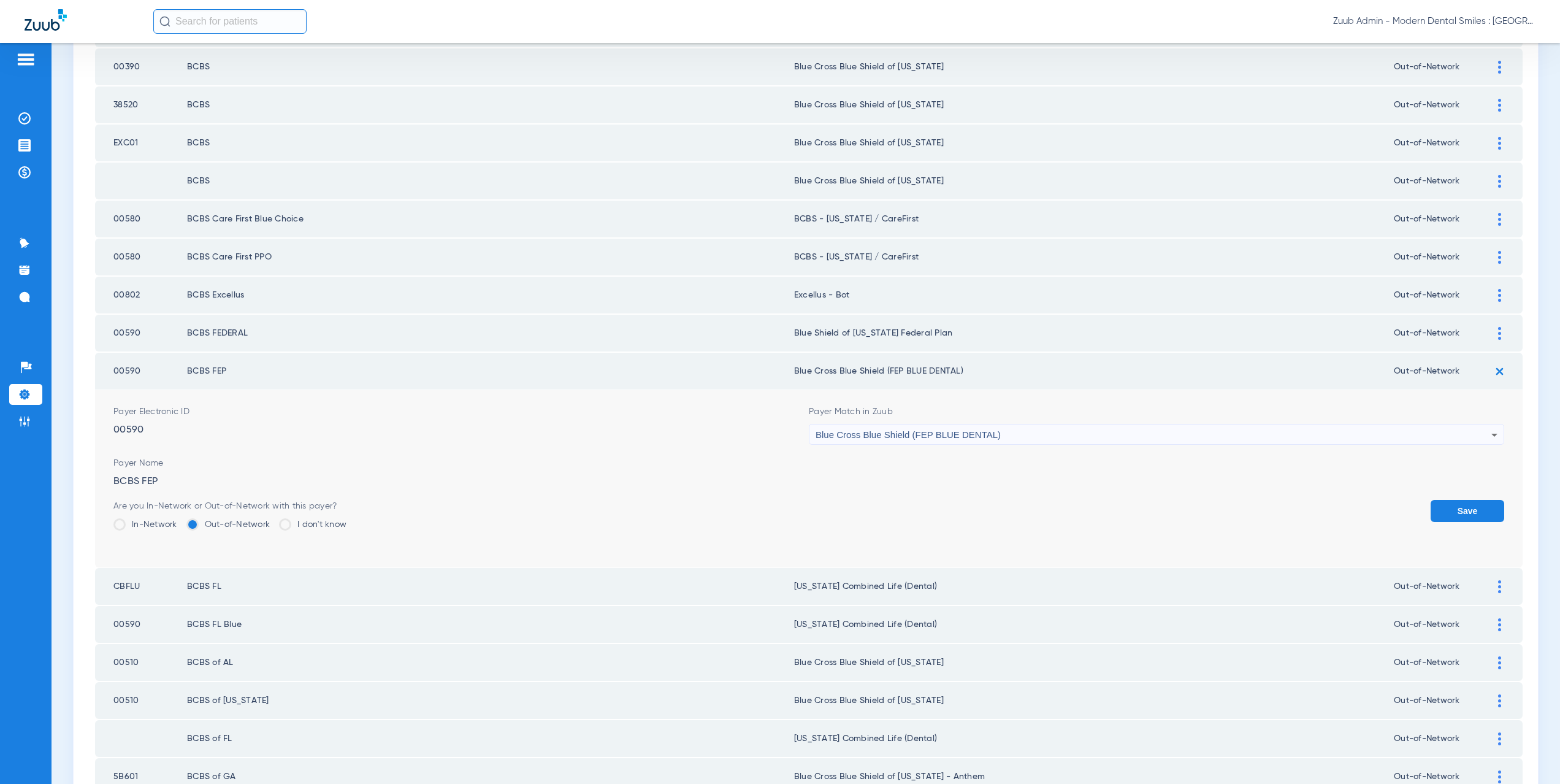
click at [1455, 514] on button "Save" at bounding box center [1467, 511] width 73 height 22
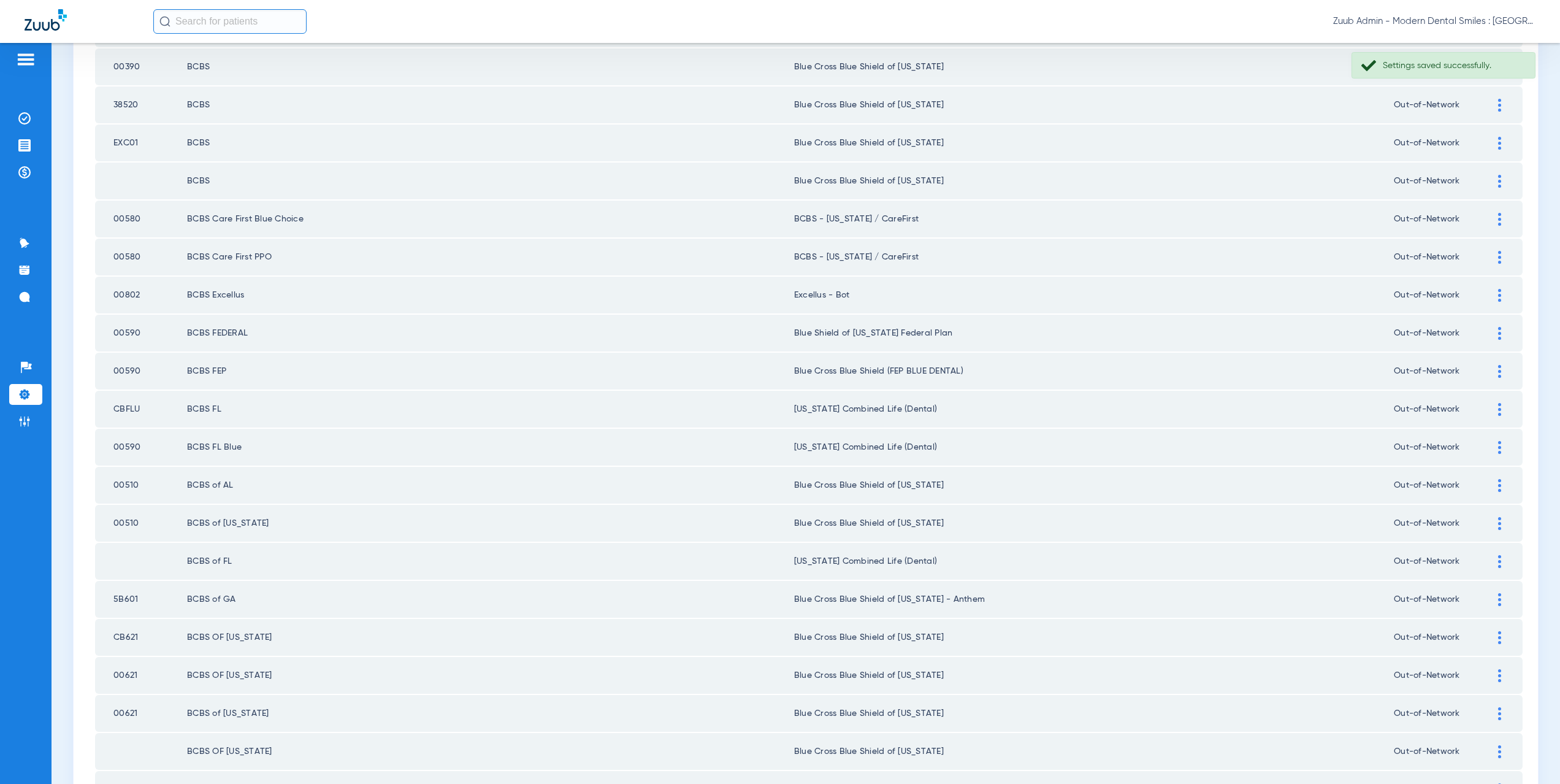
click at [1495, 331] on div at bounding box center [1500, 333] width 21 height 13
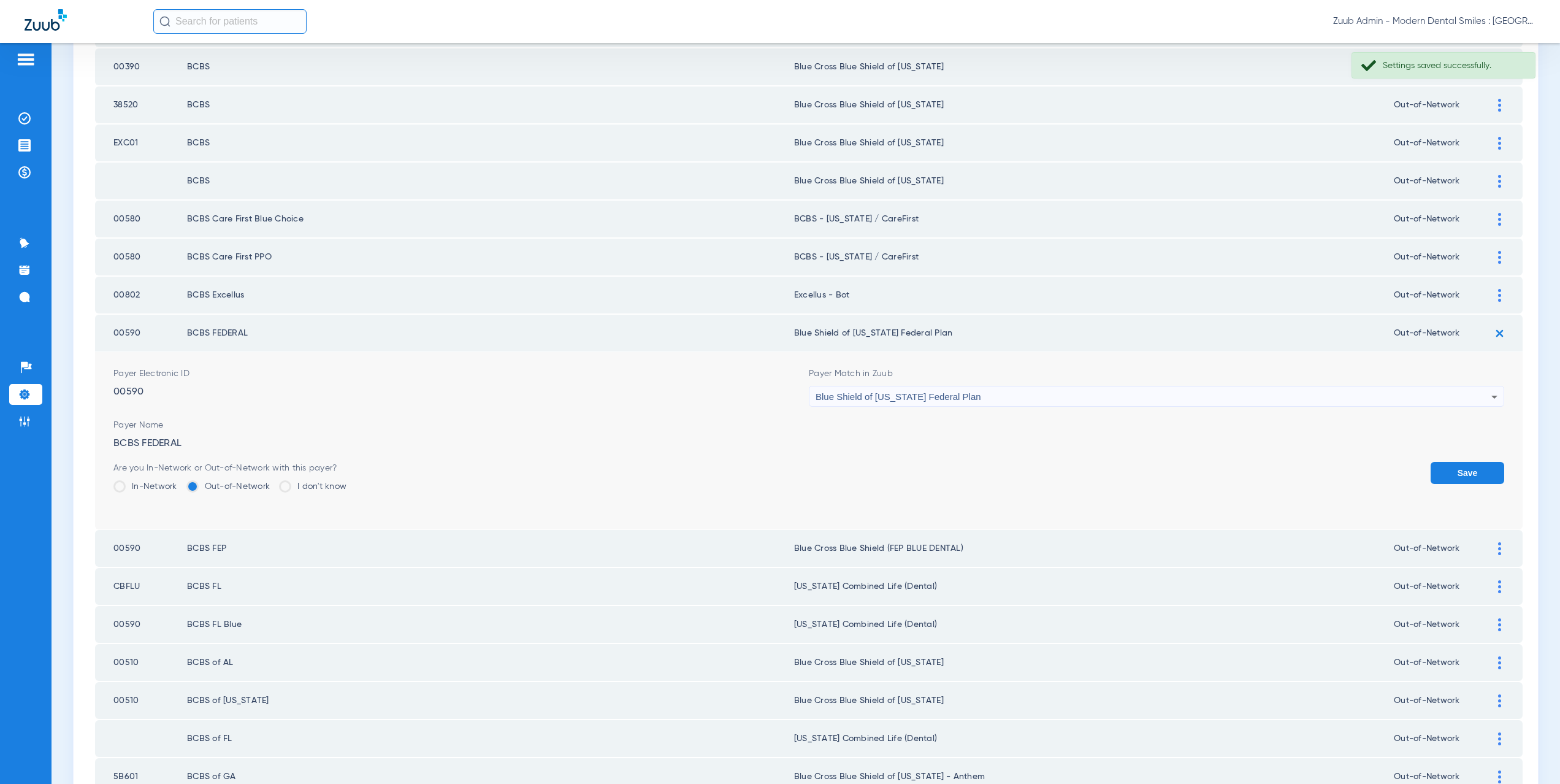
click at [921, 392] on span "Blue Shield of [US_STATE] Federal Plan" at bounding box center [899, 396] width 166 height 11
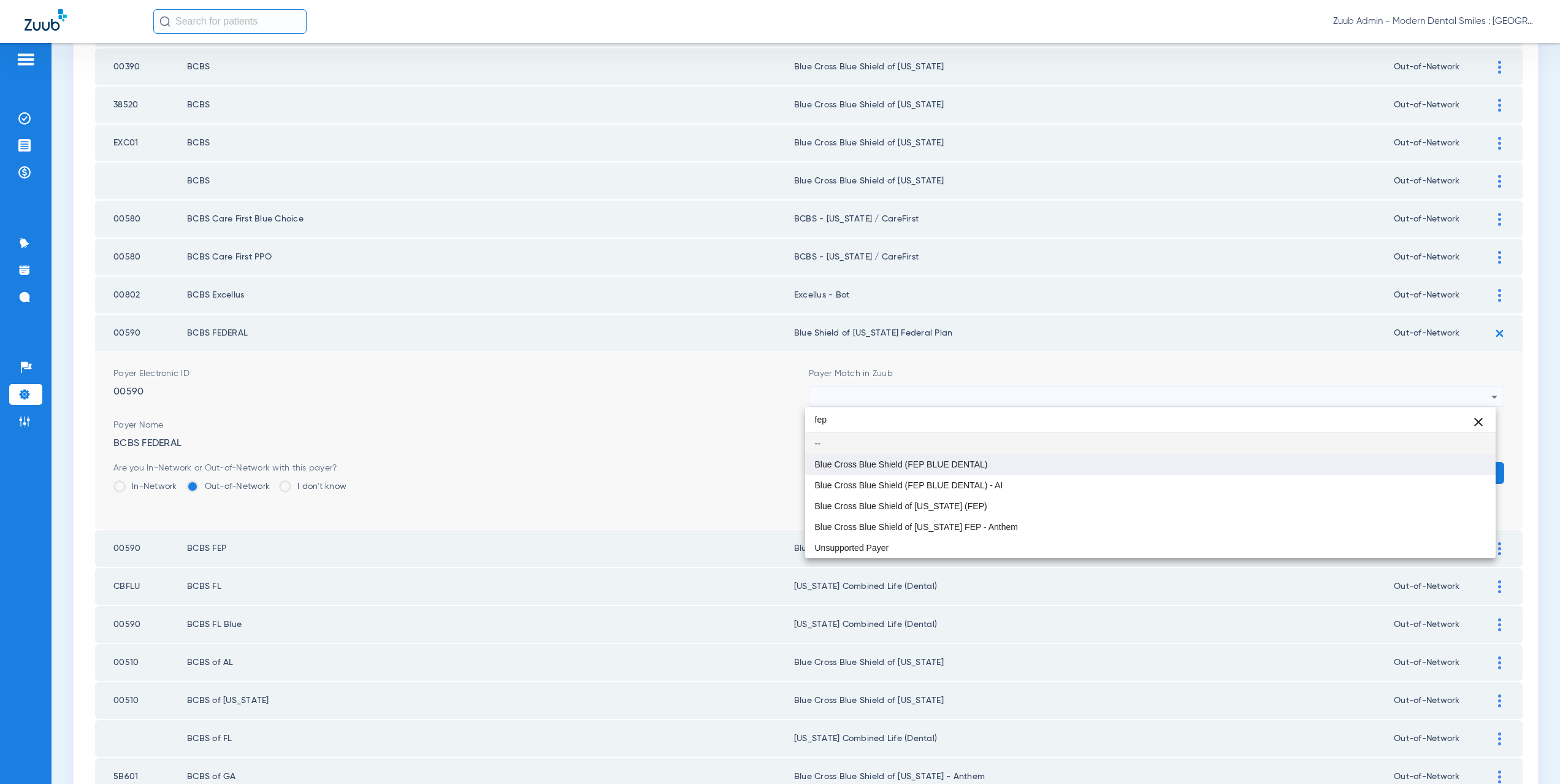
type input "fep"
click at [945, 462] on span "Blue Cross Blue Shield (FEP BLUE DENTAL)" at bounding box center [902, 465] width 173 height 9
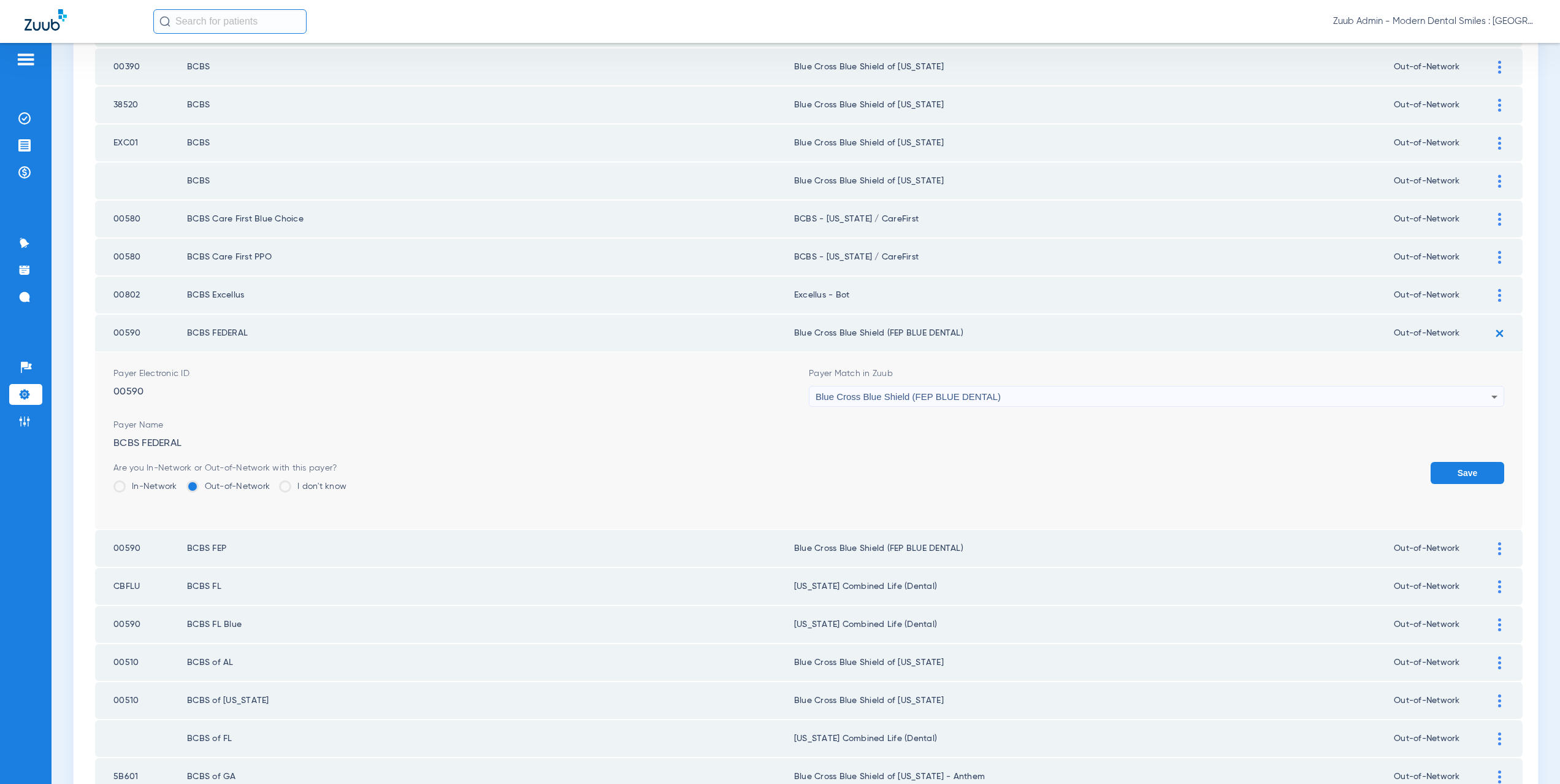
click at [1443, 469] on button "Save" at bounding box center [1467, 473] width 73 height 22
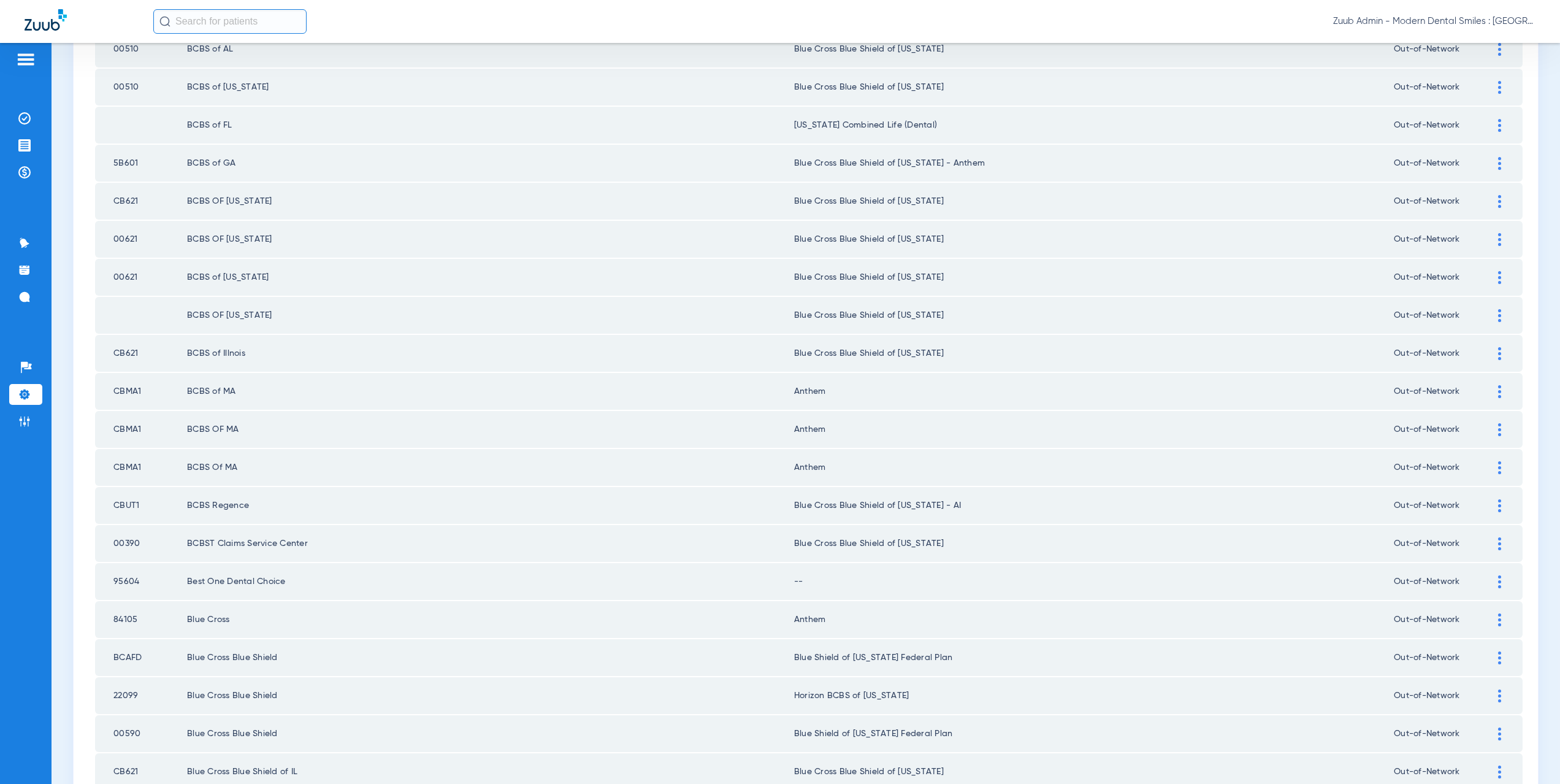
scroll to position [795, 0]
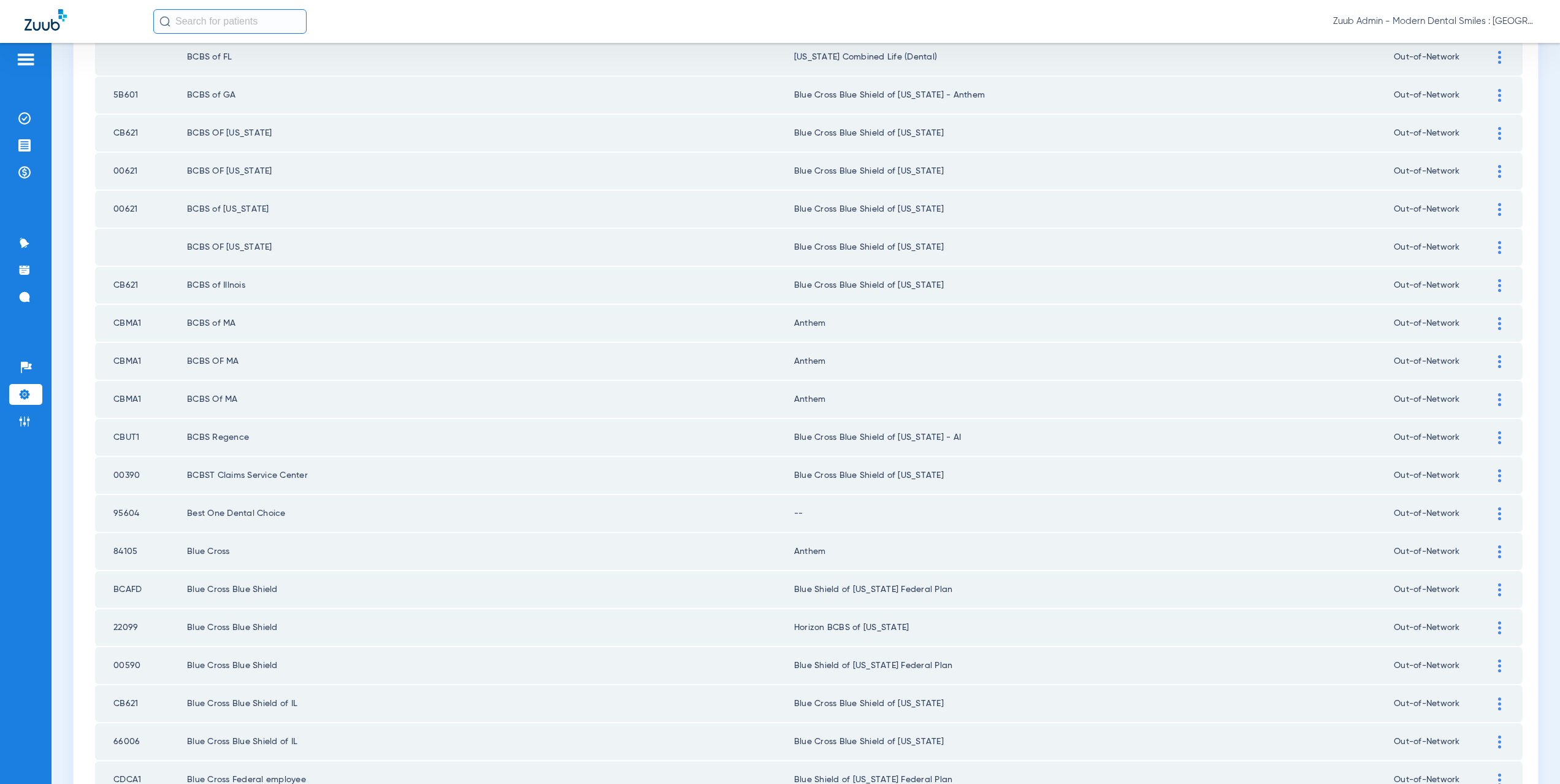
click at [1495, 324] on div at bounding box center [1500, 323] width 21 height 13
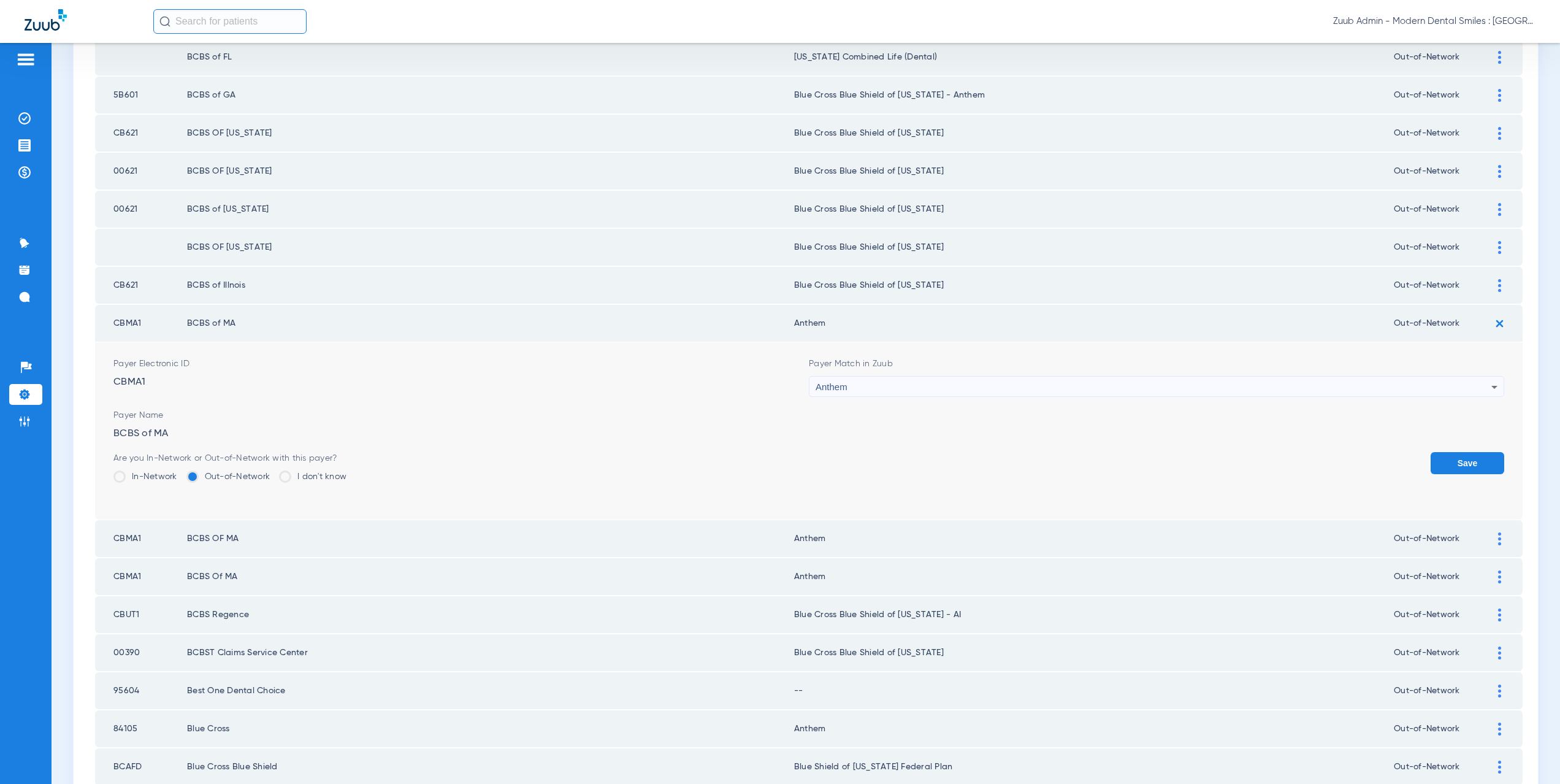
click at [930, 387] on div "Anthem" at bounding box center [1153, 387] width 676 height 21
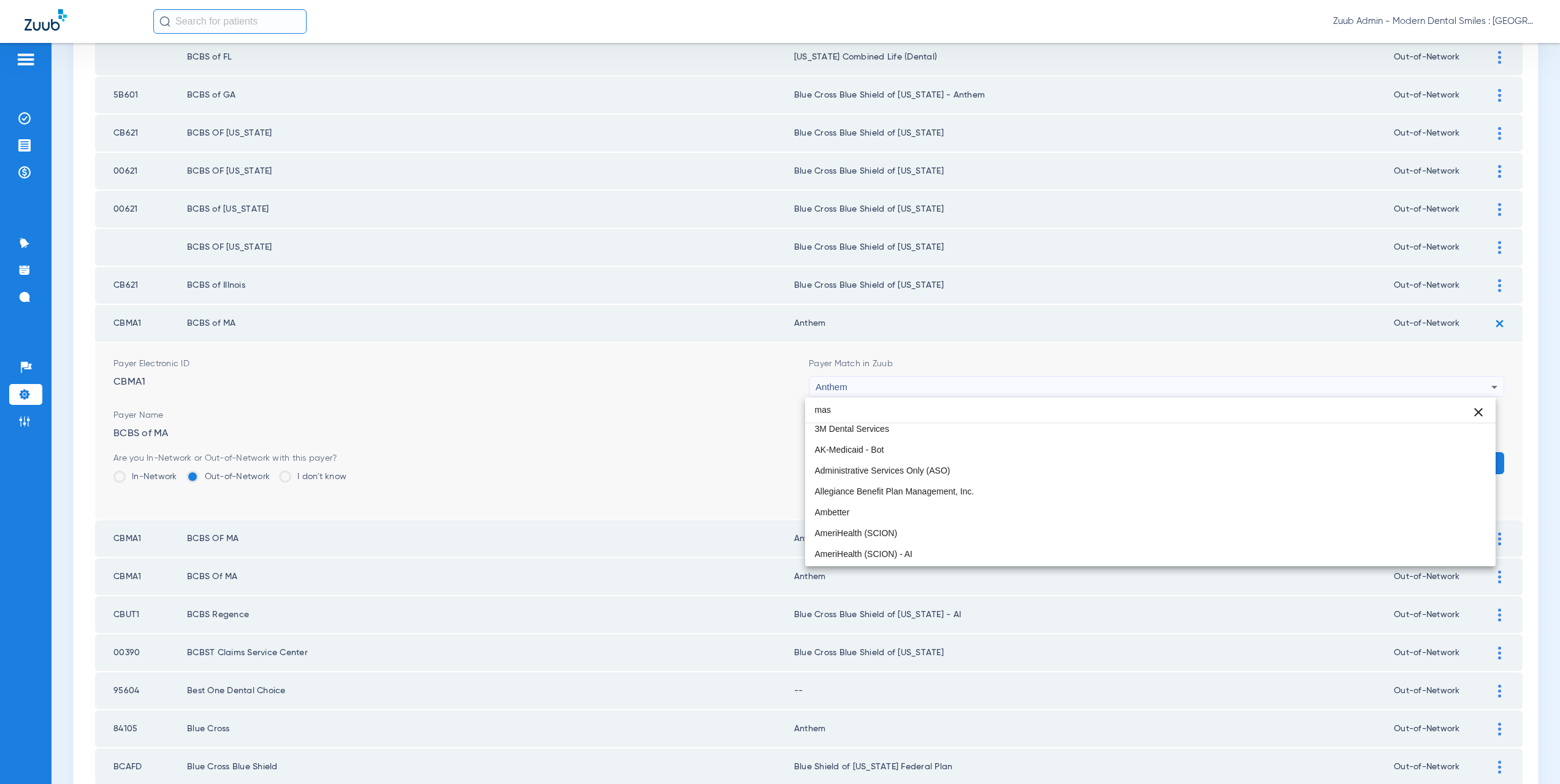
scroll to position [24, 0]
type input "mass"
click at [929, 426] on span "Blue Cross Blue Shield of [US_STATE]" at bounding box center [889, 430] width 148 height 9
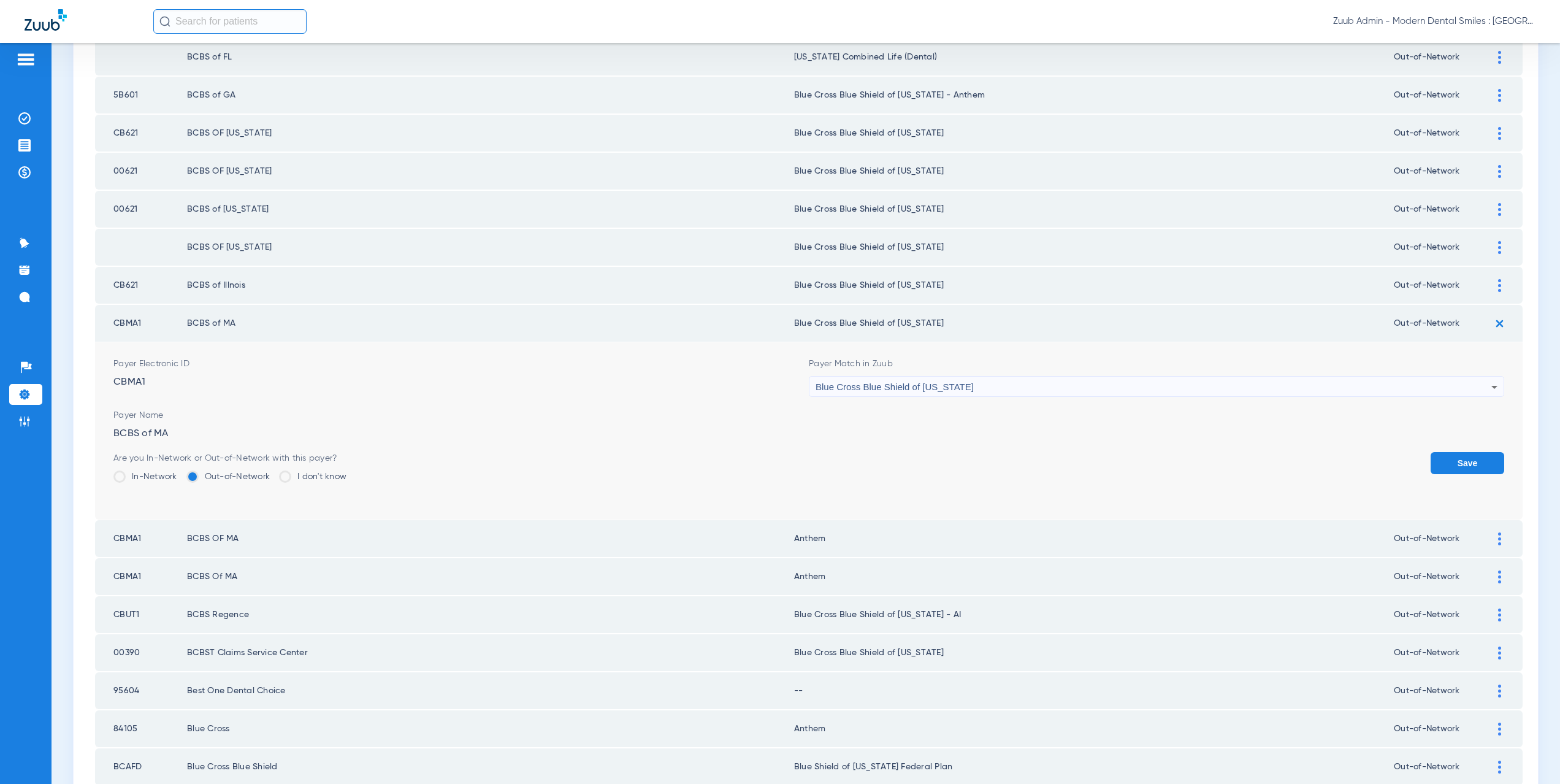
click at [1454, 456] on button "Save" at bounding box center [1467, 463] width 73 height 22
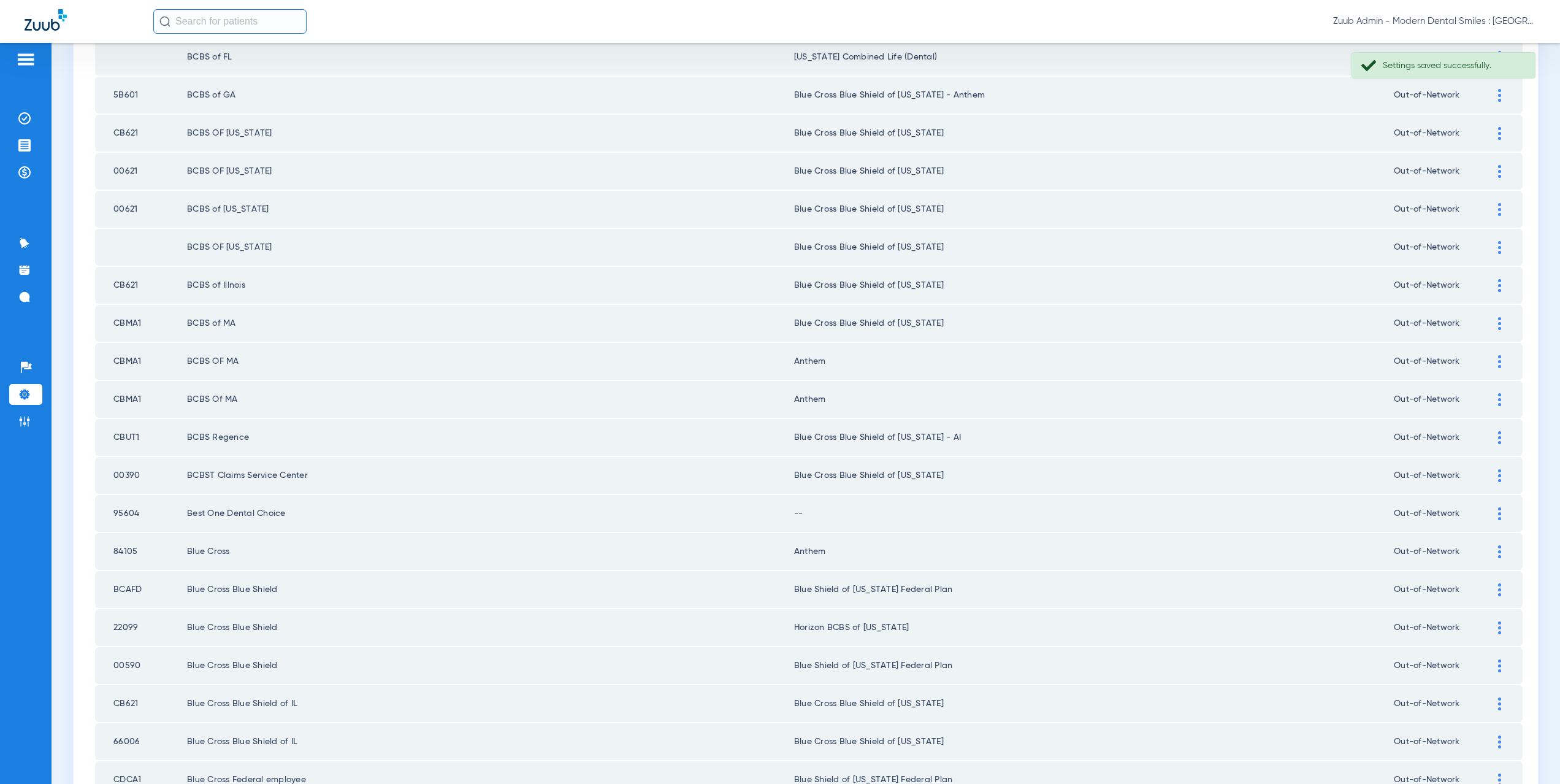
click at [1489, 362] on div at bounding box center [1500, 361] width 21 height 13
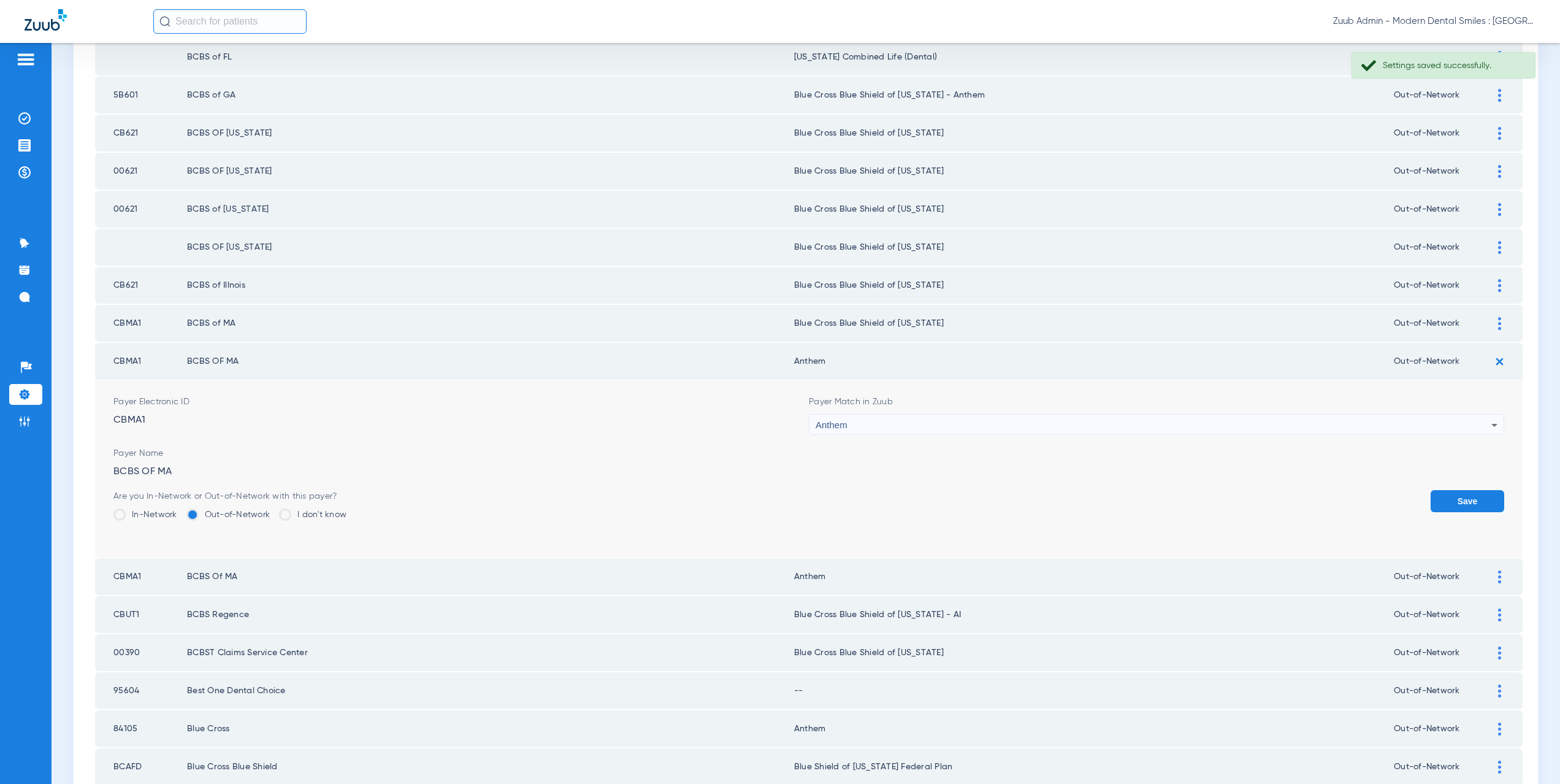
click at [865, 424] on div "Anthem" at bounding box center [1153, 425] width 676 height 21
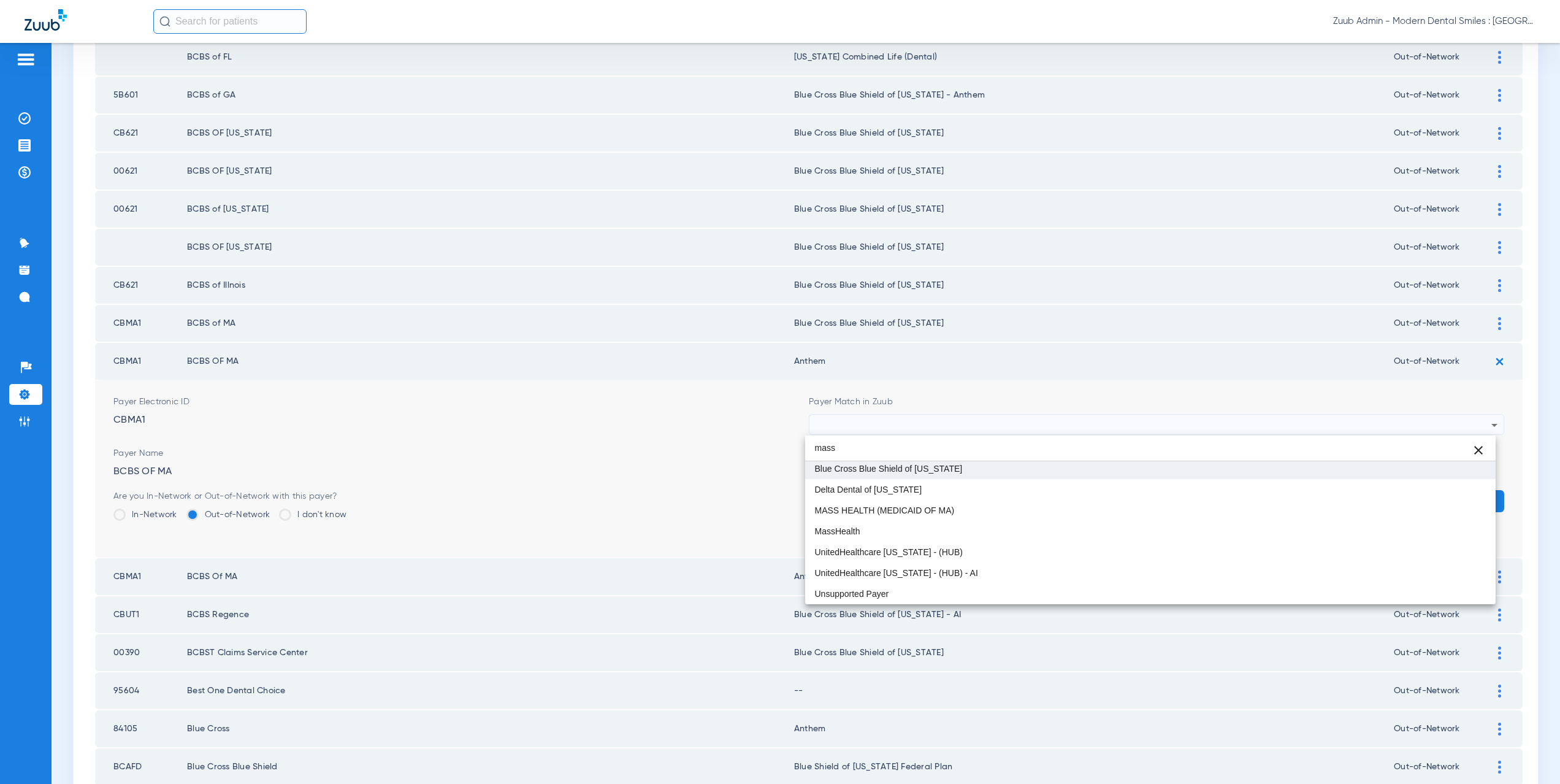
type input "mass"
click at [882, 471] on span "Blue Cross Blue Shield of [US_STATE]" at bounding box center [889, 468] width 148 height 9
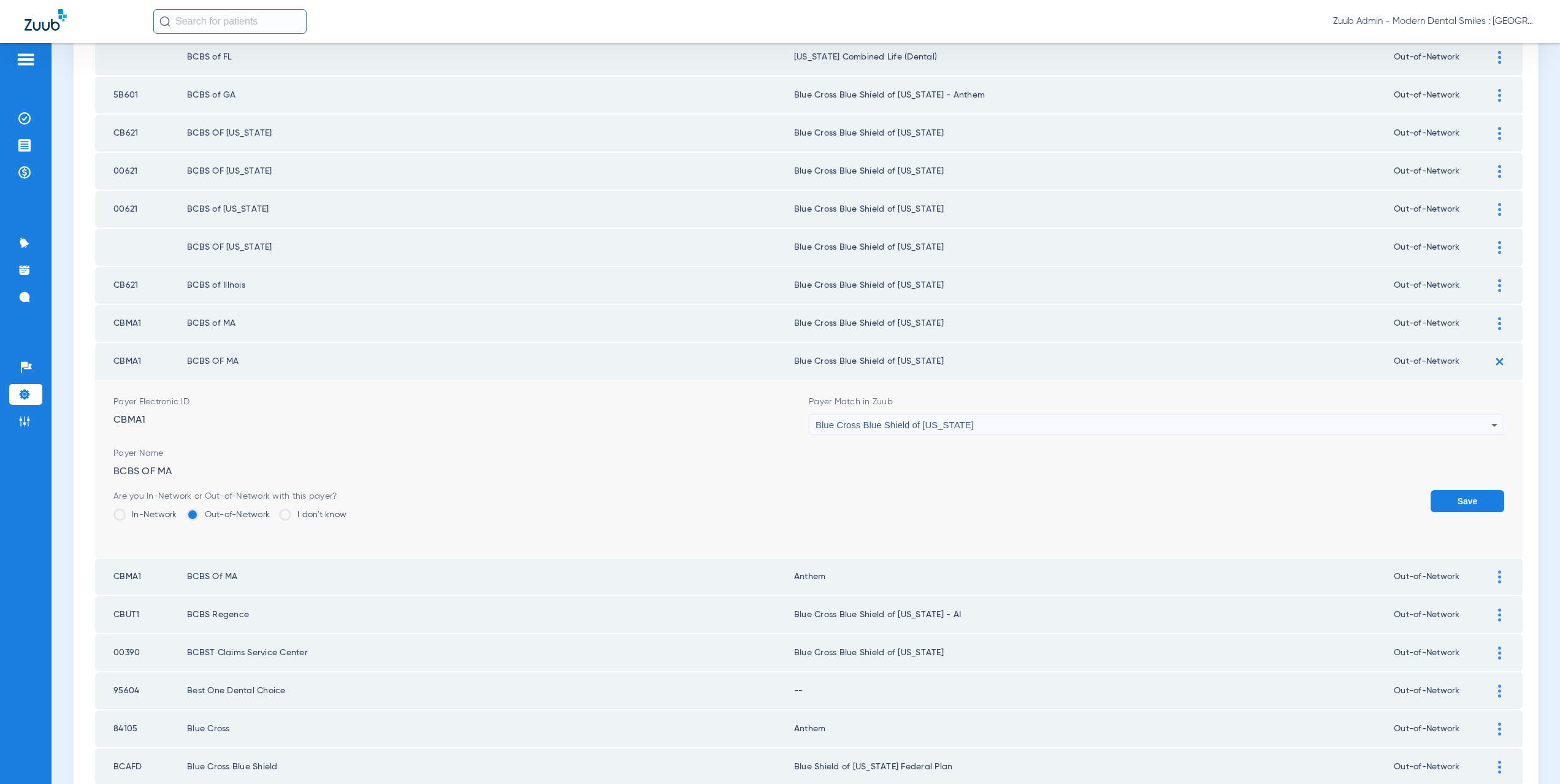
click at [1483, 498] on button "Save" at bounding box center [1467, 501] width 73 height 22
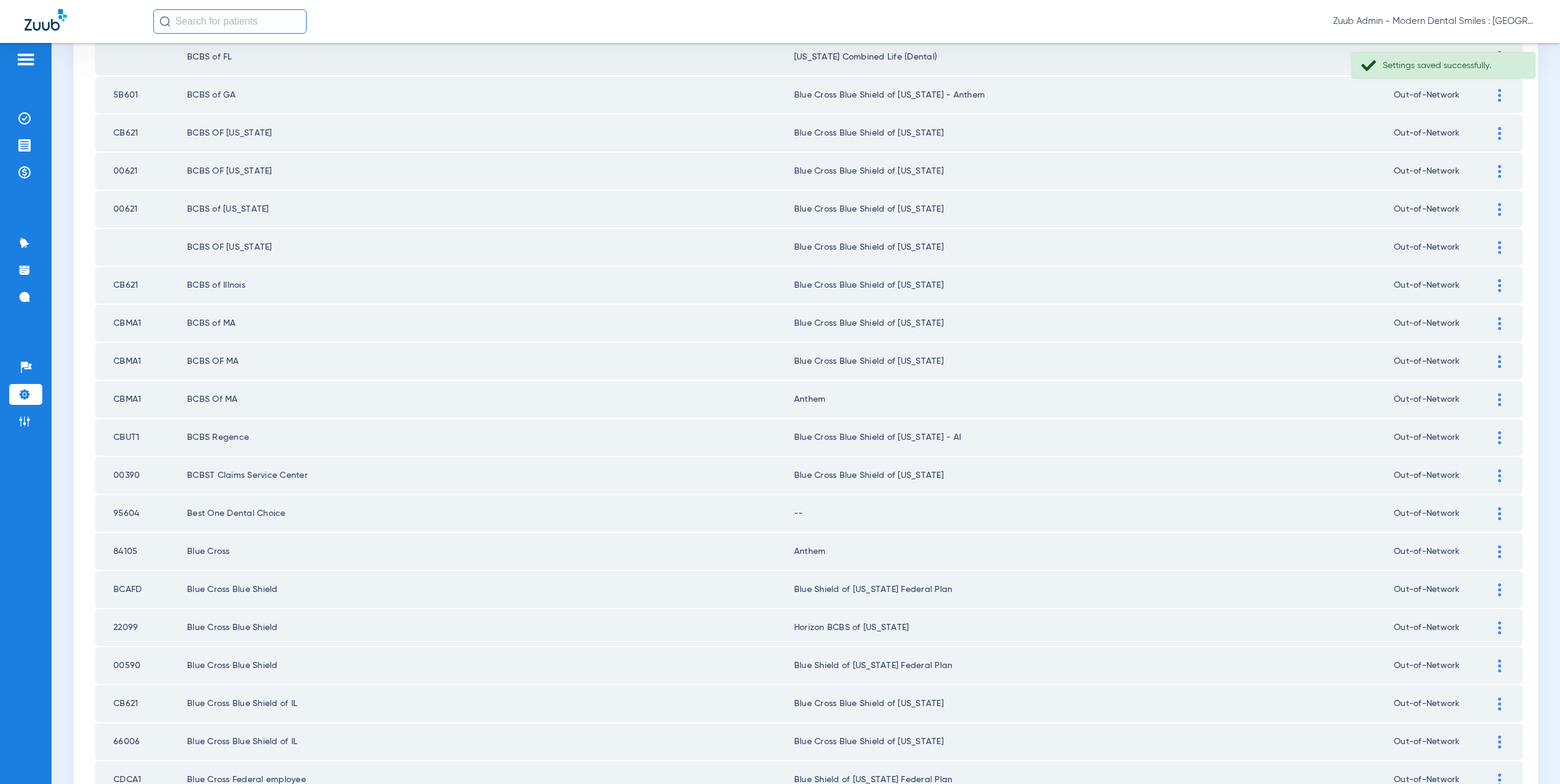
click at [1493, 402] on div at bounding box center [1500, 399] width 21 height 13
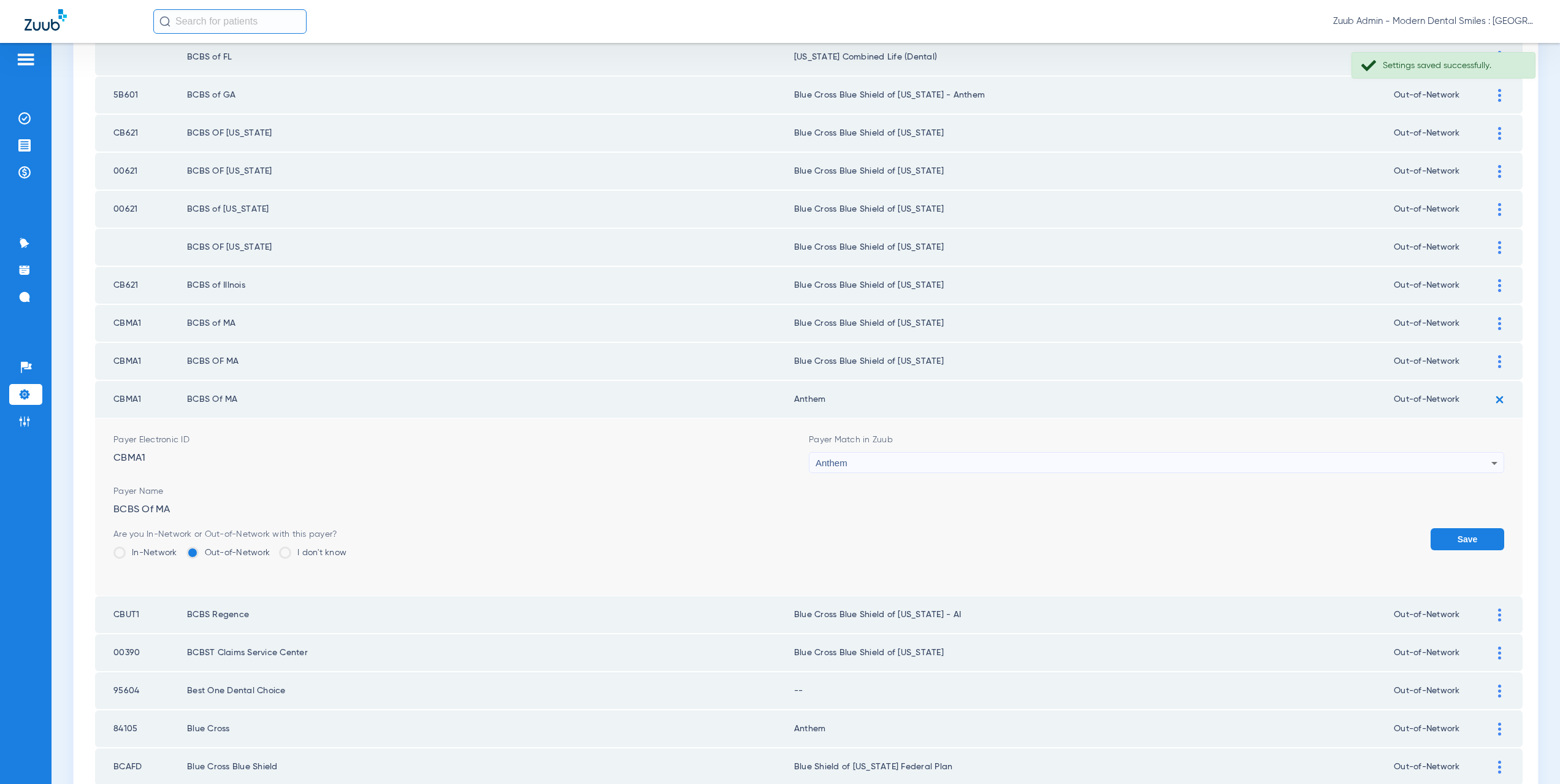
click at [881, 460] on div "Anthem" at bounding box center [1153, 463] width 676 height 21
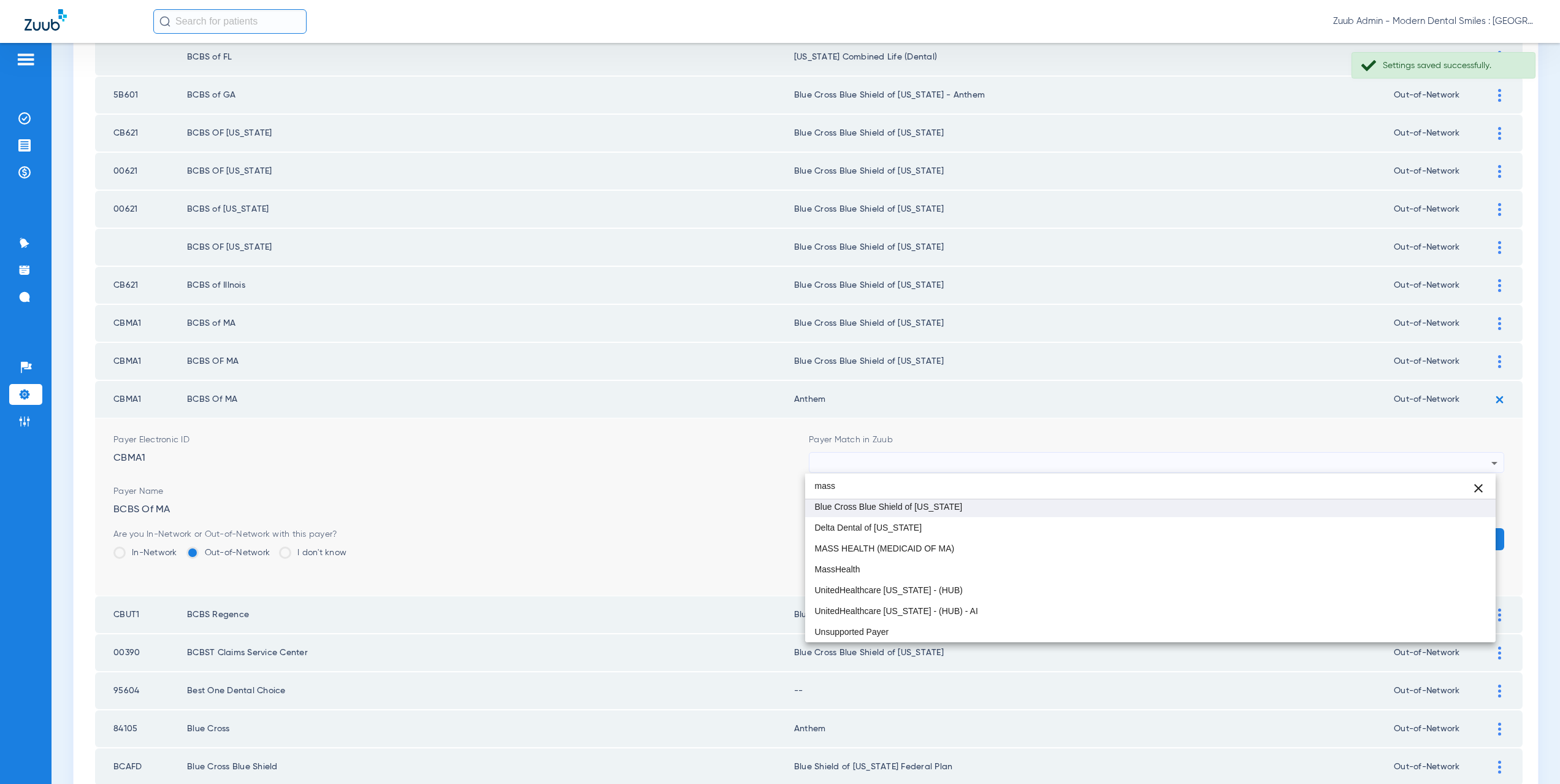
type input "mass"
click at [917, 512] on mat-option "Blue Cross Blue Shield of [US_STATE]" at bounding box center [1151, 506] width 691 height 21
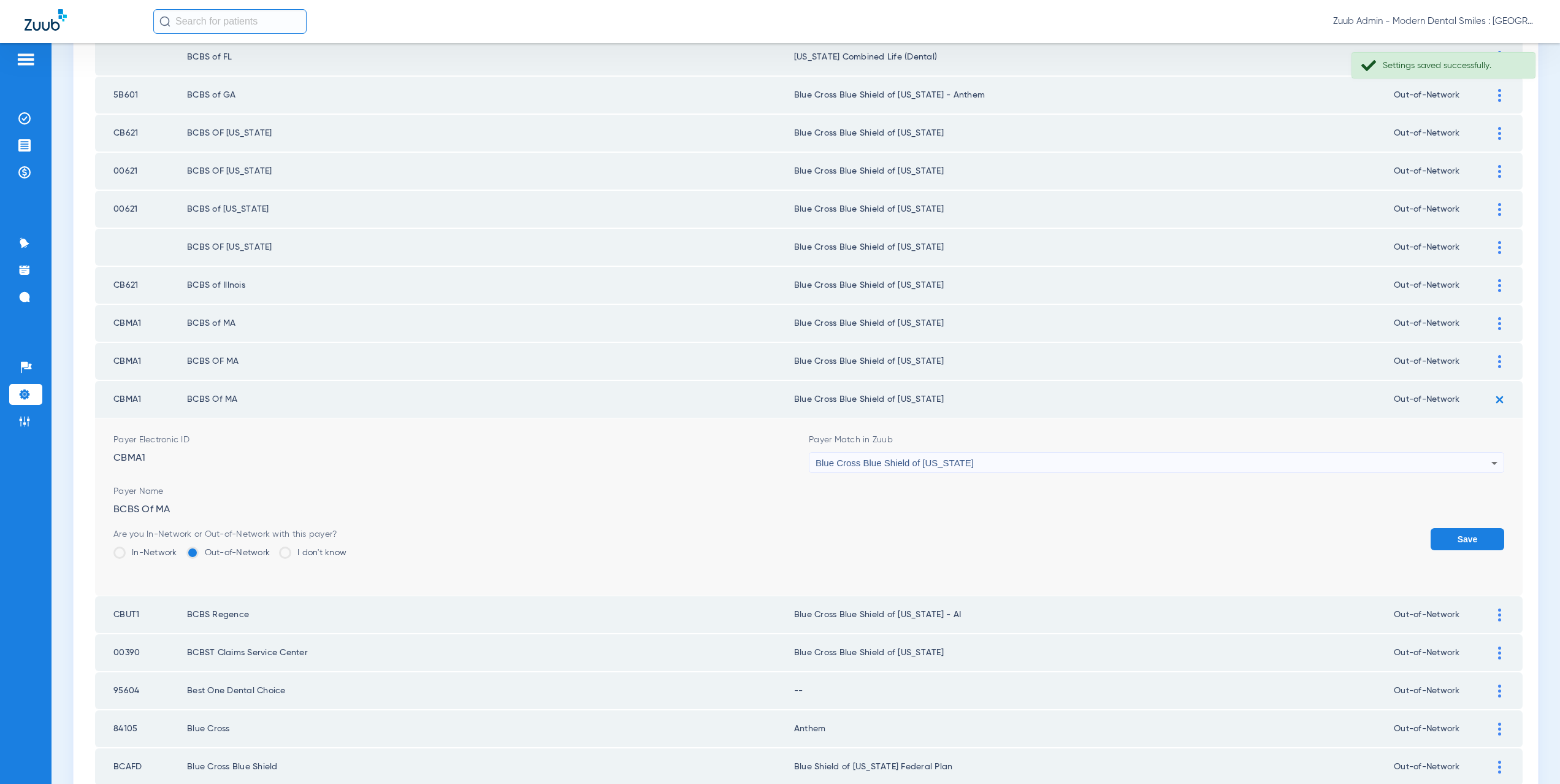
click at [1468, 541] on button "Save" at bounding box center [1467, 539] width 73 height 22
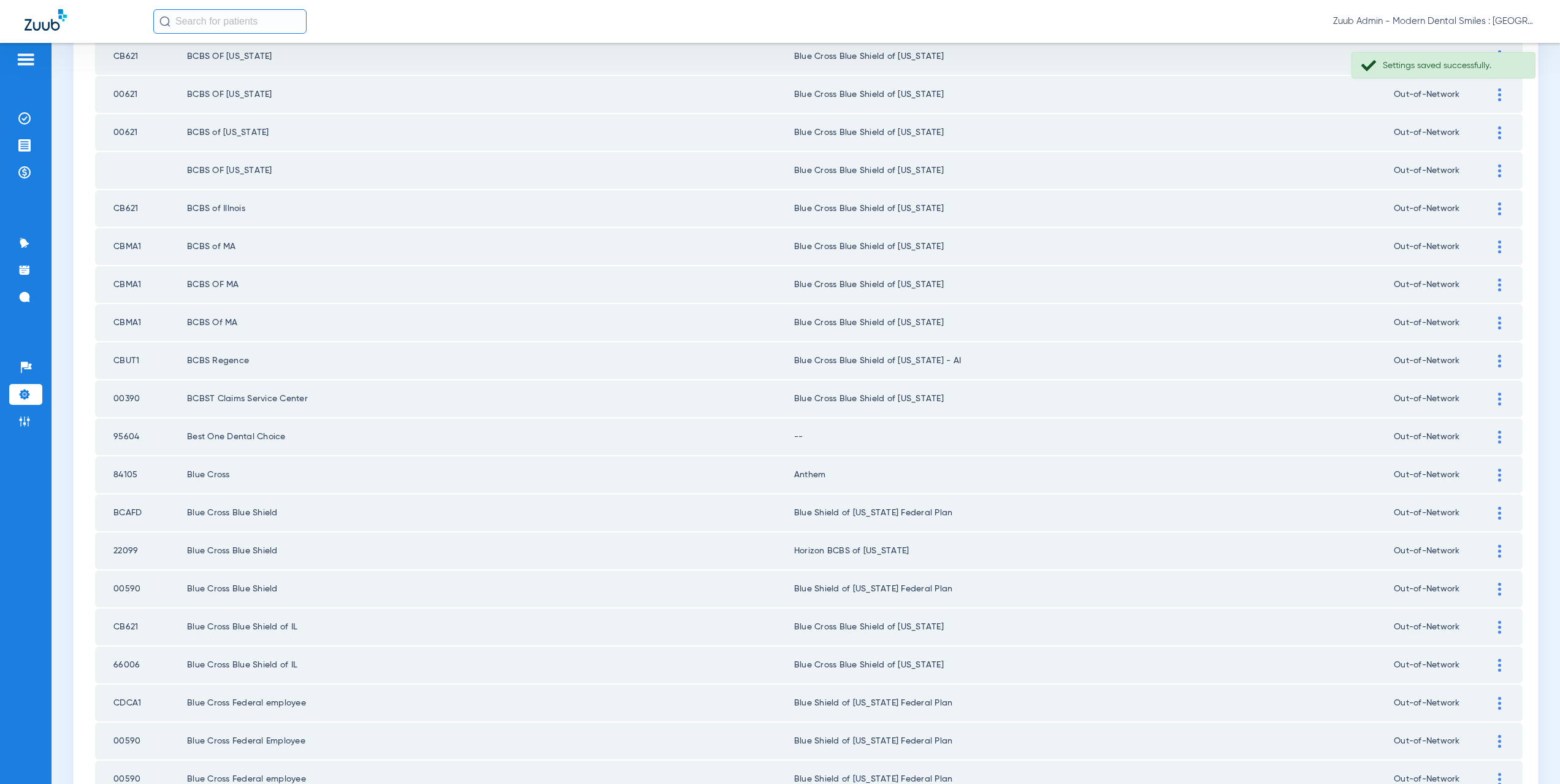
scroll to position [888, 0]
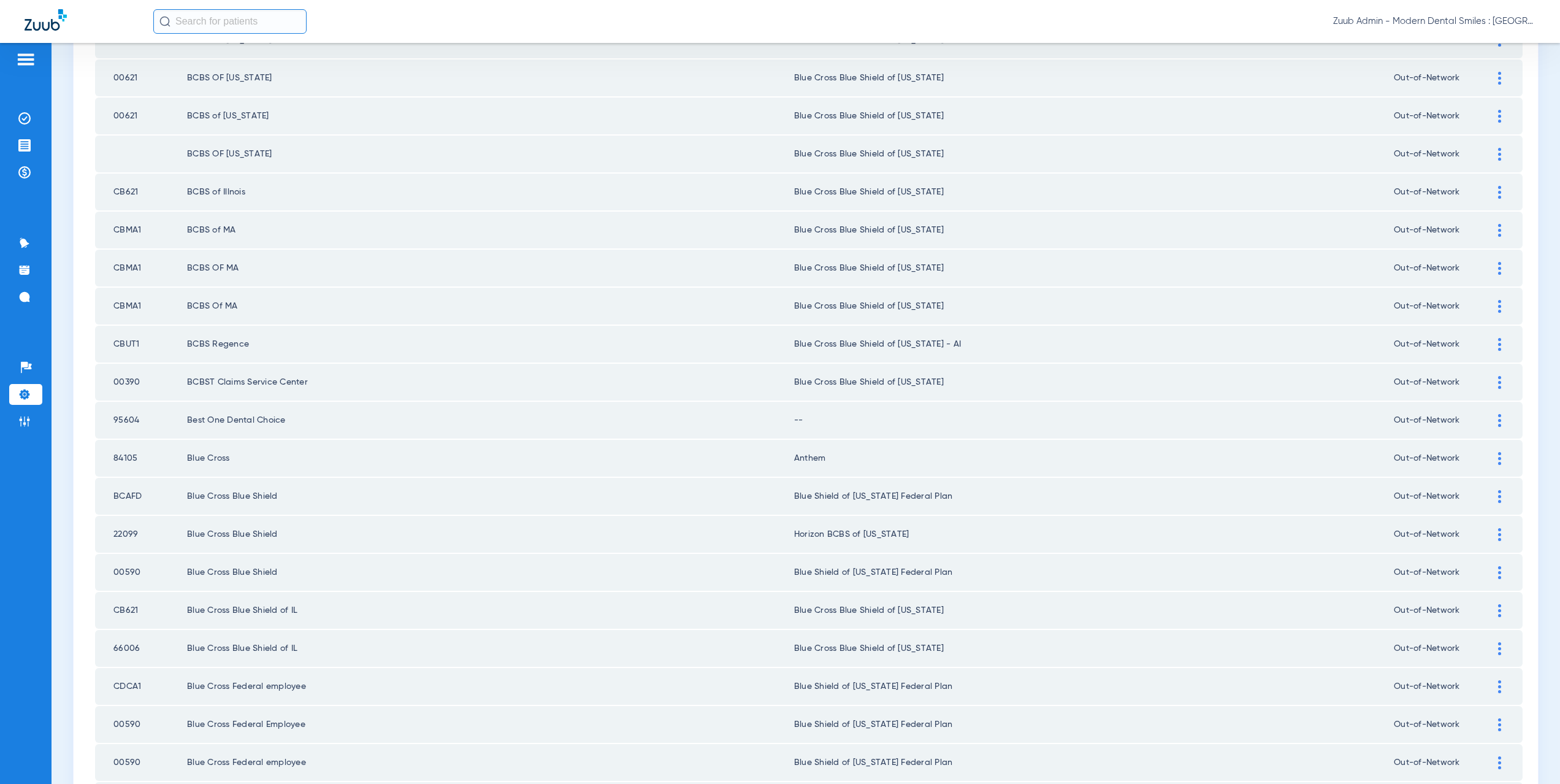
click at [1489, 421] on div at bounding box center [1500, 420] width 21 height 13
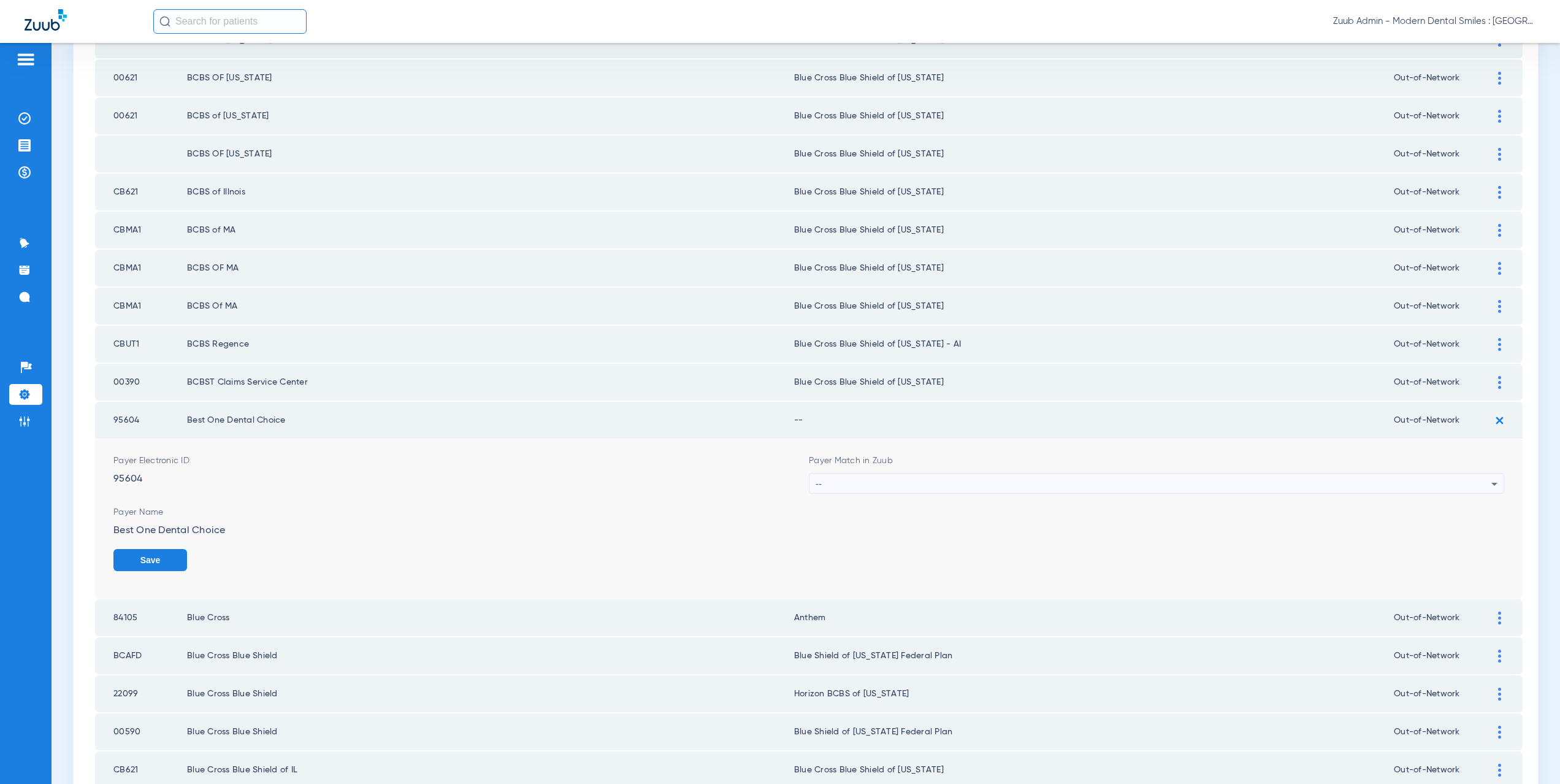
click at [916, 486] on div "--" at bounding box center [1153, 483] width 676 height 21
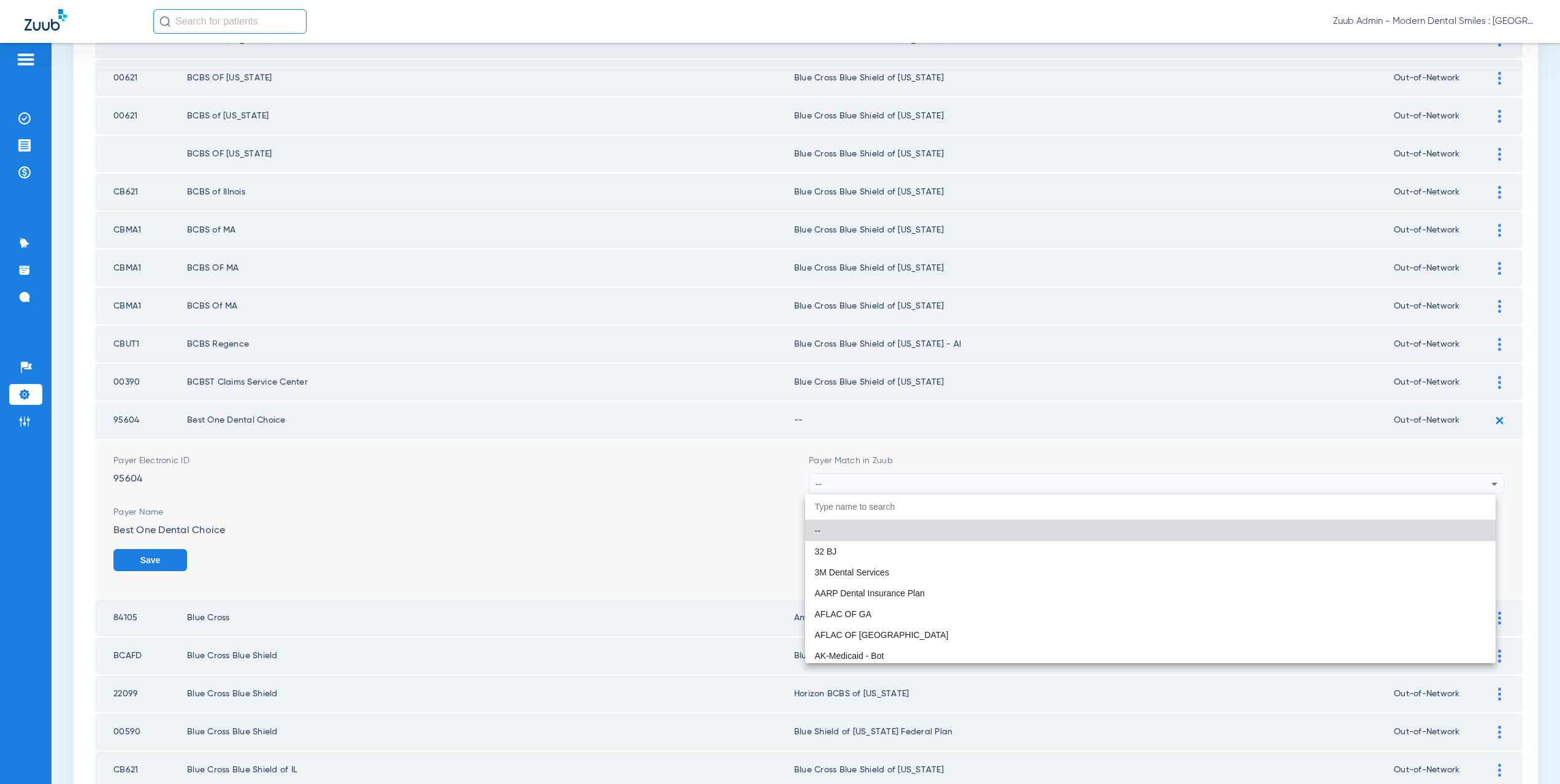
paste input "supported Payer"
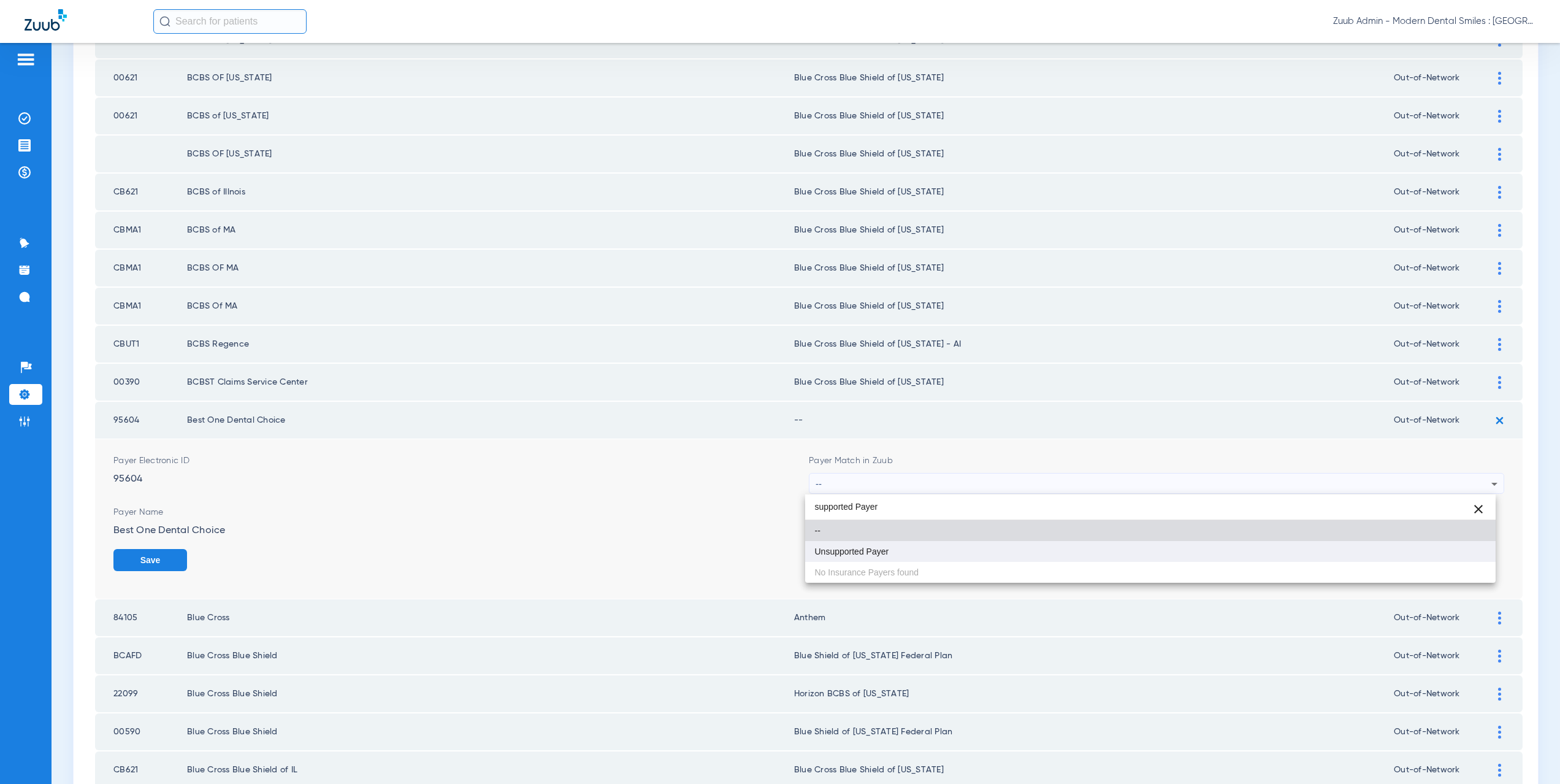
type input "supported Payer"
click at [890, 550] on mat-option "Unsupported Payer" at bounding box center [1151, 551] width 691 height 21
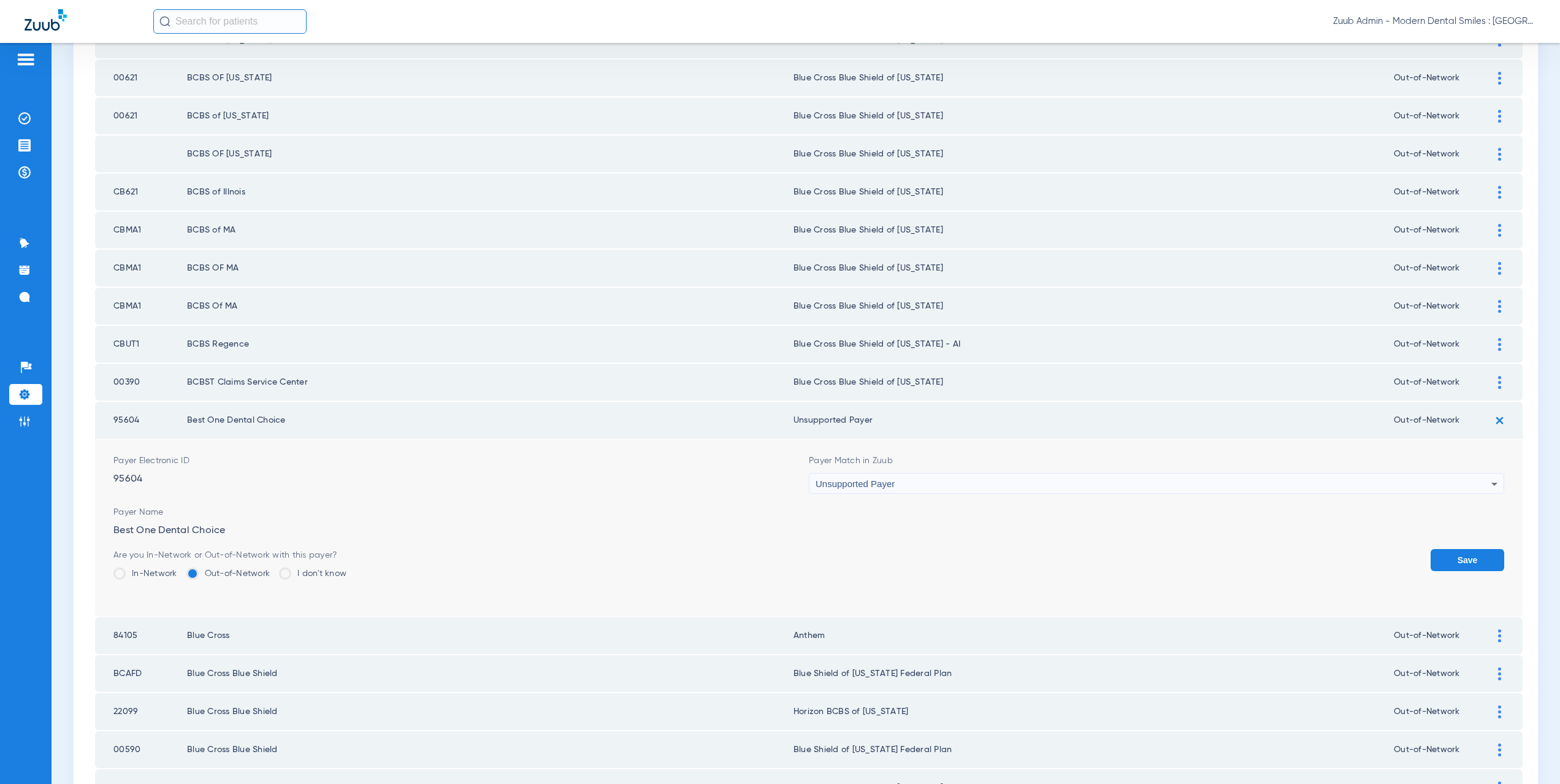
click at [1472, 551] on button "Save" at bounding box center [1467, 559] width 73 height 22
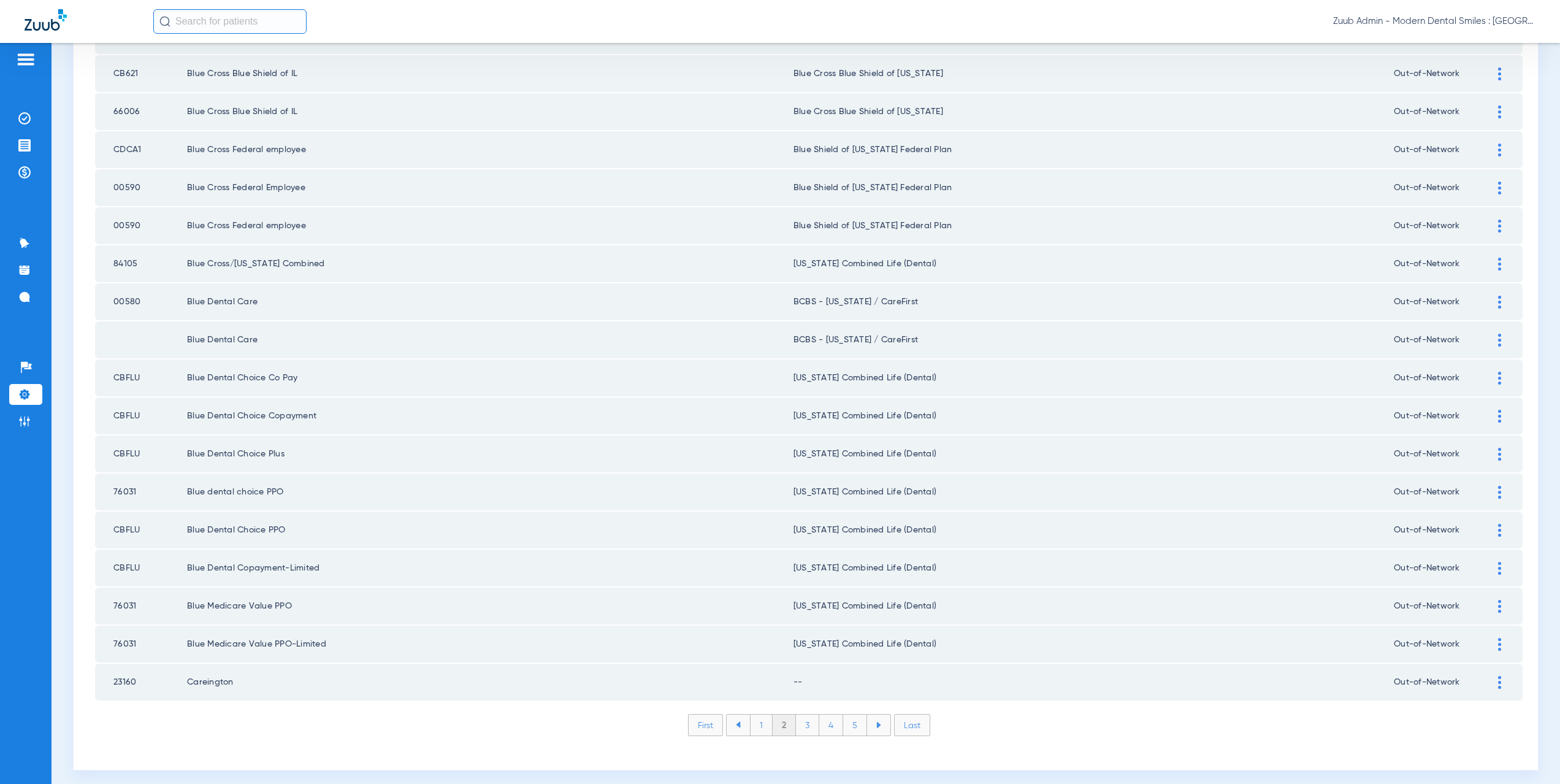
scroll to position [1432, 0]
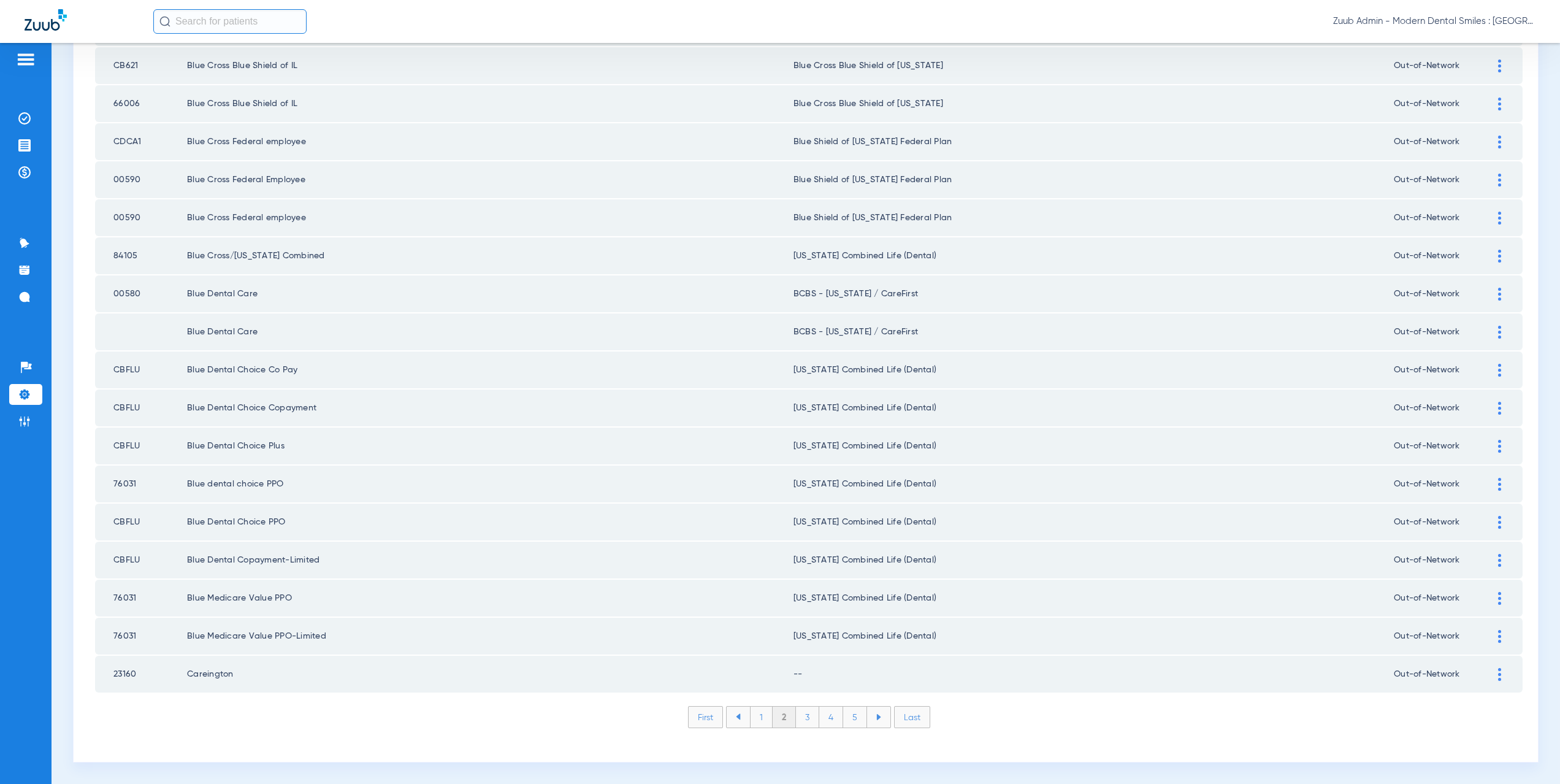
click at [1489, 676] on div at bounding box center [1500, 674] width 21 height 13
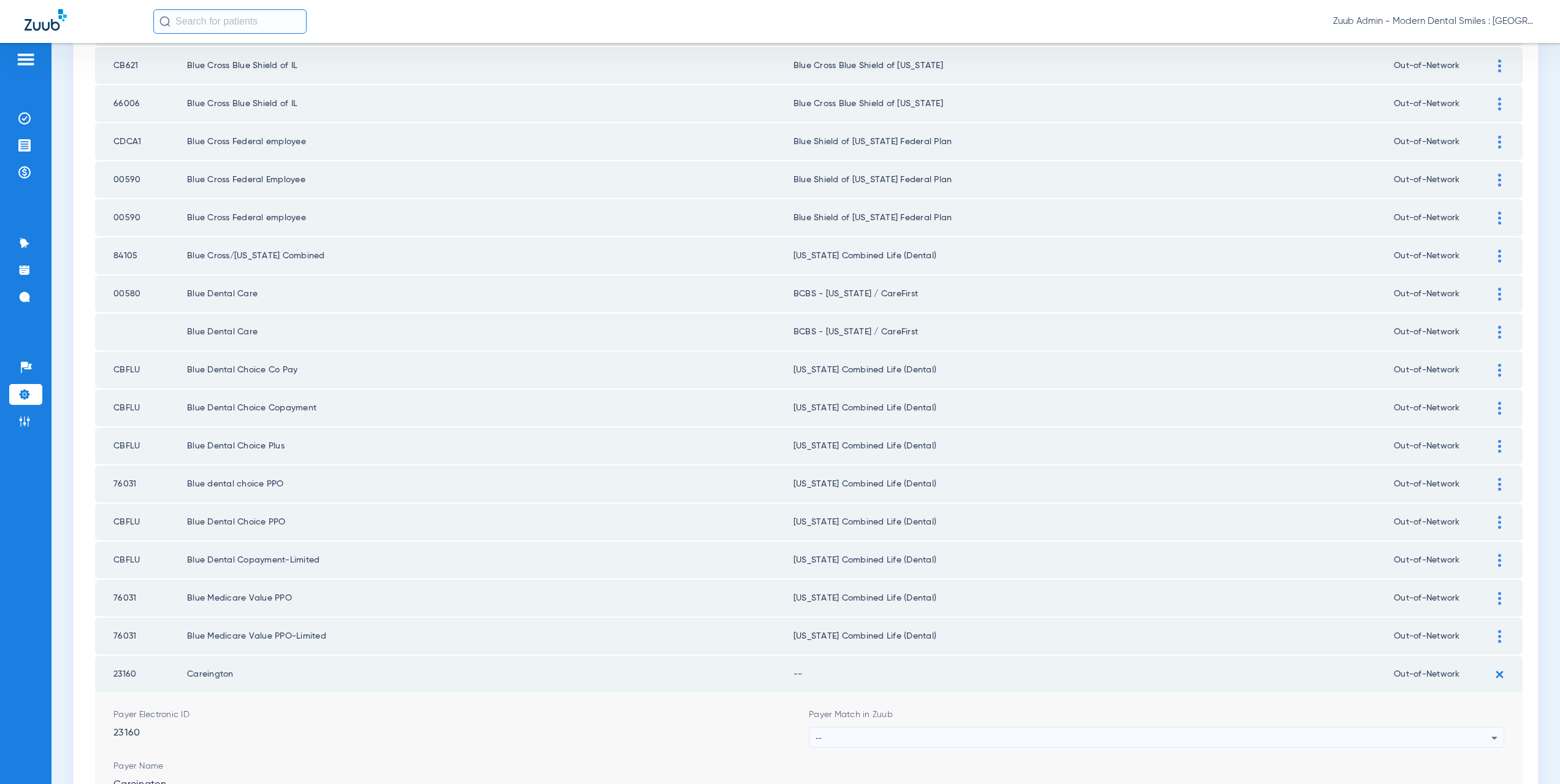
click at [915, 740] on div "--" at bounding box center [1153, 737] width 676 height 21
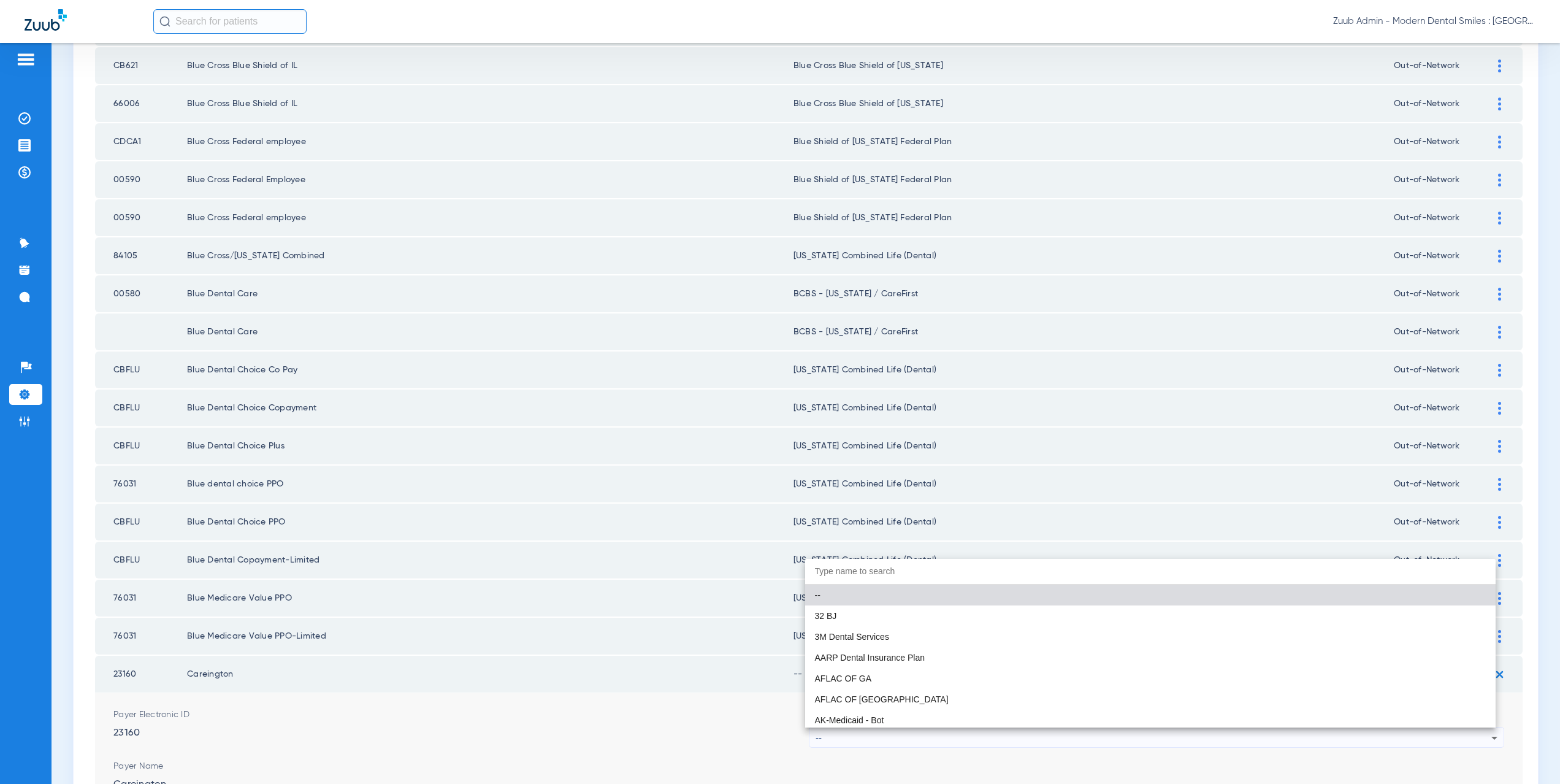
paste input "supported Payer"
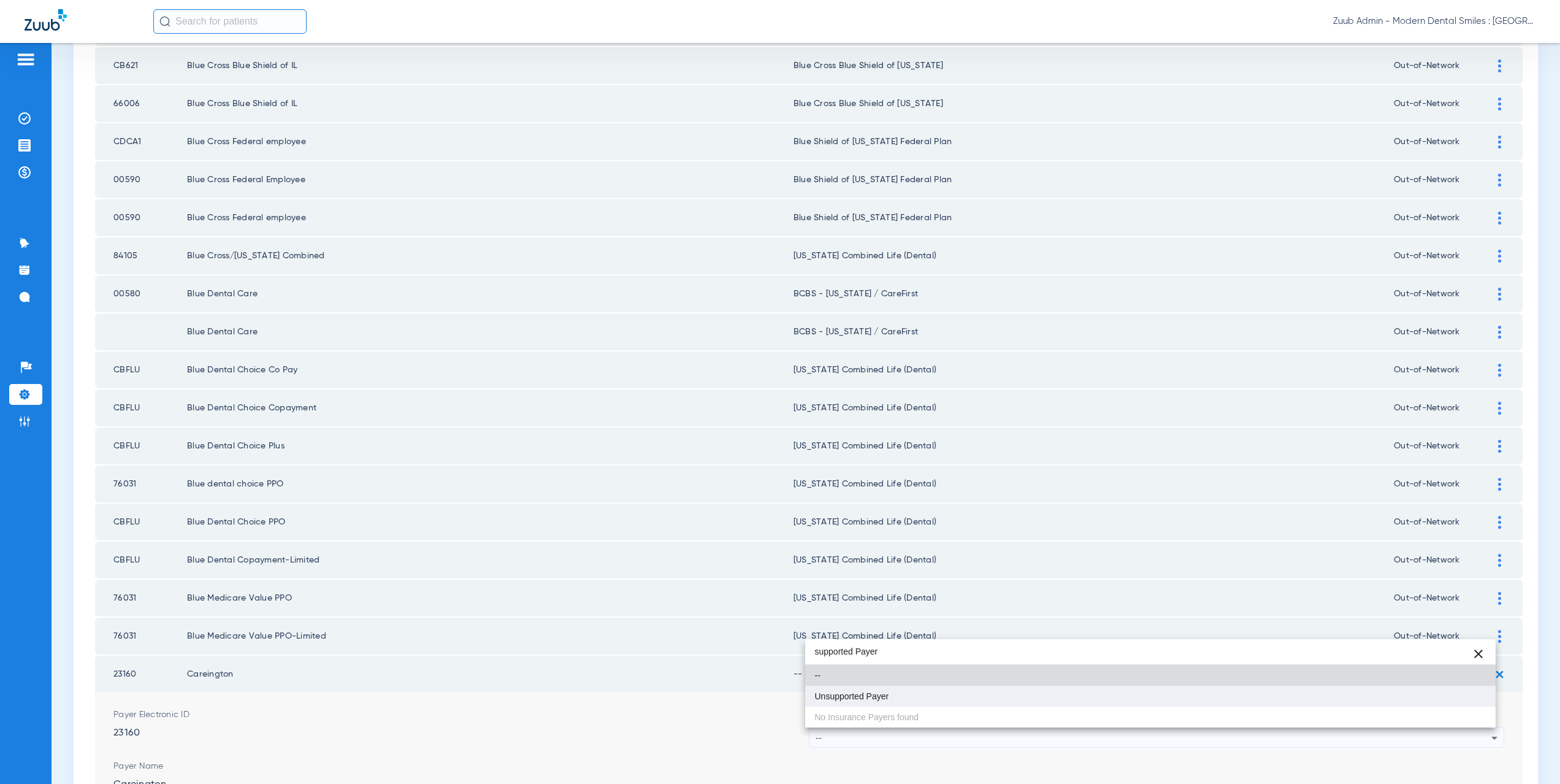
type input "supported Payer"
click at [864, 700] on span "Unsupported Payer" at bounding box center [852, 696] width 74 height 9
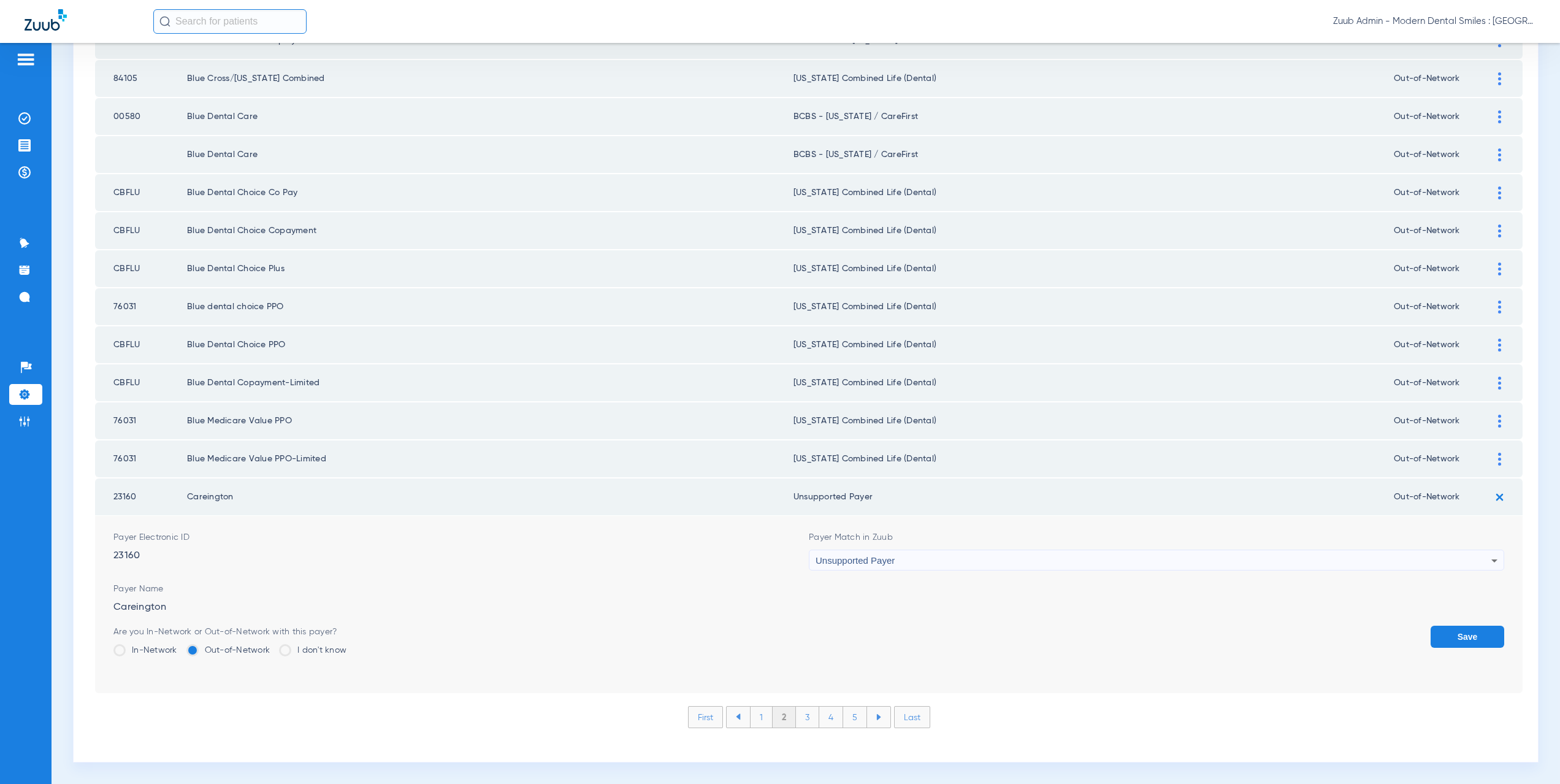
click at [1448, 633] on button "Save" at bounding box center [1467, 636] width 73 height 22
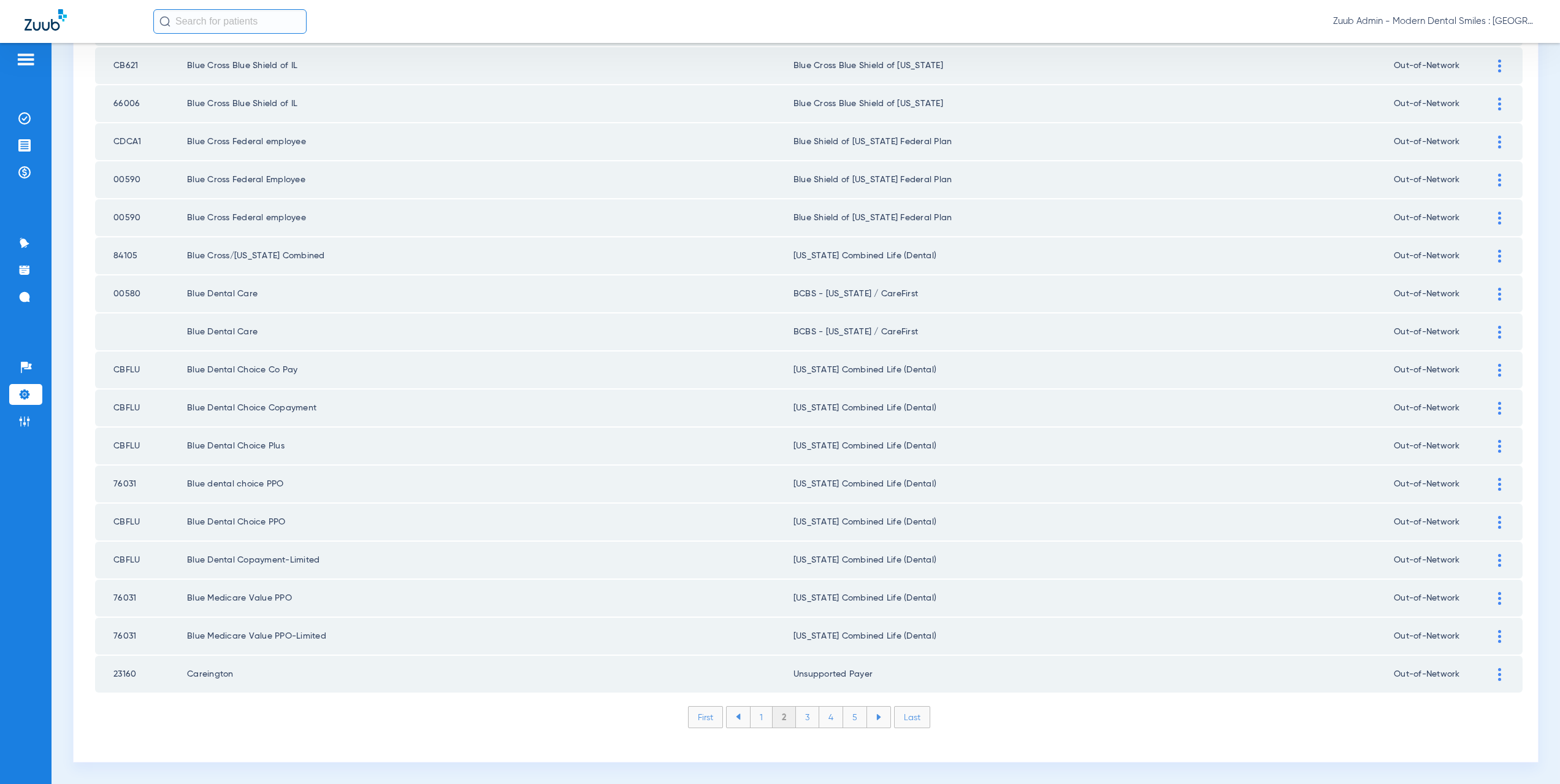
click at [802, 719] on li "3" at bounding box center [807, 716] width 23 height 21
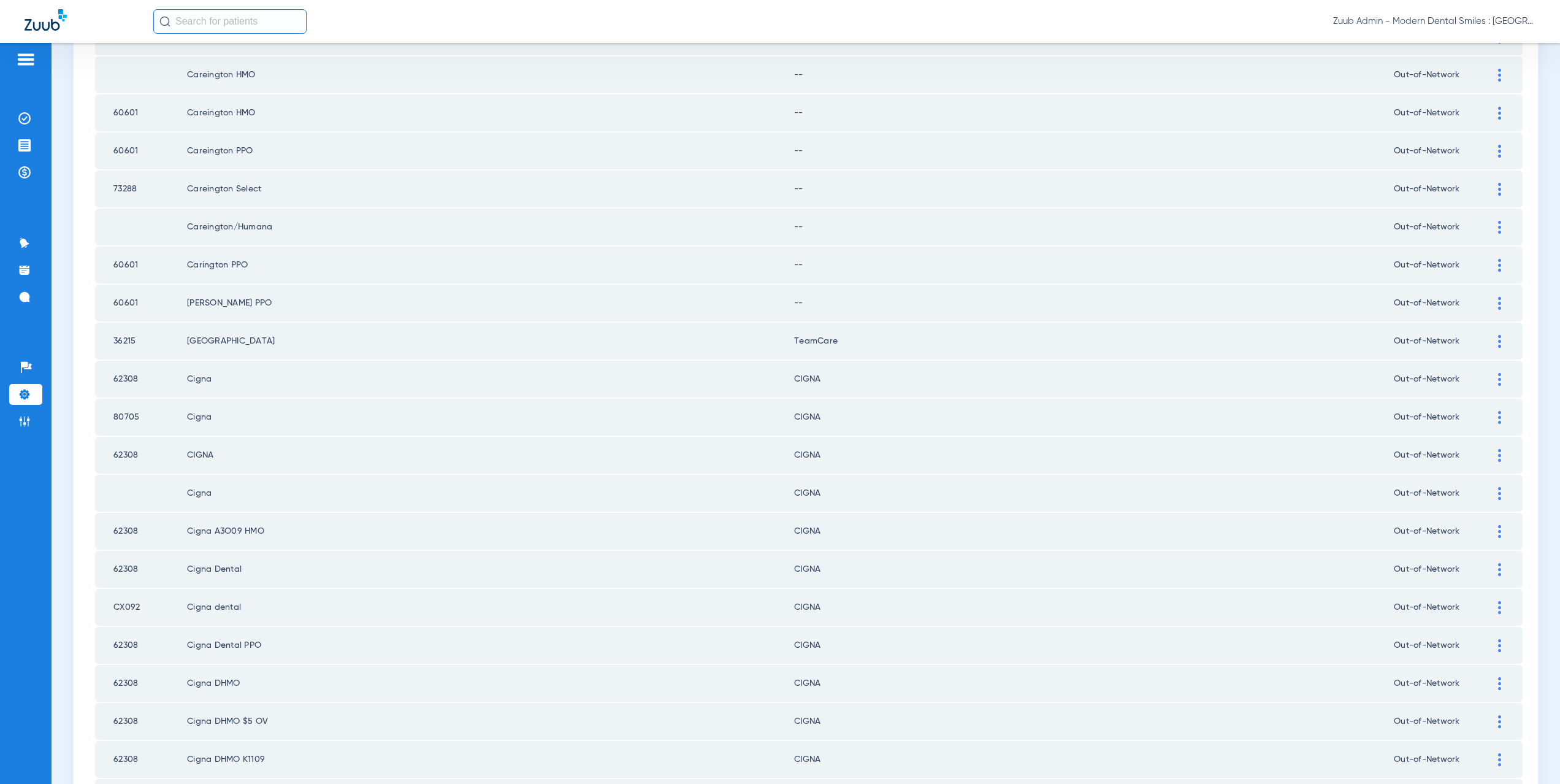
scroll to position [0, 0]
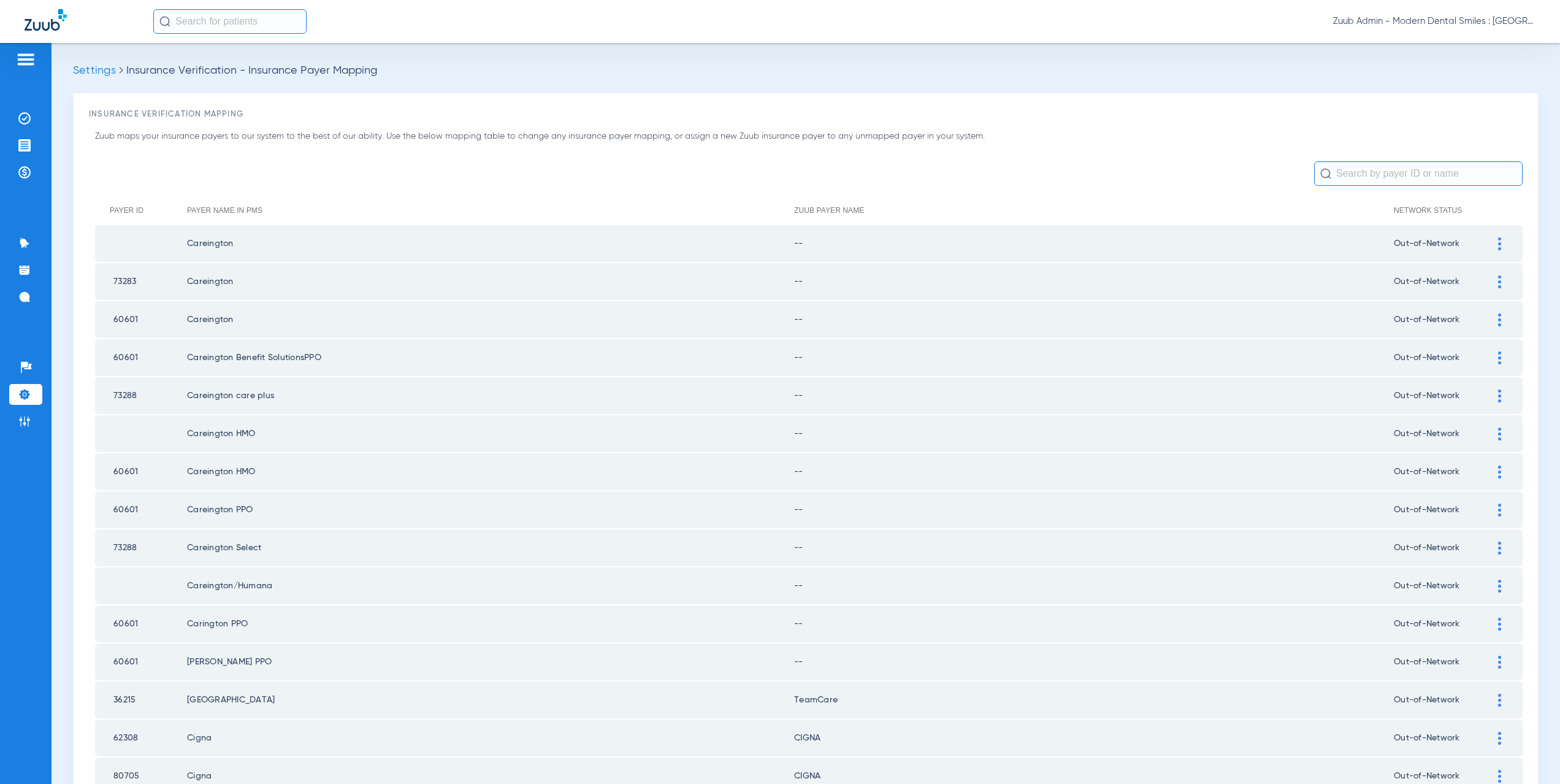
click at [1498, 243] on img at bounding box center [1500, 243] width 3 height 13
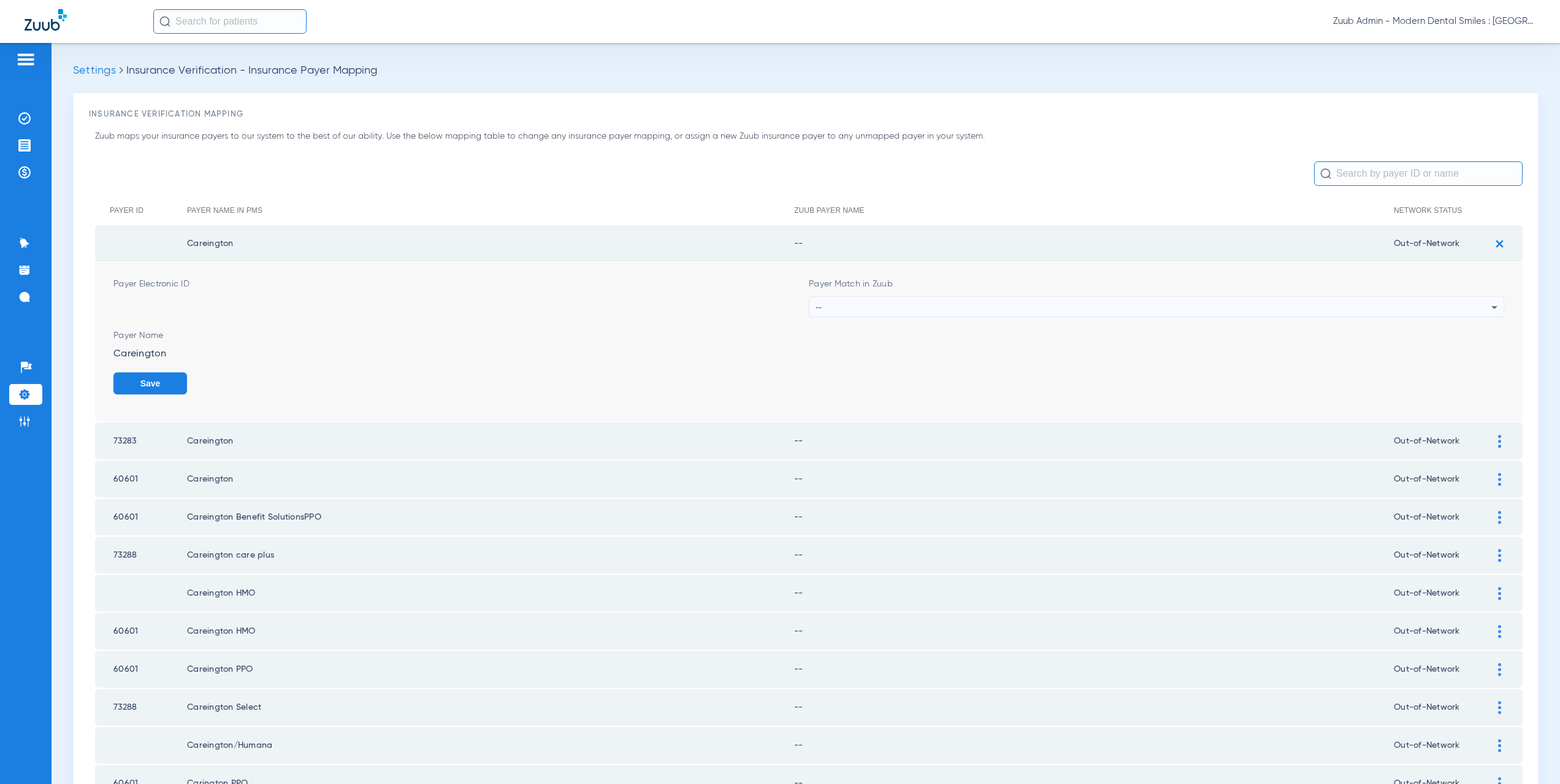
click at [858, 307] on div "--" at bounding box center [1153, 307] width 676 height 21
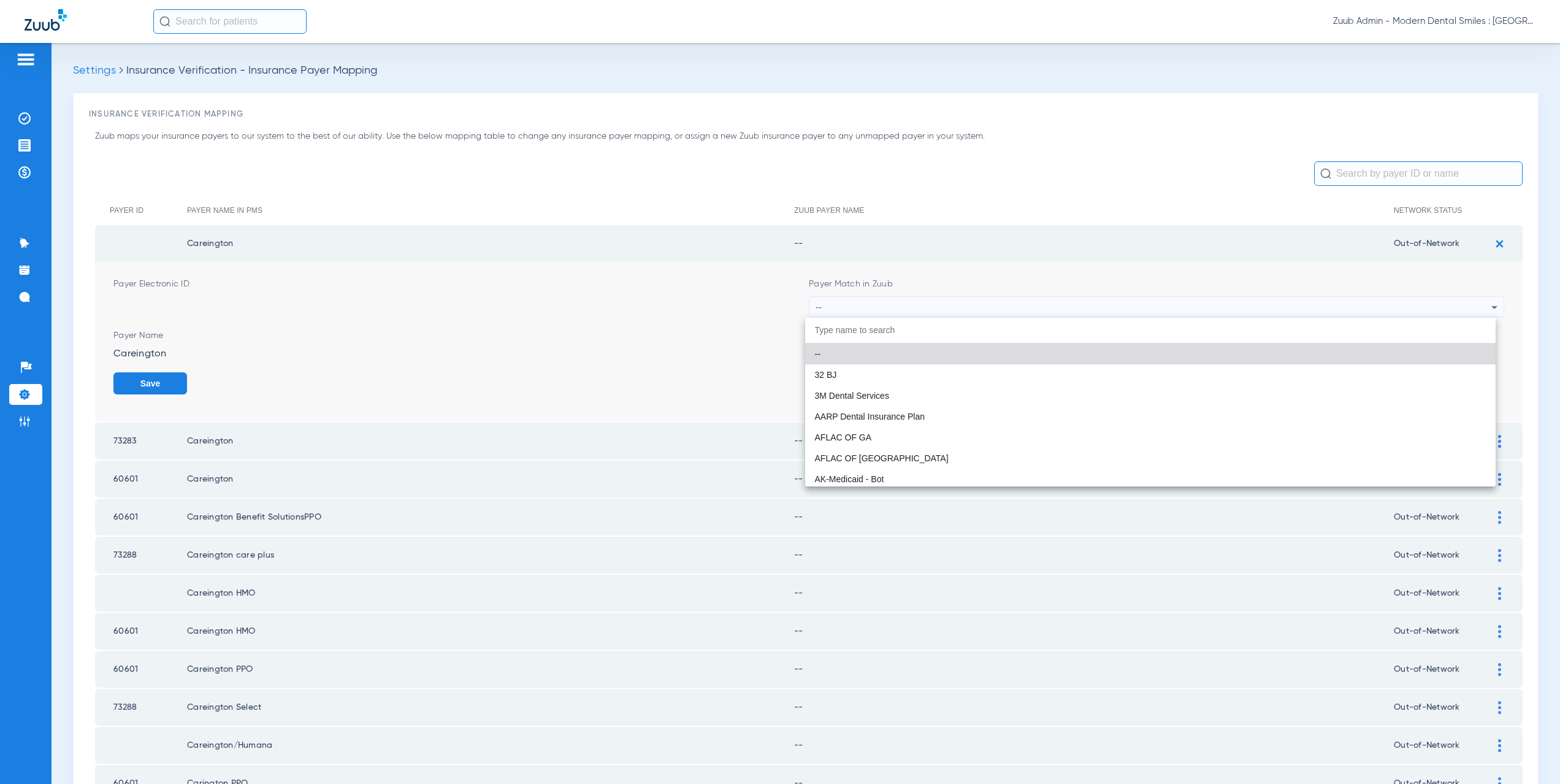
paste input "supported Payer"
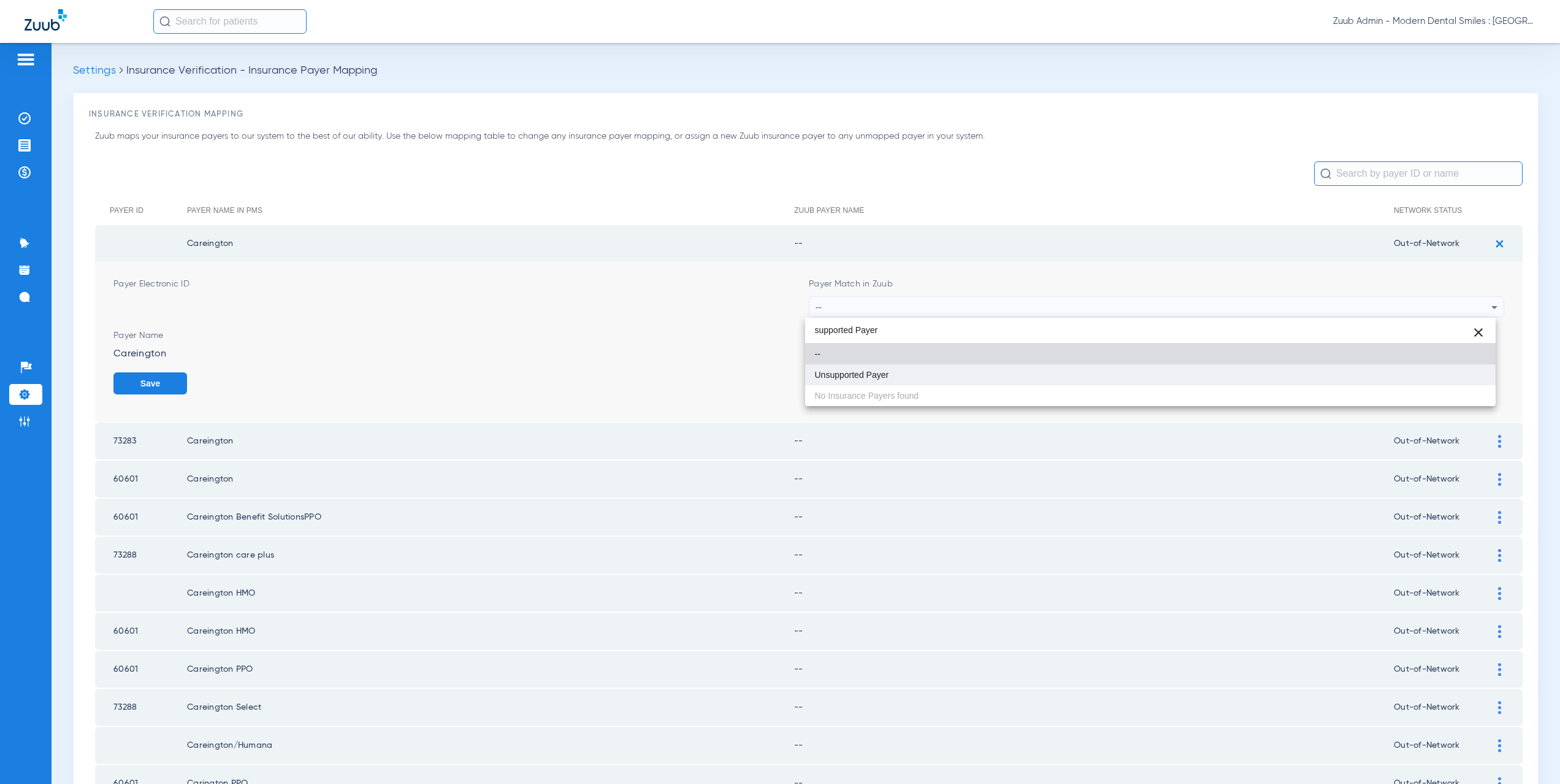
type input "supported Payer"
click at [865, 366] on mat-option "Unsupported Payer" at bounding box center [1151, 374] width 691 height 21
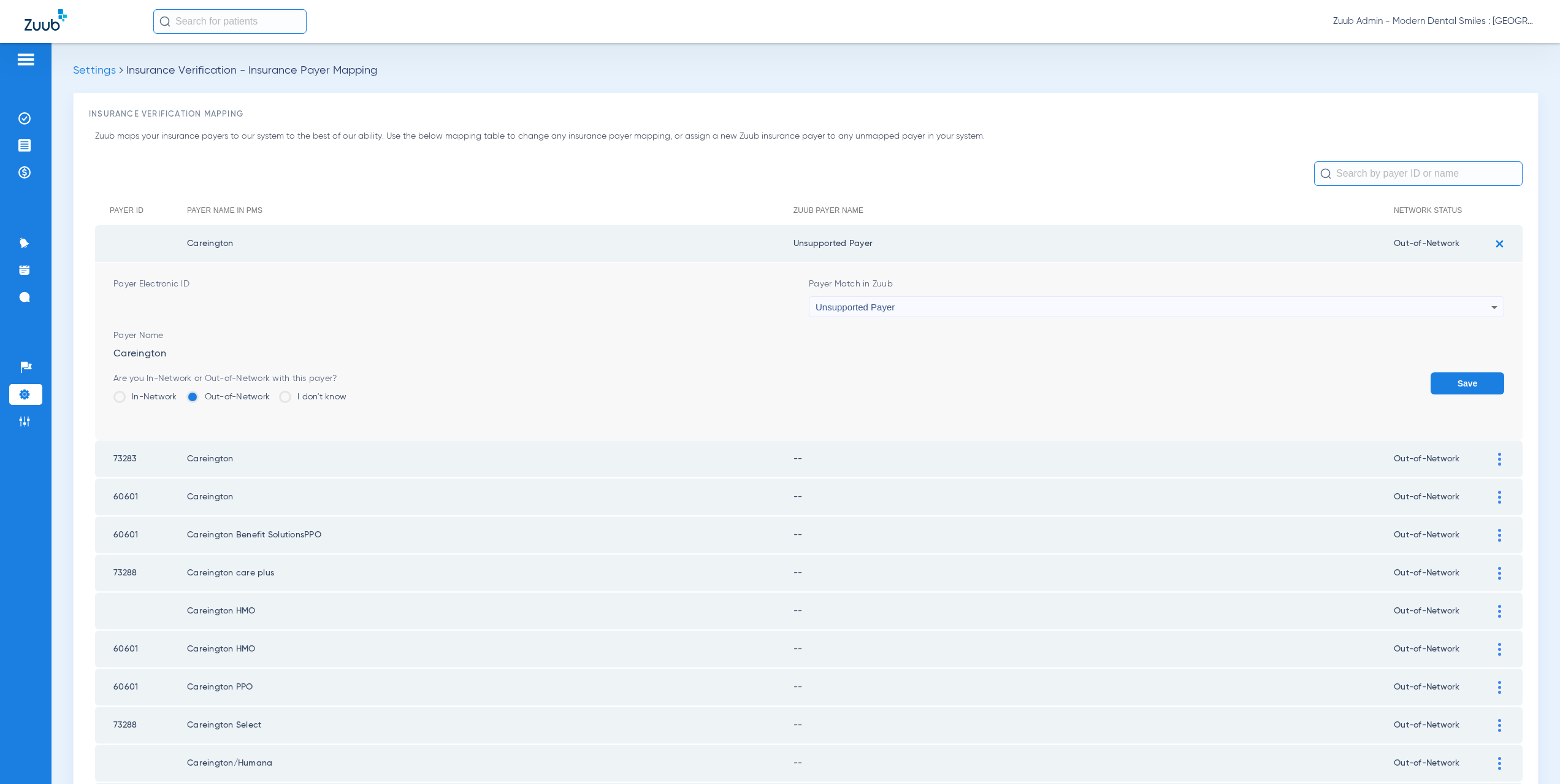
click at [1454, 385] on button "Save" at bounding box center [1467, 383] width 73 height 22
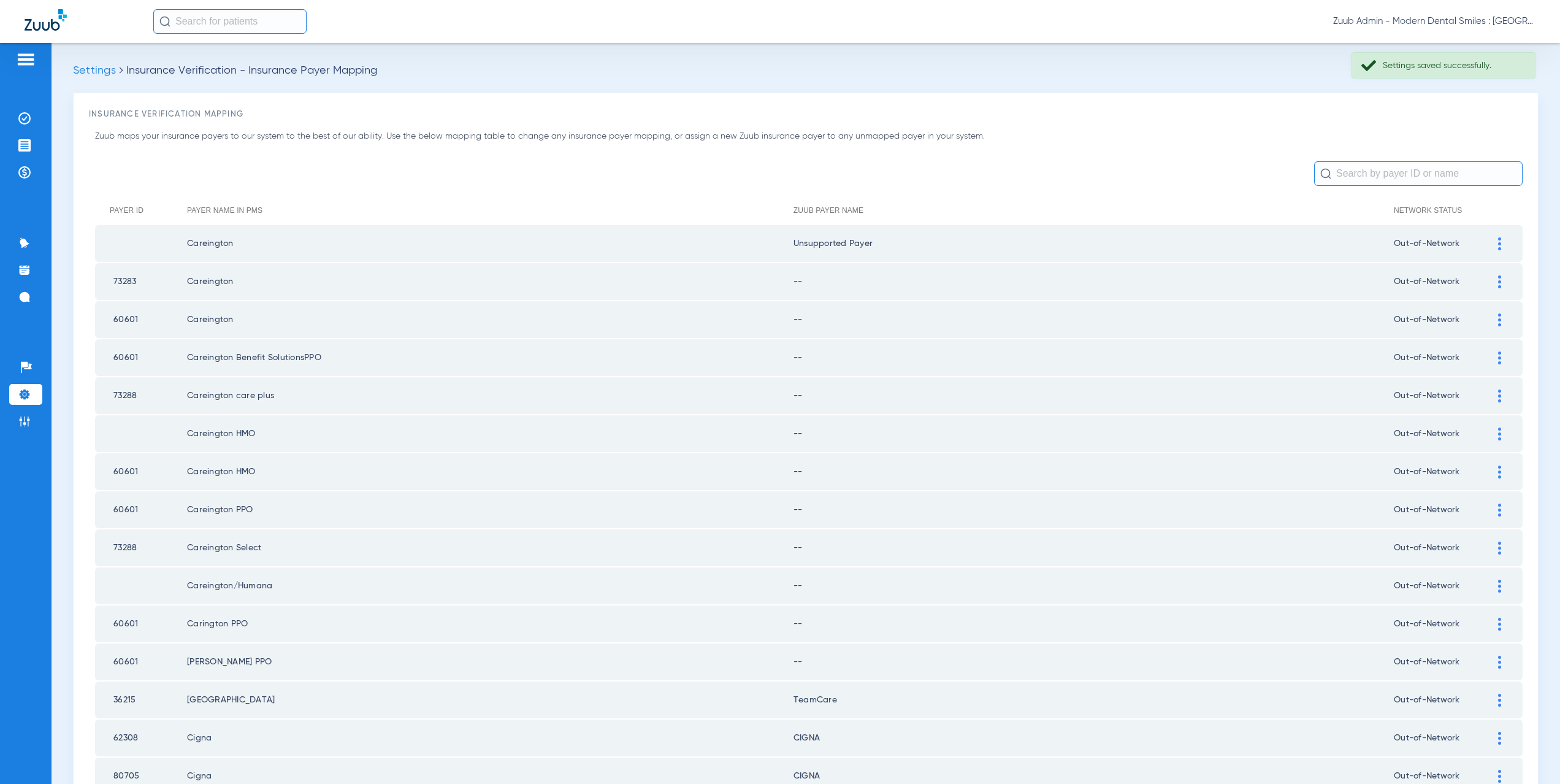
click at [1498, 282] on img at bounding box center [1500, 281] width 3 height 13
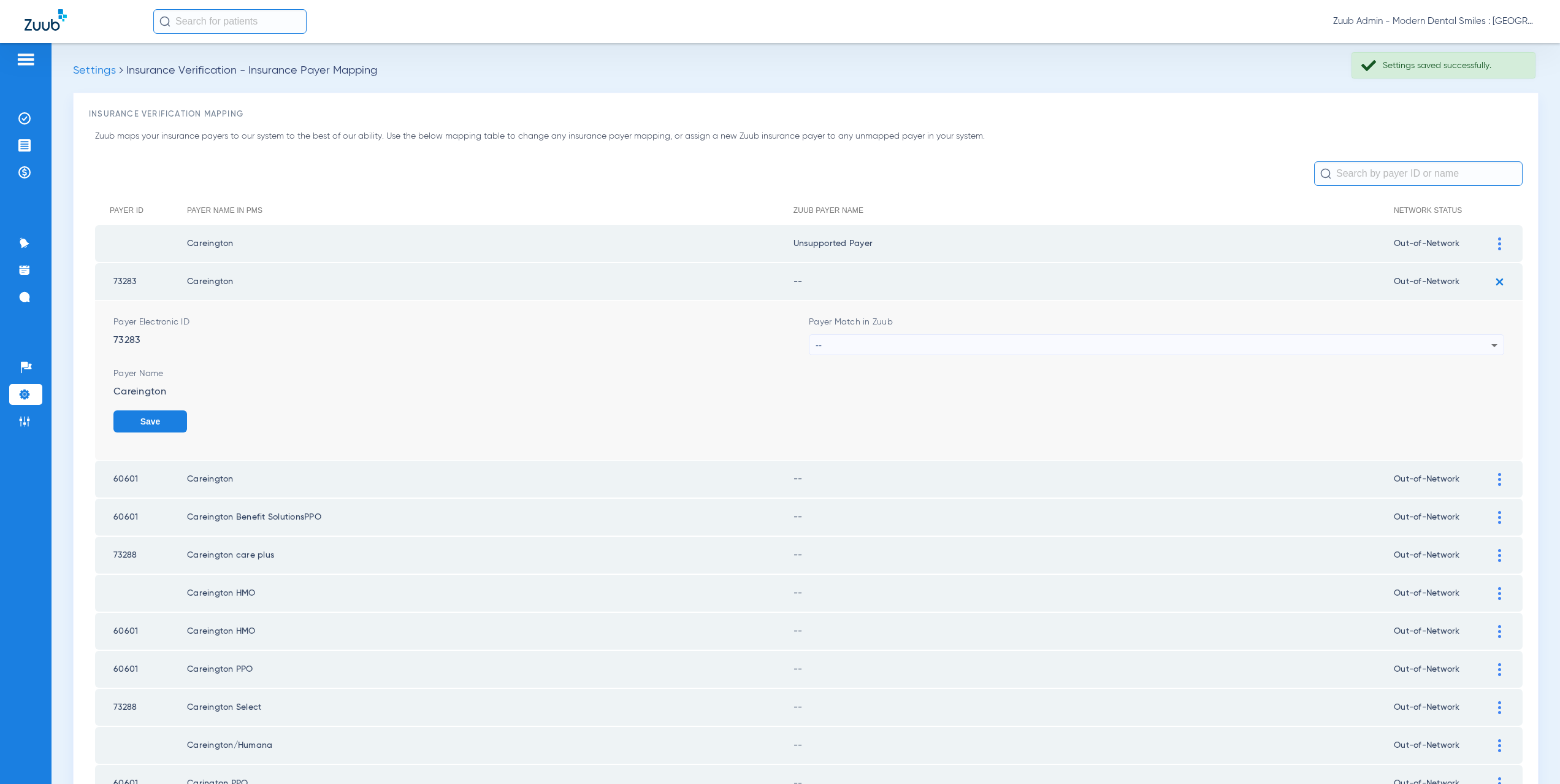
click at [859, 344] on div "--" at bounding box center [1153, 345] width 676 height 21
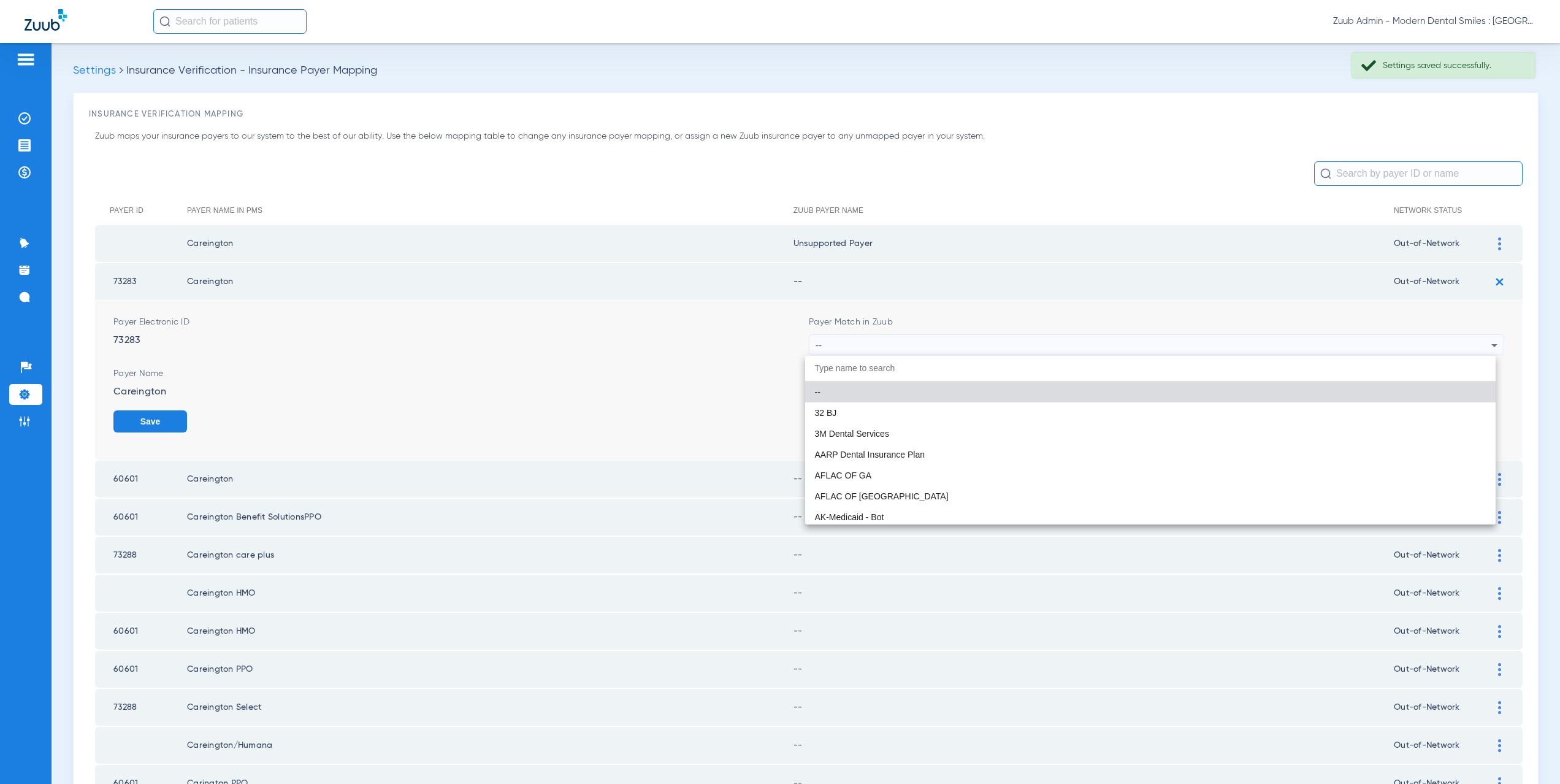
paste input "supported Payer"
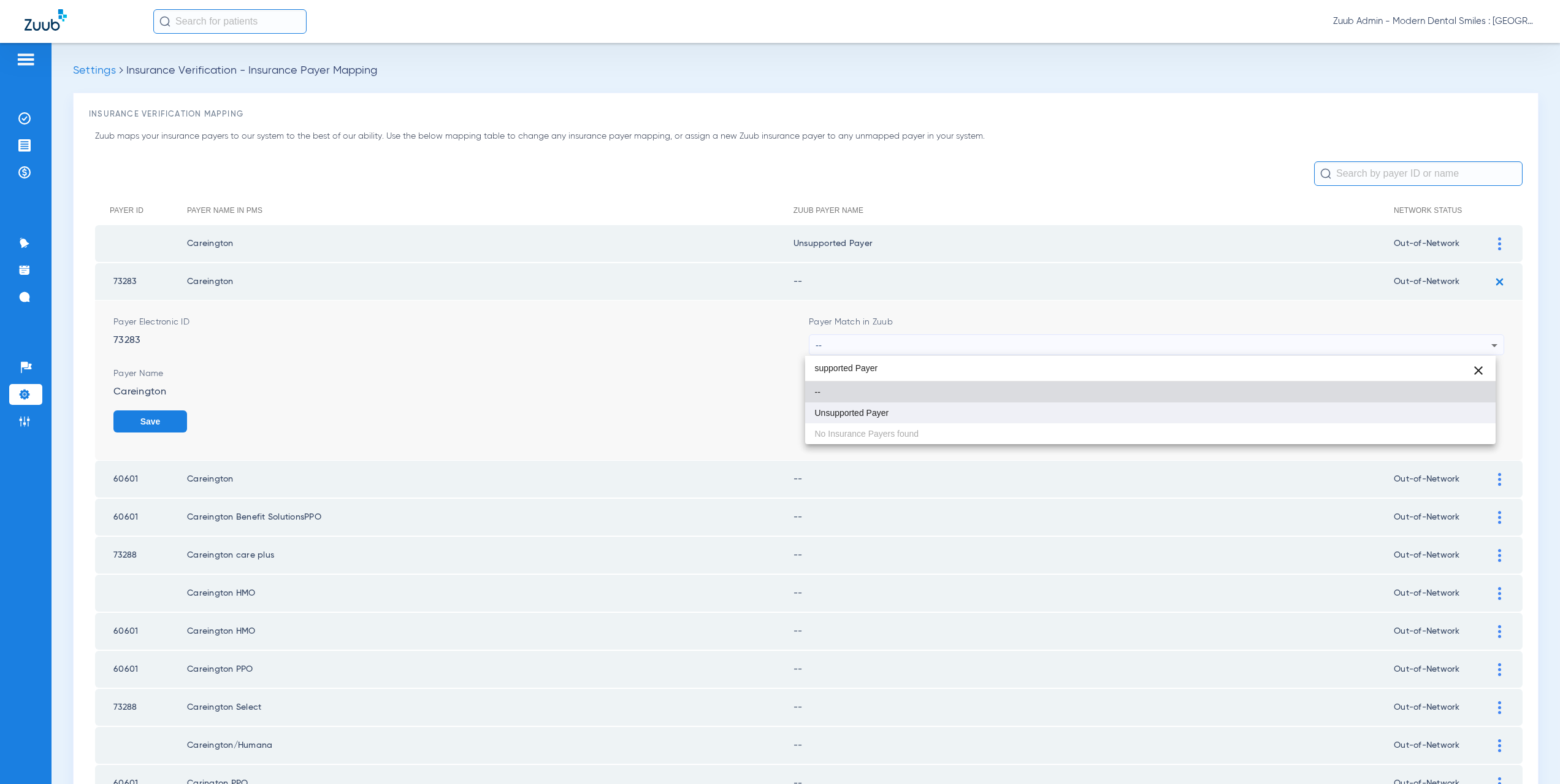
type input "supported Payer"
click at [868, 413] on span "Unsupported Payer" at bounding box center [852, 413] width 74 height 9
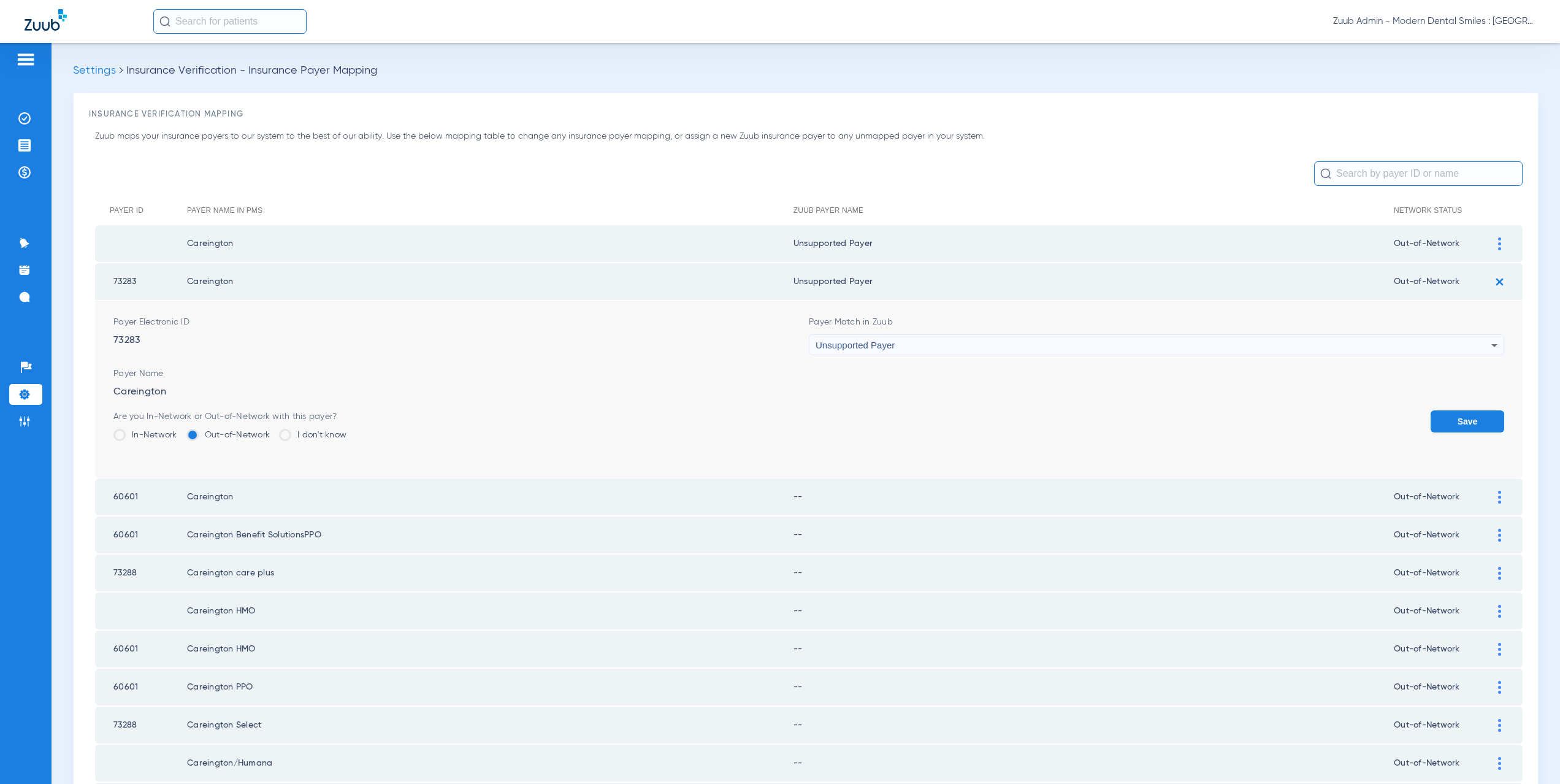
click at [1451, 422] on button "Save" at bounding box center [1467, 421] width 73 height 22
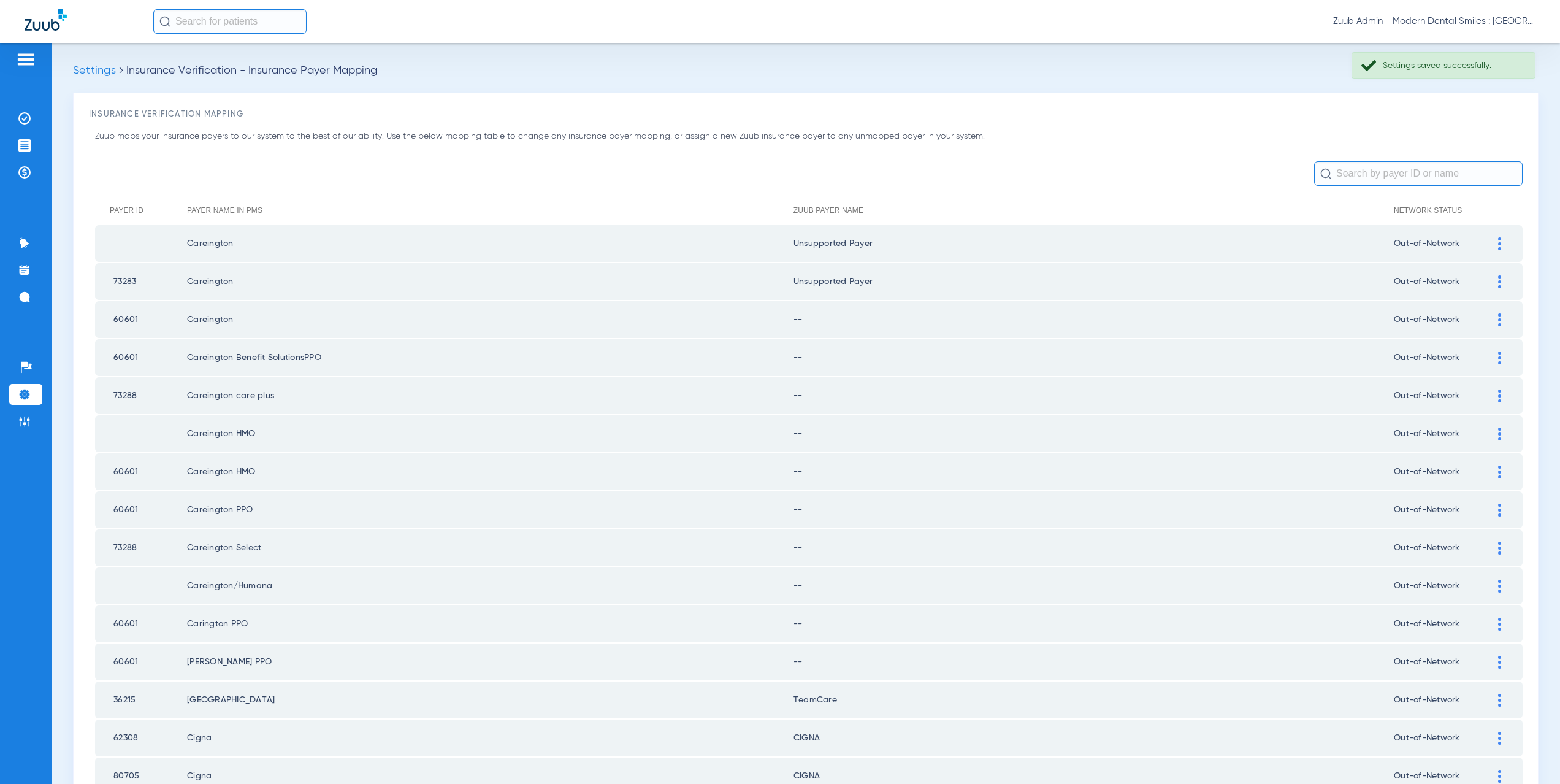
click at [1498, 318] on img at bounding box center [1500, 319] width 3 height 13
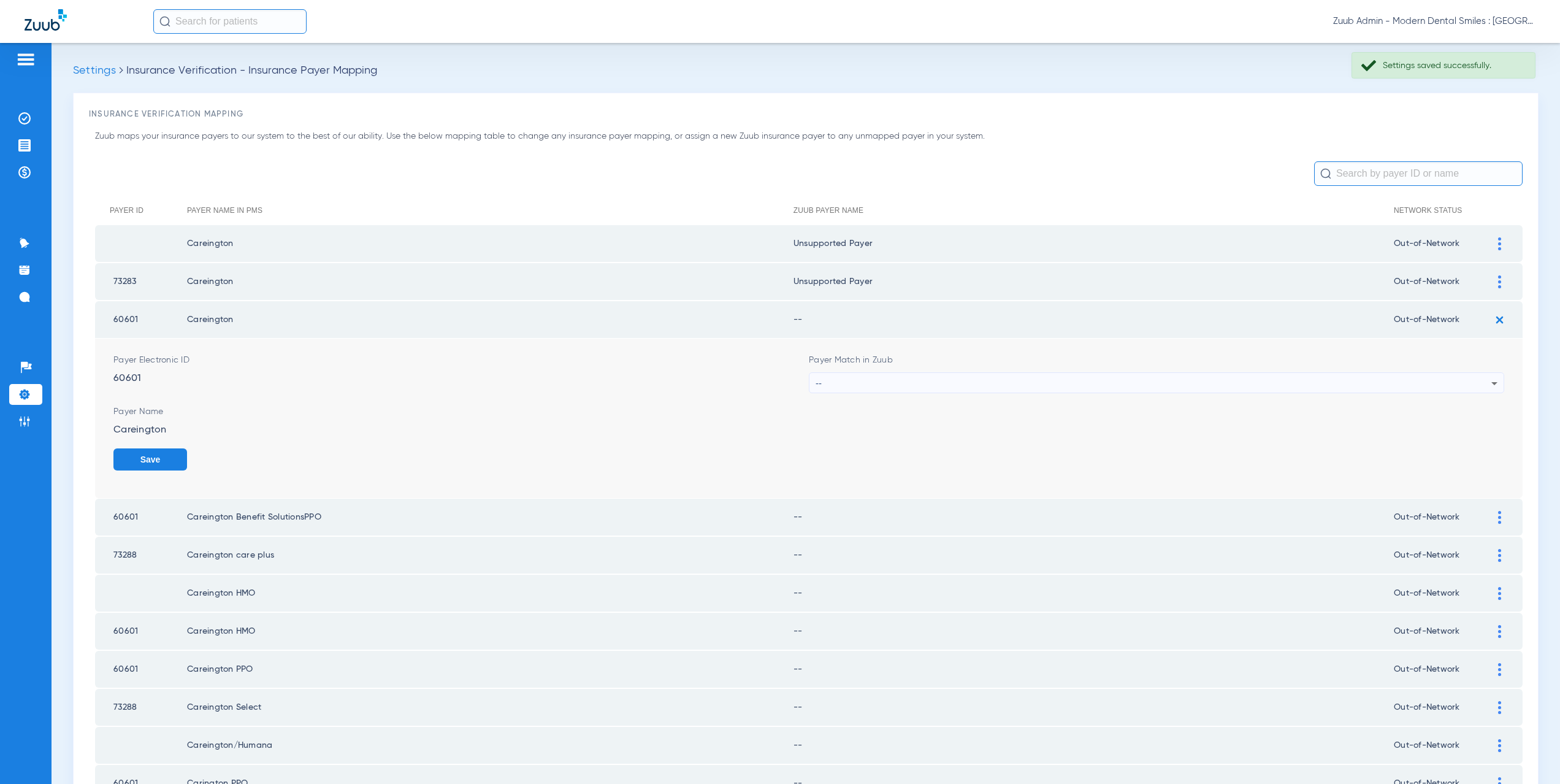
click at [853, 385] on div "--" at bounding box center [1153, 383] width 676 height 21
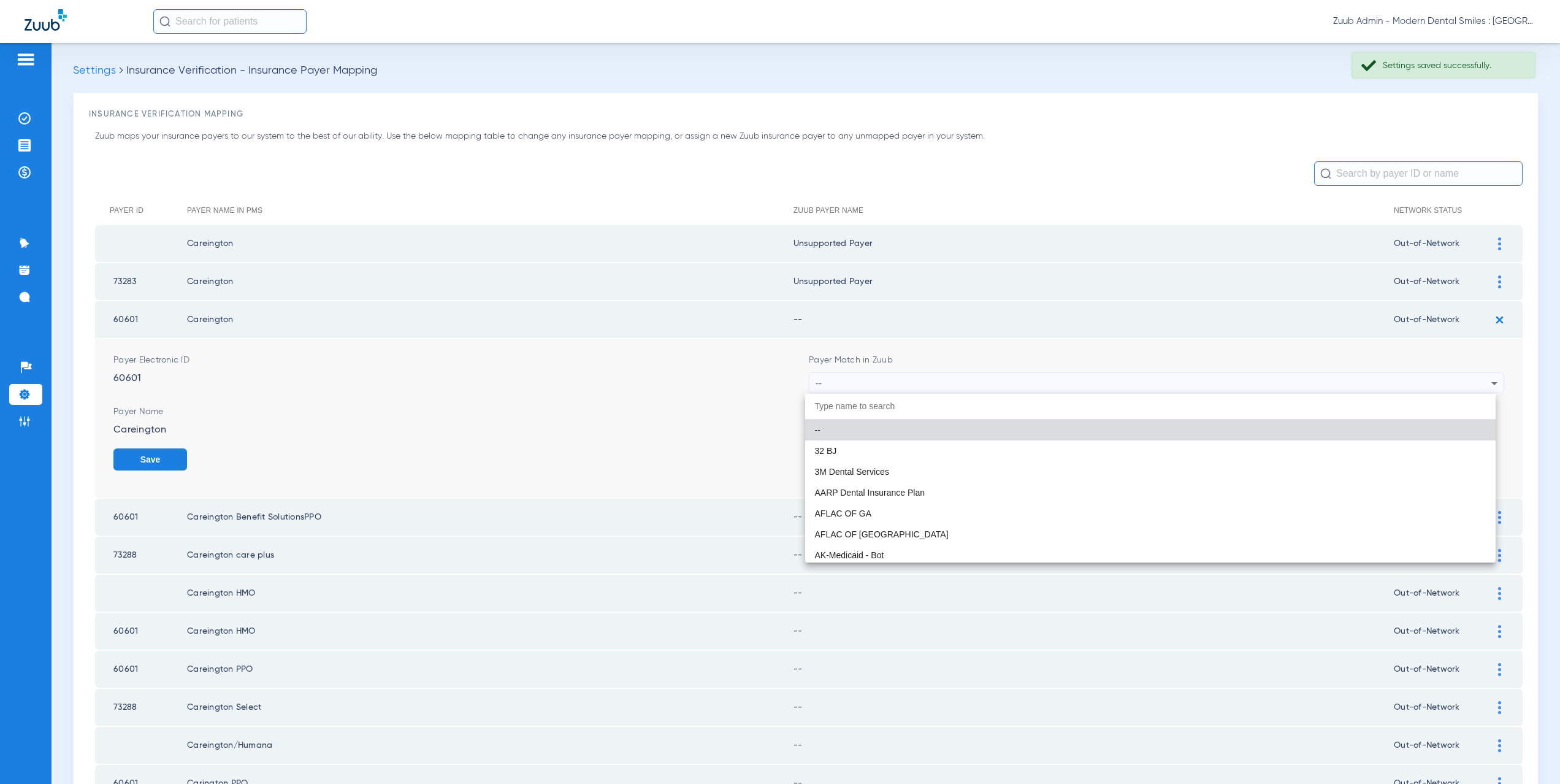
paste input "supported Payer"
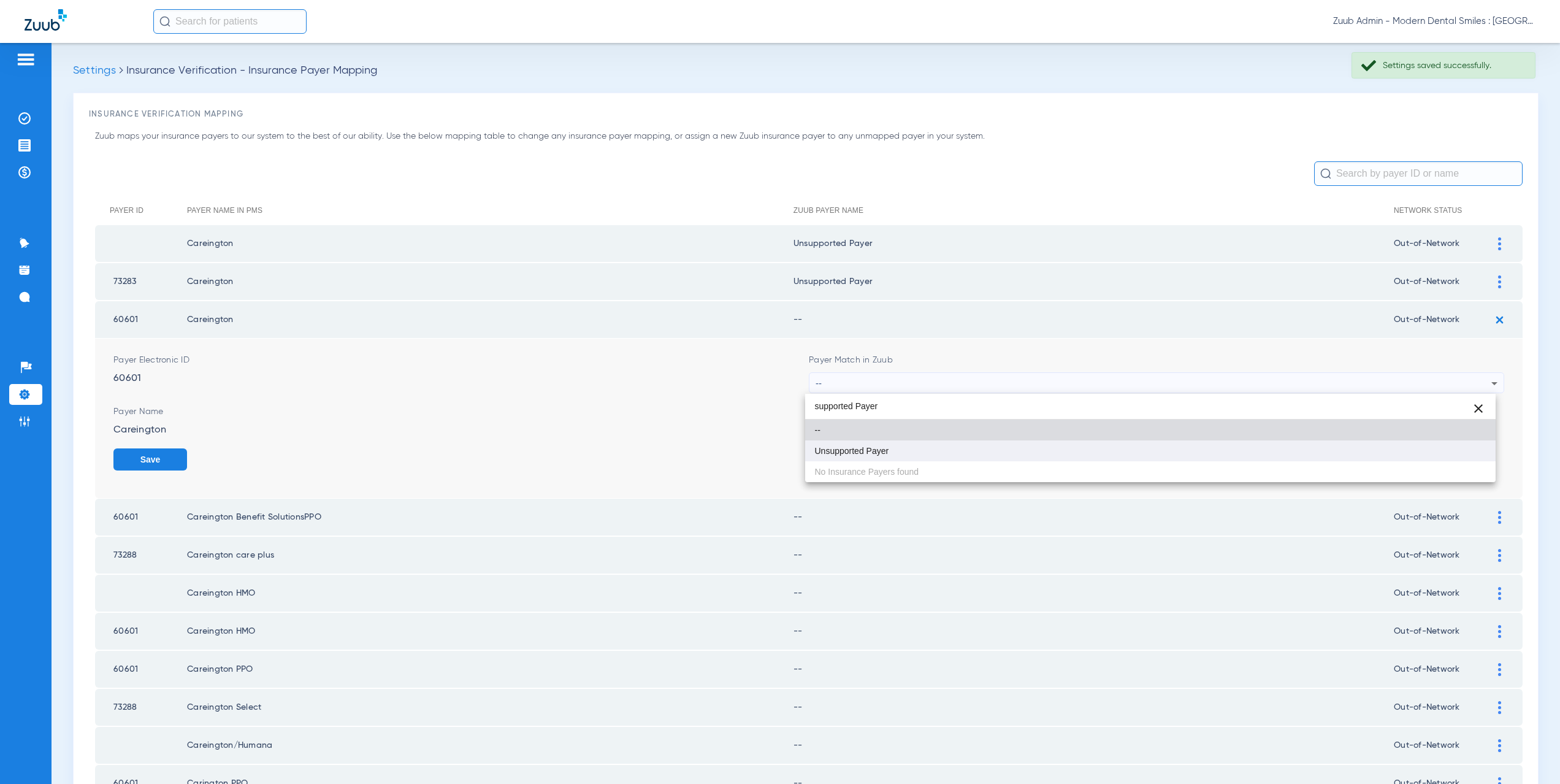
type input "supported Payer"
click at [879, 450] on span "Unsupported Payer" at bounding box center [852, 451] width 74 height 9
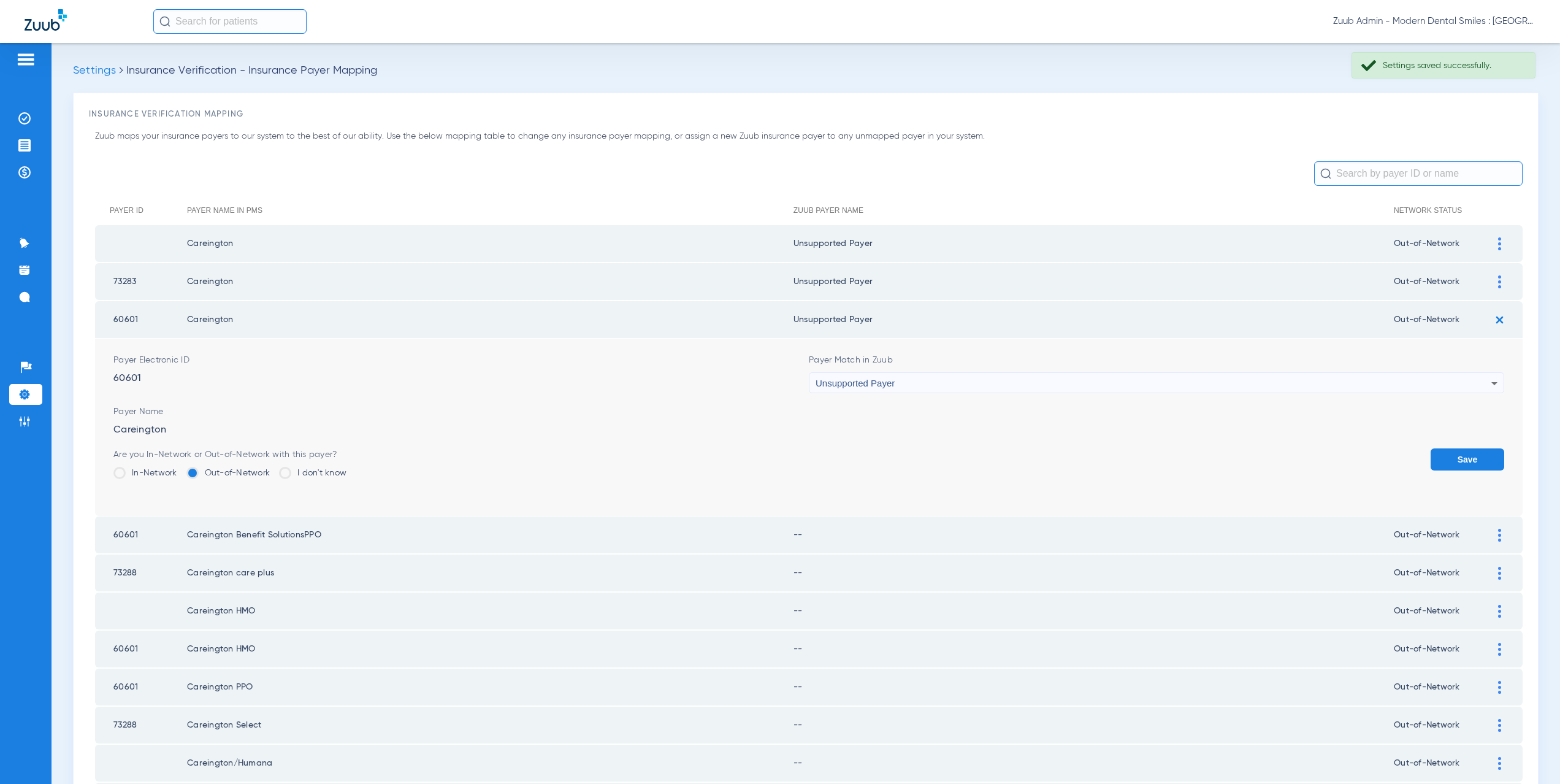
click at [1445, 463] on button "Save" at bounding box center [1467, 459] width 73 height 22
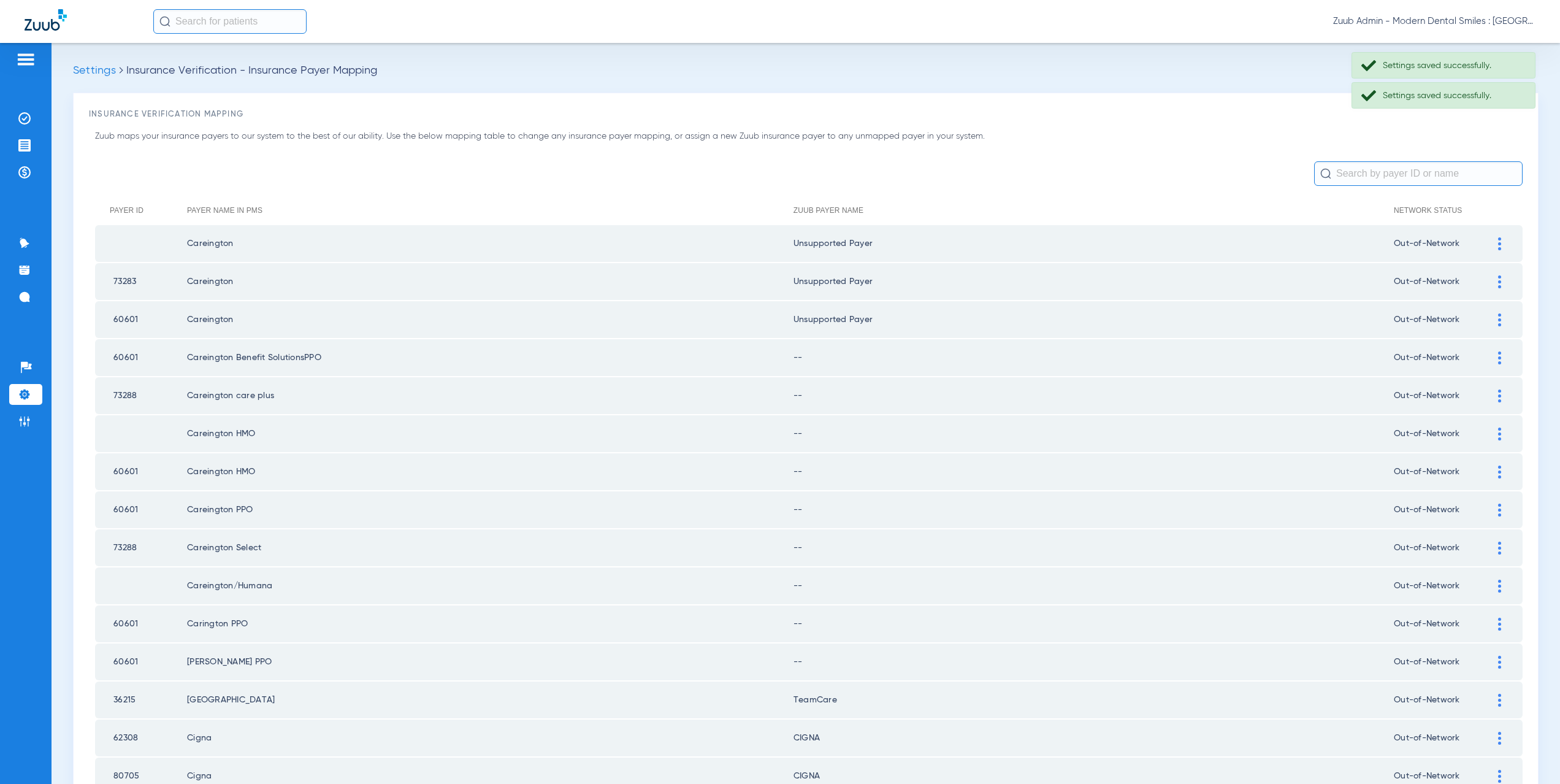
click at [1498, 357] on img at bounding box center [1500, 357] width 3 height 13
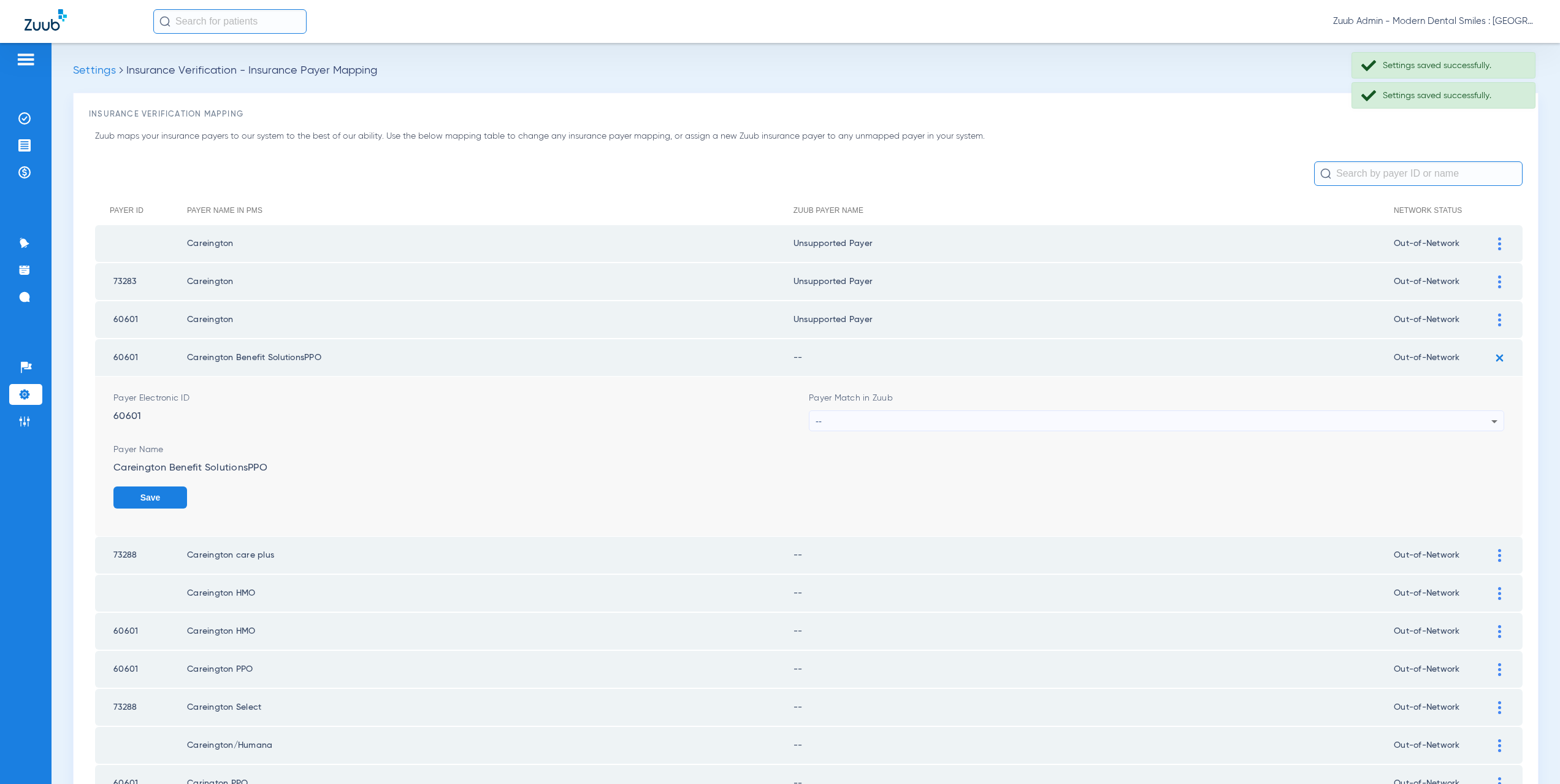
click at [872, 423] on div "--" at bounding box center [1153, 421] width 676 height 21
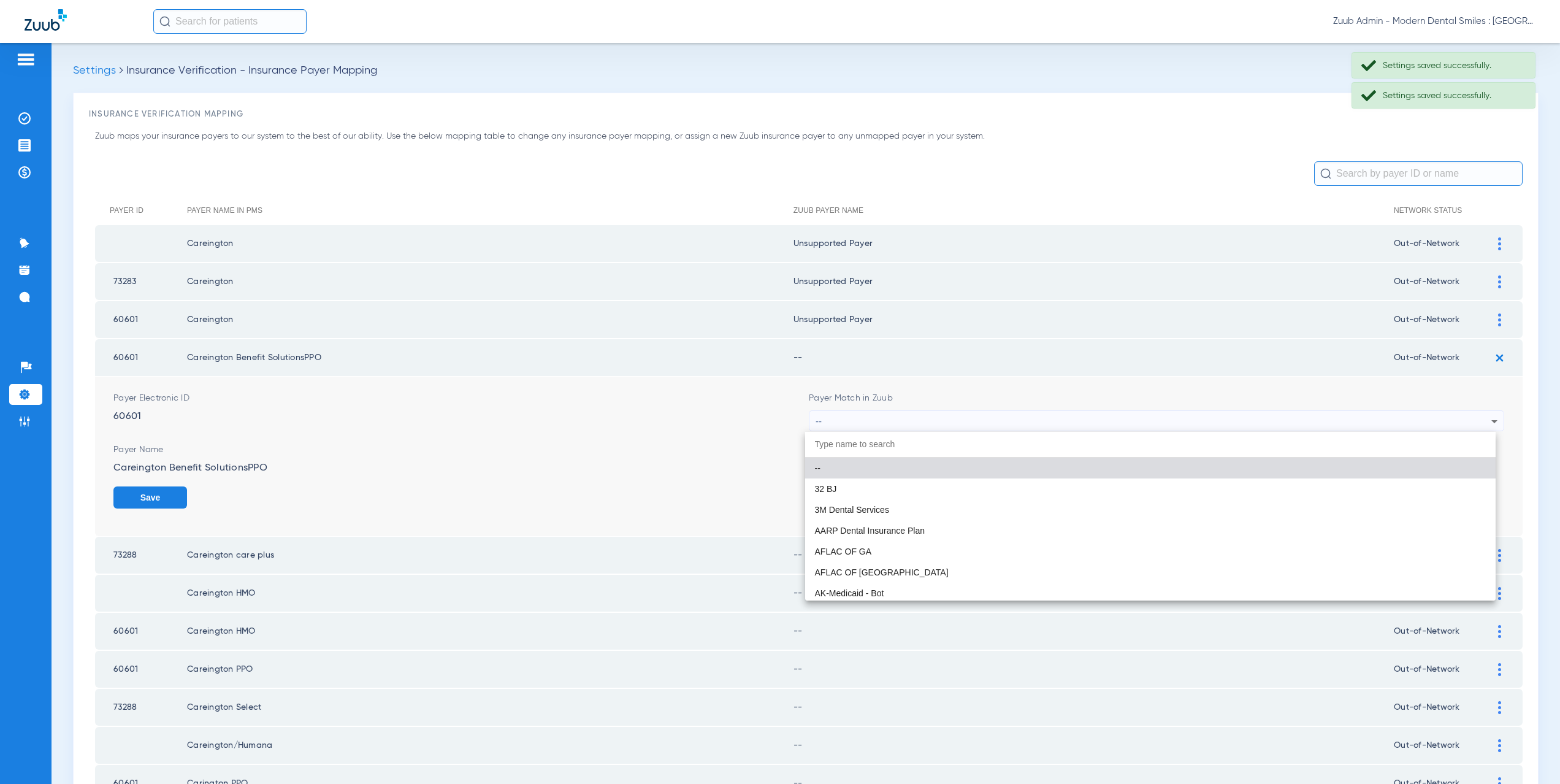
paste input "supported Payer"
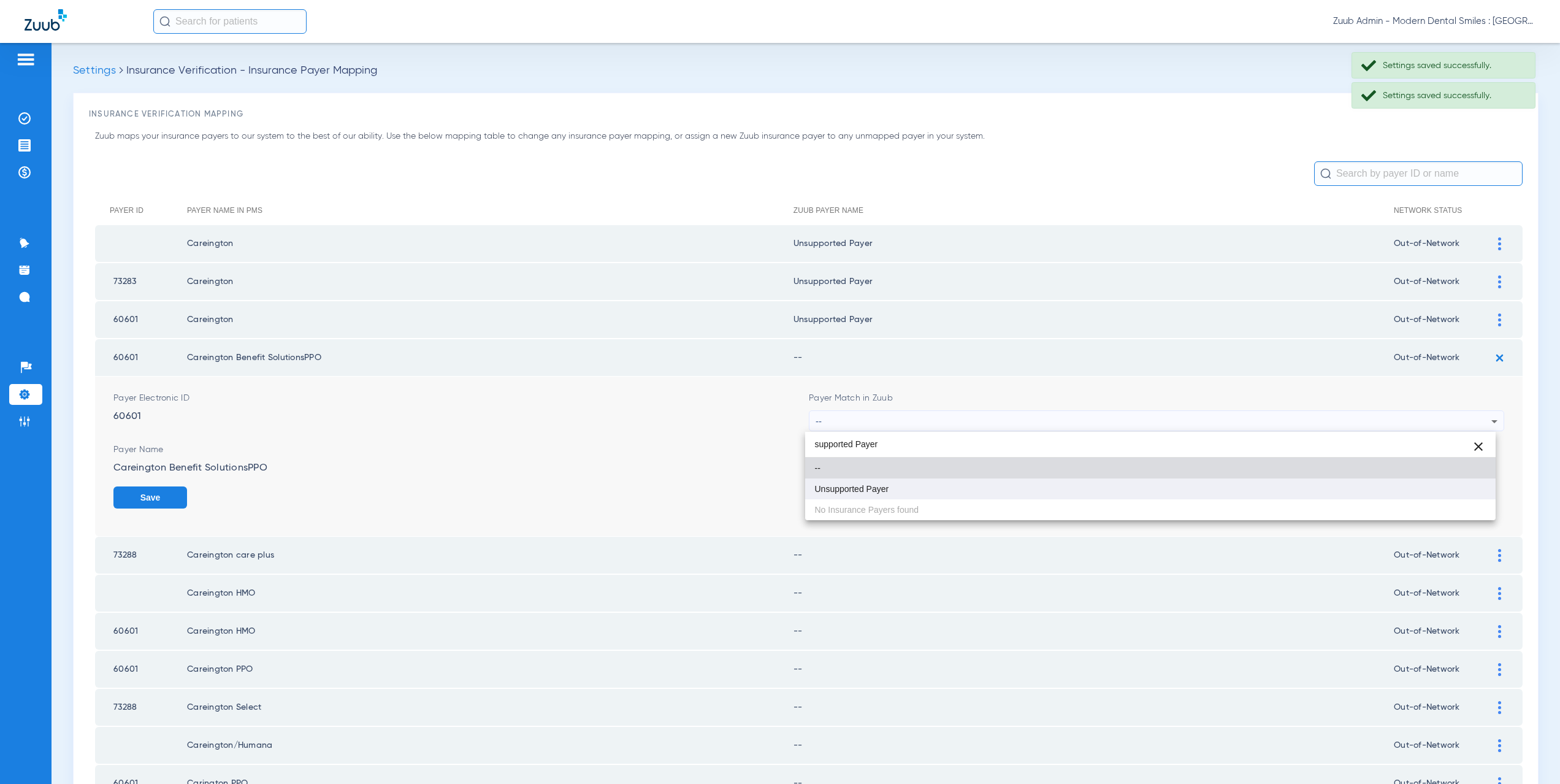
type input "supported Payer"
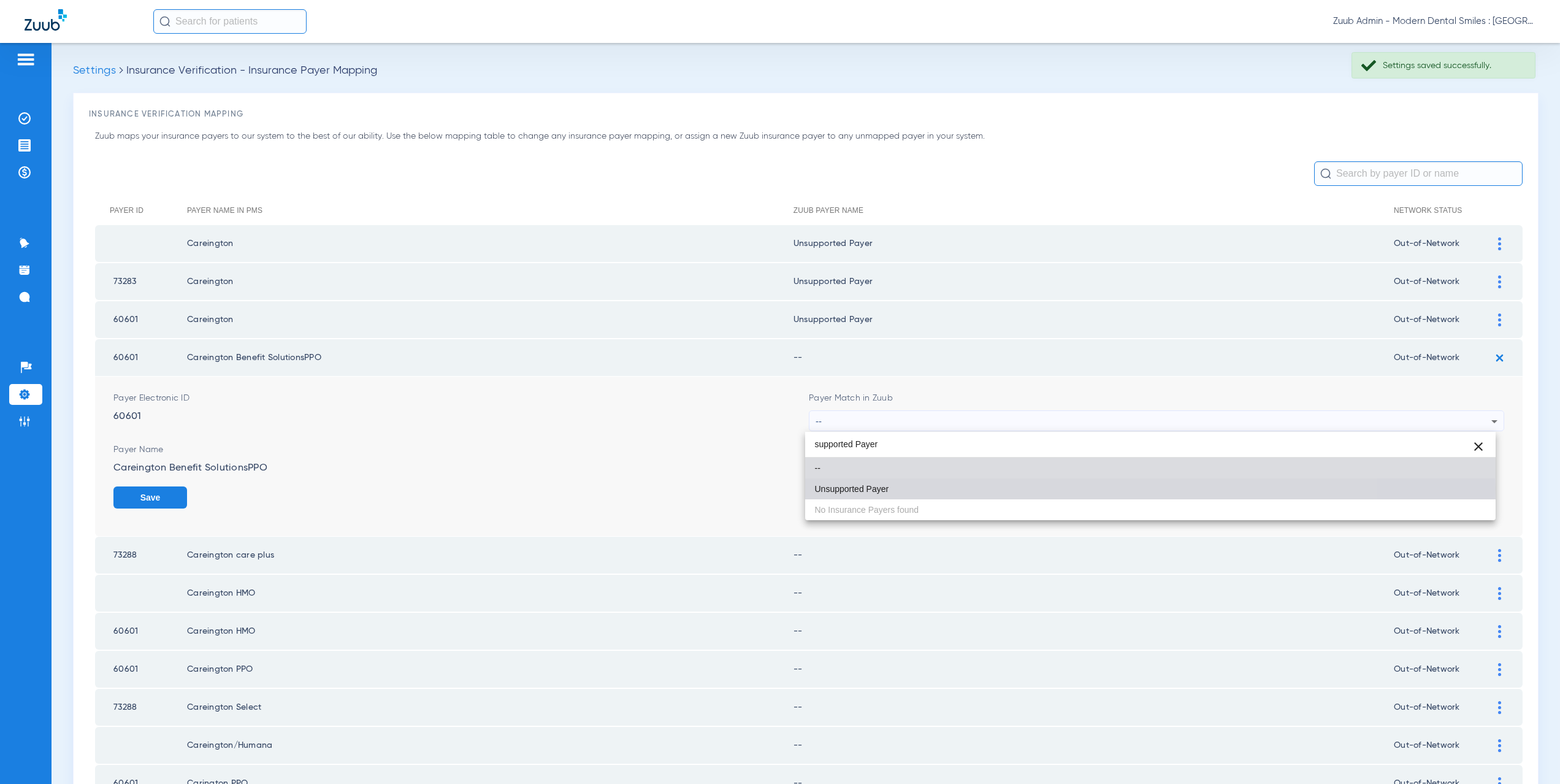
click at [891, 488] on mat-option "Unsupported Payer" at bounding box center [1151, 488] width 691 height 21
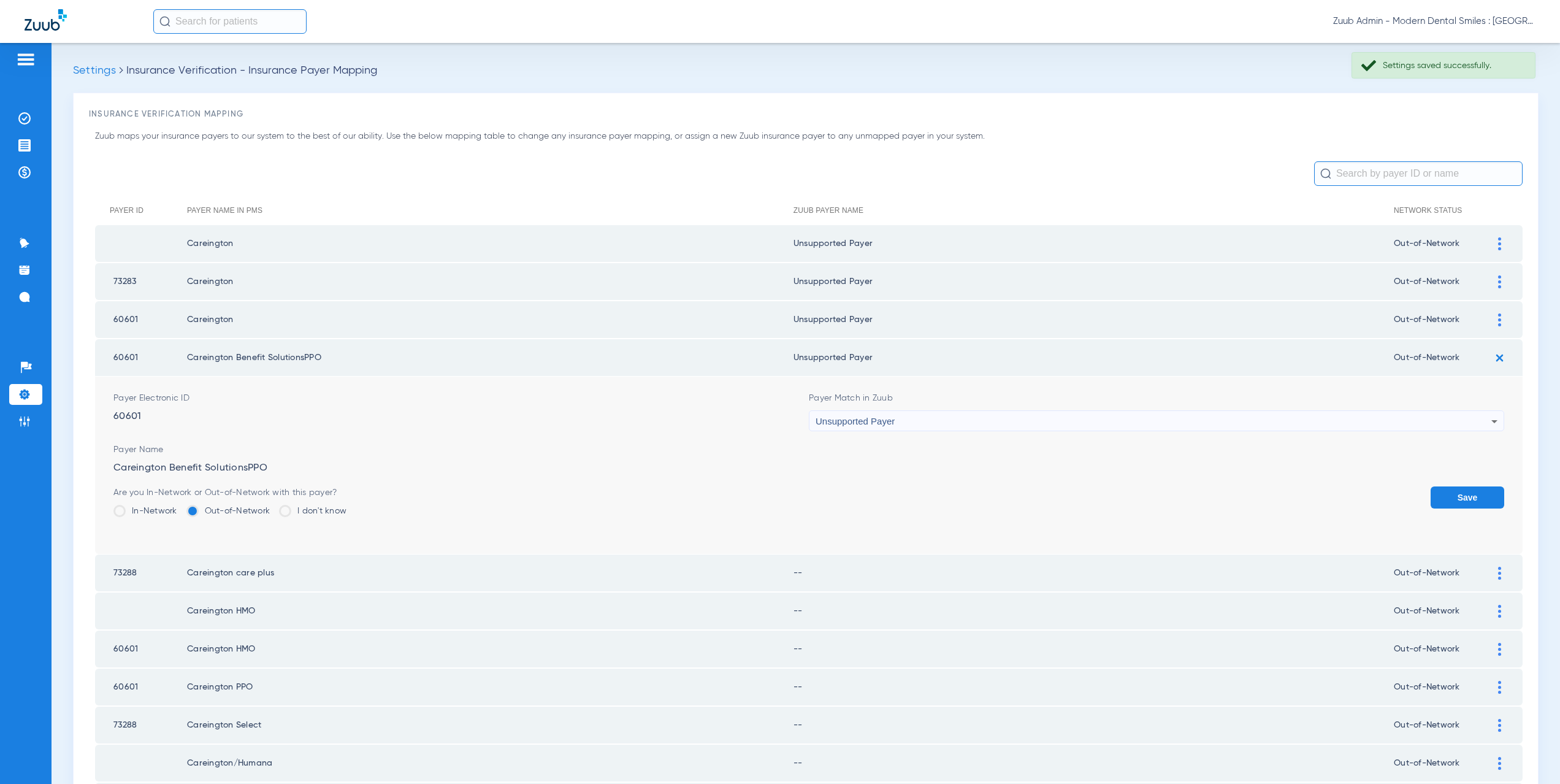
click at [1431, 499] on button "Save" at bounding box center [1467, 497] width 73 height 22
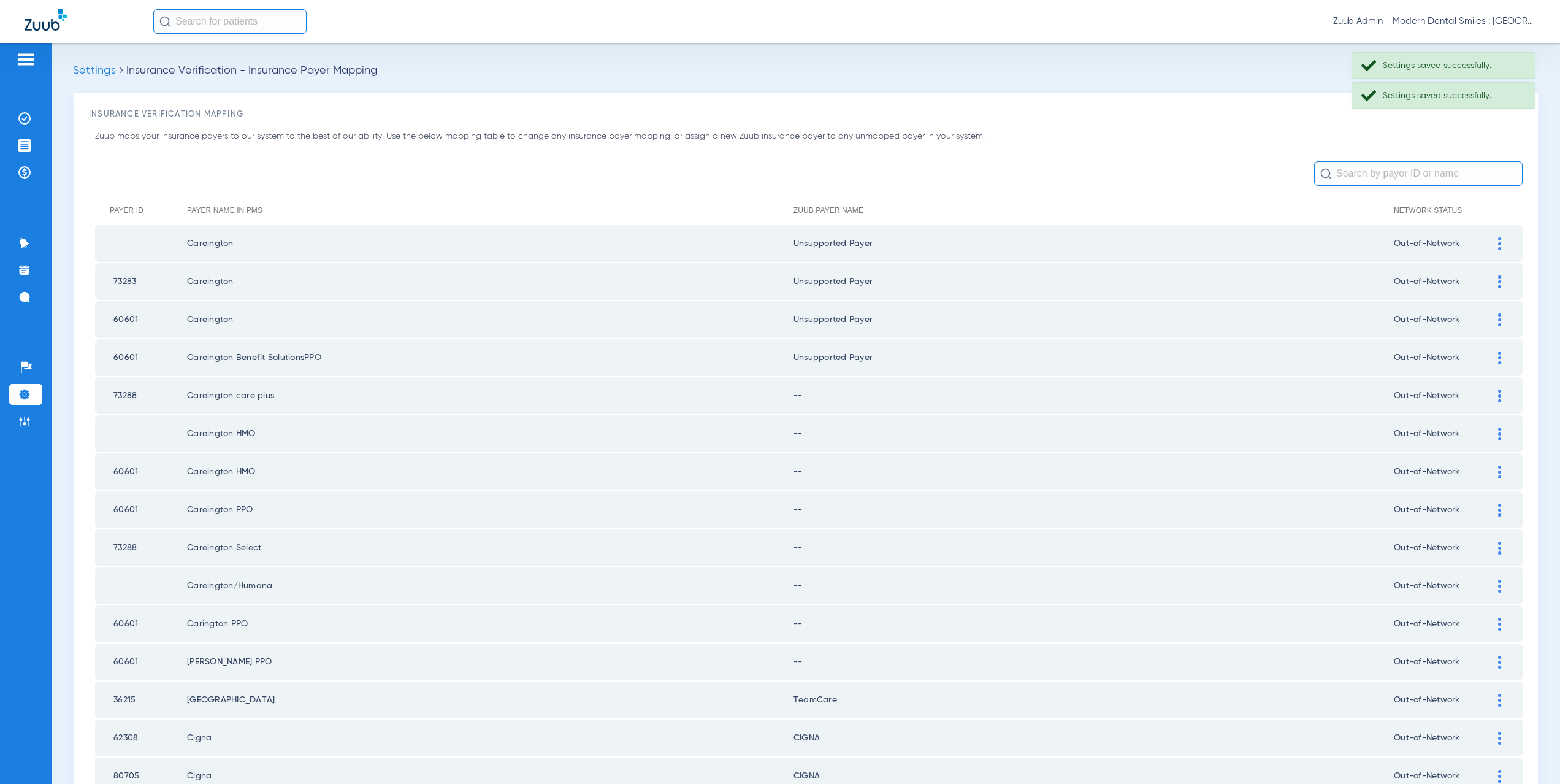
click at [1498, 400] on img at bounding box center [1500, 395] width 3 height 13
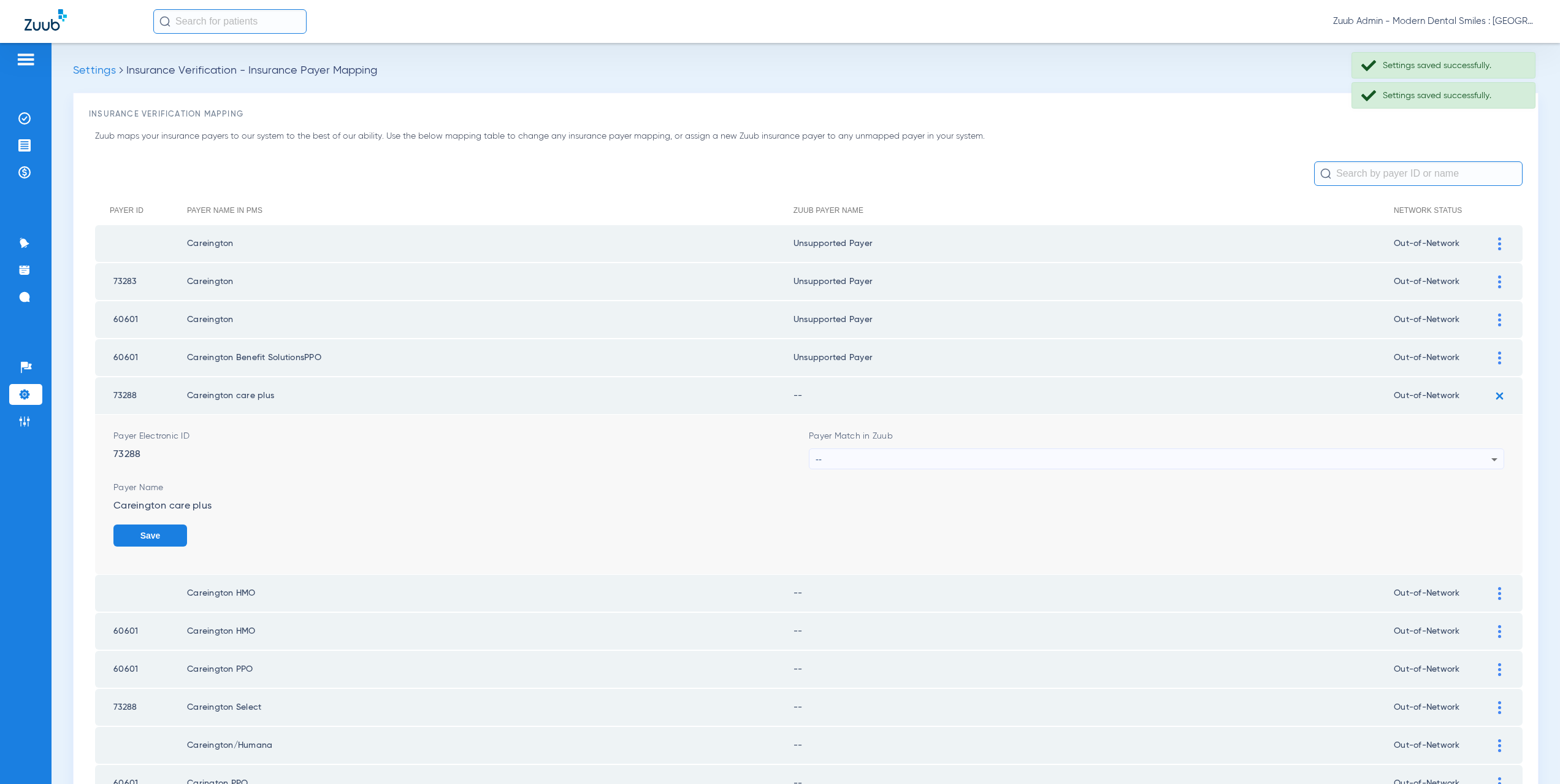
click at [869, 455] on div "--" at bounding box center [1153, 459] width 676 height 21
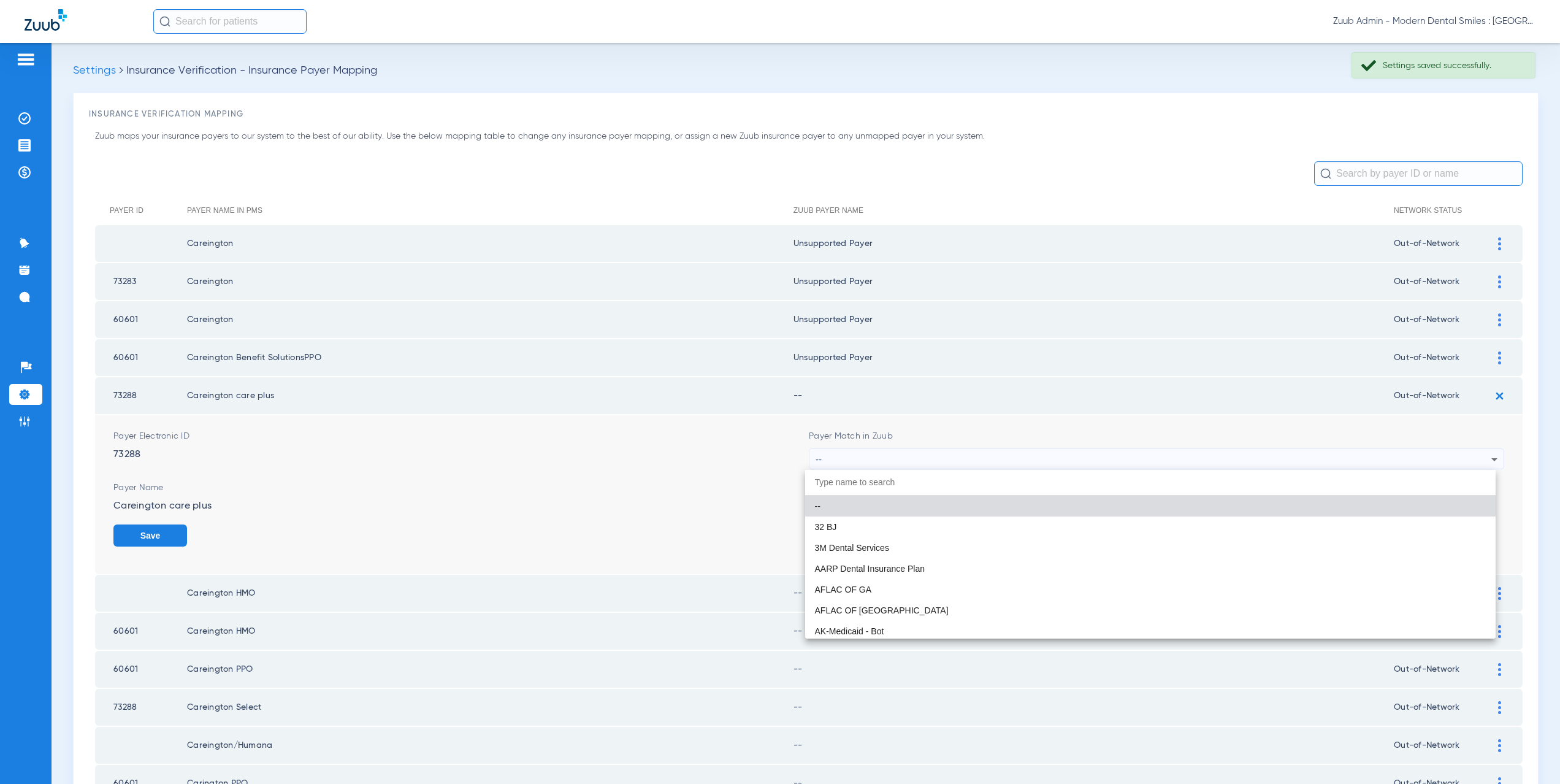
paste input "supported Payer"
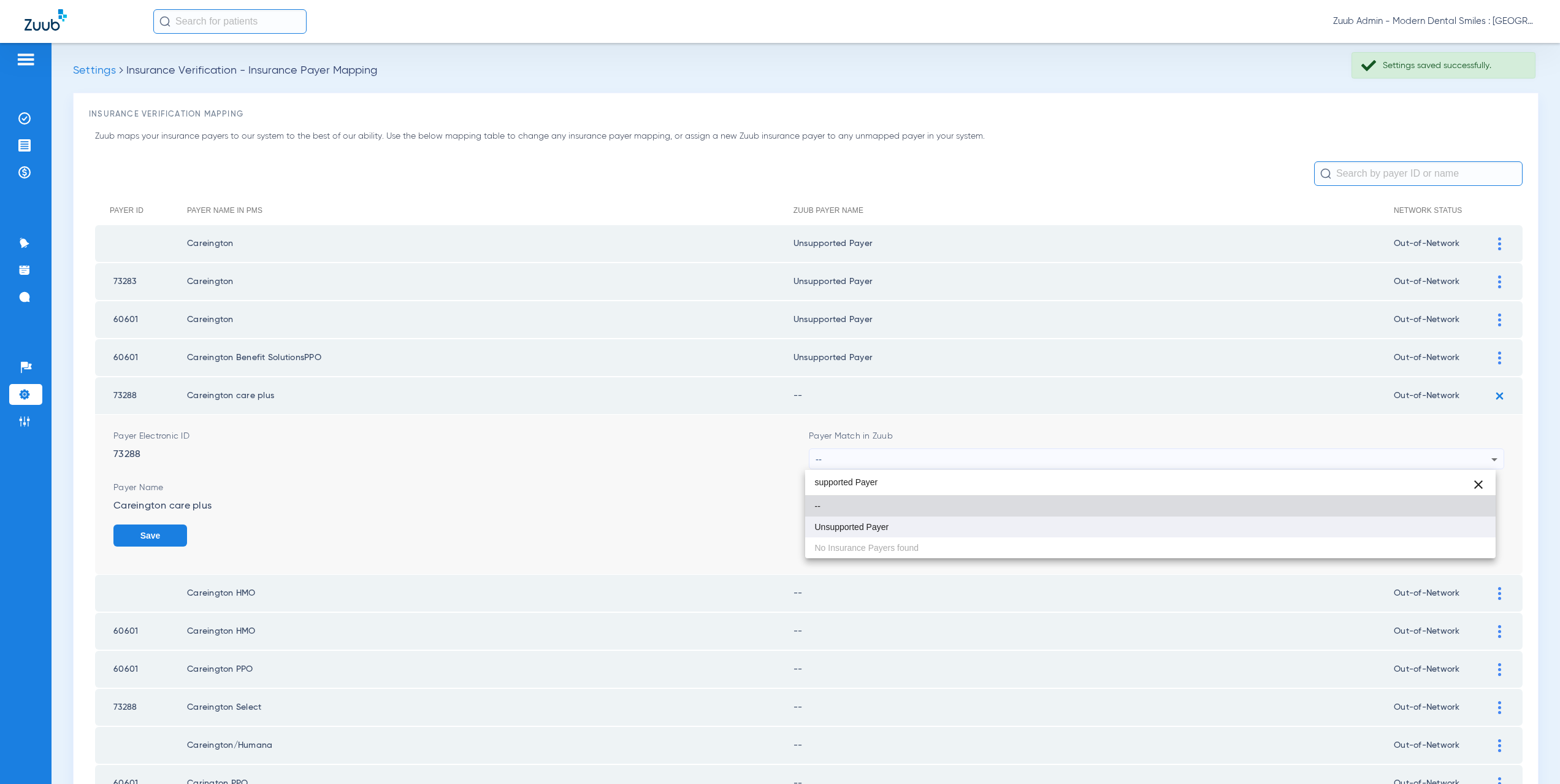
type input "supported Payer"
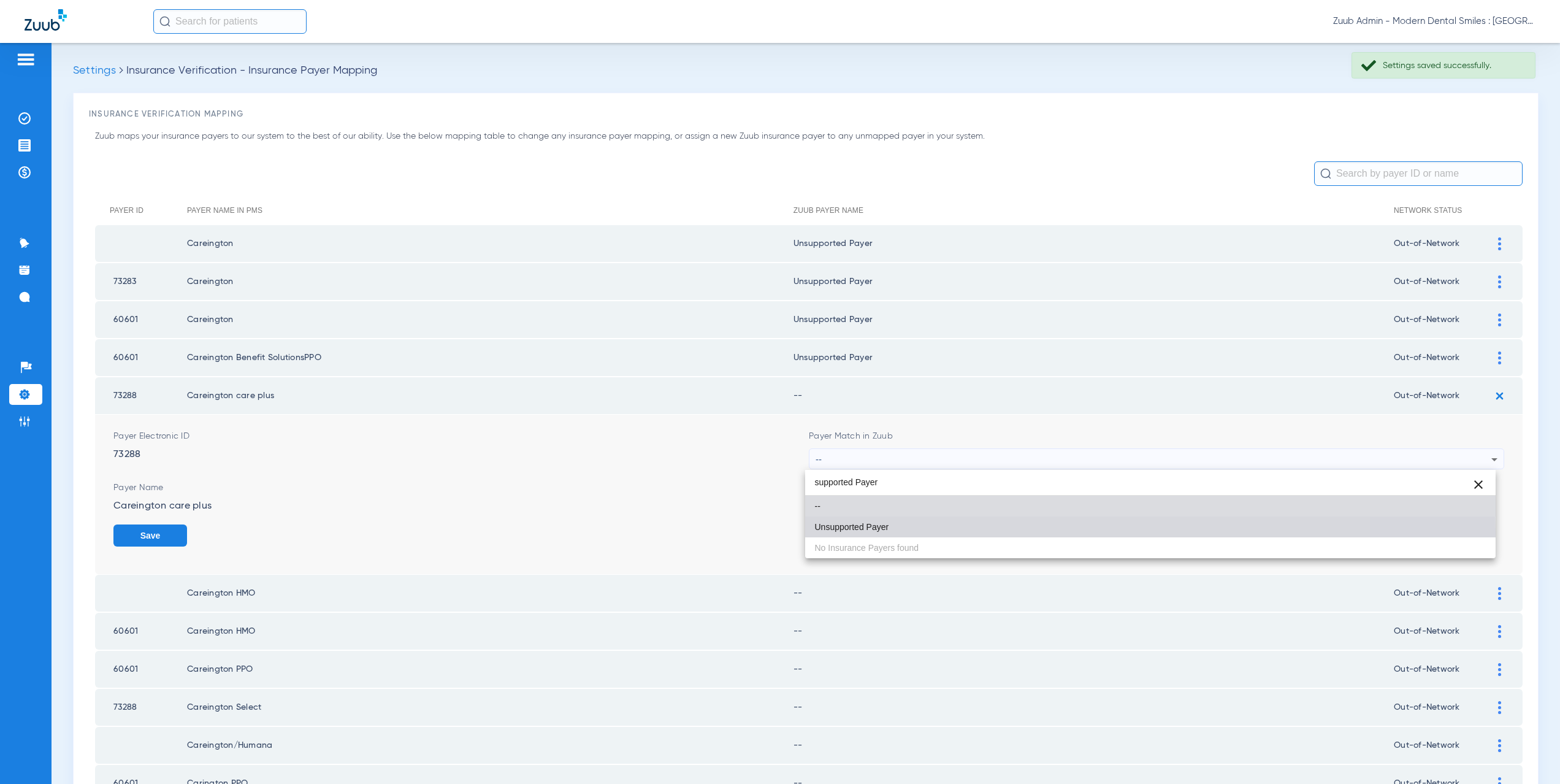
click at [887, 532] on mat-option "Unsupported Payer" at bounding box center [1151, 526] width 691 height 21
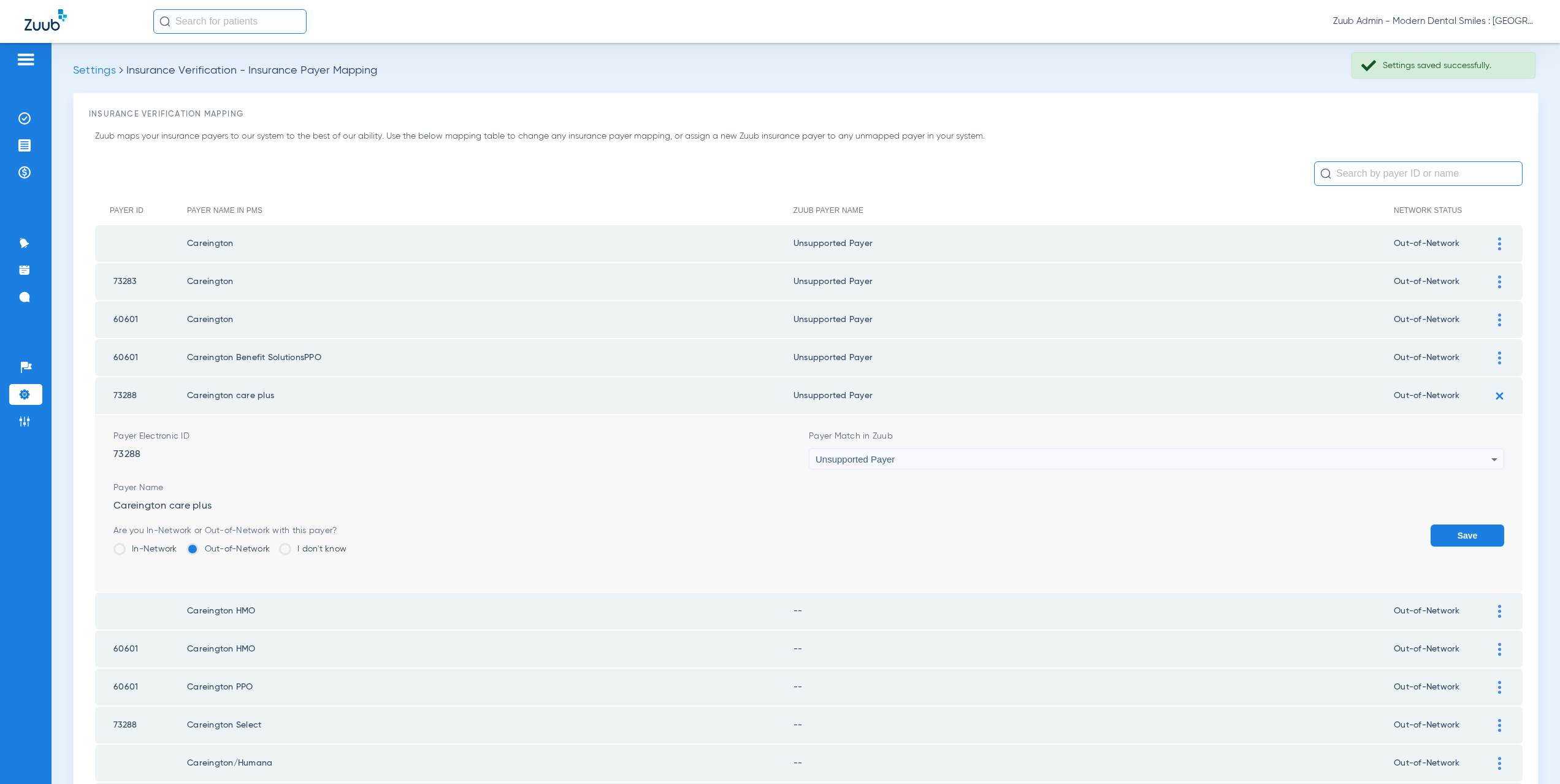
click at [1453, 536] on button "Save" at bounding box center [1467, 535] width 73 height 22
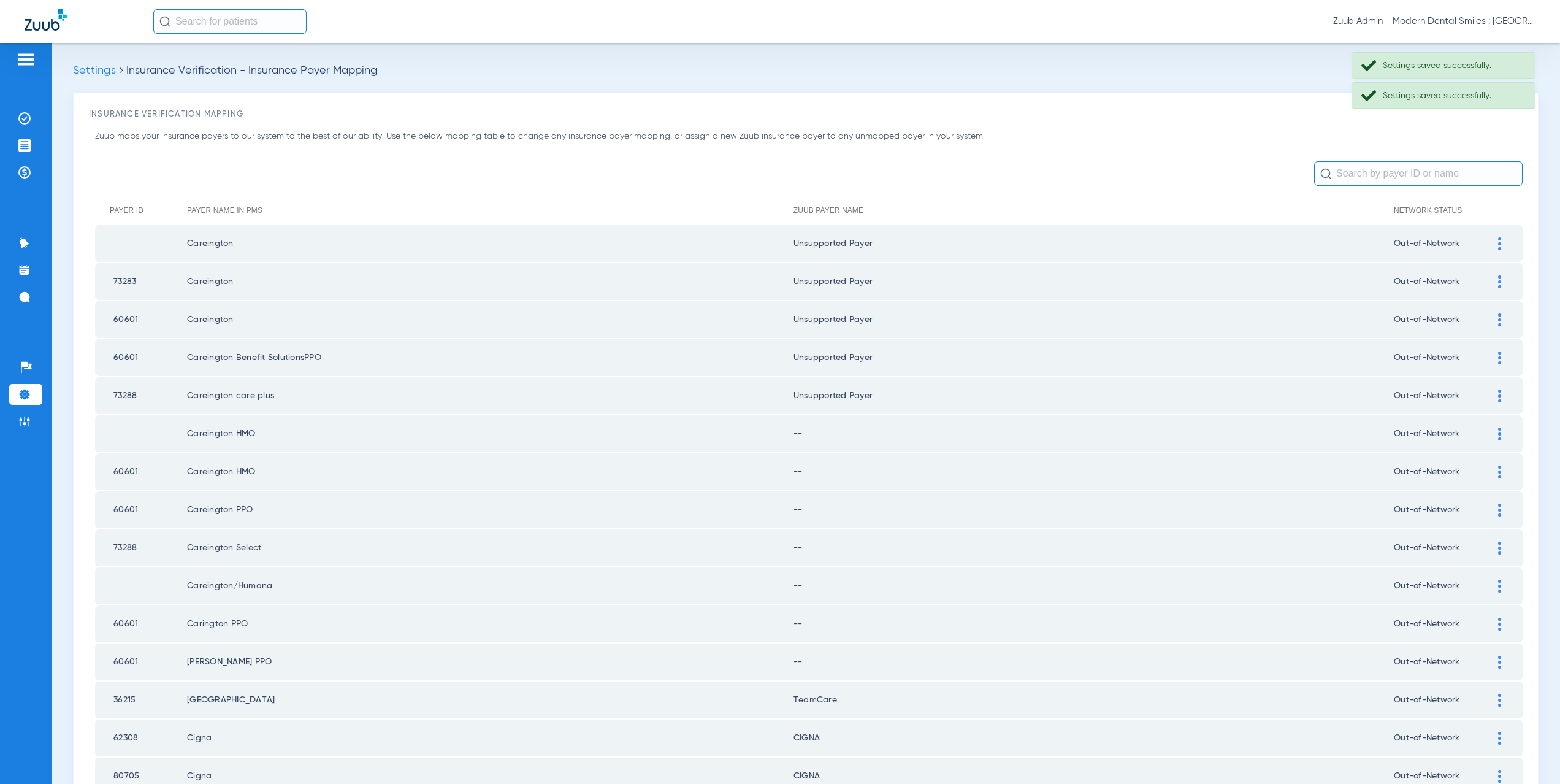
click at [1498, 436] on img at bounding box center [1500, 433] width 3 height 13
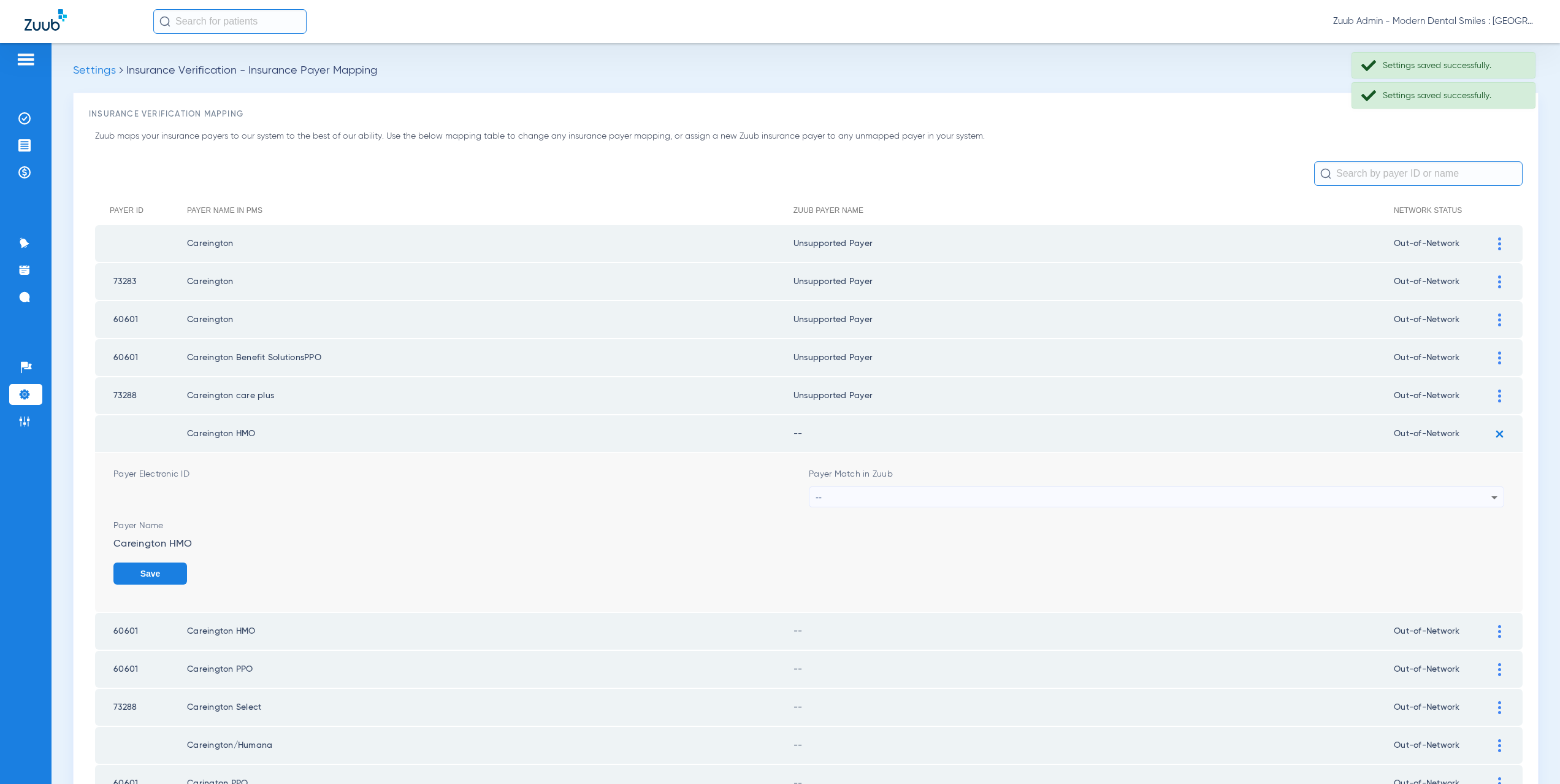
click at [866, 501] on div "--" at bounding box center [1153, 497] width 676 height 21
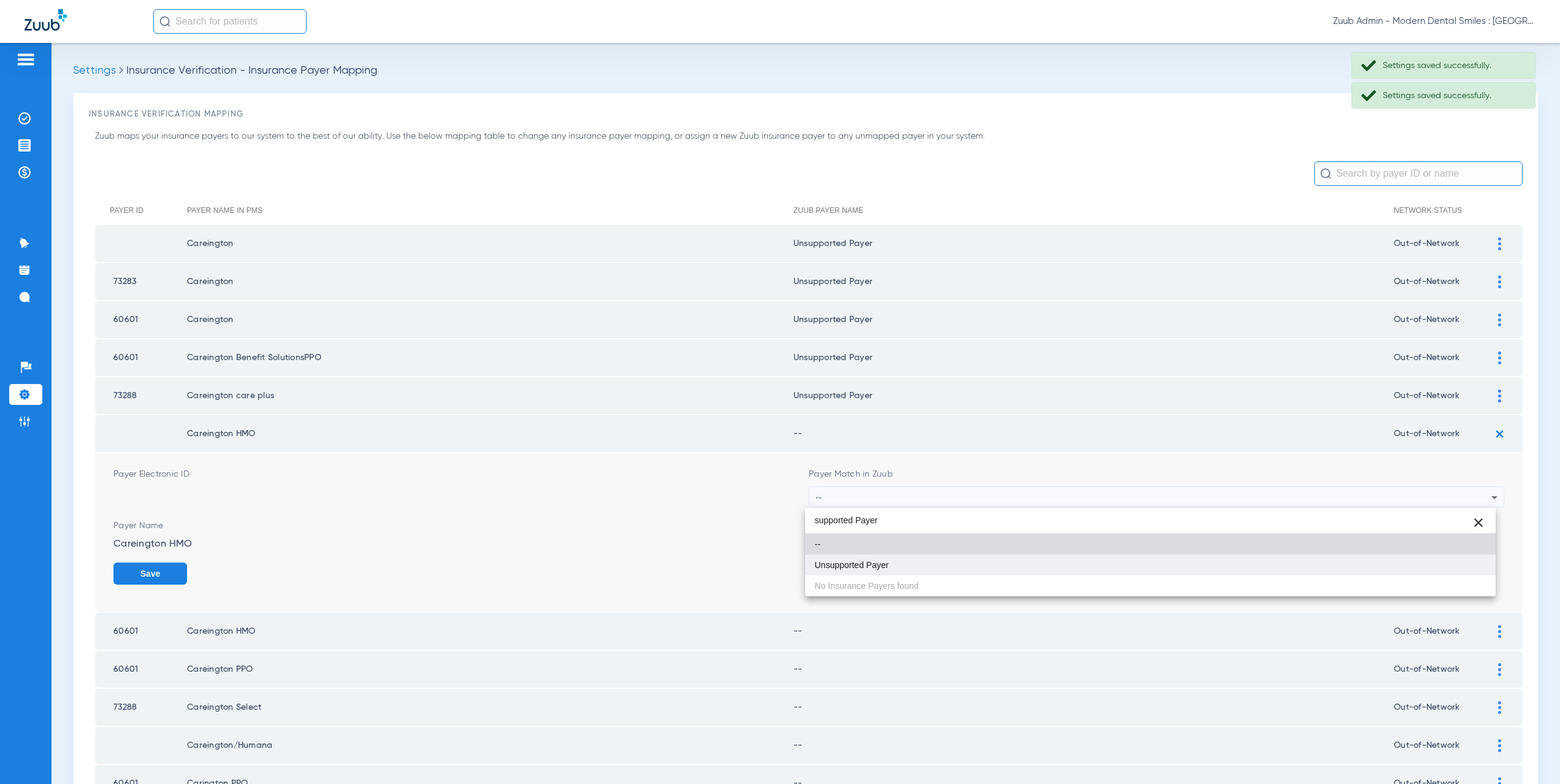
type input "supported Payer"
click at [862, 567] on span "Unsupported Payer" at bounding box center [852, 565] width 74 height 9
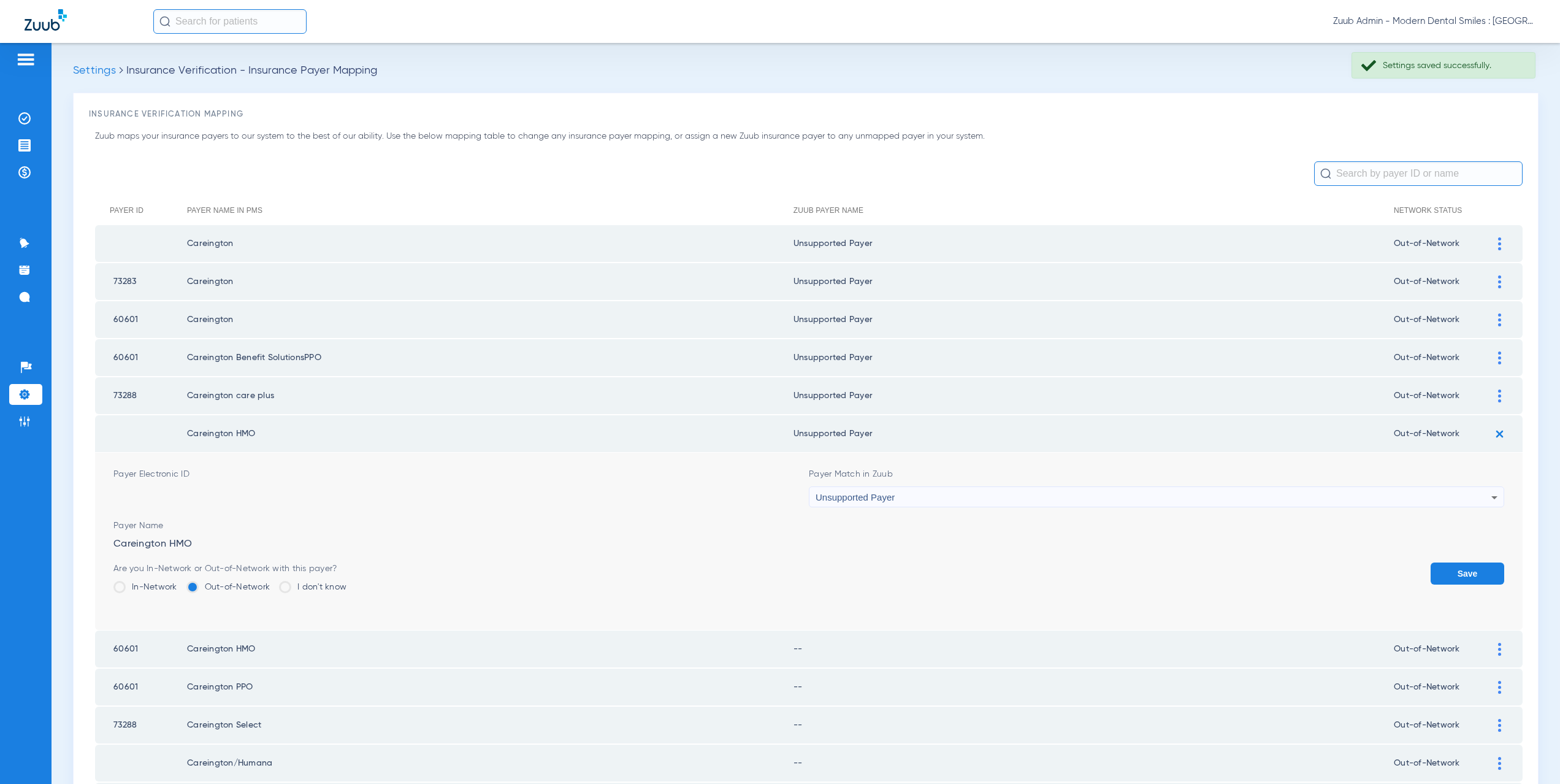
drag, startPoint x: 1460, startPoint y: 569, endPoint x: 1083, endPoint y: 479, distance: 387.6
click at [1450, 565] on button "Save" at bounding box center [1467, 573] width 73 height 22
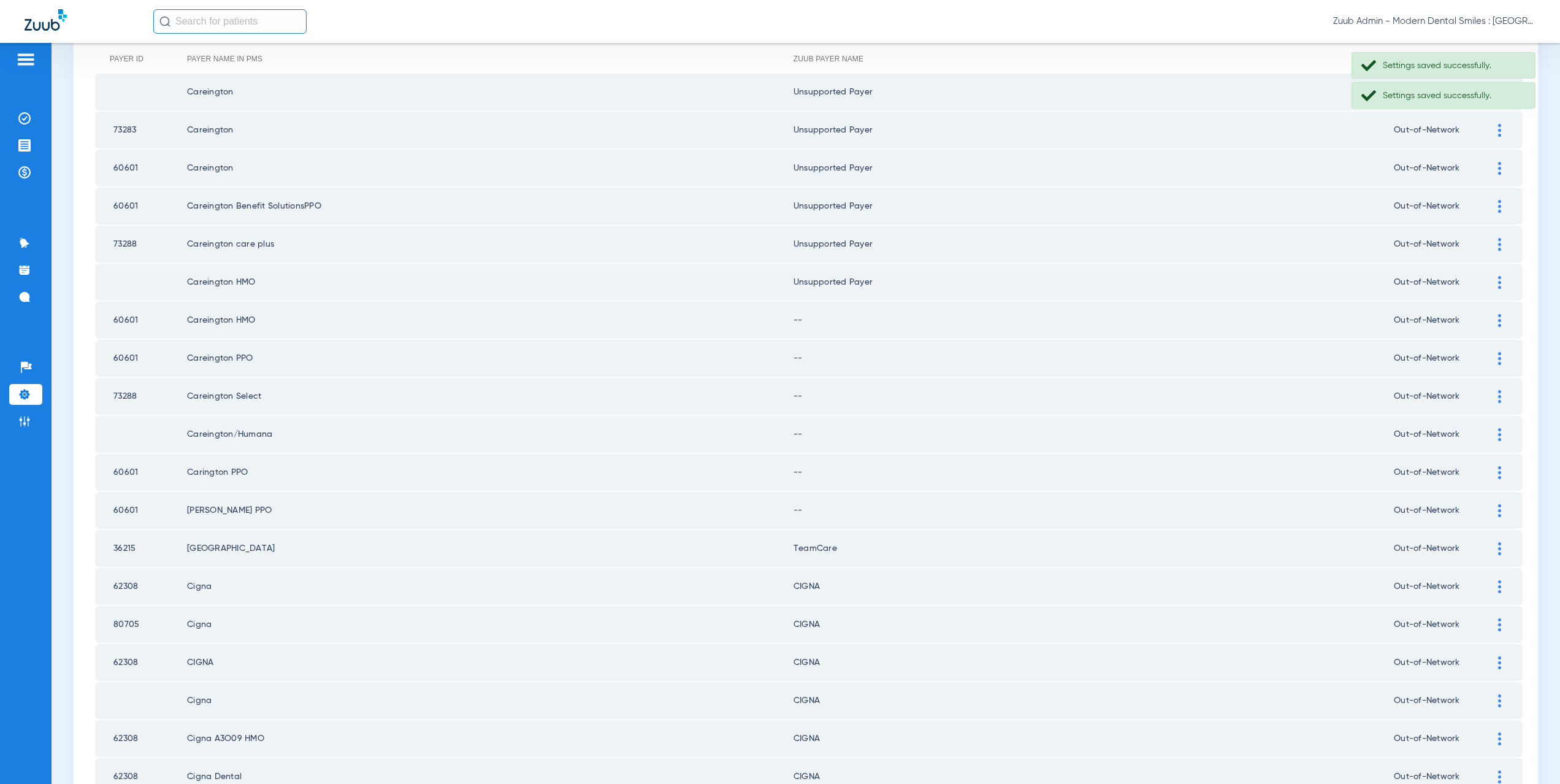
scroll to position [202, 0]
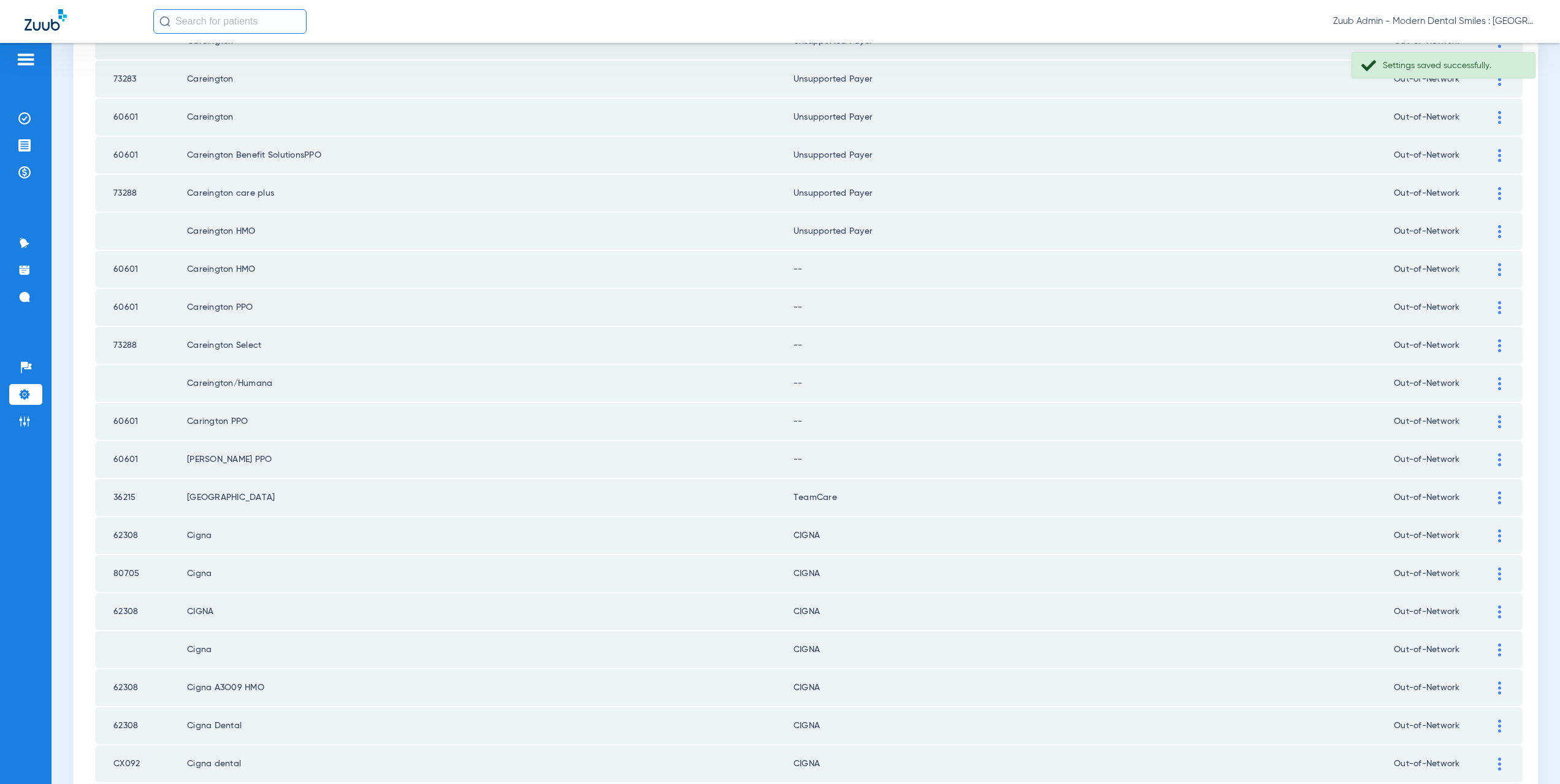
click at [1498, 269] on img at bounding box center [1500, 269] width 3 height 13
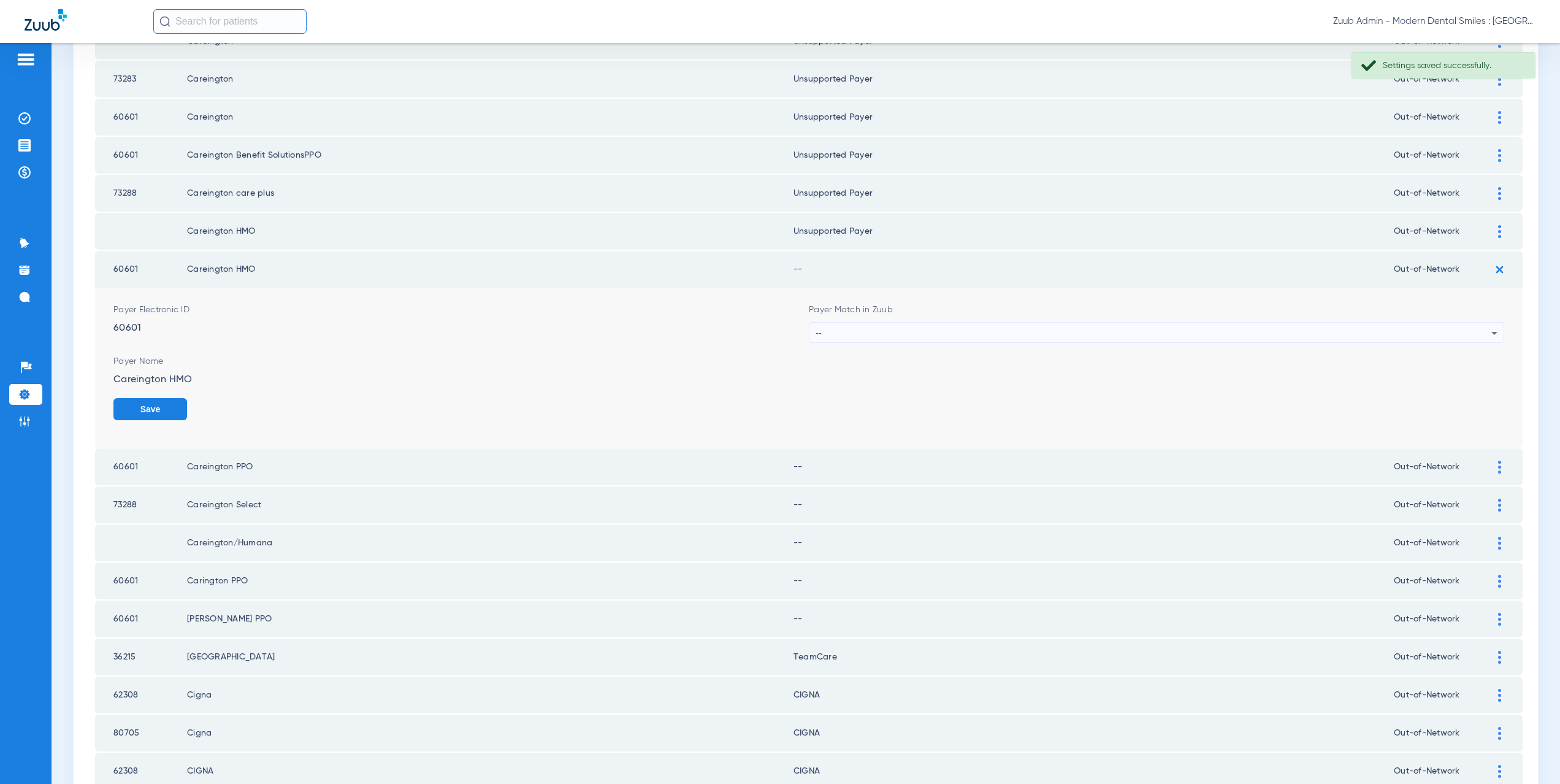
click at [898, 337] on div "--" at bounding box center [1153, 333] width 676 height 21
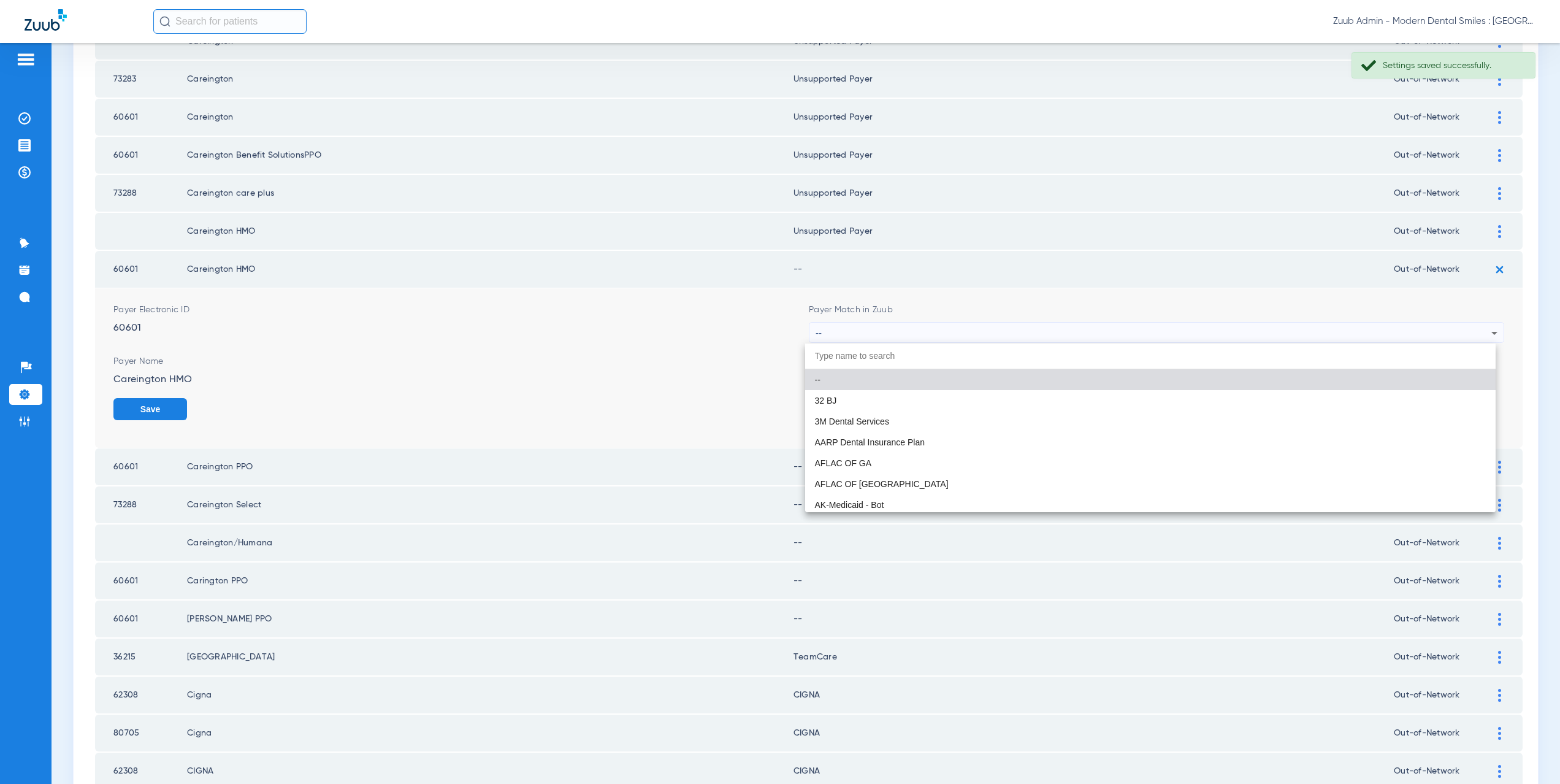
paste input "supported Payer"
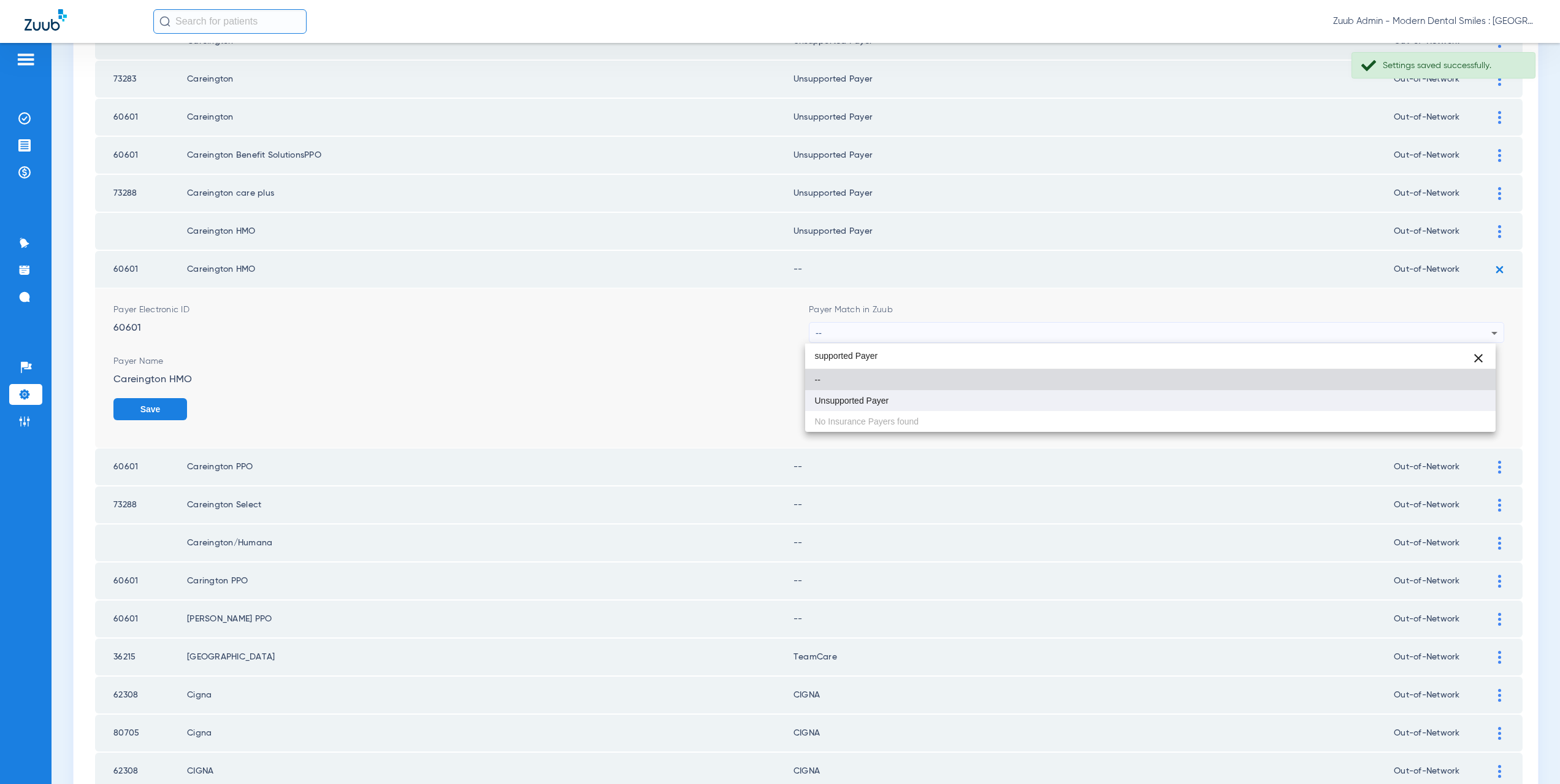
type input "supported Payer"
click at [899, 394] on mat-option "Unsupported Payer" at bounding box center [1151, 400] width 691 height 21
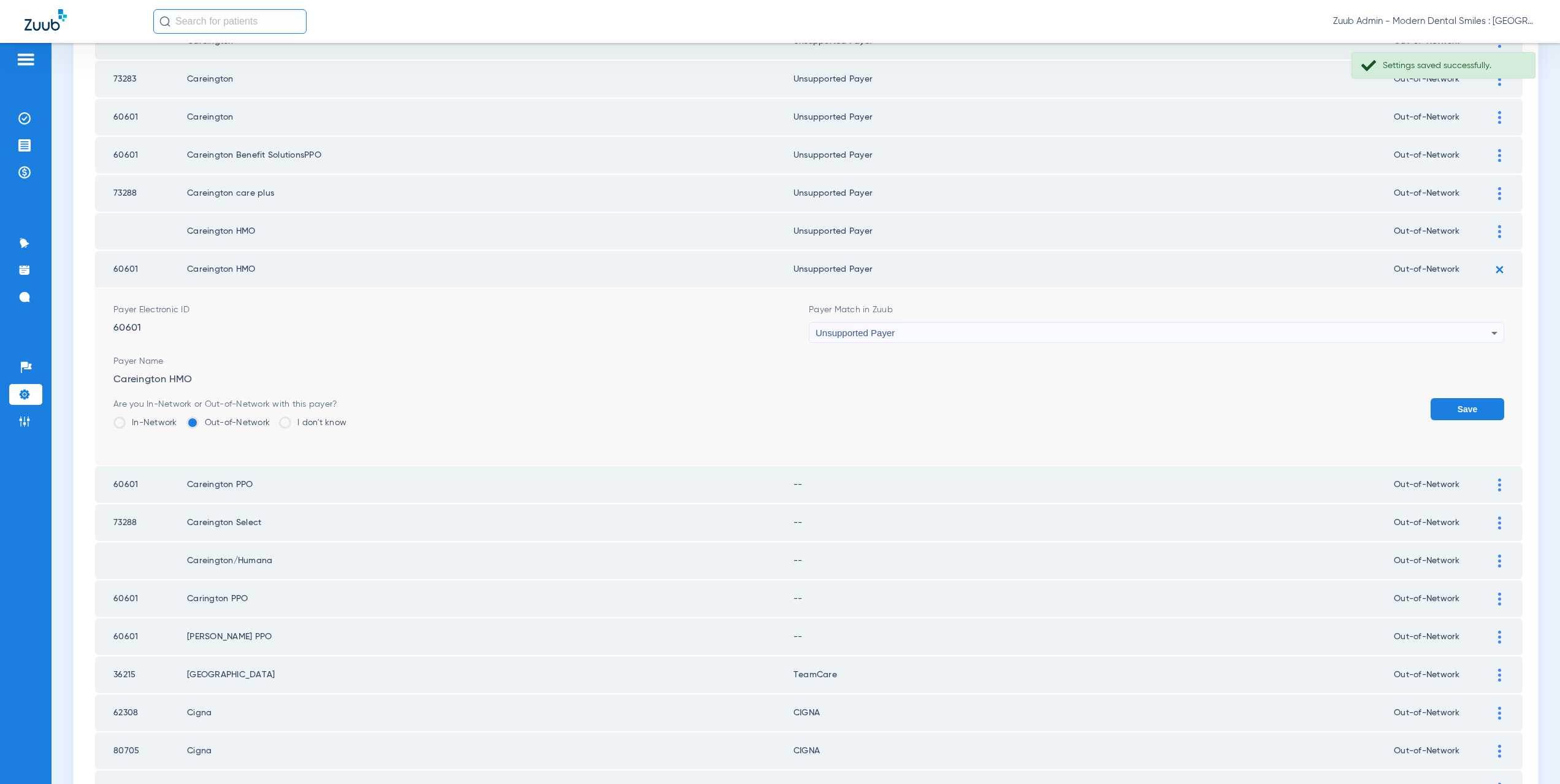
click at [1473, 407] on button "Save" at bounding box center [1467, 409] width 73 height 22
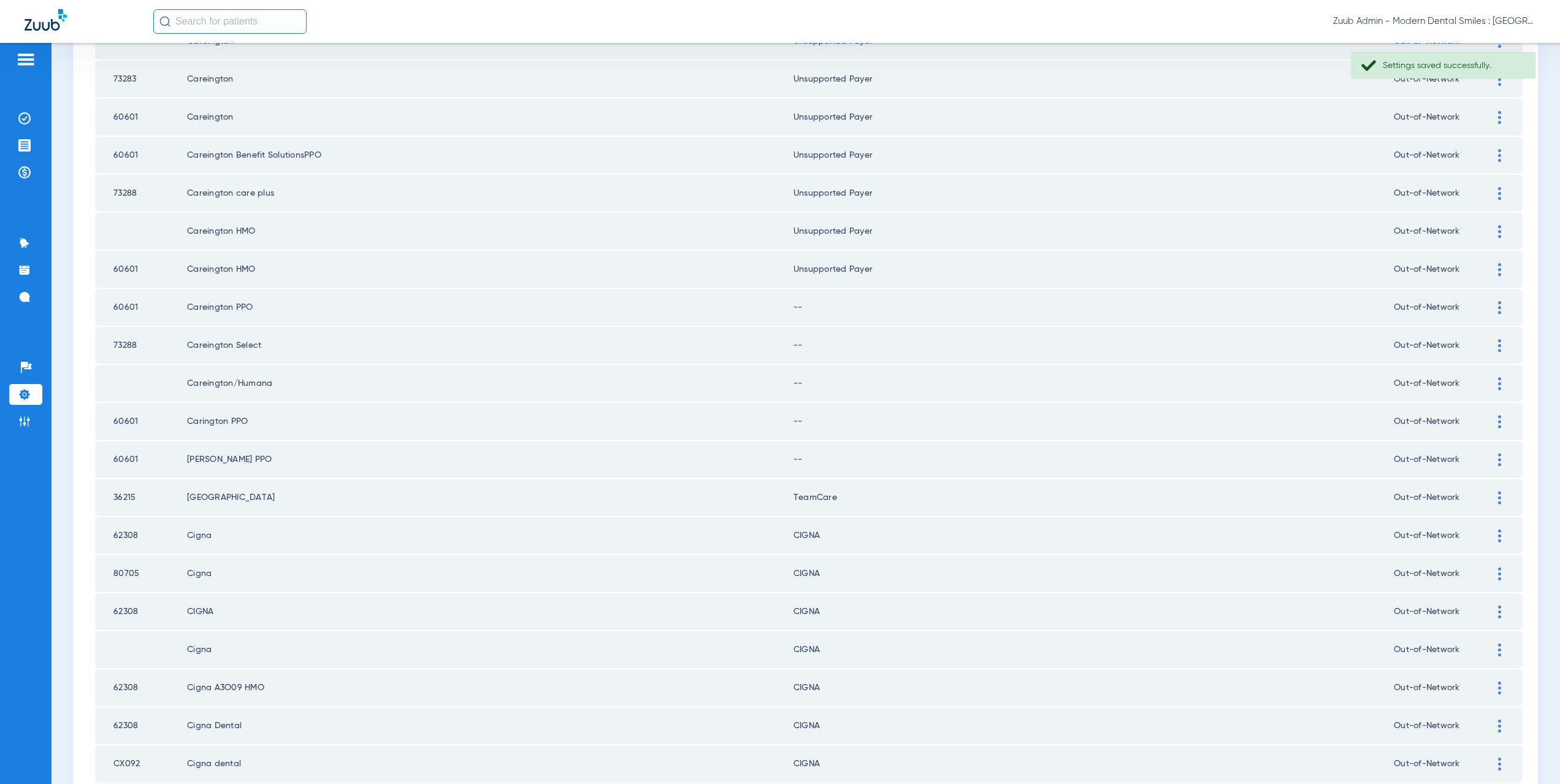
click at [1498, 310] on img at bounding box center [1500, 308] width 3 height 13
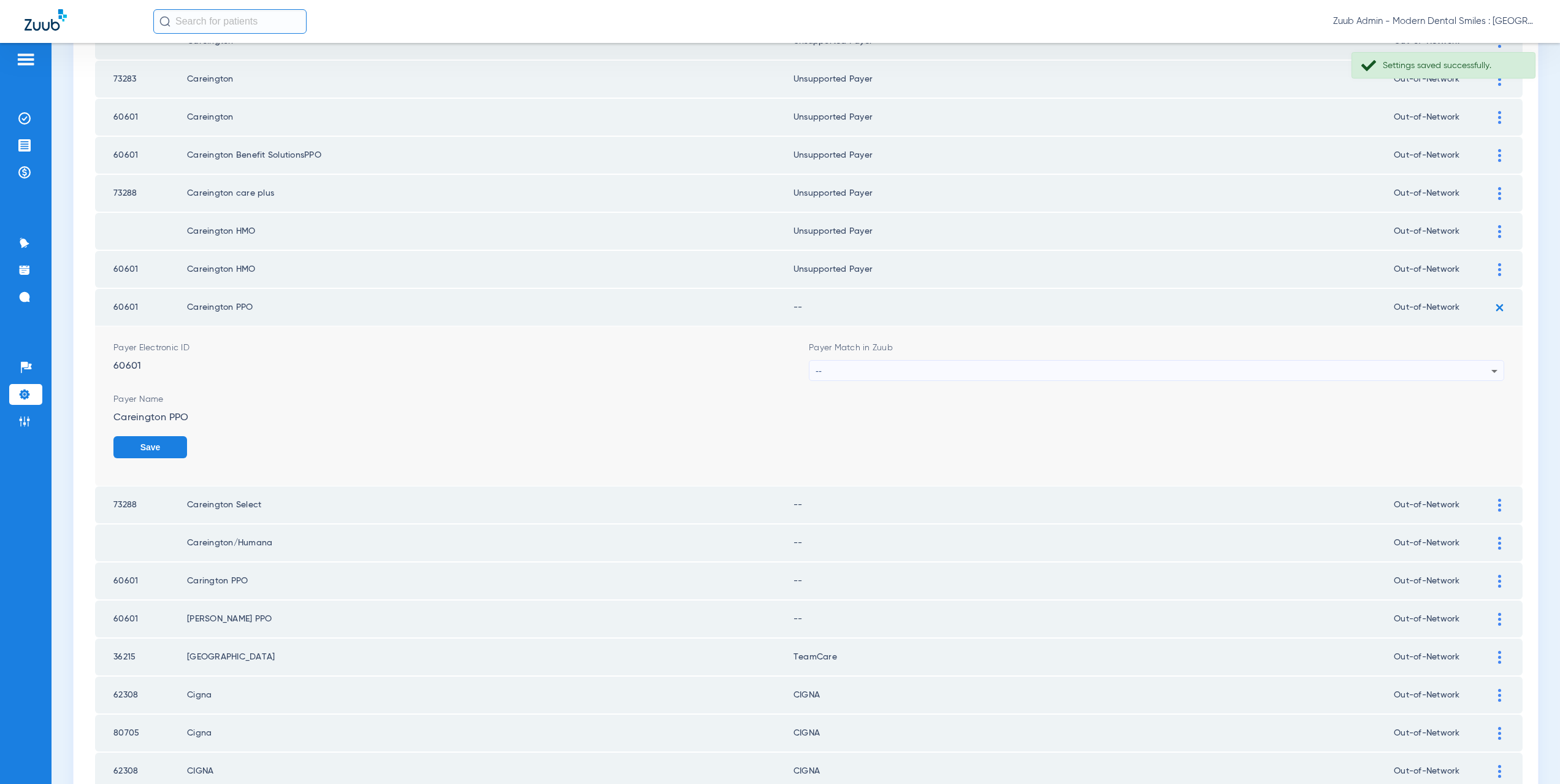
click at [907, 372] on div "--" at bounding box center [1153, 371] width 676 height 21
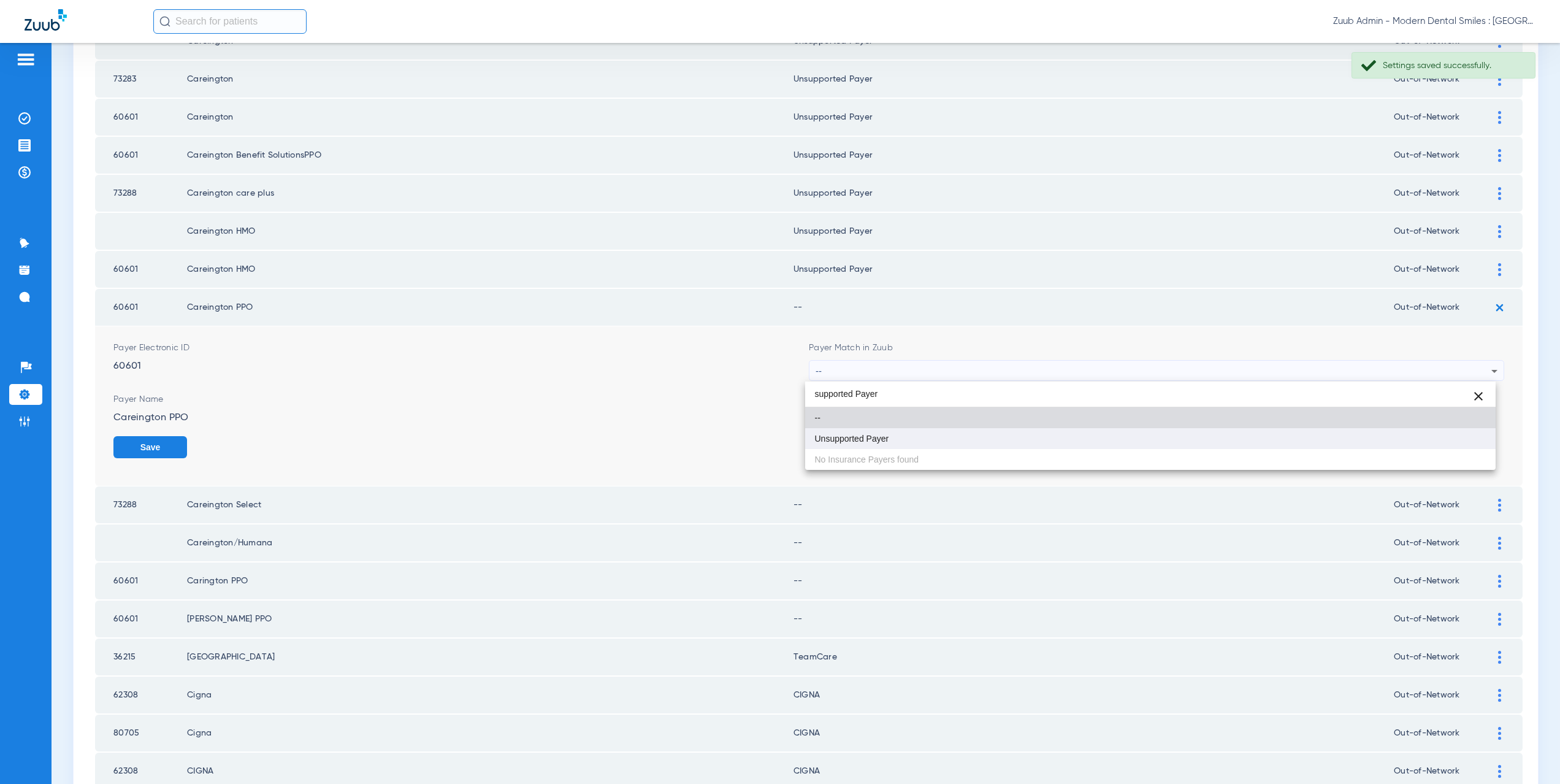
type input "supported Payer"
click at [893, 435] on mat-option "Unsupported Payer" at bounding box center [1151, 438] width 691 height 21
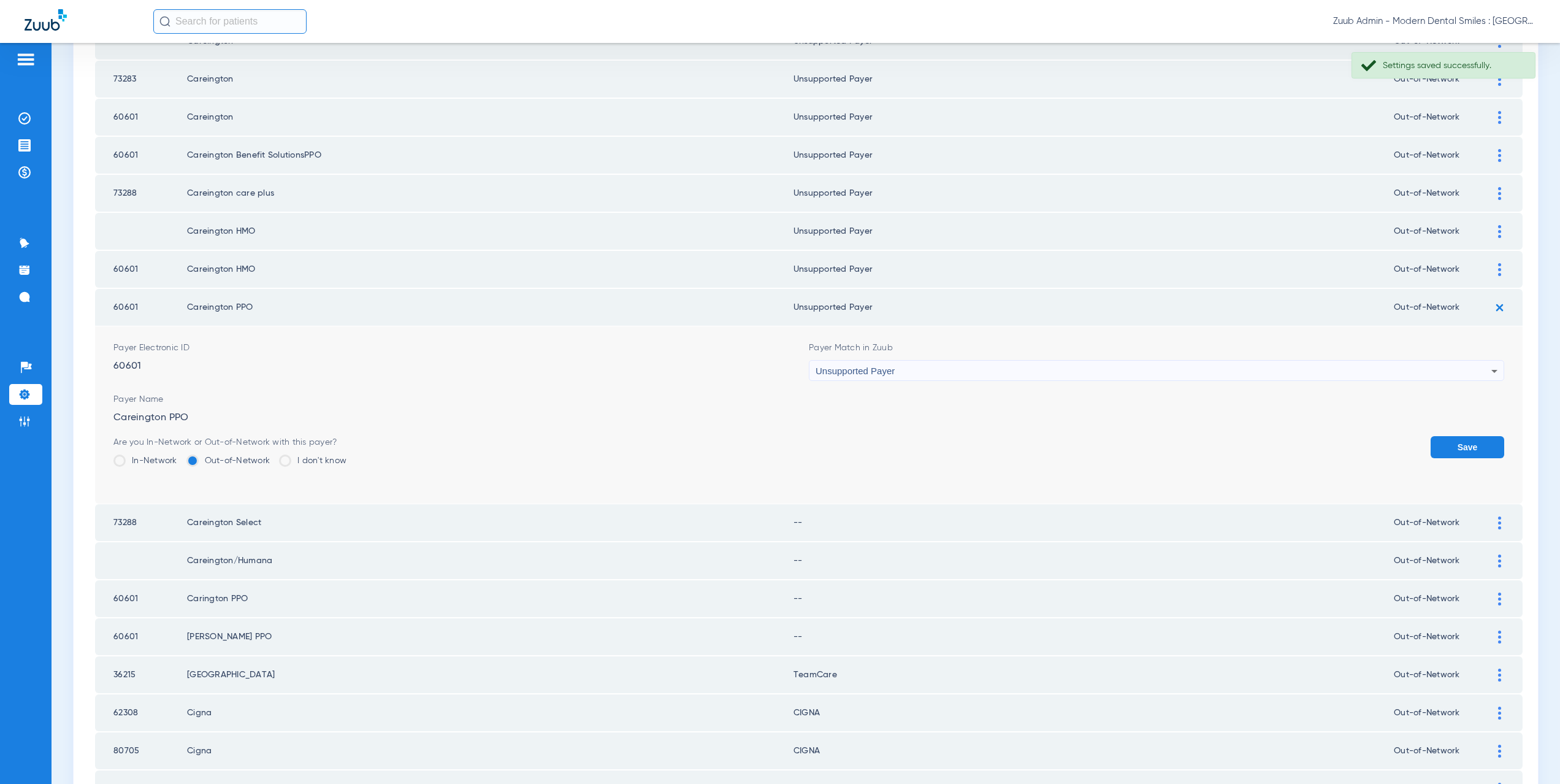
drag, startPoint x: 1445, startPoint y: 441, endPoint x: 1458, endPoint y: 413, distance: 30.9
click at [1445, 440] on button "Save" at bounding box center [1467, 446] width 73 height 22
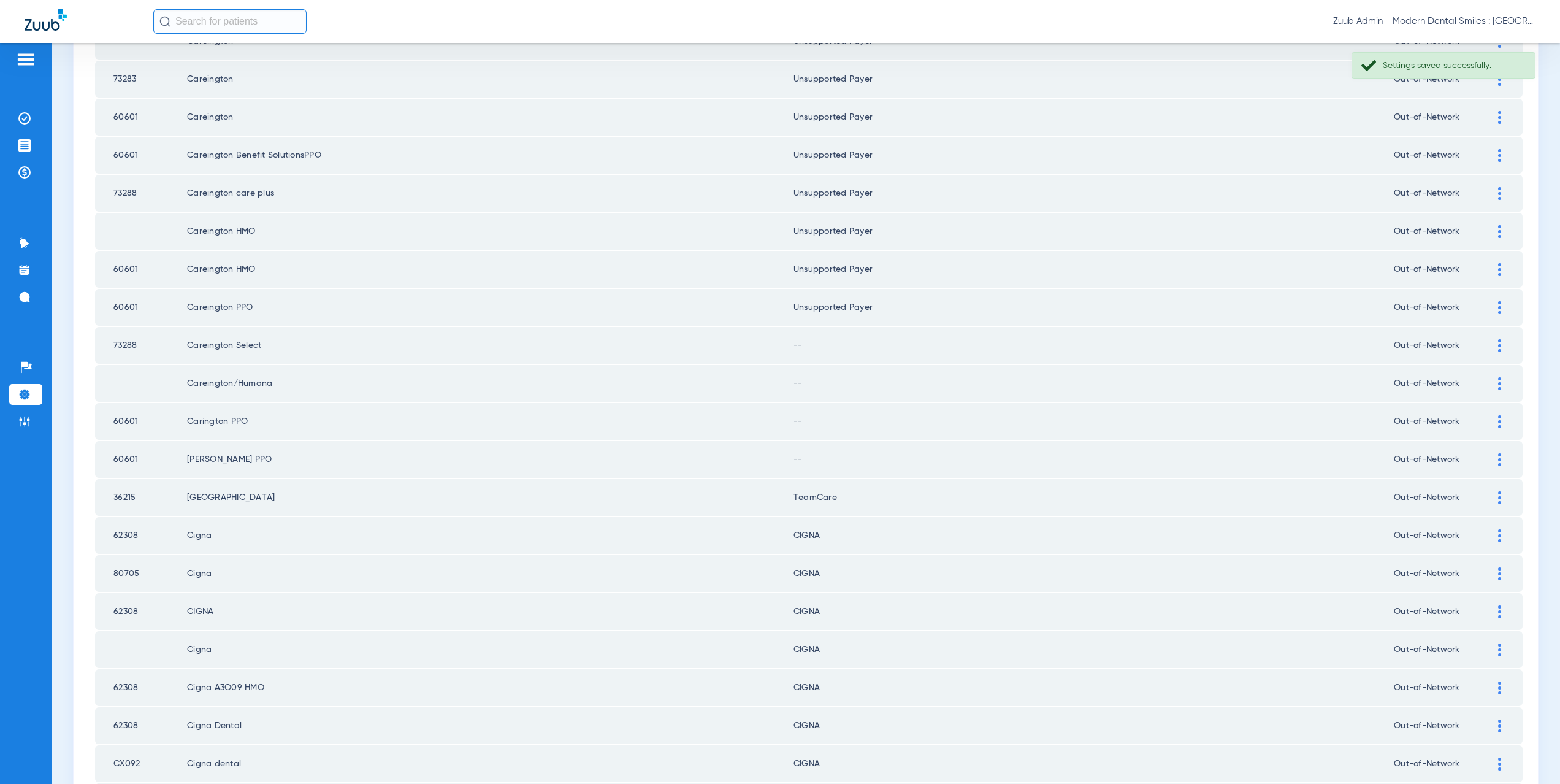
click at [1498, 349] on img at bounding box center [1500, 346] width 3 height 13
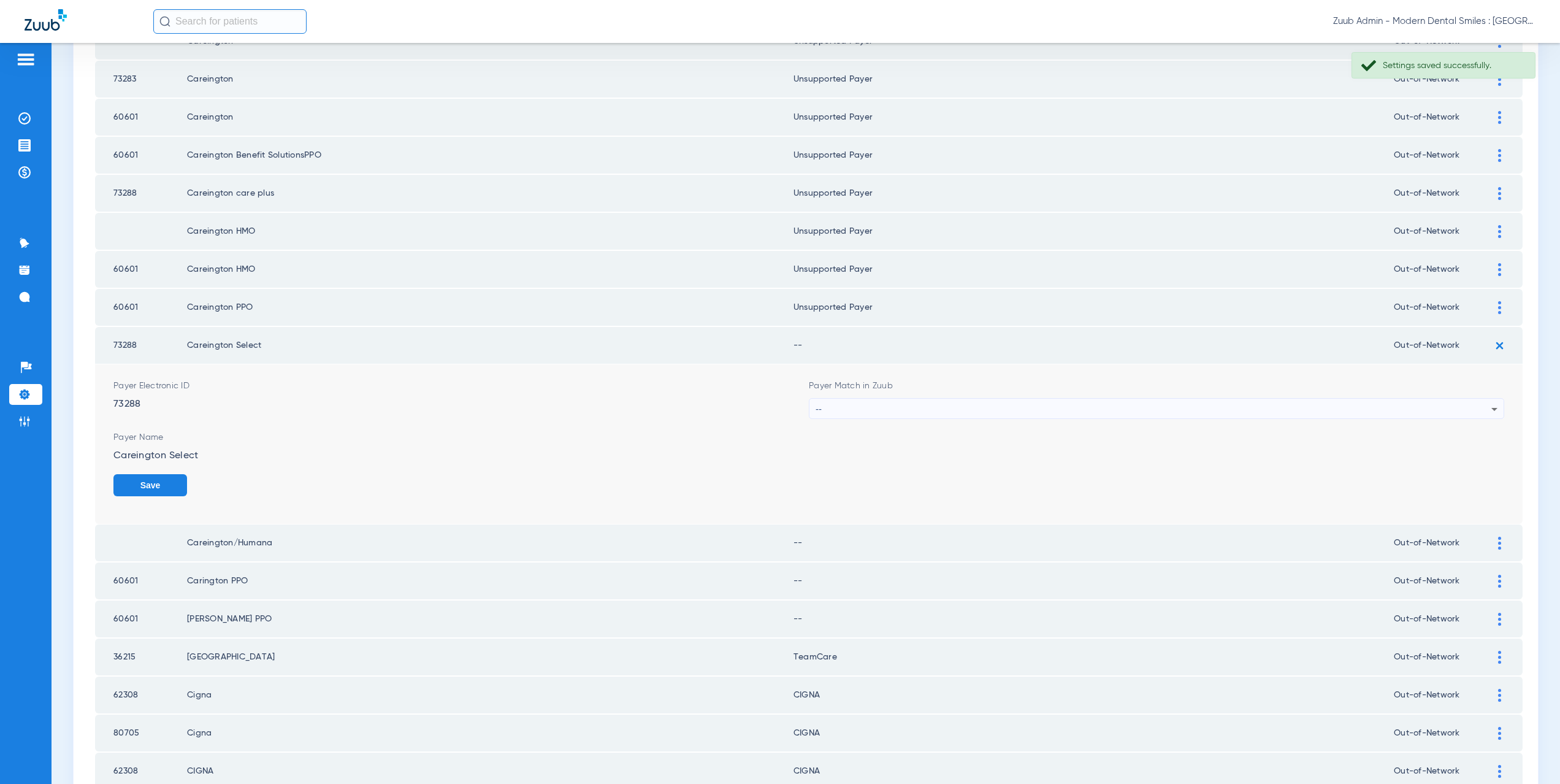
click at [825, 410] on div "--" at bounding box center [1153, 409] width 676 height 21
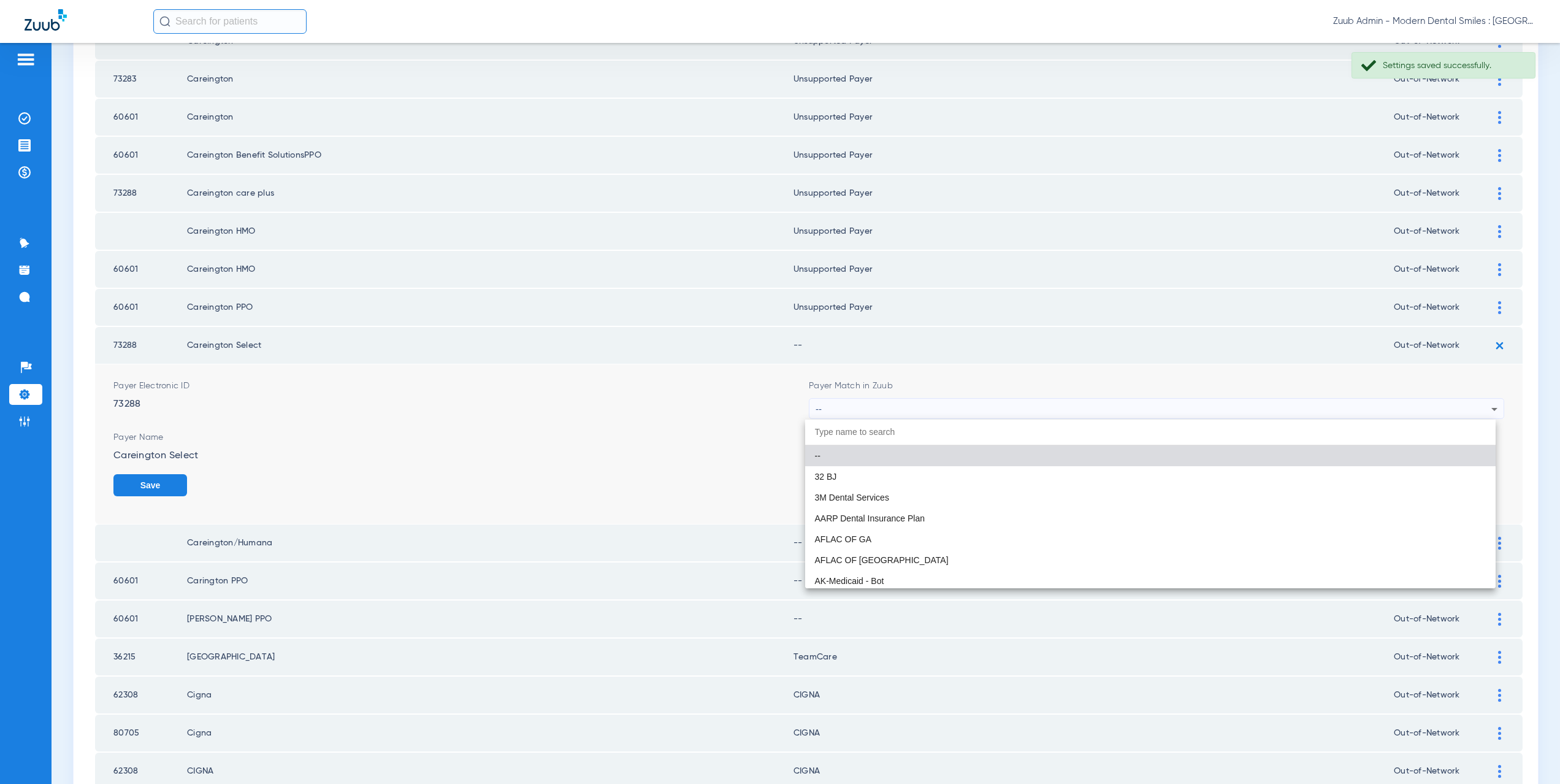
paste input "supported Payer"
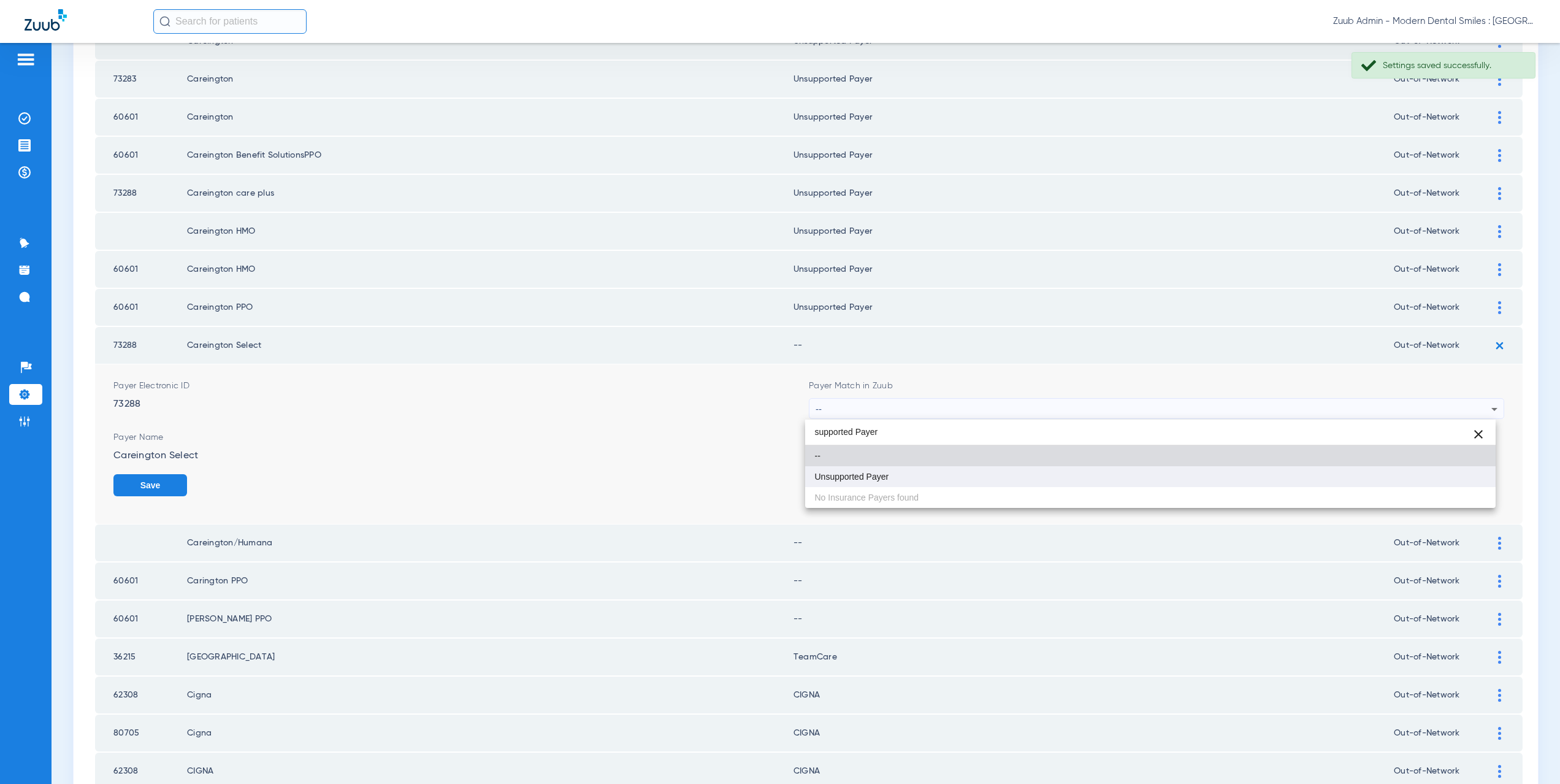
type input "supported Payer"
click at [873, 477] on span "Unsupported Payer" at bounding box center [852, 476] width 74 height 9
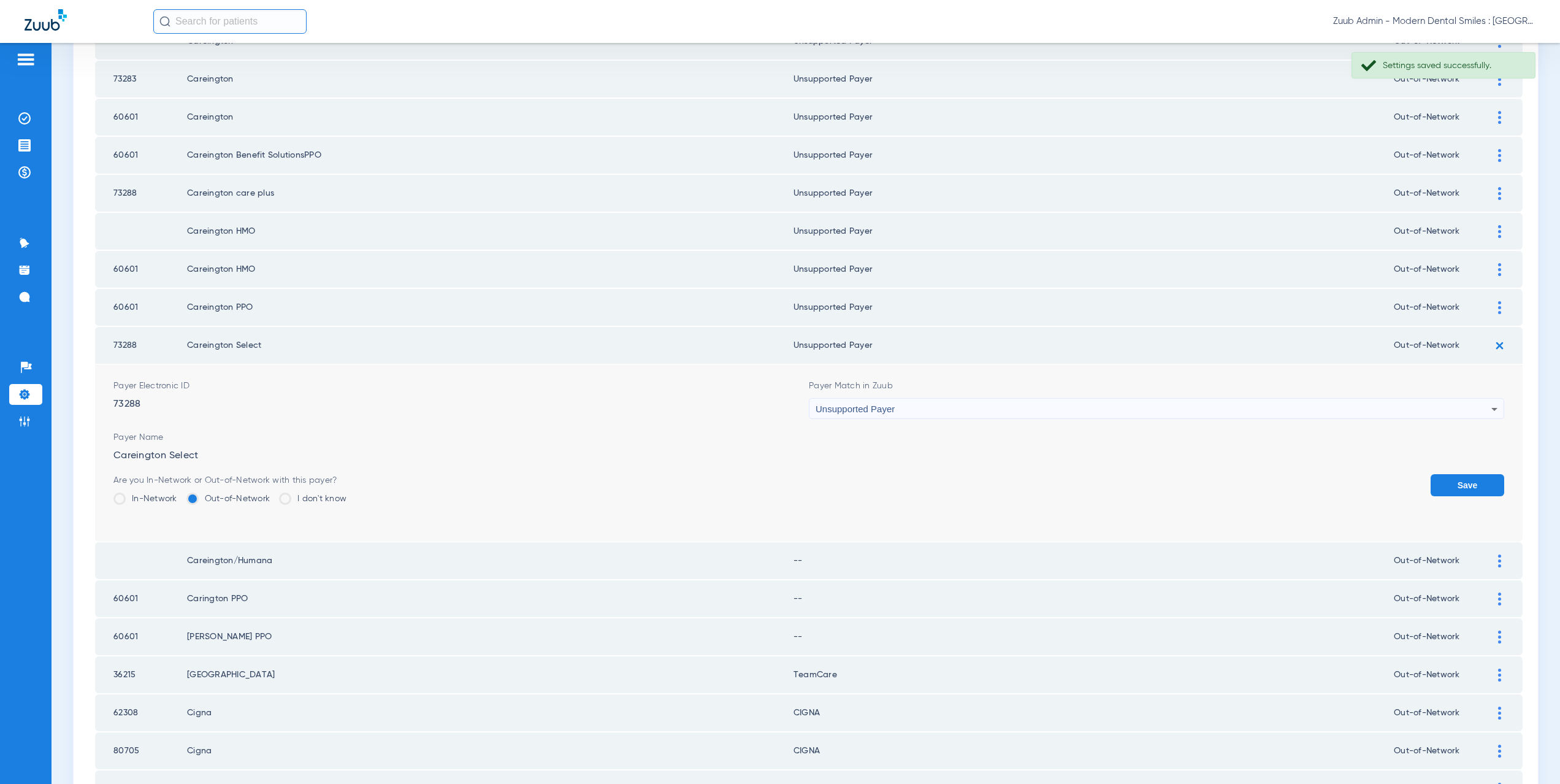
click at [1461, 483] on button "Save" at bounding box center [1467, 484] width 73 height 22
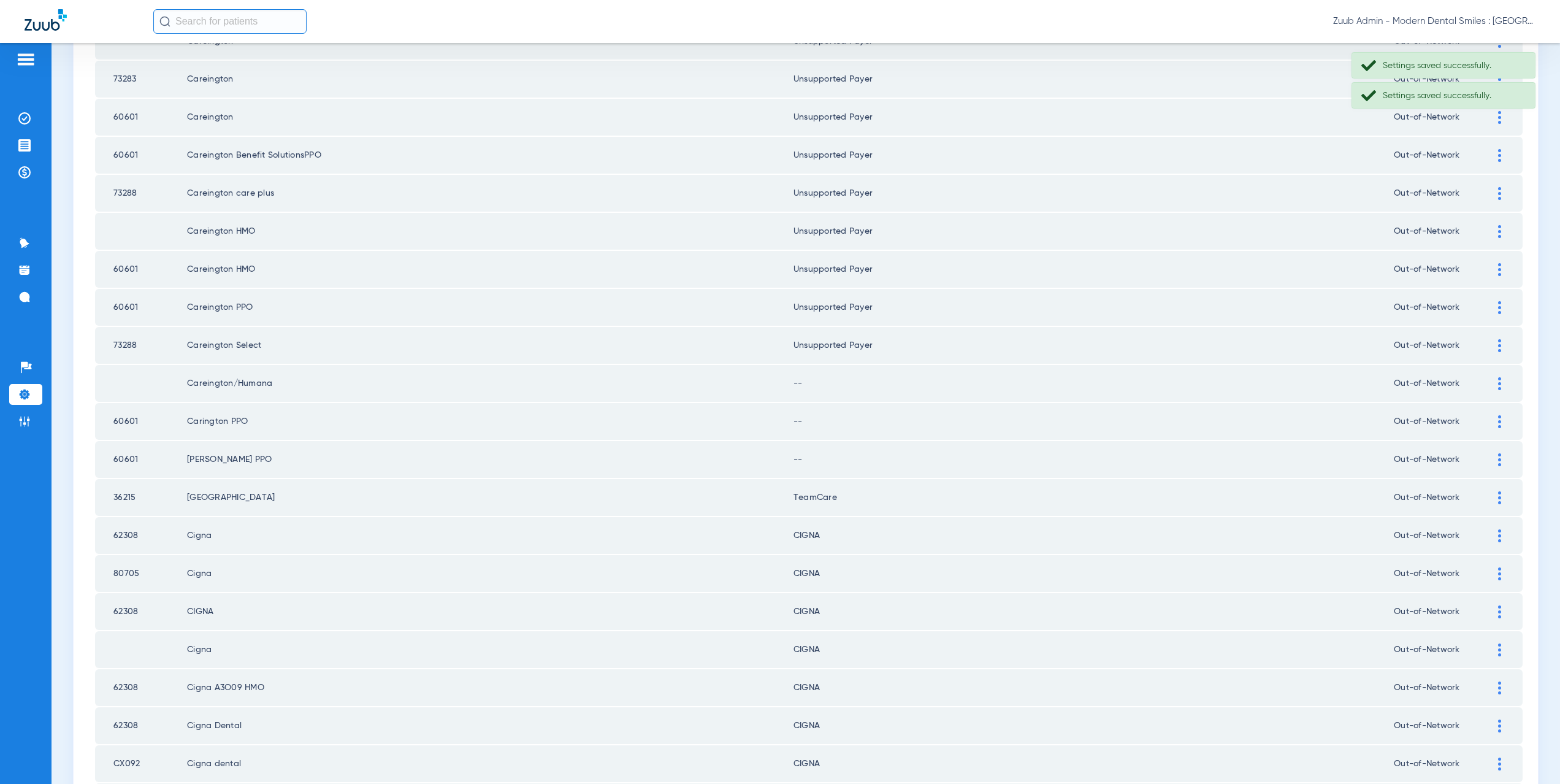
click at [1498, 382] on img at bounding box center [1500, 384] width 3 height 13
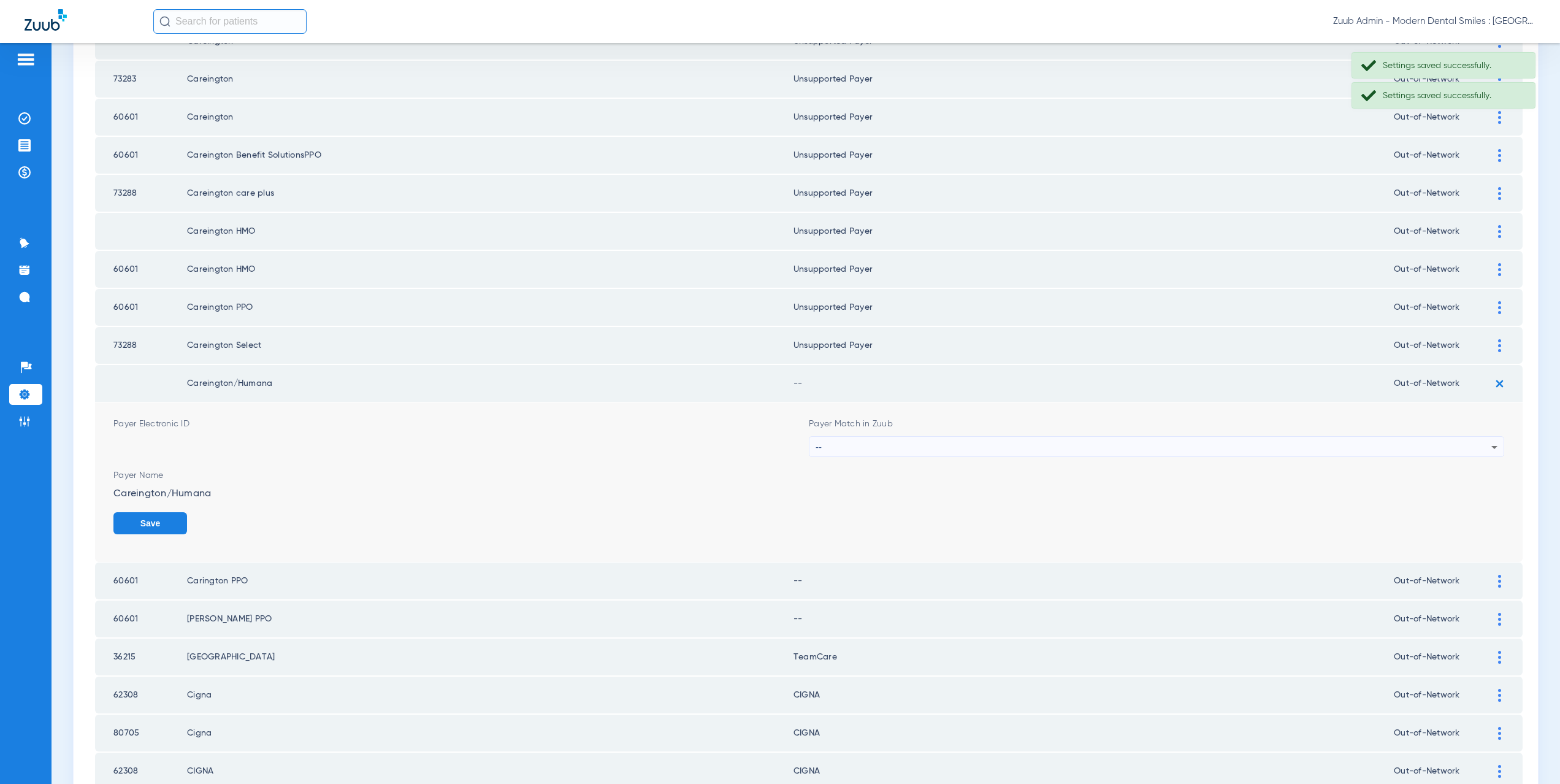
click at [880, 446] on div "--" at bounding box center [1153, 446] width 676 height 21
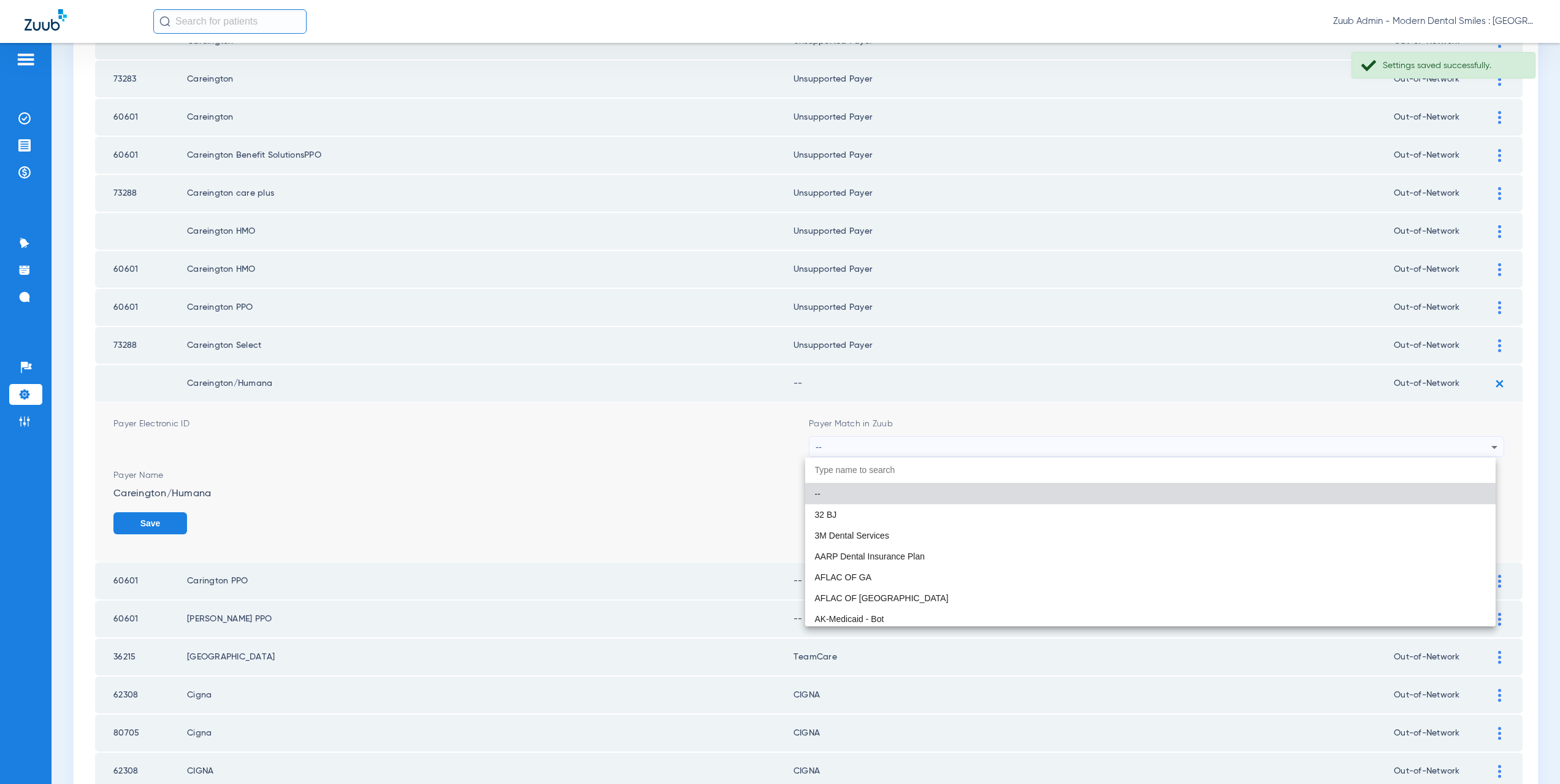
paste input "supported Payer"
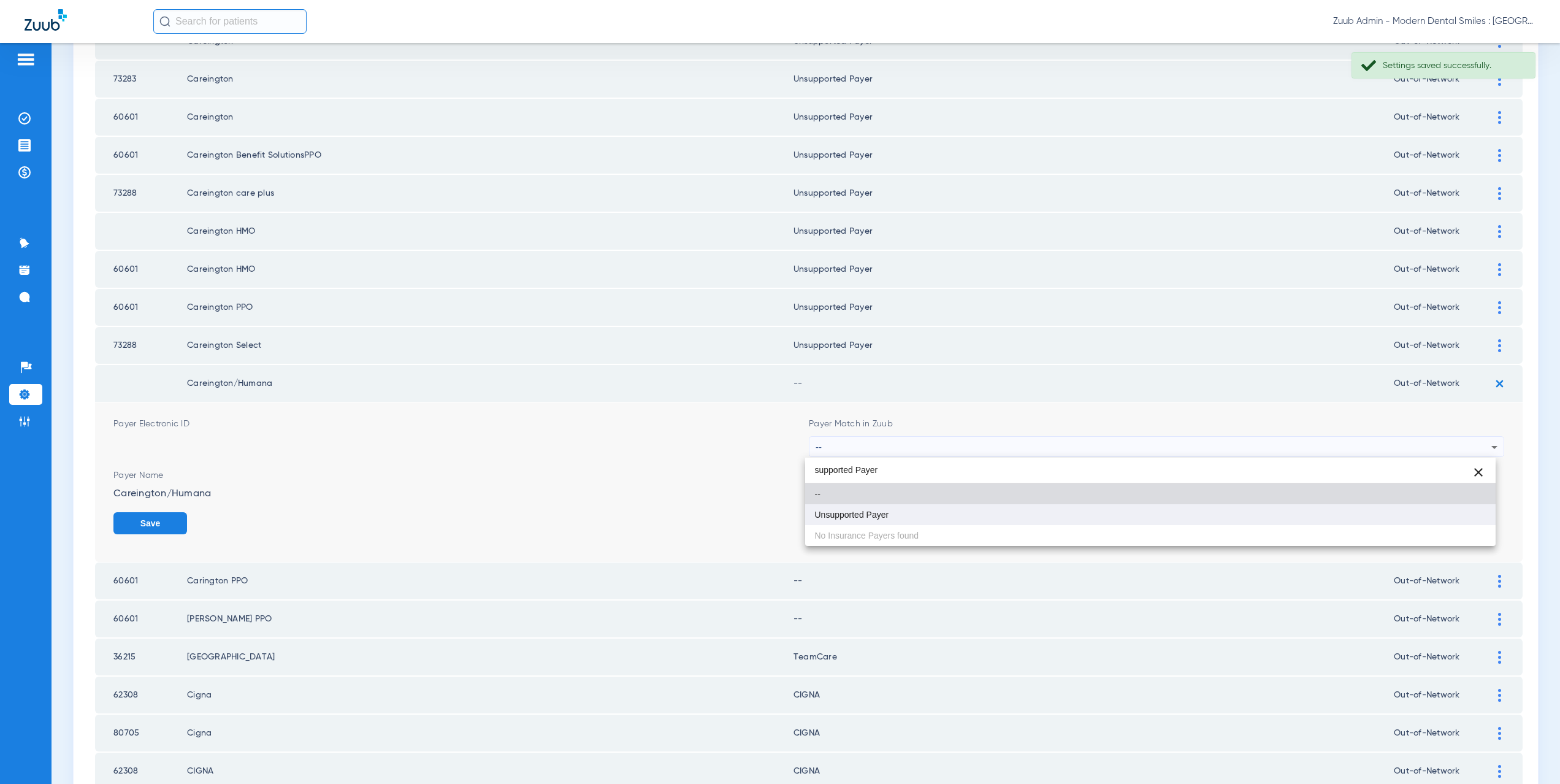
type input "supported Payer"
drag, startPoint x: 873, startPoint y: 509, endPoint x: 1210, endPoint y: 500, distance: 337.1
click at [873, 510] on span "Unsupported Payer" at bounding box center [852, 514] width 74 height 9
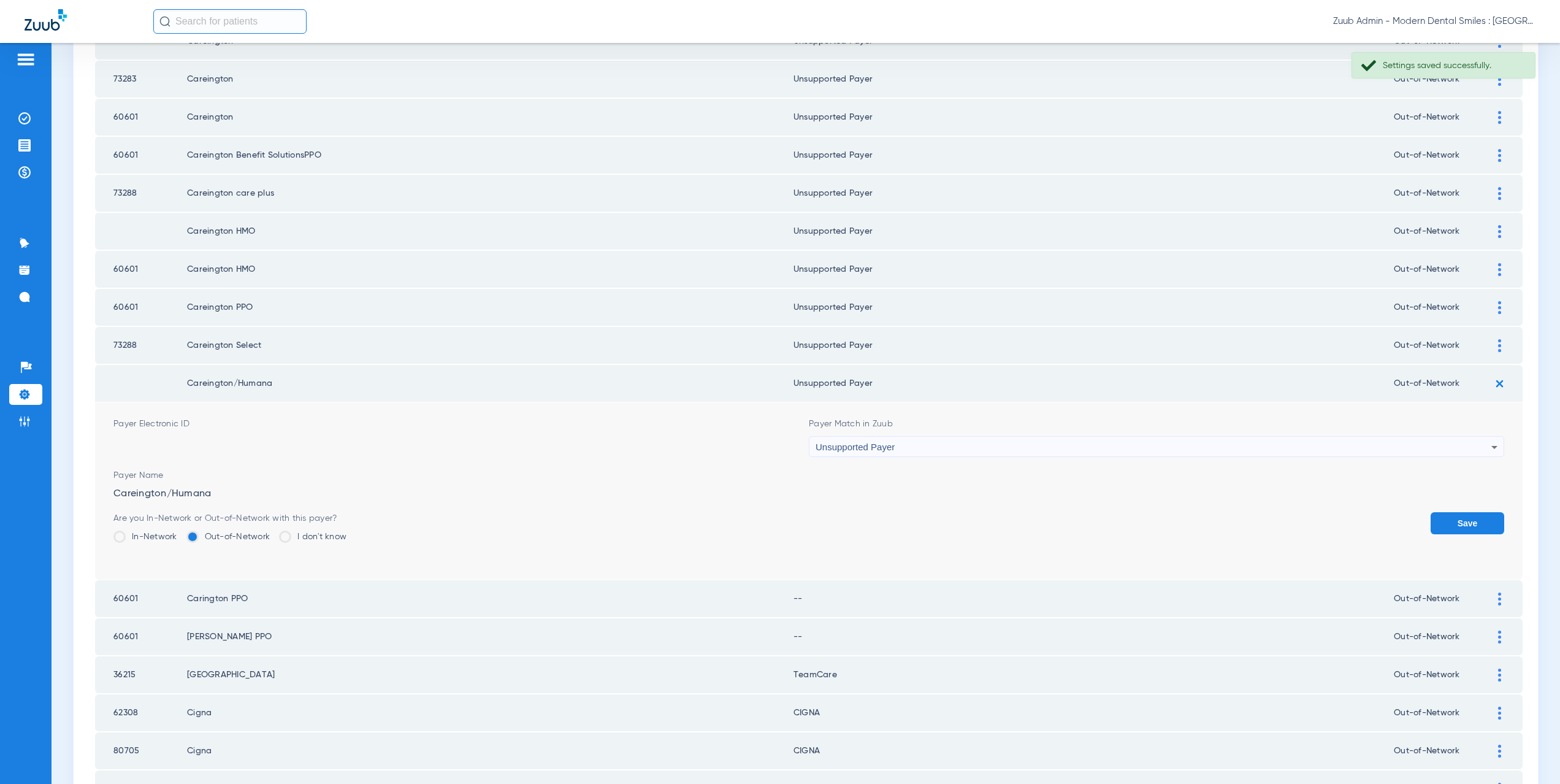
click at [1457, 515] on button "Save" at bounding box center [1467, 522] width 73 height 22
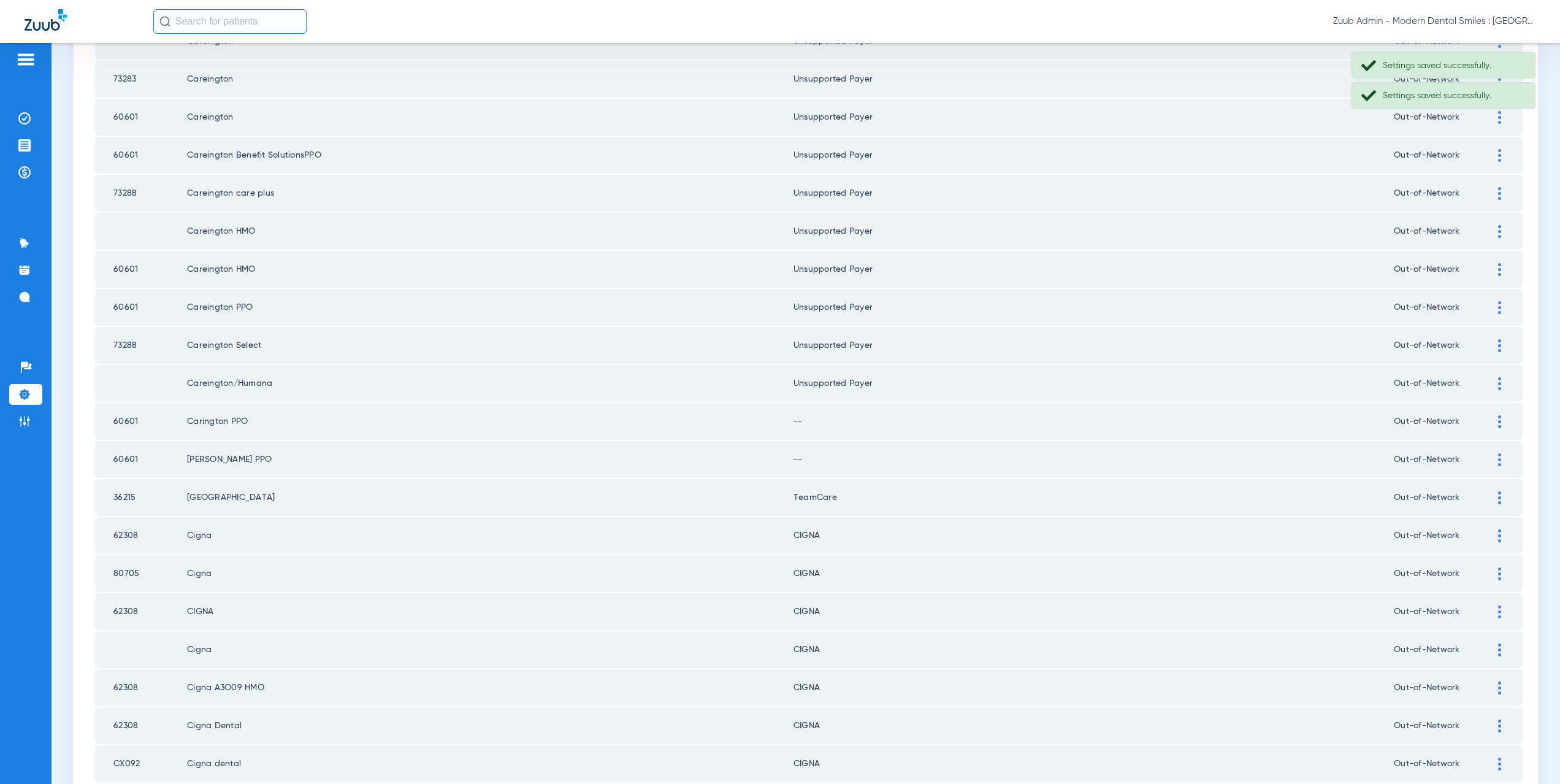
click at [1489, 420] on div at bounding box center [1500, 422] width 21 height 13
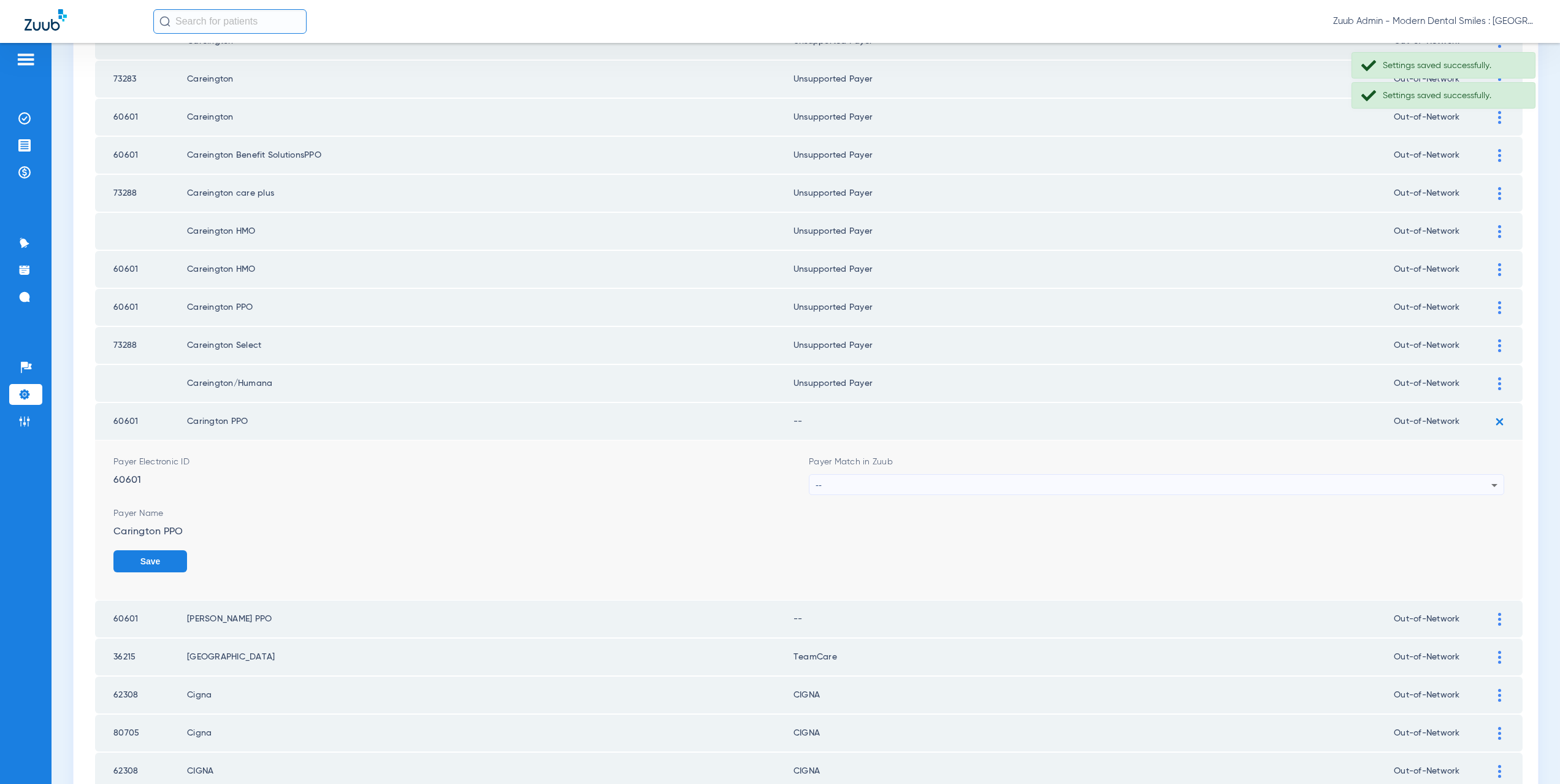
click at [889, 487] on div "--" at bounding box center [1153, 484] width 676 height 21
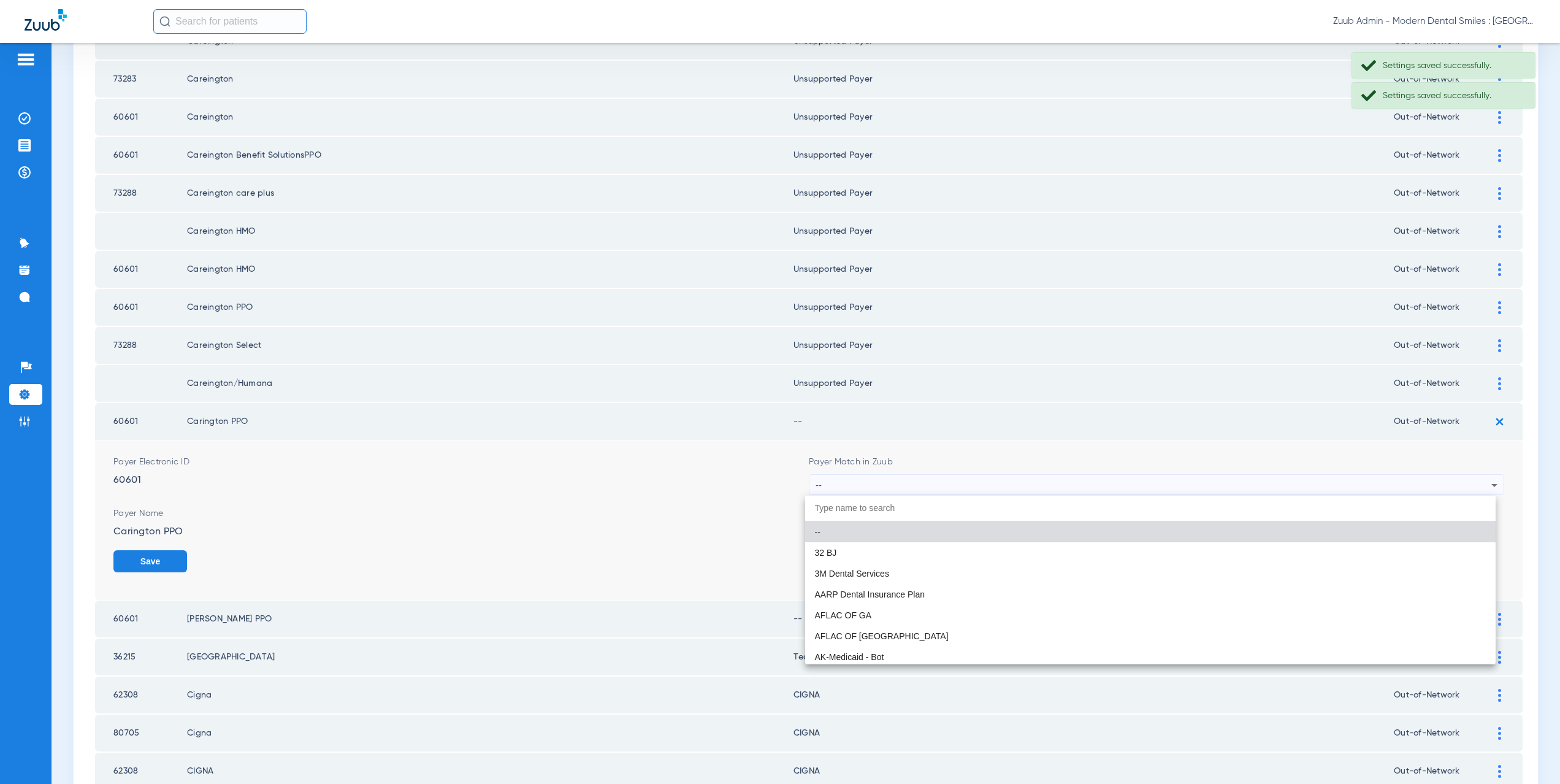
paste input "supported Payer"
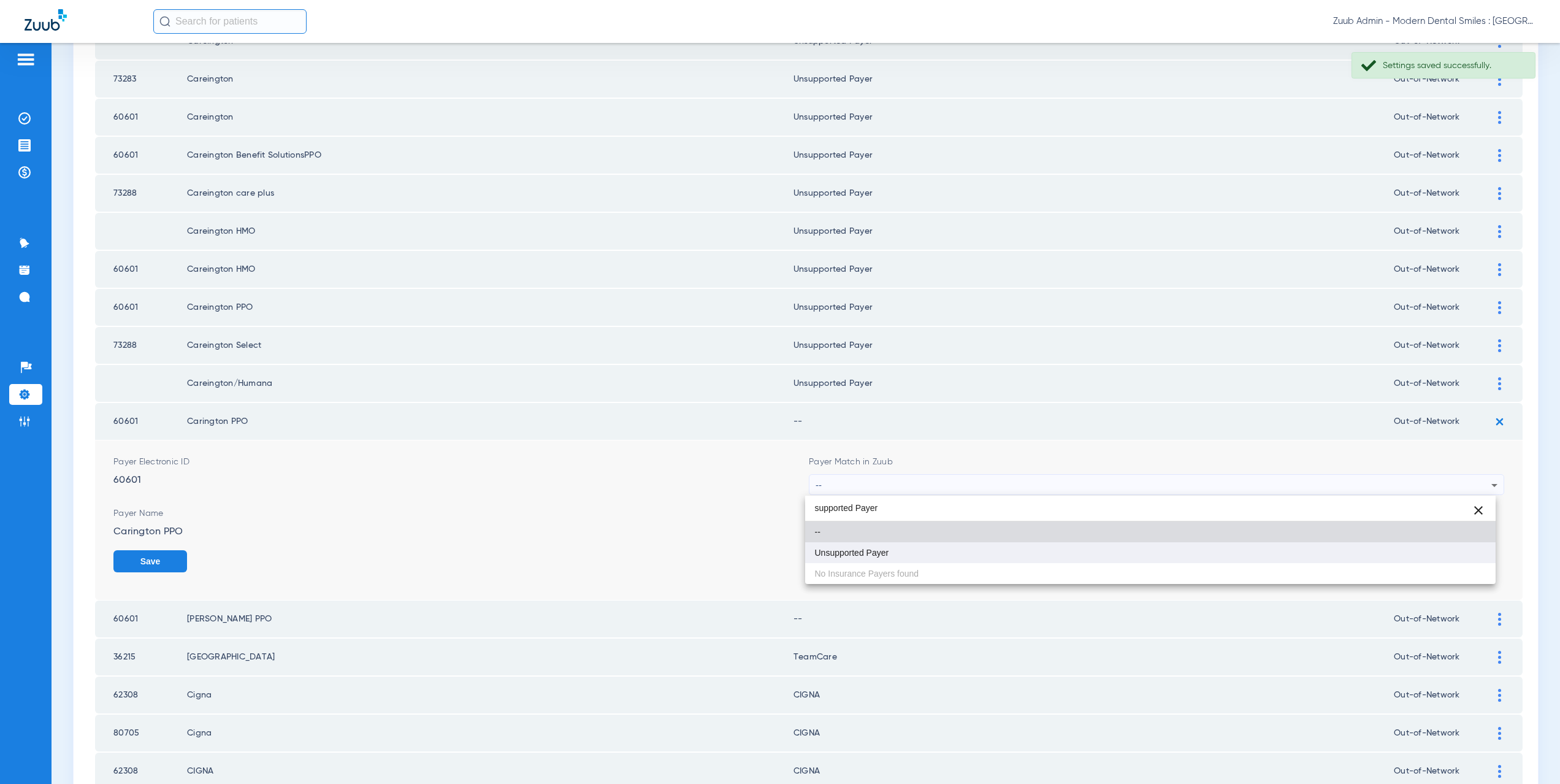
type input "supported Payer"
click at [882, 552] on span "Unsupported Payer" at bounding box center [852, 552] width 74 height 9
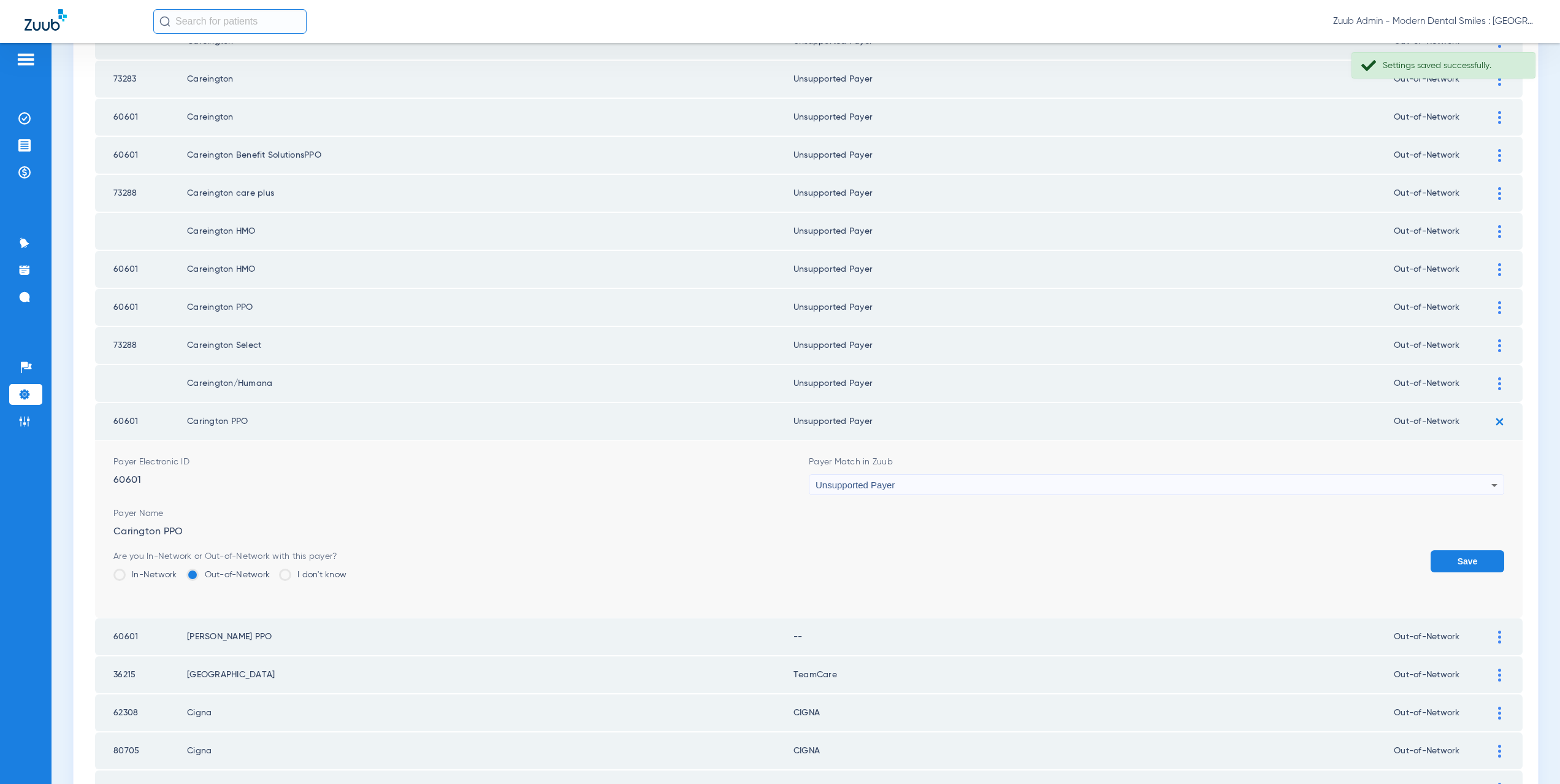
click at [1459, 555] on button "Save" at bounding box center [1467, 560] width 73 height 22
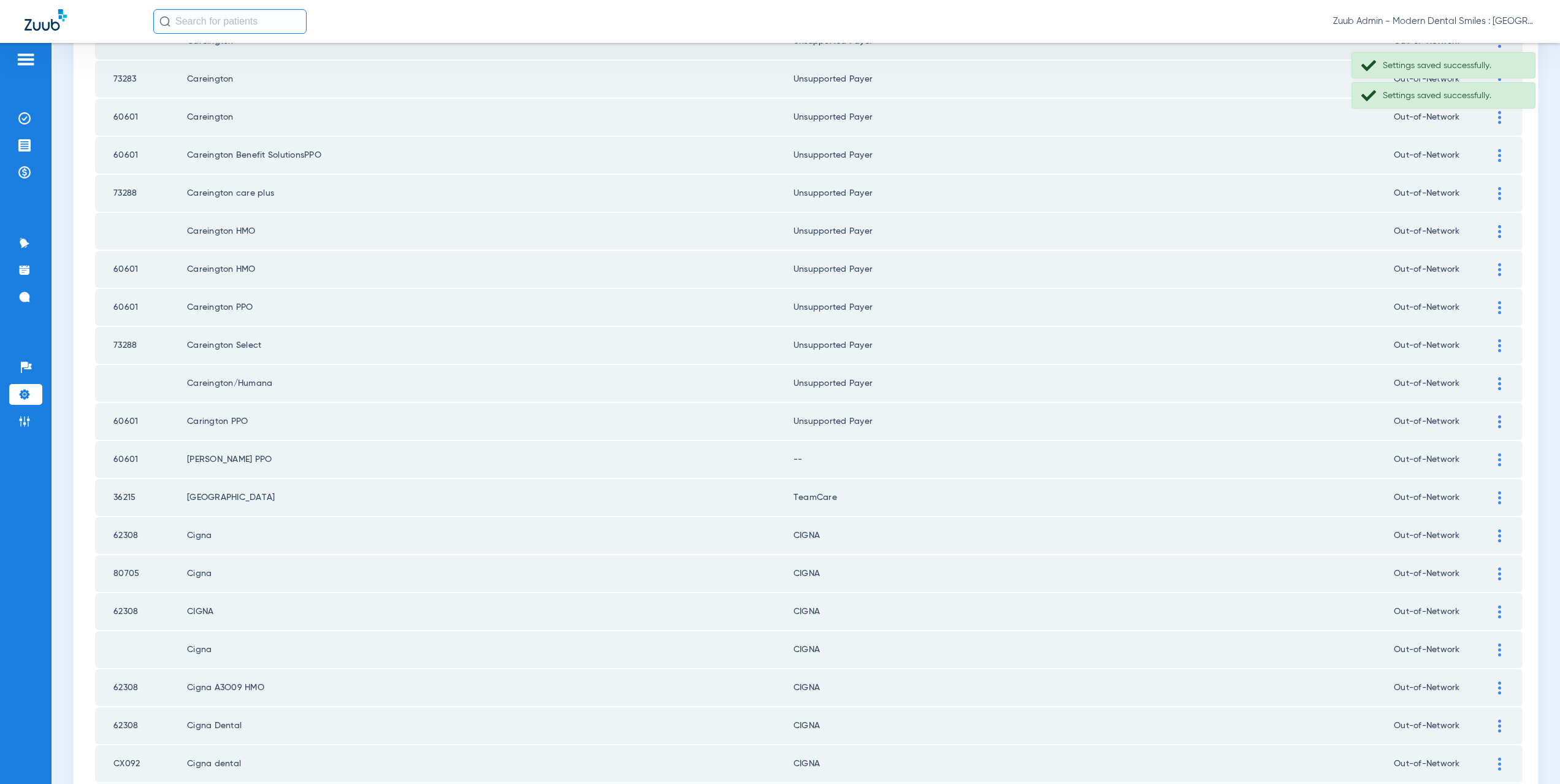
click at [1489, 460] on div at bounding box center [1500, 460] width 21 height 13
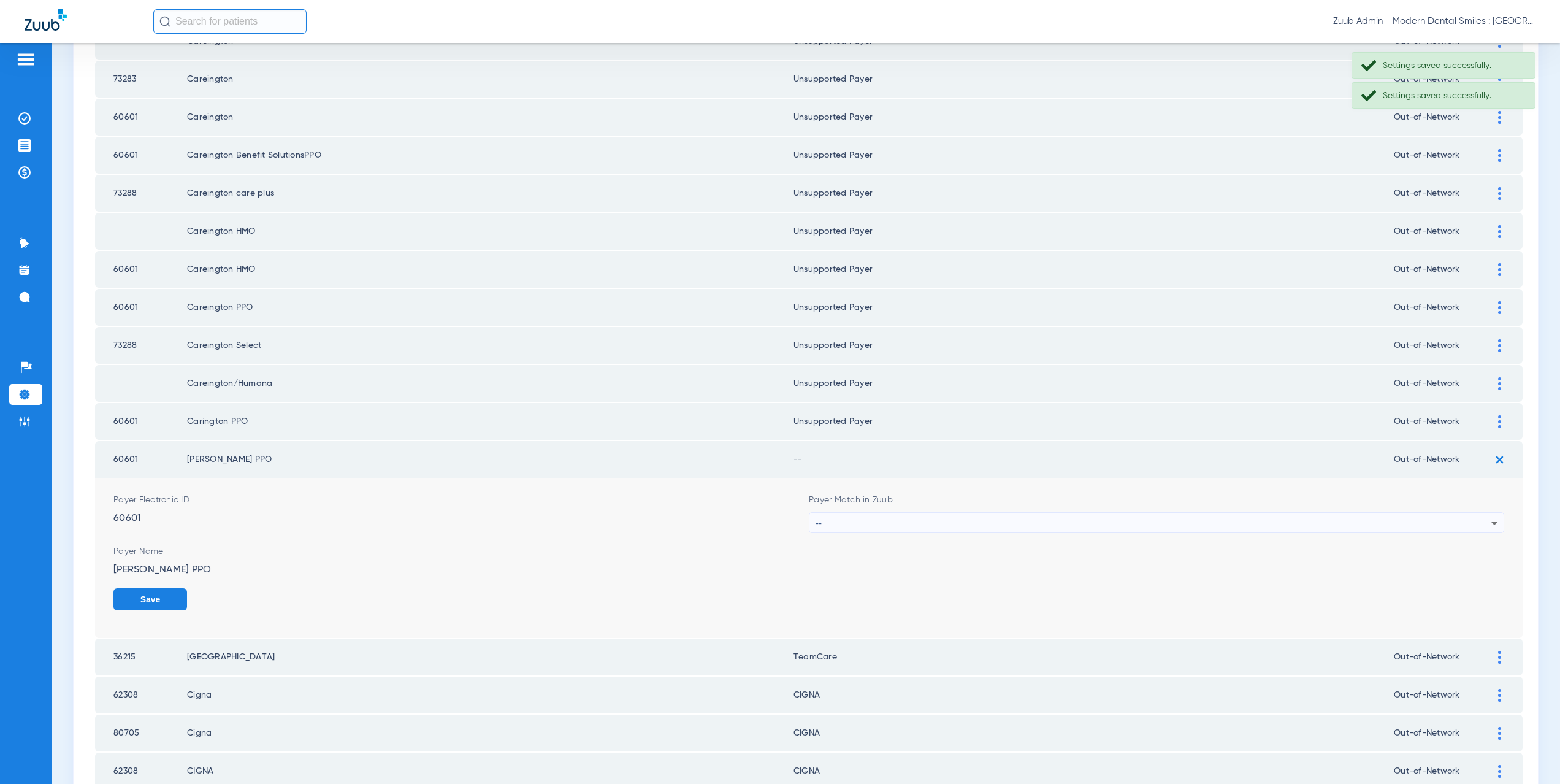
click at [872, 524] on div "--" at bounding box center [1153, 522] width 676 height 21
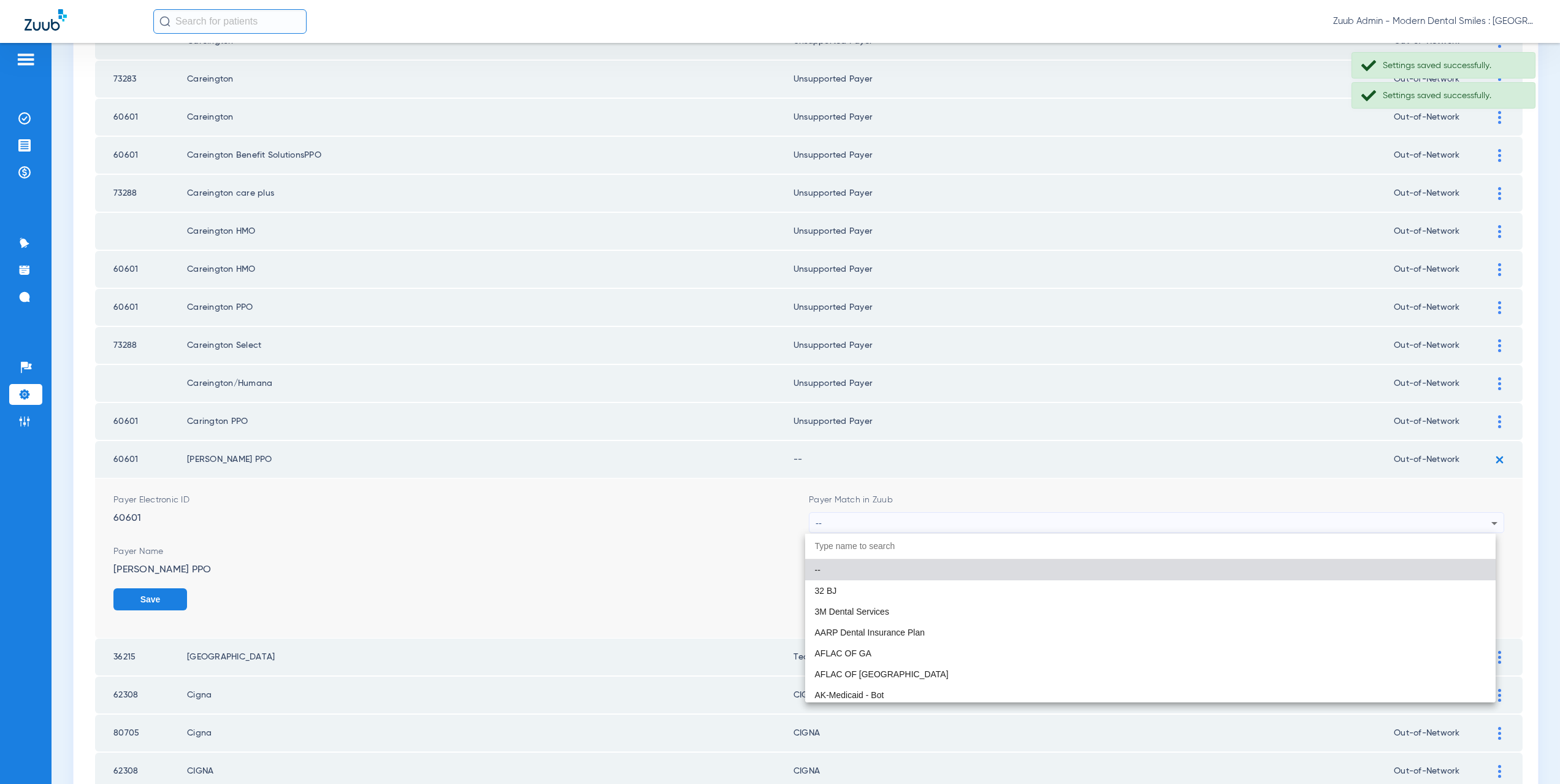
paste input "supported Payer"
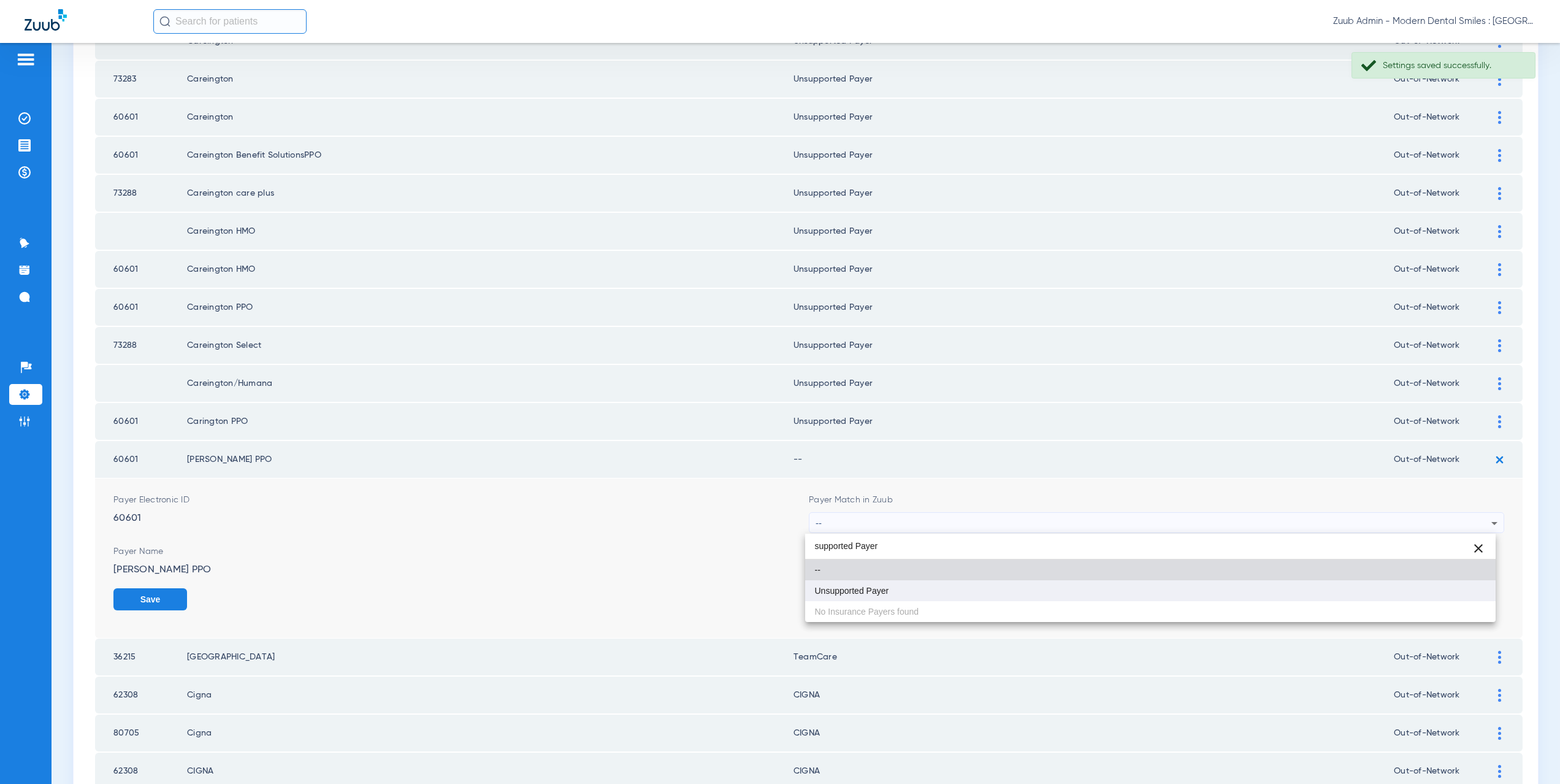
type input "supported Payer"
click at [874, 592] on span "Unsupported Payer" at bounding box center [852, 590] width 74 height 9
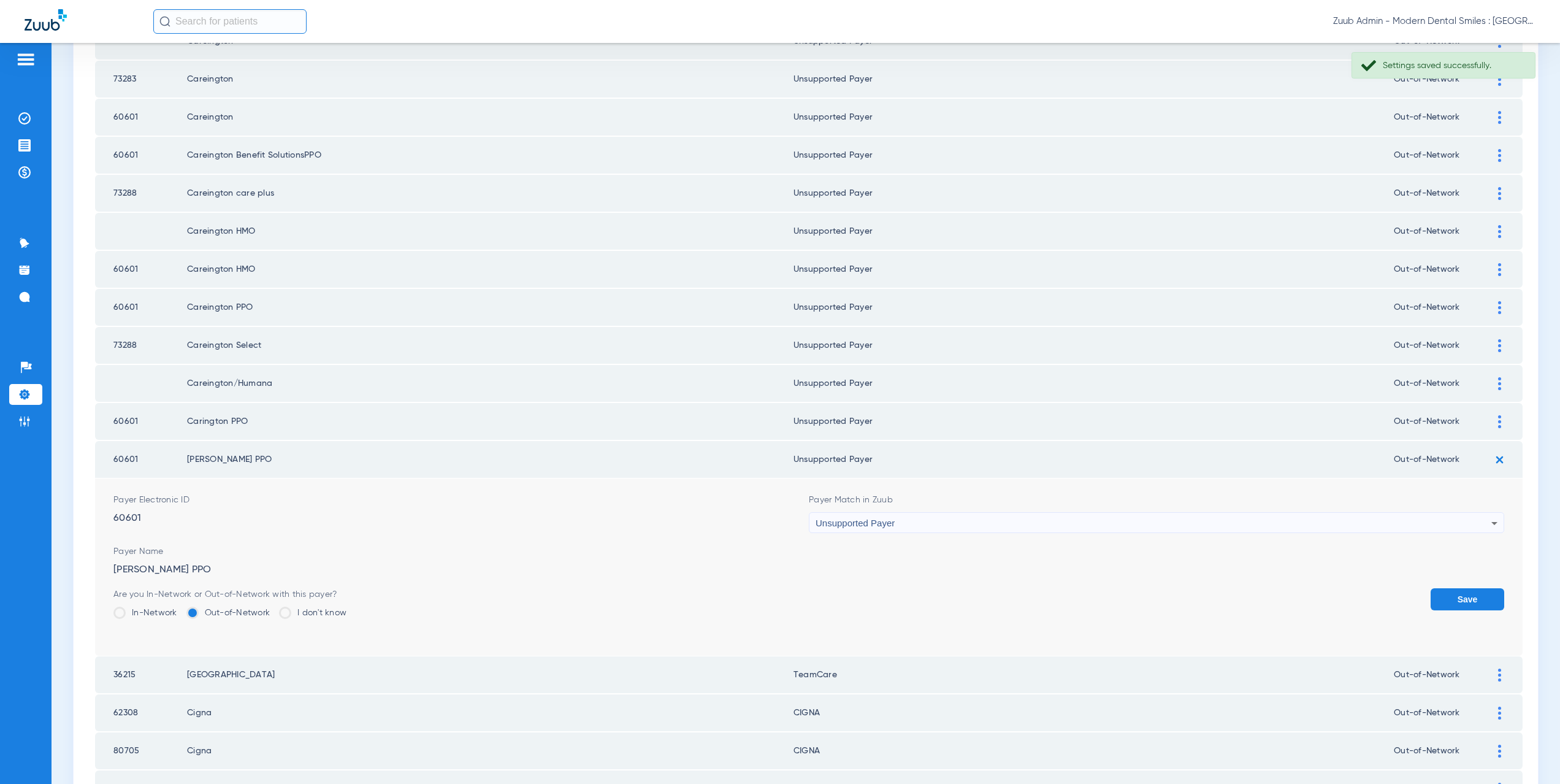
click at [1450, 606] on button "Save" at bounding box center [1467, 598] width 73 height 22
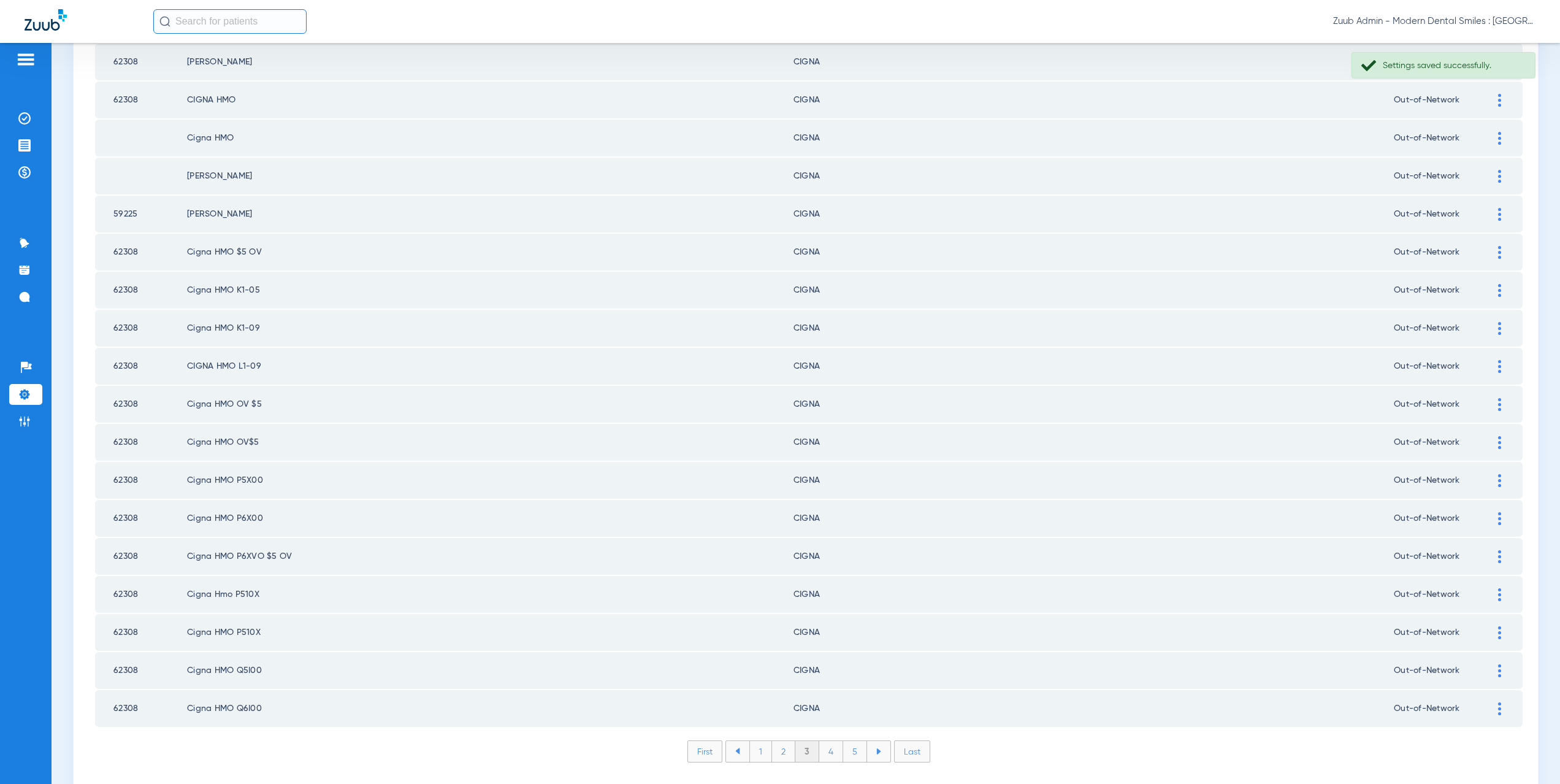
scroll to position [1432, 0]
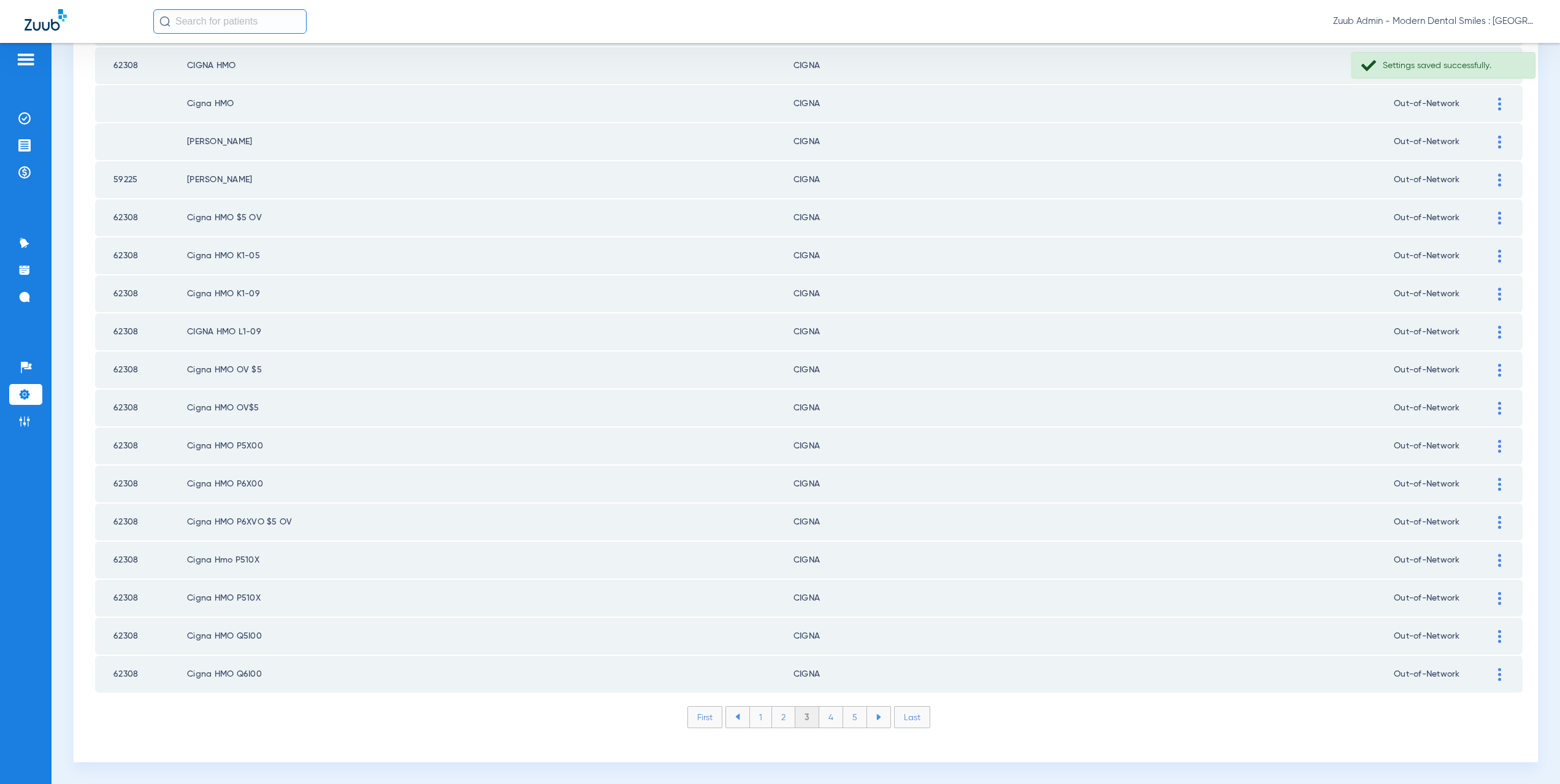
click at [829, 717] on li "4" at bounding box center [831, 716] width 24 height 21
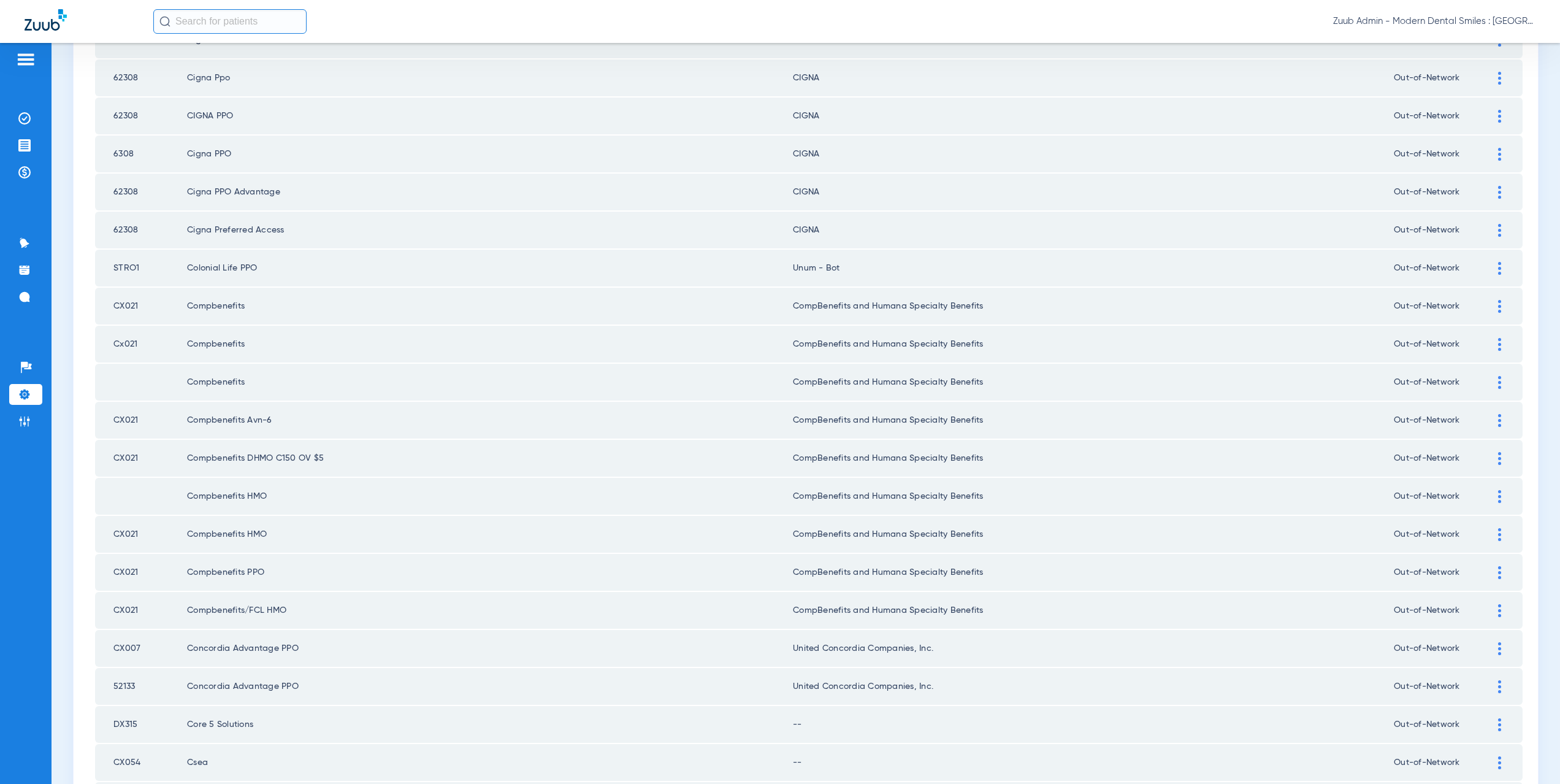
scroll to position [438, 0]
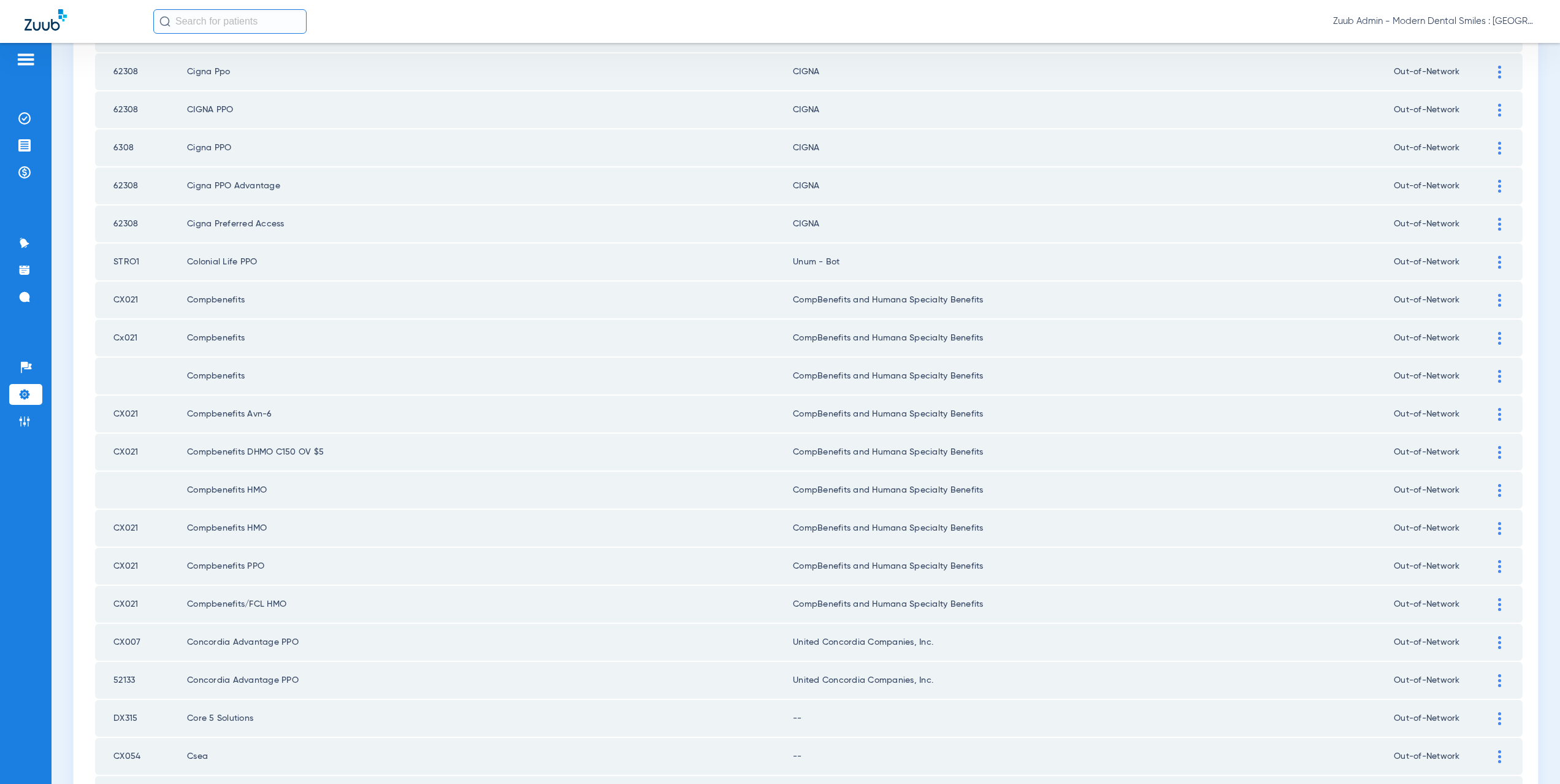
click at [1492, 259] on div at bounding box center [1500, 262] width 21 height 13
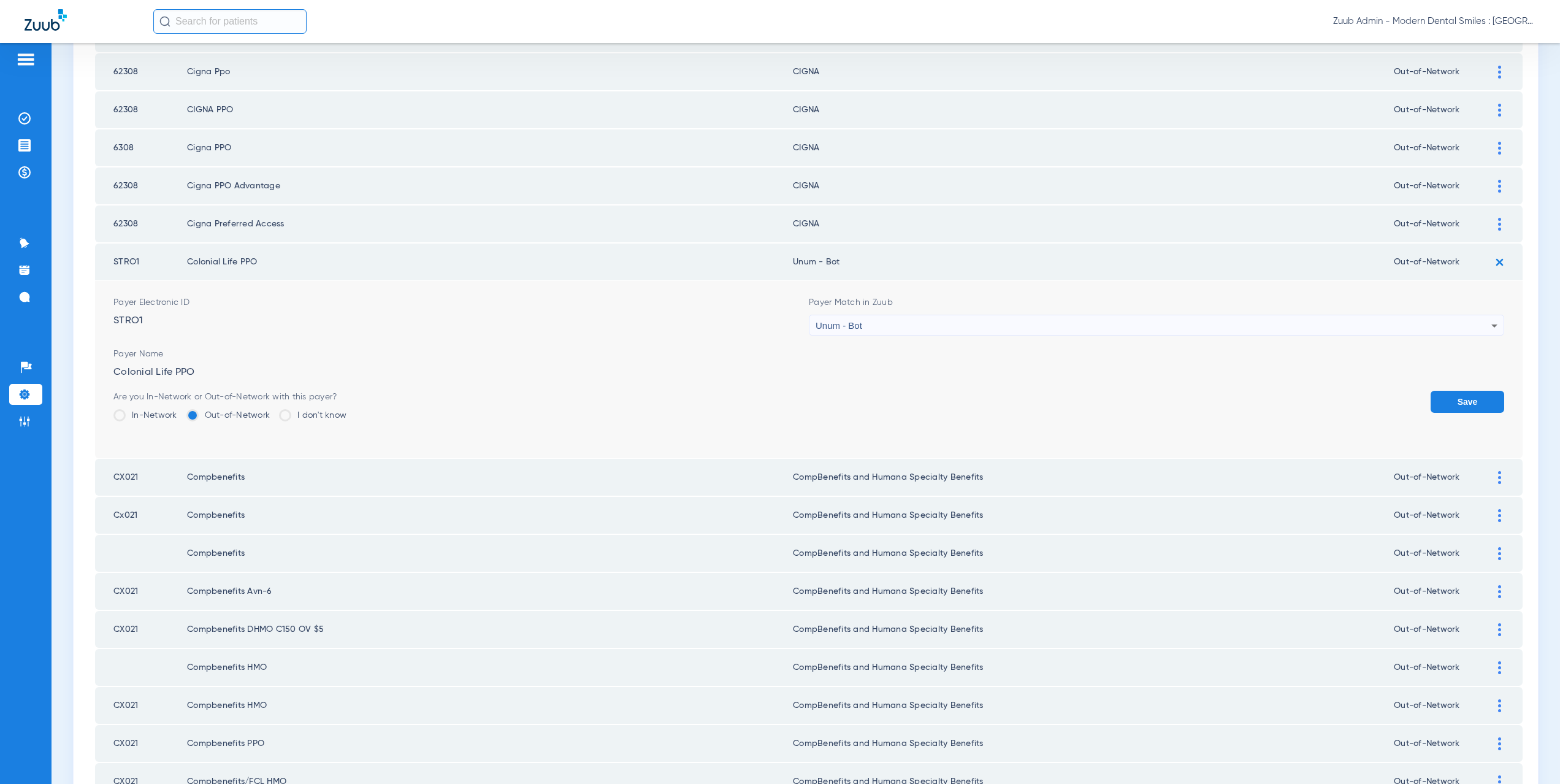
click at [920, 333] on div "Unum - Bot" at bounding box center [1153, 325] width 676 height 21
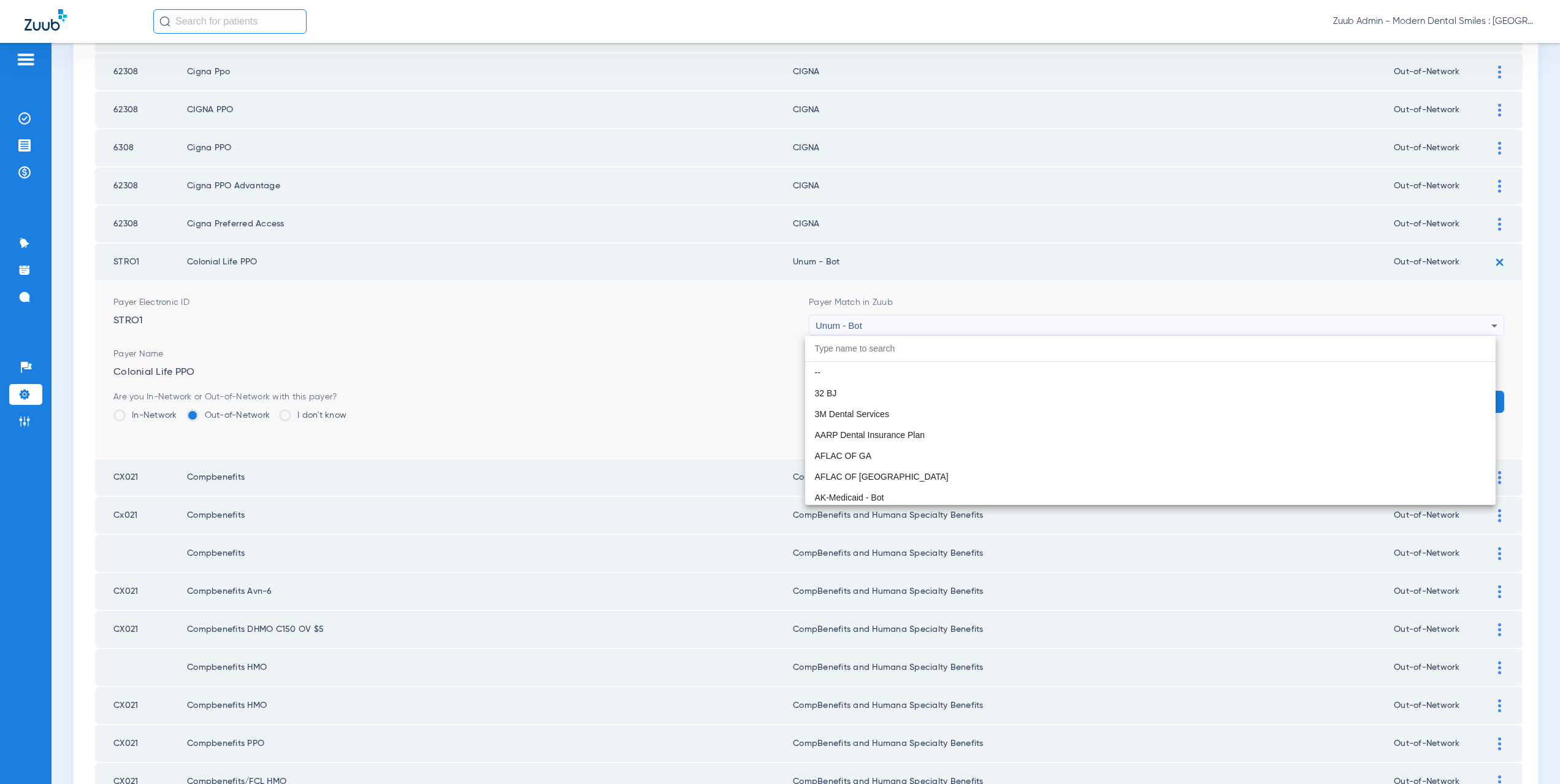
scroll to position [9844, 0]
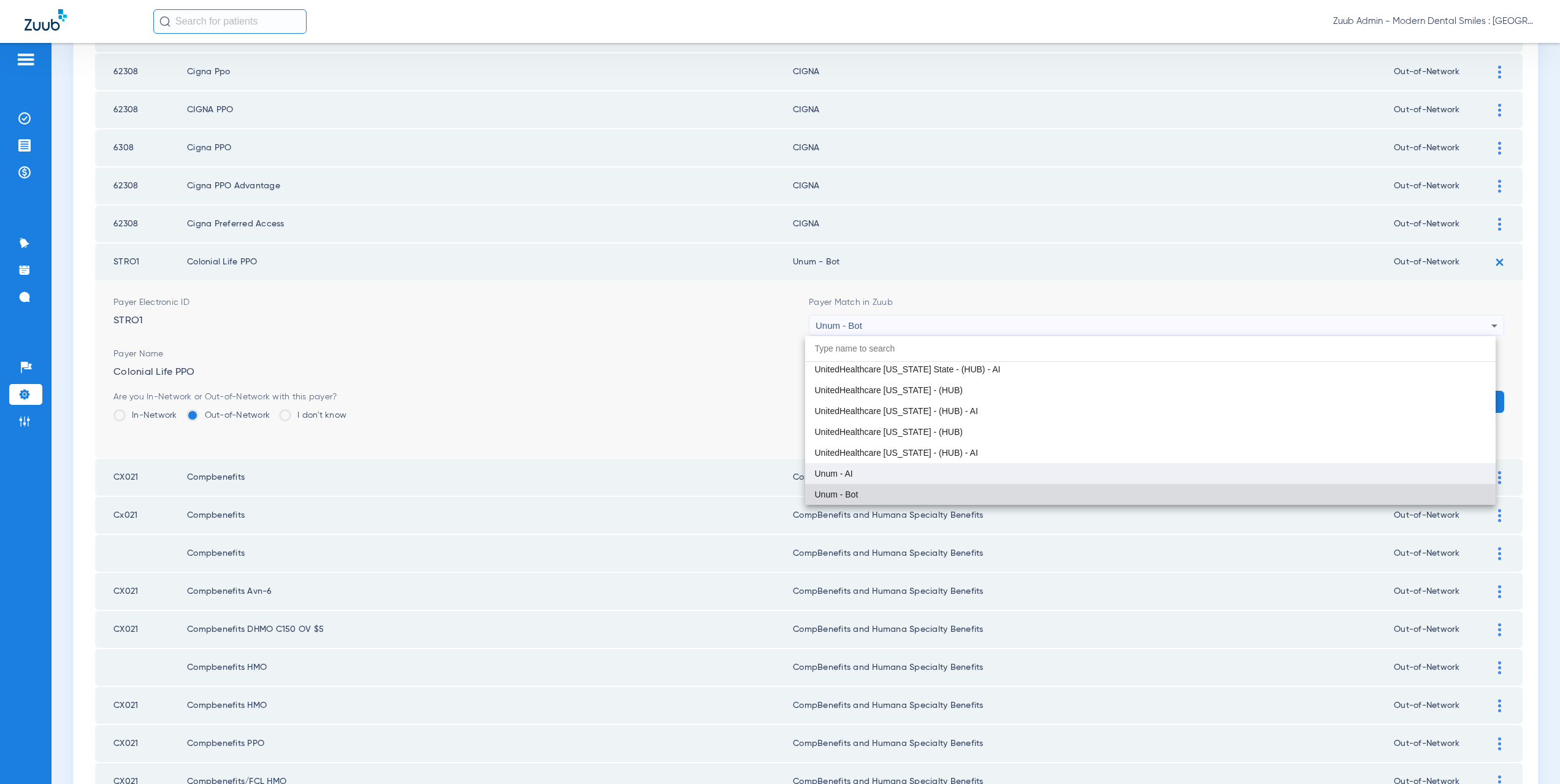
click at [876, 470] on mat-option "Unum - AI" at bounding box center [1151, 473] width 691 height 21
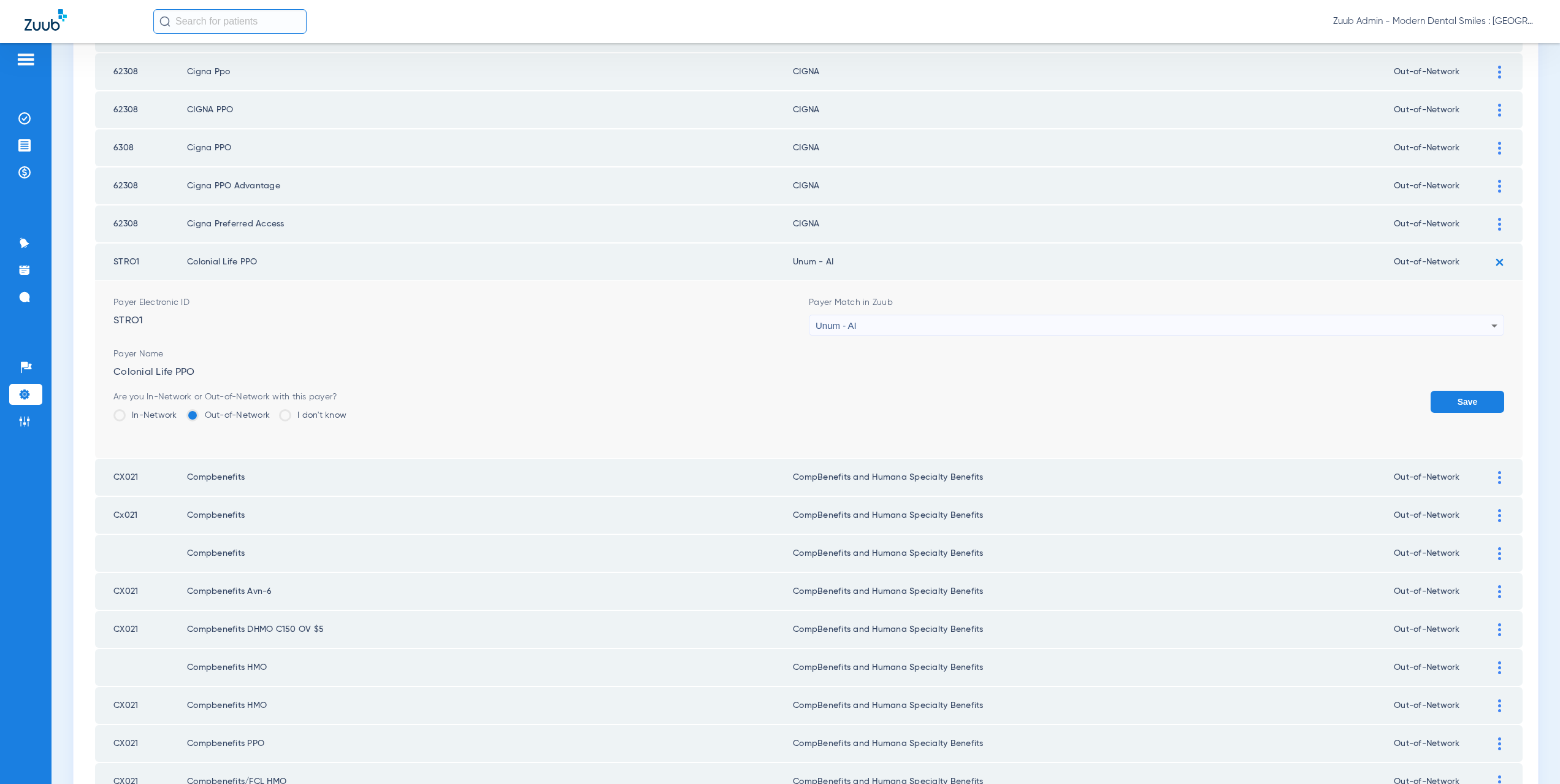
click at [1447, 405] on button "Save" at bounding box center [1467, 401] width 73 height 22
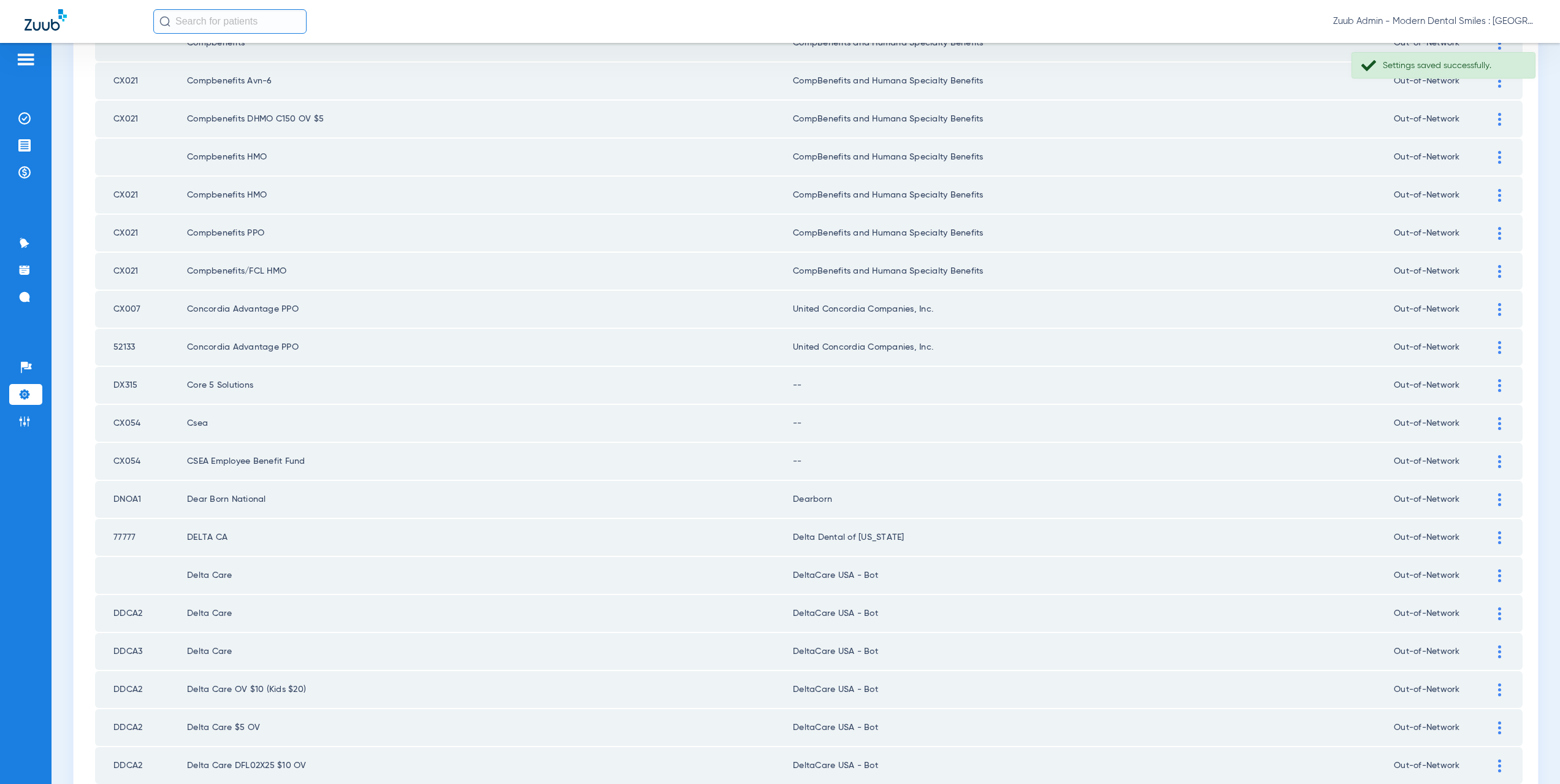
scroll to position [783, 0]
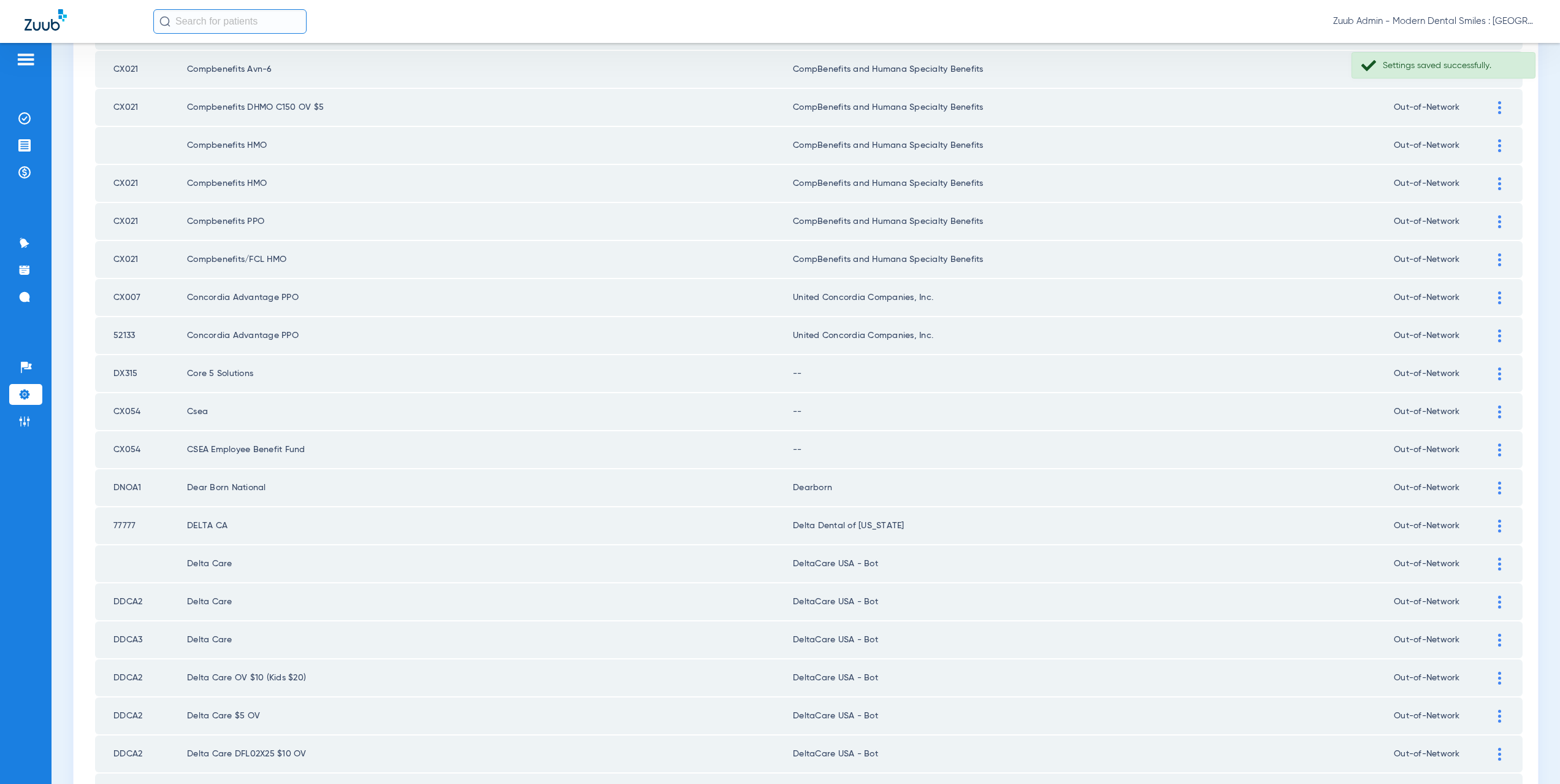
click at [1493, 374] on div at bounding box center [1500, 374] width 21 height 13
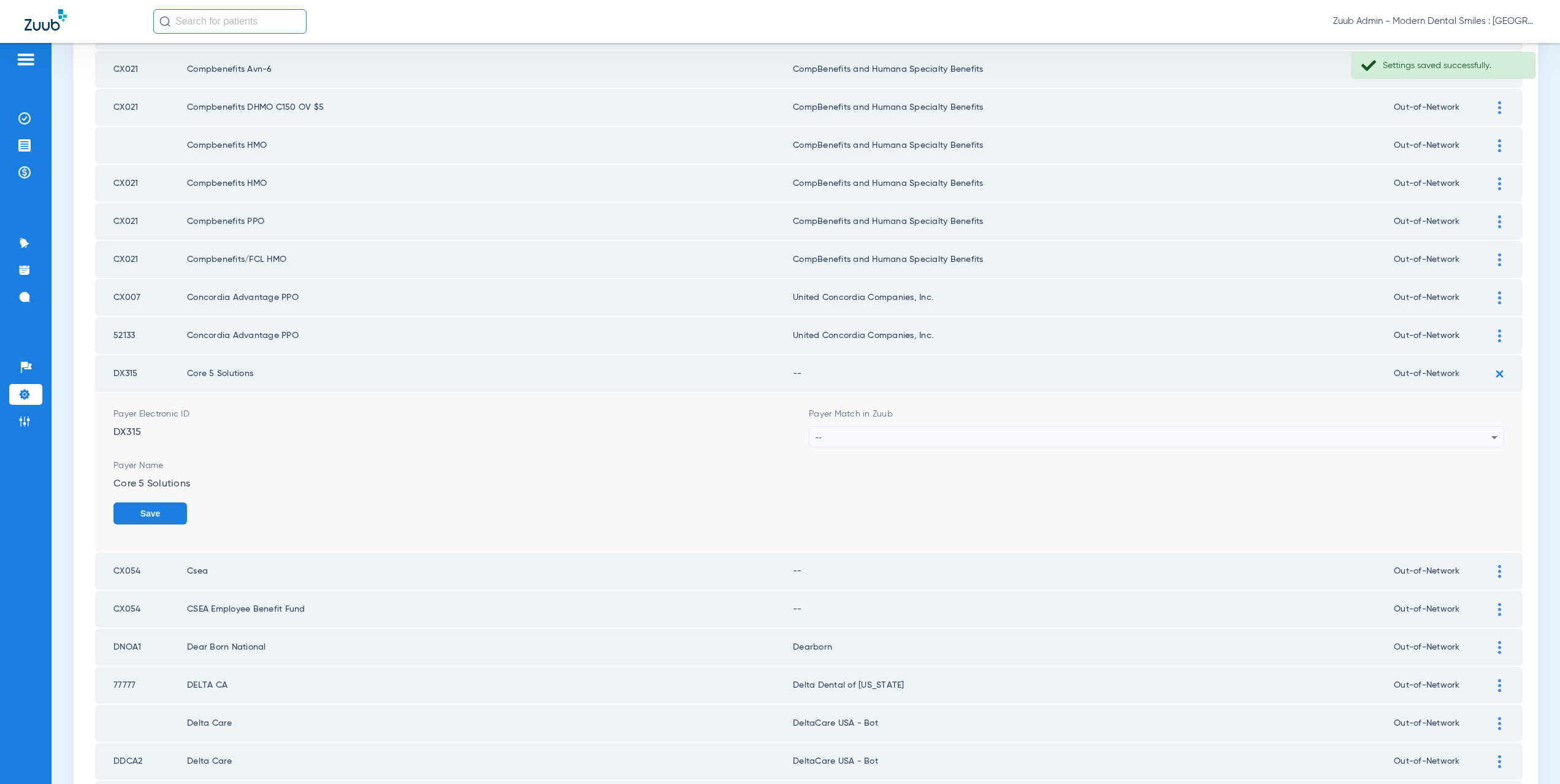
click at [867, 442] on div "--" at bounding box center [1153, 437] width 676 height 21
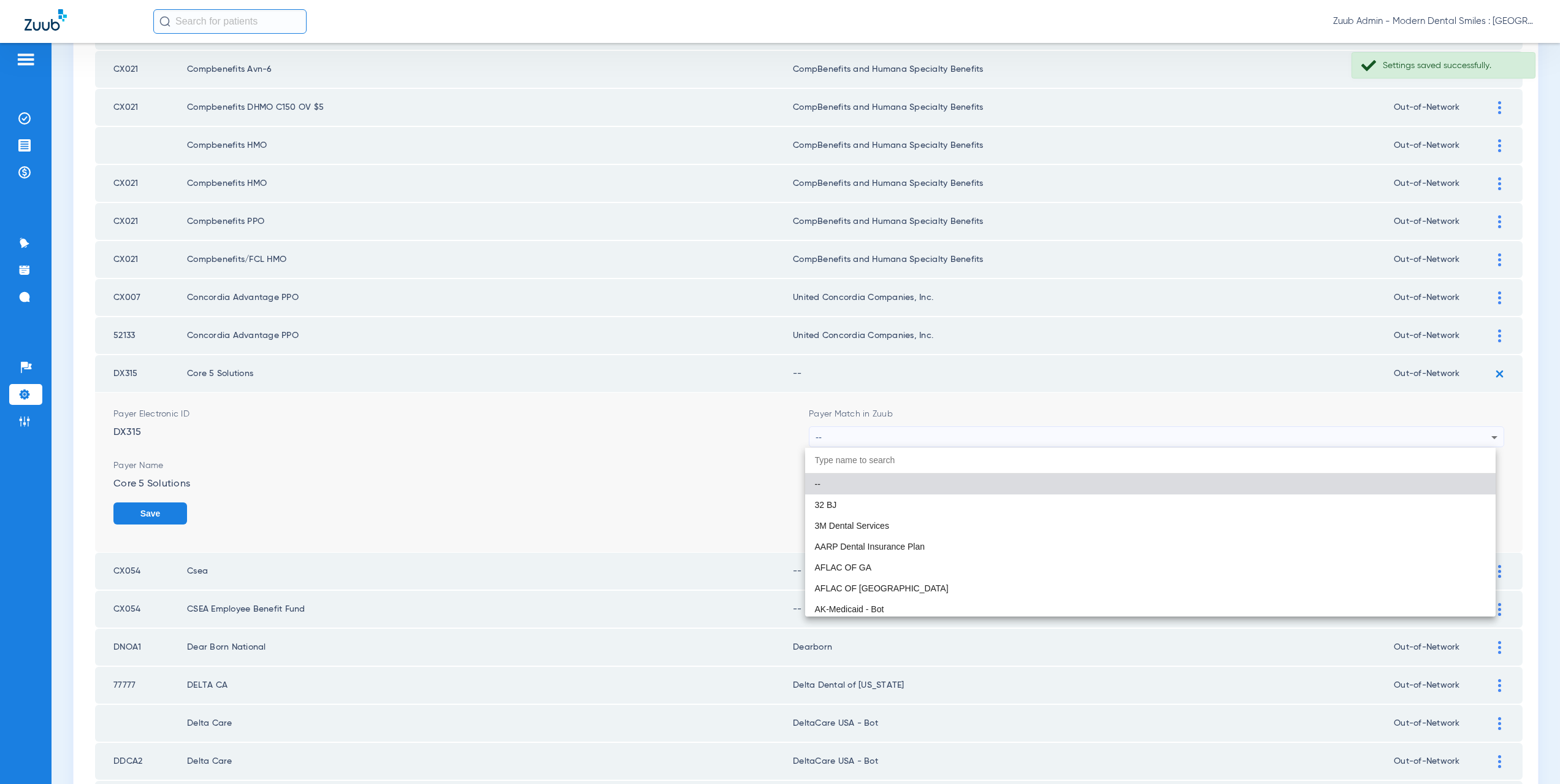
paste input "supported Payer"
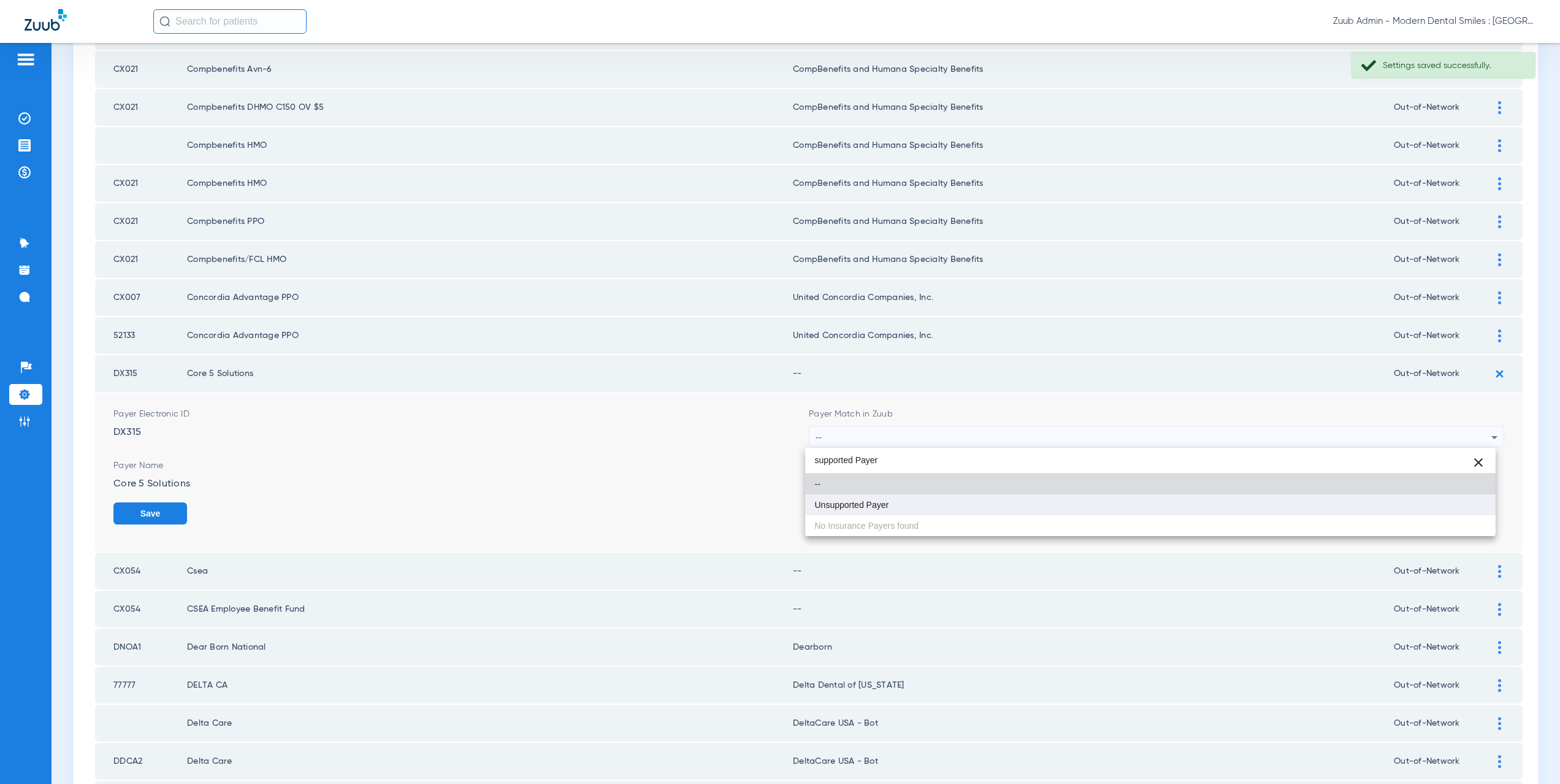
type input "supported Payer"
click at [863, 506] on span "Unsupported Payer" at bounding box center [852, 505] width 74 height 9
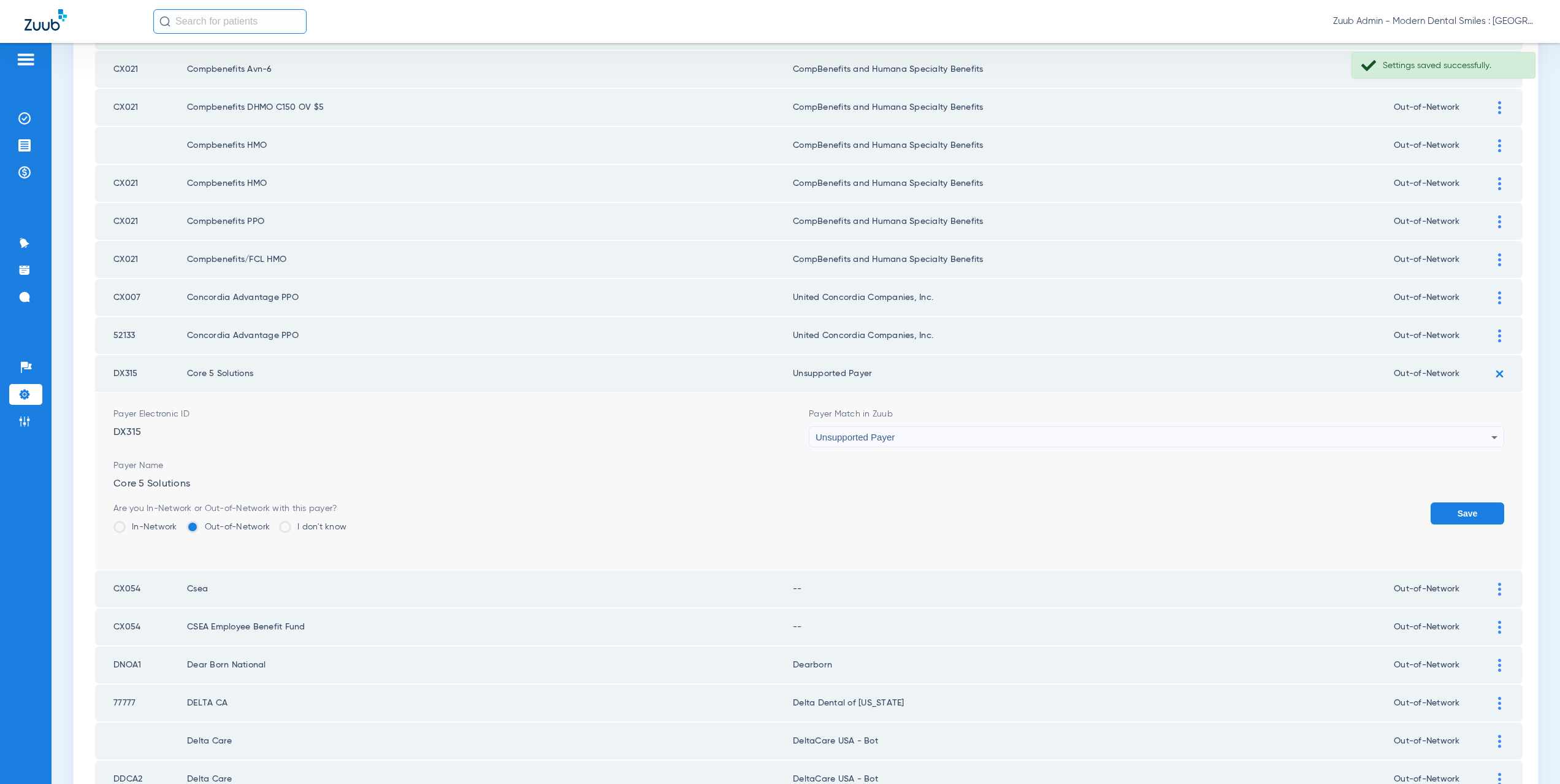
click at [1438, 511] on button "Save" at bounding box center [1467, 513] width 73 height 22
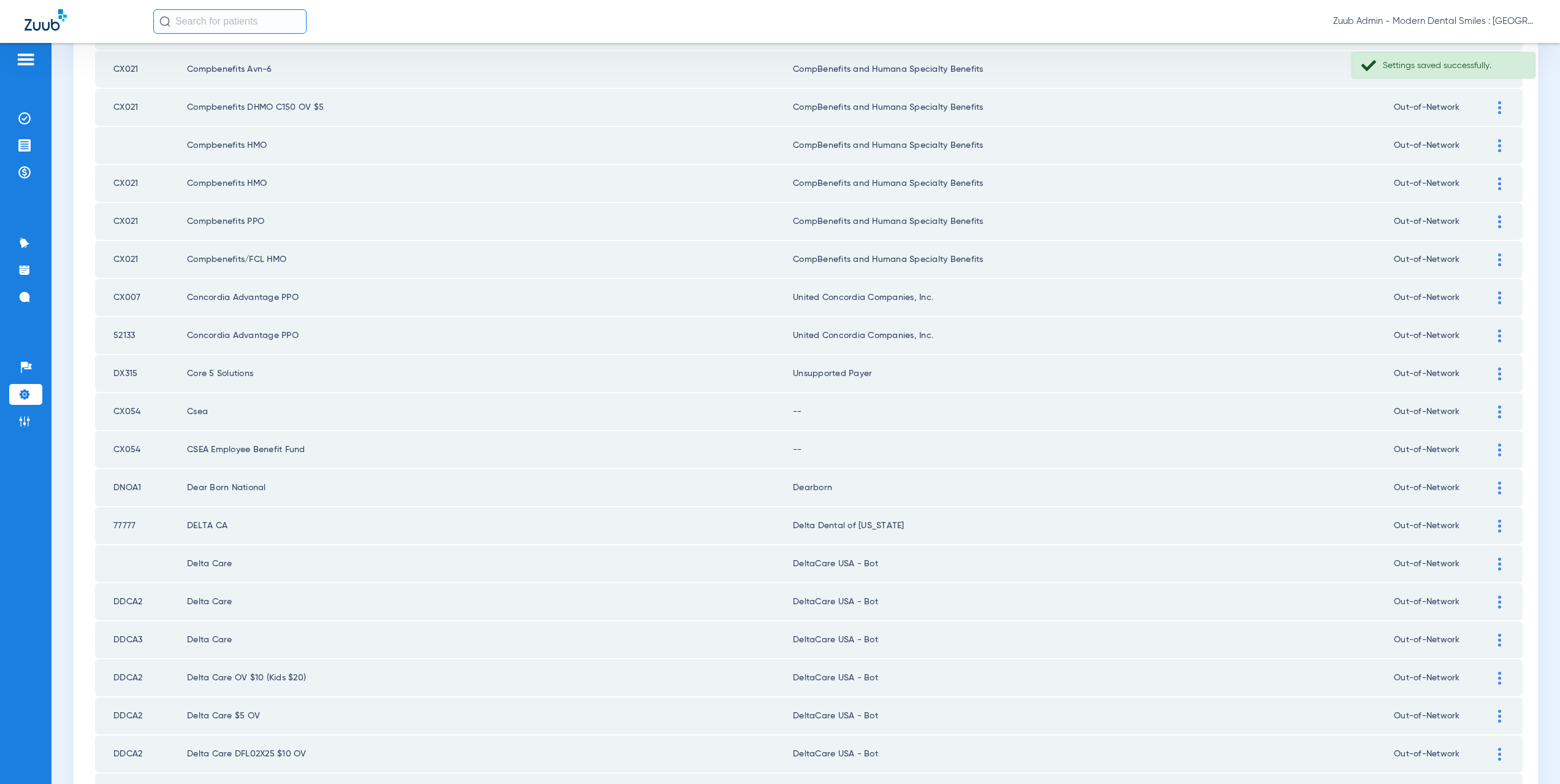
click at [1494, 408] on div at bounding box center [1500, 412] width 21 height 13
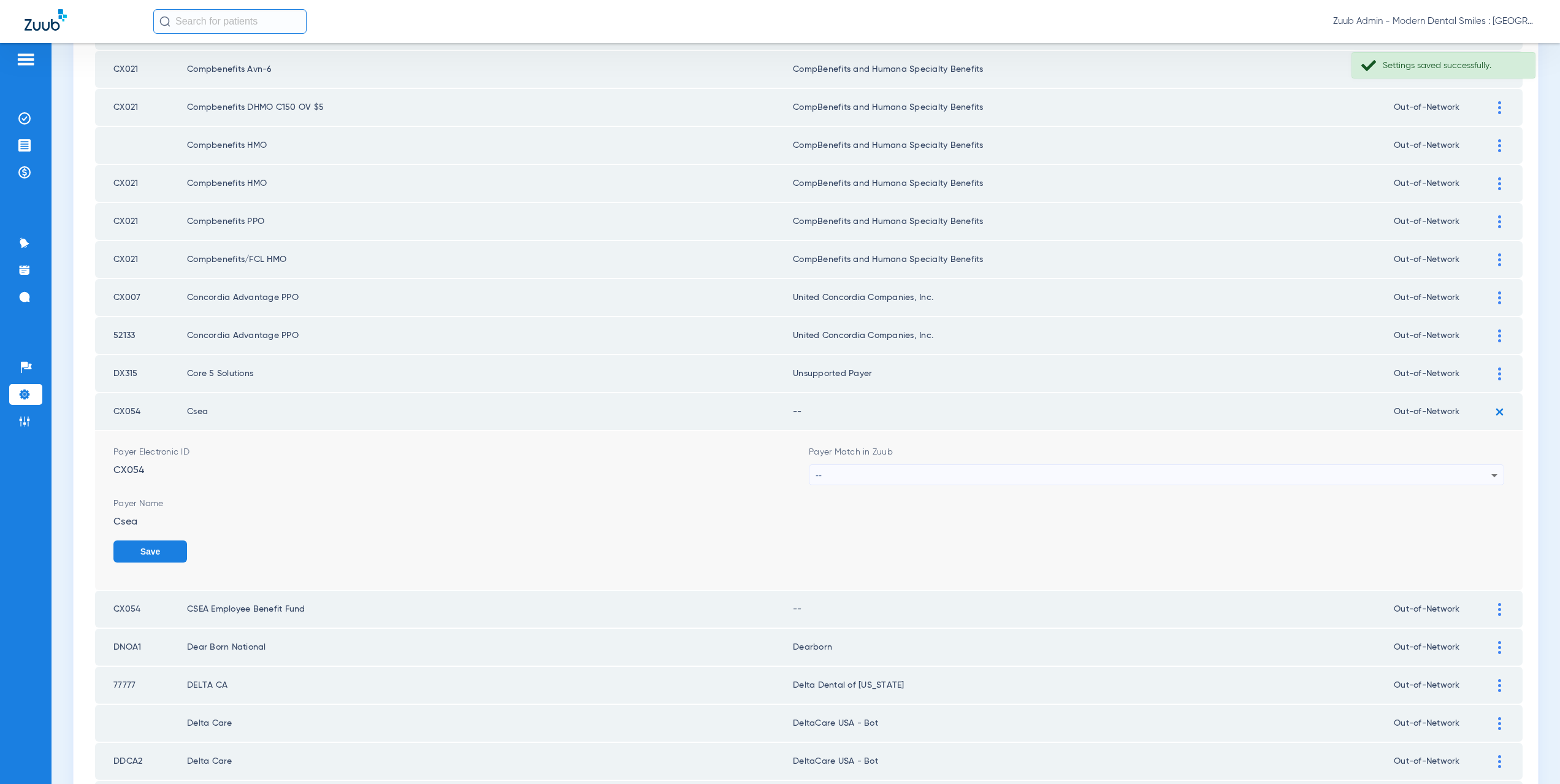
click at [861, 468] on div "--" at bounding box center [1153, 475] width 676 height 21
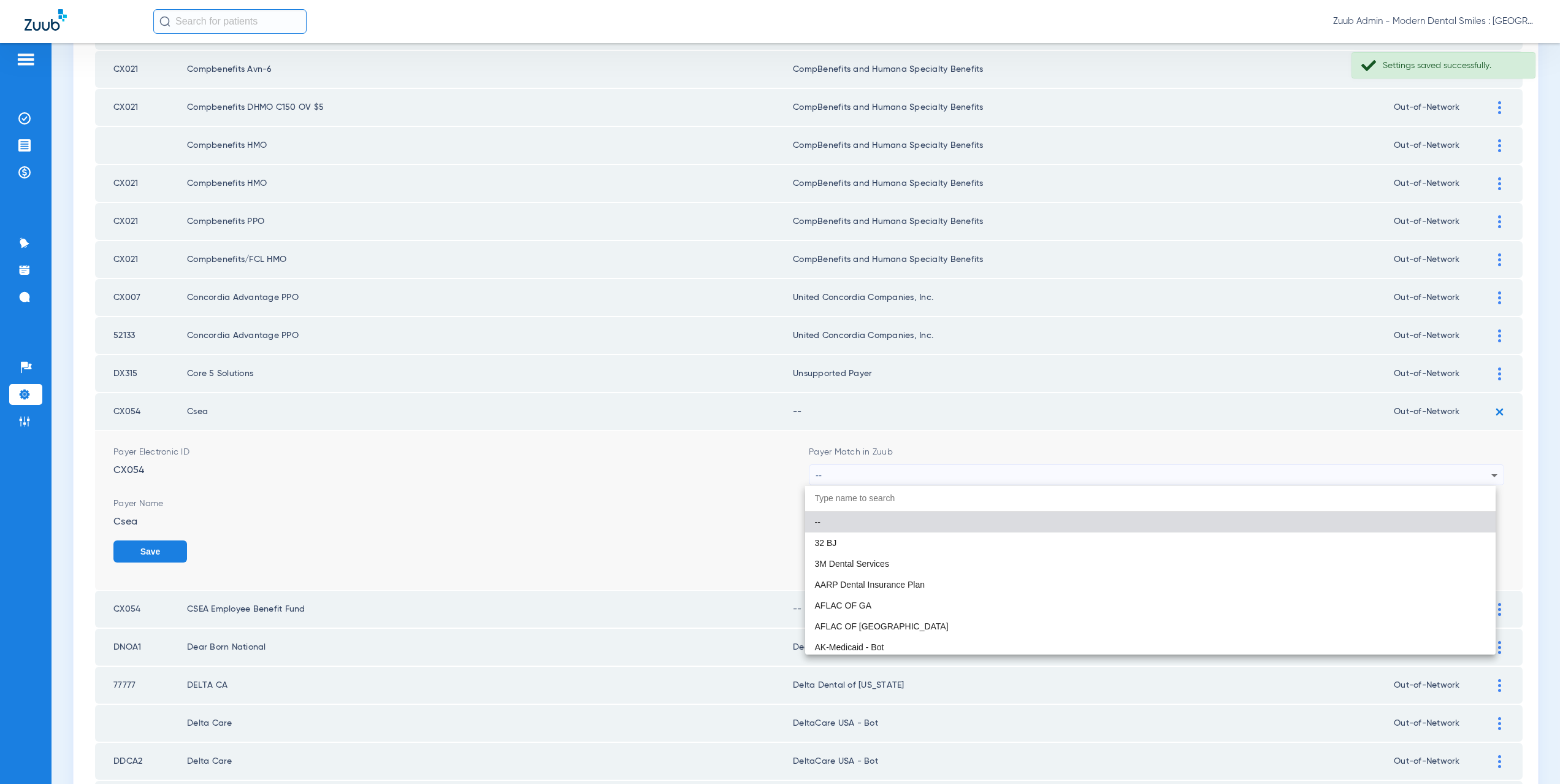
paste input "supported Payer"
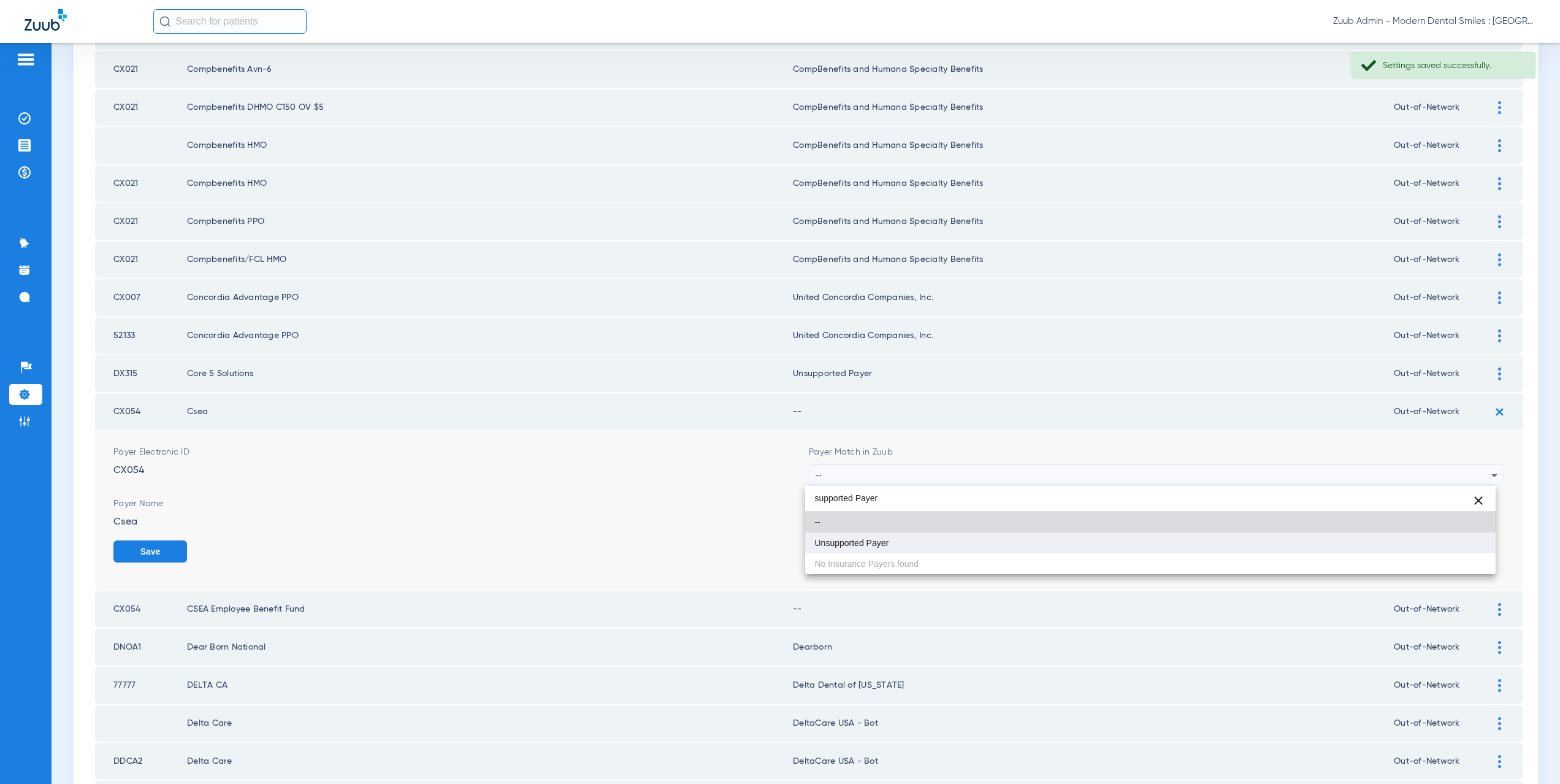
type input "supported Payer"
click at [863, 545] on span "Unsupported Payer" at bounding box center [852, 543] width 74 height 9
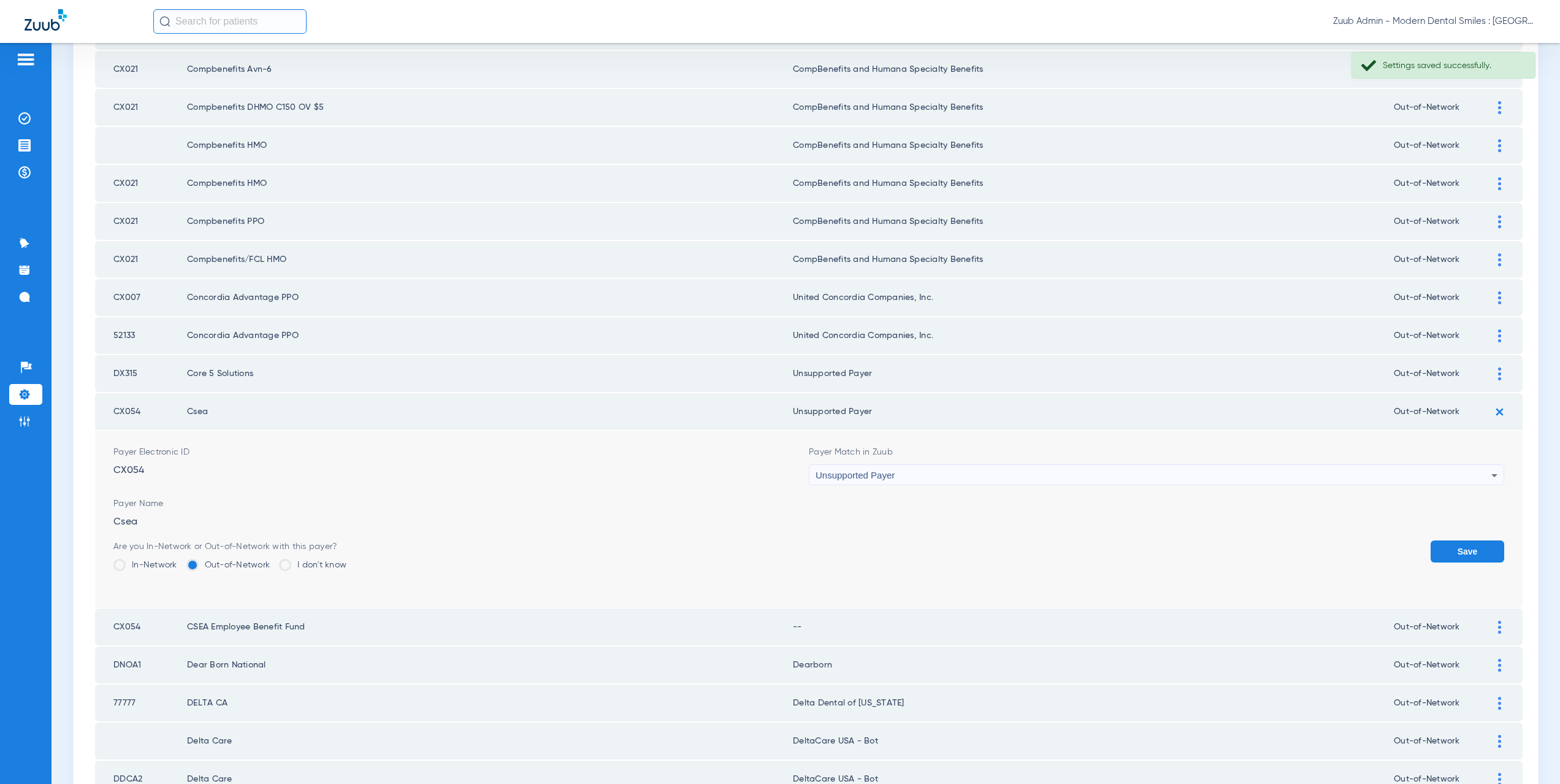
click at [1444, 552] on button "Save" at bounding box center [1467, 551] width 73 height 22
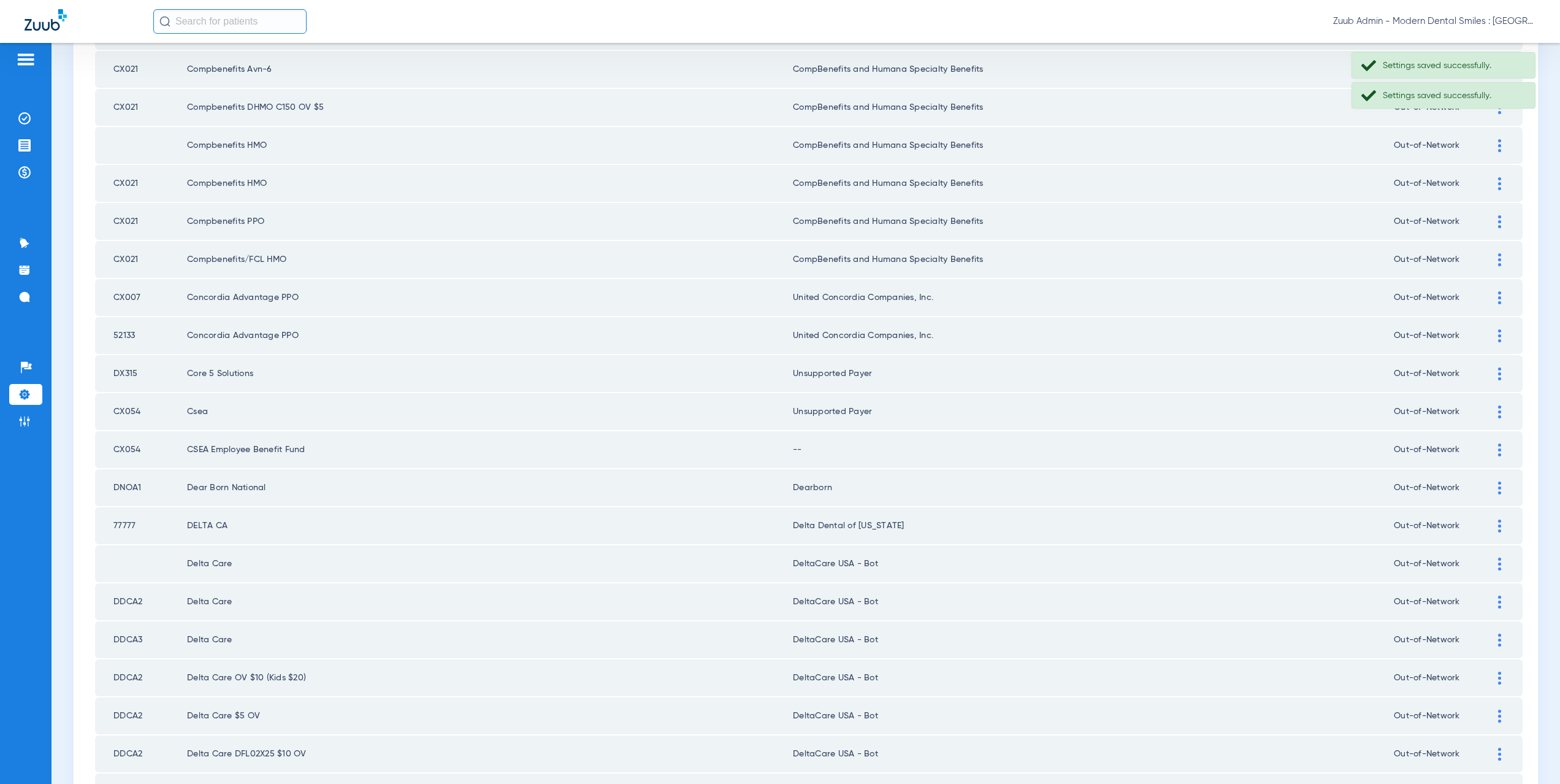
click at [1498, 447] on img at bounding box center [1500, 450] width 3 height 13
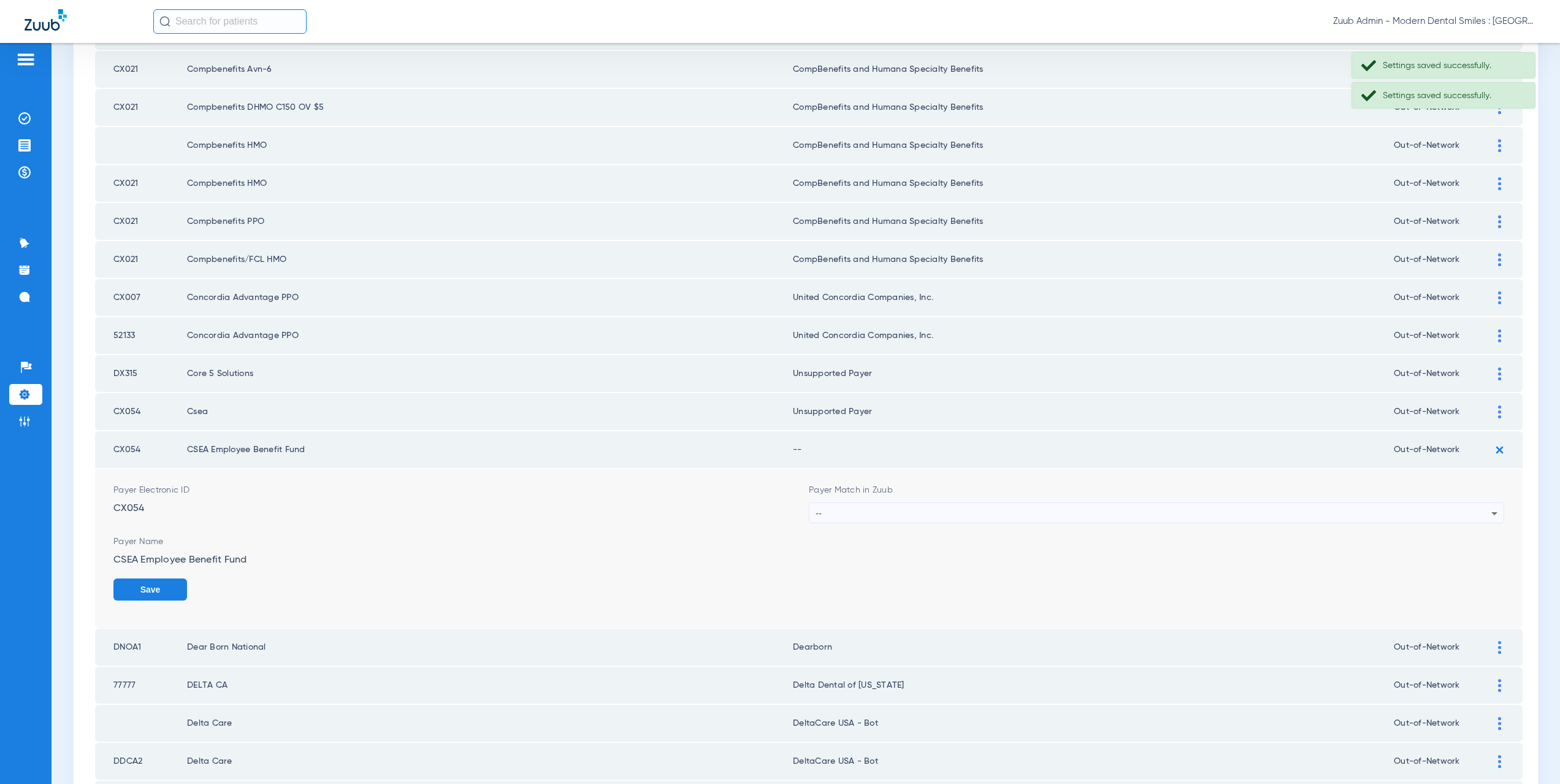
click at [836, 515] on div "--" at bounding box center [1153, 513] width 676 height 21
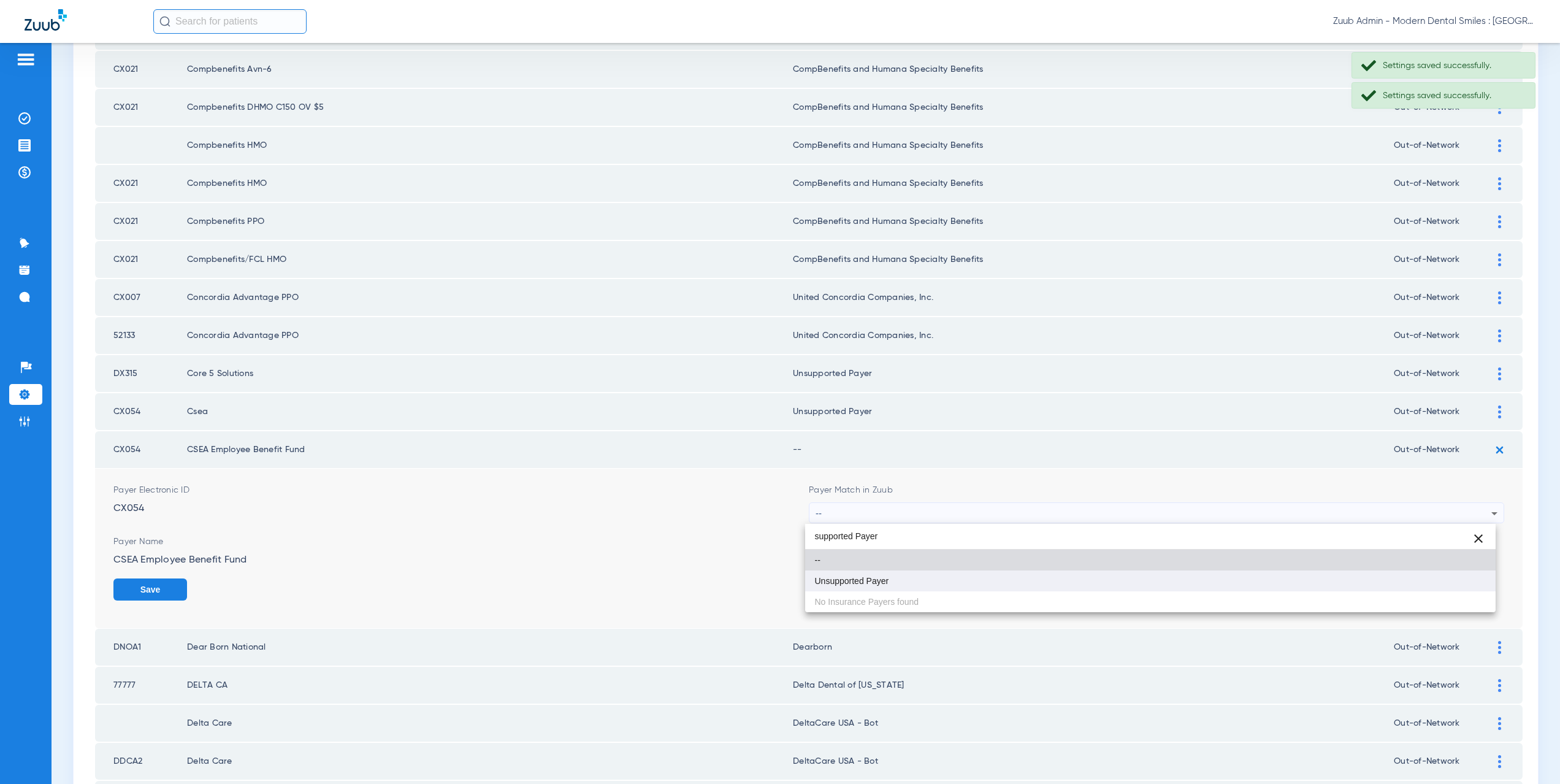
type input "supported Payer"
click at [865, 586] on mat-option "Unsupported Payer" at bounding box center [1151, 580] width 691 height 21
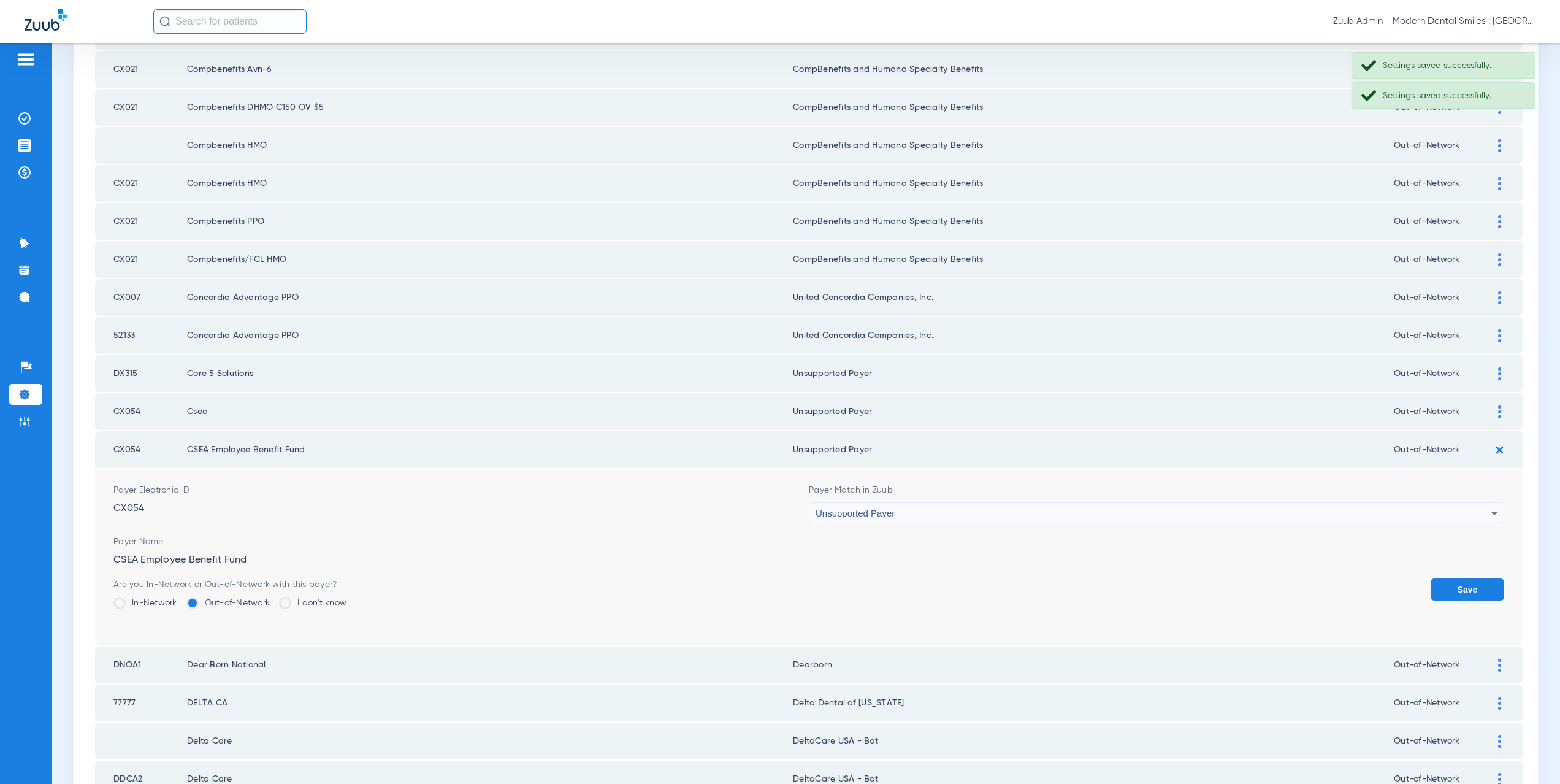
click at [1455, 583] on button "Save" at bounding box center [1467, 589] width 73 height 22
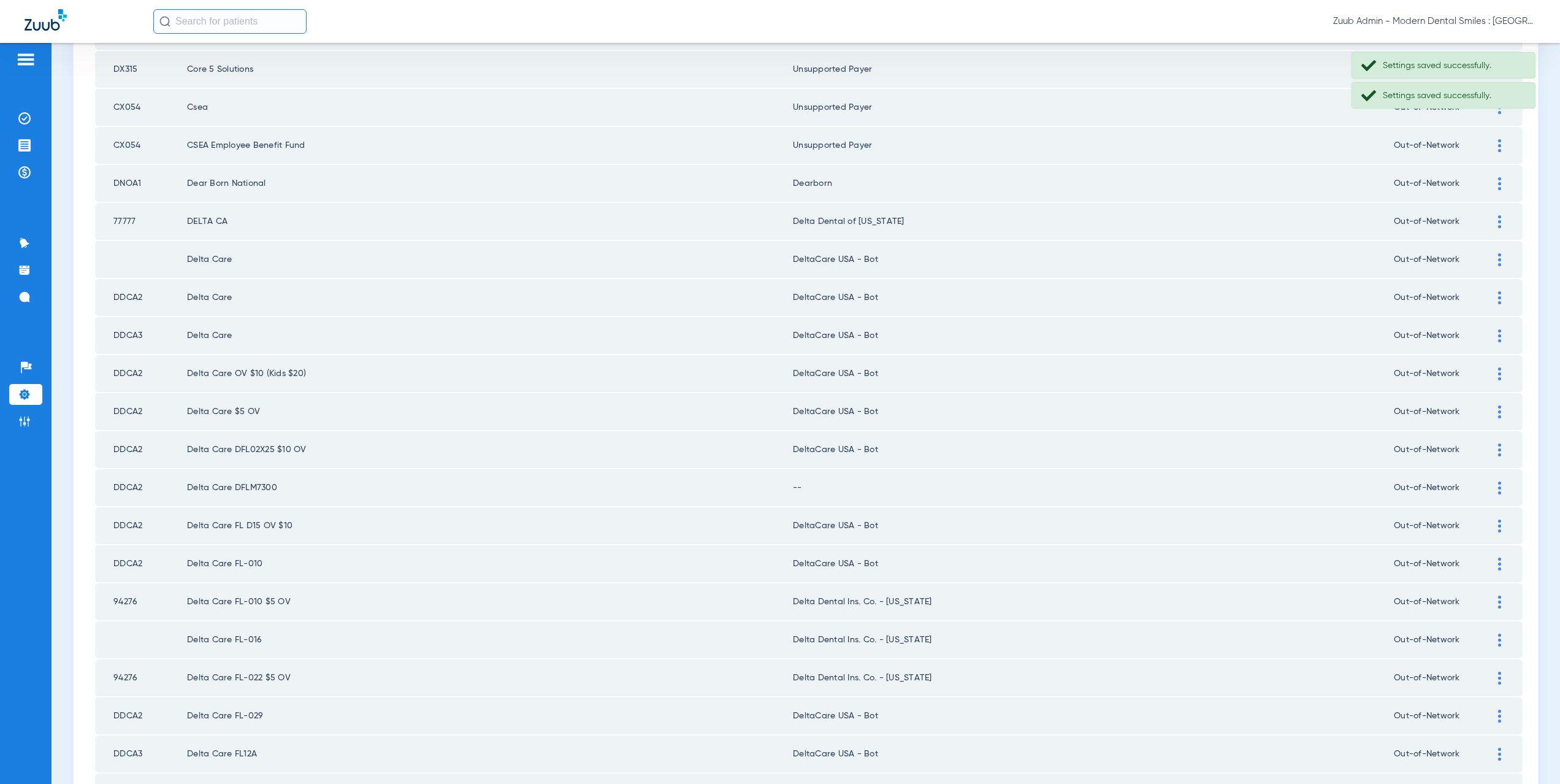
scroll to position [1093, 0]
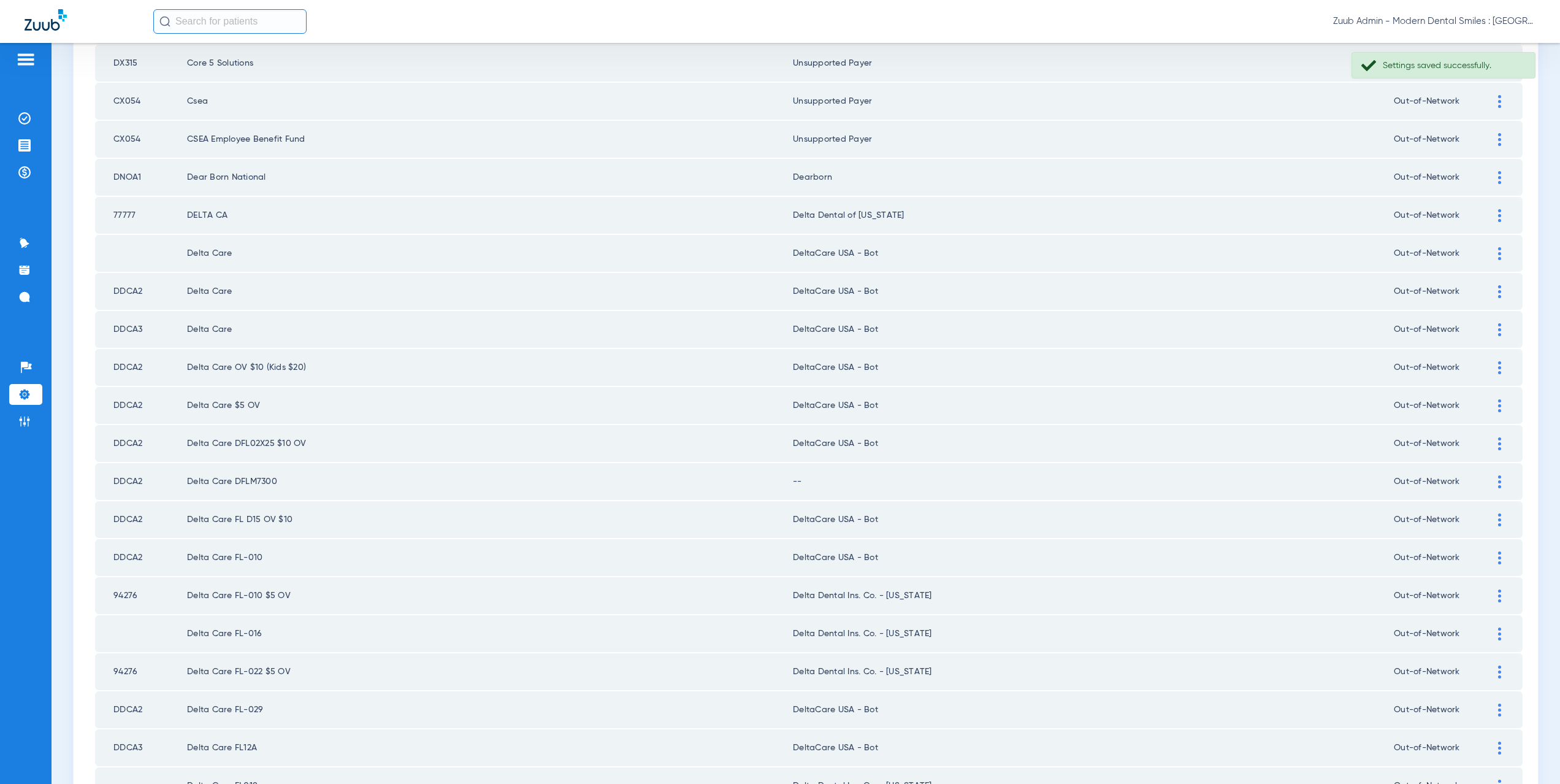
click at [1489, 483] on div at bounding box center [1500, 481] width 21 height 13
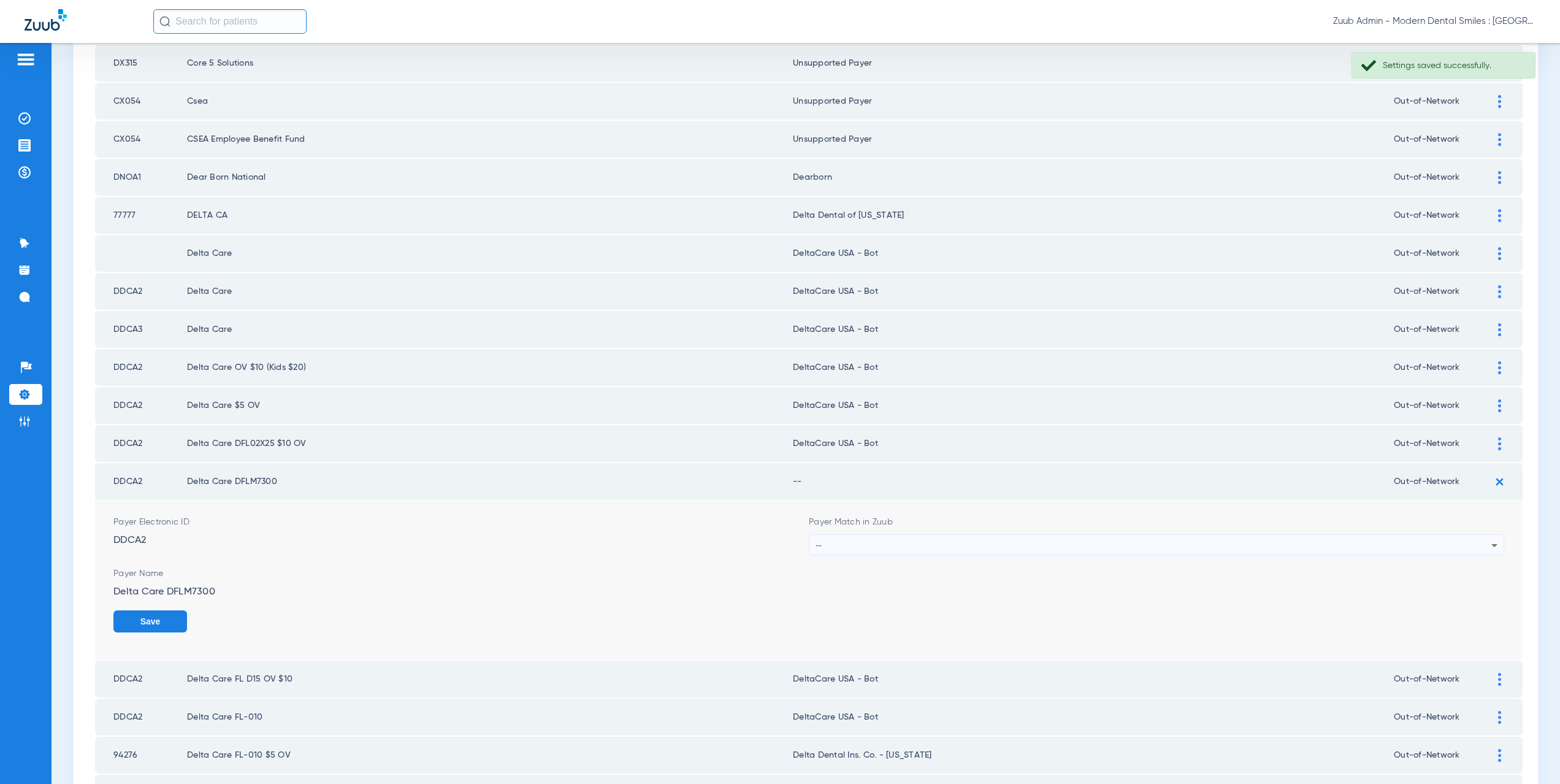
click at [861, 554] on div "--" at bounding box center [1153, 545] width 676 height 21
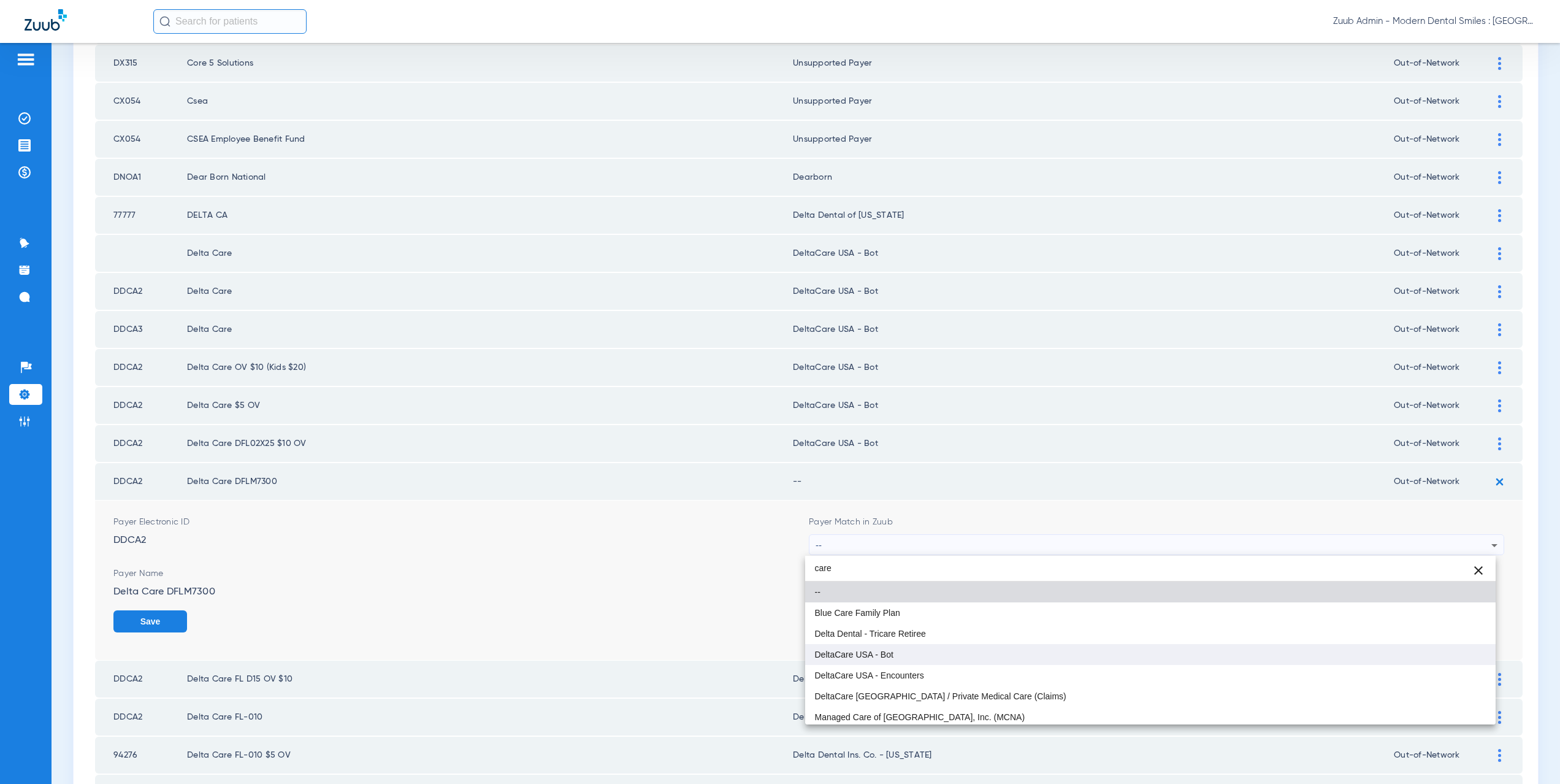
type input "care"
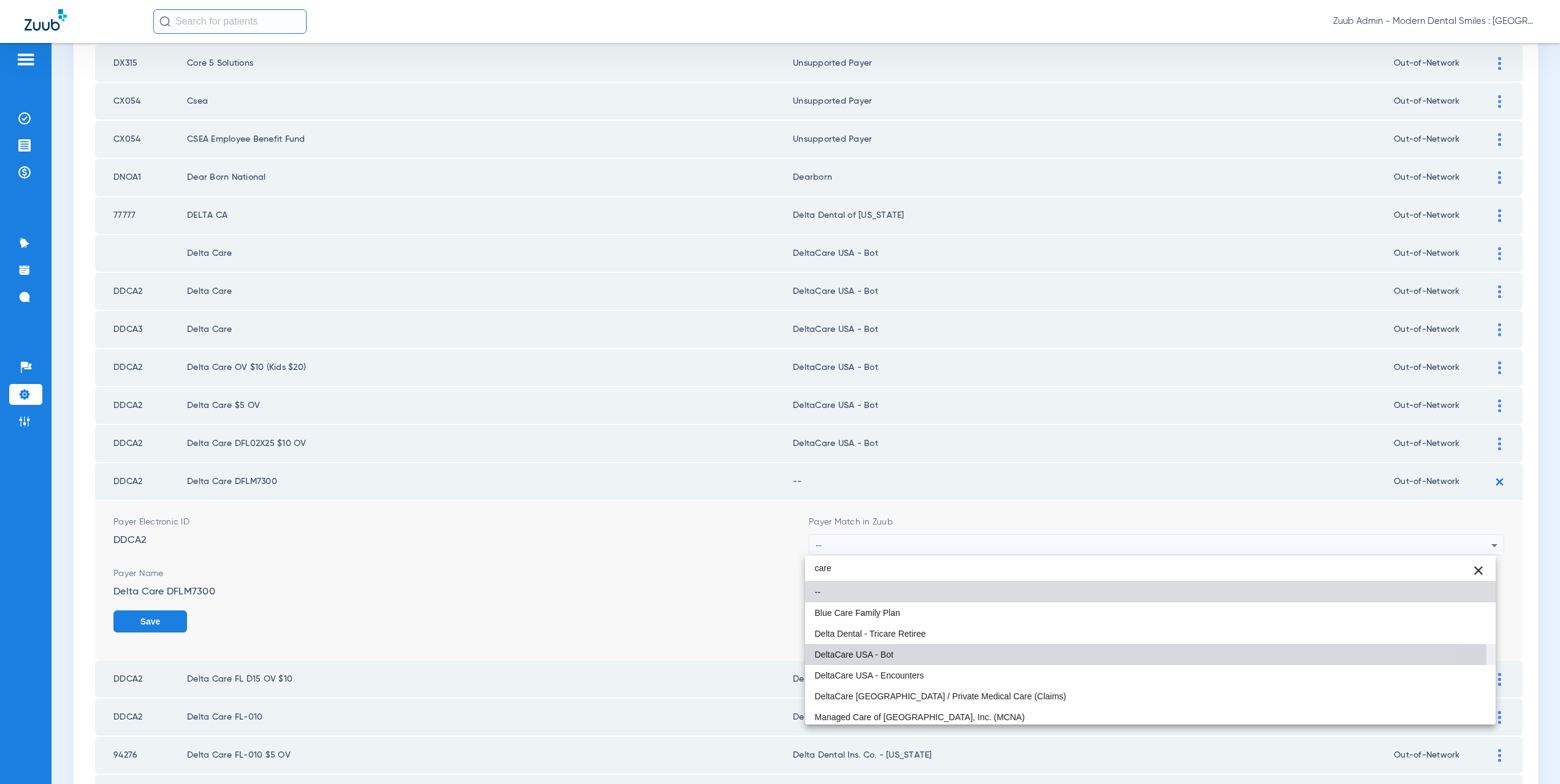
click at [851, 650] on span "DeltaCare USA - Bot" at bounding box center [854, 654] width 78 height 9
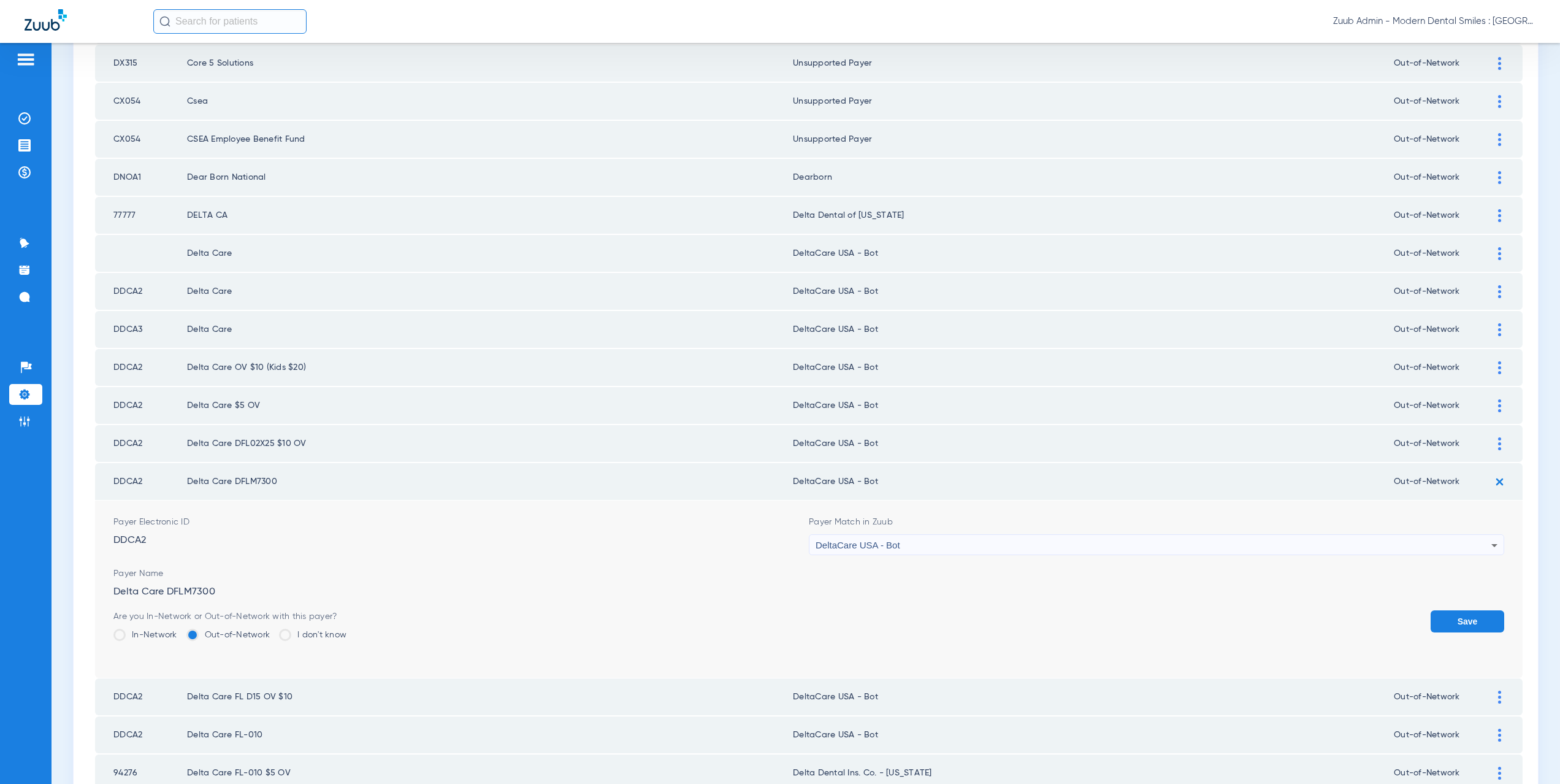
click at [1476, 623] on button "Save" at bounding box center [1467, 621] width 73 height 22
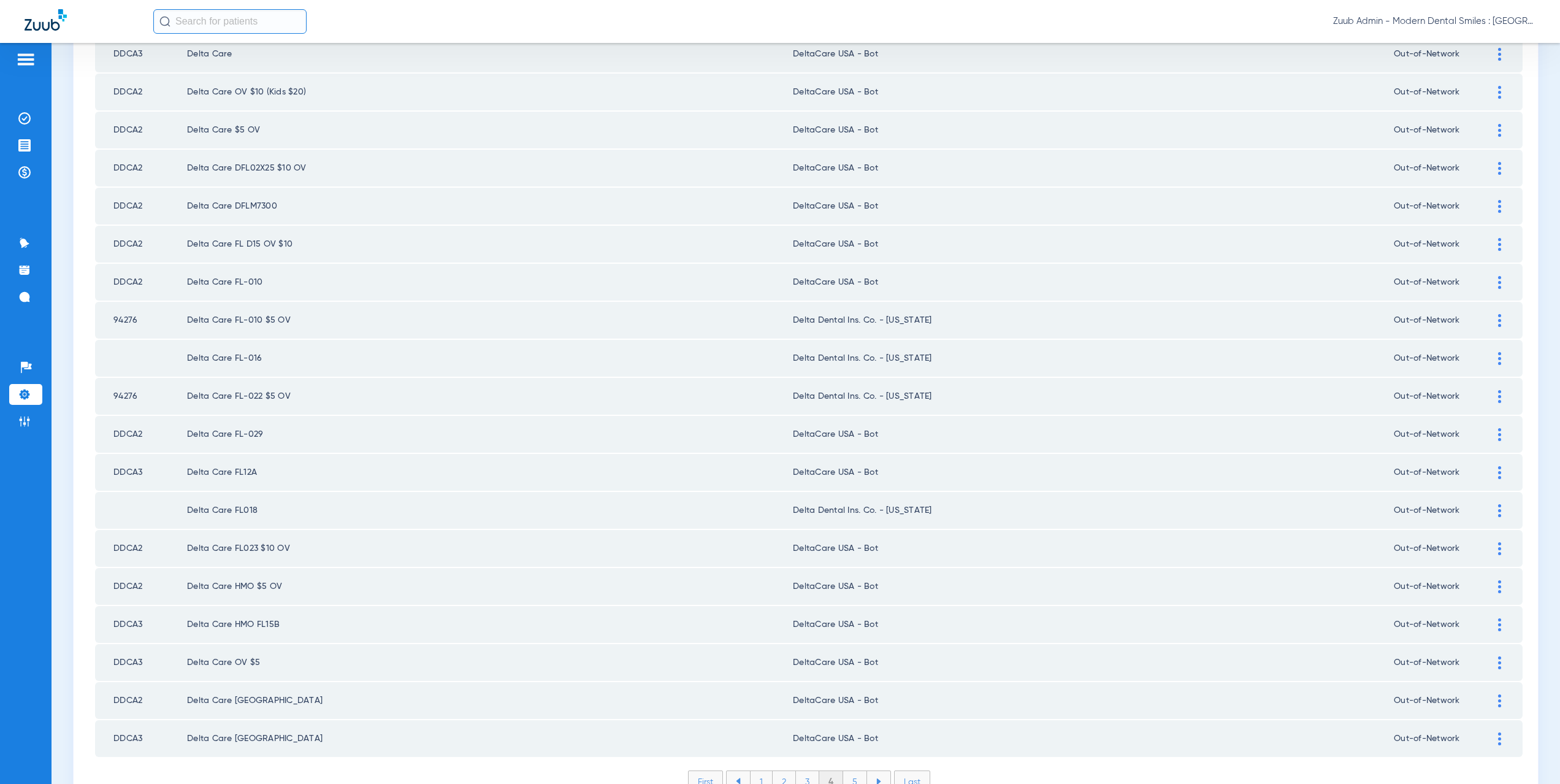
scroll to position [1432, 0]
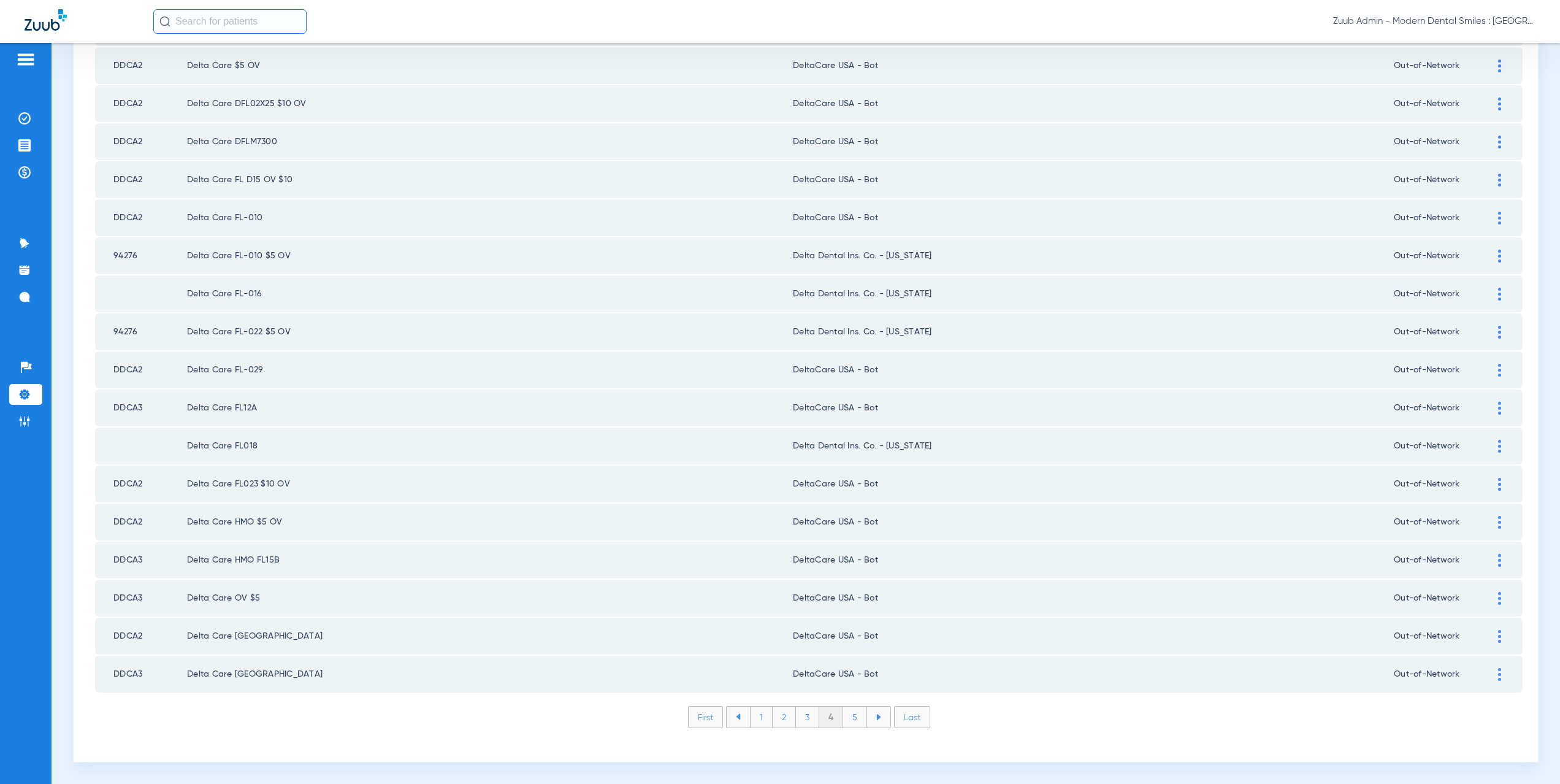
click at [856, 715] on li "5" at bounding box center [855, 716] width 24 height 21
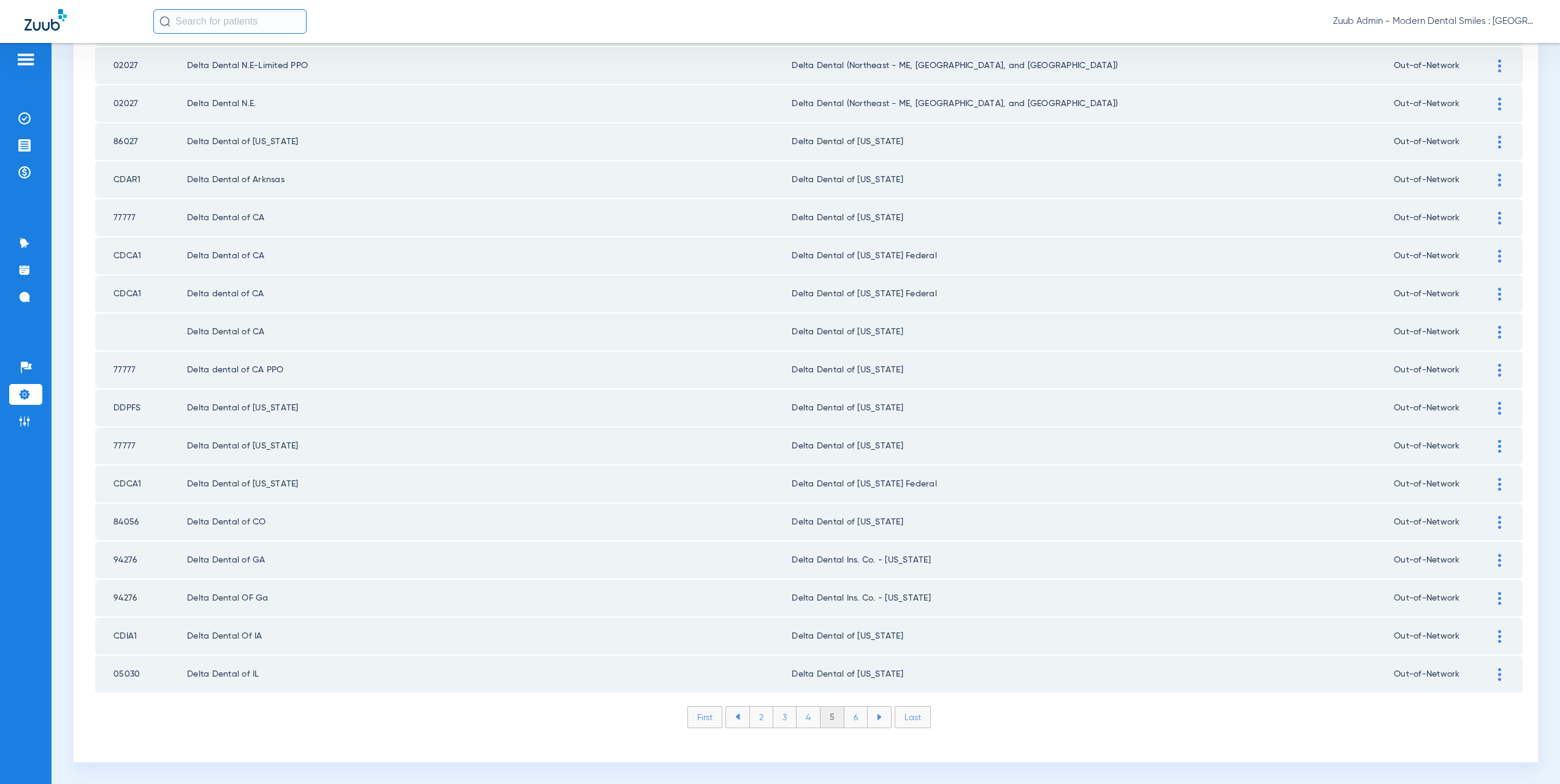
click at [848, 717] on li "6" at bounding box center [856, 716] width 23 height 21
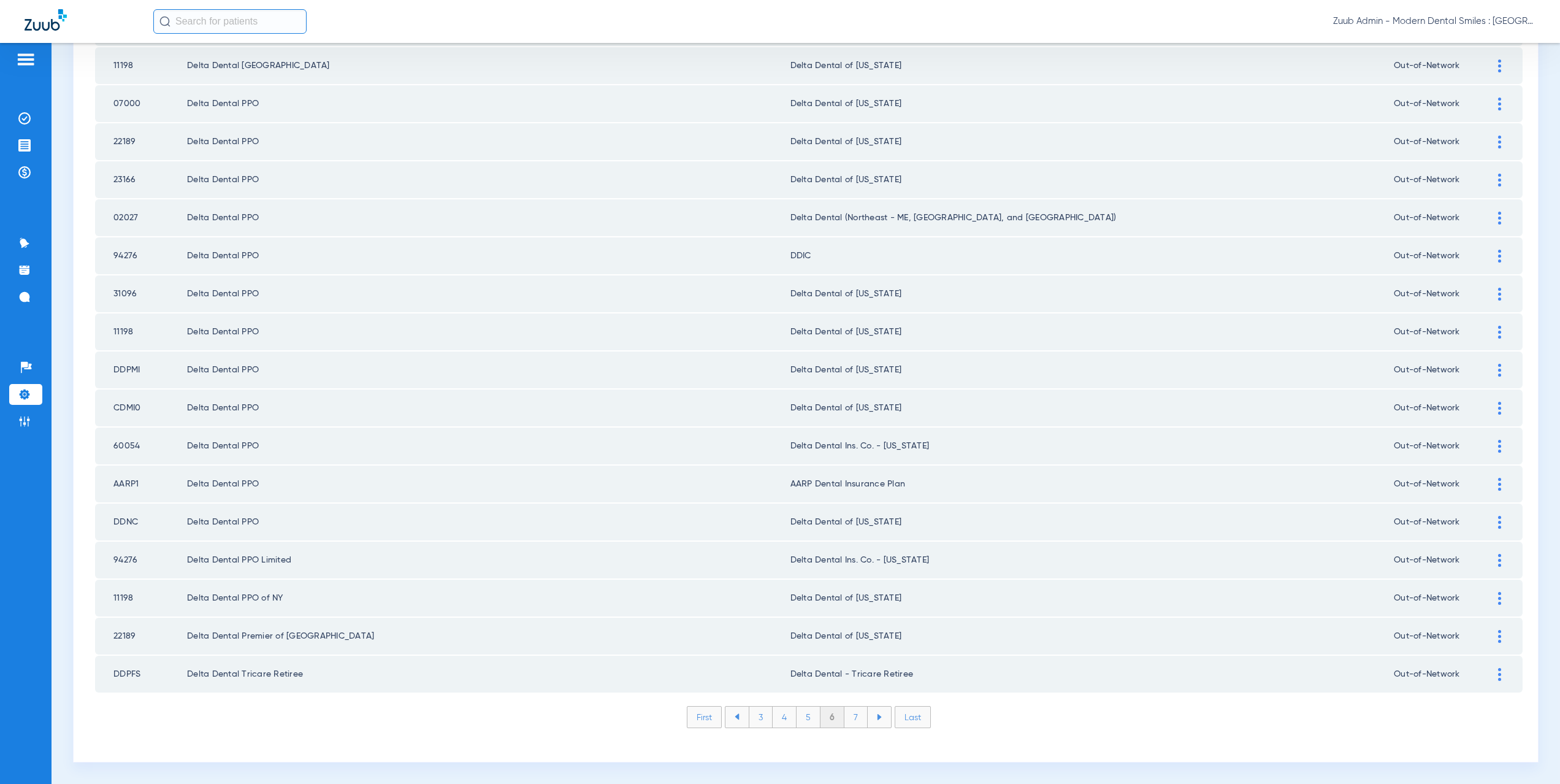
click at [851, 719] on li "7" at bounding box center [856, 716] width 23 height 21
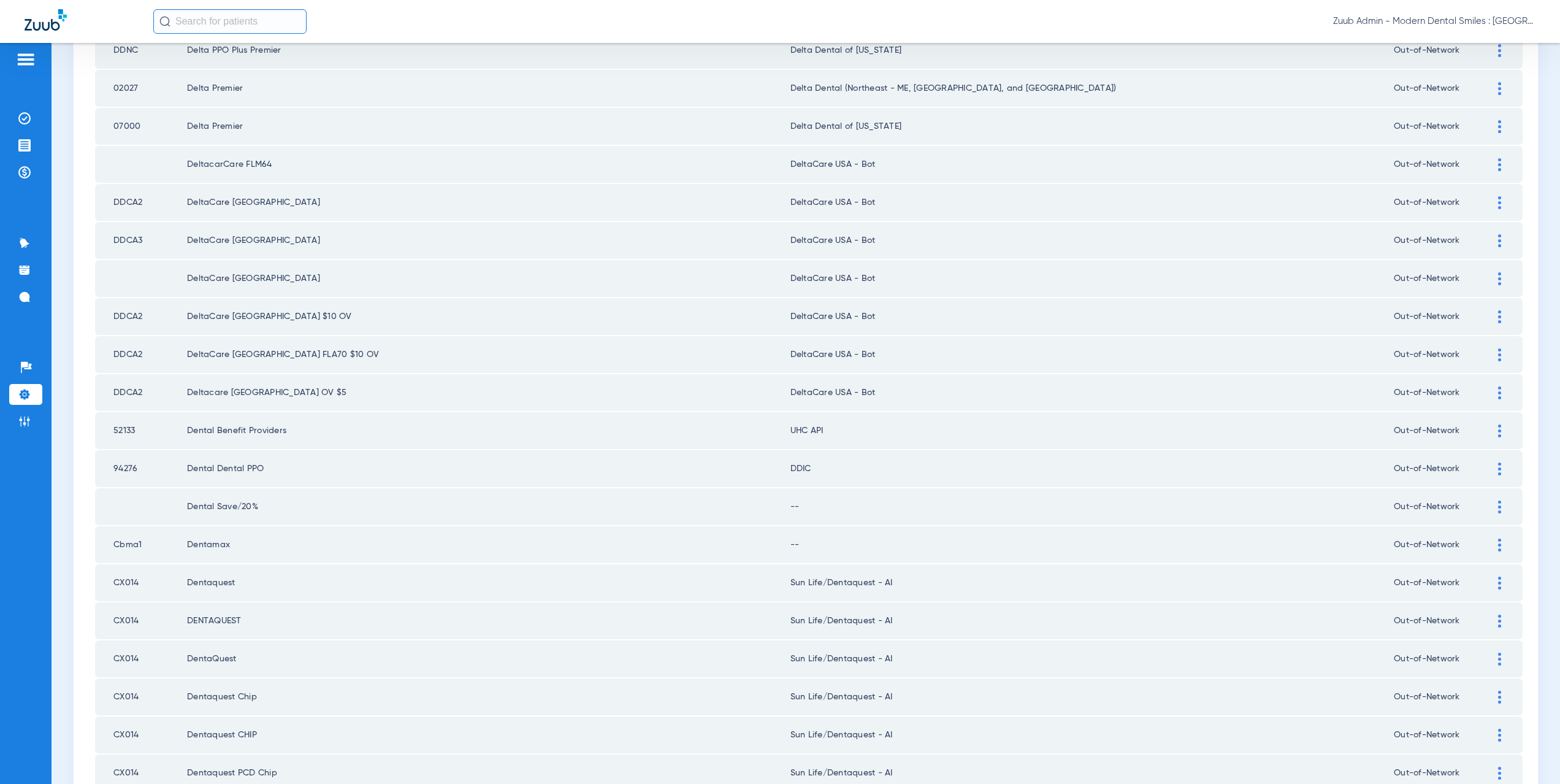
scroll to position [351, 0]
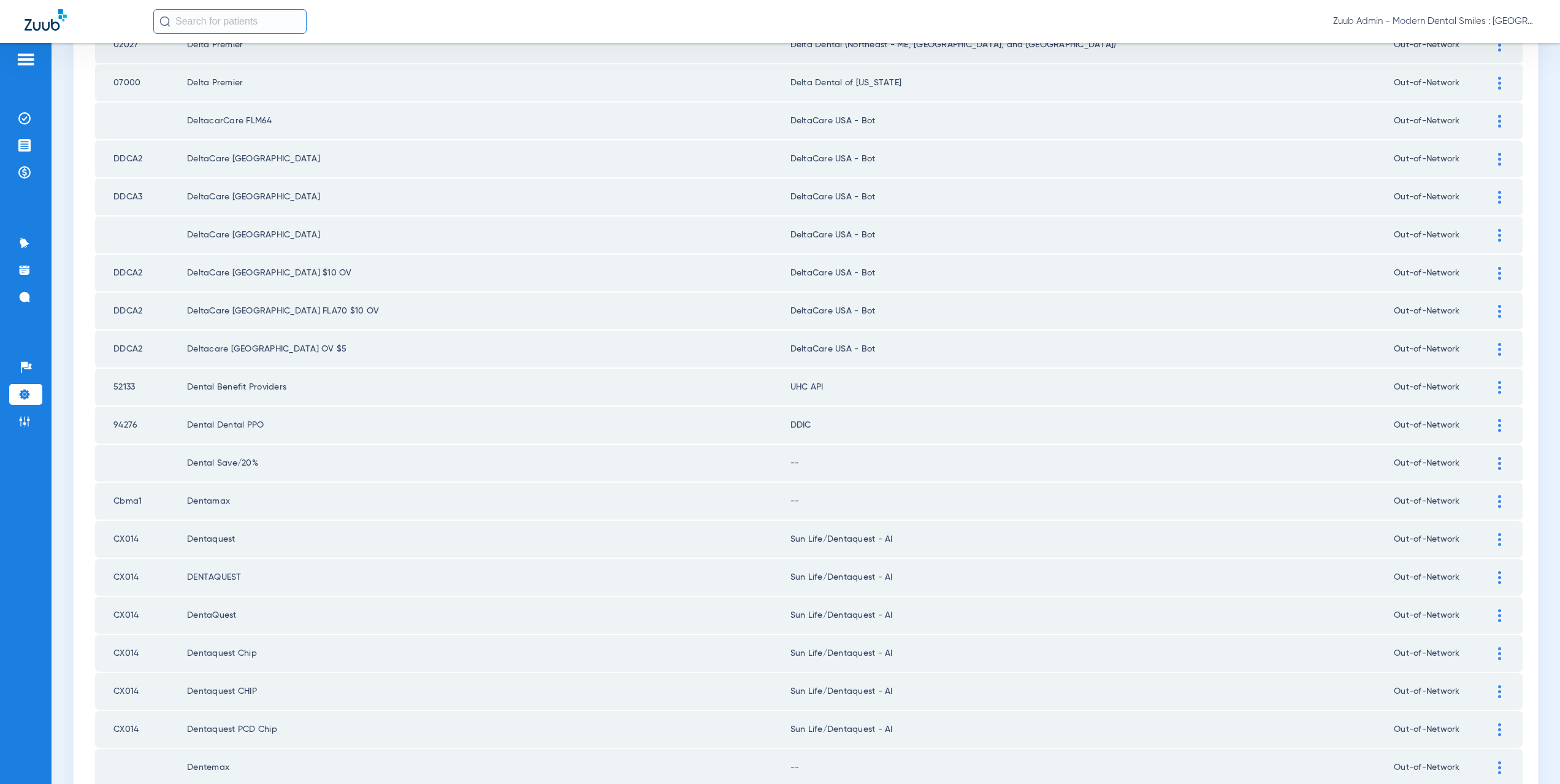
click at [1489, 384] on div at bounding box center [1500, 387] width 21 height 13
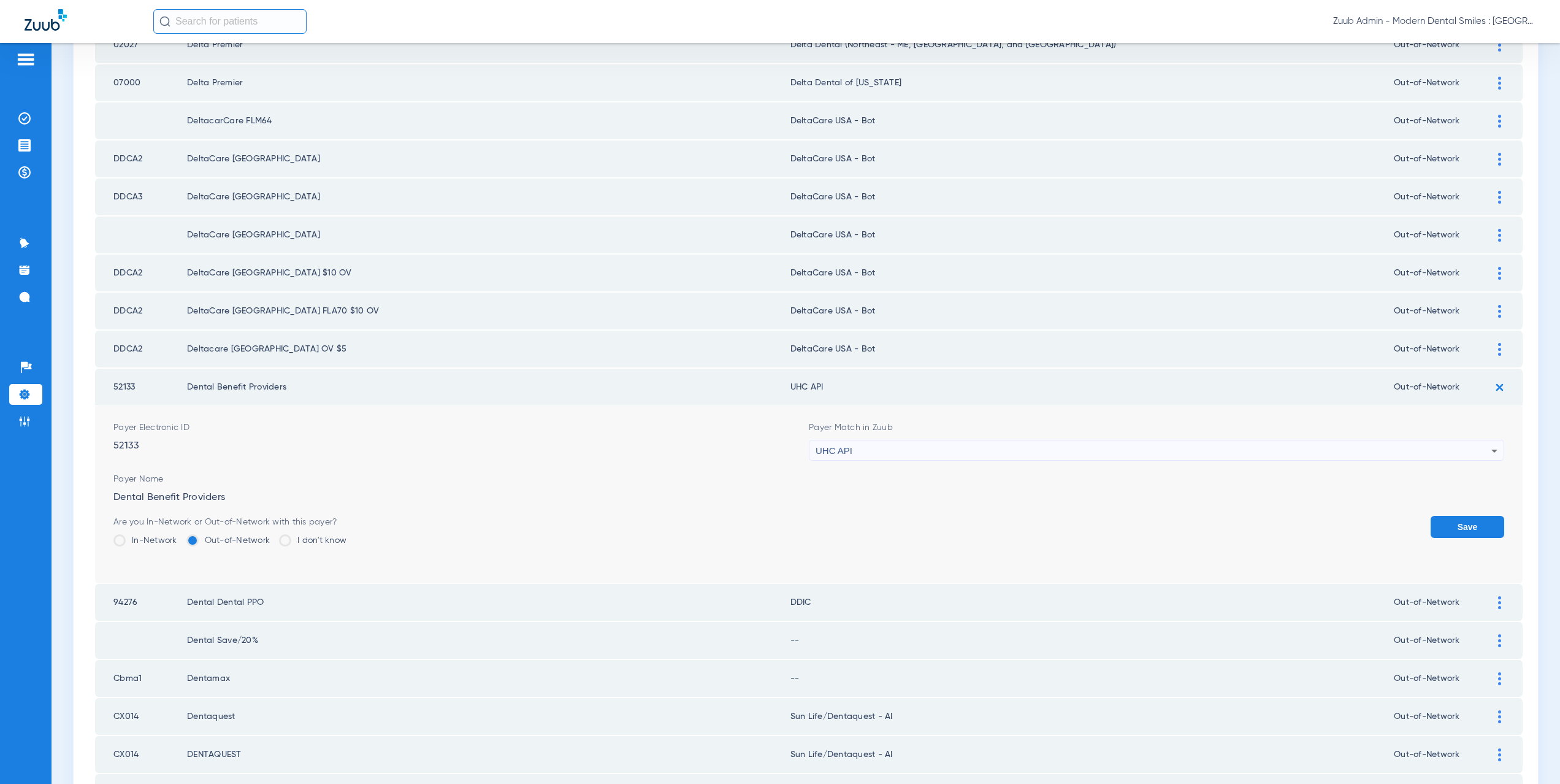
click at [860, 456] on div "UHC API" at bounding box center [1153, 450] width 676 height 21
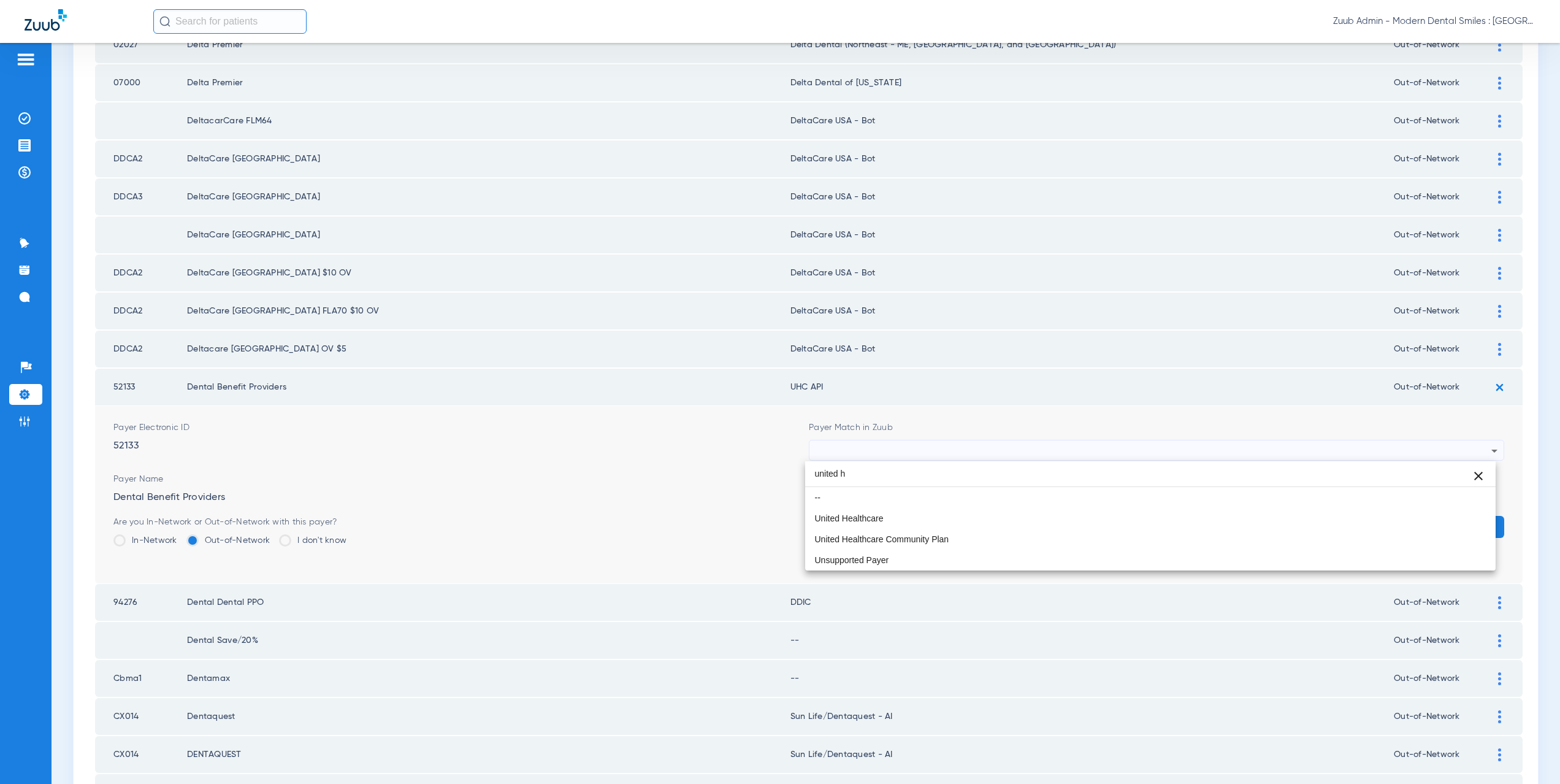
scroll to position [0, 0]
type input "united he"
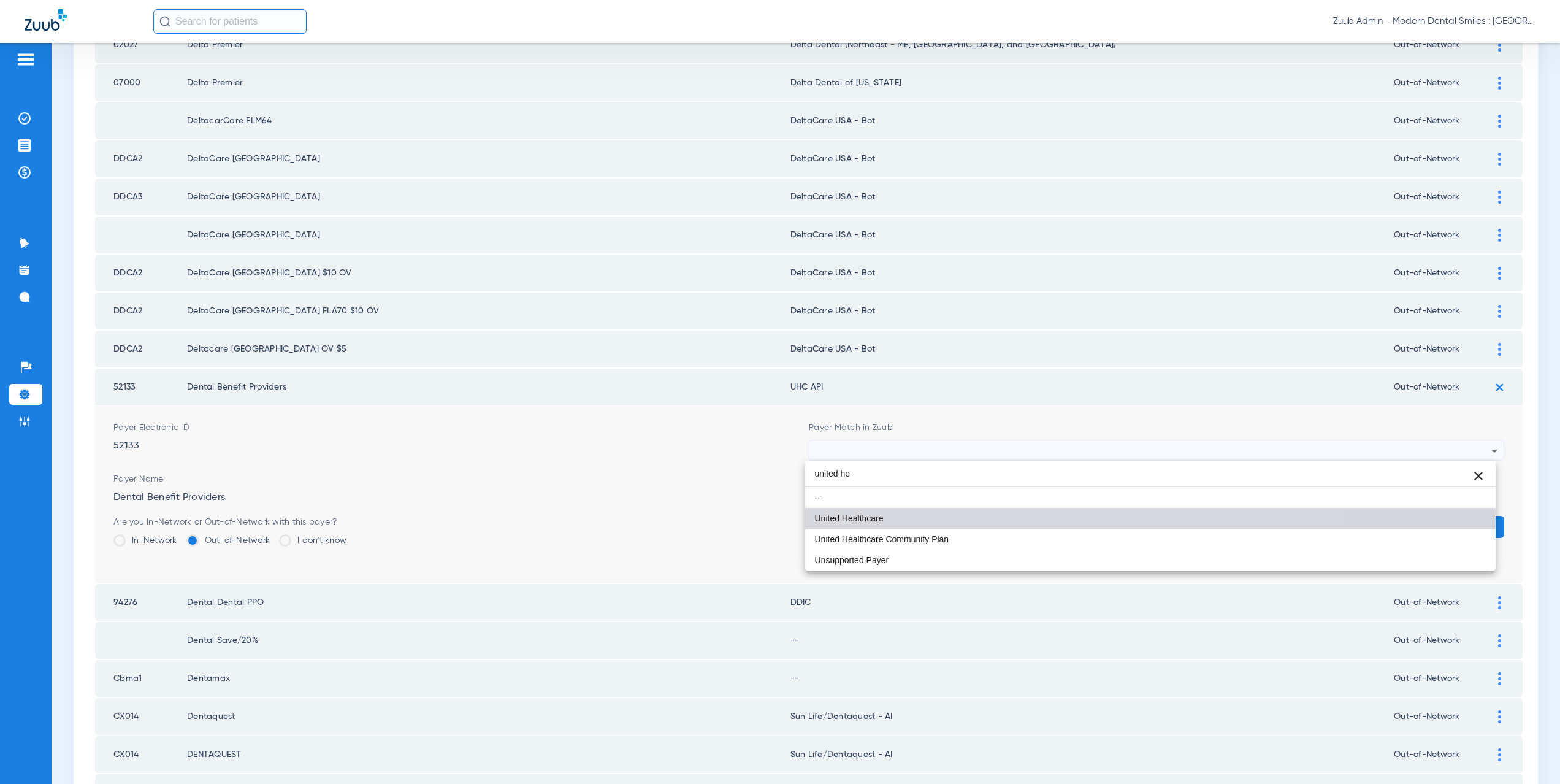
click at [874, 523] on mat-option "United Healthcare" at bounding box center [1151, 517] width 691 height 21
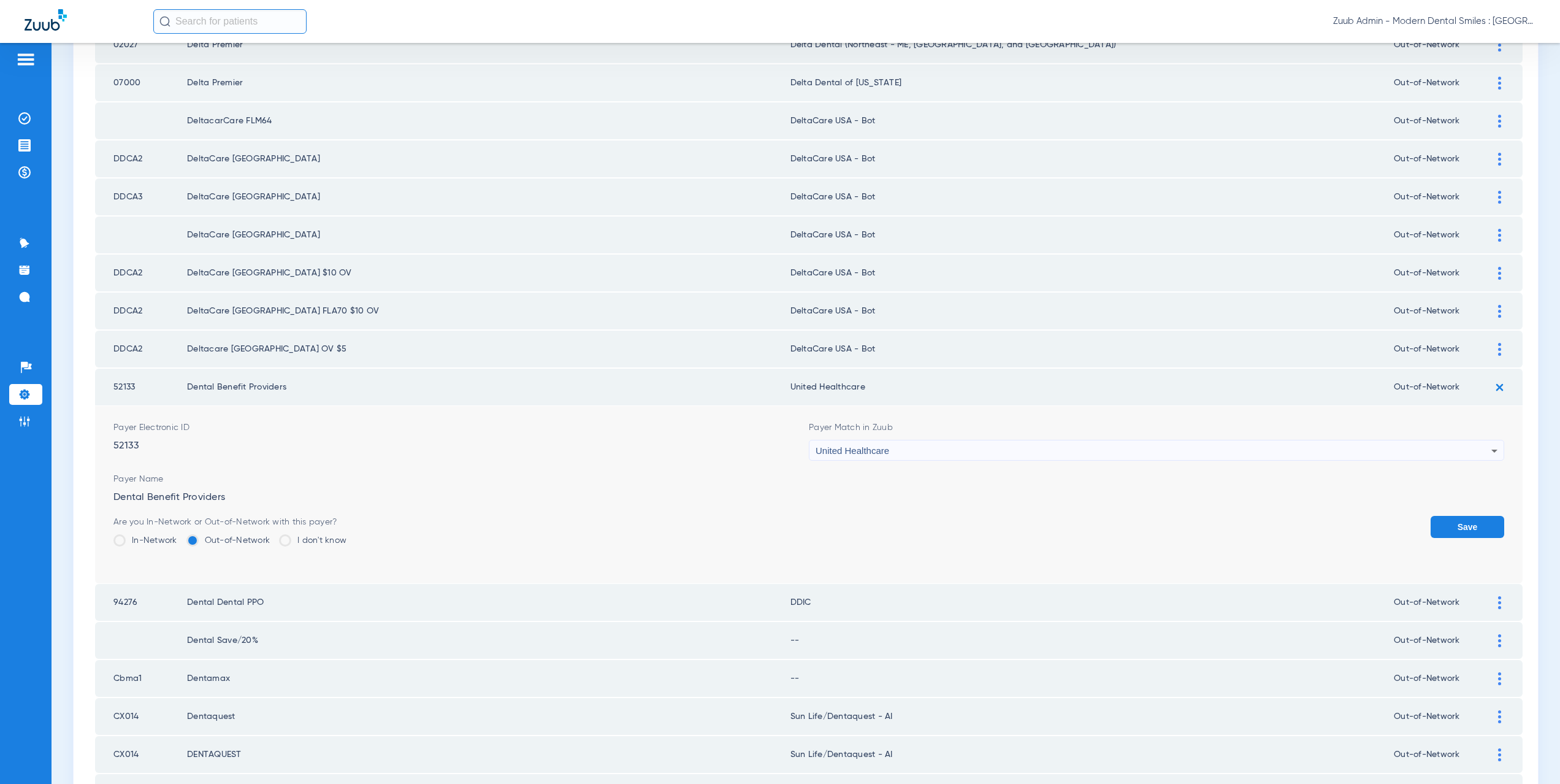
click at [1448, 534] on button "Save" at bounding box center [1467, 526] width 73 height 22
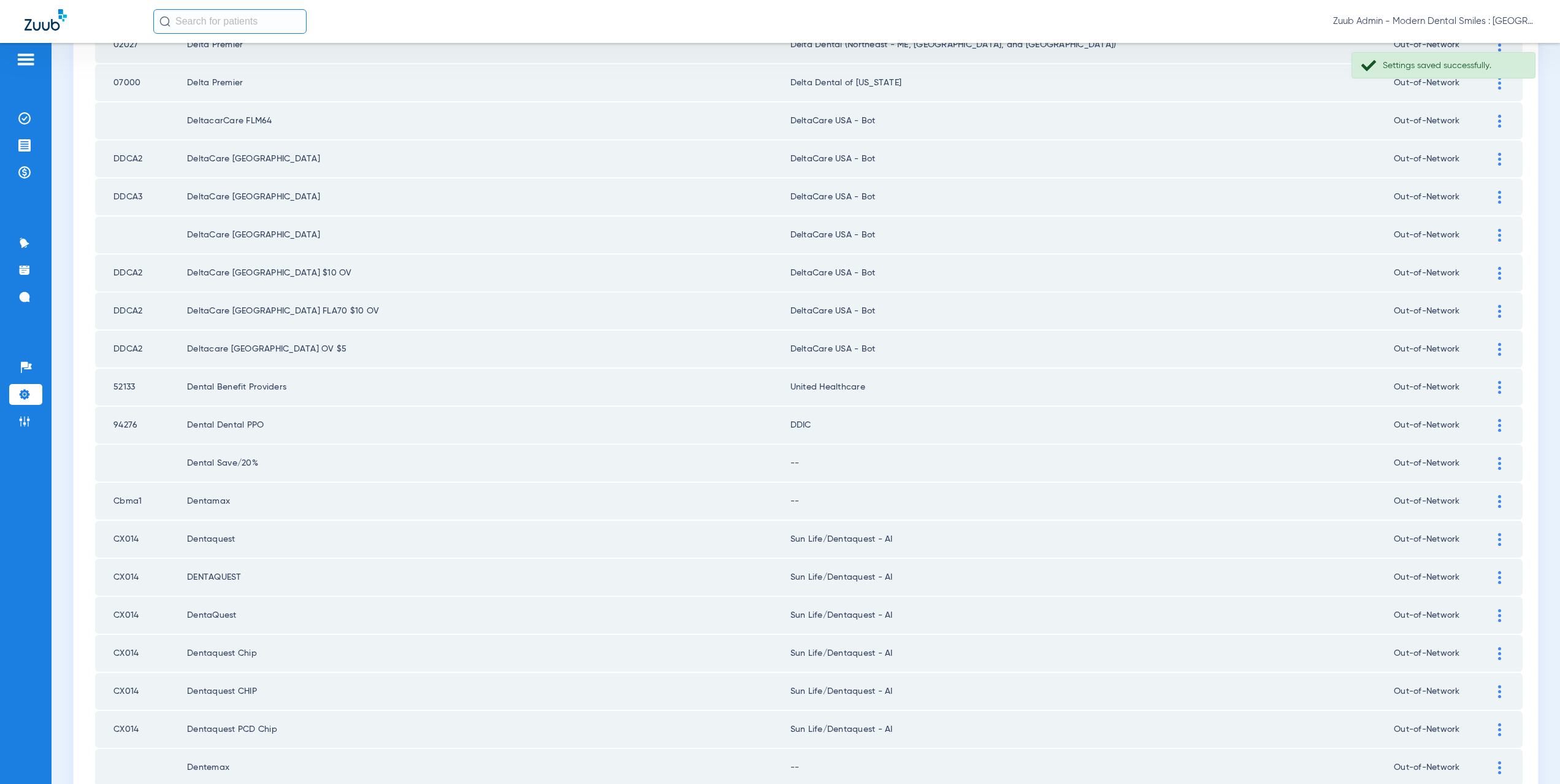
click at [1497, 461] on div at bounding box center [1500, 463] width 21 height 13
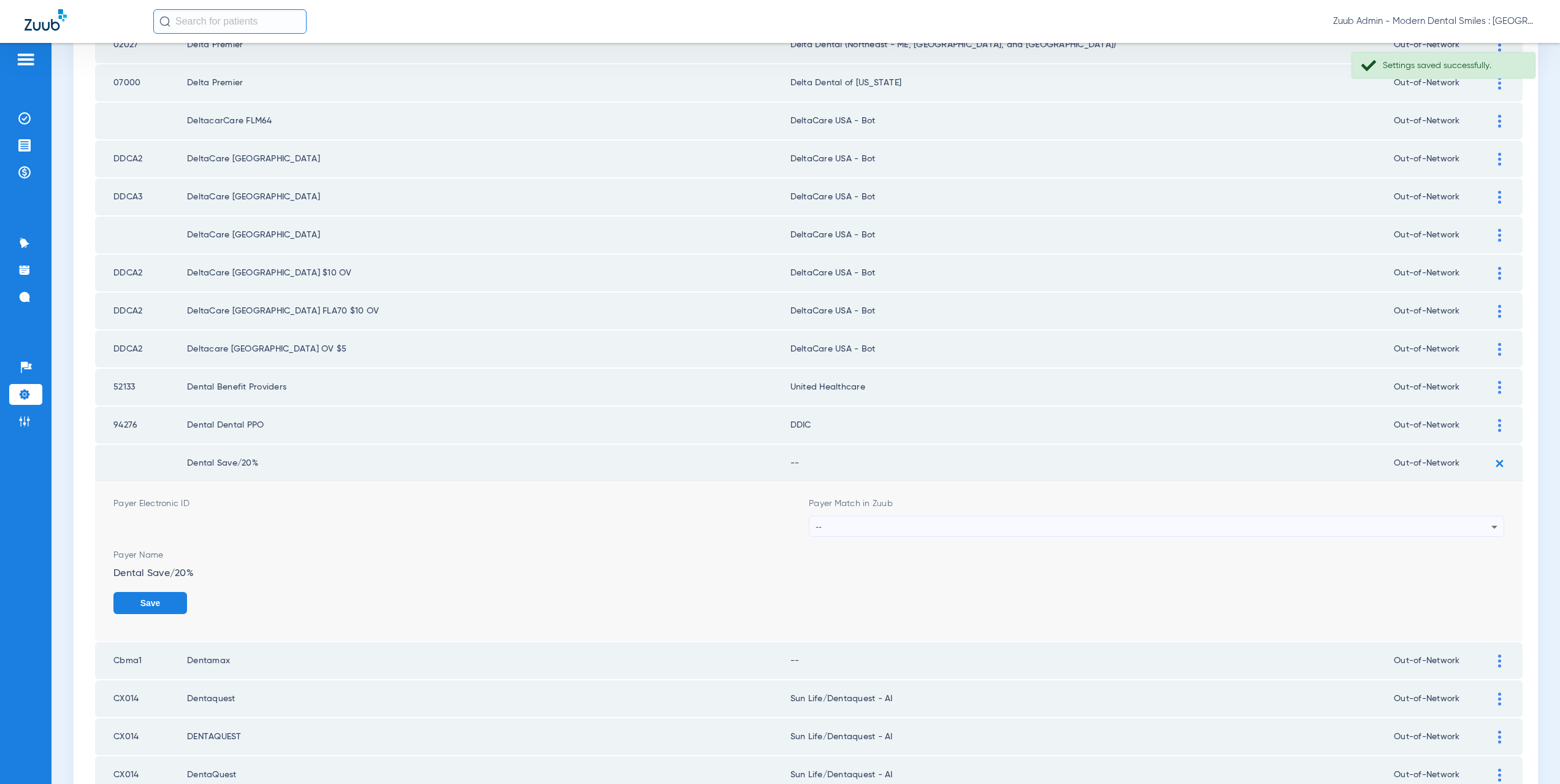
click at [831, 521] on div "--" at bounding box center [1153, 526] width 676 height 21
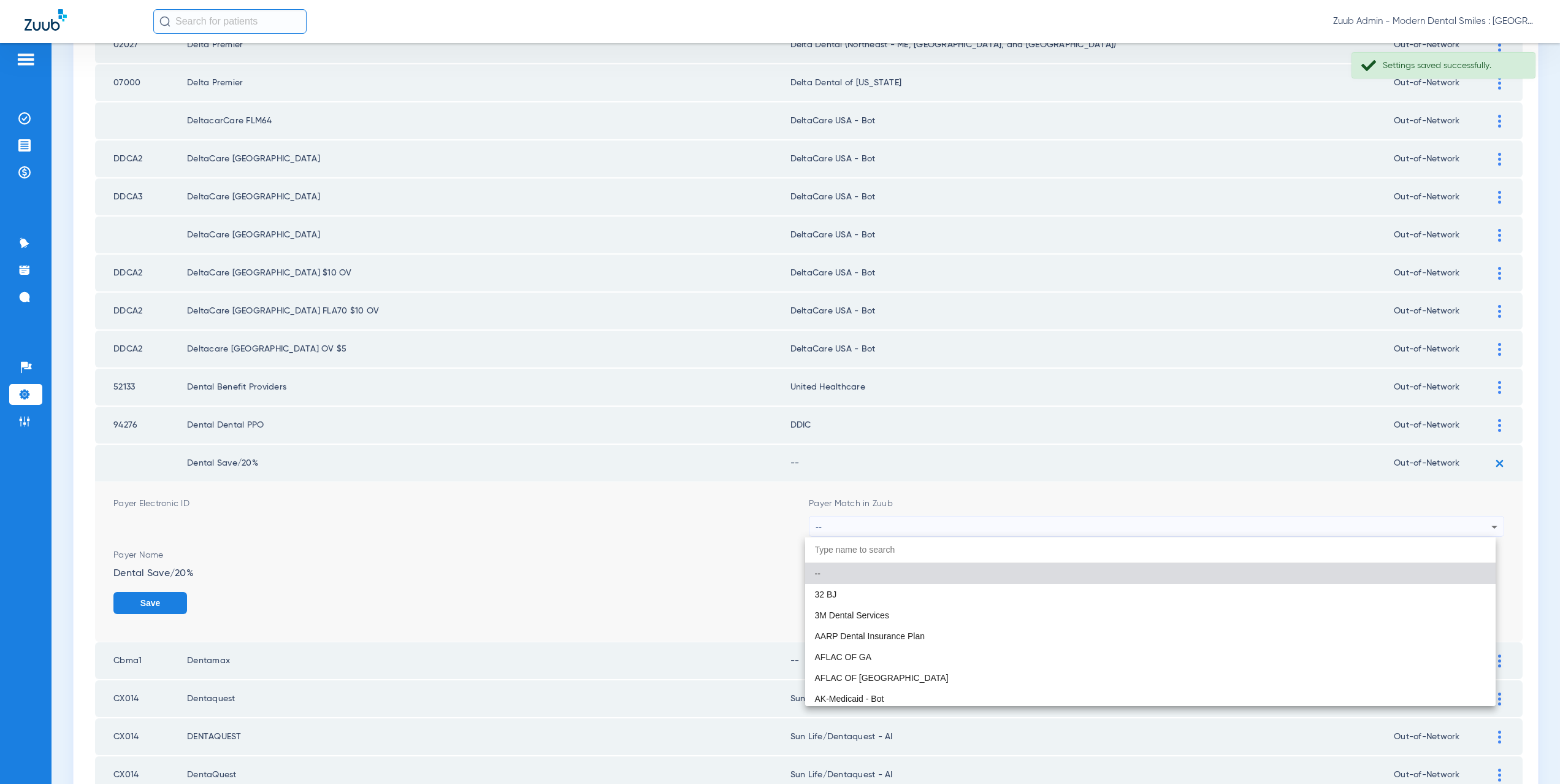
paste input "supported Payer"
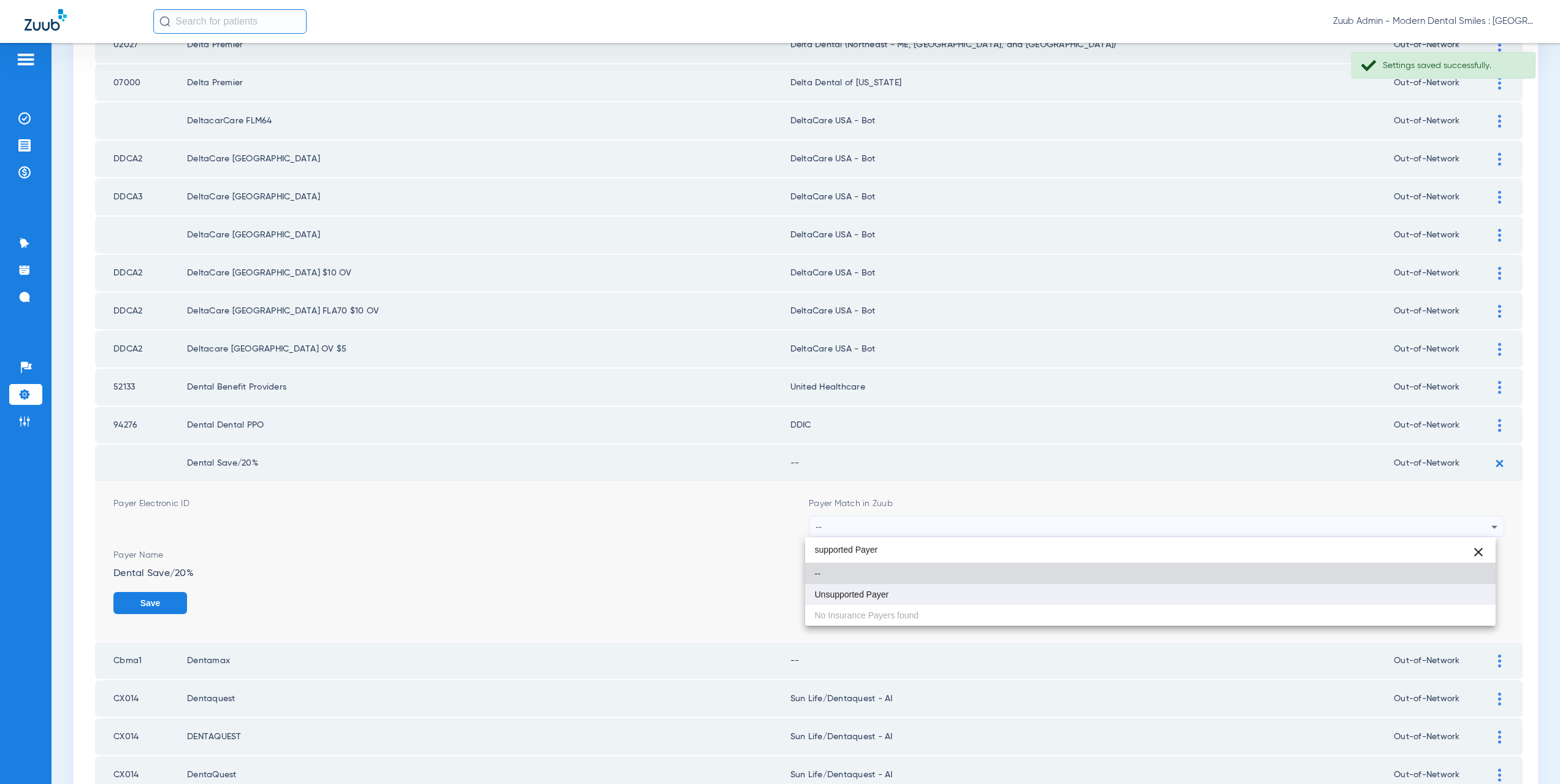
type input "supported Payer"
click at [867, 590] on span "Unsupported Payer" at bounding box center [852, 594] width 74 height 9
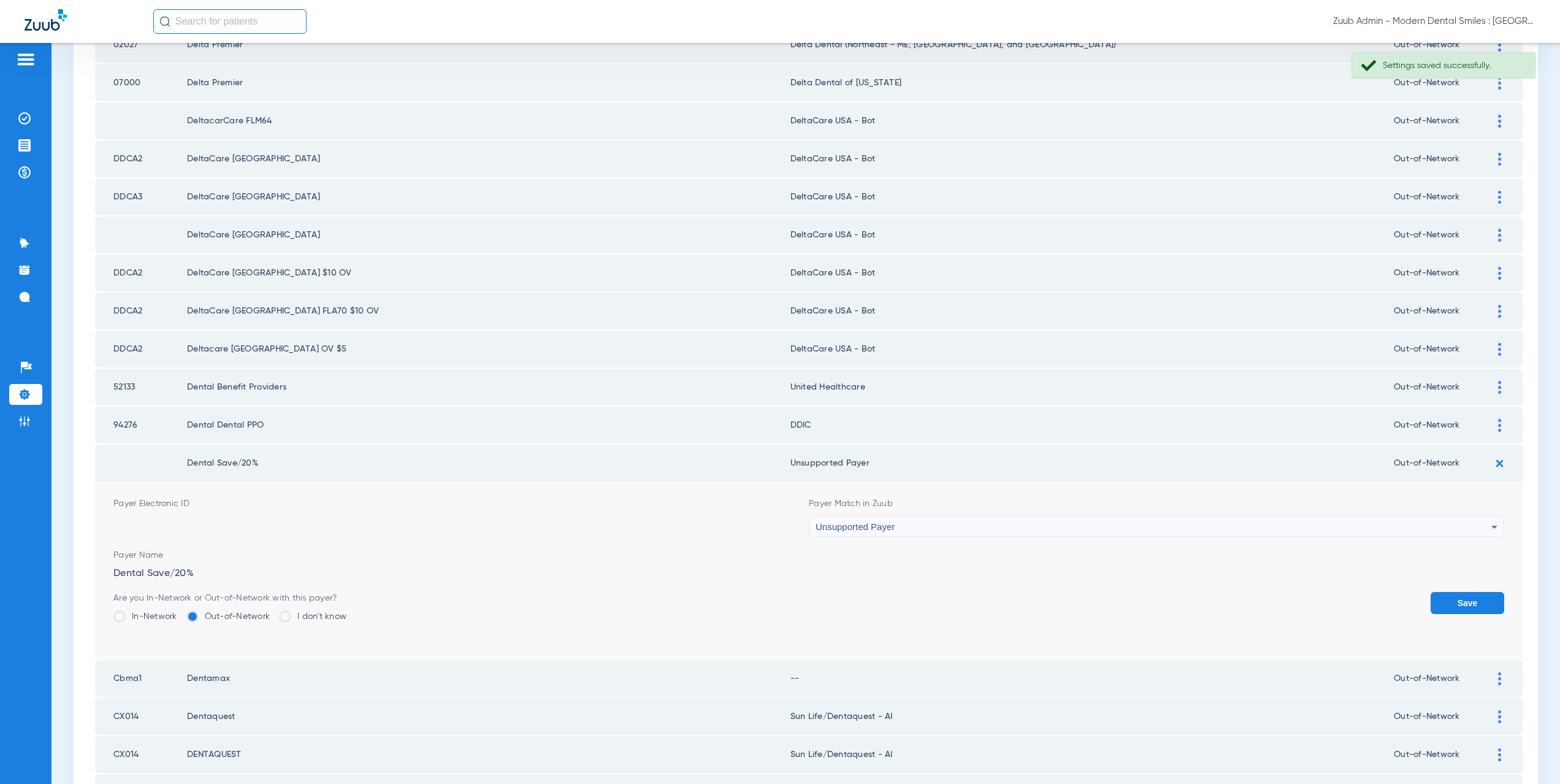
click at [1447, 608] on button "Save" at bounding box center [1467, 602] width 73 height 22
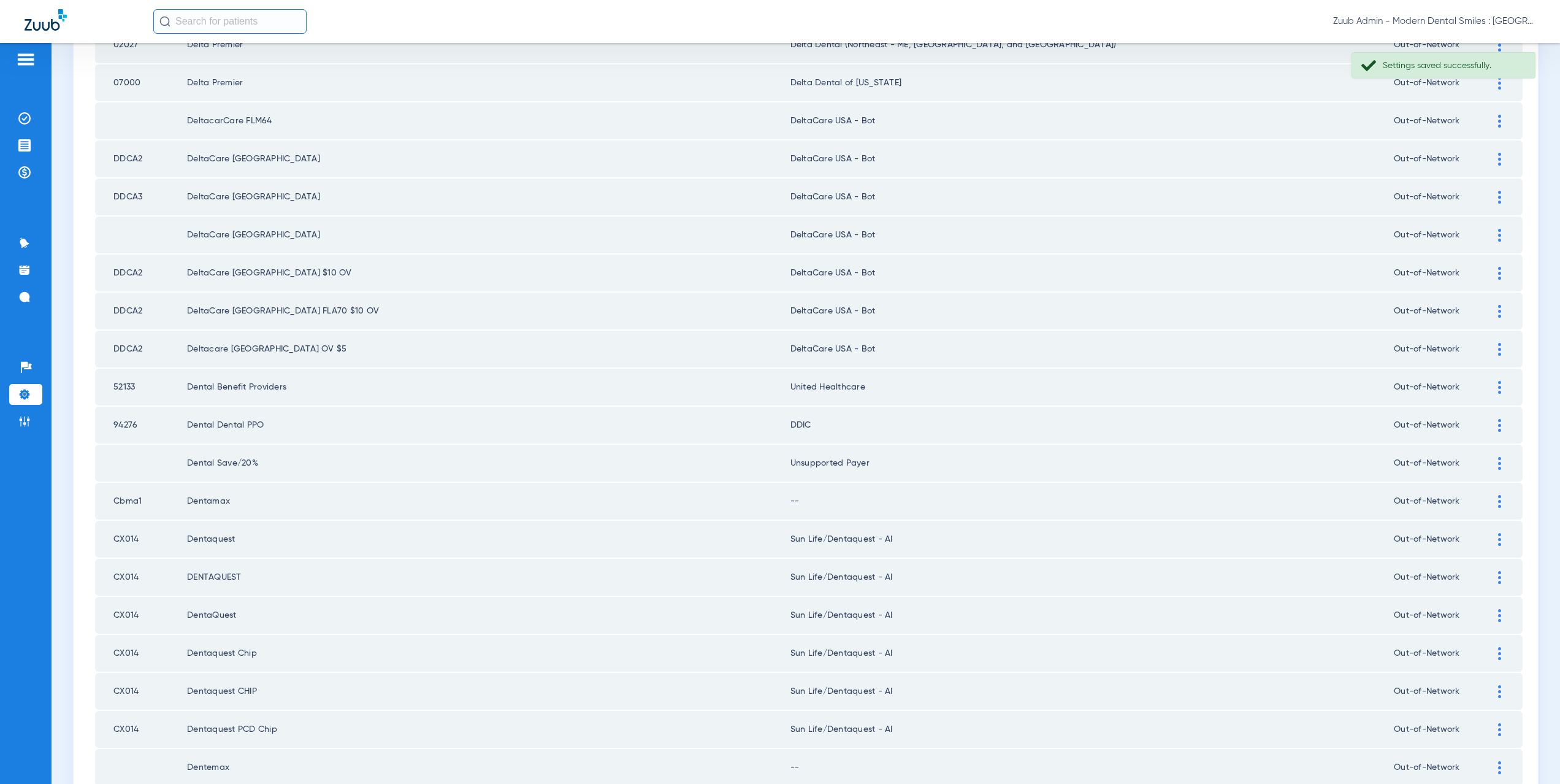
click at [1498, 501] on img at bounding box center [1500, 501] width 3 height 13
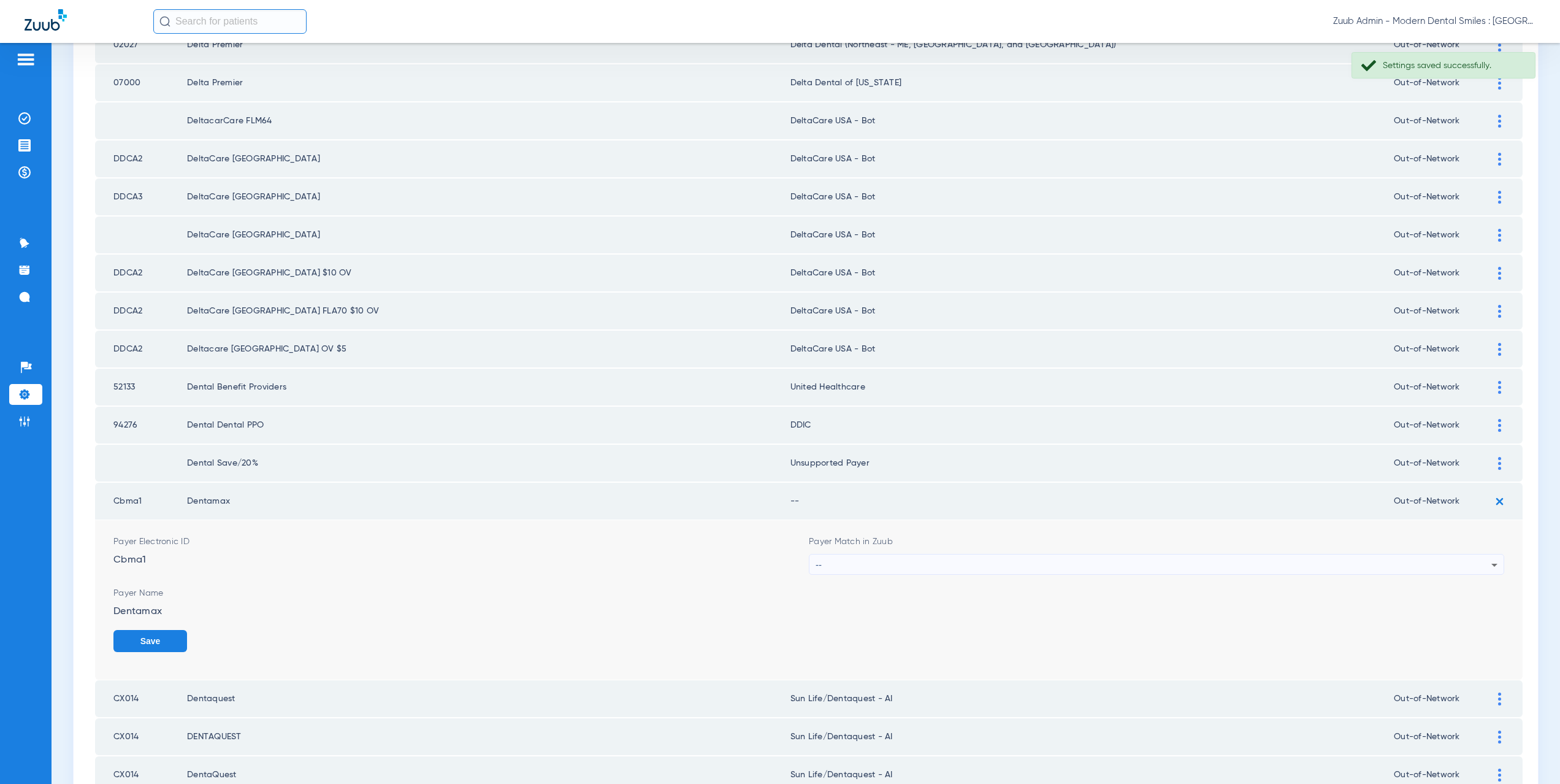
click at [847, 565] on div "--" at bounding box center [1153, 564] width 676 height 21
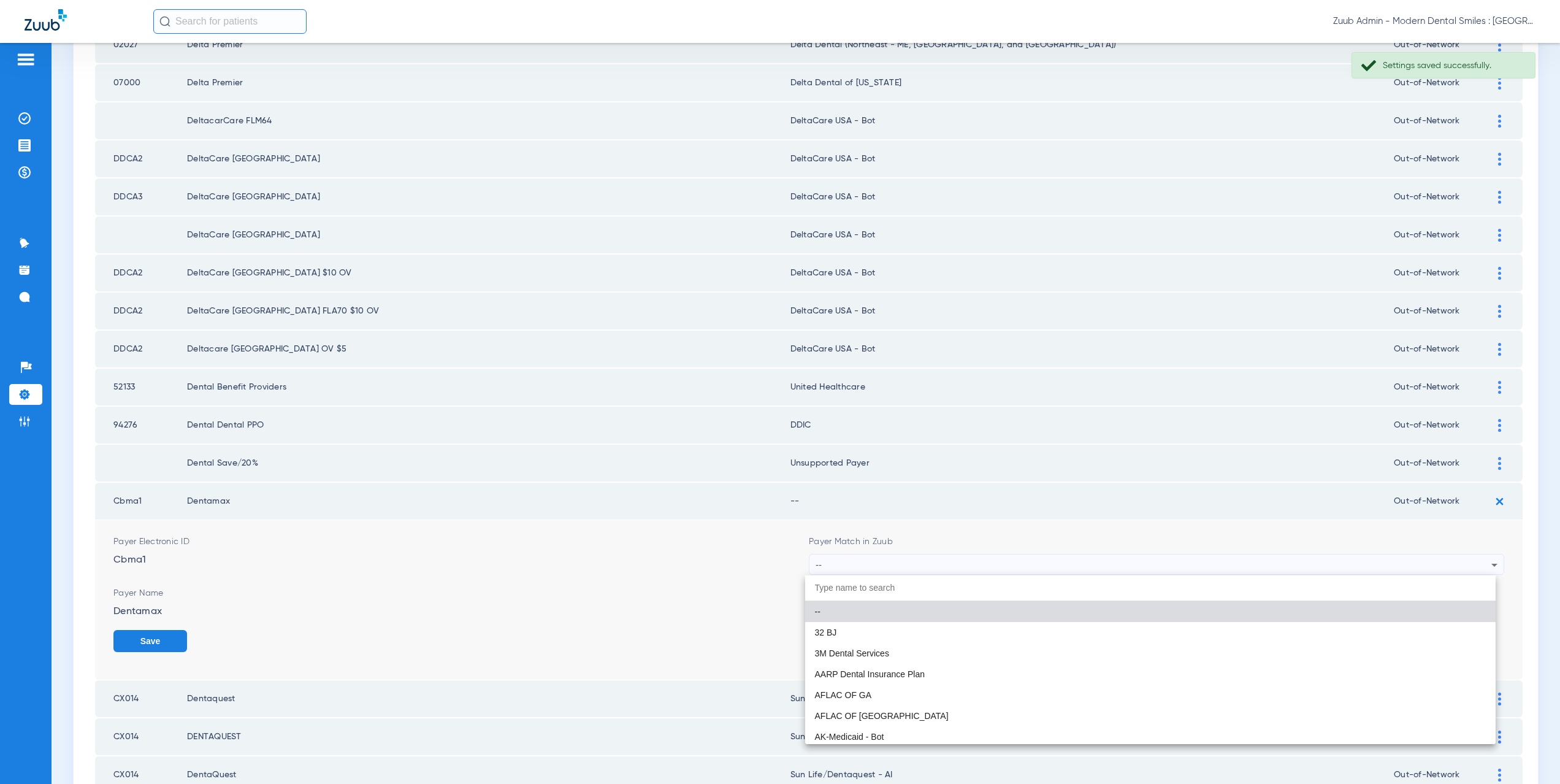
paste input "supported Payer"
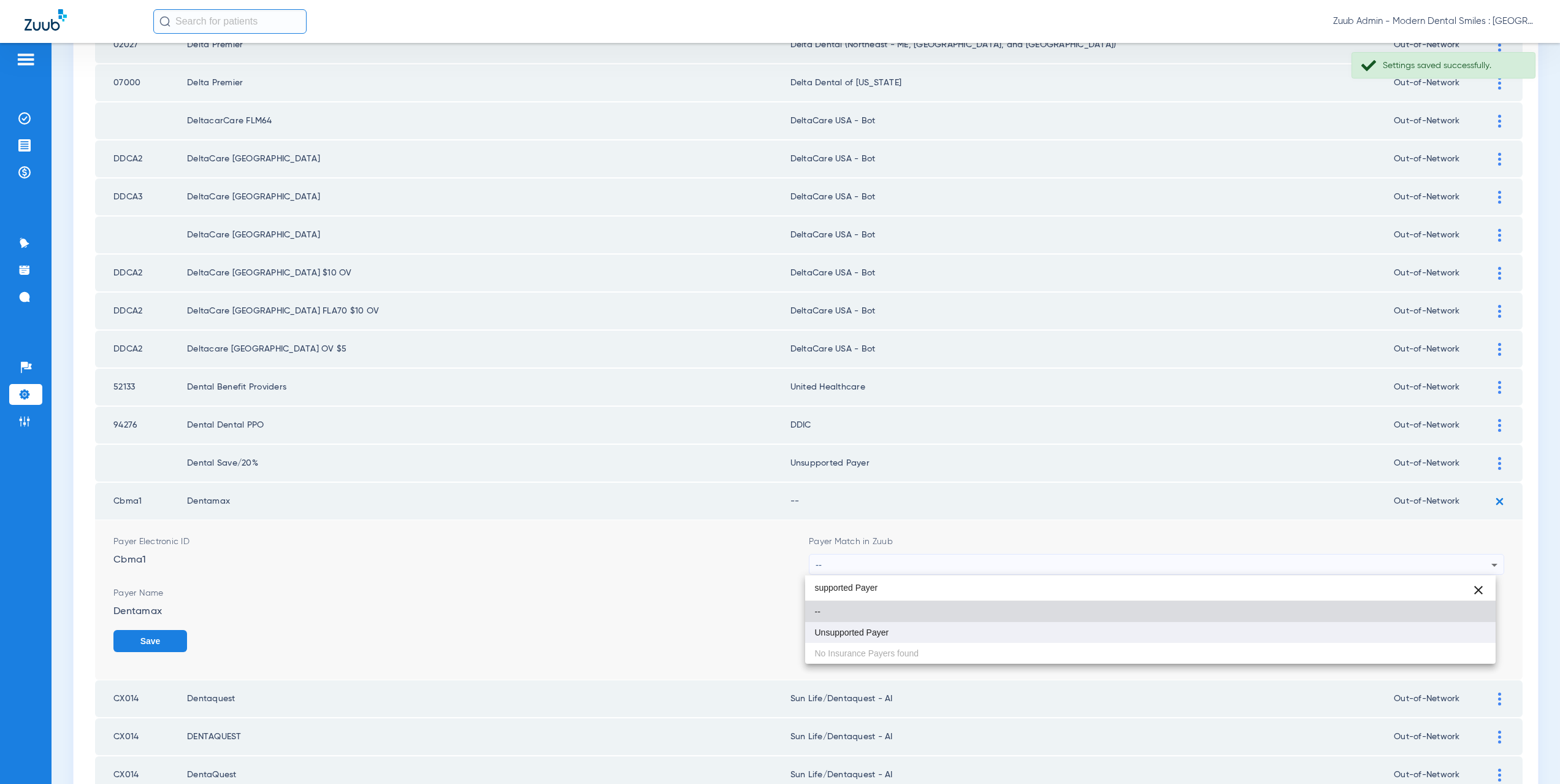
type input "supported Payer"
click at [892, 626] on mat-option "Unsupported Payer" at bounding box center [1151, 632] width 691 height 21
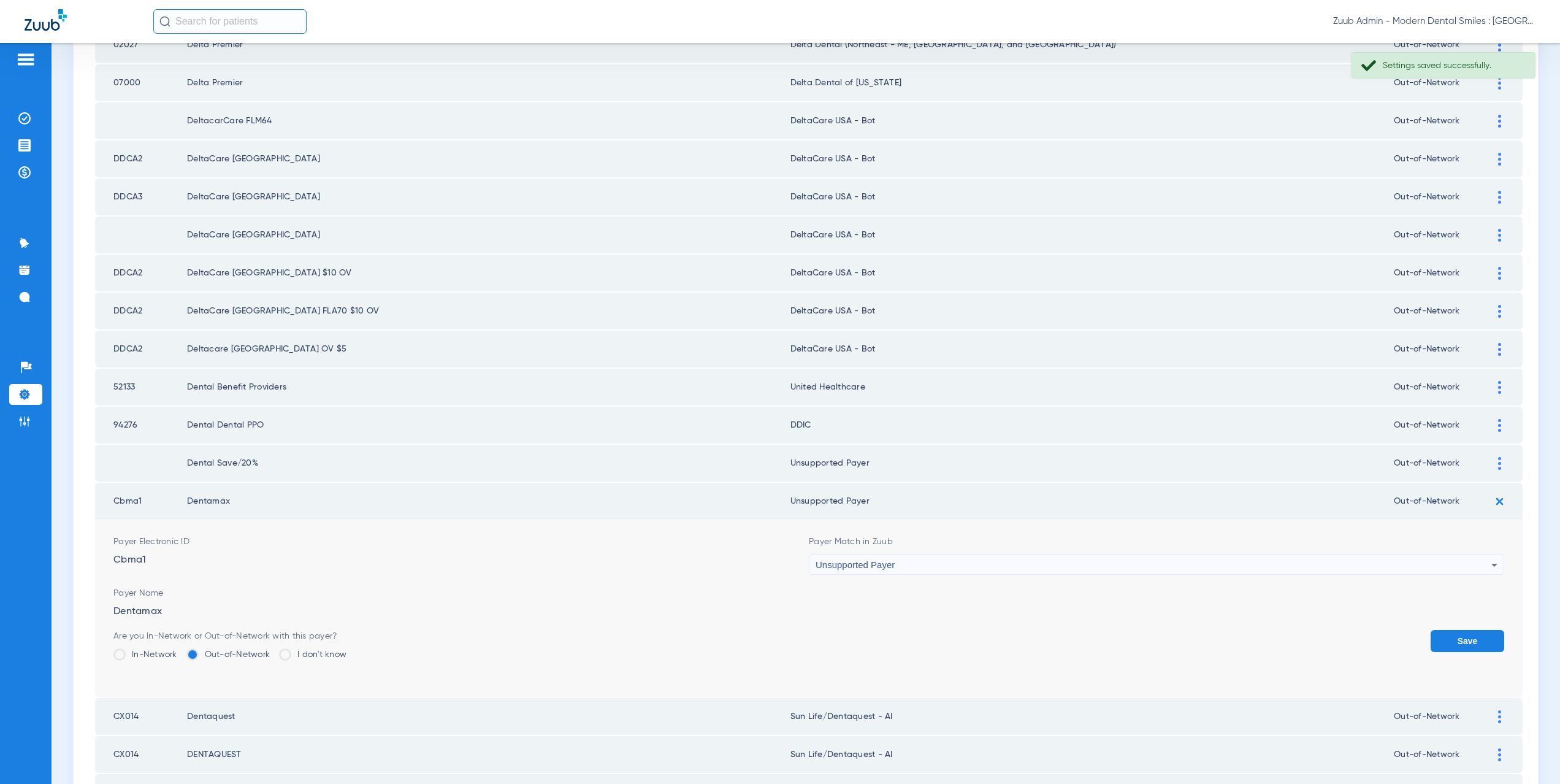
click at [1440, 641] on button "Save" at bounding box center [1467, 640] width 73 height 22
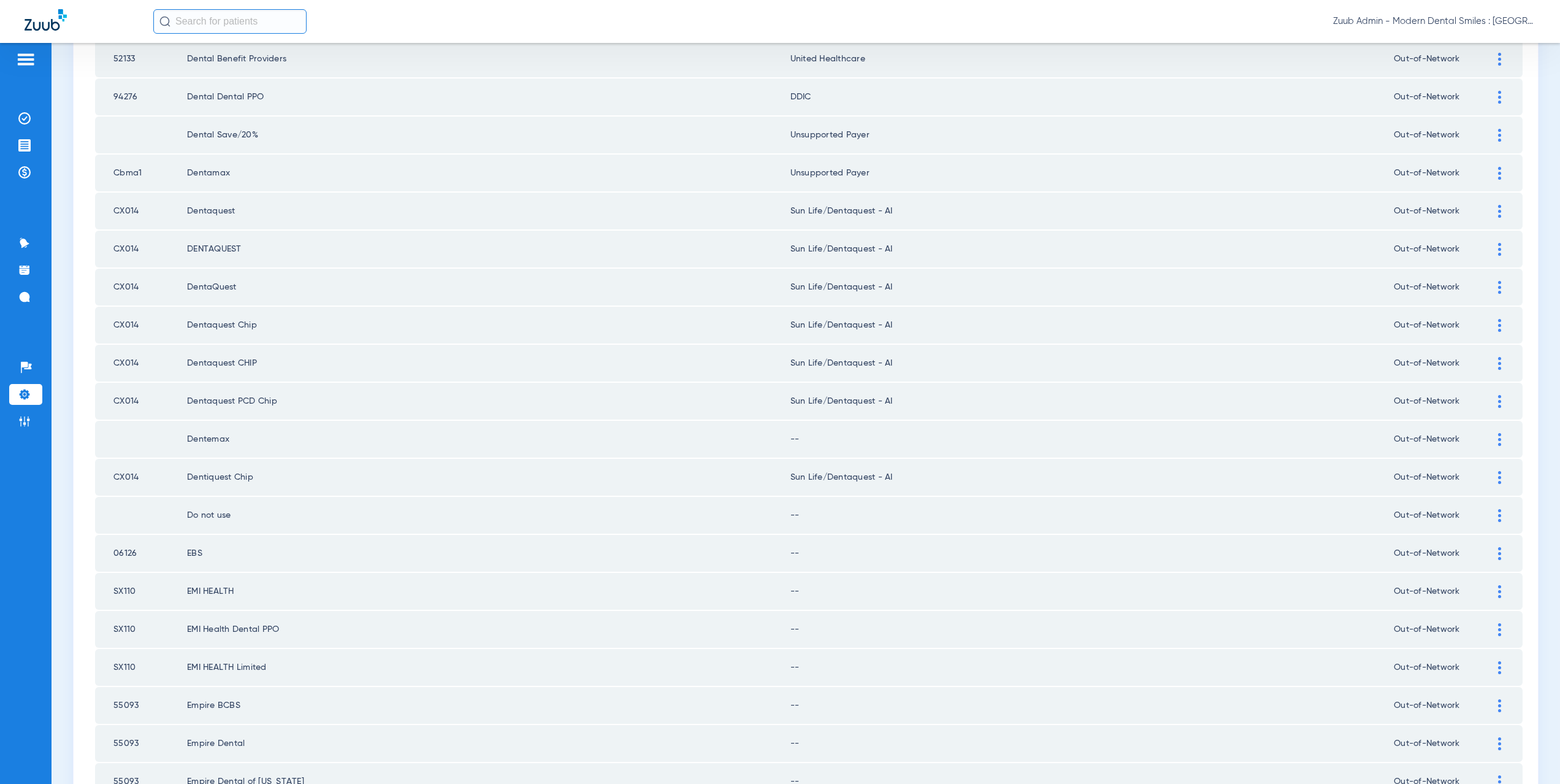
scroll to position [683, 0]
click at [1489, 432] on div at bounding box center [1500, 435] width 21 height 13
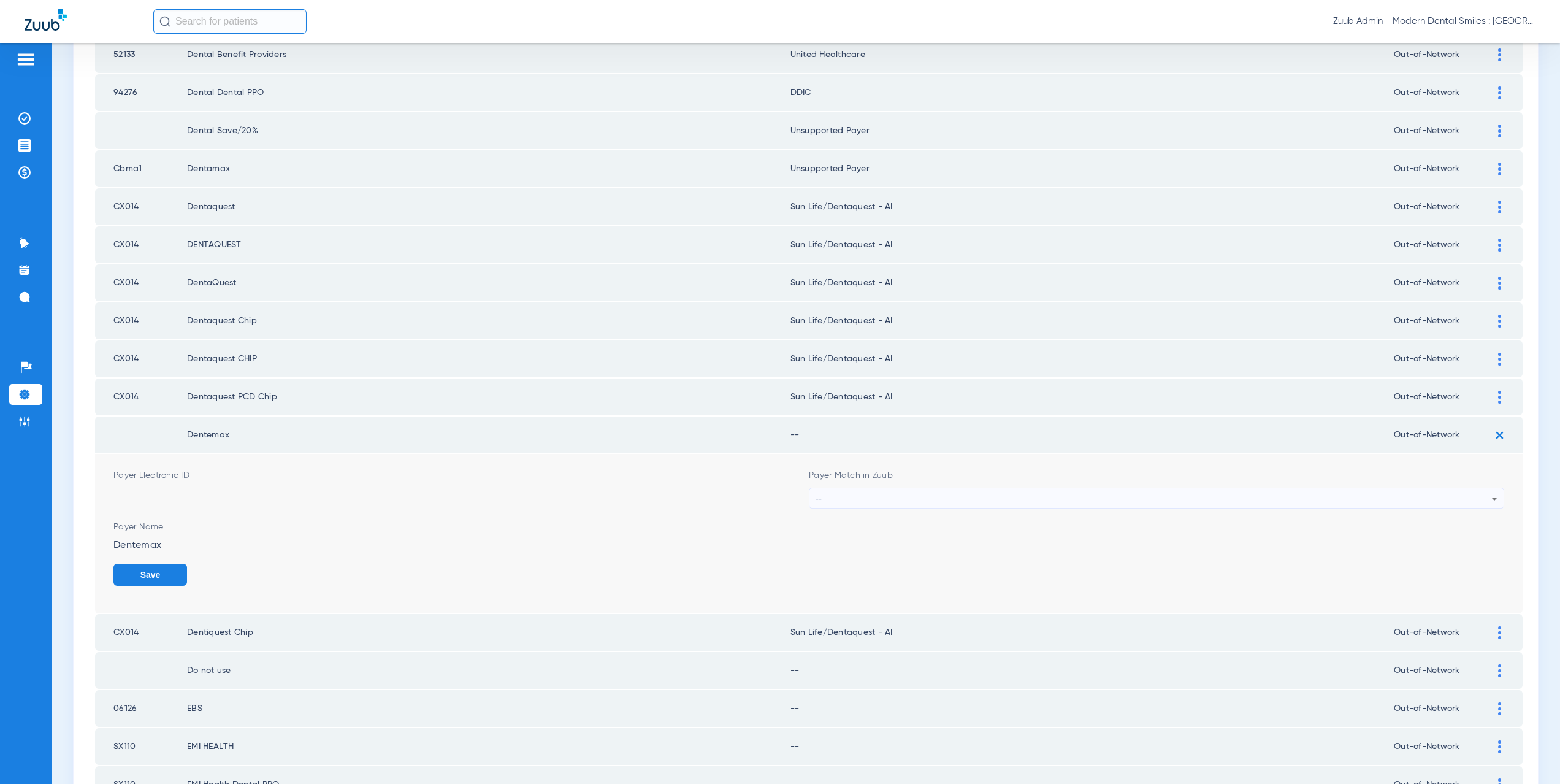
click at [838, 495] on div "--" at bounding box center [1153, 498] width 676 height 21
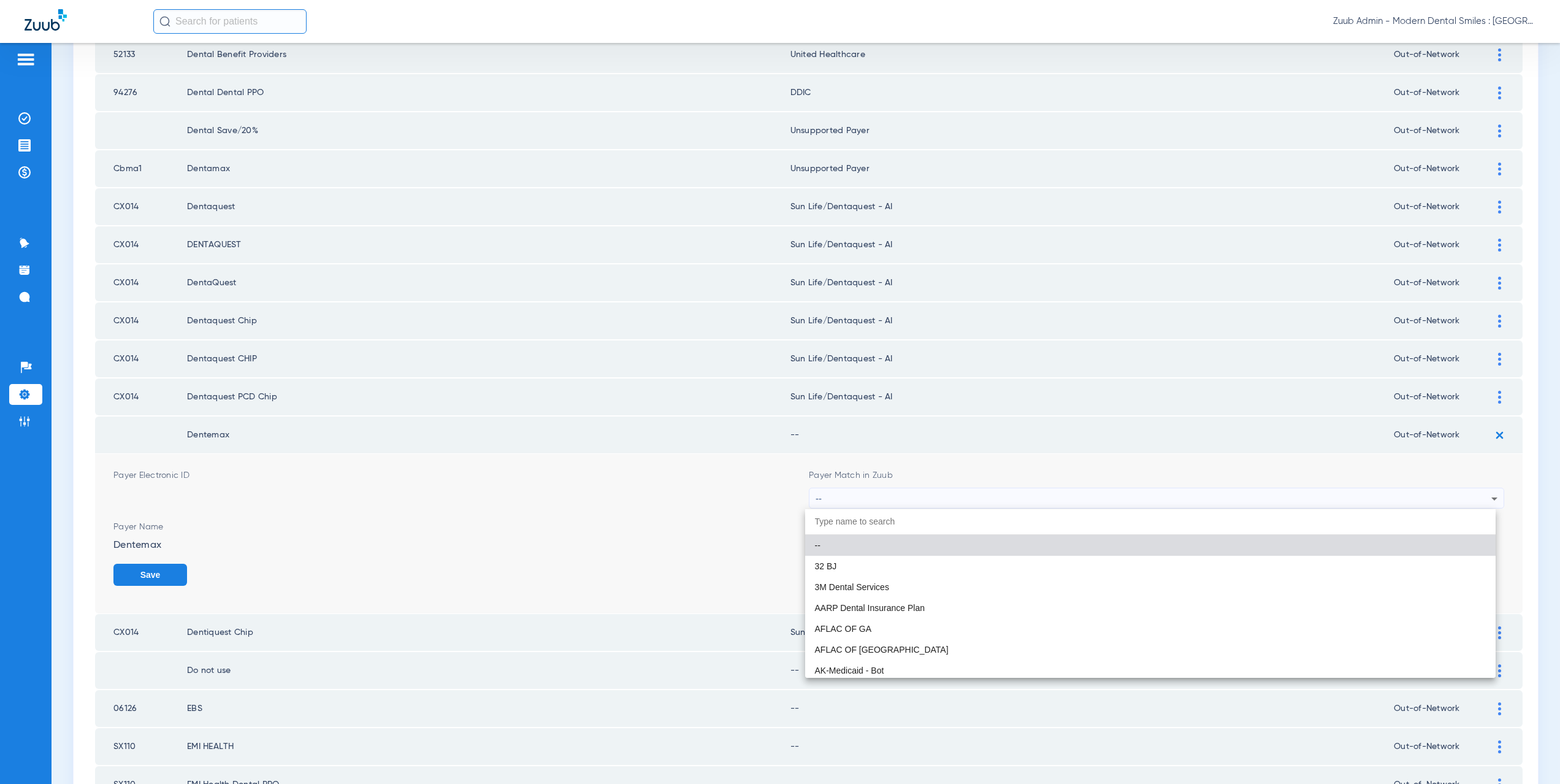
paste input "supported Payer"
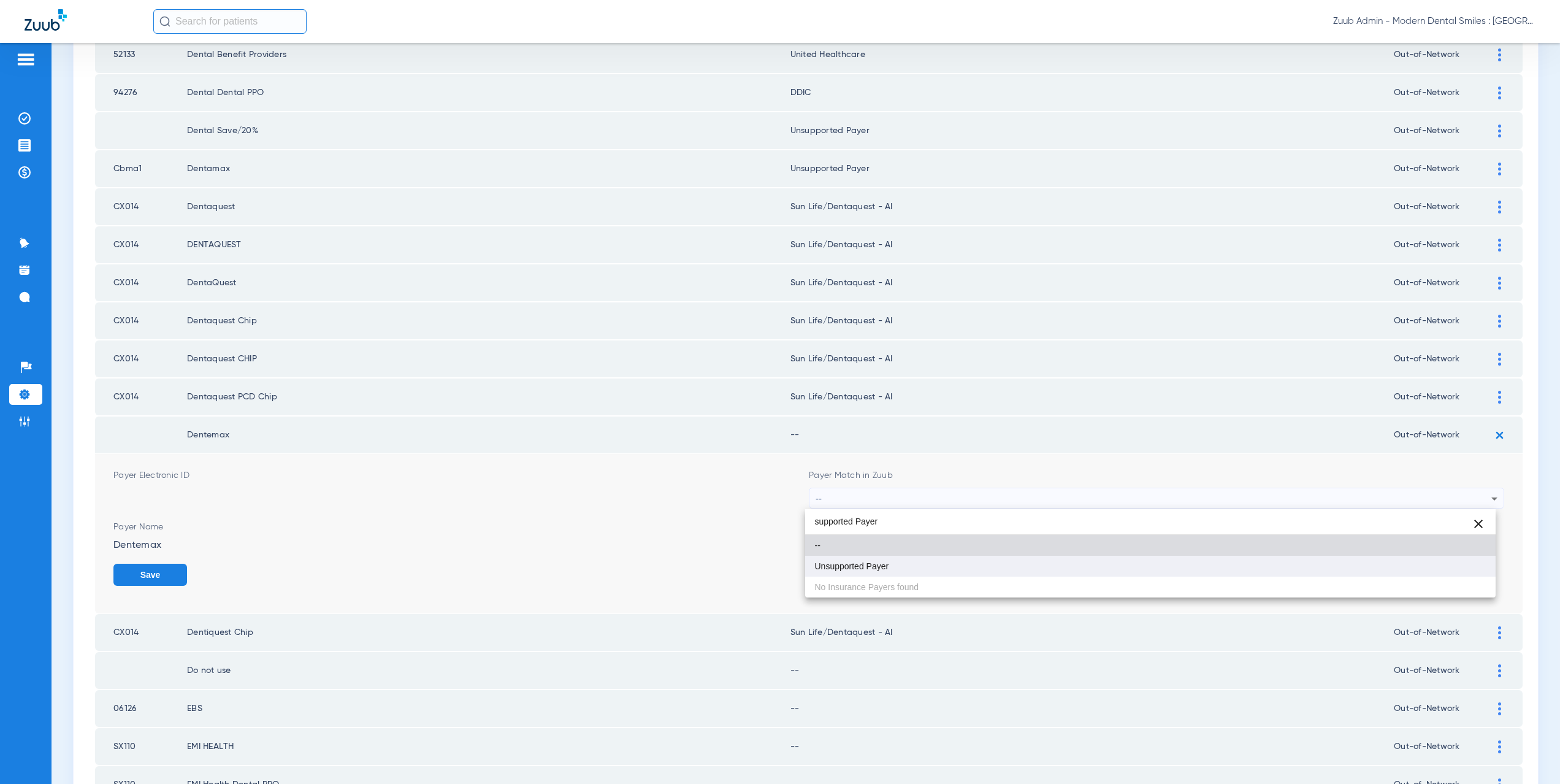
type input "supported Payer"
click at [855, 562] on span "Unsupported Payer" at bounding box center [852, 566] width 74 height 9
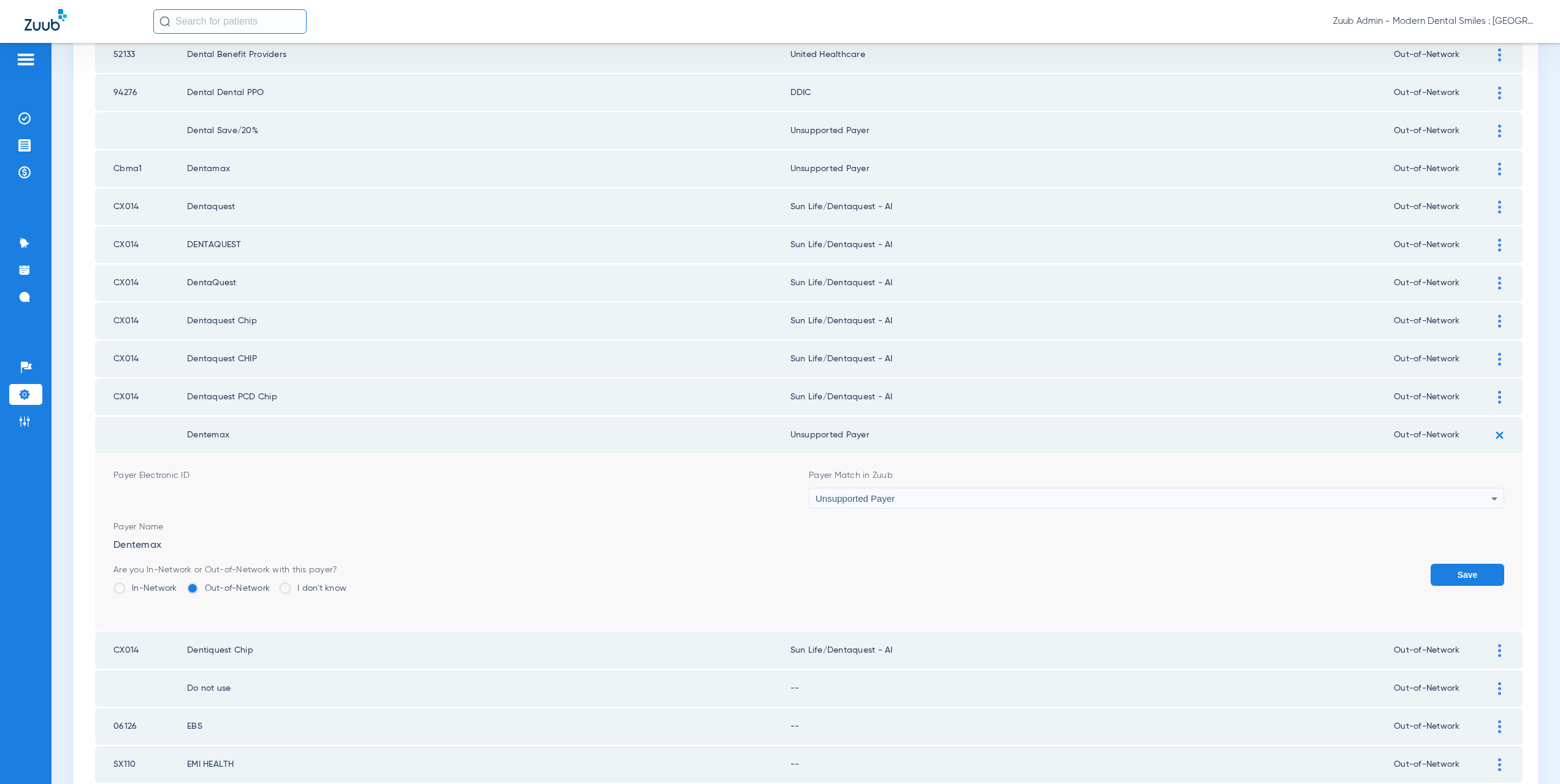
click at [1468, 575] on button "Save" at bounding box center [1467, 574] width 73 height 22
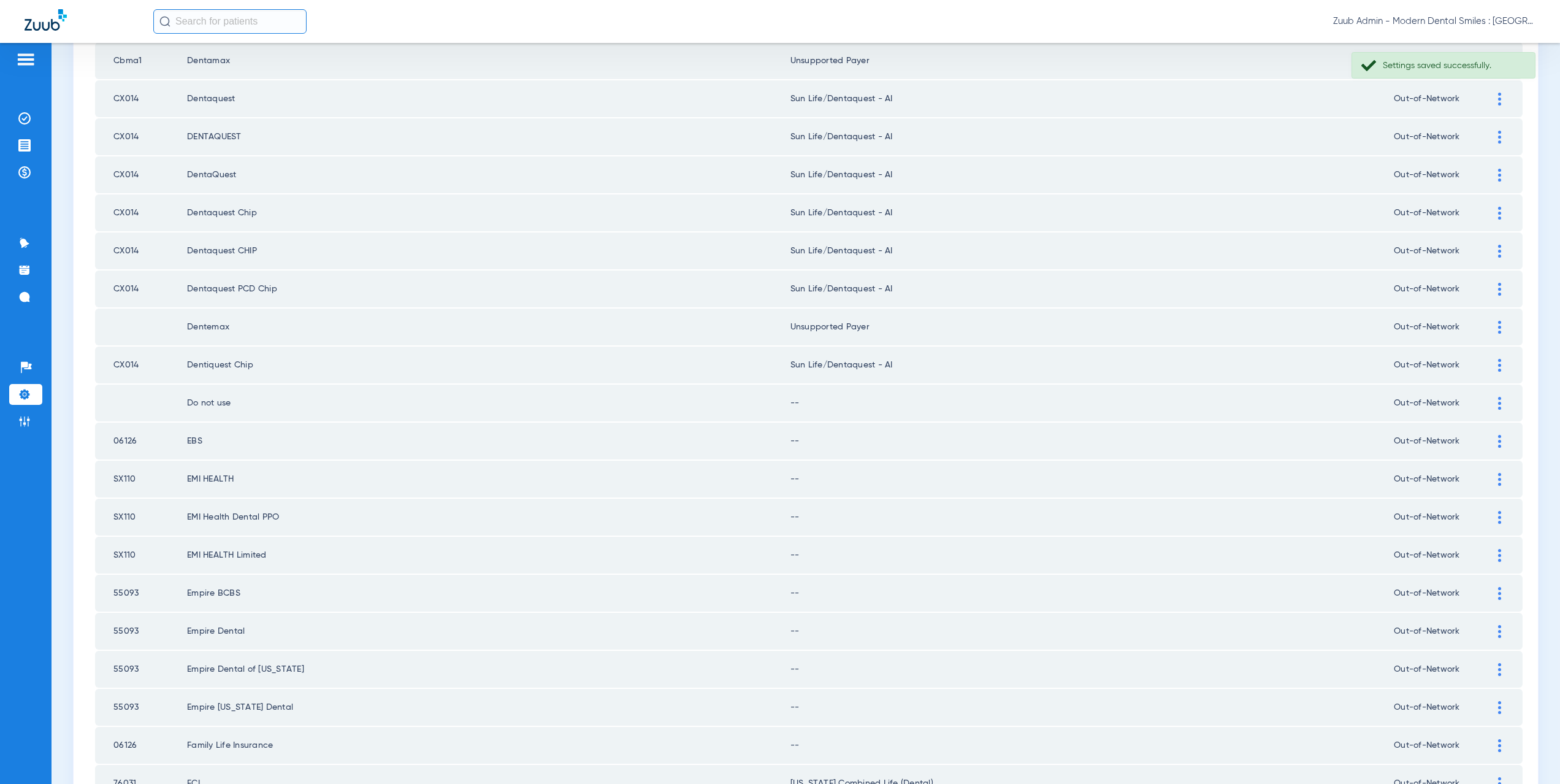
scroll to position [865, 0]
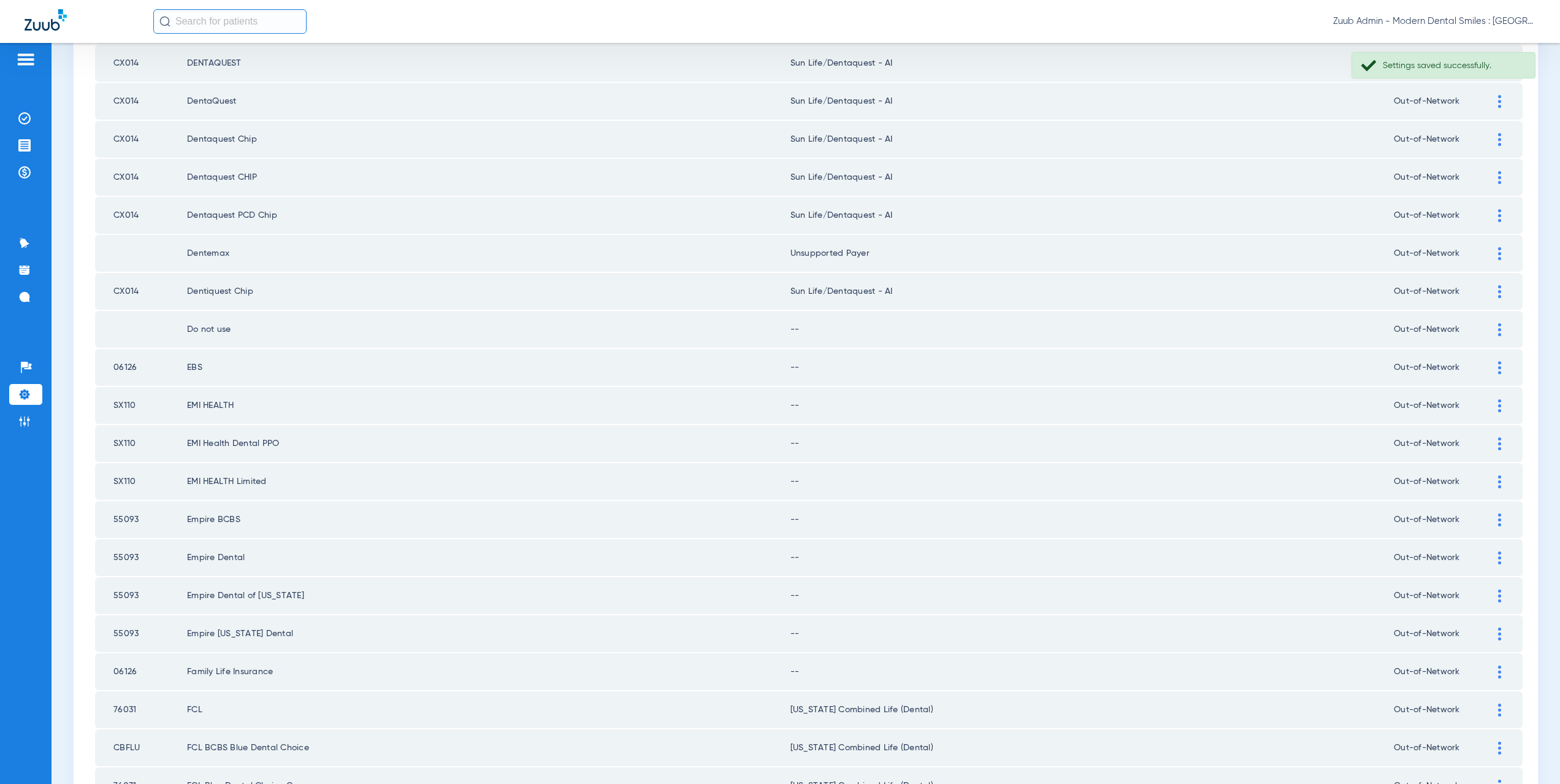
click at [1495, 329] on div at bounding box center [1500, 329] width 21 height 13
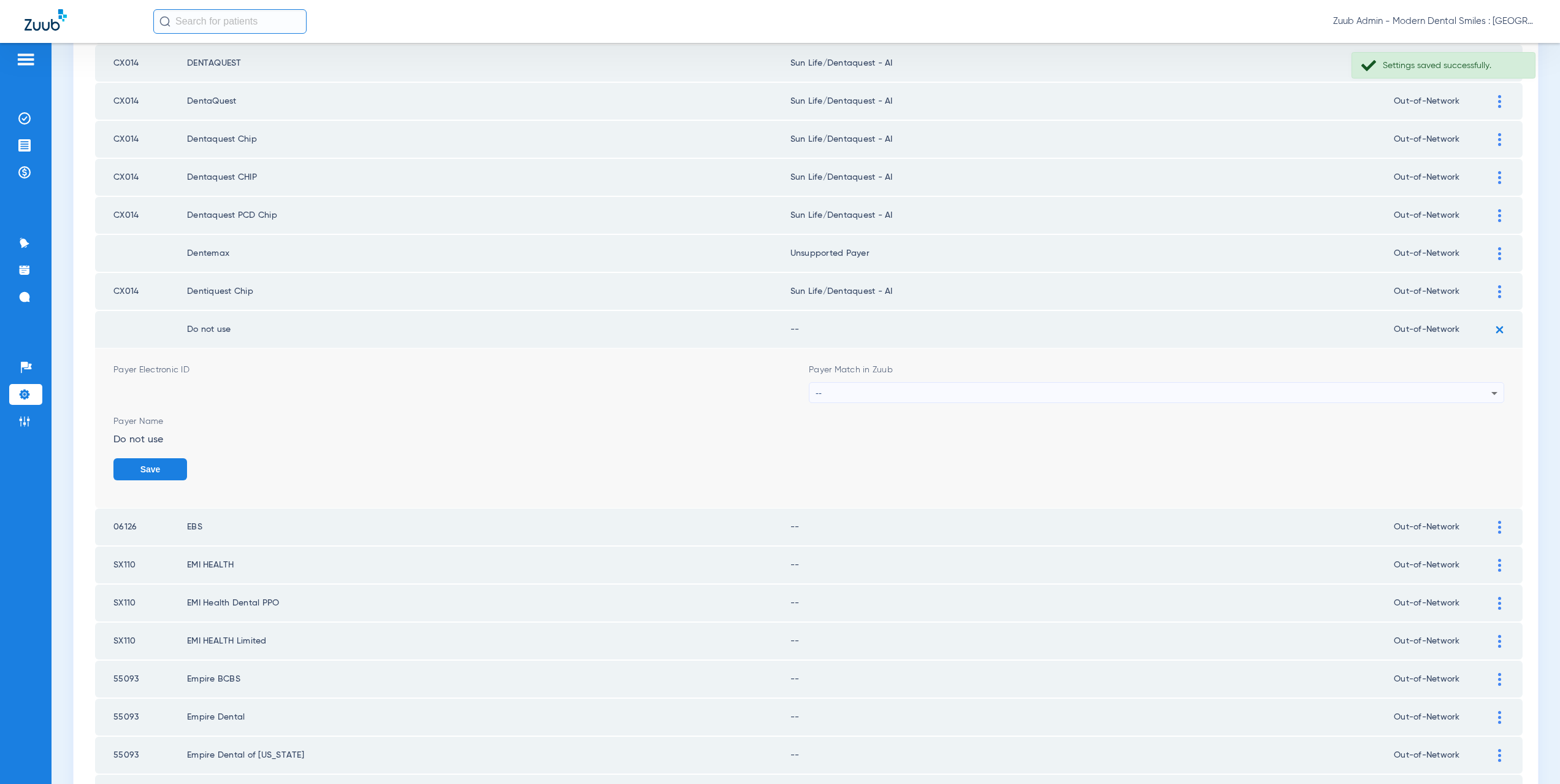
click at [866, 390] on div "--" at bounding box center [1153, 392] width 676 height 21
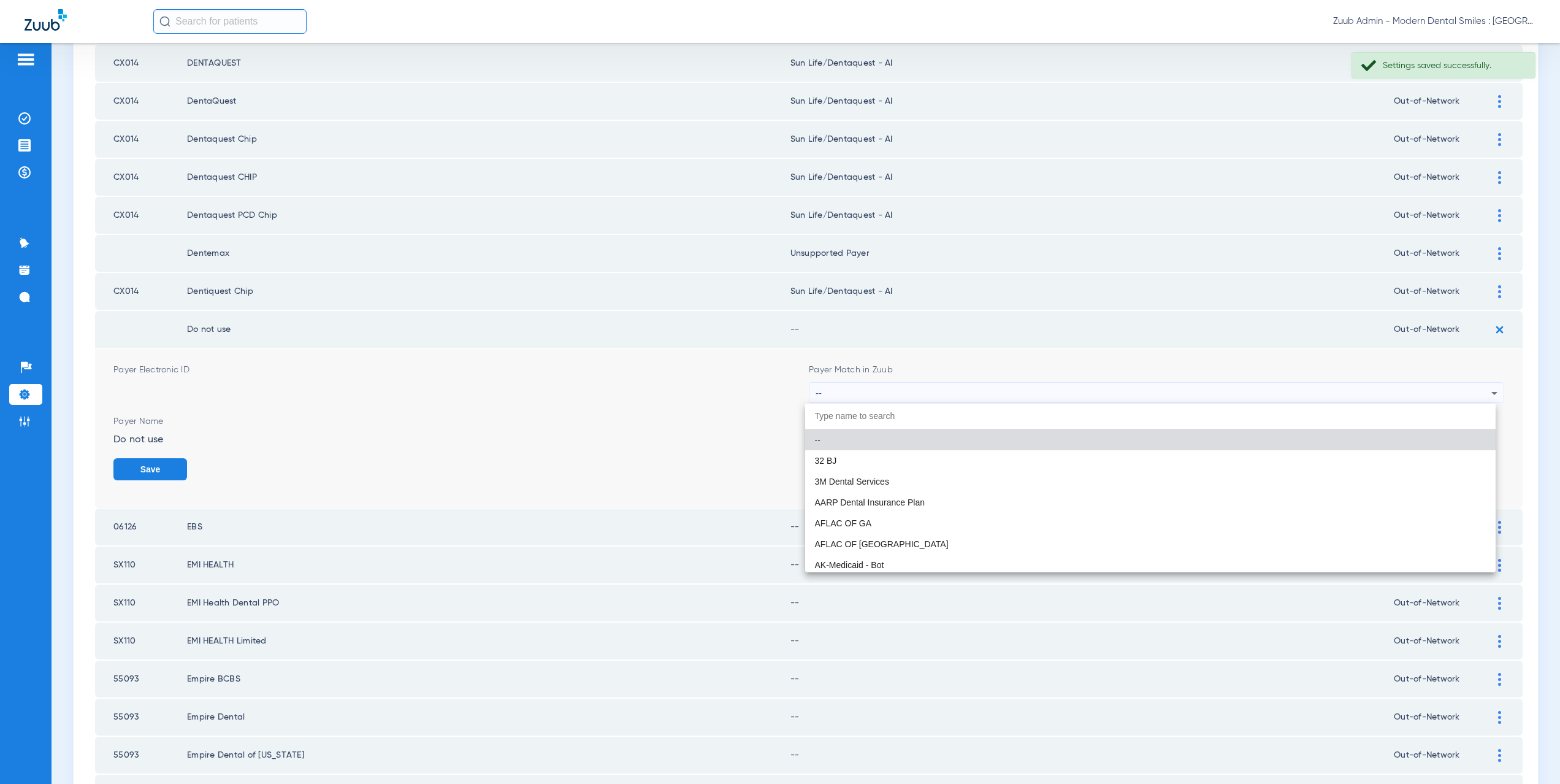
paste input "supported Payer"
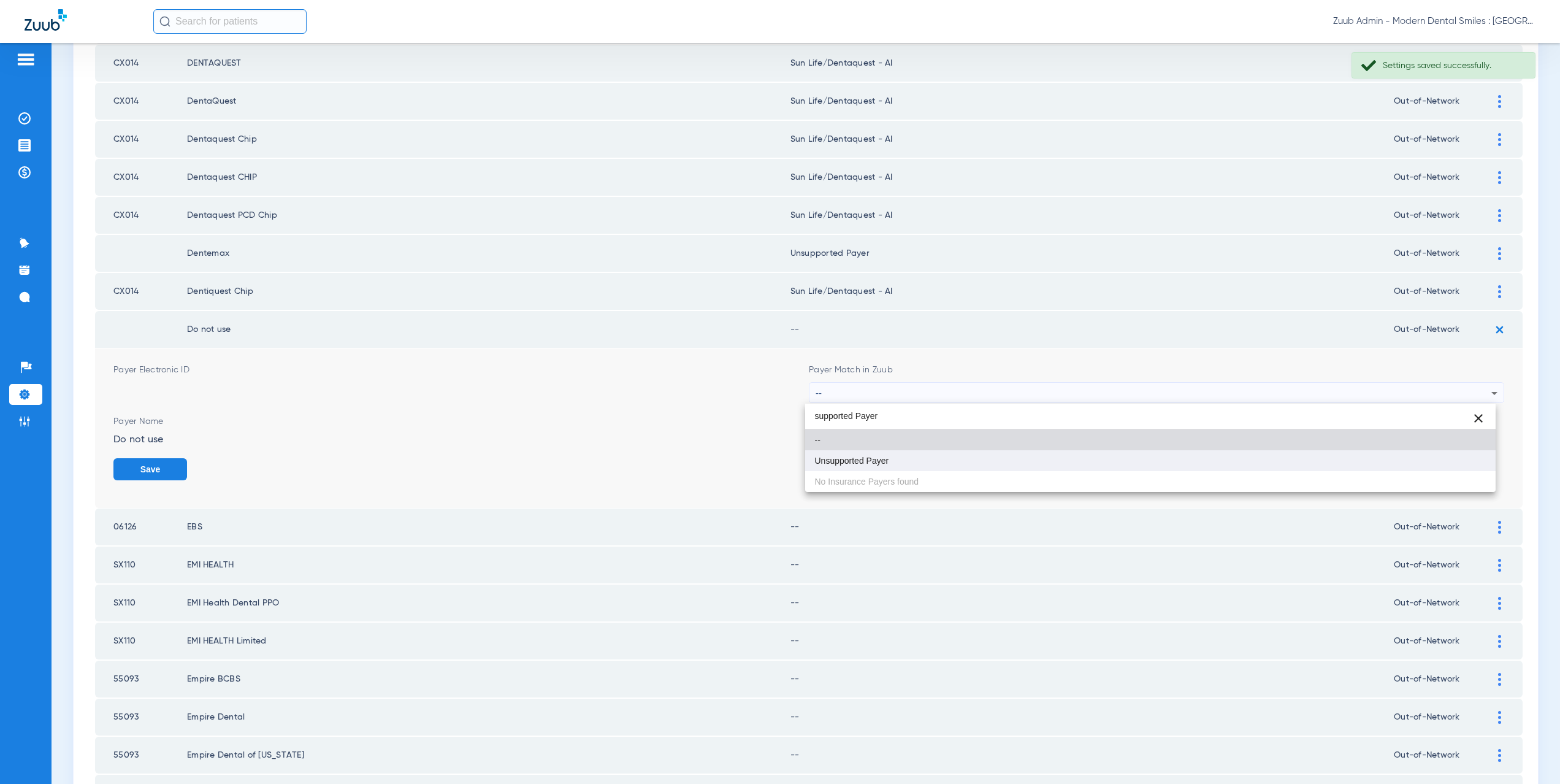
type input "supported Payer"
click at [873, 456] on span "Unsupported Payer" at bounding box center [852, 461] width 74 height 9
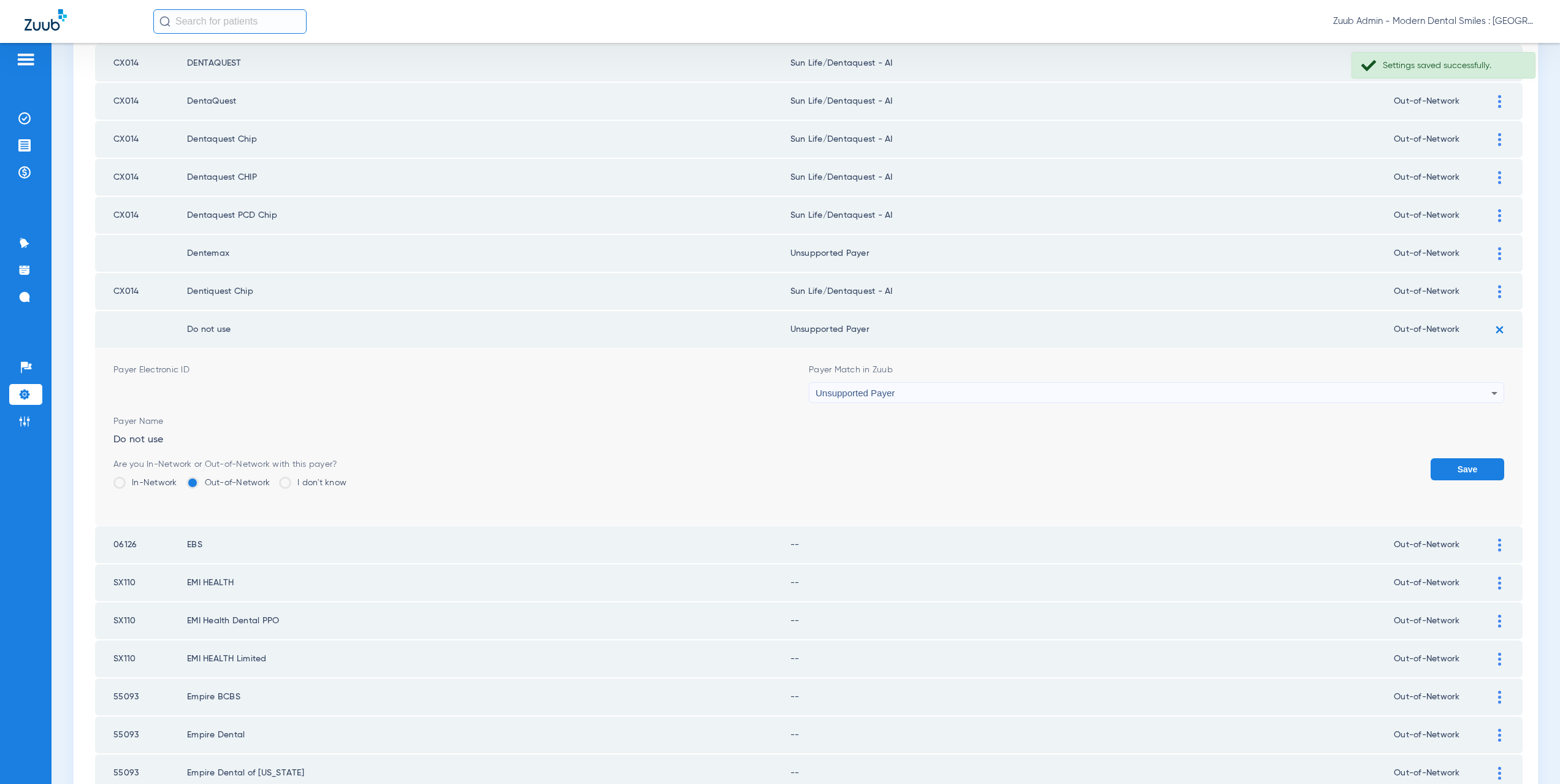
click at [1439, 470] on button "Save" at bounding box center [1467, 469] width 73 height 22
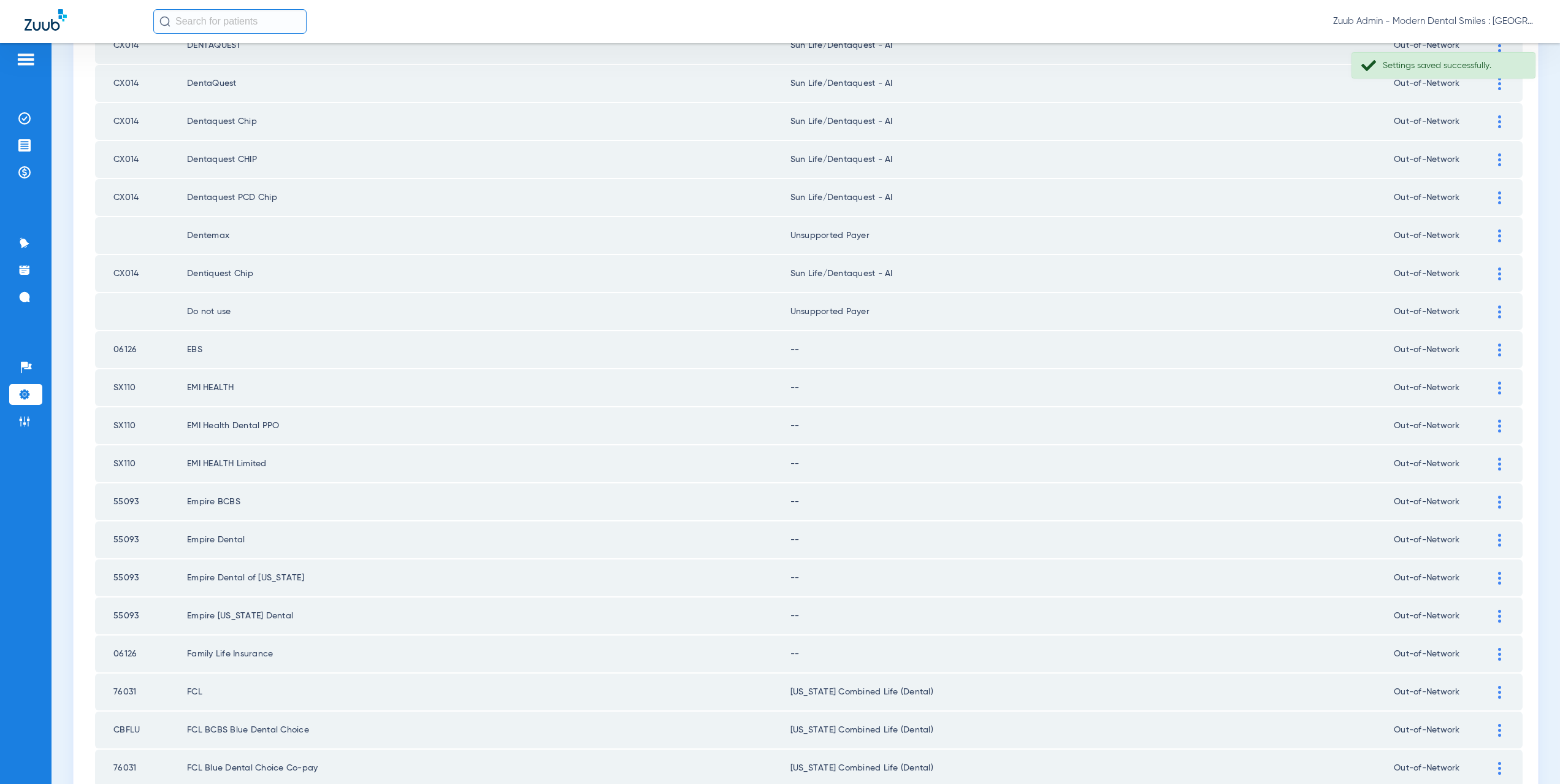
scroll to position [884, 0]
click at [1489, 344] on div at bounding box center [1500, 348] width 21 height 13
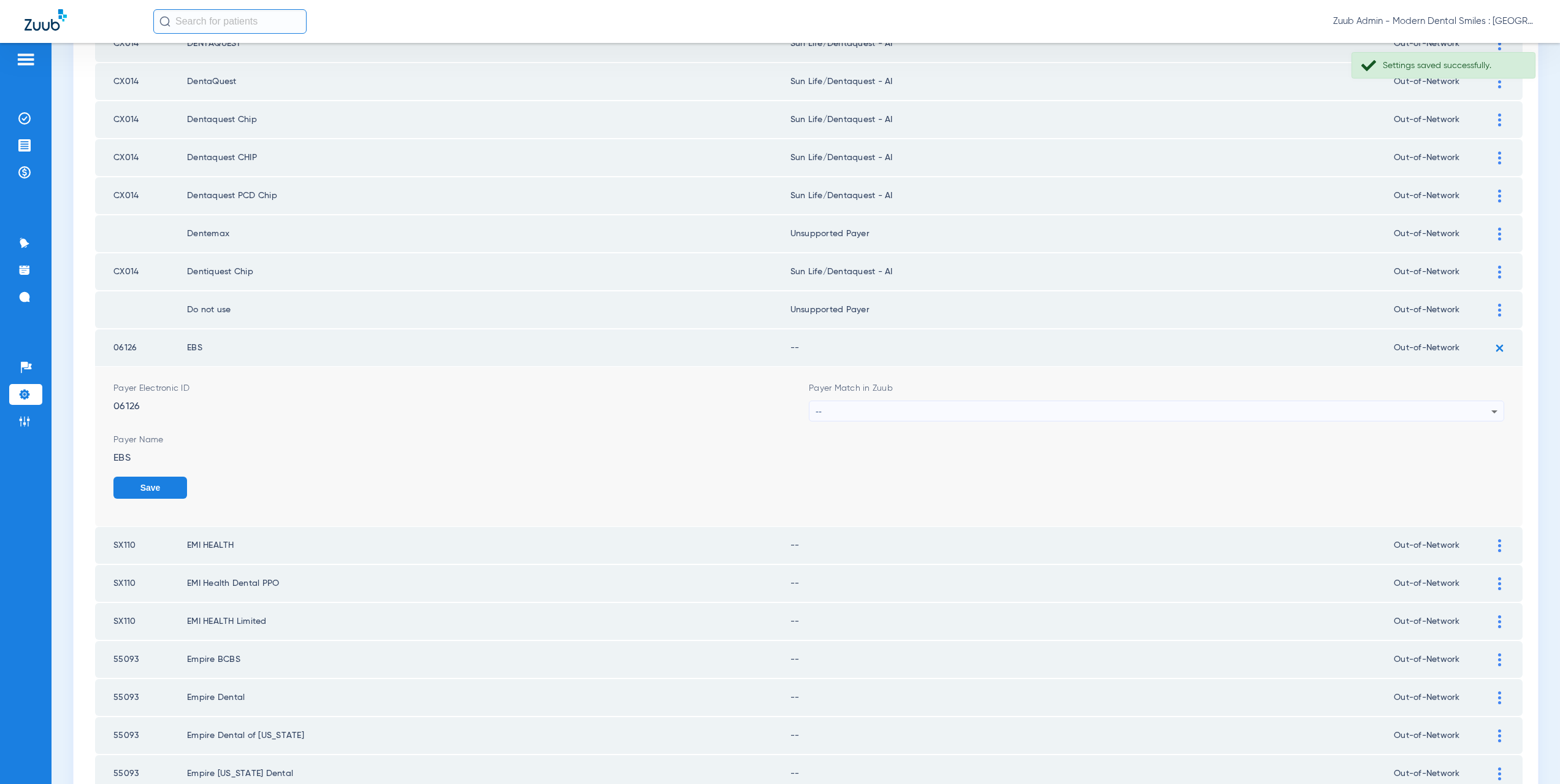
click at [879, 407] on div "--" at bounding box center [1153, 411] width 676 height 21
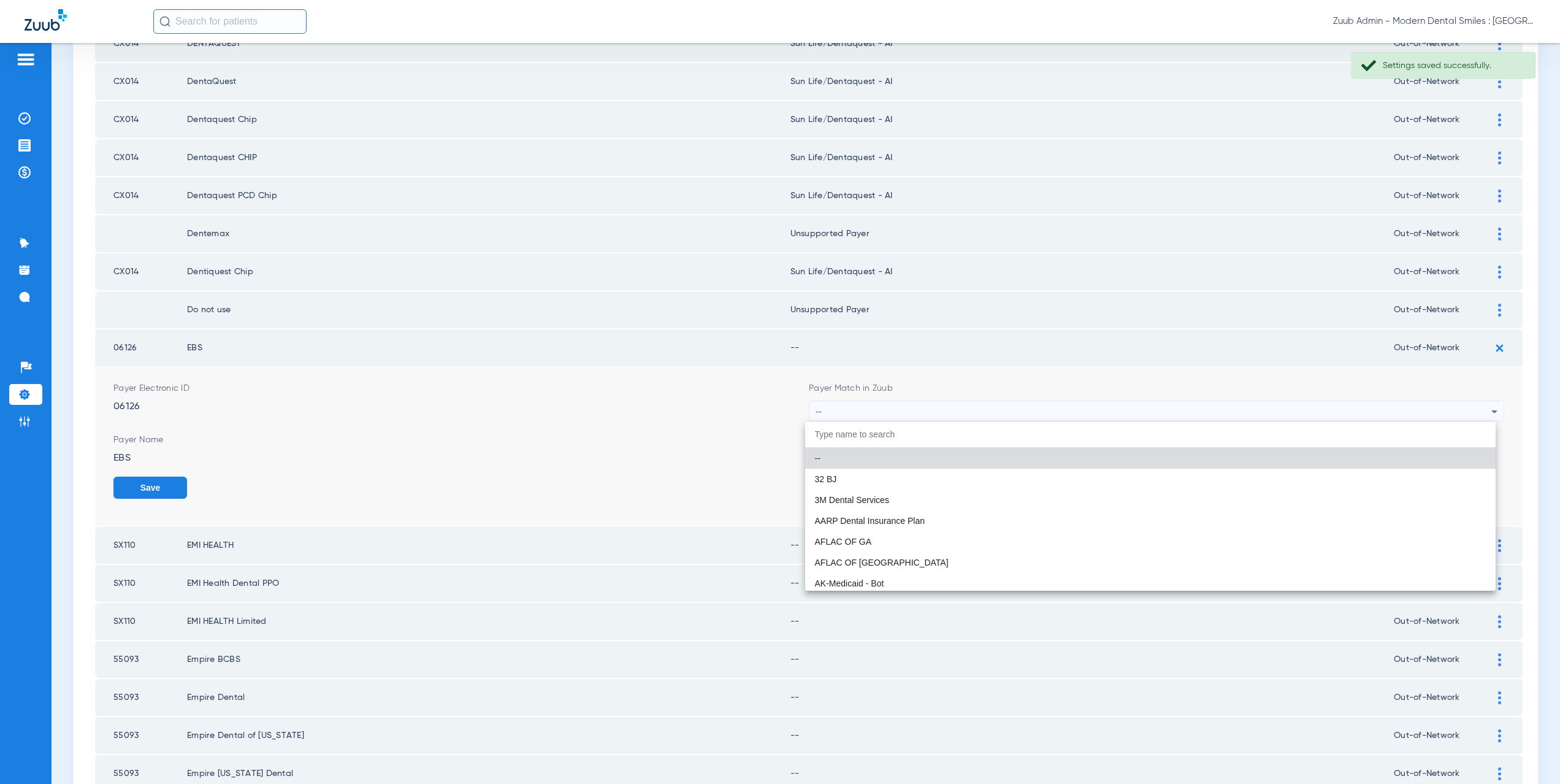
paste input "supported Payer"
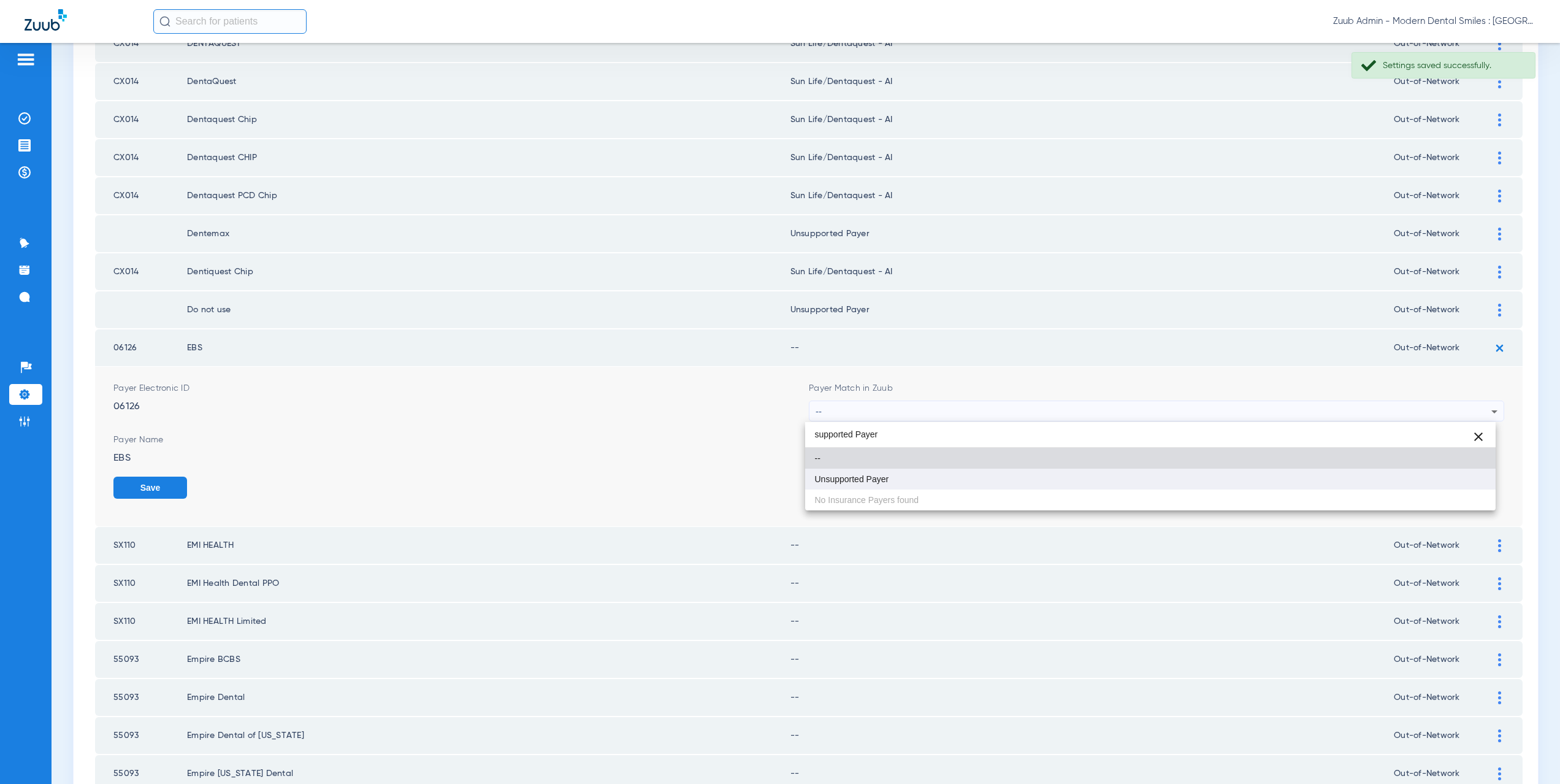
type input "supported Payer"
click at [875, 472] on mat-option "Unsupported Payer" at bounding box center [1151, 478] width 691 height 21
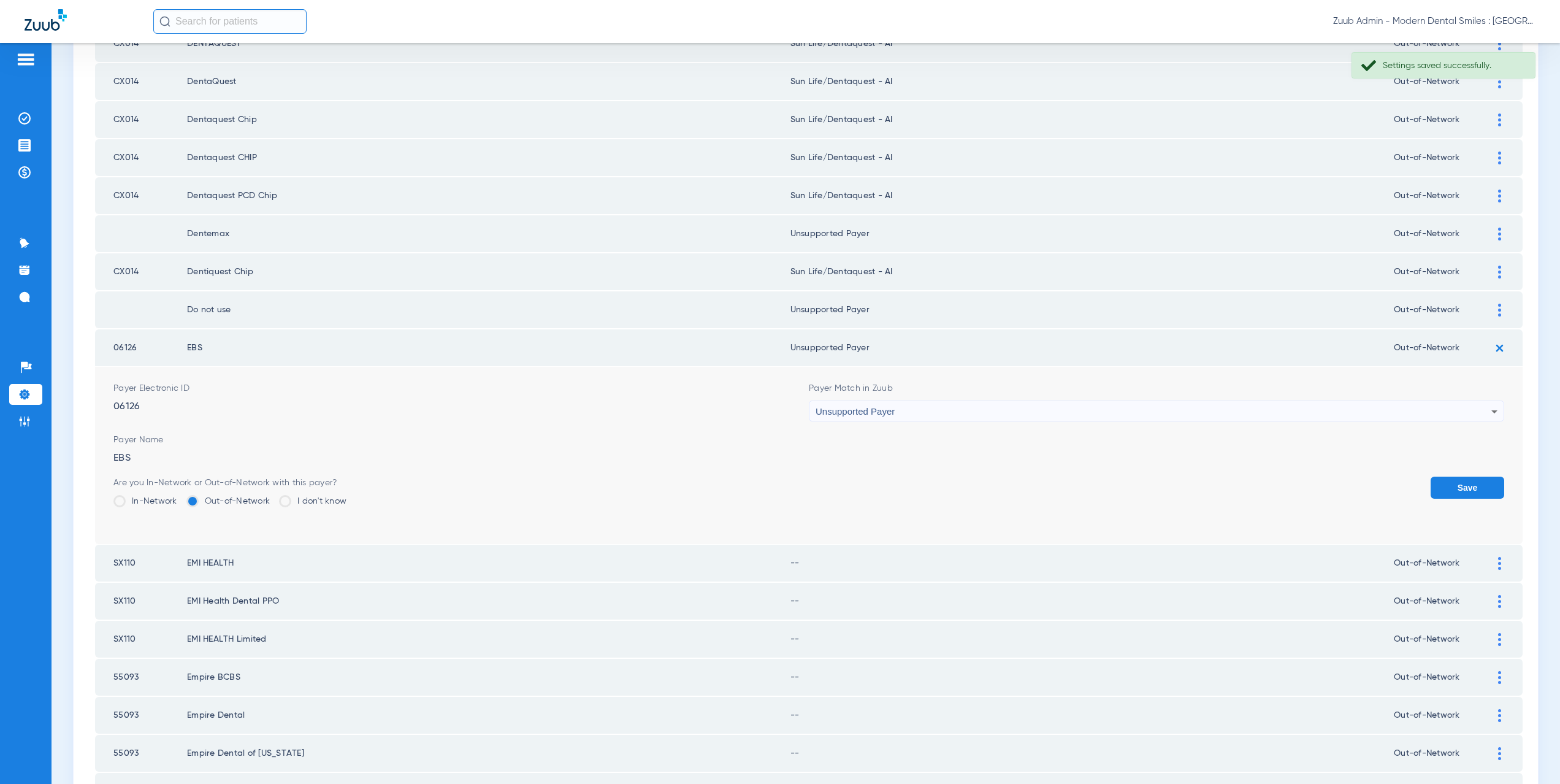
click at [1434, 492] on button "Save" at bounding box center [1467, 487] width 73 height 22
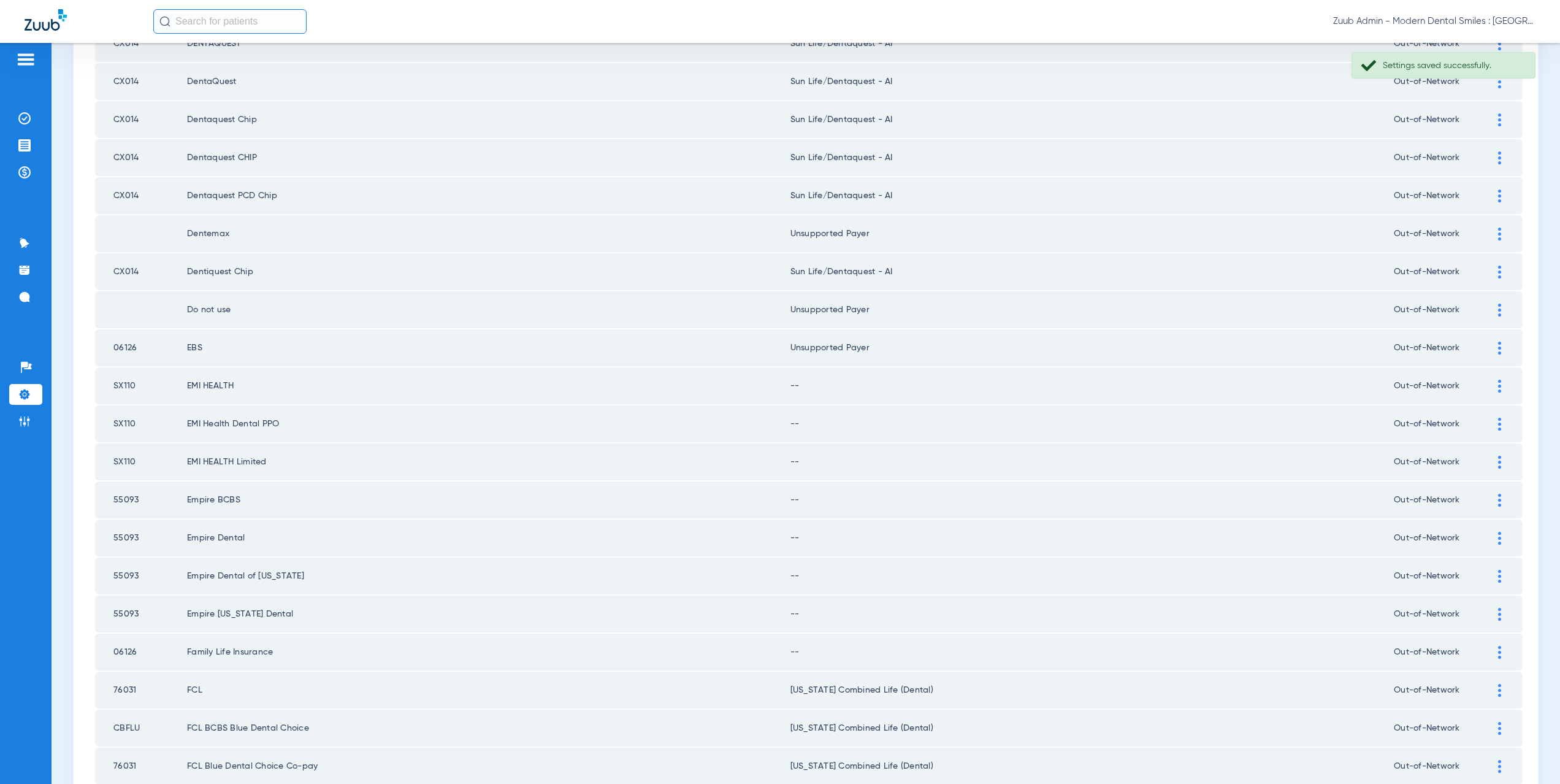
click at [1498, 384] on img at bounding box center [1500, 386] width 3 height 13
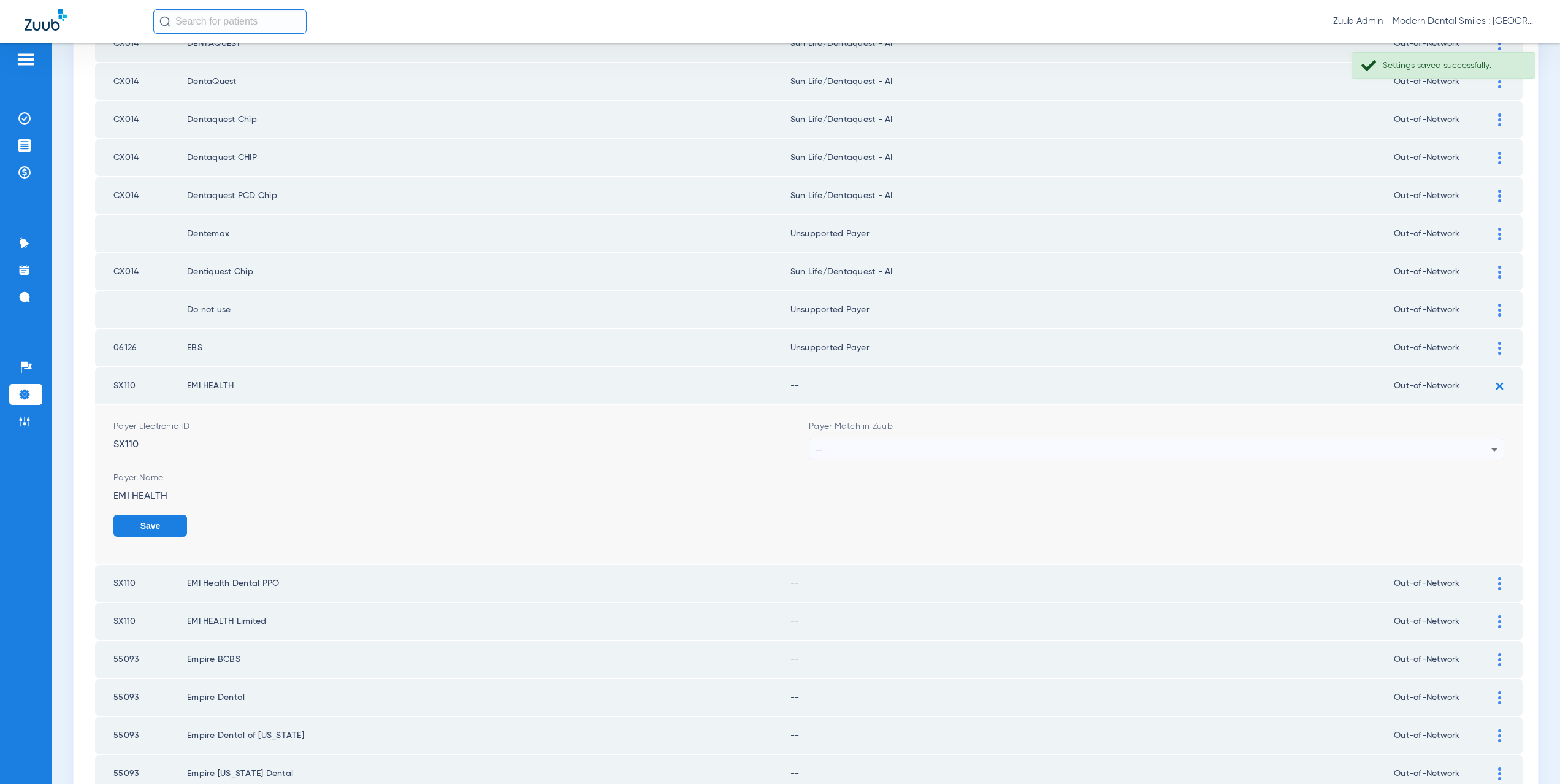
click at [912, 450] on div "--" at bounding box center [1153, 449] width 676 height 21
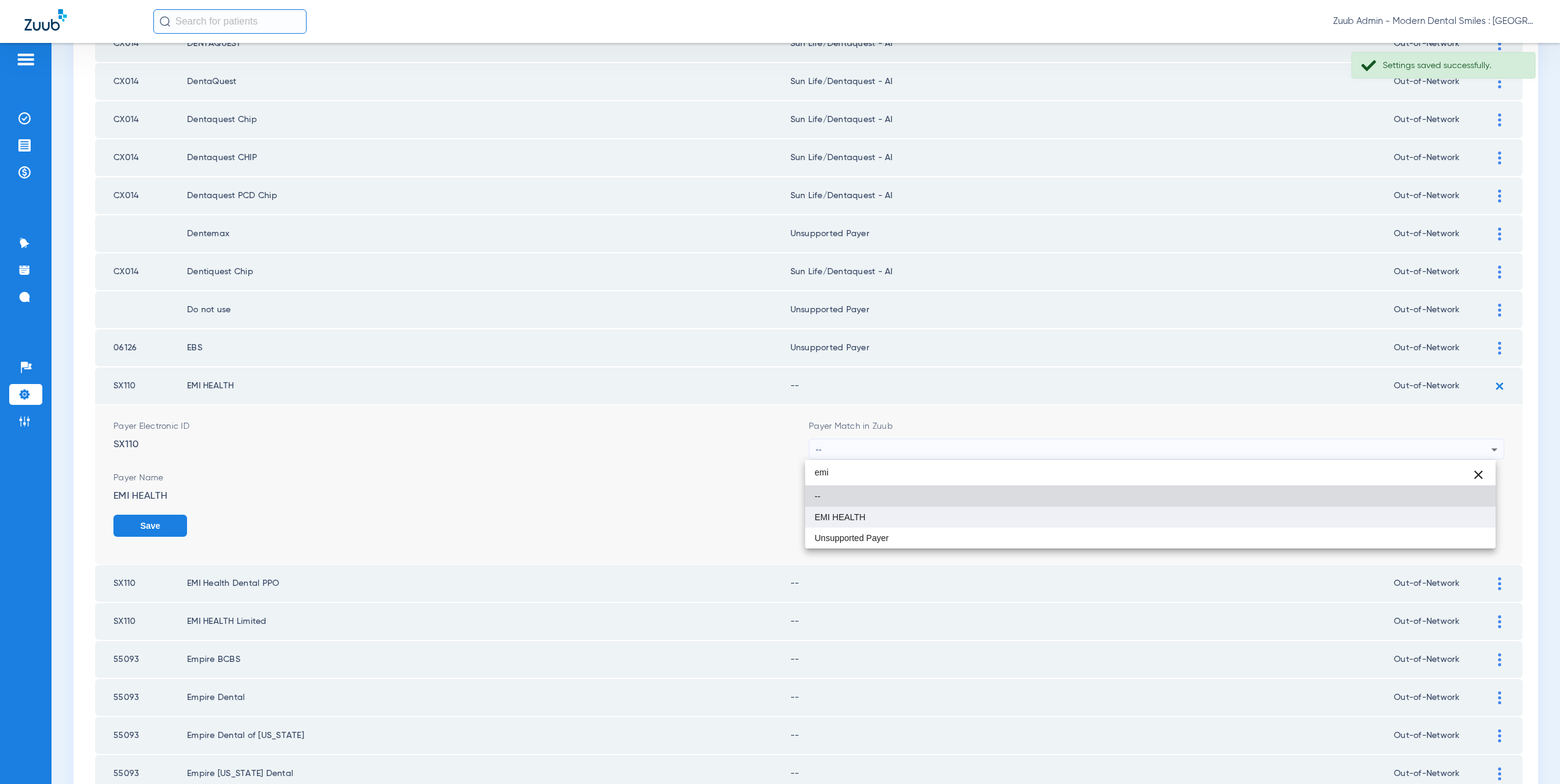
type input "emi"
click at [884, 517] on mat-option "EMI HEALTH" at bounding box center [1151, 516] width 691 height 21
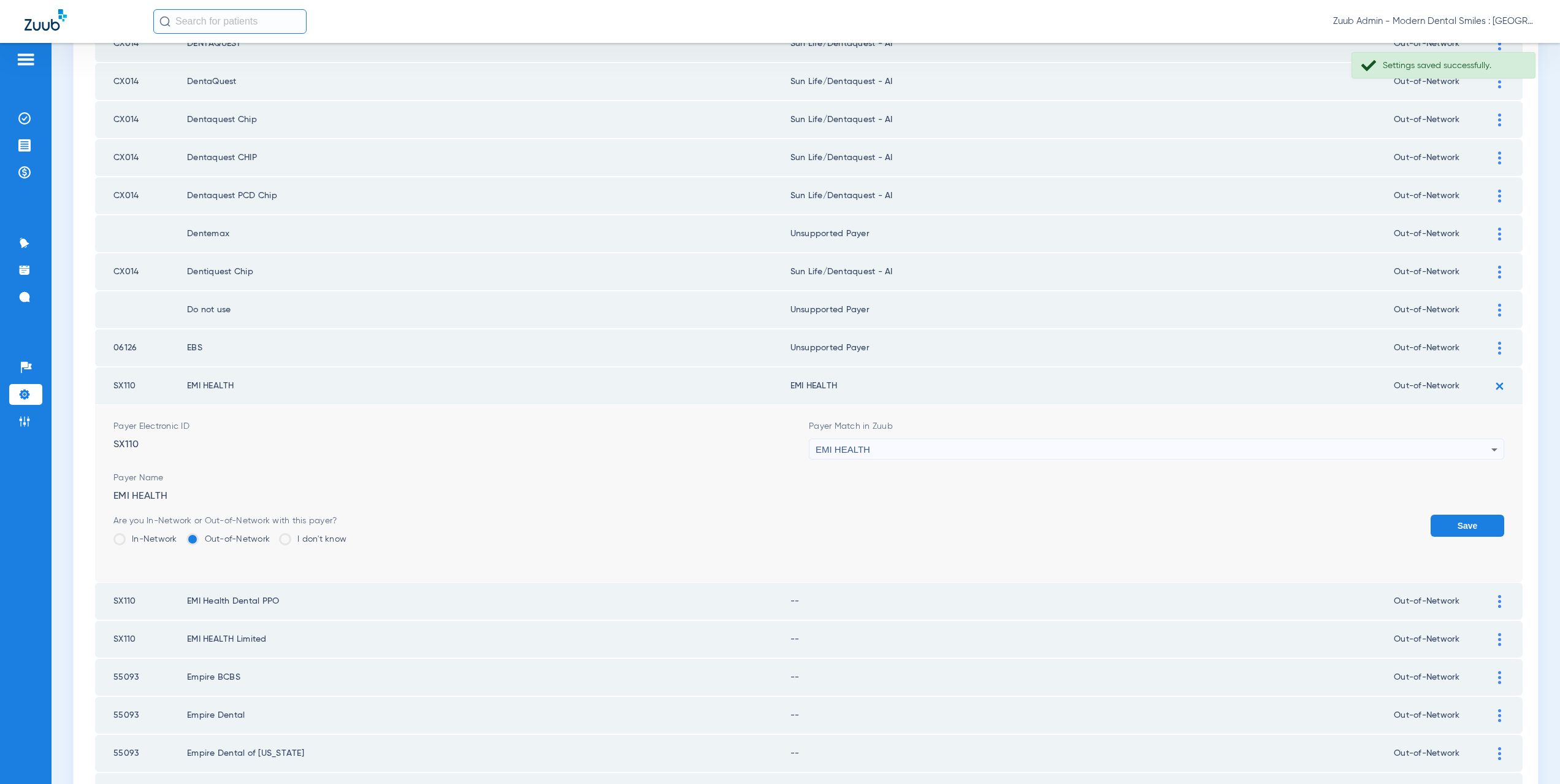
click at [1438, 525] on button "Save" at bounding box center [1467, 525] width 73 height 22
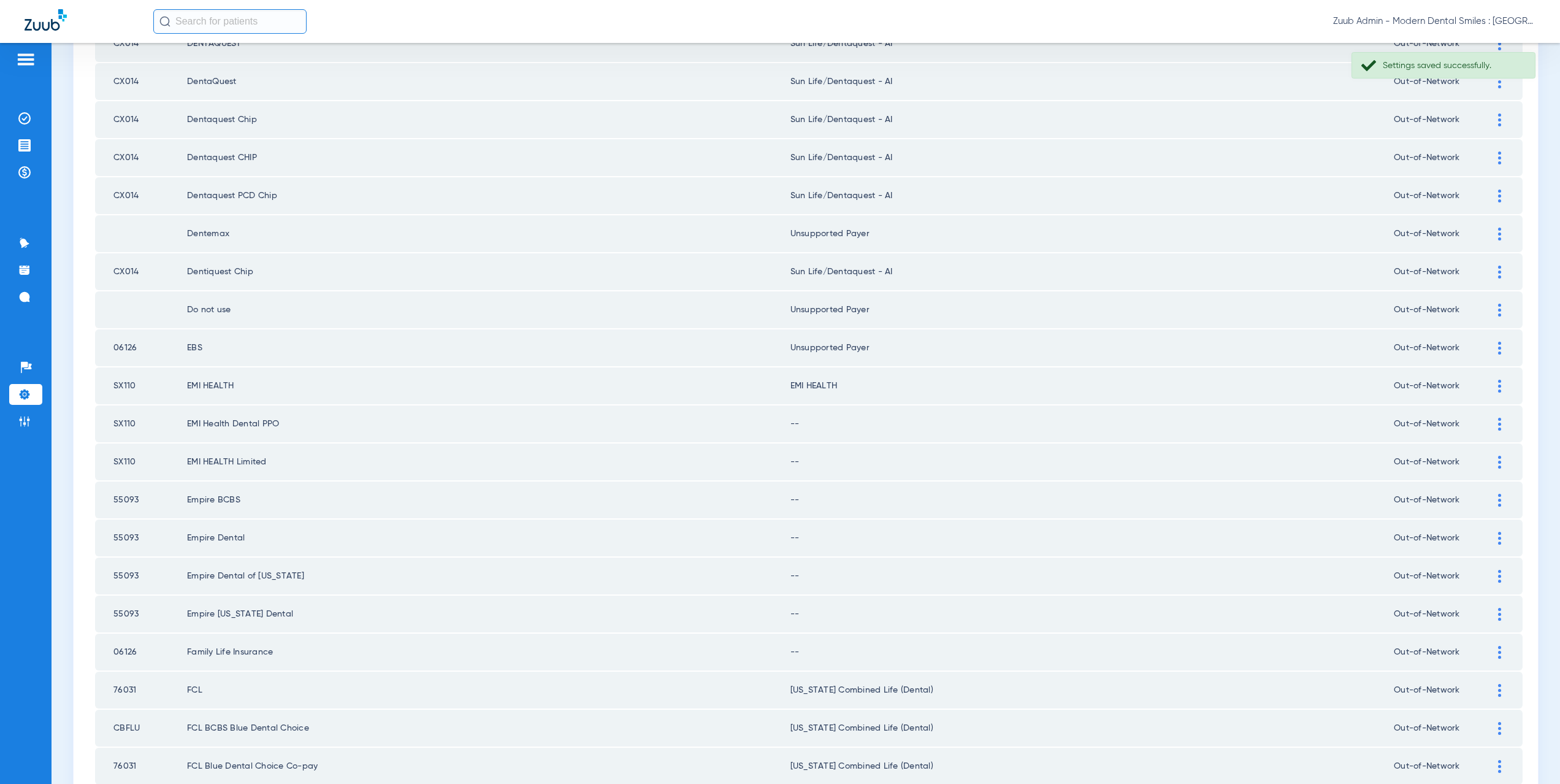
click at [1489, 422] on div at bounding box center [1500, 424] width 21 height 13
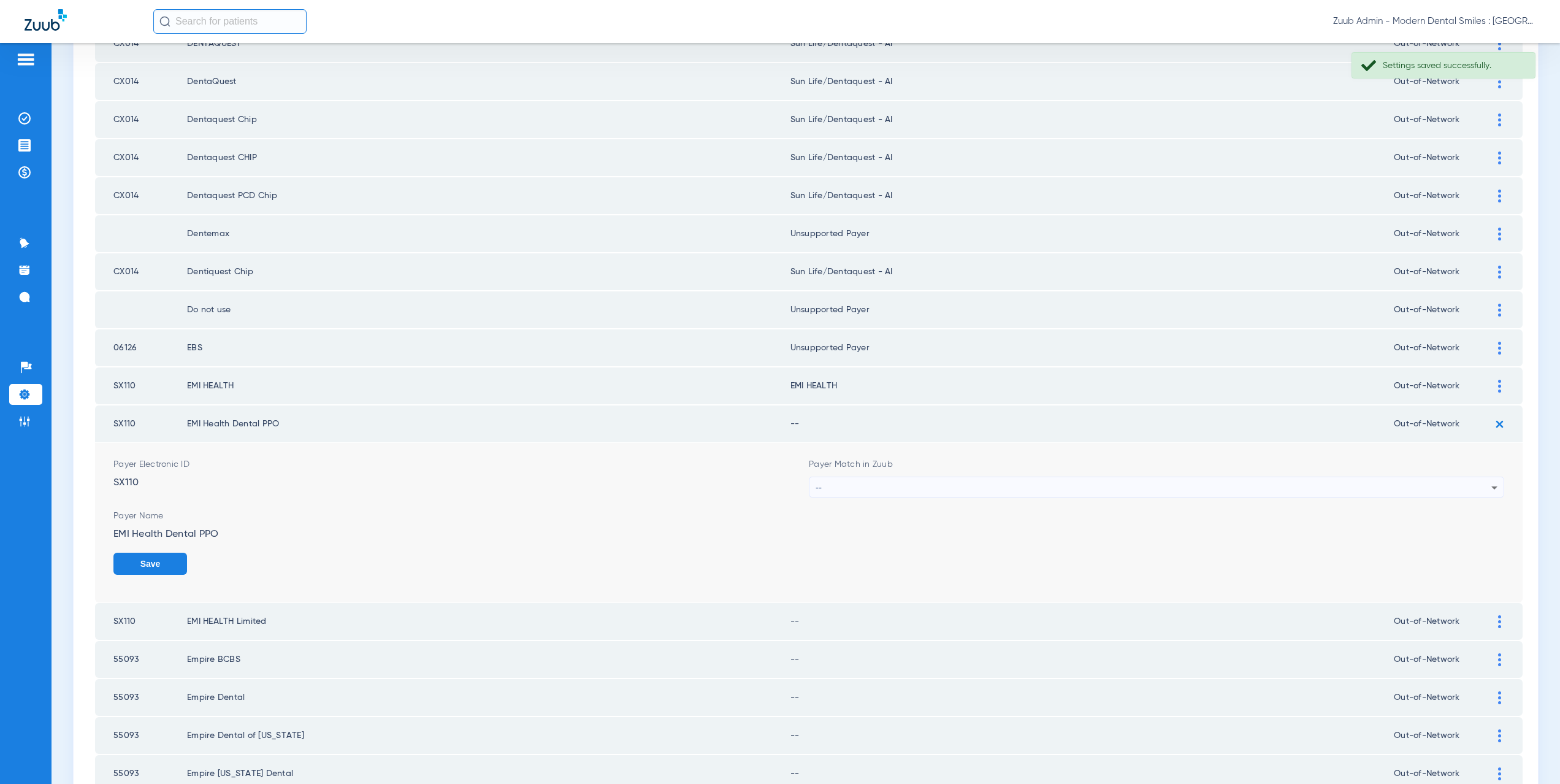
click at [836, 490] on div "--" at bounding box center [1153, 487] width 676 height 21
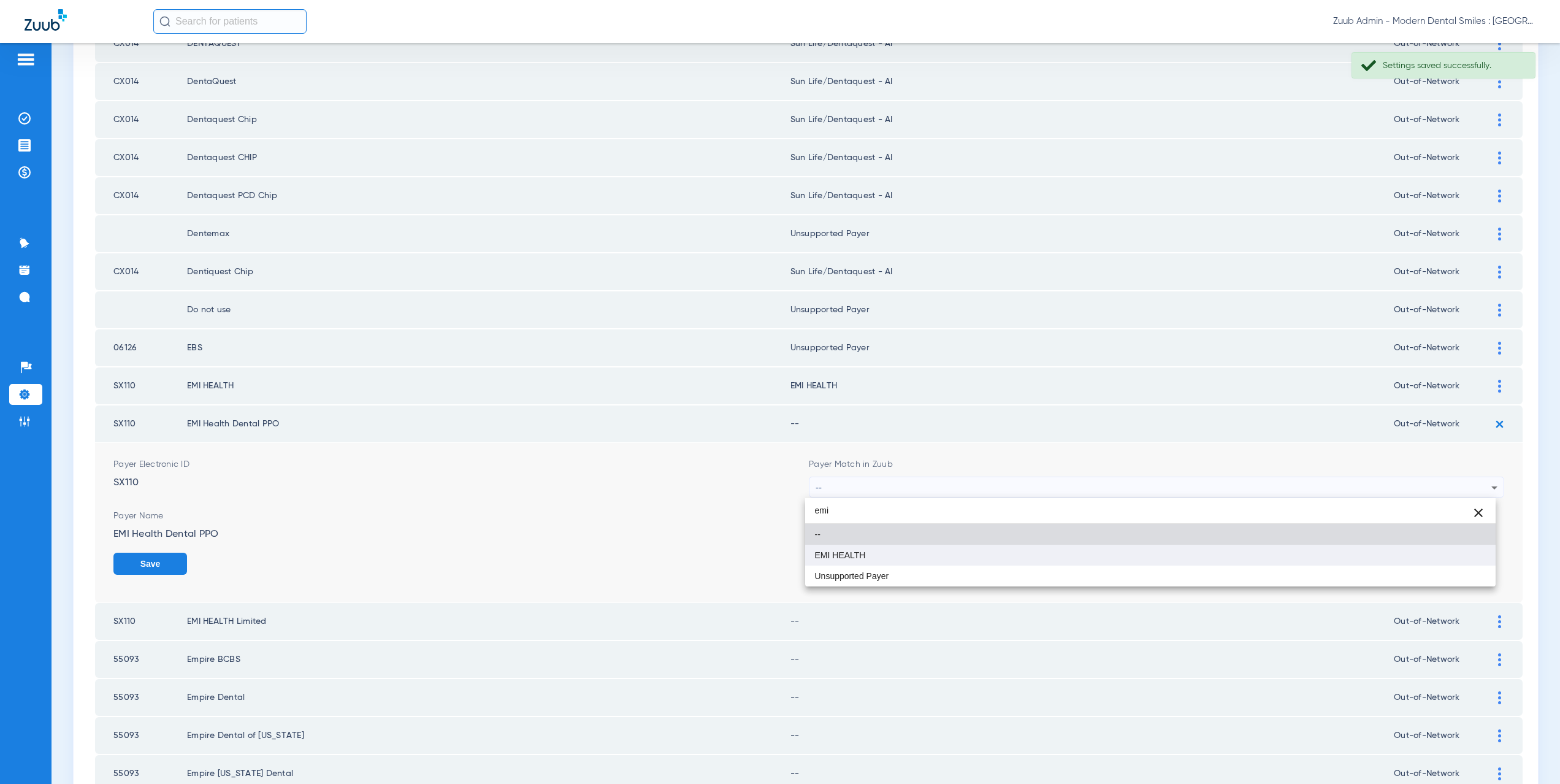
type input "emi"
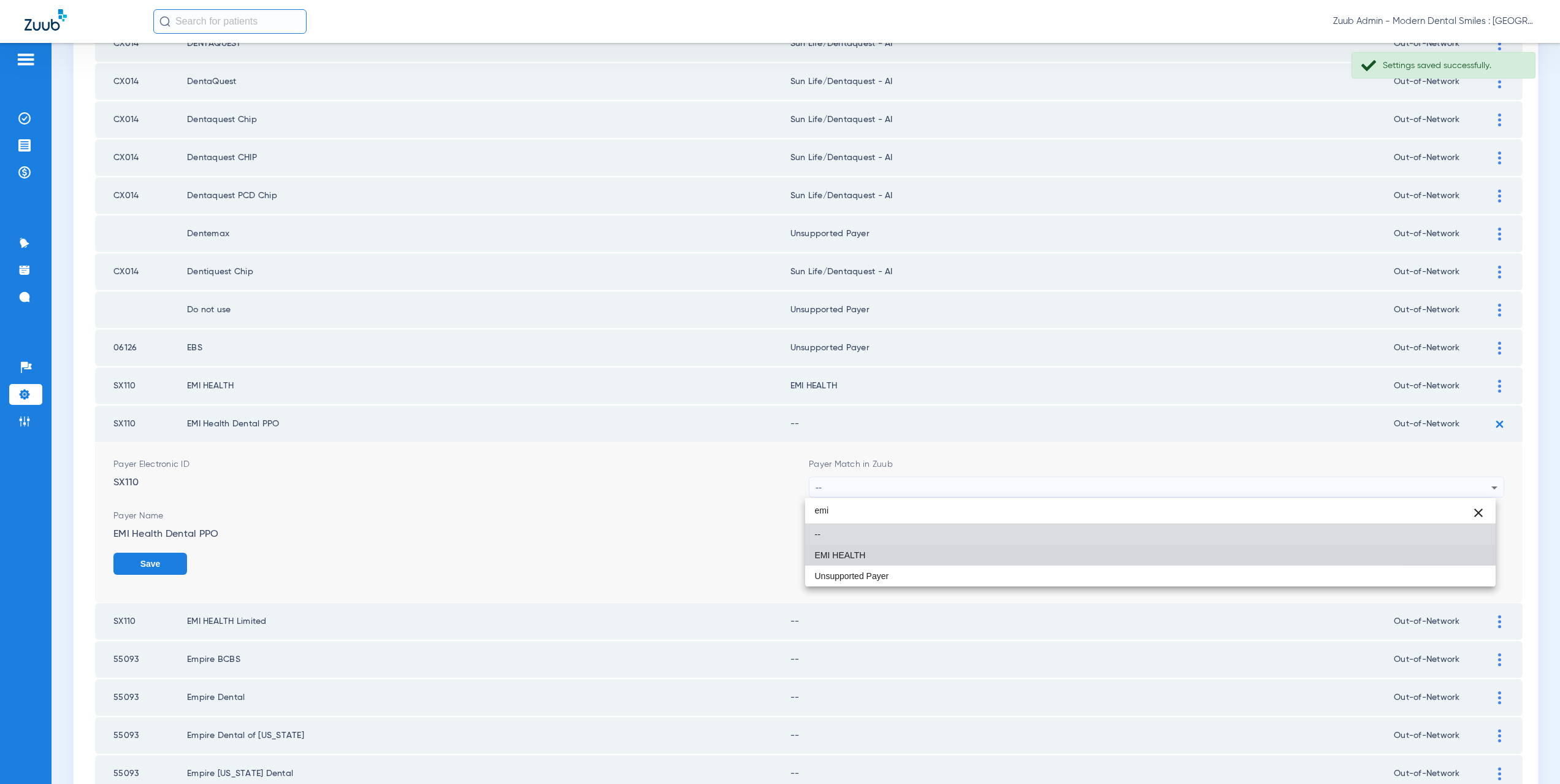
click at [826, 555] on span "EMI HEALTH" at bounding box center [841, 555] width 51 height 9
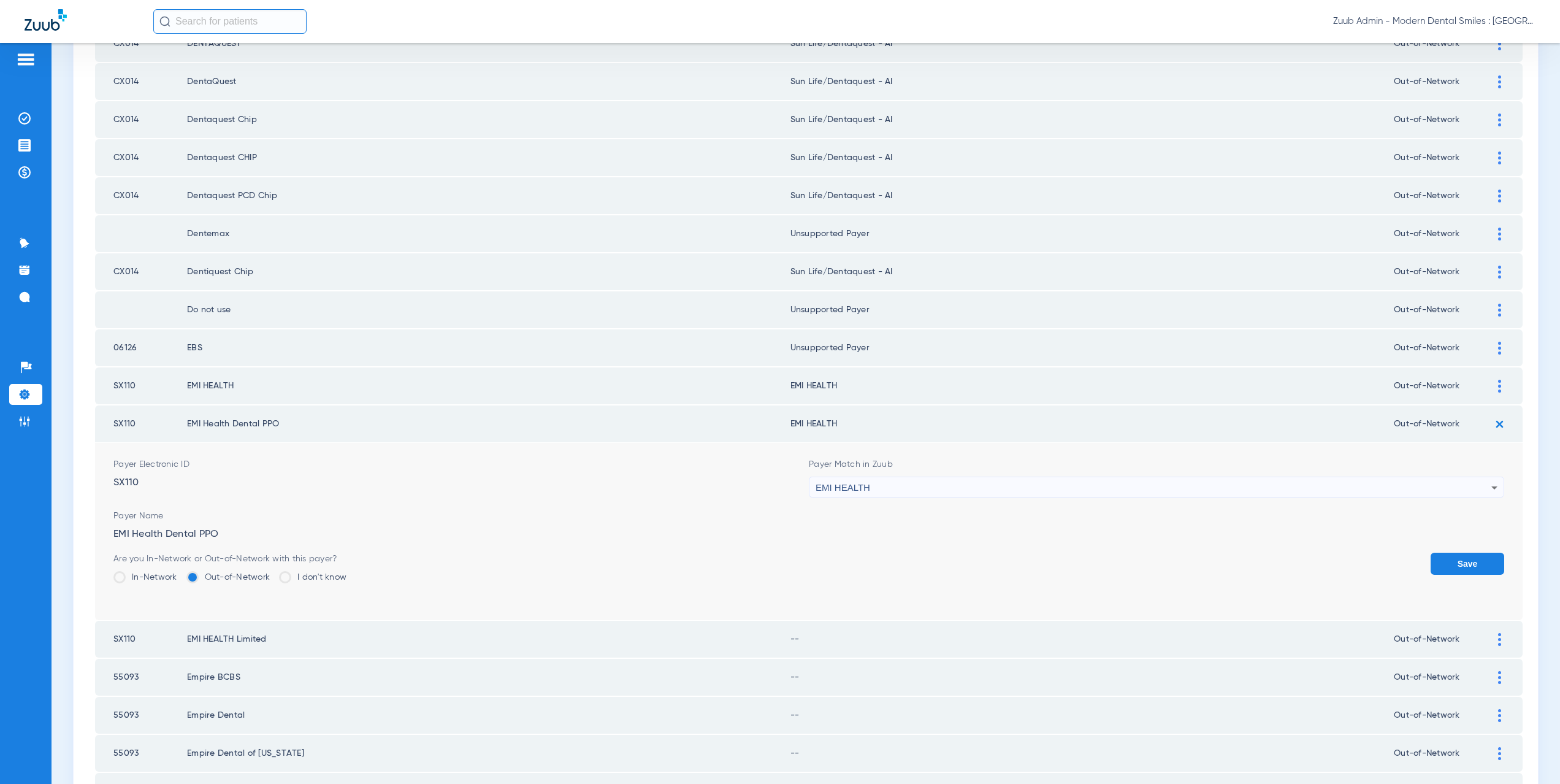
click at [1453, 559] on button "Save" at bounding box center [1467, 563] width 73 height 22
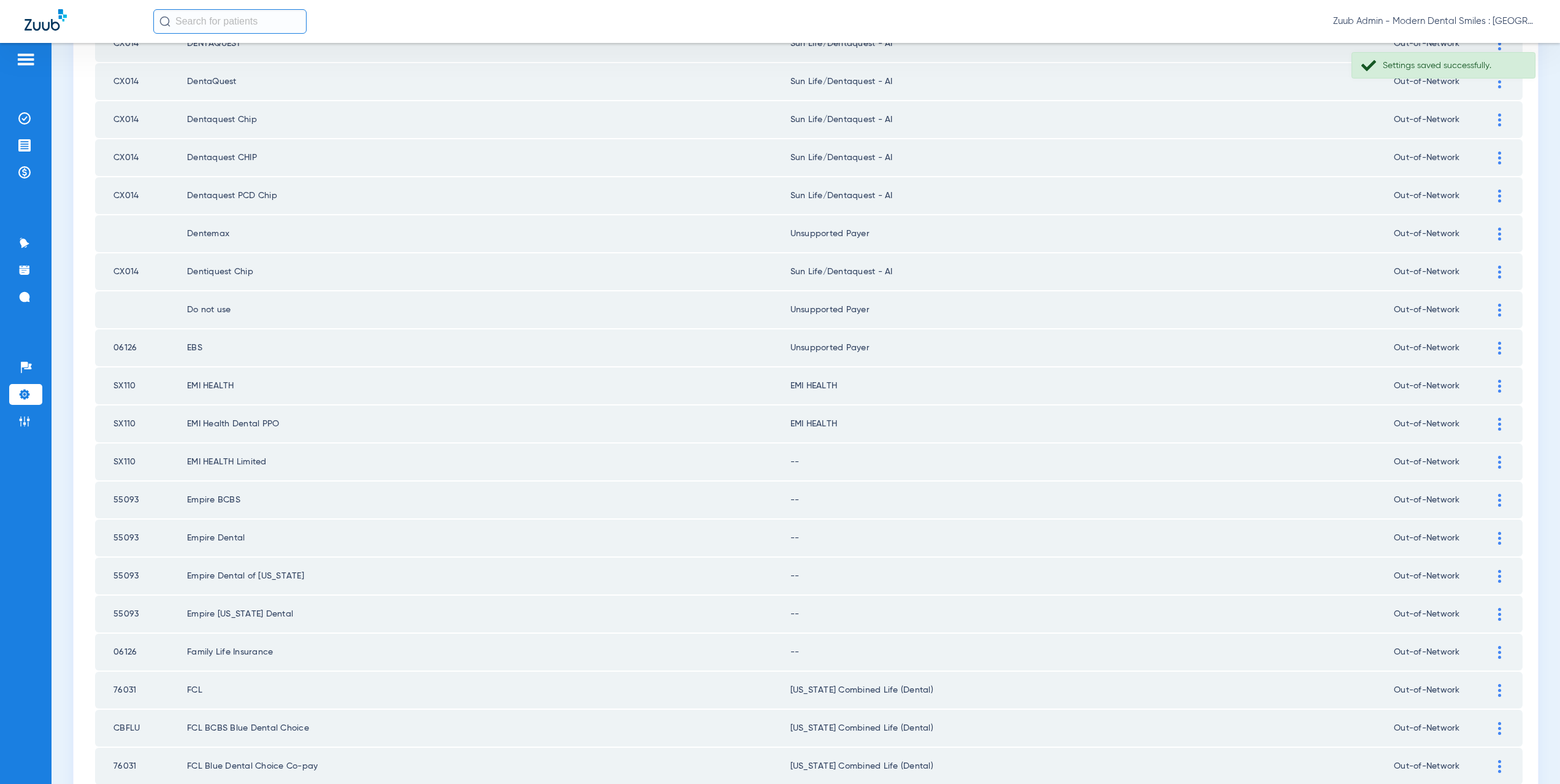
click at [1498, 463] on img at bounding box center [1500, 462] width 3 height 13
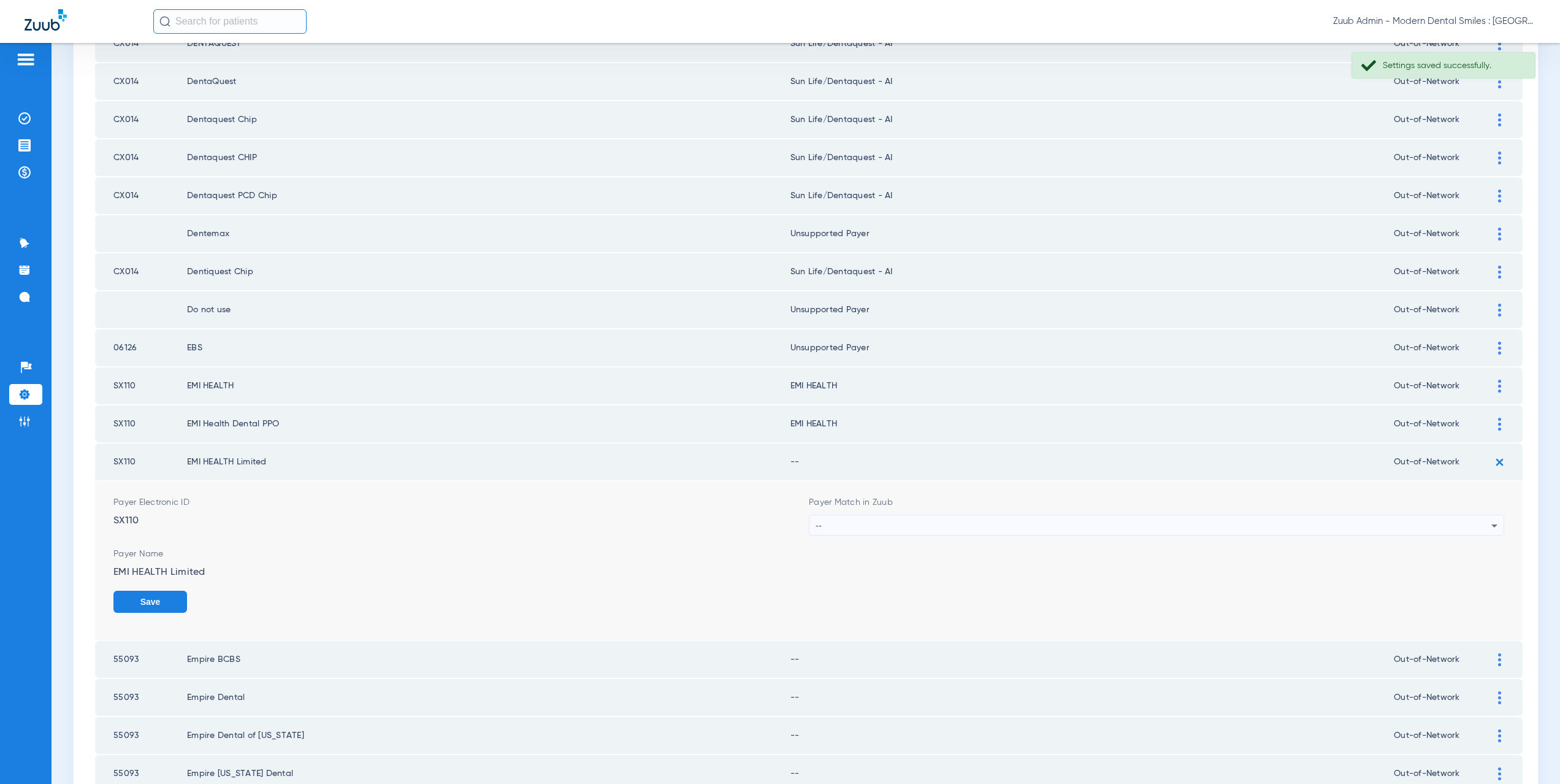
click at [883, 520] on div "--" at bounding box center [1153, 525] width 676 height 21
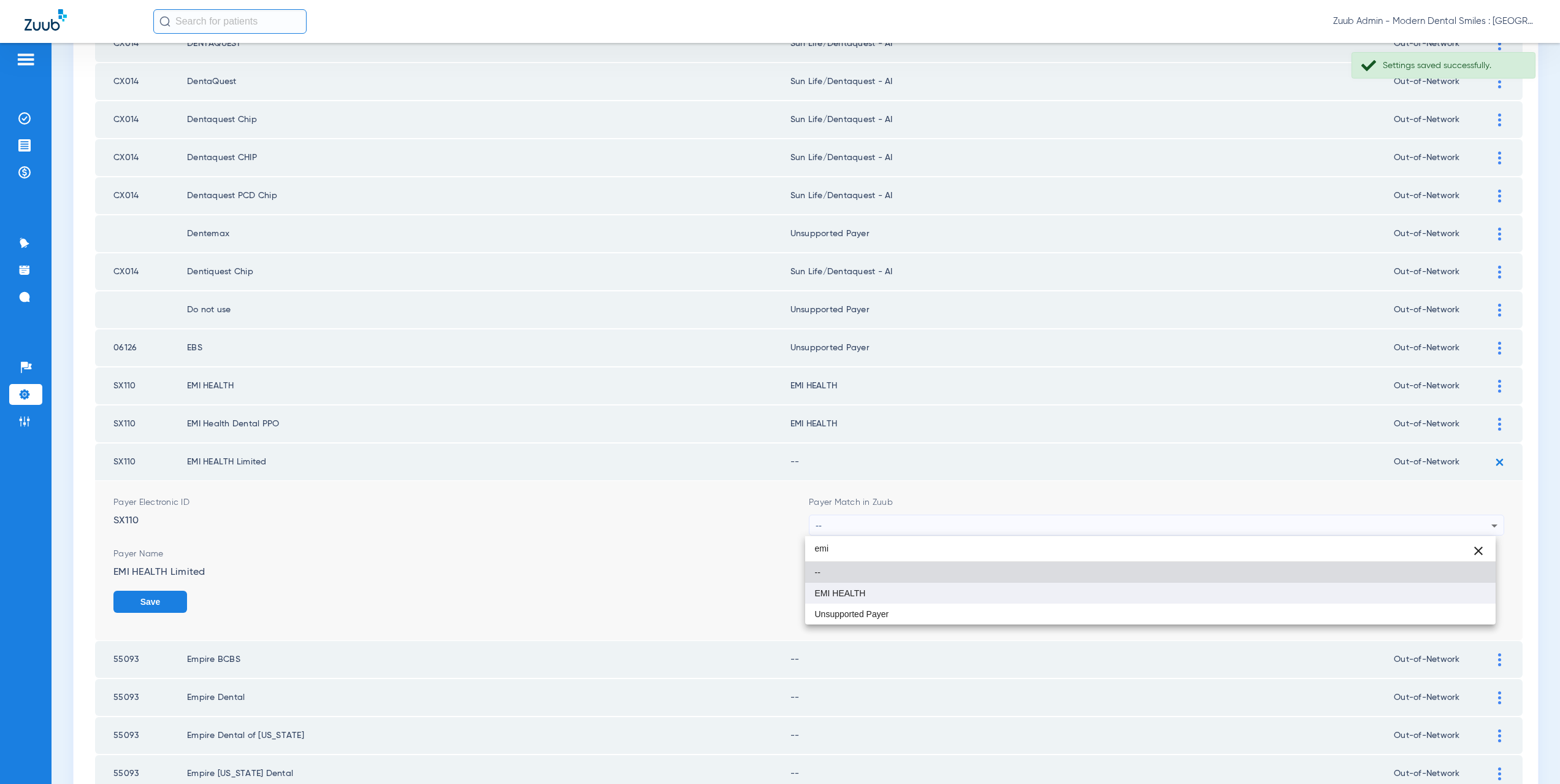
type input "emi"
click at [857, 593] on span "EMI HEALTH" at bounding box center [841, 593] width 51 height 9
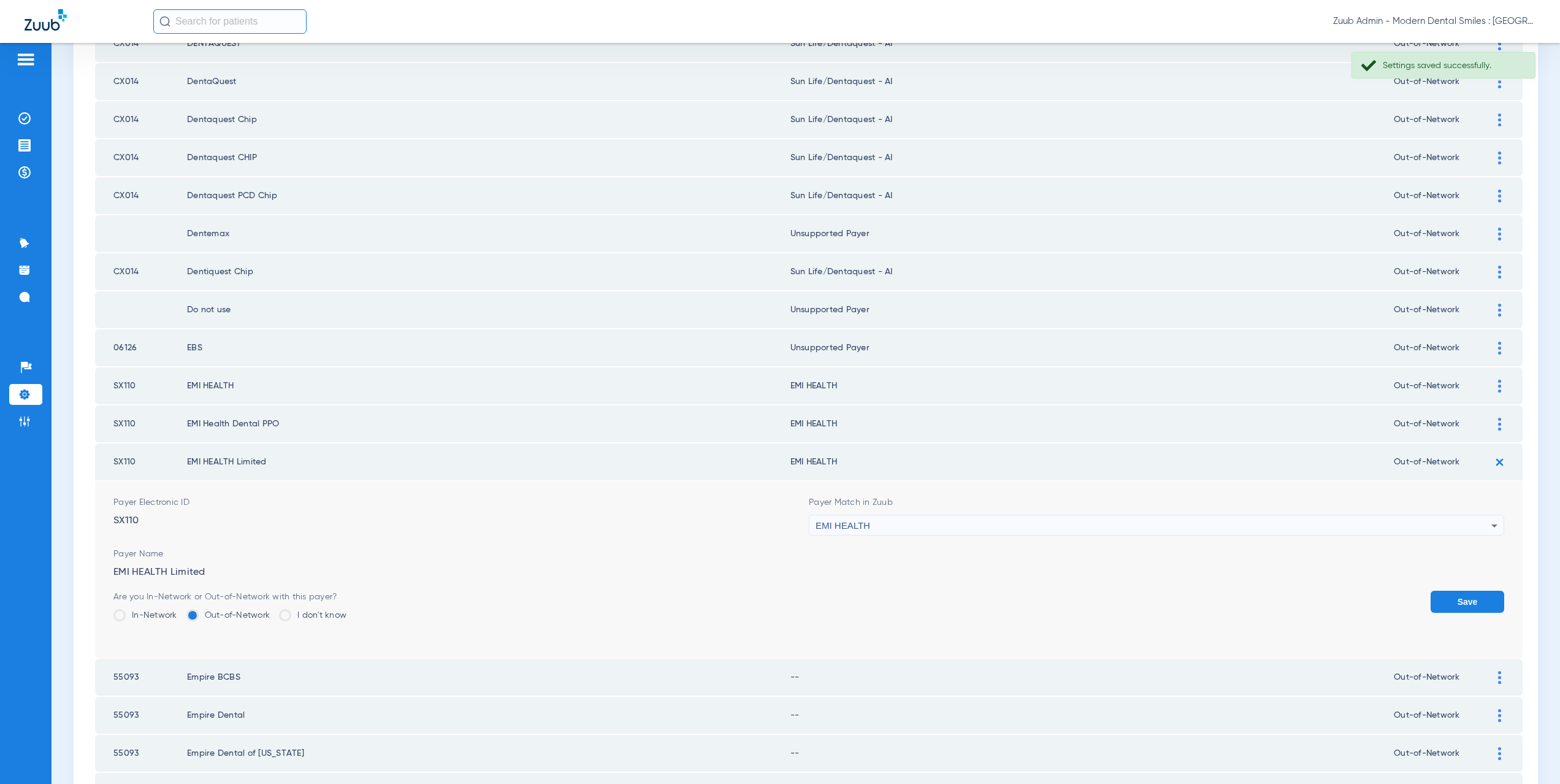
click at [1441, 599] on button "Save" at bounding box center [1467, 601] width 73 height 22
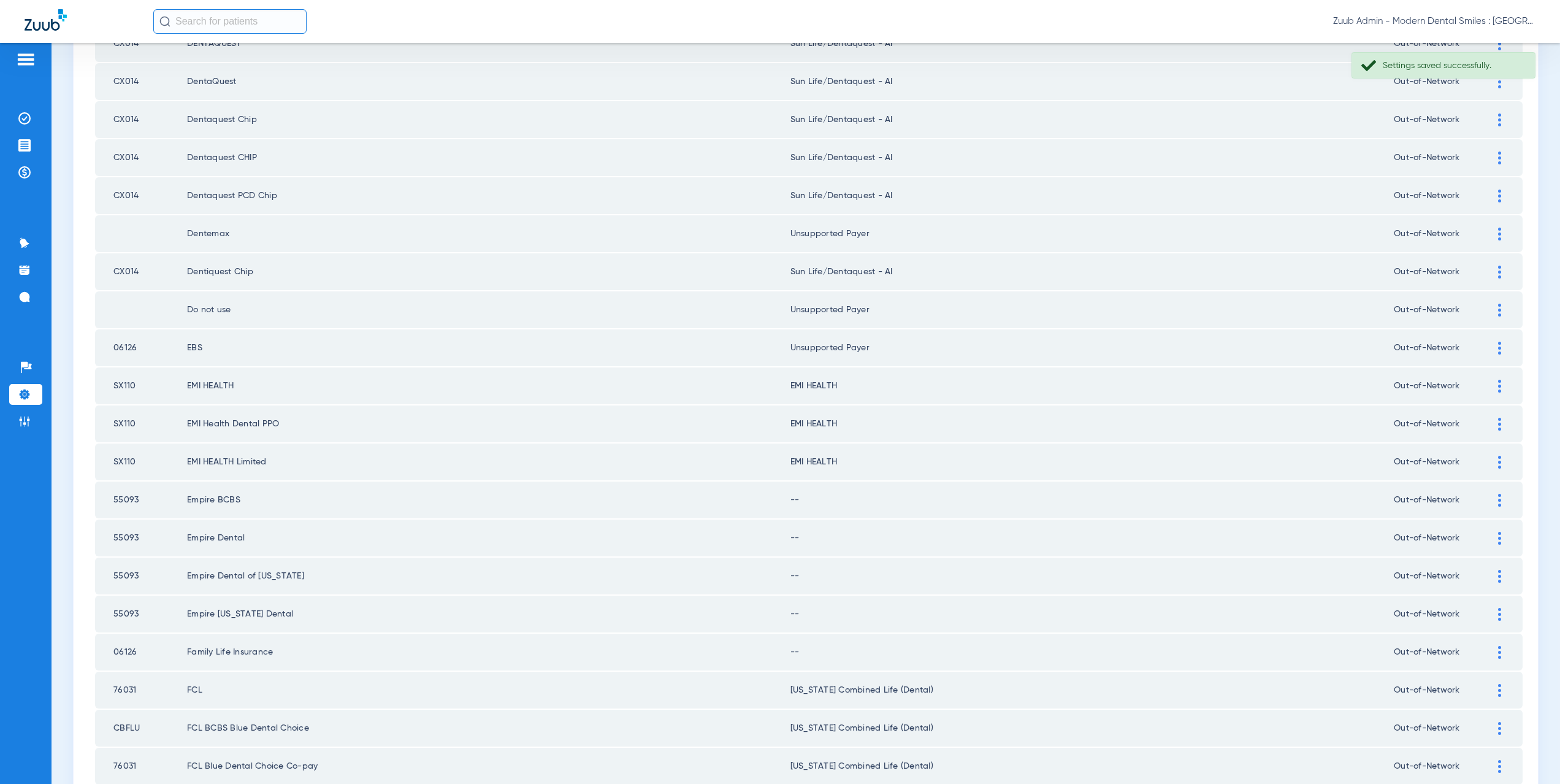
click at [1498, 499] on img at bounding box center [1500, 500] width 3 height 13
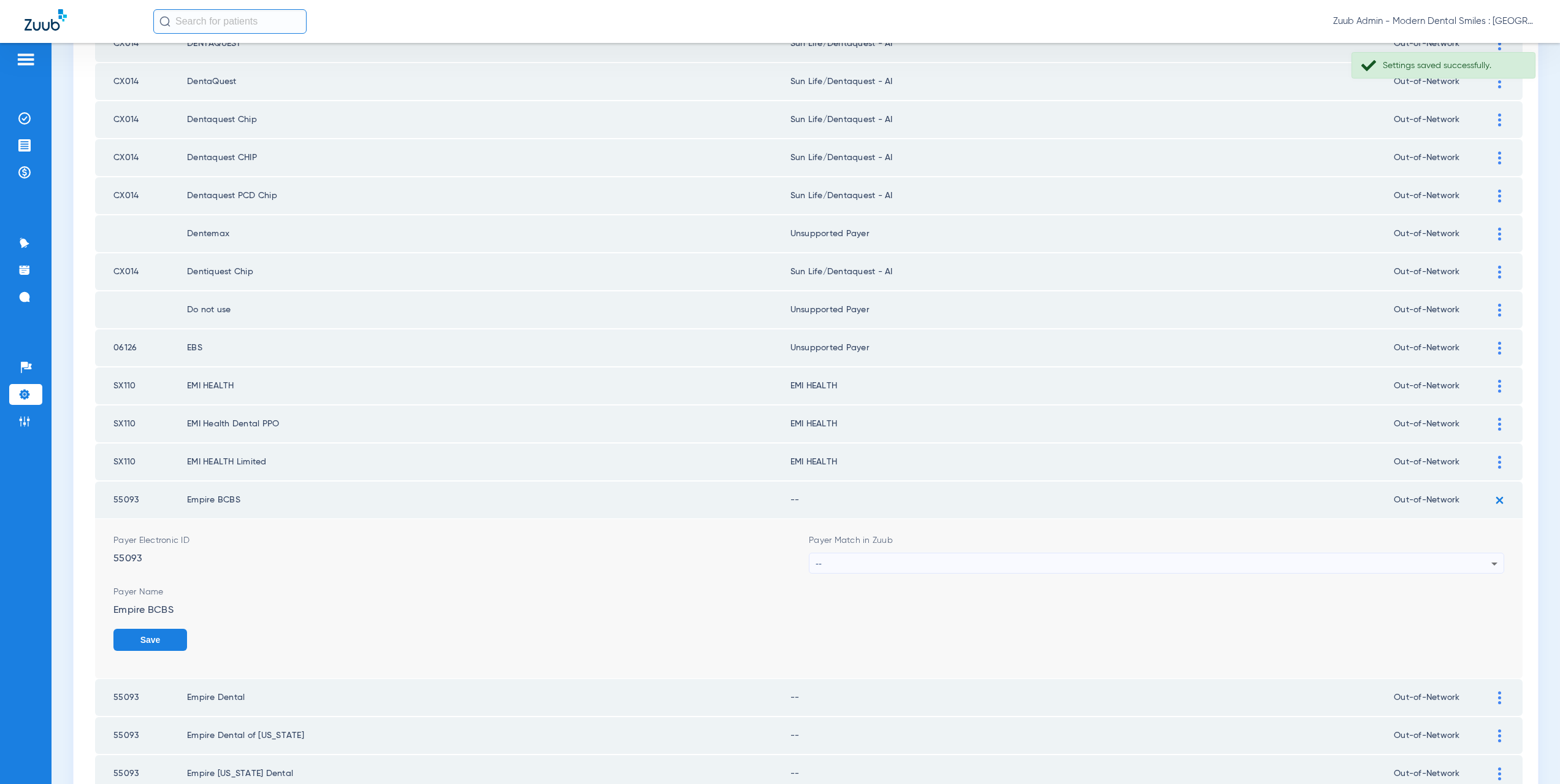
click at [820, 564] on div "--" at bounding box center [1153, 563] width 676 height 21
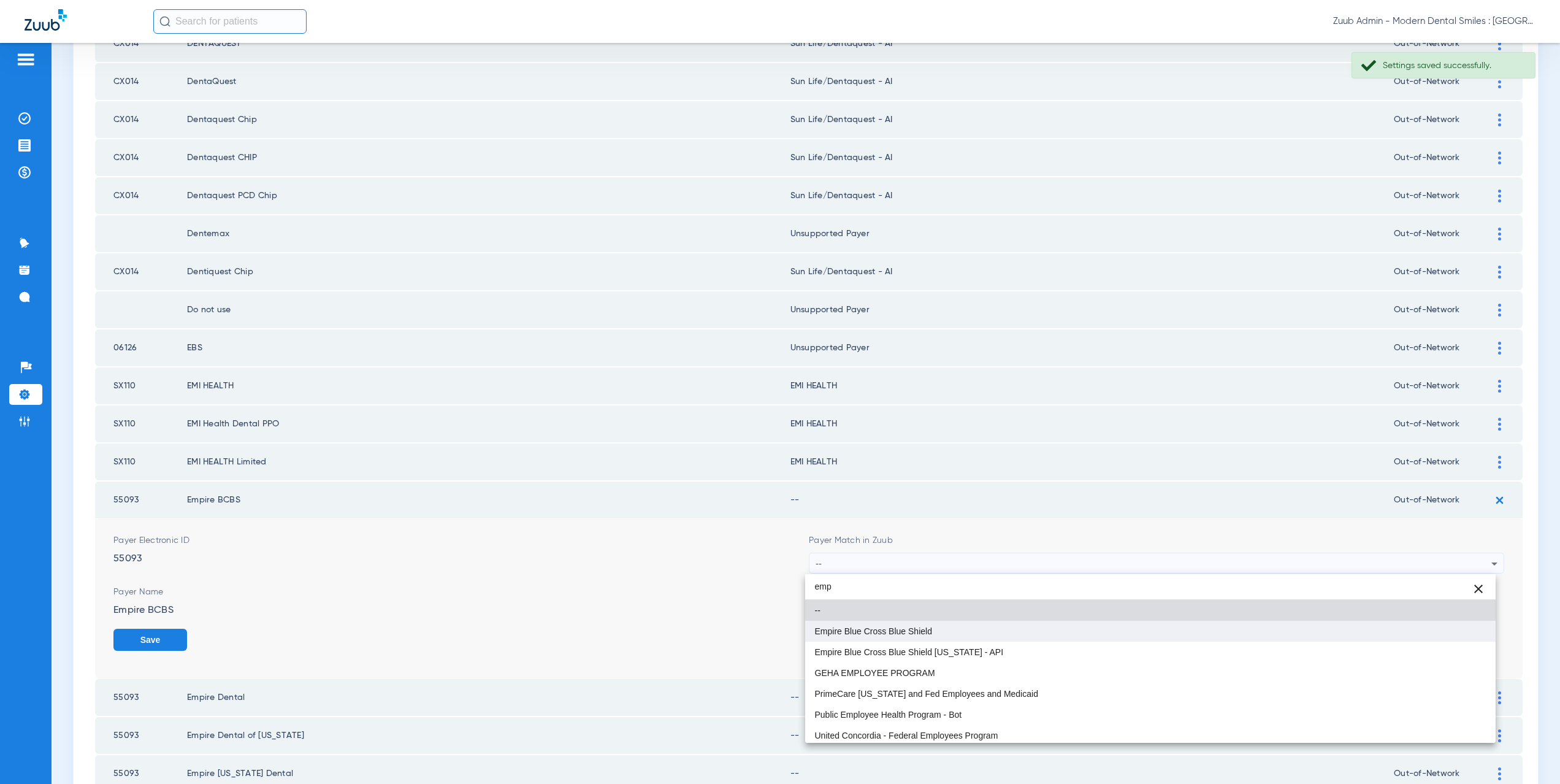
type input "emp"
click at [857, 633] on span "Empire Blue Cross Blue Shield" at bounding box center [874, 631] width 117 height 9
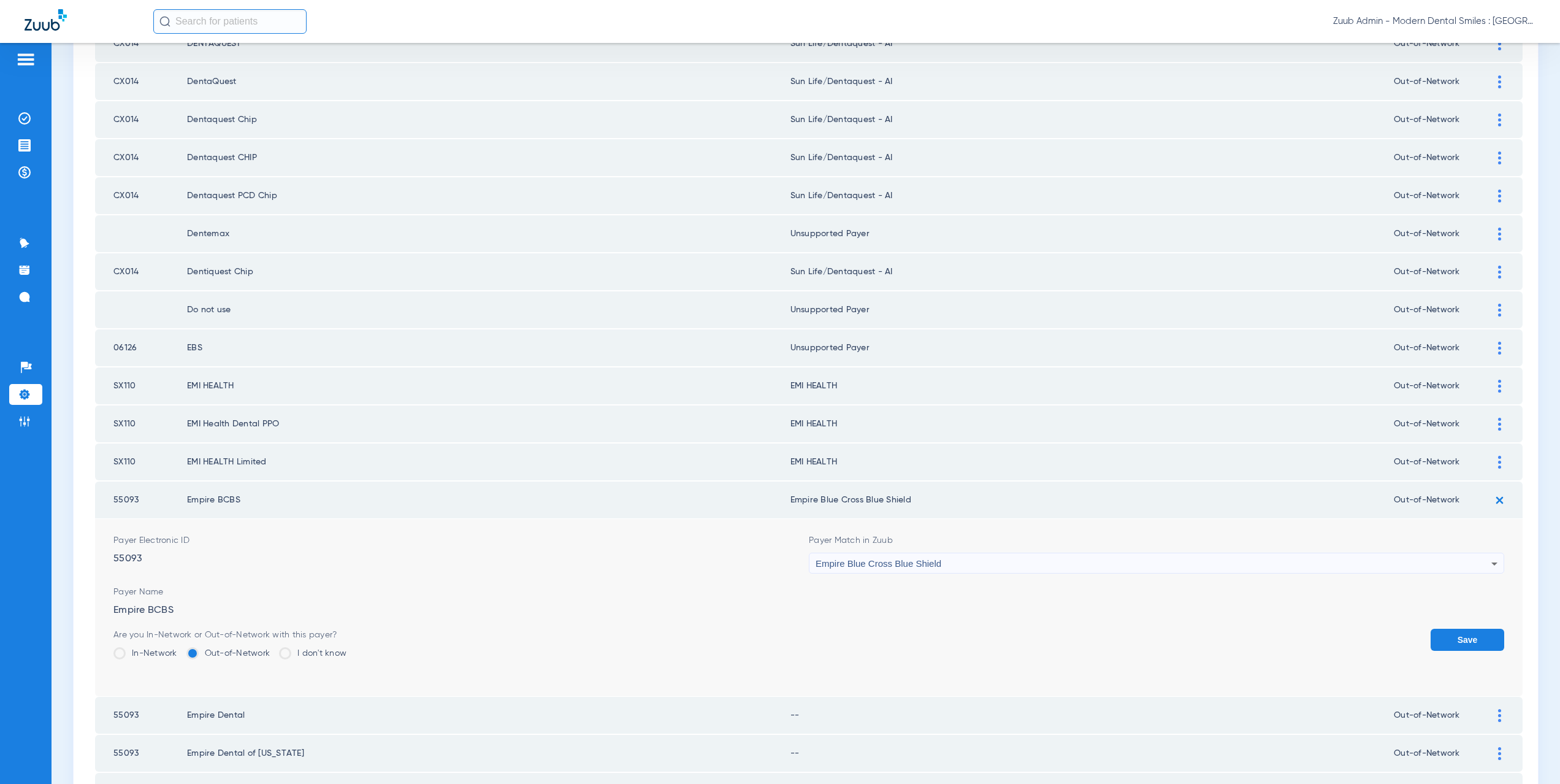
click at [1462, 635] on button "Save" at bounding box center [1467, 639] width 73 height 22
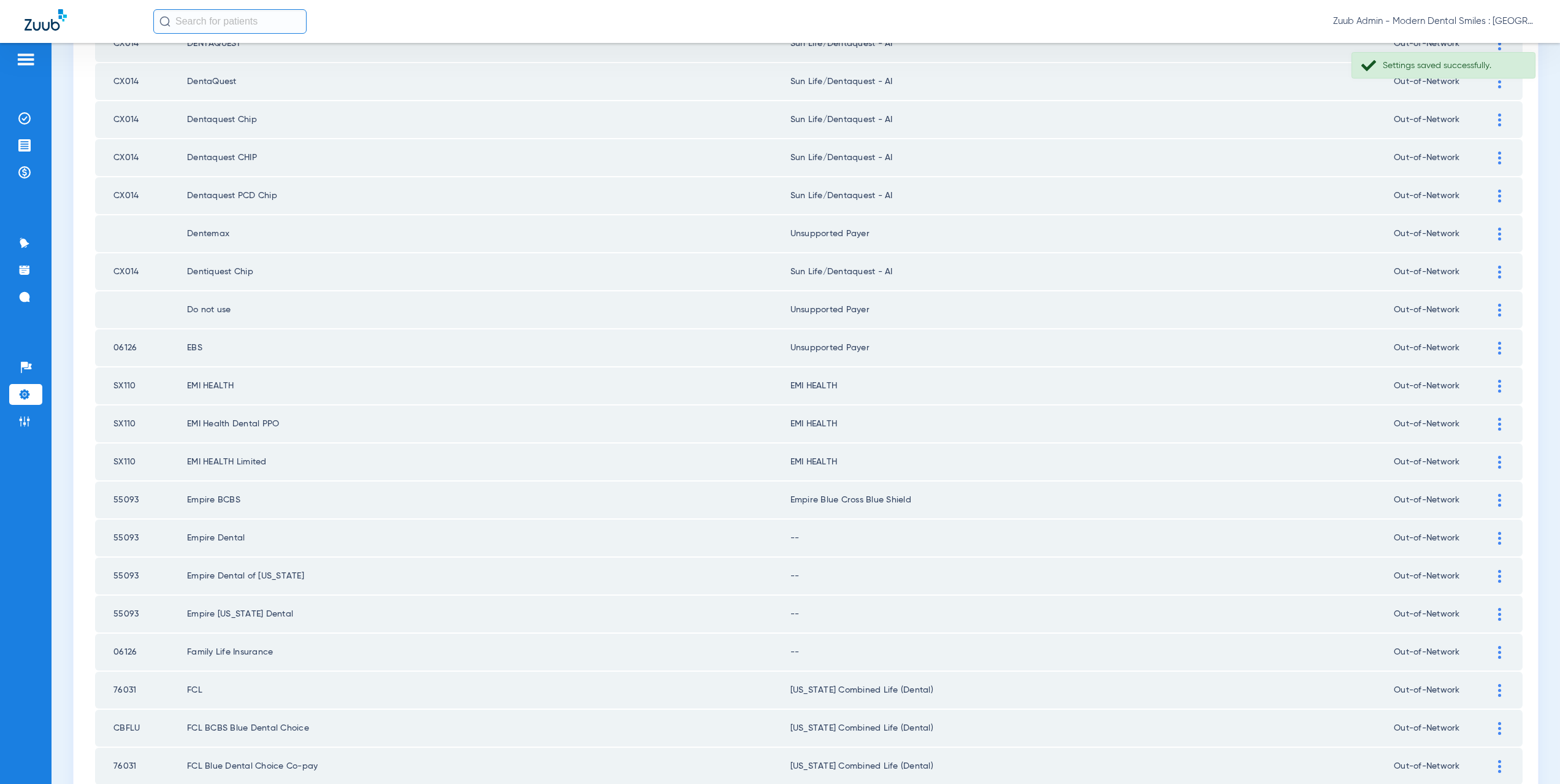
click at [1496, 538] on div at bounding box center [1500, 538] width 21 height 13
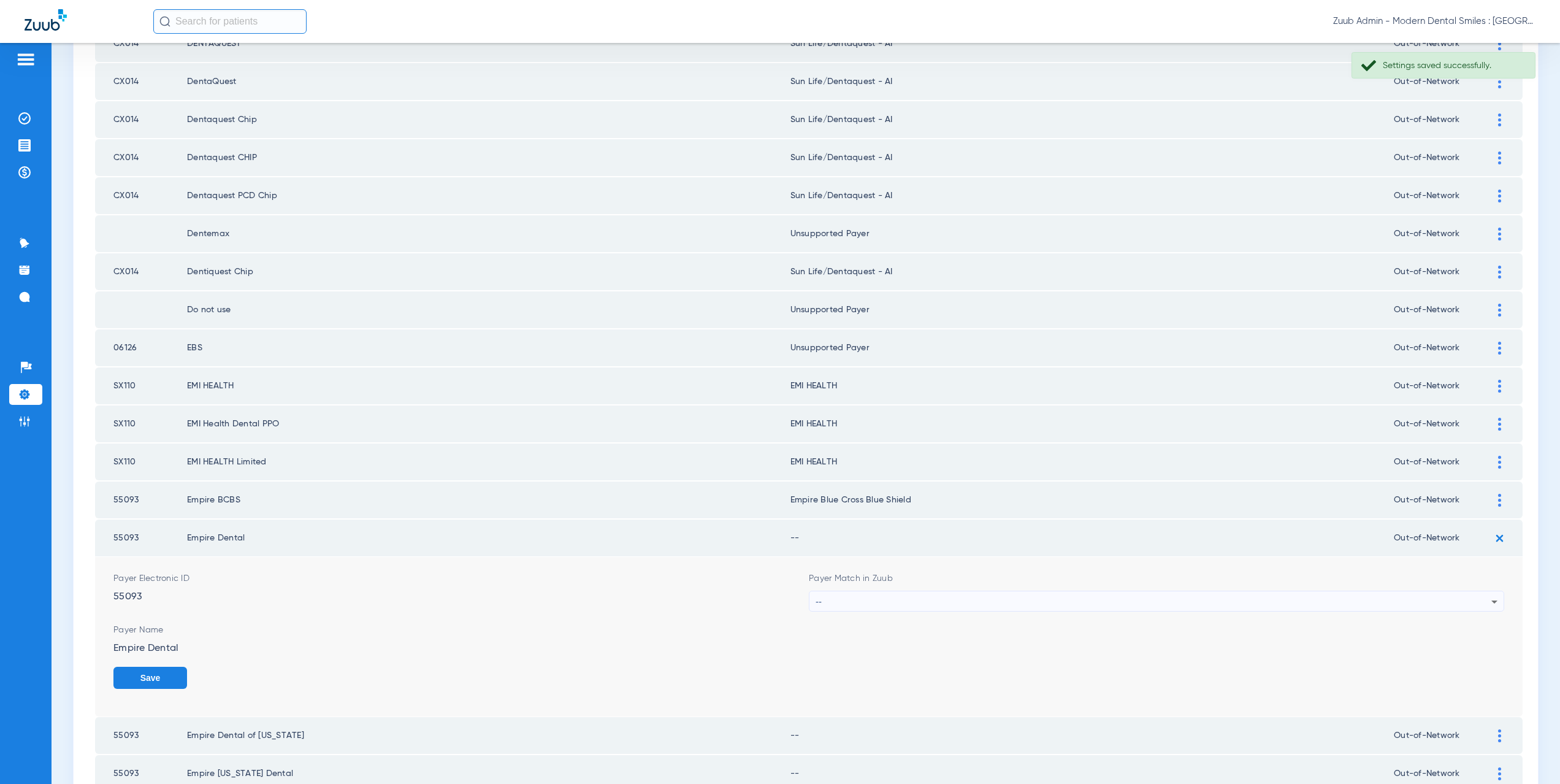
click at [824, 607] on div "--" at bounding box center [1153, 601] width 676 height 21
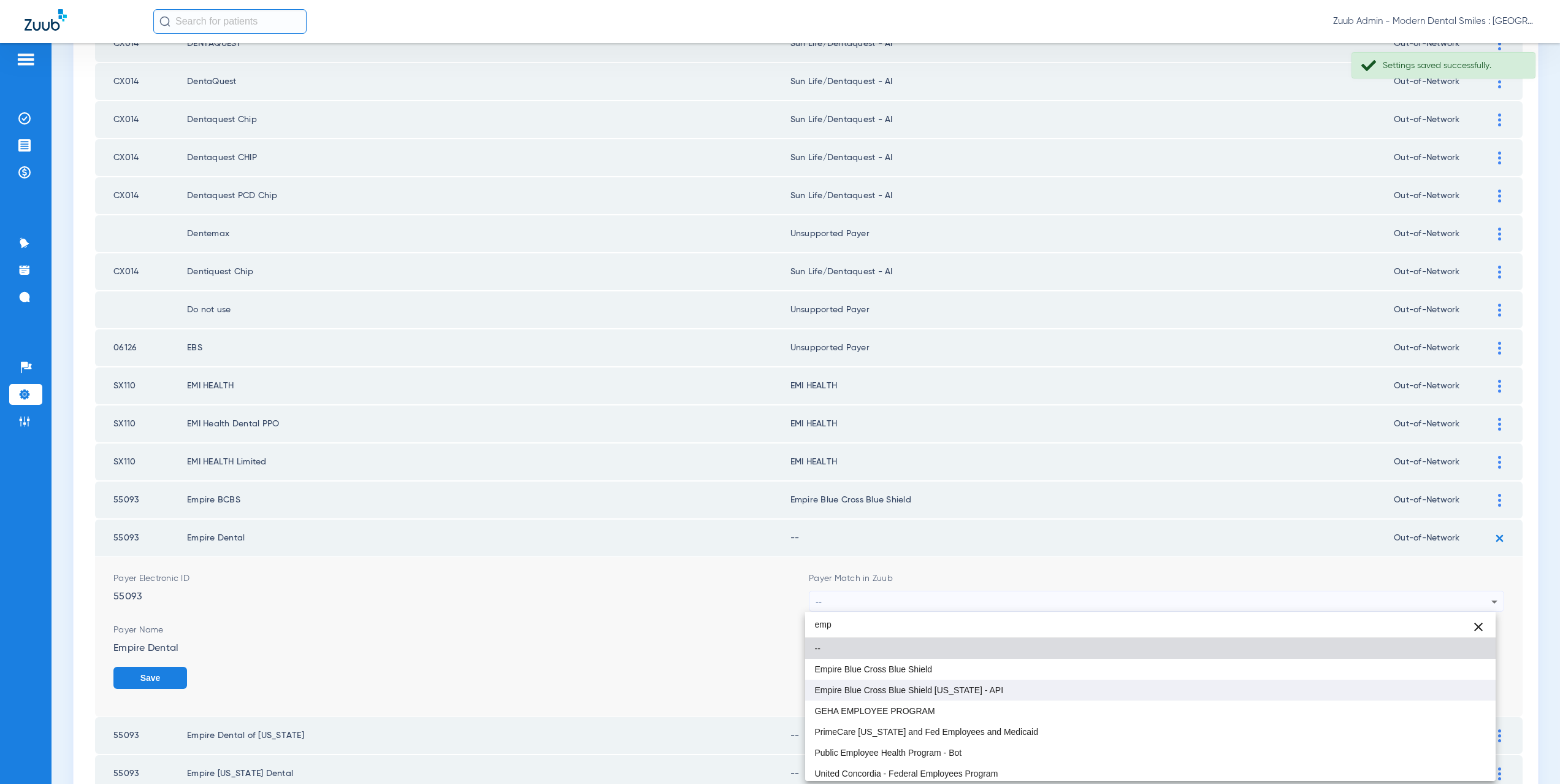
type input "emp"
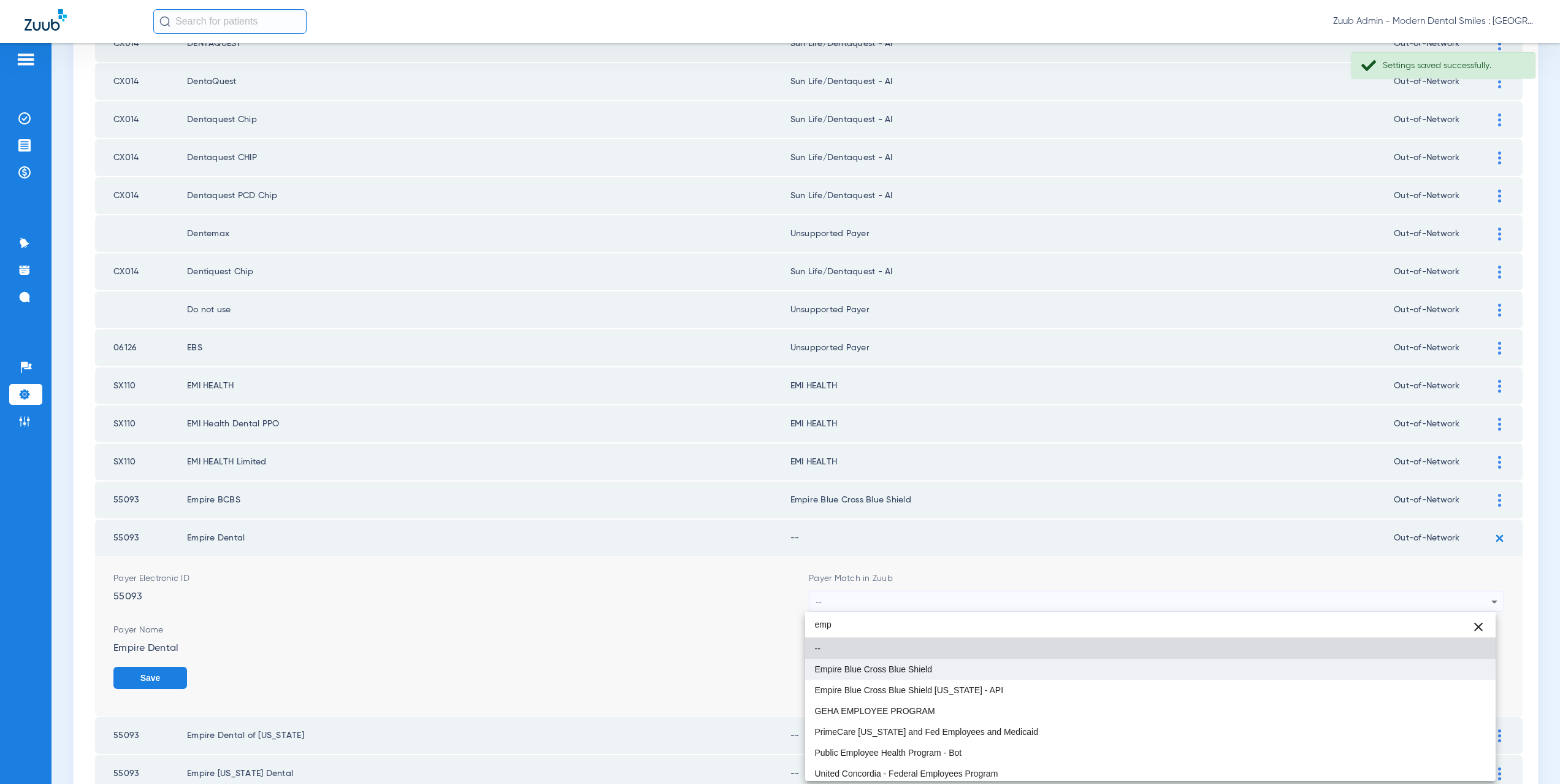
drag, startPoint x: 853, startPoint y: 679, endPoint x: 853, endPoint y: 665, distance: 14.0
click at [853, 665] on div "emp close -- Empire Blue Cross Blue Shield Empire Blue Cross Blue Shield [US_ST…" at bounding box center [1151, 696] width 691 height 169
click at [853, 665] on span "Empire Blue Cross Blue Shield" at bounding box center [874, 669] width 117 height 9
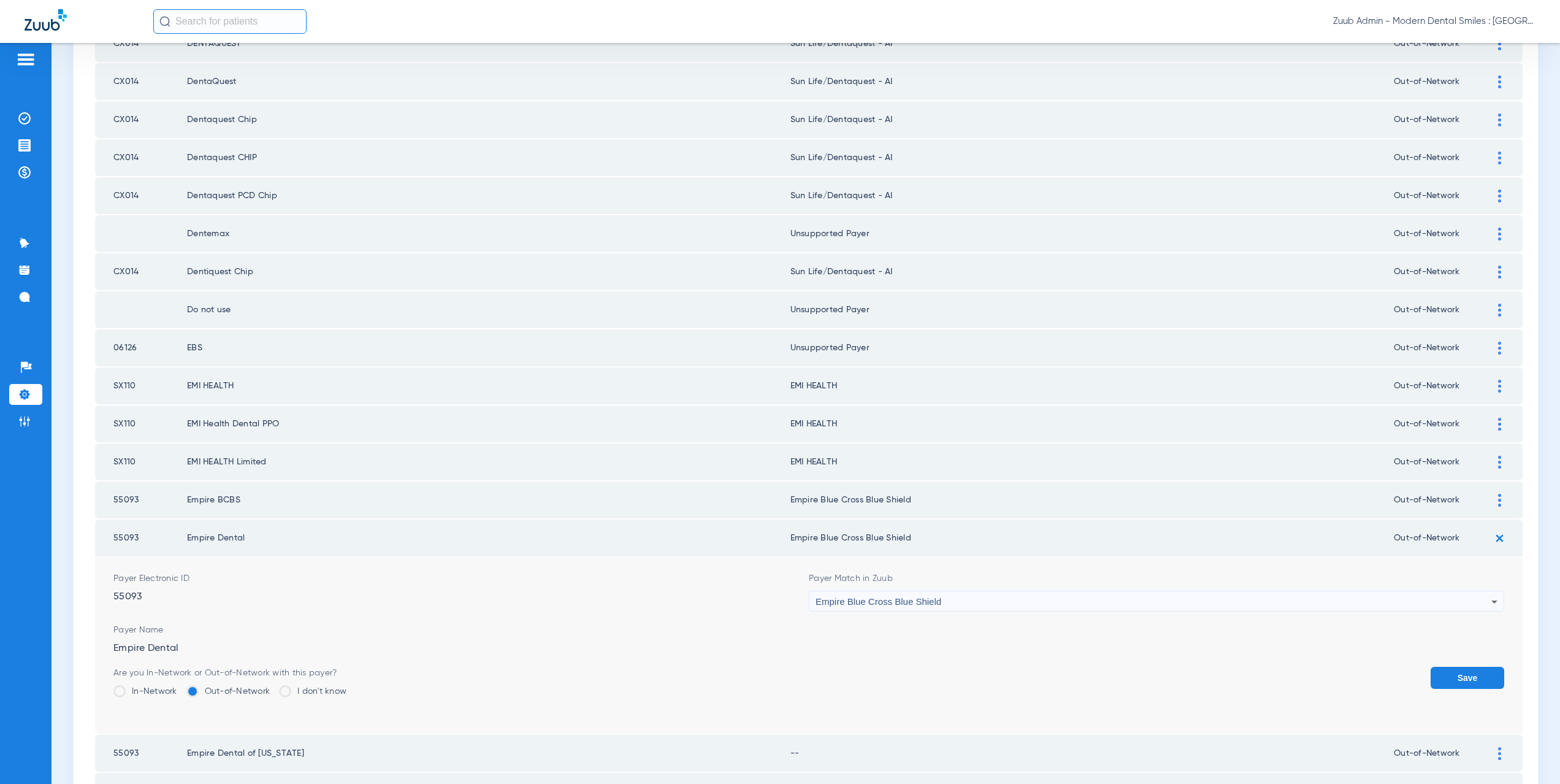
click at [1440, 677] on button "Save" at bounding box center [1467, 677] width 73 height 22
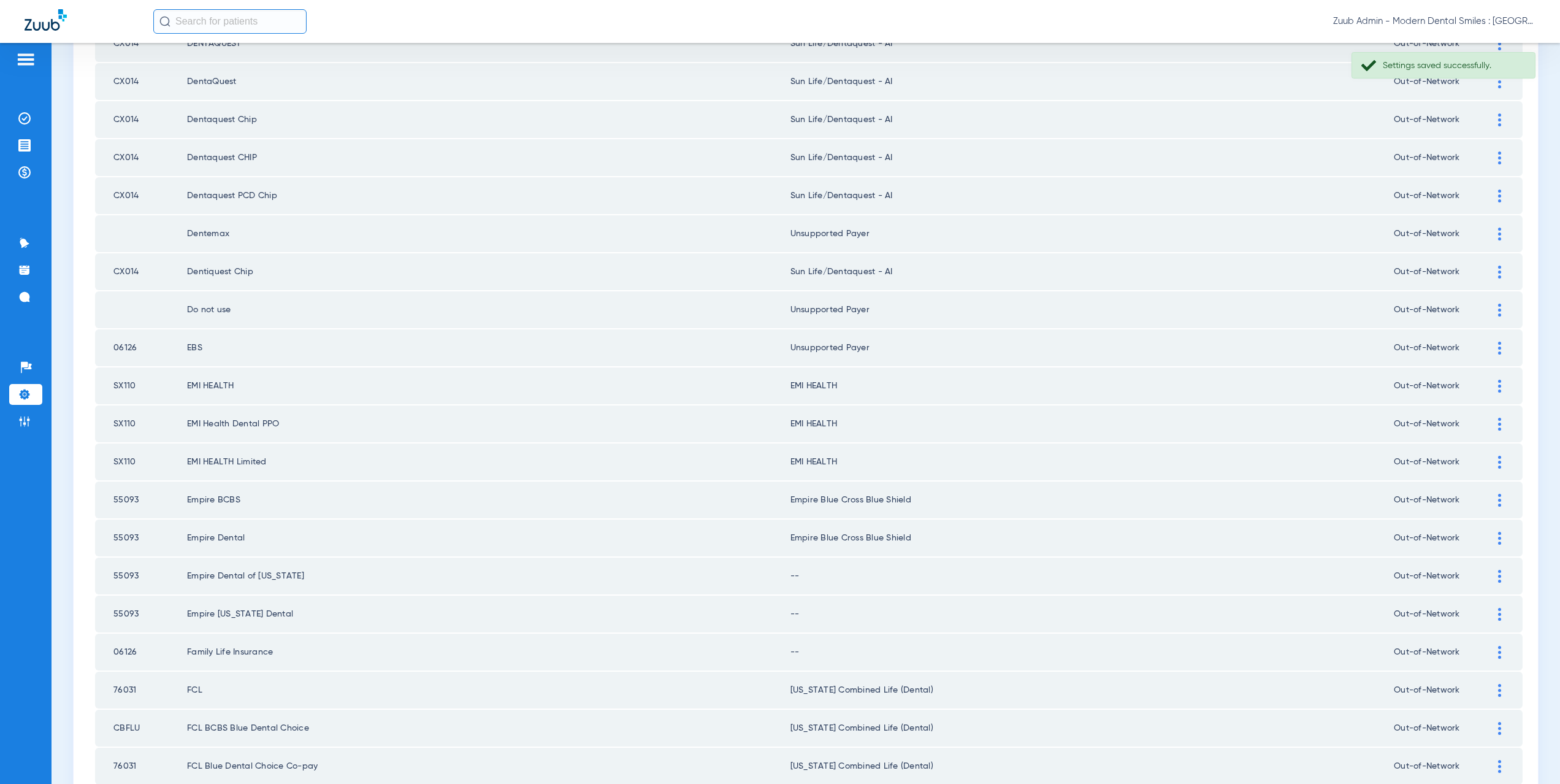
click at [1498, 575] on div at bounding box center [1500, 576] width 21 height 13
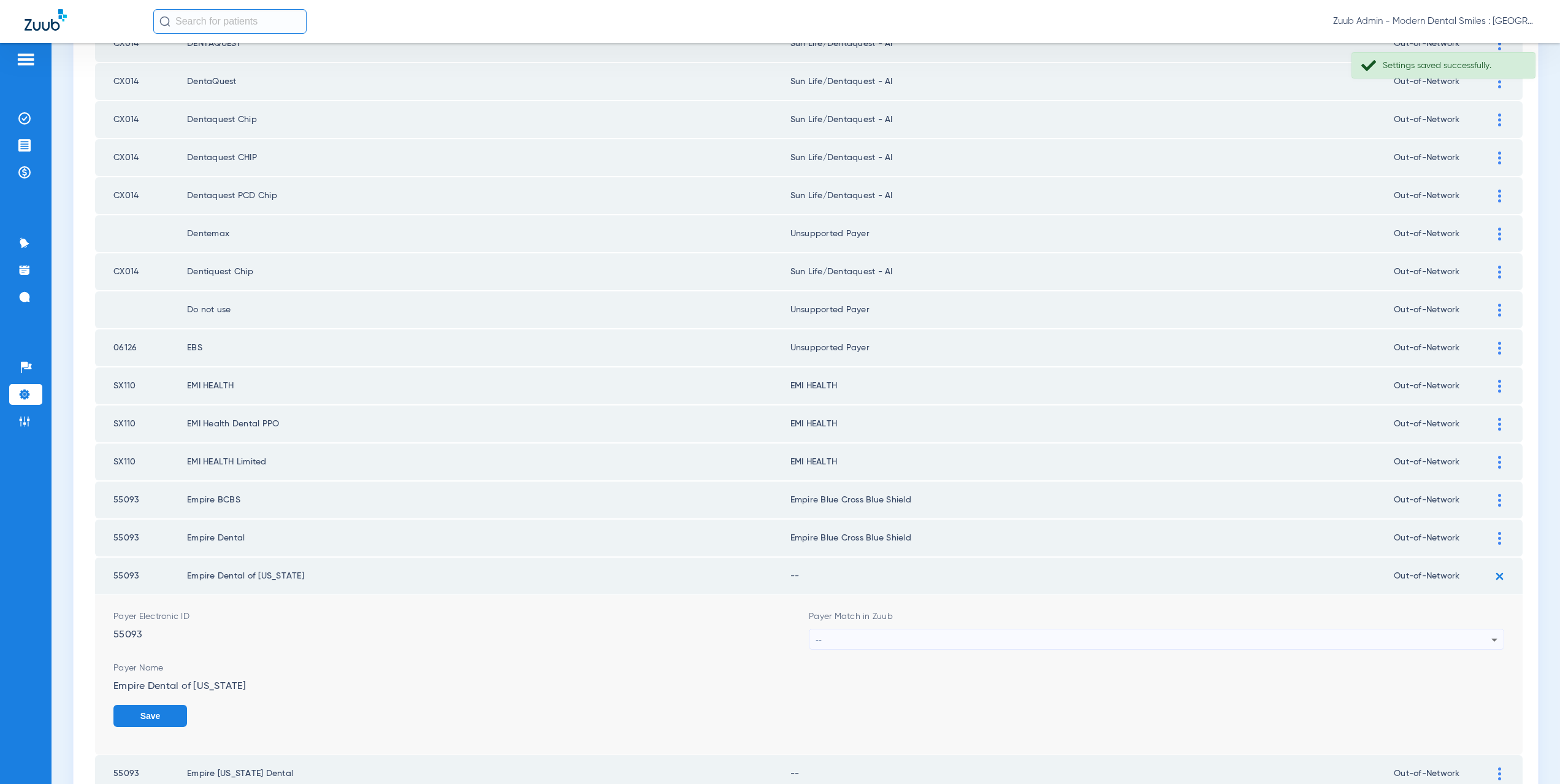
click at [915, 634] on div "--" at bounding box center [1153, 639] width 676 height 21
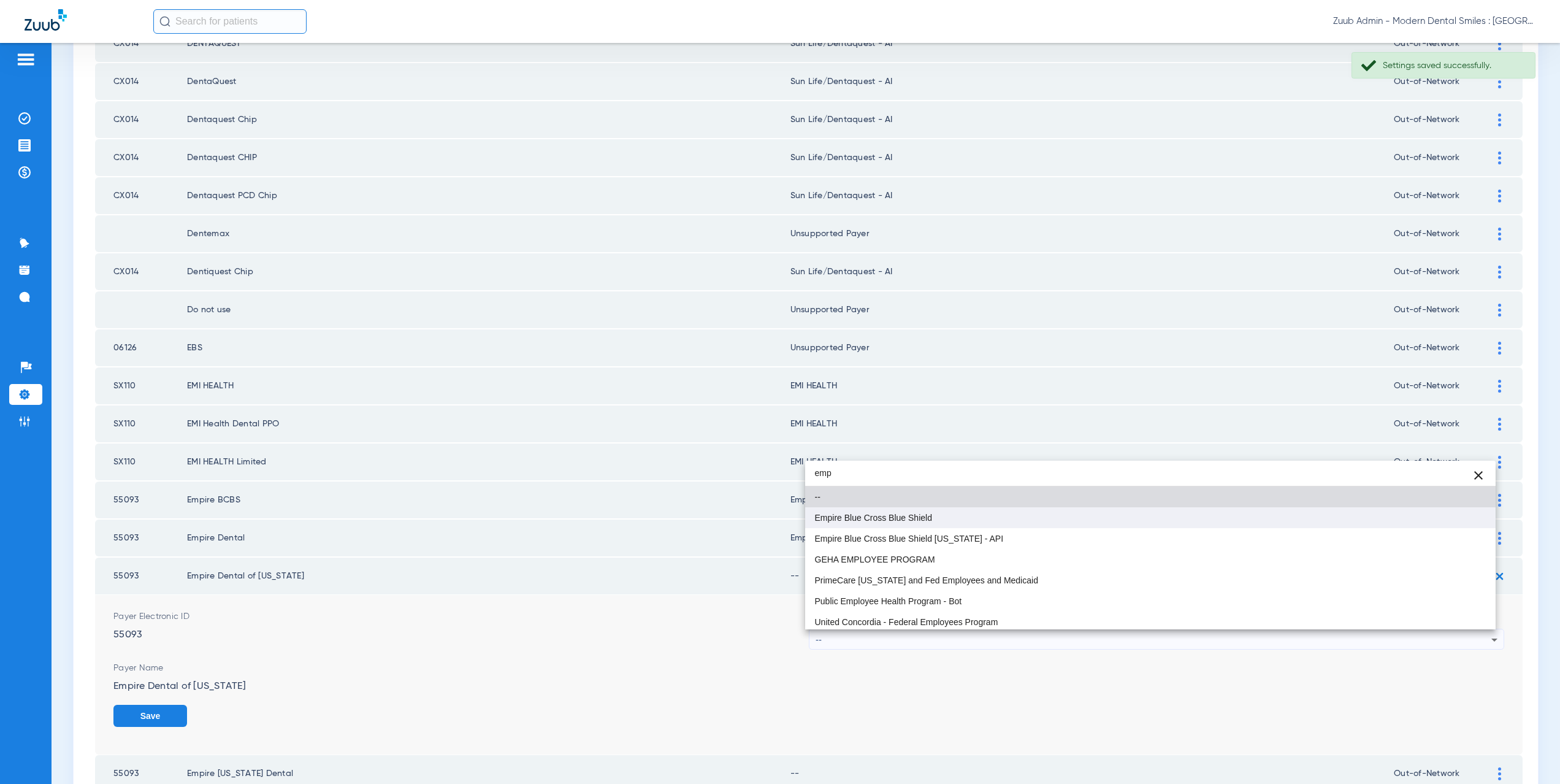
type input "emp"
click at [911, 516] on span "Empire Blue Cross Blue Shield" at bounding box center [874, 517] width 117 height 9
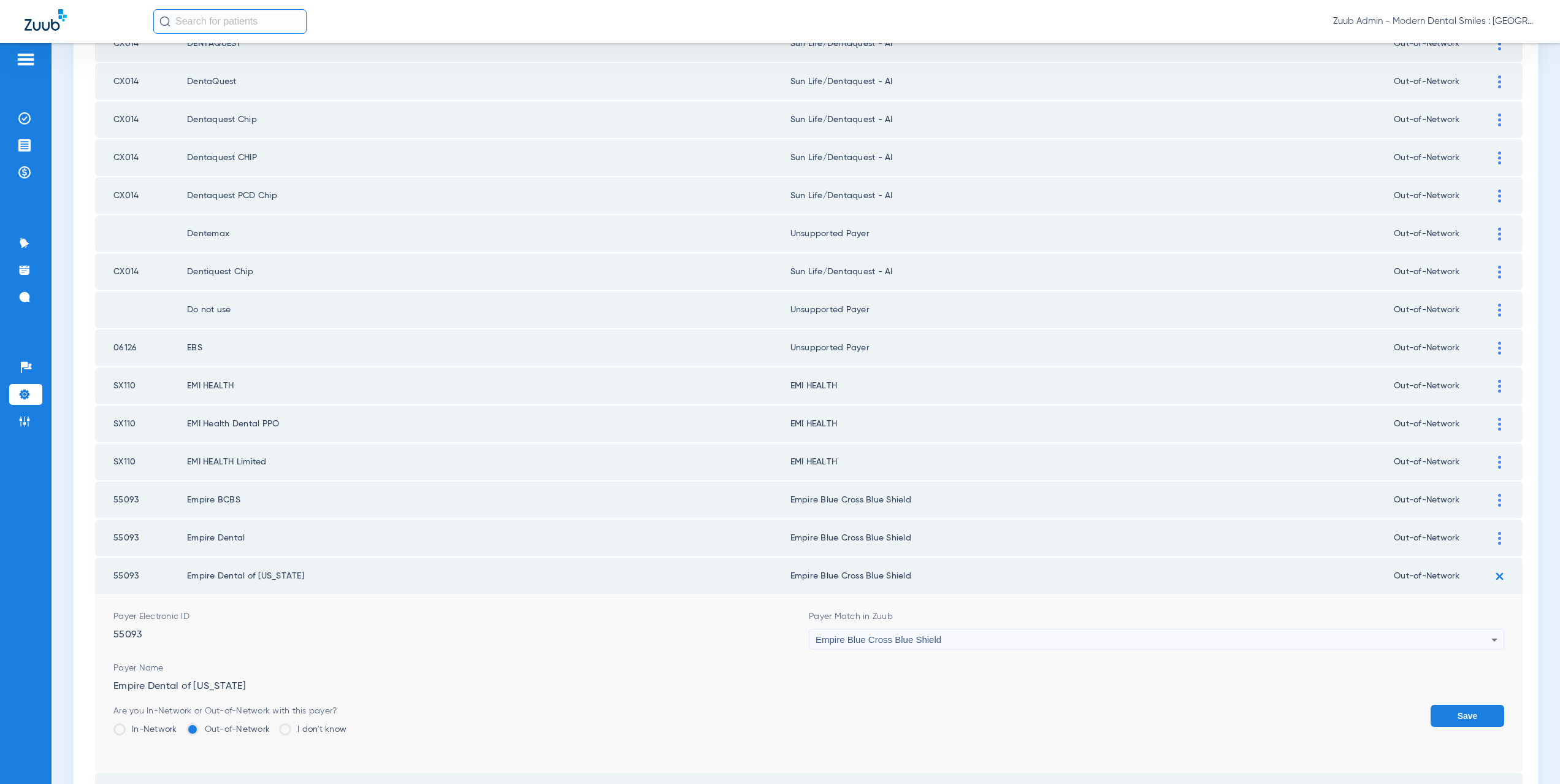
click at [1460, 710] on button "Save" at bounding box center [1467, 715] width 73 height 22
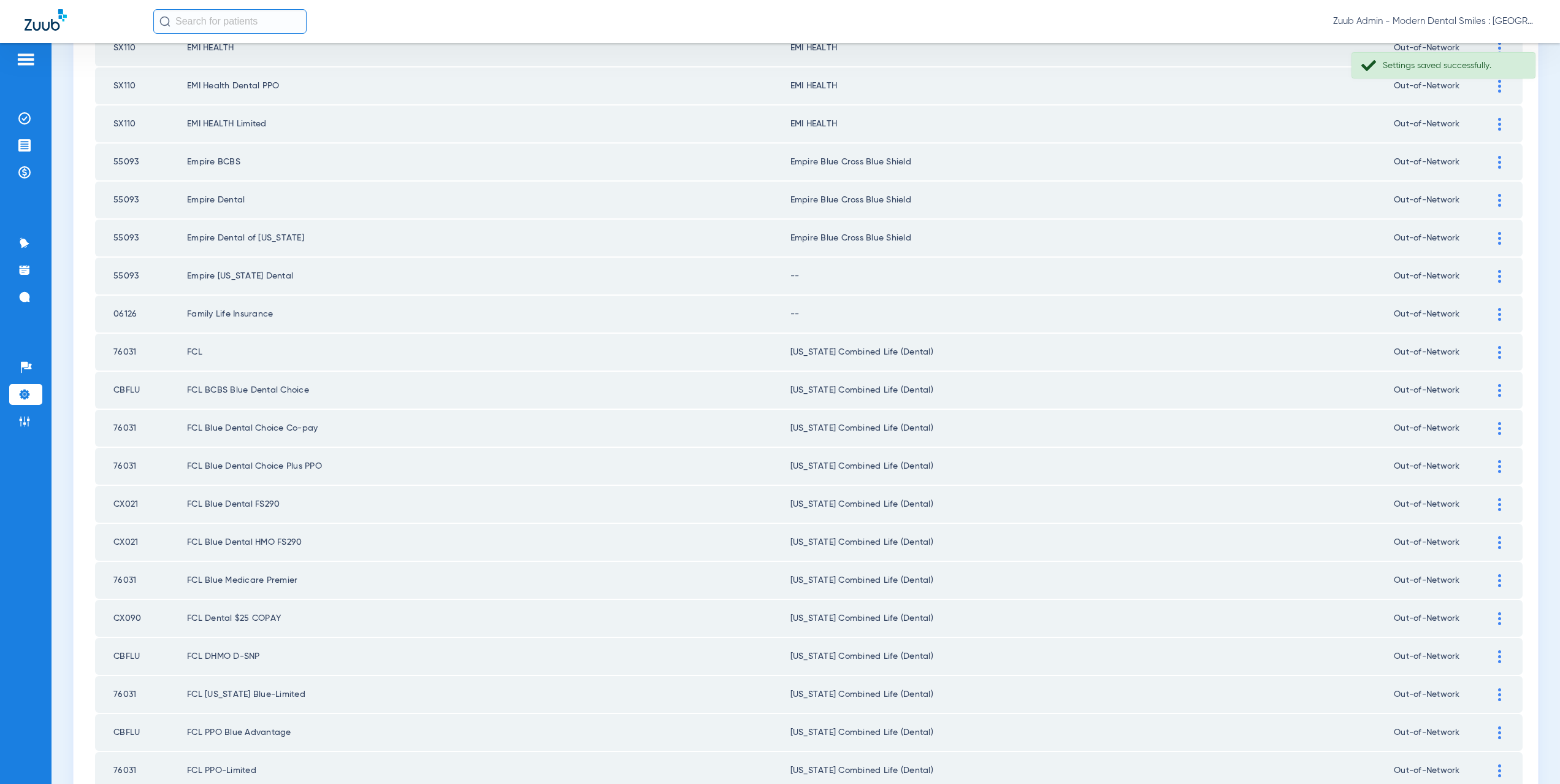
scroll to position [1221, 0]
click at [1492, 274] on div at bounding box center [1500, 278] width 21 height 13
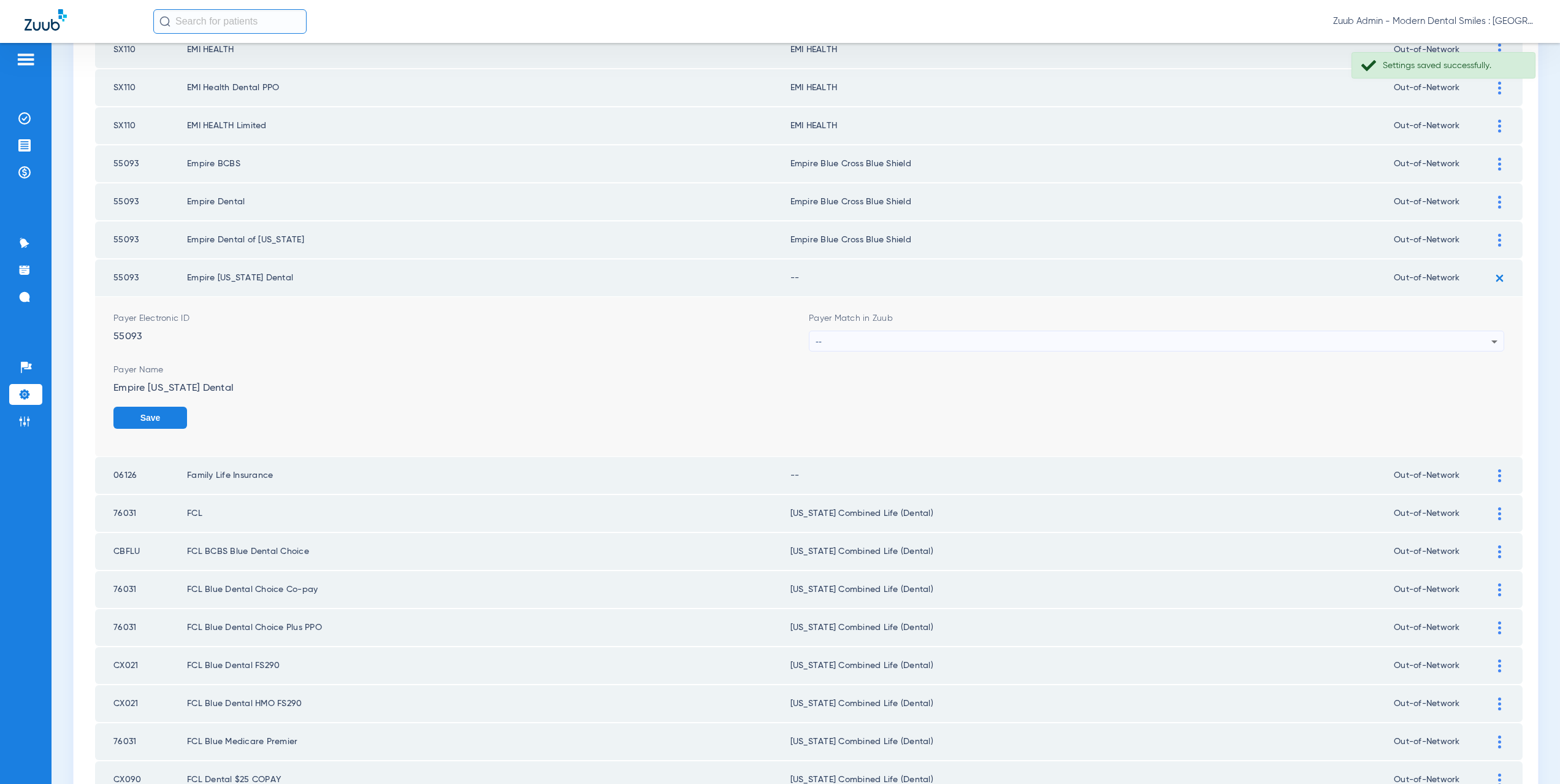
click at [825, 336] on div "--" at bounding box center [1153, 341] width 676 height 21
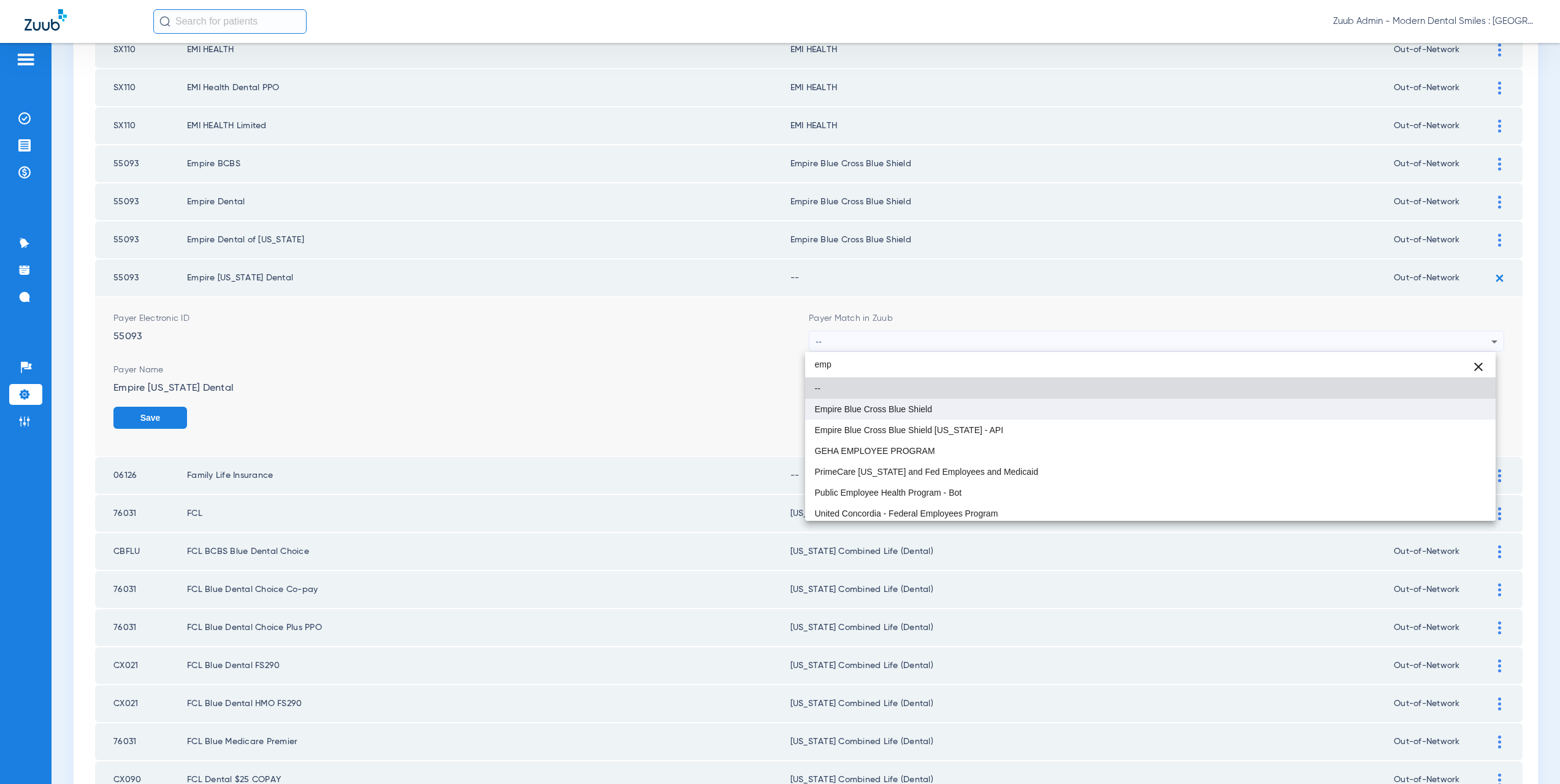
type input "emp"
click at [838, 415] on mat-option "Empire Blue Cross Blue Shield" at bounding box center [1151, 409] width 691 height 21
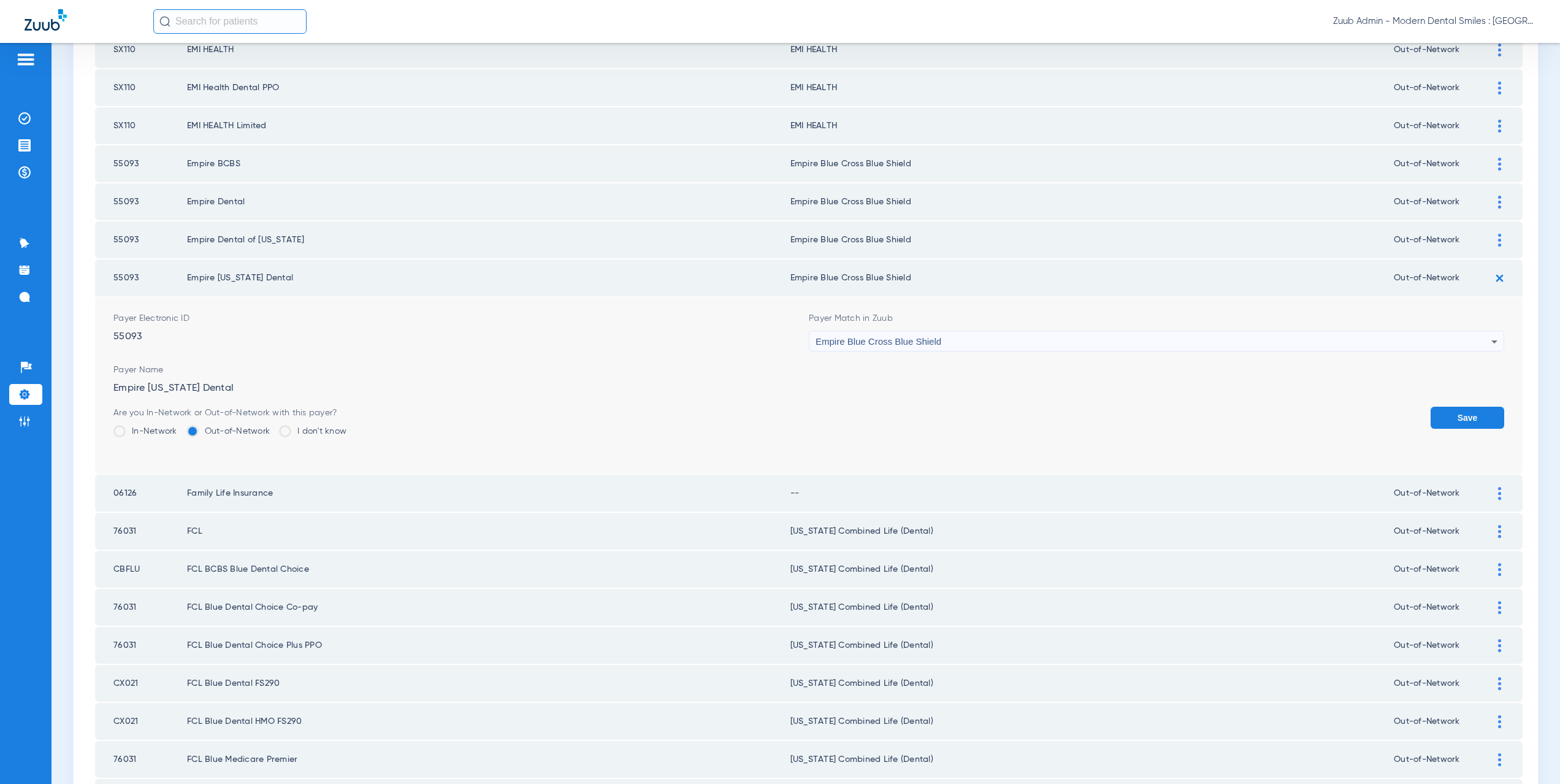
click at [1435, 418] on button "Save" at bounding box center [1467, 417] width 73 height 22
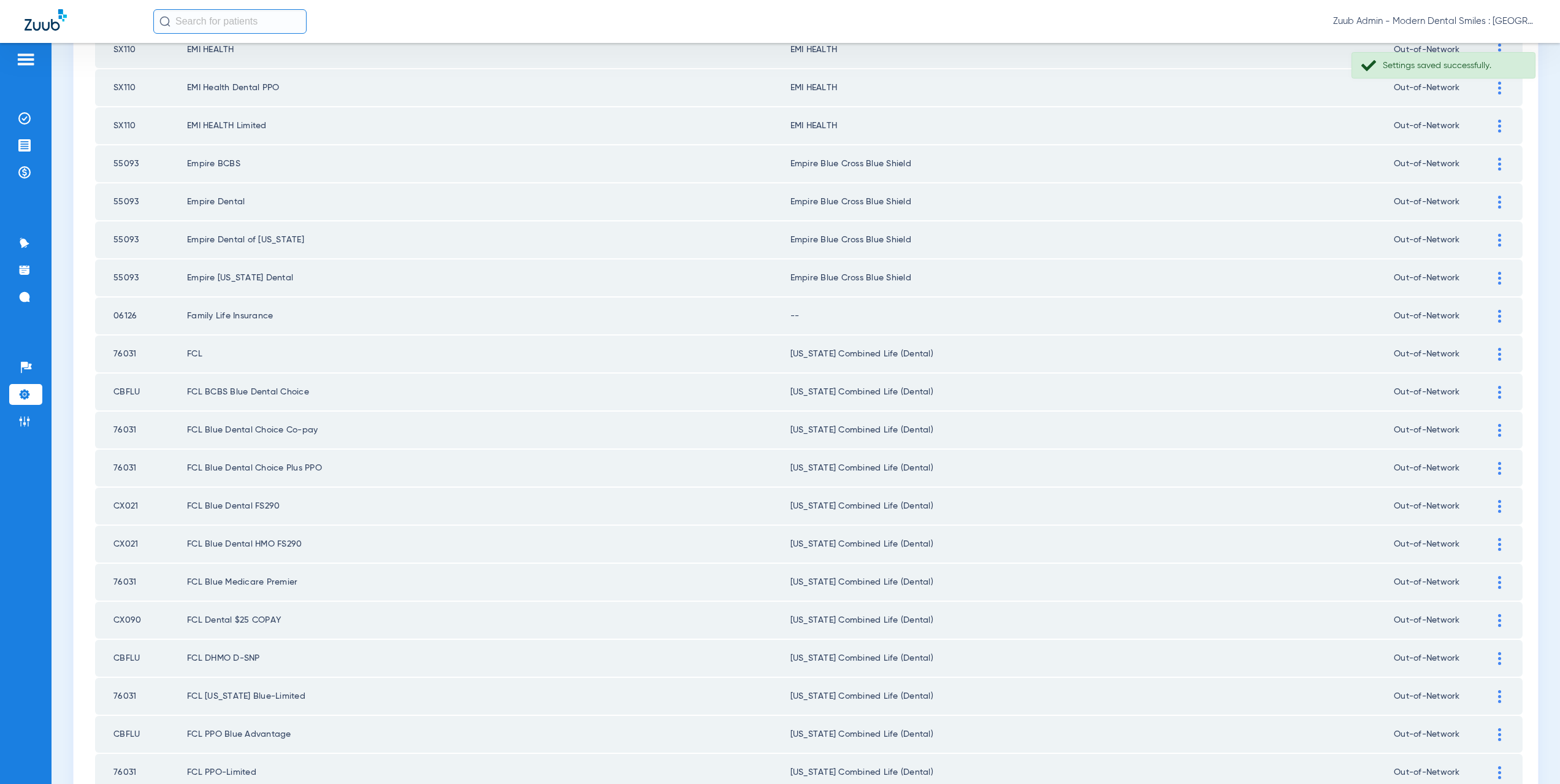
click at [1498, 319] on img at bounding box center [1500, 316] width 3 height 13
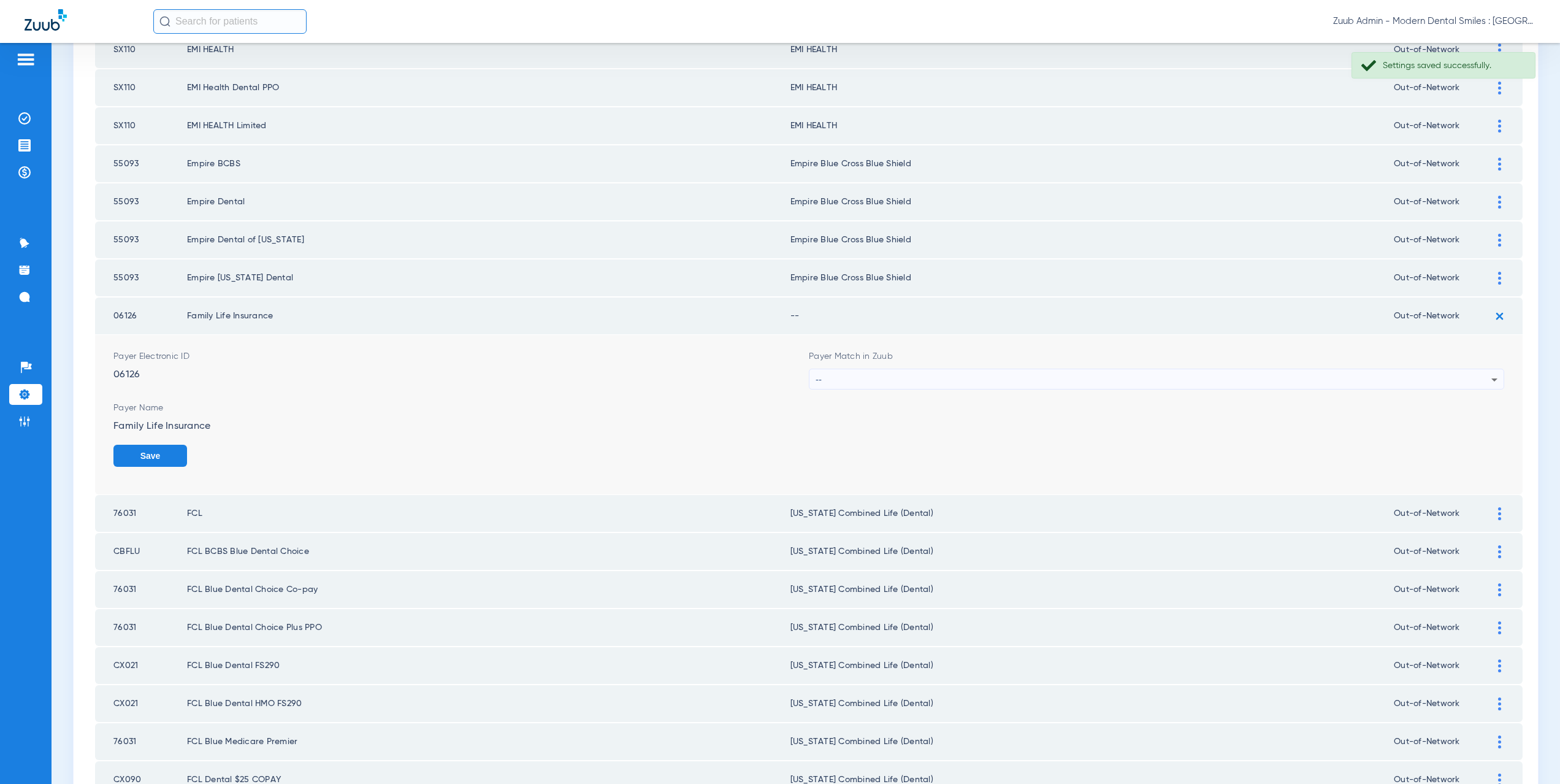
click at [867, 379] on div "--" at bounding box center [1153, 379] width 676 height 21
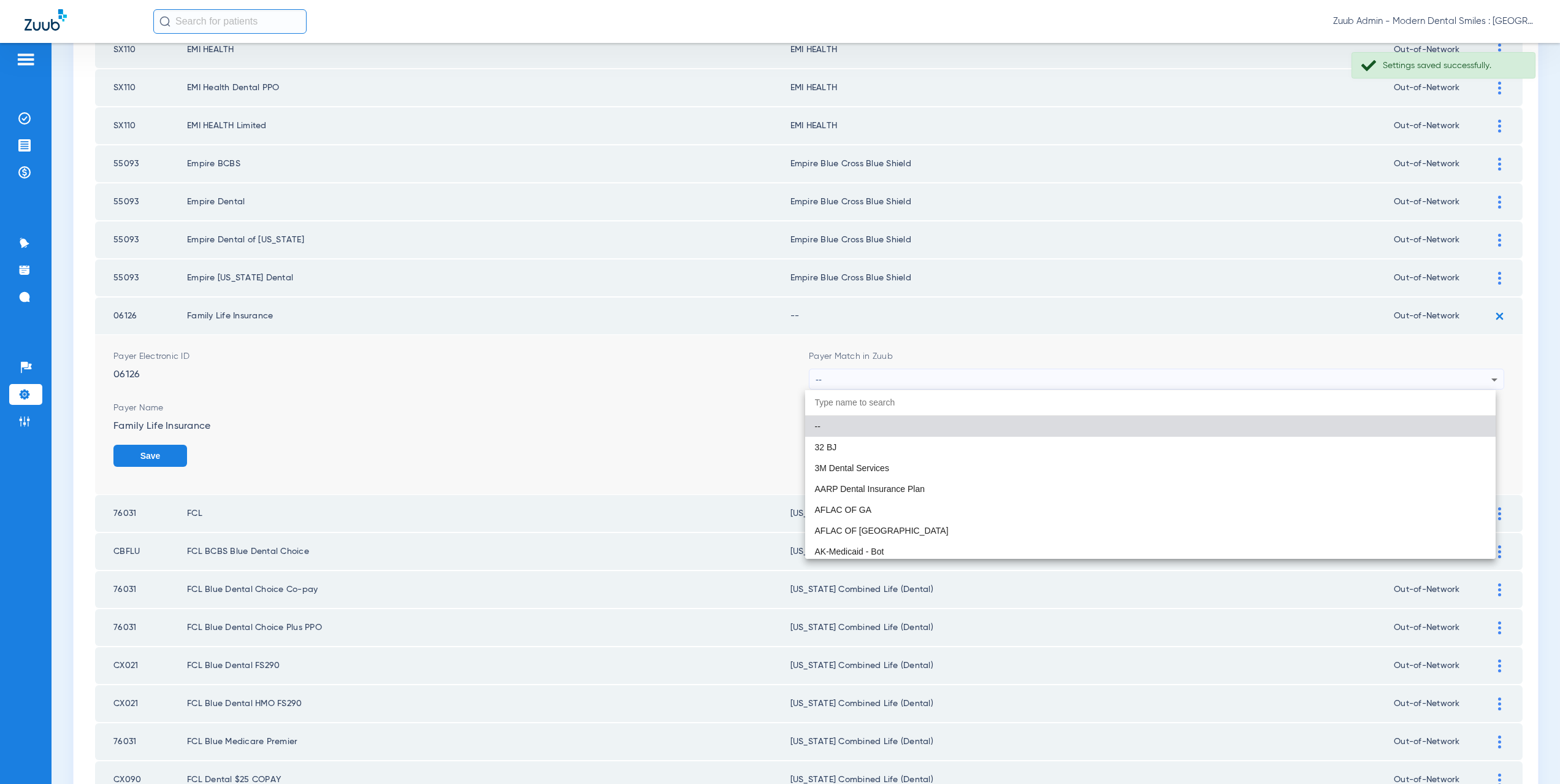
paste input "supported Payer"
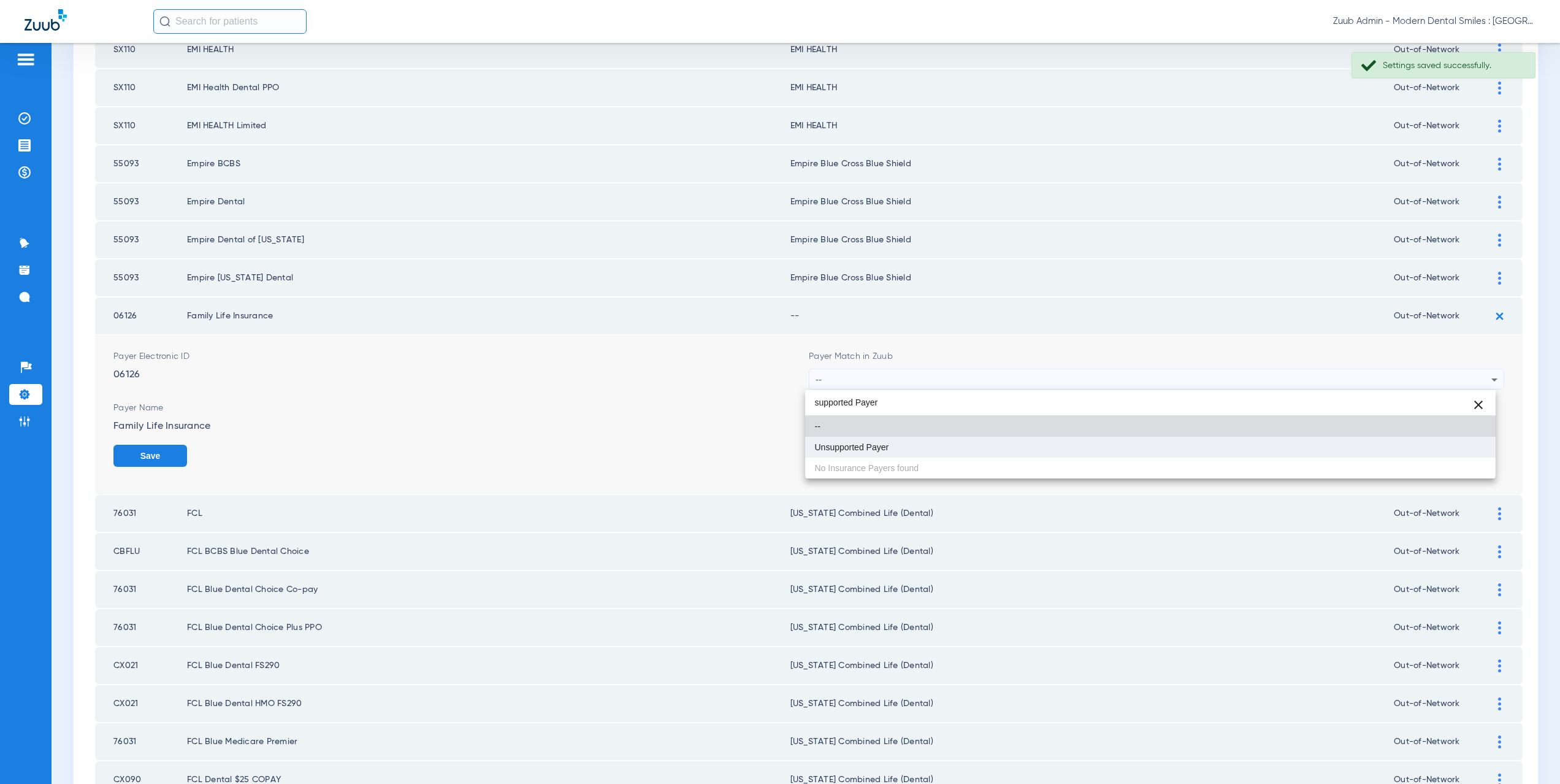
type input "supported Payer"
click at [871, 448] on span "Unsupported Payer" at bounding box center [852, 447] width 74 height 9
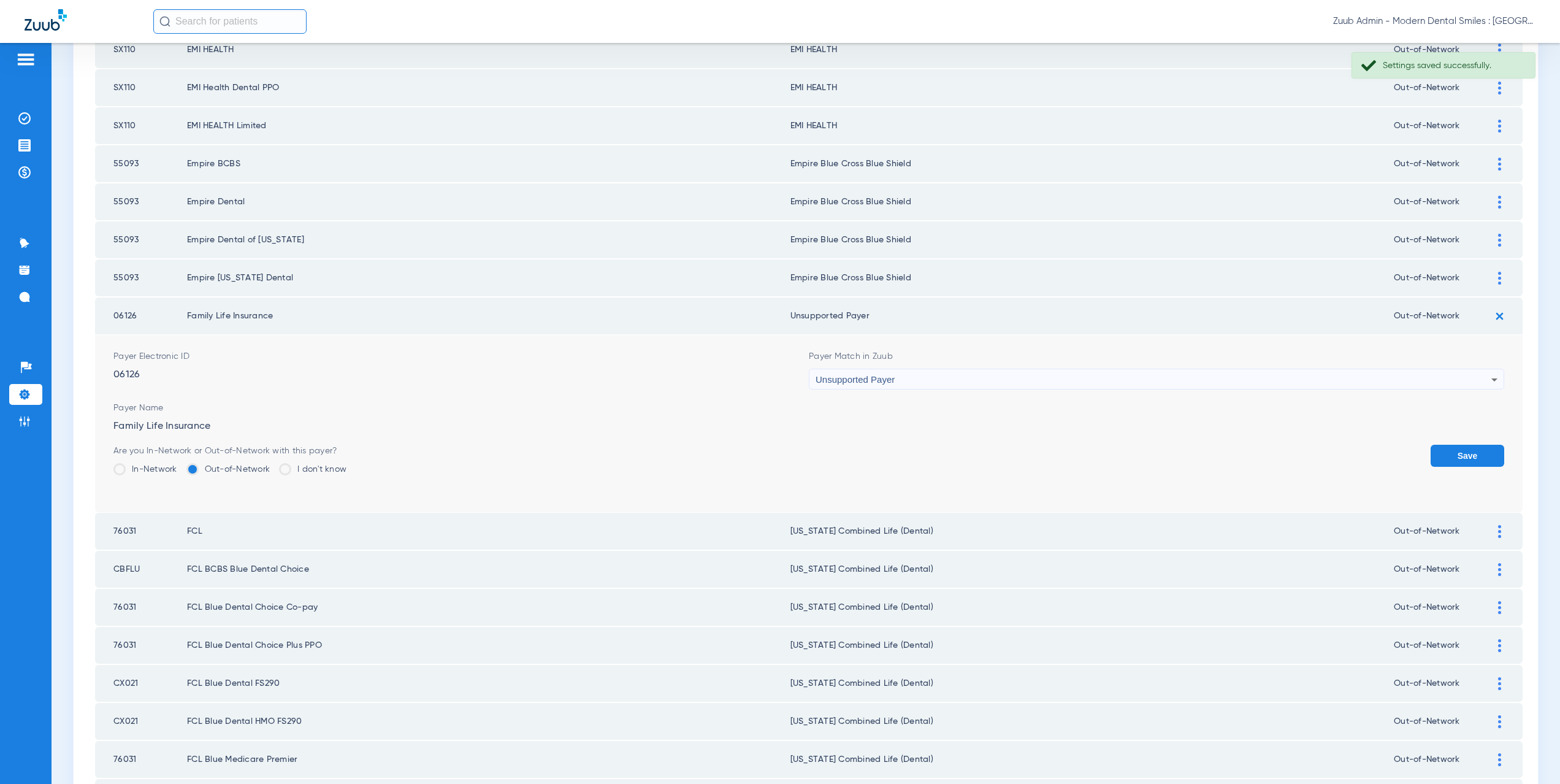
click at [1452, 452] on button "Save" at bounding box center [1467, 455] width 73 height 22
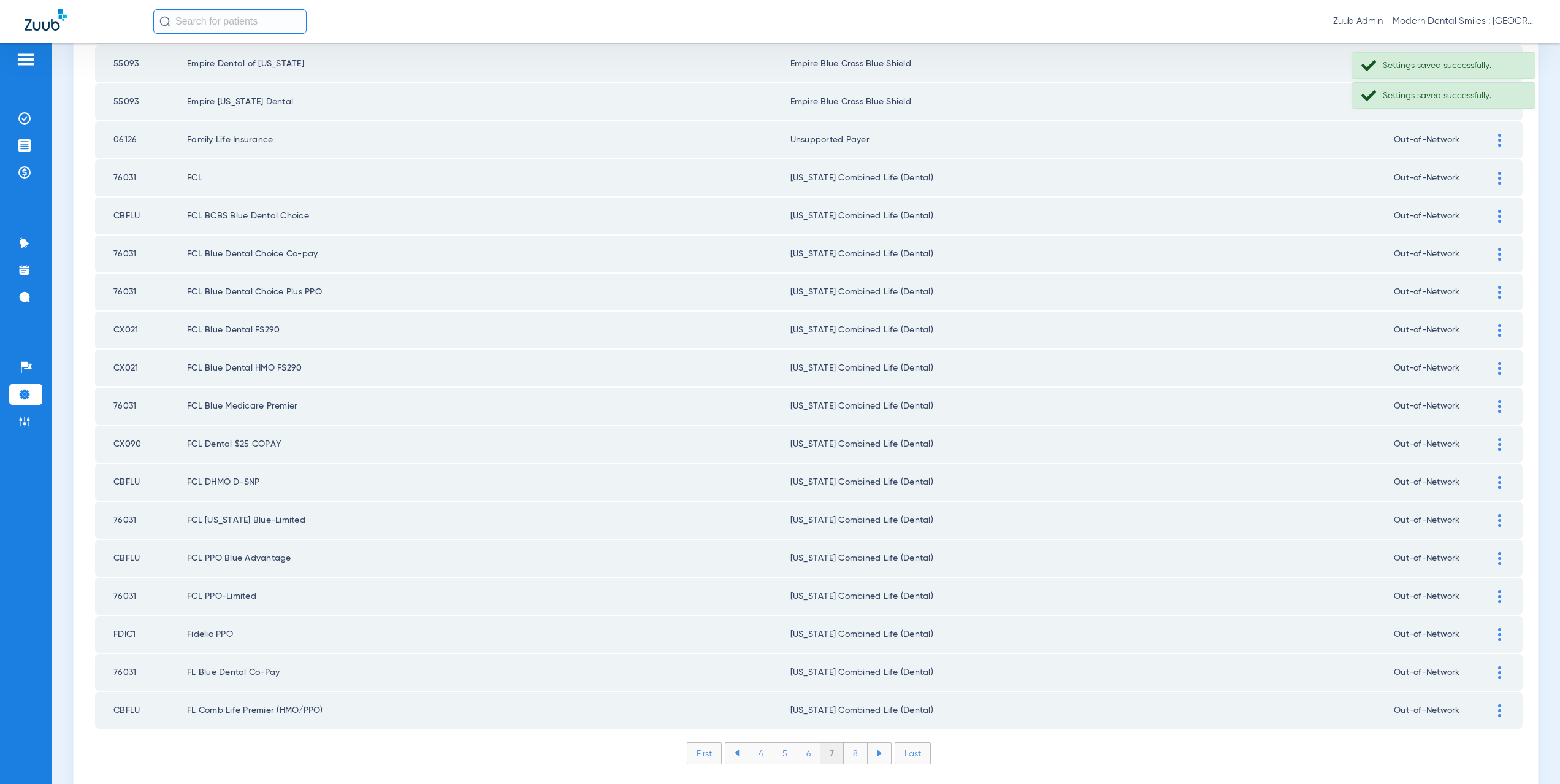
scroll to position [1432, 0]
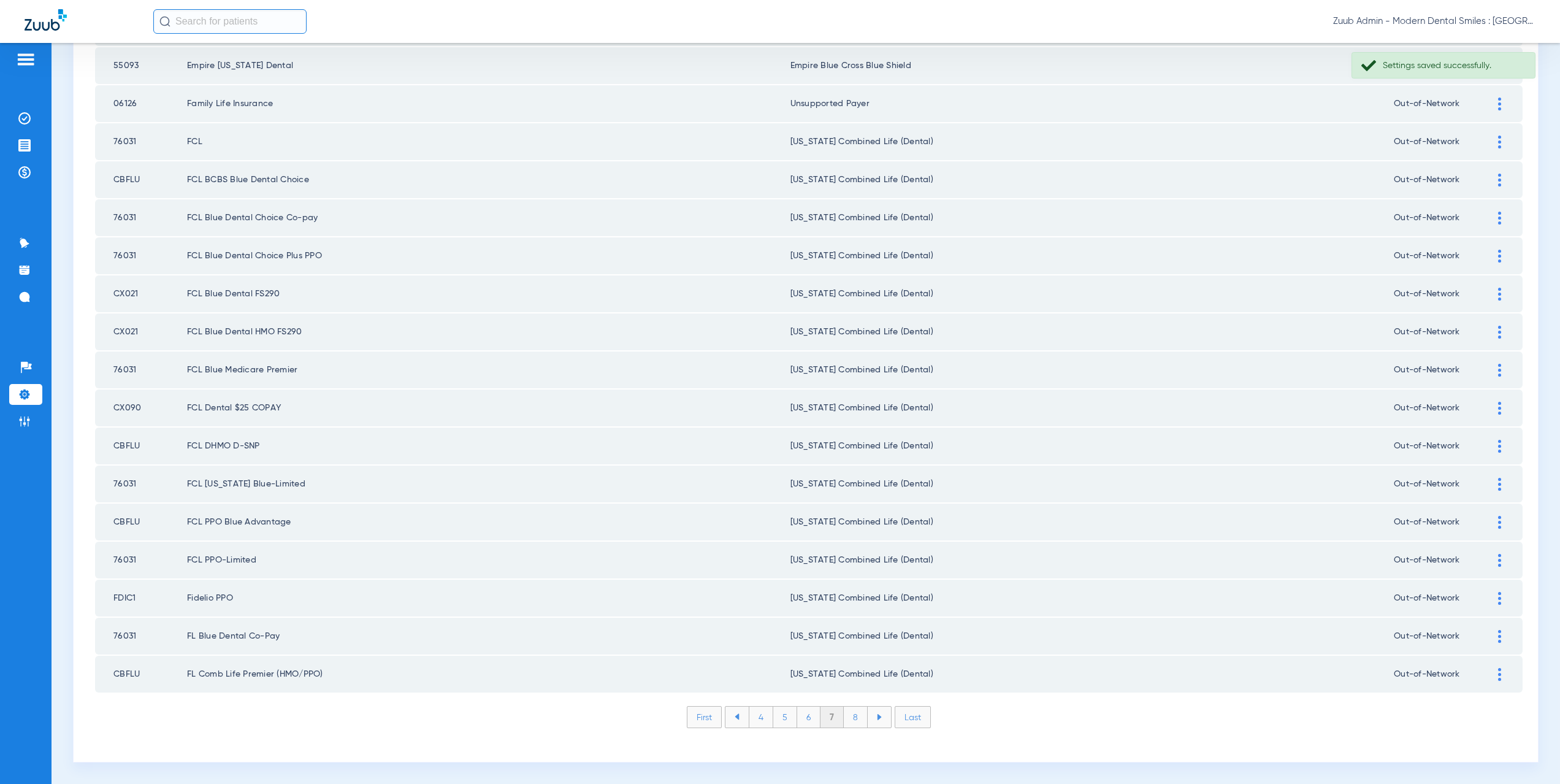
click at [856, 720] on li "8" at bounding box center [856, 716] width 24 height 21
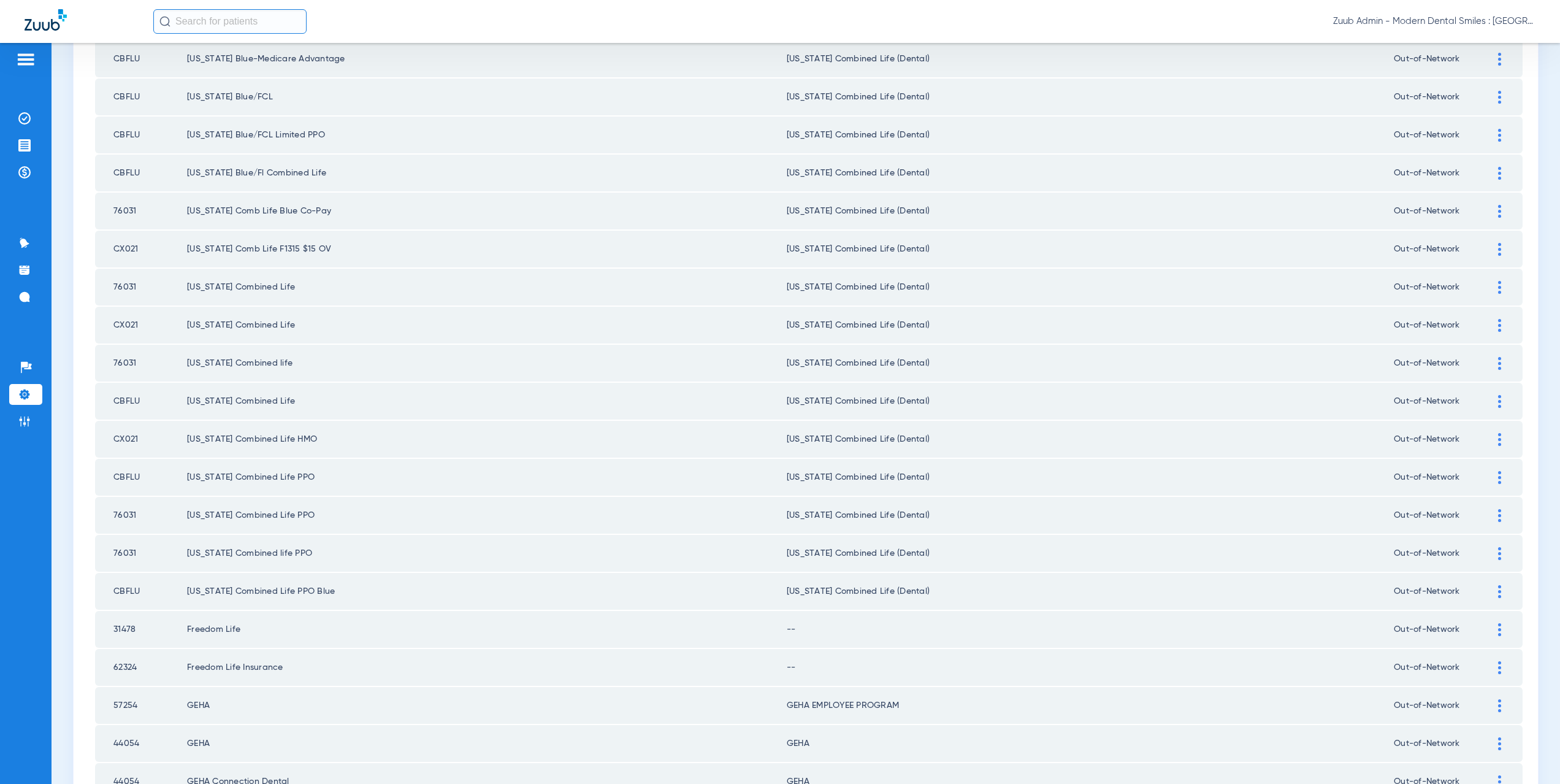
scroll to position [1061, 0]
drag, startPoint x: 130, startPoint y: 325, endPoint x: 112, endPoint y: 325, distance: 18.0
click at [112, 325] on td "CX021" at bounding box center [141, 323] width 92 height 37
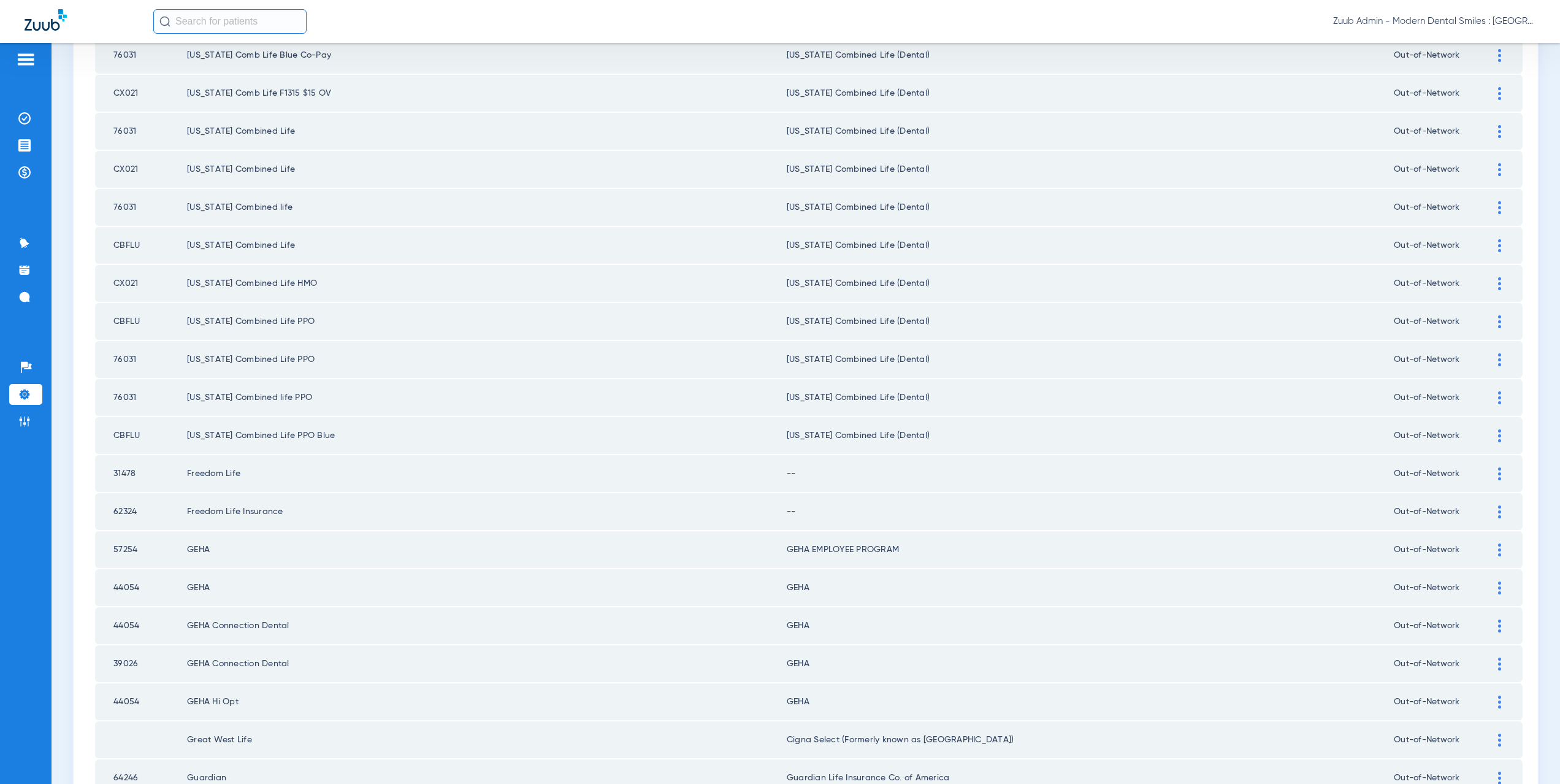
scroll to position [1254, 0]
click at [1489, 435] on div at bounding box center [1500, 434] width 21 height 13
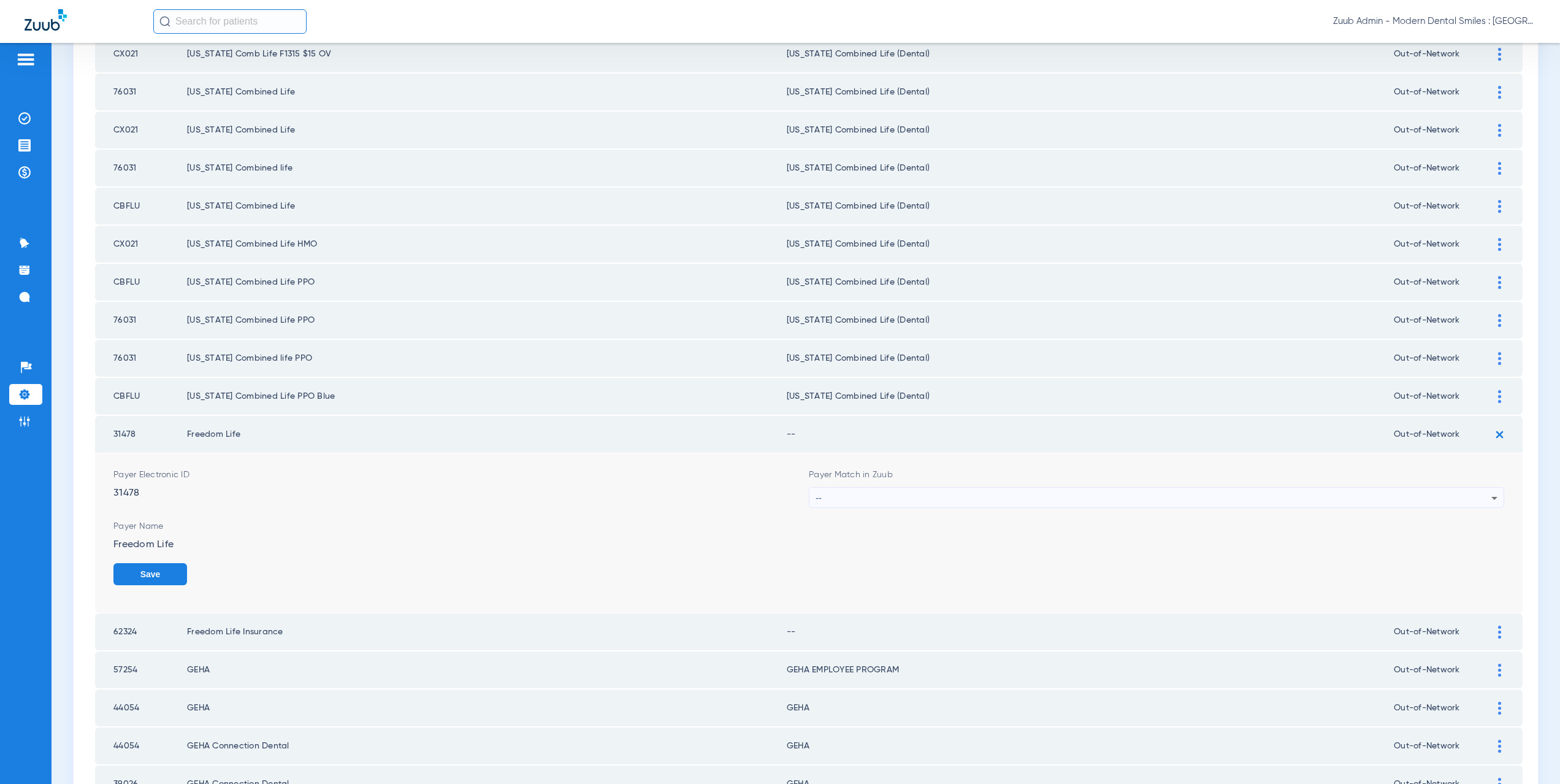
click at [837, 502] on div "--" at bounding box center [1153, 498] width 676 height 21
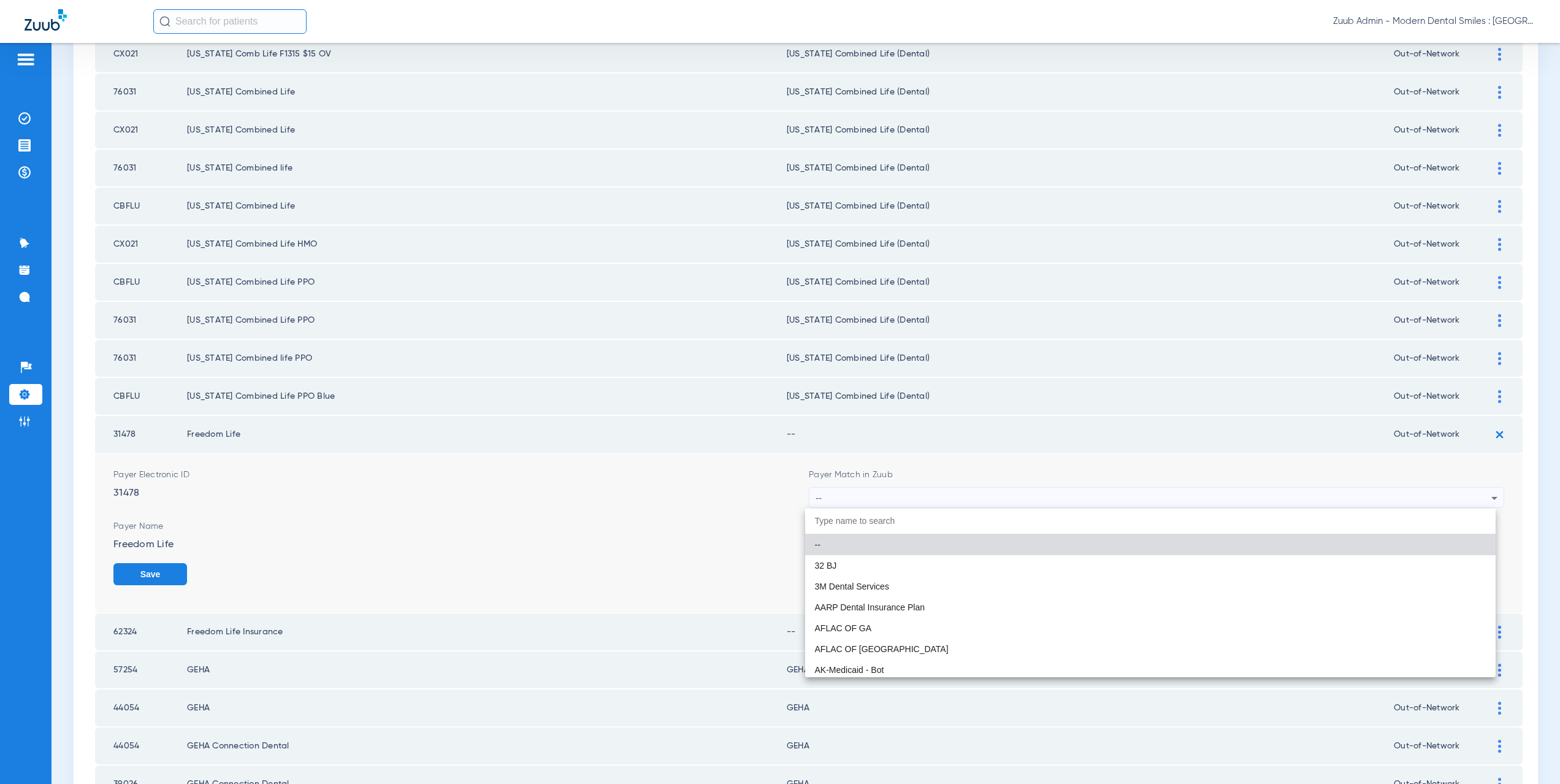
paste input "supported Payer"
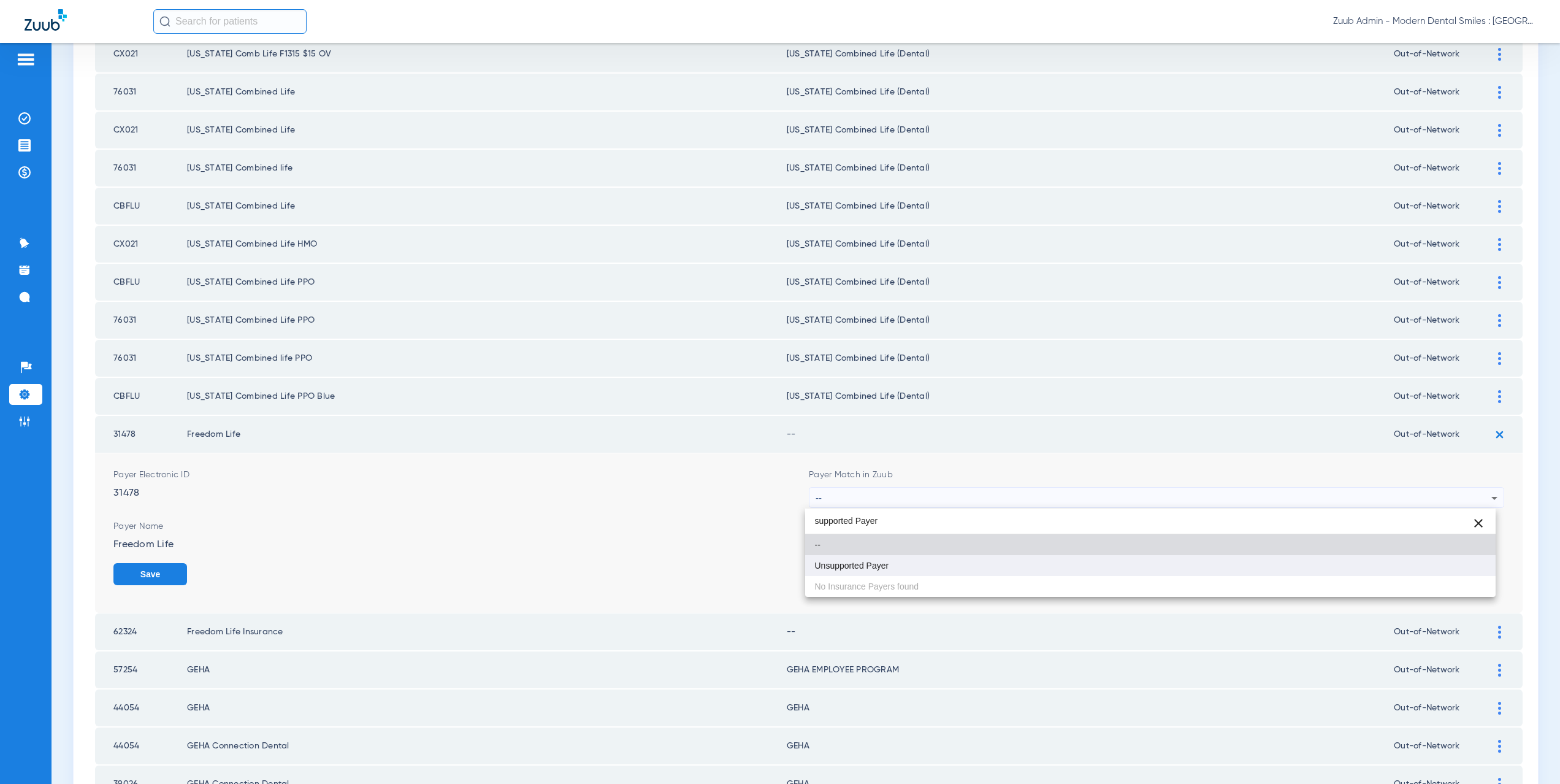
type input "supported Payer"
click at [886, 565] on span "Unsupported Payer" at bounding box center [852, 565] width 74 height 9
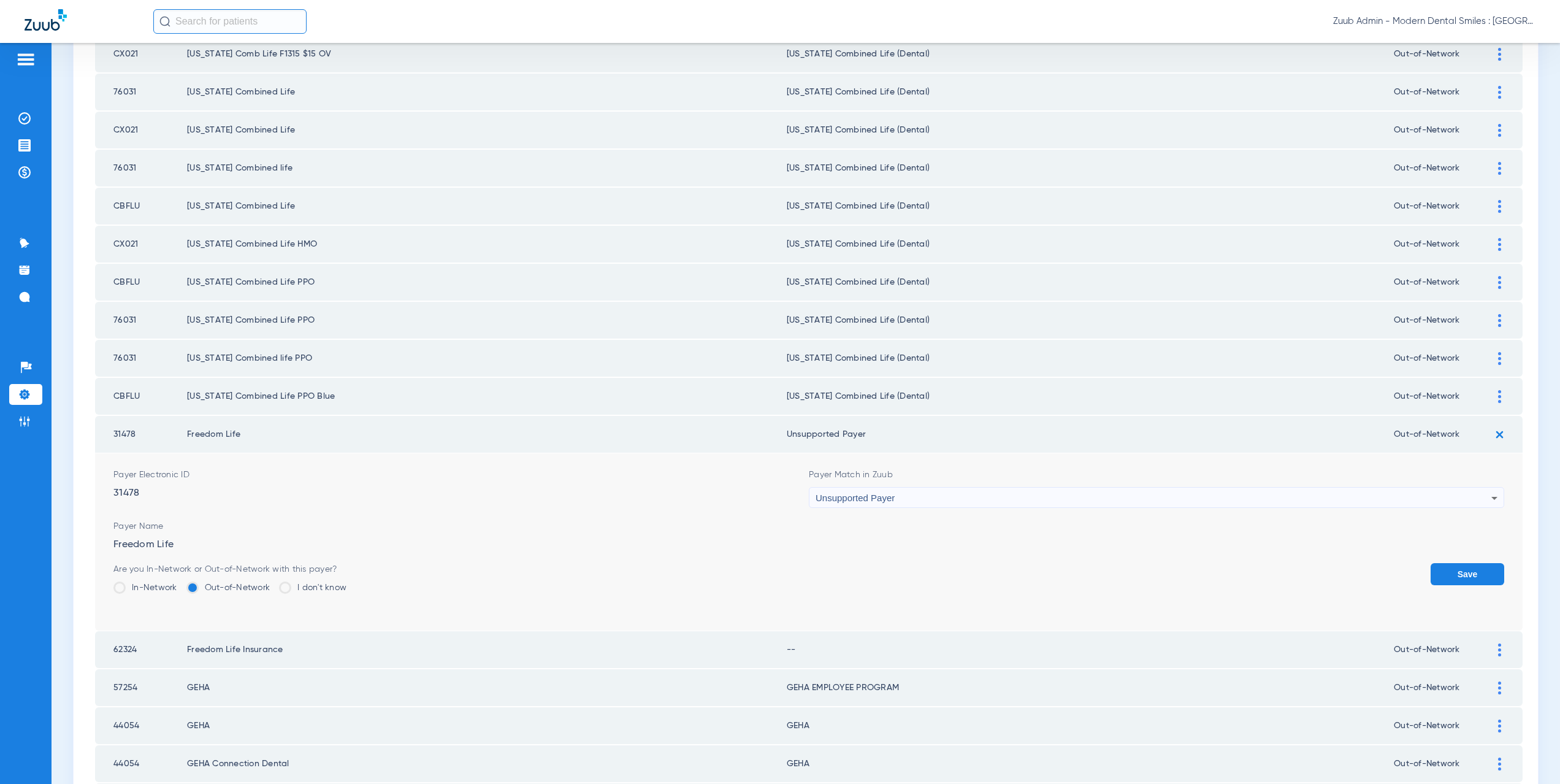
click at [1458, 569] on button "Save" at bounding box center [1467, 574] width 73 height 22
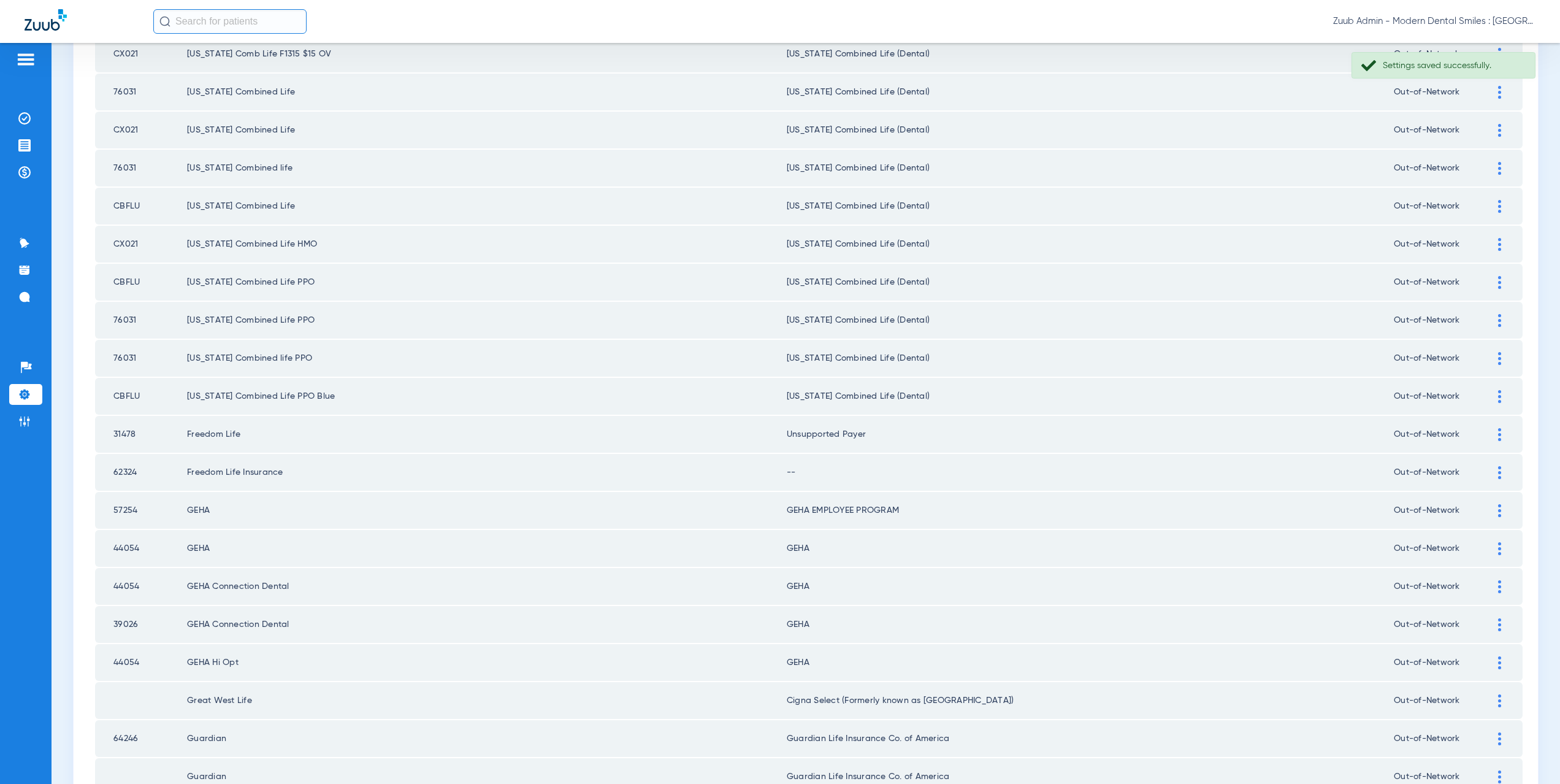
click at [1498, 473] on img at bounding box center [1500, 472] width 3 height 13
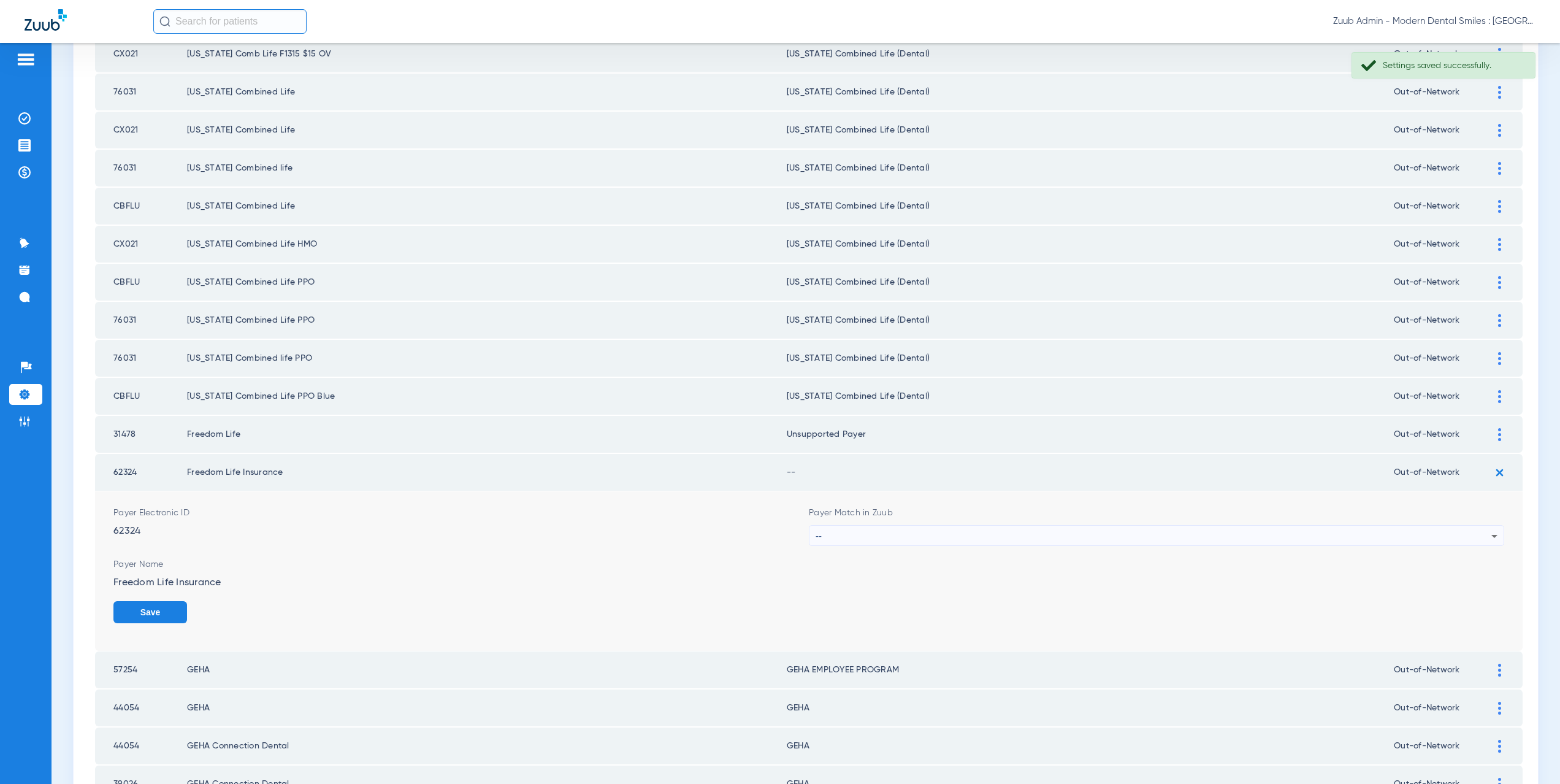
click at [859, 541] on div "--" at bounding box center [1153, 536] width 676 height 21
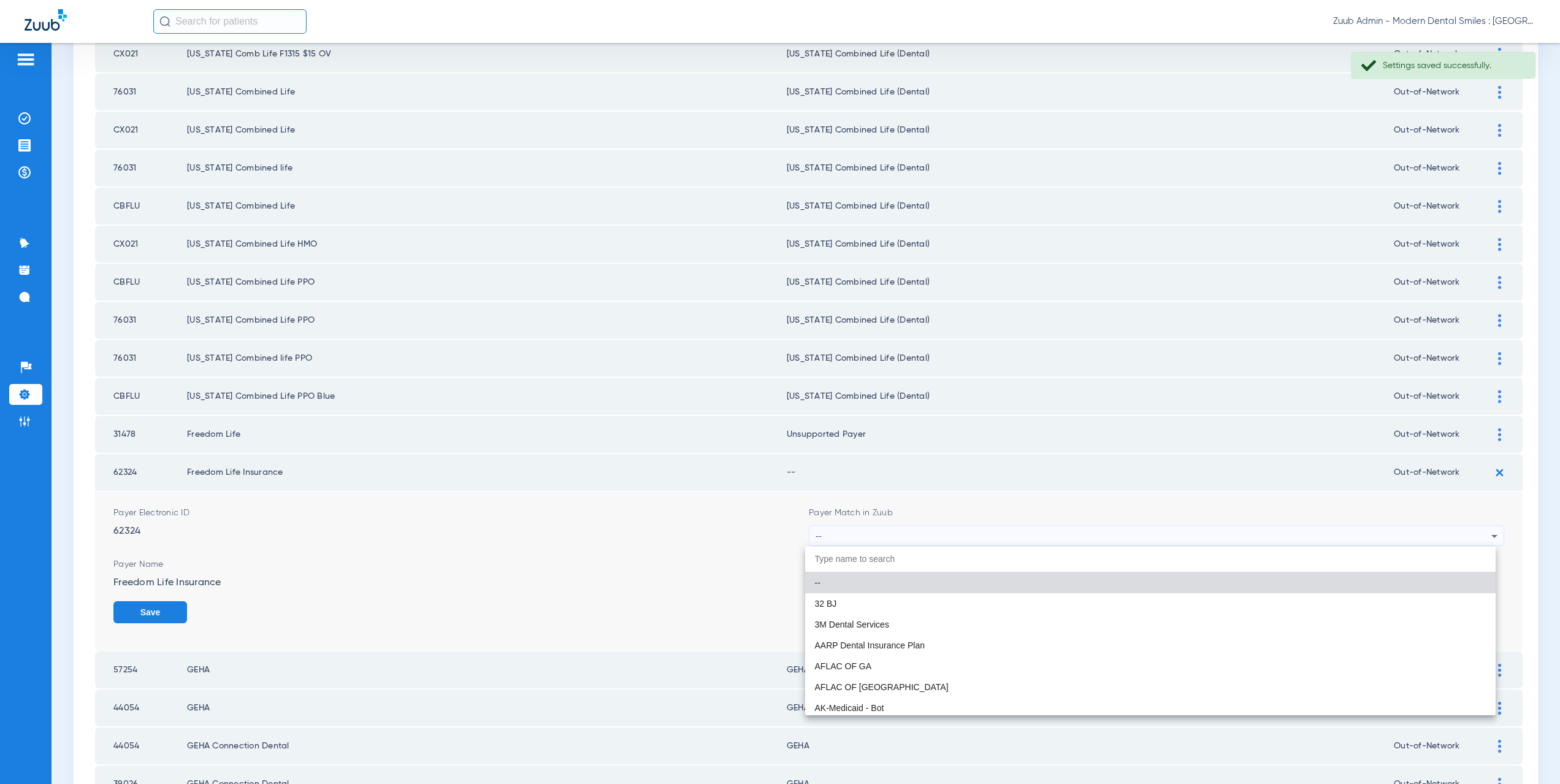
paste input "supported Payer"
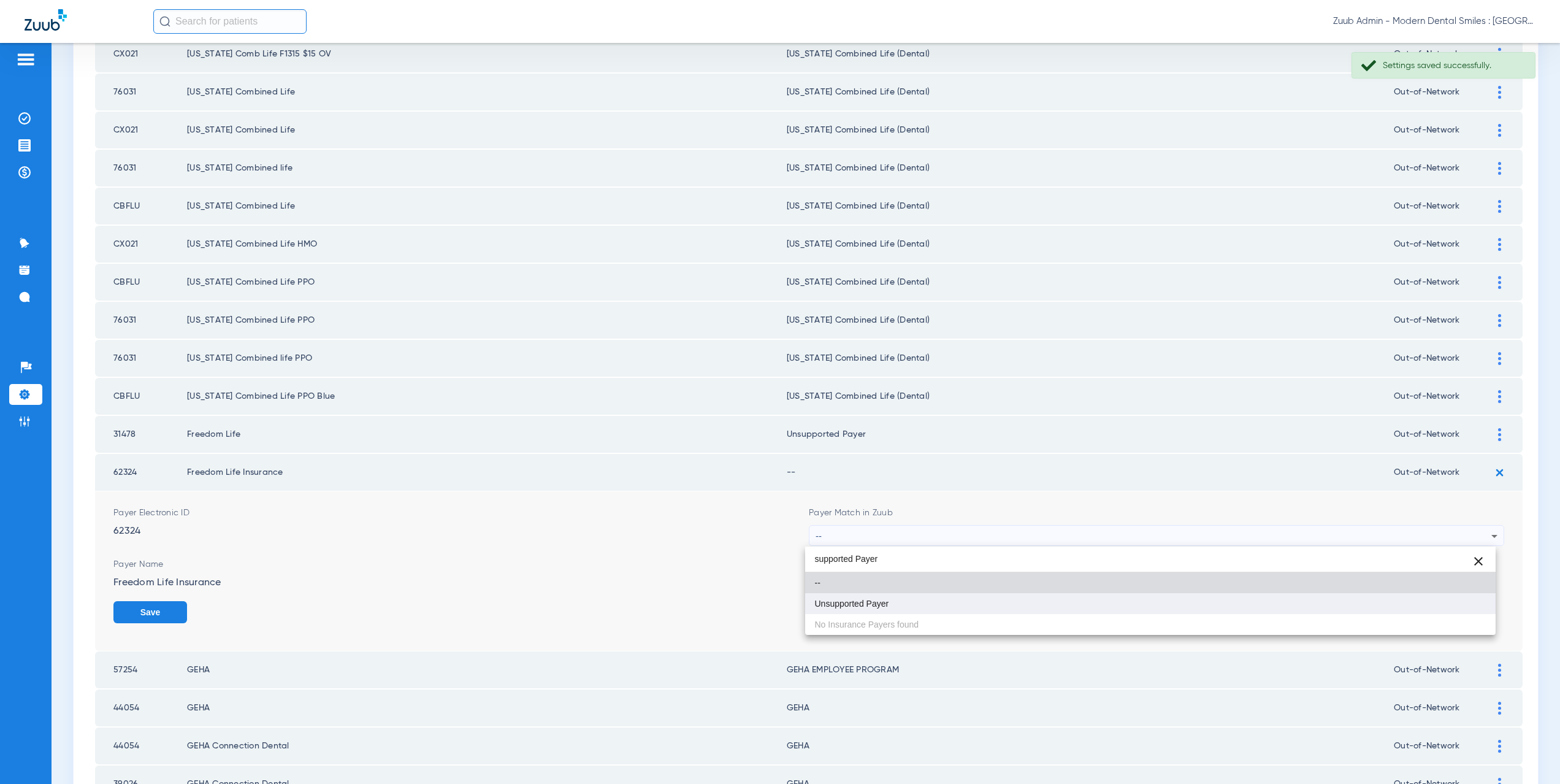
type input "supported Payer"
click at [879, 596] on mat-option "Unsupported Payer" at bounding box center [1151, 603] width 691 height 21
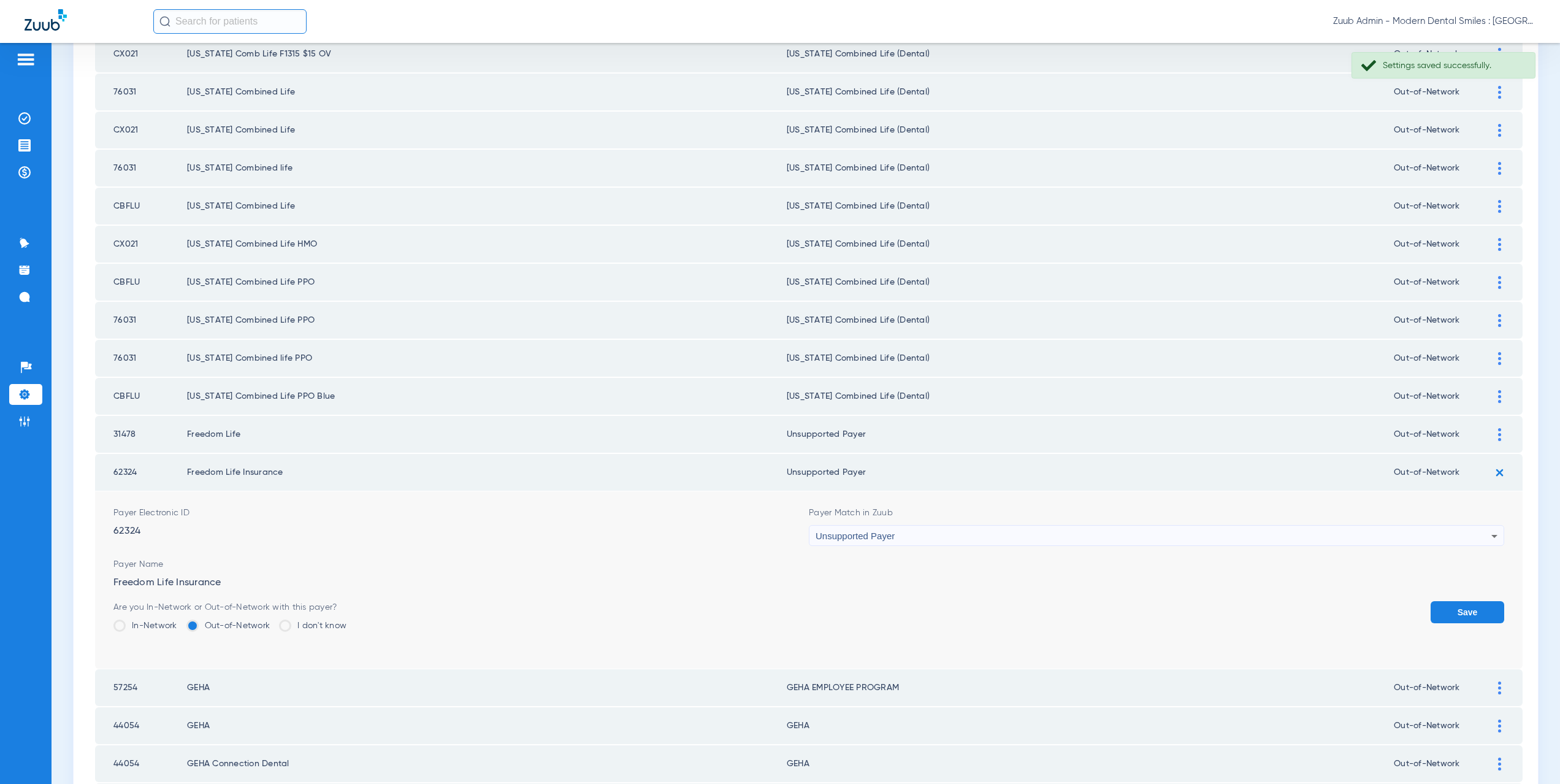
click at [1451, 610] on button "Save" at bounding box center [1467, 612] width 73 height 22
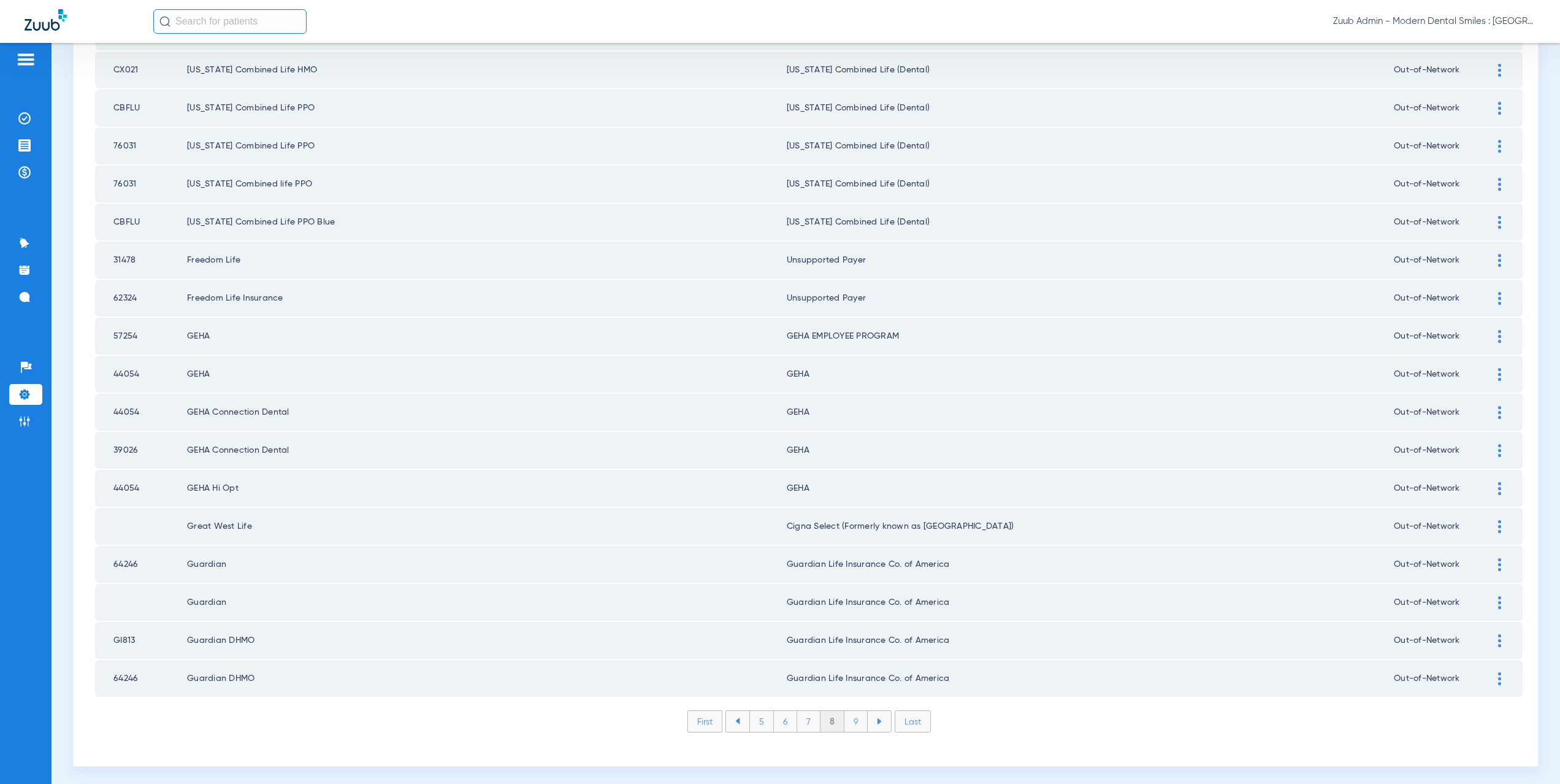
scroll to position [1432, 0]
click at [851, 715] on li "9" at bounding box center [856, 716] width 23 height 21
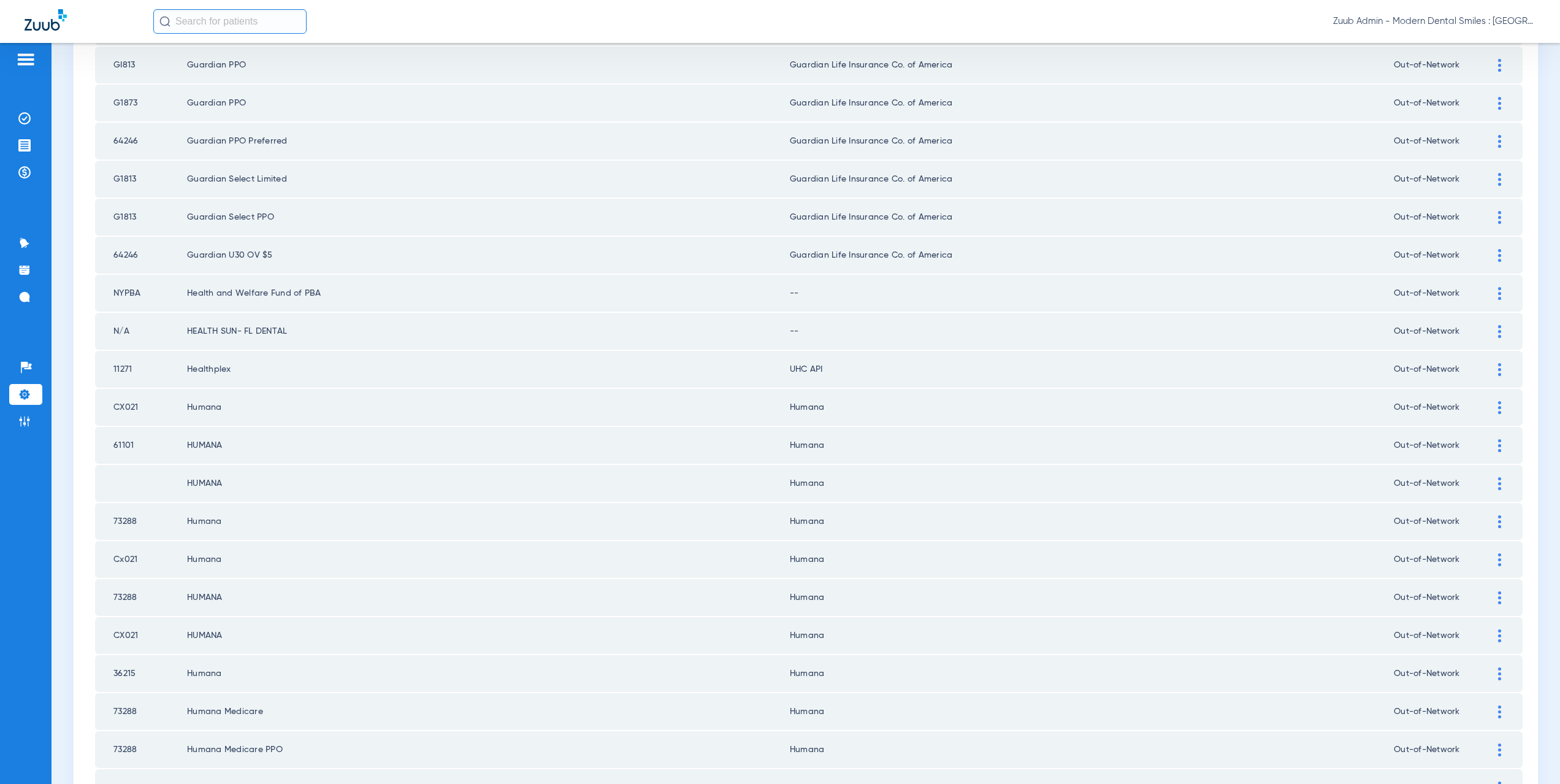
scroll to position [902, 0]
click at [1489, 288] on div at bounding box center [1500, 293] width 21 height 13
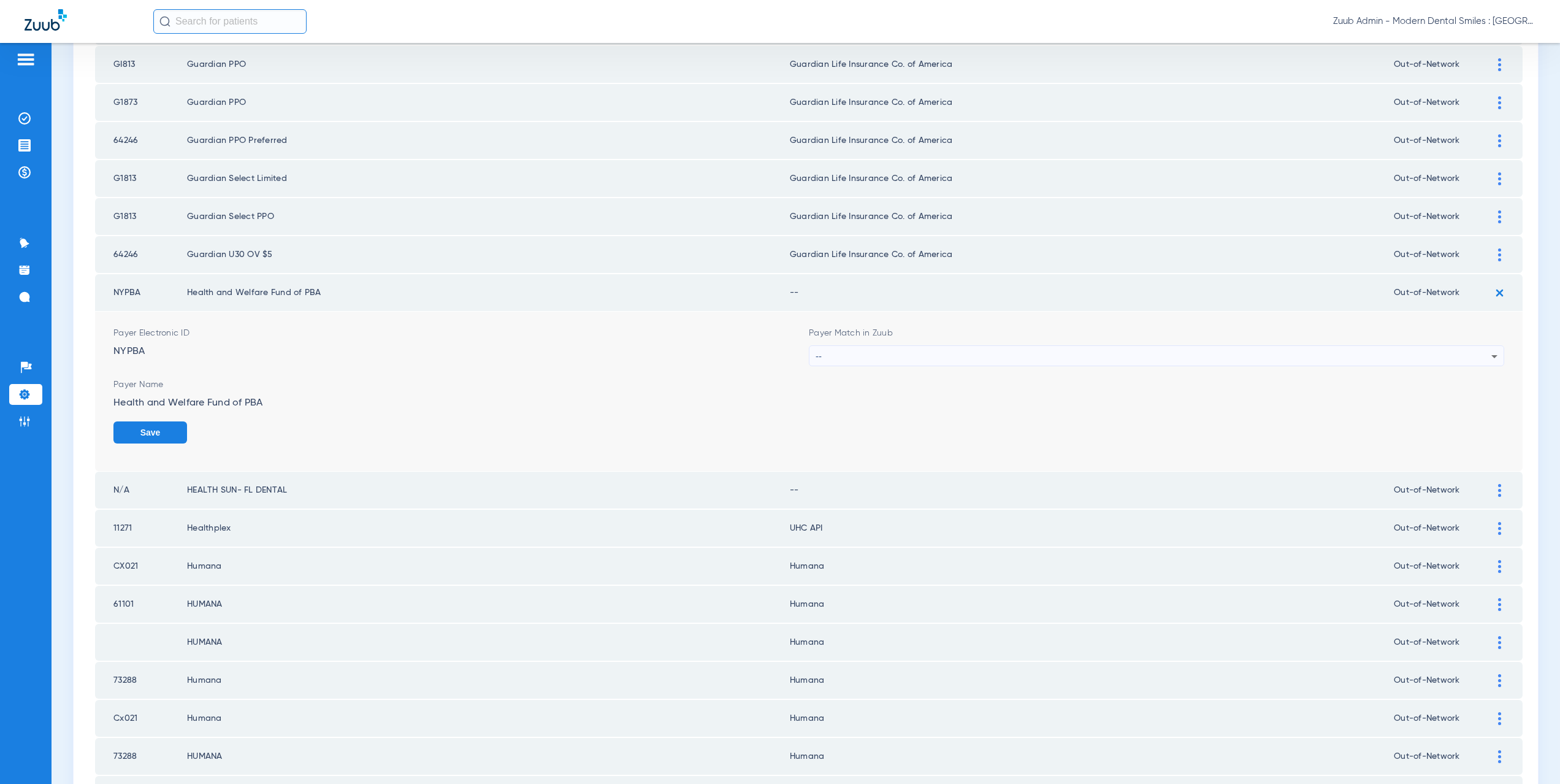
click at [848, 360] on div "--" at bounding box center [1153, 356] width 676 height 21
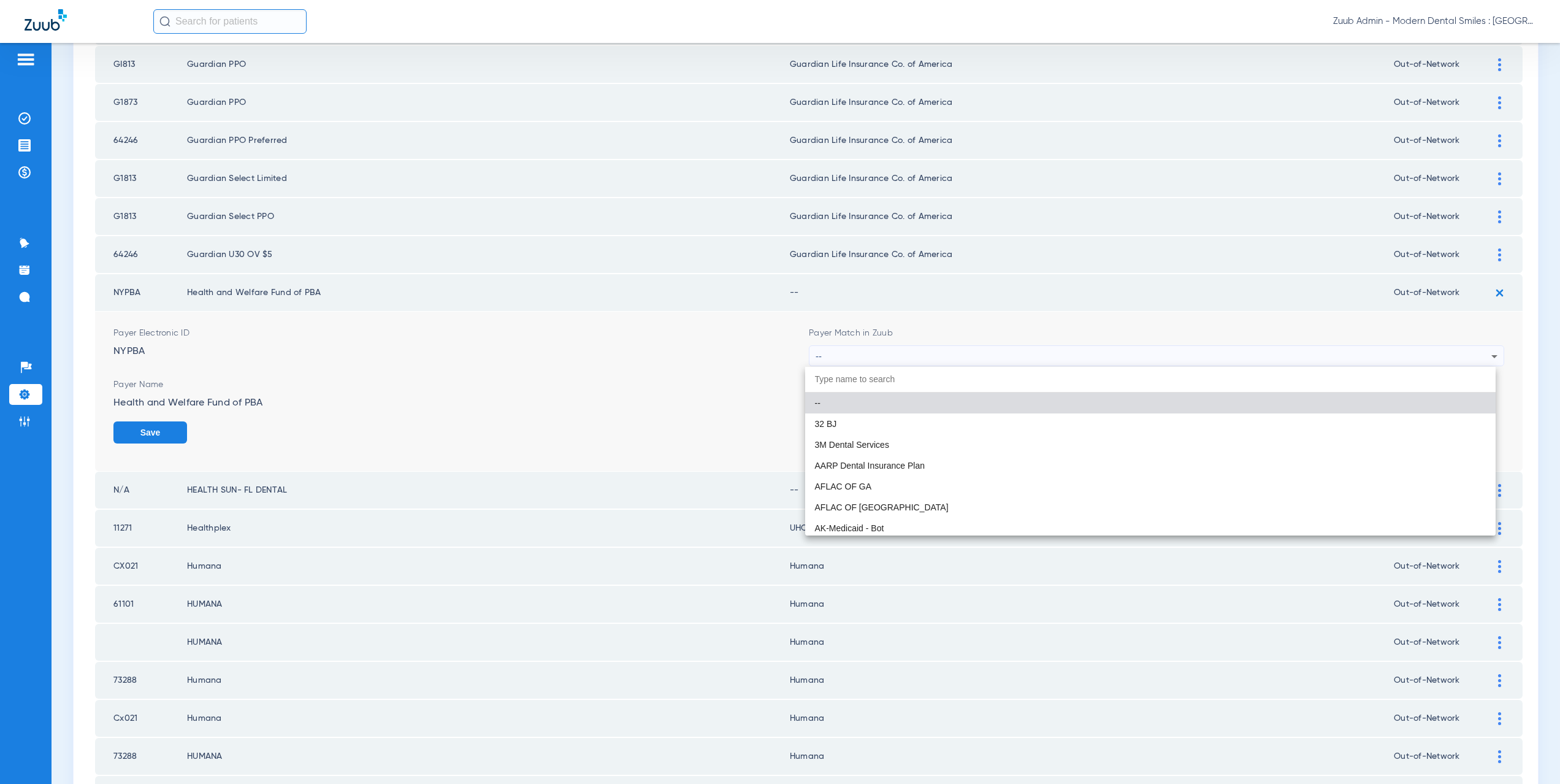
paste input "supported Payer"
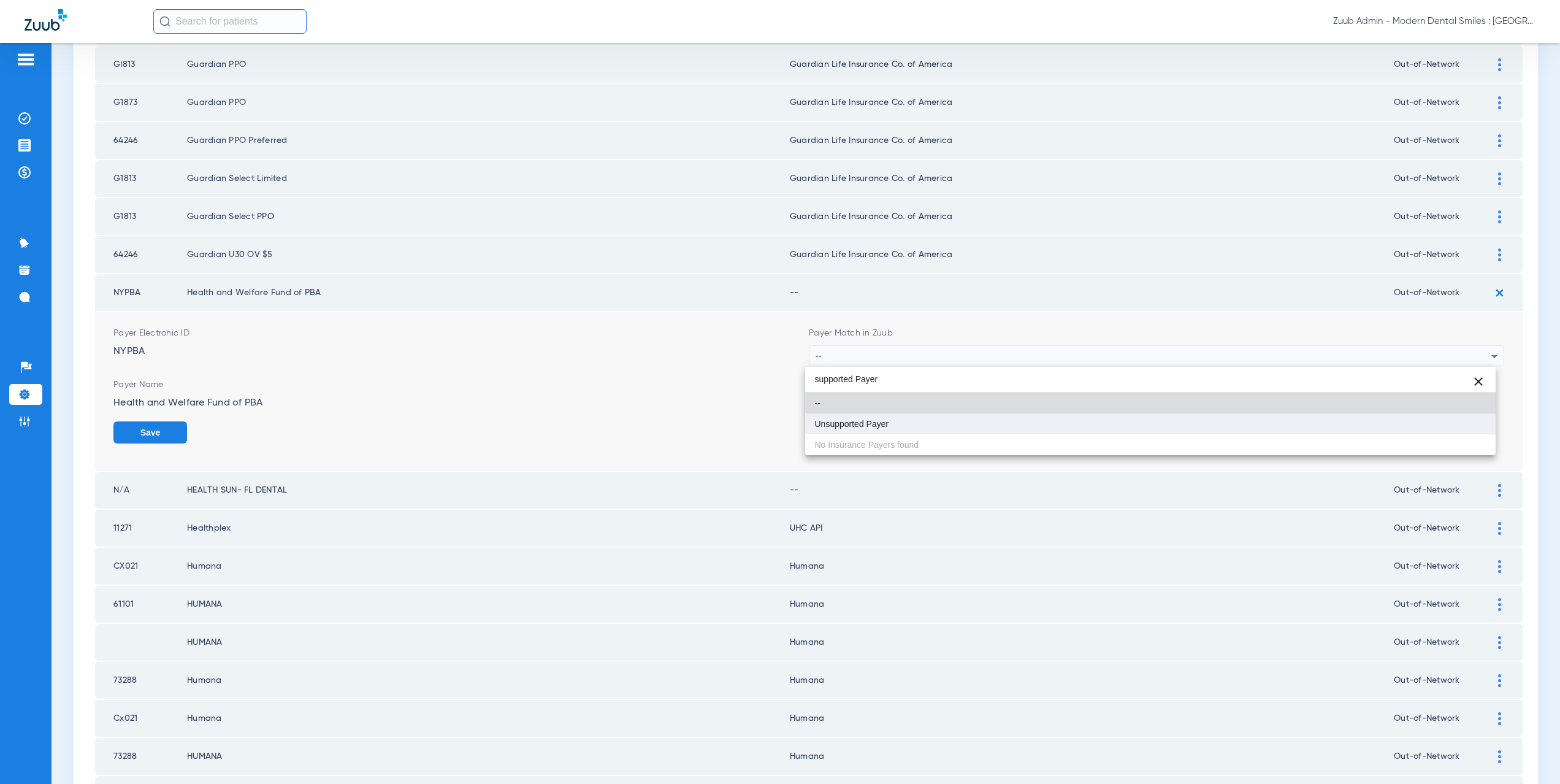
type input "supported Payer"
click at [868, 425] on span "Unsupported Payer" at bounding box center [852, 424] width 74 height 9
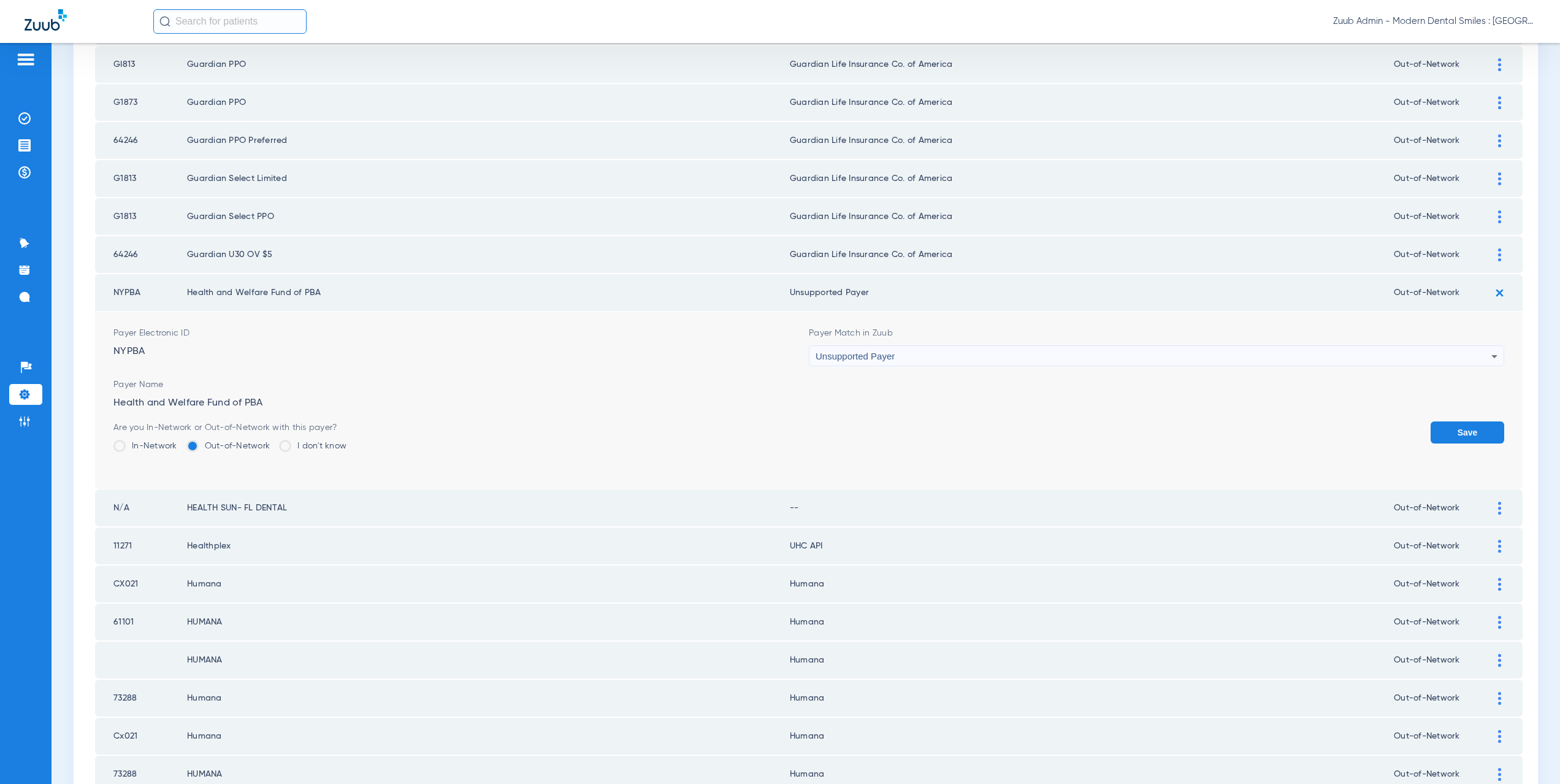
click at [1484, 437] on button "Save" at bounding box center [1467, 432] width 73 height 22
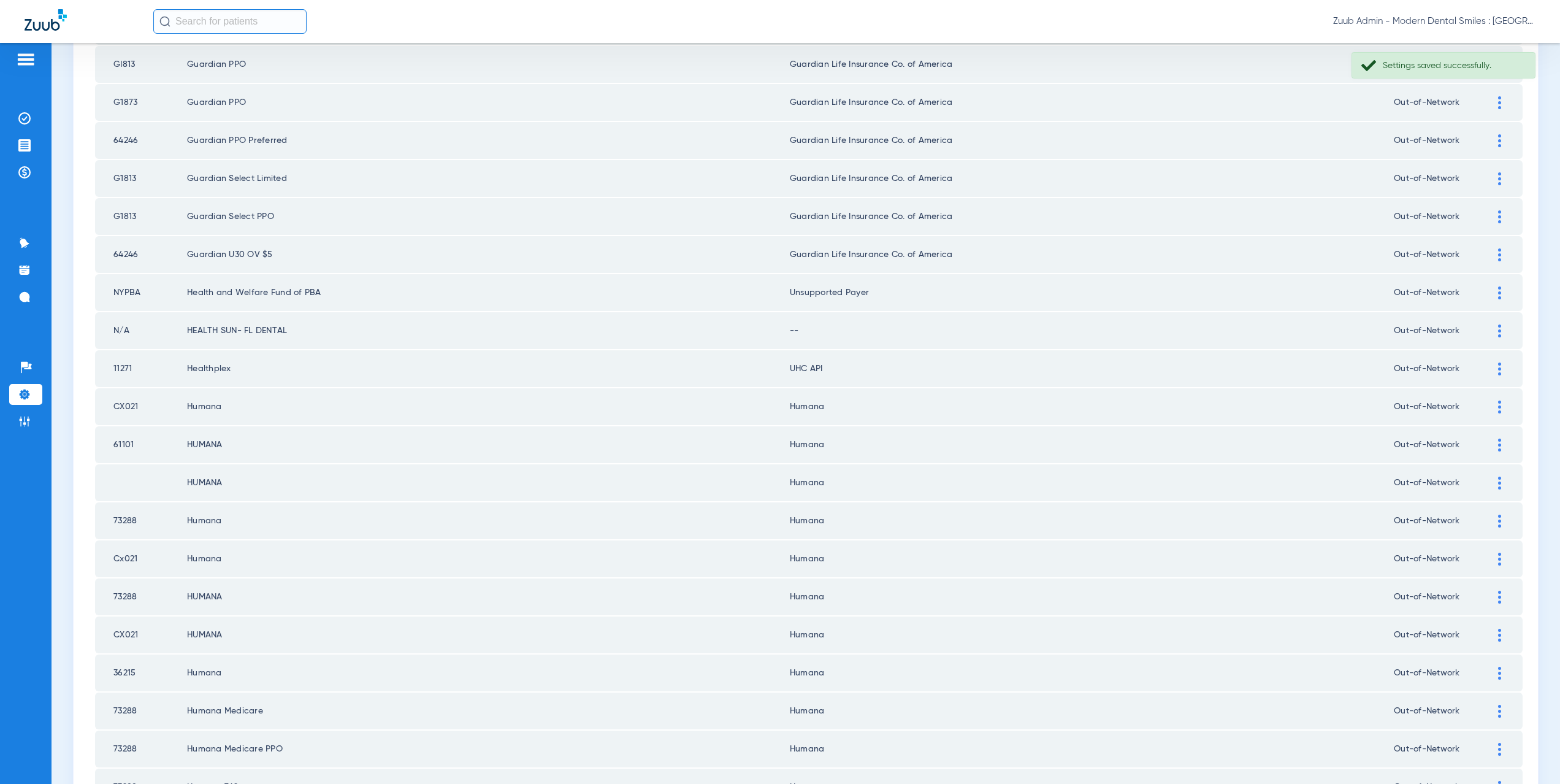
click at [1498, 327] on img at bounding box center [1500, 331] width 3 height 13
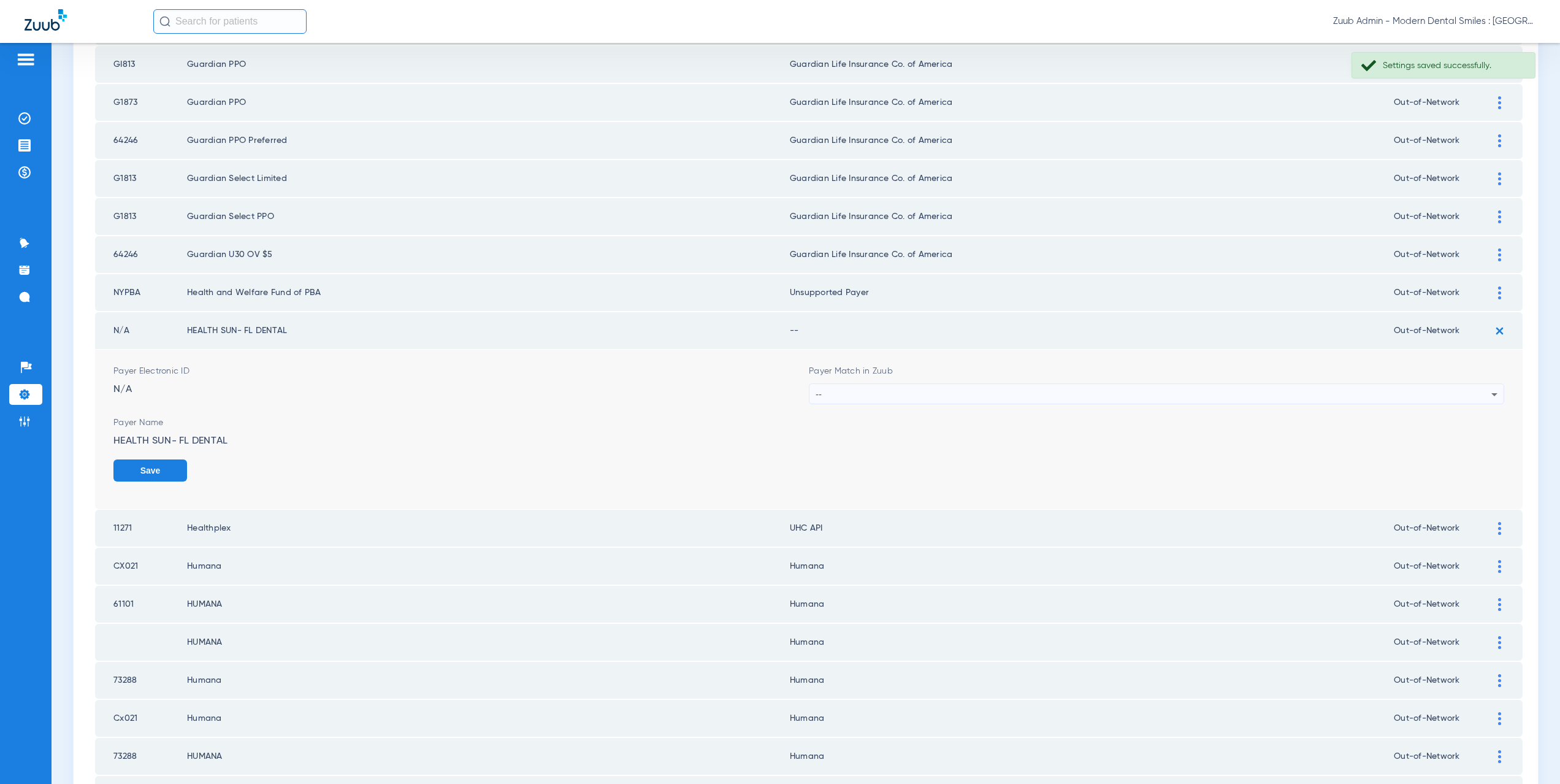
click at [876, 390] on div "--" at bounding box center [1153, 394] width 676 height 21
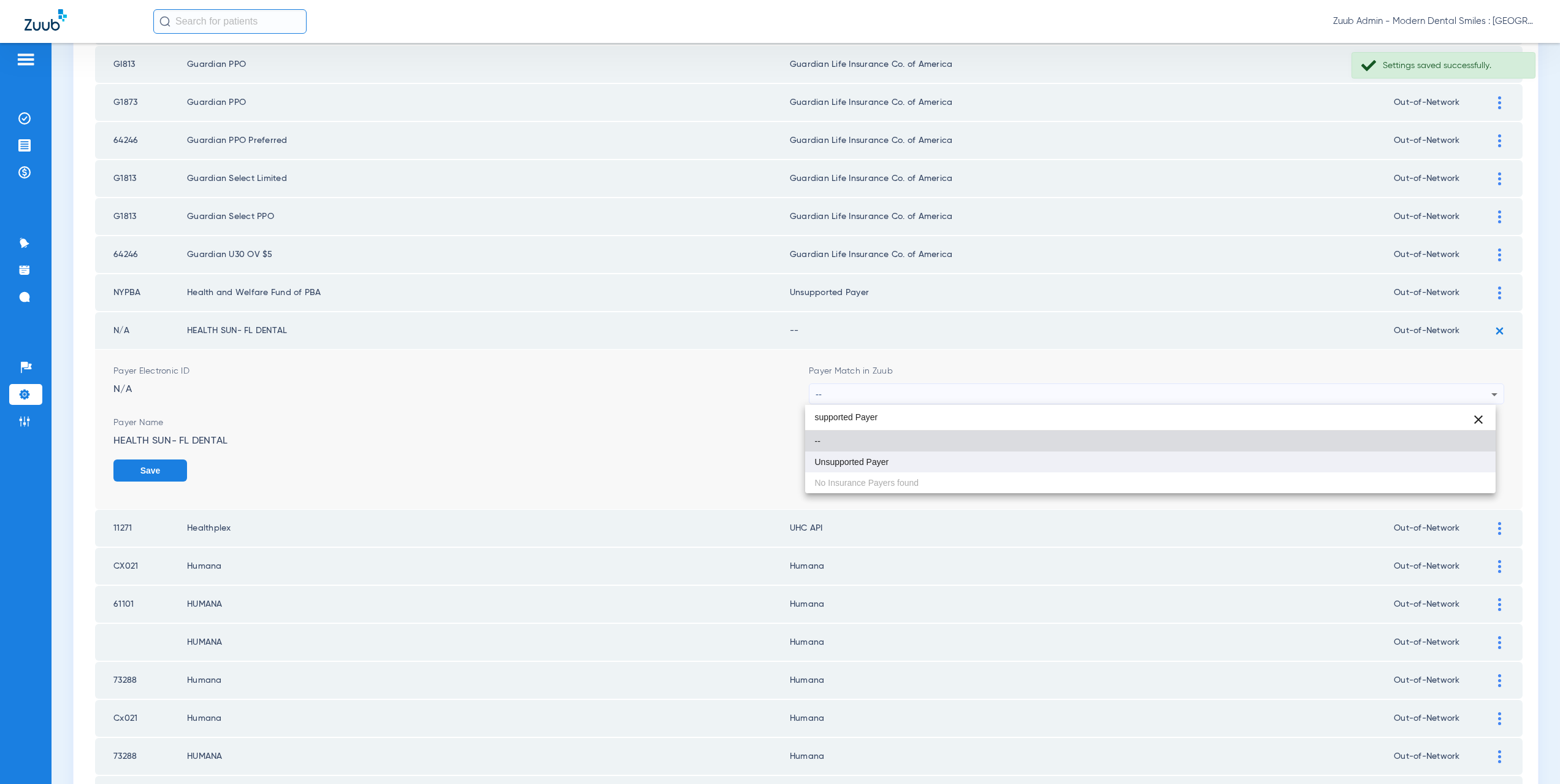
type input "supported Payer"
click at [878, 456] on mat-option "Unsupported Payer" at bounding box center [1151, 461] width 691 height 21
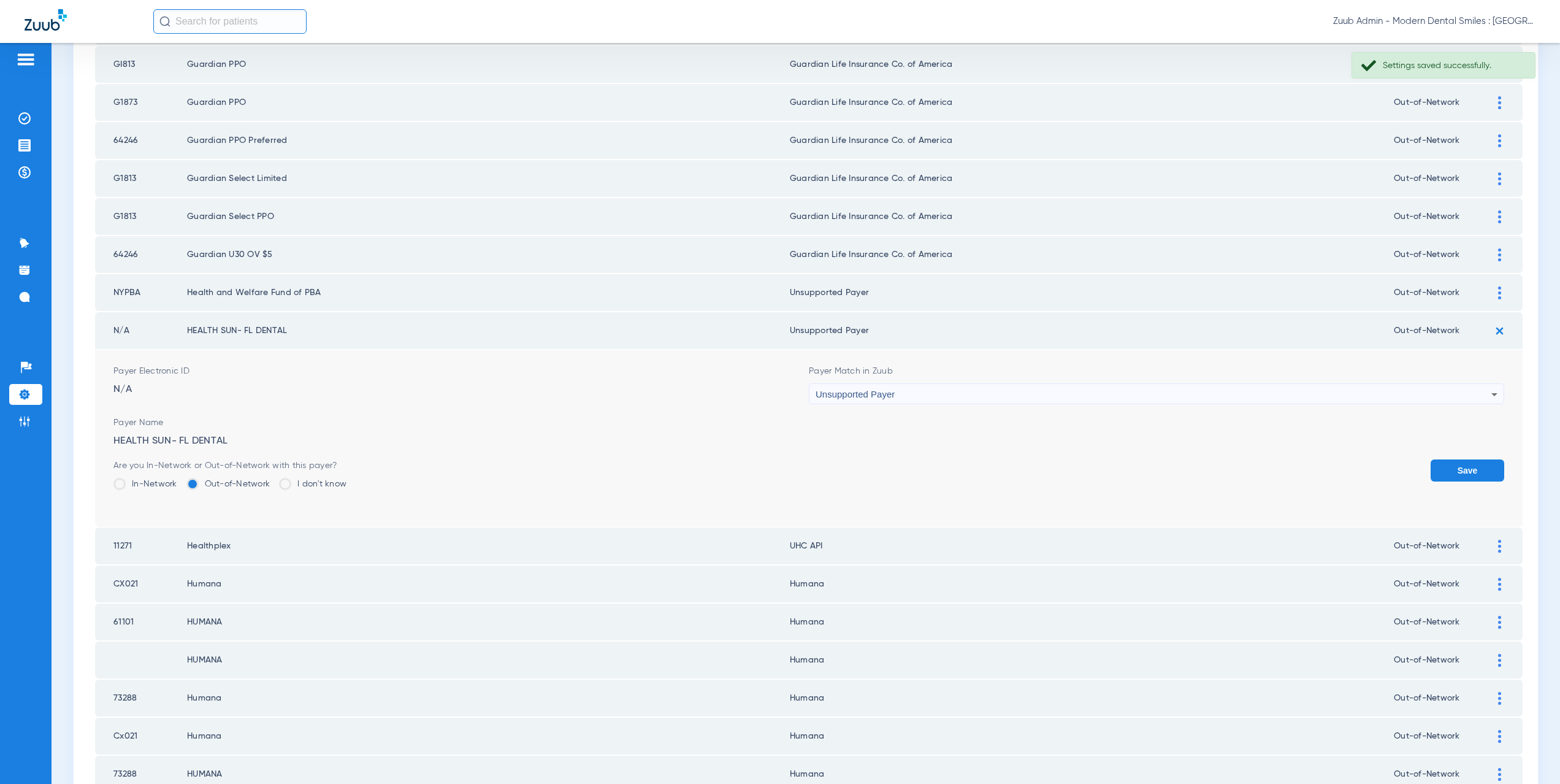
click at [1468, 468] on button "Save" at bounding box center [1467, 470] width 73 height 22
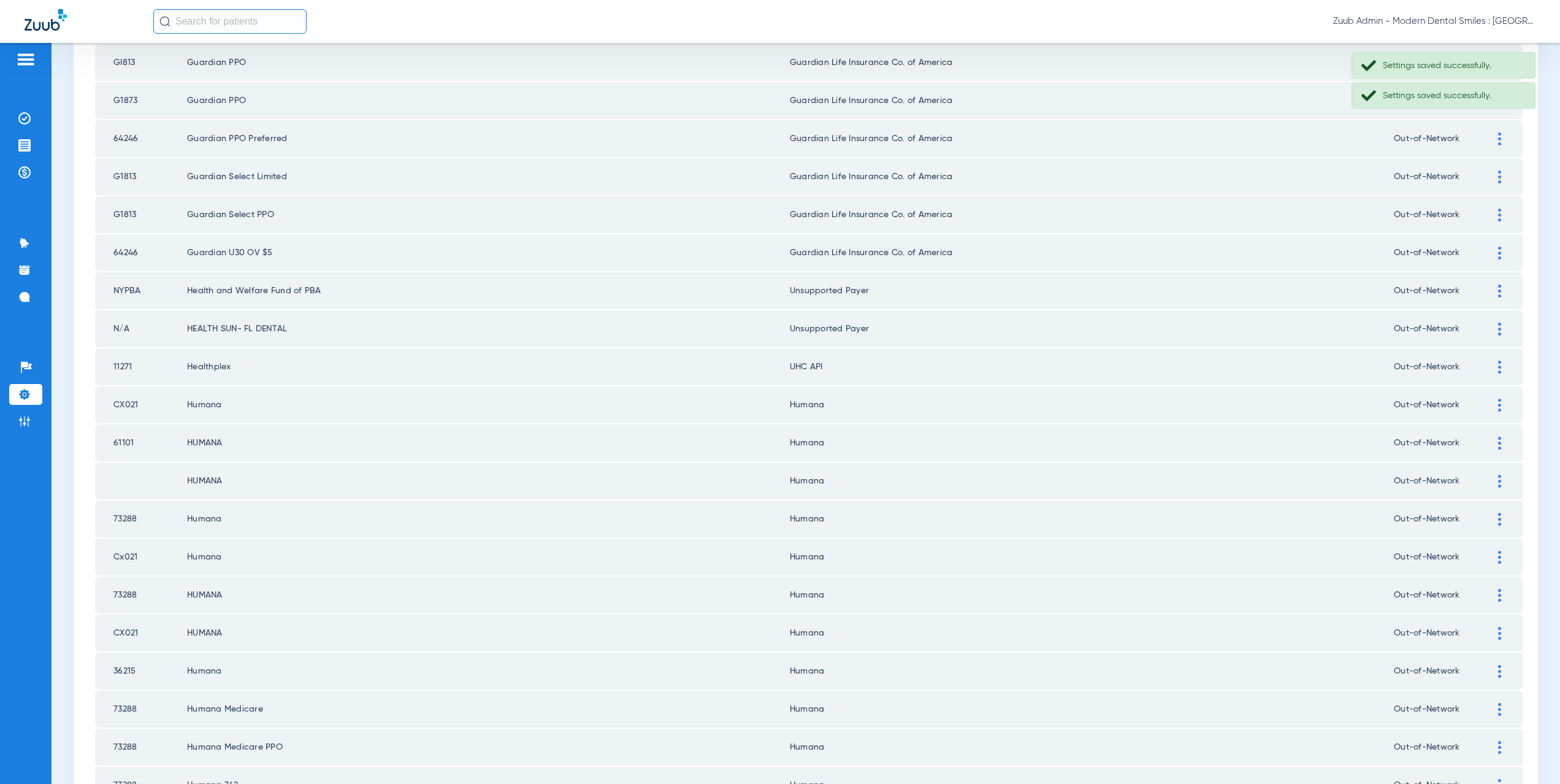
scroll to position [904, 0]
click at [1498, 369] on img at bounding box center [1500, 366] width 3 height 13
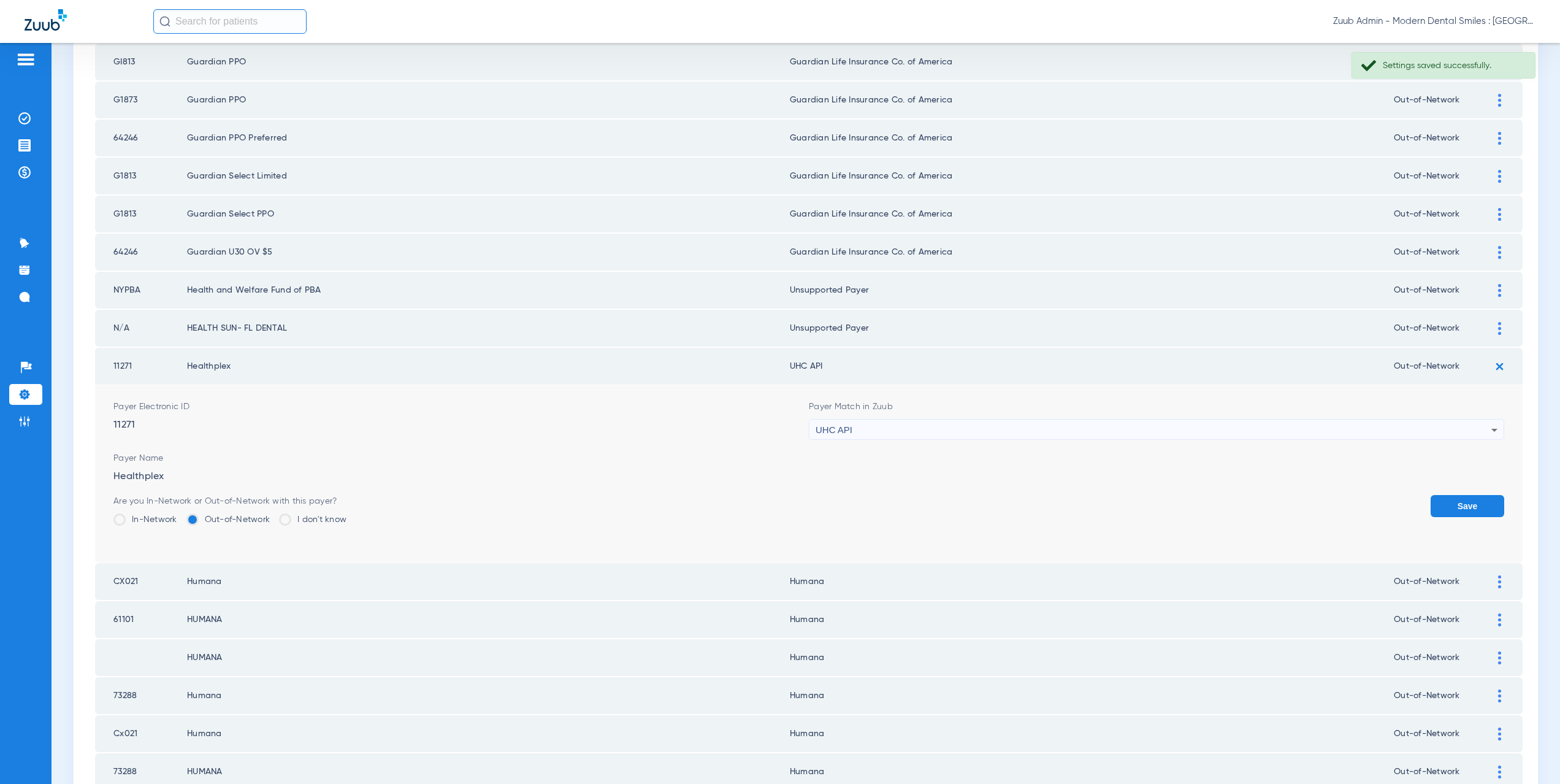
click at [969, 432] on div "UHC API" at bounding box center [1153, 430] width 676 height 21
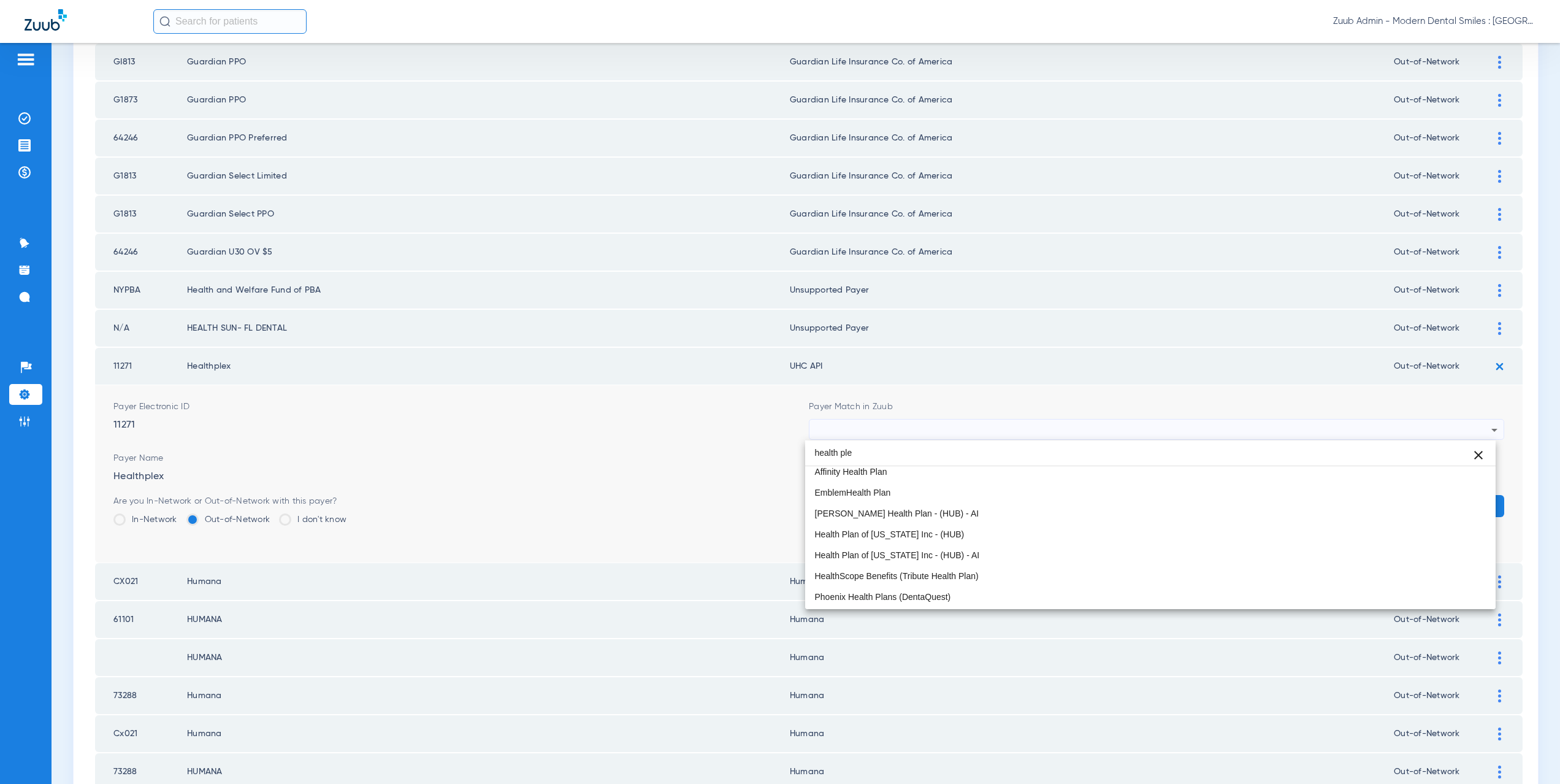
scroll to position [0, 0]
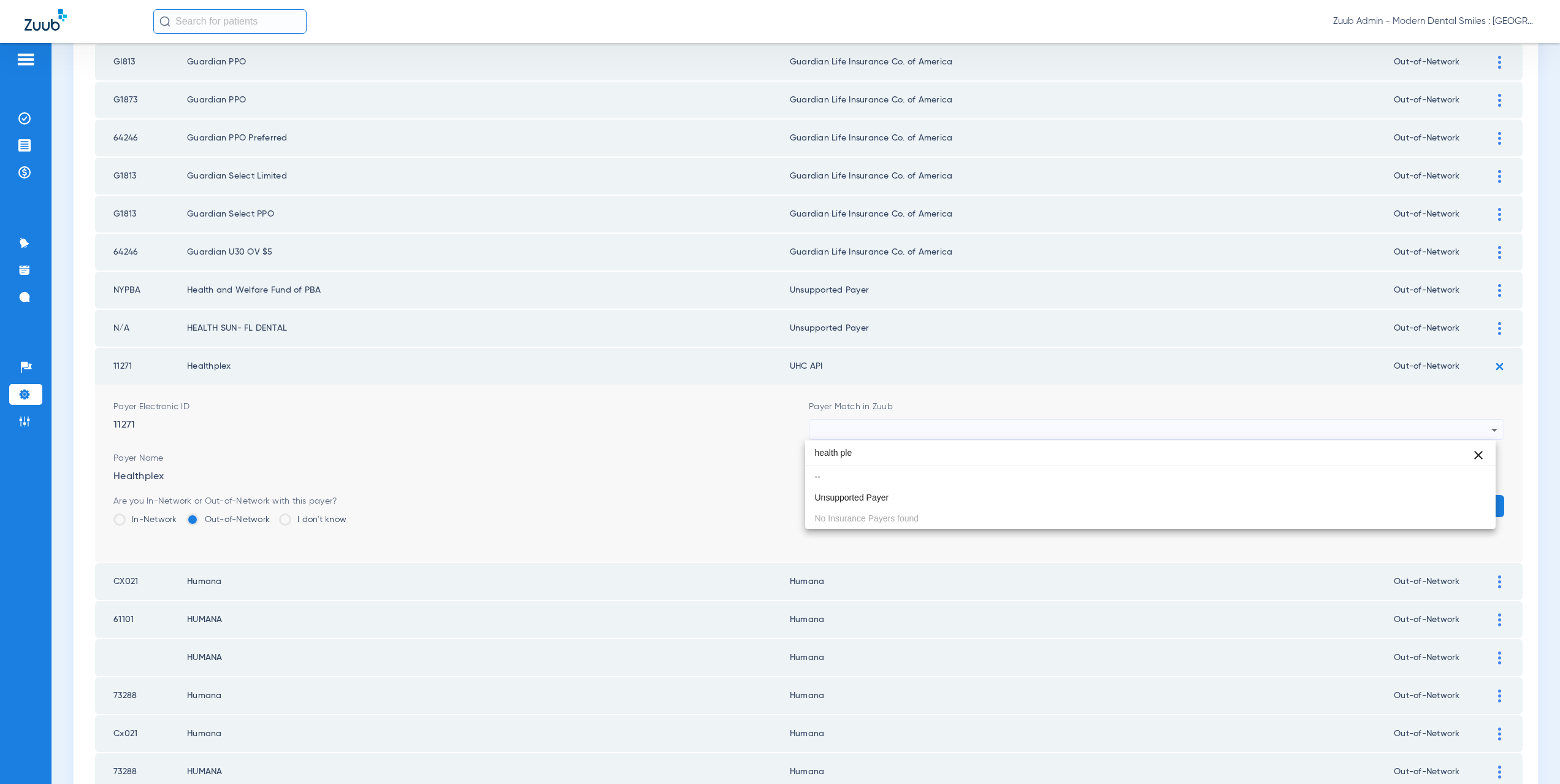
drag, startPoint x: 867, startPoint y: 455, endPoint x: 790, endPoint y: 448, distance: 77.3
click at [790, 448] on div "health ple close -- Unsupported Payer No Insurance Payers found" at bounding box center [780, 392] width 1560 height 784
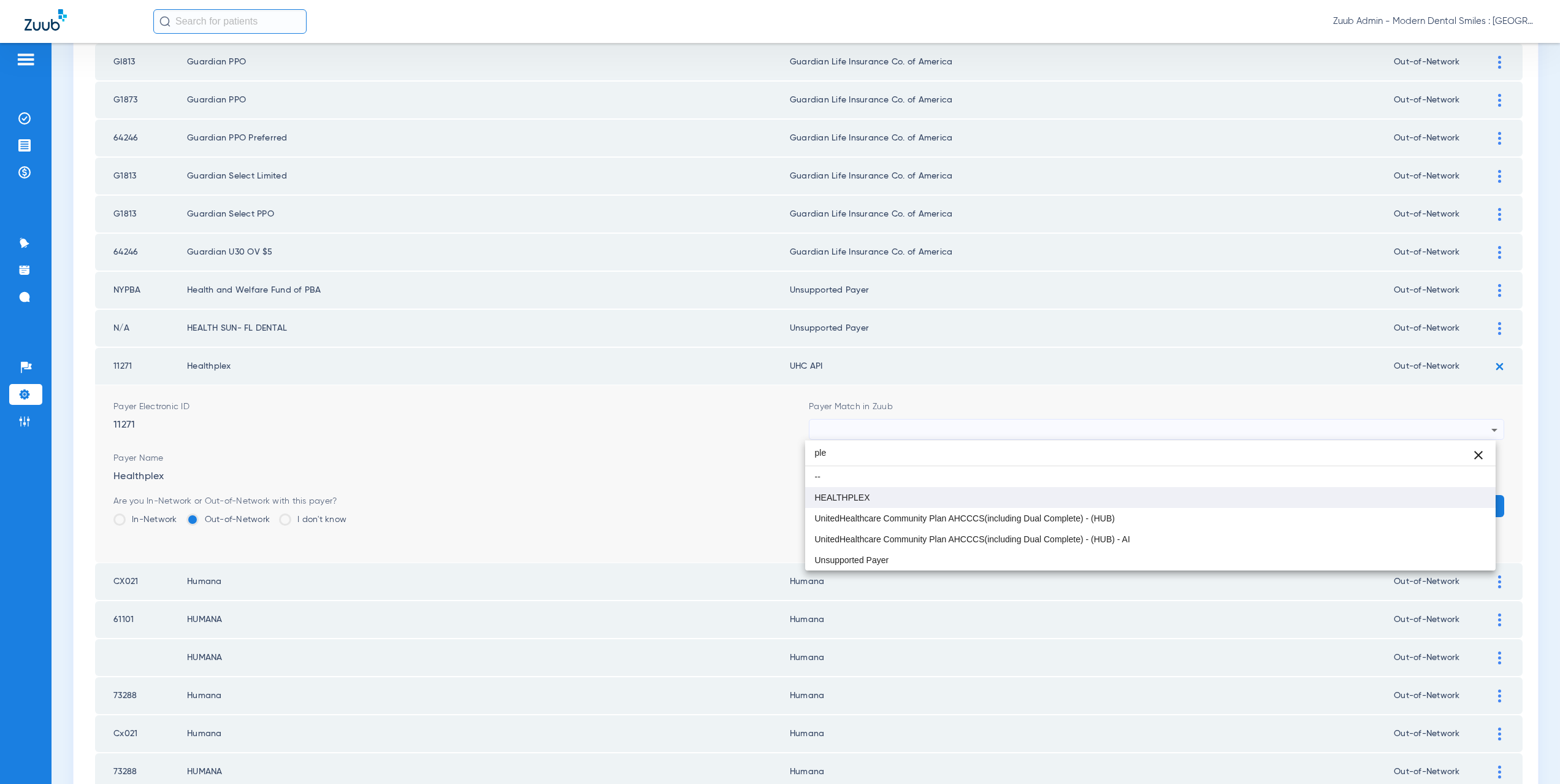
type input "ple"
click at [849, 499] on span "HEALTHPLEX" at bounding box center [843, 498] width 55 height 9
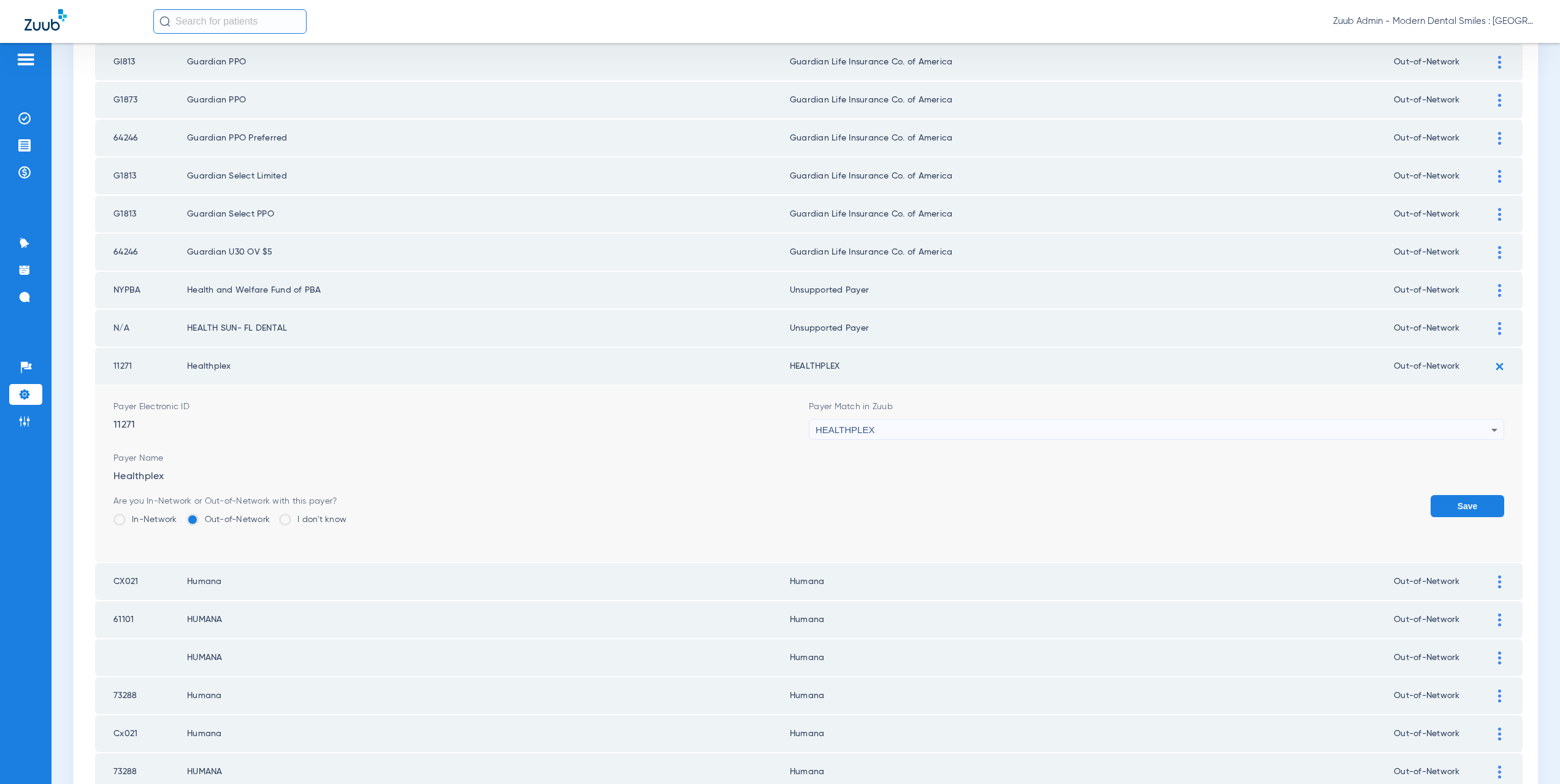
click at [1444, 512] on button "Save" at bounding box center [1467, 506] width 73 height 22
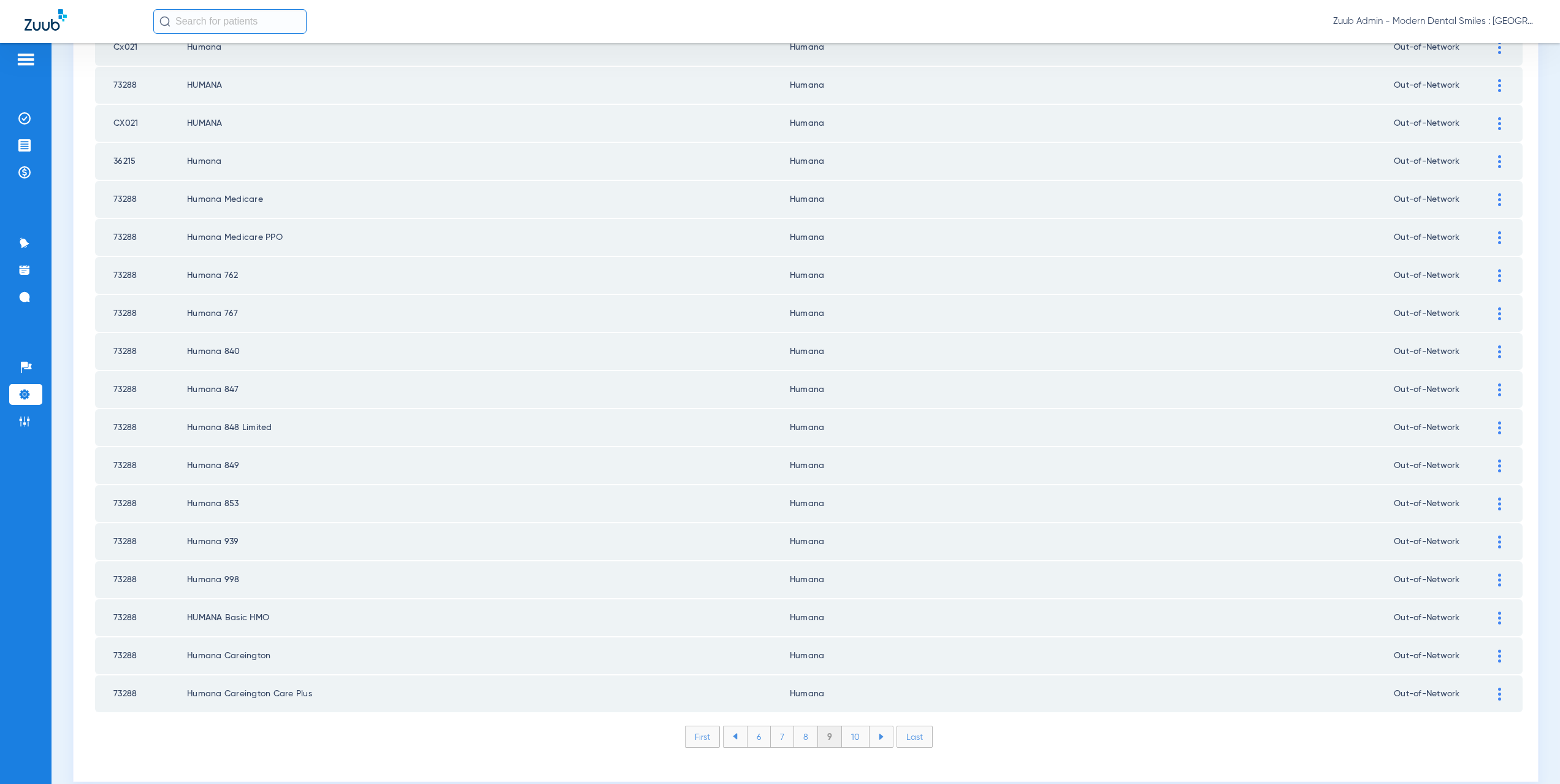
scroll to position [1432, 0]
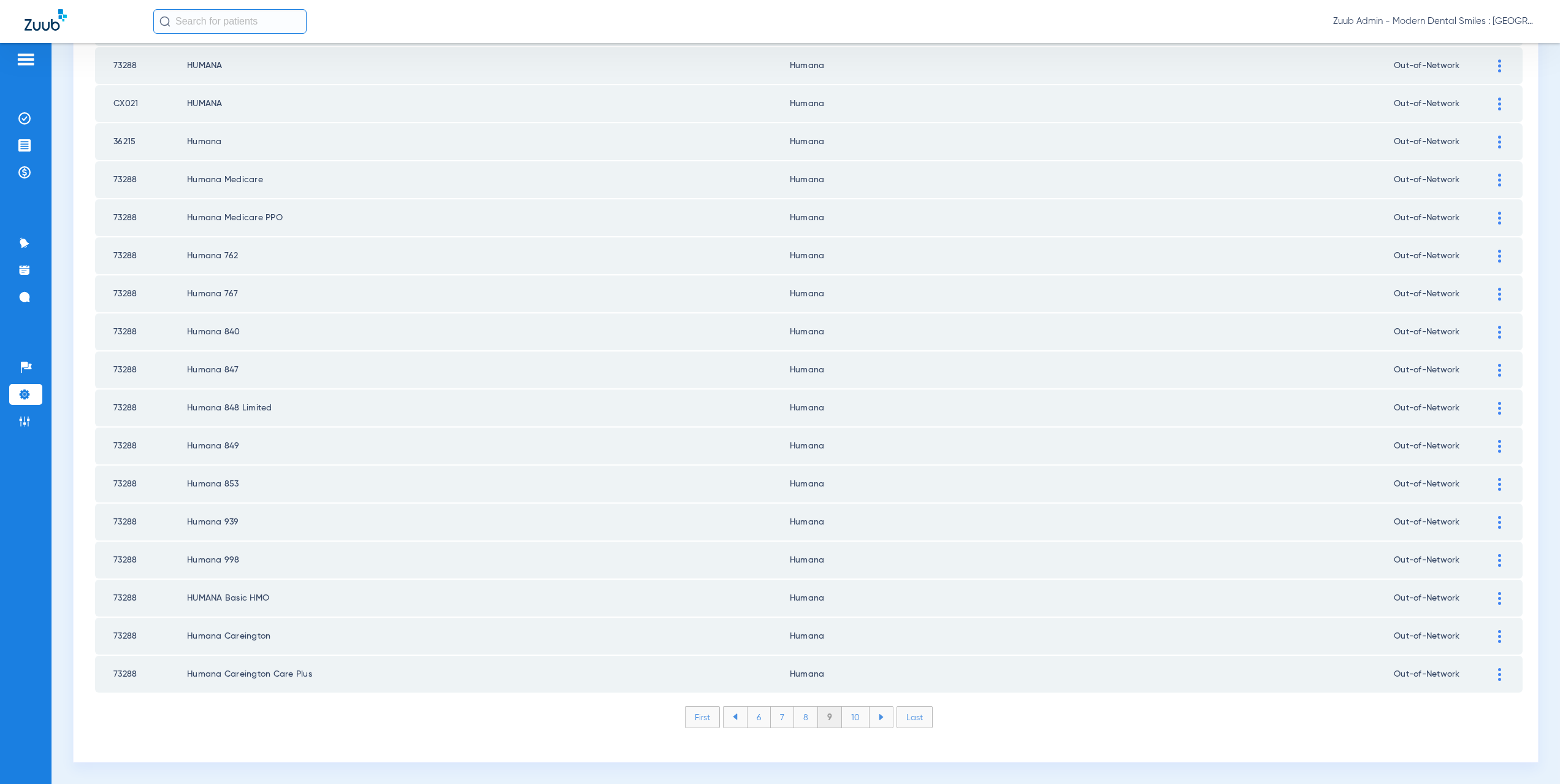
click at [849, 717] on li "10" at bounding box center [856, 716] width 27 height 21
click at [853, 717] on li "11" at bounding box center [858, 716] width 25 height 21
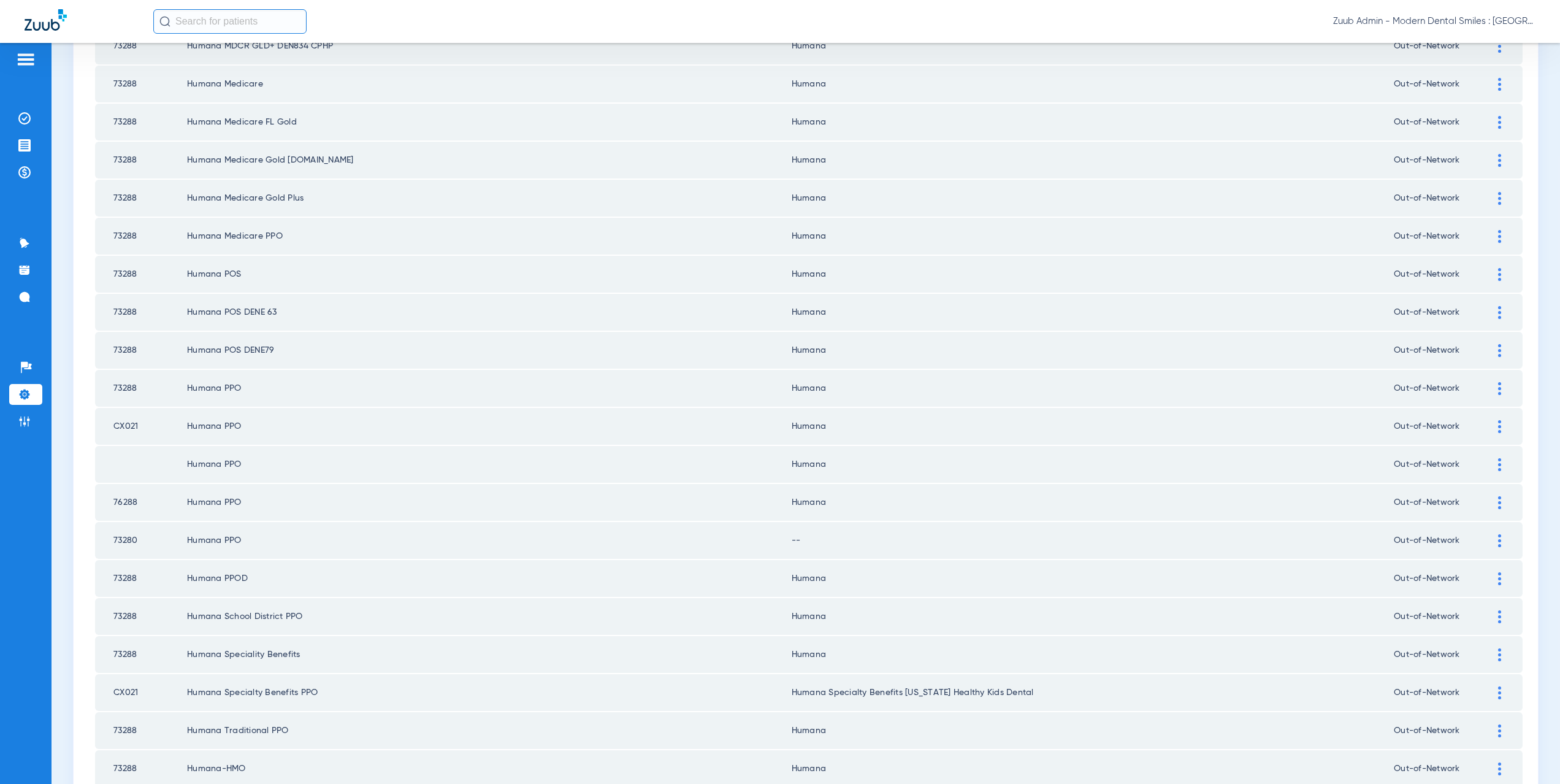
scroll to position [522, 0]
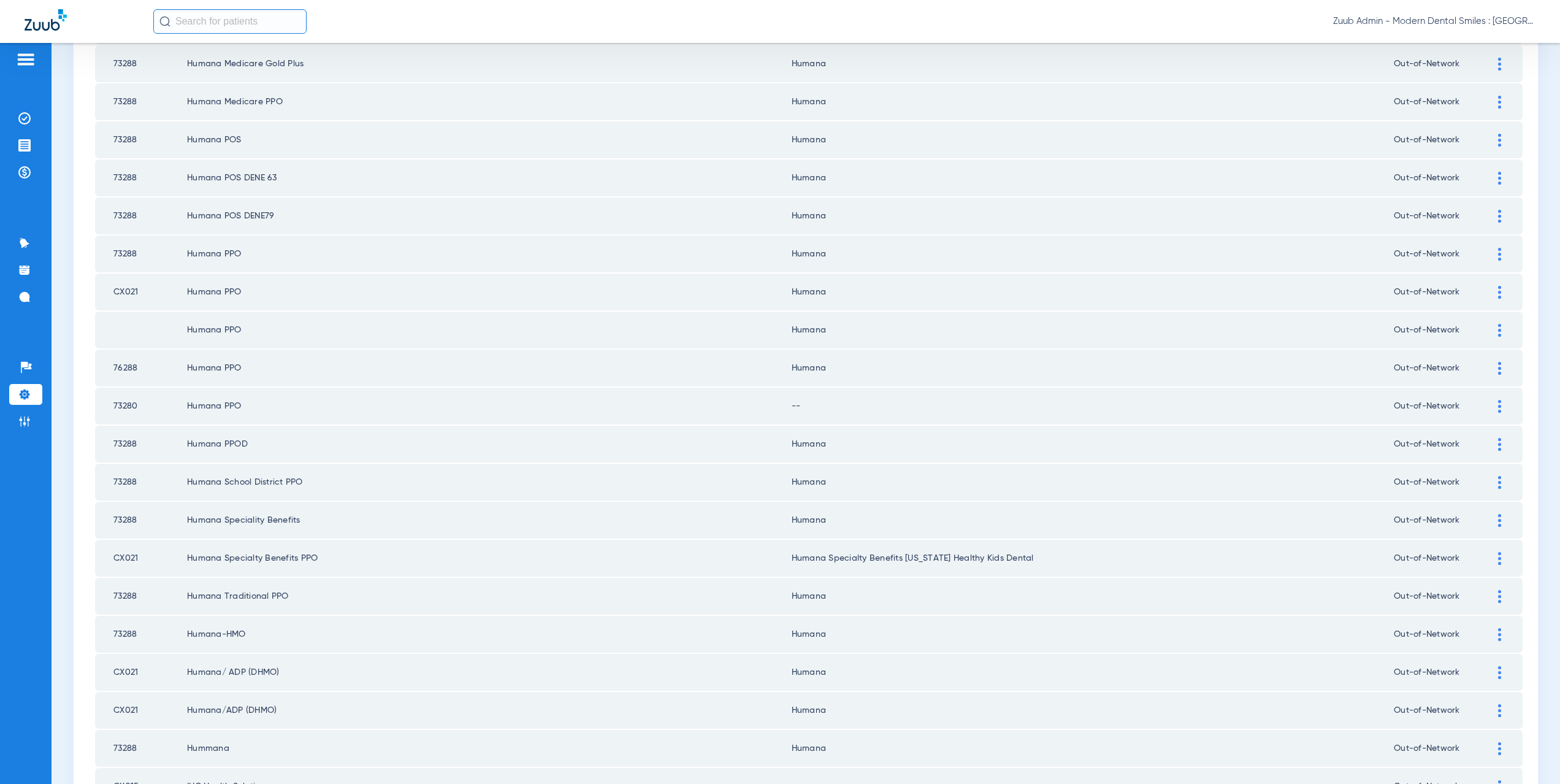
click at [1489, 402] on div at bounding box center [1500, 406] width 21 height 13
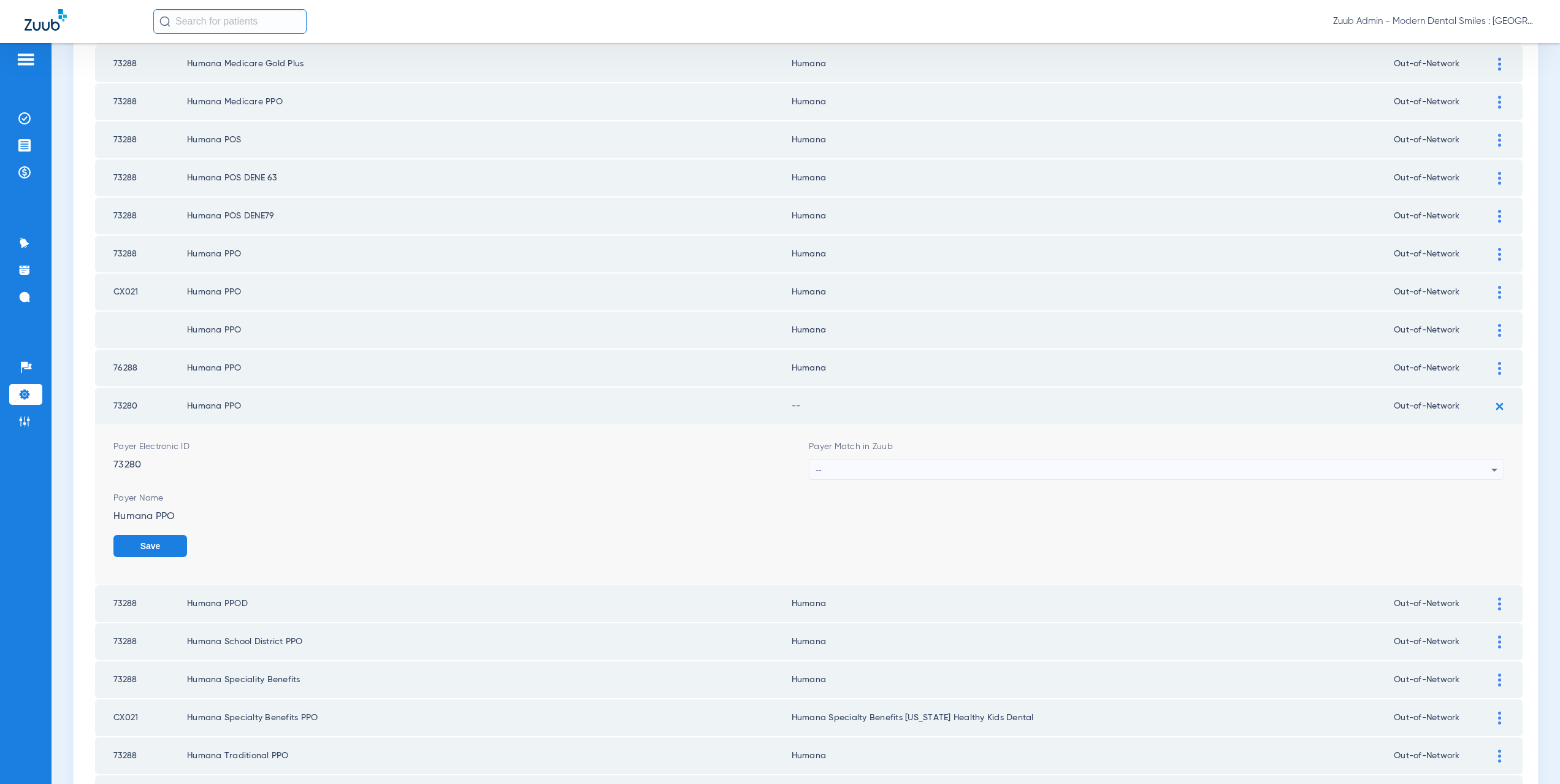
click at [877, 468] on div "--" at bounding box center [1153, 470] width 676 height 21
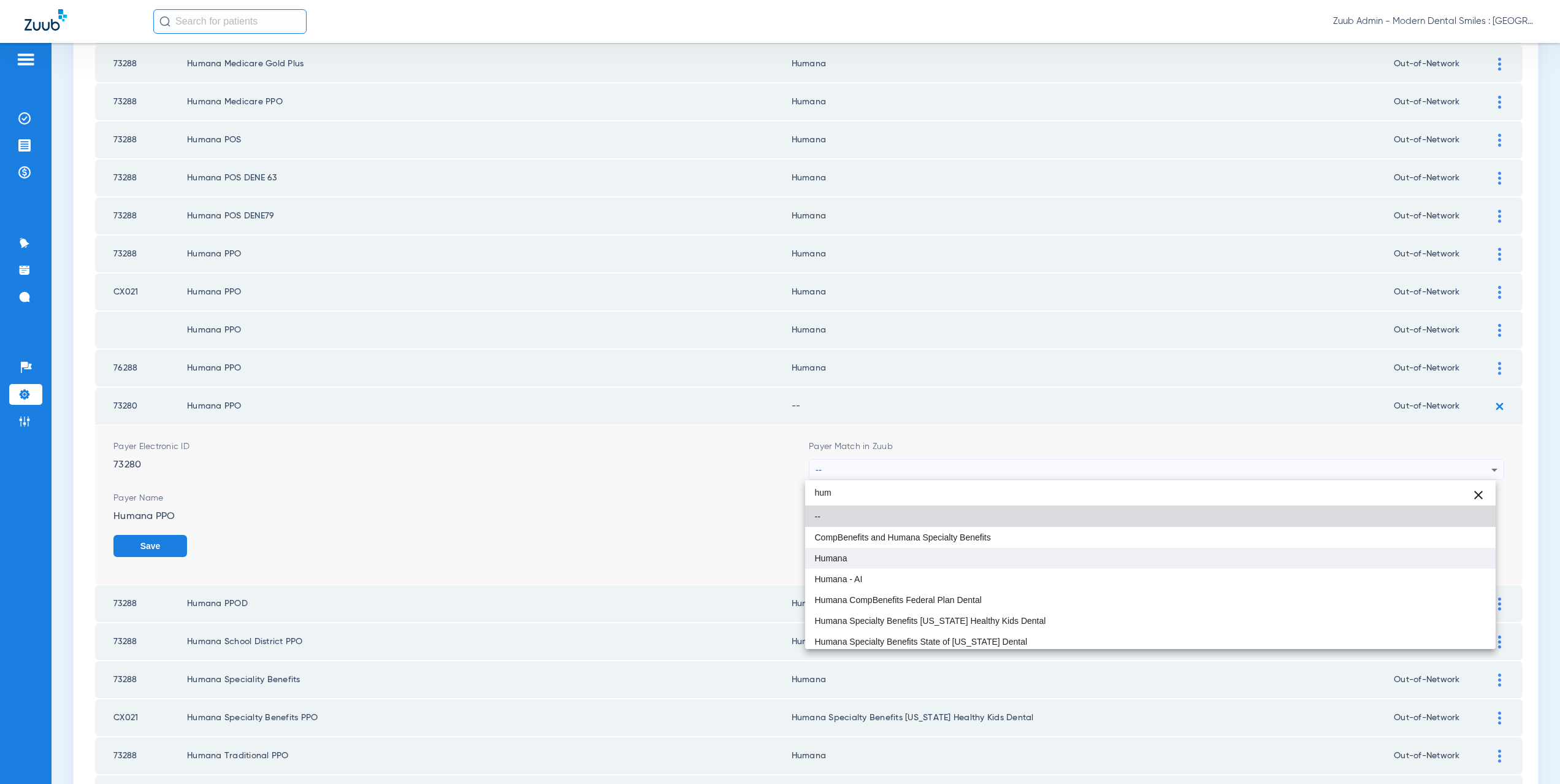
type input "hum"
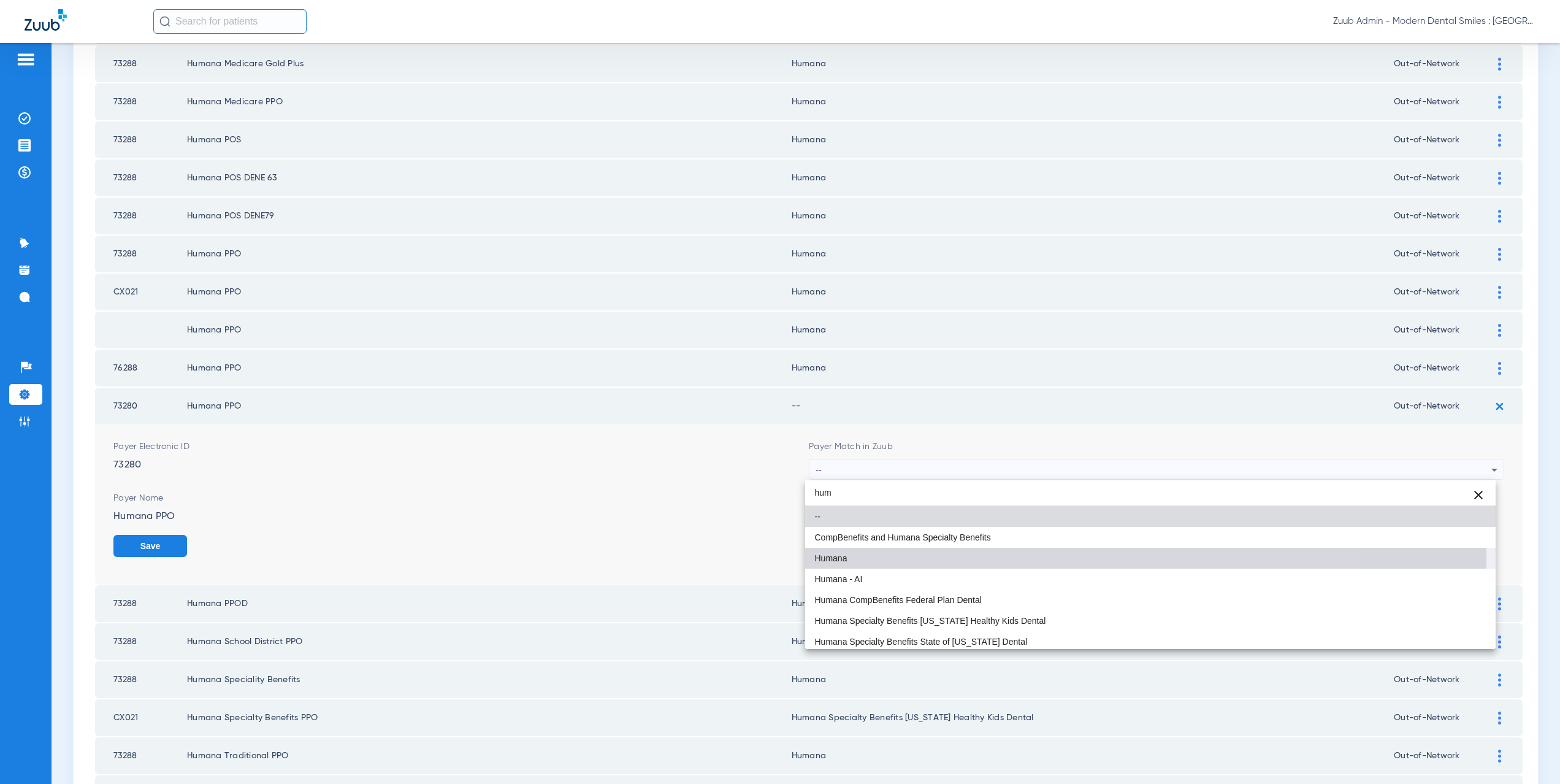
click at [877, 555] on mat-option "Humana" at bounding box center [1151, 557] width 691 height 21
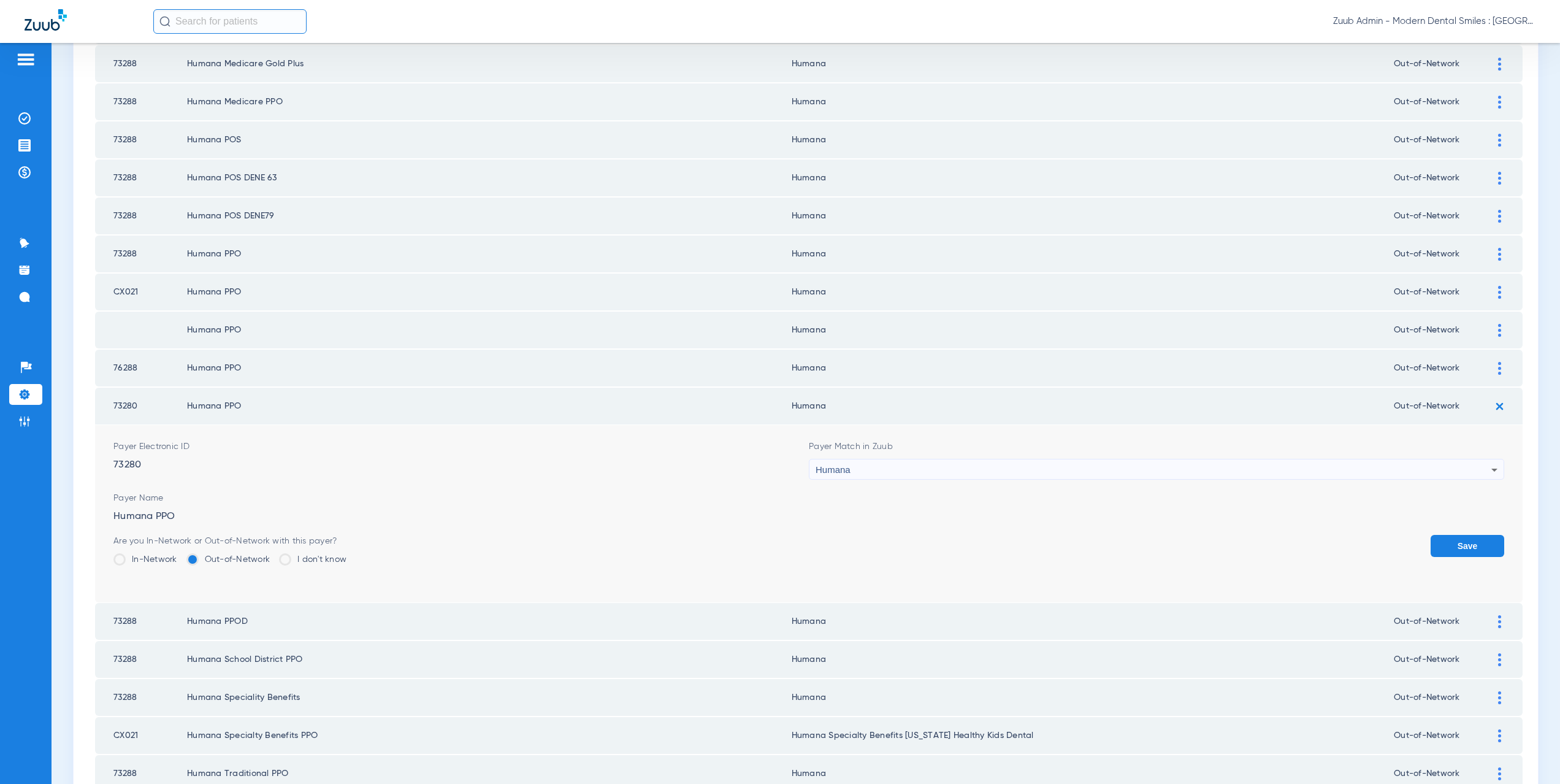
click at [1454, 541] on button "Save" at bounding box center [1467, 545] width 73 height 22
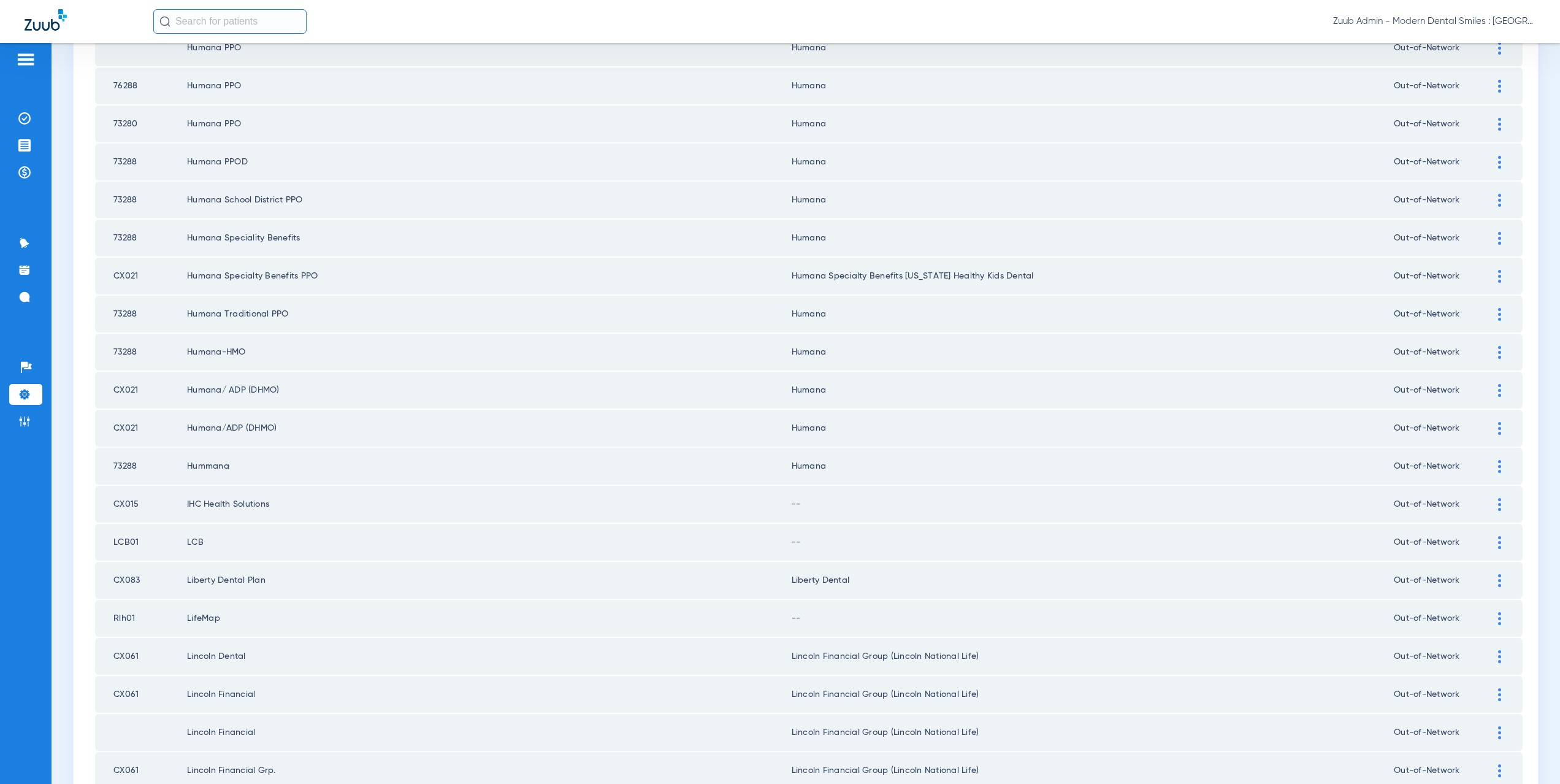
scroll to position [810, 0]
click at [1496, 497] on div at bounding box center [1500, 498] width 21 height 13
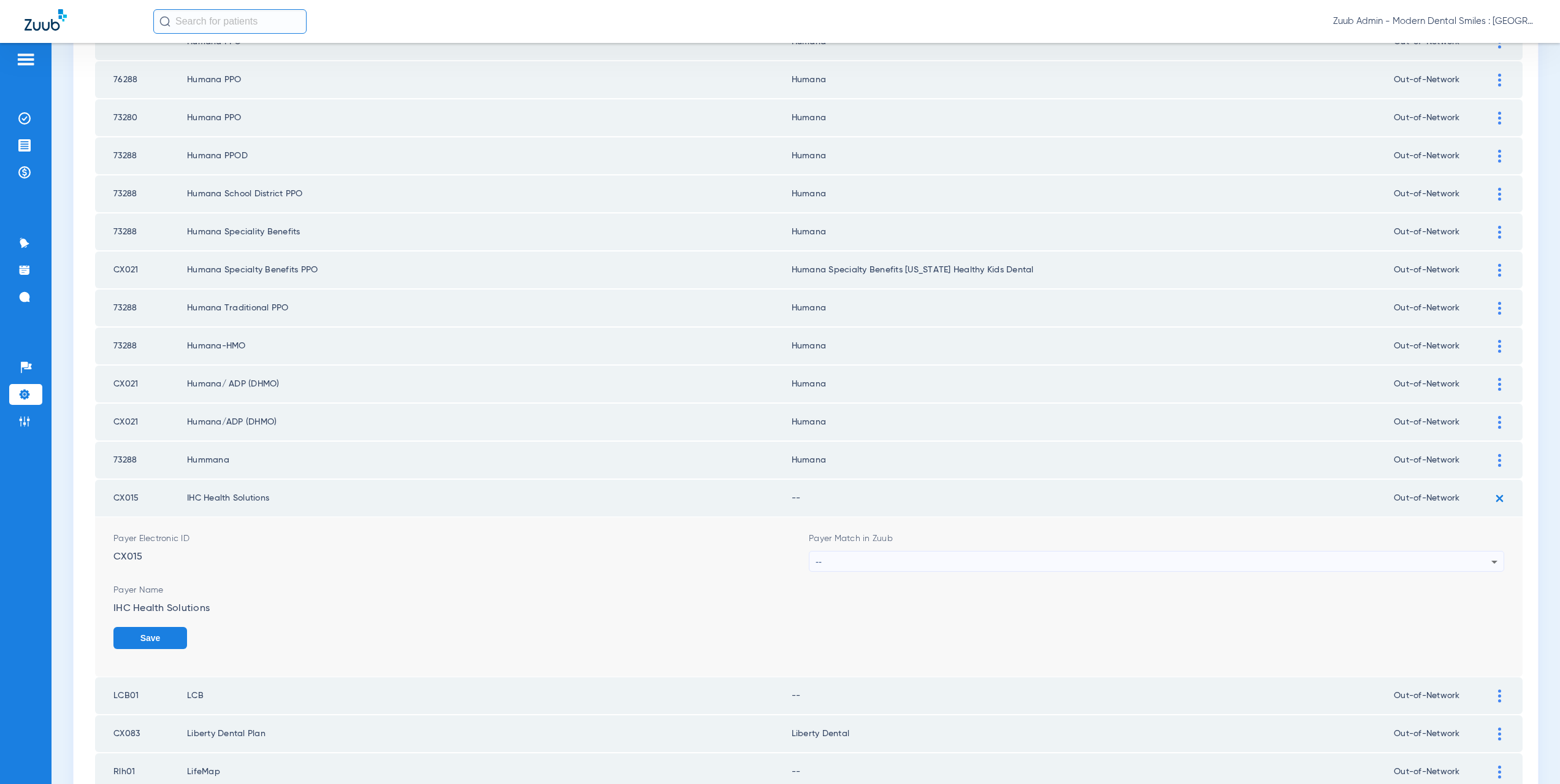
click at [867, 555] on div "--" at bounding box center [1153, 561] width 676 height 21
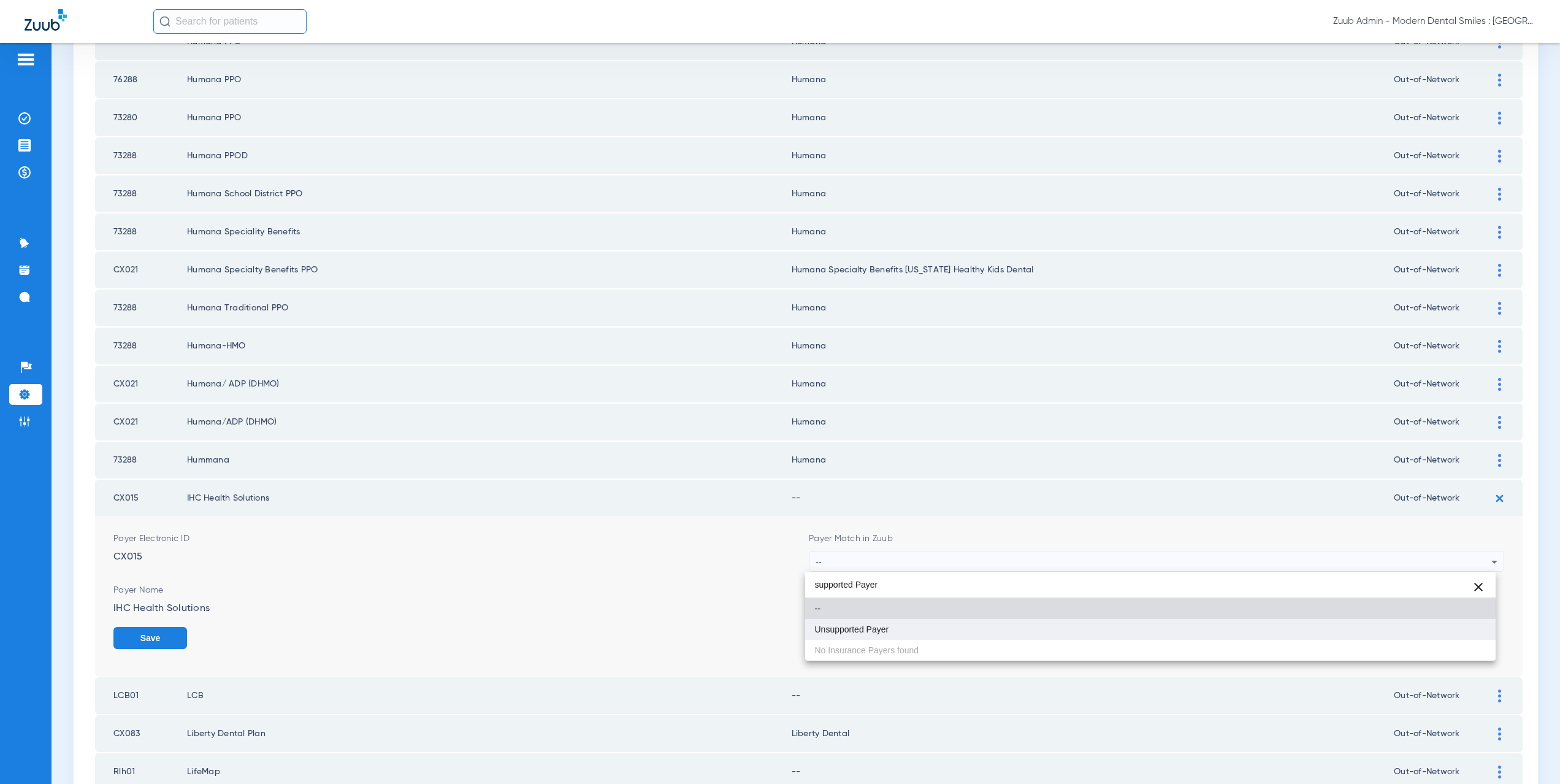
type input "supported Payer"
click at [870, 625] on span "Unsupported Payer" at bounding box center [852, 629] width 74 height 9
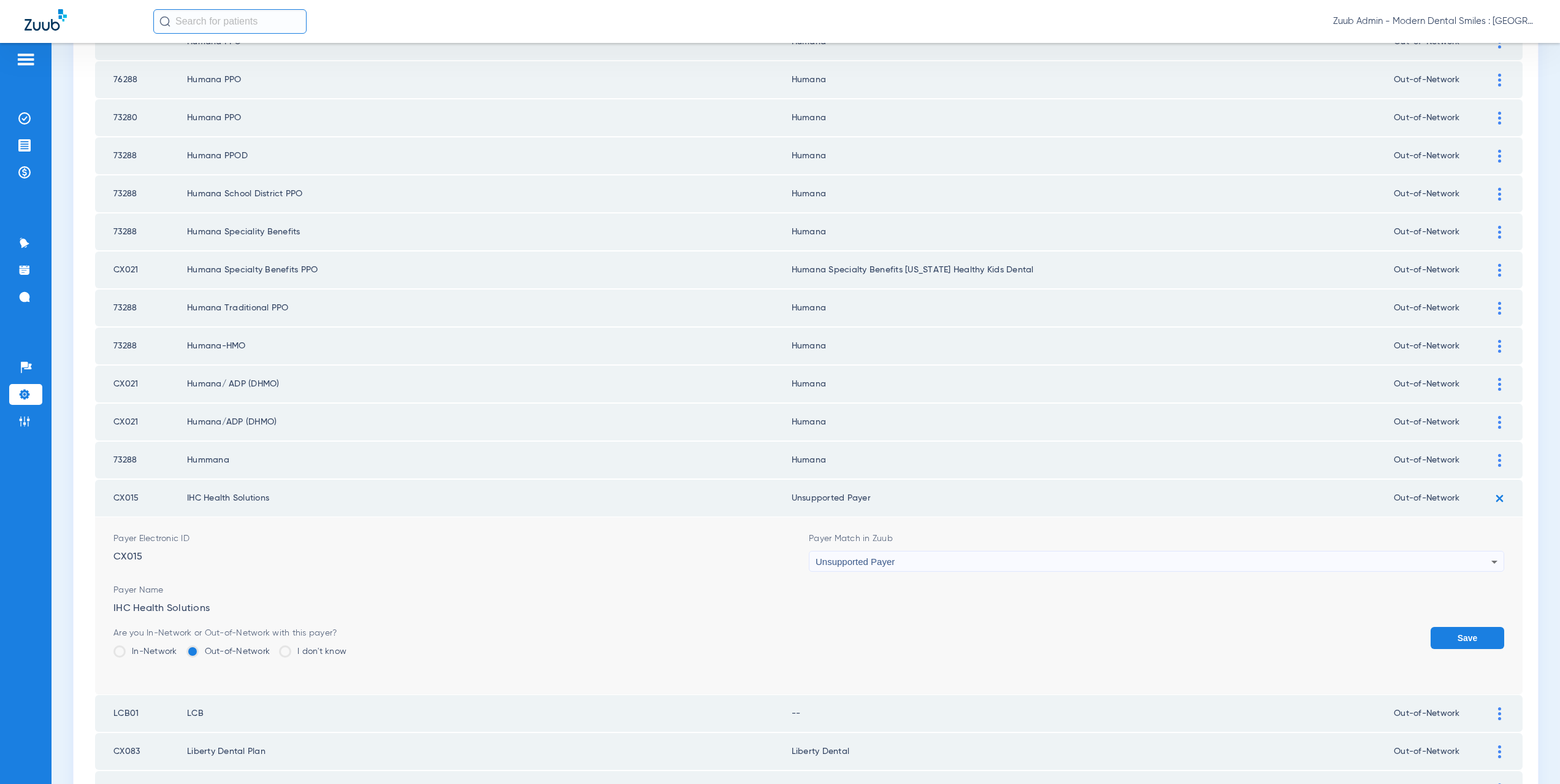
click at [1461, 636] on button "Save" at bounding box center [1467, 637] width 73 height 22
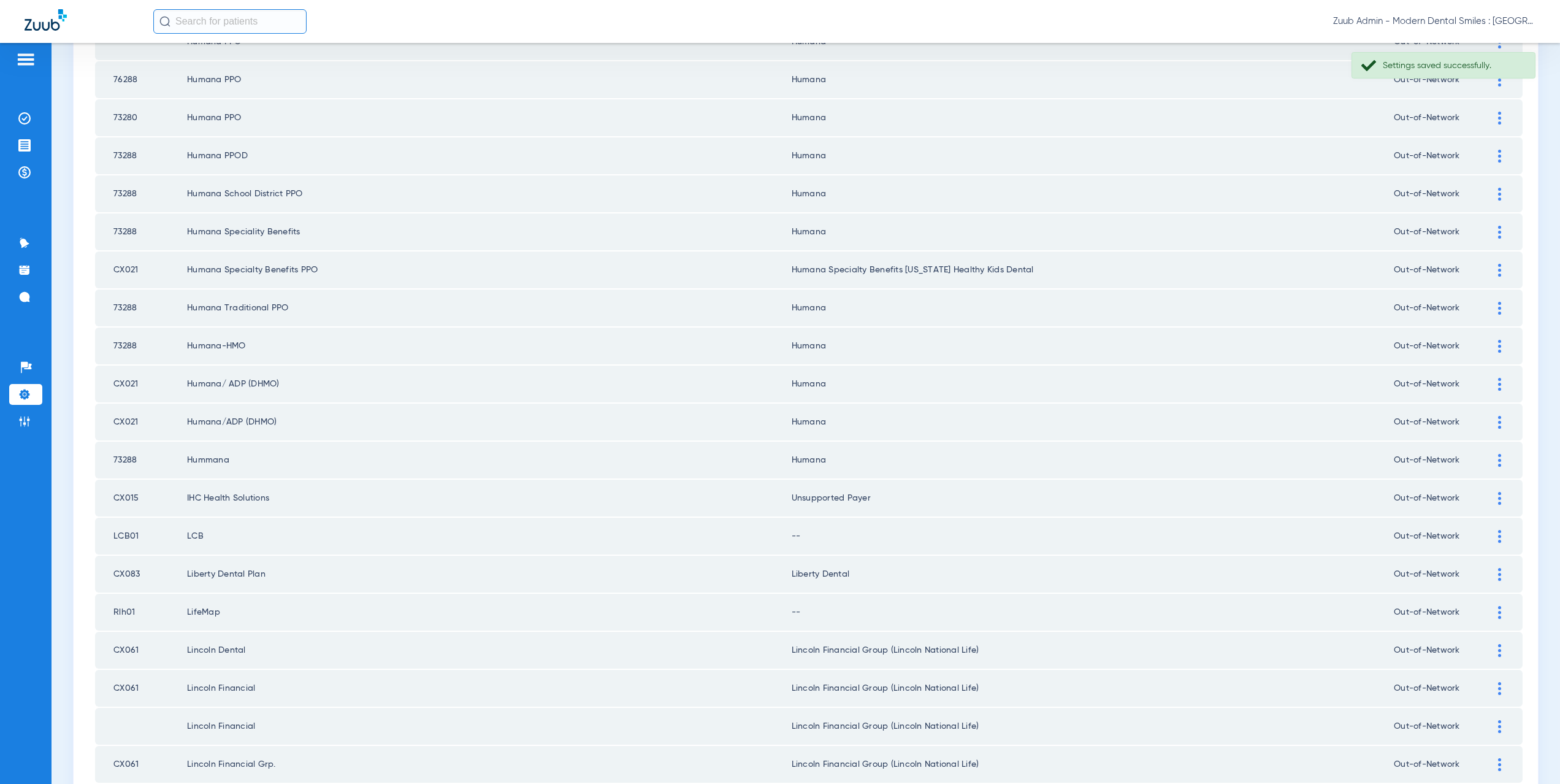
click at [1498, 530] on img at bounding box center [1500, 536] width 3 height 13
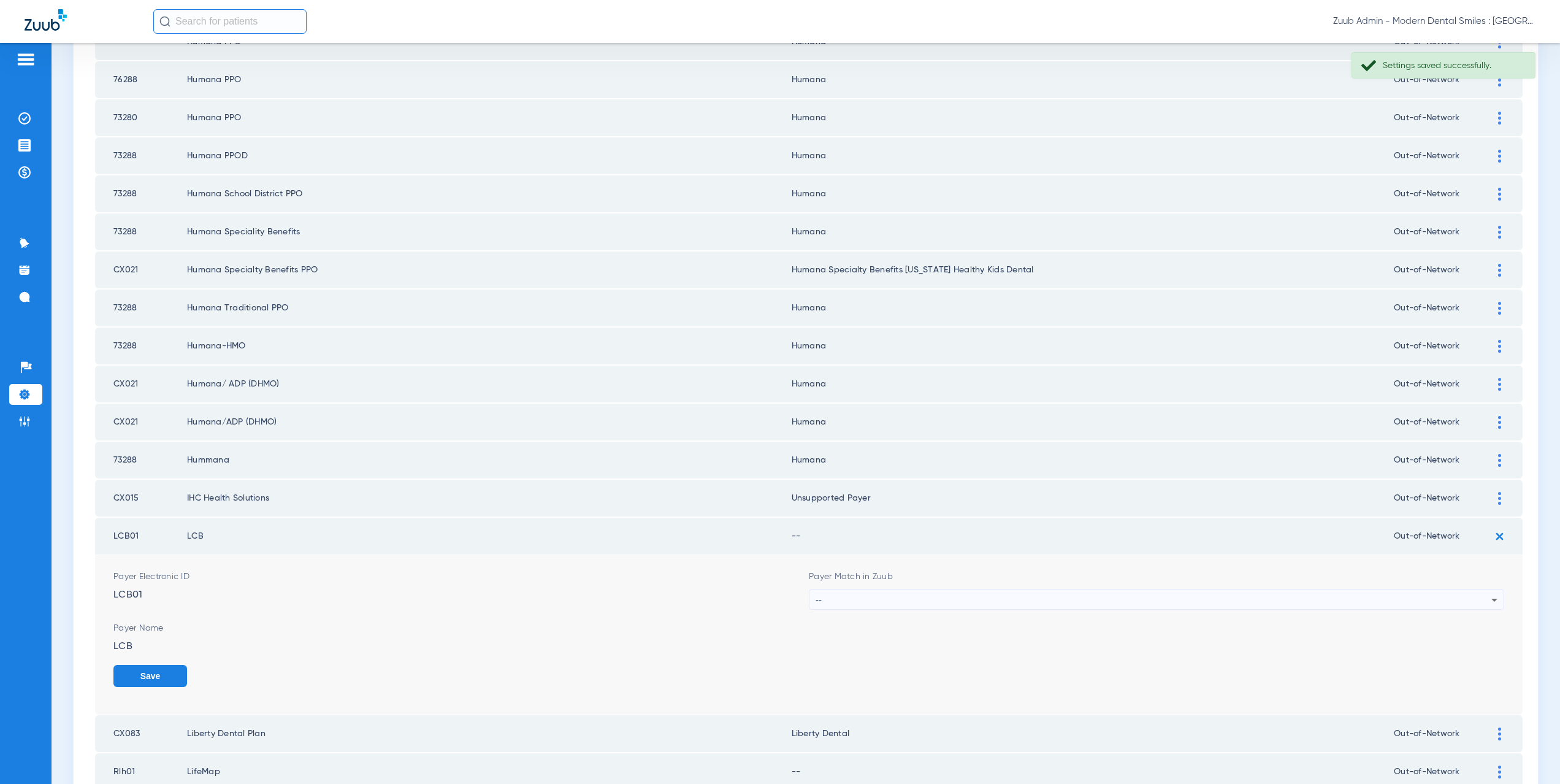
click at [849, 601] on div "--" at bounding box center [1153, 599] width 676 height 21
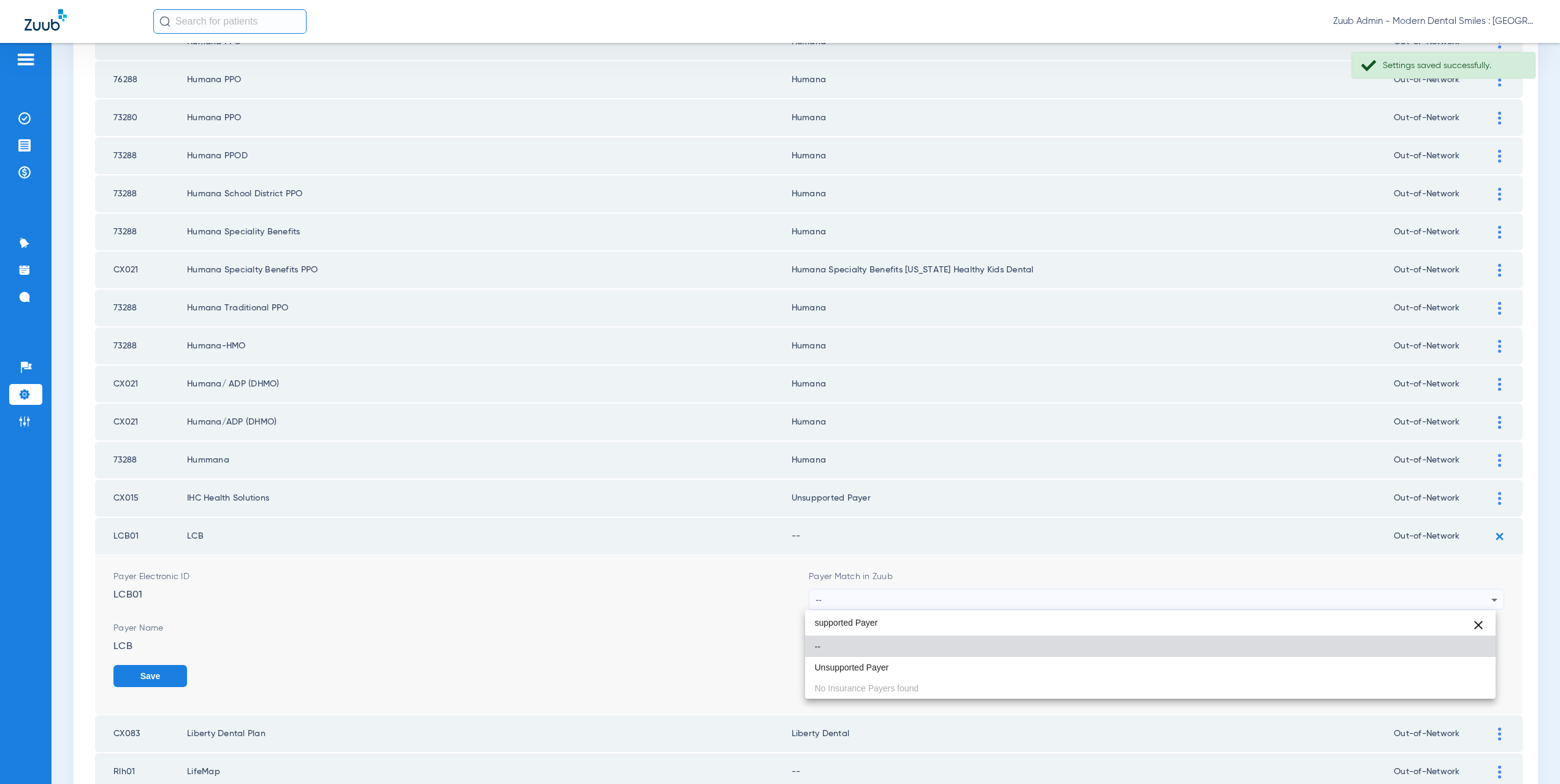
type input "supported Payer"
click at [862, 665] on span "Unsupported Payer" at bounding box center [852, 668] width 74 height 9
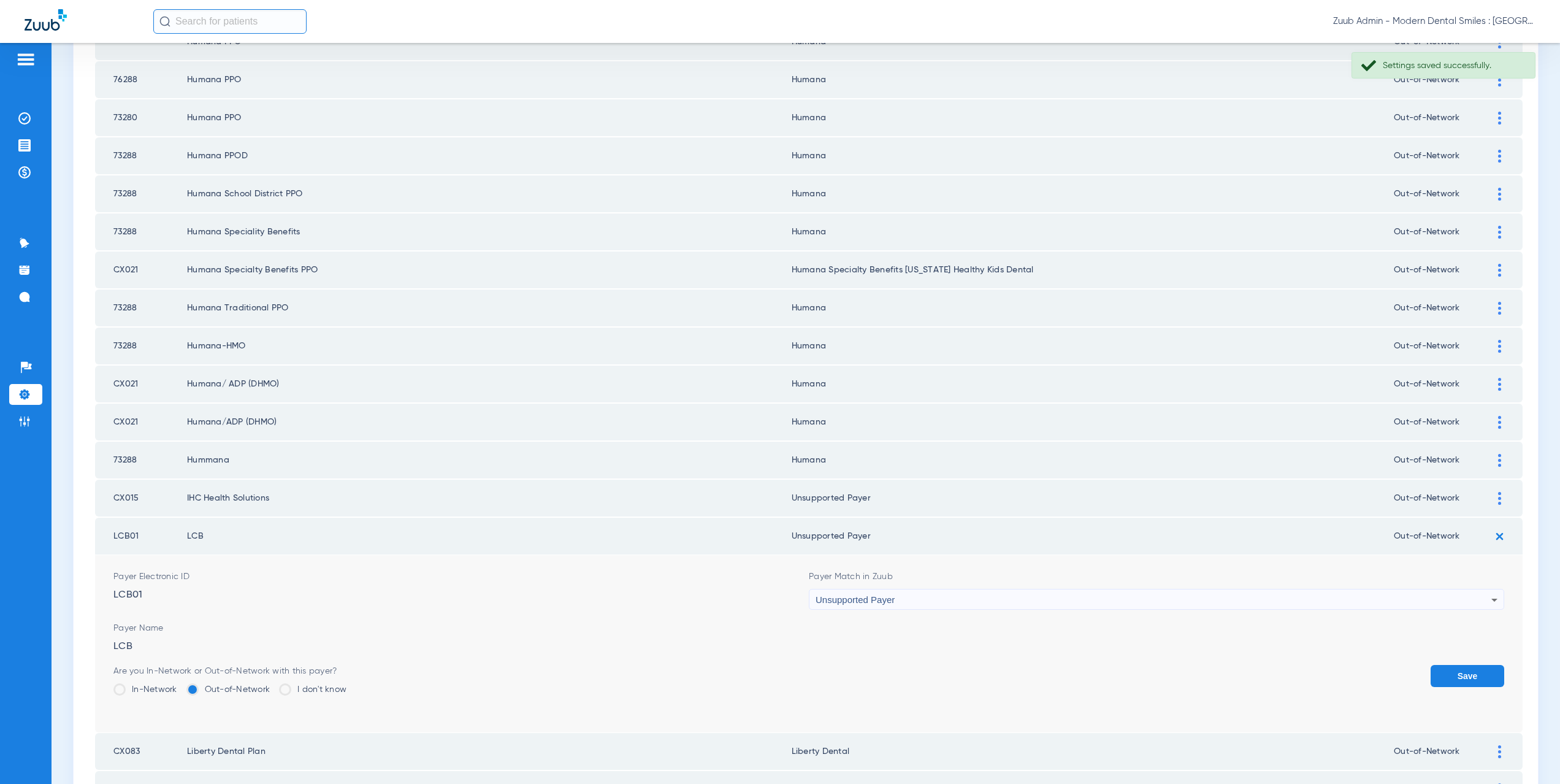
click at [1453, 679] on button "Save" at bounding box center [1467, 675] width 73 height 22
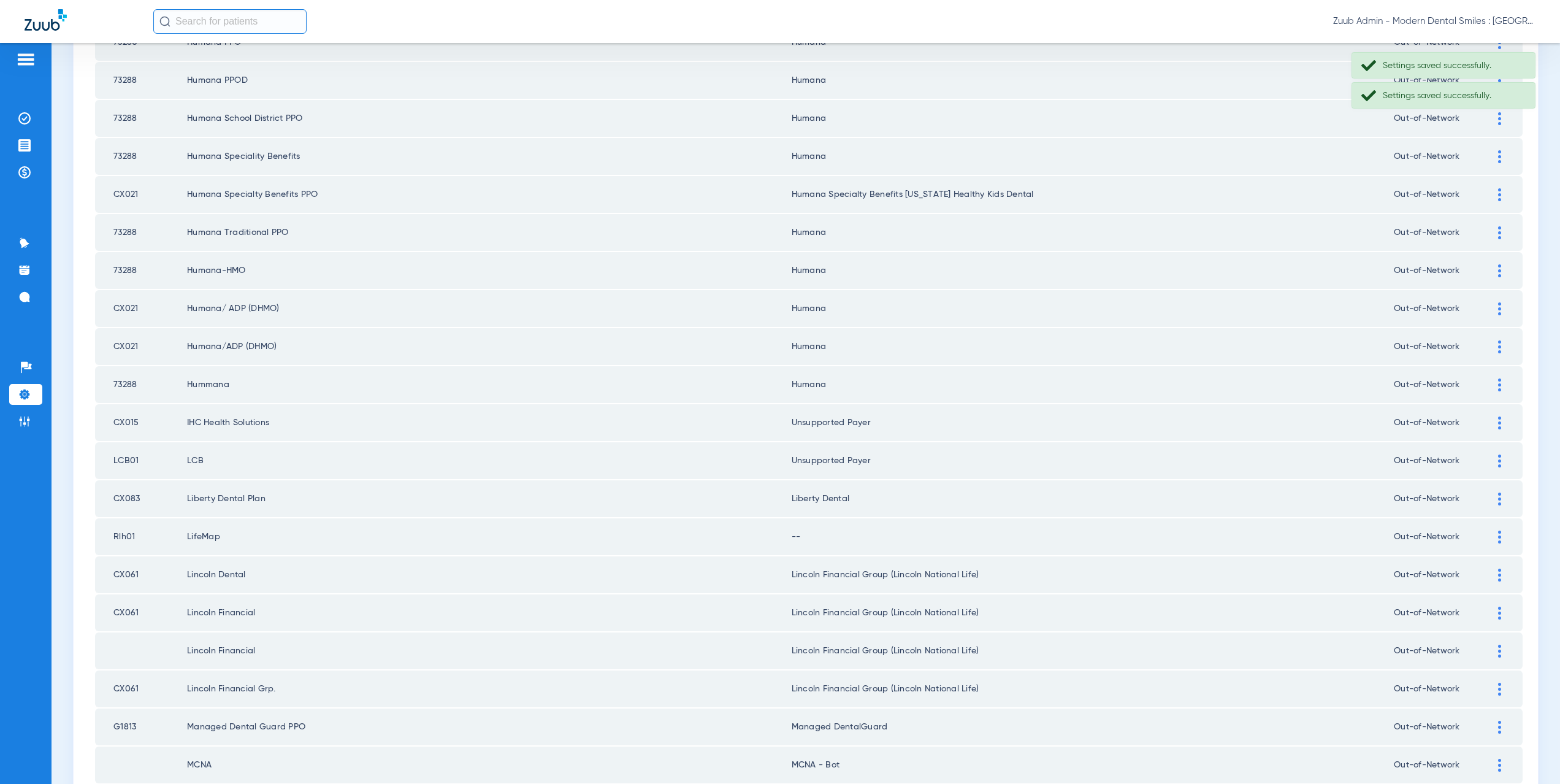
scroll to position [983, 0]
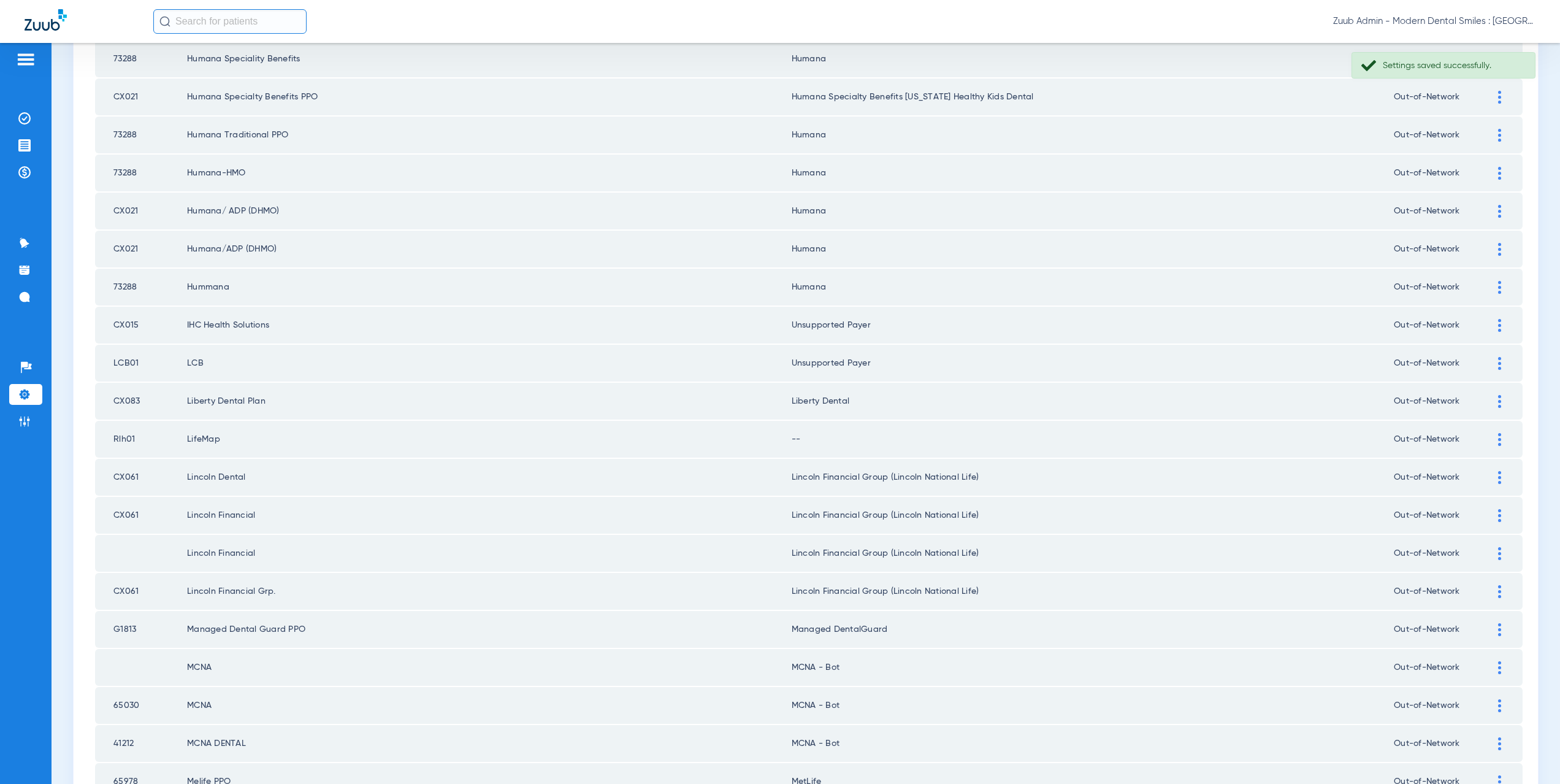
click at [1489, 442] on div at bounding box center [1500, 439] width 21 height 13
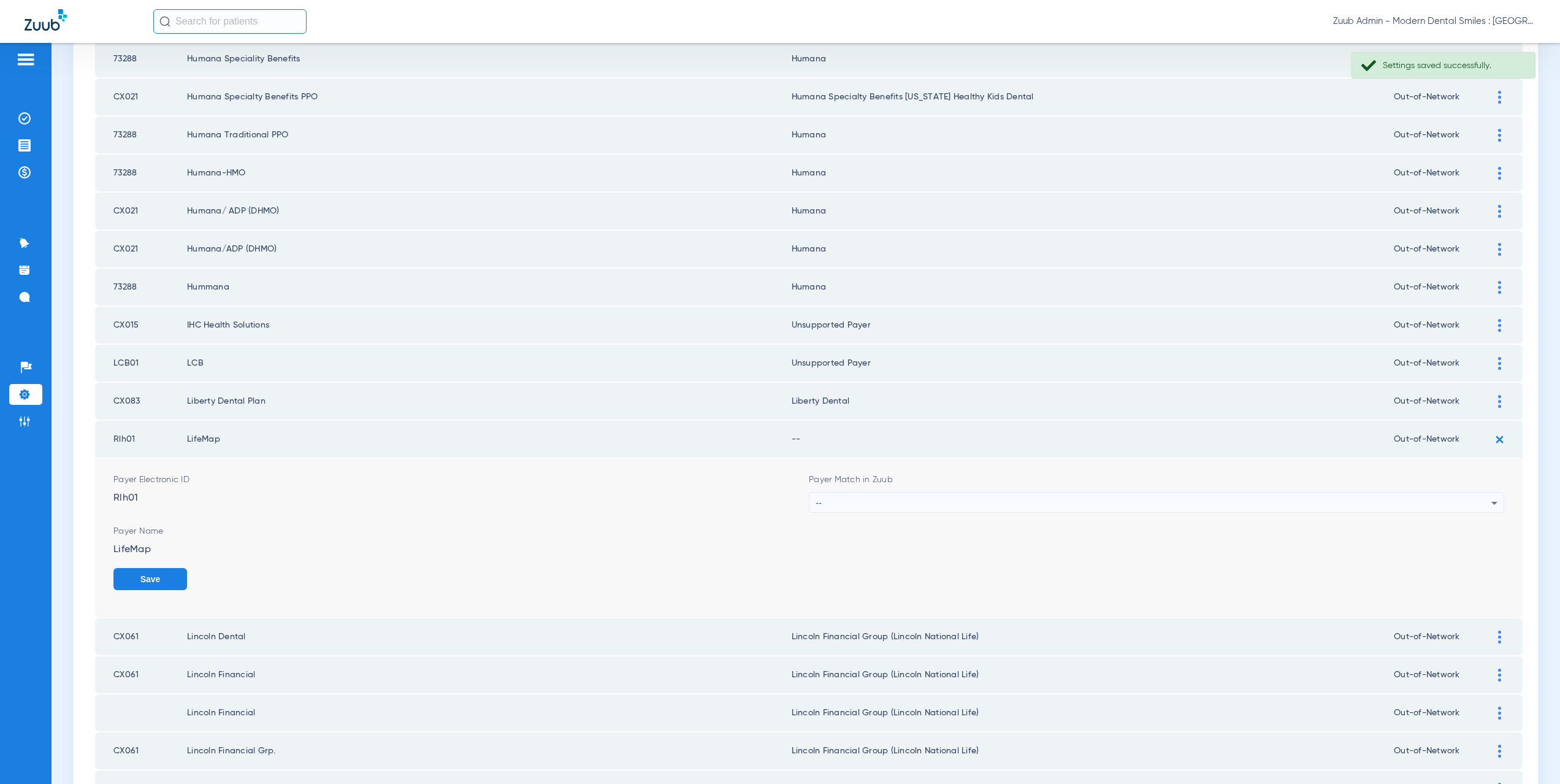
click at [864, 500] on div "--" at bounding box center [1153, 503] width 676 height 21
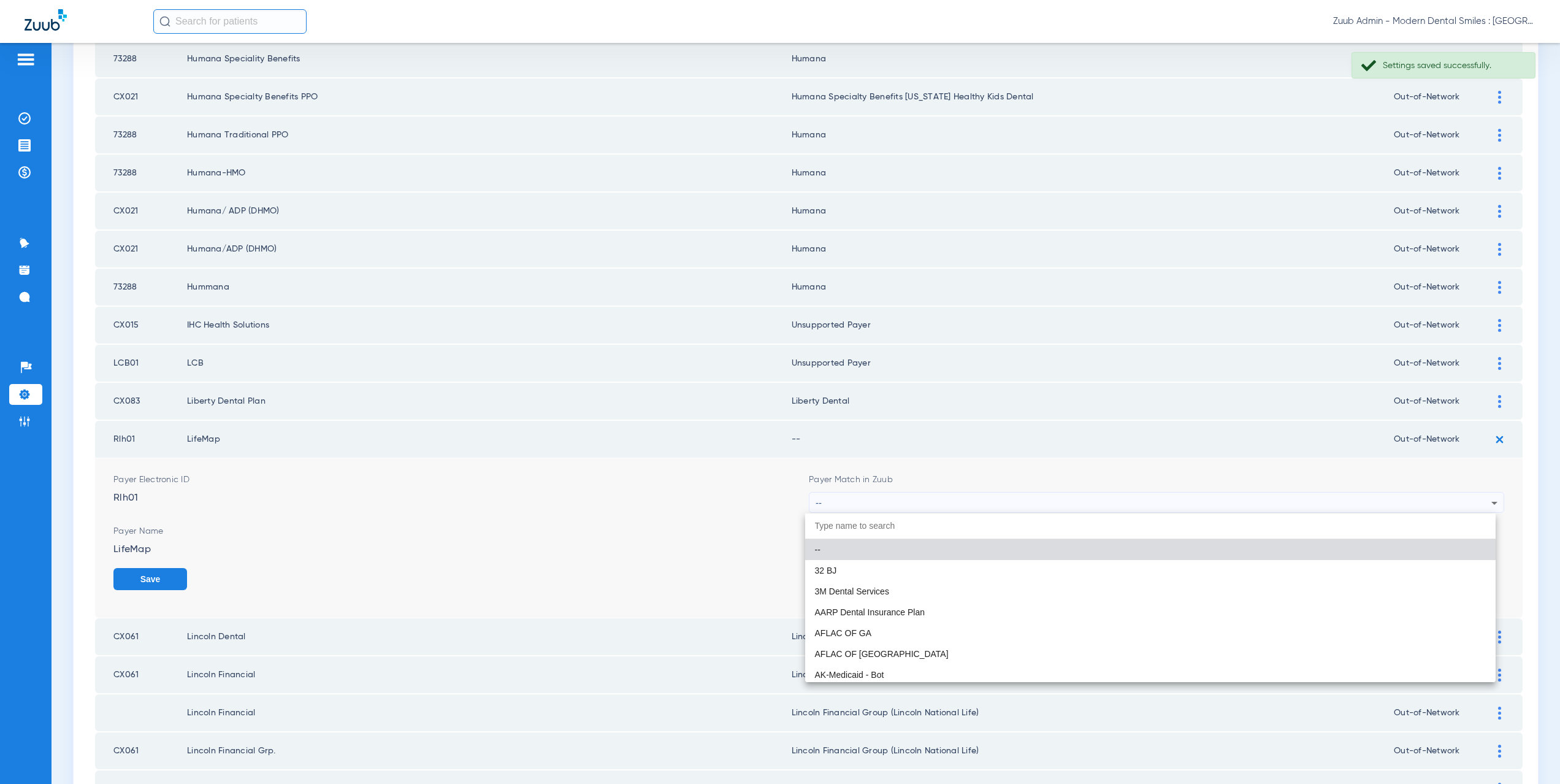
paste input "supported Payer"
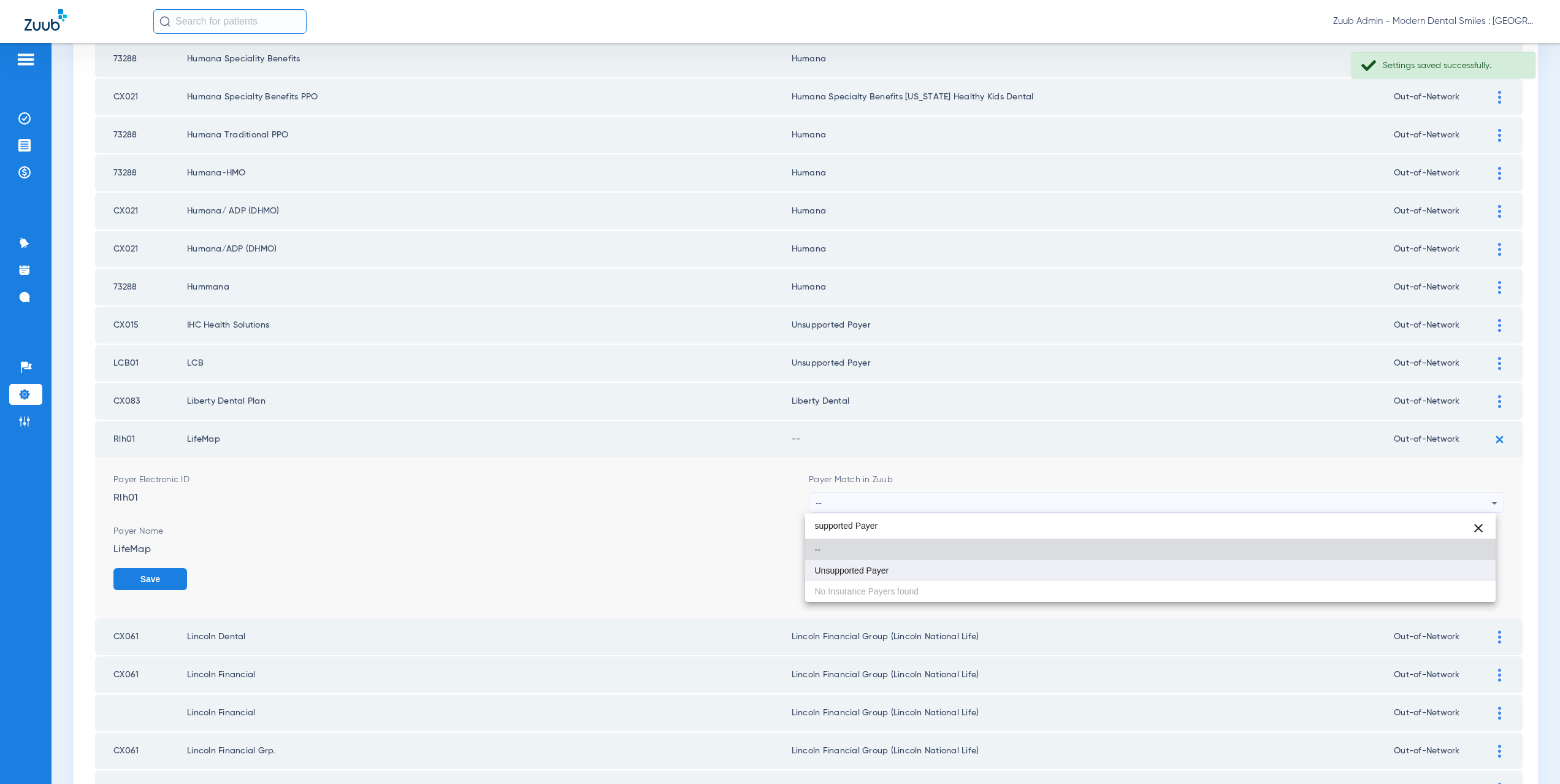
type input "supported Payer"
click at [869, 570] on span "Unsupported Payer" at bounding box center [852, 570] width 74 height 9
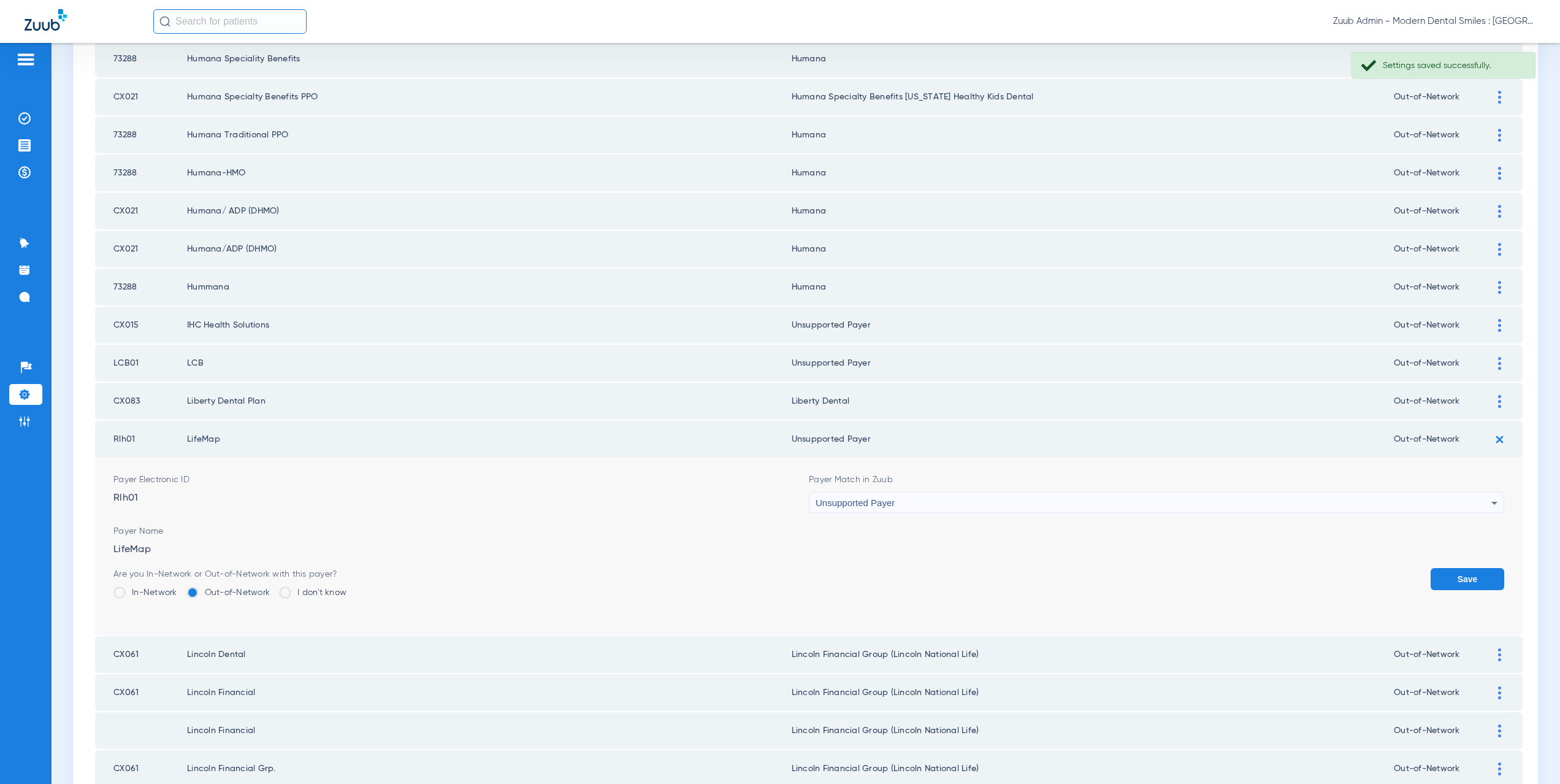
click at [1451, 579] on button "Save" at bounding box center [1467, 579] width 73 height 22
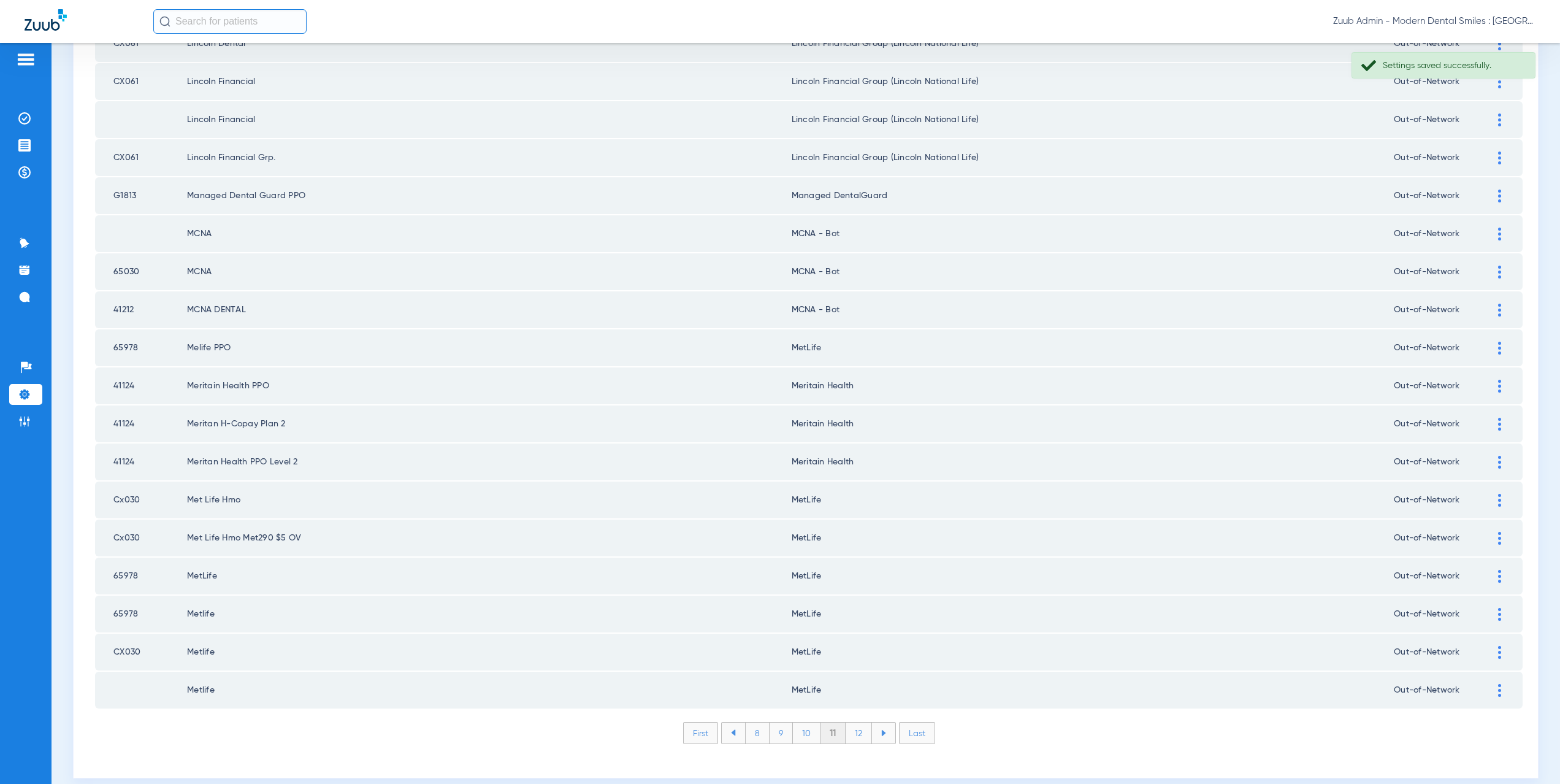
scroll to position [1432, 0]
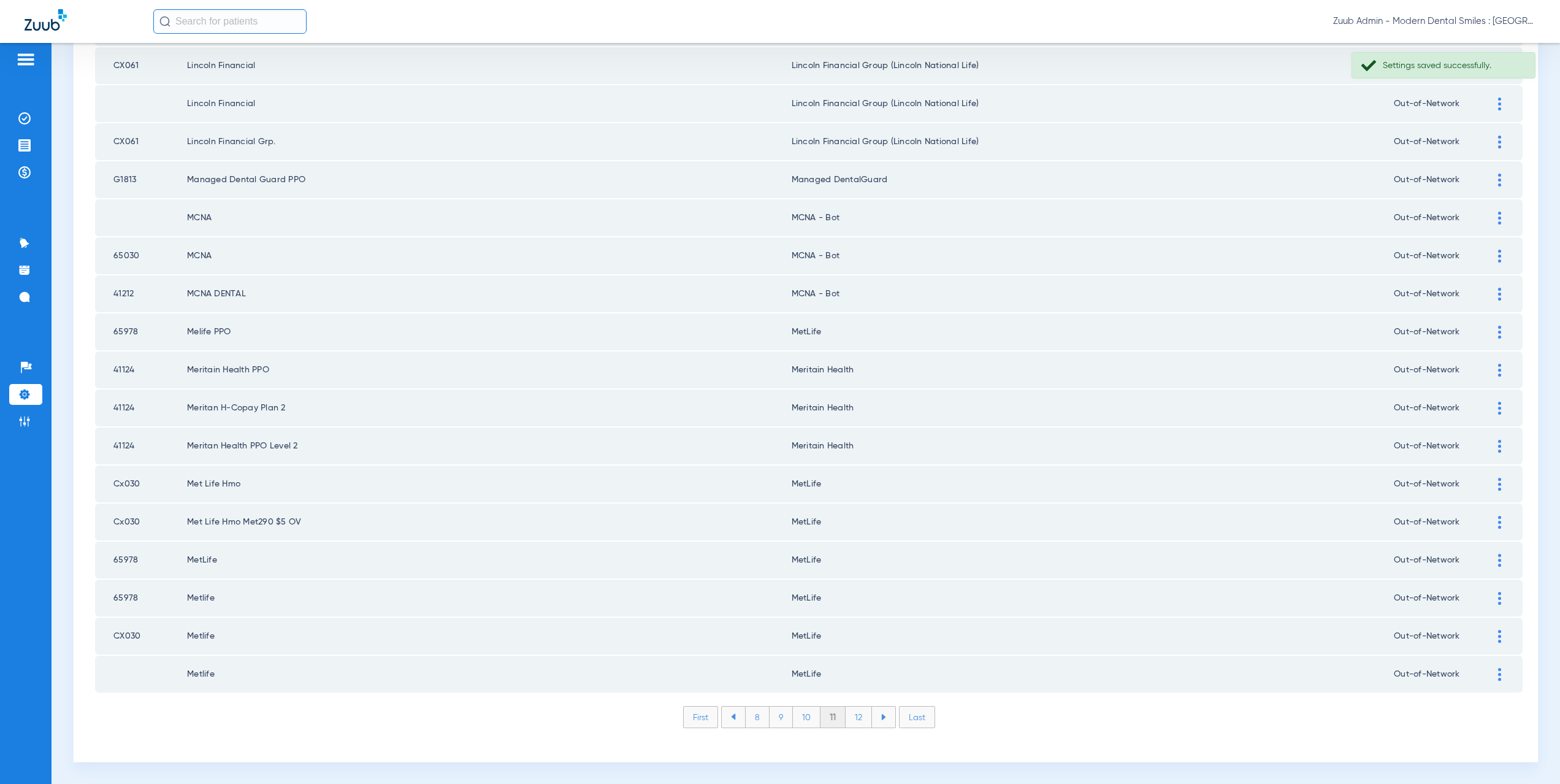
click at [853, 719] on li "12" at bounding box center [859, 716] width 26 height 21
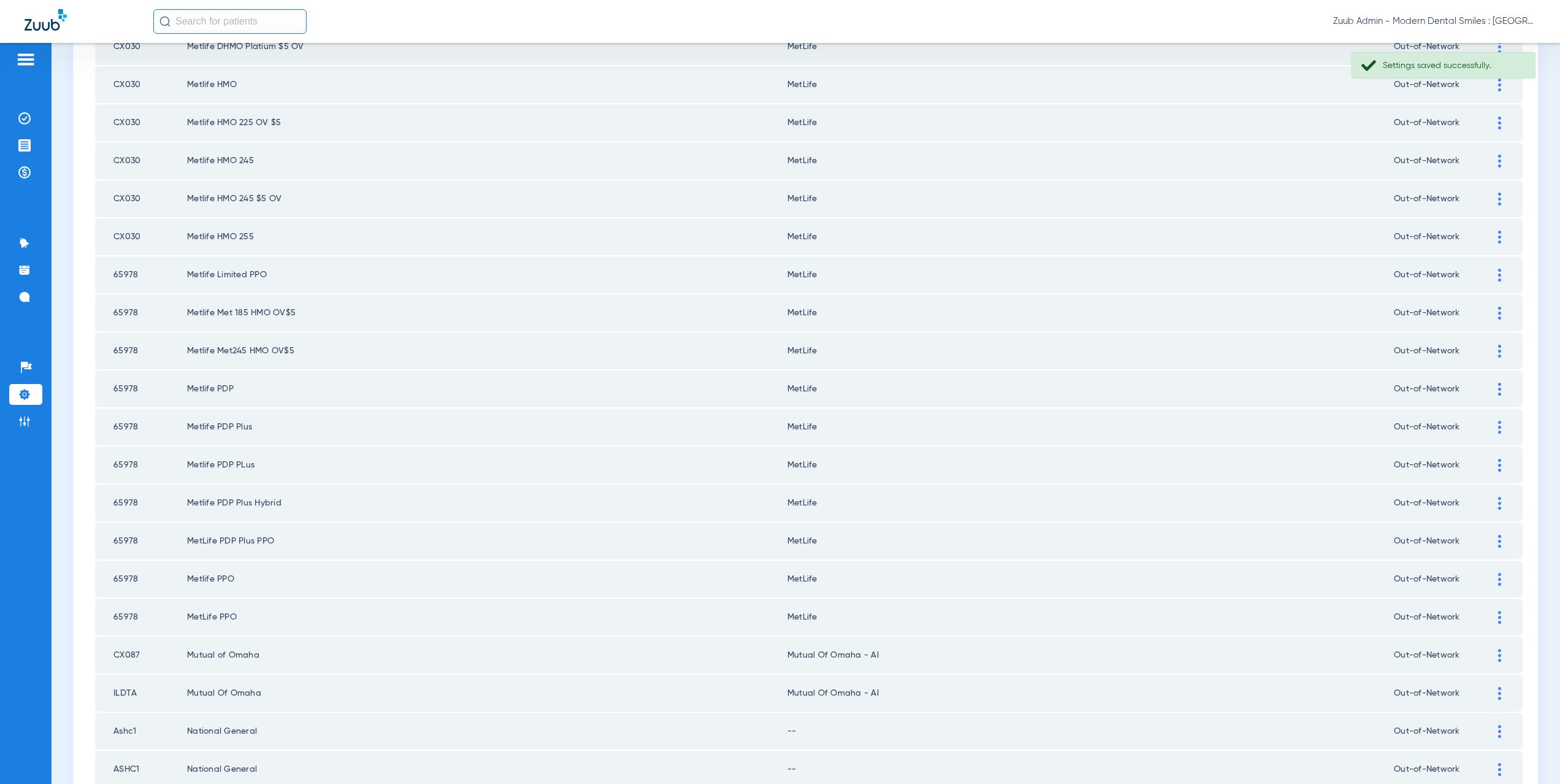
scroll to position [595, 0]
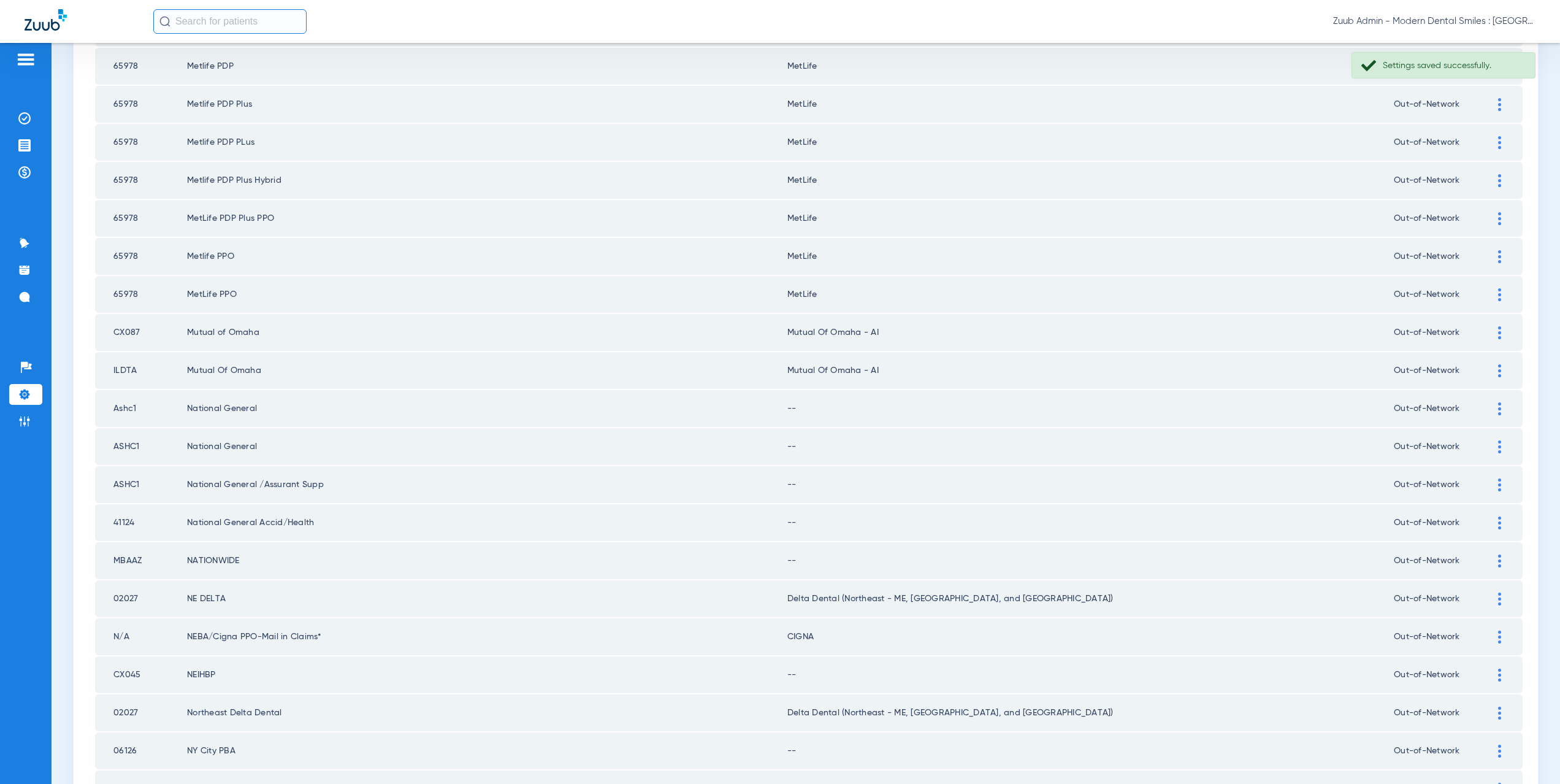
click at [1494, 409] on div at bounding box center [1500, 409] width 21 height 13
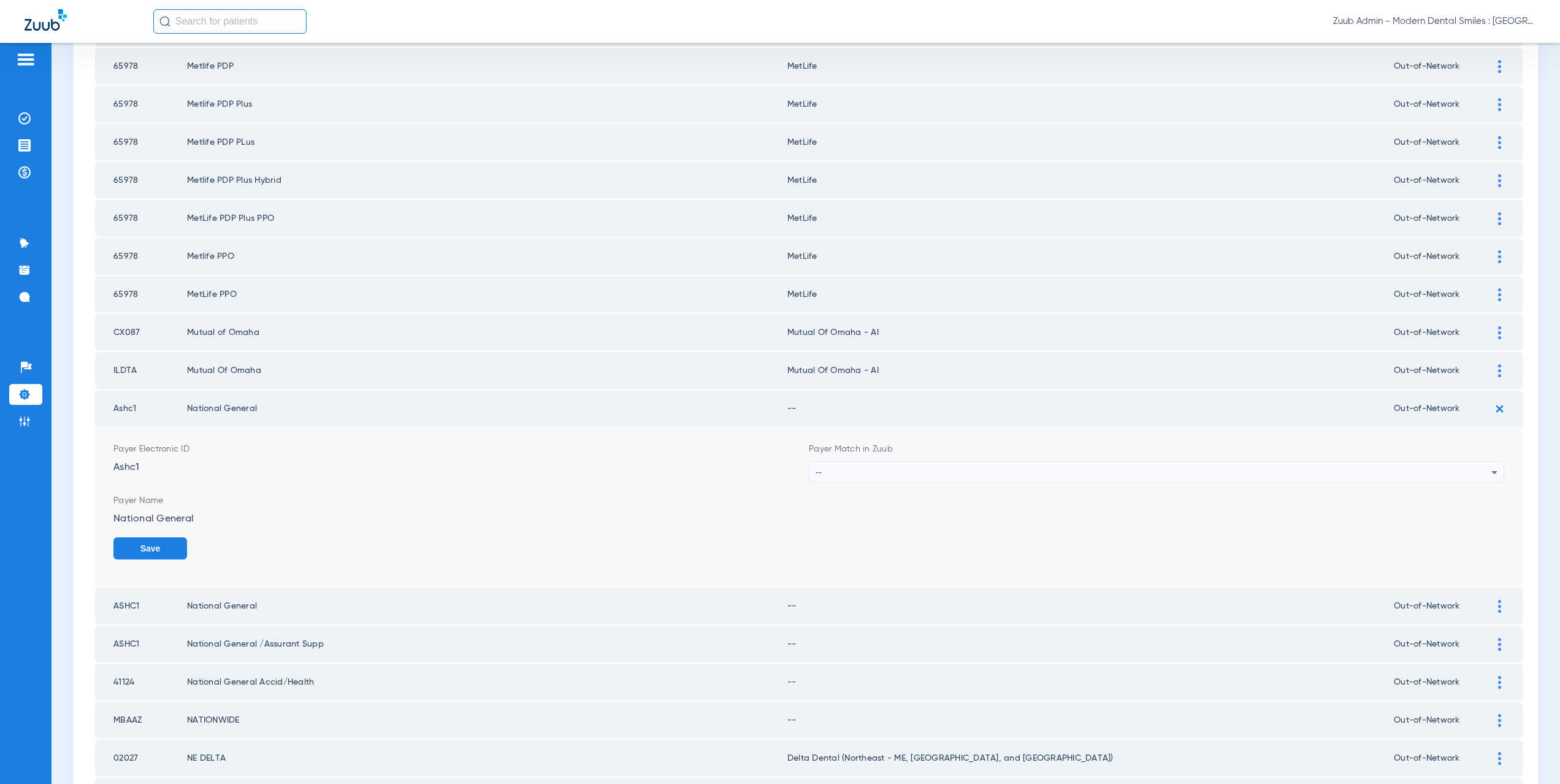
click at [852, 471] on div "--" at bounding box center [1153, 472] width 676 height 21
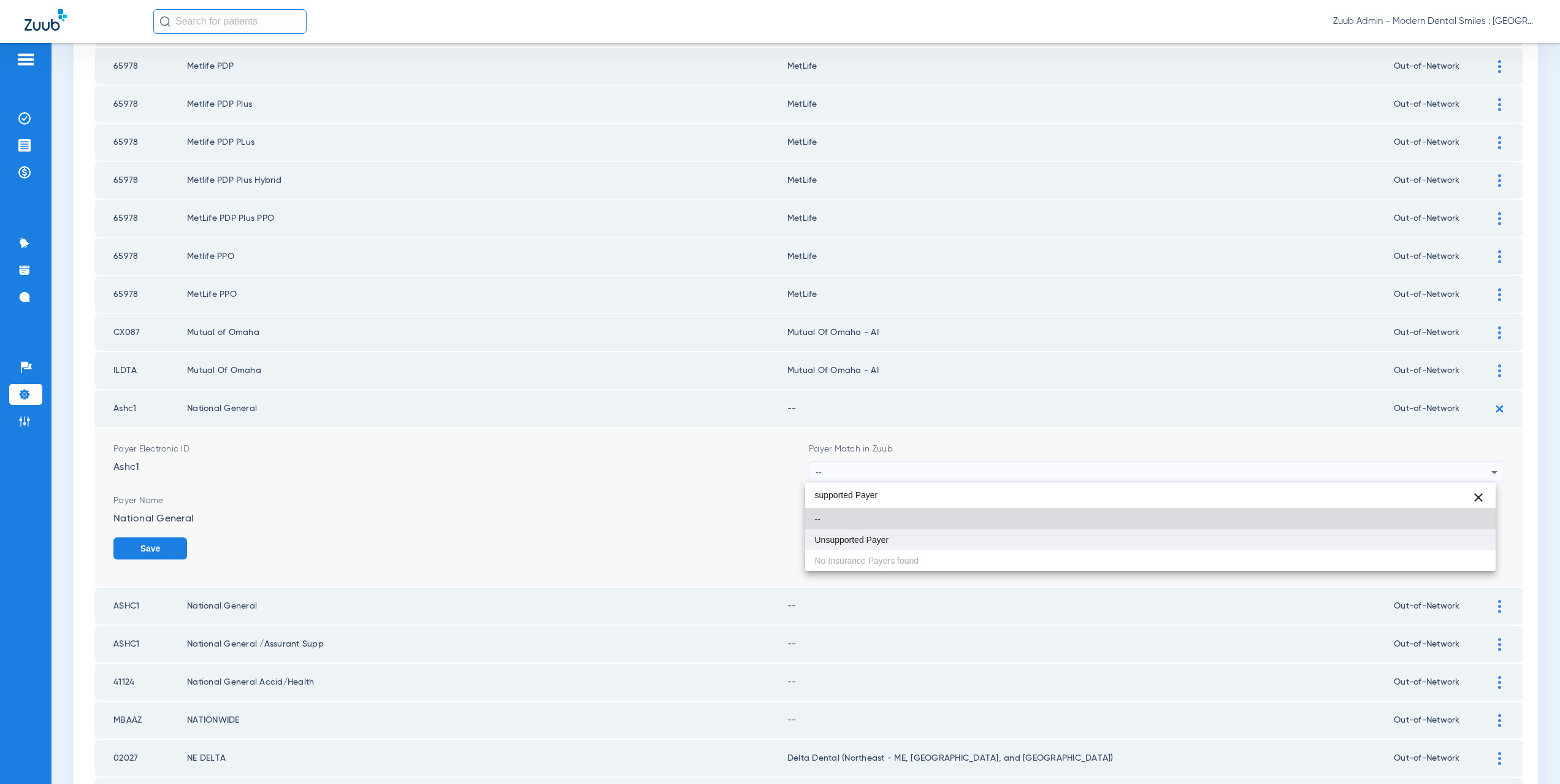
type input "supported Payer"
click at [892, 532] on mat-option "Unsupported Payer" at bounding box center [1151, 539] width 691 height 21
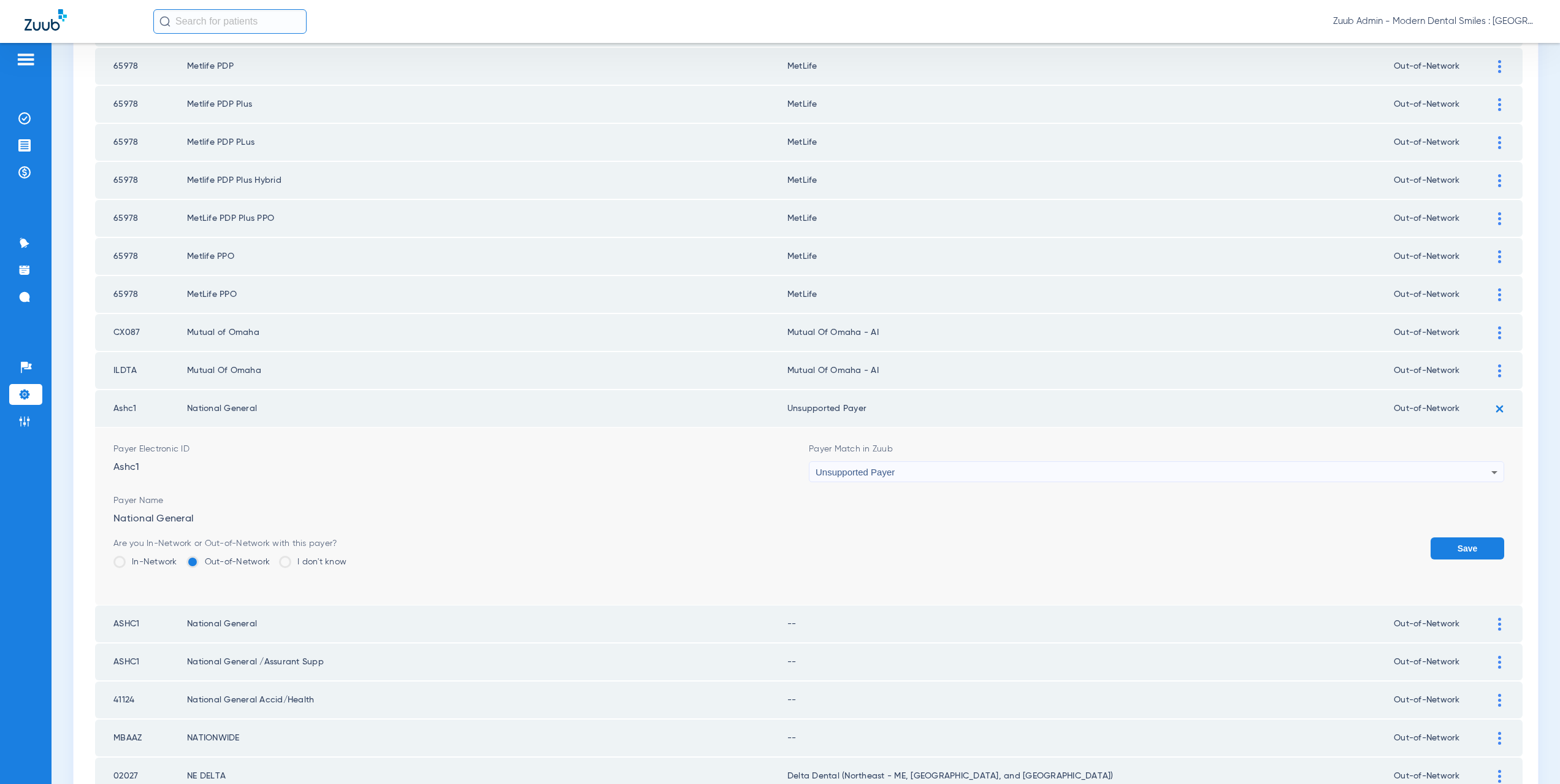
click at [1430, 540] on button "Save" at bounding box center [1467, 548] width 73 height 22
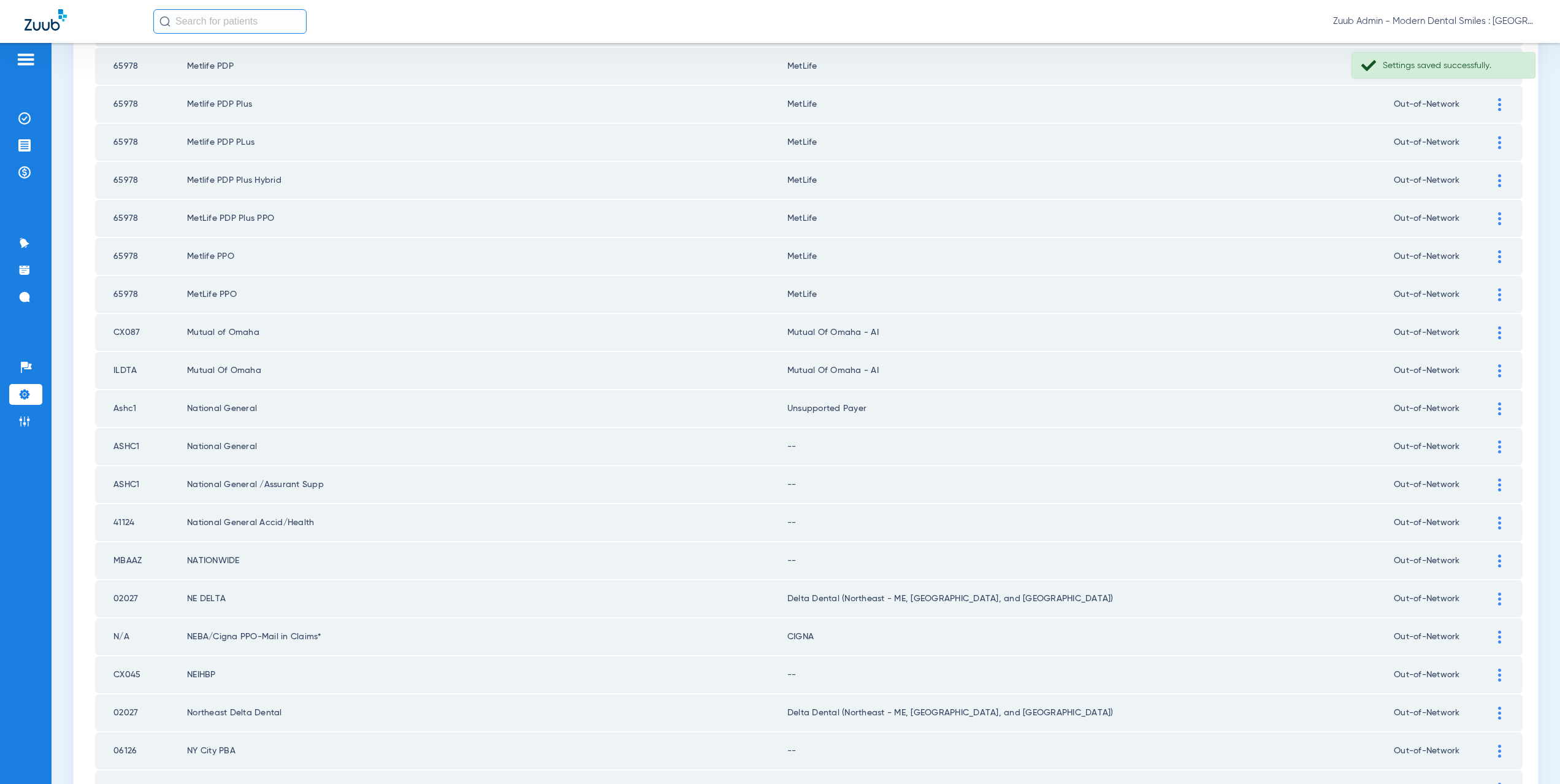
click at [1497, 445] on div at bounding box center [1500, 446] width 21 height 13
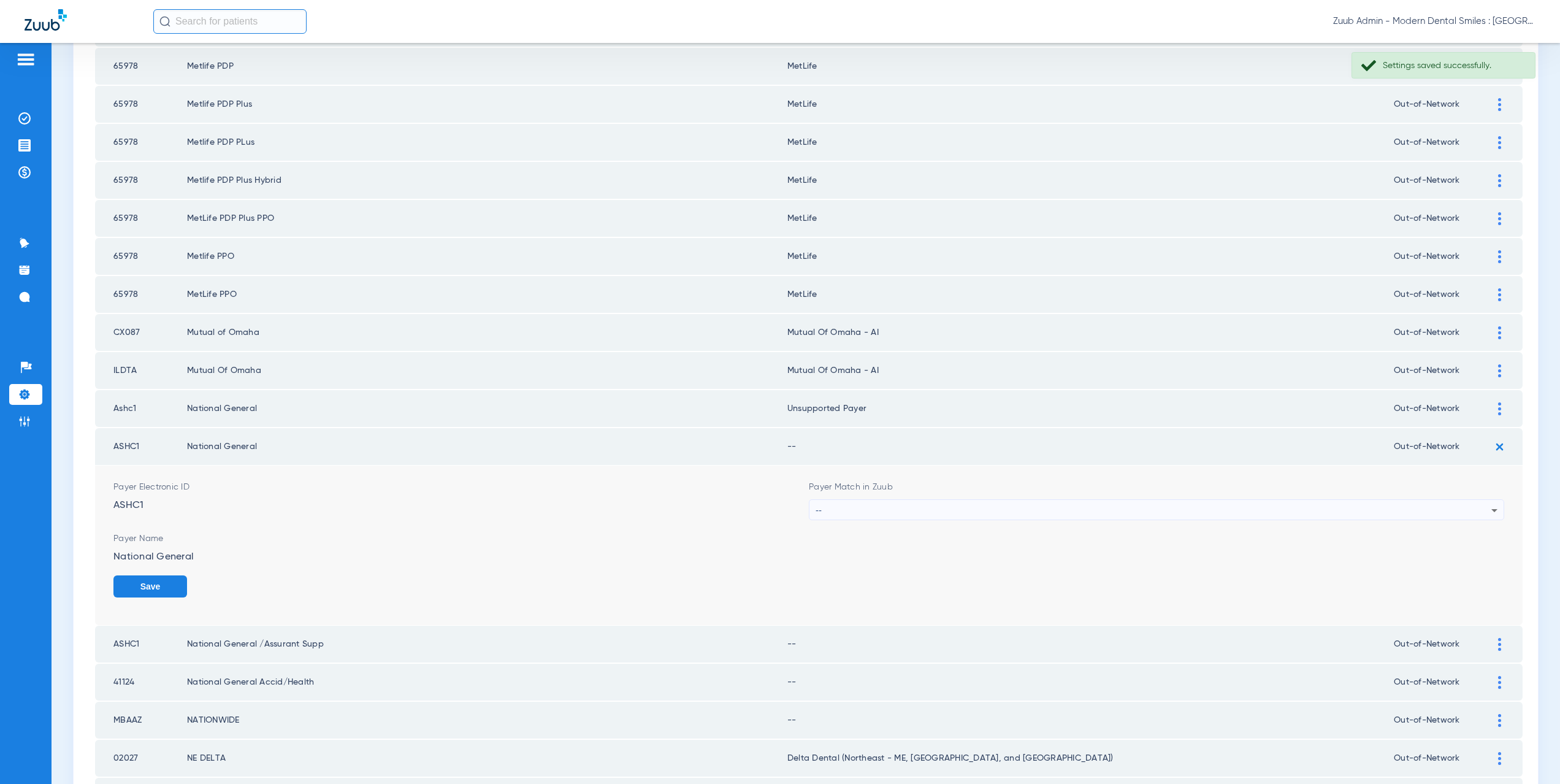
click at [938, 509] on div "--" at bounding box center [1153, 510] width 676 height 21
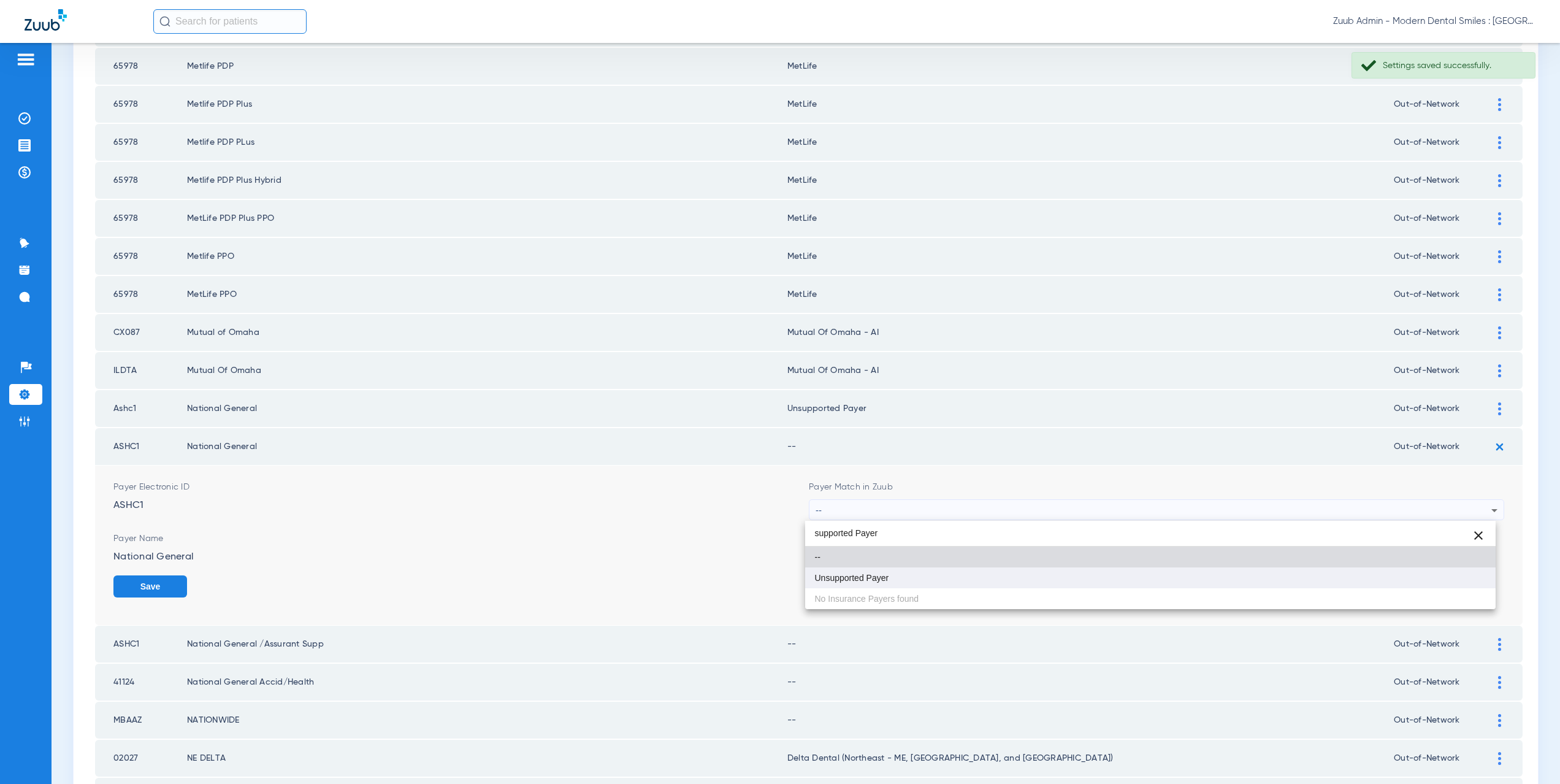
type input "supported Payer"
click at [934, 572] on mat-option "Unsupported Payer" at bounding box center [1151, 577] width 691 height 21
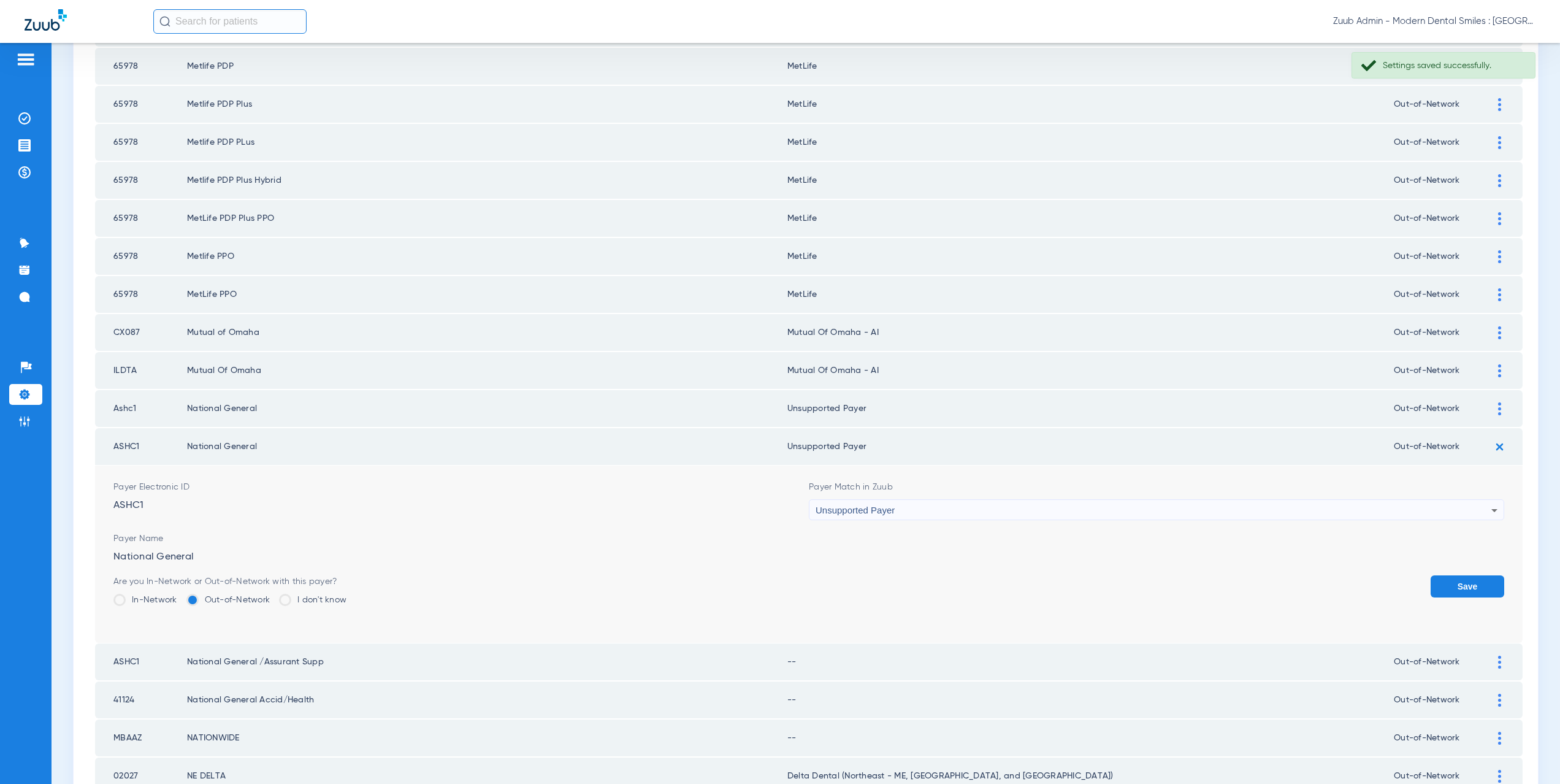
click at [1444, 581] on button "Save" at bounding box center [1467, 586] width 73 height 22
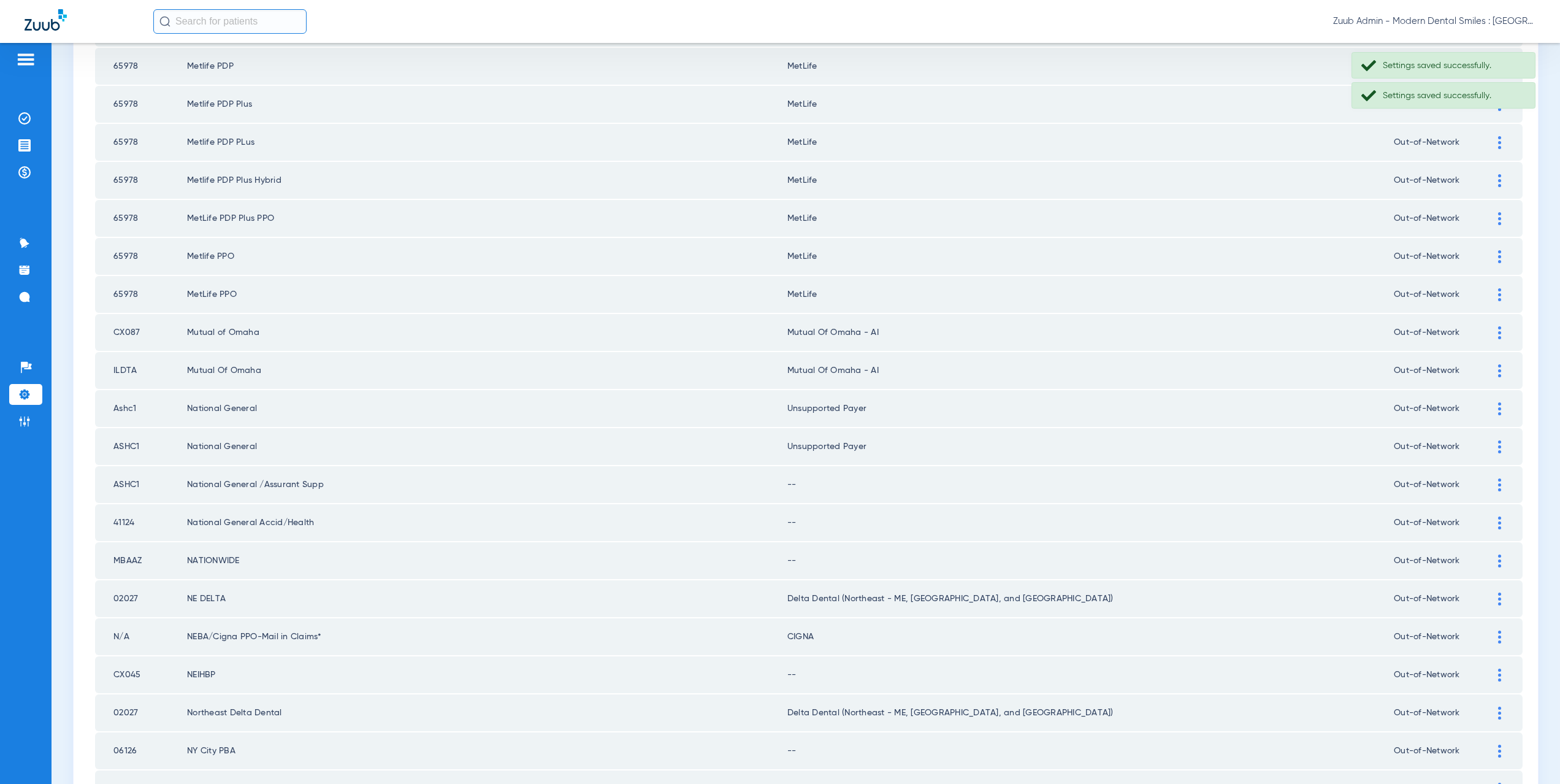
click at [1498, 483] on img at bounding box center [1500, 484] width 3 height 13
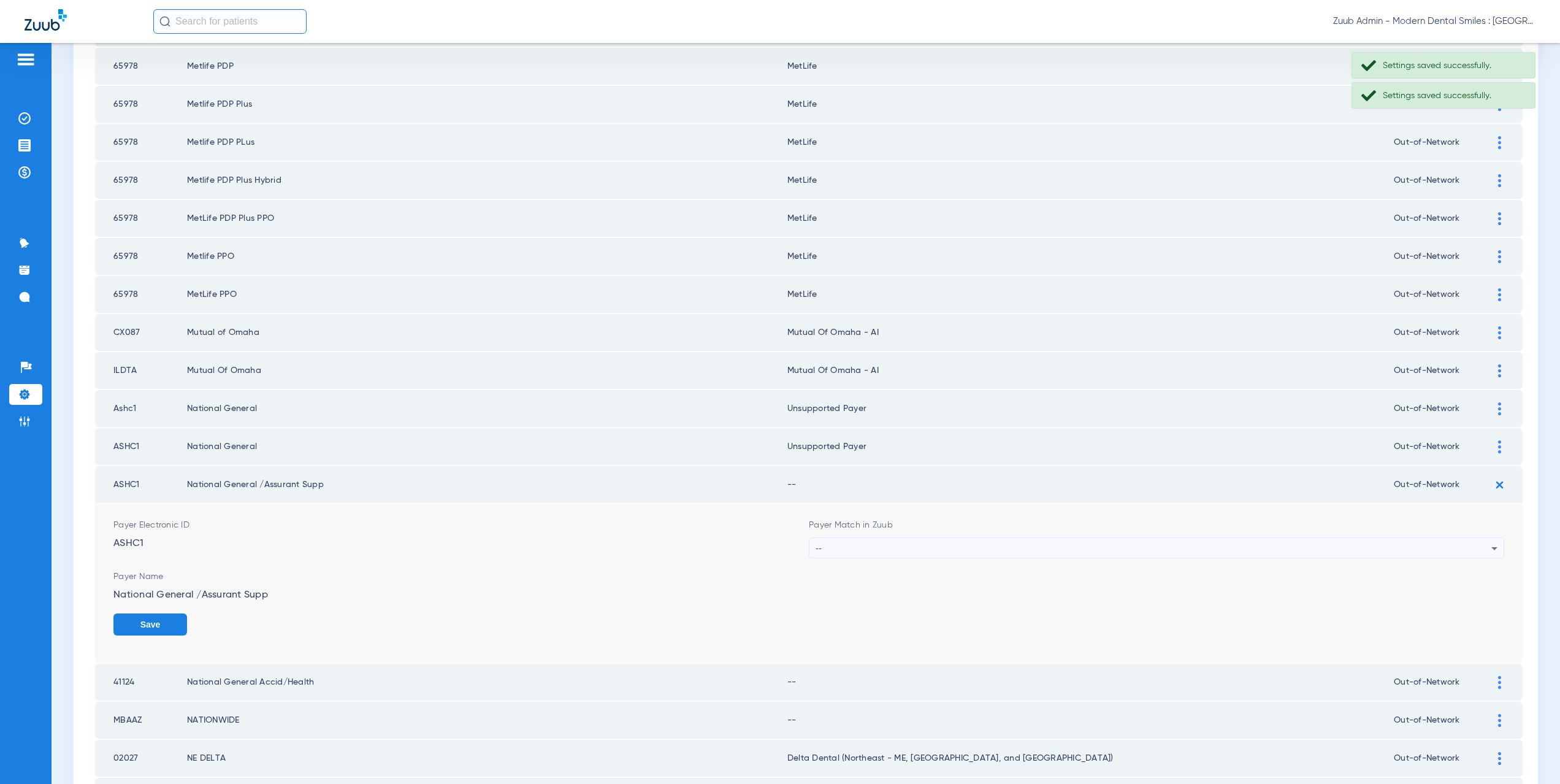
click at [857, 552] on div "--" at bounding box center [1153, 548] width 676 height 21
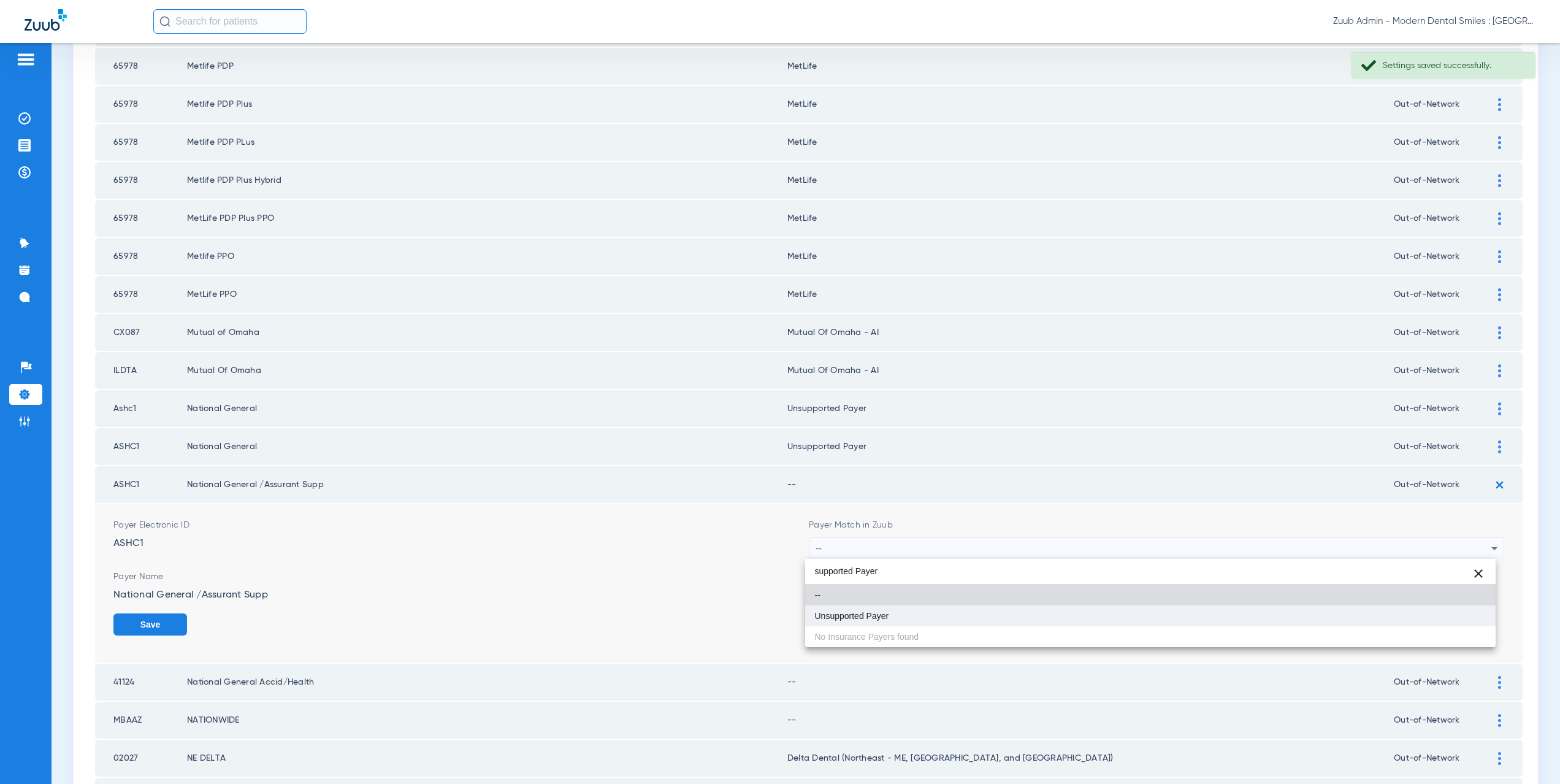
type input "supported Payer"
click at [868, 614] on span "Unsupported Payer" at bounding box center [852, 616] width 74 height 9
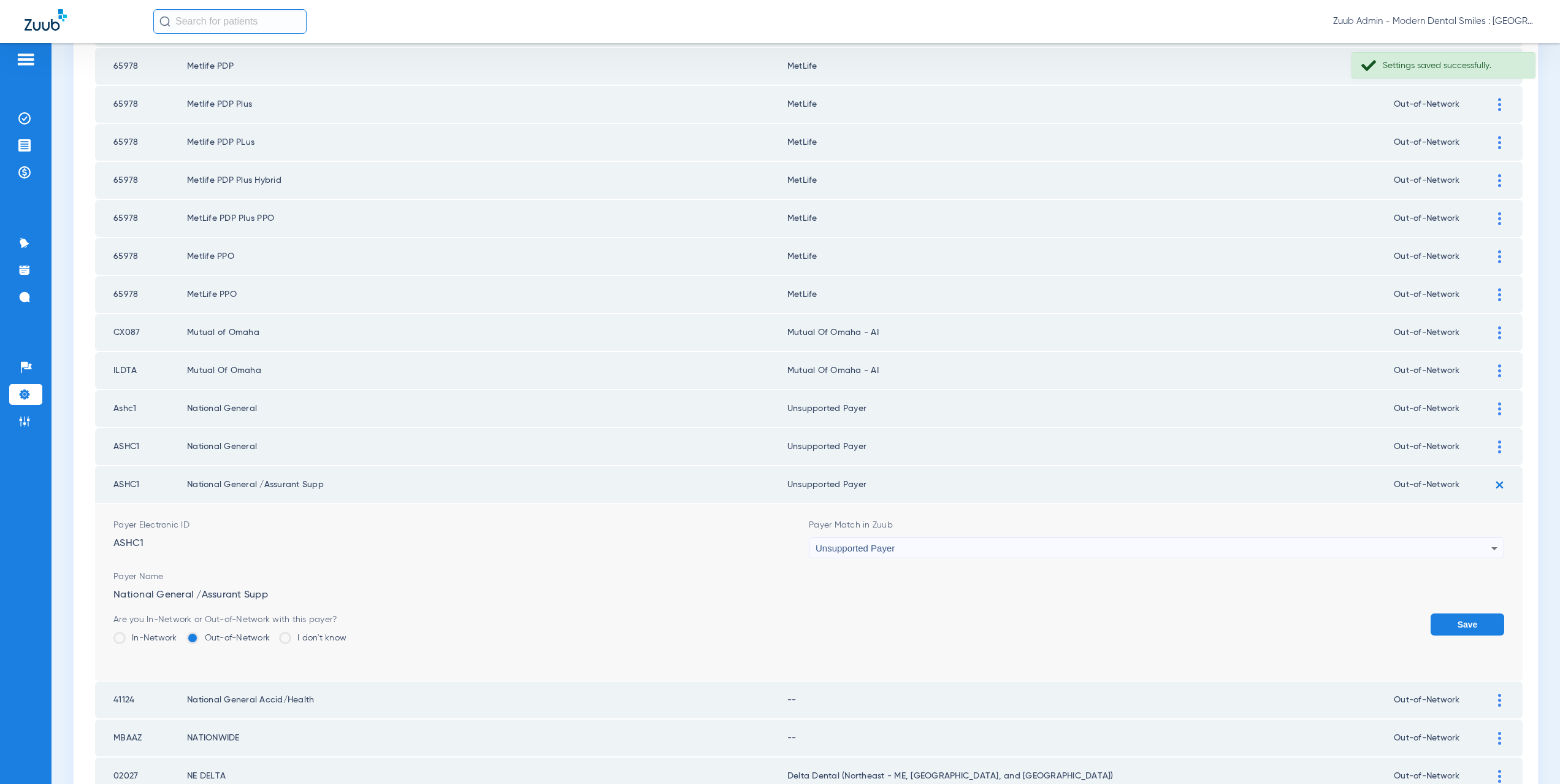
click at [1455, 621] on button "Save" at bounding box center [1467, 624] width 73 height 22
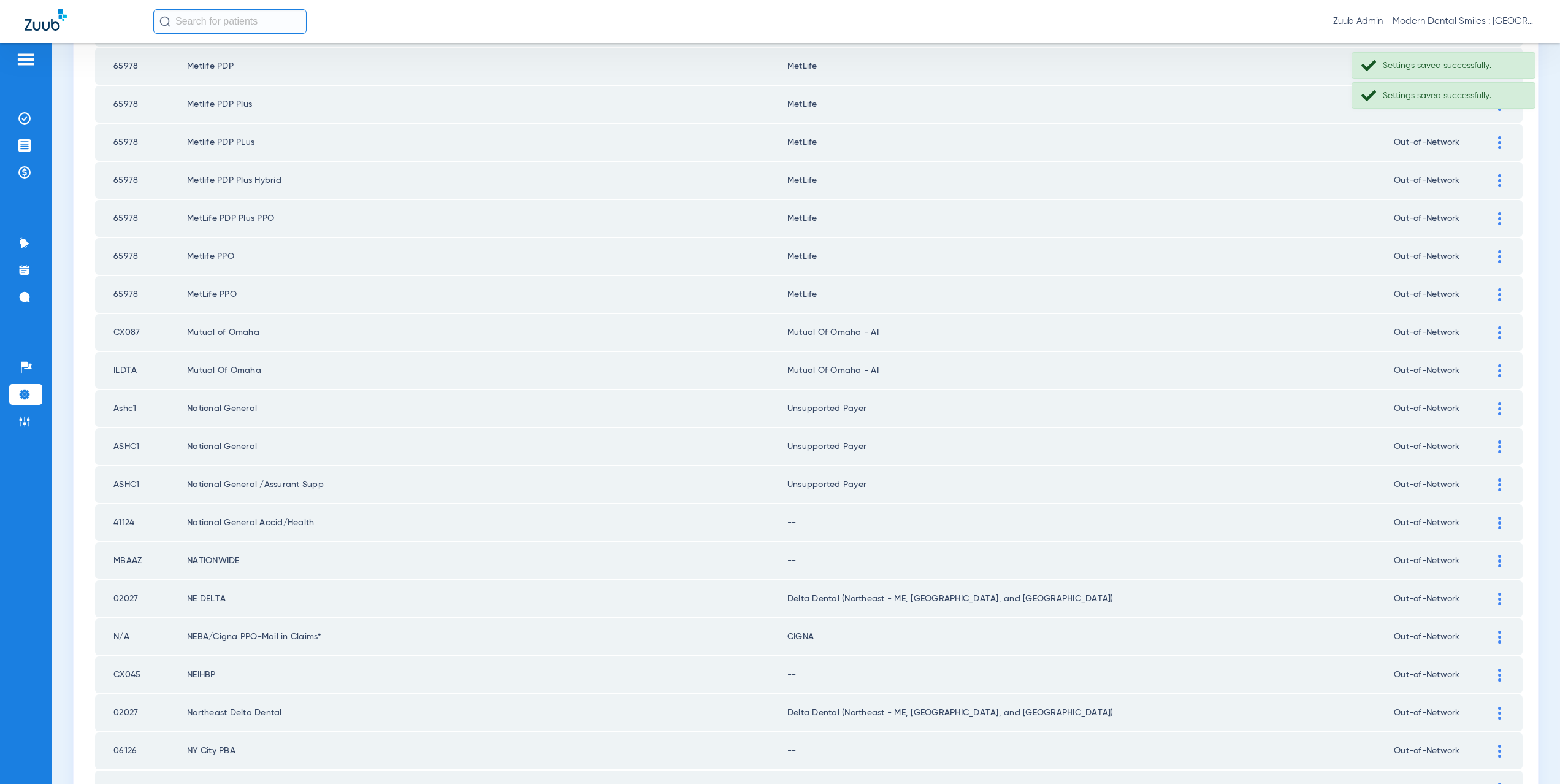
click at [1498, 517] on img at bounding box center [1500, 522] width 3 height 13
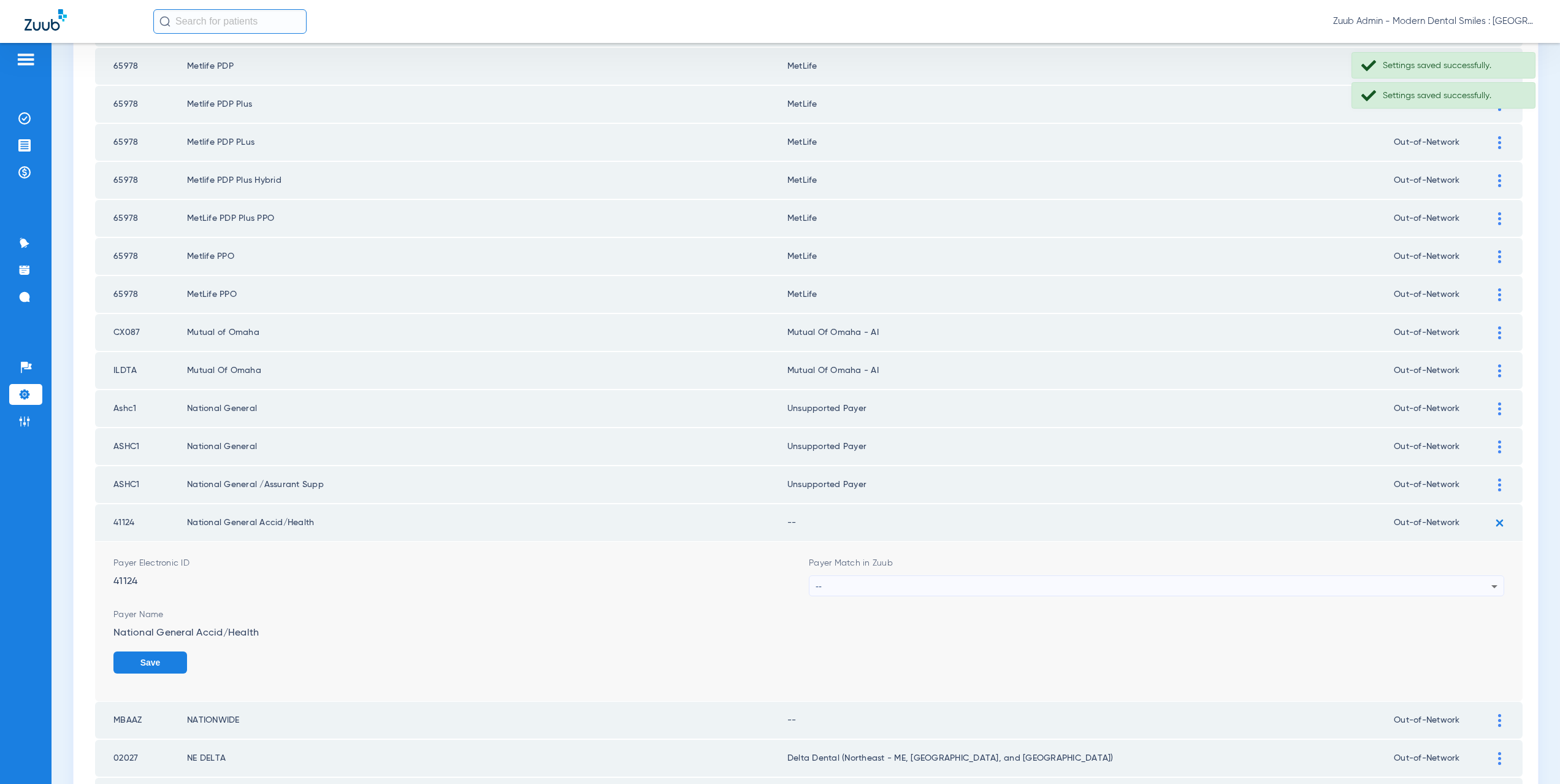
click at [841, 589] on div "--" at bounding box center [1153, 586] width 676 height 21
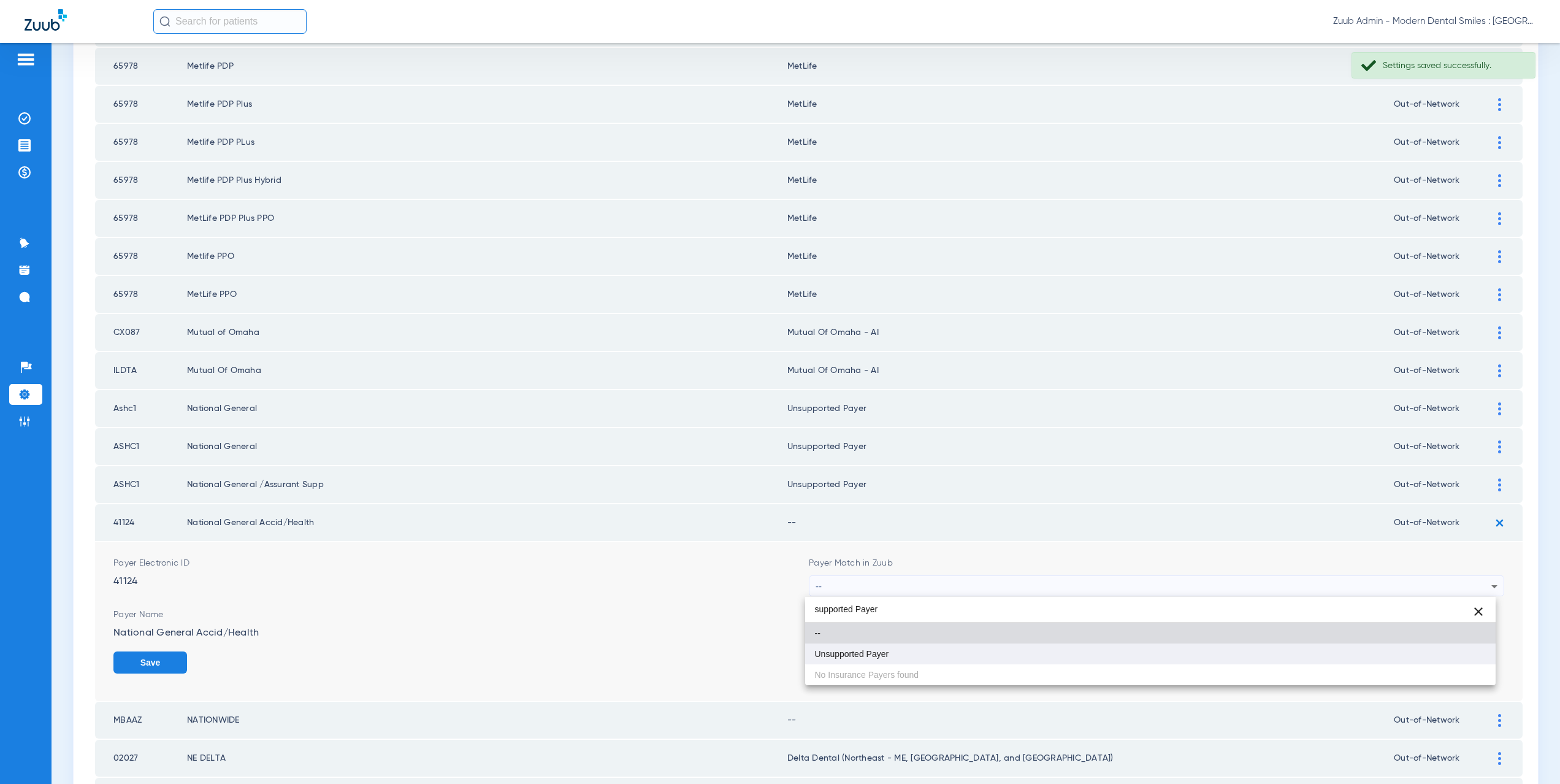
type input "supported Payer"
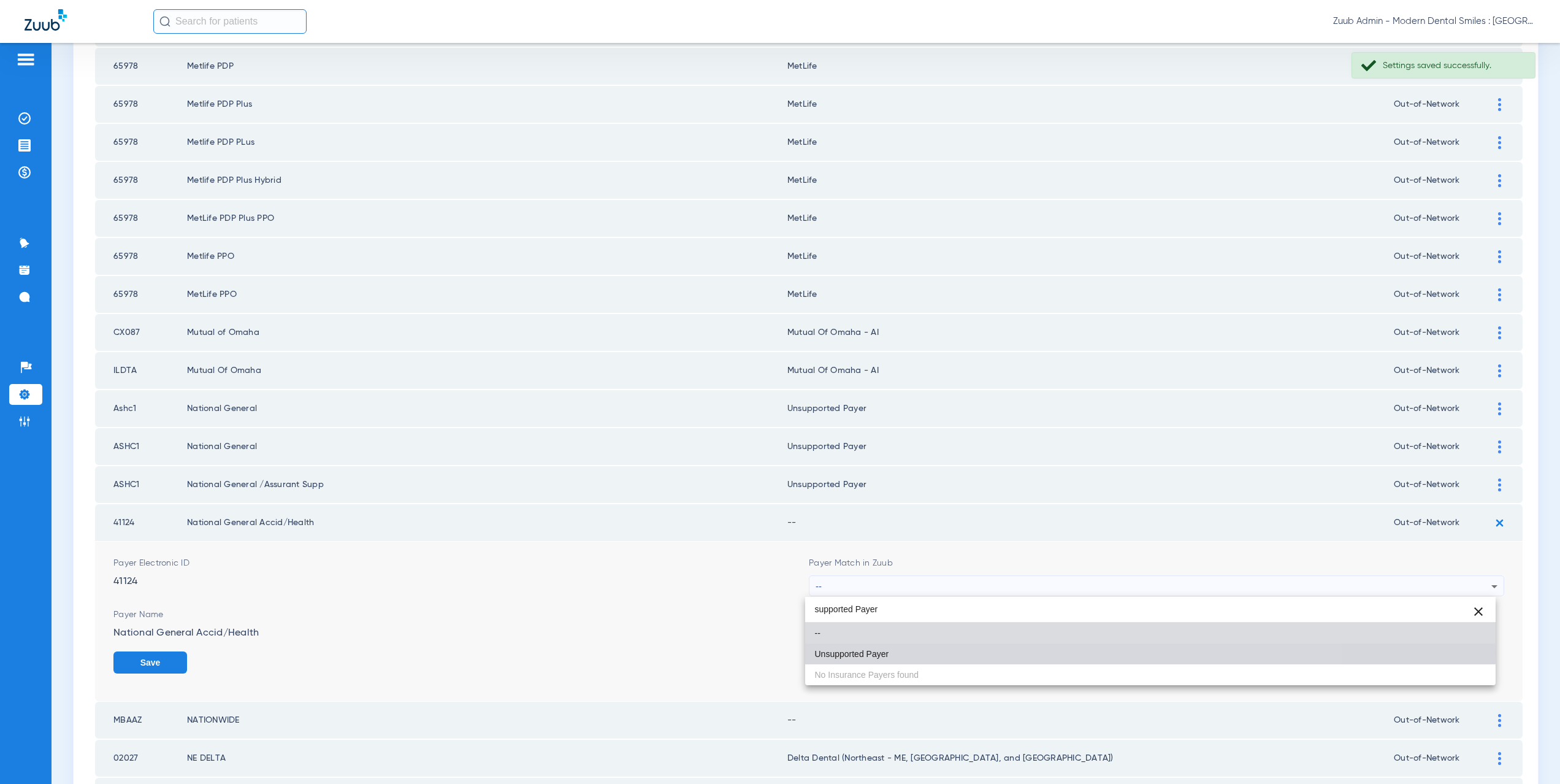
click at [873, 653] on span "Unsupported Payer" at bounding box center [852, 654] width 74 height 9
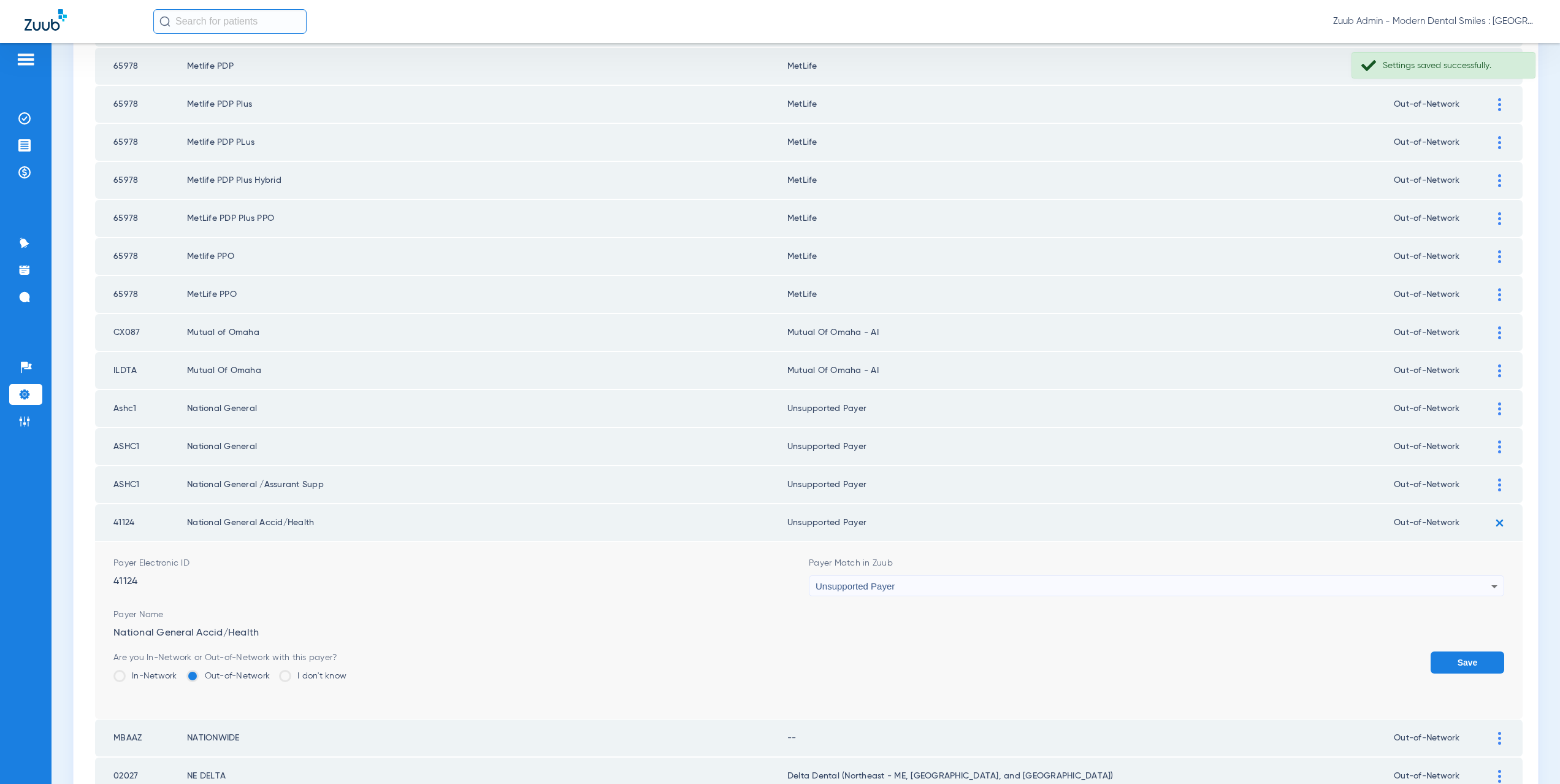
click at [1444, 664] on button "Save" at bounding box center [1467, 662] width 73 height 22
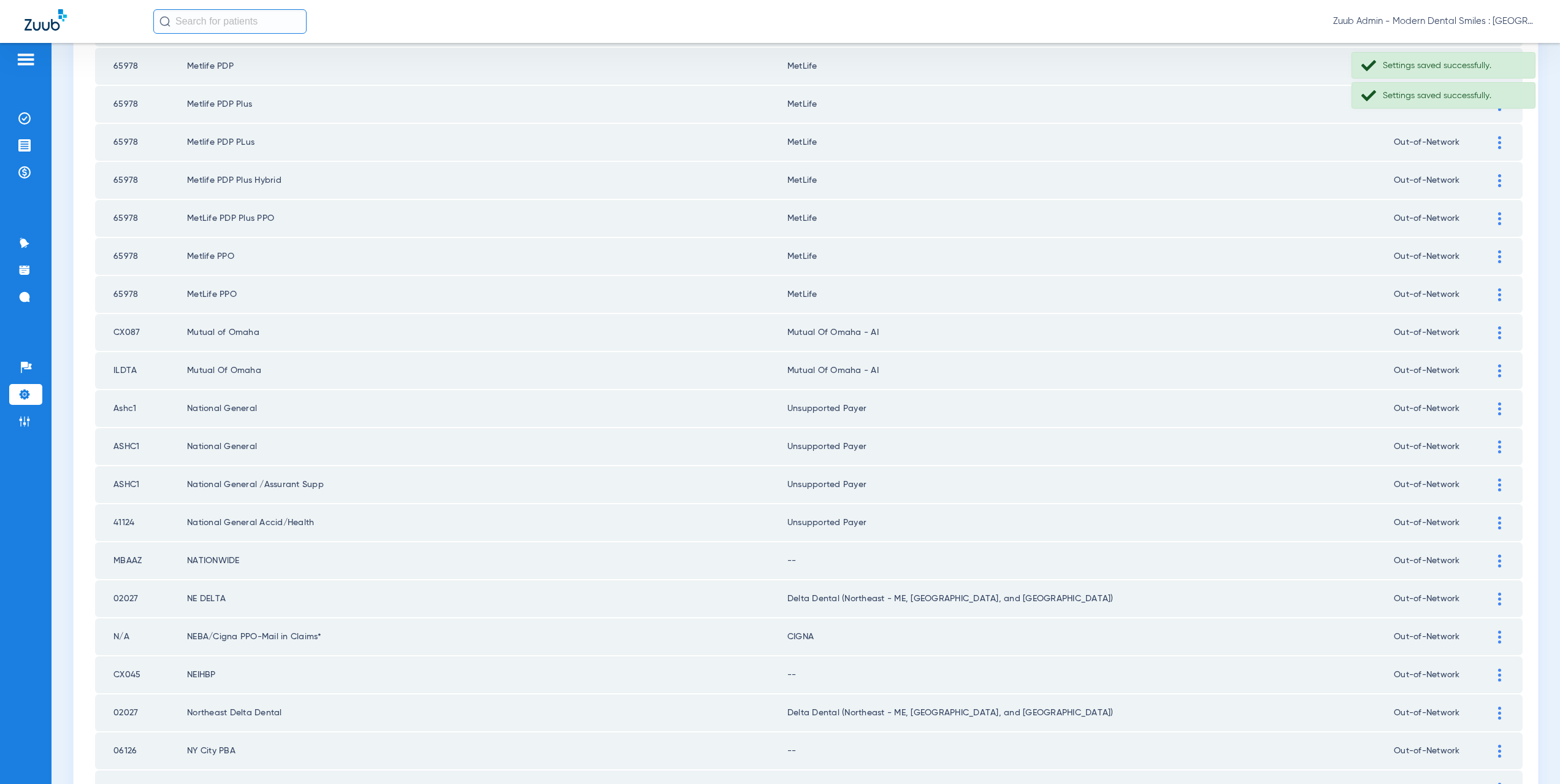
click at [1489, 563] on div at bounding box center [1500, 560] width 21 height 13
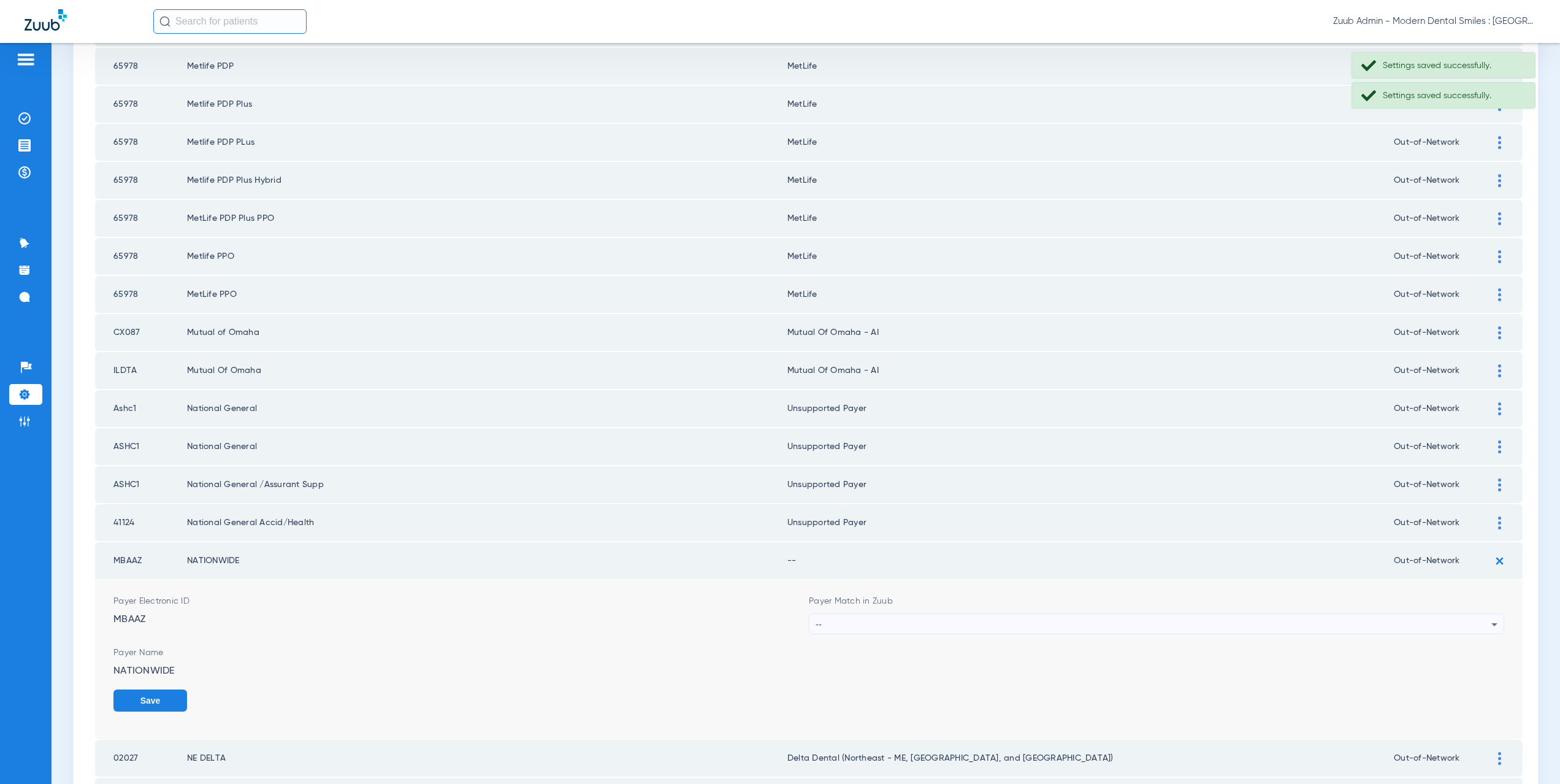
click at [896, 630] on div "--" at bounding box center [1153, 624] width 676 height 21
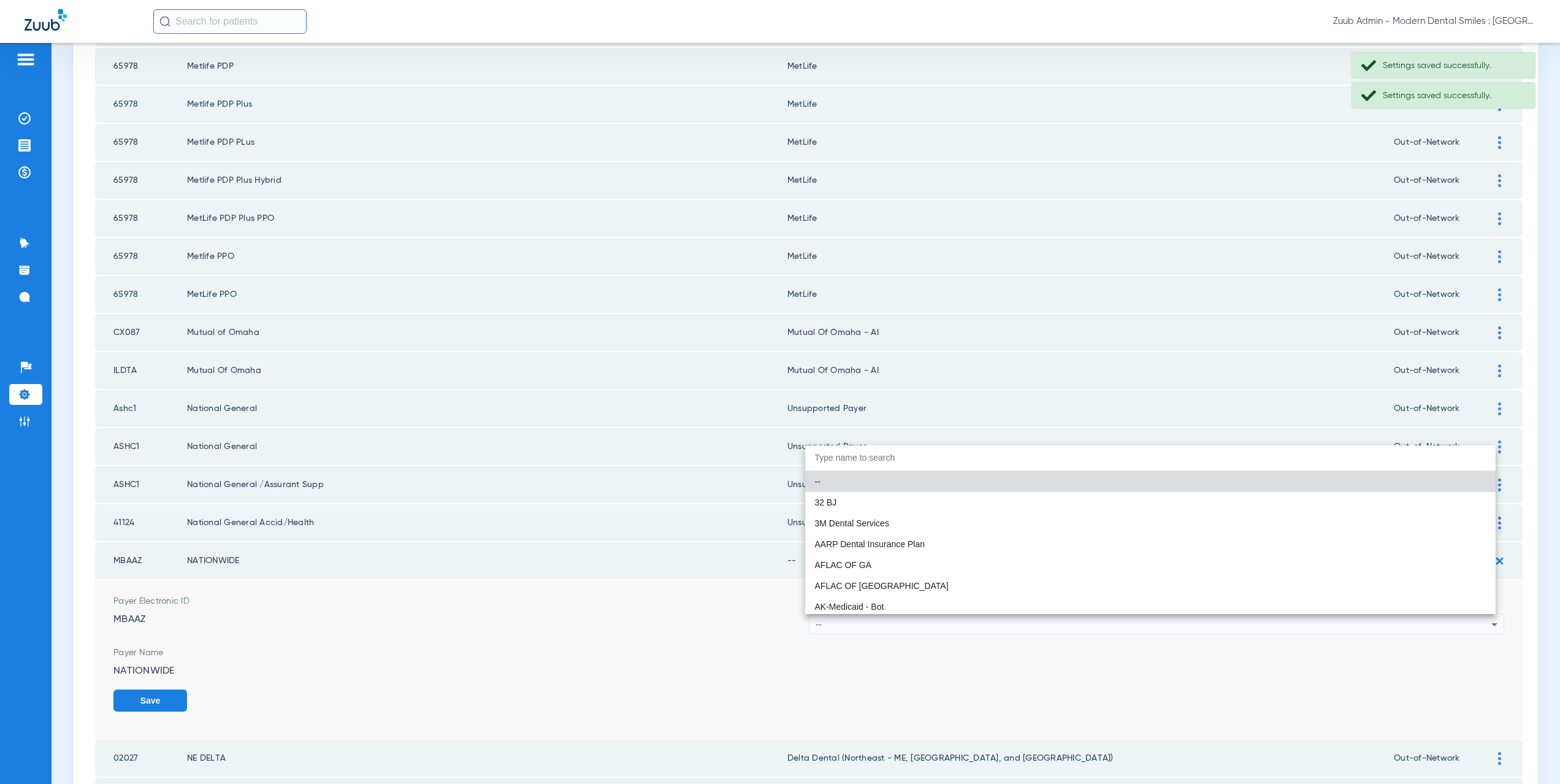
paste input "supported Payer"
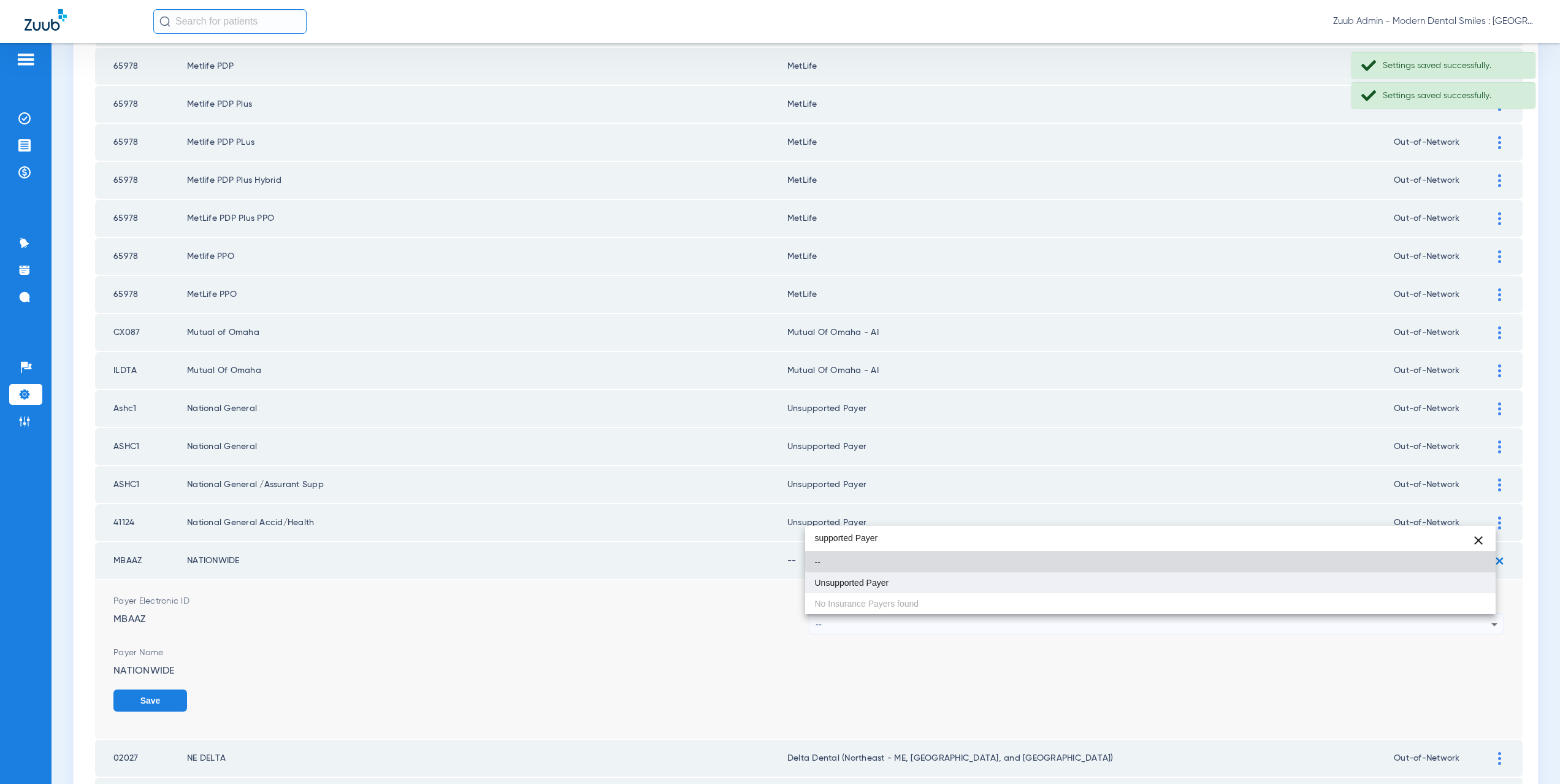
type input "supported Payer"
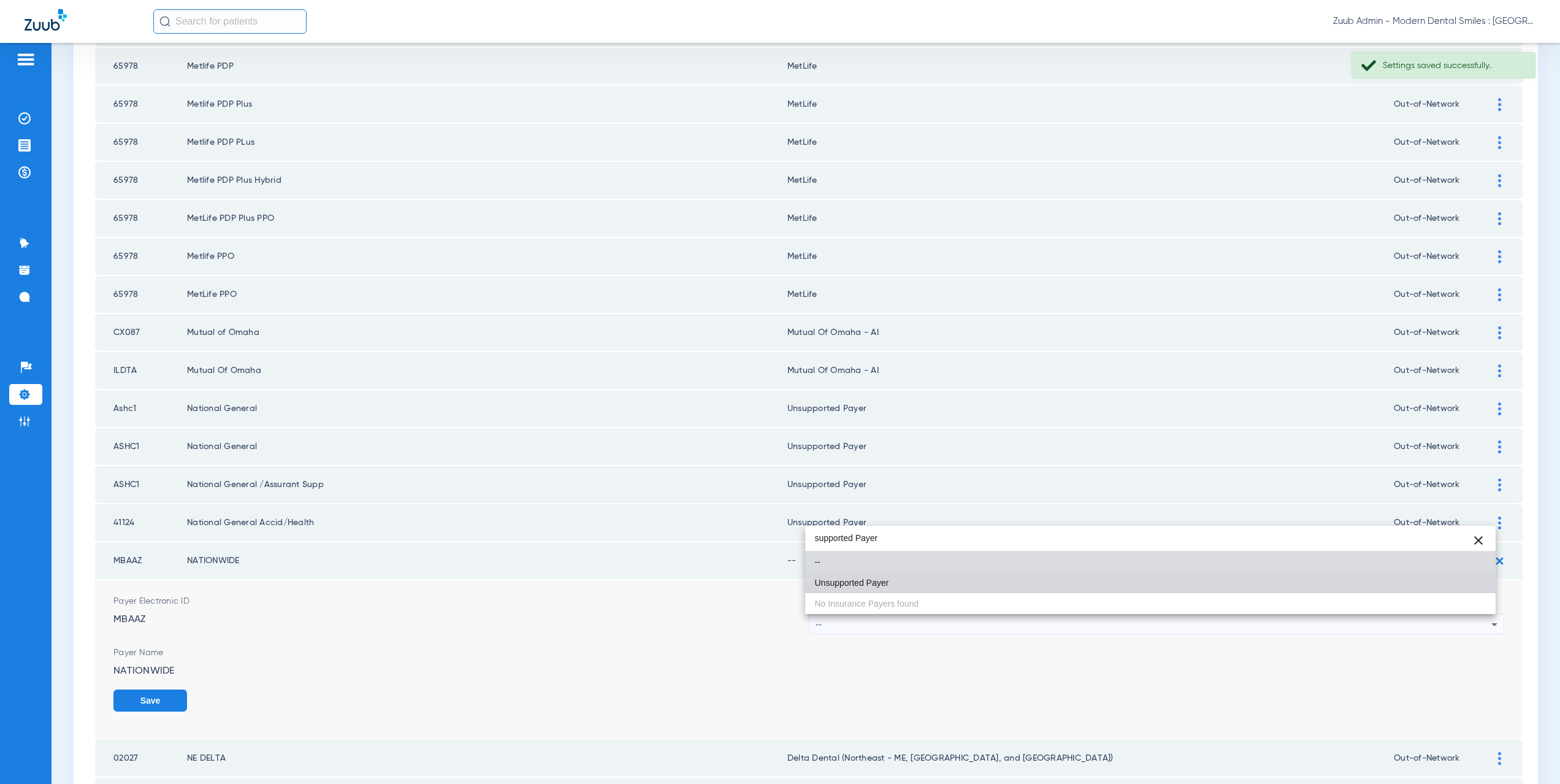
click at [874, 588] on mat-option "Unsupported Payer" at bounding box center [1151, 582] width 691 height 21
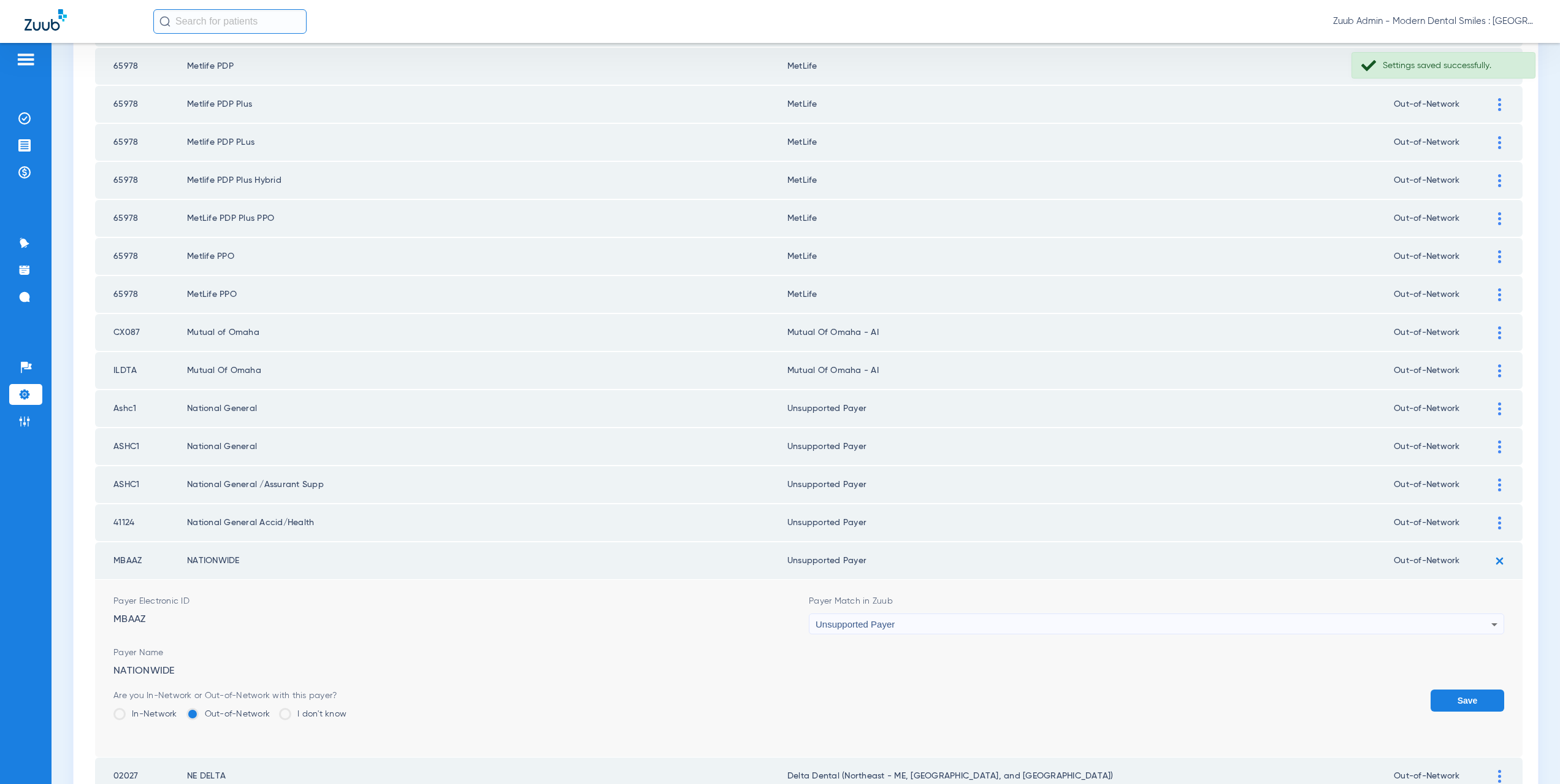
click at [1476, 692] on button "Save" at bounding box center [1467, 700] width 73 height 22
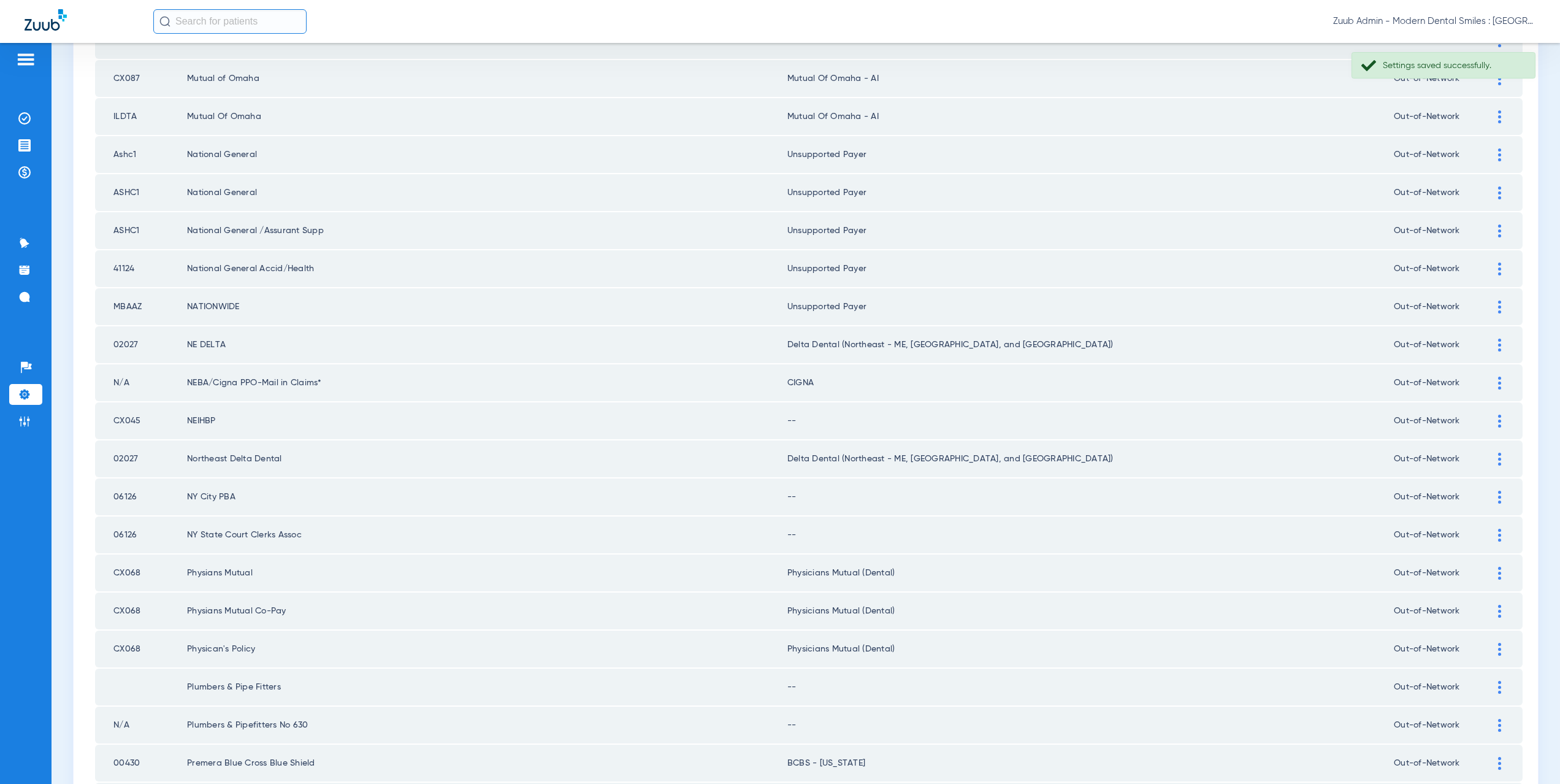
scroll to position [861, 0]
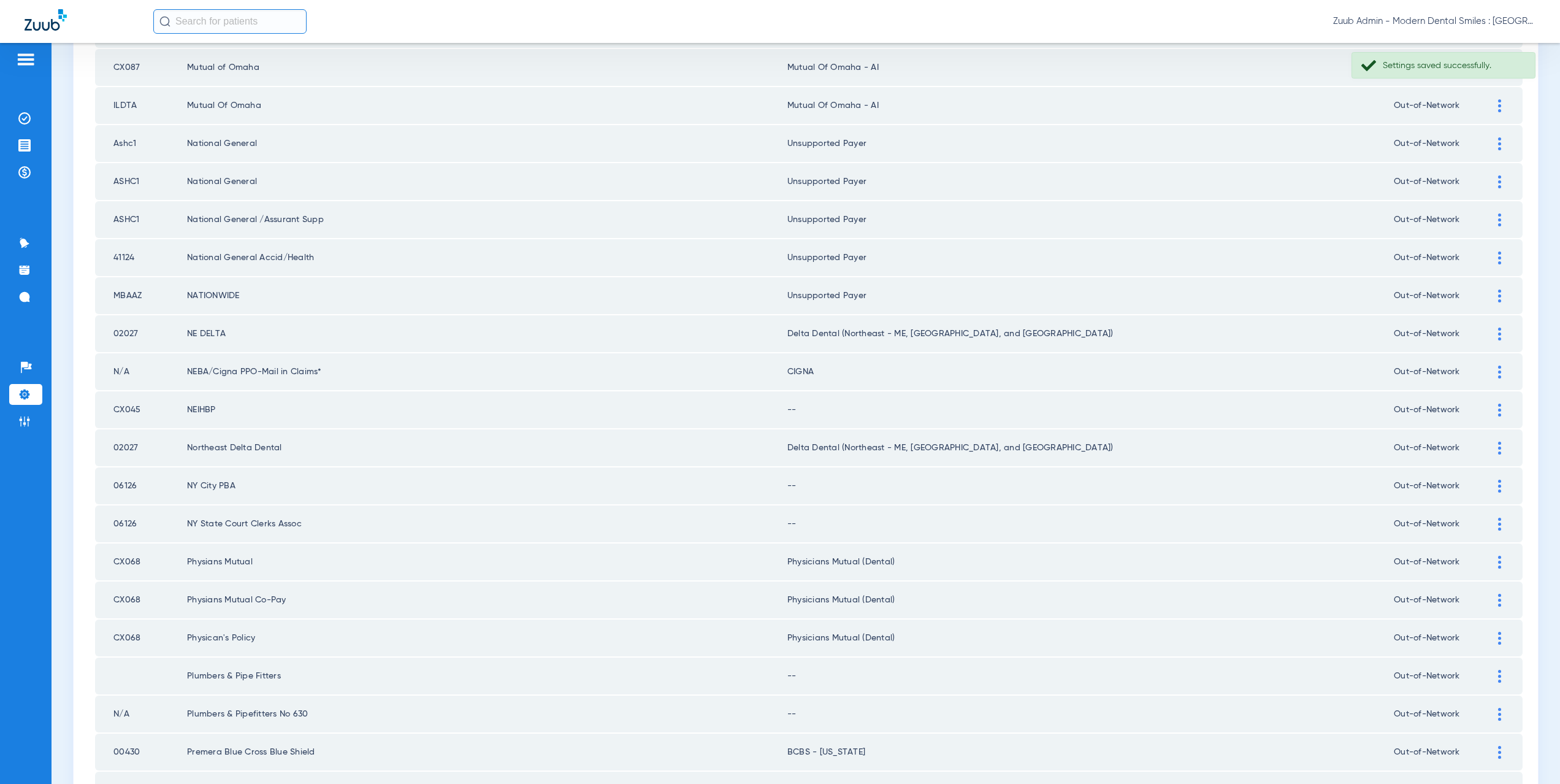
click at [1502, 405] on td at bounding box center [1506, 409] width 34 height 37
click at [1498, 409] on img at bounding box center [1500, 410] width 3 height 13
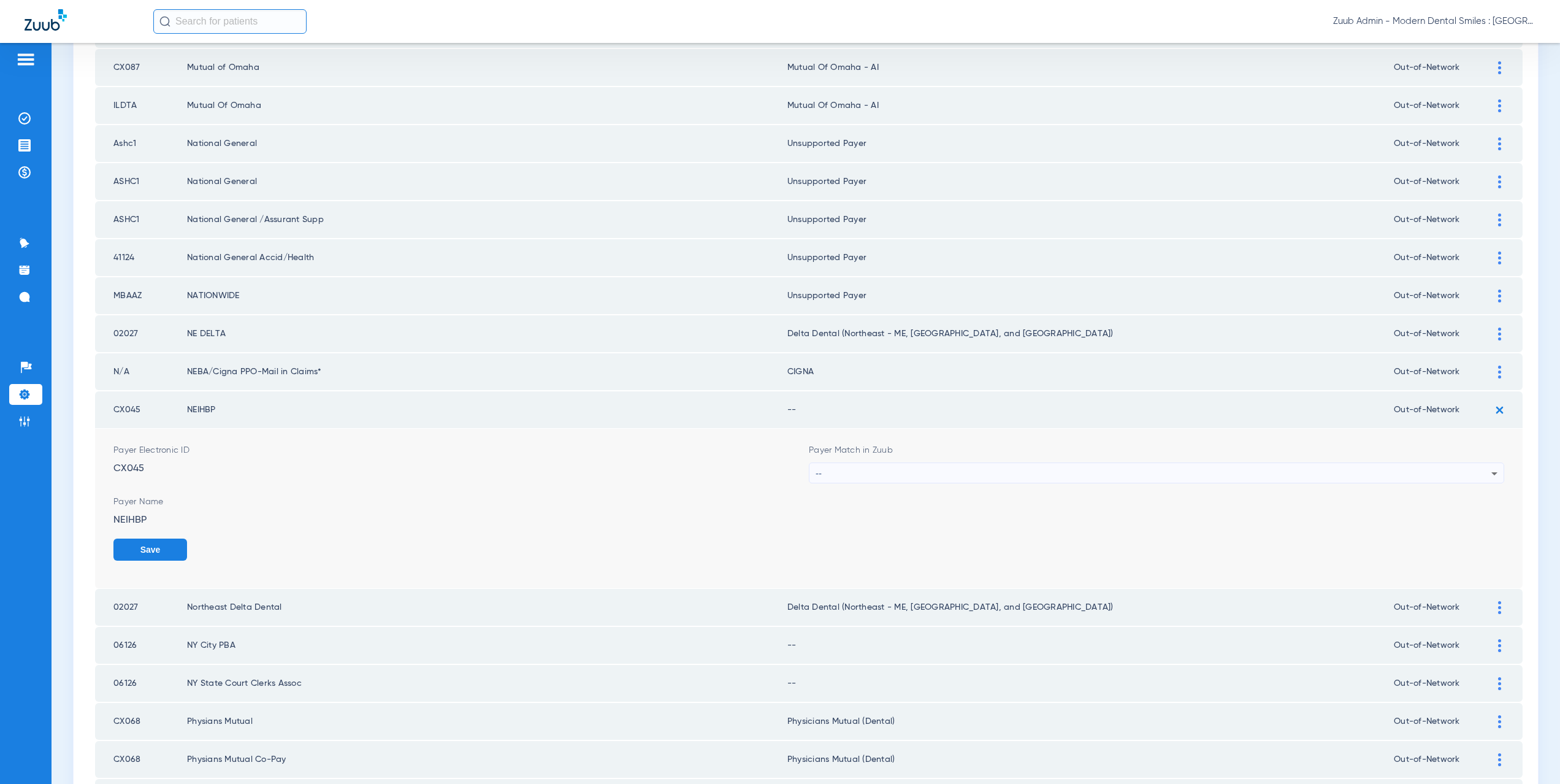
click at [880, 470] on div "--" at bounding box center [1153, 473] width 676 height 21
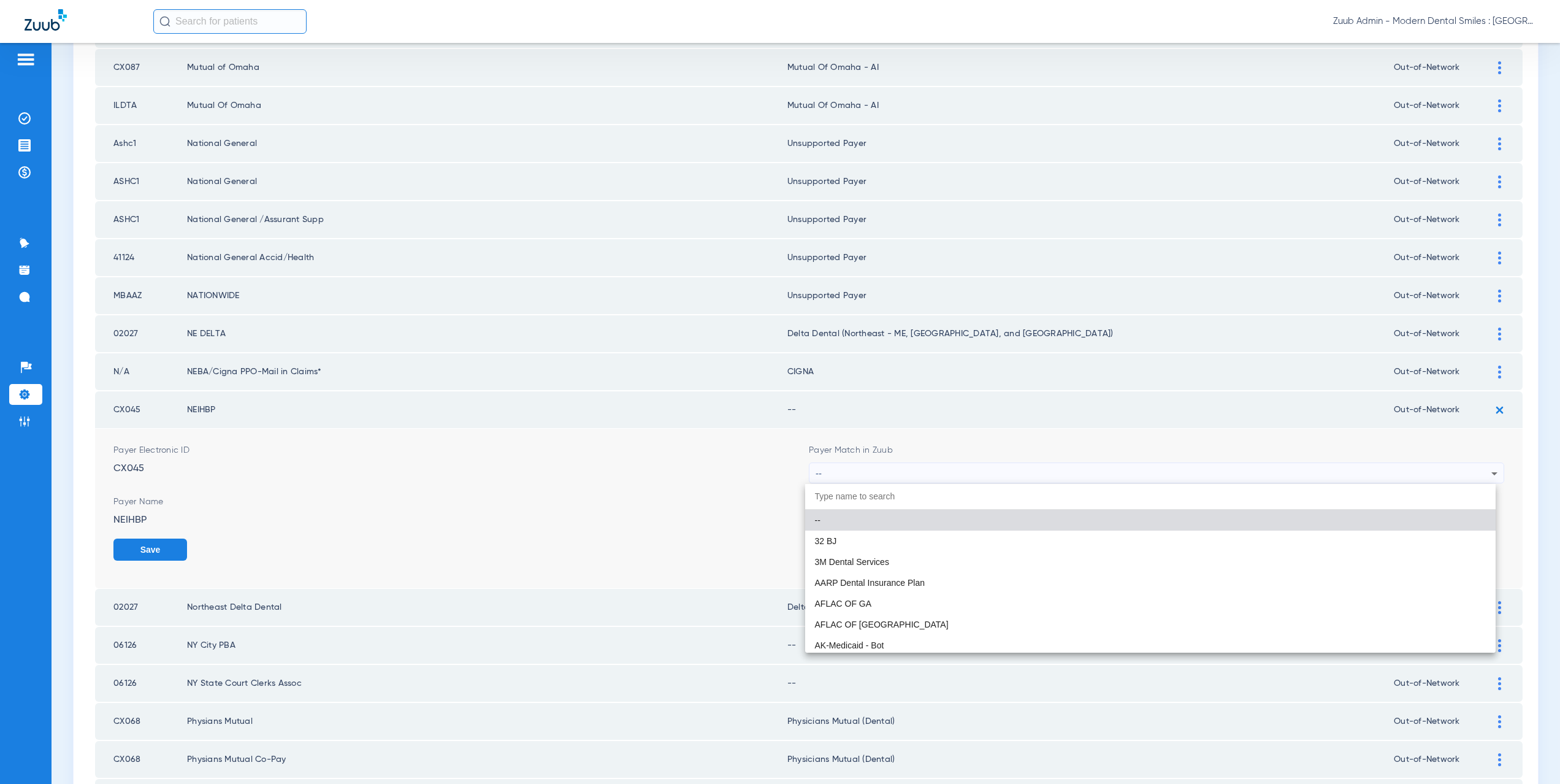
paste input "supported Payer"
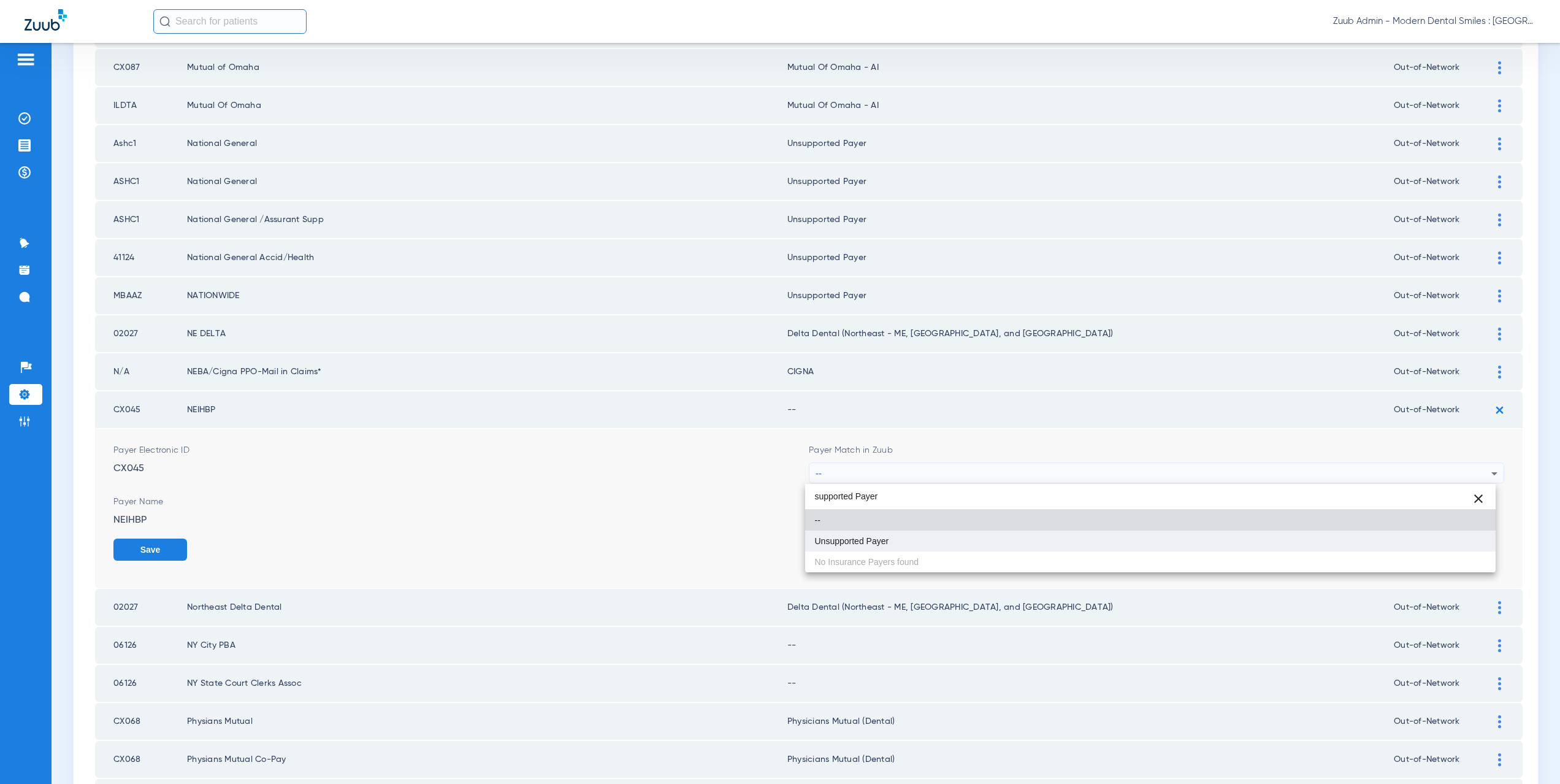
type input "supported Payer"
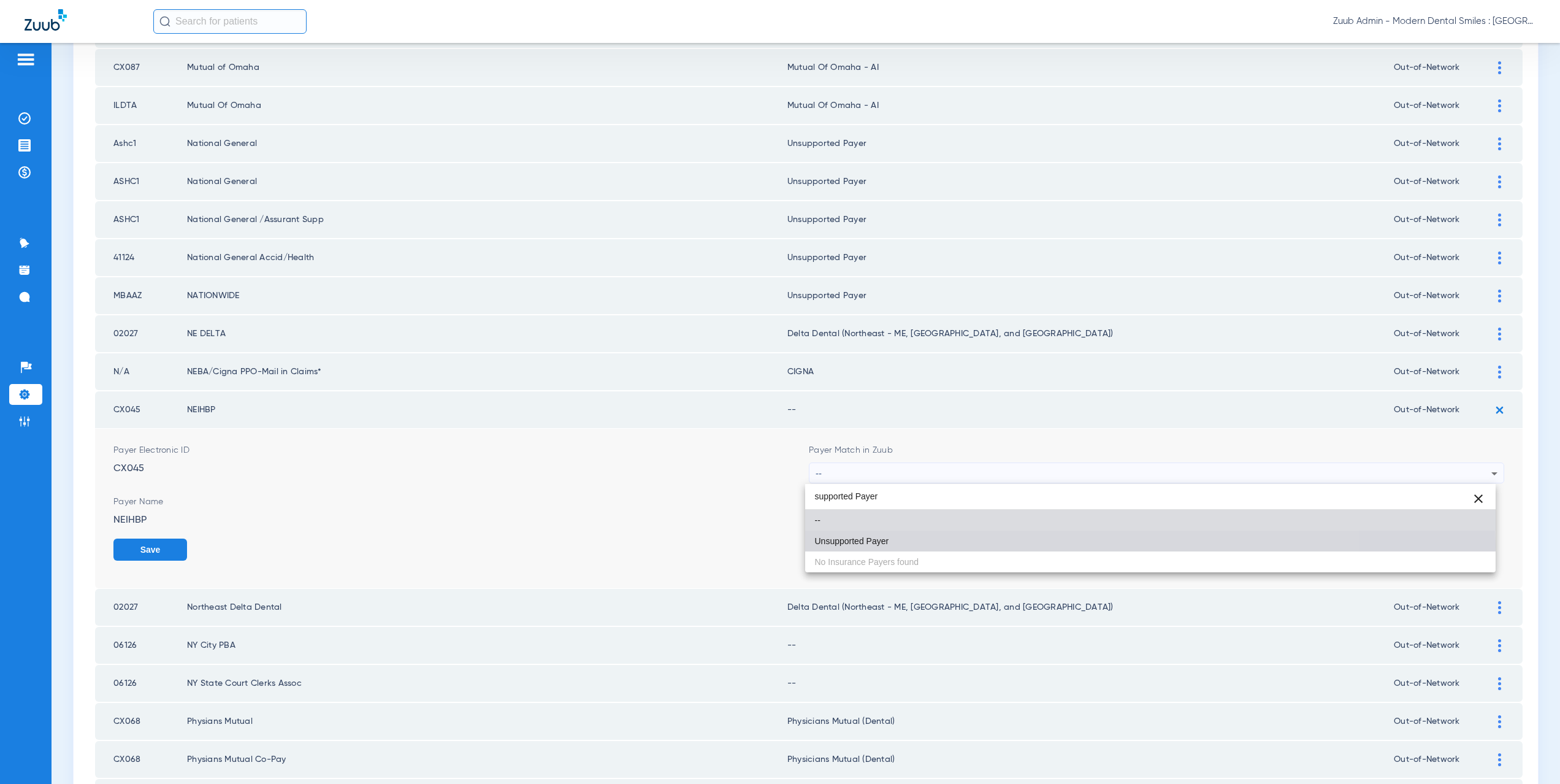
click at [882, 544] on span "Unsupported Payer" at bounding box center [852, 541] width 74 height 9
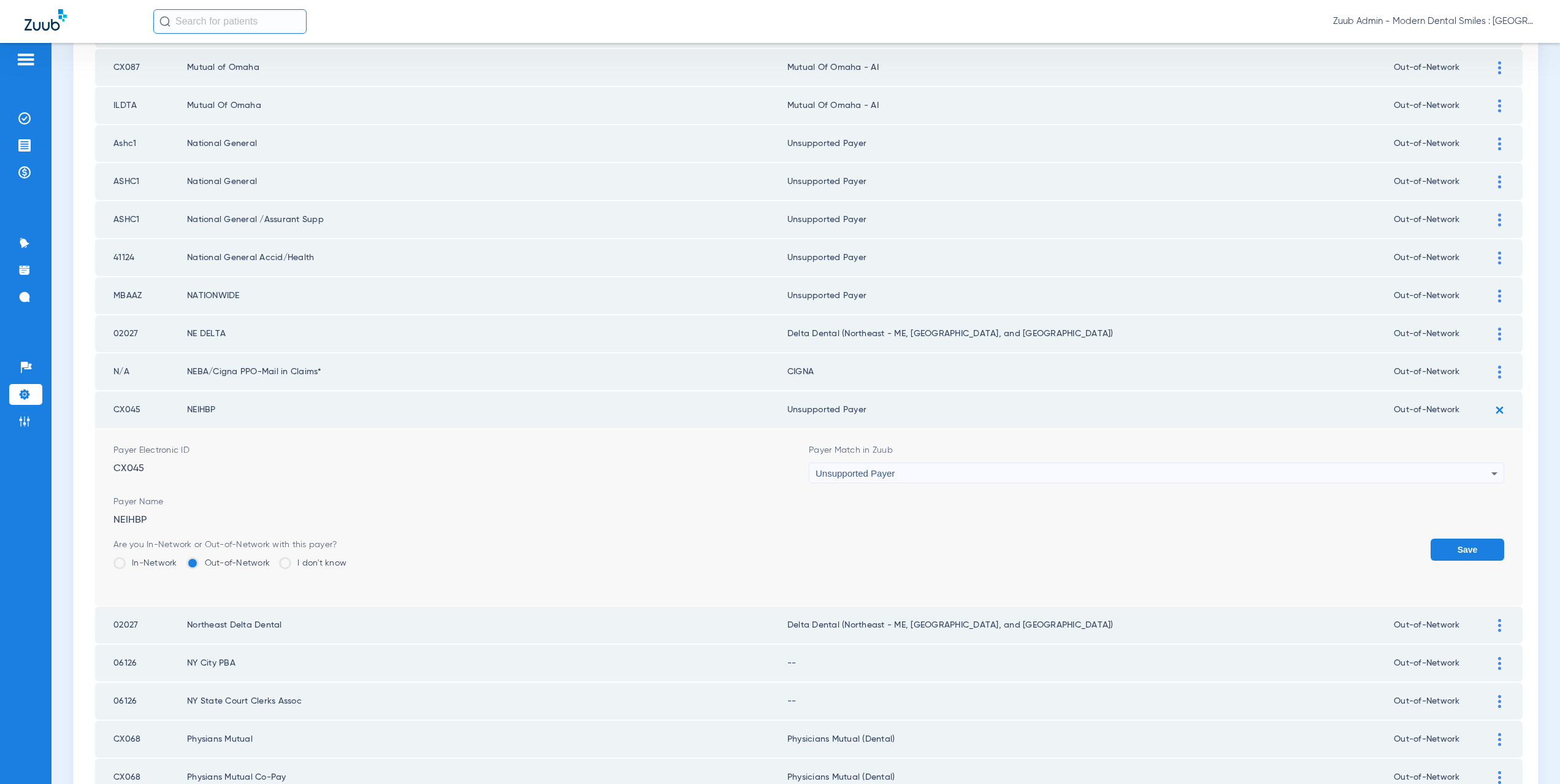
click at [1451, 543] on button "Save" at bounding box center [1467, 549] width 73 height 22
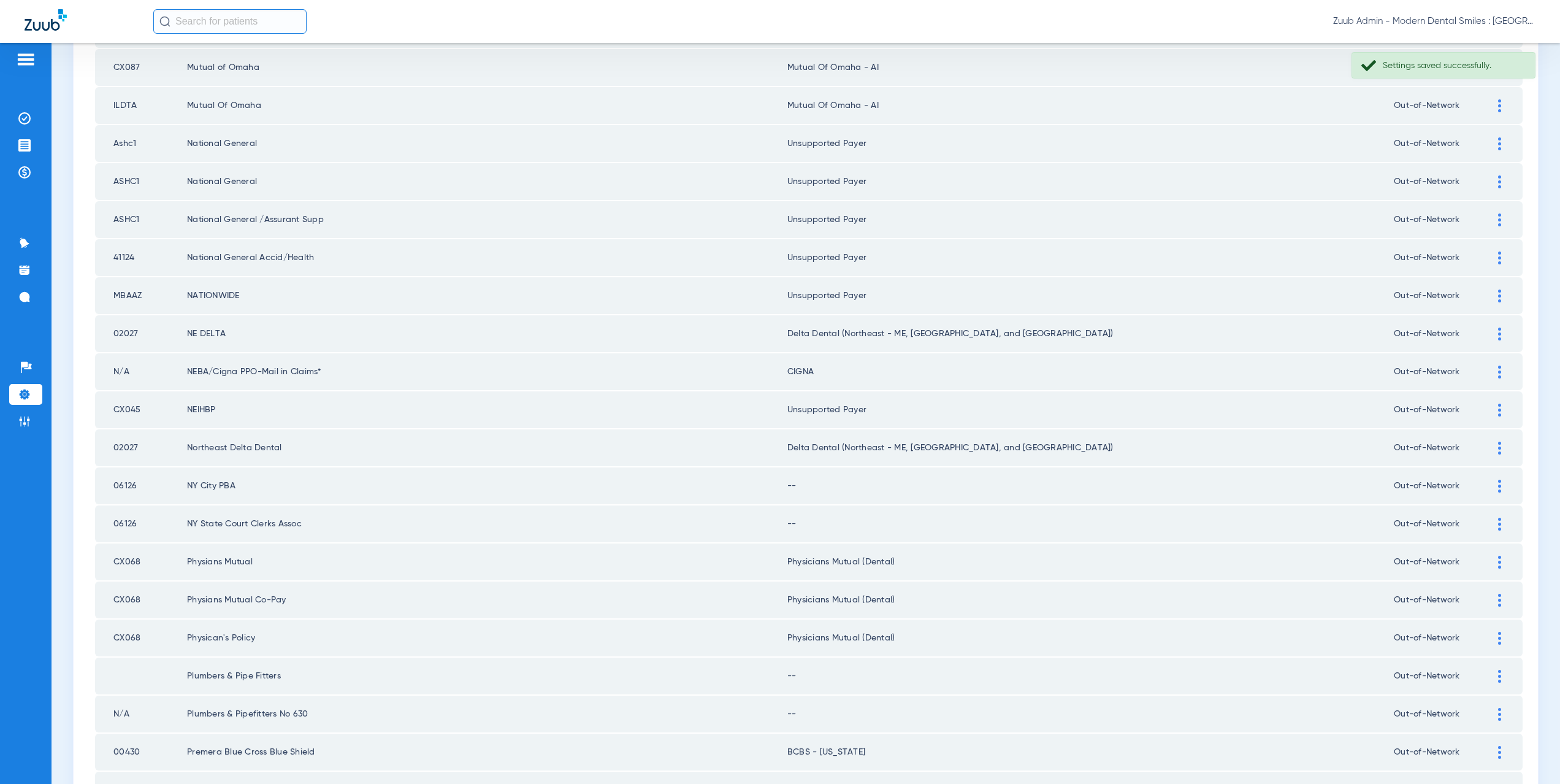
click at [1498, 484] on img at bounding box center [1500, 486] width 3 height 13
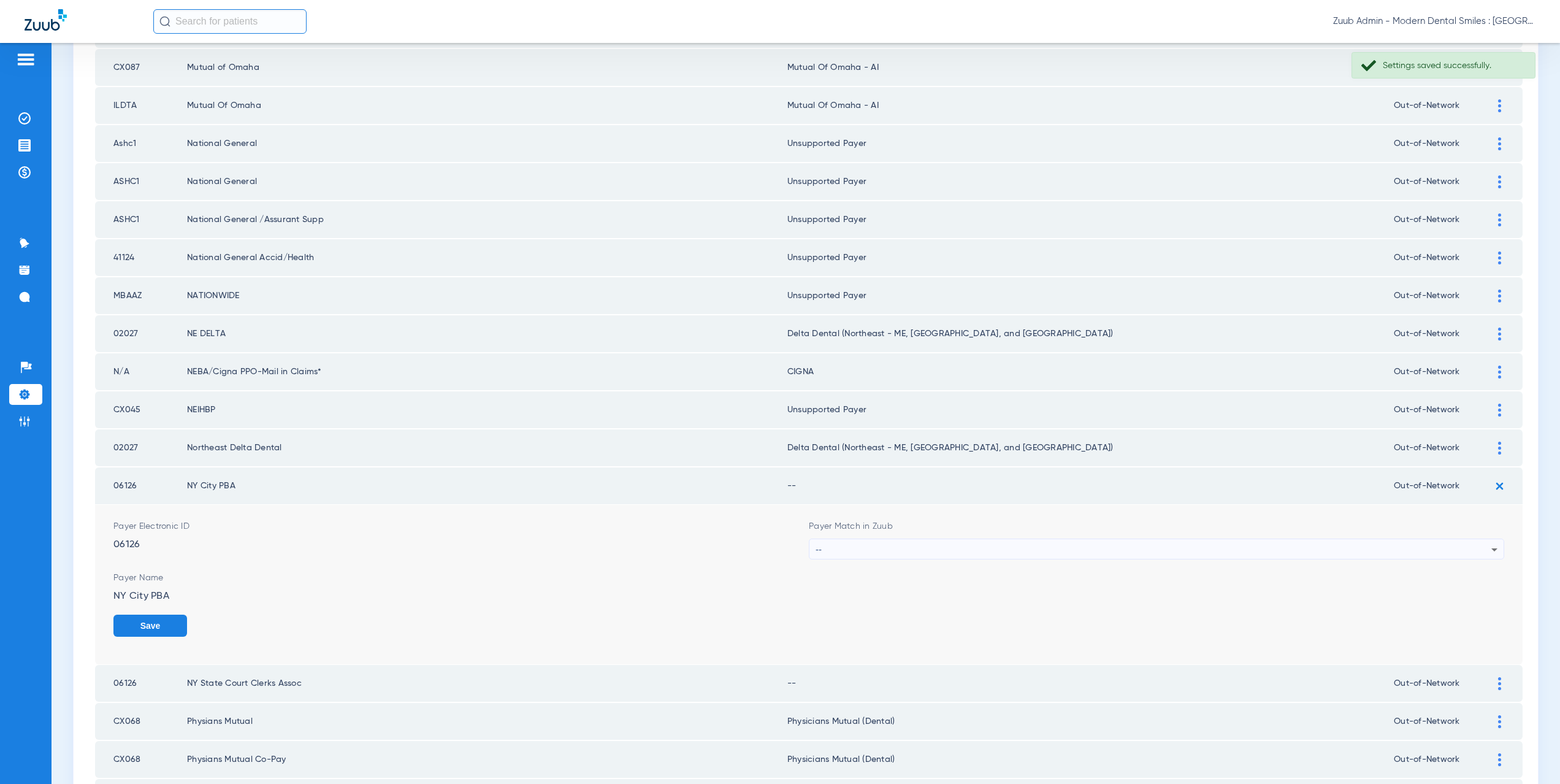
click at [856, 553] on div "--" at bounding box center [1153, 549] width 676 height 21
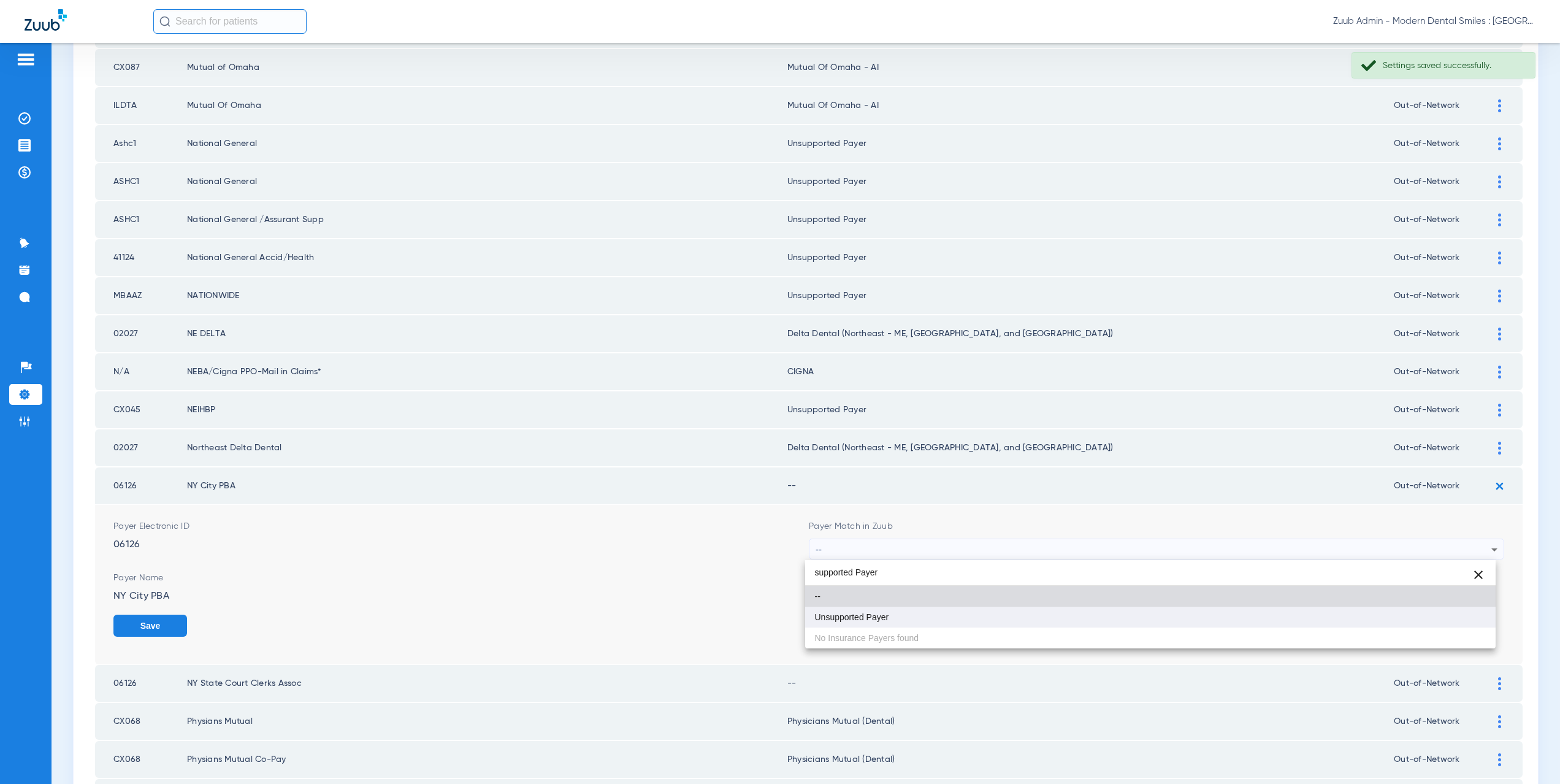
type input "supported Payer"
click at [869, 615] on span "Unsupported Payer" at bounding box center [852, 617] width 74 height 9
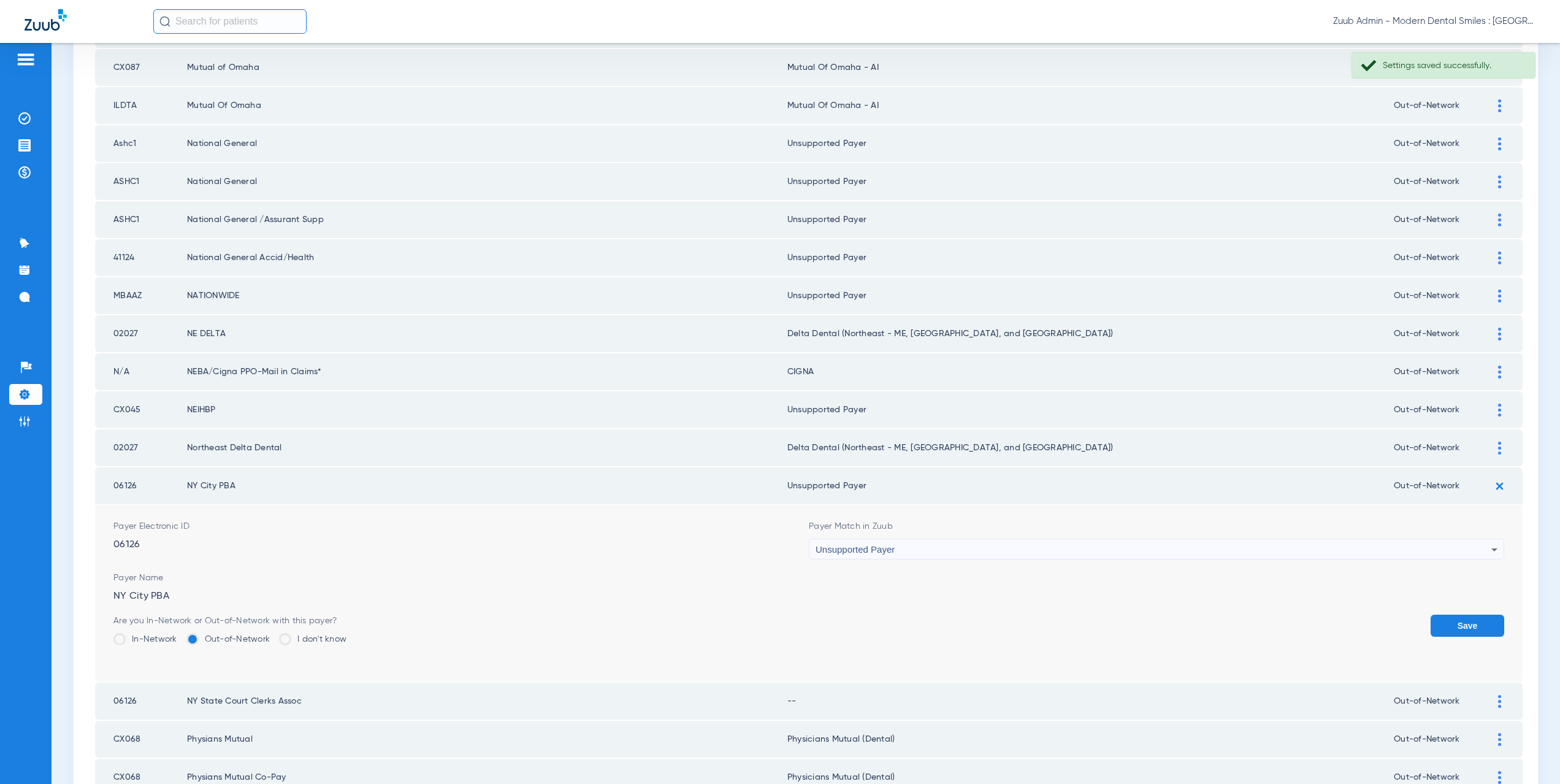
click at [1447, 620] on button "Save" at bounding box center [1467, 625] width 73 height 22
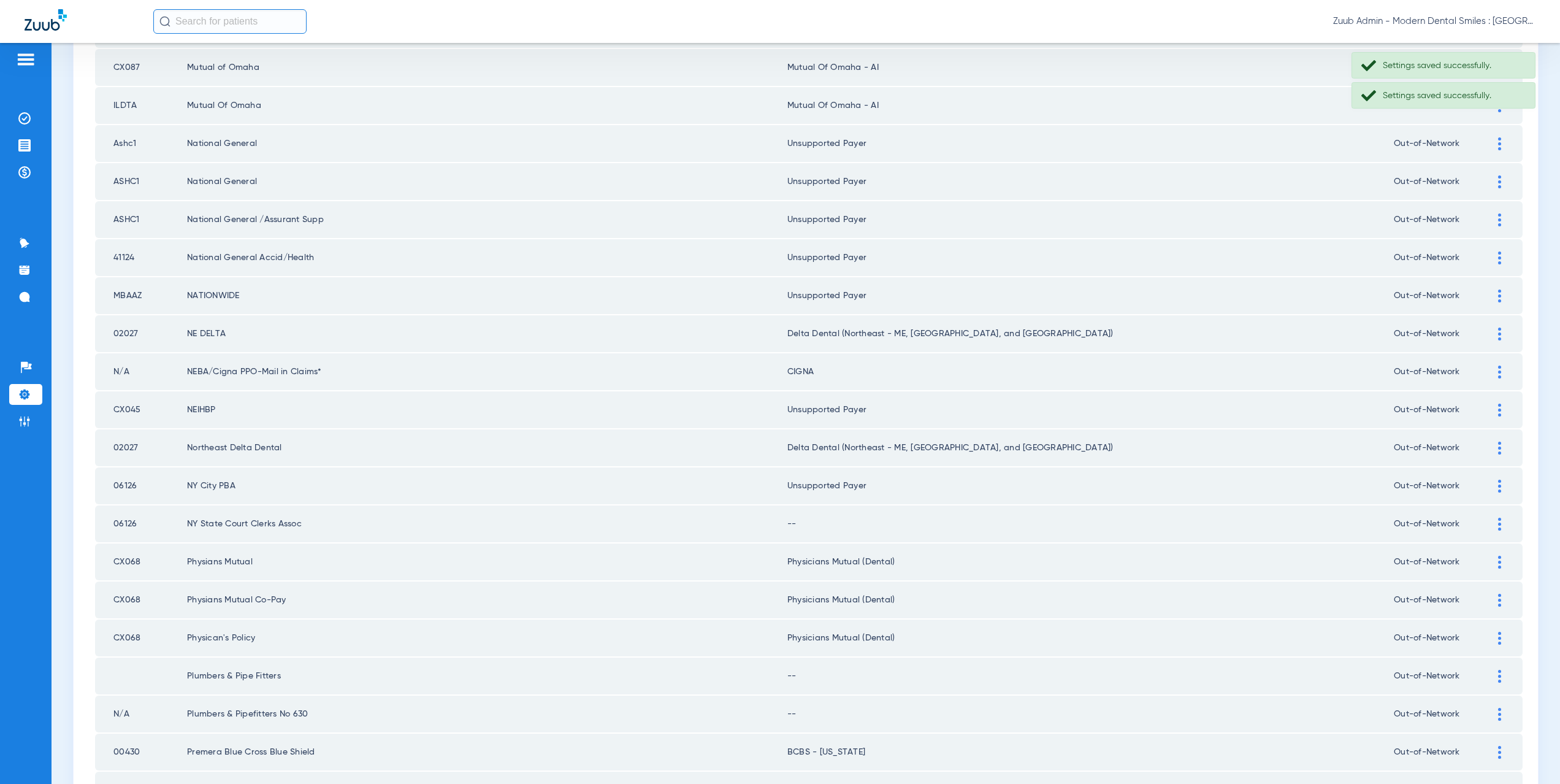
click at [1489, 526] on div at bounding box center [1500, 524] width 21 height 13
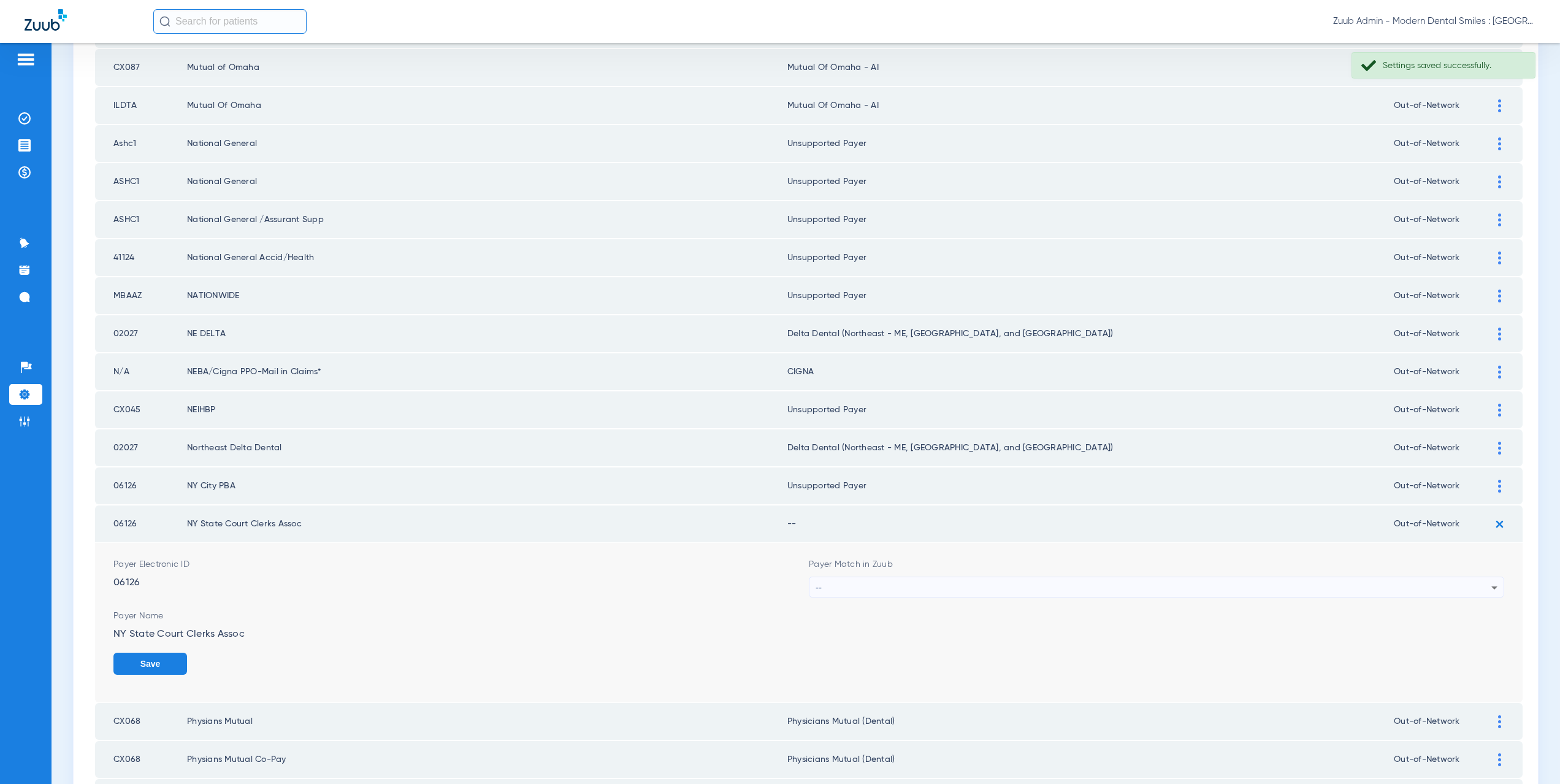
click at [902, 588] on div "--" at bounding box center [1153, 587] width 676 height 21
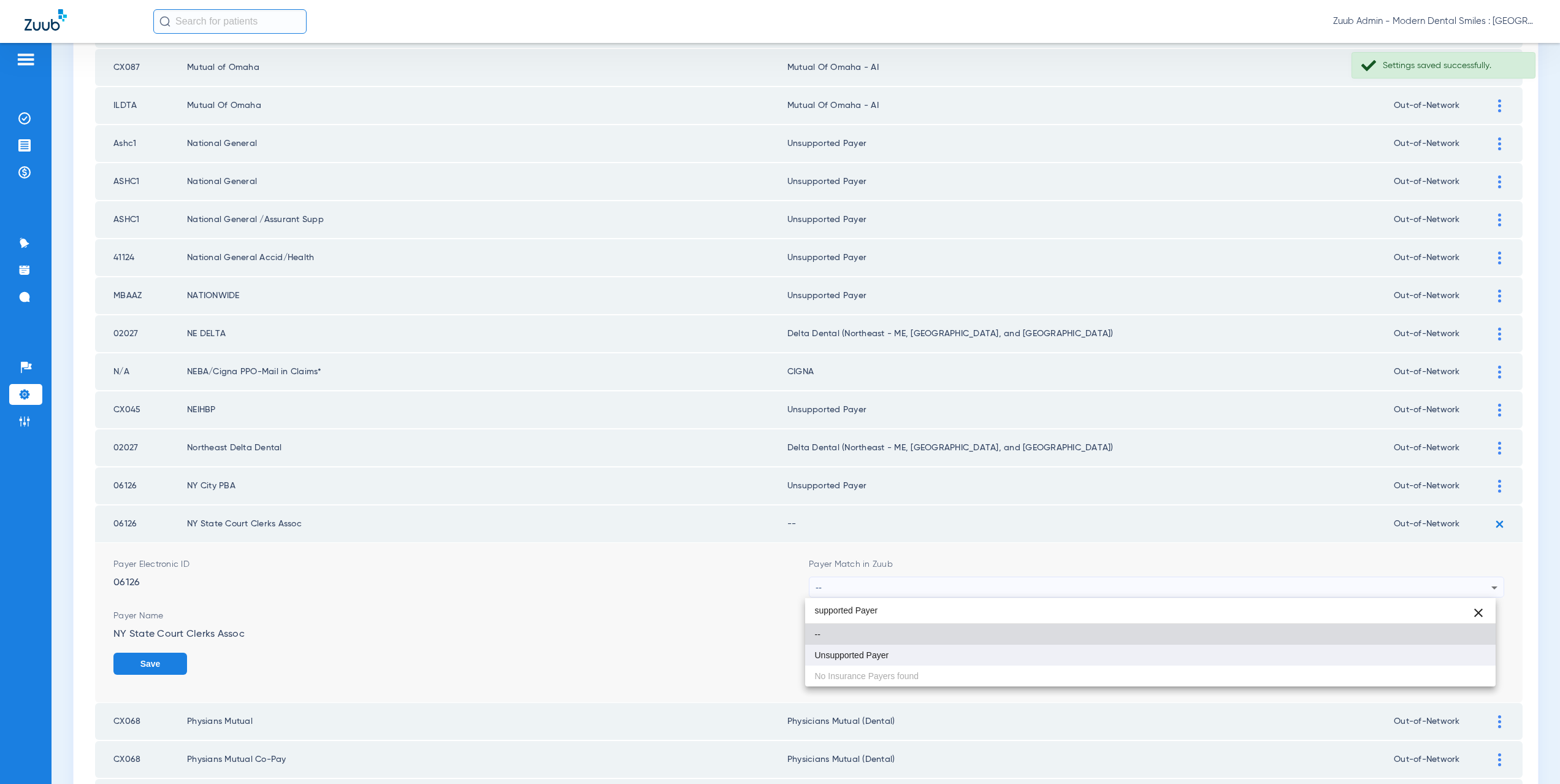
type input "supported Payer"
click at [888, 649] on mat-option "Unsupported Payer" at bounding box center [1151, 654] width 691 height 21
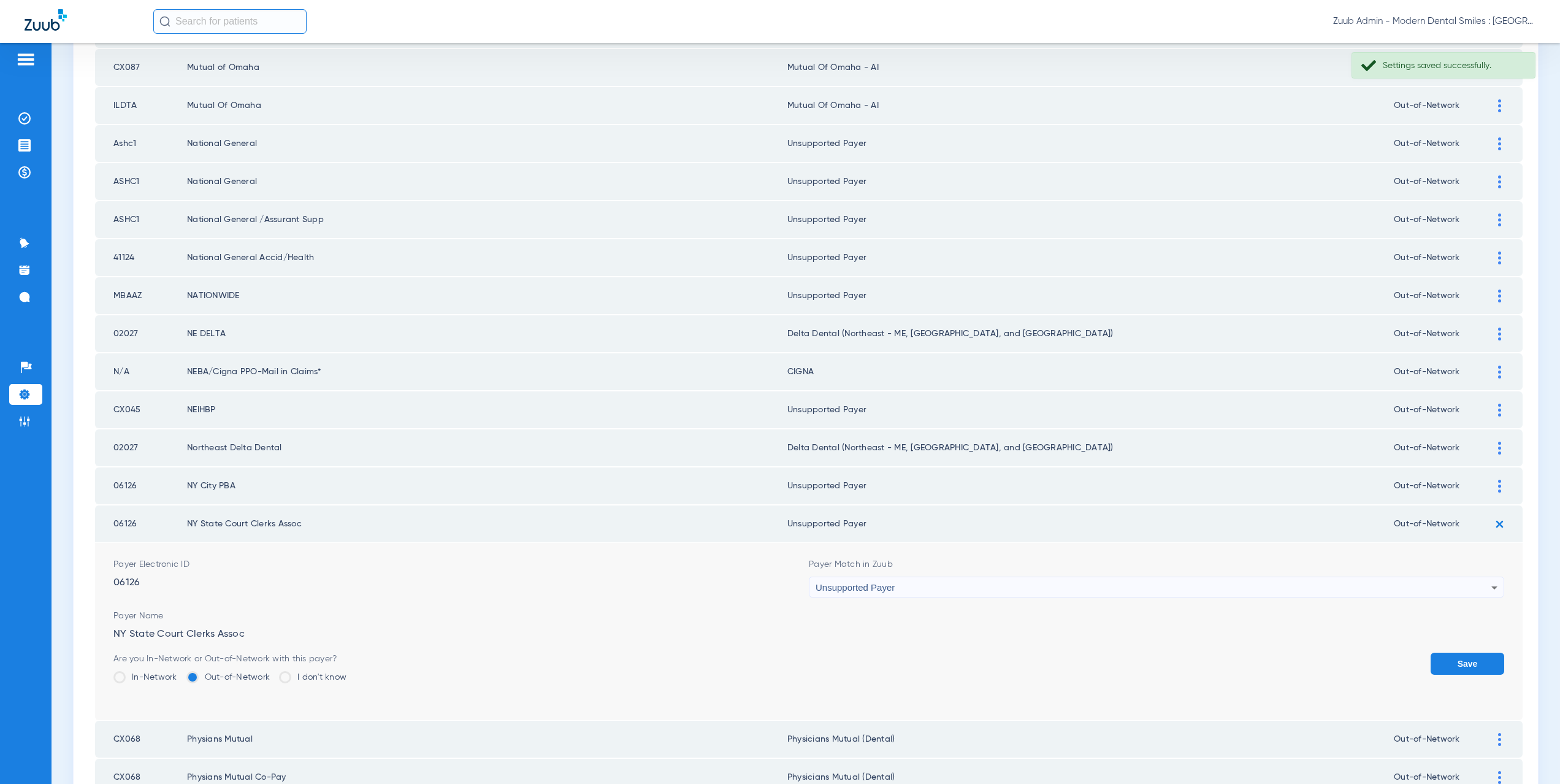
click at [1445, 658] on button "Save" at bounding box center [1467, 663] width 73 height 22
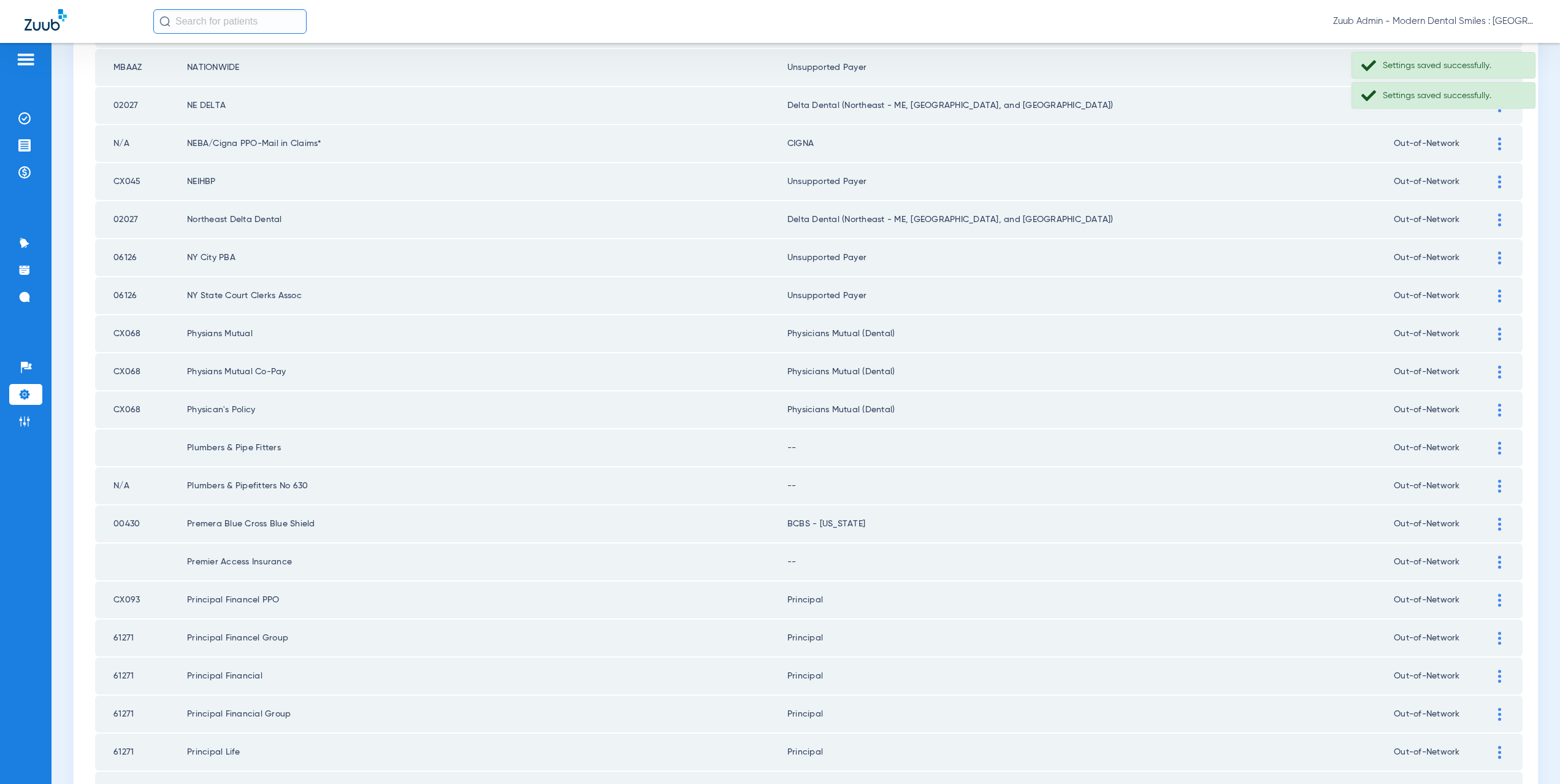
scroll to position [1103, 0]
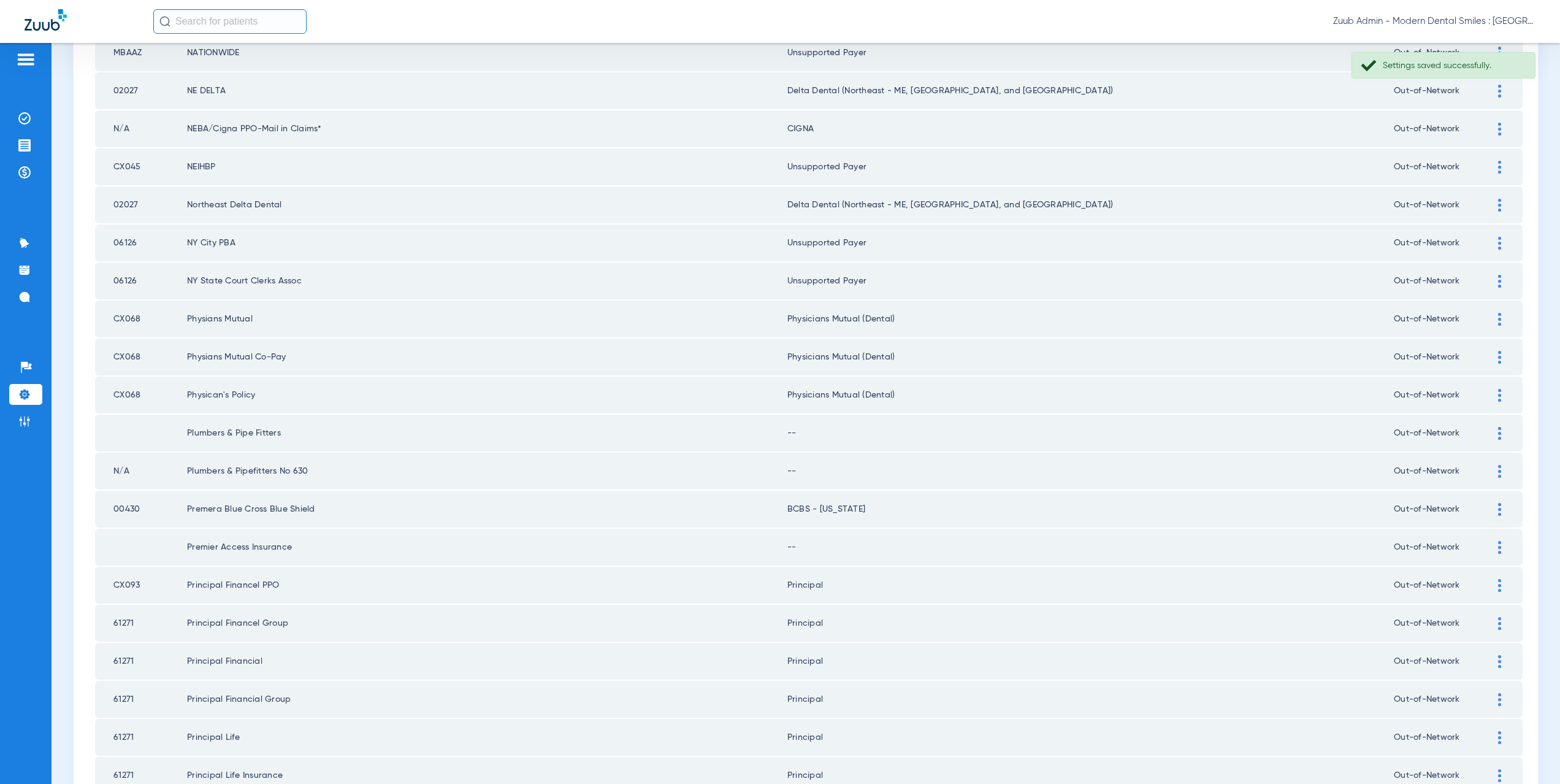
click at [1498, 434] on img at bounding box center [1500, 433] width 3 height 13
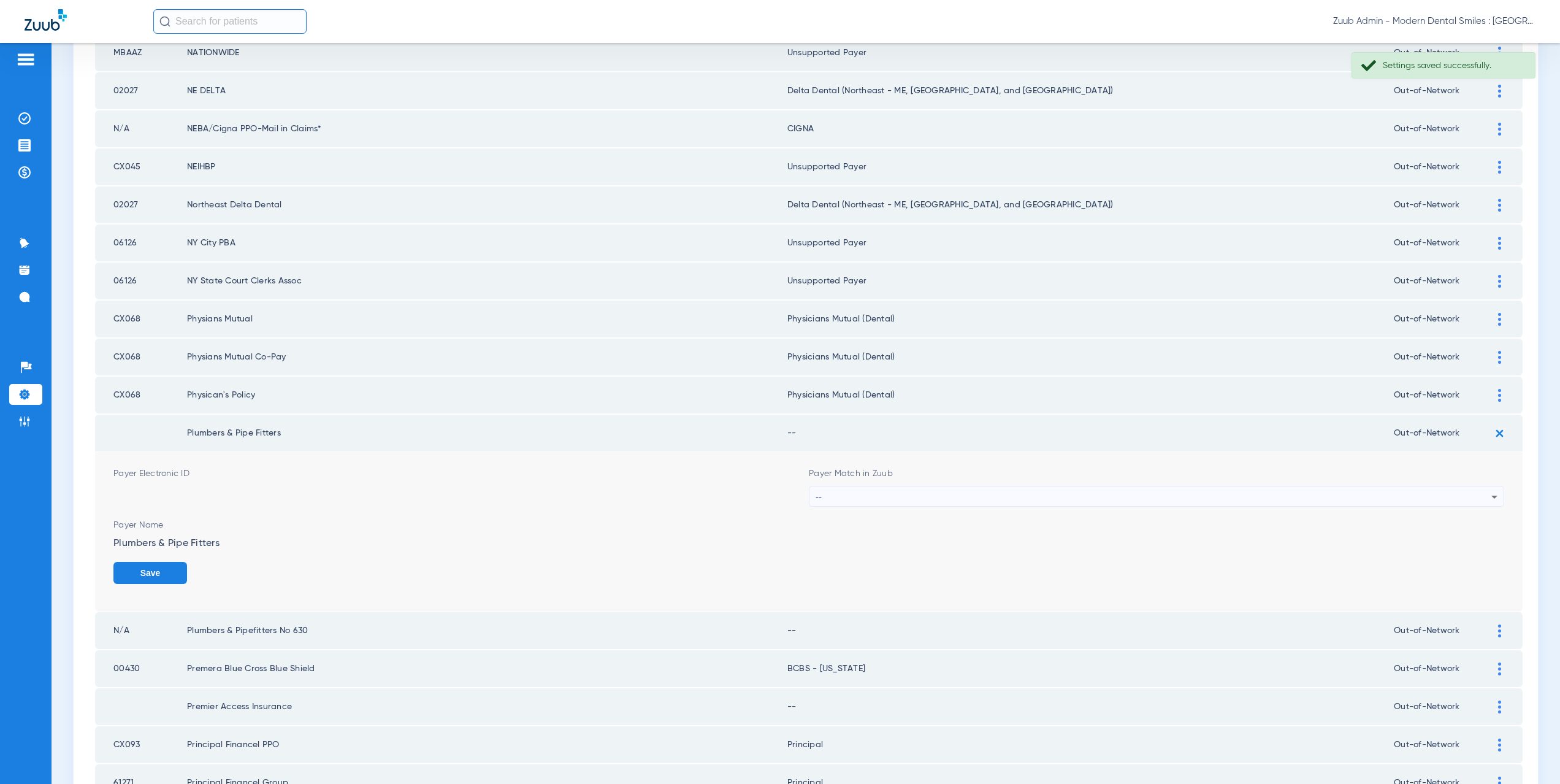
click at [874, 493] on div "--" at bounding box center [1153, 496] width 676 height 21
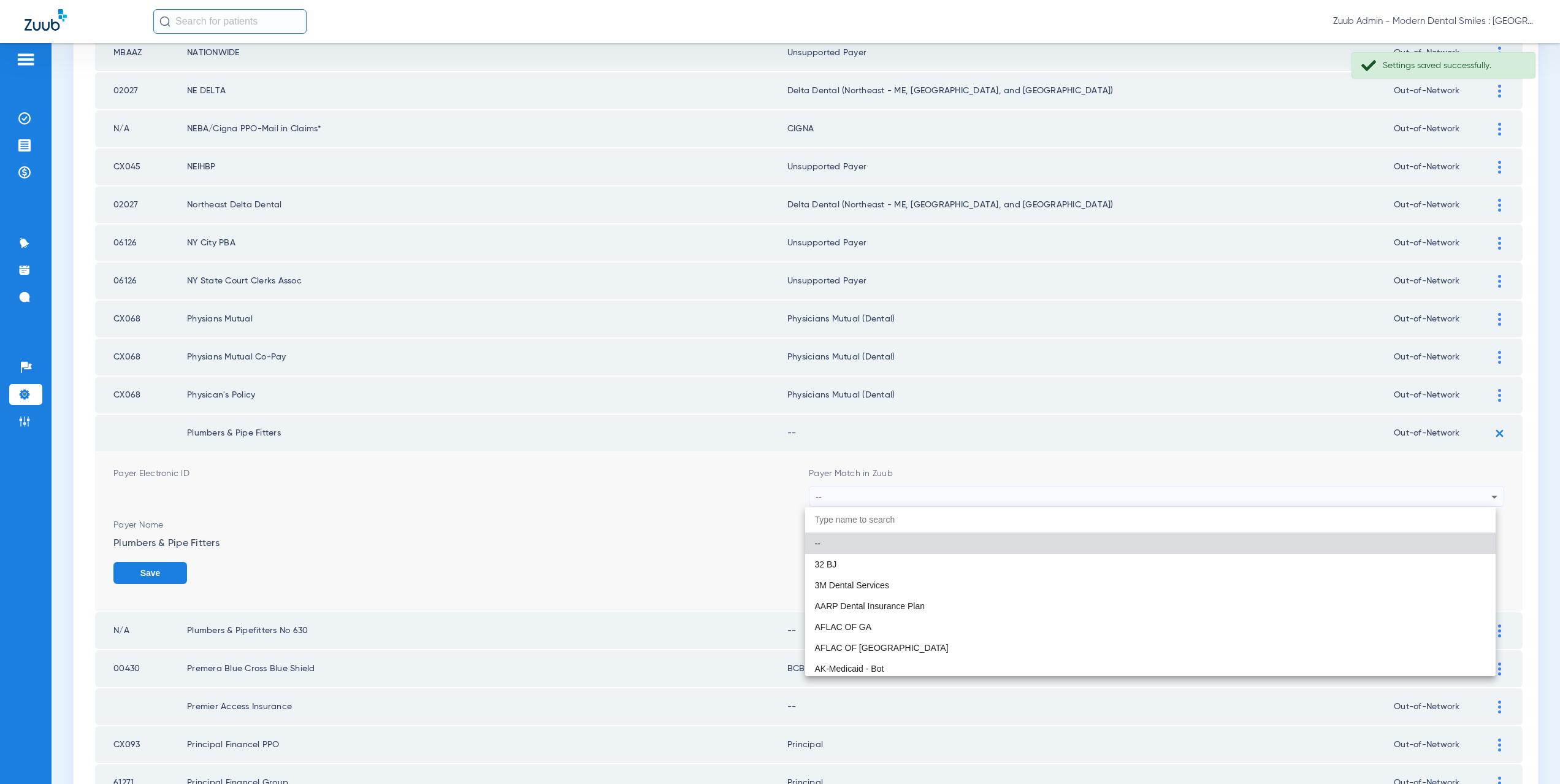
paste input "supported Payer"
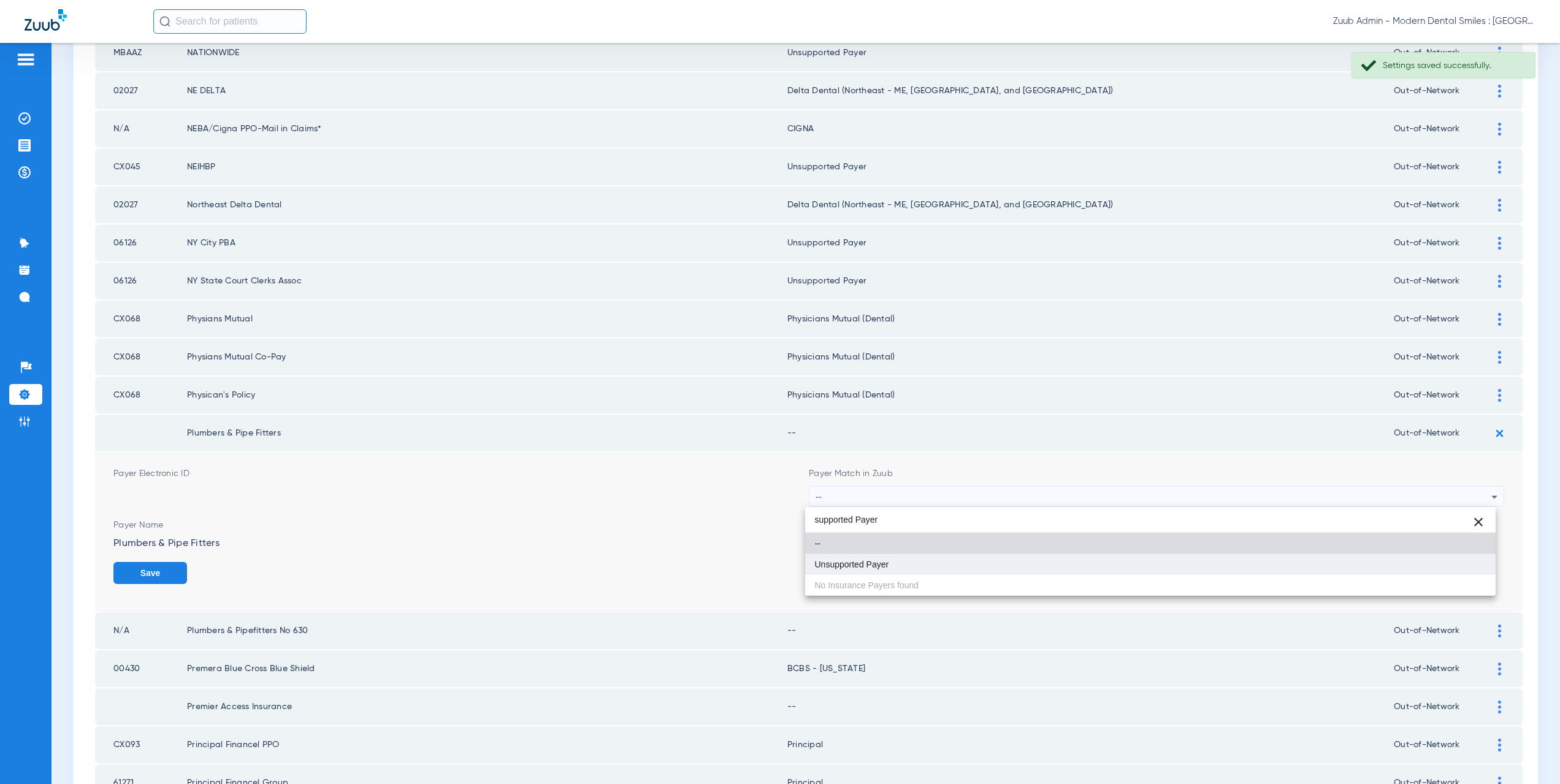
type input "supported Payer"
drag, startPoint x: 873, startPoint y: 564, endPoint x: 1213, endPoint y: 570, distance: 340.1
click at [875, 563] on span "Unsupported Payer" at bounding box center [852, 564] width 74 height 9
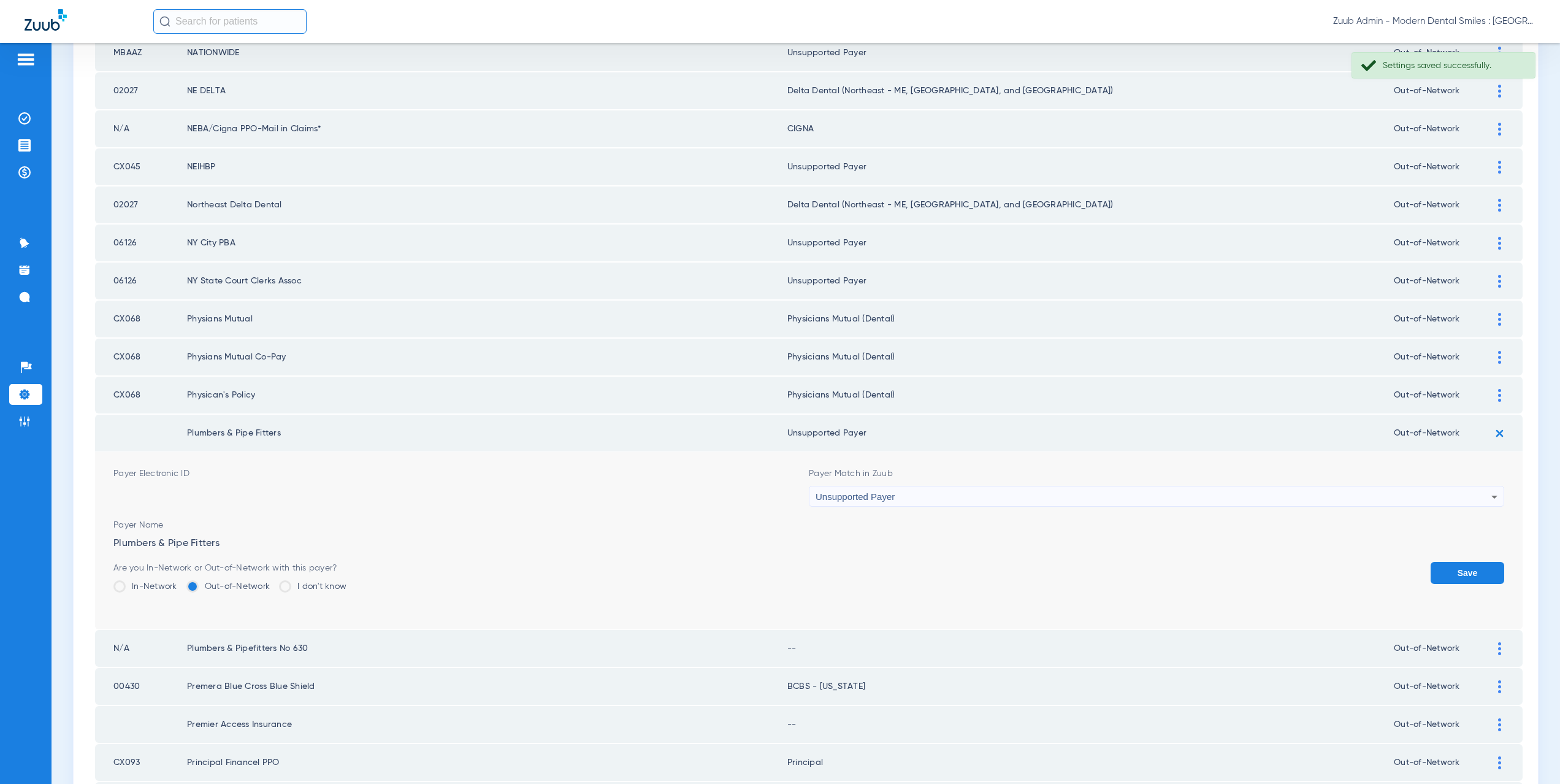
click at [1473, 572] on button "Save" at bounding box center [1467, 572] width 73 height 22
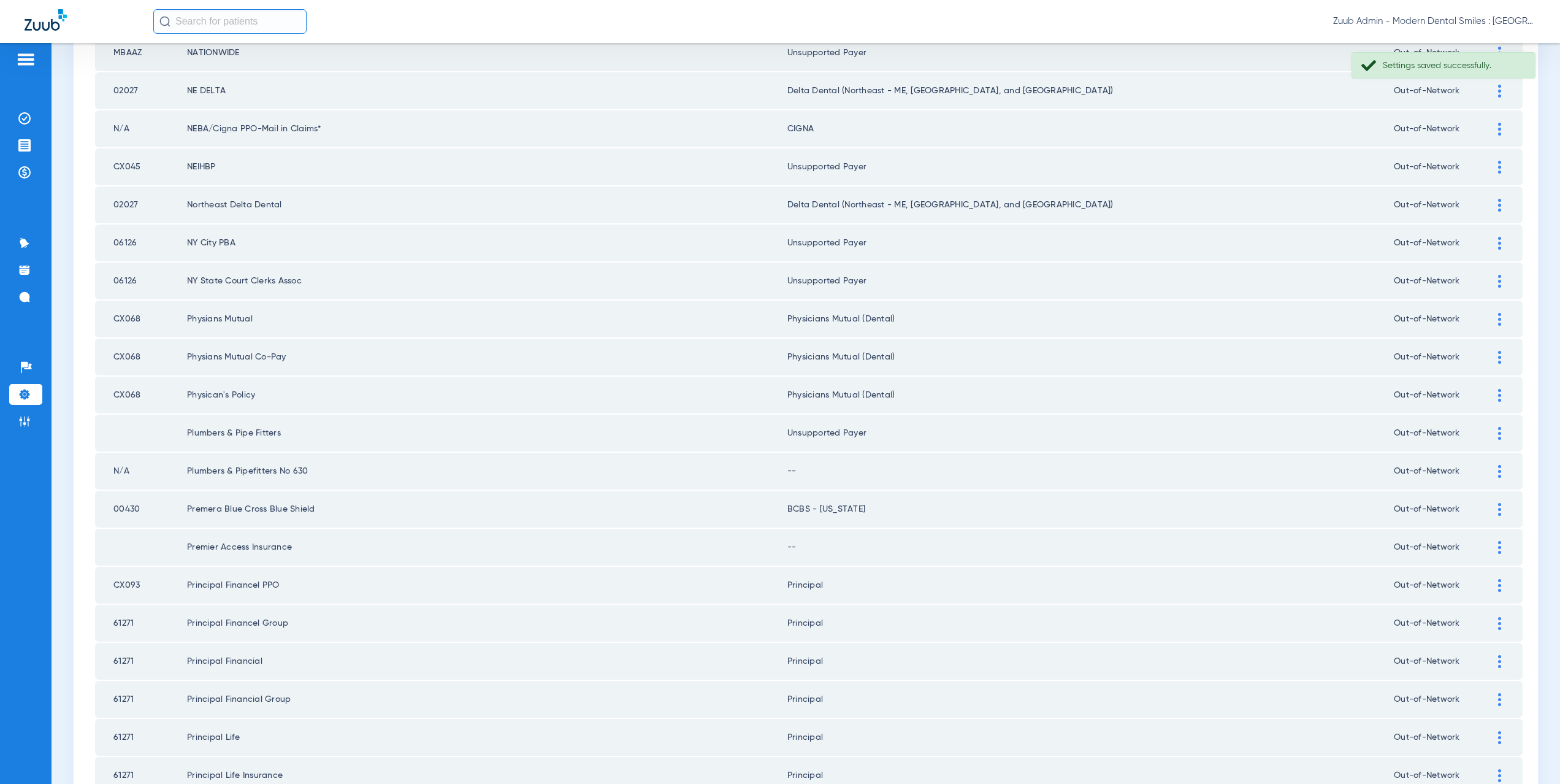
click at [1498, 471] on img at bounding box center [1500, 471] width 3 height 13
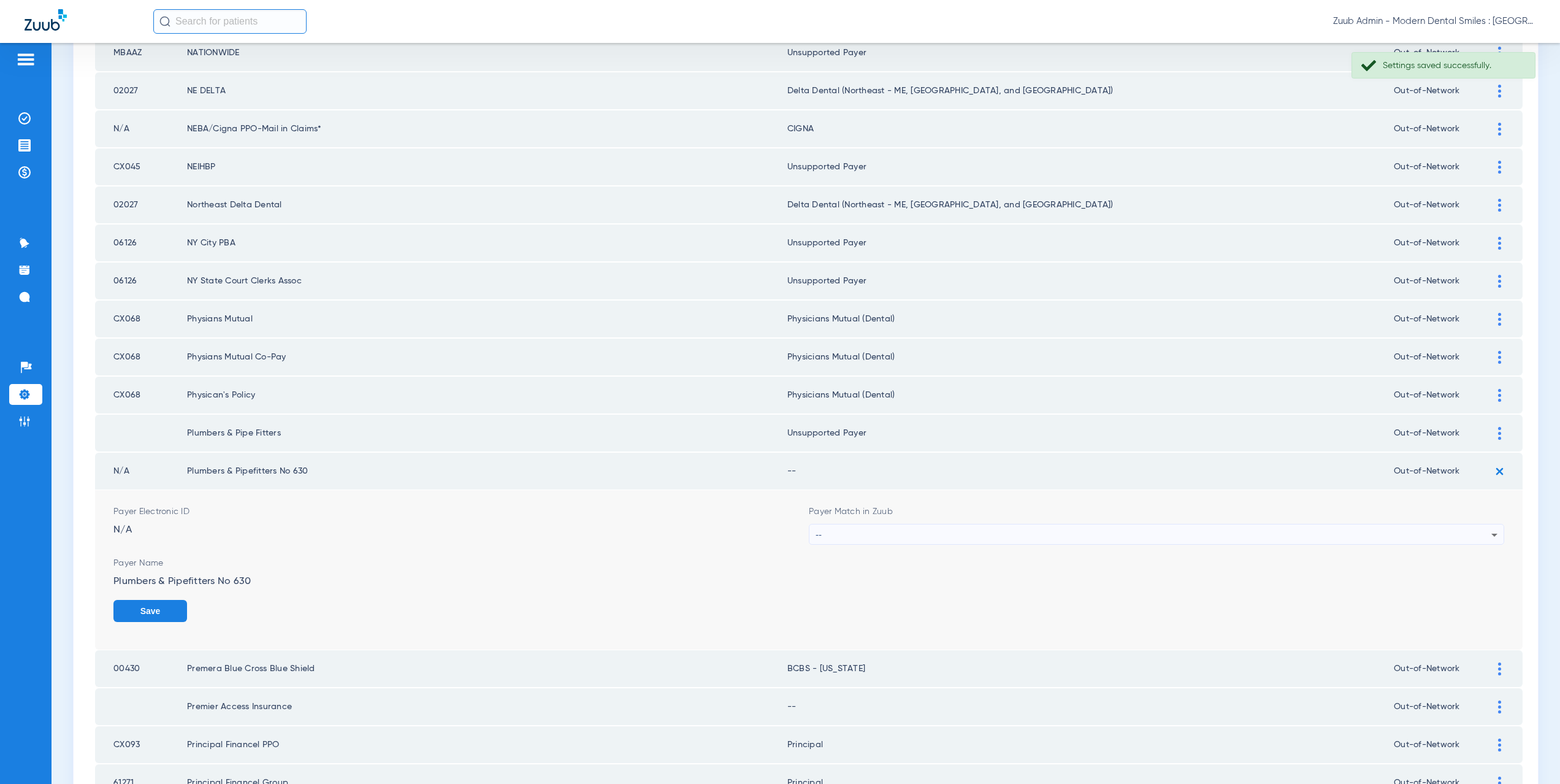
click at [865, 531] on div "--" at bounding box center [1153, 534] width 676 height 21
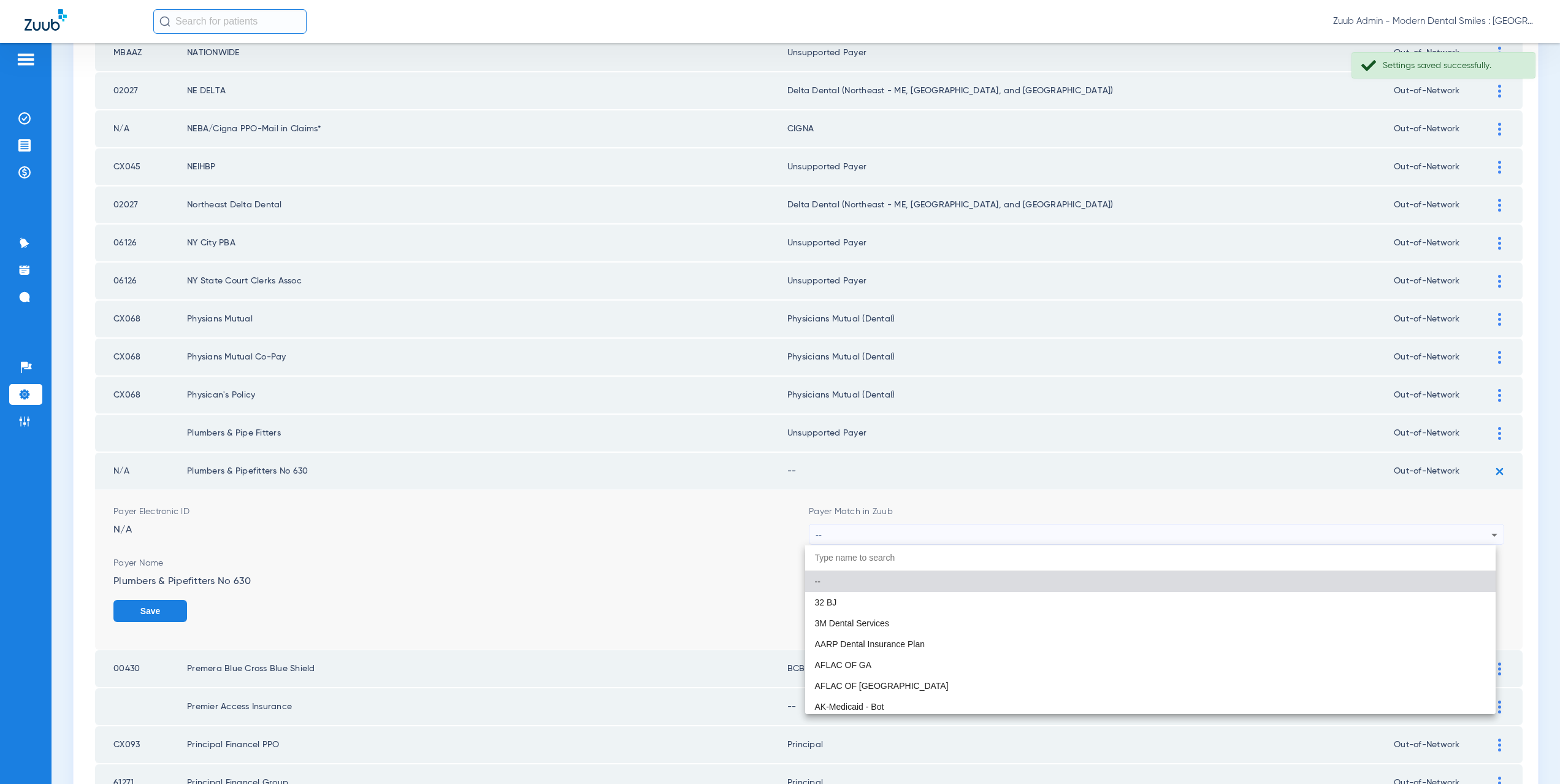
paste input "supported Payer"
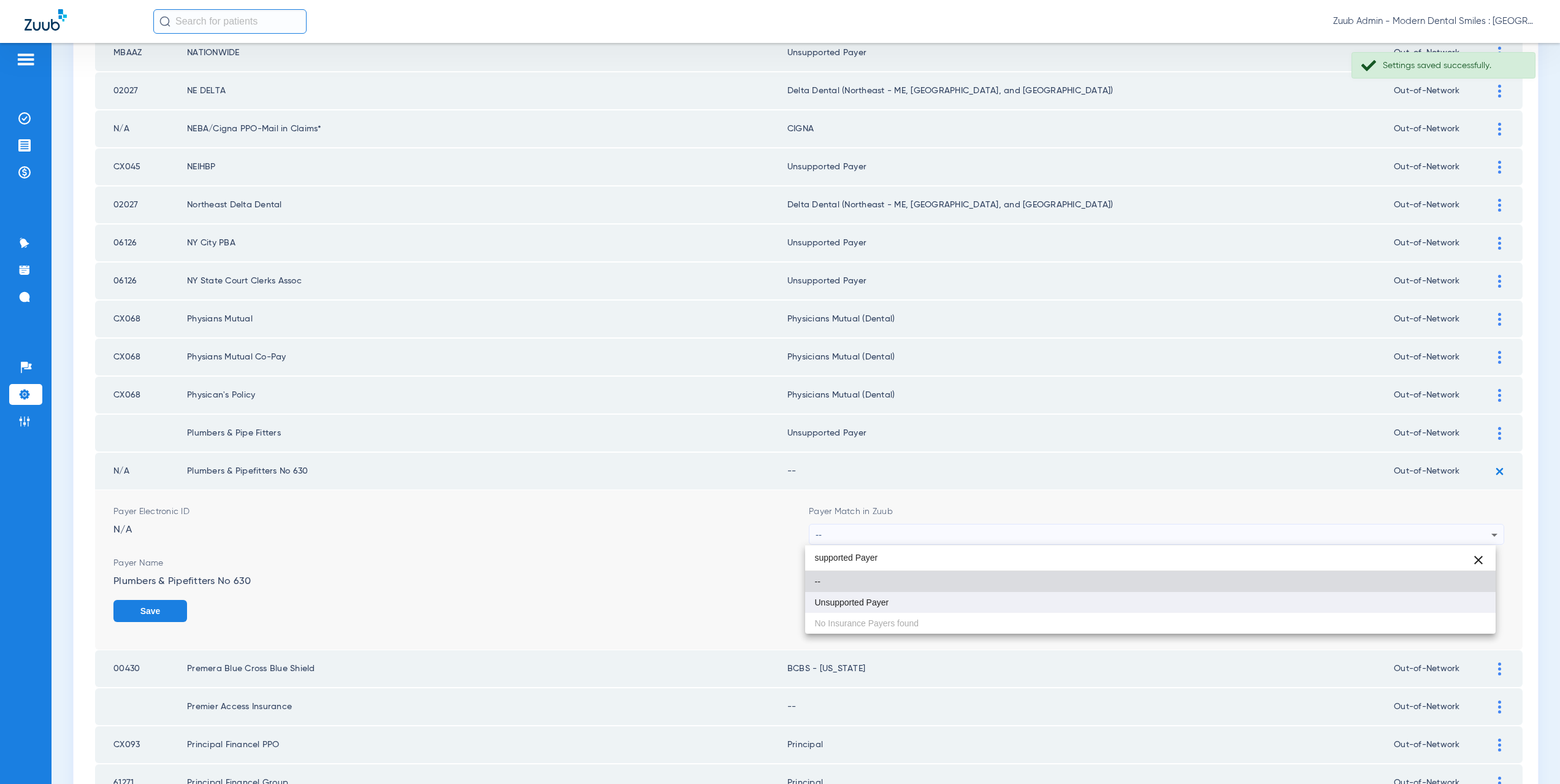
type input "supported Payer"
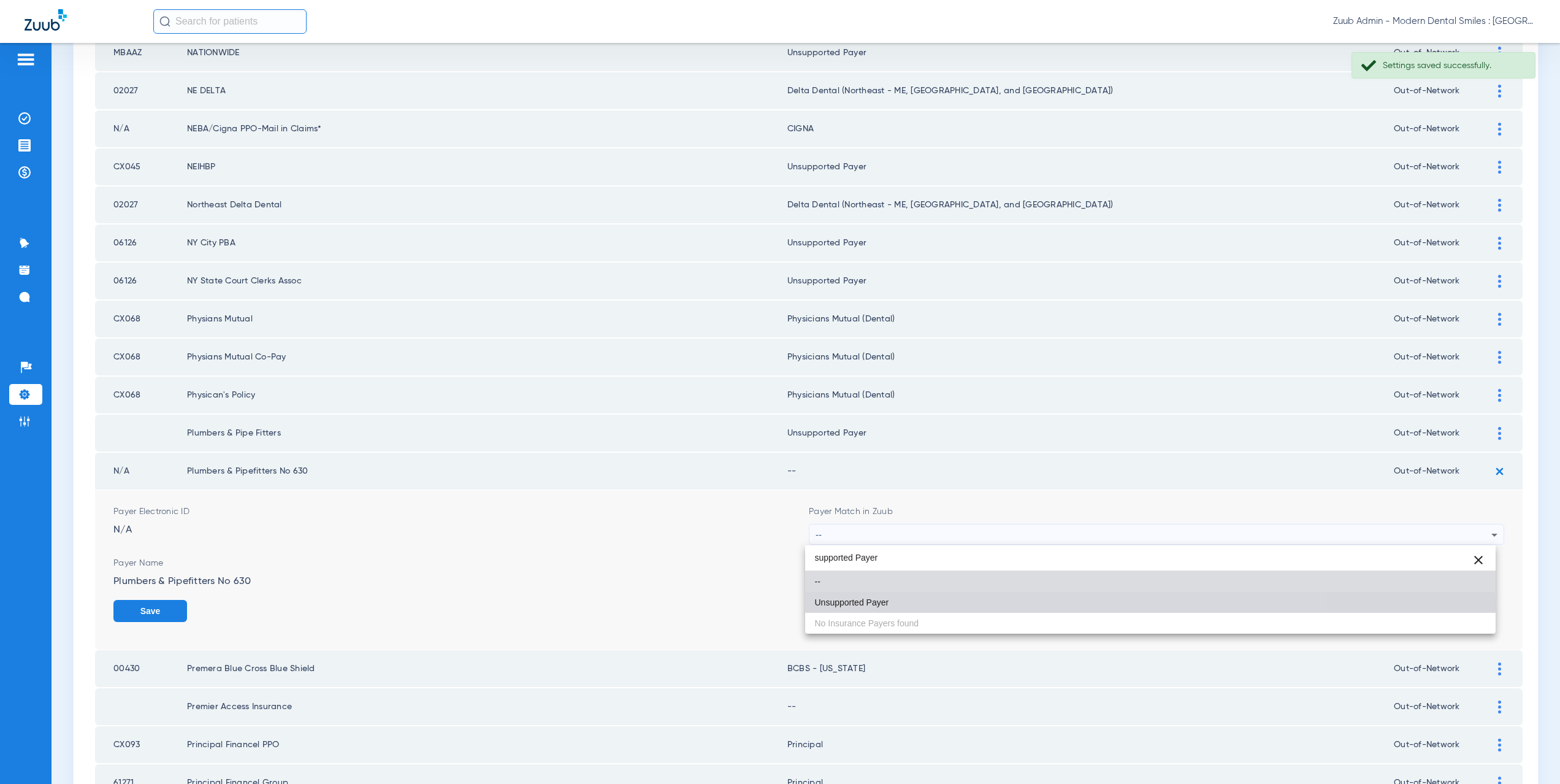
click at [866, 606] on span "Unsupported Payer" at bounding box center [852, 602] width 74 height 9
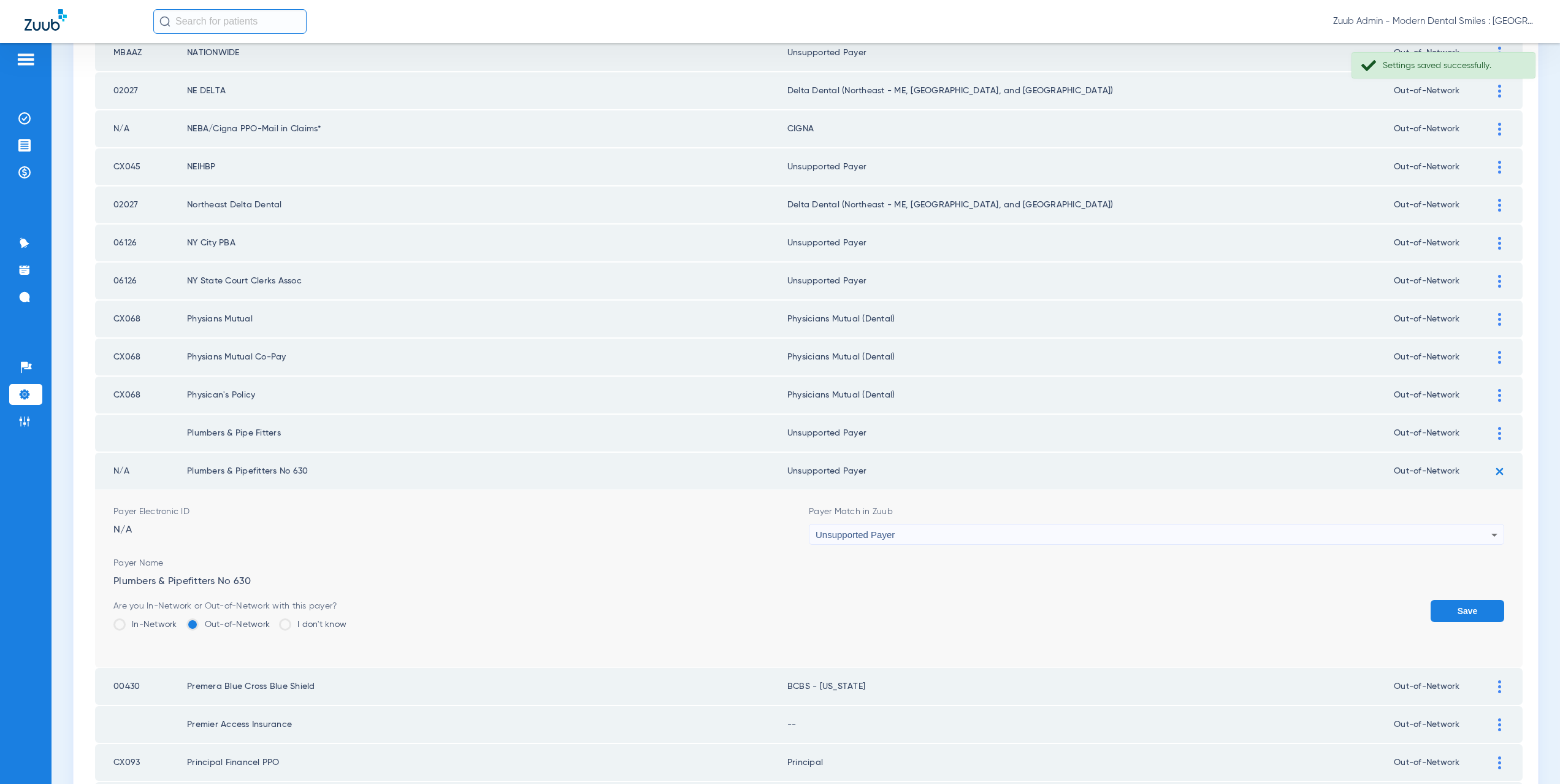
click at [1441, 607] on button "Save" at bounding box center [1467, 610] width 73 height 22
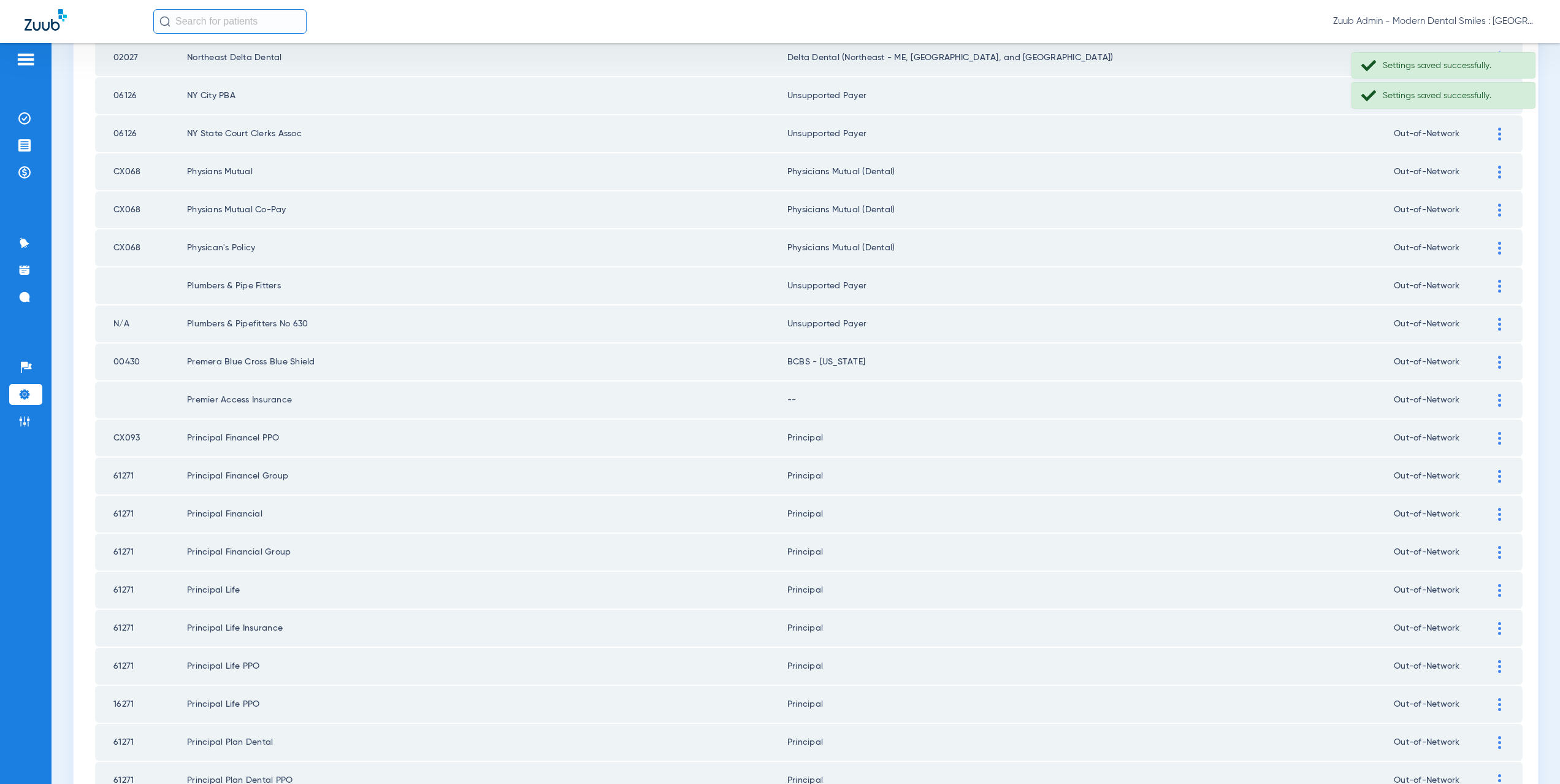
scroll to position [1266, 0]
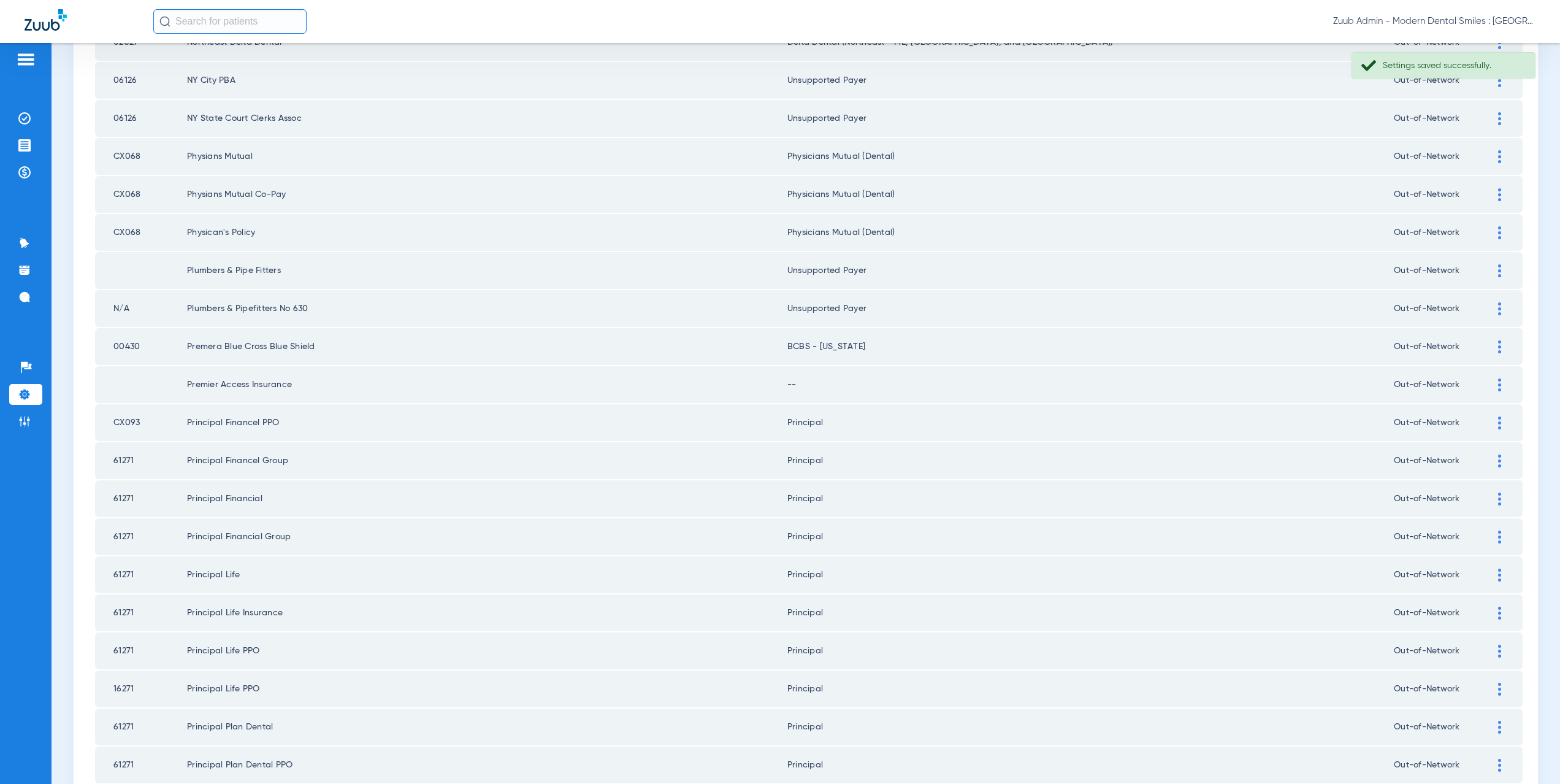
click at [1489, 386] on div at bounding box center [1500, 385] width 21 height 13
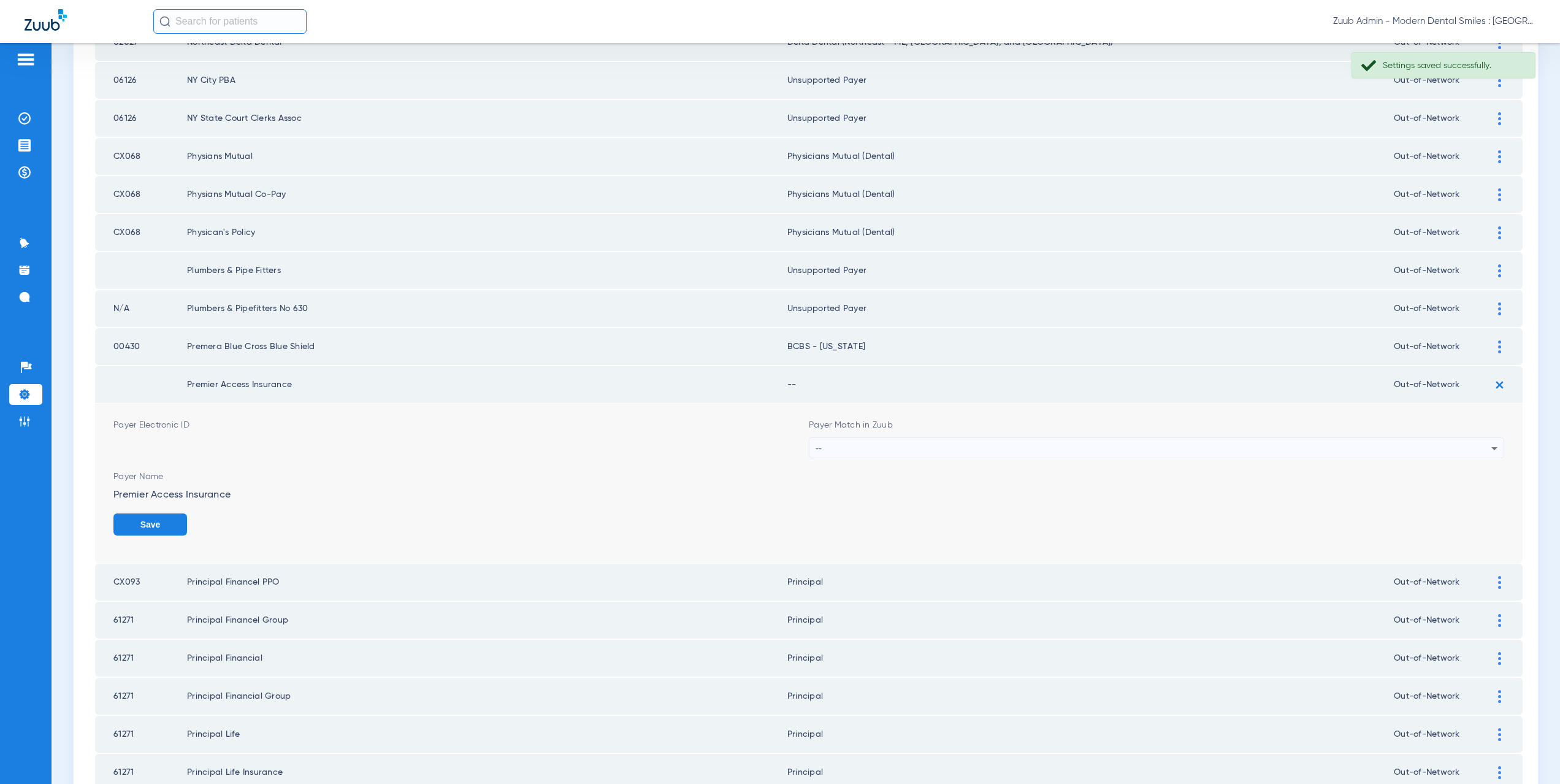
click at [896, 444] on div "--" at bounding box center [1153, 448] width 676 height 21
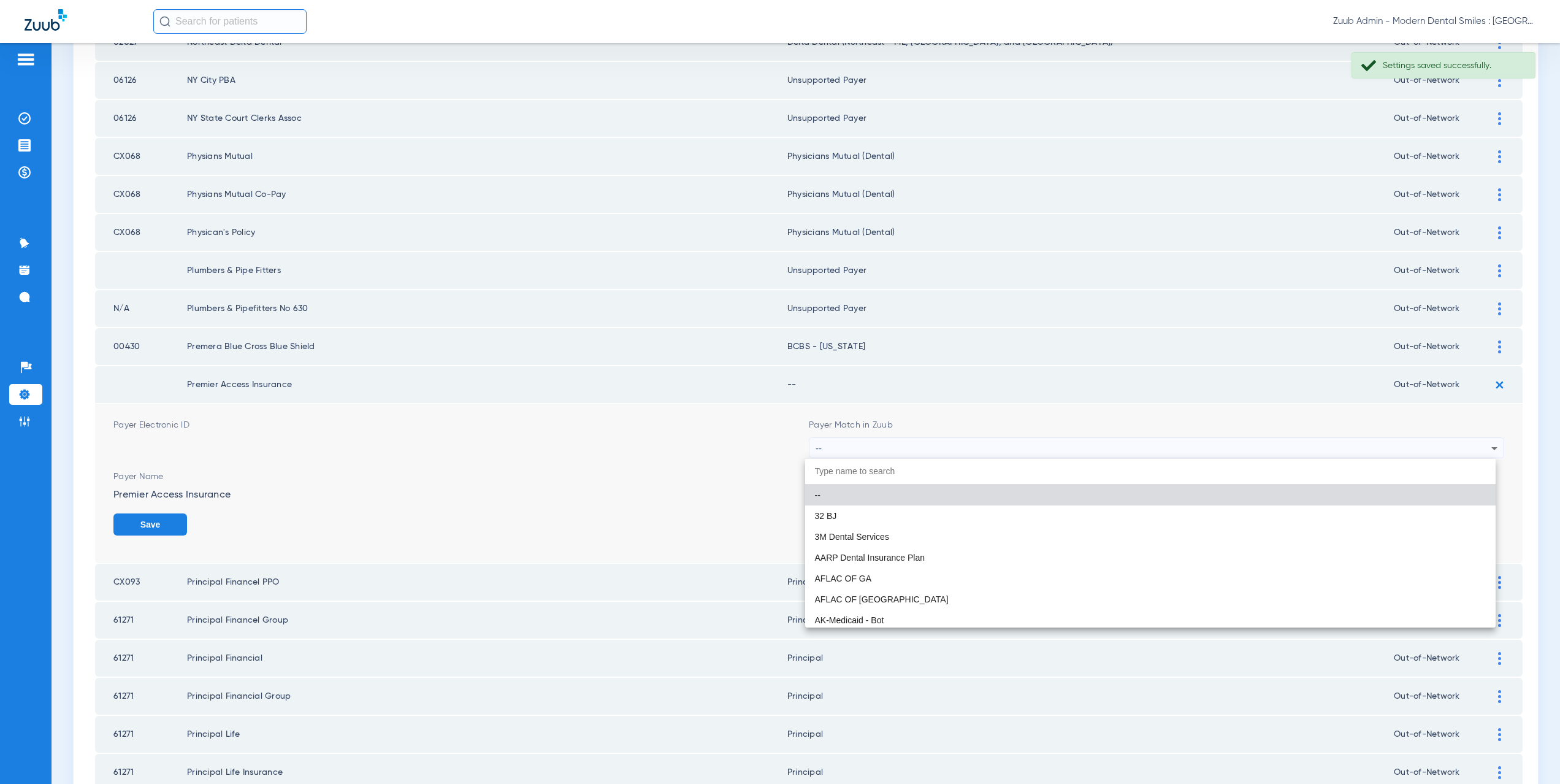
paste input "supported Payer"
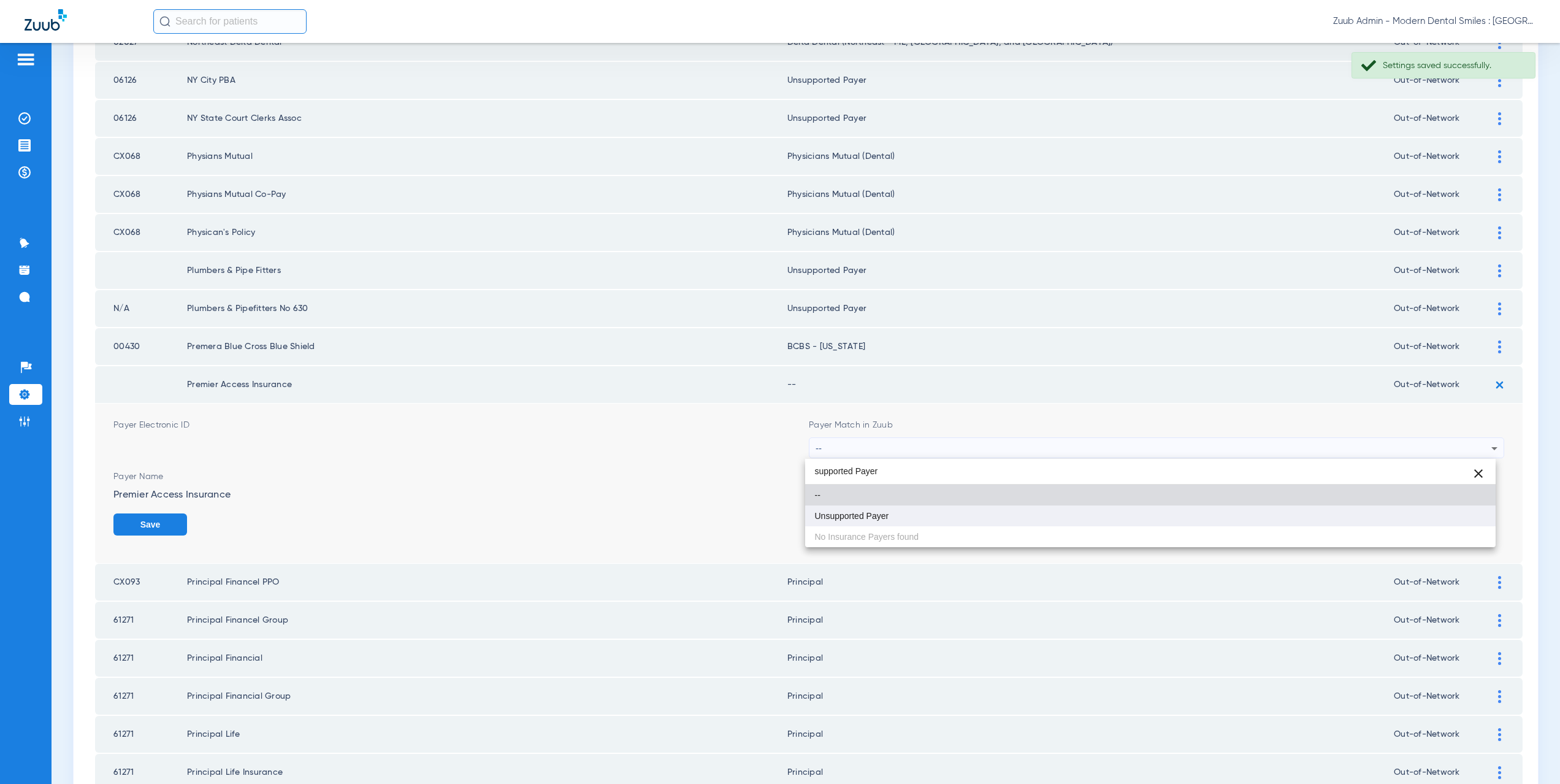
type input "supported Payer"
click at [894, 507] on mat-option "Unsupported Payer" at bounding box center [1151, 515] width 691 height 21
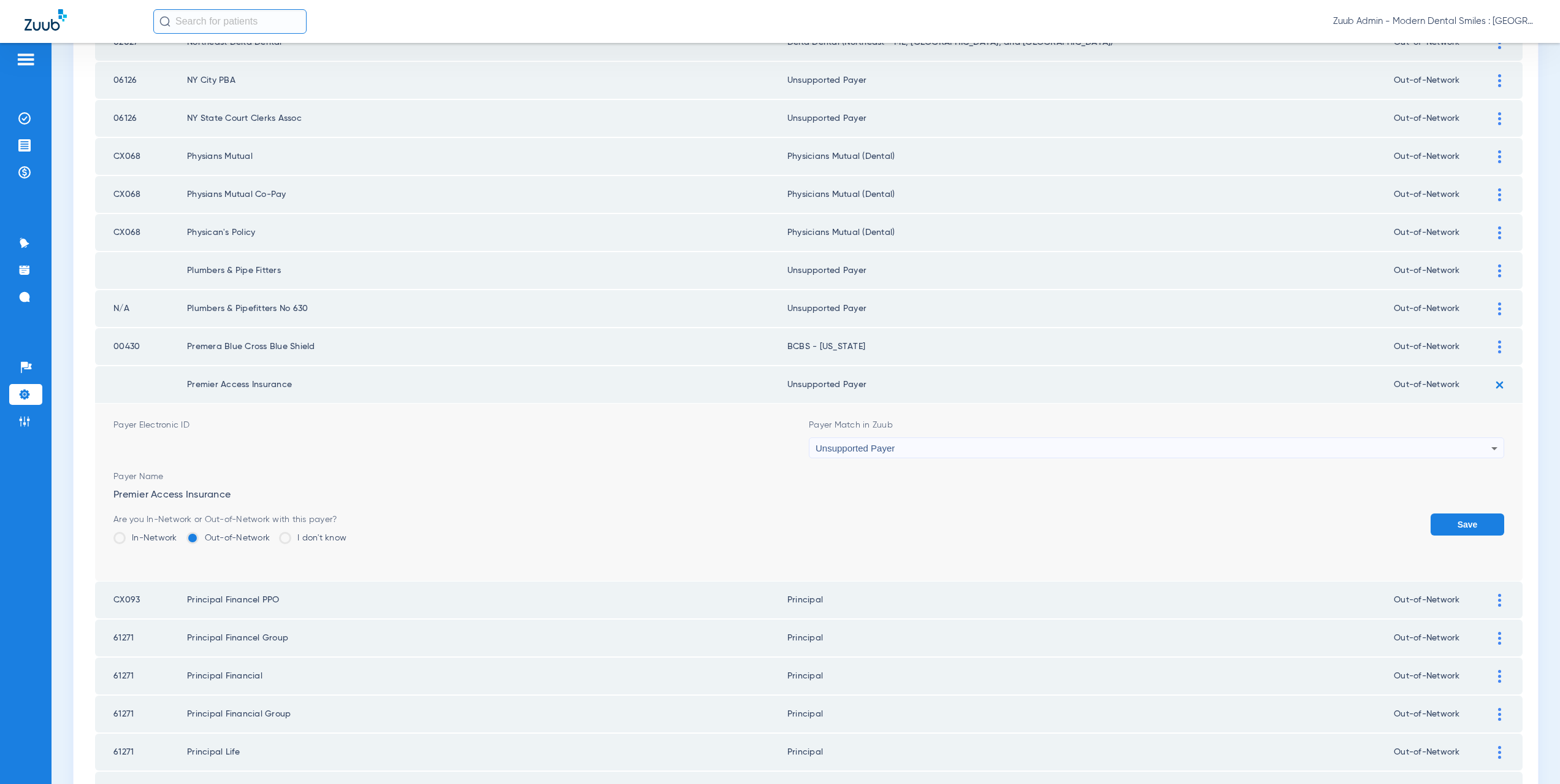
click at [1434, 517] on button "Save" at bounding box center [1467, 524] width 73 height 22
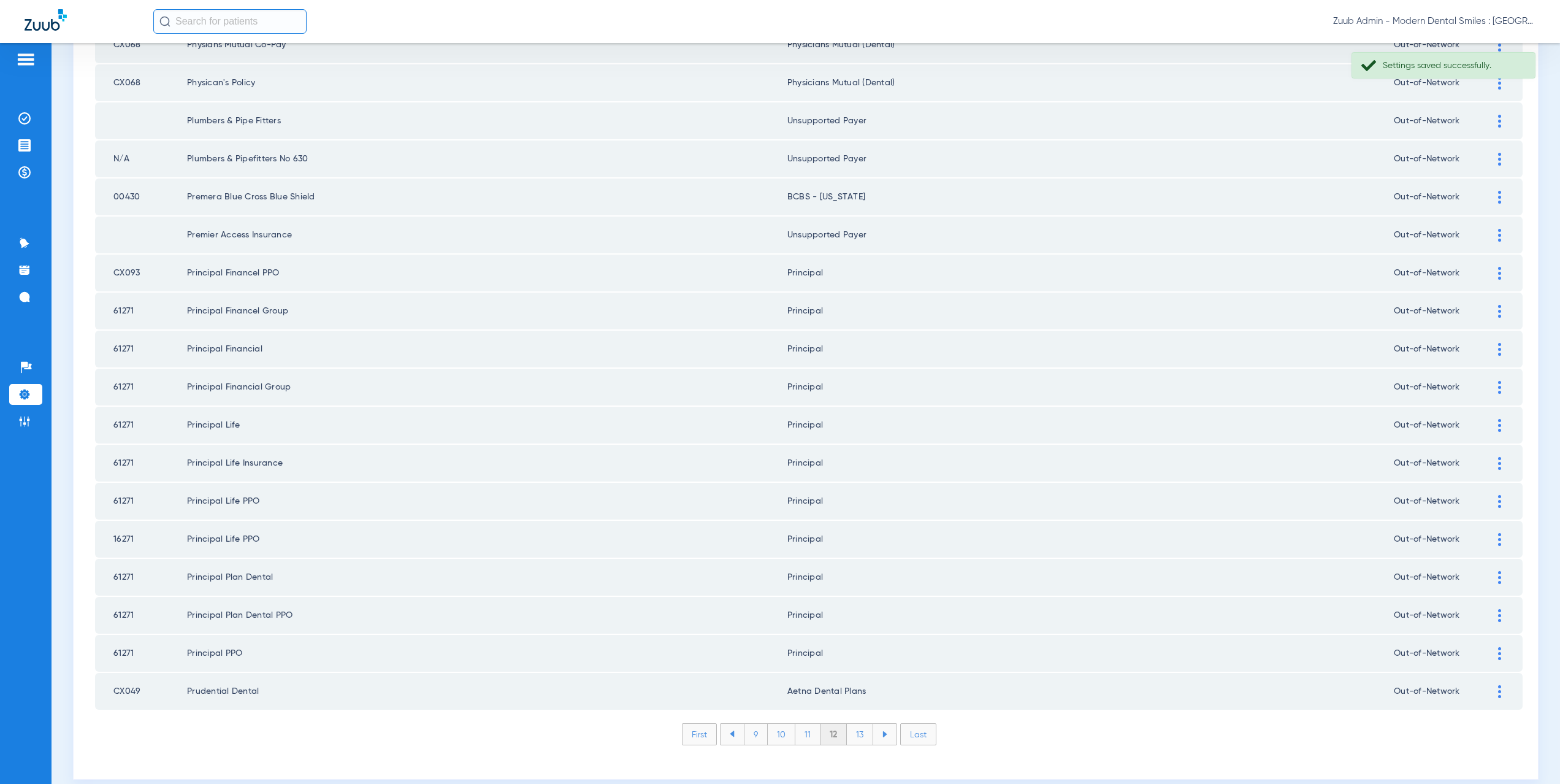
scroll to position [1432, 0]
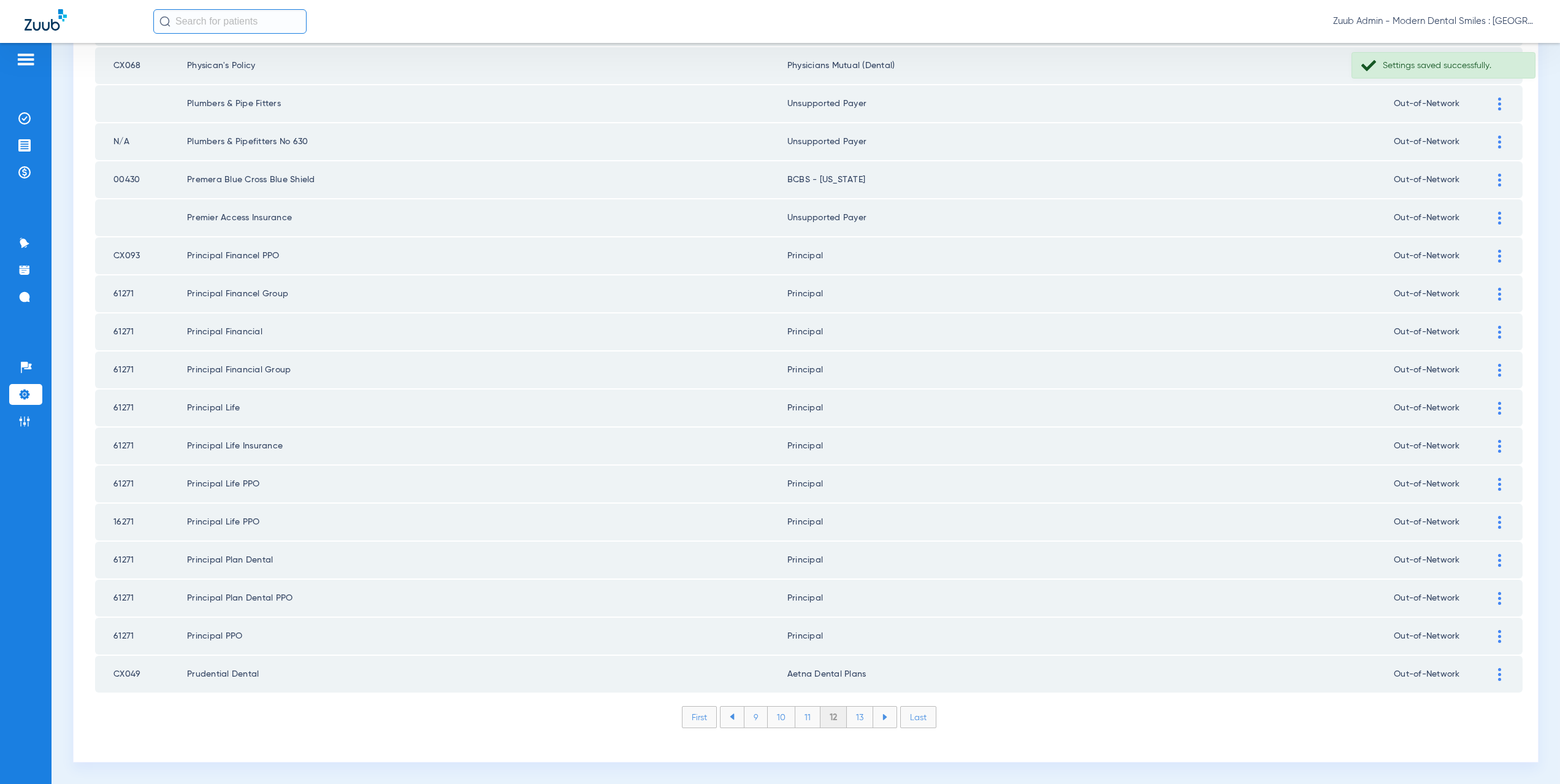
click at [849, 718] on li "13" at bounding box center [860, 716] width 26 height 21
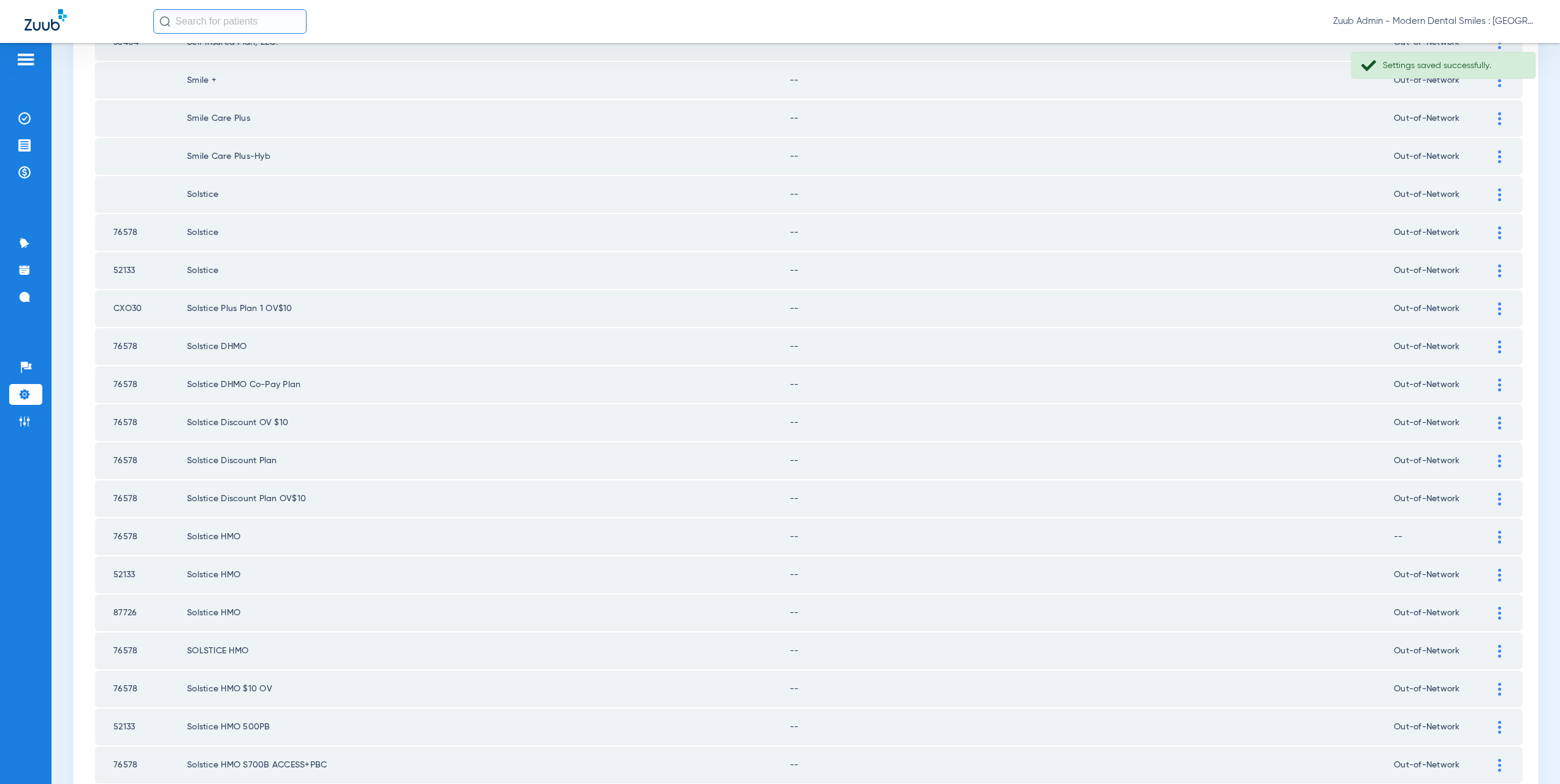
scroll to position [1, 0]
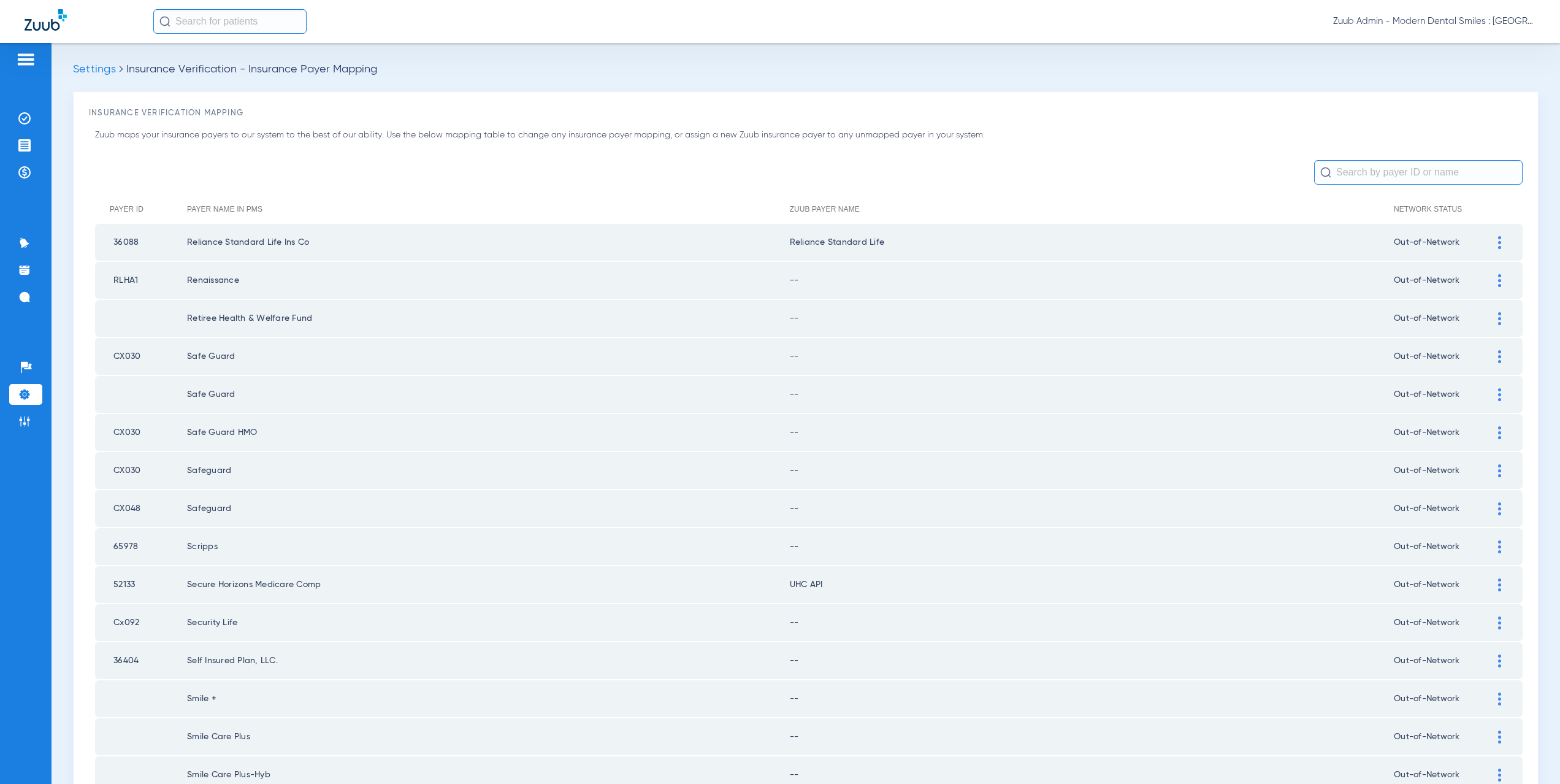
click at [1498, 279] on img at bounding box center [1500, 280] width 3 height 13
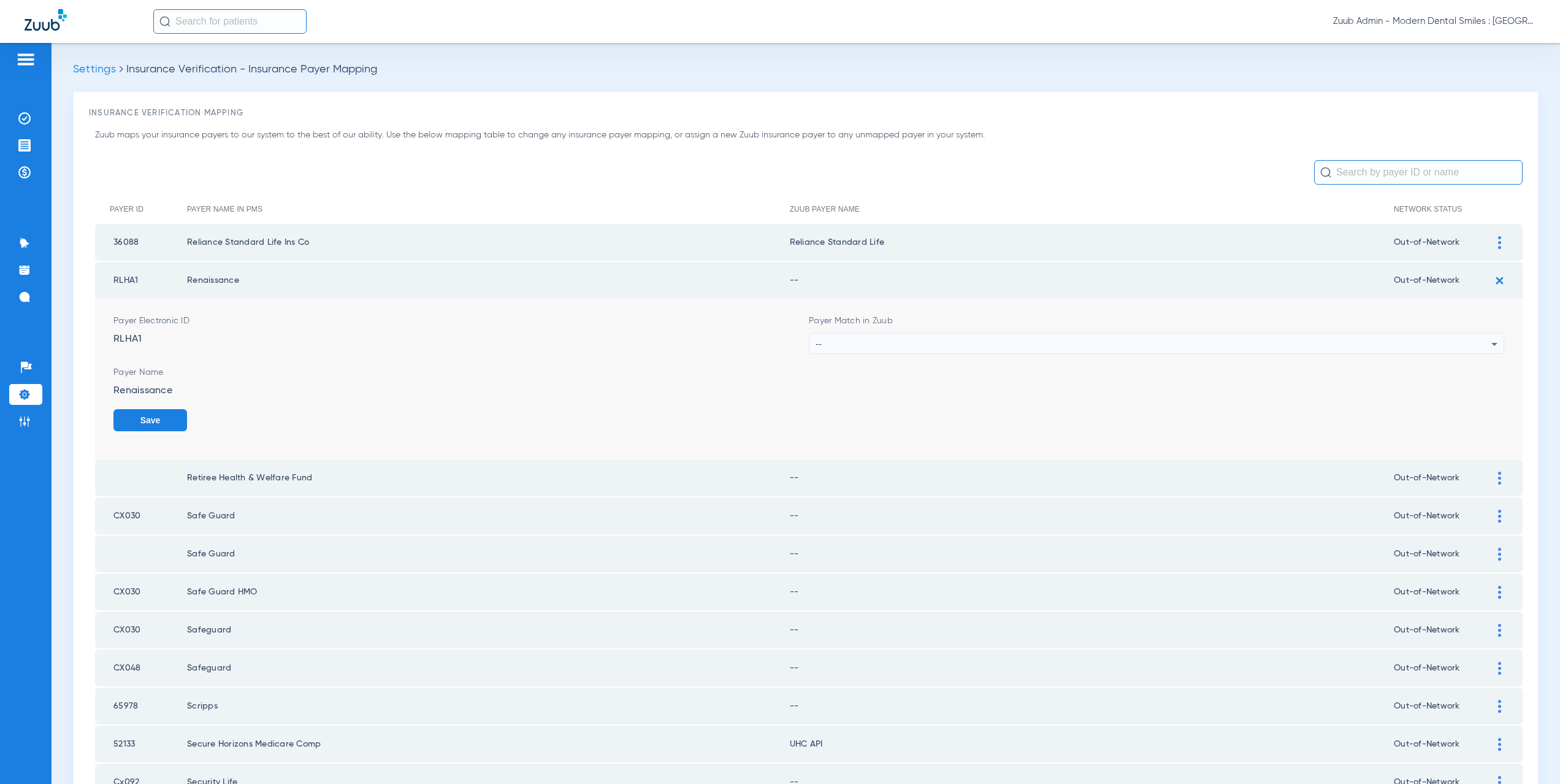
click at [853, 347] on div "--" at bounding box center [1153, 344] width 676 height 21
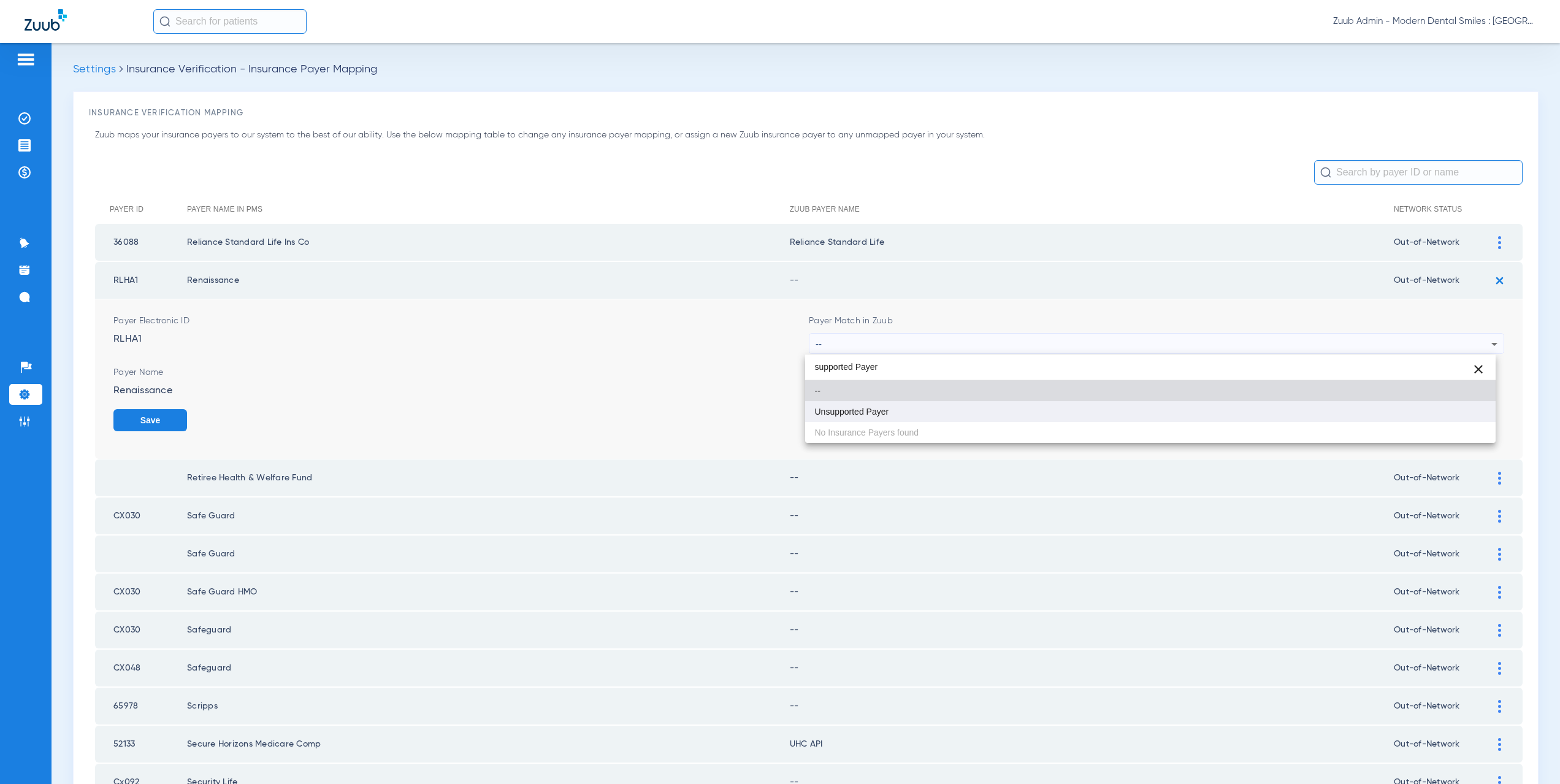
type input "supported Payer"
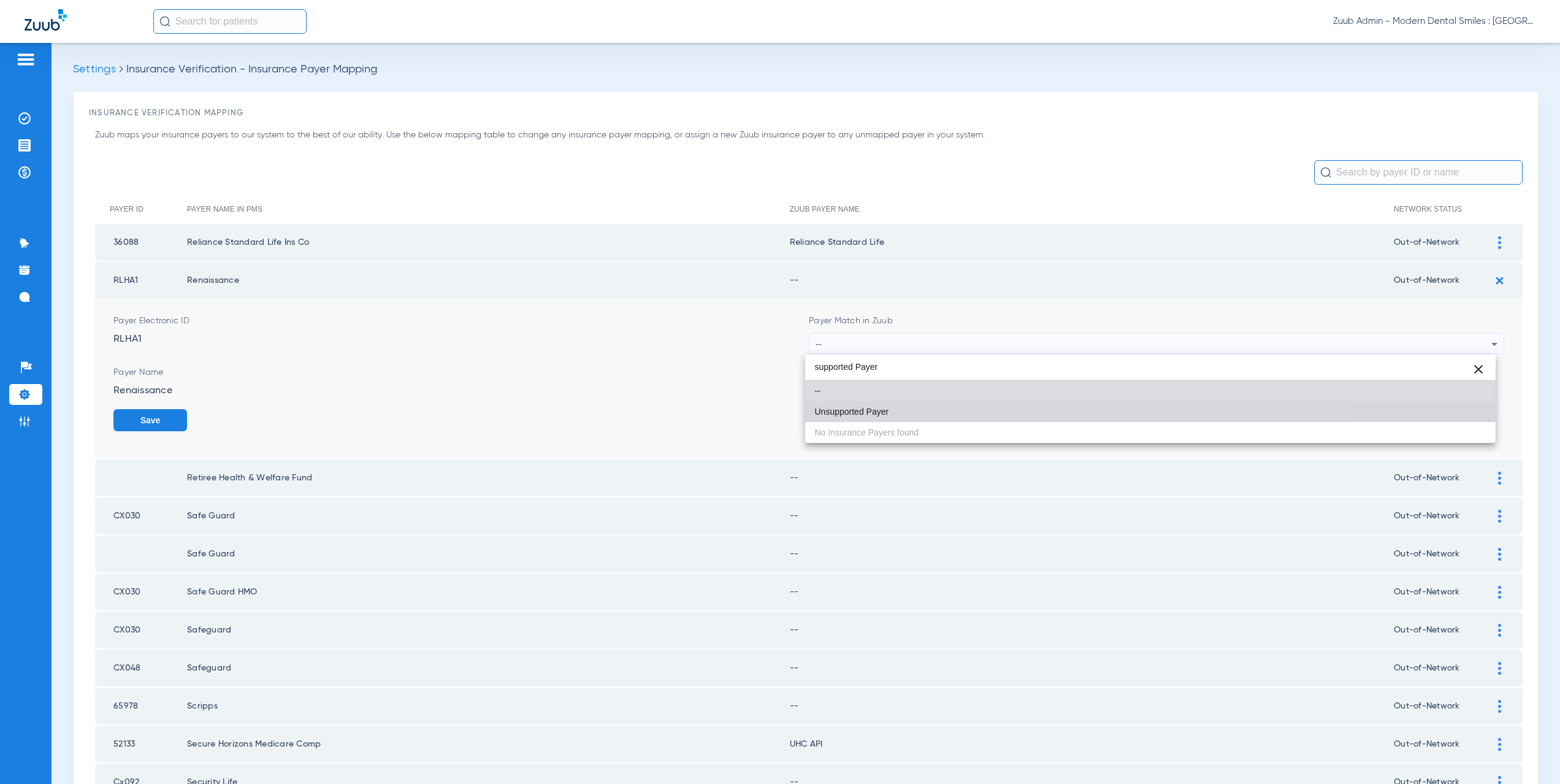
click at [878, 412] on span "Unsupported Payer" at bounding box center [852, 412] width 74 height 9
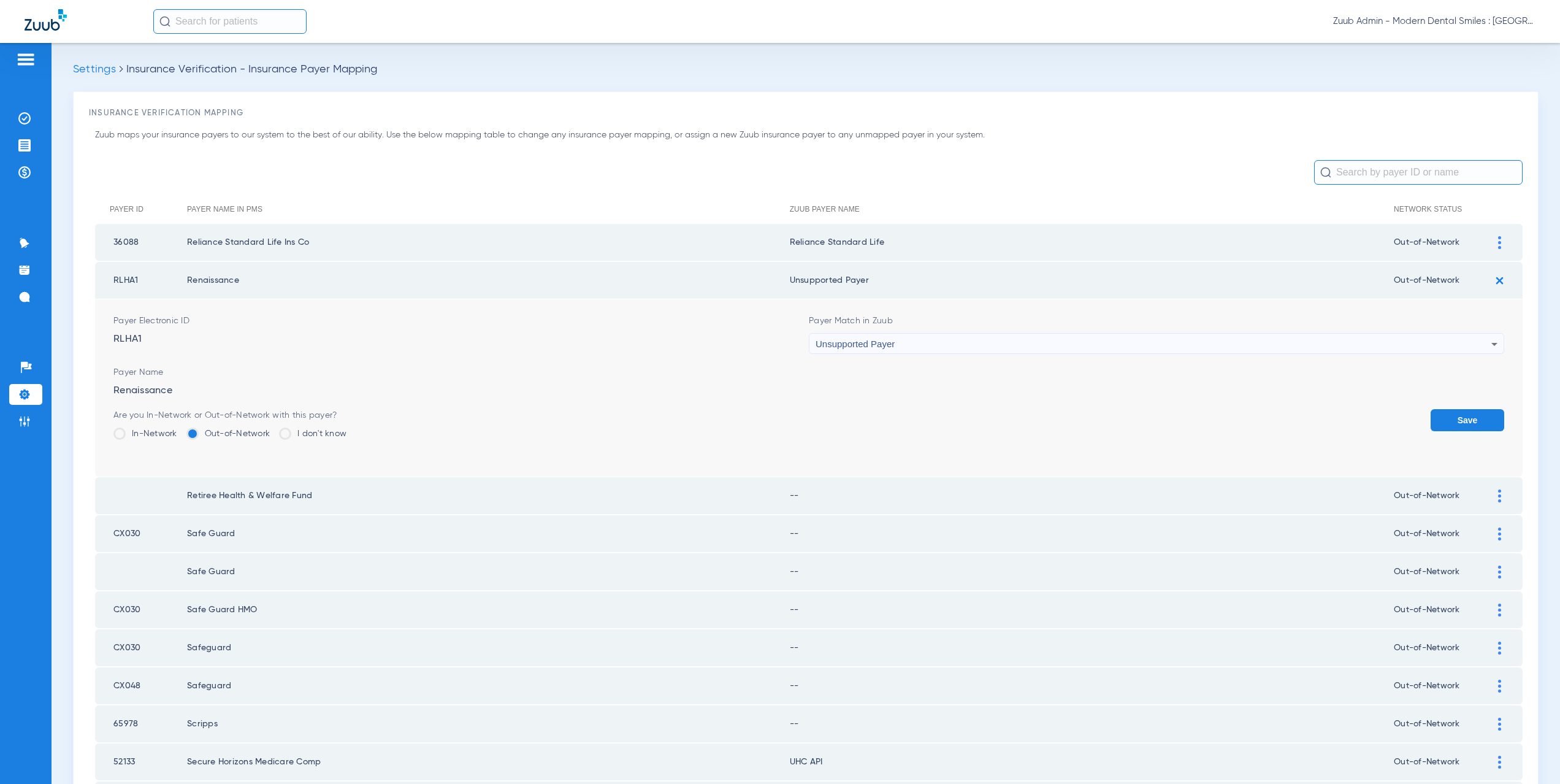
click at [1486, 417] on button "Save" at bounding box center [1467, 420] width 73 height 22
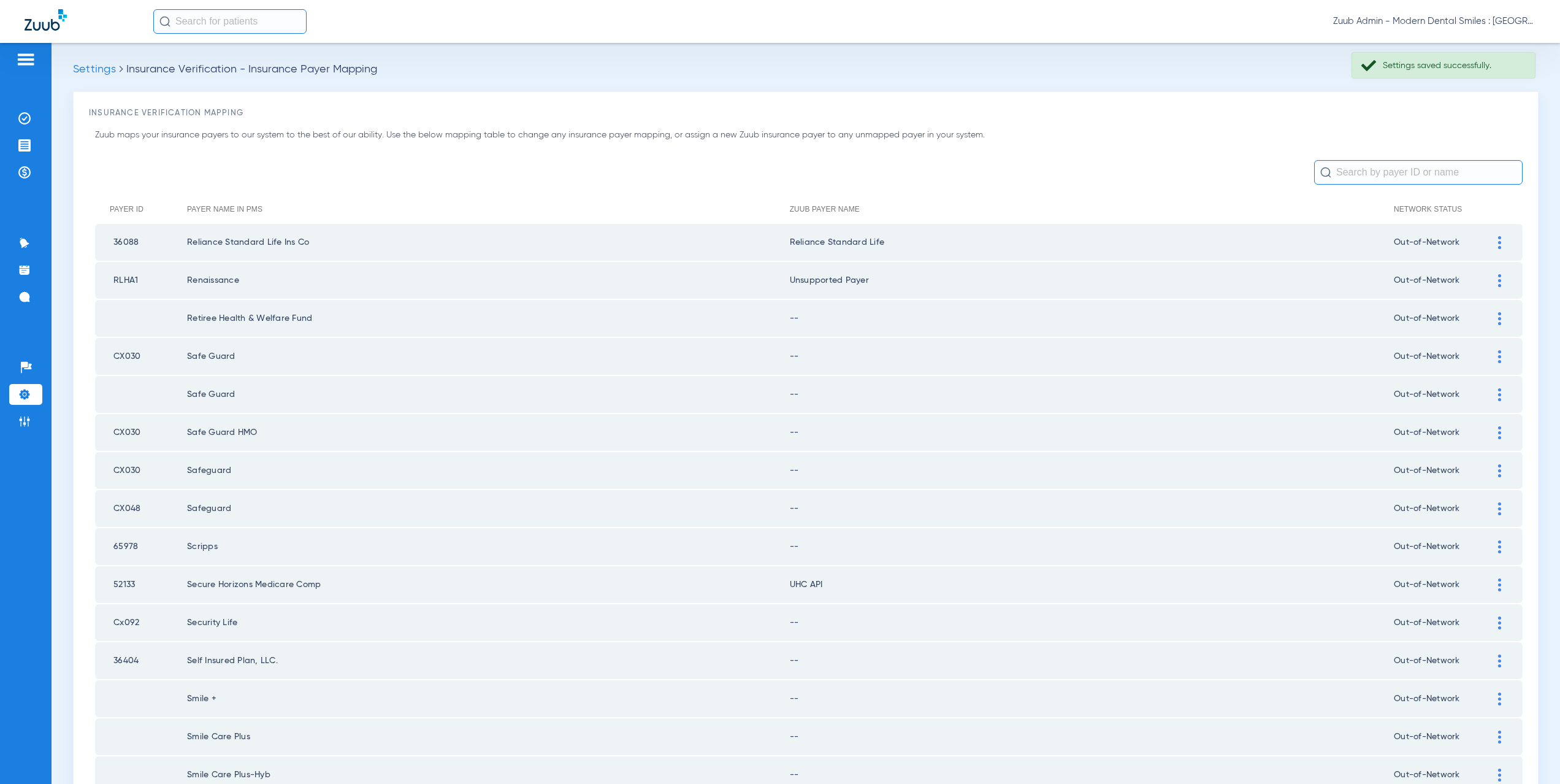
click at [1493, 319] on div at bounding box center [1500, 318] width 21 height 13
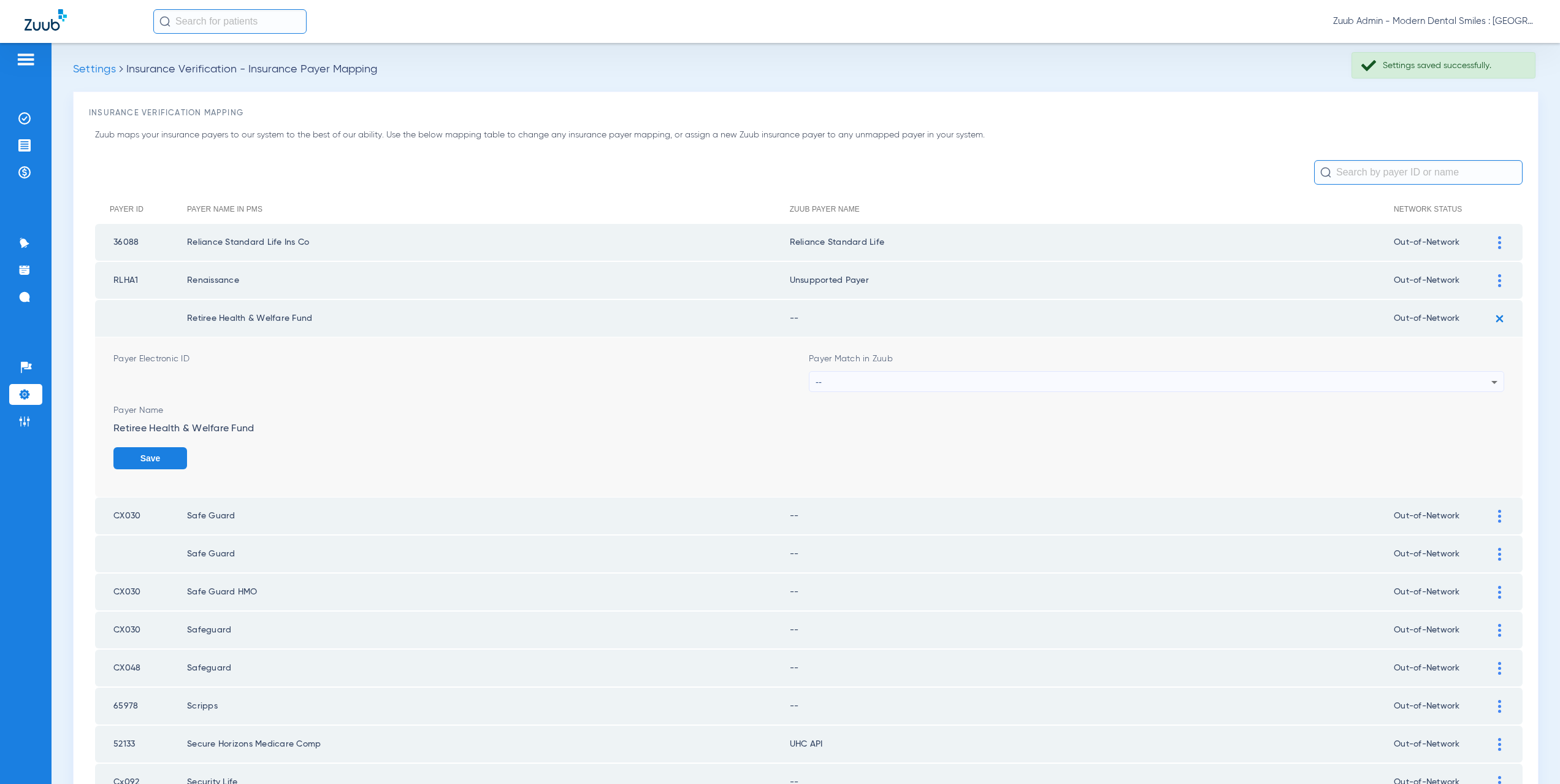
click at [825, 382] on div "--" at bounding box center [1153, 382] width 676 height 21
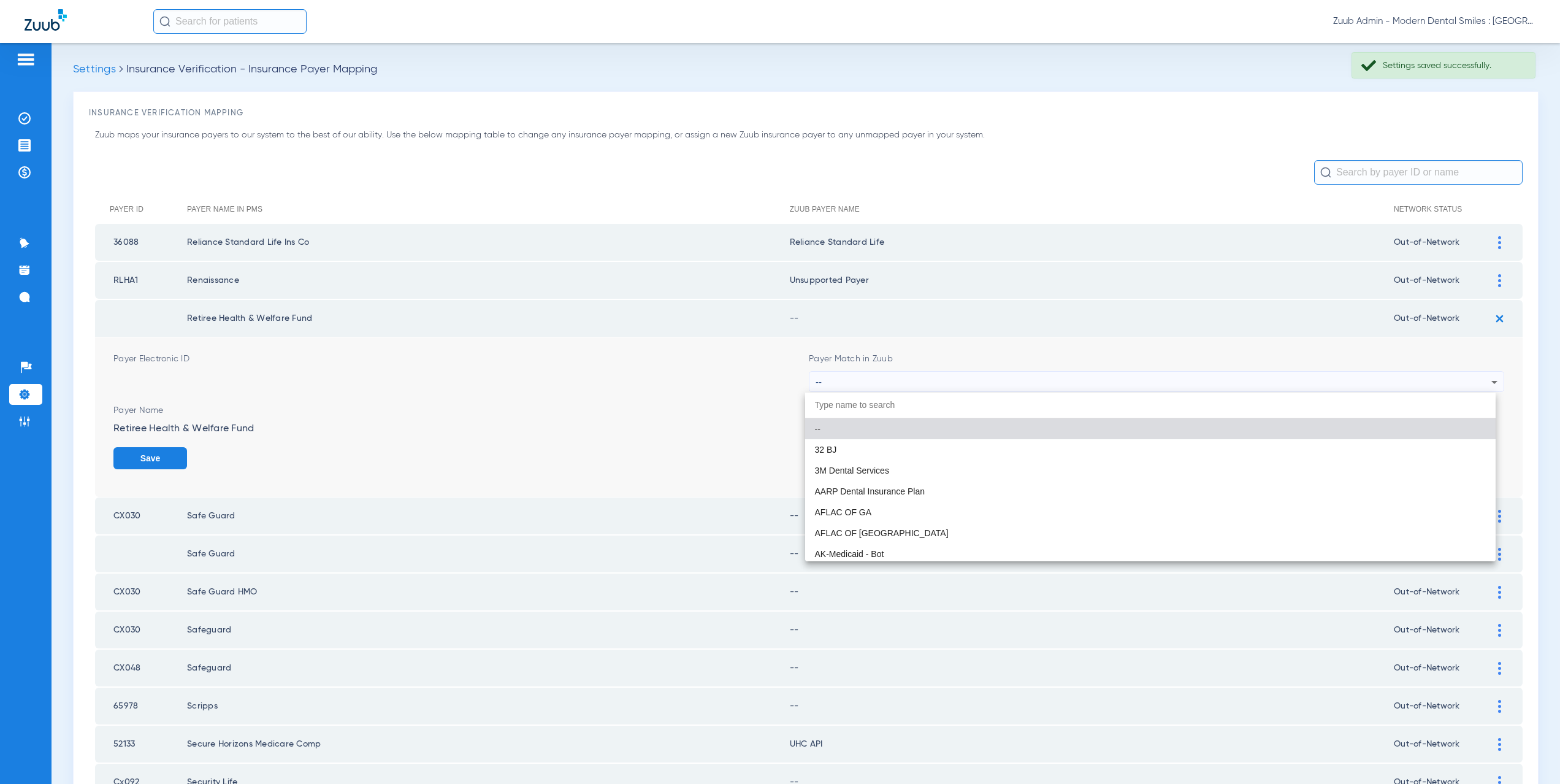
paste input "supported Payer"
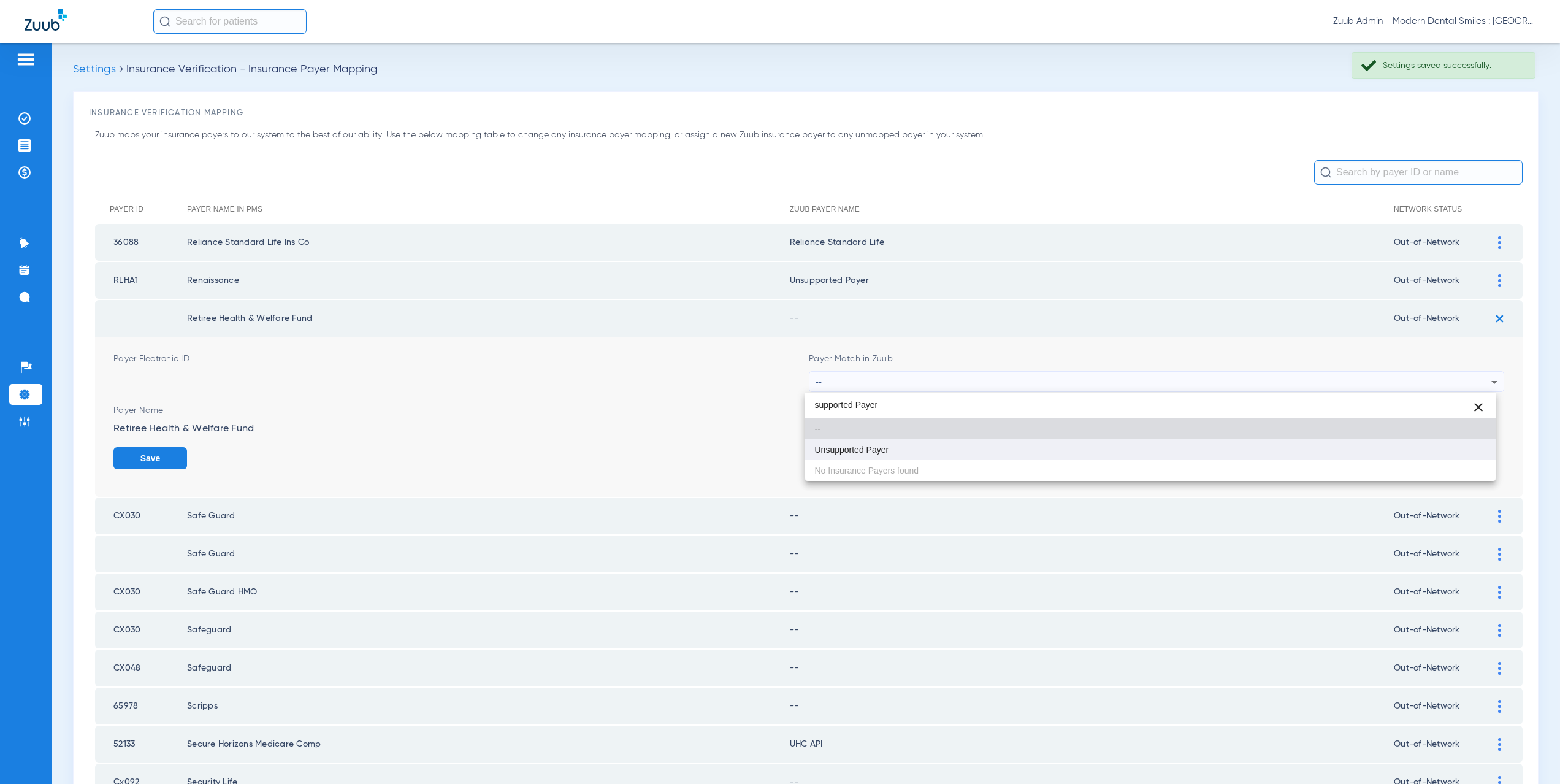
type input "supported Payer"
click at [865, 456] on mat-option "Unsupported Payer" at bounding box center [1151, 449] width 691 height 21
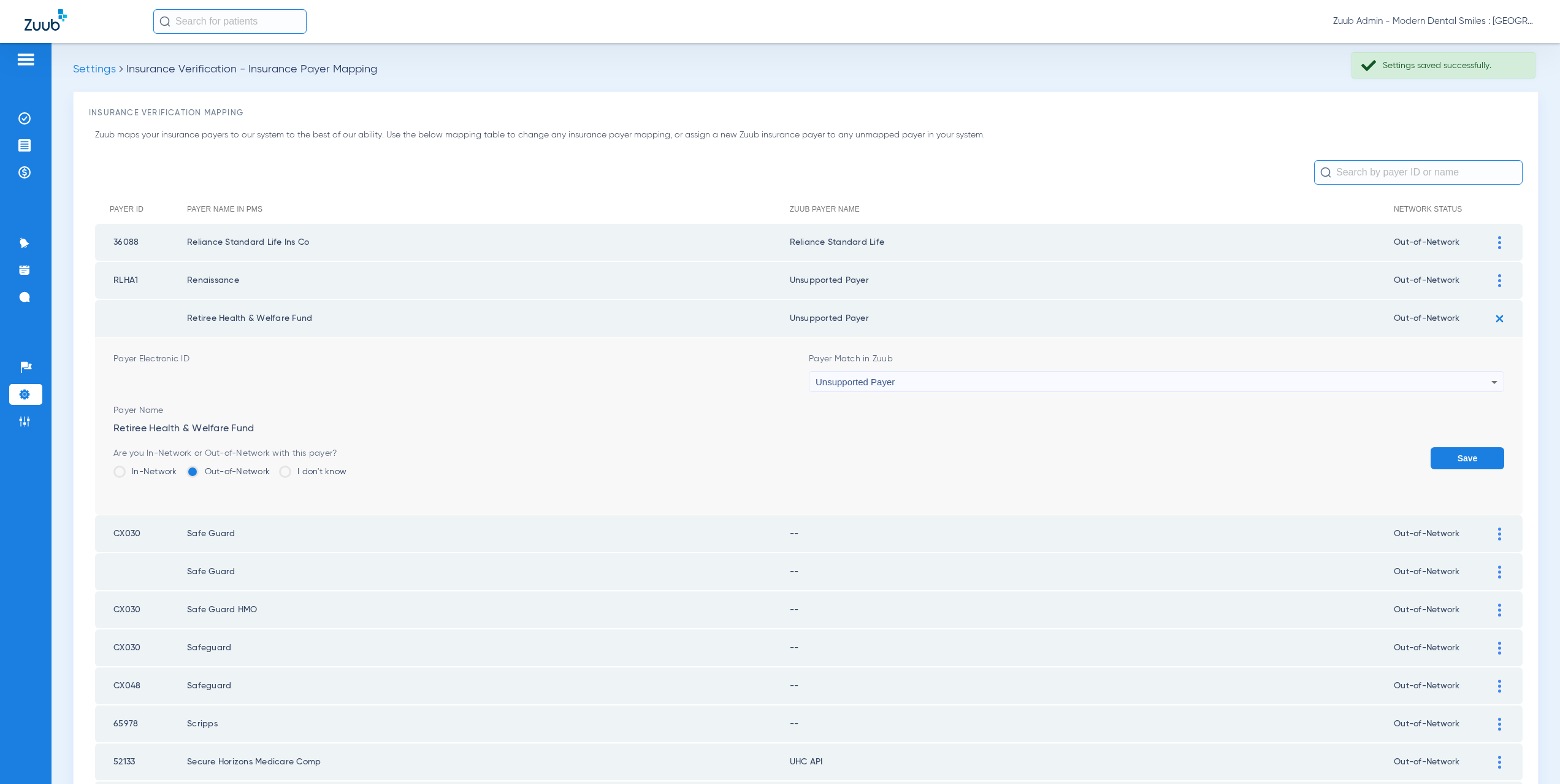
click at [1485, 465] on button "Save" at bounding box center [1467, 458] width 73 height 22
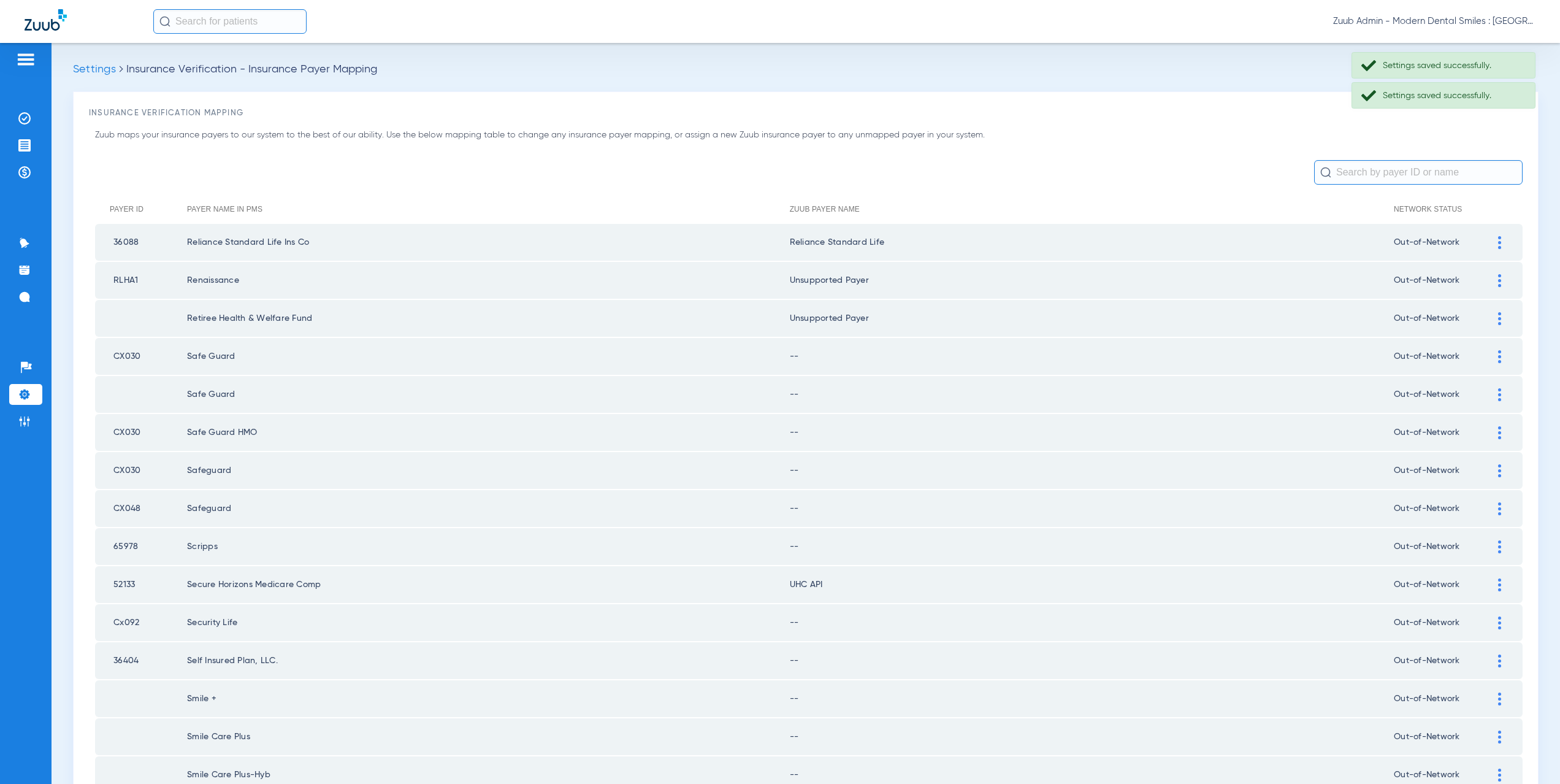
click at [1498, 357] on img at bounding box center [1500, 356] width 3 height 13
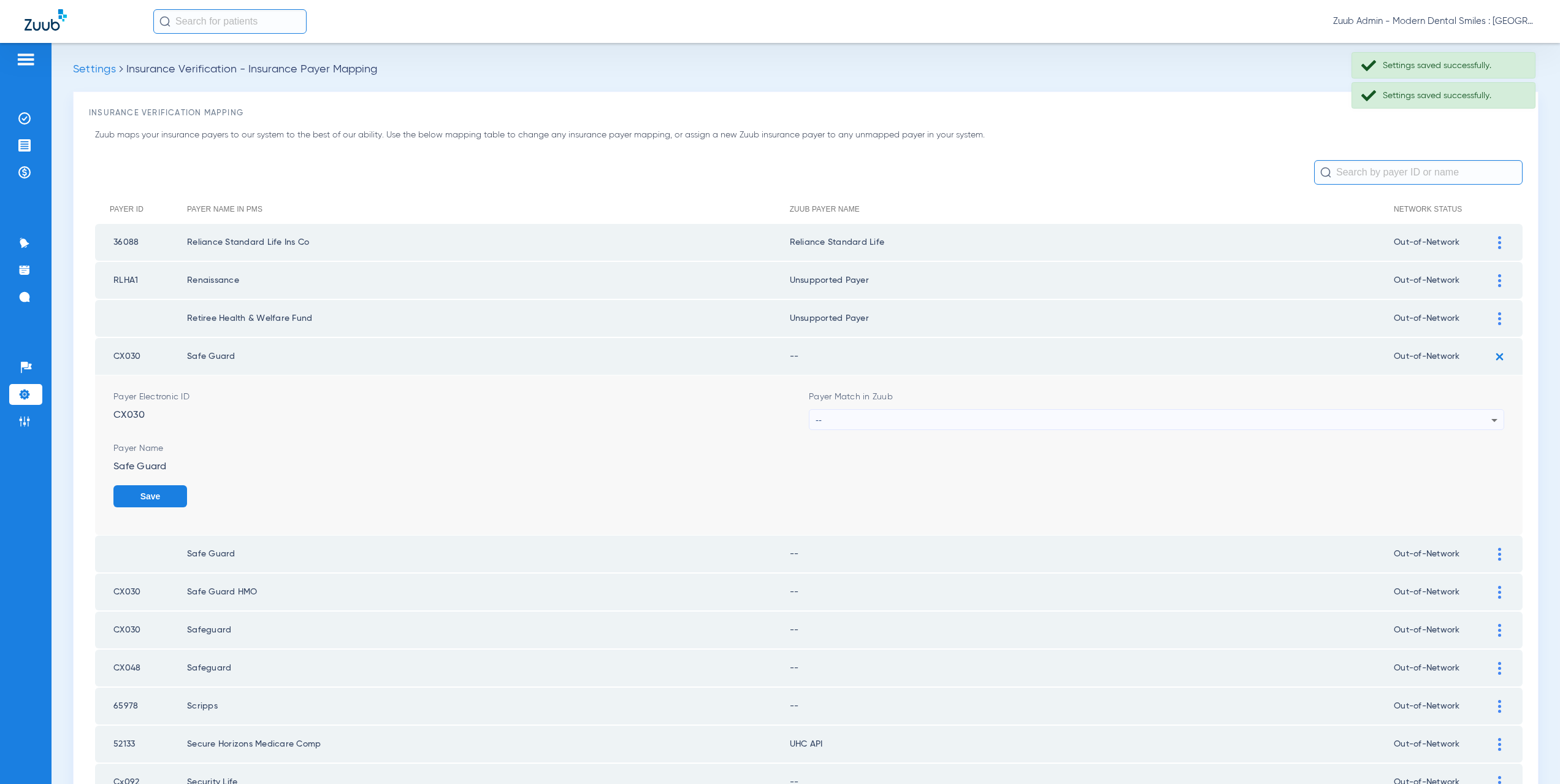
click at [834, 420] on div "--" at bounding box center [1153, 420] width 676 height 21
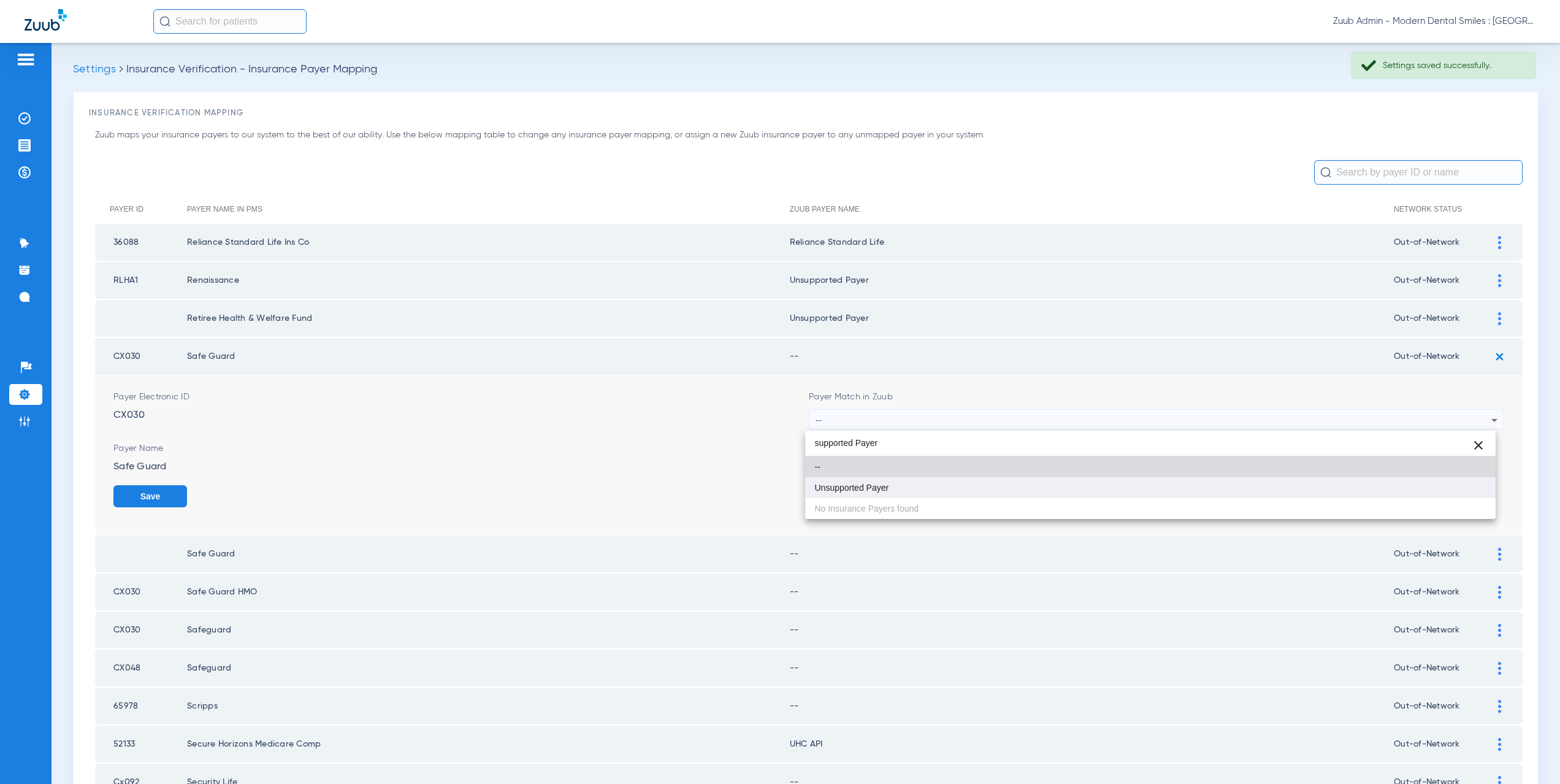
type input "supported Payer"
click at [856, 488] on span "Unsupported Payer" at bounding box center [852, 488] width 74 height 9
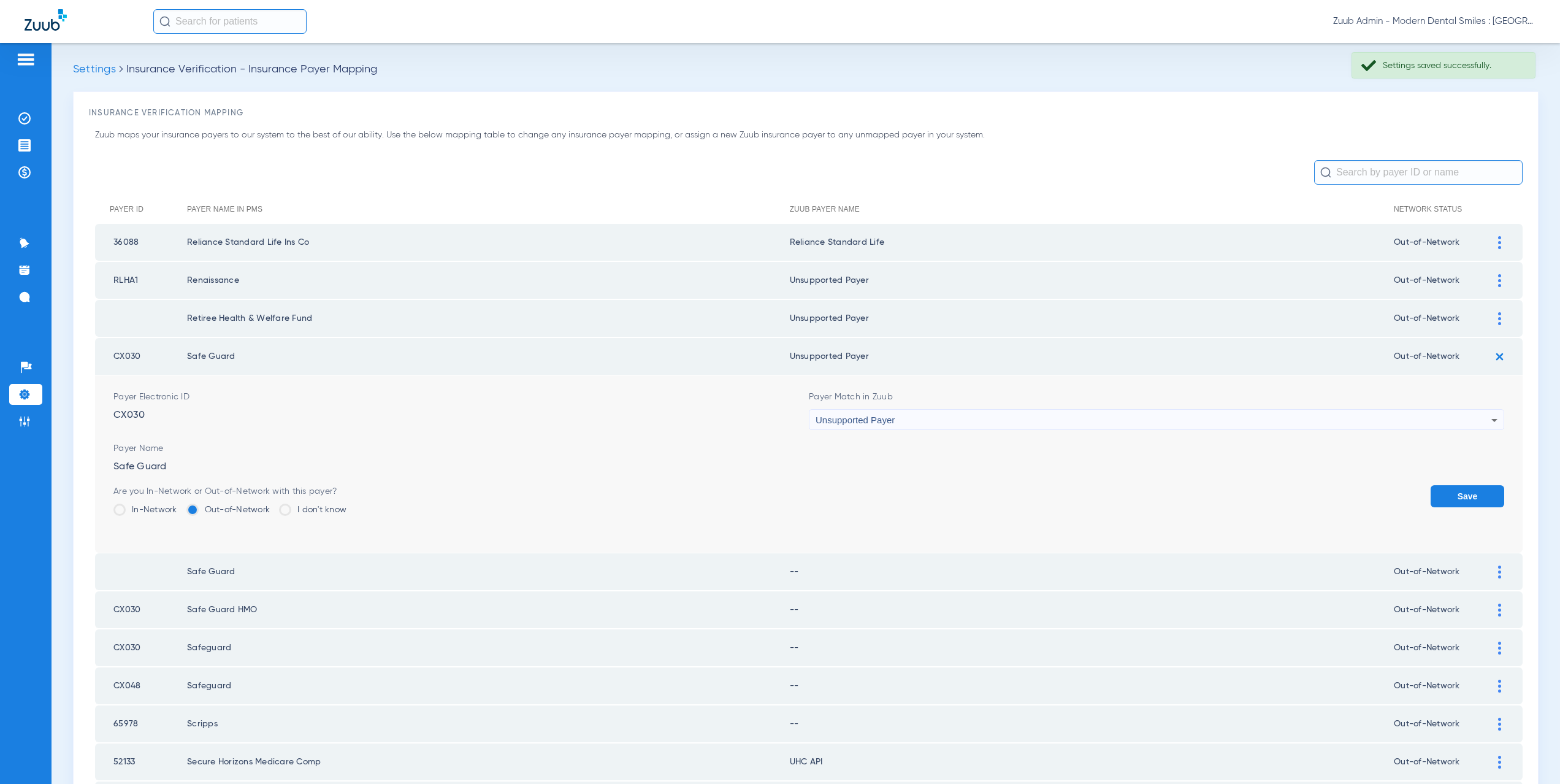
click at [1452, 496] on button "Save" at bounding box center [1467, 496] width 73 height 22
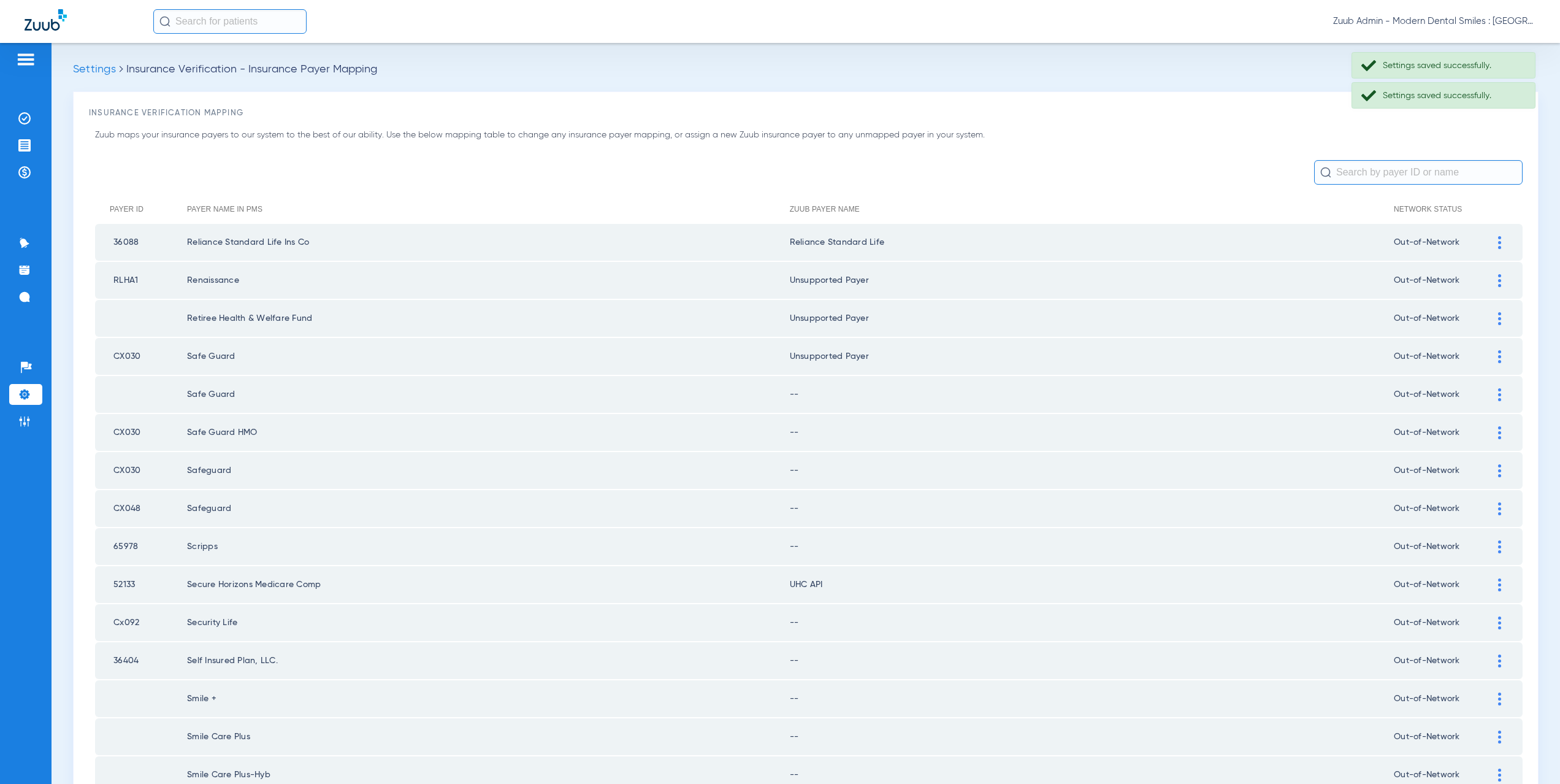
click at [1498, 394] on img at bounding box center [1500, 394] width 3 height 13
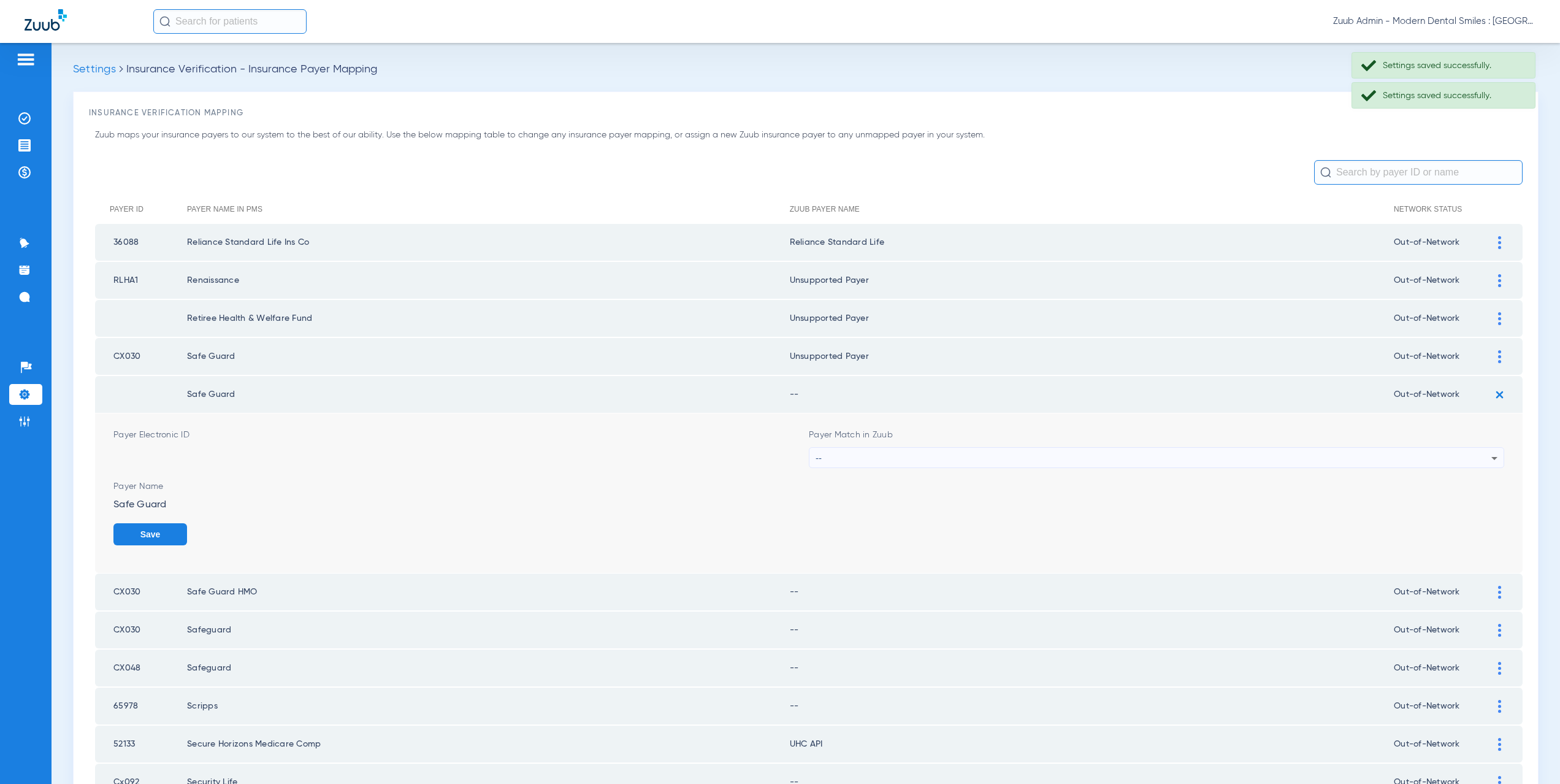
click at [831, 456] on div "--" at bounding box center [1153, 458] width 676 height 21
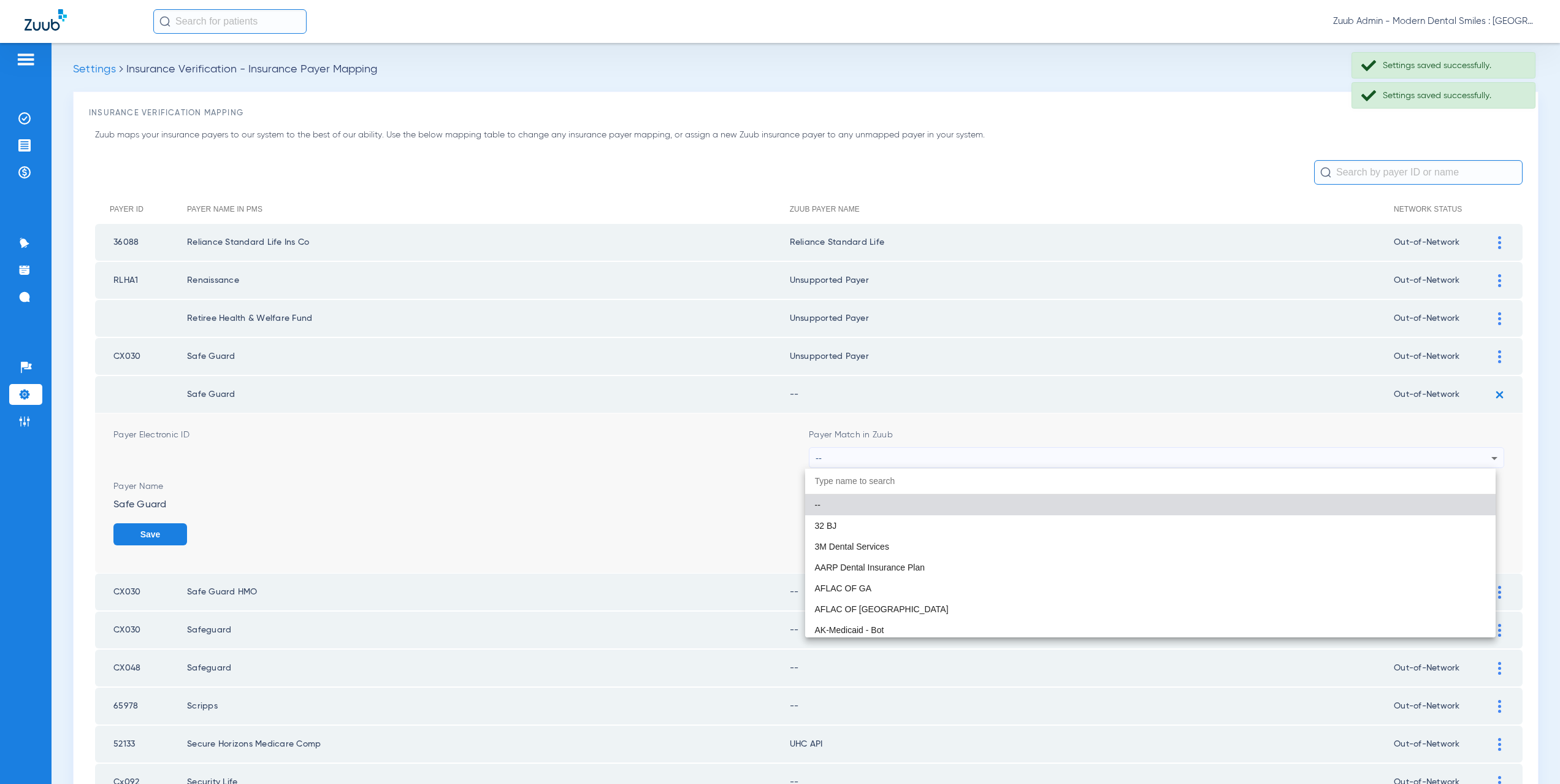
paste input "supported Payer"
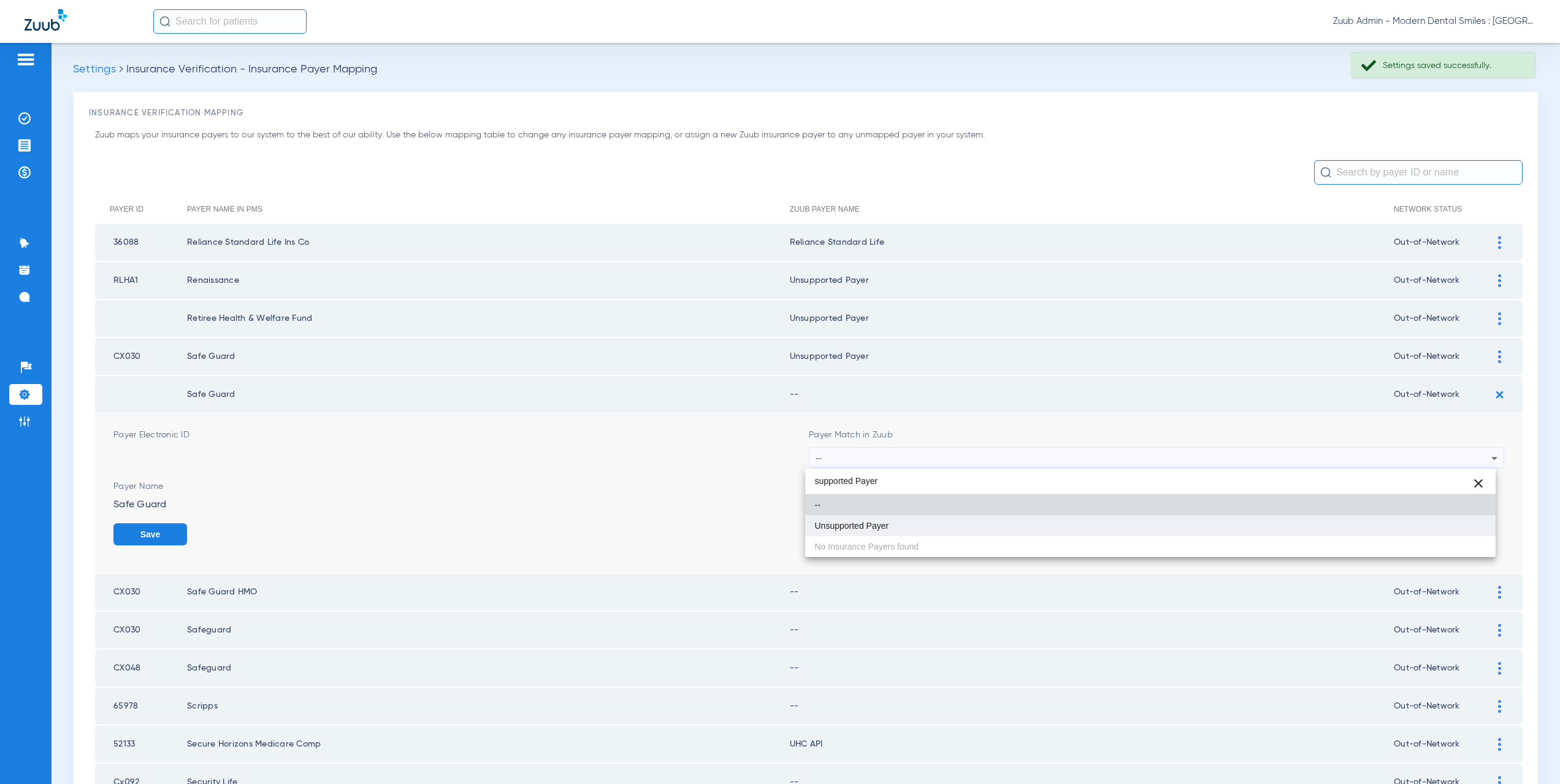
type input "supported Payer"
click at [867, 523] on span "Unsupported Payer" at bounding box center [852, 526] width 74 height 9
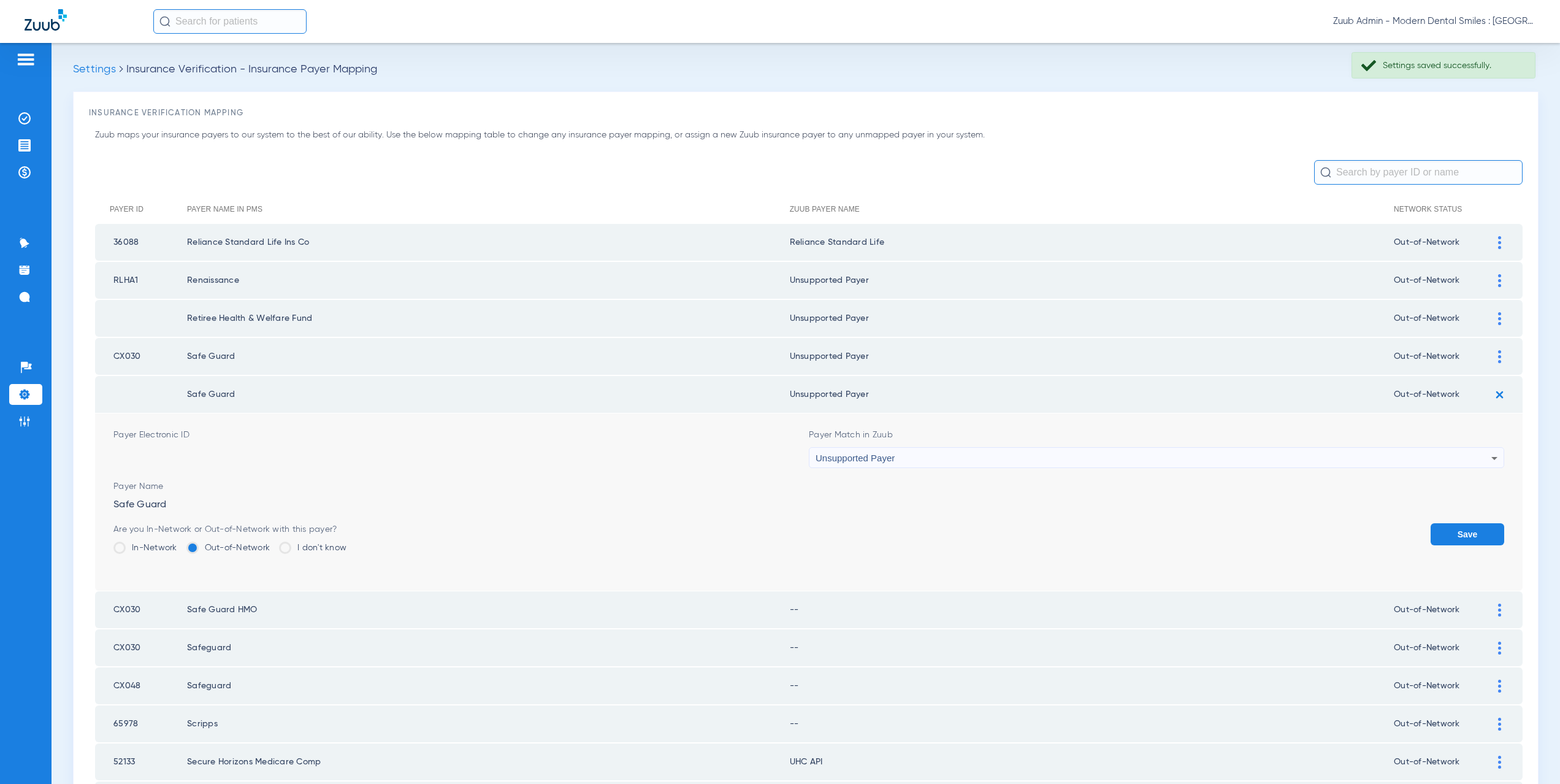
click at [1465, 532] on button "Save" at bounding box center [1467, 534] width 73 height 22
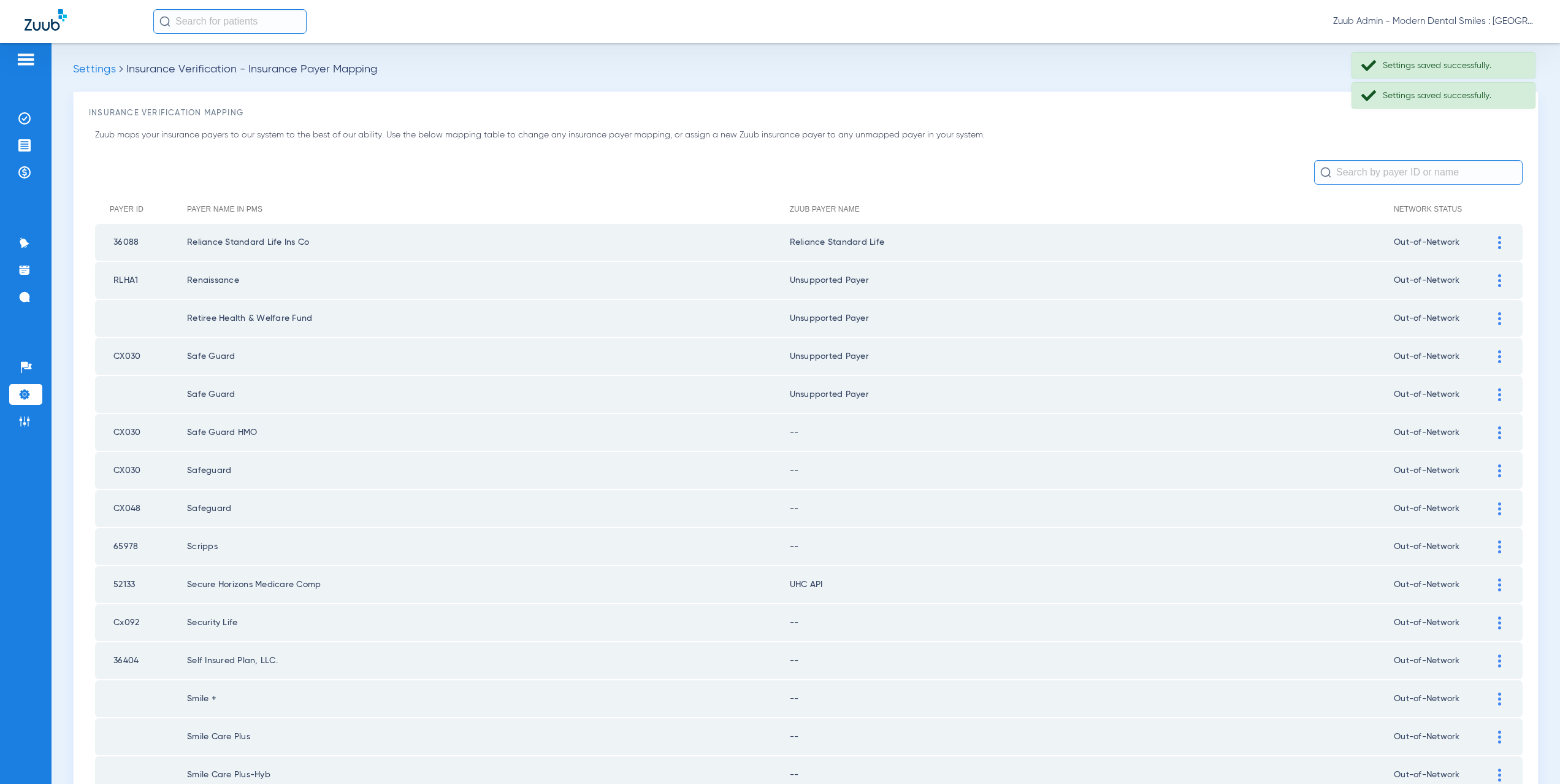
click at [1492, 433] on div at bounding box center [1500, 432] width 21 height 13
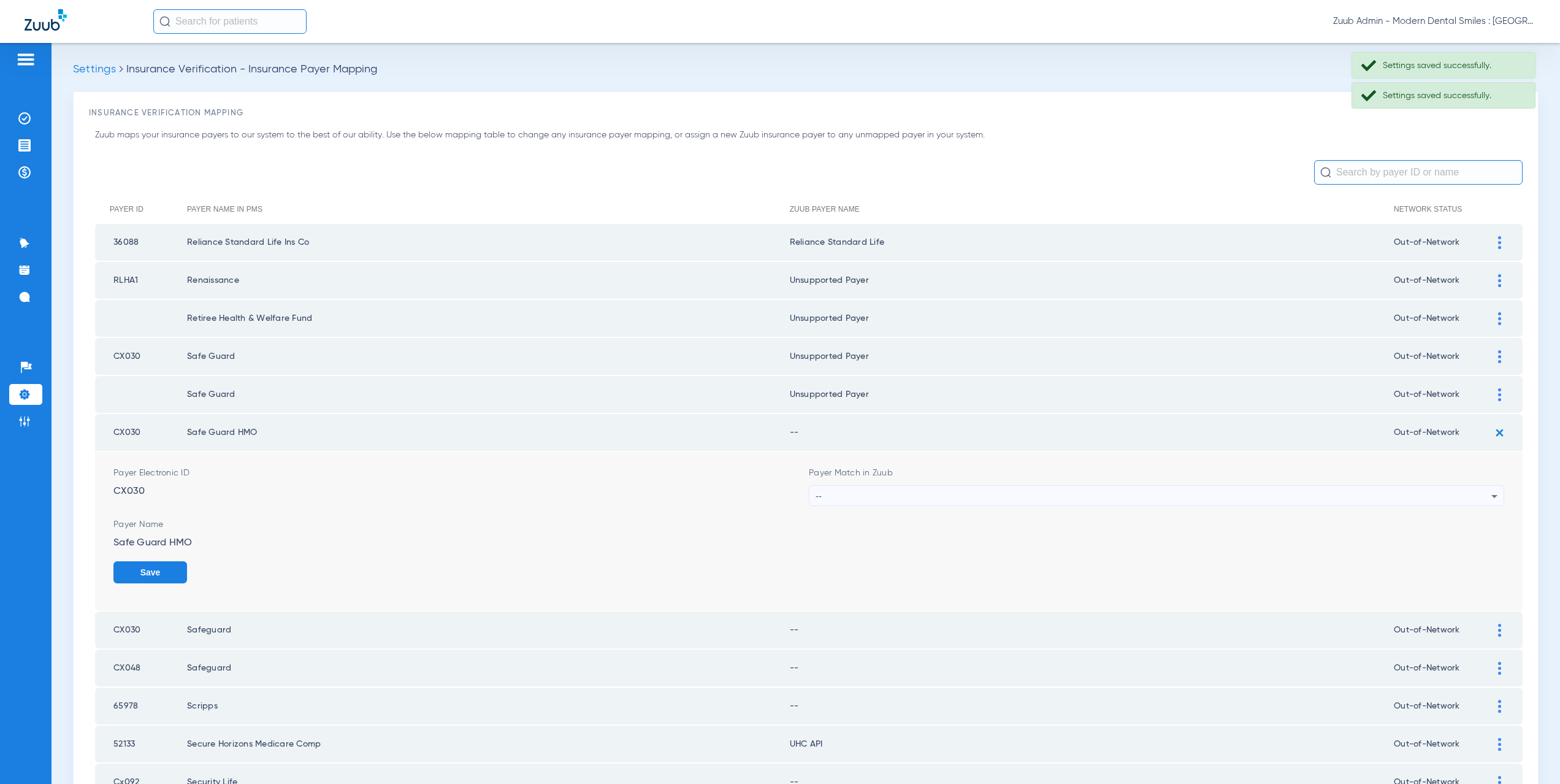
click at [848, 496] on div "--" at bounding box center [1153, 496] width 676 height 21
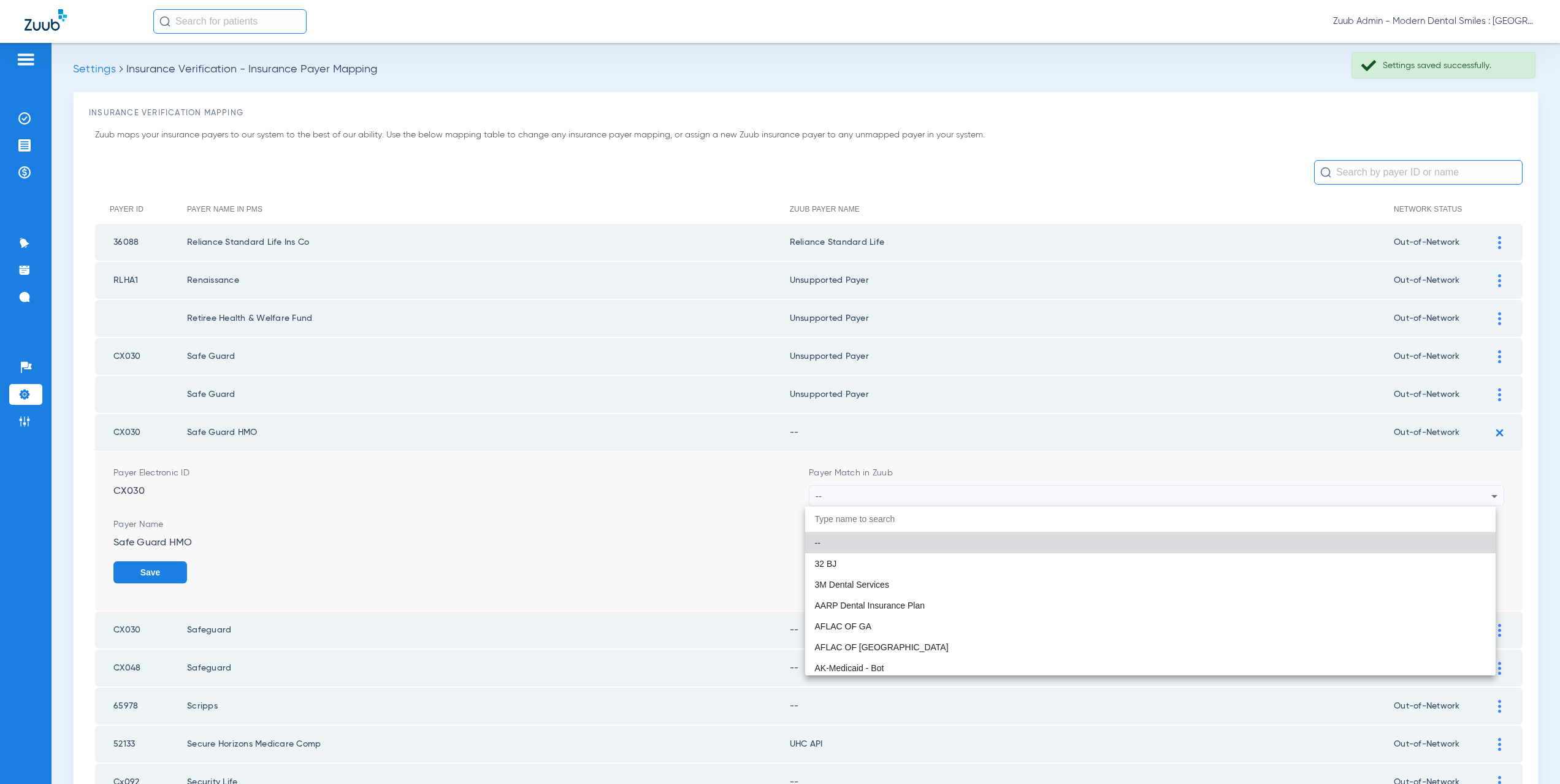
paste input "supported Payer"
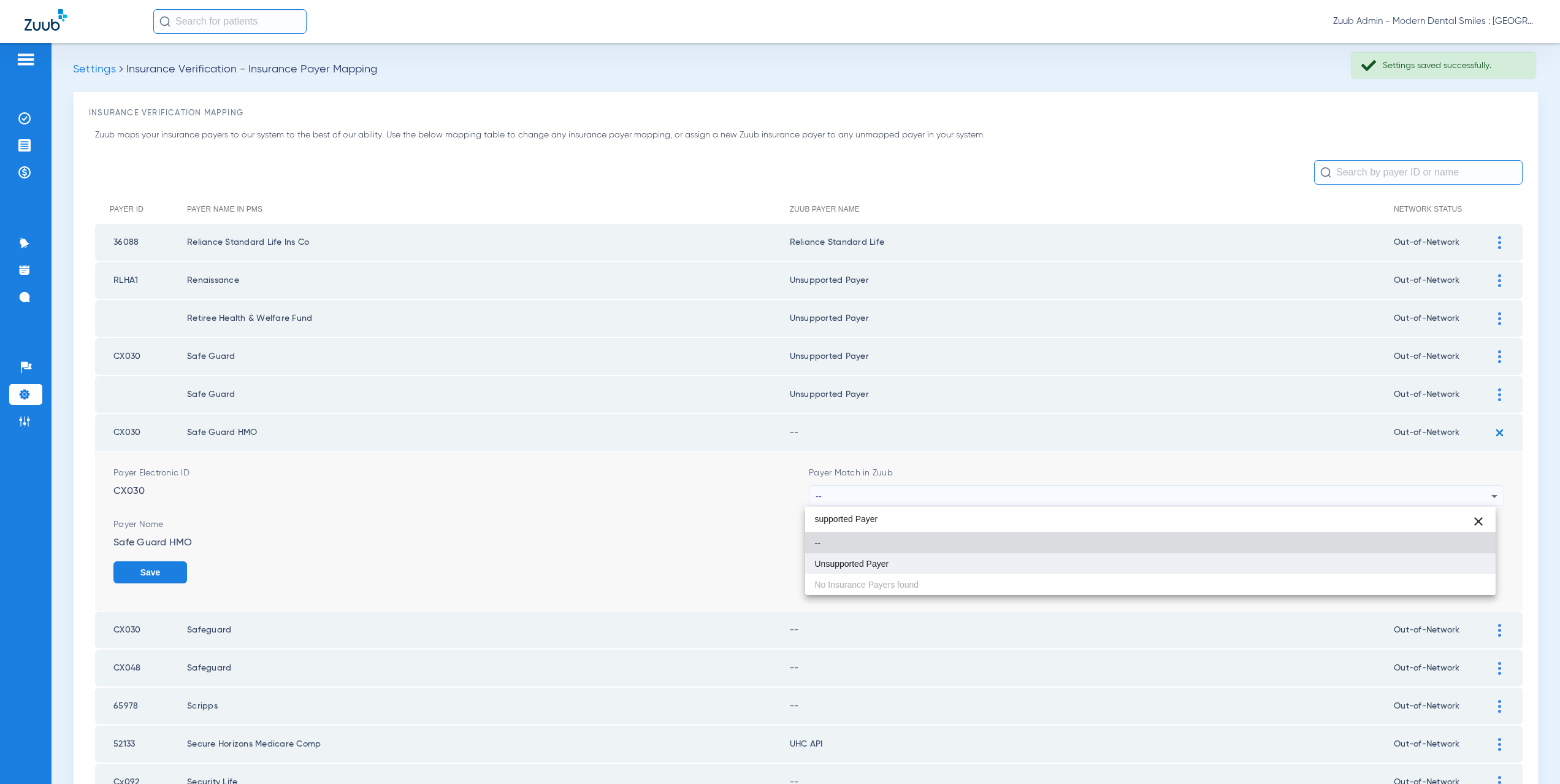
type input "supported Payer"
click at [869, 559] on span "Unsupported Payer" at bounding box center [852, 564] width 74 height 9
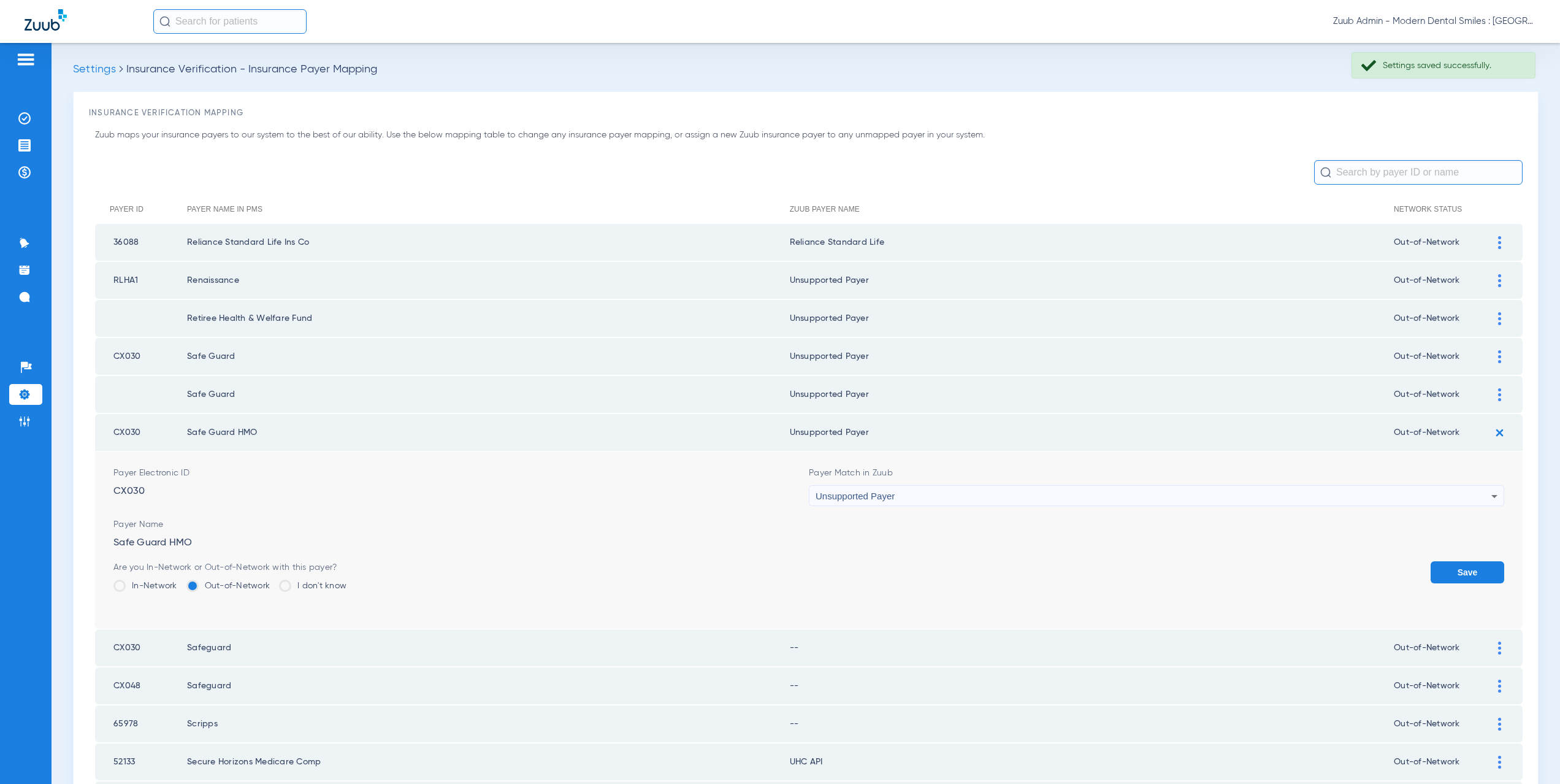
click at [1456, 576] on button "Save" at bounding box center [1467, 572] width 73 height 22
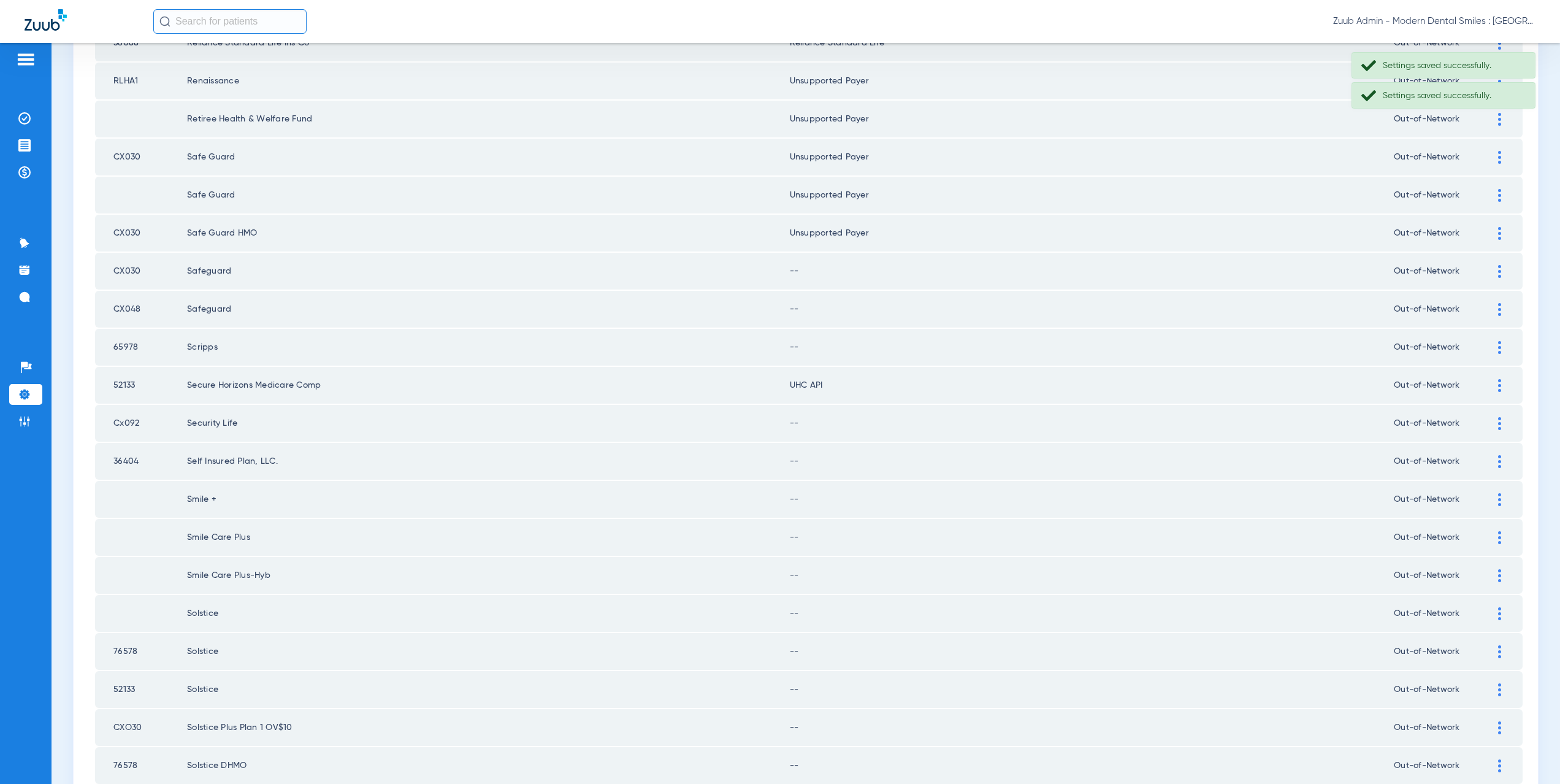
scroll to position [222, 0]
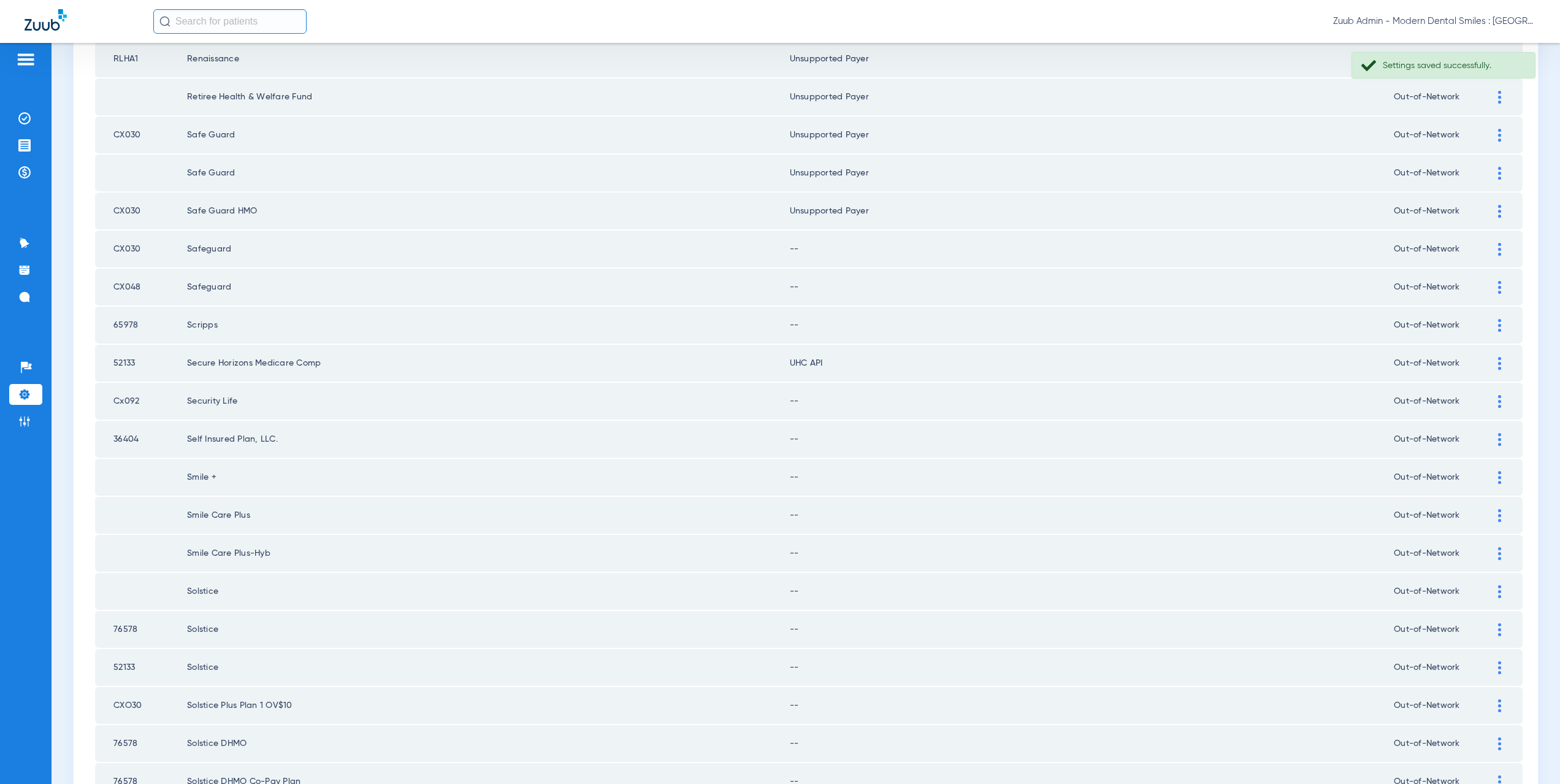
click at [1498, 247] on img at bounding box center [1500, 249] width 3 height 13
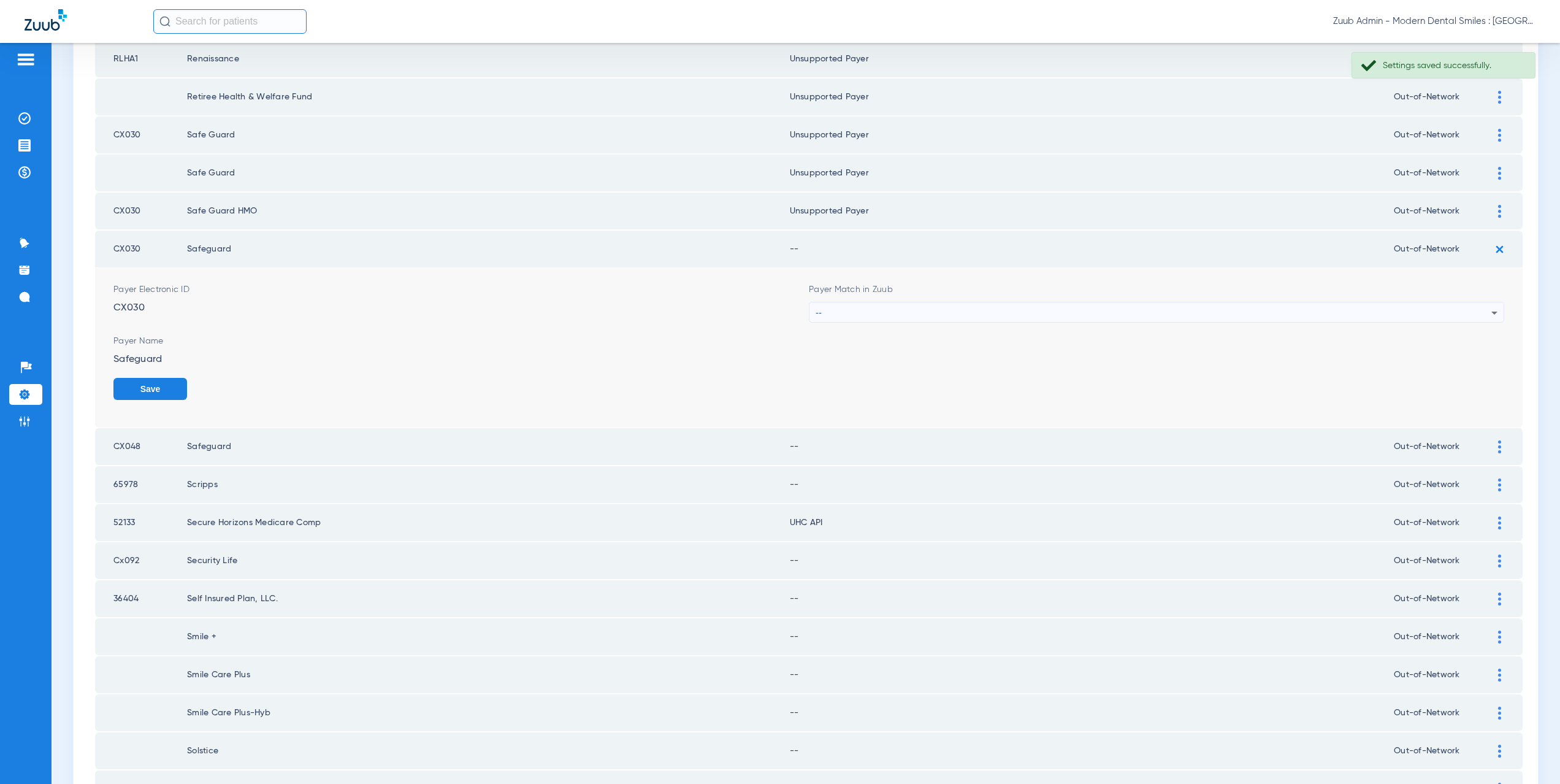
click at [842, 321] on div "--" at bounding box center [1153, 312] width 676 height 21
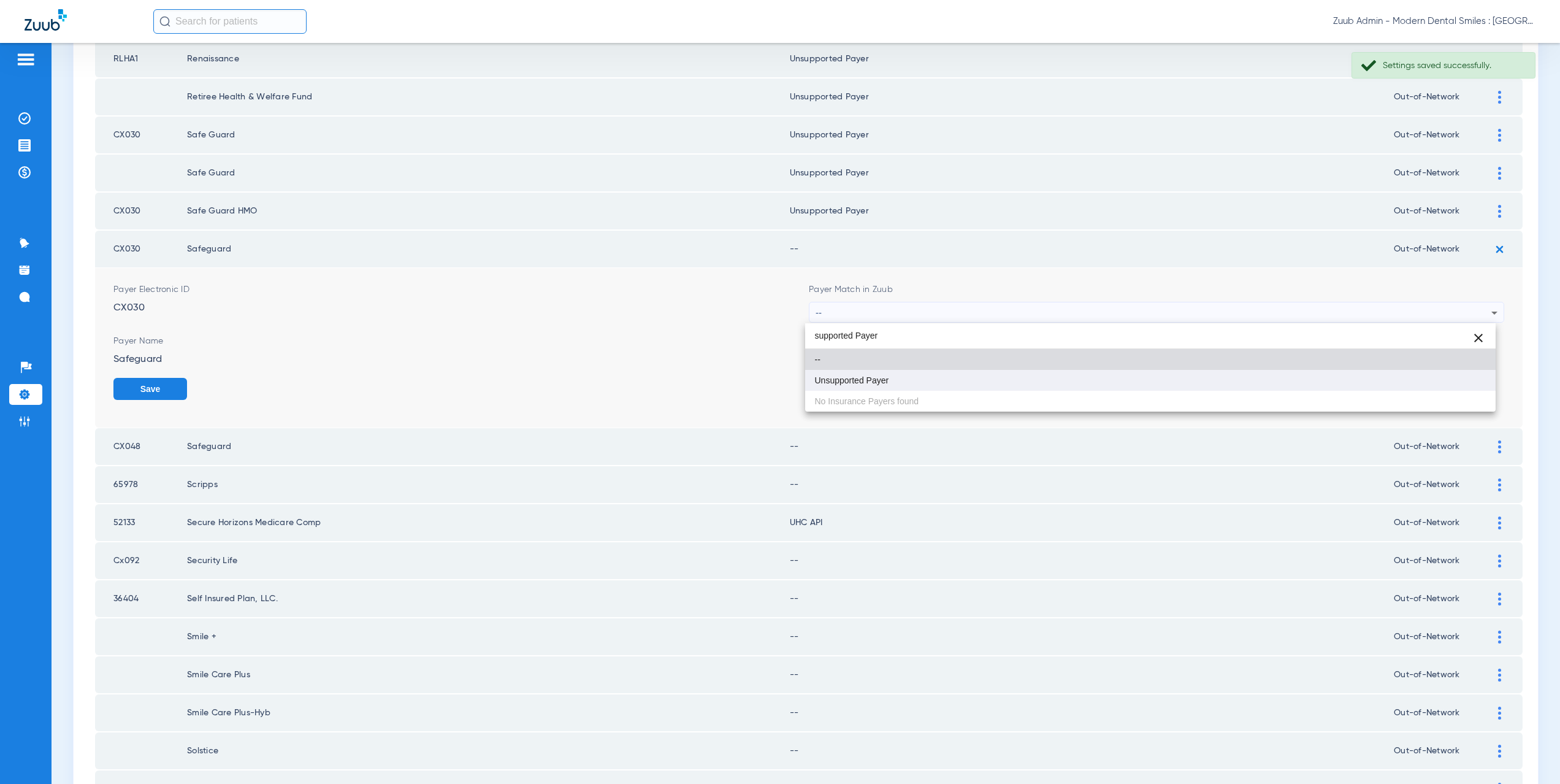
type input "supported Payer"
click at [880, 387] on mat-option "Unsupported Payer" at bounding box center [1151, 380] width 691 height 21
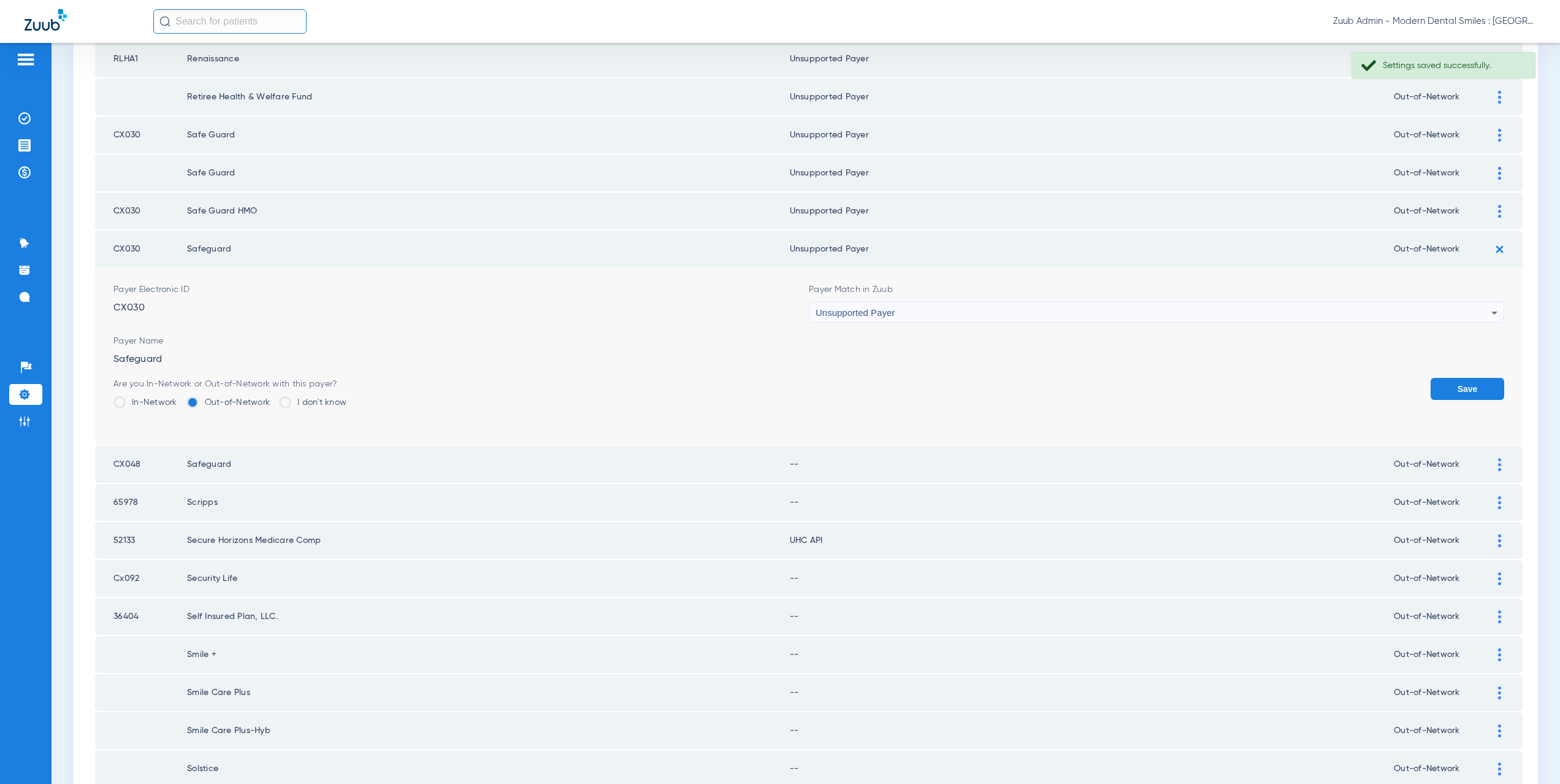
click at [1449, 387] on button "Save" at bounding box center [1467, 389] width 73 height 22
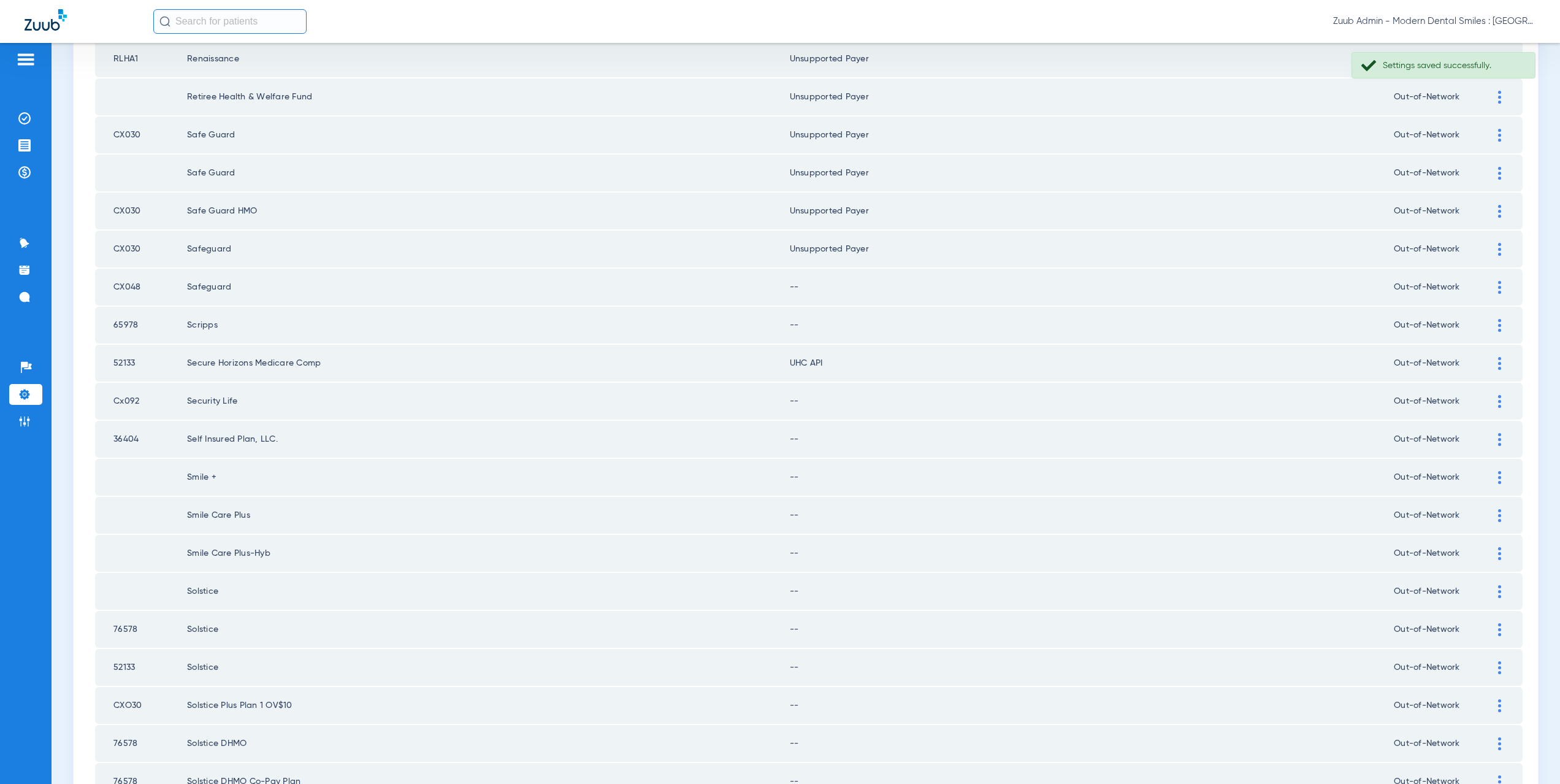
click at [1493, 285] on div at bounding box center [1500, 287] width 21 height 13
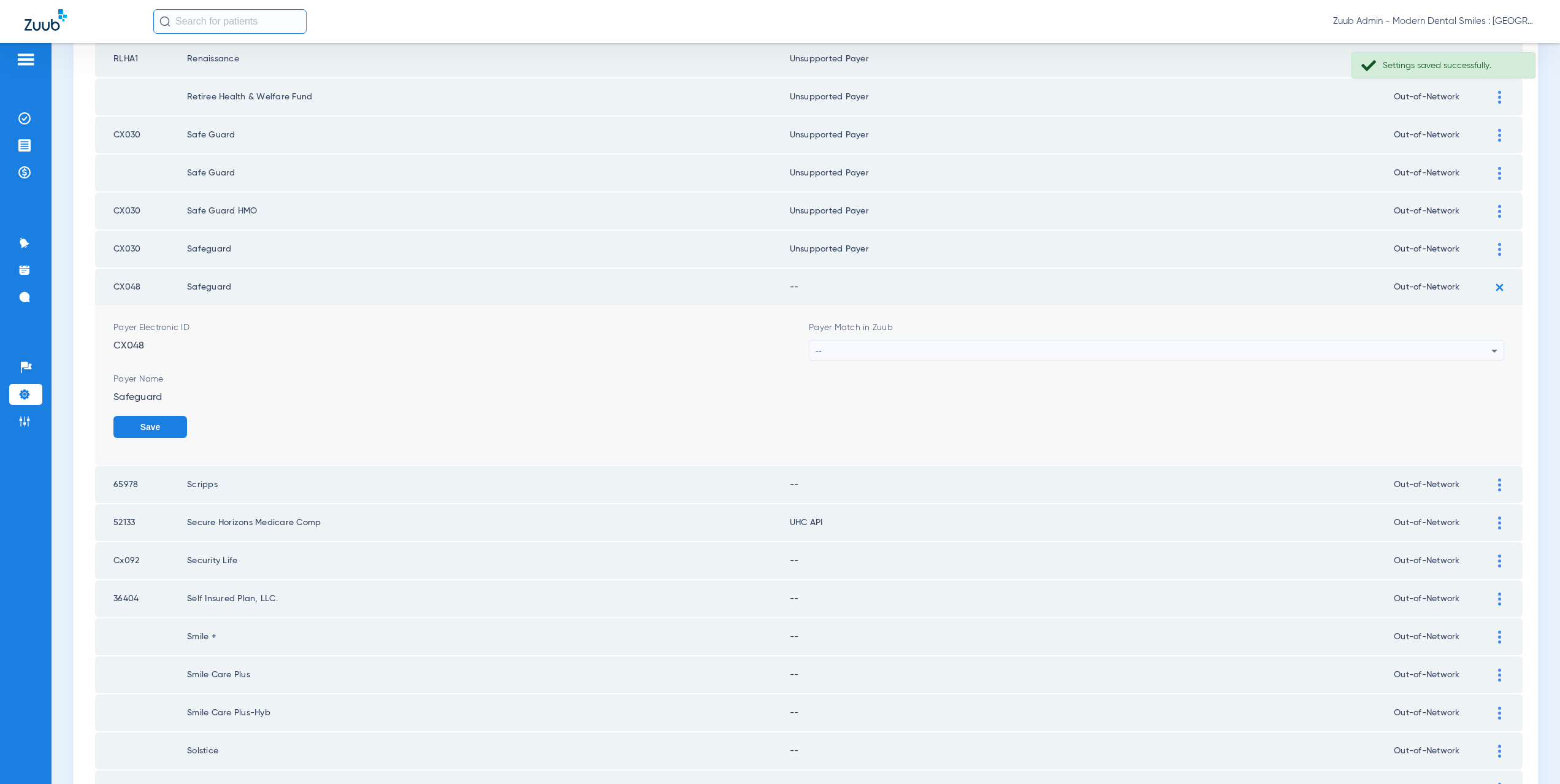
click at [816, 349] on span "--" at bounding box center [819, 350] width 6 height 11
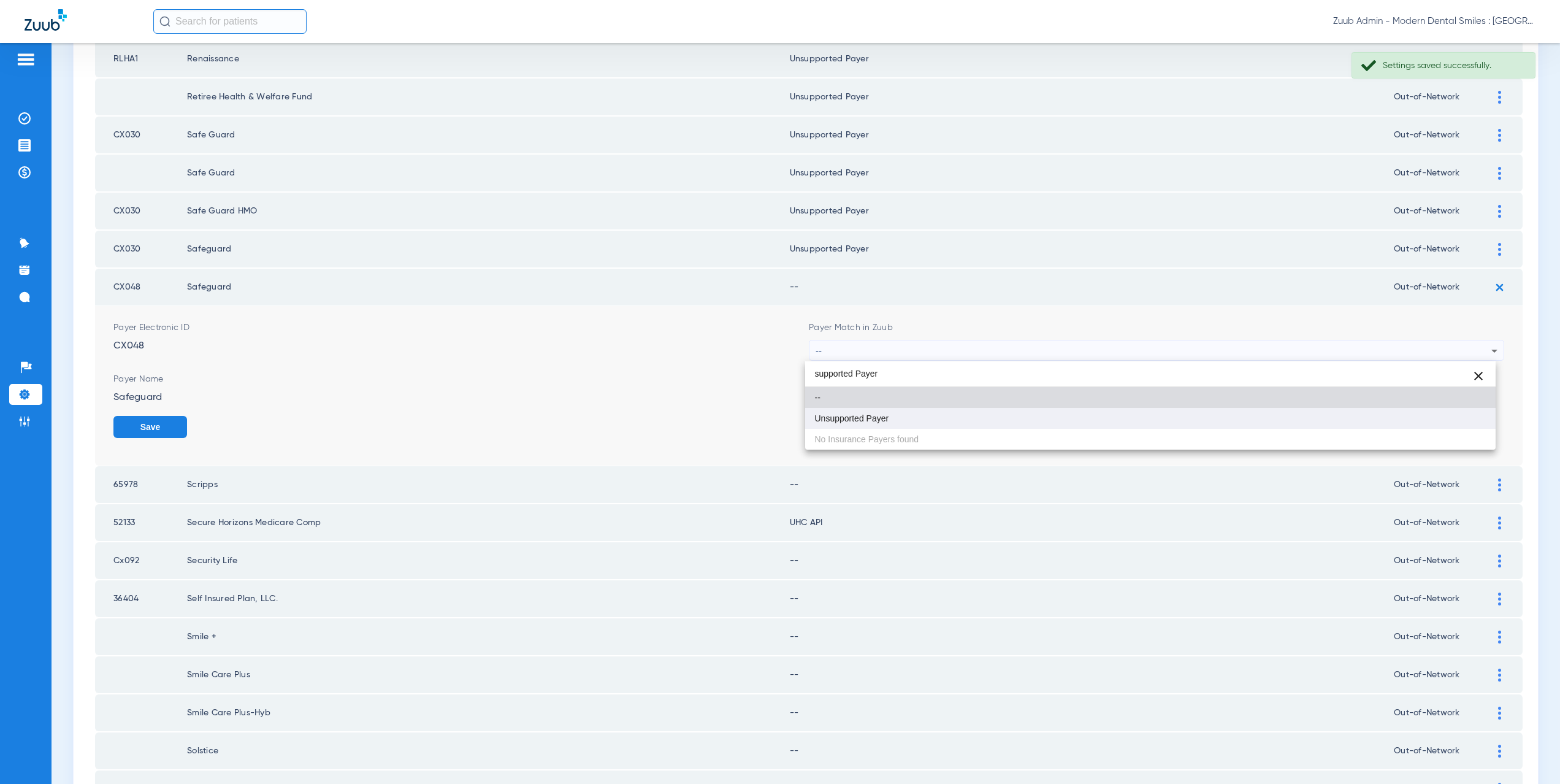
type input "supported Payer"
click at [875, 411] on mat-option "Unsupported Payer" at bounding box center [1151, 418] width 691 height 21
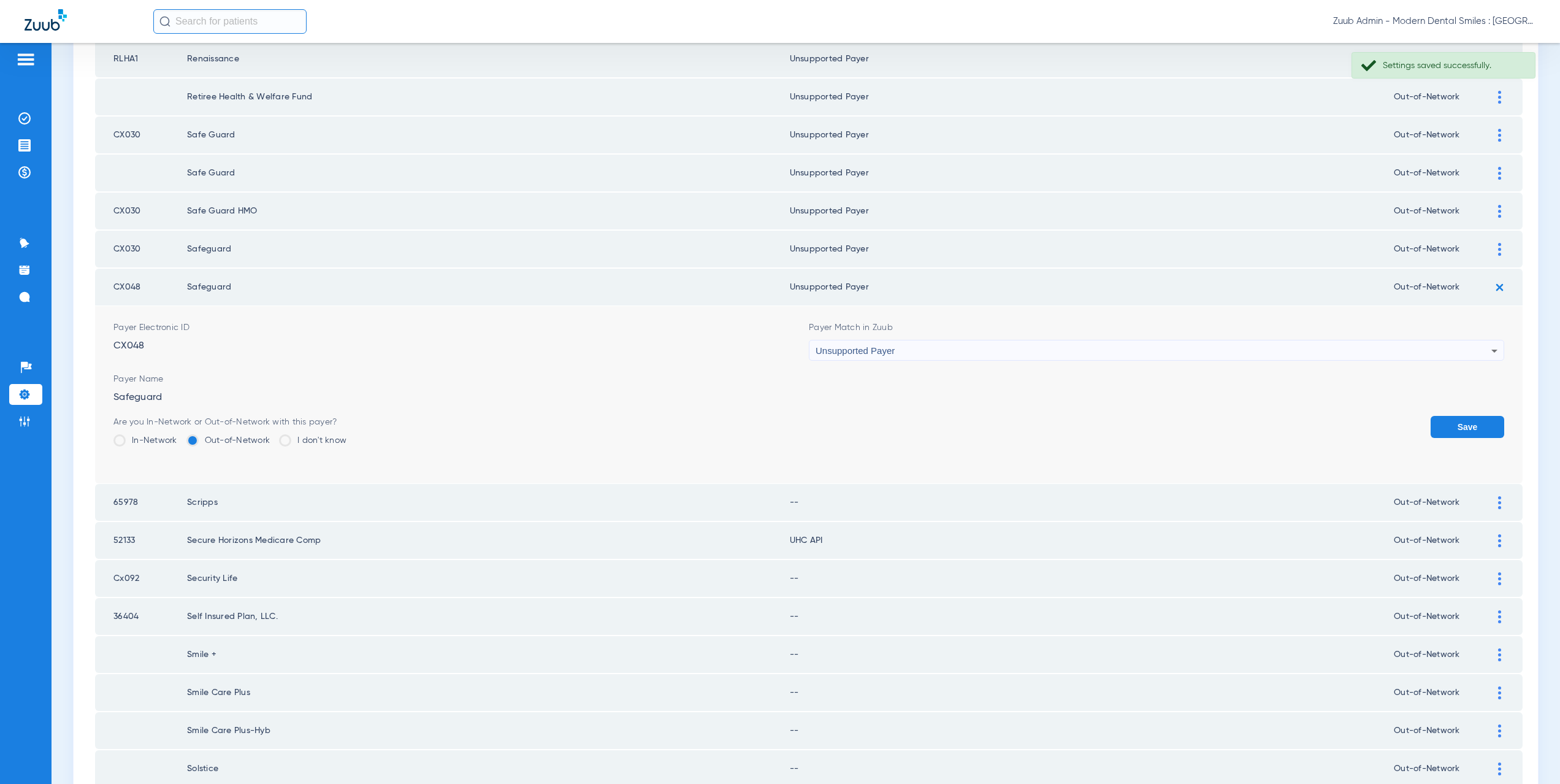
click at [1462, 428] on button "Save" at bounding box center [1467, 427] width 73 height 22
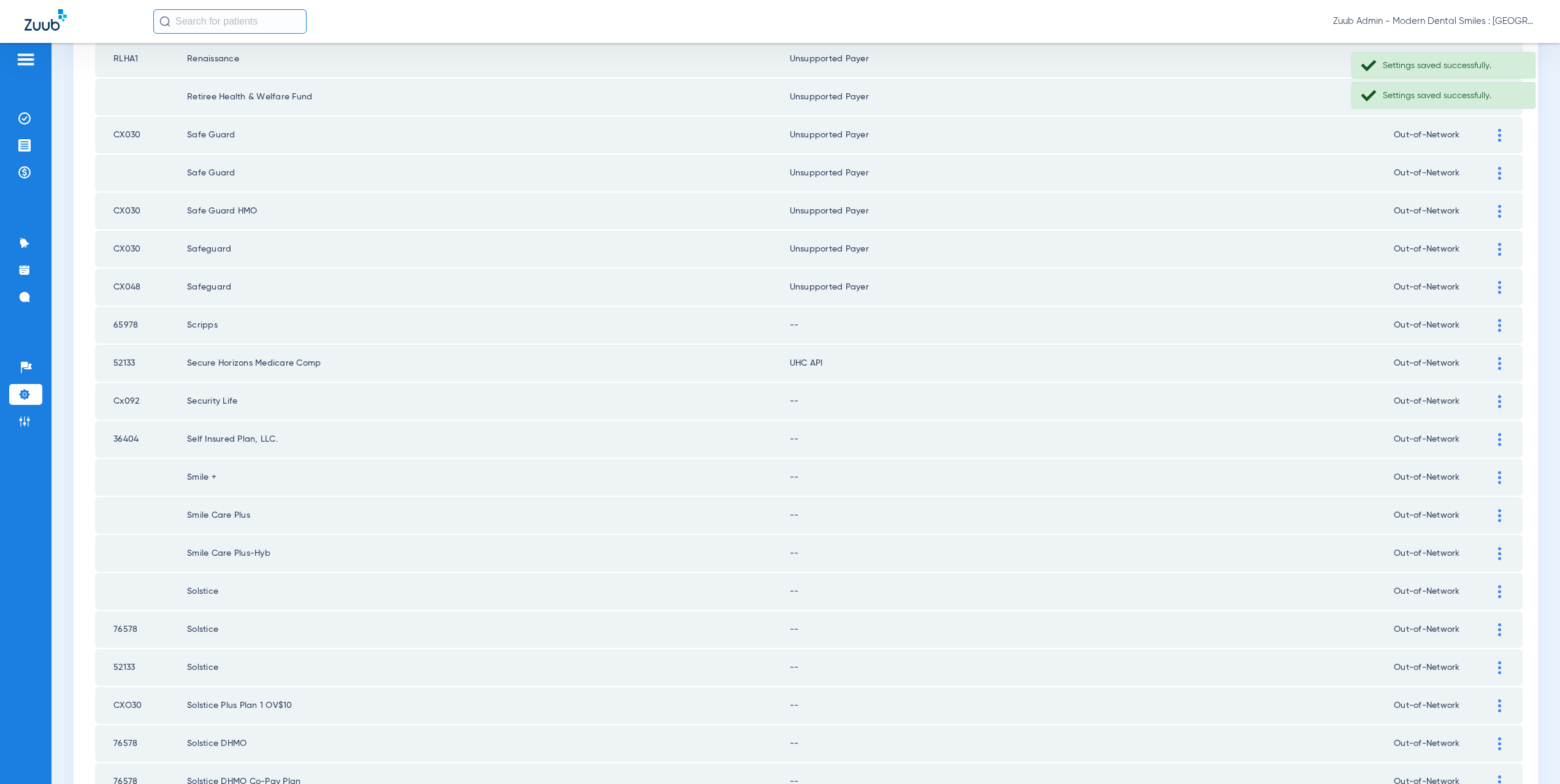
click at [1498, 326] on img at bounding box center [1500, 325] width 3 height 13
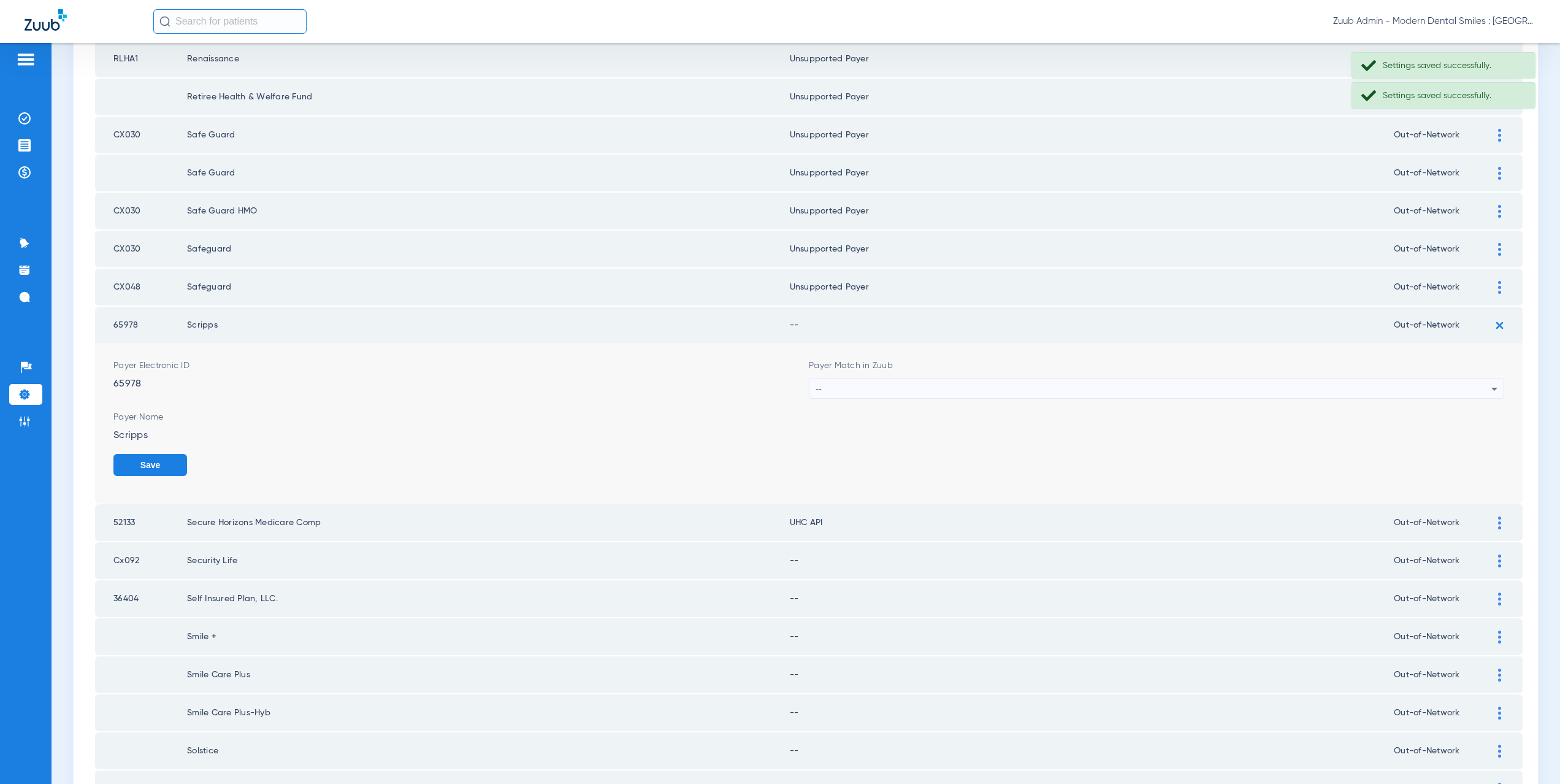
click at [846, 392] on div "--" at bounding box center [1153, 389] width 676 height 21
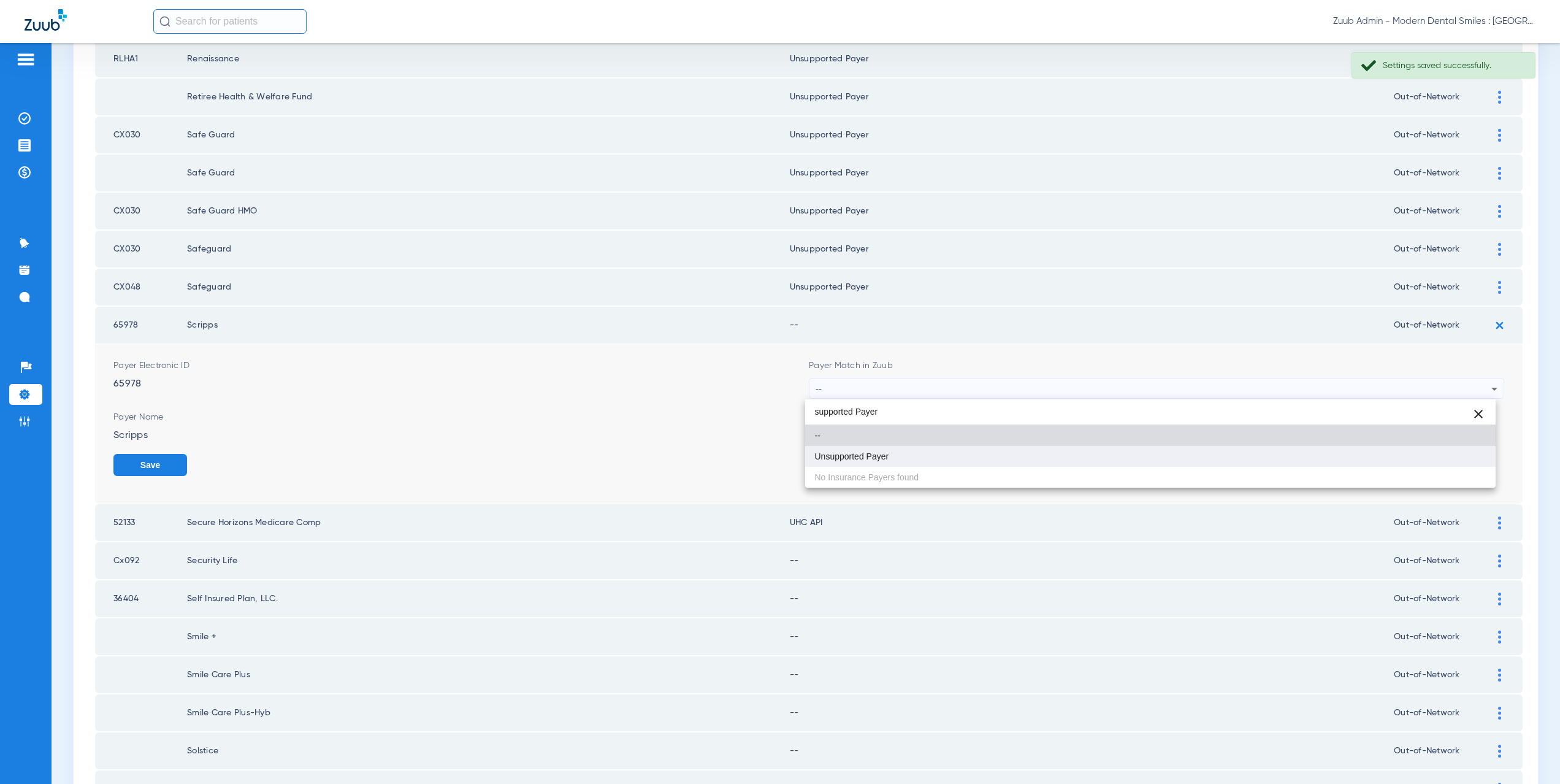
type input "supported Payer"
click at [854, 460] on span "Unsupported Payer" at bounding box center [852, 456] width 74 height 9
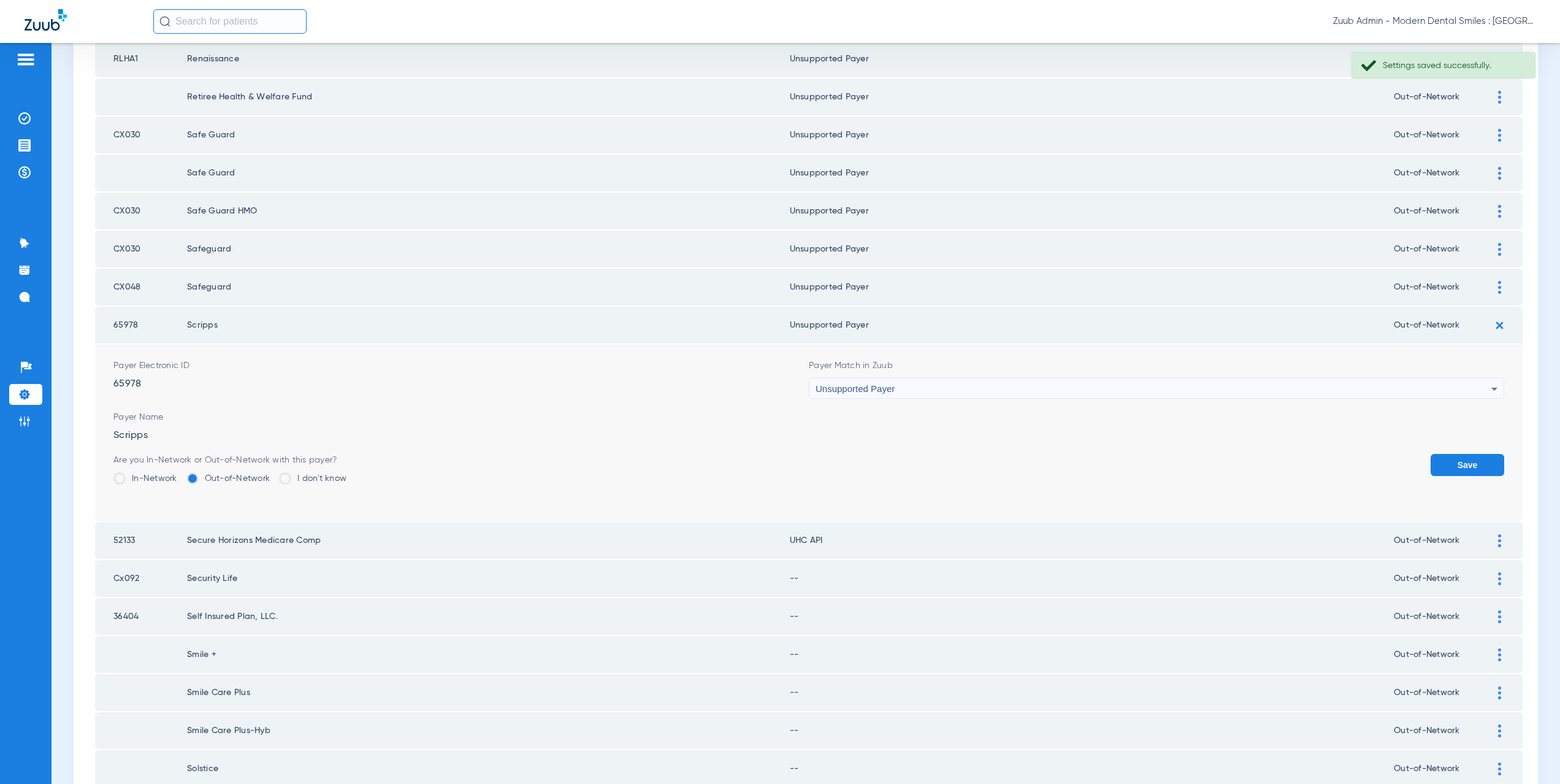
click at [1447, 461] on button "Save" at bounding box center [1467, 465] width 73 height 22
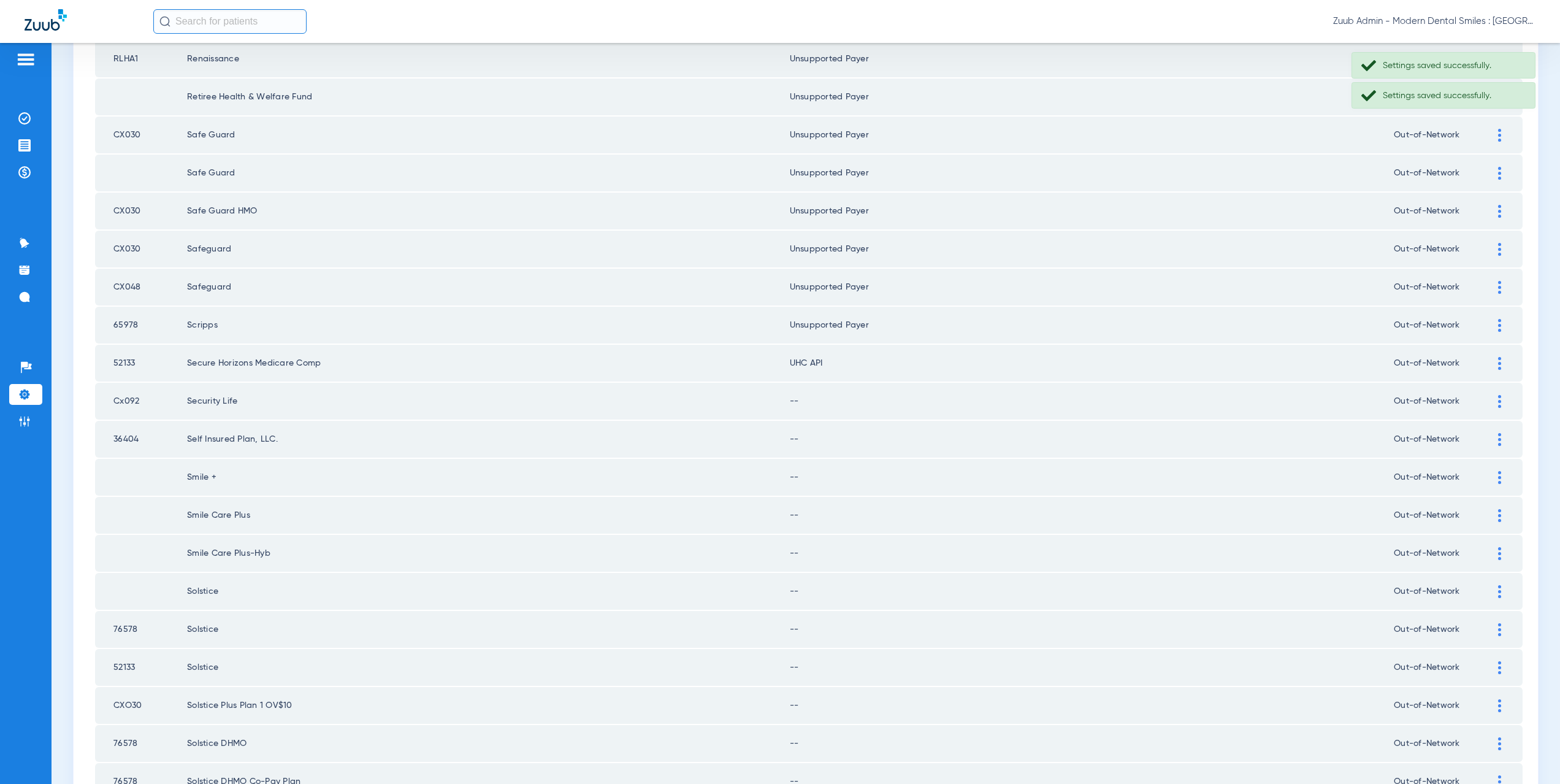
click at [1498, 366] on img at bounding box center [1500, 363] width 3 height 13
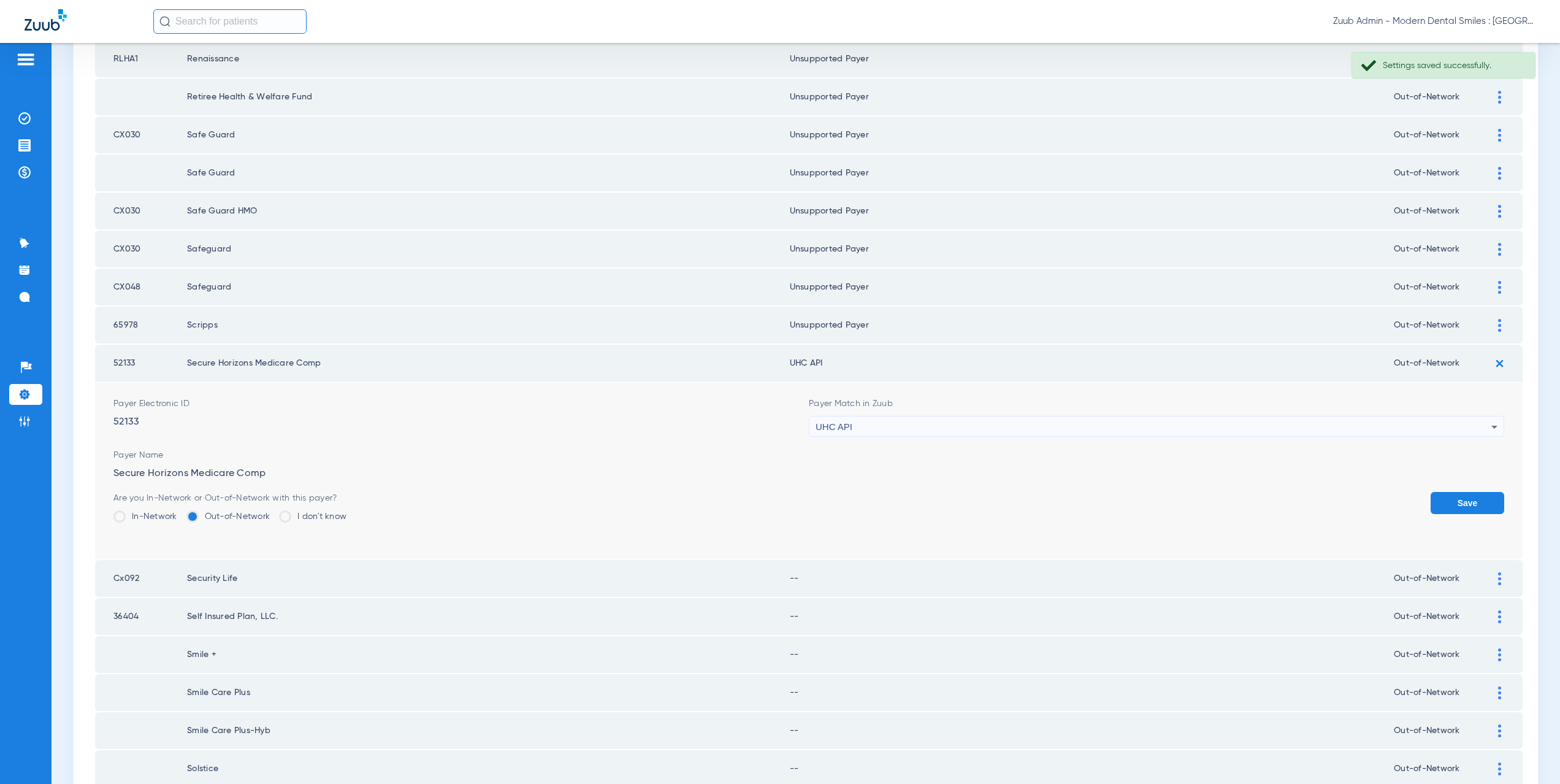
click at [830, 433] on div "UHC API" at bounding box center [1153, 427] width 676 height 21
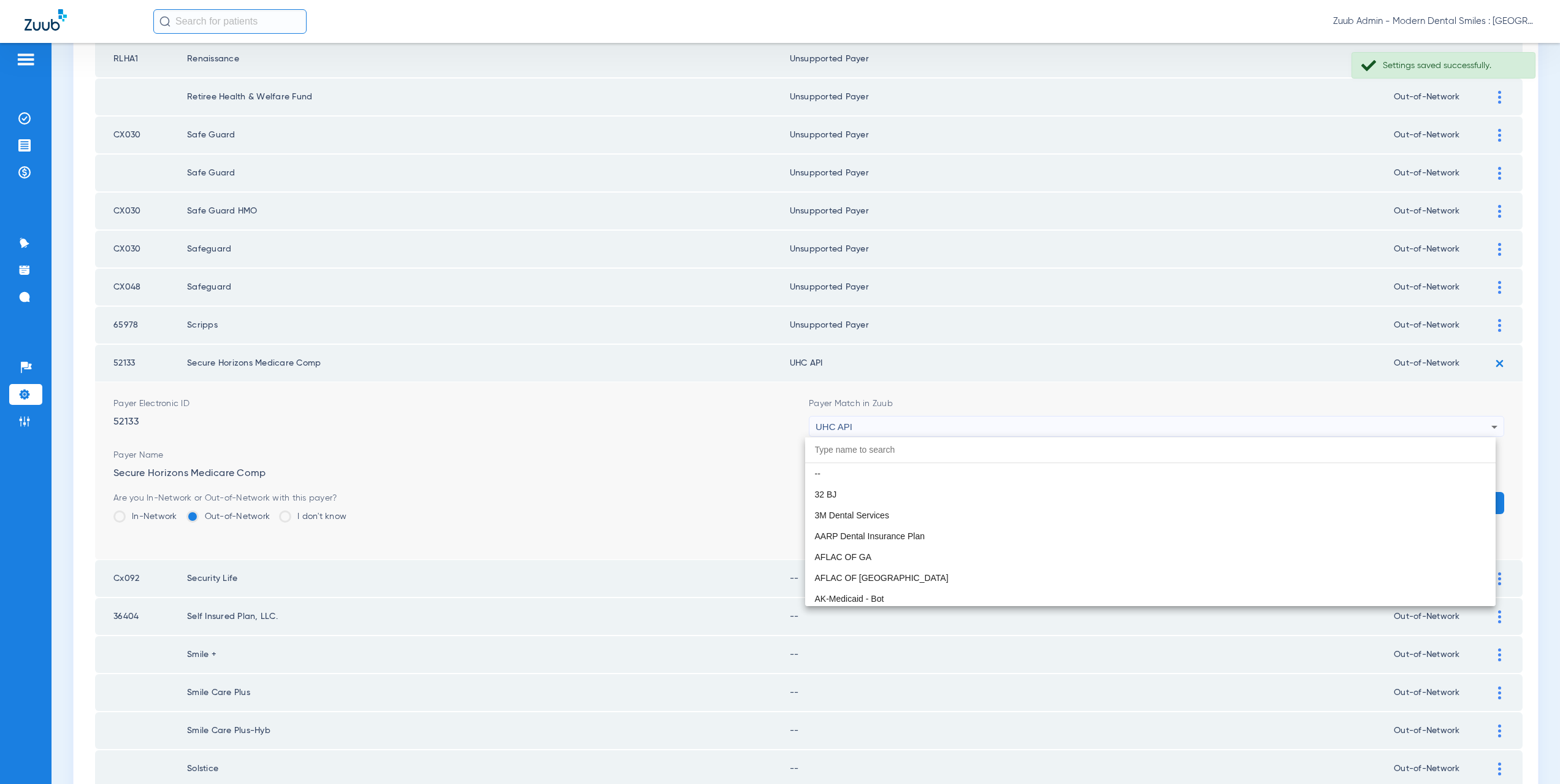
scroll to position [7530, 0]
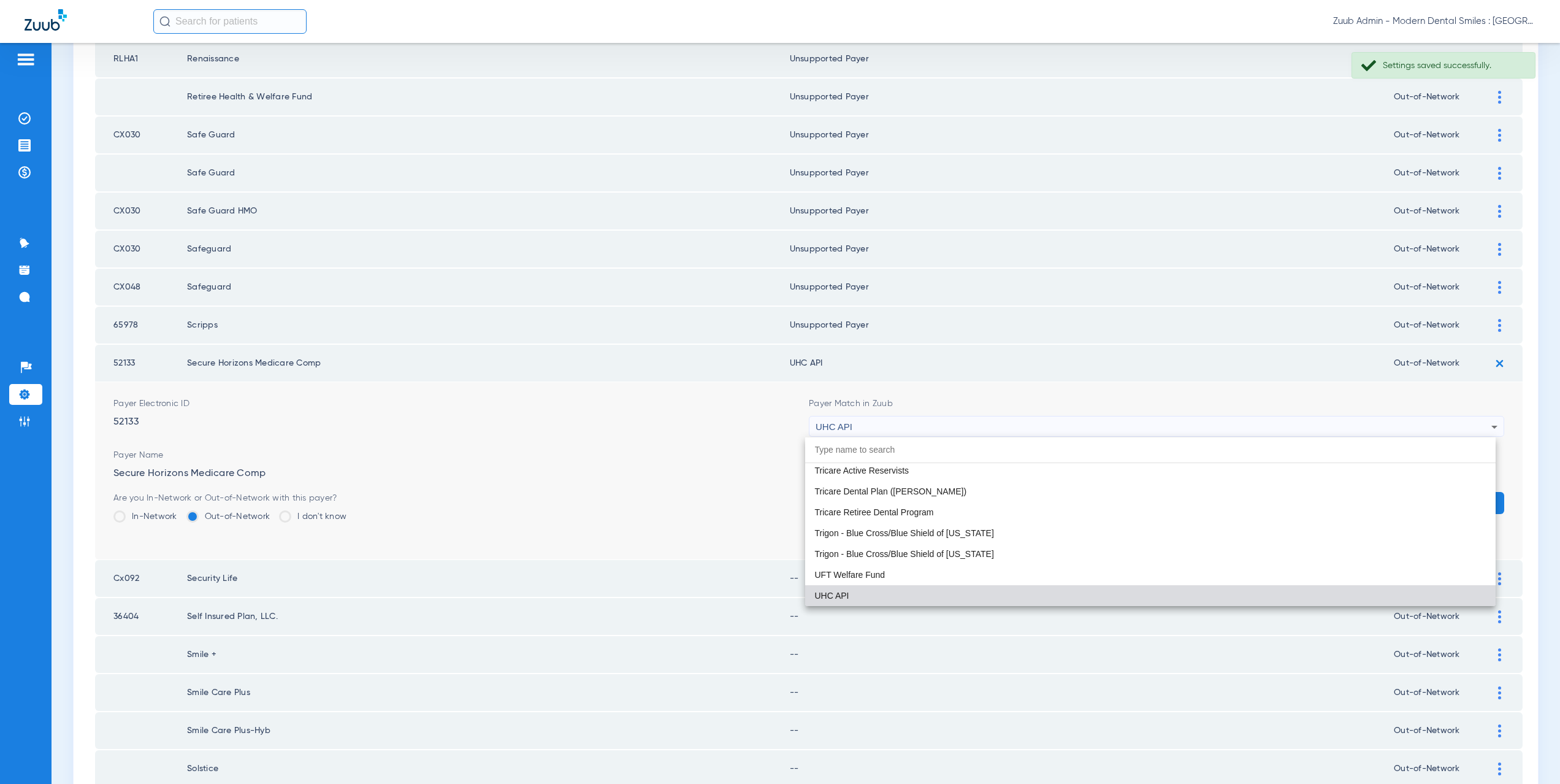
paste input "supported Payer"
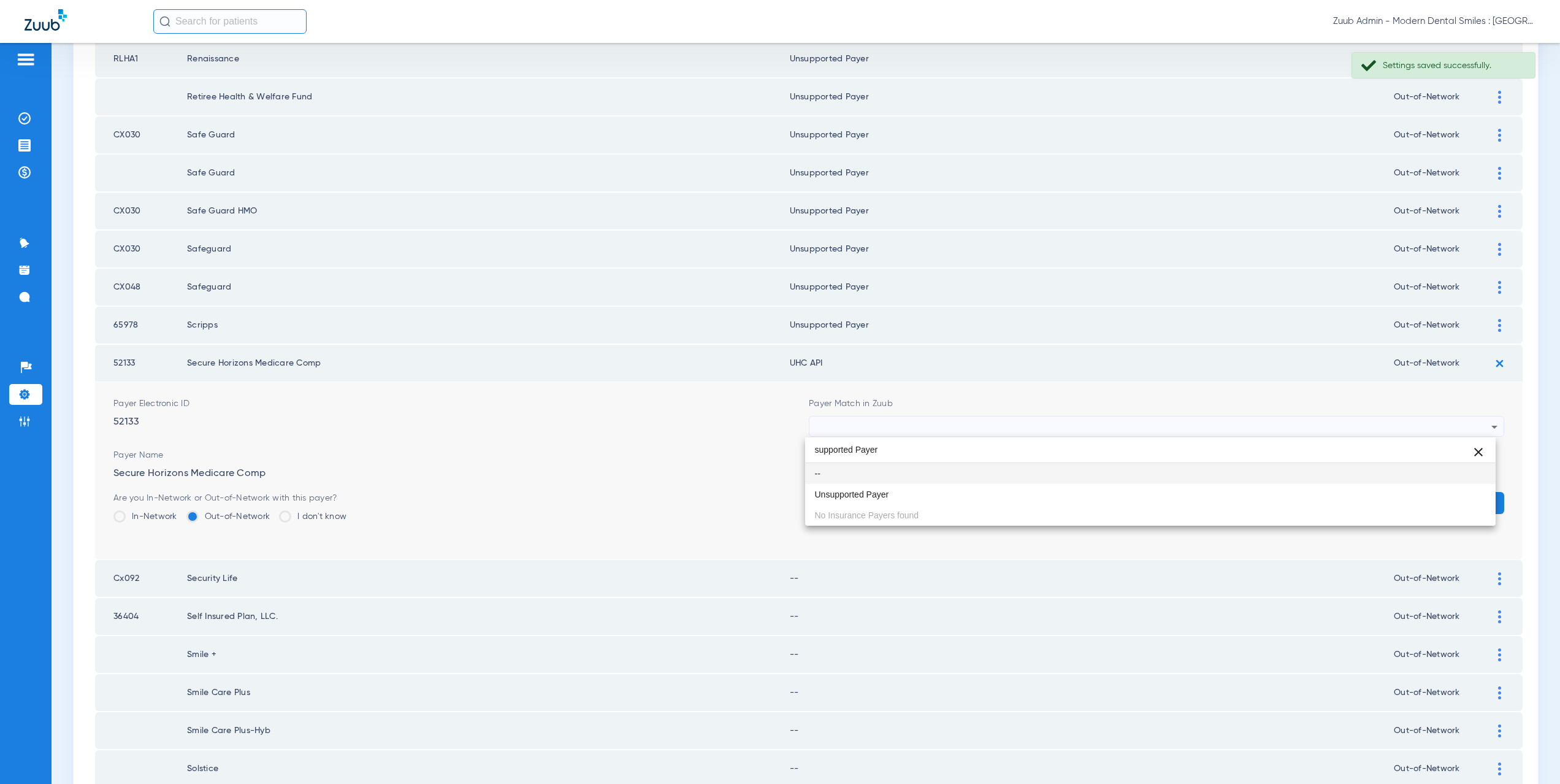
scroll to position [0, 0]
type input "supported Payer"
click at [854, 490] on span "Unsupported Payer" at bounding box center [852, 494] width 74 height 9
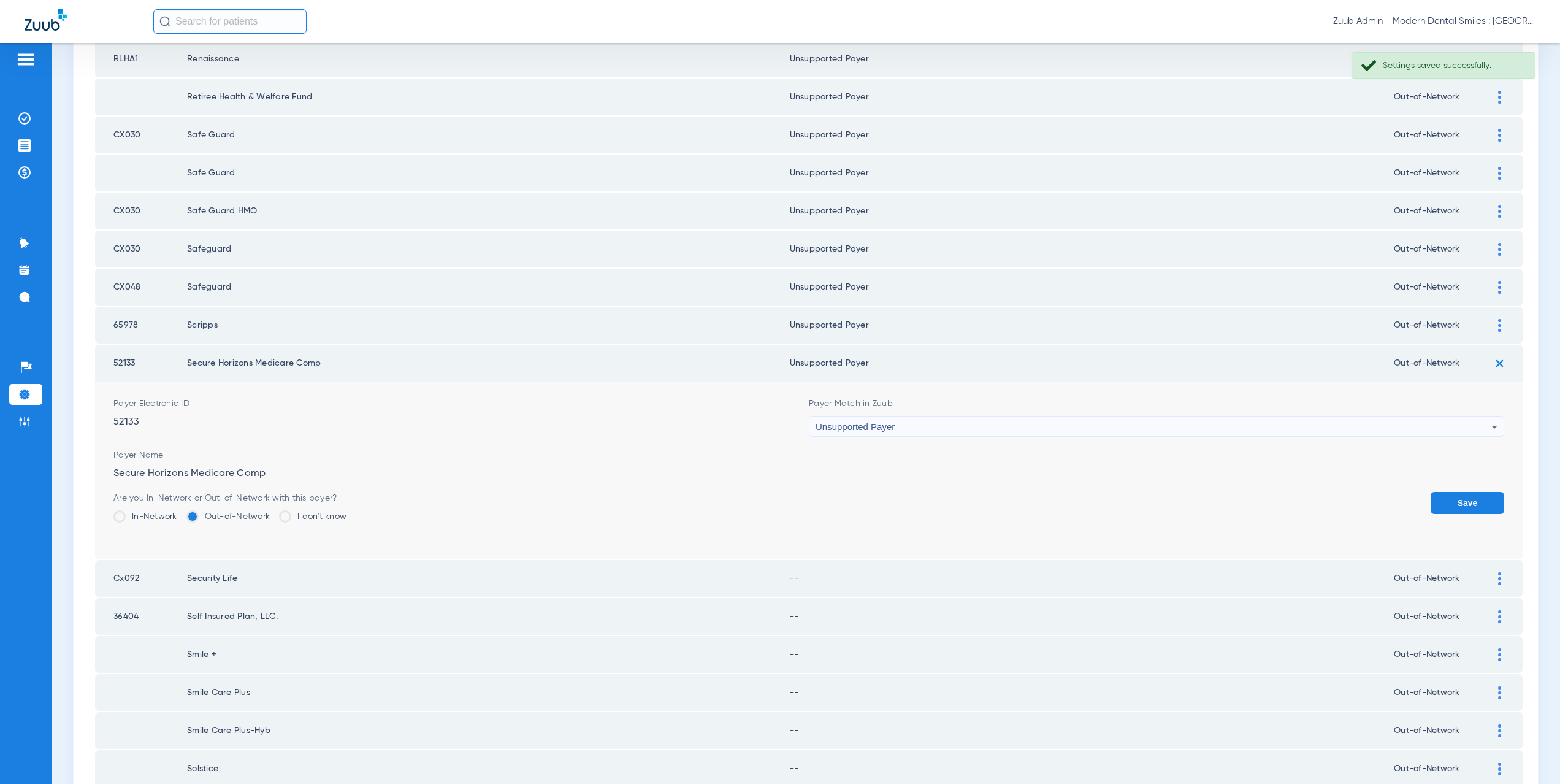
click at [1483, 495] on button "Save" at bounding box center [1467, 503] width 73 height 22
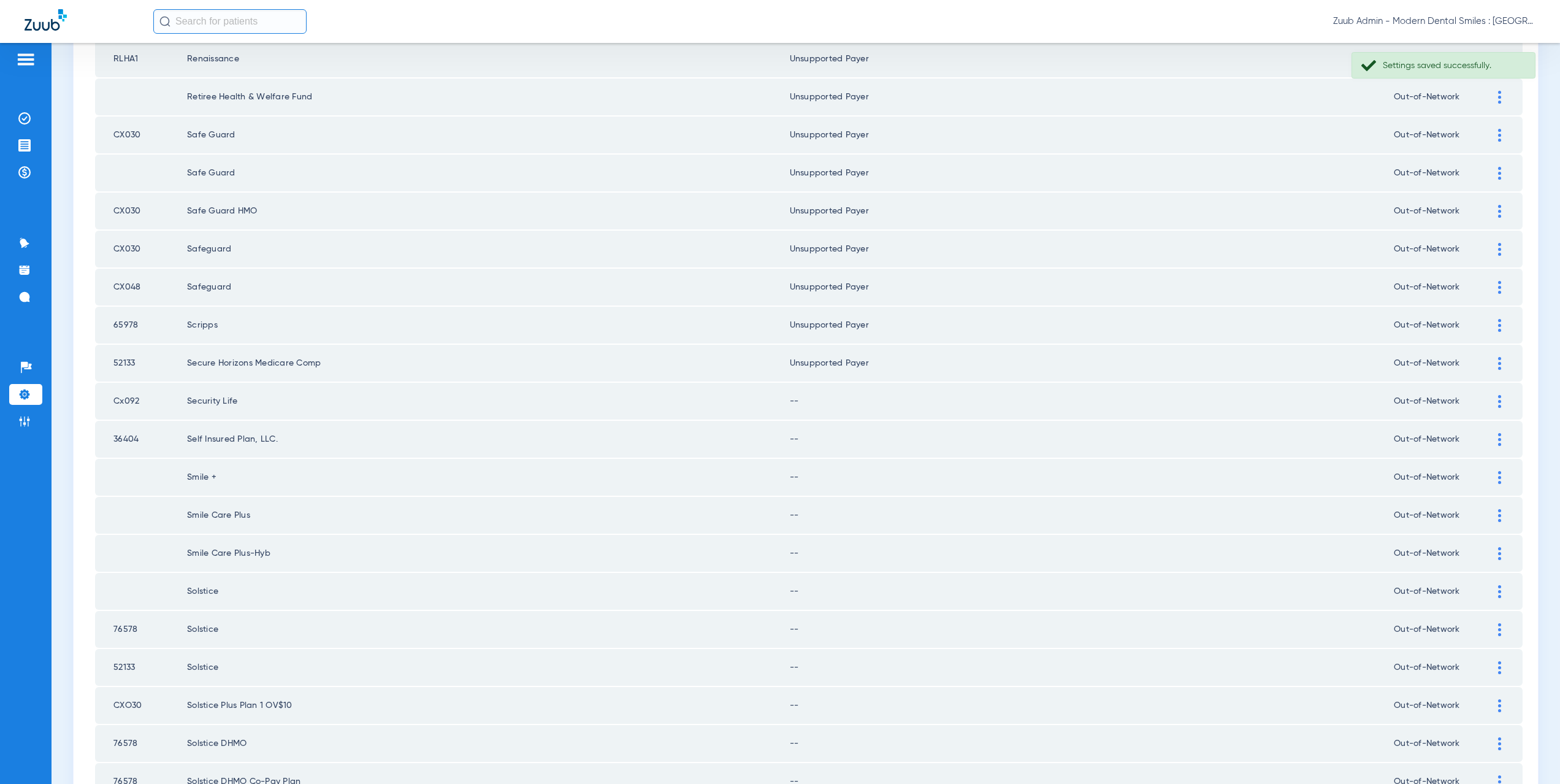
click at [1495, 402] on div at bounding box center [1500, 401] width 21 height 13
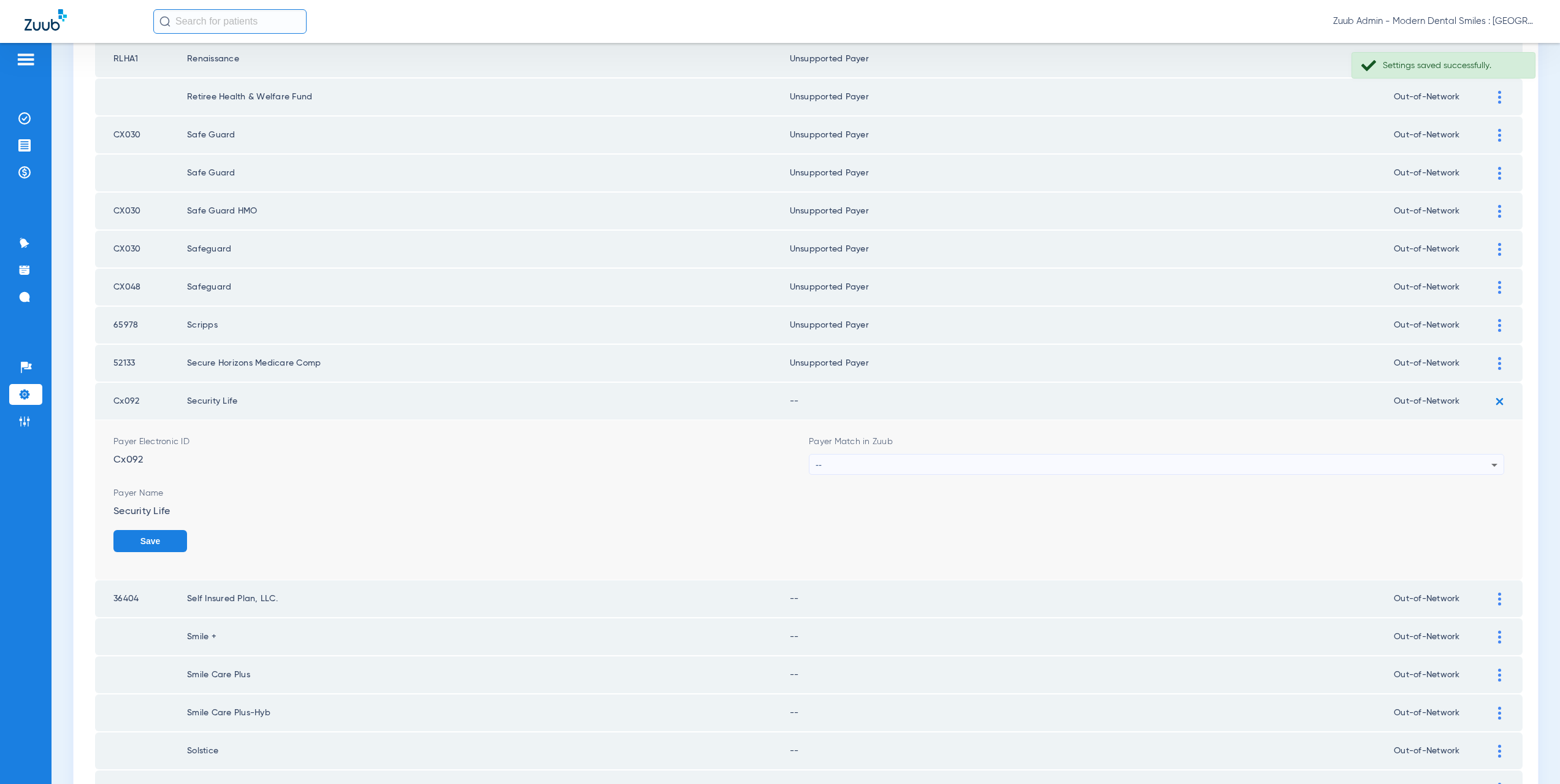
click at [861, 458] on div "--" at bounding box center [1153, 465] width 676 height 21
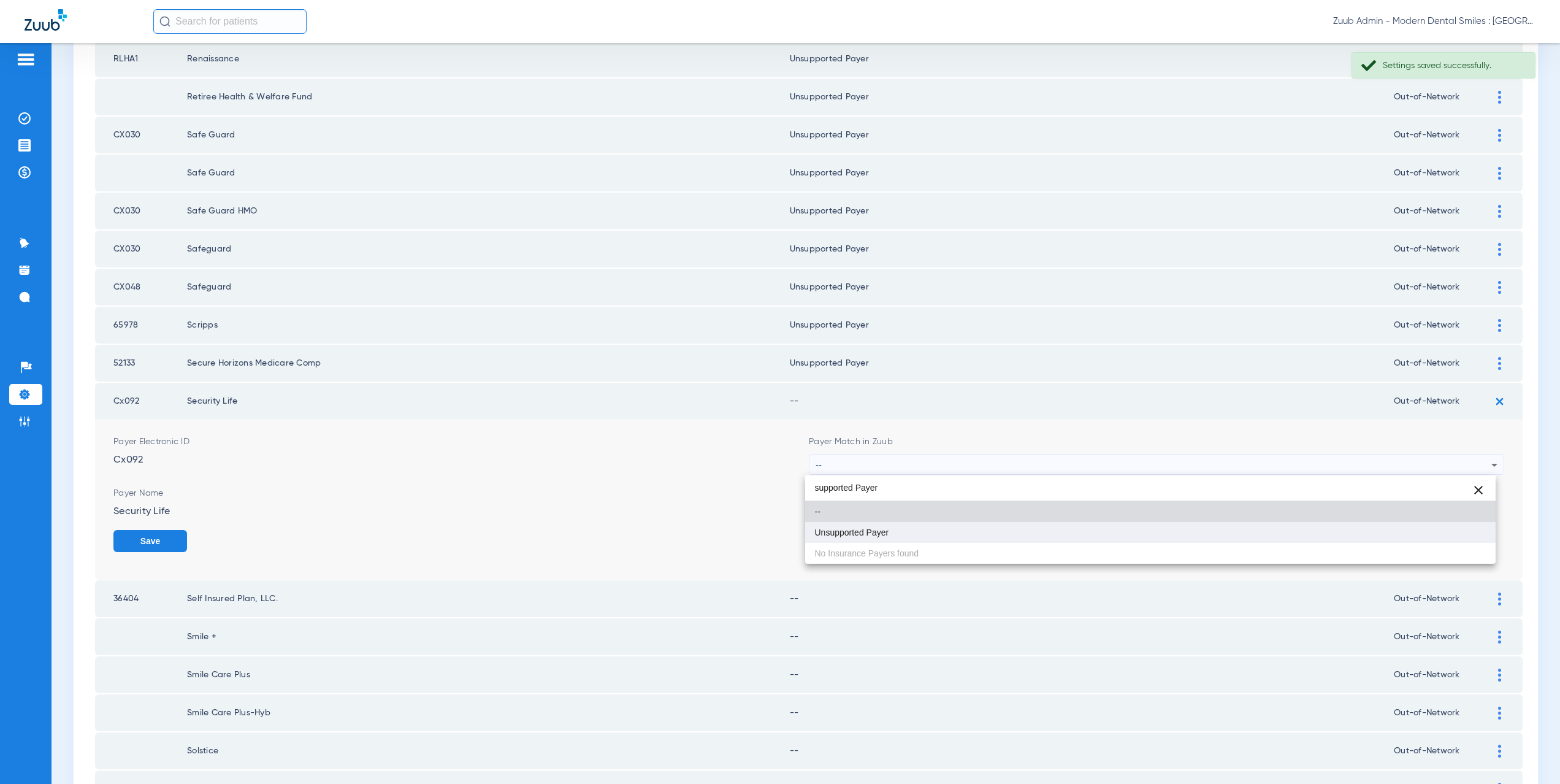
type input "supported Payer"
drag, startPoint x: 879, startPoint y: 527, endPoint x: 1258, endPoint y: 548, distance: 379.6
click at [879, 528] on span "Unsupported Payer" at bounding box center [852, 532] width 74 height 9
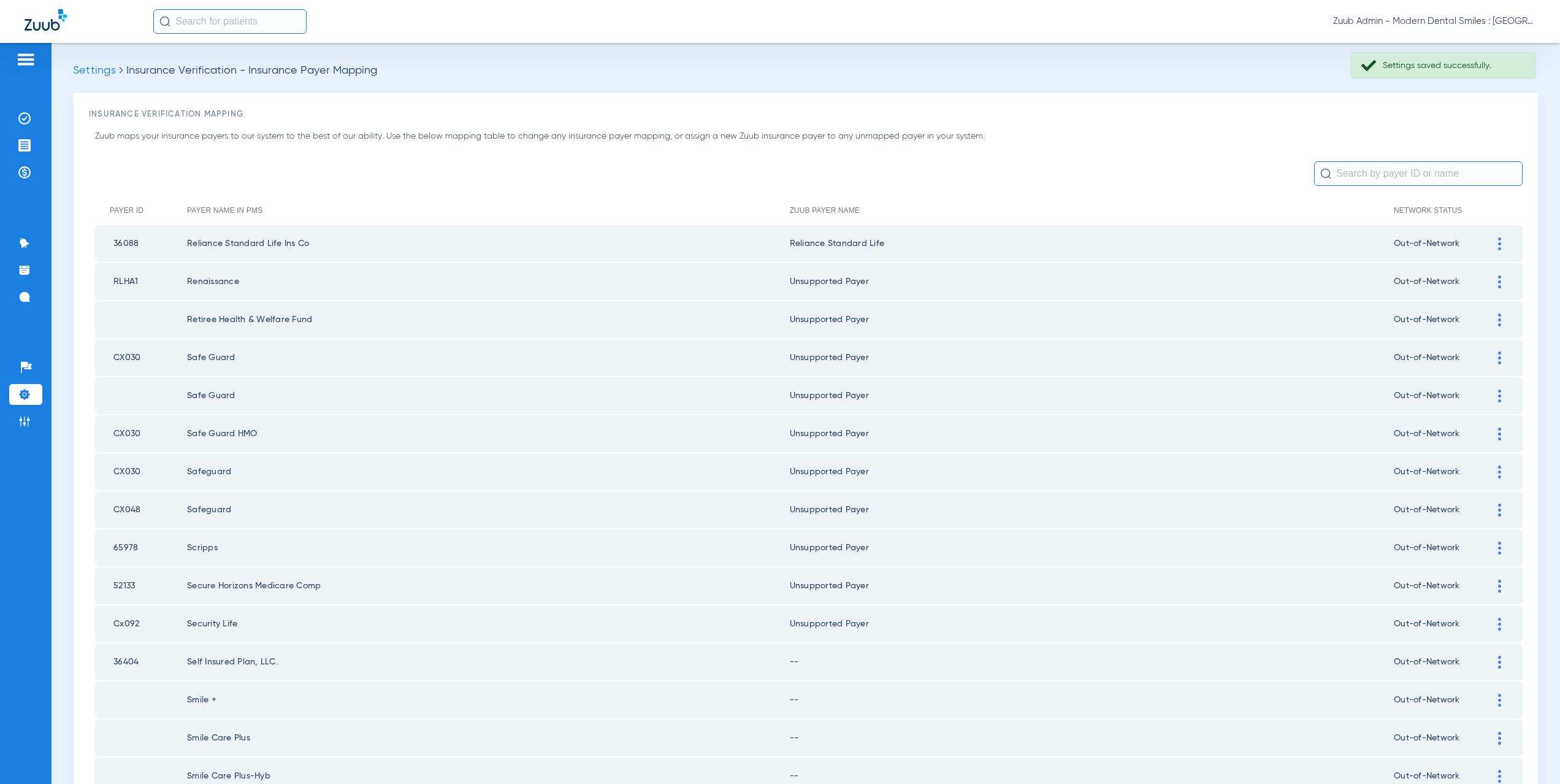
scroll to position [222, 0]
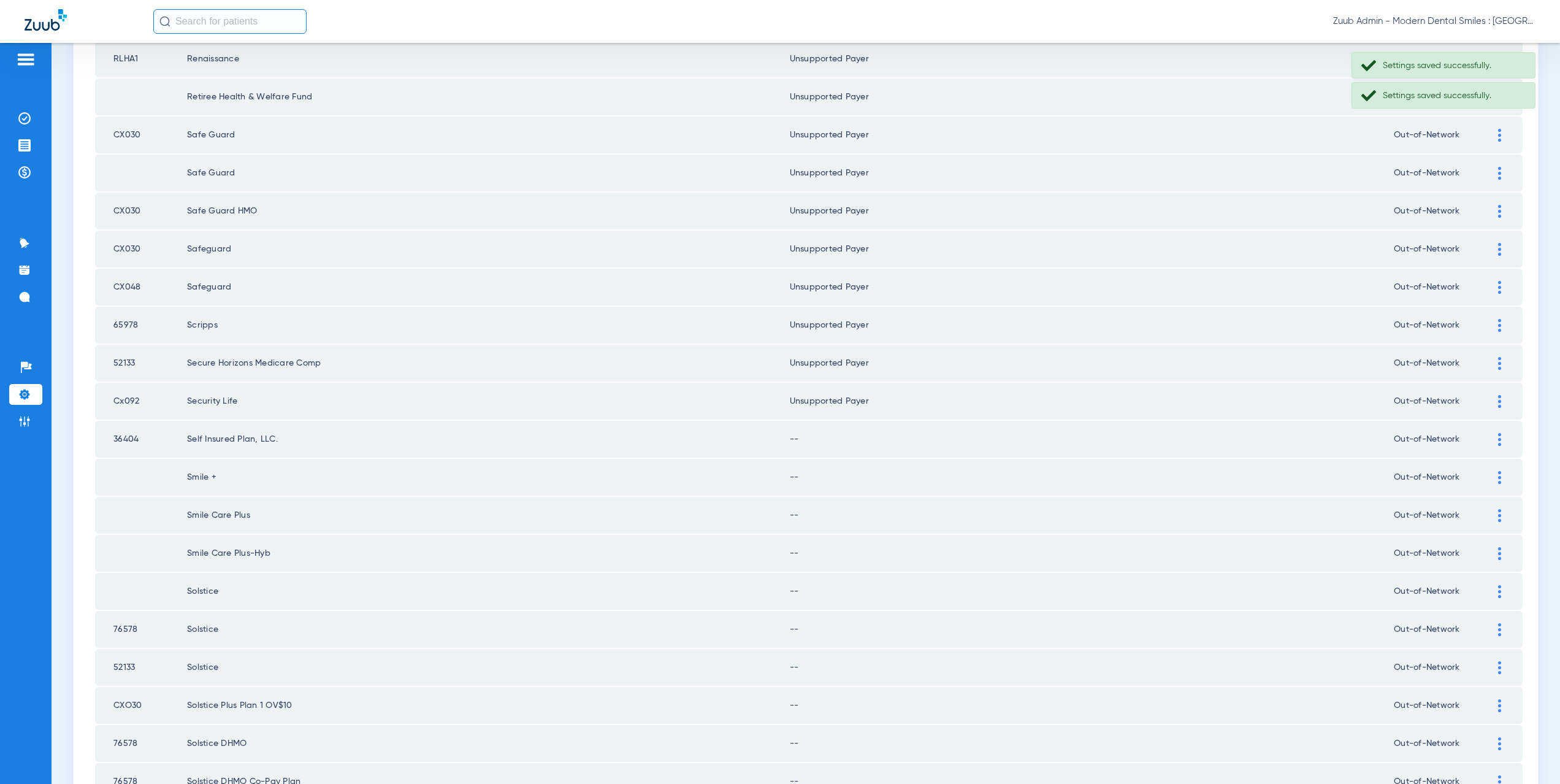
click at [1493, 433] on div at bounding box center [1500, 439] width 21 height 13
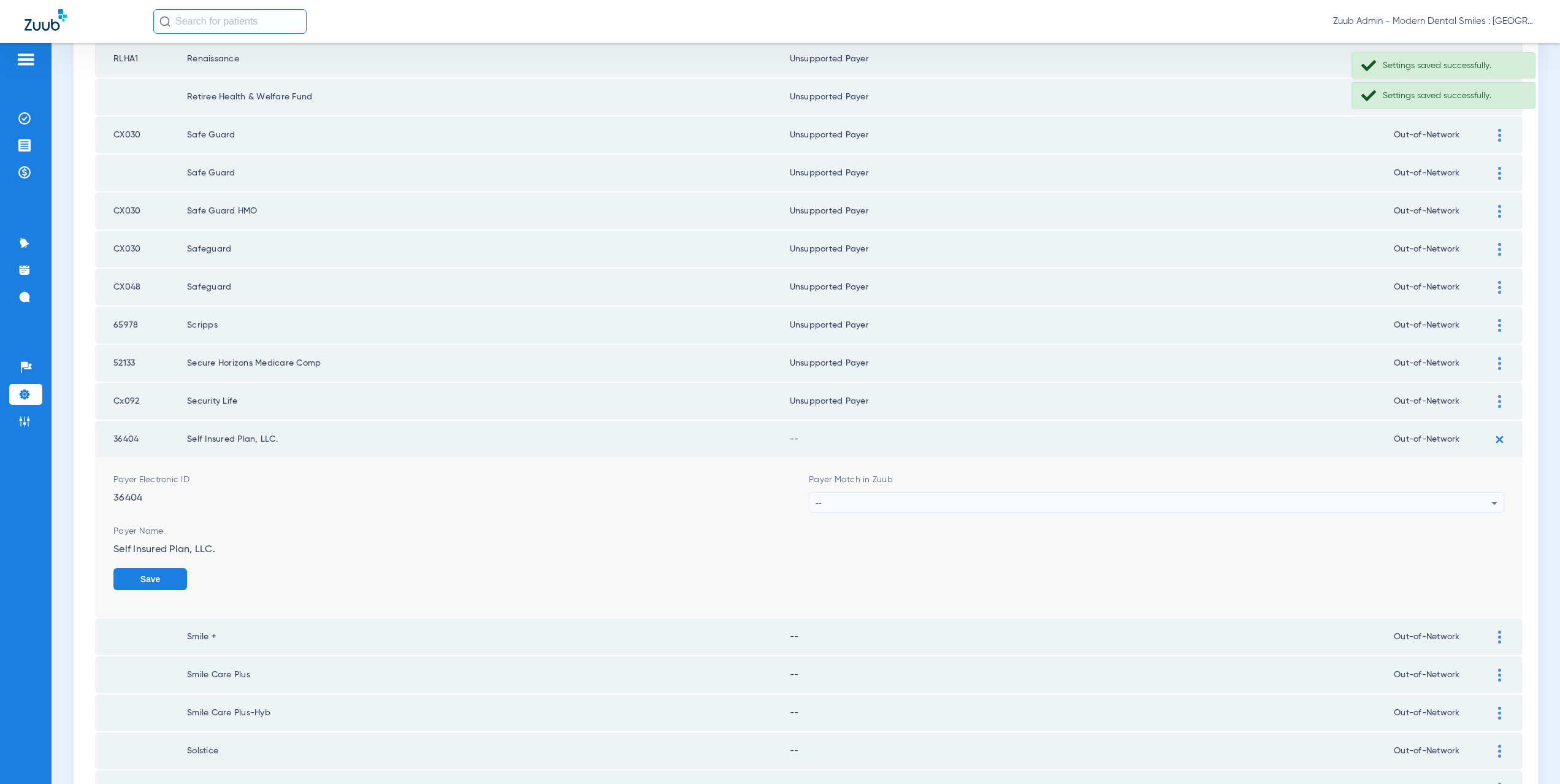
click at [818, 506] on div "--" at bounding box center [1153, 503] width 676 height 21
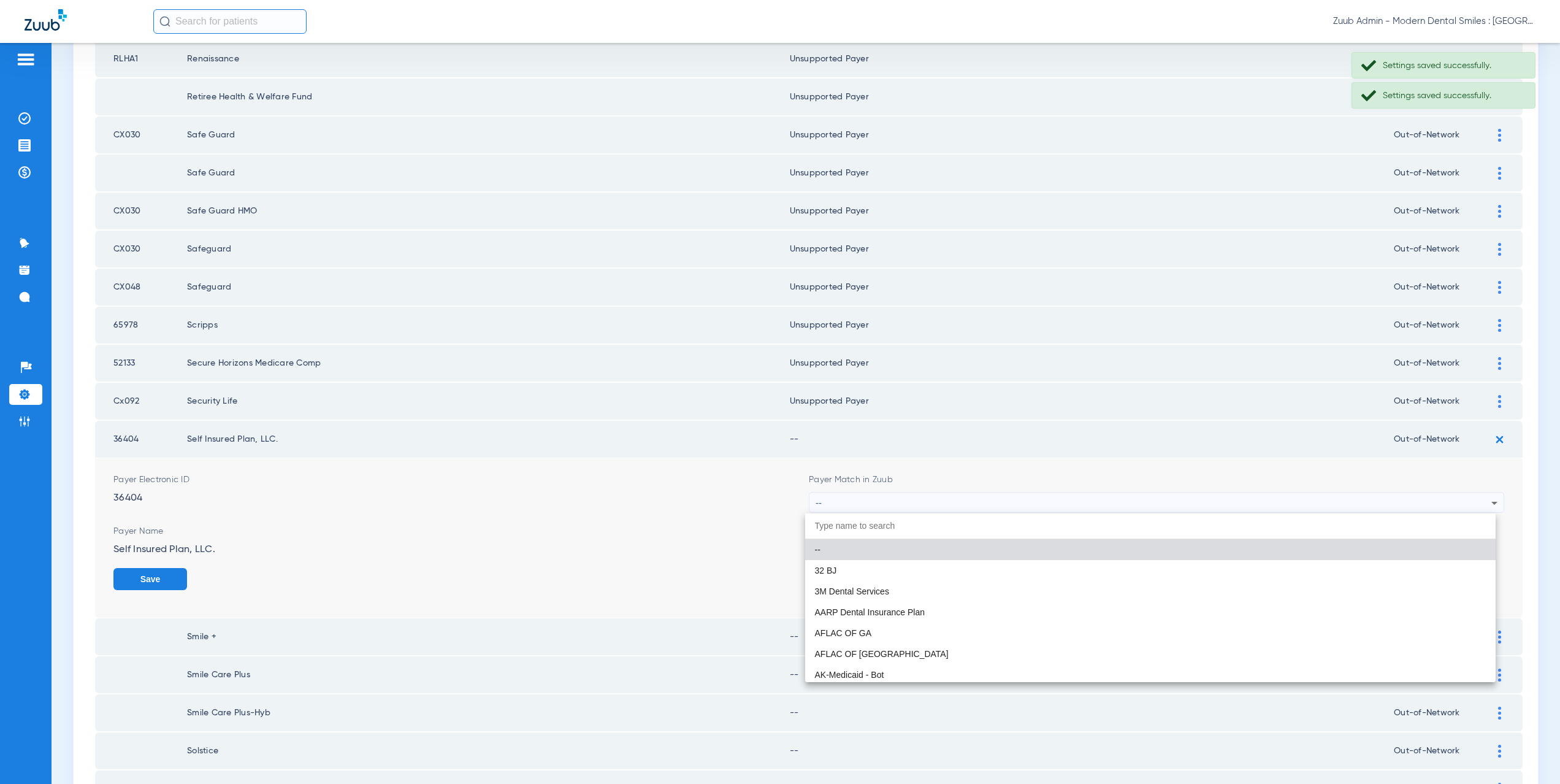
paste input "supported Payer"
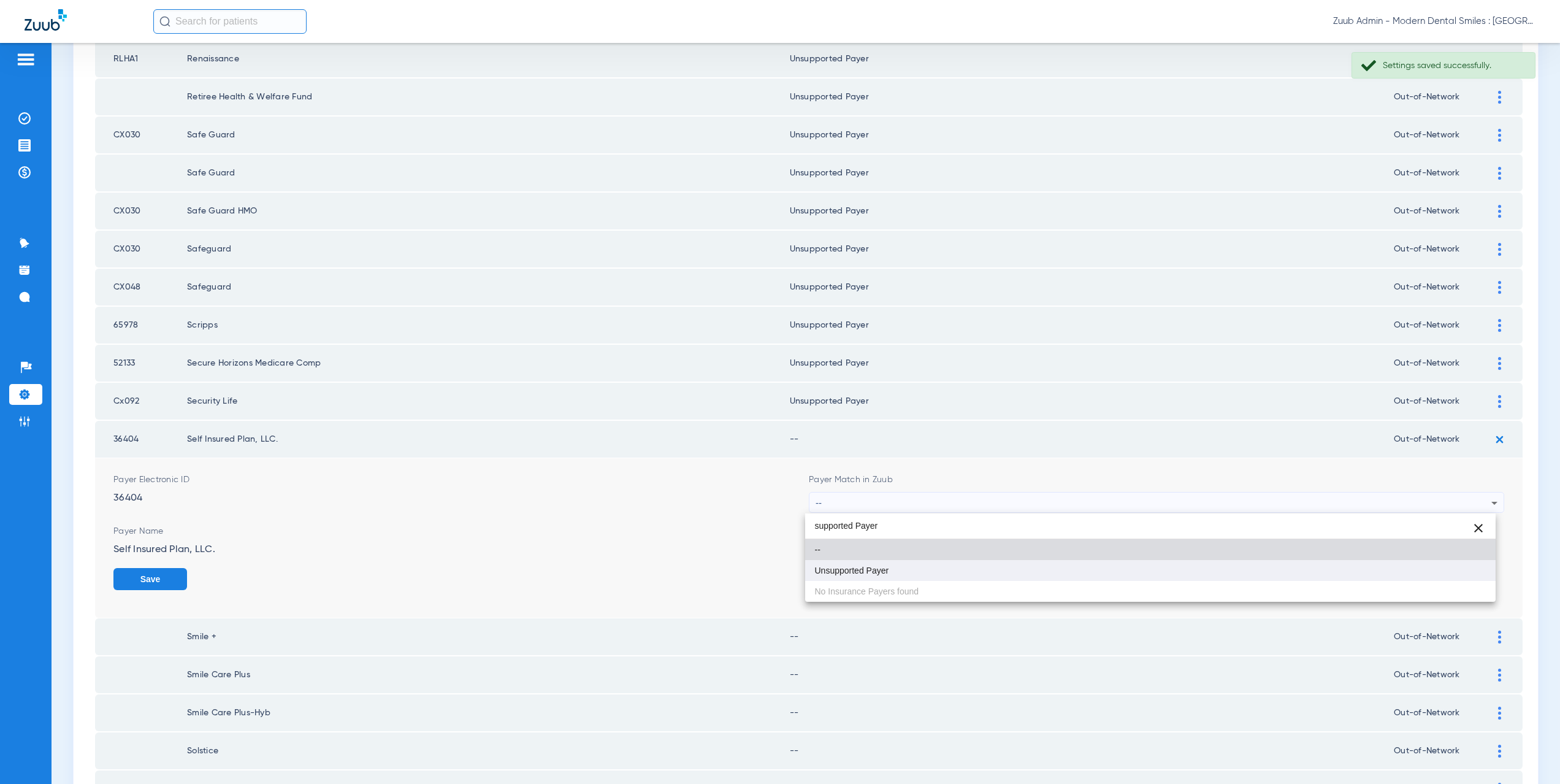
type input "supported Payer"
click at [834, 566] on span "Unsupported Payer" at bounding box center [852, 570] width 74 height 9
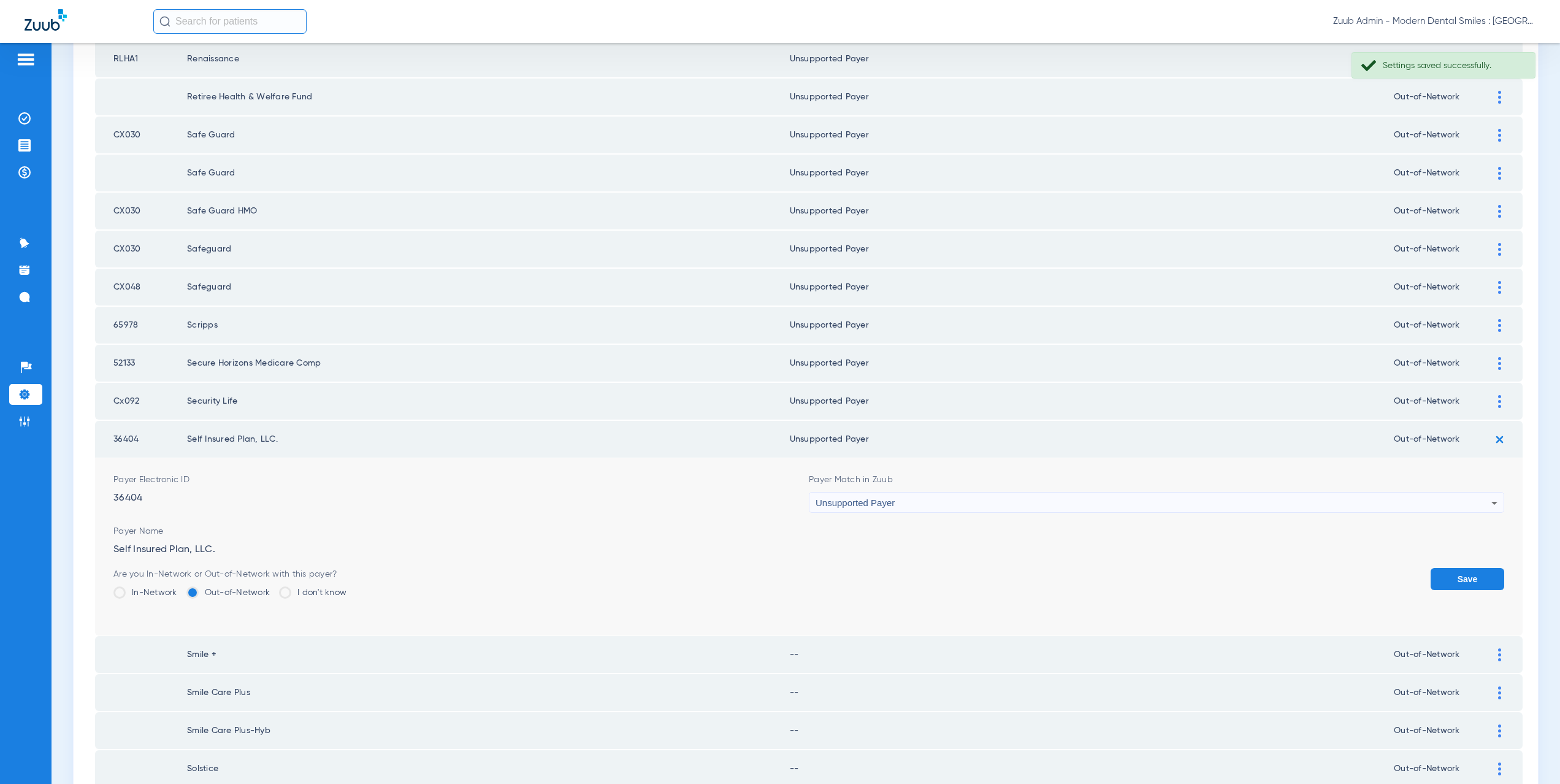
click at [1435, 582] on button "Save" at bounding box center [1467, 579] width 73 height 22
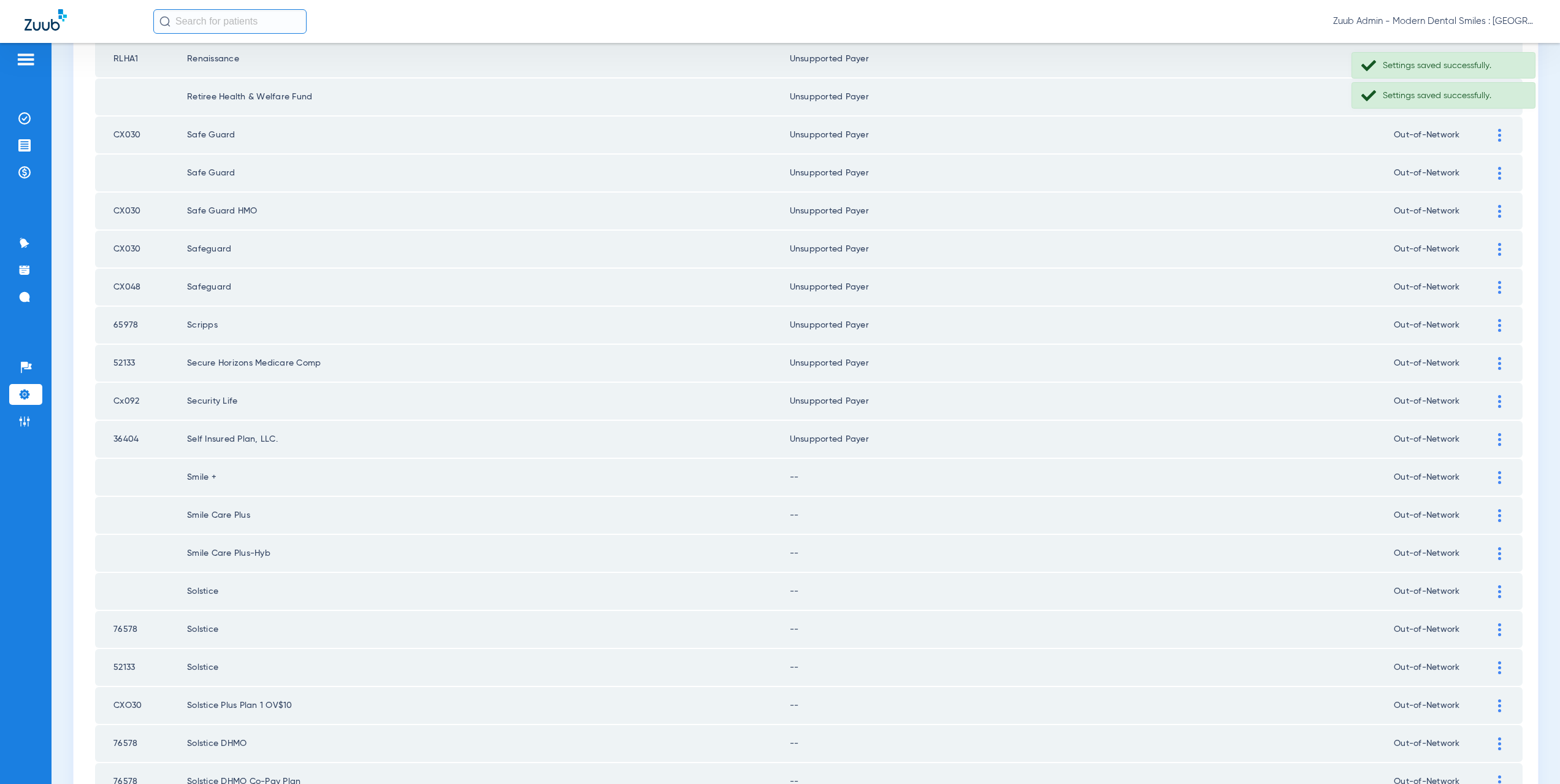
click at [1495, 471] on div at bounding box center [1500, 477] width 21 height 13
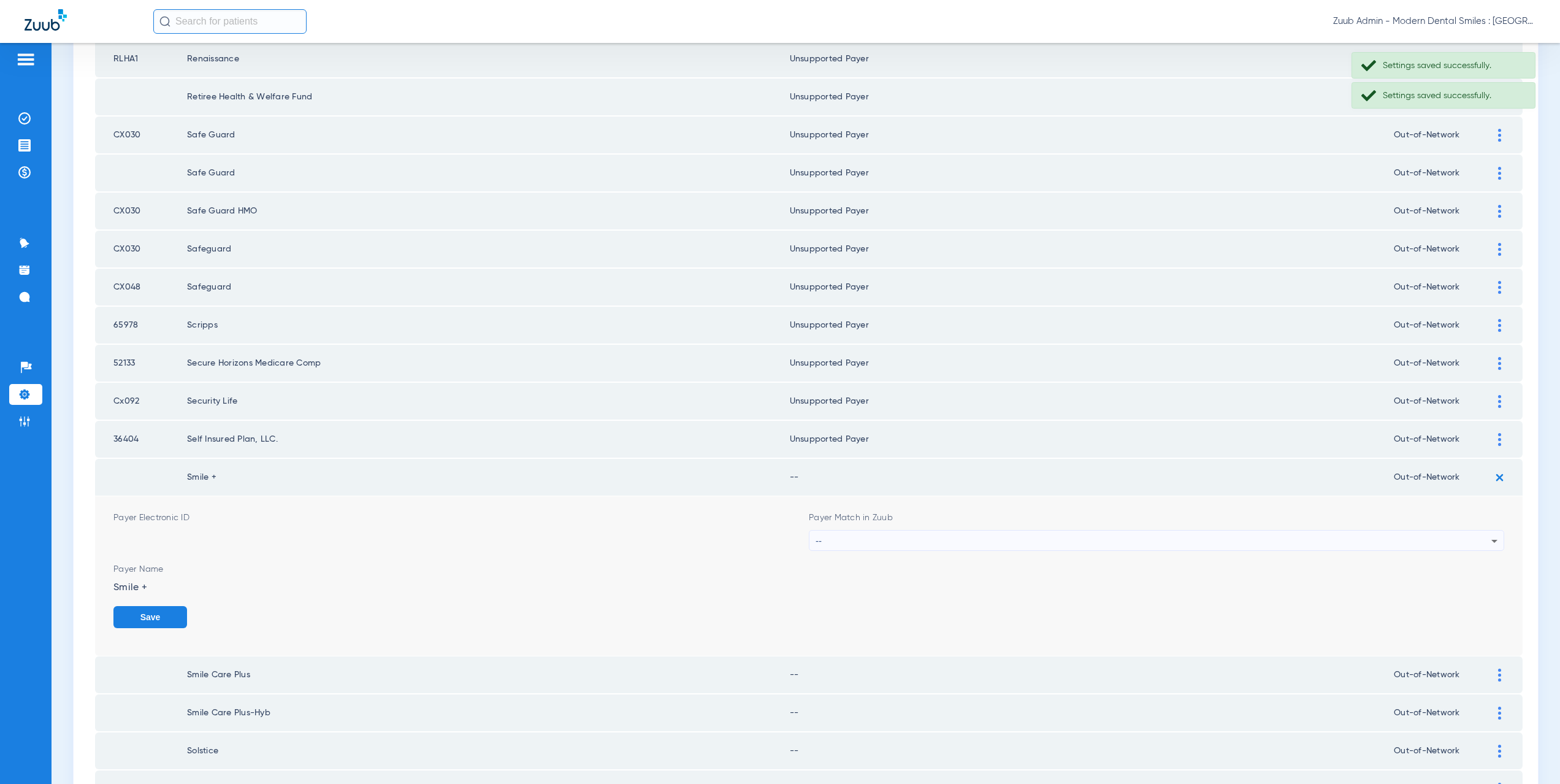
click at [961, 547] on div "--" at bounding box center [1153, 541] width 676 height 21
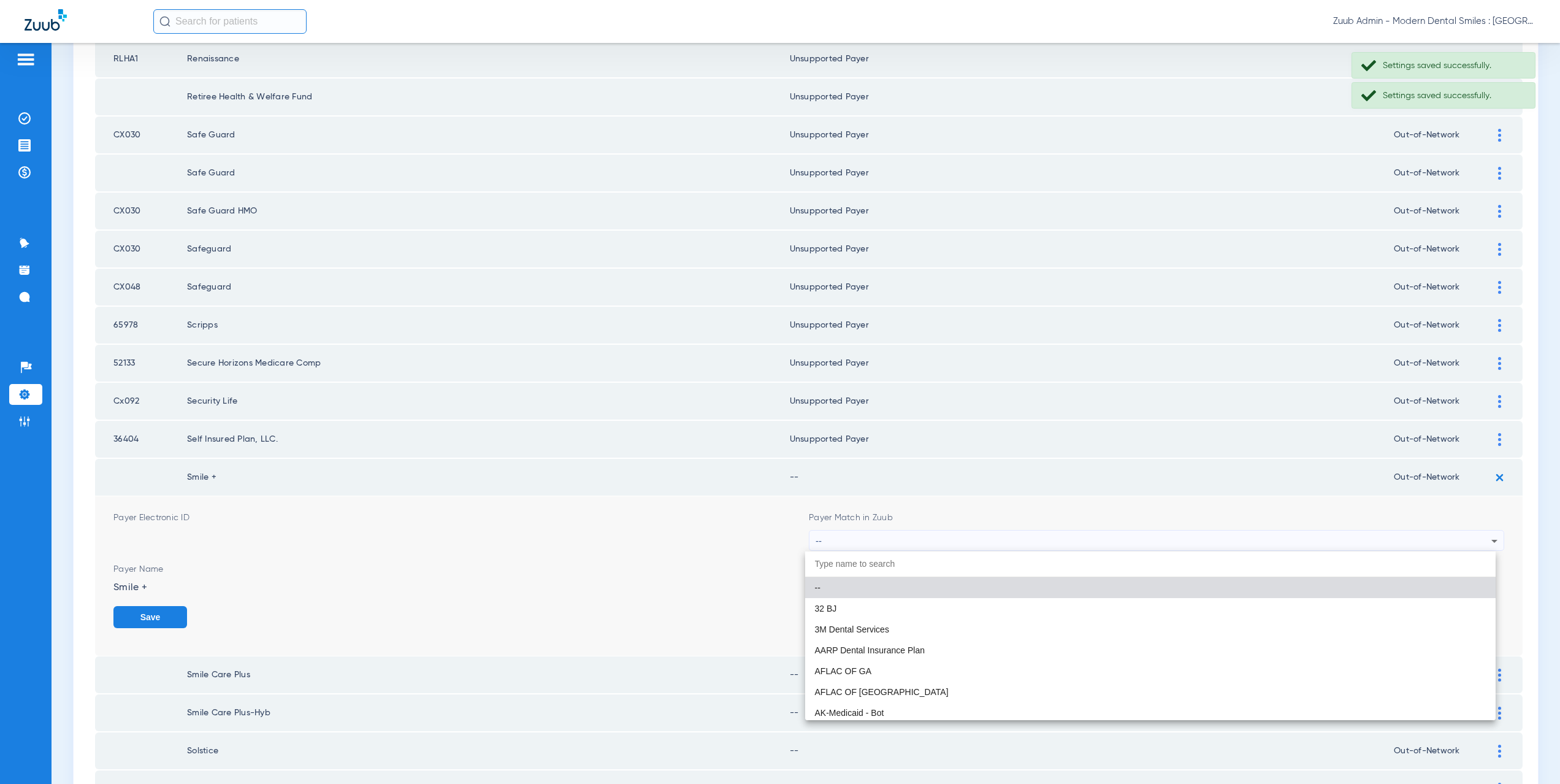
paste input "supported Payer"
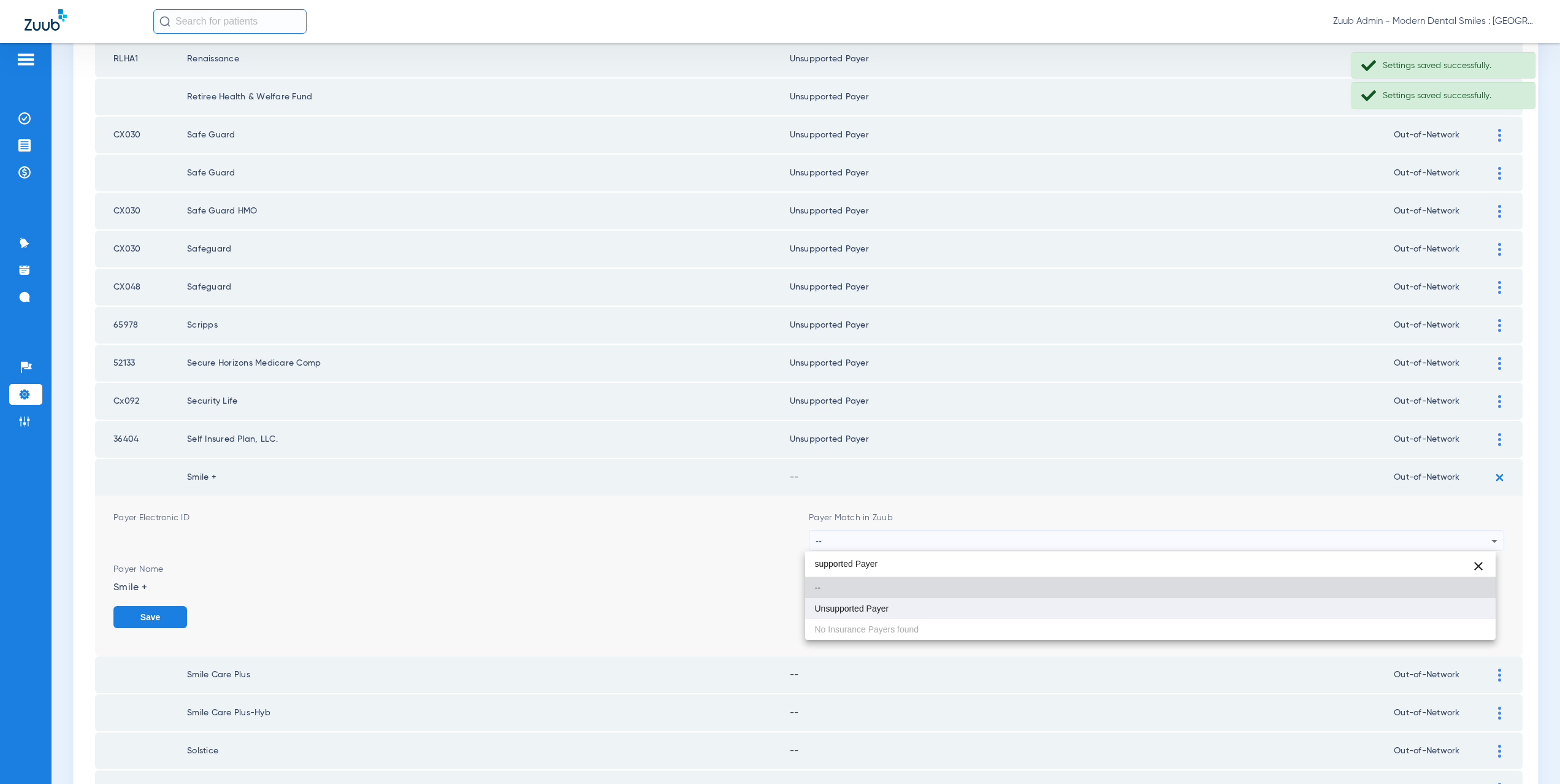
type input "supported Payer"
click at [915, 604] on mat-option "Unsupported Payer" at bounding box center [1151, 608] width 691 height 21
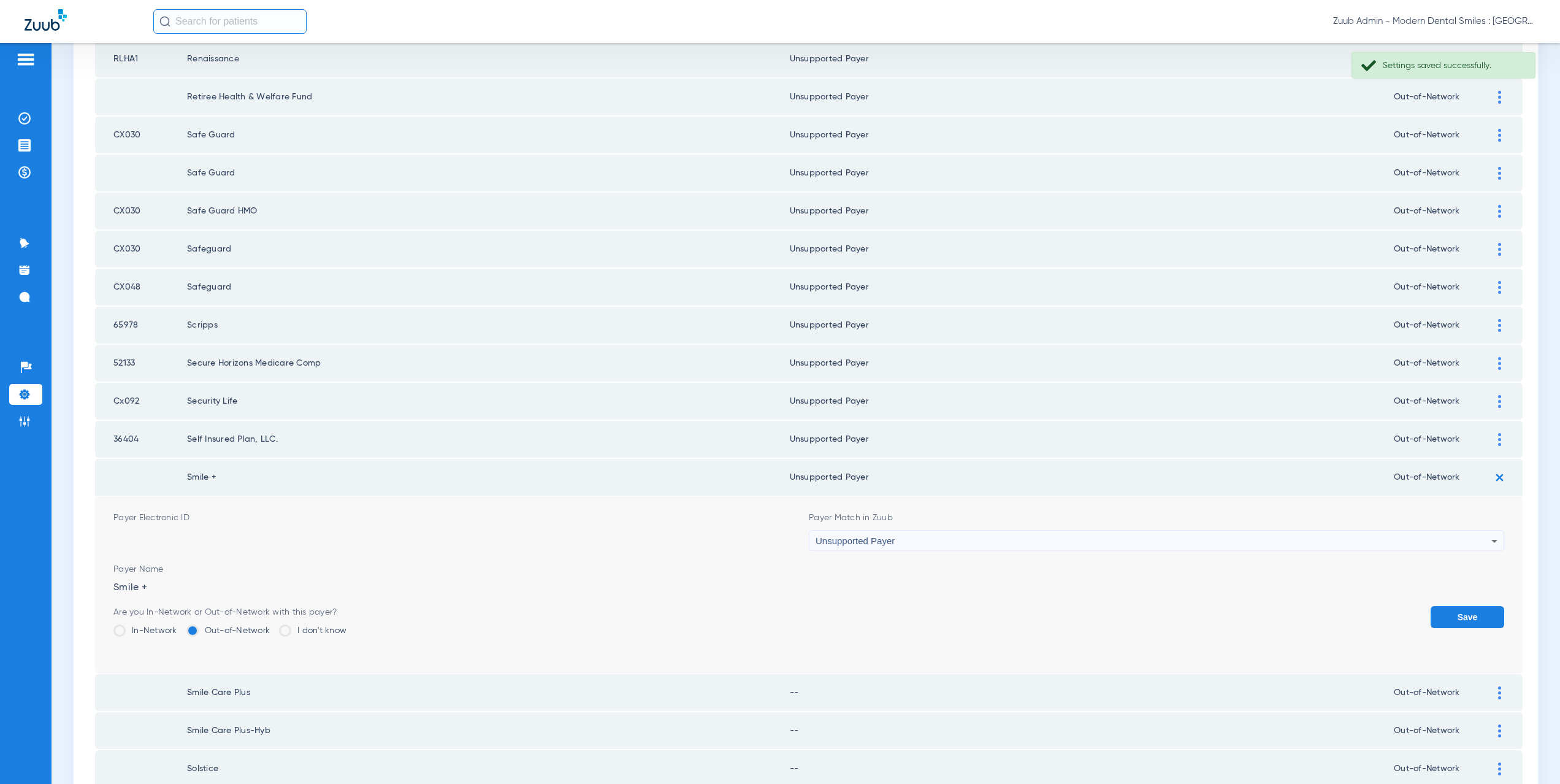
click at [1445, 606] on button "Save" at bounding box center [1467, 616] width 73 height 22
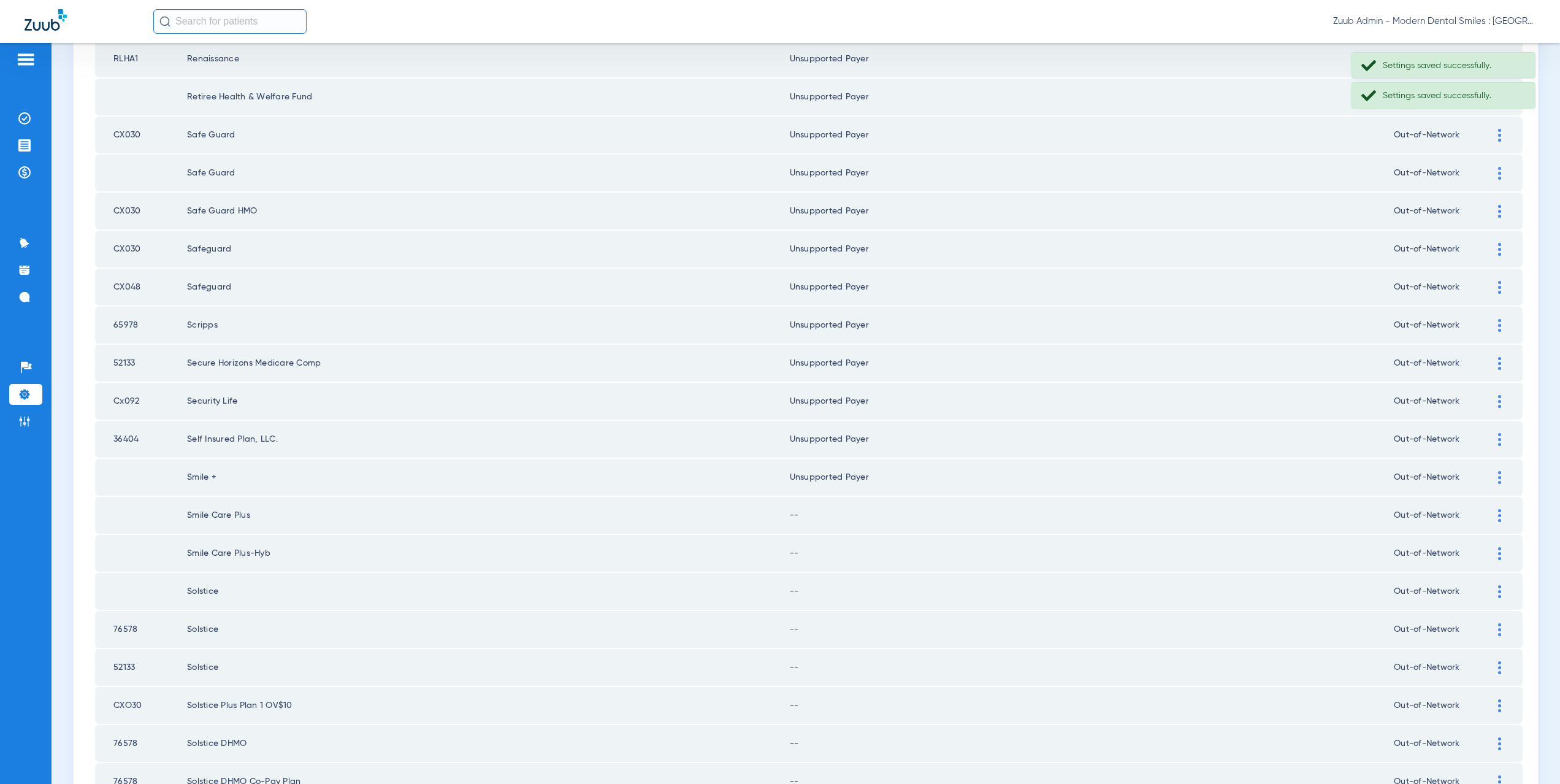
click at [1498, 516] on img at bounding box center [1500, 515] width 3 height 13
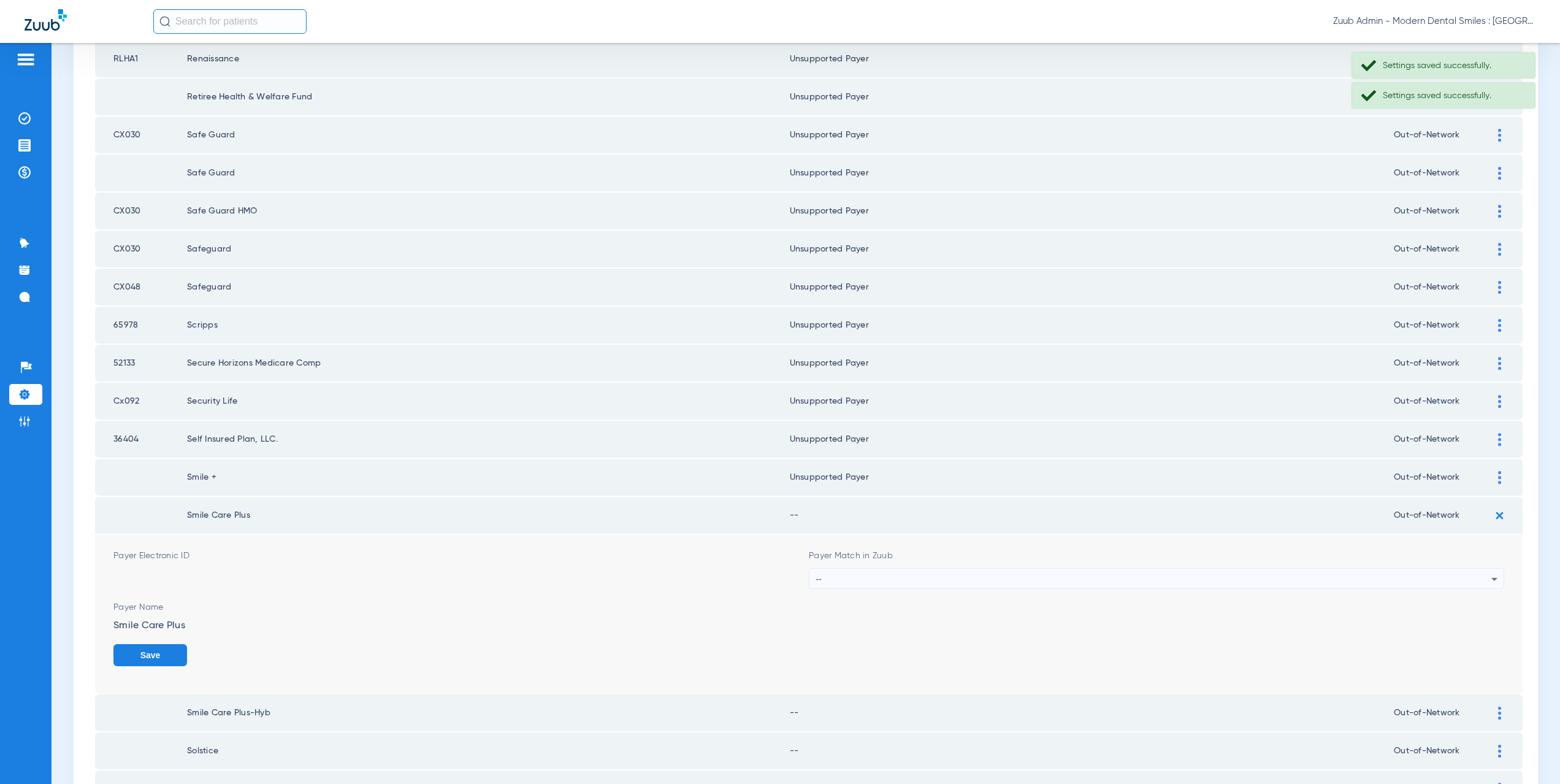
click at [844, 579] on div "--" at bounding box center [1153, 579] width 676 height 21
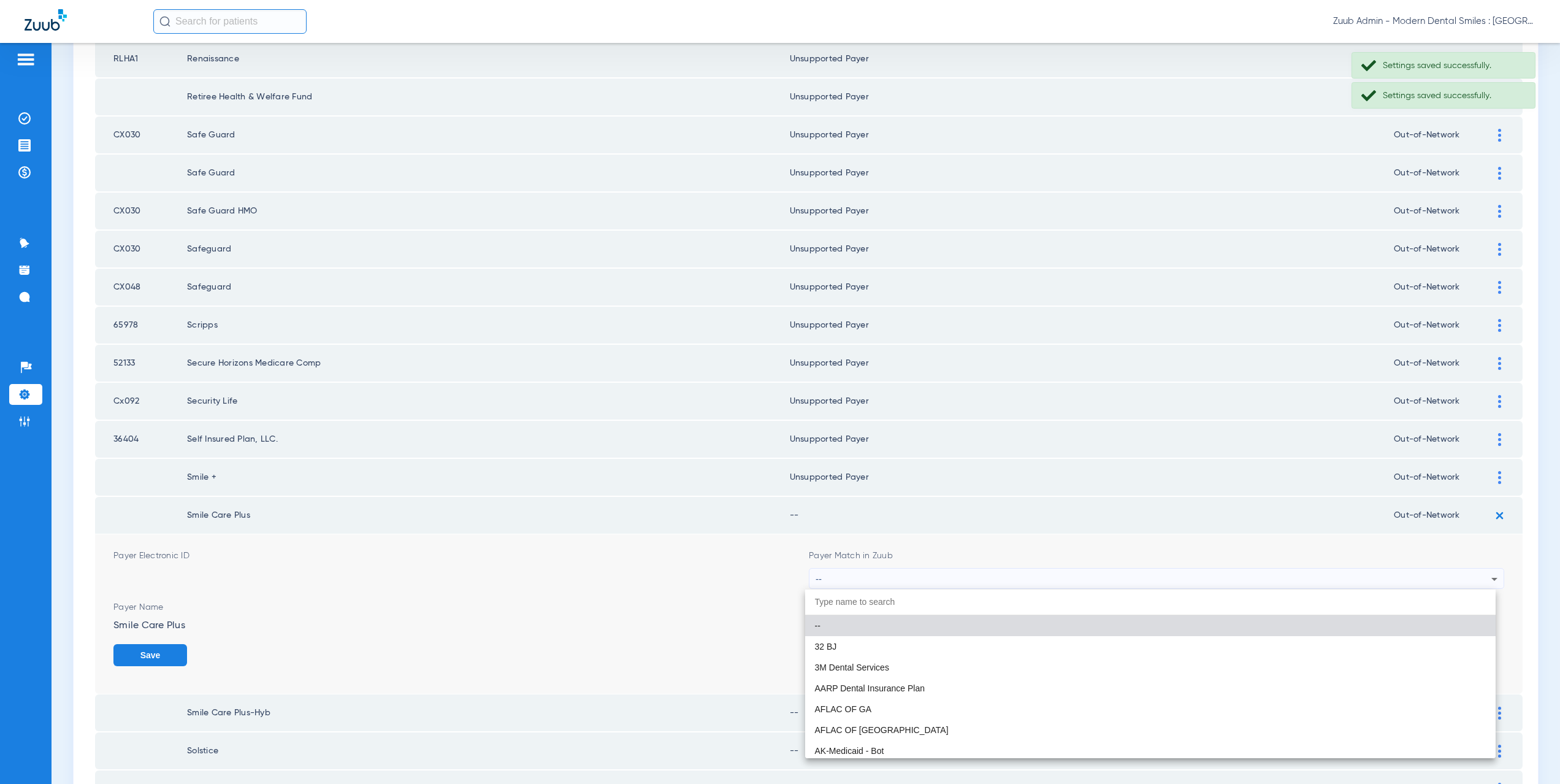
paste input "supported Payer"
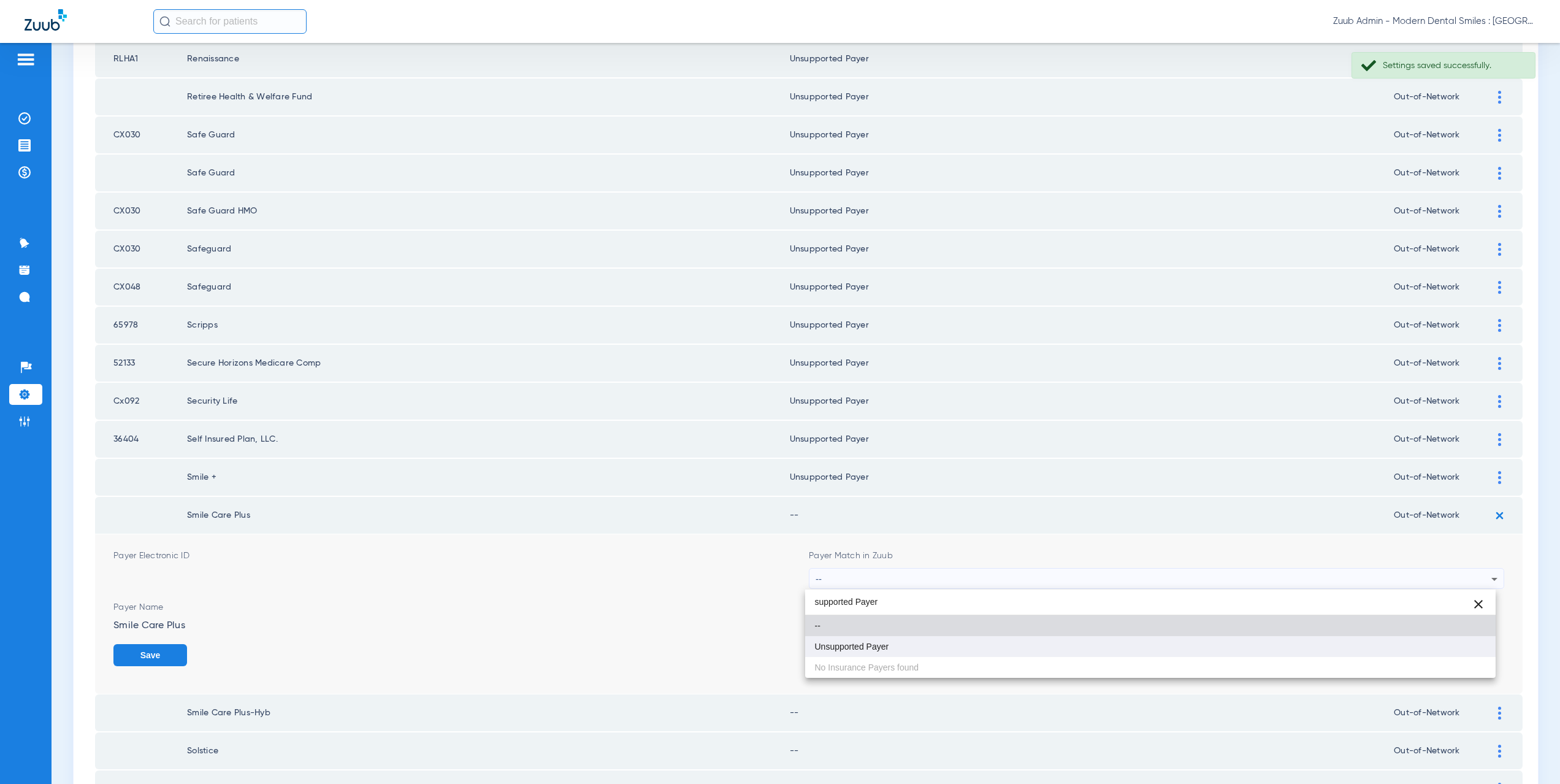
type input "supported Payer"
click at [864, 642] on span "Unsupported Payer" at bounding box center [852, 646] width 74 height 9
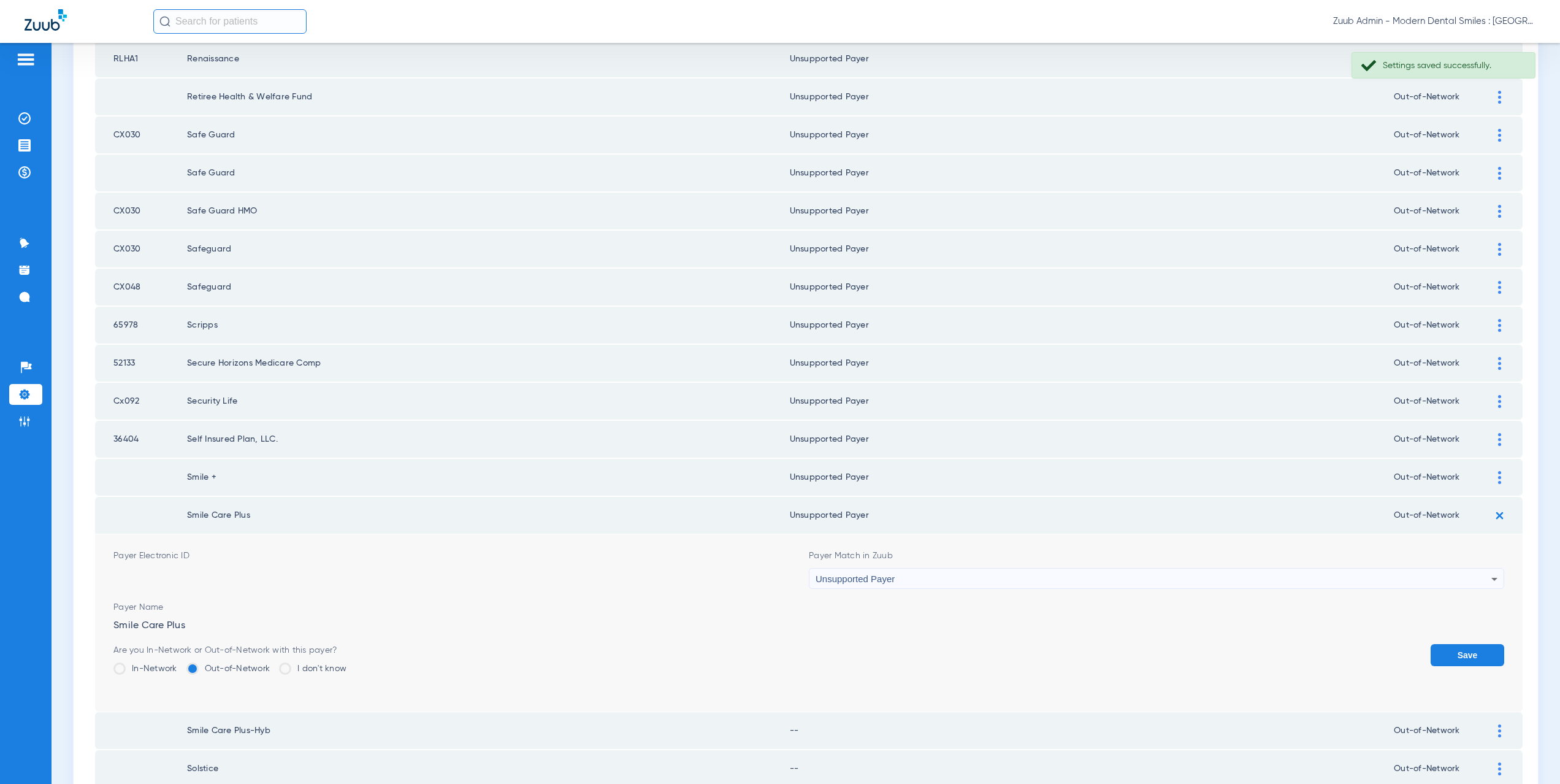
click at [1434, 654] on button "Save" at bounding box center [1467, 654] width 73 height 22
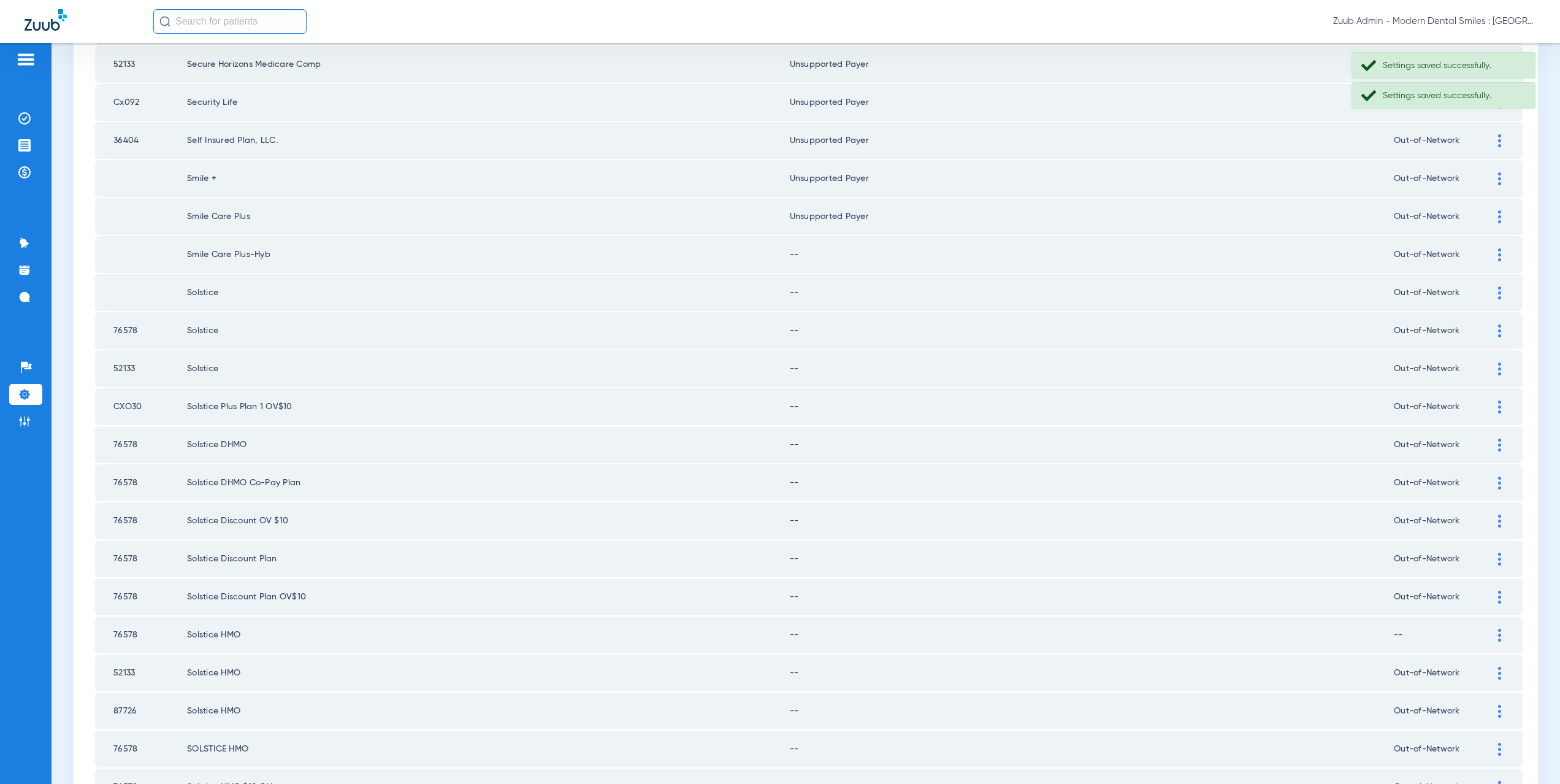
scroll to position [509, 0]
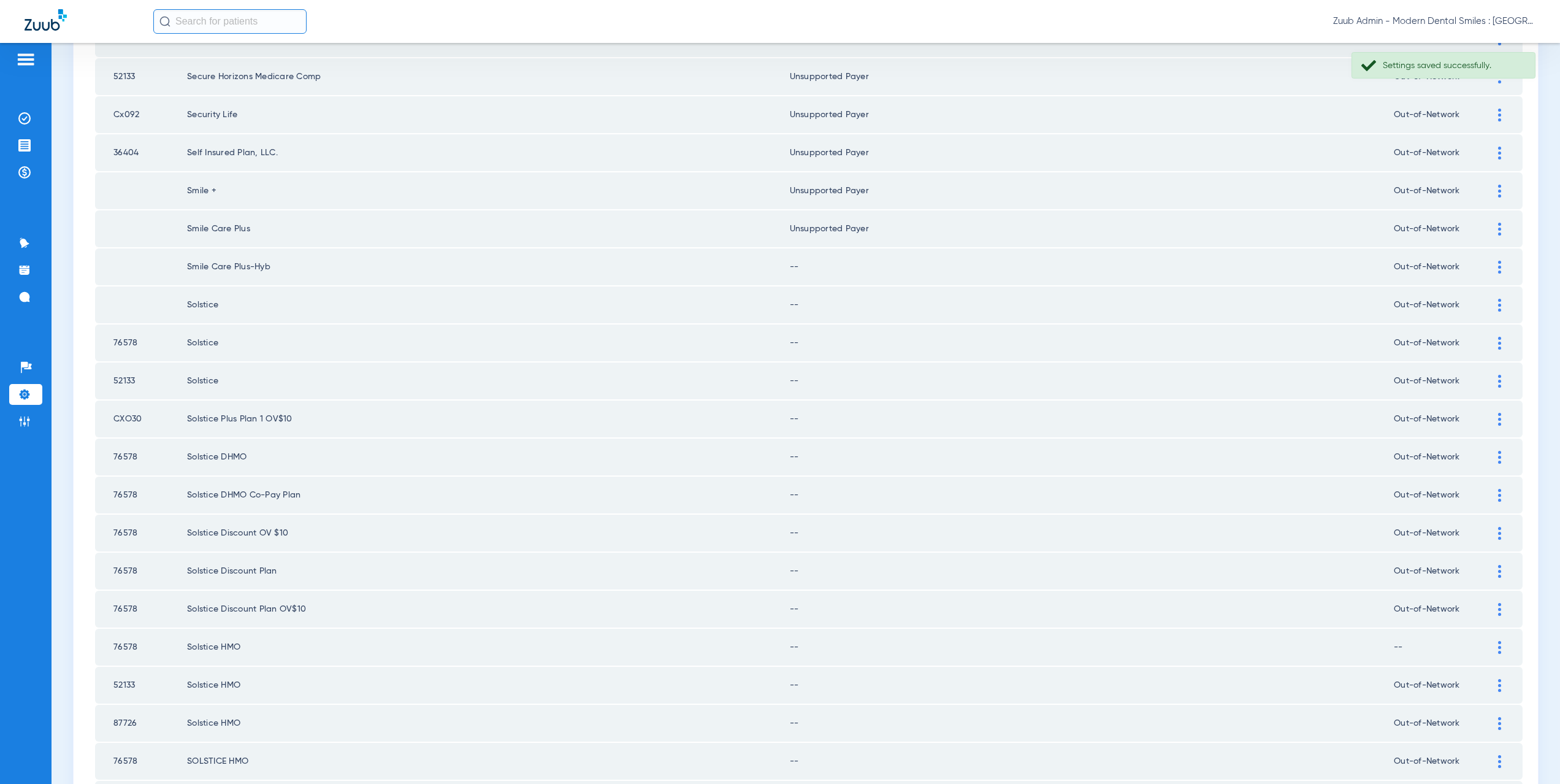
click at [1496, 266] on div at bounding box center [1500, 267] width 21 height 13
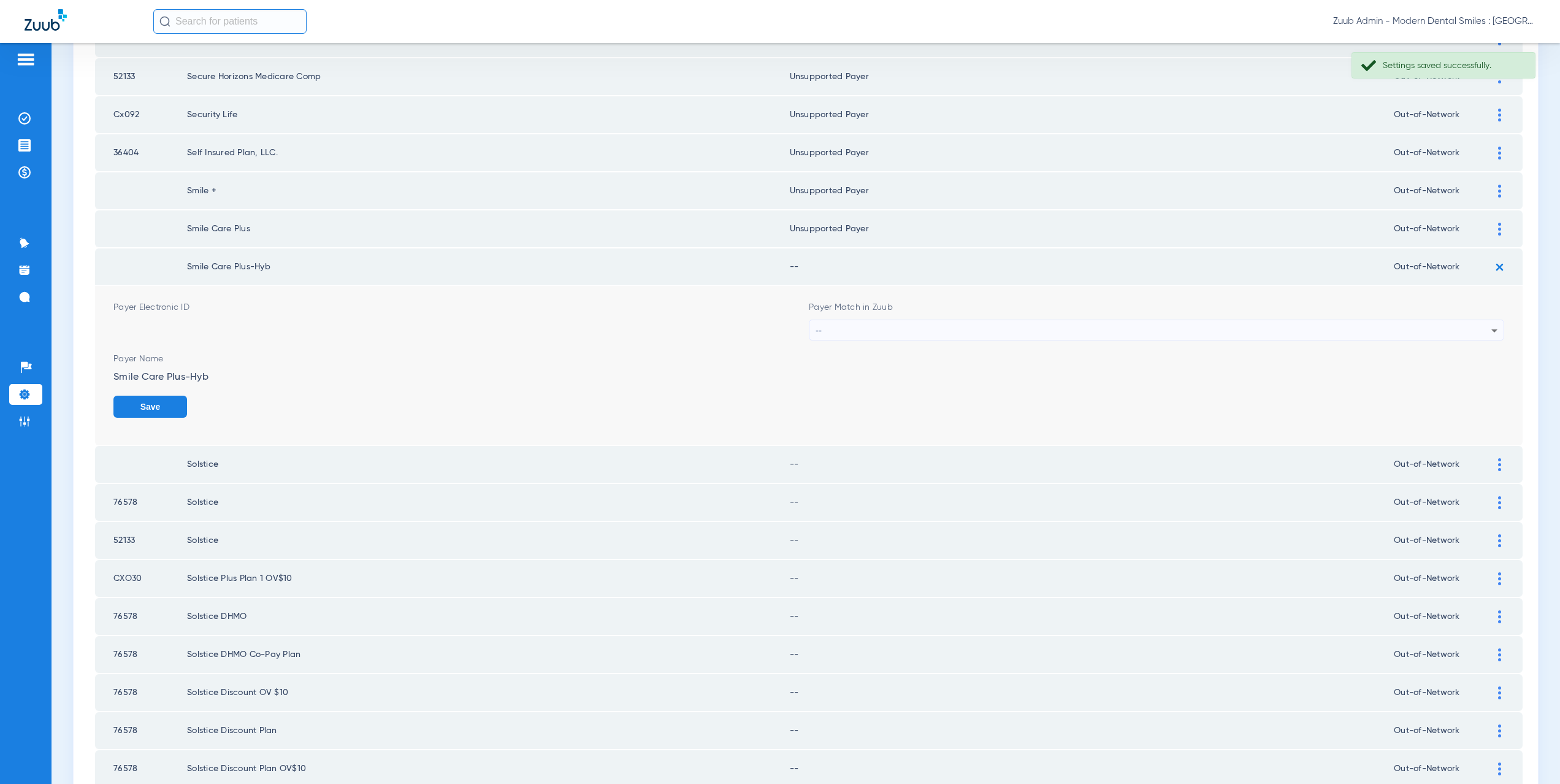
click at [859, 331] on div "--" at bounding box center [1153, 330] width 676 height 21
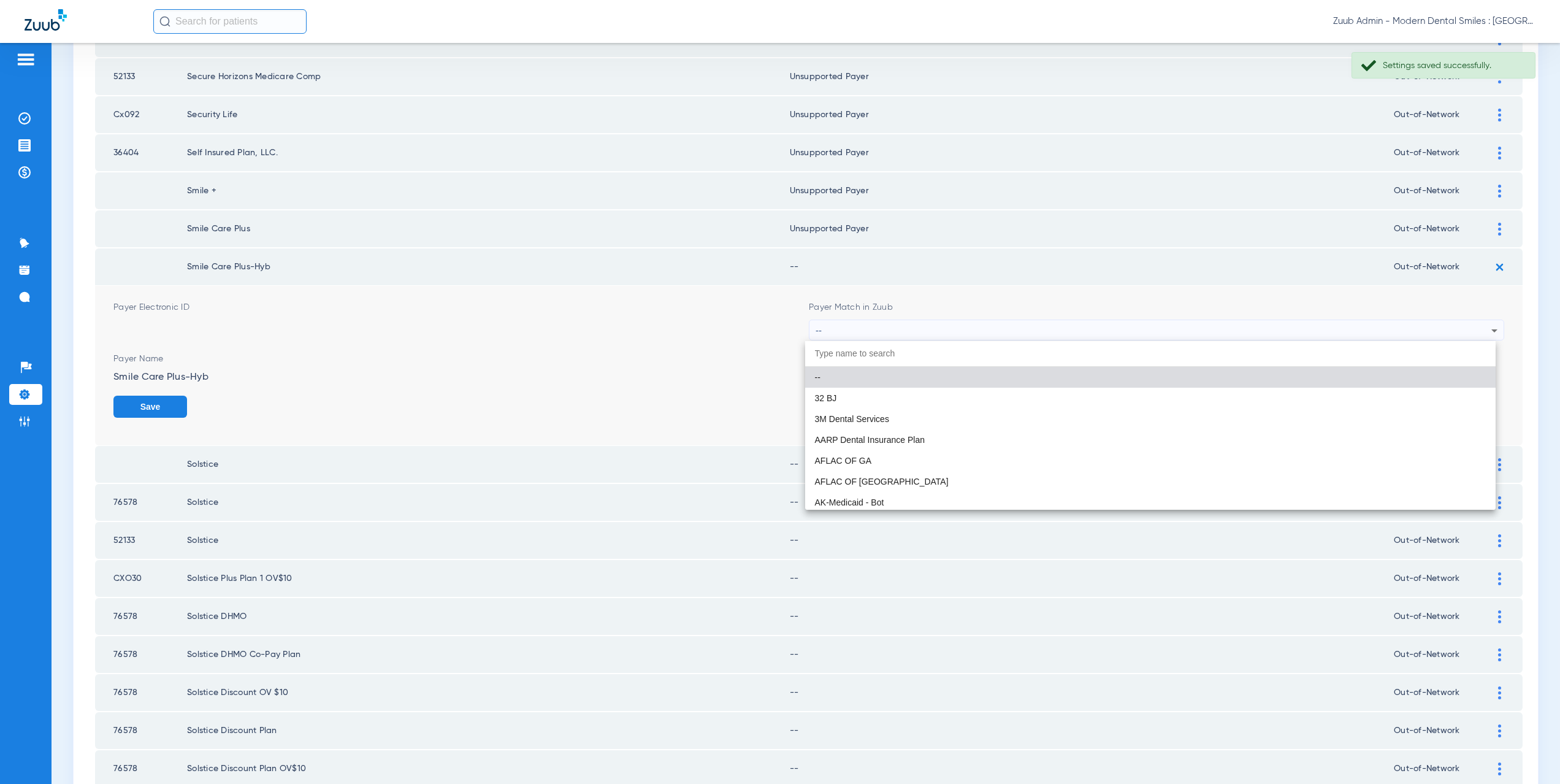
paste input "supported Payer"
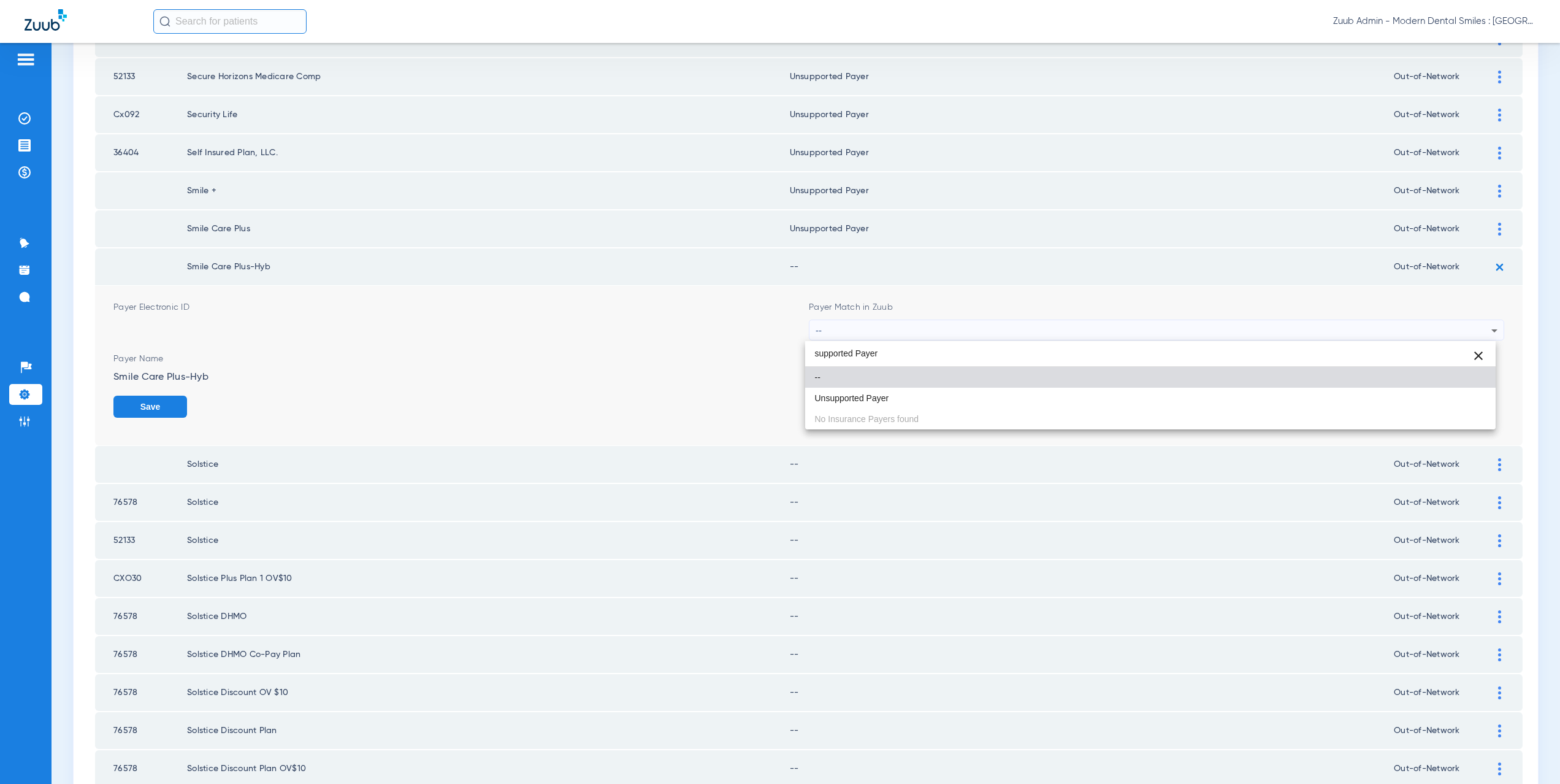
type input "supported Payer"
click at [883, 394] on span "Unsupported Payer" at bounding box center [852, 398] width 74 height 9
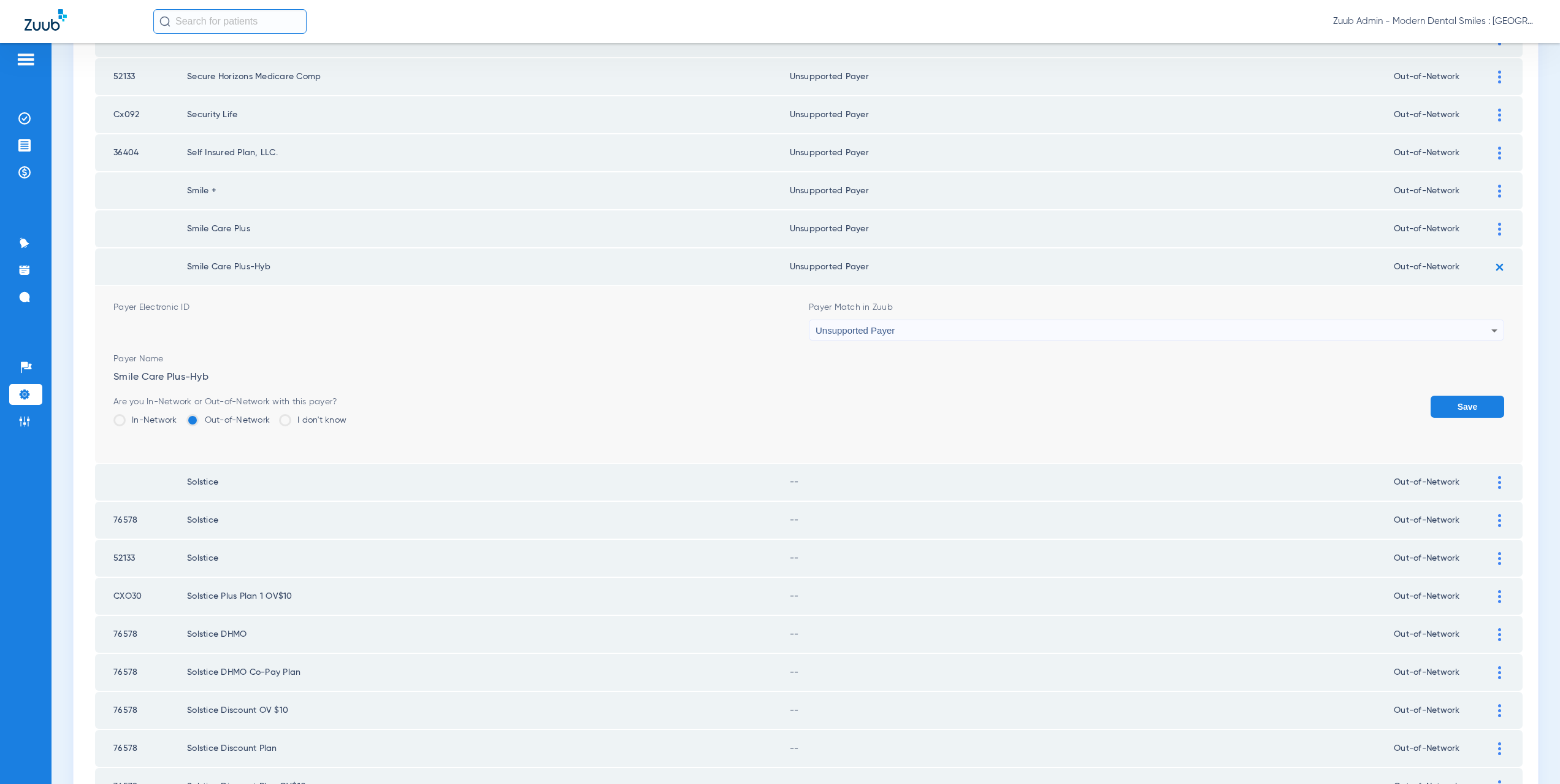
click at [1445, 403] on button "Save" at bounding box center [1467, 406] width 73 height 22
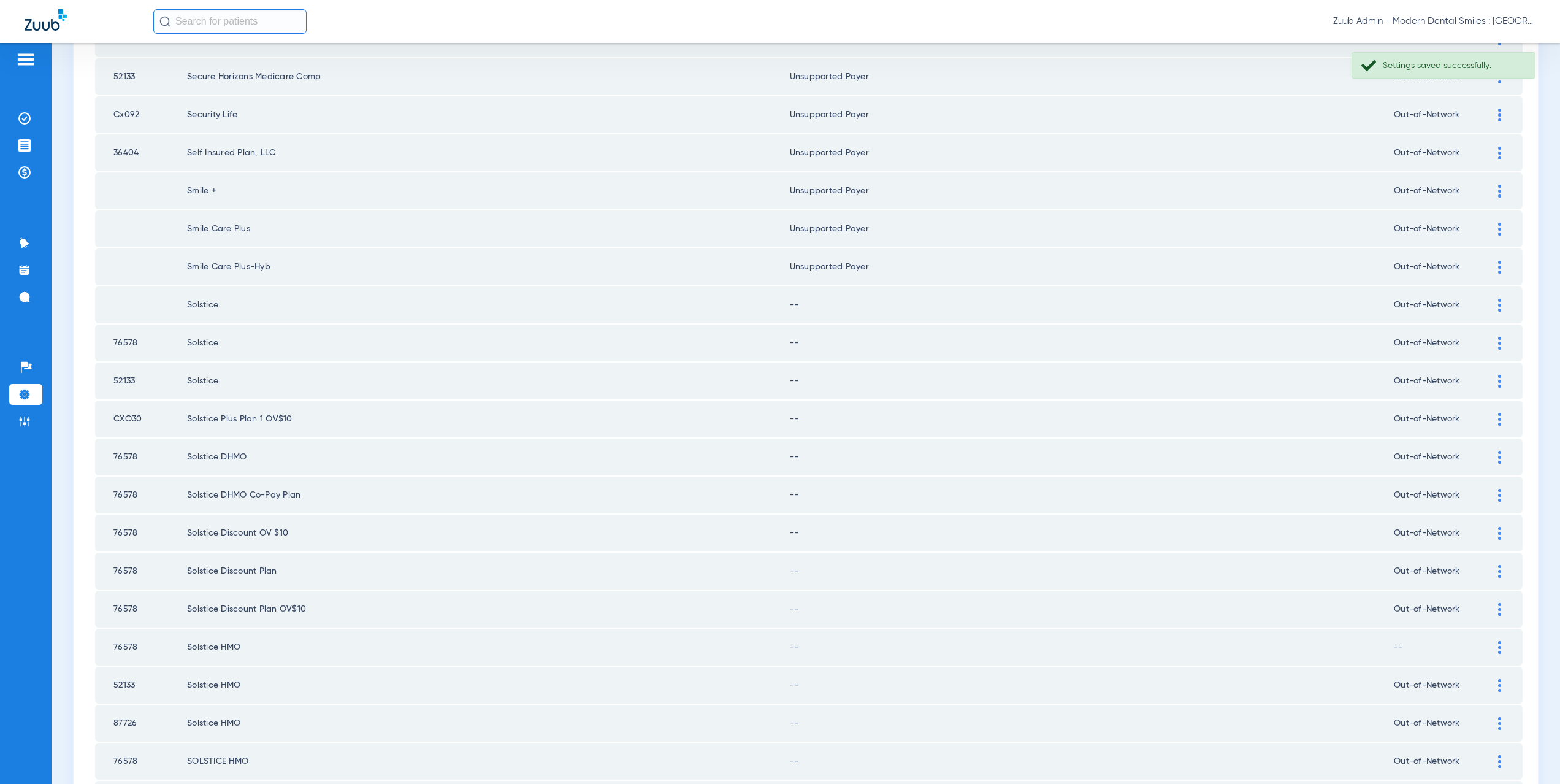
click at [1489, 305] on div at bounding box center [1500, 305] width 21 height 13
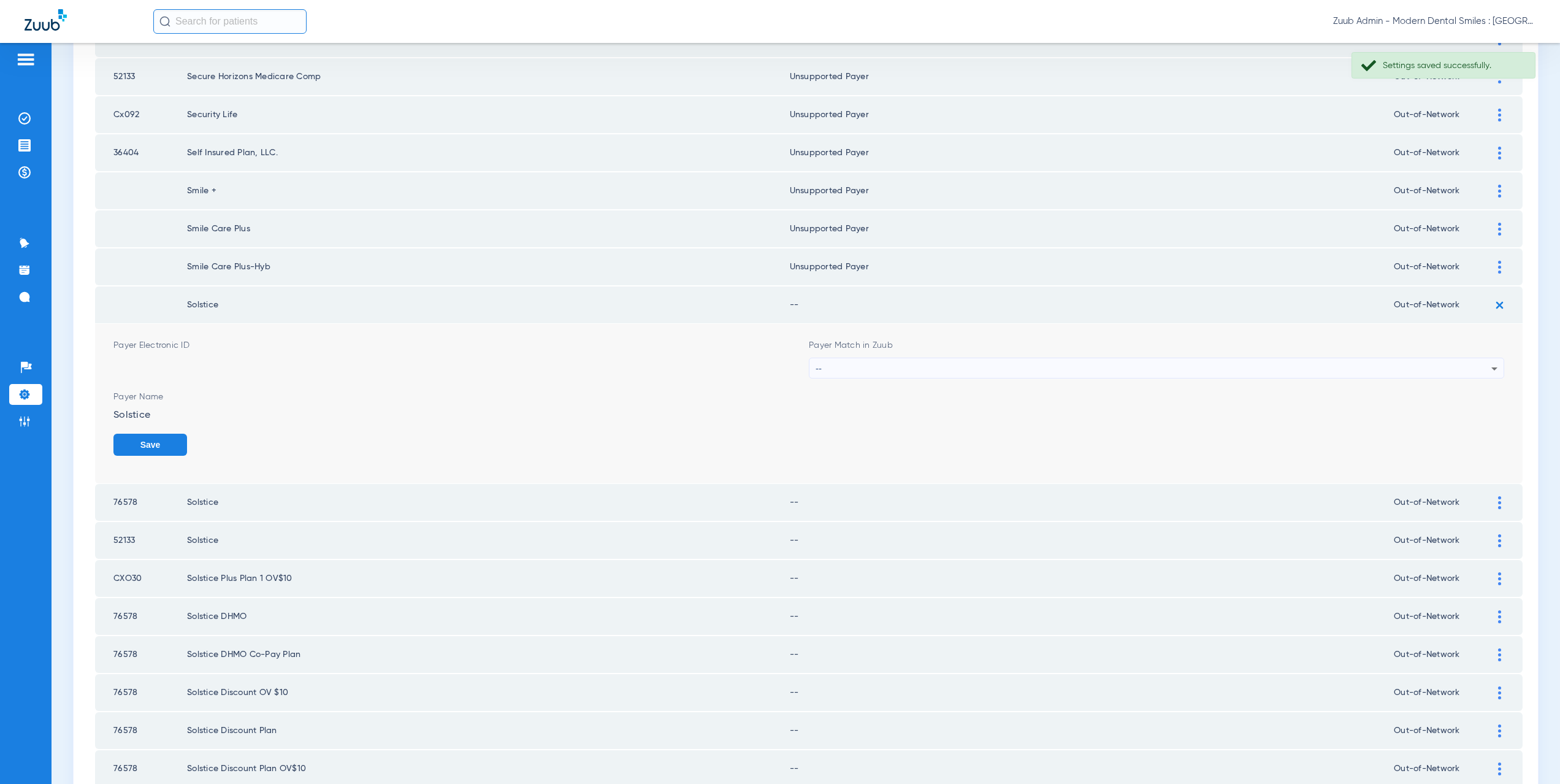
click at [824, 365] on div "--" at bounding box center [1153, 368] width 676 height 21
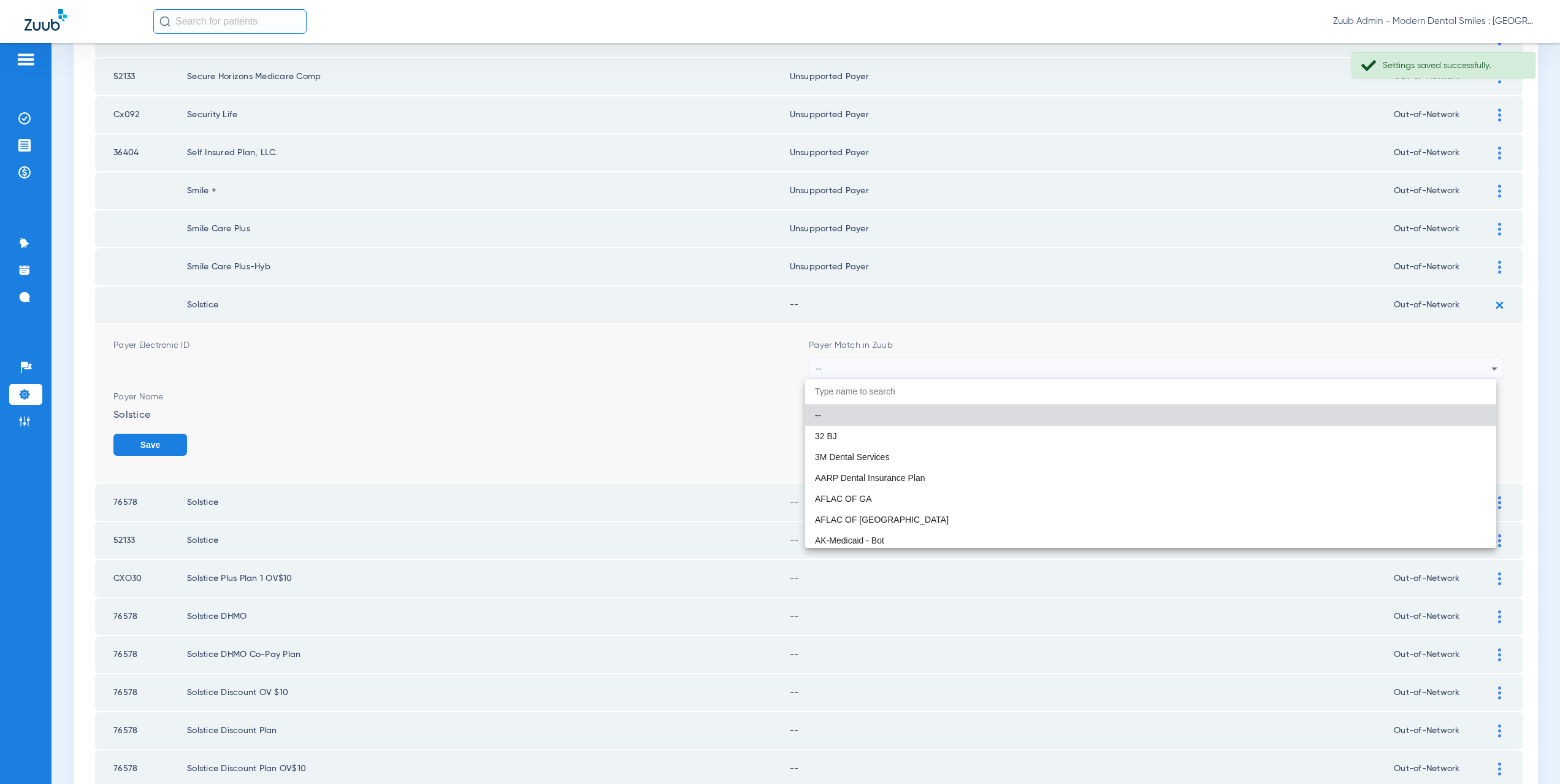
paste input "supported Payer"
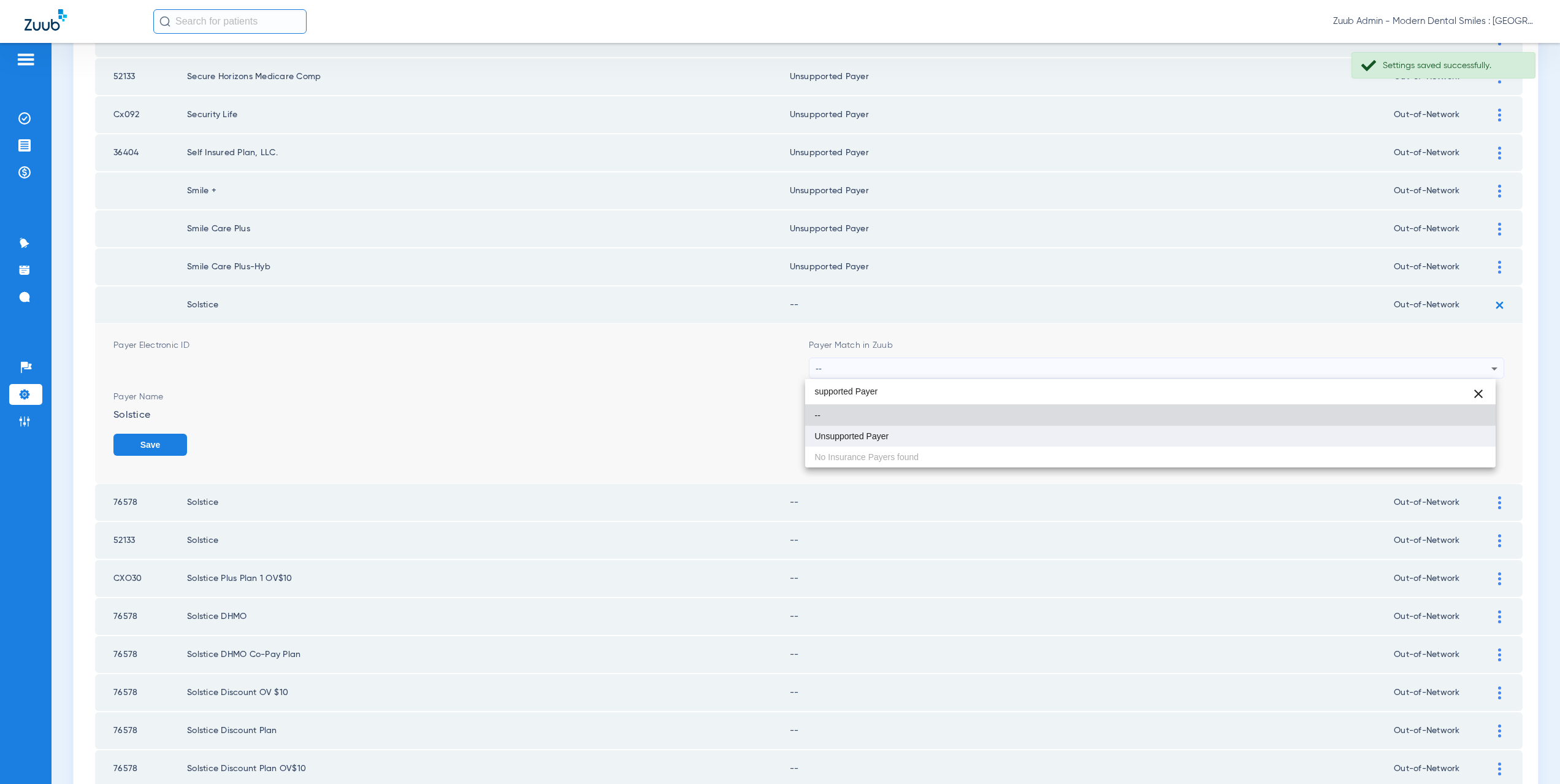
type input "supported Payer"
click at [856, 435] on span "Unsupported Payer" at bounding box center [852, 436] width 74 height 9
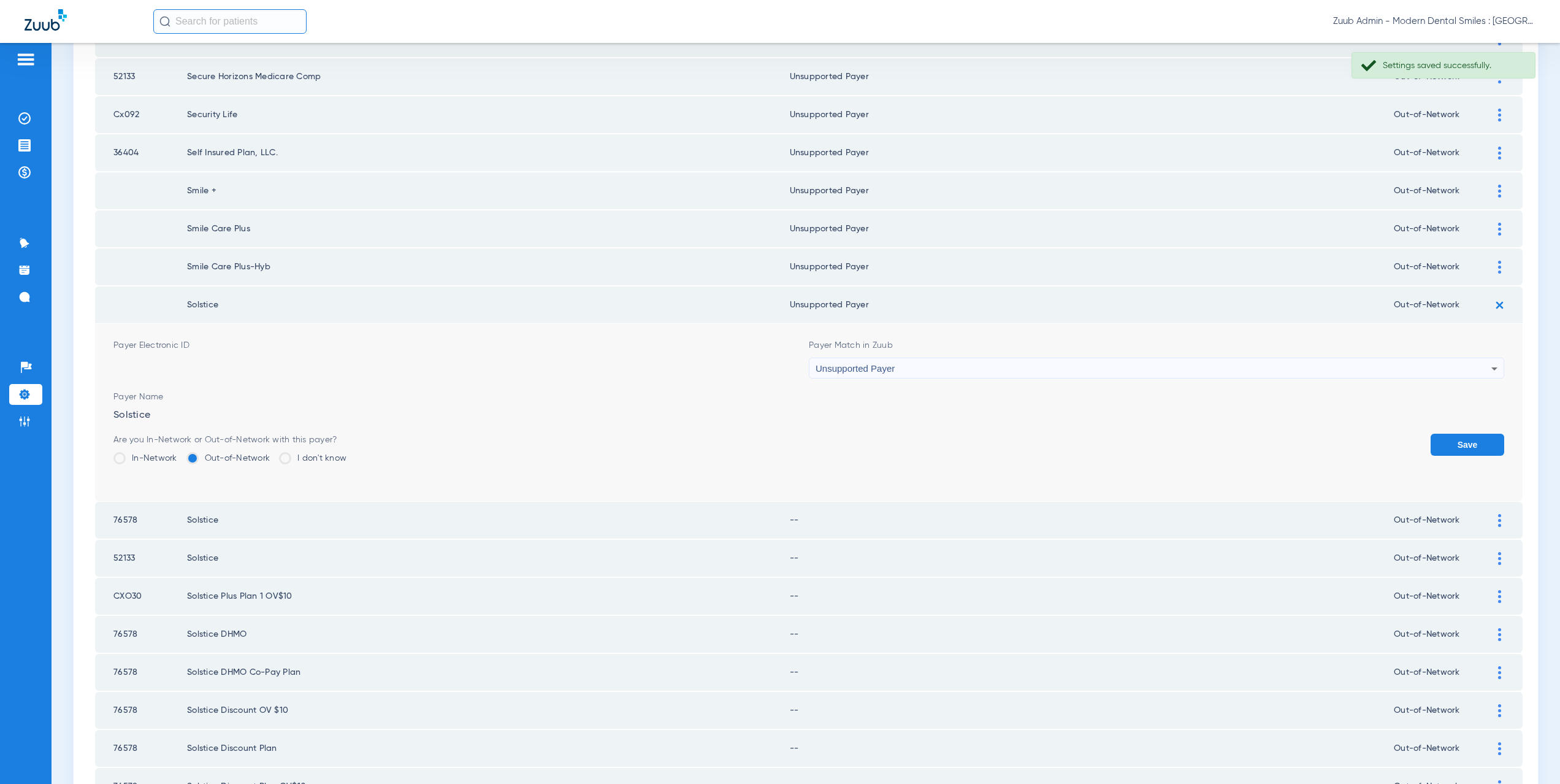
click at [1476, 449] on button "Save" at bounding box center [1467, 444] width 73 height 22
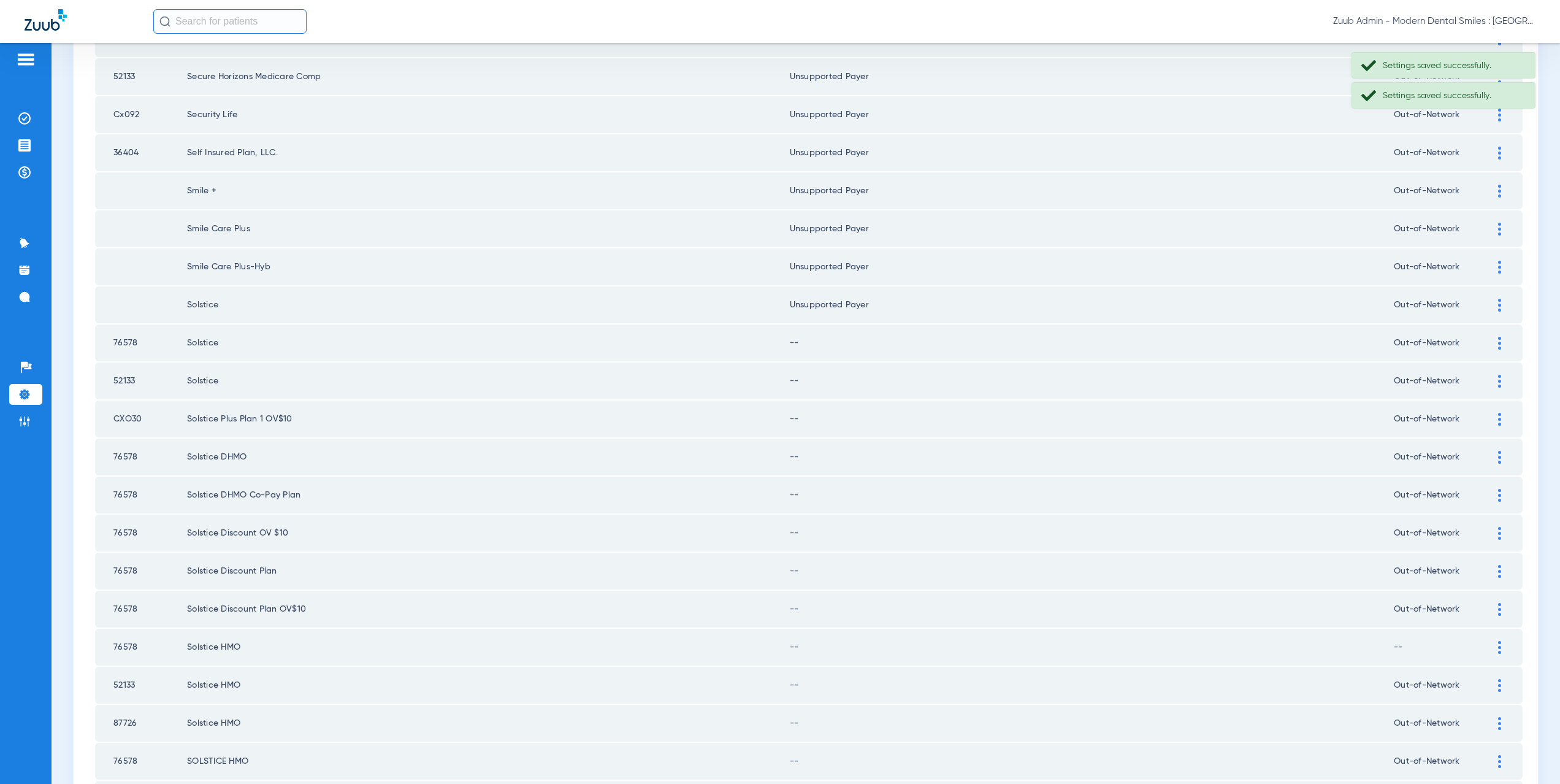
click at [1493, 341] on div at bounding box center [1500, 343] width 21 height 13
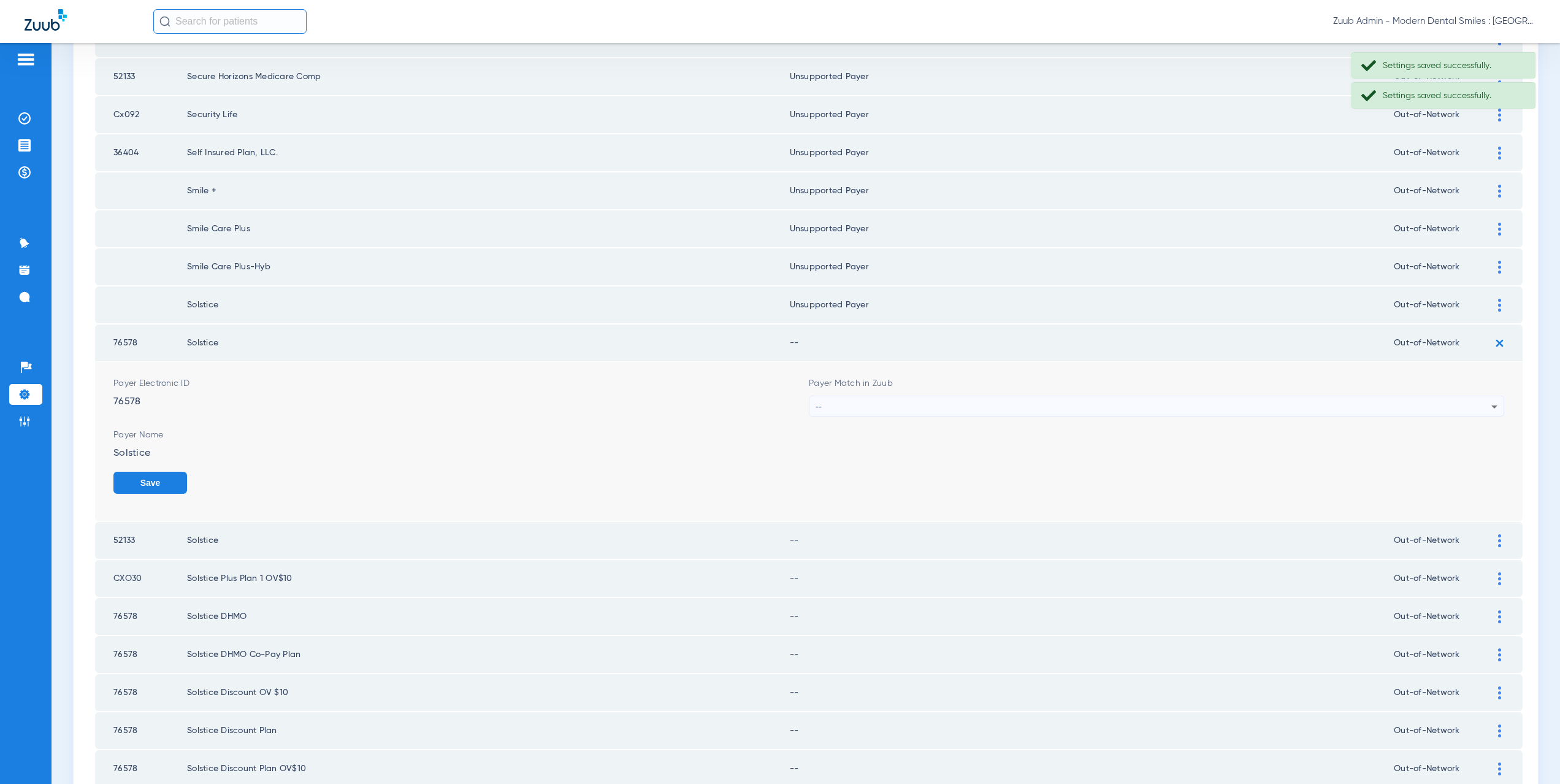
click at [836, 405] on div "--" at bounding box center [1153, 406] width 676 height 21
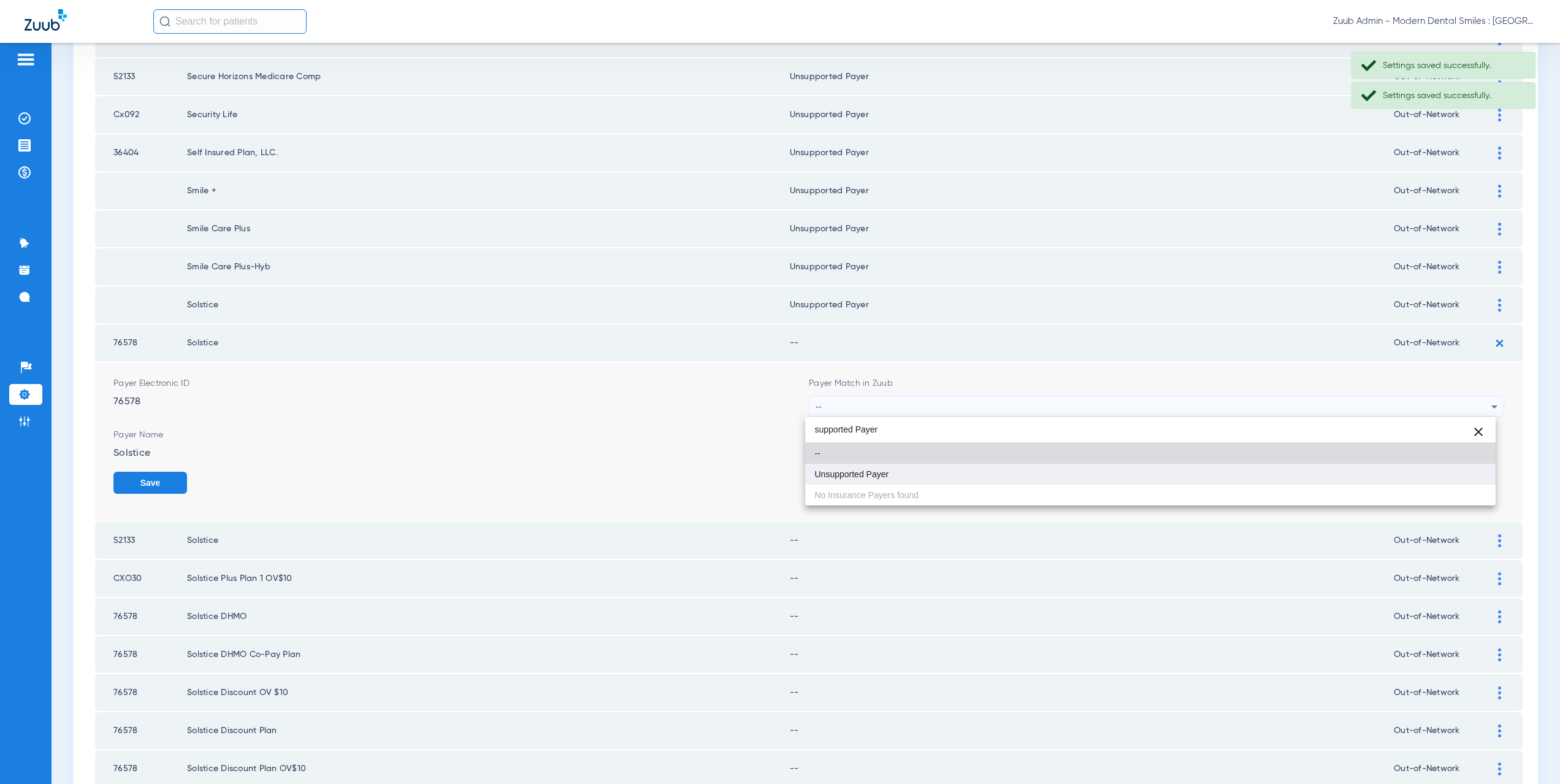
type input "supported Payer"
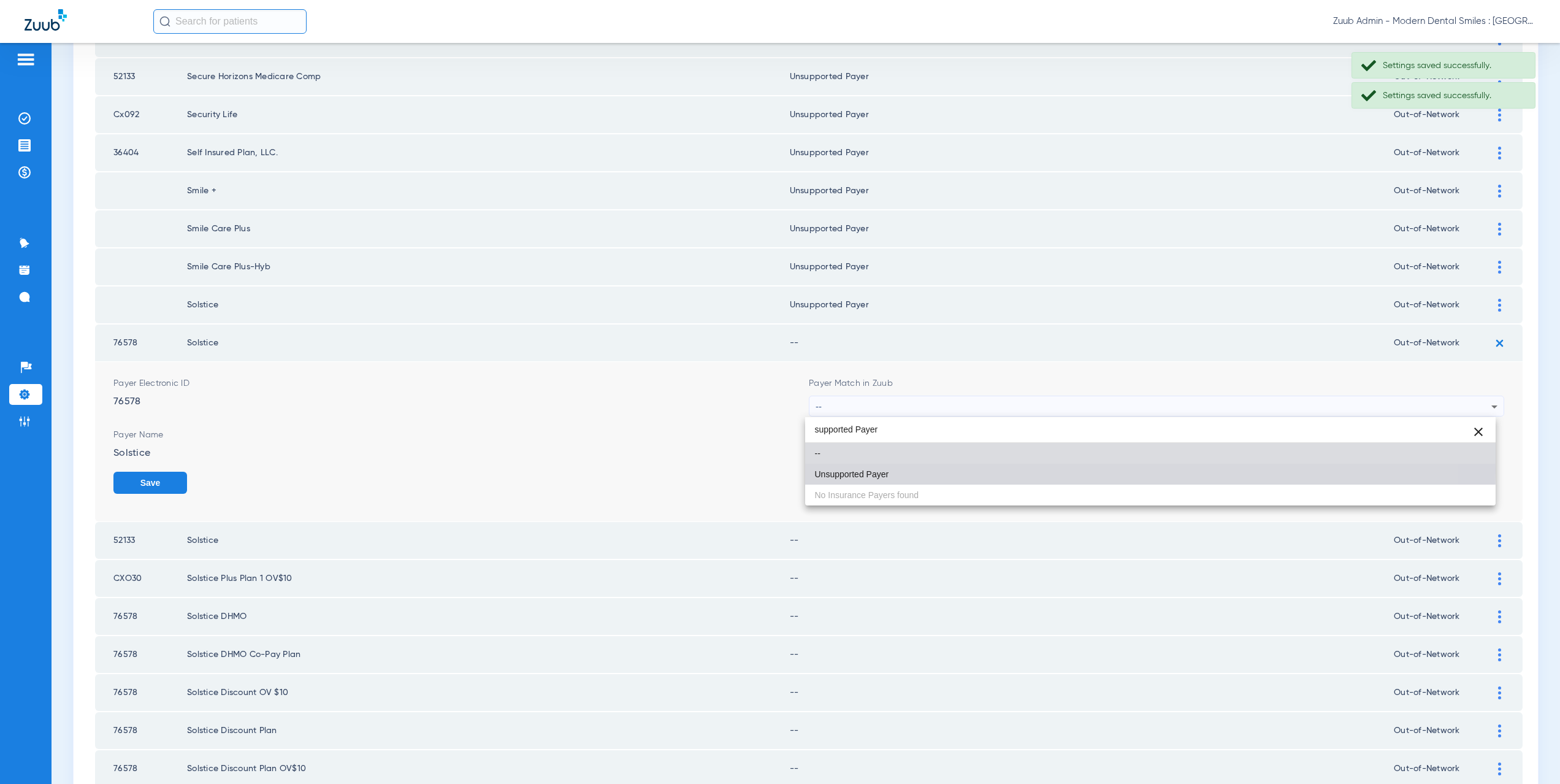
click at [854, 470] on span "Unsupported Payer" at bounding box center [852, 474] width 74 height 9
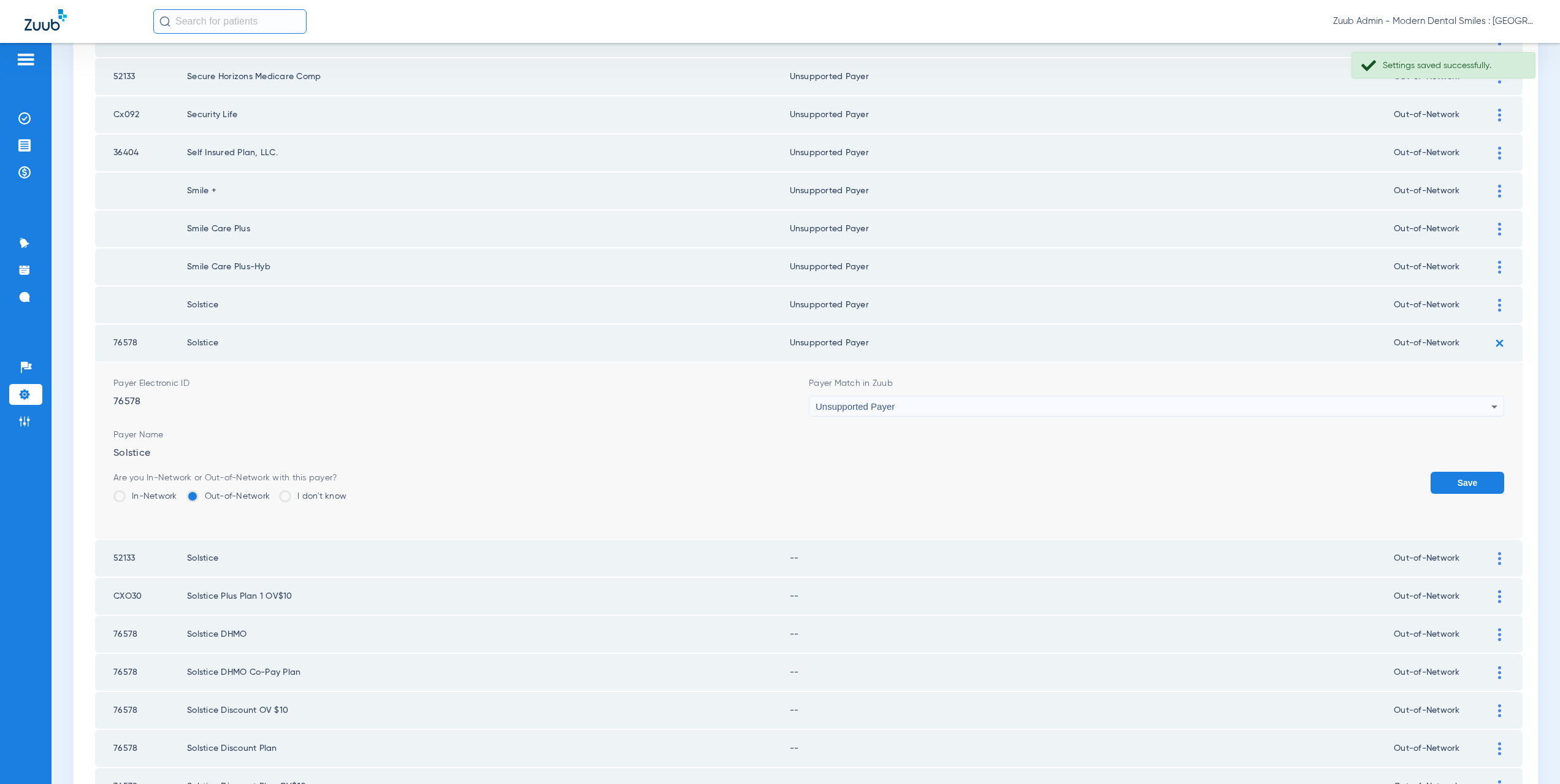
click at [1465, 479] on button "Save" at bounding box center [1467, 482] width 73 height 22
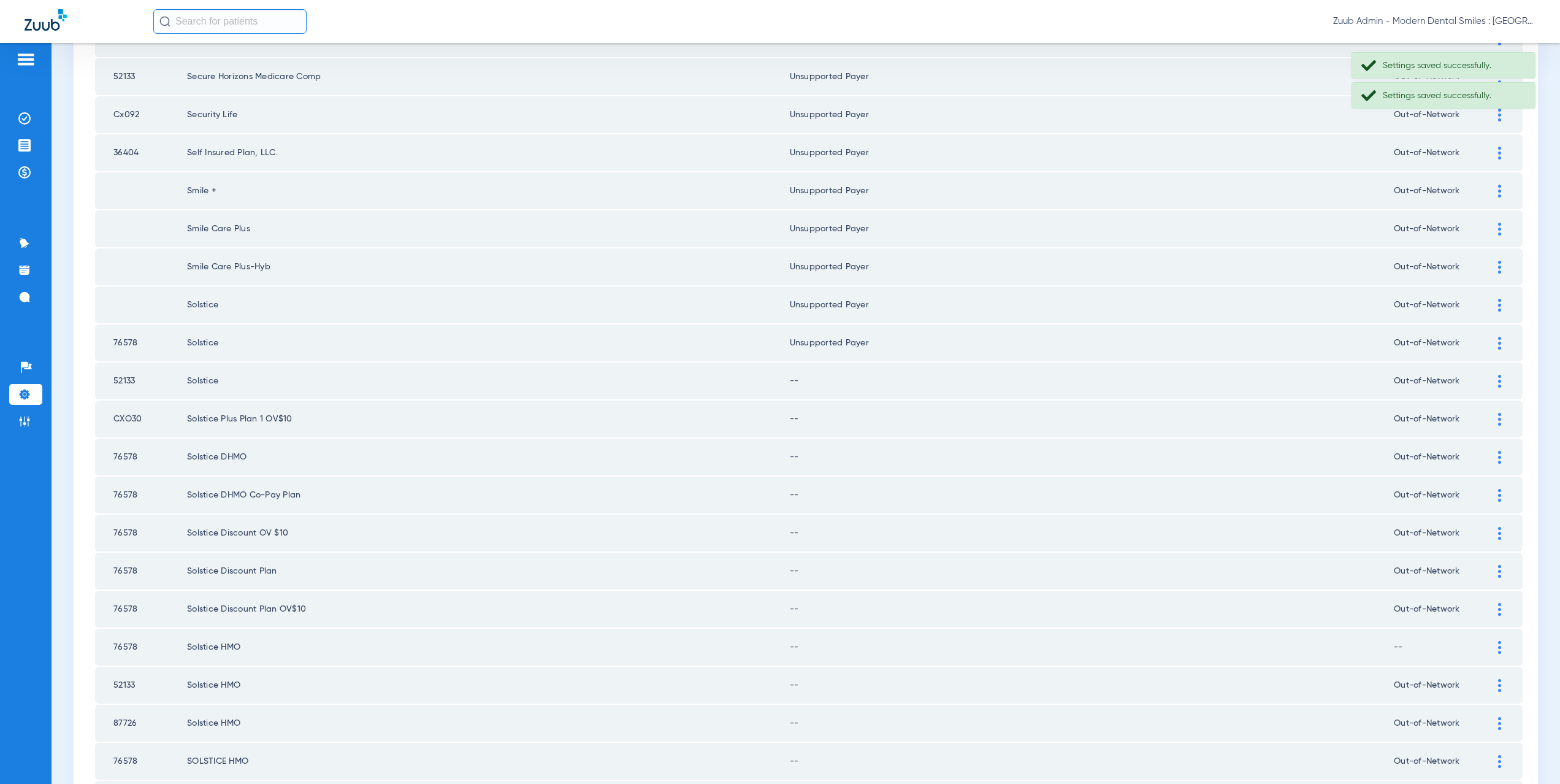
click at [1492, 377] on div at bounding box center [1500, 381] width 21 height 13
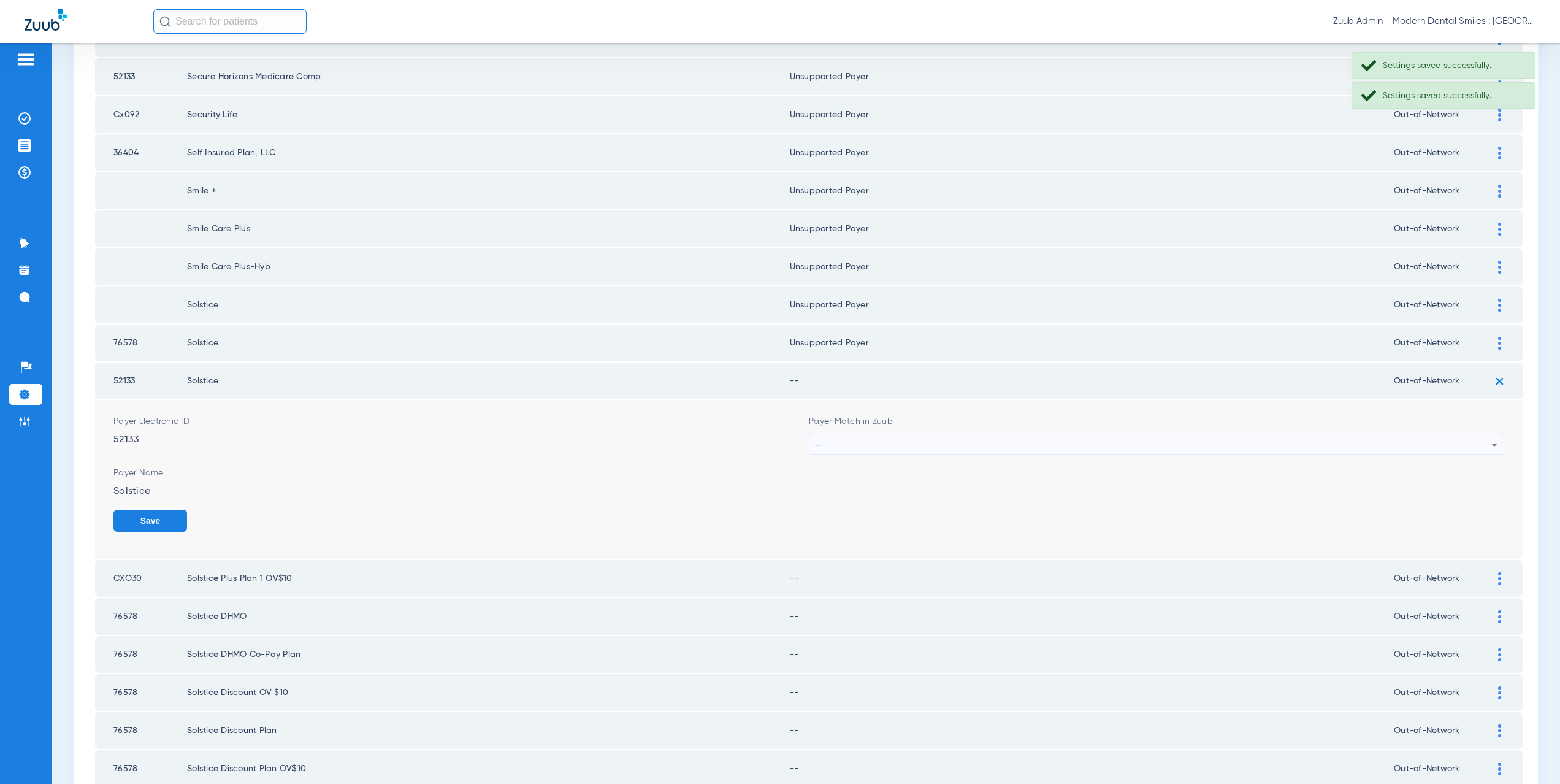
click at [866, 443] on div "--" at bounding box center [1153, 444] width 676 height 21
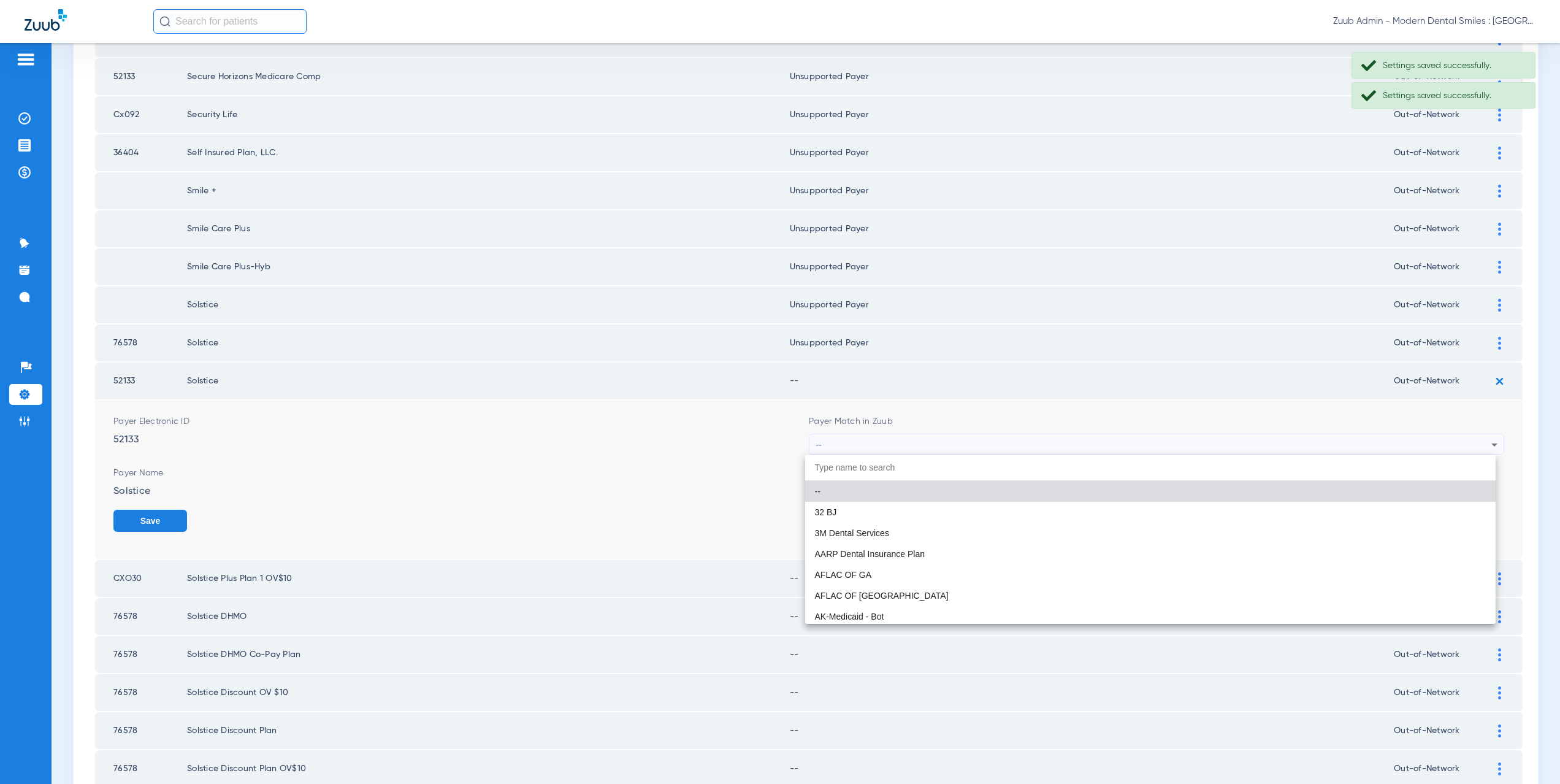
paste input "supported Payer"
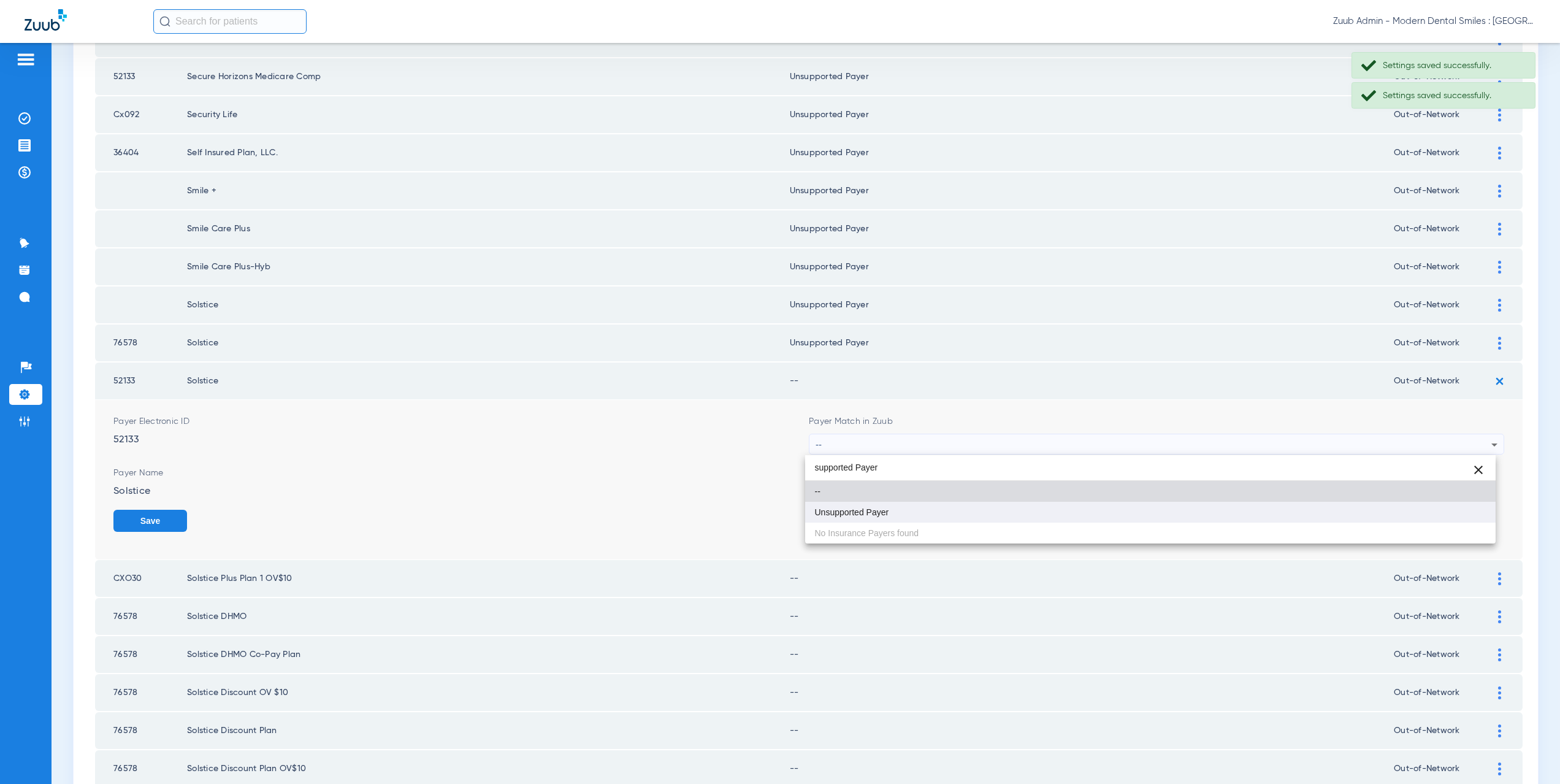
type input "supported Payer"
click at [887, 504] on mat-option "Unsupported Payer" at bounding box center [1151, 512] width 691 height 21
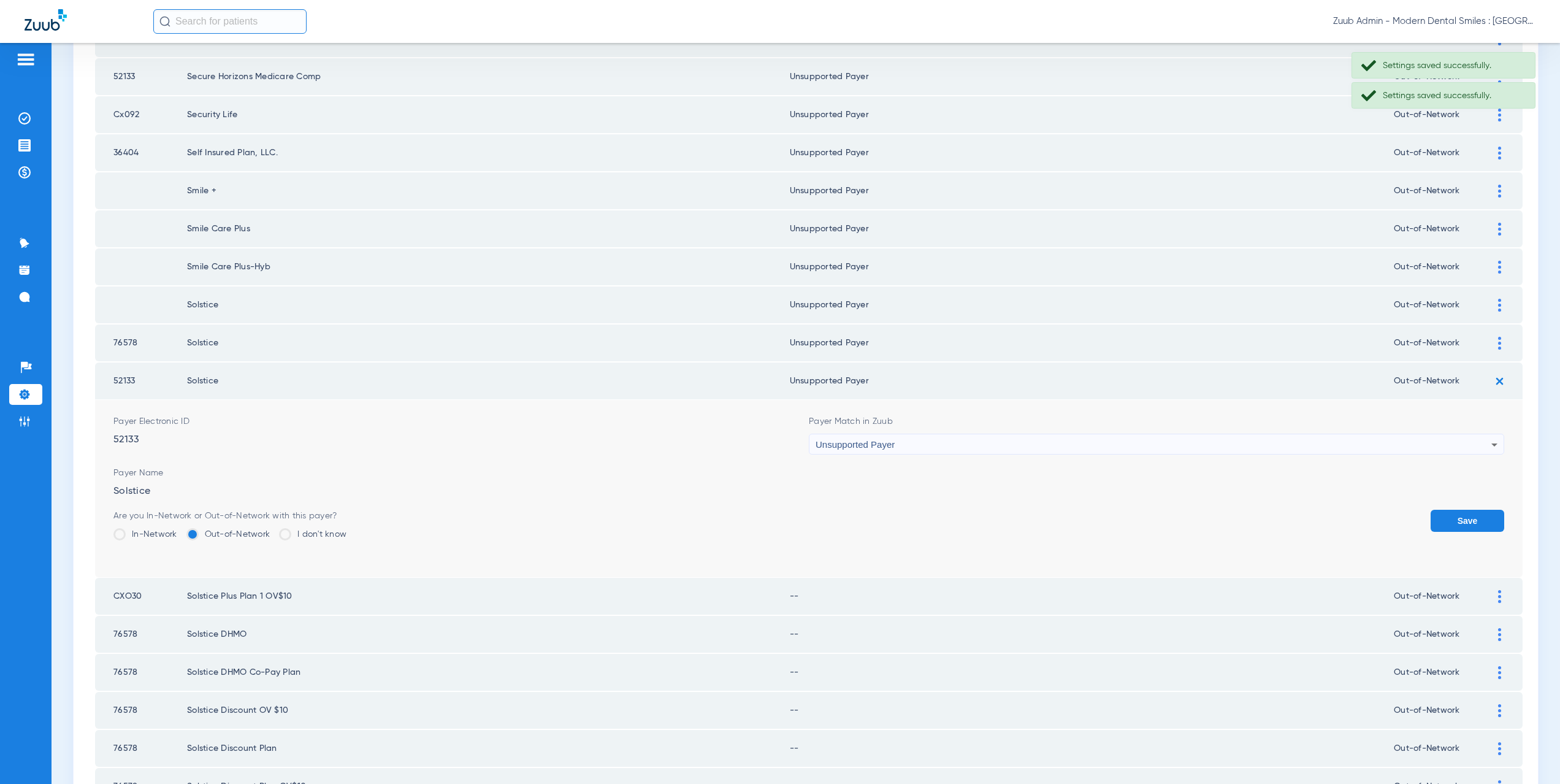
click at [1459, 519] on button "Save" at bounding box center [1467, 520] width 73 height 22
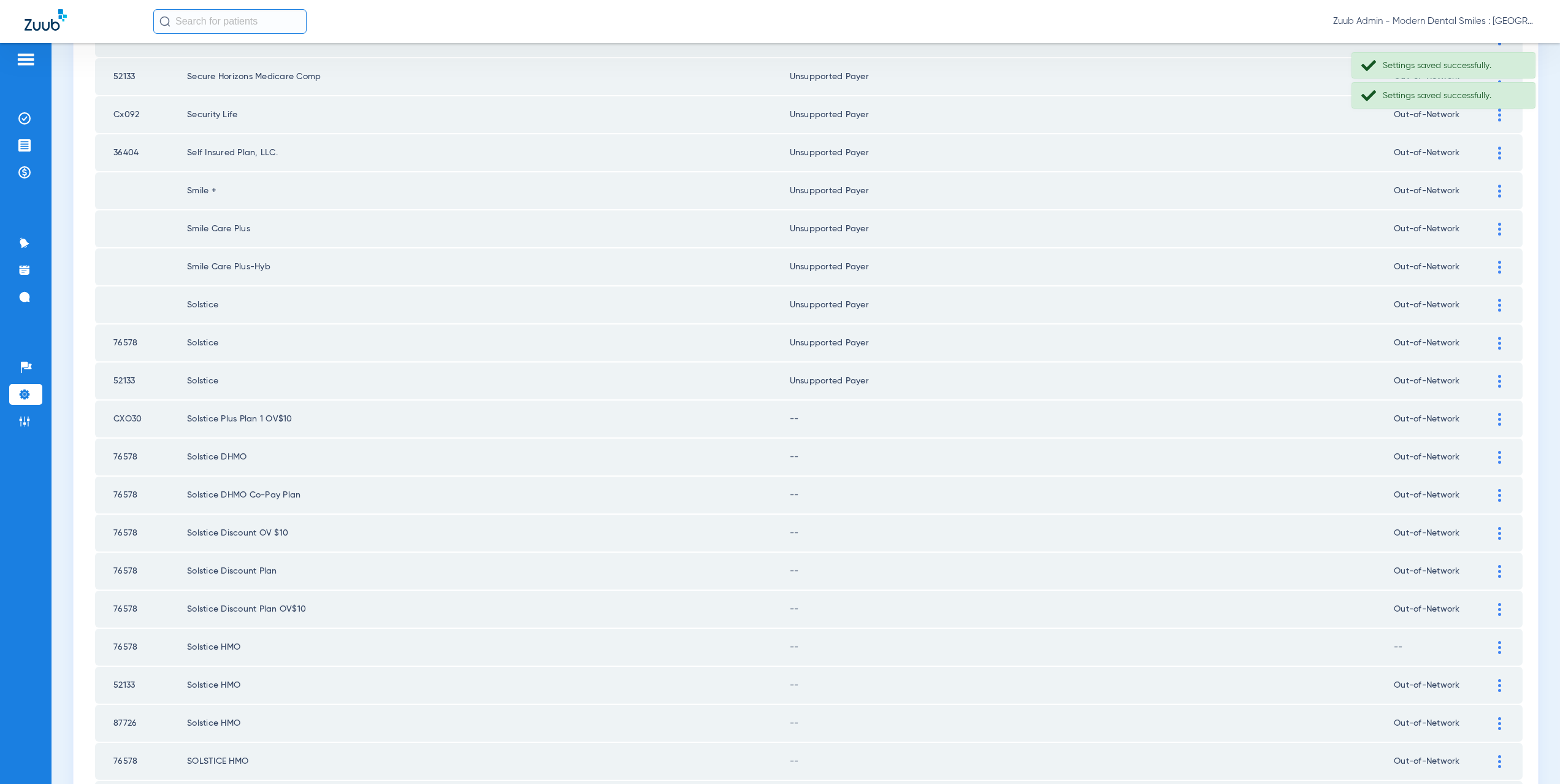
click at [1493, 415] on div at bounding box center [1500, 419] width 21 height 13
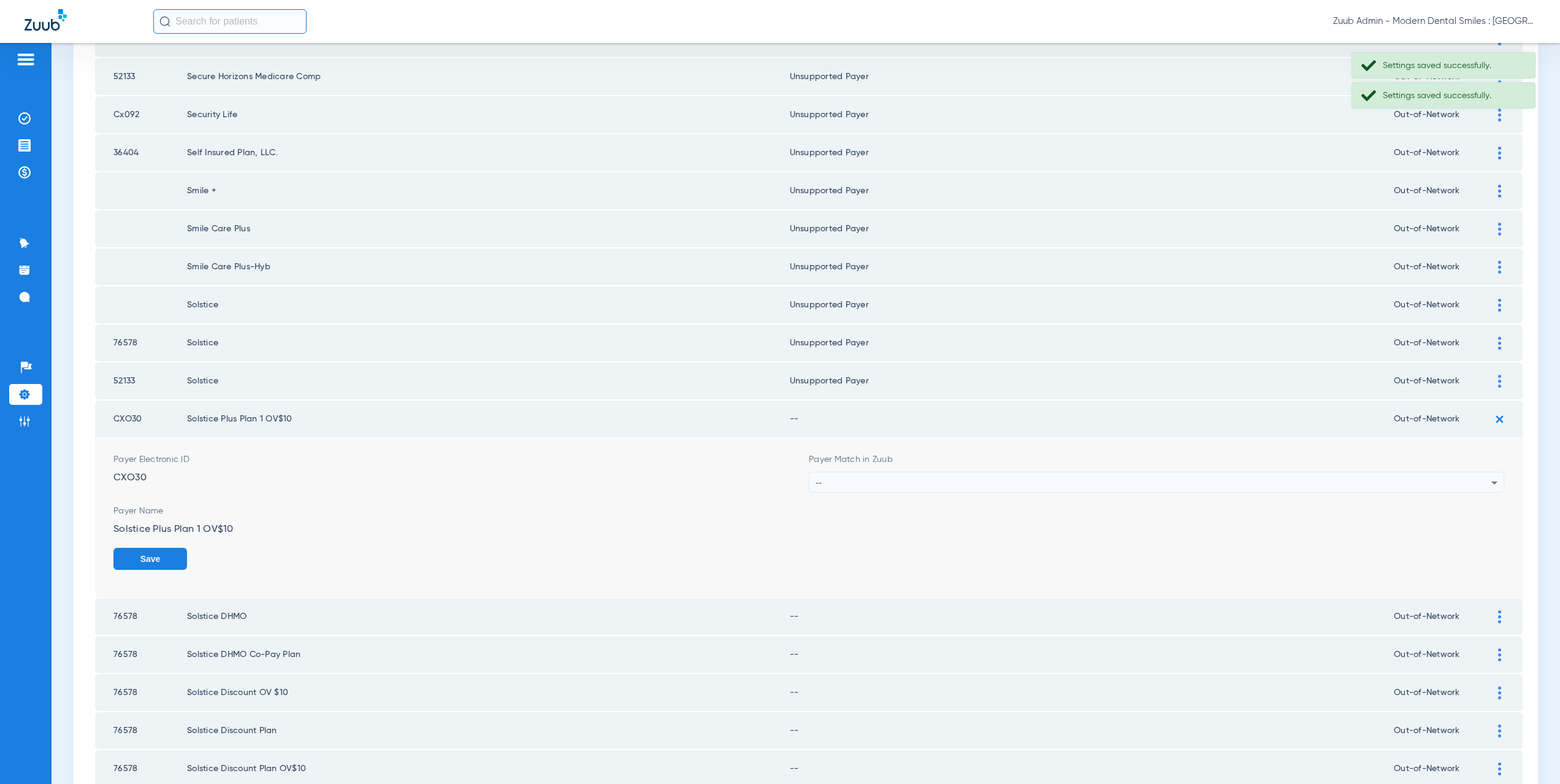
click at [899, 477] on div "--" at bounding box center [1153, 482] width 676 height 21
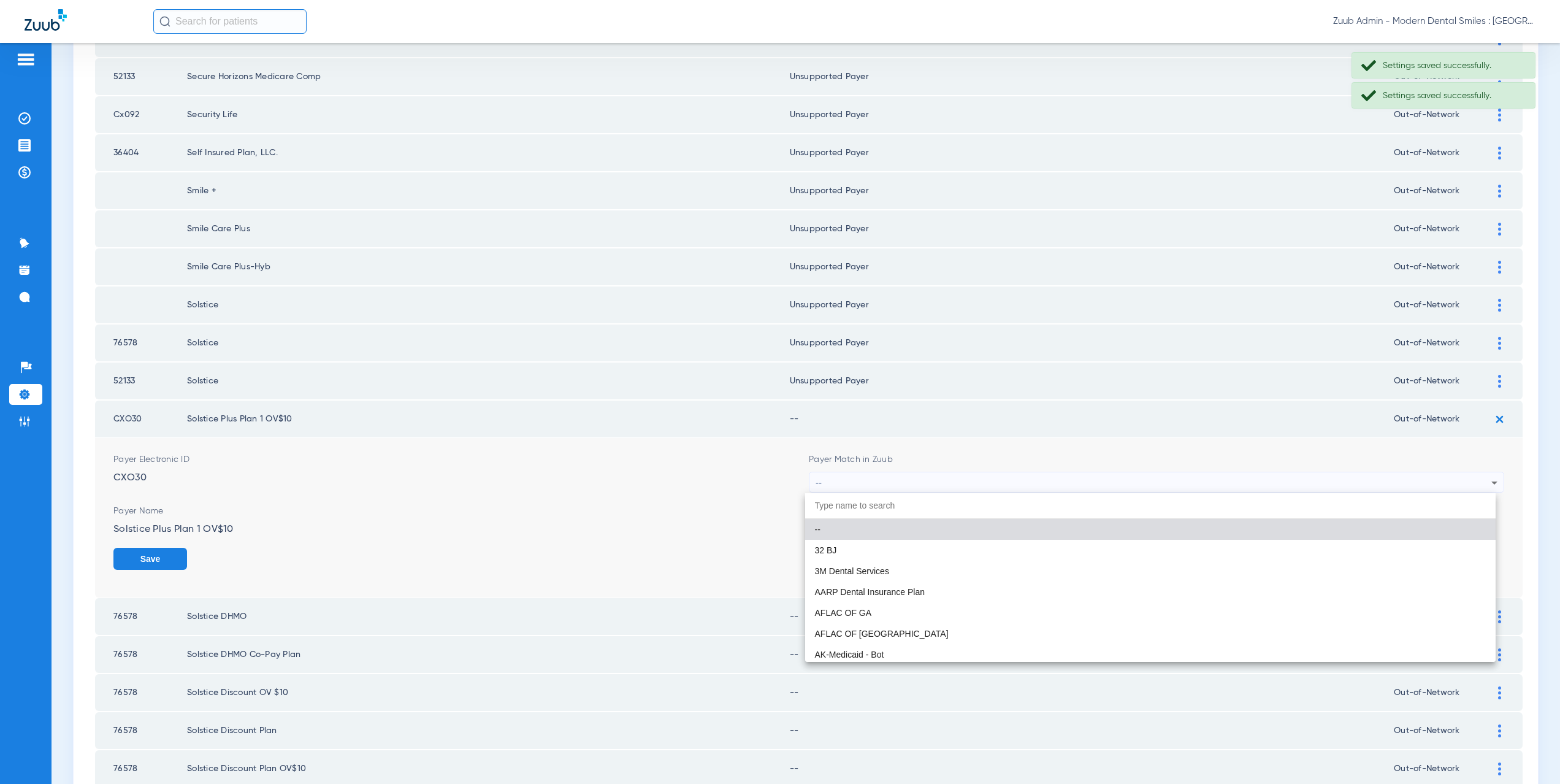
paste input "supported Payer"
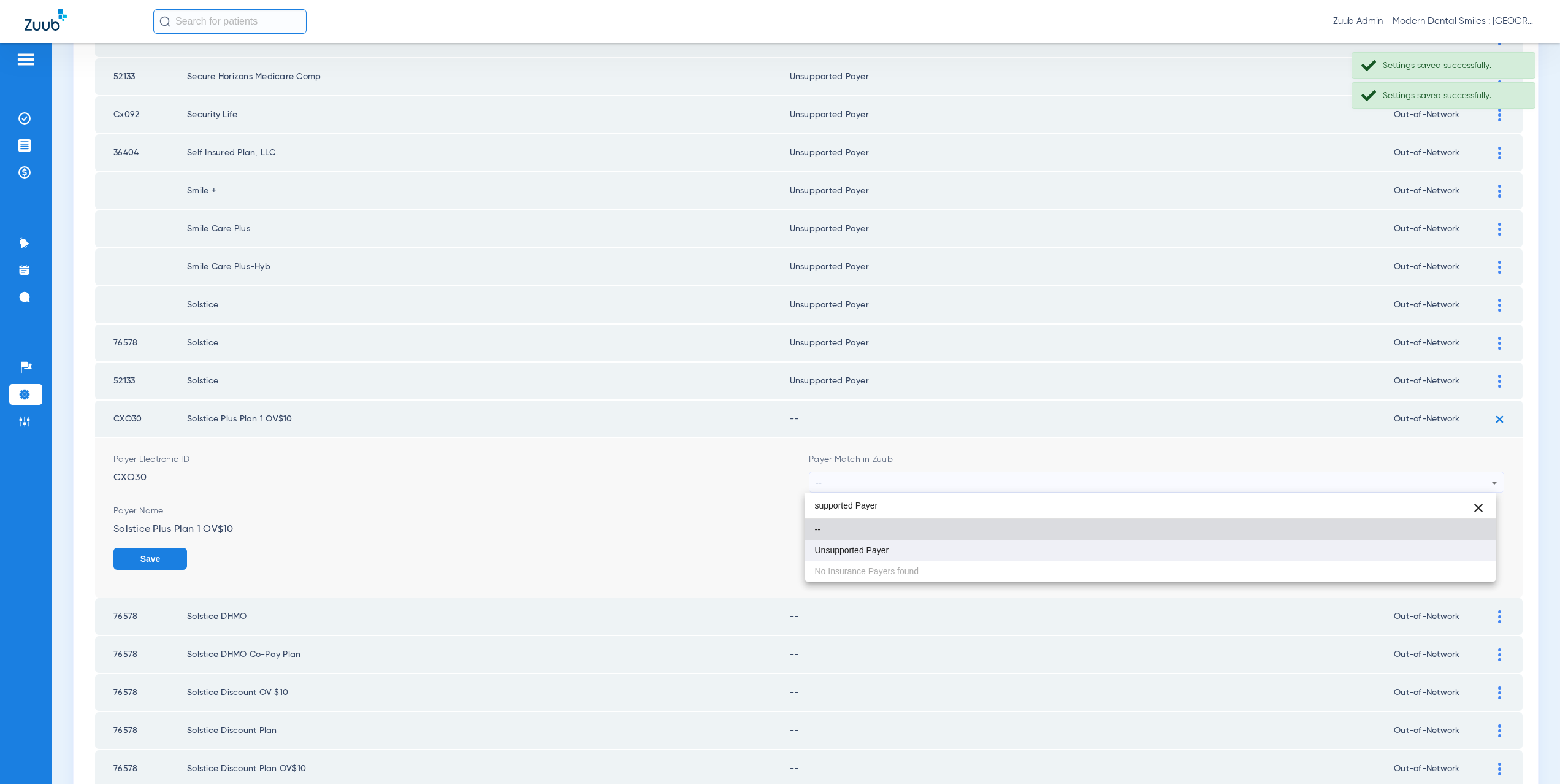
type input "supported Payer"
click at [904, 544] on mat-option "Unsupported Payer" at bounding box center [1151, 550] width 691 height 21
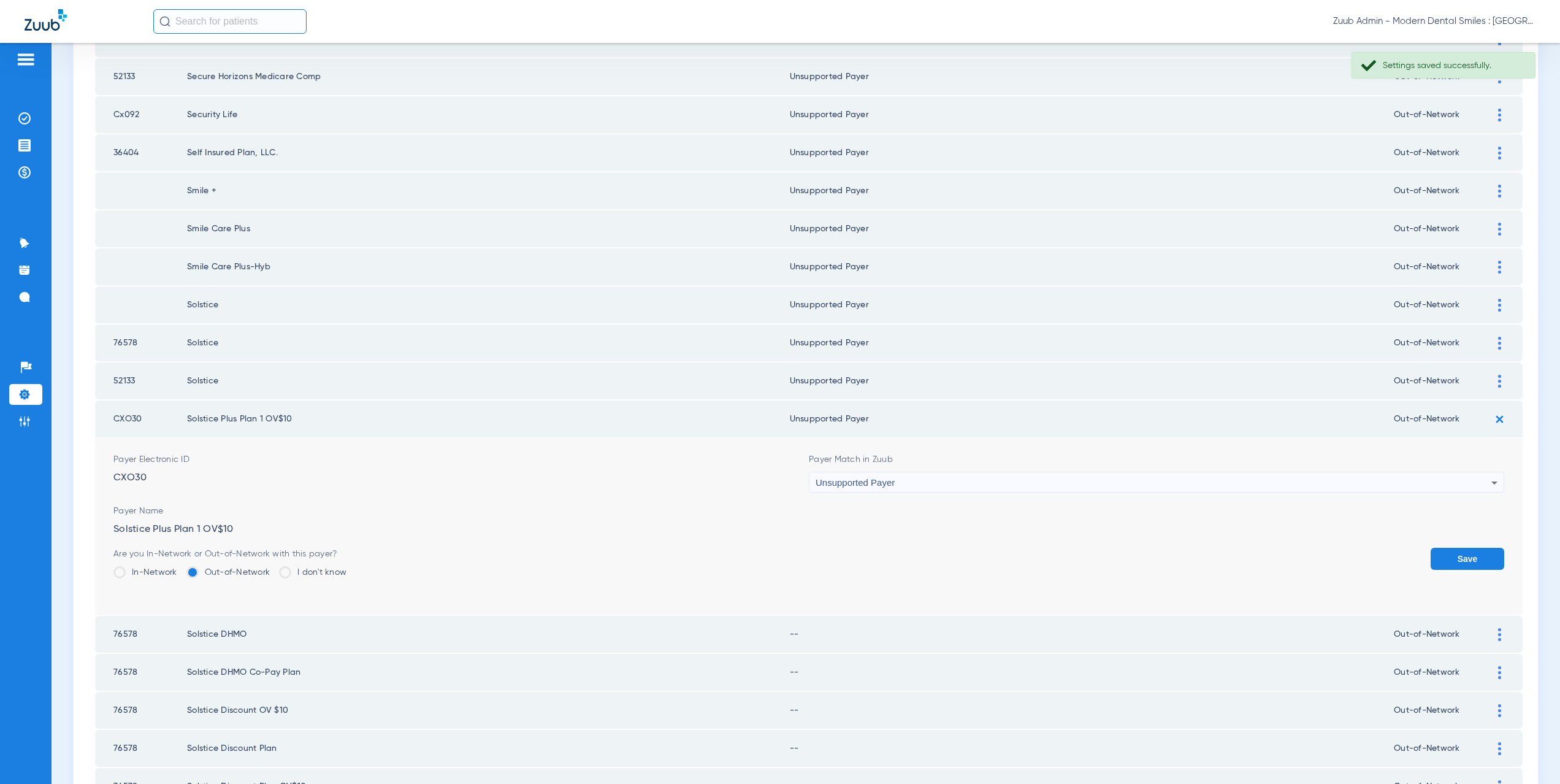
click at [1461, 562] on button "Save" at bounding box center [1467, 558] width 73 height 22
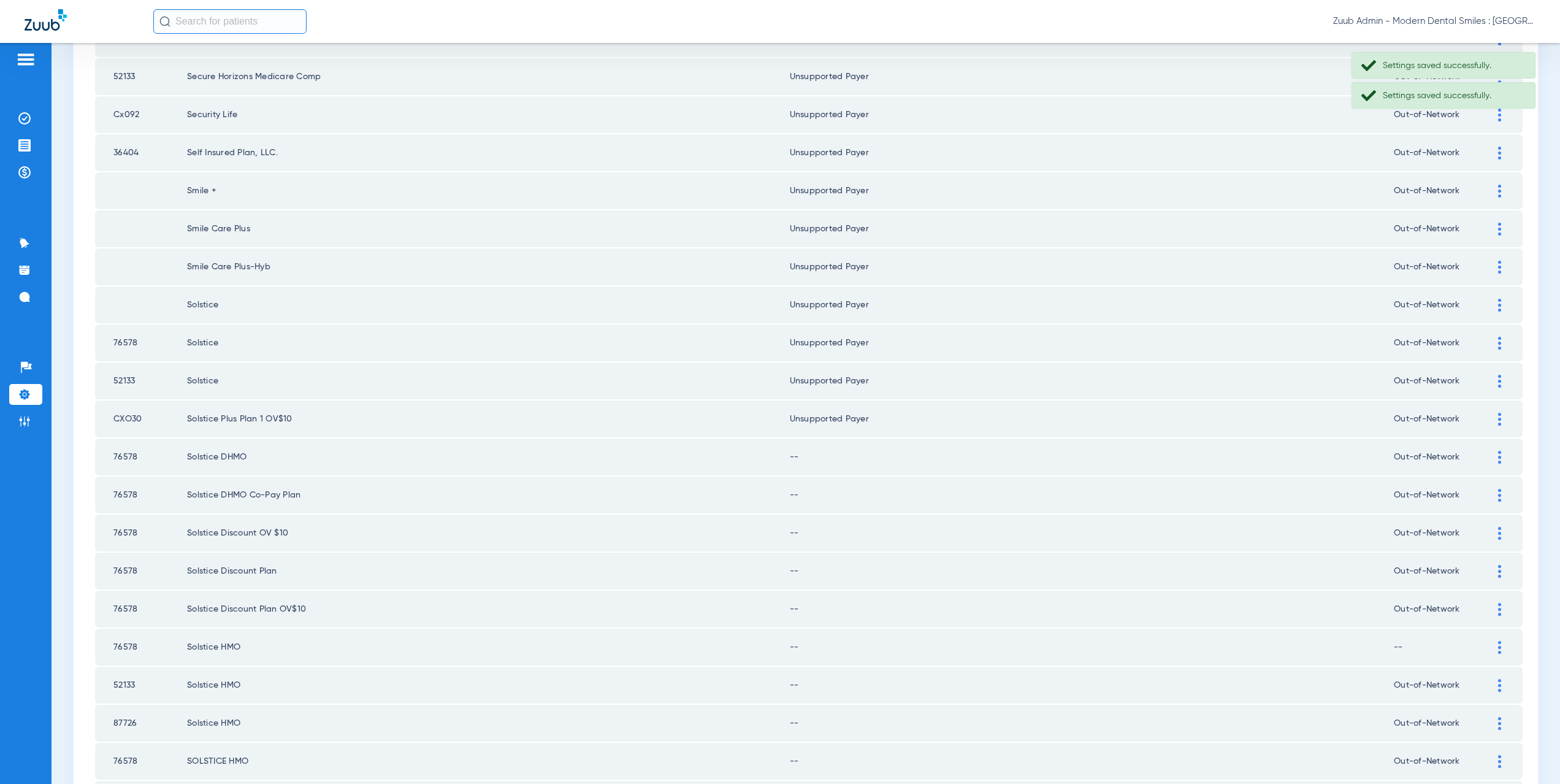
click at [1489, 461] on div at bounding box center [1500, 457] width 21 height 13
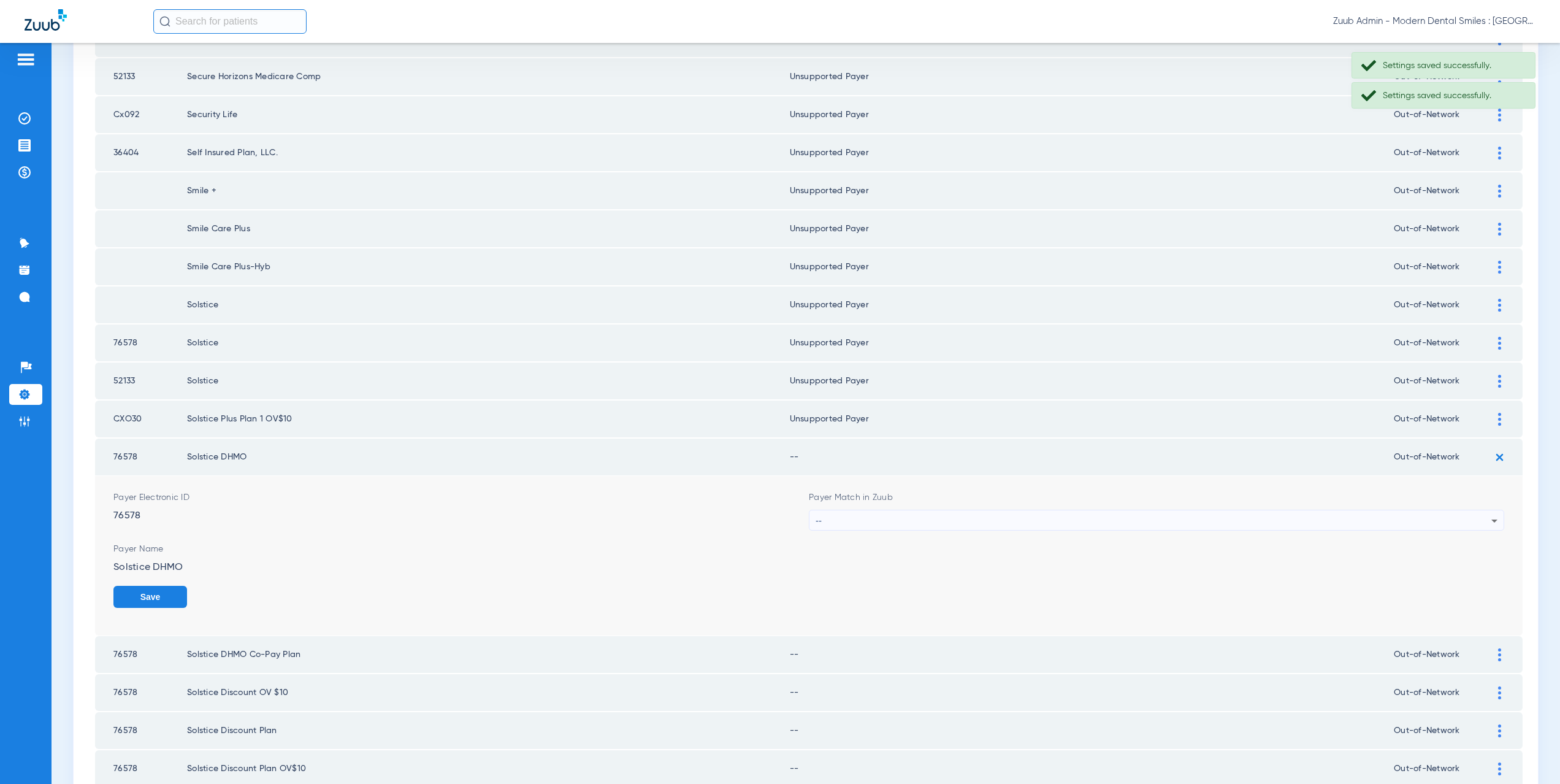
click at [863, 511] on div "--" at bounding box center [1153, 520] width 676 height 21
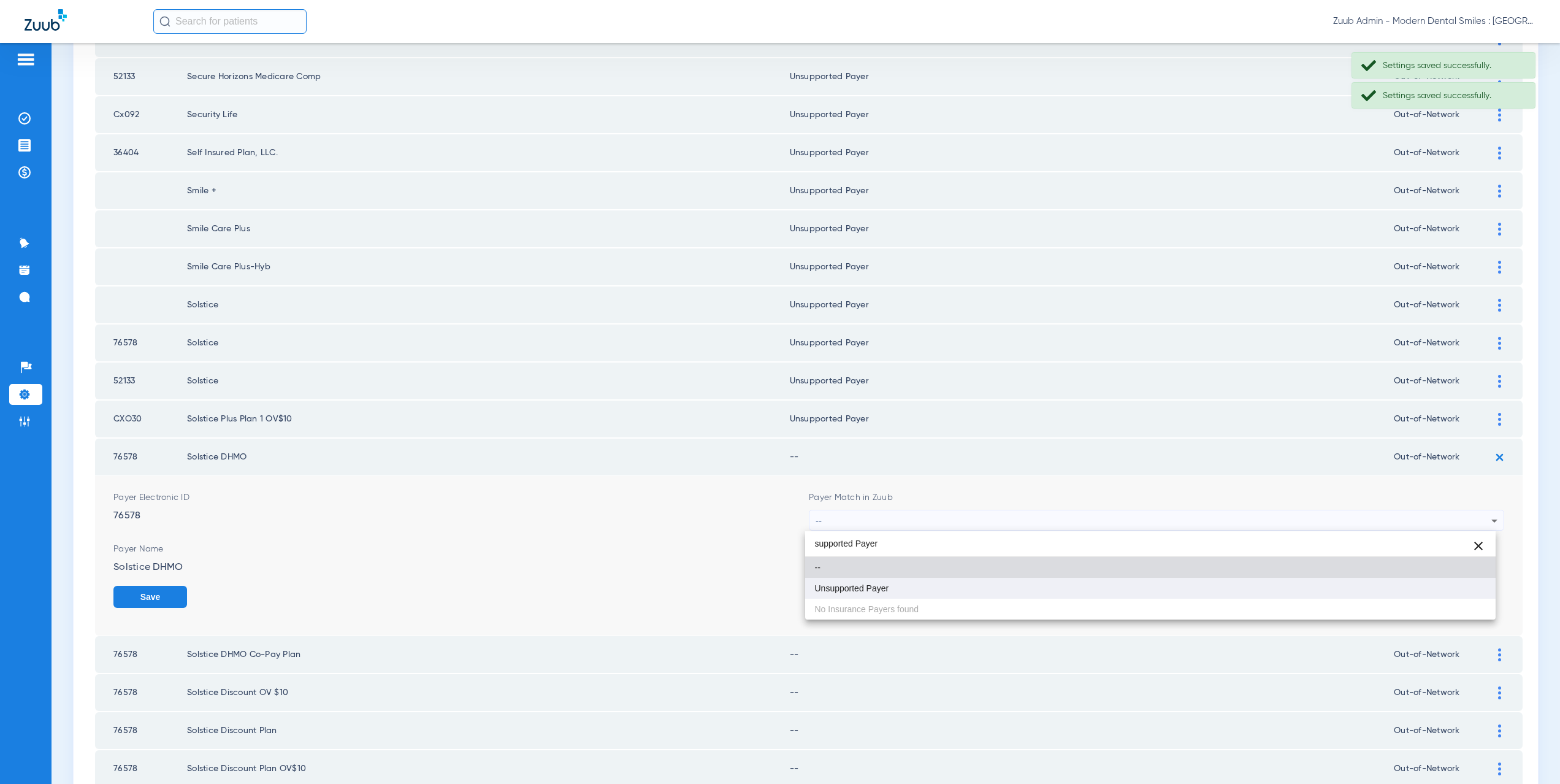
type input "supported Payer"
click at [874, 586] on span "Unsupported Payer" at bounding box center [852, 588] width 74 height 9
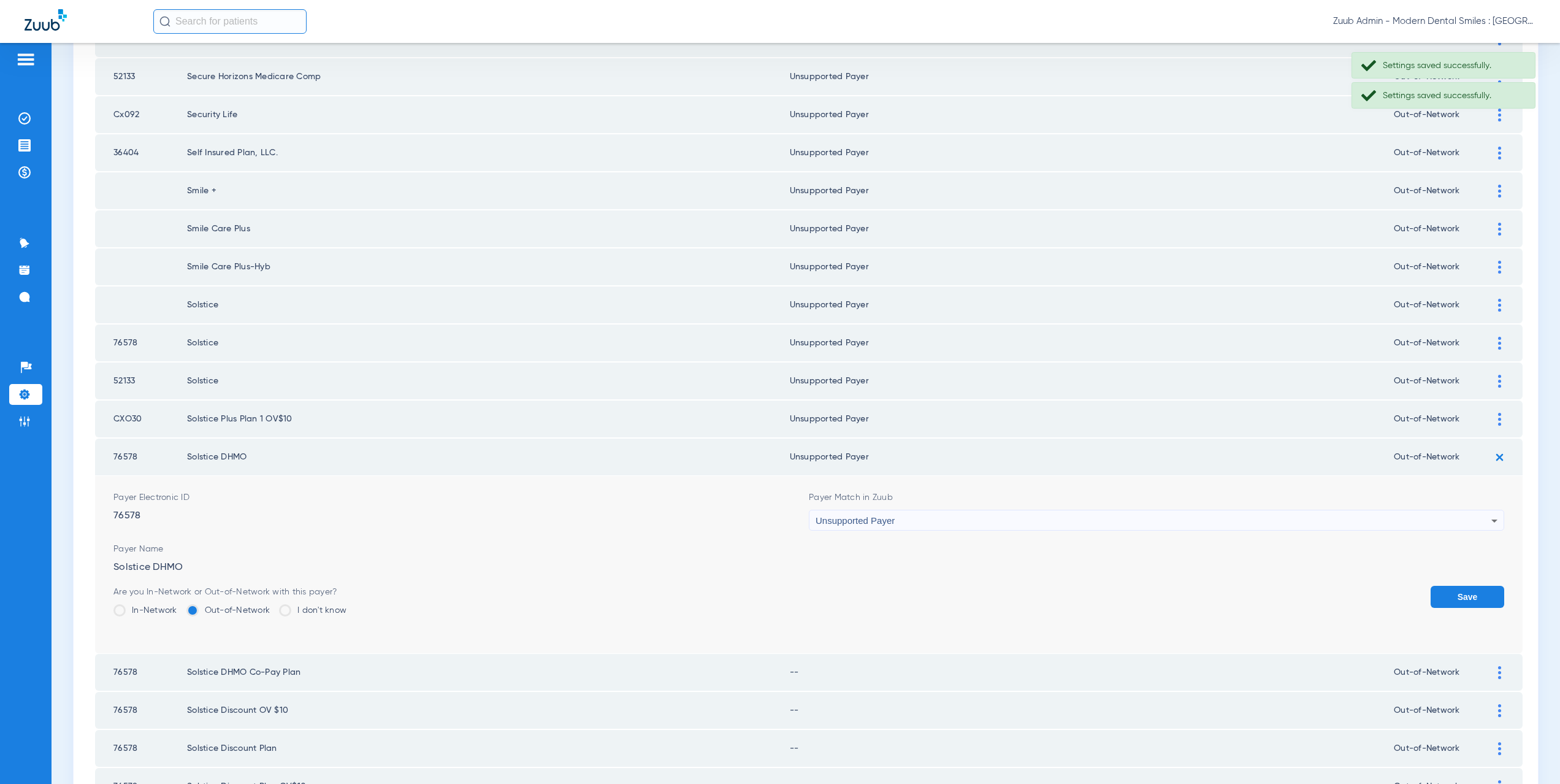
click at [1430, 593] on button "Save" at bounding box center [1467, 596] width 73 height 22
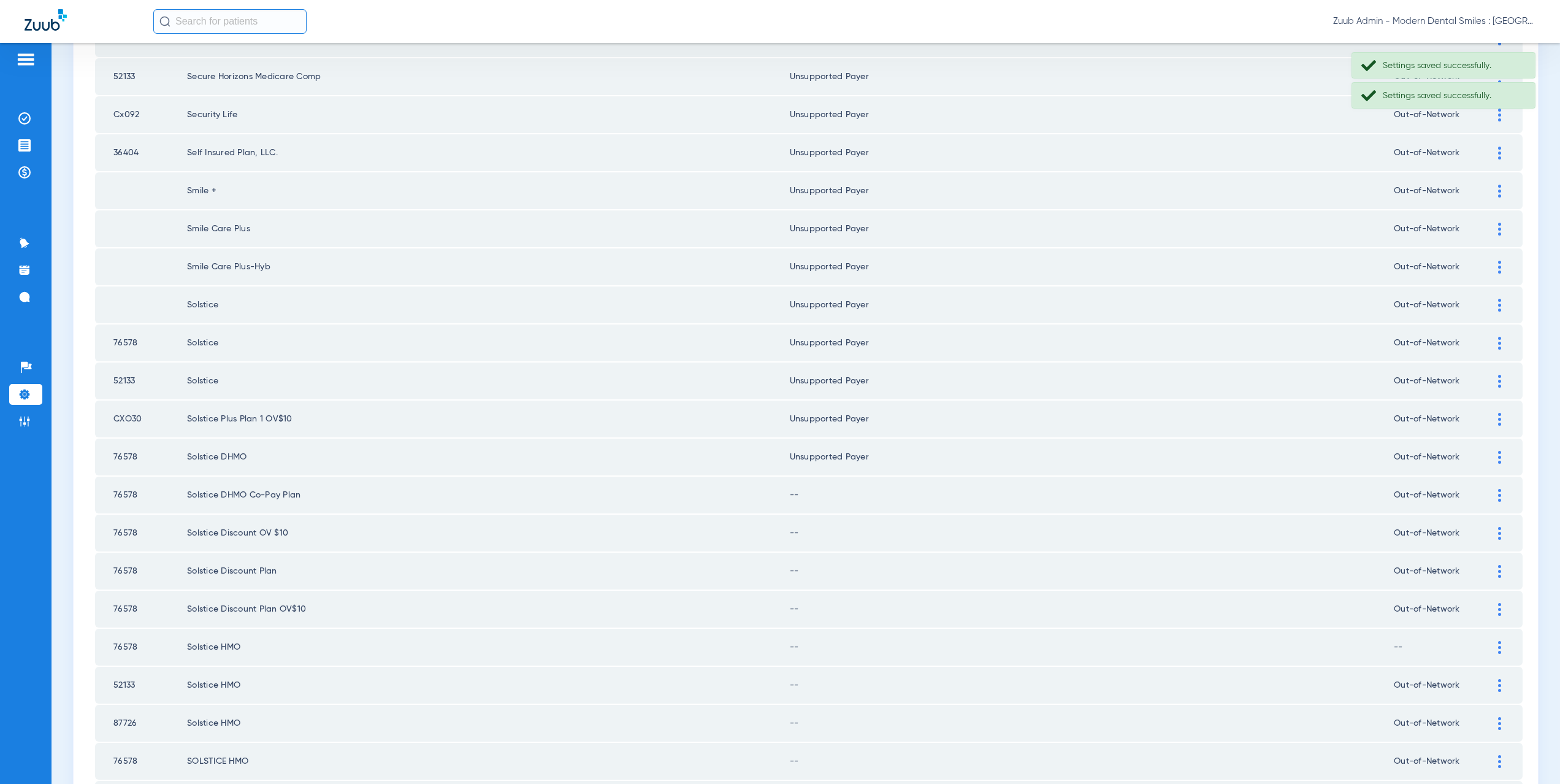
click at [1493, 496] on div at bounding box center [1500, 495] width 21 height 13
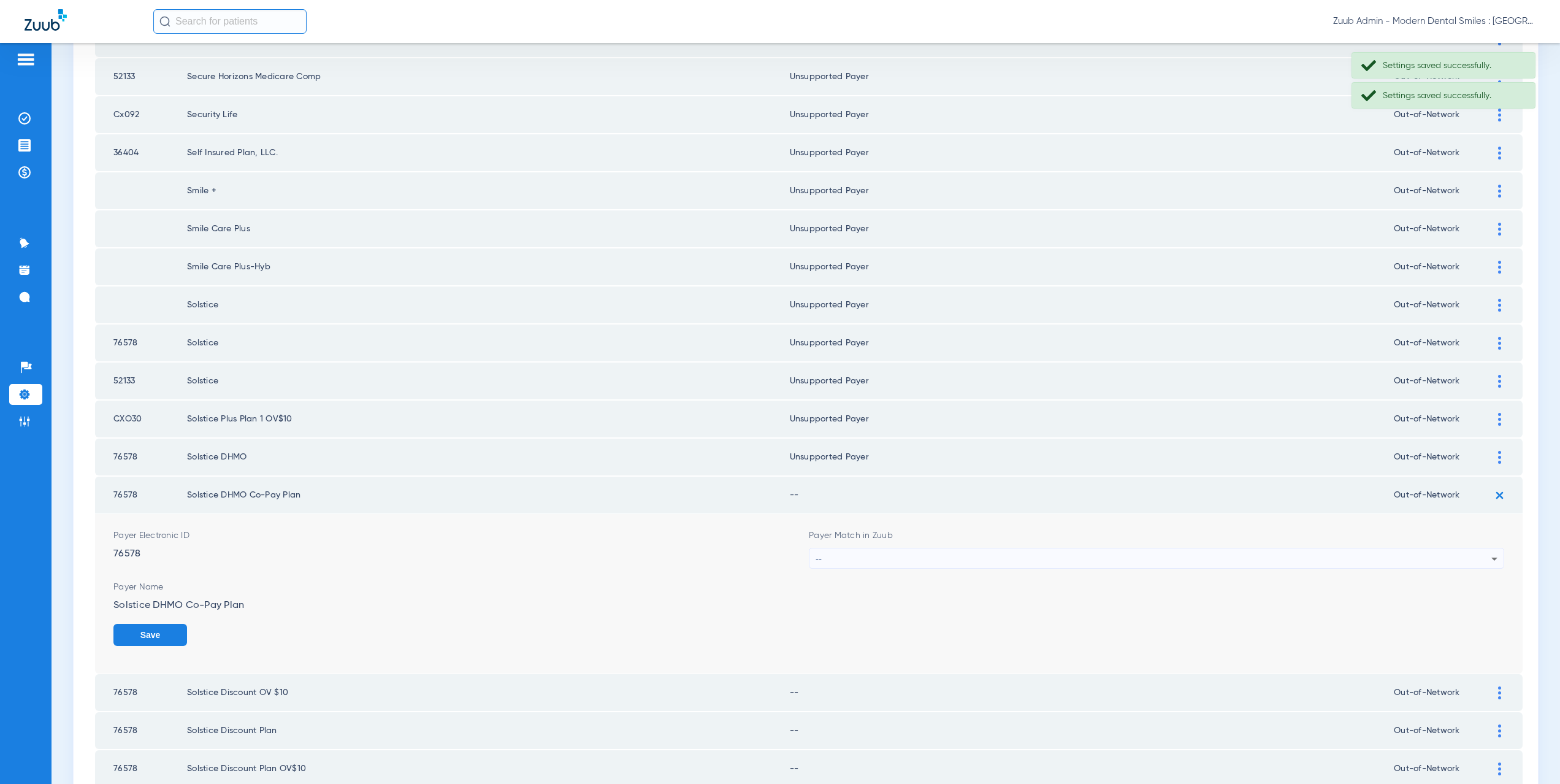
click at [821, 559] on div "--" at bounding box center [1153, 558] width 676 height 21
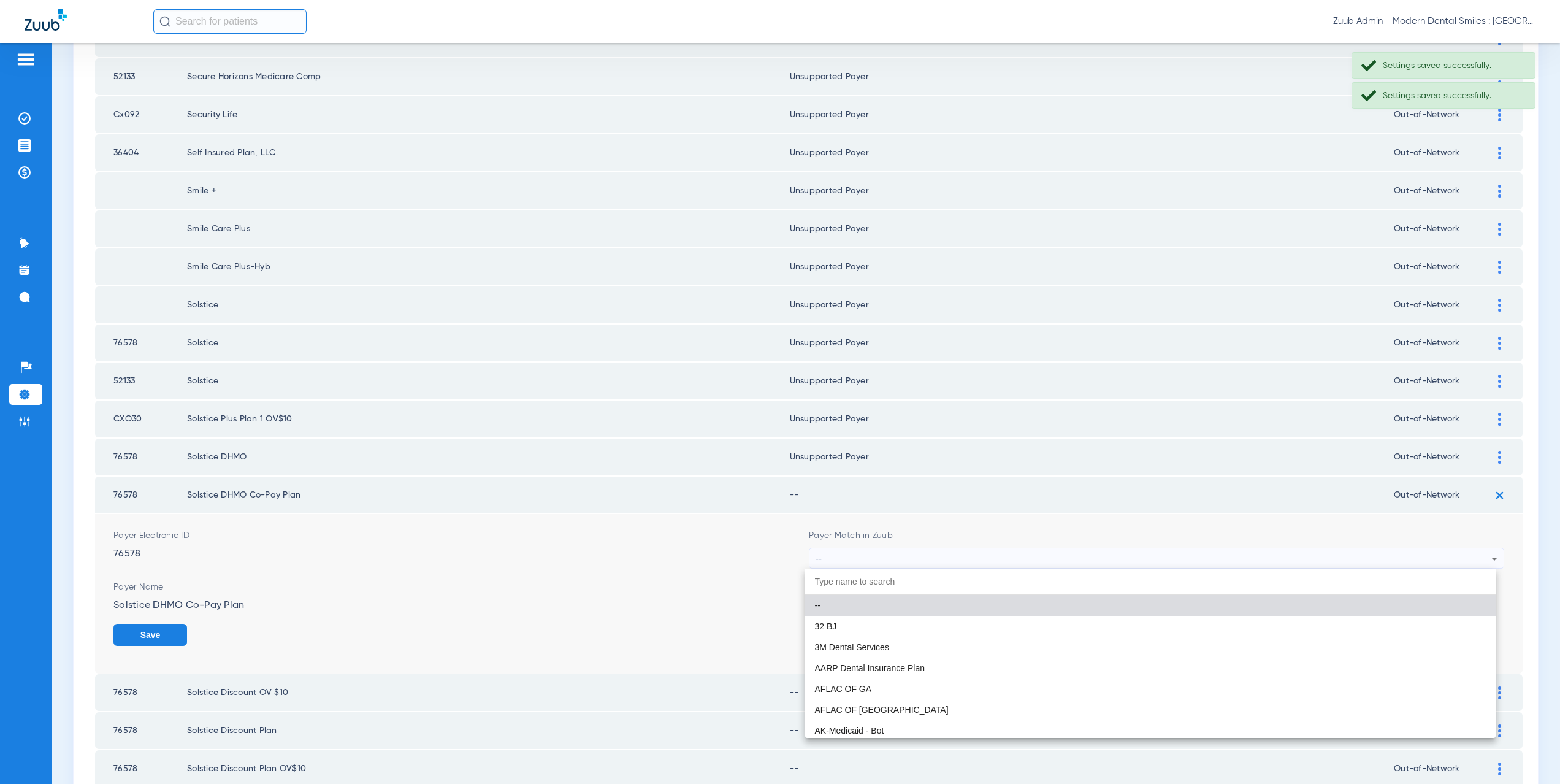
paste input "supported Payer"
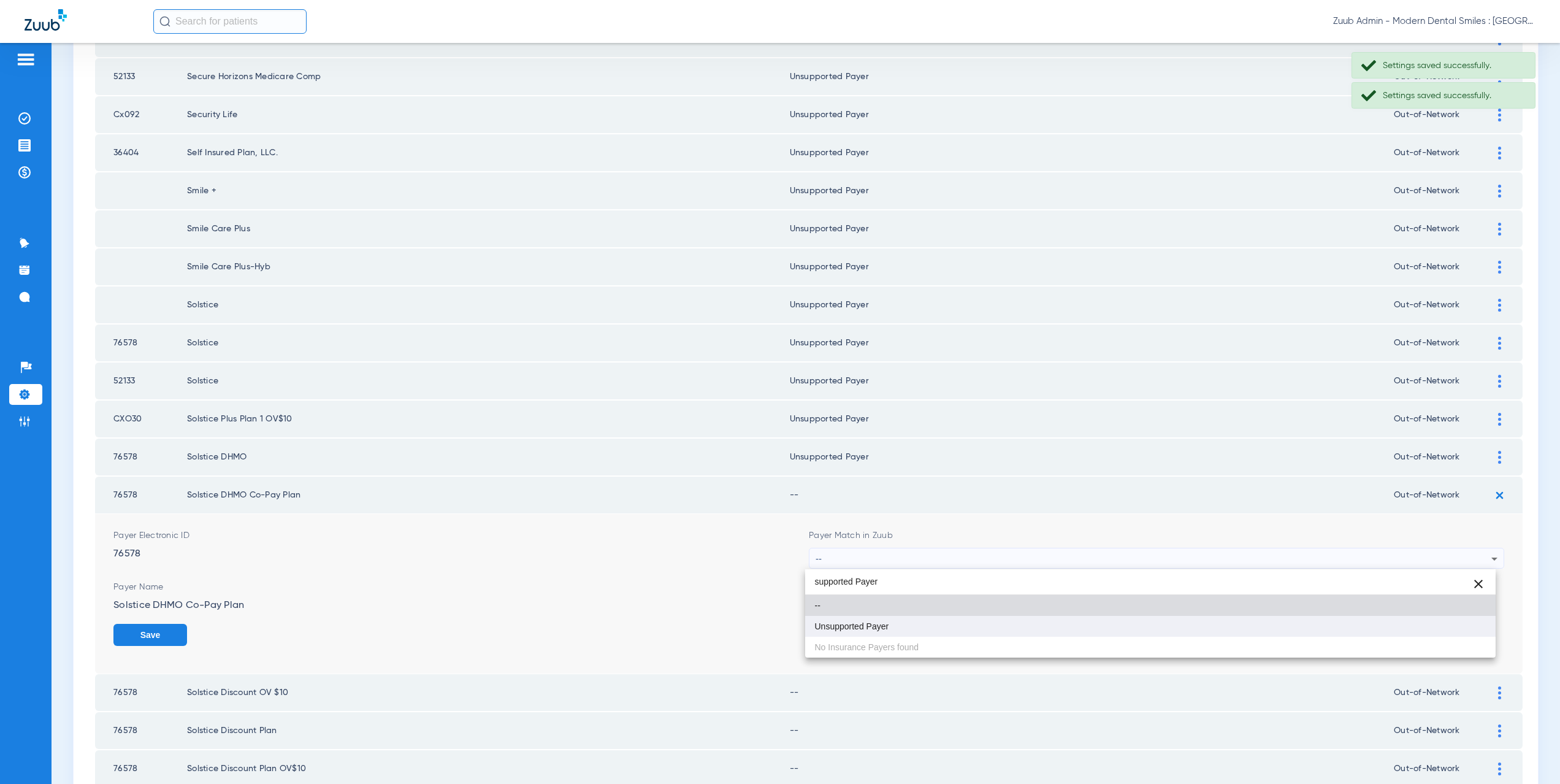
type input "supported Payer"
click at [858, 623] on span "Unsupported Payer" at bounding box center [852, 626] width 74 height 9
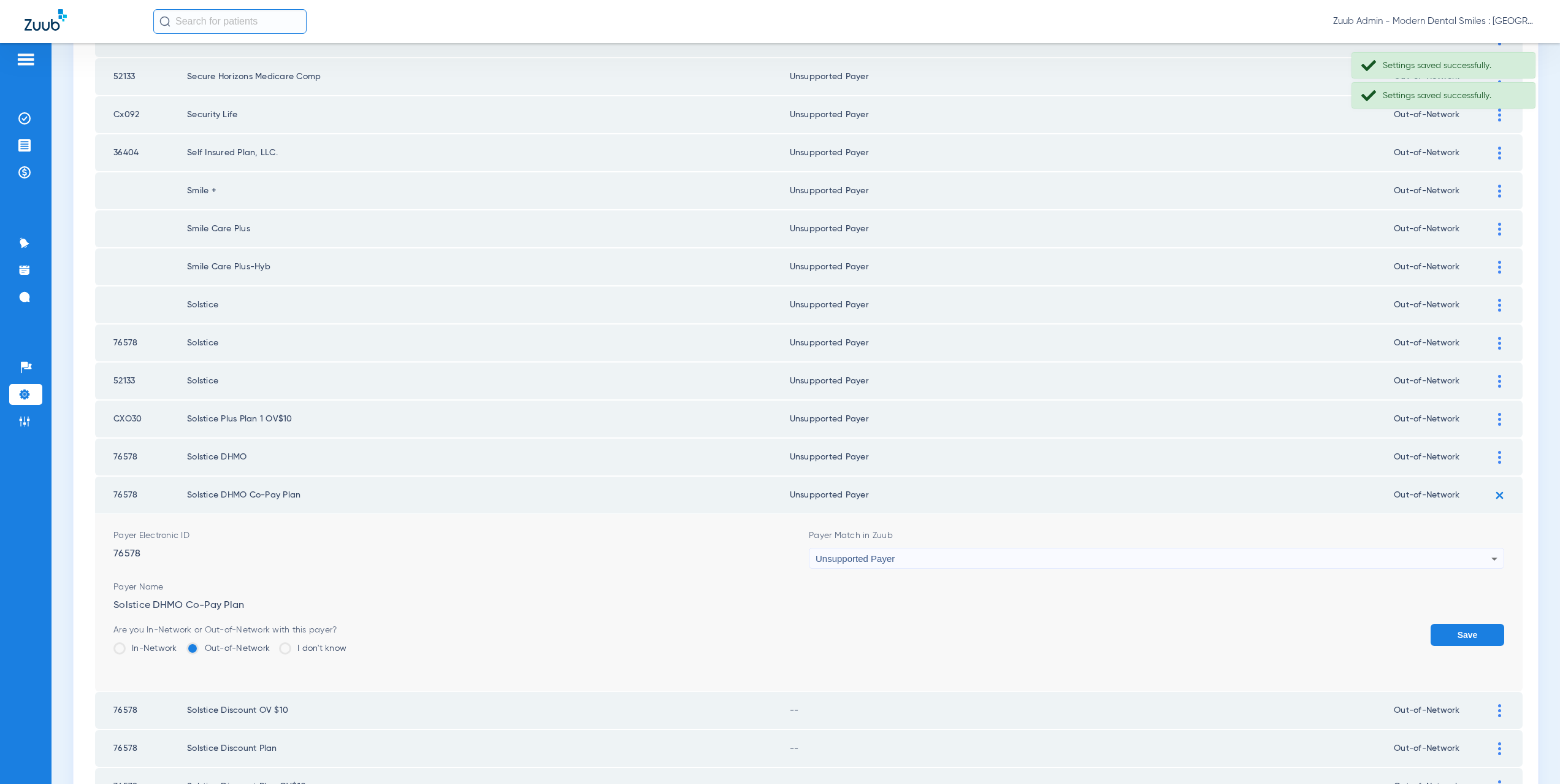
click at [1459, 646] on div "Save" at bounding box center [1467, 643] width 73 height 40
click at [1458, 640] on button "Save" at bounding box center [1467, 634] width 73 height 22
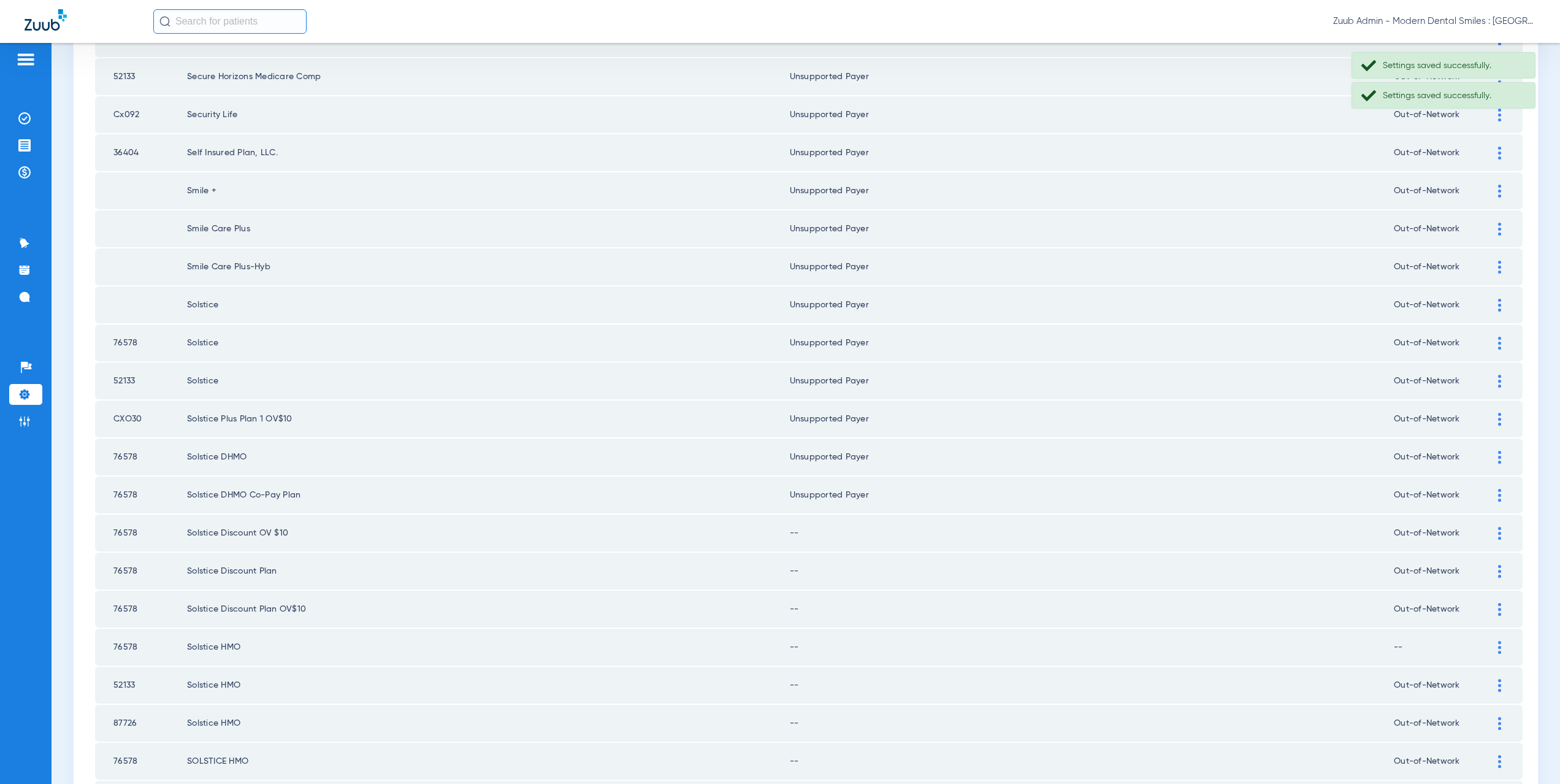
click at [1498, 530] on img at bounding box center [1500, 533] width 3 height 13
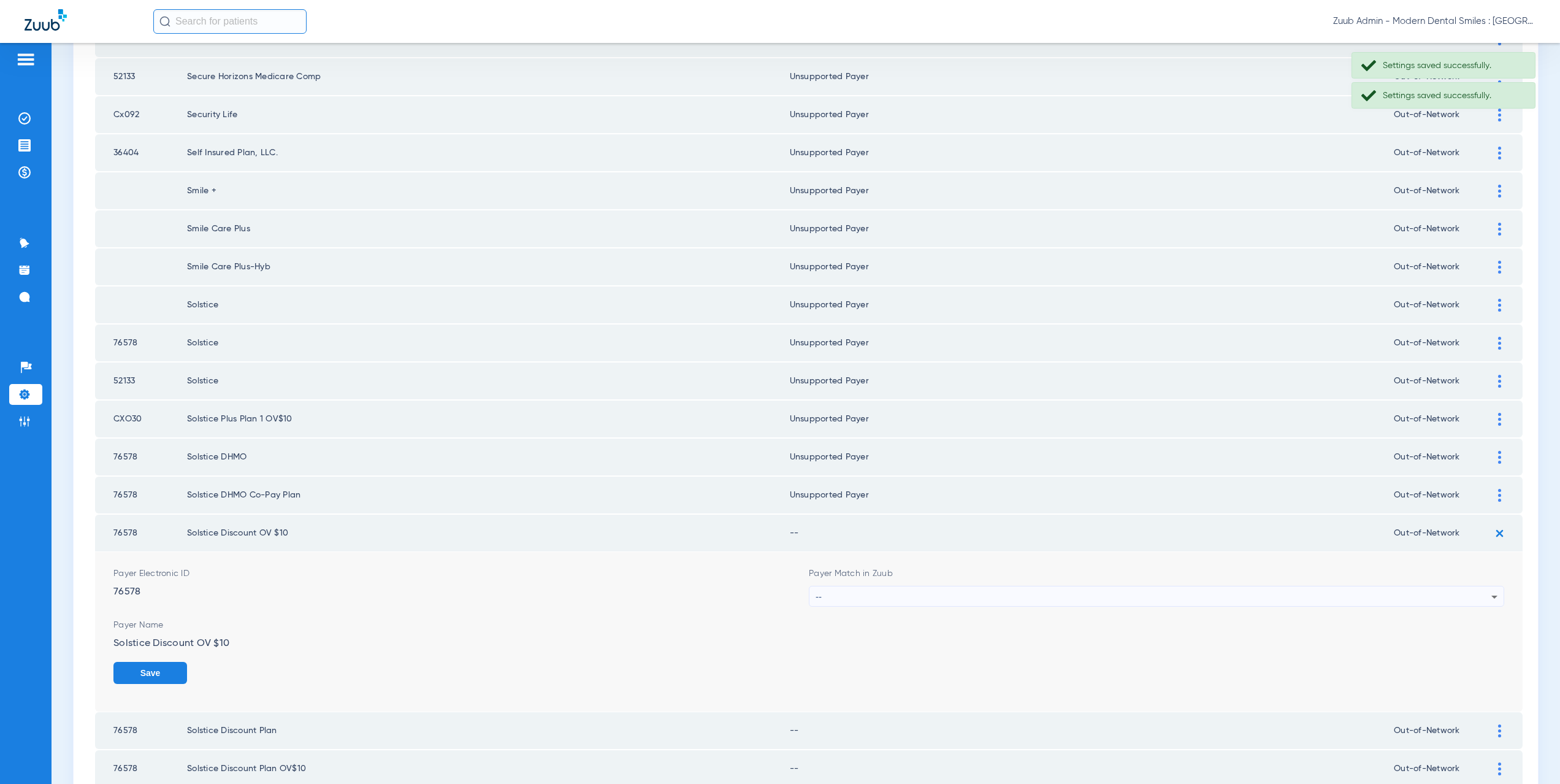
click at [845, 595] on div "--" at bounding box center [1153, 596] width 676 height 21
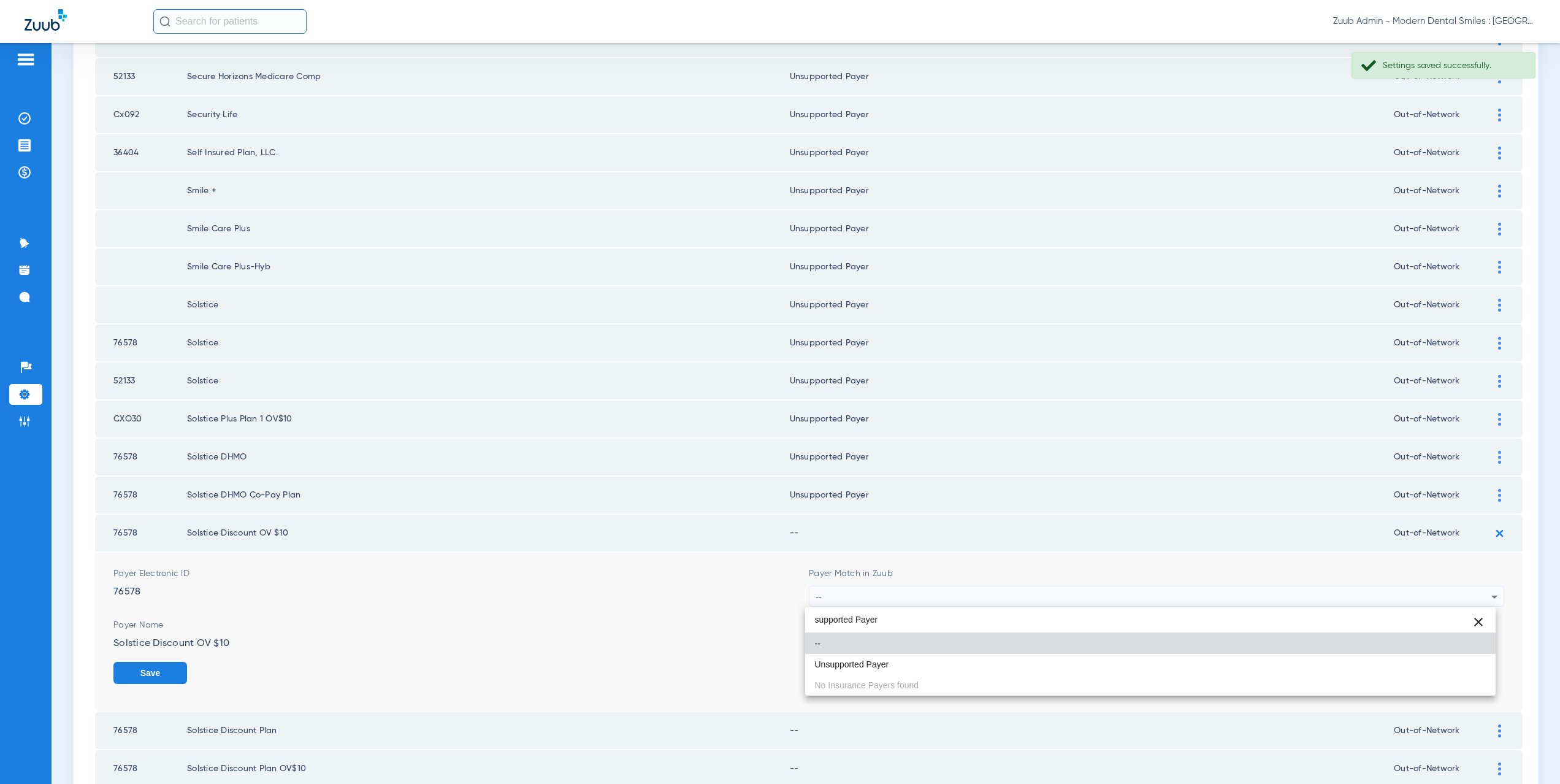
type input "supported Payer"
click at [863, 661] on span "Unsupported Payer" at bounding box center [852, 664] width 74 height 9
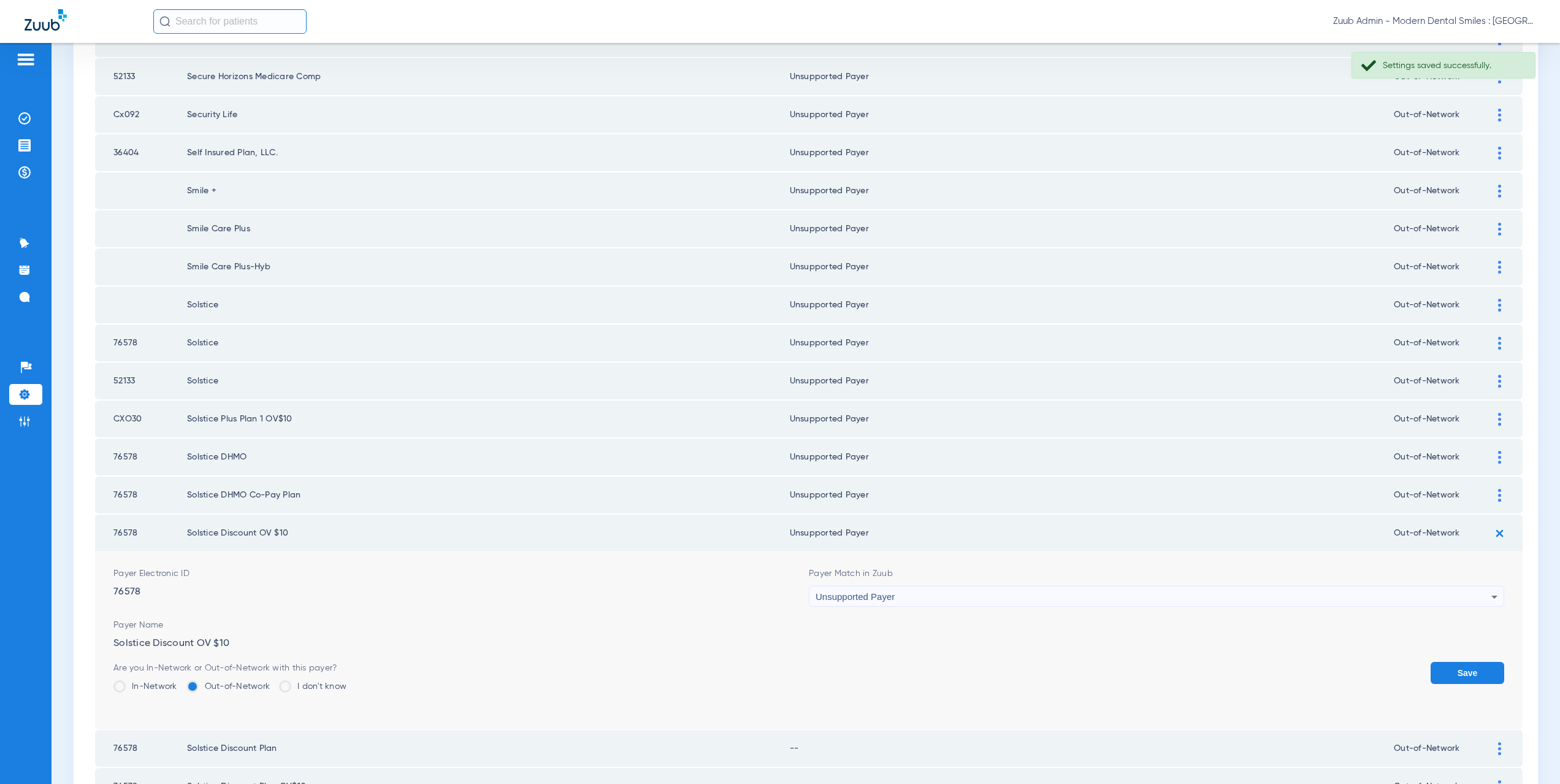
click at [1444, 675] on button "Save" at bounding box center [1467, 673] width 73 height 22
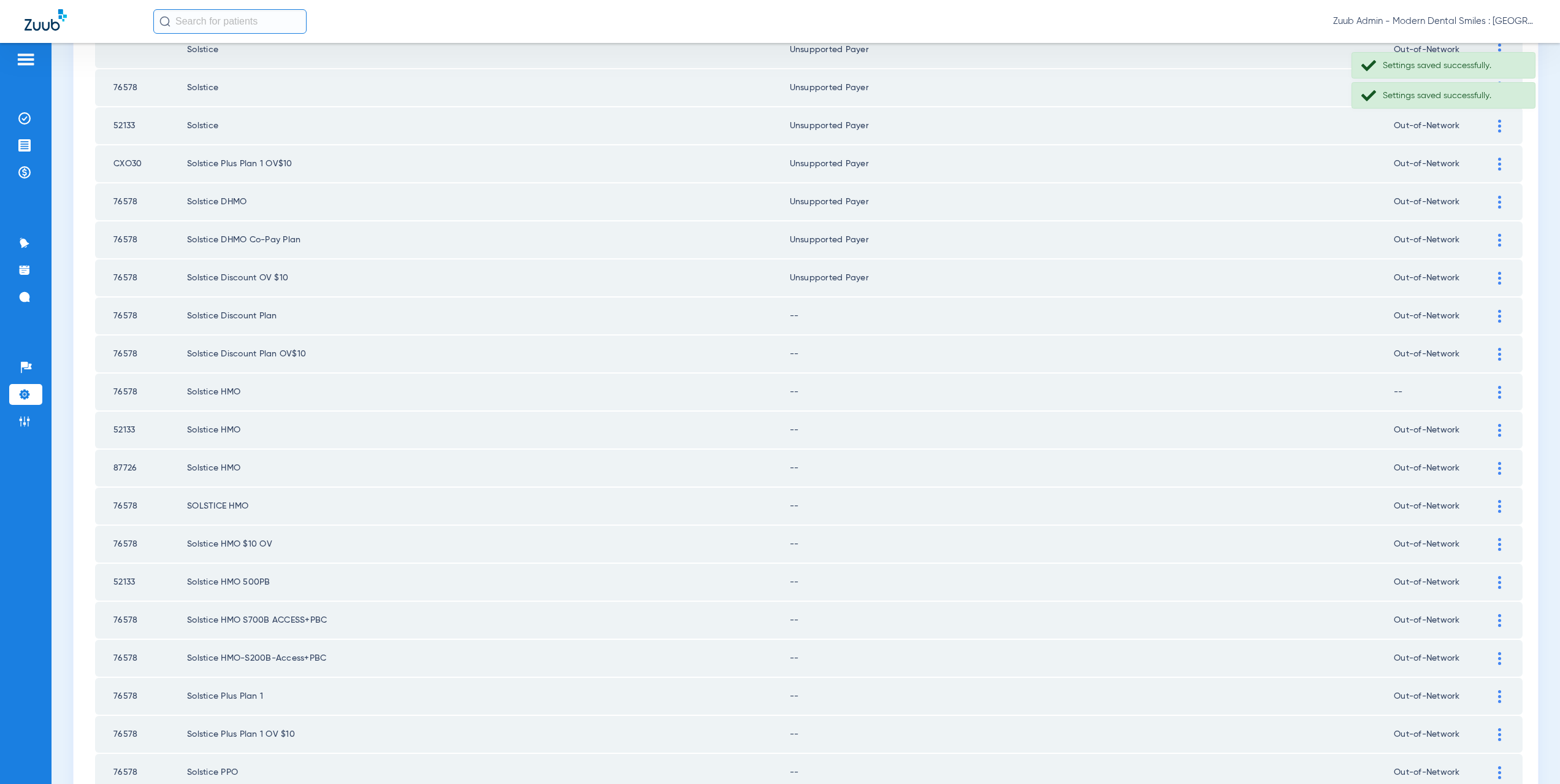
scroll to position [765, 0]
click at [1489, 317] on div at bounding box center [1500, 315] width 21 height 13
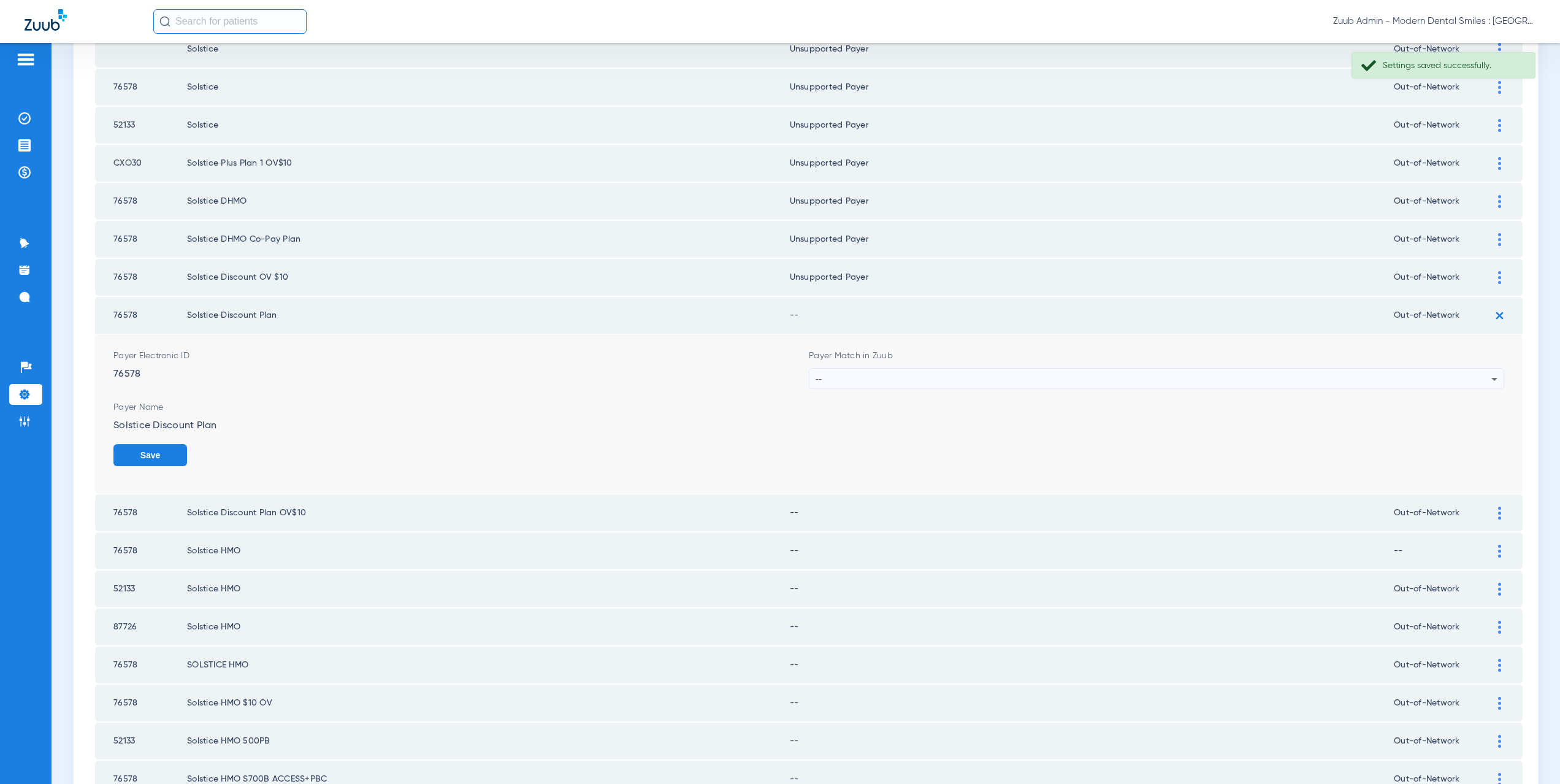
click at [823, 378] on div "--" at bounding box center [1153, 379] width 676 height 21
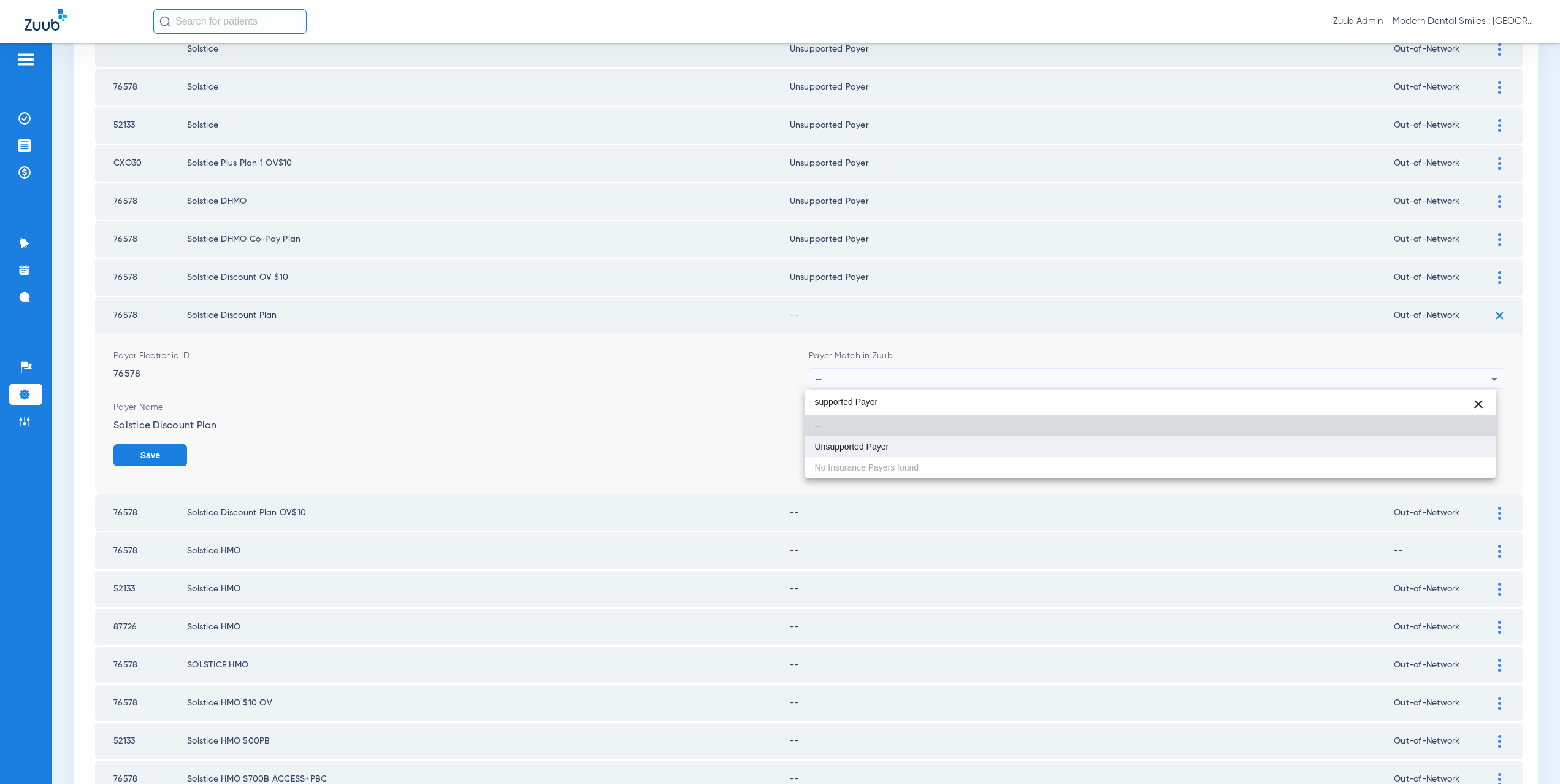
type input "supported Payer"
click at [892, 440] on mat-option "Unsupported Payer" at bounding box center [1151, 446] width 691 height 21
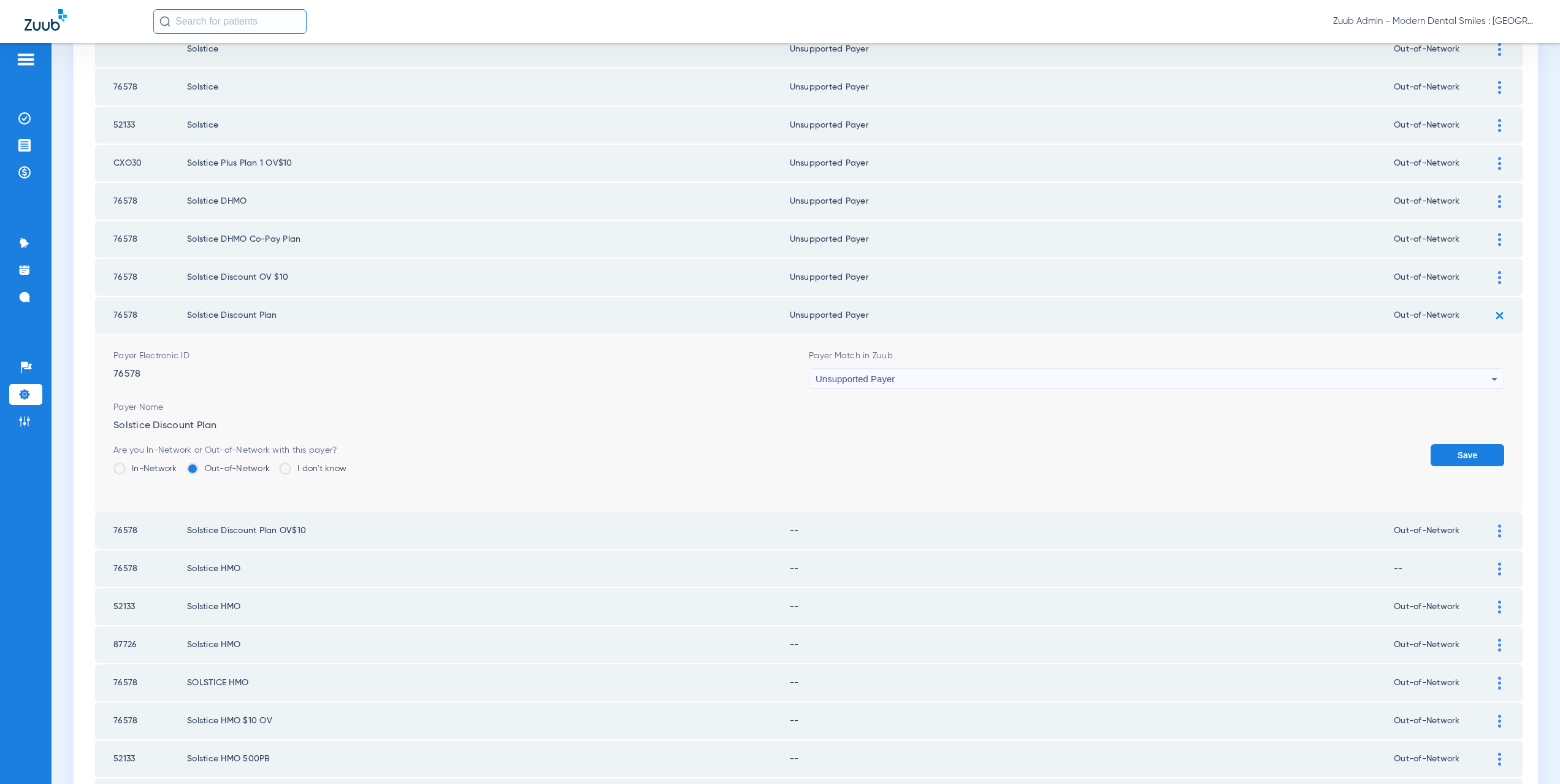
click at [1451, 451] on button "Save" at bounding box center [1467, 455] width 73 height 22
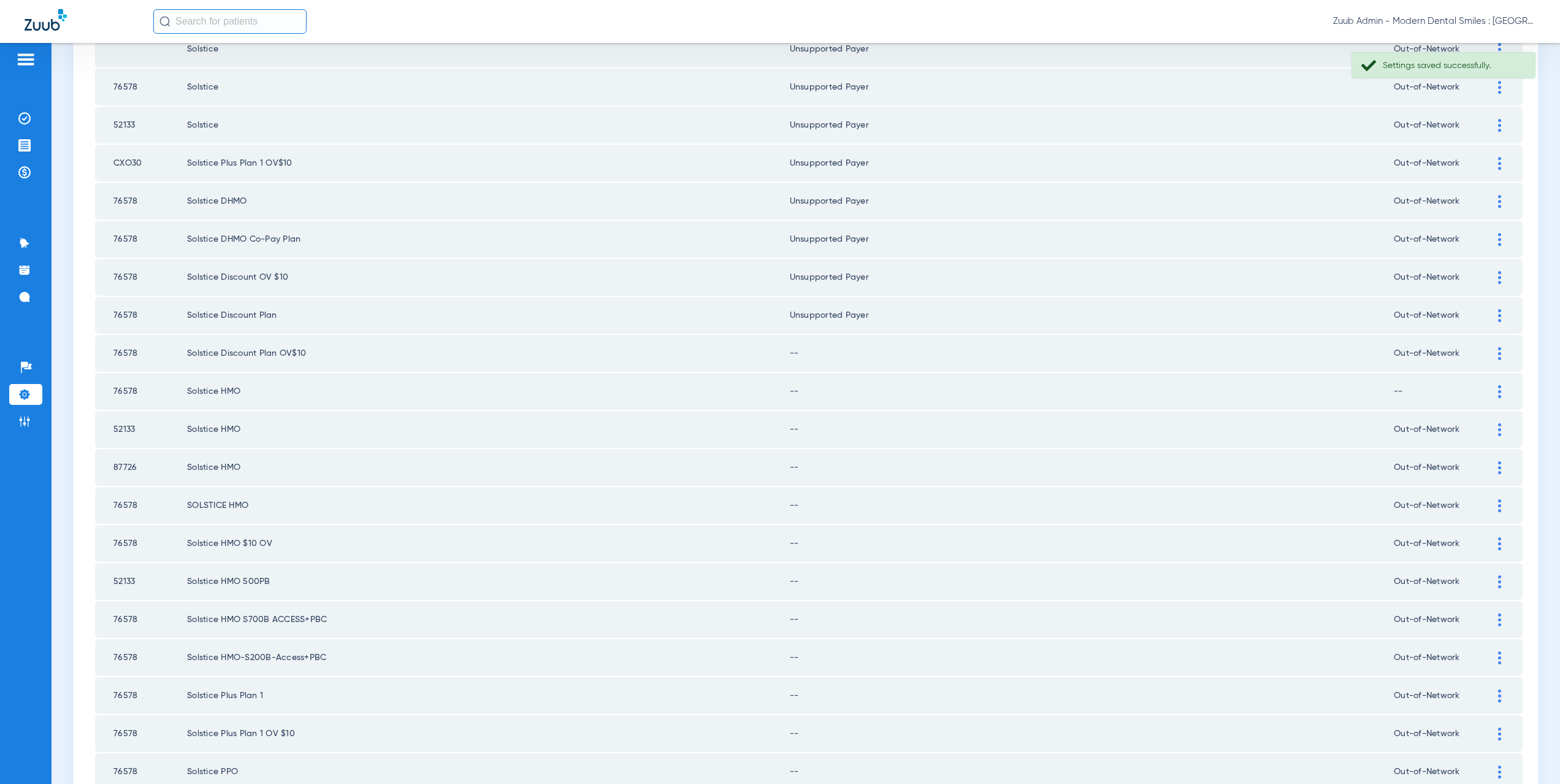
click at [1489, 357] on div at bounding box center [1500, 353] width 21 height 13
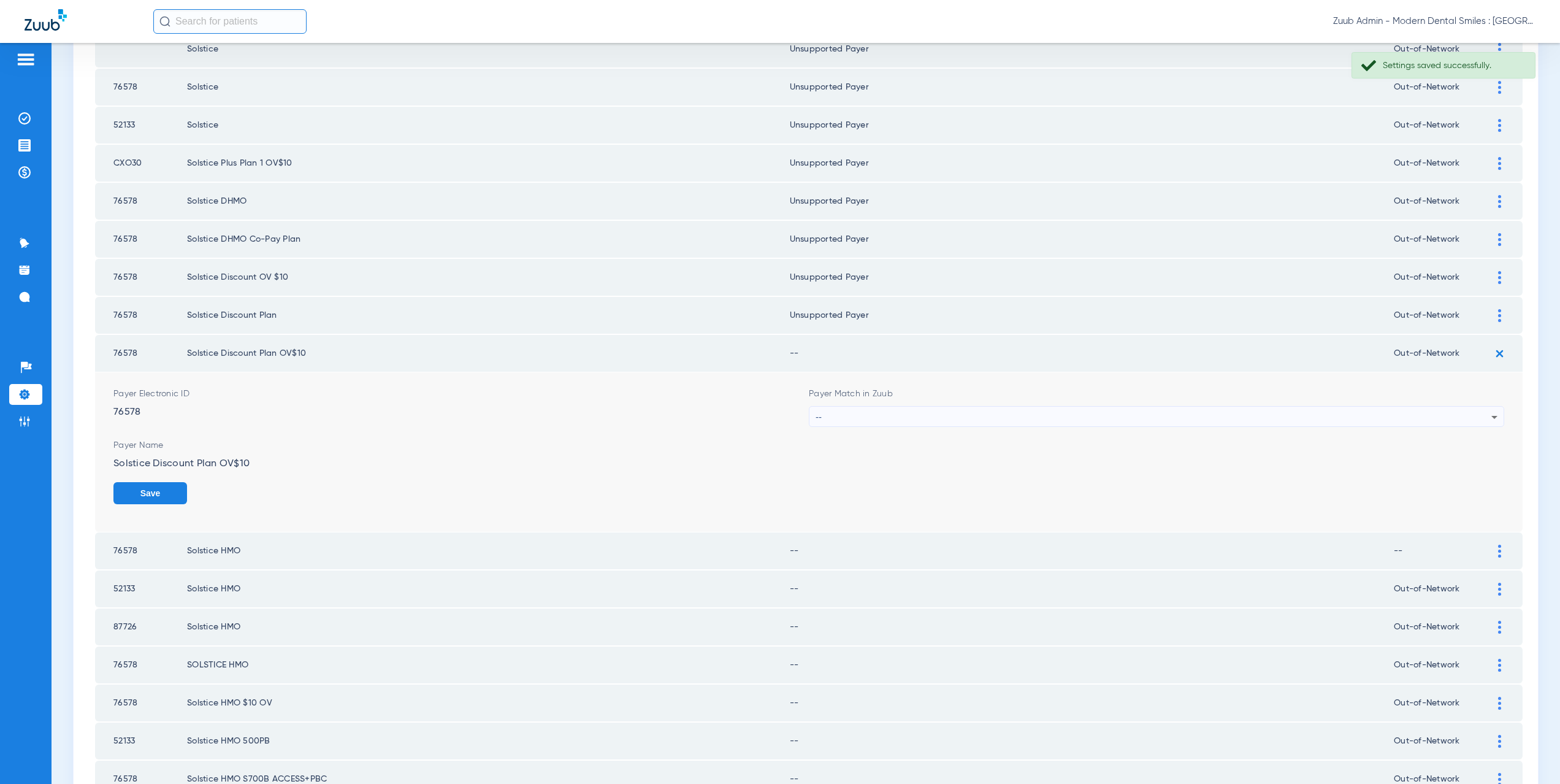
click at [834, 418] on div "--" at bounding box center [1153, 417] width 676 height 21
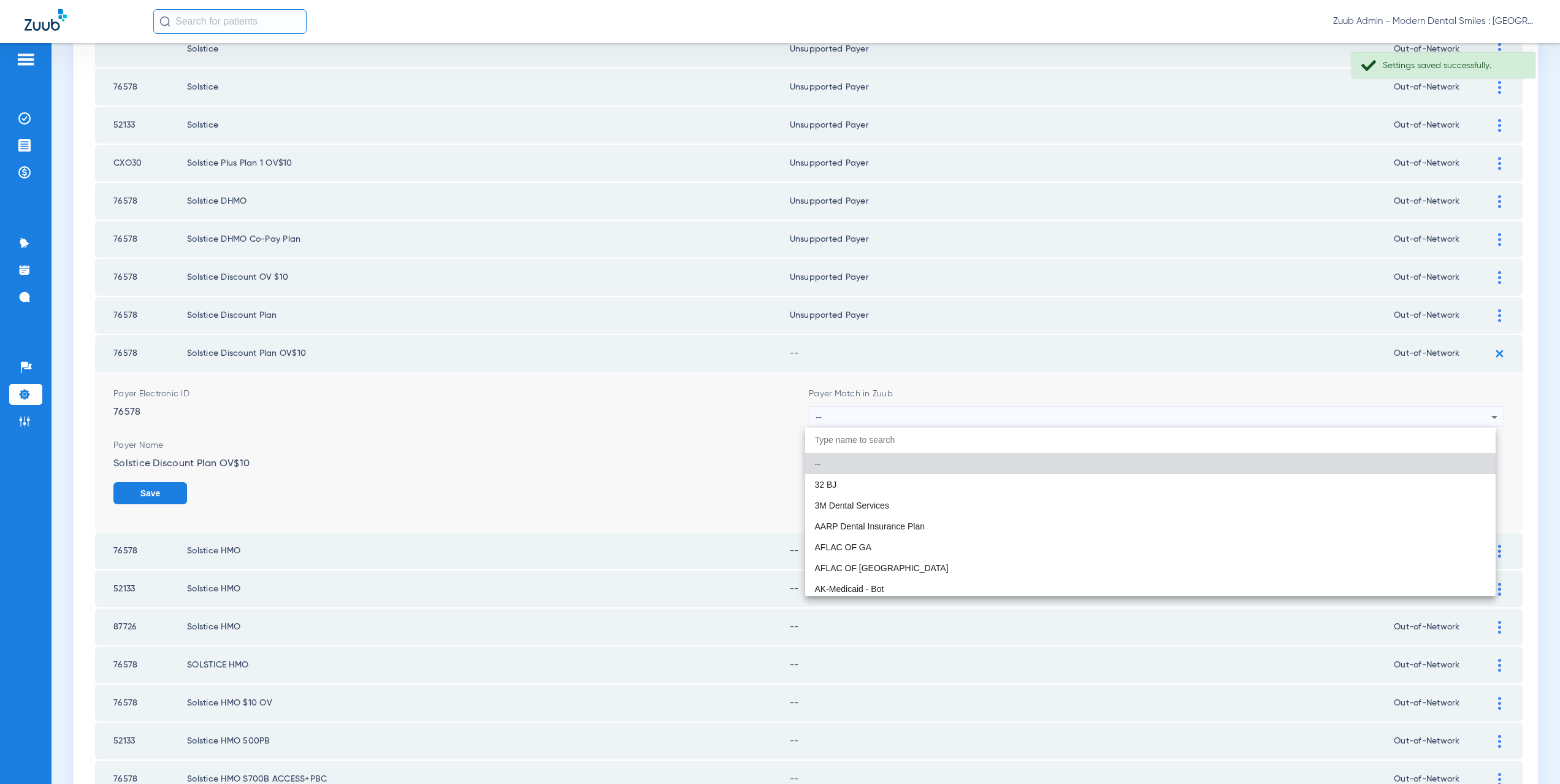
paste input "supported Payer"
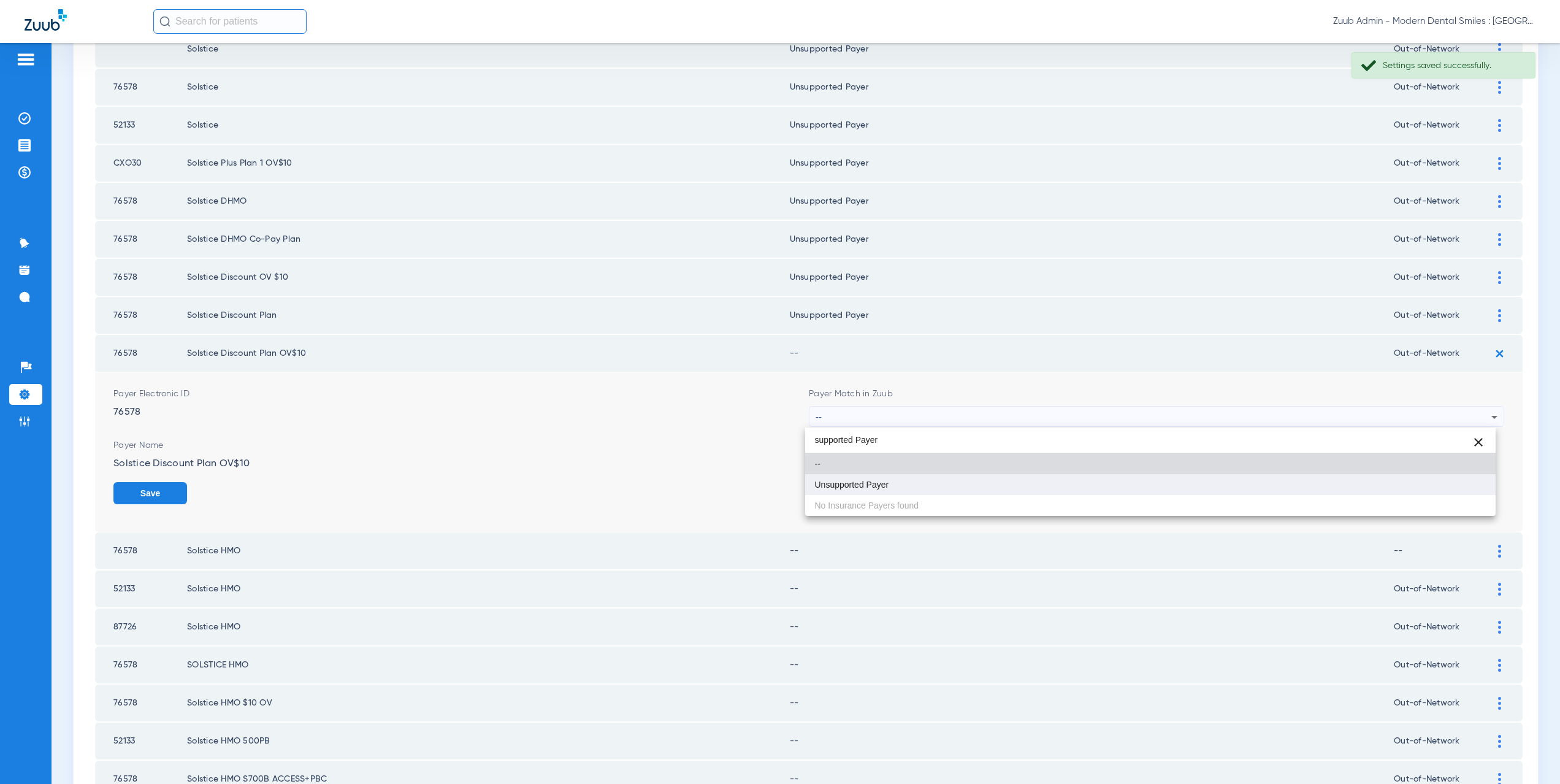
type input "supported Payer"
click at [893, 487] on mat-option "Unsupported Payer" at bounding box center [1151, 484] width 691 height 21
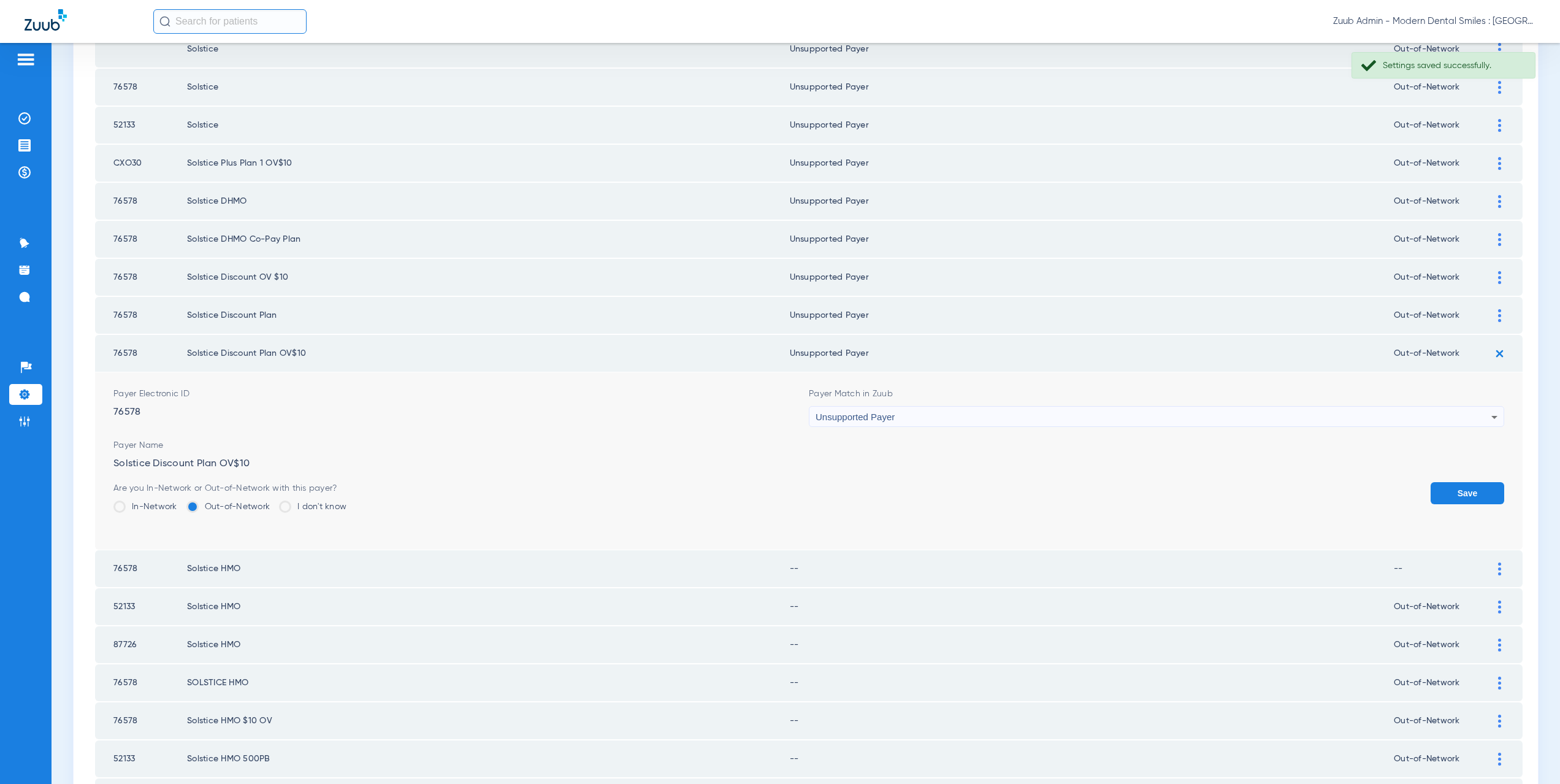
click at [1468, 492] on button "Save" at bounding box center [1467, 493] width 73 height 22
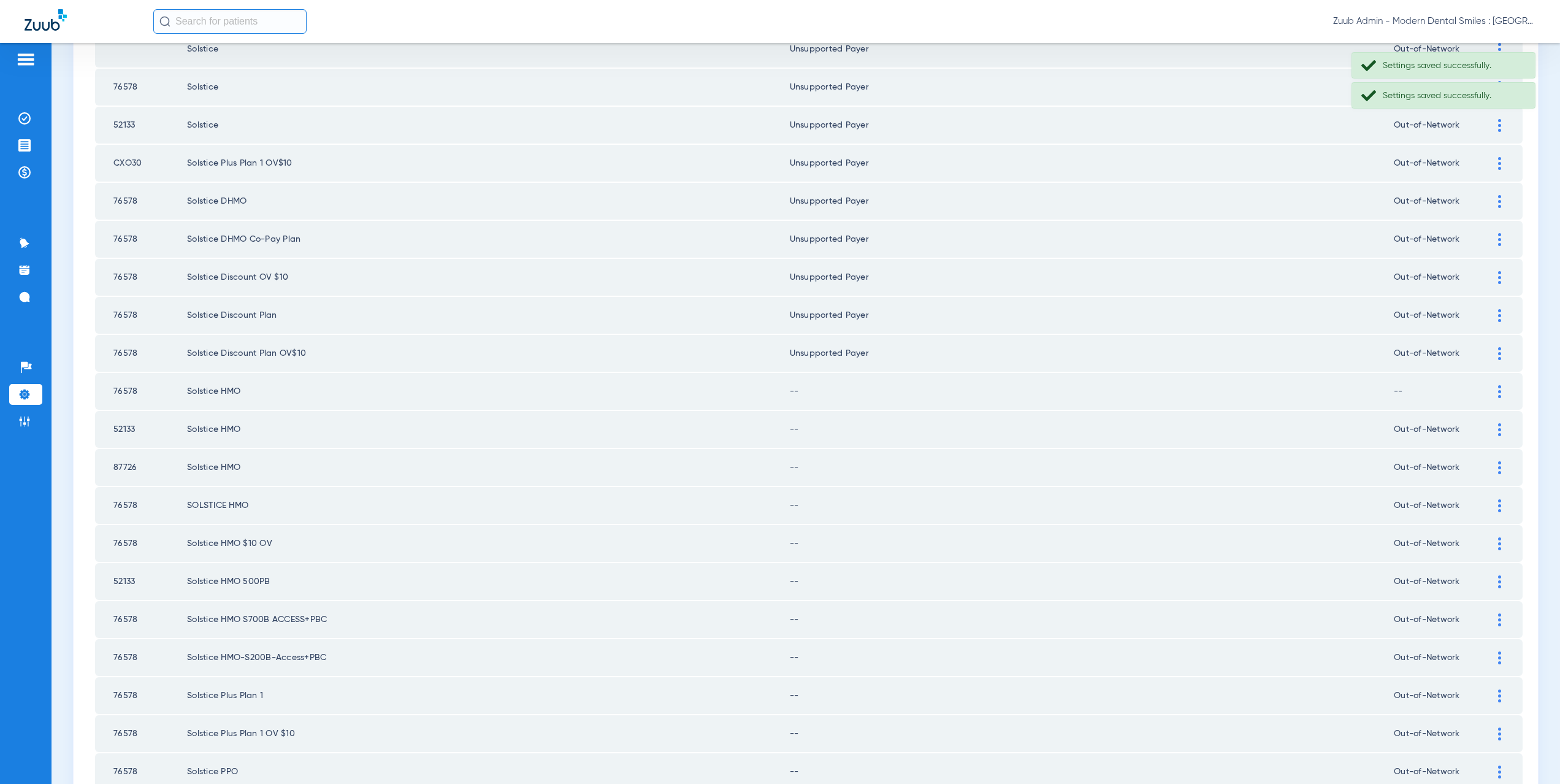
click at [1498, 385] on img at bounding box center [1500, 391] width 3 height 13
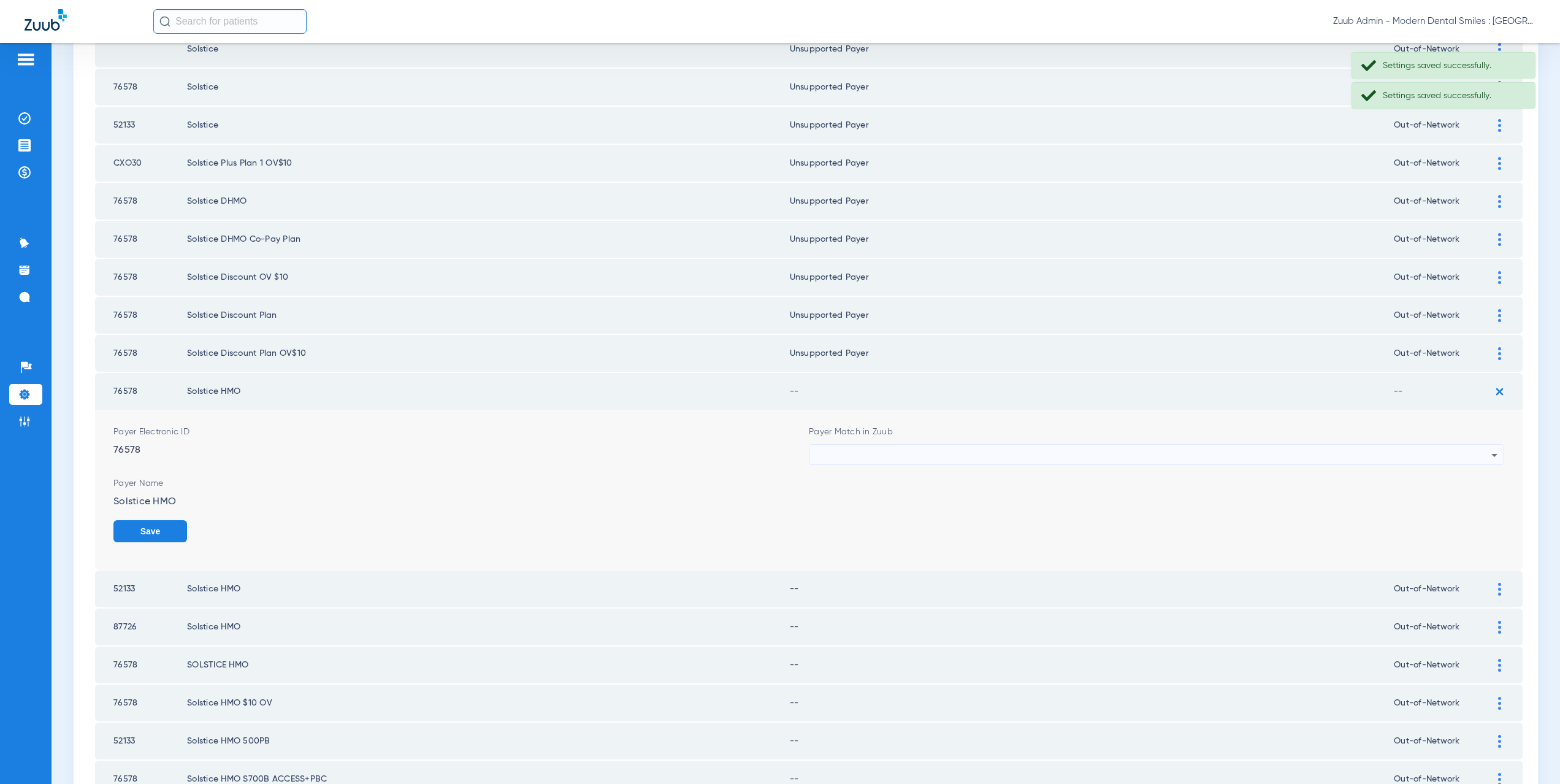
click at [919, 466] on form "Payer Electronic ID 76578 Payer Match in Zuub Payer Name Solstice HMO Save" at bounding box center [808, 490] width 1391 height 159
click at [920, 462] on div at bounding box center [1153, 455] width 676 height 21
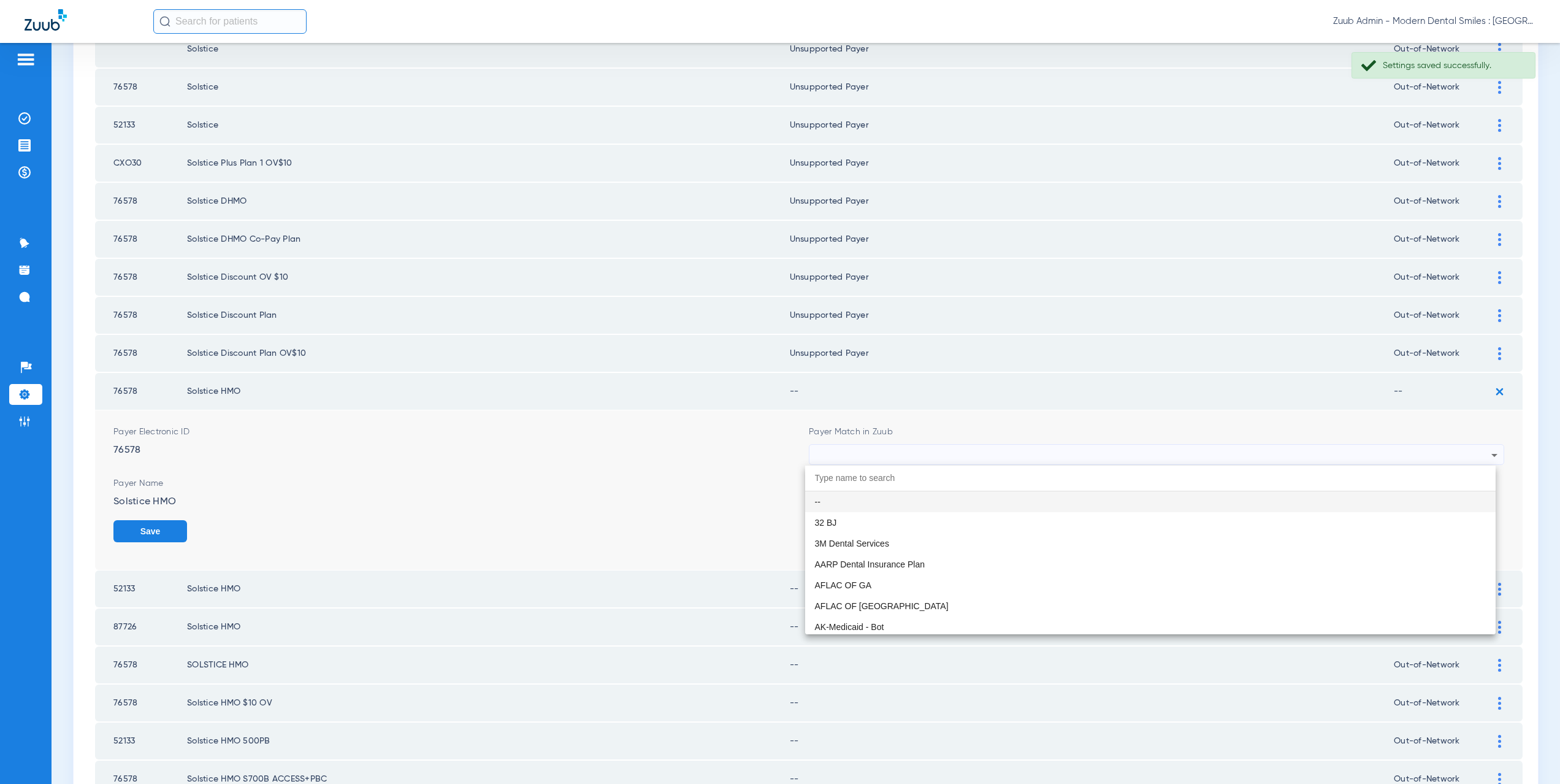
paste input "supported Payer"
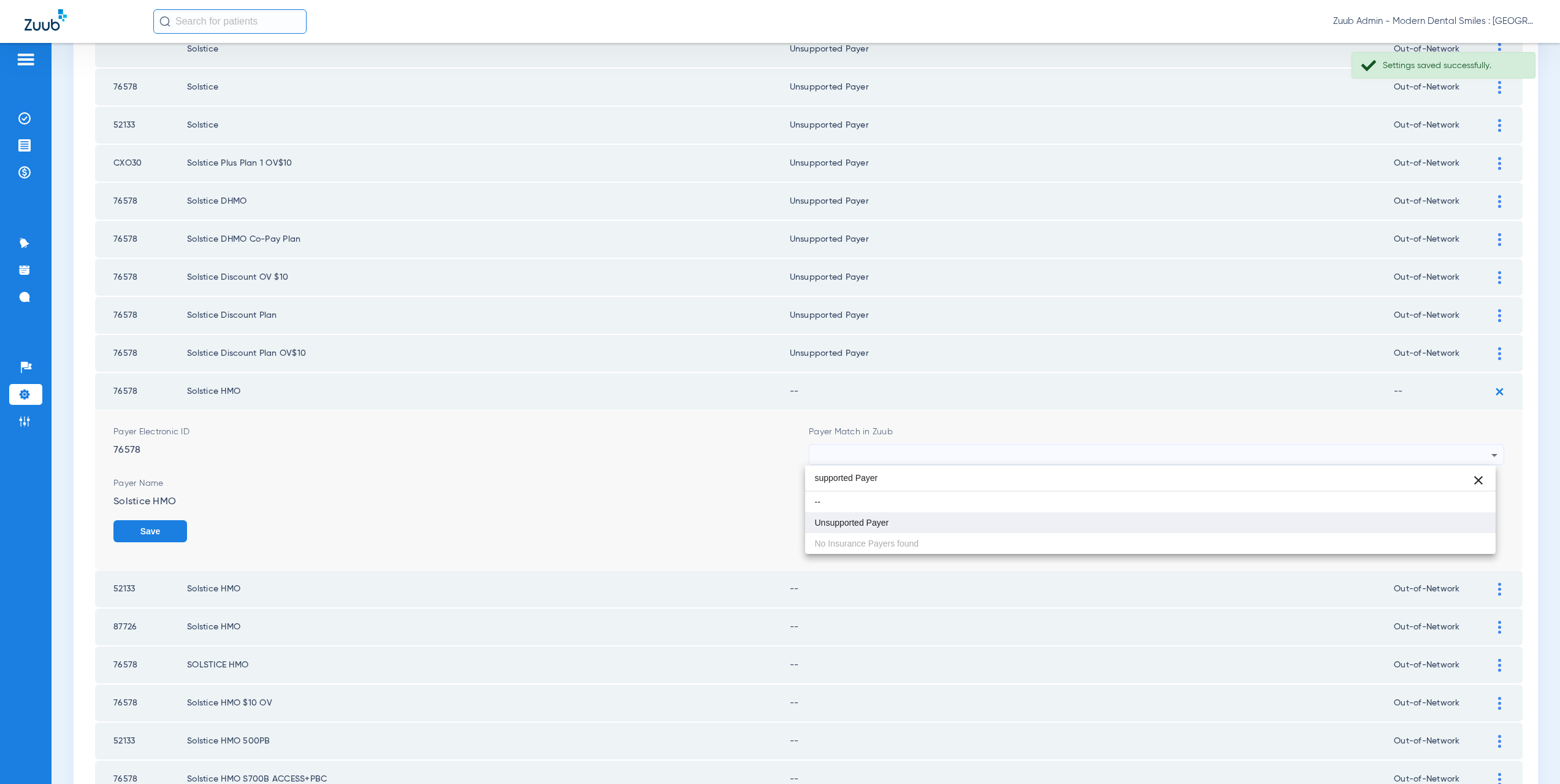
type input "supported Payer"
click at [901, 524] on mat-option "Unsupported Payer" at bounding box center [1151, 522] width 691 height 21
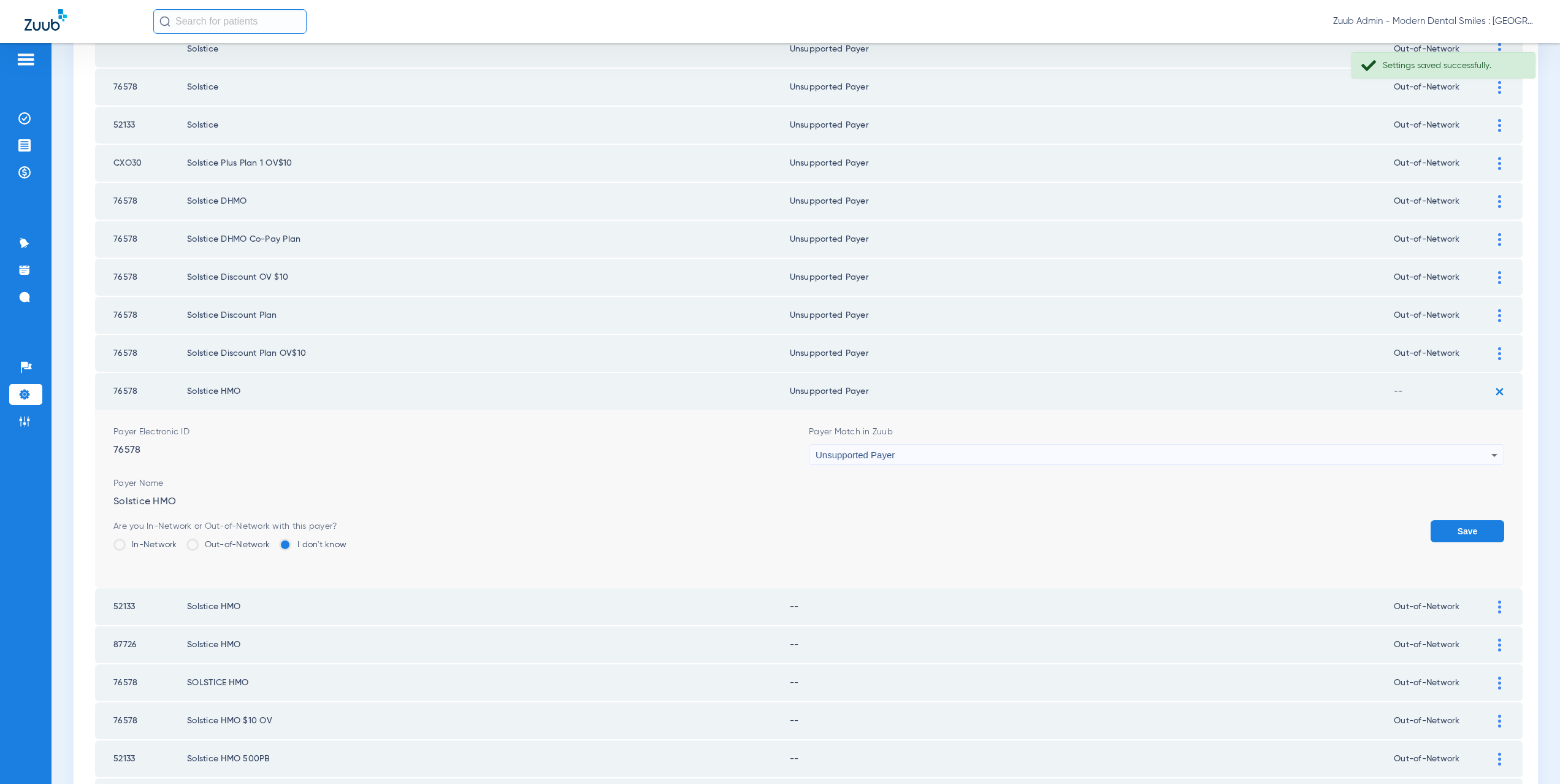
click at [1462, 528] on button "Save" at bounding box center [1467, 531] width 73 height 22
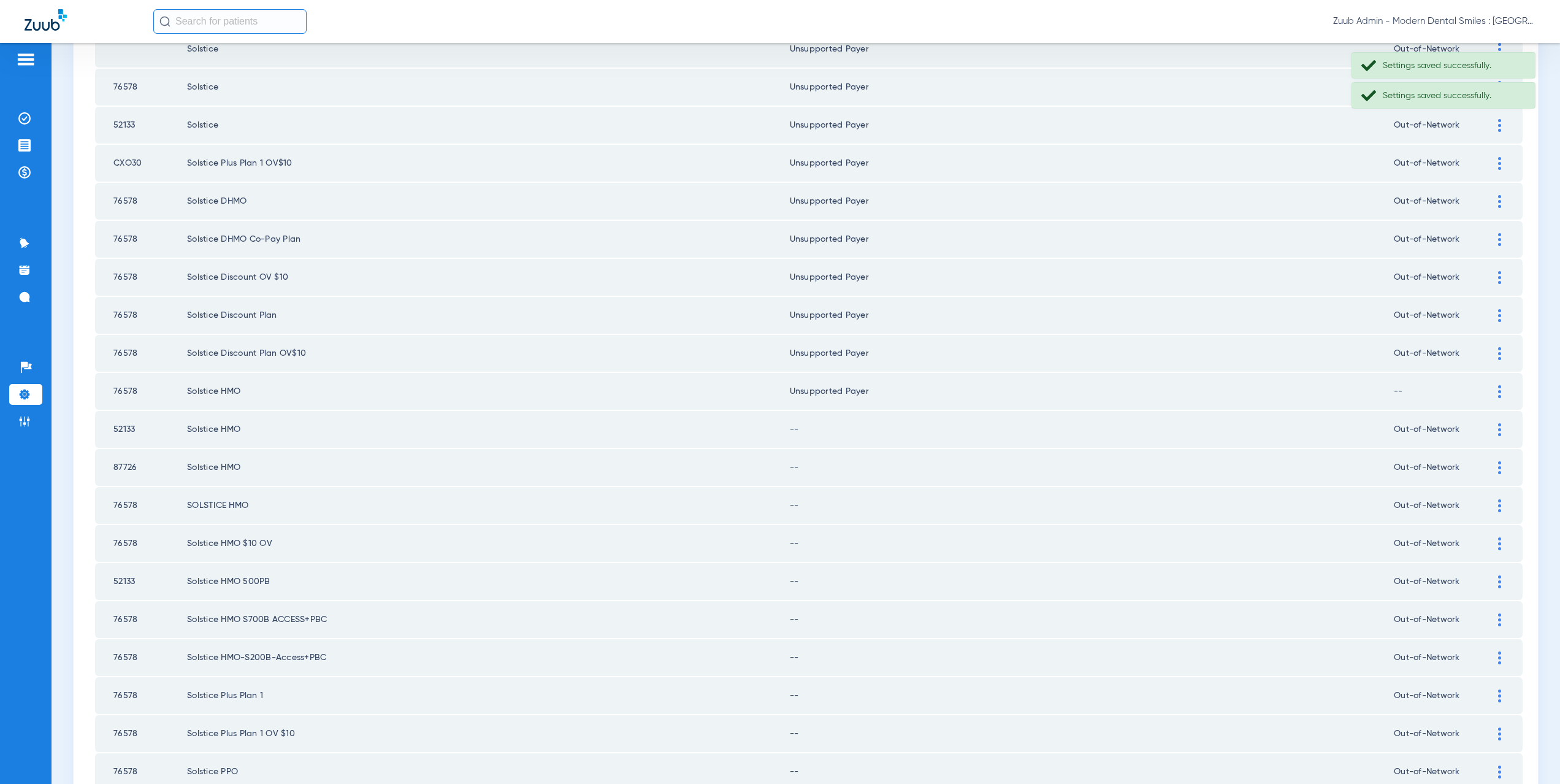
click at [1498, 435] on img at bounding box center [1500, 429] width 3 height 13
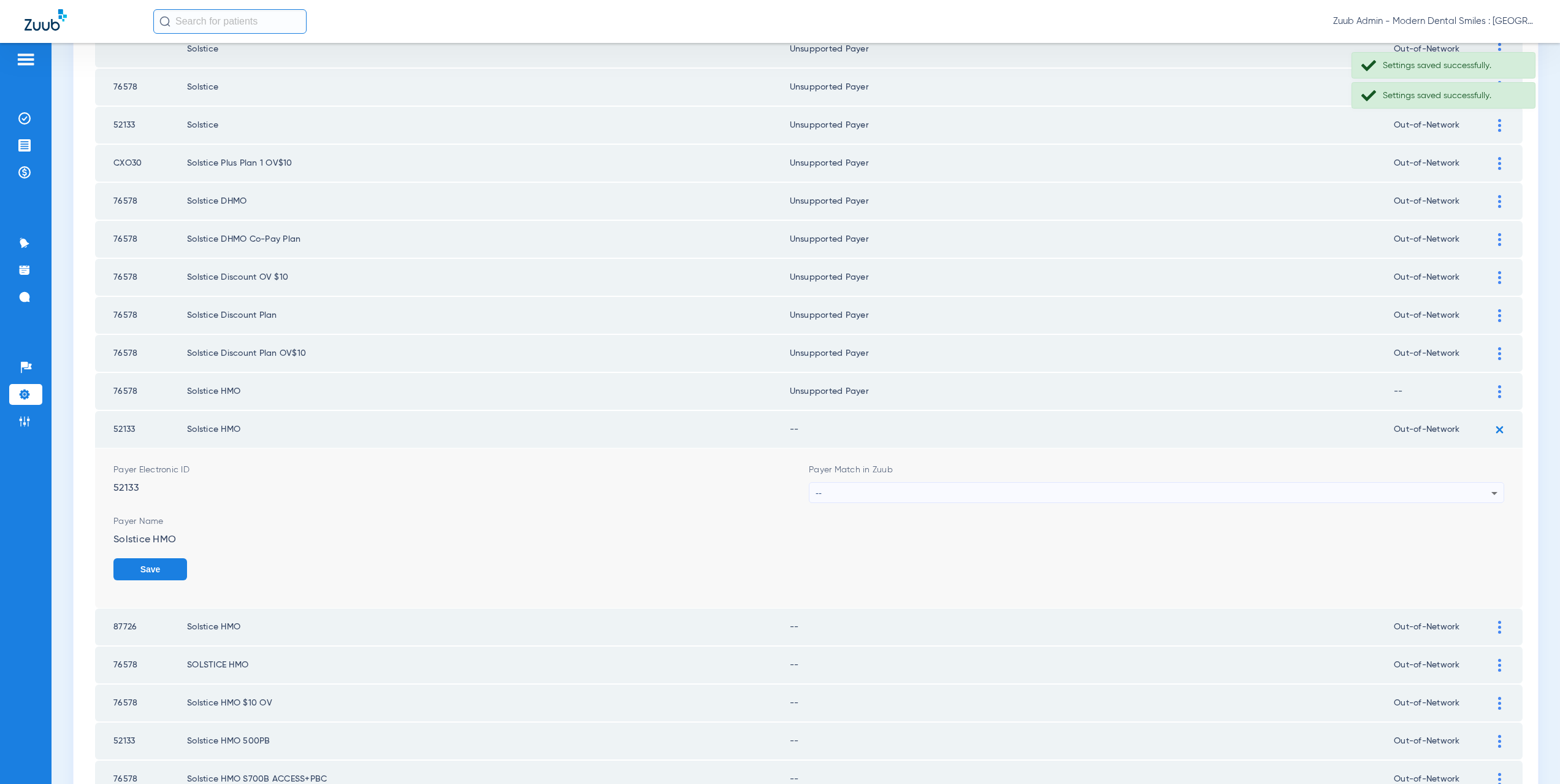
click at [864, 495] on div "--" at bounding box center [1153, 493] width 676 height 21
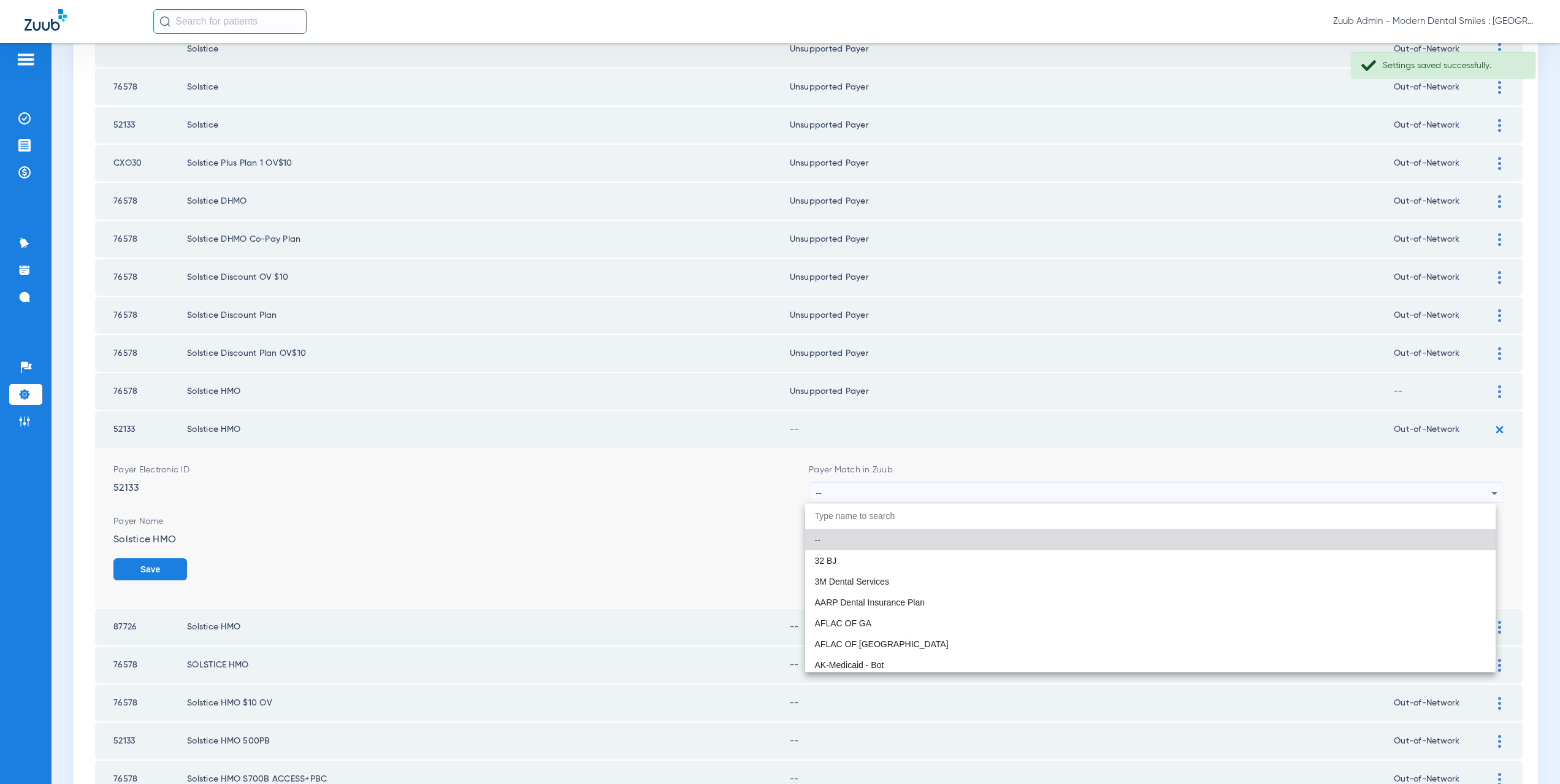
paste input "supported Payer"
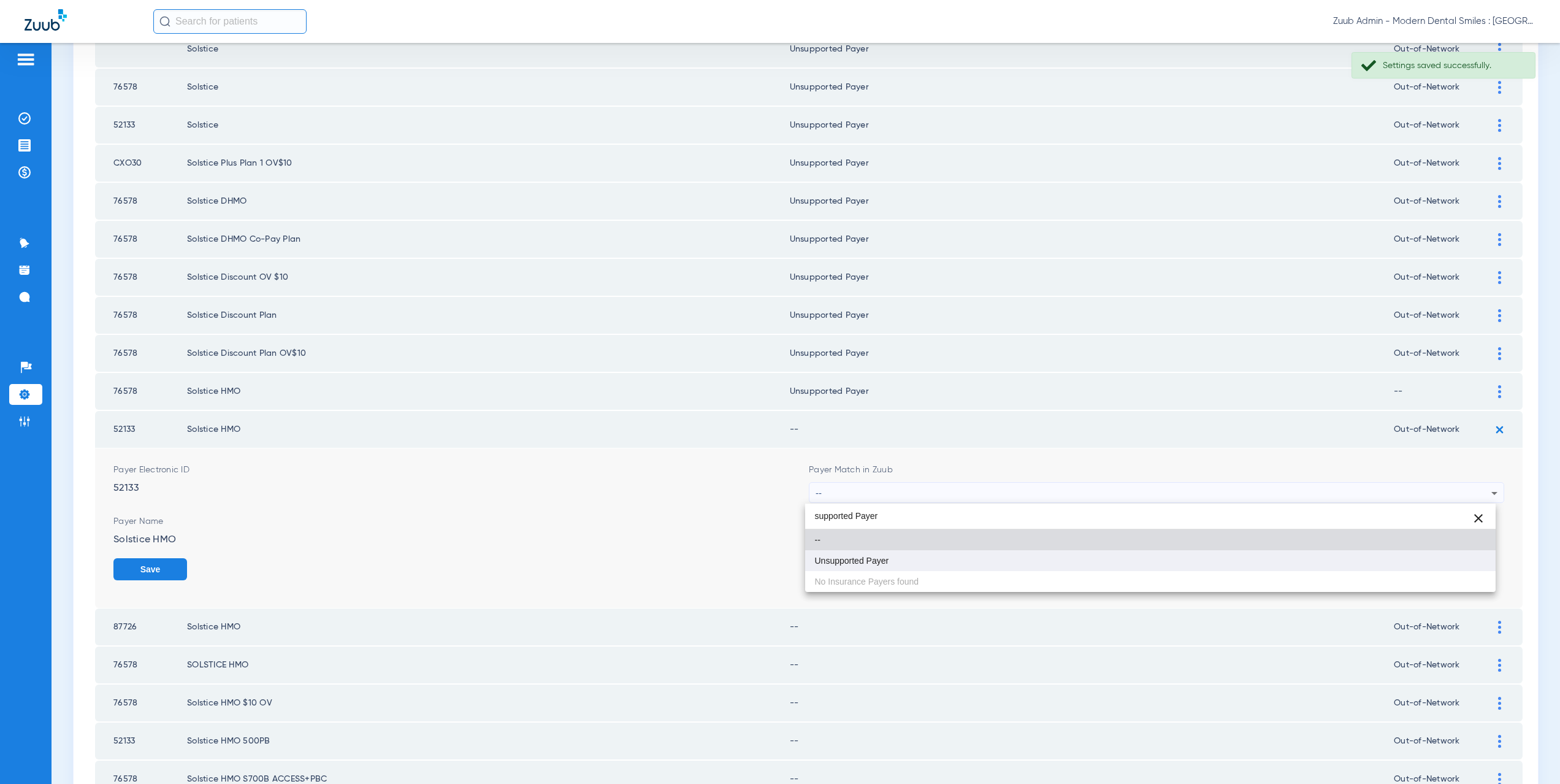
type input "supported Payer"
click at [881, 556] on span "Unsupported Payer" at bounding box center [852, 560] width 74 height 9
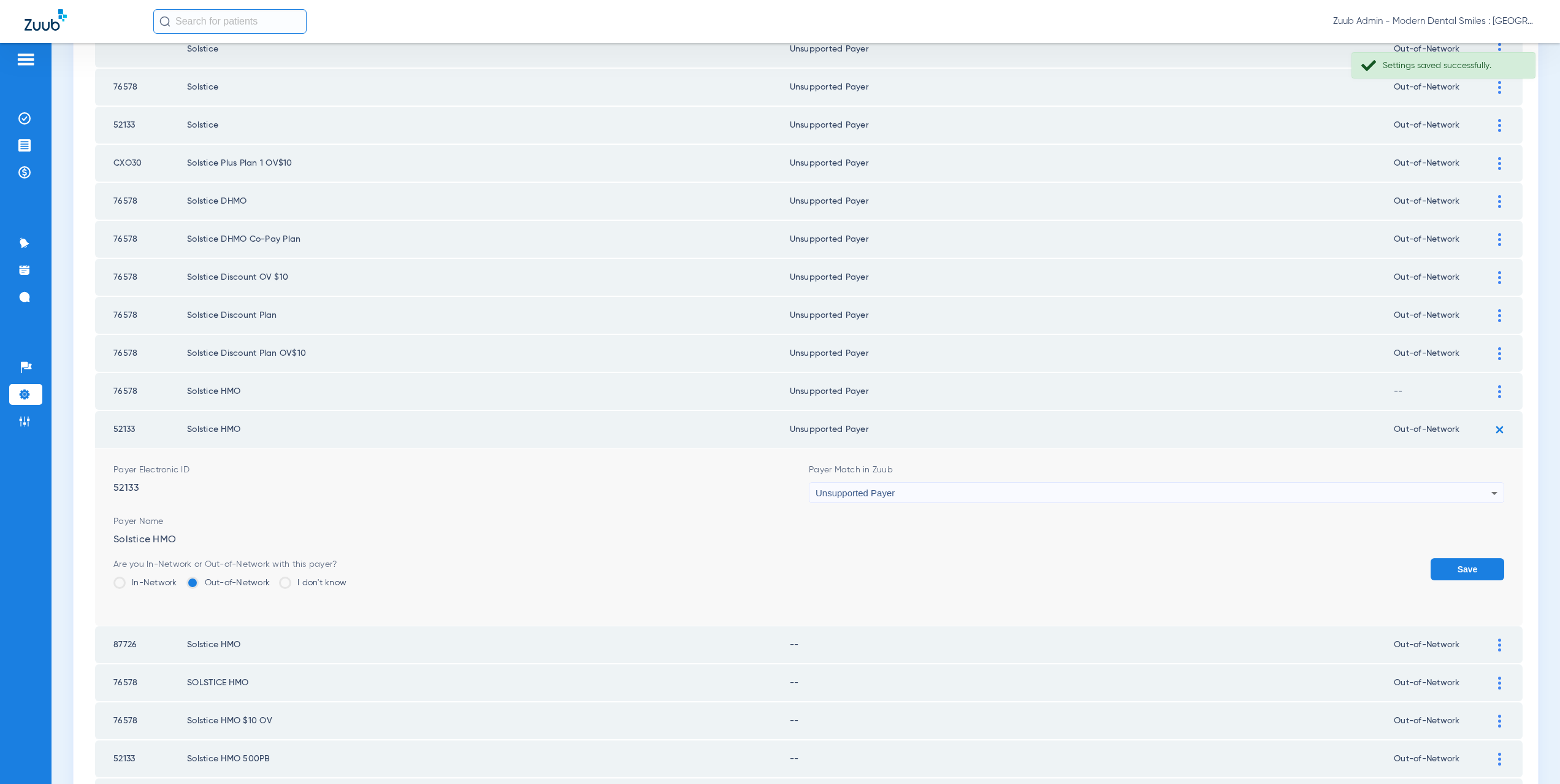
click at [1430, 561] on button "Save" at bounding box center [1467, 569] width 73 height 22
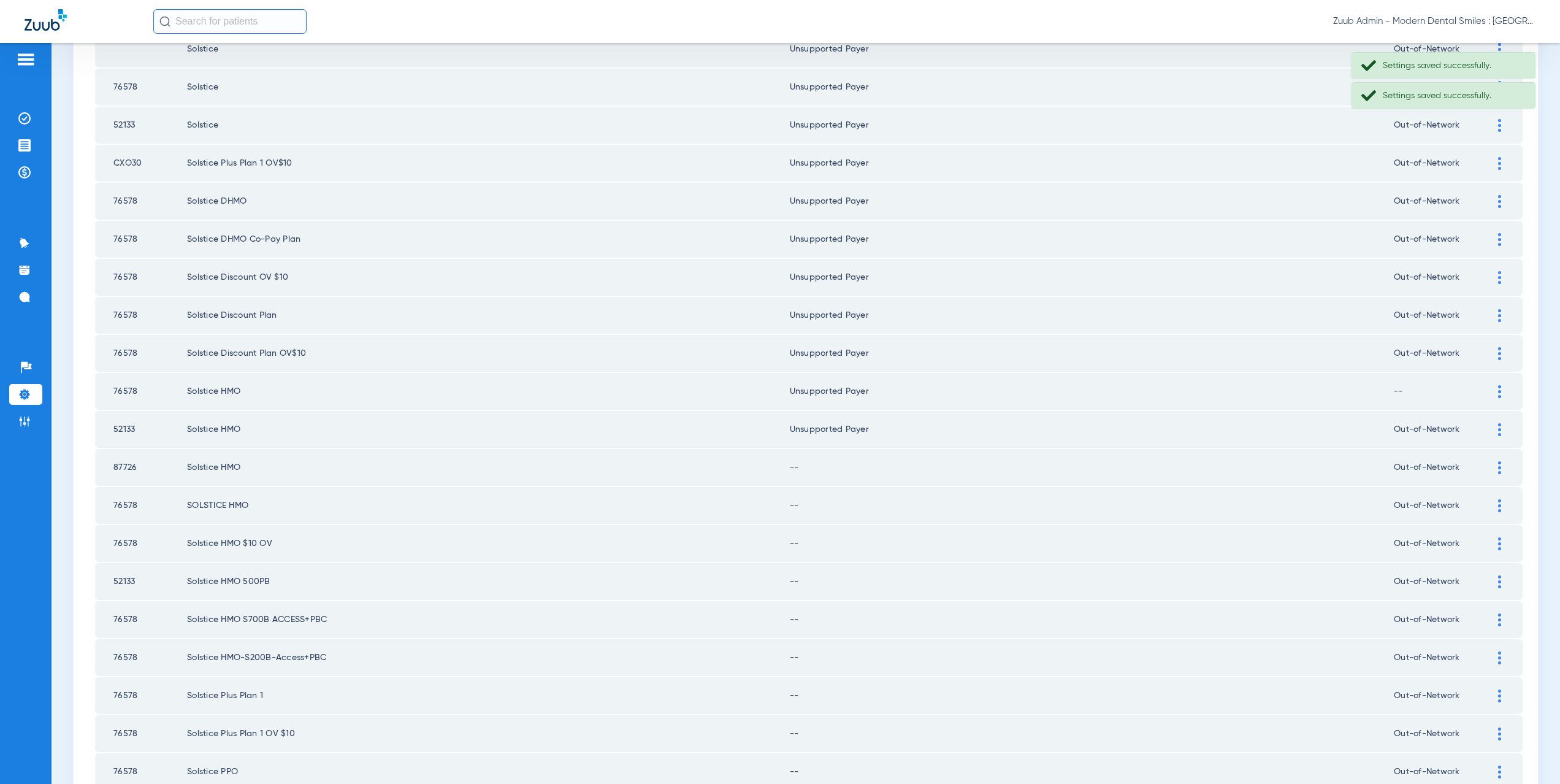
click at [1498, 469] on img at bounding box center [1500, 468] width 3 height 13
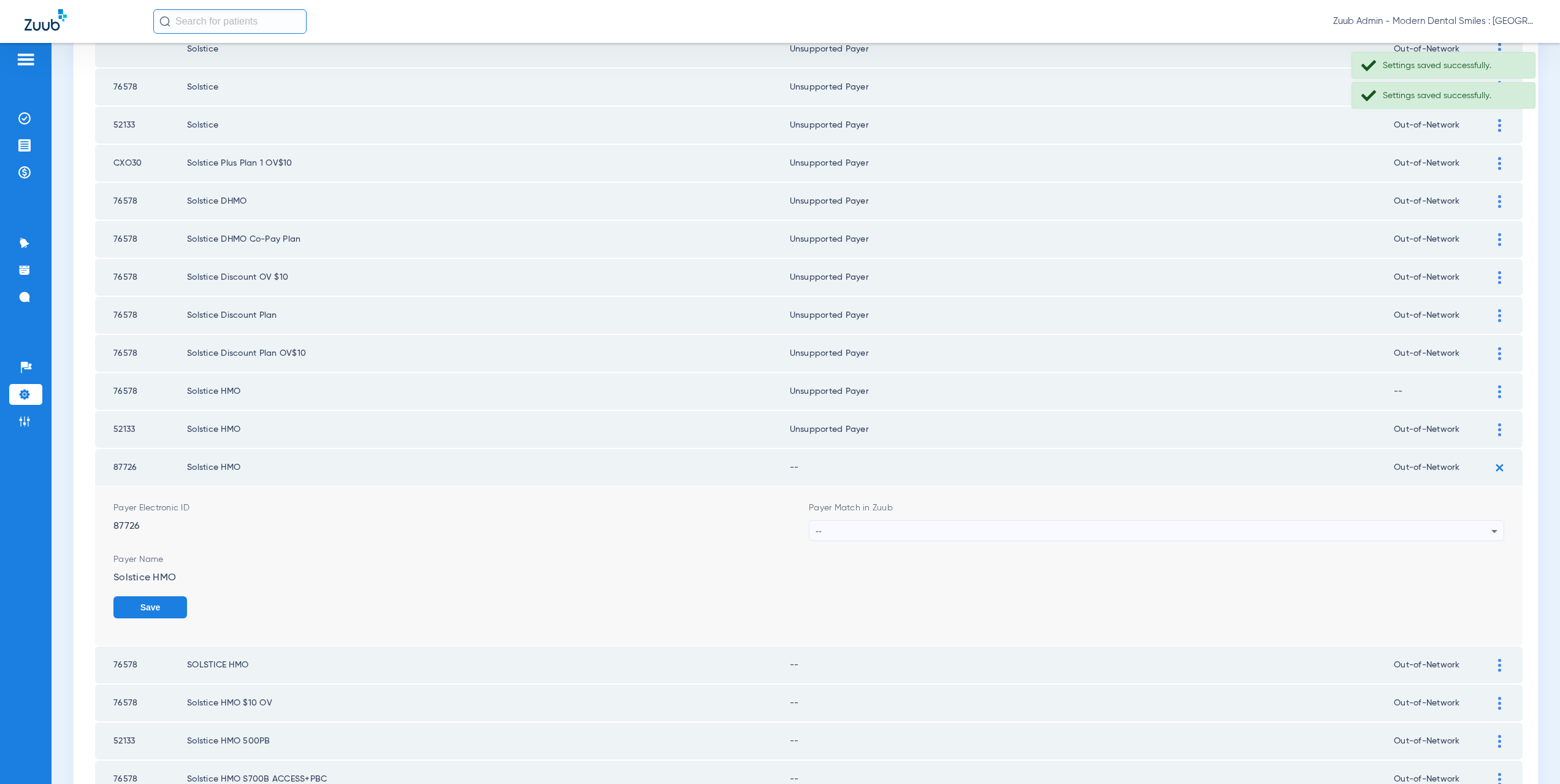
click at [874, 533] on div "--" at bounding box center [1153, 531] width 676 height 21
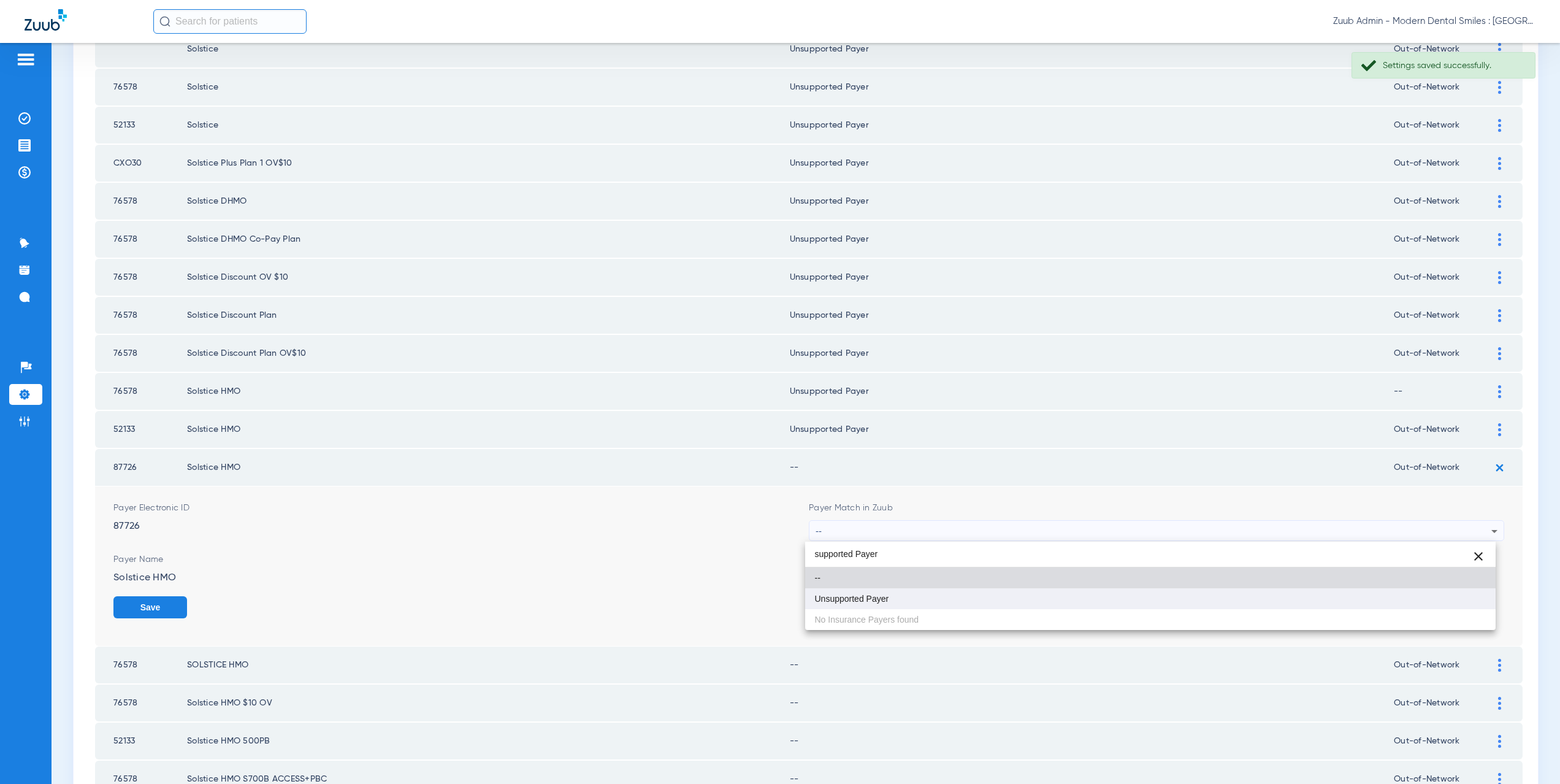
type input "supported Payer"
click at [900, 598] on mat-option "Unsupported Payer" at bounding box center [1151, 598] width 691 height 21
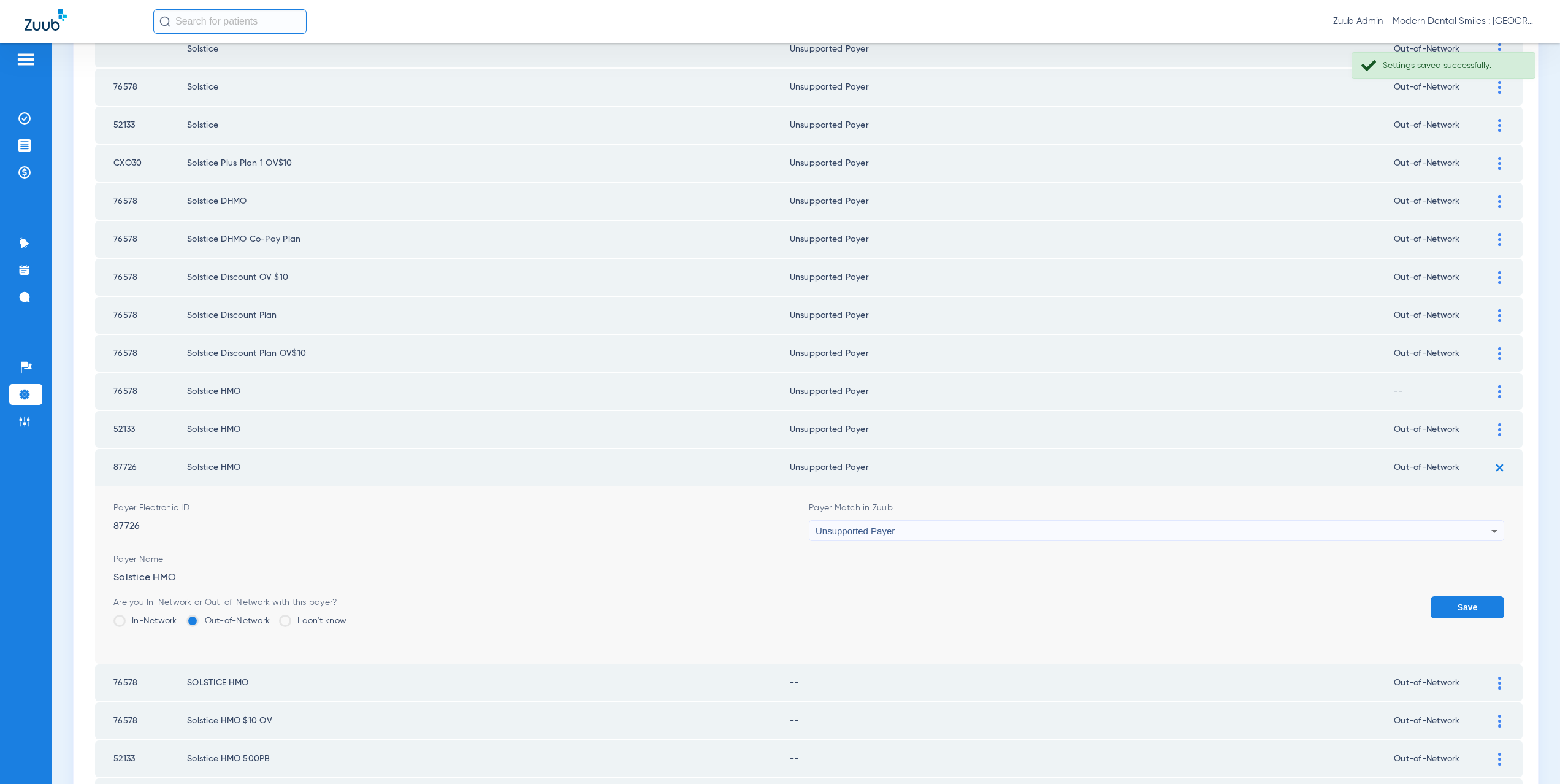
click at [1455, 604] on button "Save" at bounding box center [1467, 607] width 73 height 22
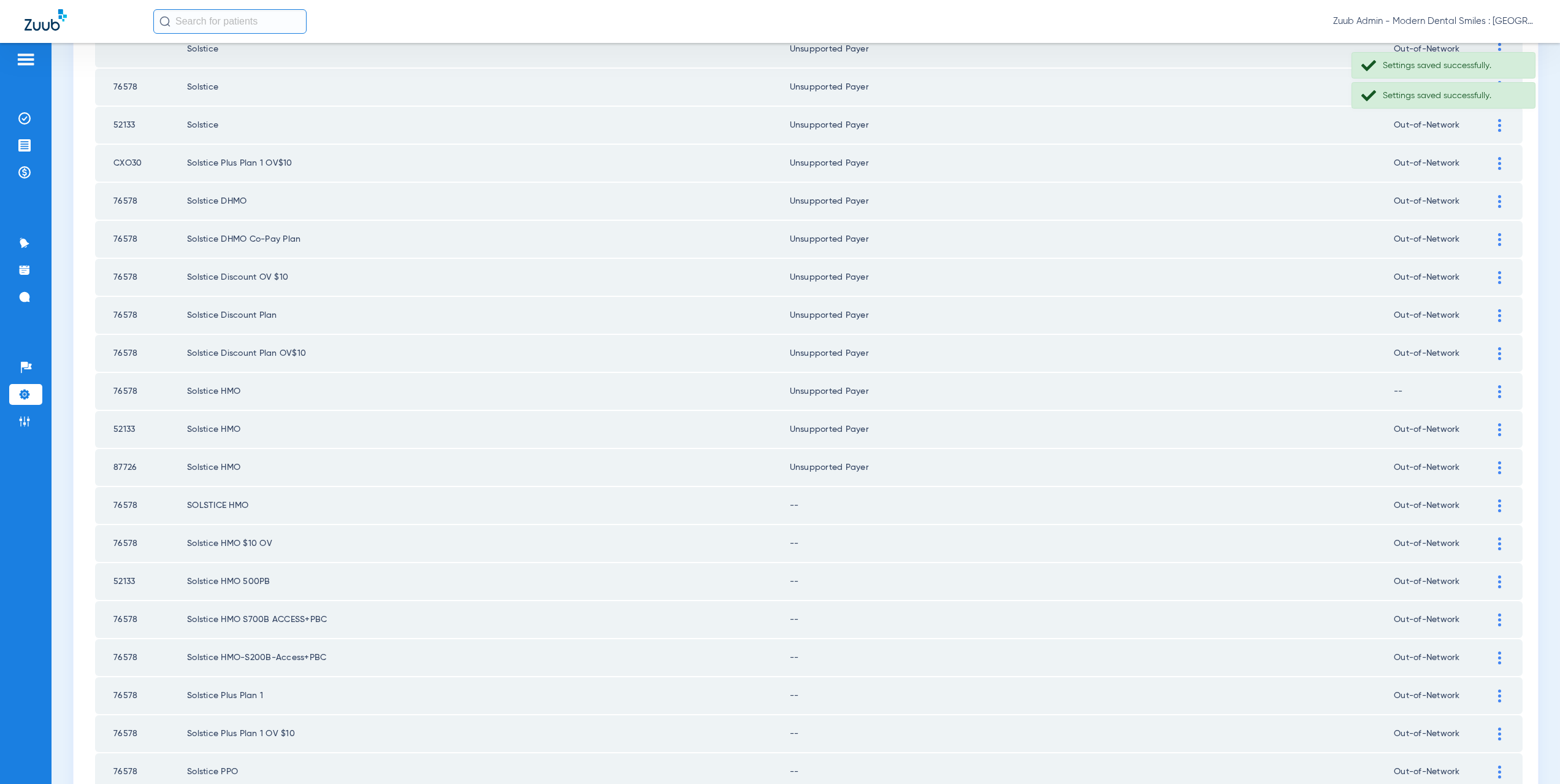
click at [1498, 506] on img at bounding box center [1500, 506] width 3 height 13
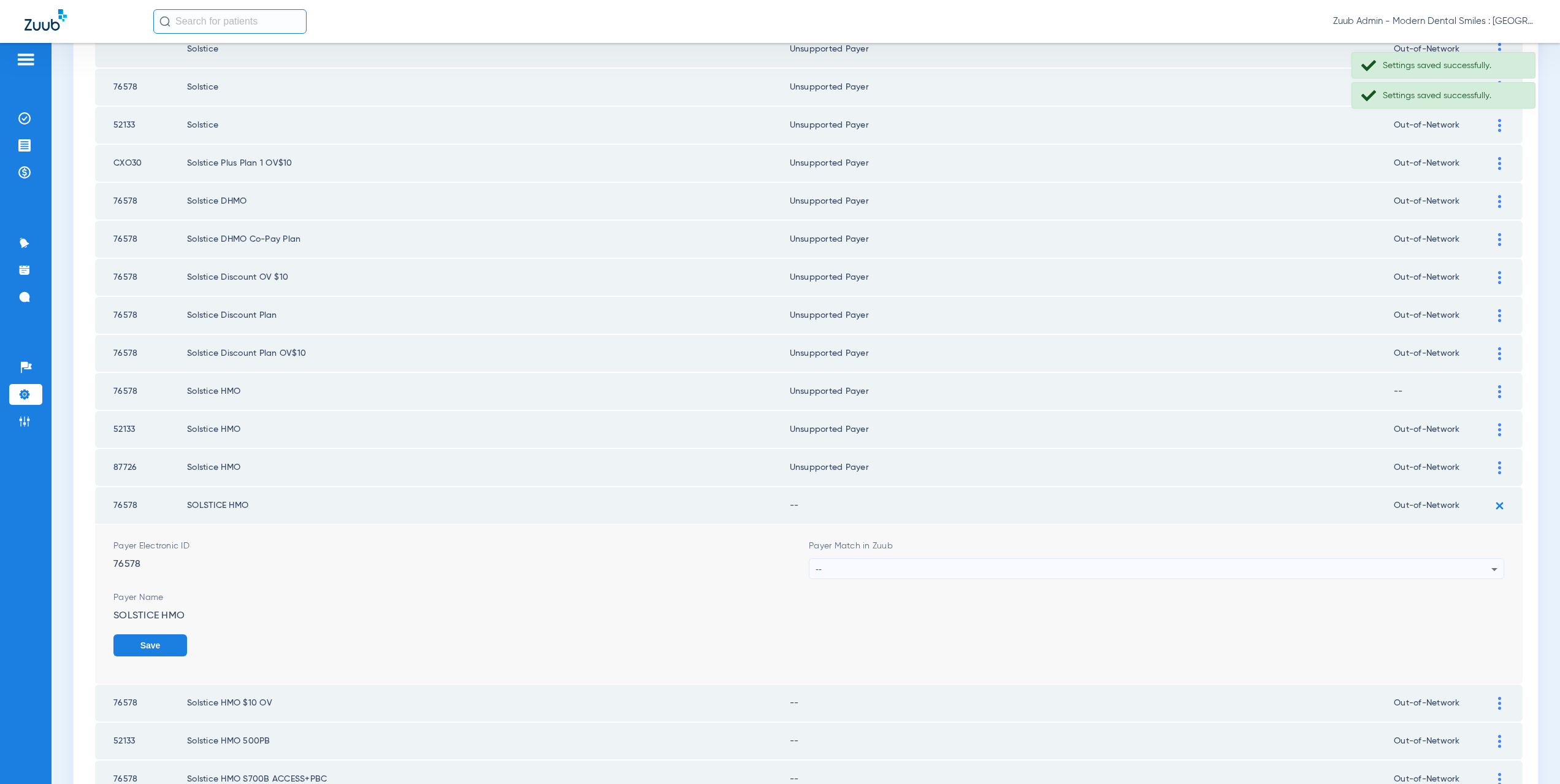
click at [883, 566] on div "--" at bounding box center [1153, 569] width 676 height 21
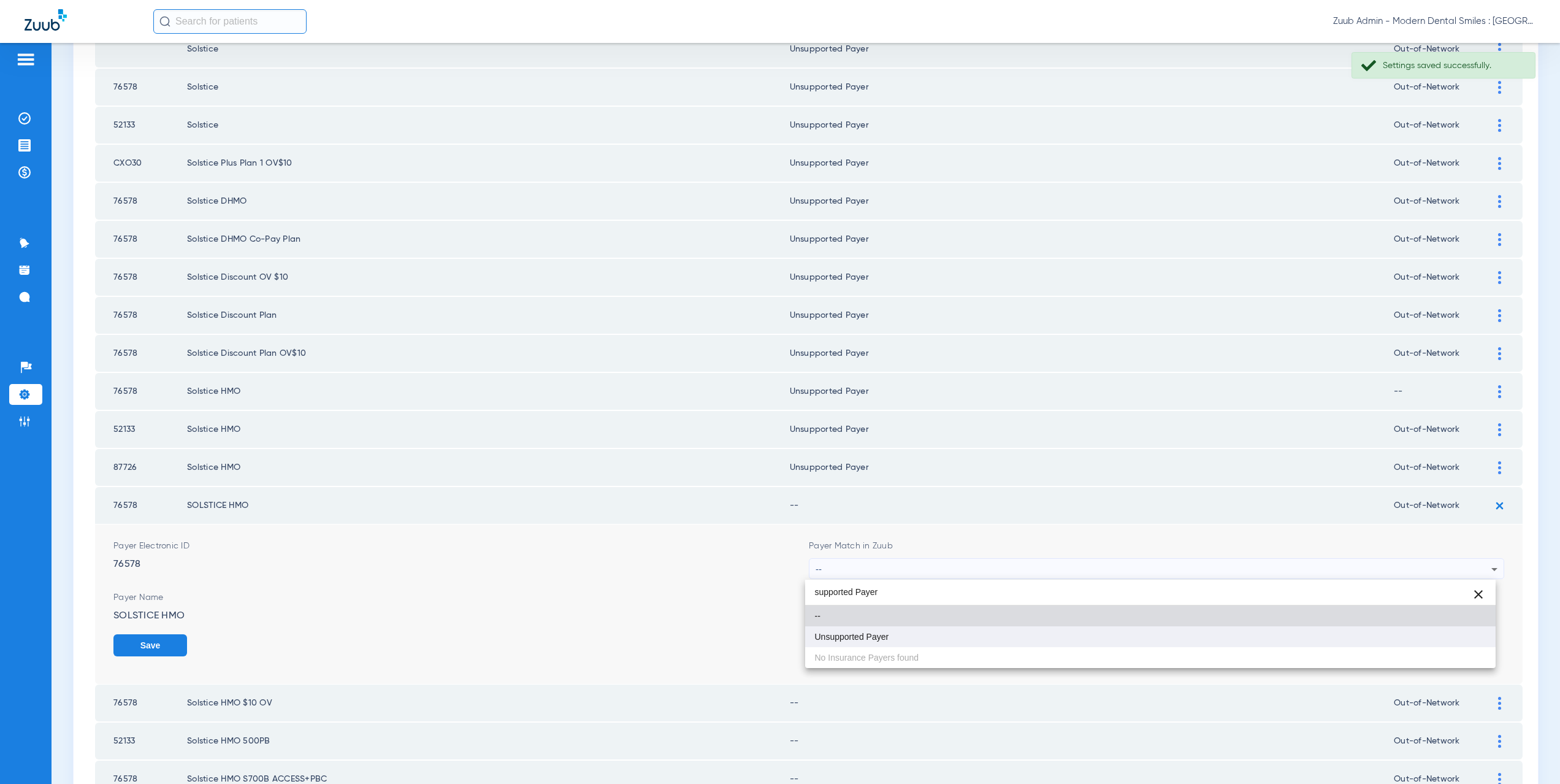
type input "supported Payer"
click at [892, 632] on mat-option "Unsupported Payer" at bounding box center [1151, 636] width 691 height 21
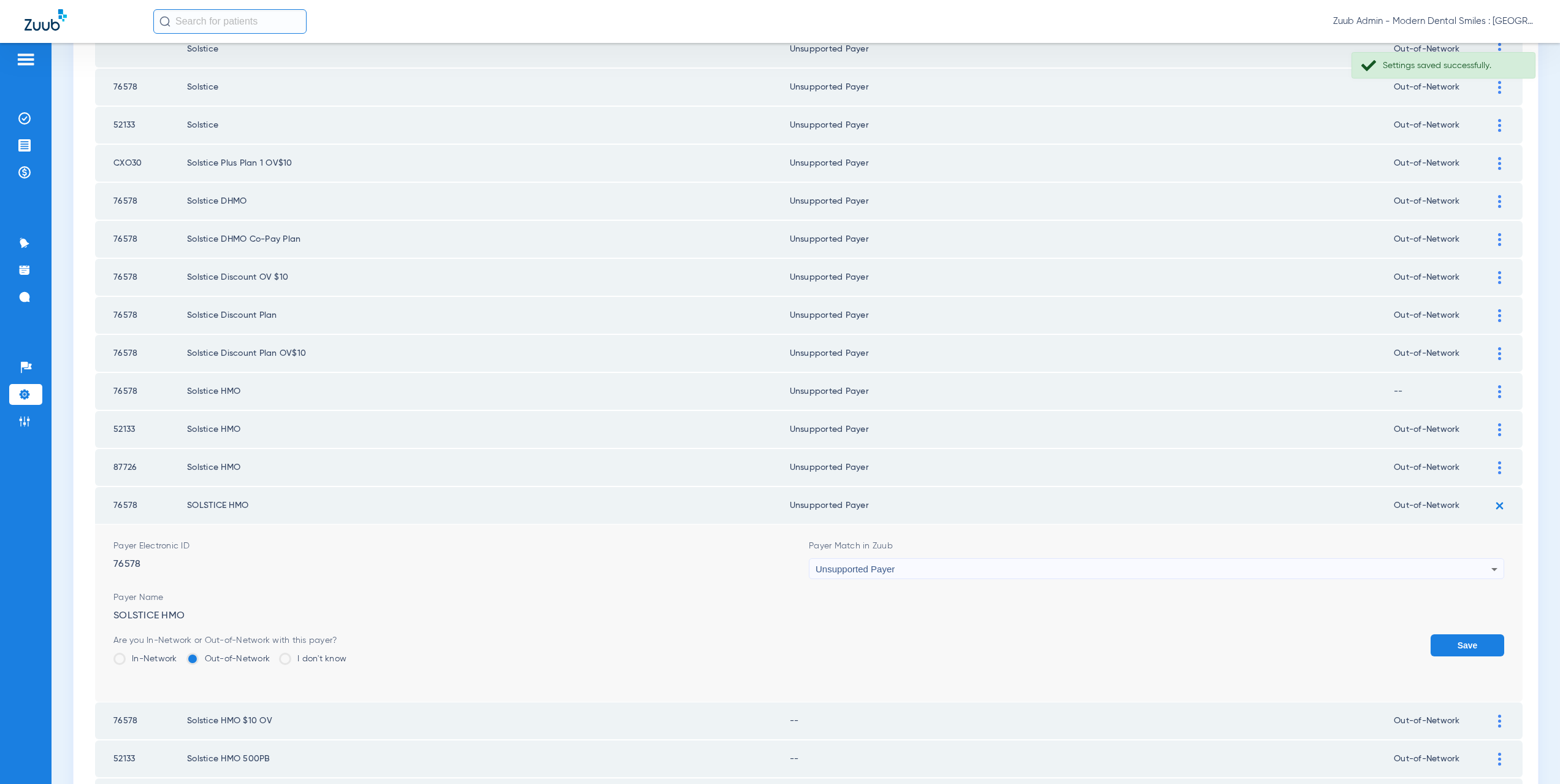
click at [1460, 646] on button "Save" at bounding box center [1467, 645] width 73 height 22
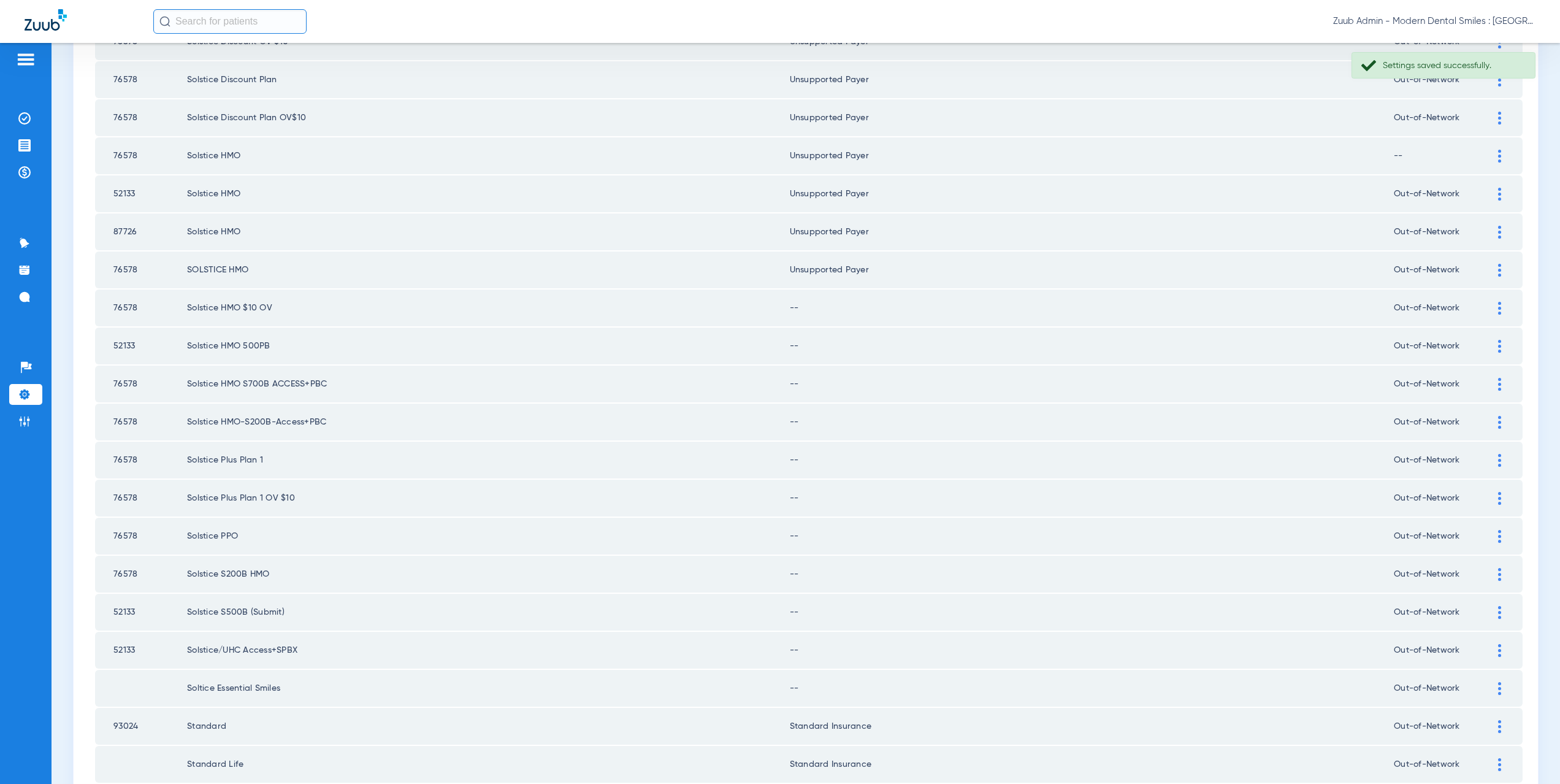
scroll to position [1006, 0]
click at [1489, 303] on div at bounding box center [1500, 303] width 21 height 13
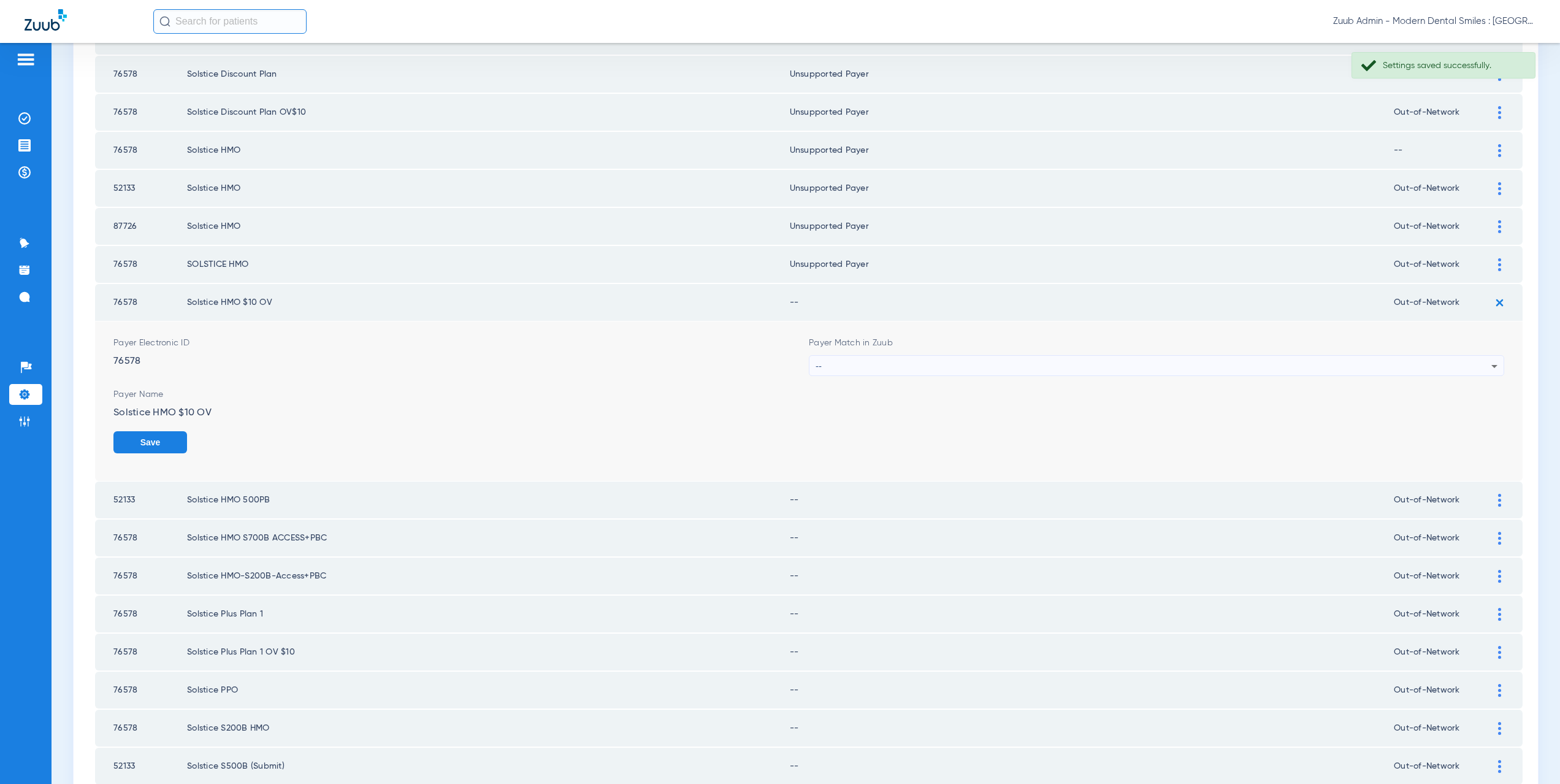
click at [866, 369] on div "--" at bounding box center [1153, 366] width 676 height 21
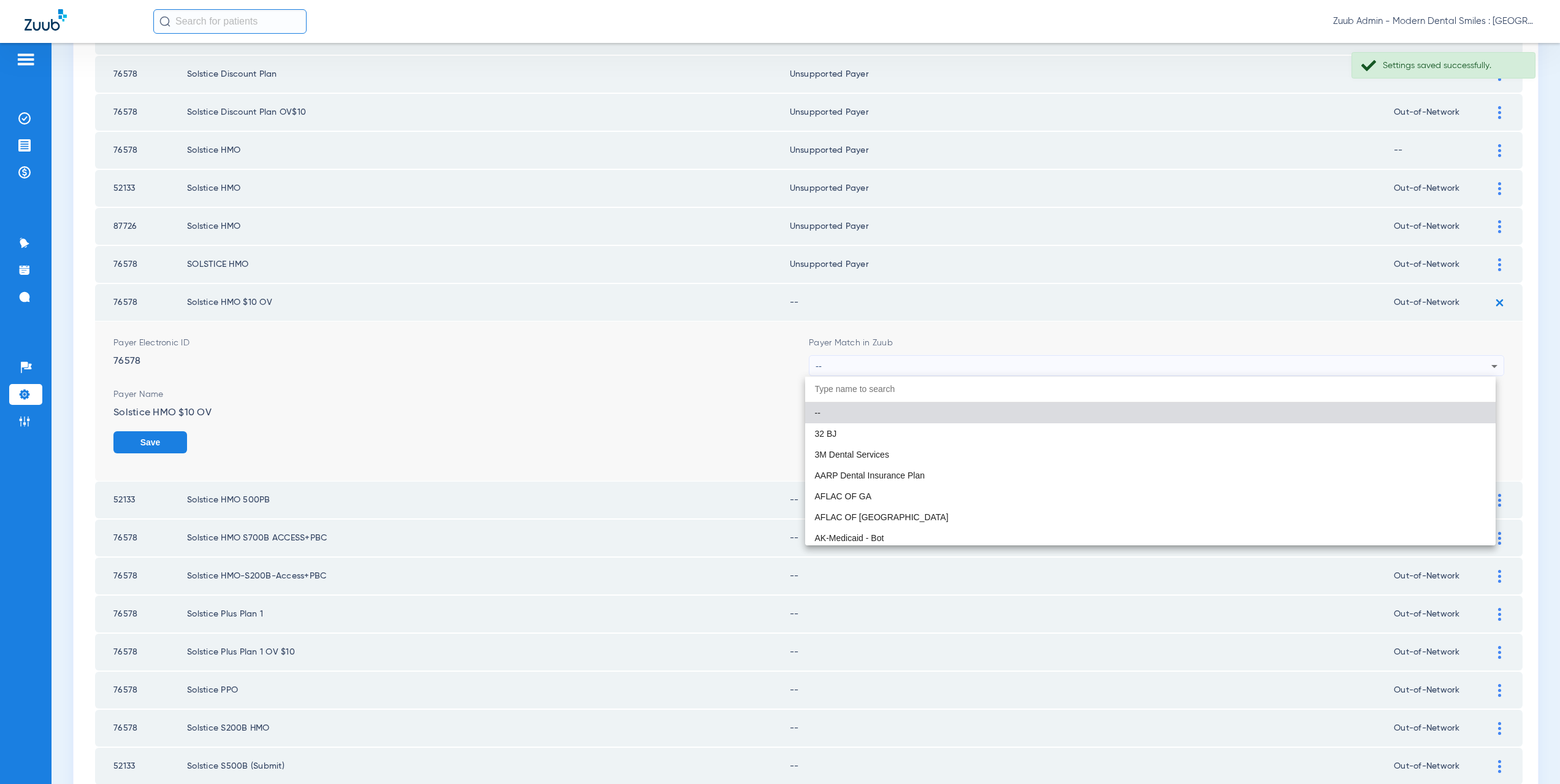
paste input "supported Payer"
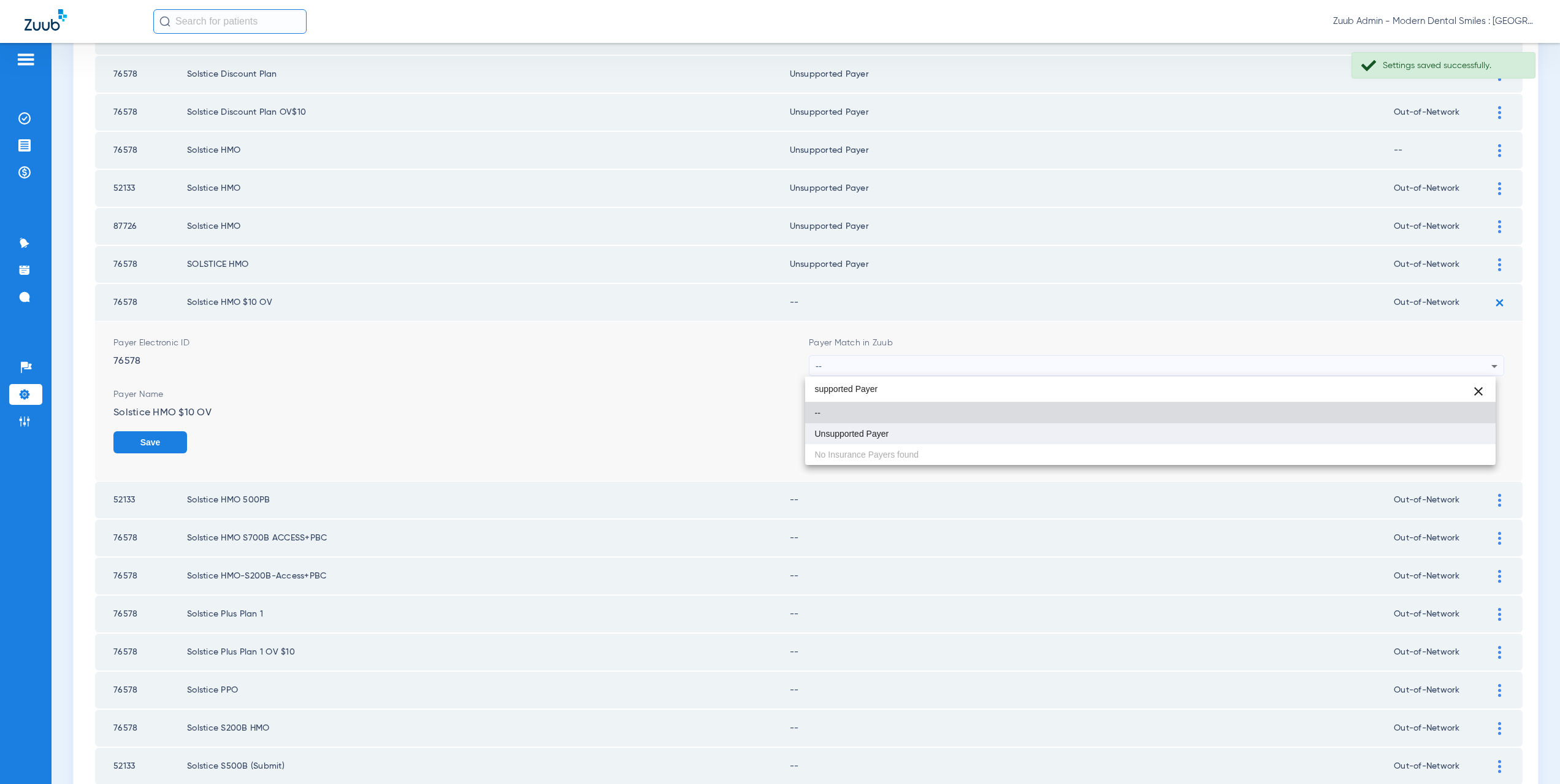
type input "supported Payer"
click at [884, 429] on span "Unsupported Payer" at bounding box center [852, 433] width 74 height 9
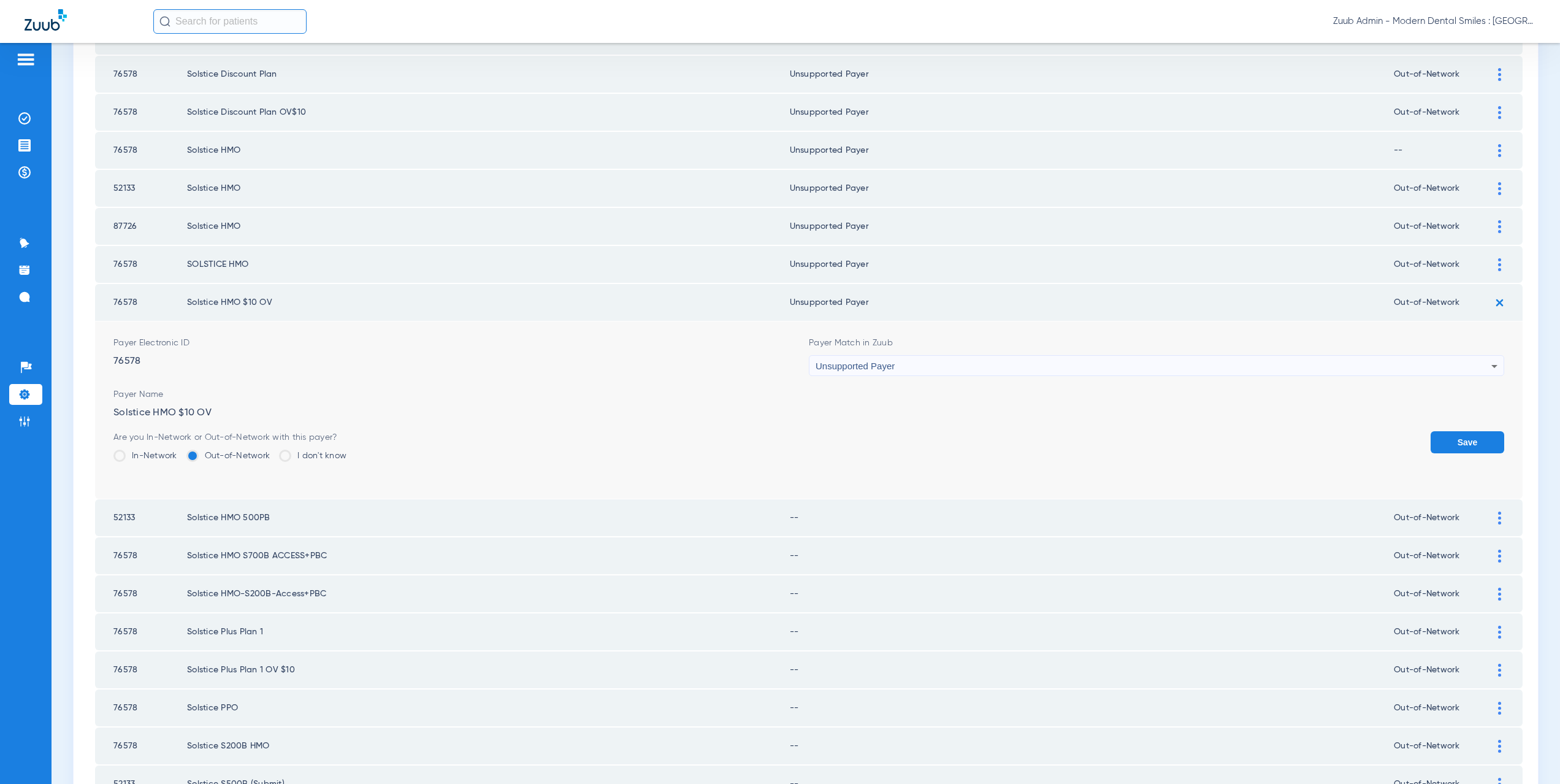
click at [1437, 443] on button "Save" at bounding box center [1467, 442] width 73 height 22
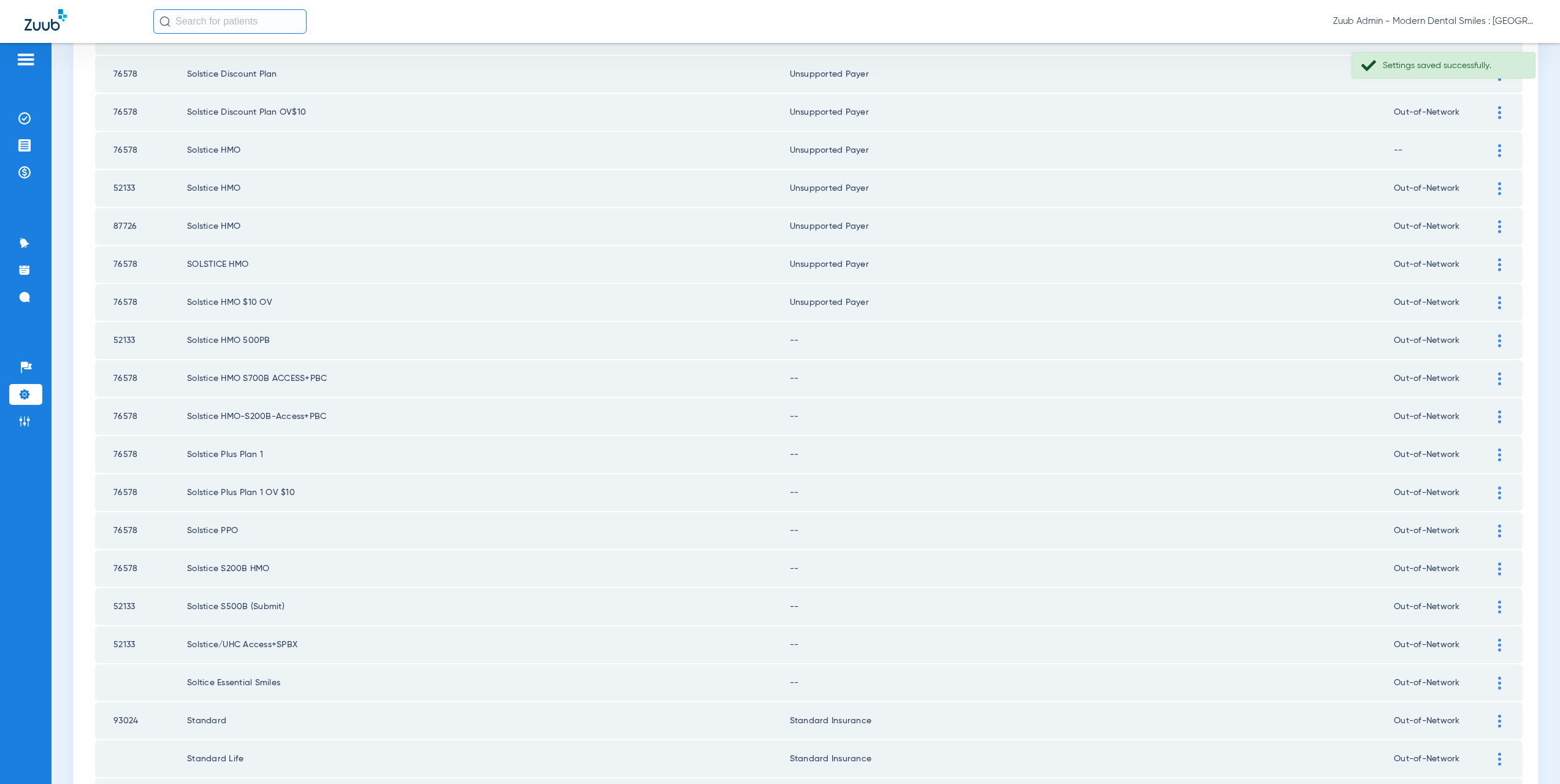
click at [1489, 349] on td at bounding box center [1506, 340] width 34 height 37
click at [1498, 341] on img at bounding box center [1500, 341] width 3 height 13
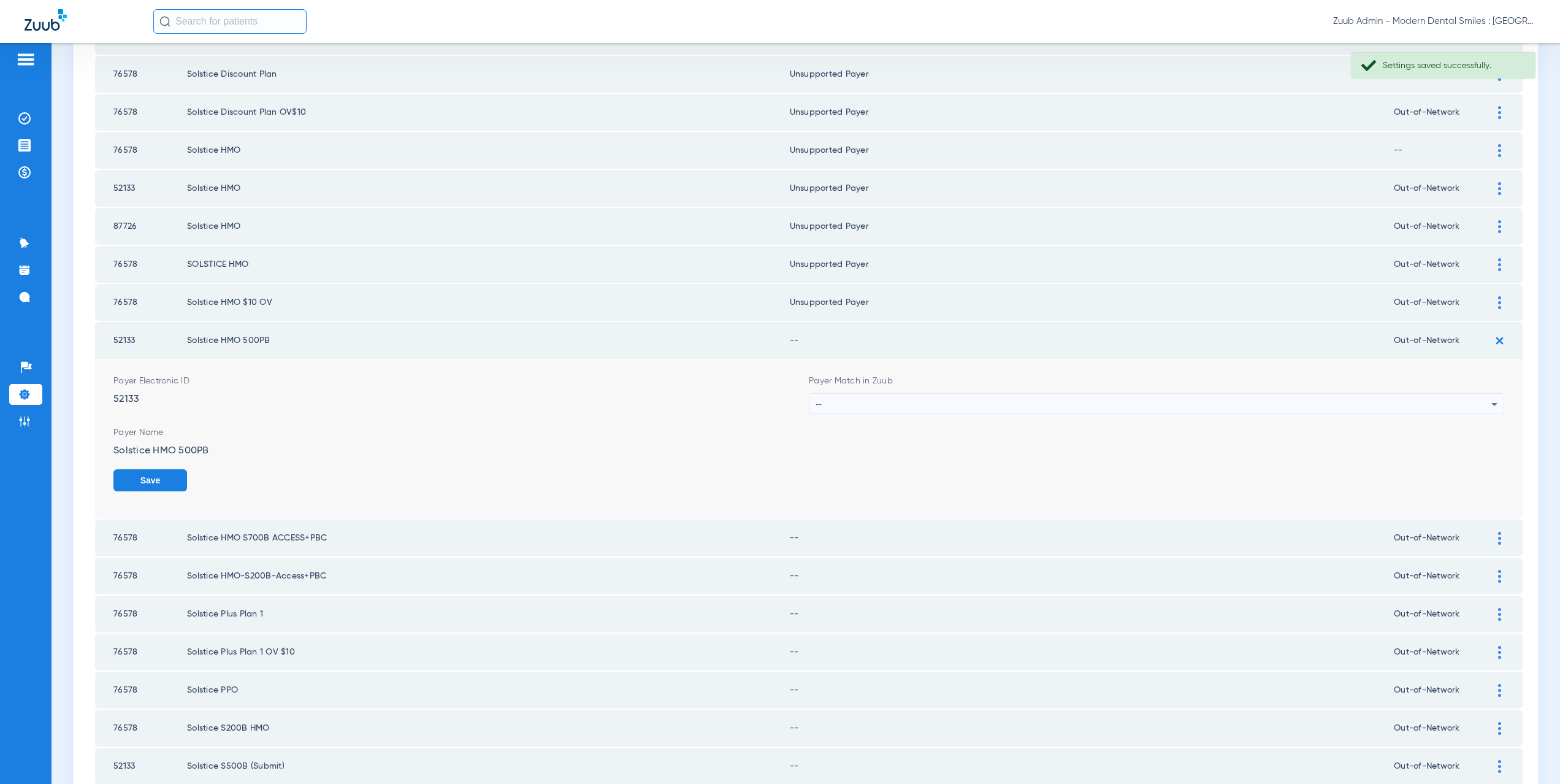
click at [907, 402] on div "--" at bounding box center [1153, 404] width 676 height 21
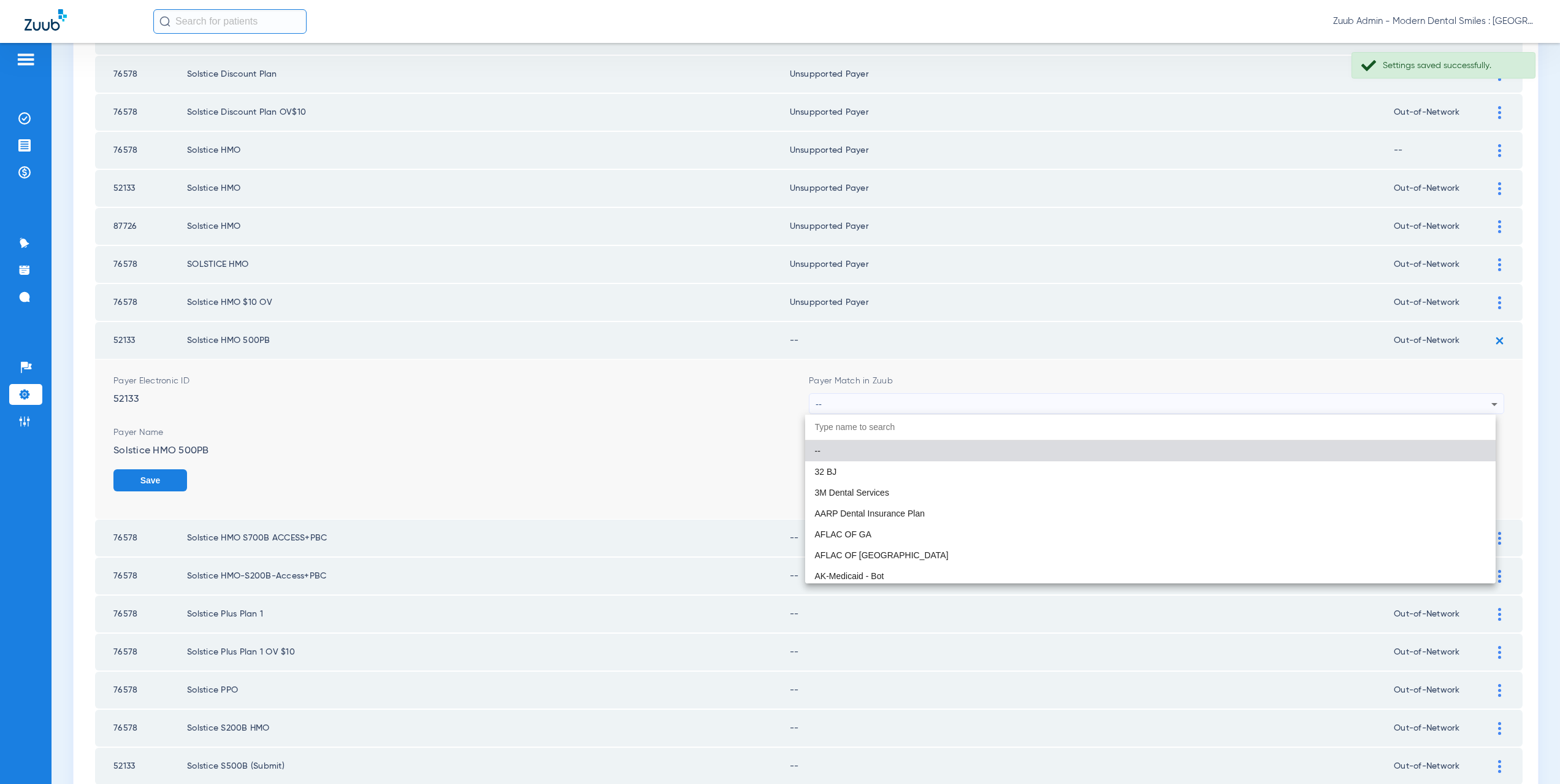
paste input "supported Payer"
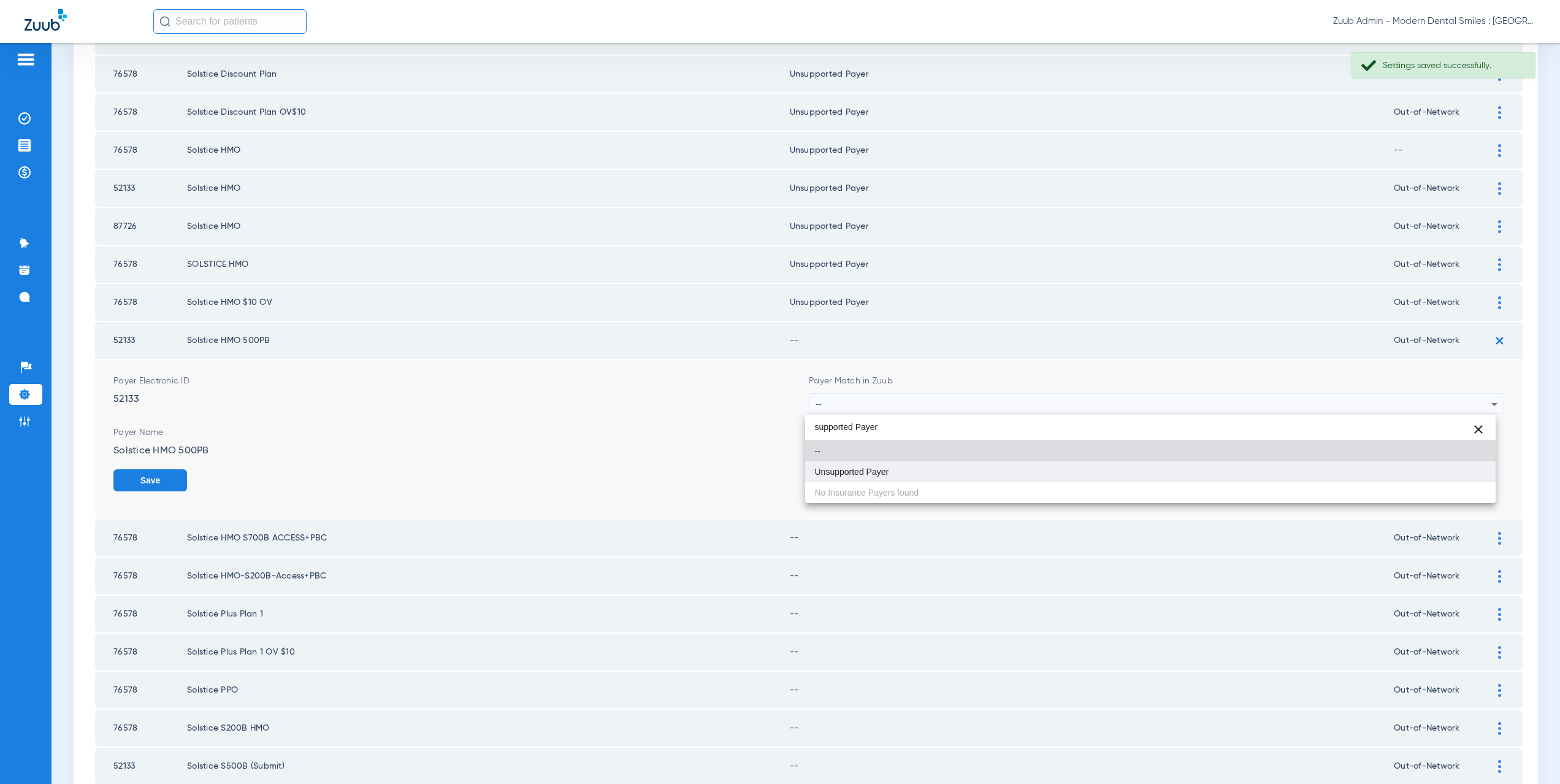
type input "supported Payer"
click at [882, 470] on span "Unsupported Payer" at bounding box center [852, 471] width 74 height 9
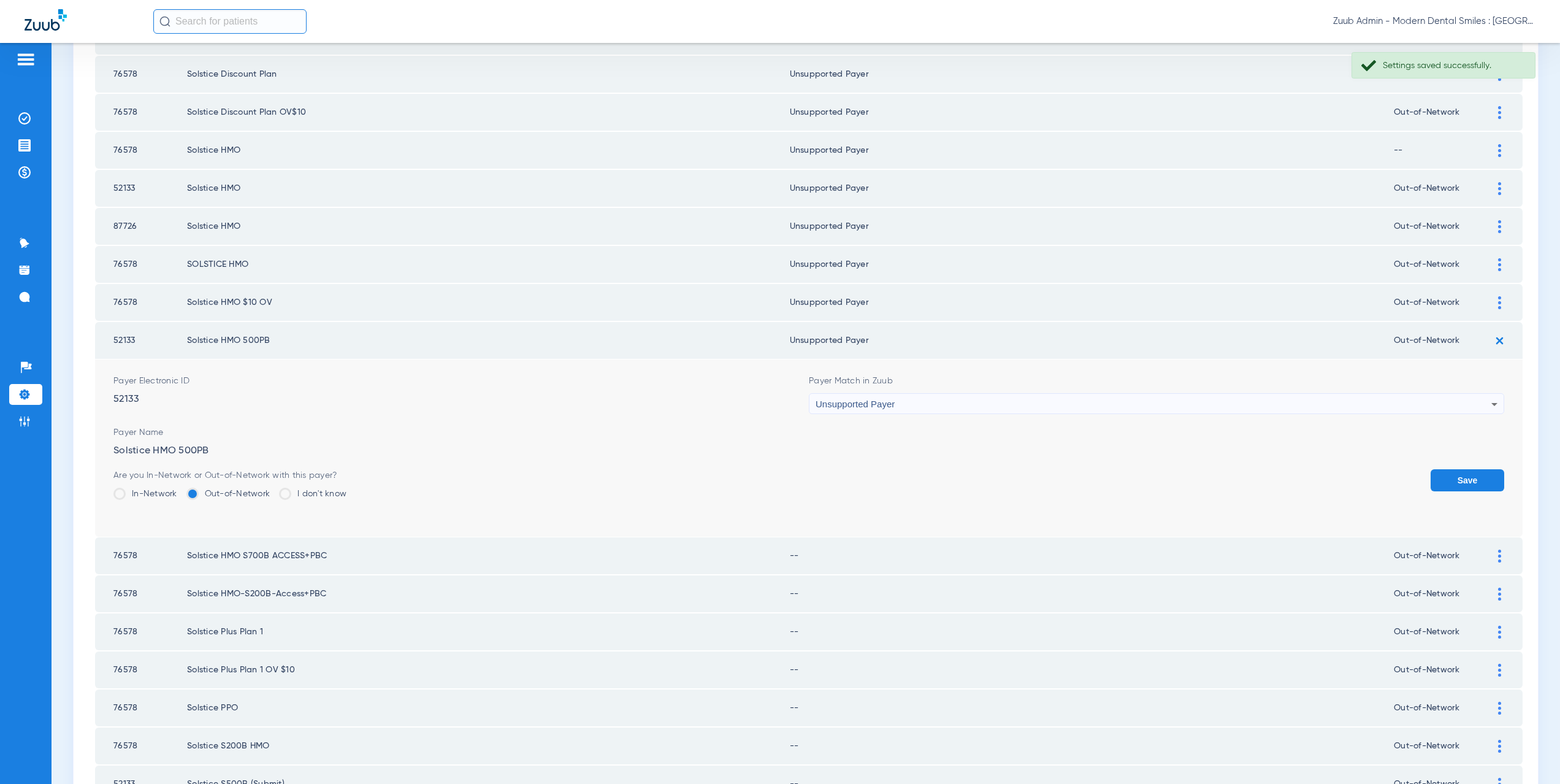
click at [1430, 484] on button "Save" at bounding box center [1467, 479] width 73 height 22
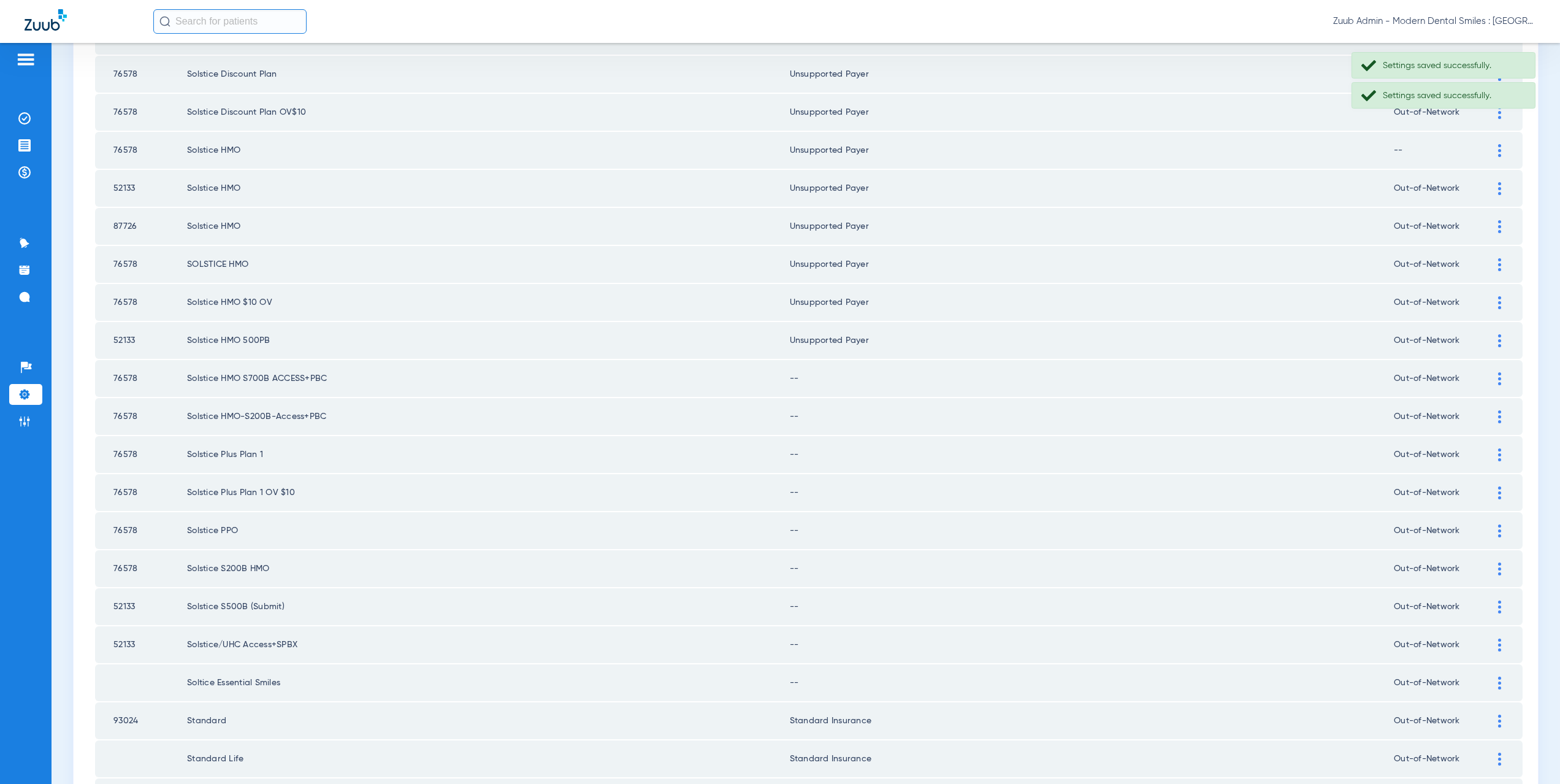
click at [1489, 384] on div at bounding box center [1500, 379] width 21 height 13
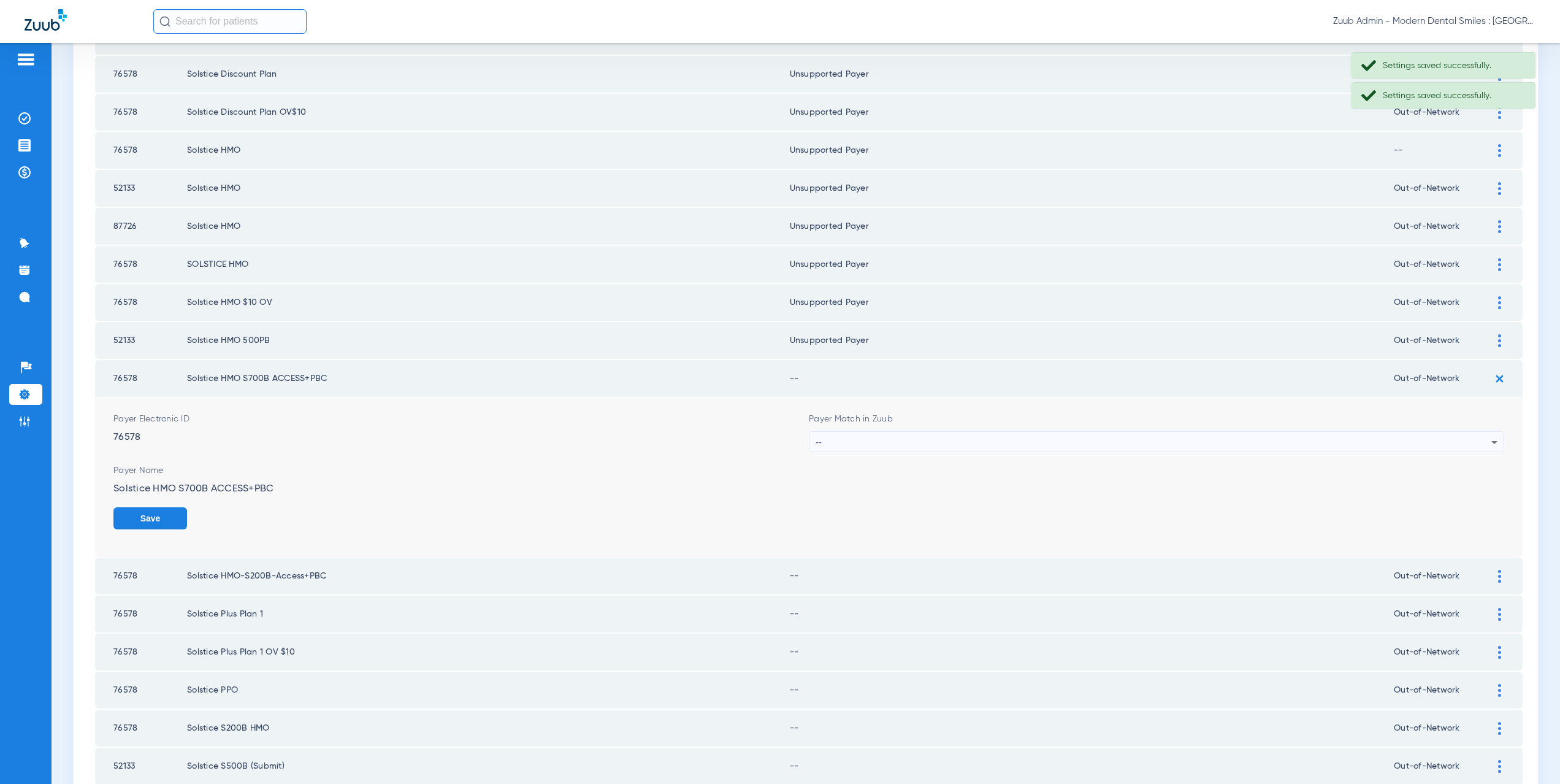
click at [891, 438] on div "--" at bounding box center [1153, 442] width 676 height 21
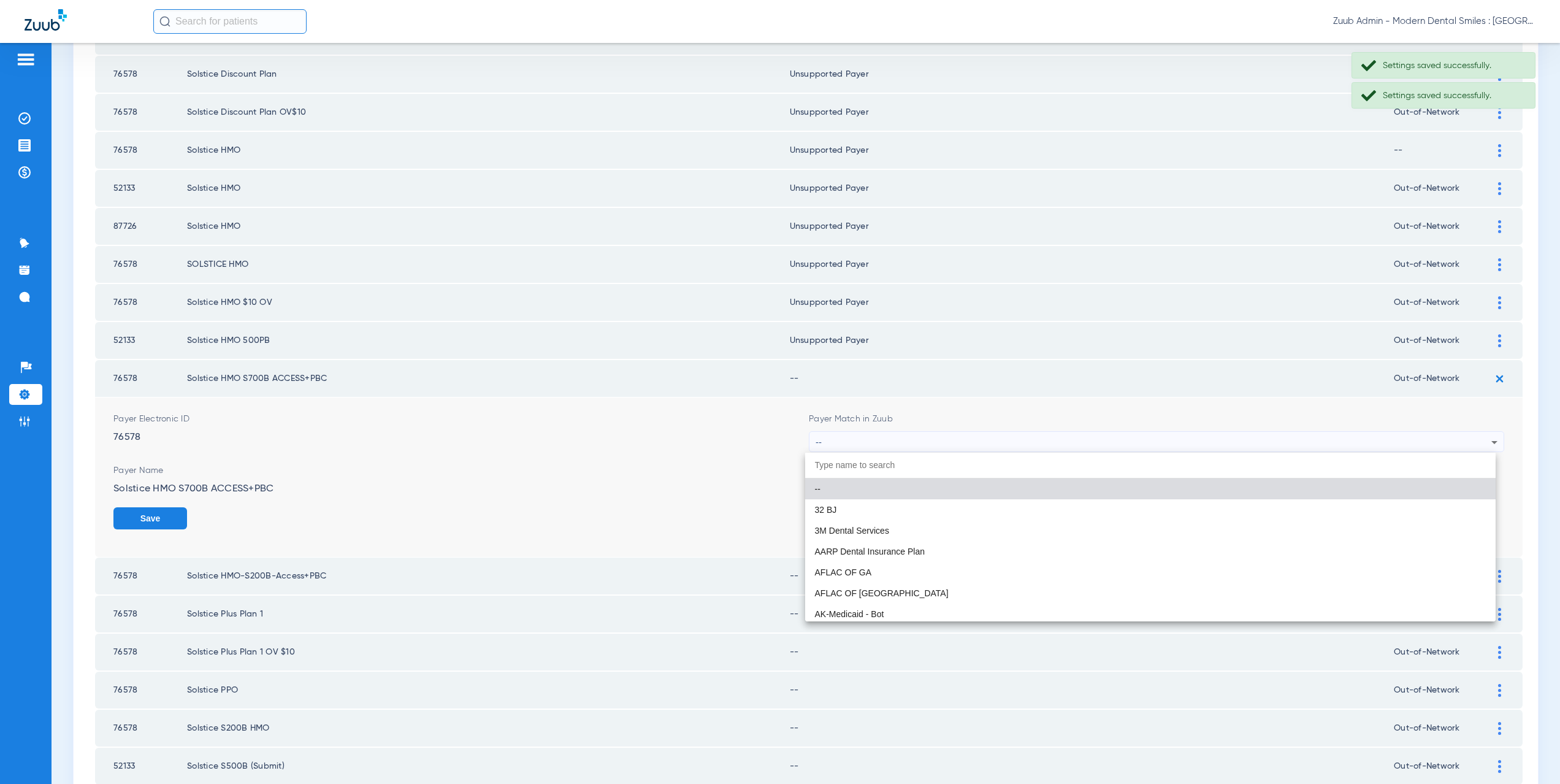
paste input "supported Payer"
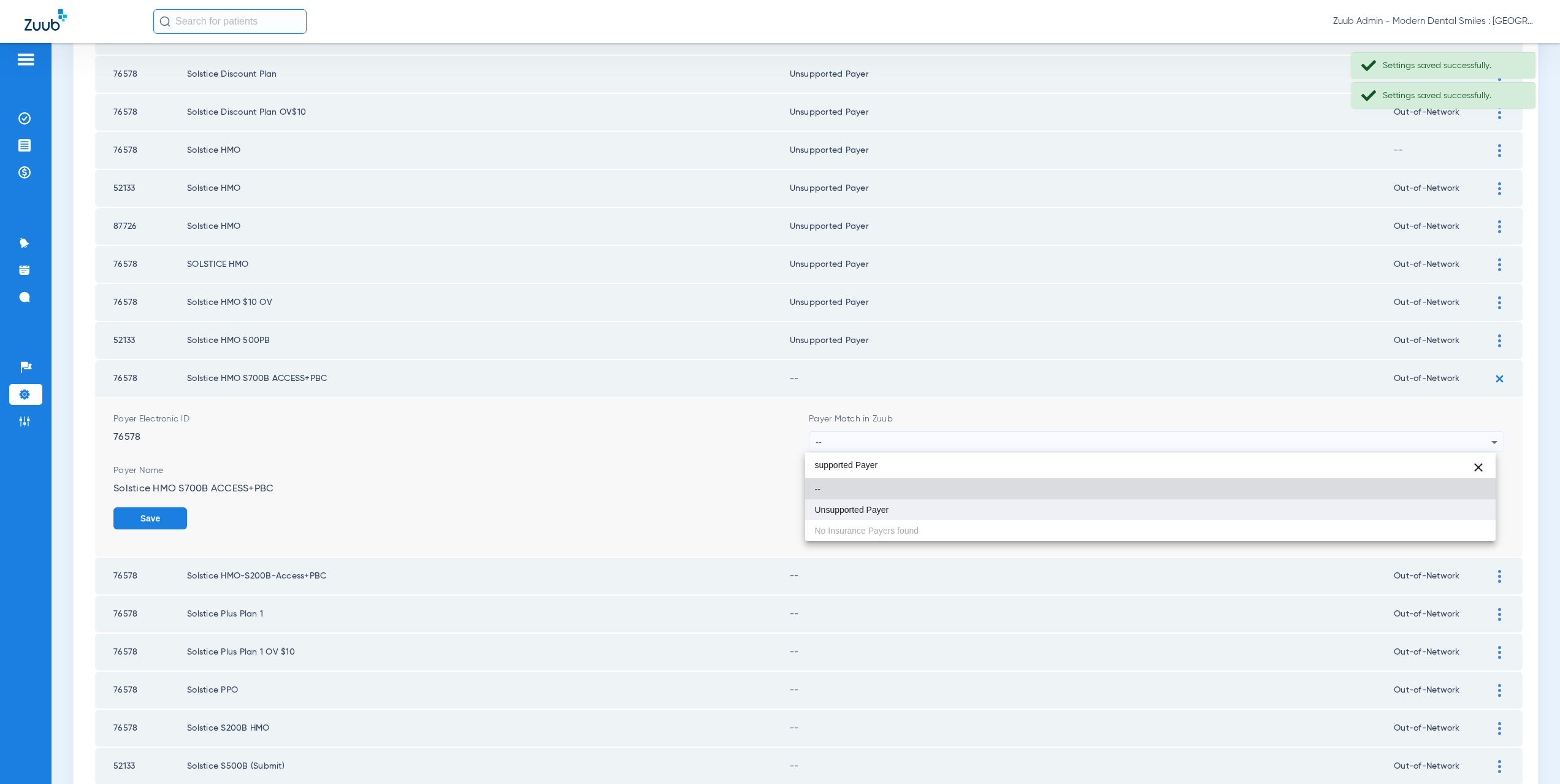
type input "supported Payer"
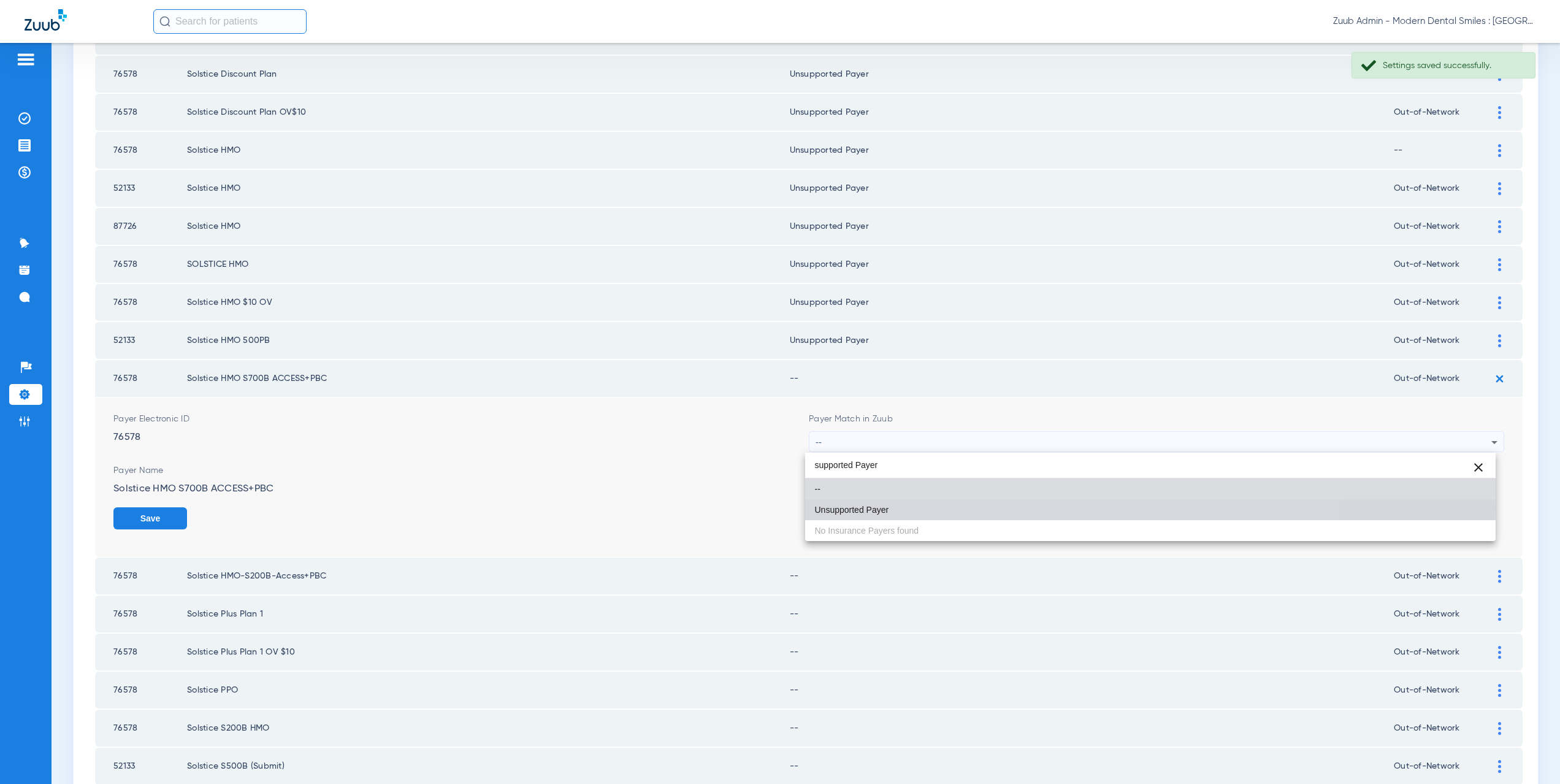
click at [874, 506] on span "Unsupported Payer" at bounding box center [852, 509] width 74 height 9
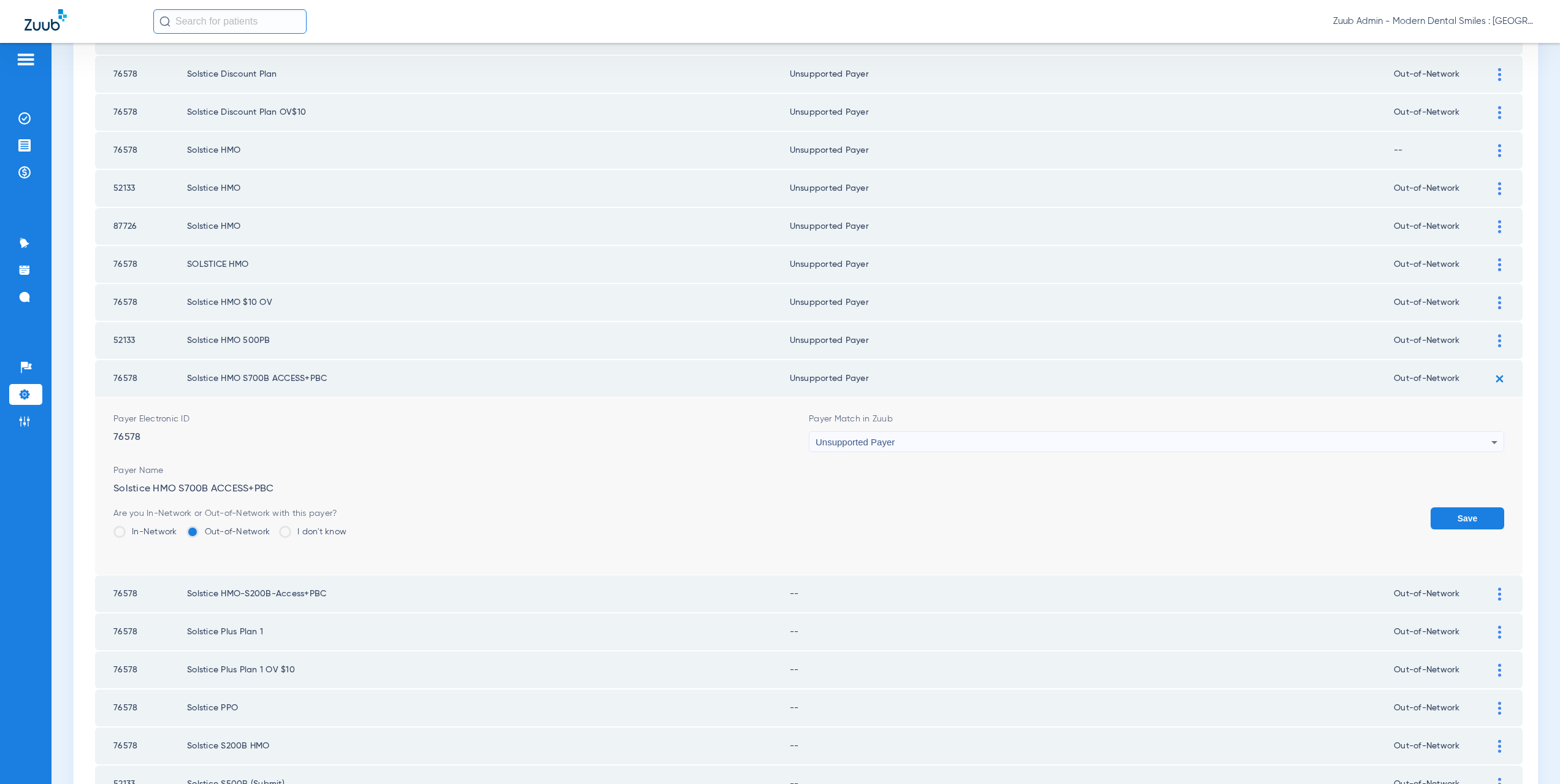
click at [1445, 525] on button "Save" at bounding box center [1467, 517] width 73 height 22
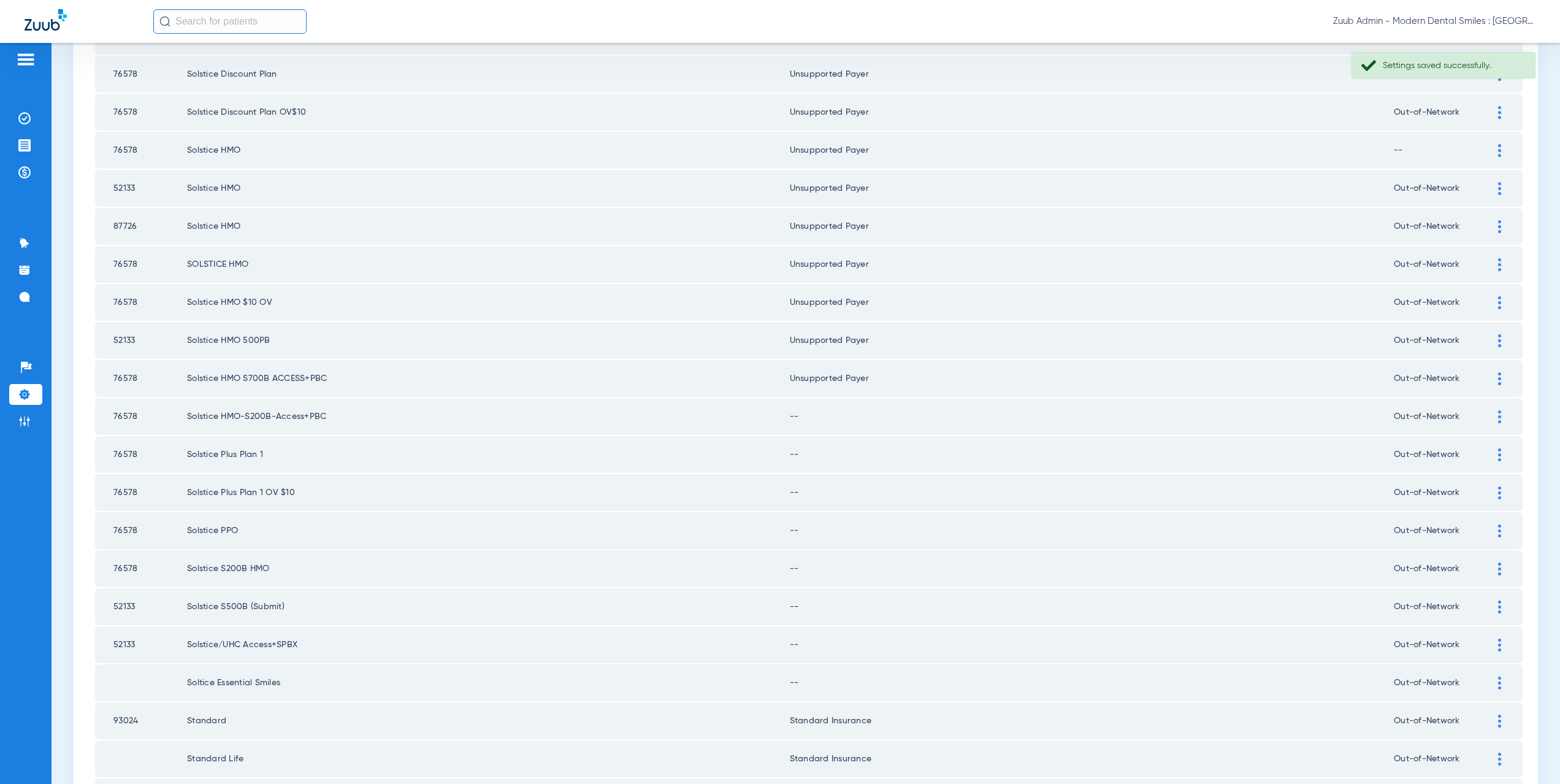
click at [1498, 417] on img at bounding box center [1500, 417] width 3 height 13
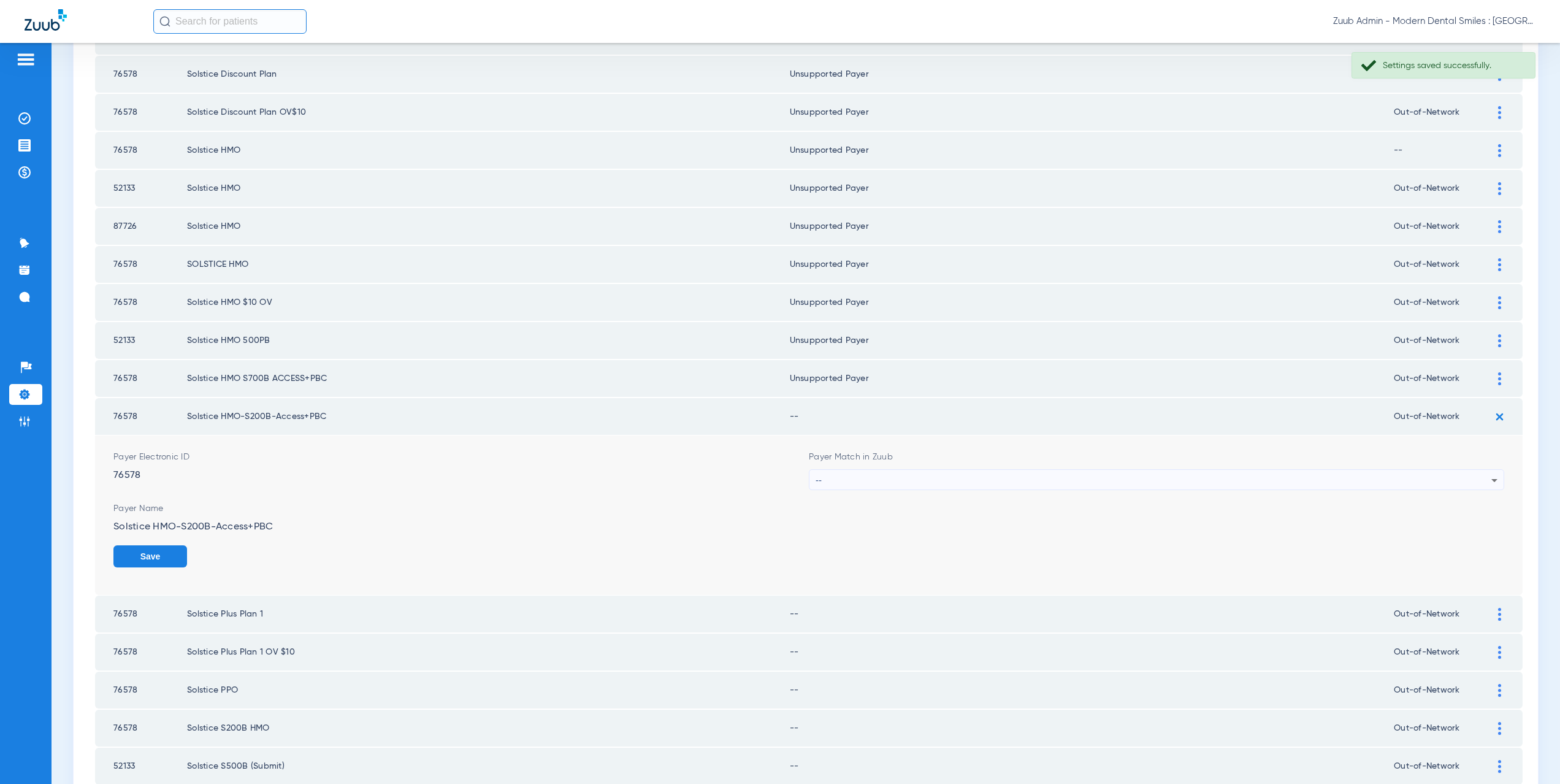
click at [850, 476] on div "--" at bounding box center [1153, 479] width 676 height 21
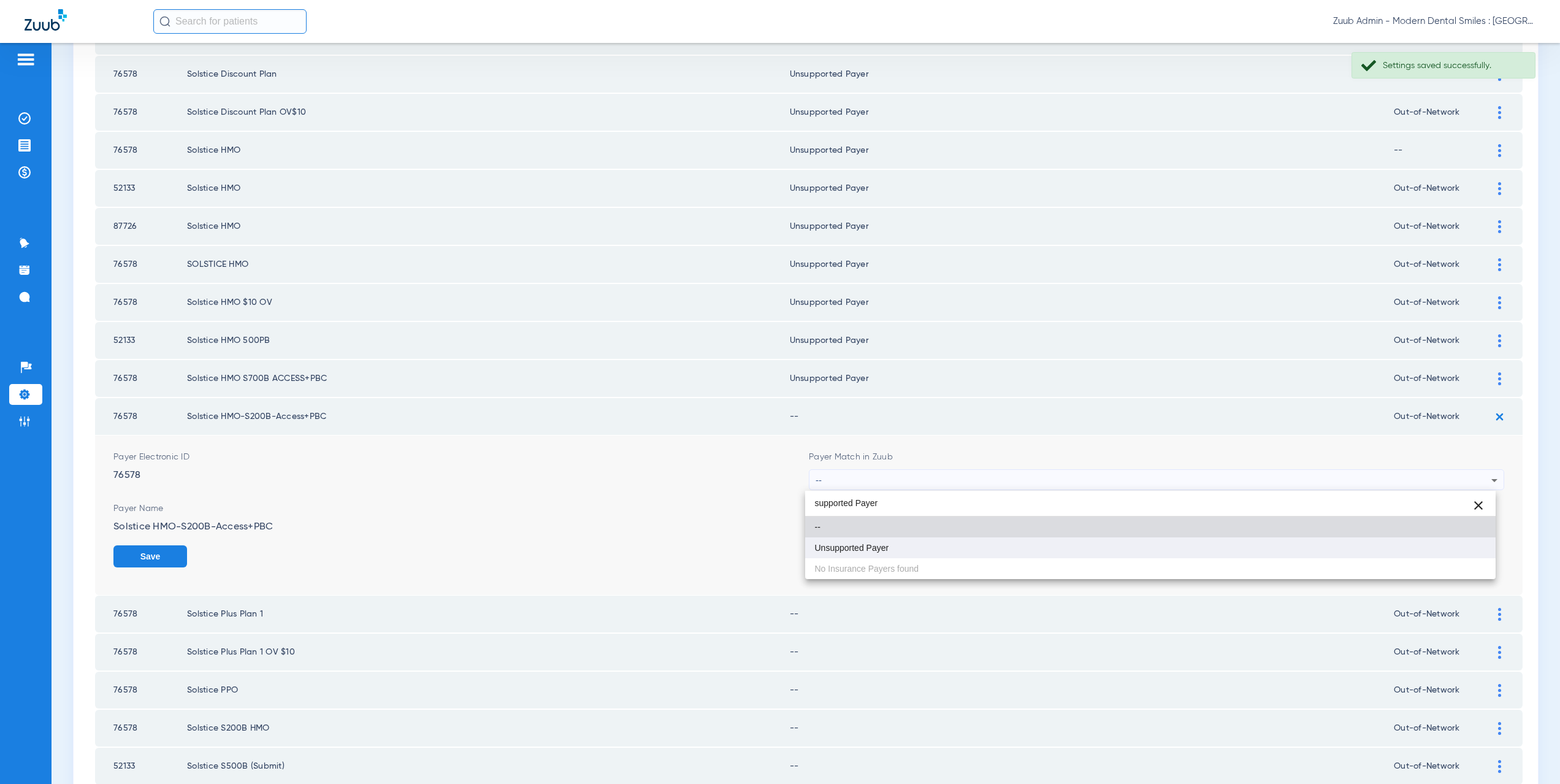
type input "supported Payer"
click at [882, 545] on span "Unsupported Payer" at bounding box center [852, 547] width 74 height 9
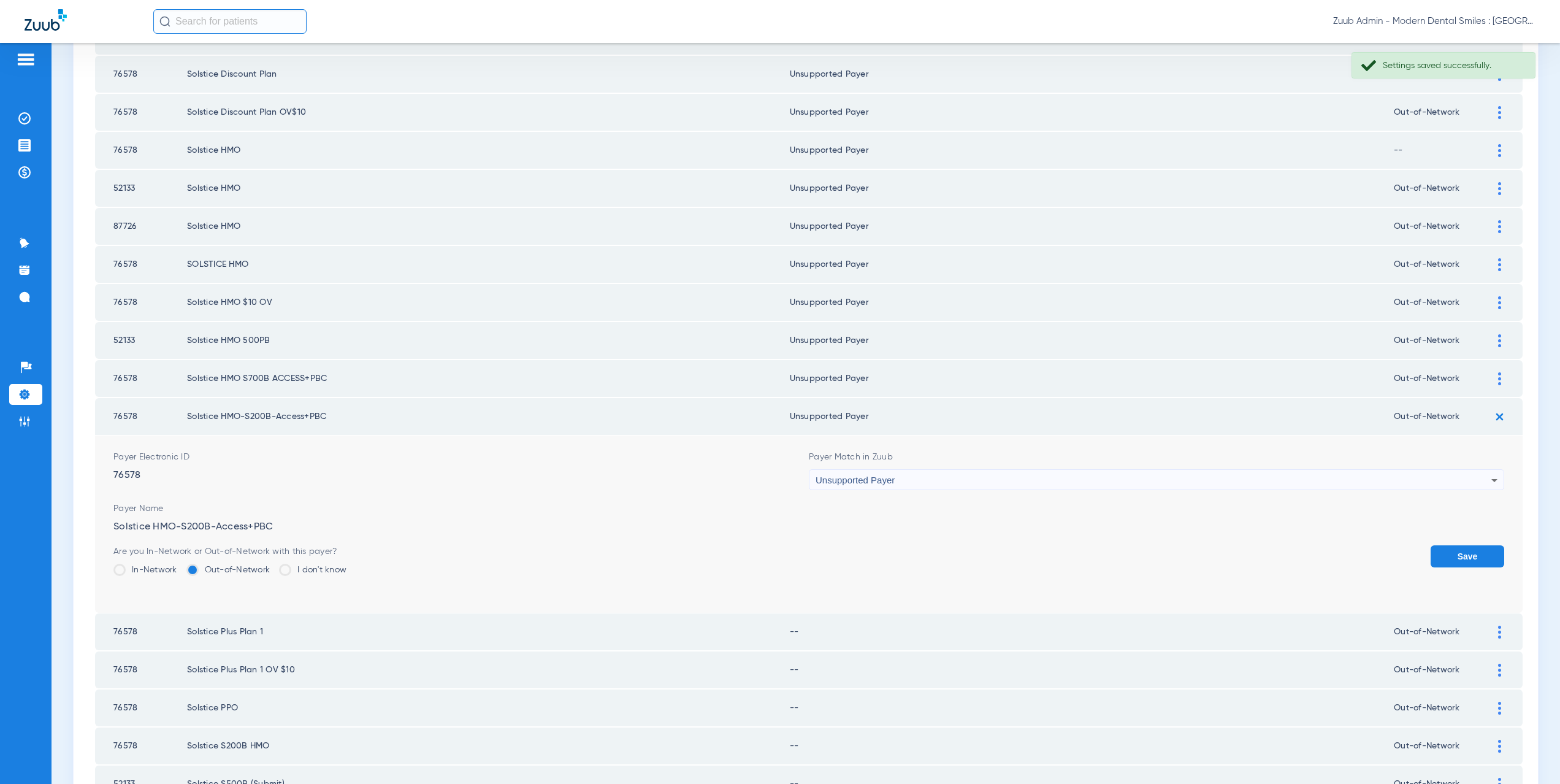
click at [1480, 558] on button "Save" at bounding box center [1467, 555] width 73 height 22
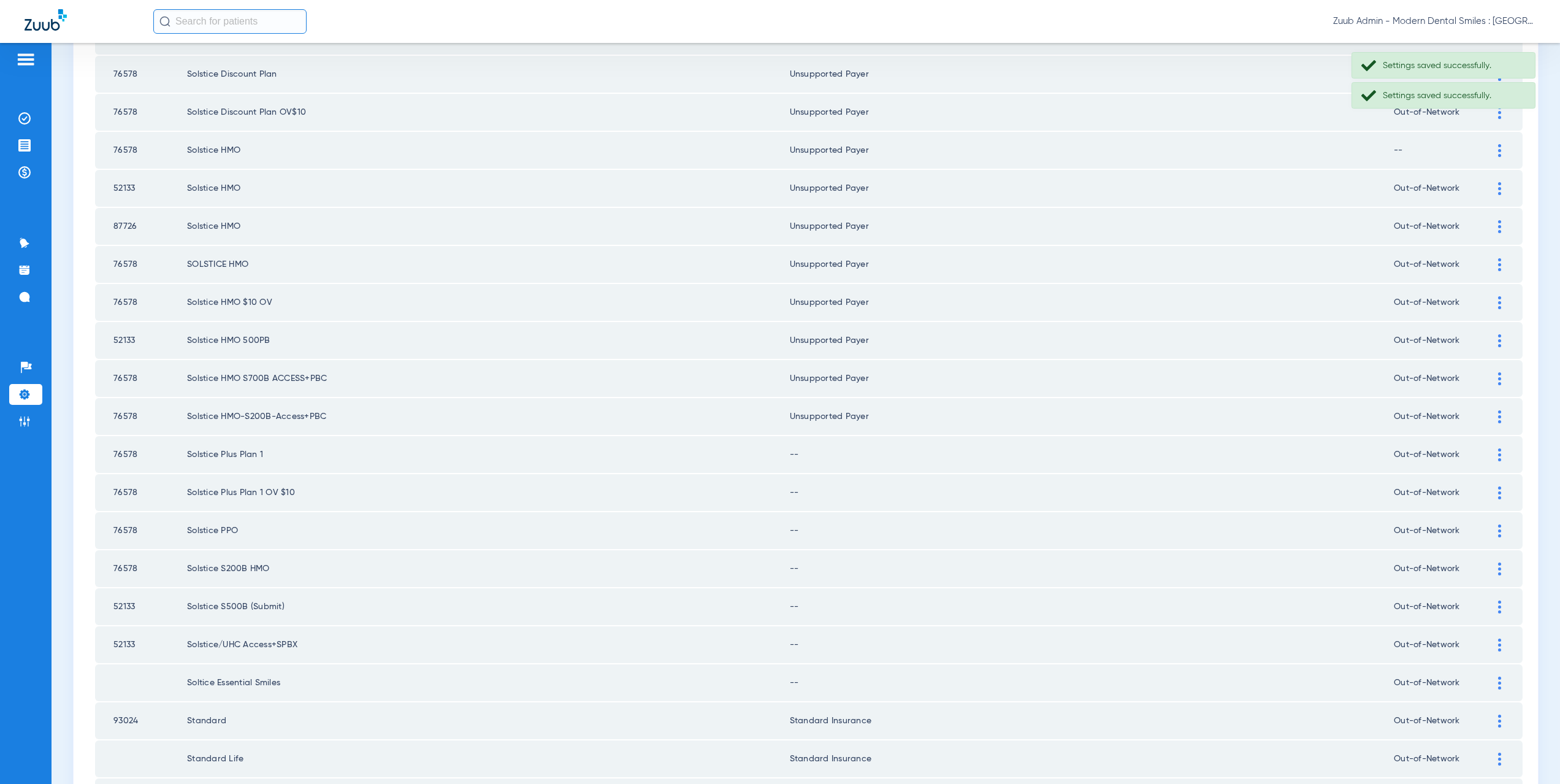
click at [1493, 456] on div at bounding box center [1500, 455] width 21 height 13
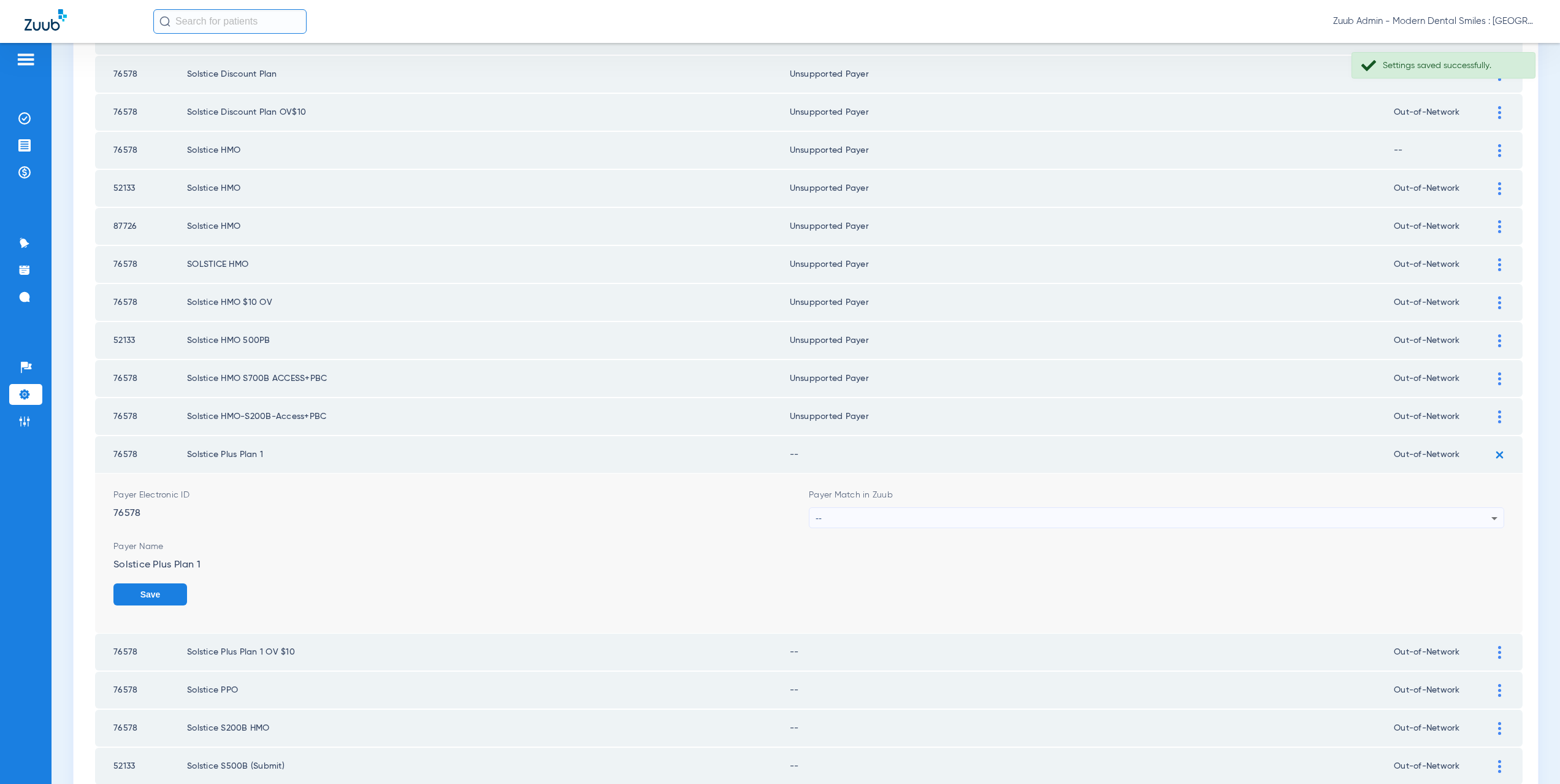
click at [825, 521] on div "--" at bounding box center [1153, 517] width 676 height 21
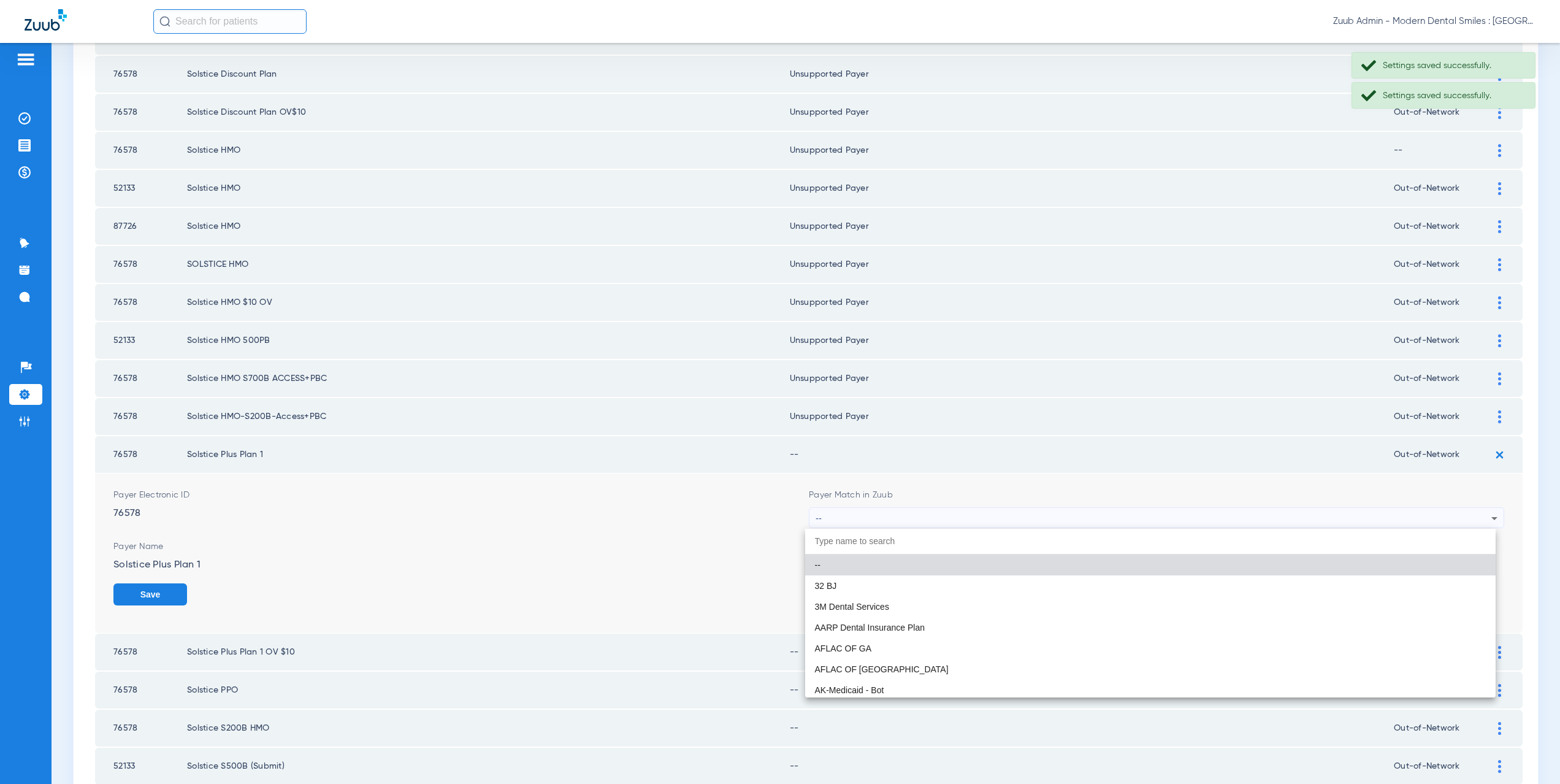
paste input "supported Payer"
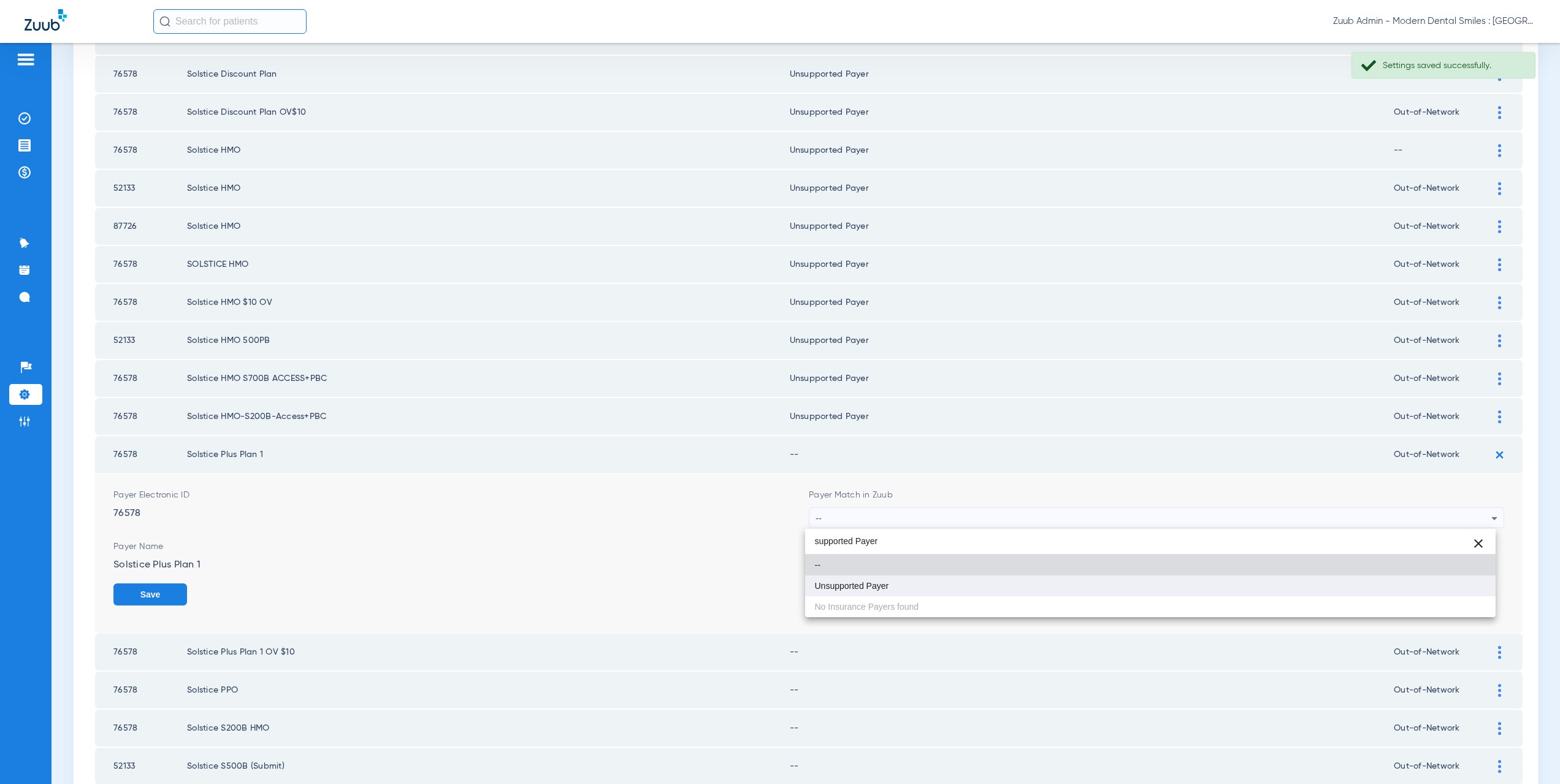
type input "supported Payer"
click at [884, 594] on mat-option "Unsupported Payer" at bounding box center [1151, 585] width 691 height 21
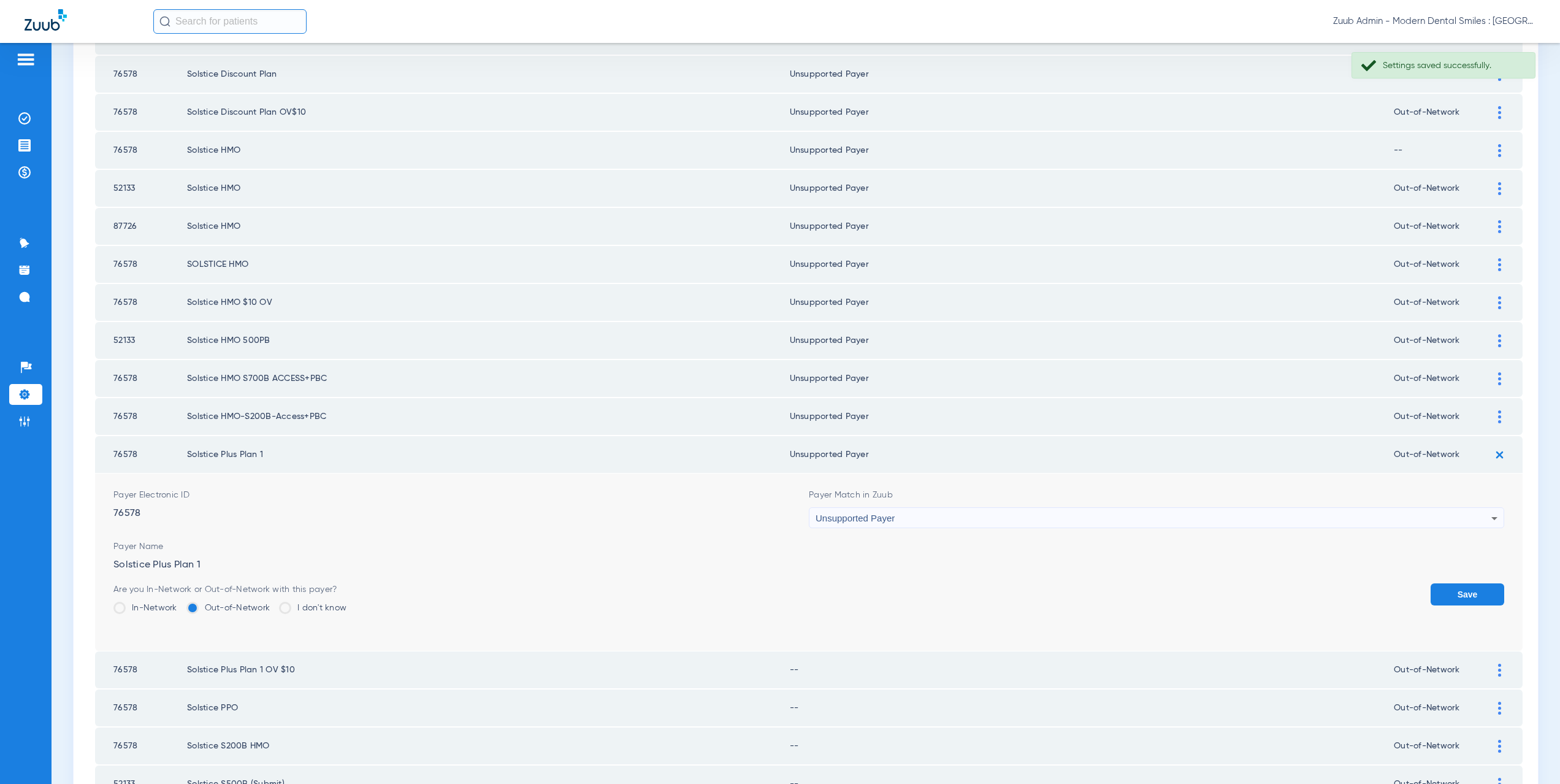
click at [1449, 587] on button "Save" at bounding box center [1467, 594] width 73 height 22
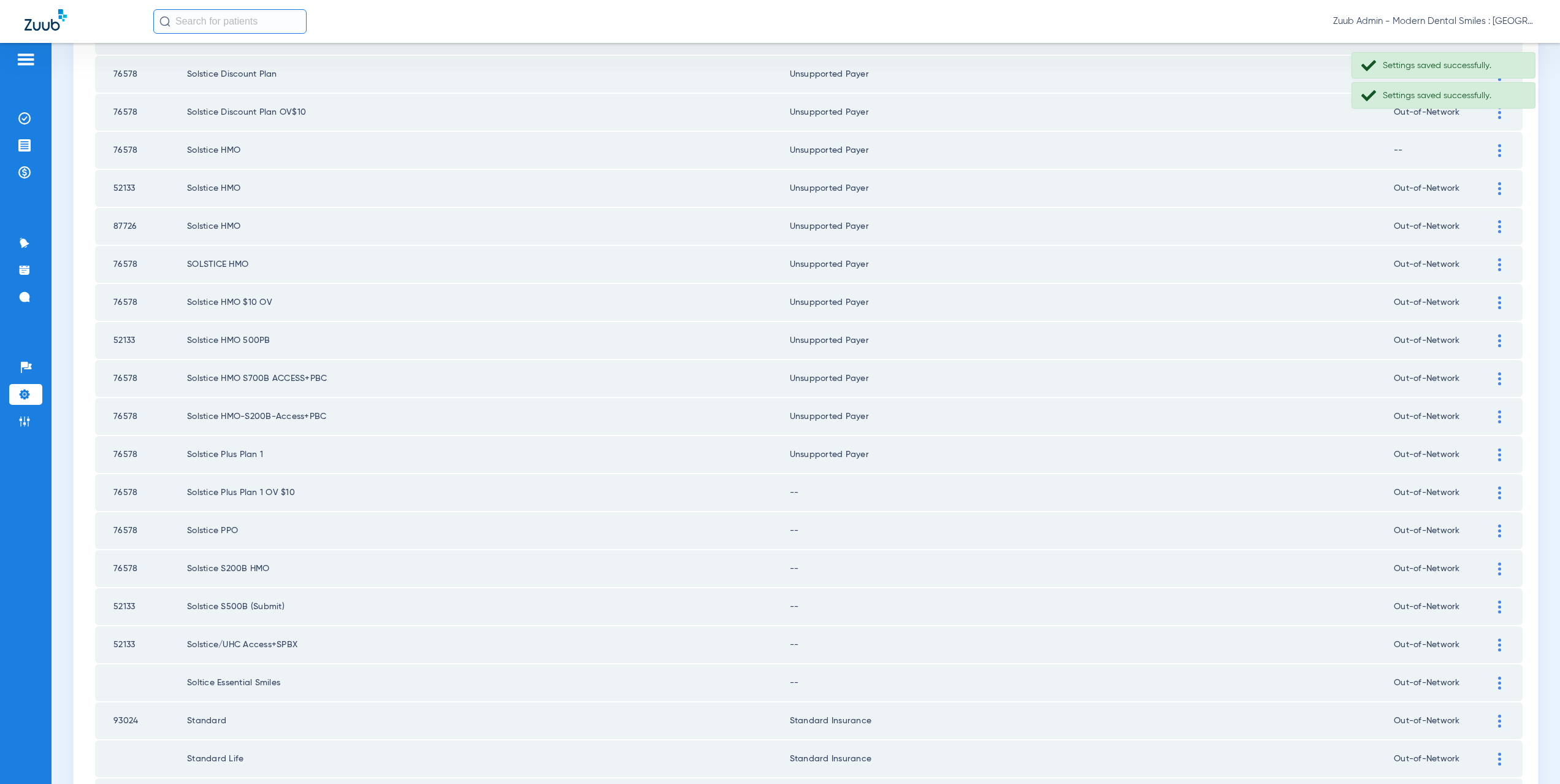
click at [1498, 493] on img at bounding box center [1500, 493] width 3 height 13
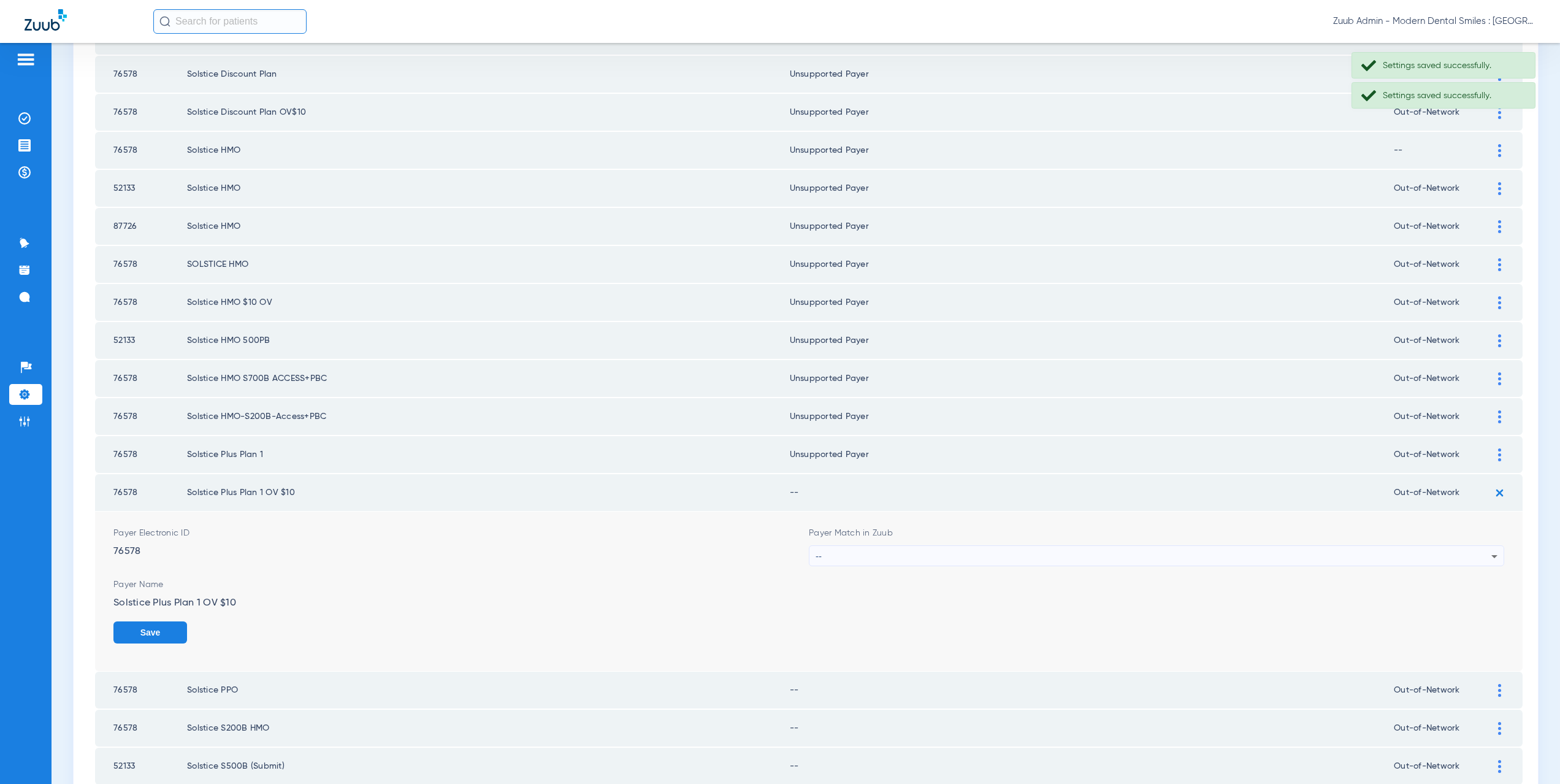
click at [904, 554] on div "--" at bounding box center [1153, 555] width 676 height 21
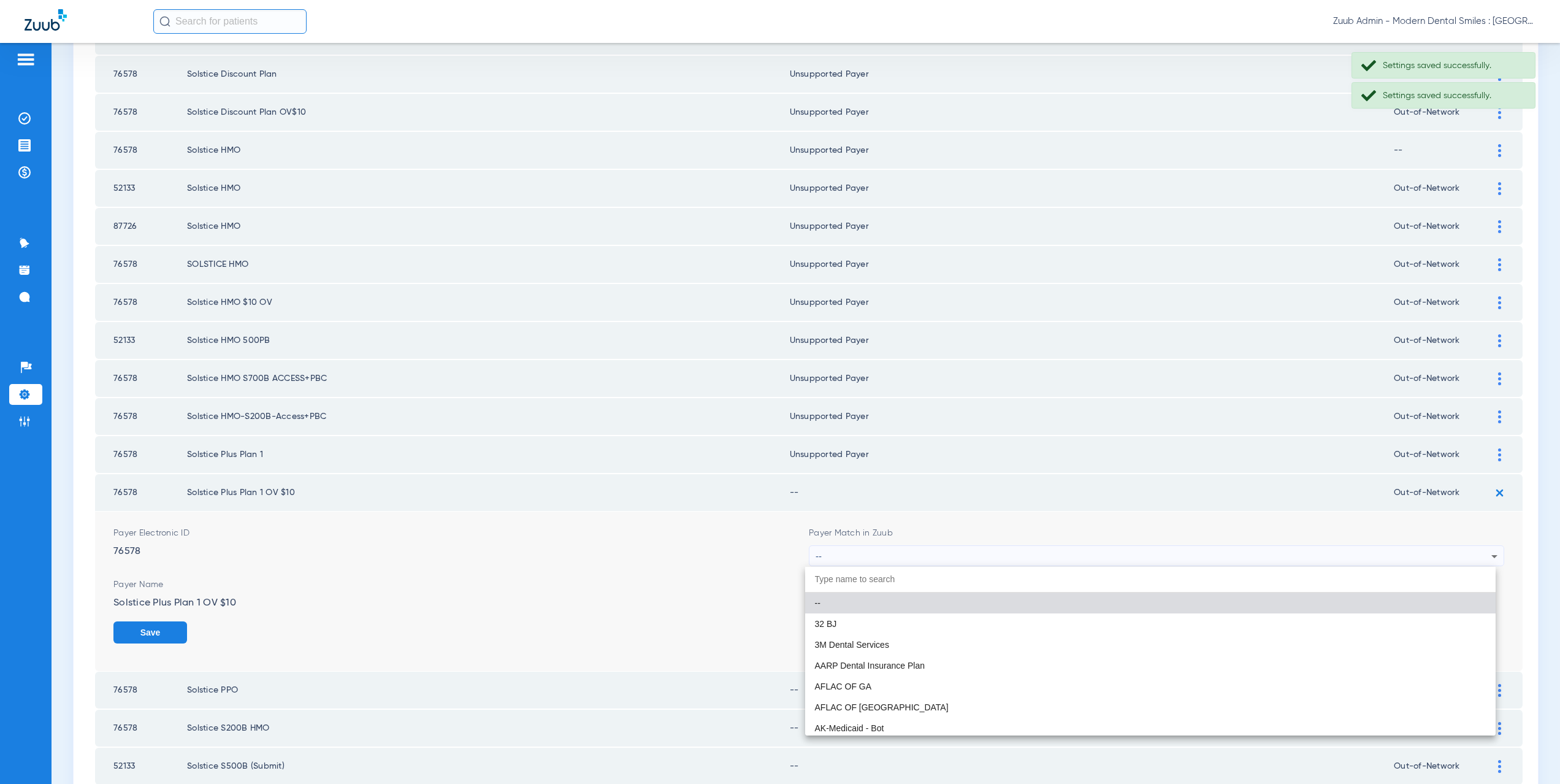
paste input "supported Payer"
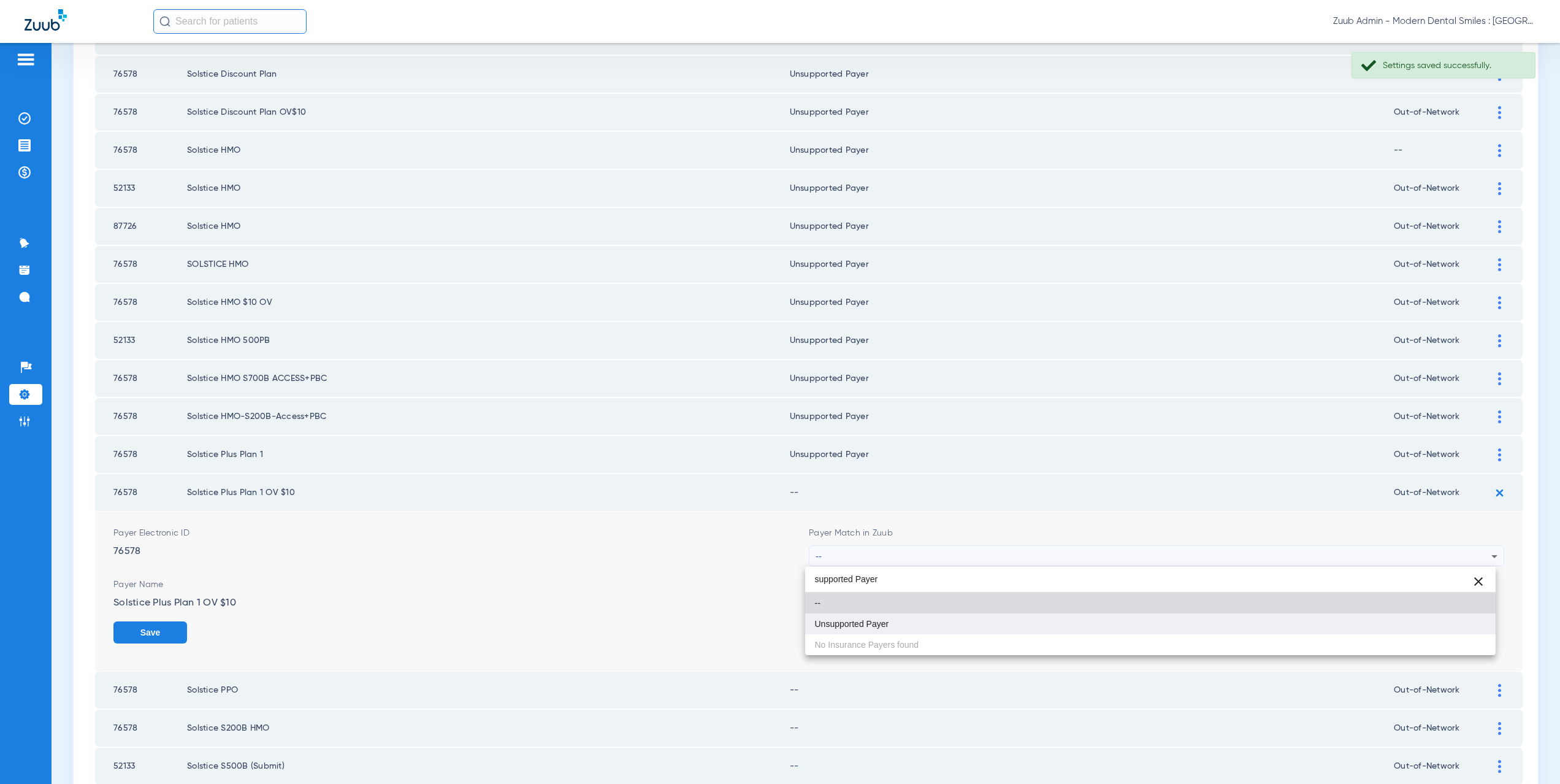
type input "supported Payer"
click at [896, 626] on mat-option "Unsupported Payer" at bounding box center [1151, 623] width 691 height 21
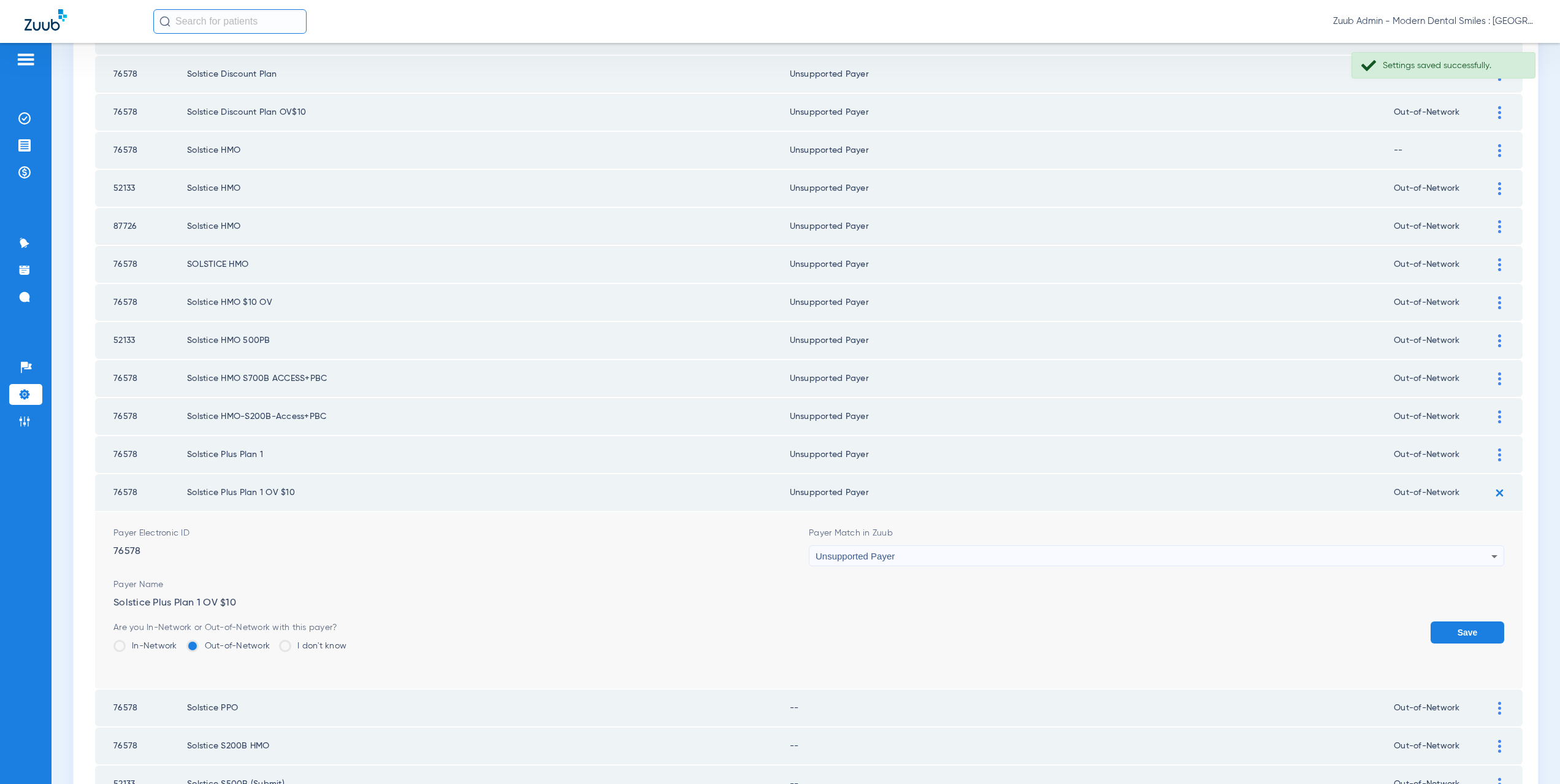
click at [1450, 630] on button "Save" at bounding box center [1467, 632] width 73 height 22
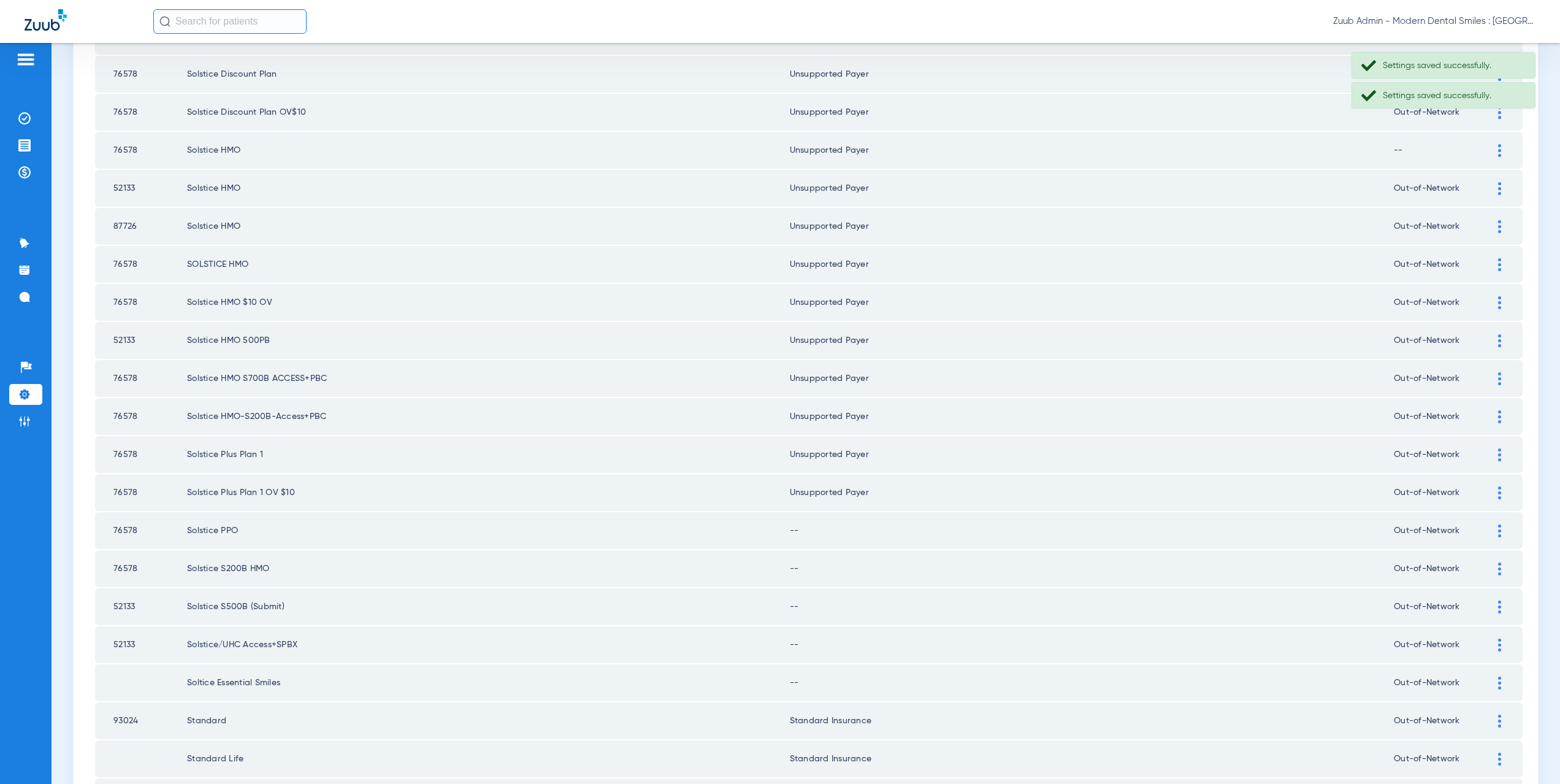
click at [1498, 531] on img at bounding box center [1500, 531] width 3 height 13
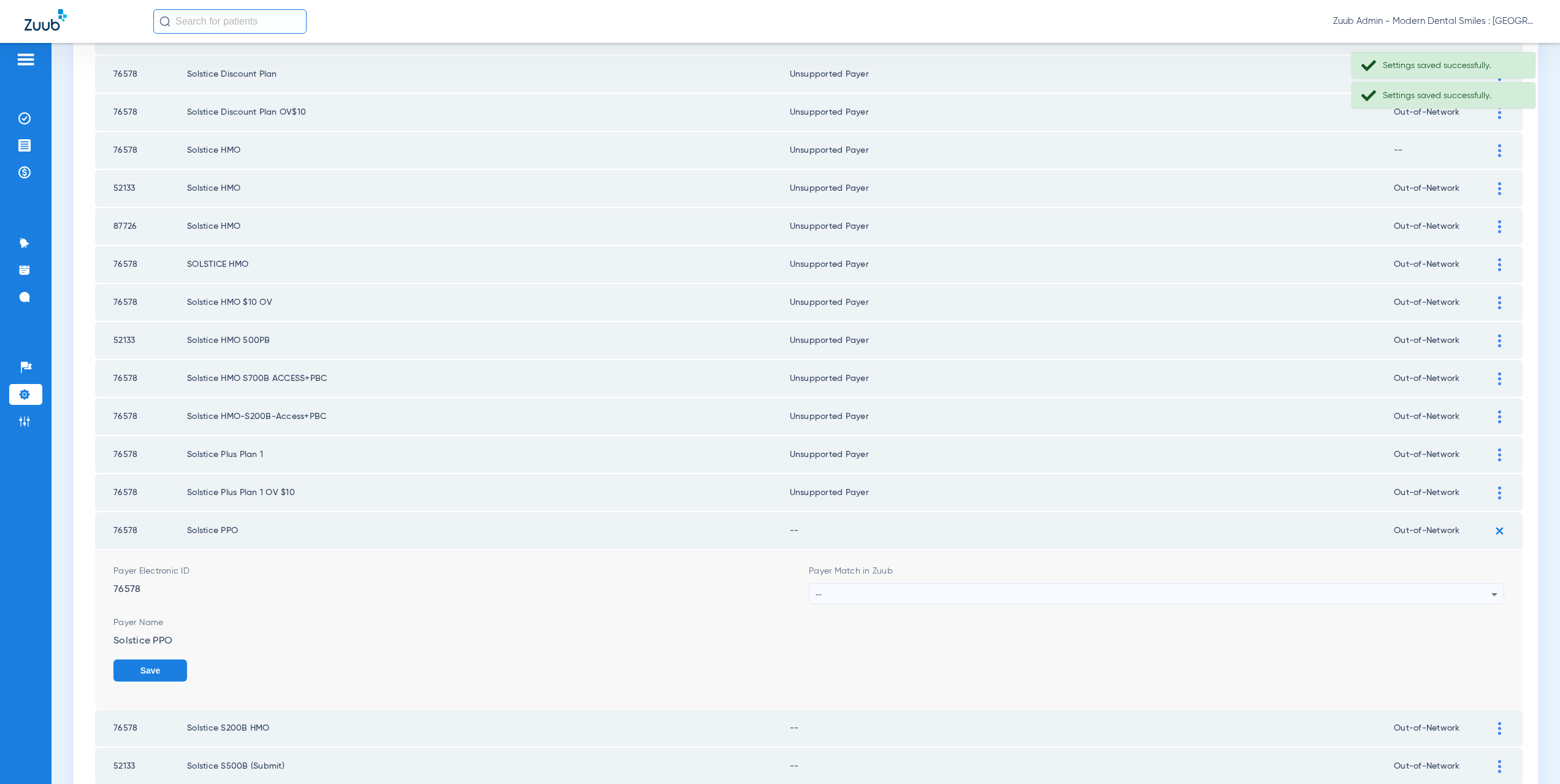
click at [861, 593] on div "--" at bounding box center [1153, 593] width 676 height 21
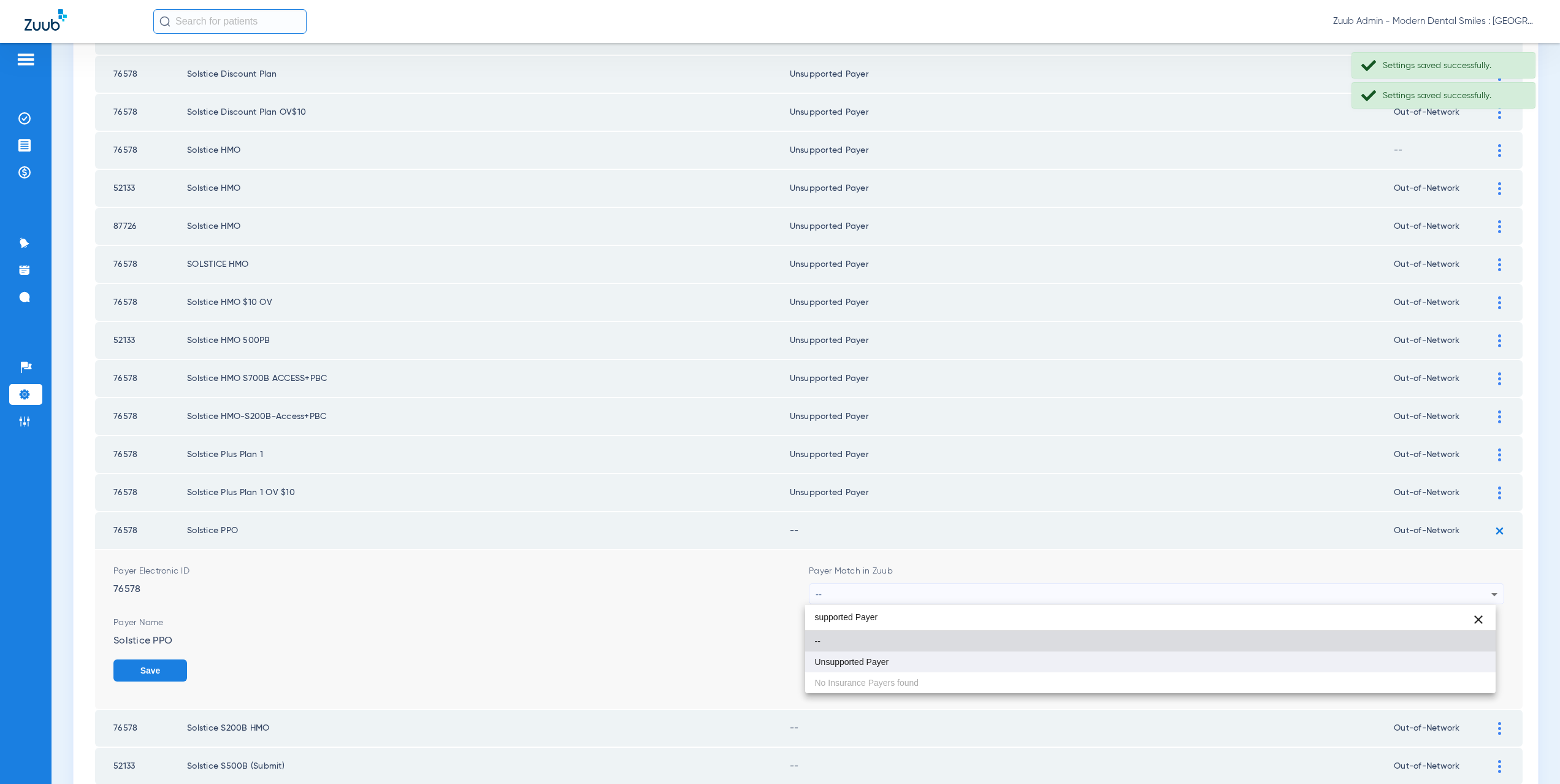
type input "supported Payer"
click at [858, 659] on span "Unsupported Payer" at bounding box center [852, 662] width 74 height 9
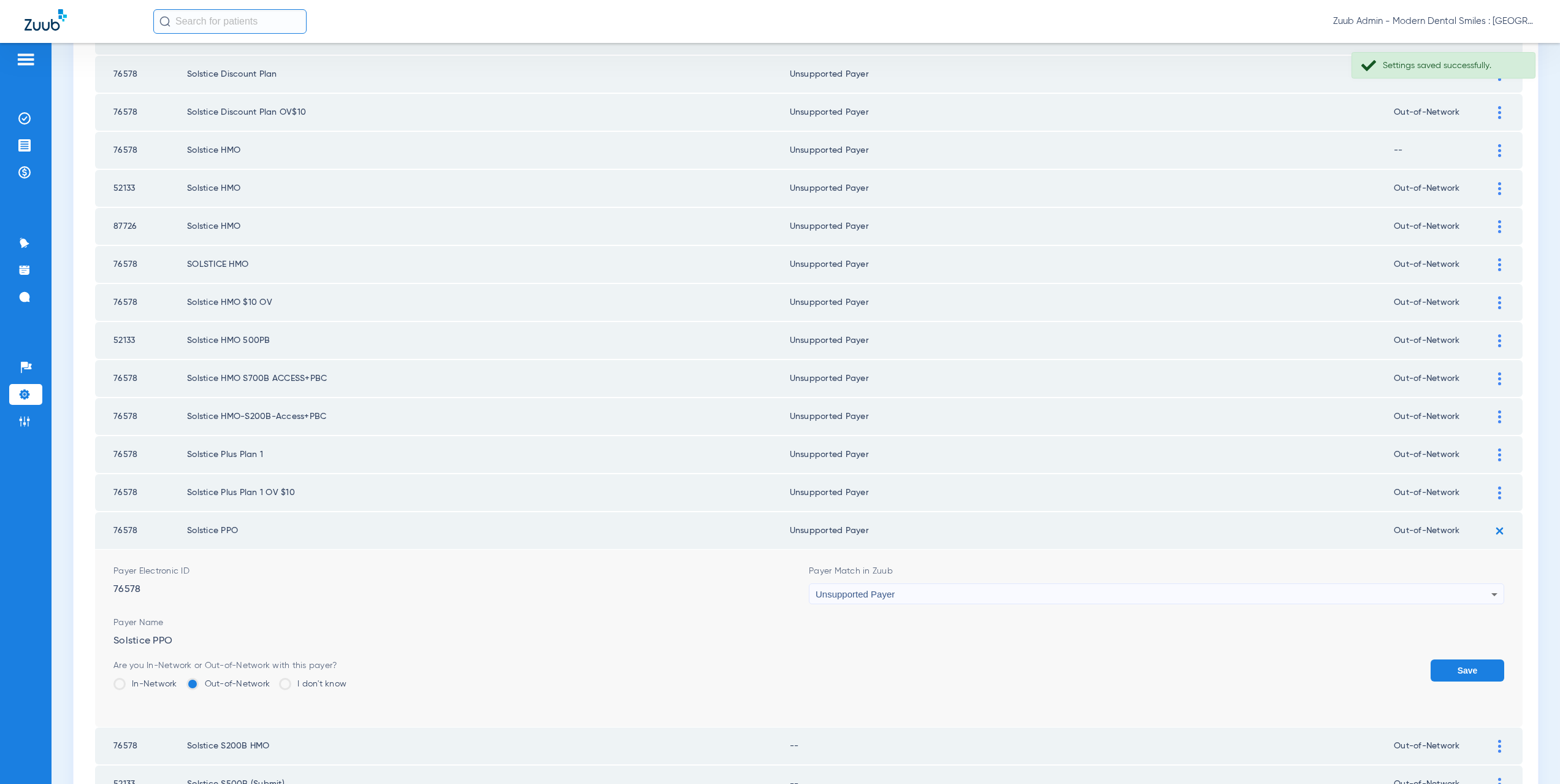
click at [1436, 669] on button "Save" at bounding box center [1467, 670] width 73 height 22
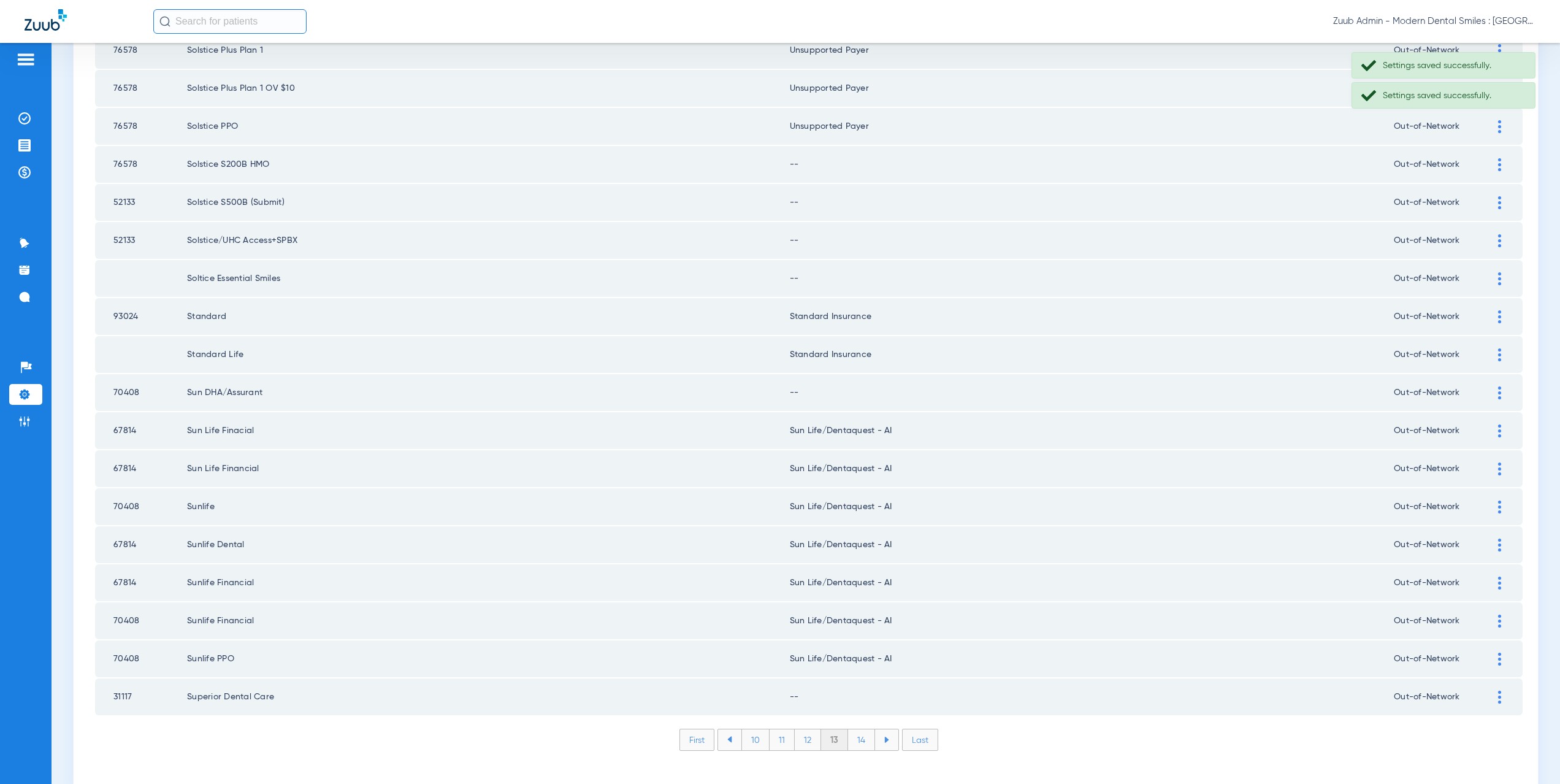
scroll to position [1431, 0]
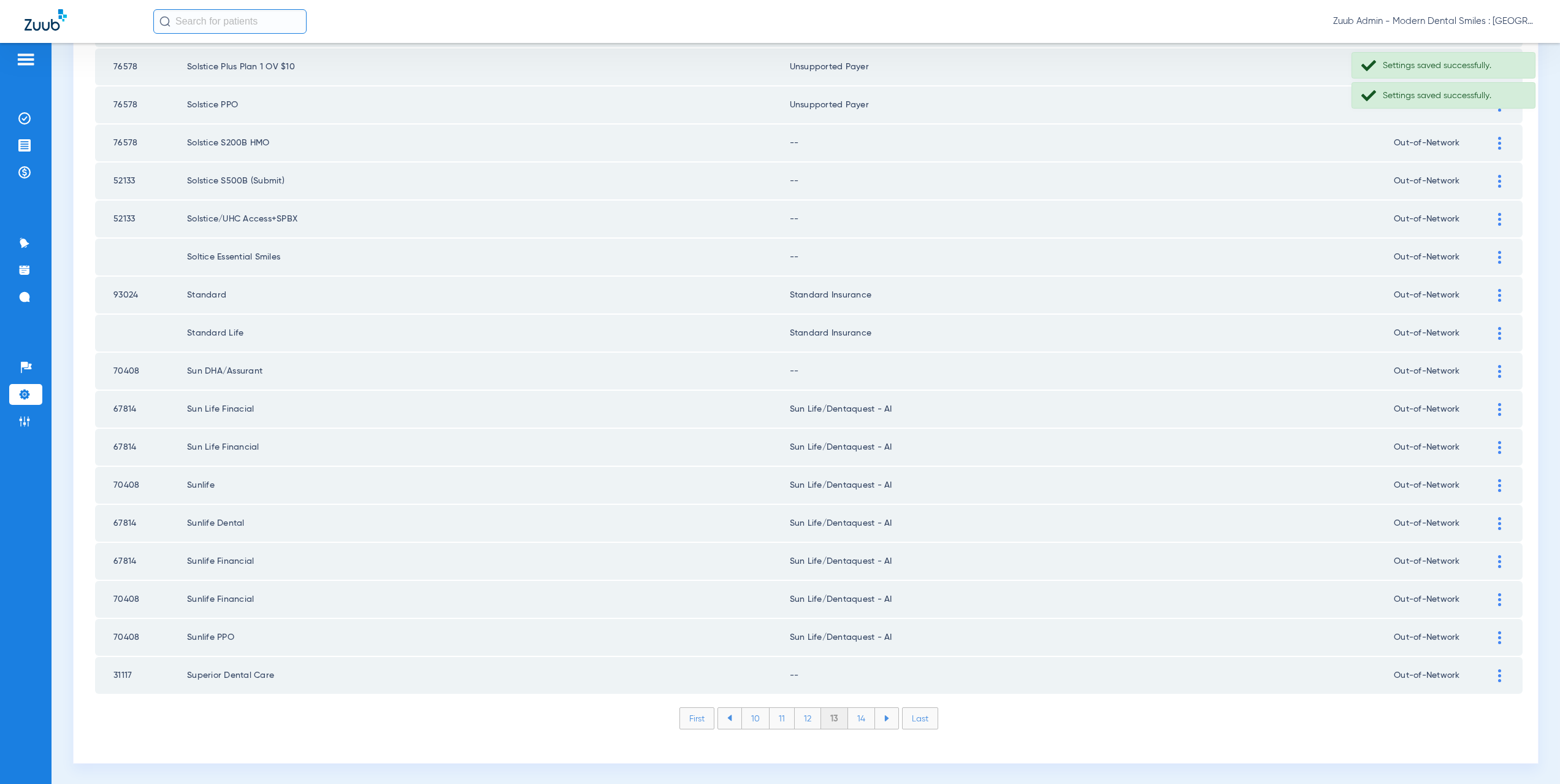
click at [1493, 145] on div at bounding box center [1500, 143] width 21 height 13
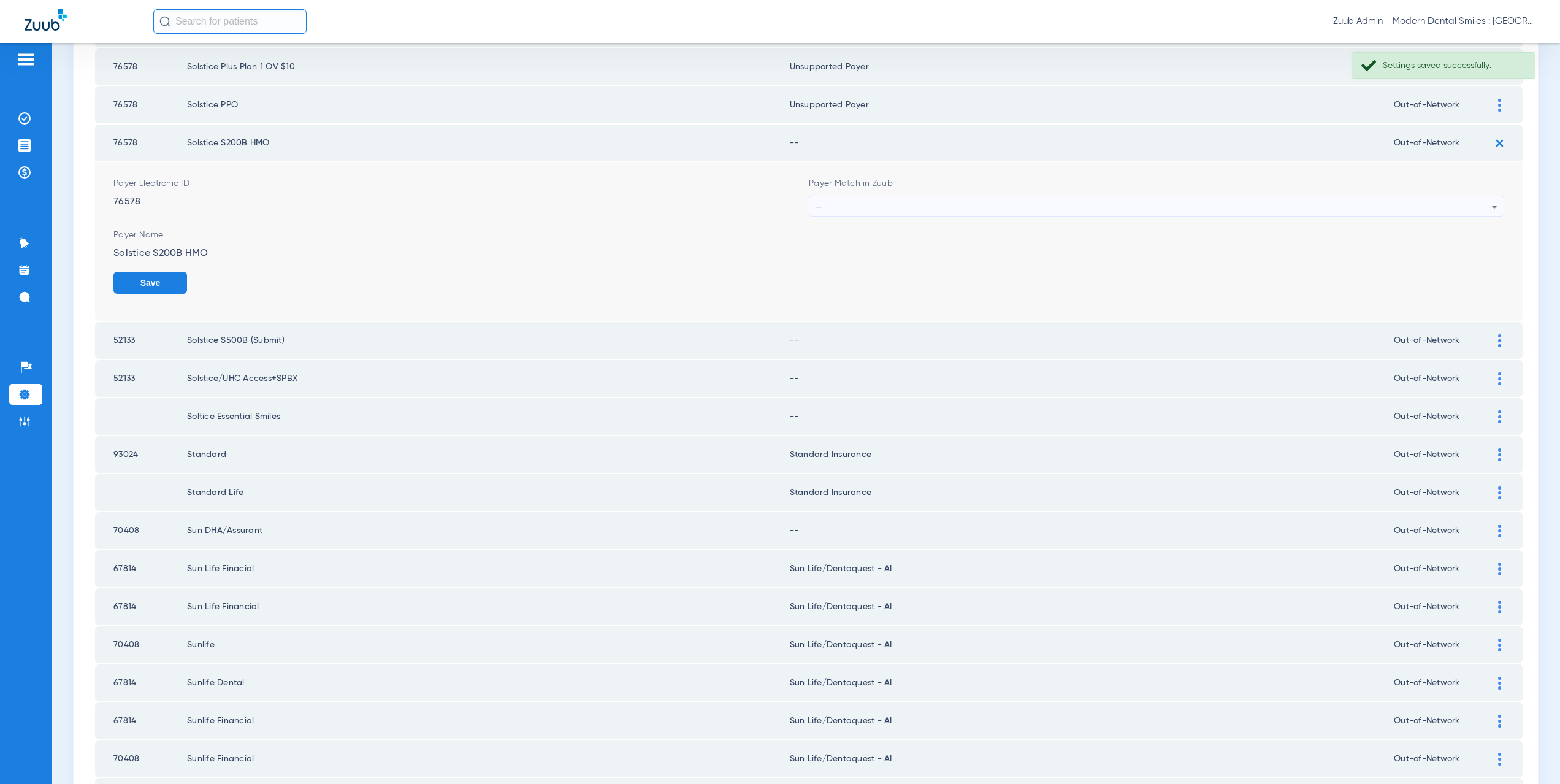
click at [919, 211] on div "--" at bounding box center [1153, 206] width 676 height 21
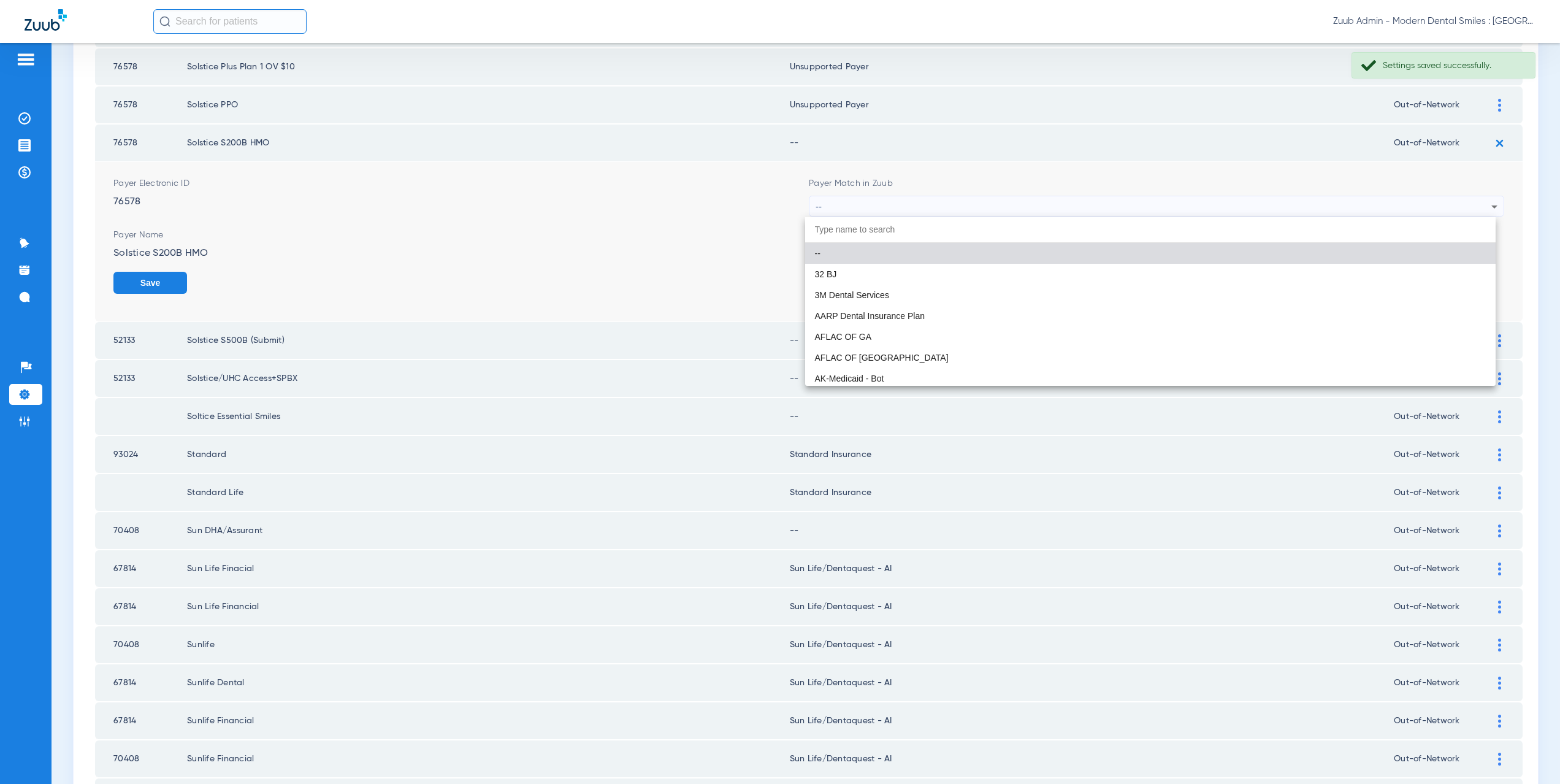
paste input "supported Payer"
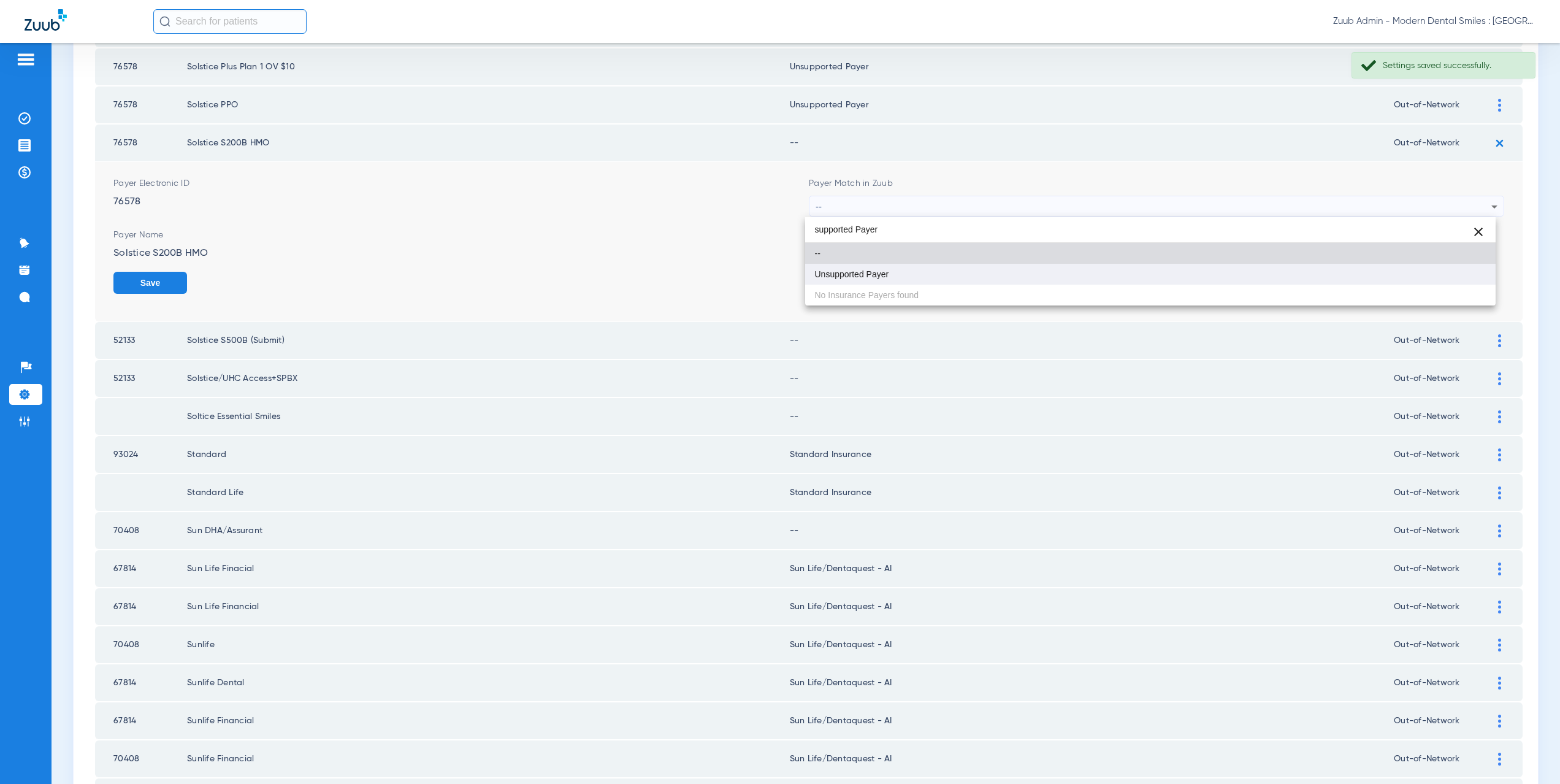
type input "supported Payer"
click at [911, 268] on mat-option "Unsupported Payer" at bounding box center [1151, 273] width 691 height 21
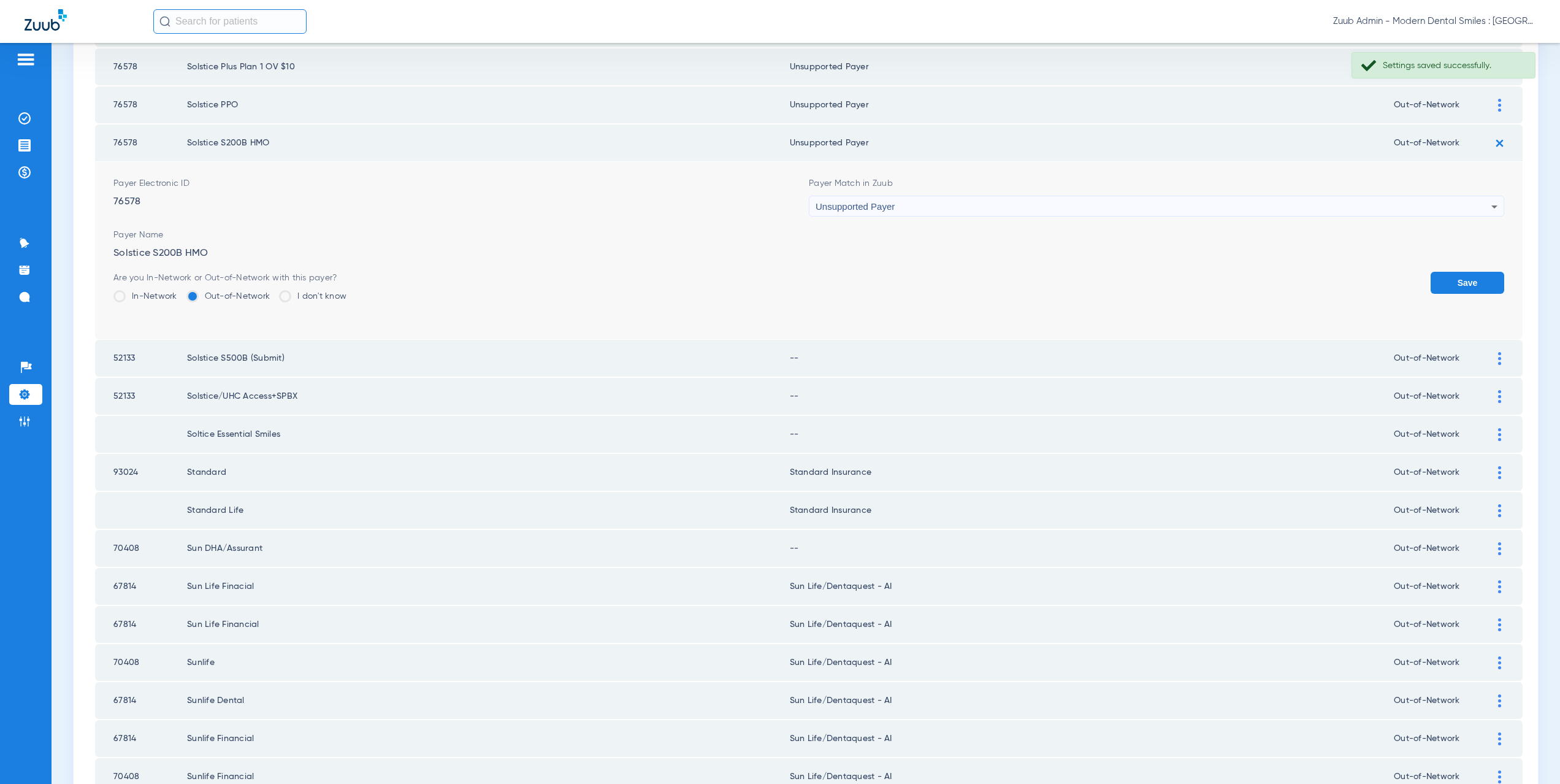
click at [1430, 286] on button "Save" at bounding box center [1467, 282] width 73 height 22
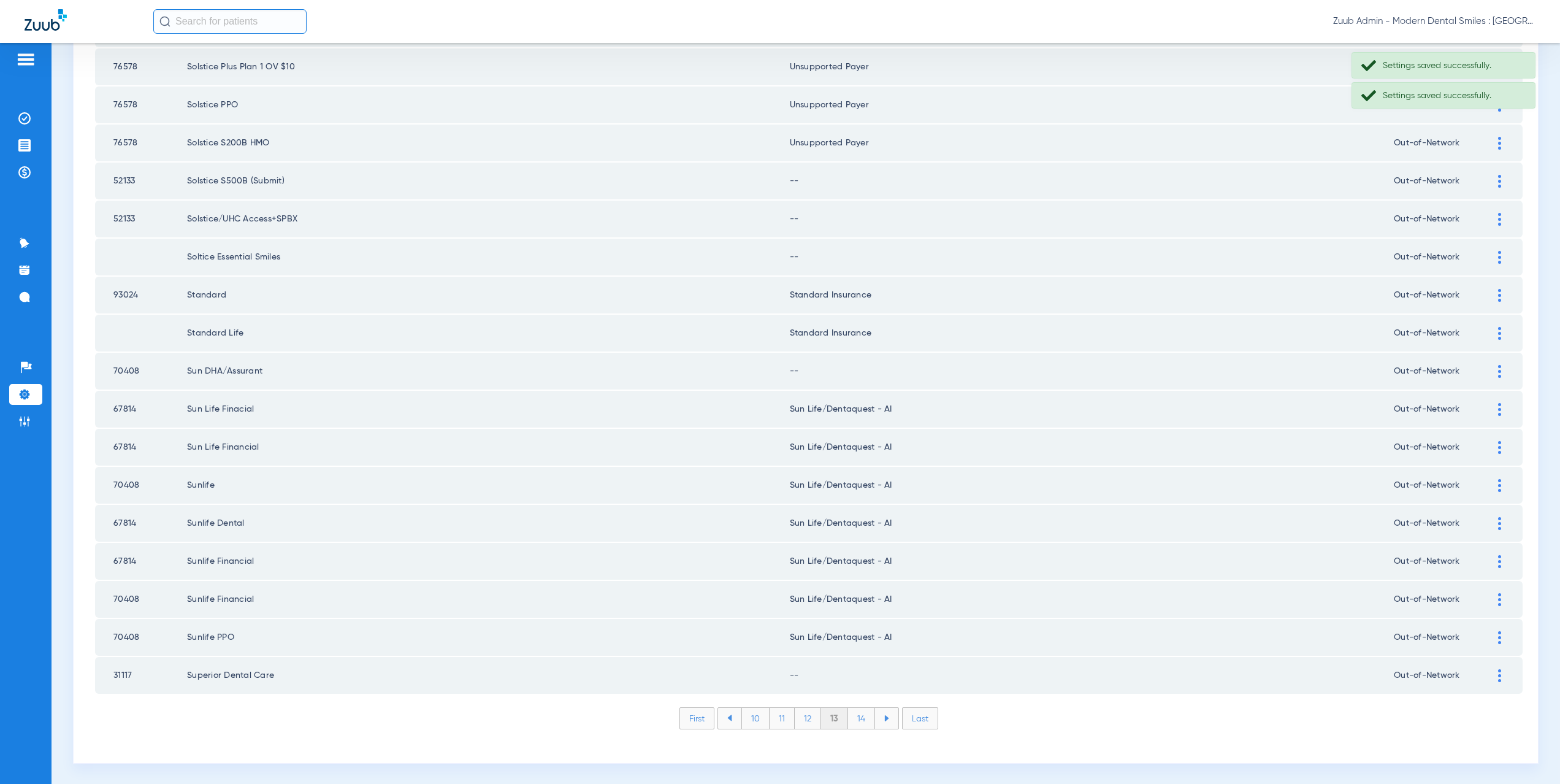
click at [1489, 181] on div at bounding box center [1500, 181] width 21 height 13
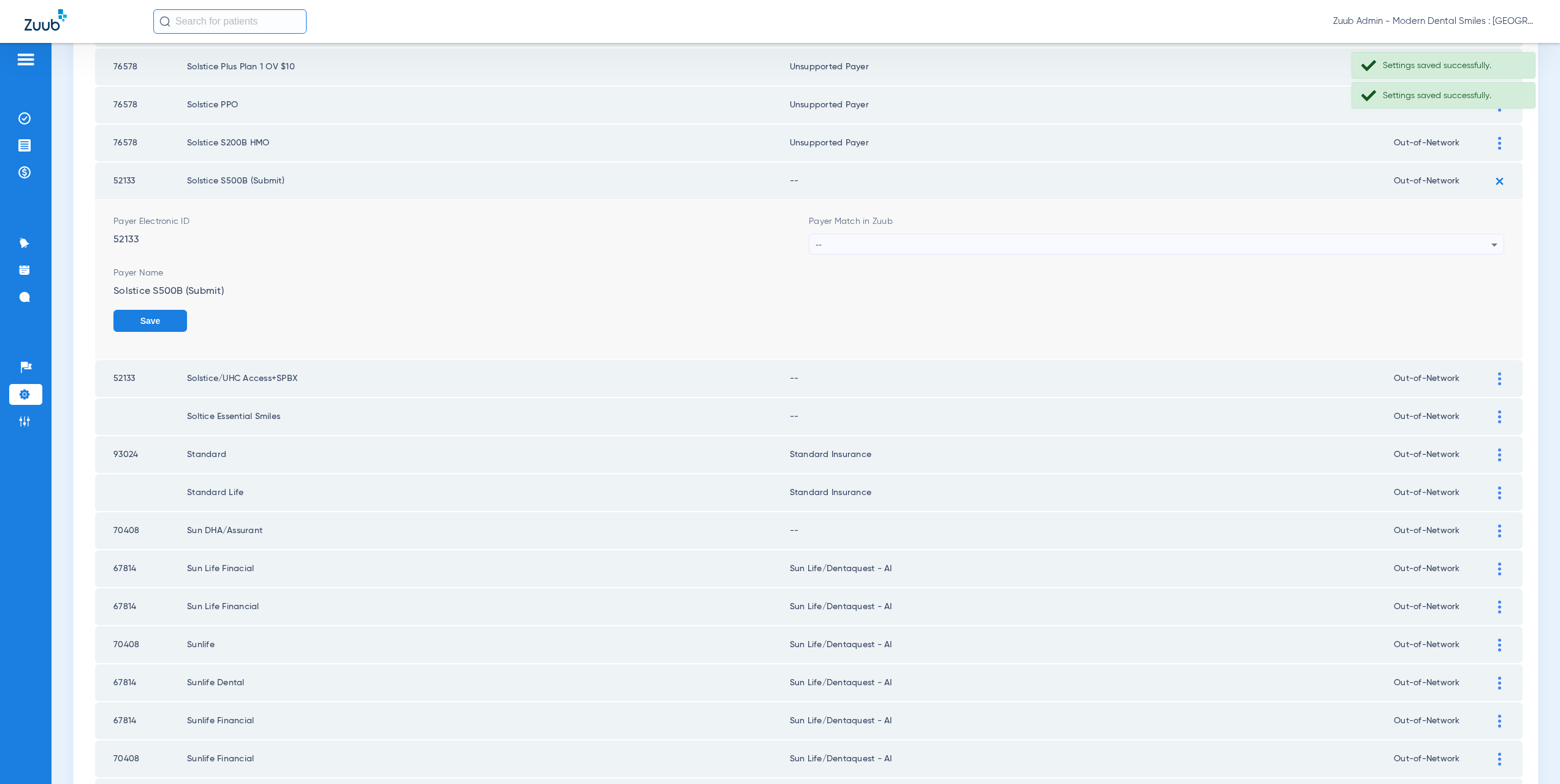
click at [868, 247] on div "--" at bounding box center [1153, 244] width 676 height 21
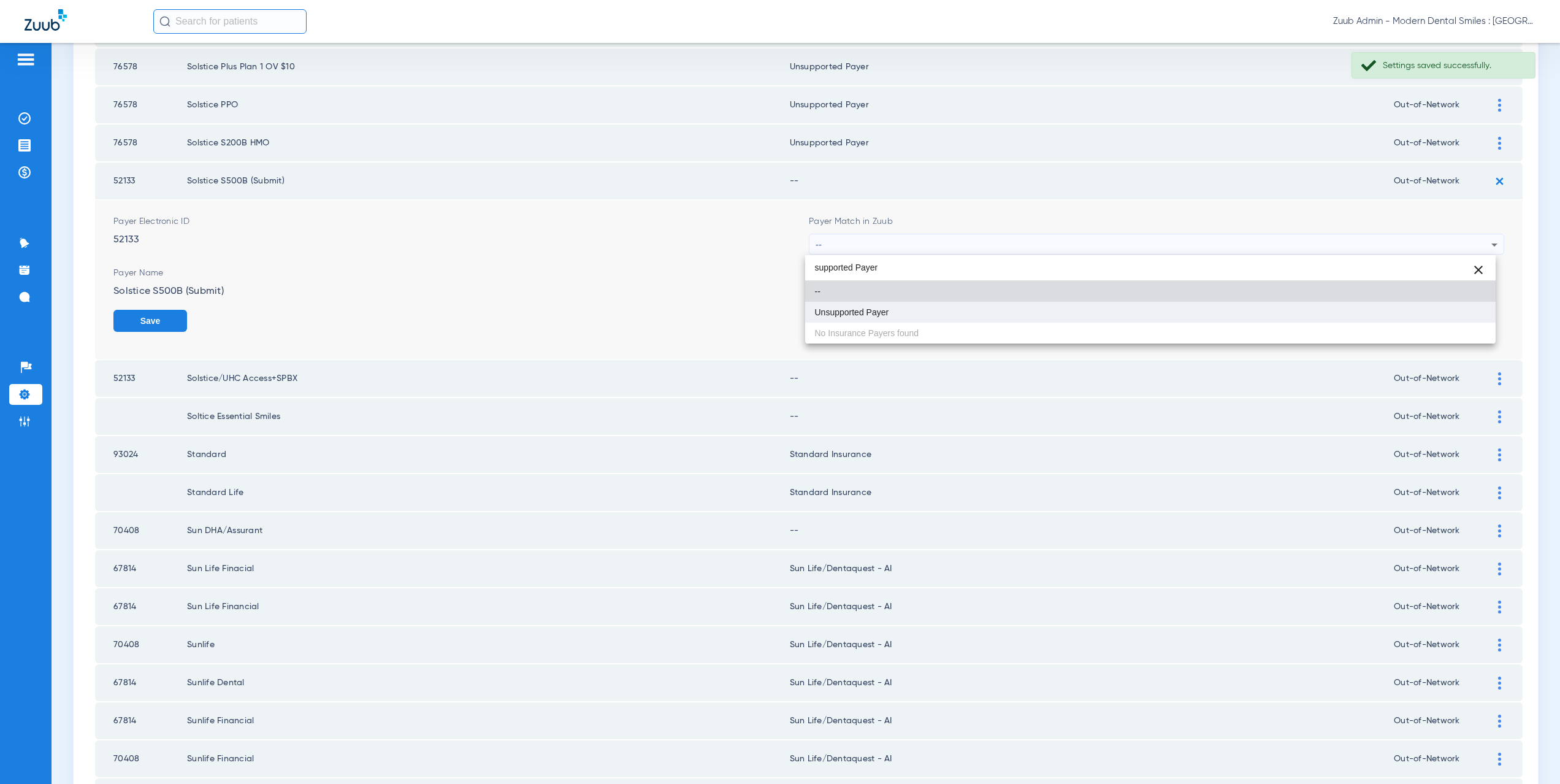
type input "supported Payer"
click at [880, 315] on span "Unsupported Payer" at bounding box center [852, 312] width 74 height 9
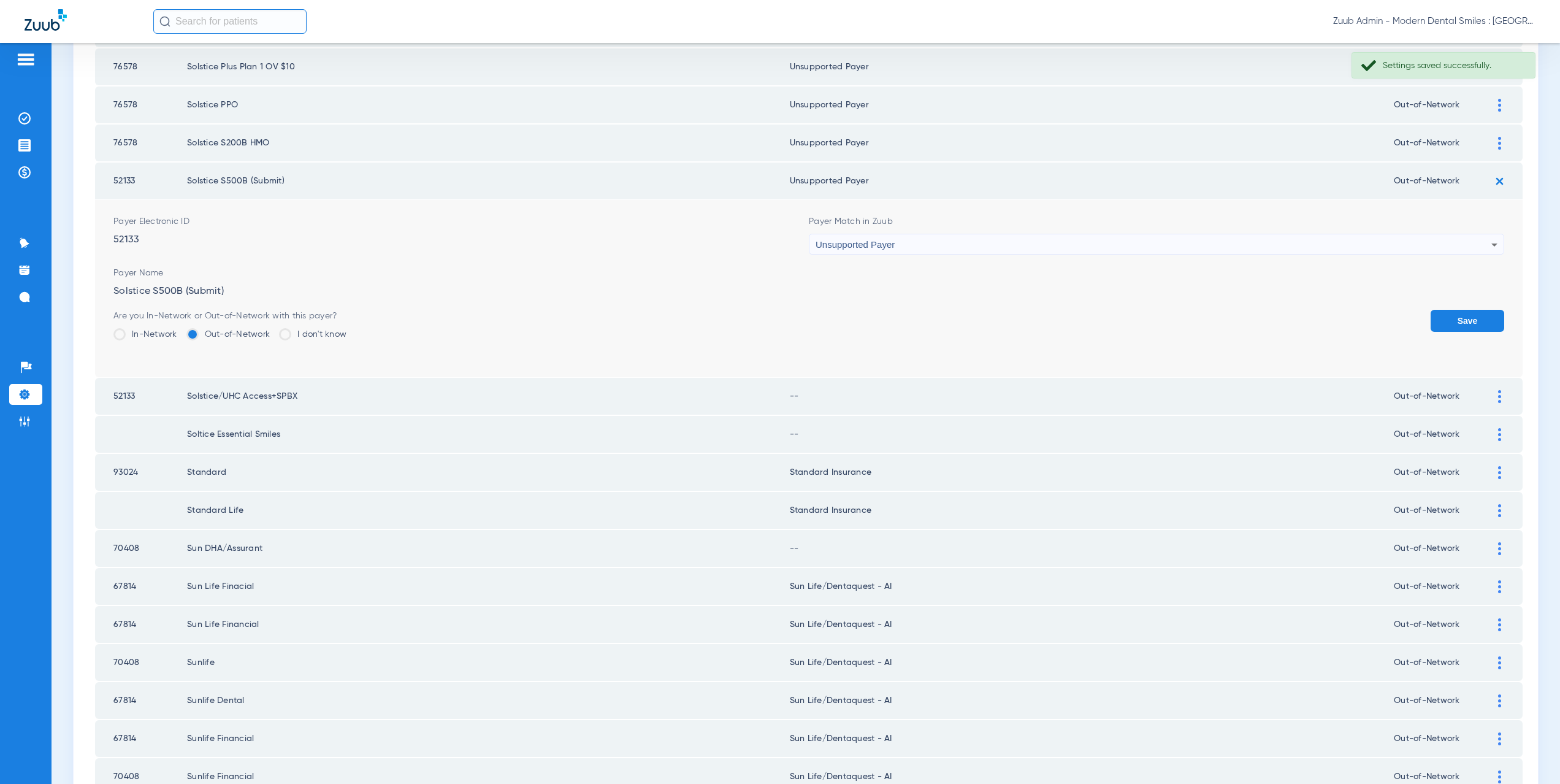
click at [1430, 323] on button "Save" at bounding box center [1467, 320] width 73 height 22
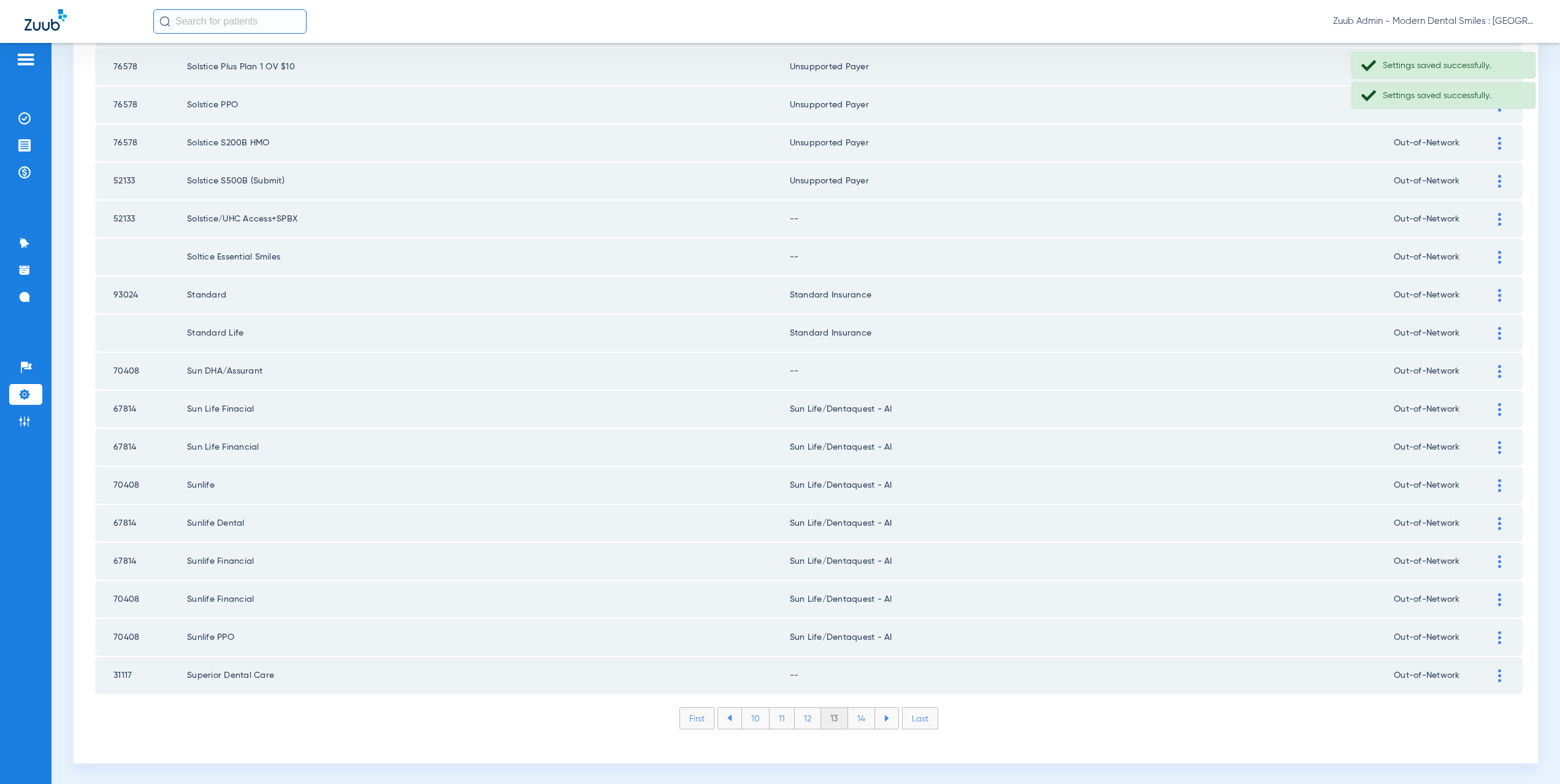
click at [1489, 213] on div at bounding box center [1500, 219] width 21 height 13
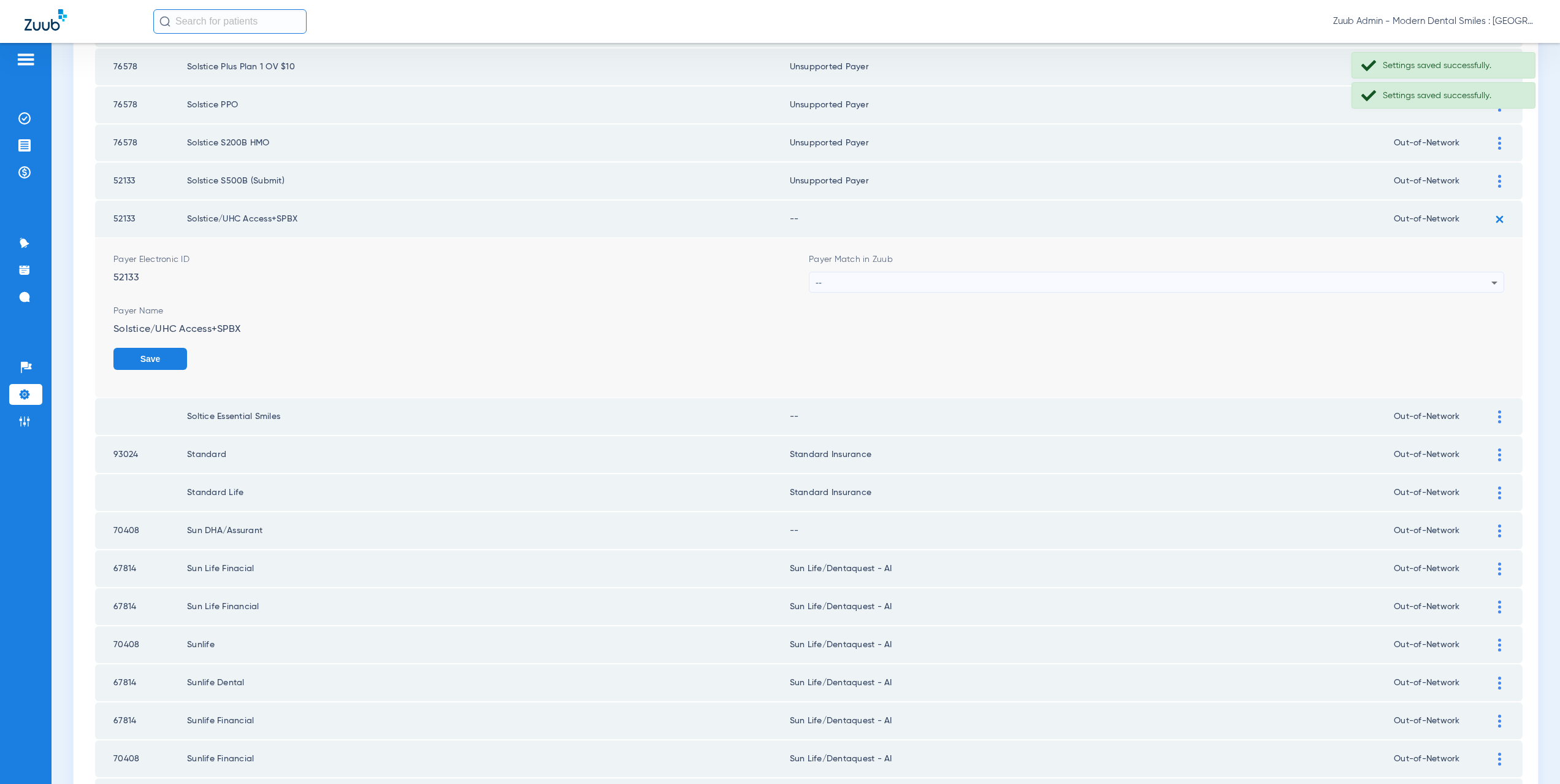
click at [856, 286] on div "--" at bounding box center [1153, 282] width 676 height 21
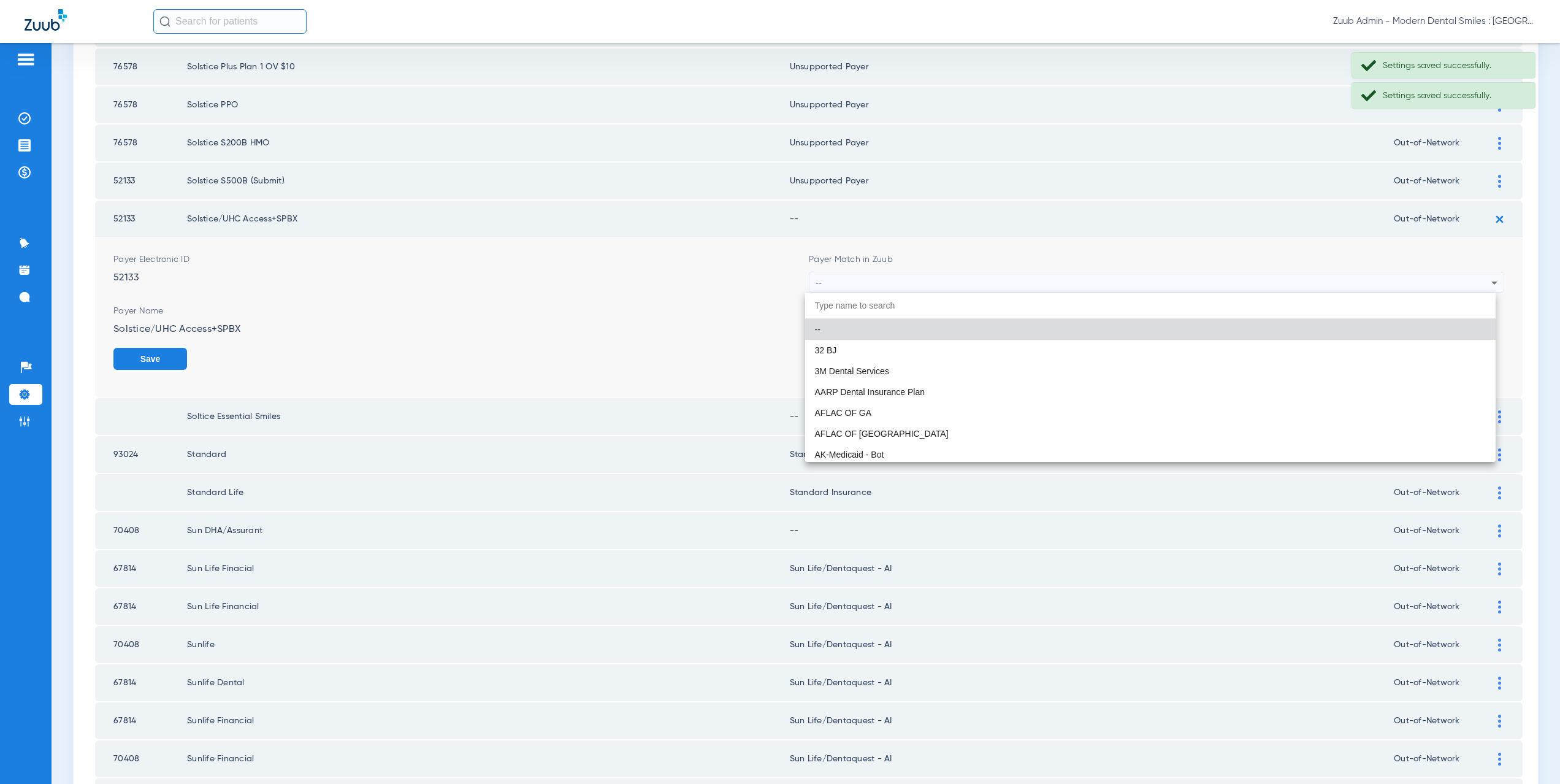
paste input "supported Payer"
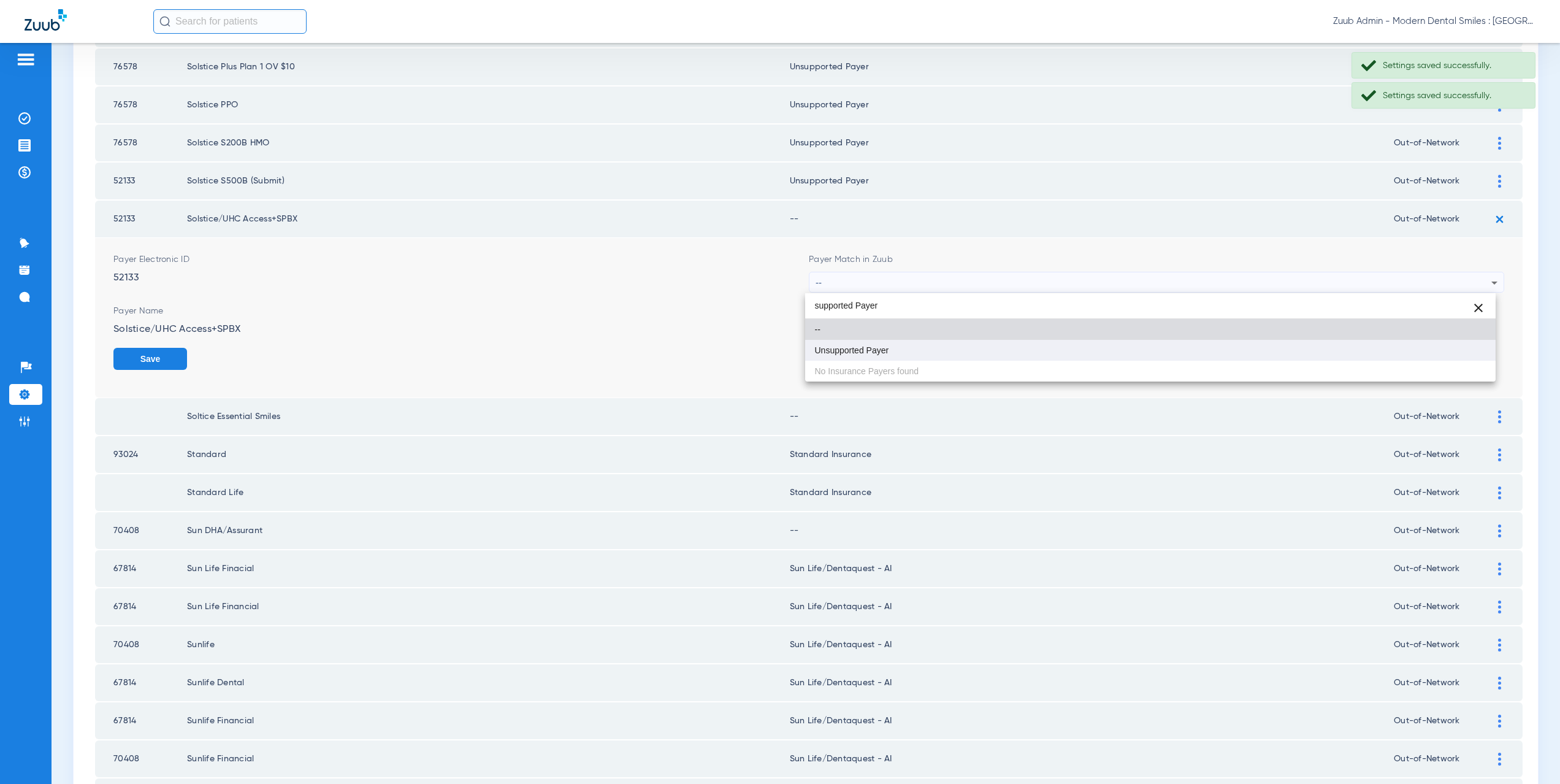
type input "supported Payer"
click at [867, 348] on span "Unsupported Payer" at bounding box center [852, 350] width 74 height 9
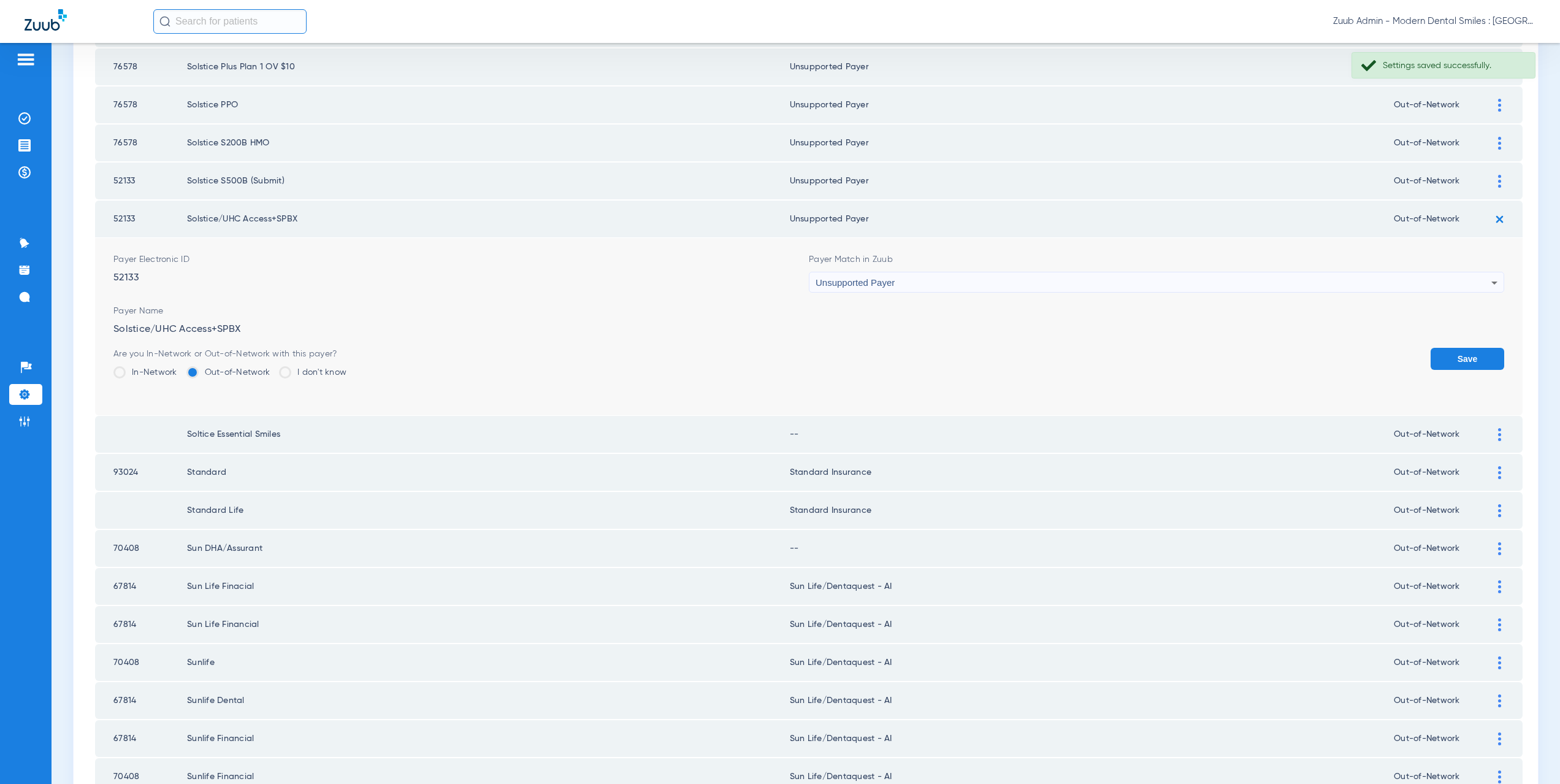
click at [1442, 352] on button "Save" at bounding box center [1467, 358] width 73 height 22
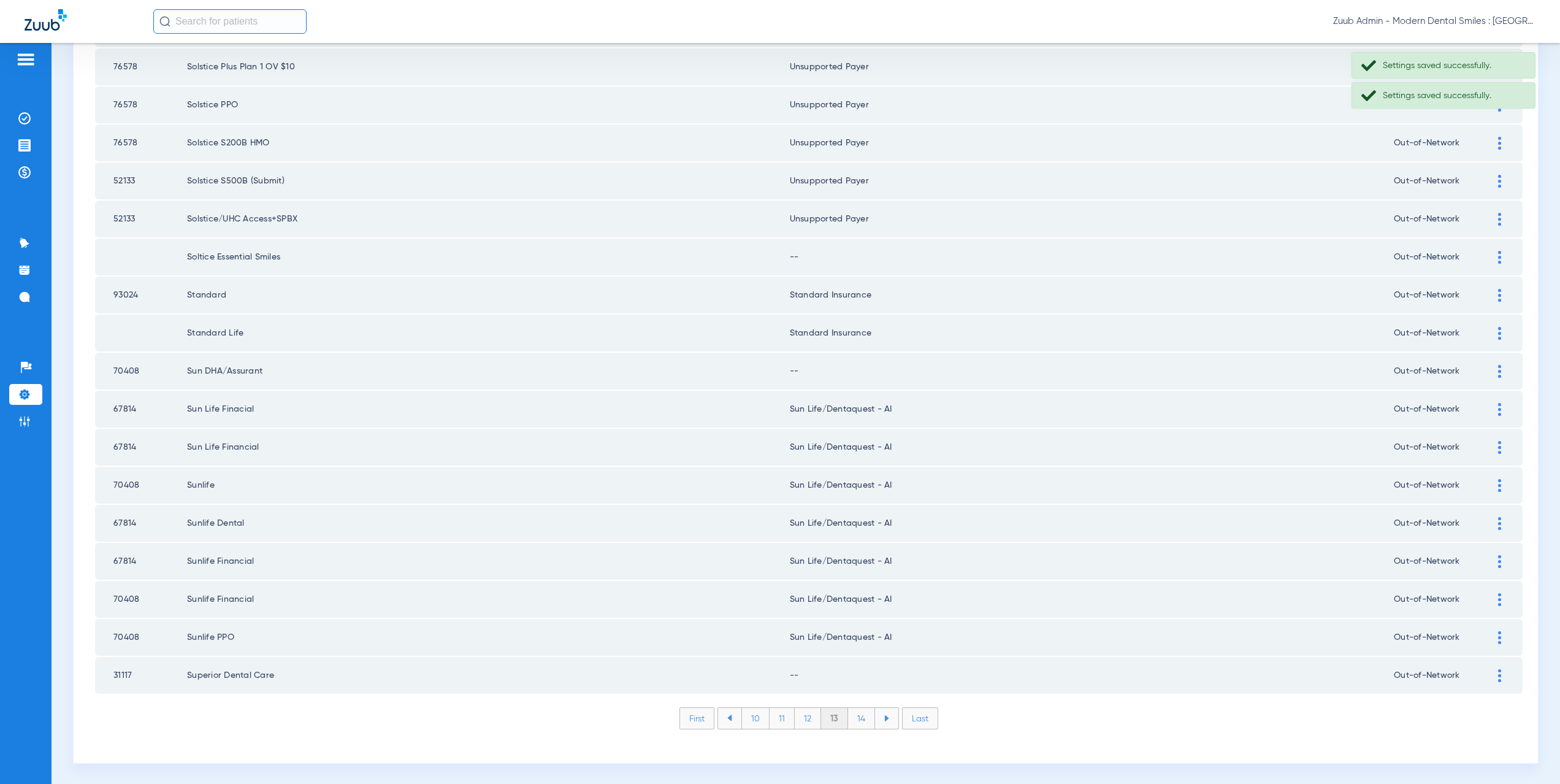
click at [1489, 255] on div at bounding box center [1500, 257] width 21 height 13
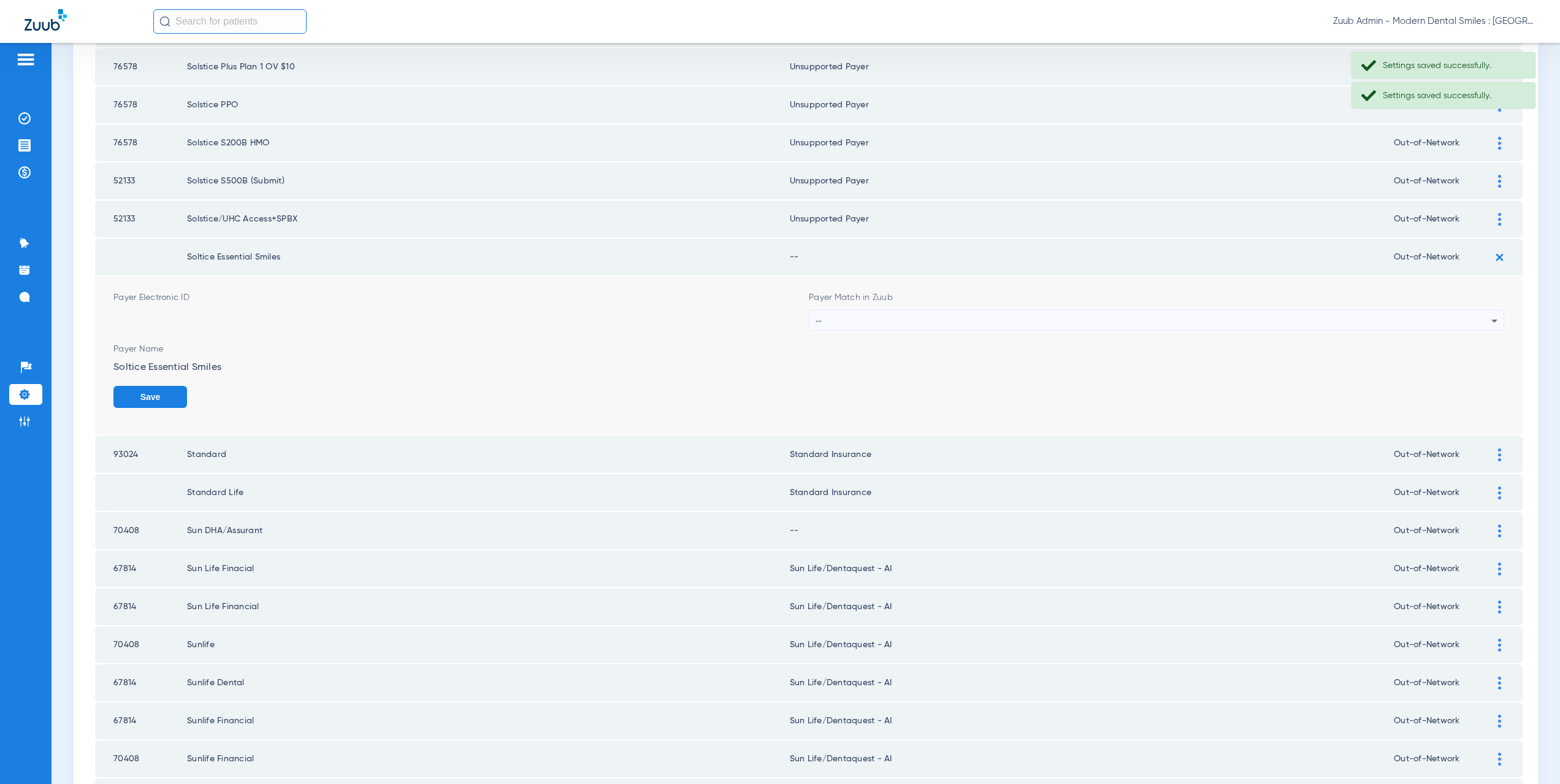
click at [886, 316] on div "--" at bounding box center [1153, 320] width 676 height 21
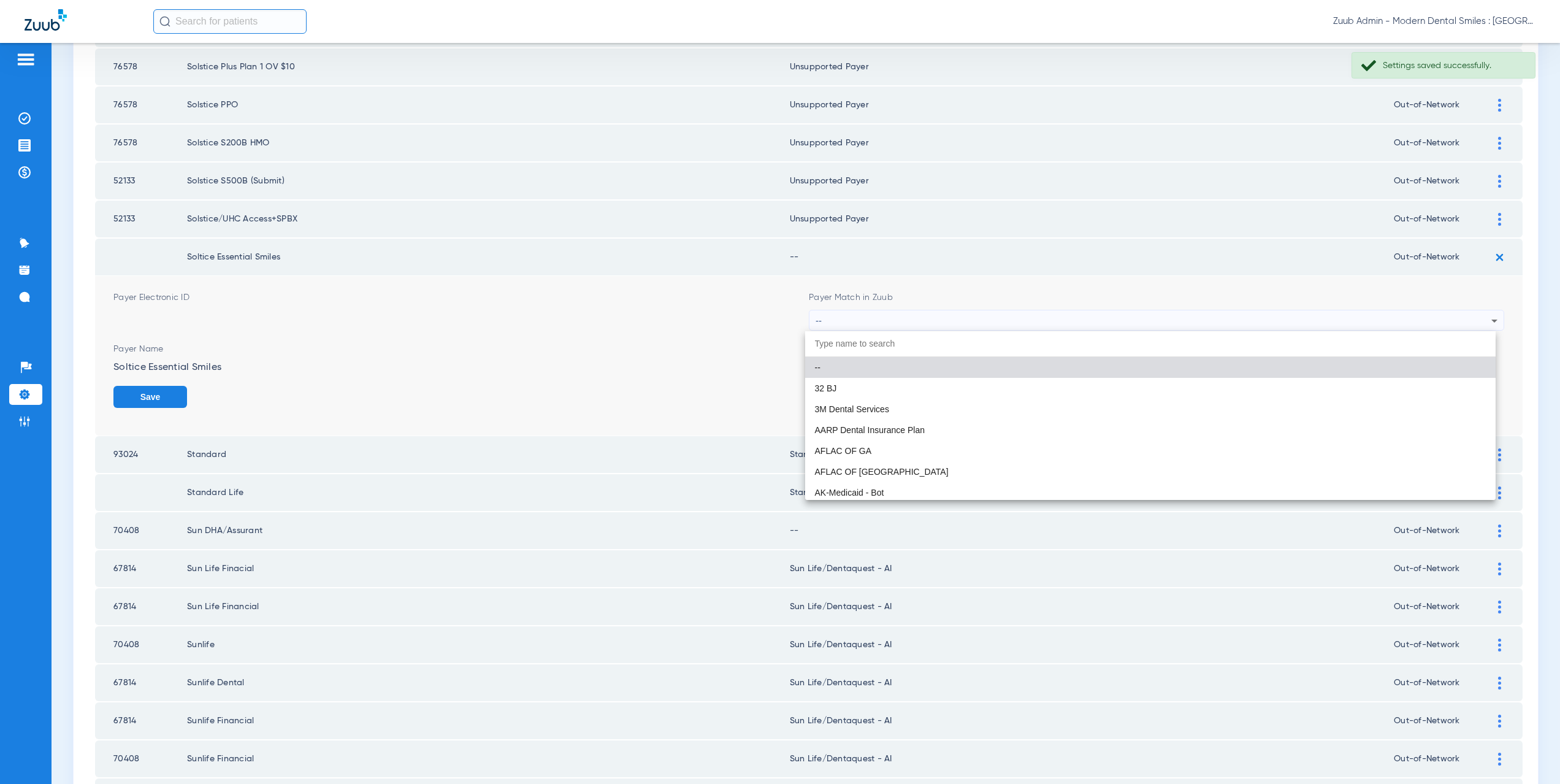
paste input "supported Payer"
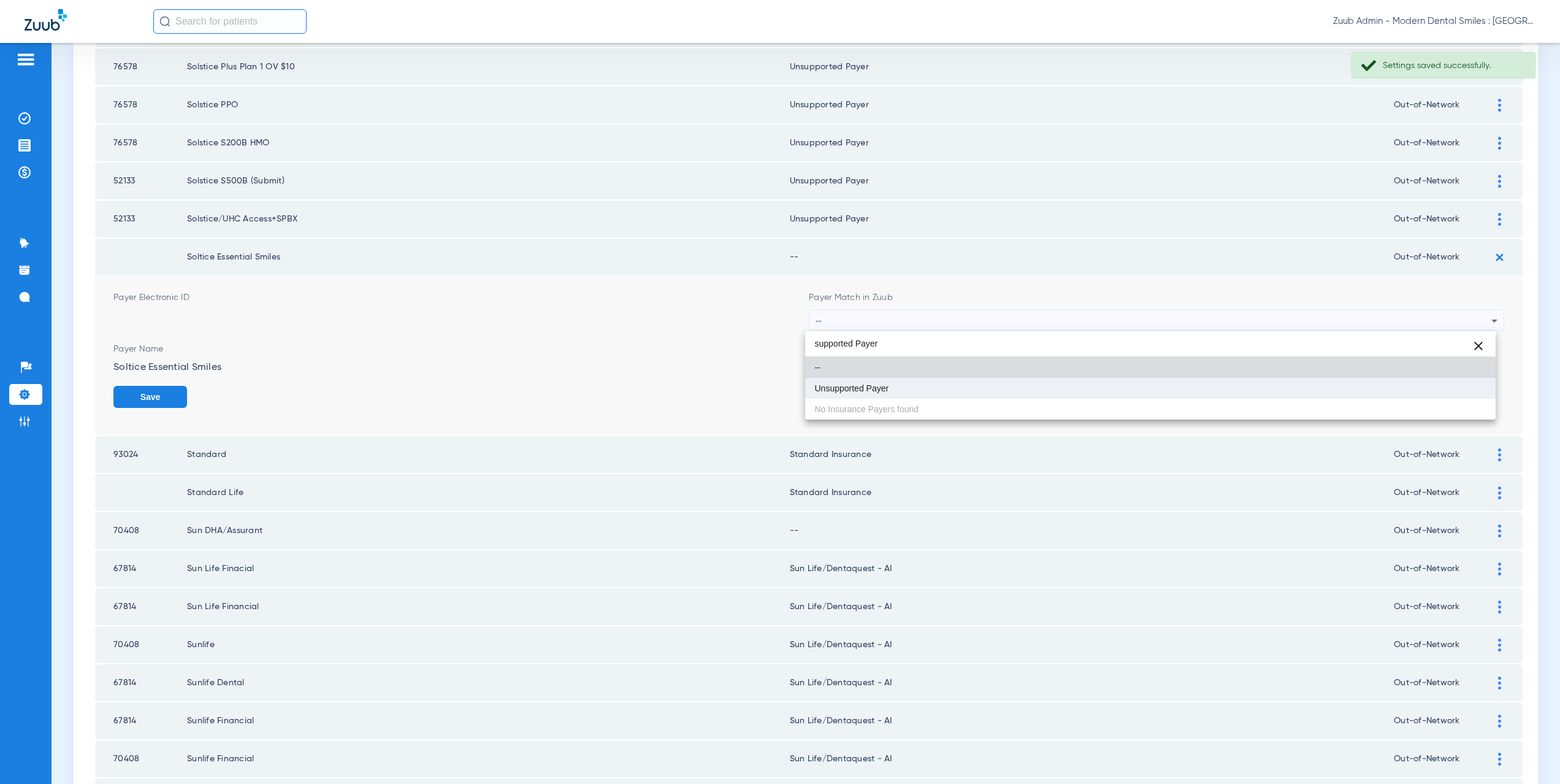
type input "supported Payer"
click at [885, 393] on mat-option "Unsupported Payer" at bounding box center [1151, 388] width 691 height 21
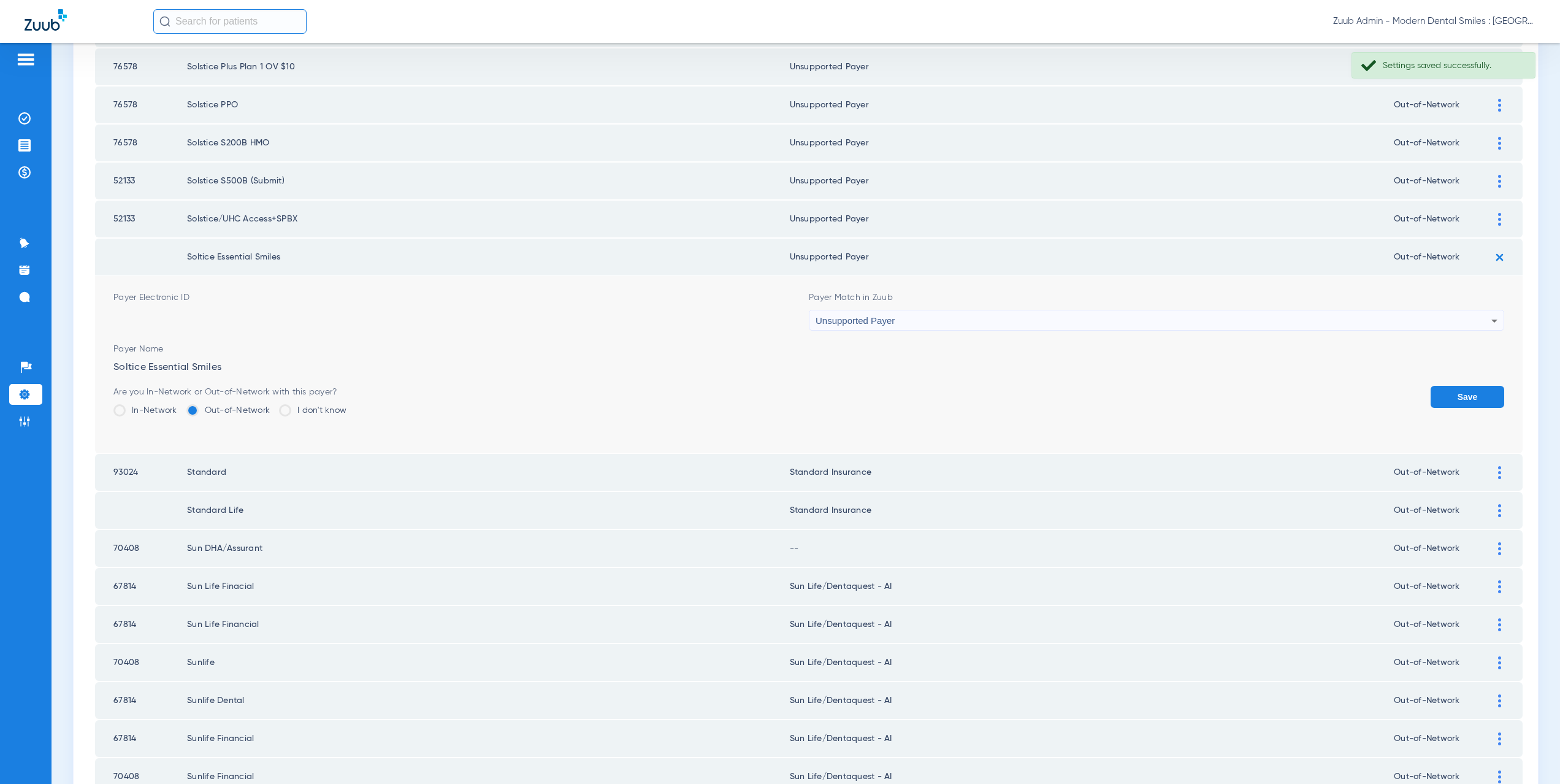
click at [1445, 393] on button "Save" at bounding box center [1467, 396] width 73 height 22
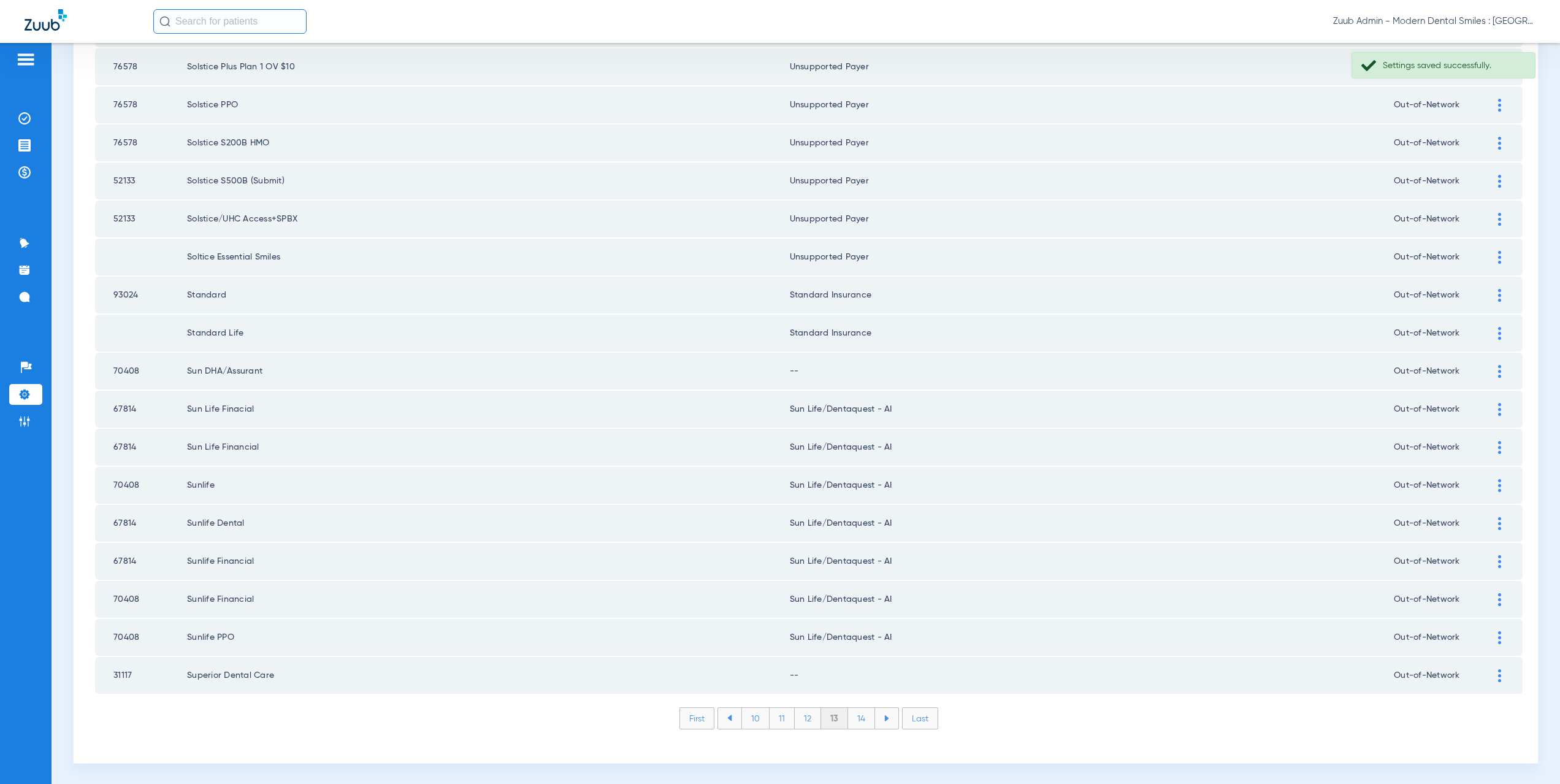
click at [1498, 368] on img at bounding box center [1500, 371] width 3 height 13
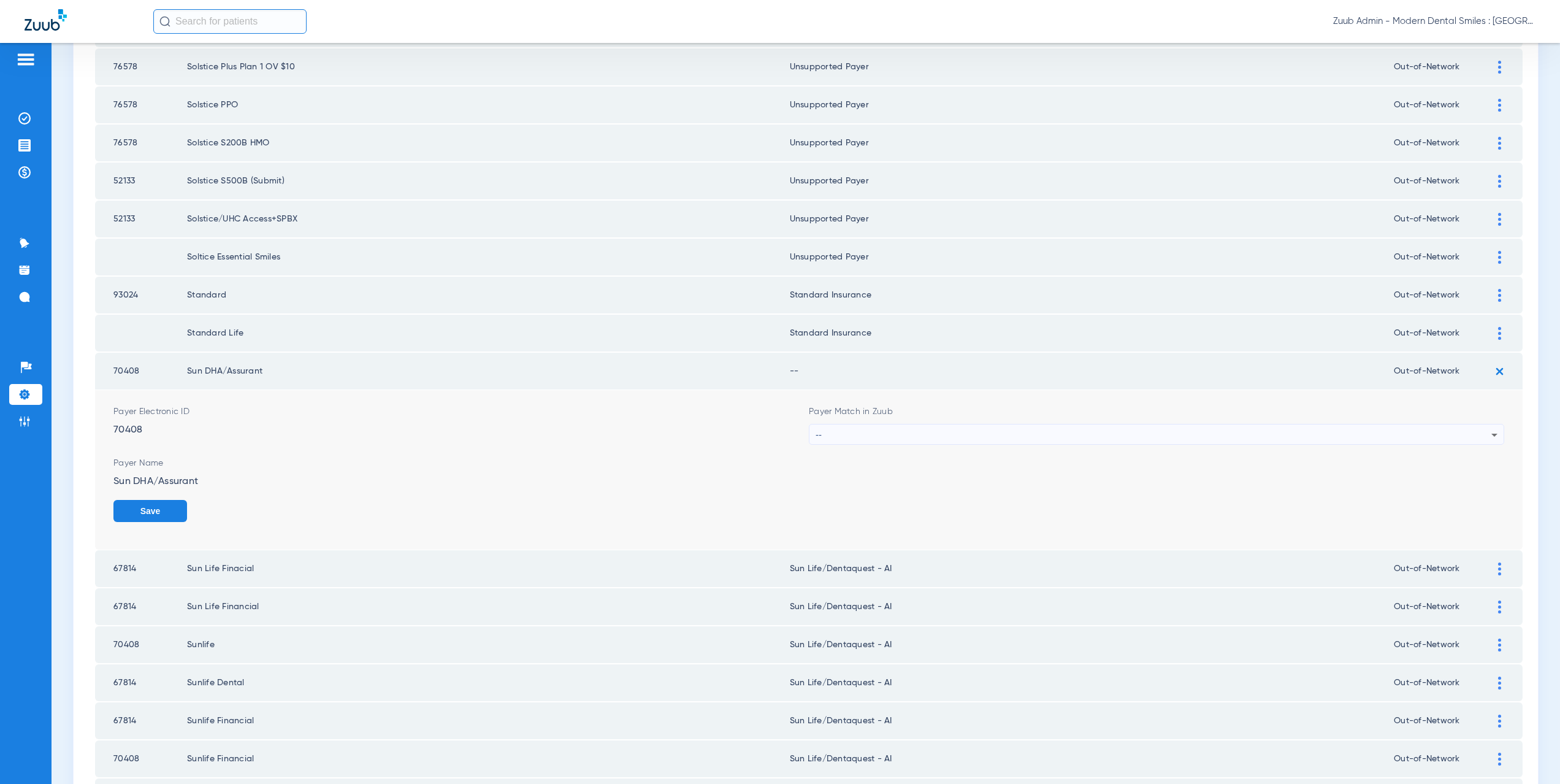
click at [859, 434] on div "--" at bounding box center [1153, 434] width 676 height 21
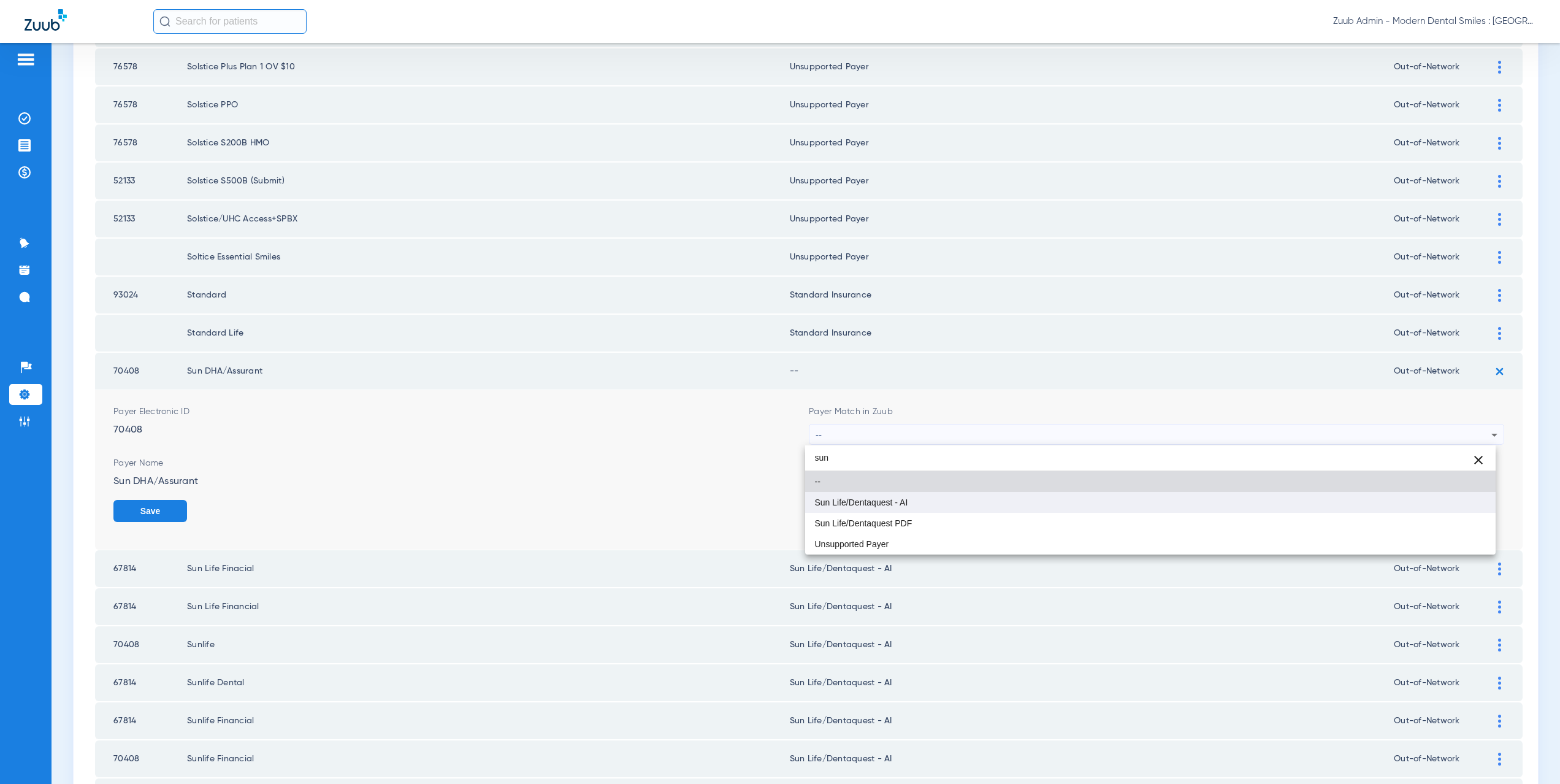
type input "sun"
click at [867, 507] on mat-option "Sun Life/Dentaquest - AI" at bounding box center [1151, 502] width 691 height 21
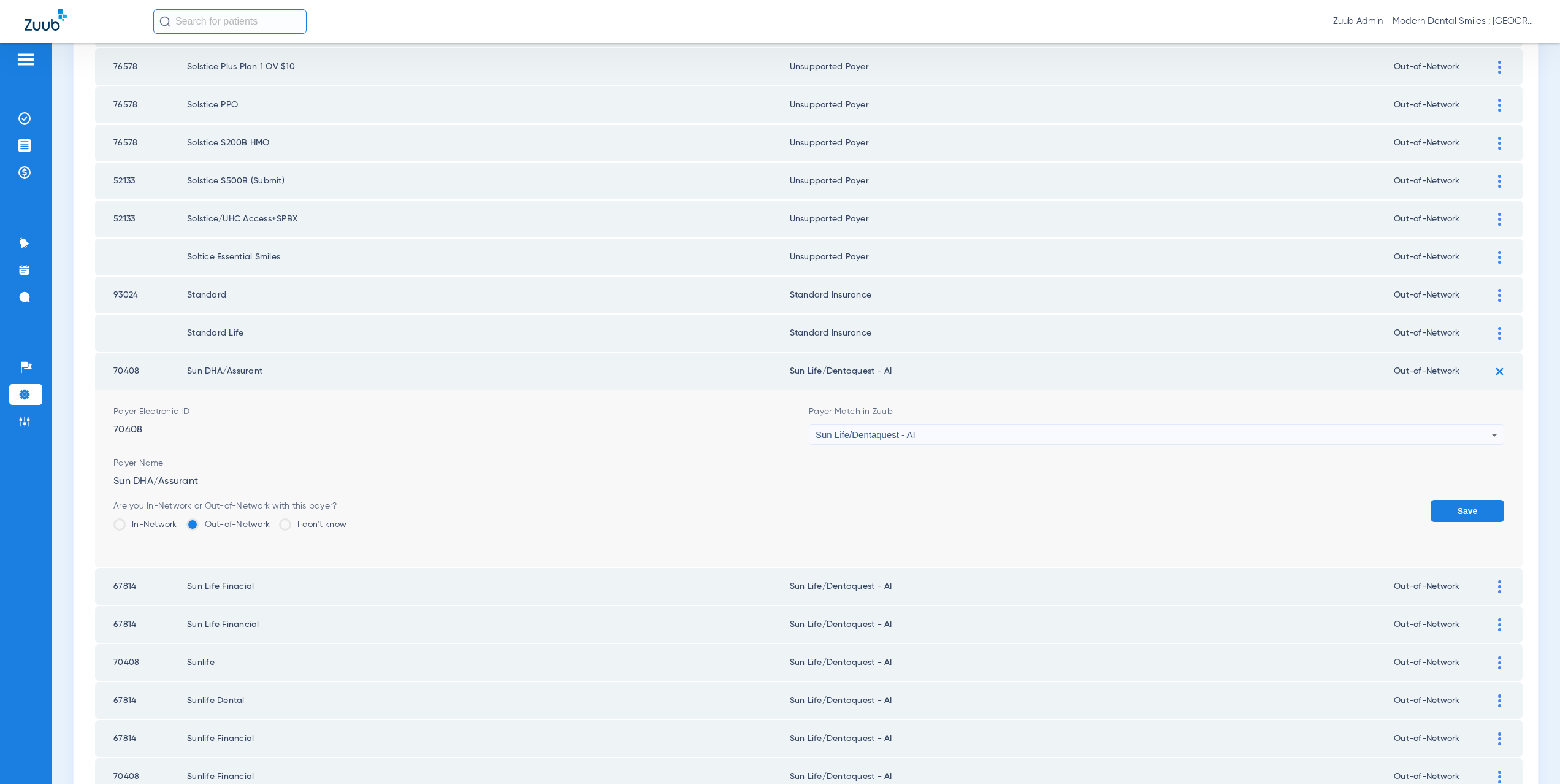
click at [1457, 511] on button "Save" at bounding box center [1467, 511] width 73 height 22
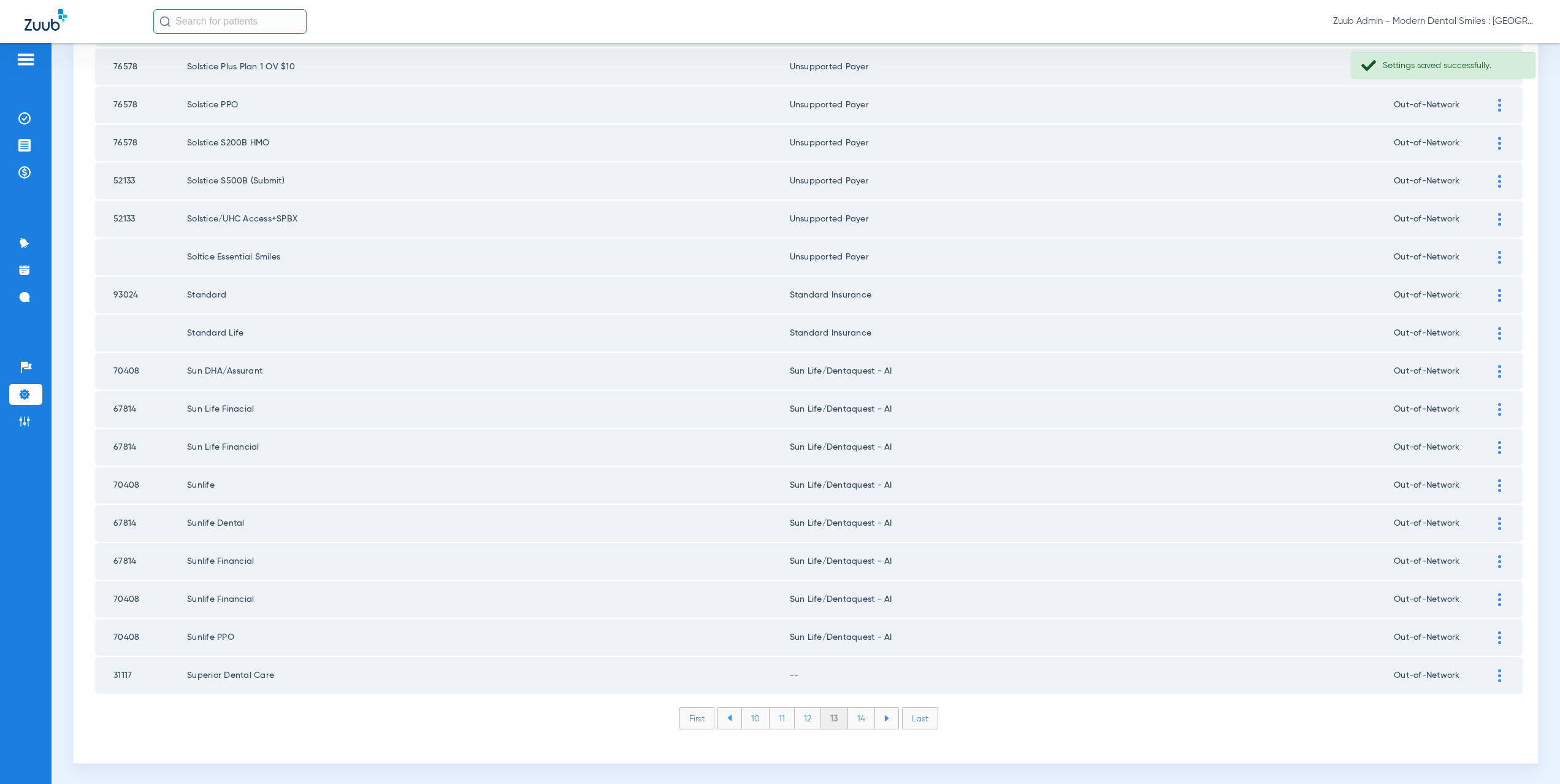
click at [1498, 676] on img at bounding box center [1500, 675] width 3 height 13
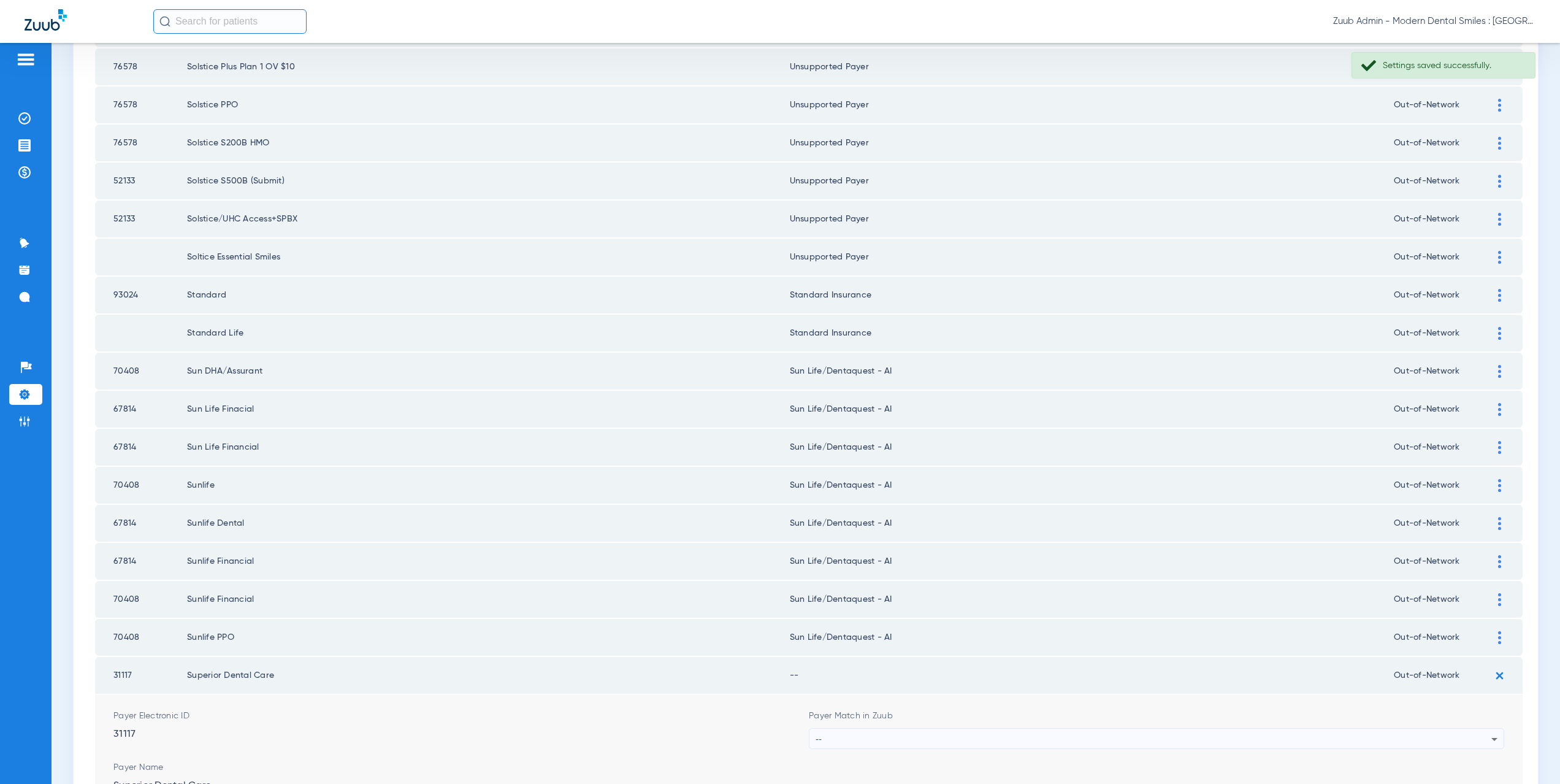
click at [872, 736] on div "--" at bounding box center [1153, 739] width 676 height 21
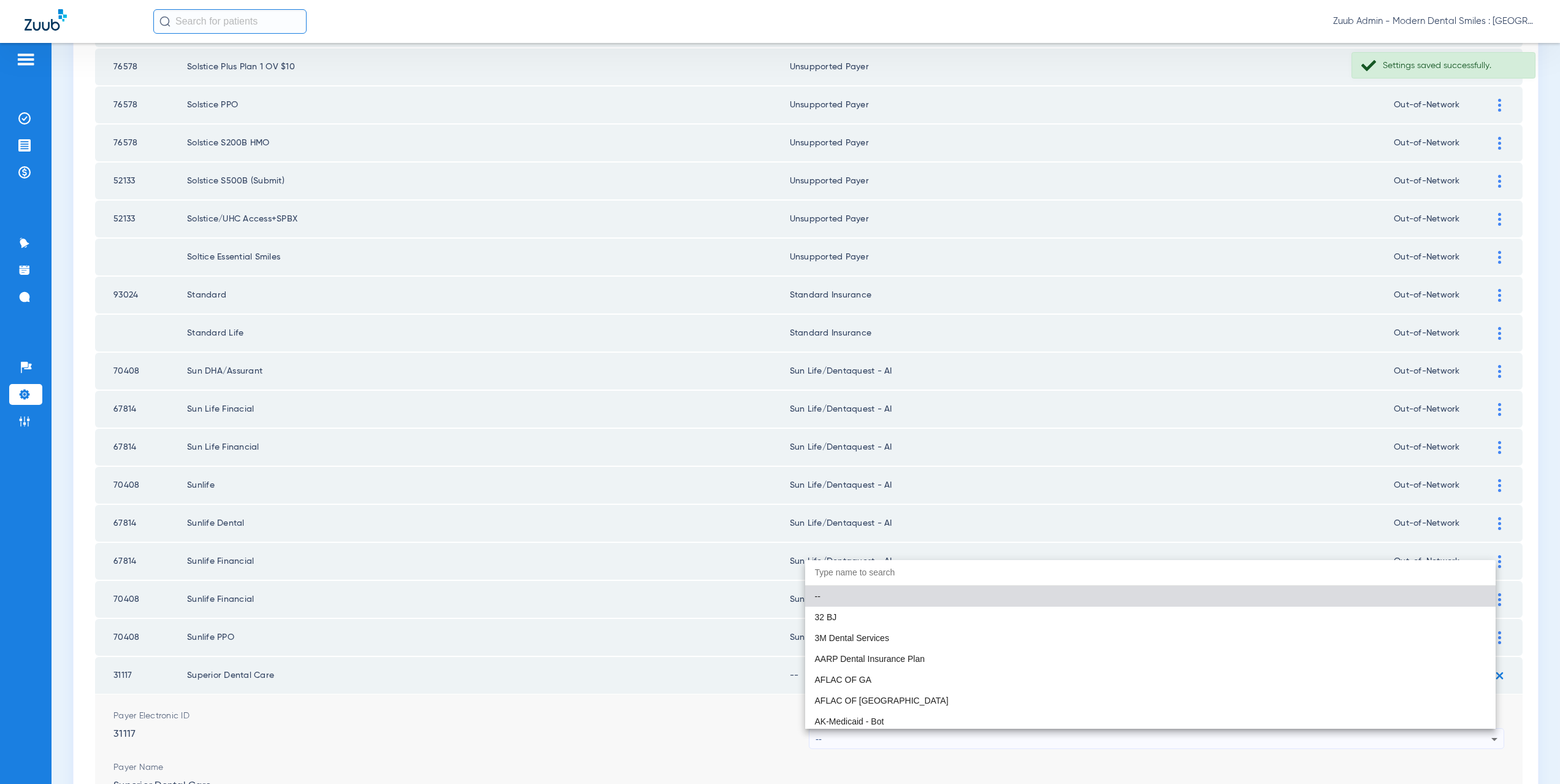
paste input "supported Payer"
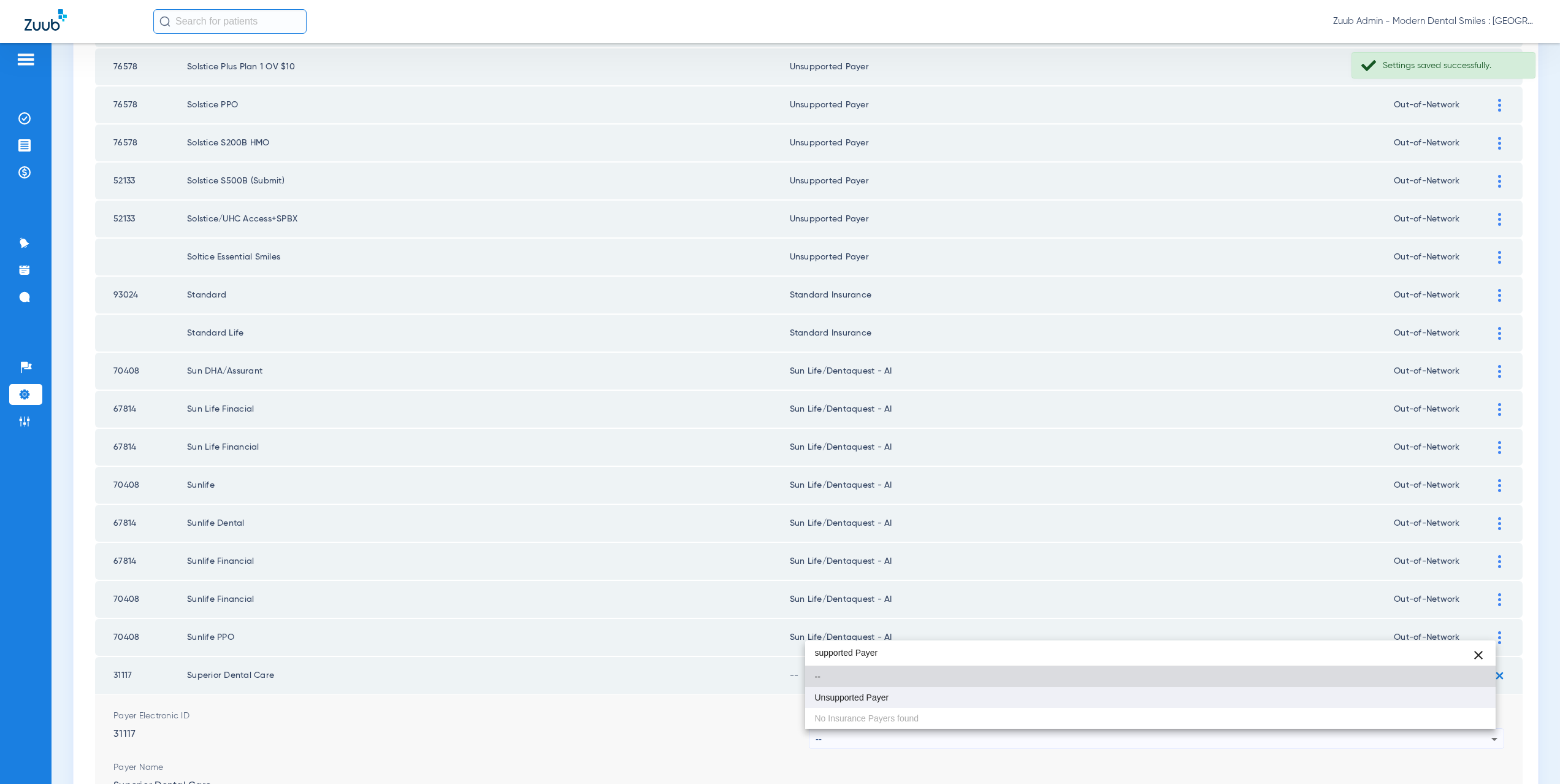
type input "supported Payer"
click at [866, 704] on mat-option "Unsupported Payer" at bounding box center [1151, 697] width 691 height 21
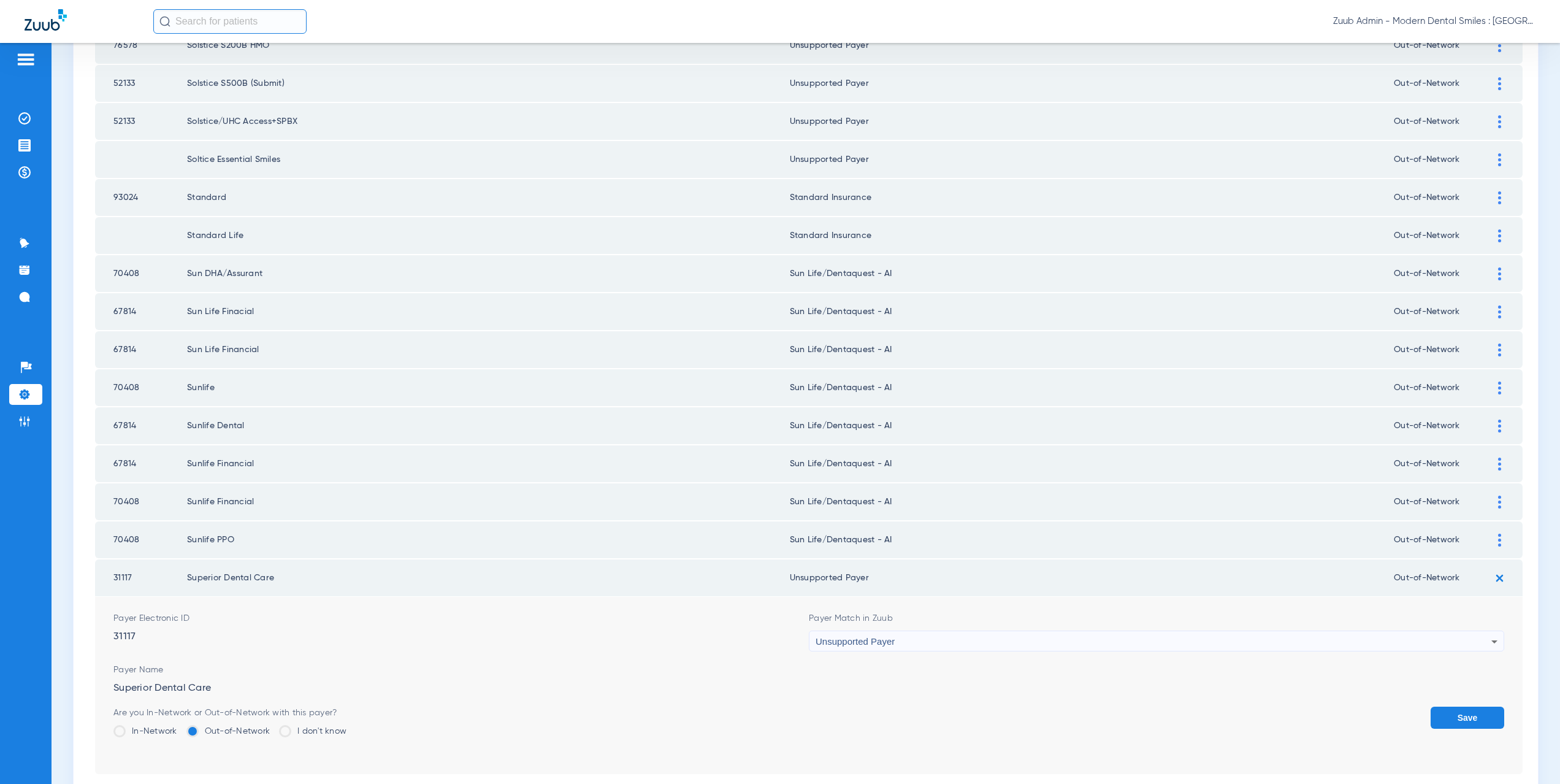
click at [1430, 706] on button "Save" at bounding box center [1467, 717] width 73 height 22
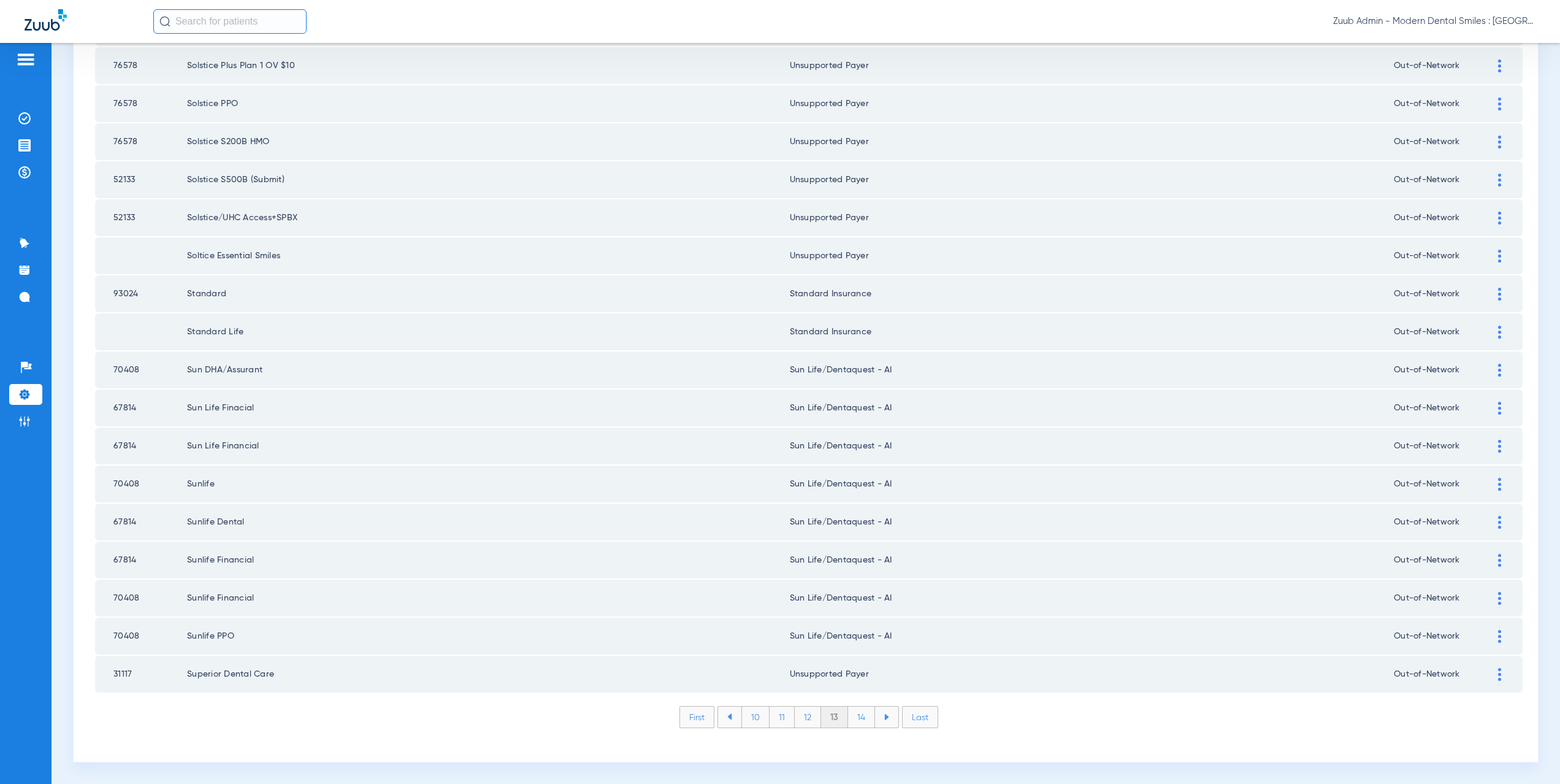
scroll to position [1432, 0]
click at [858, 720] on li "14" at bounding box center [861, 716] width 27 height 21
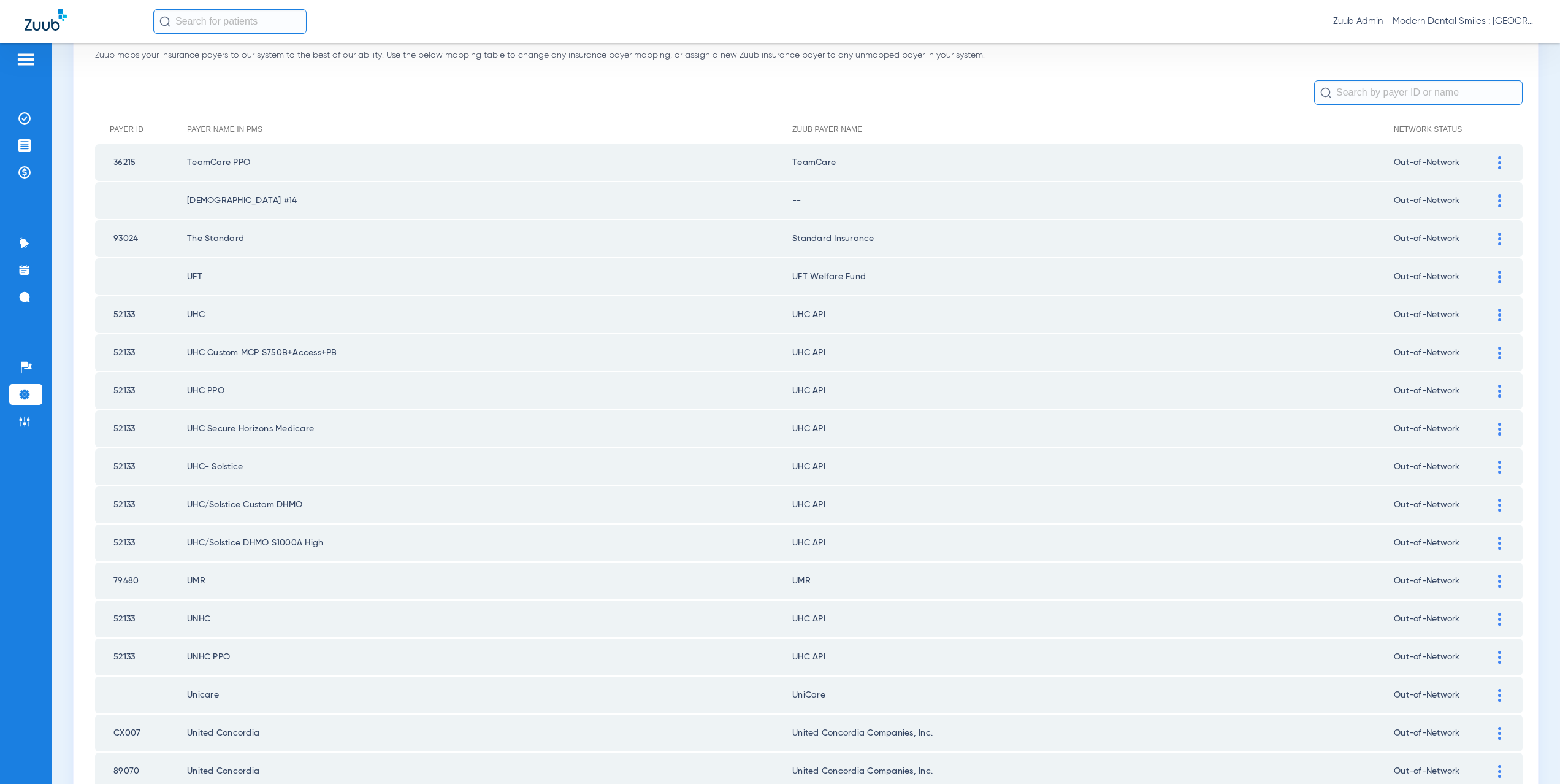
scroll to position [0, 0]
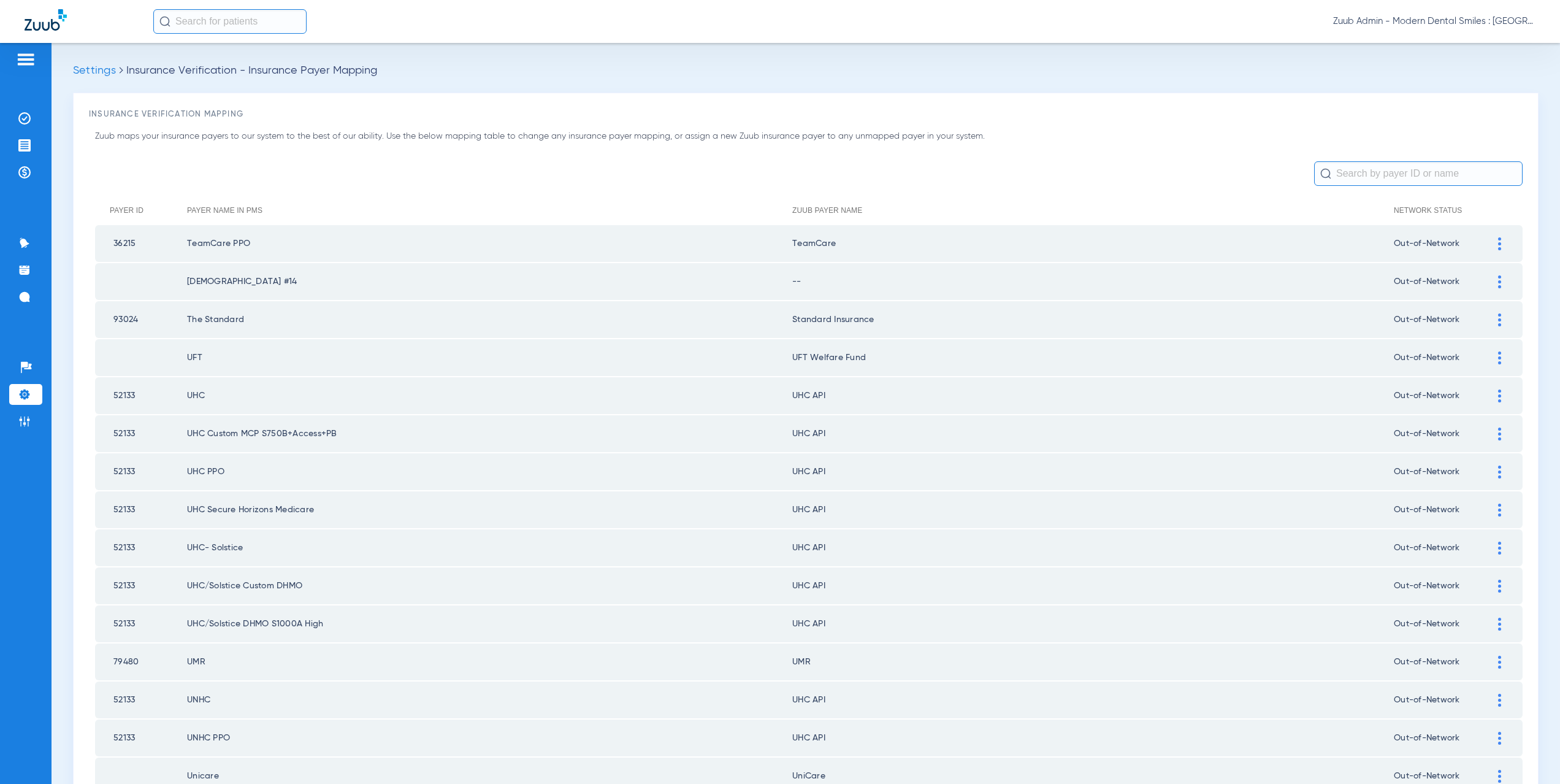
click at [1489, 278] on div at bounding box center [1500, 281] width 21 height 13
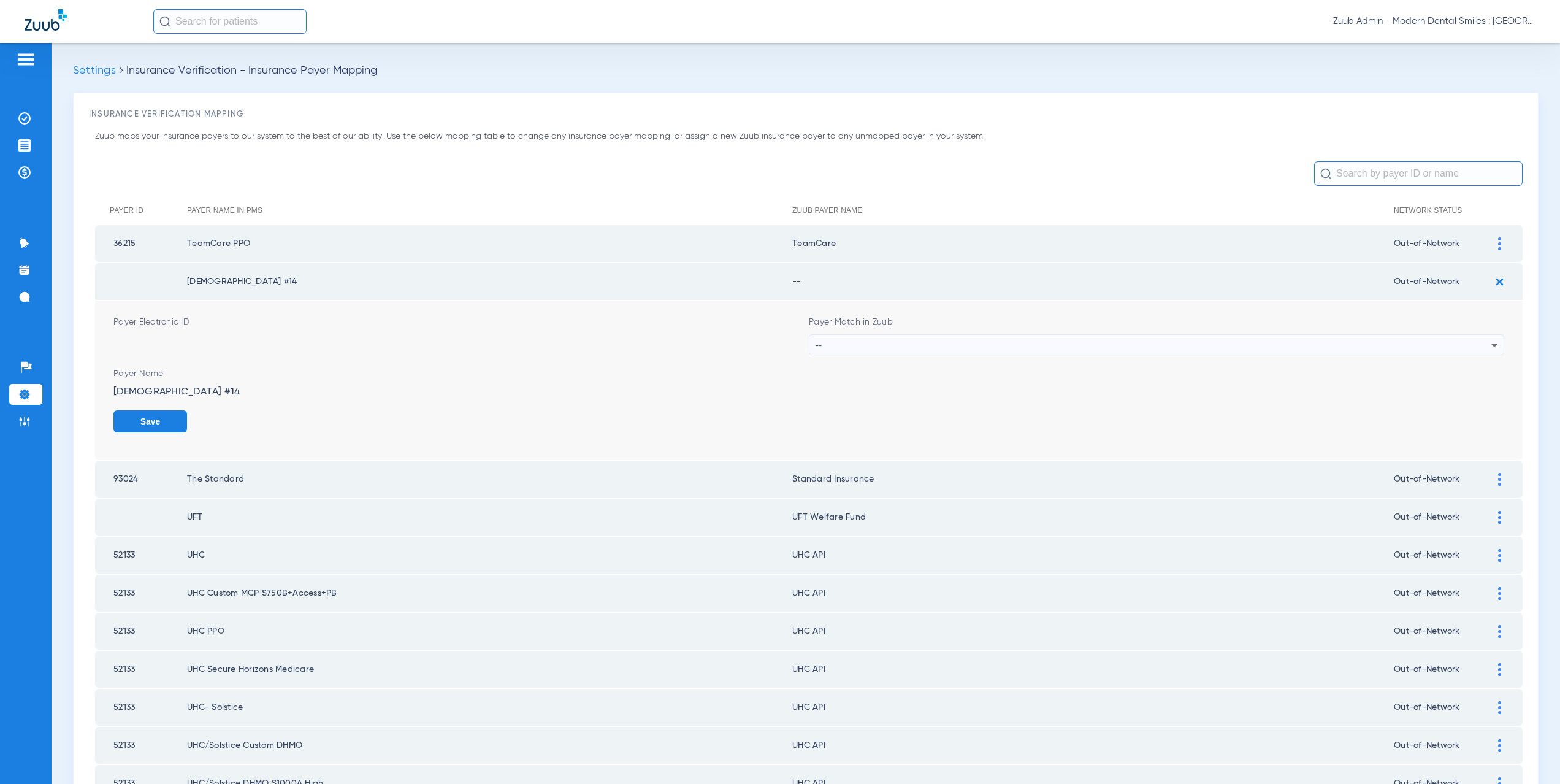
click at [816, 350] on div "--" at bounding box center [1153, 345] width 676 height 21
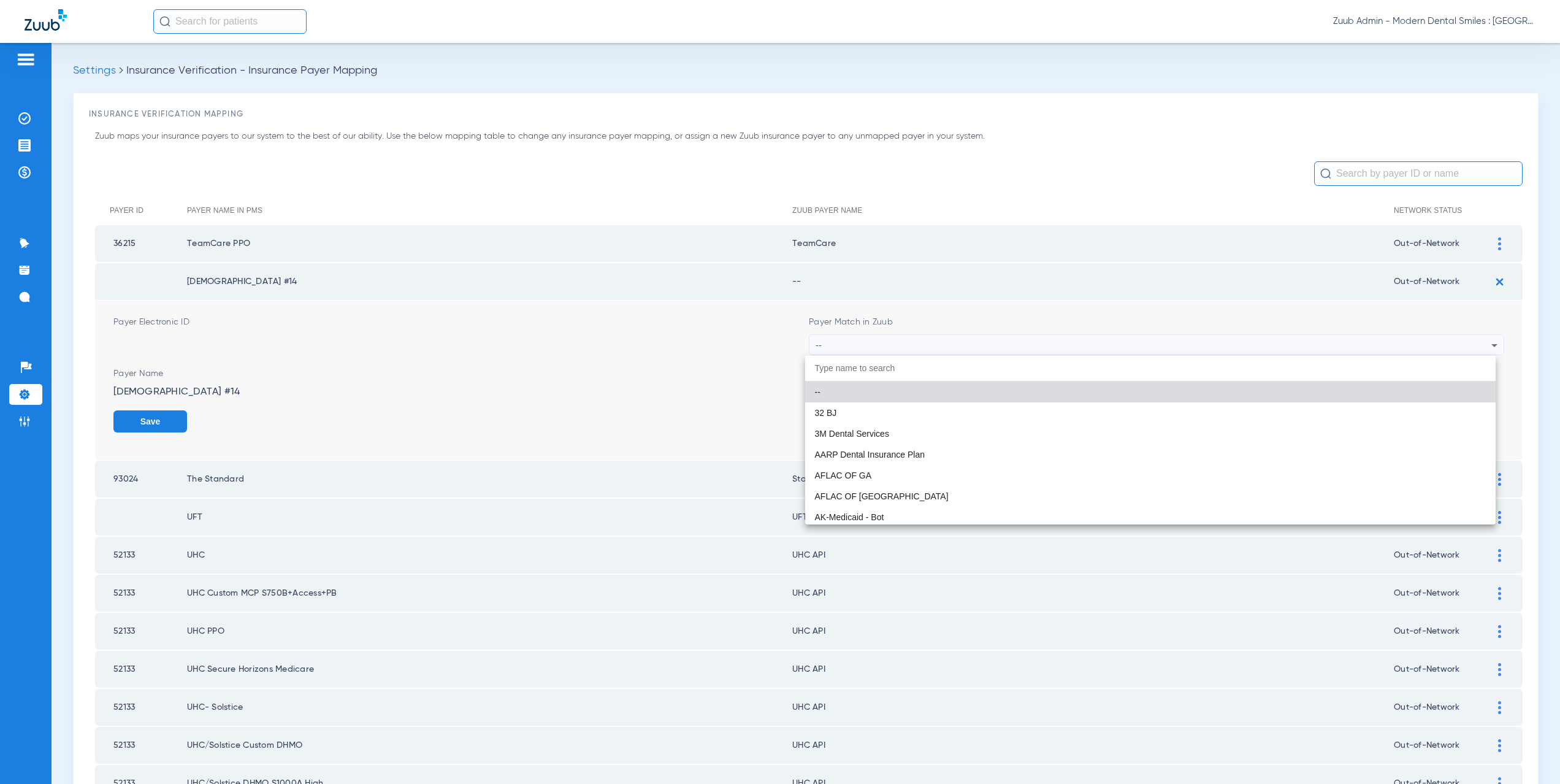
paste input "supported Payer"
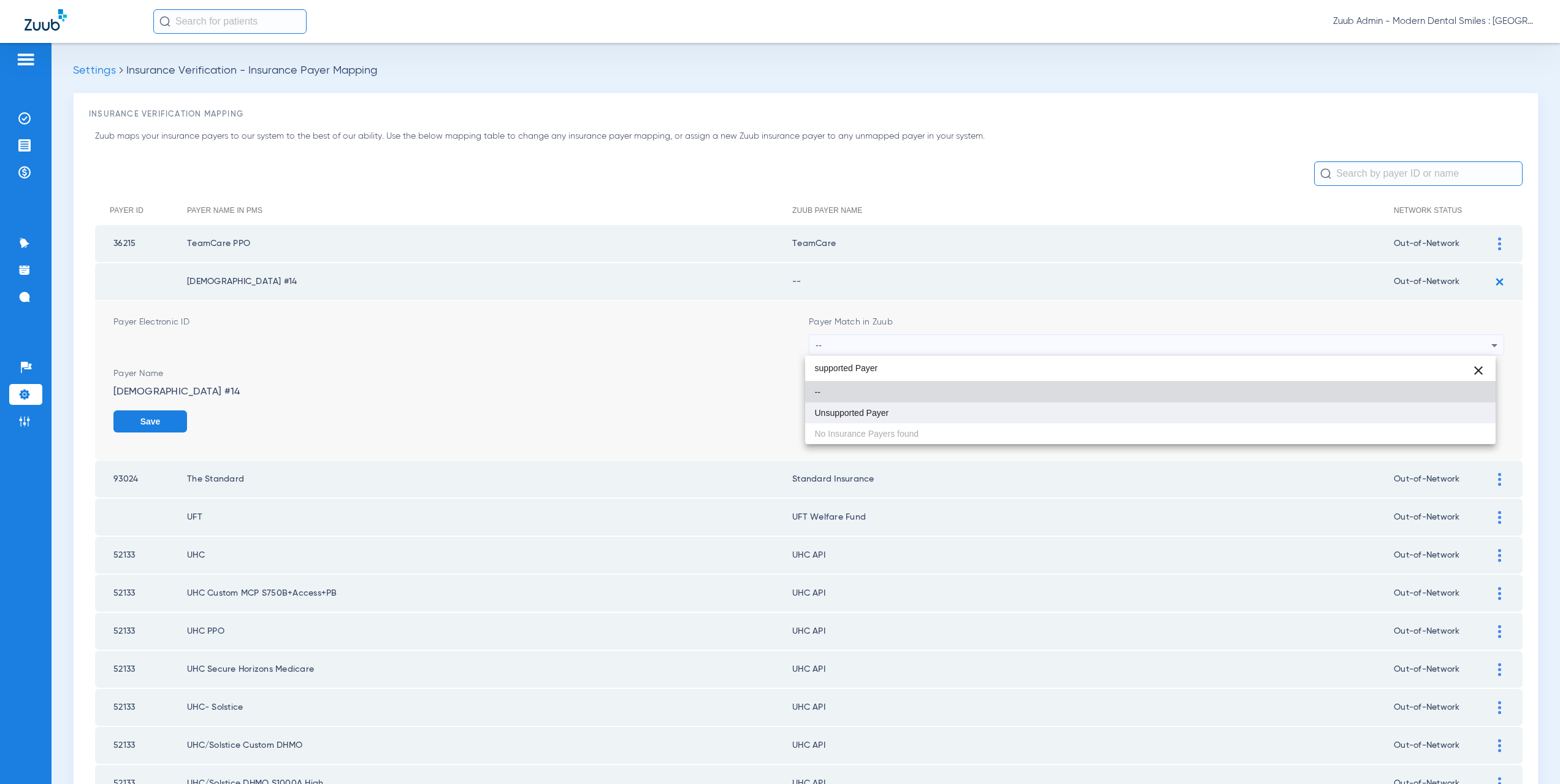
type input "supported Payer"
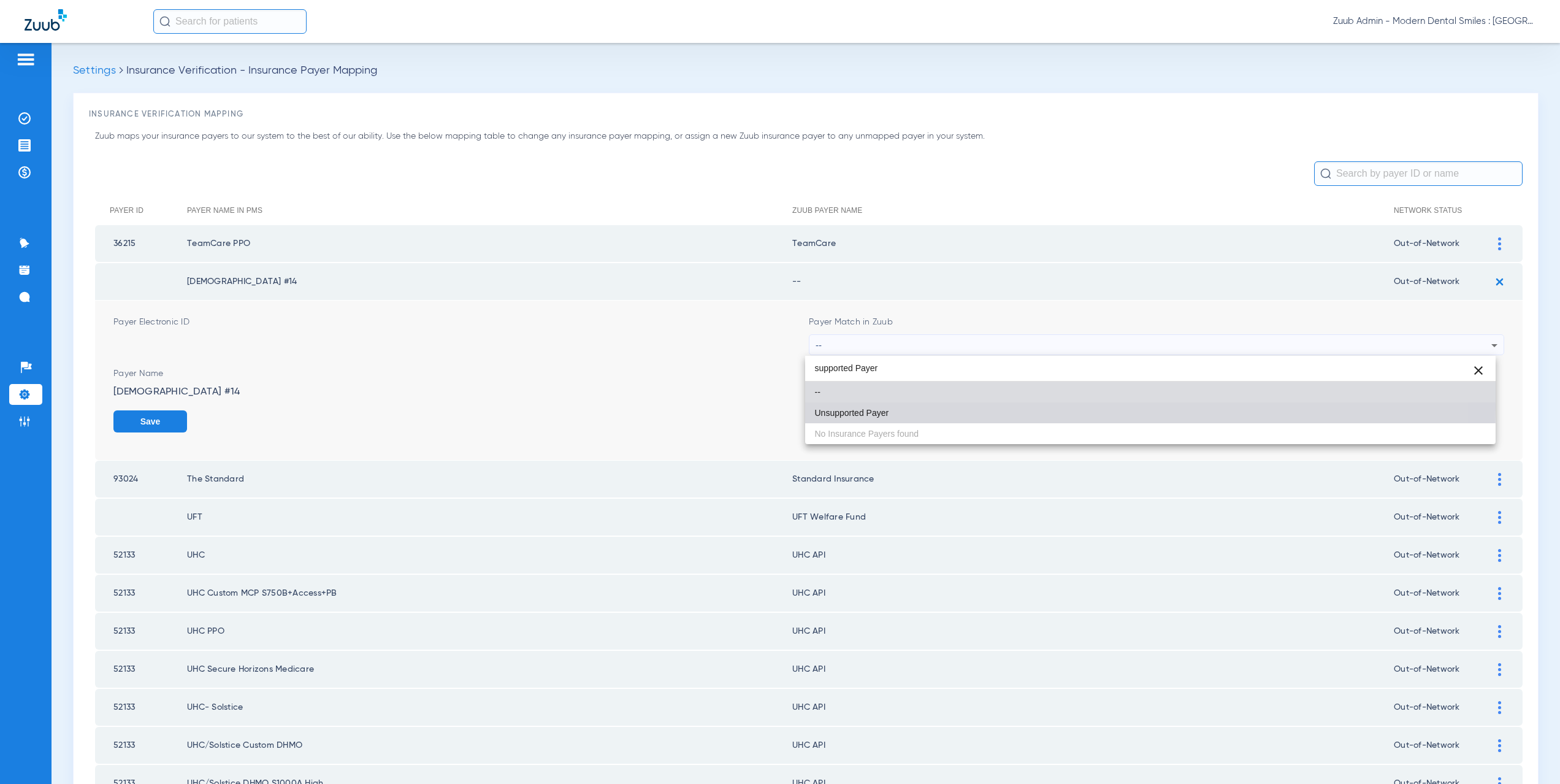
click at [859, 407] on mat-option "Unsupported Payer" at bounding box center [1151, 412] width 691 height 21
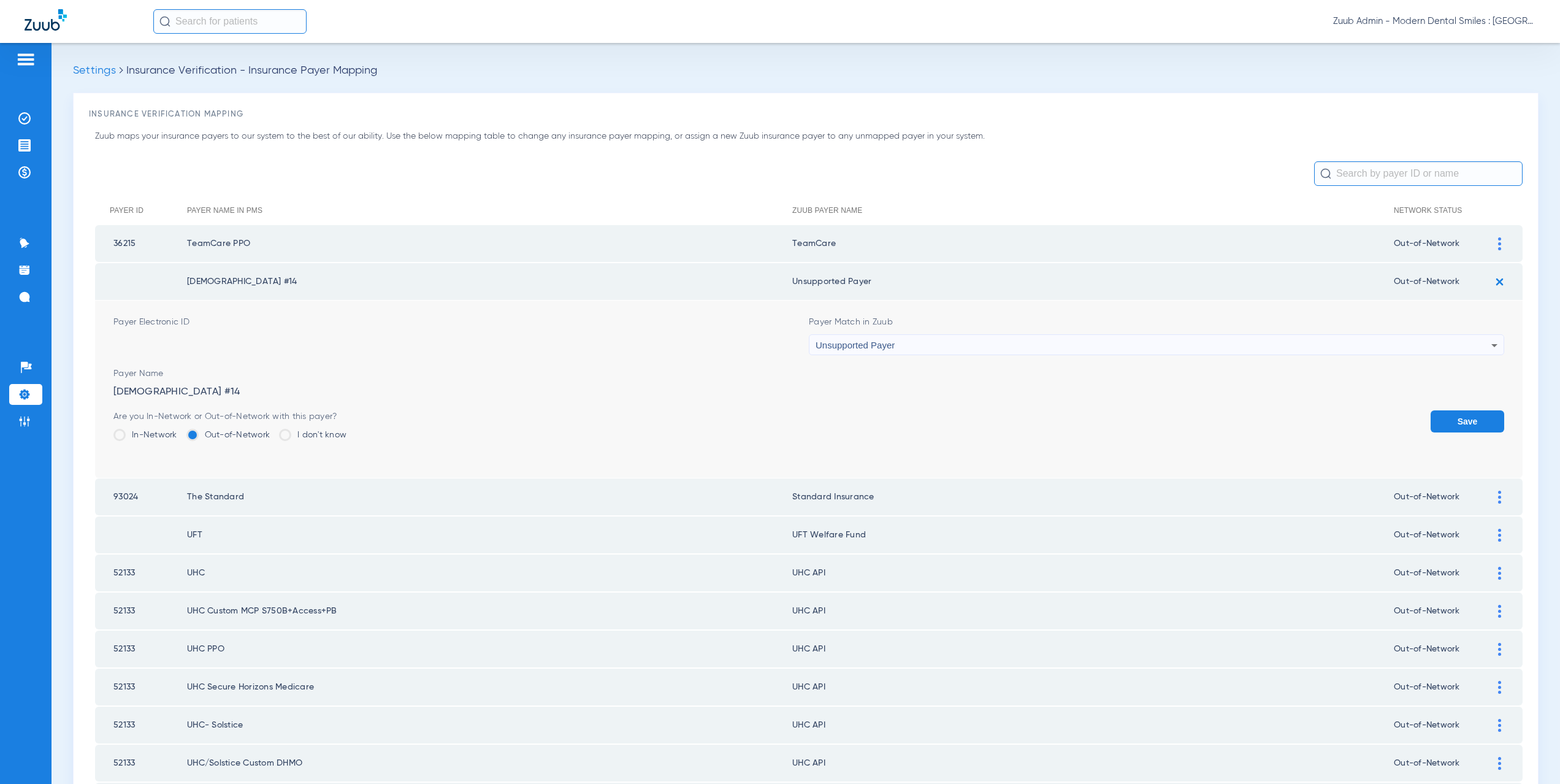
click at [1437, 419] on button "Save" at bounding box center [1467, 421] width 73 height 22
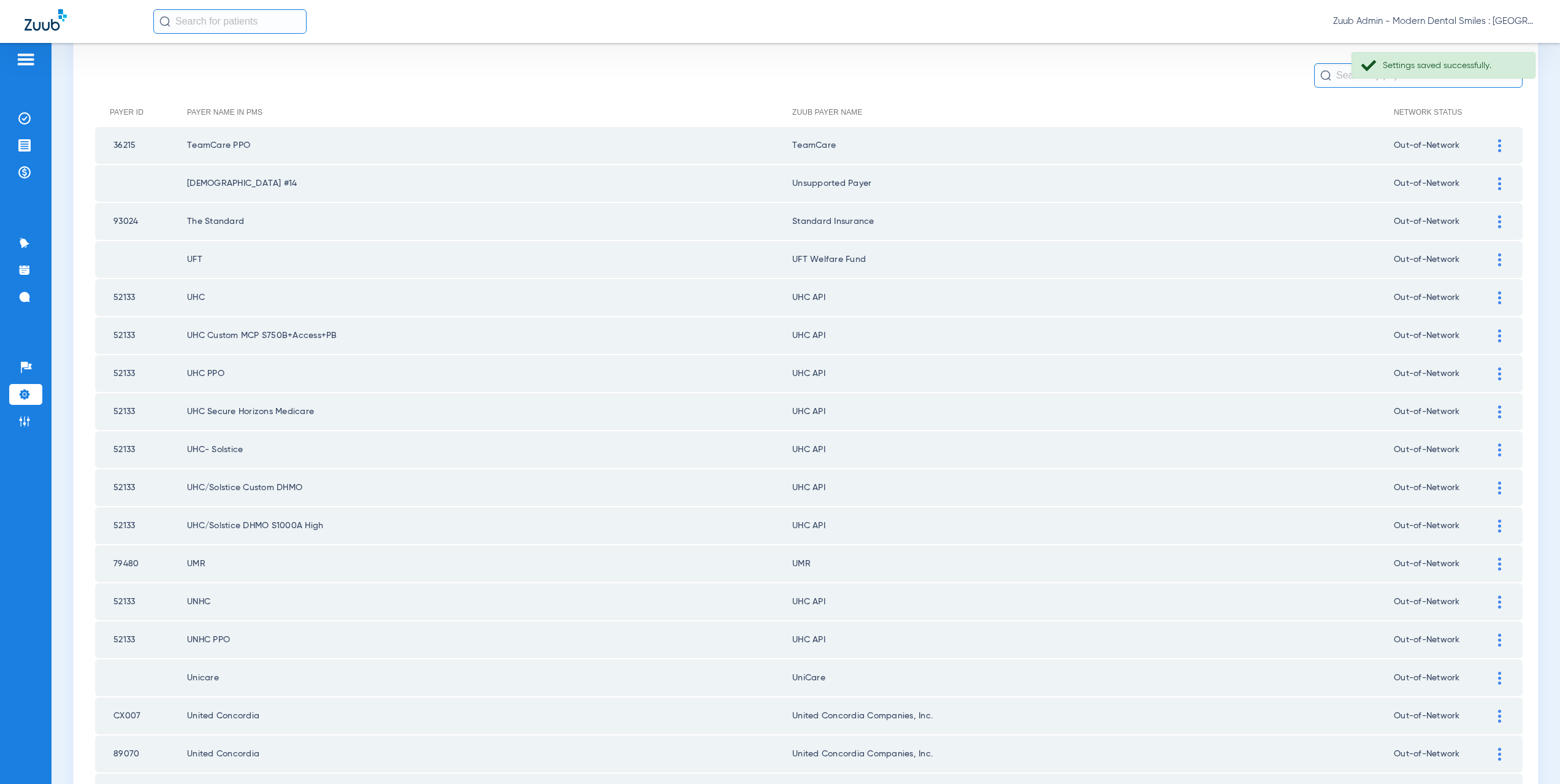
scroll to position [125, 0]
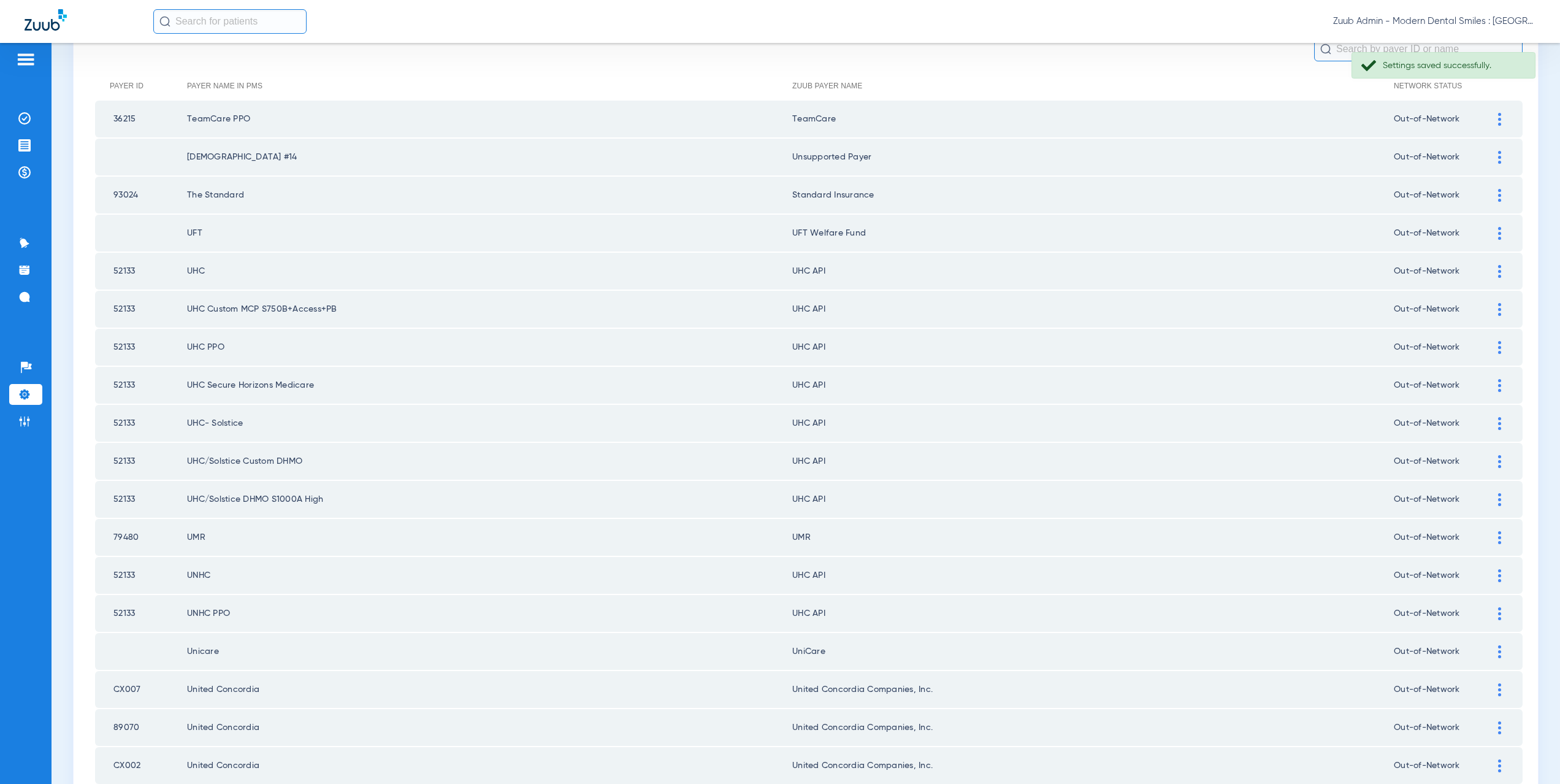
click at [1489, 270] on div at bounding box center [1500, 271] width 21 height 13
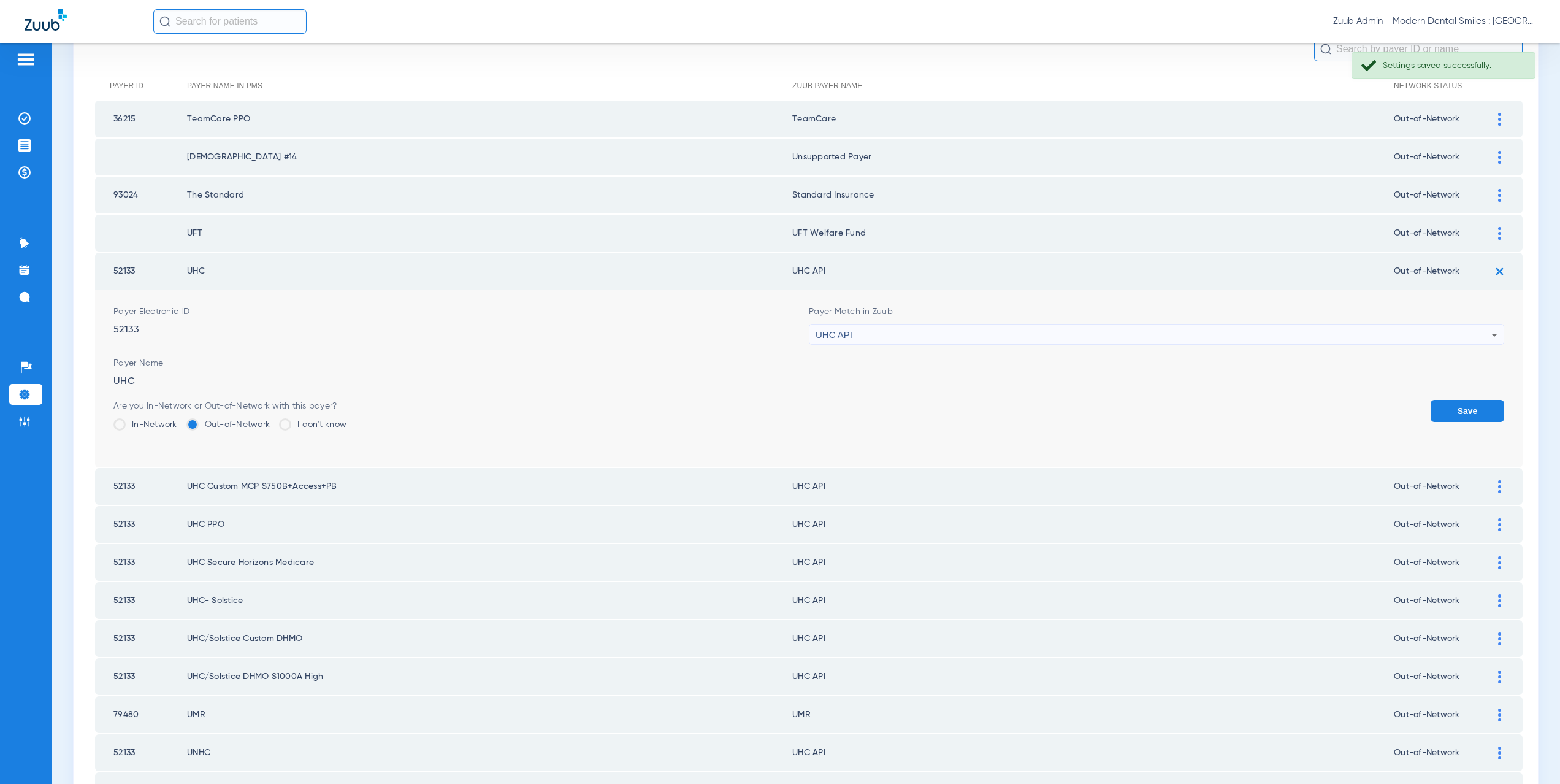
click at [857, 341] on div "UHC API" at bounding box center [1153, 334] width 676 height 21
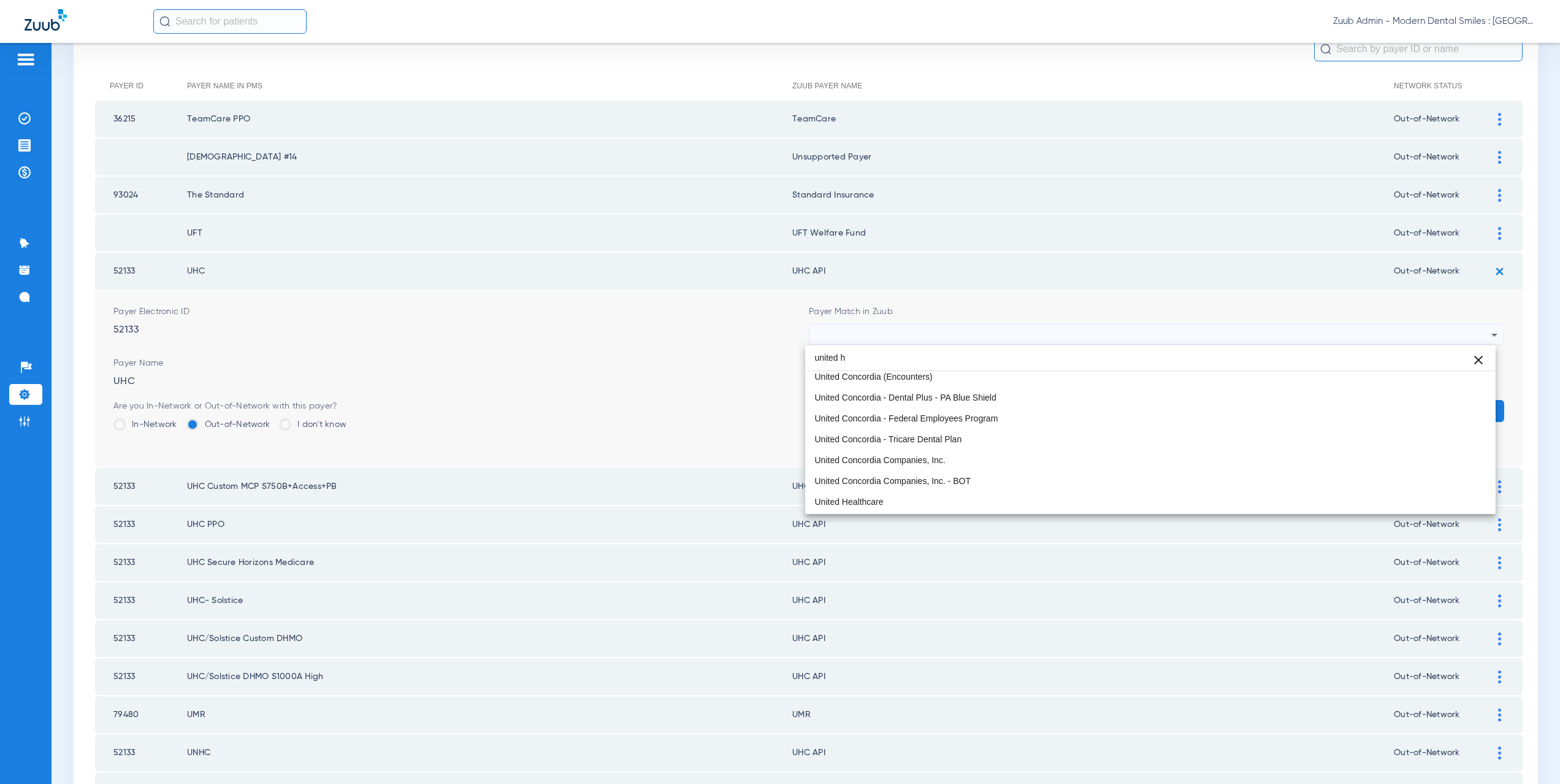
scroll to position [0, 0]
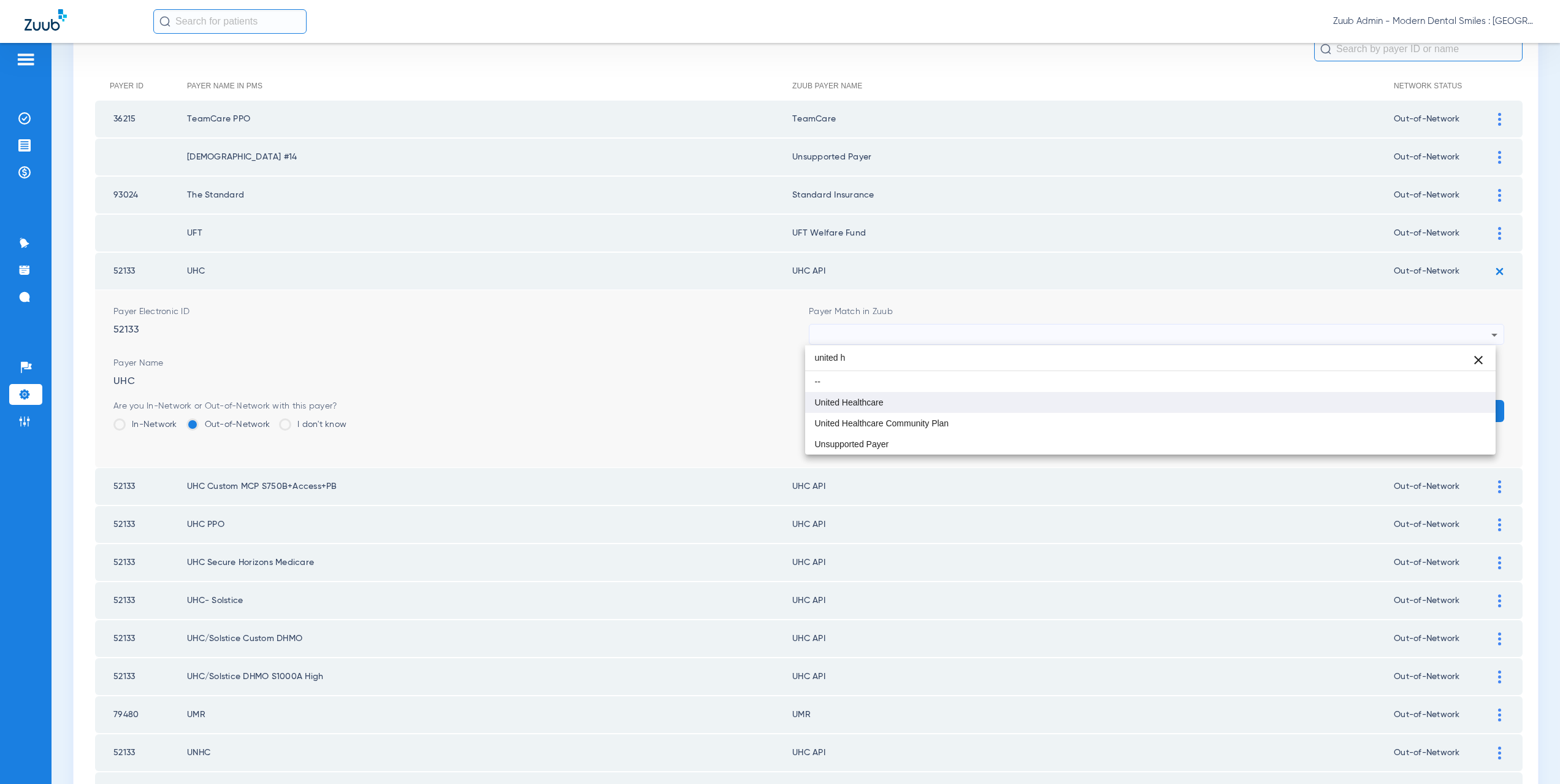
type input "united h"
click at [868, 405] on span "United Healthcare" at bounding box center [849, 402] width 69 height 9
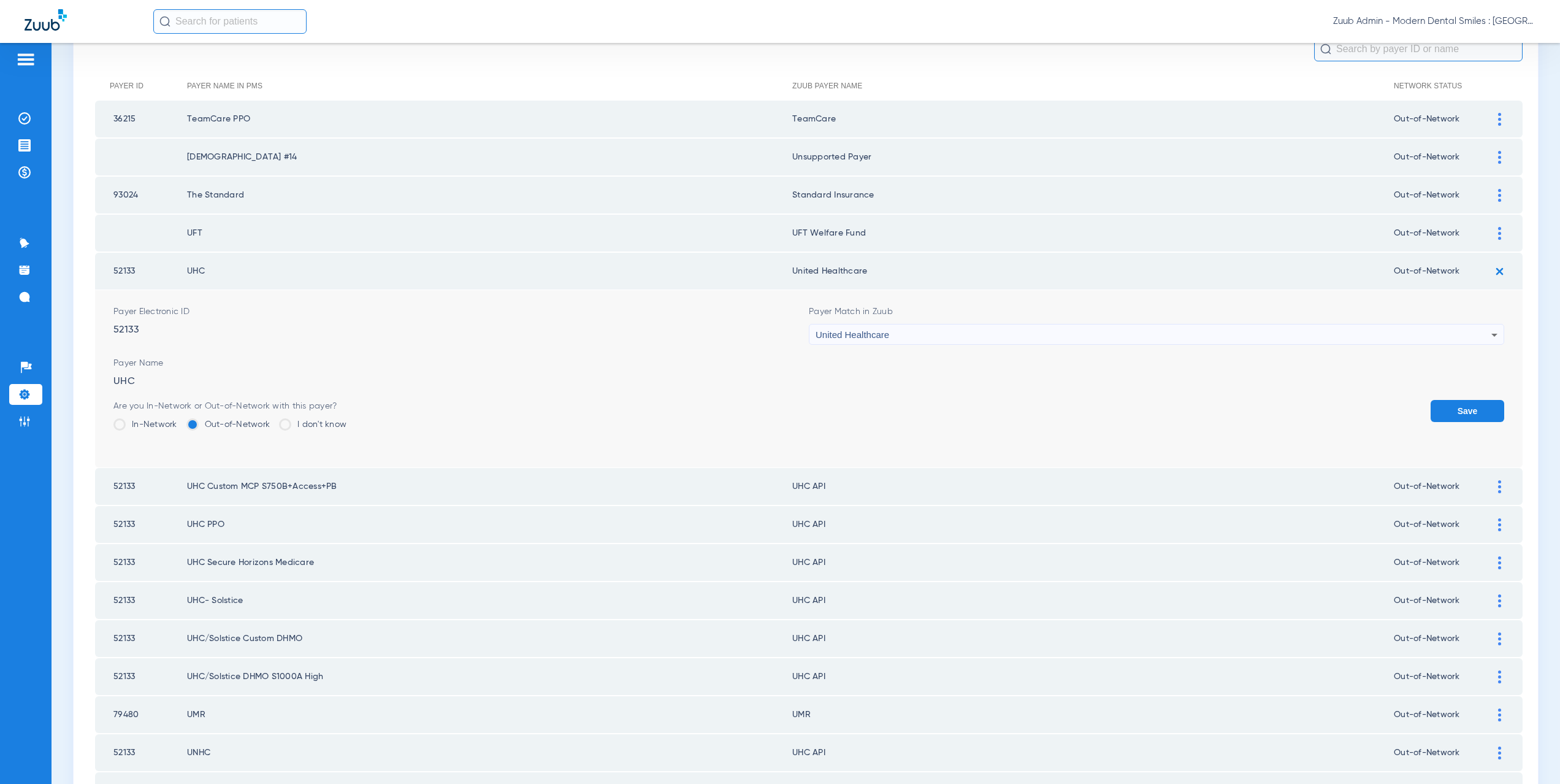
click at [1458, 411] on button "Save" at bounding box center [1467, 410] width 73 height 22
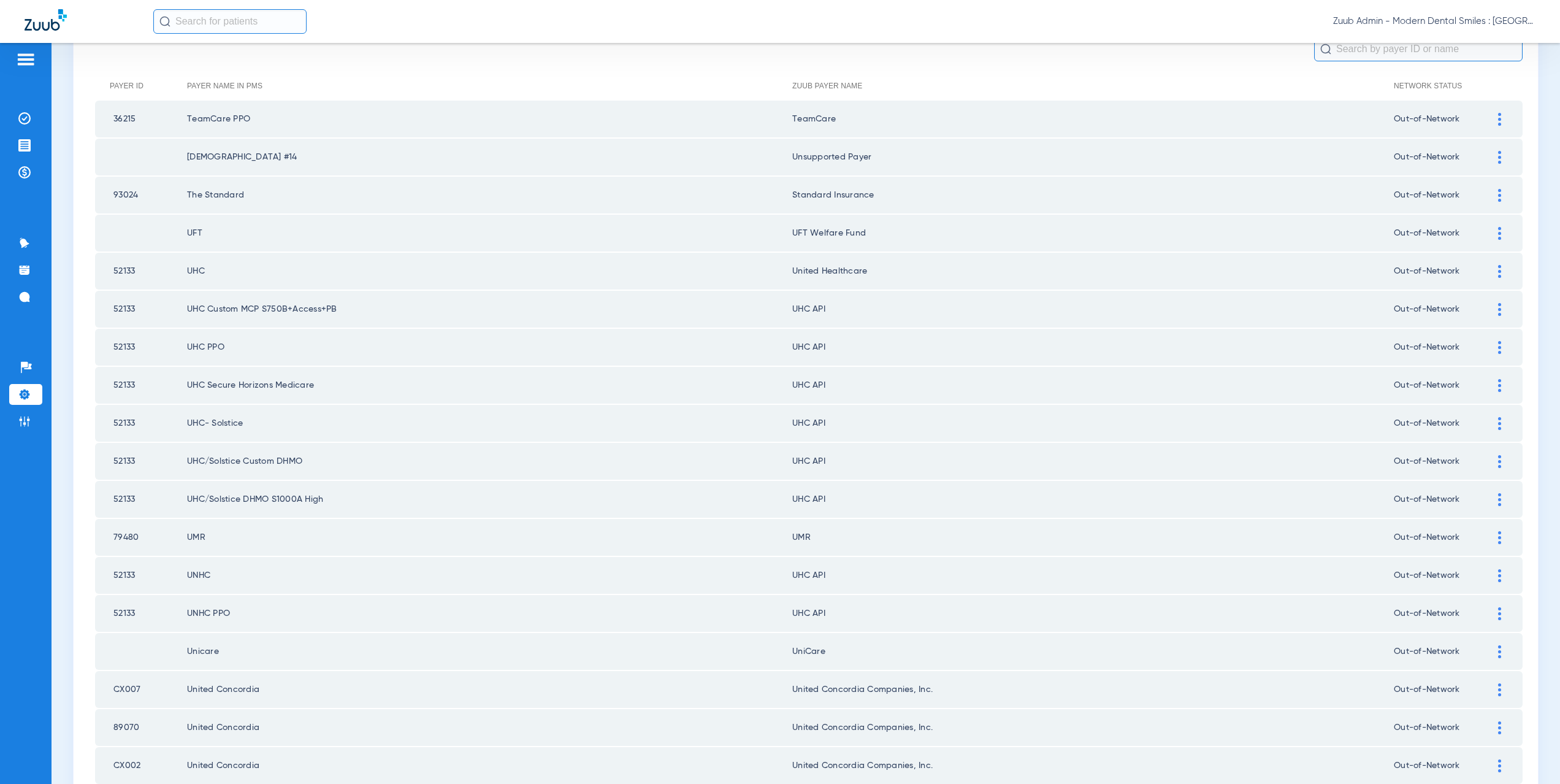
drag, startPoint x: 866, startPoint y: 267, endPoint x: 790, endPoint y: 275, distance: 76.4
click at [792, 275] on td "United Healthcare" at bounding box center [1093, 271] width 602 height 37
copy td "nited Healthcare"
click at [1498, 305] on img at bounding box center [1500, 309] width 3 height 13
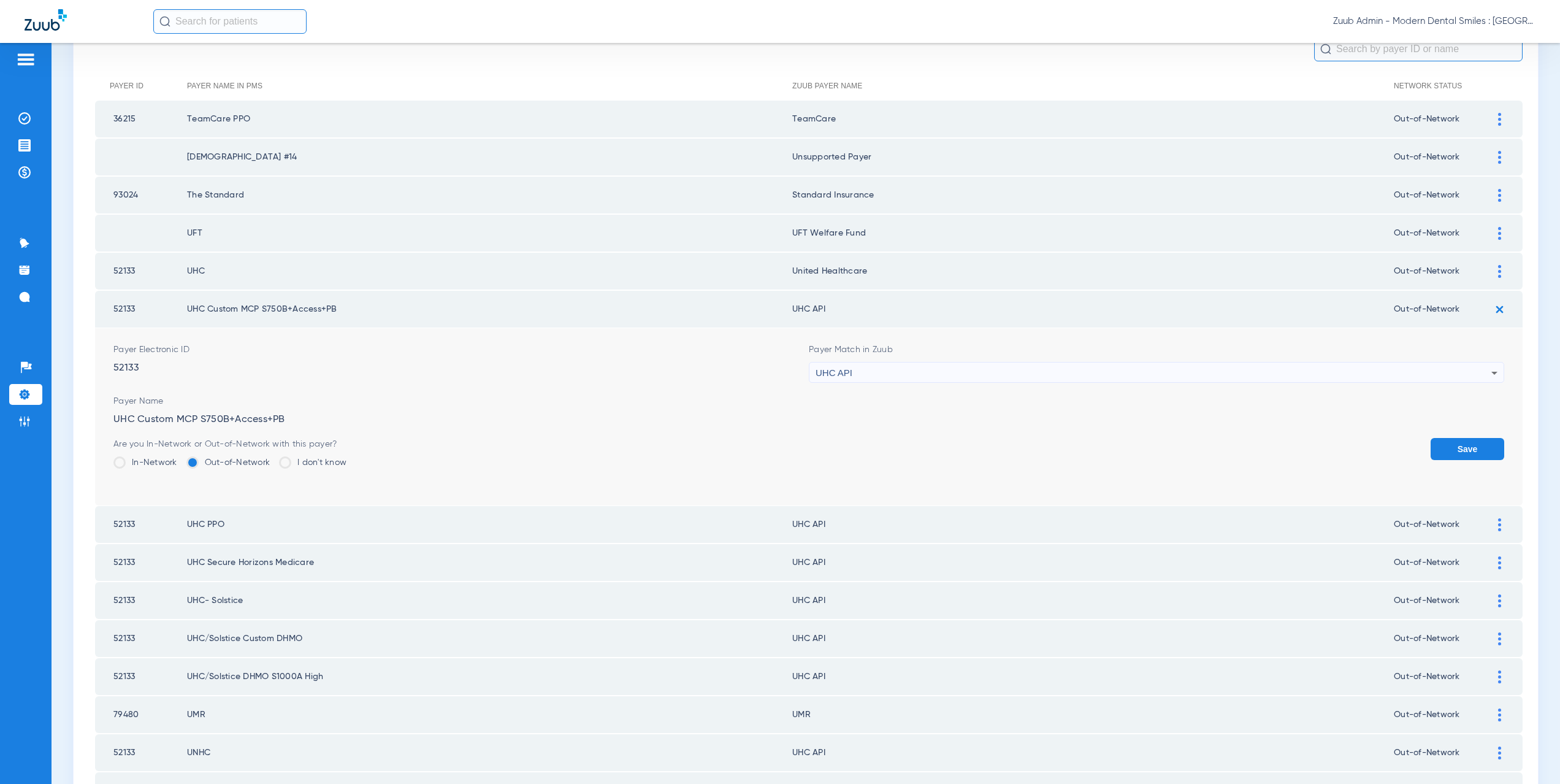
click at [927, 375] on div "UHC API" at bounding box center [1153, 372] width 676 height 21
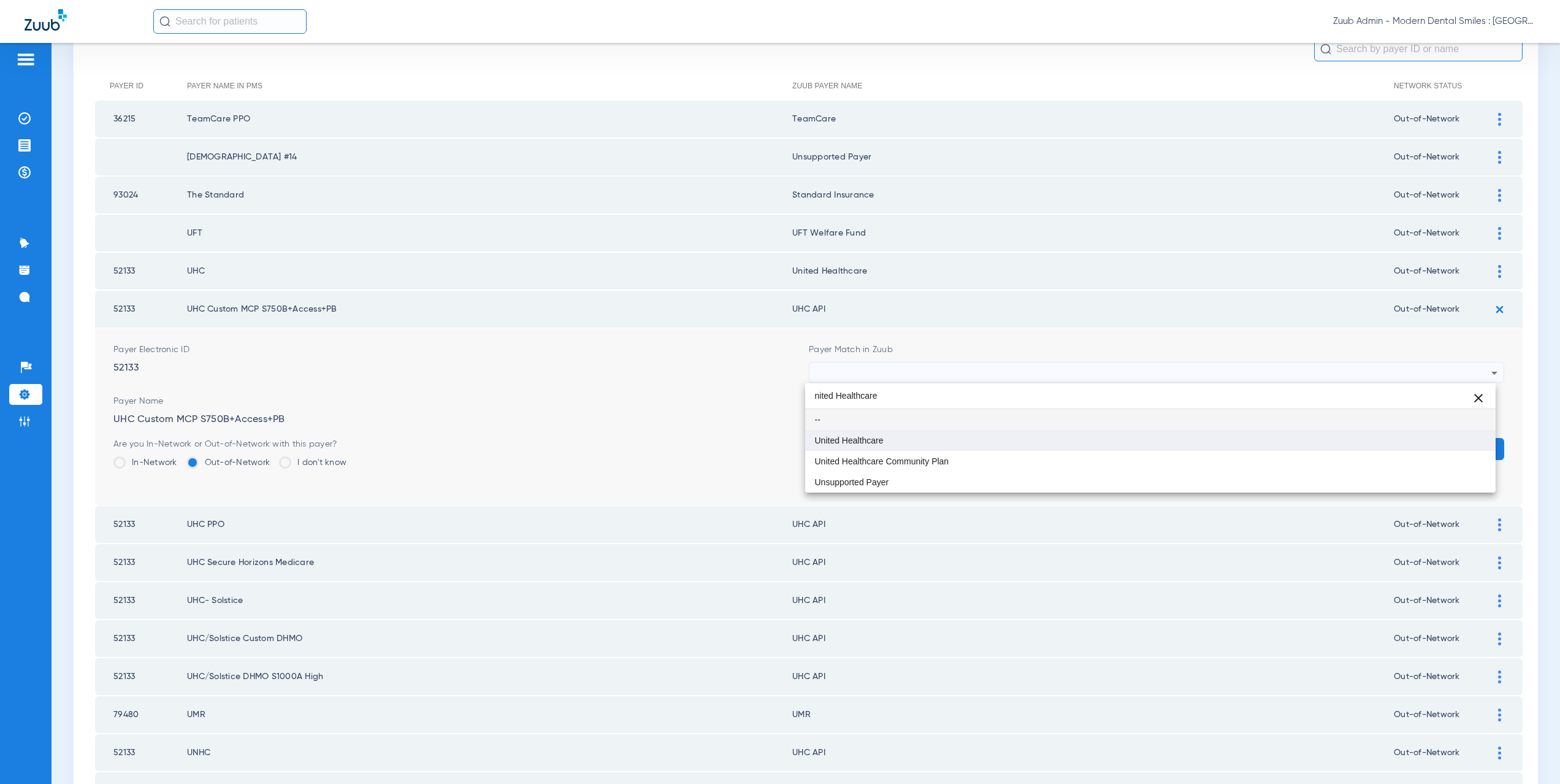
type input "nited Healthcare"
click at [931, 430] on mat-option "United Healthcare" at bounding box center [1151, 440] width 691 height 21
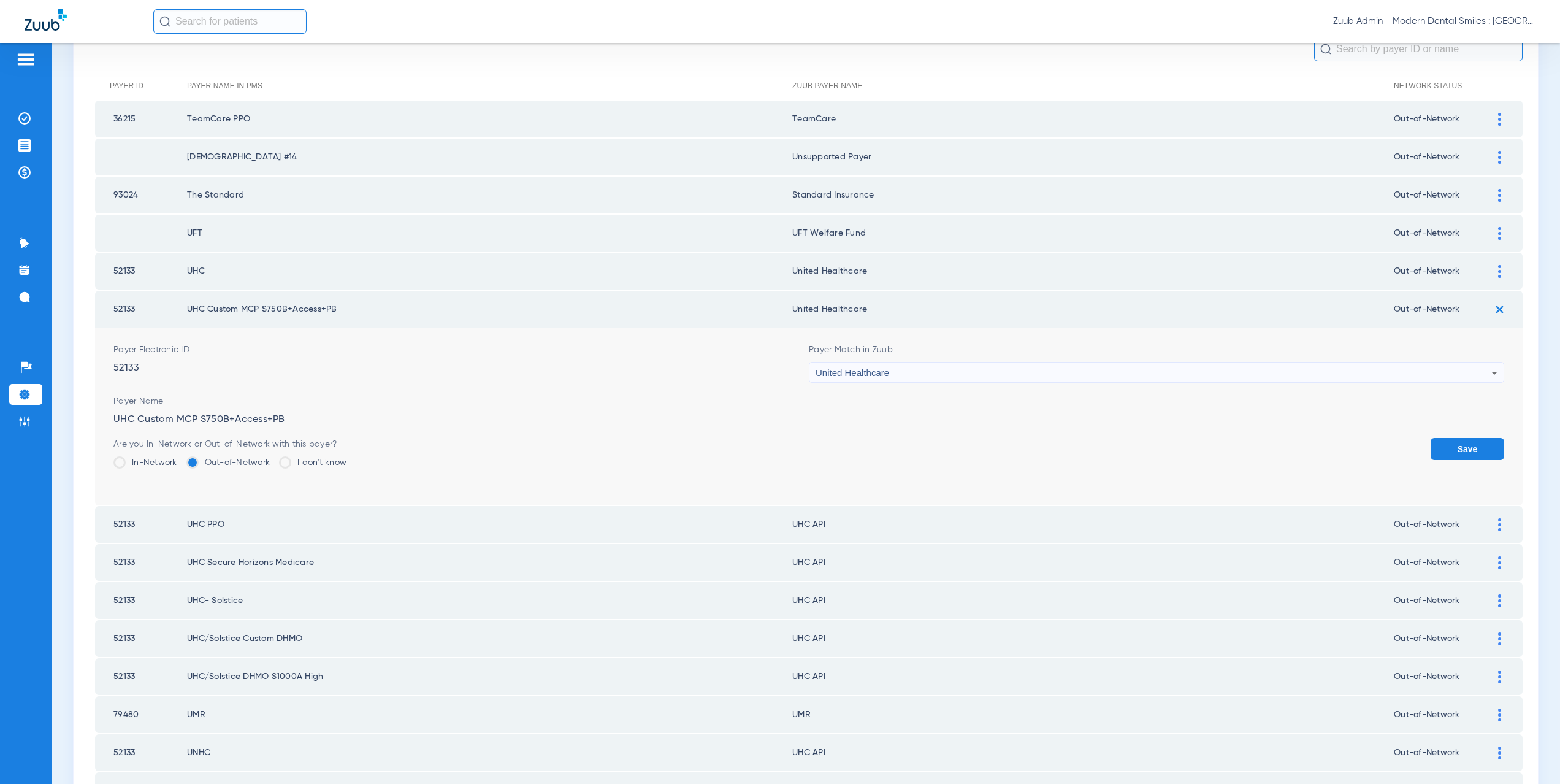
click at [1442, 441] on button "Save" at bounding box center [1467, 448] width 73 height 22
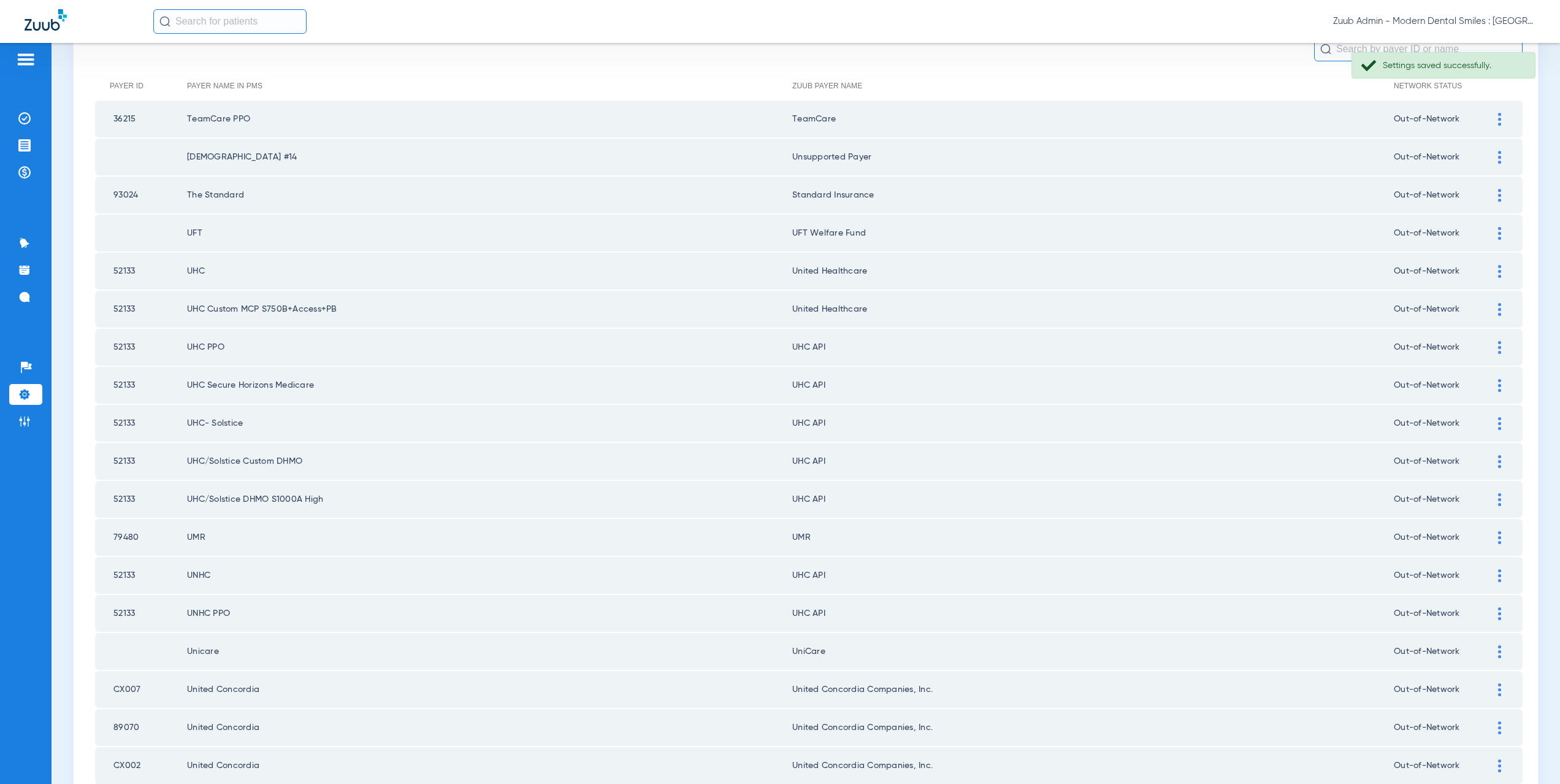
click at [1492, 342] on div at bounding box center [1500, 347] width 21 height 13
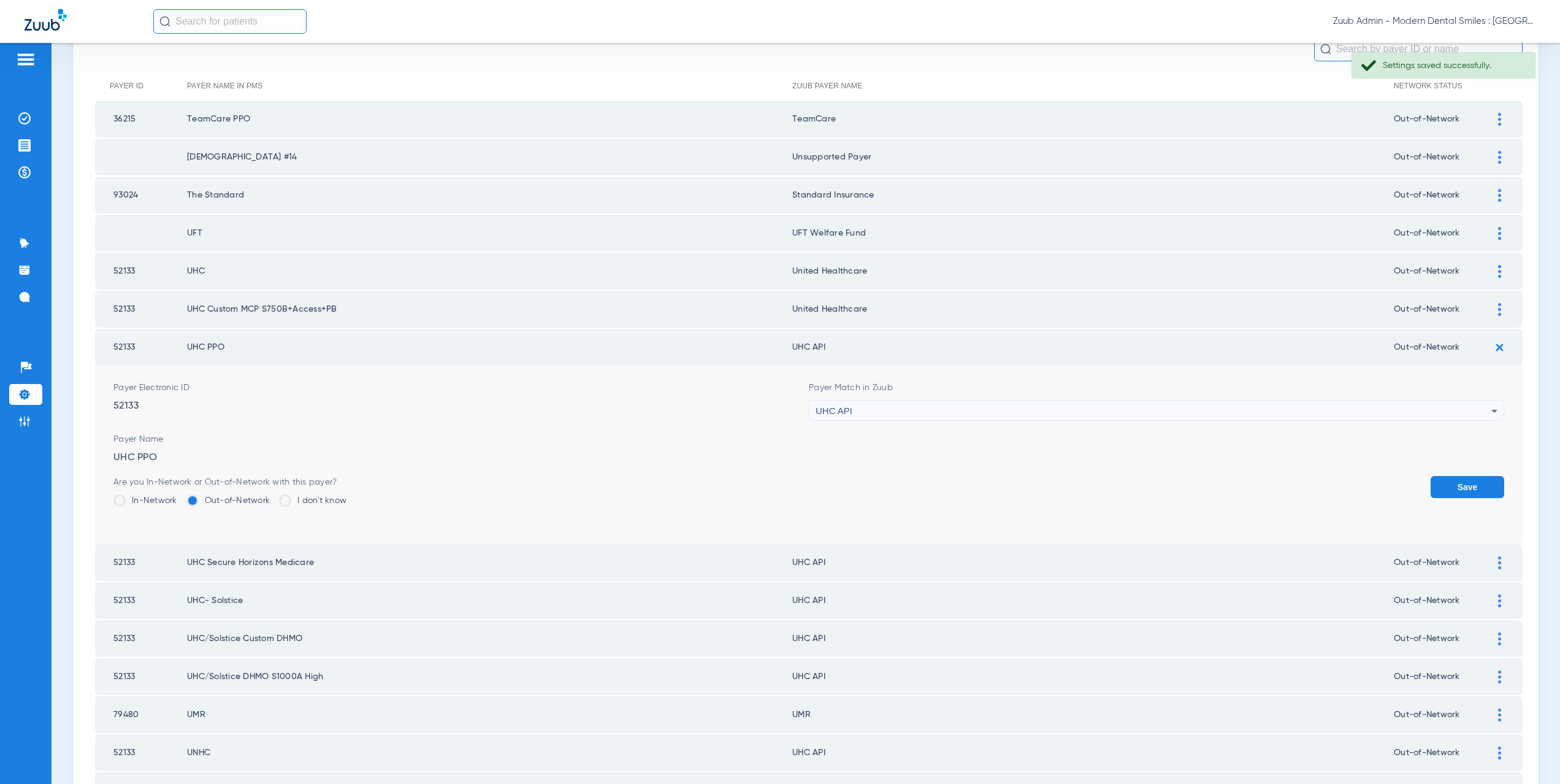
click at [952, 412] on div "UHC API" at bounding box center [1153, 410] width 676 height 21
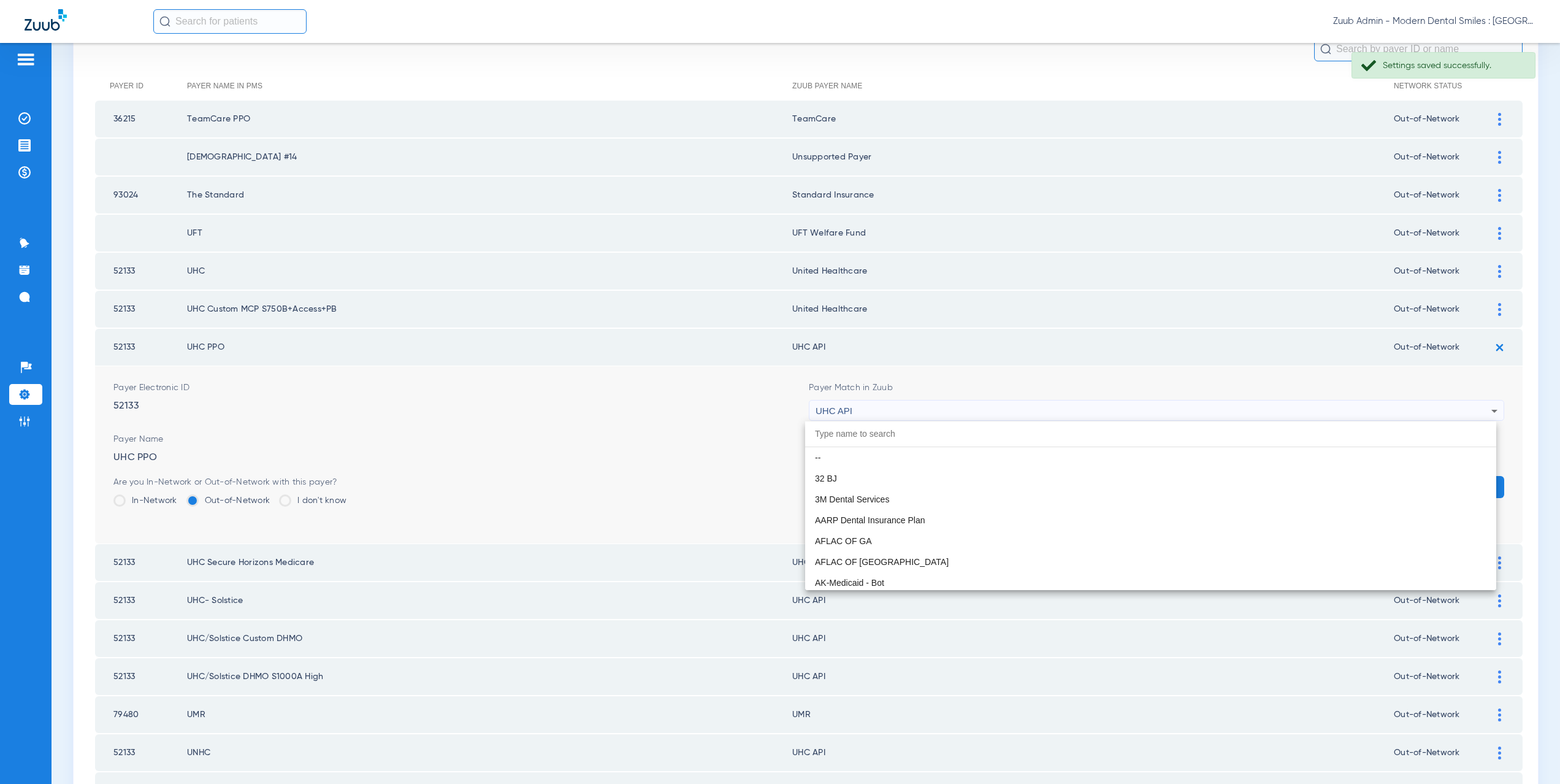
scroll to position [7530, 0]
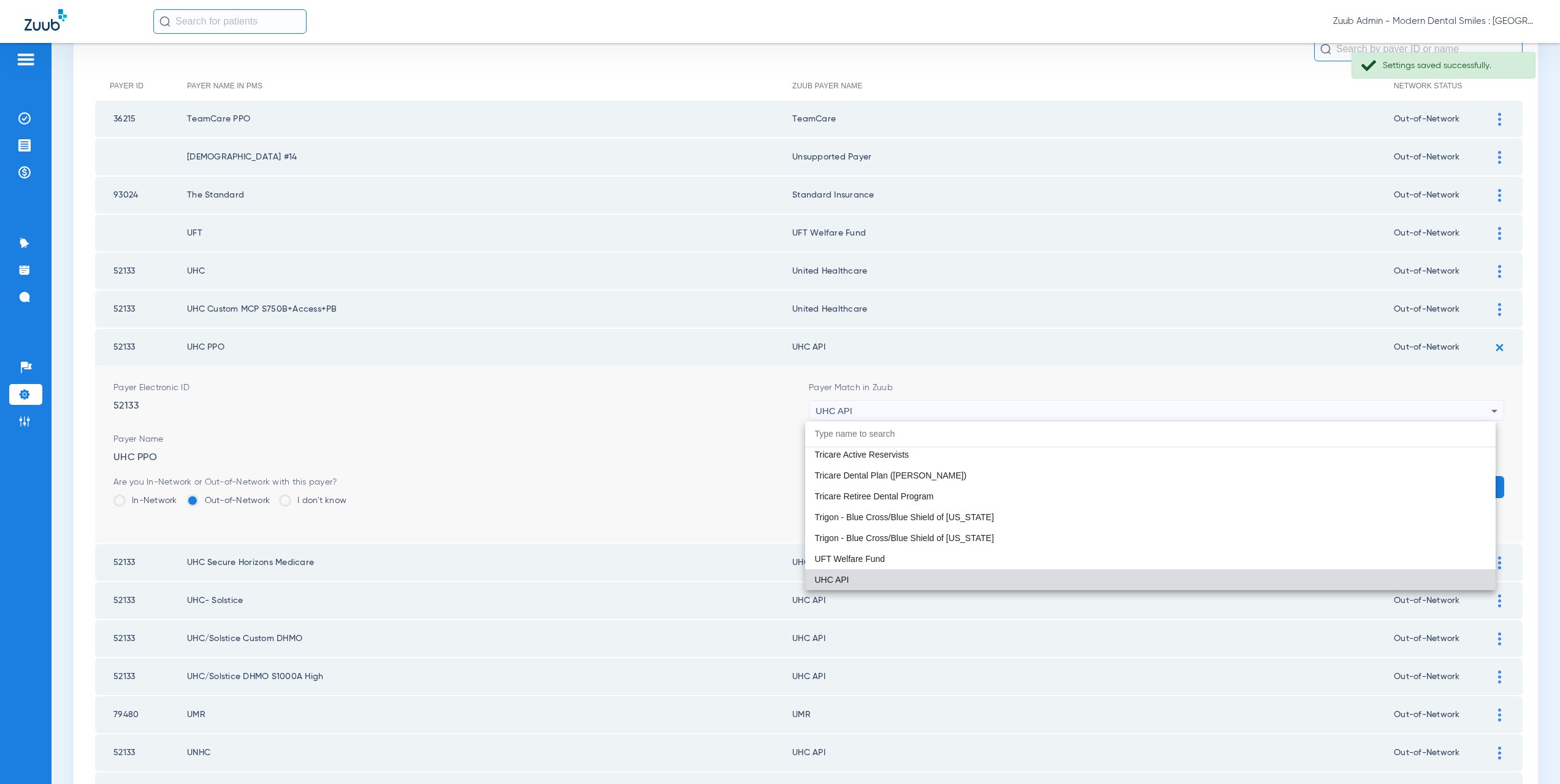
paste input "nited Healthcare"
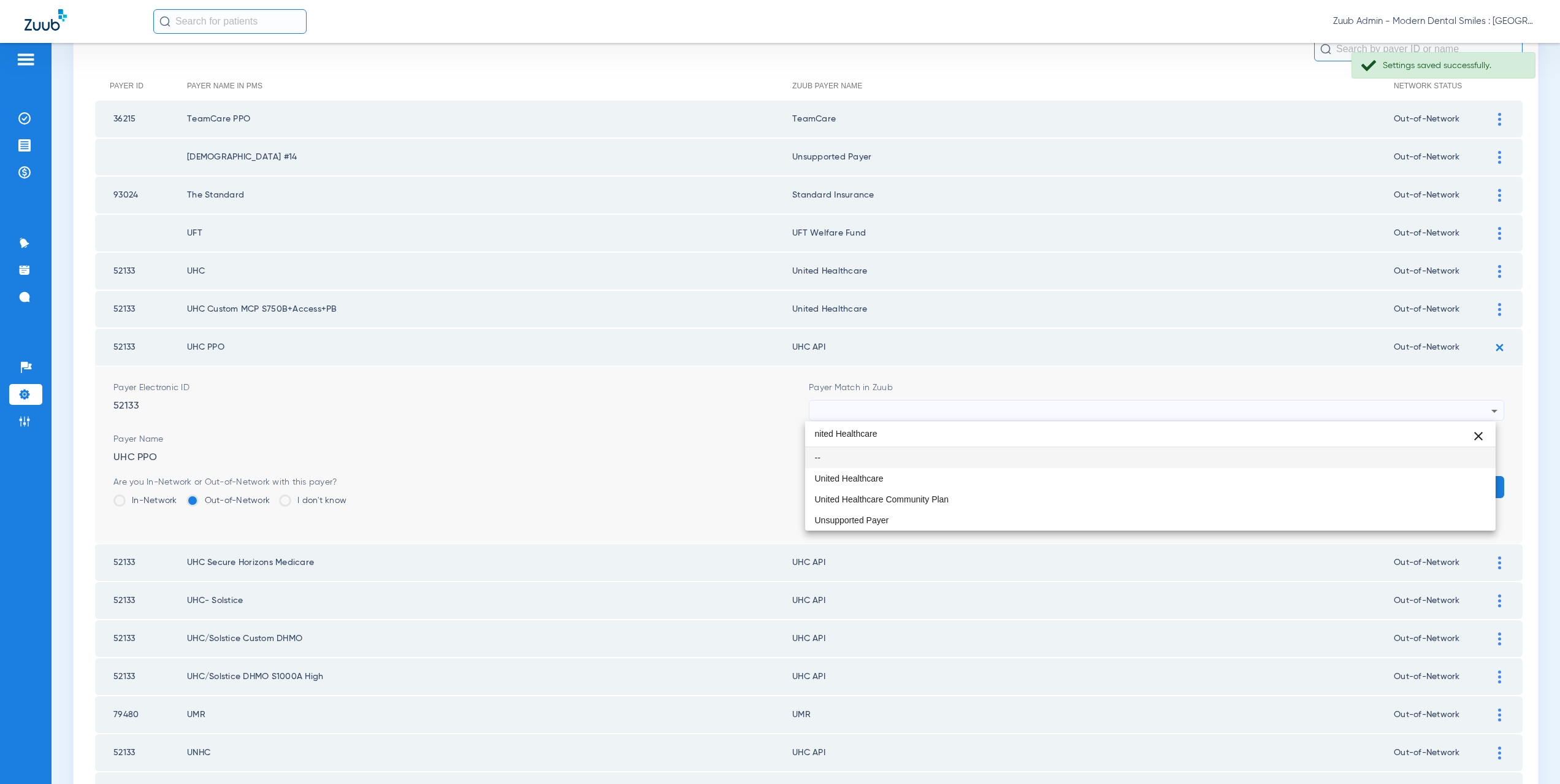
scroll to position [0, 0]
type input "nited Healthcare"
click at [942, 472] on mat-option "United Healthcare" at bounding box center [1151, 478] width 691 height 21
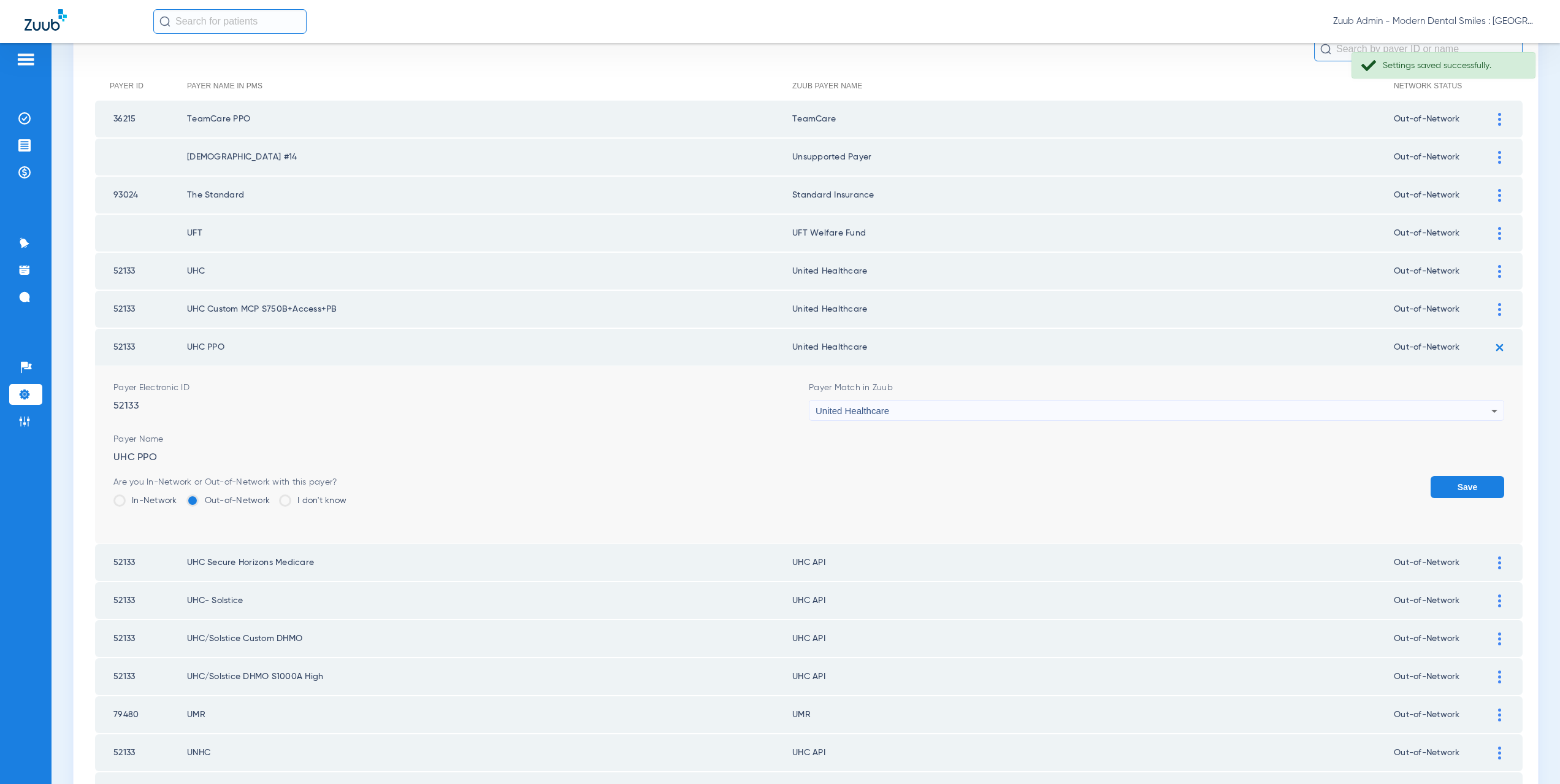
click at [1454, 476] on button "Save" at bounding box center [1467, 486] width 73 height 22
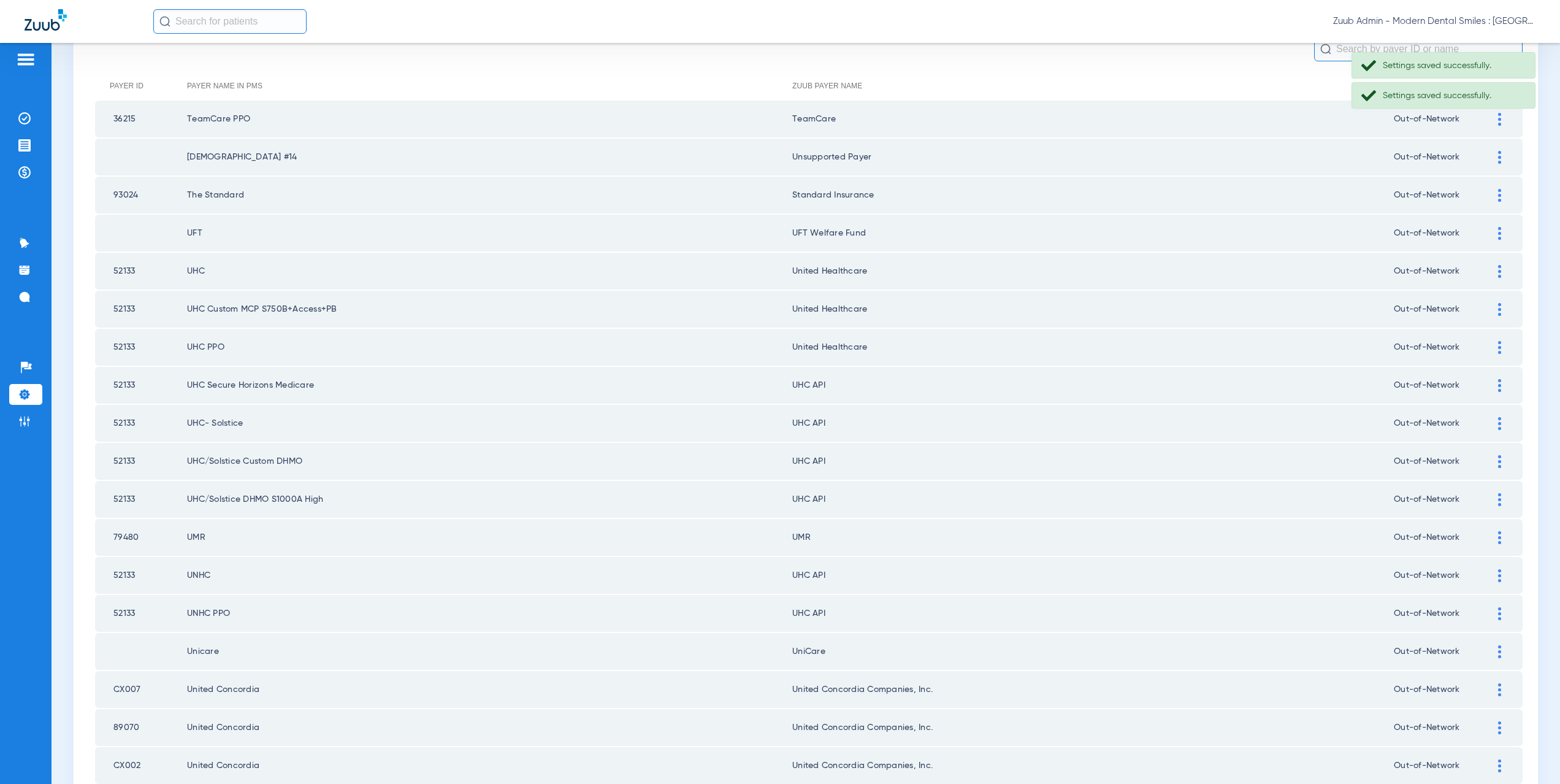
click at [1495, 383] on div at bounding box center [1500, 385] width 21 height 13
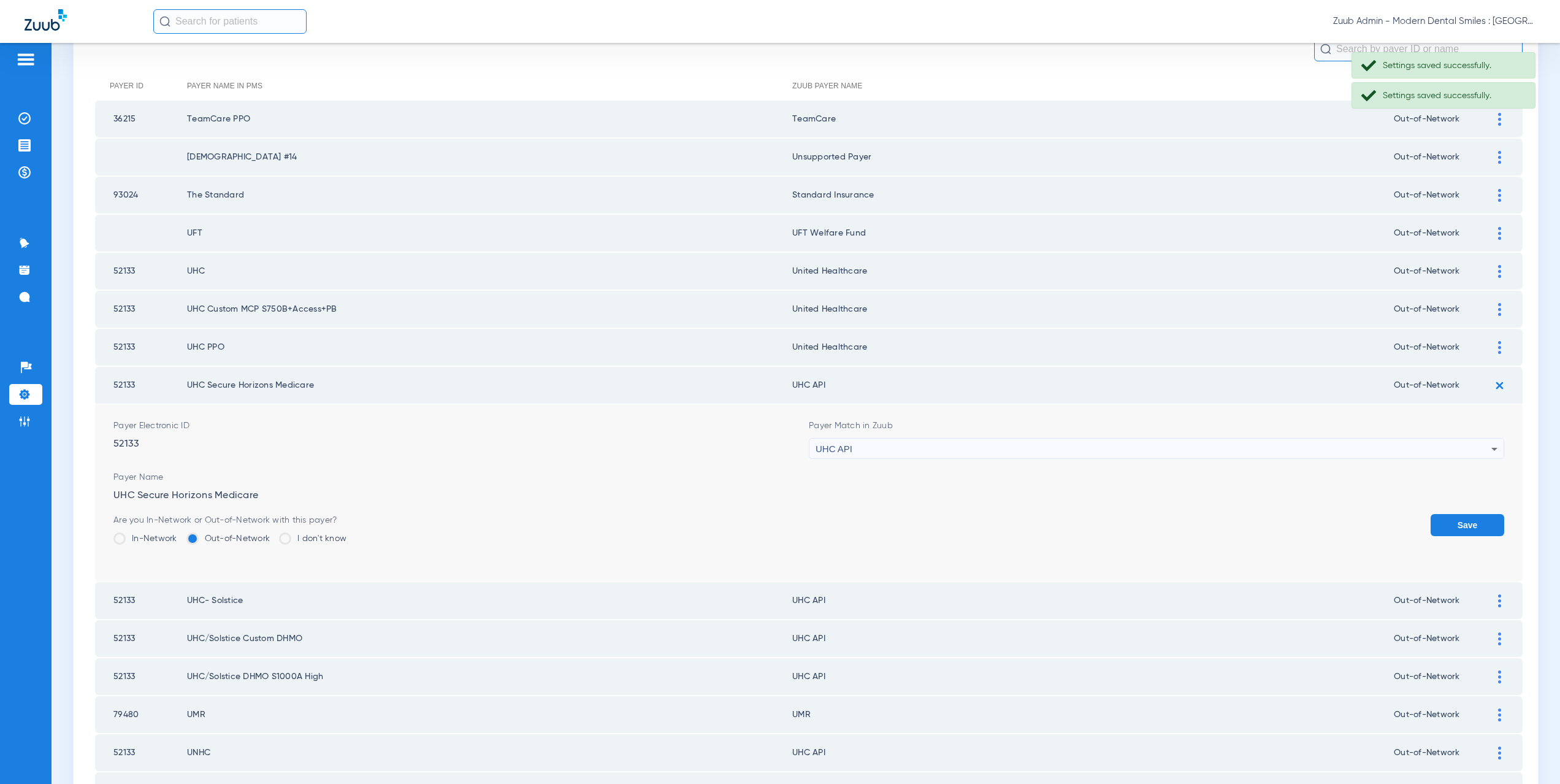
click at [924, 445] on div "UHC API" at bounding box center [1153, 448] width 676 height 21
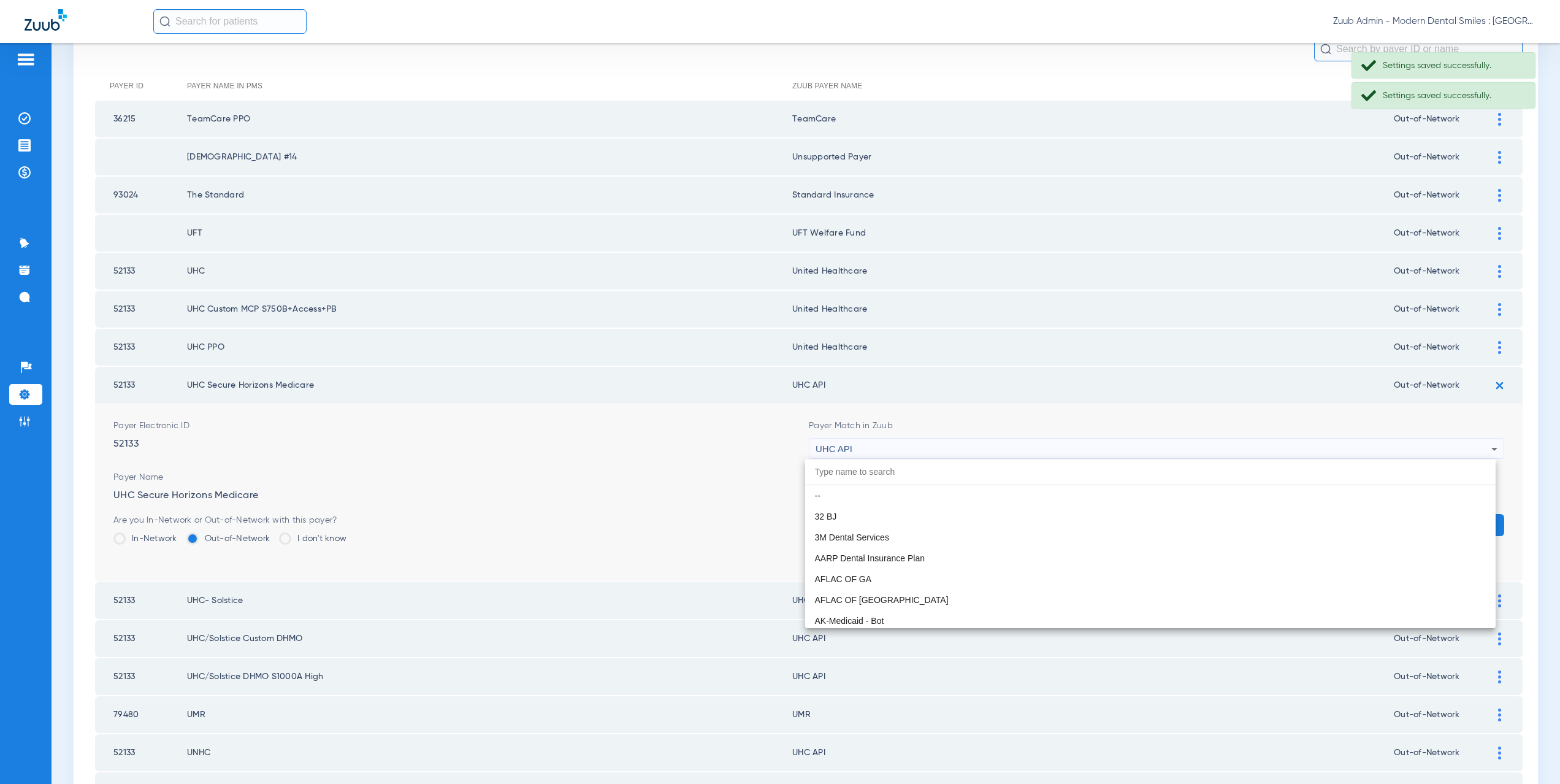
scroll to position [7530, 0]
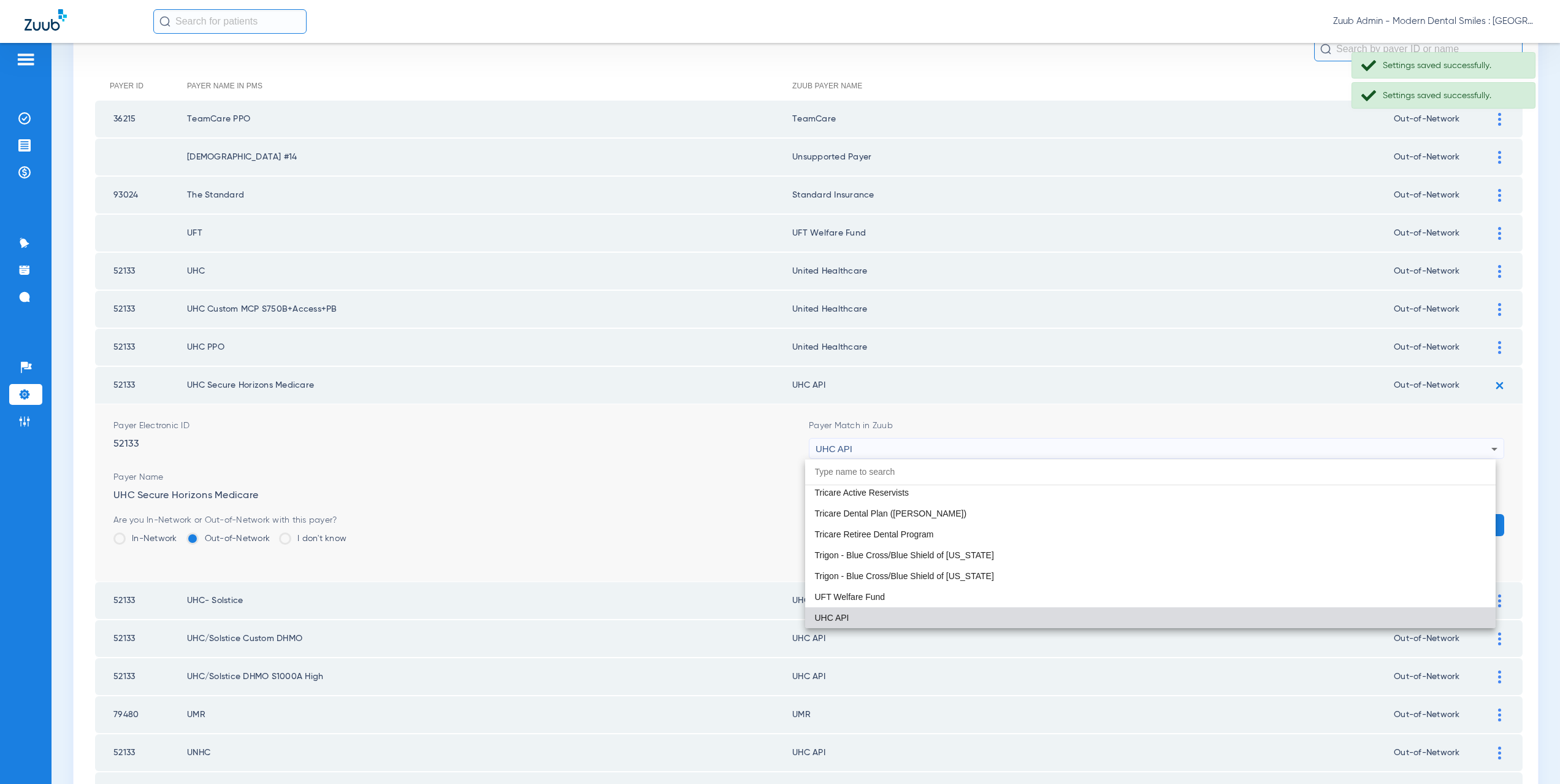
paste input "nited Healthcare"
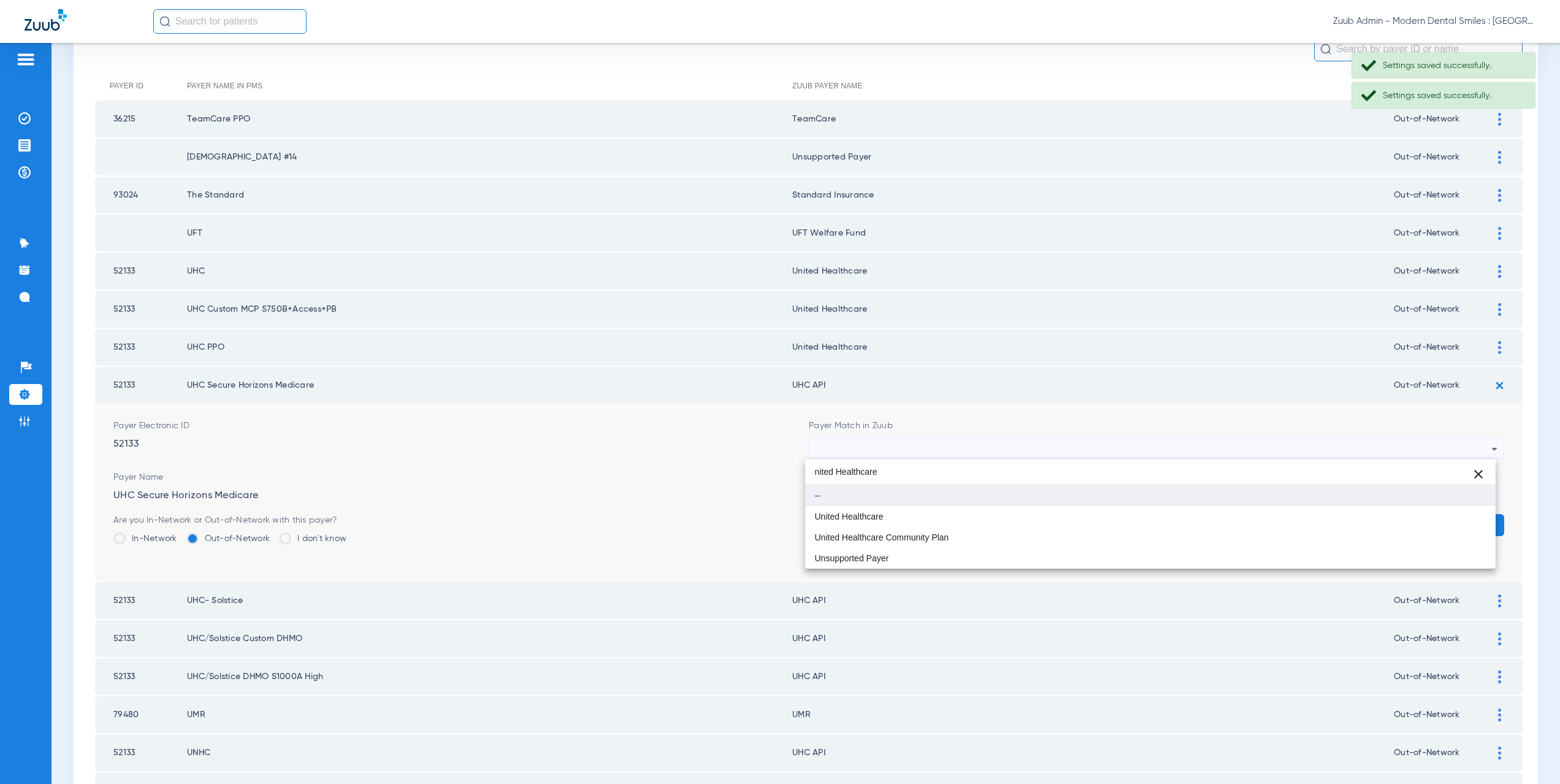
scroll to position [0, 0]
type input "nited Healthcare"
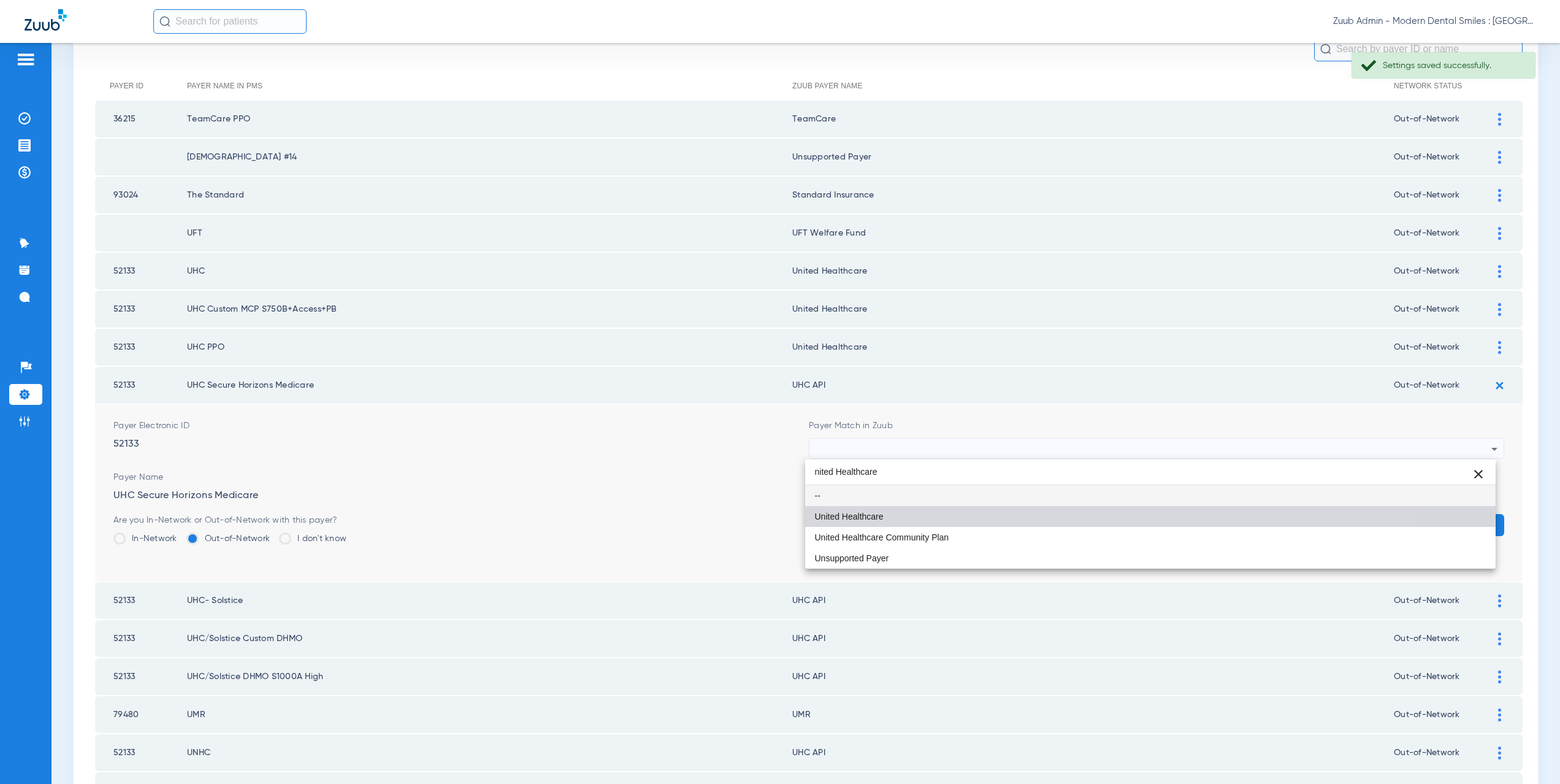
click at [912, 509] on mat-option "United Healthcare" at bounding box center [1151, 516] width 691 height 21
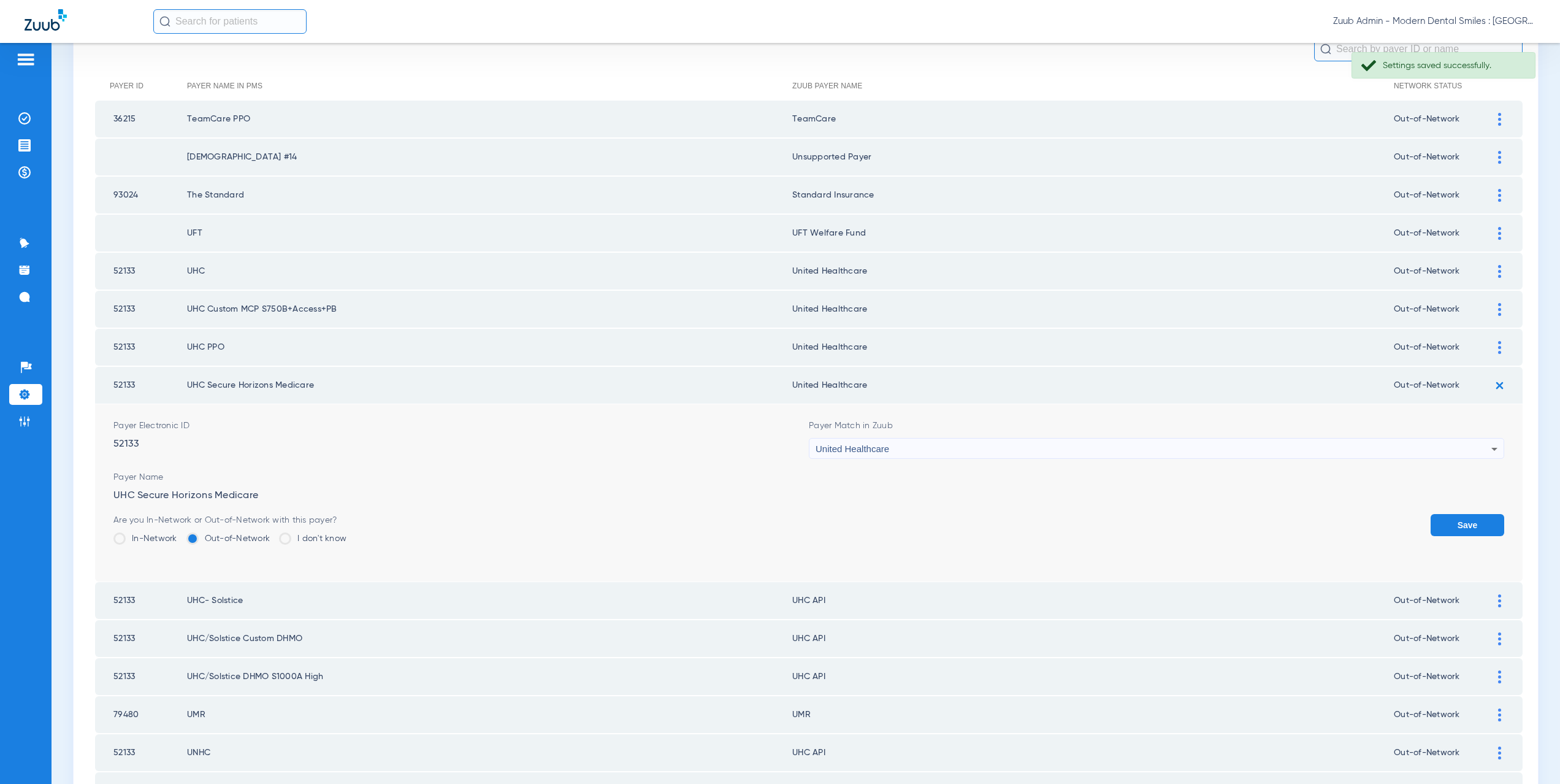
click at [1453, 508] on form "Payer Electronic ID 52133 Payer Match in Zuub United Healthcare Payer Name UHC …" at bounding box center [808, 493] width 1391 height 177
click at [1454, 514] on button "Save" at bounding box center [1467, 524] width 73 height 22
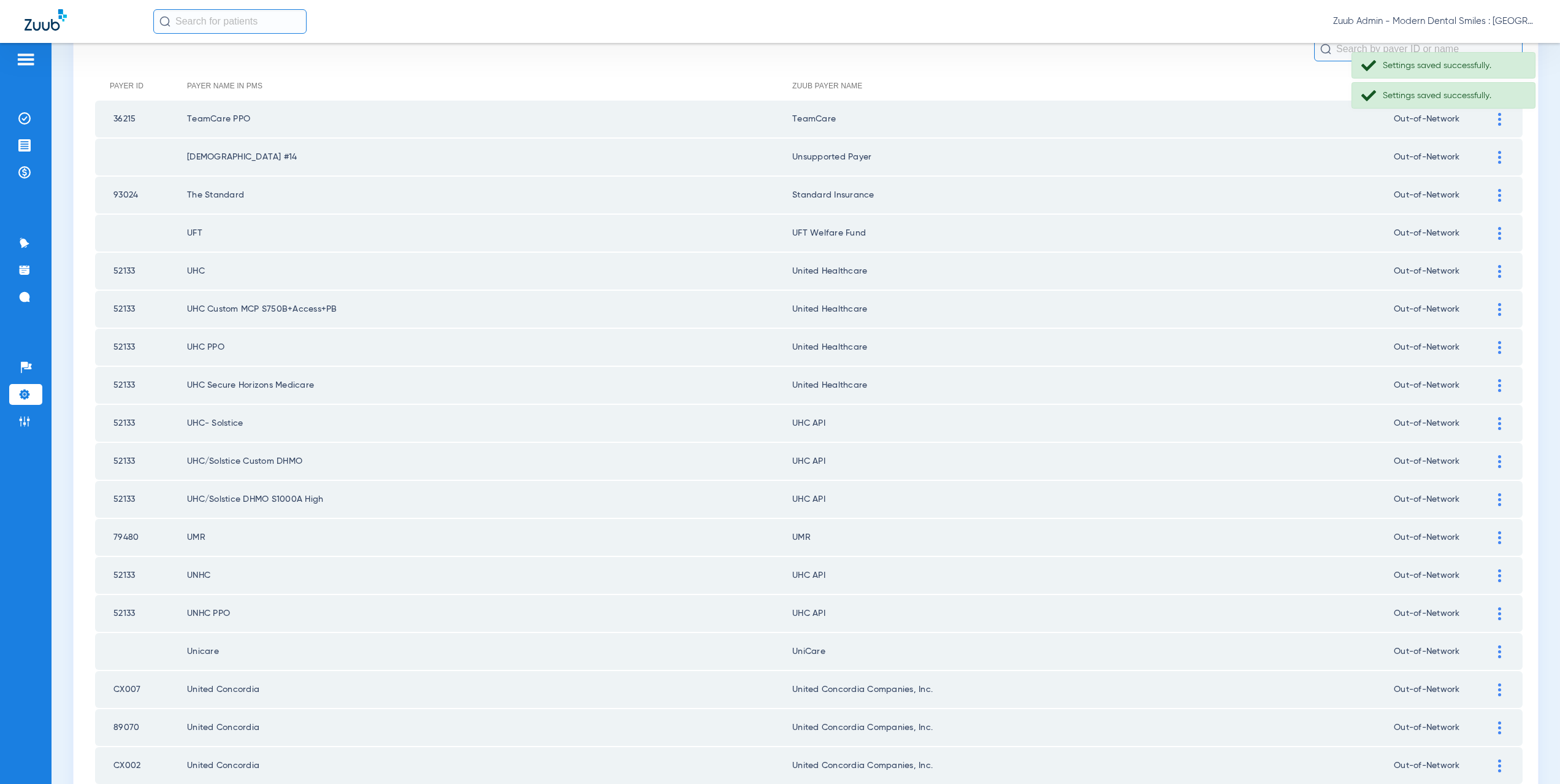
click at [1492, 417] on div at bounding box center [1500, 423] width 21 height 13
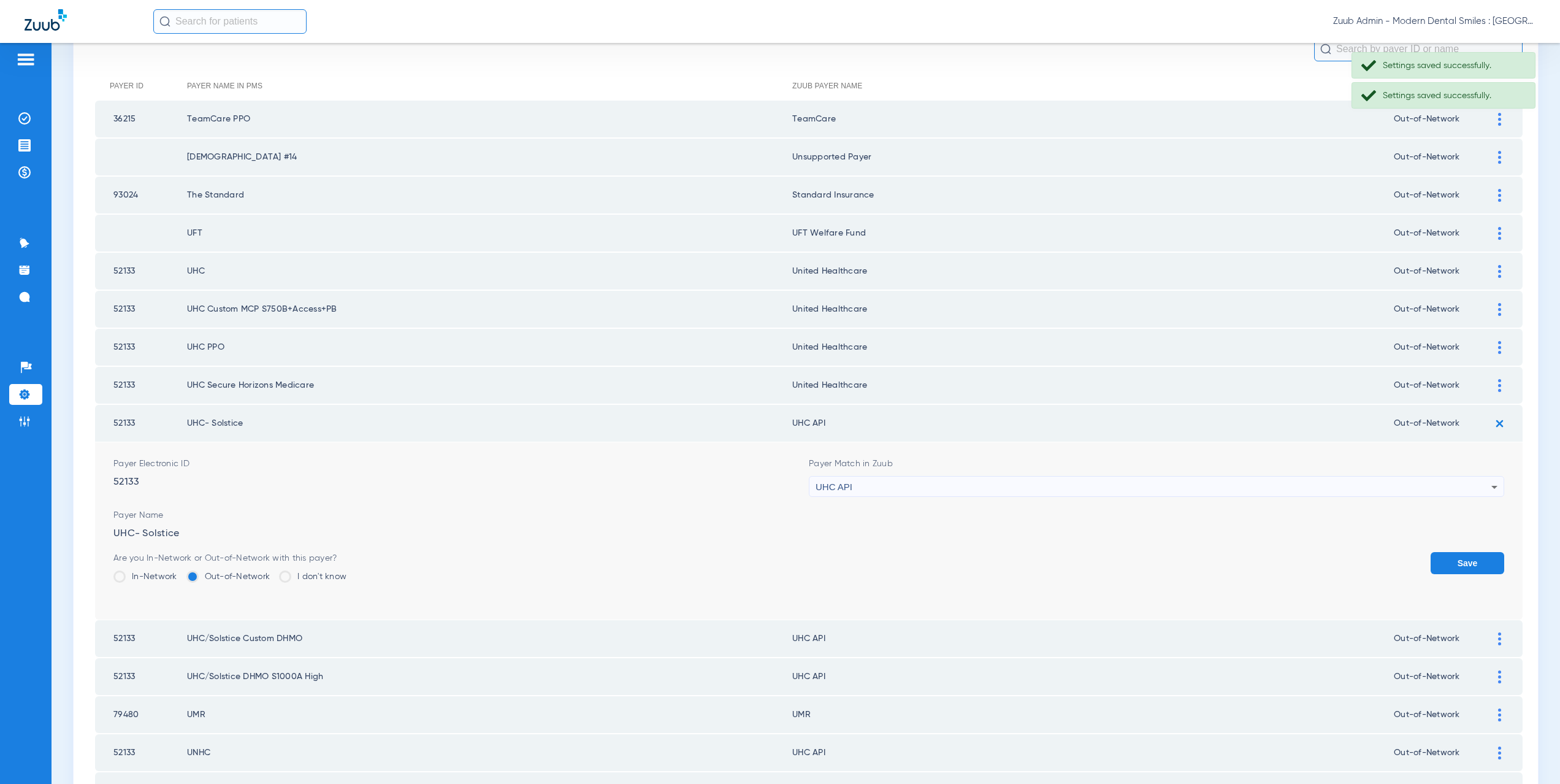
click at [846, 492] on div "UHC API" at bounding box center [1153, 486] width 676 height 21
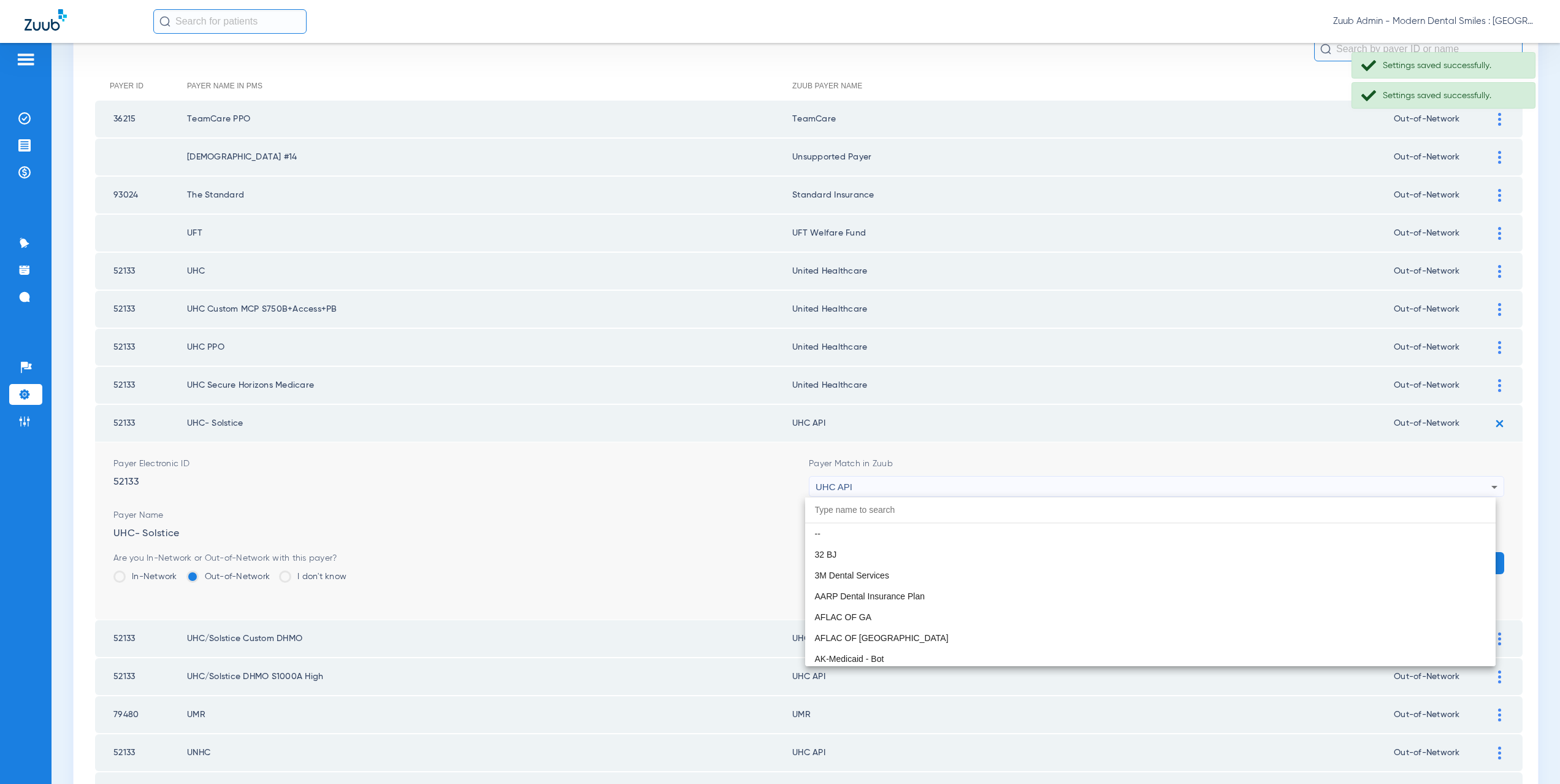
paste input "nited Healthcare"
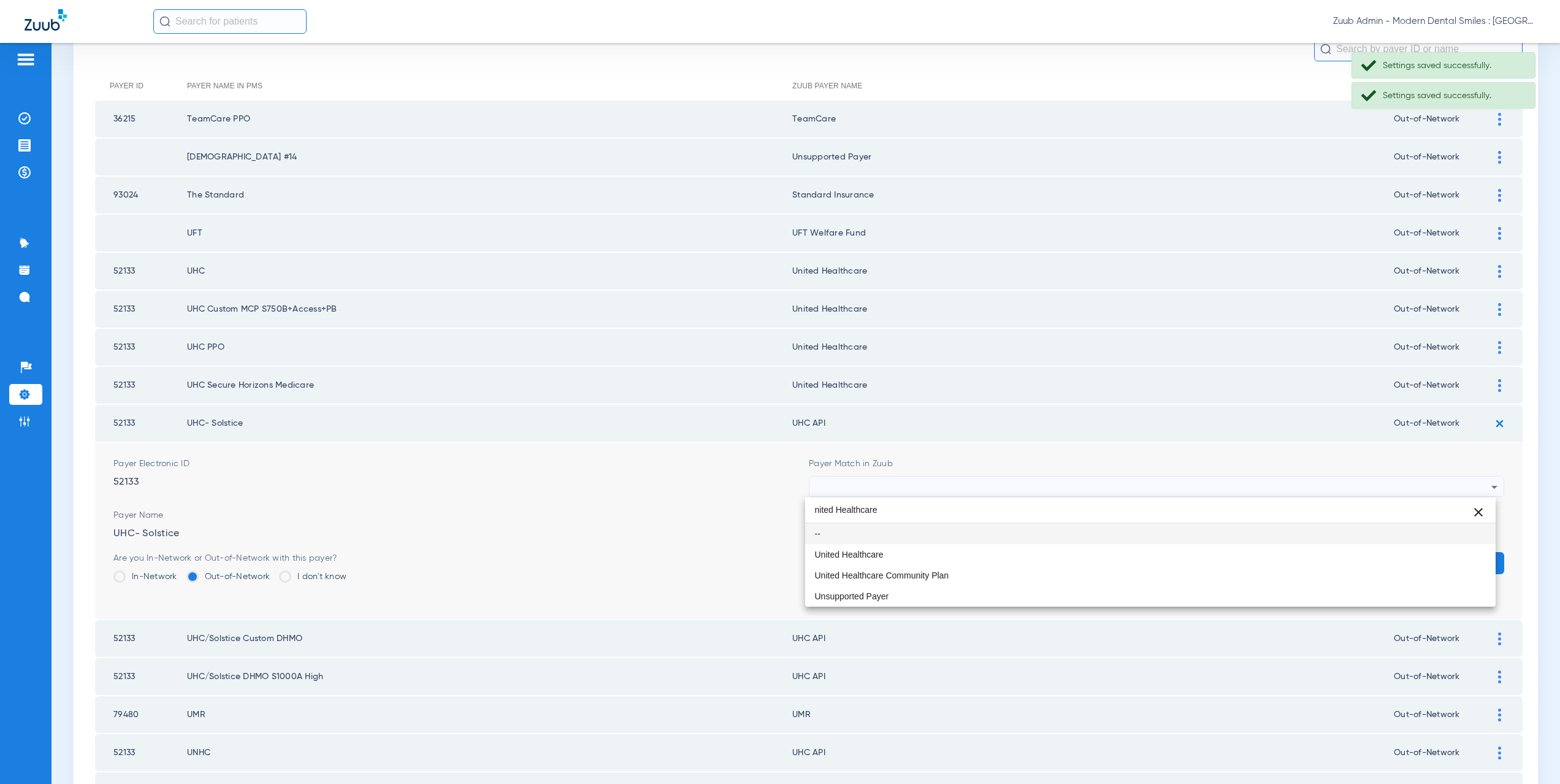
type input "nited Healthcare"
click at [861, 548] on mat-option "United Healthcare" at bounding box center [1151, 554] width 691 height 21
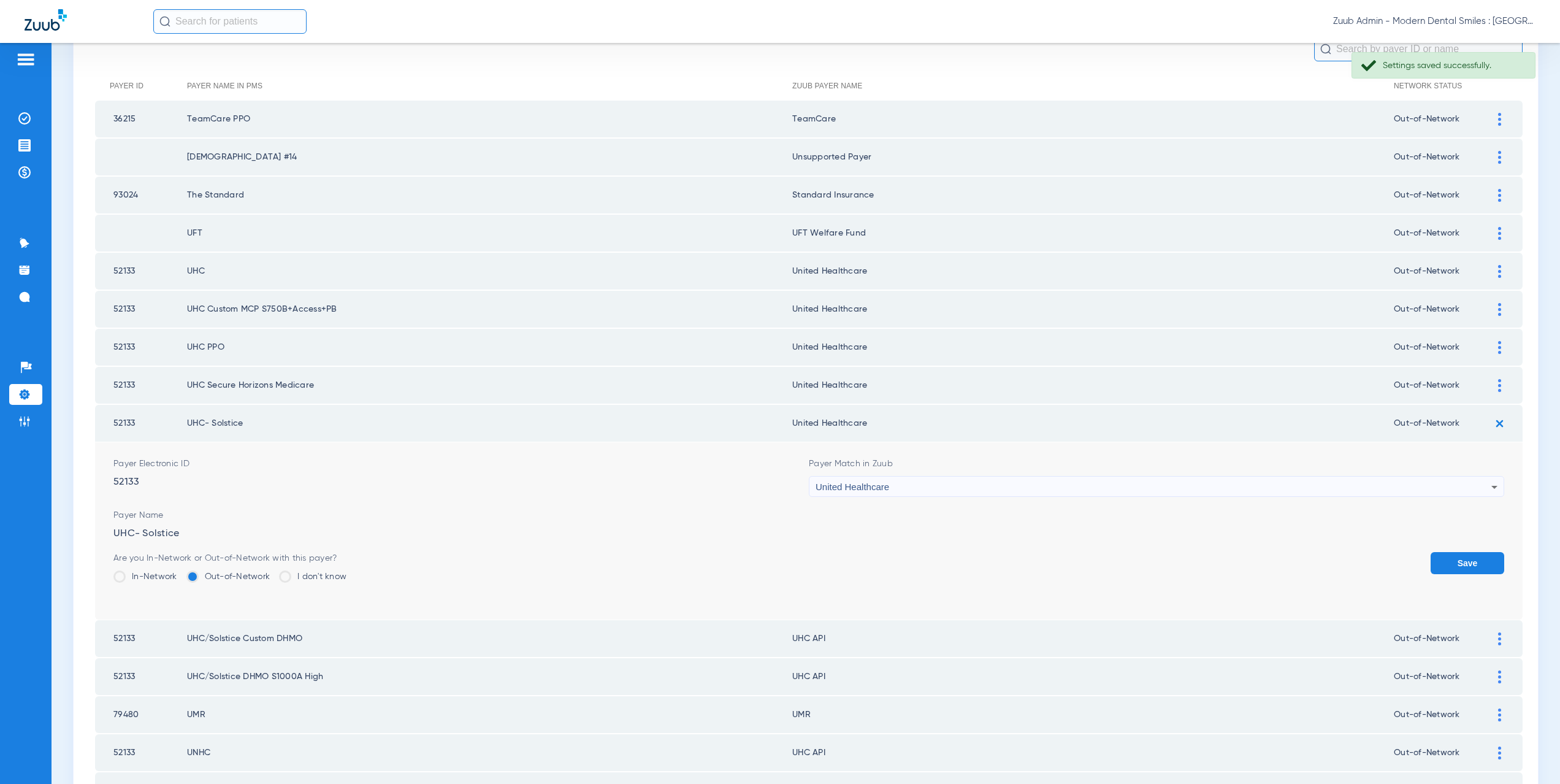
click at [1439, 555] on button "Save" at bounding box center [1467, 562] width 73 height 22
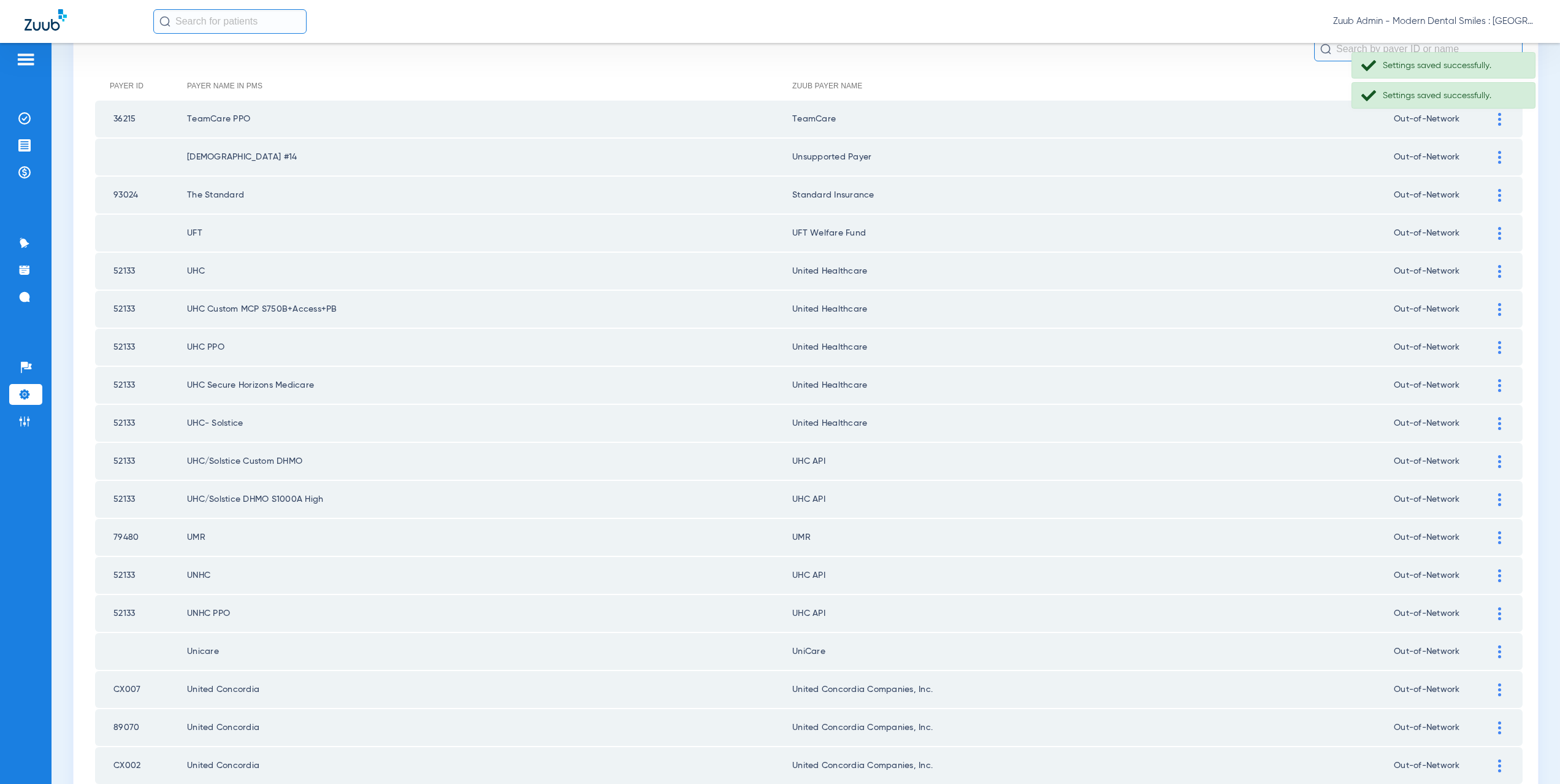
click at [1495, 458] on div at bounding box center [1500, 461] width 21 height 13
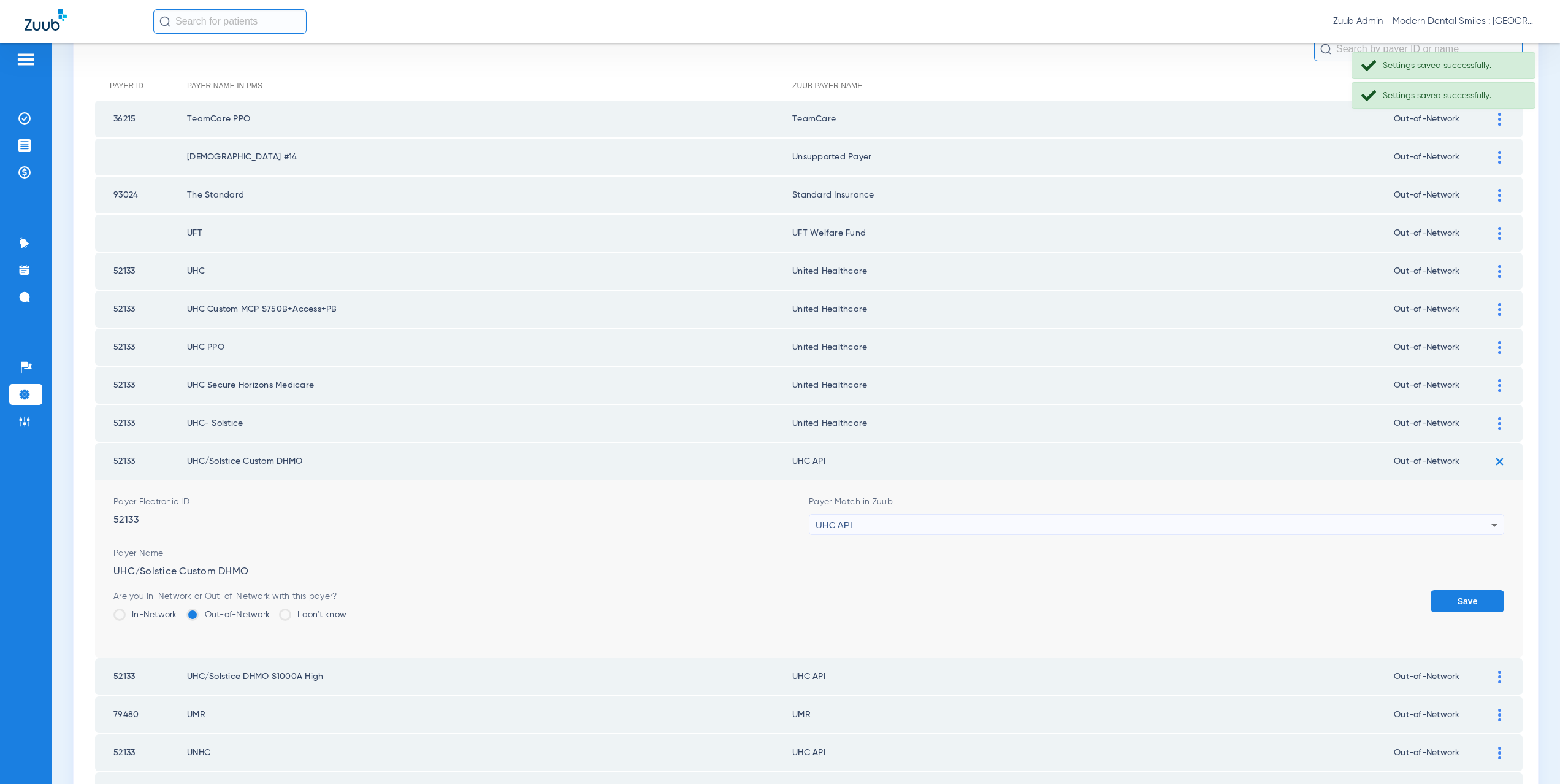
click at [856, 528] on div "UHC API" at bounding box center [1153, 524] width 676 height 21
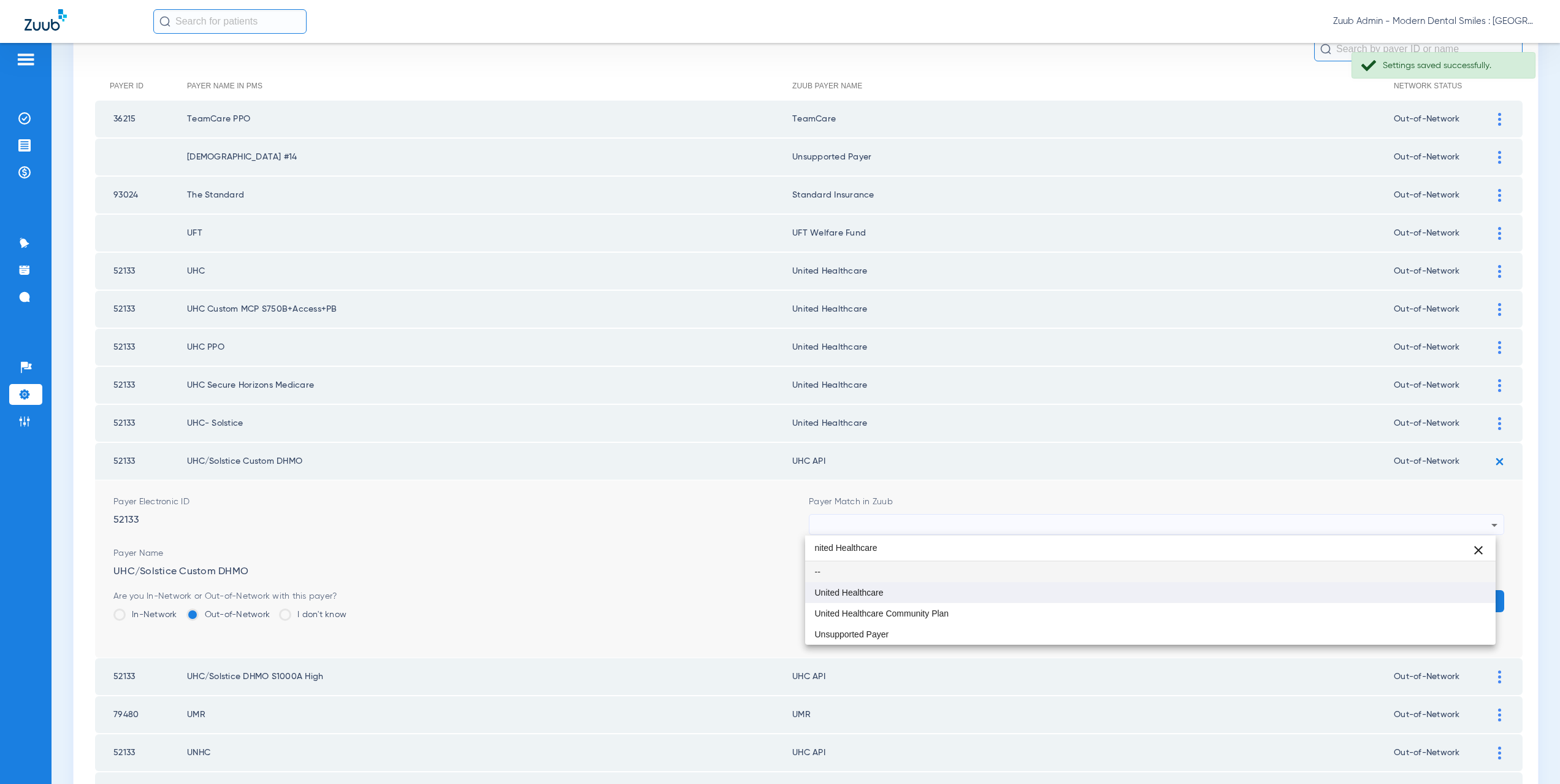
type input "nited Healthcare"
click at [867, 588] on span "United Healthcare" at bounding box center [849, 592] width 69 height 9
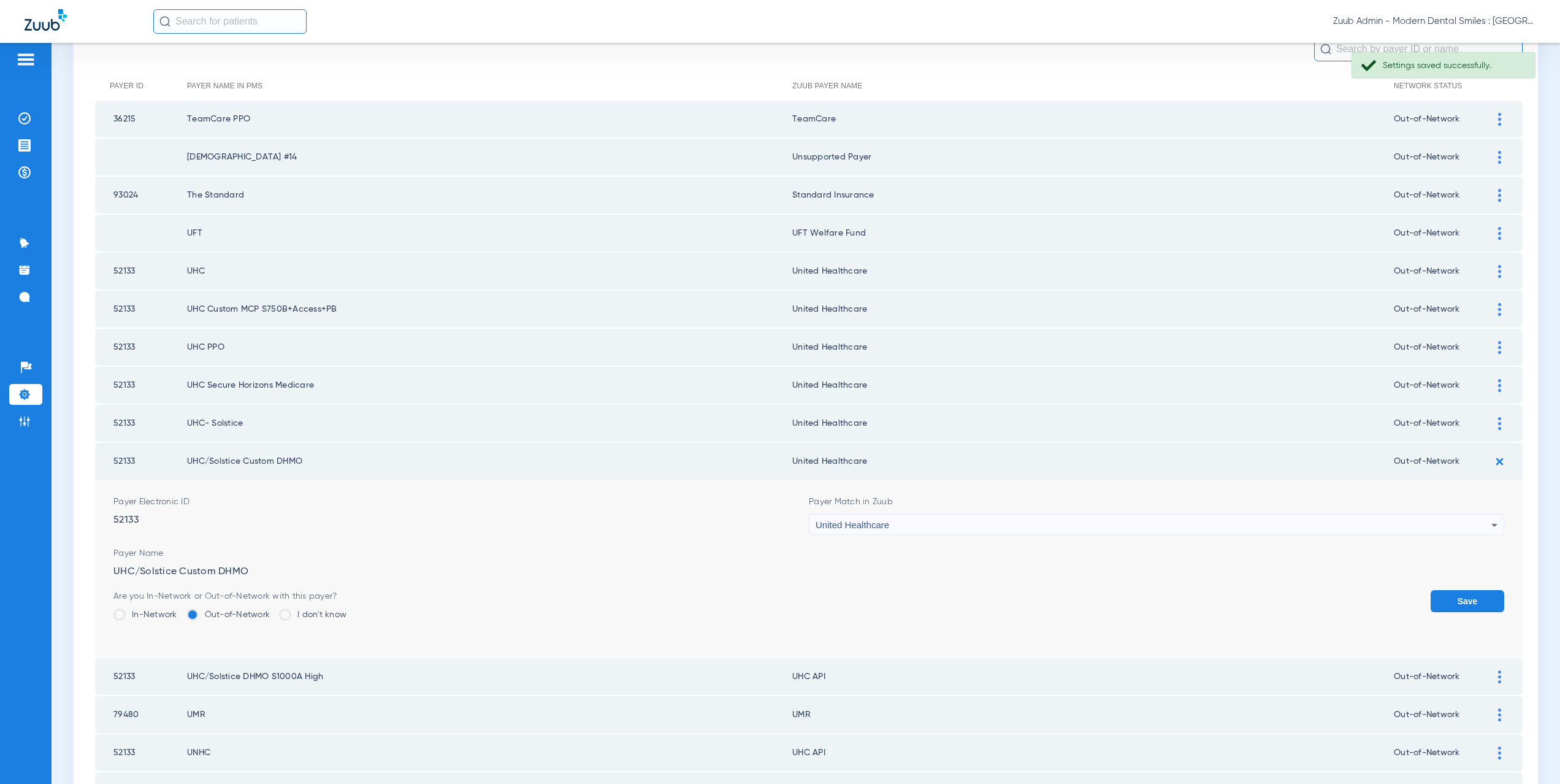
click at [1470, 596] on button "Save" at bounding box center [1467, 600] width 73 height 22
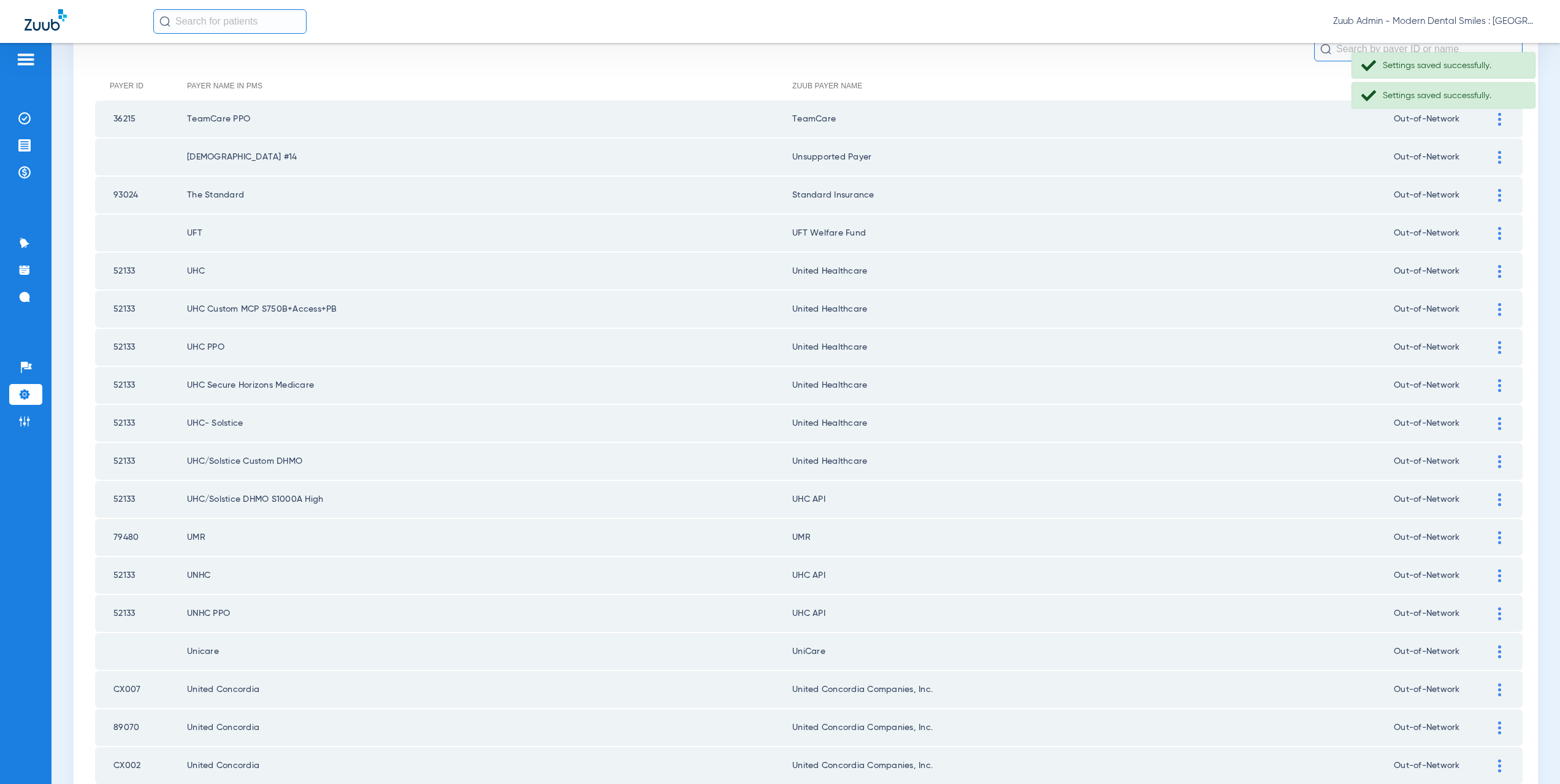
click at [1496, 496] on div at bounding box center [1500, 499] width 21 height 13
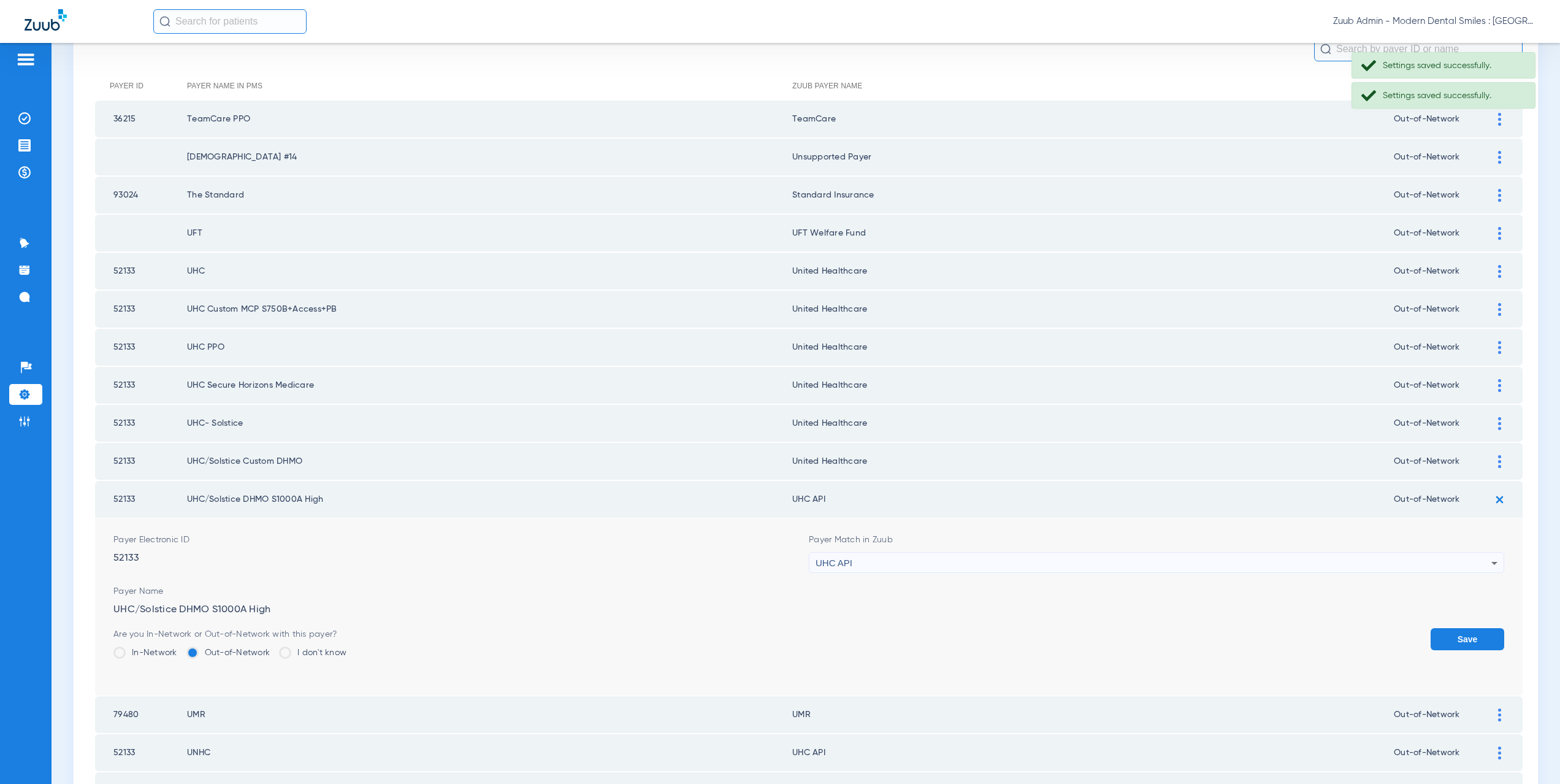
click at [859, 562] on div "UHC API" at bounding box center [1153, 562] width 676 height 21
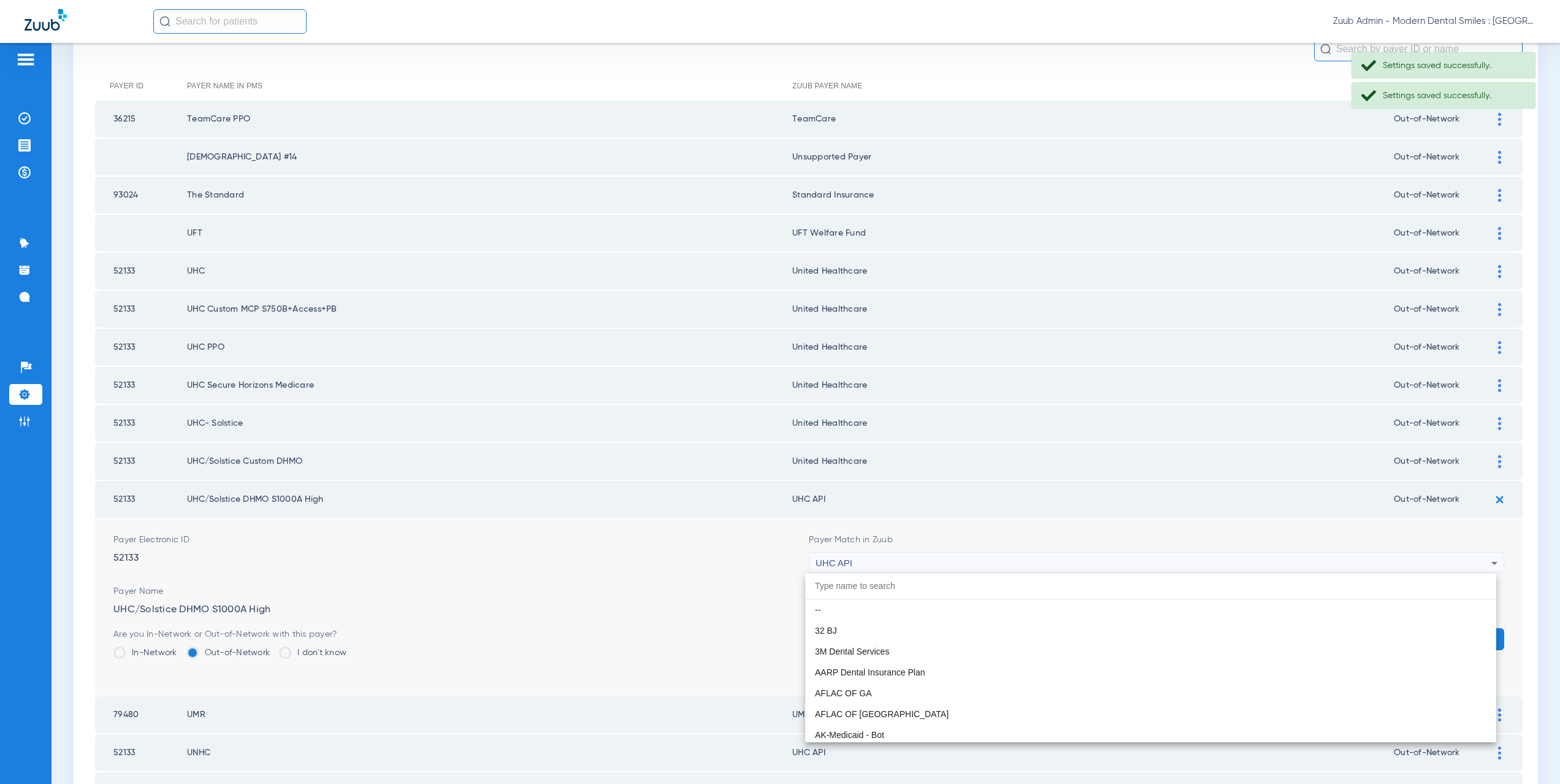
scroll to position [7530, 0]
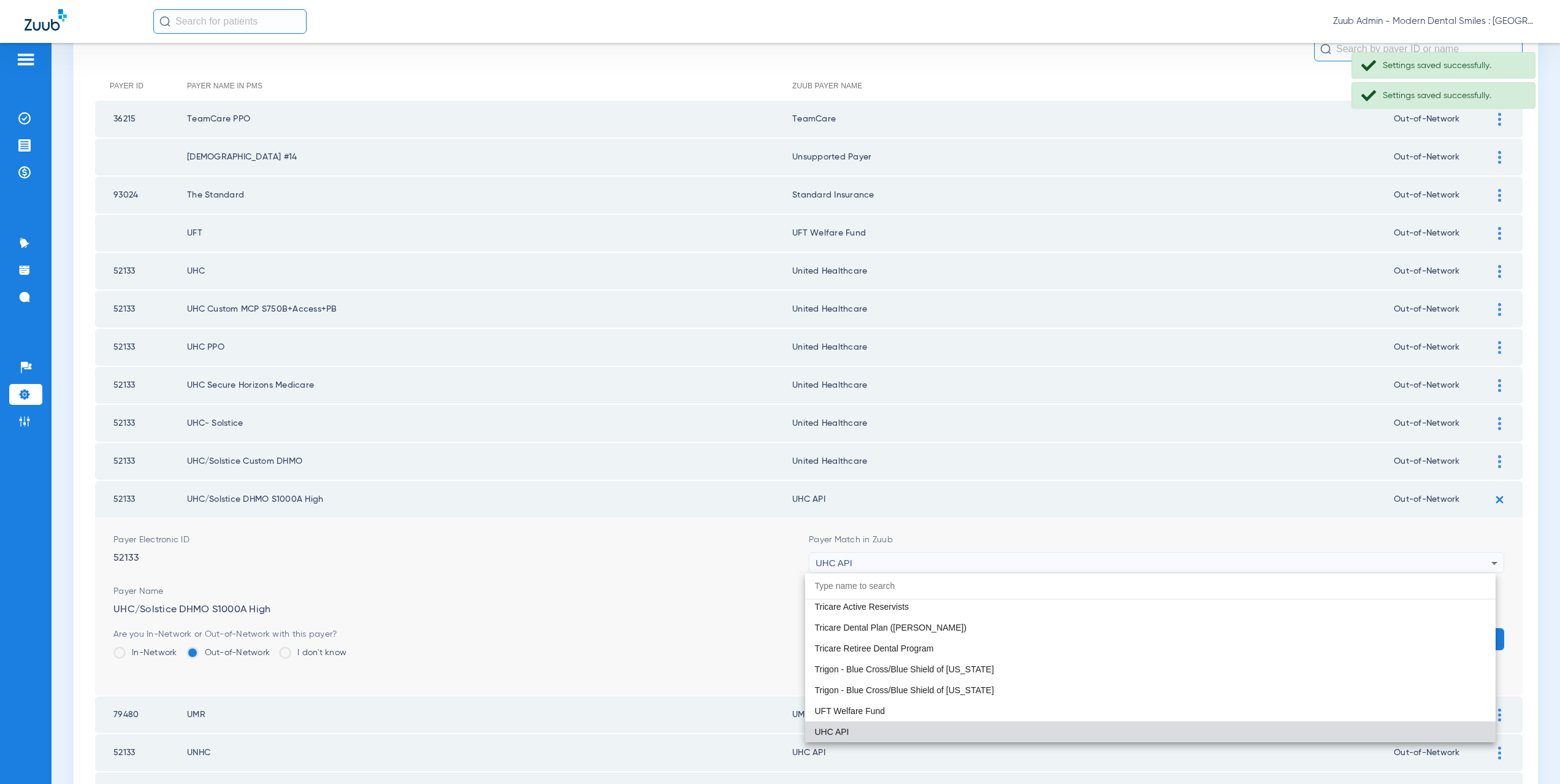
paste input "nited Healthcare"
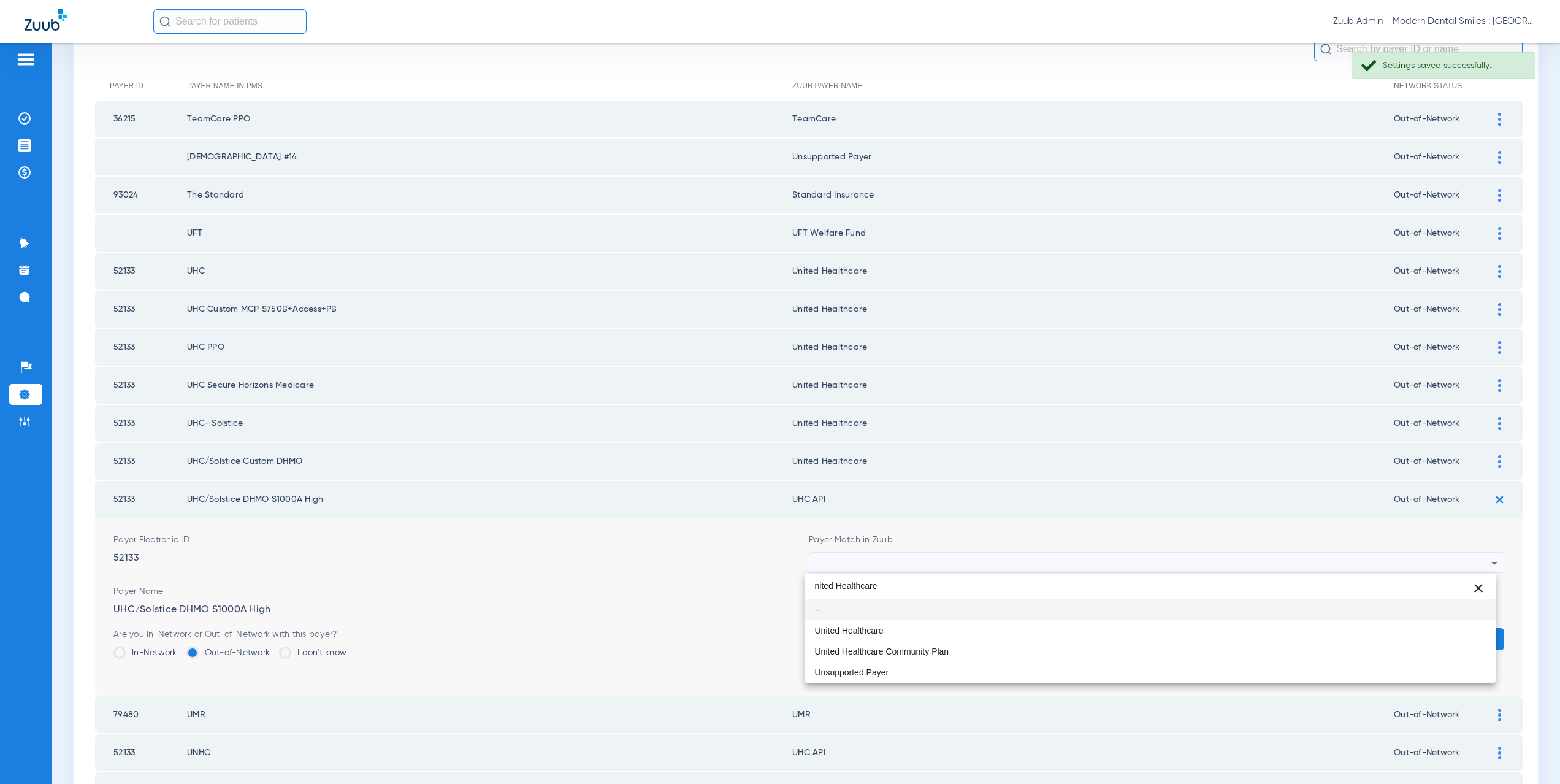
scroll to position [0, 0]
type input "nited Healthcare"
click at [856, 626] on span "United Healthcare" at bounding box center [849, 630] width 69 height 9
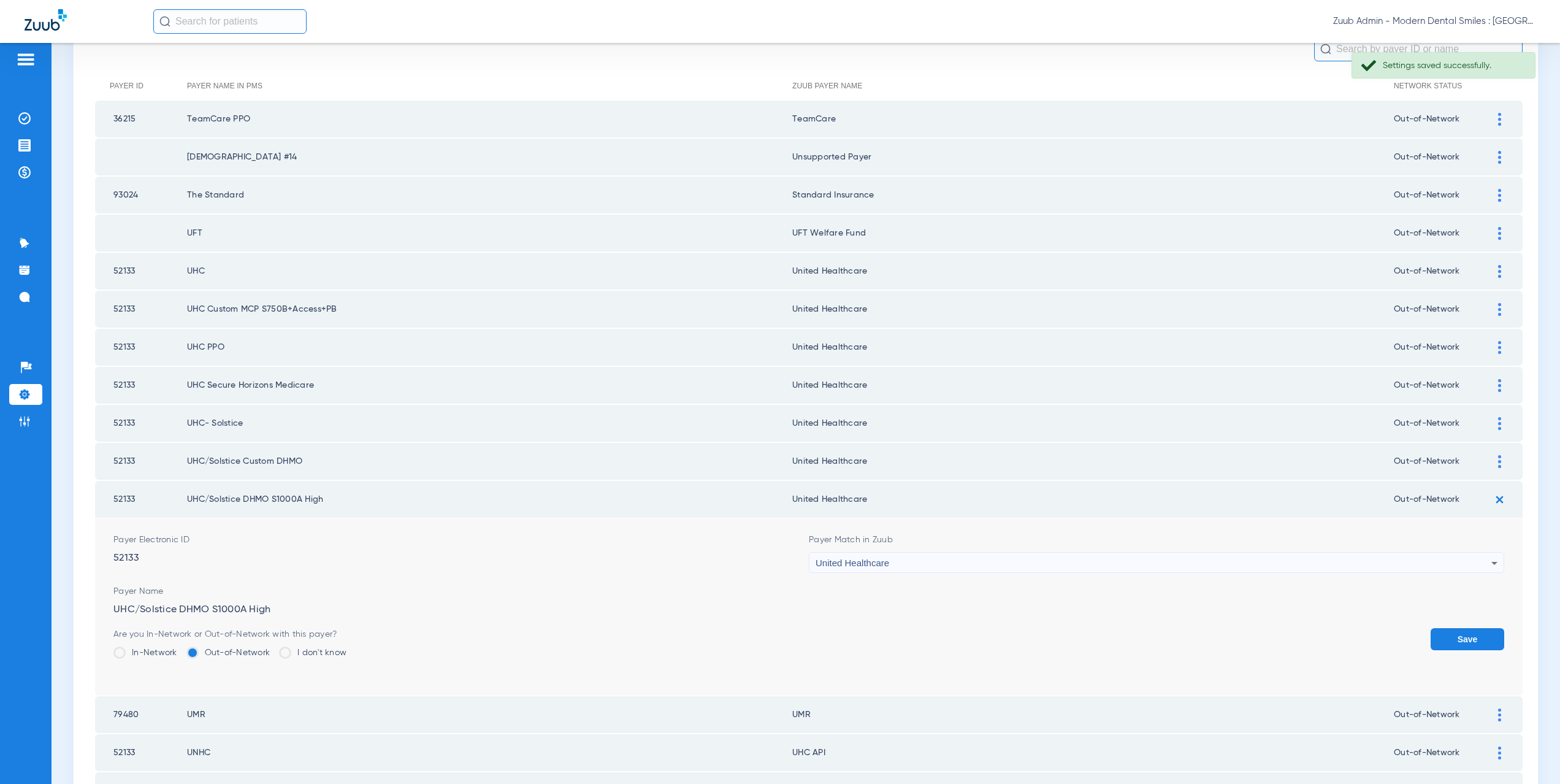
click at [1457, 635] on button "Save" at bounding box center [1467, 638] width 73 height 22
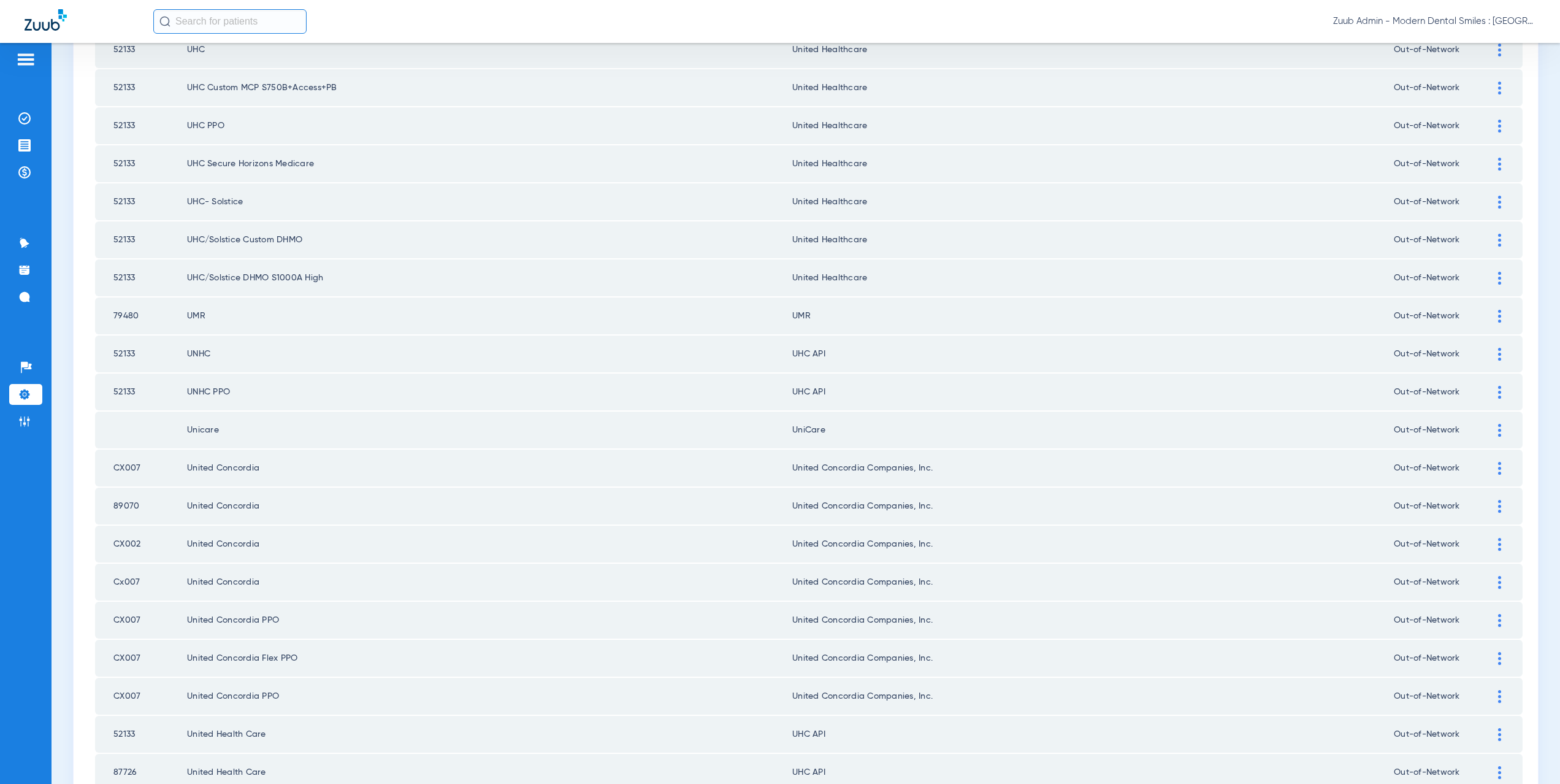
scroll to position [372, 0]
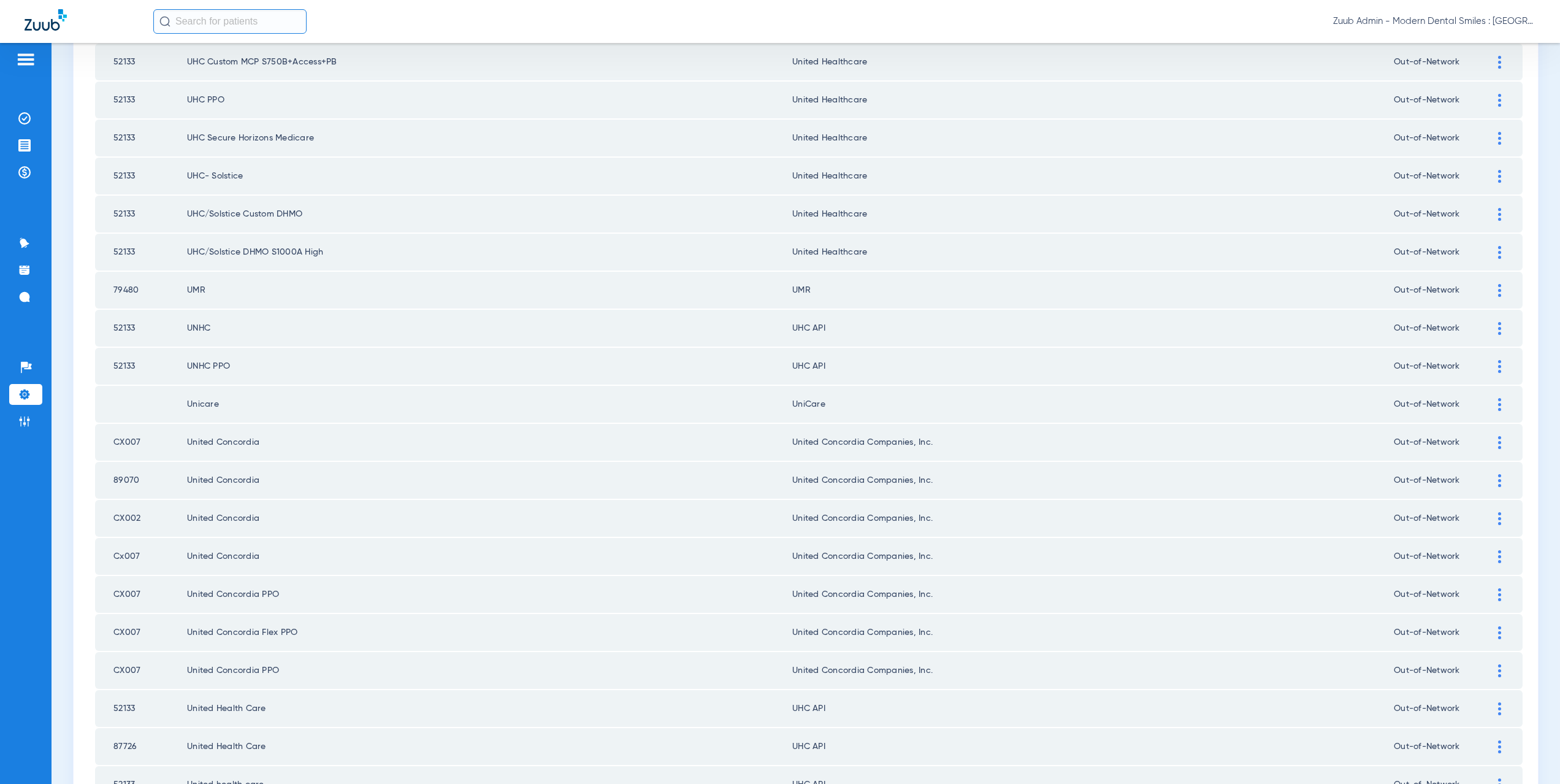
click at [1495, 329] on div at bounding box center [1500, 328] width 21 height 13
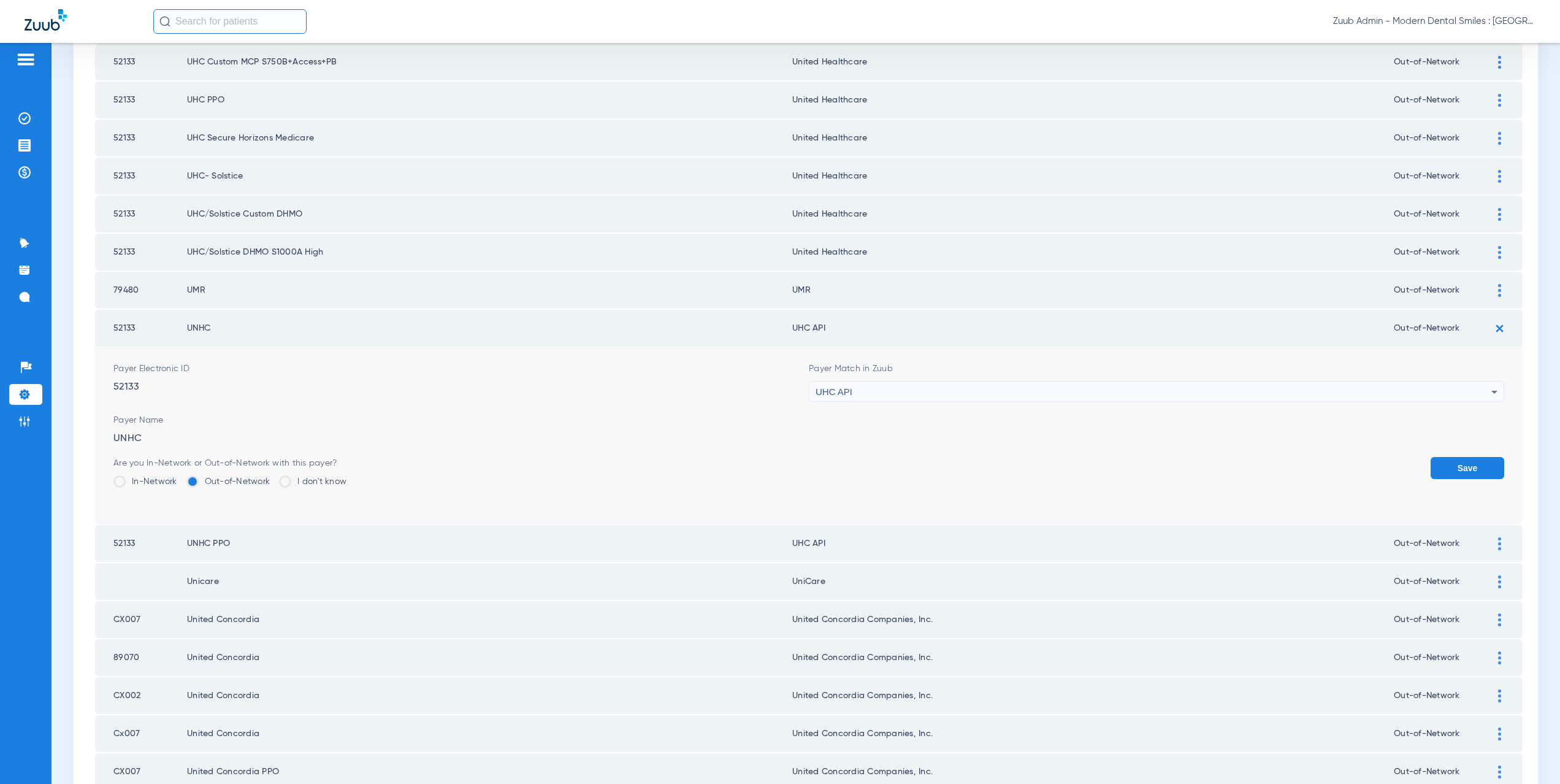
click at [861, 392] on div "UHC API" at bounding box center [1153, 392] width 676 height 21
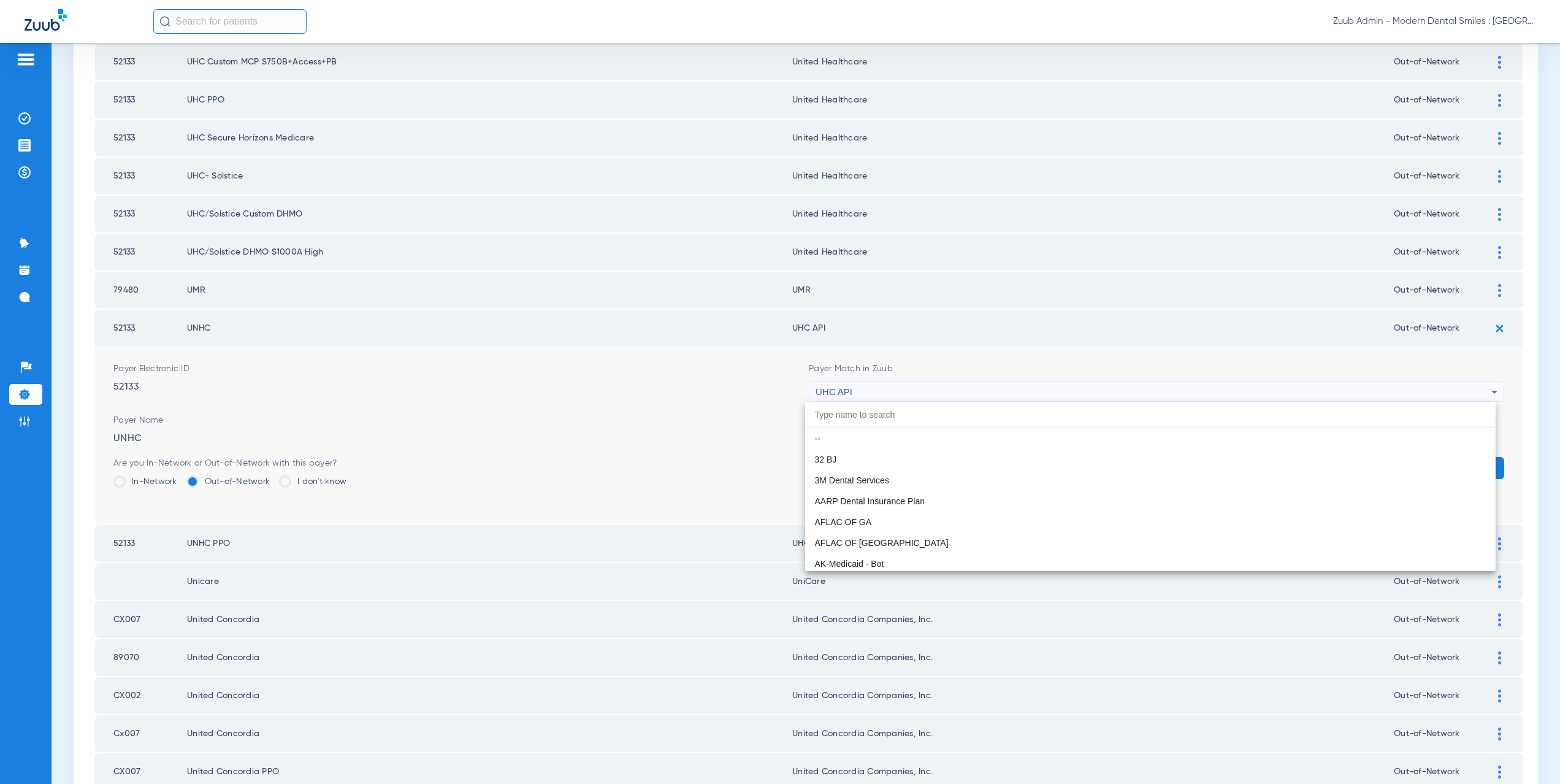
scroll to position [7530, 0]
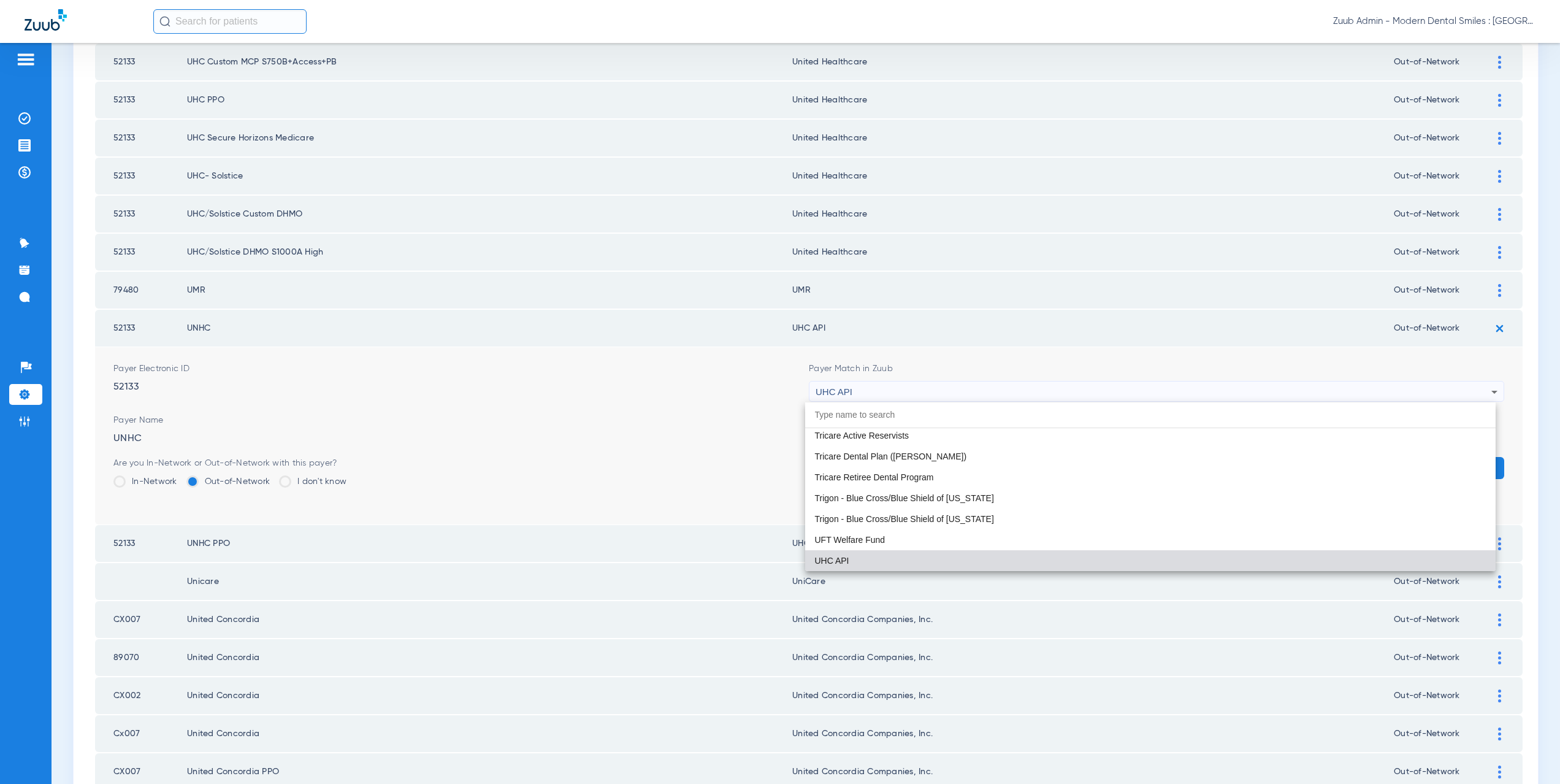
paste input "nited Healthcare"
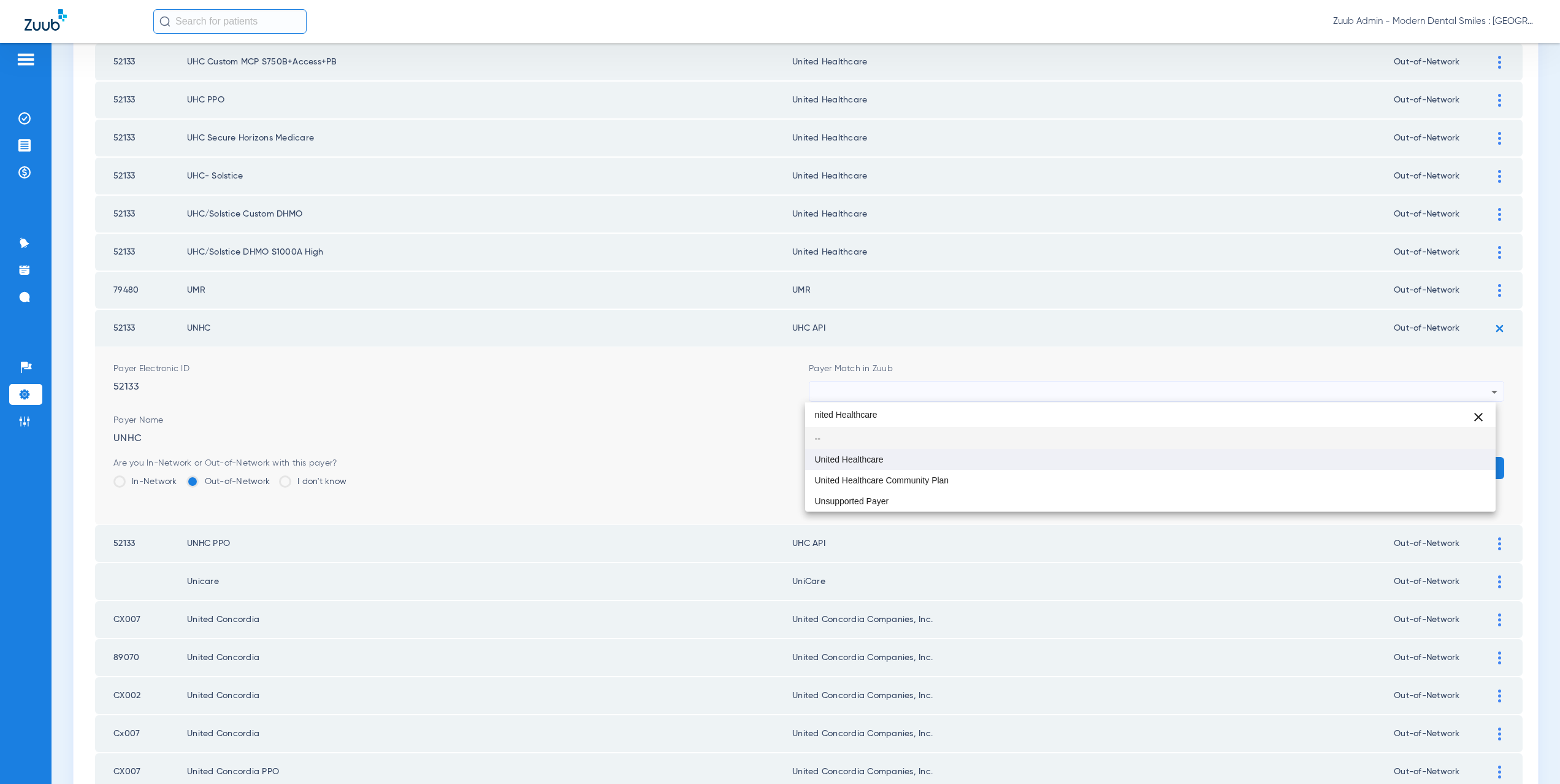
scroll to position [0, 0]
type input "nited Healthcare"
click at [881, 453] on mat-option "United Healthcare" at bounding box center [1151, 459] width 691 height 21
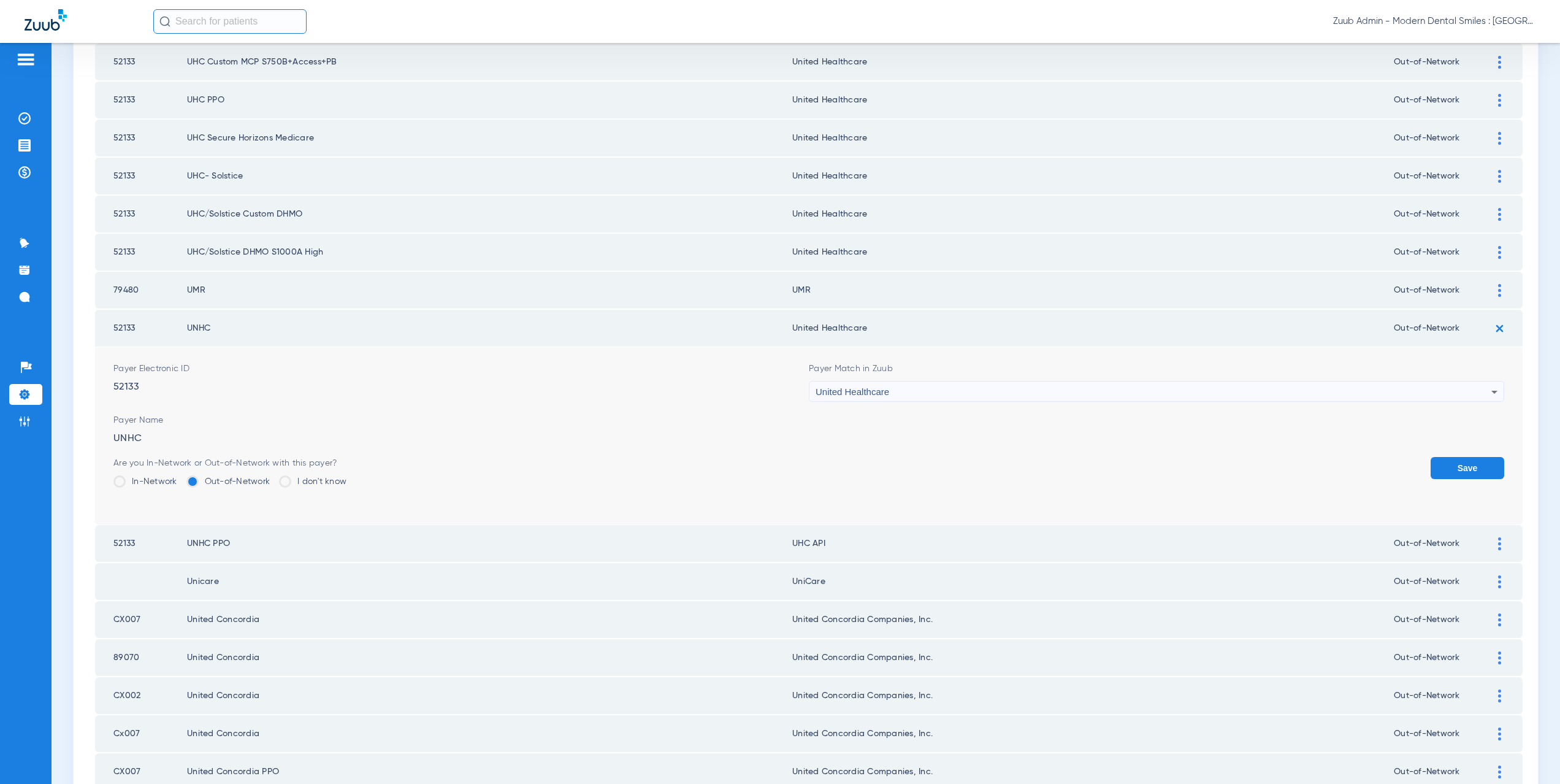
click at [1440, 473] on button "Save" at bounding box center [1467, 468] width 73 height 22
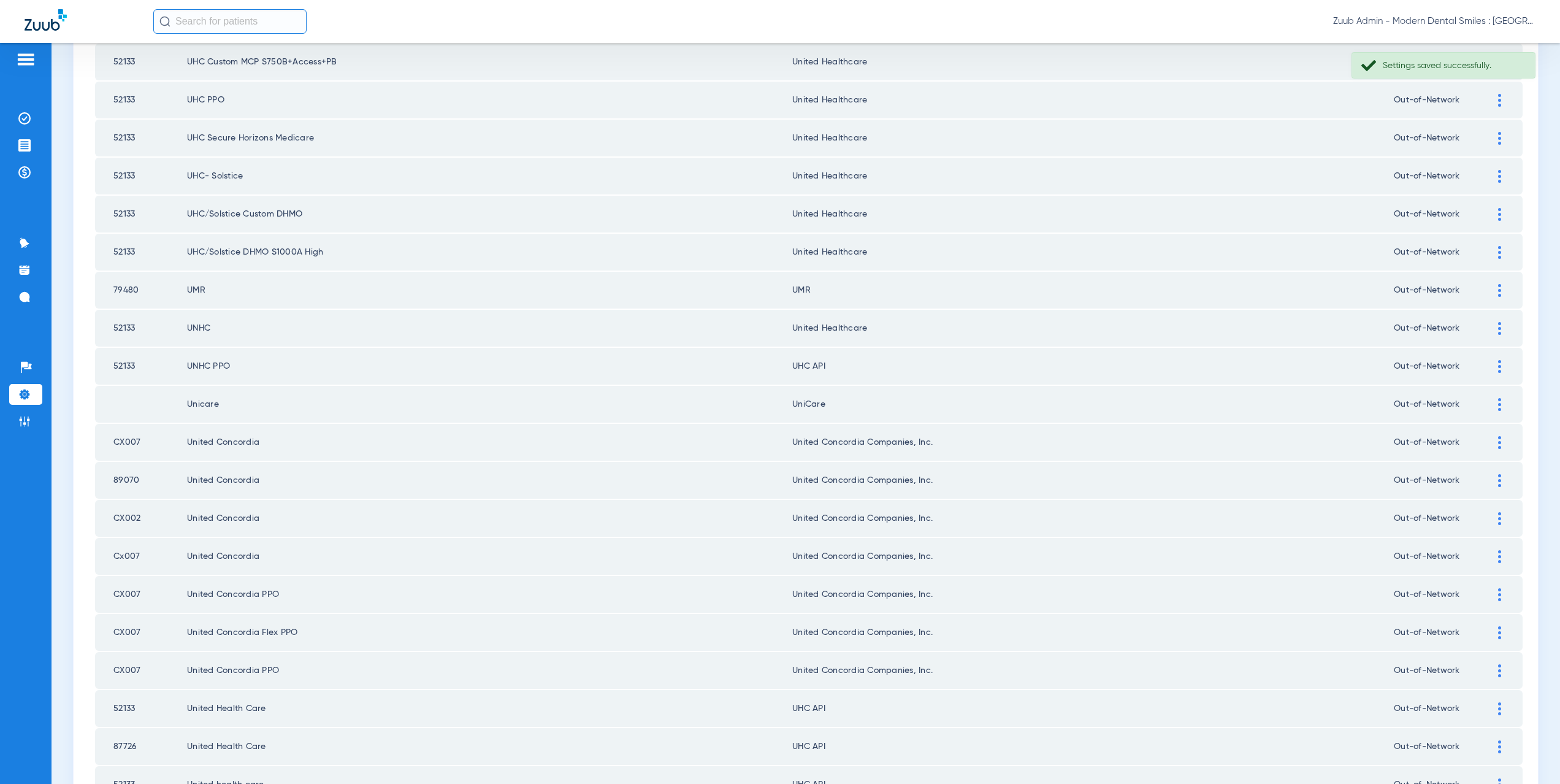
click at [1489, 368] on div at bounding box center [1500, 366] width 21 height 13
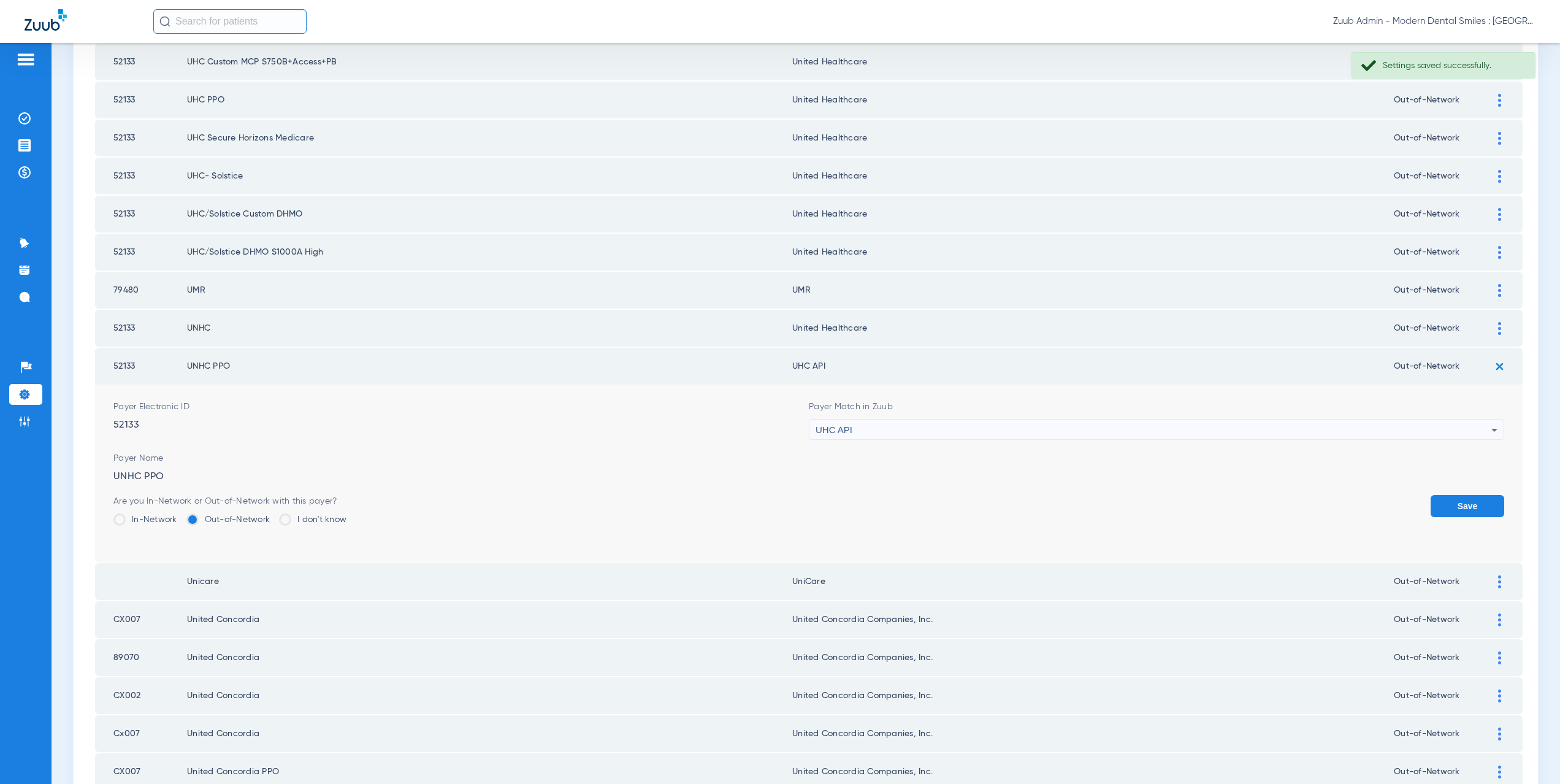
click at [884, 432] on div "UHC API" at bounding box center [1153, 430] width 676 height 21
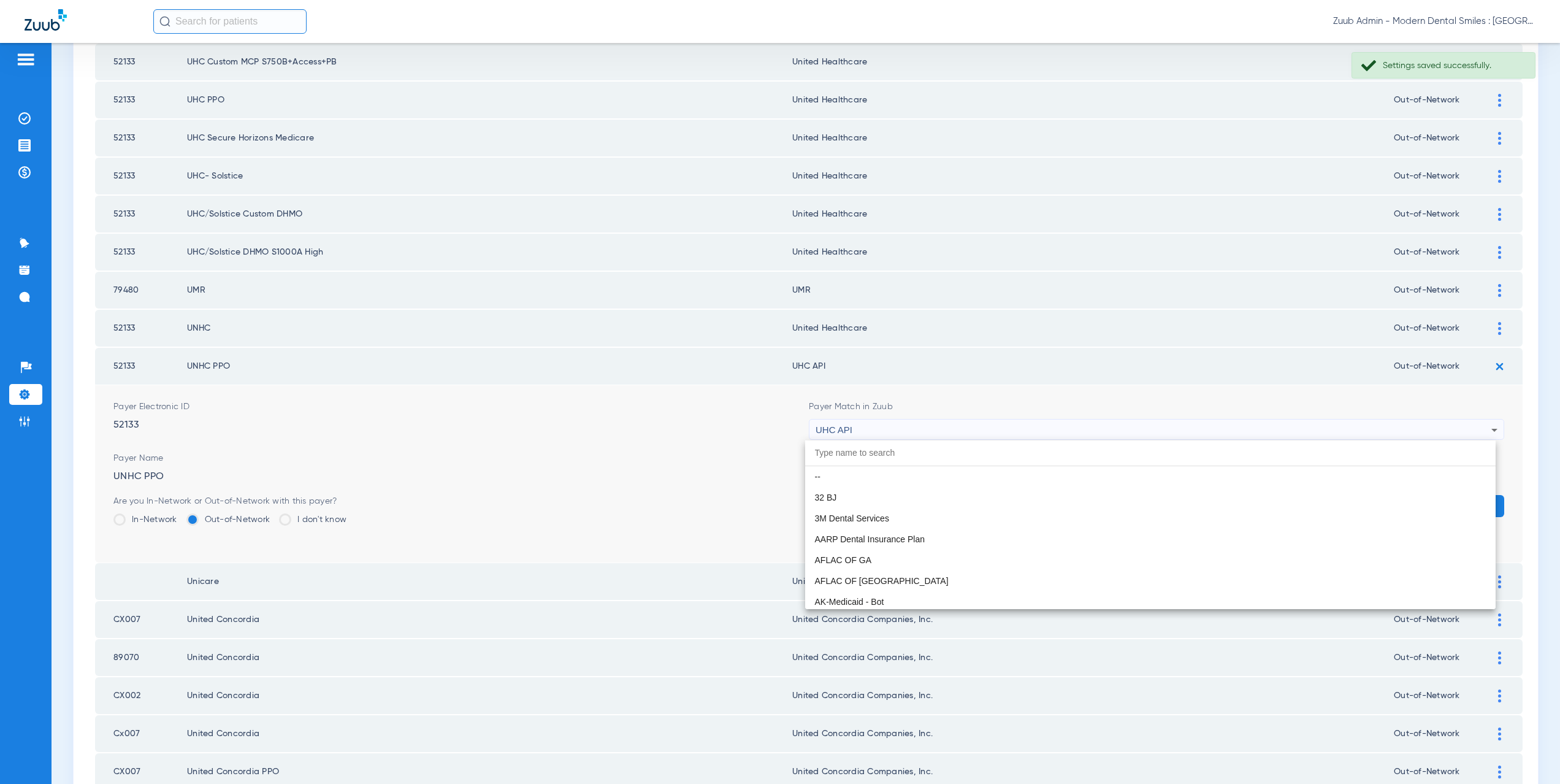
scroll to position [7530, 0]
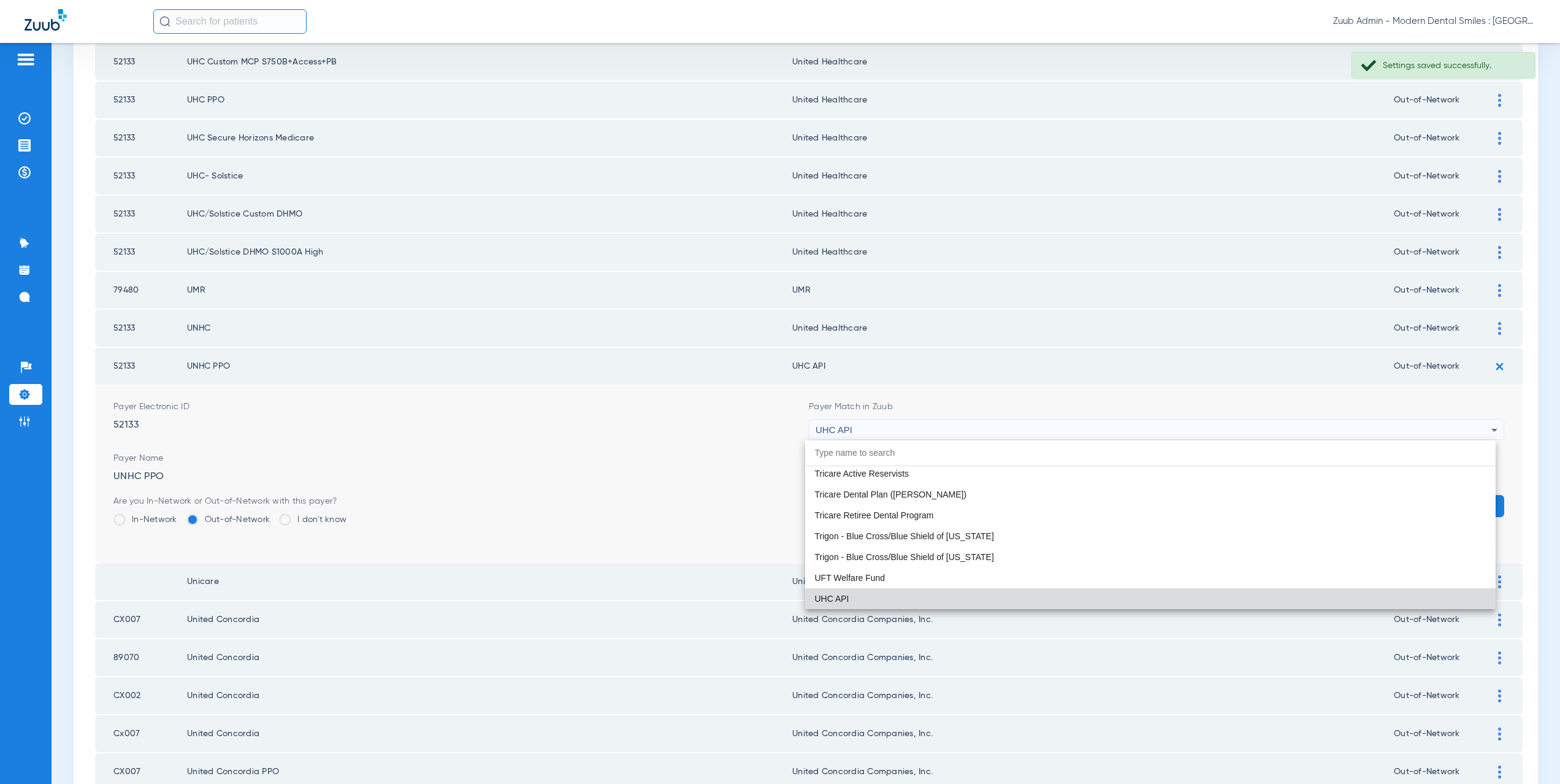
paste input "nited Healthcare"
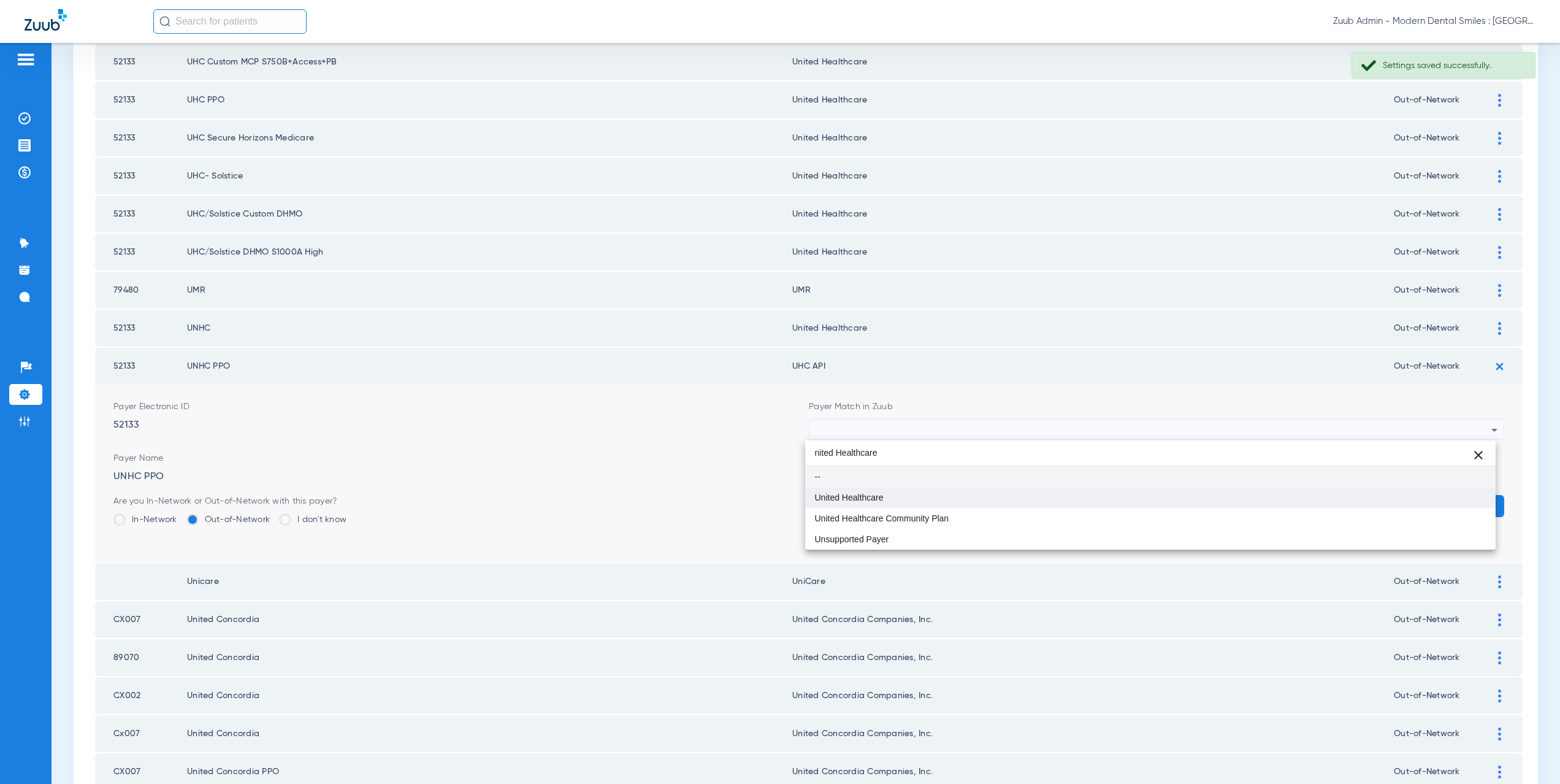
type input "nited Healthcare"
click at [909, 499] on mat-option "United Healthcare" at bounding box center [1151, 497] width 691 height 21
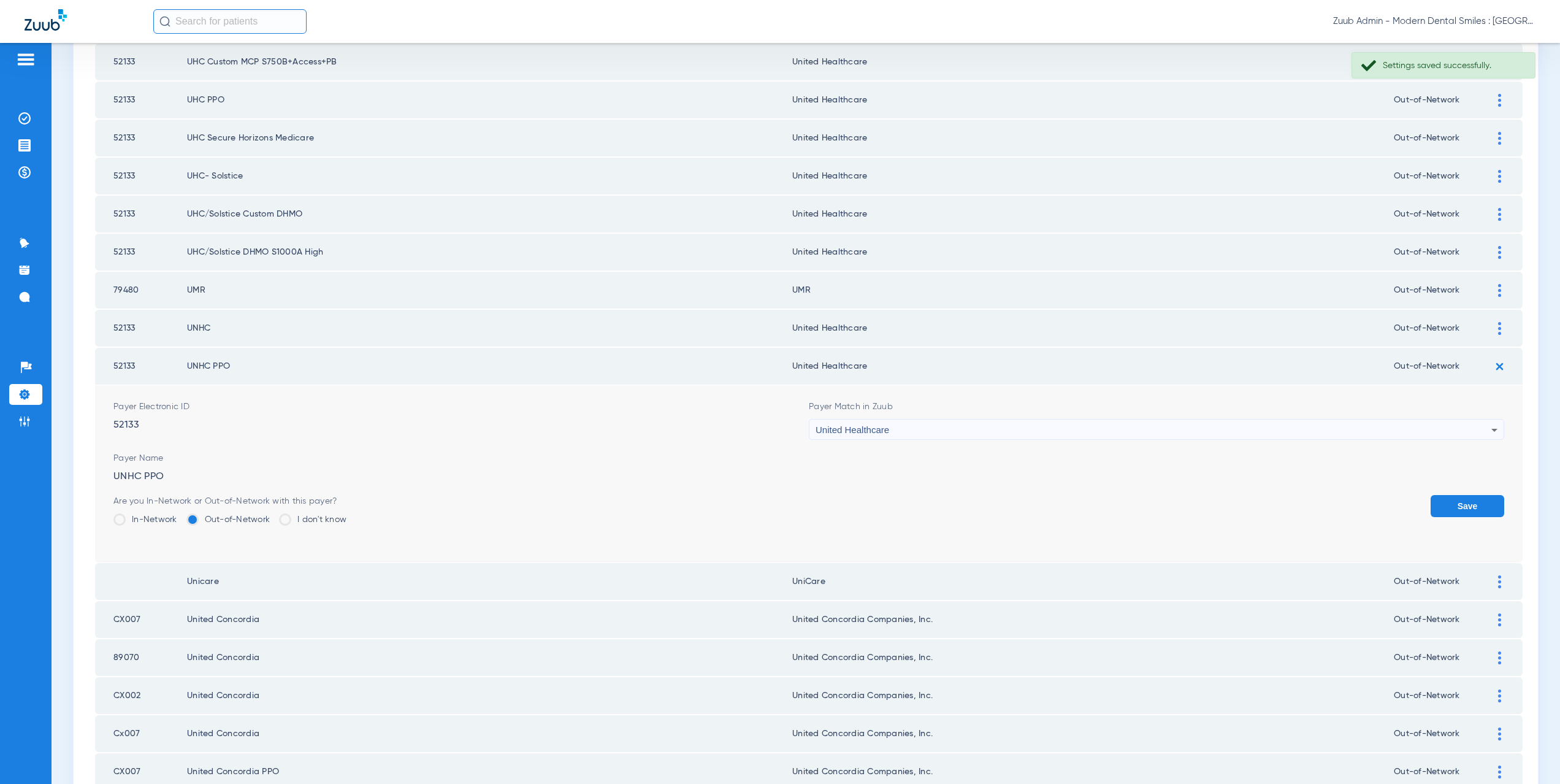
click at [1437, 509] on button "Save" at bounding box center [1467, 506] width 73 height 22
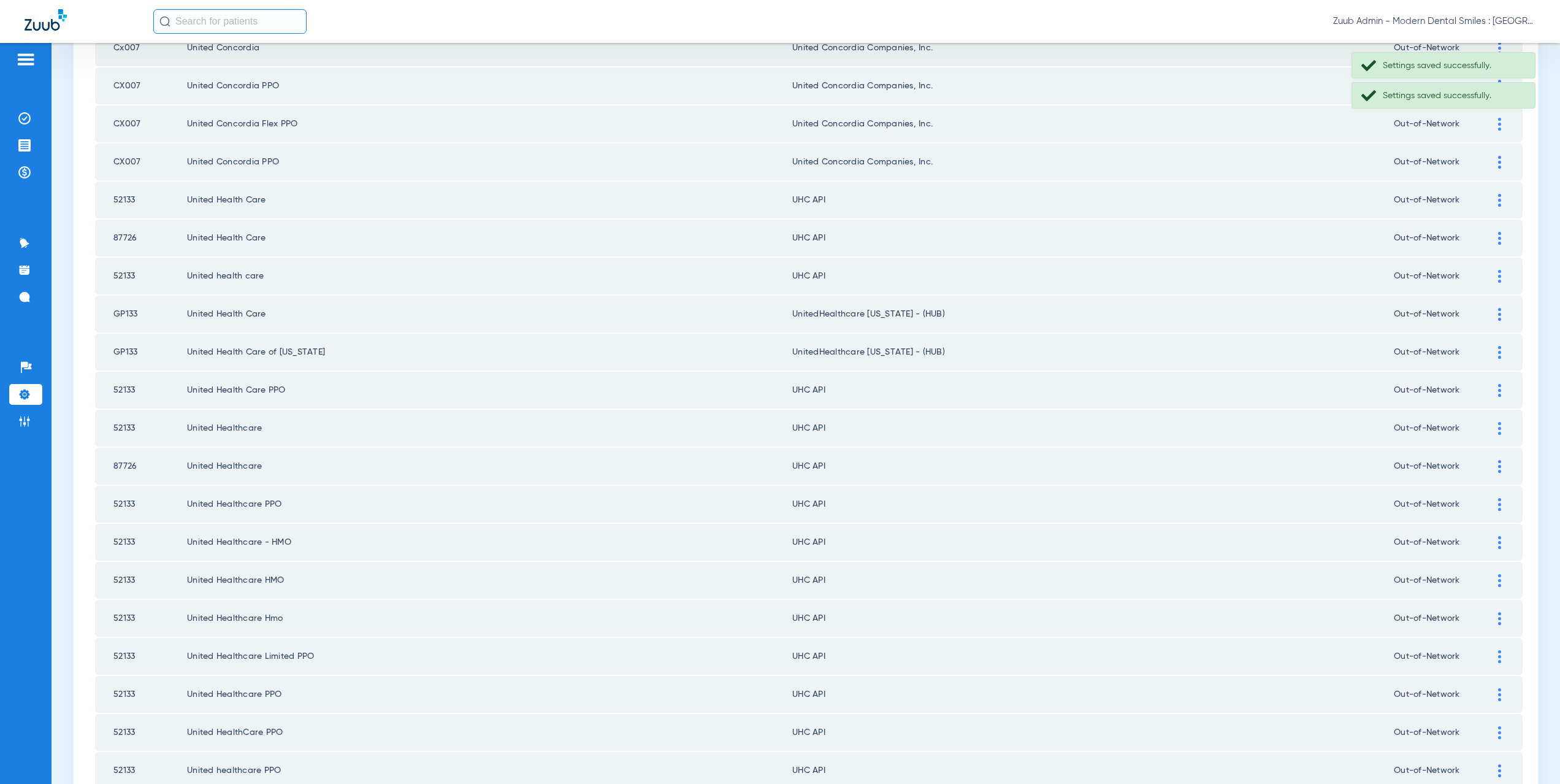
scroll to position [888, 0]
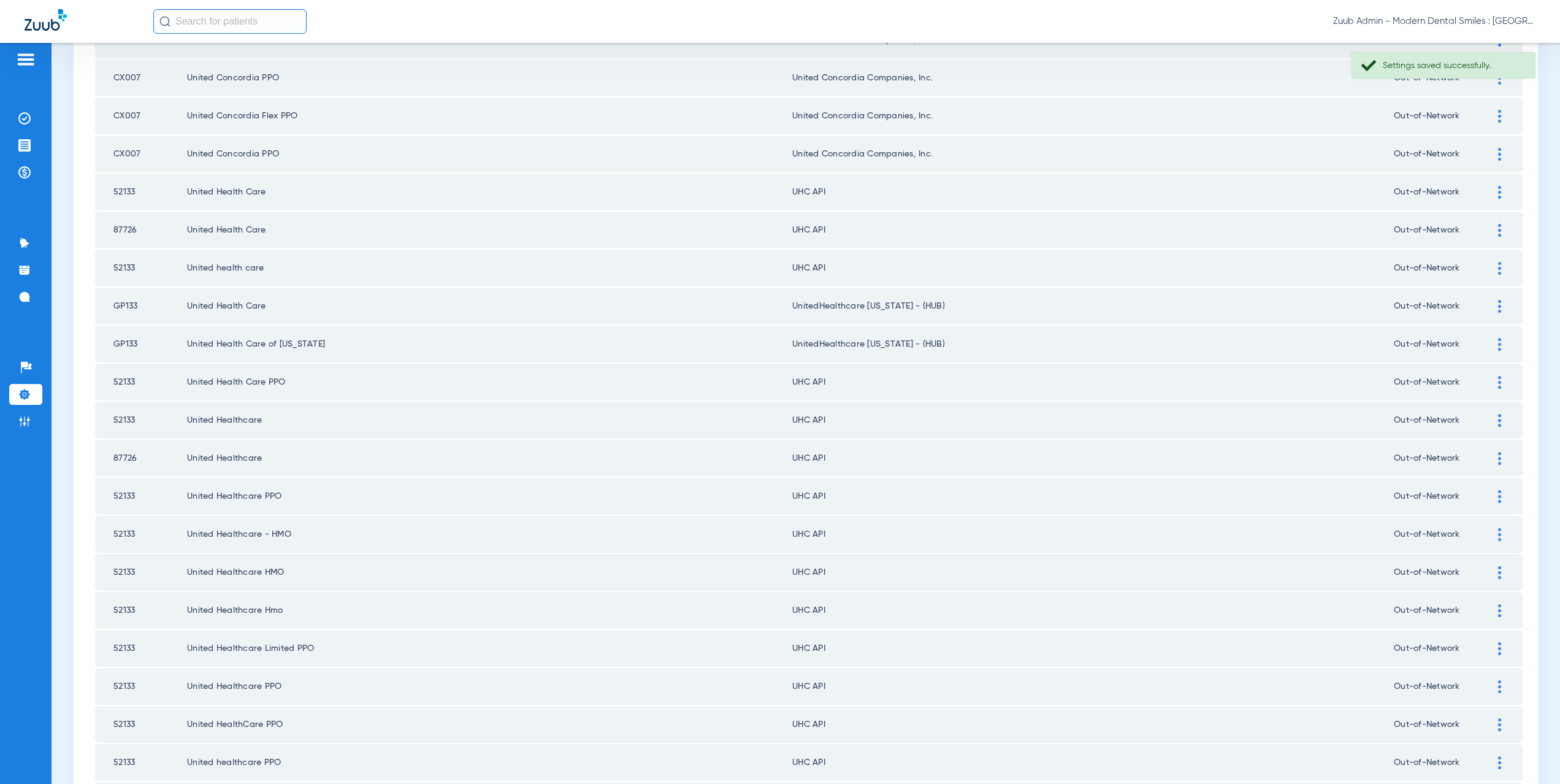
click at [1498, 193] on img at bounding box center [1500, 192] width 3 height 13
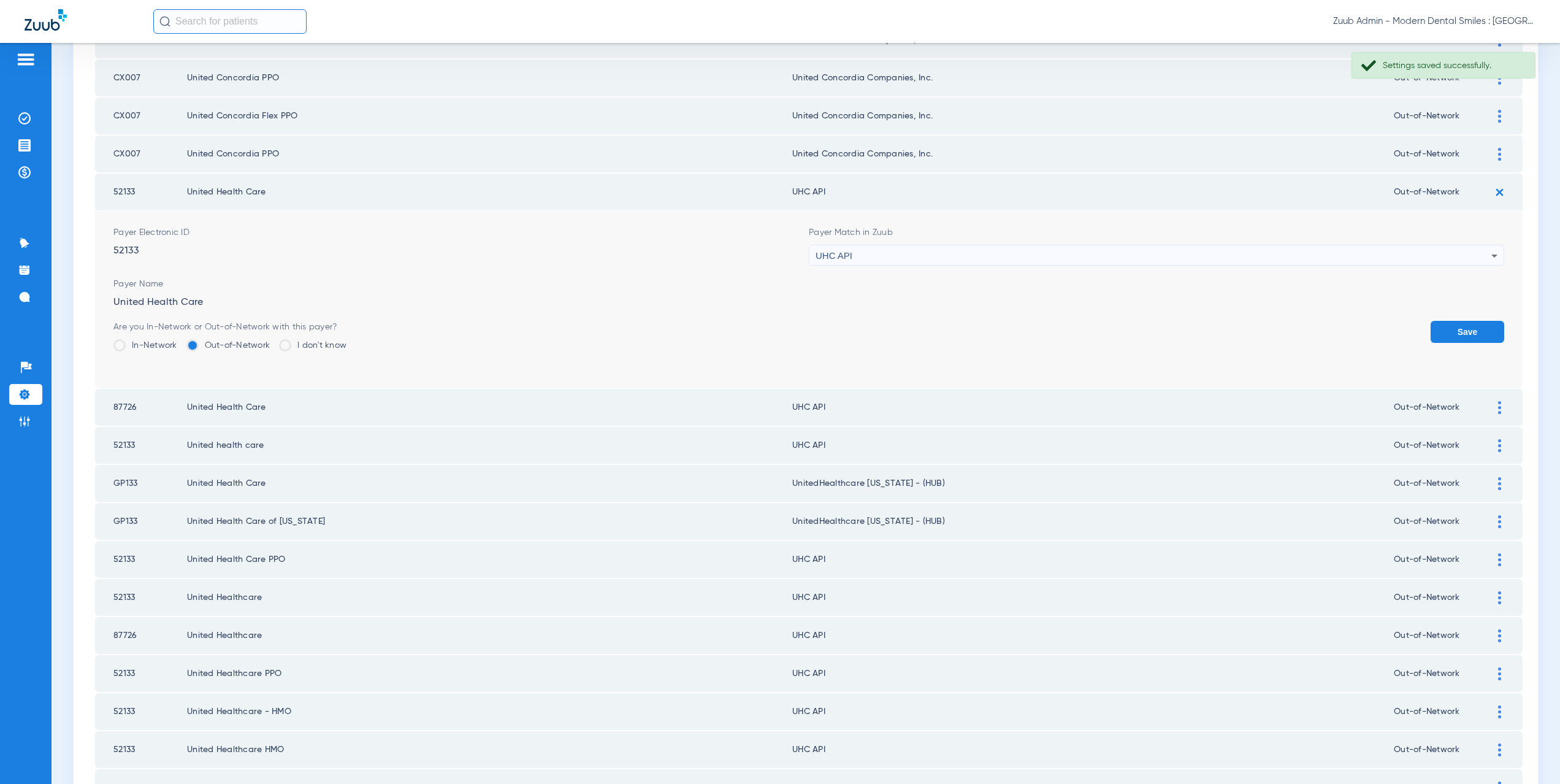
click at [862, 255] on div "UHC API" at bounding box center [1153, 255] width 676 height 21
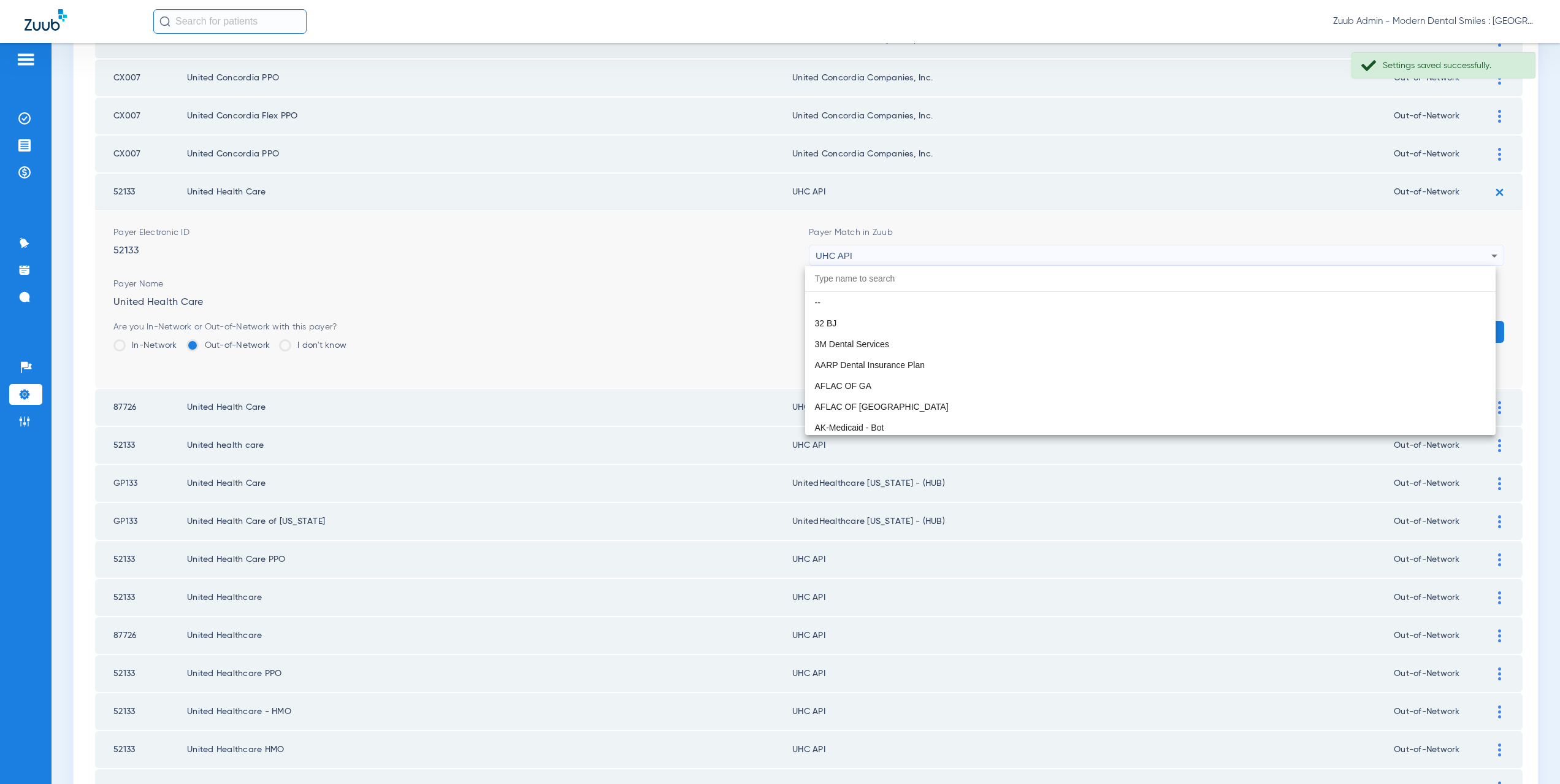
scroll to position [7530, 0]
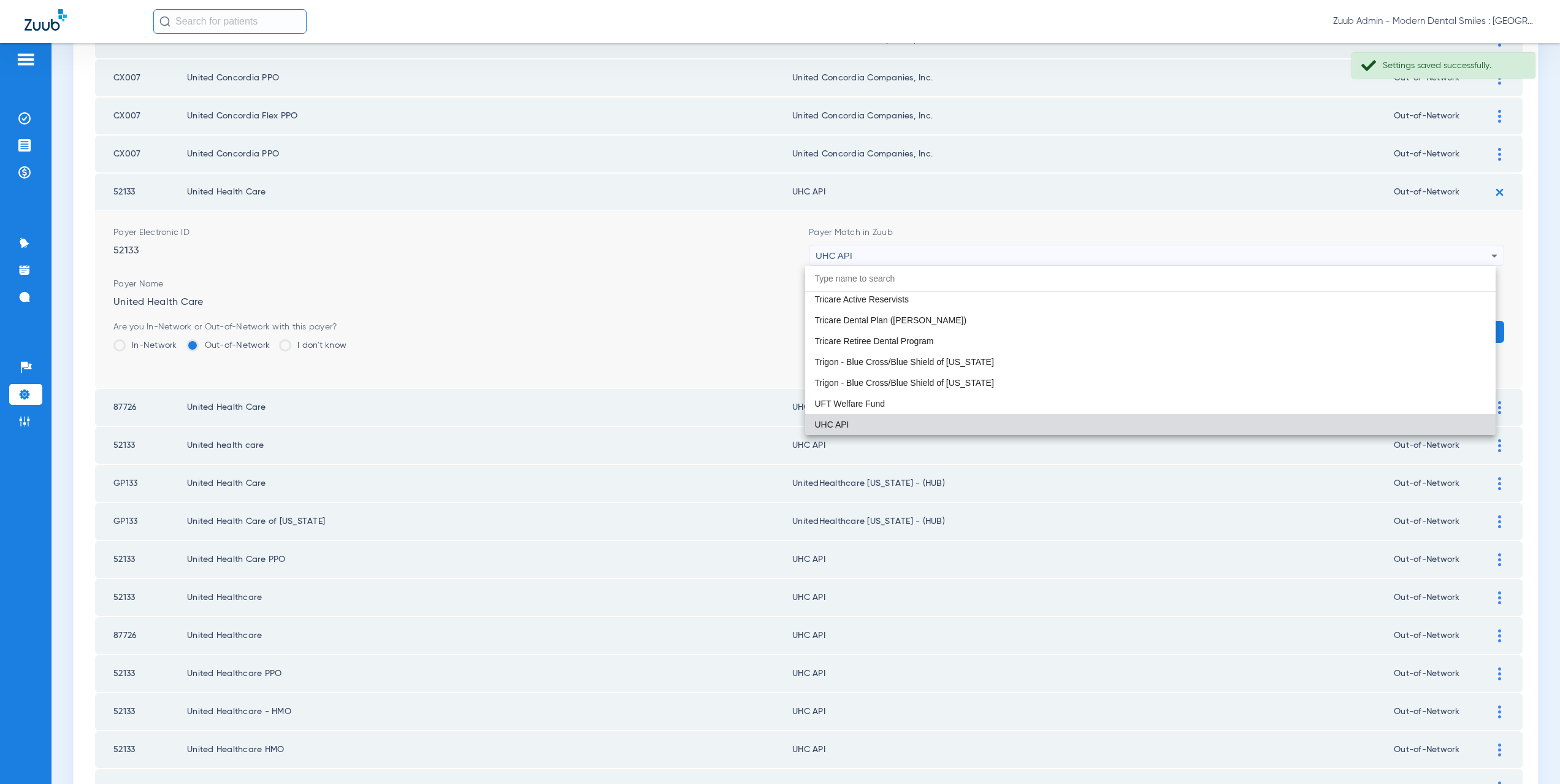
paste input "nited Healthcare"
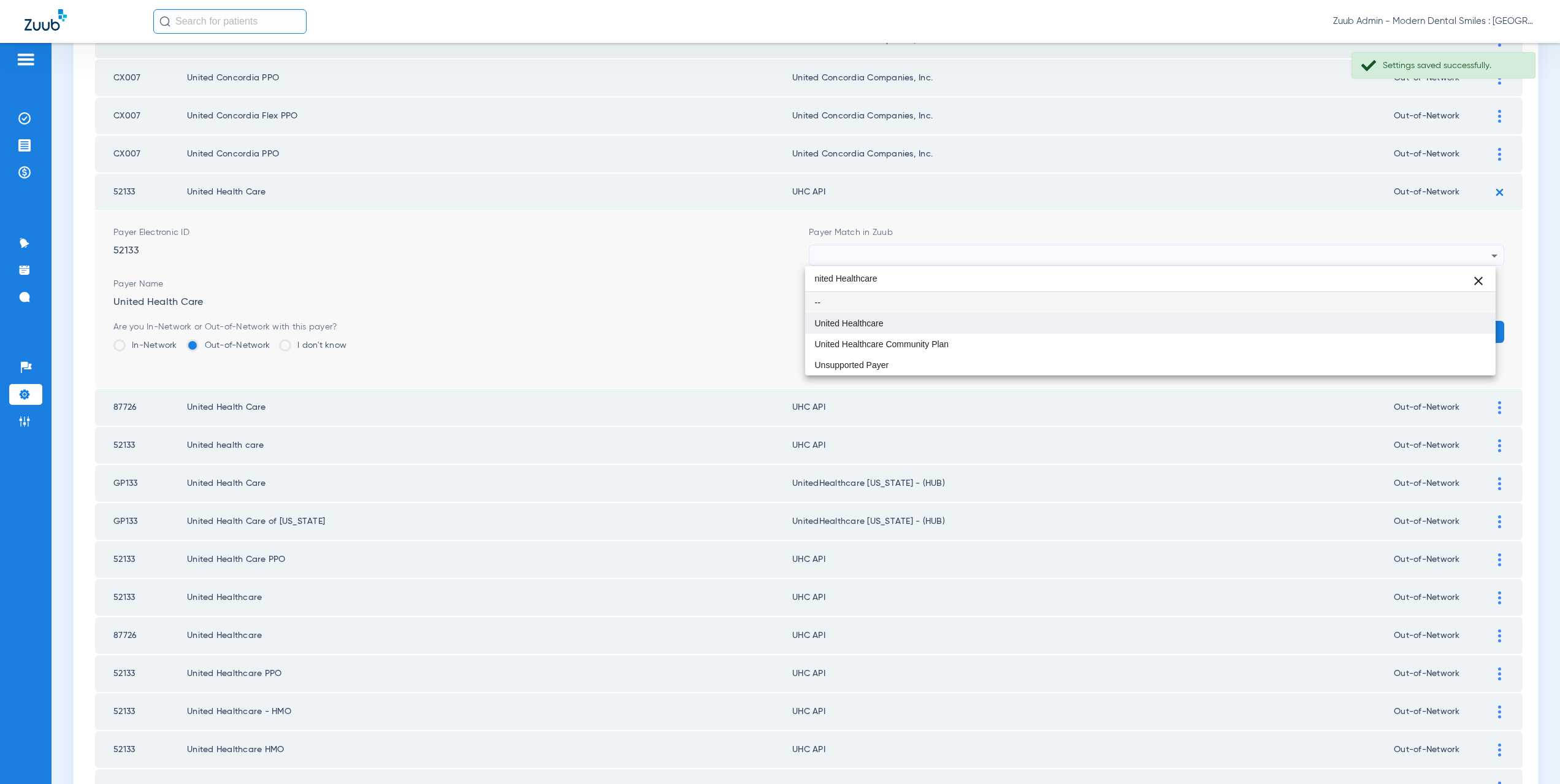
type input "nited Healthcare"
click at [881, 326] on span "United Healthcare" at bounding box center [849, 323] width 69 height 9
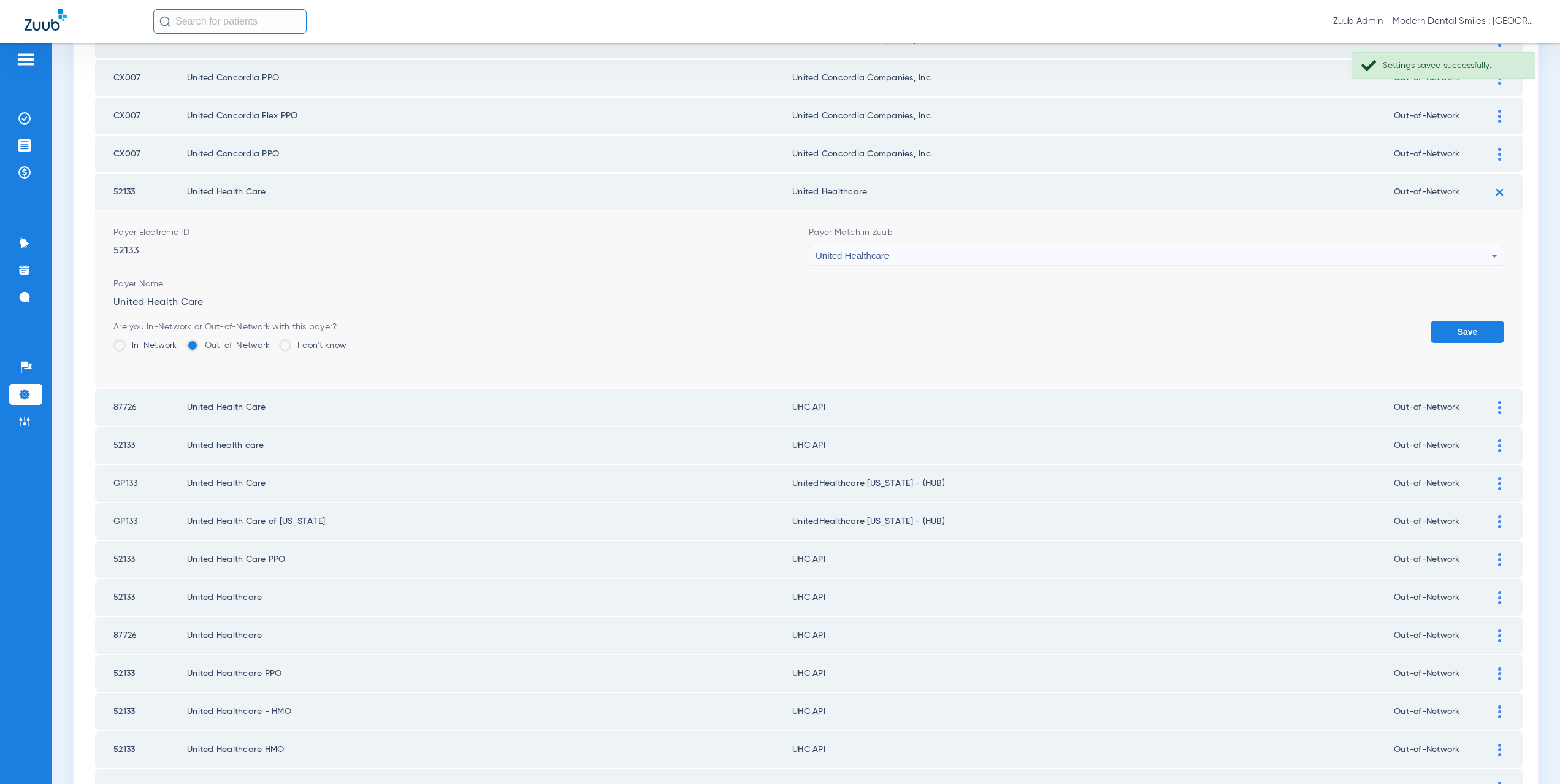
click at [1439, 334] on button "Save" at bounding box center [1467, 331] width 73 height 22
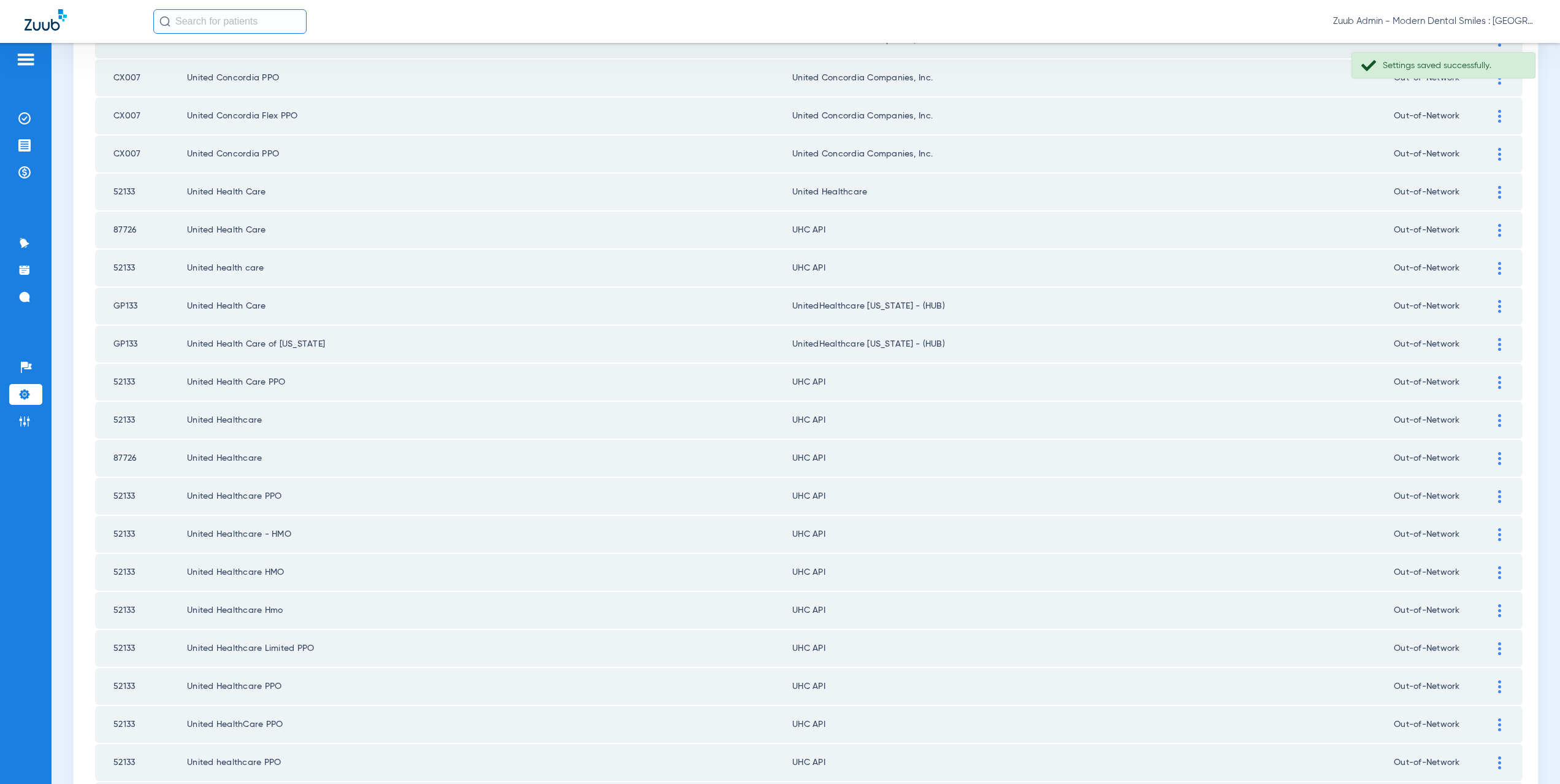
click at [1489, 230] on div at bounding box center [1500, 230] width 21 height 13
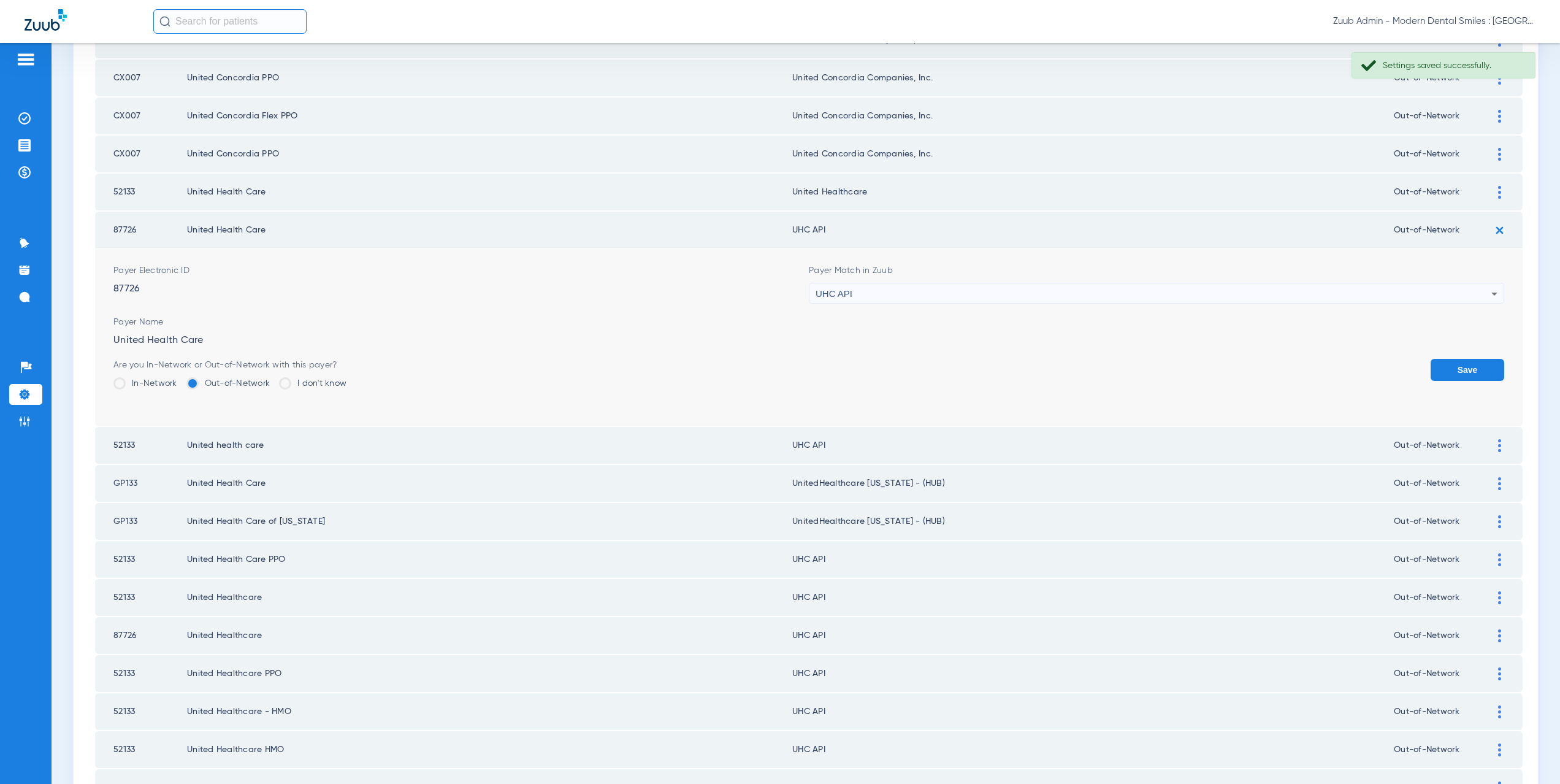
click at [891, 296] on div "UHC API" at bounding box center [1153, 293] width 676 height 21
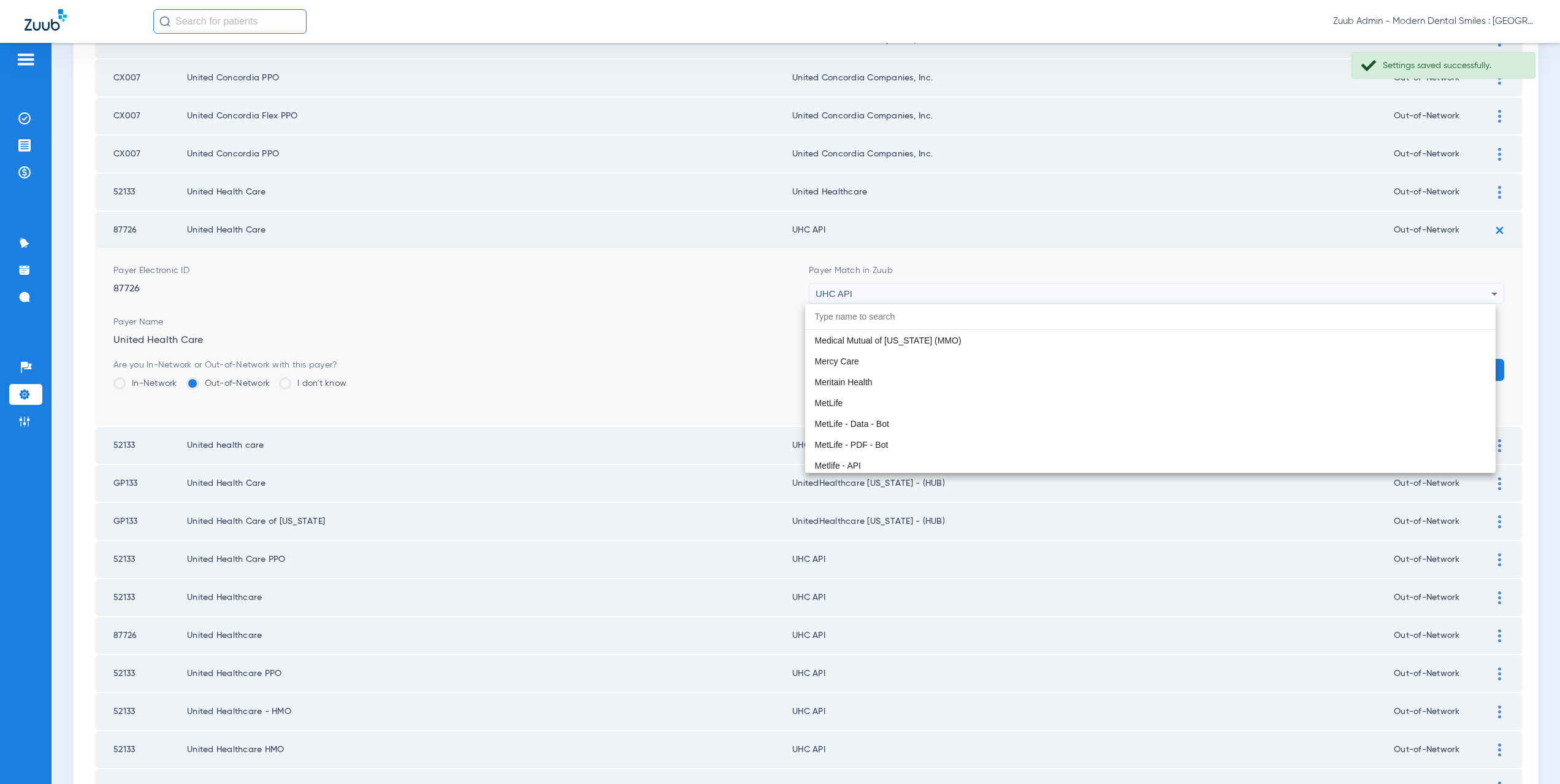
paste input "nited Healthcare"
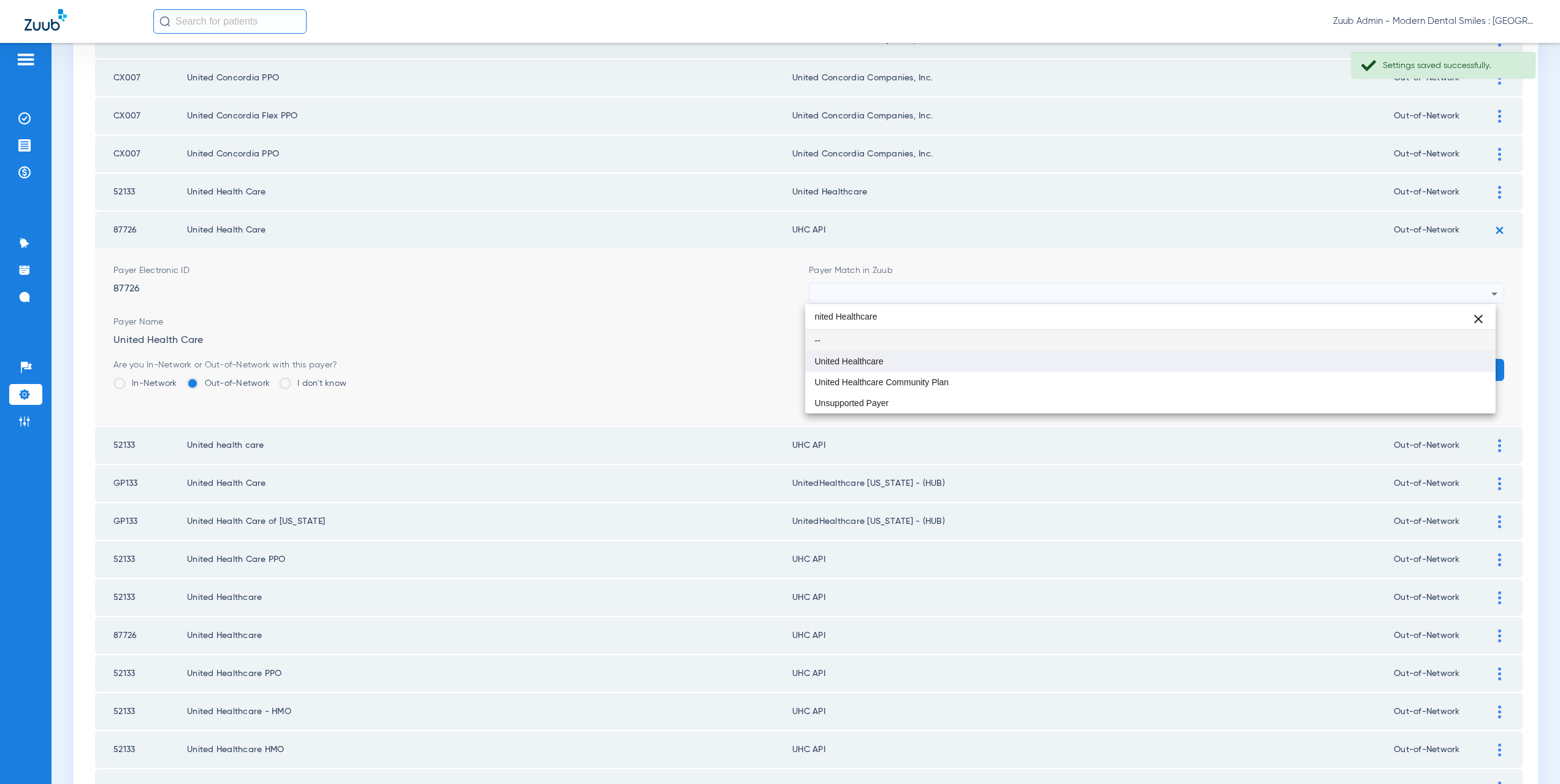
type input "nited Healthcare"
drag, startPoint x: 897, startPoint y: 367, endPoint x: 1186, endPoint y: 373, distance: 289.1
click at [897, 367] on mat-option "United Healthcare" at bounding box center [1151, 361] width 691 height 21
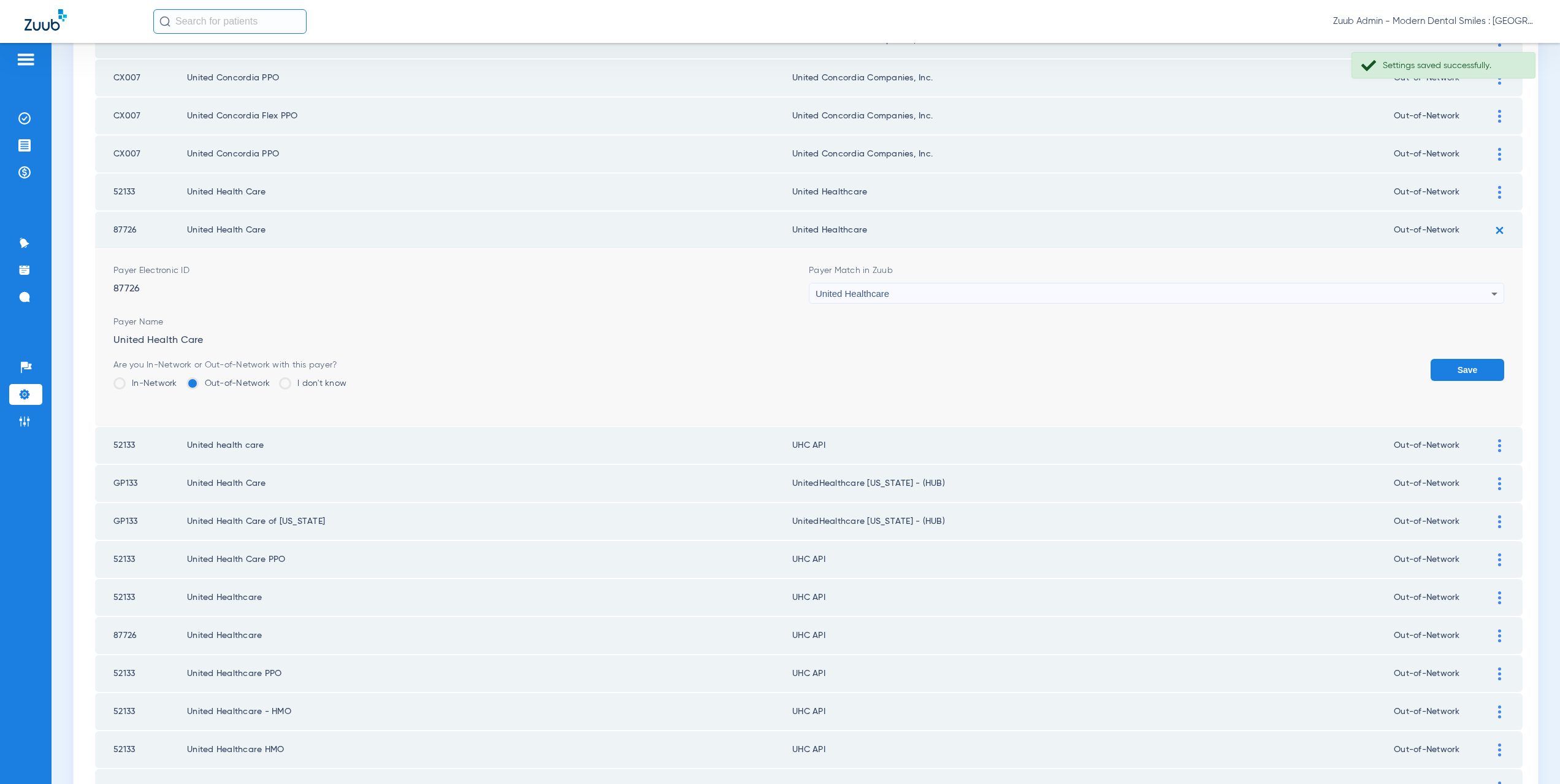
click at [1467, 367] on button "Save" at bounding box center [1467, 369] width 73 height 22
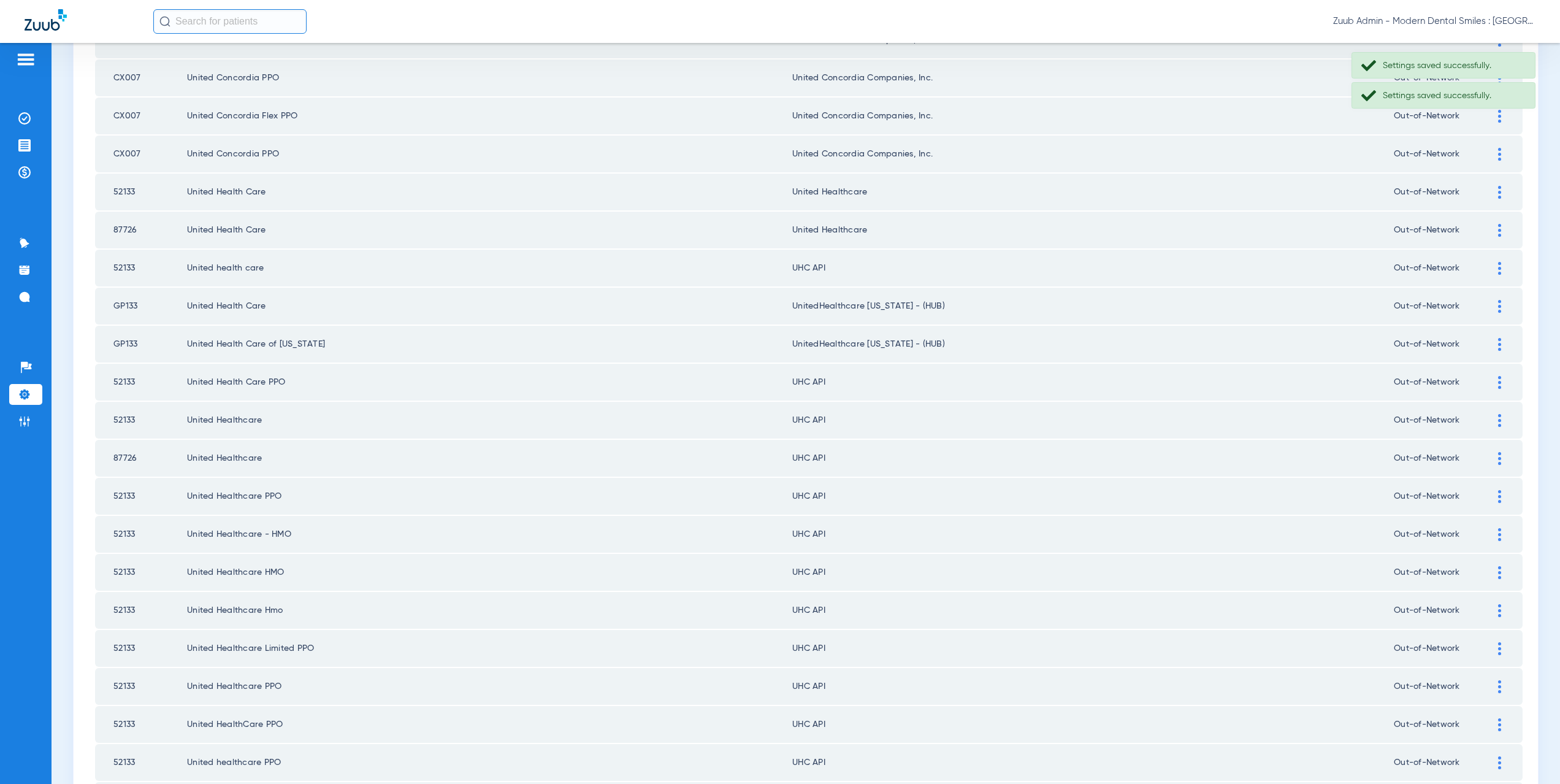
click at [1498, 266] on img at bounding box center [1500, 268] width 3 height 13
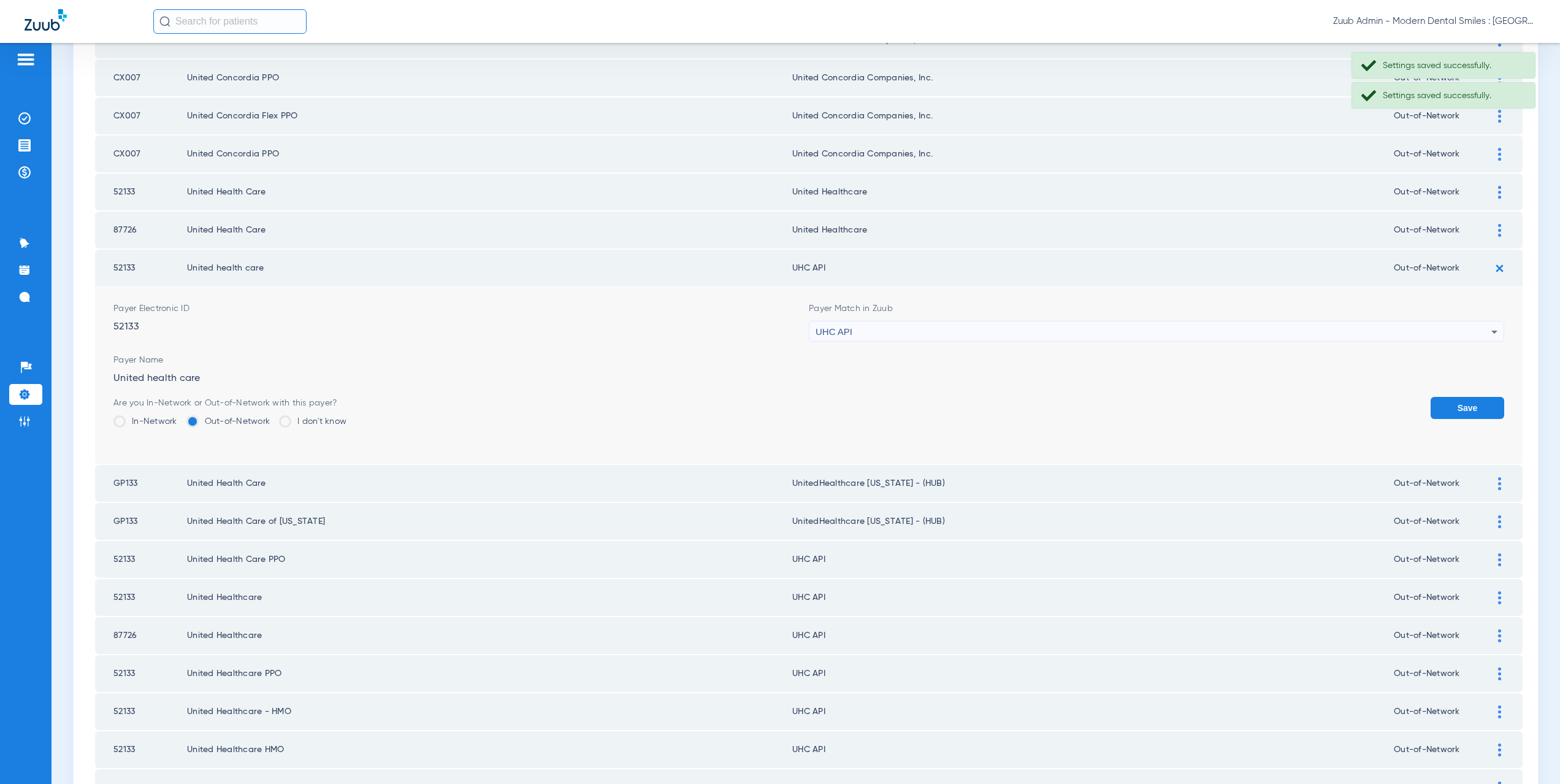
click at [907, 336] on div "UHC API" at bounding box center [1153, 331] width 676 height 21
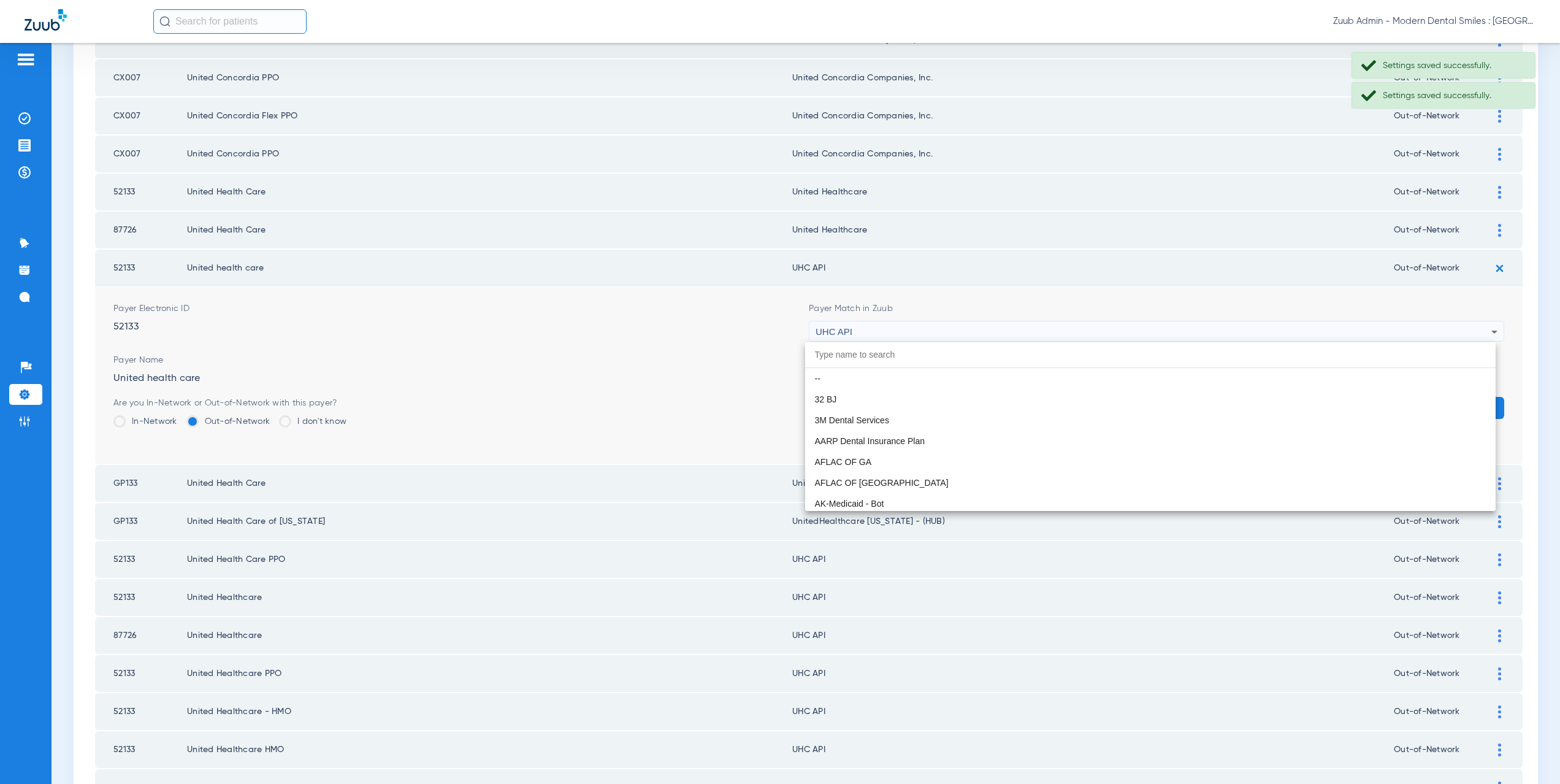
scroll to position [7530, 0]
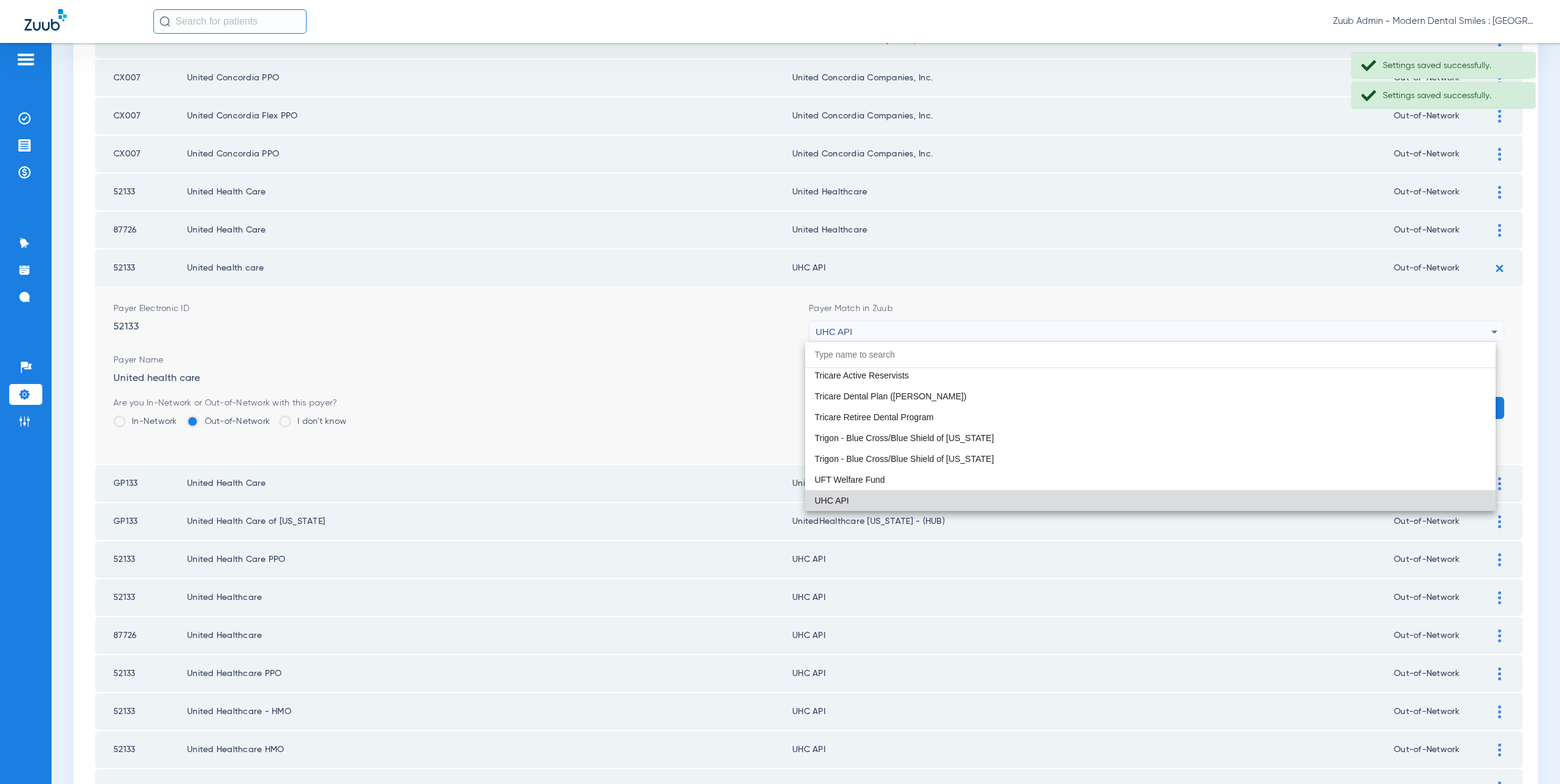
paste input "nited Healthcare"
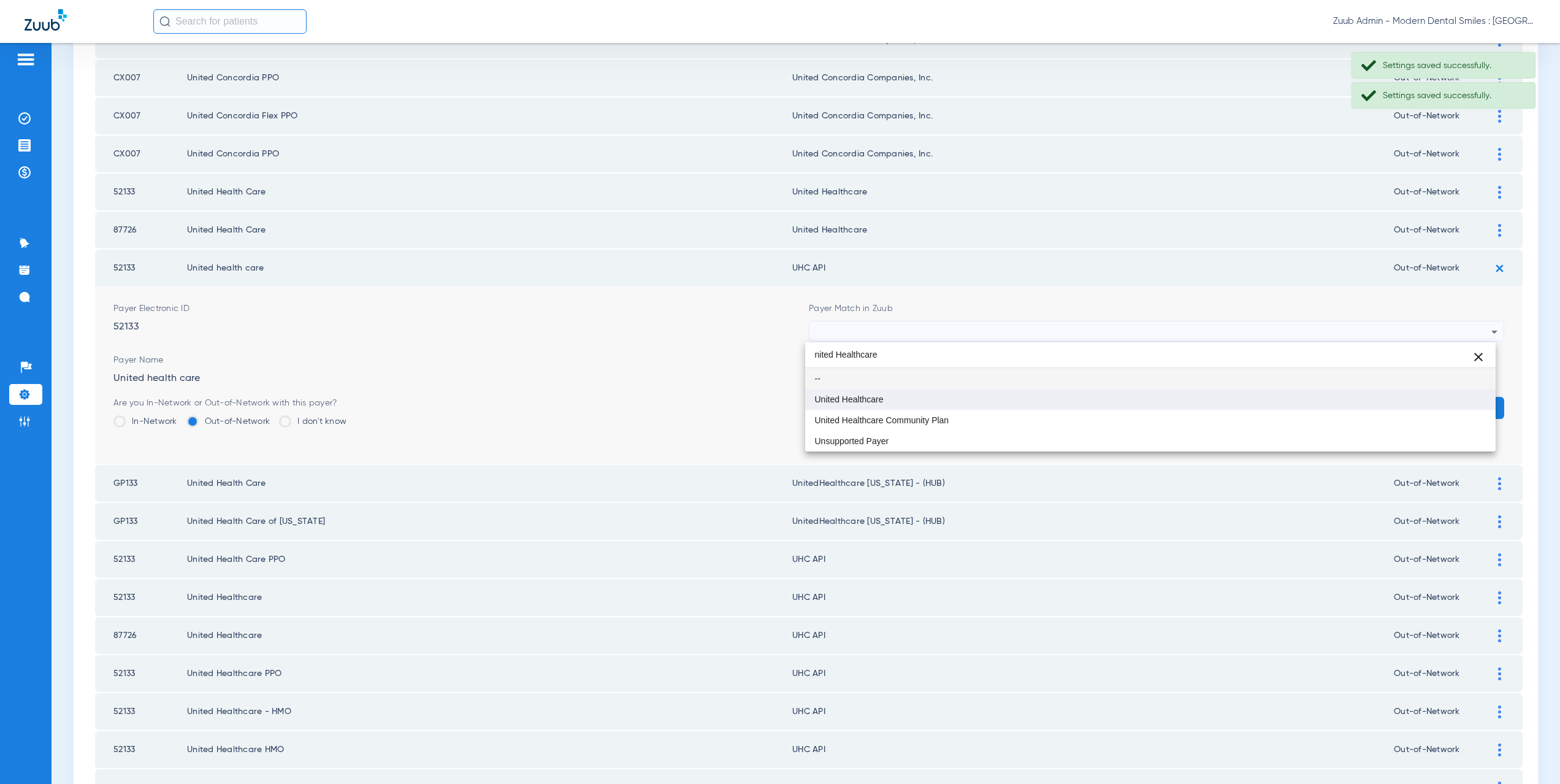
type input "nited Healthcare"
click at [902, 402] on mat-option "United Healthcare" at bounding box center [1151, 399] width 691 height 21
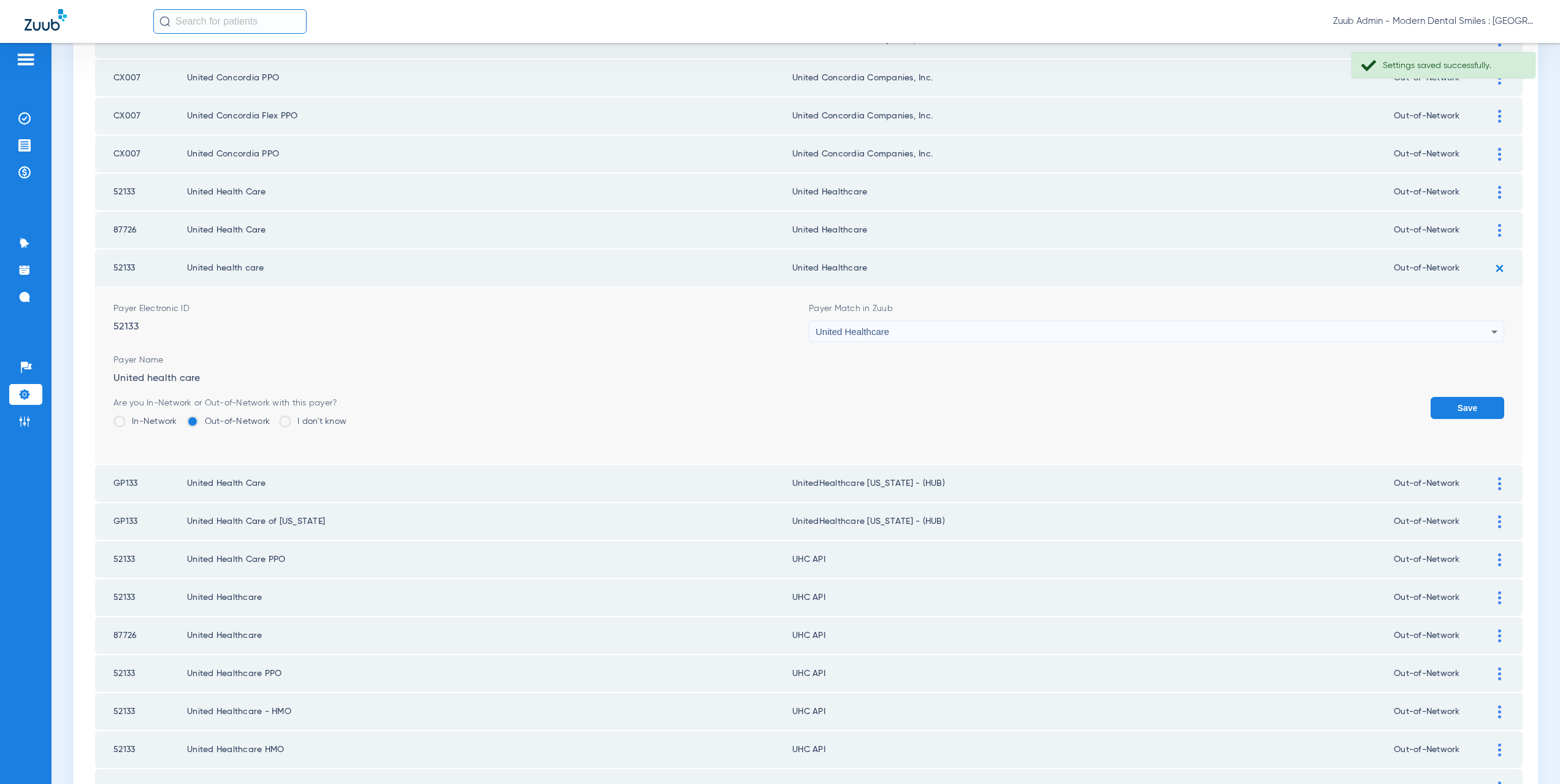
click at [1449, 409] on button "Save" at bounding box center [1467, 407] width 73 height 22
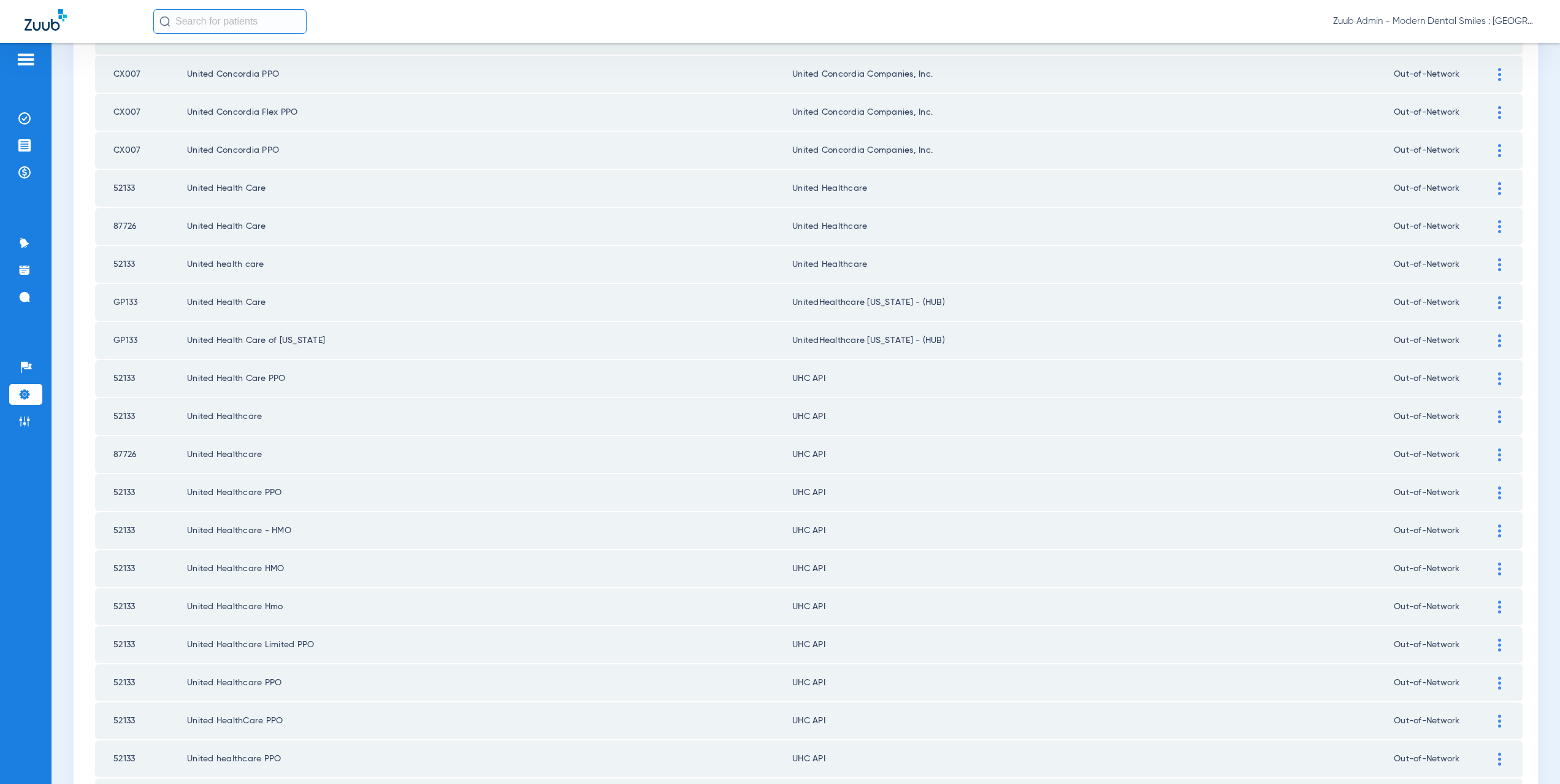
scroll to position [893, 0]
click at [1489, 375] on div at bounding box center [1500, 377] width 21 height 13
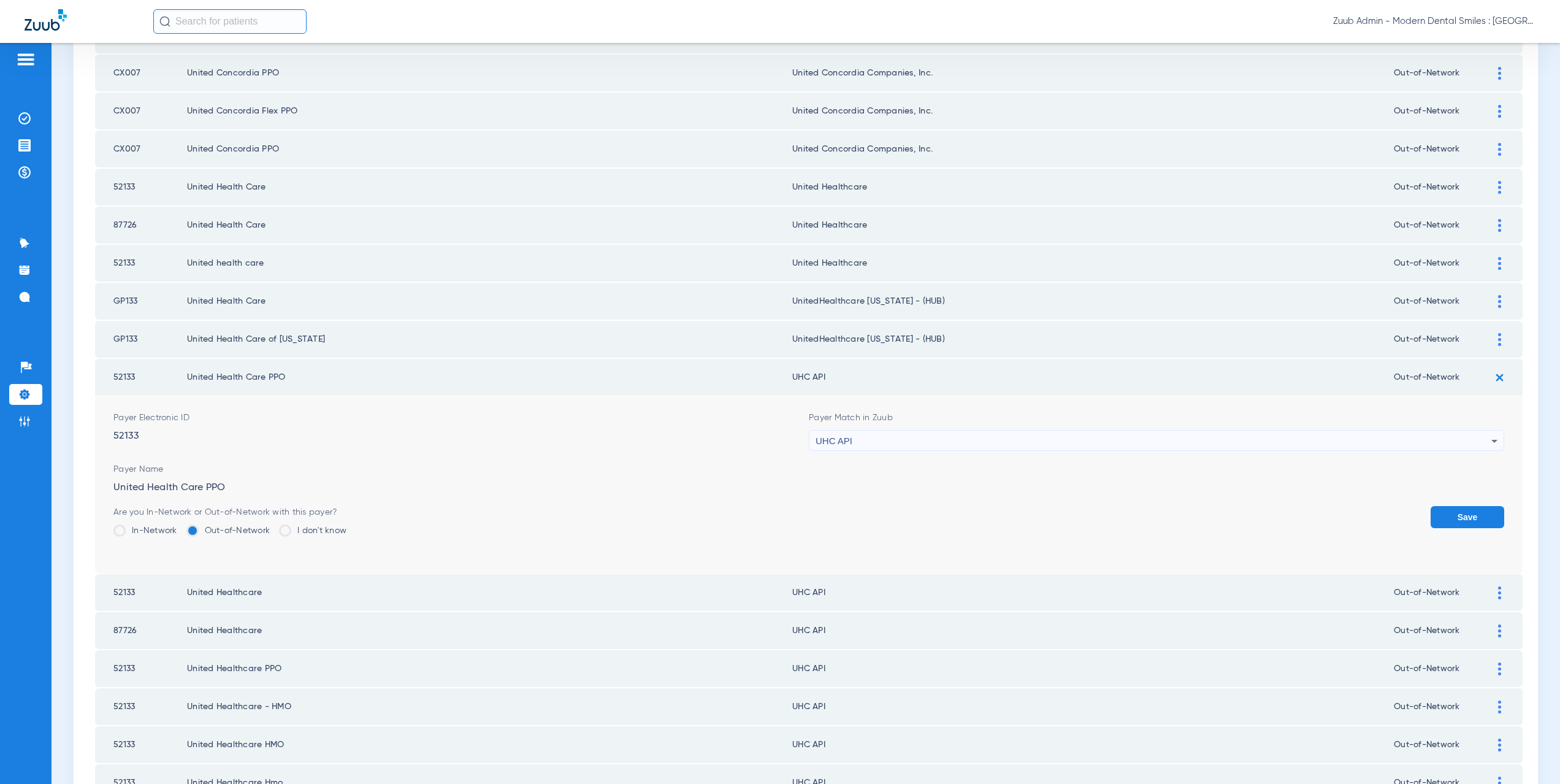
click at [828, 444] on span "UHC API" at bounding box center [834, 440] width 37 height 11
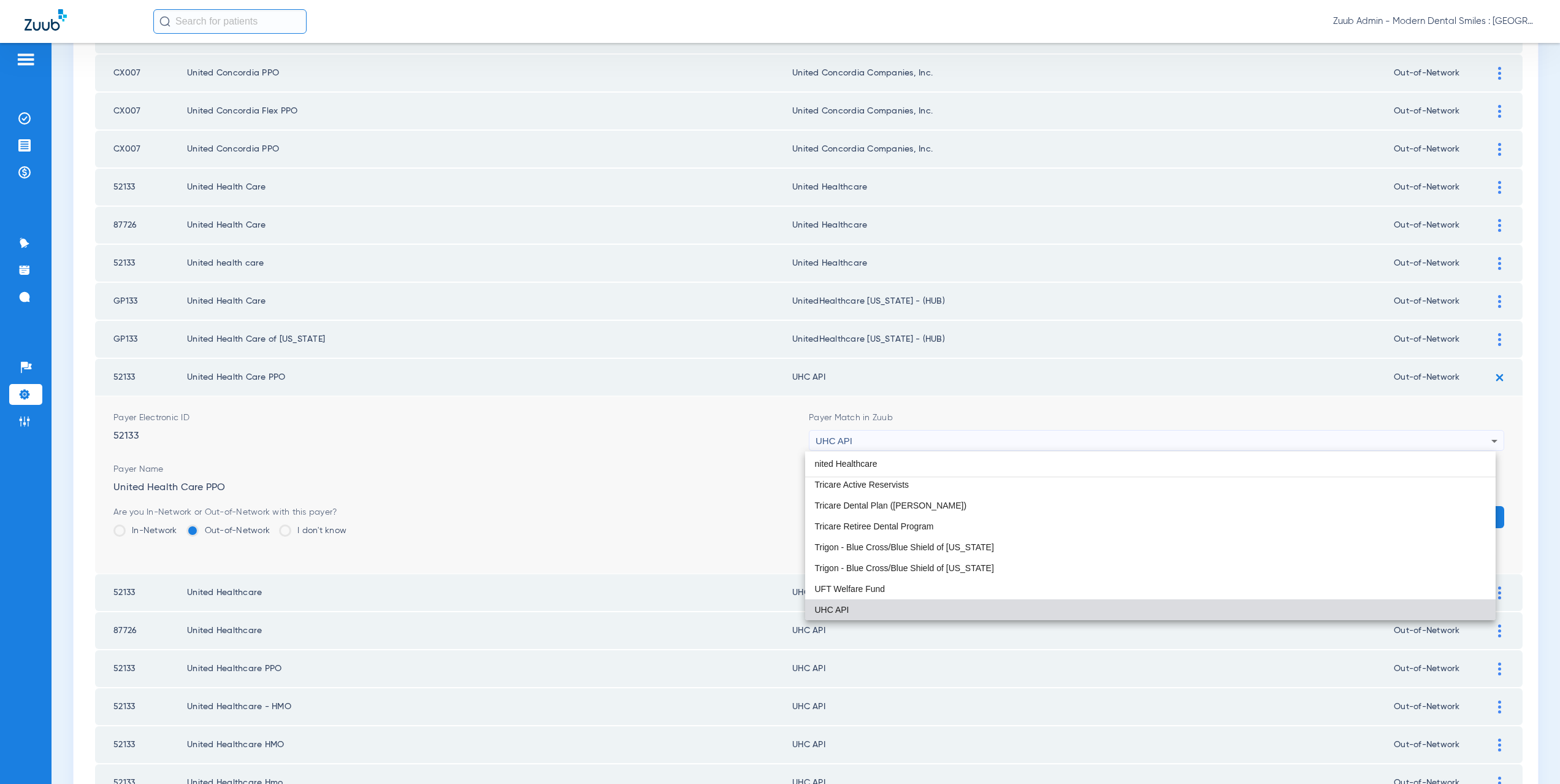
scroll to position [0, 0]
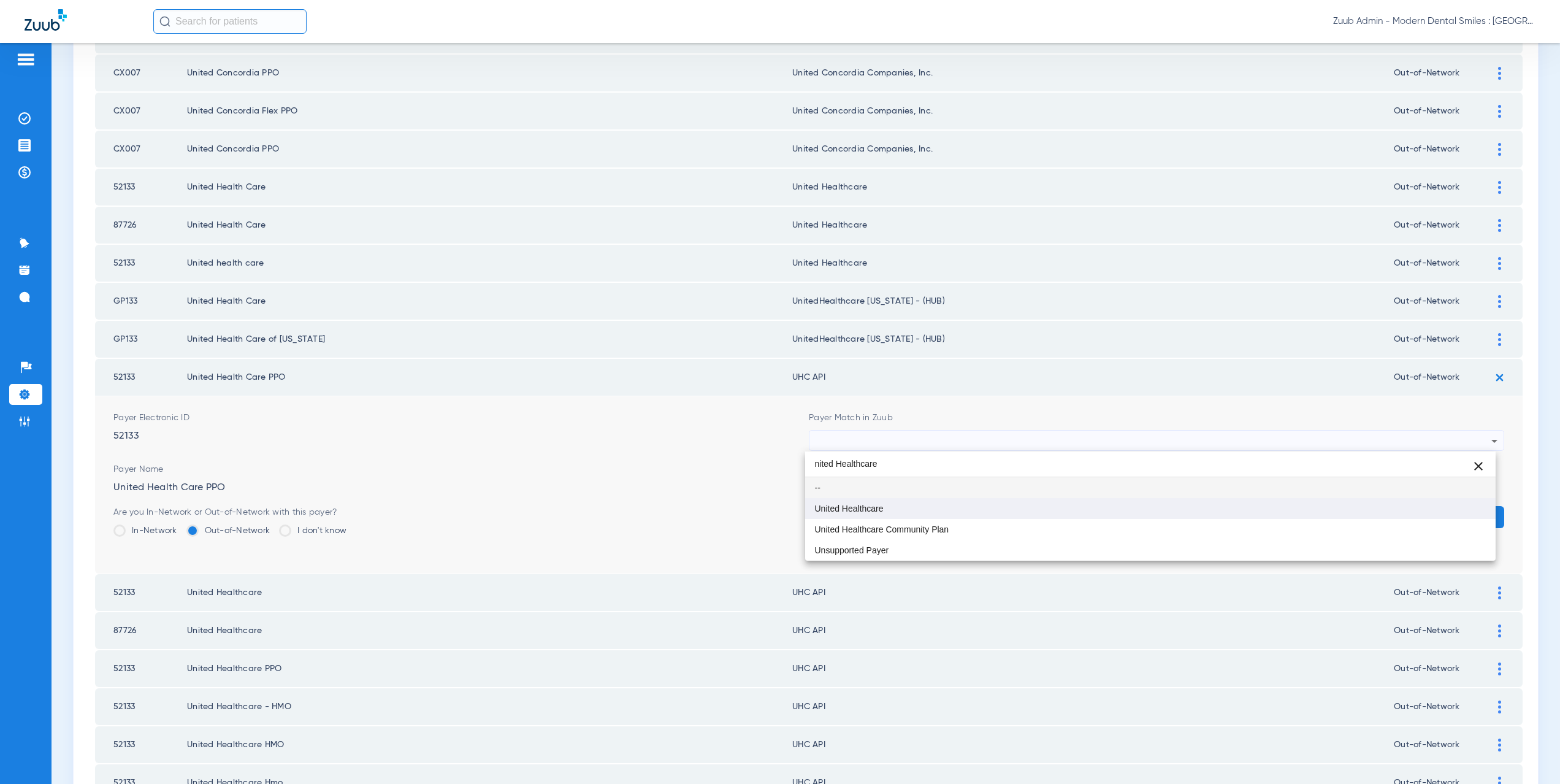
type input "nited Healthcare"
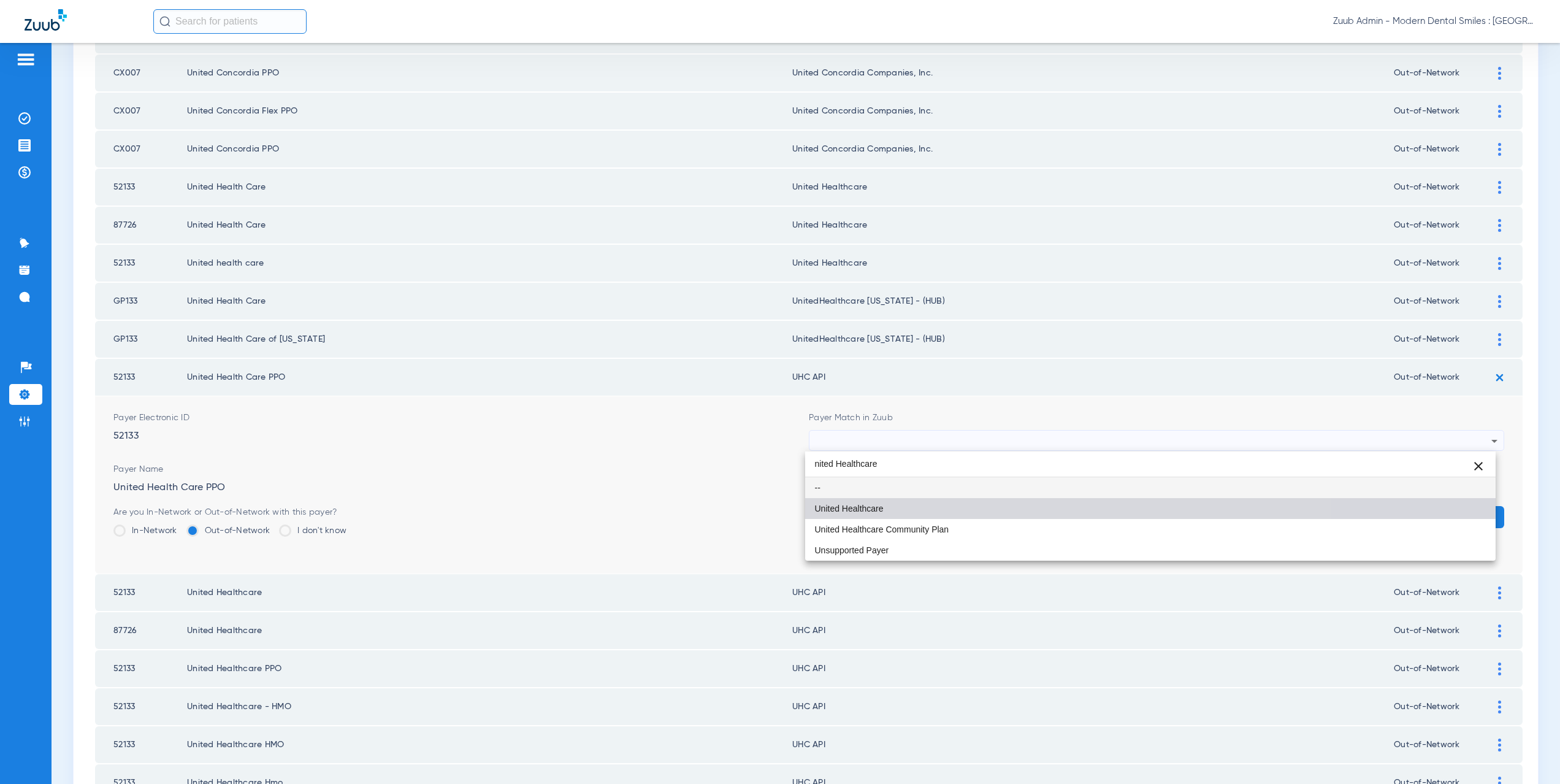
click at [867, 503] on mat-option "United Healthcare" at bounding box center [1151, 508] width 691 height 21
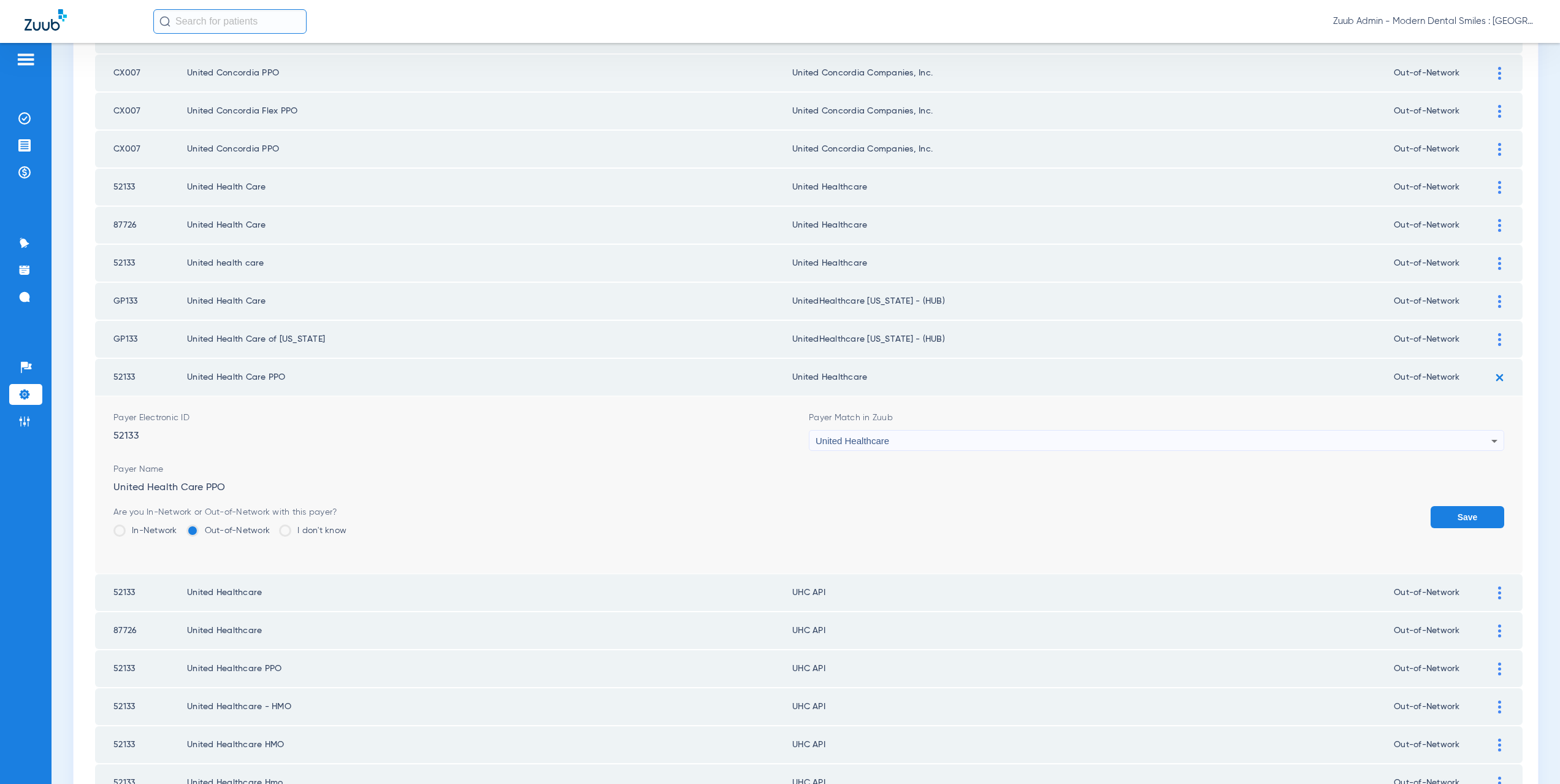
click at [1471, 510] on button "Save" at bounding box center [1467, 516] width 73 height 22
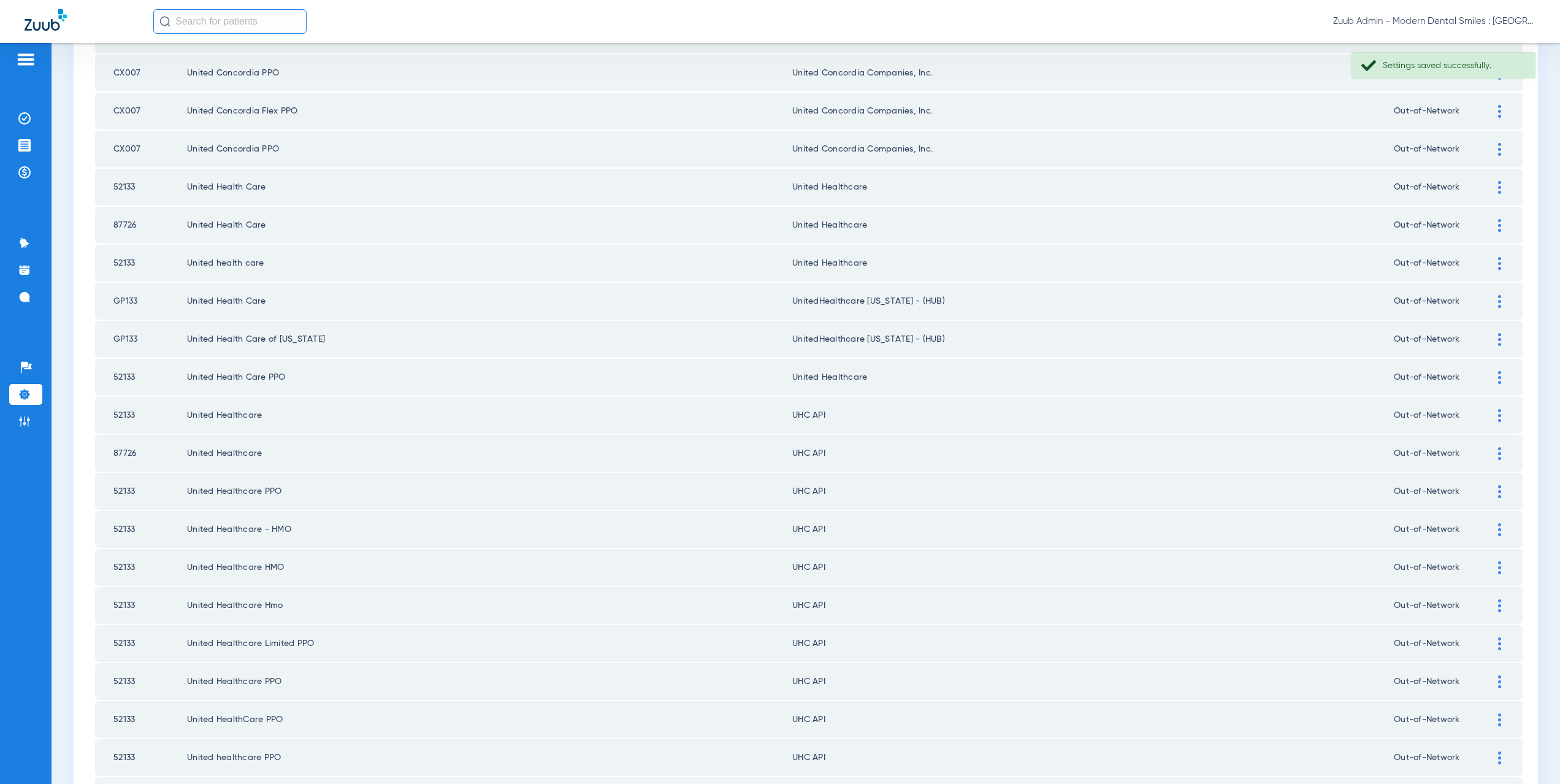
click at [1493, 410] on div at bounding box center [1500, 415] width 21 height 13
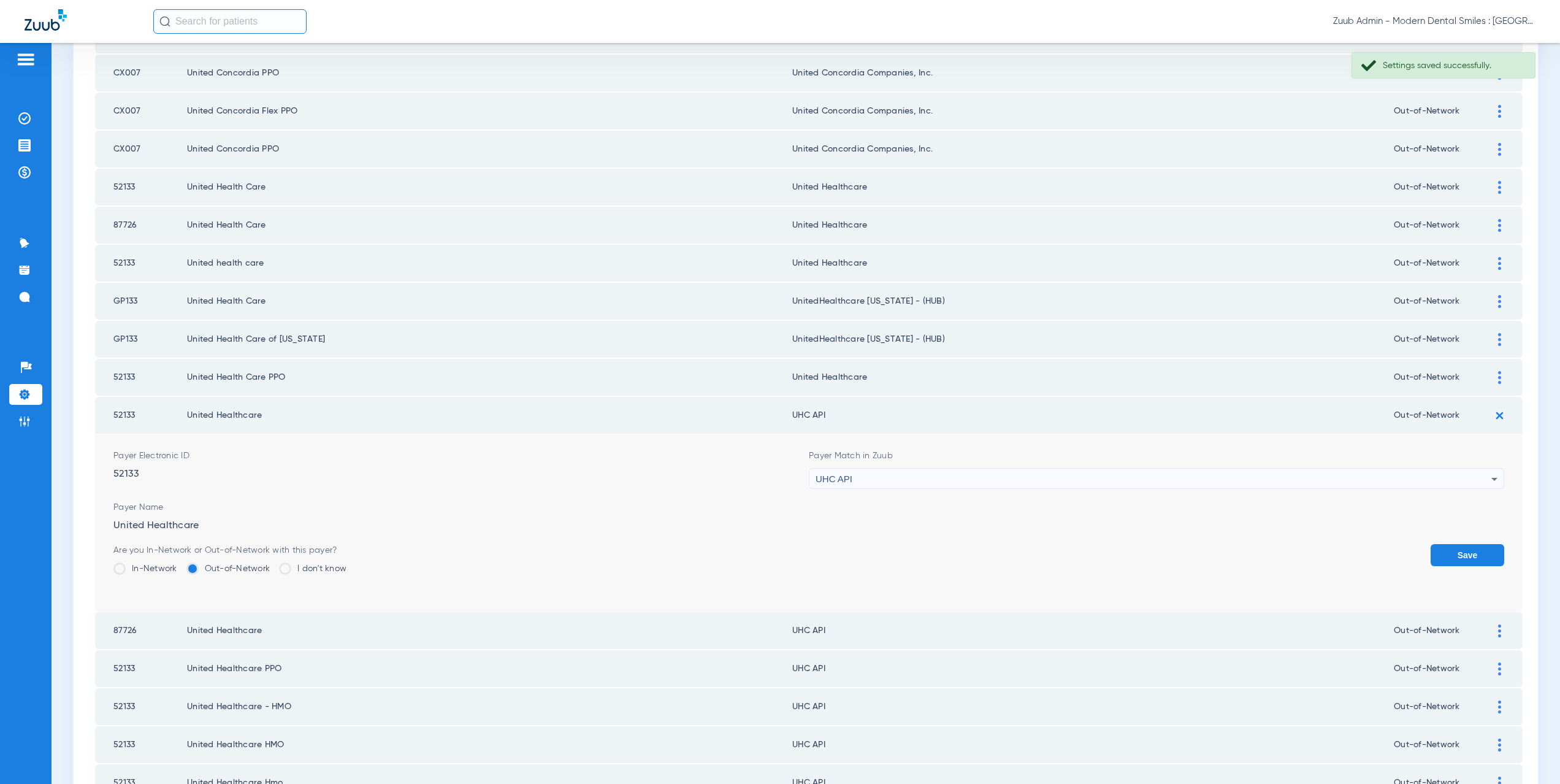
click at [885, 480] on div "UHC API" at bounding box center [1153, 478] width 676 height 21
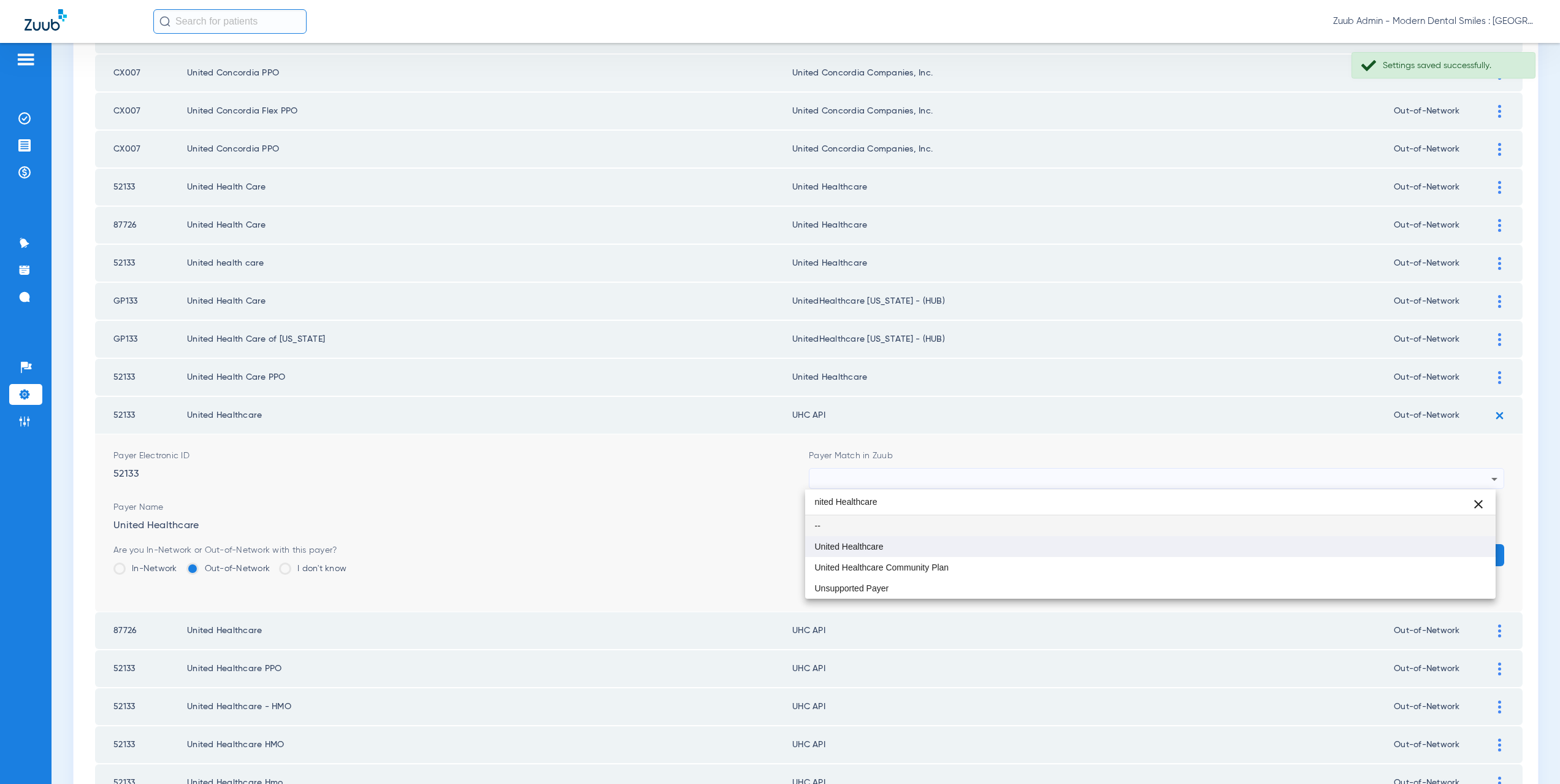
type input "nited Healthcare"
click at [892, 542] on mat-option "United Healthcare" at bounding box center [1151, 546] width 691 height 21
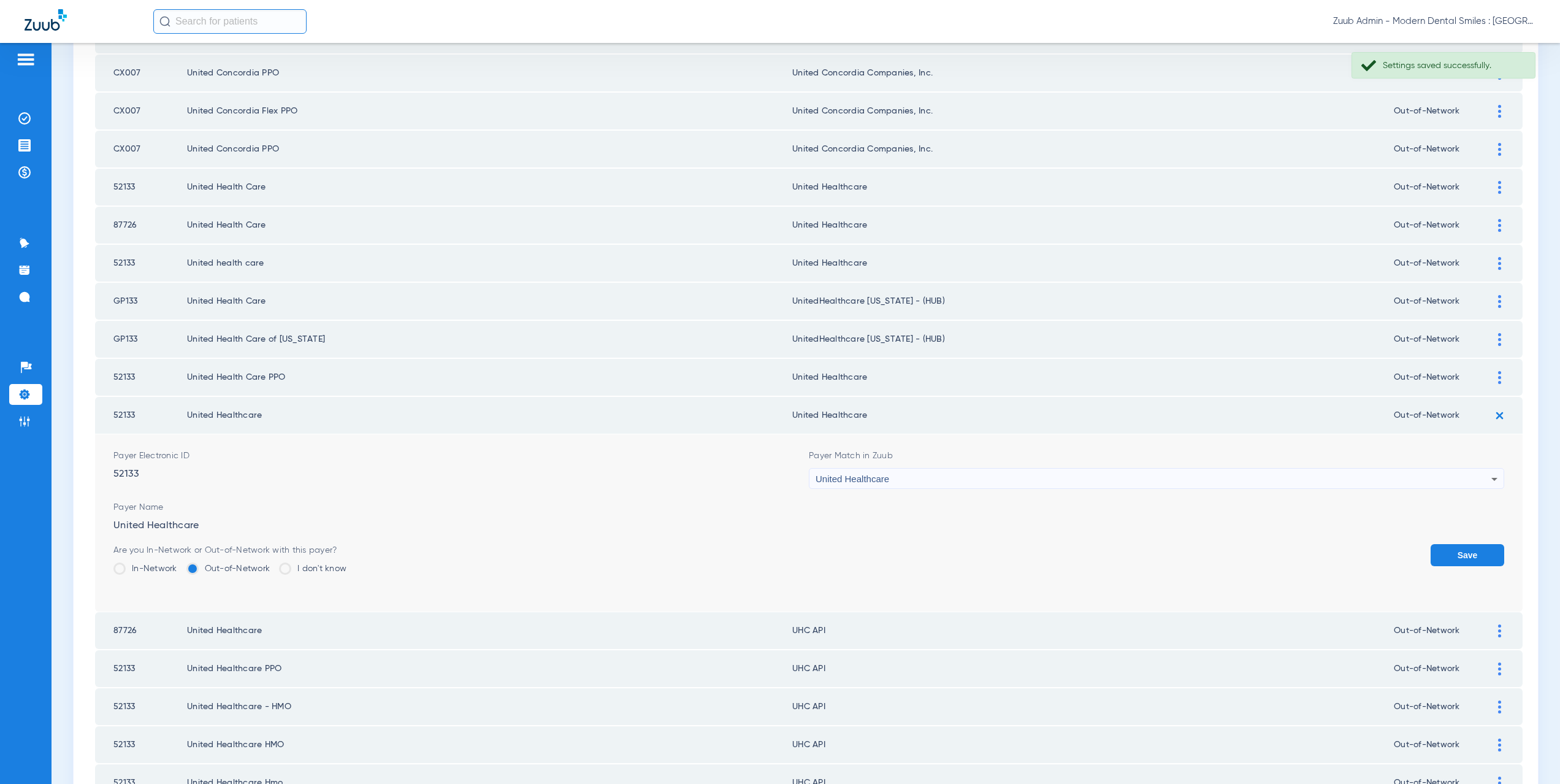
click at [1443, 549] on button "Save" at bounding box center [1467, 554] width 73 height 22
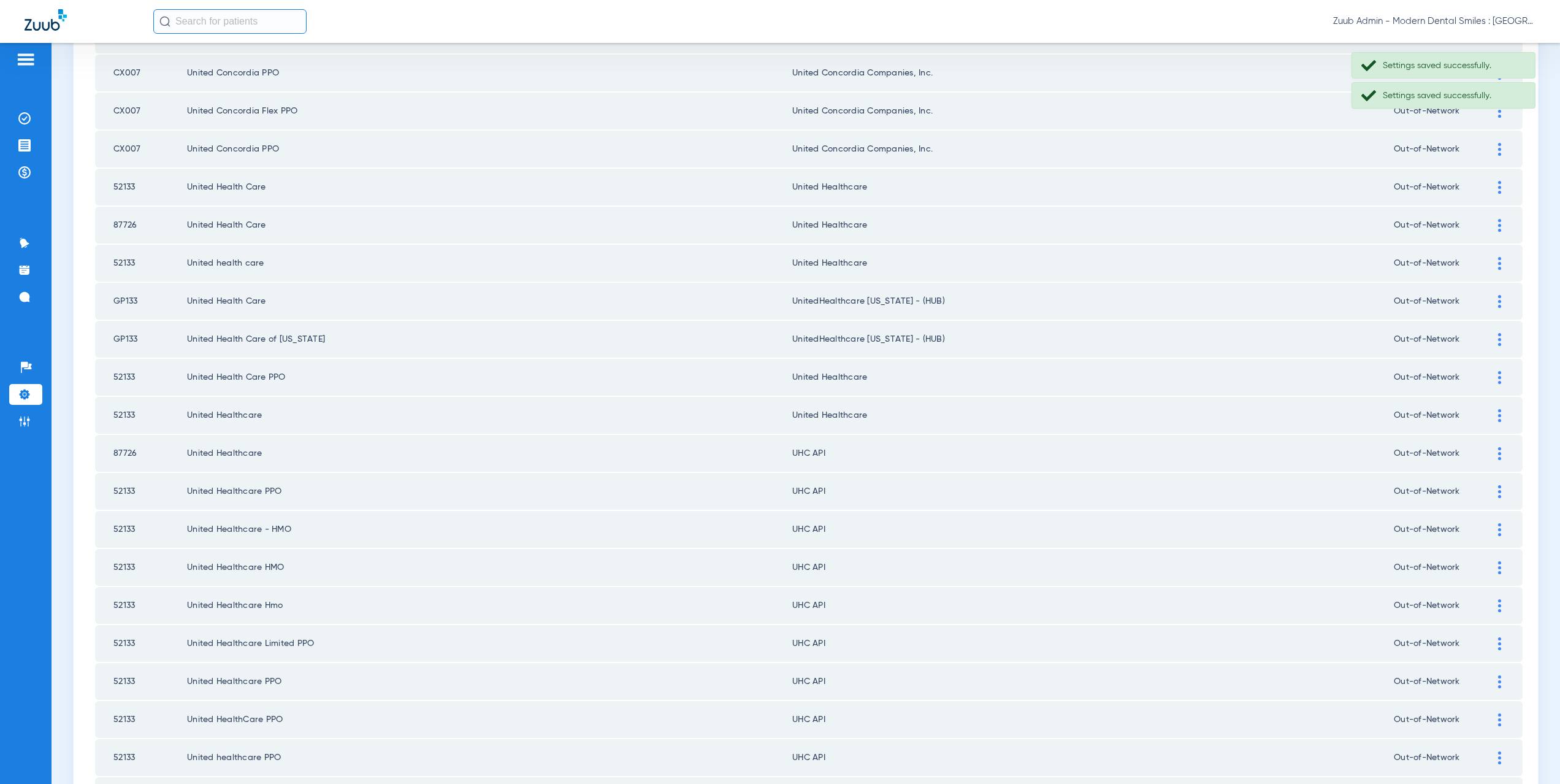
click at [1489, 456] on div at bounding box center [1500, 453] width 21 height 13
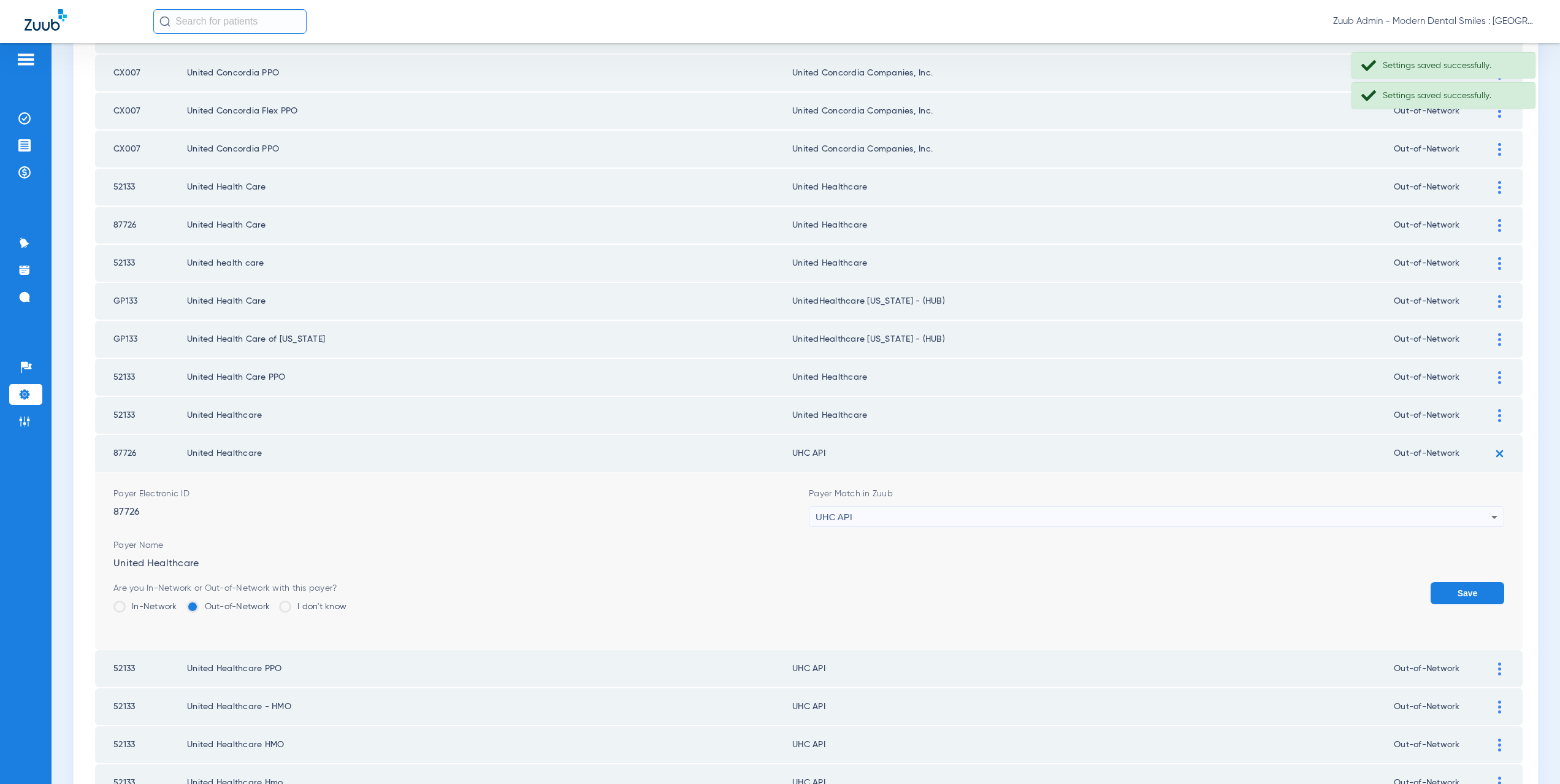
click at [898, 511] on div "UHC API" at bounding box center [1153, 516] width 676 height 21
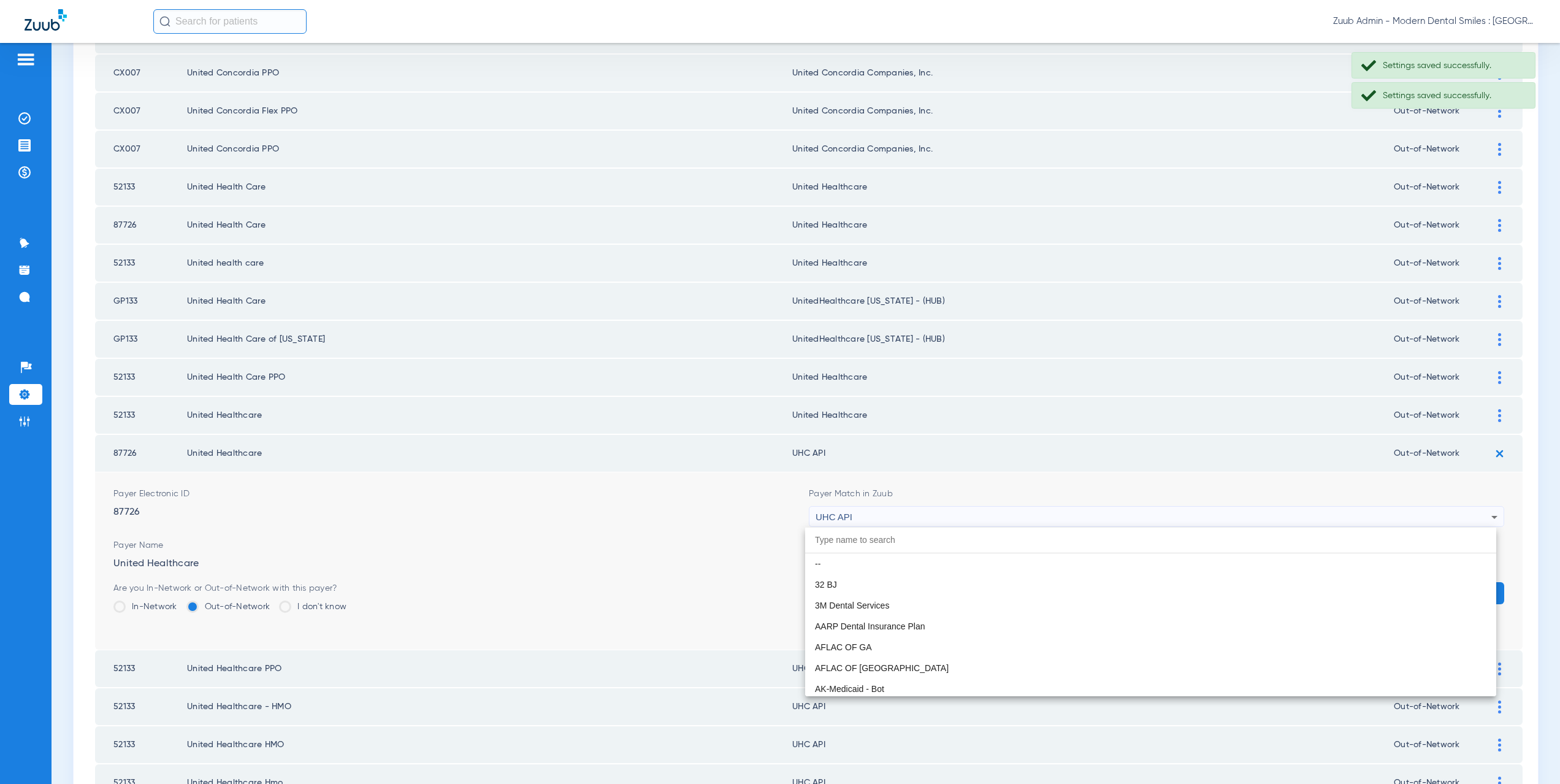
scroll to position [7530, 0]
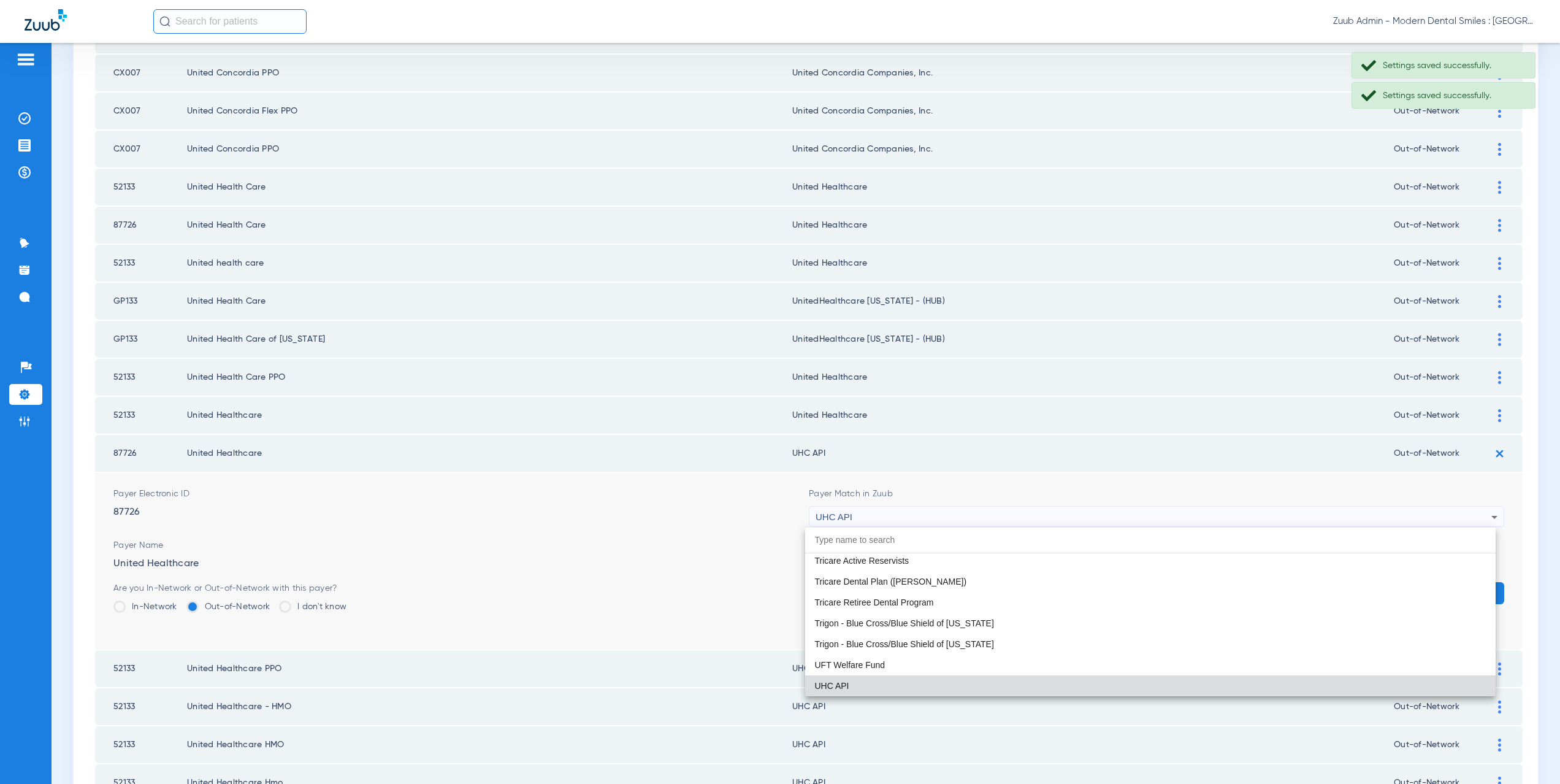
paste input "nited Healthcare"
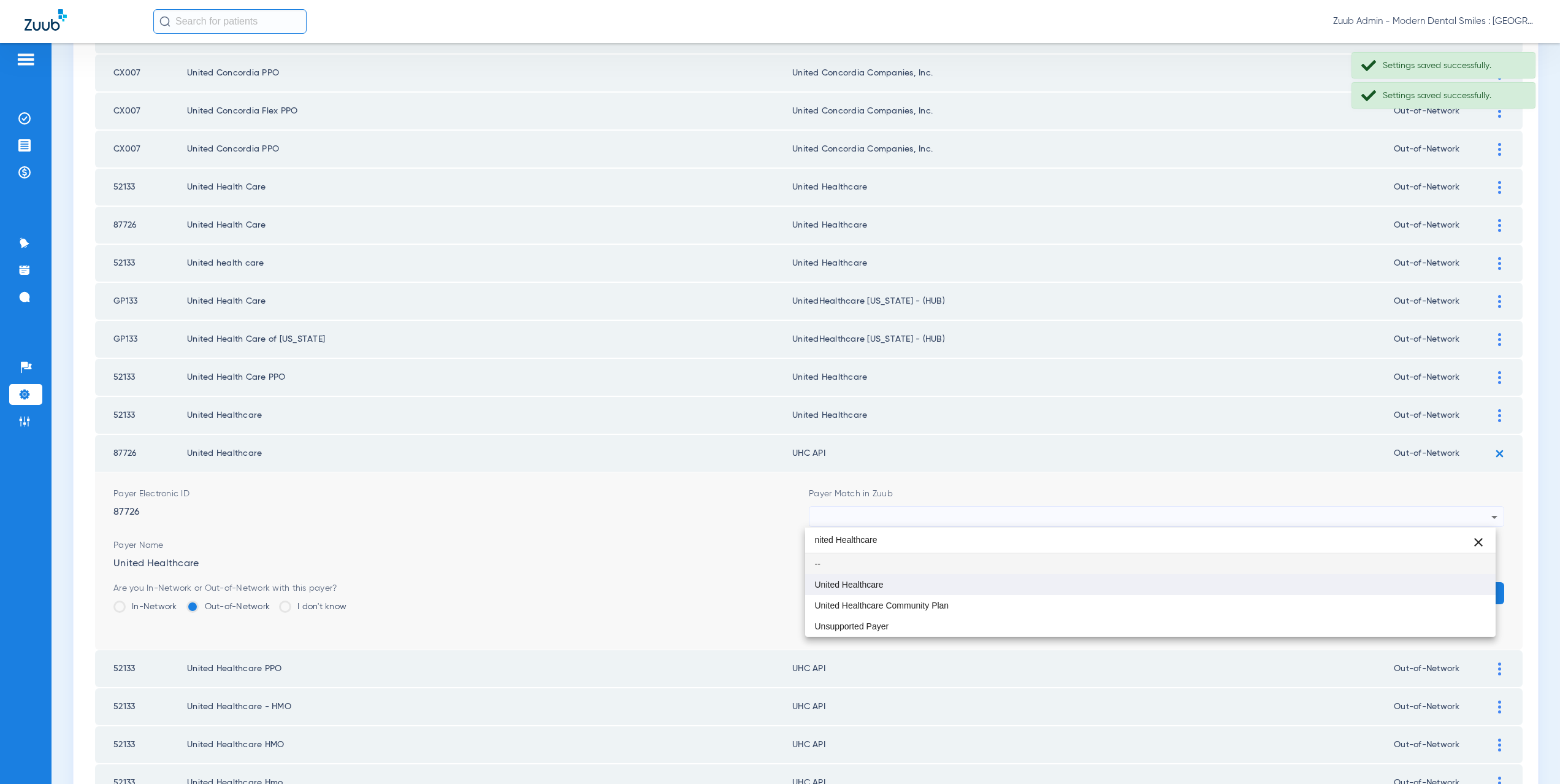
type input "nited Healthcare"
click at [892, 592] on mat-option "United Healthcare" at bounding box center [1151, 584] width 691 height 21
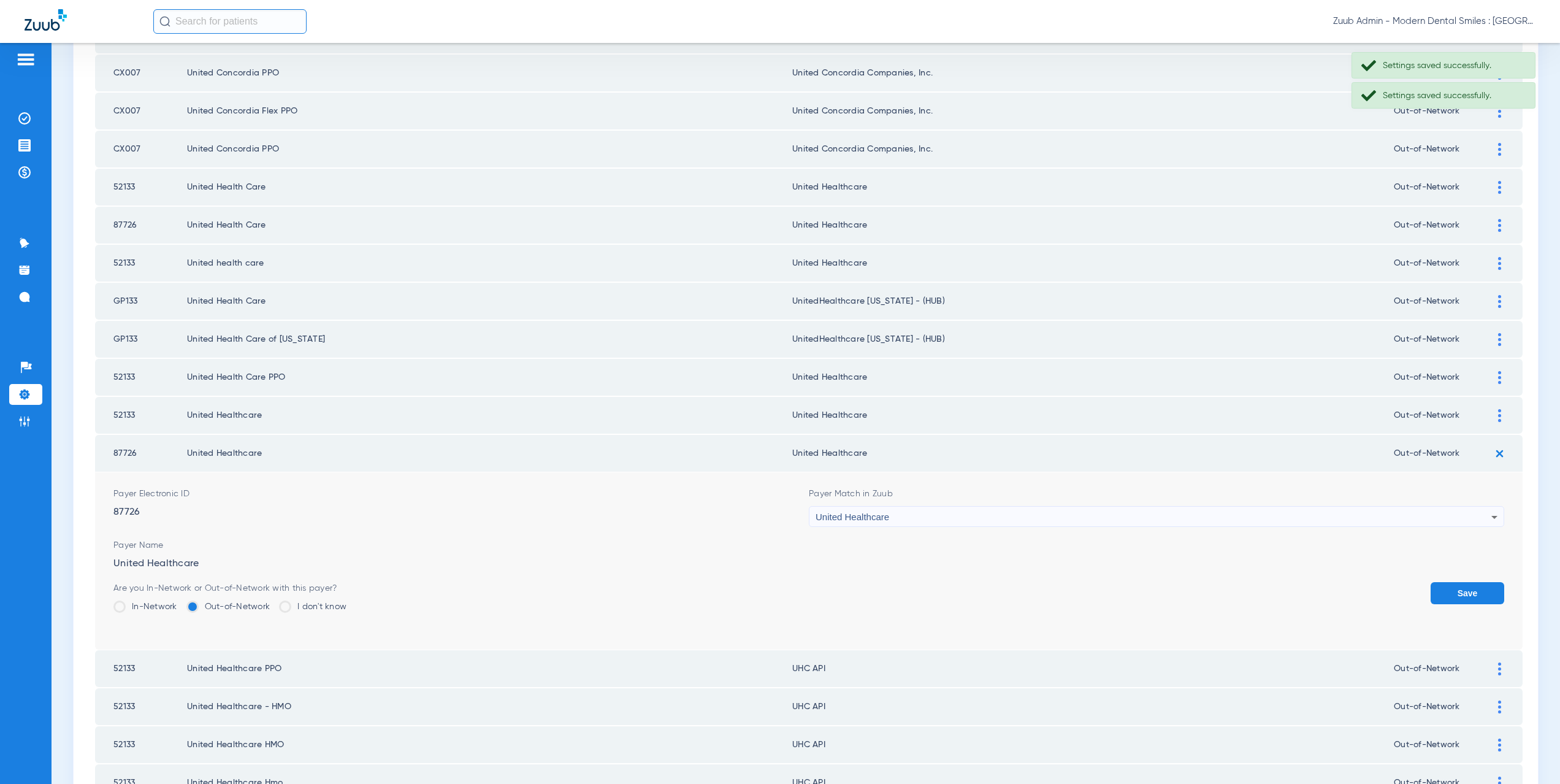
click at [1464, 591] on button "Save" at bounding box center [1467, 593] width 73 height 22
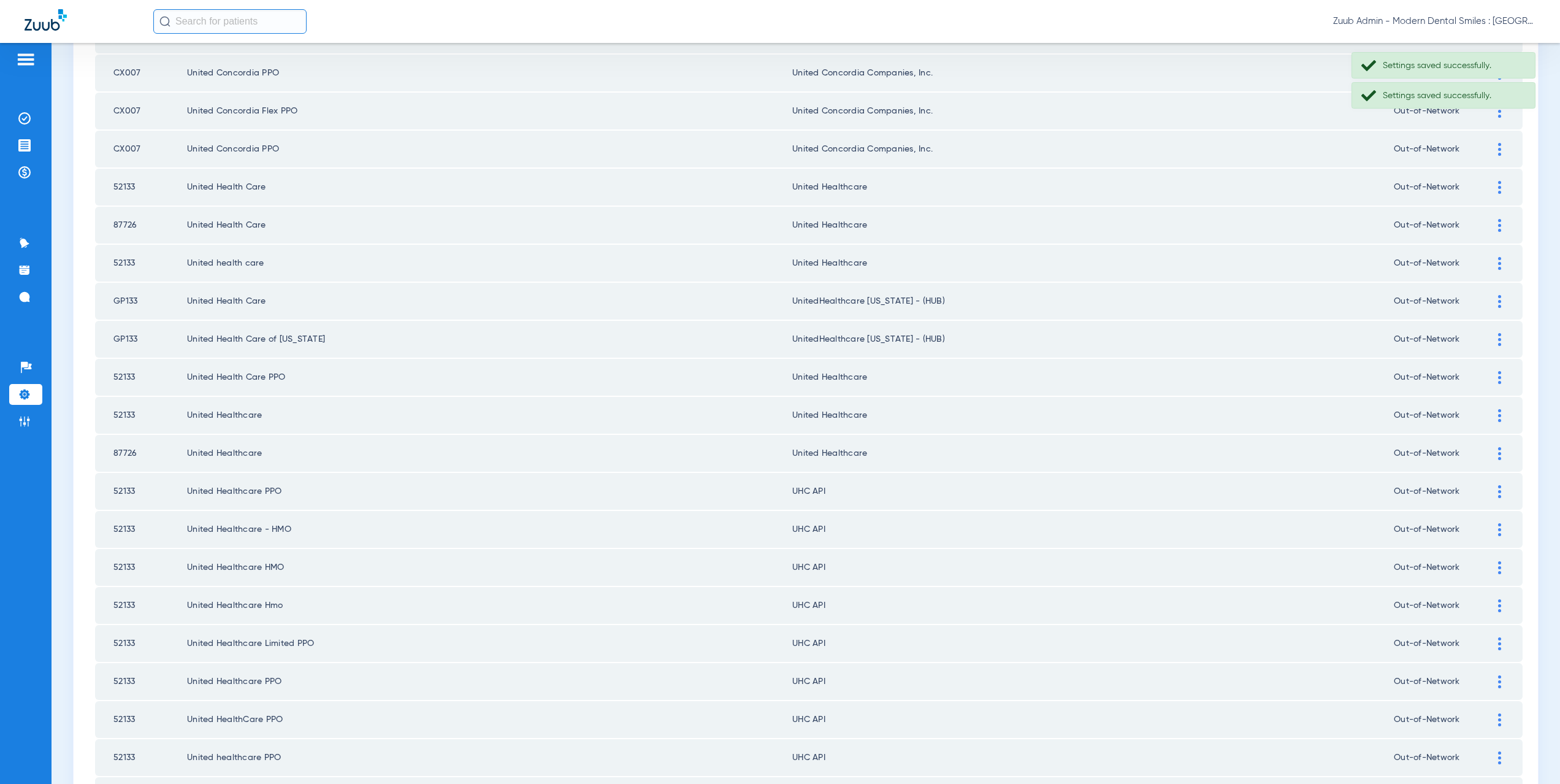
click at [1489, 494] on div at bounding box center [1500, 491] width 21 height 13
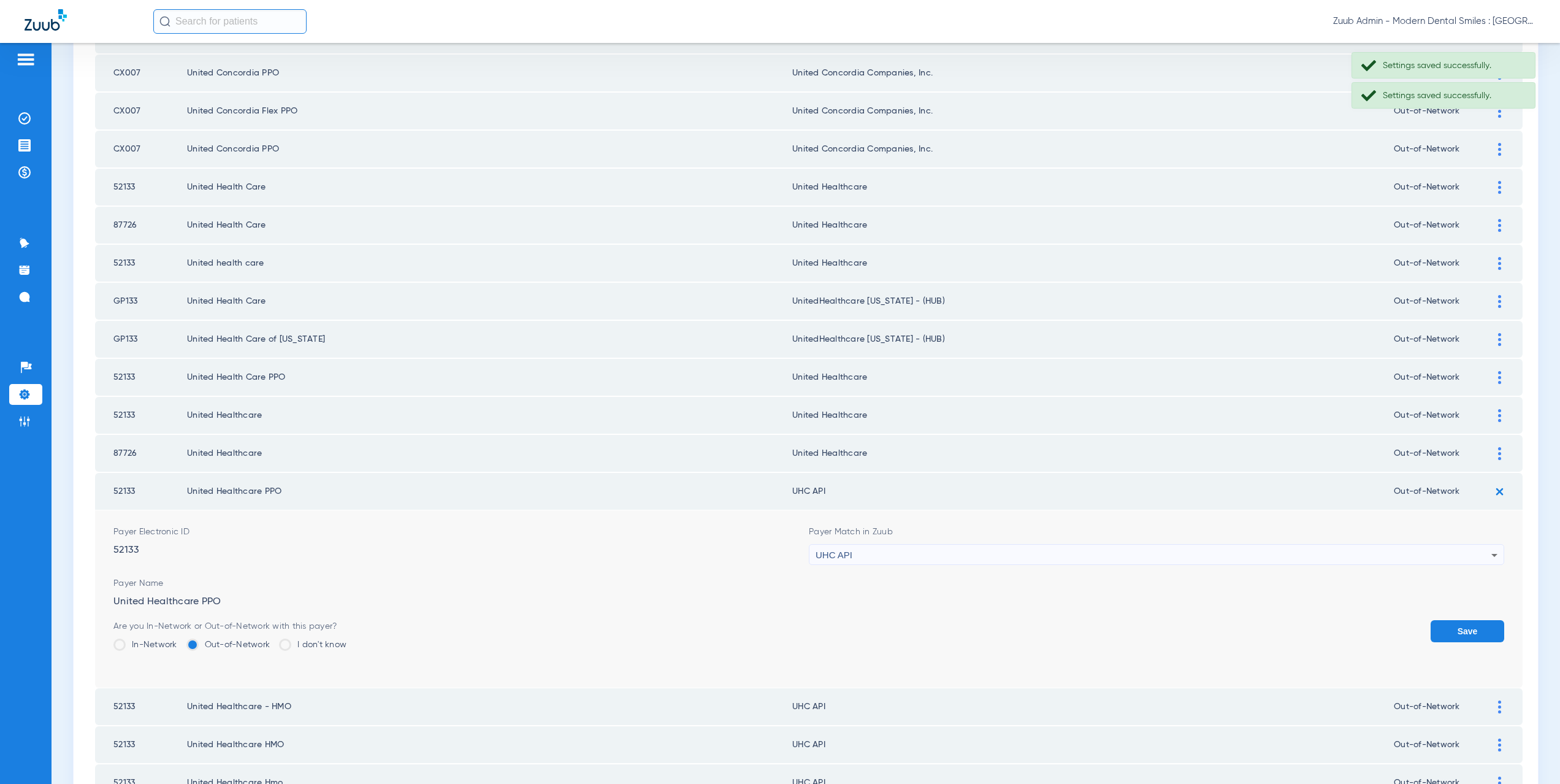
click at [942, 556] on div "UHC API" at bounding box center [1153, 554] width 676 height 21
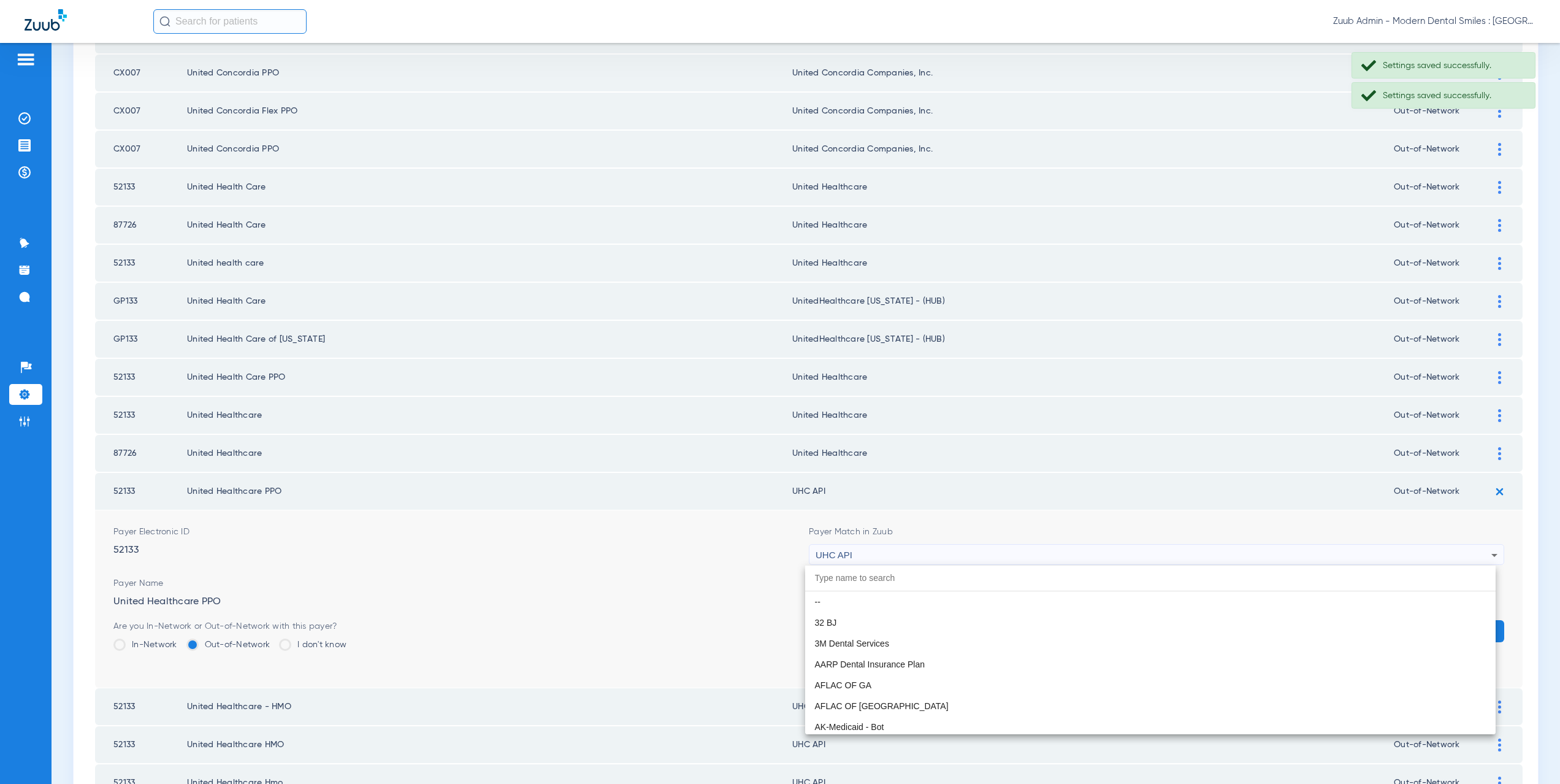
scroll to position [7530, 0]
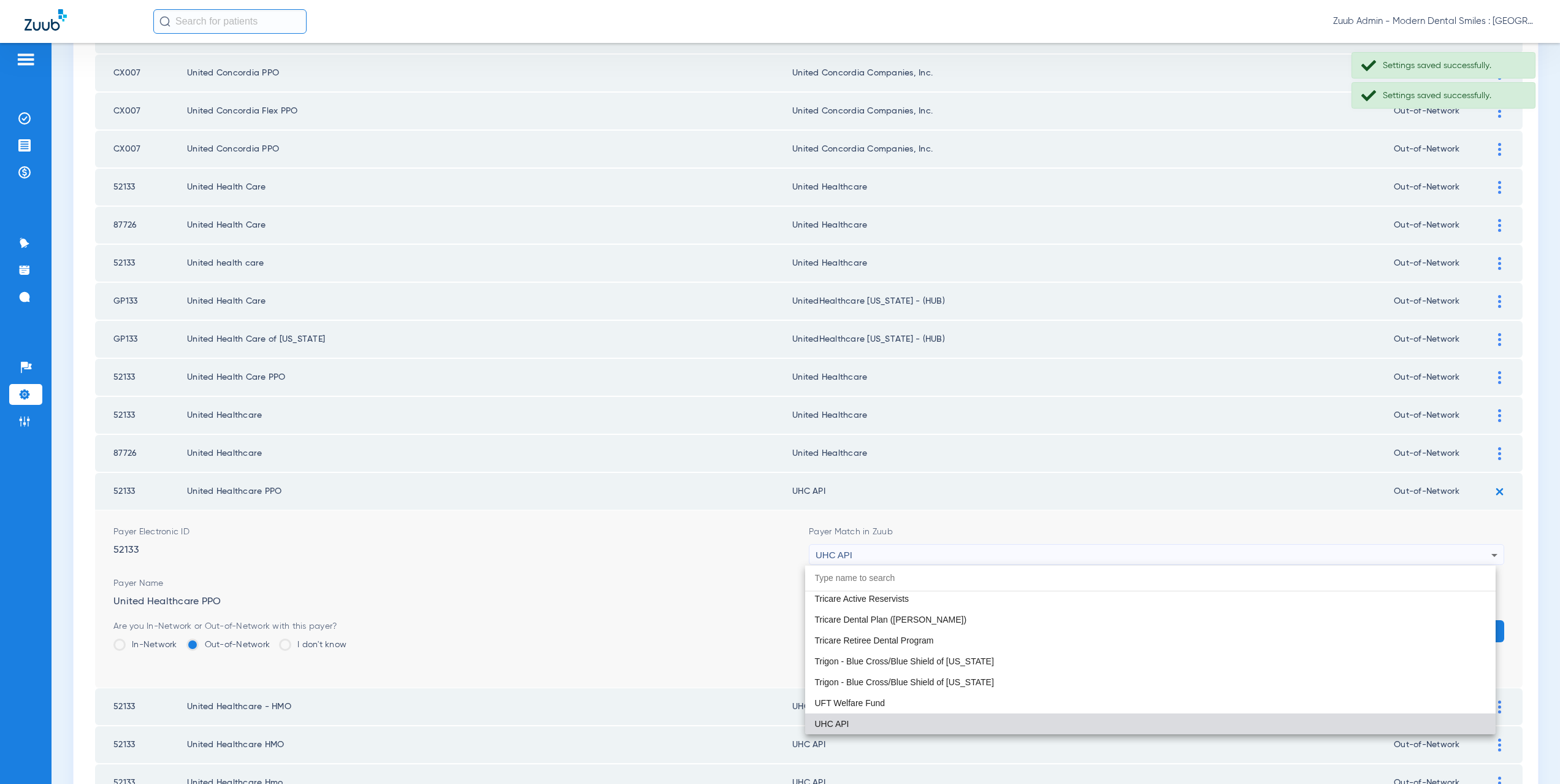
paste input "nited Healthcare"
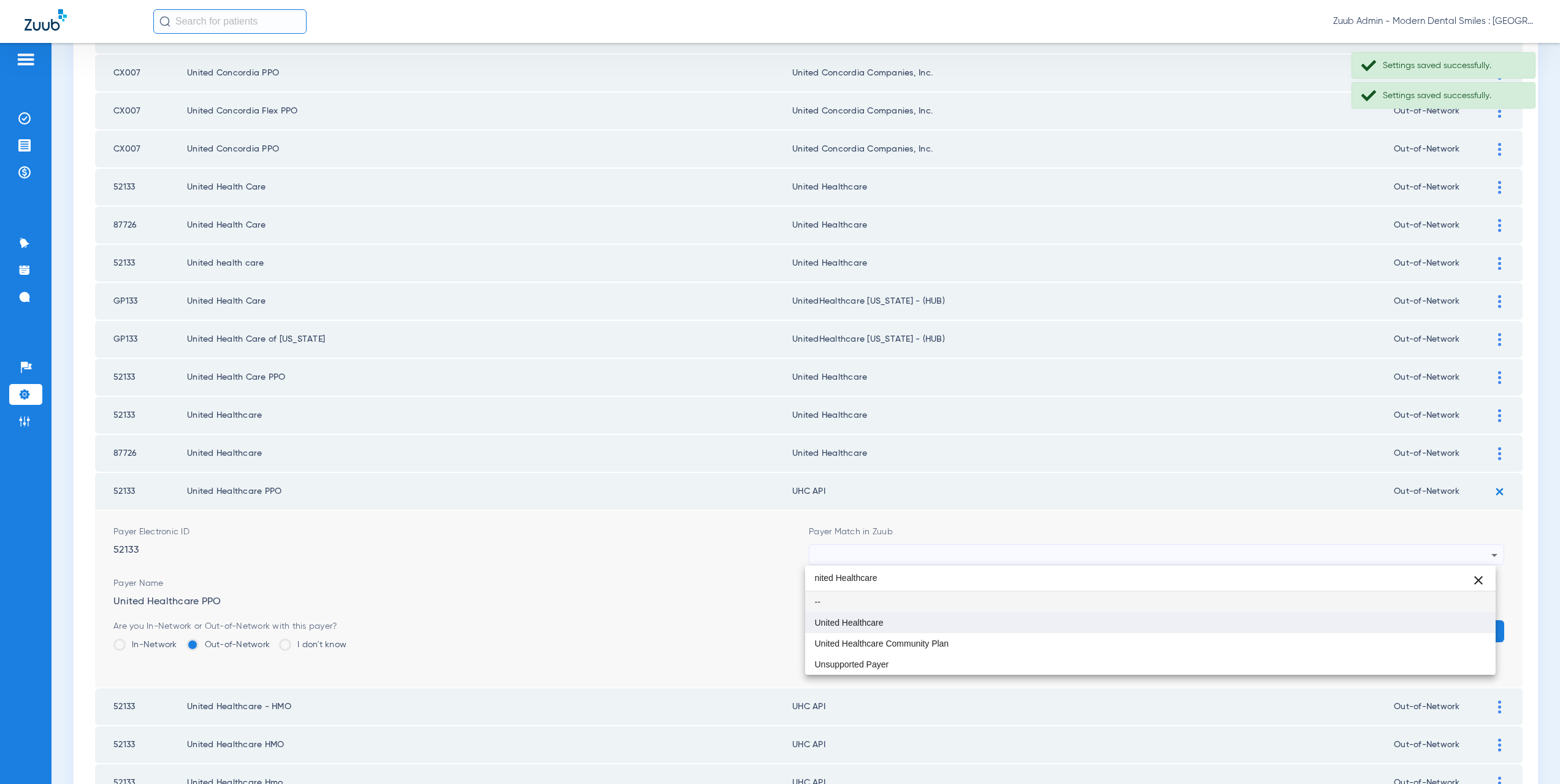
scroll to position [0, 0]
type input "nited Healthcare"
click at [913, 618] on mat-option "United Healthcare" at bounding box center [1151, 622] width 691 height 21
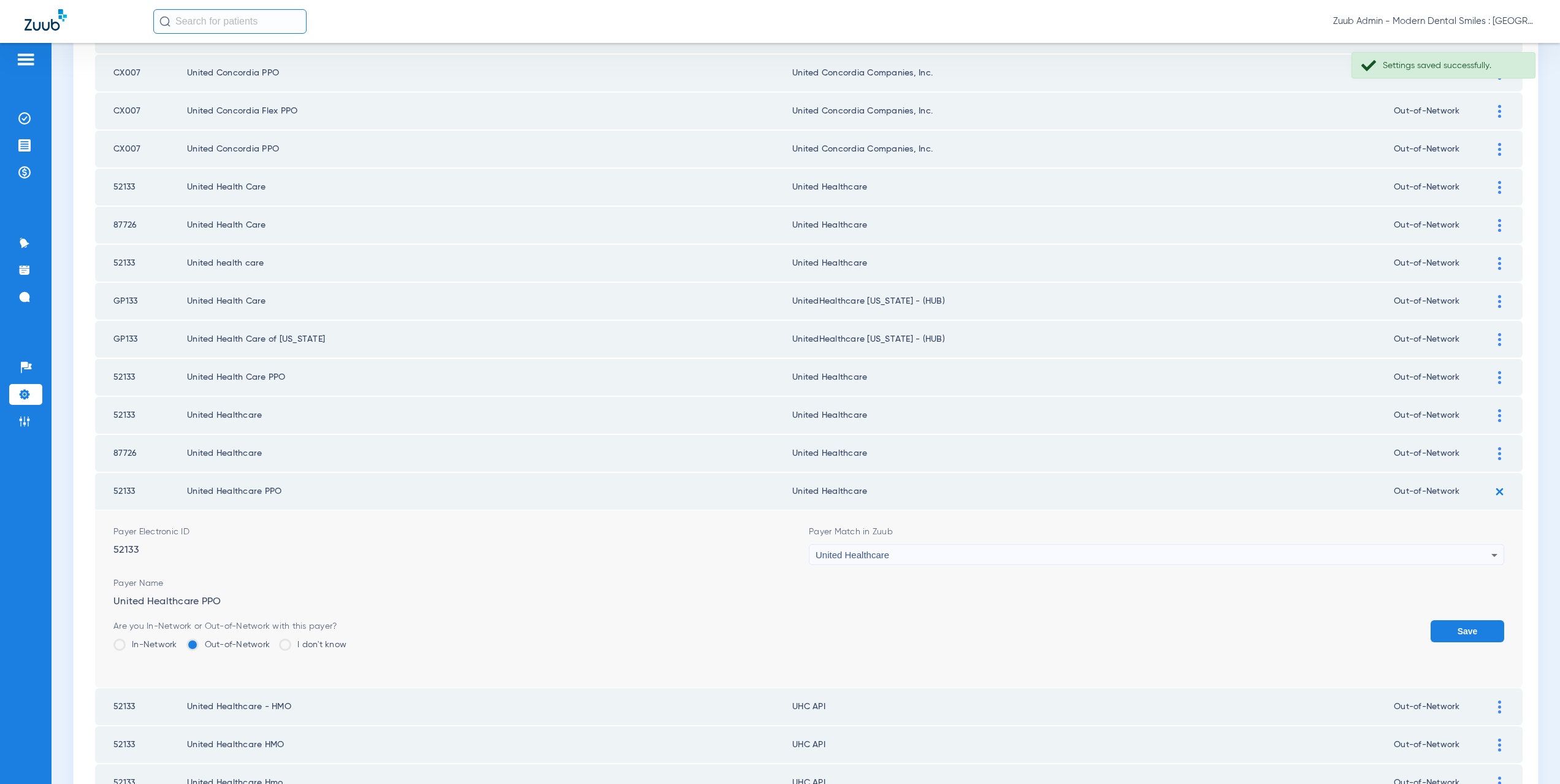
drag, startPoint x: 1443, startPoint y: 628, endPoint x: 1483, endPoint y: 558, distance: 80.6
click at [1443, 627] on button "Save" at bounding box center [1467, 631] width 73 height 22
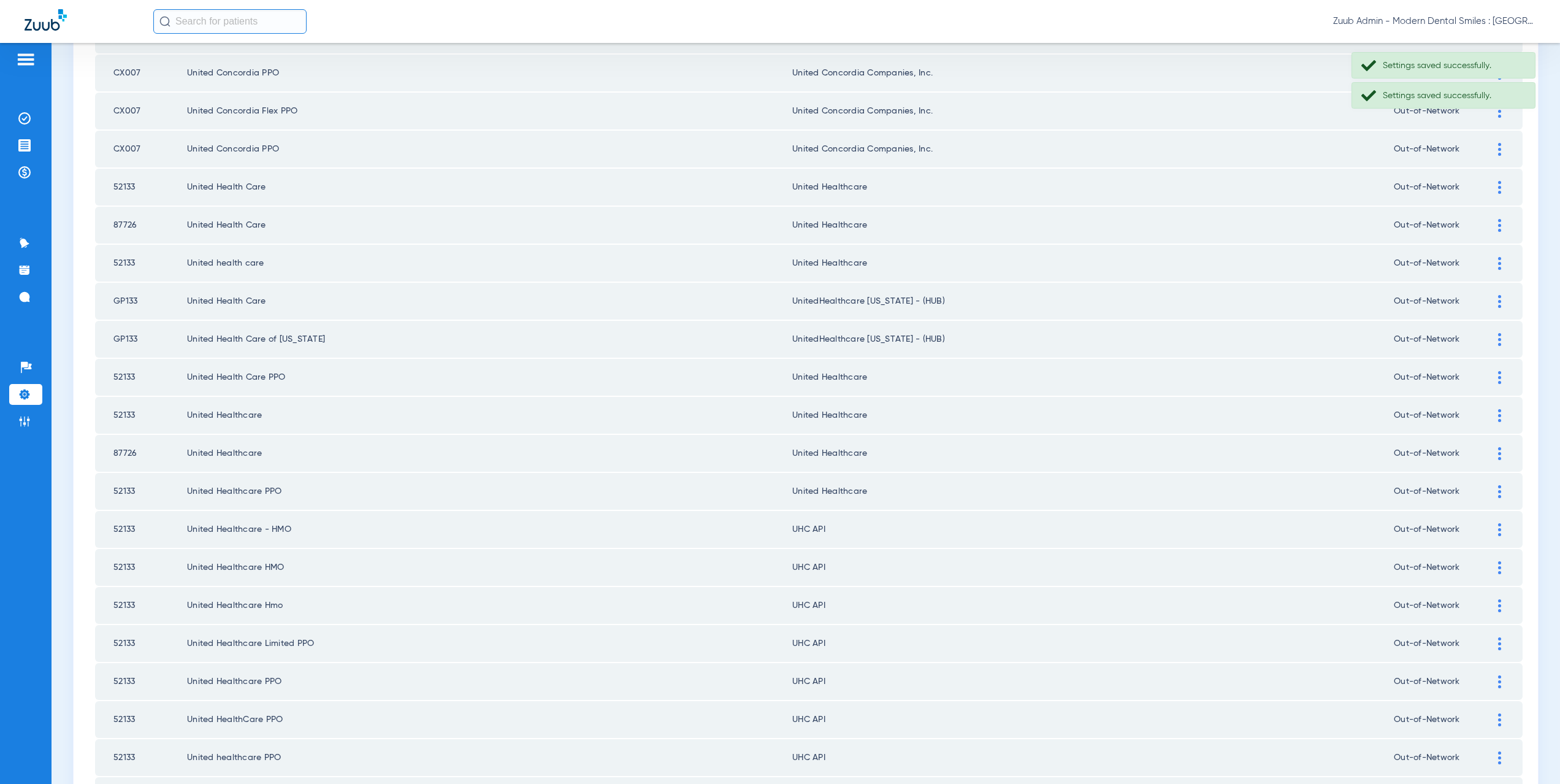
click at [1498, 534] on img at bounding box center [1500, 529] width 3 height 13
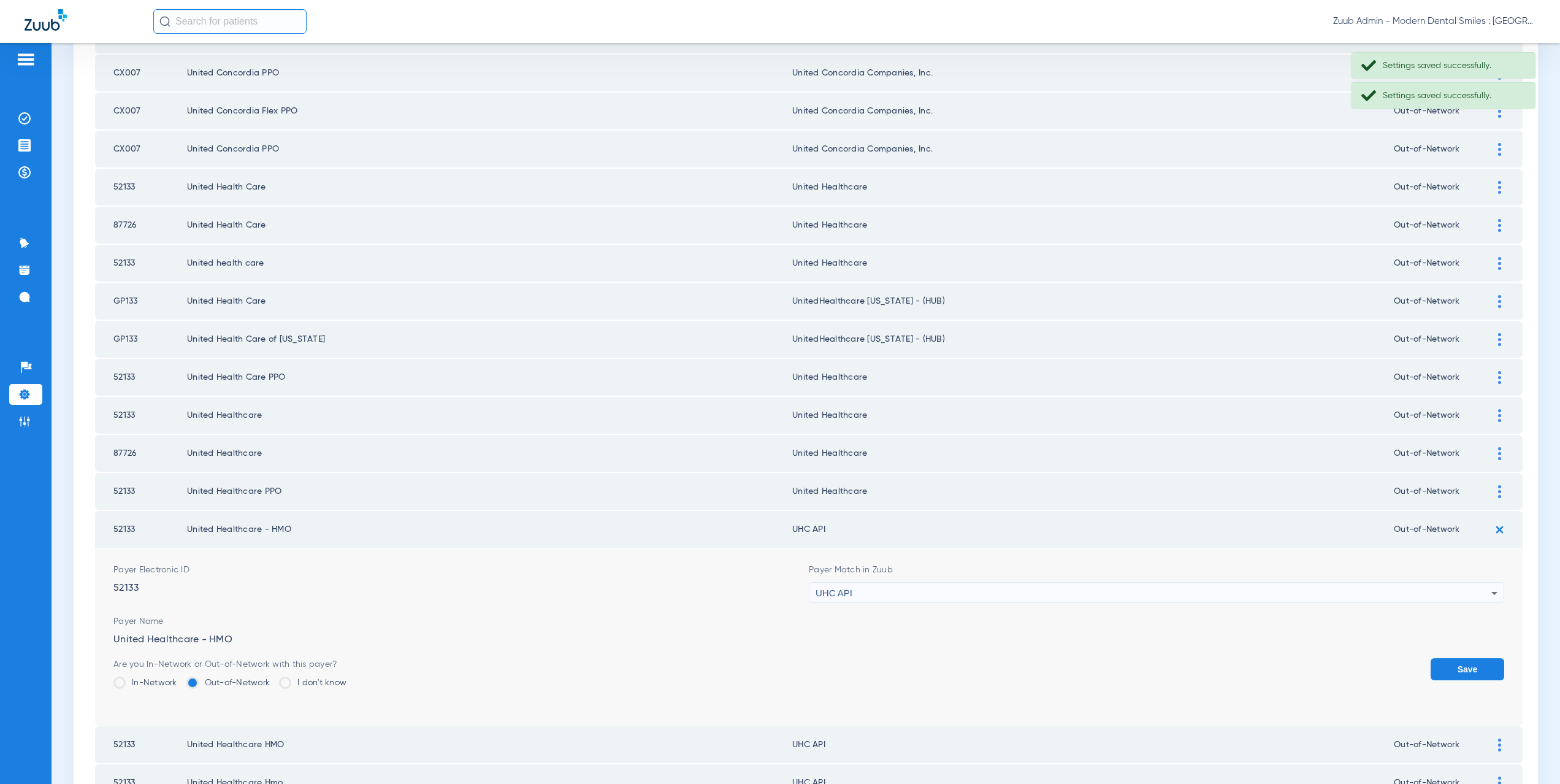
click at [848, 594] on div "UHC API" at bounding box center [1153, 593] width 676 height 21
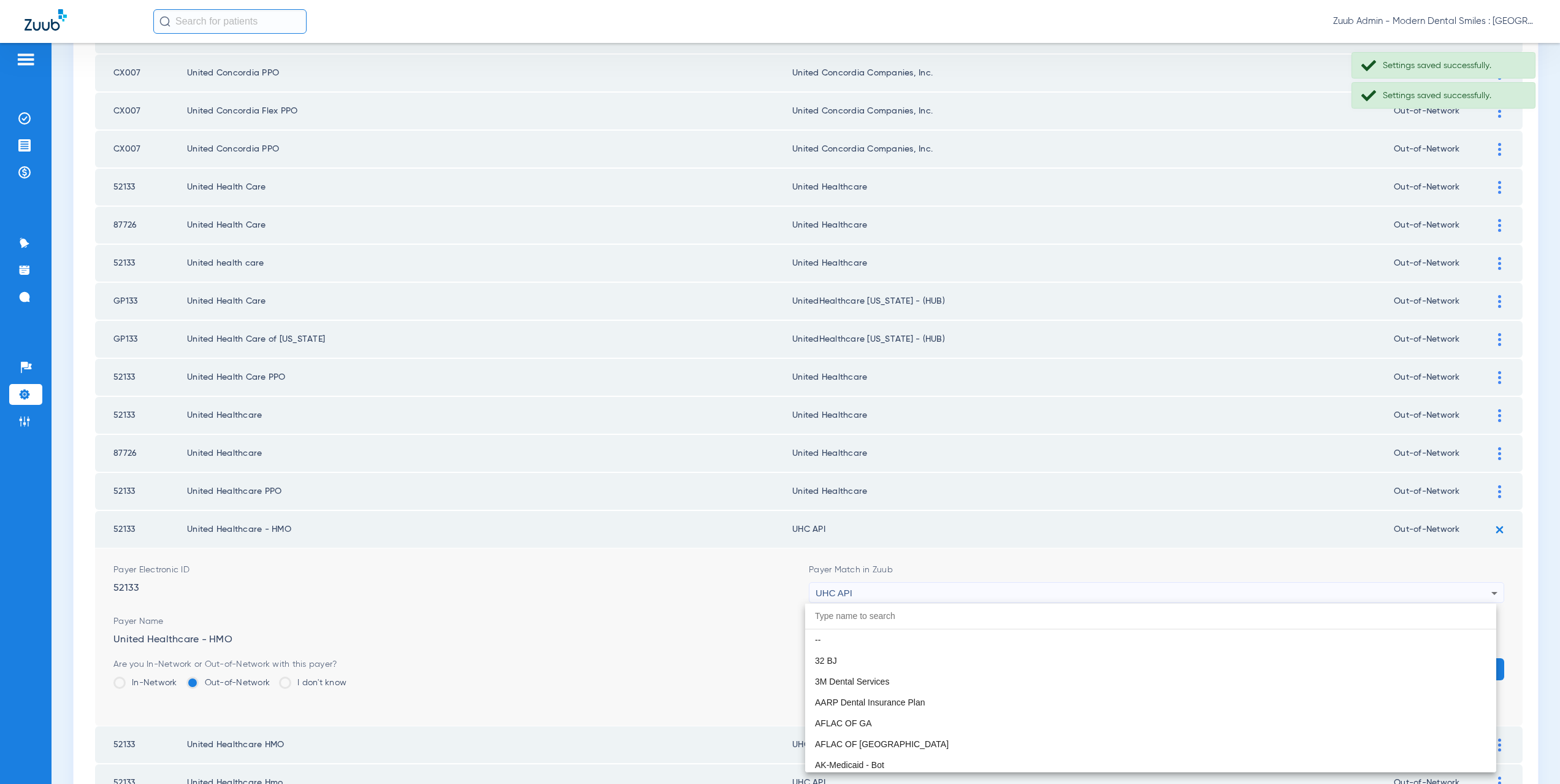
scroll to position [7530, 0]
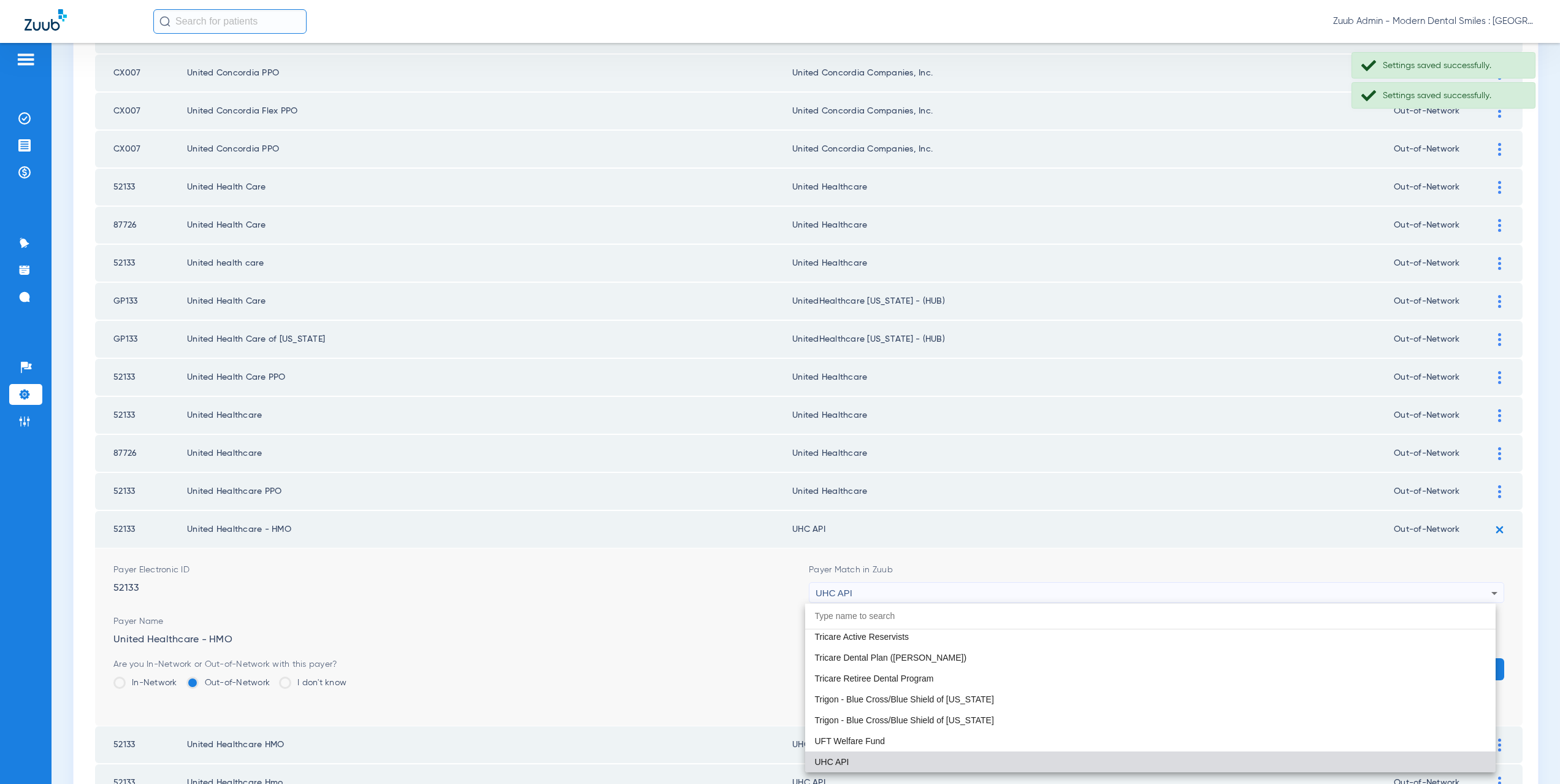
paste input "nited Healthcare"
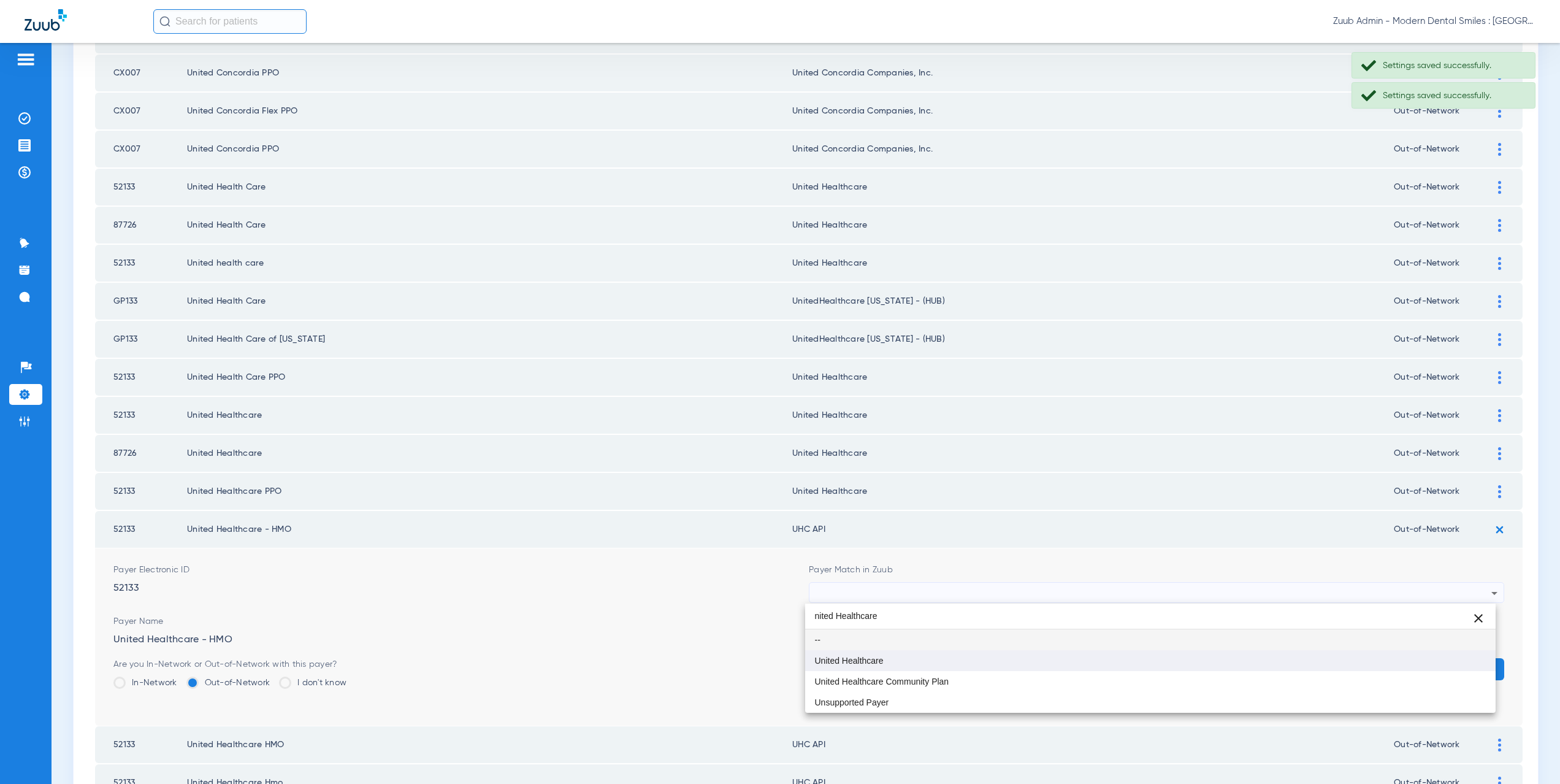
type input "nited Healthcare"
click at [861, 658] on span "United Healthcare" at bounding box center [849, 661] width 69 height 9
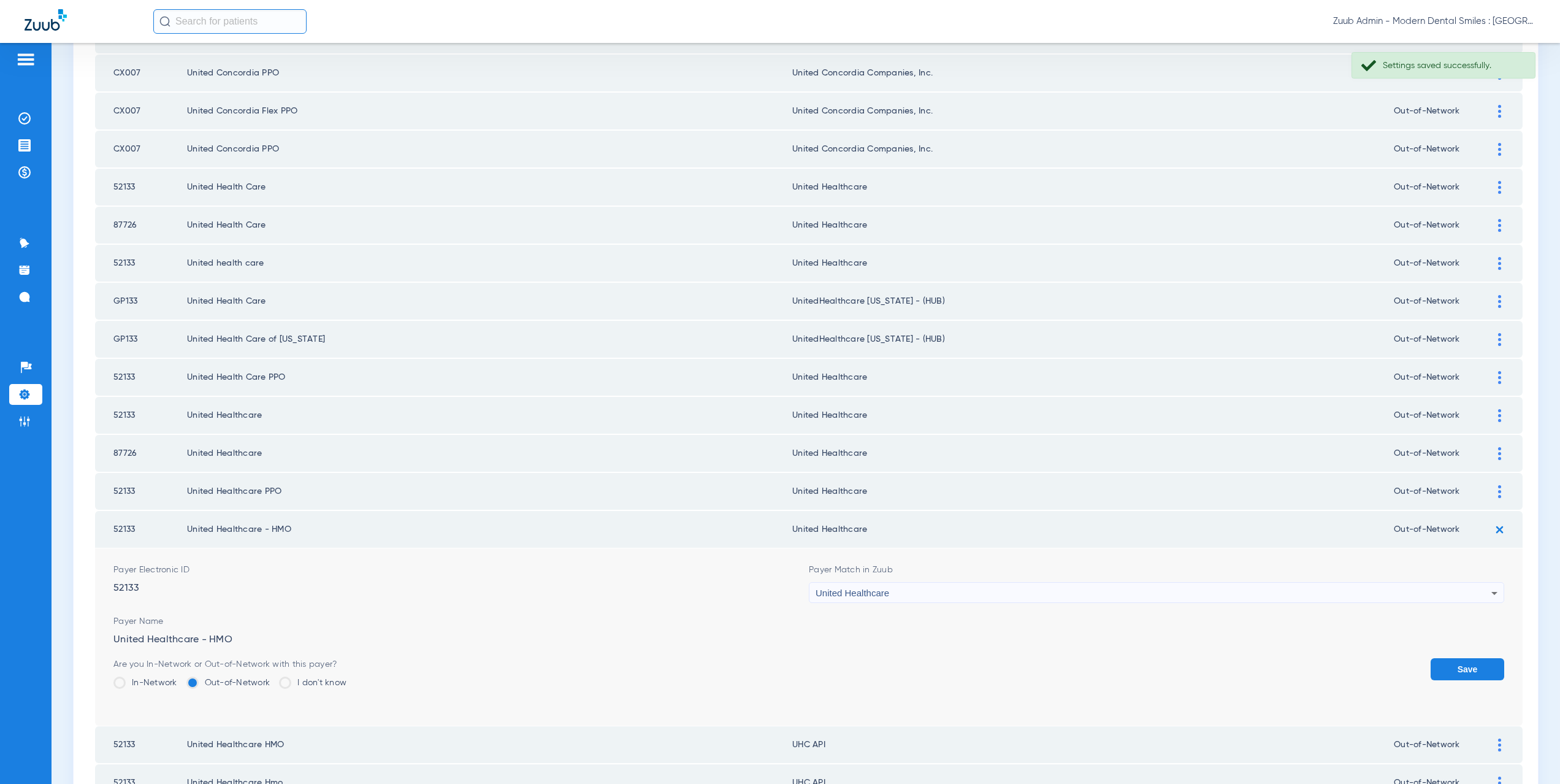
click at [1460, 664] on button "Save" at bounding box center [1467, 669] width 73 height 22
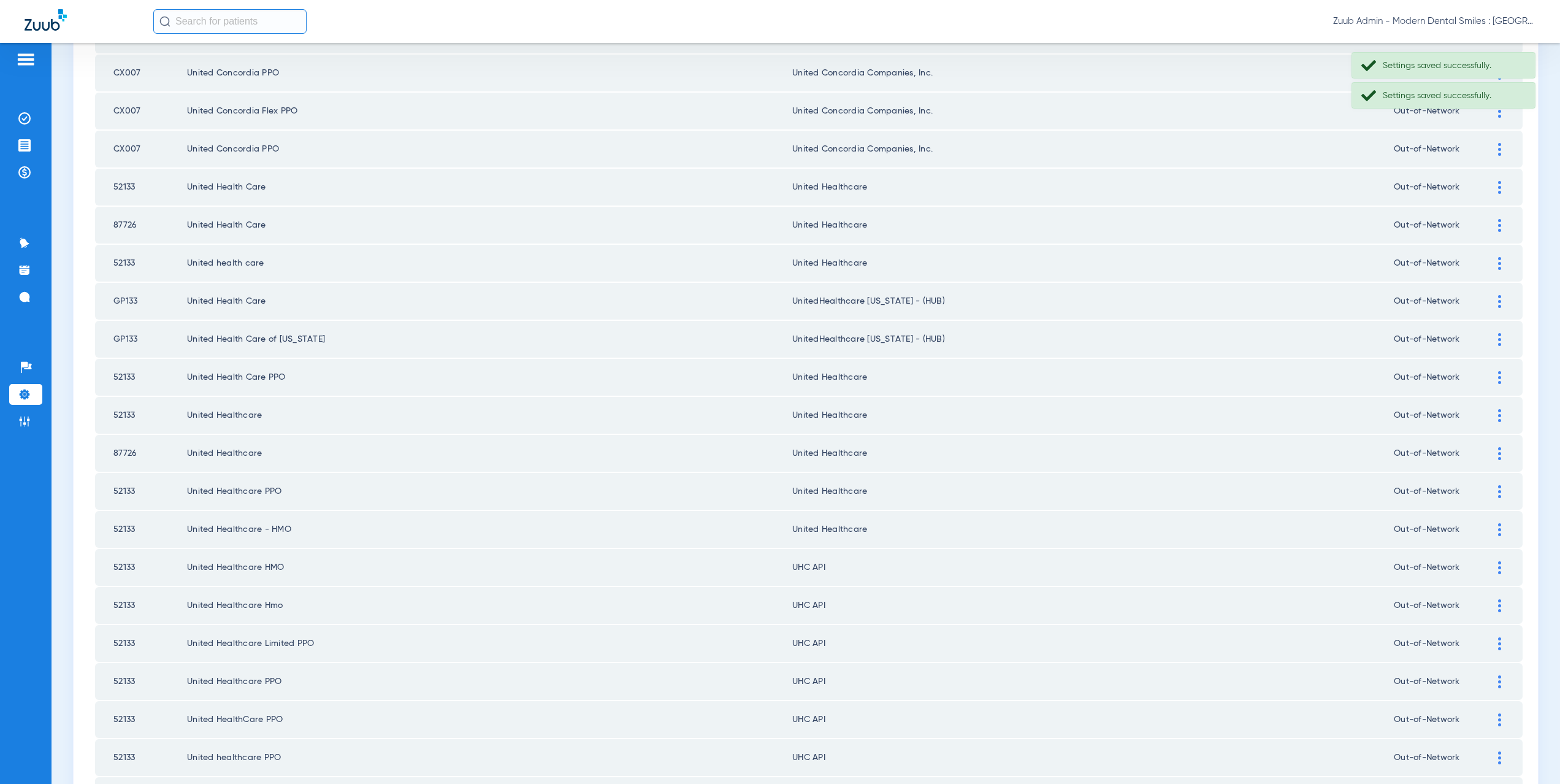
click at [1498, 567] on img at bounding box center [1500, 567] width 3 height 13
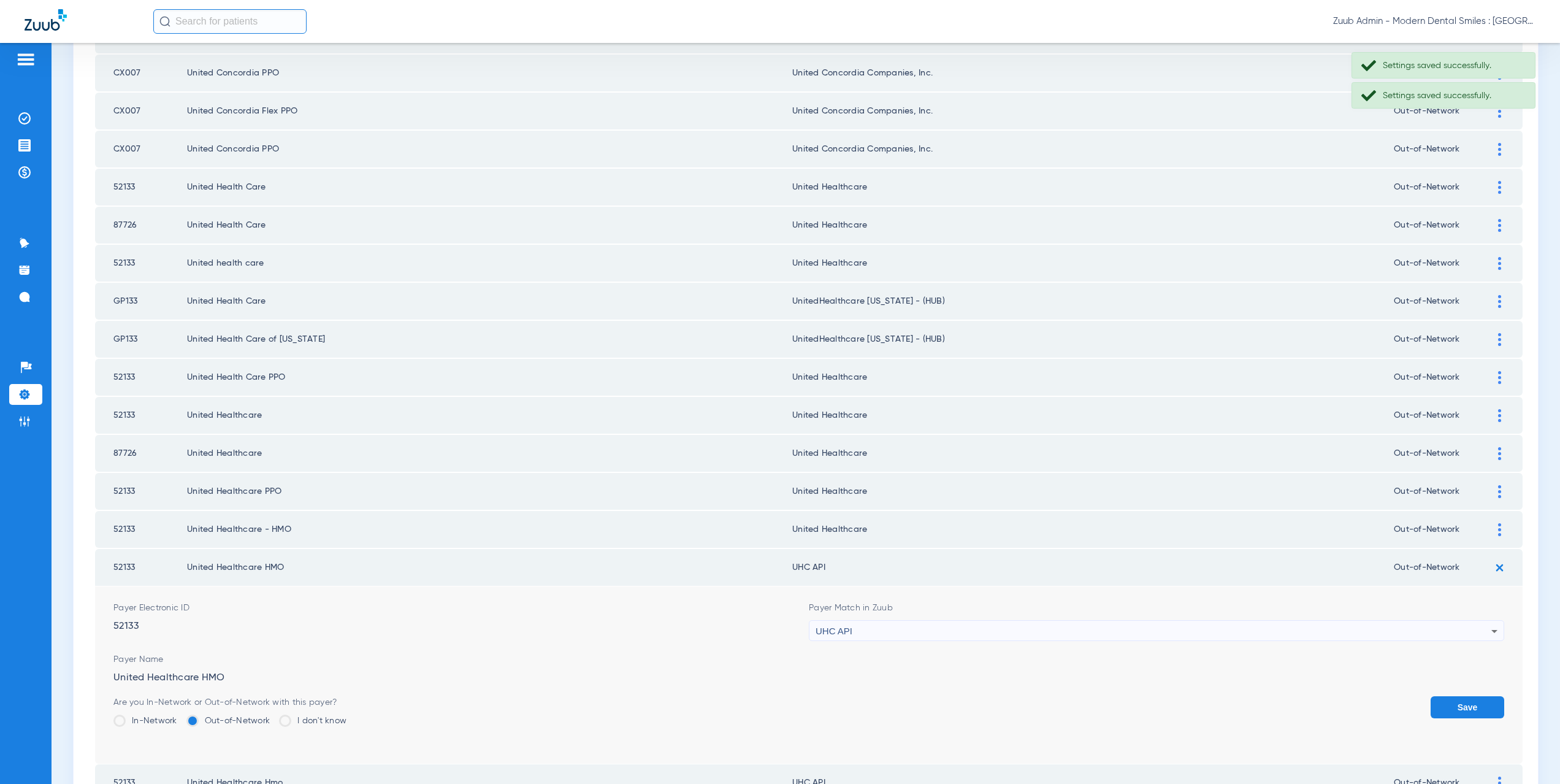
click at [878, 623] on div "UHC API" at bounding box center [1153, 631] width 676 height 21
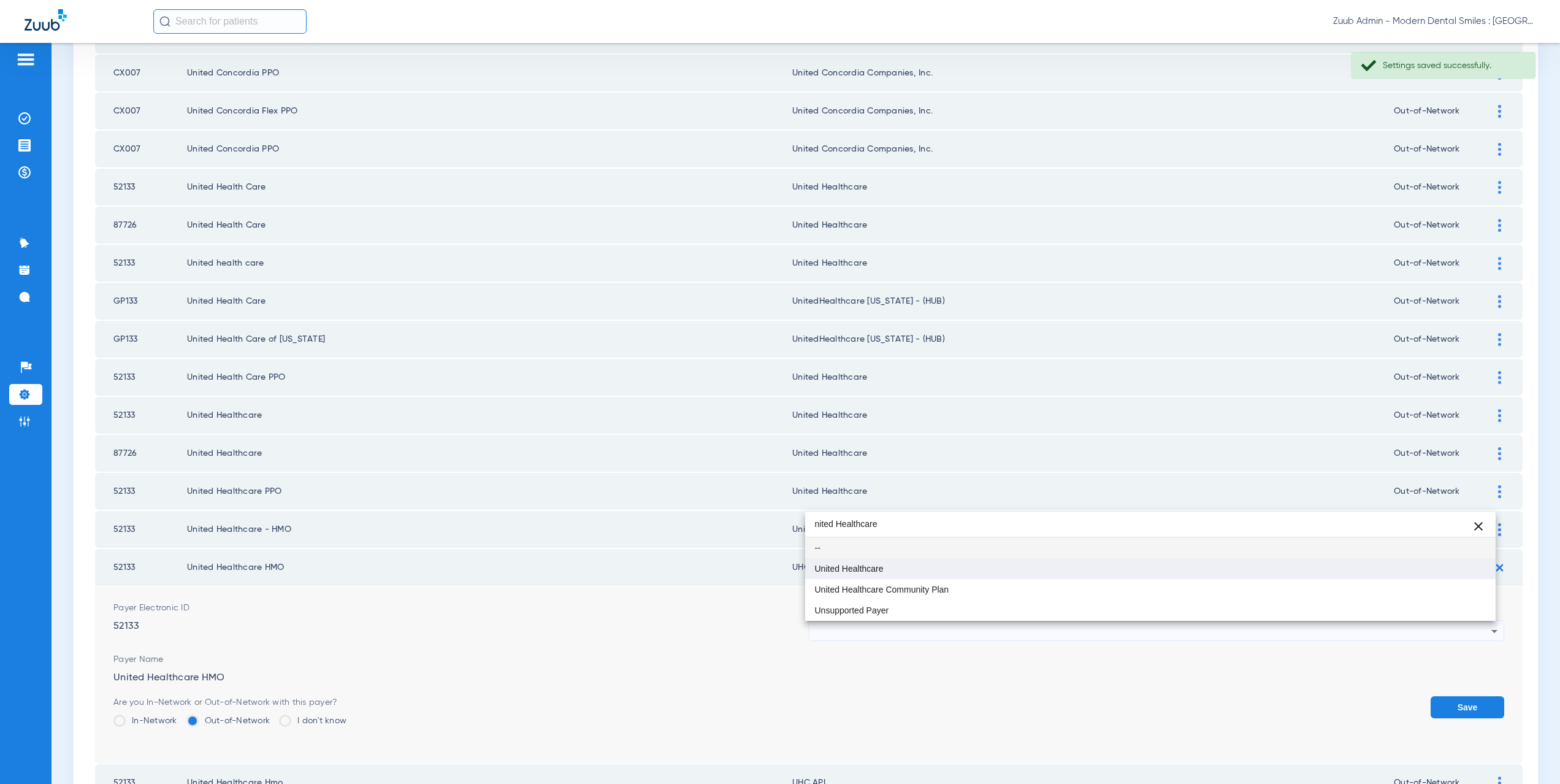
type input "nited Healthcare"
click at [874, 570] on span "United Healthcare" at bounding box center [849, 569] width 69 height 9
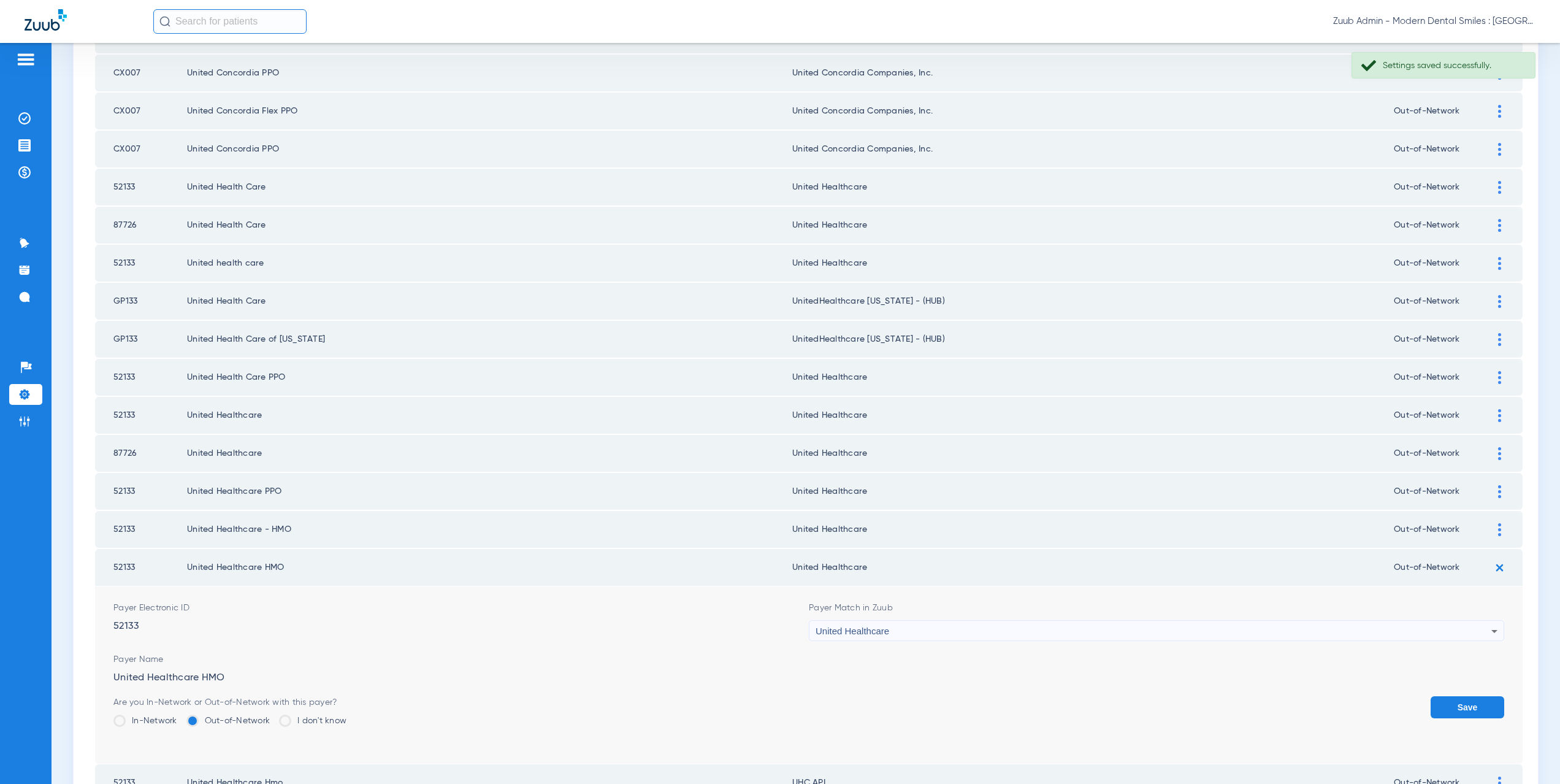
click at [1432, 702] on button "Save" at bounding box center [1467, 707] width 73 height 22
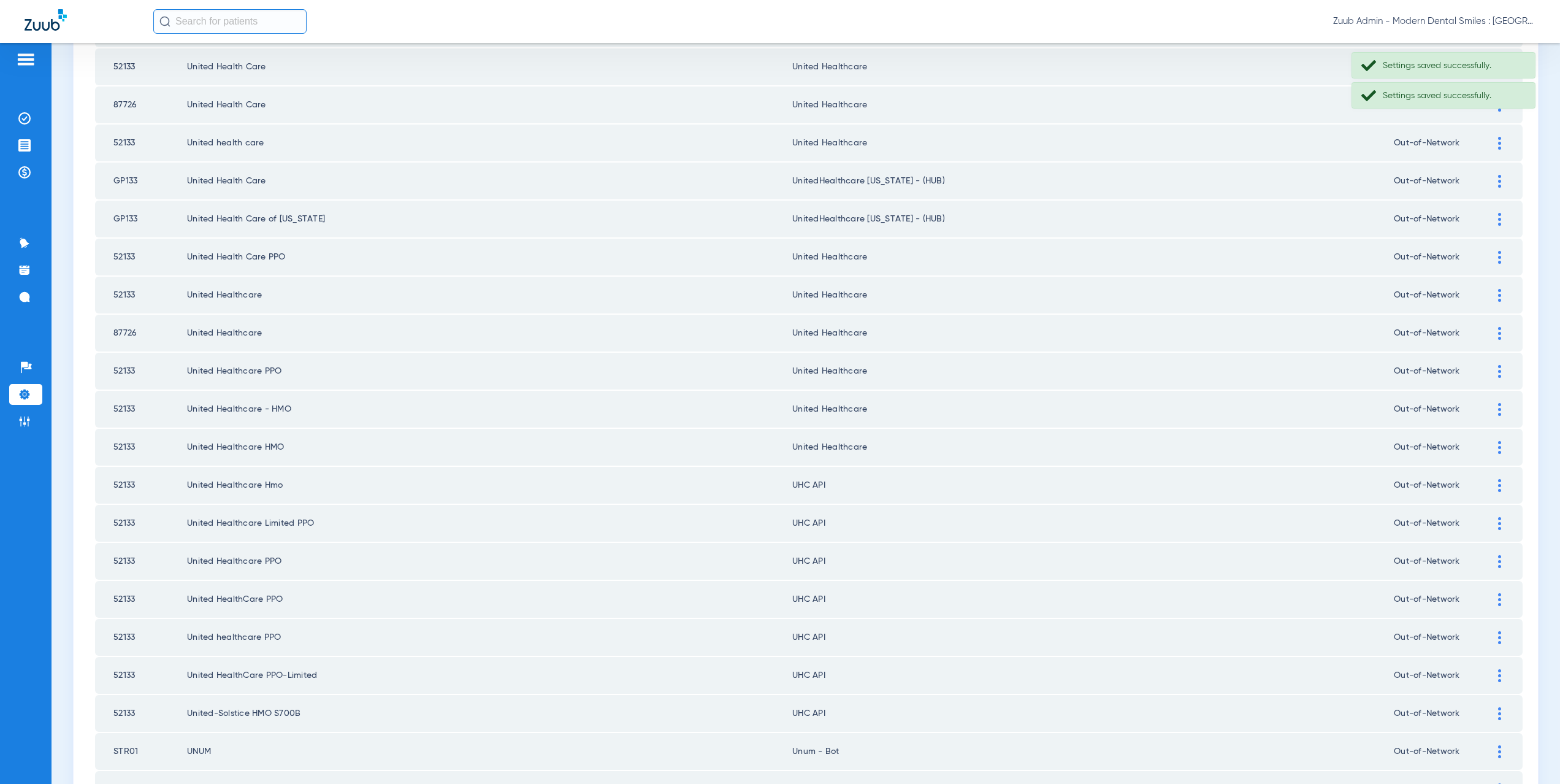
scroll to position [1128, 0]
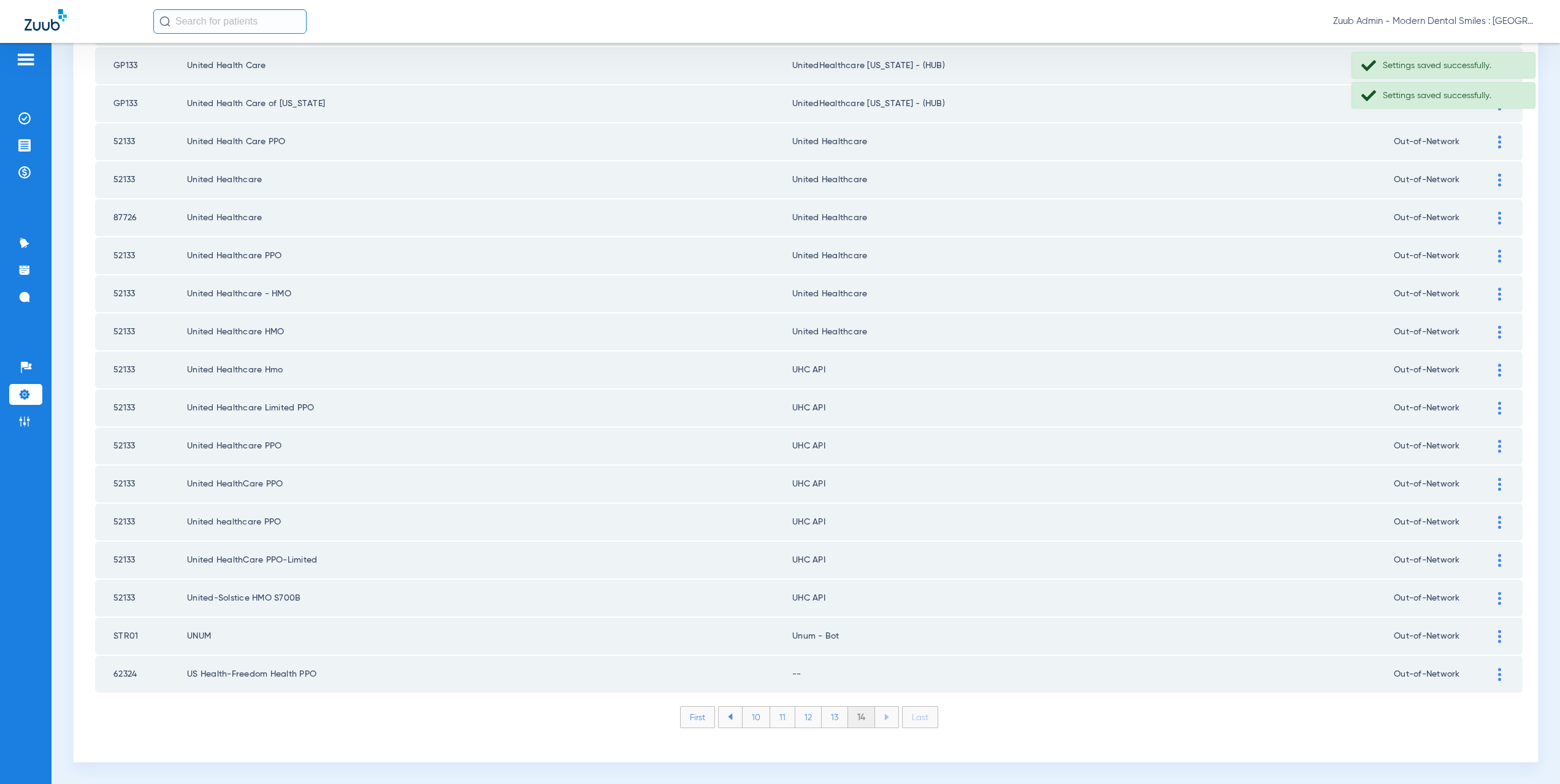
click at [1498, 365] on img at bounding box center [1500, 370] width 3 height 13
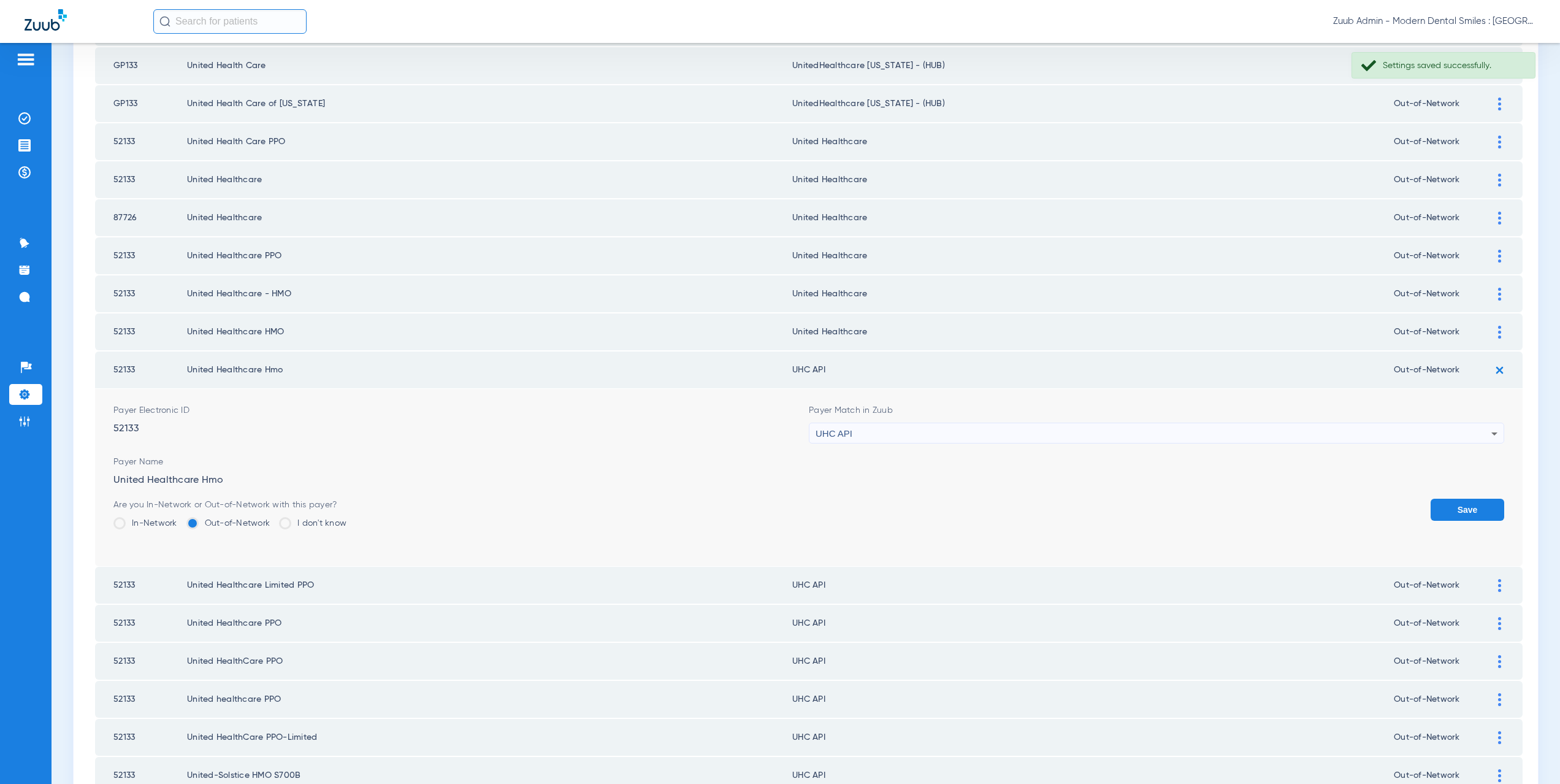
click at [834, 438] on span "UHC API" at bounding box center [834, 433] width 37 height 11
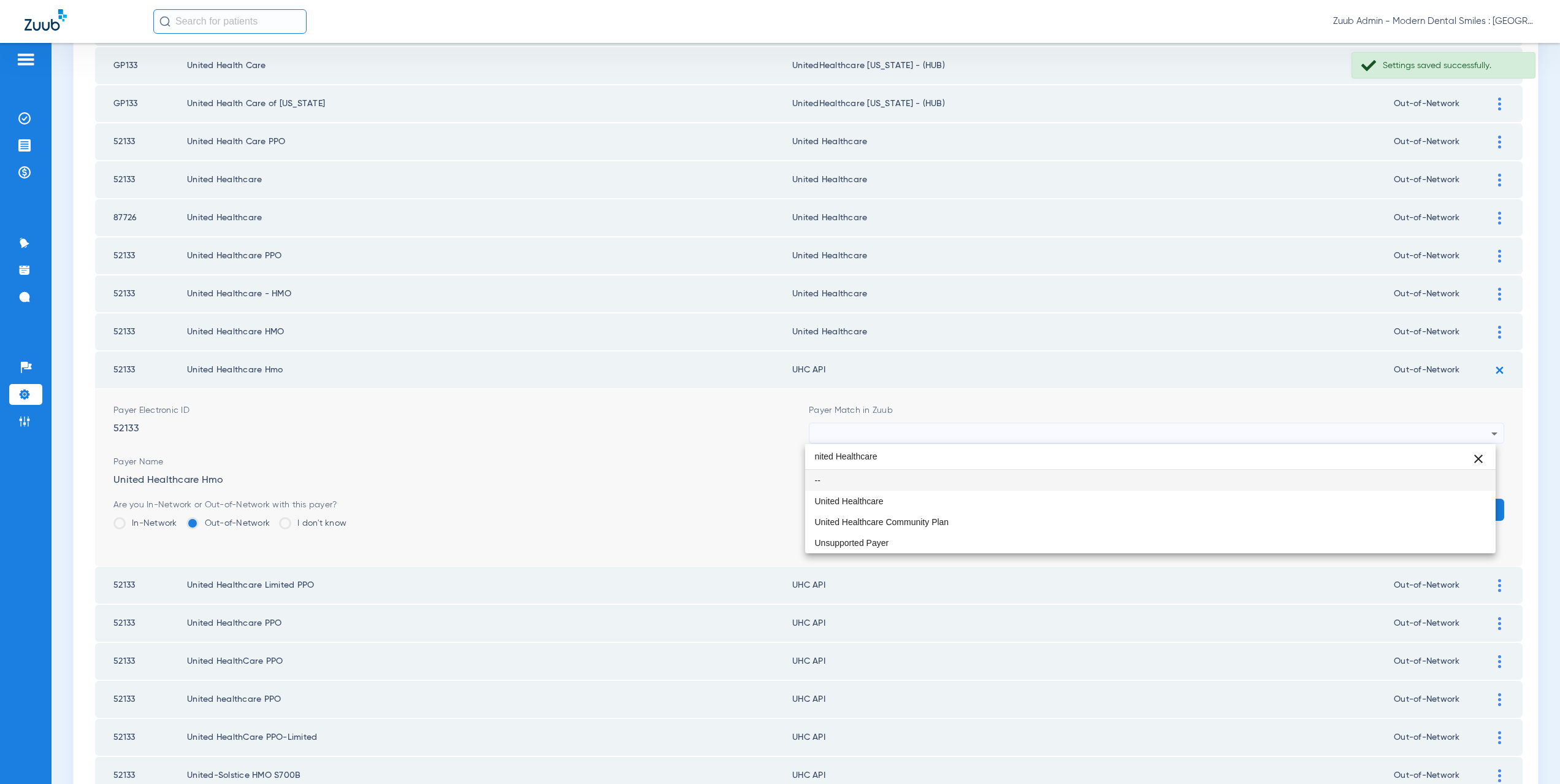
scroll to position [0, 0]
type input "nited Healthcare"
click at [872, 497] on span "United Healthcare" at bounding box center [849, 501] width 69 height 9
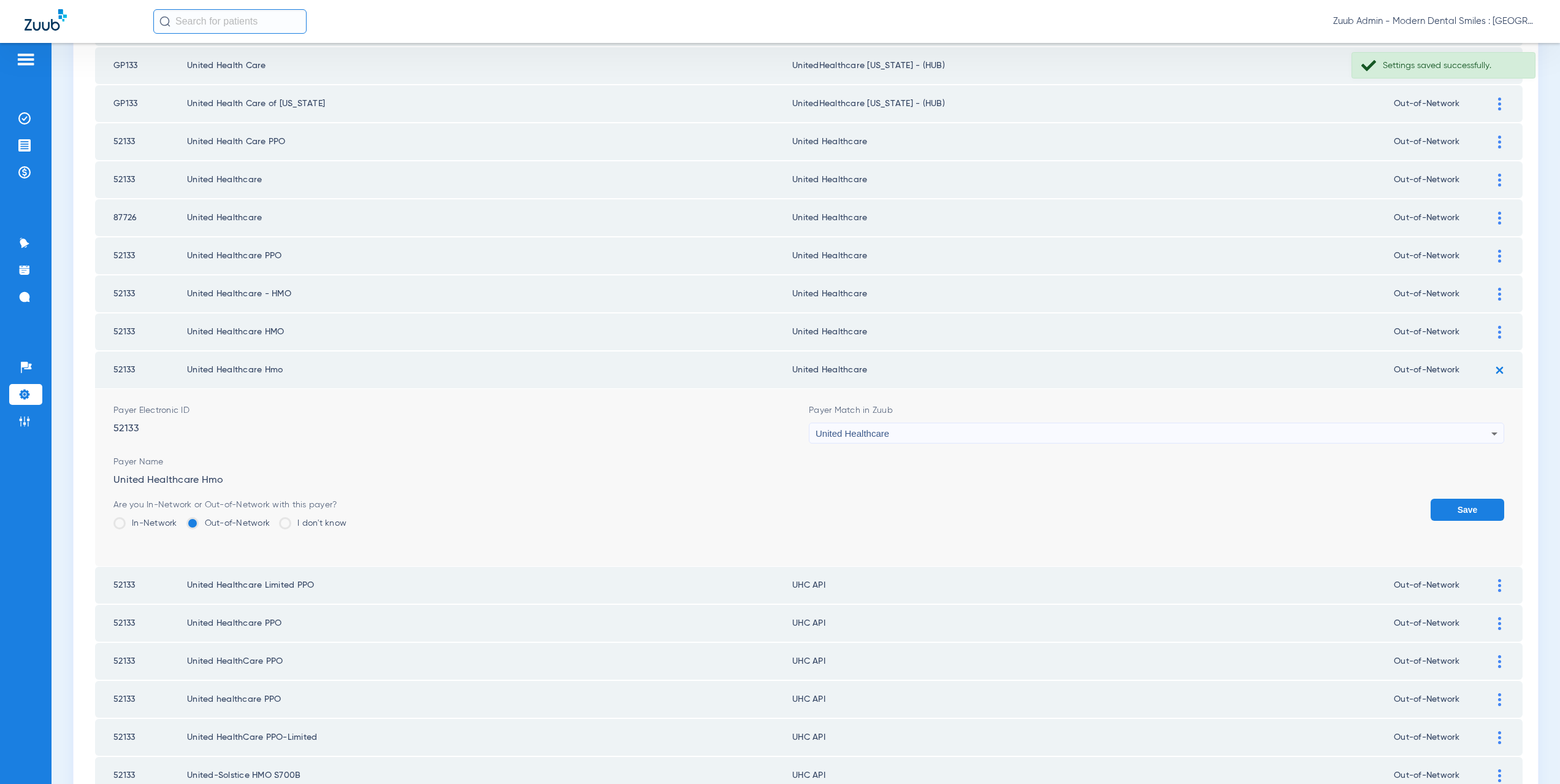
click at [1450, 509] on button "Save" at bounding box center [1467, 509] width 73 height 22
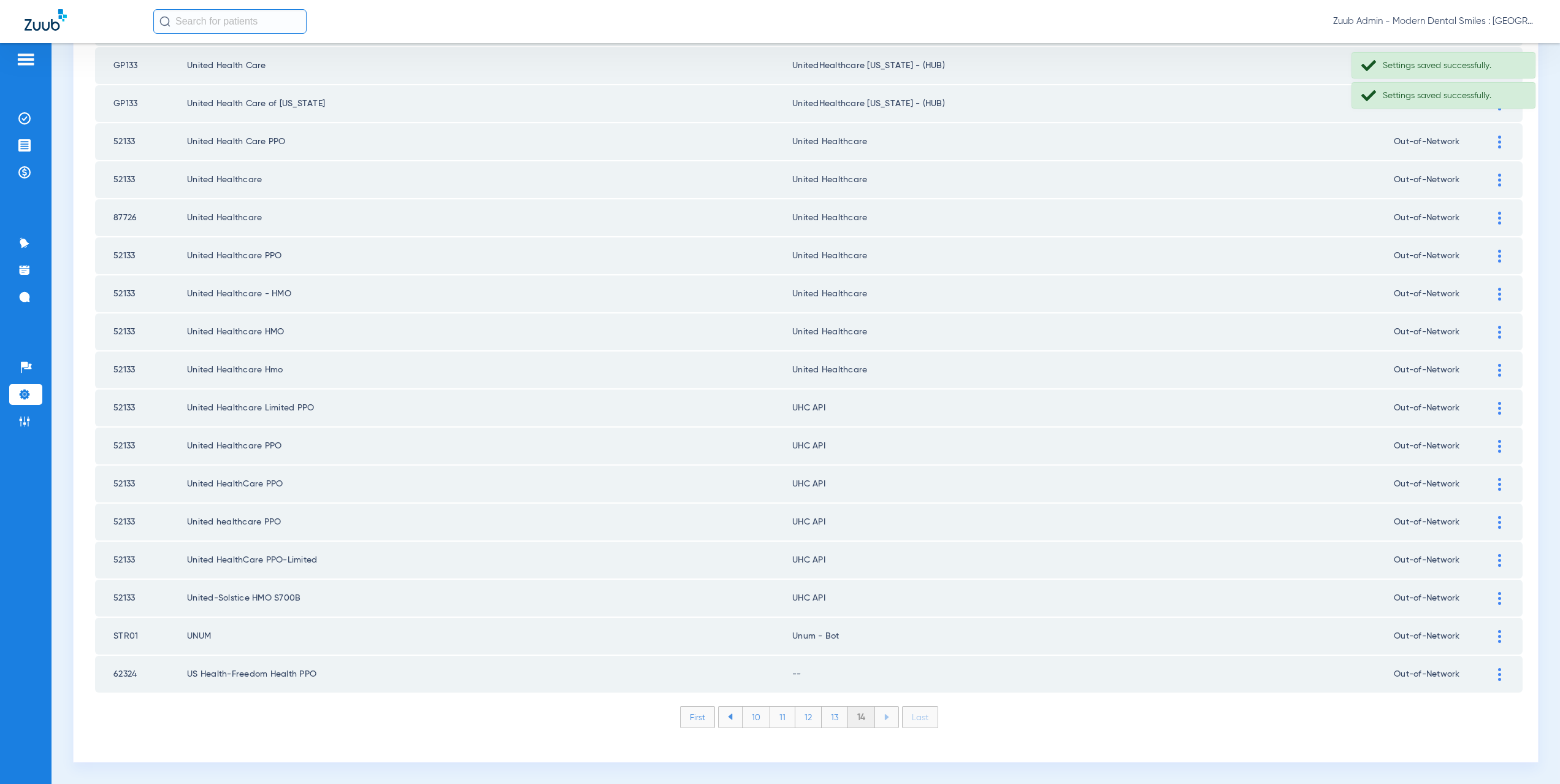
click at [1495, 406] on div at bounding box center [1500, 408] width 21 height 13
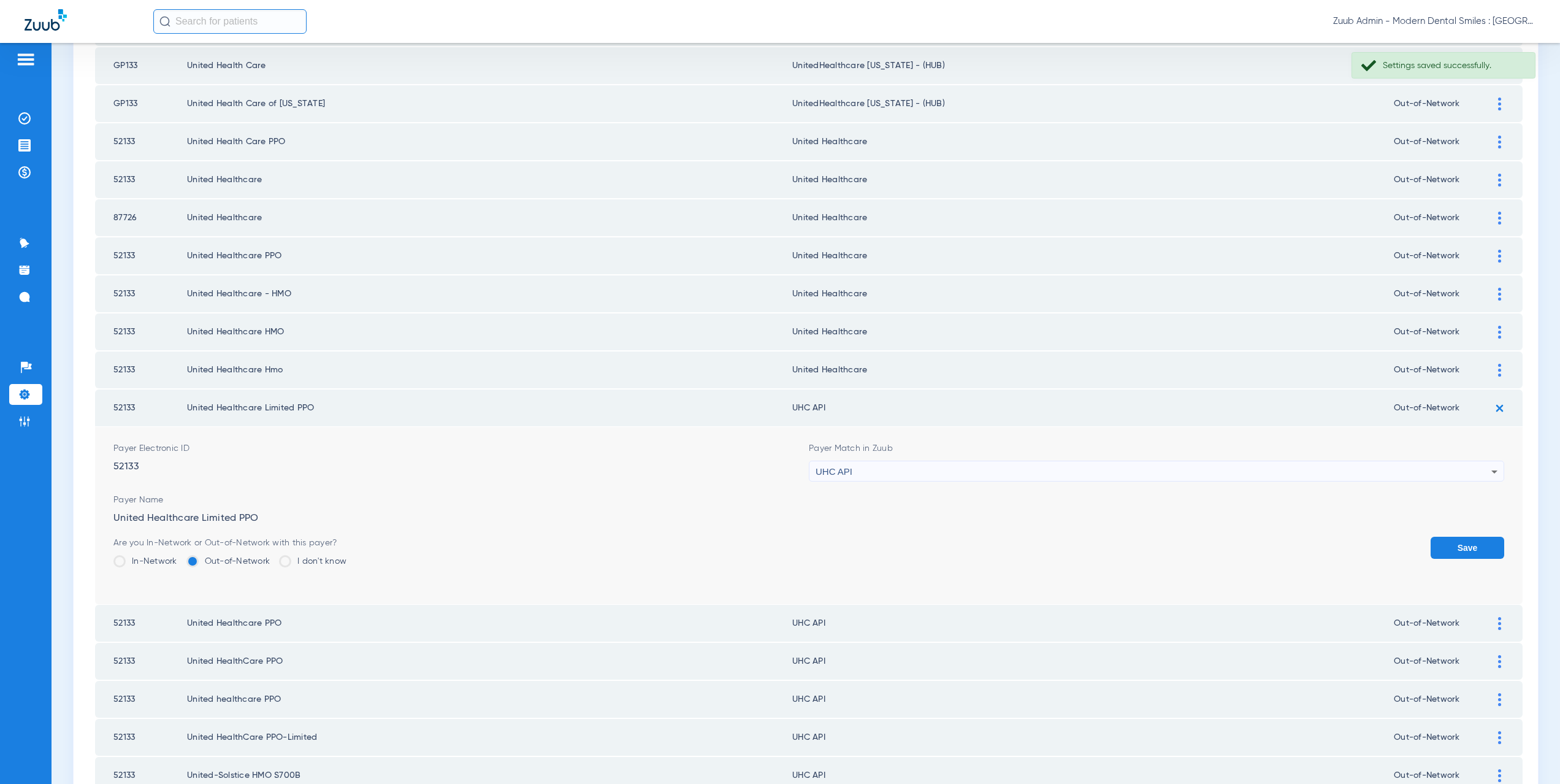
click at [923, 473] on div "UHC API" at bounding box center [1153, 471] width 676 height 21
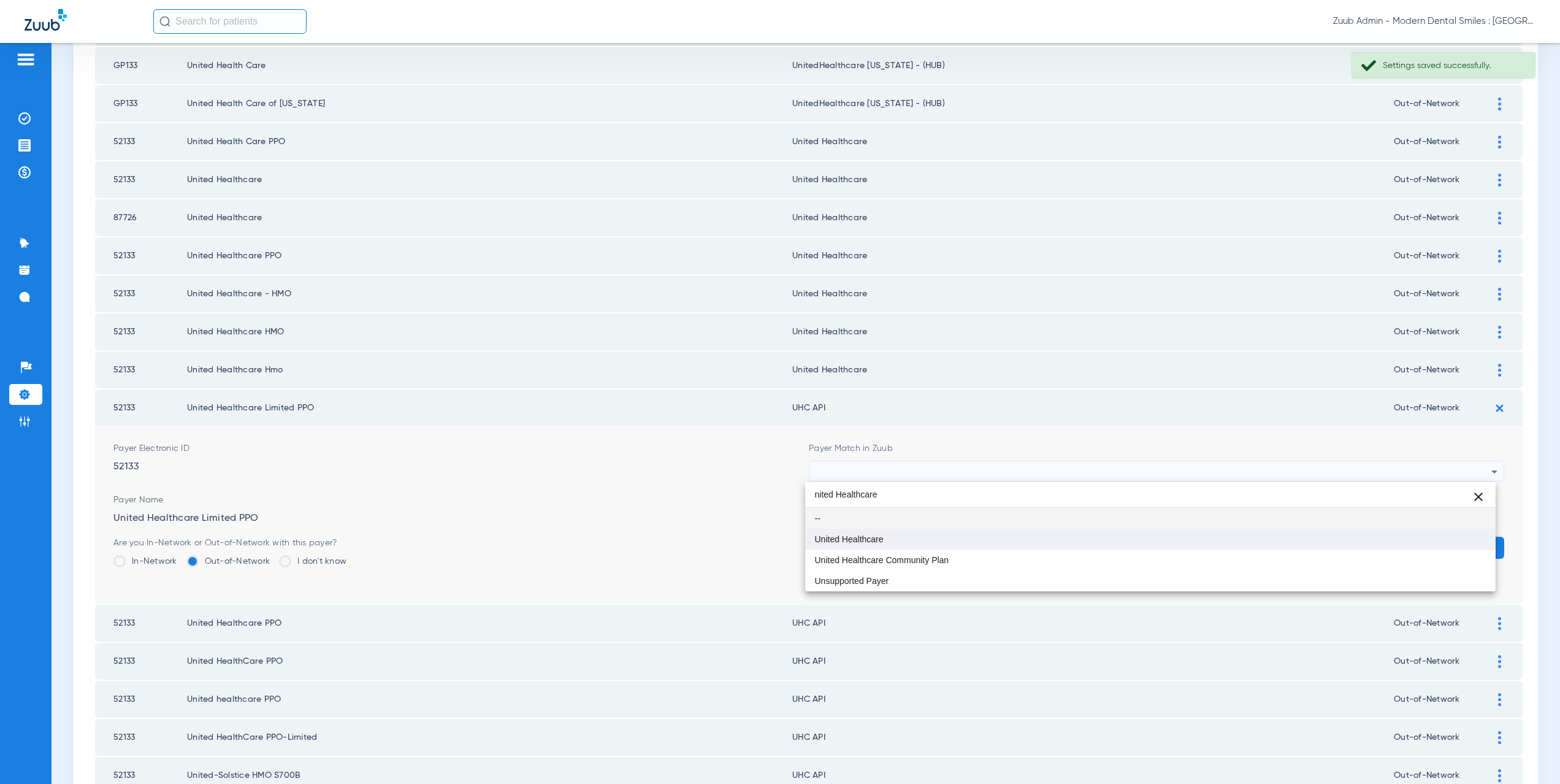
type input "nited Healthcare"
click at [911, 530] on mat-option "United Healthcare" at bounding box center [1151, 539] width 691 height 21
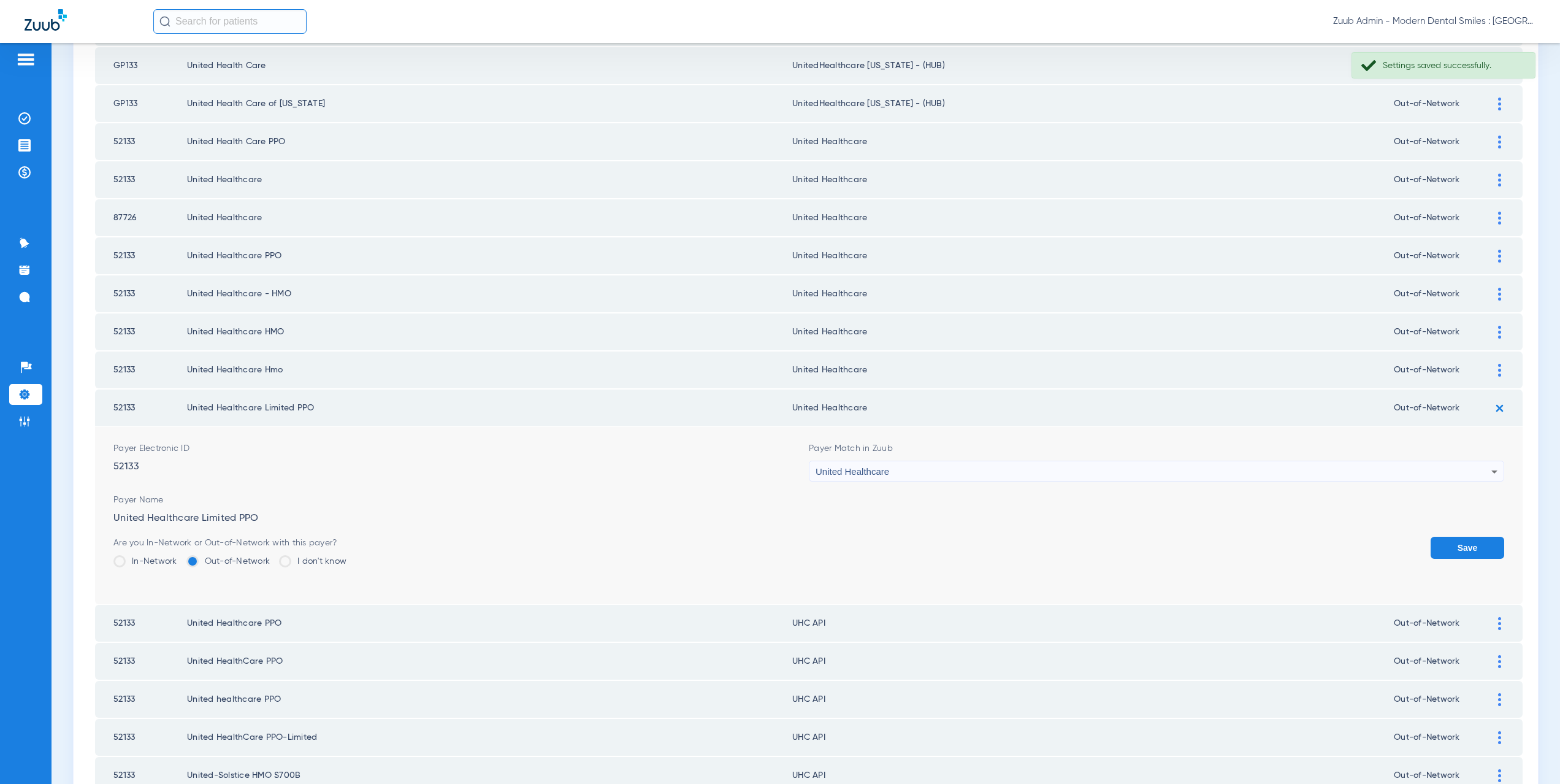
click at [1471, 541] on button "Save" at bounding box center [1467, 547] width 73 height 22
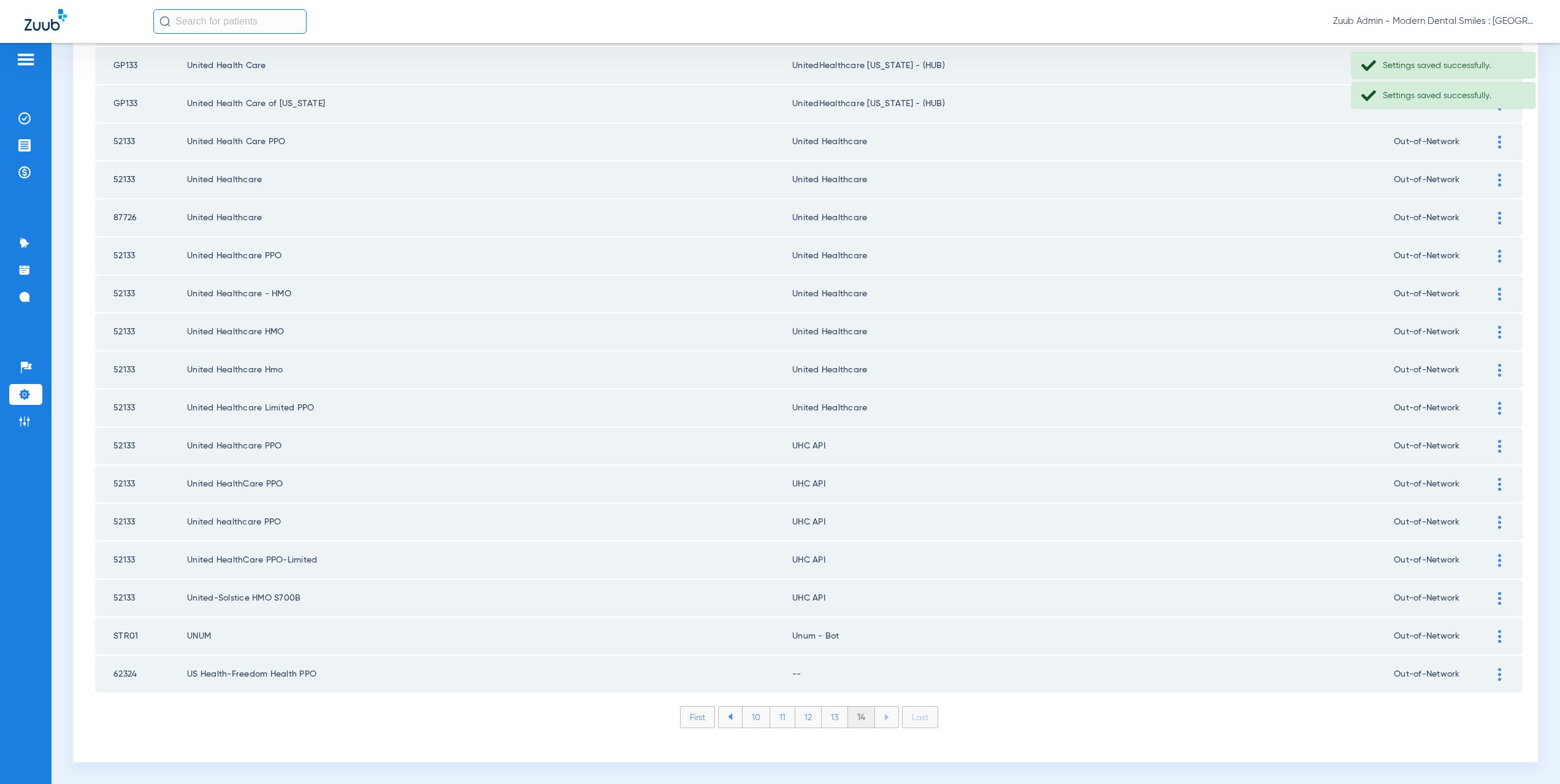
click at [1498, 450] on img at bounding box center [1500, 446] width 3 height 13
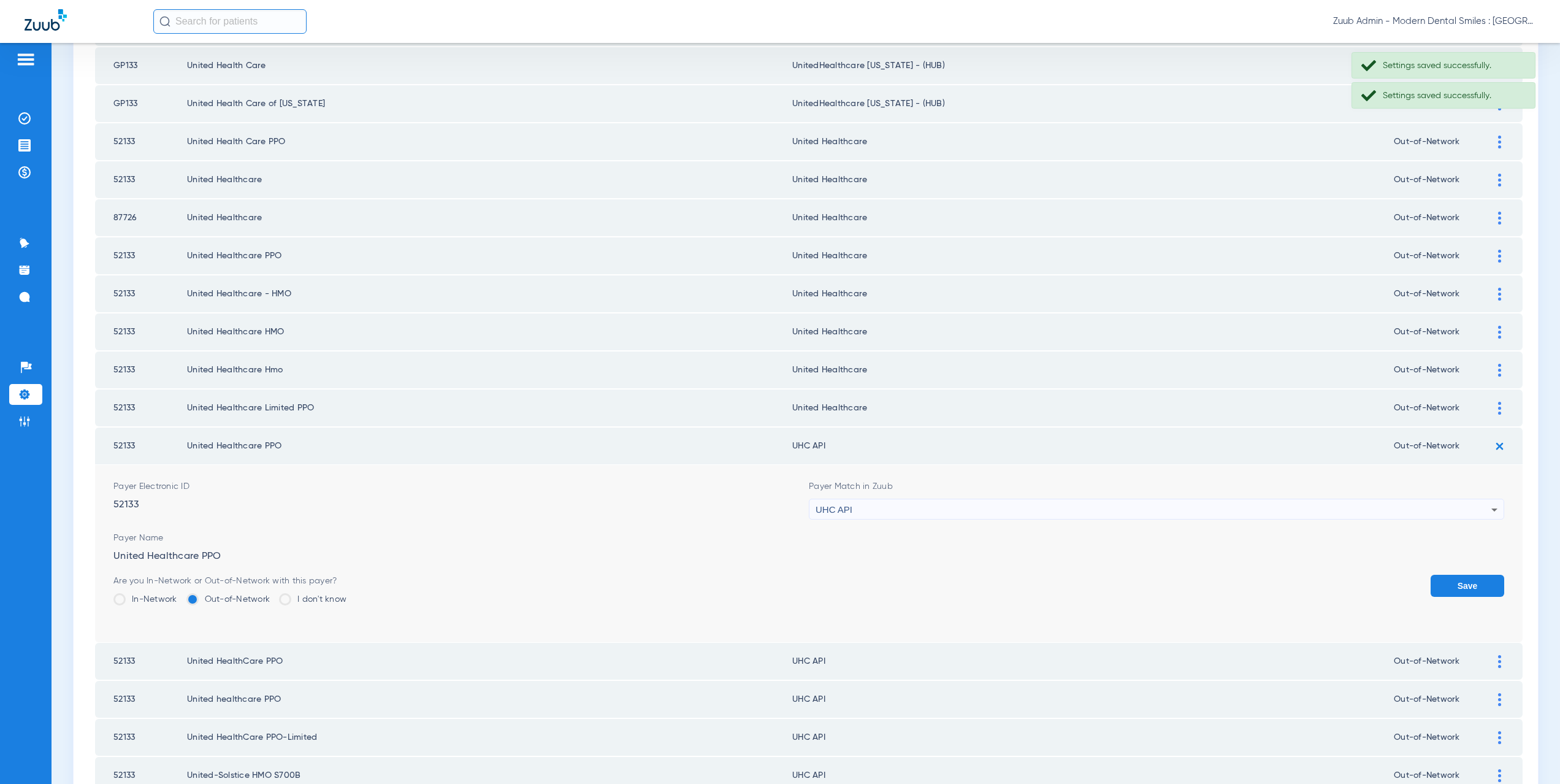
click at [914, 511] on div "UHC API" at bounding box center [1153, 509] width 676 height 21
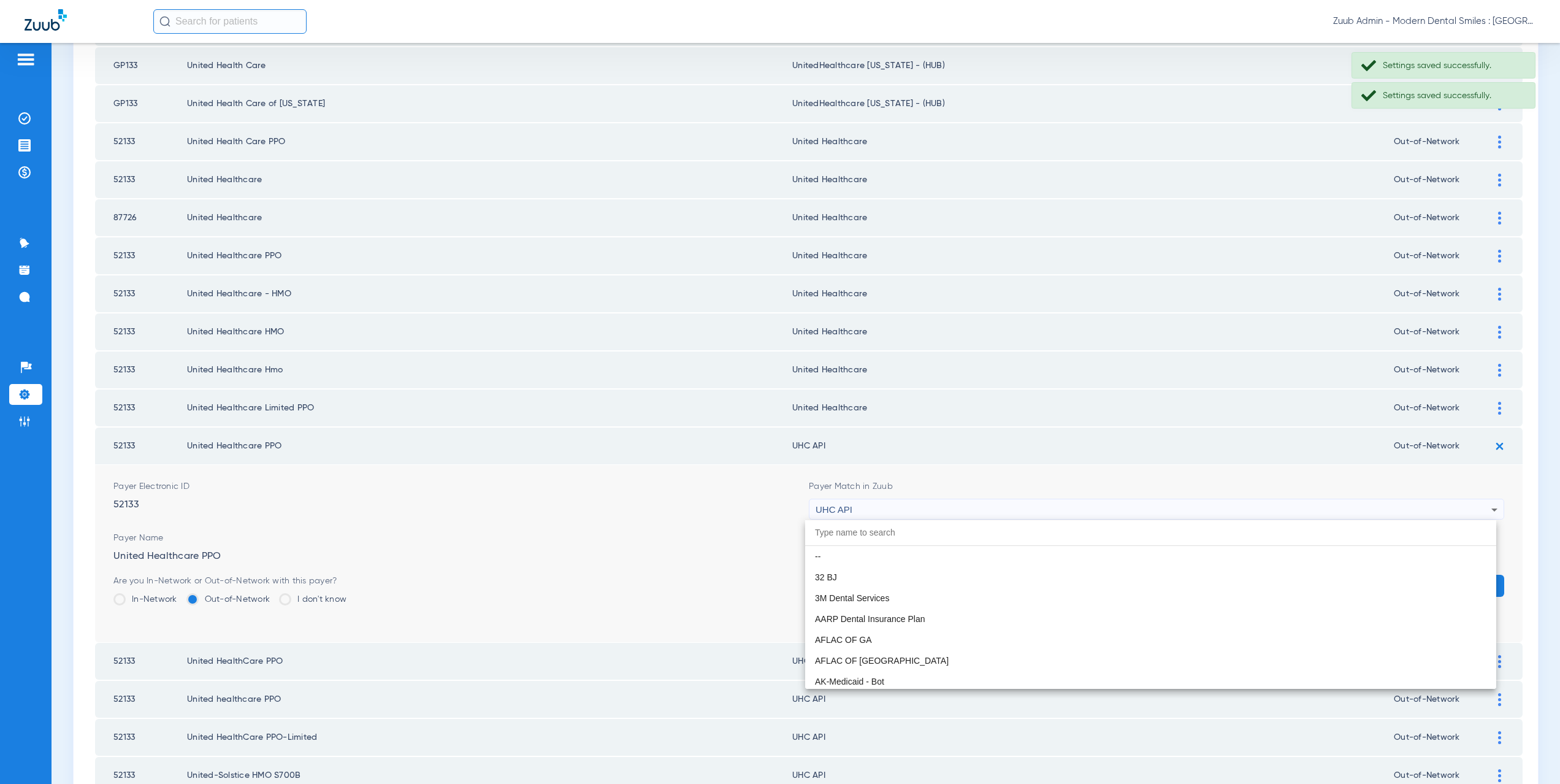
scroll to position [7530, 0]
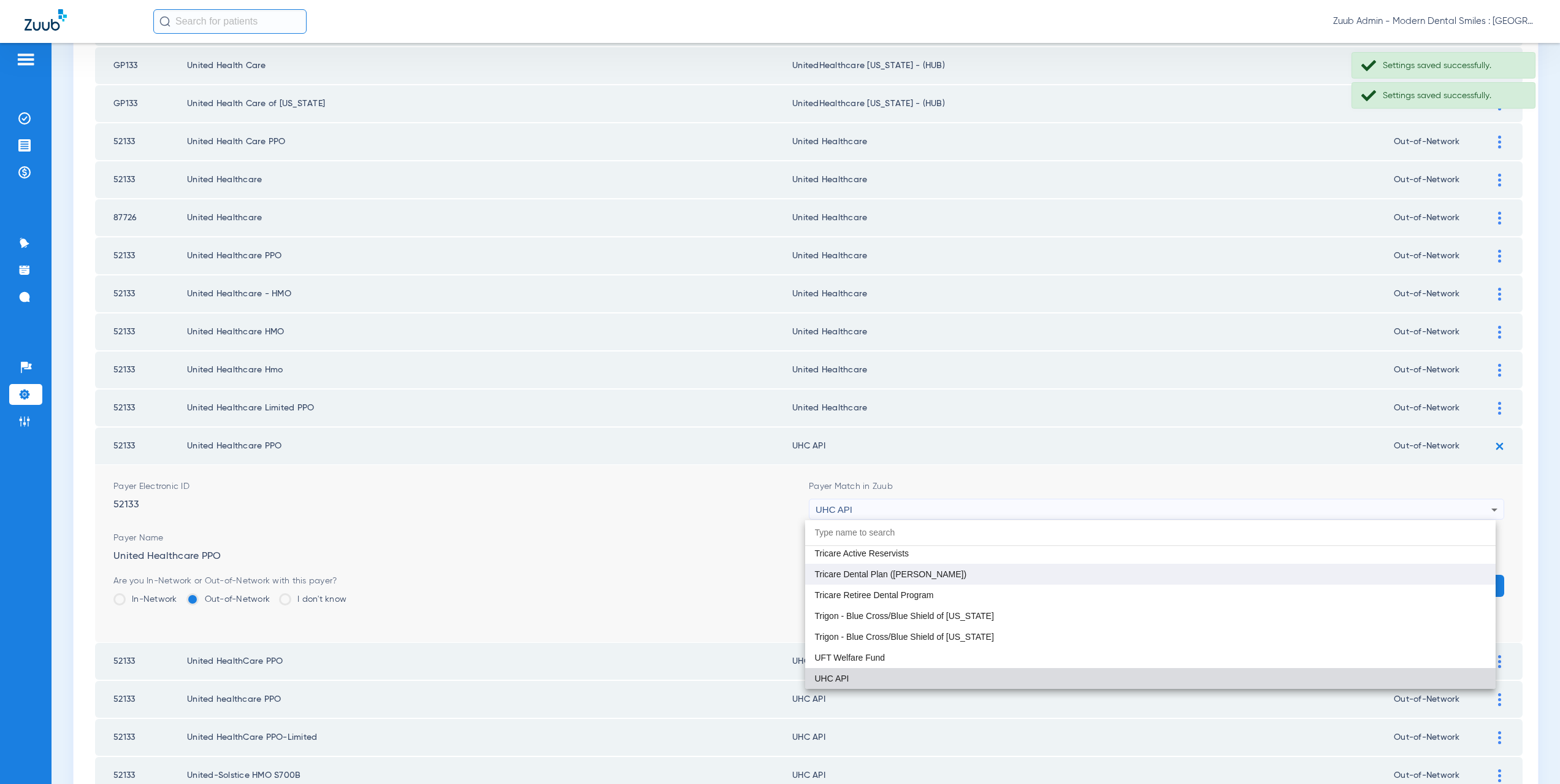
paste input "nited Healthcare"
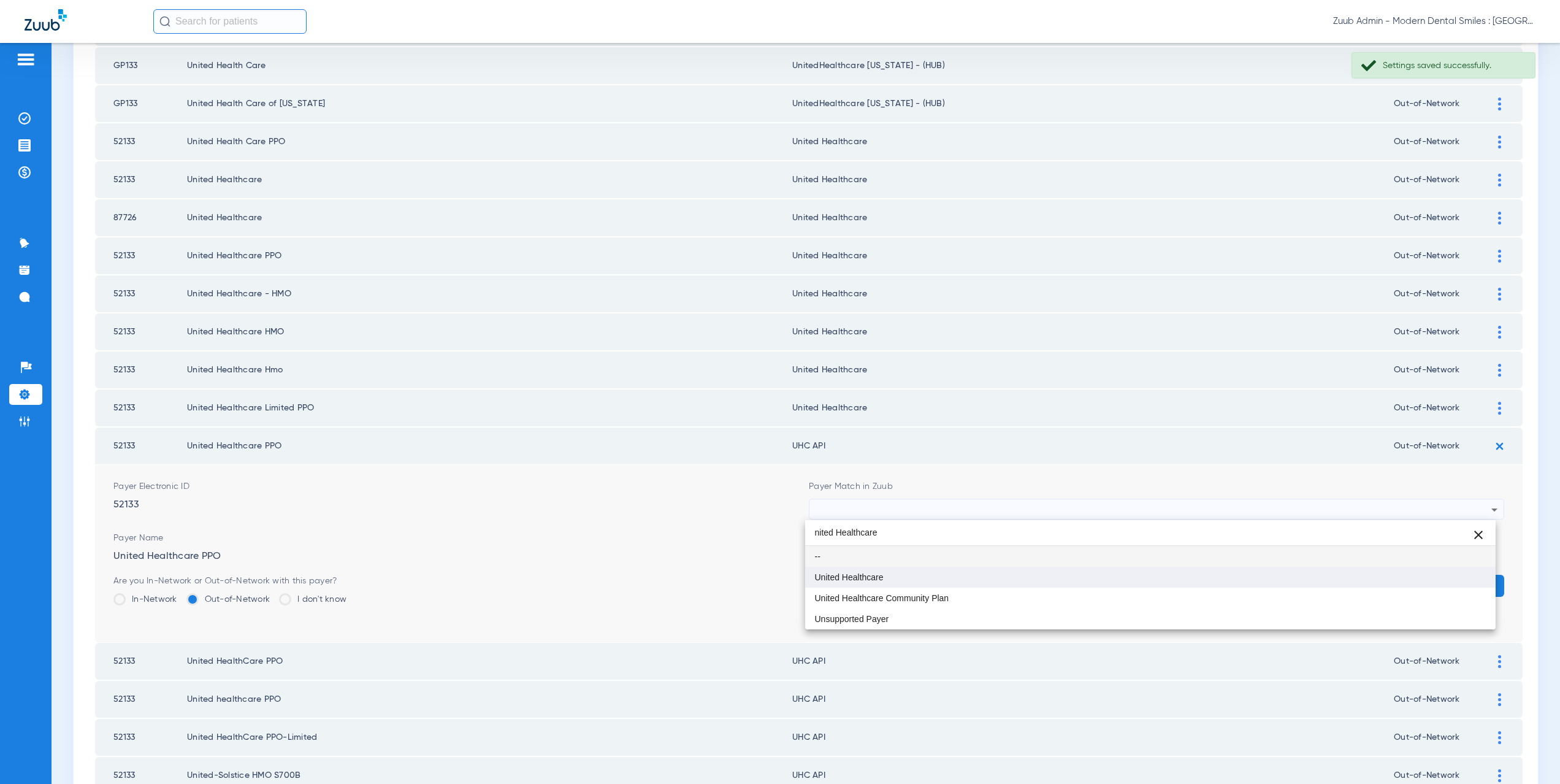
type input "nited Healthcare"
click at [902, 572] on mat-option "United Healthcare" at bounding box center [1151, 577] width 691 height 21
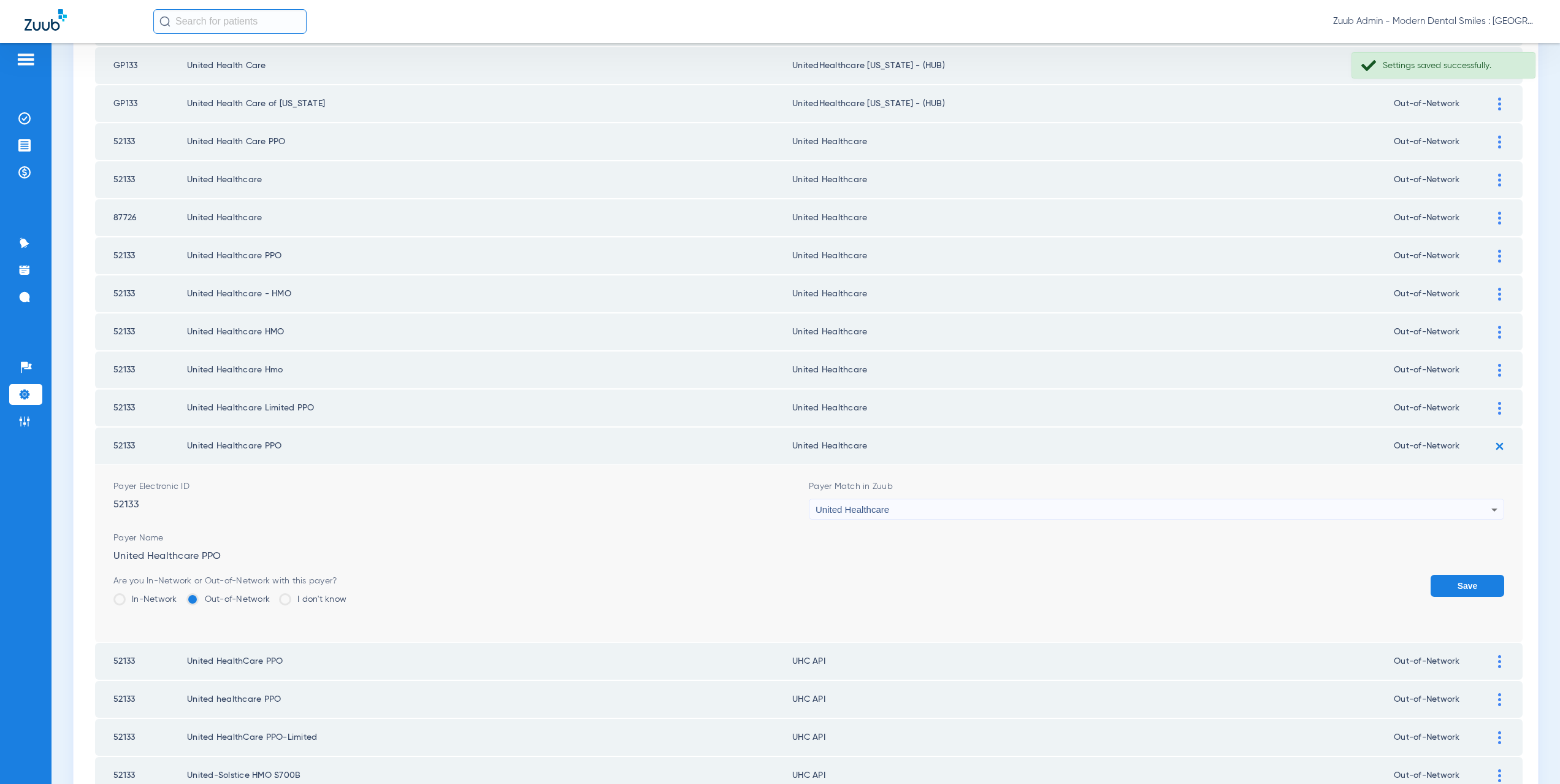
click at [1454, 580] on button "Save" at bounding box center [1467, 585] width 73 height 22
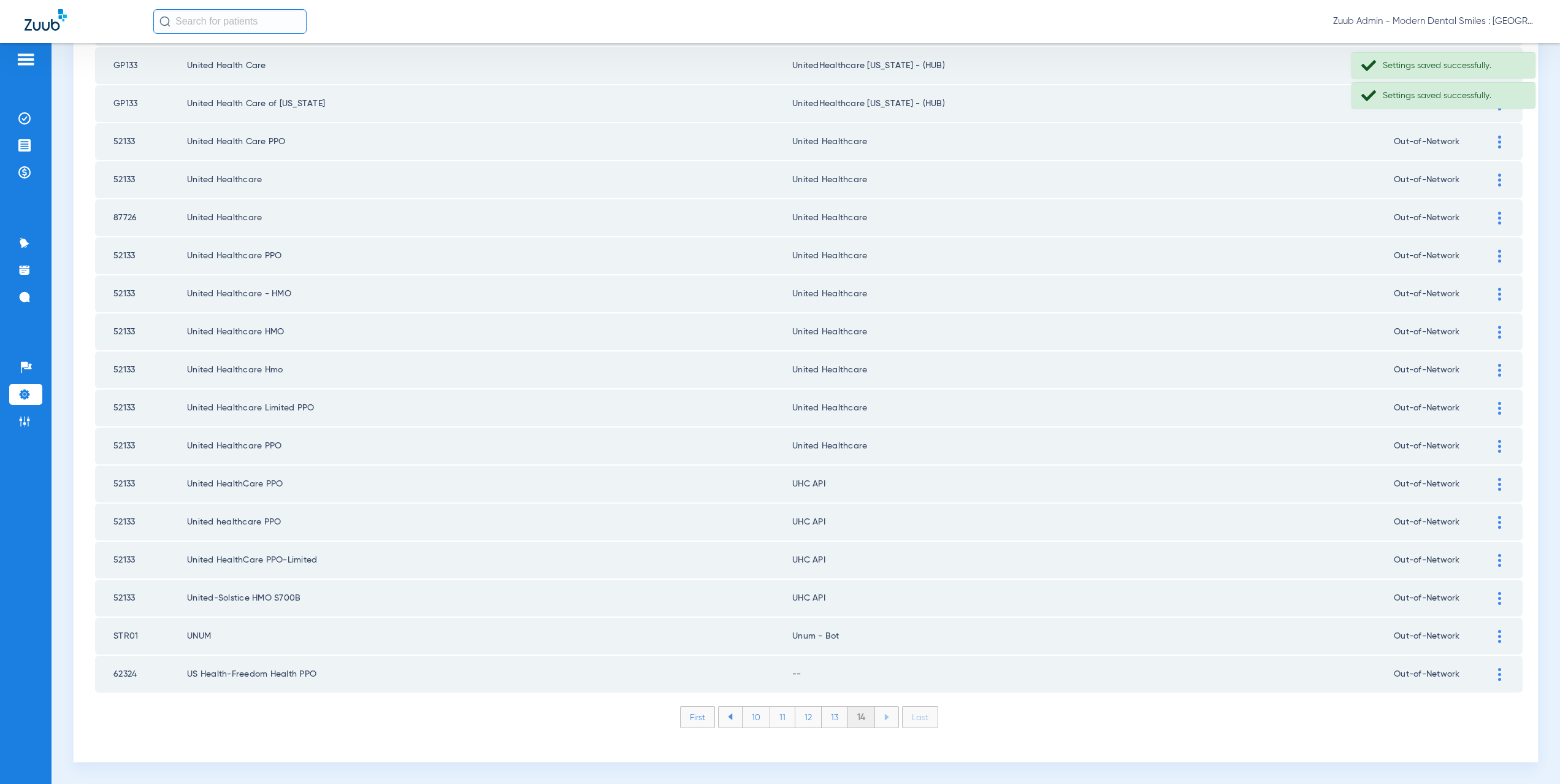
click at [1492, 486] on div at bounding box center [1500, 484] width 21 height 13
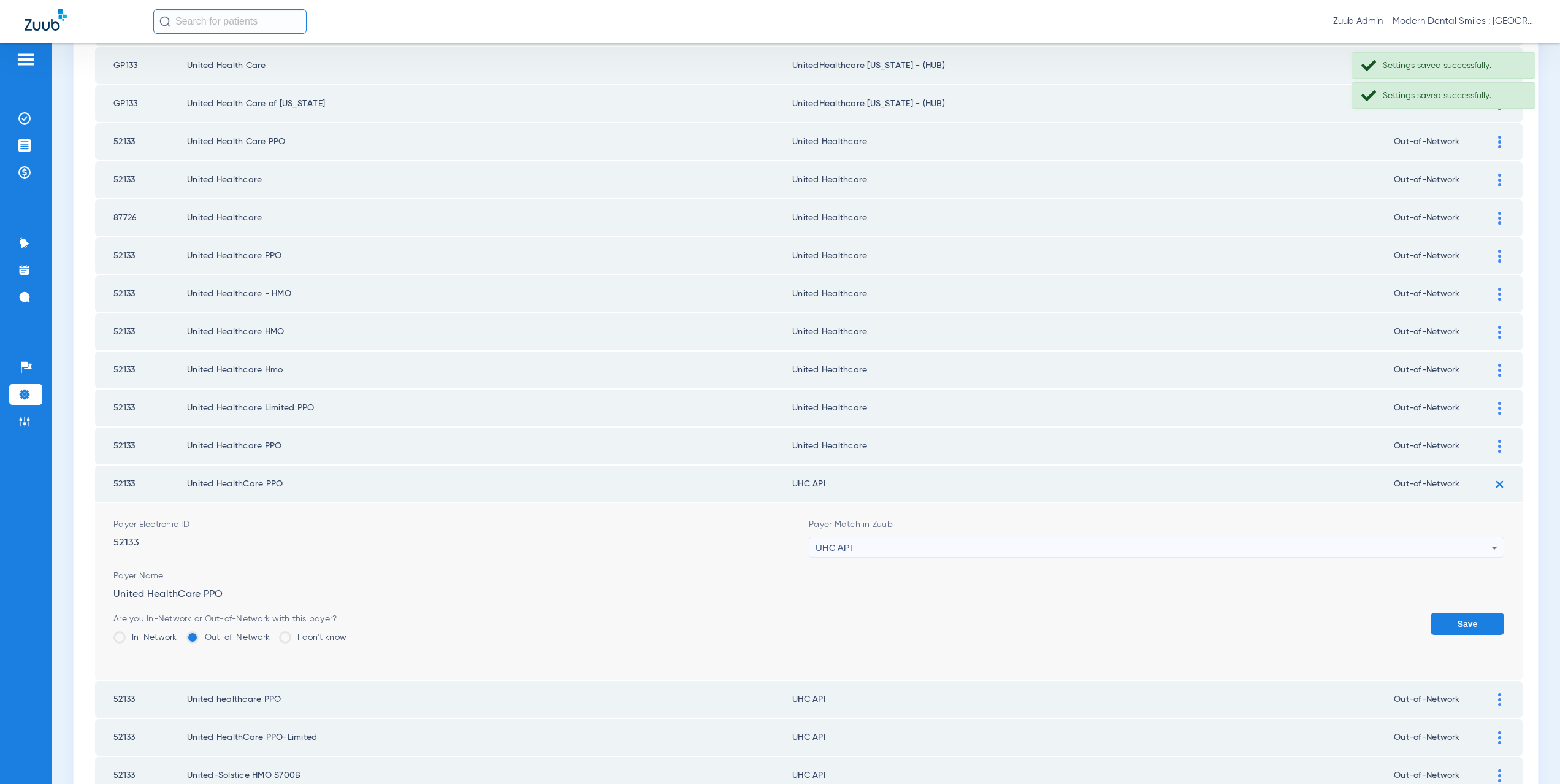
click at [852, 549] on div "UHC API" at bounding box center [1153, 547] width 676 height 21
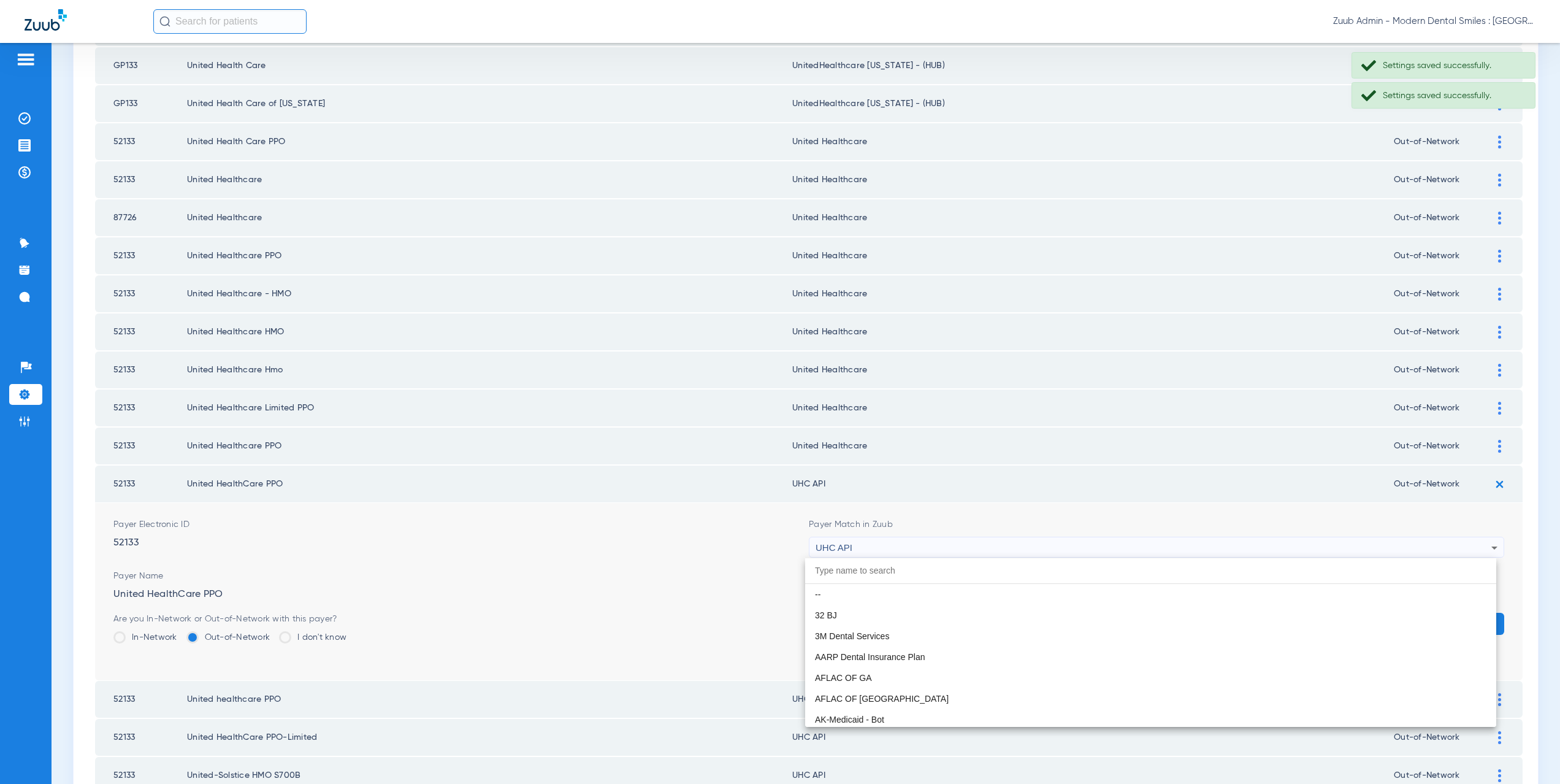
scroll to position [7530, 0]
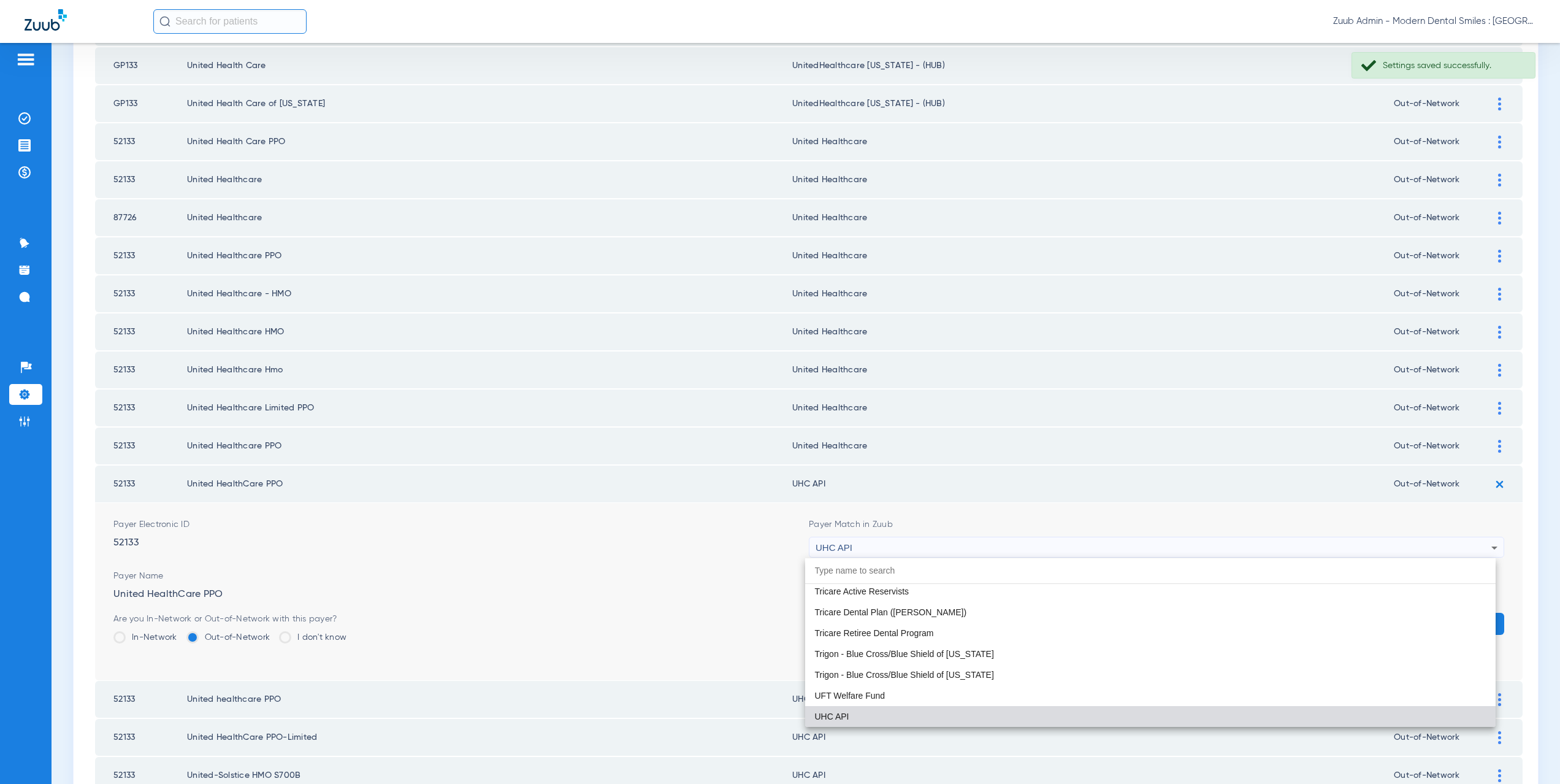
paste input "nited Healthcare"
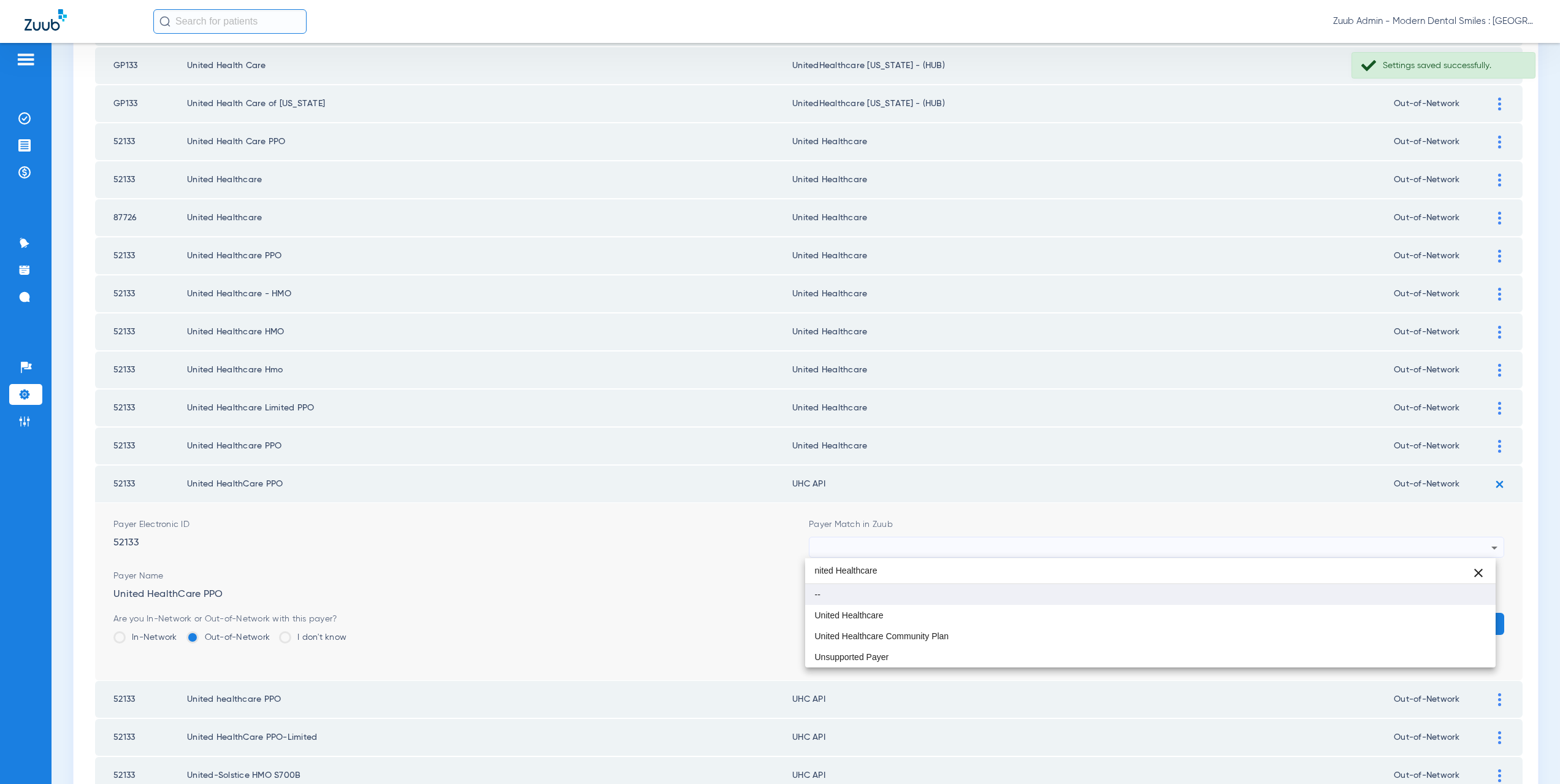
scroll to position [0, 0]
type input "nited Healthcare"
click at [871, 611] on span "United Healthcare" at bounding box center [849, 615] width 69 height 9
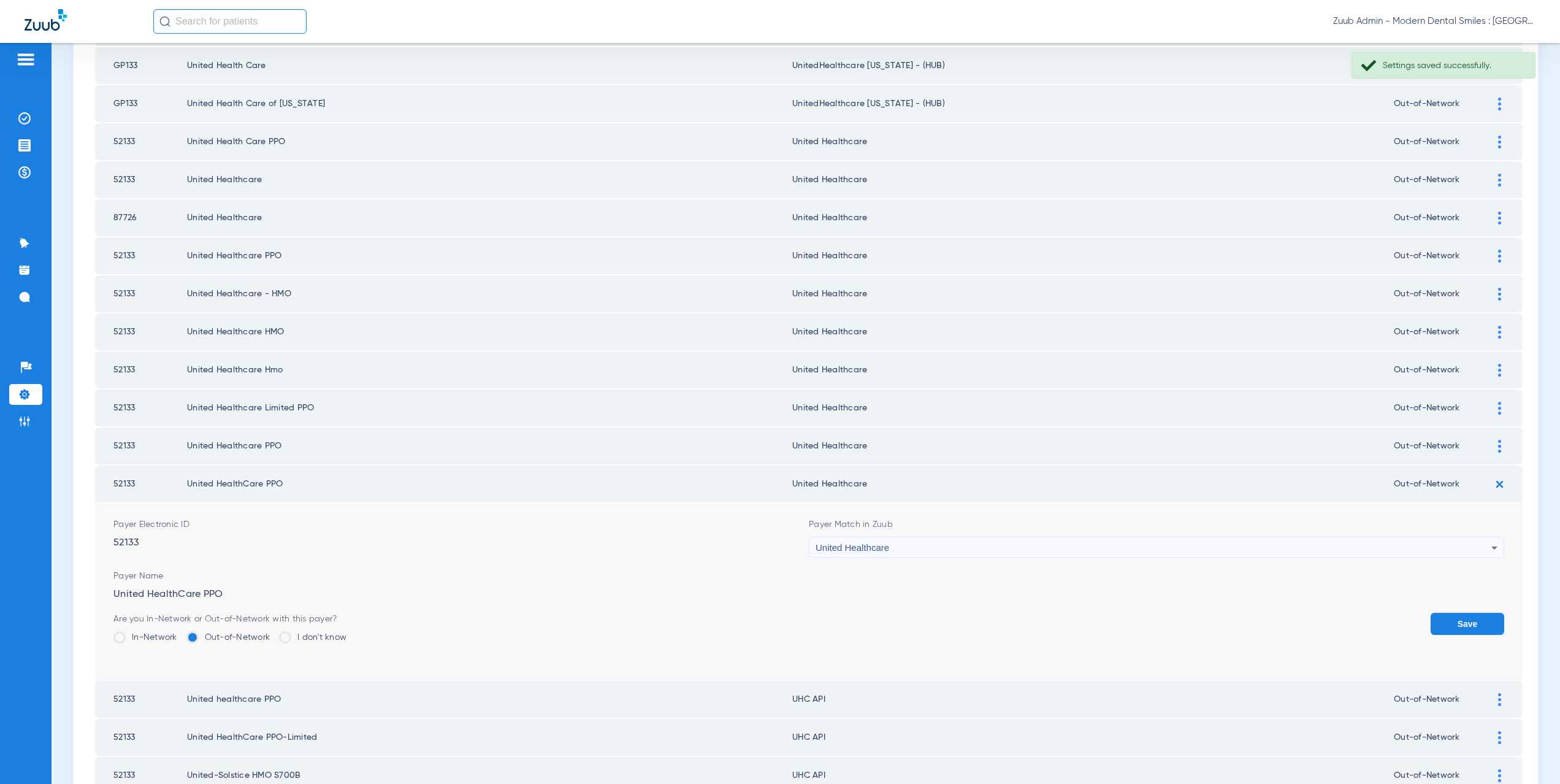
click at [1447, 621] on button "Save" at bounding box center [1467, 623] width 73 height 22
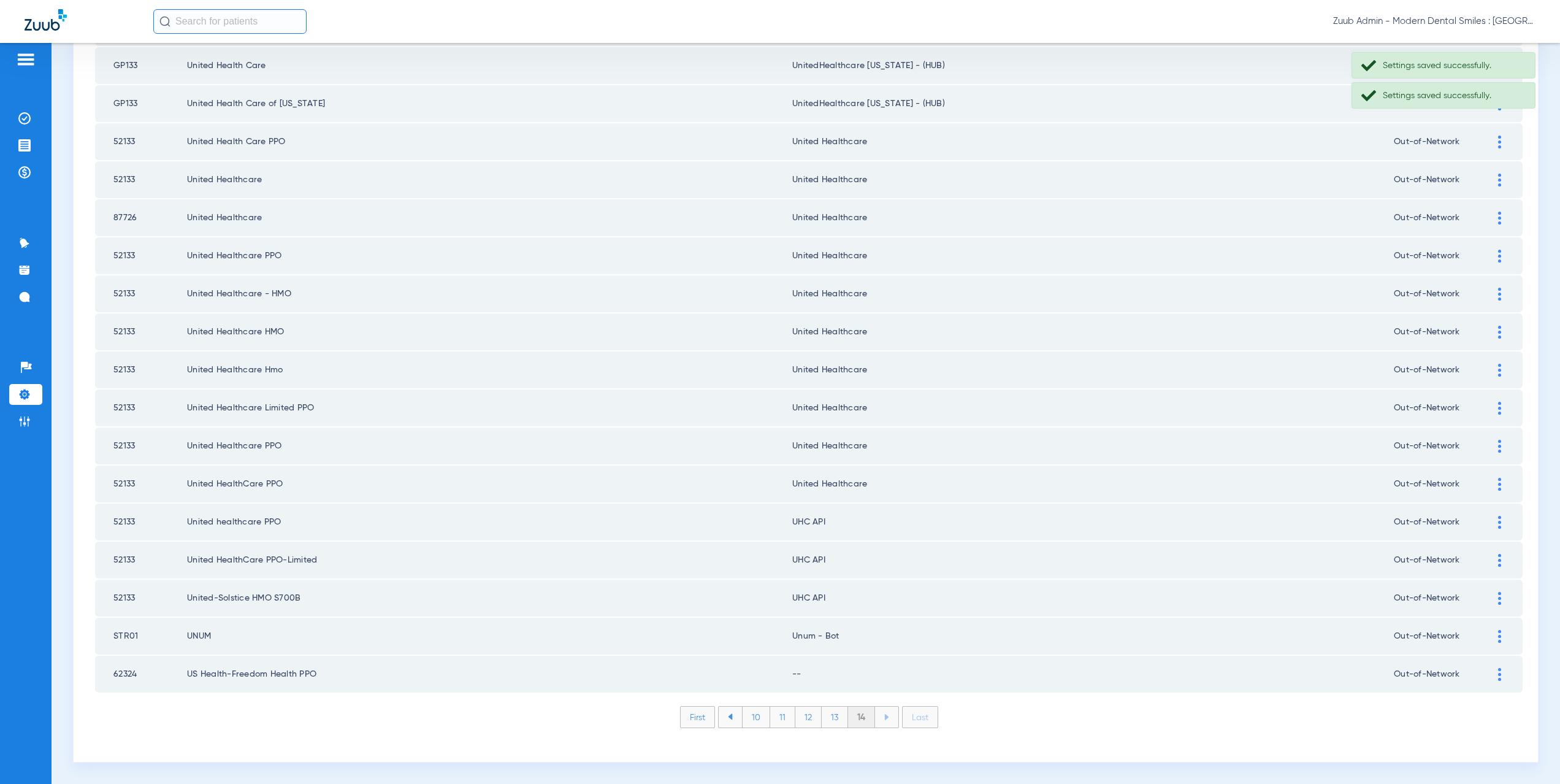
click at [1498, 517] on img at bounding box center [1500, 522] width 3 height 13
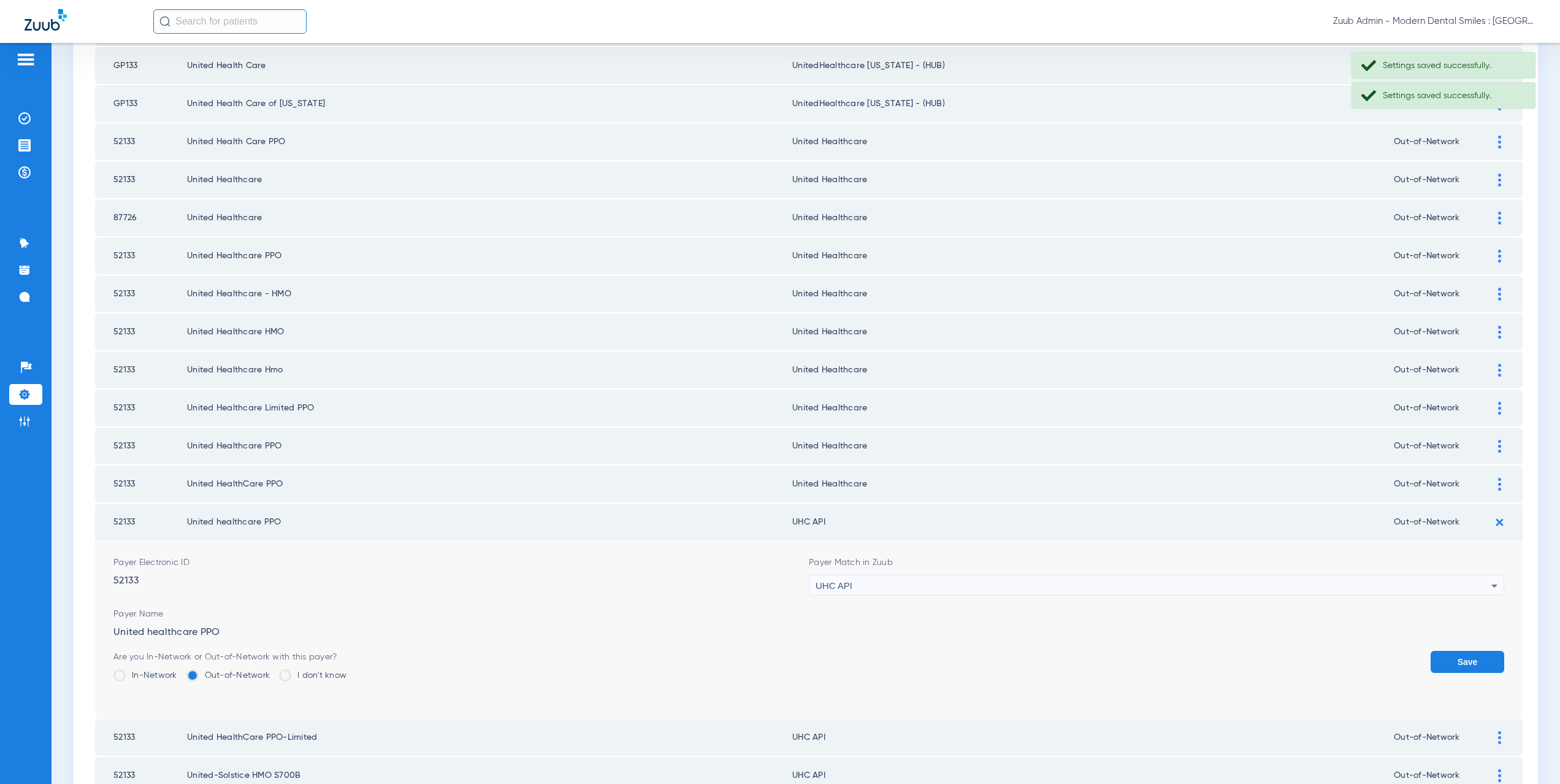
click at [832, 586] on span "UHC API" at bounding box center [834, 585] width 37 height 11
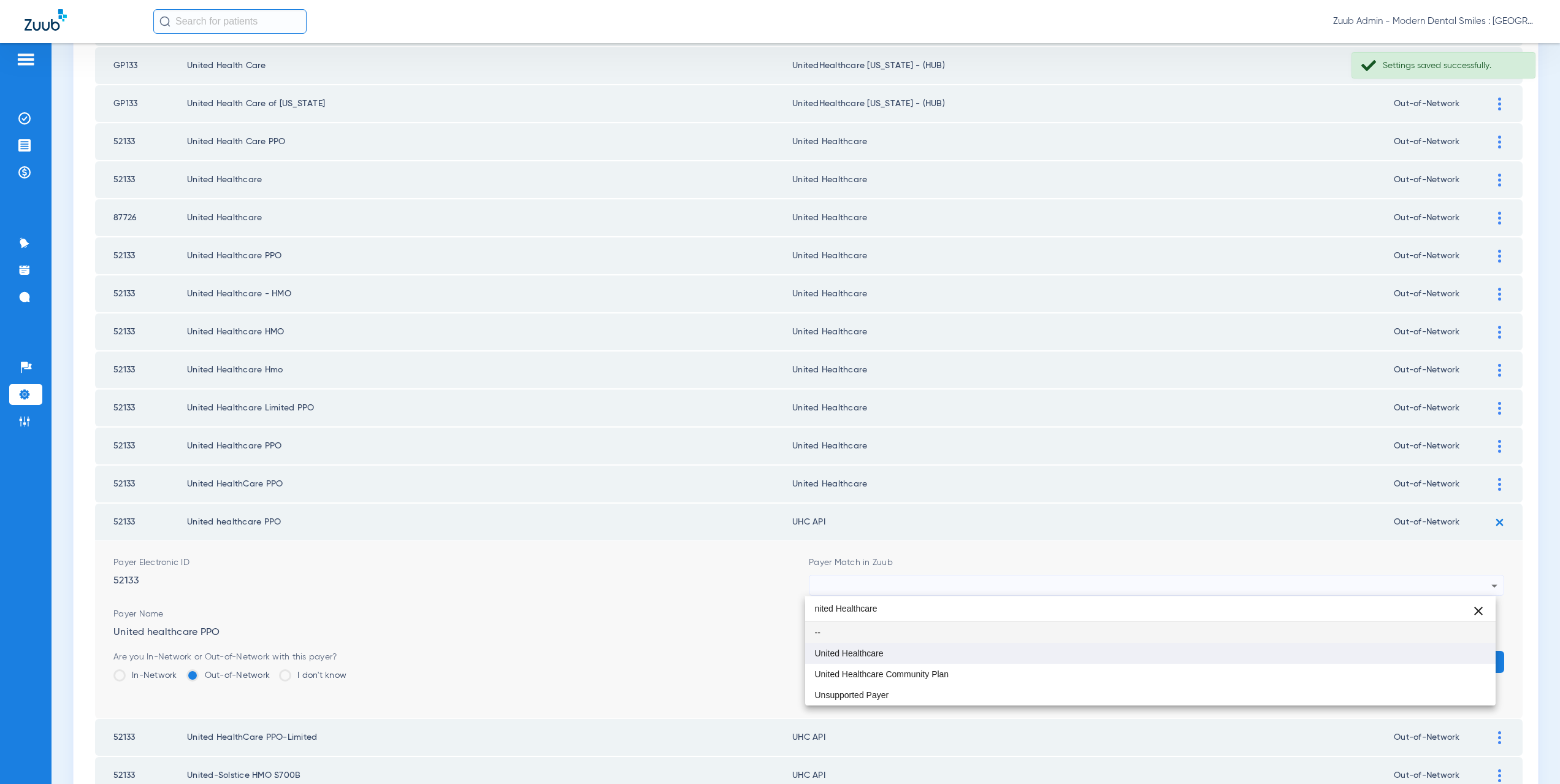
type input "nited Healthcare"
click at [871, 649] on span "United Healthcare" at bounding box center [849, 653] width 69 height 9
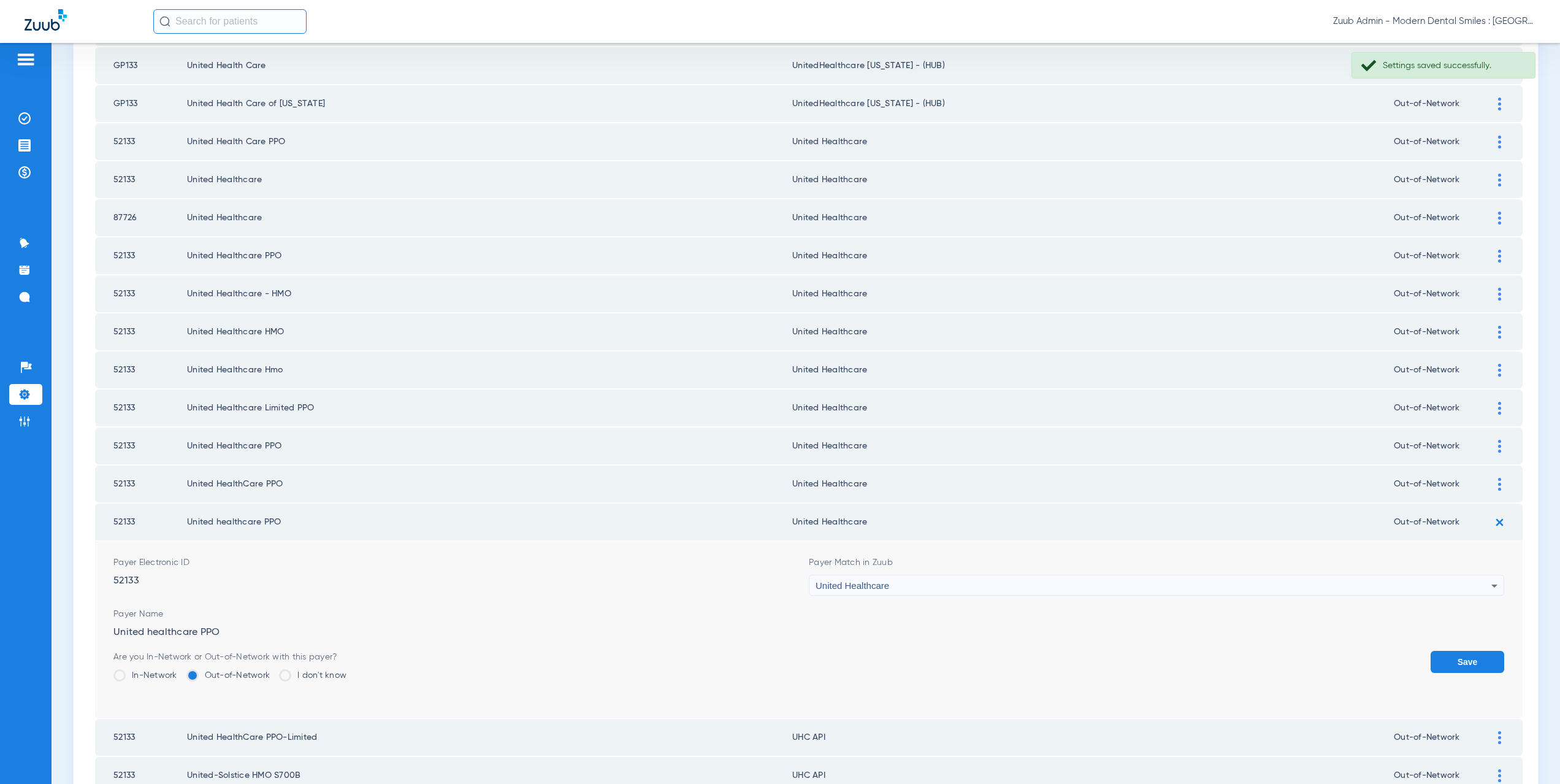
click at [1455, 660] on button "Save" at bounding box center [1467, 661] width 73 height 22
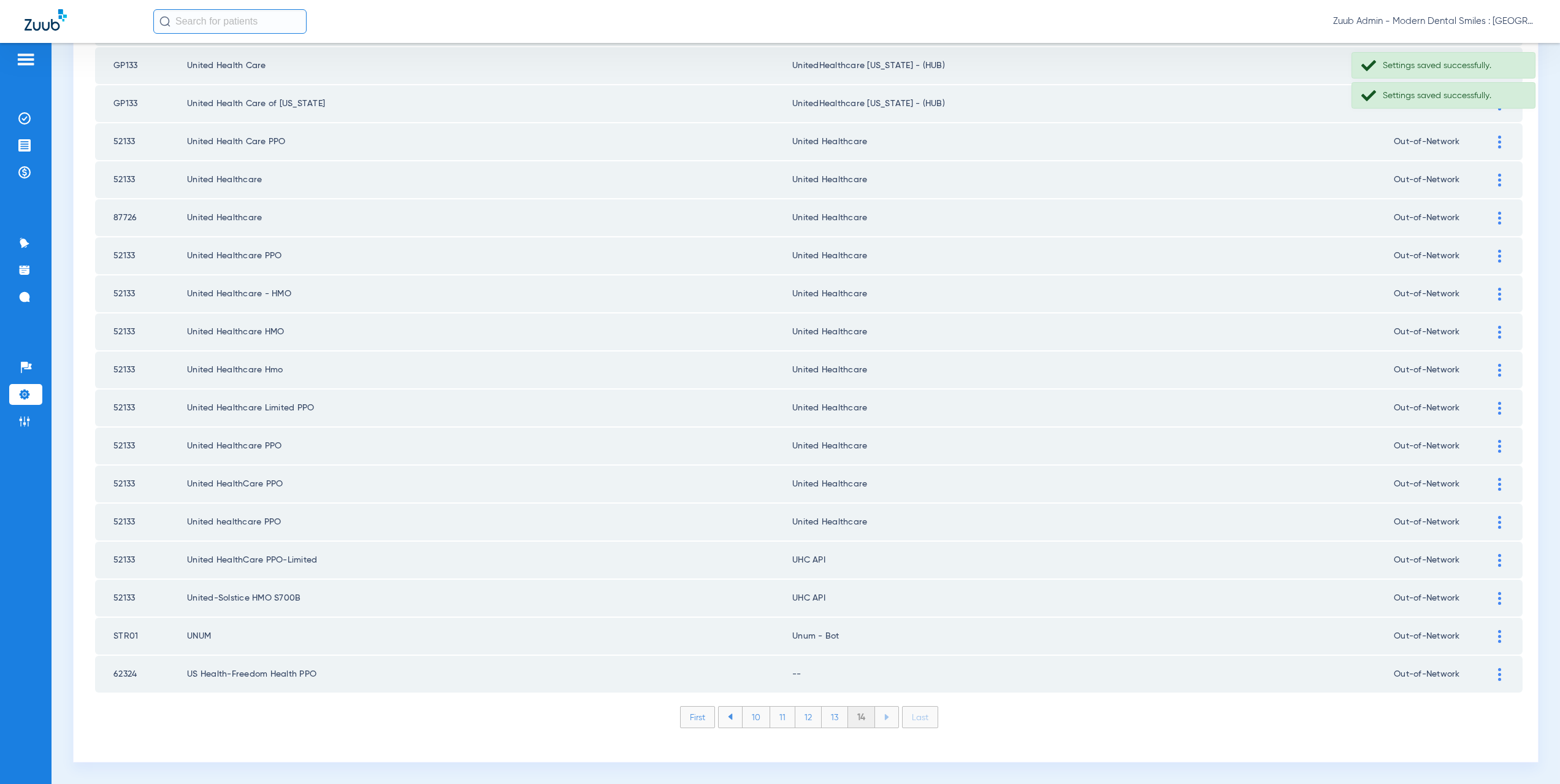
click at [1493, 554] on div at bounding box center [1500, 560] width 21 height 13
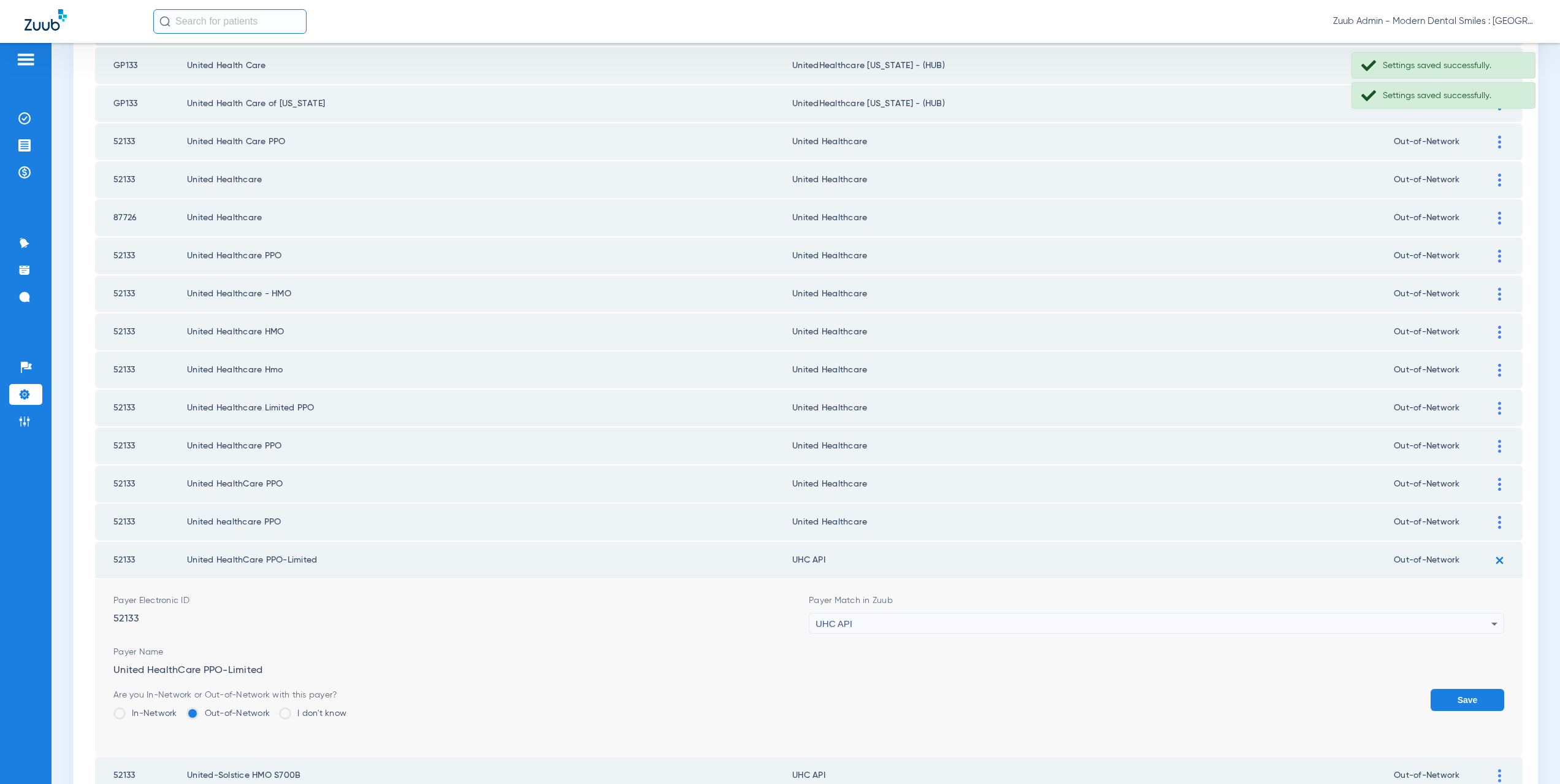
click at [816, 623] on span "UHC API" at bounding box center [834, 623] width 37 height 11
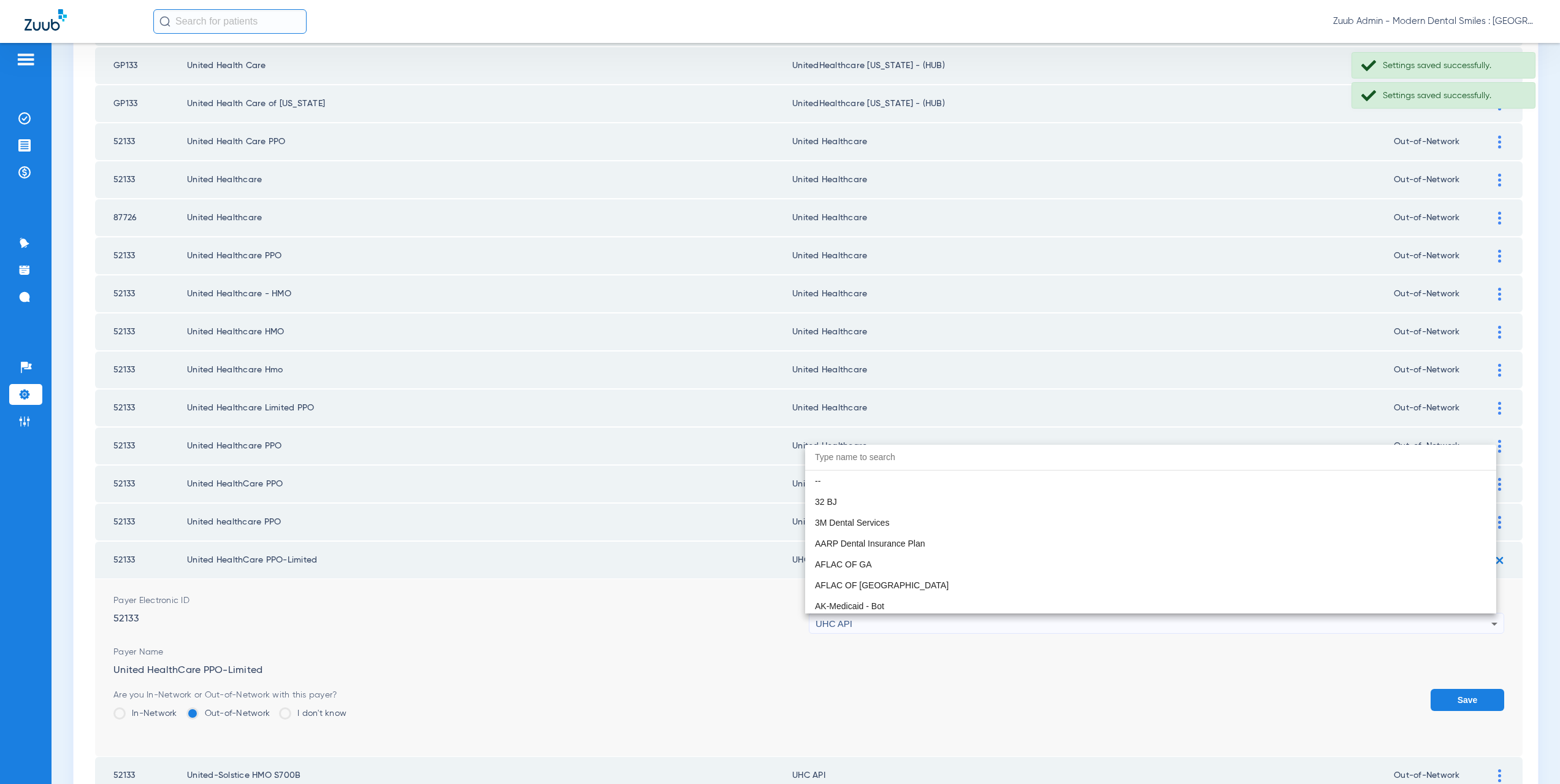
scroll to position [7530, 0]
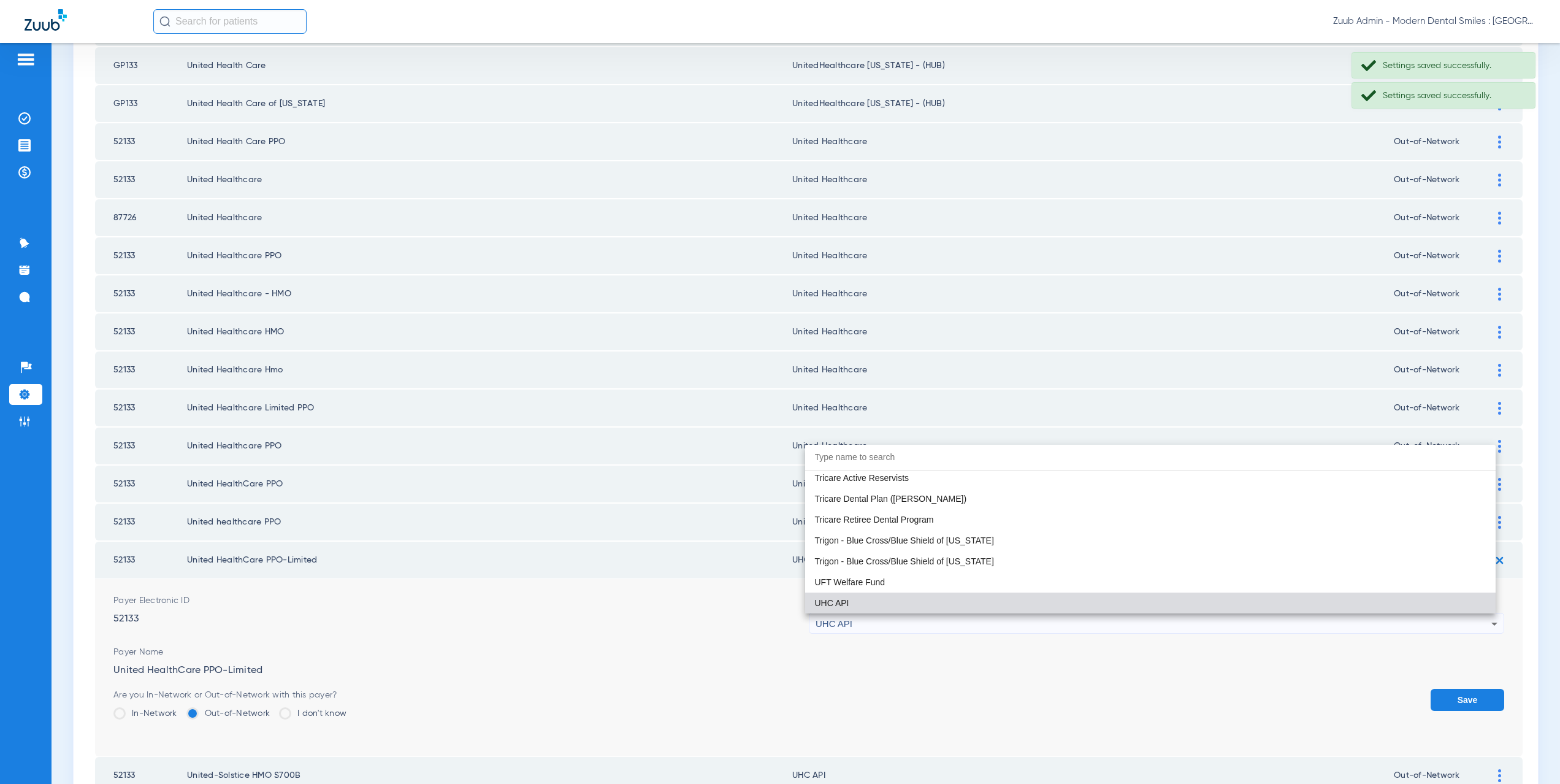
paste input "nited Healthcare"
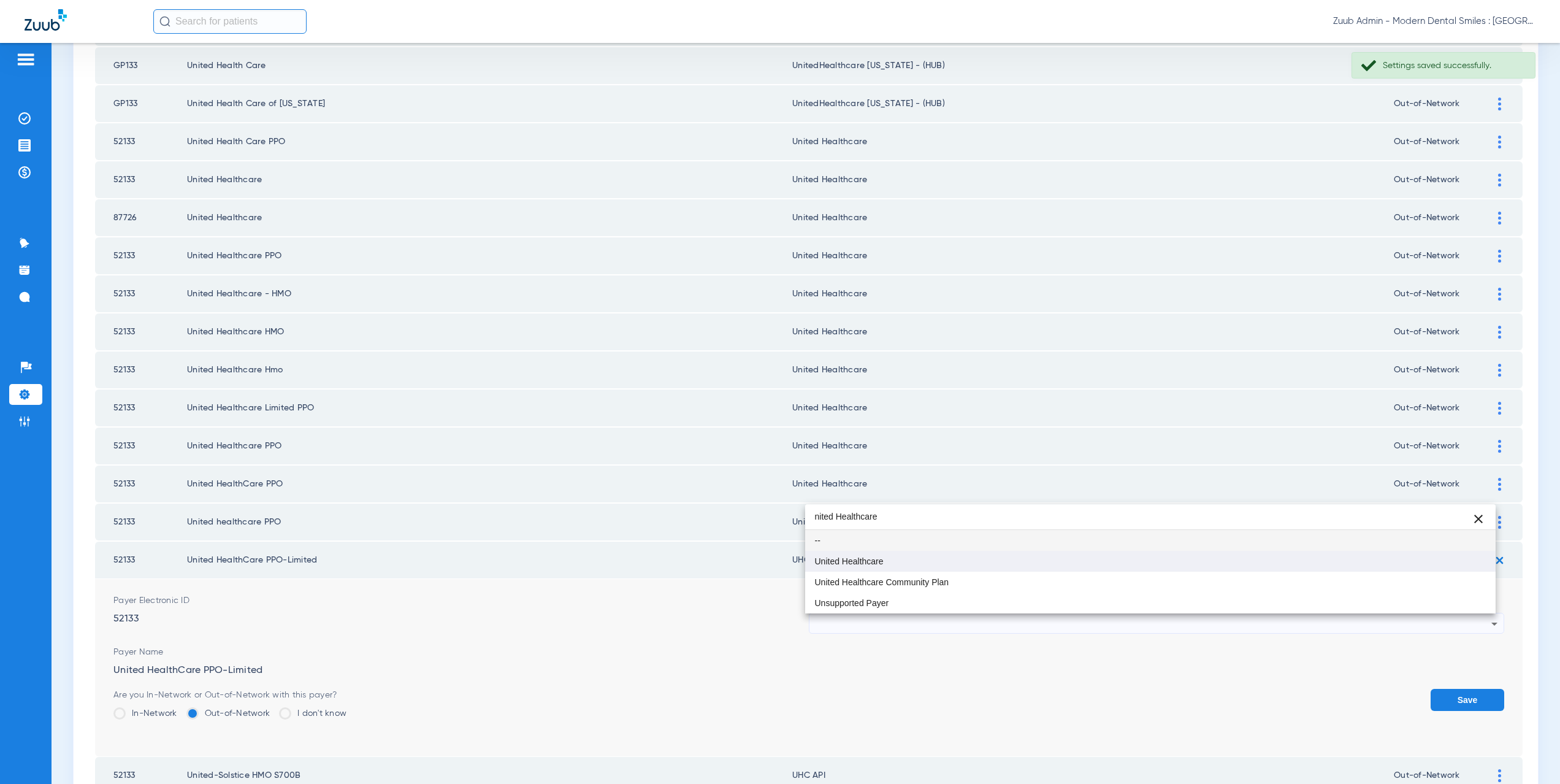
type input "nited Healthcare"
click at [869, 569] on mat-option "United Healthcare" at bounding box center [1151, 560] width 691 height 21
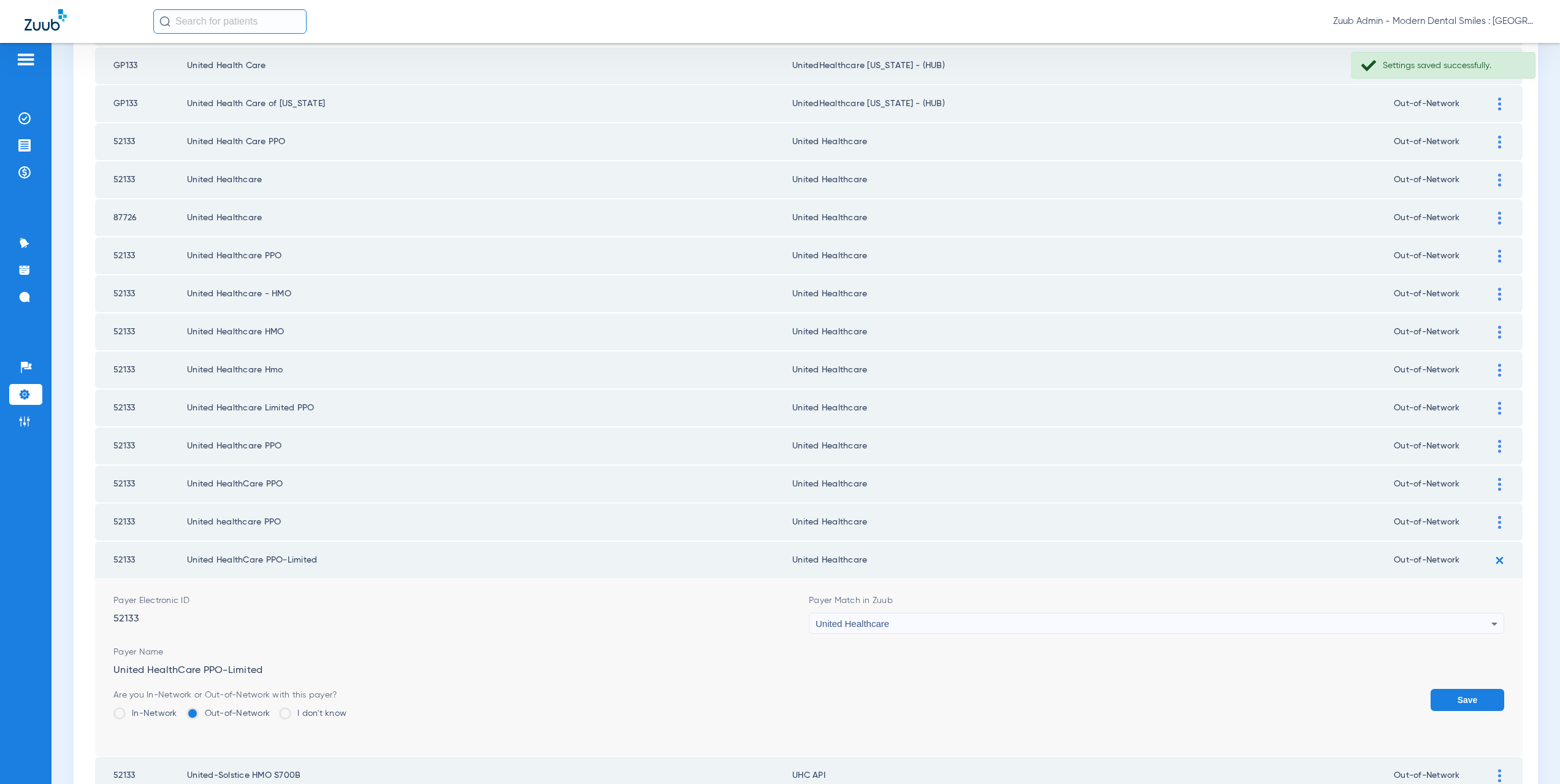
drag, startPoint x: 1450, startPoint y: 694, endPoint x: 1483, endPoint y: 629, distance: 72.9
click at [1450, 694] on button "Save" at bounding box center [1467, 699] width 73 height 22
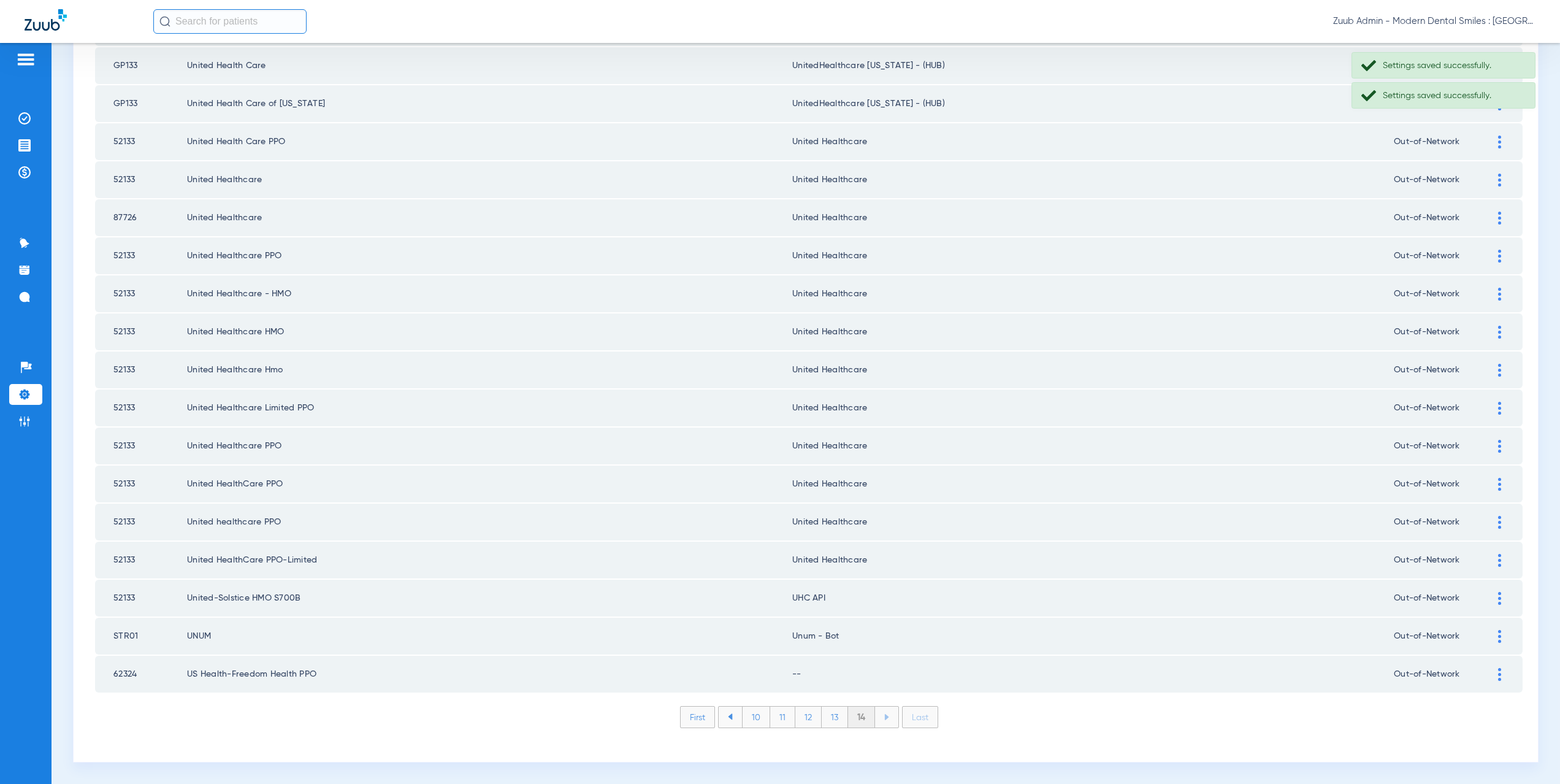
click at [1498, 596] on img at bounding box center [1500, 598] width 3 height 13
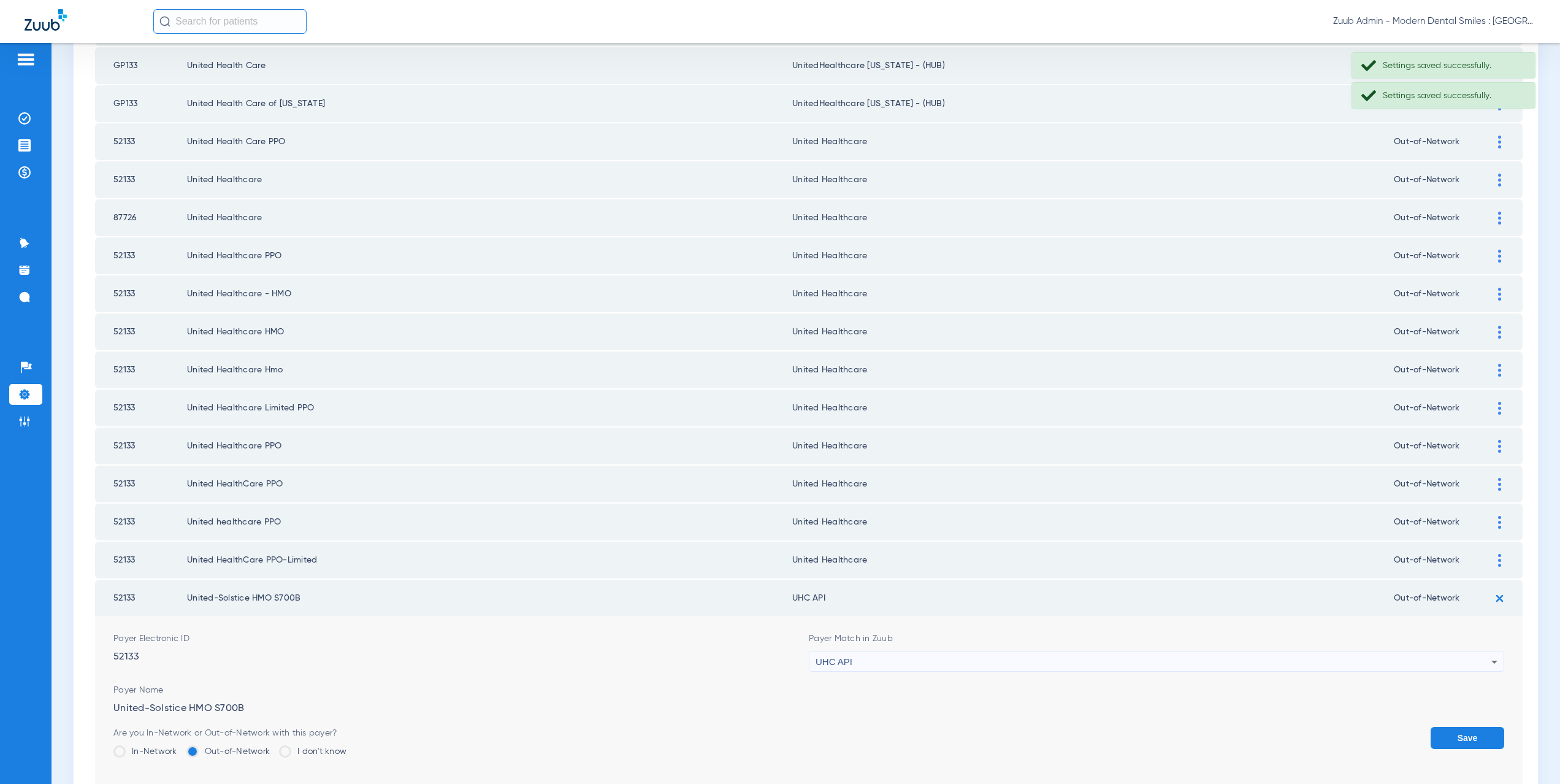
click at [859, 668] on div "UHC API" at bounding box center [1153, 661] width 676 height 21
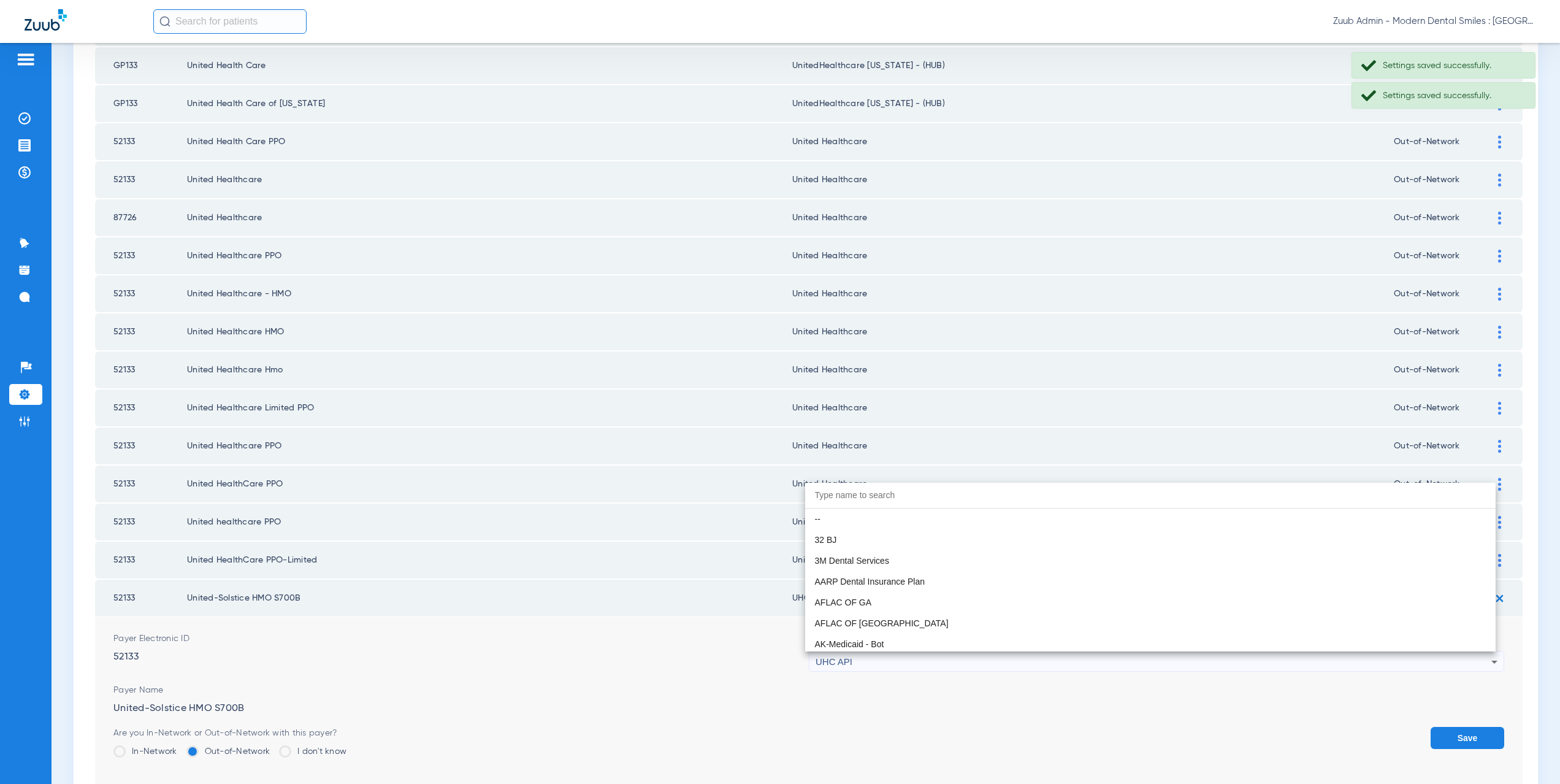
scroll to position [7530, 0]
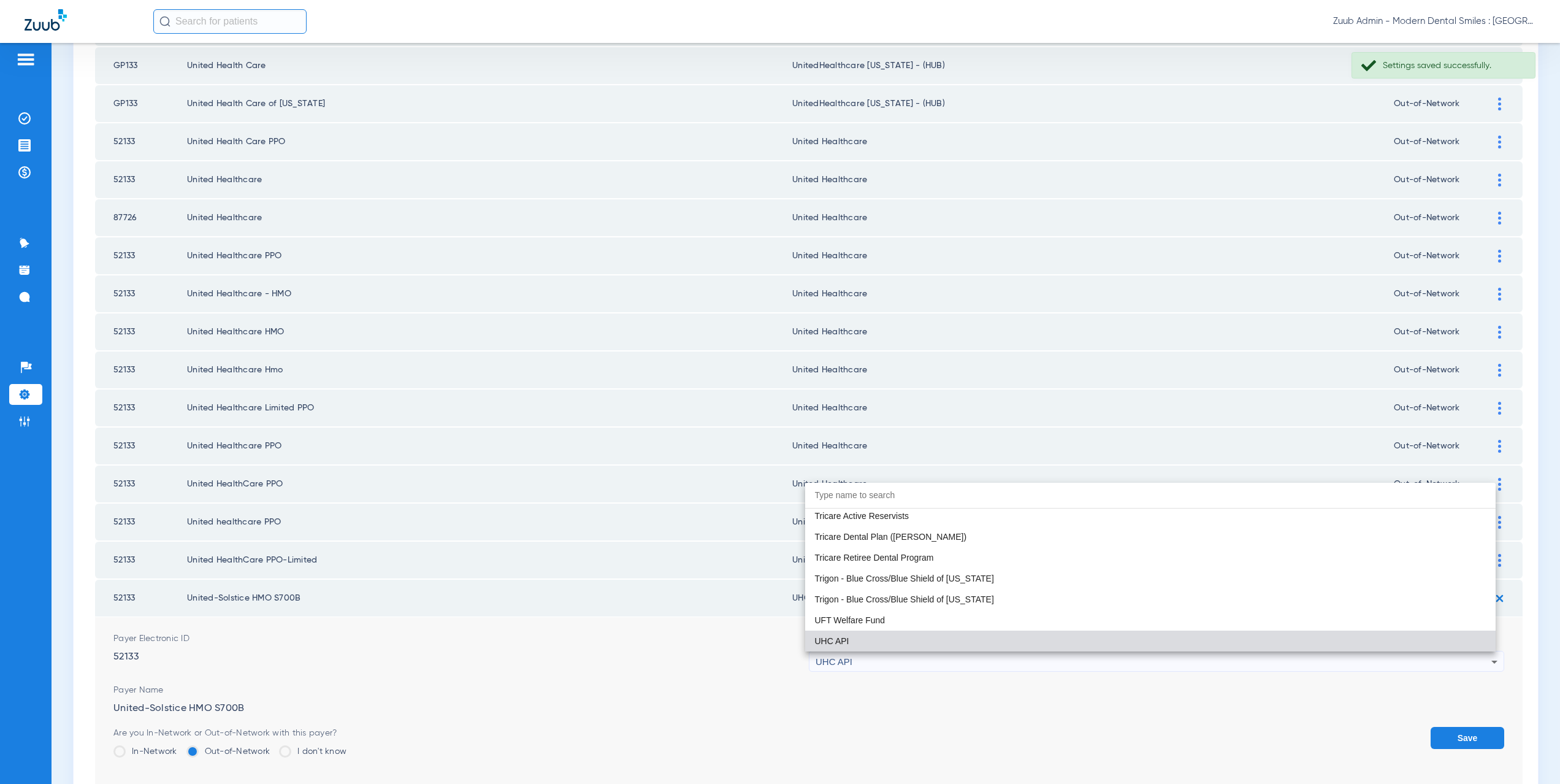
paste input "nited Healthcare"
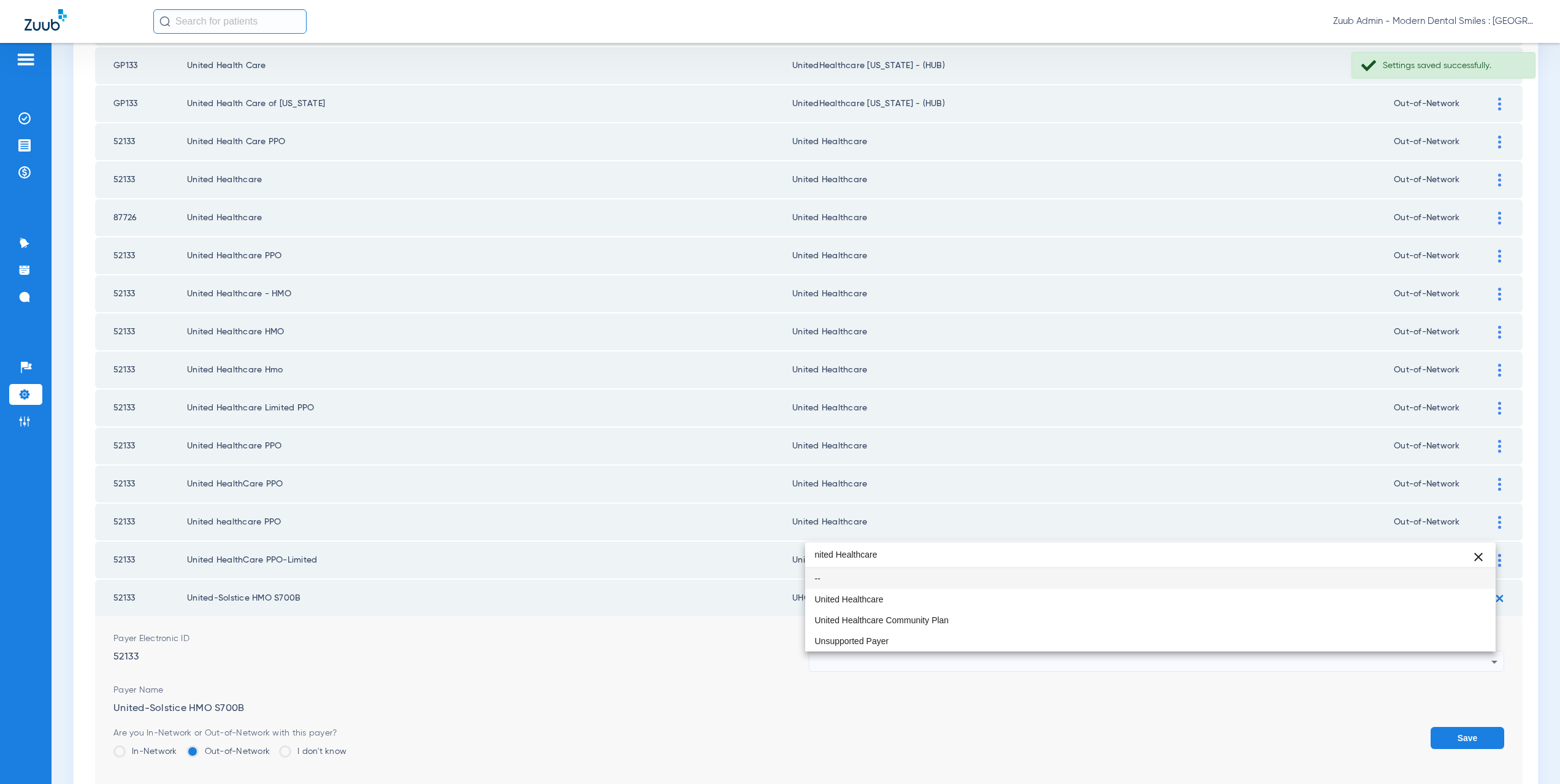
scroll to position [0, 0]
type input "nited Healthcare"
click at [860, 601] on span "United Healthcare" at bounding box center [849, 599] width 69 height 9
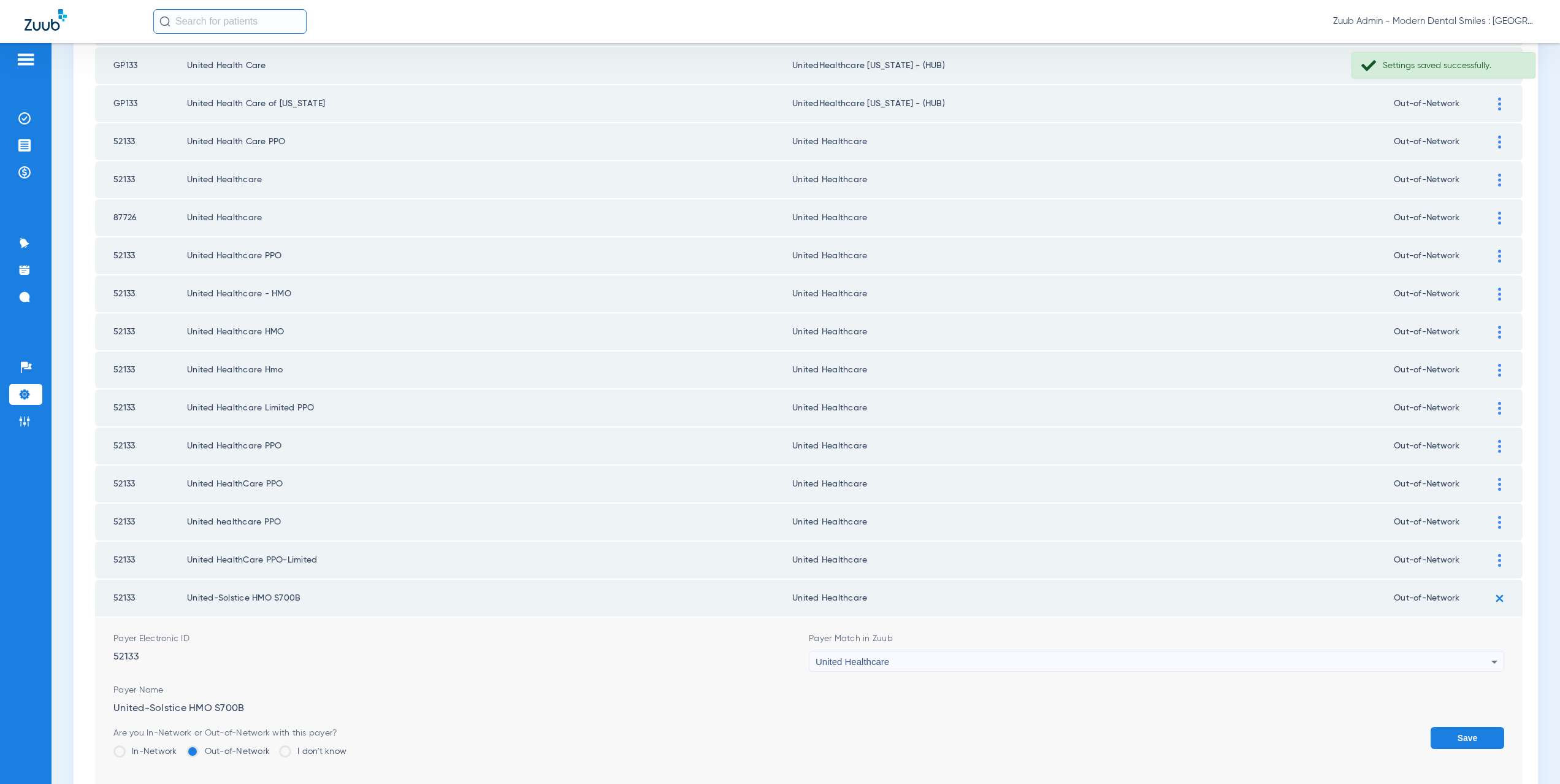
click at [1435, 743] on button "Save" at bounding box center [1467, 737] width 73 height 22
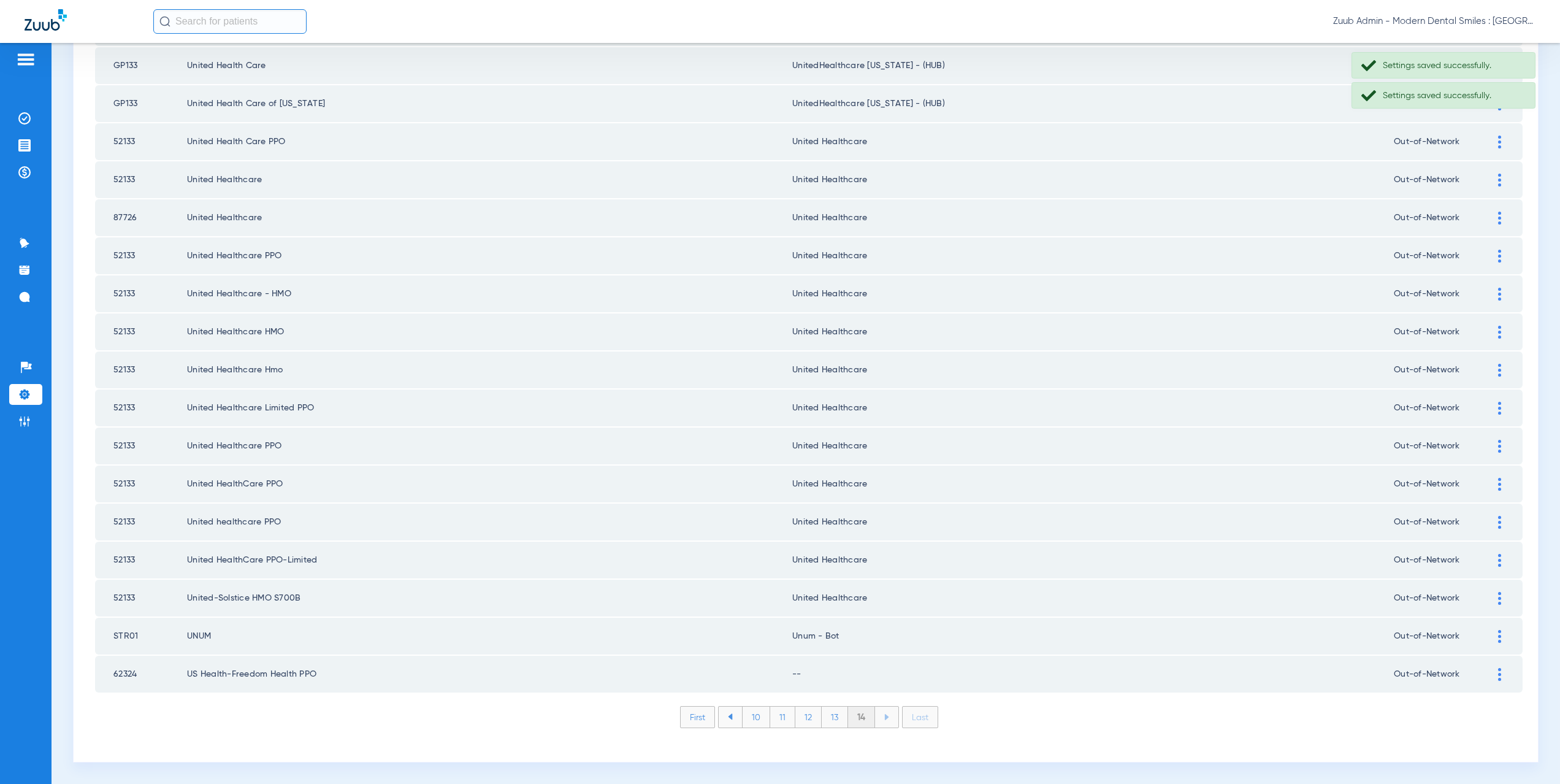
click at [1489, 641] on div at bounding box center [1500, 636] width 21 height 13
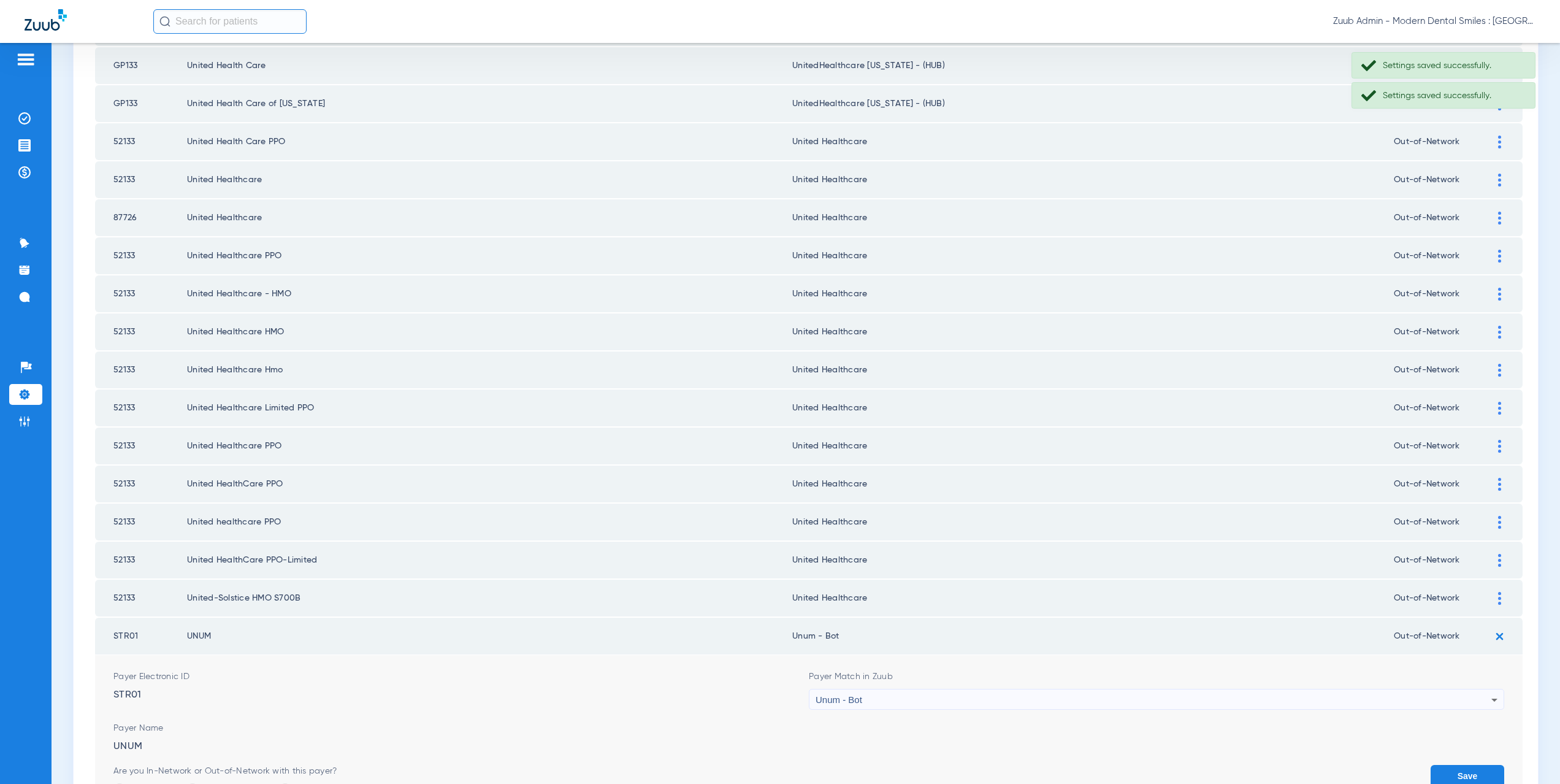
click at [858, 697] on div "Unum - Bot" at bounding box center [1153, 699] width 676 height 21
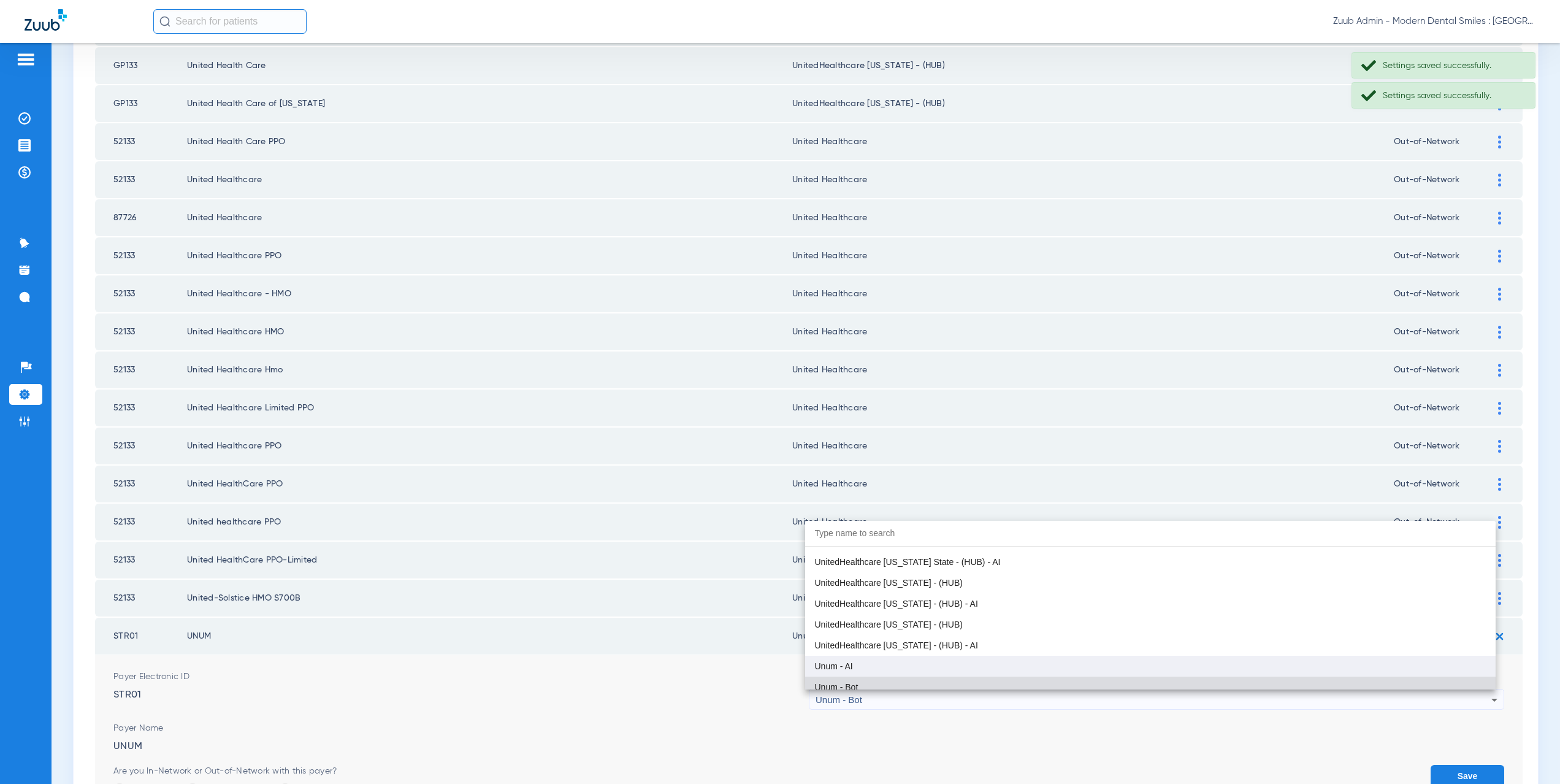
scroll to position [9824, 0]
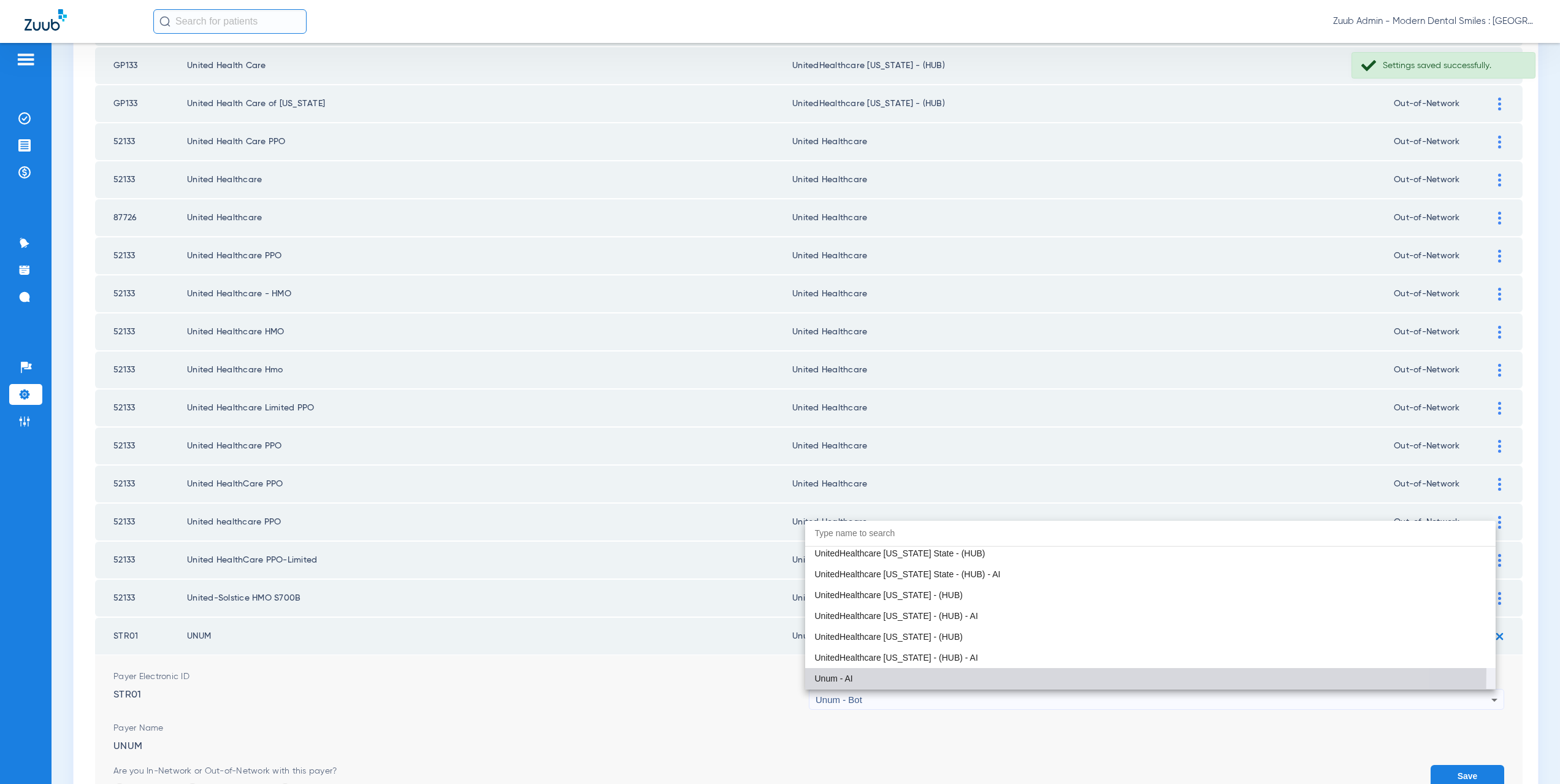
click at [834, 669] on mat-option "Unum - AI" at bounding box center [1151, 678] width 691 height 21
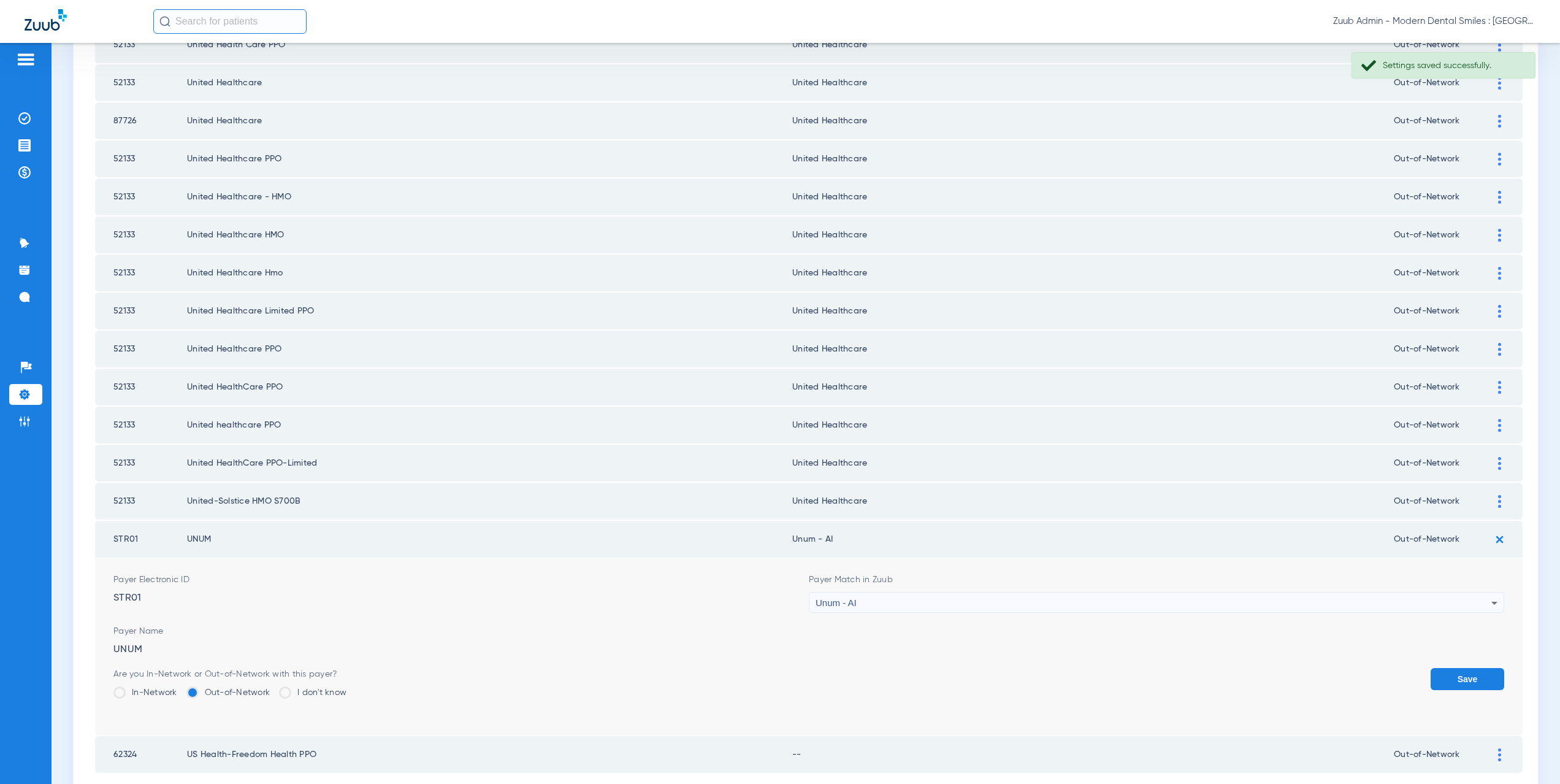
click at [1450, 682] on button "Save" at bounding box center [1467, 678] width 73 height 22
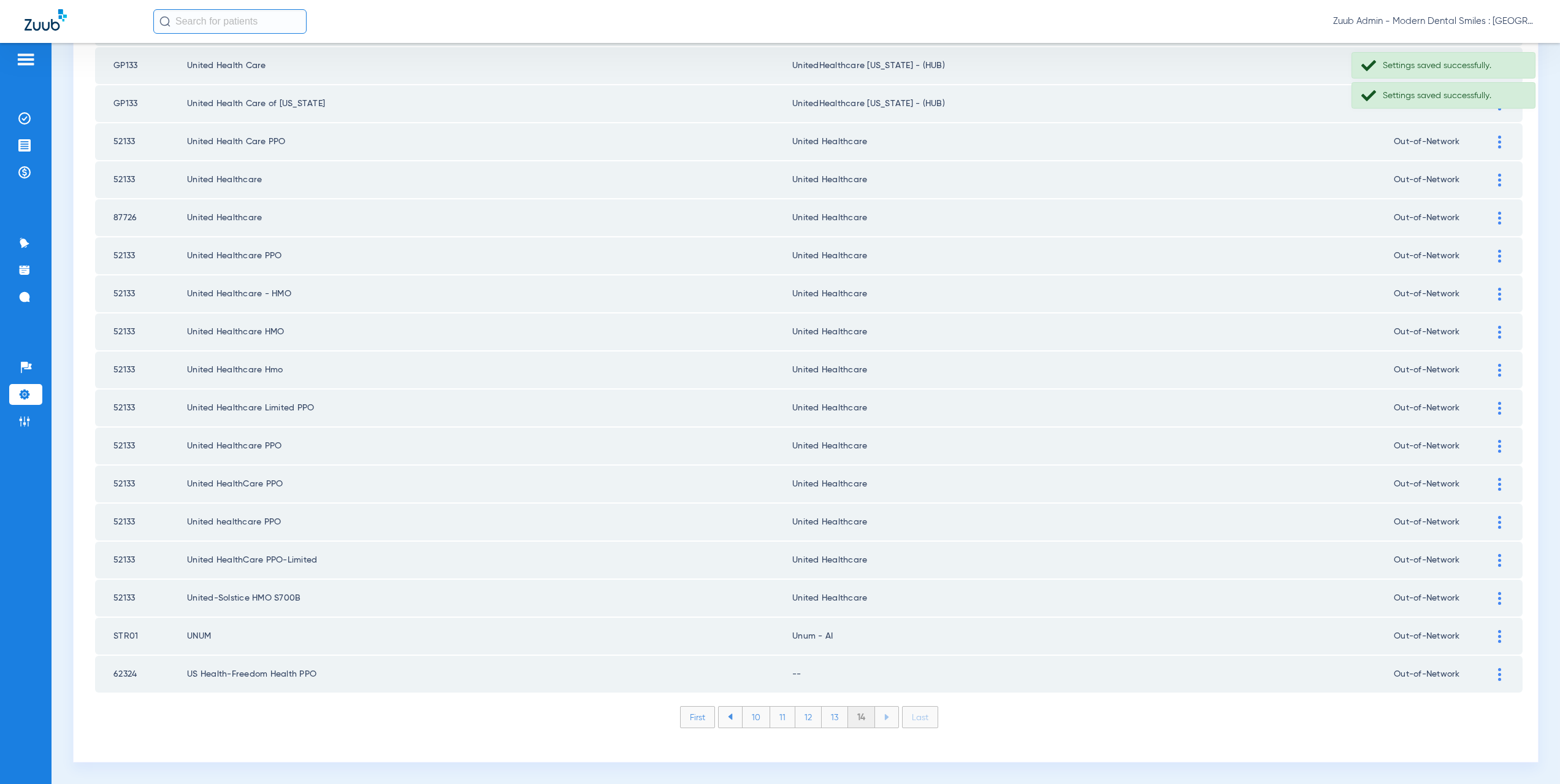
scroll to position [1128, 0]
click at [1498, 676] on img at bounding box center [1500, 674] width 3 height 13
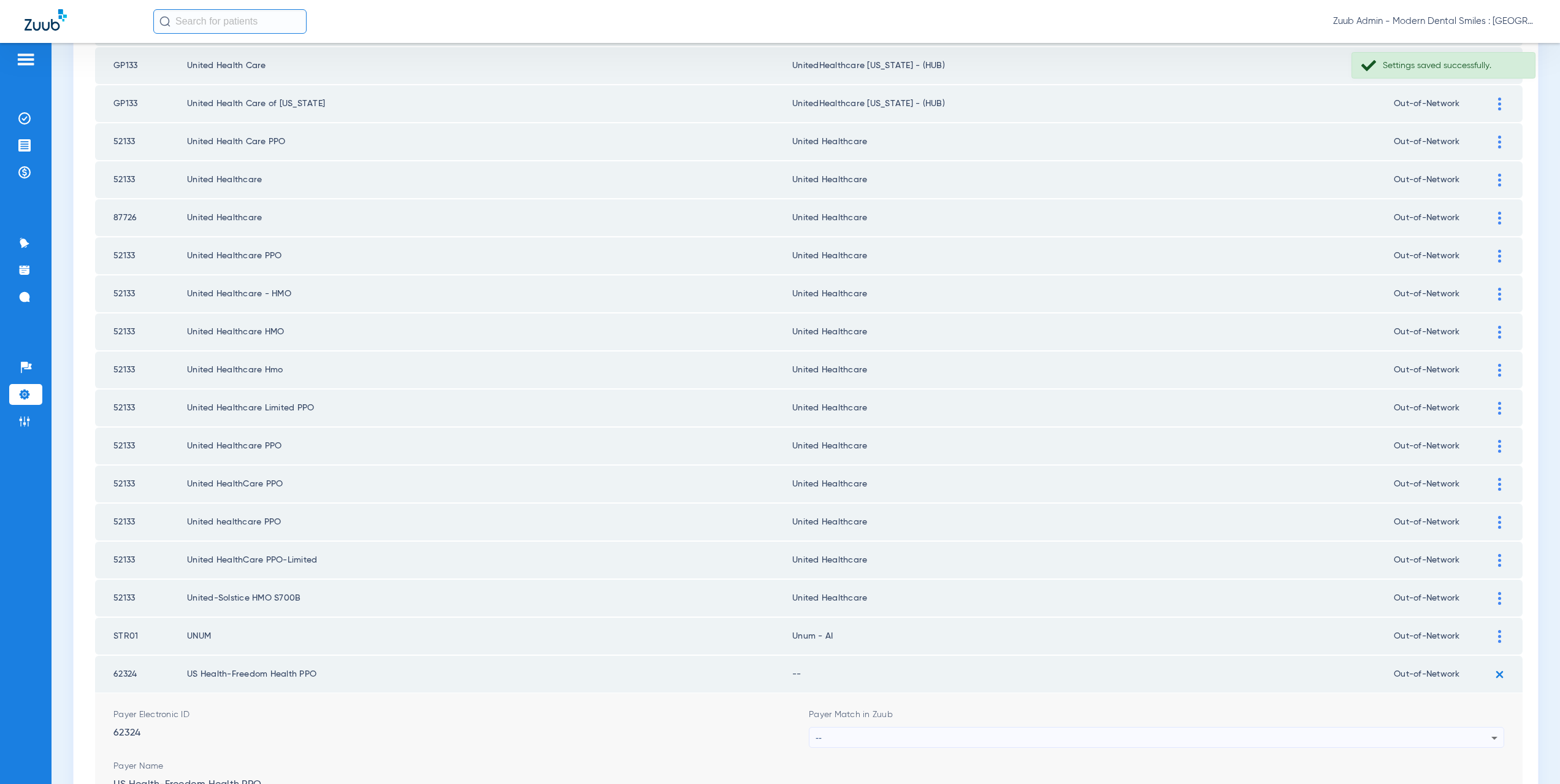
click at [861, 738] on div "--" at bounding box center [1153, 737] width 676 height 21
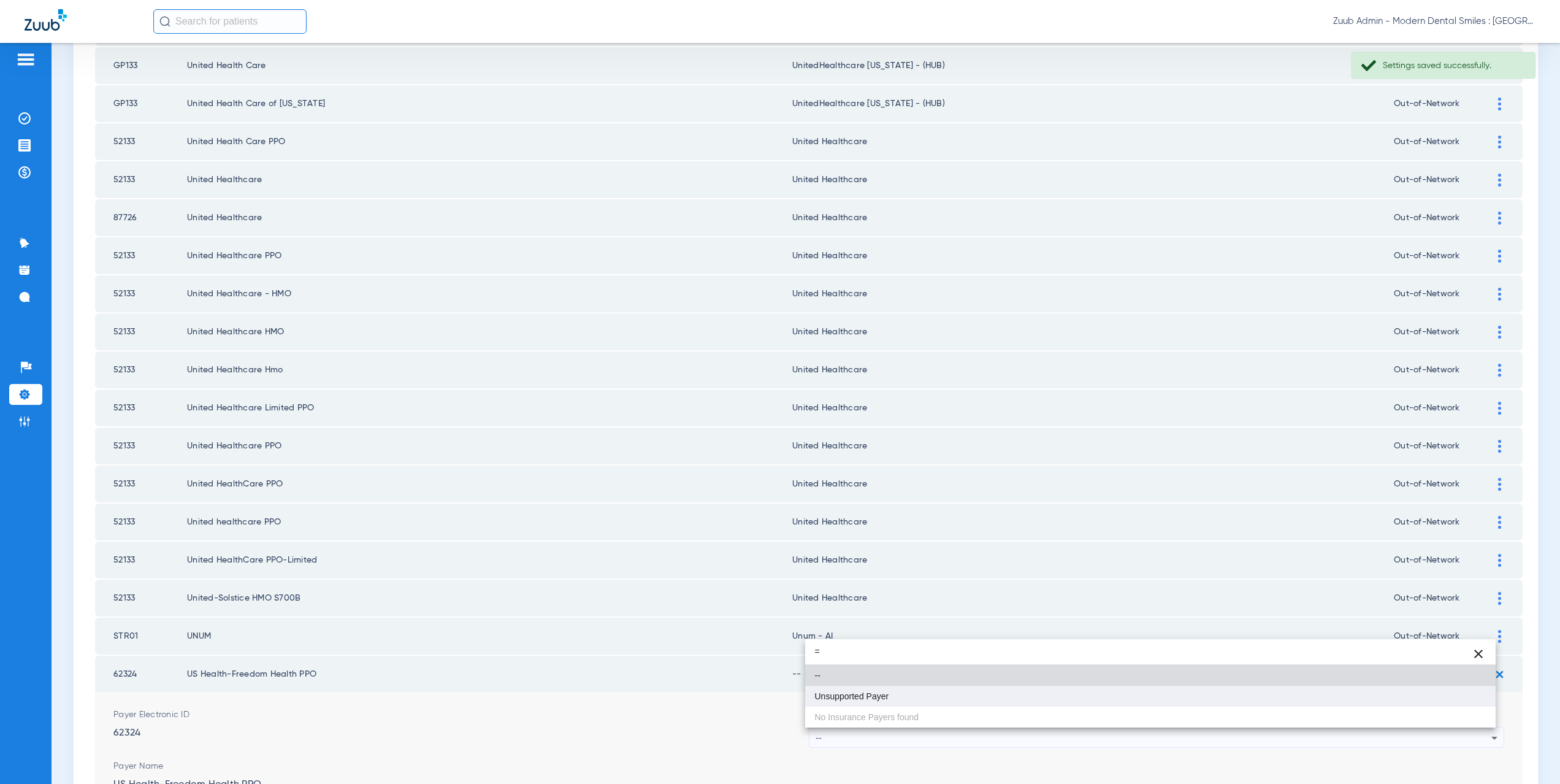
type input "="
click at [847, 700] on span "Unsupported Payer" at bounding box center [852, 696] width 74 height 9
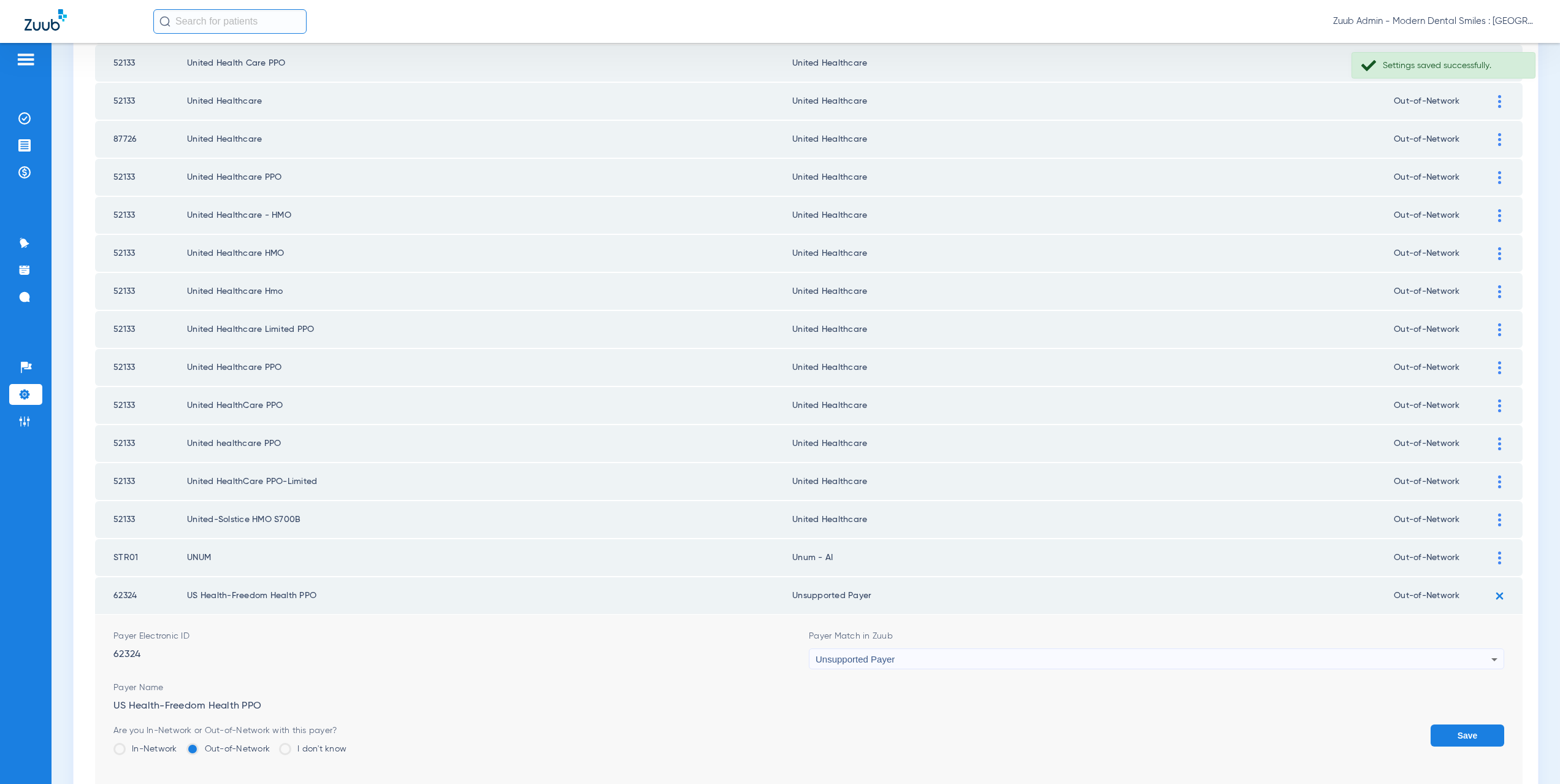
scroll to position [1306, 0]
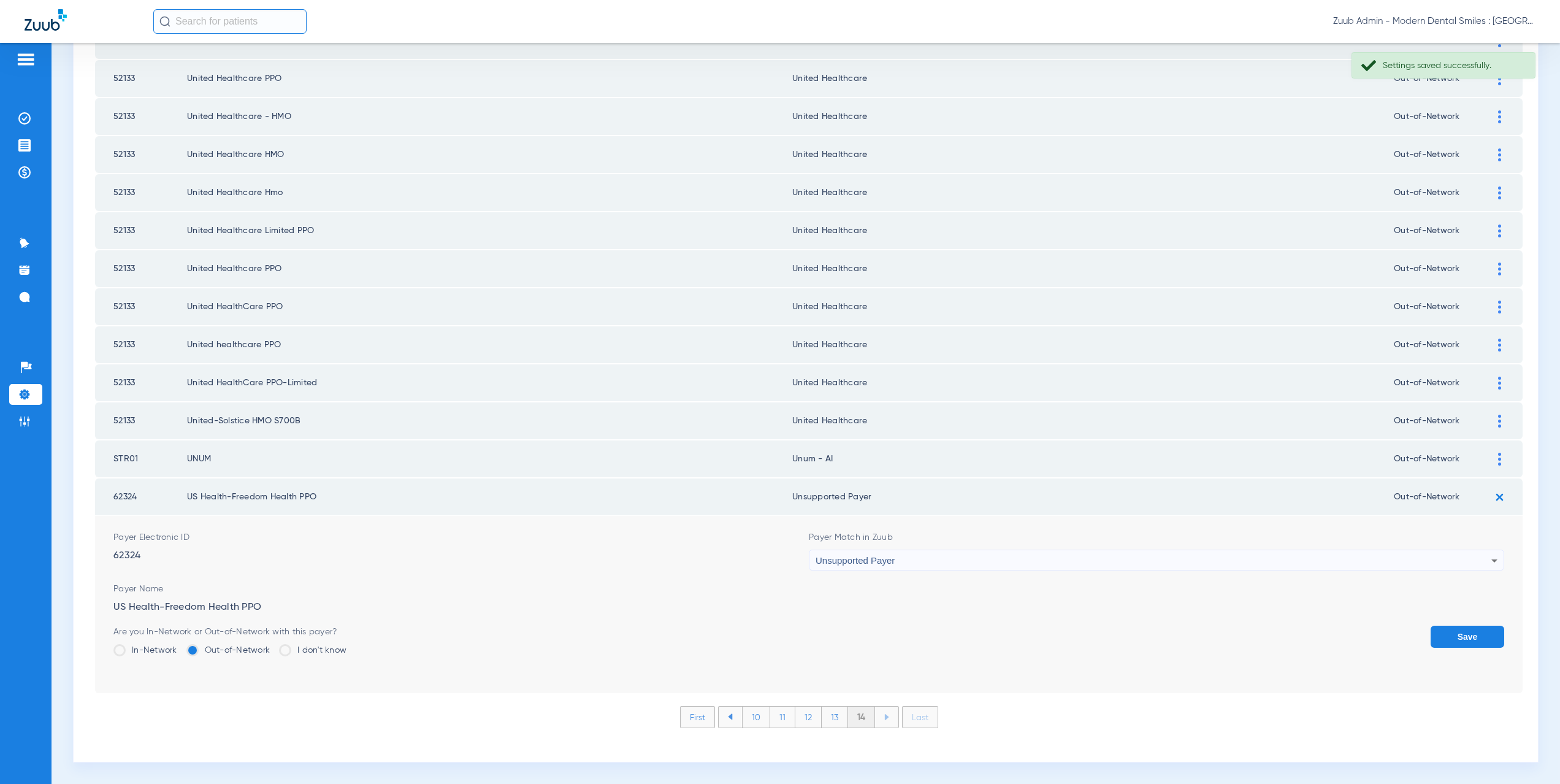
click at [1454, 640] on button "Save" at bounding box center [1467, 636] width 73 height 22
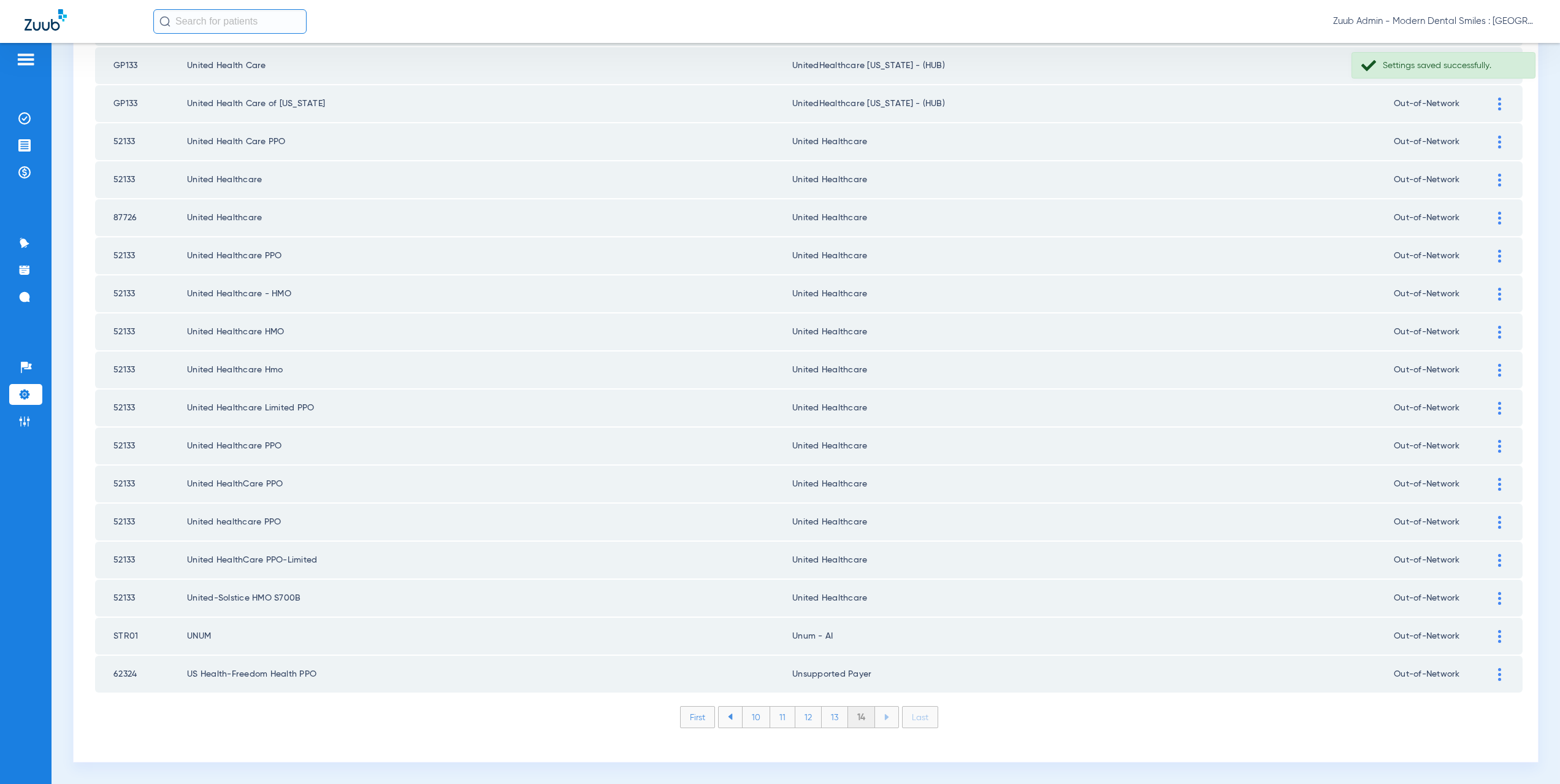
scroll to position [1128, 0]
click at [856, 719] on li "14" at bounding box center [861, 716] width 27 height 21
click at [929, 713] on li "Last" at bounding box center [920, 716] width 36 height 22
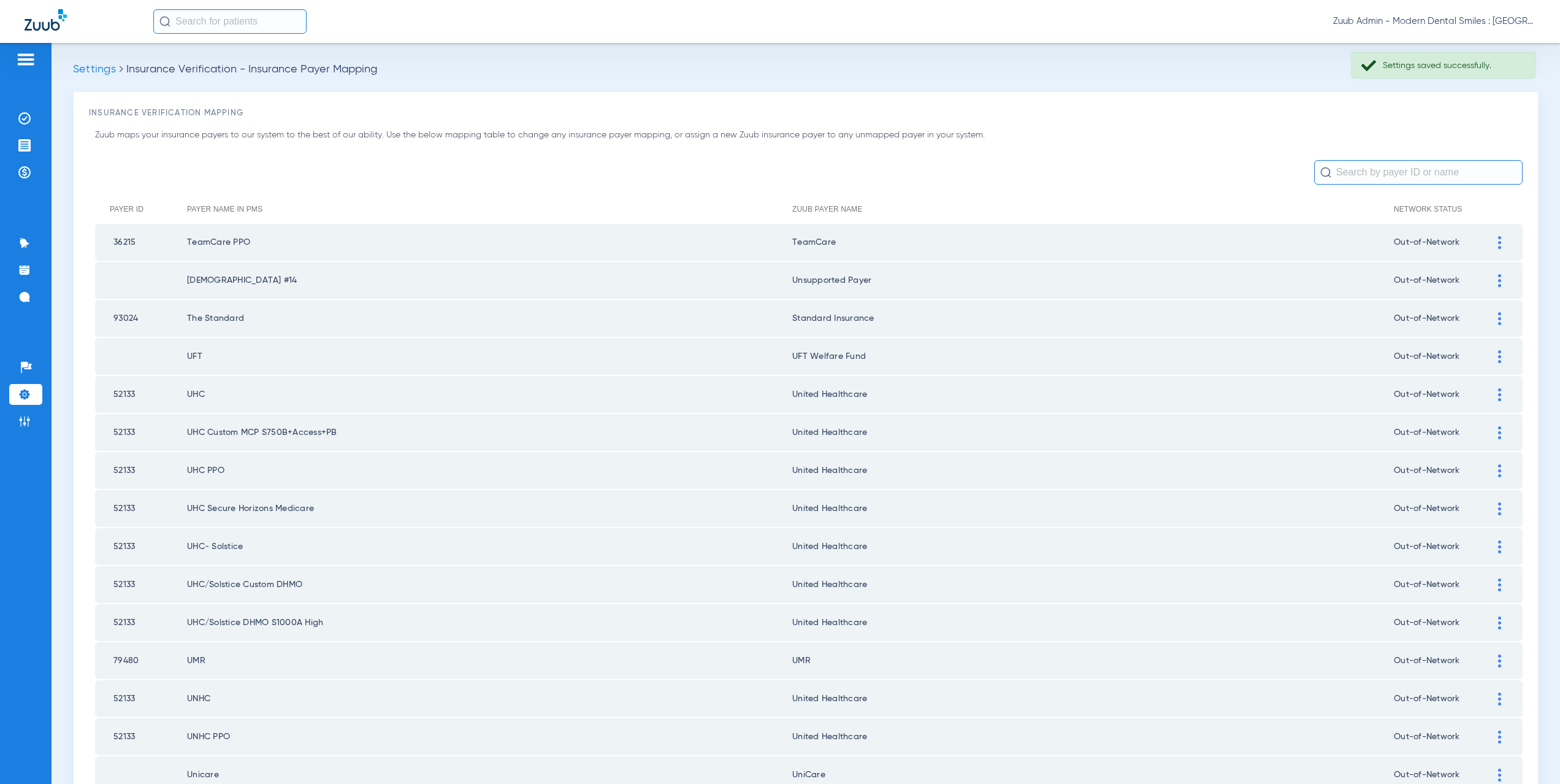
scroll to position [0, 0]
click at [21, 121] on img at bounding box center [25, 118] width 12 height 12
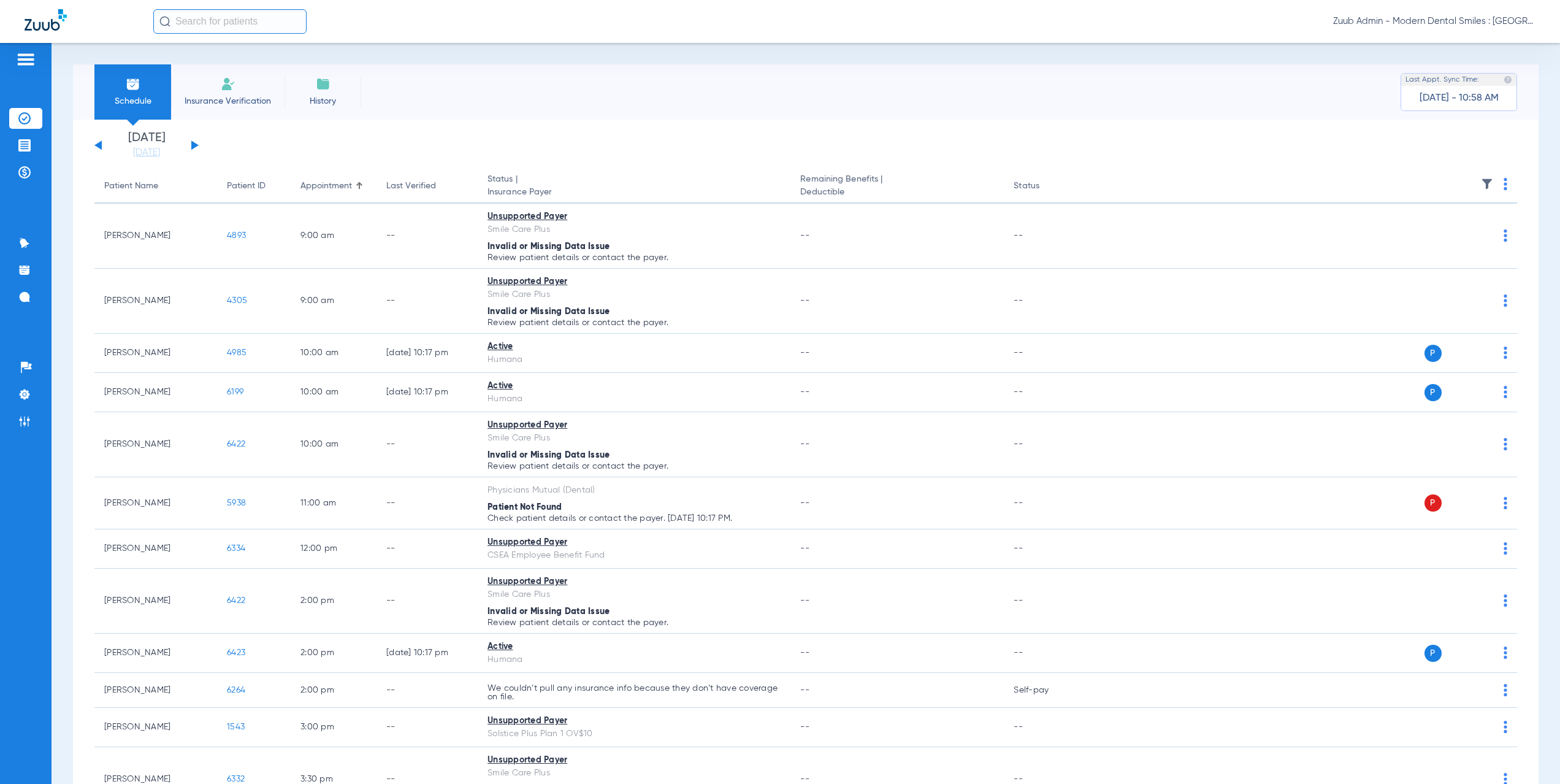
click at [194, 144] on button at bounding box center [195, 145] width 7 height 9
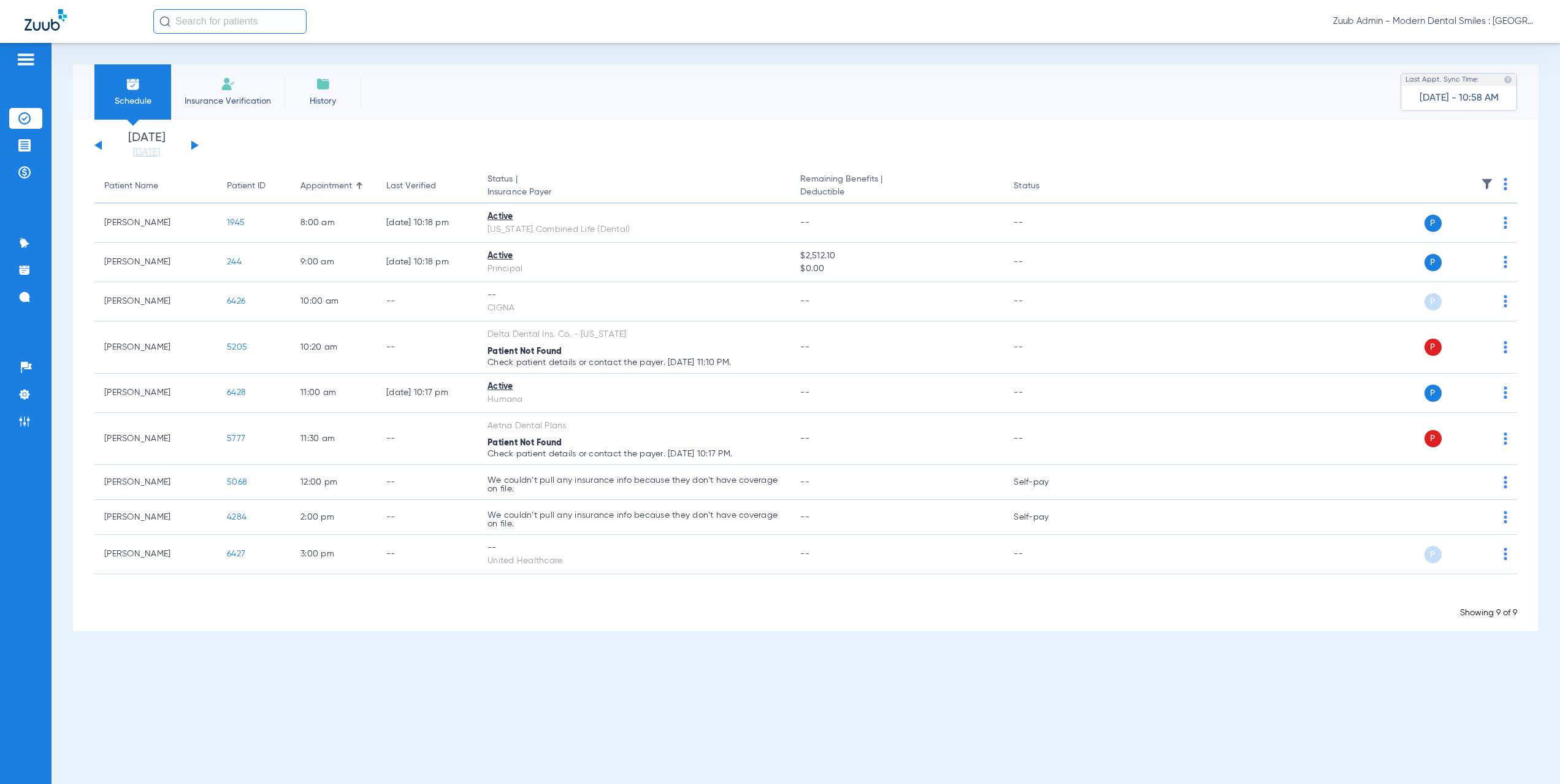
click at [194, 144] on button at bounding box center [195, 145] width 7 height 9
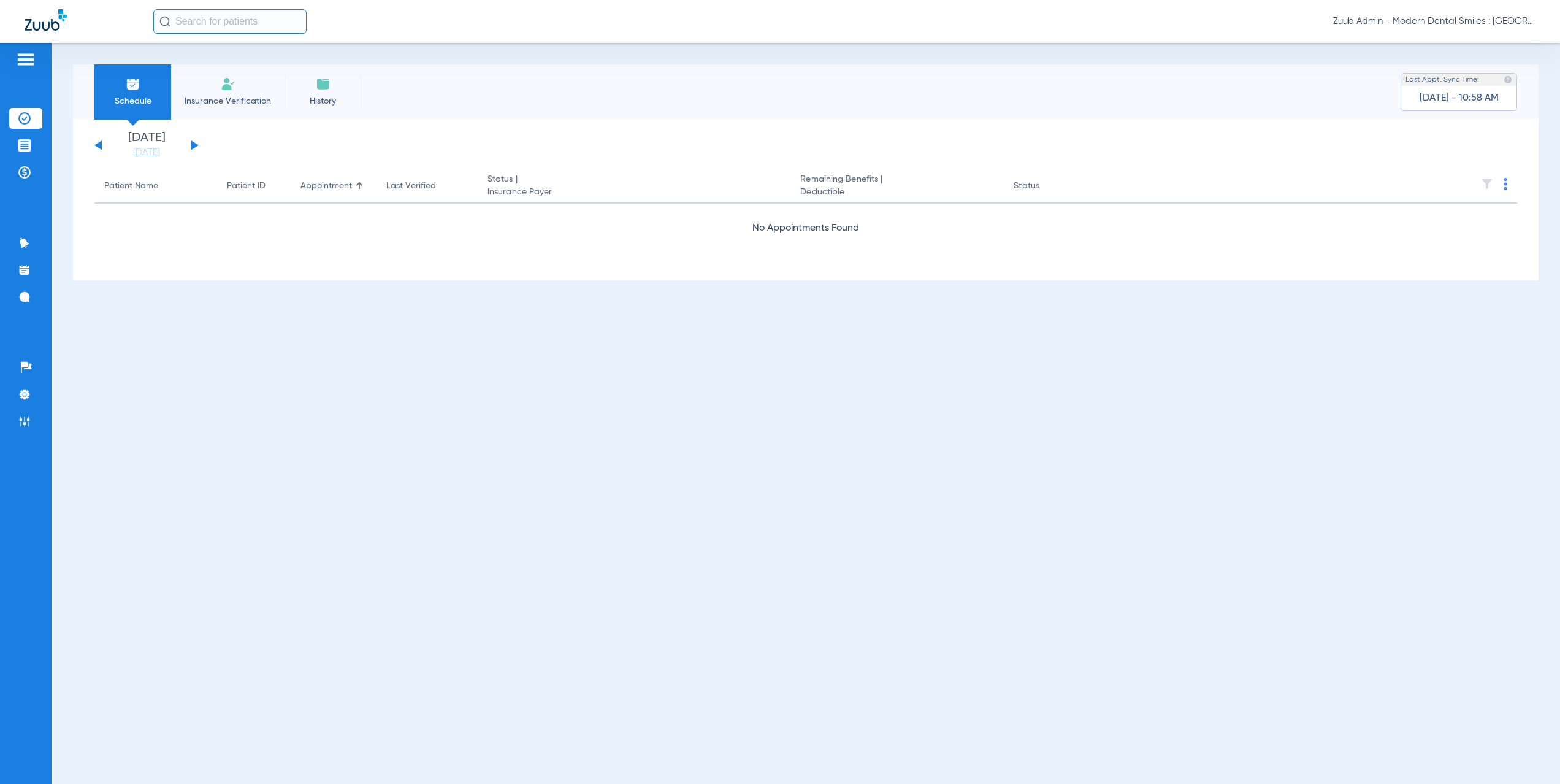
click at [194, 144] on button at bounding box center [195, 145] width 7 height 9
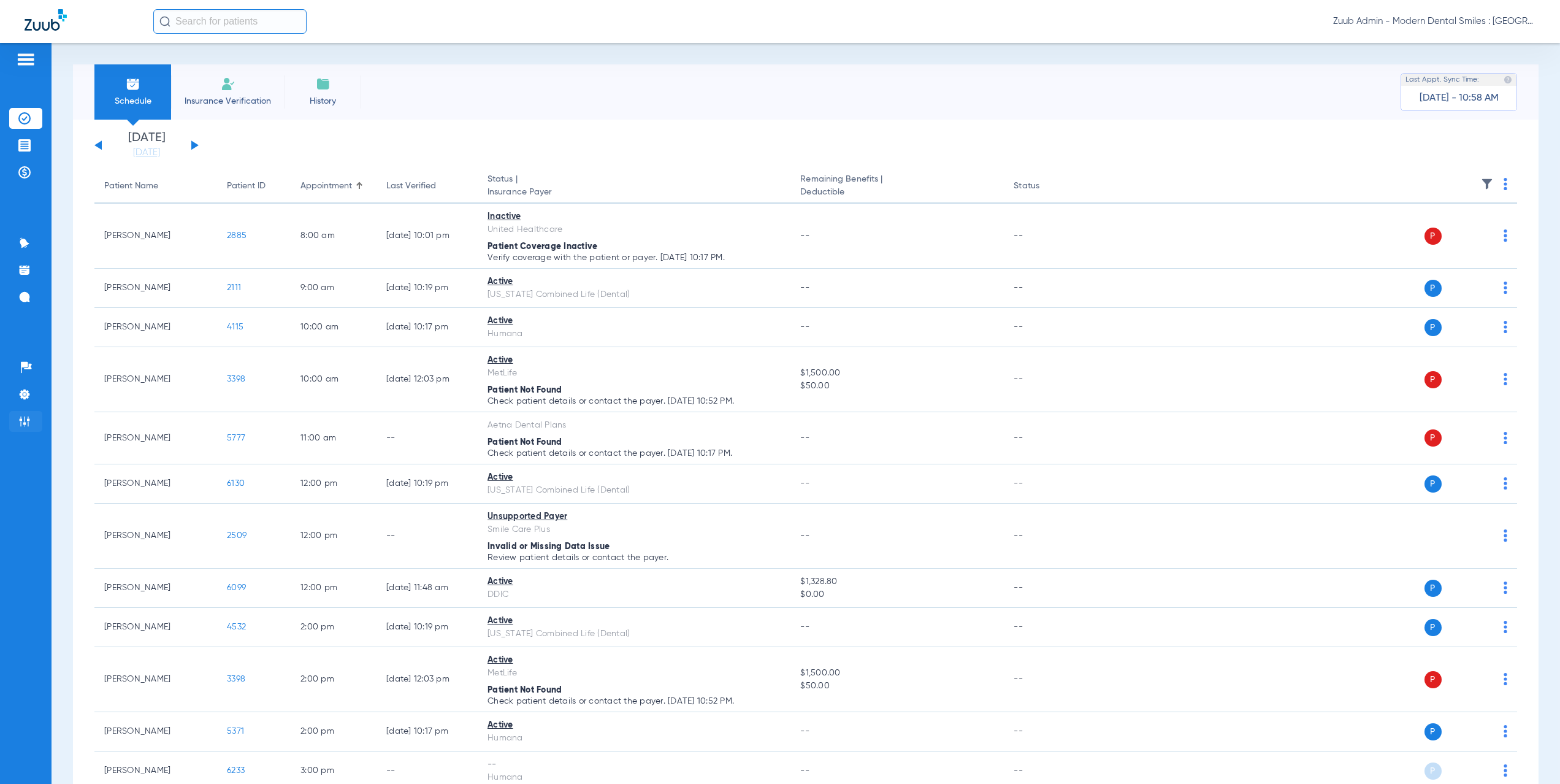
click at [29, 426] on img at bounding box center [25, 422] width 12 height 12
